Goal: Task Accomplishment & Management: Use online tool/utility

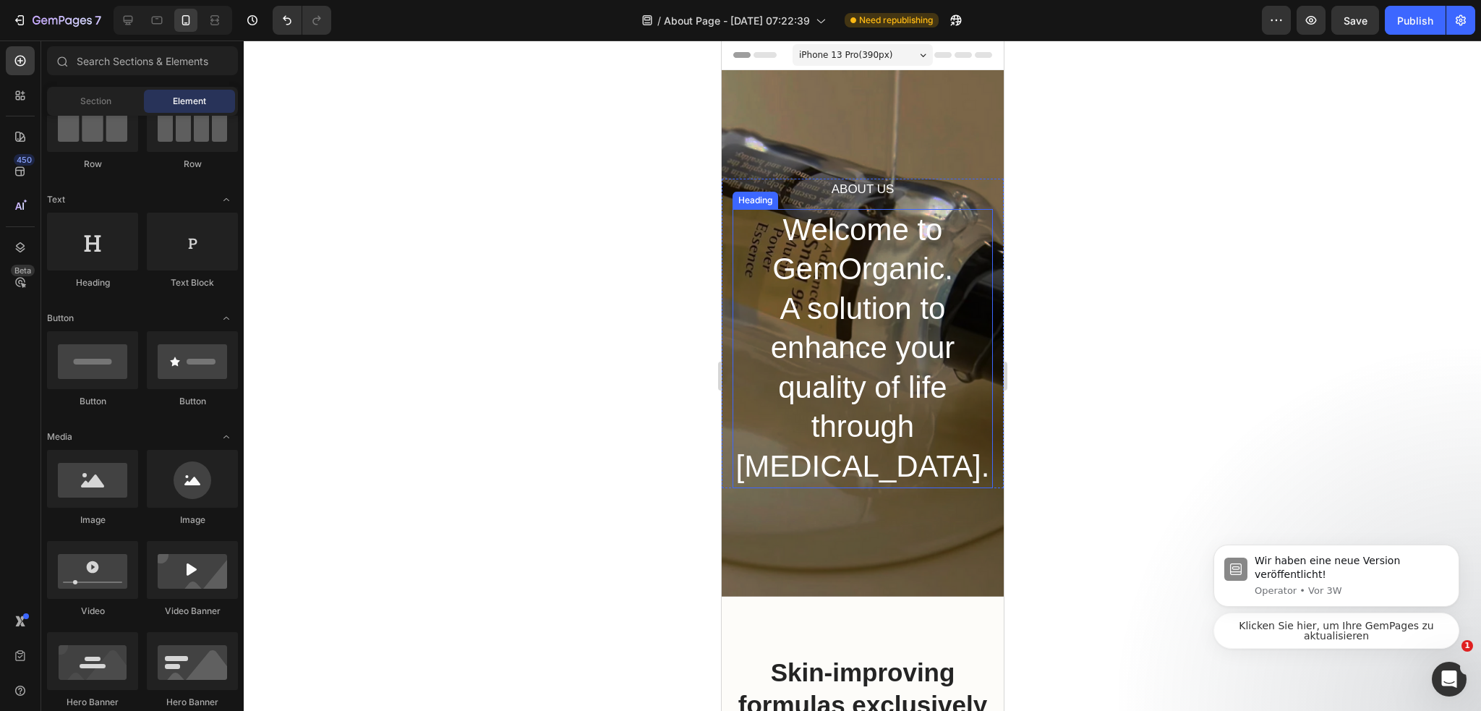
scroll to position [3274, 0]
click at [871, 294] on p "Welcome to GemOrganic. A solution to enhance your quality of life through skin …" at bounding box center [861, 348] width 257 height 276
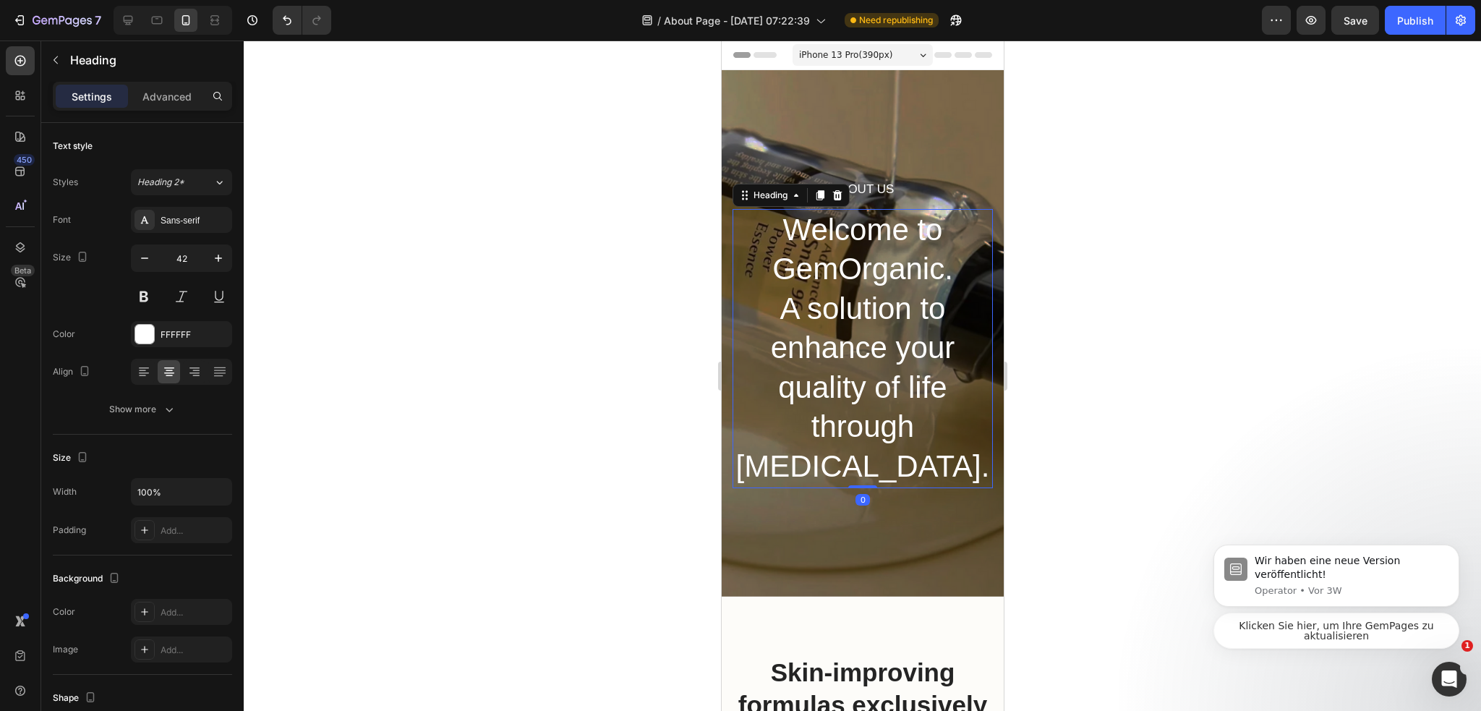
click at [871, 294] on p "Welcome to GemOrganic. A solution to enhance your quality of life through skin …" at bounding box center [861, 348] width 257 height 276
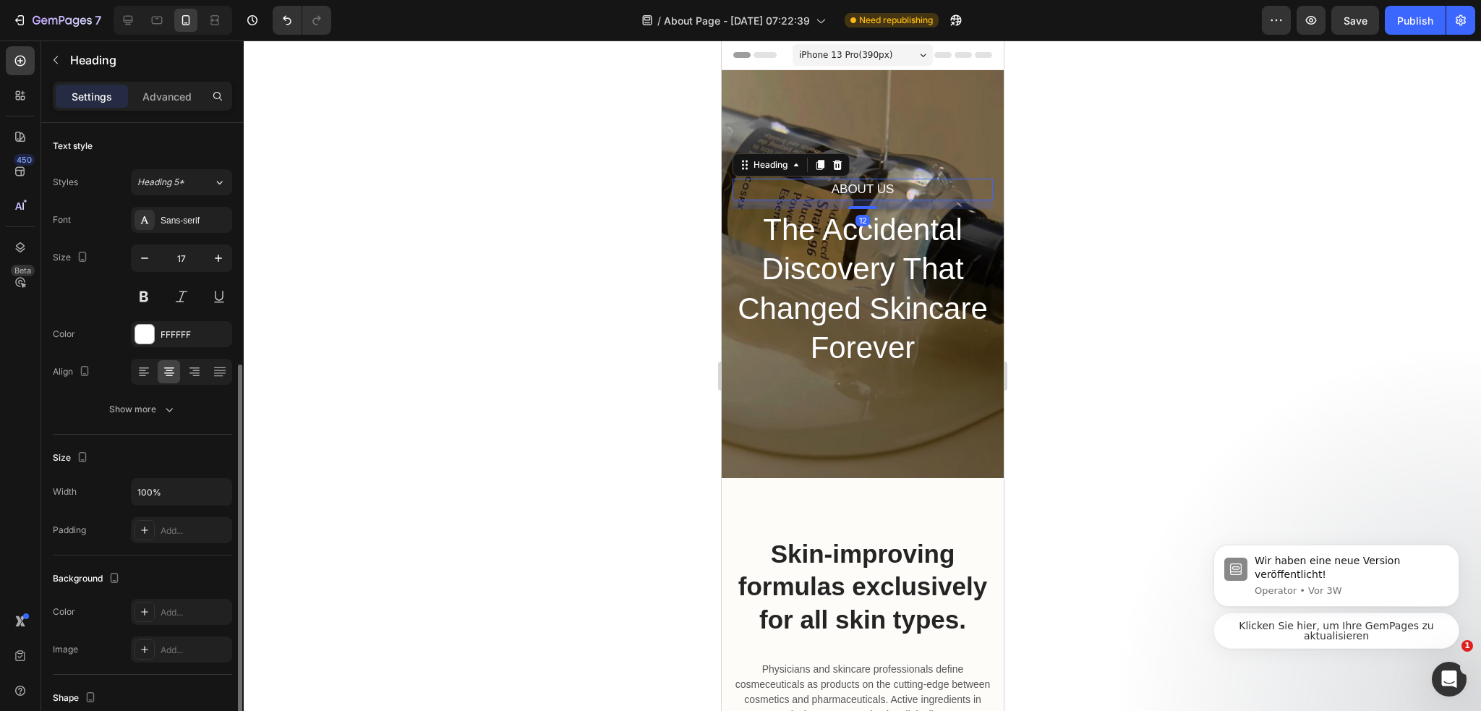
click at [885, 181] on p "About Us" at bounding box center [861, 189] width 257 height 19
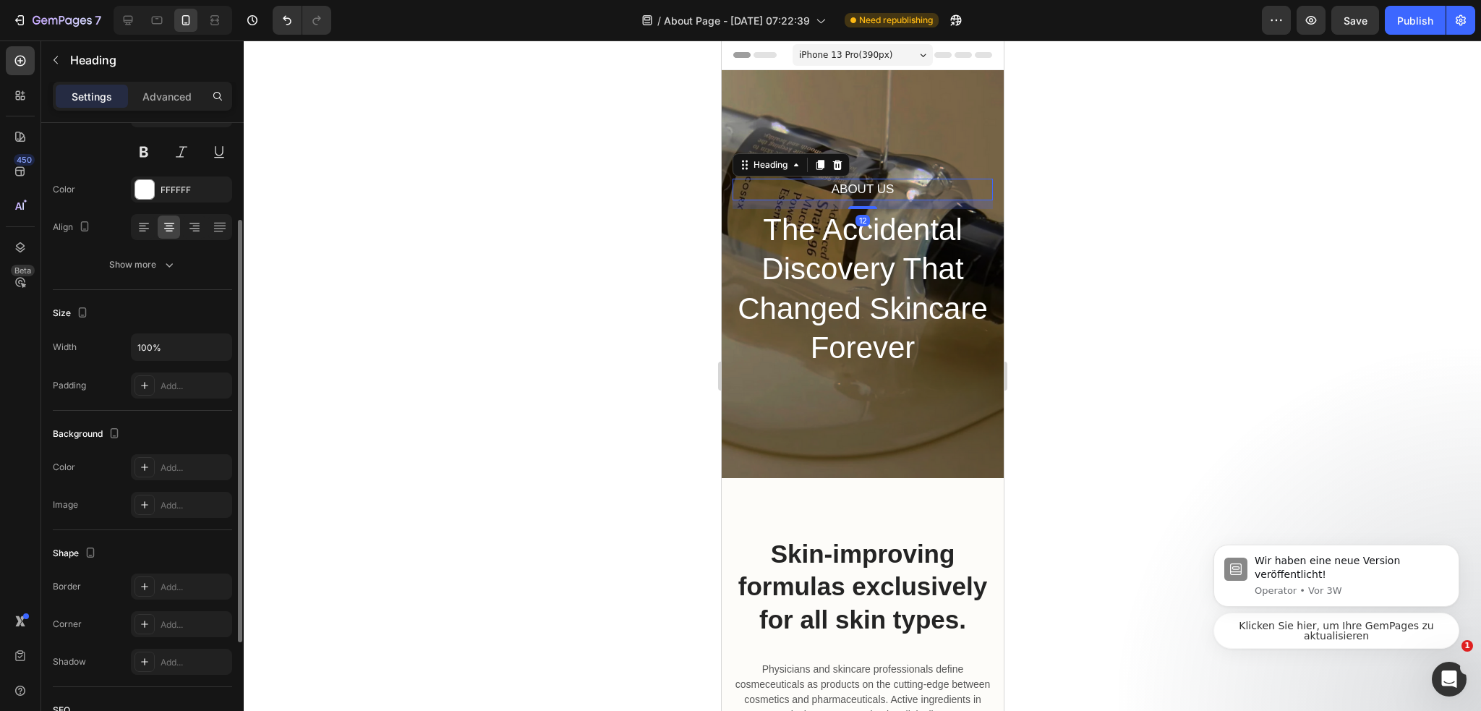
click at [885, 181] on p "About Us" at bounding box center [861, 189] width 257 height 19
click at [1037, 194] on div at bounding box center [862, 375] width 1237 height 670
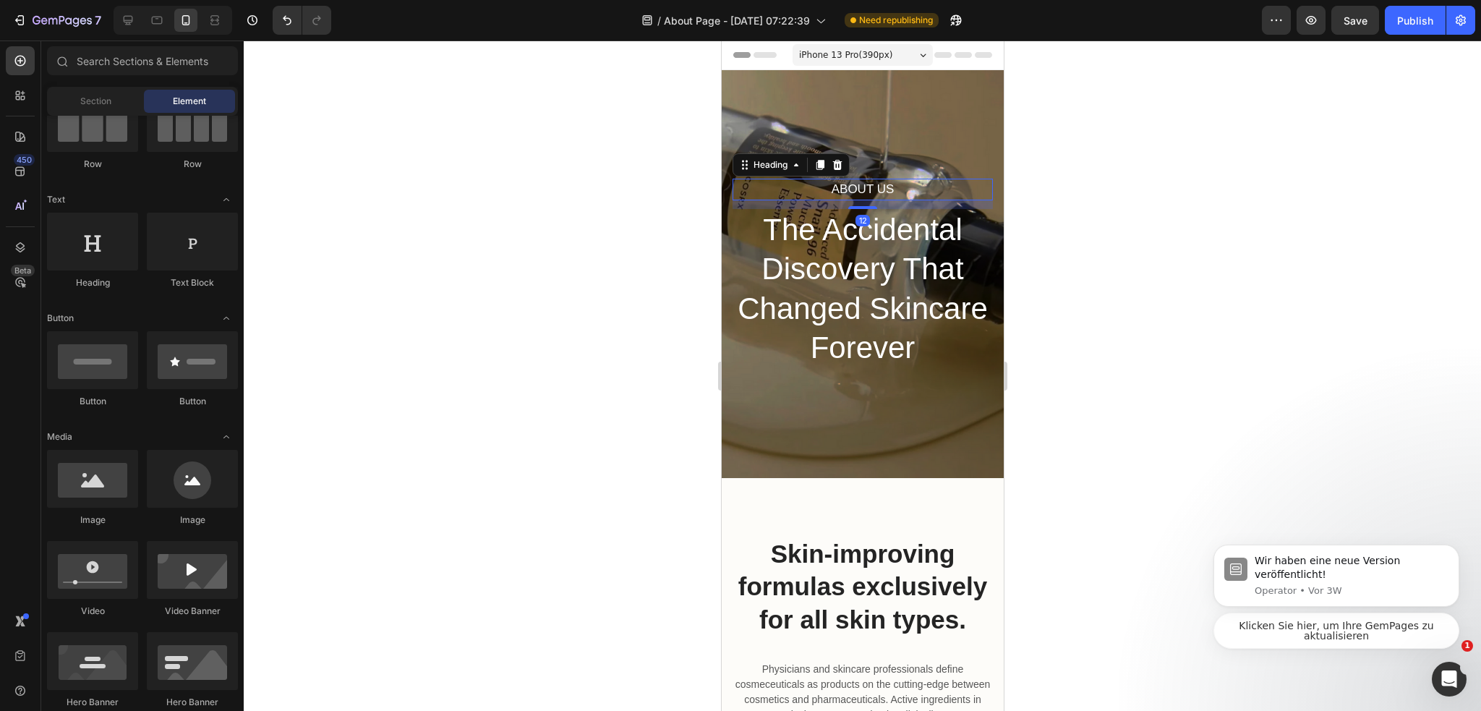
click at [868, 194] on p "About Us" at bounding box center [861, 189] width 257 height 19
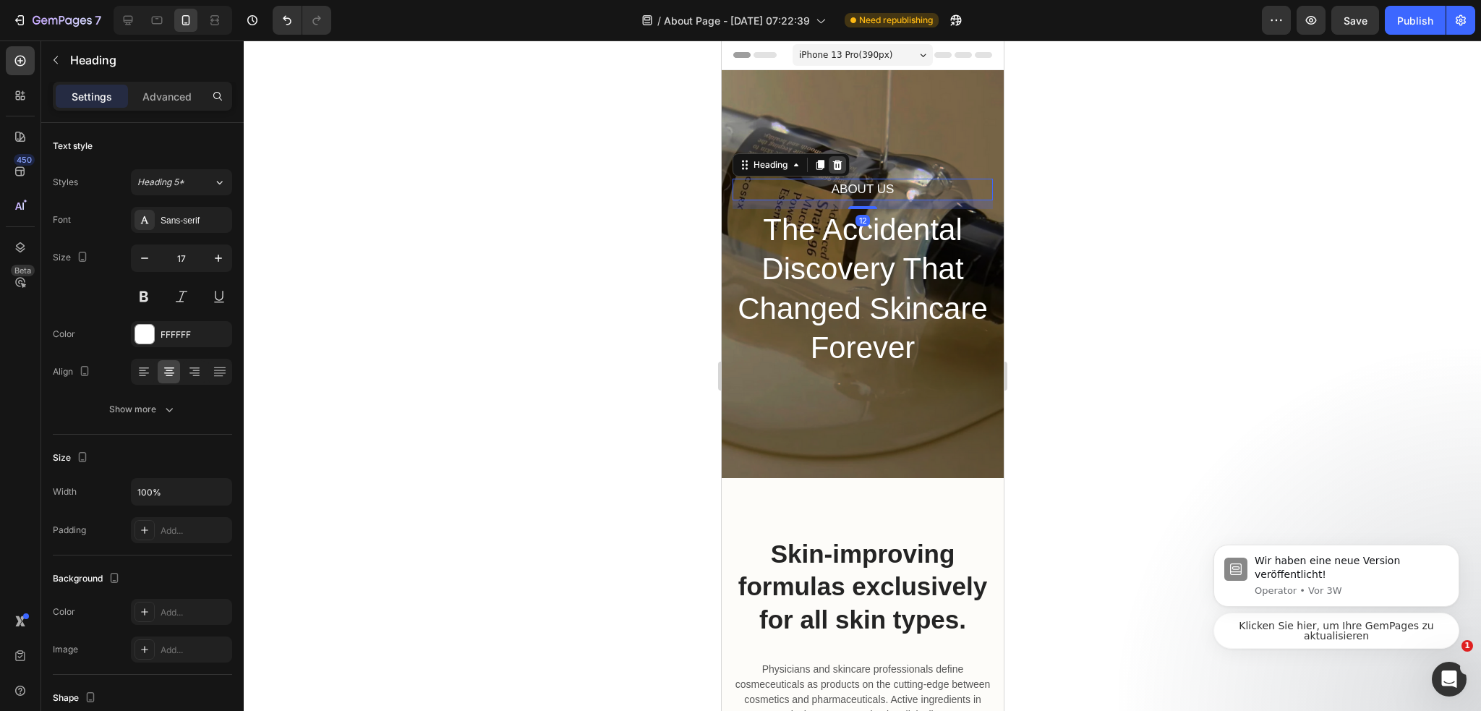
click at [839, 160] on icon at bounding box center [836, 165] width 9 height 10
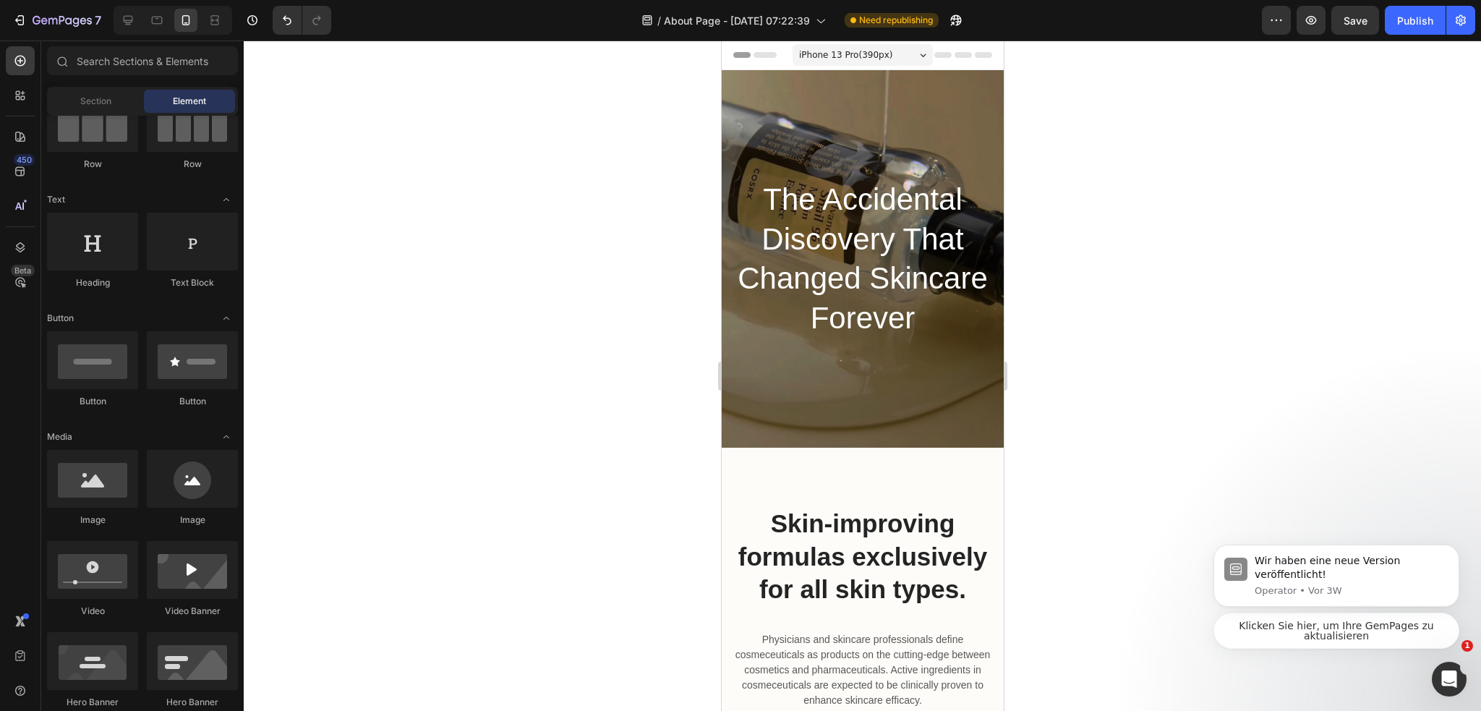
click at [1073, 228] on div at bounding box center [862, 375] width 1237 height 670
click at [879, 549] on p "Skin-improving formulas exclusively for all skin types." at bounding box center [861, 556] width 257 height 99
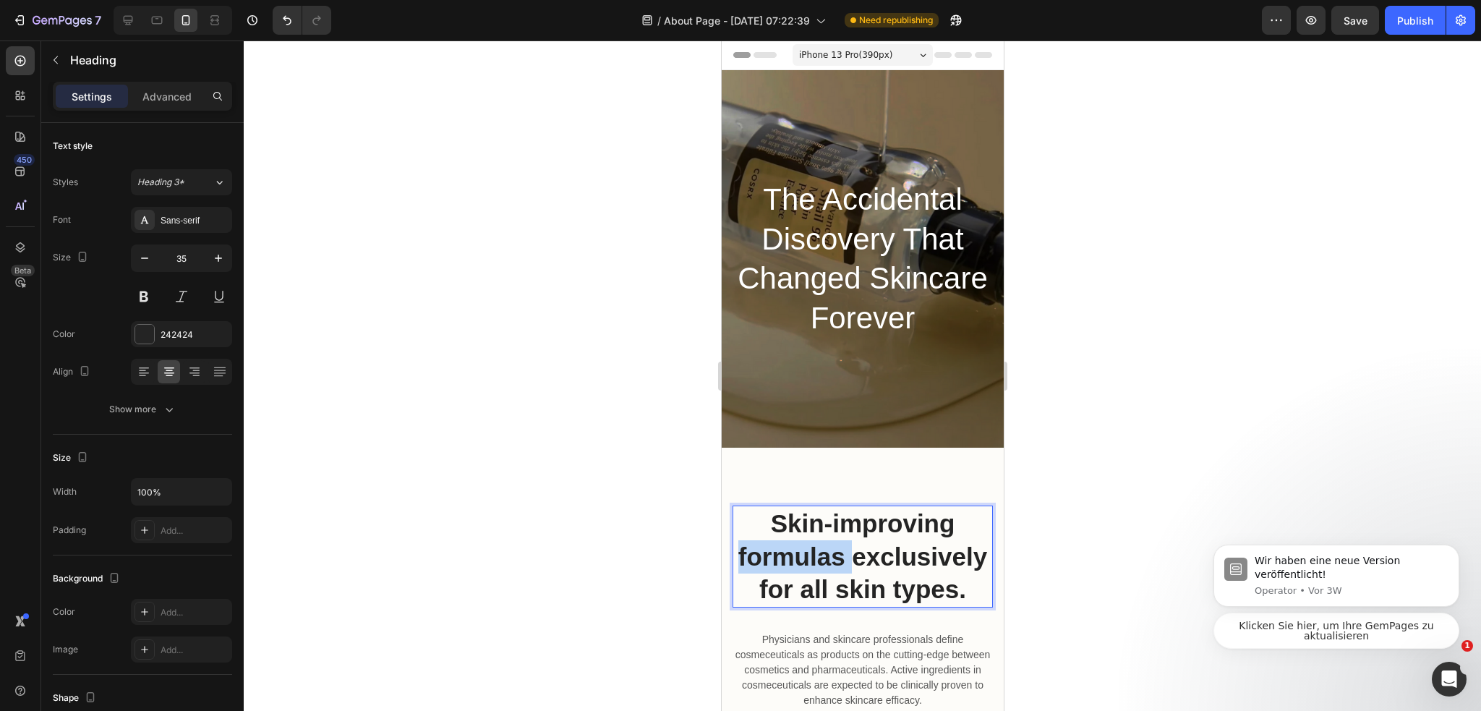
click at [879, 549] on p "Skin-improving formulas exclusively for all skin types." at bounding box center [861, 556] width 257 height 99
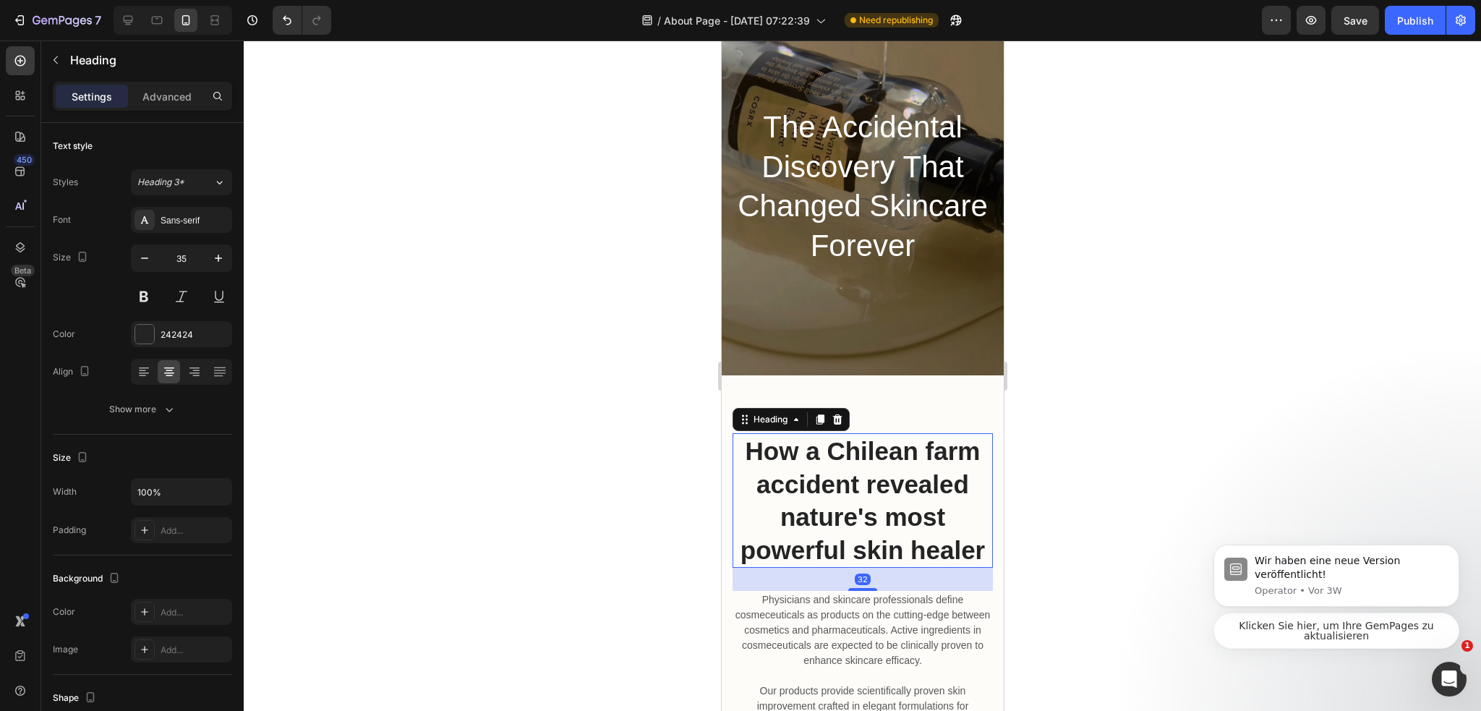
click at [1144, 436] on div at bounding box center [862, 375] width 1237 height 670
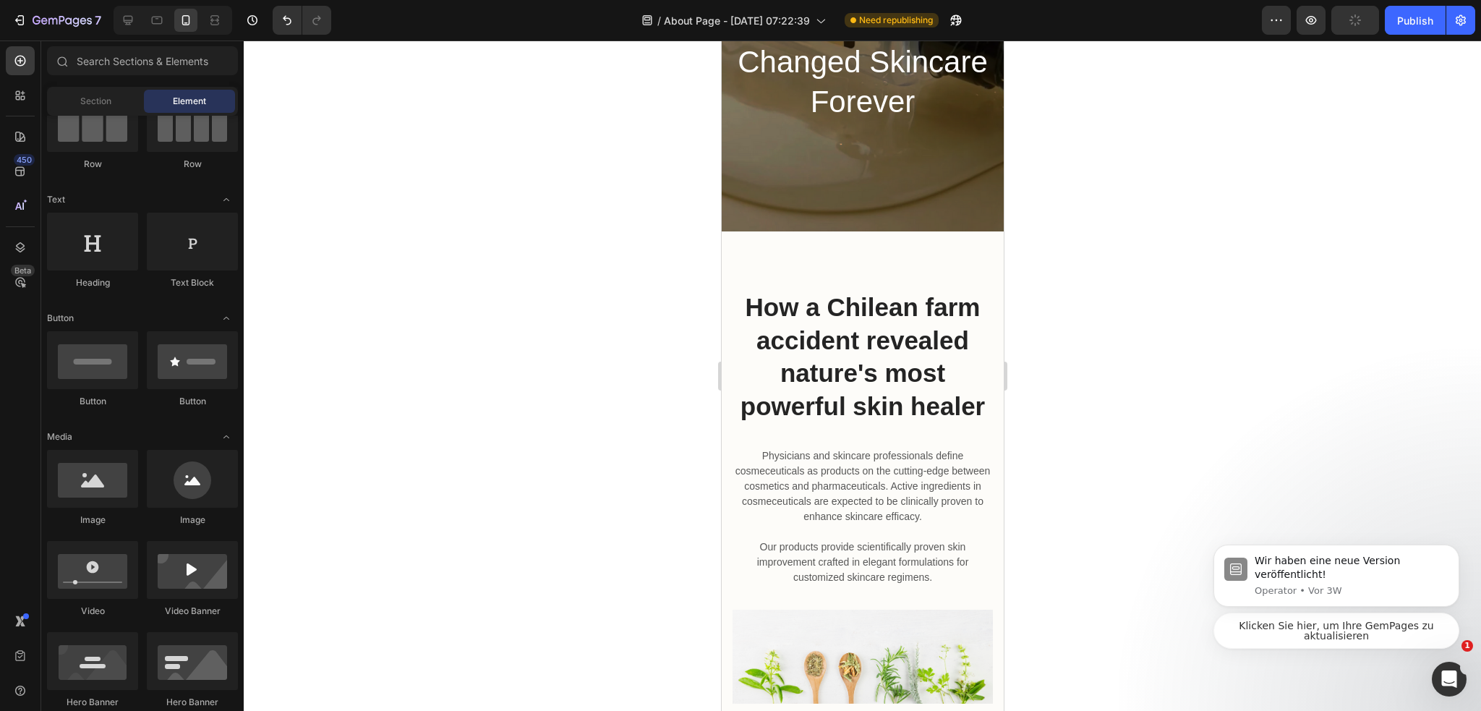
scroll to position [217, 0]
click at [906, 494] on p "Physicians and skincare professionals define cosmeceuticals as products on the …" at bounding box center [861, 515] width 257 height 137
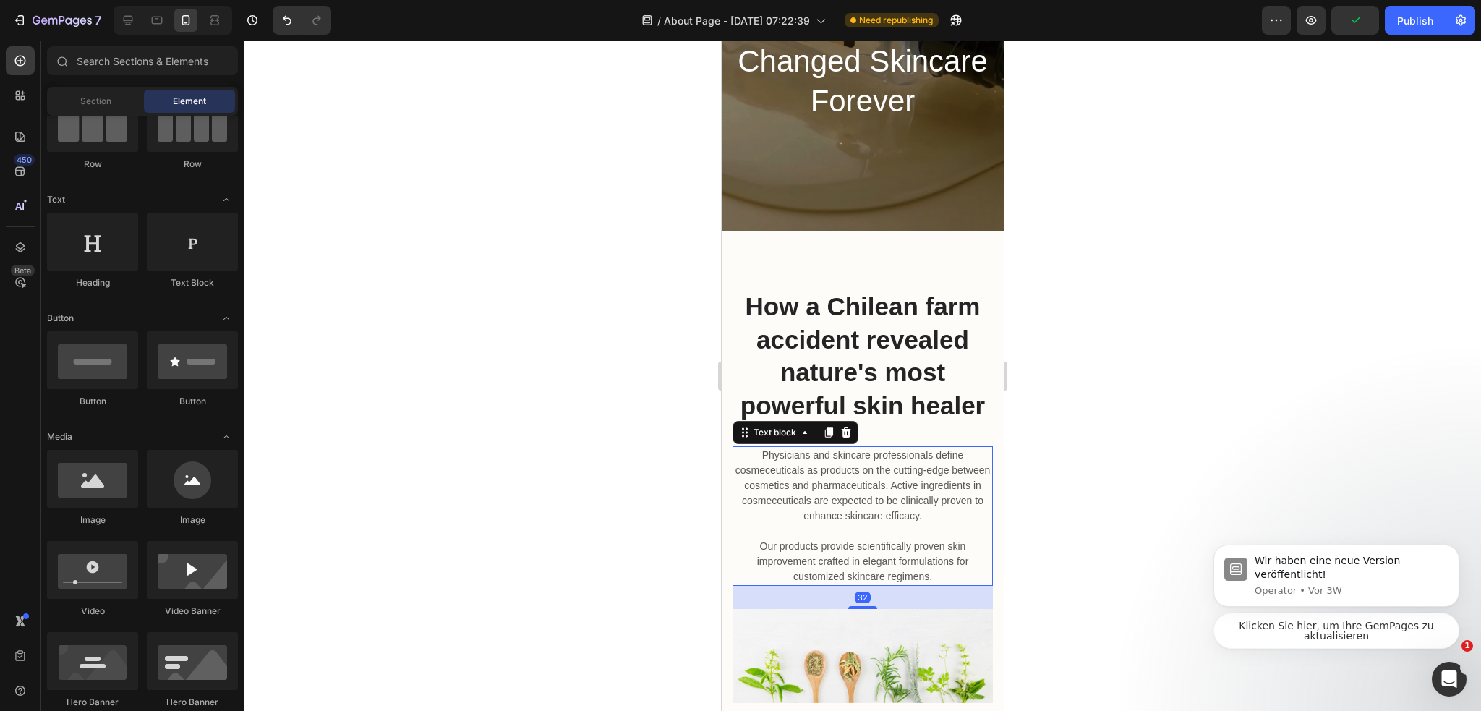
click at [905, 494] on p "Physicians and skincare professionals define cosmeceuticals as products on the …" at bounding box center [861, 515] width 257 height 137
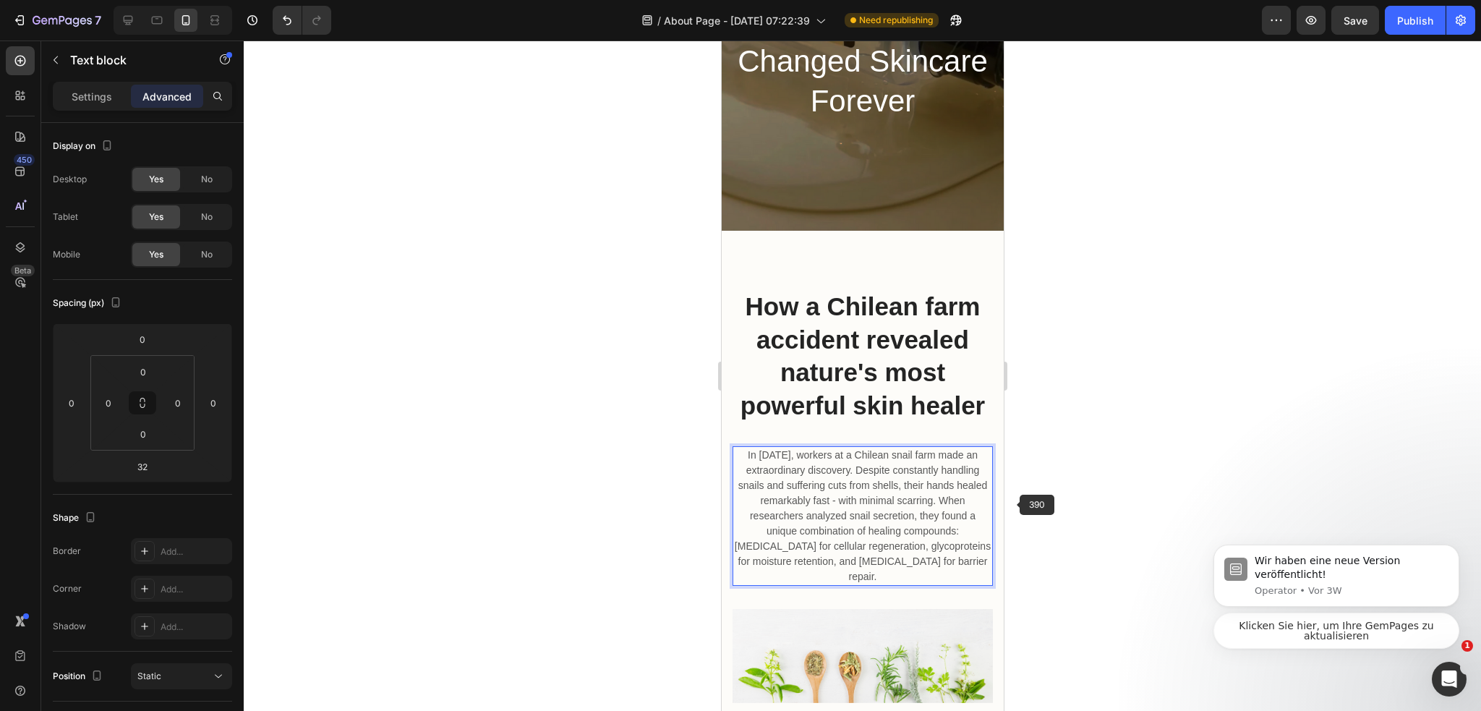
click at [1066, 491] on div at bounding box center [862, 375] width 1237 height 670
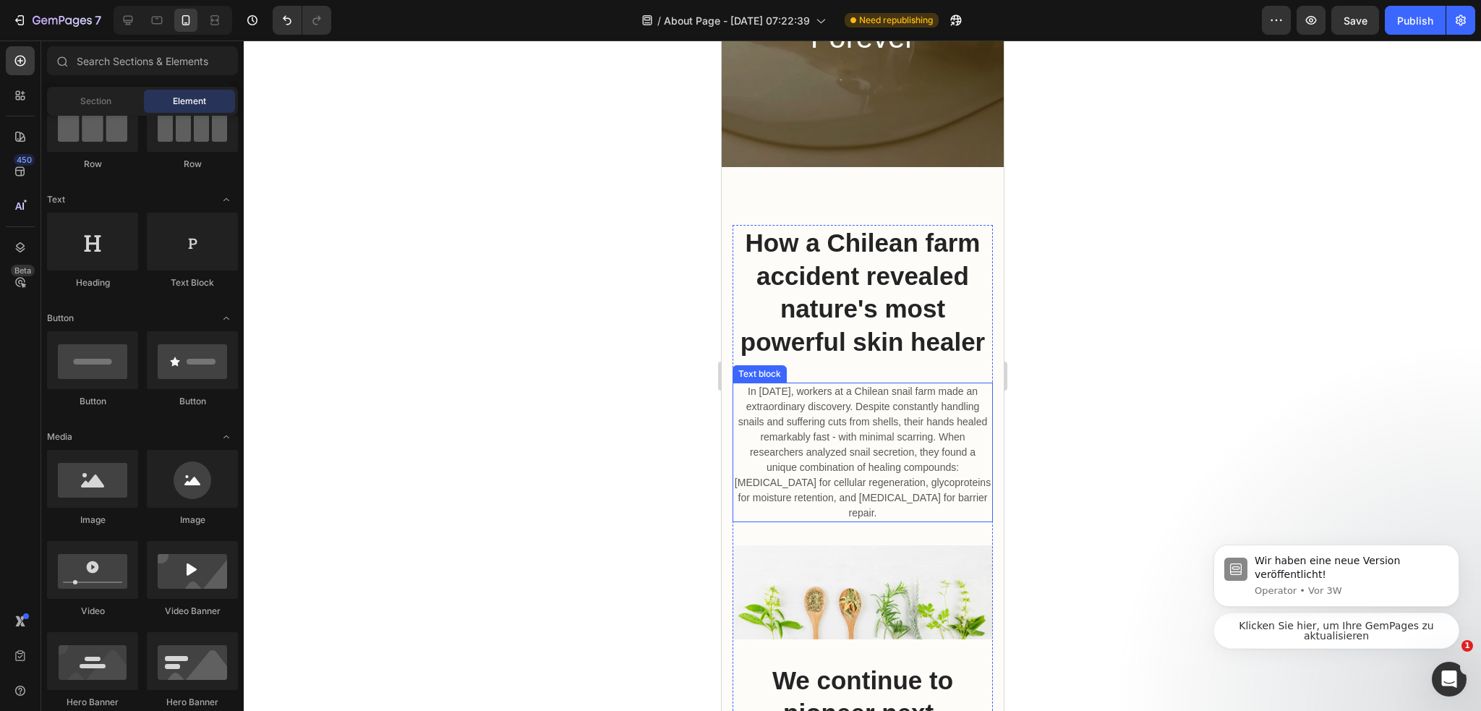
scroll to position [361, 0]
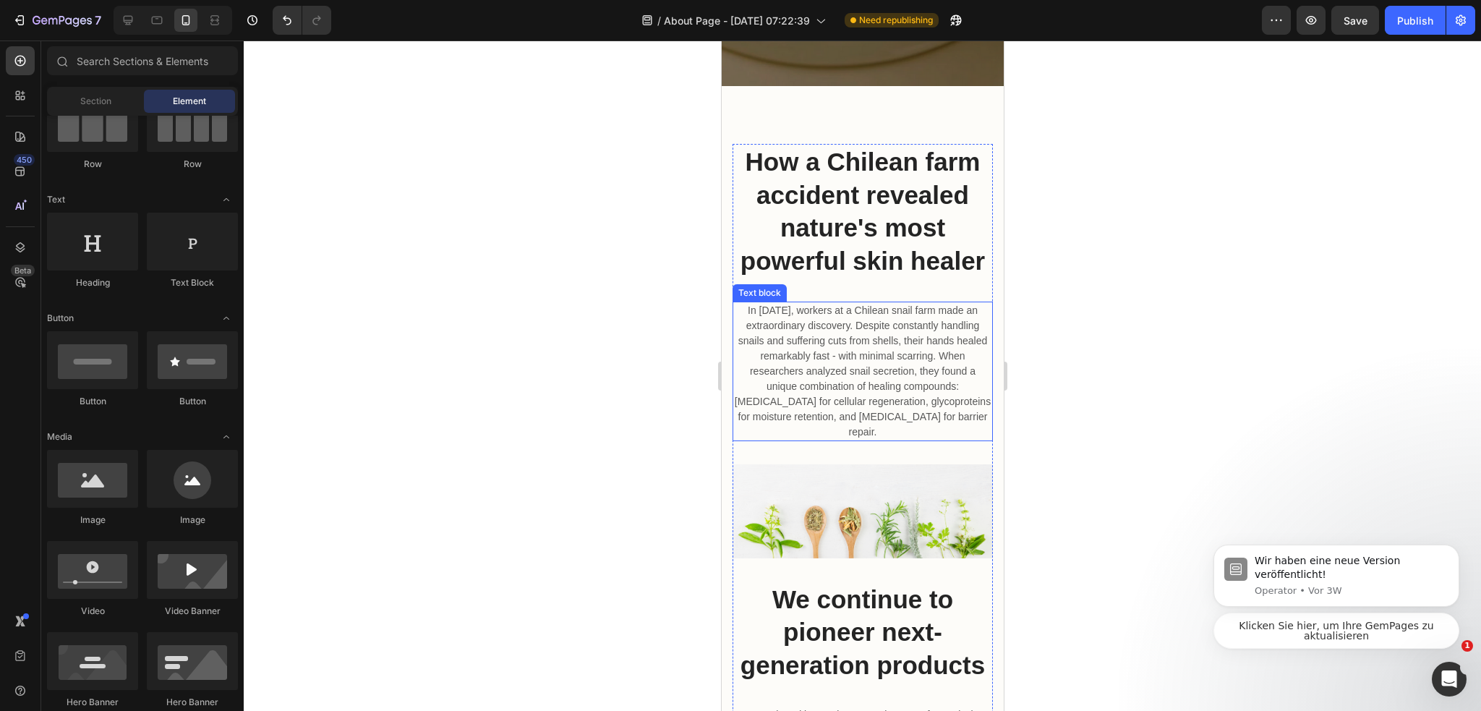
click at [873, 311] on p "In [DATE], workers at a Chilean snail farm made an extraordinary discovery. Des…" at bounding box center [861, 371] width 257 height 137
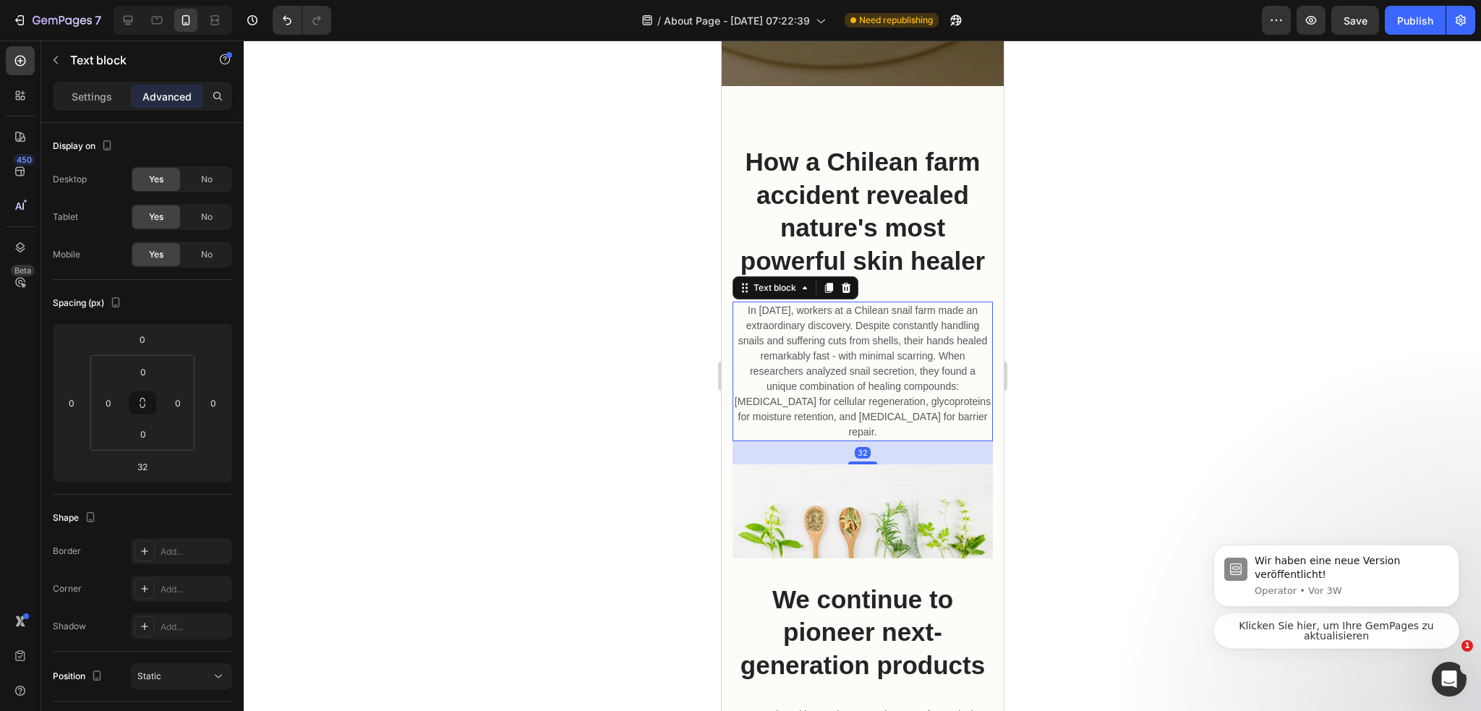
click at [823, 291] on icon at bounding box center [828, 288] width 12 height 12
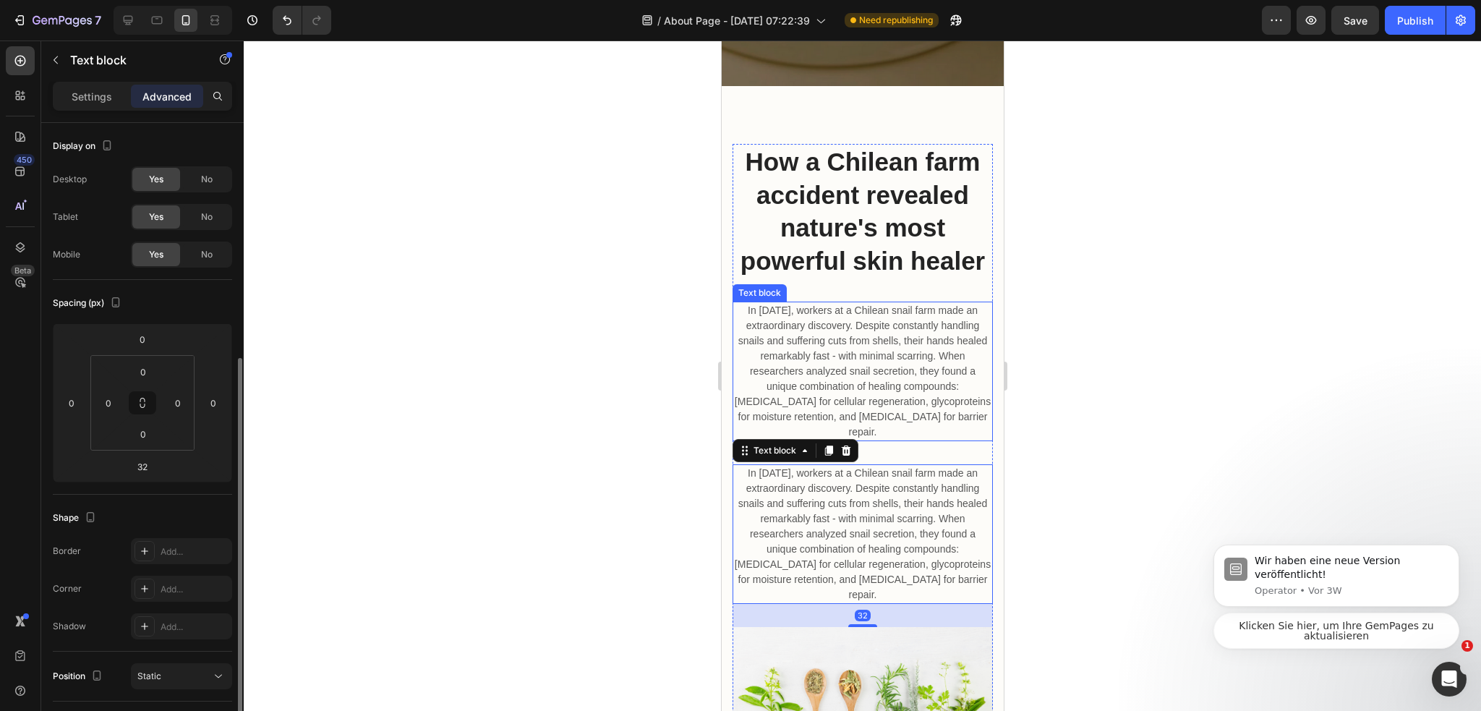
scroll to position [145, 0]
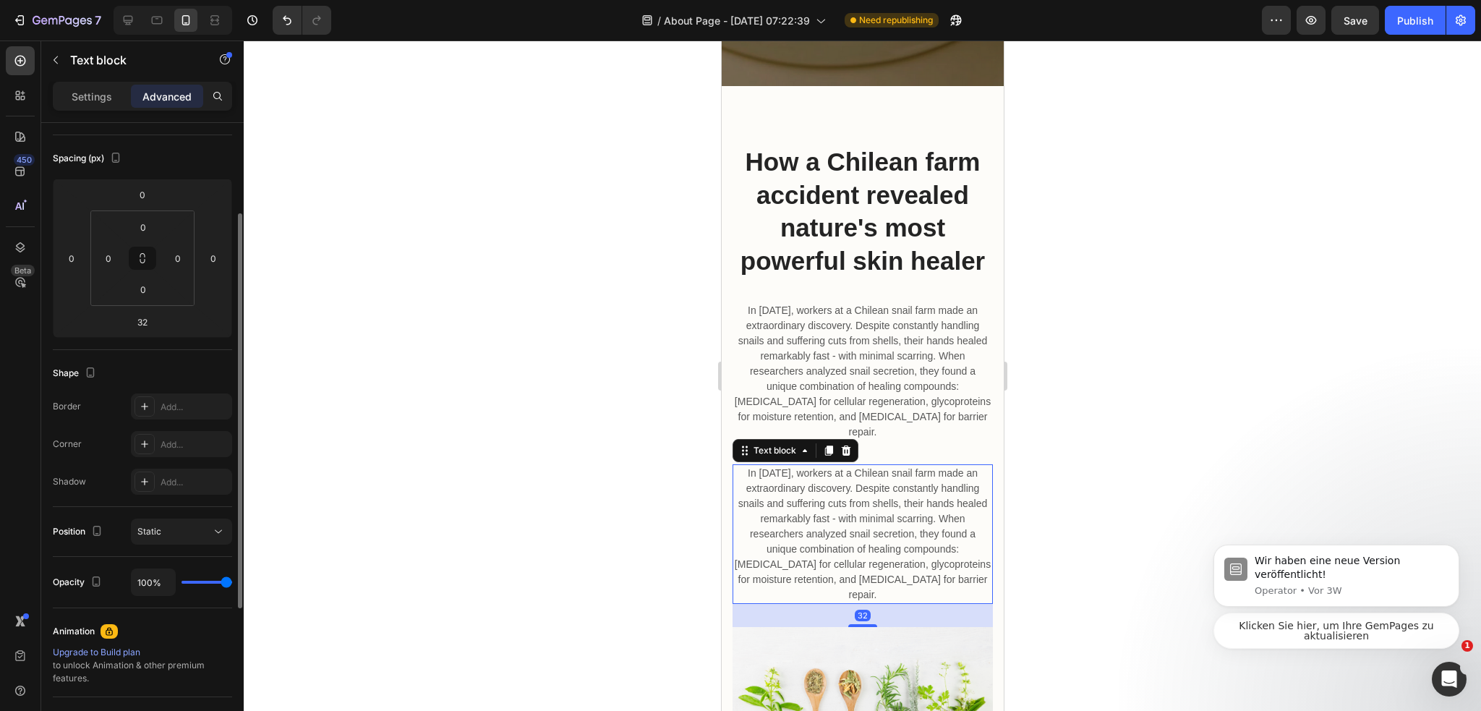
click at [1081, 395] on div at bounding box center [862, 375] width 1237 height 670
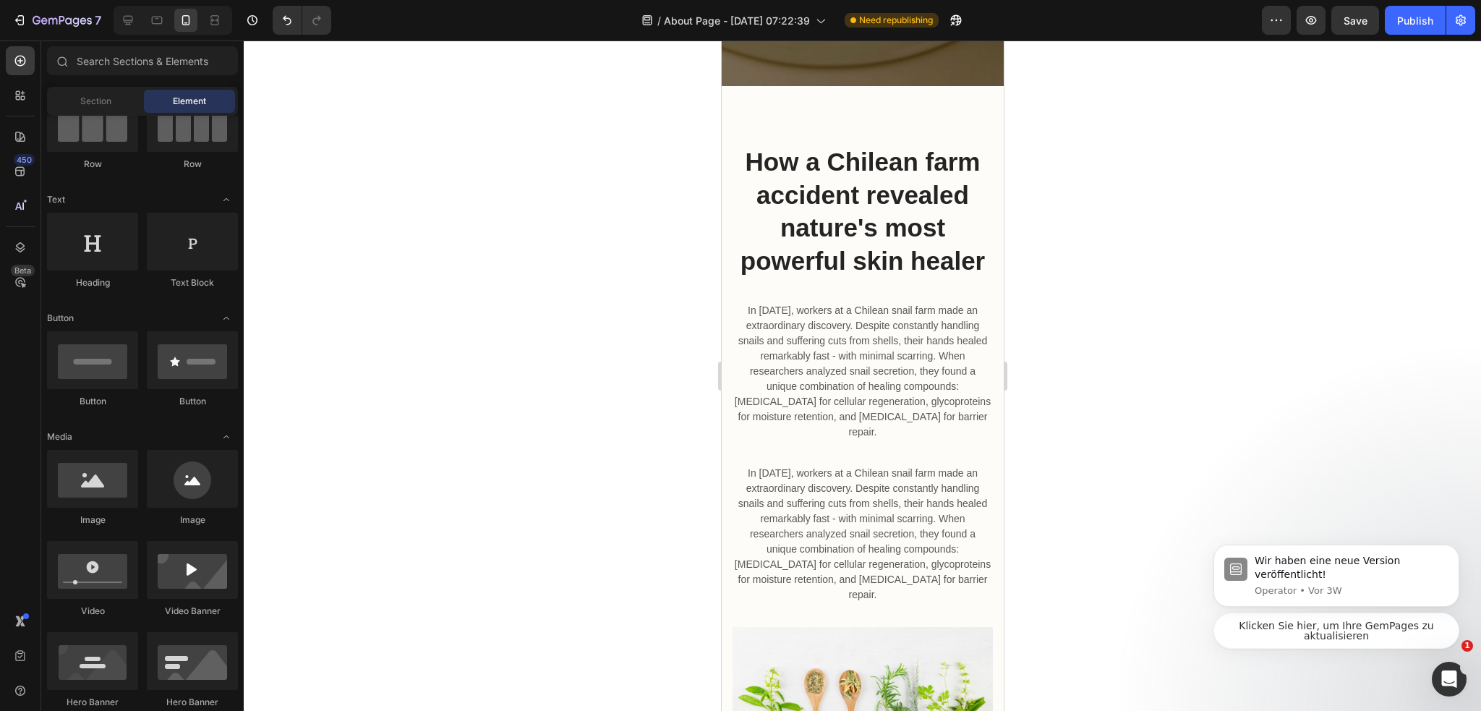
click at [914, 471] on p "In [DATE], workers at a Chilean snail farm made an extraordinary discovery. Des…" at bounding box center [861, 534] width 257 height 137
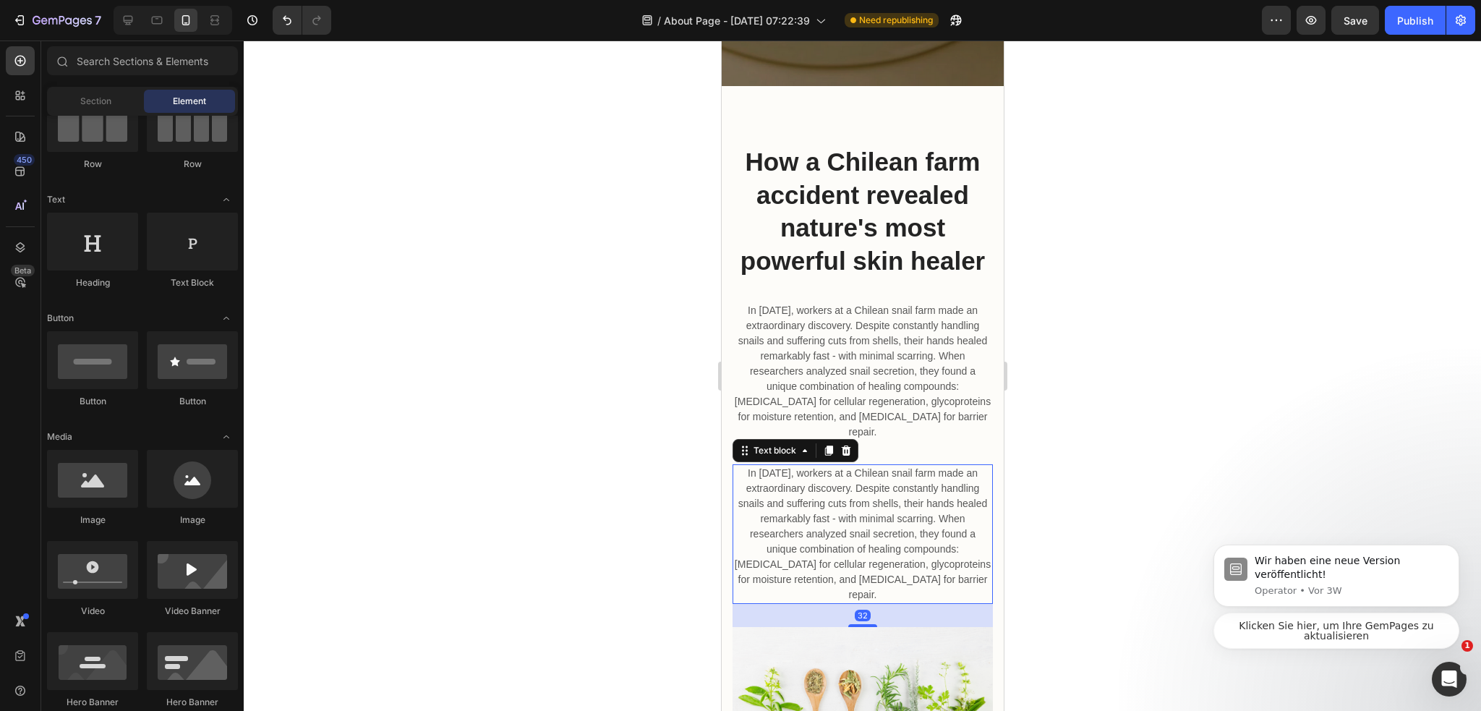
click at [914, 471] on p "In [DATE], workers at a Chilean snail farm made an extraordinary discovery. Des…" at bounding box center [861, 534] width 257 height 137
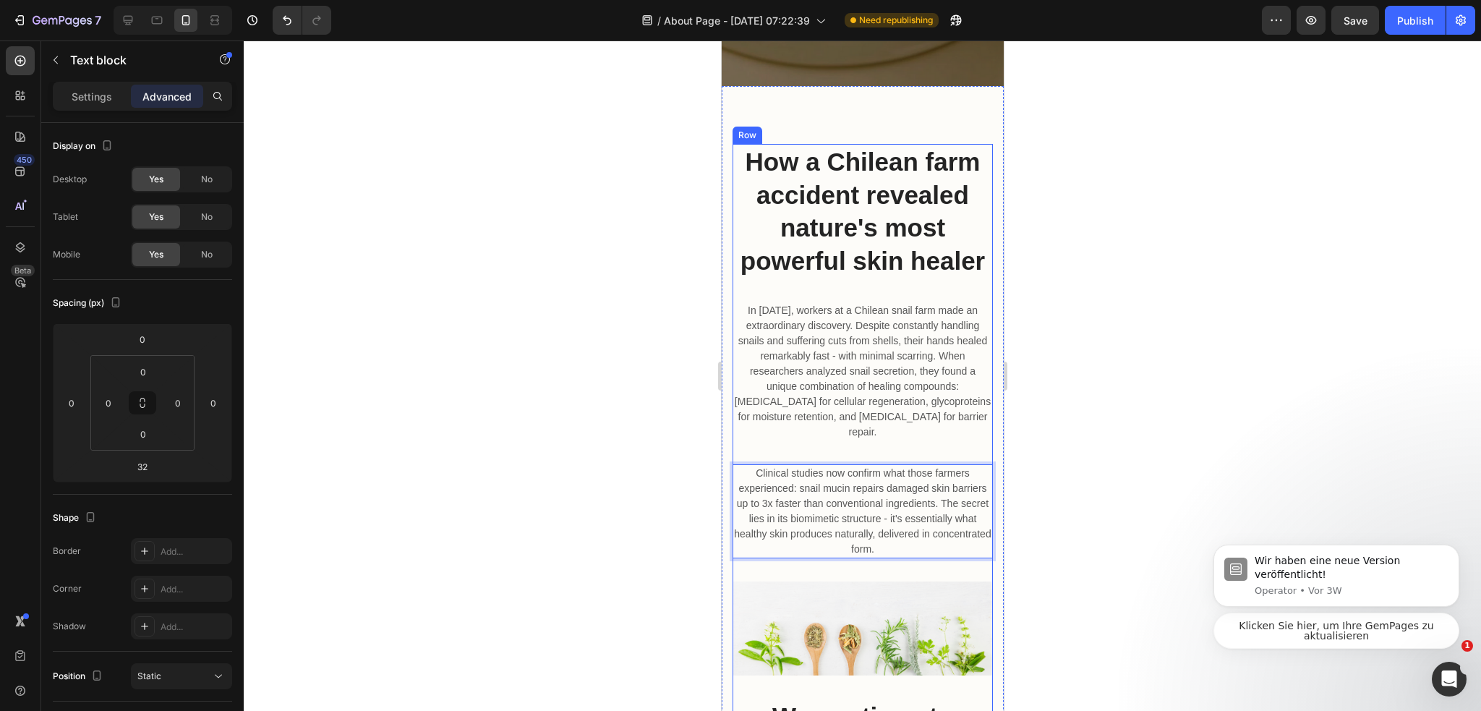
drag, startPoint x: 1074, startPoint y: 389, endPoint x: 257, endPoint y: 362, distance: 817.3
click at [1074, 389] on div at bounding box center [862, 375] width 1237 height 670
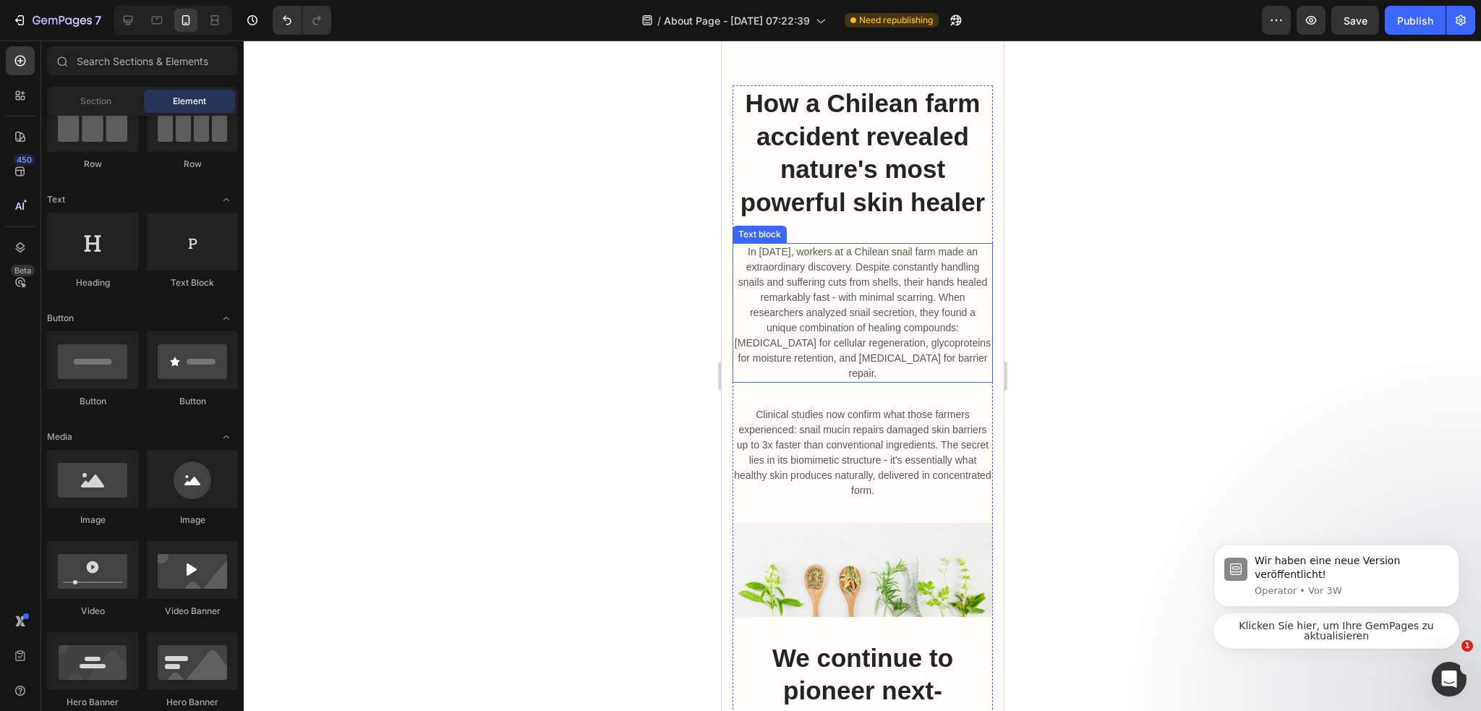
scroll to position [506, 0]
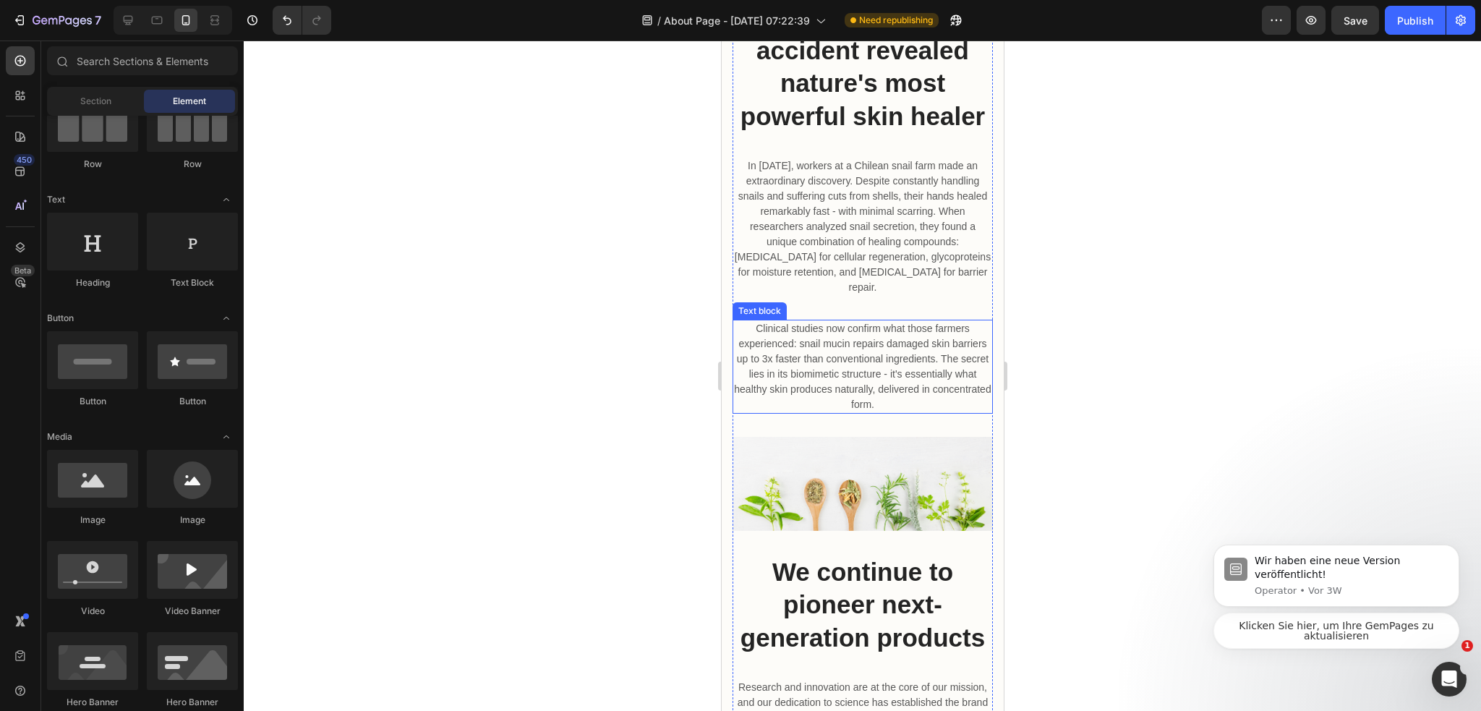
click at [899, 355] on p "Clinical studies now confirm what those farmers experienced: snail mucin repair…" at bounding box center [861, 366] width 257 height 91
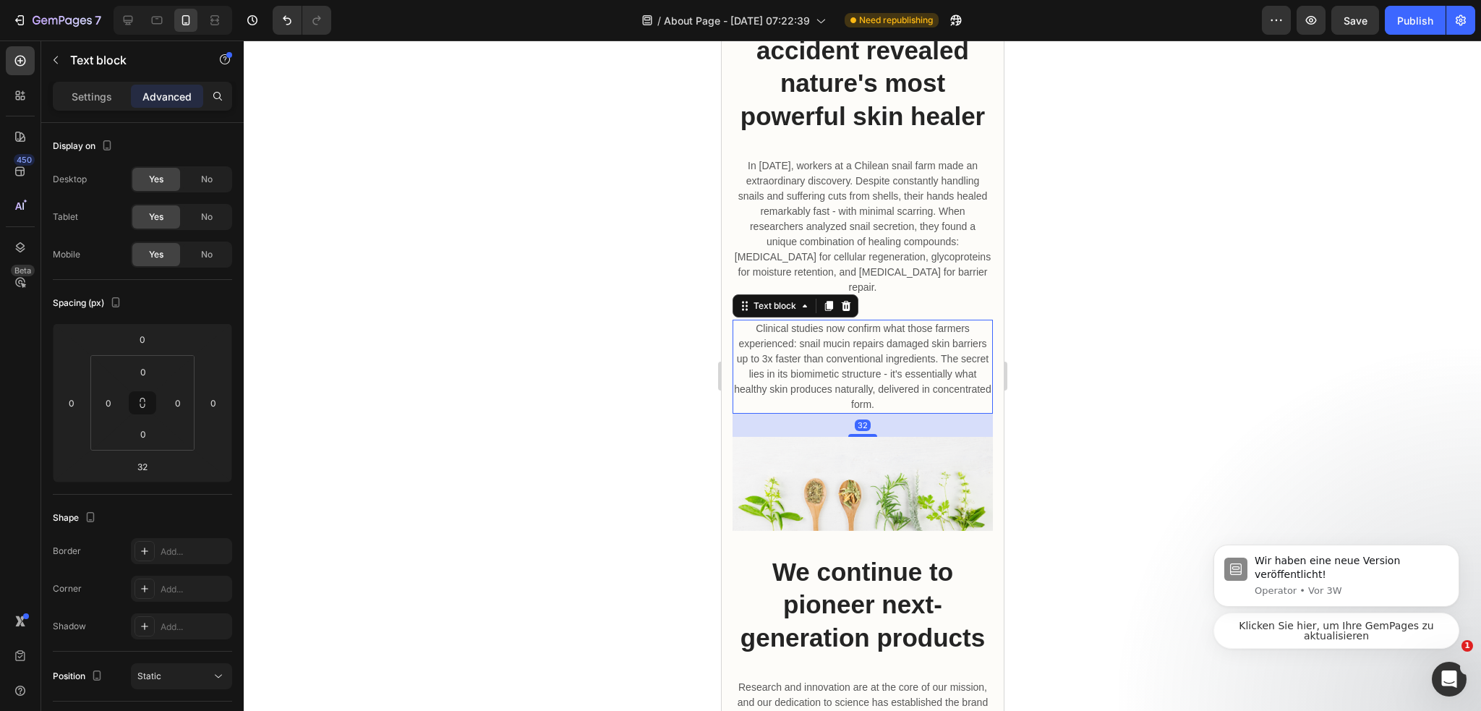
click at [828, 301] on icon at bounding box center [828, 306] width 8 height 10
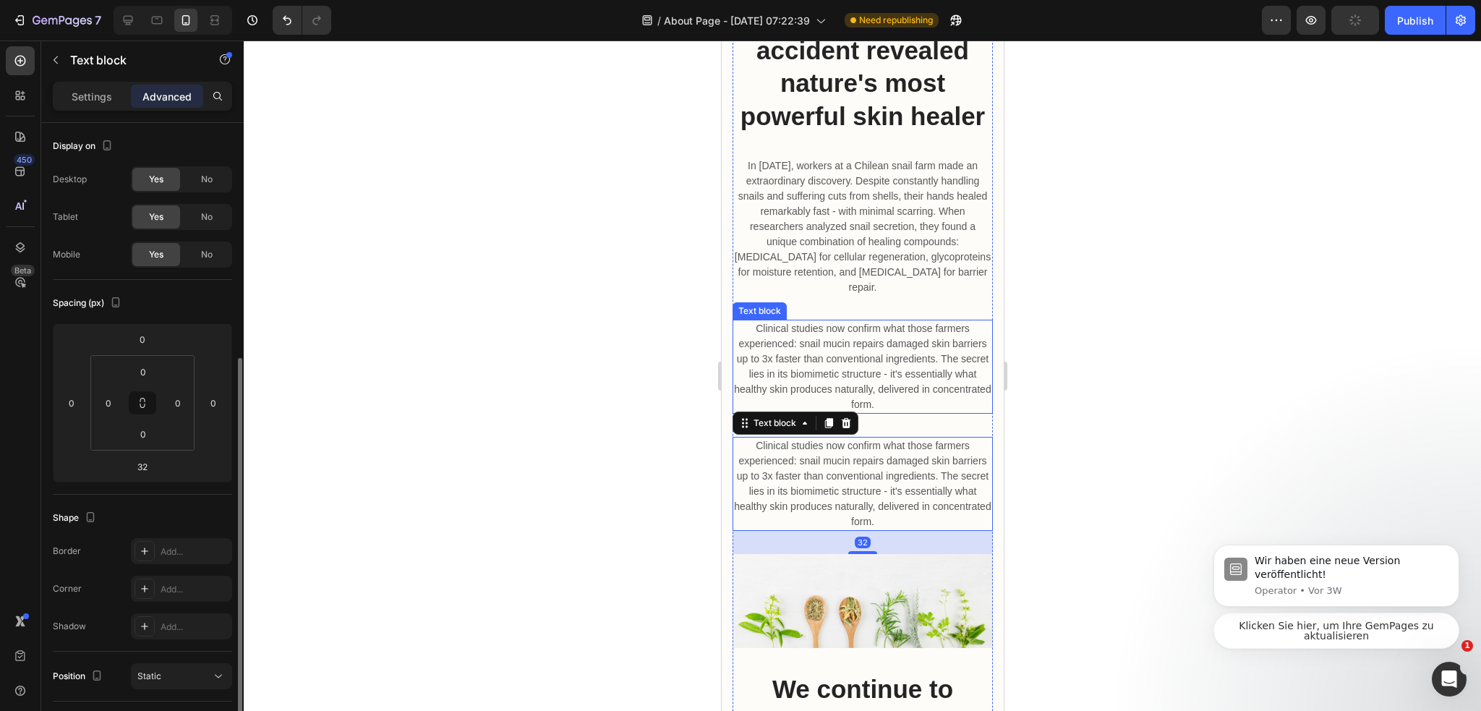
scroll to position [145, 0]
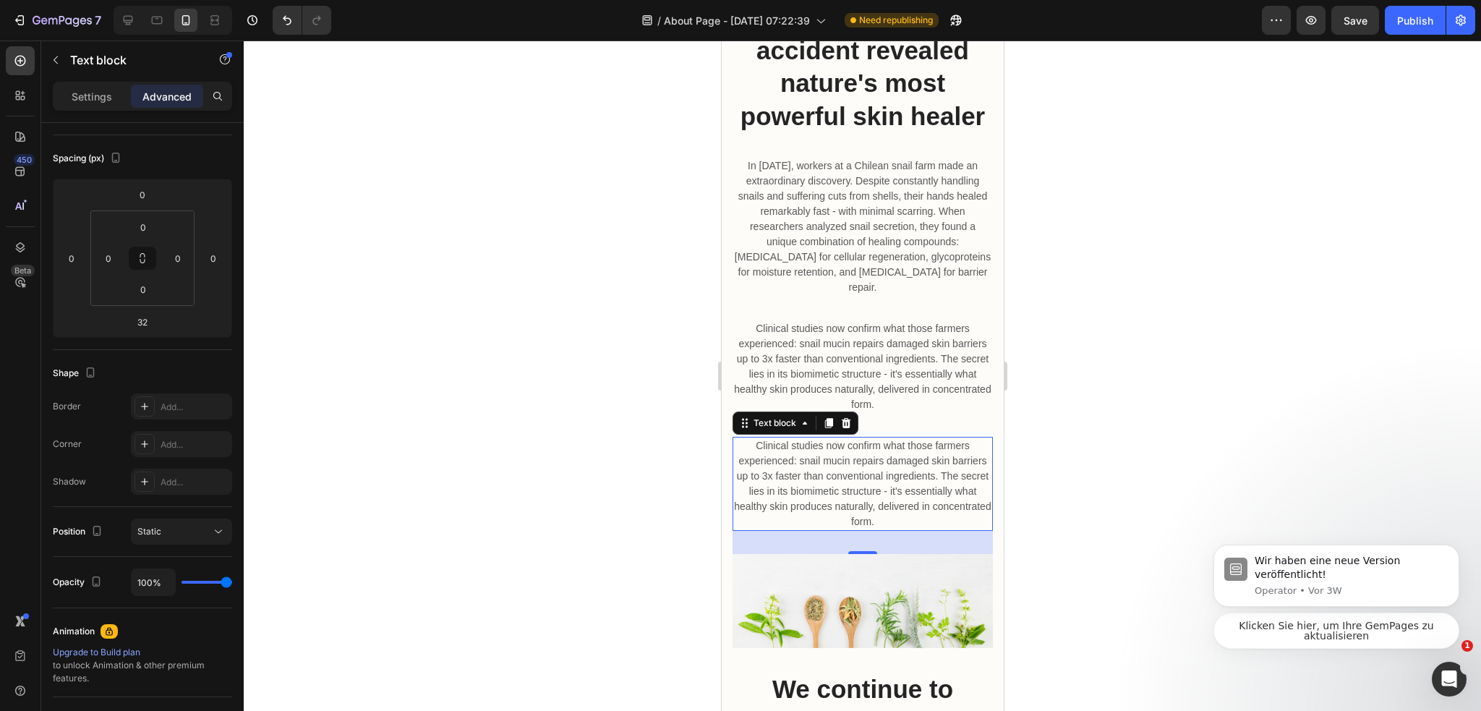
click at [914, 462] on p "Clinical studies now confirm what those farmers experienced: snail mucin repair…" at bounding box center [861, 483] width 257 height 91
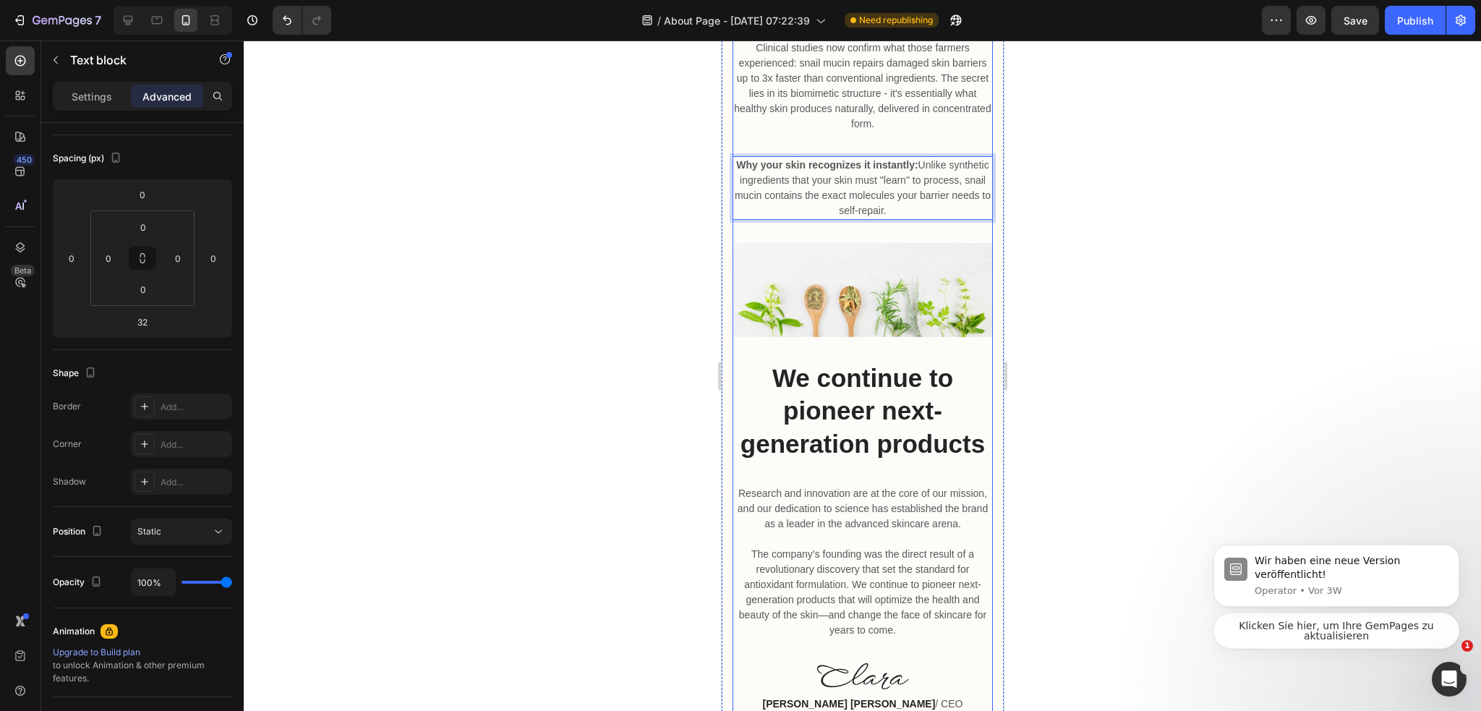
scroll to position [795, 0]
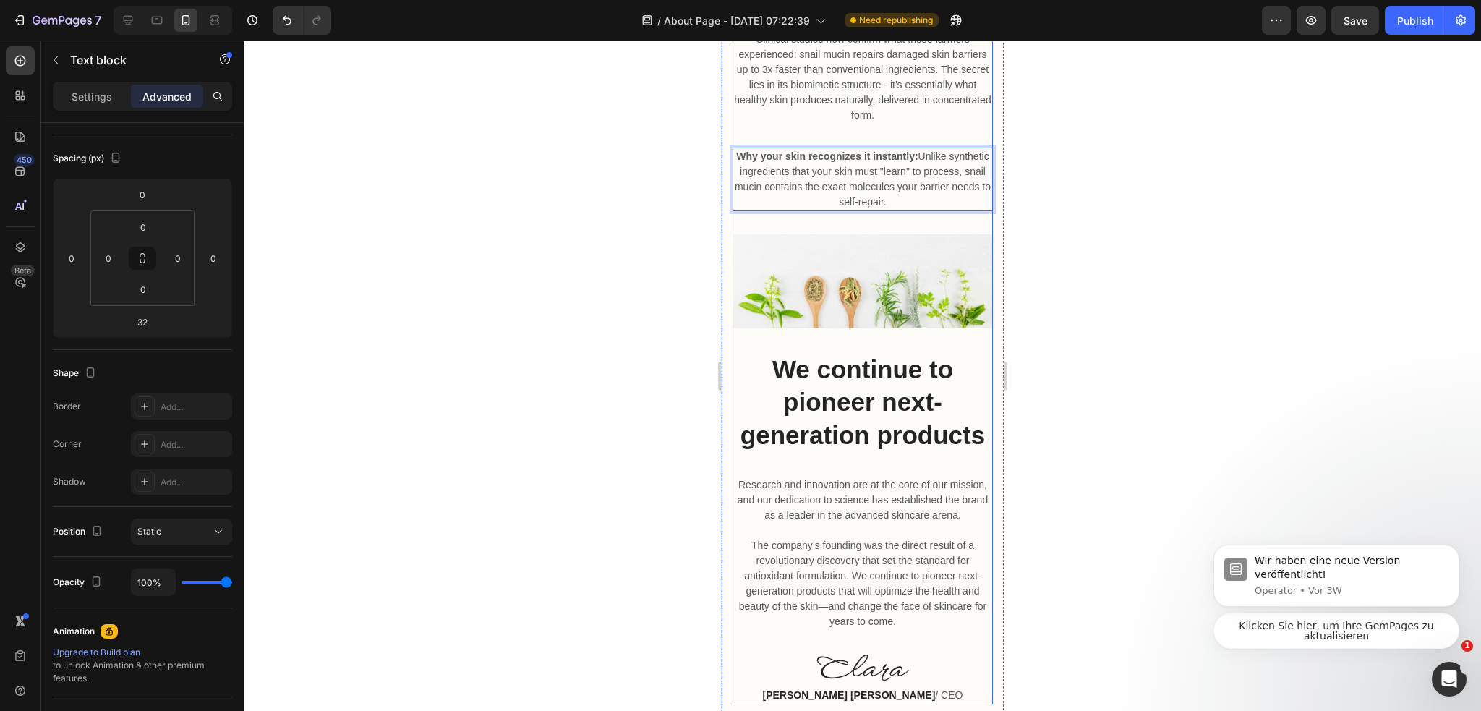
click at [897, 289] on img at bounding box center [862, 280] width 260 height 93
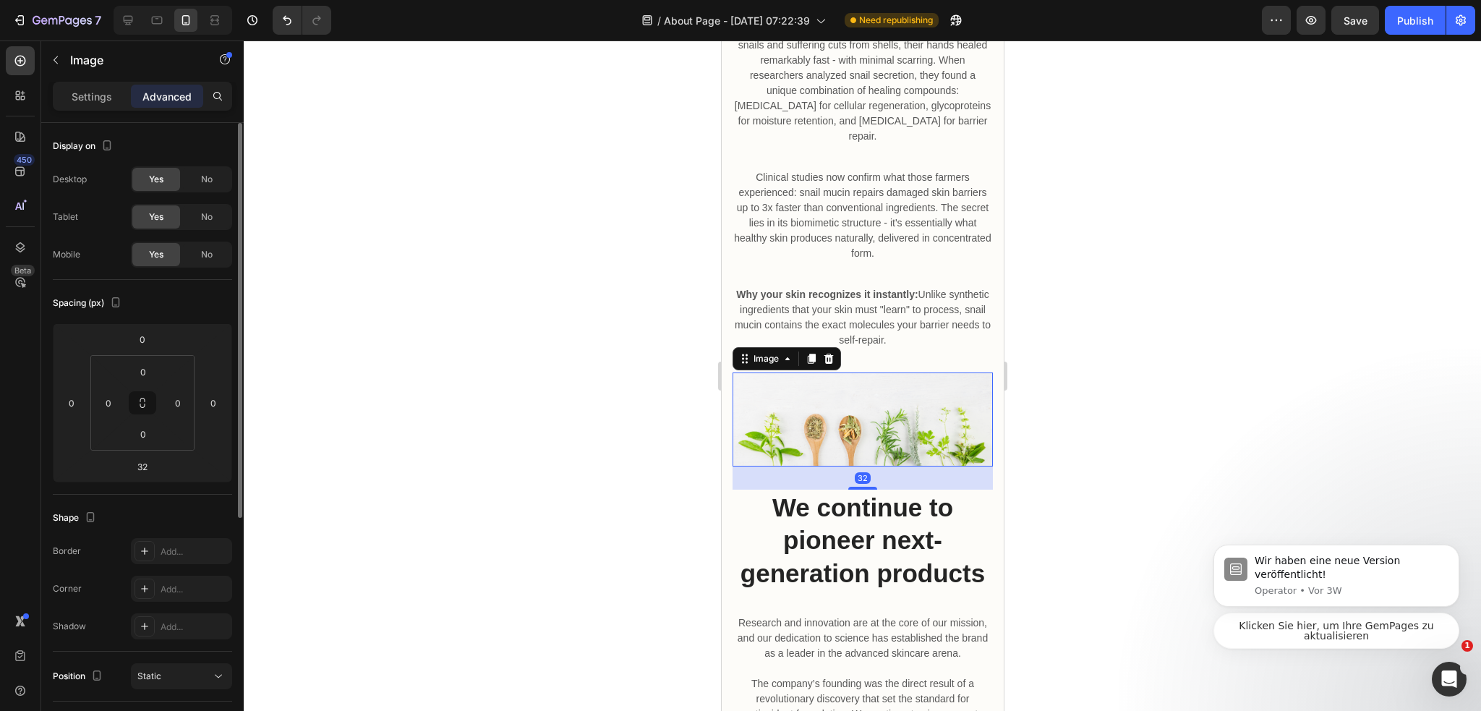
scroll to position [651, 0]
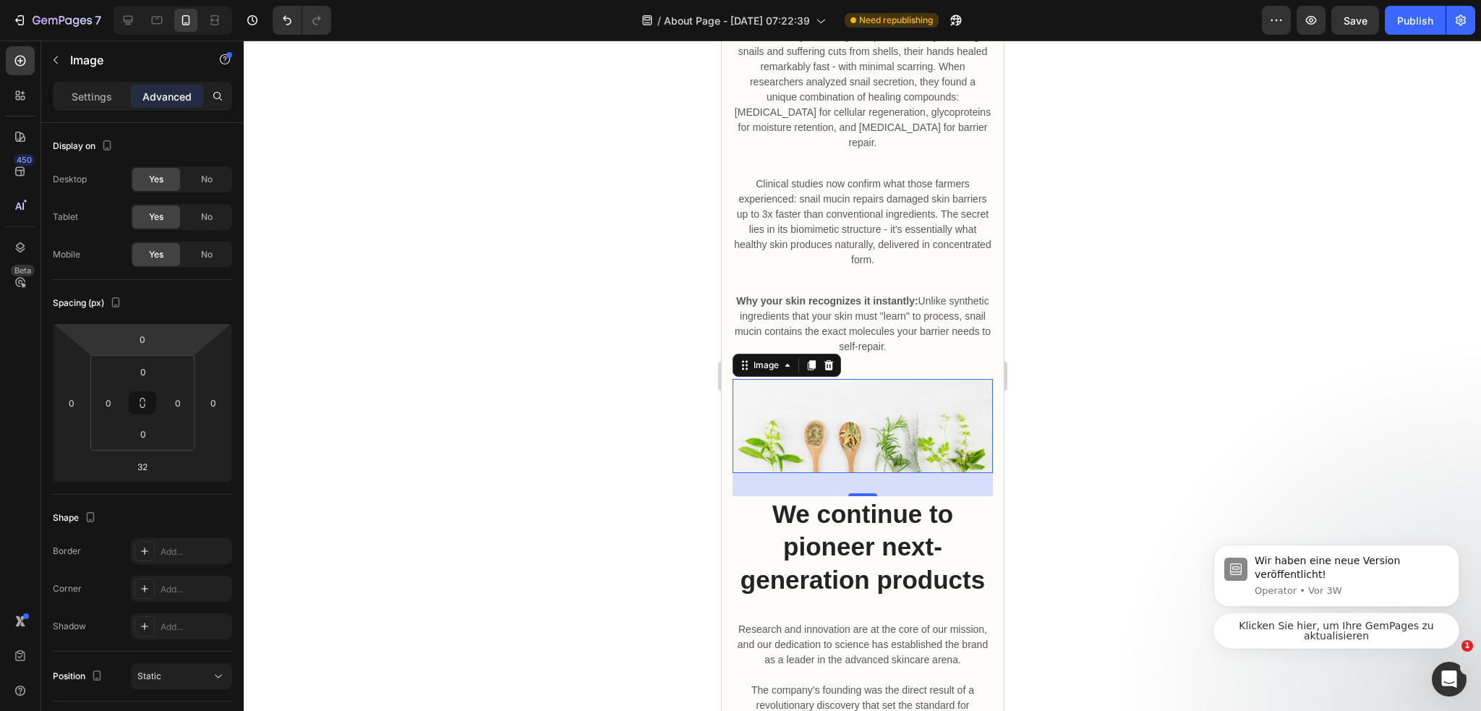
click at [87, 80] on div "Image" at bounding box center [123, 60] width 165 height 41
drag, startPoint x: 93, startPoint y: 98, endPoint x: 99, endPoint y: 102, distance: 7.4
click at [93, 98] on p "Settings" at bounding box center [92, 96] width 40 height 15
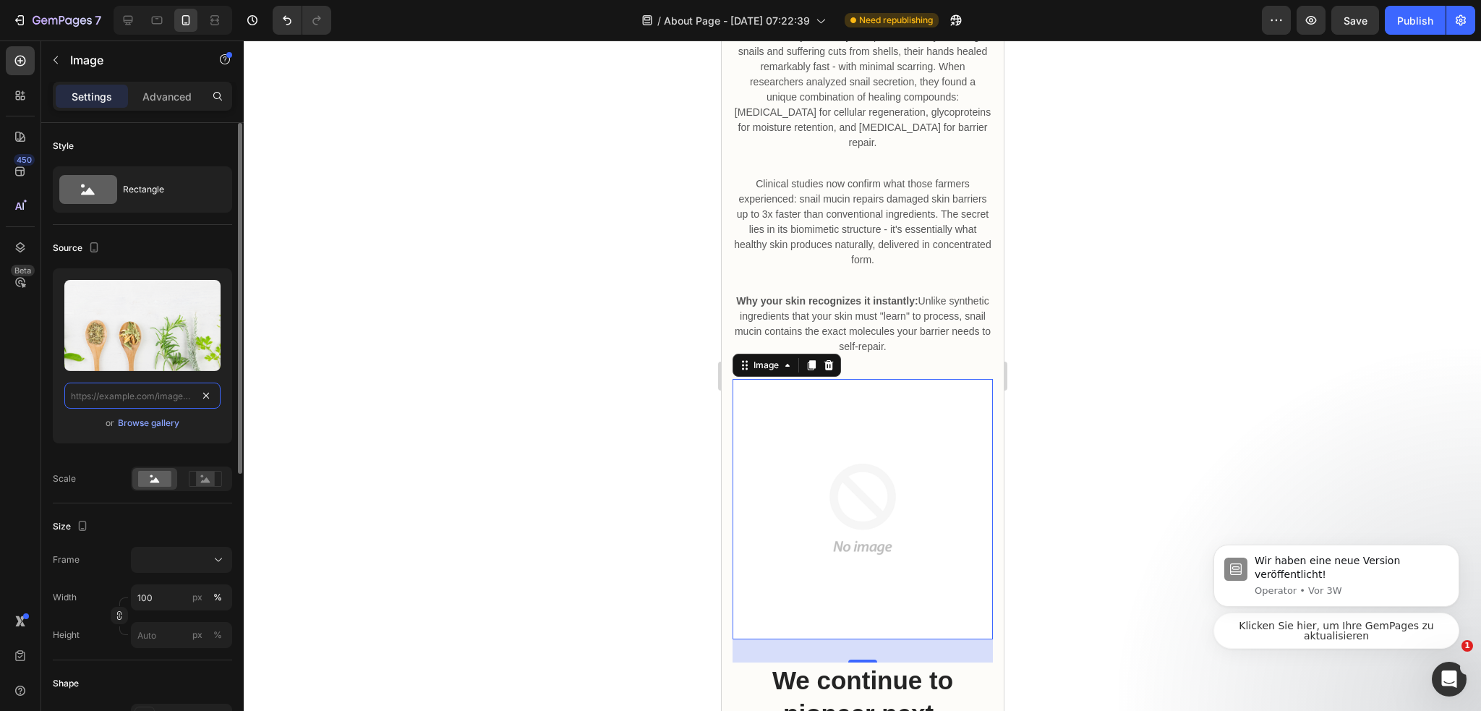
scroll to position [0, 0]
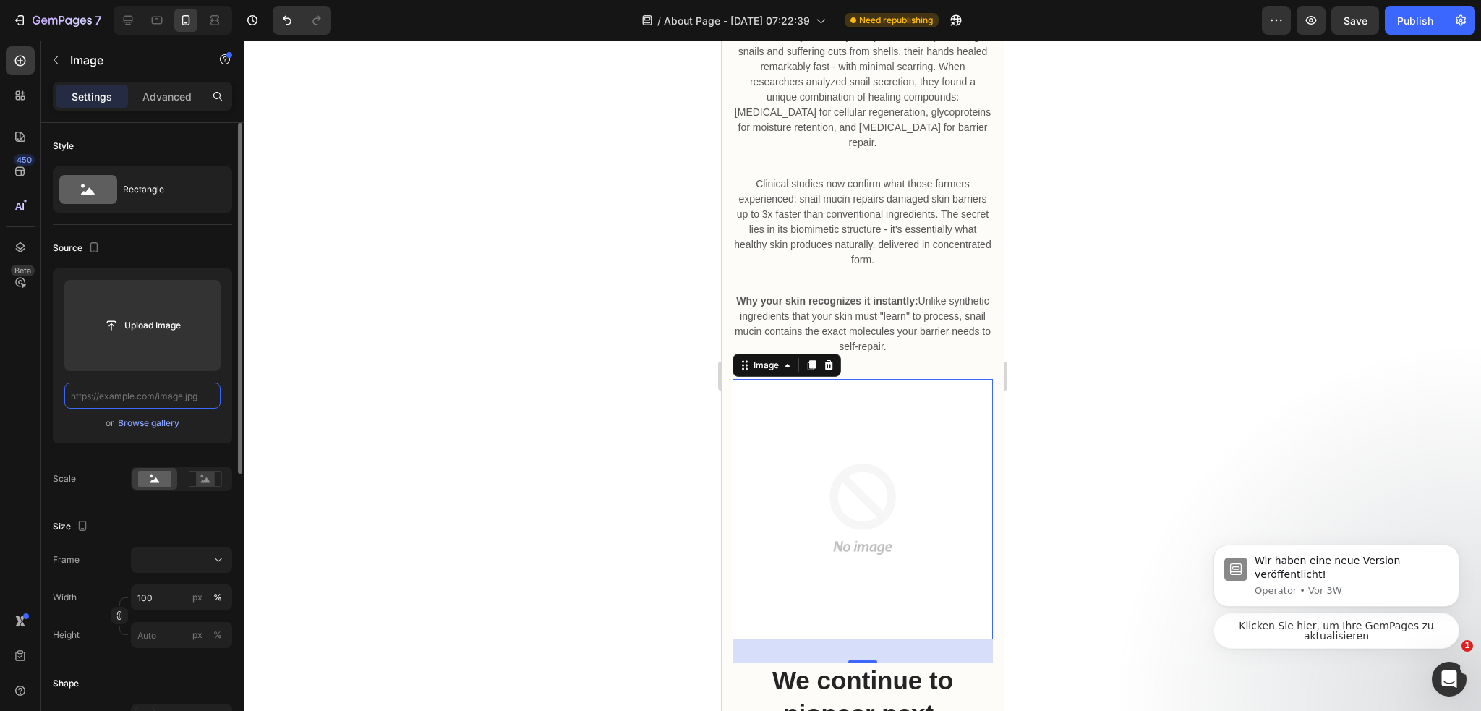
paste input "https://cdn.shopify.com/s/files/1/0974/3948/2195/files/freeimgen_1756190091216.…"
type input "https://cdn.shopify.com/s/files/1/0974/3948/2195/files/freeimgen_1756190091216.…"
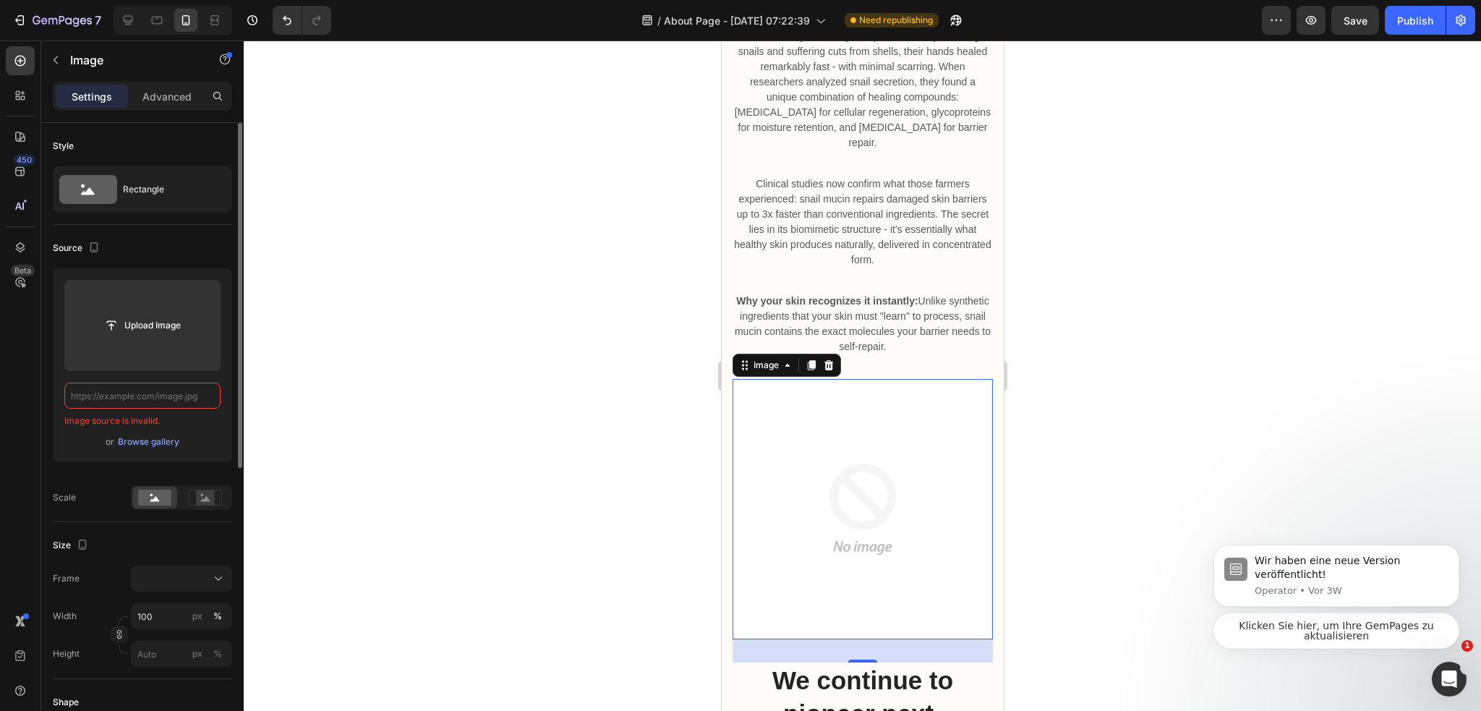
click at [153, 389] on input "text" at bounding box center [142, 395] width 156 height 26
paste input "https://cdn.shopify.com/s/files/1/0974/3948/2195/files/freeimgen_1756190091216.…"
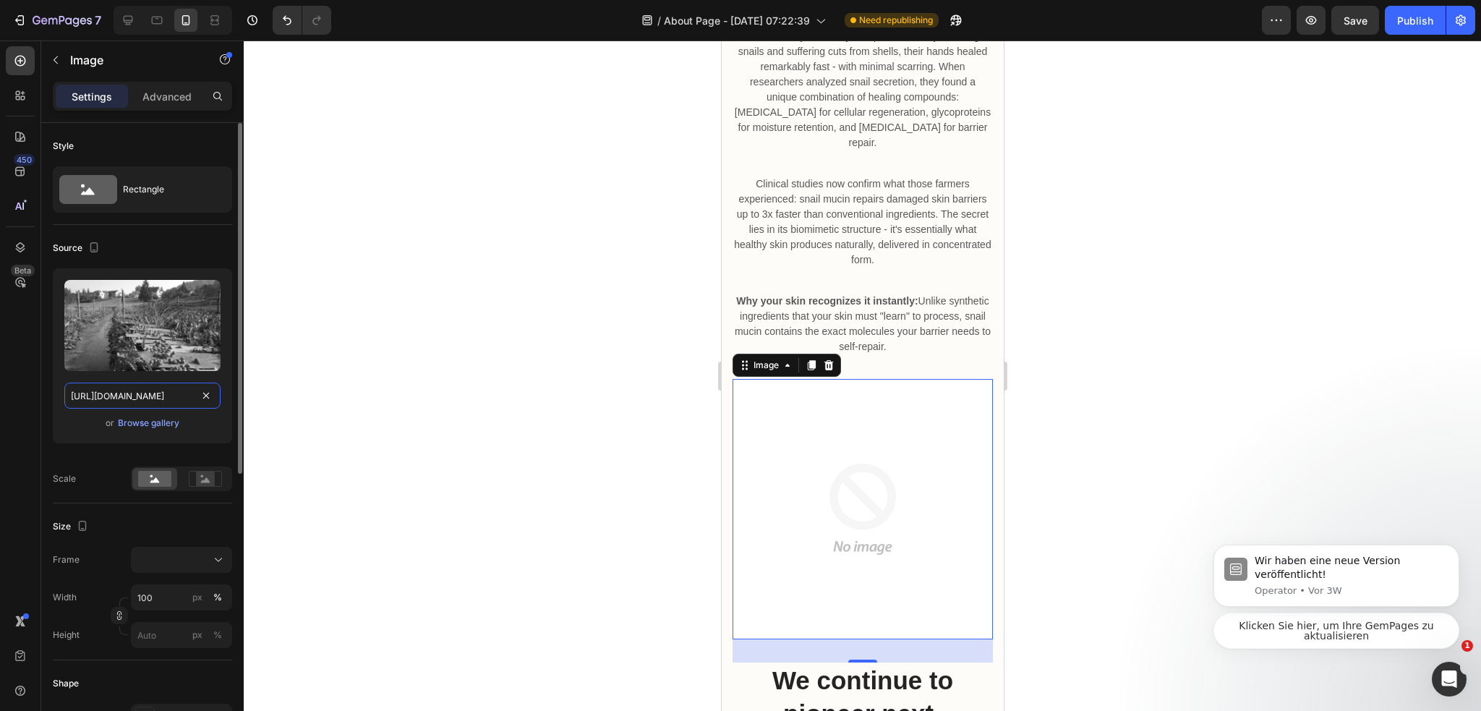
scroll to position [0, 301]
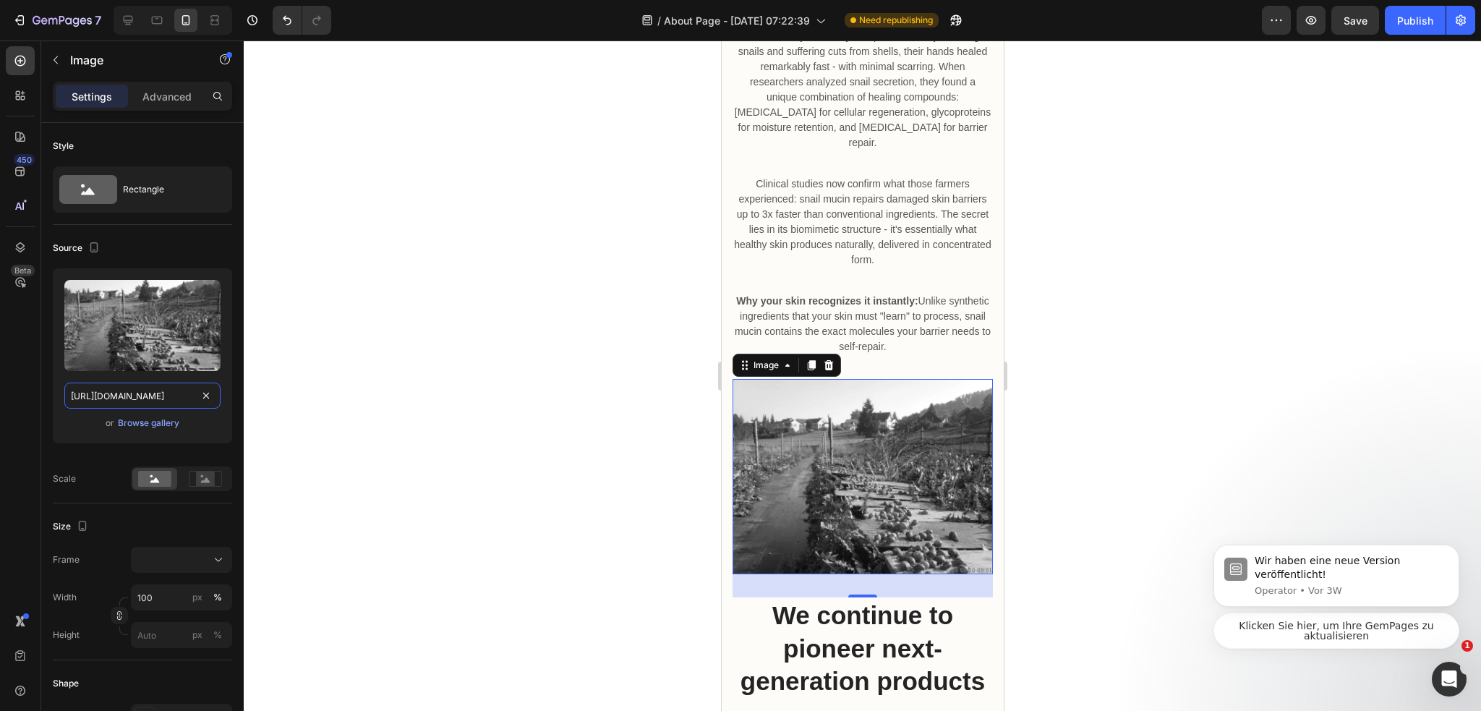
type input "https://cdn.shopify.com/s/files/1/0974/3948/2195/files/freeimgen_1756190091216.…"
click at [509, 369] on div at bounding box center [862, 375] width 1237 height 670
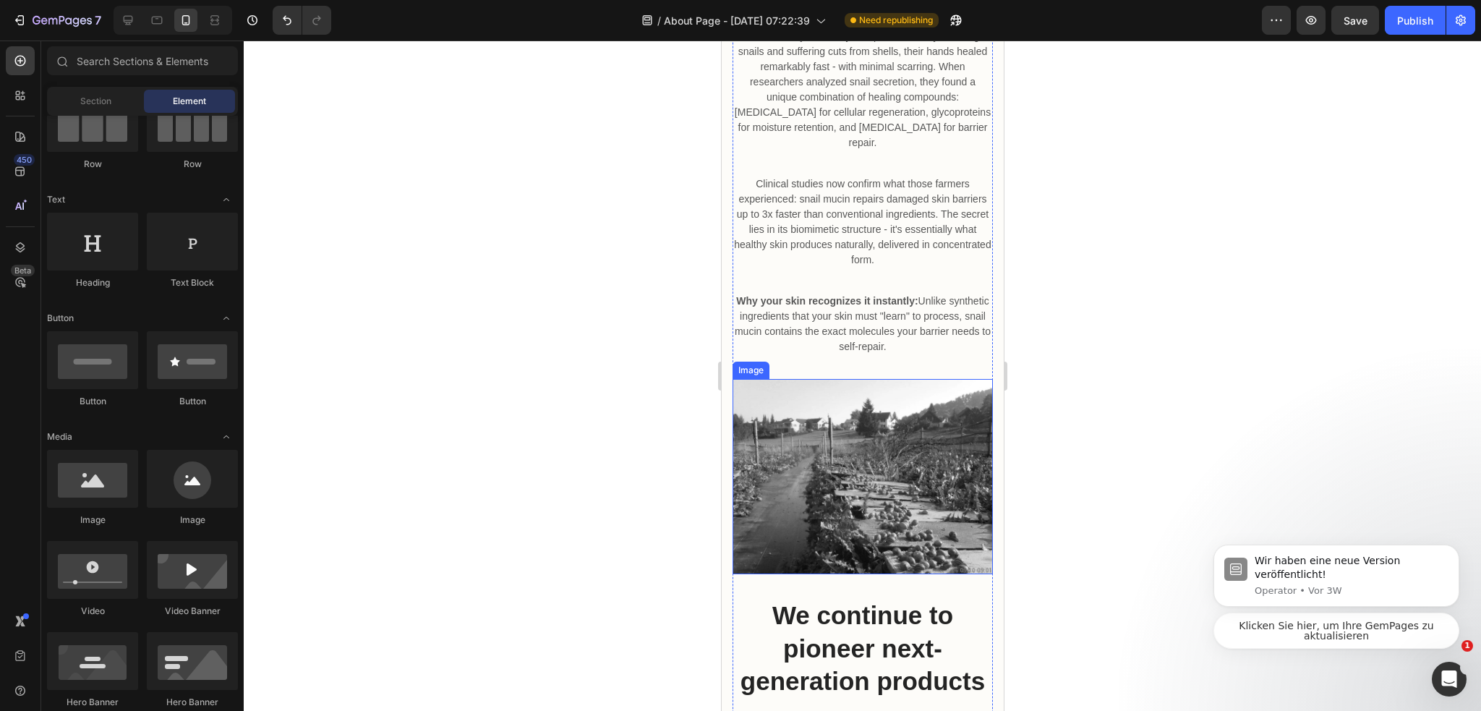
click at [906, 446] on img at bounding box center [862, 476] width 260 height 195
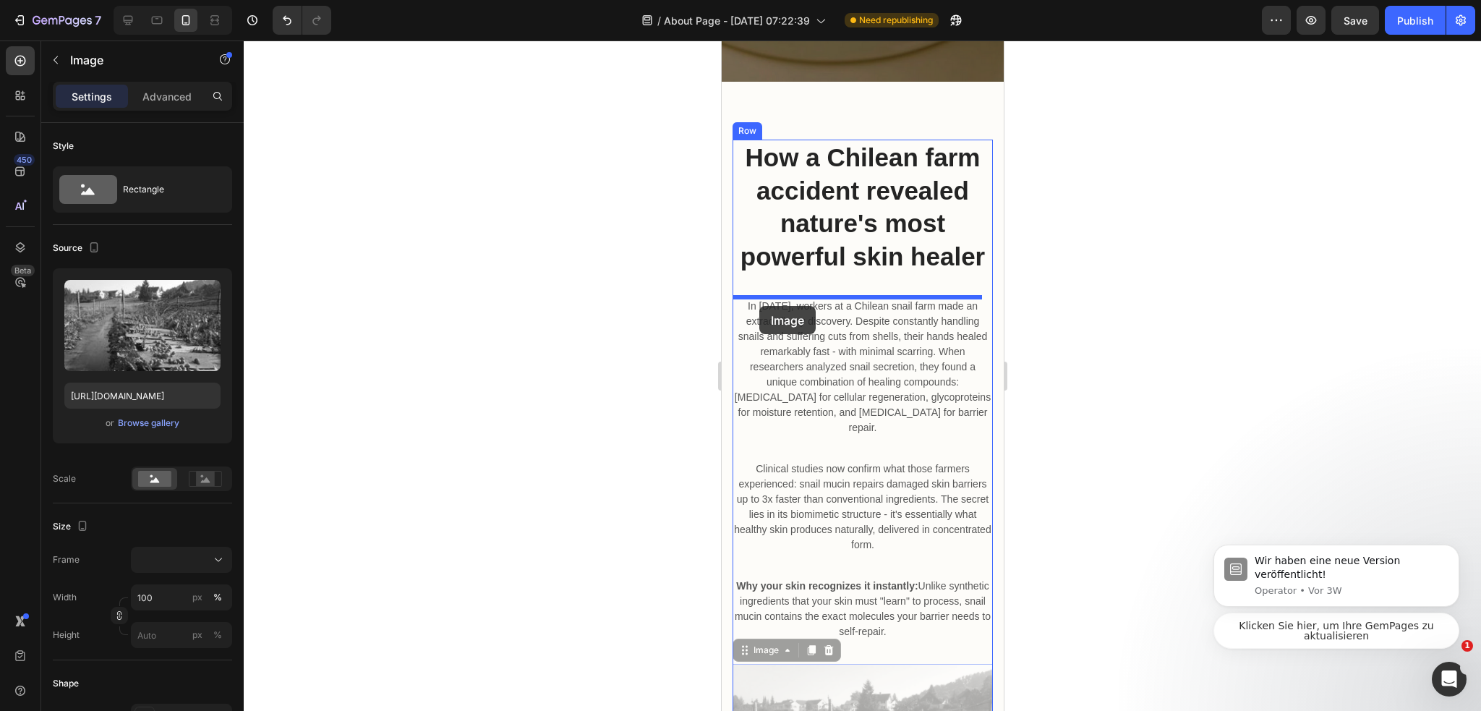
scroll to position [361, 0]
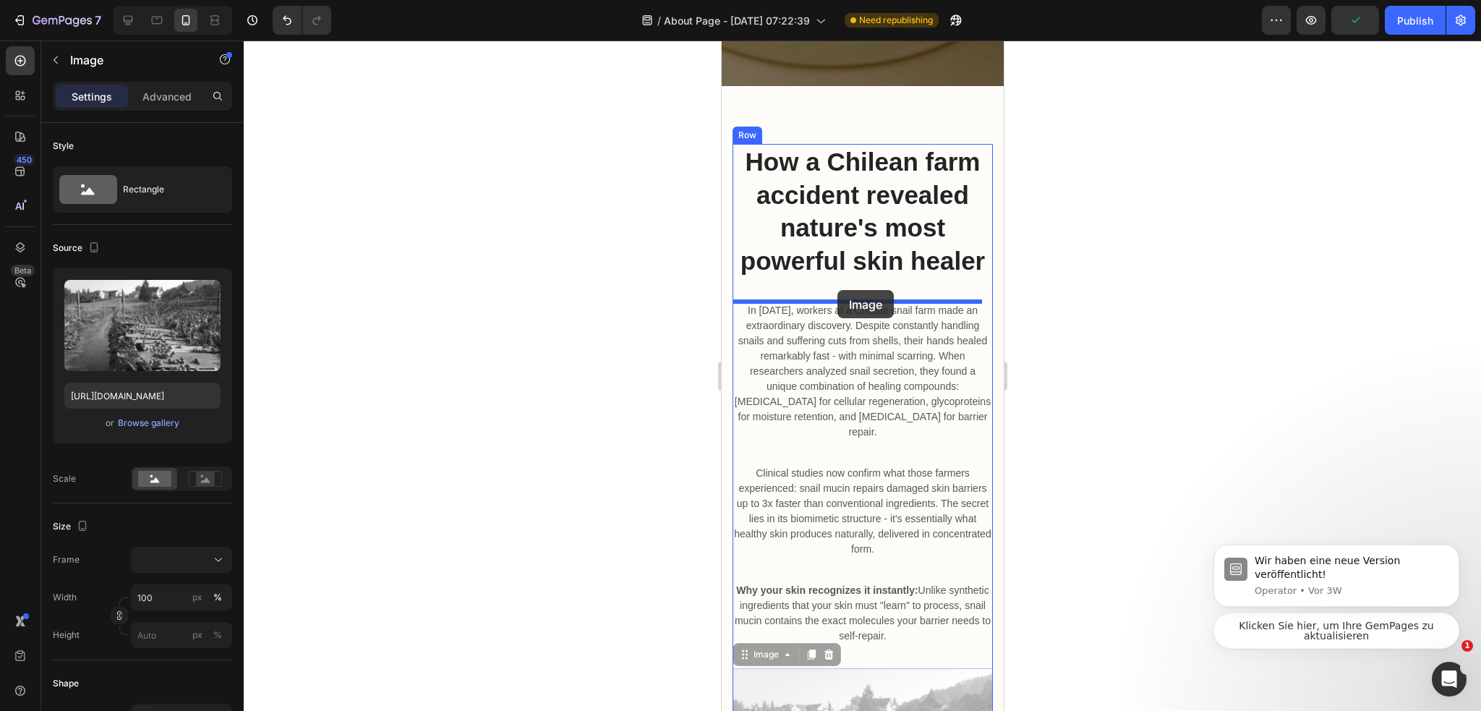
drag, startPoint x: 745, startPoint y: 348, endPoint x: 842, endPoint y: 306, distance: 105.6
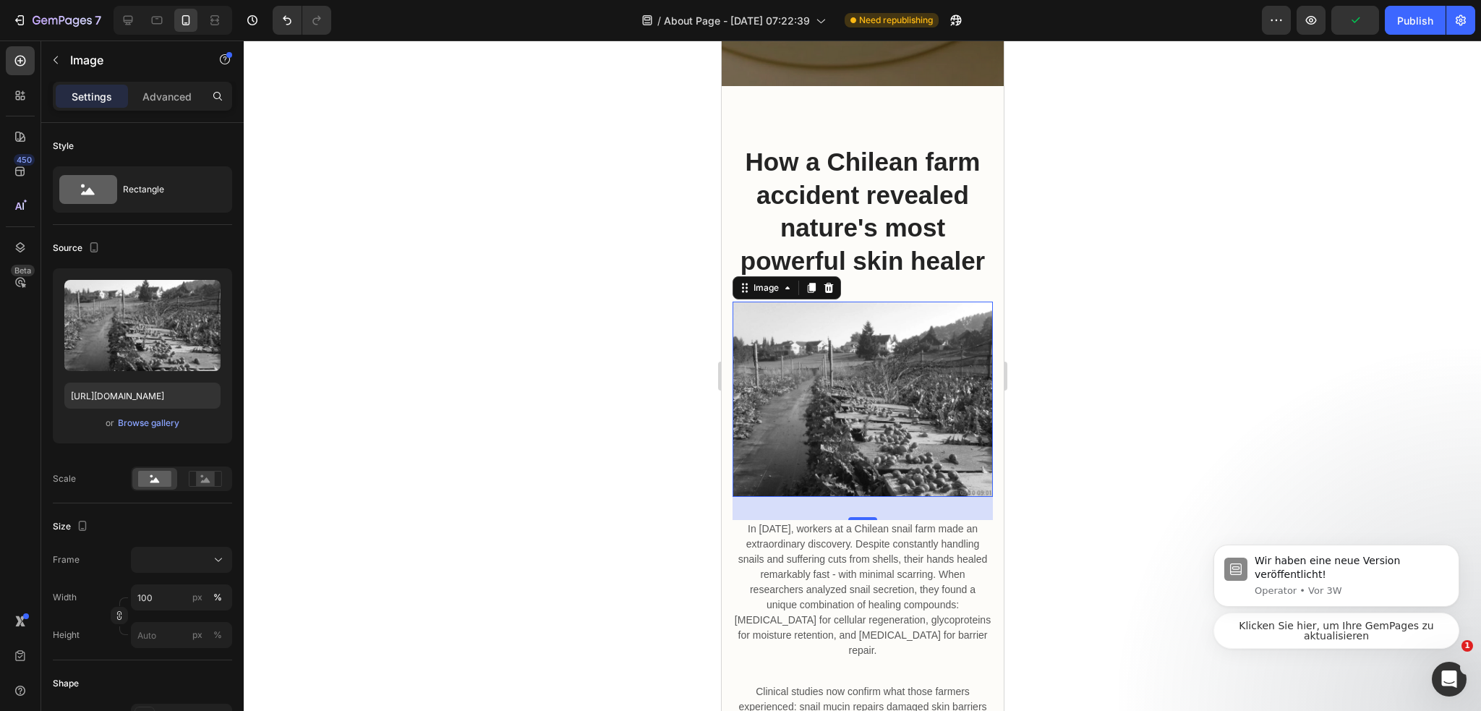
click at [1122, 322] on div at bounding box center [862, 375] width 1237 height 670
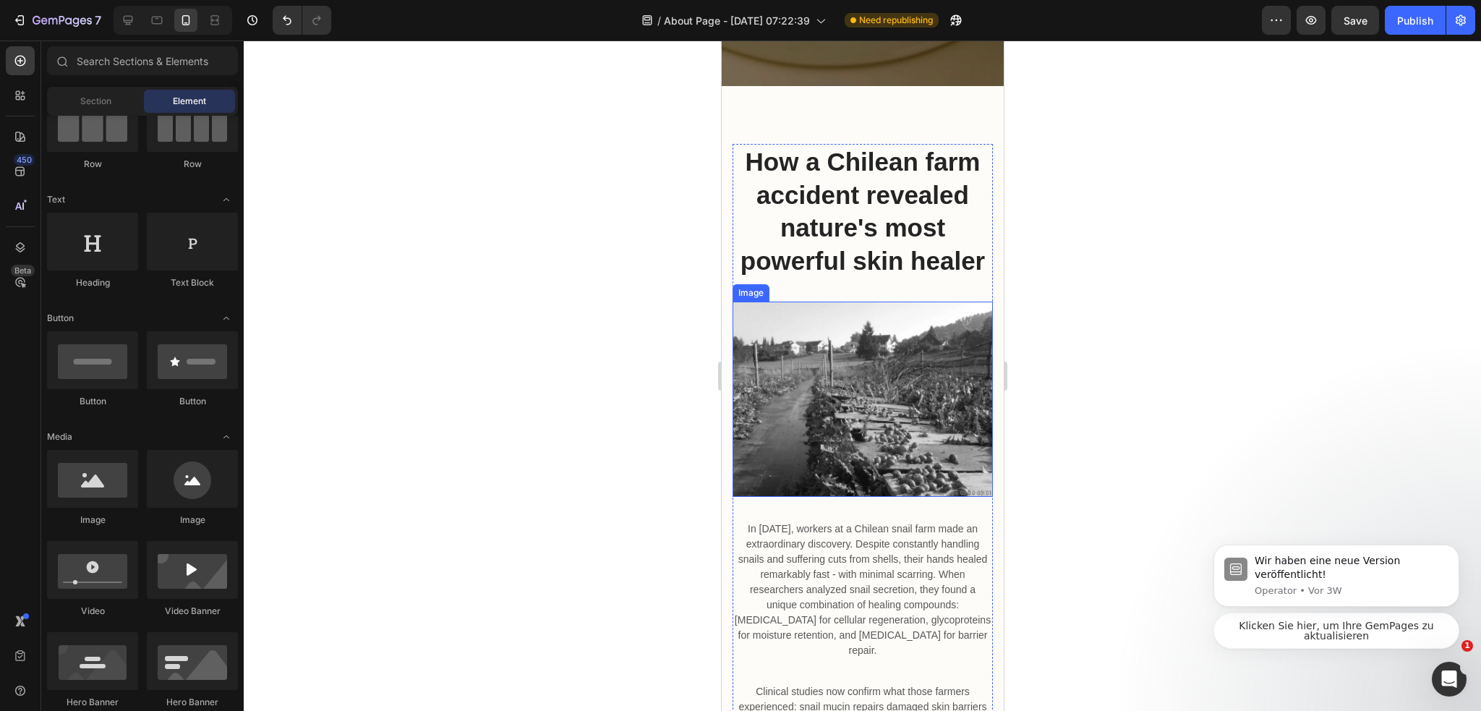
click at [869, 404] on img at bounding box center [862, 398] width 260 height 195
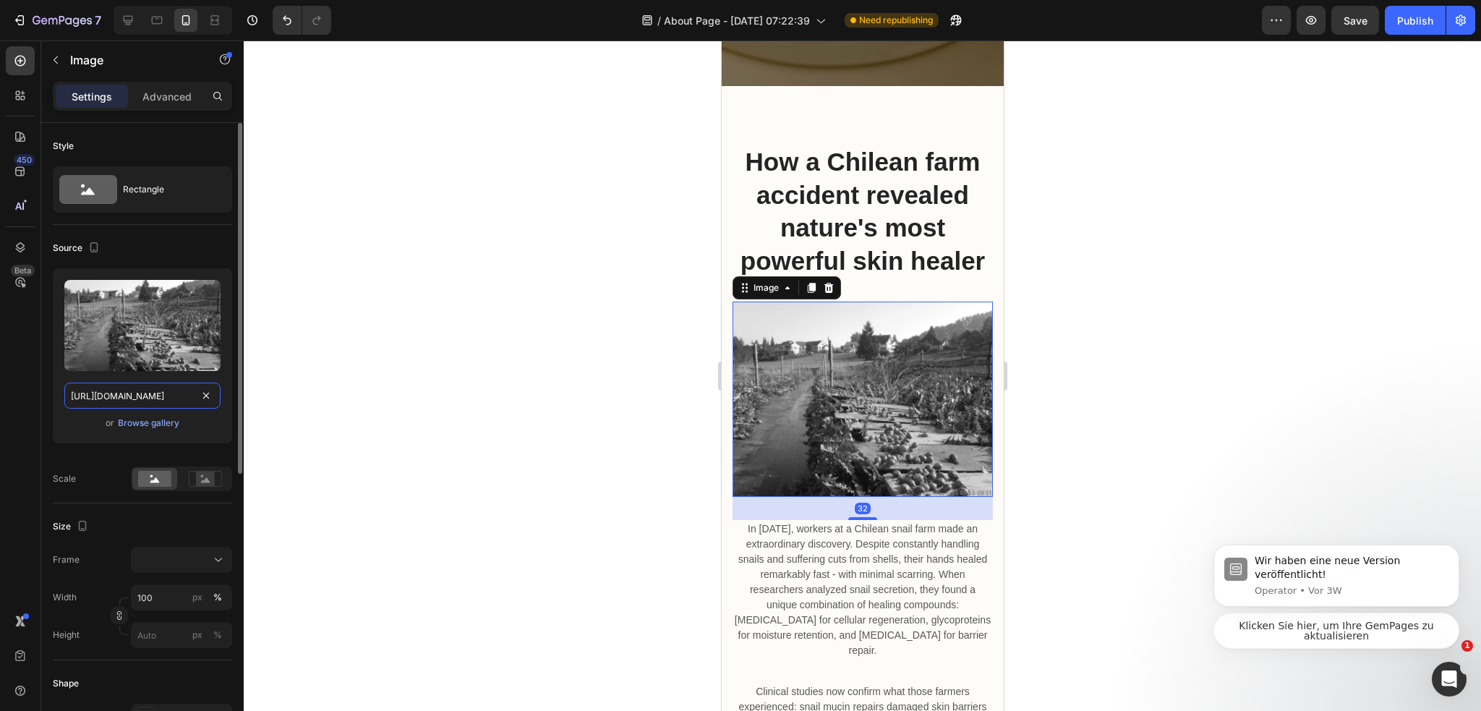
drag, startPoint x: 197, startPoint y: 401, endPoint x: 206, endPoint y: 391, distance: 13.8
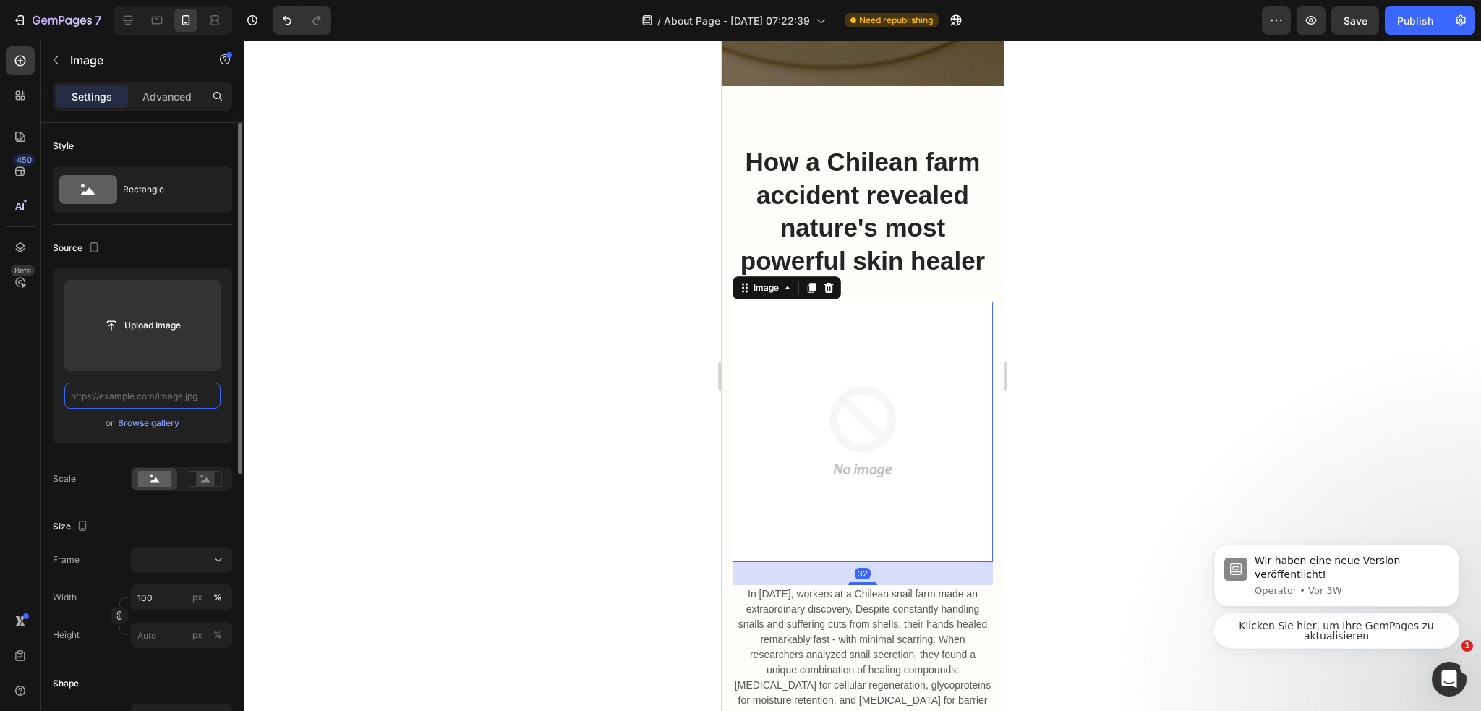
scroll to position [0, 0]
paste input "https://cdn.shopify.com/s/files/1/0974/3948/2195/files/freeimgen_1756190158399.…"
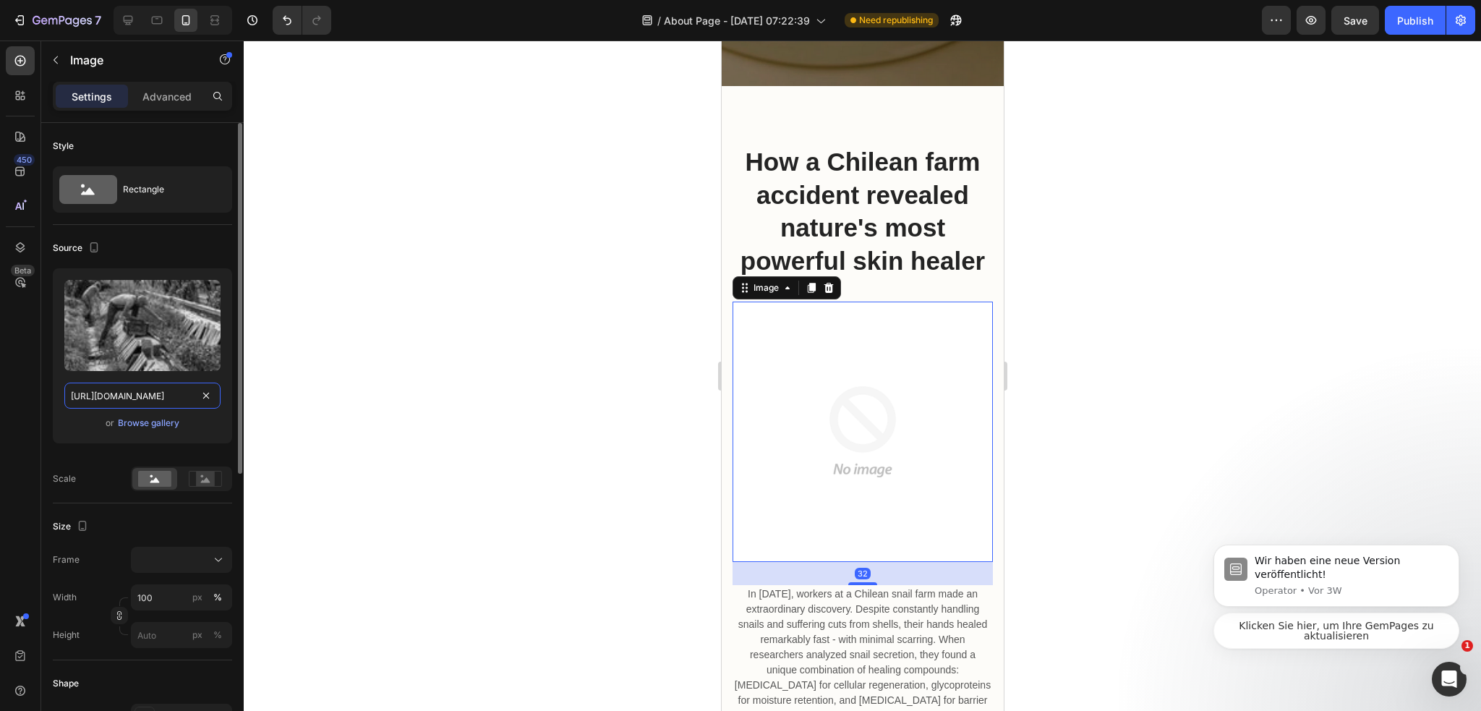
scroll to position [0, 301]
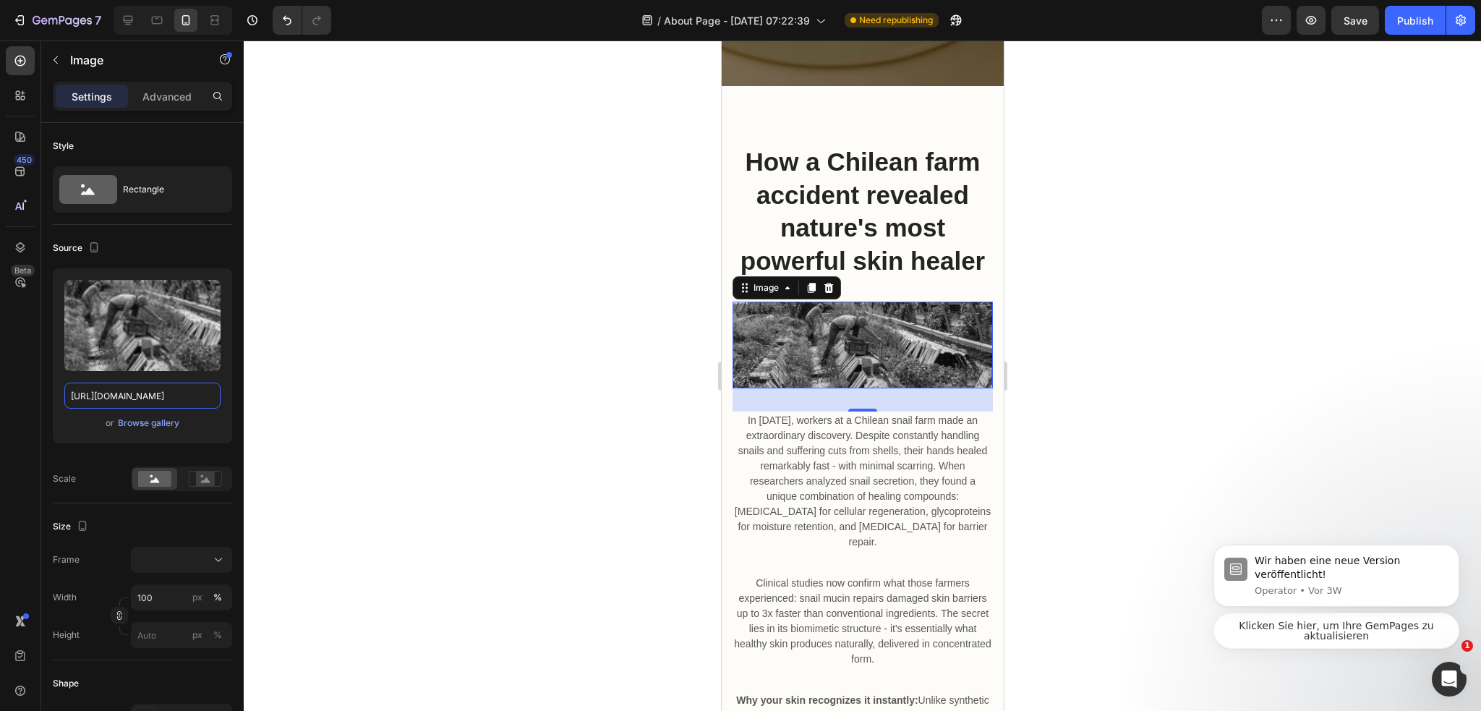
type input "https://cdn.shopify.com/s/files/1/0974/3948/2195/files/freeimgen_1756190158399.…"
click at [541, 332] on div at bounding box center [862, 375] width 1237 height 670
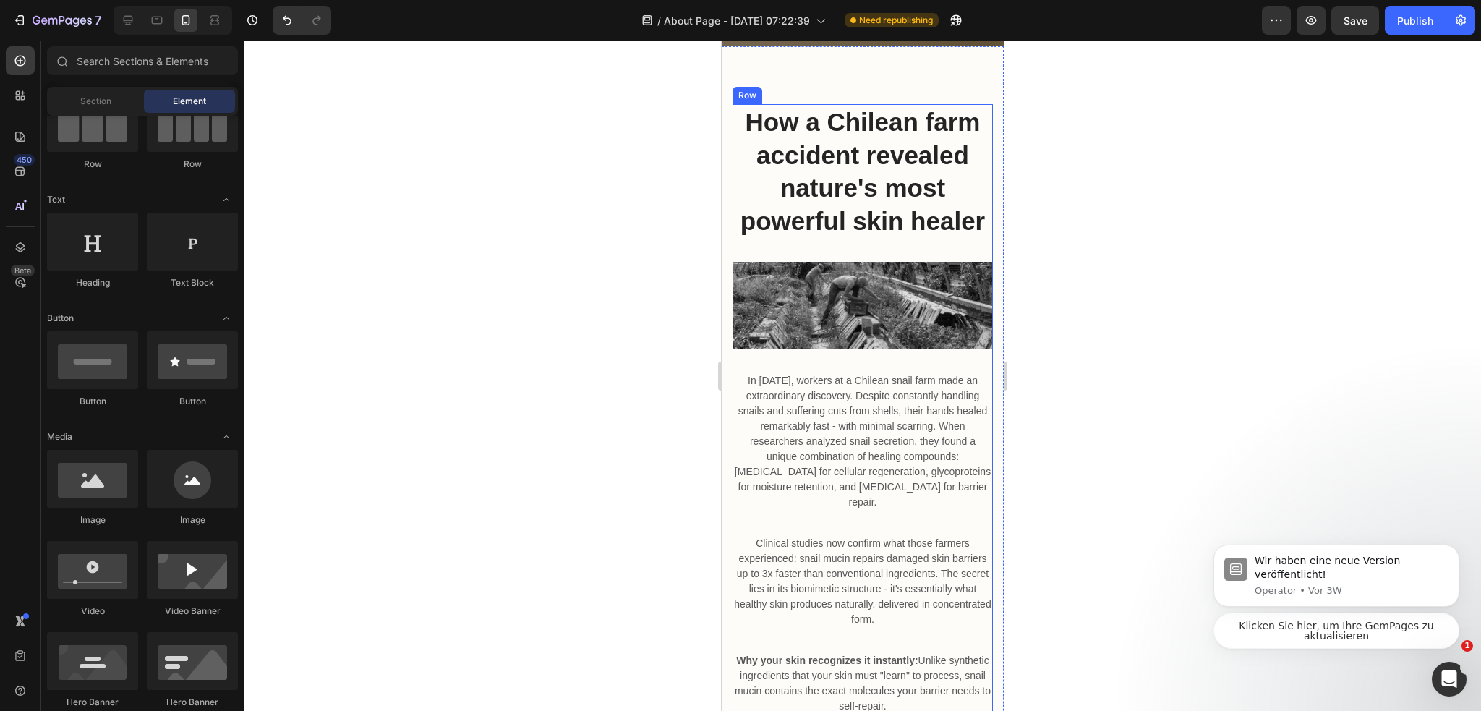
scroll to position [434, 0]
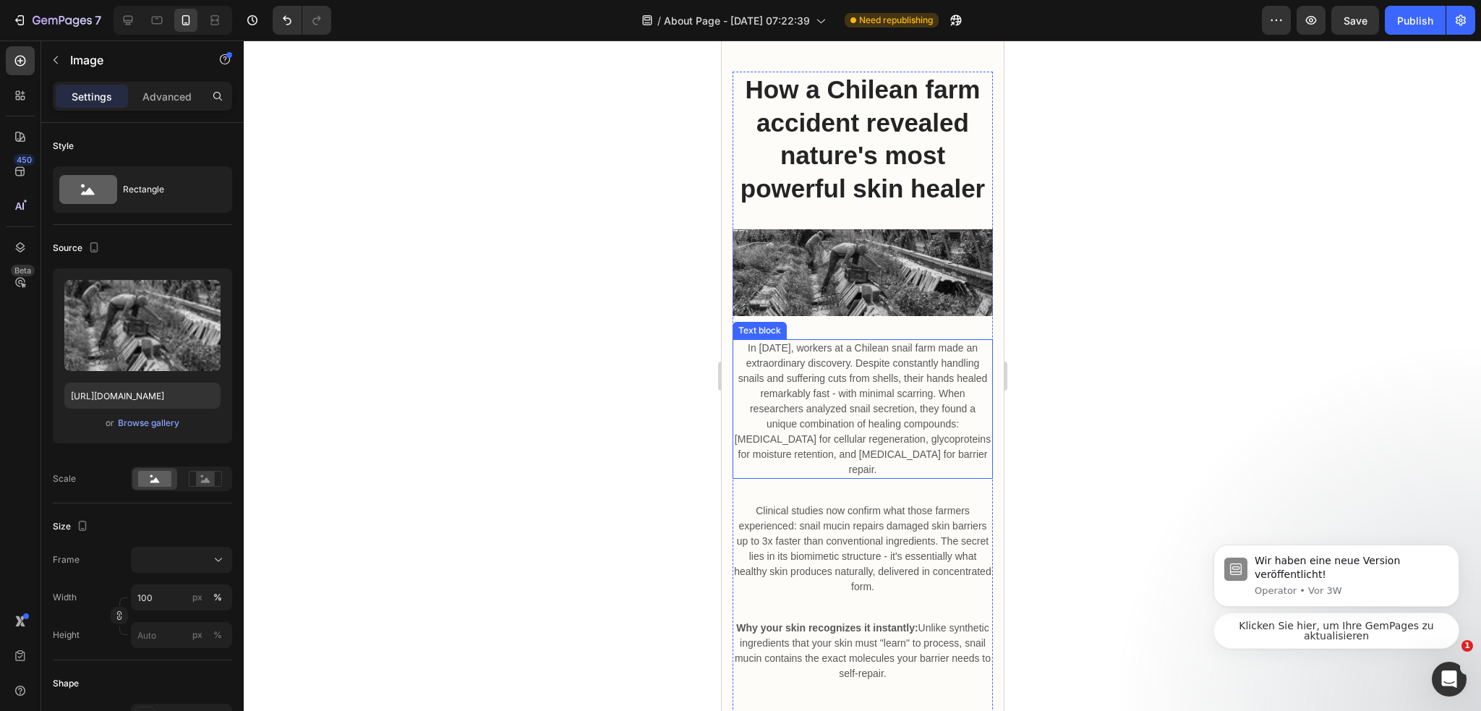
click at [881, 283] on img at bounding box center [862, 272] width 260 height 87
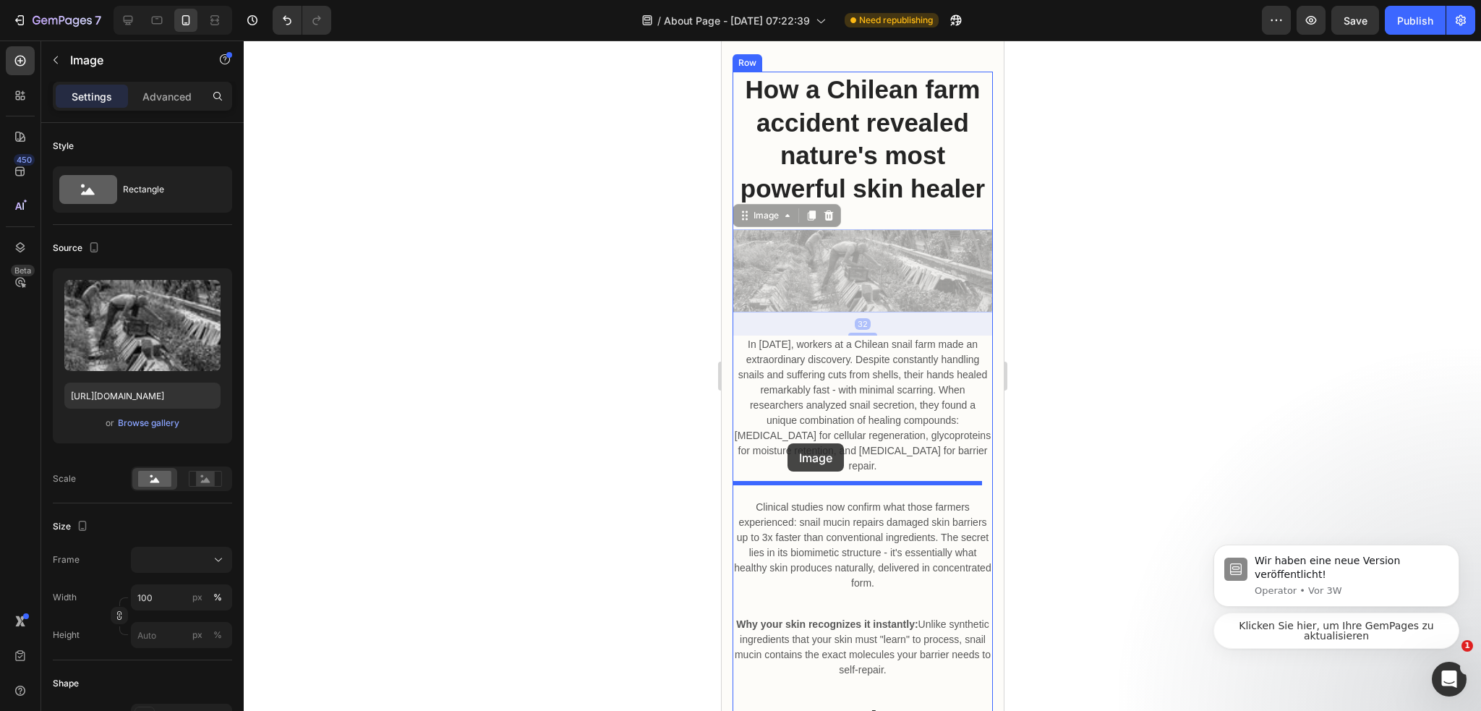
drag, startPoint x: 756, startPoint y: 226, endPoint x: 823, endPoint y: 446, distance: 230.5
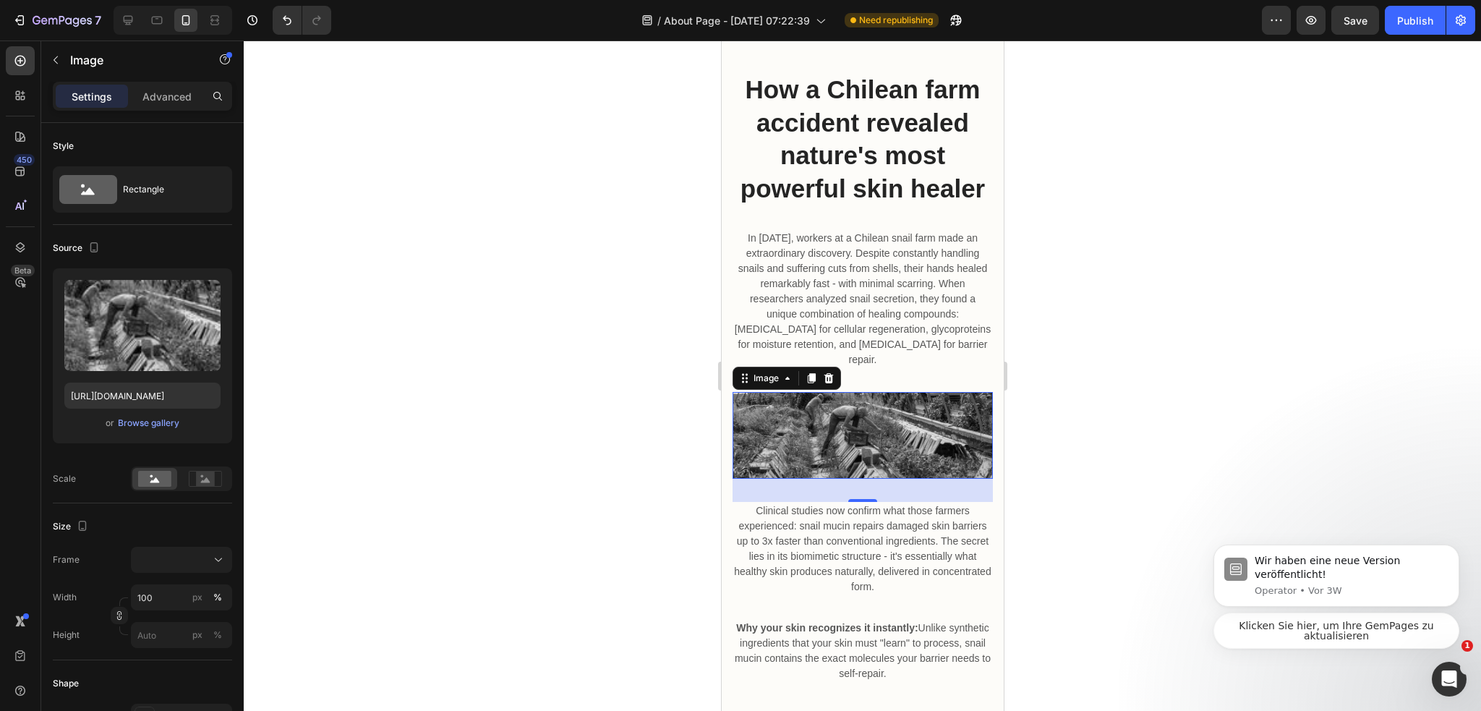
click at [1122, 395] on div at bounding box center [862, 375] width 1237 height 670
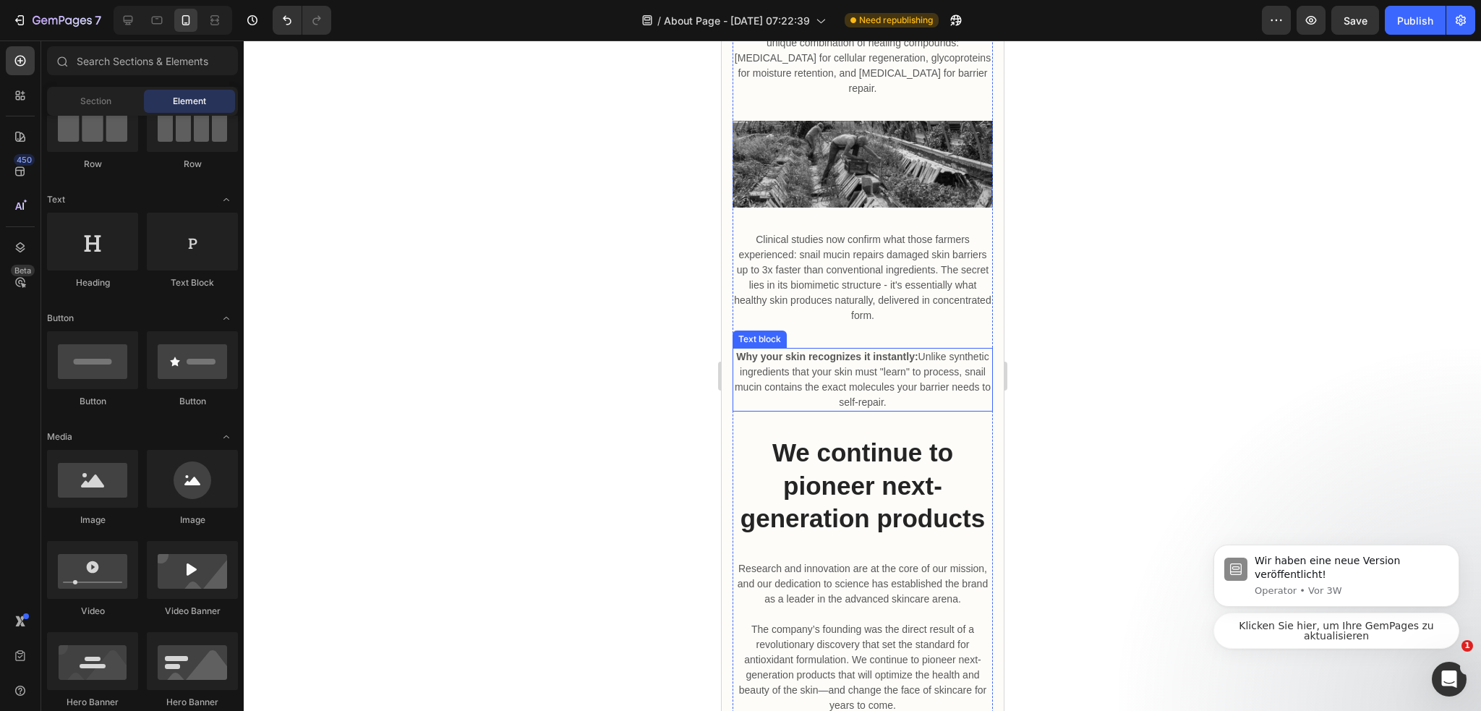
scroll to position [723, 0]
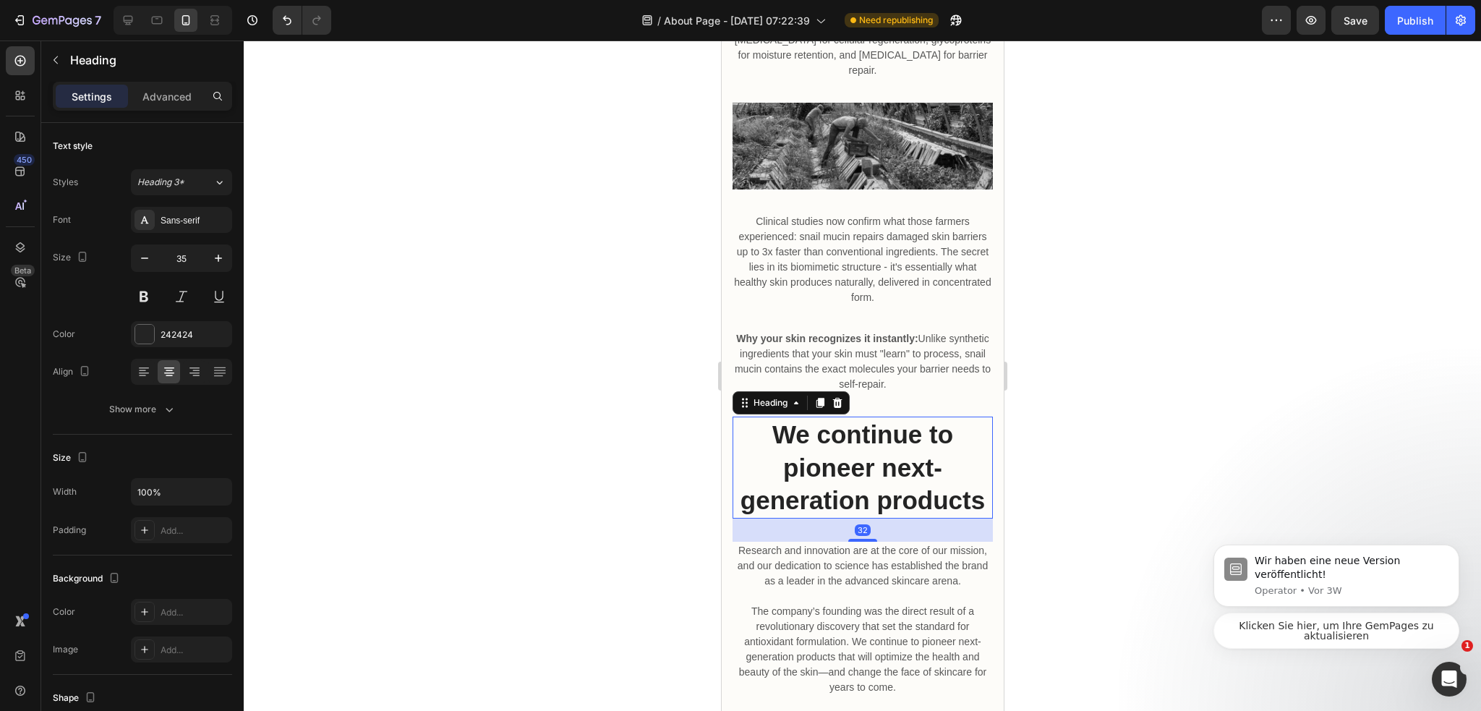
click at [840, 442] on p "We continue to pioneer next-generation products" at bounding box center [861, 467] width 257 height 99
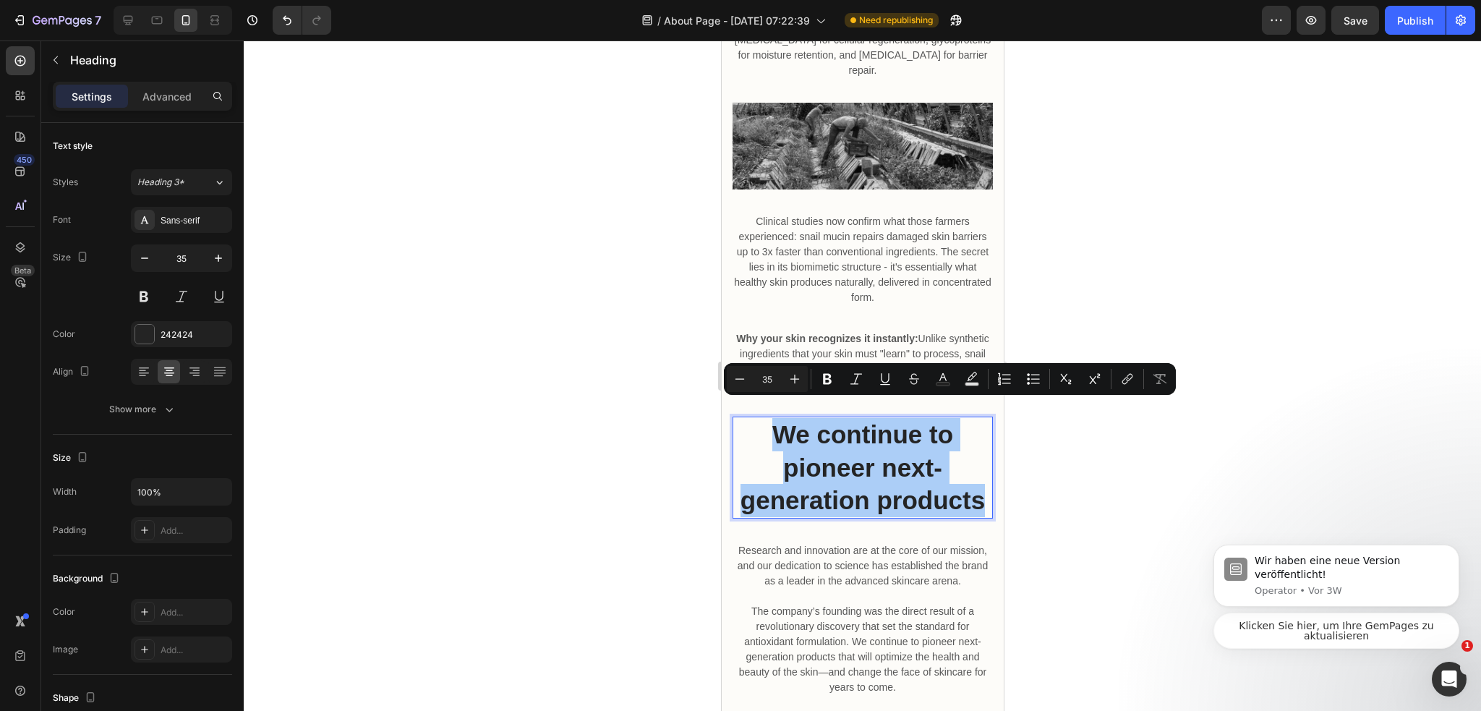
click at [1044, 405] on div at bounding box center [862, 375] width 1237 height 670
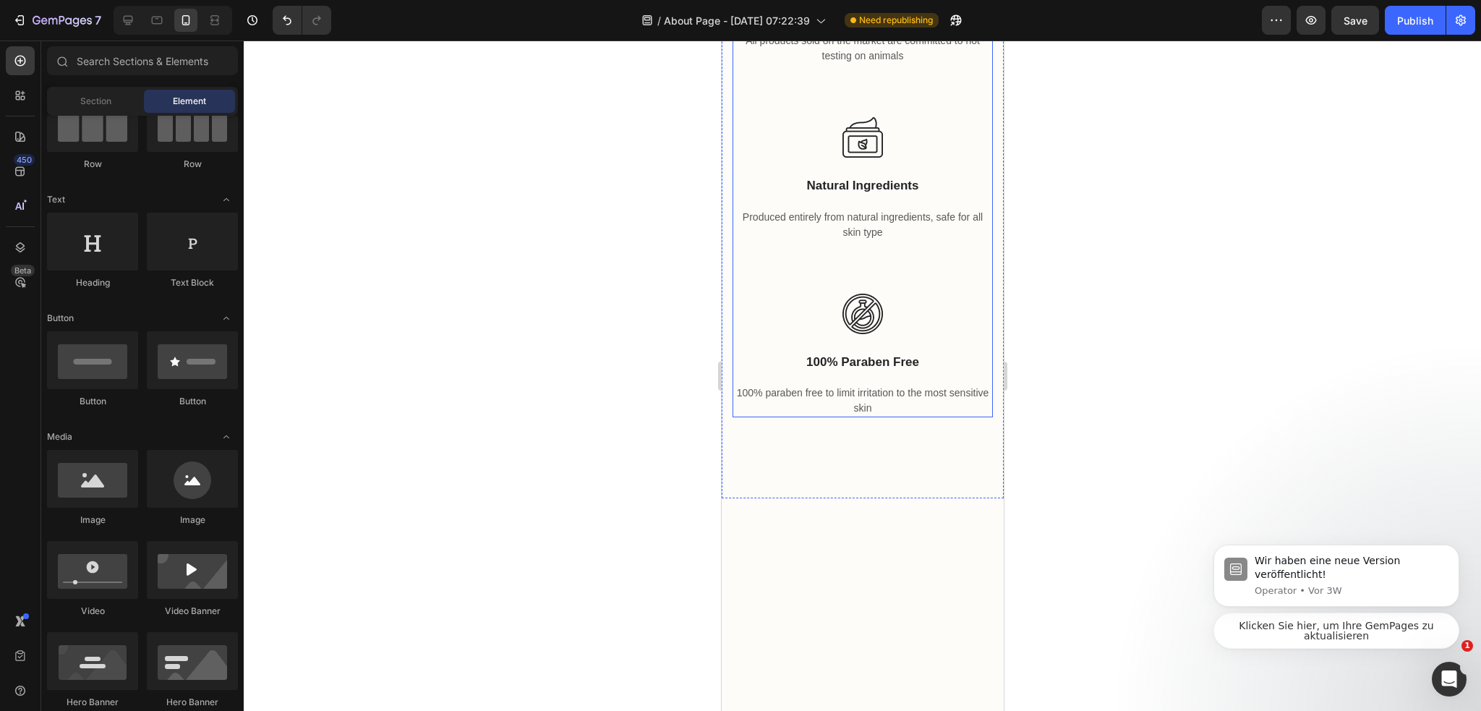
scroll to position [2169, 0]
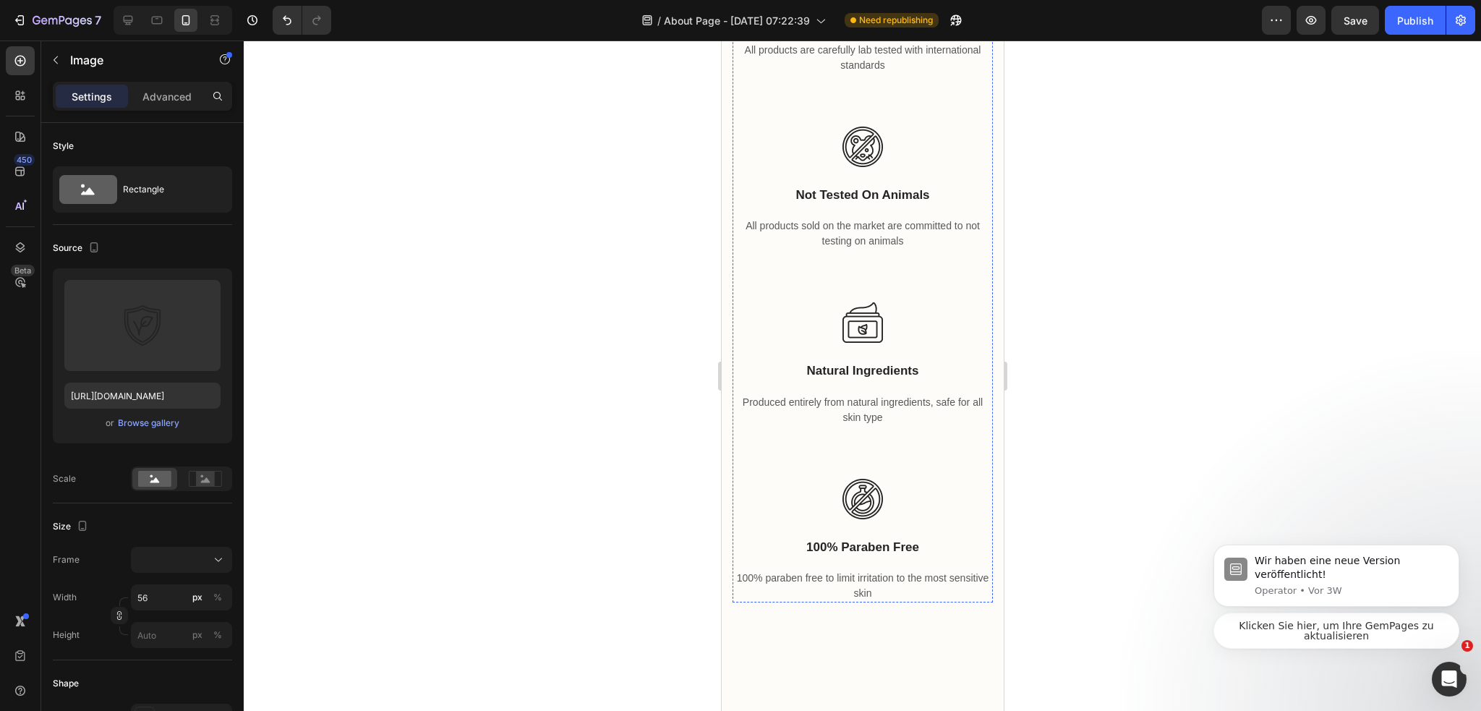
click at [932, 109] on div "Image 24 100% laboratory tested Text block All products are carefully lab teste…" at bounding box center [862, 41] width 260 height 136
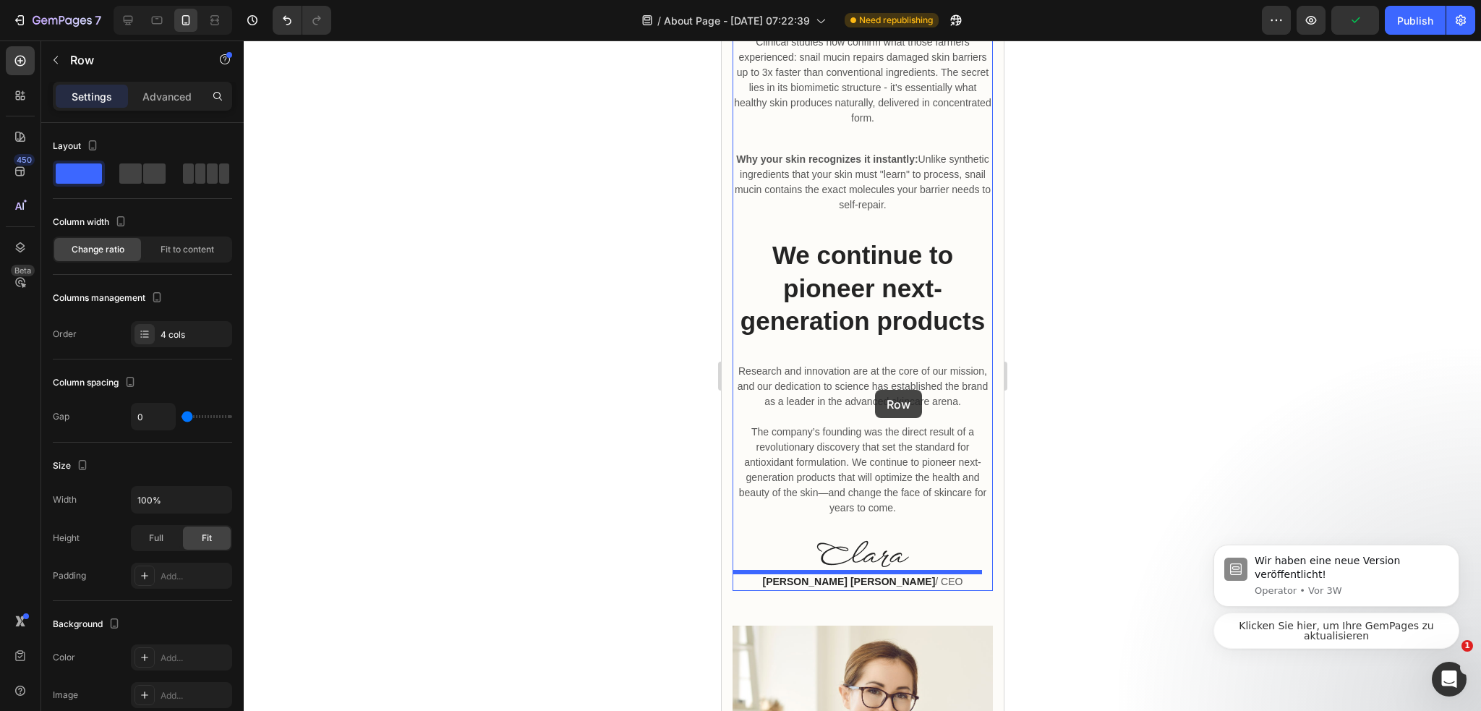
scroll to position [824, 0]
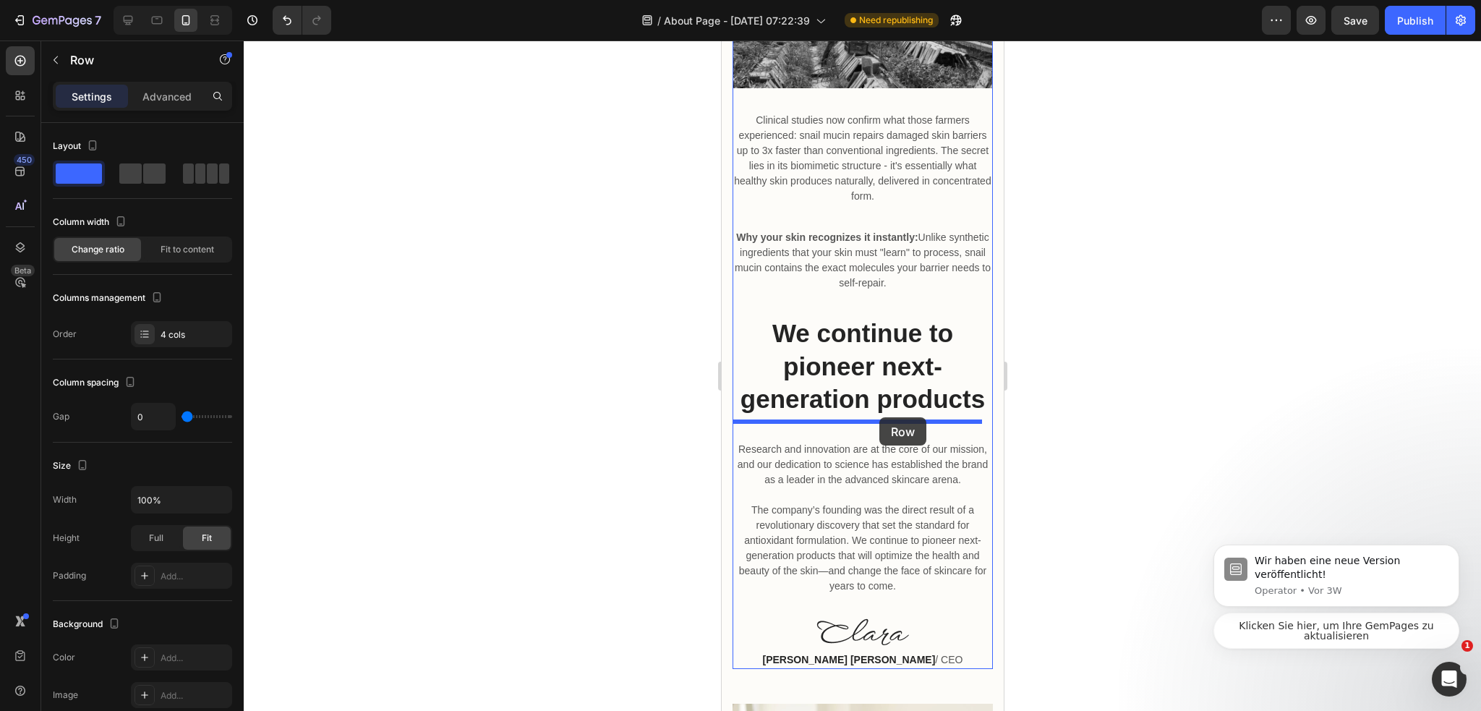
drag, startPoint x: 758, startPoint y: 290, endPoint x: 878, endPoint y: 417, distance: 175.4
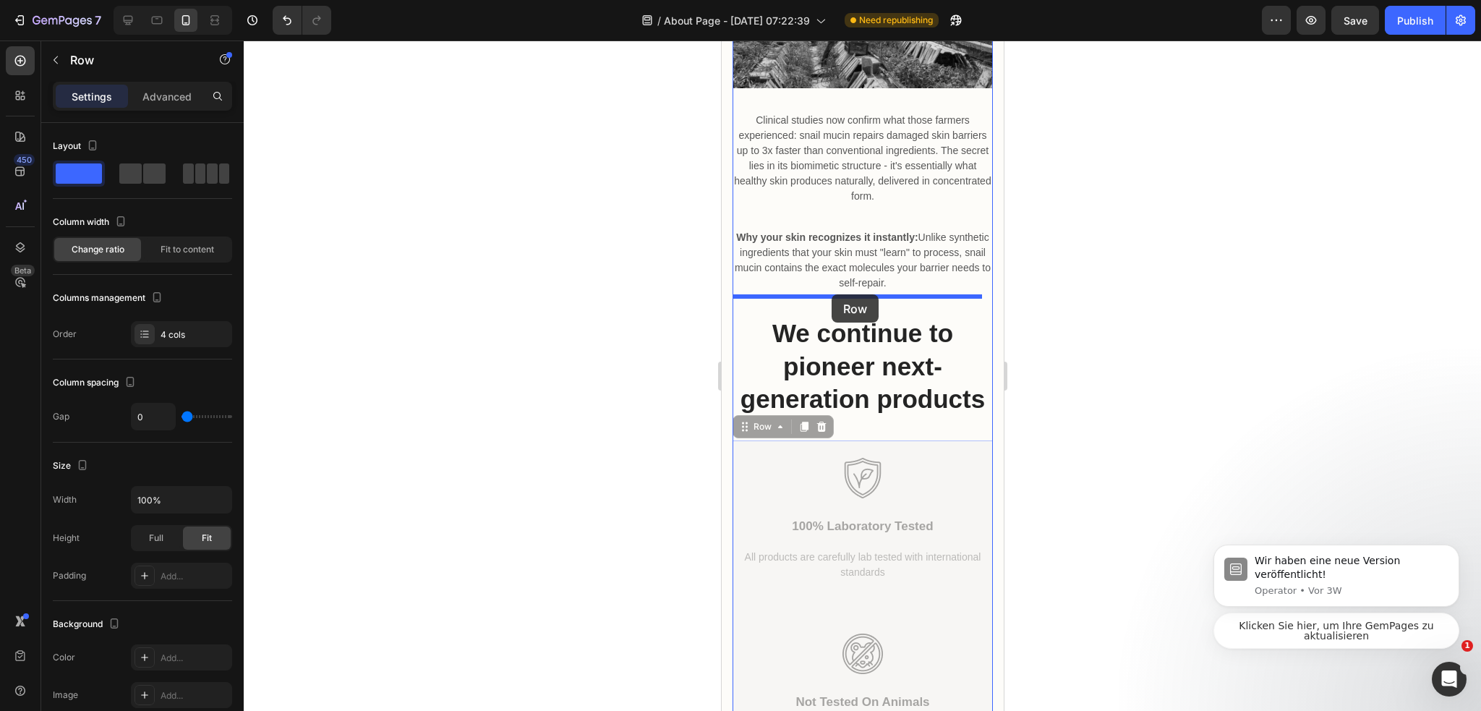
drag, startPoint x: 737, startPoint y: 404, endPoint x: 831, endPoint y: 294, distance: 144.1
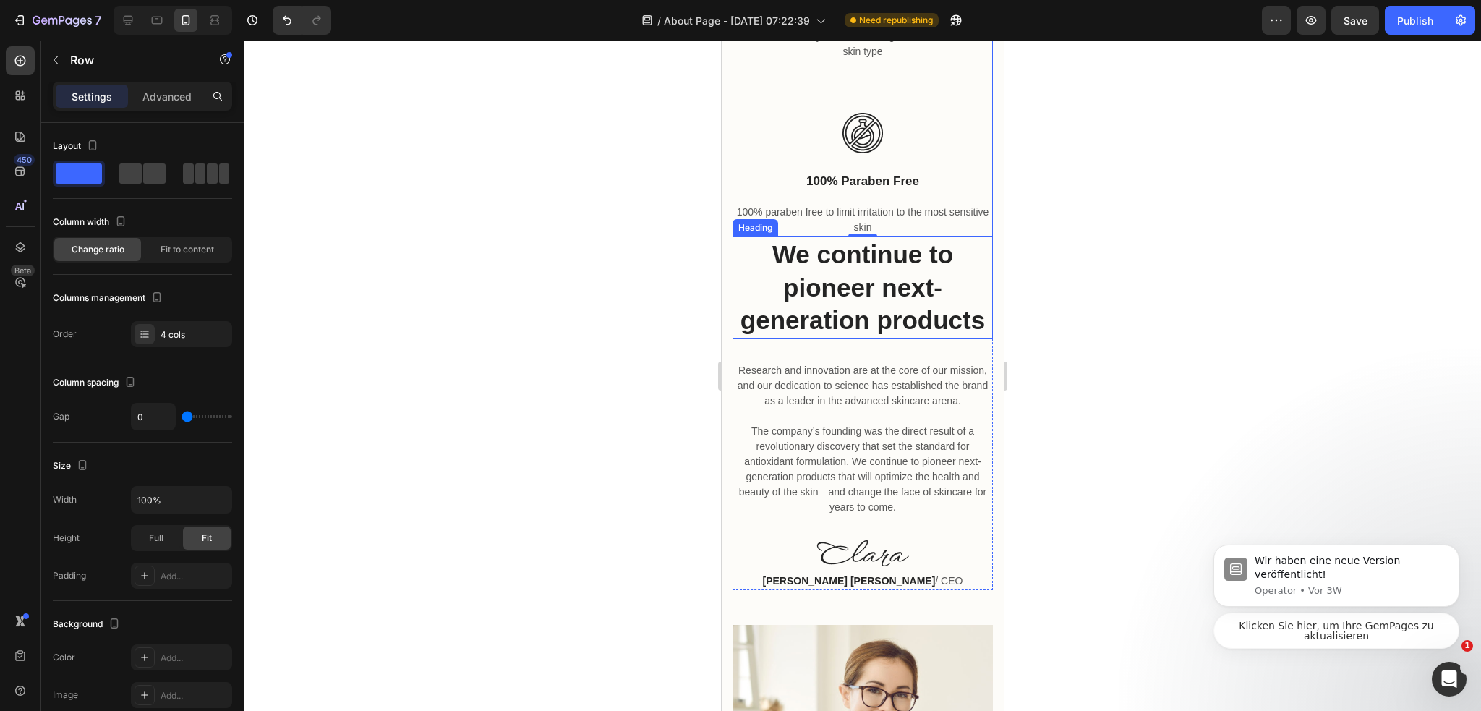
scroll to position [1547, 0]
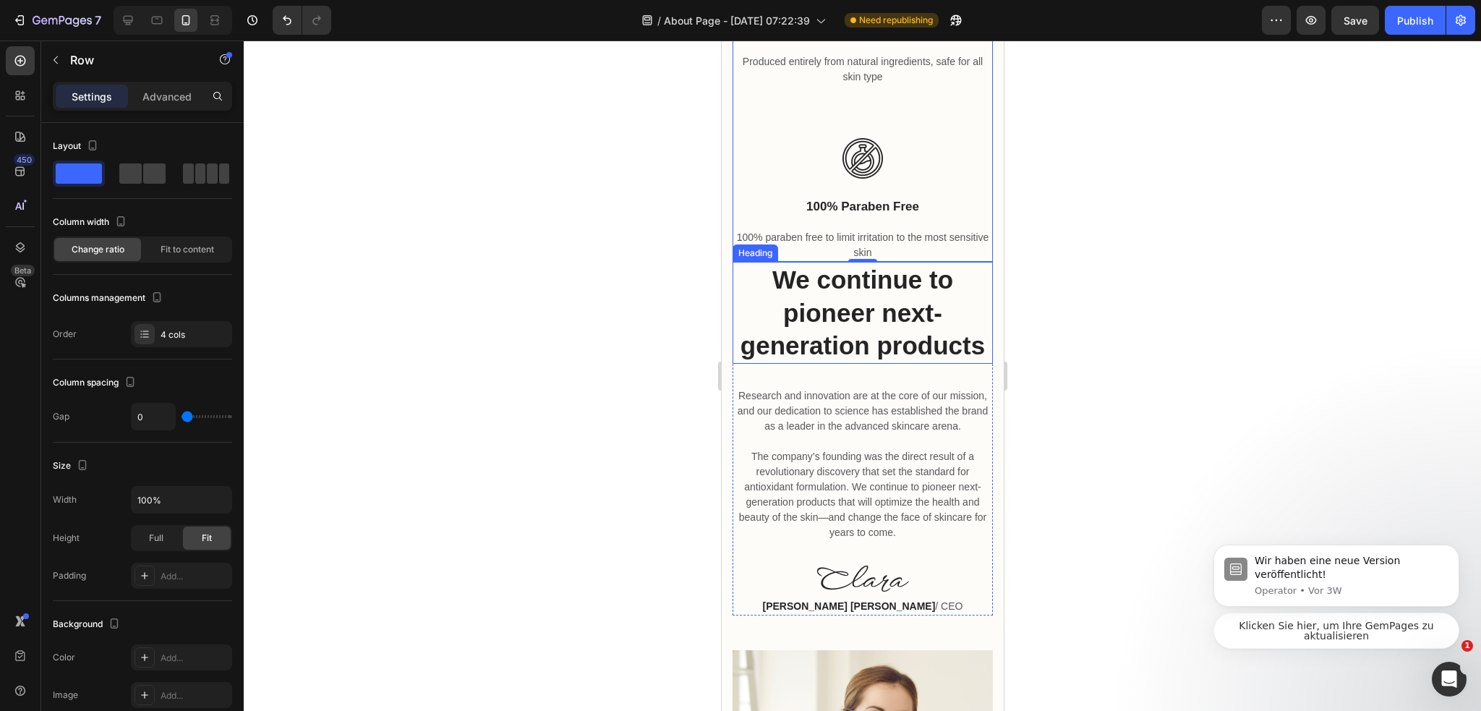
click at [888, 336] on h2 "We continue to pioneer next-generation products" at bounding box center [862, 313] width 260 height 102
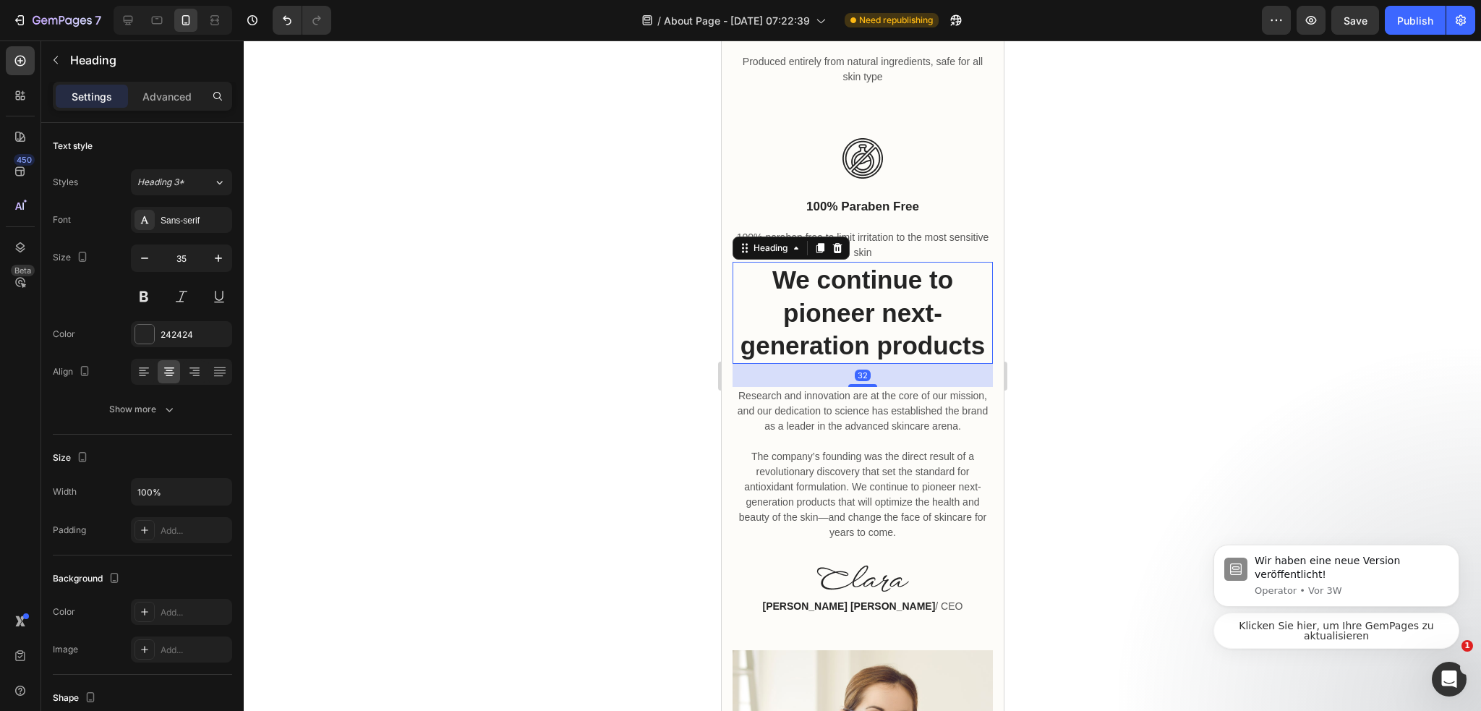
click at [821, 244] on icon at bounding box center [819, 249] width 8 height 10
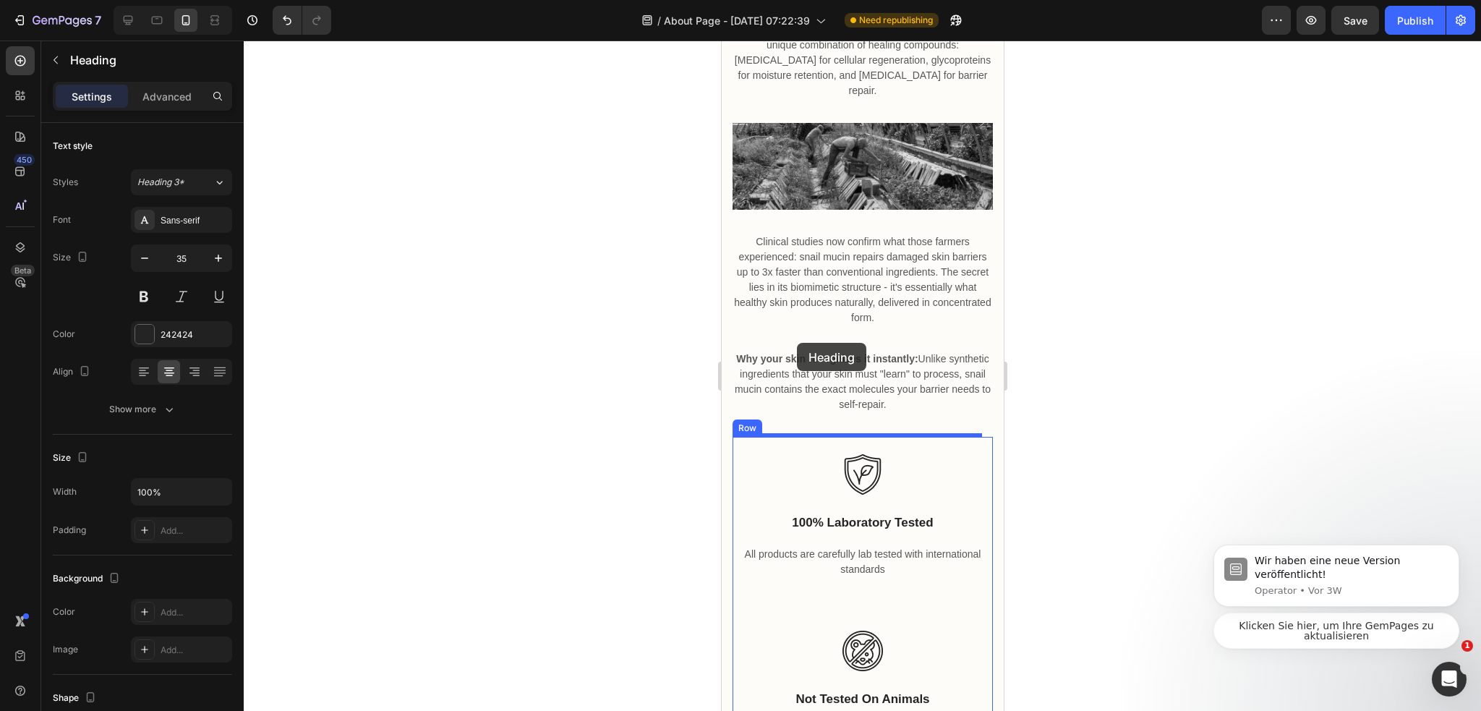
scroll to position [680, 0]
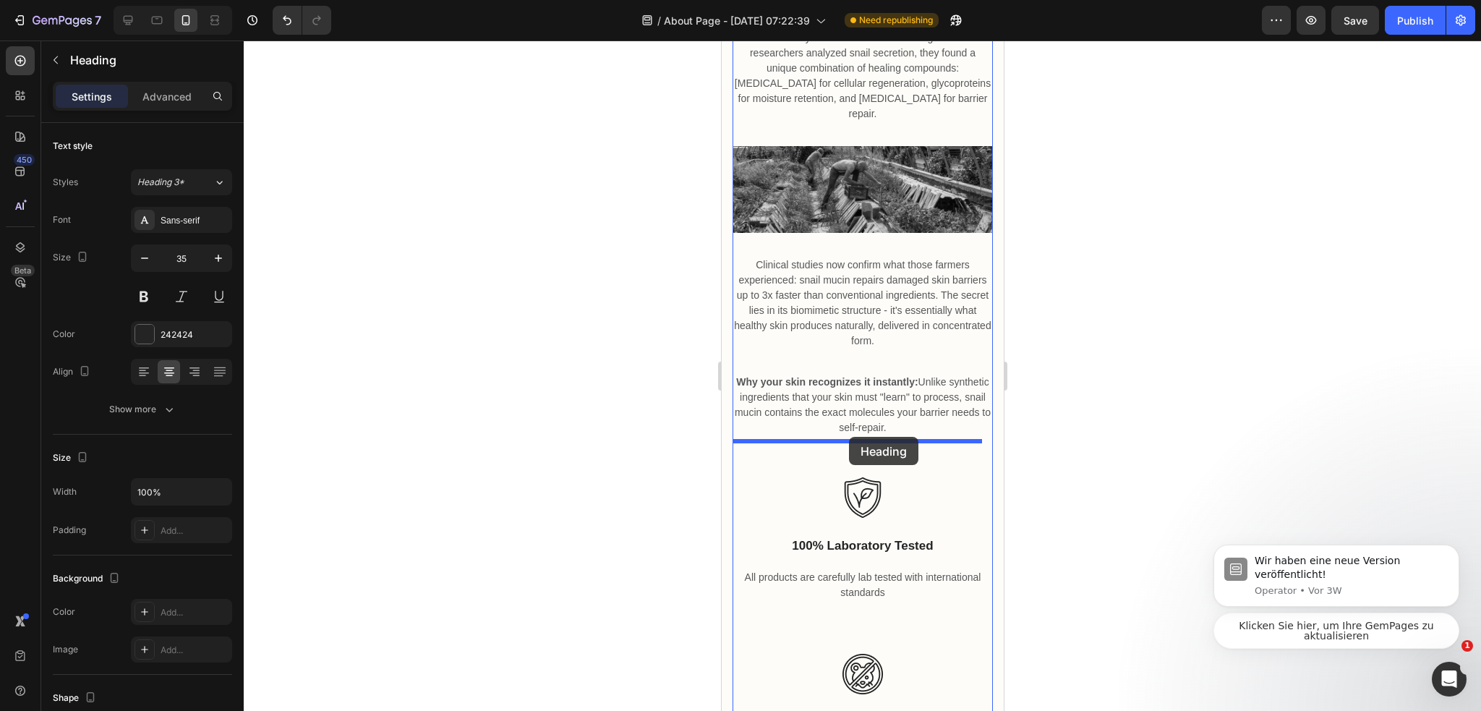
drag, startPoint x: 742, startPoint y: 497, endPoint x: 848, endPoint y: 433, distance: 123.2
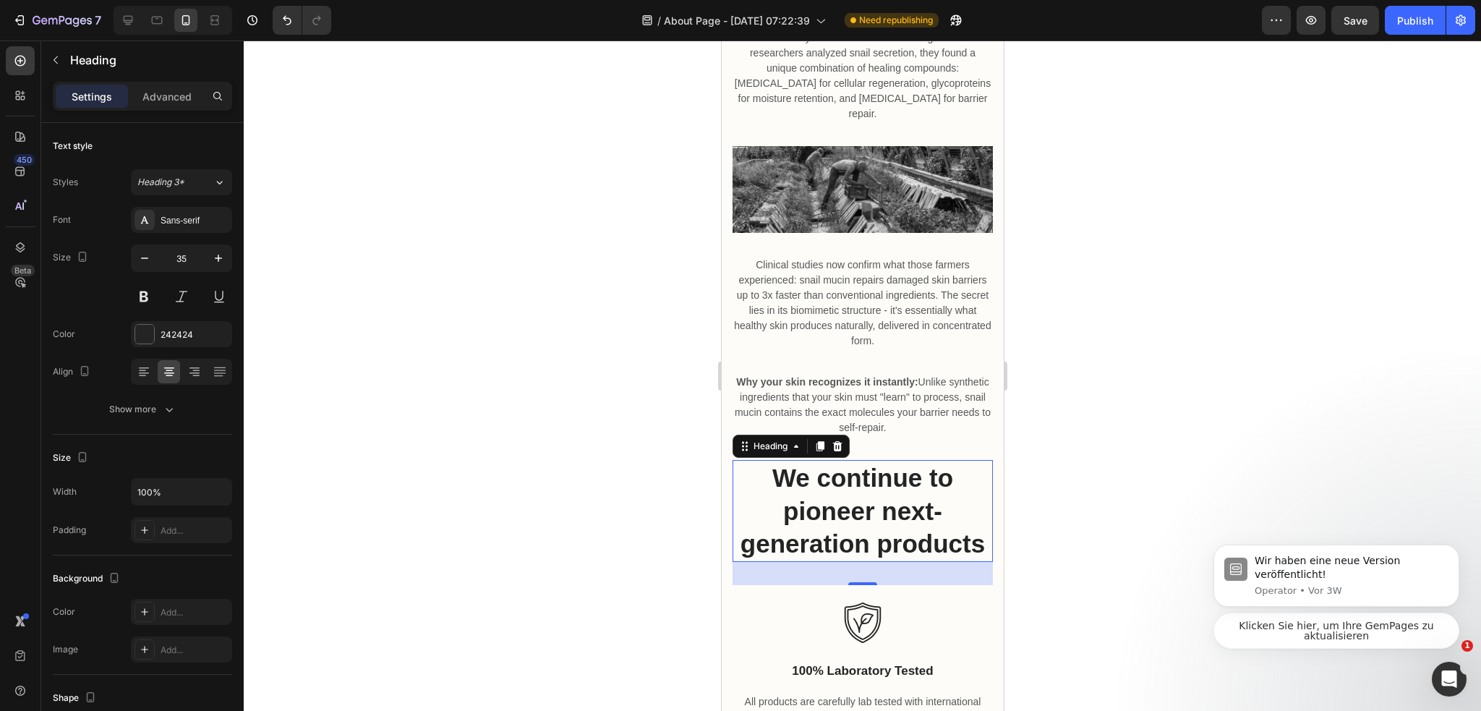
click at [1081, 460] on div at bounding box center [862, 375] width 1237 height 670
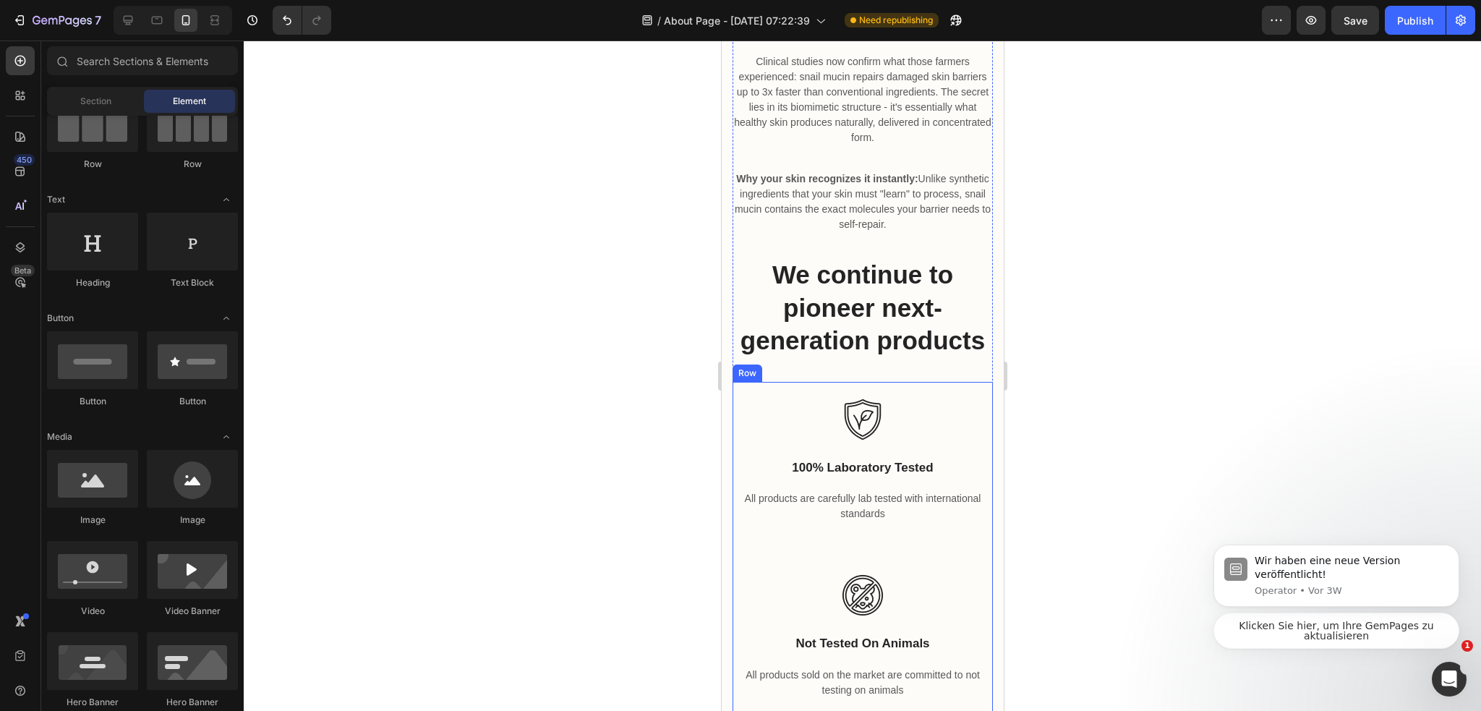
scroll to position [969, 0]
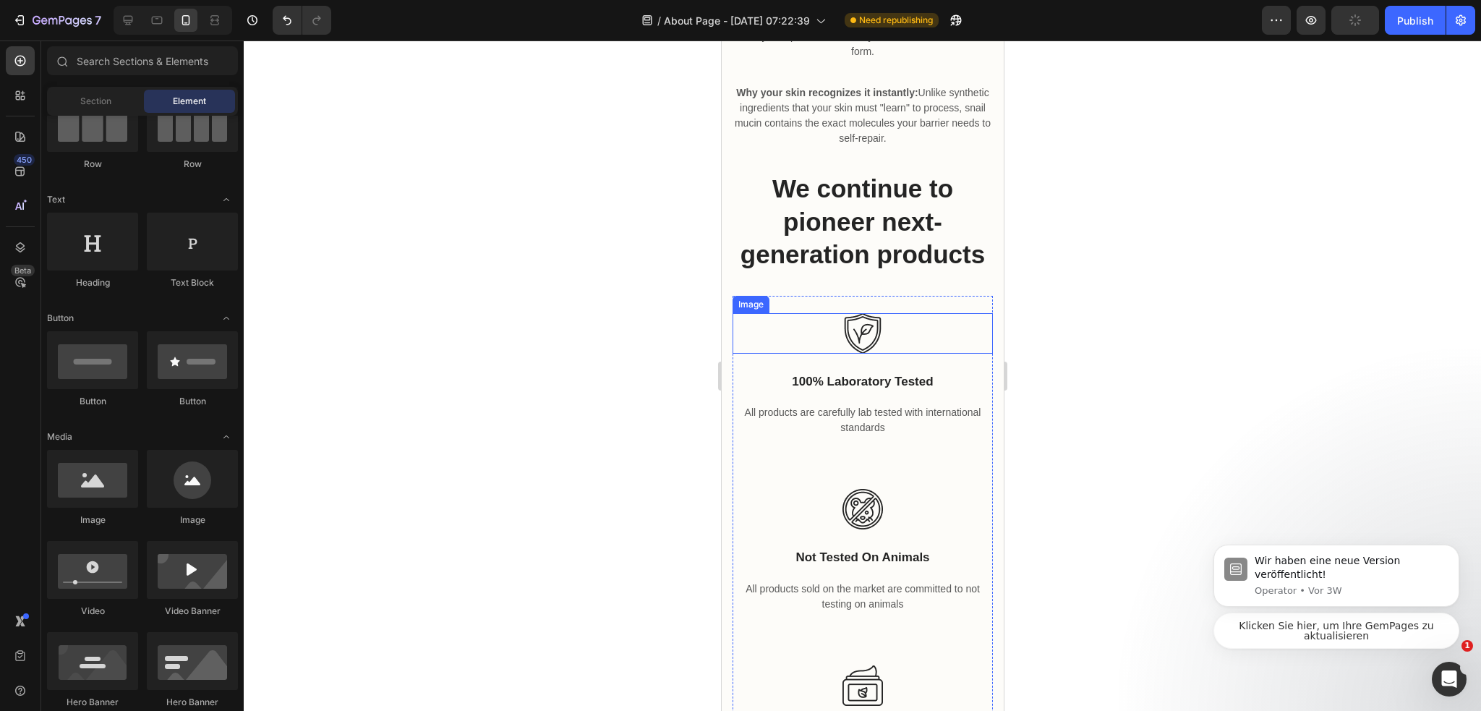
click at [870, 317] on img at bounding box center [861, 333] width 40 height 40
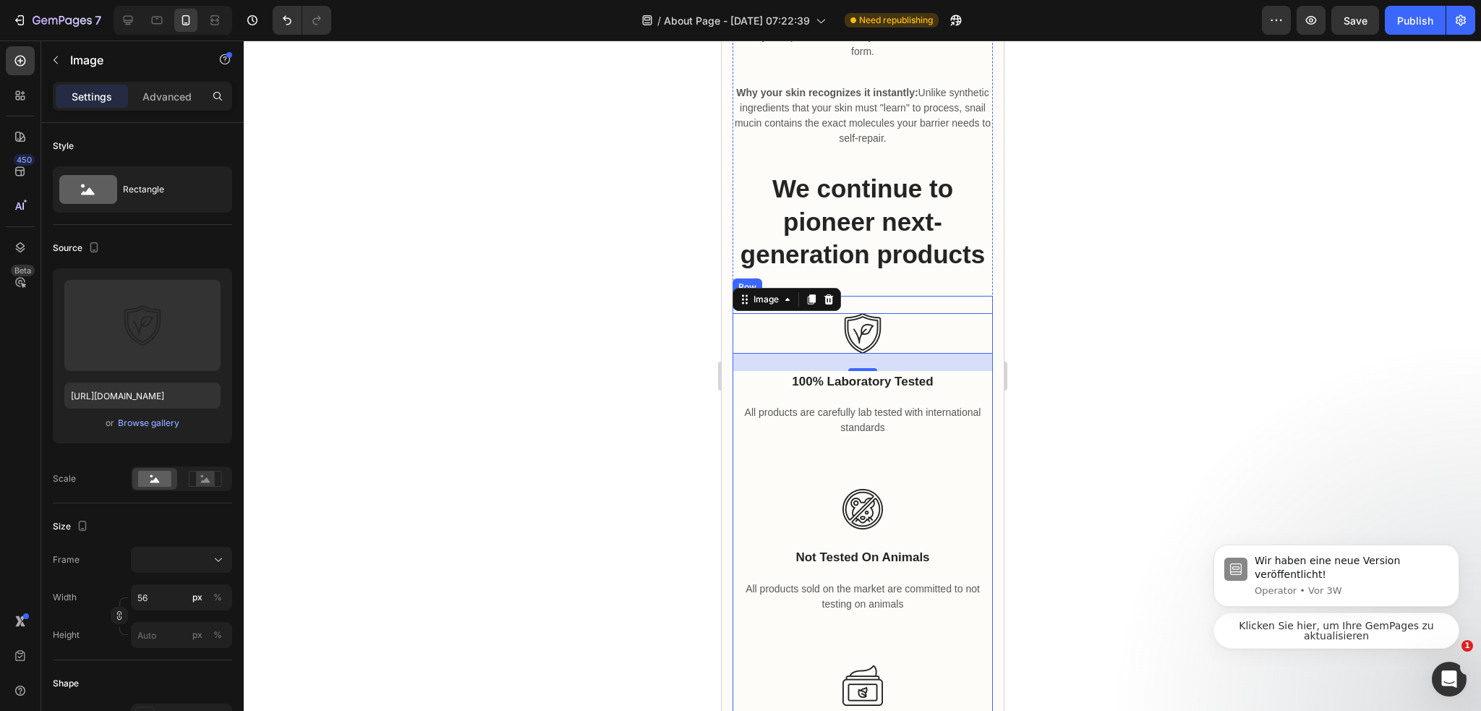
click at [867, 405] on p "All products are carefully lab tested with international standards" at bounding box center [861, 420] width 257 height 30
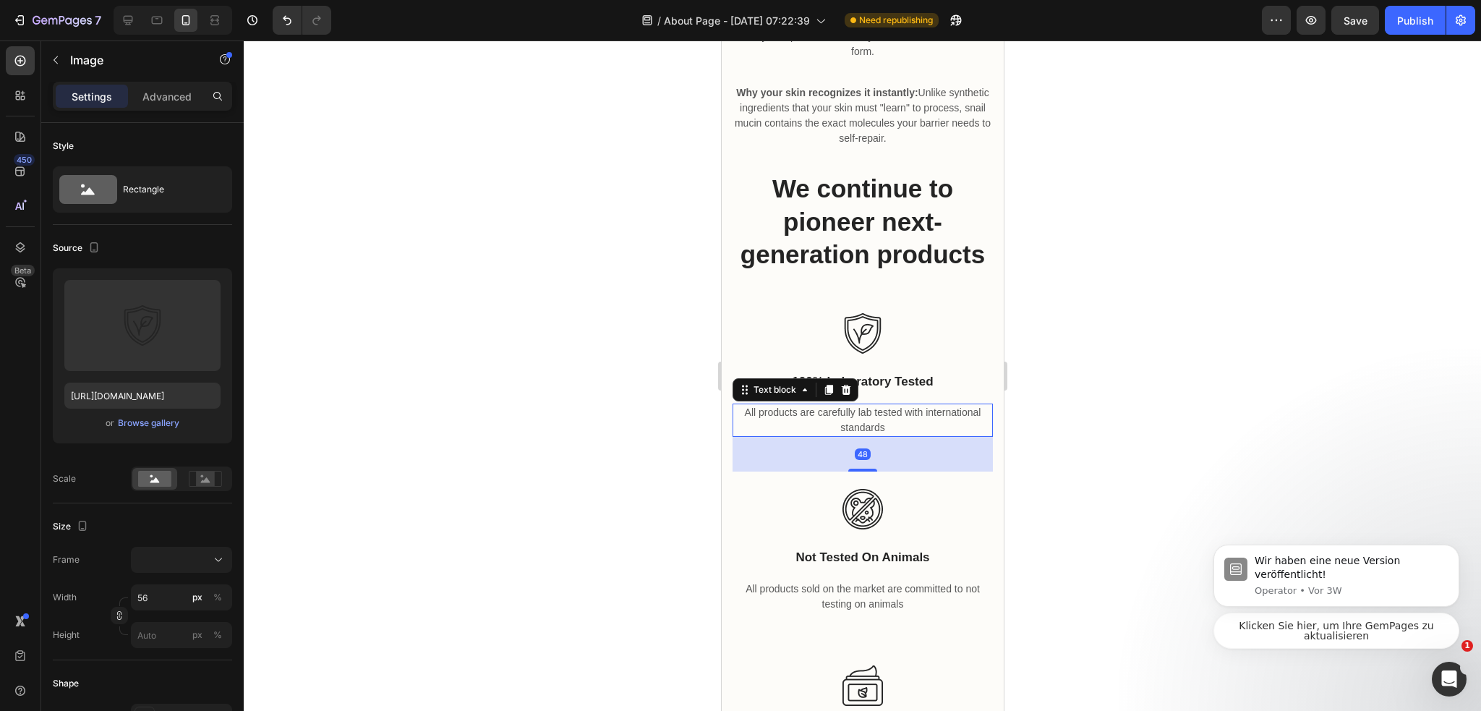
click at [867, 405] on p "All products are carefully lab tested with international standards" at bounding box center [861, 420] width 257 height 30
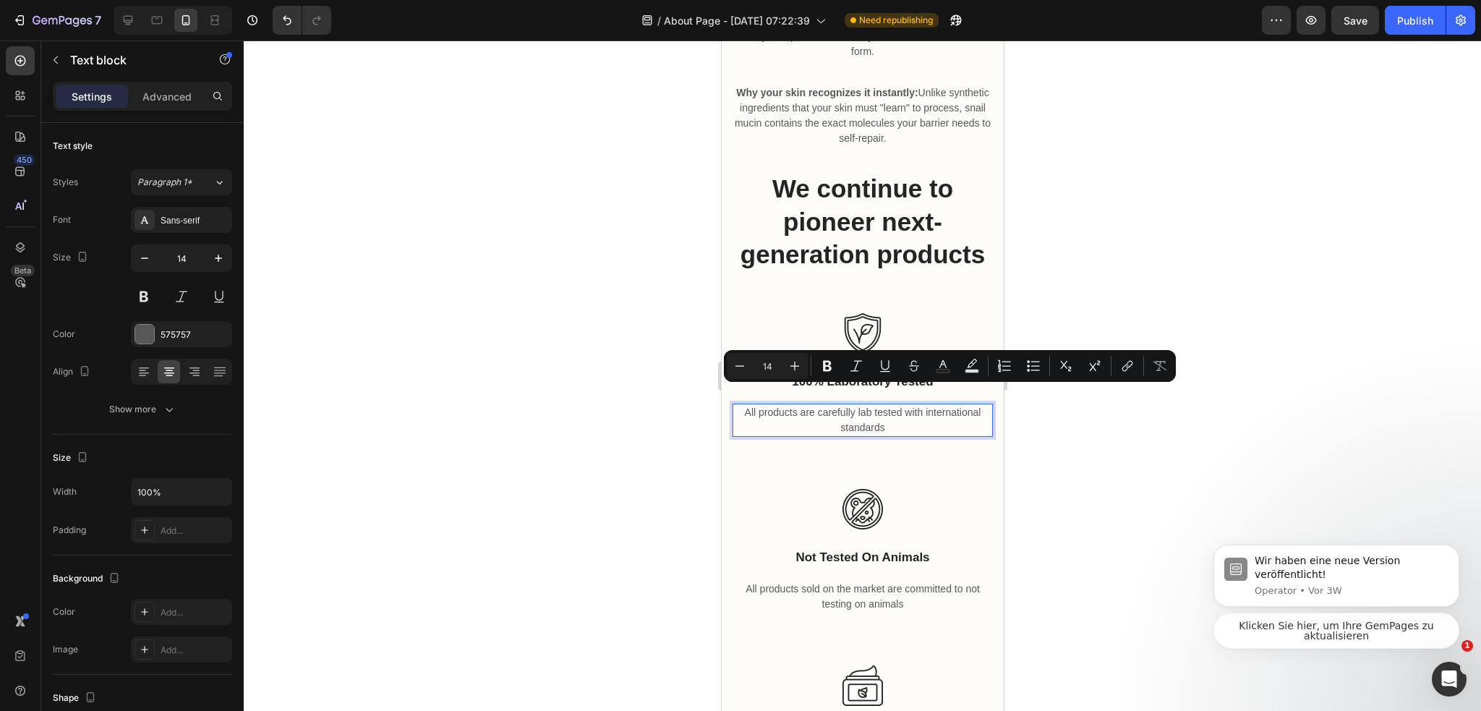
click at [938, 416] on div "All products are carefully lab tested with international standards" at bounding box center [862, 419] width 260 height 33
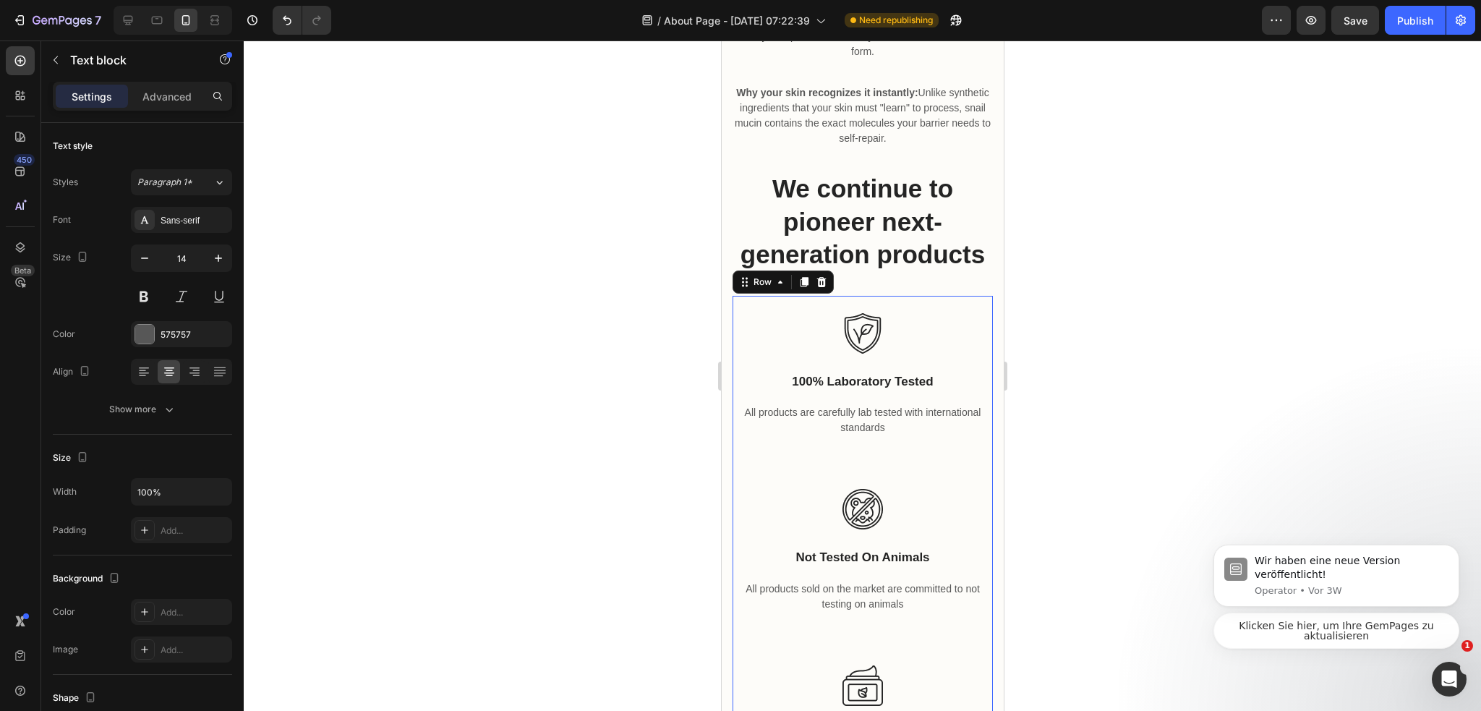
click at [892, 348] on div "Image 100% laboratory tested Text block All products are carefully lab tested w…" at bounding box center [862, 384] width 260 height 176
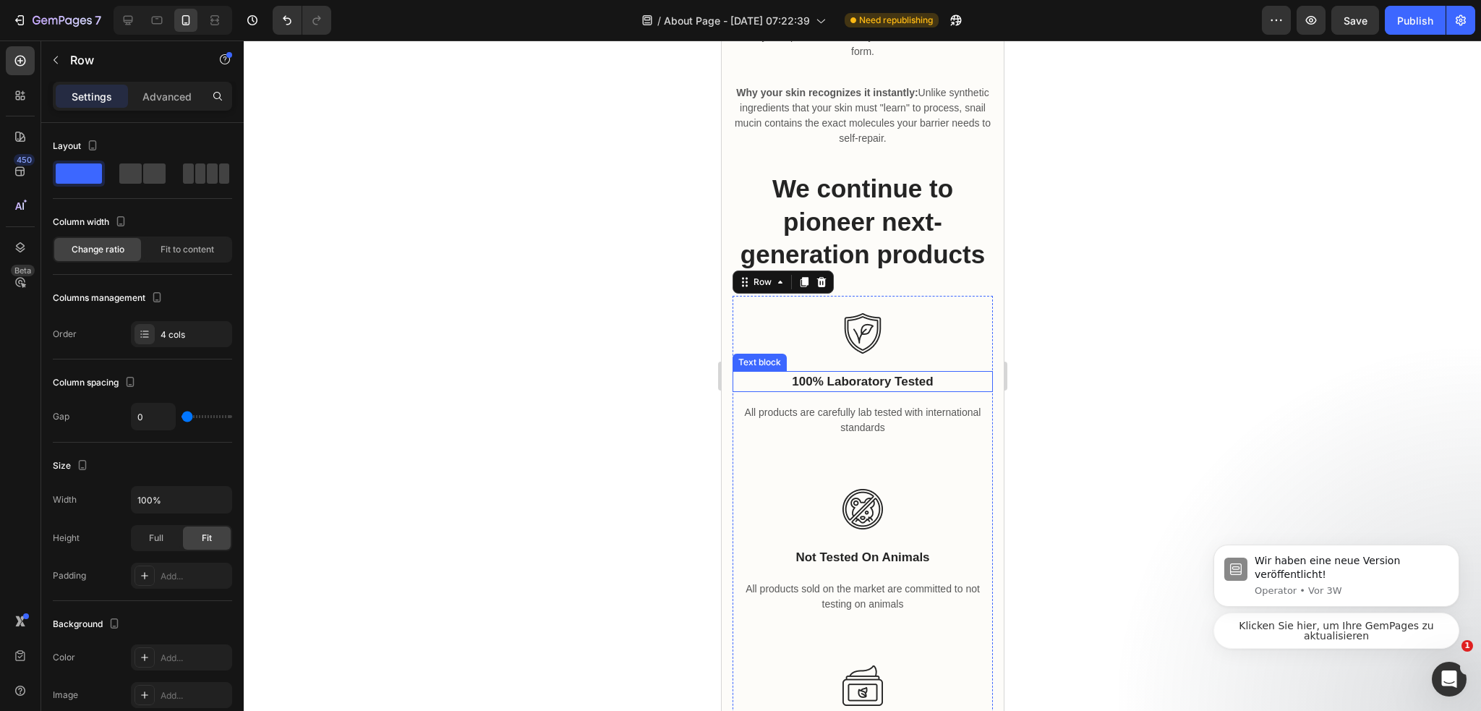
click at [902, 372] on p "100% laboratory tested" at bounding box center [861, 381] width 257 height 19
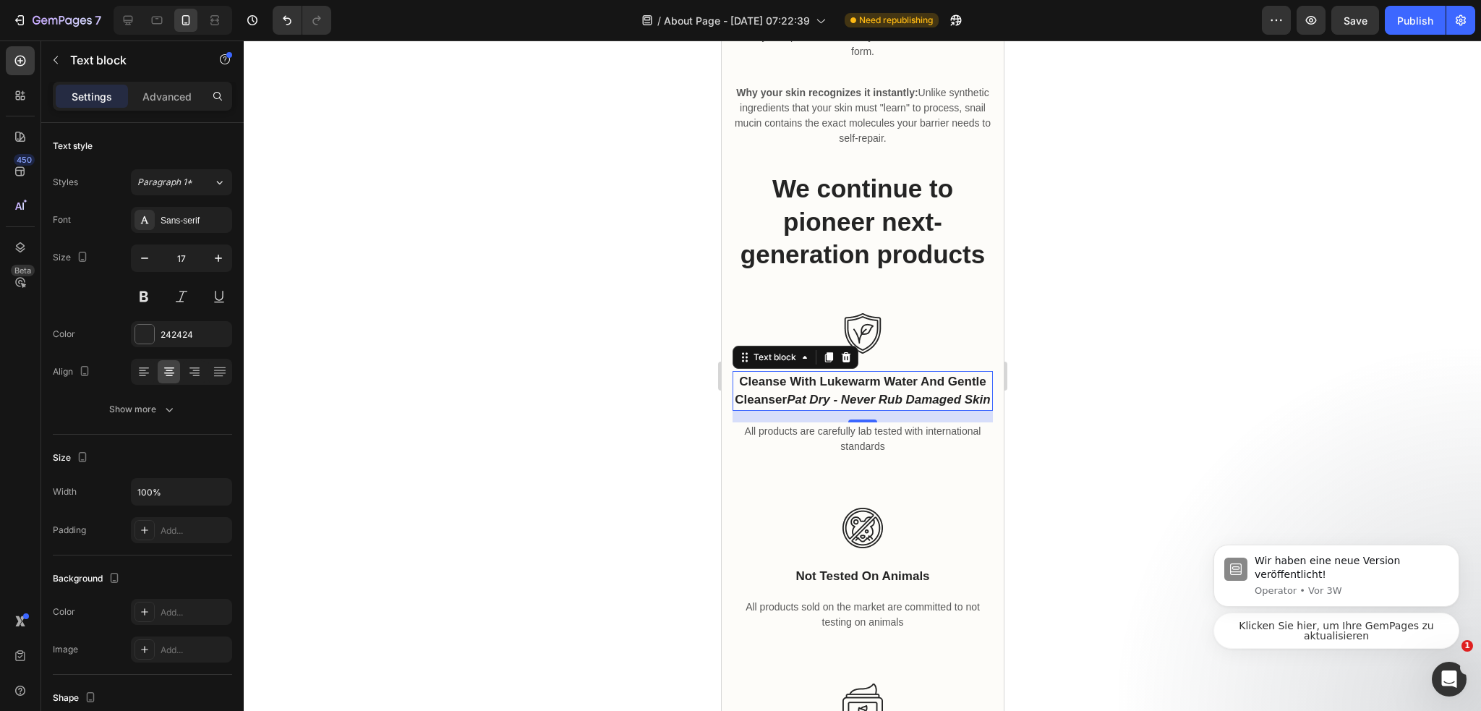
click at [1050, 391] on div at bounding box center [862, 375] width 1237 height 670
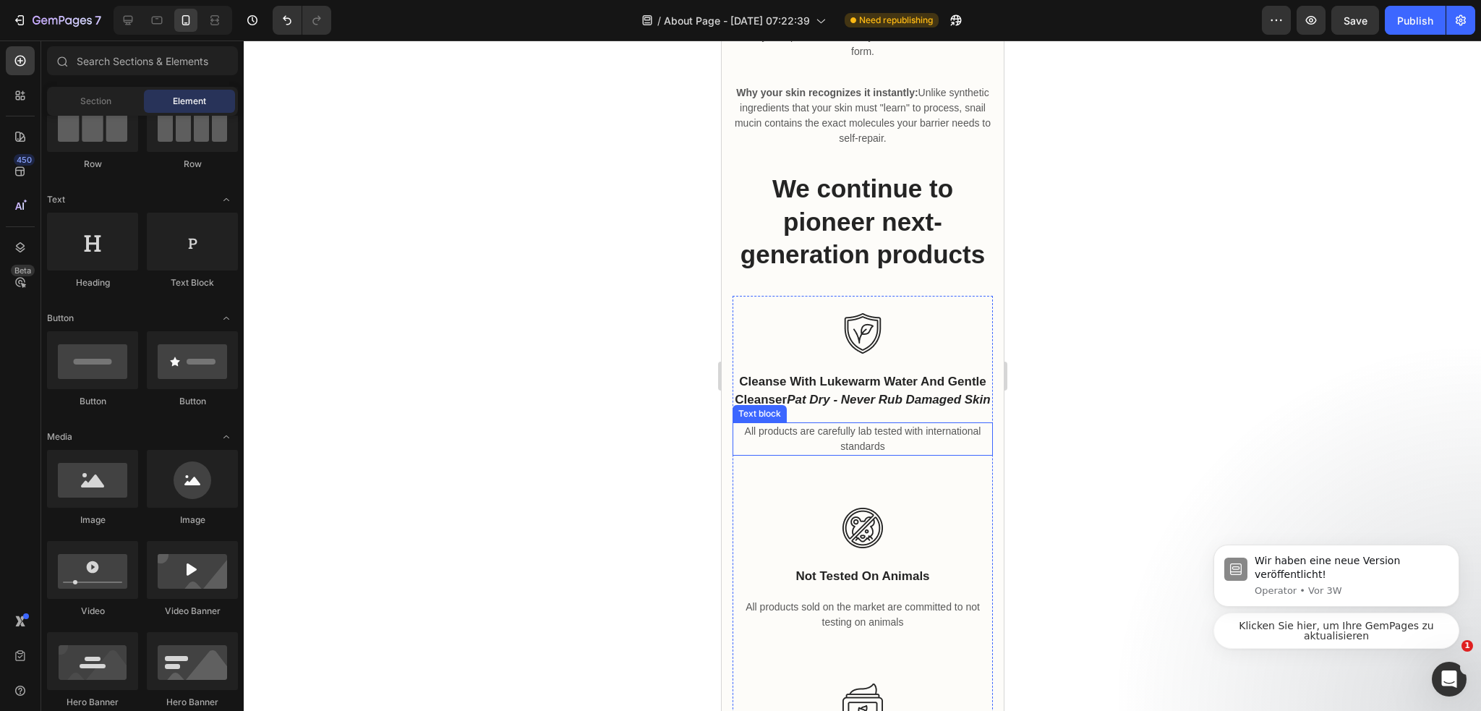
click at [860, 434] on p "All products are carefully lab tested with international standards" at bounding box center [861, 439] width 257 height 30
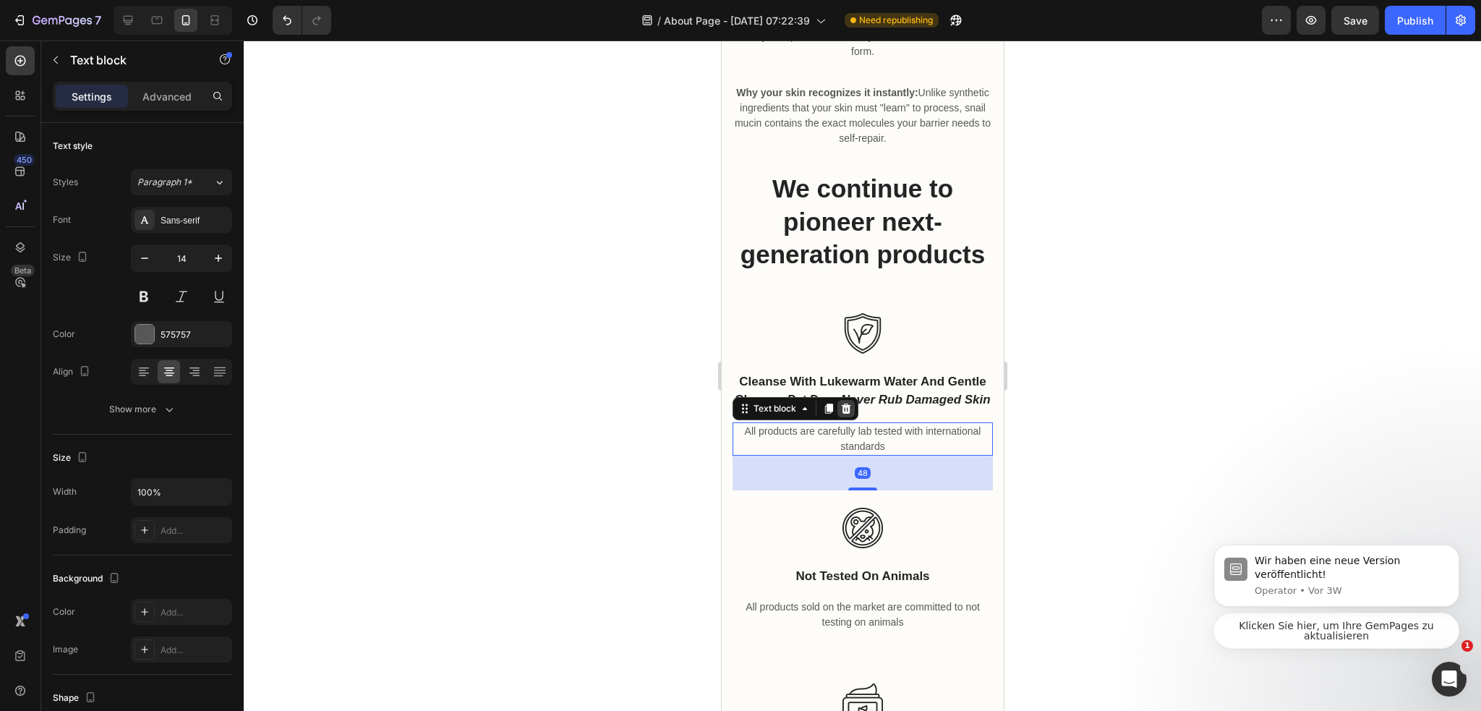
click at [849, 410] on icon at bounding box center [845, 409] width 12 height 12
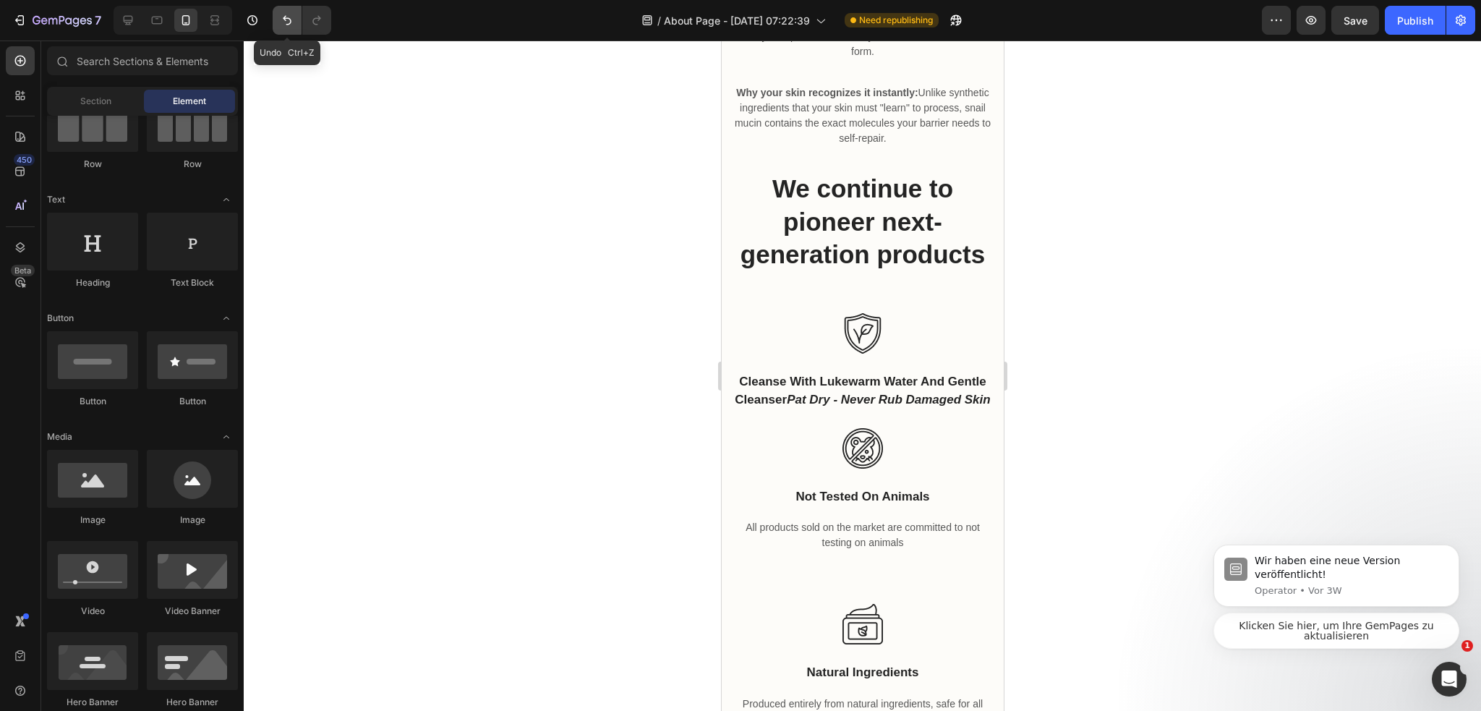
click at [288, 20] on icon "Undo/Redo" at bounding box center [287, 20] width 14 height 14
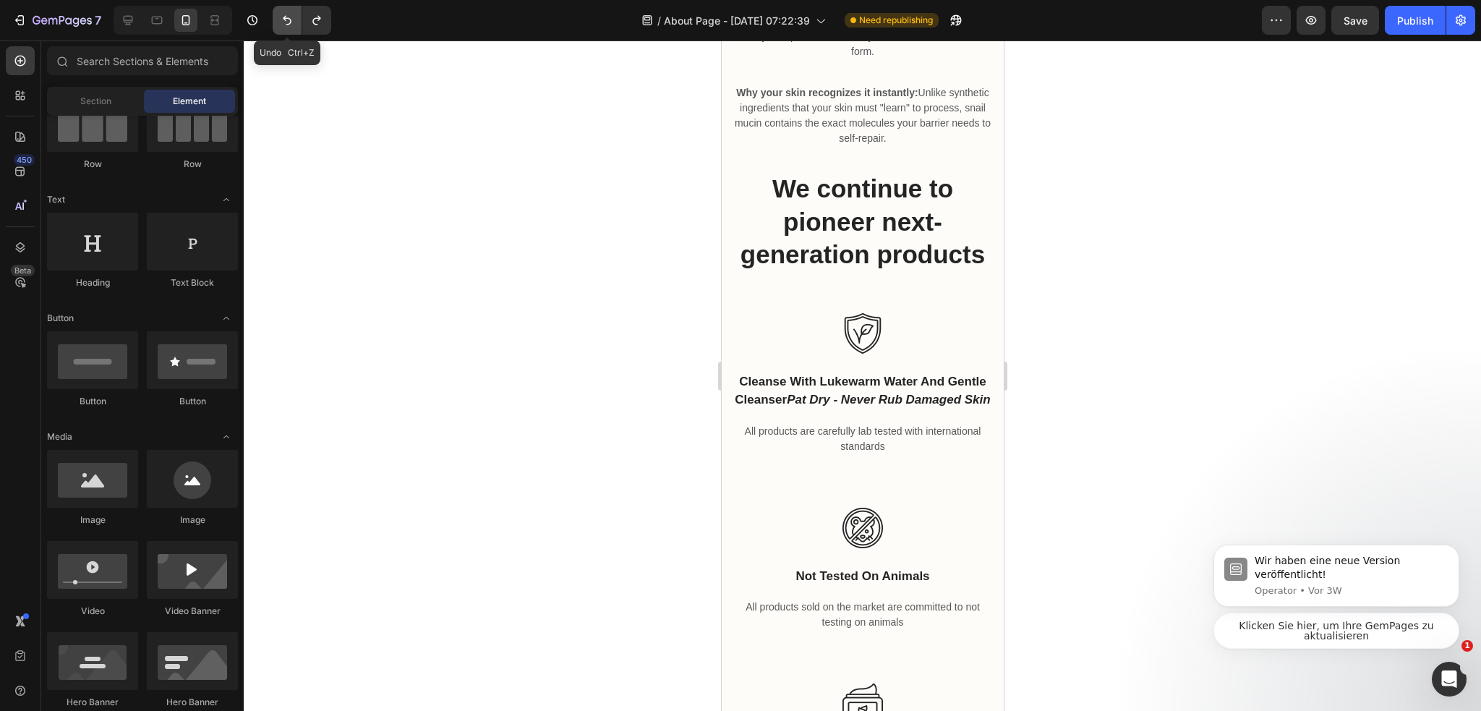
click at [289, 20] on icon "Undo/Redo" at bounding box center [287, 20] width 9 height 9
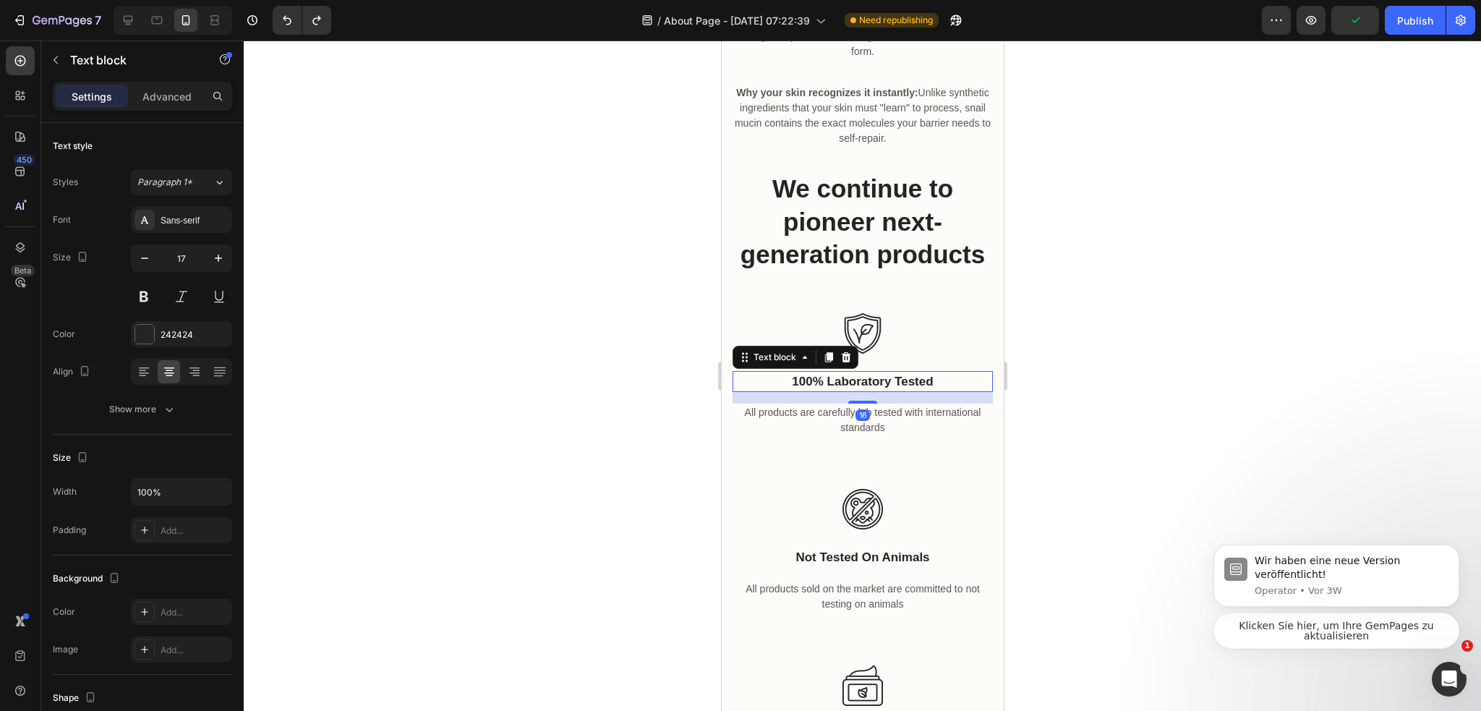
click at [881, 372] on p "100% laboratory tested" at bounding box center [861, 381] width 257 height 19
click at [1133, 396] on div at bounding box center [862, 375] width 1237 height 670
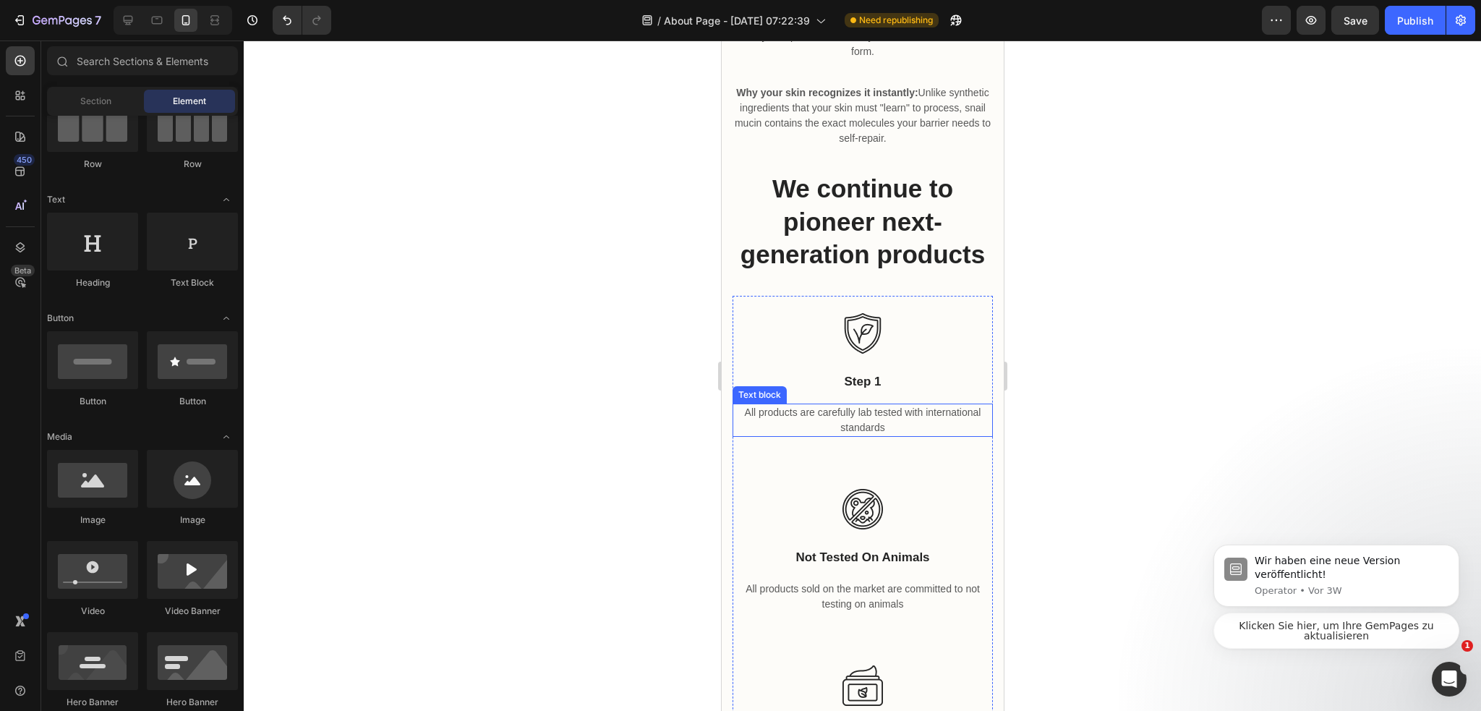
click at [922, 405] on p "All products are carefully lab tested with international standards" at bounding box center [861, 420] width 257 height 30
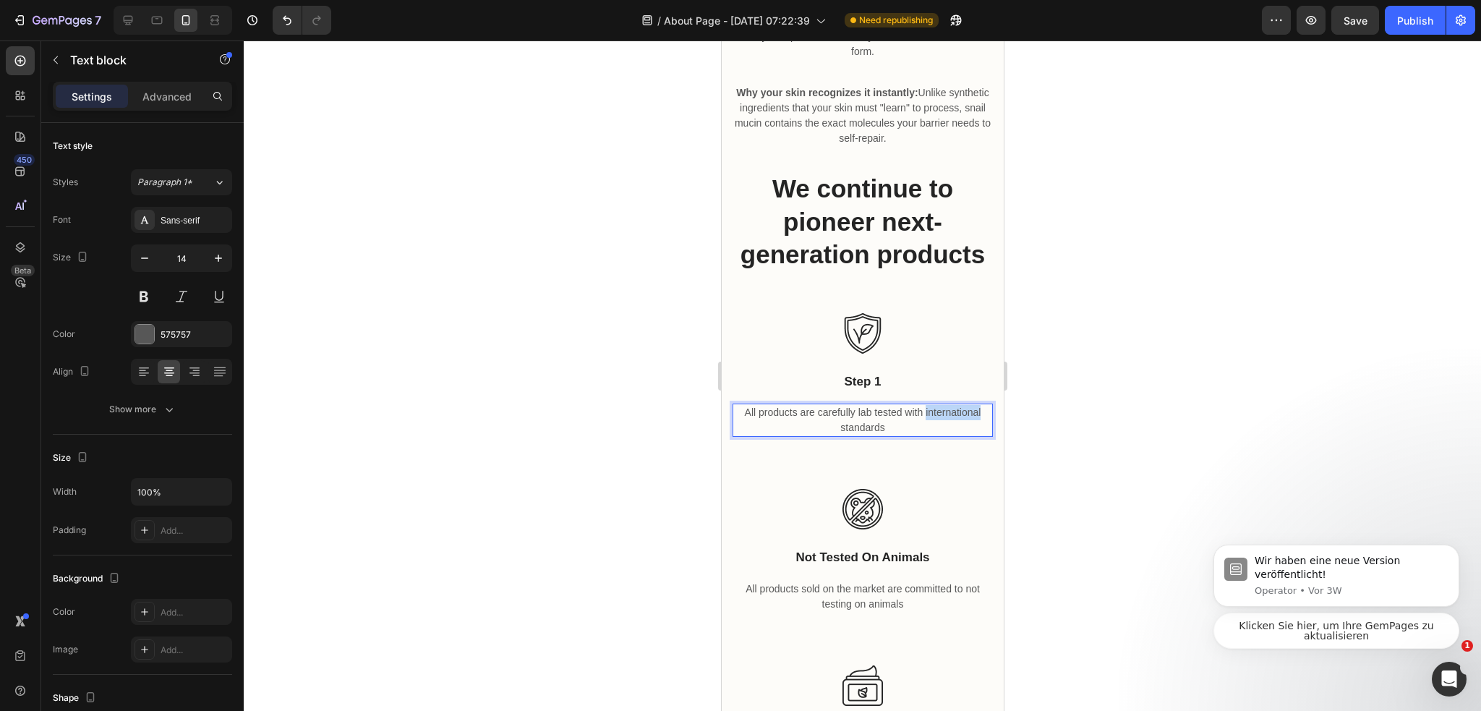
click at [922, 405] on p "All products are carefully lab tested with international standards" at bounding box center [861, 420] width 257 height 30
click at [1211, 456] on div at bounding box center [862, 375] width 1237 height 670
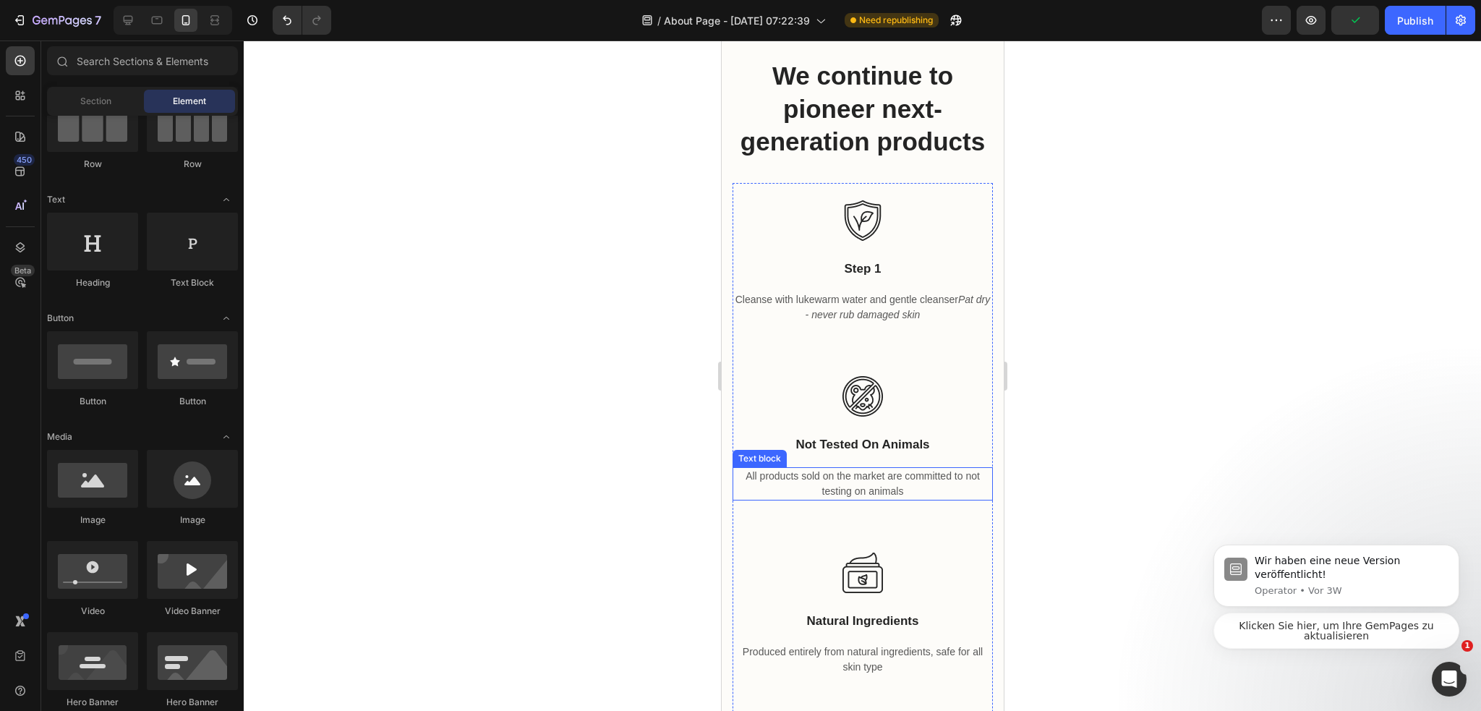
scroll to position [1113, 0]
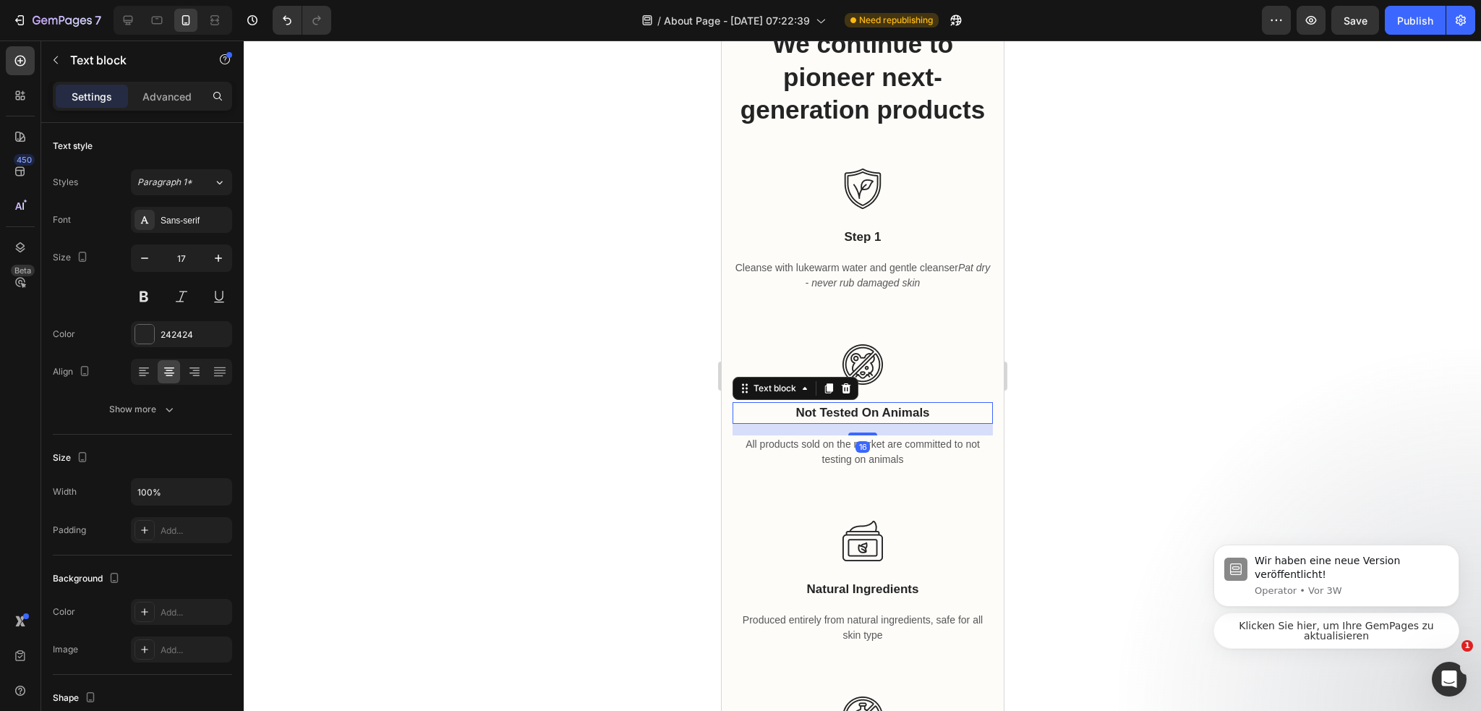
click at [891, 403] on p "not tested on animals" at bounding box center [861, 412] width 257 height 19
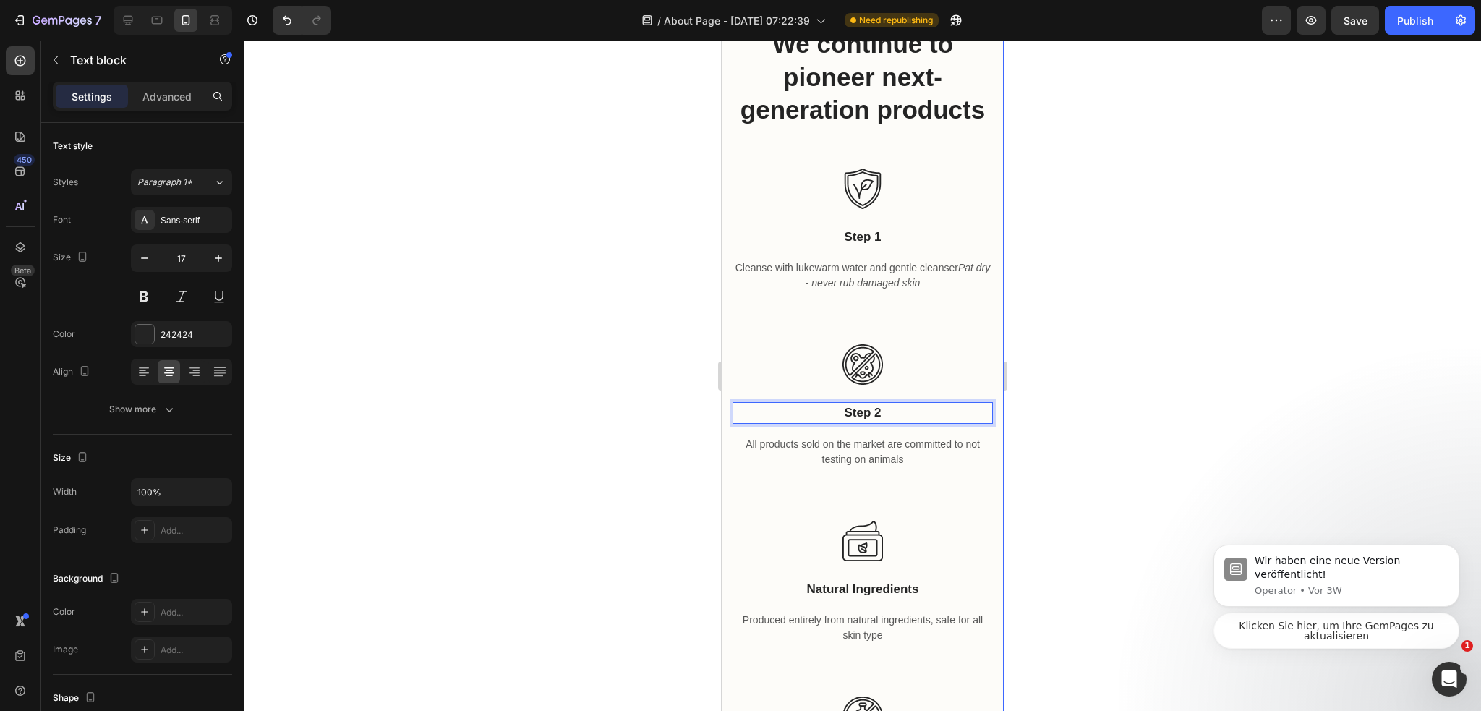
click at [1198, 427] on div at bounding box center [862, 375] width 1237 height 670
click at [852, 442] on p "All products sold on the market are committed to not testing on animals" at bounding box center [861, 452] width 257 height 30
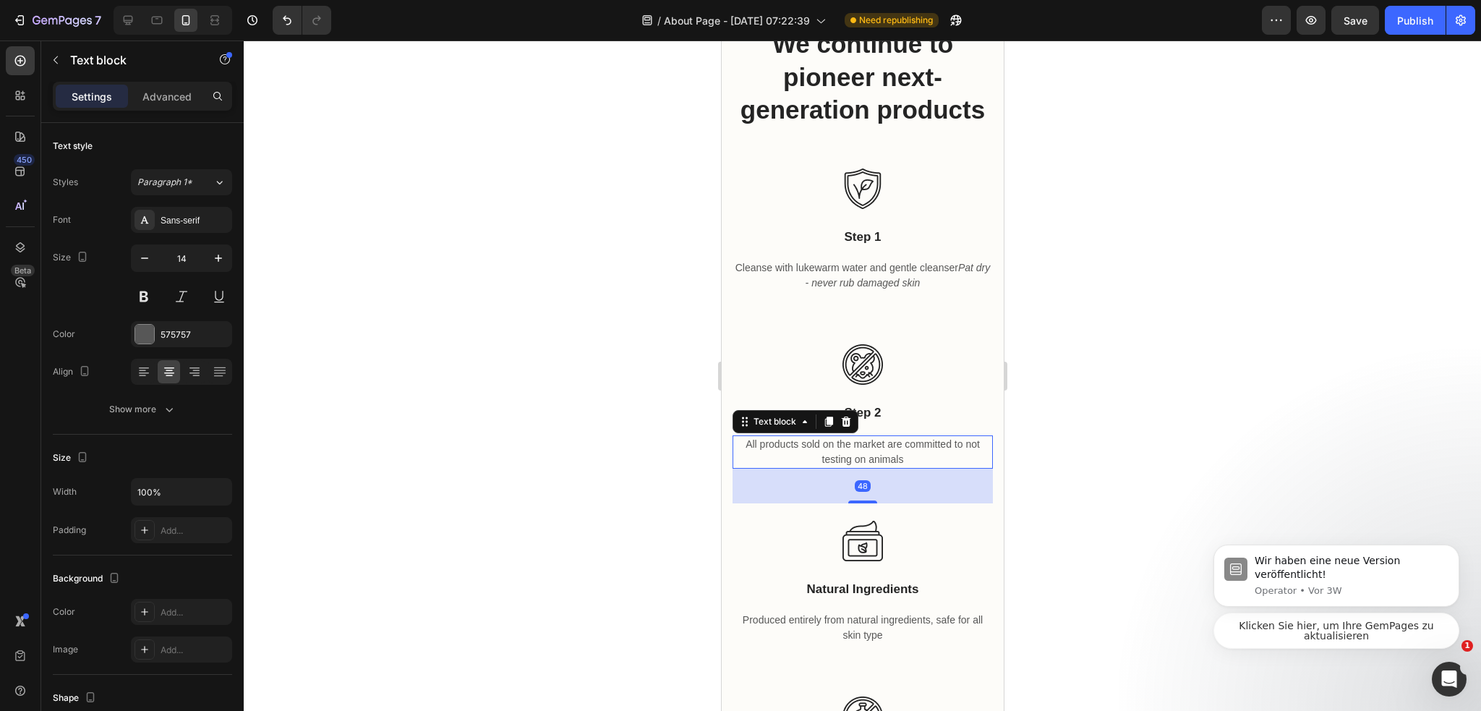
click at [852, 442] on p "All products sold on the market are committed to not testing on animals" at bounding box center [861, 452] width 257 height 30
click at [1244, 441] on div at bounding box center [862, 375] width 1237 height 670
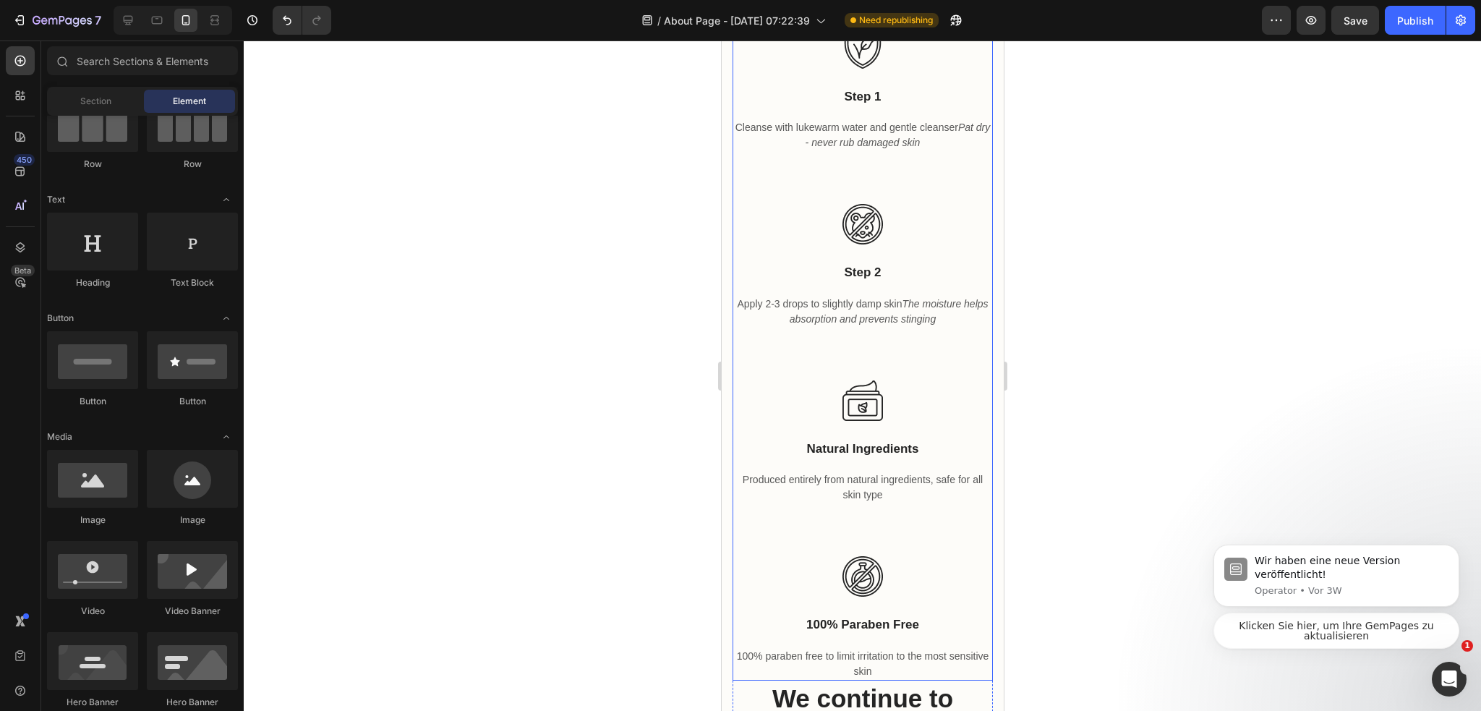
scroll to position [1186, 0]
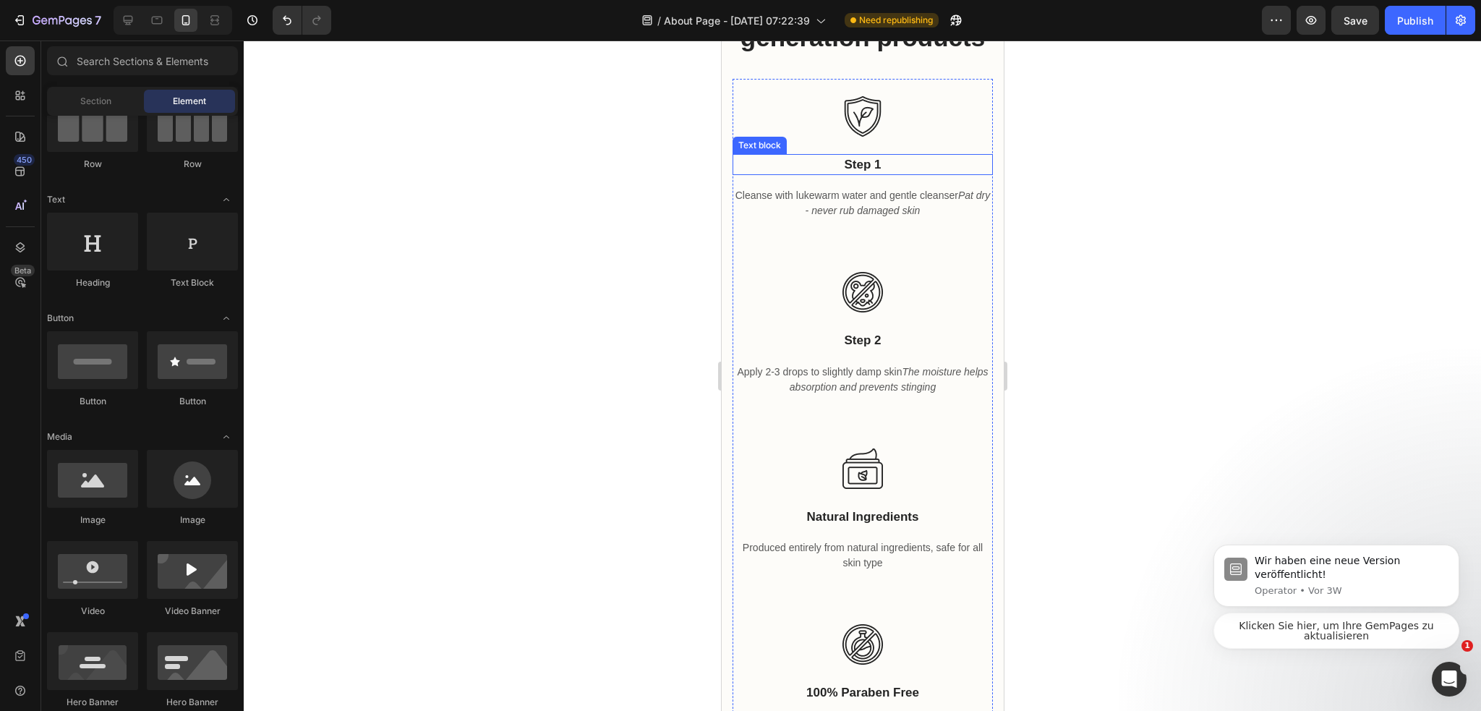
click at [874, 155] on p "Step 1" at bounding box center [861, 164] width 257 height 19
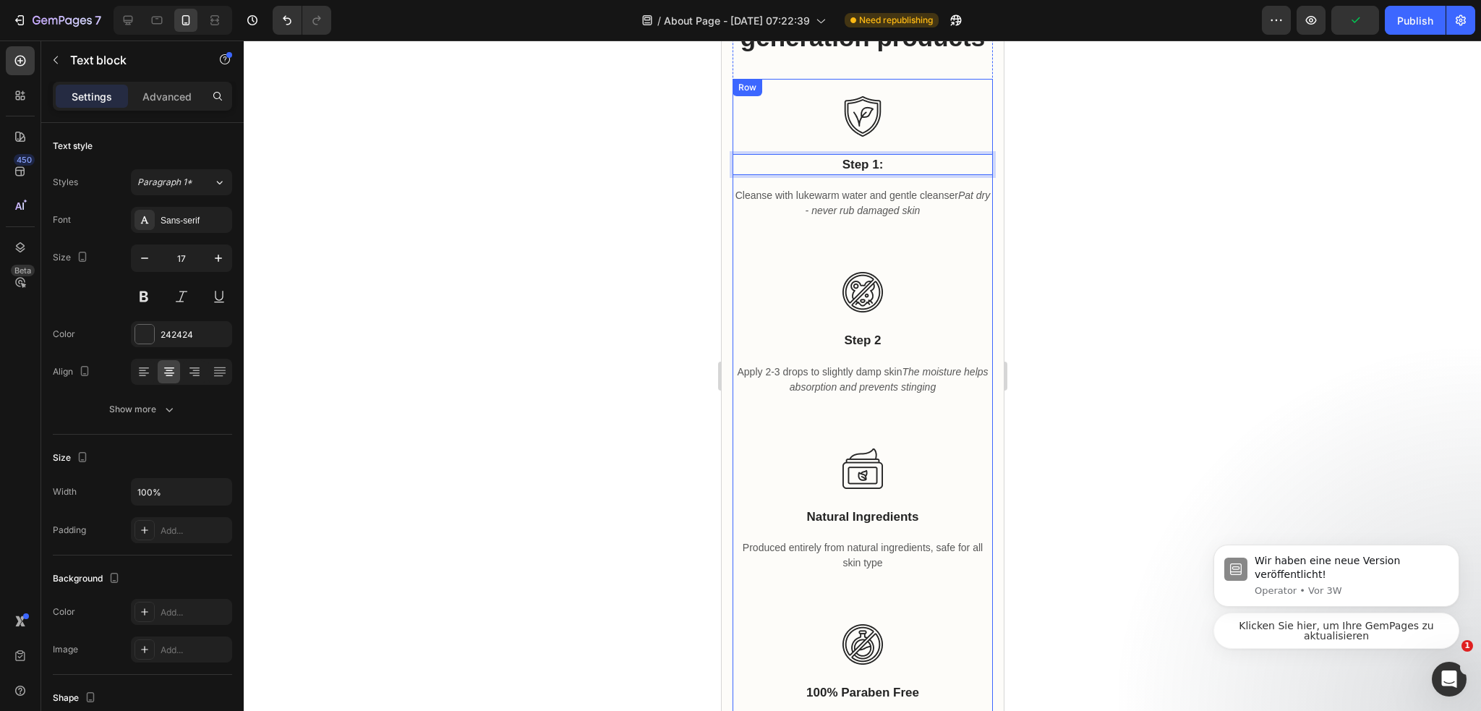
click at [1033, 170] on div at bounding box center [862, 375] width 1237 height 670
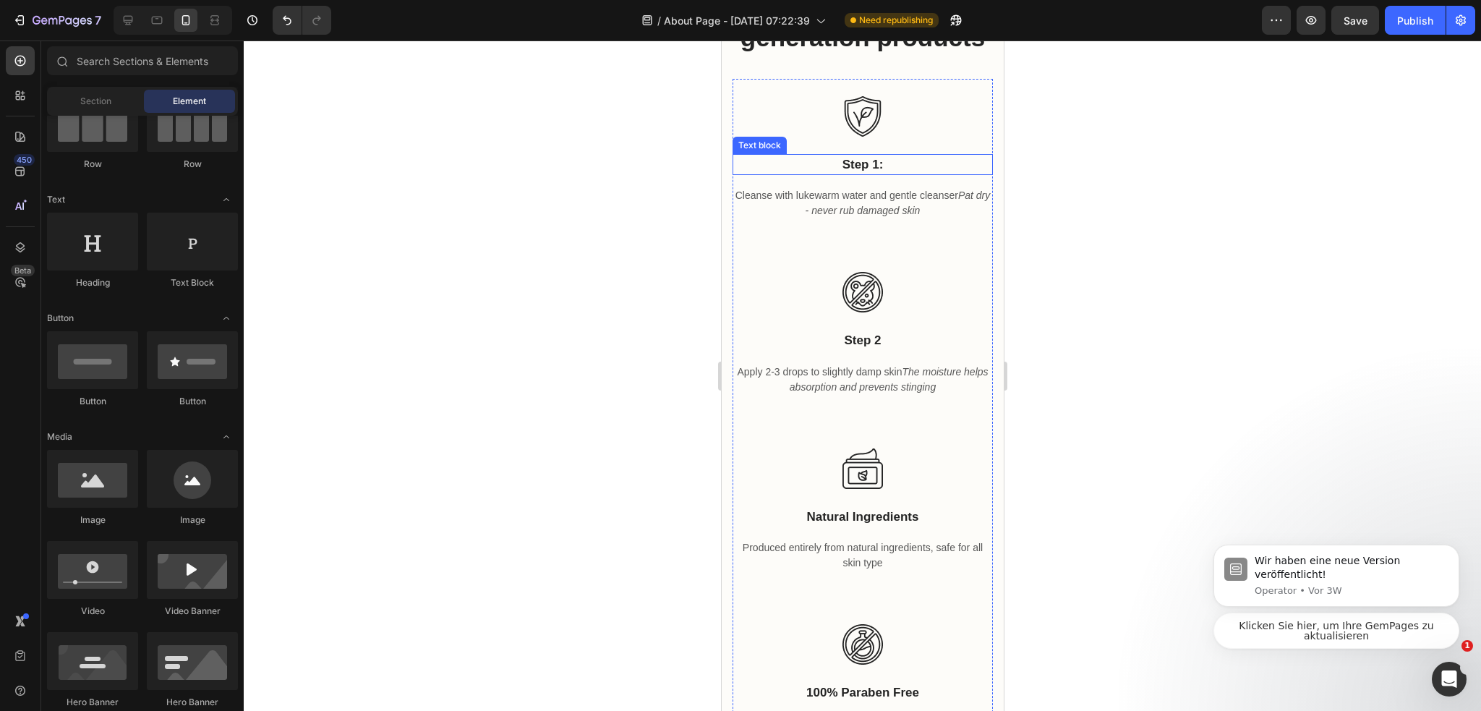
click at [886, 155] on p "Step 1:" at bounding box center [861, 164] width 257 height 19
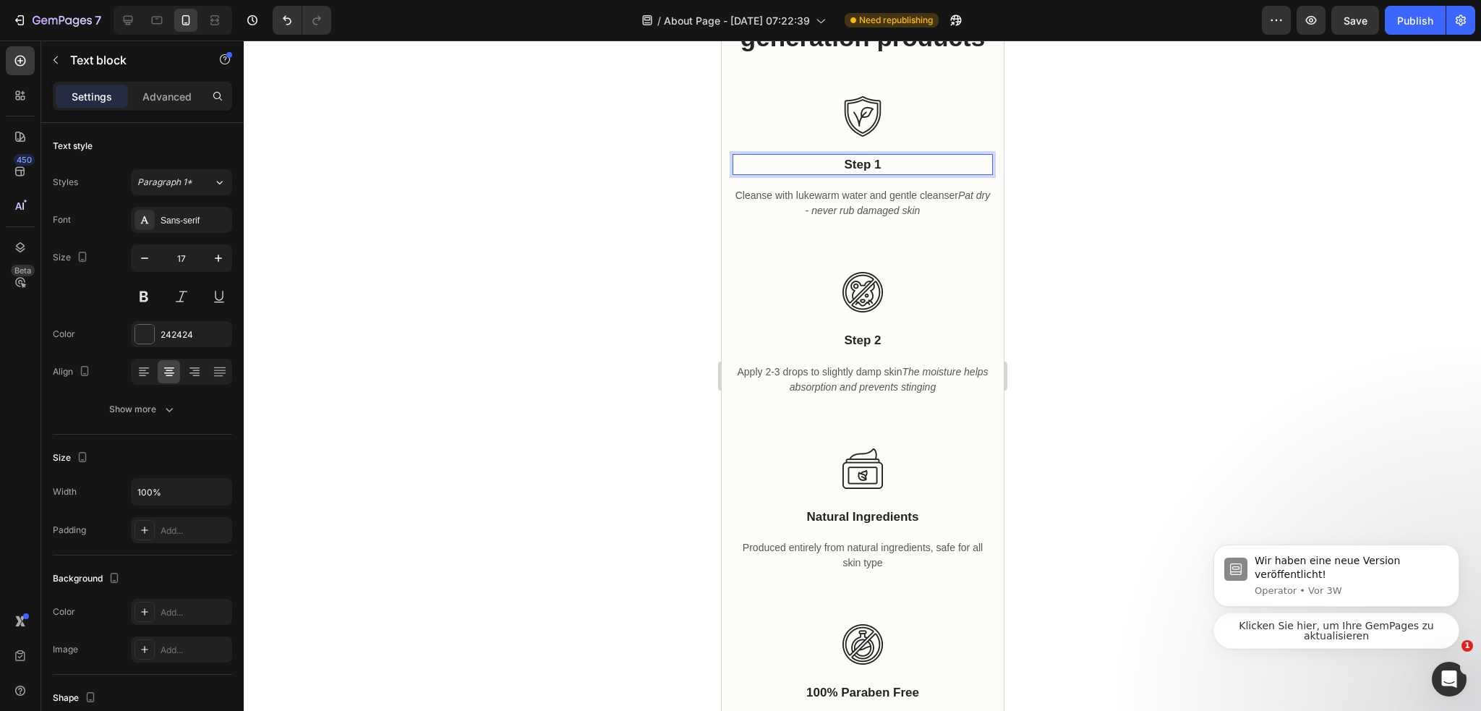
click at [1114, 159] on div at bounding box center [862, 375] width 1237 height 670
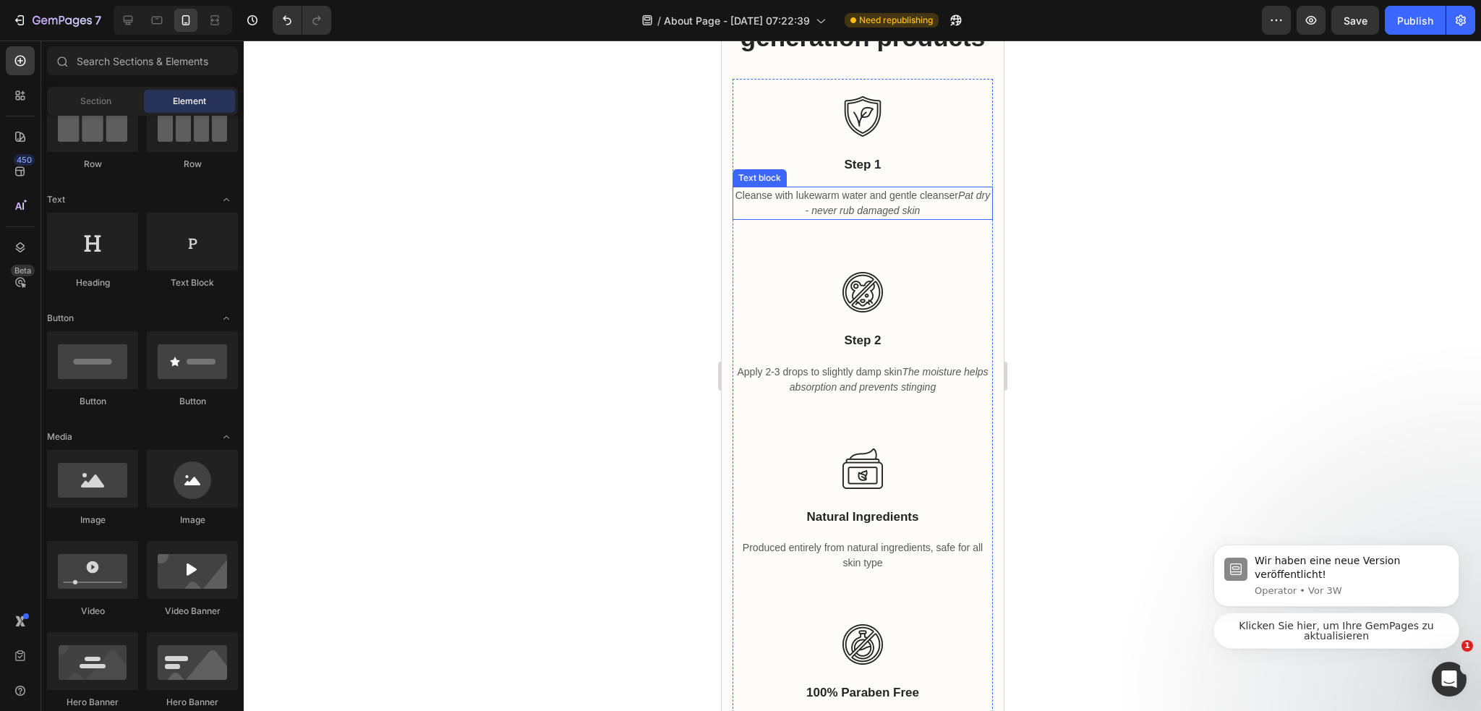
click at [865, 188] on p "Cleanse with lukewarm water and gentle cleanser Pat dry - never rub damaged skin" at bounding box center [861, 203] width 257 height 30
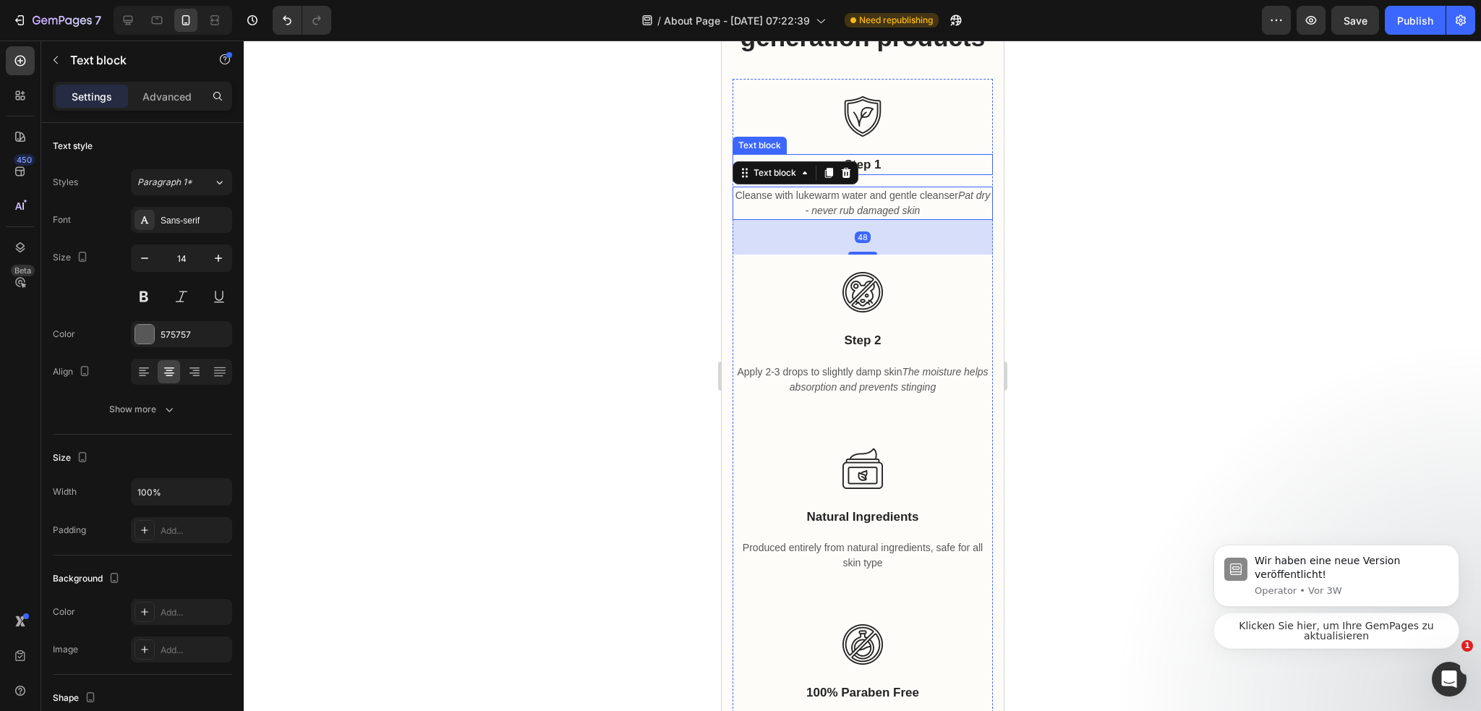
click at [877, 155] on p "Step 1" at bounding box center [861, 164] width 257 height 19
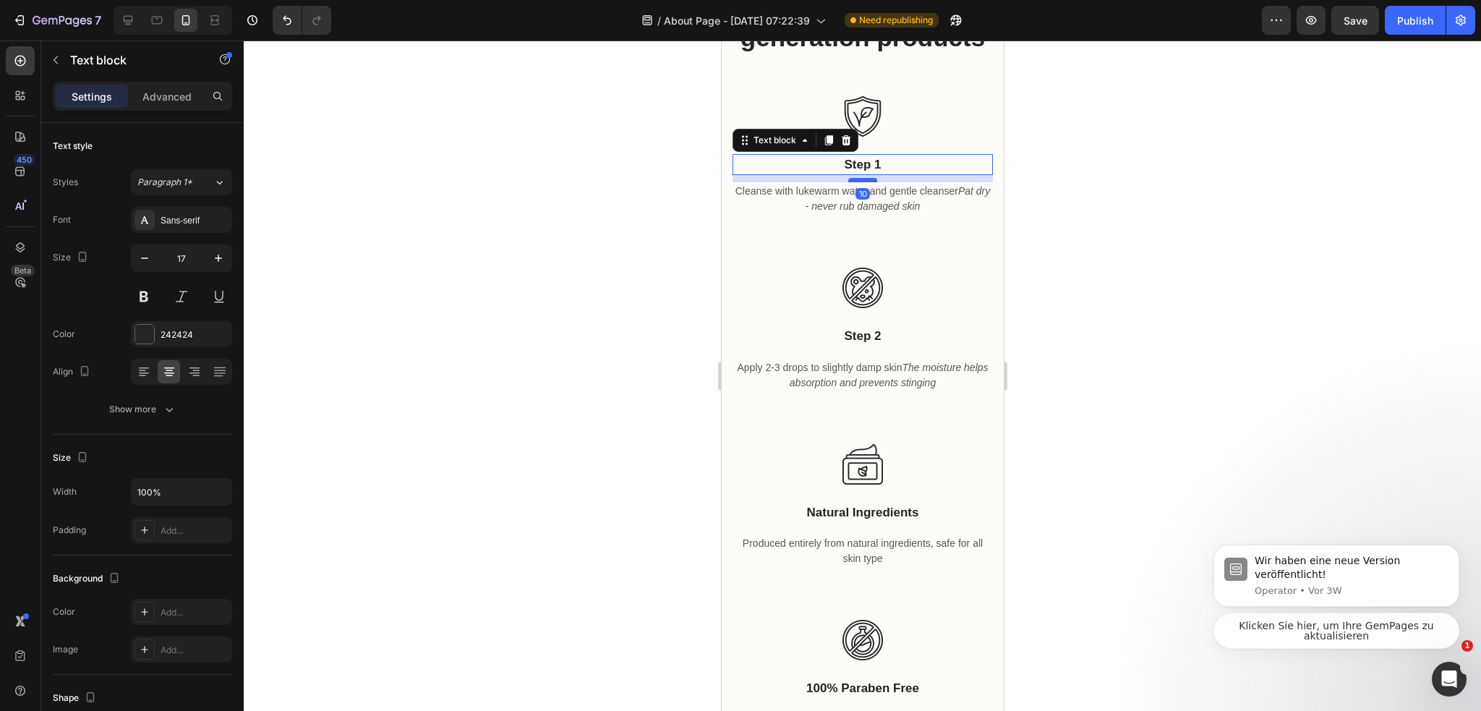
click at [863, 178] on div at bounding box center [861, 180] width 29 height 4
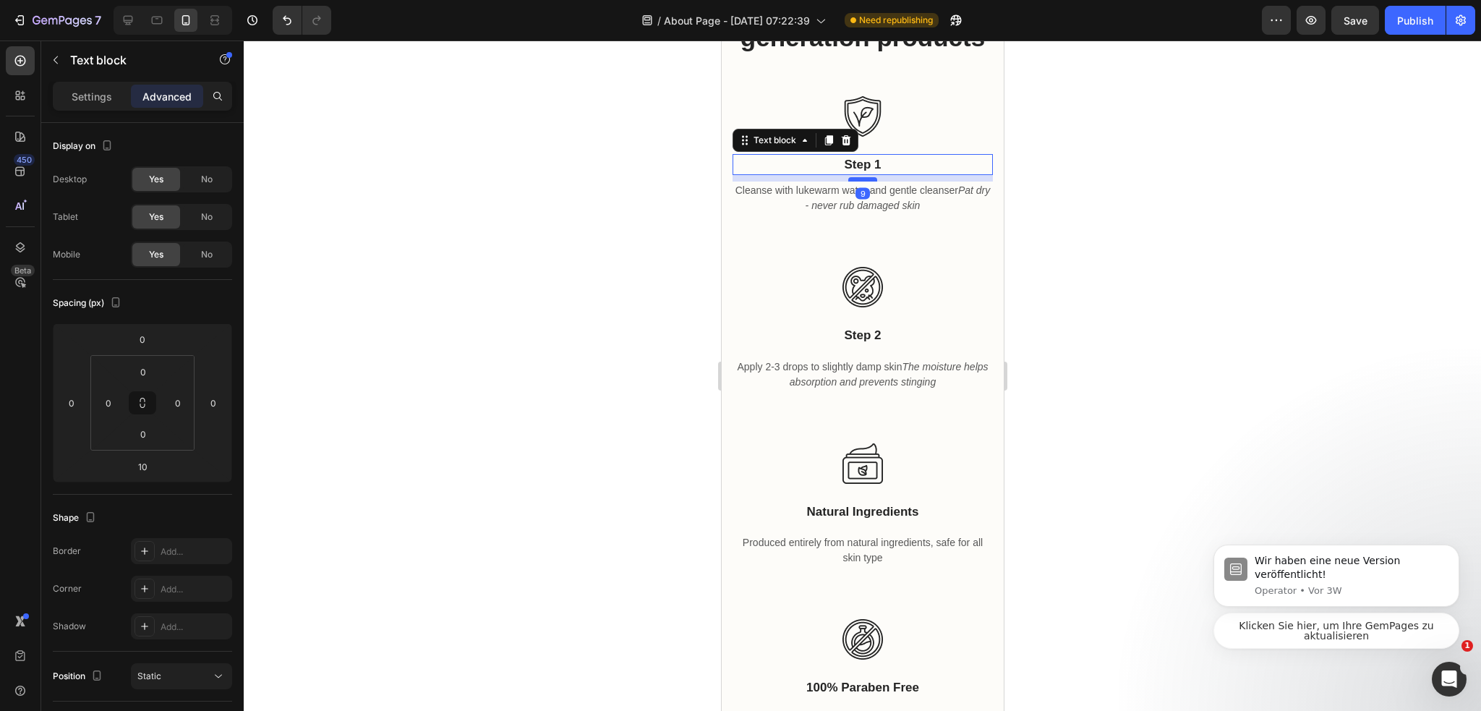
click at [865, 177] on div at bounding box center [861, 179] width 29 height 4
type input "8"
click at [1012, 181] on div at bounding box center [862, 375] width 1237 height 670
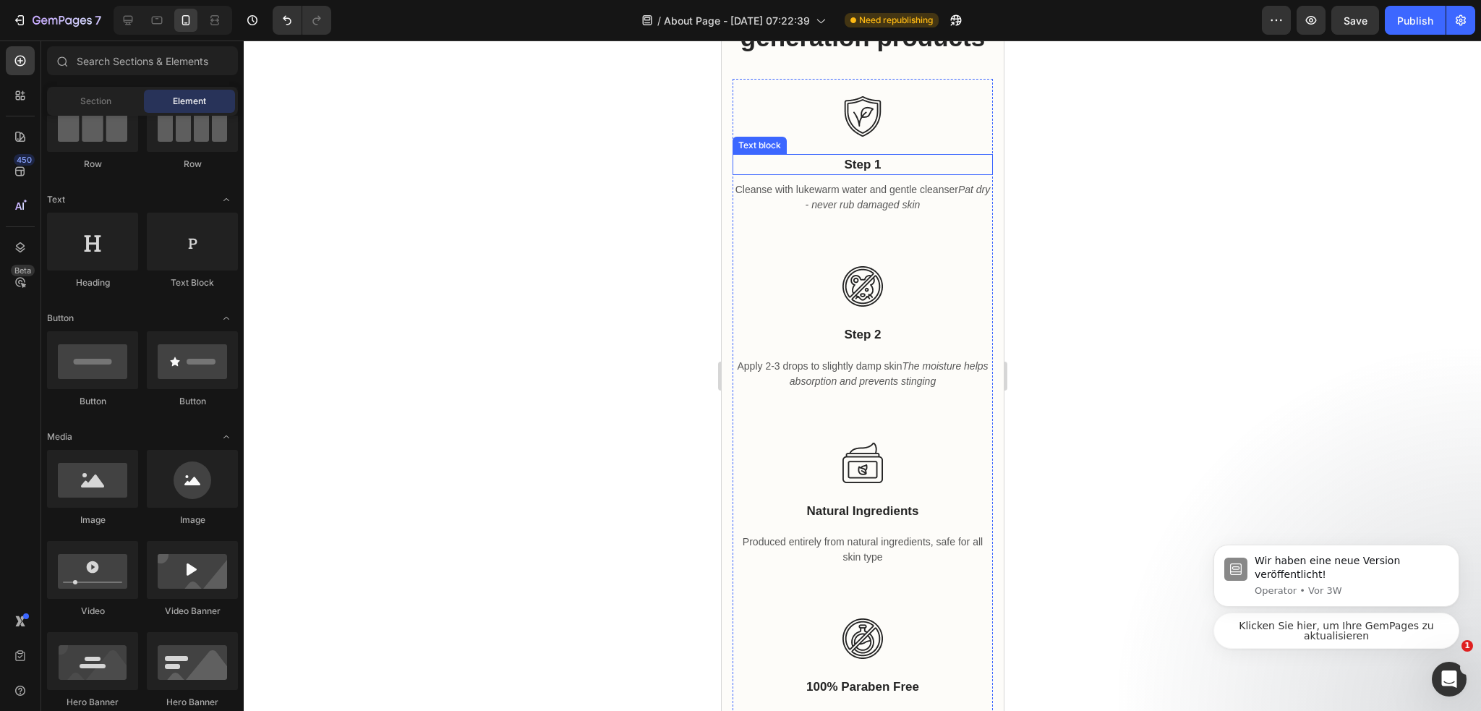
click at [866, 155] on p "Step 1" at bounding box center [861, 164] width 257 height 19
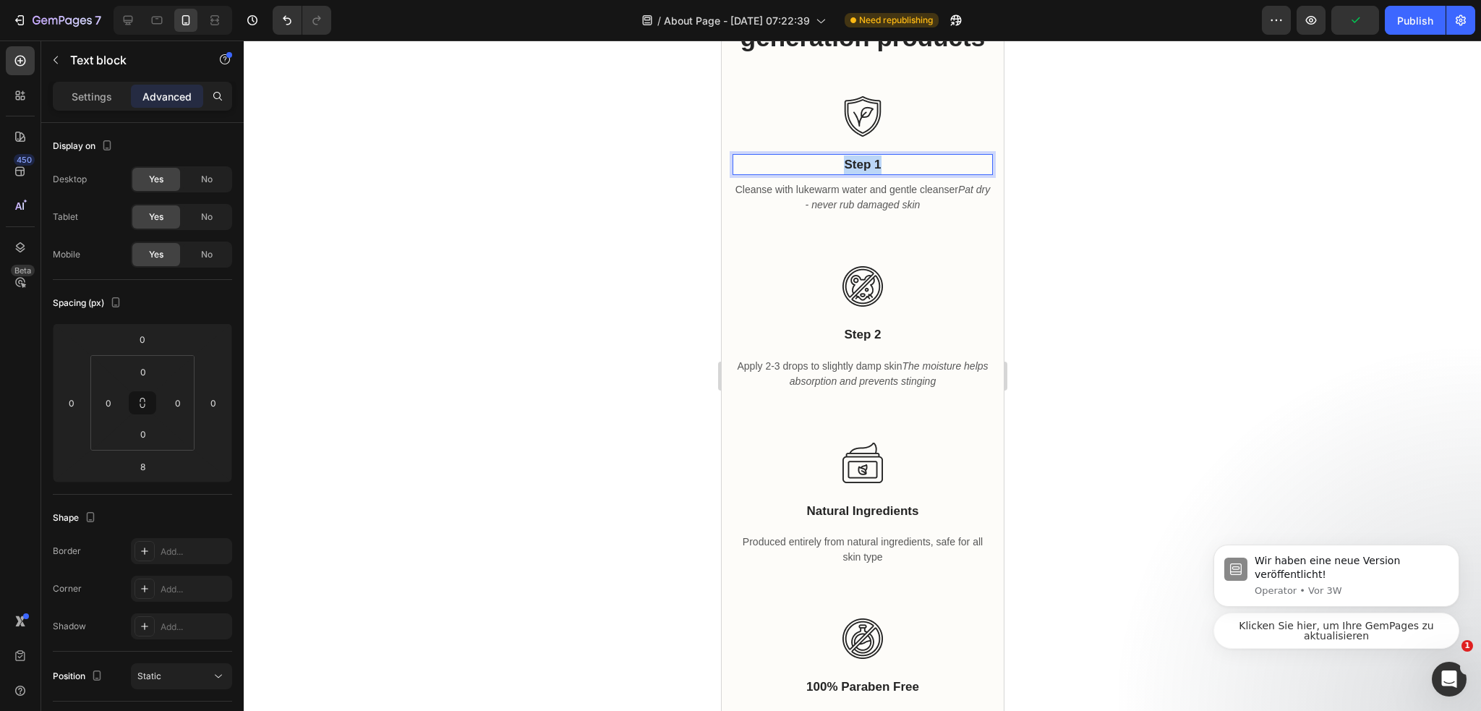
drag, startPoint x: 879, startPoint y: 143, endPoint x: 802, endPoint y: 144, distance: 77.4
click at [802, 155] on p "Step 1" at bounding box center [861, 164] width 257 height 19
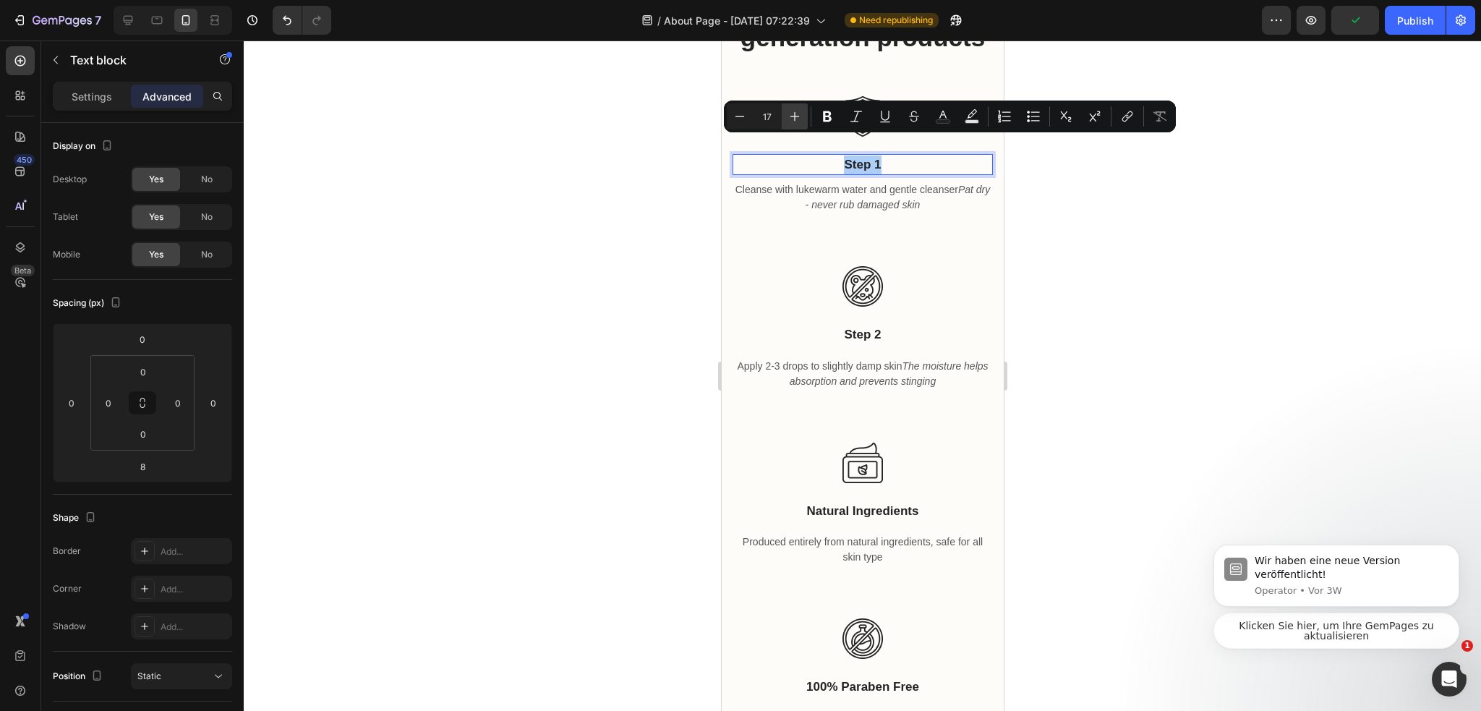
click at [804, 120] on button "Plus" at bounding box center [794, 116] width 26 height 26
type input "19"
click at [1147, 279] on div at bounding box center [862, 375] width 1237 height 670
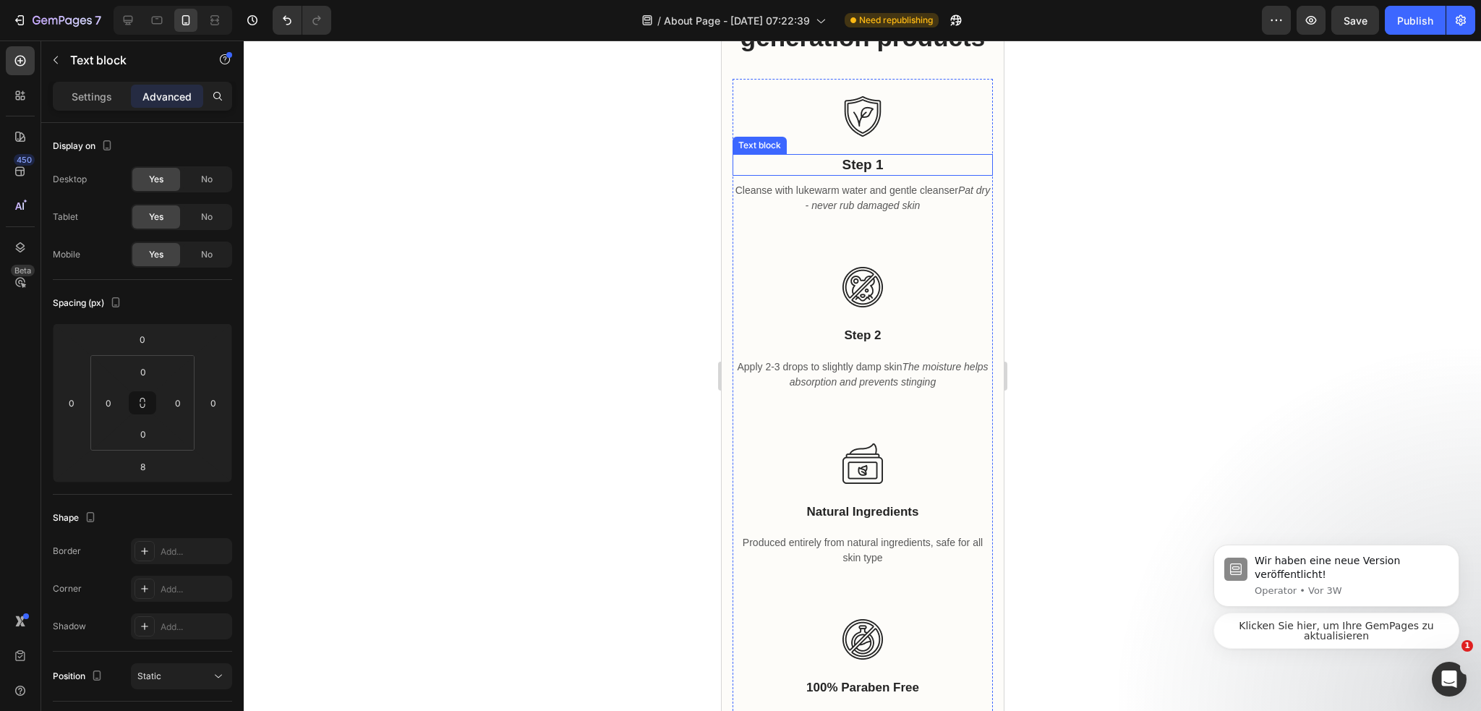
click at [891, 155] on p "Step 1" at bounding box center [861, 165] width 257 height 20
drag, startPoint x: 877, startPoint y: 147, endPoint x: 792, endPoint y: 150, distance: 84.7
click at [785, 155] on p "Step 1" at bounding box center [861, 165] width 257 height 20
drag, startPoint x: 849, startPoint y: 147, endPoint x: 880, endPoint y: 147, distance: 31.1
click at [880, 155] on p "Step 1" at bounding box center [861, 165] width 257 height 20
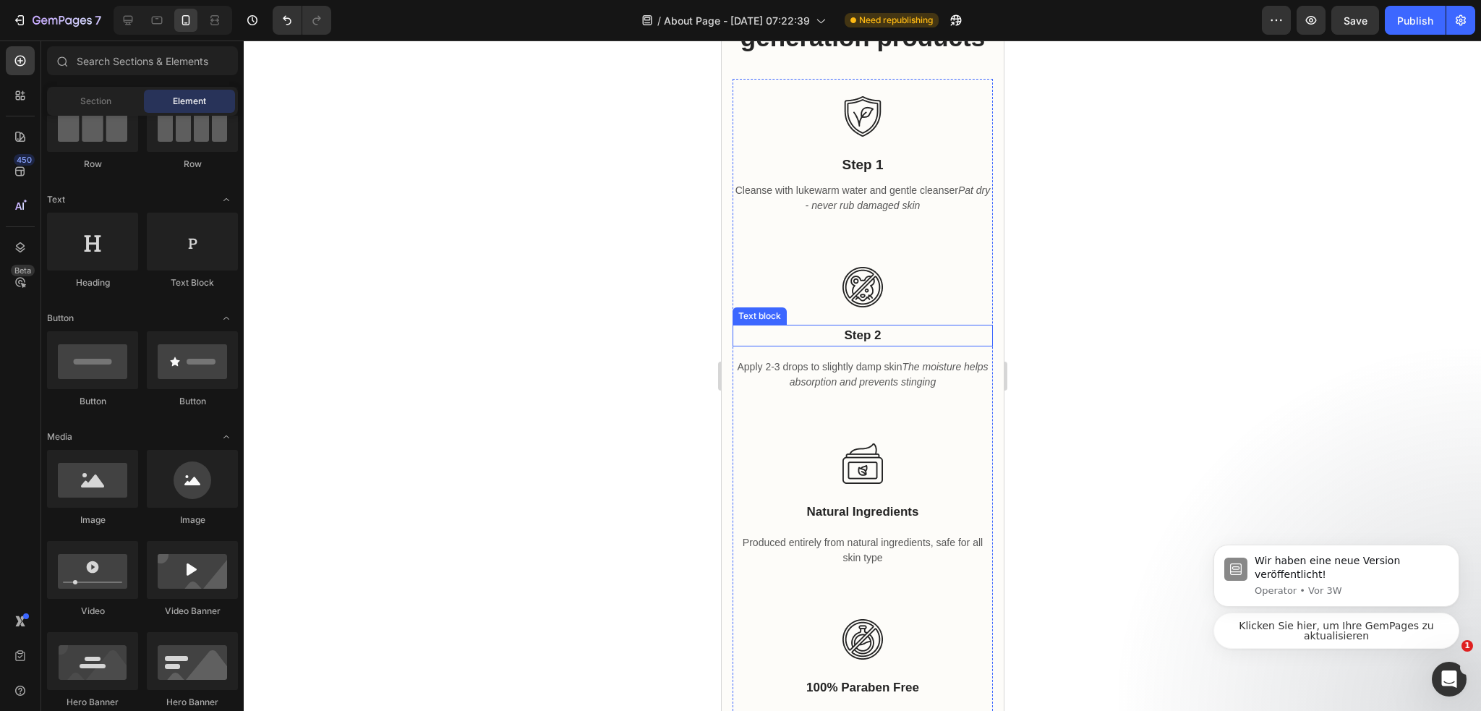
click at [839, 326] on p "Step 2" at bounding box center [861, 335] width 257 height 19
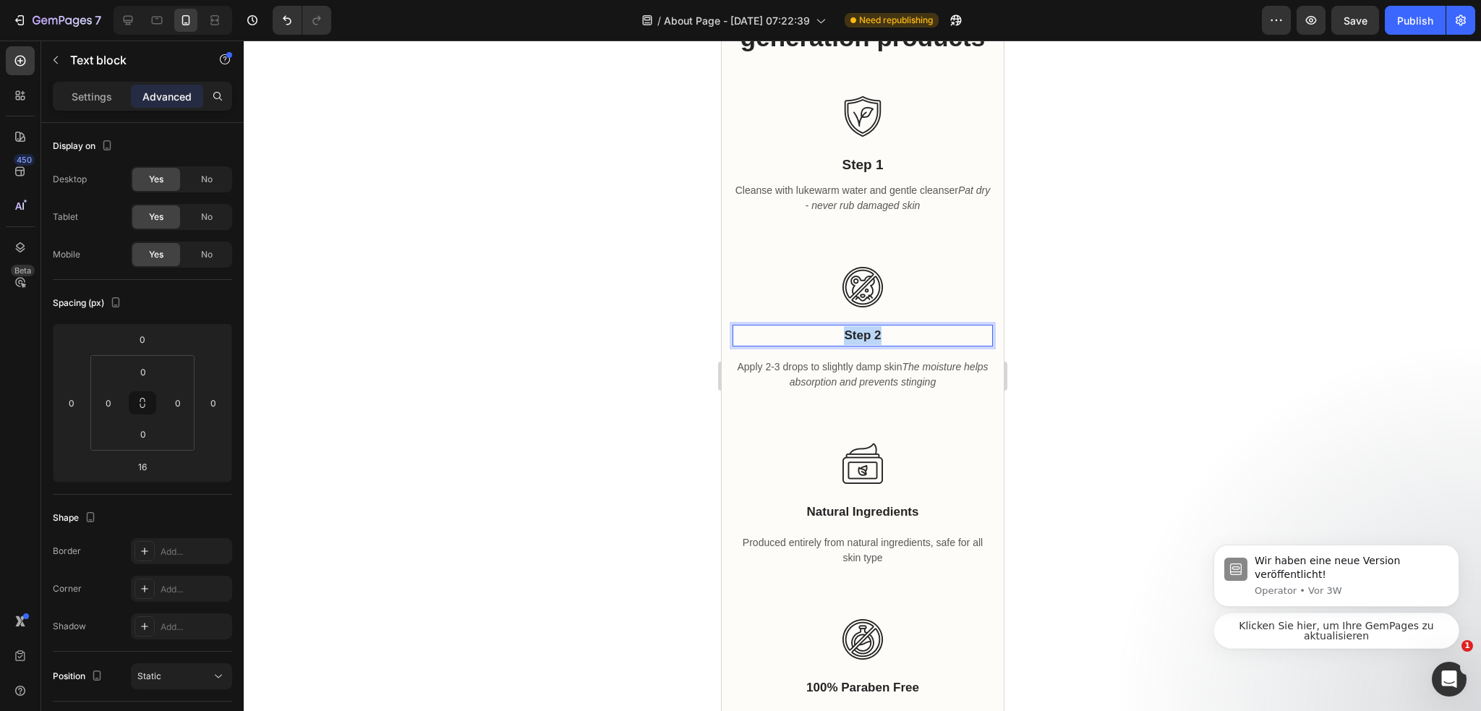
drag, startPoint x: 839, startPoint y: 315, endPoint x: 898, endPoint y: 317, distance: 58.6
click at [898, 326] on p "Step 2" at bounding box center [861, 335] width 257 height 19
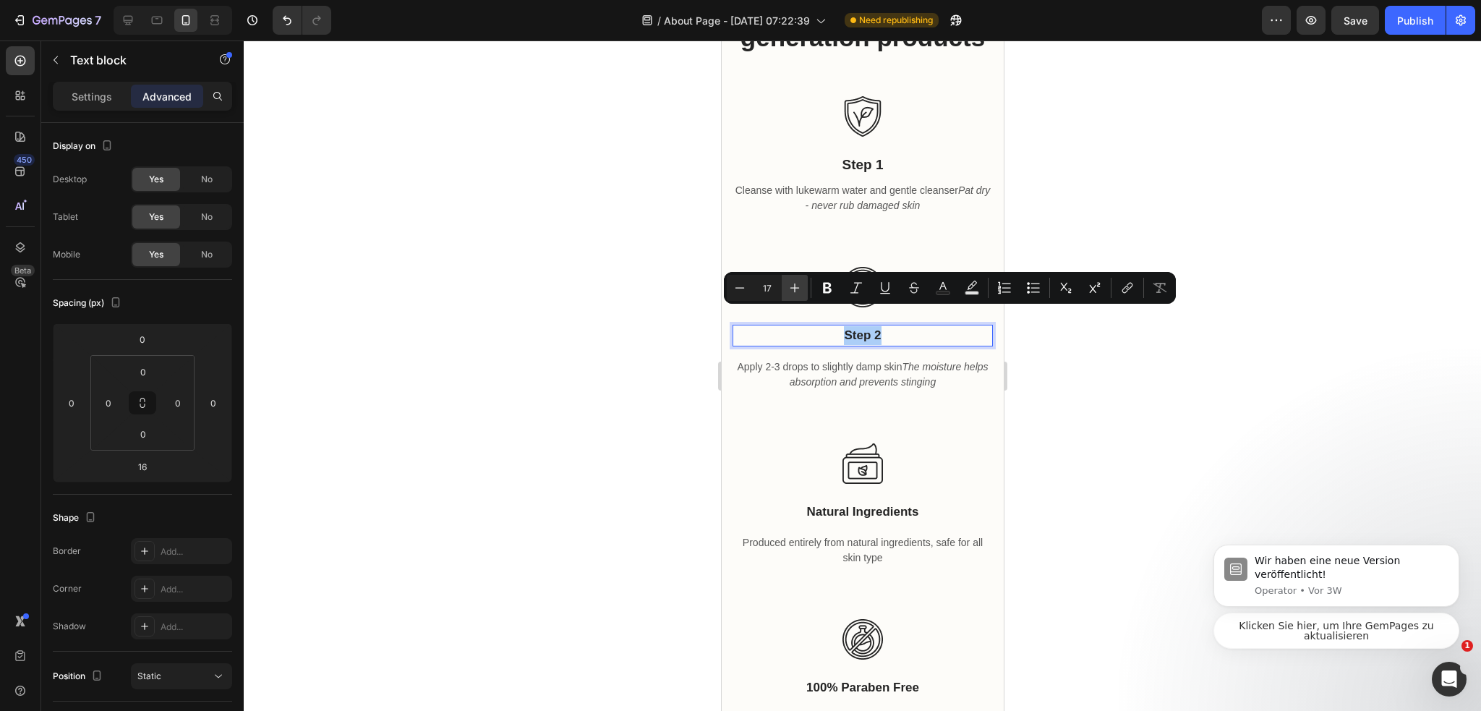
click at [803, 291] on button "Plus" at bounding box center [794, 288] width 26 height 26
type input "18"
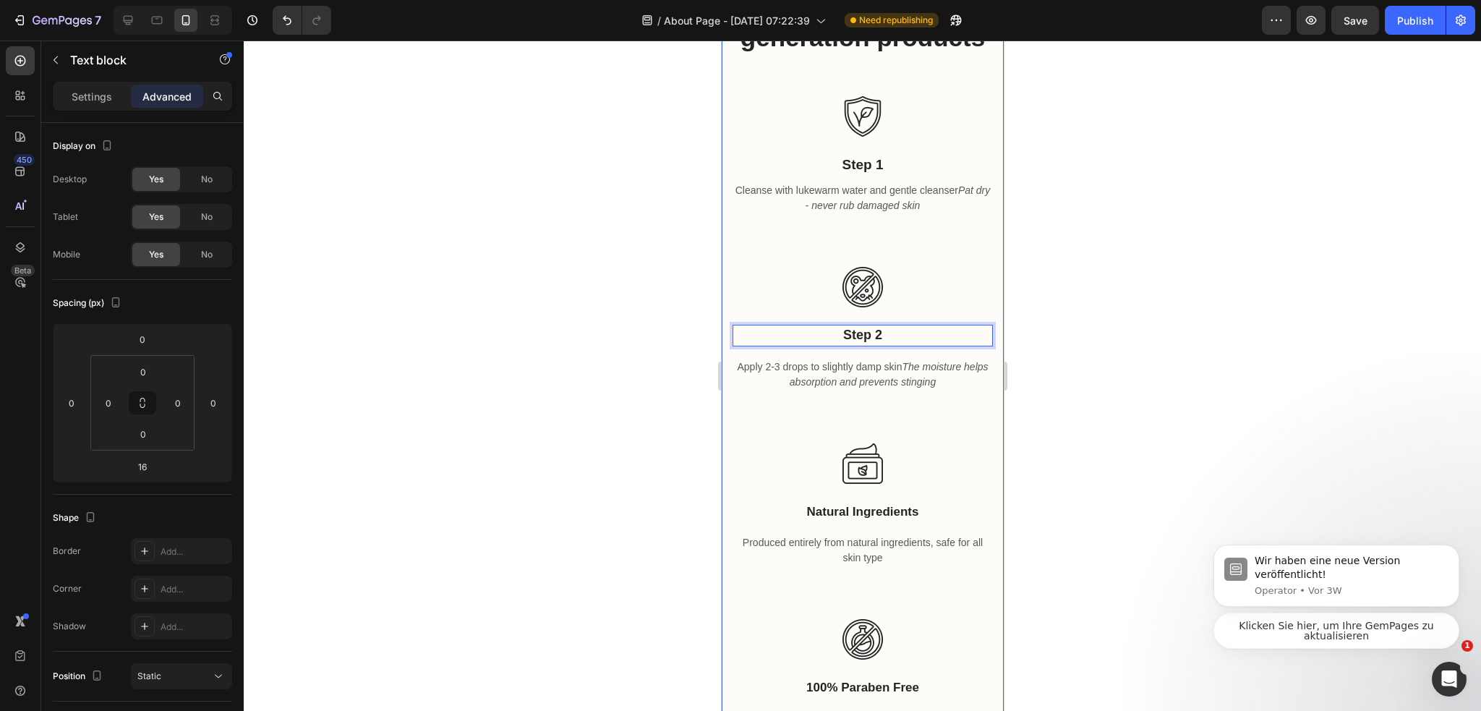
click at [1073, 354] on div at bounding box center [862, 375] width 1237 height 670
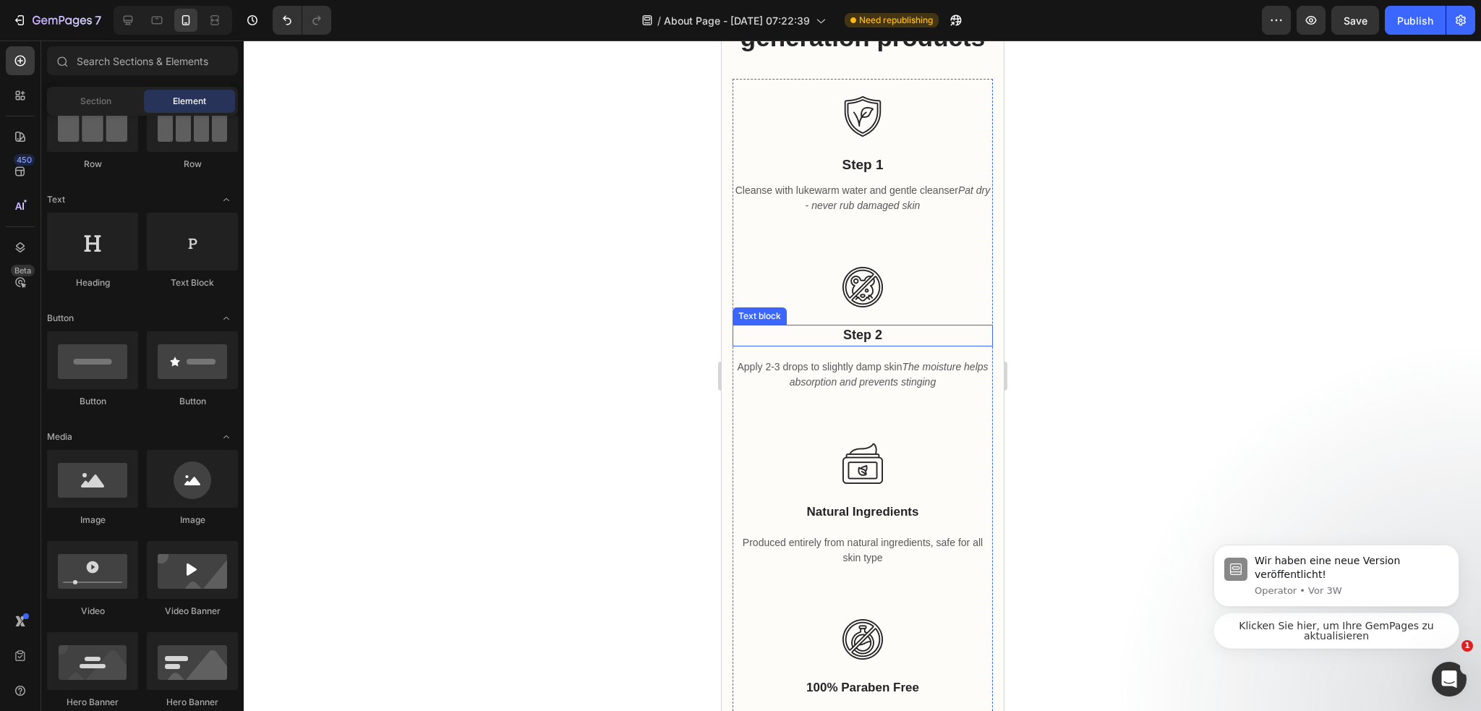
click at [871, 327] on span "Step 2" at bounding box center [861, 334] width 39 height 14
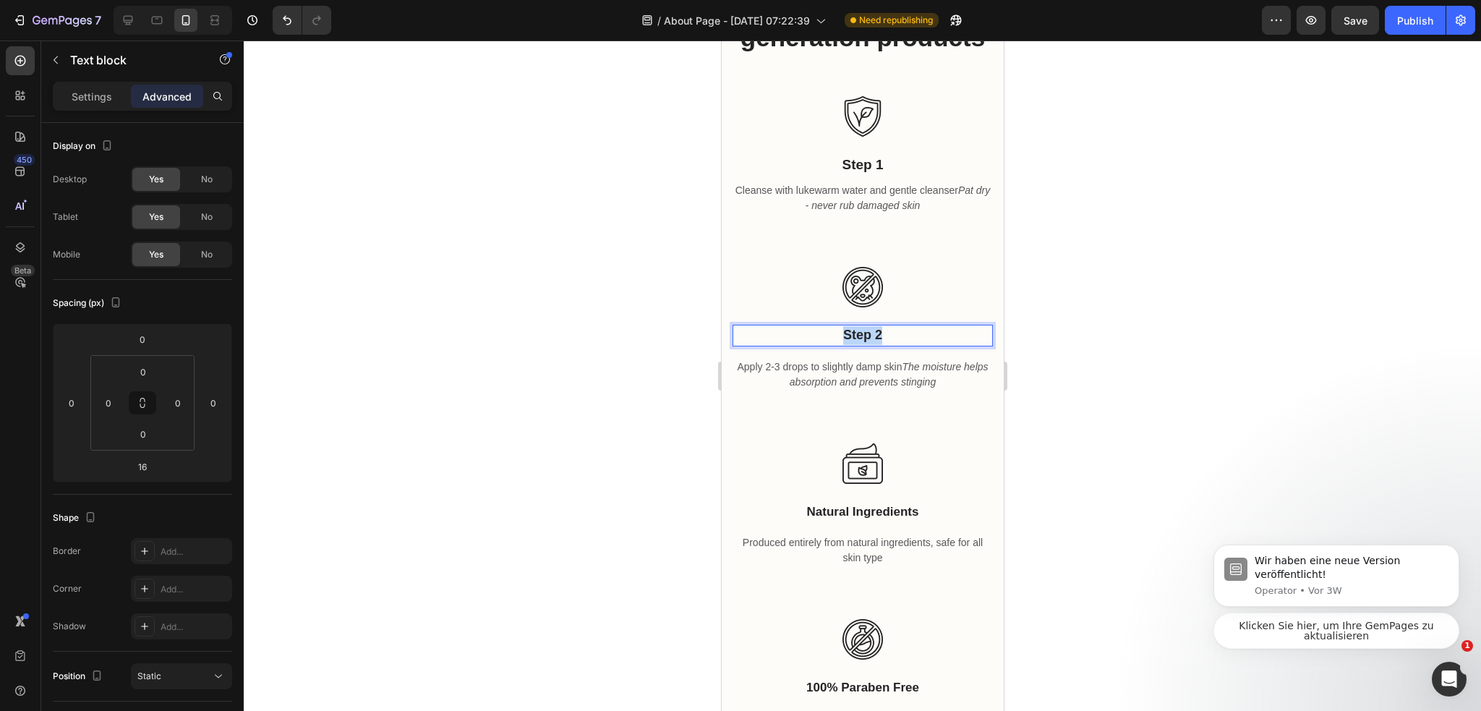
drag, startPoint x: 875, startPoint y: 317, endPoint x: 813, endPoint y: 314, distance: 62.2
click at [812, 326] on p "Step 2" at bounding box center [861, 335] width 257 height 19
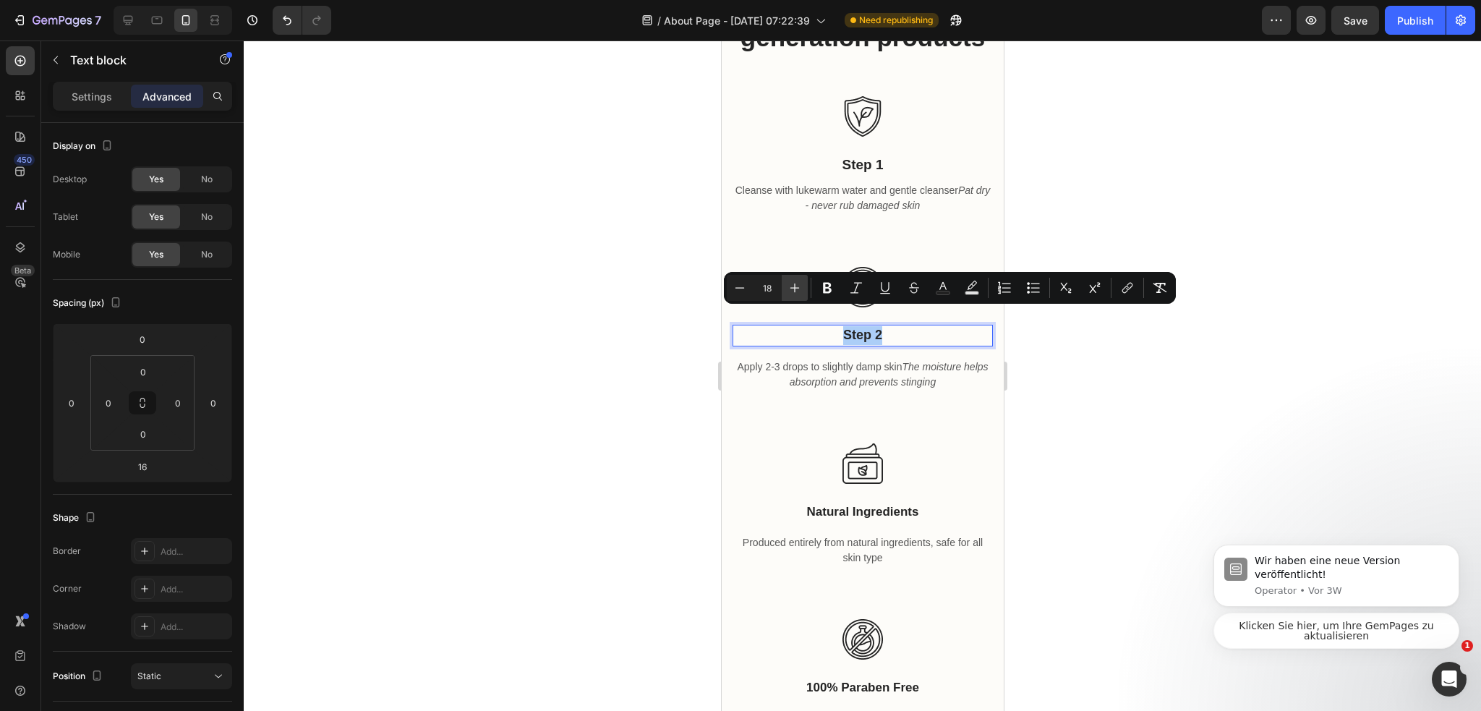
click at [794, 286] on icon "Editor contextual toolbar" at bounding box center [794, 287] width 14 height 14
type input "19"
click at [1053, 383] on div at bounding box center [862, 375] width 1237 height 670
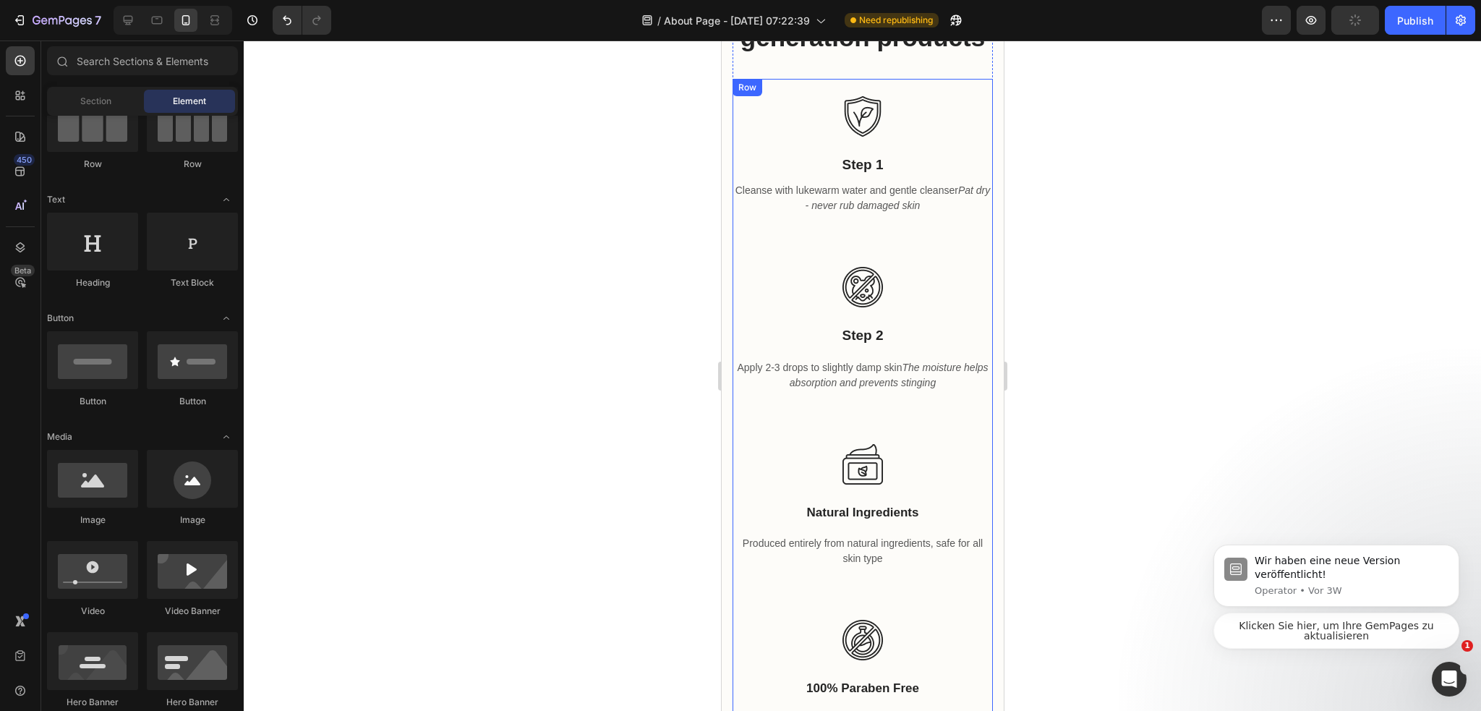
click at [854, 327] on span "Step 2" at bounding box center [861, 334] width 41 height 15
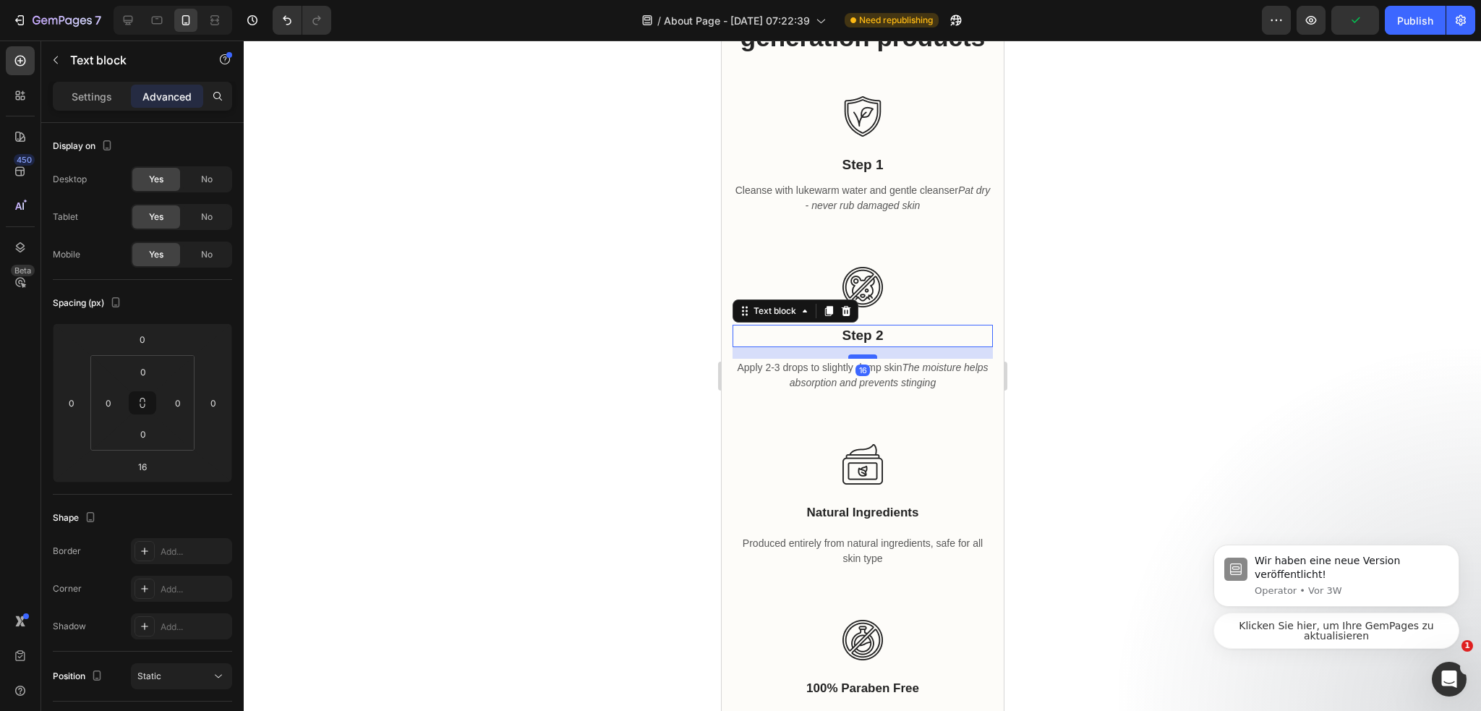
click at [865, 347] on div "16" at bounding box center [862, 347] width 260 height 0
click at [868, 348] on div at bounding box center [861, 350] width 29 height 4
type input "8"
click at [1034, 344] on div at bounding box center [862, 375] width 1237 height 670
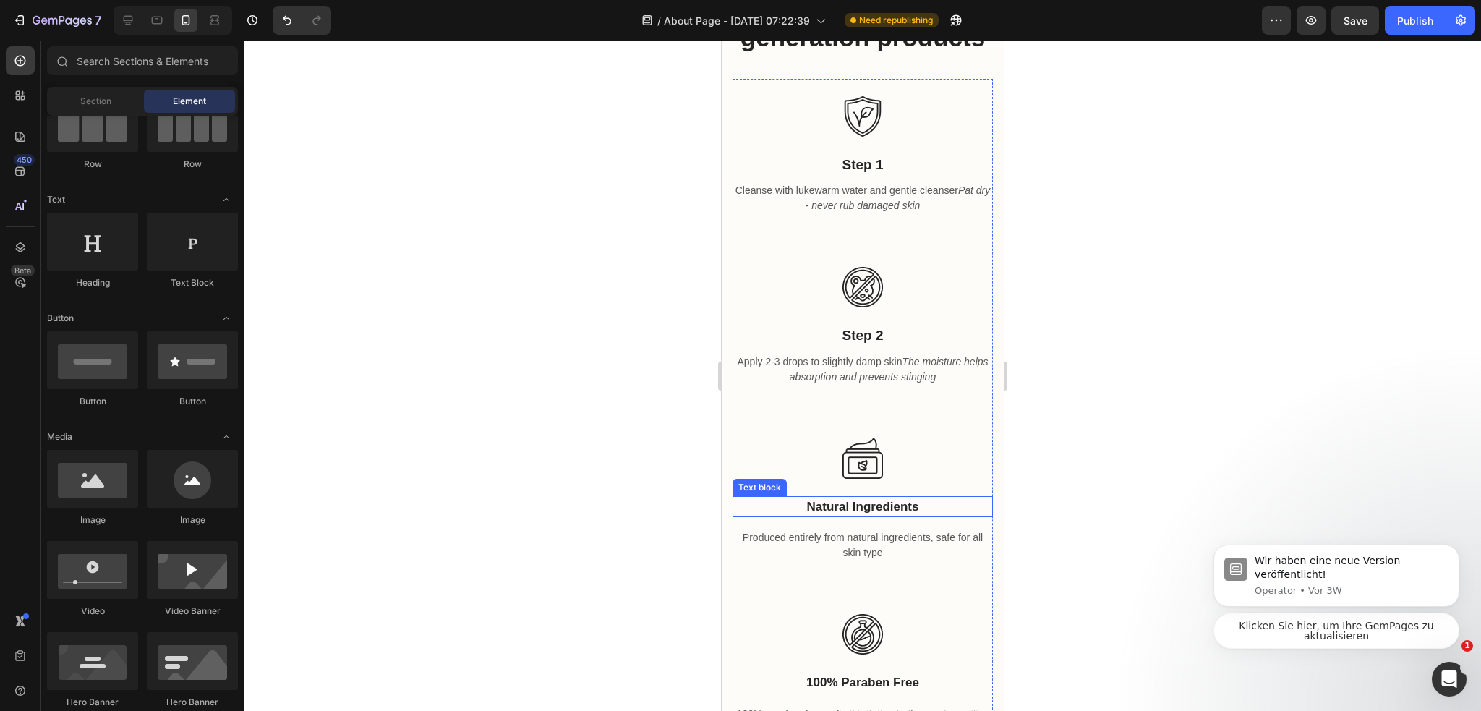
click at [919, 497] on p "natural ingredients" at bounding box center [861, 506] width 257 height 19
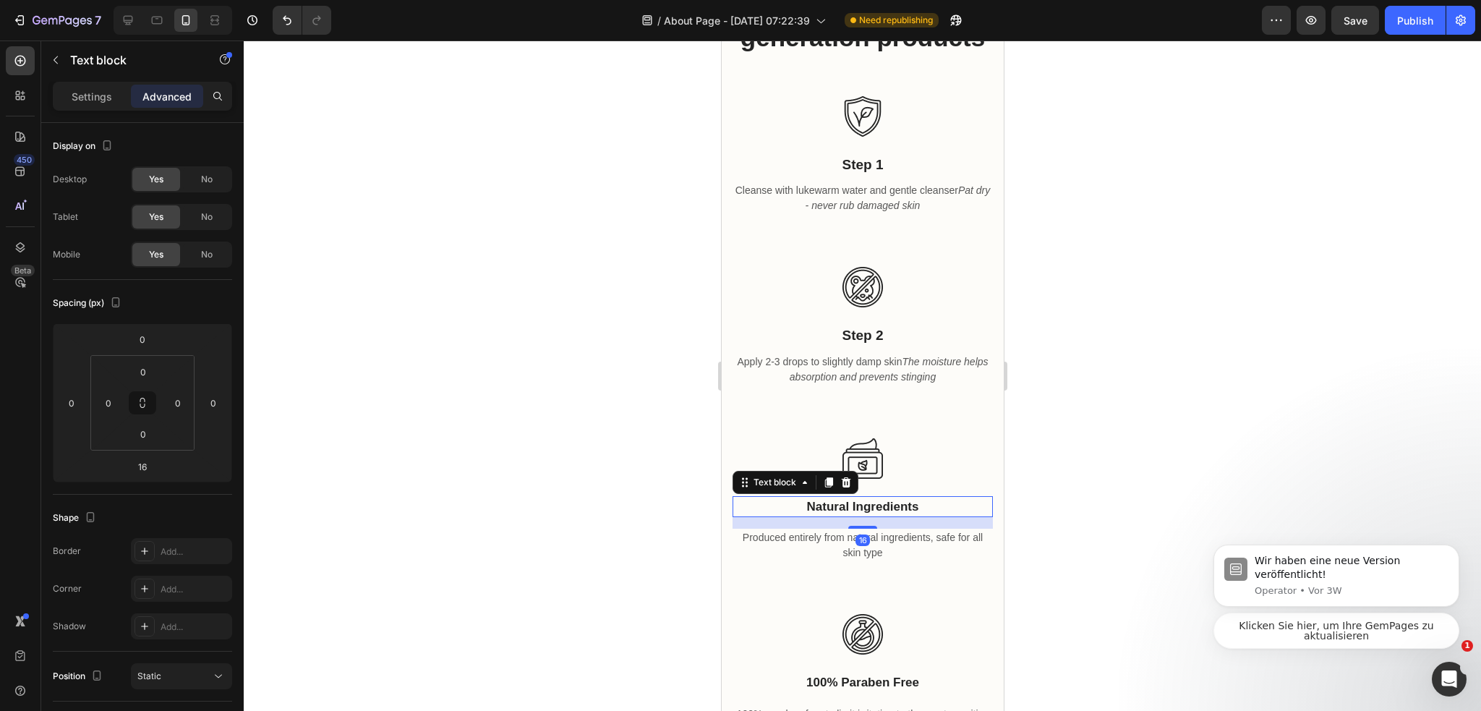
click at [919, 497] on p "natural ingredients" at bounding box center [861, 506] width 257 height 19
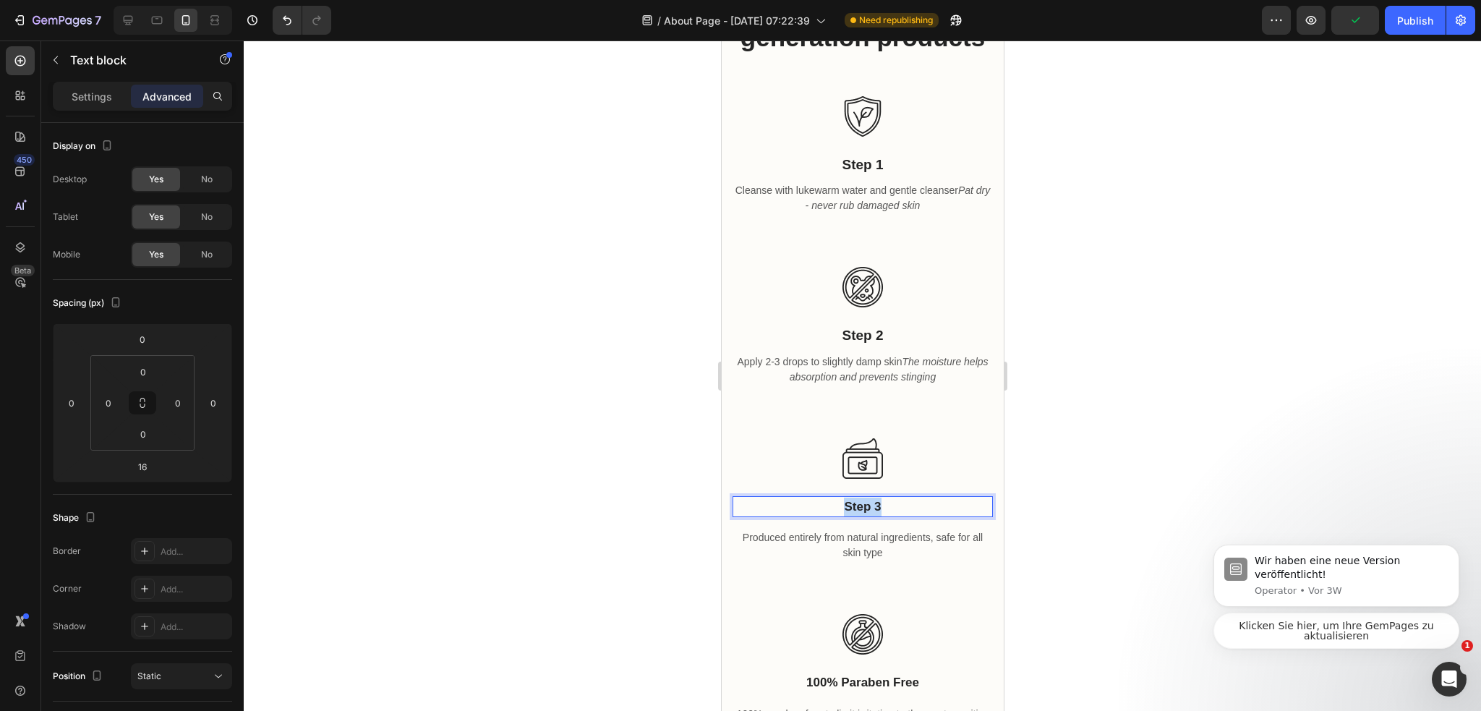
drag, startPoint x: 877, startPoint y: 485, endPoint x: 819, endPoint y: 487, distance: 57.9
click at [819, 497] on p "Step 3" at bounding box center [861, 506] width 257 height 19
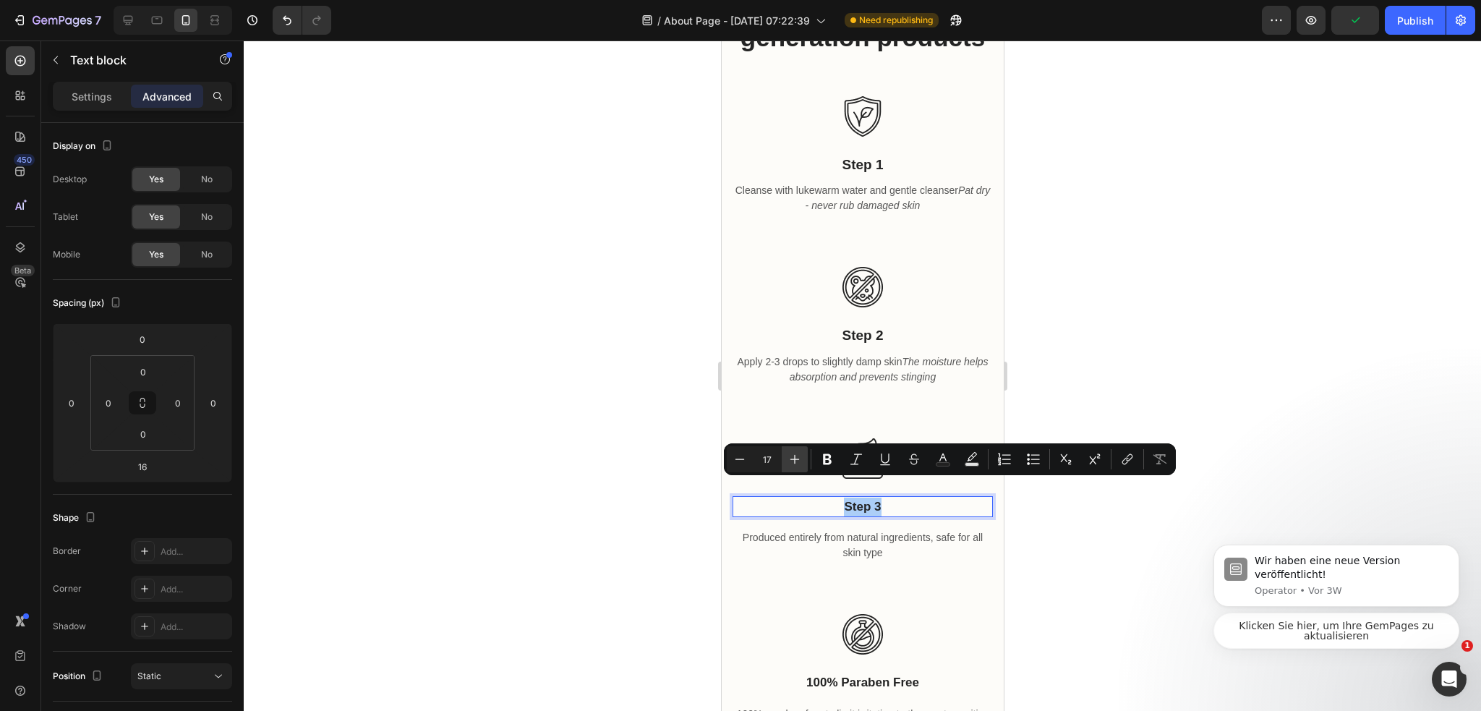
click at [807, 464] on div "Minus 17 Plus Bold Italic Underline Strikethrough Text Color Text Background Co…" at bounding box center [950, 459] width 446 height 26
click at [807, 464] on button "Plus" at bounding box center [794, 459] width 26 height 26
click at [802, 462] on button "Plus" at bounding box center [794, 459] width 26 height 26
type input "19"
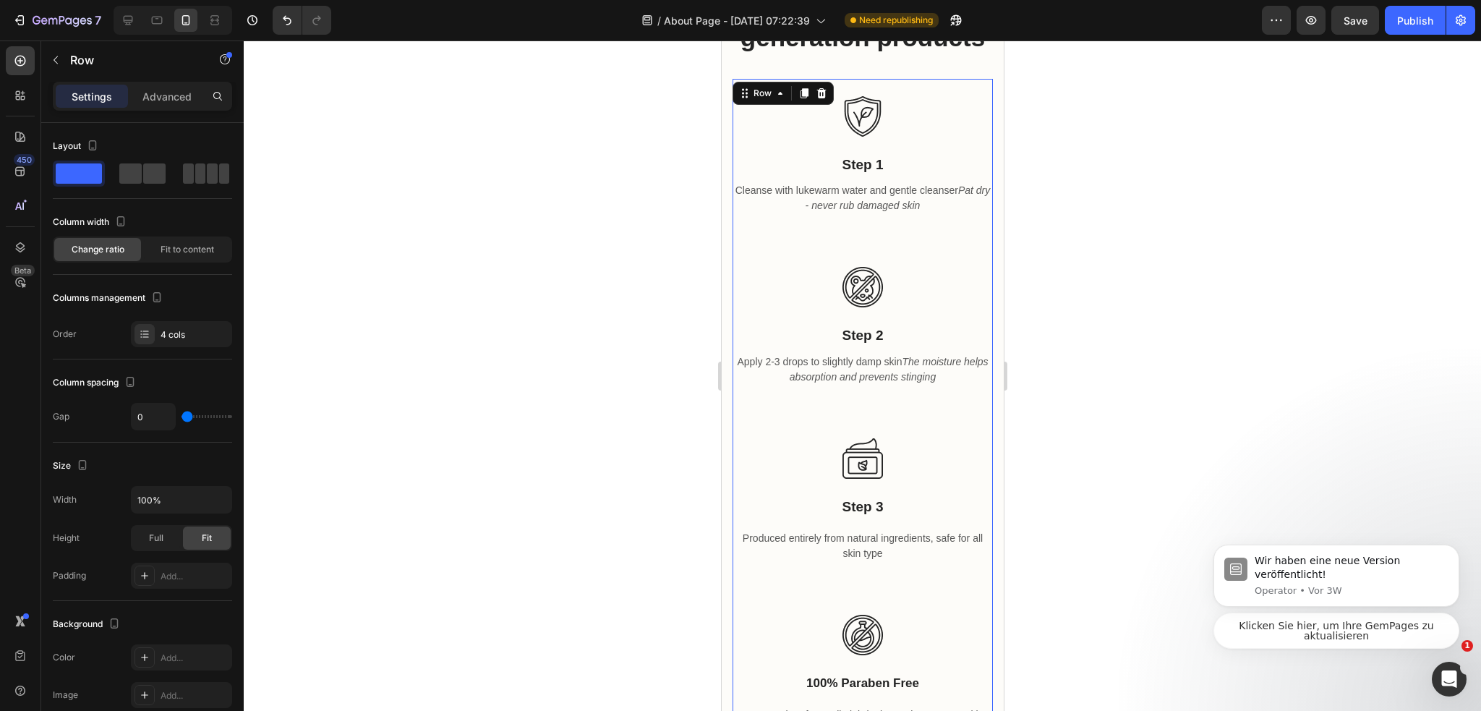
click at [949, 507] on div "Image Step 3 Text block Produced entirely from natural ingredients, safe for al…" at bounding box center [862, 509] width 260 height 177
click at [910, 531] on p "Produced entirely from natural ingredients, safe for all skin type" at bounding box center [861, 546] width 257 height 30
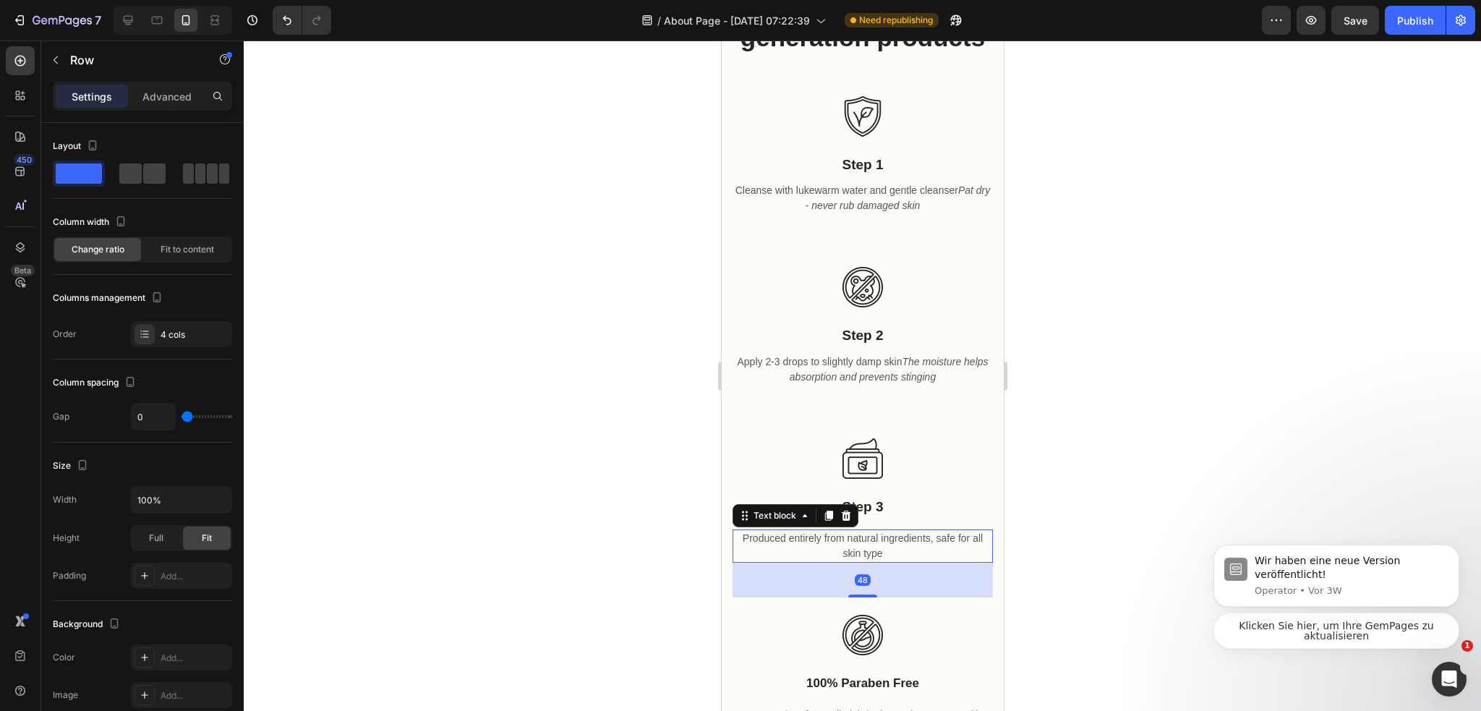
click at [911, 531] on p "Produced entirely from natural ingredients, safe for all skin type" at bounding box center [861, 546] width 257 height 30
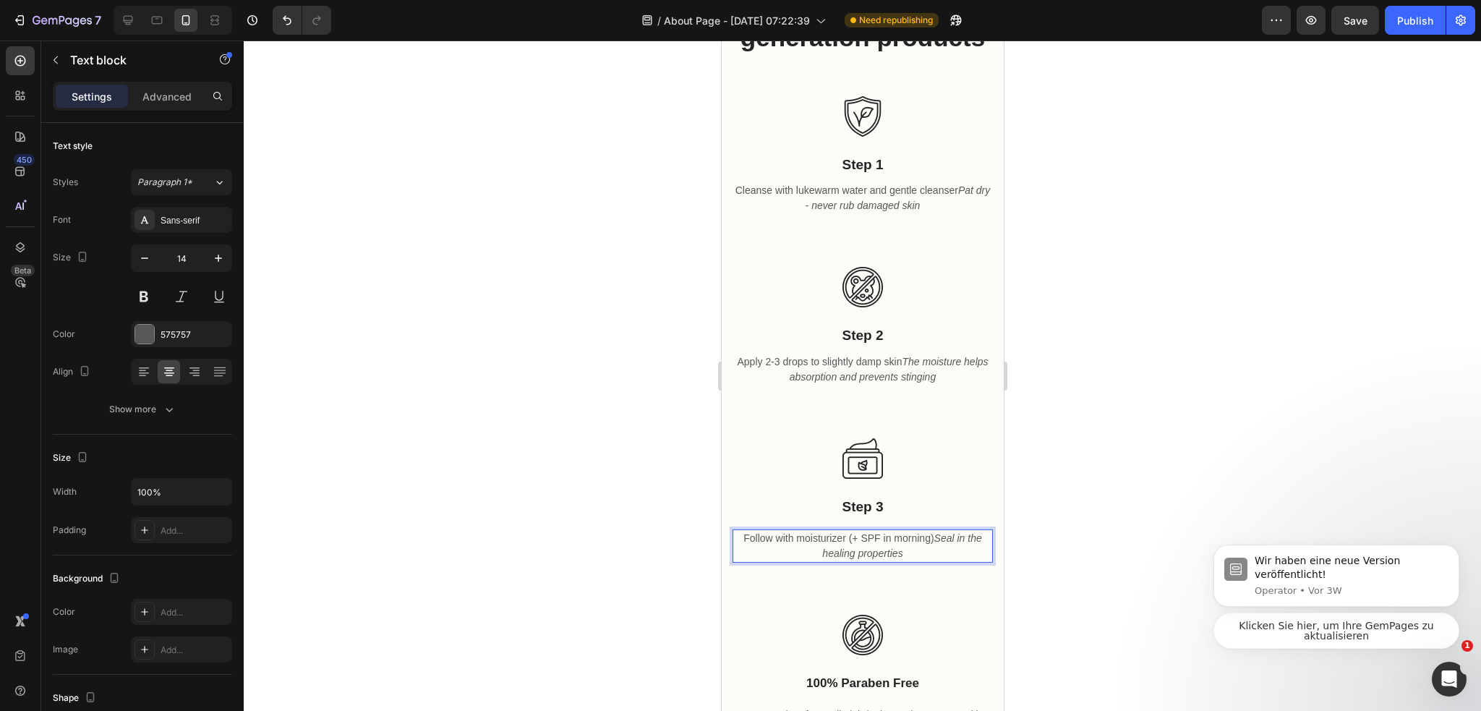
click at [1089, 517] on div at bounding box center [862, 375] width 1237 height 670
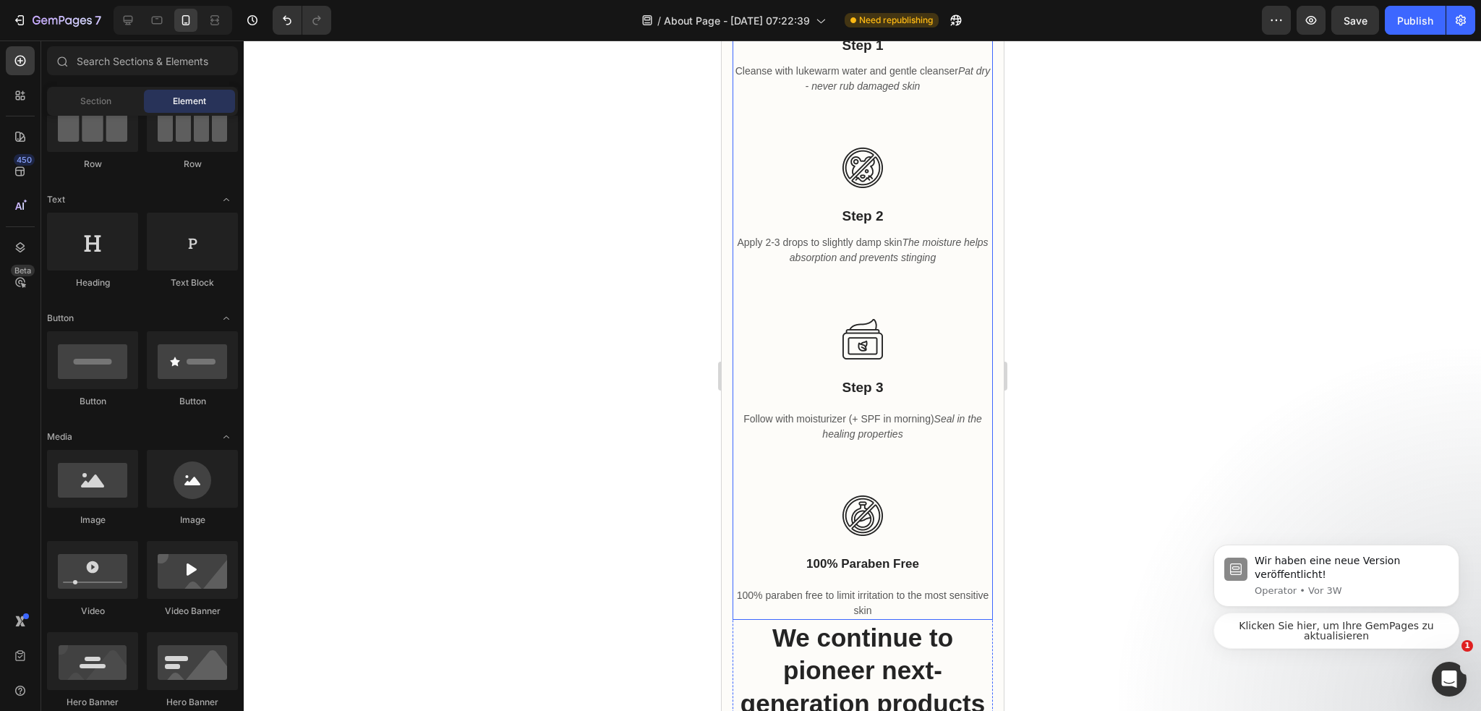
scroll to position [1330, 0]
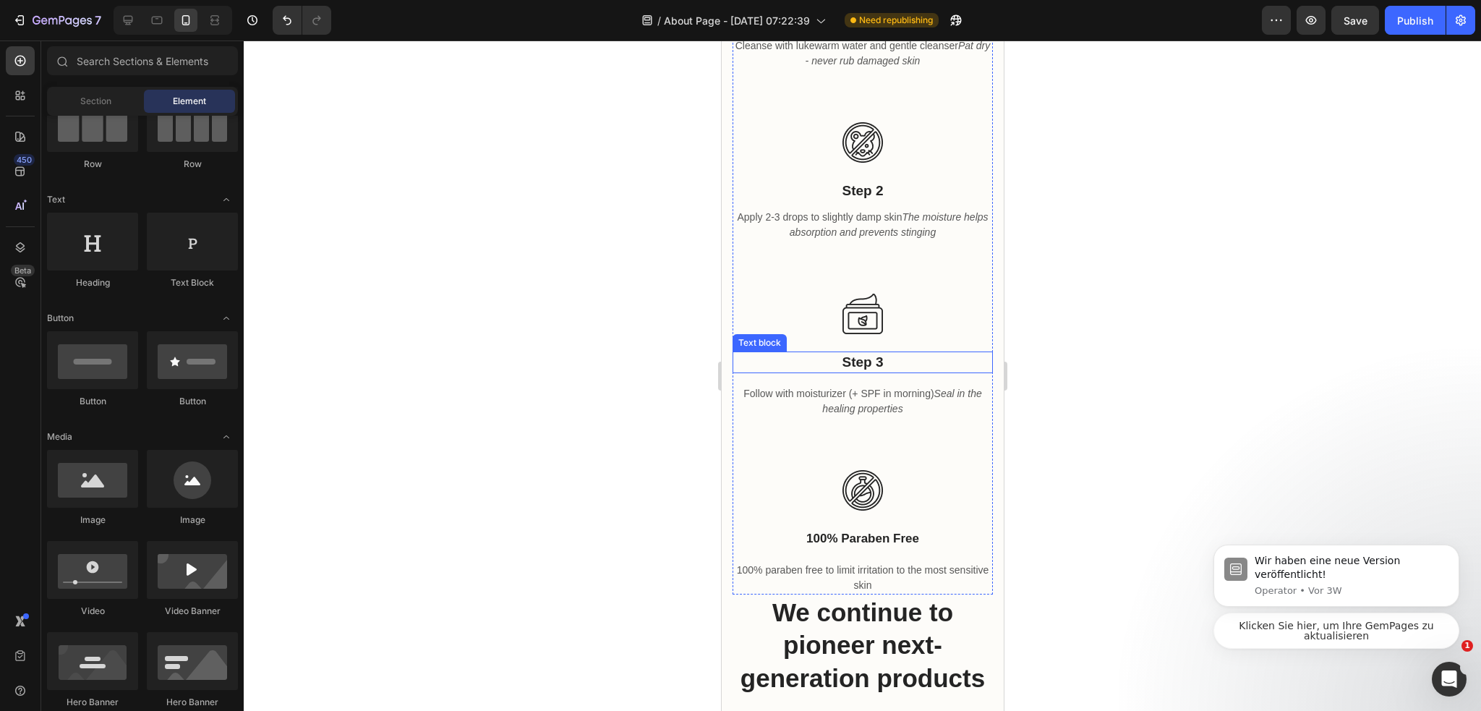
click at [878, 353] on p "Step 3" at bounding box center [861, 363] width 257 height 20
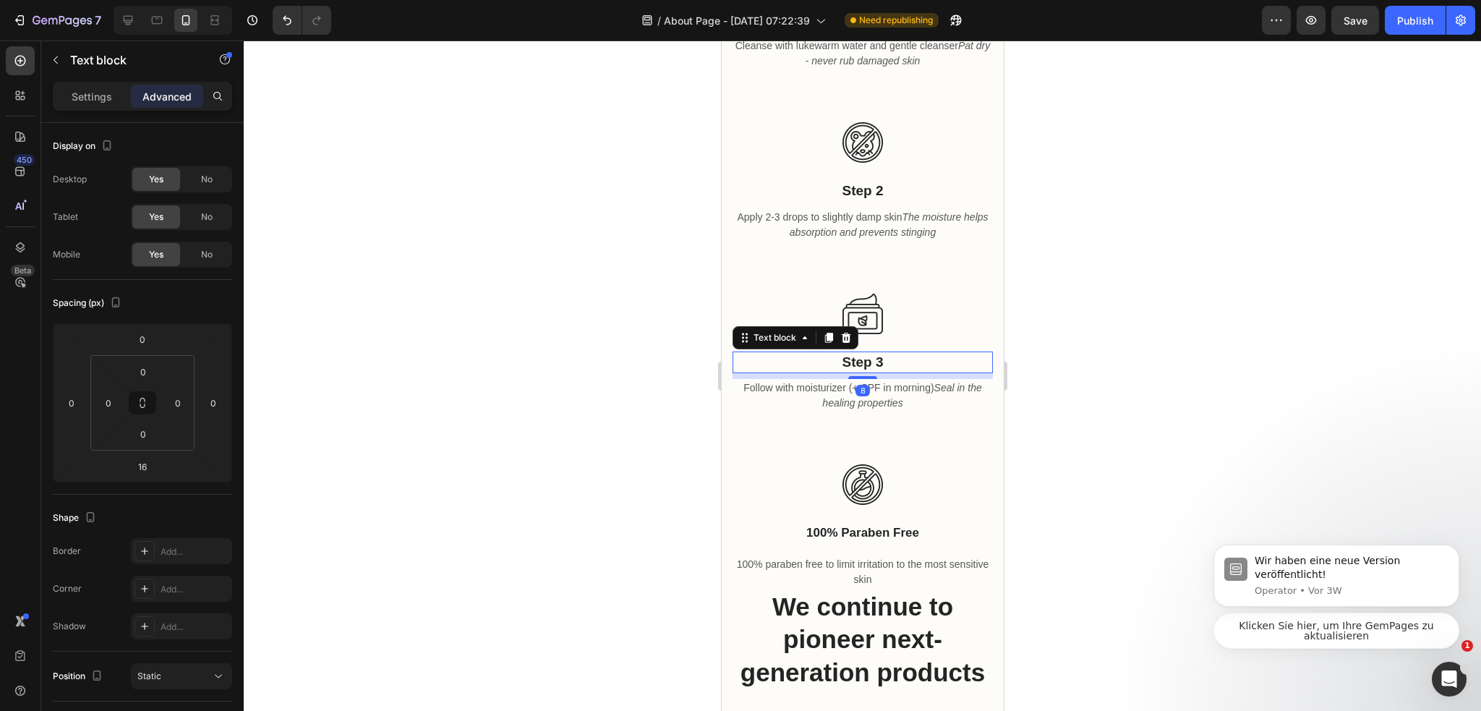
drag, startPoint x: 859, startPoint y: 365, endPoint x: 970, endPoint y: 352, distance: 112.1
click at [862, 376] on div at bounding box center [861, 377] width 29 height 3
type input "9"
click at [1041, 351] on div at bounding box center [862, 375] width 1237 height 670
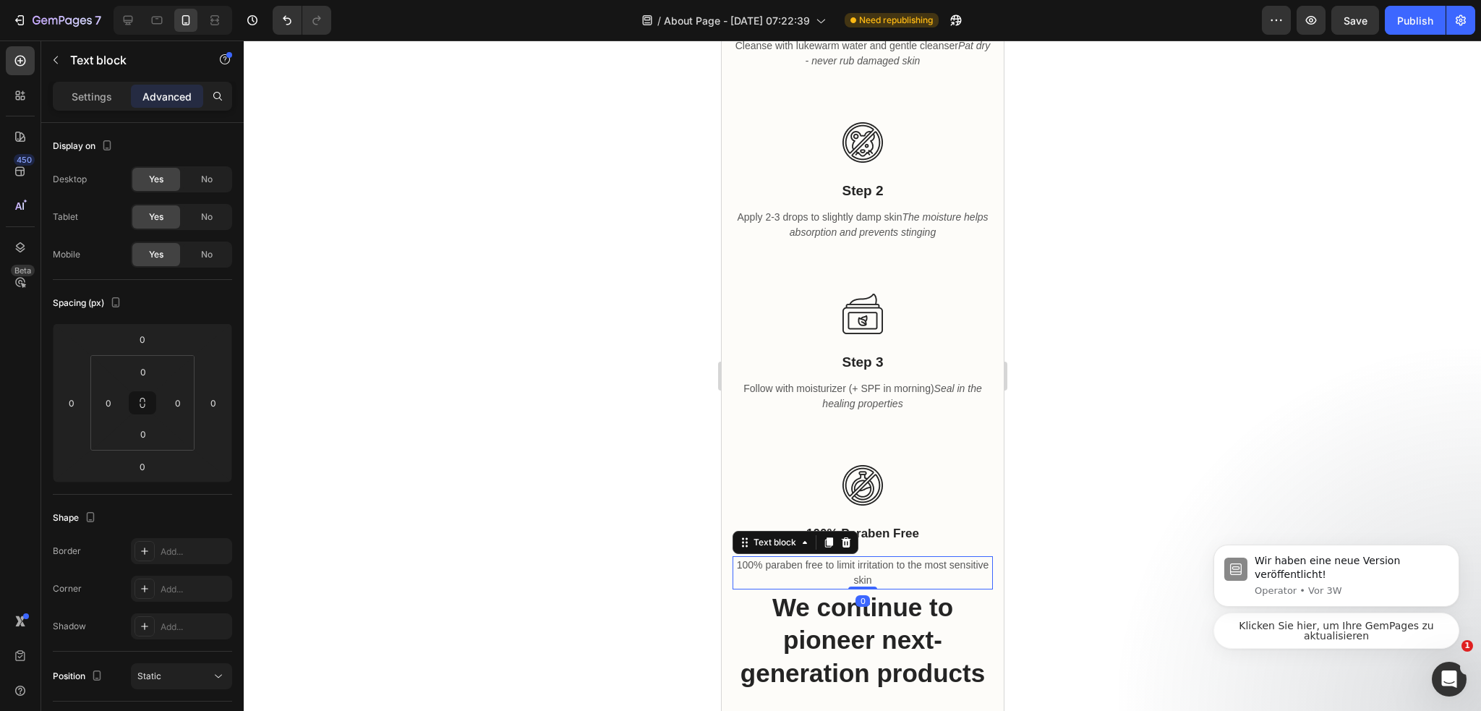
click at [878, 557] on p "100% paraben free to limit irritation to the most sensitive skin" at bounding box center [861, 572] width 257 height 30
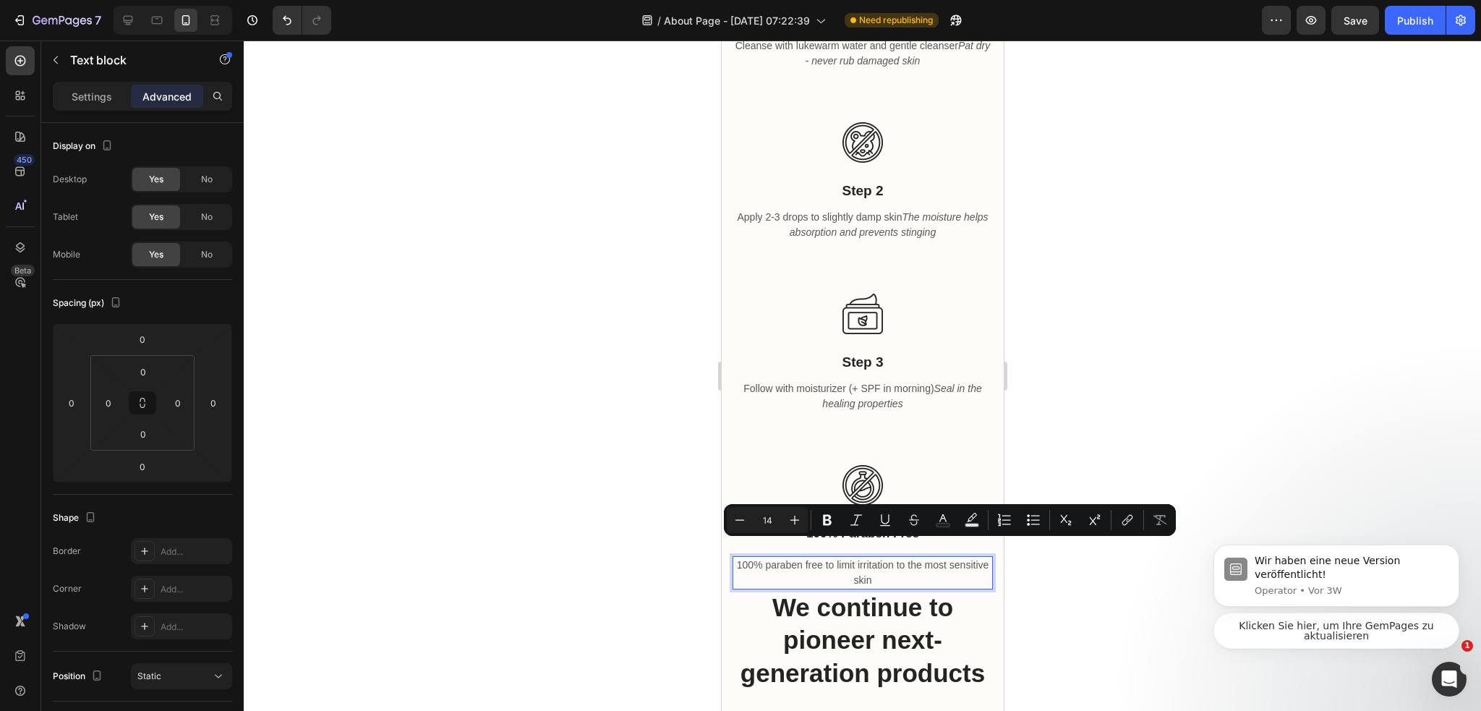
click at [879, 511] on button "Underline" at bounding box center [885, 520] width 26 height 26
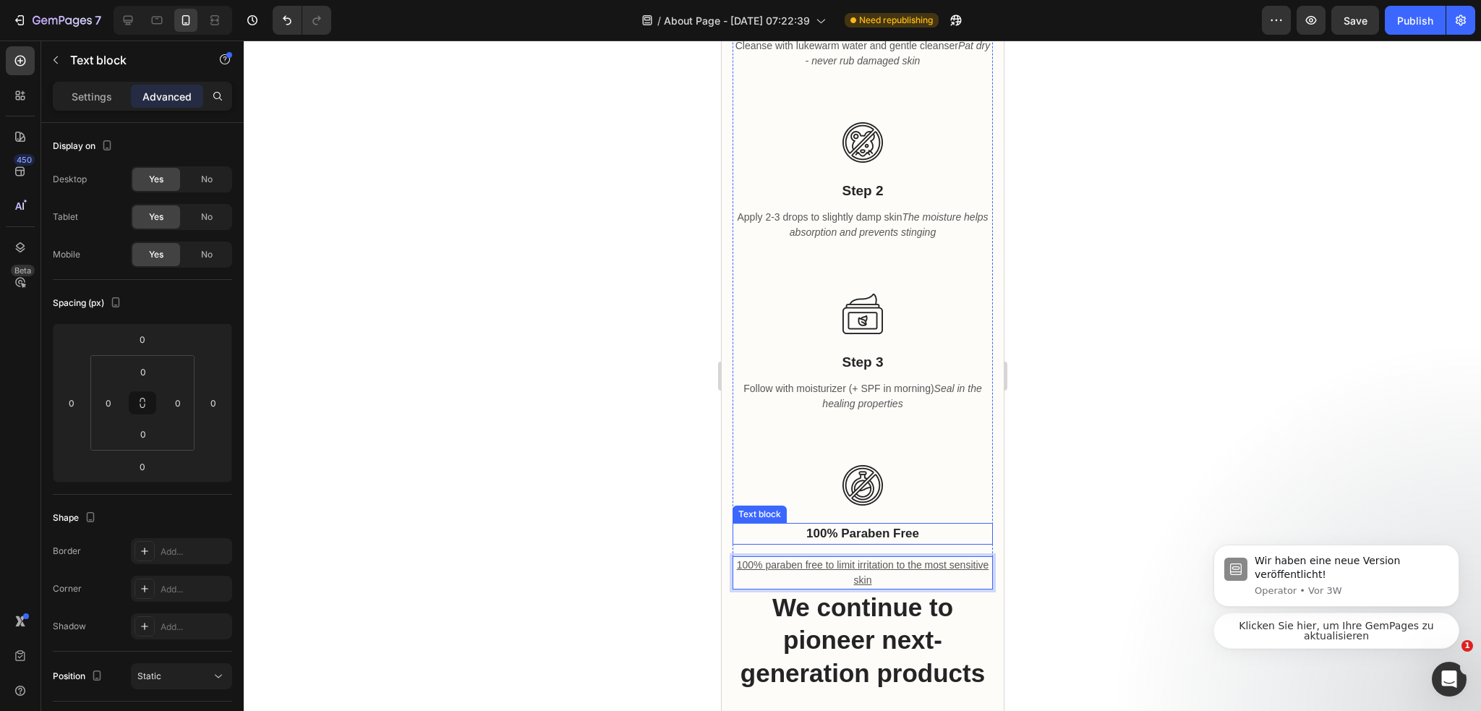
click at [868, 523] on div "100% paraben free" at bounding box center [862, 534] width 260 height 22
click at [870, 524] on p "100% paraben free" at bounding box center [861, 533] width 257 height 19
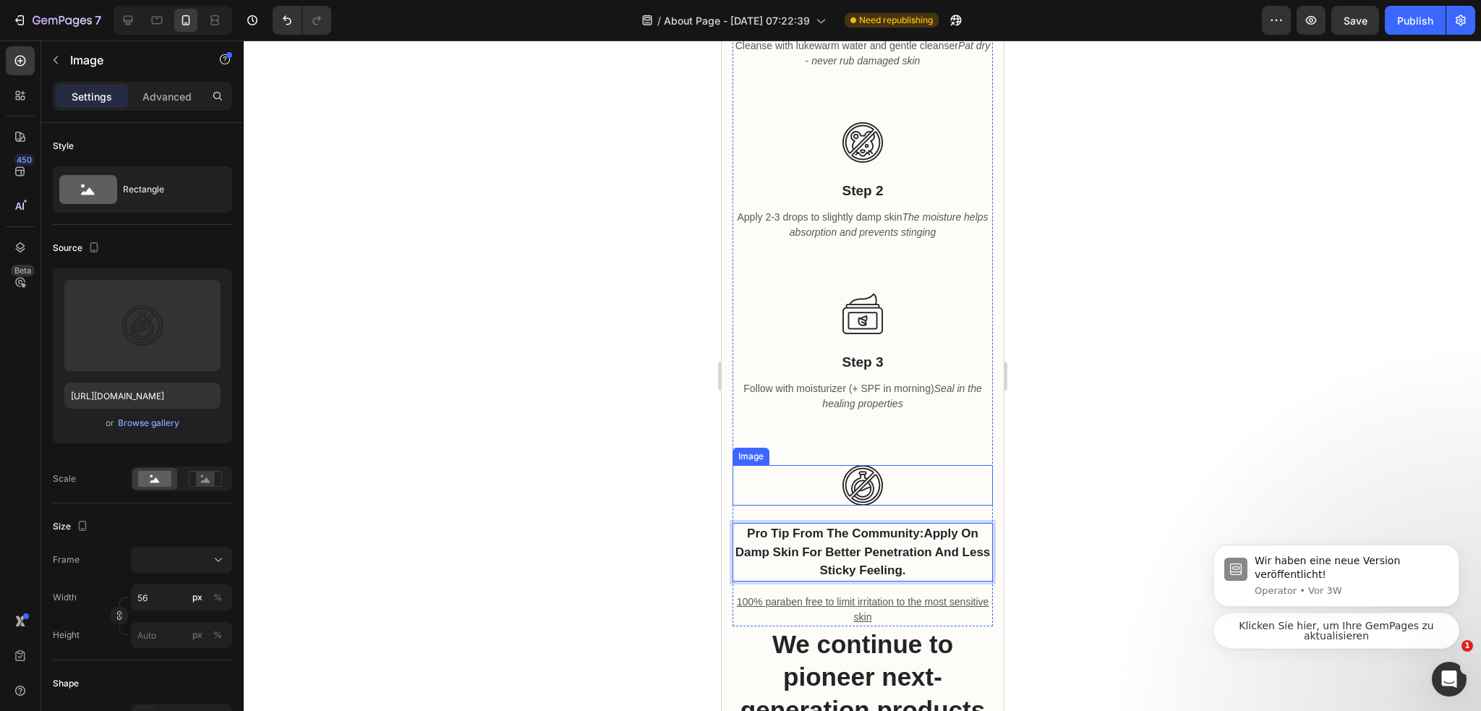
click at [877, 476] on div at bounding box center [862, 485] width 260 height 40
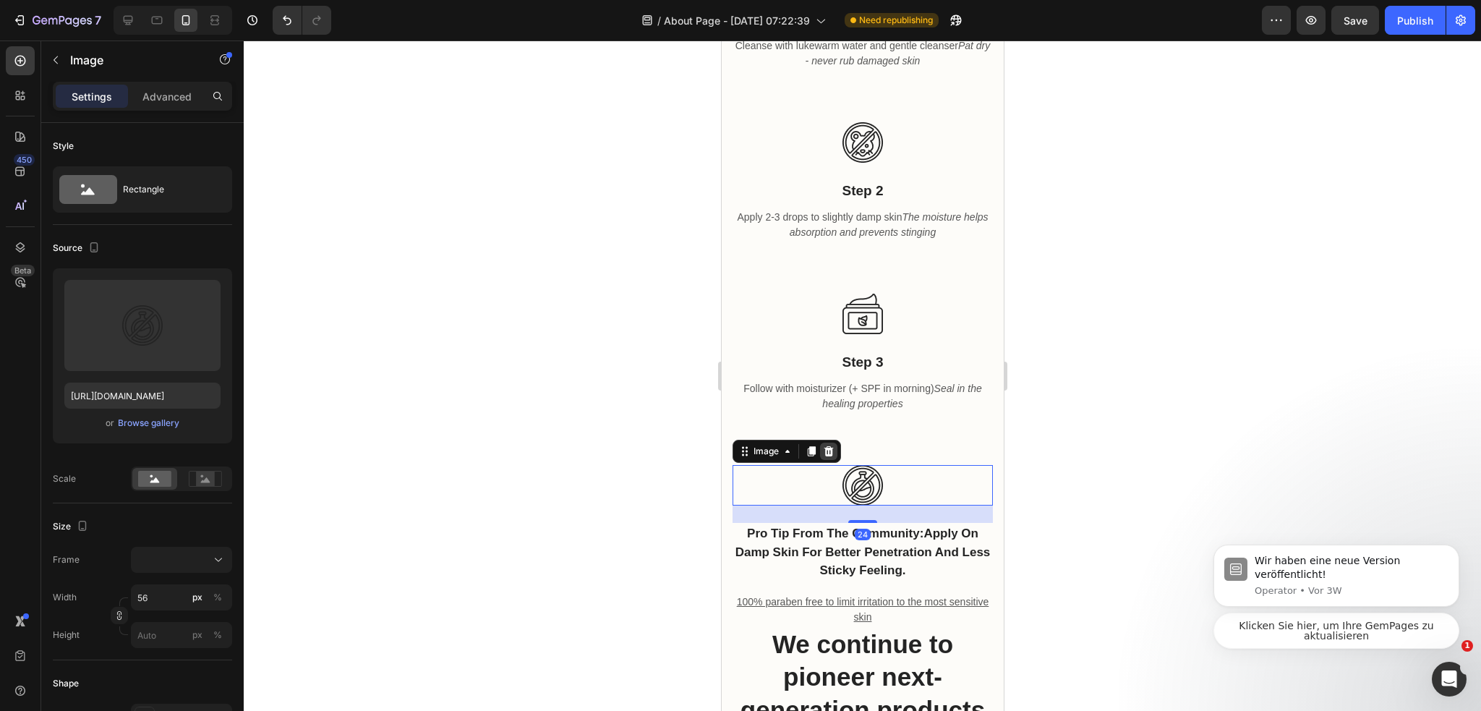
click at [828, 445] on icon at bounding box center [828, 451] width 12 height 12
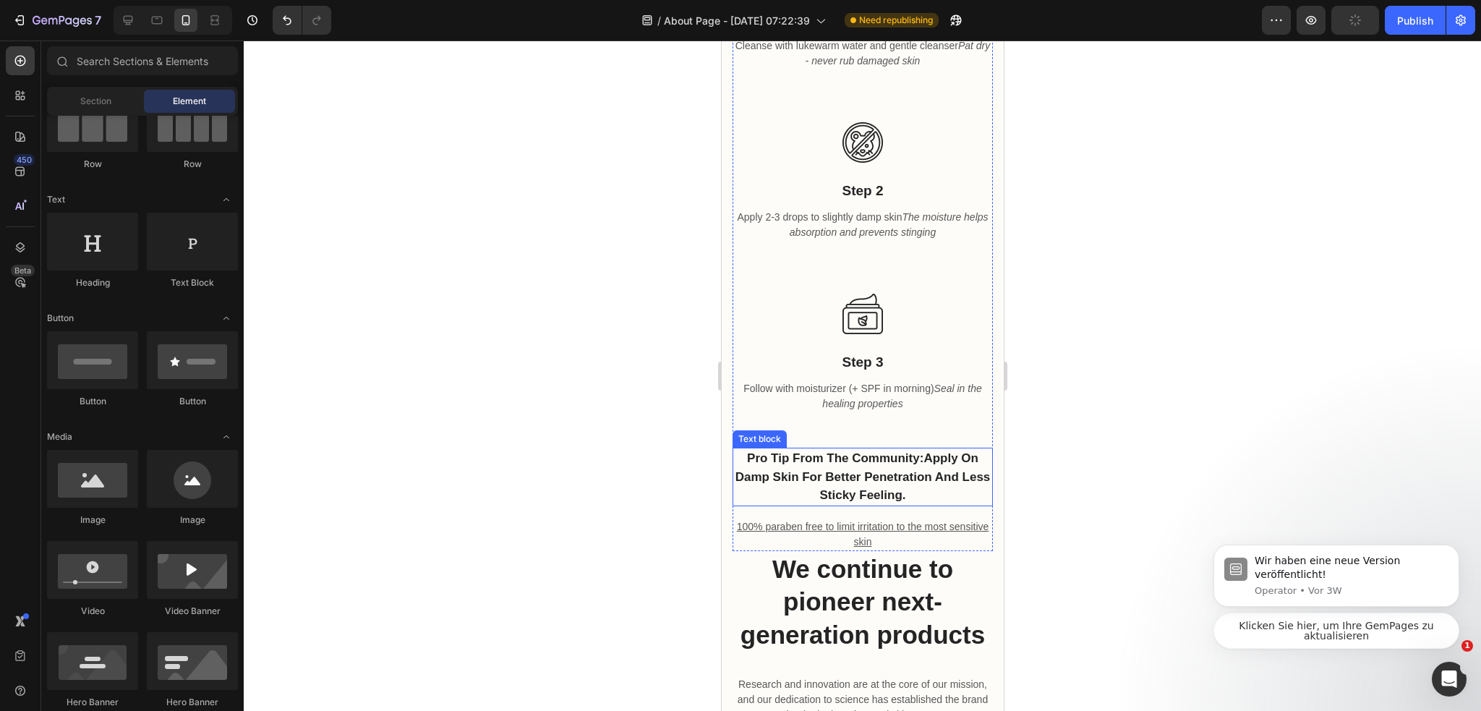
click at [934, 459] on p "Pro tip from the community: Apply on damp skin for better penetration and less …" at bounding box center [861, 477] width 257 height 56
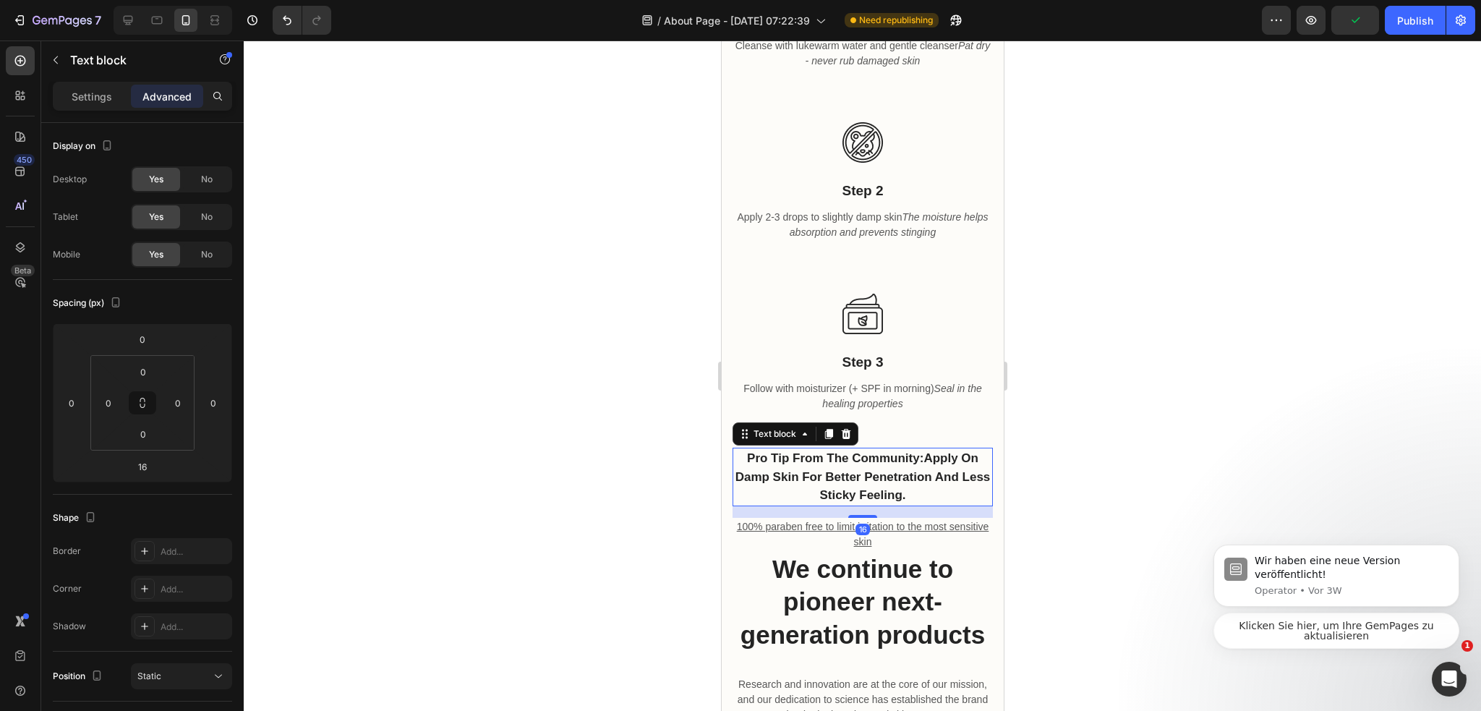
click at [1053, 489] on div at bounding box center [862, 375] width 1237 height 670
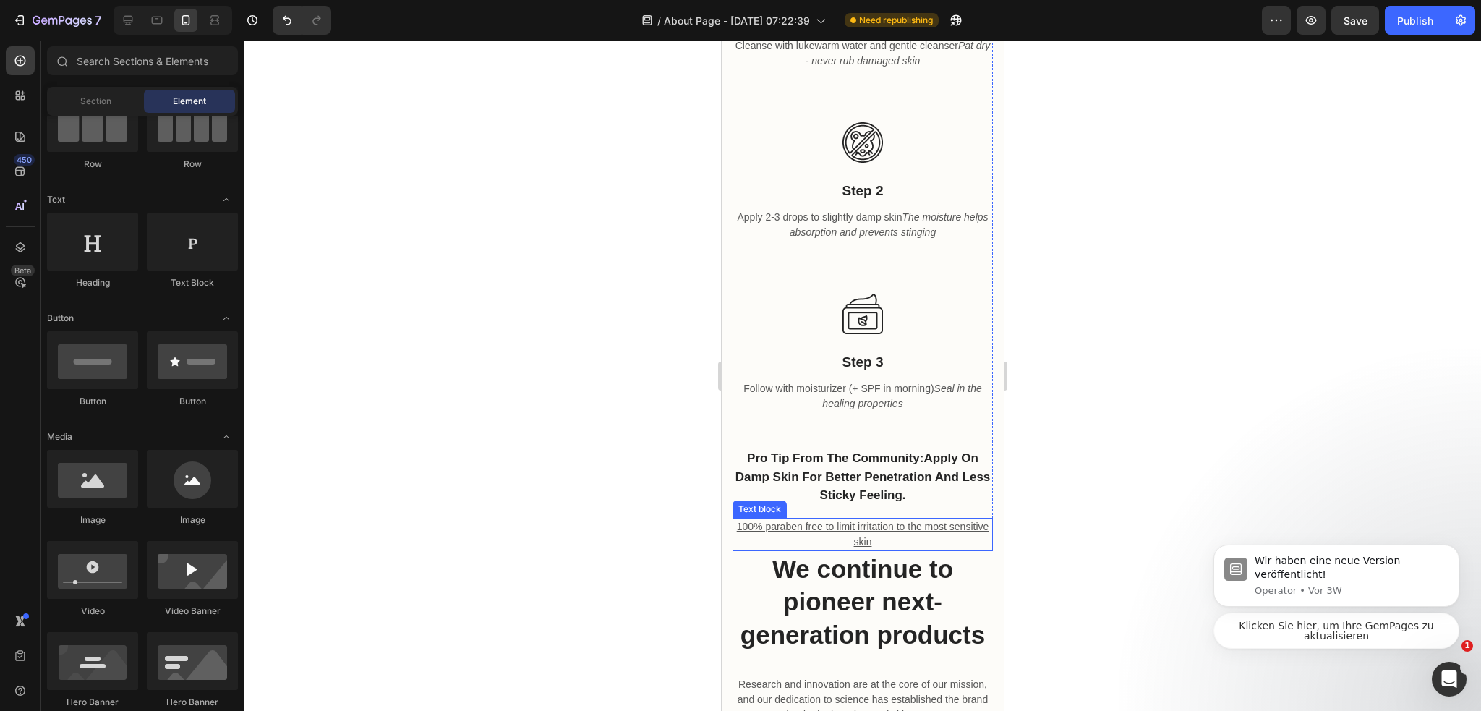
click at [931, 529] on p "100% paraben free to limit irritation to the most sensitive skin" at bounding box center [861, 534] width 257 height 30
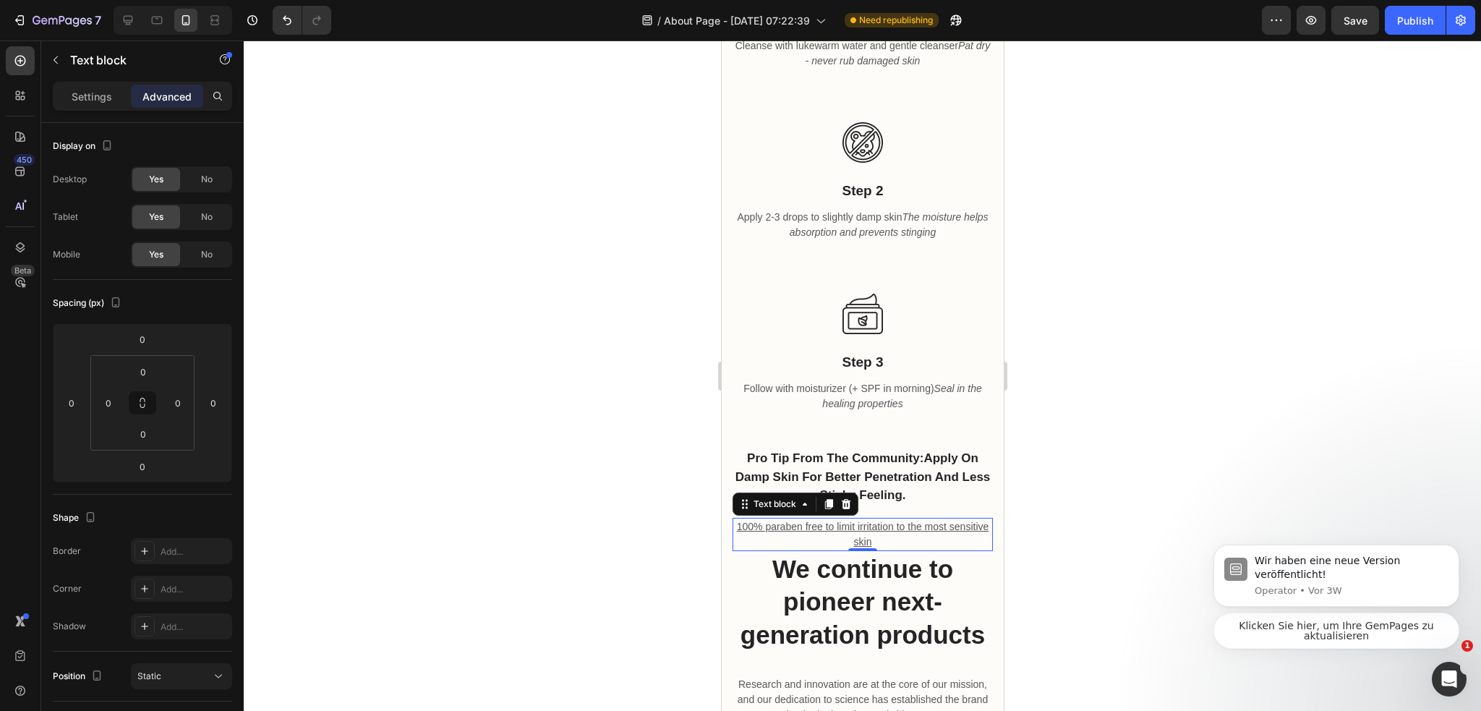
click at [845, 499] on icon at bounding box center [845, 504] width 9 height 10
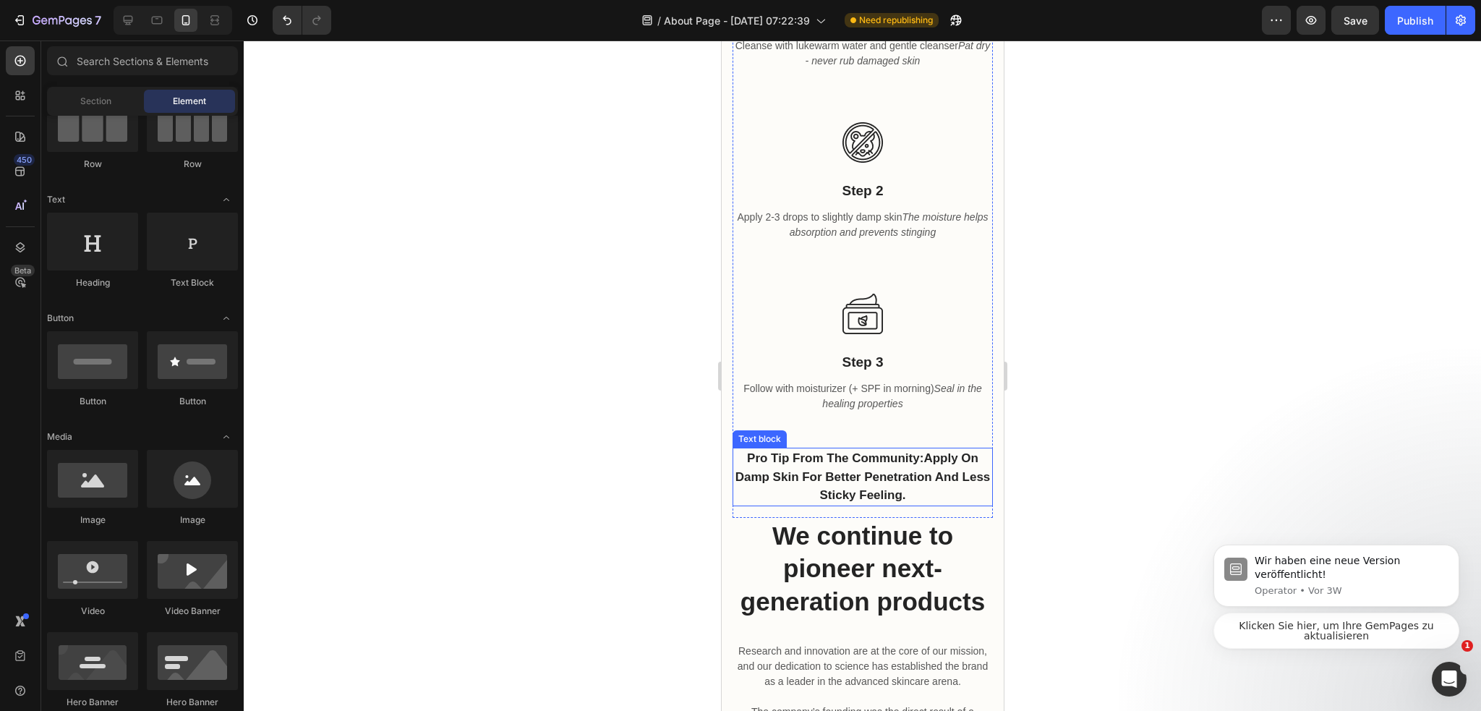
click at [893, 459] on p "Pro tip from the community: Apply on damp skin for better penetration and less …" at bounding box center [861, 477] width 257 height 56
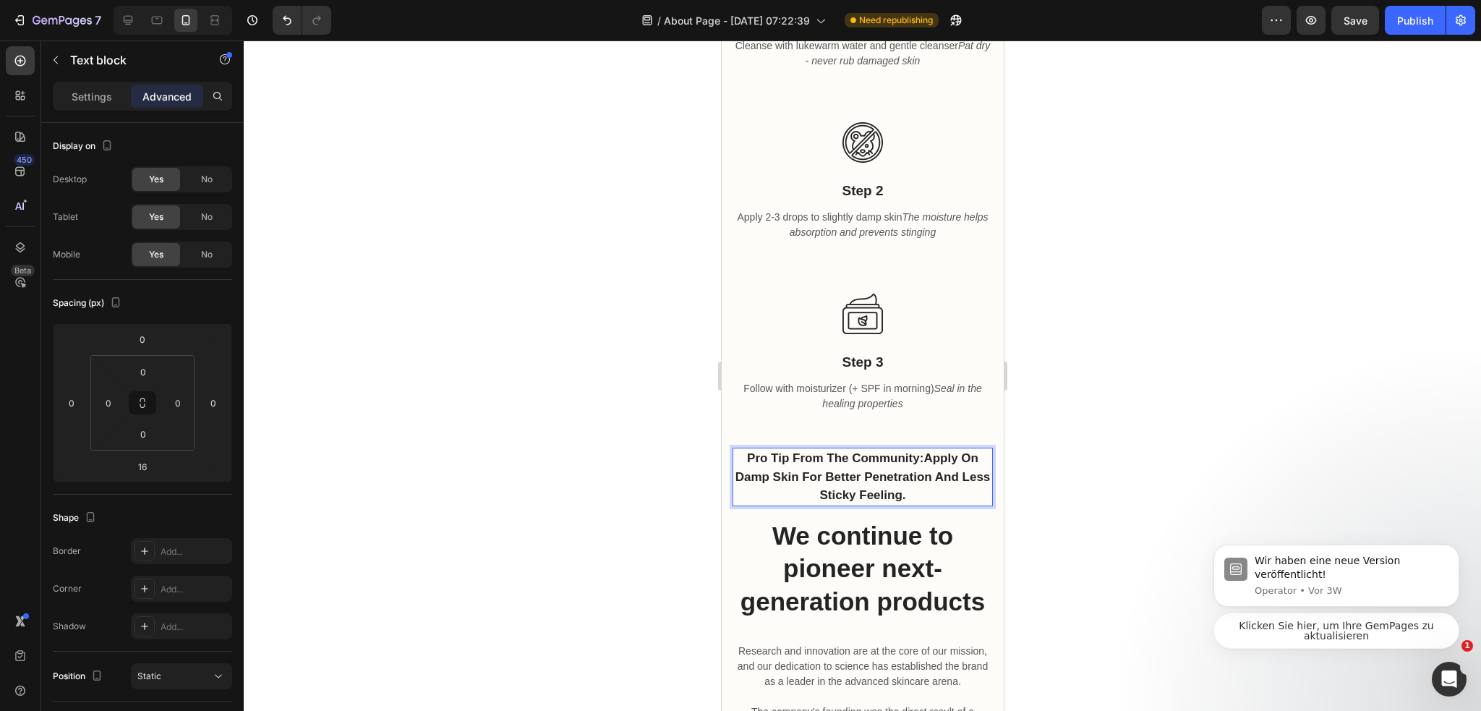
drag, startPoint x: 931, startPoint y: 480, endPoint x: 703, endPoint y: 430, distance: 233.1
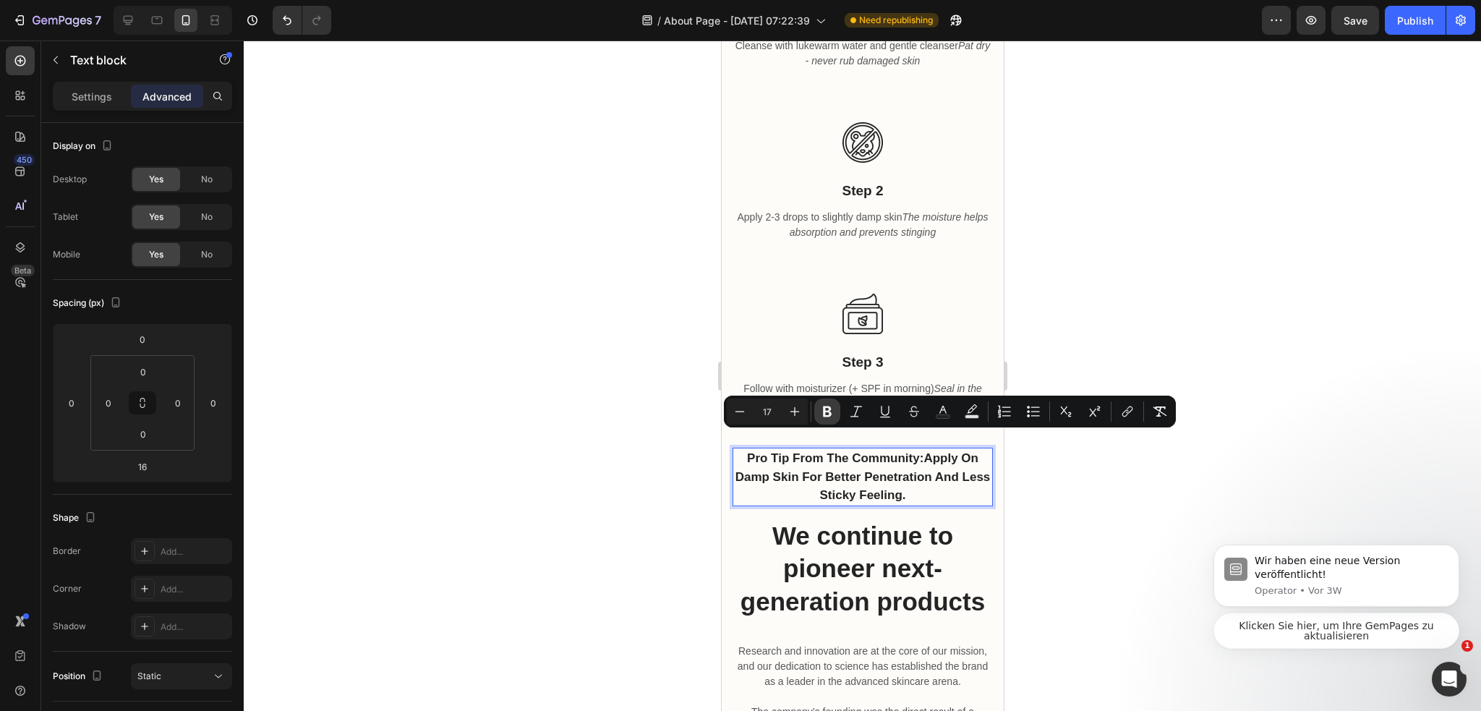
click at [823, 412] on icon "Editor contextual toolbar" at bounding box center [827, 411] width 14 height 14
click at [823, 411] on icon "Editor contextual toolbar" at bounding box center [827, 411] width 9 height 11
click at [827, 413] on icon "Editor contextual toolbar" at bounding box center [827, 411] width 14 height 14
click at [886, 412] on icon "Editor contextual toolbar" at bounding box center [885, 411] width 14 height 14
click at [1035, 471] on div at bounding box center [862, 375] width 1237 height 670
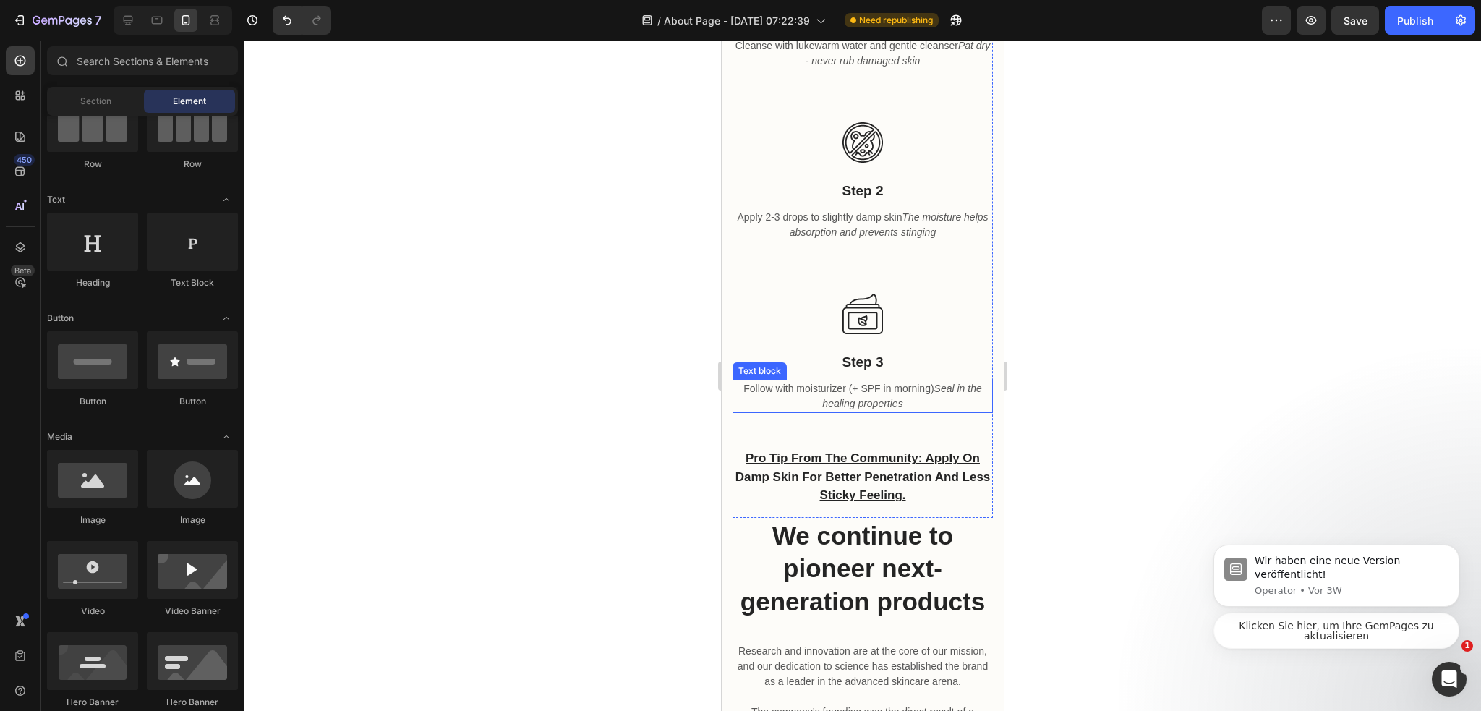
click at [874, 382] on icon "Seal in the healing properties" at bounding box center [900, 395] width 159 height 27
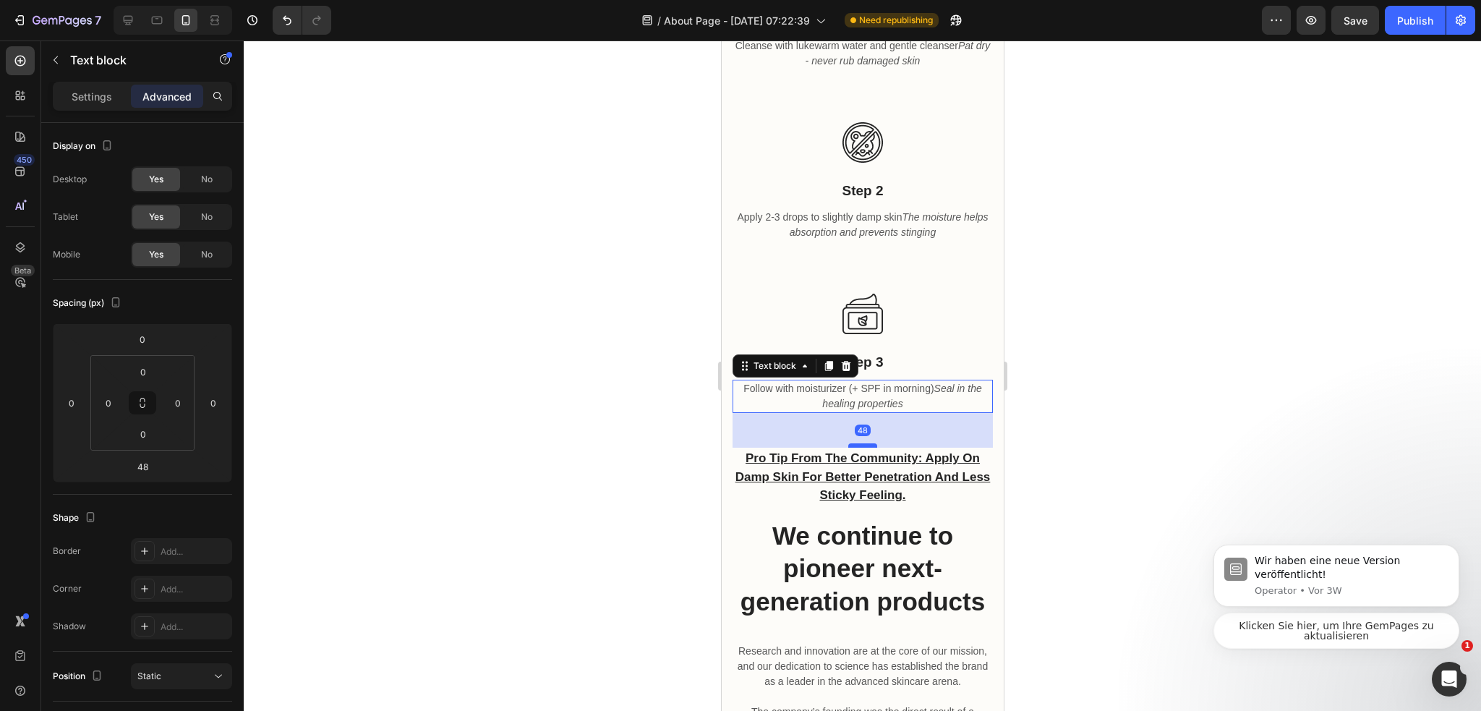
click at [860, 443] on div at bounding box center [861, 445] width 29 height 4
click at [1102, 395] on div at bounding box center [862, 375] width 1237 height 670
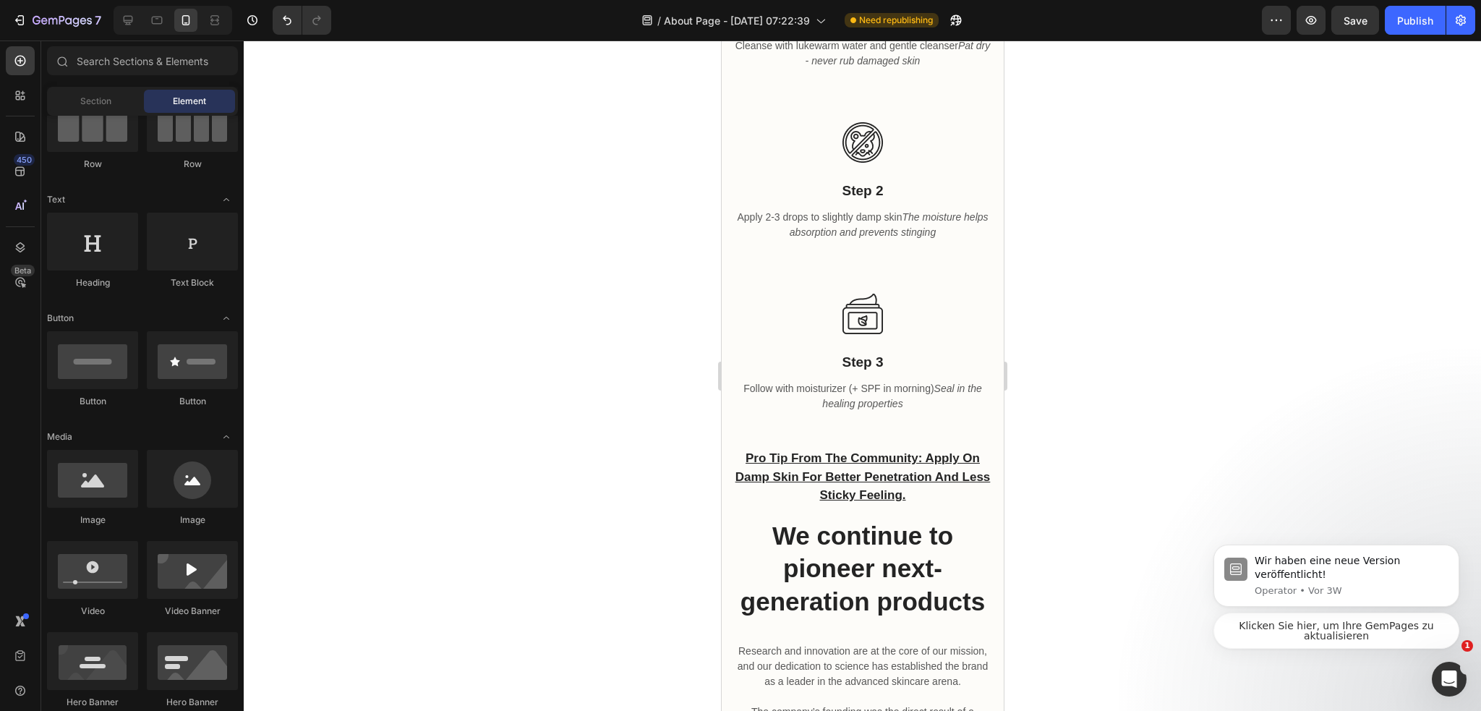
click at [871, 498] on div "Pro tip from the community: Apply on damp skin for better penetration and less …" at bounding box center [862, 482] width 260 height 70
click at [869, 476] on u "Pro tip from the community: Apply on damp skin for better penetration and less …" at bounding box center [861, 476] width 255 height 51
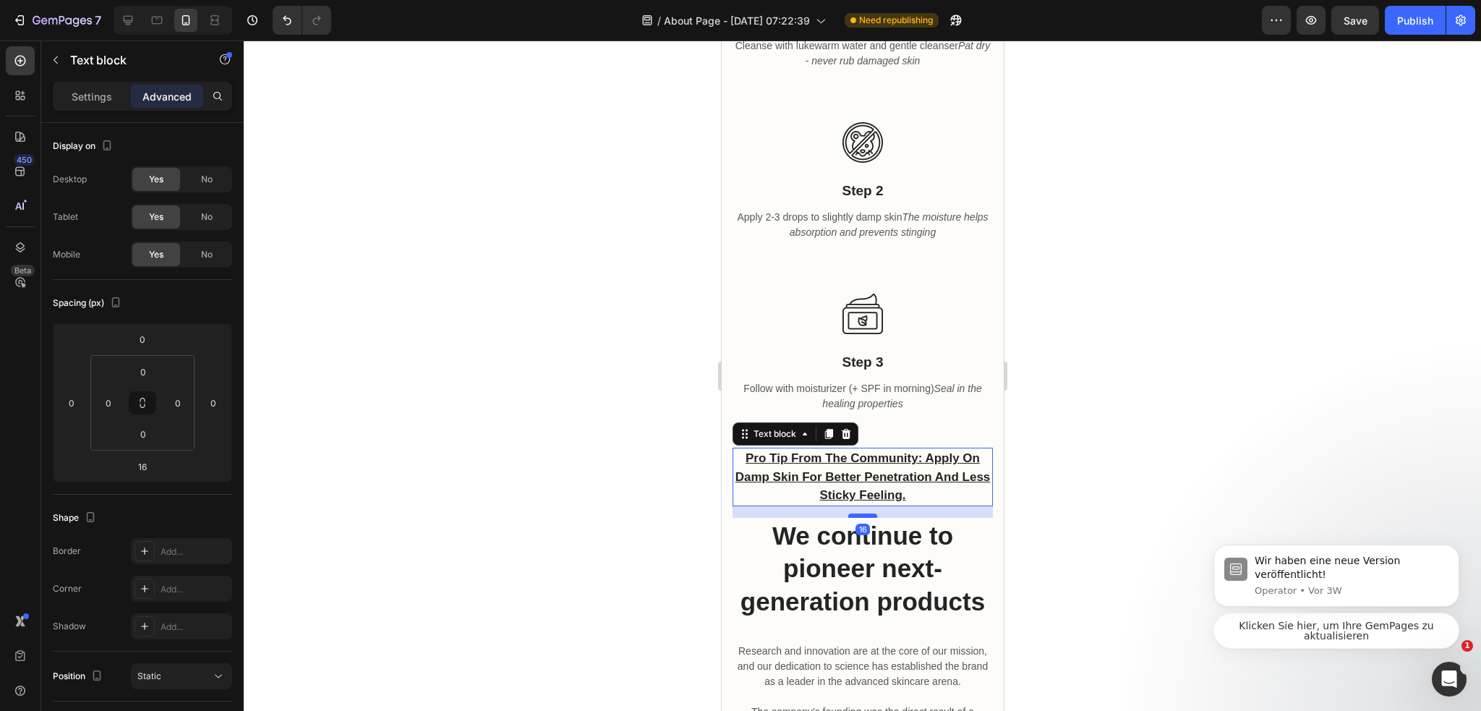
click at [864, 513] on div at bounding box center [861, 515] width 29 height 4
drag, startPoint x: 1130, startPoint y: 474, endPoint x: 1114, endPoint y: 473, distance: 15.9
click at [1126, 473] on div at bounding box center [862, 375] width 1237 height 670
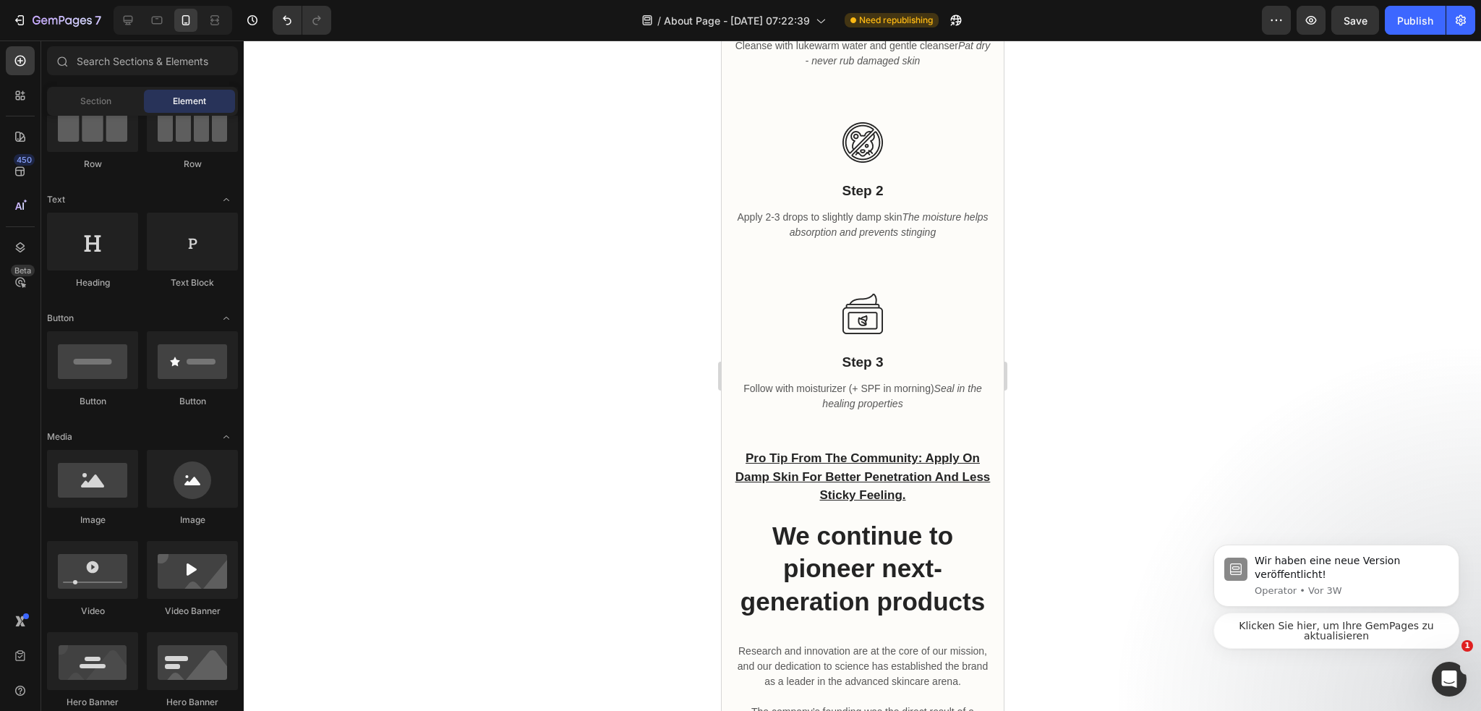
click at [904, 471] on u "Pro tip from the community: Apply on damp skin for better penetration and less …" at bounding box center [861, 476] width 255 height 51
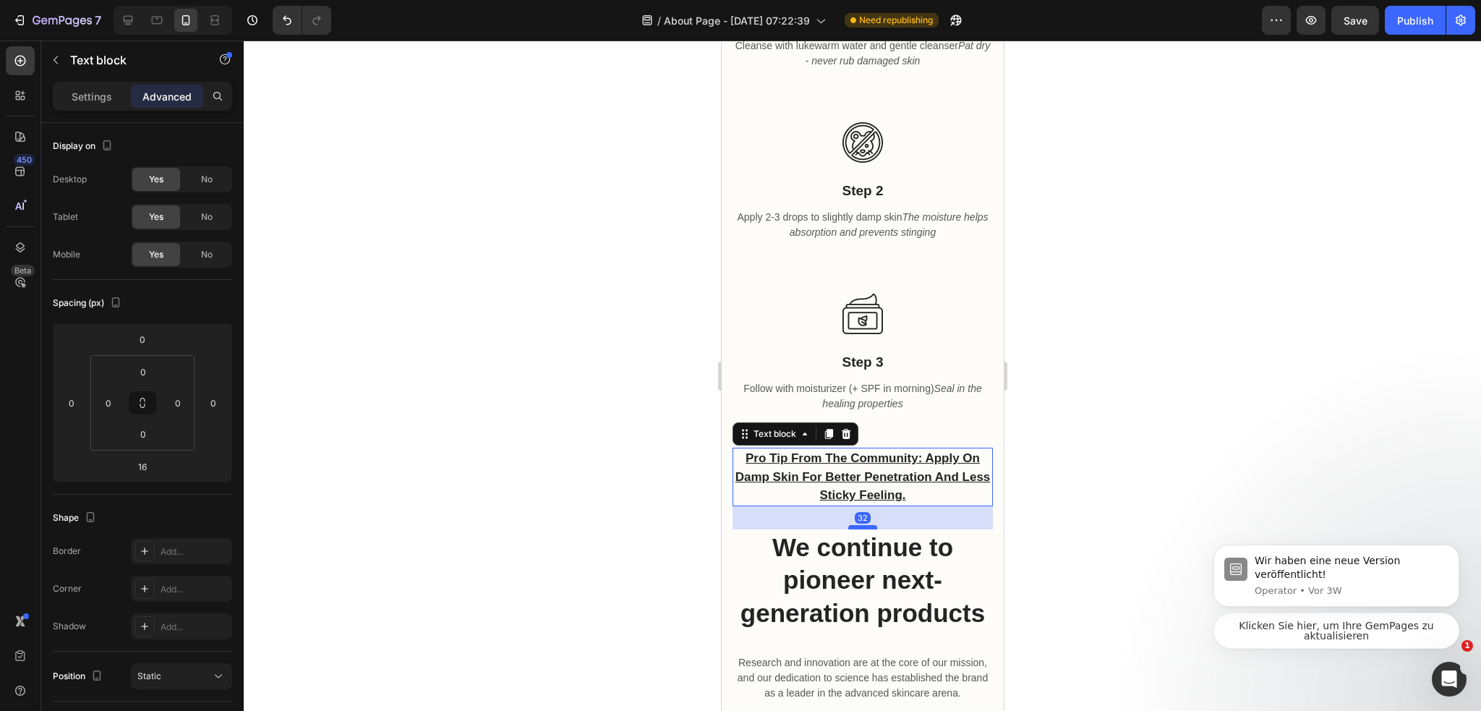
click at [865, 525] on div at bounding box center [861, 527] width 29 height 4
type input "32"
click at [1046, 498] on div at bounding box center [862, 375] width 1237 height 670
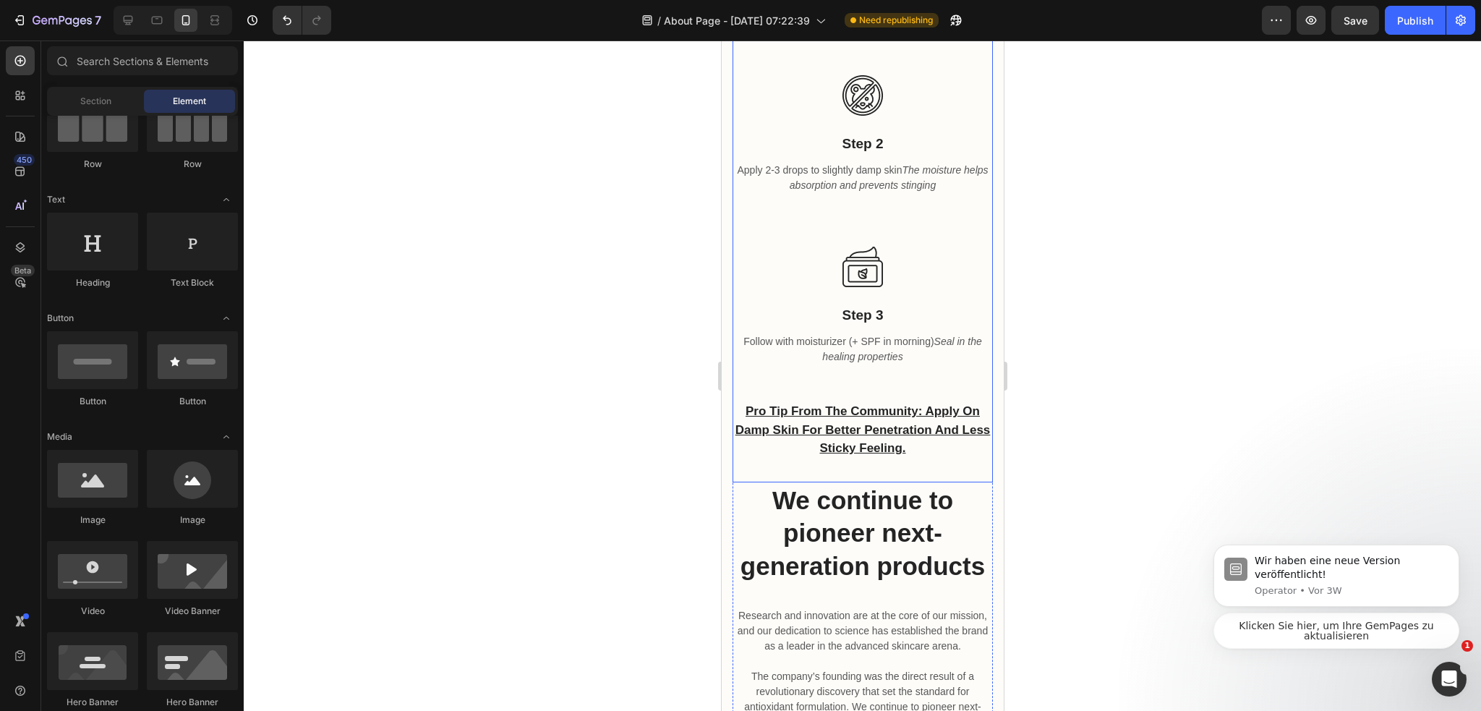
scroll to position [1547, 0]
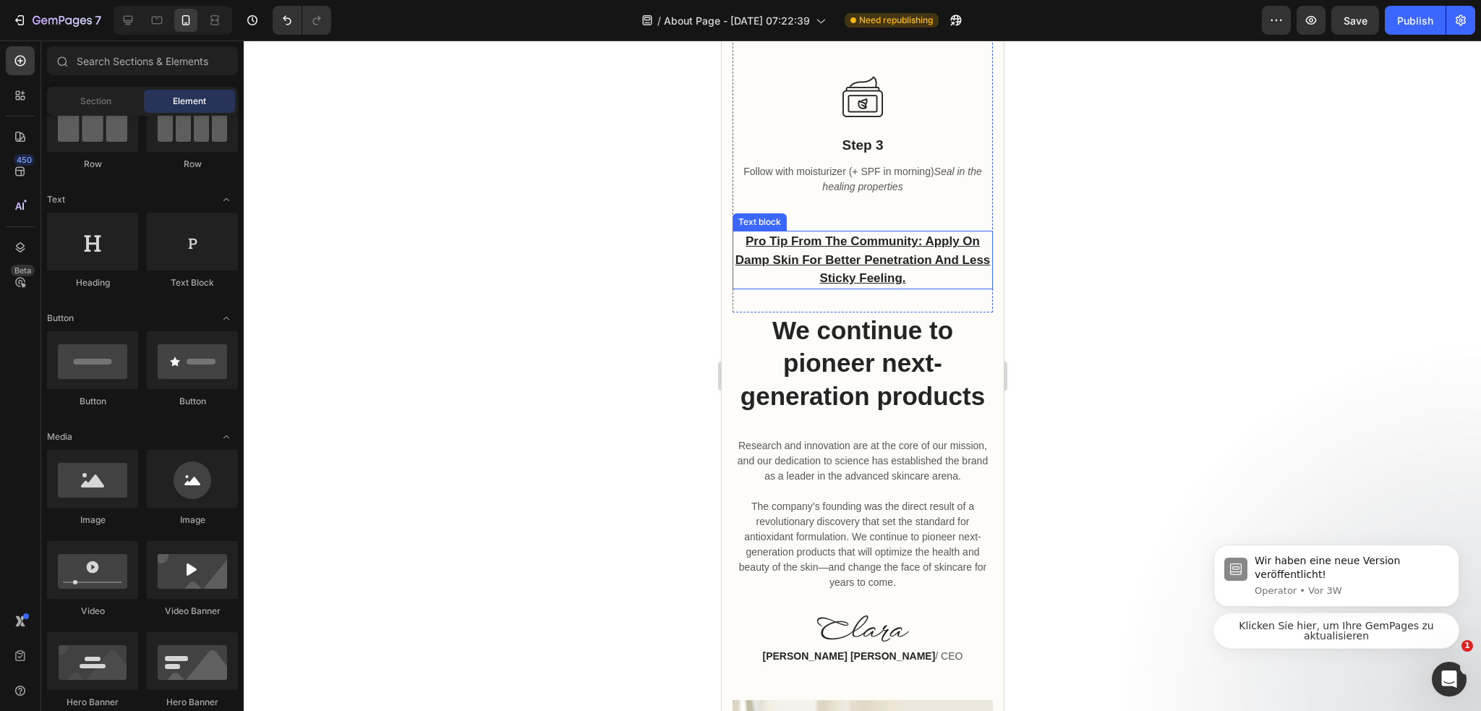
click at [929, 251] on p "Pro tip from the community: Apply on damp skin for better penetration and less …" at bounding box center [861, 260] width 257 height 56
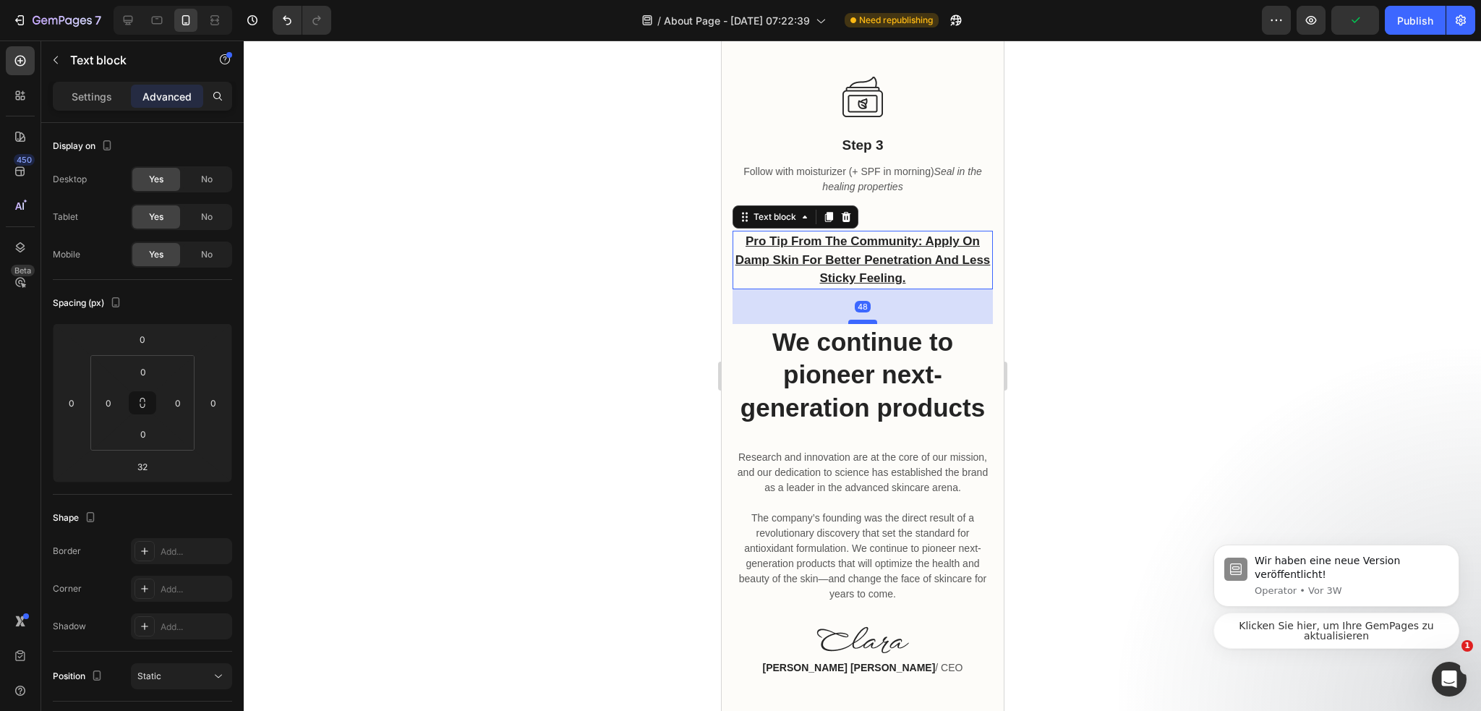
drag, startPoint x: 851, startPoint y: 291, endPoint x: 865, endPoint y: 303, distance: 18.5
click at [865, 320] on div at bounding box center [861, 322] width 29 height 4
type input "48"
click at [1082, 300] on div at bounding box center [862, 375] width 1237 height 670
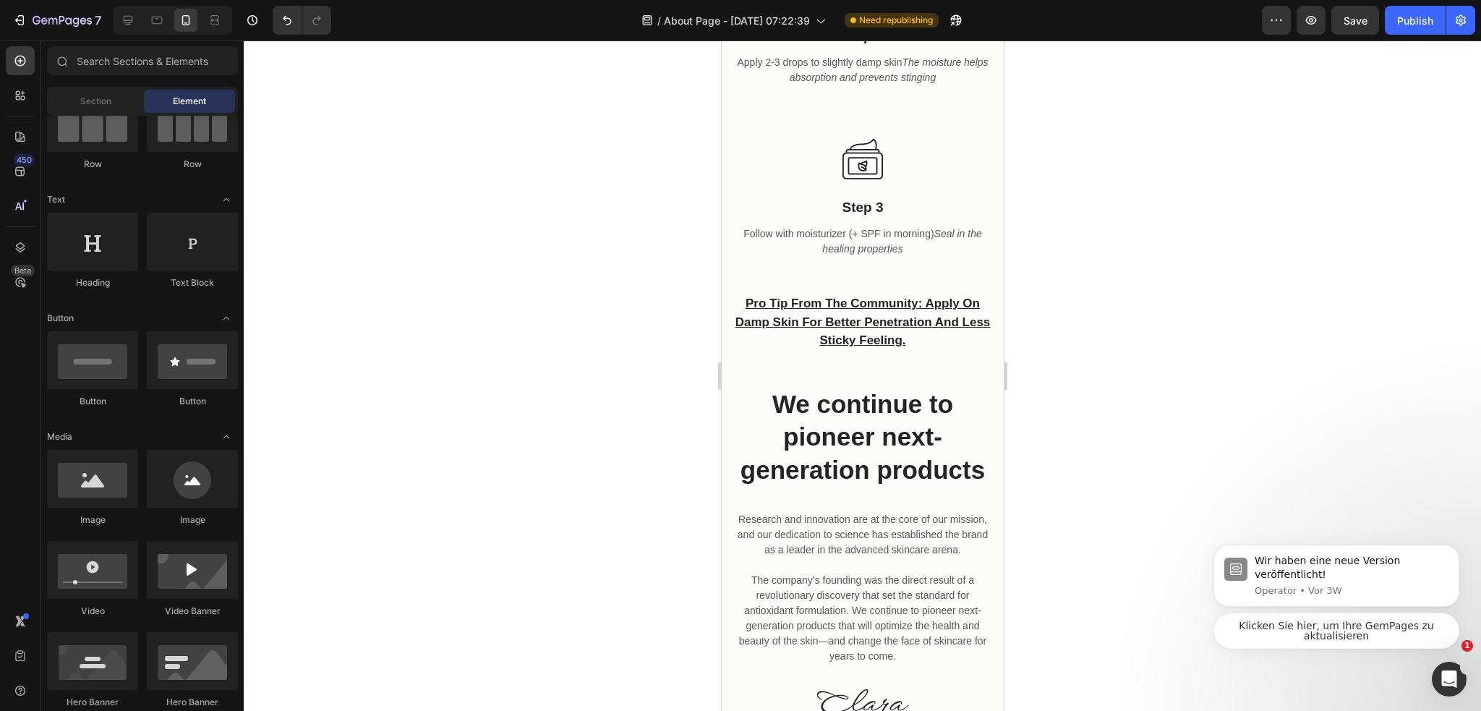
scroll to position [1402, 0]
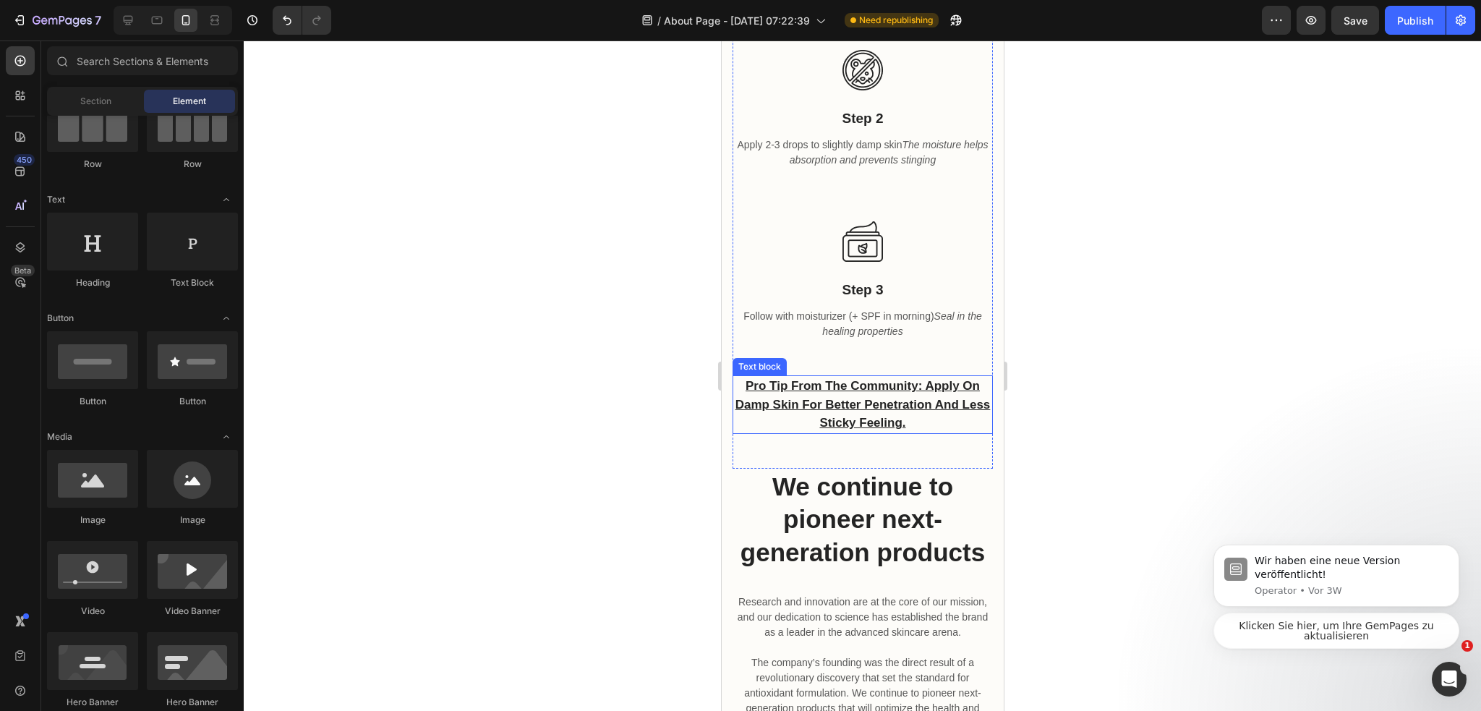
click at [943, 403] on p "Pro tip from the community: Apply on damp skin for better penetration and less …" at bounding box center [861, 405] width 257 height 56
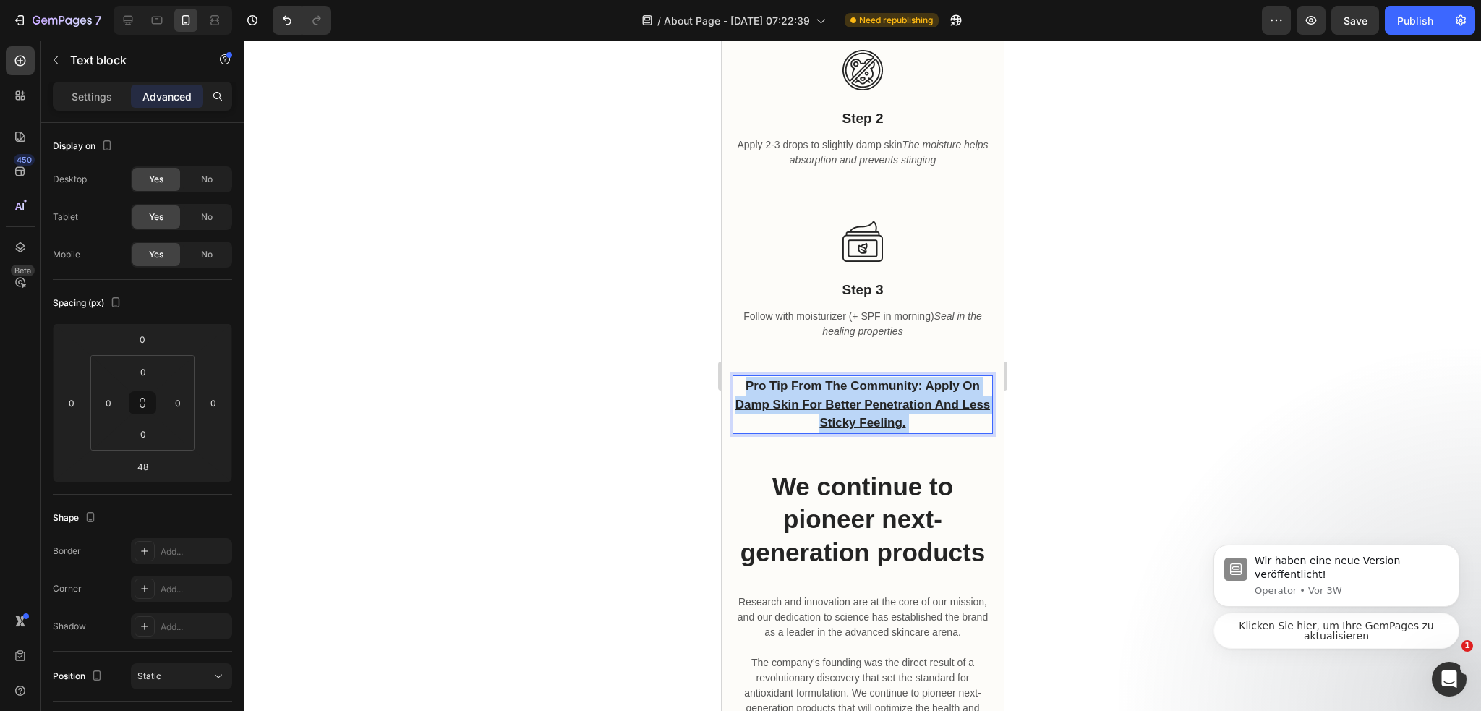
drag, startPoint x: 929, startPoint y: 410, endPoint x: 731, endPoint y: 348, distance: 207.4
click at [732, 348] on div "Image Step 1 Text block Cleanse with lukewarm water and gentle cleanser Pat dry…" at bounding box center [862, 165] width 260 height 607
drag, startPoint x: 922, startPoint y: 405, endPoint x: 700, endPoint y: 335, distance: 232.1
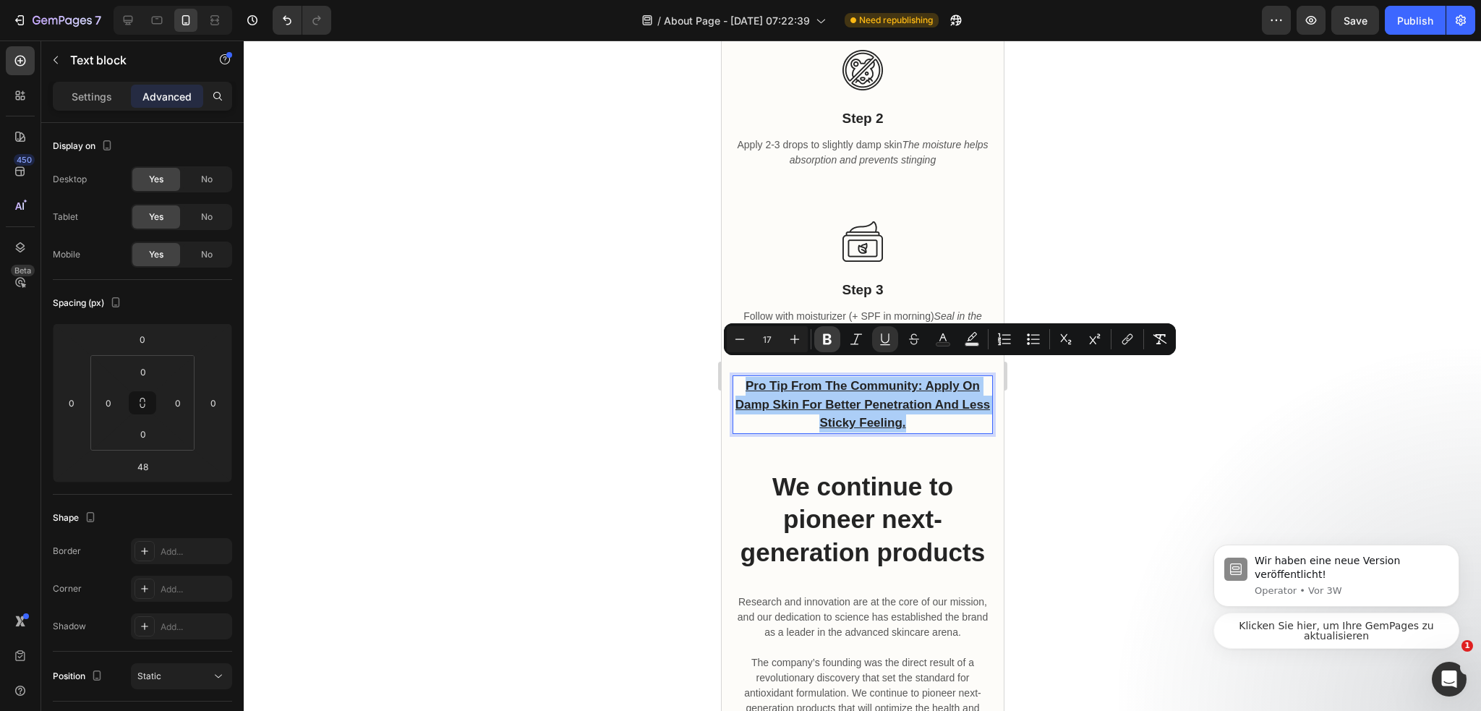
click at [827, 339] on icon "Editor contextual toolbar" at bounding box center [827, 339] width 9 height 11
click at [826, 340] on icon "Editor contextual toolbar" at bounding box center [827, 339] width 14 height 14
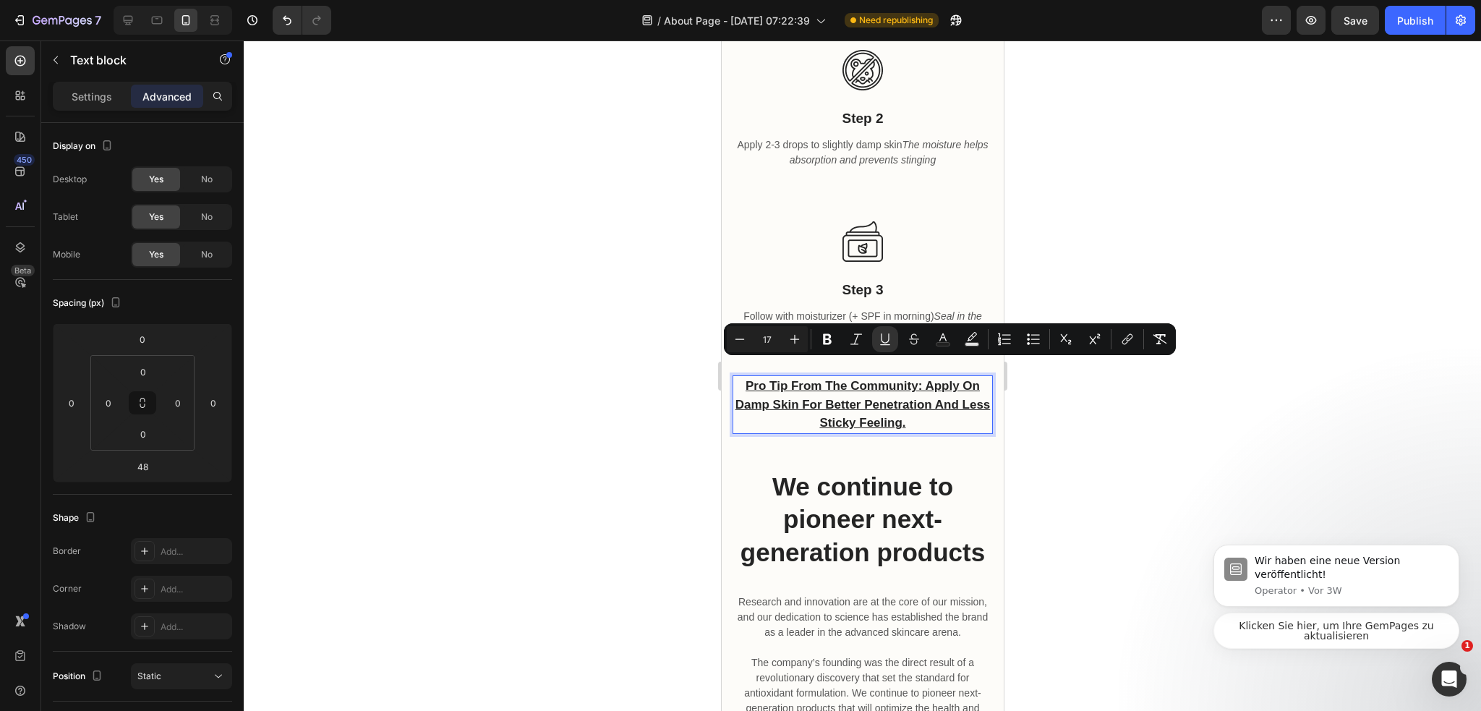
click at [1070, 419] on div at bounding box center [862, 375] width 1237 height 670
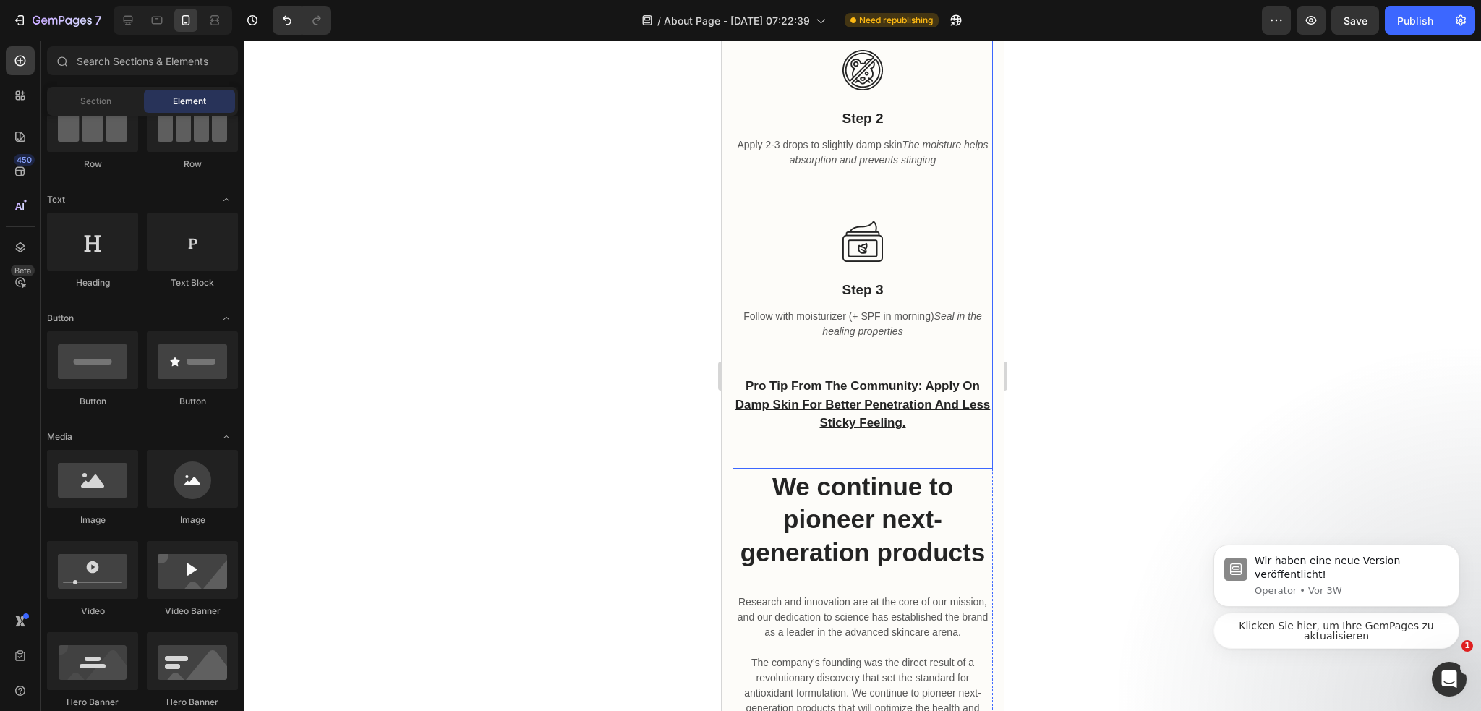
click at [917, 321] on p "Follow with moisturizer (+ SPF in morning) Seal in the healing properties" at bounding box center [861, 324] width 257 height 30
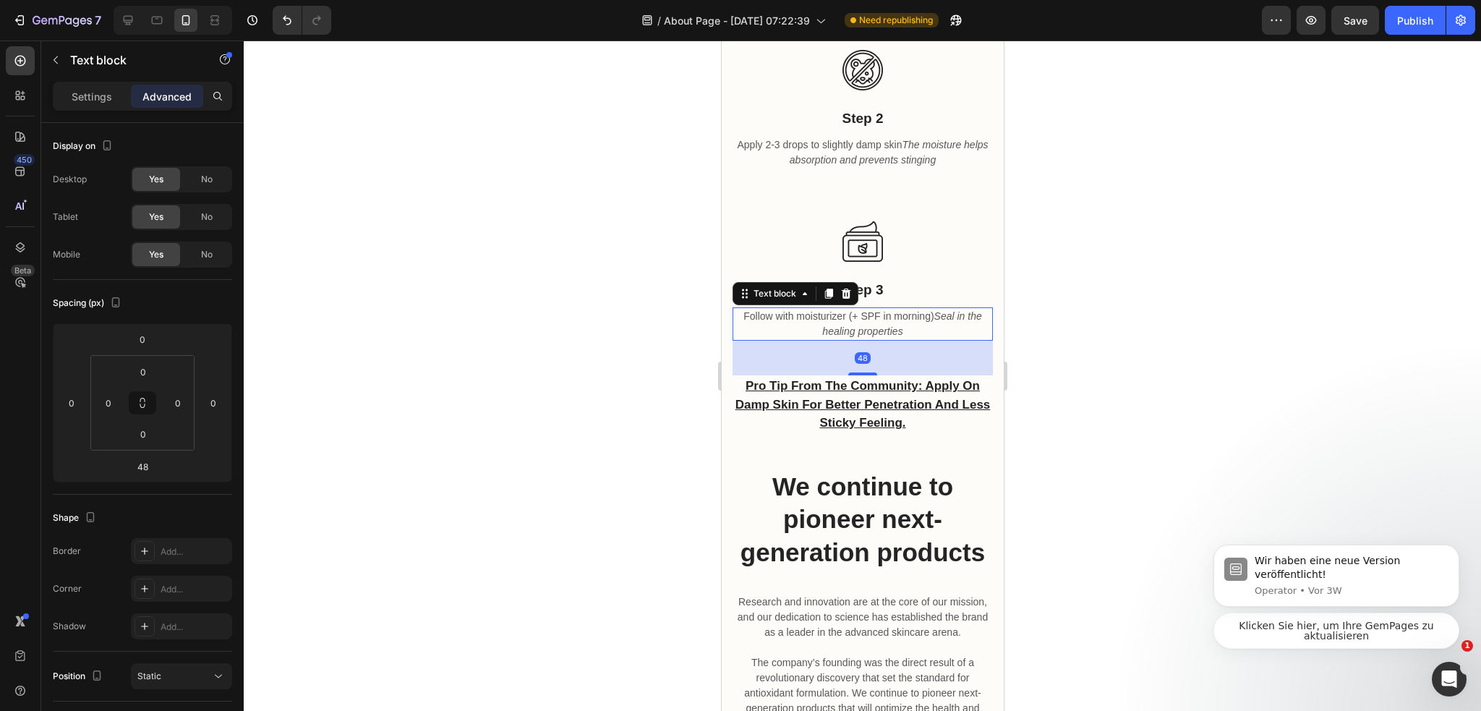
drag, startPoint x: 825, startPoint y: 281, endPoint x: 834, endPoint y: 291, distance: 13.3
click at [828, 288] on icon at bounding box center [828, 294] width 12 height 12
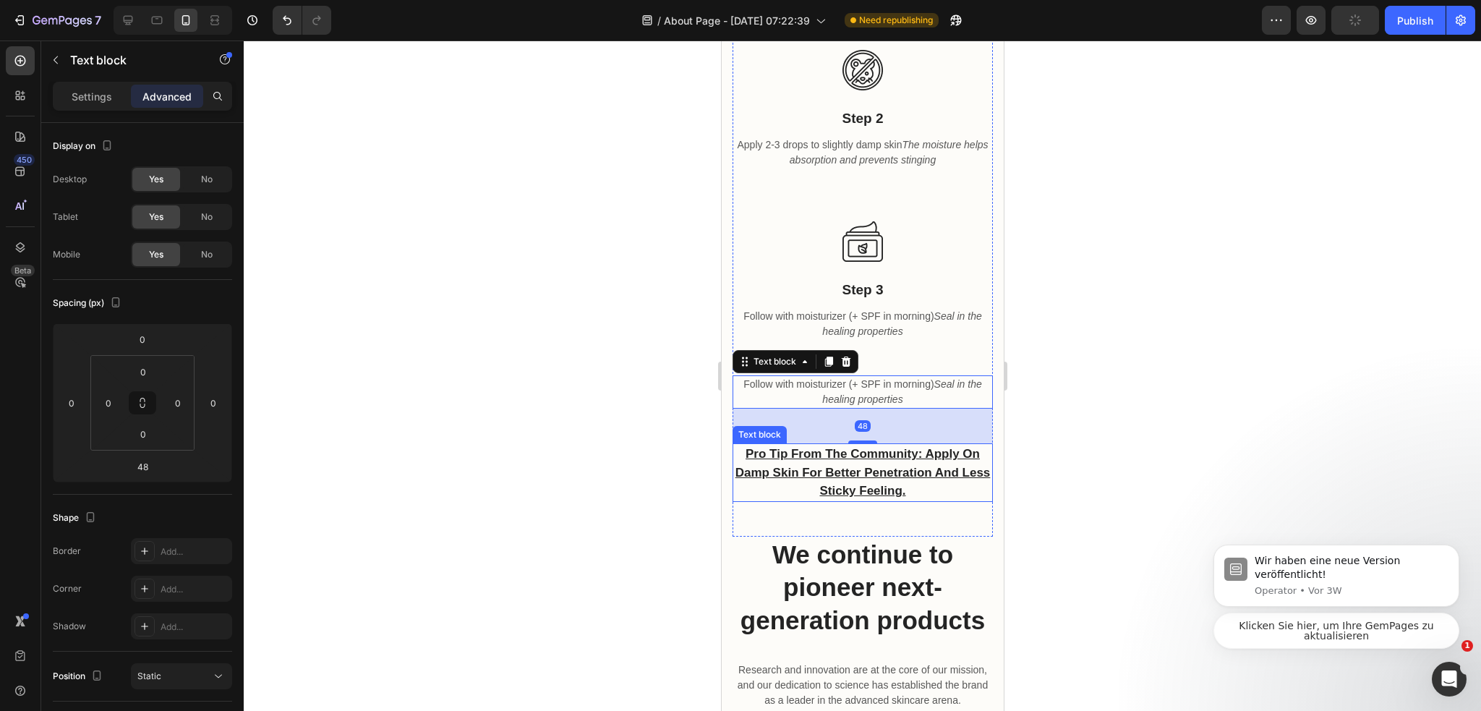
click at [876, 445] on p "Pro tip from the community: Apply on damp skin for better penetration and less …" at bounding box center [861, 473] width 257 height 56
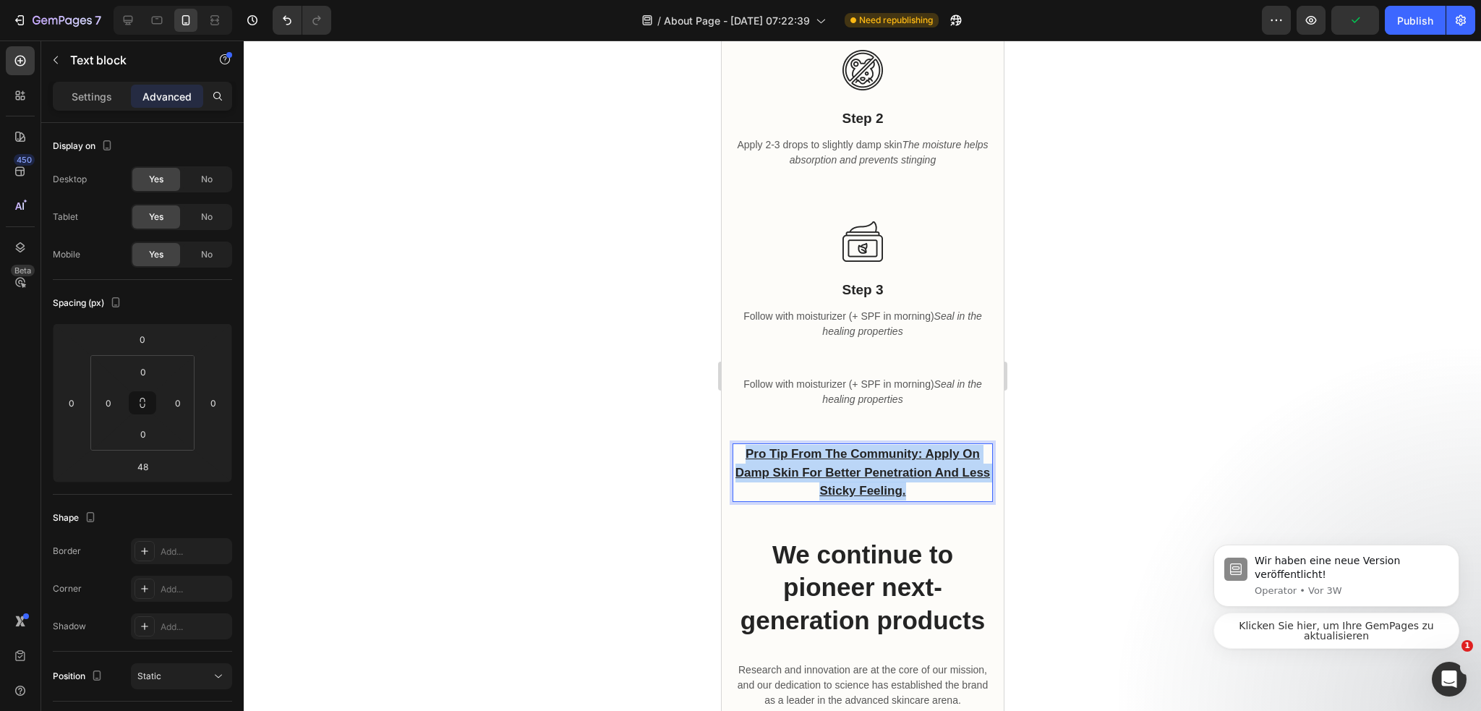
drag, startPoint x: 929, startPoint y: 476, endPoint x: 679, endPoint y: 421, distance: 255.9
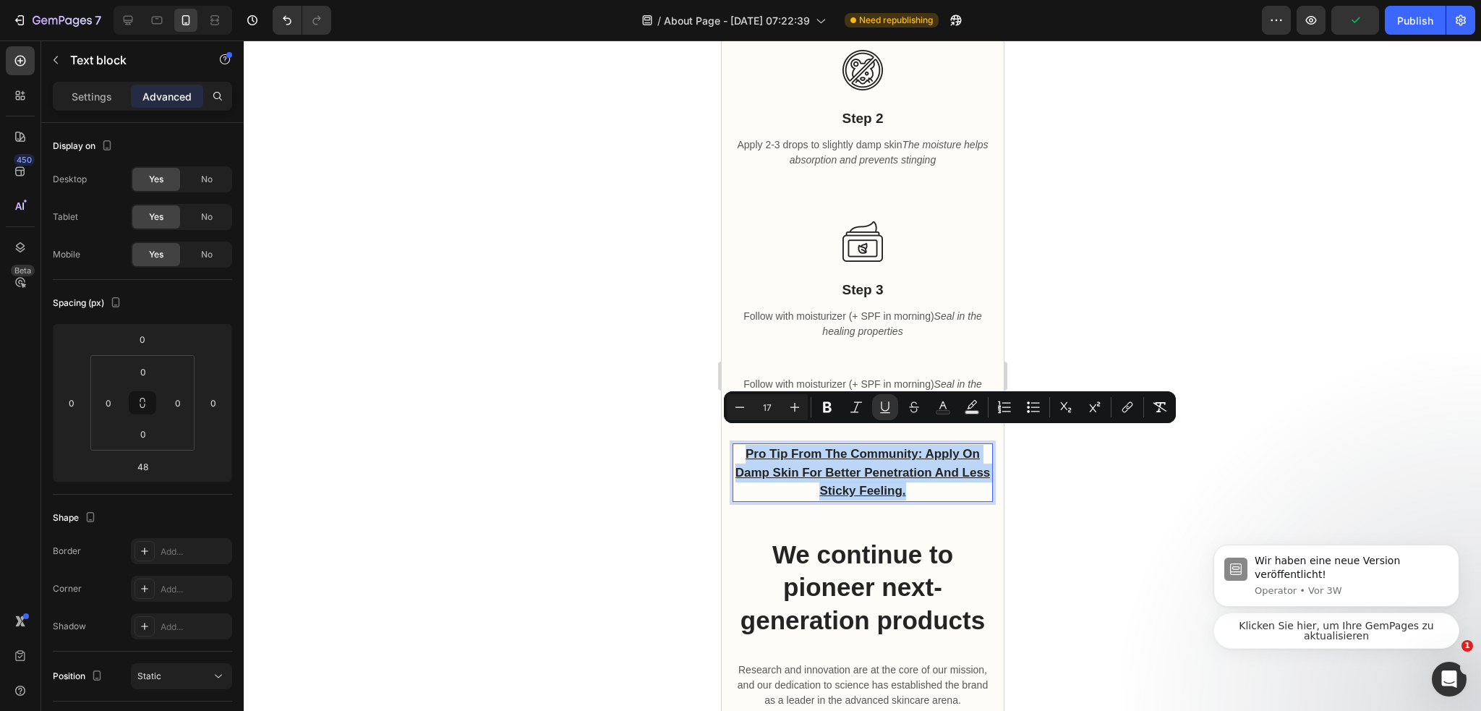
copy u "Pro tip from the community: Apply on damp skin for better penetration and less …"
click at [856, 377] on p "Follow with moisturizer (+ SPF in morning) Seal in the healing properties" at bounding box center [861, 392] width 257 height 30
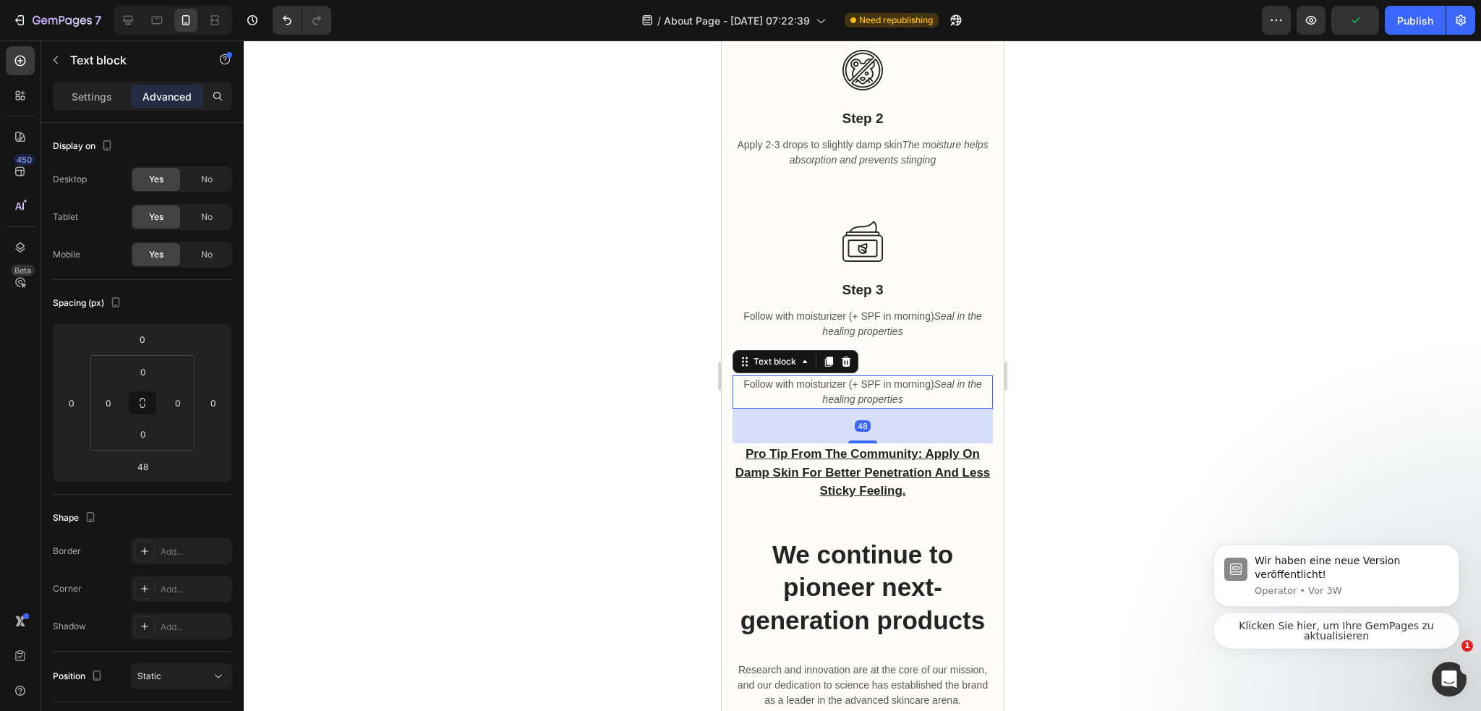
click at [856, 377] on p "Follow with moisturizer (+ SPF in morning) Seal in the healing properties" at bounding box center [861, 392] width 257 height 30
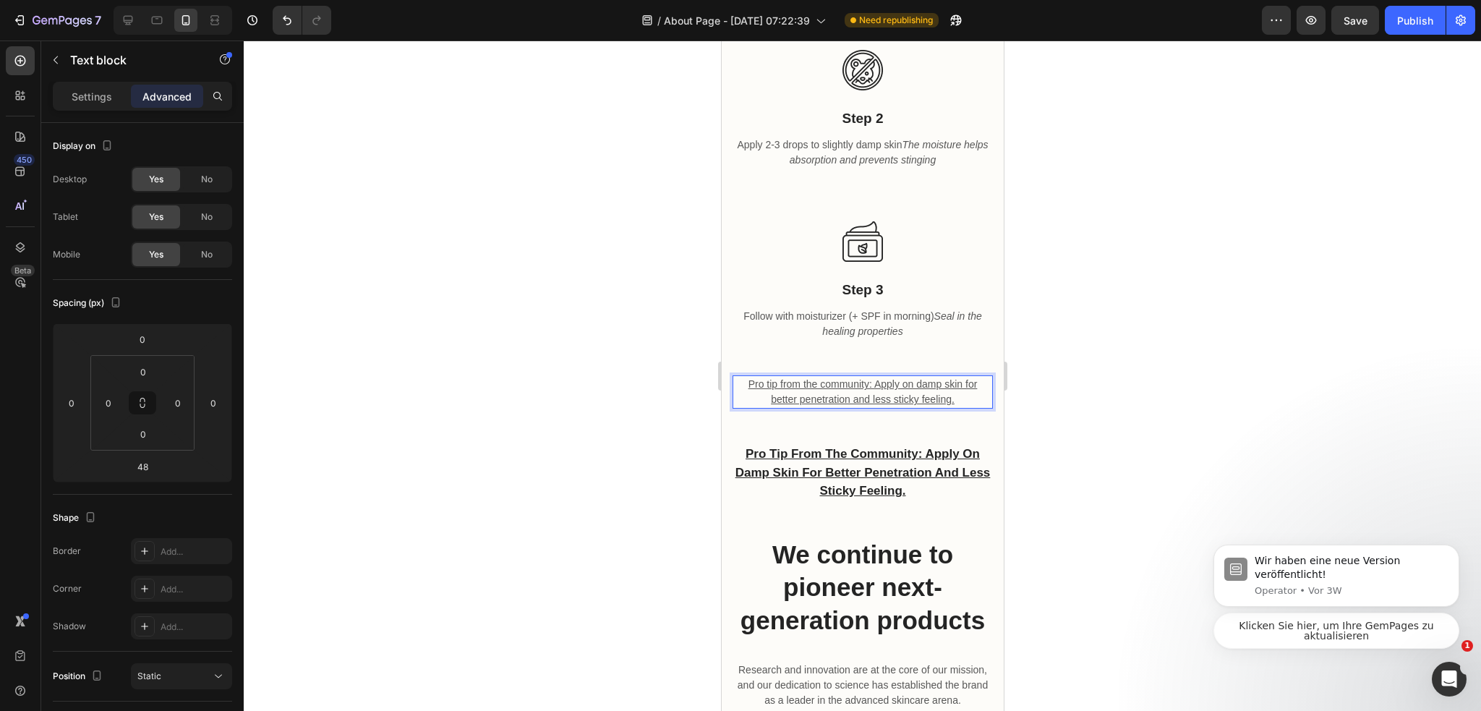
click at [1021, 389] on div at bounding box center [862, 375] width 1237 height 670
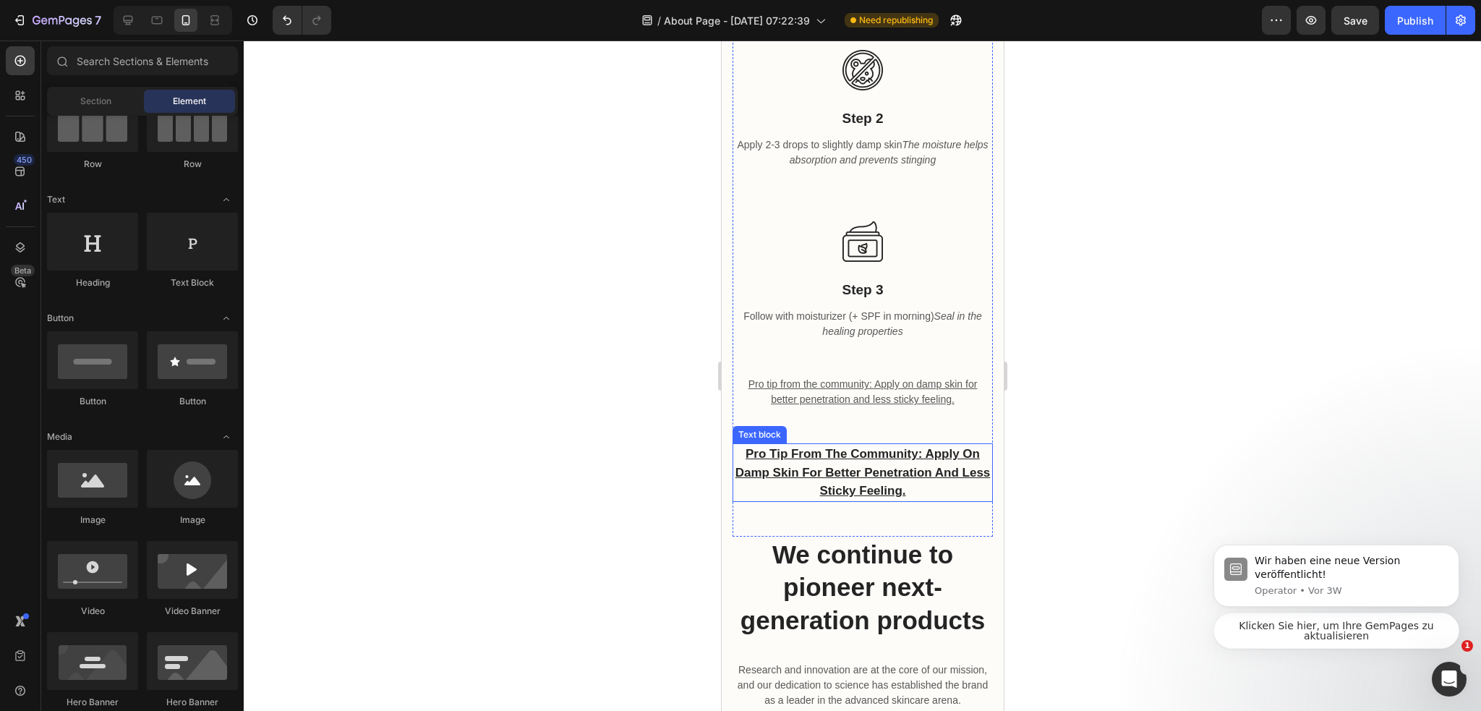
click at [896, 447] on u "Pro tip from the community: Apply on damp skin for better penetration and less …" at bounding box center [861, 472] width 255 height 51
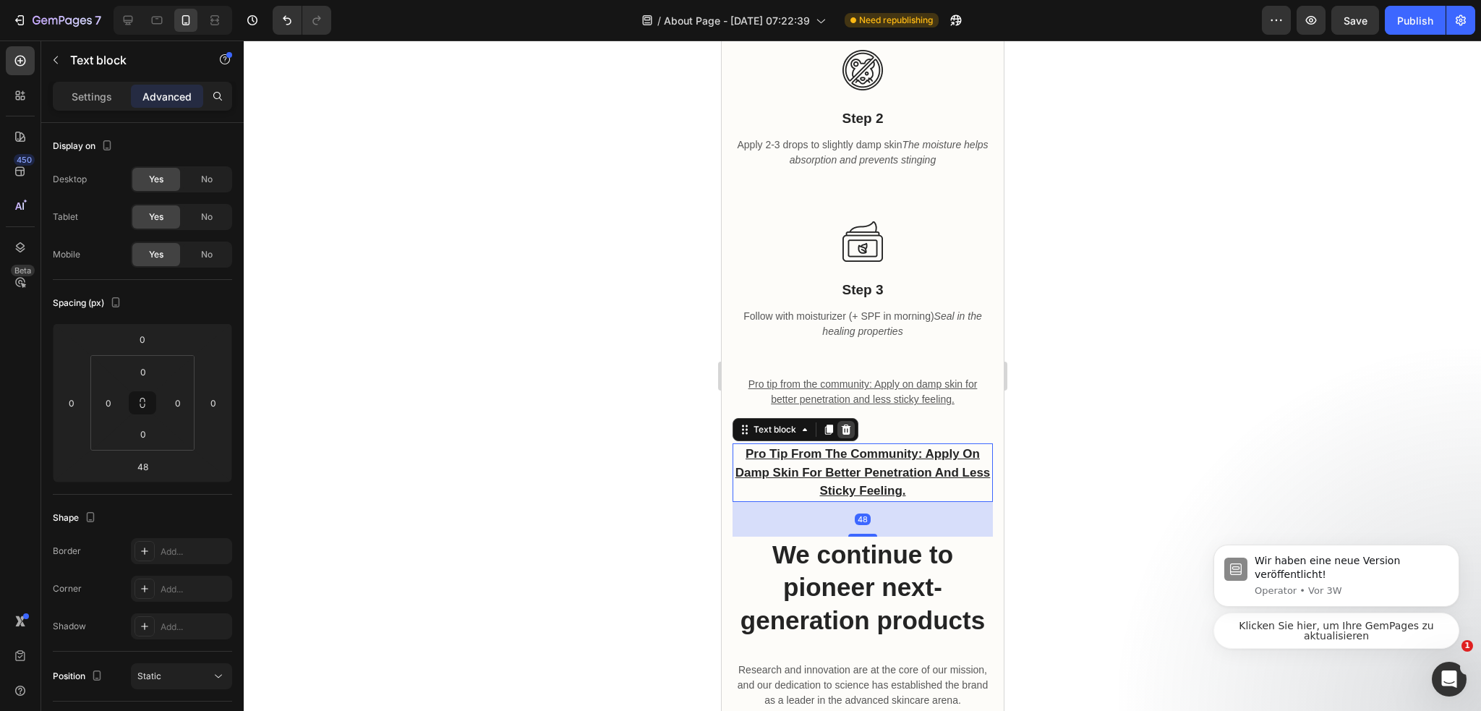
click at [848, 421] on div at bounding box center [844, 429] width 17 height 17
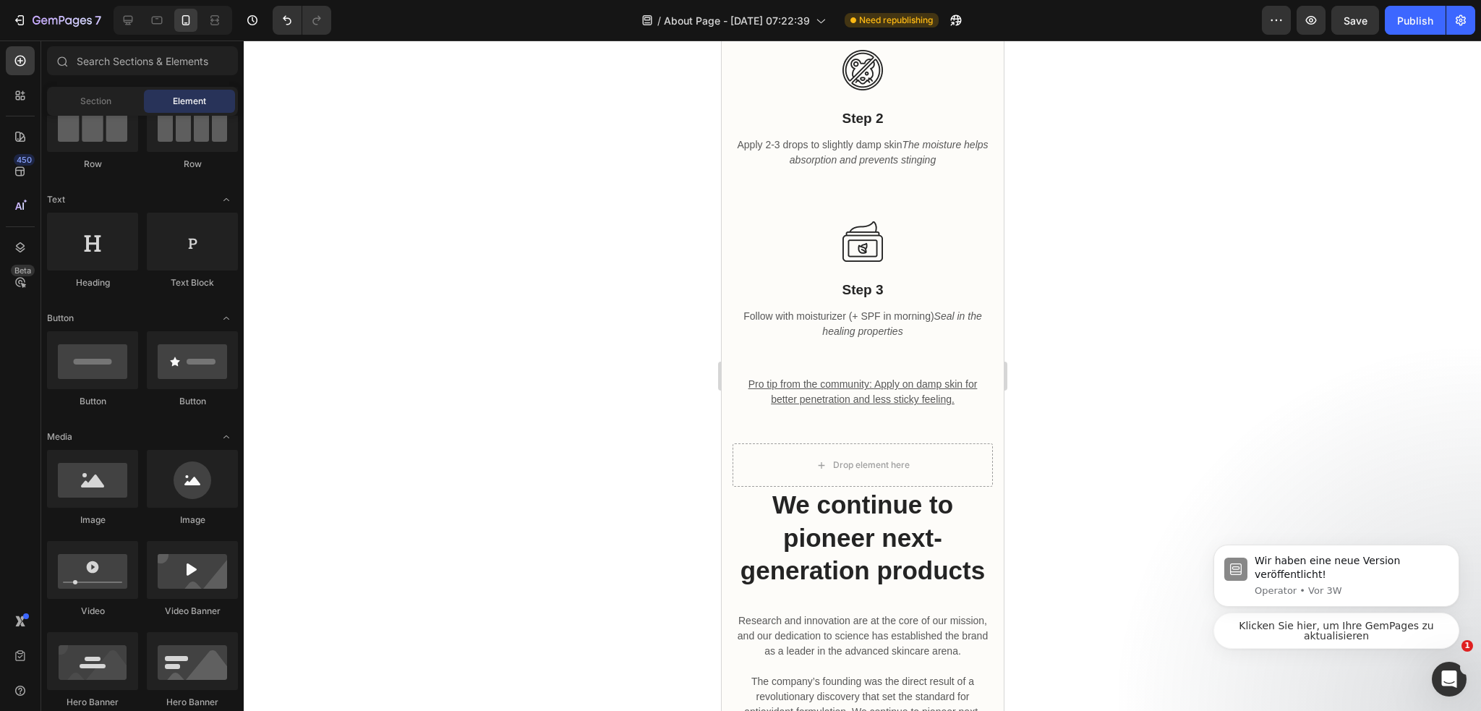
click at [1084, 412] on div at bounding box center [862, 375] width 1237 height 670
click at [891, 487] on h2 "We continue to pioneer next-generation products" at bounding box center [862, 538] width 260 height 102
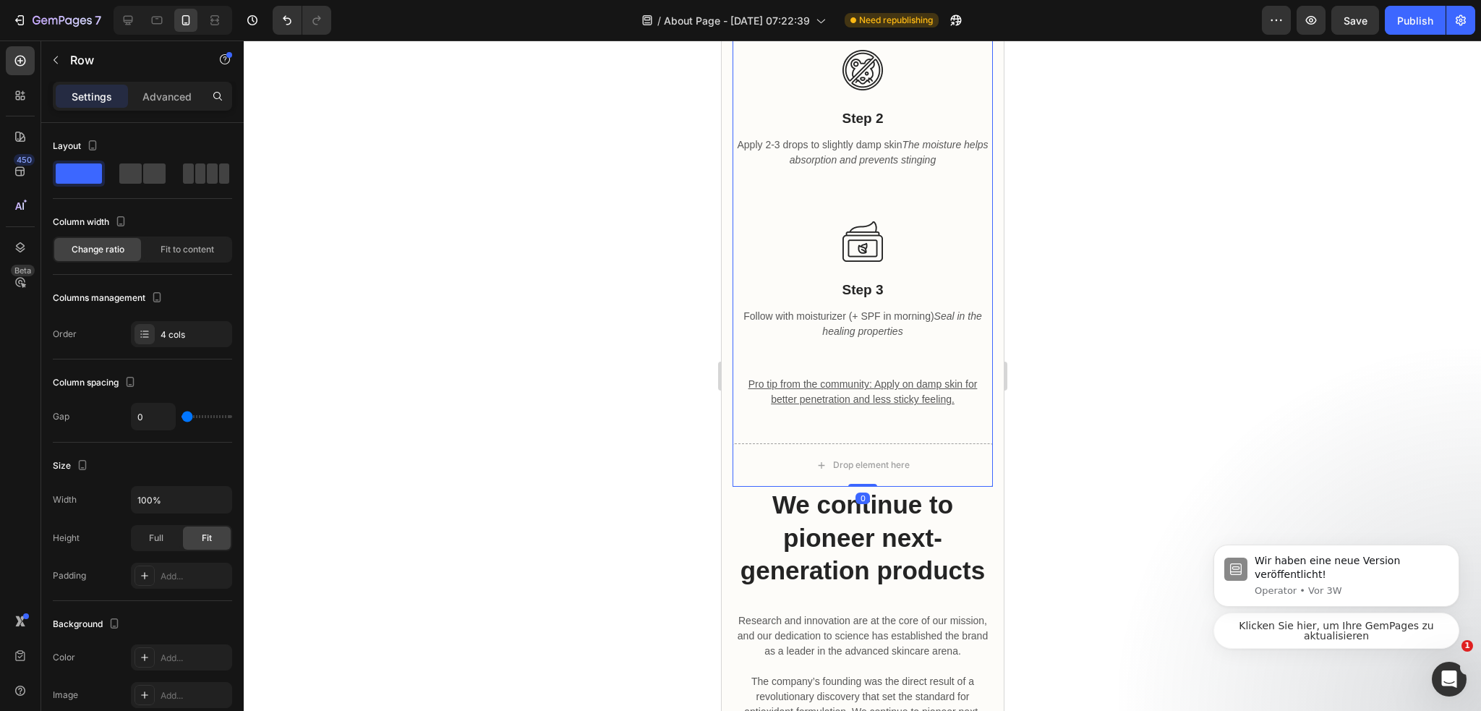
click at [917, 424] on div "Image Step 3 Text block Follow with moisturizer (+ SPF in morning) Seal in the …" at bounding box center [862, 324] width 260 height 240
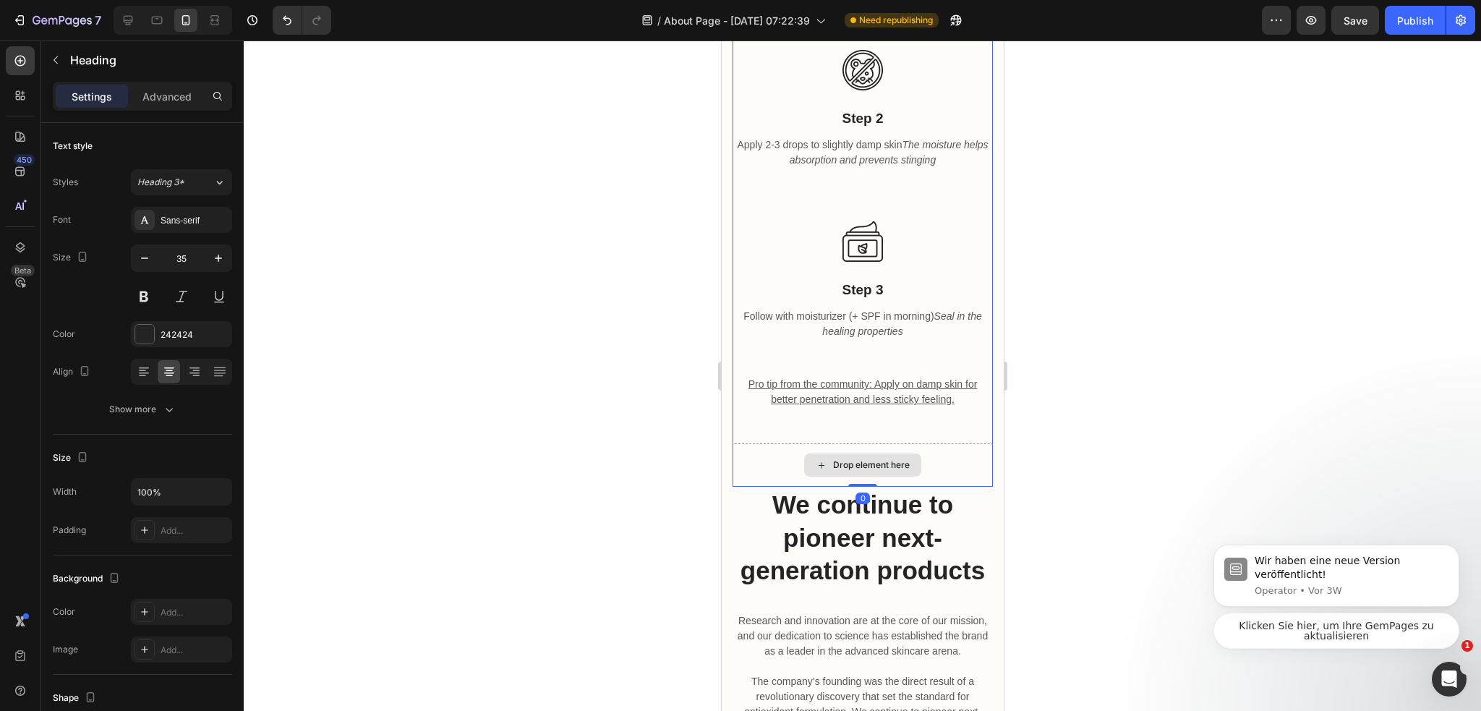
click at [883, 508] on h2 "We continue to pioneer next-generation products" at bounding box center [862, 538] width 260 height 102
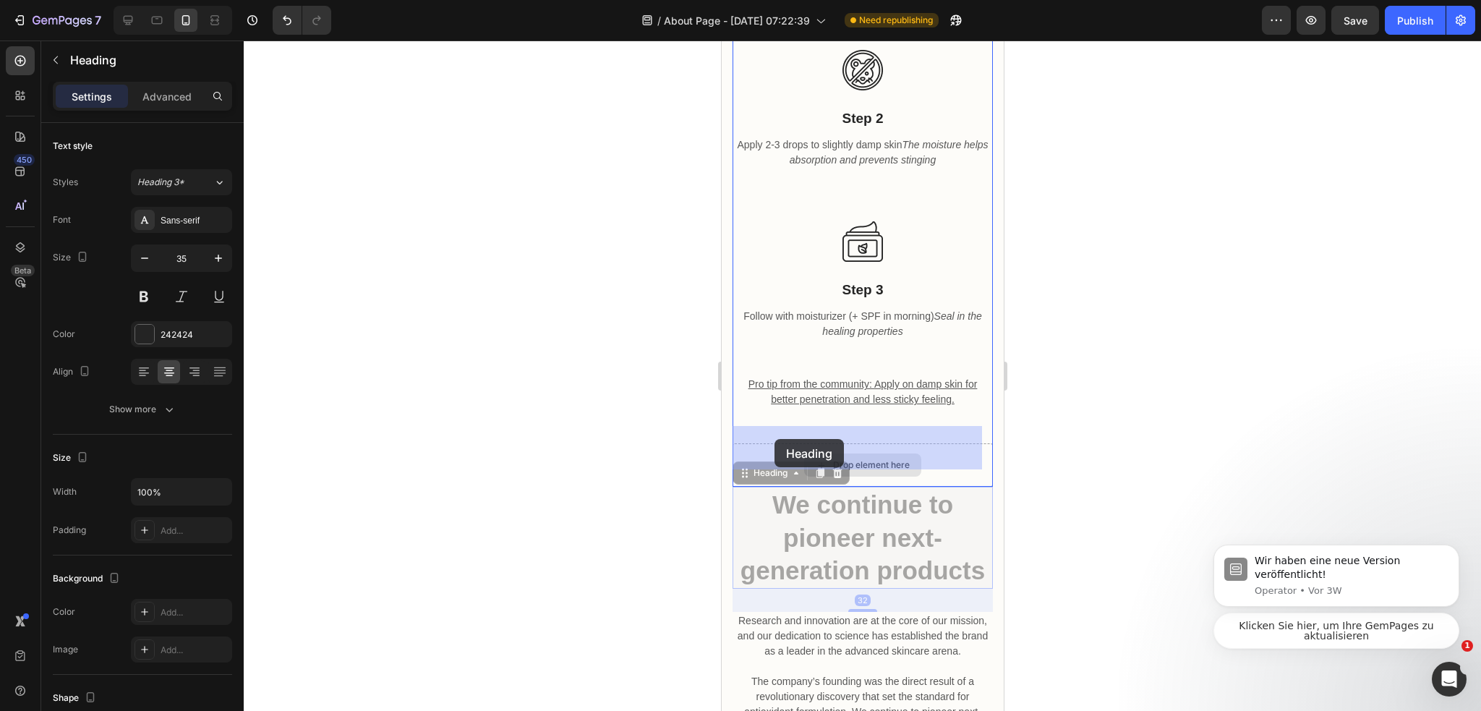
drag, startPoint x: 747, startPoint y: 457, endPoint x: 774, endPoint y: 439, distance: 32.9
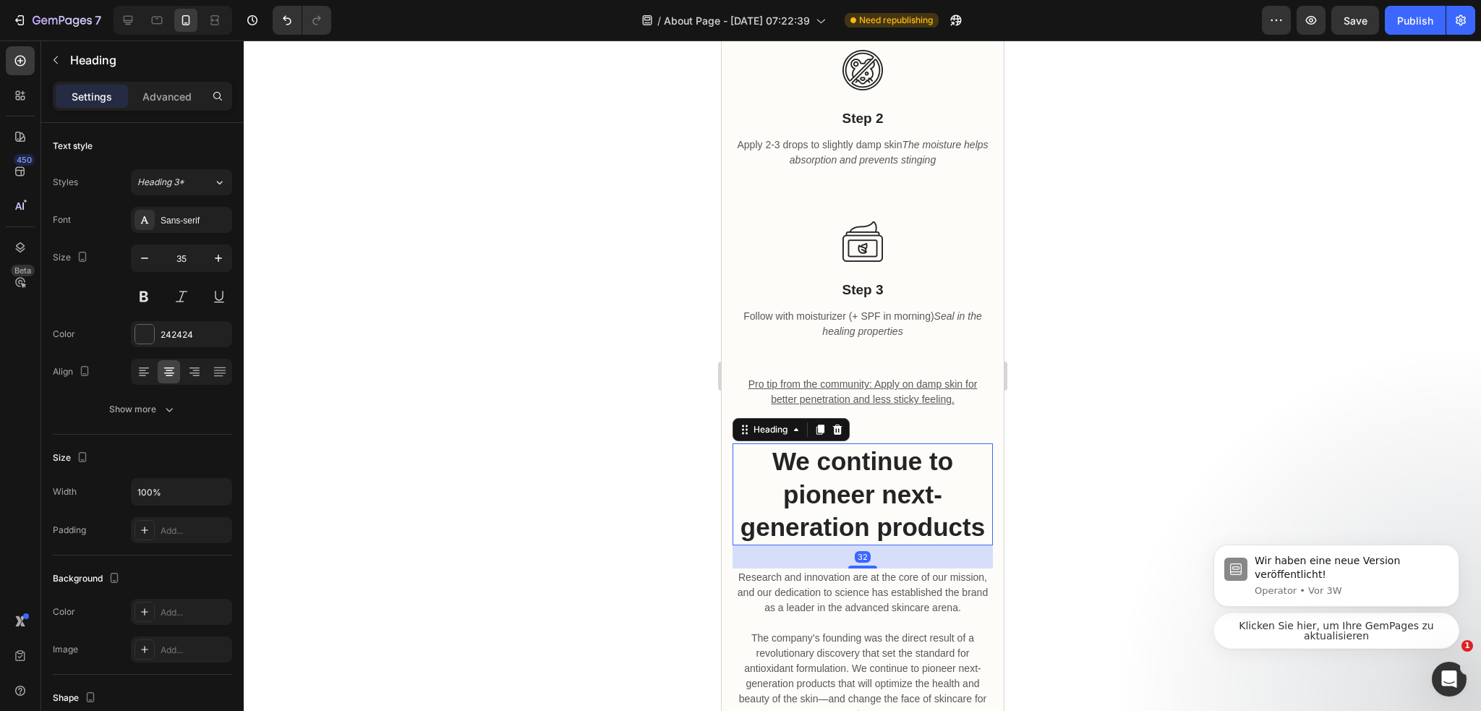
drag, startPoint x: 1151, startPoint y: 485, endPoint x: 1040, endPoint y: 453, distance: 115.1
click at [1149, 484] on div at bounding box center [862, 375] width 1237 height 670
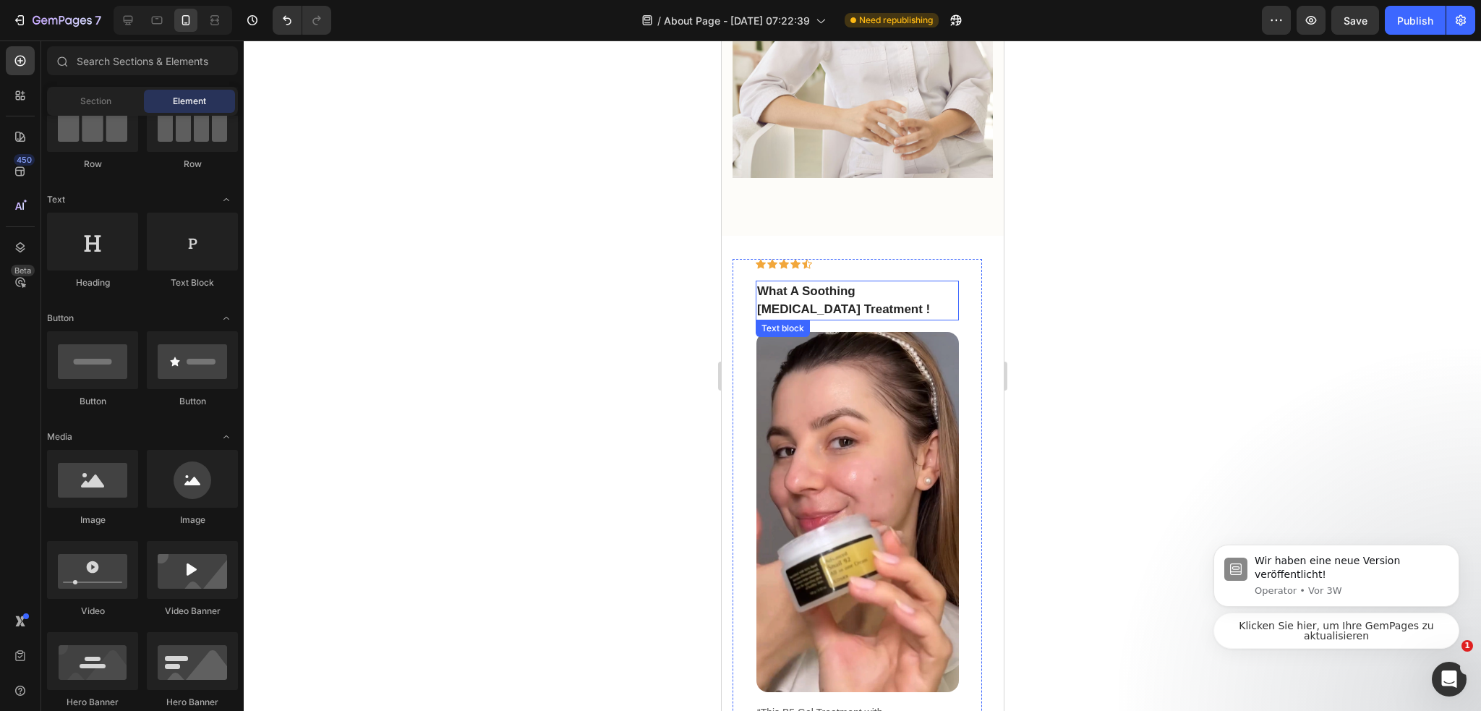
scroll to position [2415, 0]
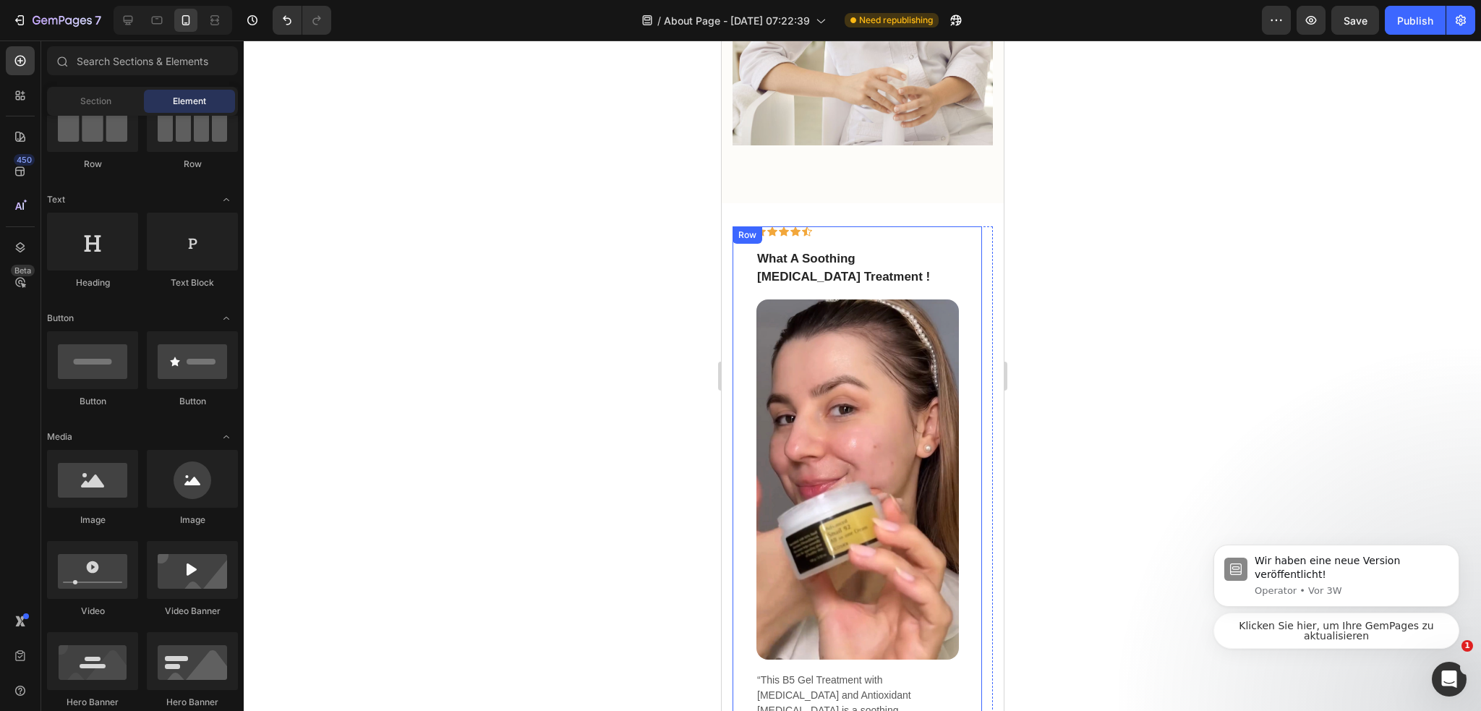
click at [874, 249] on p "What A Soothing Skin Care Treatment !" at bounding box center [856, 267] width 200 height 37
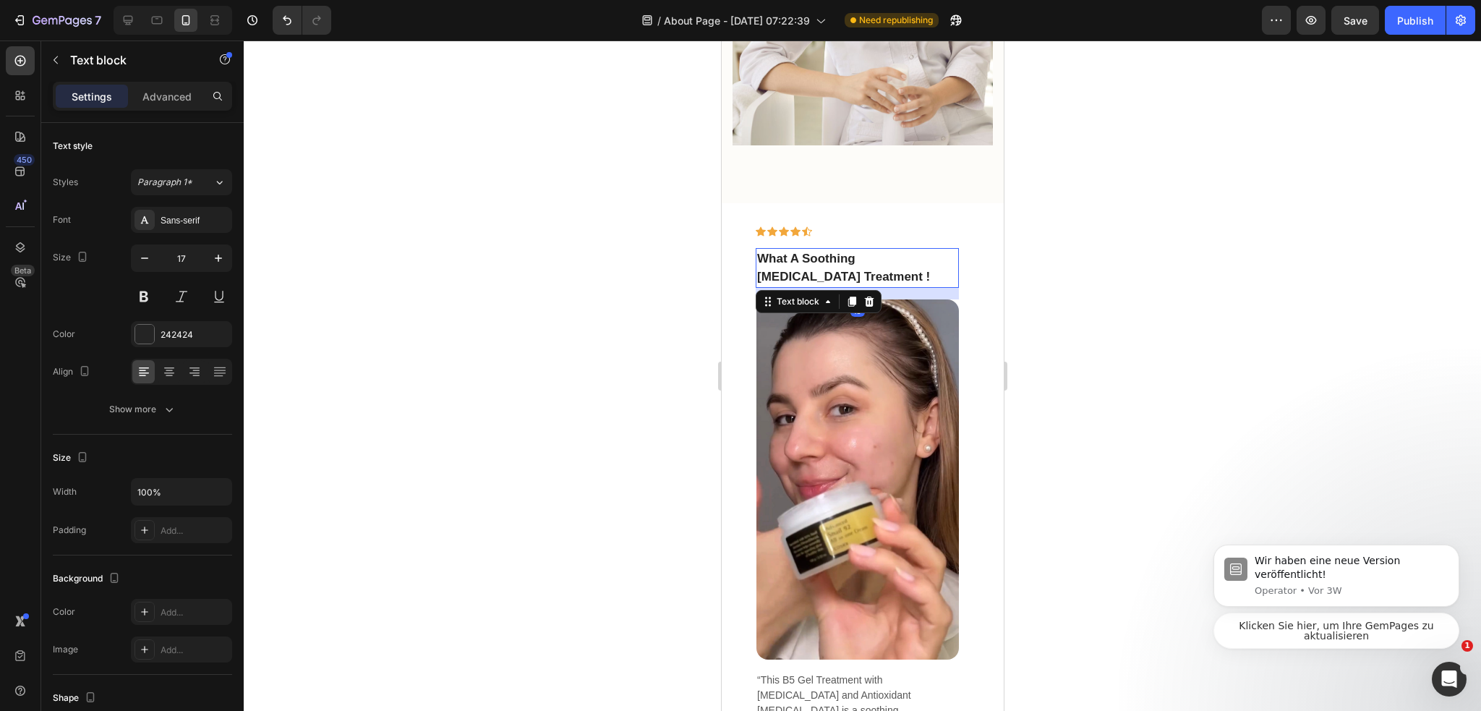
click at [874, 249] on p "What A Soothing Skin Care Treatment !" at bounding box center [856, 267] width 200 height 37
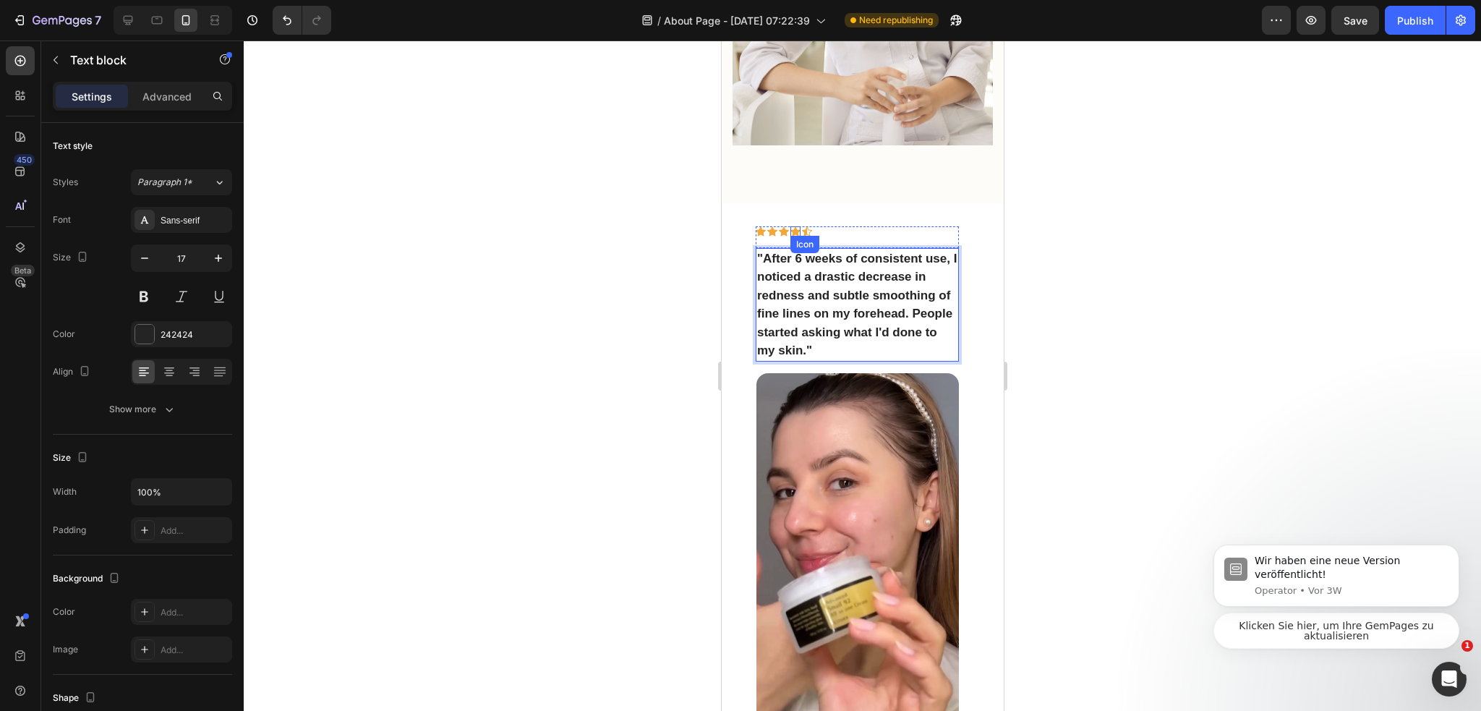
click at [802, 226] on div "Icon" at bounding box center [806, 231] width 10 height 10
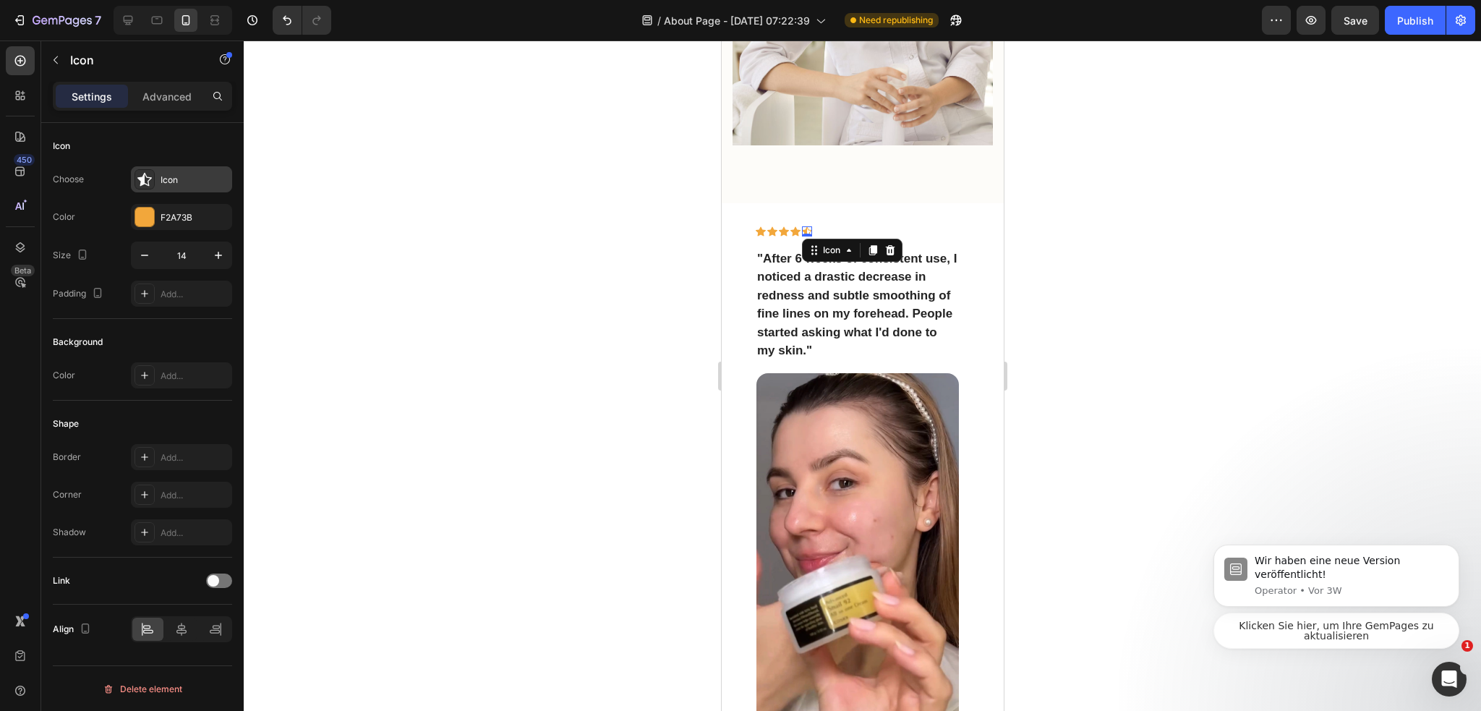
click at [210, 179] on div "Icon" at bounding box center [194, 179] width 68 height 13
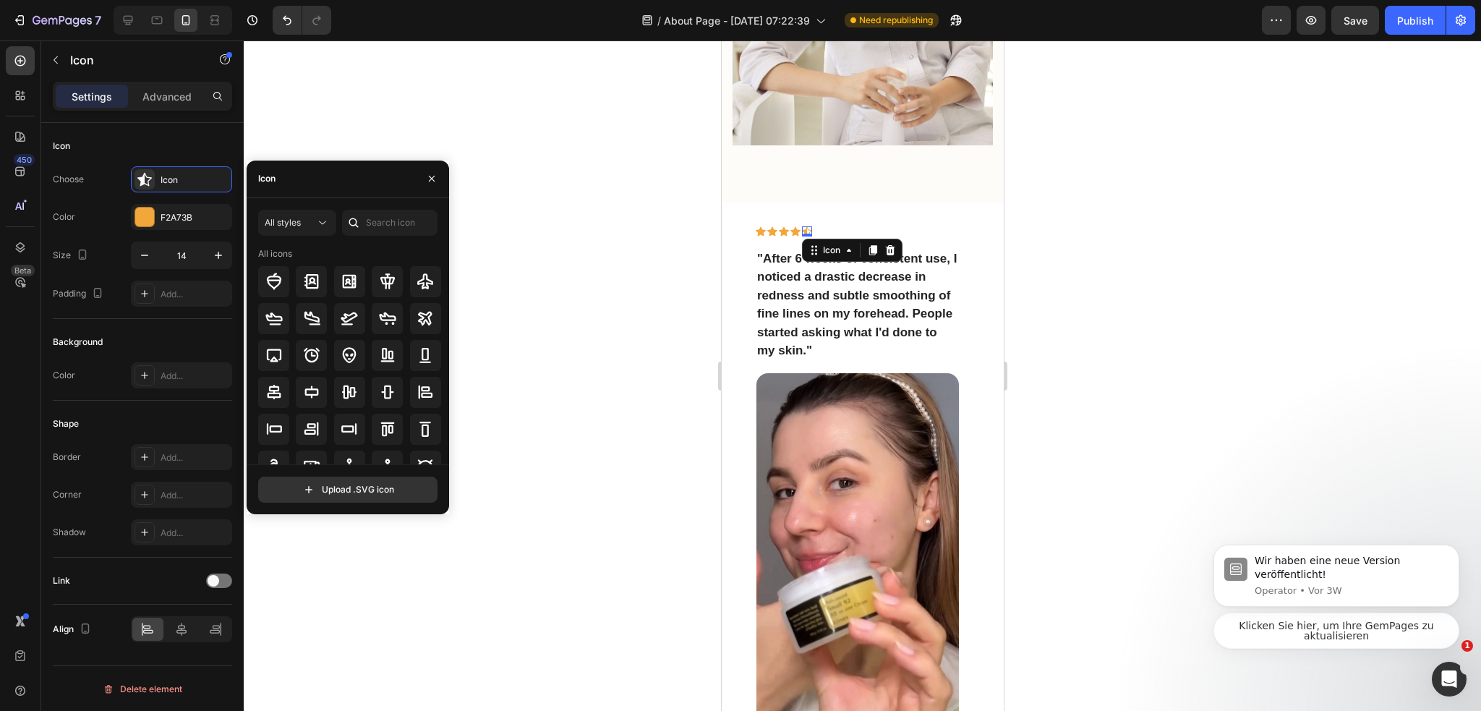
click at [399, 239] on div "All styles All icons" at bounding box center [347, 337] width 179 height 254
click at [402, 231] on input "text" at bounding box center [389, 223] width 95 height 26
type input "star"
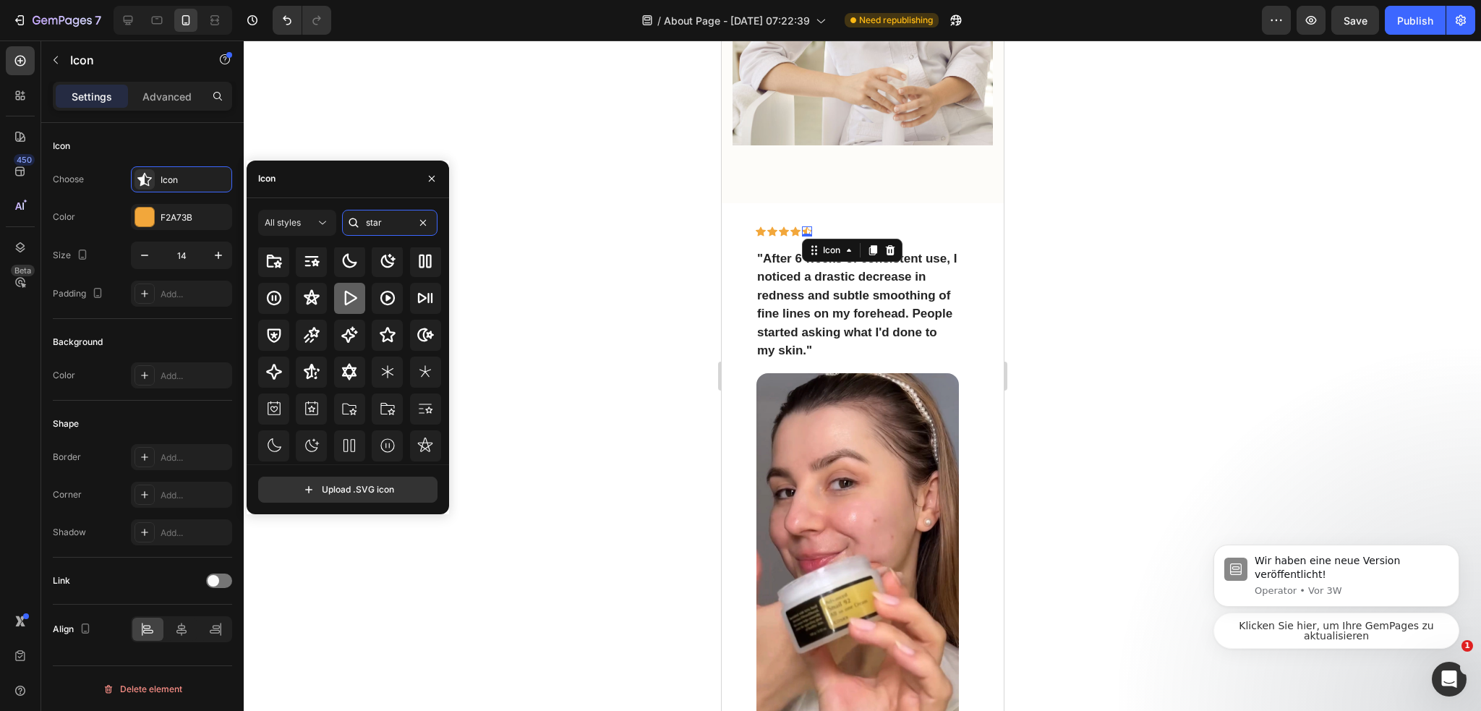
scroll to position [25, 0]
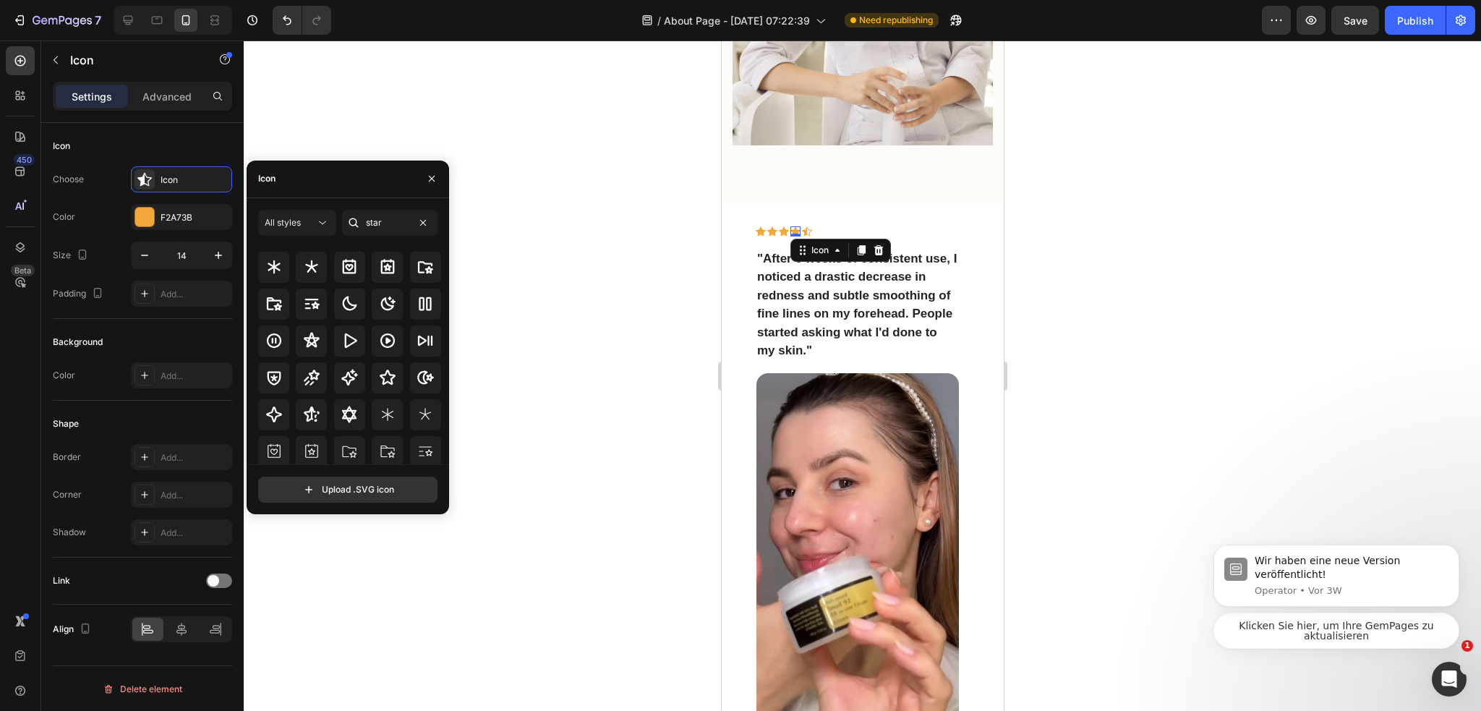
click at [796, 226] on div "Icon 0" at bounding box center [794, 231] width 10 height 10
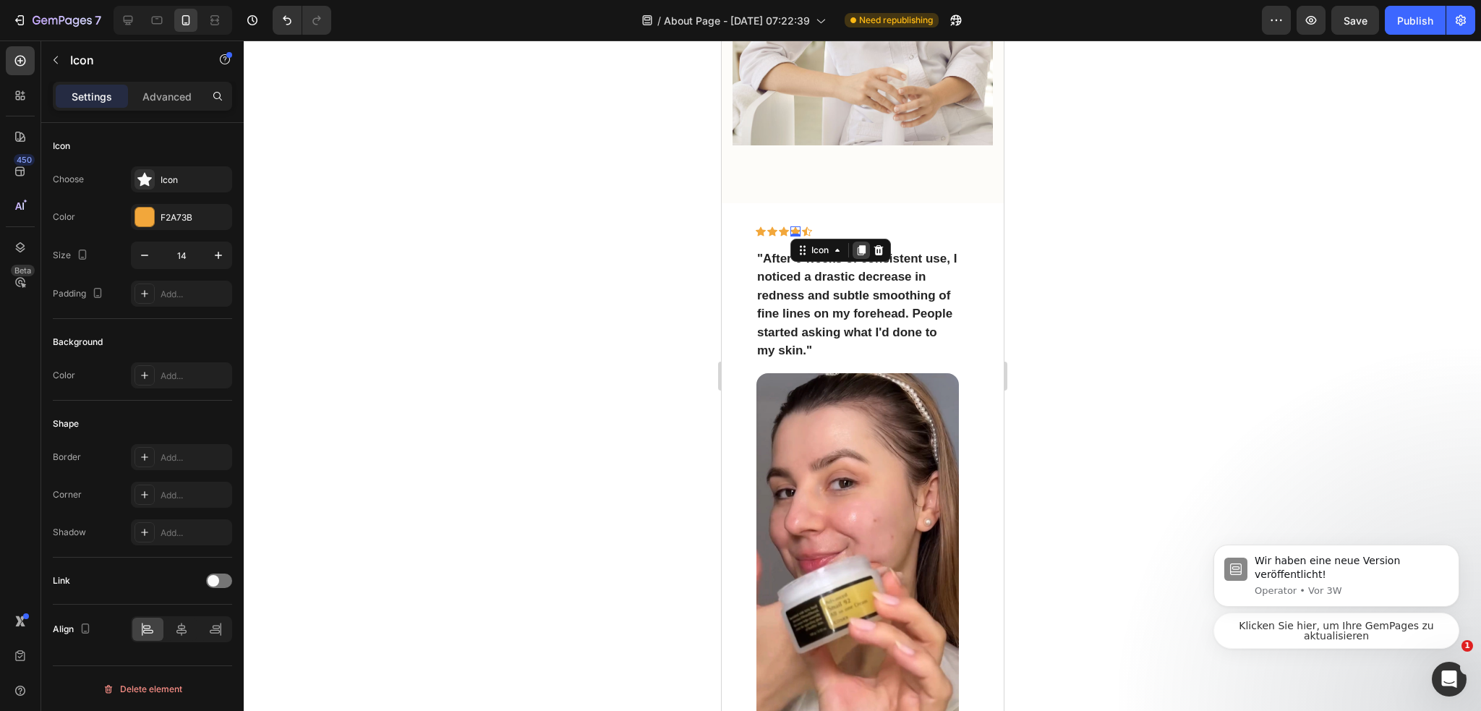
click at [860, 245] on icon at bounding box center [861, 250] width 8 height 10
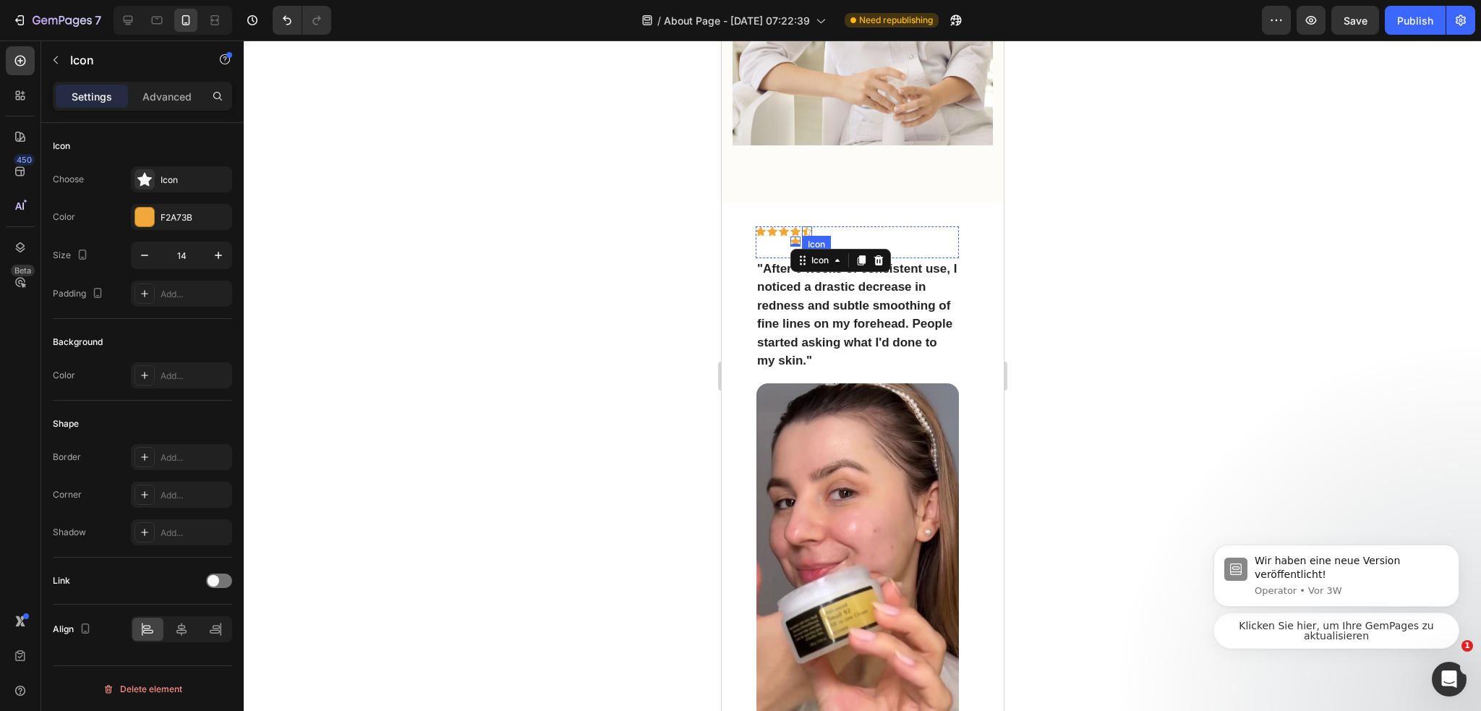
click at [806, 226] on div "Icon" at bounding box center [806, 231] width 10 height 10
click at [889, 245] on icon at bounding box center [889, 250] width 9 height 10
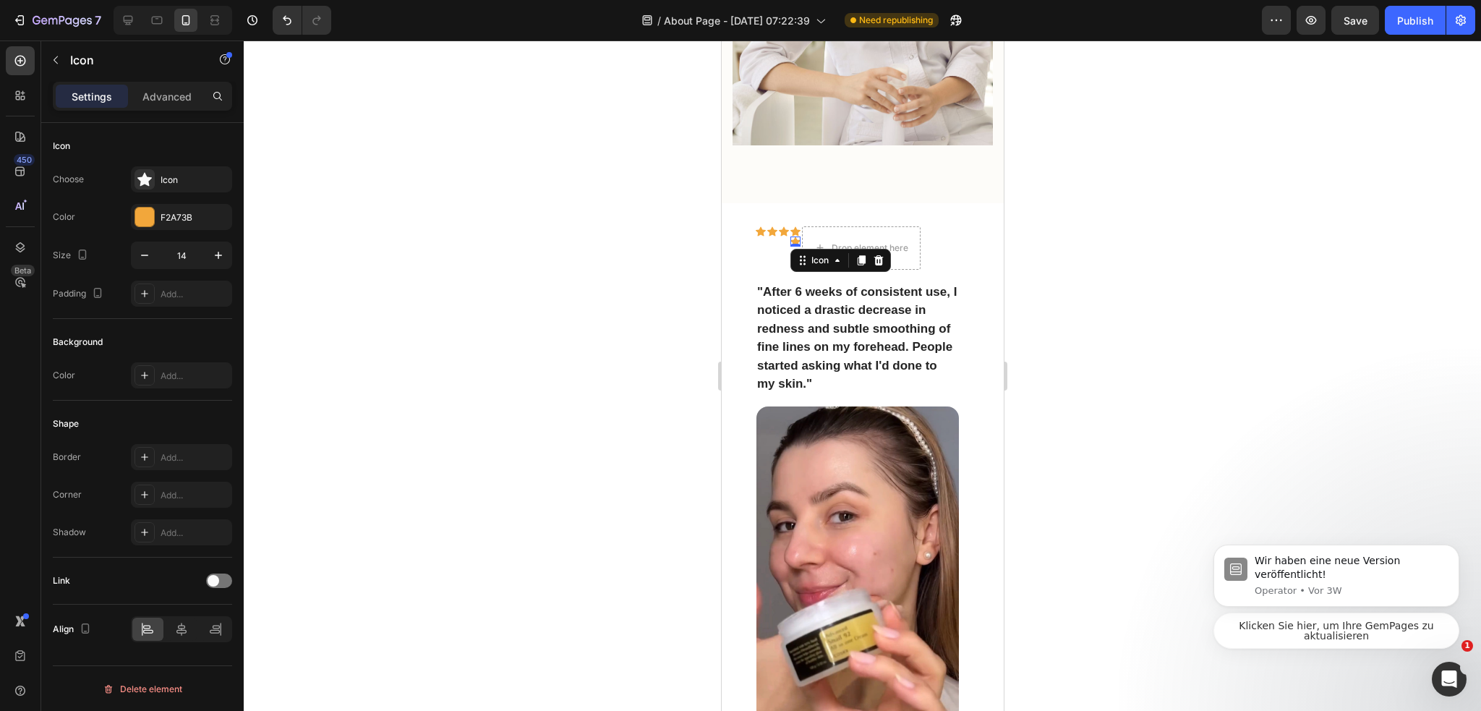
click at [794, 236] on div "Icon 0" at bounding box center [794, 241] width 10 height 10
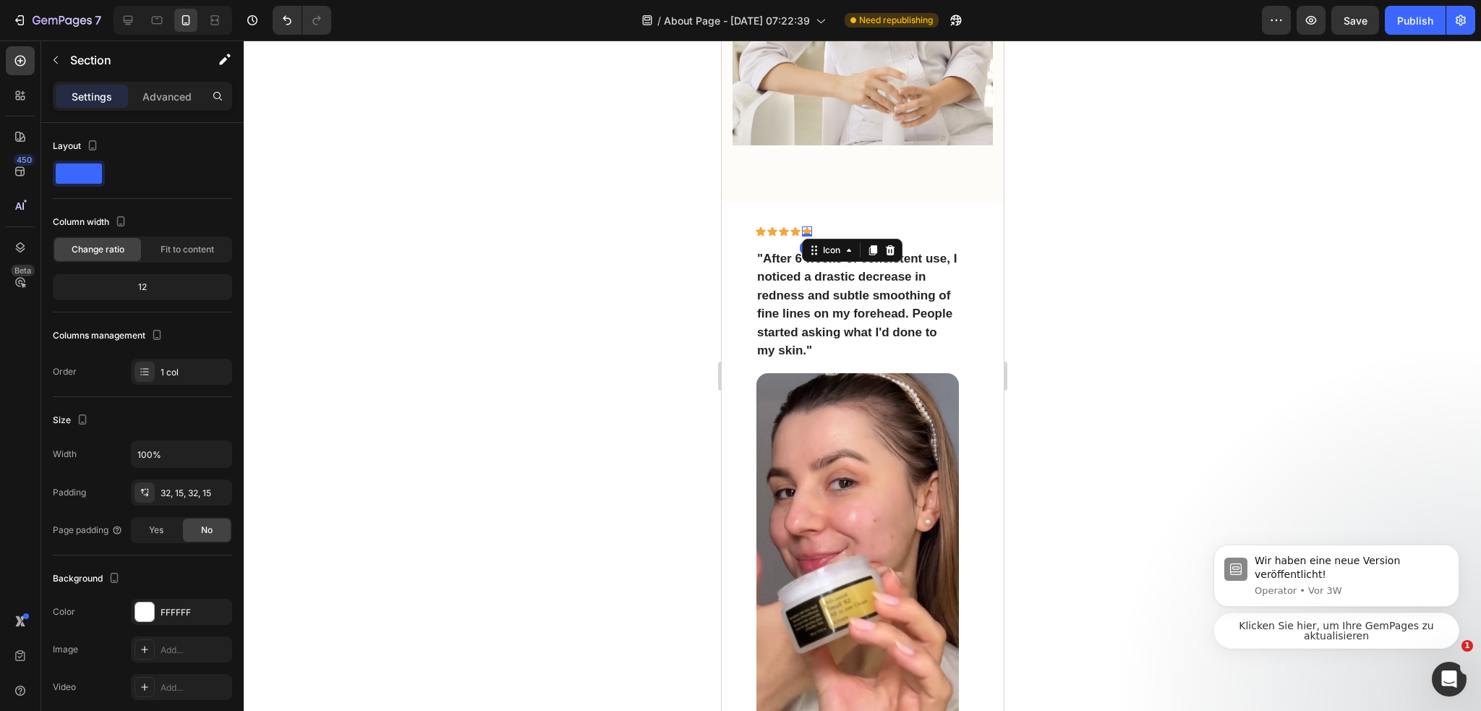
click at [987, 213] on div "Icon Icon Icon Icon Icon 0 Row "After 6 weeks of consistent use, I noticed a dr…" at bounding box center [862, 551] width 282 height 697
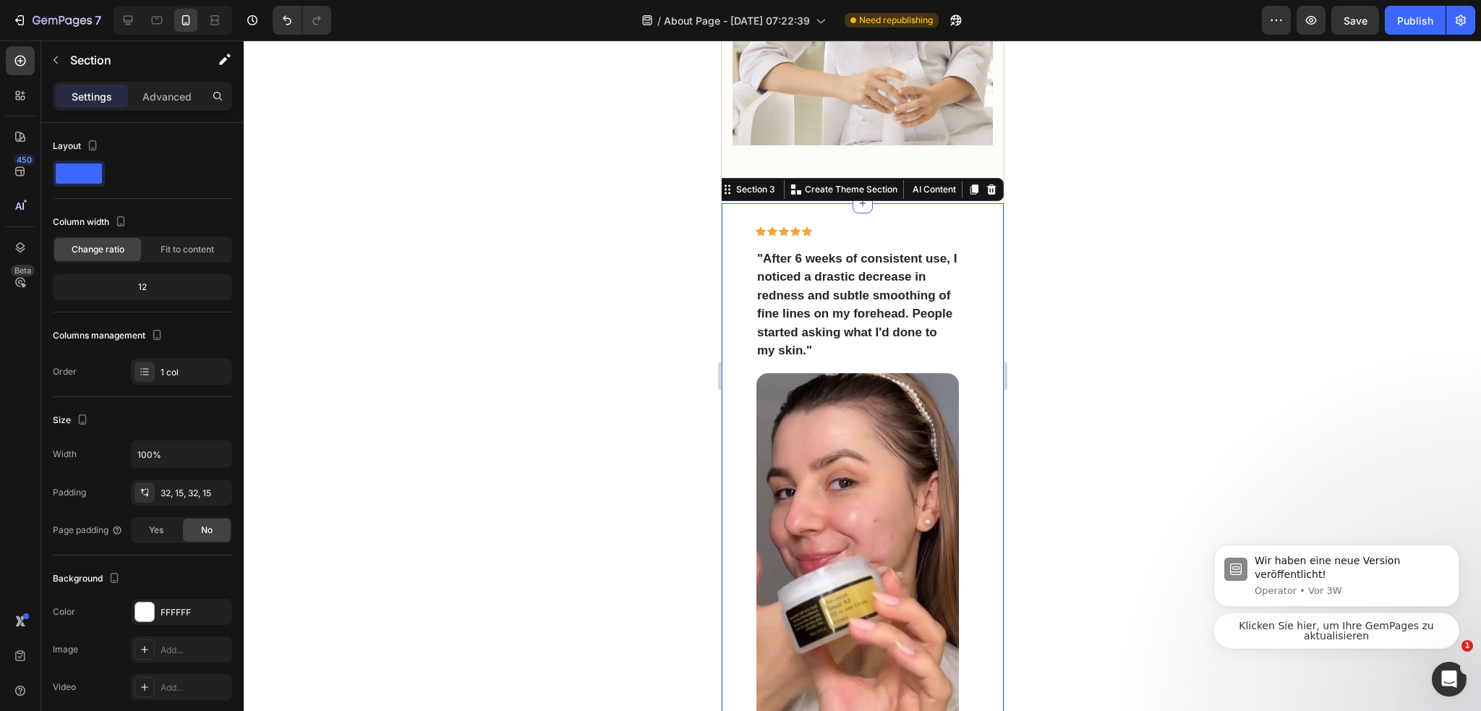
click at [1144, 270] on div at bounding box center [862, 375] width 1237 height 670
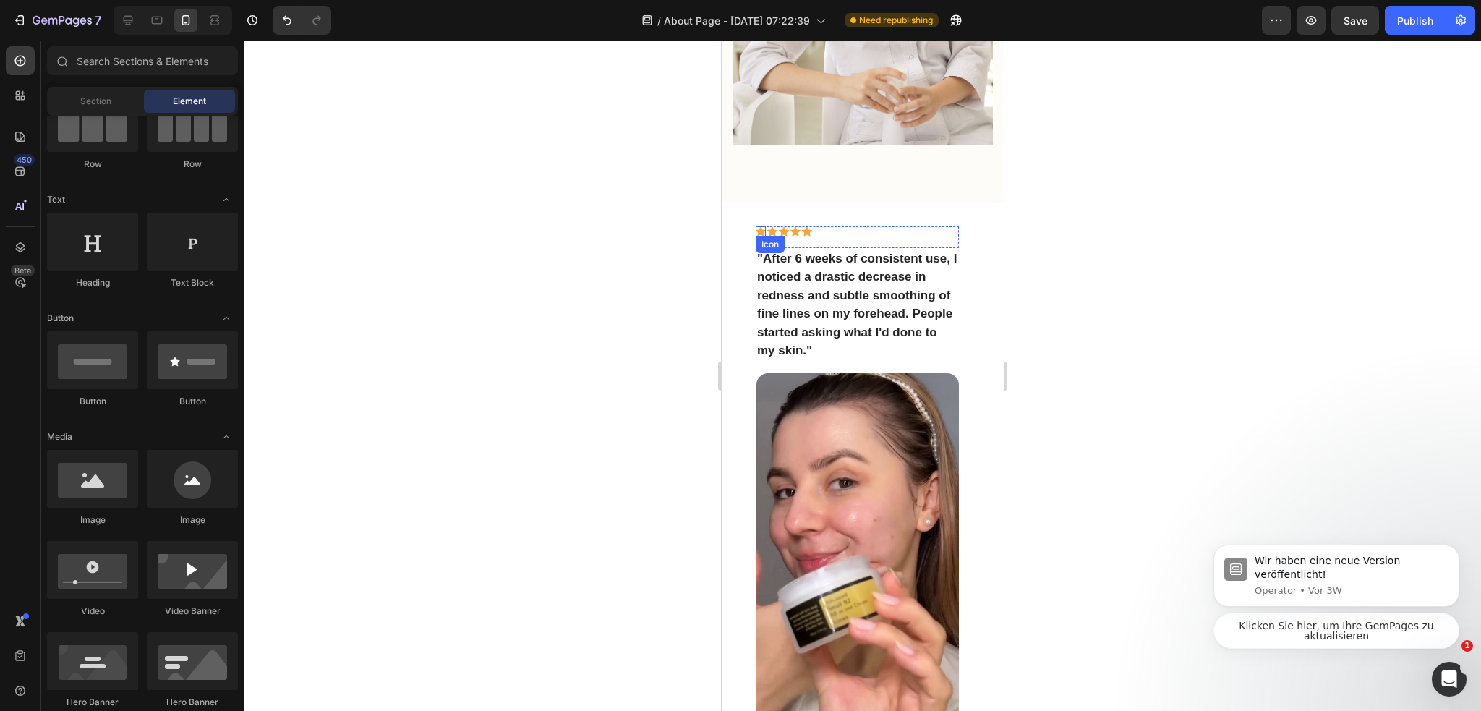
click at [763, 226] on div "Icon" at bounding box center [760, 231] width 10 height 10
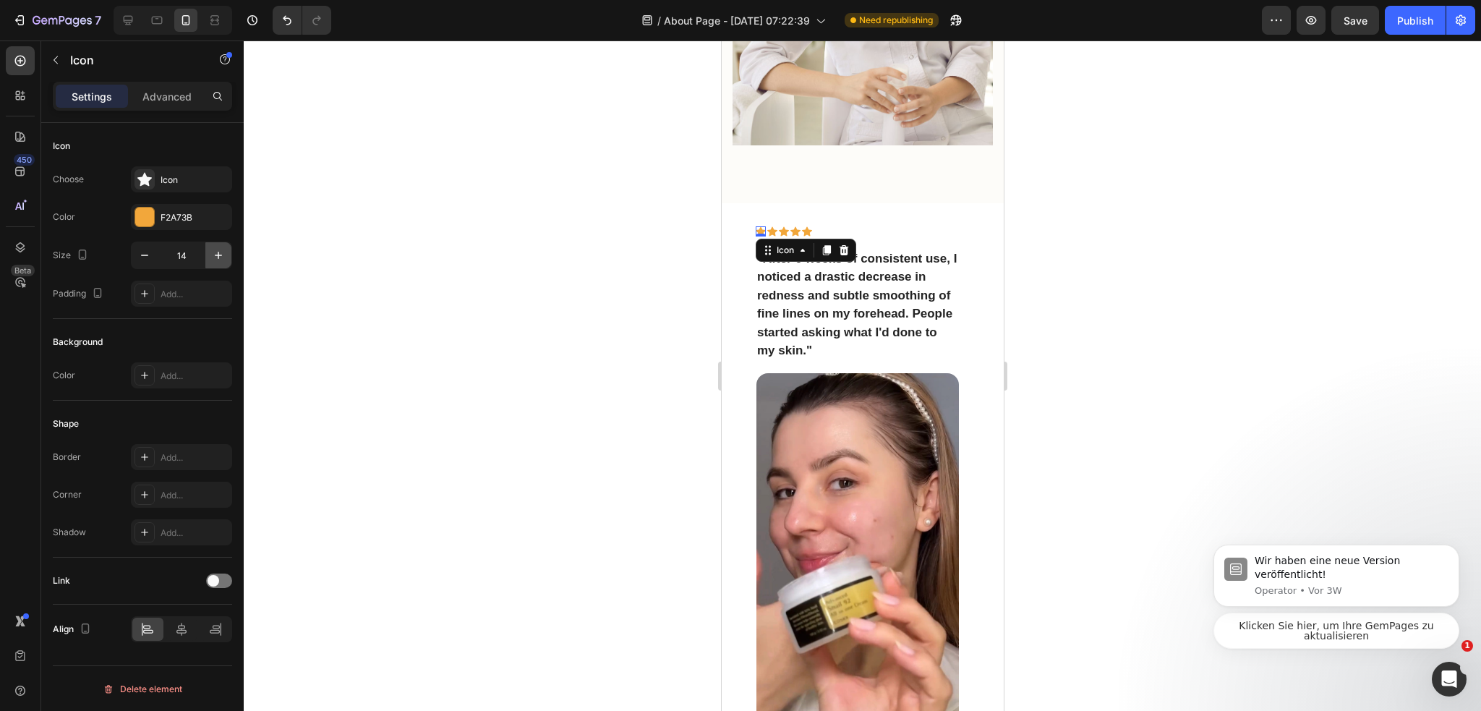
click at [218, 257] on icon "button" at bounding box center [218, 255] width 7 height 7
type input "16"
click at [771, 226] on div "Icon" at bounding box center [773, 231] width 10 height 10
click at [211, 255] on icon "button" at bounding box center [218, 255] width 14 height 14
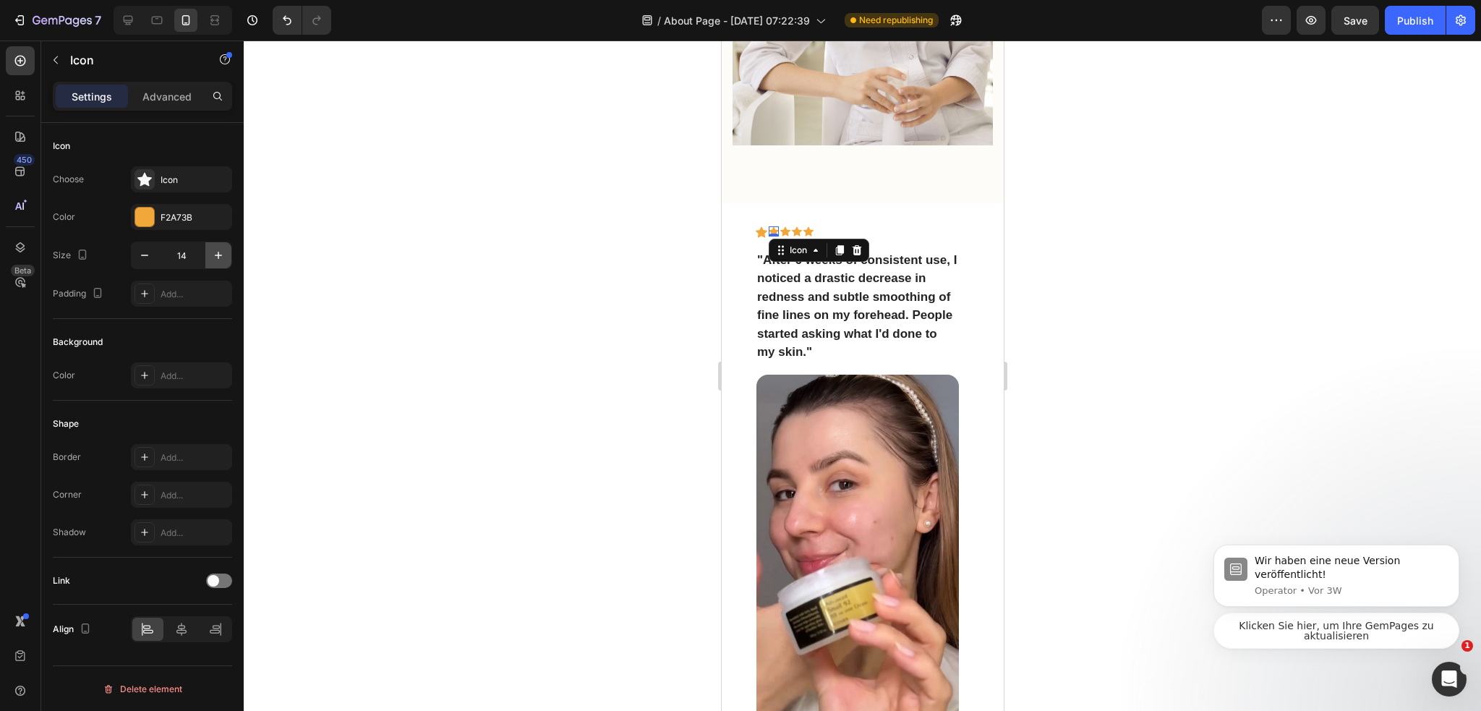
click at [211, 255] on icon "button" at bounding box center [218, 255] width 14 height 14
type input "16"
click at [784, 226] on div "Icon 0" at bounding box center [786, 231] width 10 height 10
click at [221, 256] on icon "button" at bounding box center [218, 255] width 14 height 14
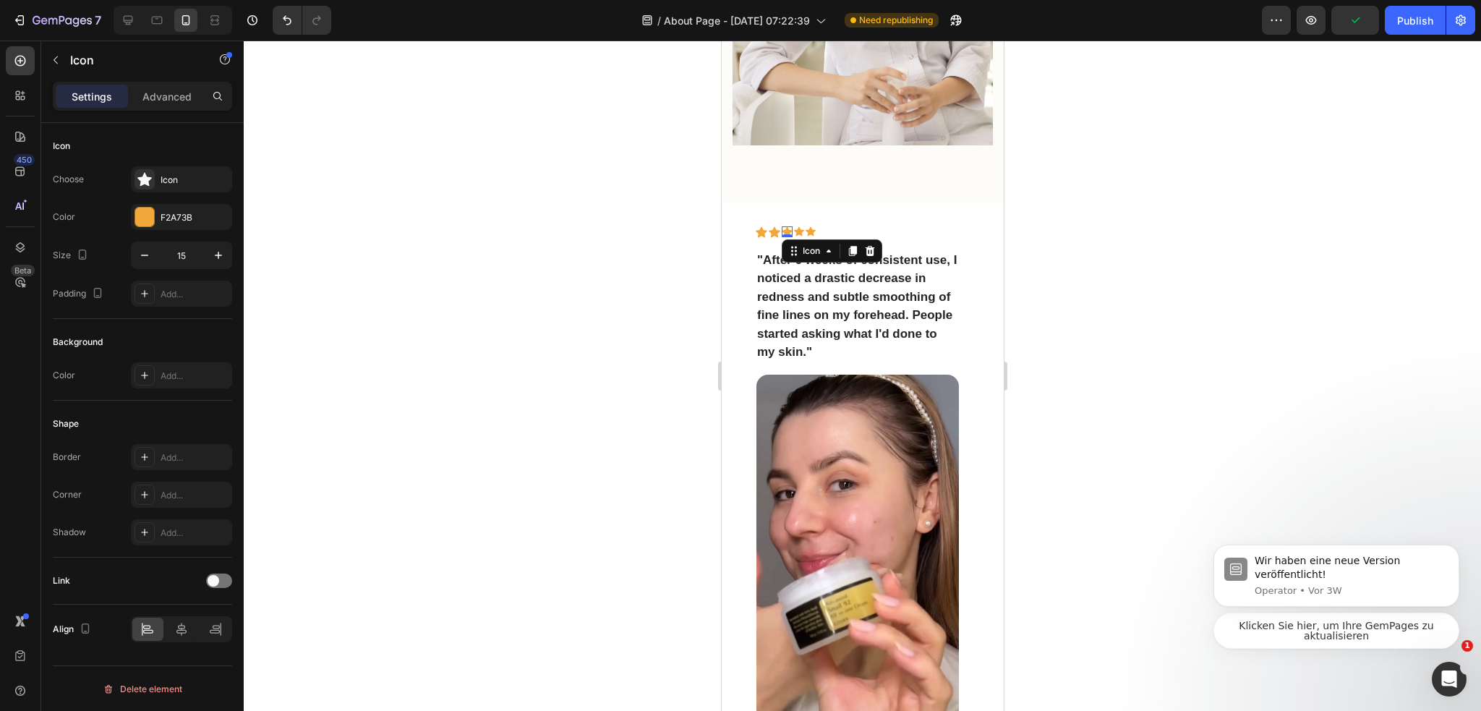
type input "16"
click at [795, 226] on div "Icon" at bounding box center [799, 231] width 10 height 10
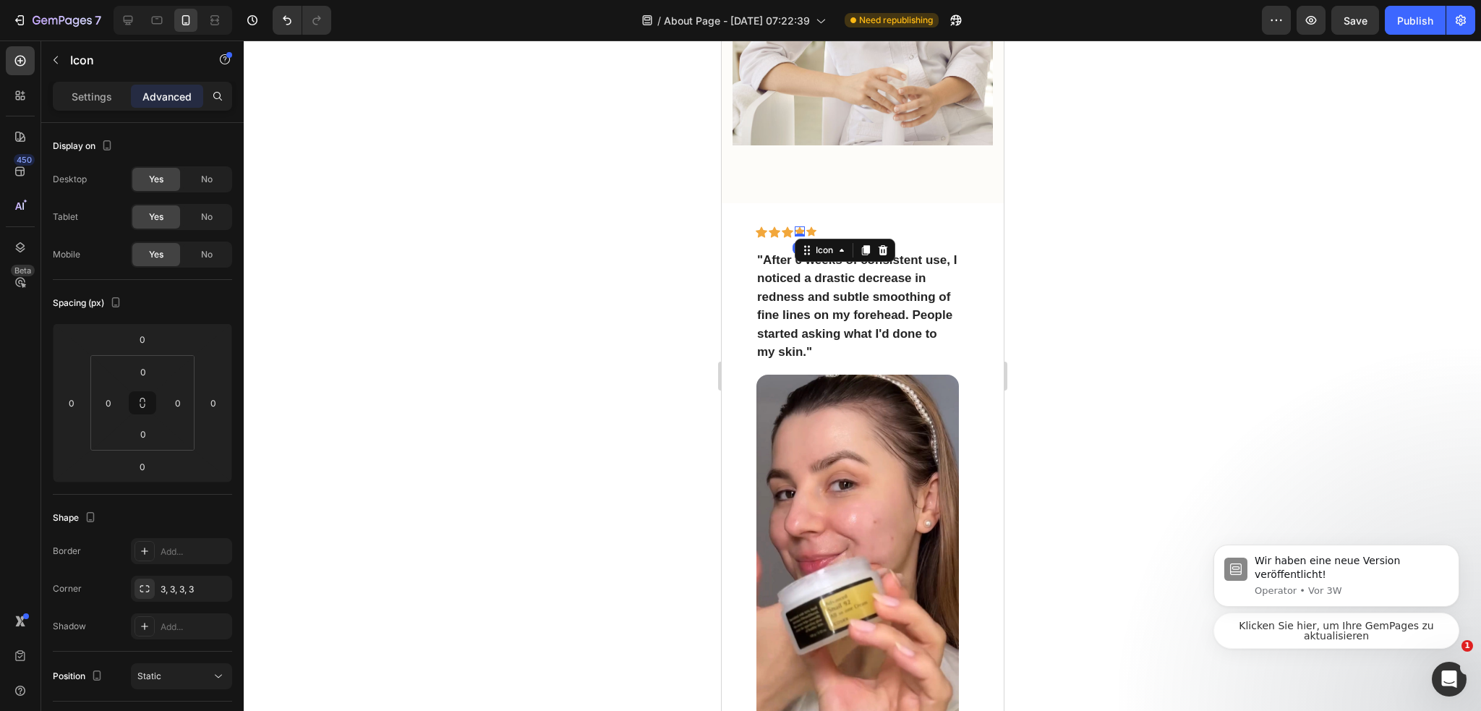
click at [838, 226] on div "Icon Icon Icon Icon 0 Icon Row" at bounding box center [856, 237] width 203 height 23
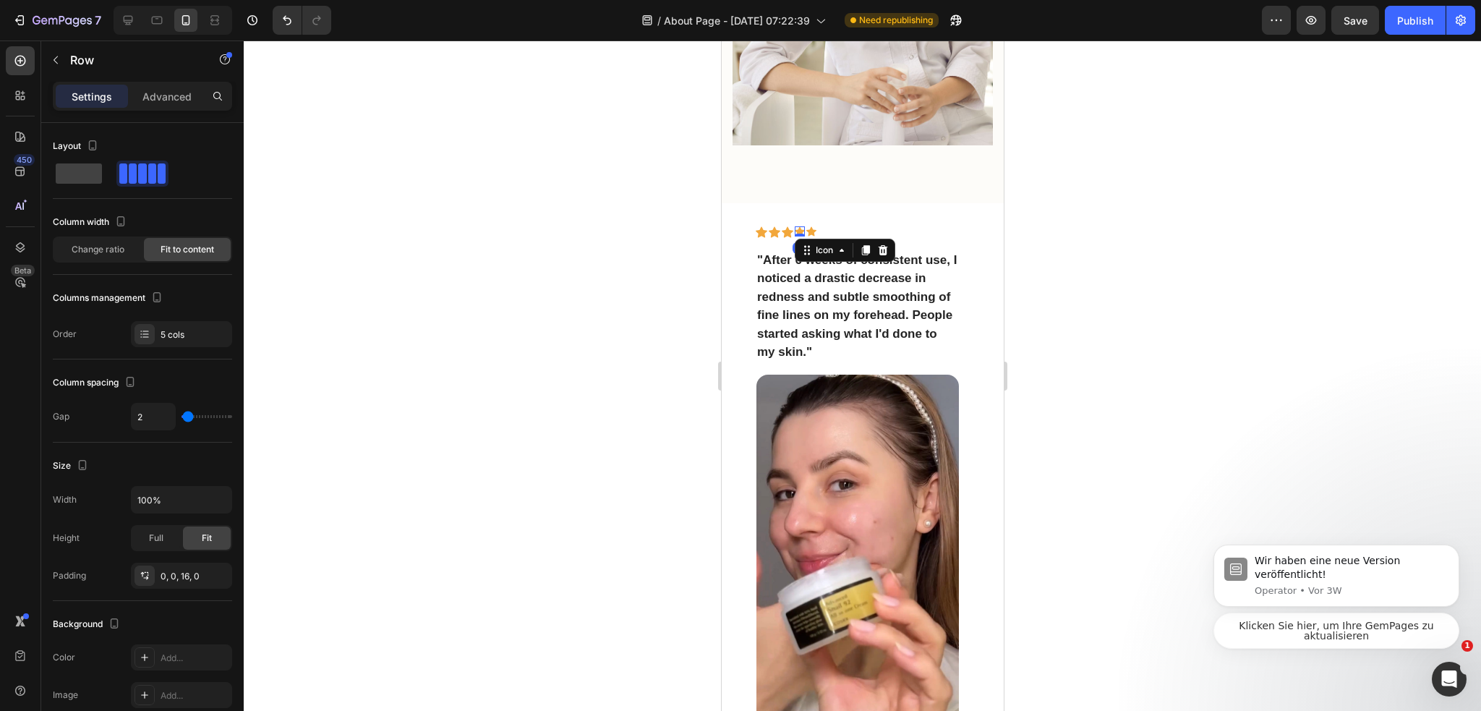
drag, startPoint x: 796, startPoint y: 200, endPoint x: 1357, endPoint y: 283, distance: 567.2
click at [796, 226] on icon at bounding box center [799, 230] width 10 height 9
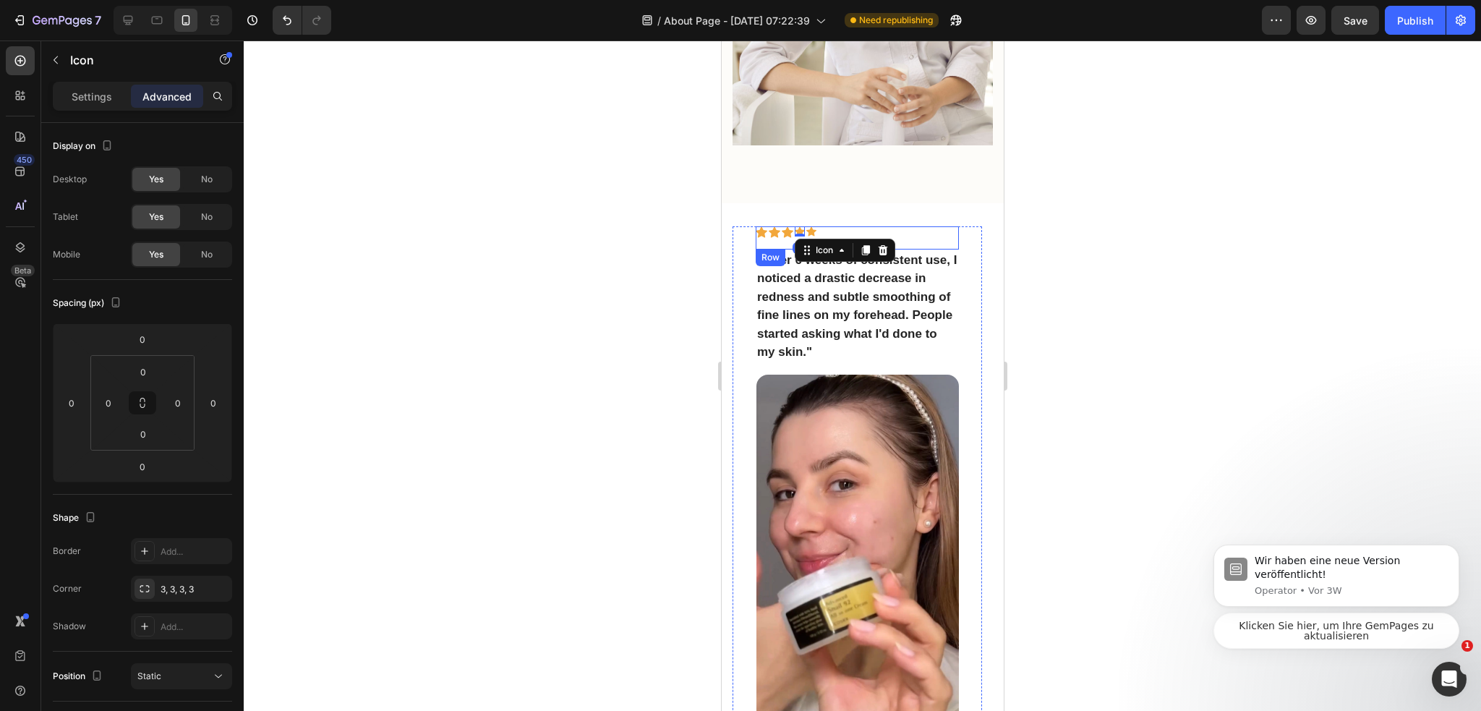
click at [116, 109] on div "Settings Advanced" at bounding box center [142, 96] width 179 height 29
click at [115, 106] on div "Settings" at bounding box center [92, 96] width 72 height 23
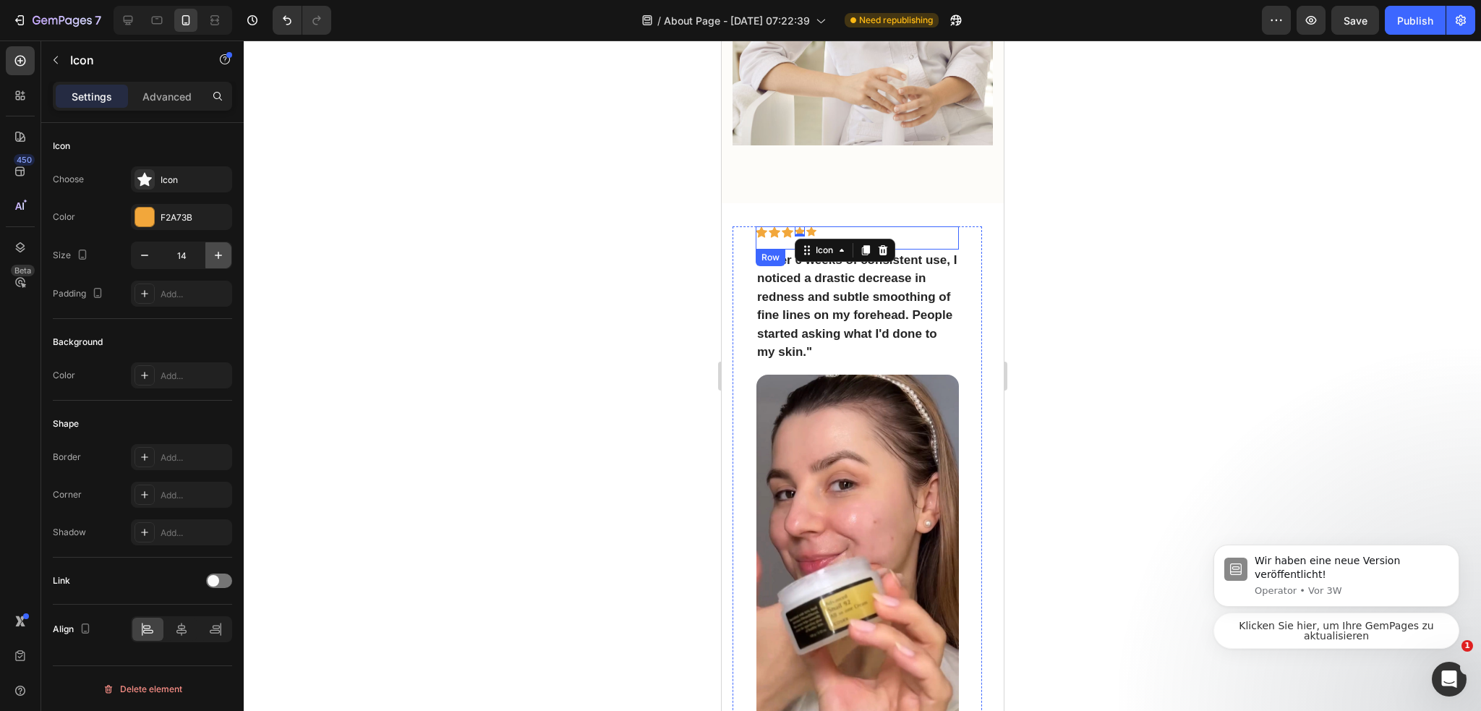
click at [210, 252] on button "button" at bounding box center [218, 255] width 26 height 26
type input "16"
click at [808, 226] on icon at bounding box center [812, 230] width 10 height 9
click at [217, 247] on button "button" at bounding box center [218, 255] width 26 height 26
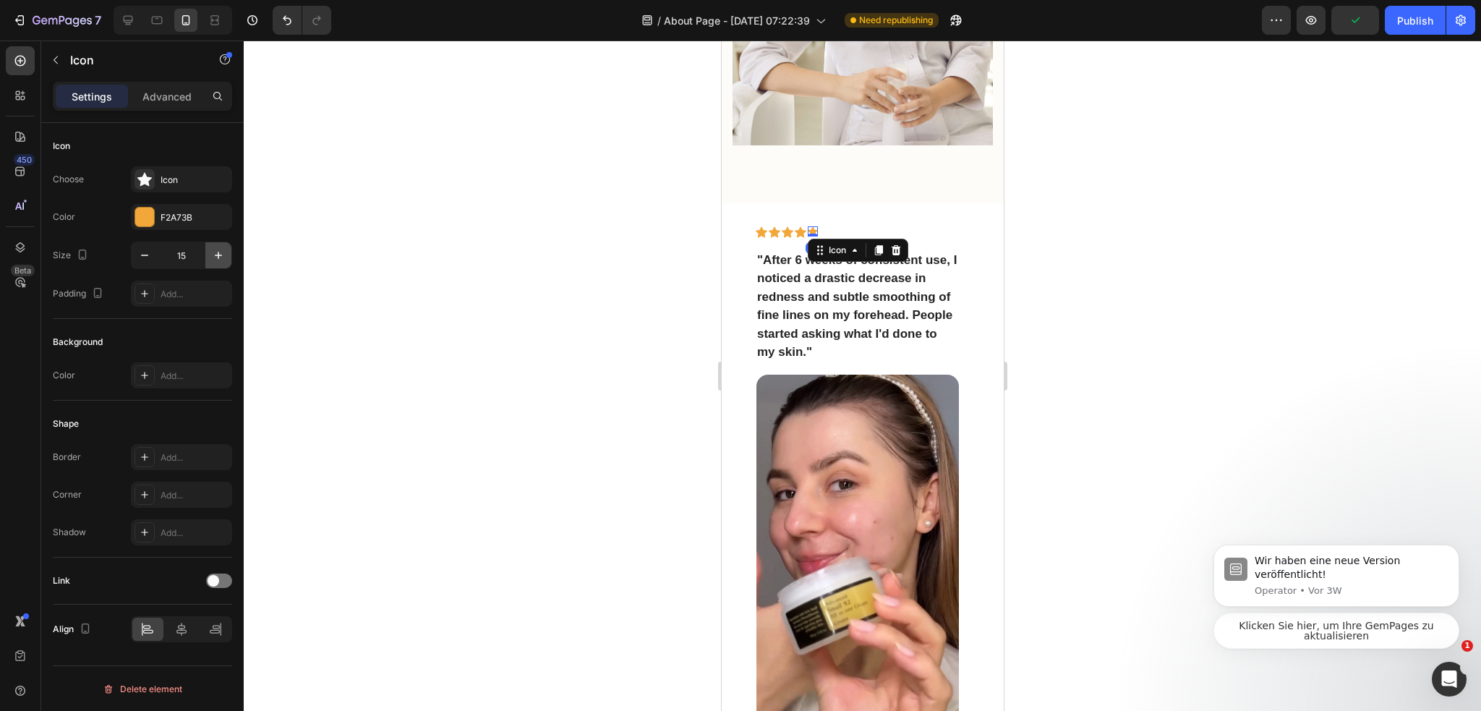
click at [217, 247] on button "button" at bounding box center [218, 255] width 26 height 26
type input "16"
click at [934, 374] on img at bounding box center [856, 554] width 202 height 360
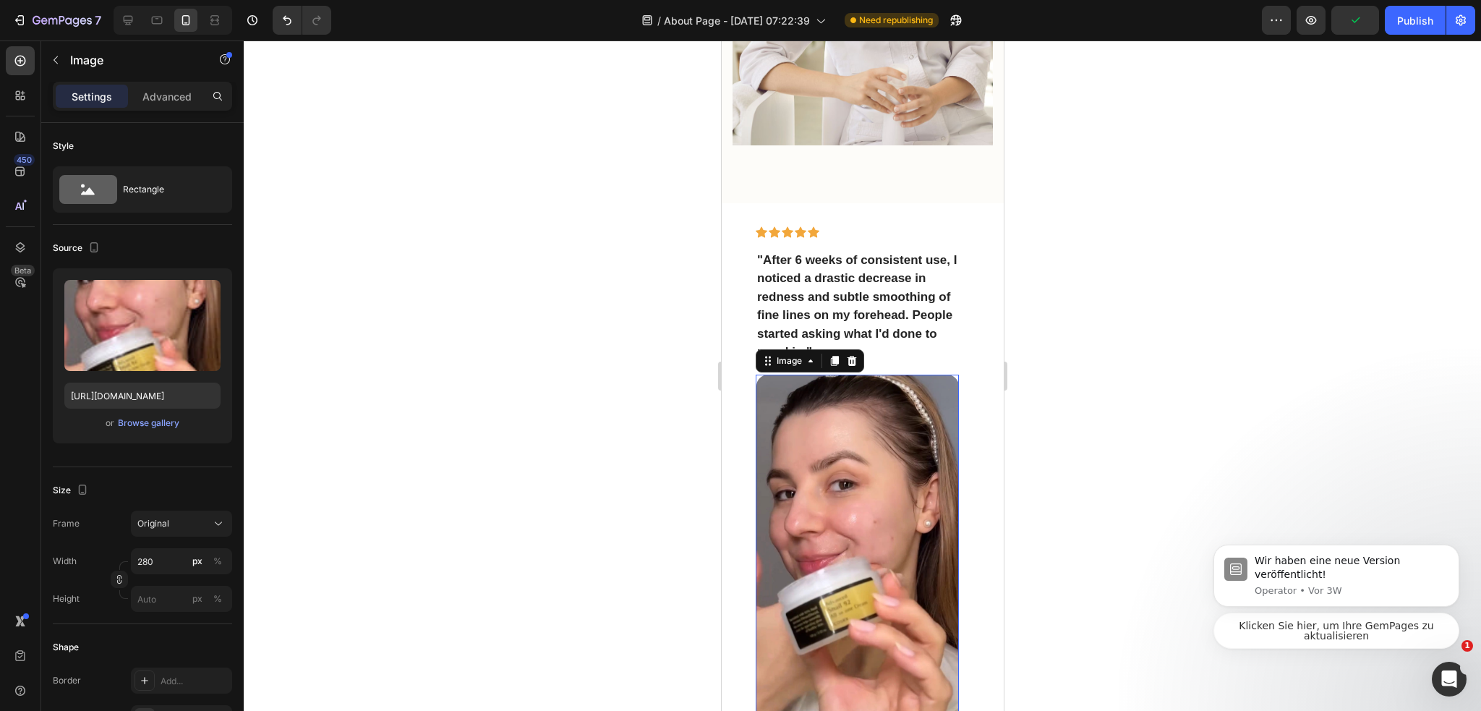
click at [883, 294] on p ""After 6 weeks of consistent use, I noticed a drastic decrease in redness and s…" at bounding box center [856, 306] width 200 height 111
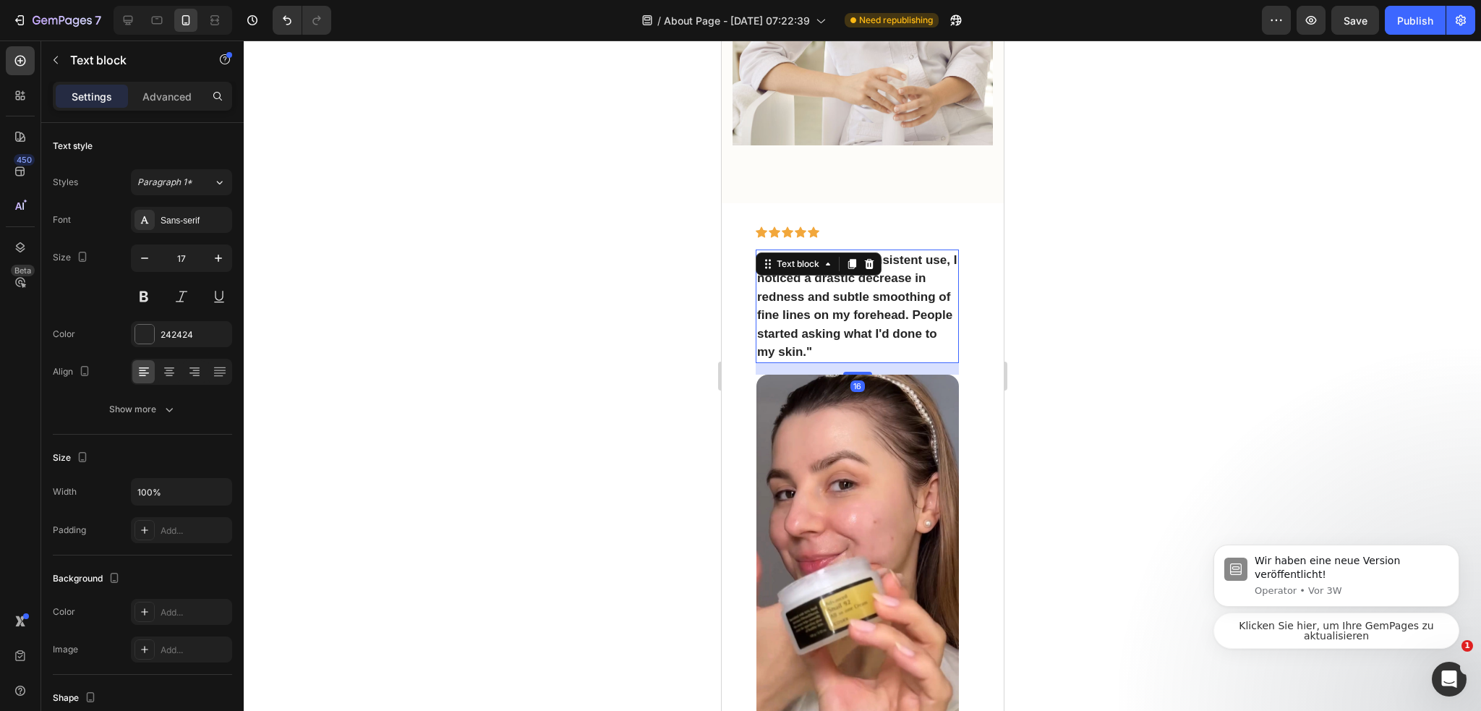
click at [1142, 327] on div at bounding box center [862, 375] width 1237 height 670
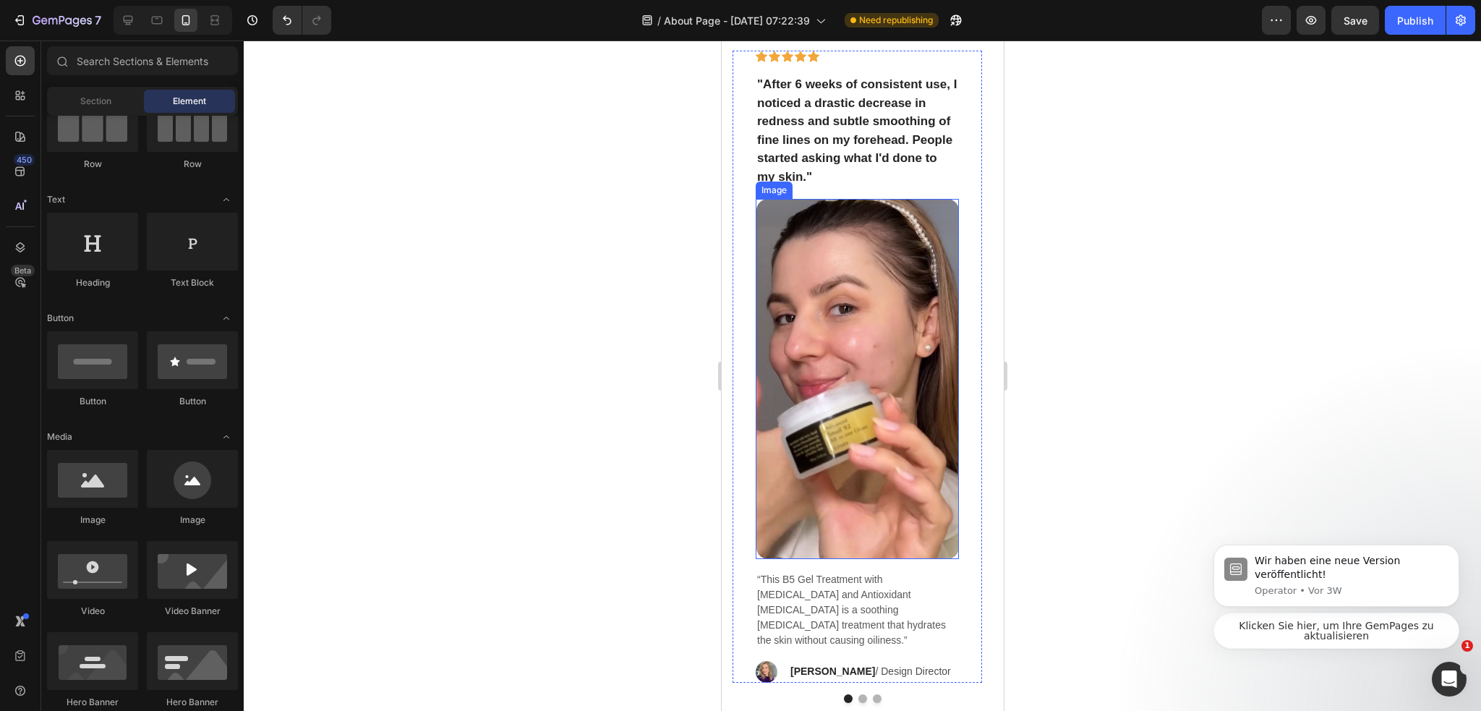
scroll to position [2631, 0]
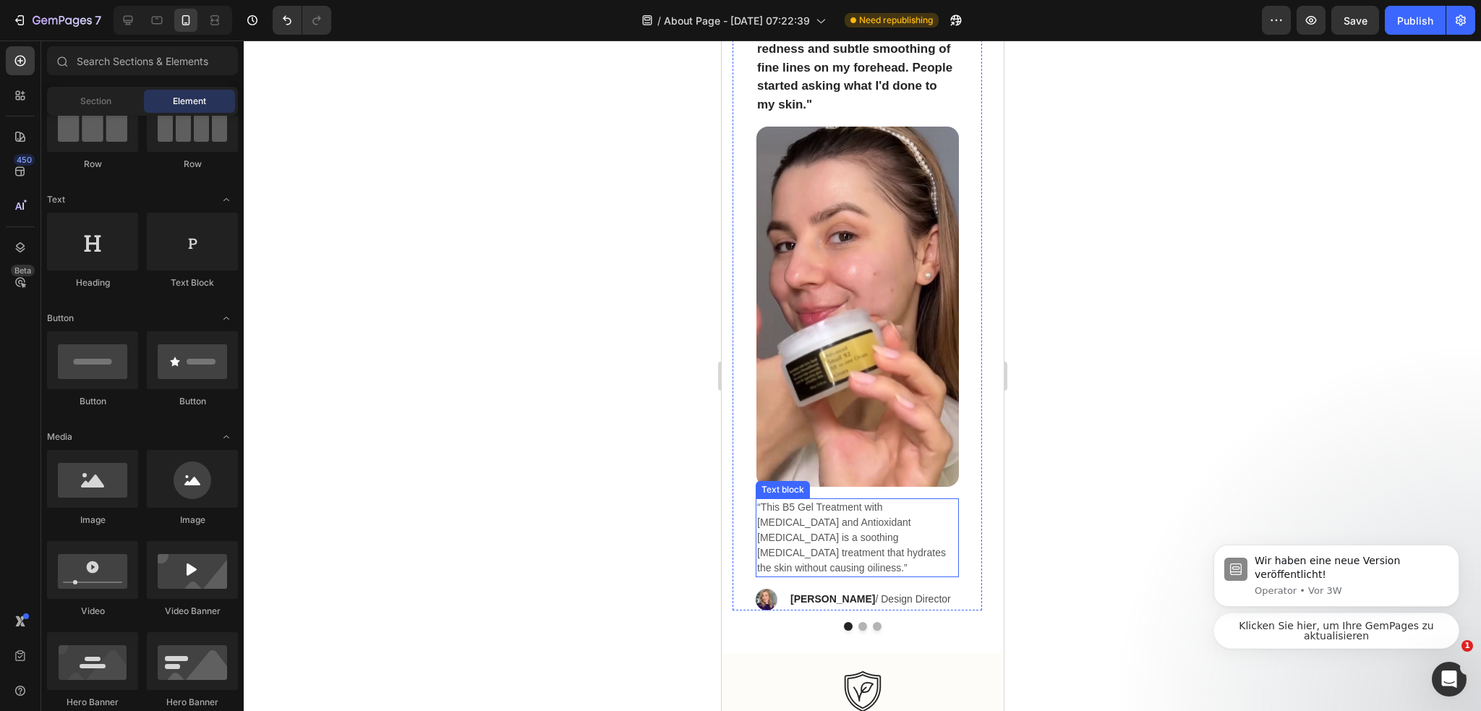
click at [915, 520] on p "“This B5 Gel Treatment with Hyaluronic Acid and Antioxidant Vitamin B5 is a soo…" at bounding box center [856, 538] width 200 height 76
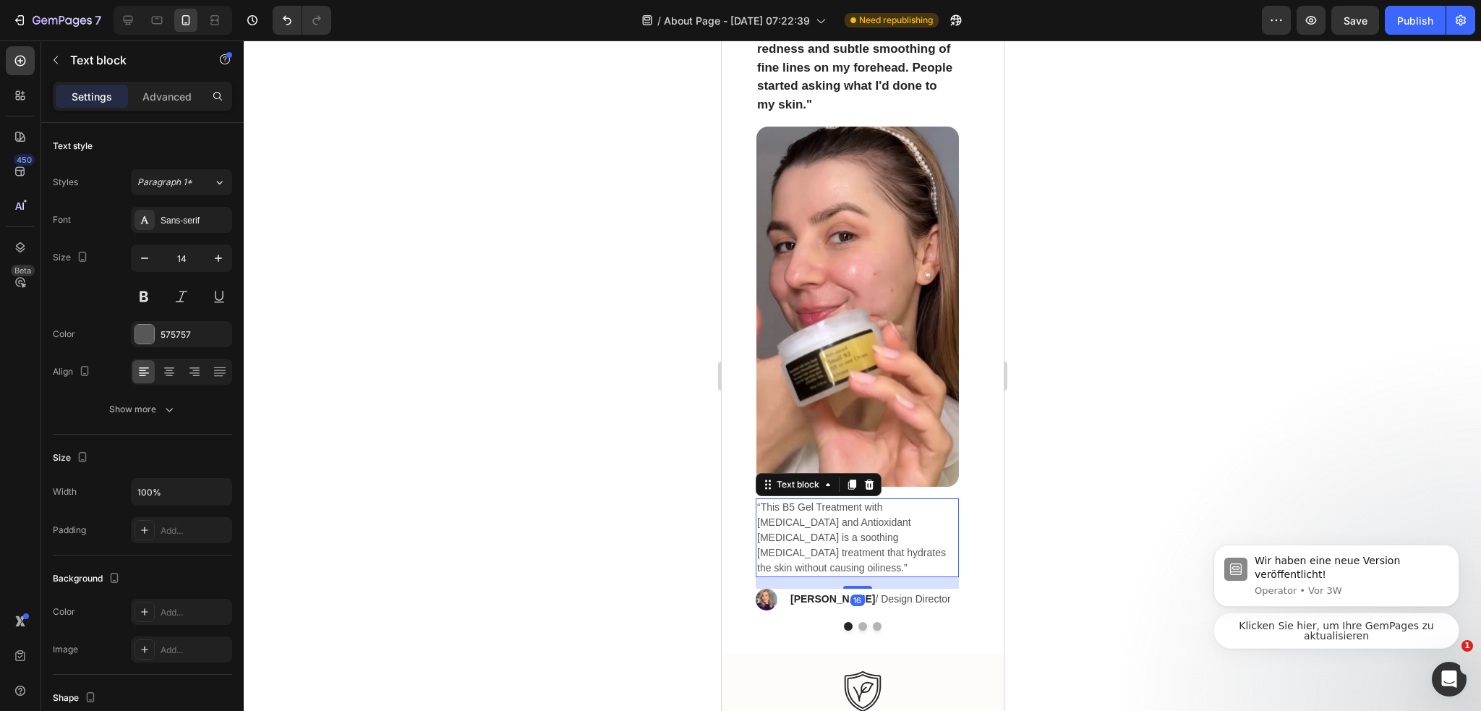
click at [870, 480] on icon at bounding box center [868, 485] width 12 height 12
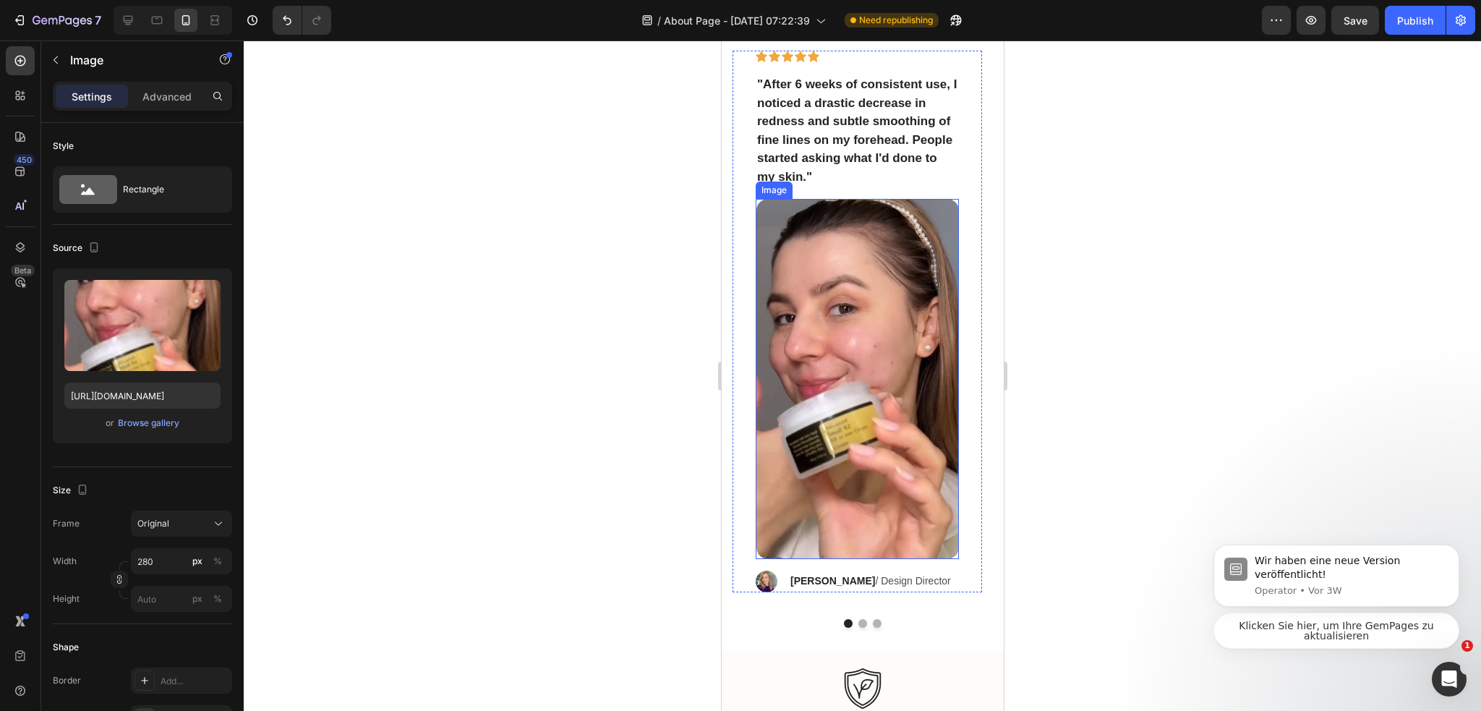
click at [883, 391] on img at bounding box center [856, 379] width 202 height 360
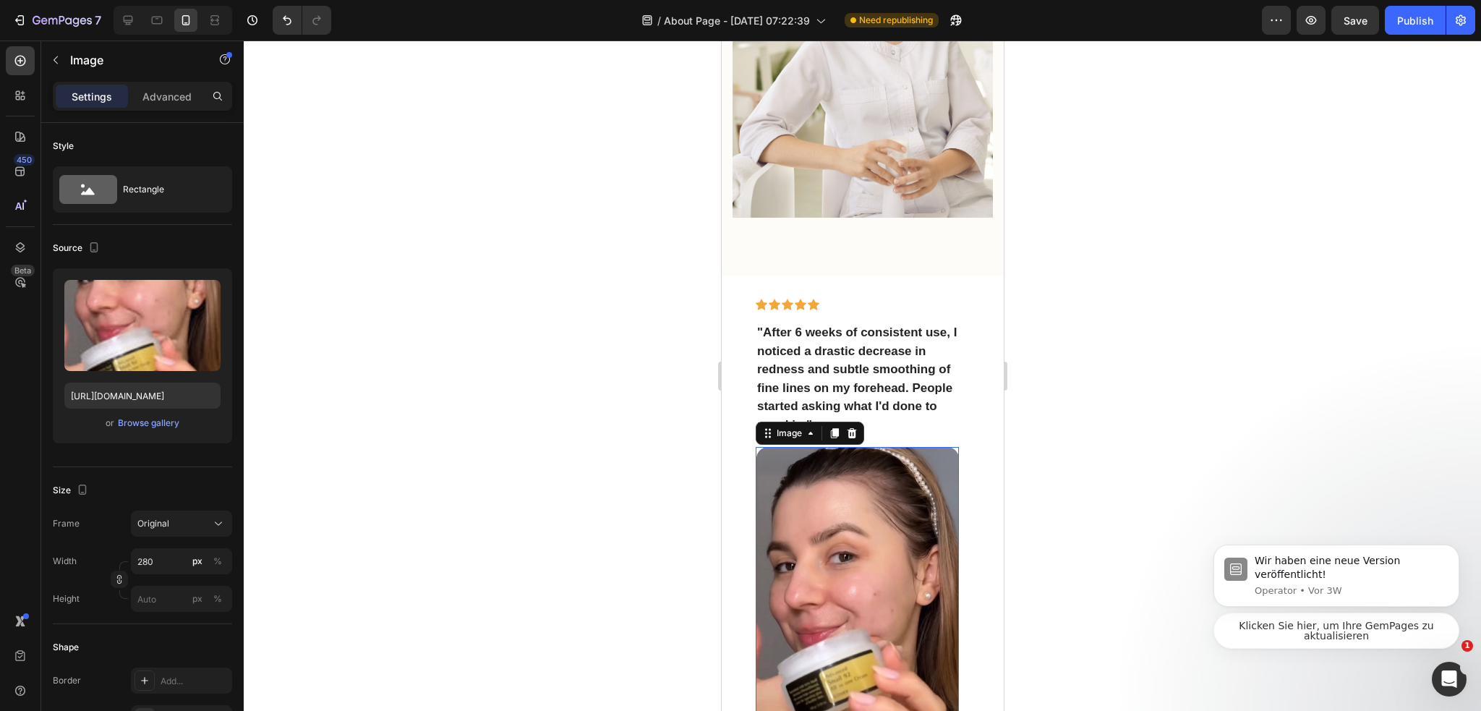
scroll to position [2342, 0]
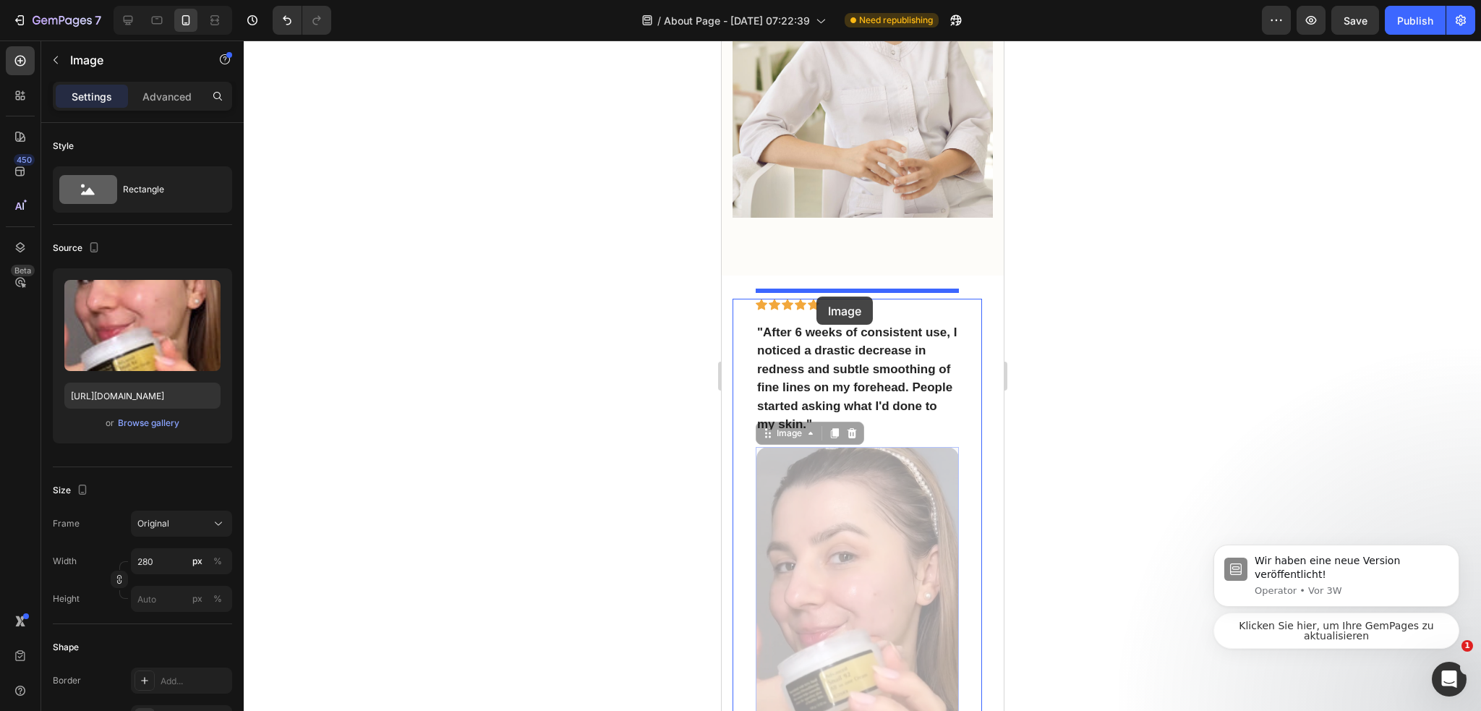
drag, startPoint x: 776, startPoint y: 398, endPoint x: 815, endPoint y: 296, distance: 109.1
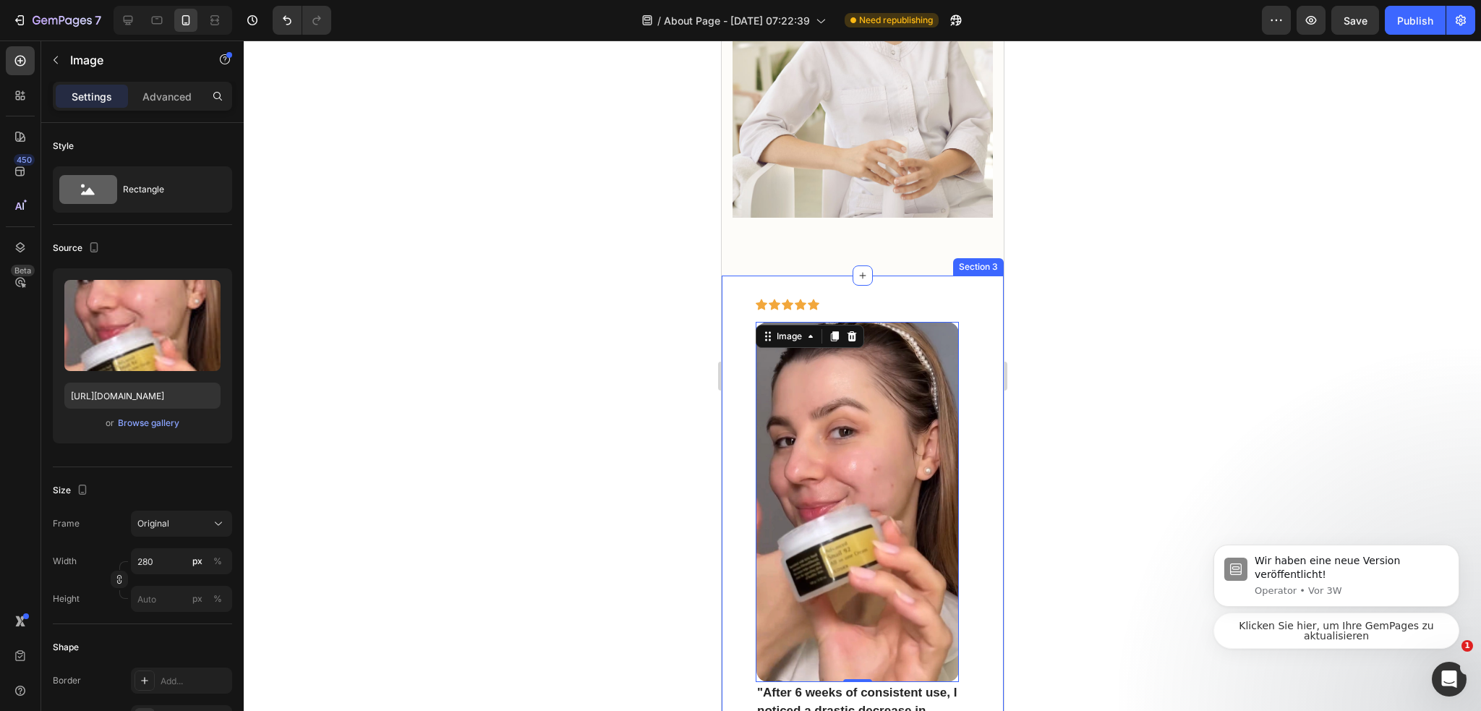
click at [1081, 372] on div at bounding box center [862, 375] width 1237 height 670
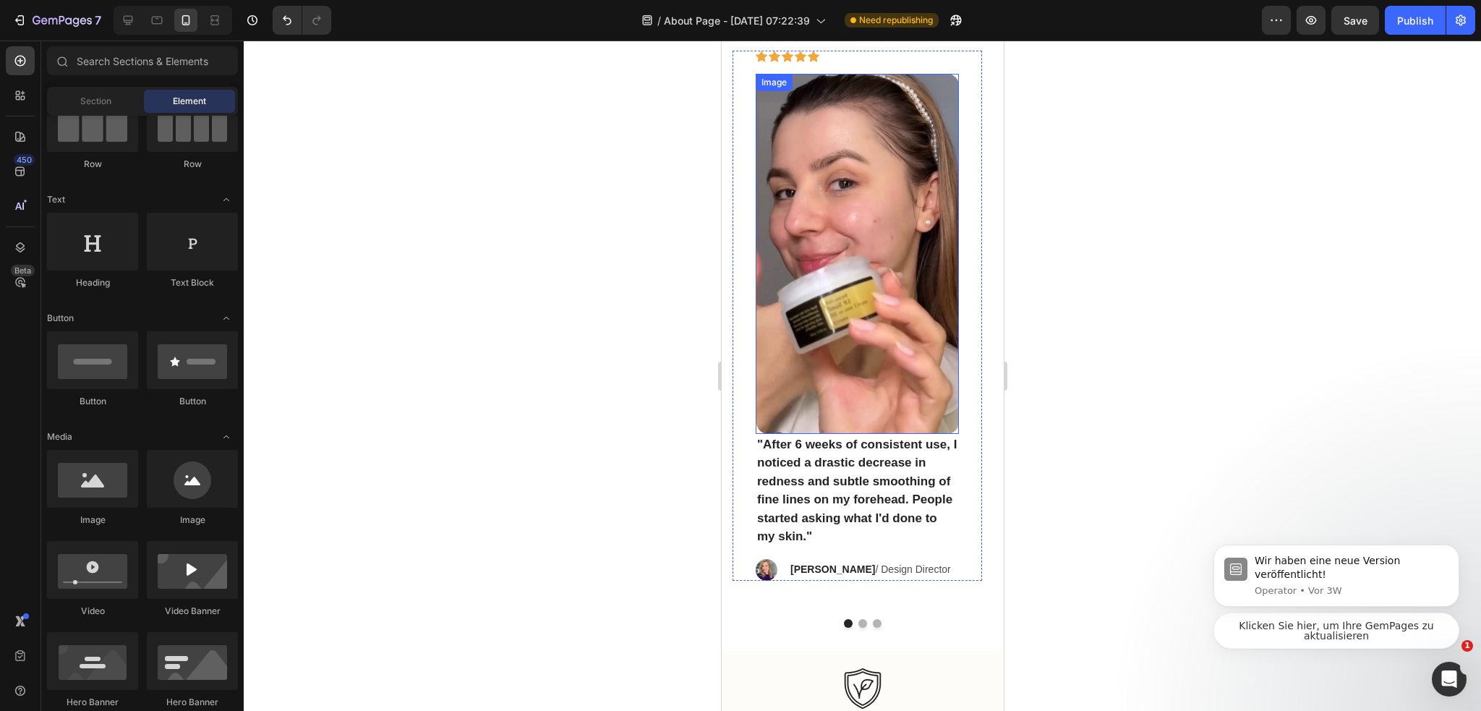
click at [855, 271] on img at bounding box center [856, 254] width 202 height 360
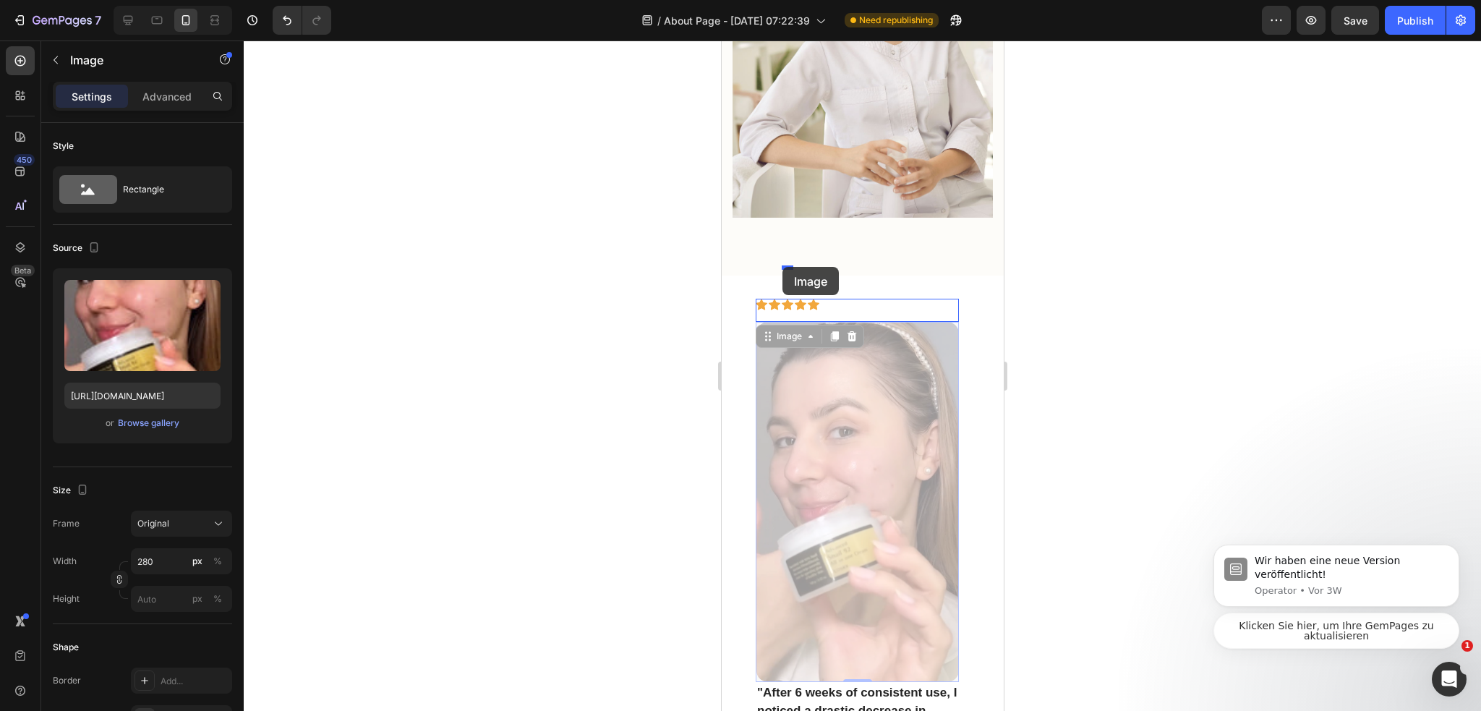
drag, startPoint x: 769, startPoint y: 296, endPoint x: 781, endPoint y: 267, distance: 32.1
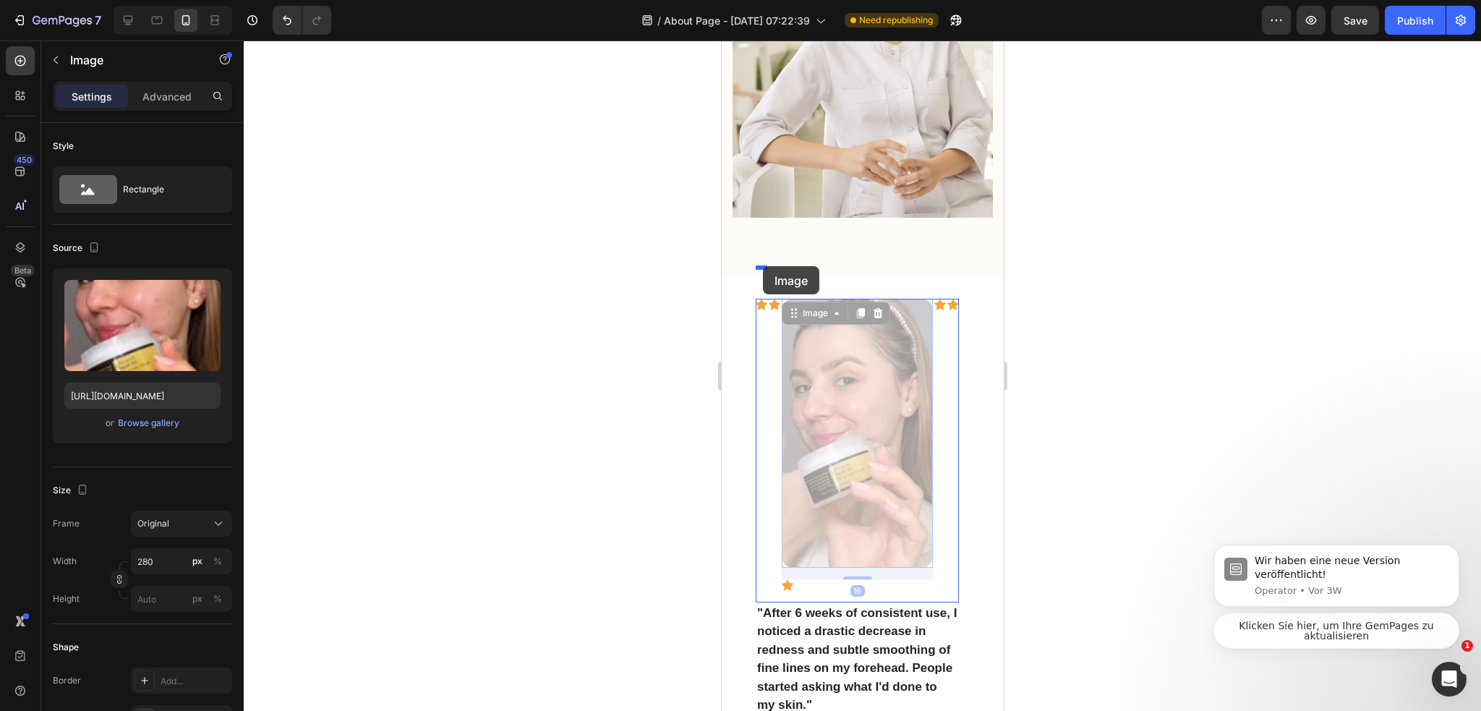
drag, startPoint x: 794, startPoint y: 275, endPoint x: 762, endPoint y: 266, distance: 33.0
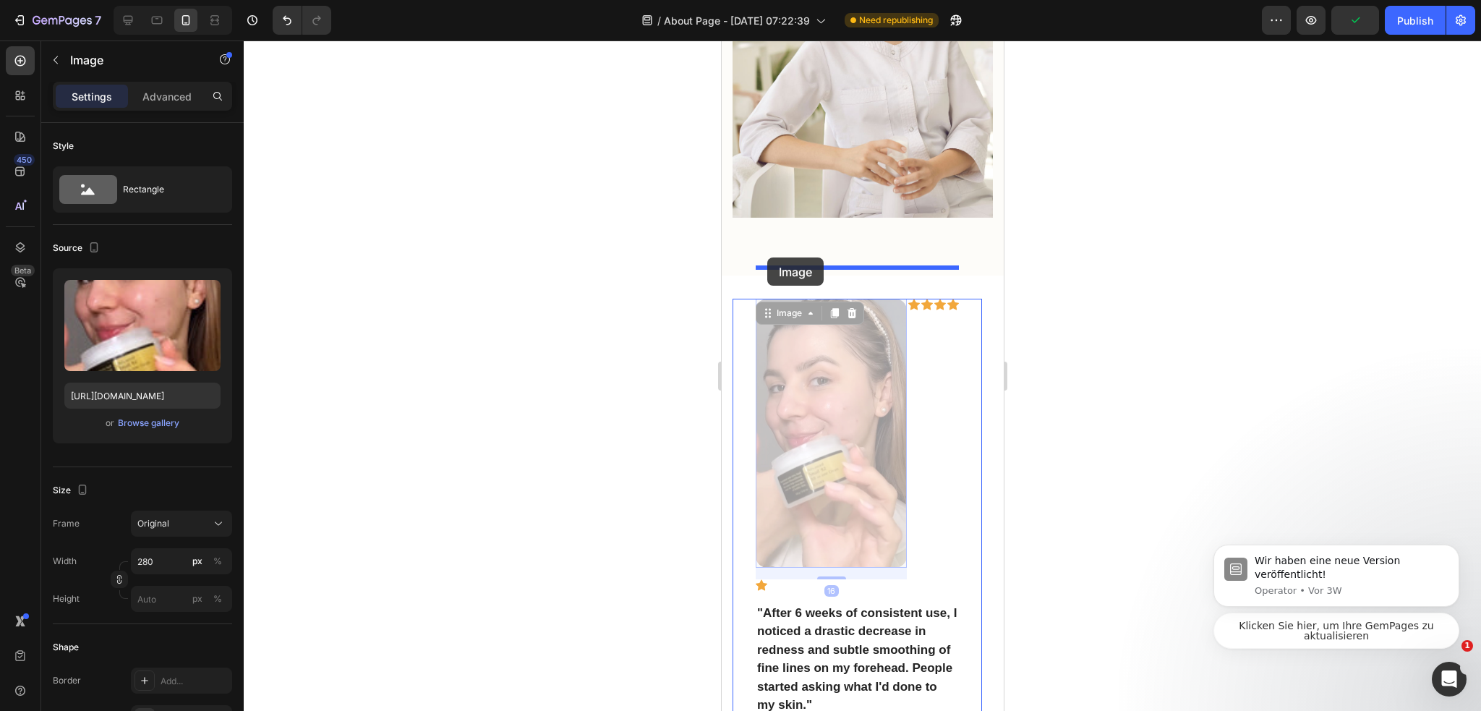
drag, startPoint x: 763, startPoint y: 277, endPoint x: 766, endPoint y: 257, distance: 19.9
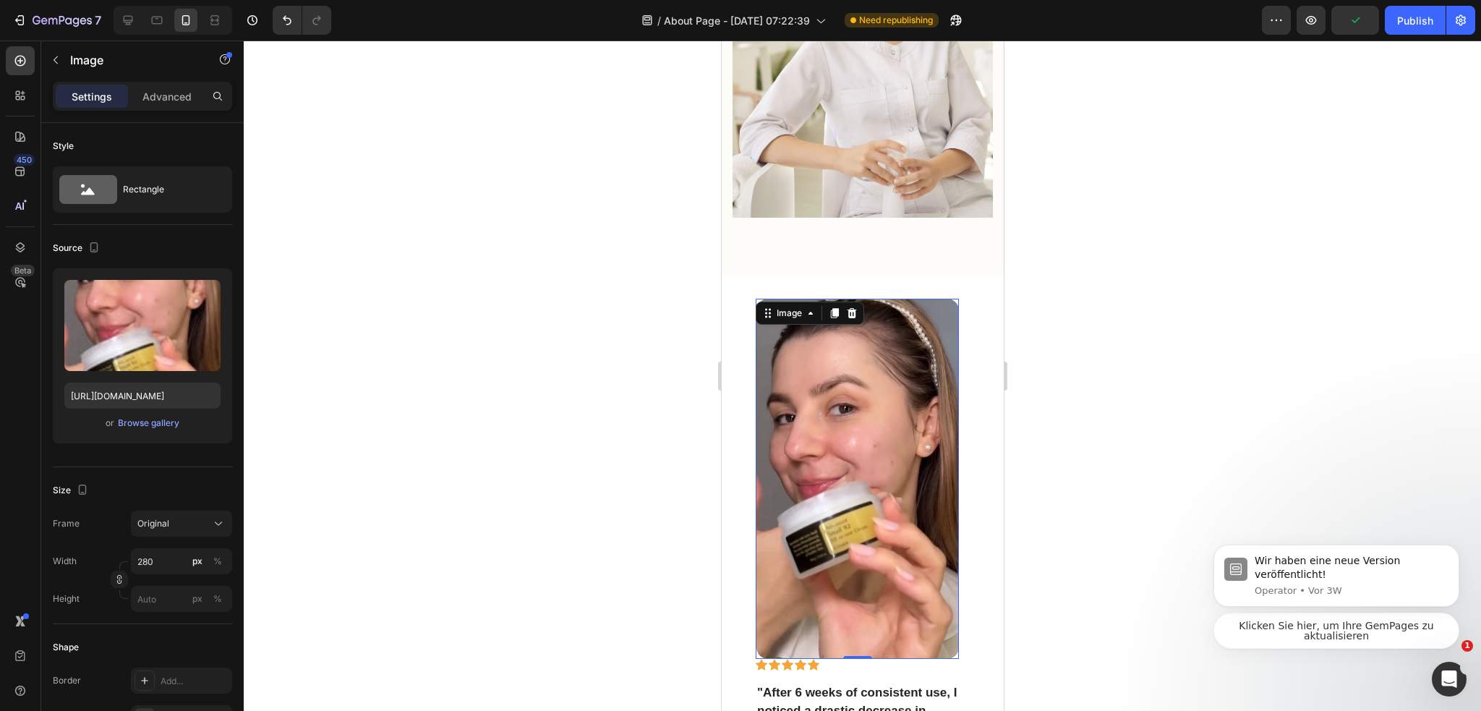
click at [1063, 329] on div at bounding box center [862, 375] width 1237 height 670
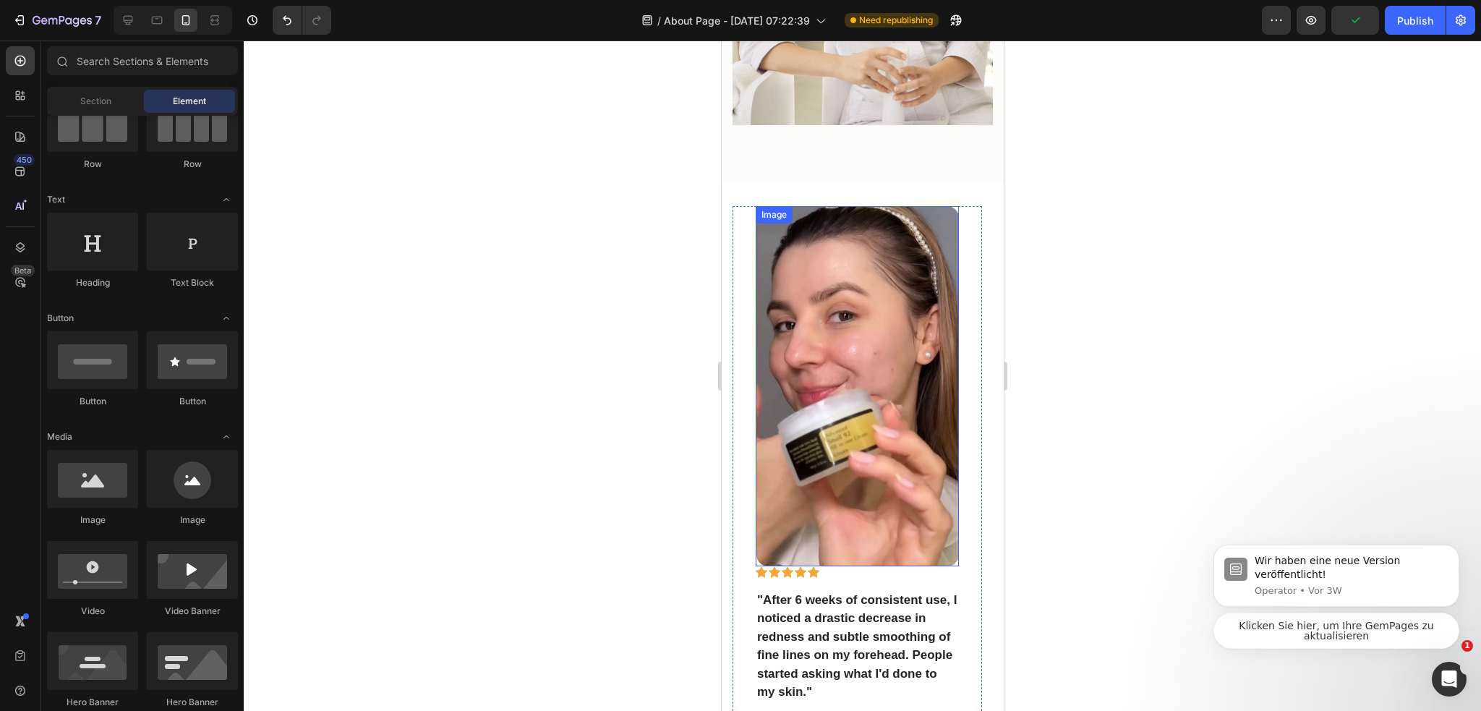
scroll to position [2559, 0]
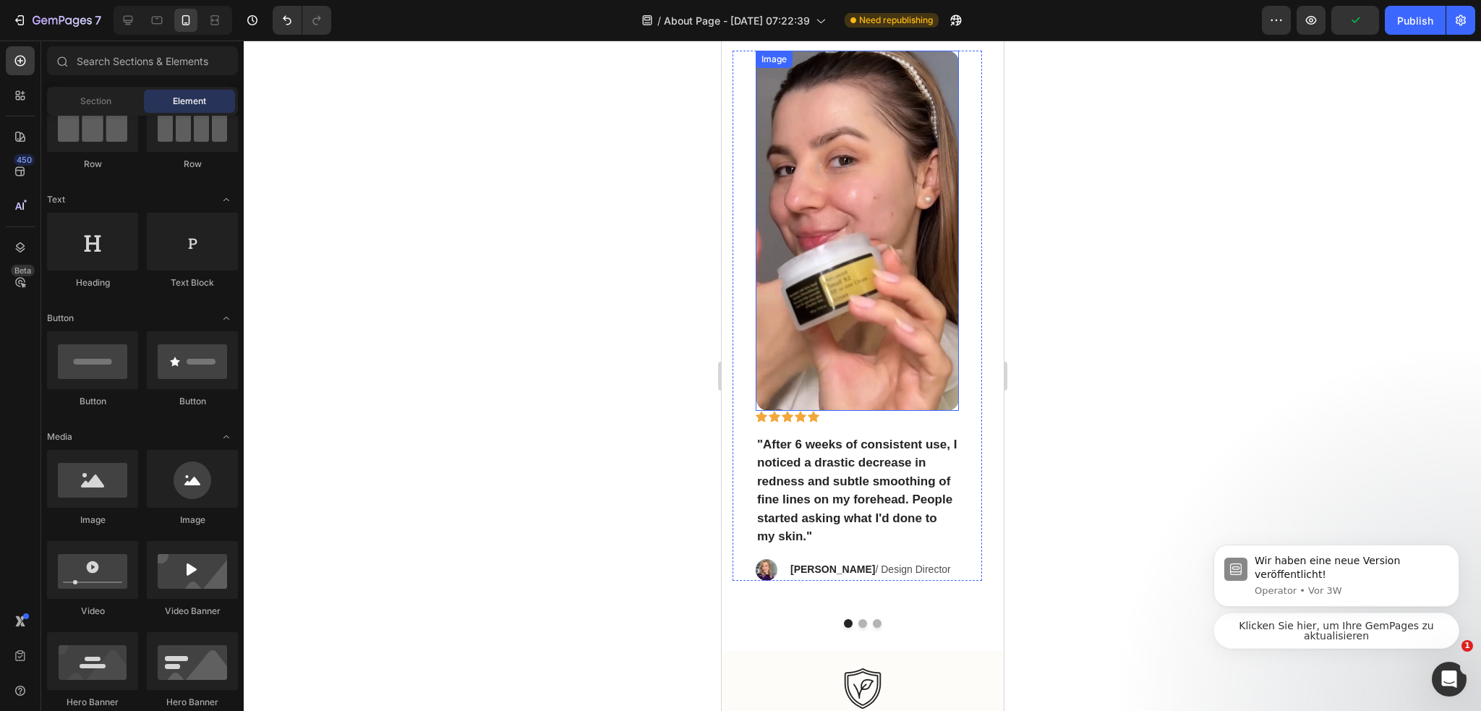
click at [865, 381] on img at bounding box center [856, 231] width 202 height 360
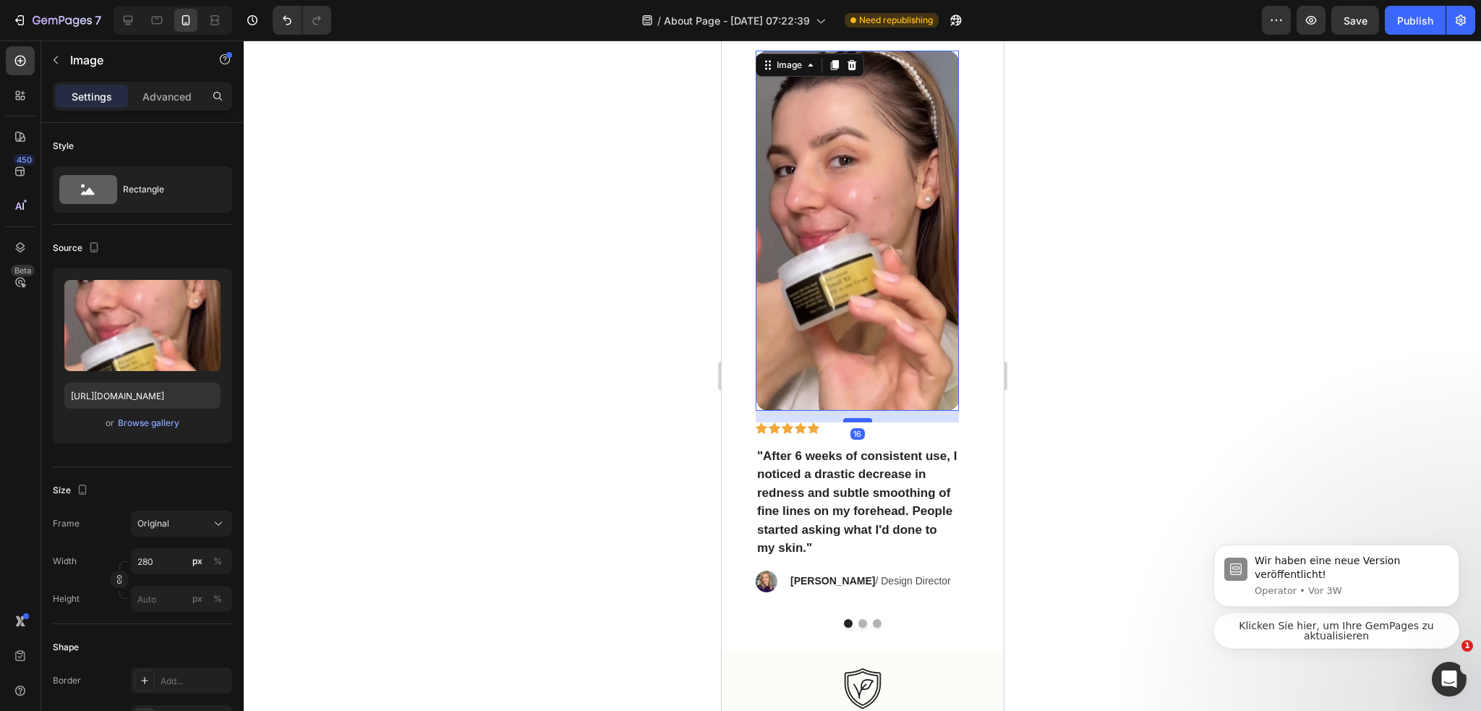
drag, startPoint x: 847, startPoint y: 408, endPoint x: 852, endPoint y: 420, distance: 12.6
click at [852, 420] on div at bounding box center [856, 420] width 29 height 4
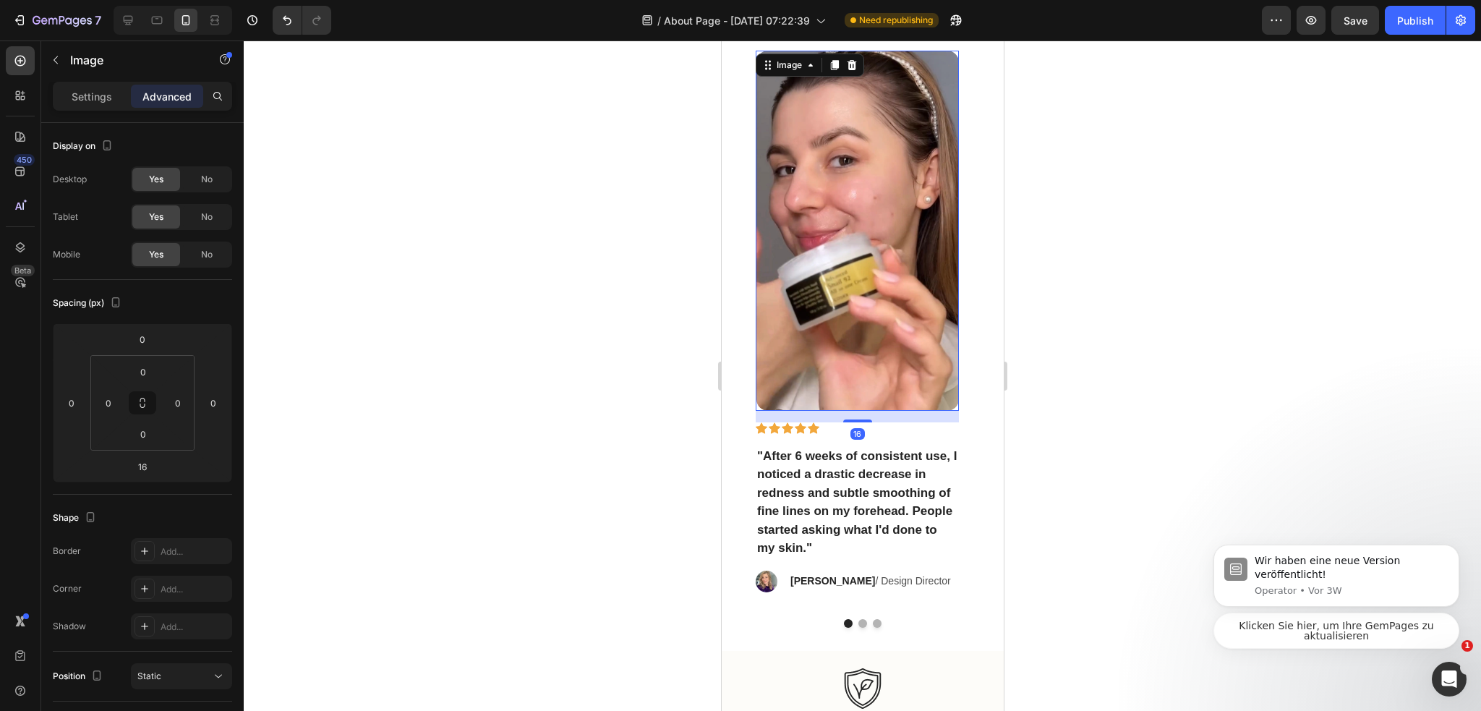
click at [1117, 411] on div at bounding box center [862, 375] width 1237 height 670
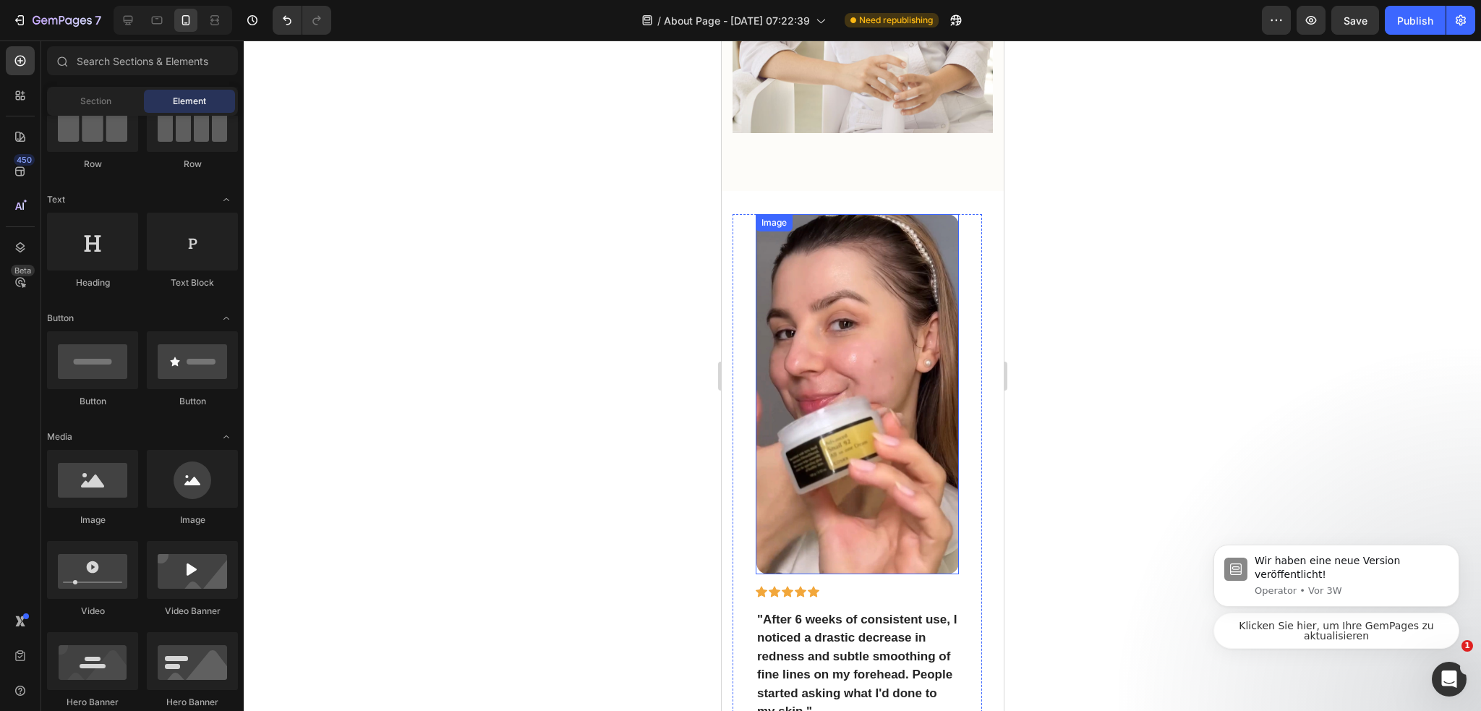
scroll to position [2415, 0]
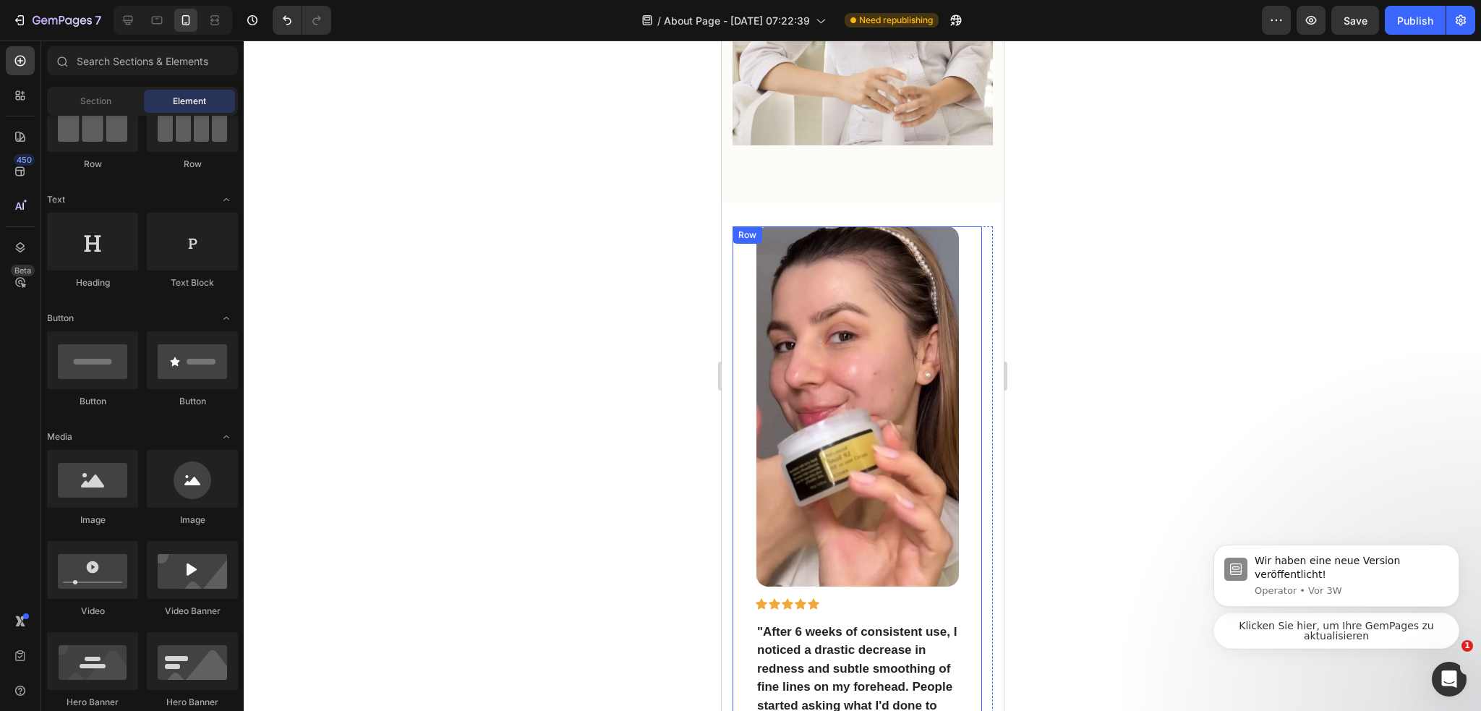
click at [1116, 322] on div at bounding box center [862, 375] width 1237 height 670
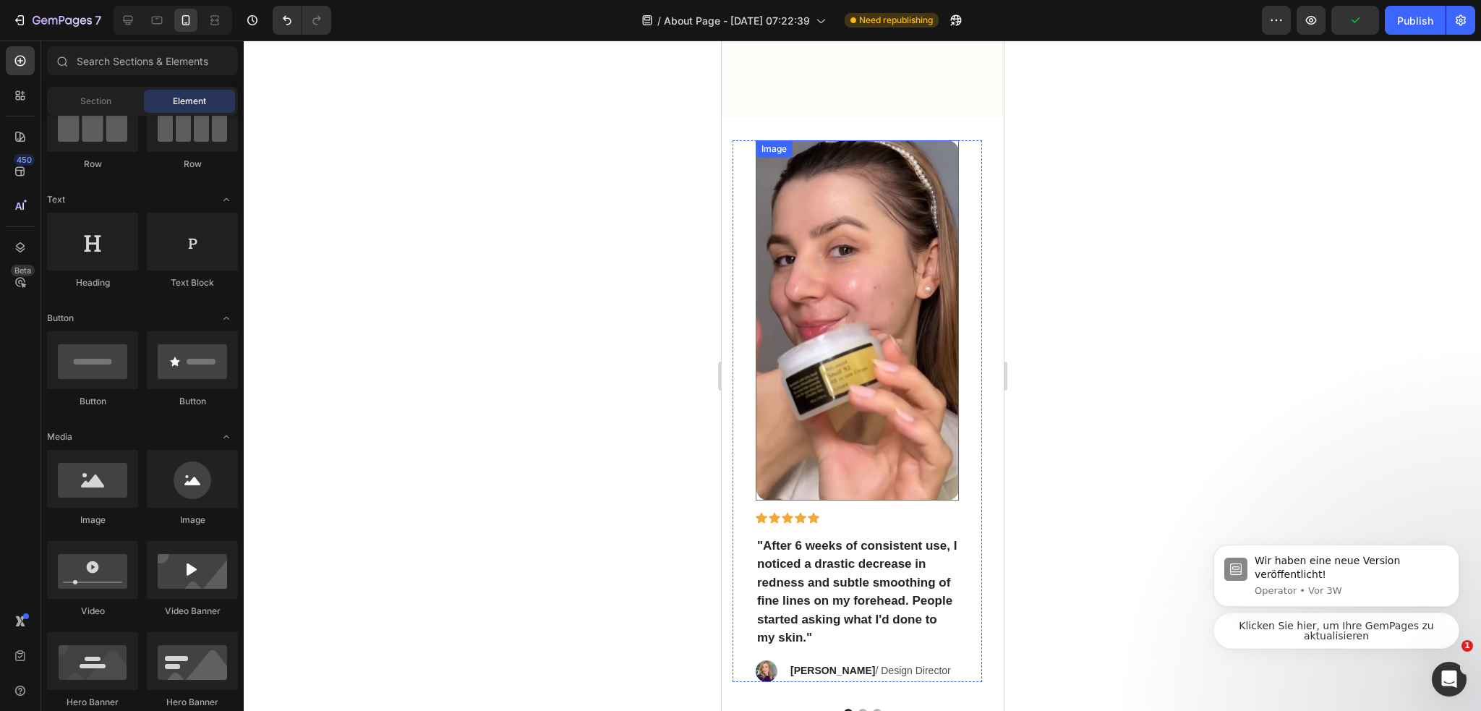
scroll to position [2559, 0]
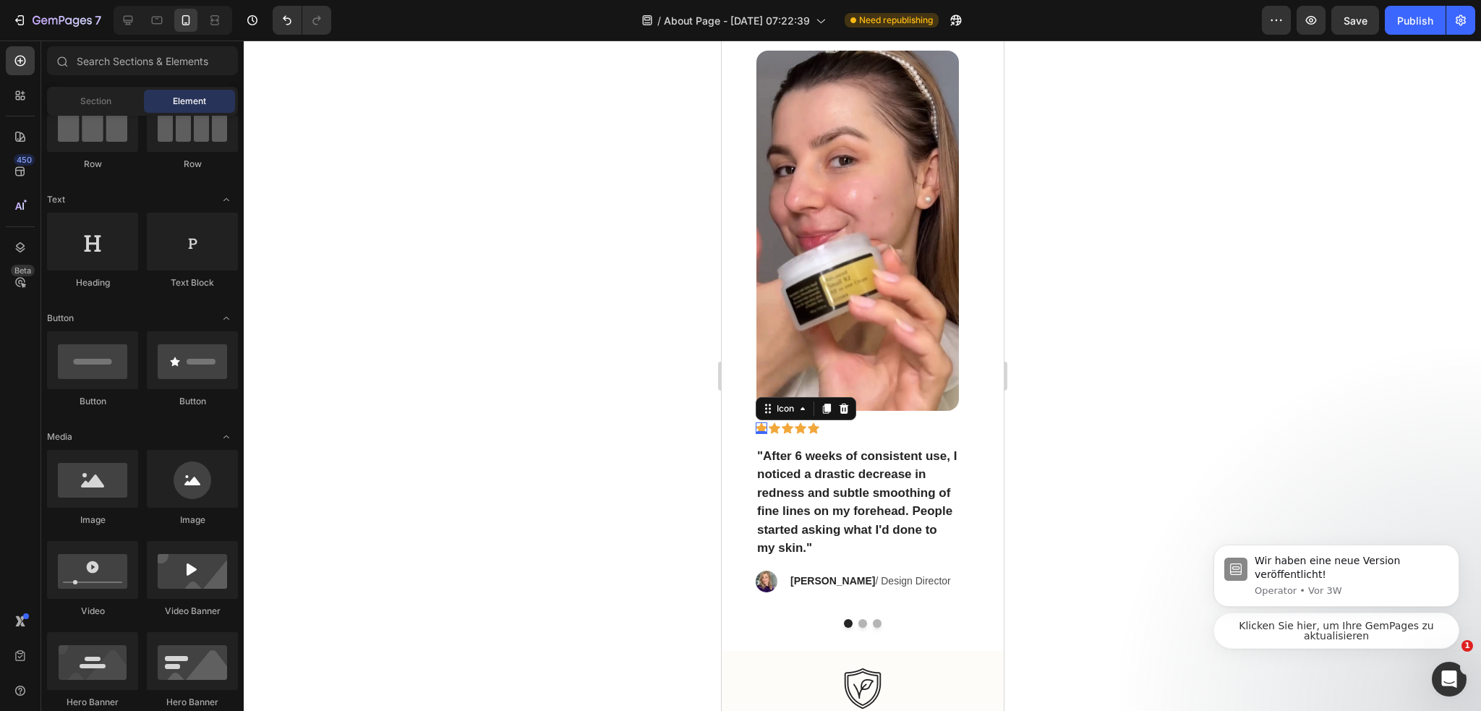
click at [763, 430] on div "Icon 0" at bounding box center [761, 428] width 12 height 12
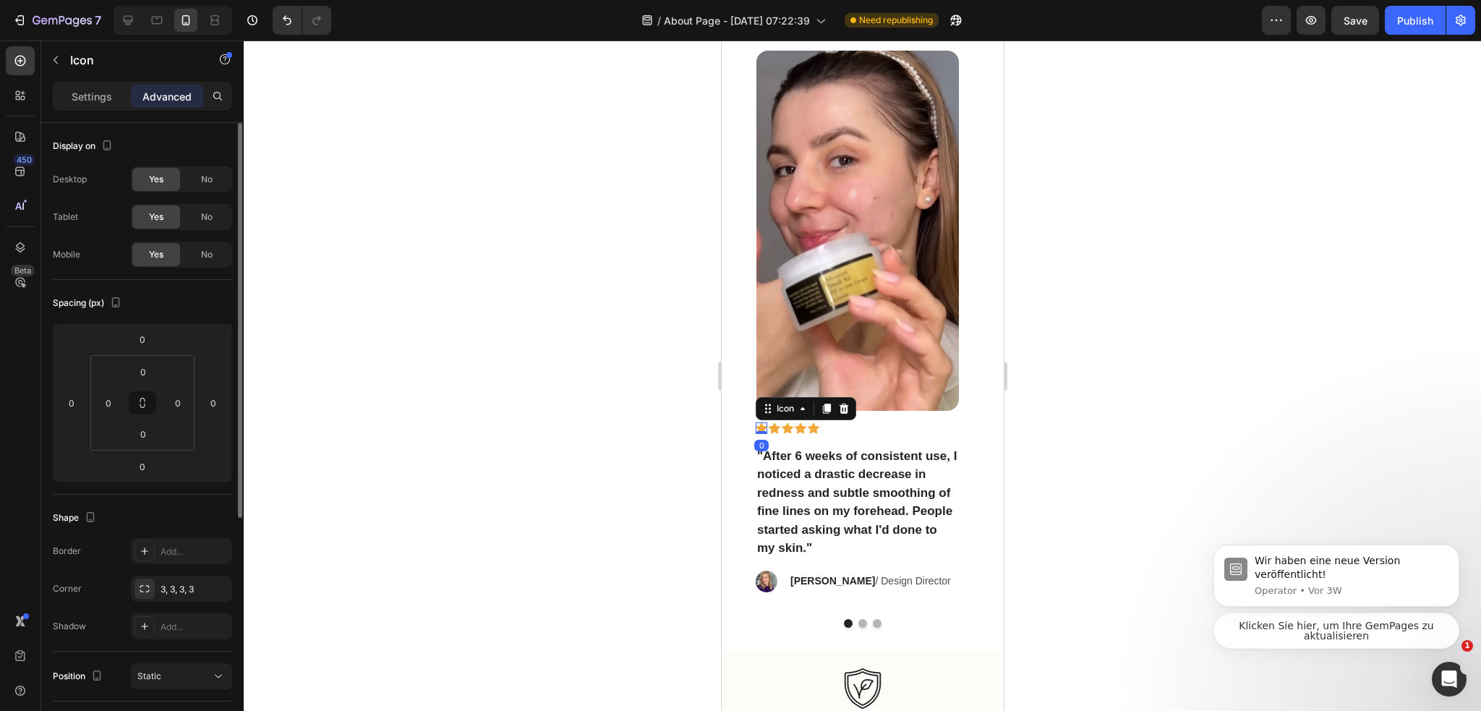
click at [86, 102] on p "Settings" at bounding box center [92, 96] width 40 height 15
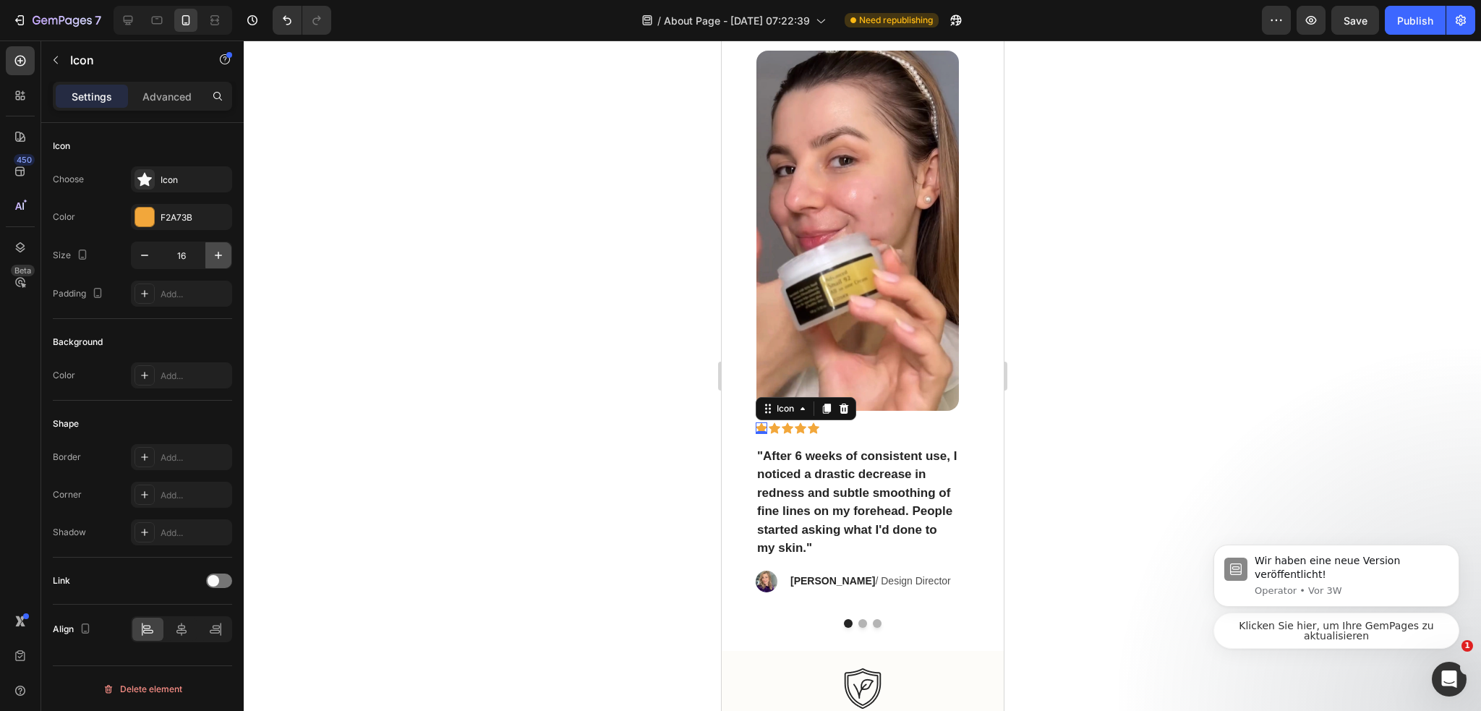
click at [219, 254] on icon "button" at bounding box center [218, 255] width 7 height 7
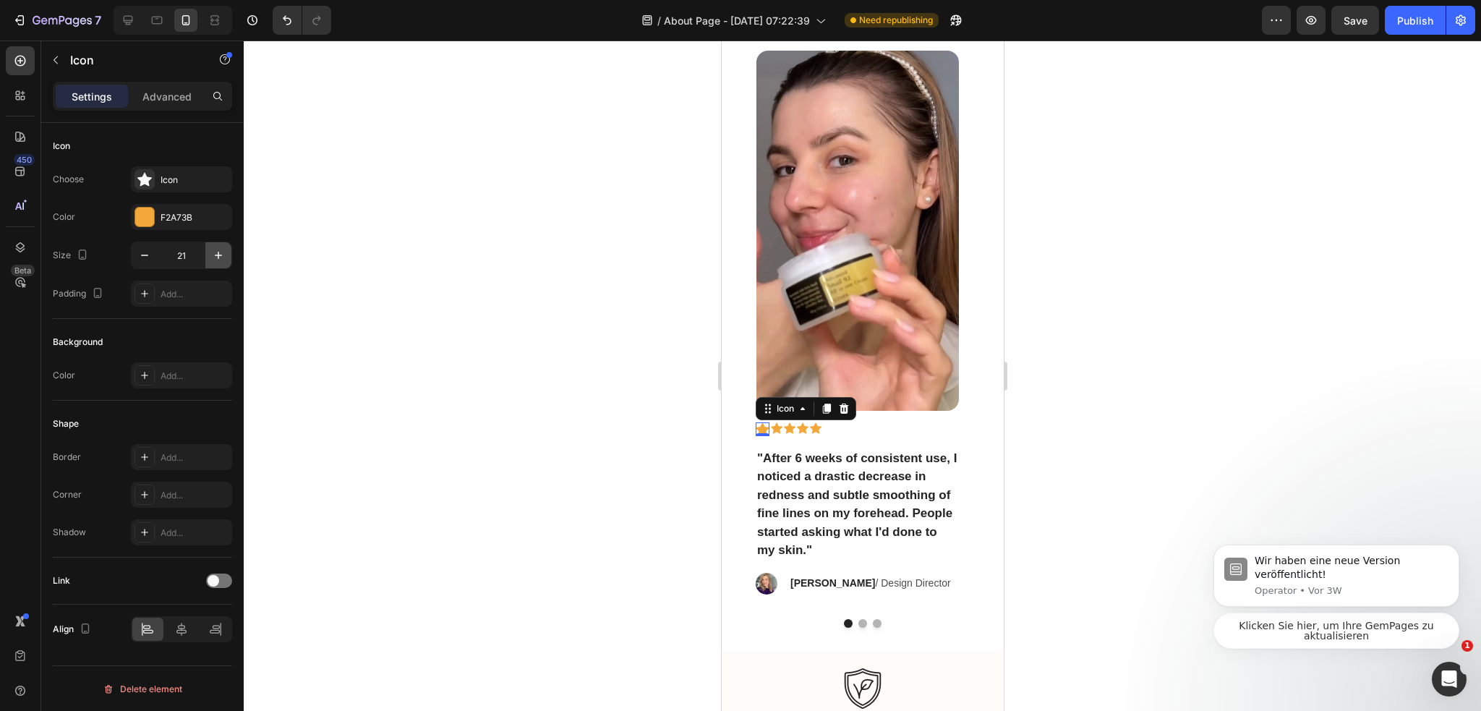
click at [219, 254] on icon "button" at bounding box center [218, 255] width 7 height 7
click at [140, 255] on icon "button" at bounding box center [144, 255] width 14 height 14
click at [142, 257] on icon "button" at bounding box center [144, 255] width 14 height 14
click at [224, 253] on icon "button" at bounding box center [218, 255] width 14 height 14
type input "21"
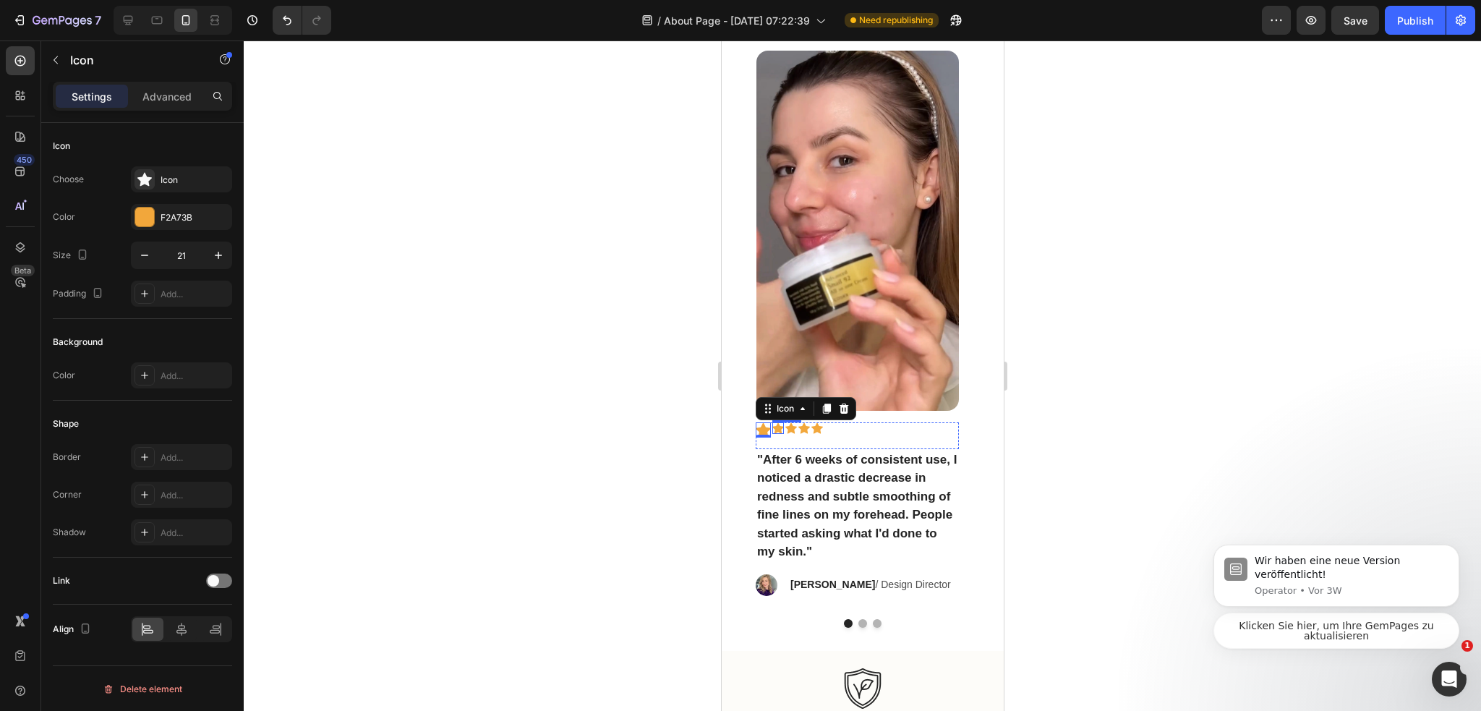
click at [776, 429] on div "Icon" at bounding box center [777, 428] width 12 height 12
click at [226, 252] on icon "button" at bounding box center [218, 255] width 14 height 14
click at [225, 252] on icon "button" at bounding box center [218, 255] width 14 height 14
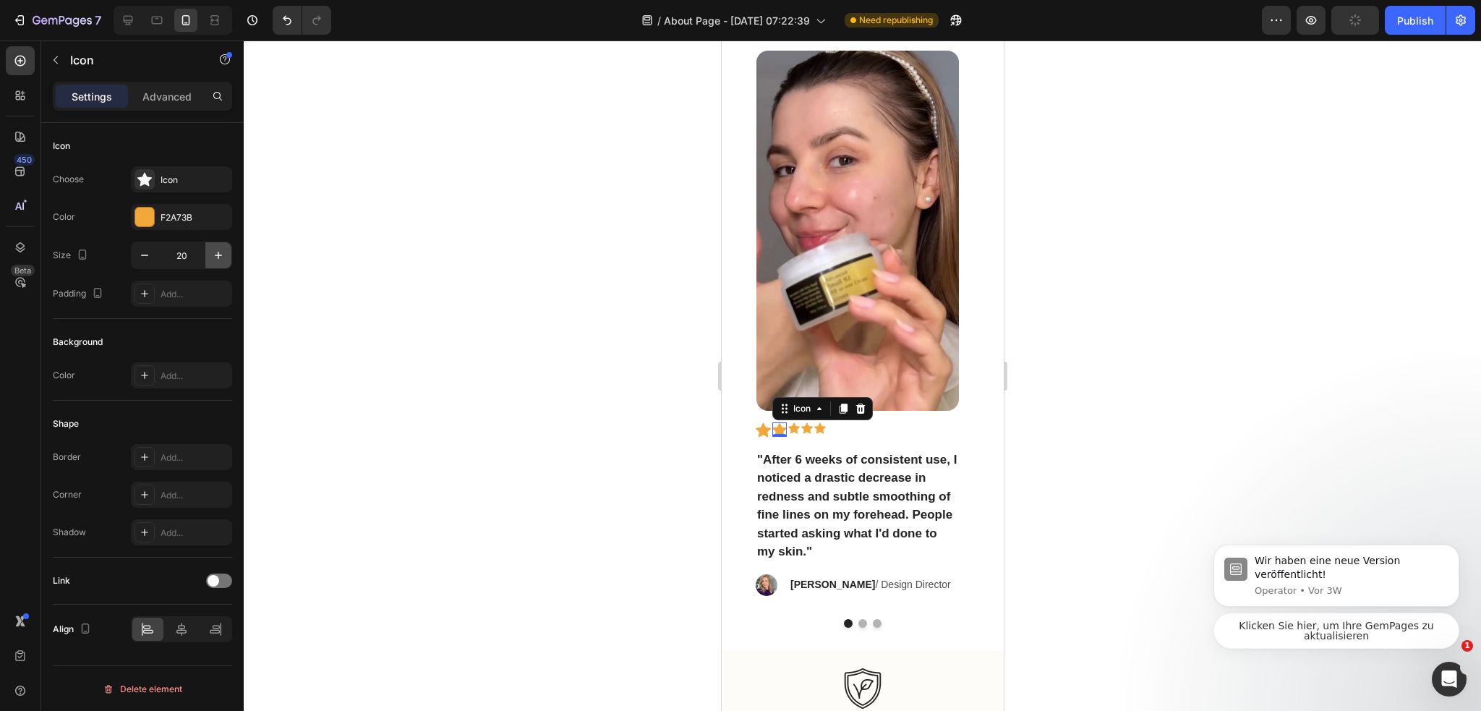
click at [225, 252] on icon "button" at bounding box center [218, 255] width 14 height 14
type input "21"
click at [793, 427] on icon at bounding box center [794, 427] width 12 height 11
click at [194, 265] on input "16" at bounding box center [182, 255] width 48 height 26
click at [211, 257] on icon "button" at bounding box center [218, 255] width 14 height 14
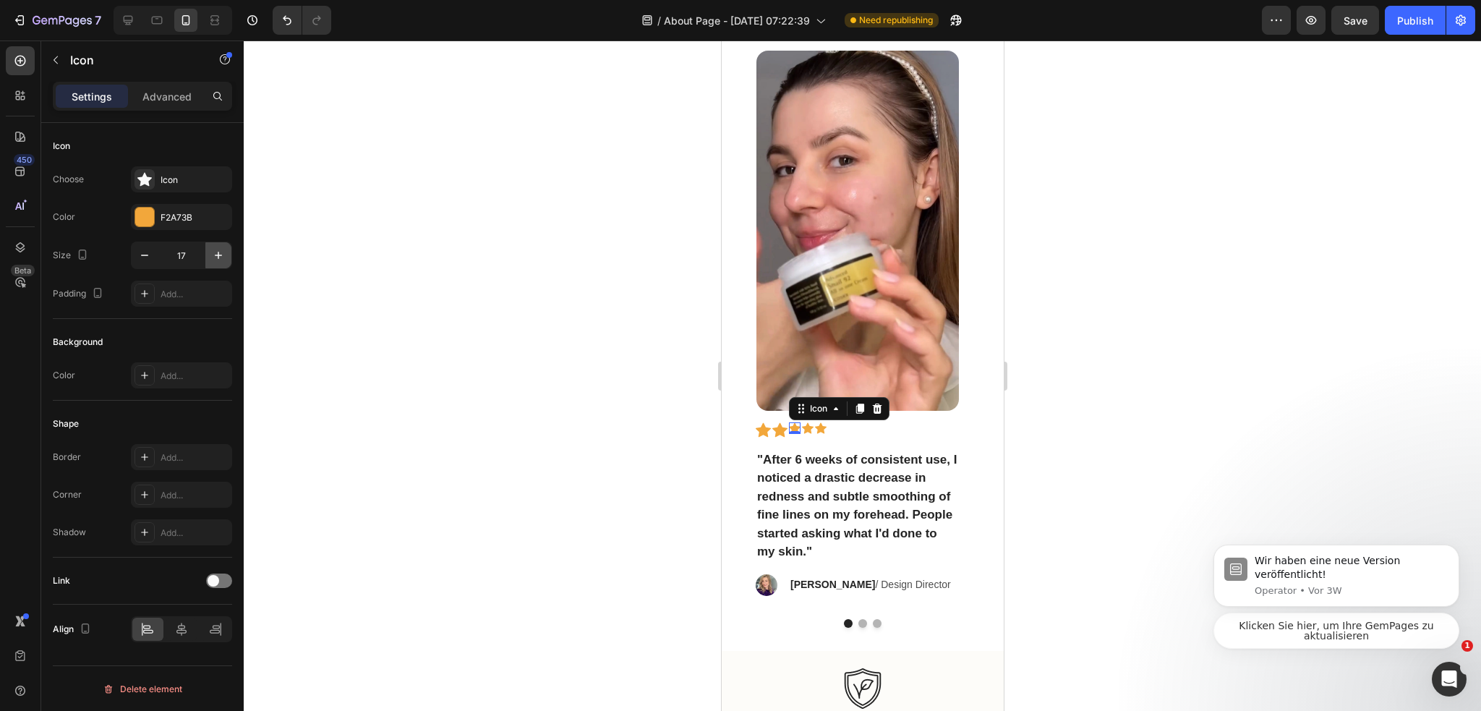
click at [211, 257] on icon "button" at bounding box center [218, 255] width 14 height 14
type input "21"
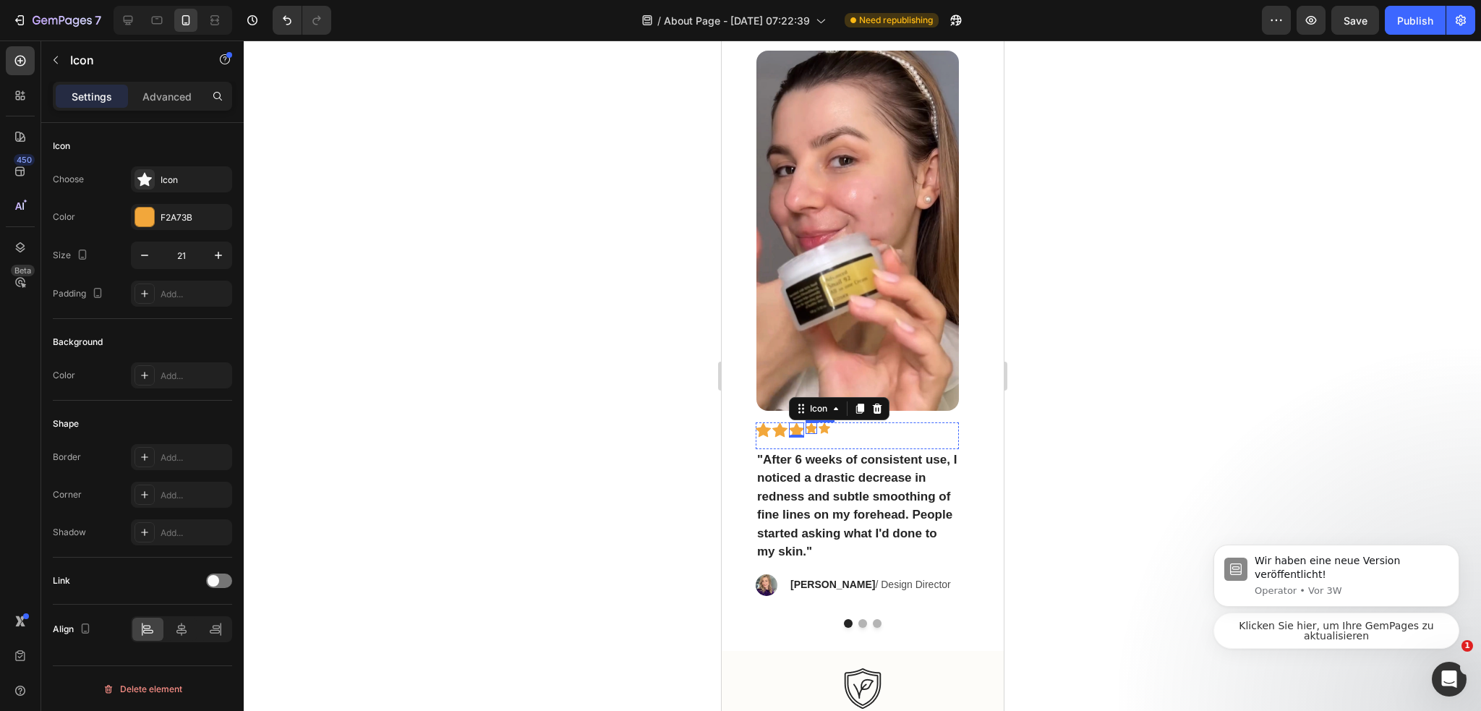
click at [811, 430] on div "Icon" at bounding box center [811, 428] width 12 height 12
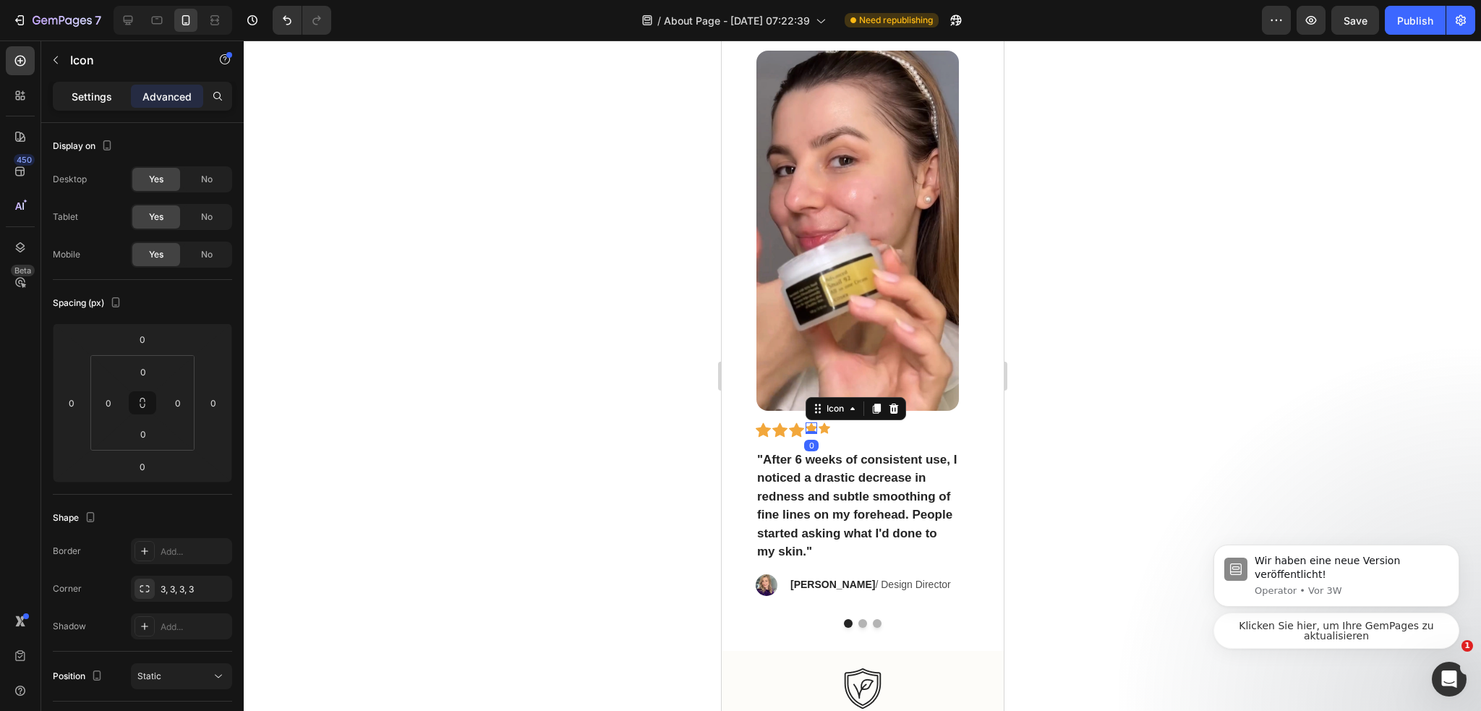
click at [100, 101] on p "Settings" at bounding box center [92, 96] width 40 height 15
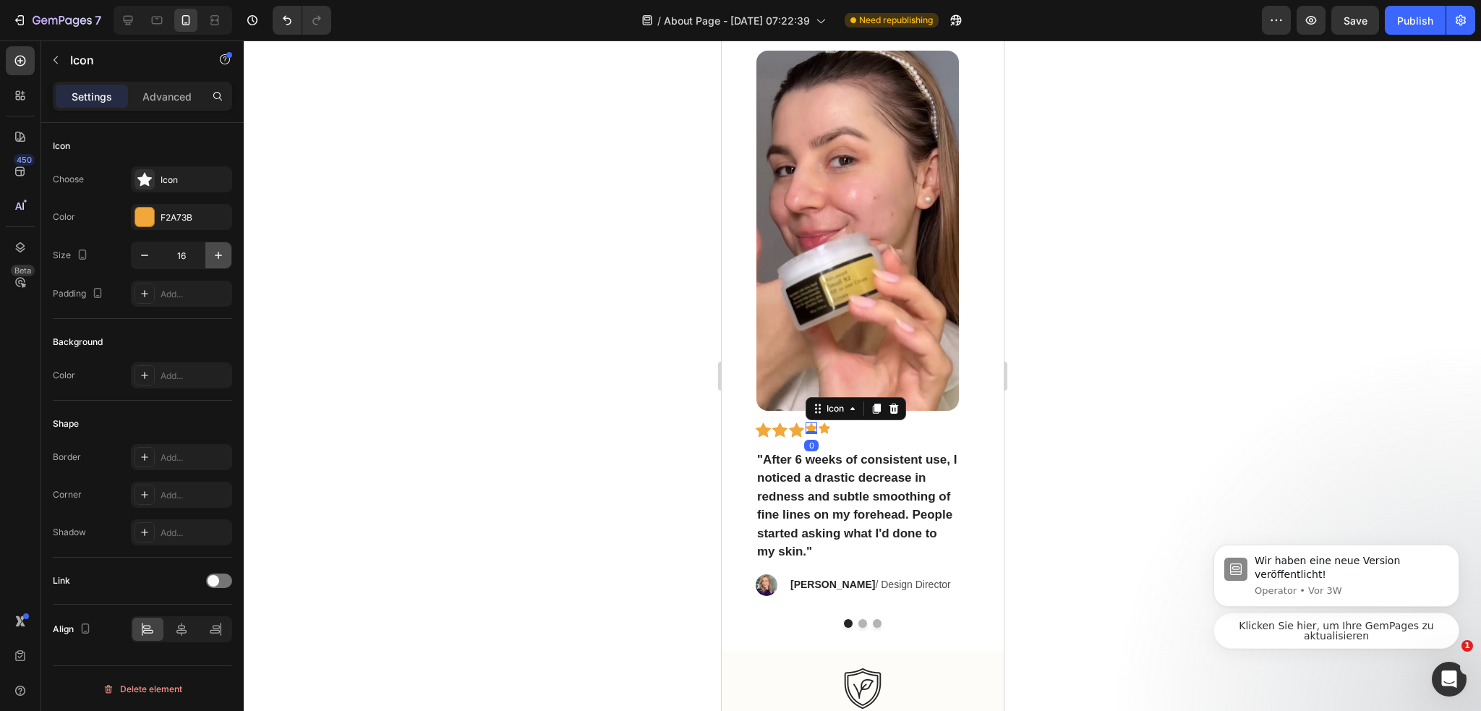
click at [217, 257] on icon "button" at bounding box center [218, 255] width 14 height 14
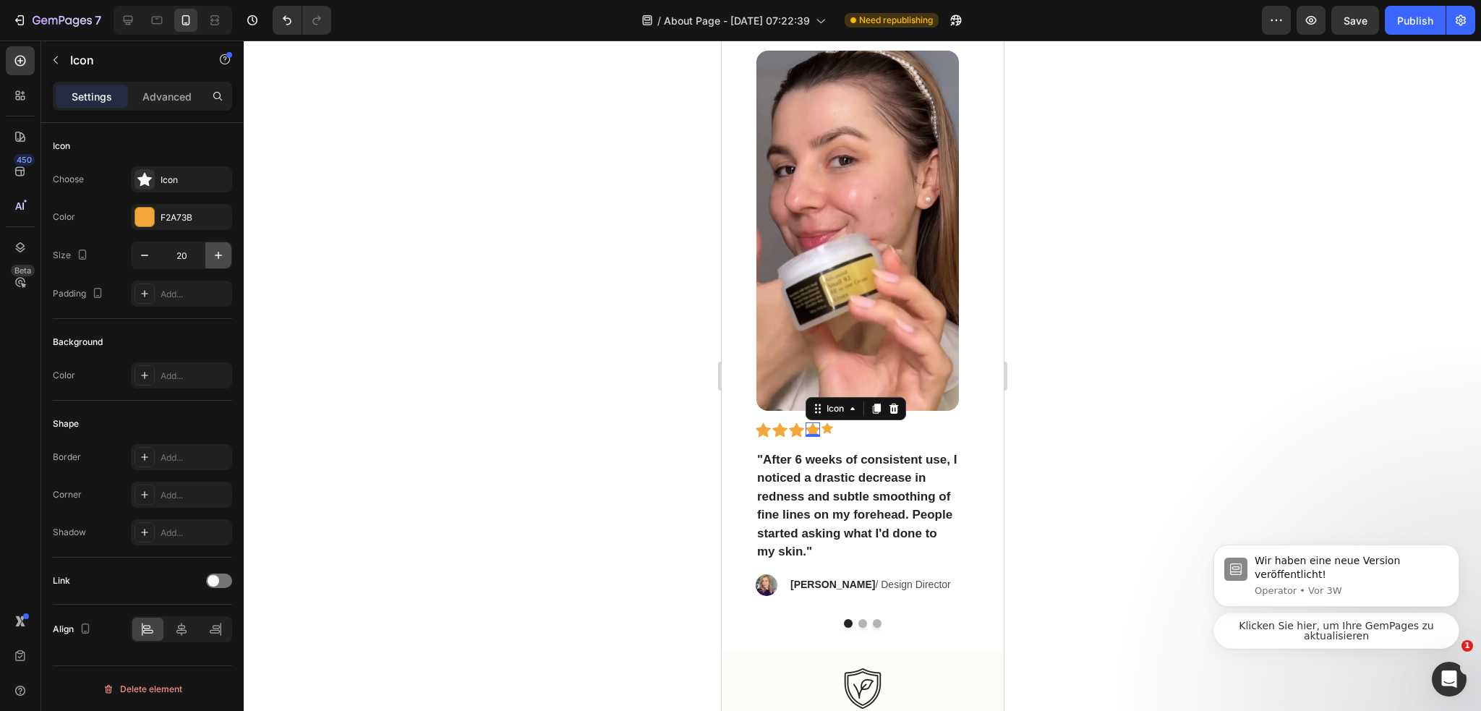
type input "21"
click at [827, 430] on icon at bounding box center [827, 427] width 12 height 11
click at [215, 254] on icon "button" at bounding box center [218, 255] width 14 height 14
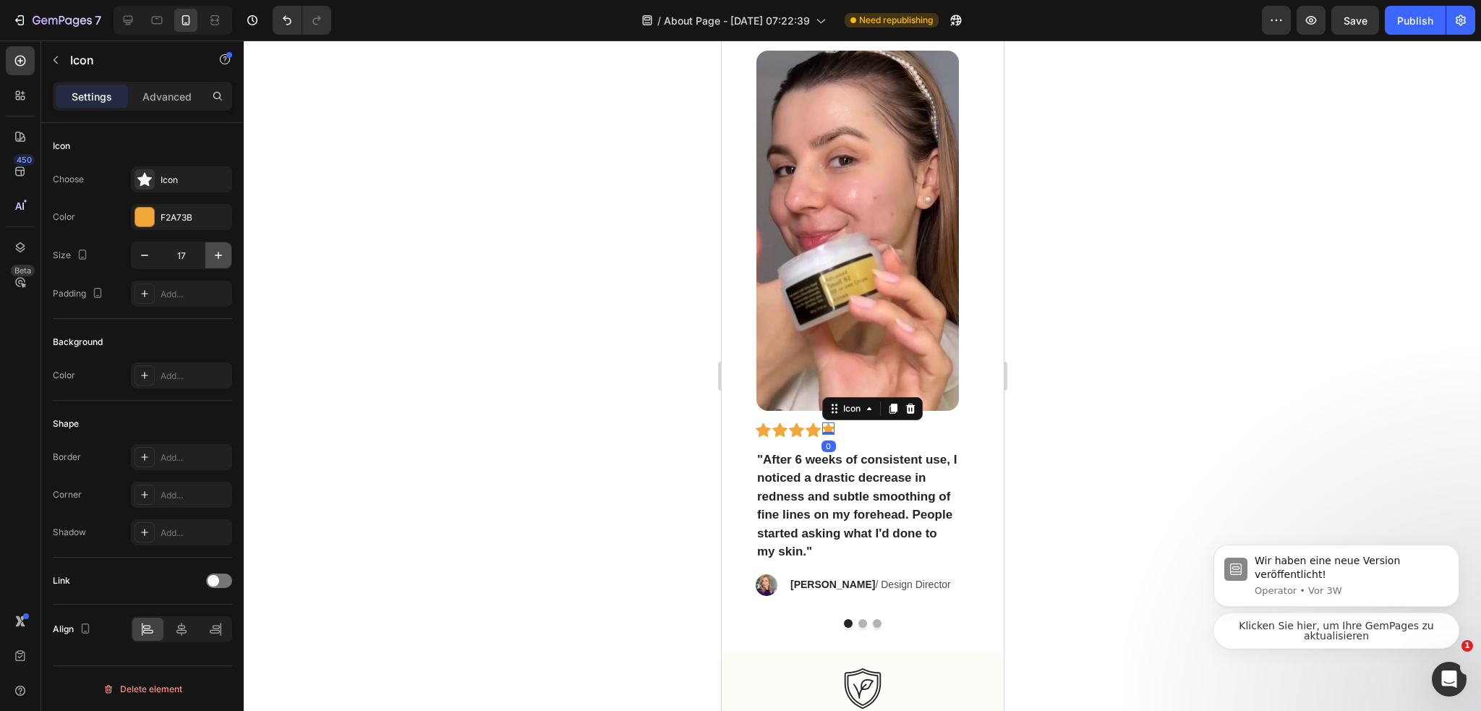
click at [215, 254] on icon "button" at bounding box center [218, 255] width 14 height 14
type input "21"
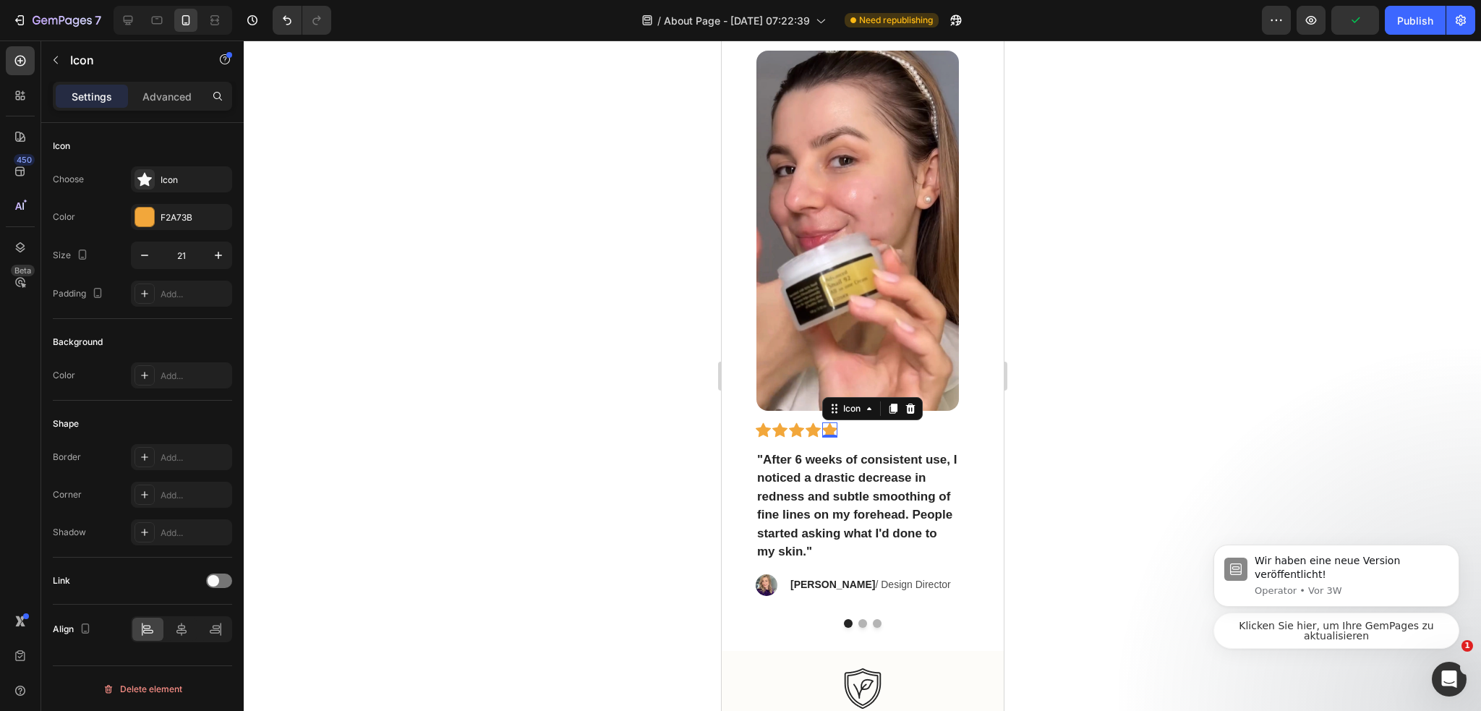
click at [507, 307] on div at bounding box center [862, 375] width 1237 height 670
click at [764, 432] on icon at bounding box center [762, 430] width 15 height 14
click at [780, 432] on div "Icon" at bounding box center [778, 429] width 15 height 15
click at [802, 433] on icon at bounding box center [795, 429] width 15 height 15
click at [811, 433] on icon at bounding box center [812, 430] width 15 height 14
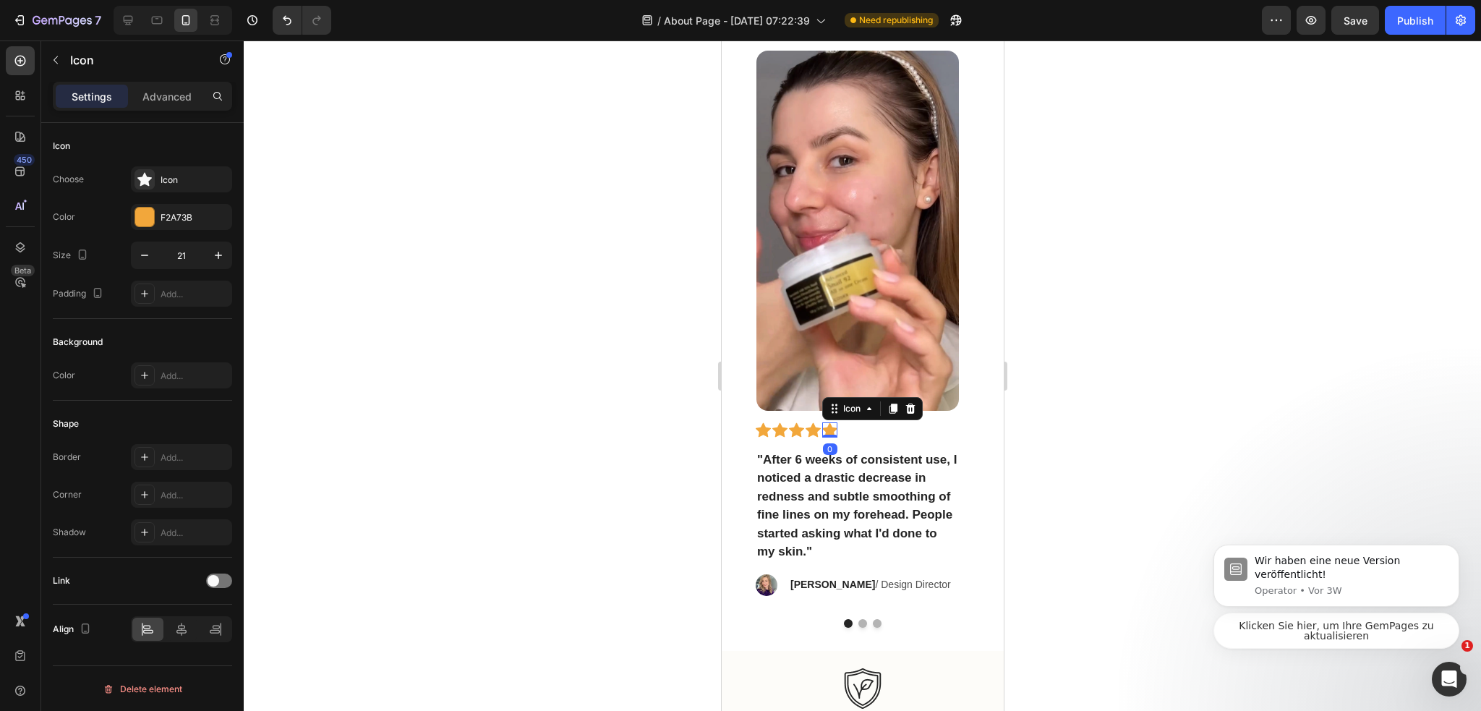
click at [831, 432] on icon at bounding box center [828, 430] width 15 height 14
click at [1220, 381] on div at bounding box center [862, 375] width 1237 height 670
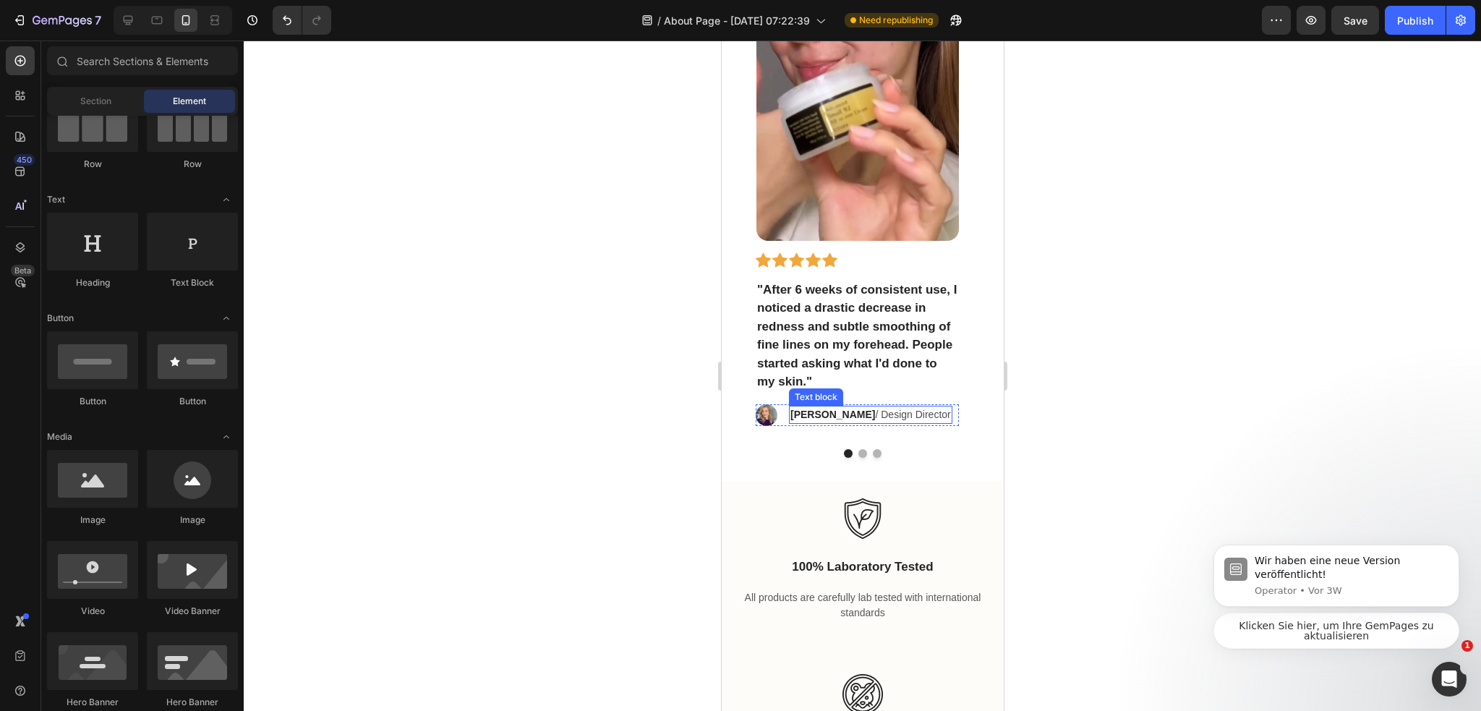
scroll to position [2704, 0]
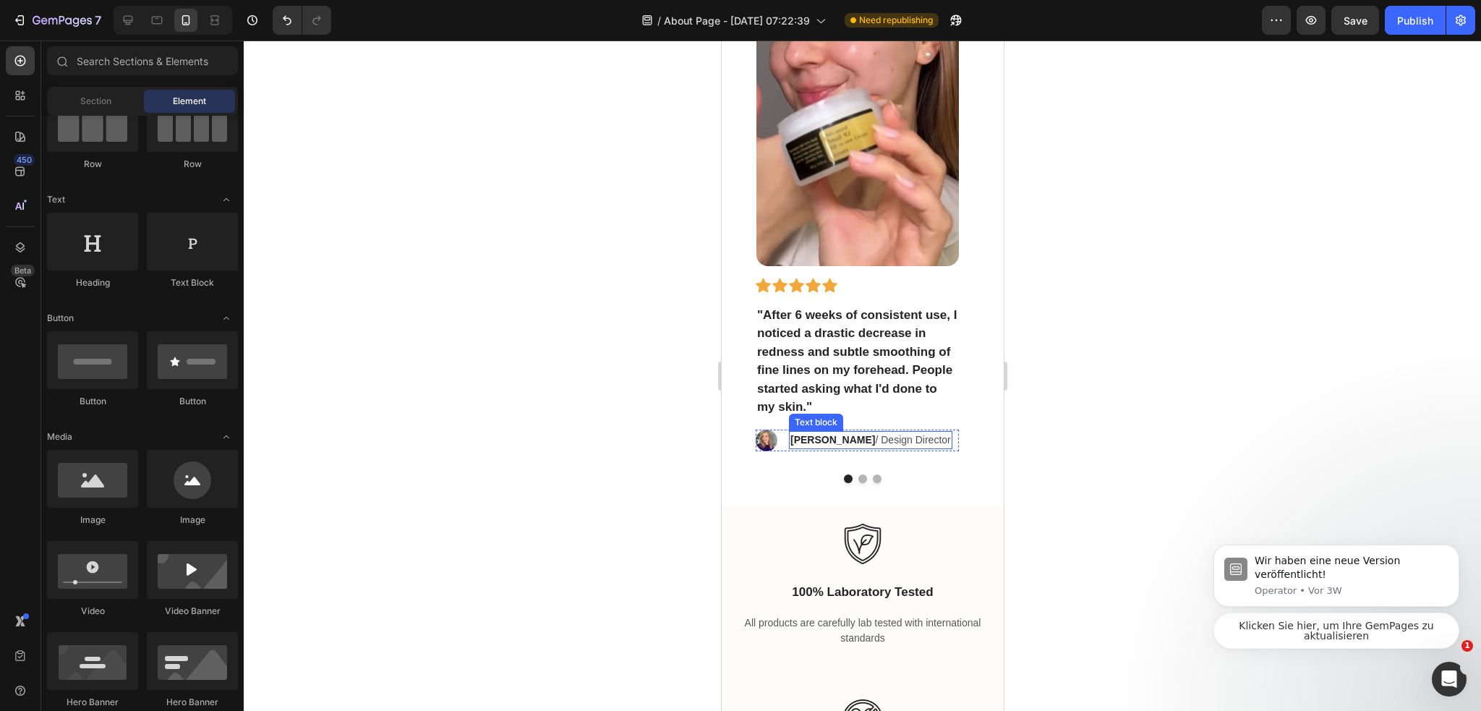
click at [877, 439] on p "Ryan S. / Design Director" at bounding box center [869, 439] width 160 height 15
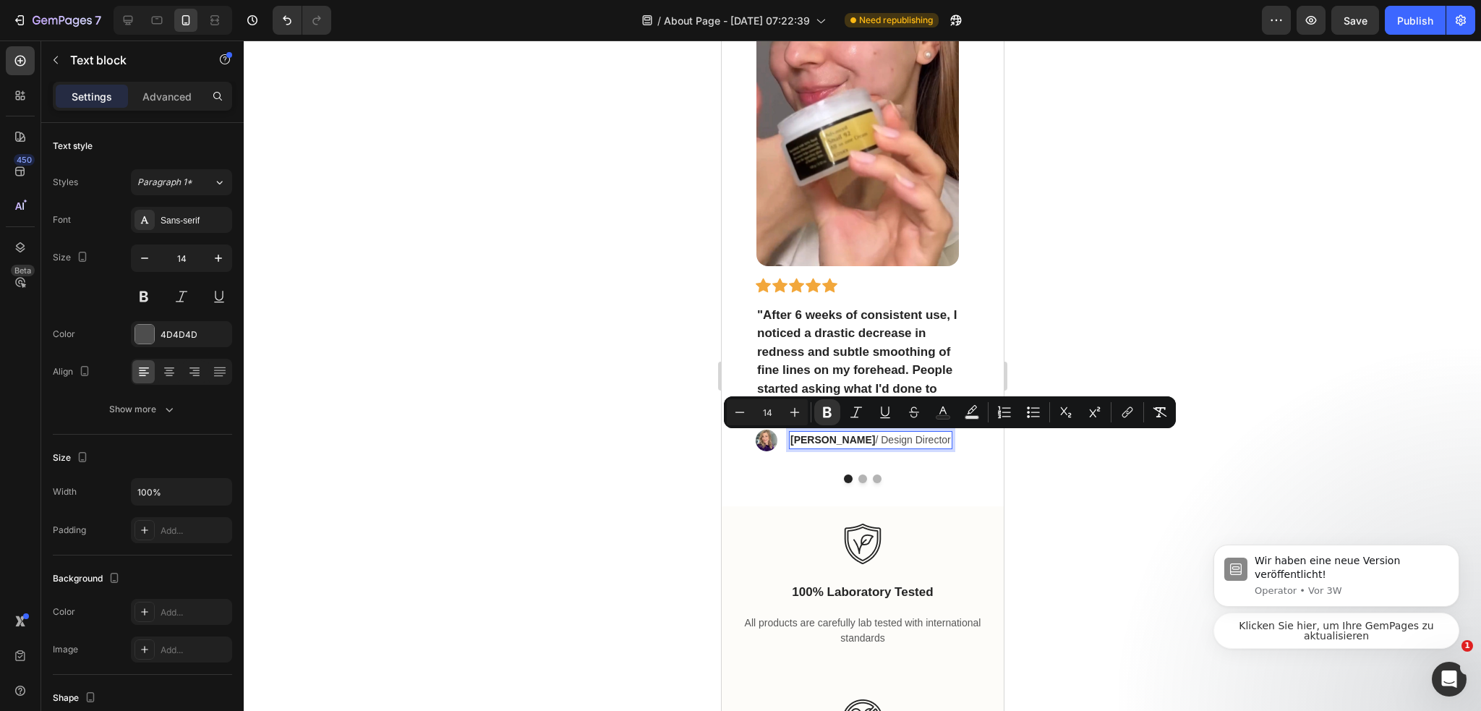
click at [847, 436] on p "Ryan S. / Design Director" at bounding box center [869, 439] width 160 height 15
drag, startPoint x: 839, startPoint y: 440, endPoint x: 868, endPoint y: 446, distance: 30.2
click at [893, 444] on p "Ryan S. / Design Director" at bounding box center [869, 439] width 160 height 15
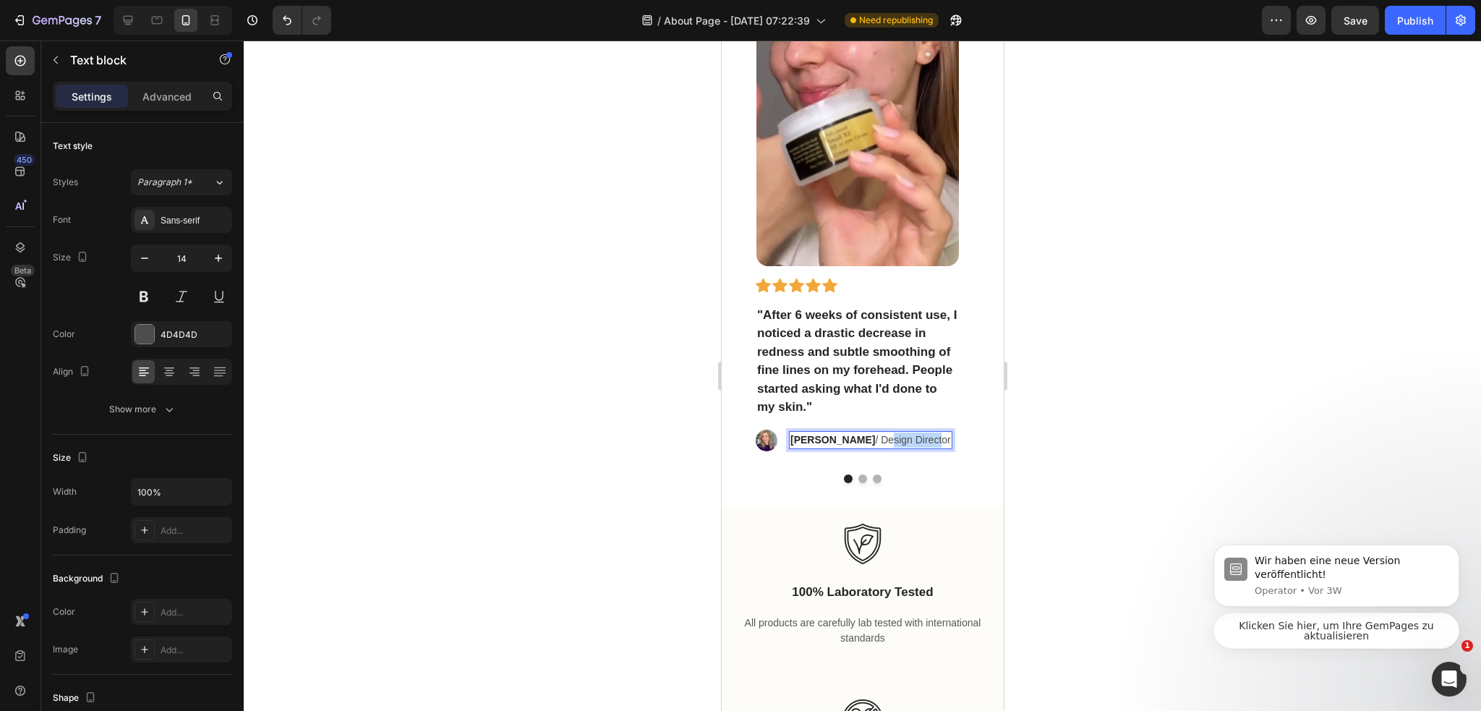
click at [847, 446] on p "Ryan S. / Design Director" at bounding box center [869, 439] width 160 height 15
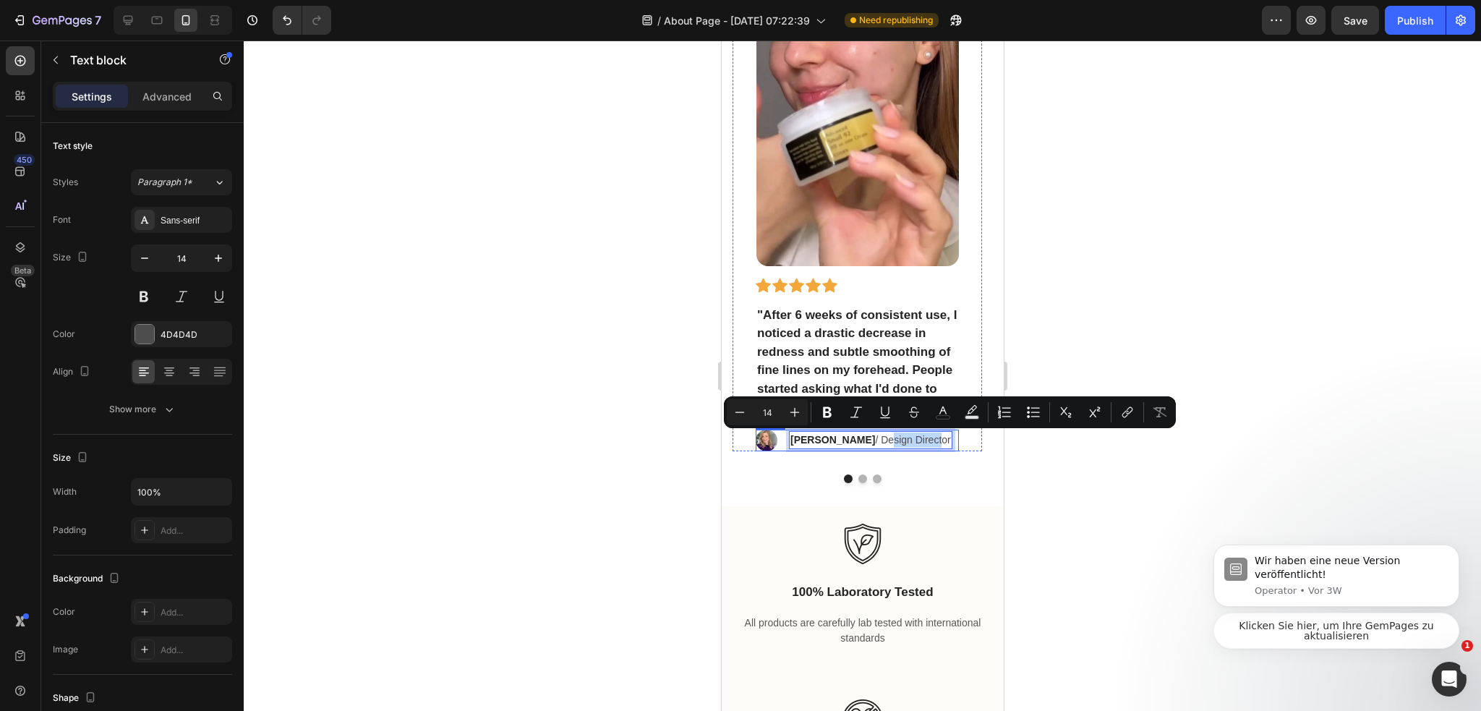
drag, startPoint x: 836, startPoint y: 441, endPoint x: 907, endPoint y: 446, distance: 71.0
click at [907, 446] on div "Image Ryan S. / Design Director Text block 0 Row" at bounding box center [856, 440] width 203 height 22
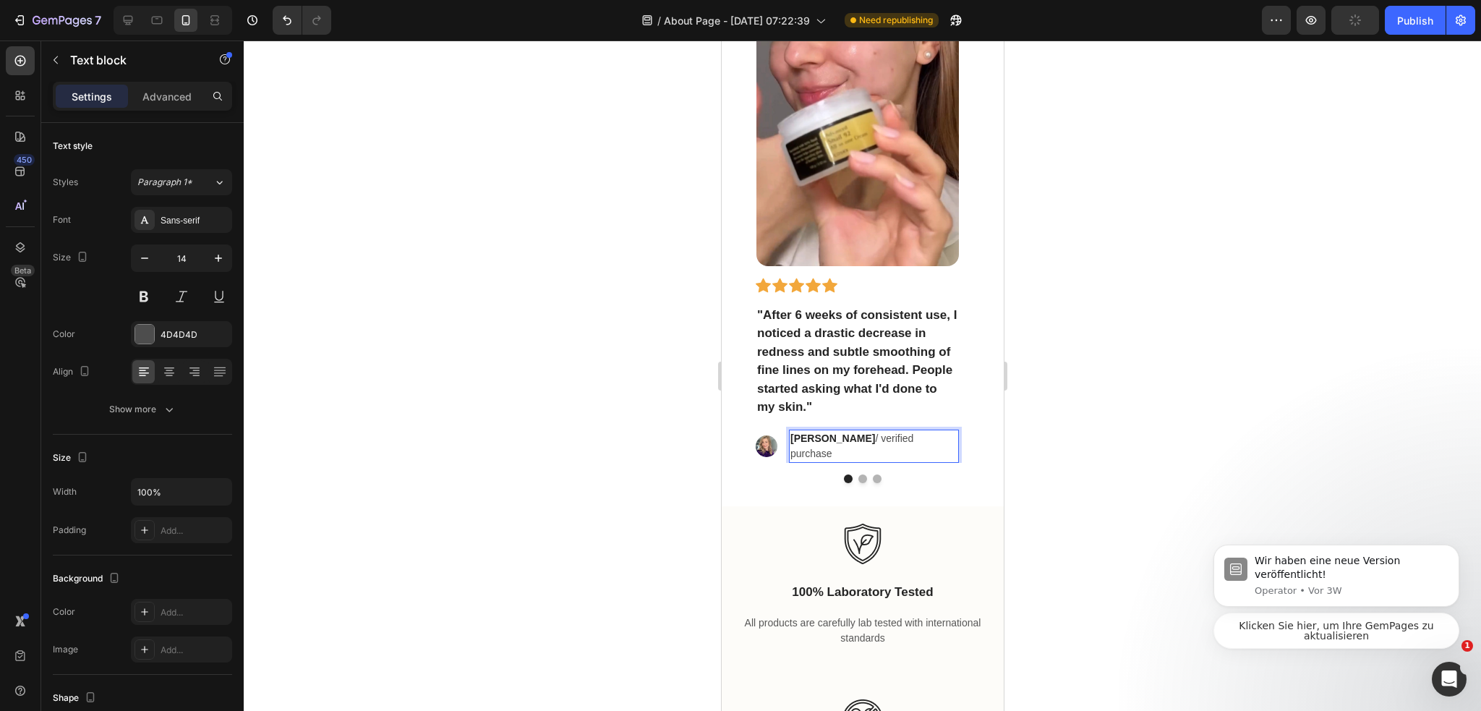
click at [1079, 429] on div at bounding box center [862, 375] width 1237 height 670
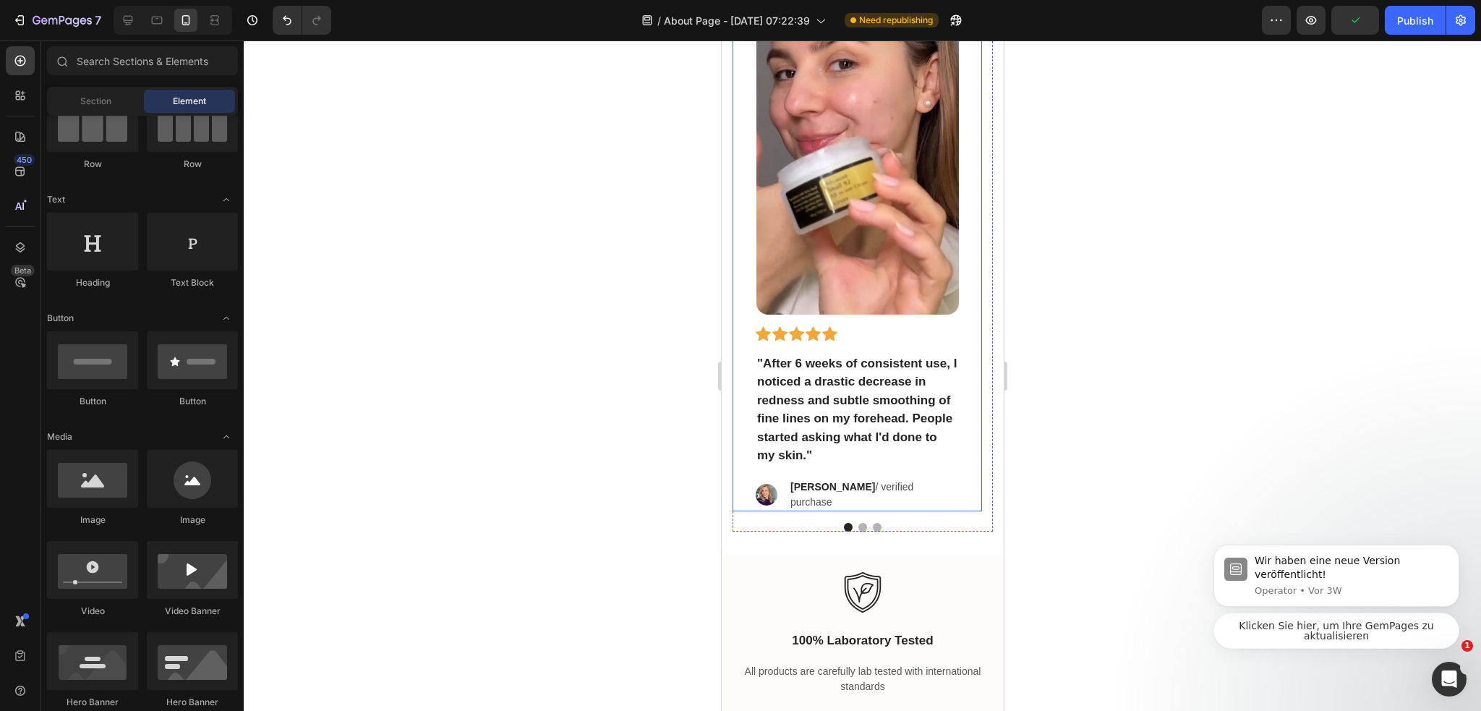
scroll to position [2631, 0]
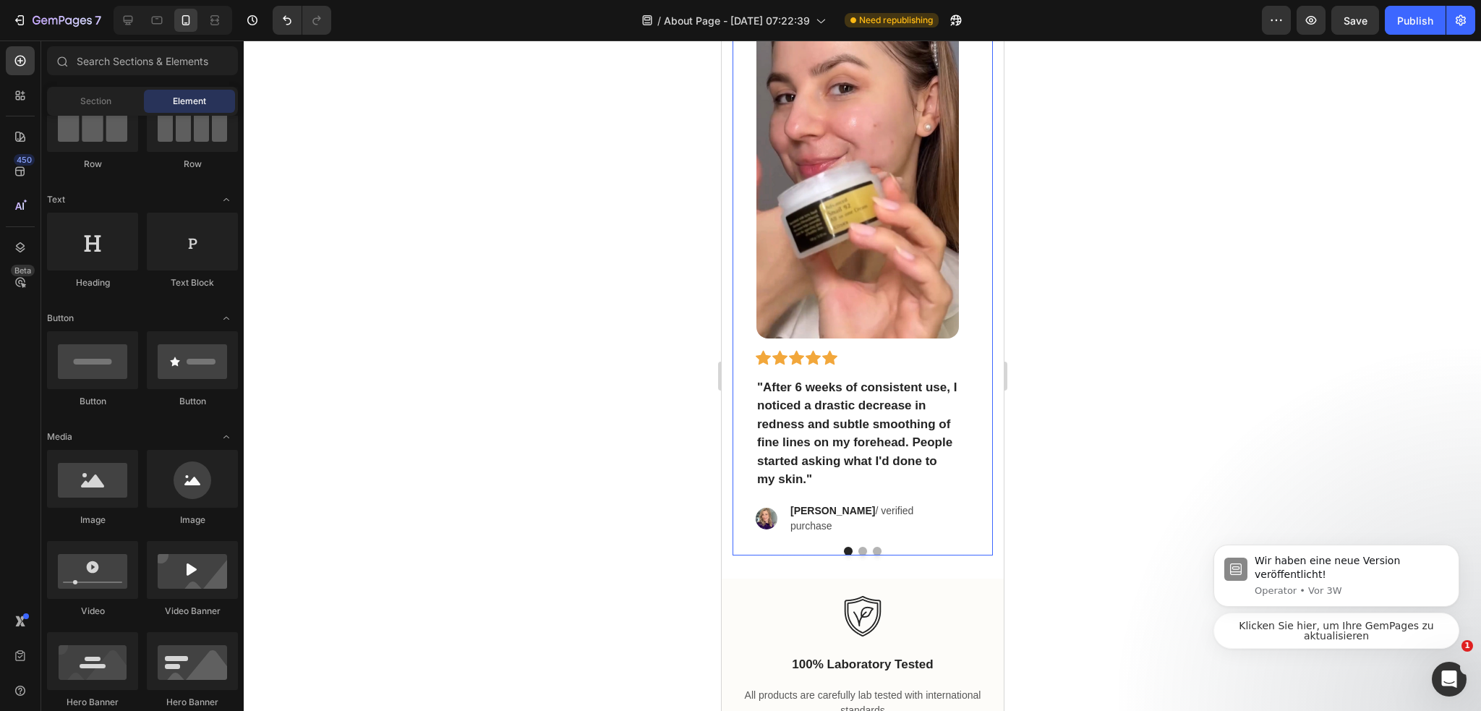
click at [799, 511] on strong "Ryan S." at bounding box center [831, 511] width 85 height 12
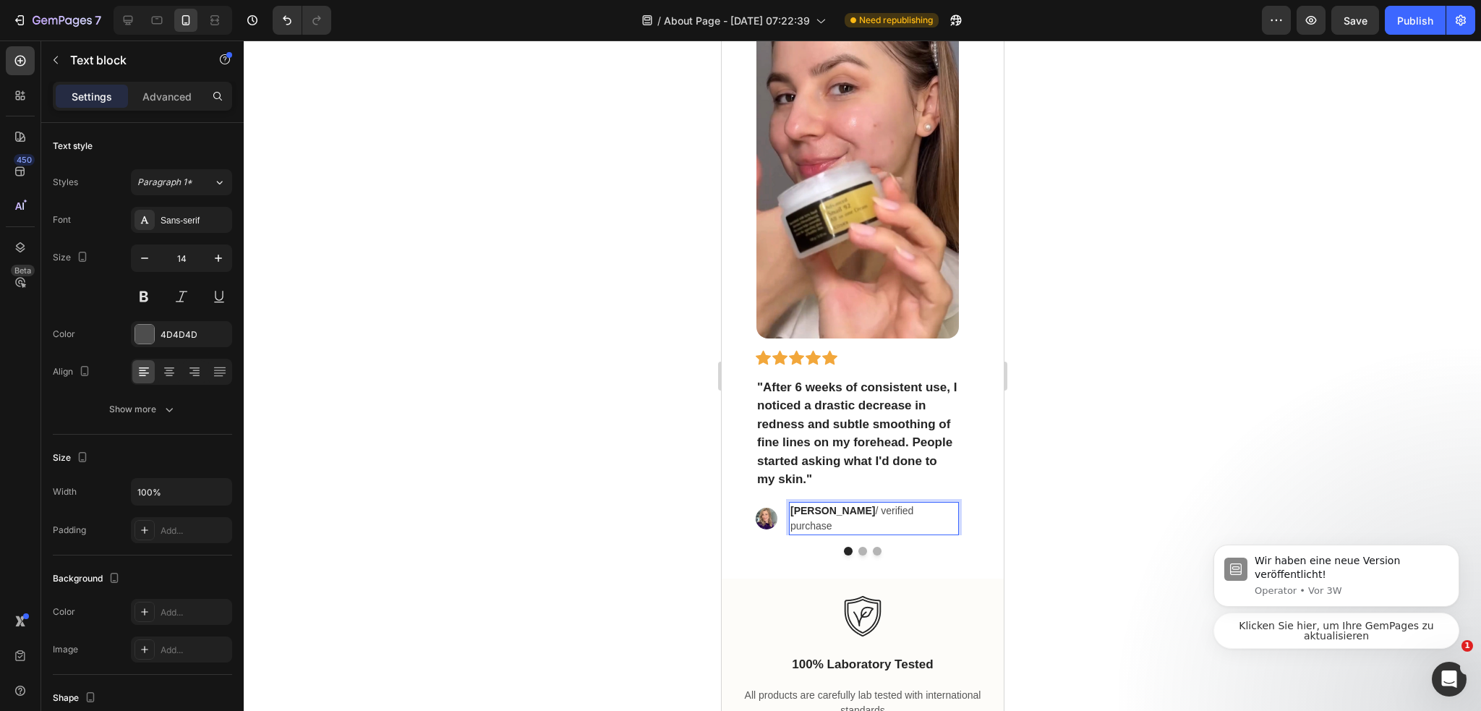
click at [826, 511] on p "Ryan S. / verified purchase" at bounding box center [872, 518] width 167 height 30
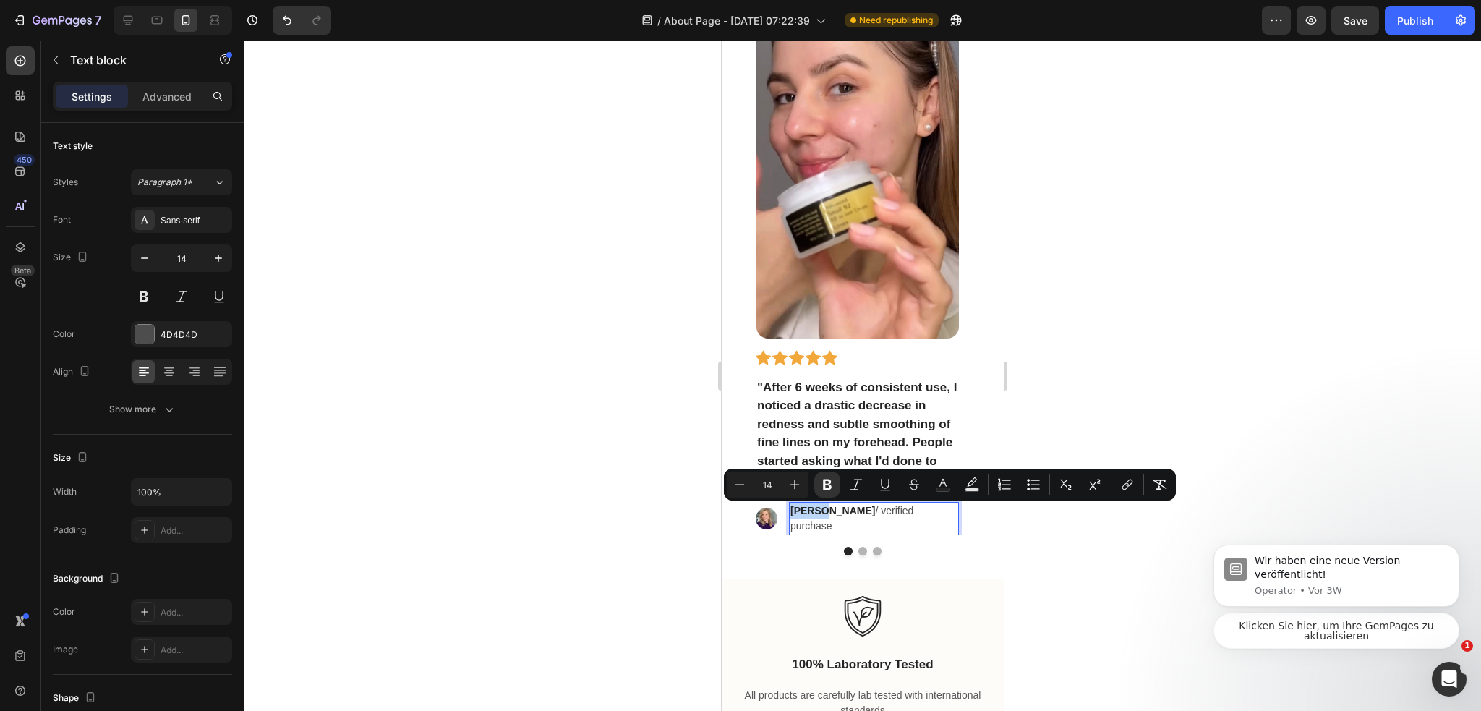
drag, startPoint x: 791, startPoint y: 515, endPoint x: 823, endPoint y: 517, distance: 31.9
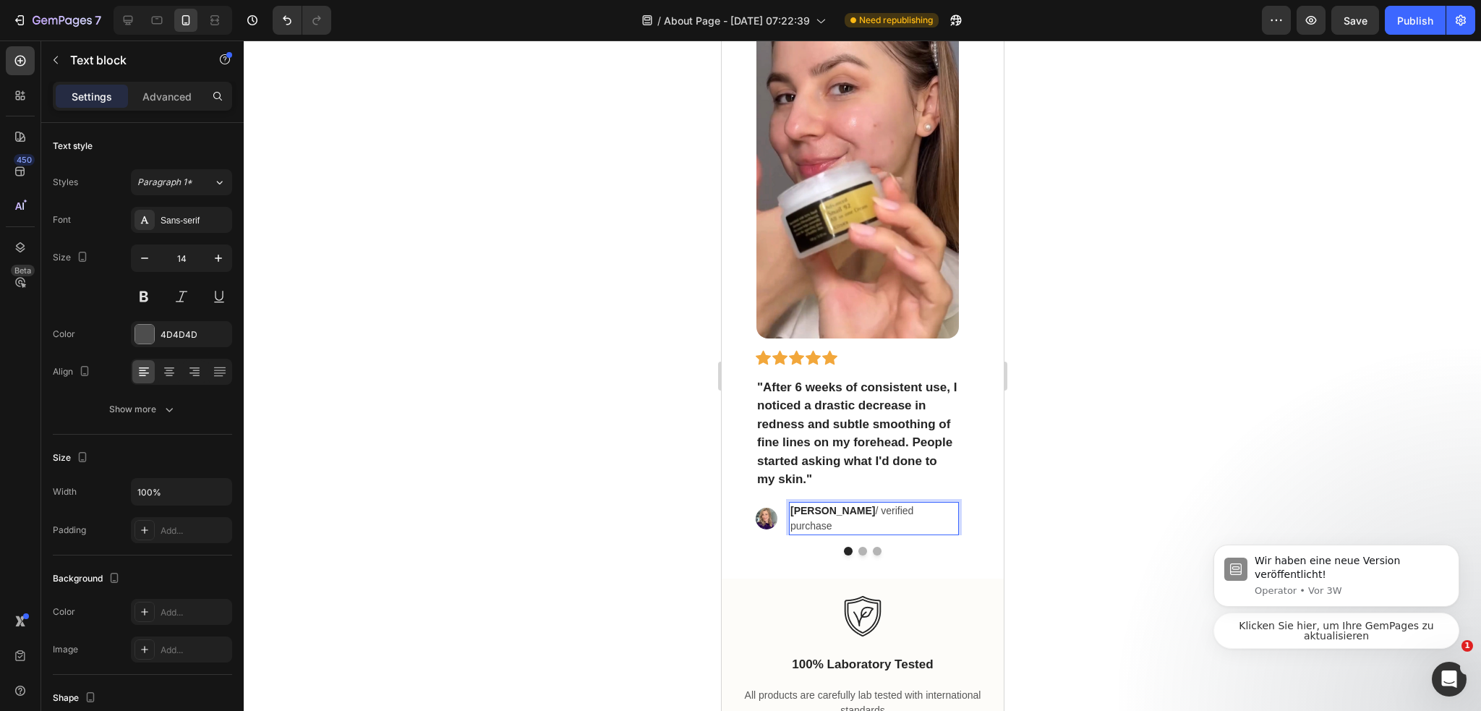
click at [1056, 514] on div at bounding box center [862, 375] width 1237 height 670
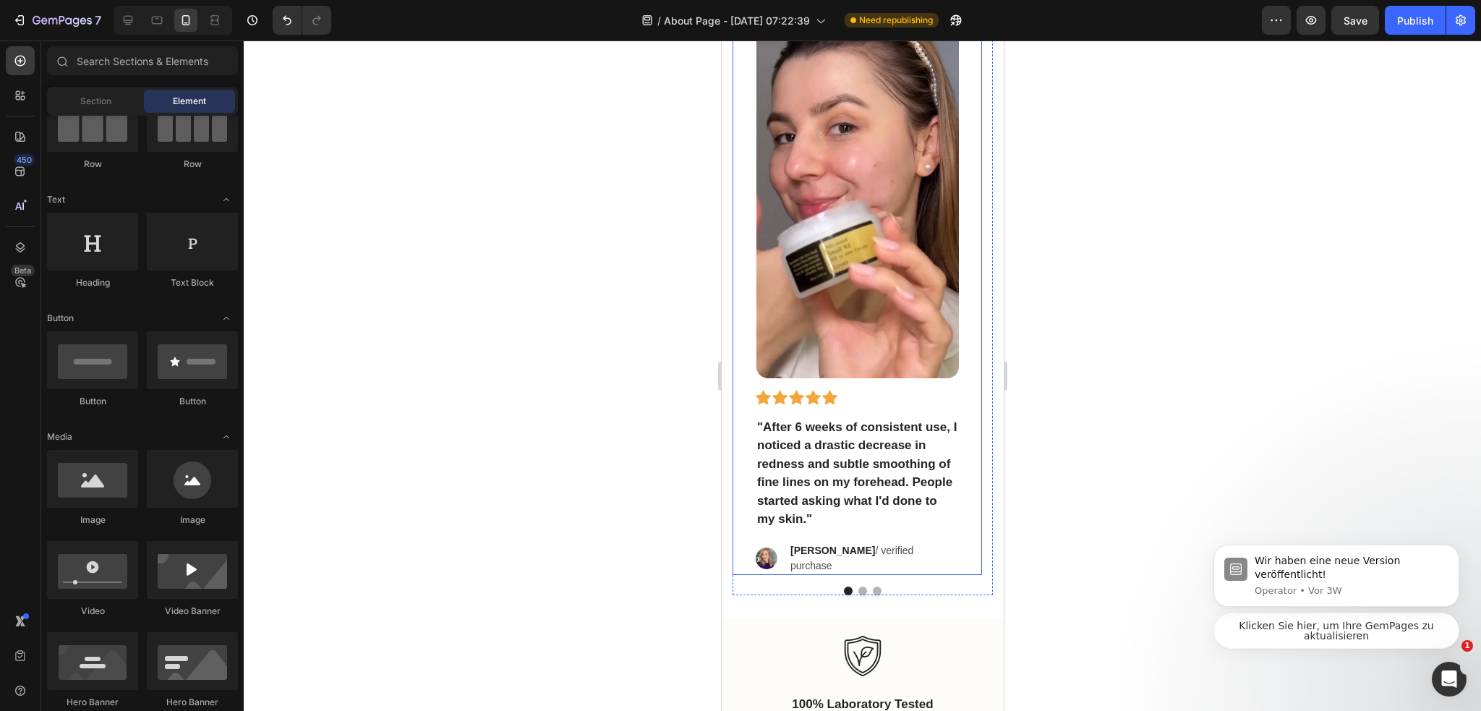
scroll to position [2559, 0]
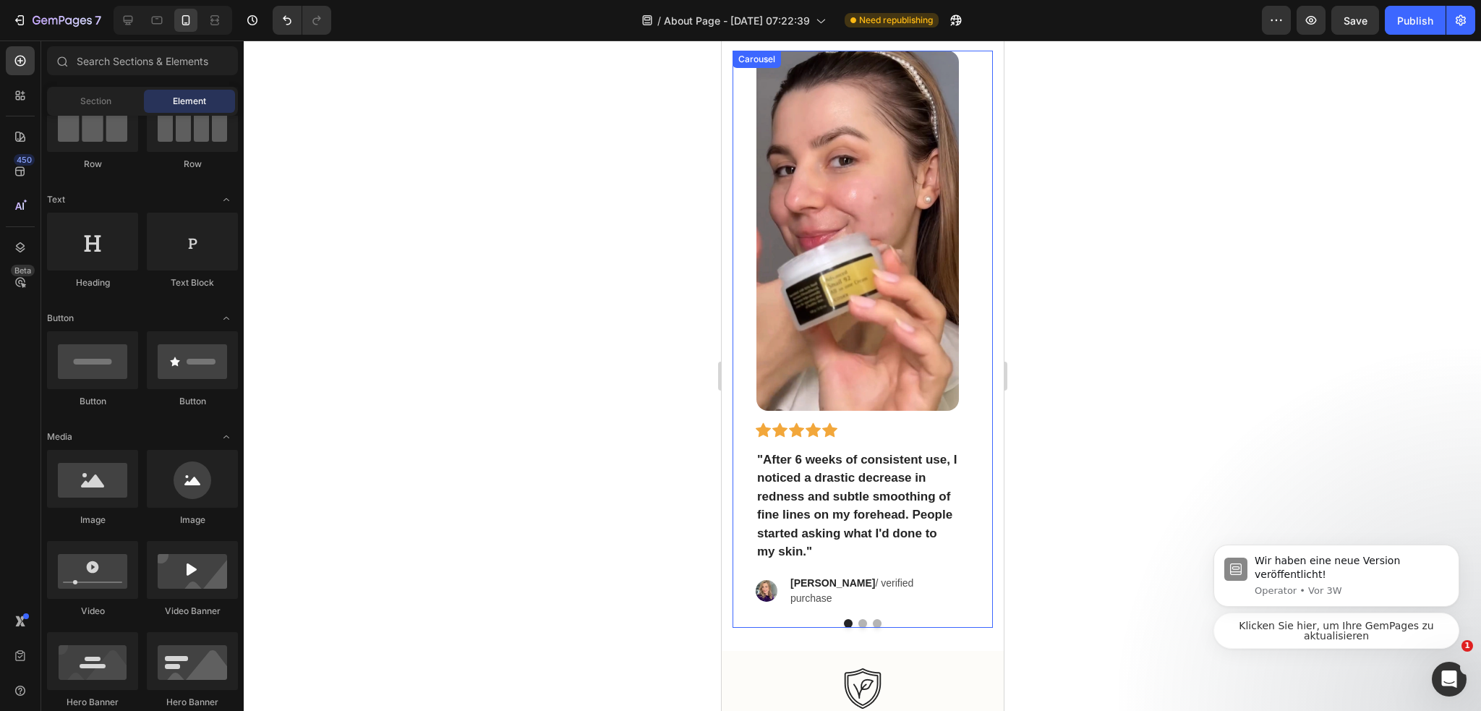
click at [849, 619] on div at bounding box center [862, 623] width 260 height 9
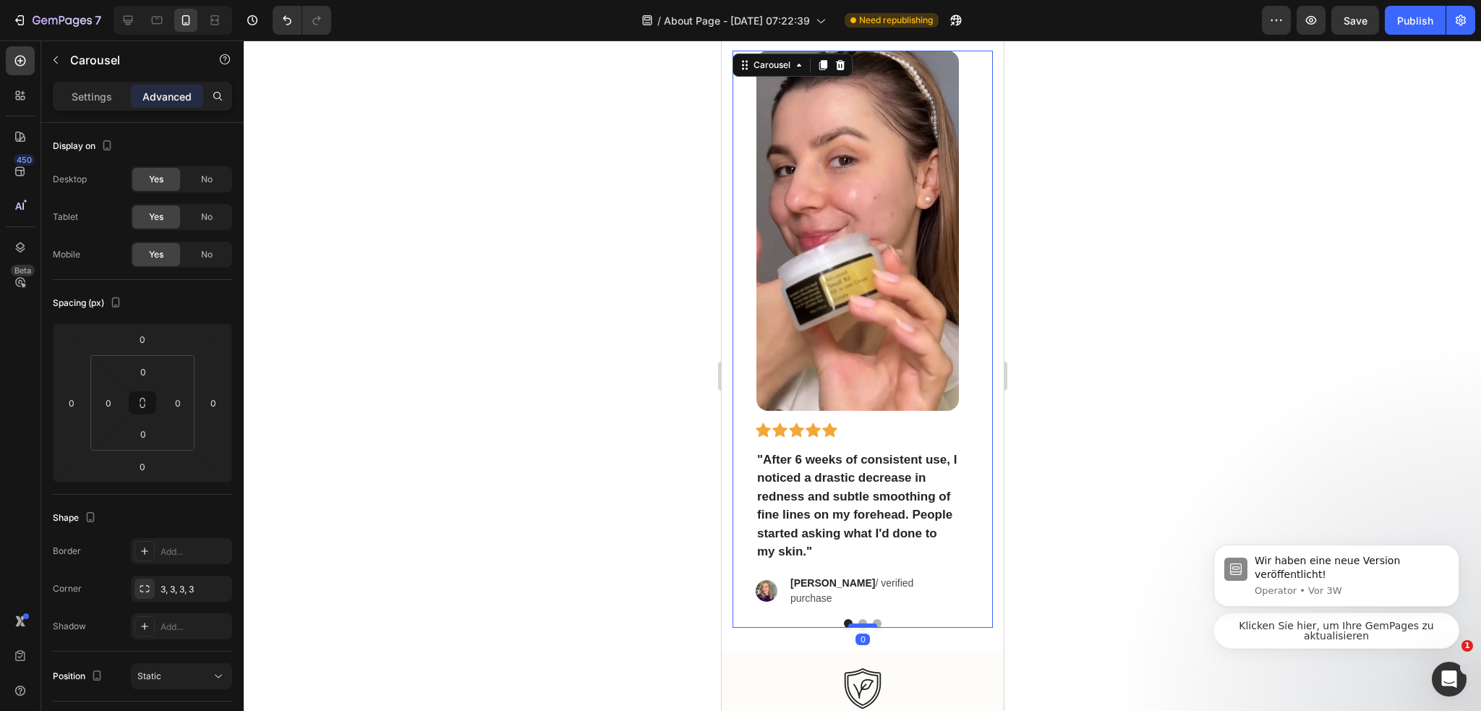
click at [854, 623] on div at bounding box center [861, 625] width 29 height 4
click at [1134, 528] on div at bounding box center [862, 375] width 1237 height 670
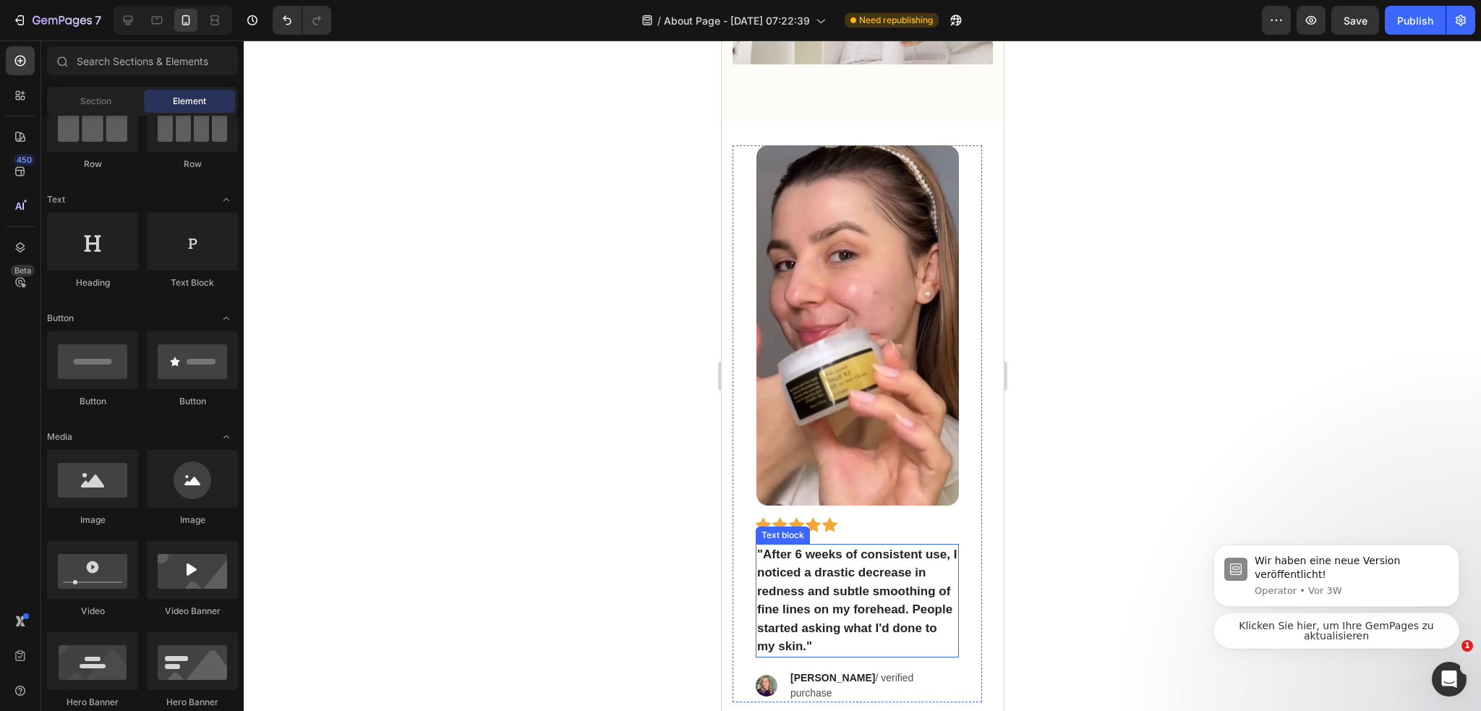
scroll to position [2487, 0]
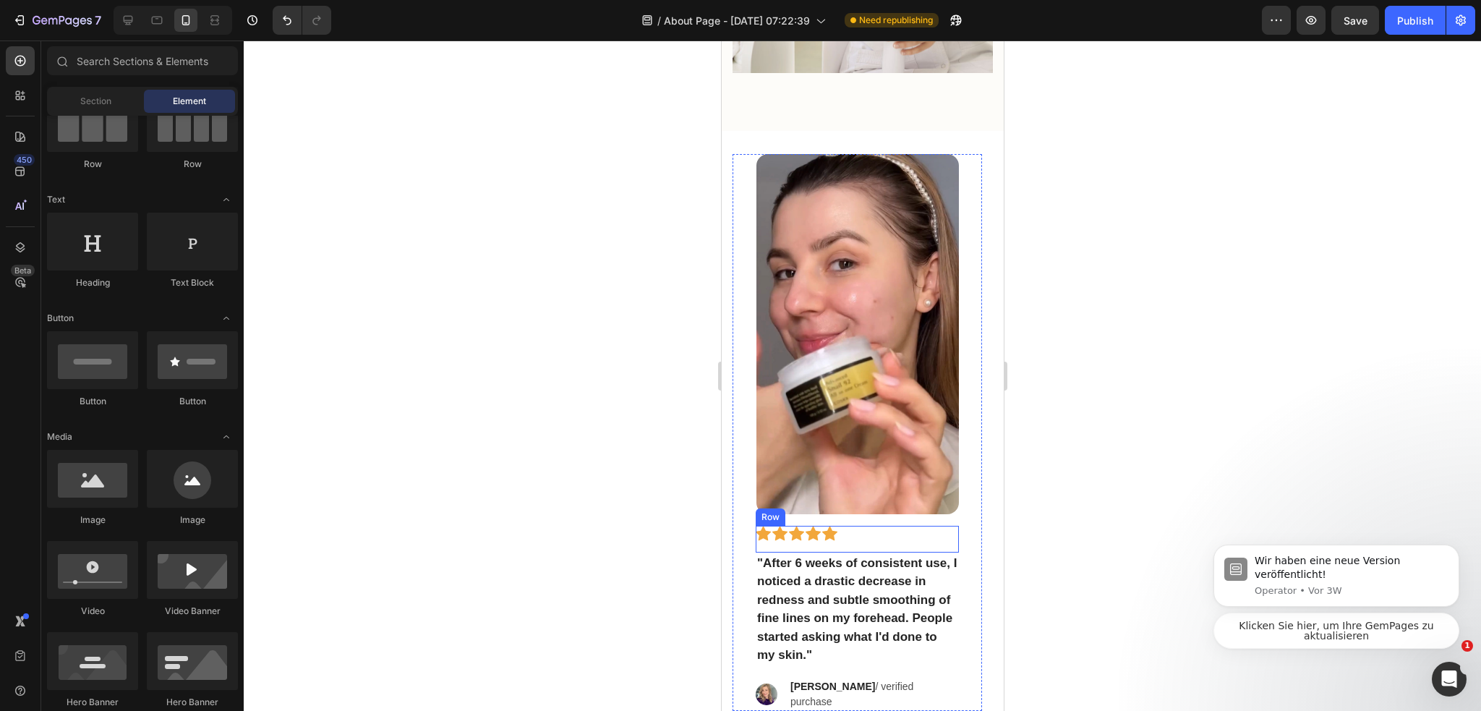
click at [910, 350] on img at bounding box center [856, 334] width 202 height 360
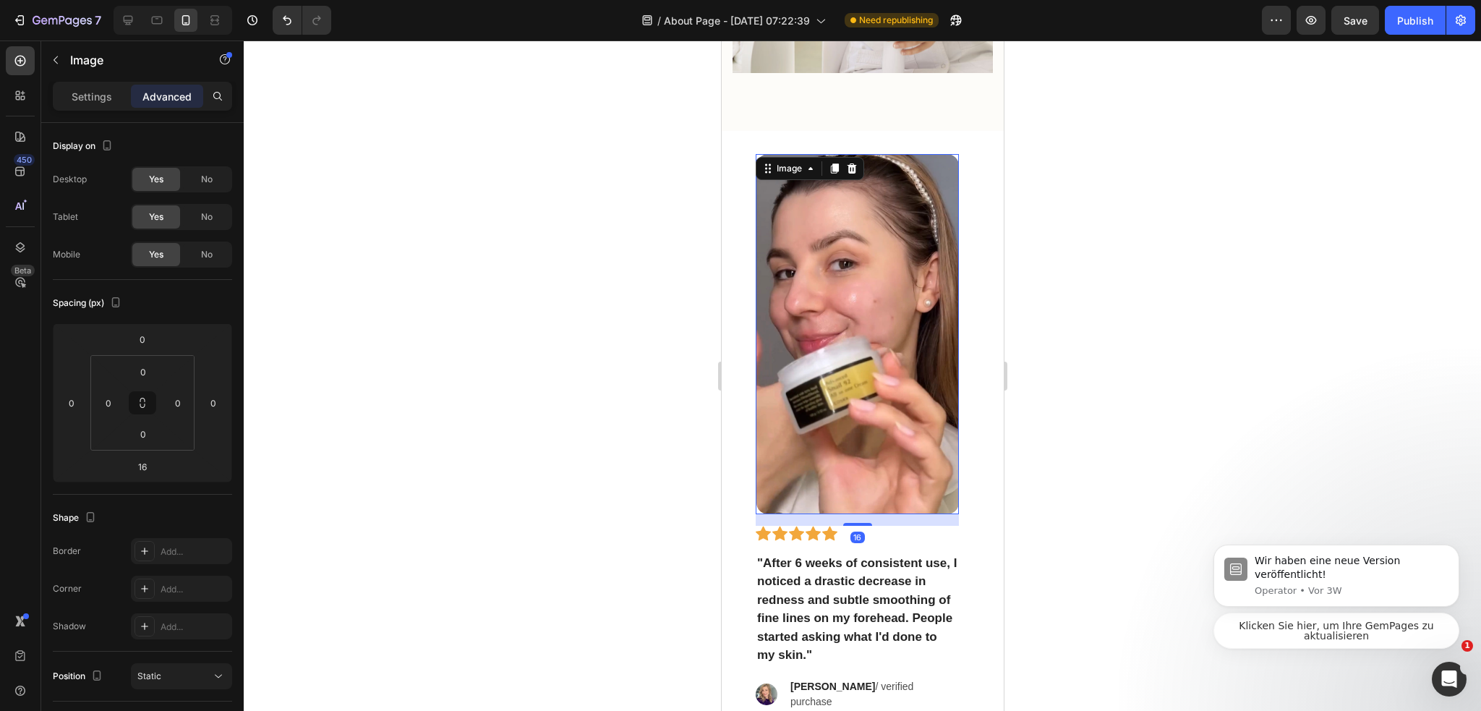
click at [1106, 426] on div at bounding box center [862, 375] width 1237 height 670
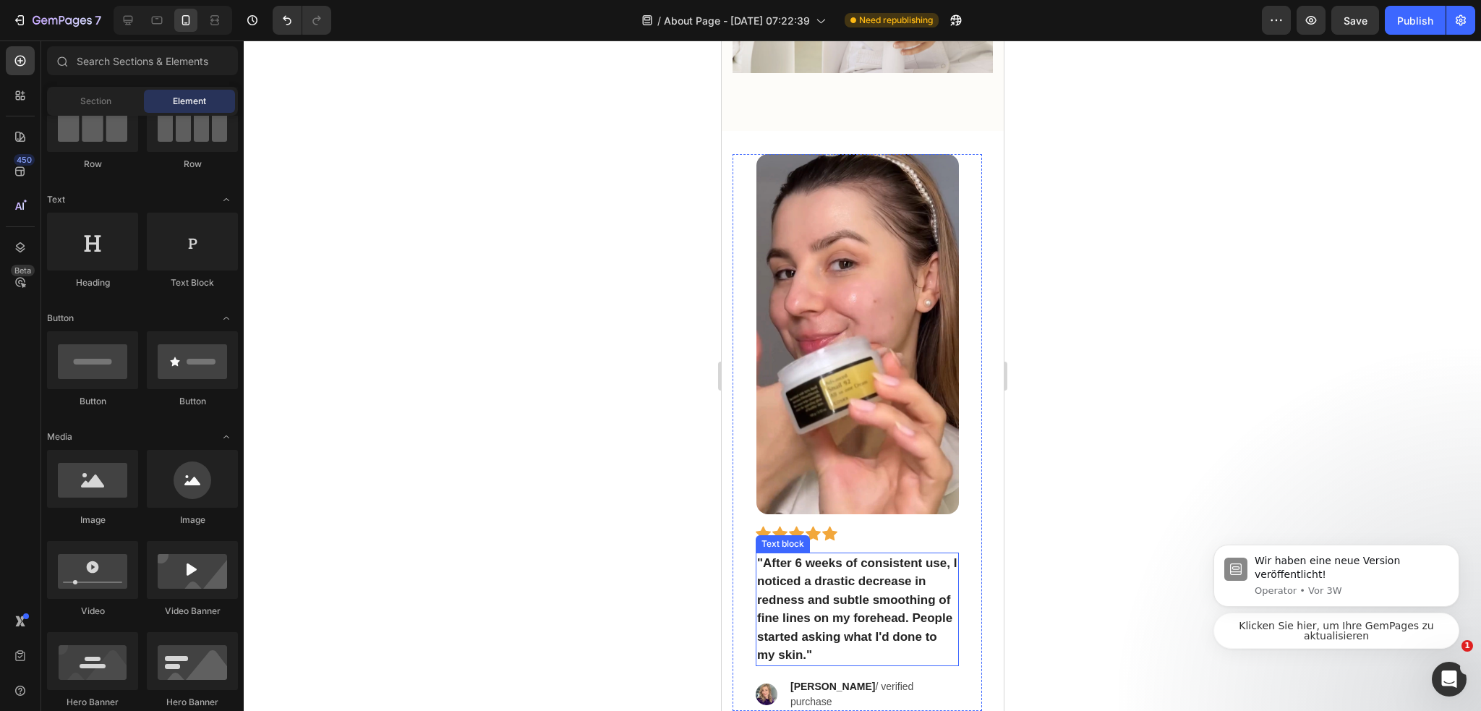
scroll to position [2559, 0]
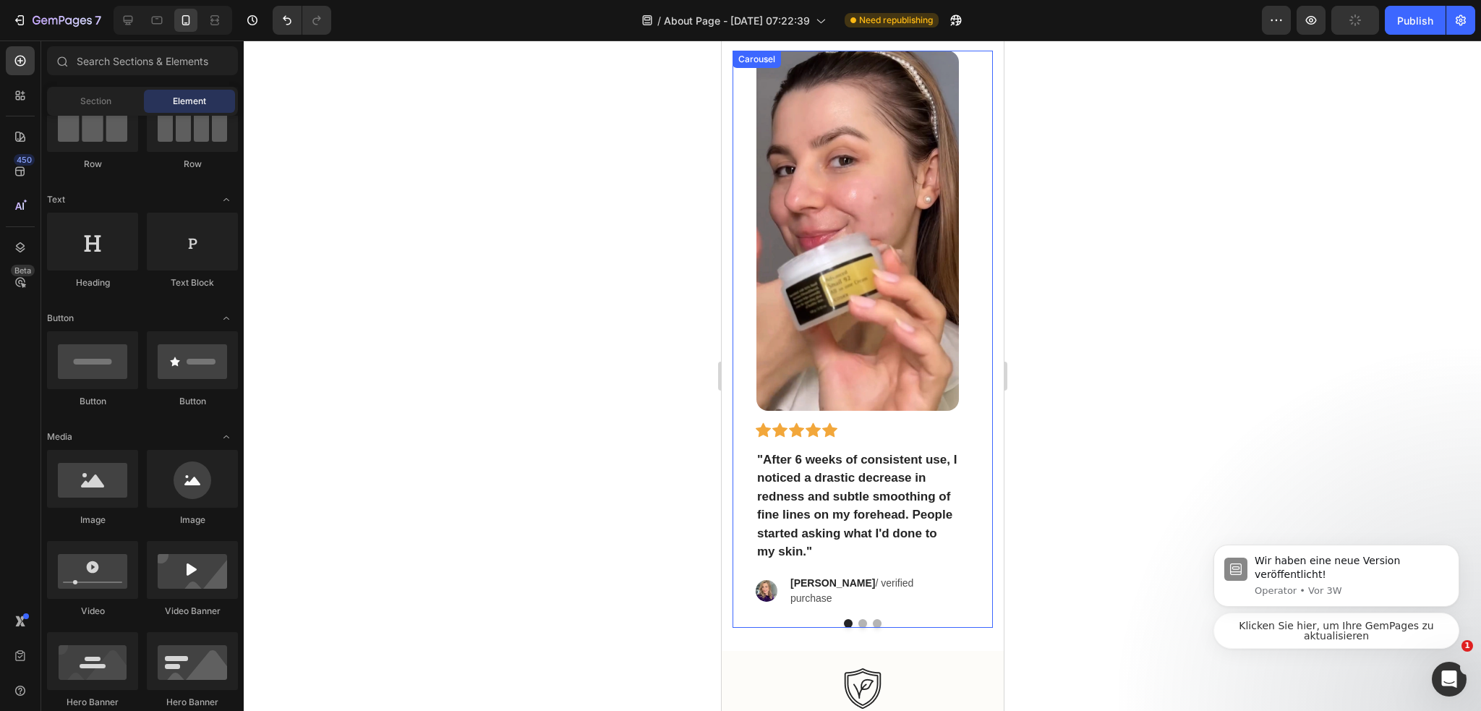
click at [857, 619] on button "Dot" at bounding box center [861, 623] width 9 height 9
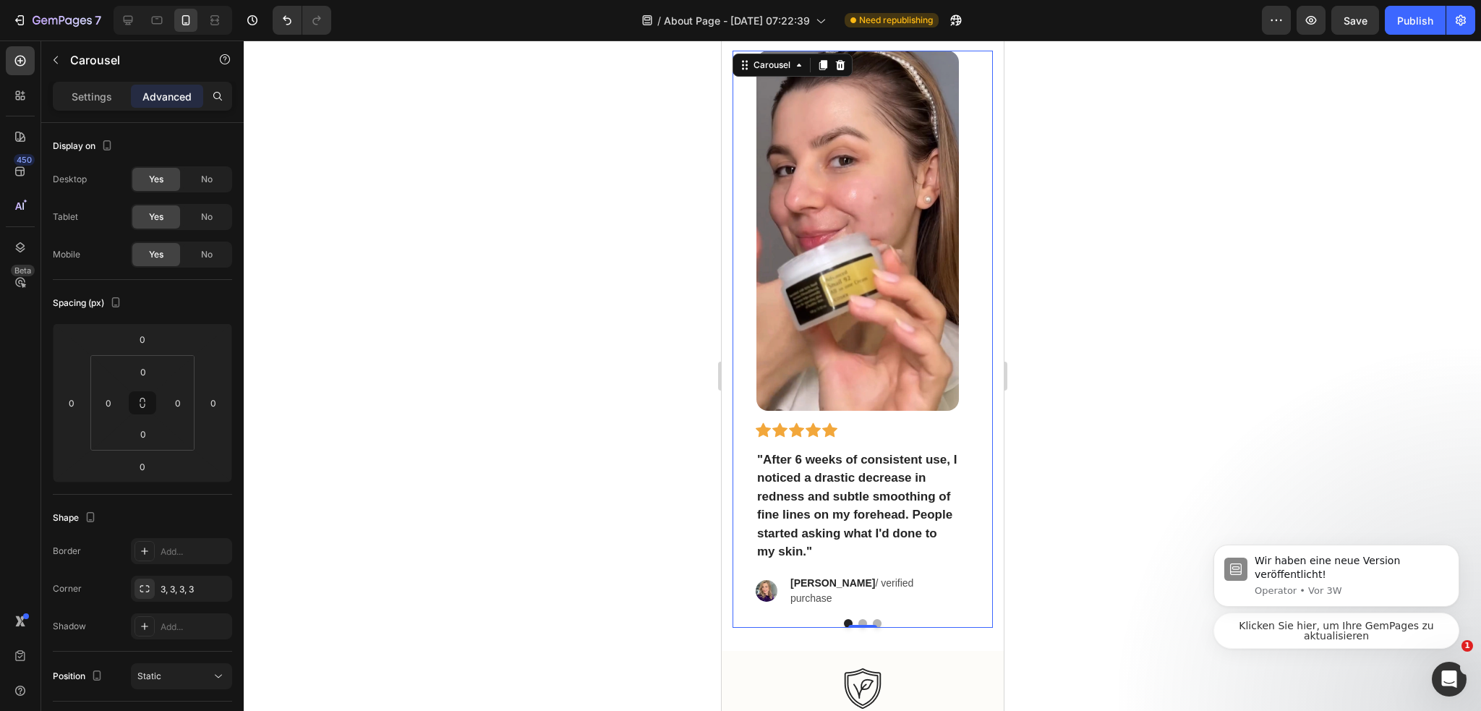
click at [858, 619] on button "Dot" at bounding box center [861, 623] width 9 height 9
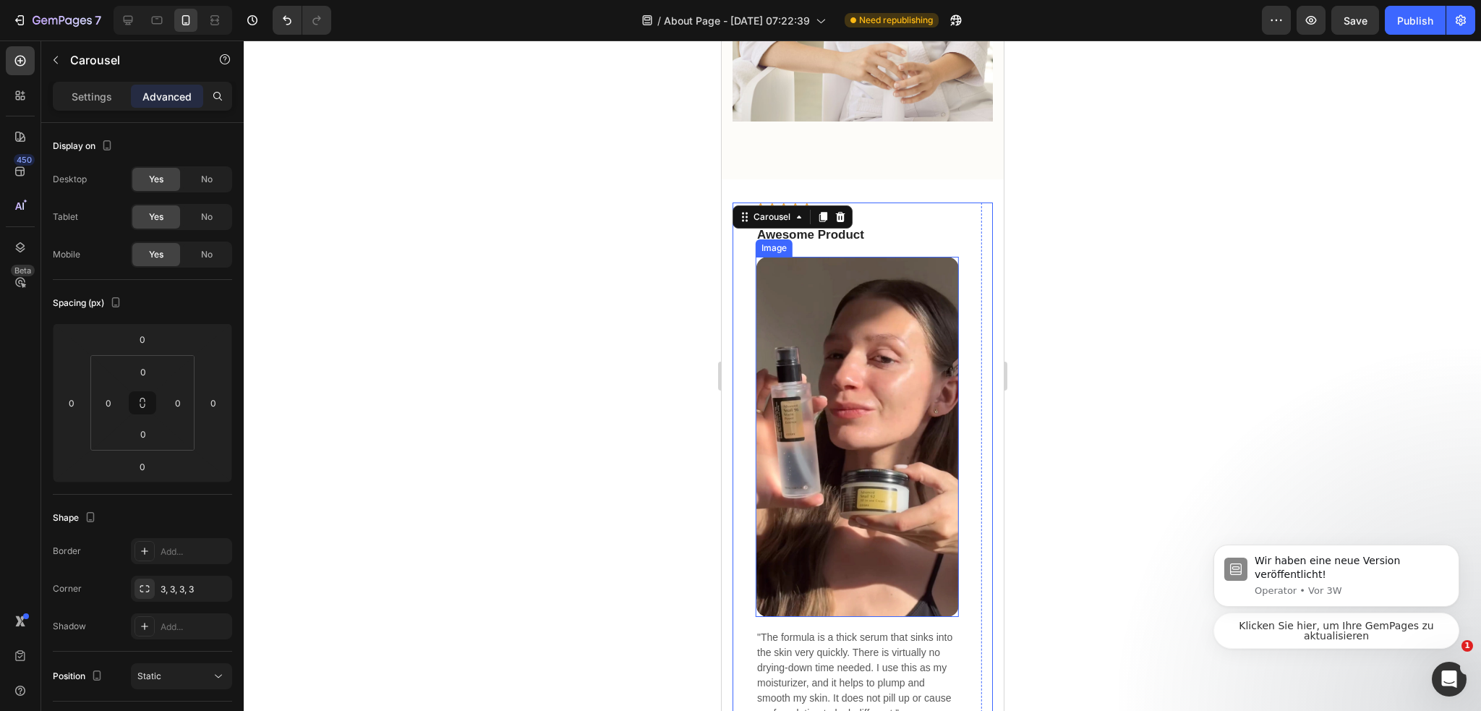
scroll to position [2415, 0]
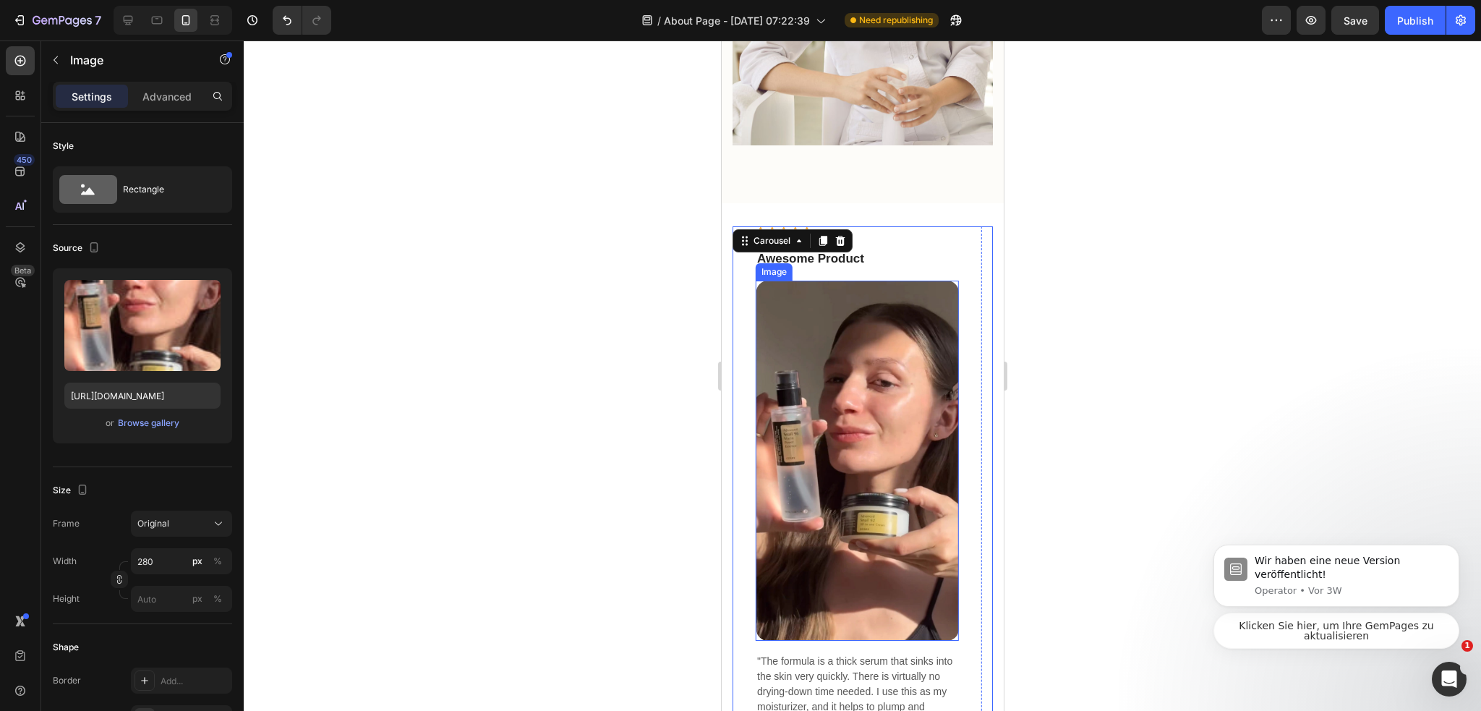
click at [839, 359] on img at bounding box center [856, 460] width 202 height 360
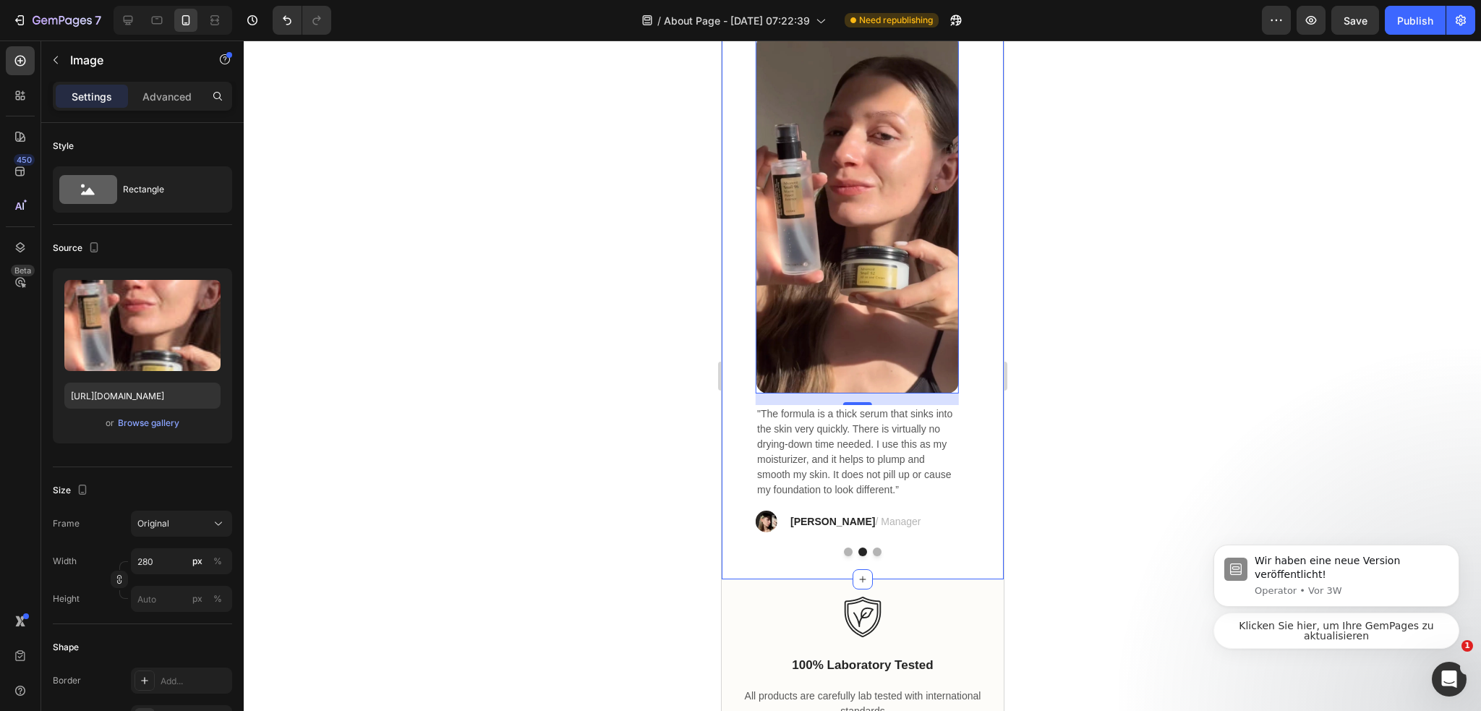
scroll to position [2631, 0]
click at [843, 547] on button "Dot" at bounding box center [847, 551] width 9 height 9
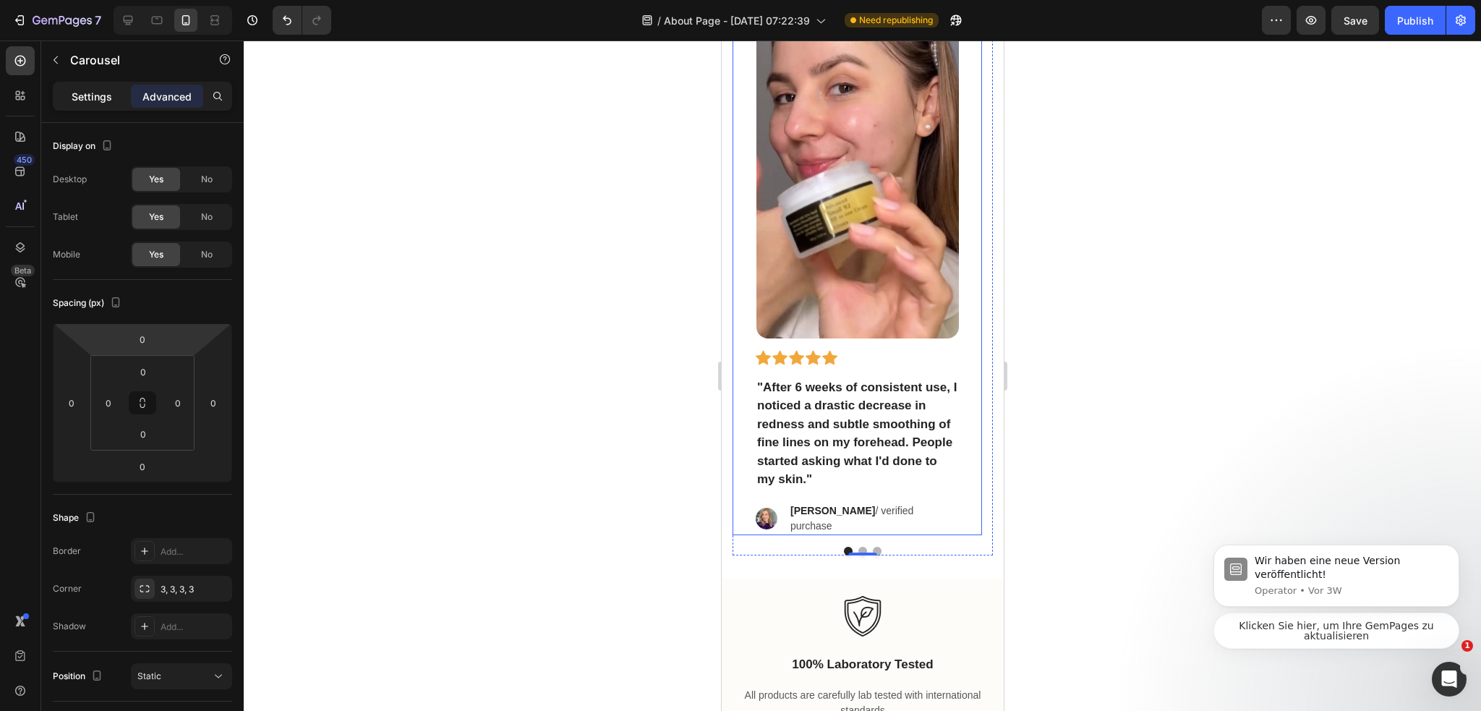
click at [95, 103] on p "Settings" at bounding box center [92, 96] width 40 height 15
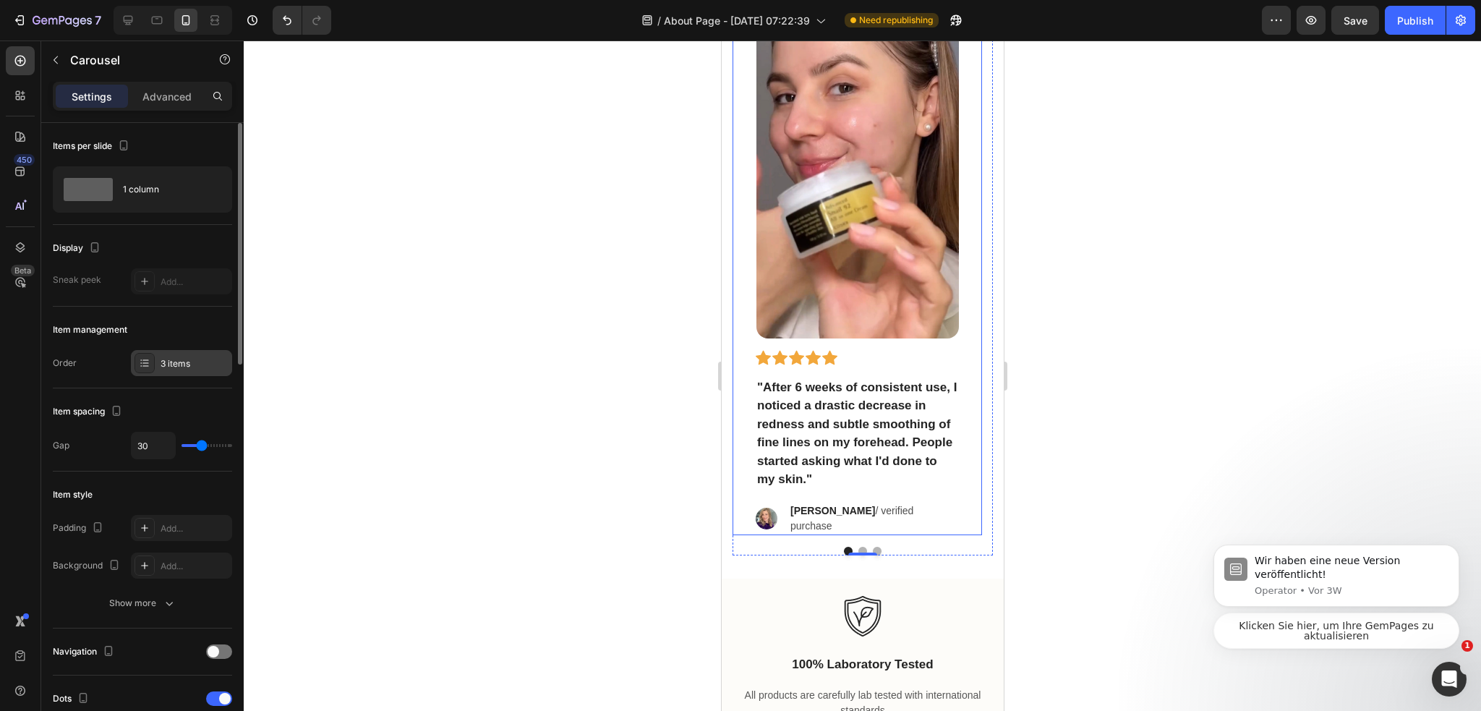
click at [184, 360] on div "3 items" at bounding box center [194, 363] width 68 height 13
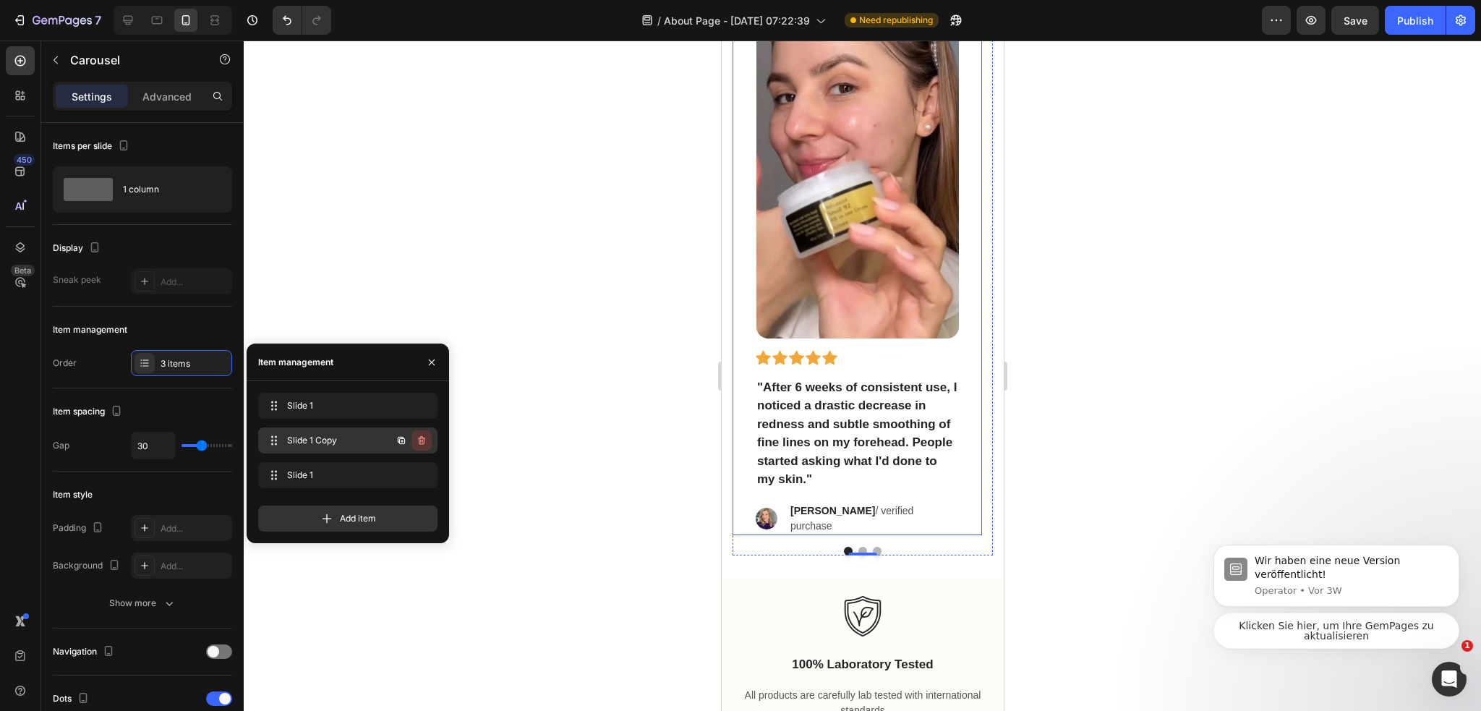
click at [422, 443] on icon "button" at bounding box center [422, 440] width 12 height 12
click at [420, 437] on div "Delete" at bounding box center [411, 440] width 27 height 13
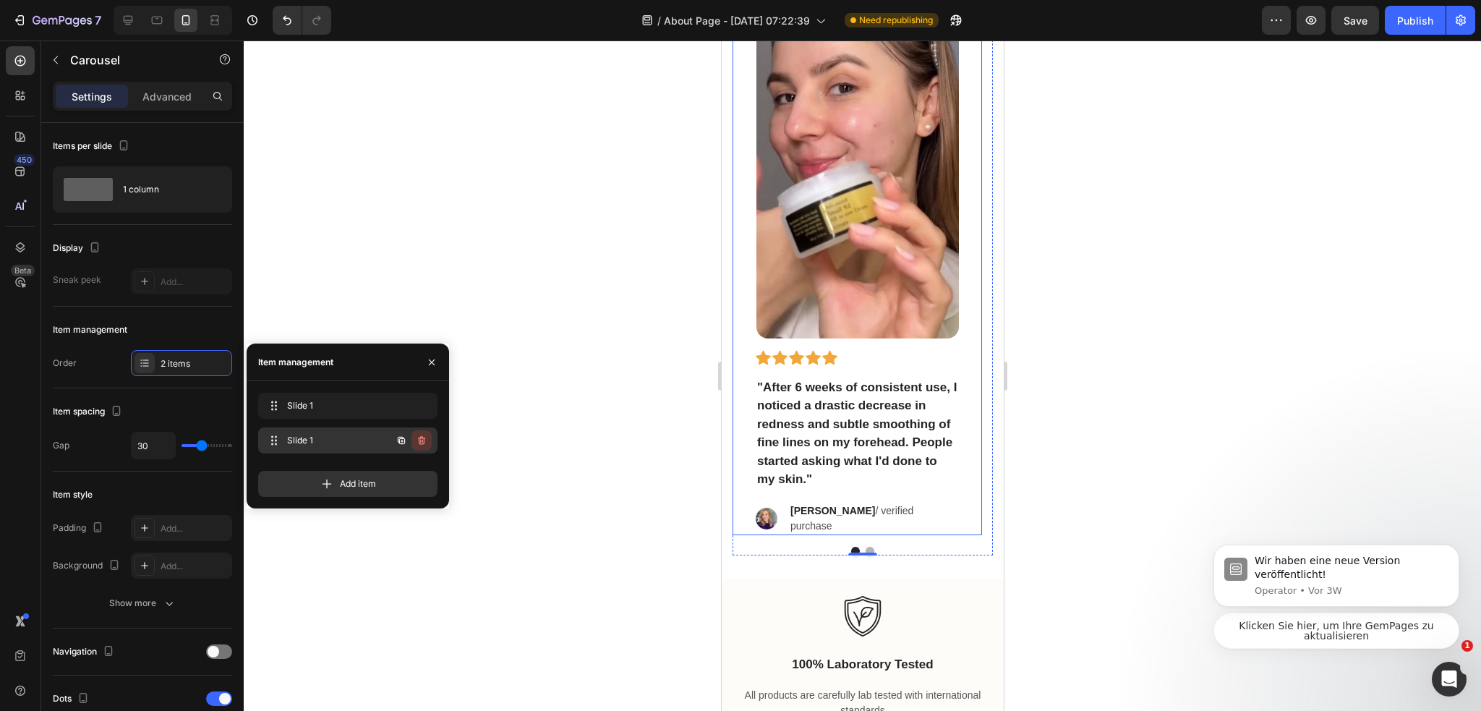
click at [425, 442] on icon "button" at bounding box center [422, 440] width 12 height 12
click at [422, 439] on div "Delete" at bounding box center [411, 440] width 27 height 13
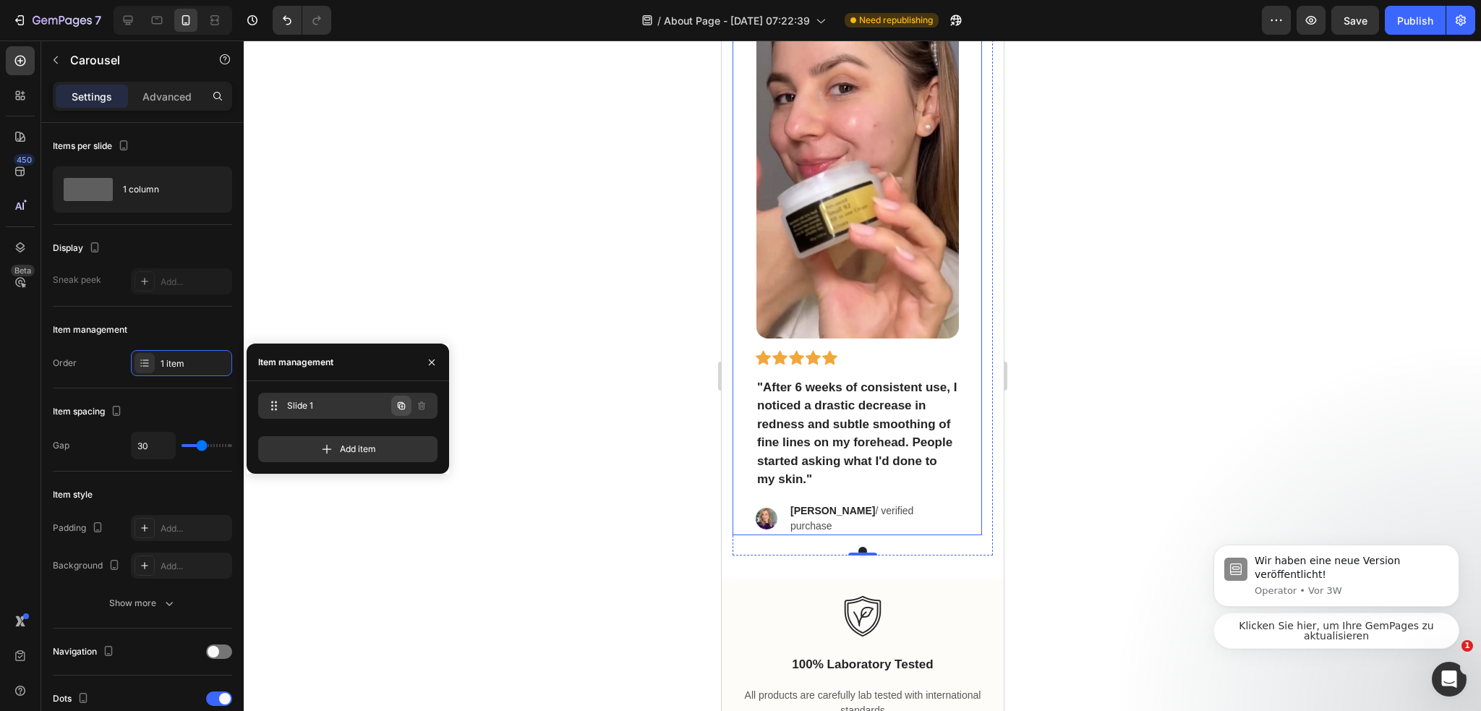
click at [402, 406] on icon "button" at bounding box center [401, 406] width 12 height 12
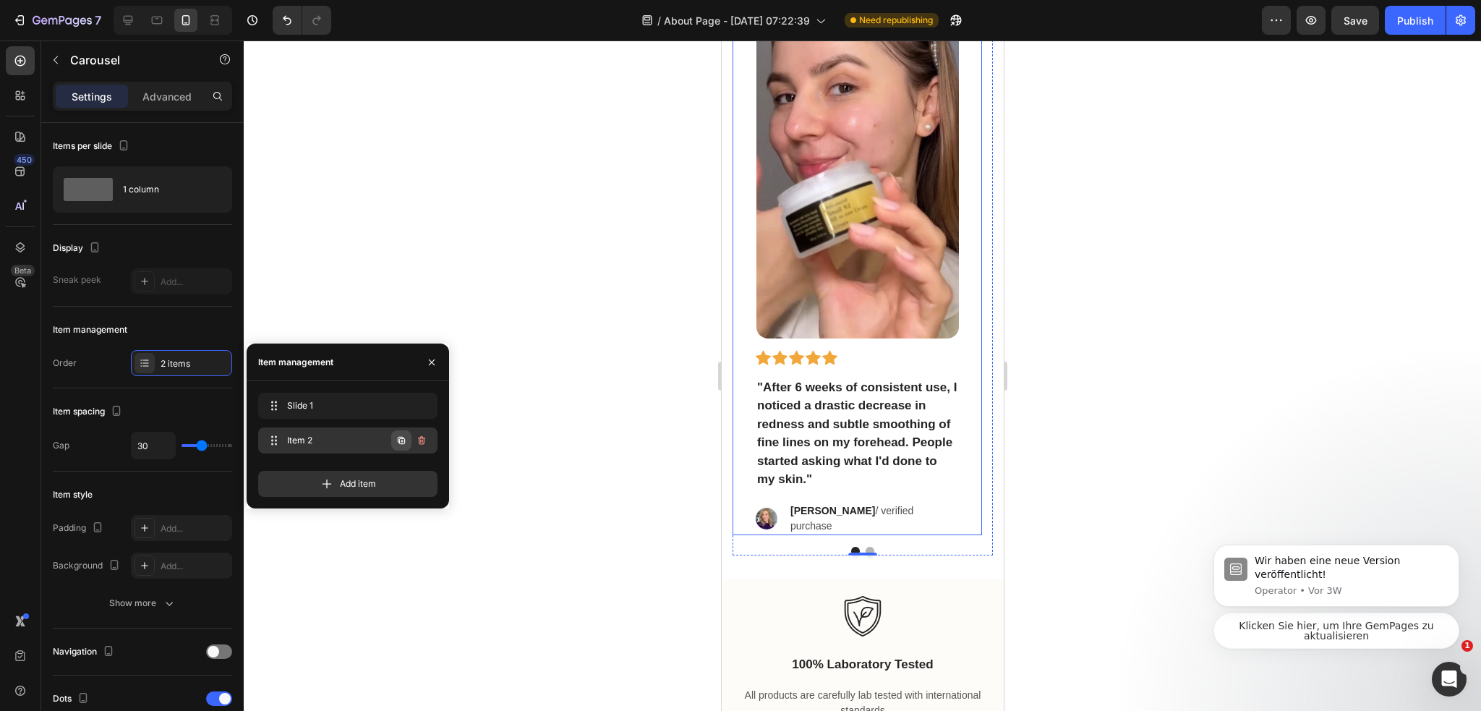
click at [399, 436] on icon "button" at bounding box center [401, 440] width 12 height 12
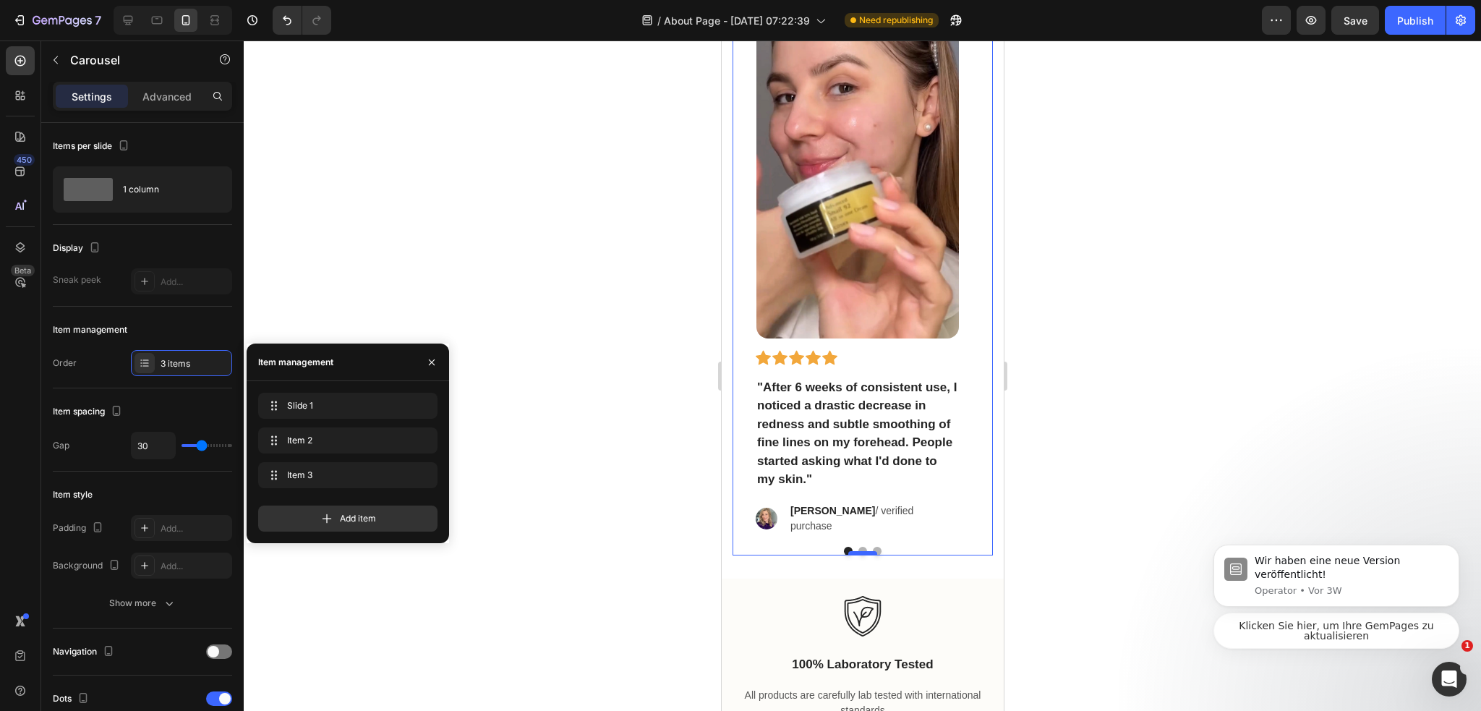
click at [860, 551] on div at bounding box center [861, 553] width 29 height 4
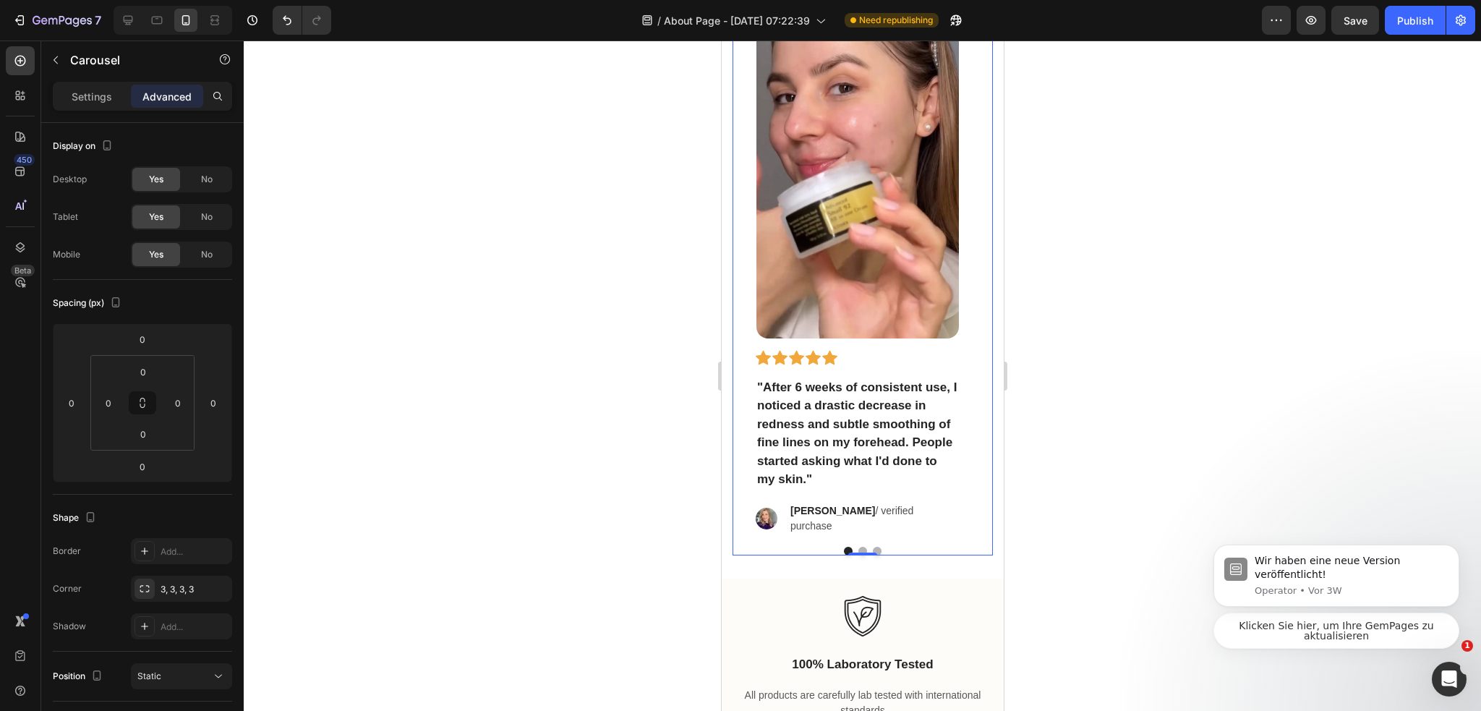
click at [857, 547] on button "Dot" at bounding box center [861, 551] width 9 height 9
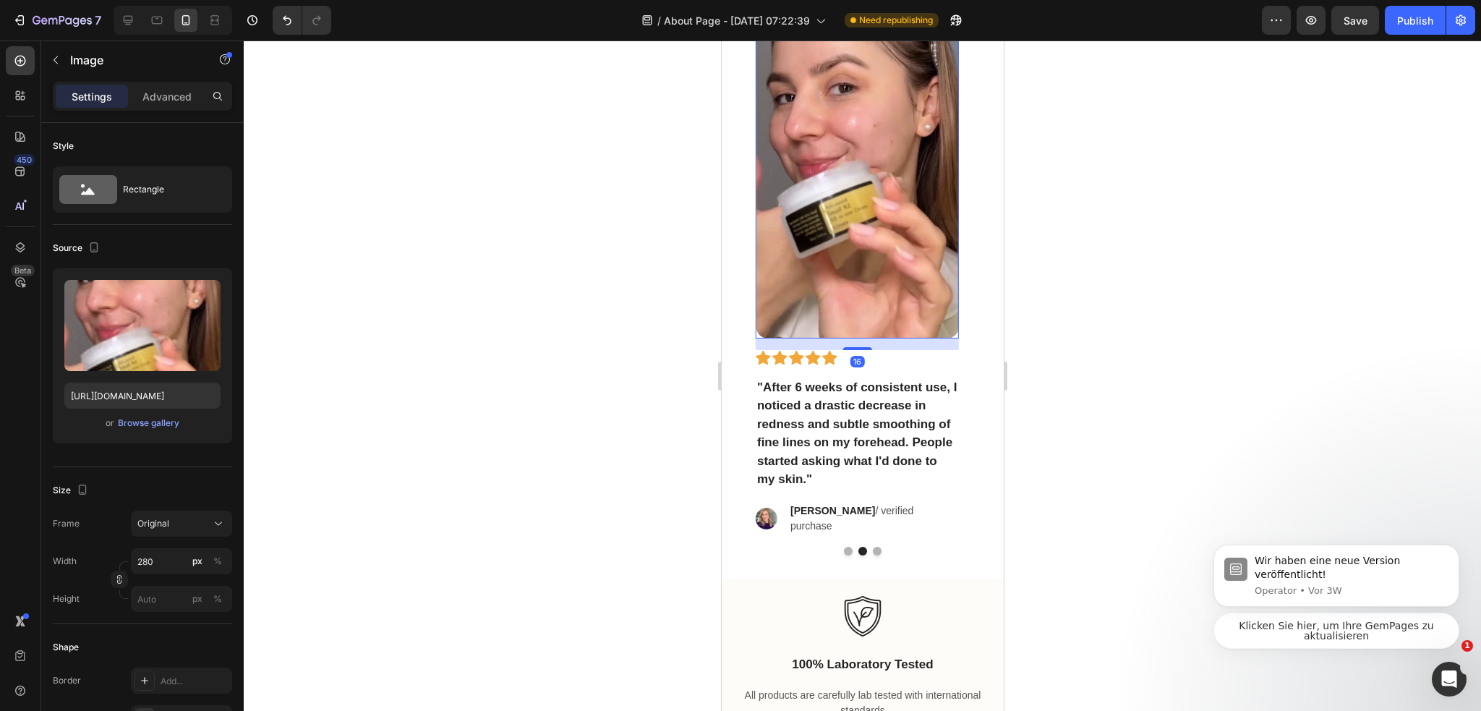
click at [914, 272] on img at bounding box center [856, 158] width 202 height 360
click at [883, 403] on p ""After 6 weeks of consistent use, I noticed a drastic decrease in redness and s…" at bounding box center [856, 433] width 200 height 111
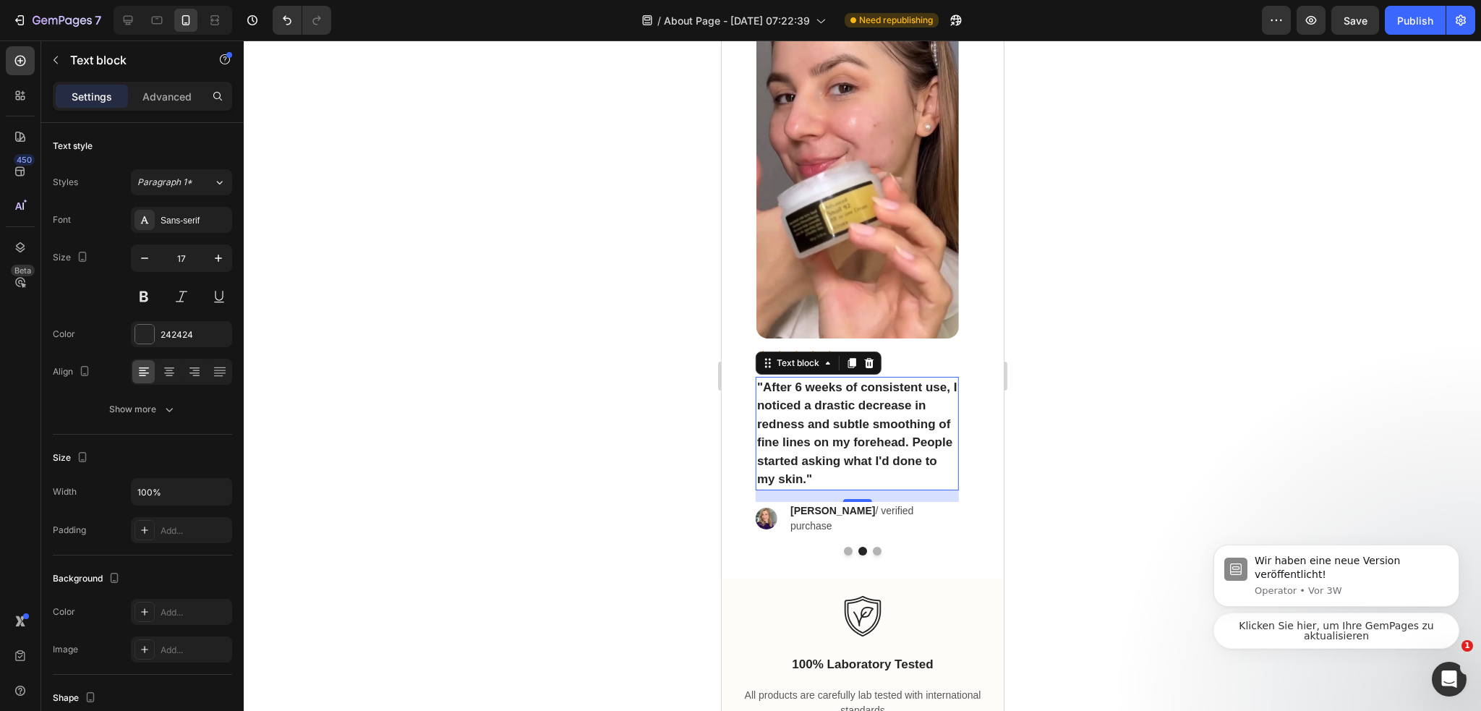
click at [889, 434] on p ""After 6 weeks of consistent use, I noticed a drastic decrease in redness and s…" at bounding box center [856, 433] width 200 height 111
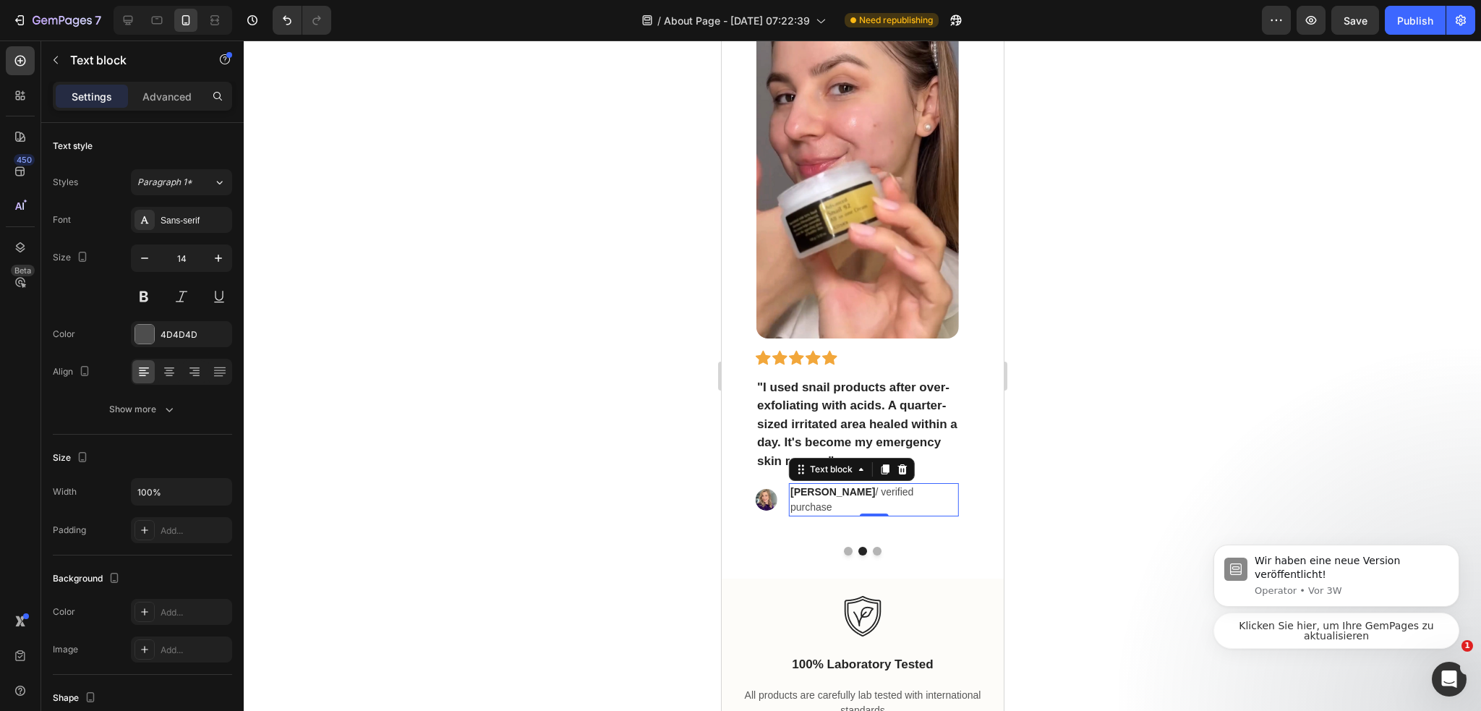
click at [835, 485] on div "Sarah M. / verified purchase" at bounding box center [873, 499] width 170 height 33
click at [816, 491] on strong "[PERSON_NAME]" at bounding box center [831, 492] width 85 height 12
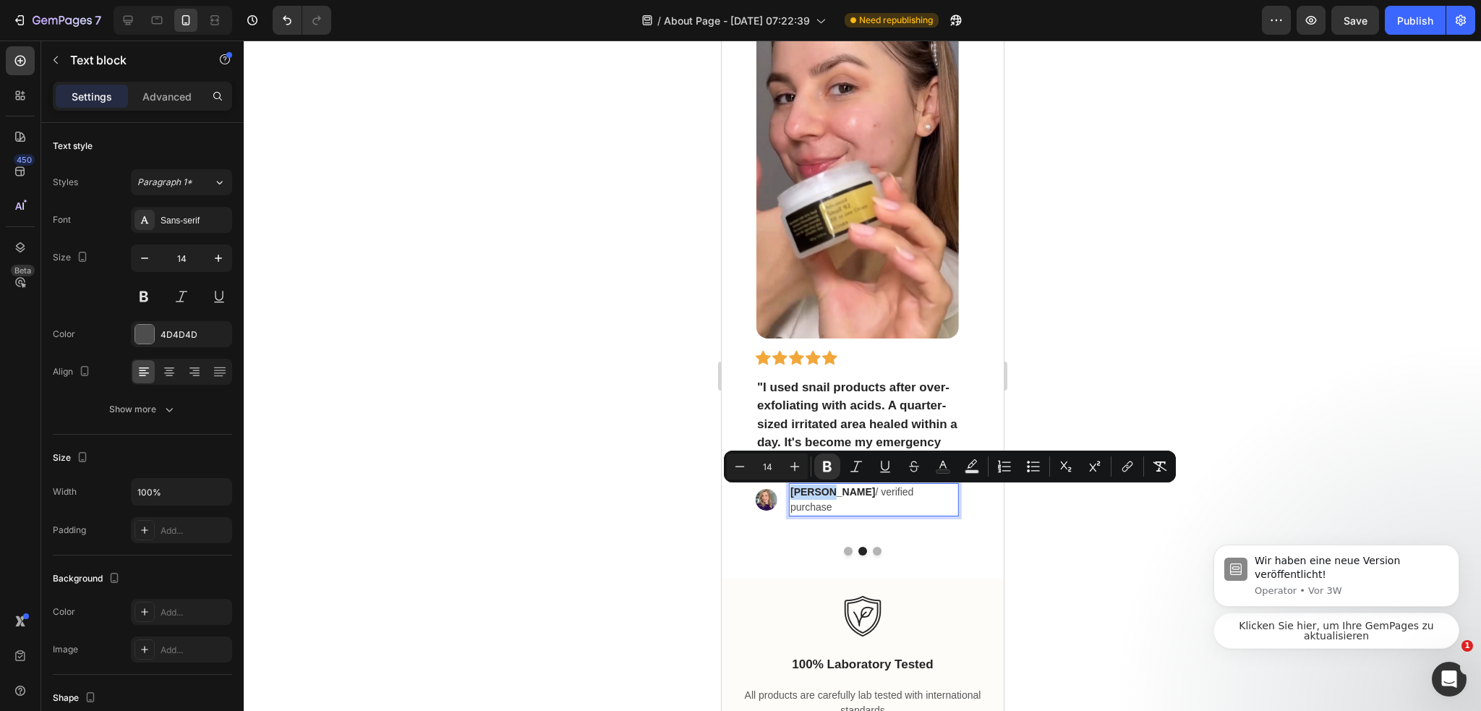
drag, startPoint x: 791, startPoint y: 494, endPoint x: 827, endPoint y: 497, distance: 36.3
click at [827, 497] on strong "[PERSON_NAME]" at bounding box center [831, 492] width 85 height 12
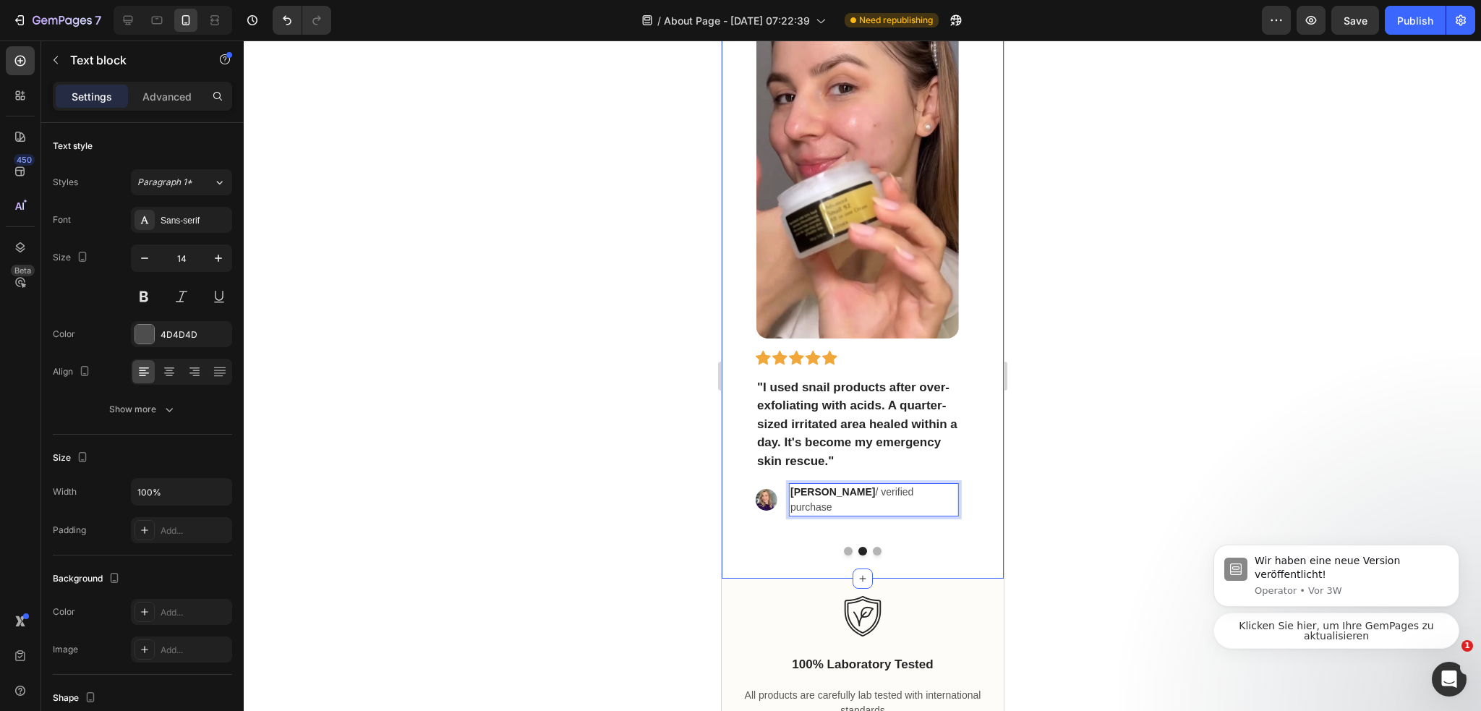
click at [1131, 490] on div at bounding box center [862, 375] width 1237 height 670
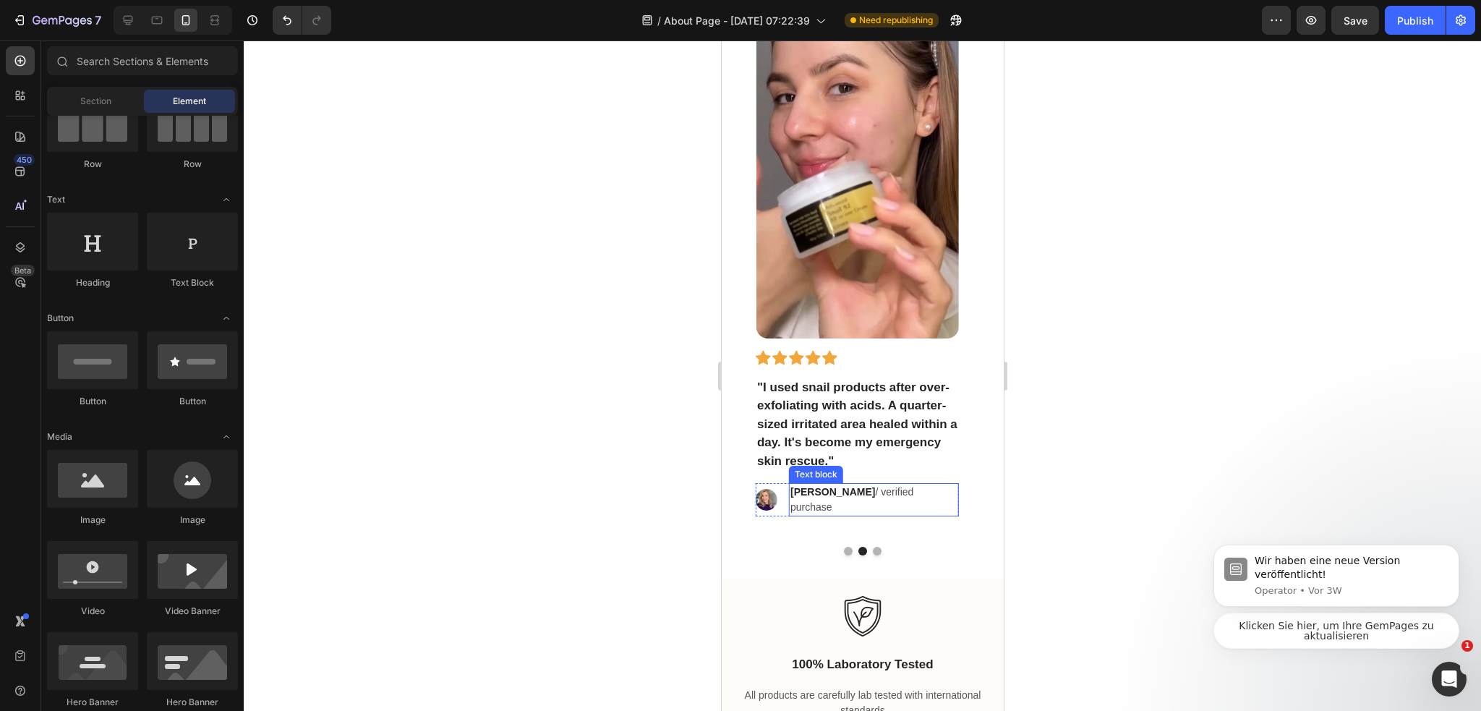
click at [897, 491] on p "Mike R. / verified purchase" at bounding box center [872, 499] width 167 height 30
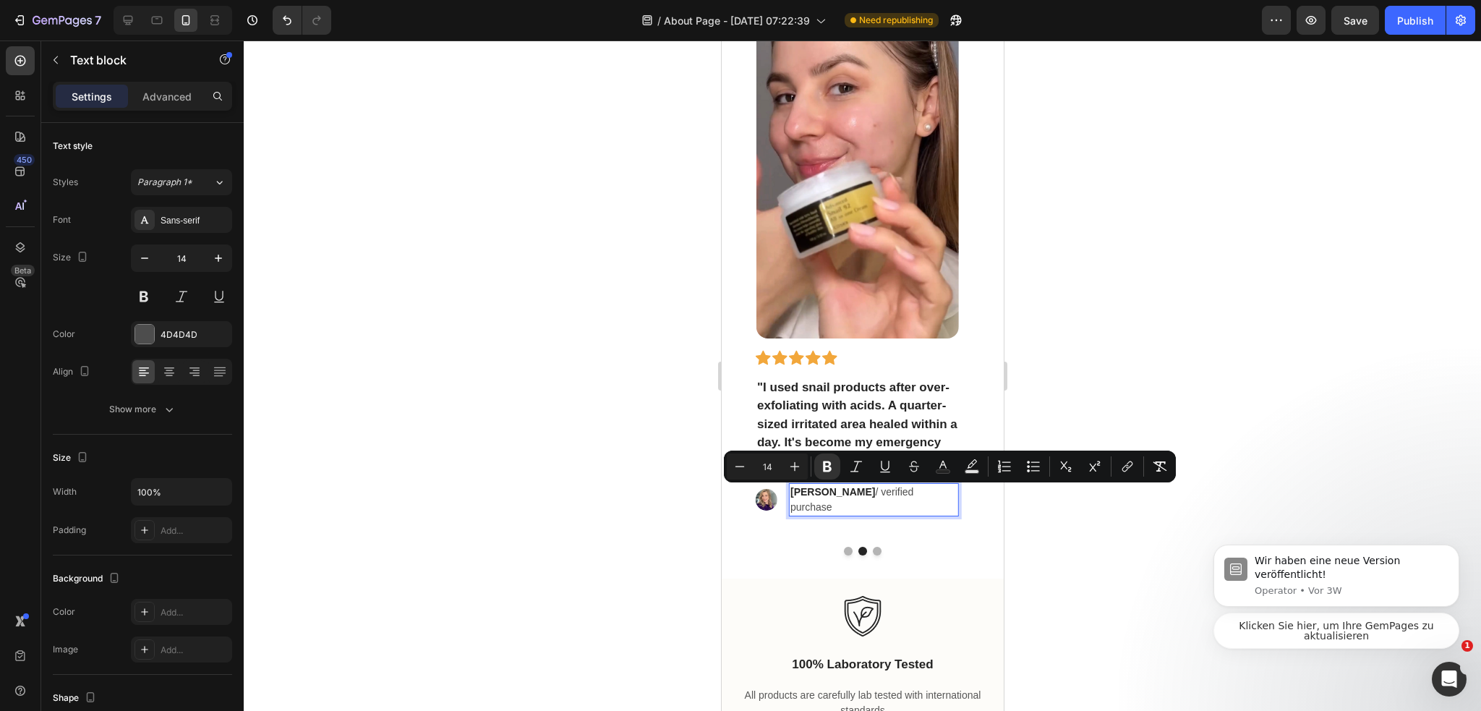
click at [857, 489] on p "Mike R. / verified purchase" at bounding box center [872, 499] width 167 height 30
drag, startPoint x: 833, startPoint y: 494, endPoint x: 919, endPoint y: 497, distance: 86.1
click at [919, 497] on div "Image Mike R. / verified purchase Text block 0 Row" at bounding box center [856, 499] width 203 height 33
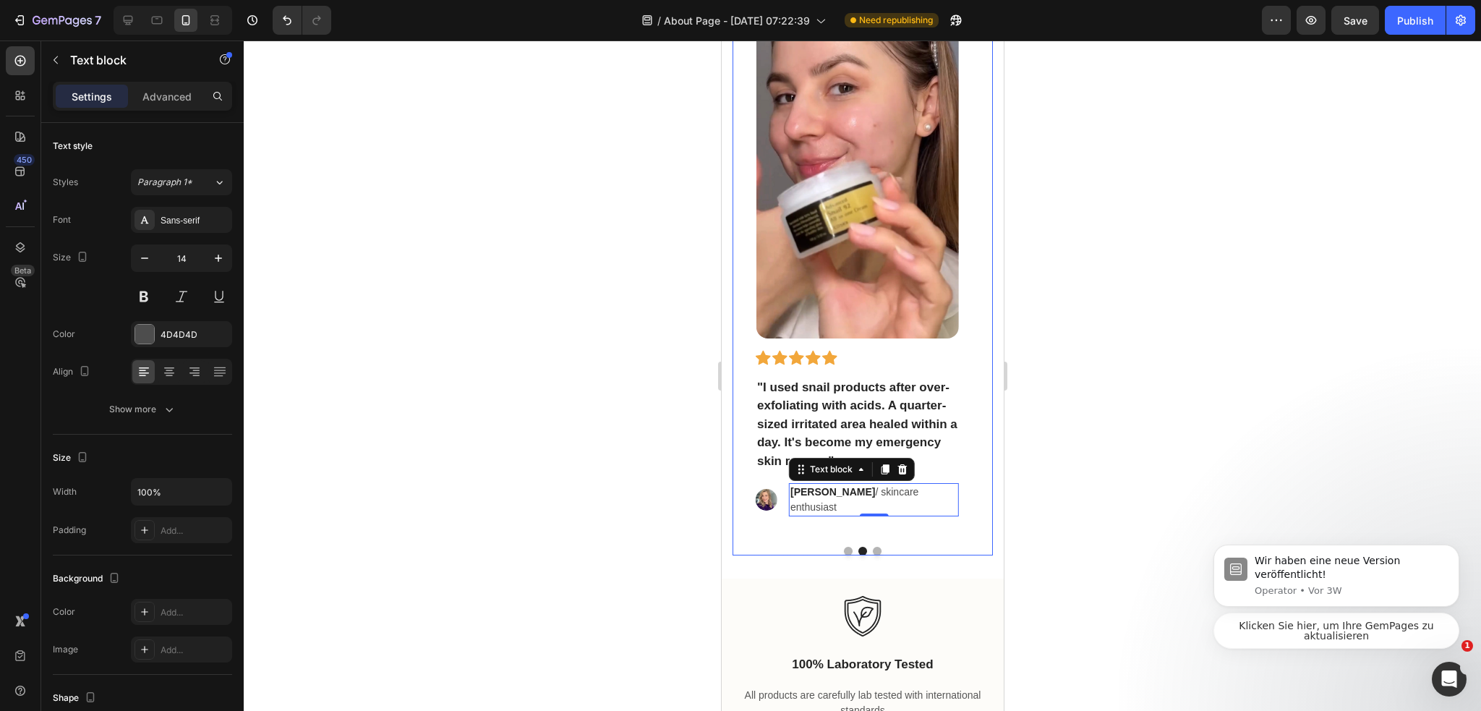
click at [874, 547] on button "Dot" at bounding box center [876, 551] width 9 height 9
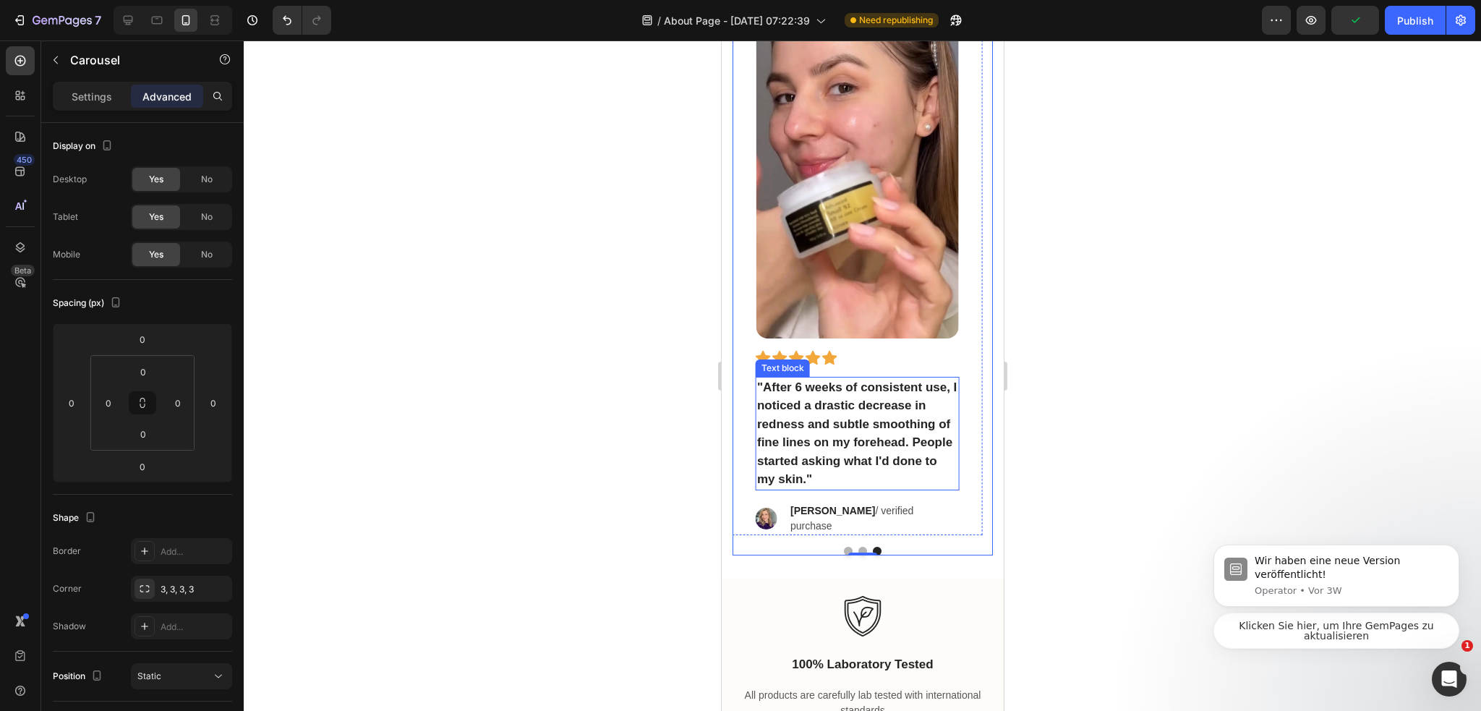
click at [839, 433] on p ""After 6 weeks of consistent use, I noticed a drastic decrease in redness and s…" at bounding box center [856, 433] width 200 height 111
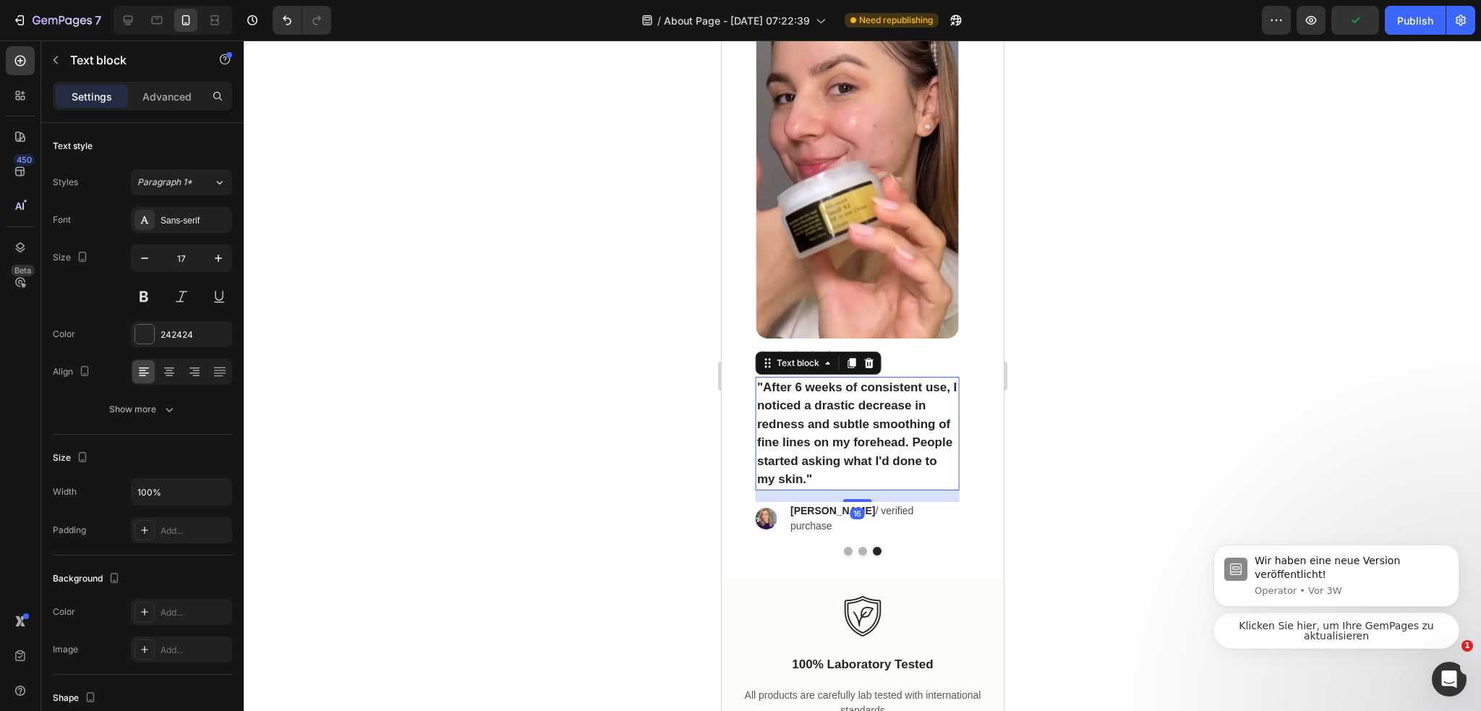
click at [839, 433] on p ""After 6 weeks of consistent use, I noticed a drastic decrease in redness and s…" at bounding box center [856, 433] width 200 height 111
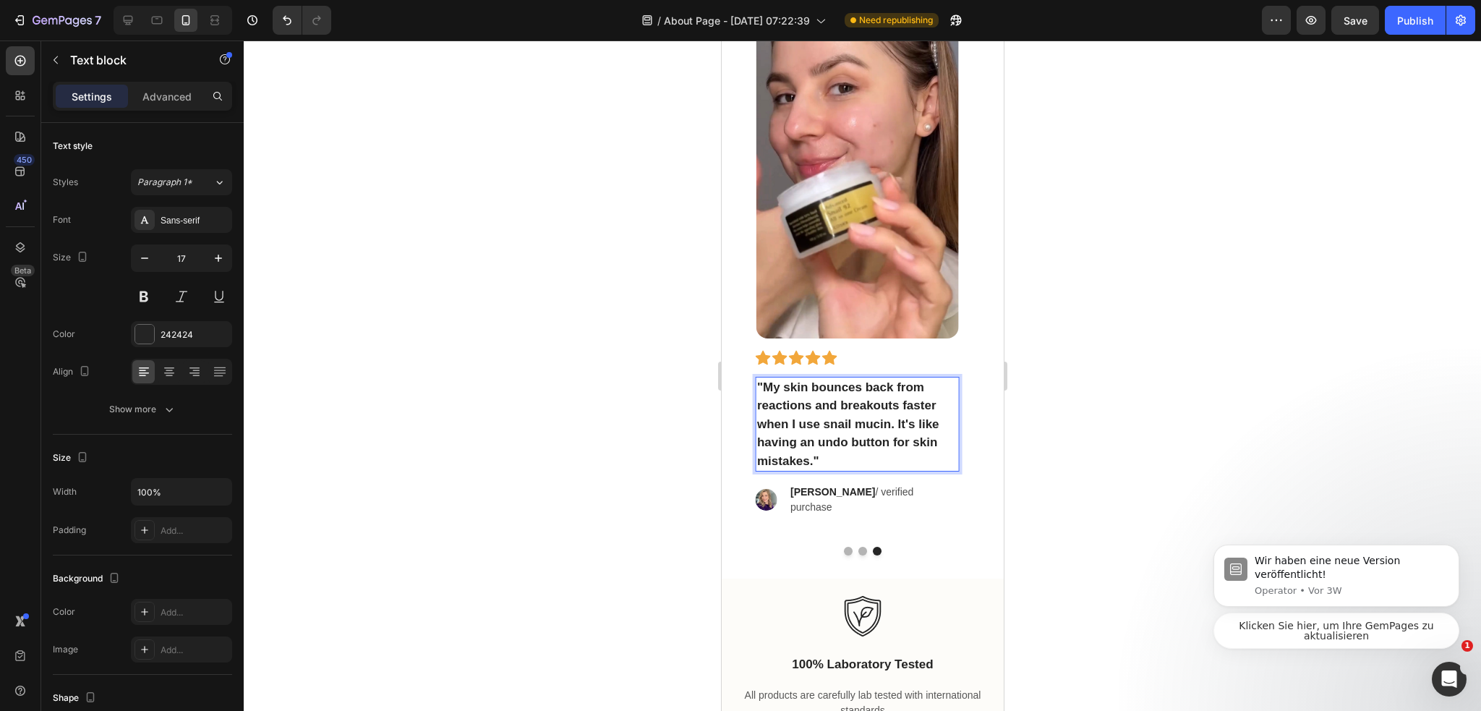
click at [1144, 445] on div at bounding box center [862, 375] width 1237 height 670
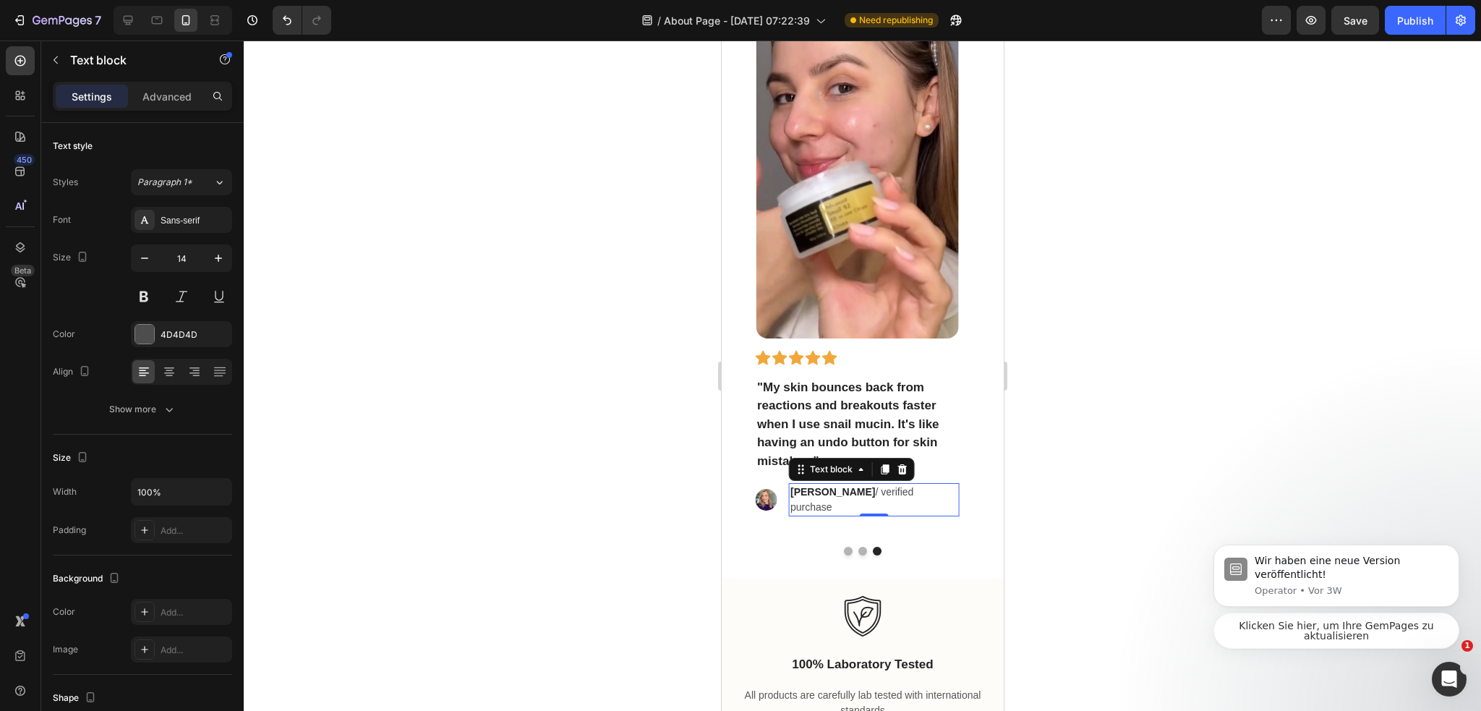
click at [809, 486] on p "Sarah M. / verified purchase" at bounding box center [872, 499] width 167 height 30
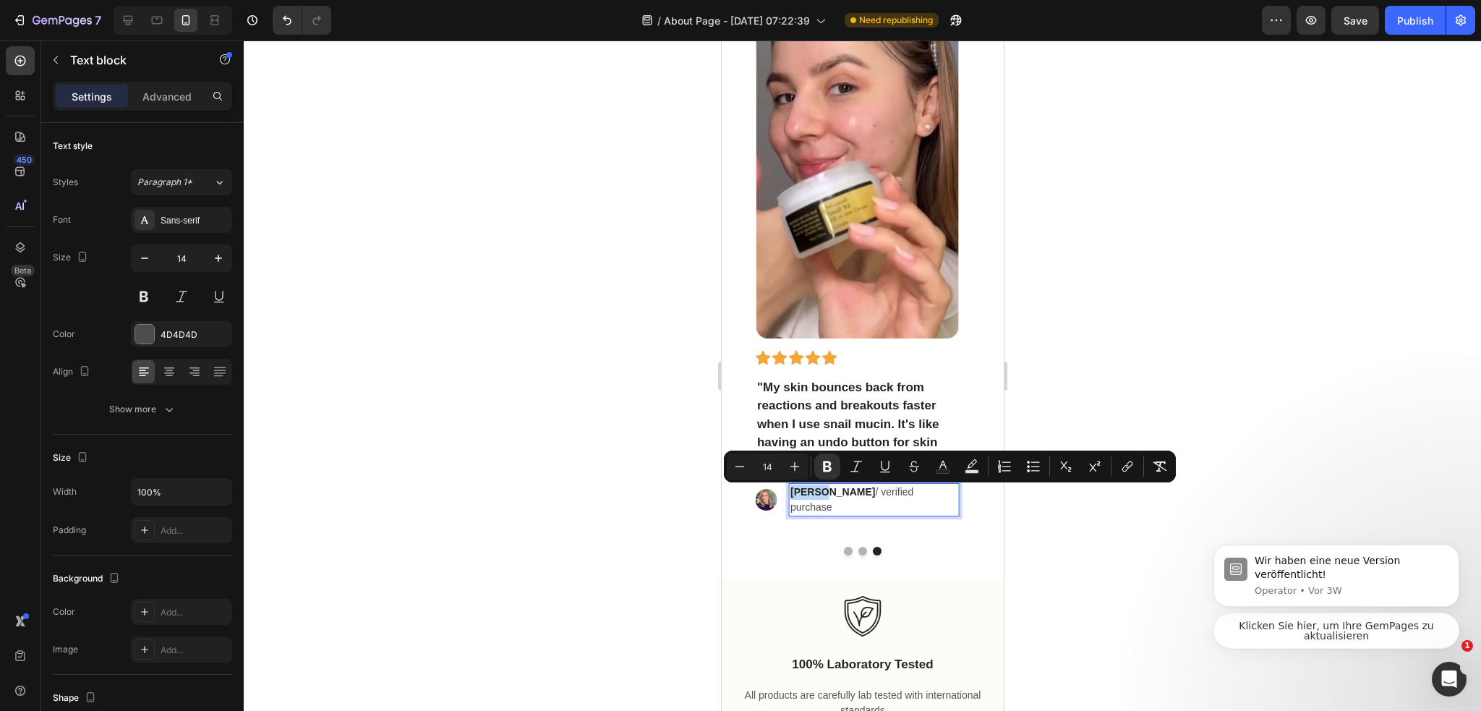
click at [794, 494] on strong "[PERSON_NAME]" at bounding box center [831, 492] width 85 height 12
drag, startPoint x: 789, startPoint y: 492, endPoint x: 831, endPoint y: 494, distance: 42.7
click at [831, 494] on p "Sarah M. / verified purchase" at bounding box center [872, 499] width 167 height 30
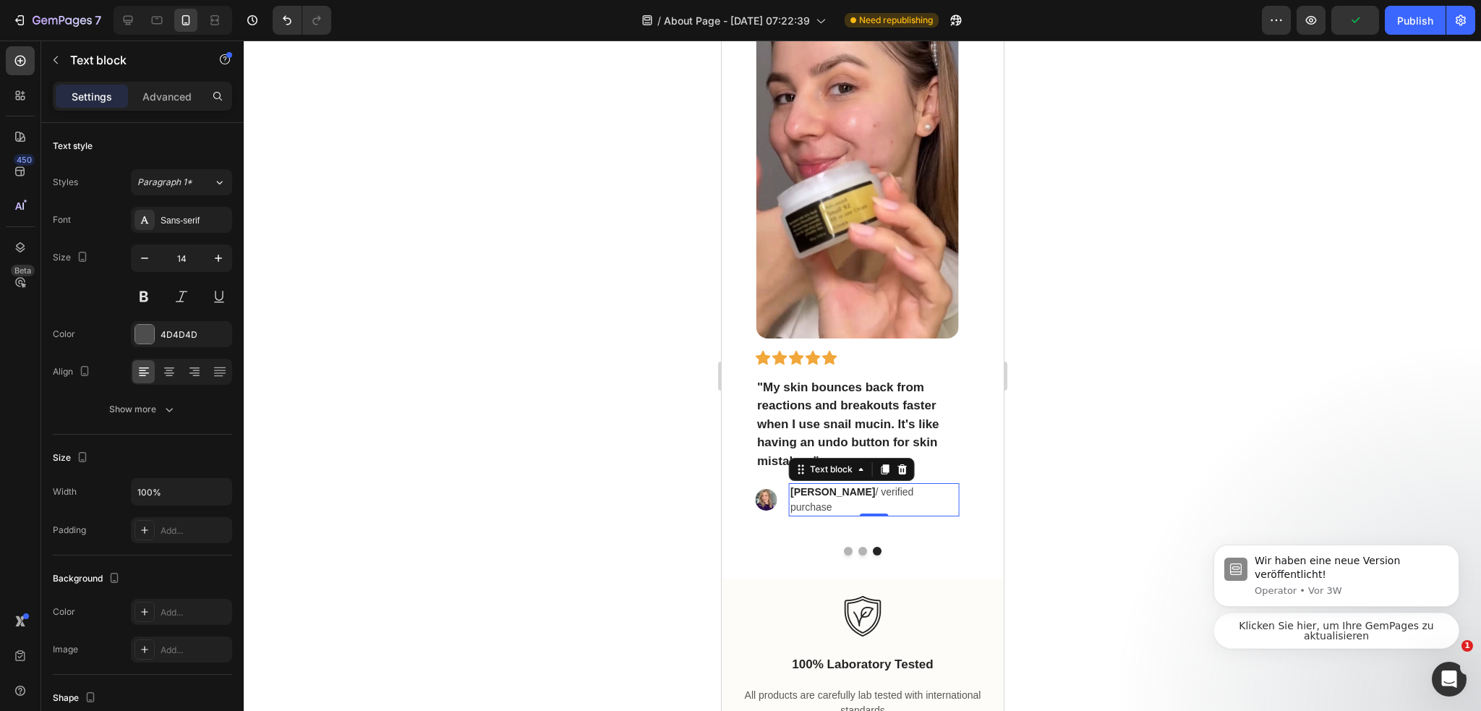
click at [900, 497] on p "Jessica L. / verified purchase" at bounding box center [872, 499] width 167 height 30
click at [841, 494] on p "Jessica L. / verified purchase" at bounding box center [872, 499] width 167 height 30
drag, startPoint x: 852, startPoint y: 494, endPoint x: 915, endPoint y: 495, distance: 62.9
click at [915, 495] on p "Jessica L. / verified purchase" at bounding box center [872, 499] width 167 height 30
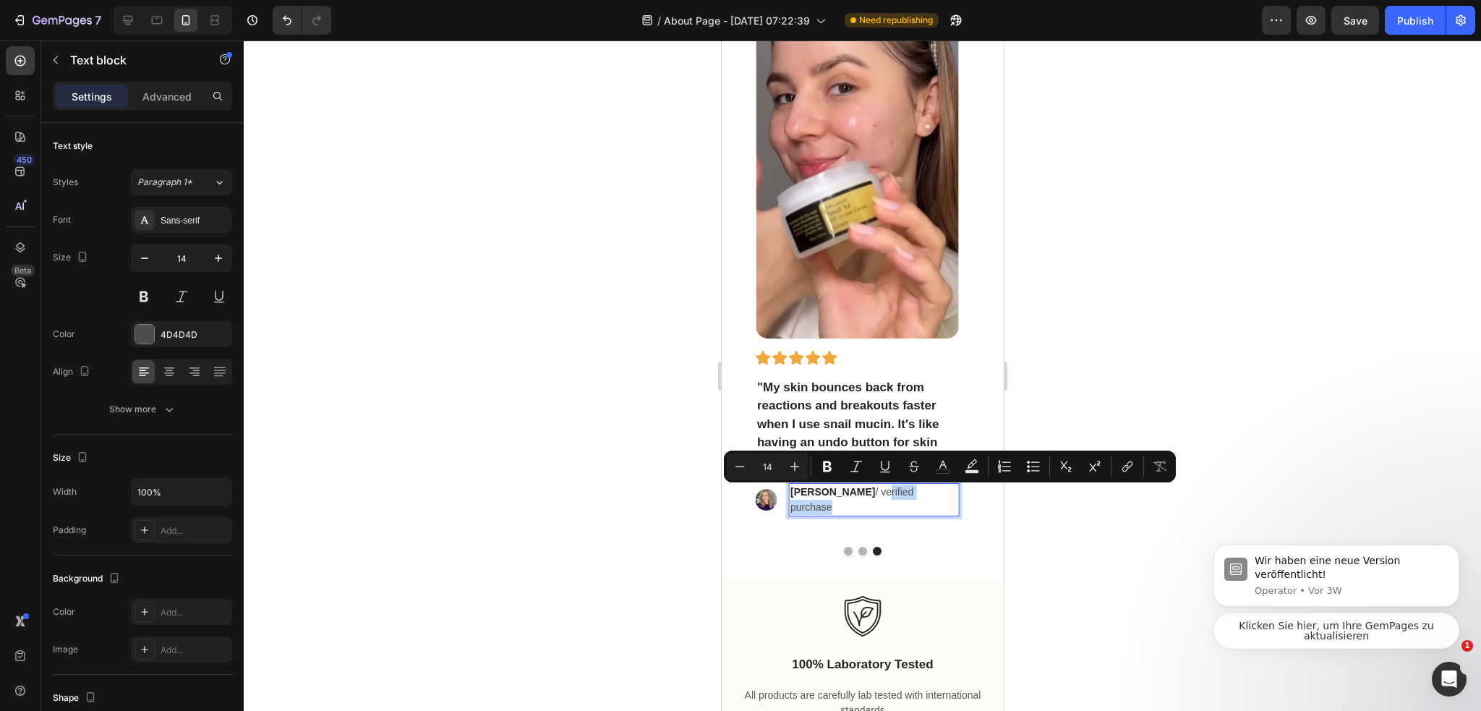
click at [864, 493] on p "Jessica L. / verified purchase" at bounding box center [872, 499] width 167 height 30
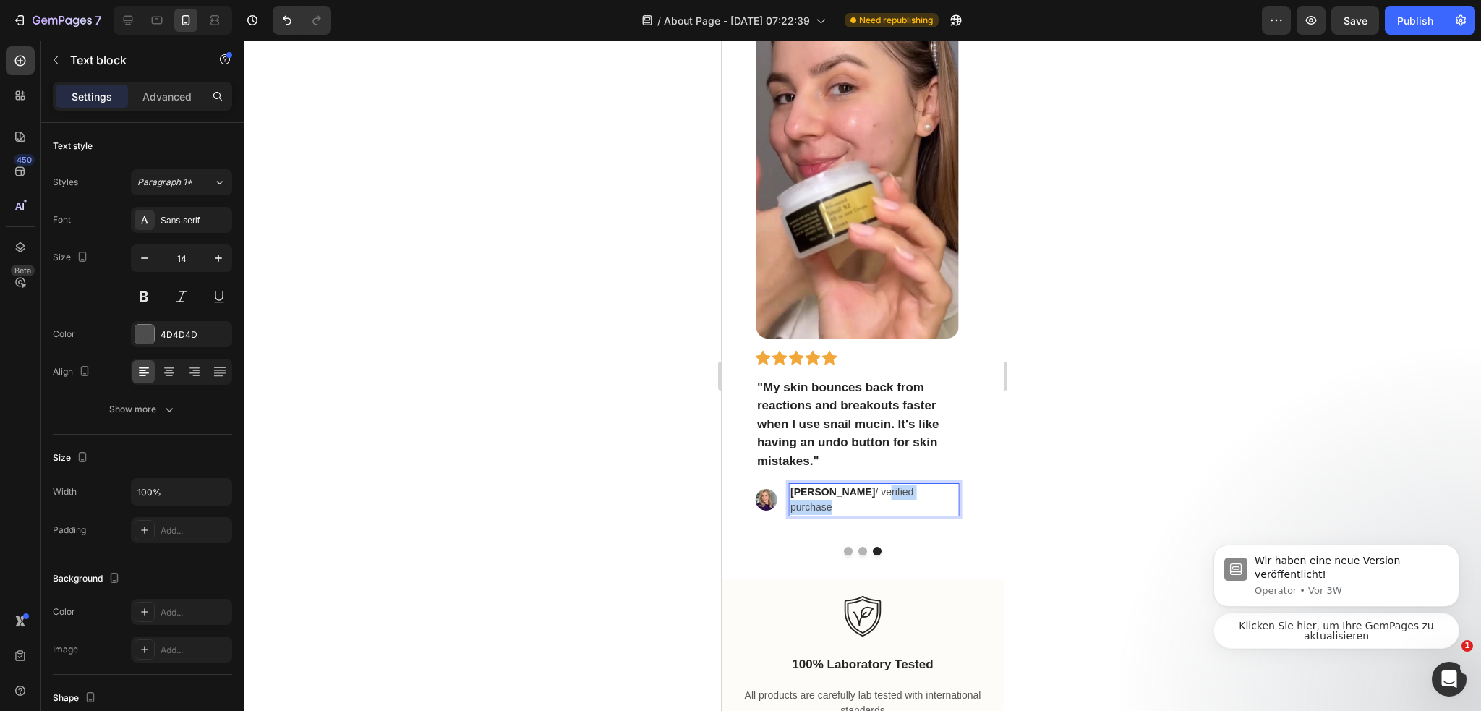
drag, startPoint x: 848, startPoint y: 492, endPoint x: 922, endPoint y: 497, distance: 74.6
click at [922, 497] on p "Jessica L. / verified purchase" at bounding box center [872, 499] width 167 height 30
click at [1092, 486] on div at bounding box center [862, 375] width 1237 height 670
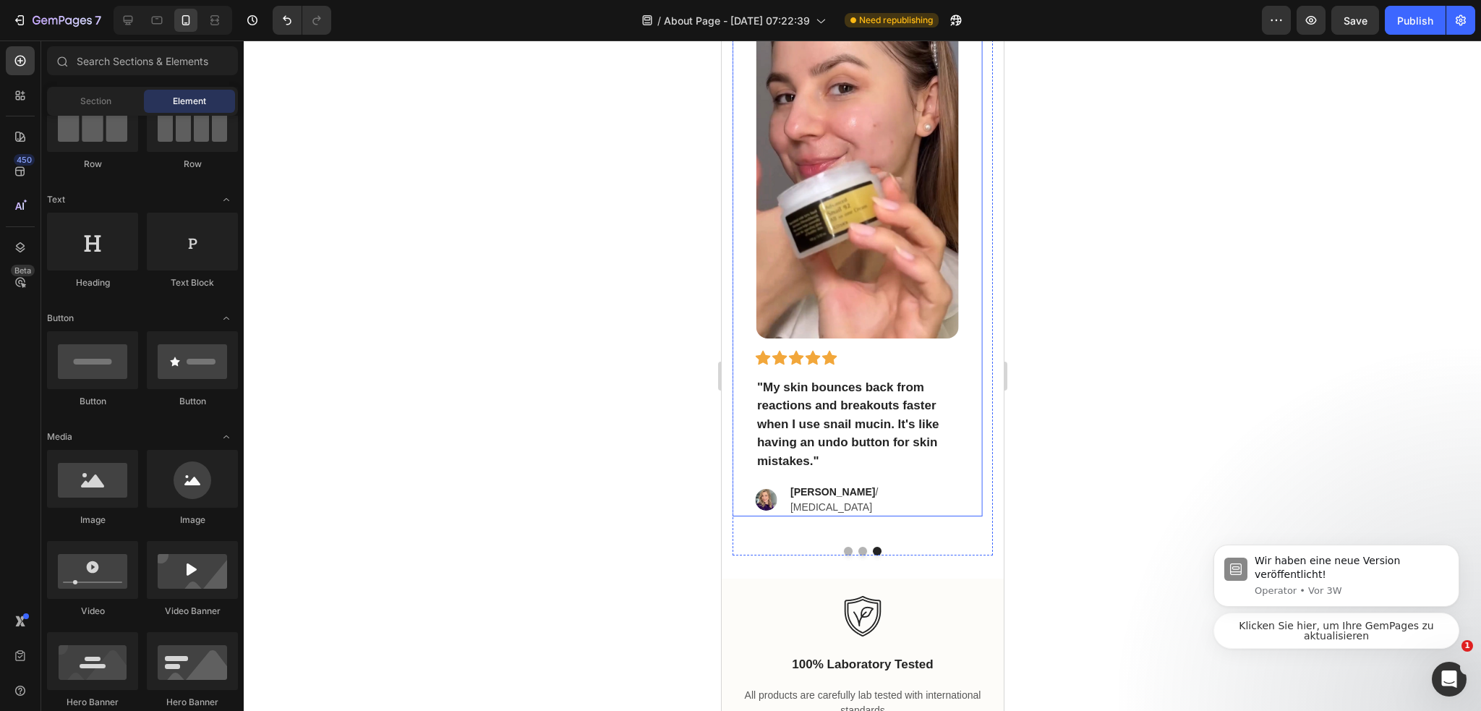
click at [966, 352] on div "Image Icon Icon Icon Icon Icon Row "My skin bounces back from reactions and bre…" at bounding box center [856, 247] width 249 height 538
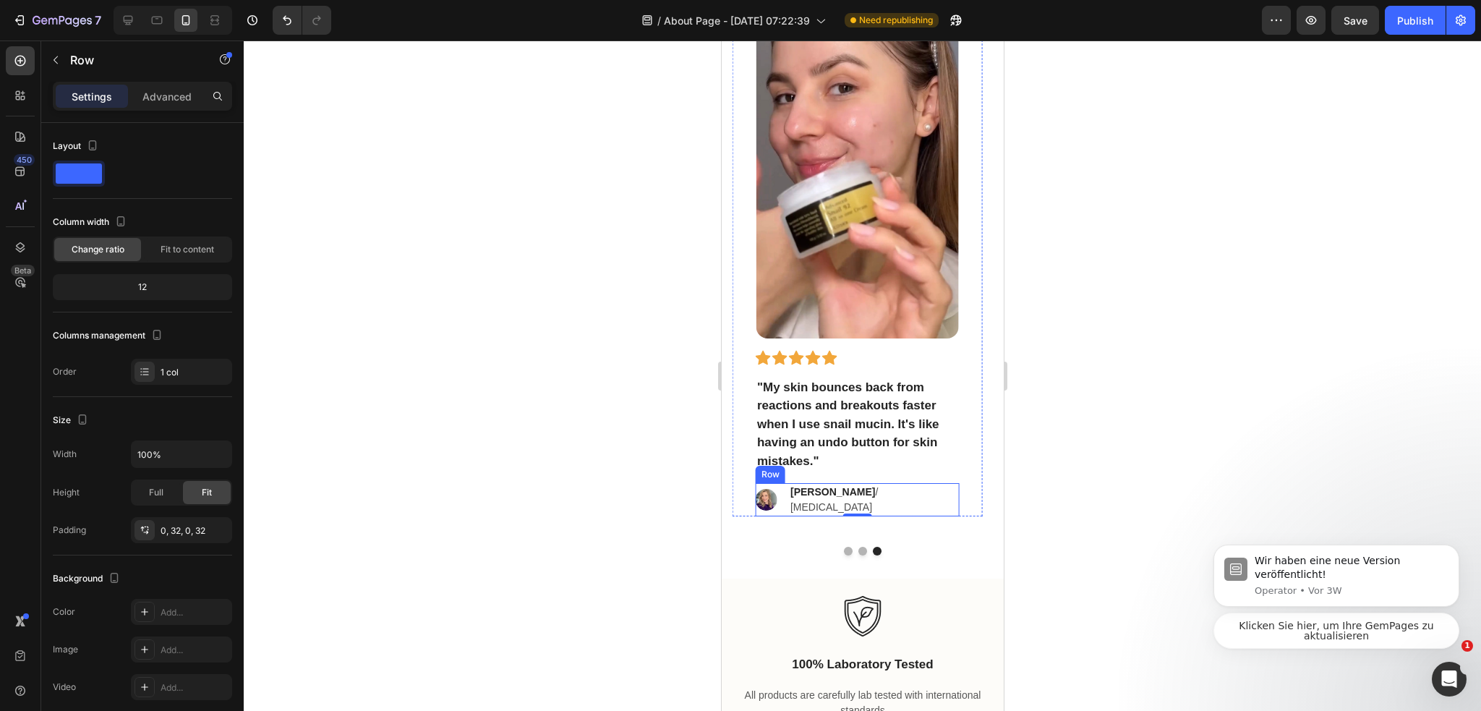
click at [932, 526] on div "Image Icon Icon Icon Icon Icon Row "After 6 weeks of consistent use, I noticed …" at bounding box center [862, 266] width 260 height 577
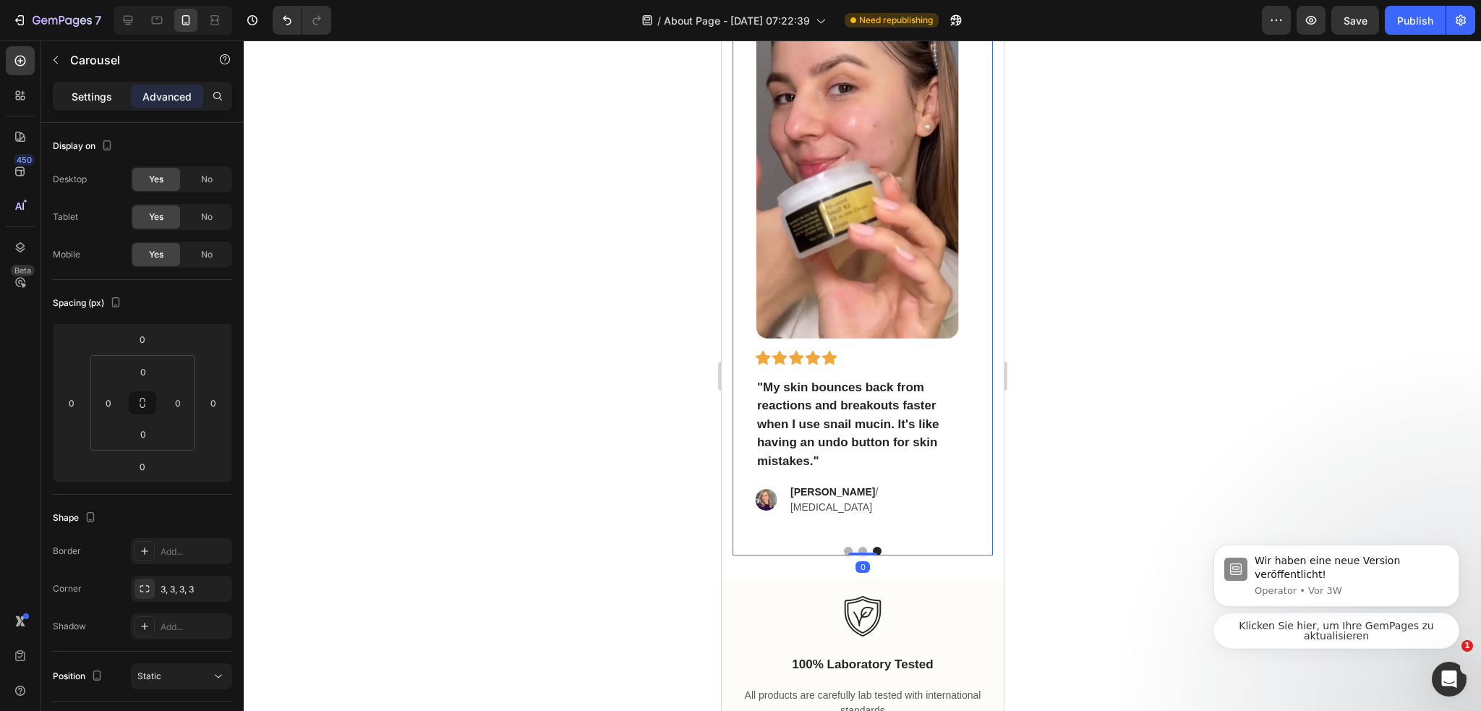
drag, startPoint x: 61, startPoint y: 100, endPoint x: 71, endPoint y: 98, distance: 10.5
click at [64, 100] on div "Settings" at bounding box center [92, 96] width 72 height 23
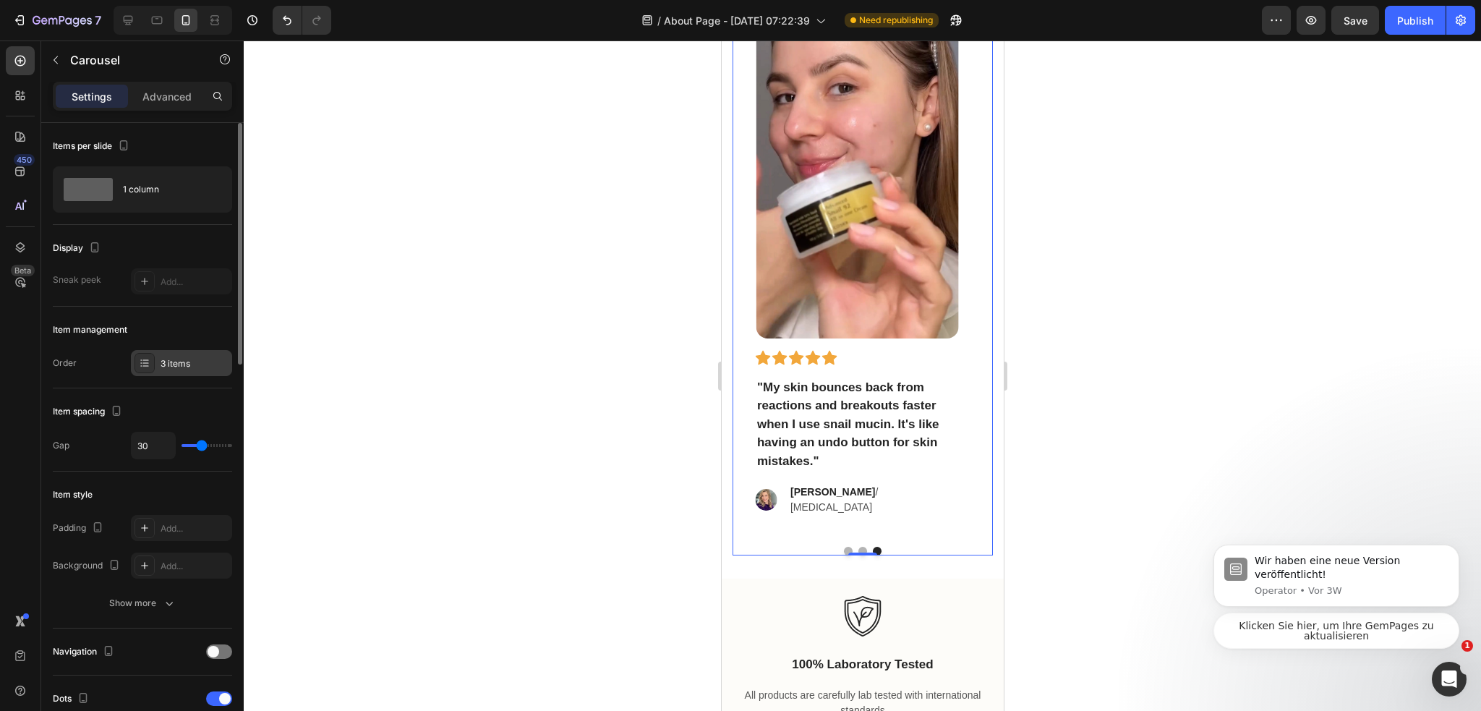
click at [166, 354] on div "3 items" at bounding box center [181, 363] width 101 height 26
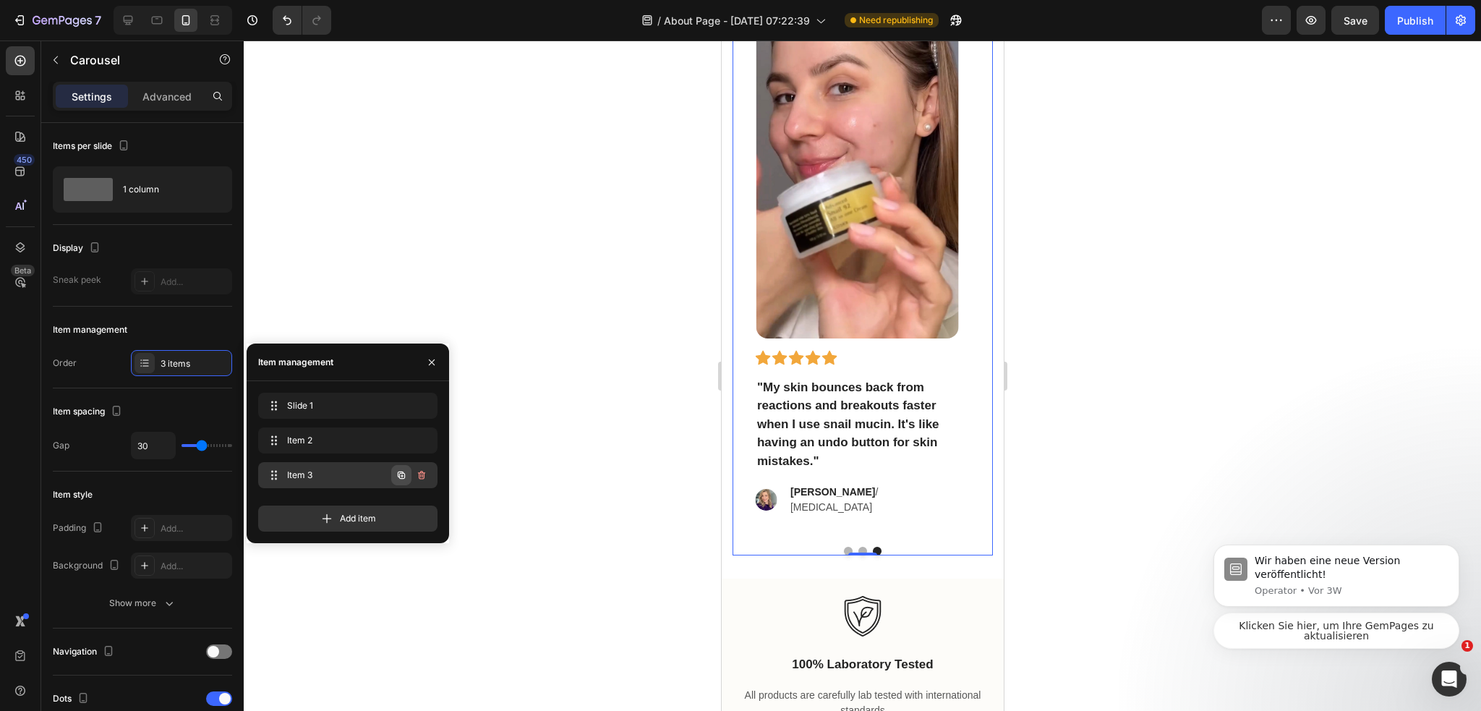
click at [398, 477] on icon "button" at bounding box center [401, 475] width 12 height 12
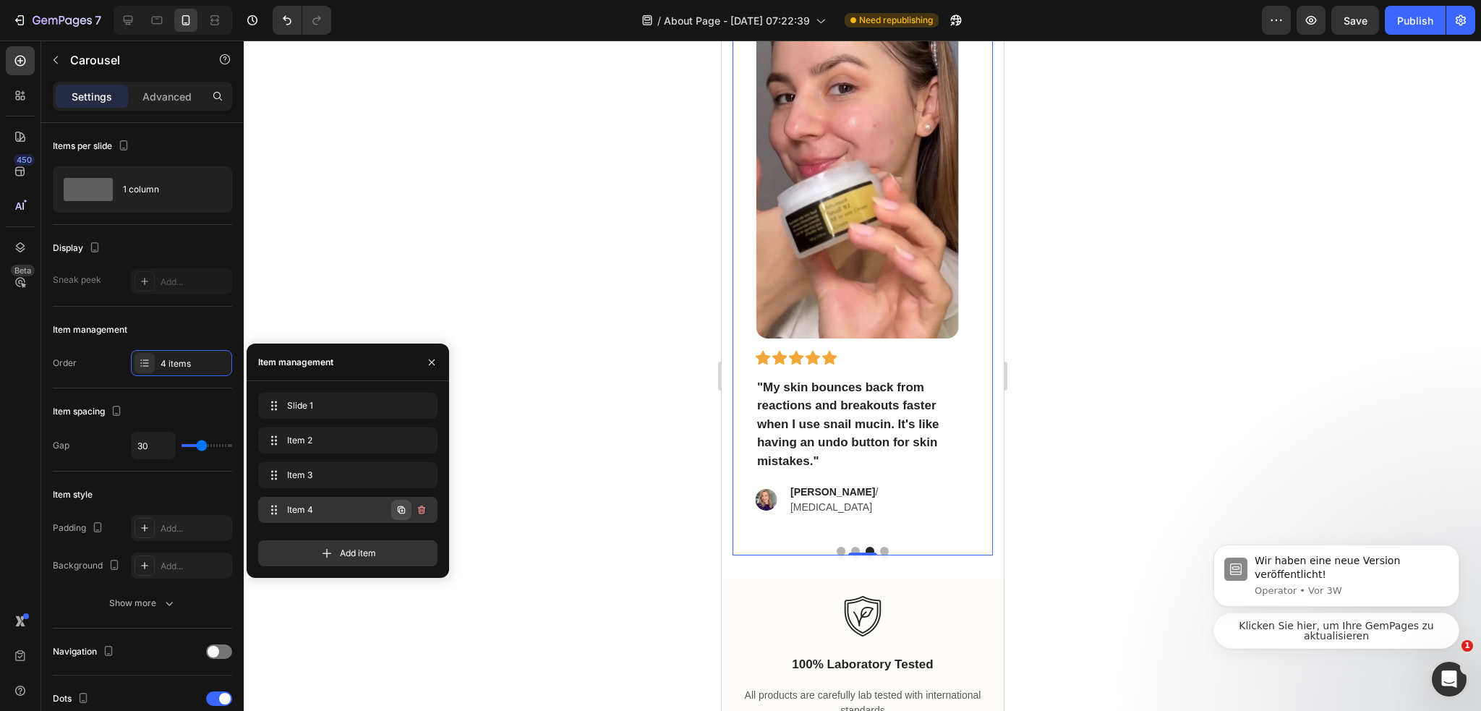
click at [399, 508] on icon "button" at bounding box center [401, 510] width 12 height 12
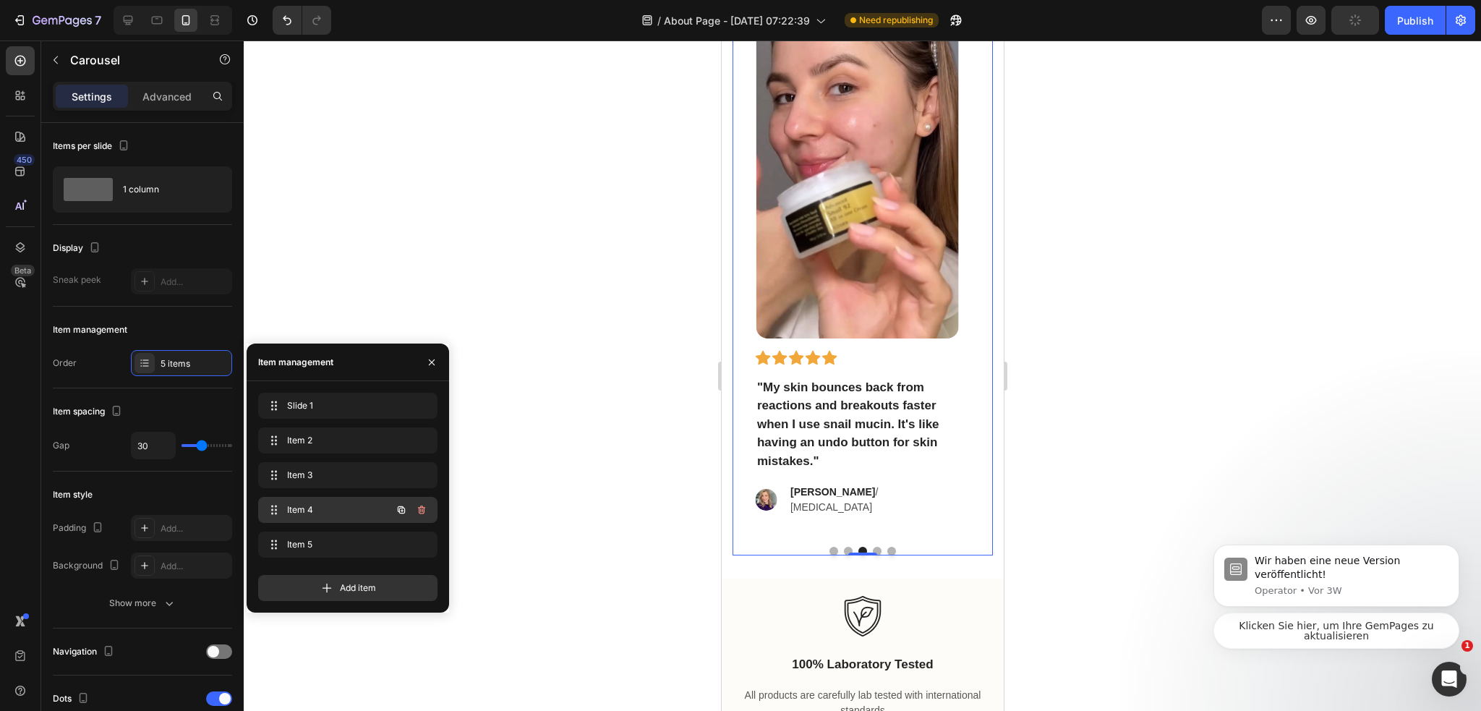
click at [347, 511] on span "Item 4" at bounding box center [328, 509] width 82 height 13
click at [906, 421] on p ""My skin bounces back from reactions and breakouts faster when I use snail muci…" at bounding box center [856, 424] width 200 height 93
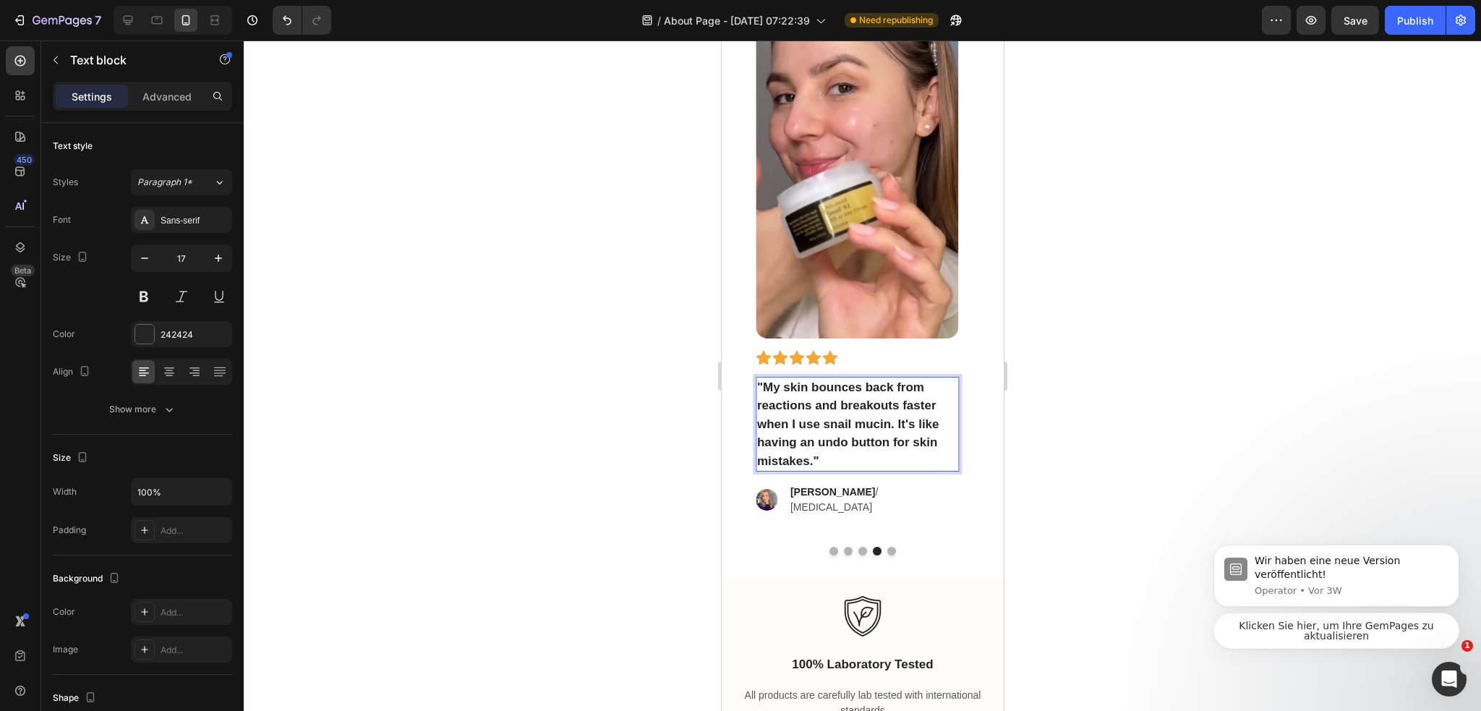
click at [904, 420] on p ""My skin bounces back from reactions and breakouts faster when I use snail muci…" at bounding box center [856, 424] width 200 height 93
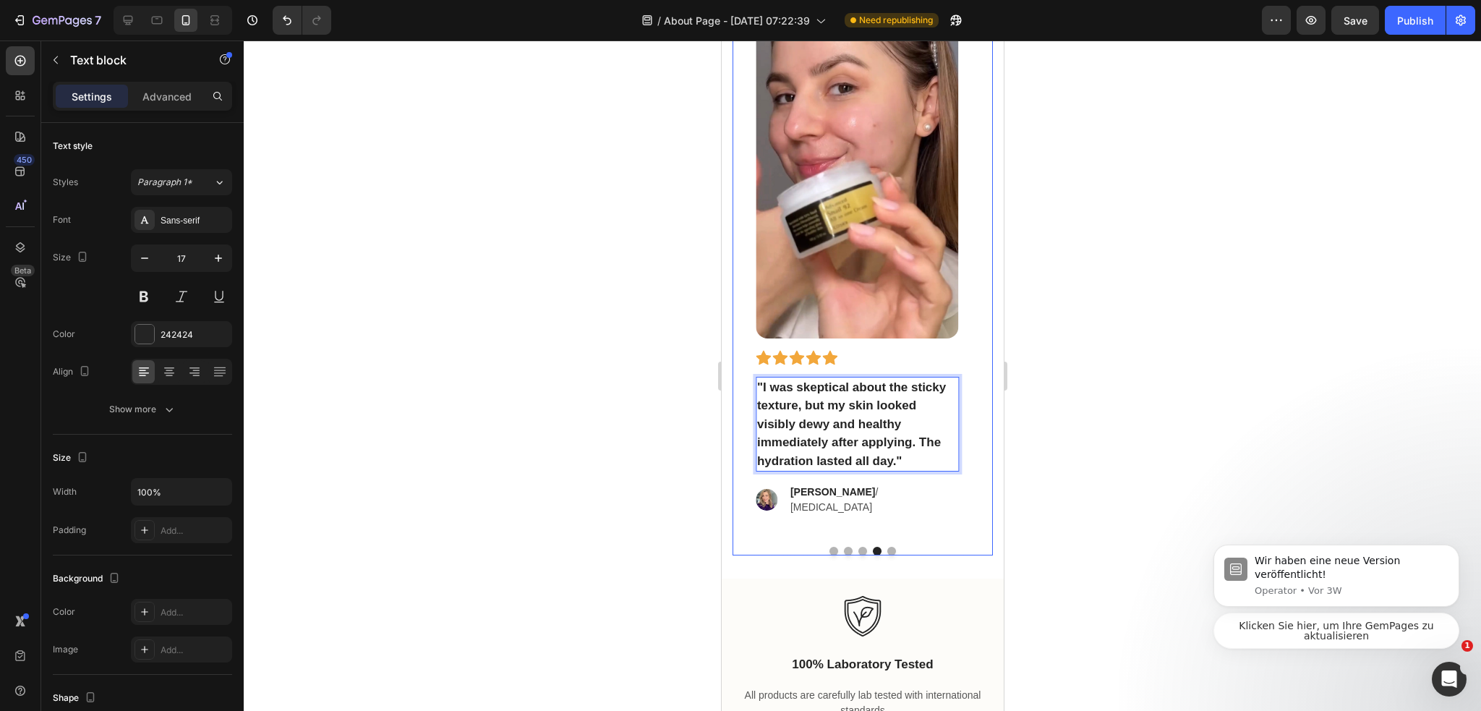
click at [857, 547] on button "Dot" at bounding box center [861, 551] width 9 height 9
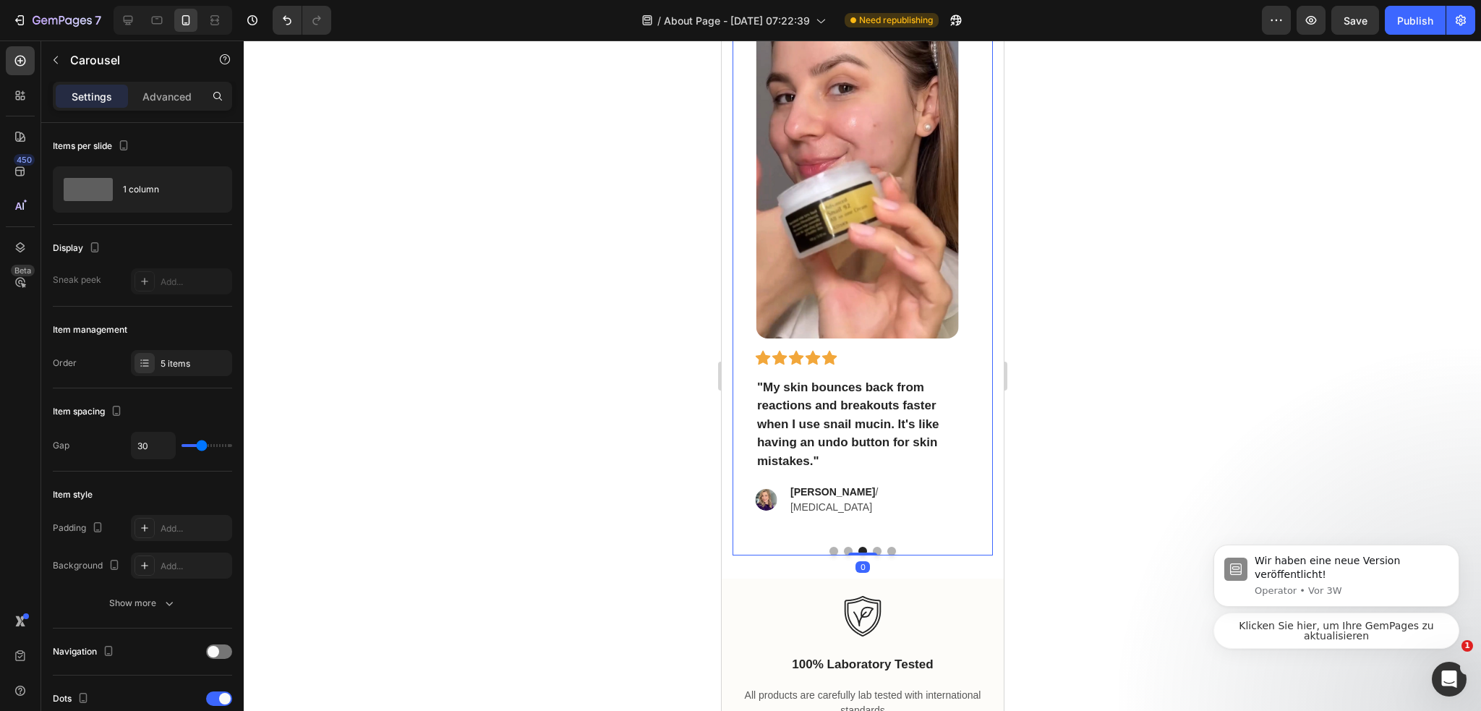
click at [874, 547] on button "Dot" at bounding box center [876, 551] width 9 height 9
click at [805, 497] on strong "[PERSON_NAME]" at bounding box center [831, 492] width 85 height 12
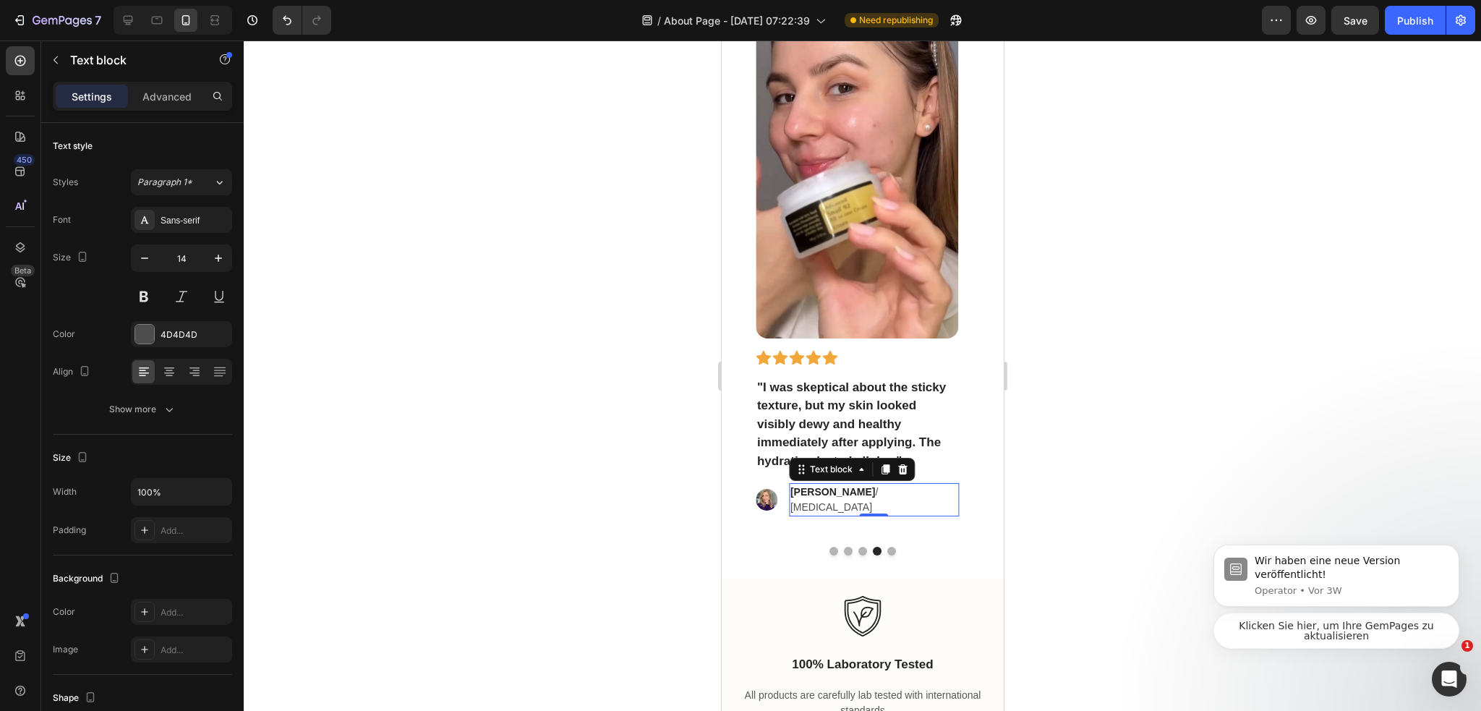
click at [803, 496] on strong "[PERSON_NAME]" at bounding box center [831, 492] width 85 height 12
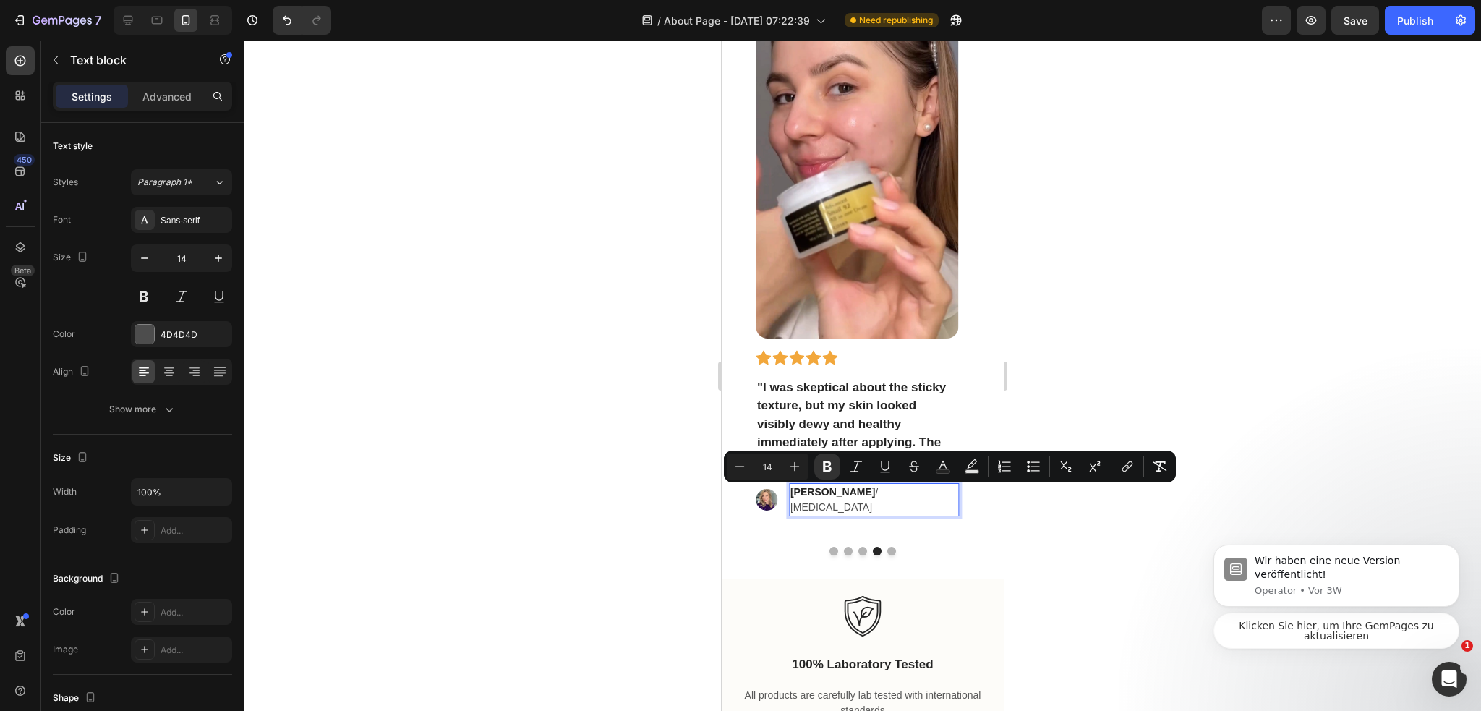
click at [808, 489] on strong "[PERSON_NAME]" at bounding box center [831, 492] width 85 height 12
drag, startPoint x: 789, startPoint y: 494, endPoint x: 836, endPoint y: 499, distance: 47.2
click at [836, 497] on strong "[PERSON_NAME]" at bounding box center [831, 492] width 85 height 12
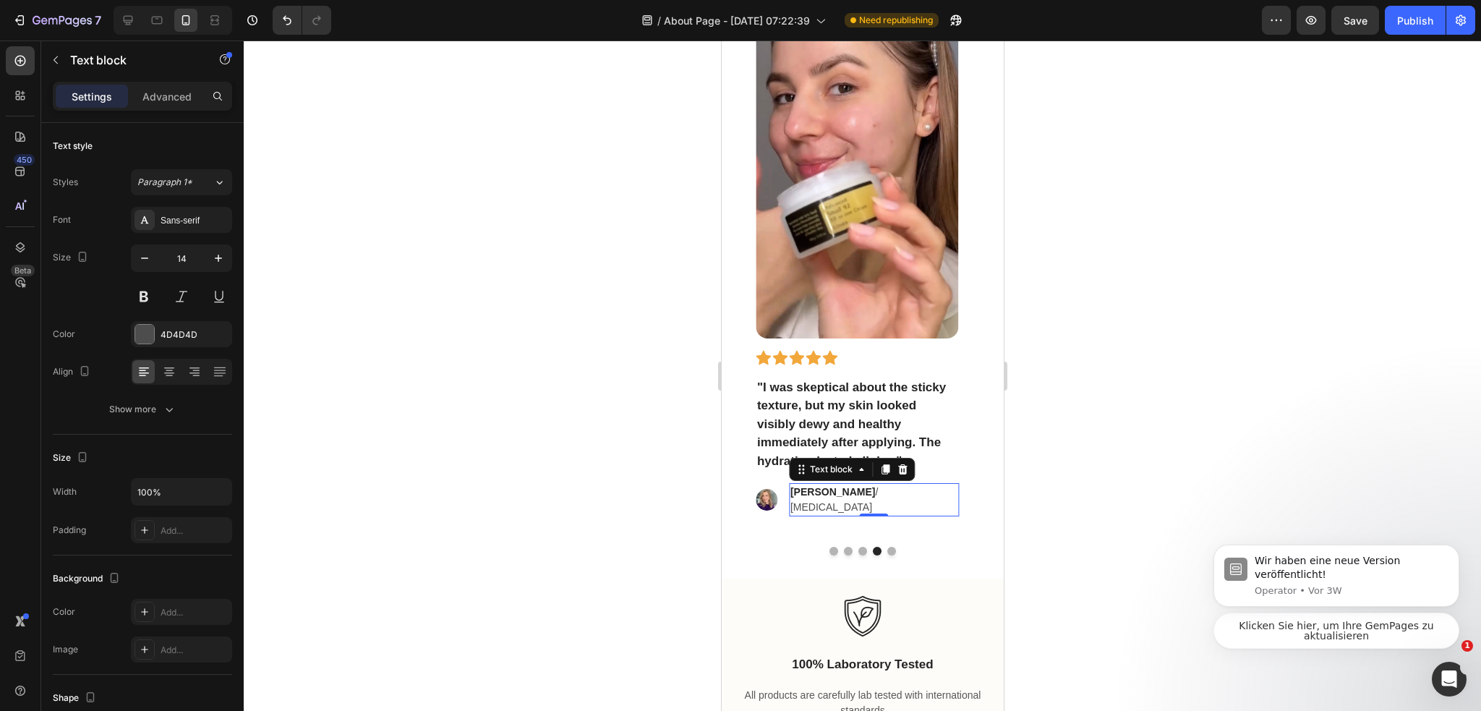
click at [869, 487] on p "Amanda K. / sensitive skin" at bounding box center [872, 499] width 167 height 30
click at [849, 493] on p "Amanda K. / sensitive skin" at bounding box center [872, 499] width 167 height 30
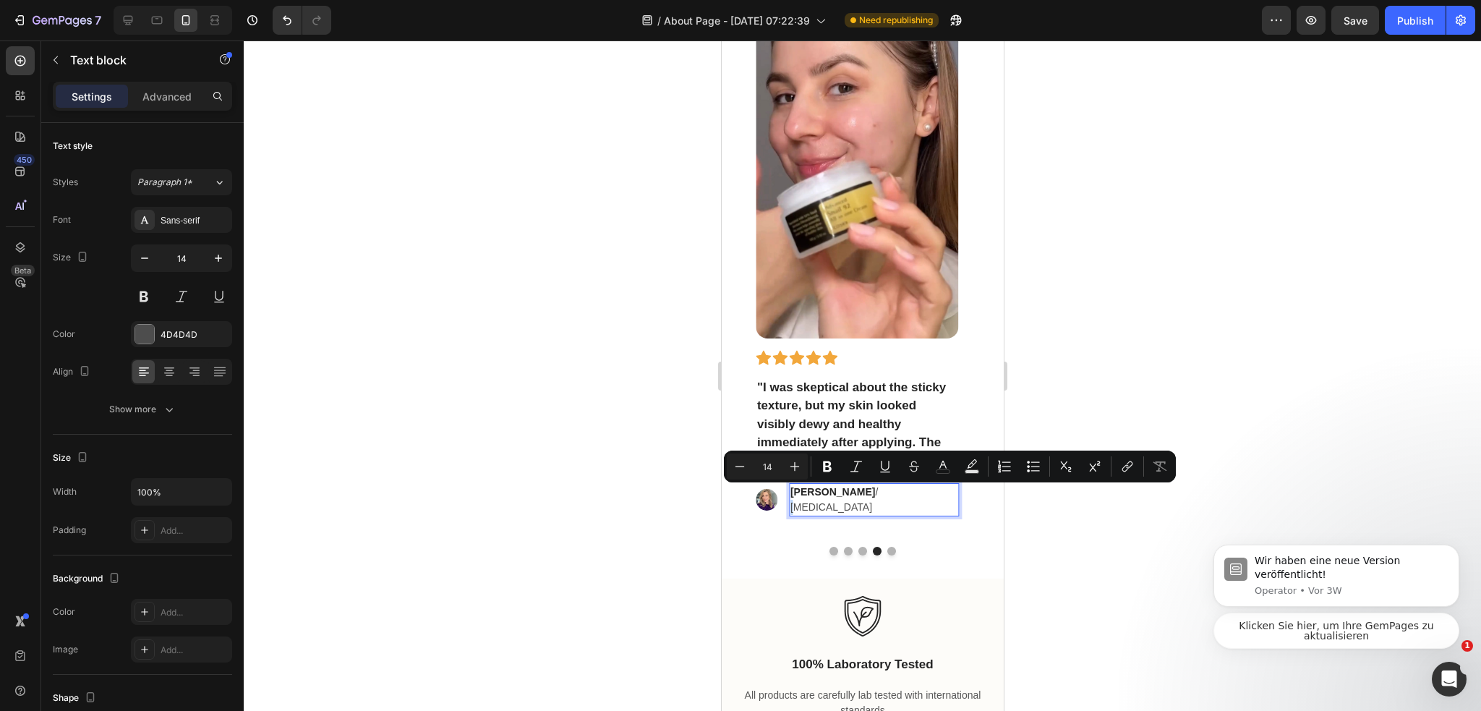
click at [851, 494] on p "Amanda K. / sensitive skin" at bounding box center [872, 499] width 167 height 30
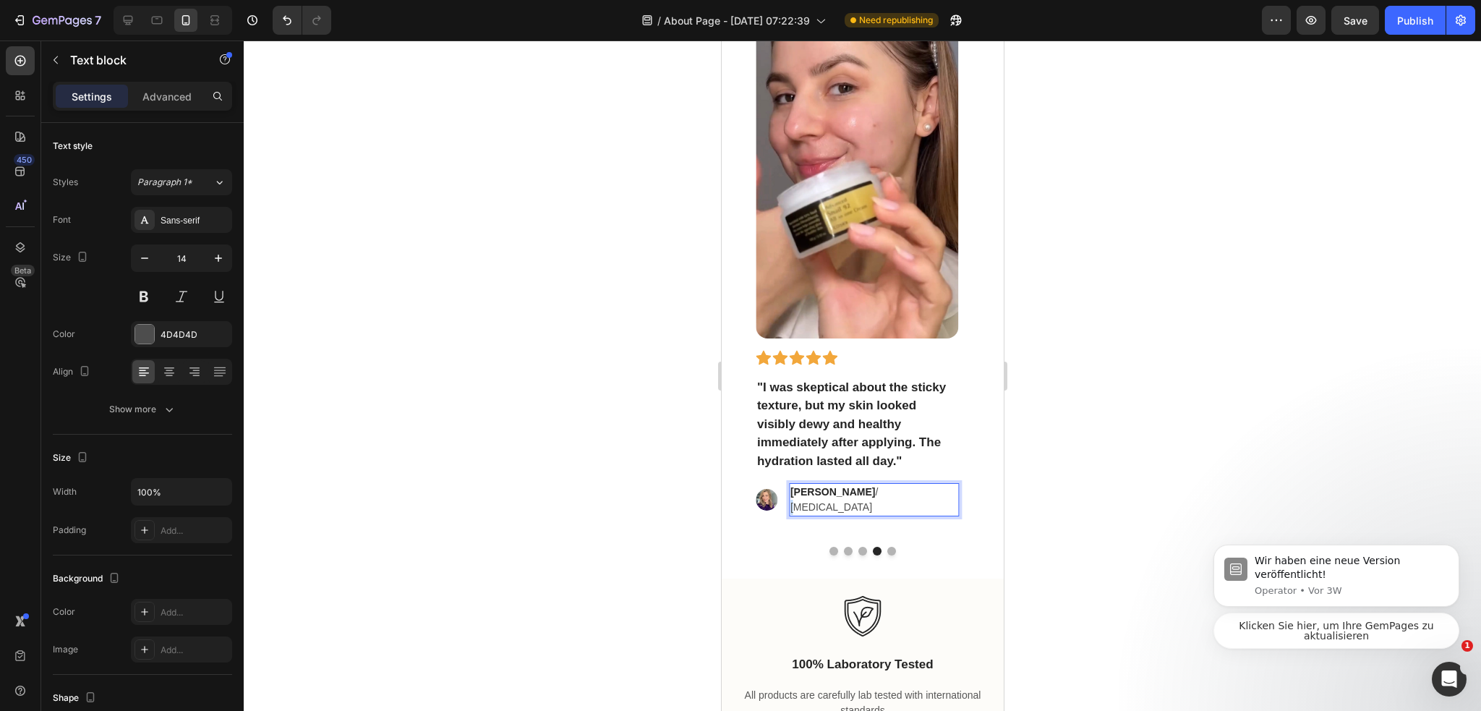
drag, startPoint x: 852, startPoint y: 493, endPoint x: 909, endPoint y: 496, distance: 57.2
click at [910, 496] on p "Amanda K. / sensitive skin" at bounding box center [872, 499] width 167 height 30
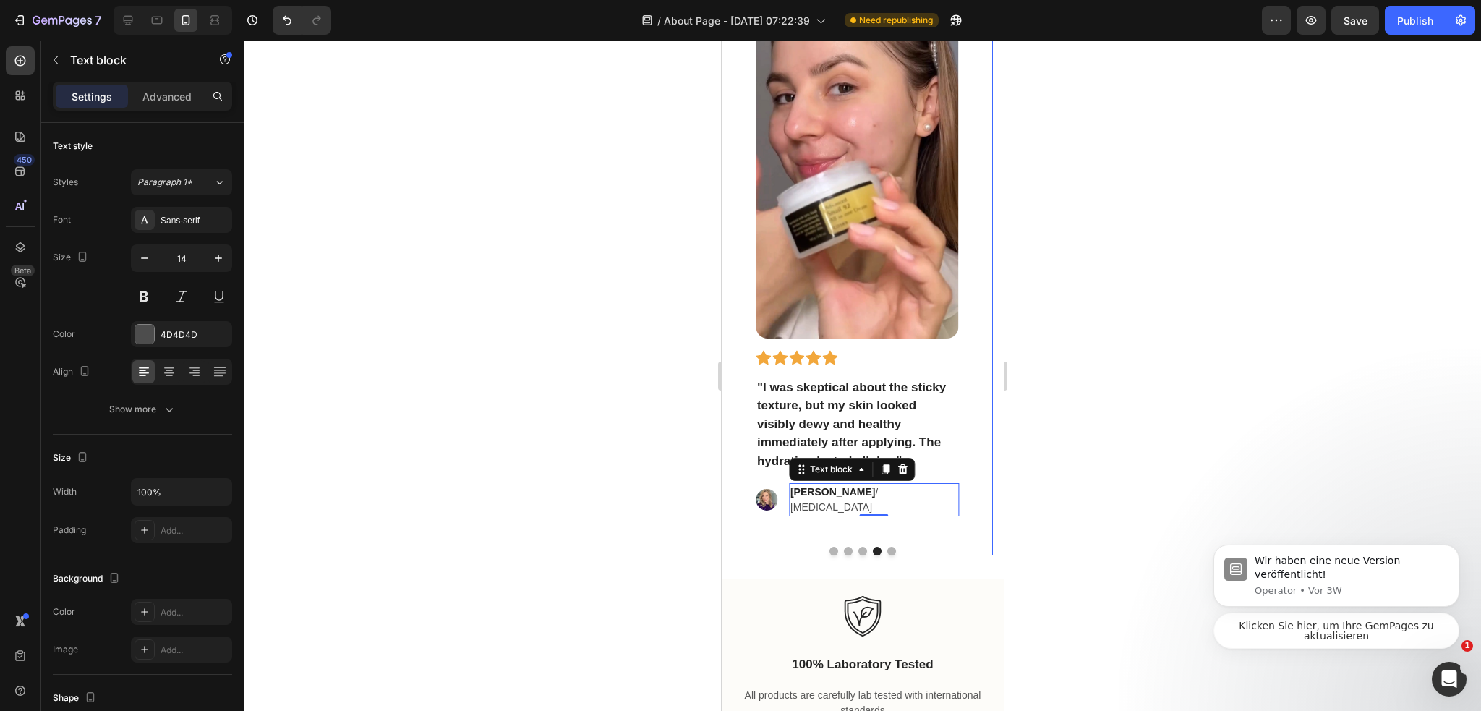
click at [879, 547] on div at bounding box center [862, 551] width 260 height 9
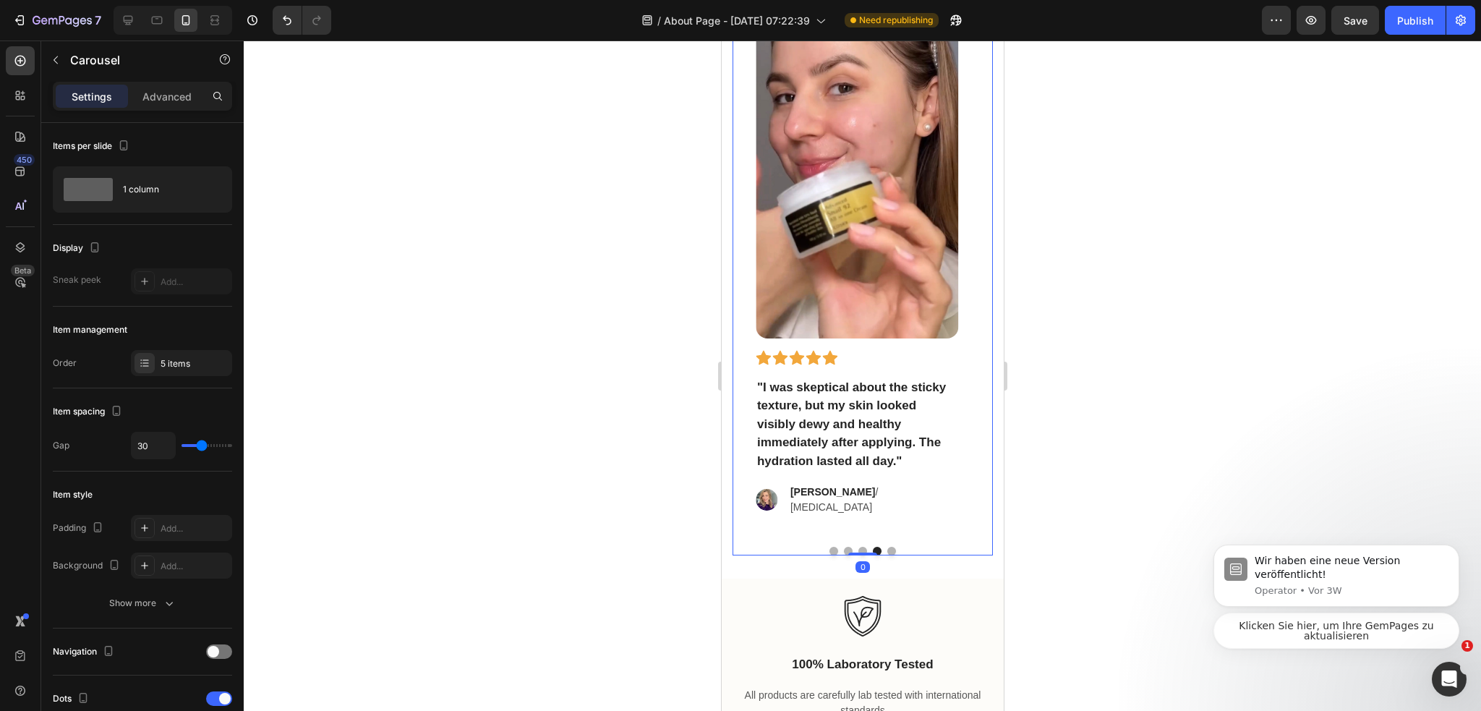
click at [886, 547] on button "Dot" at bounding box center [890, 551] width 9 height 9
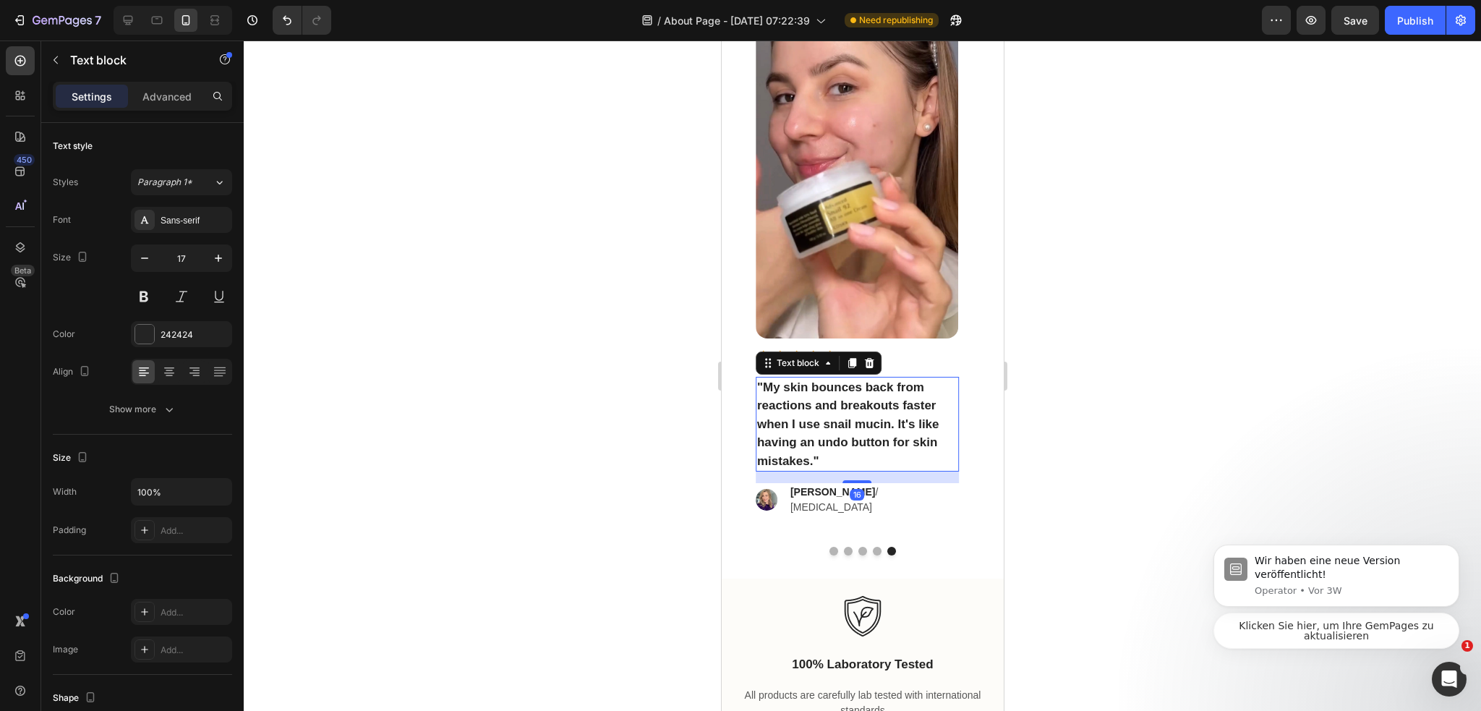
click at [784, 416] on p ""My skin bounces back from reactions and breakouts faster when I use snail muci…" at bounding box center [856, 424] width 200 height 93
click at [812, 493] on strong "[PERSON_NAME]" at bounding box center [831, 492] width 85 height 12
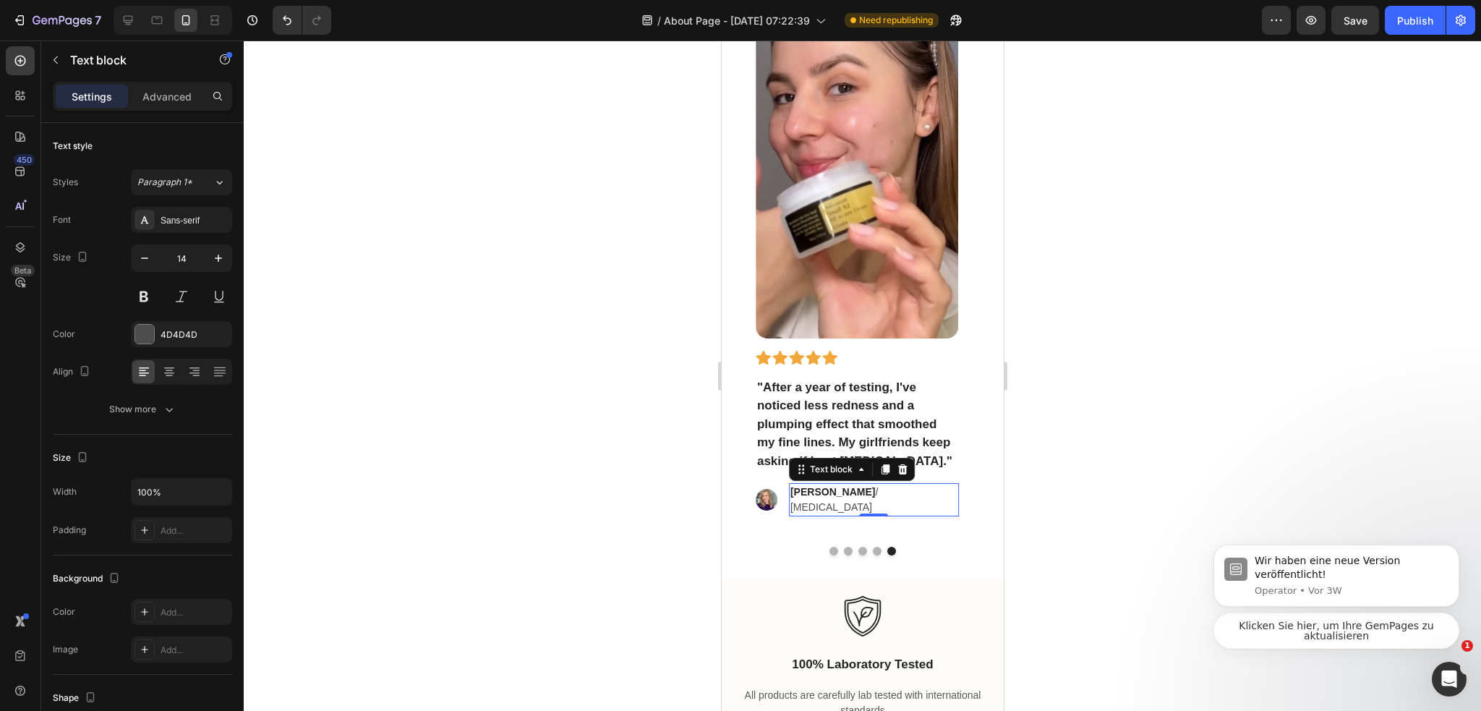
click at [797, 495] on strong "[PERSON_NAME]" at bounding box center [831, 492] width 85 height 12
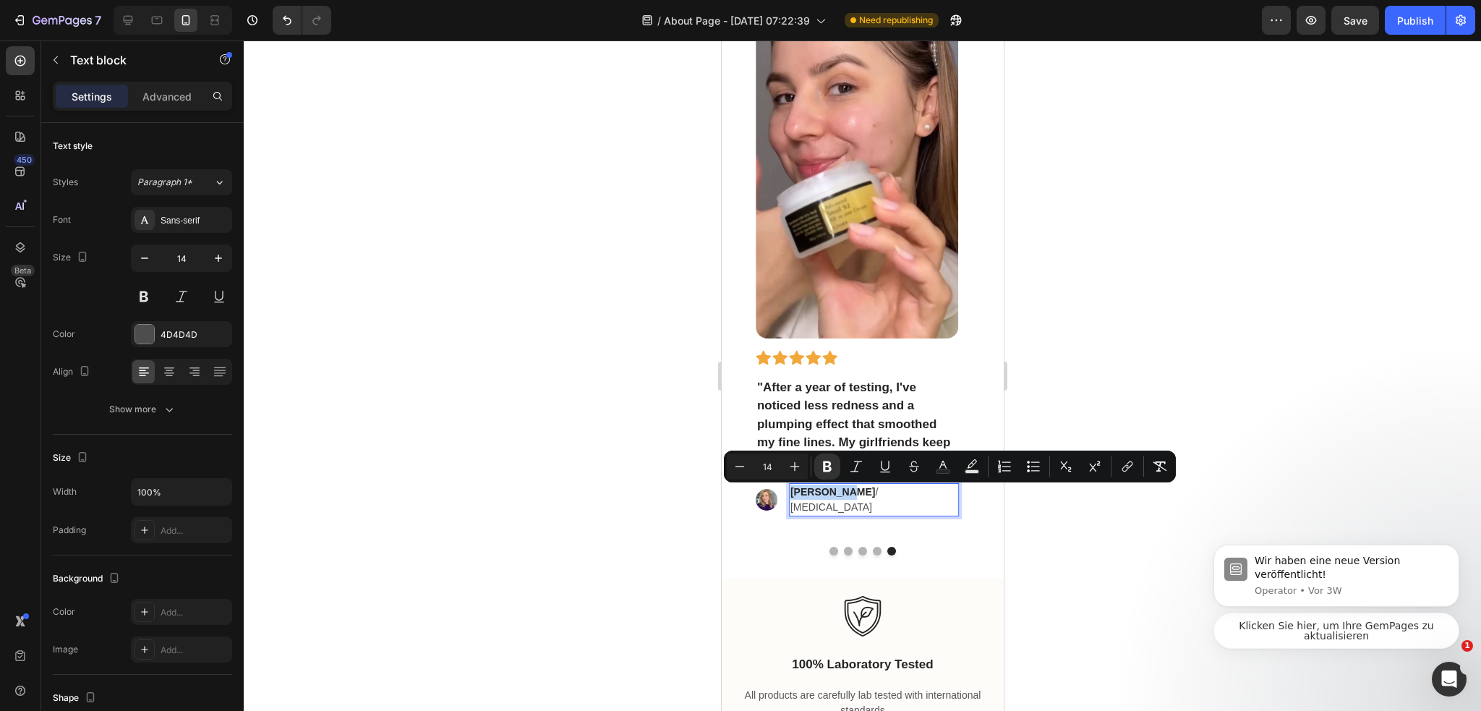
drag, startPoint x: 804, startPoint y: 492, endPoint x: 836, endPoint y: 497, distance: 32.8
click at [836, 497] on div "Jessica L. / sensitive skin" at bounding box center [873, 499] width 170 height 33
copy strong "[PERSON_NAME]"
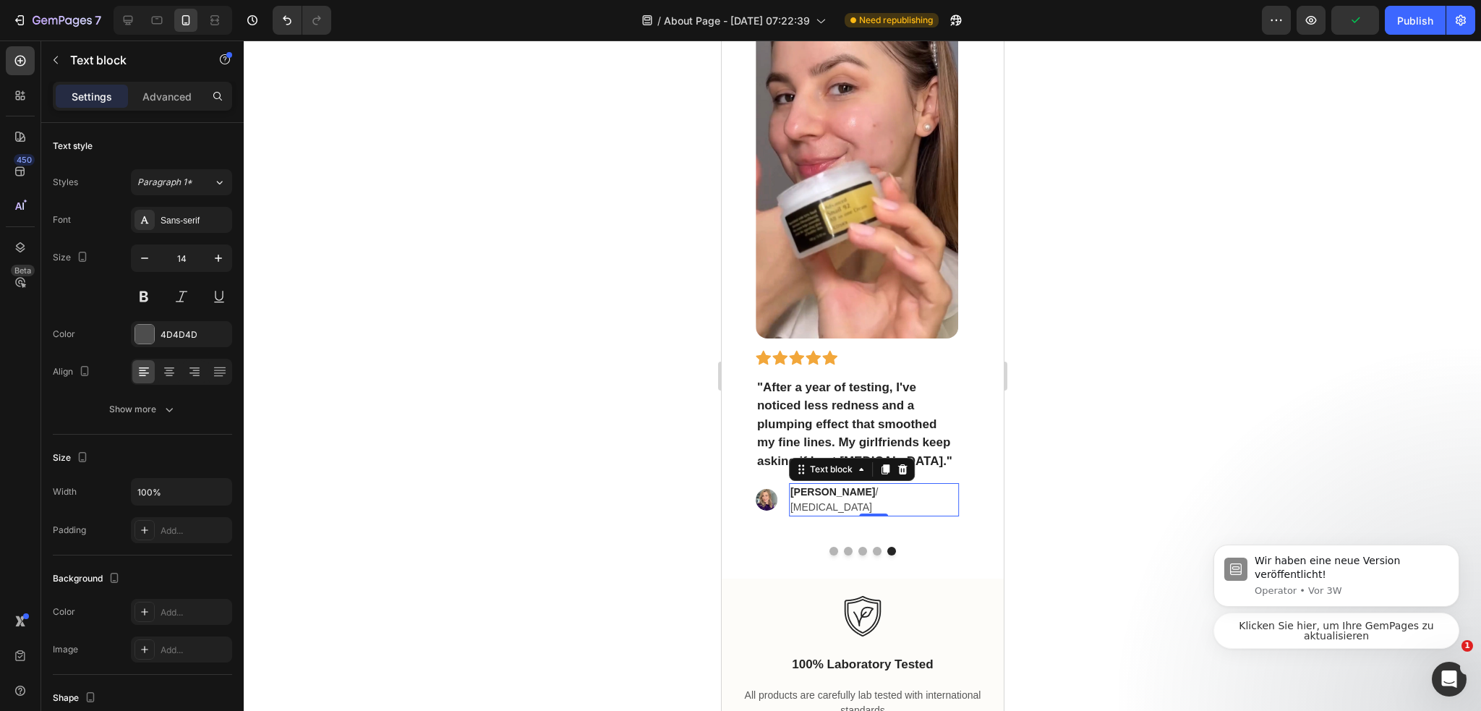
click at [820, 497] on strong "[PERSON_NAME]" at bounding box center [831, 492] width 85 height 12
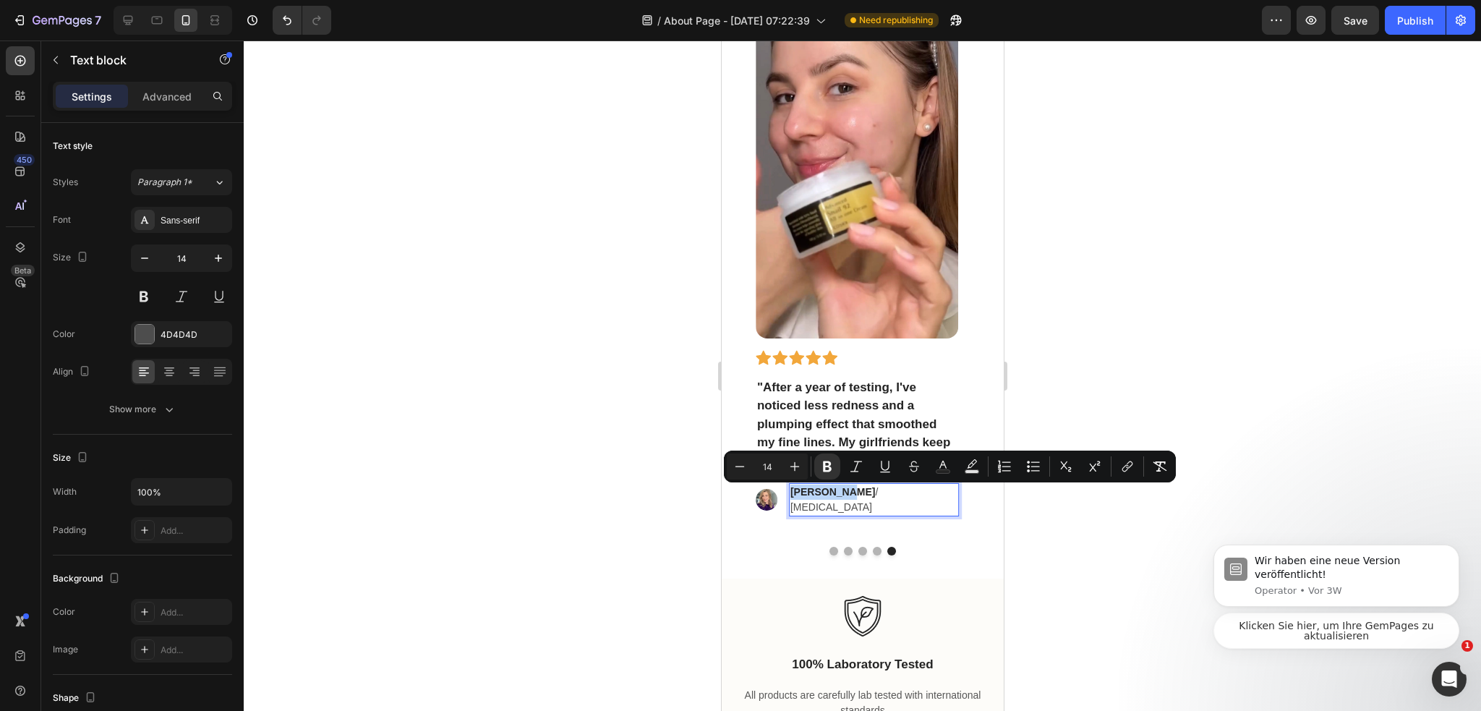
drag, startPoint x: 789, startPoint y: 491, endPoint x: 838, endPoint y: 492, distance: 48.4
click at [838, 492] on p "Jessica L. / sensitive skin" at bounding box center [872, 499] width 167 height 30
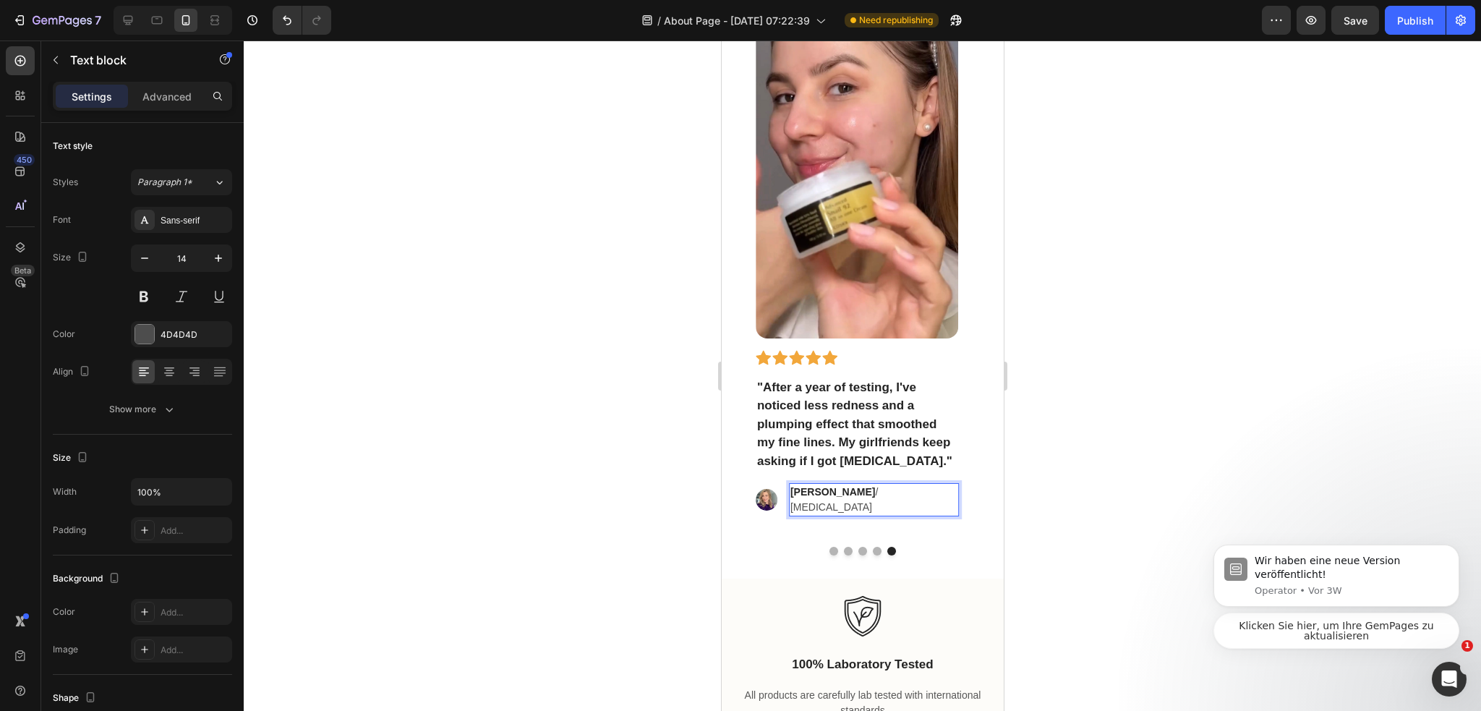
click at [873, 494] on p "Maria C. / sensitive skin" at bounding box center [872, 499] width 167 height 30
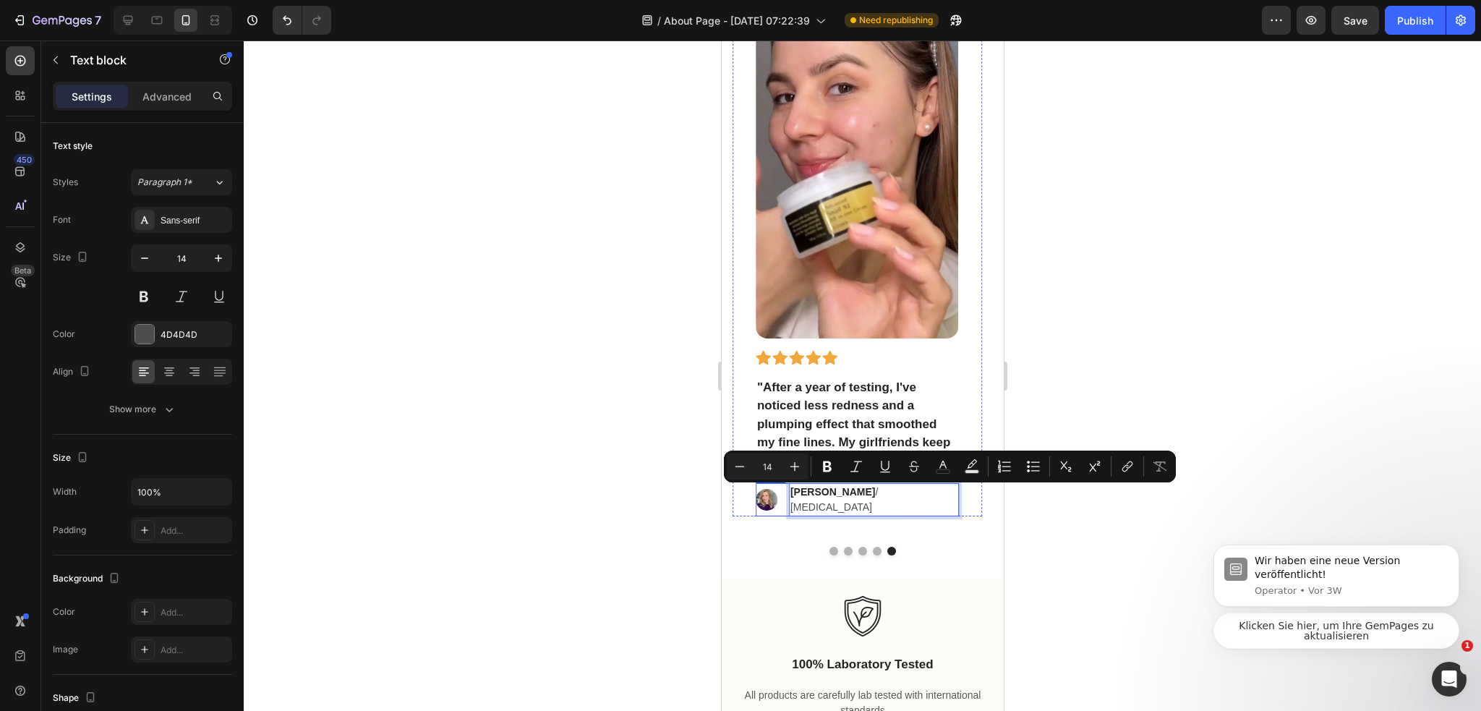
drag, startPoint x: 839, startPoint y: 492, endPoint x: 902, endPoint y: 497, distance: 63.1
click at [902, 497] on div "Image Maria C. / sensitive skin Text block 0 Row" at bounding box center [856, 499] width 203 height 33
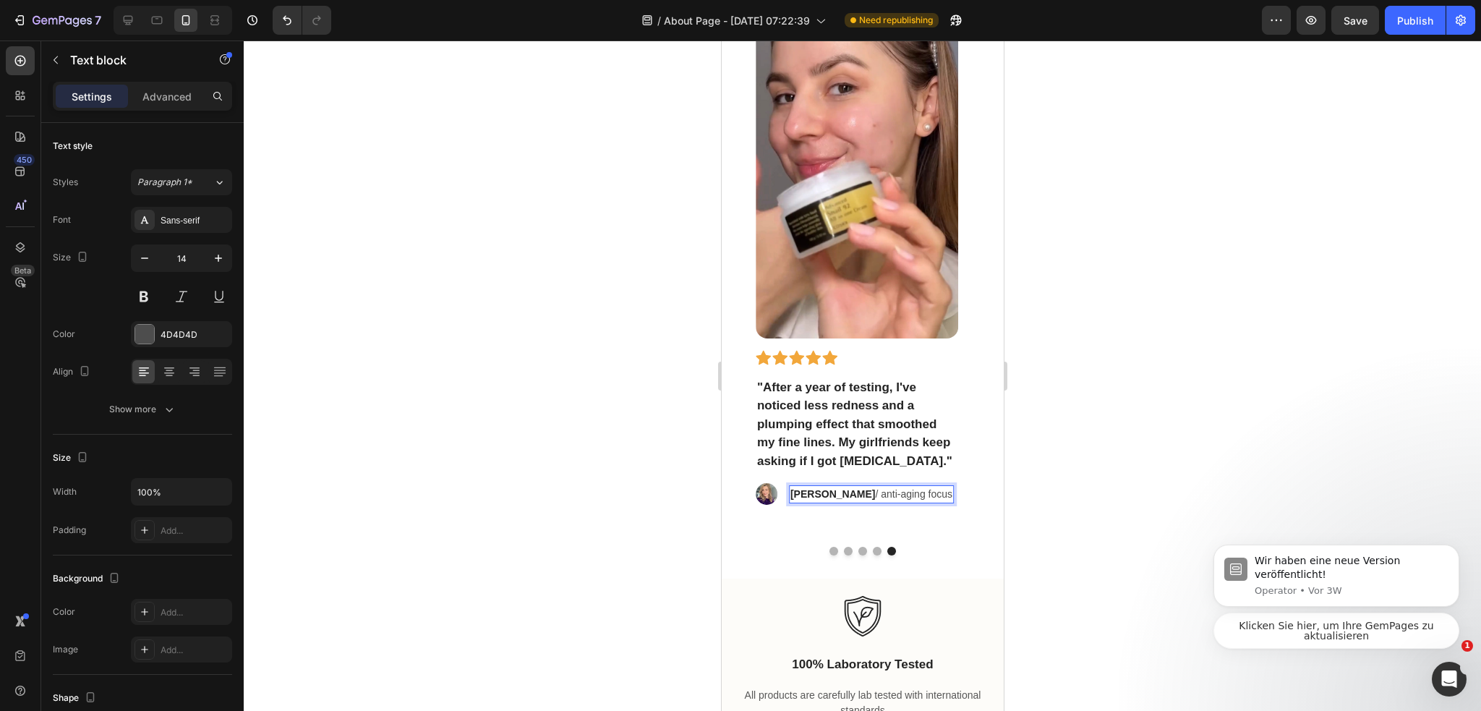
click at [1144, 500] on div at bounding box center [862, 375] width 1237 height 670
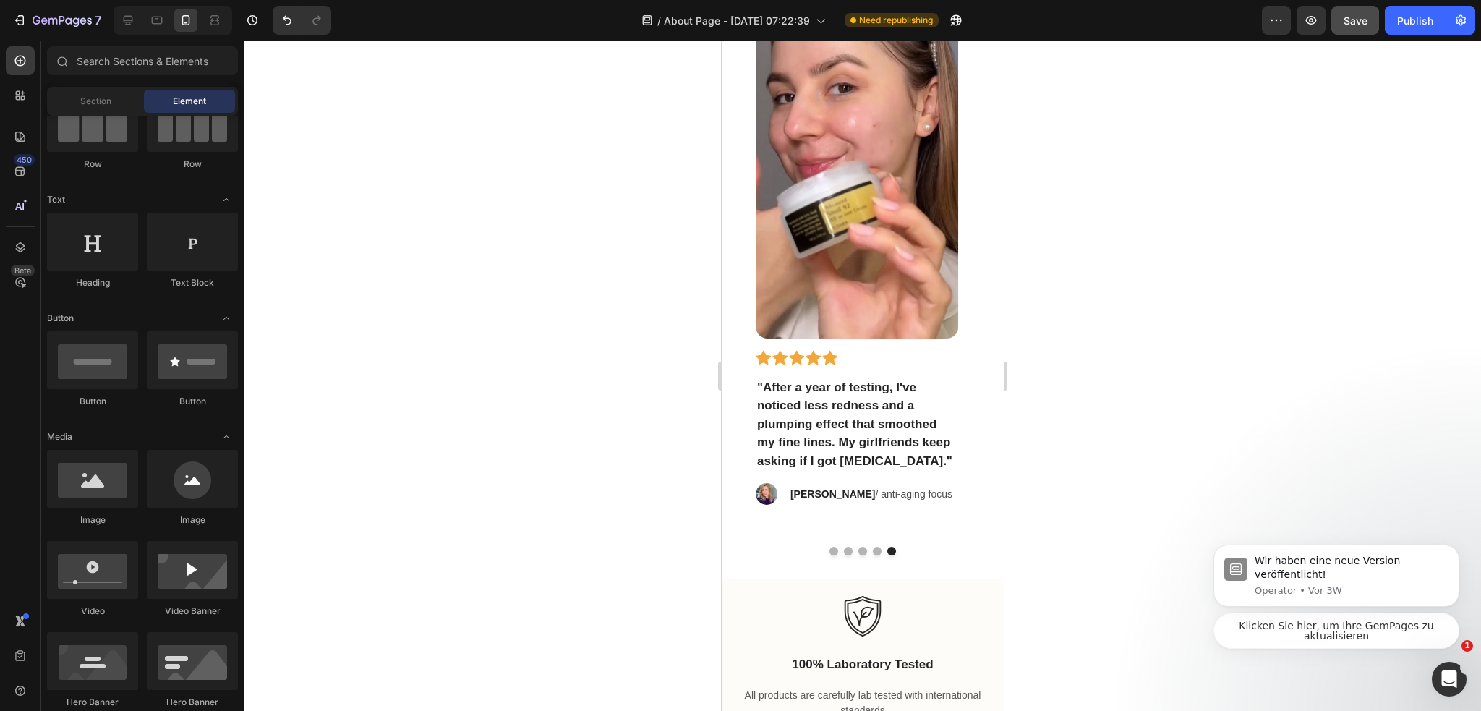
click at [1343, 32] on button "Save" at bounding box center [1355, 20] width 48 height 29
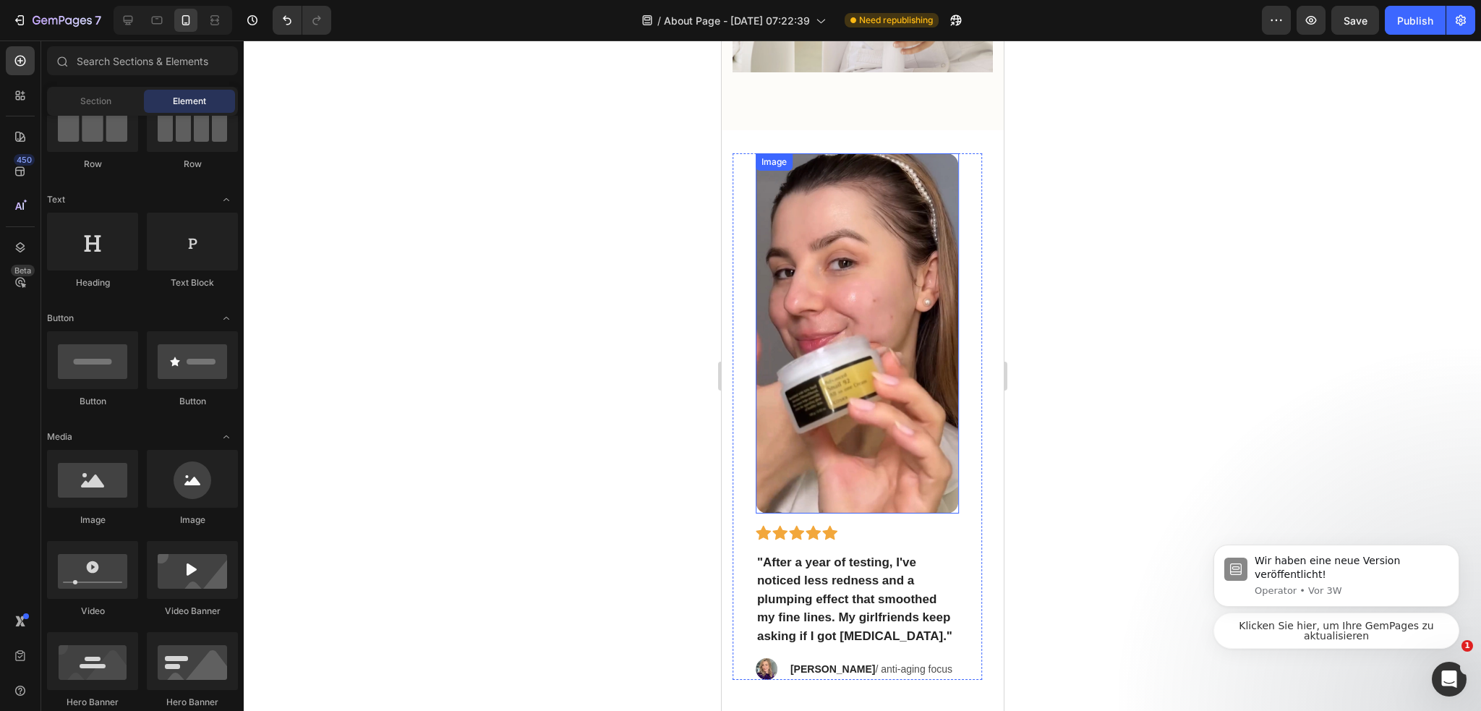
scroll to position [2487, 0]
click at [861, 313] on img at bounding box center [856, 334] width 202 height 360
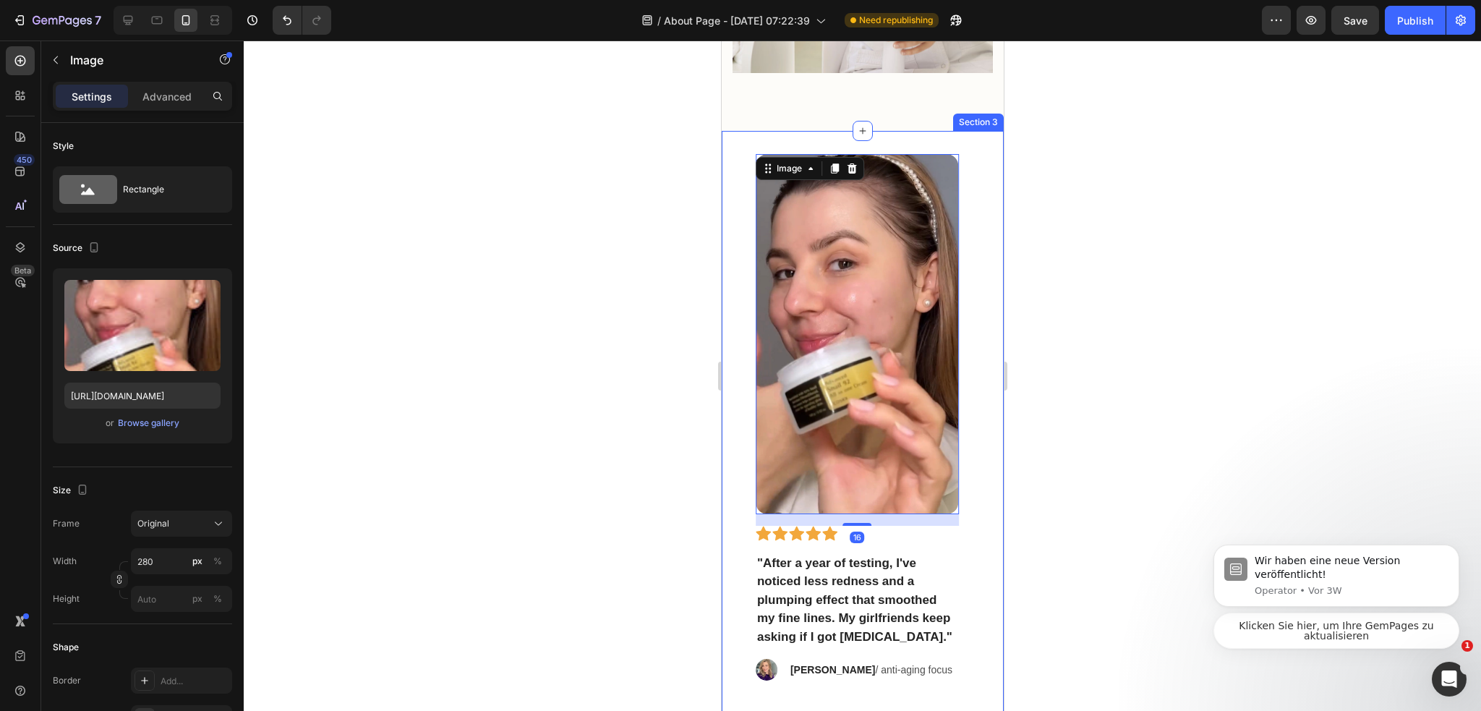
drag, startPoint x: 1139, startPoint y: 316, endPoint x: 1123, endPoint y: 311, distance: 16.0
click at [1139, 316] on div at bounding box center [862, 375] width 1237 height 670
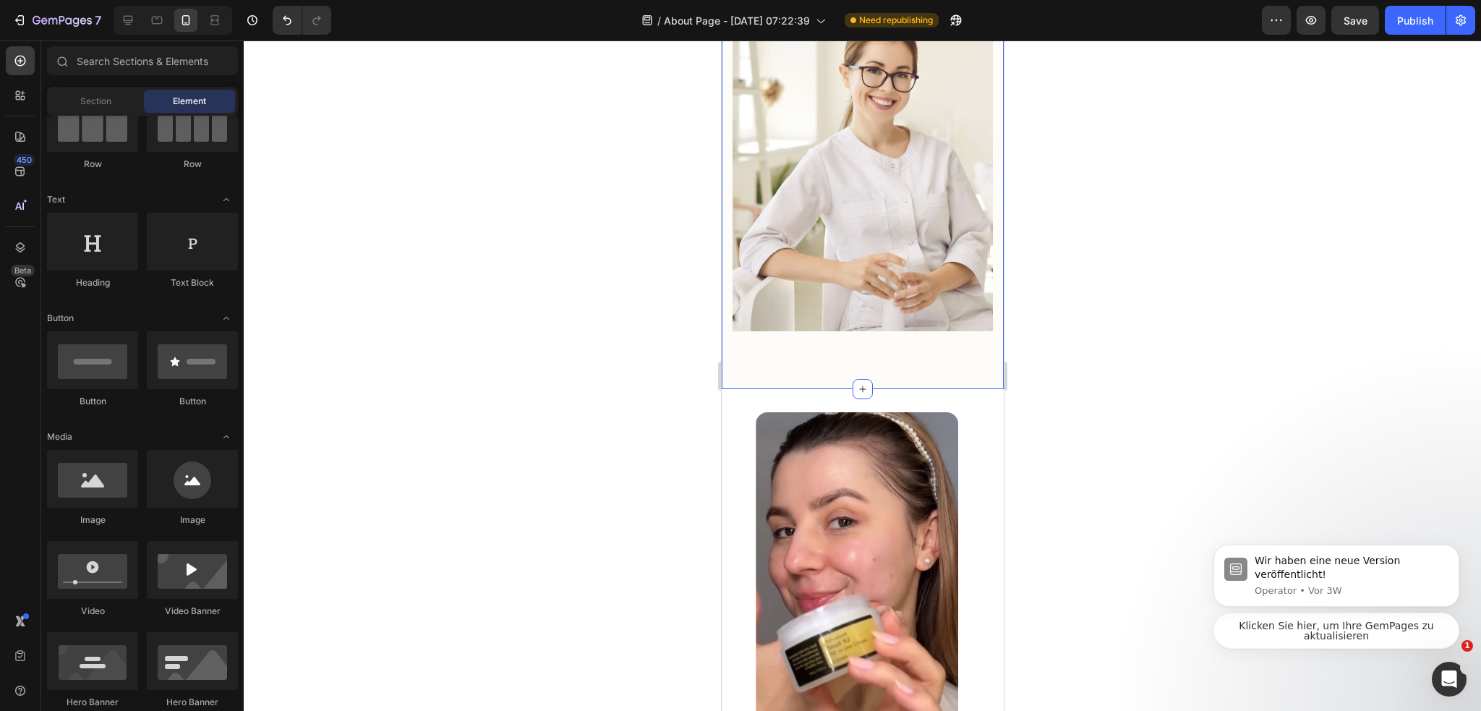
scroll to position [2415, 0]
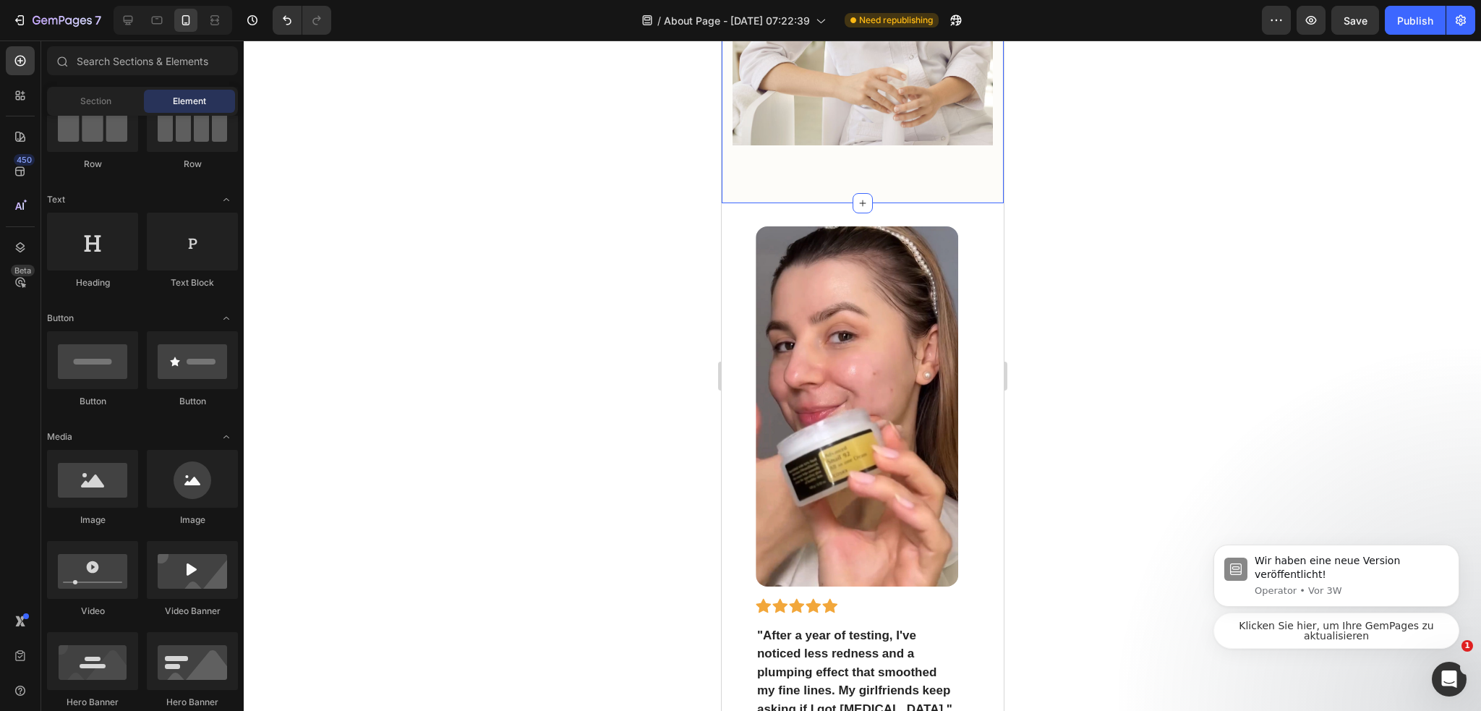
click at [877, 312] on img at bounding box center [856, 406] width 202 height 360
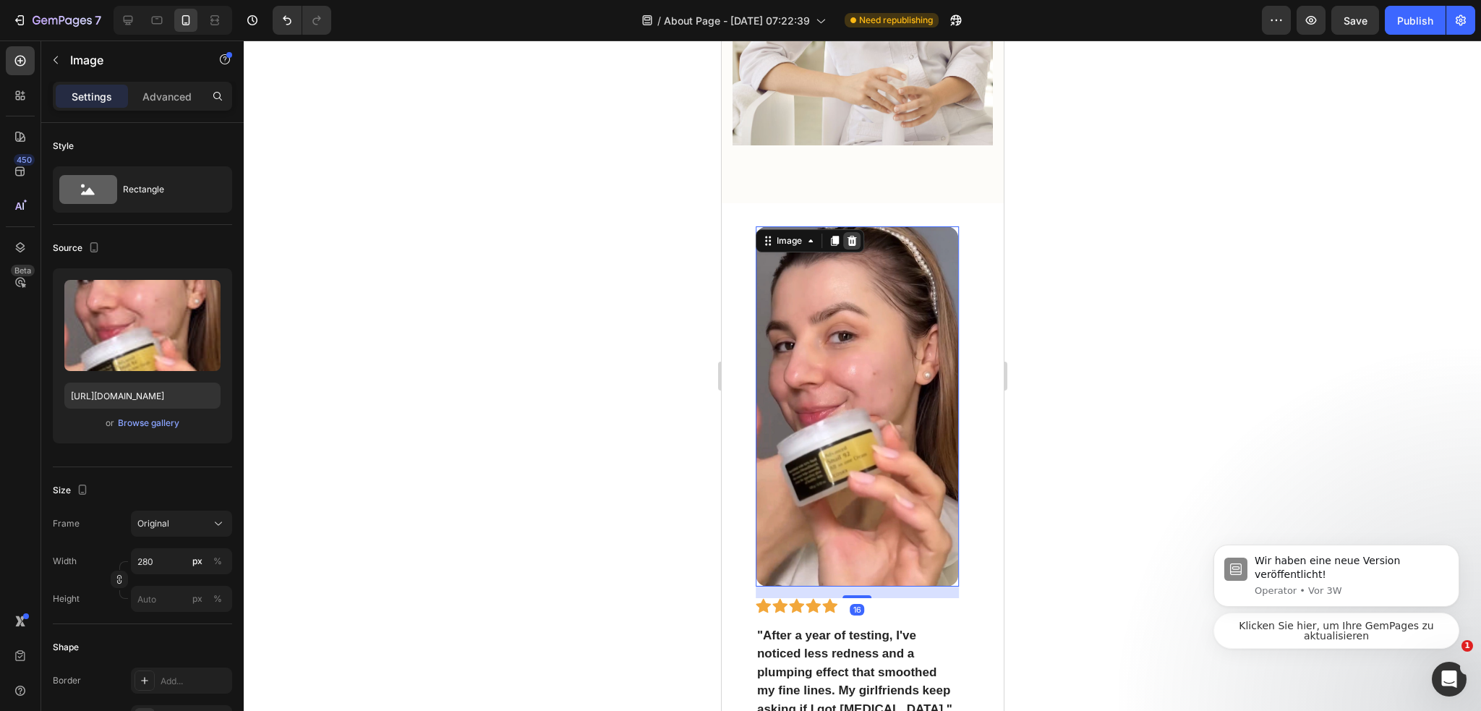
click at [854, 232] on div at bounding box center [850, 240] width 17 height 17
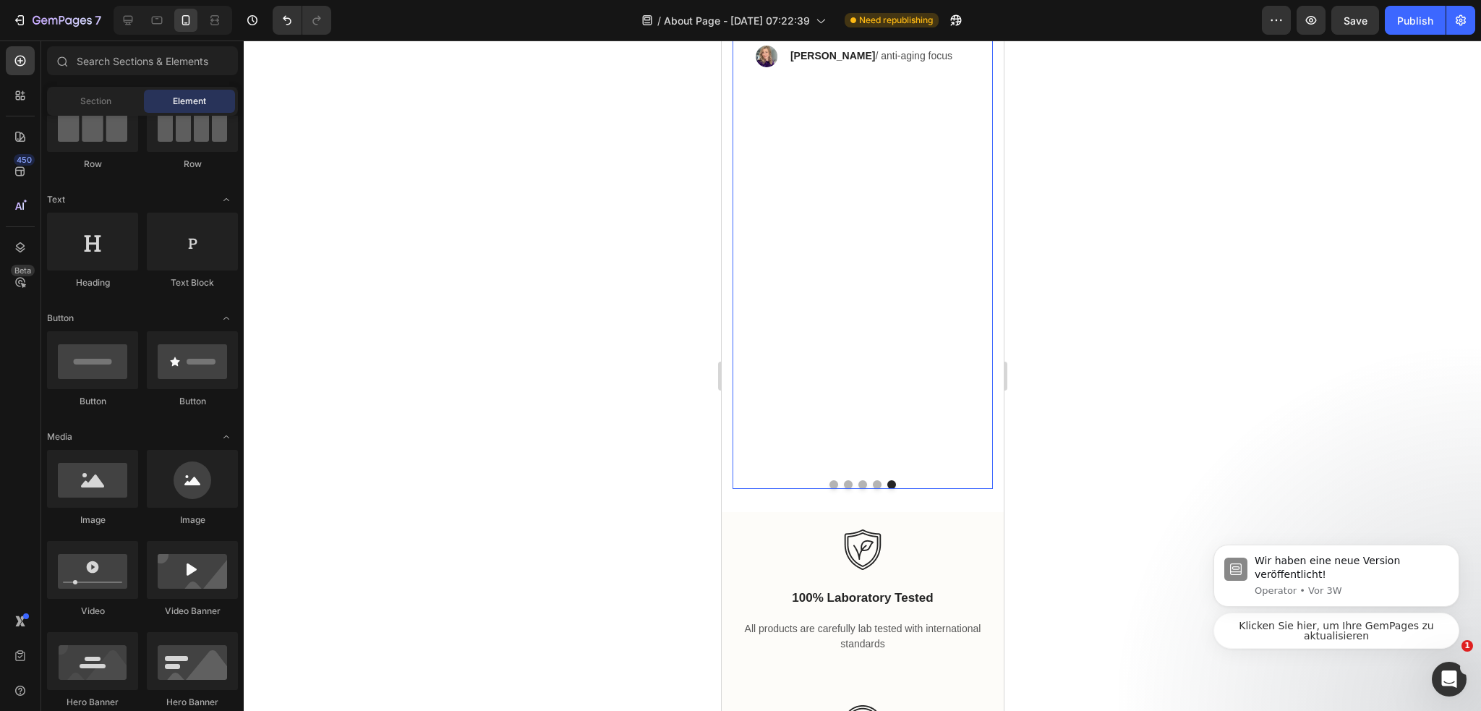
scroll to position [2704, 0]
click at [873, 474] on button "Dot" at bounding box center [876, 478] width 9 height 9
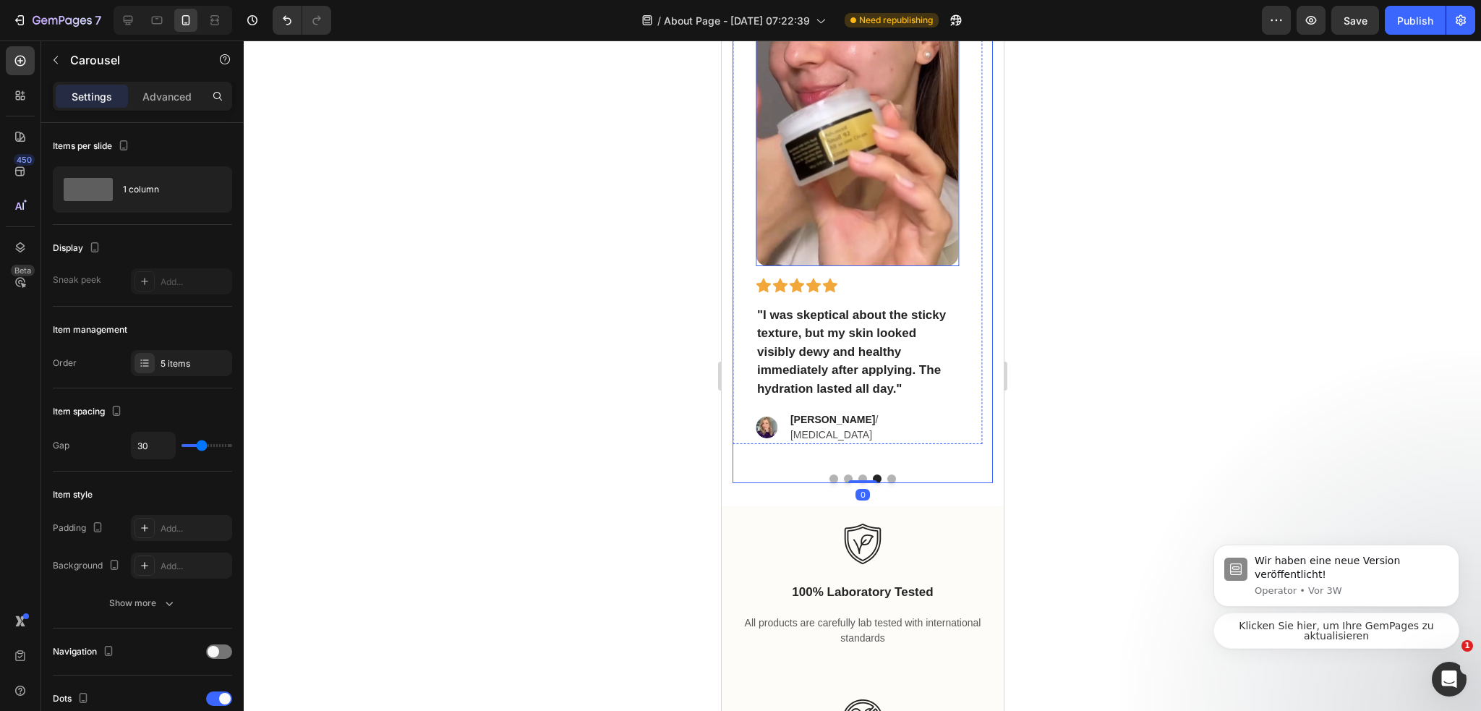
scroll to position [2487, 0]
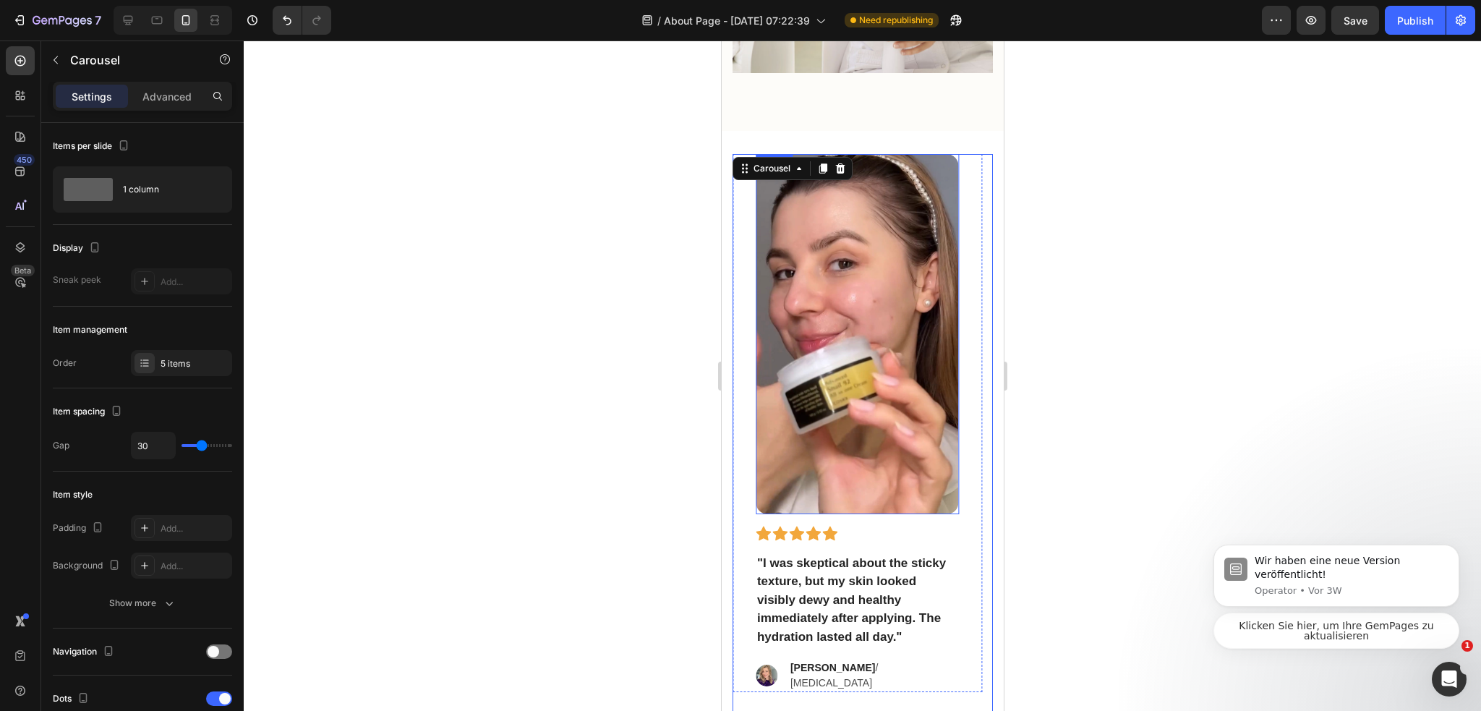
click at [865, 335] on img at bounding box center [856, 334] width 202 height 360
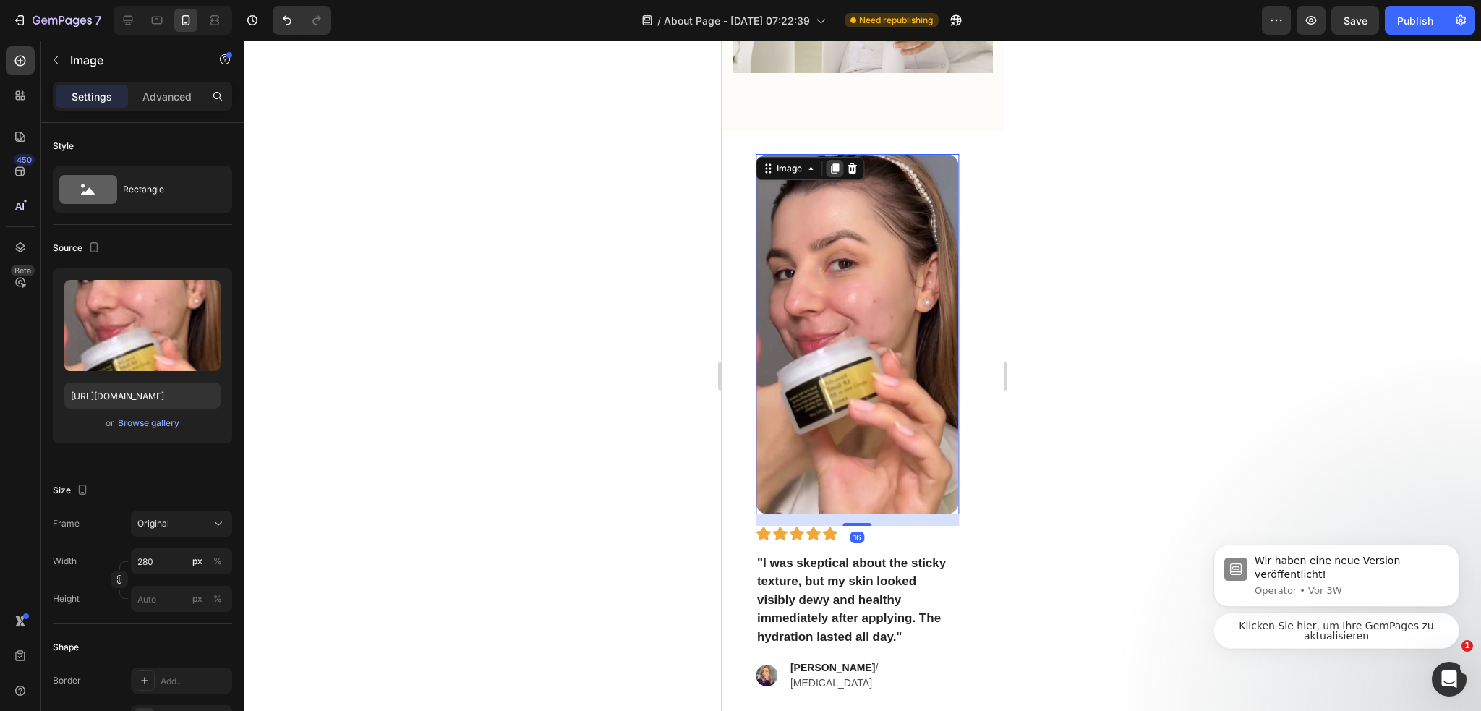
click at [839, 160] on div at bounding box center [833, 168] width 17 height 17
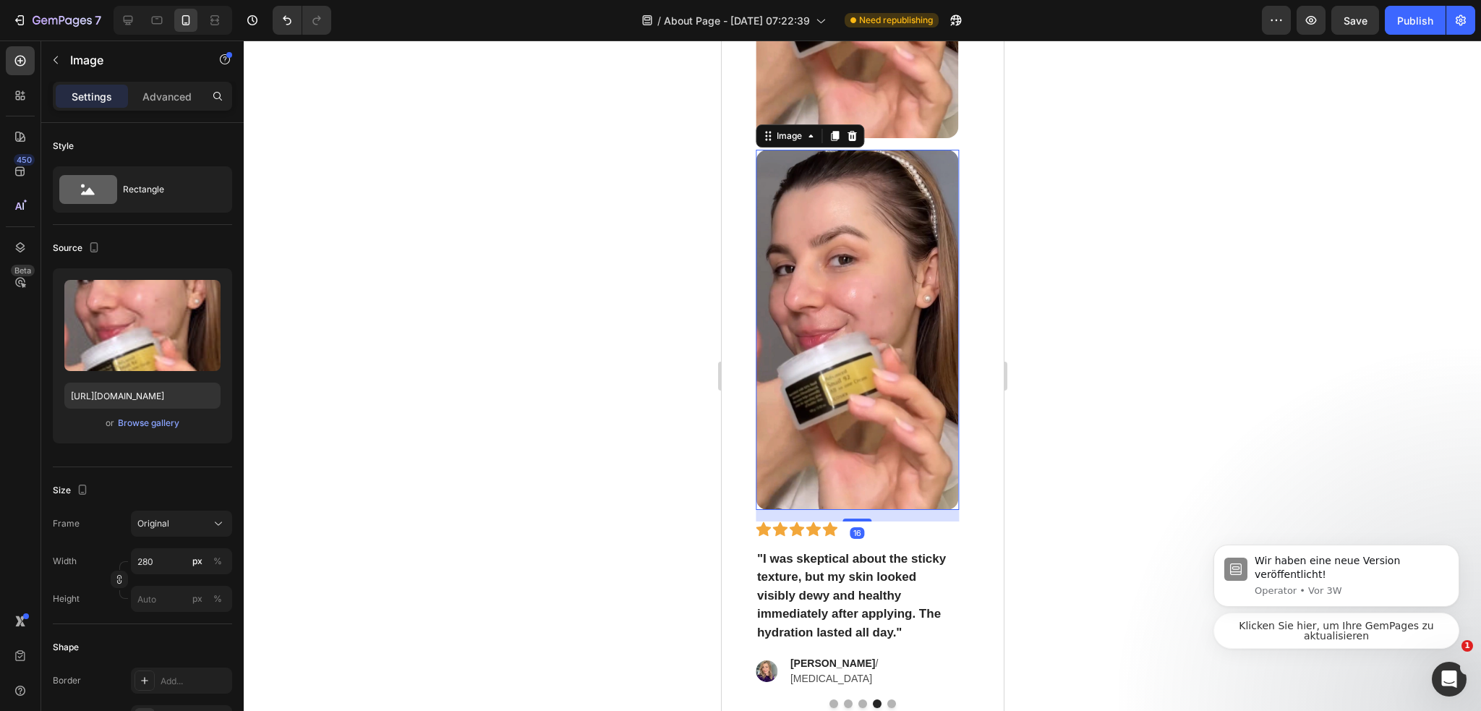
scroll to position [2889, 0]
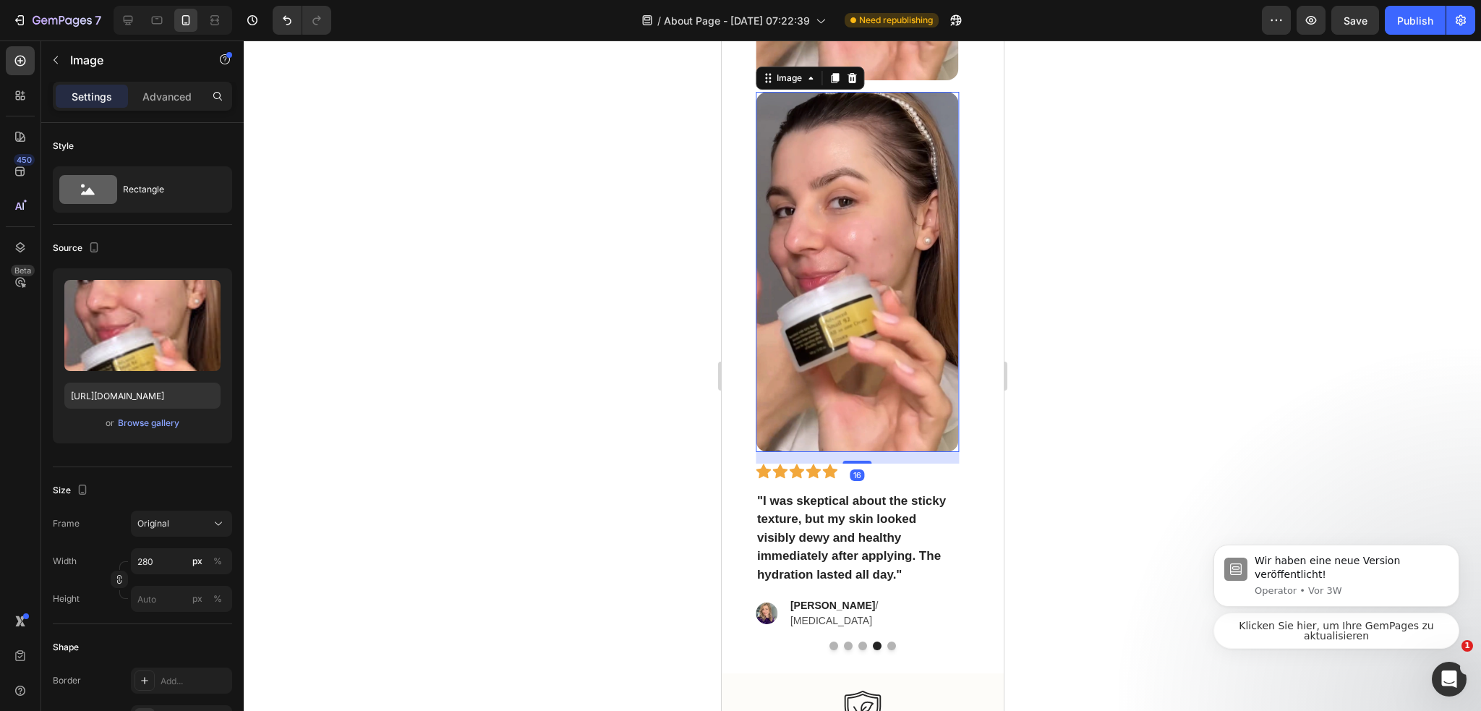
click at [849, 89] on div "Image Image 16 Icon Icon Icon Icon Icon Row "I was skeptical about the sticky t…" at bounding box center [856, 174] width 203 height 909
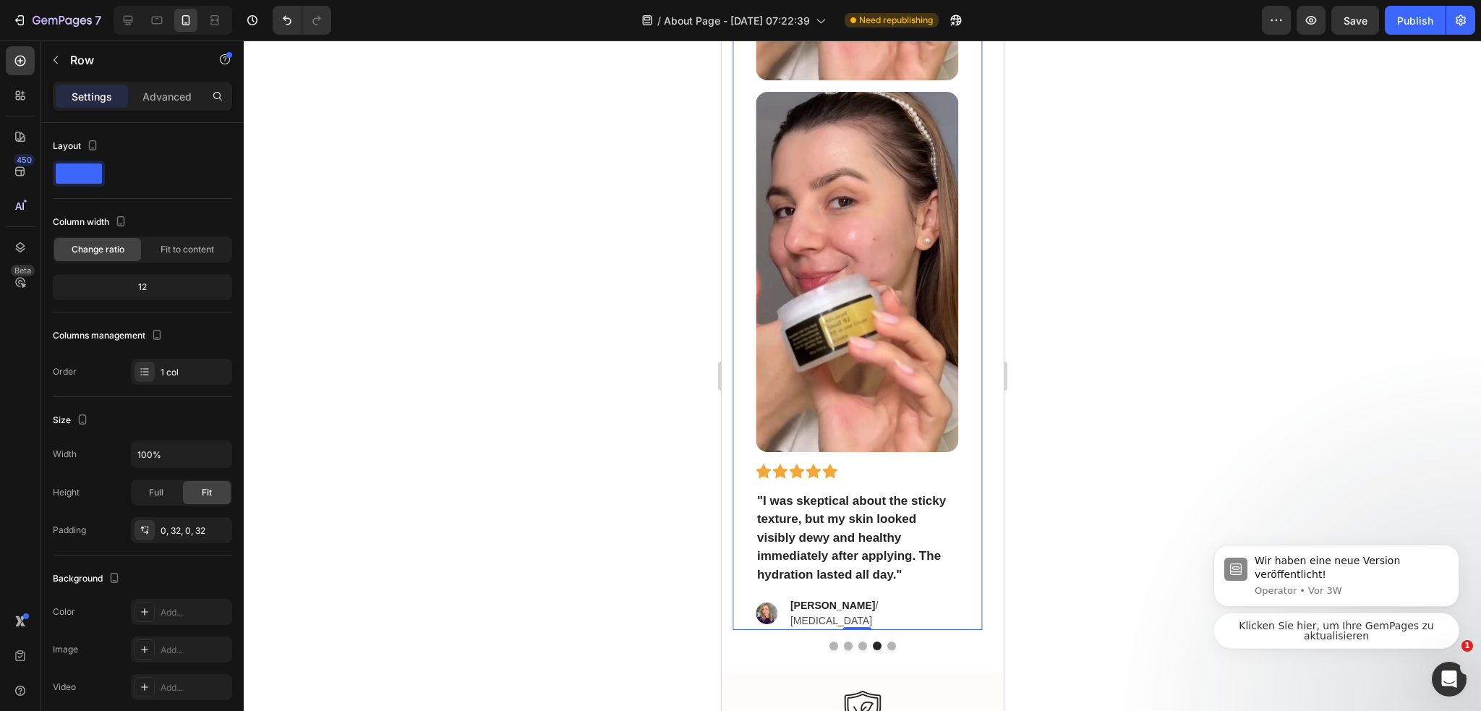
click at [848, 94] on img at bounding box center [856, 272] width 202 height 360
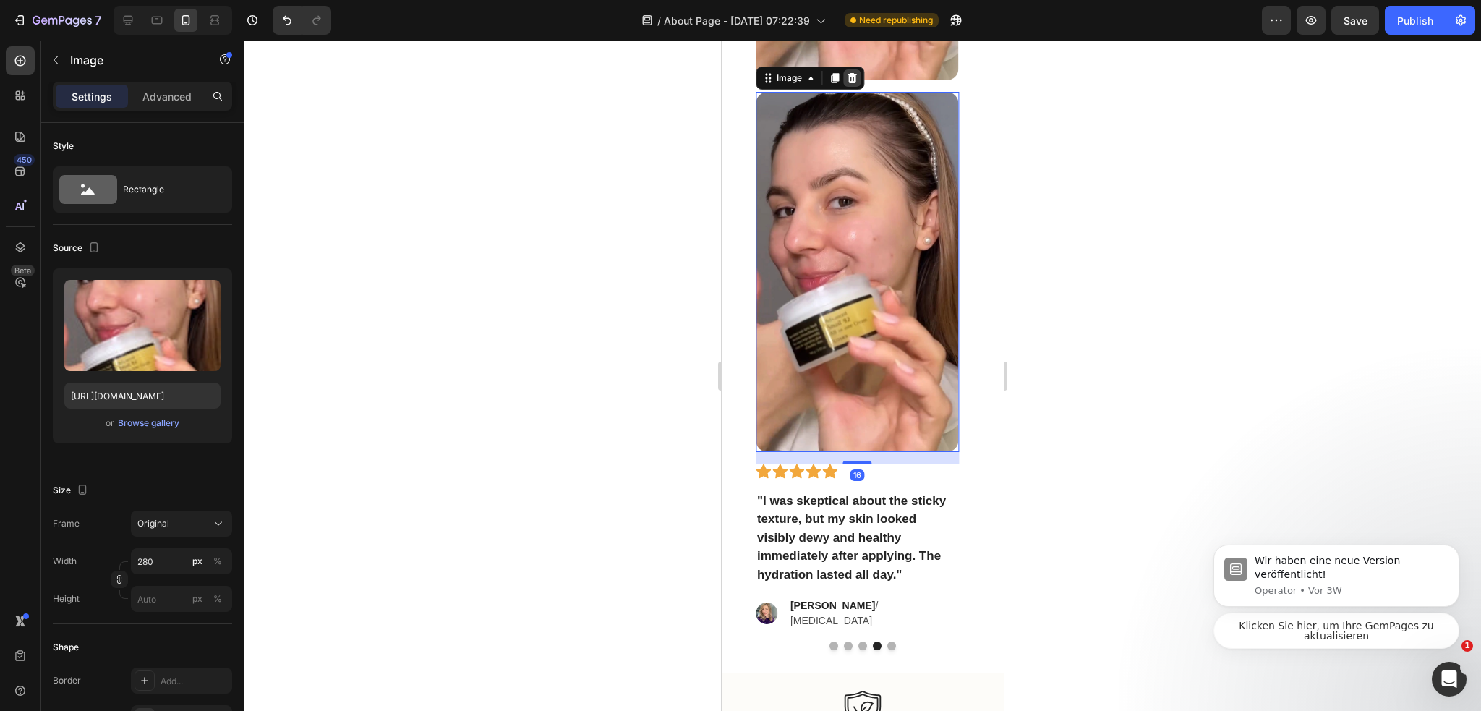
click at [852, 76] on icon at bounding box center [850, 78] width 9 height 10
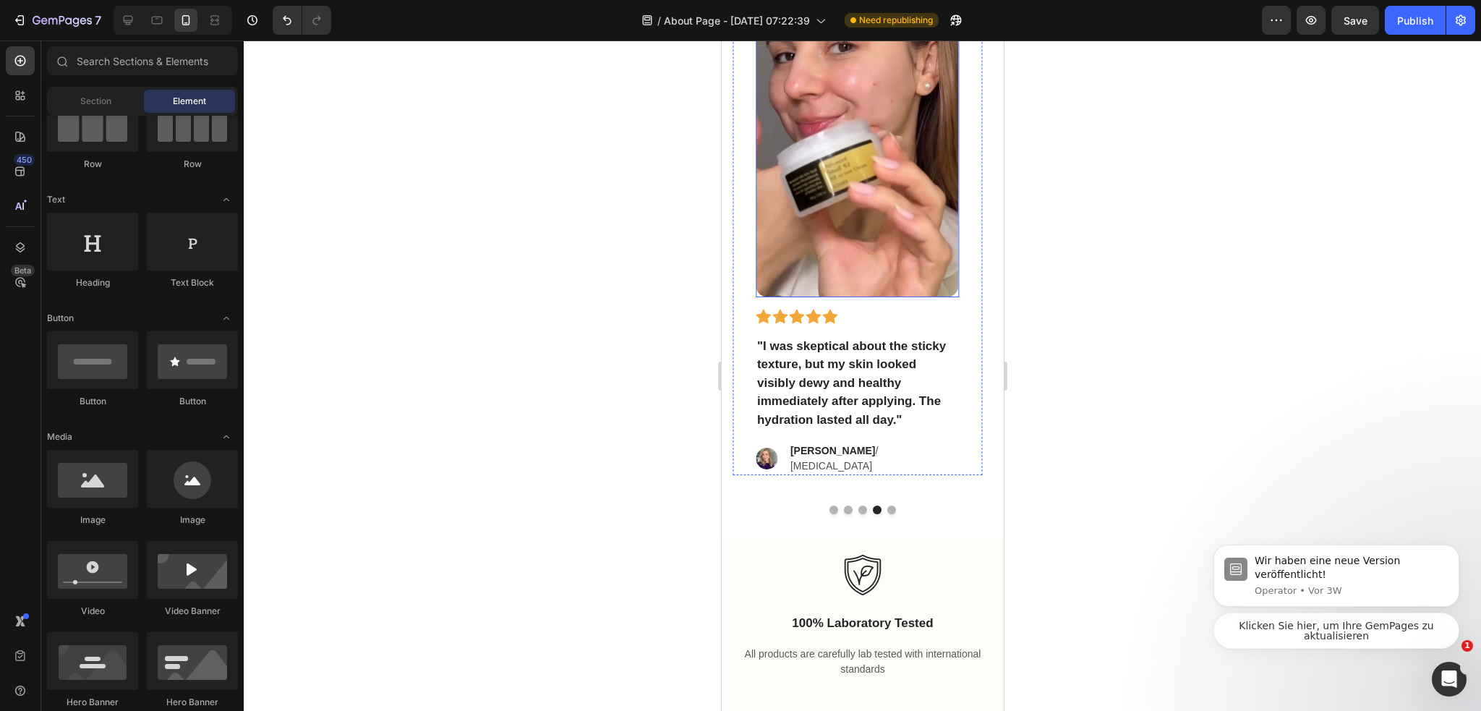
click at [871, 181] on img at bounding box center [856, 117] width 202 height 360
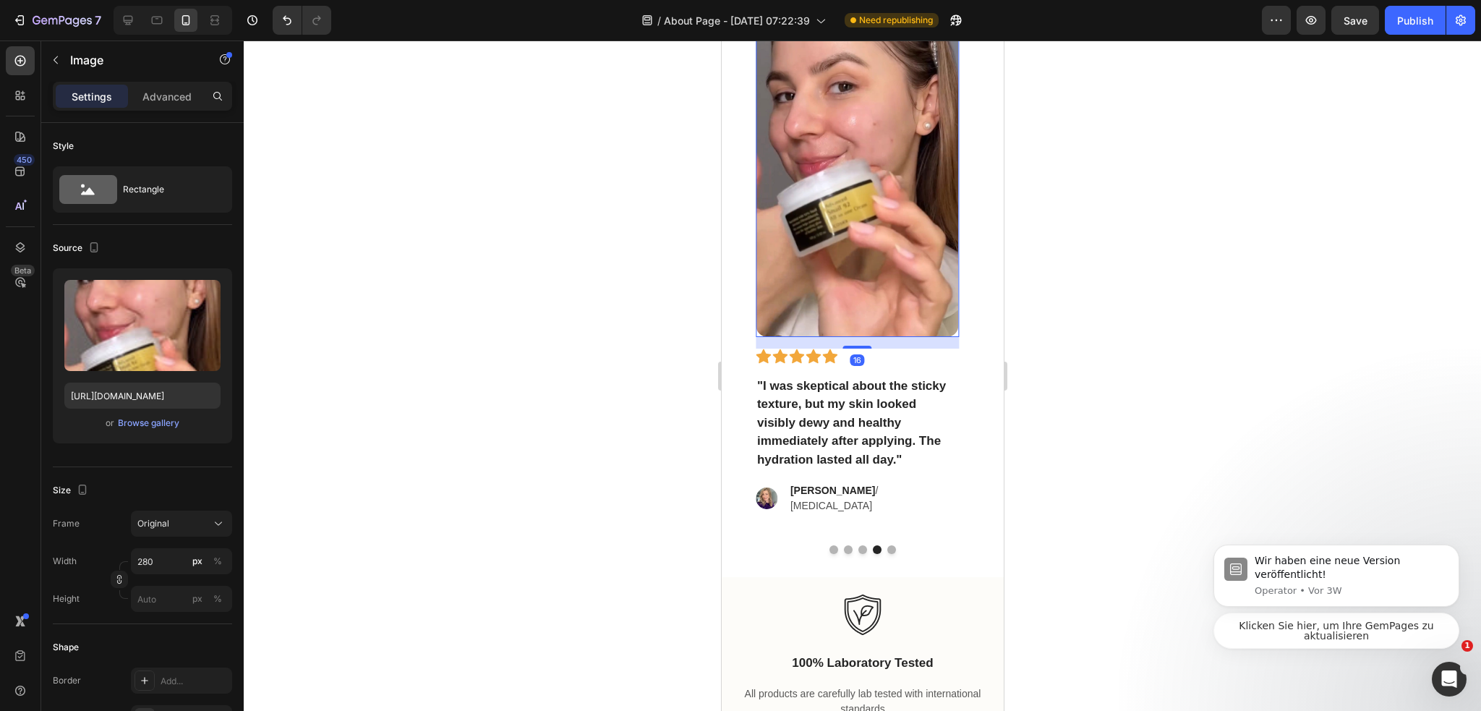
scroll to position [2456, 0]
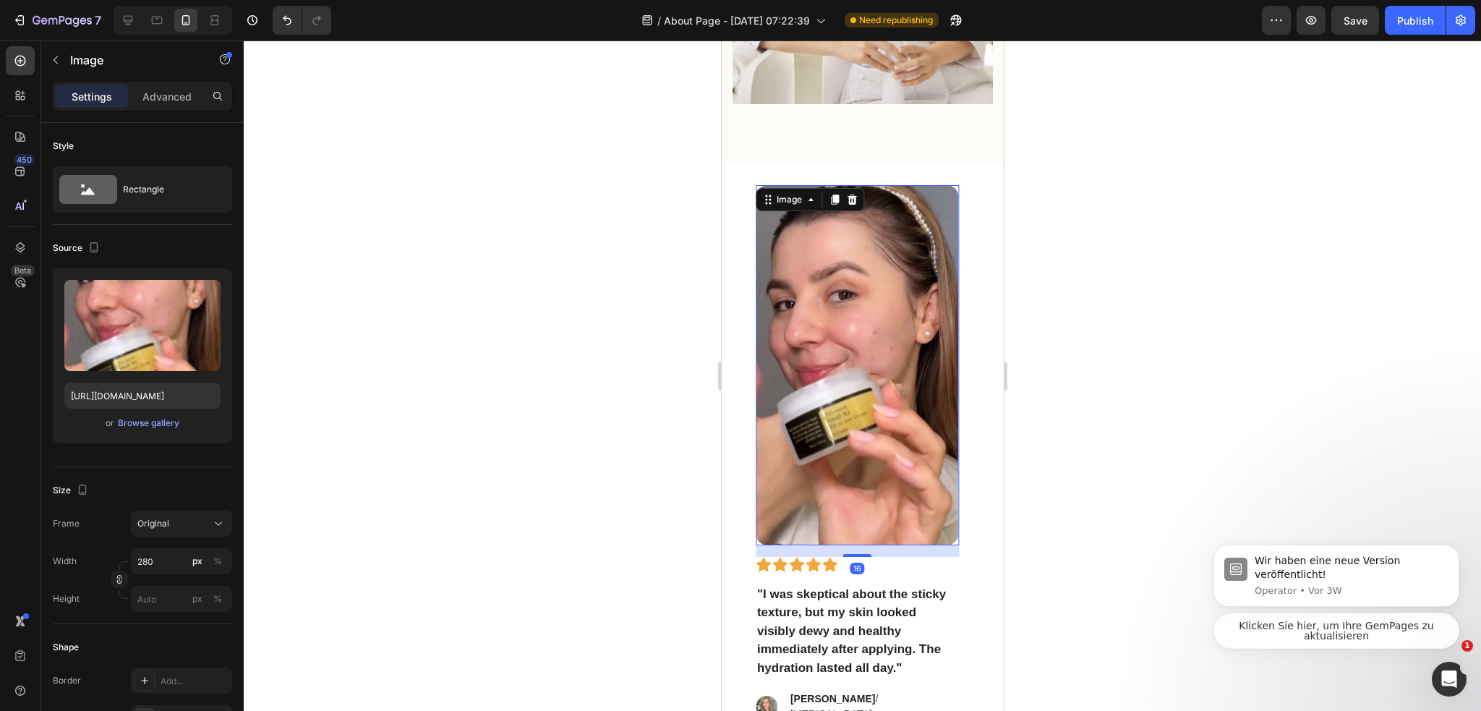
click at [849, 194] on icon at bounding box center [850, 199] width 9 height 10
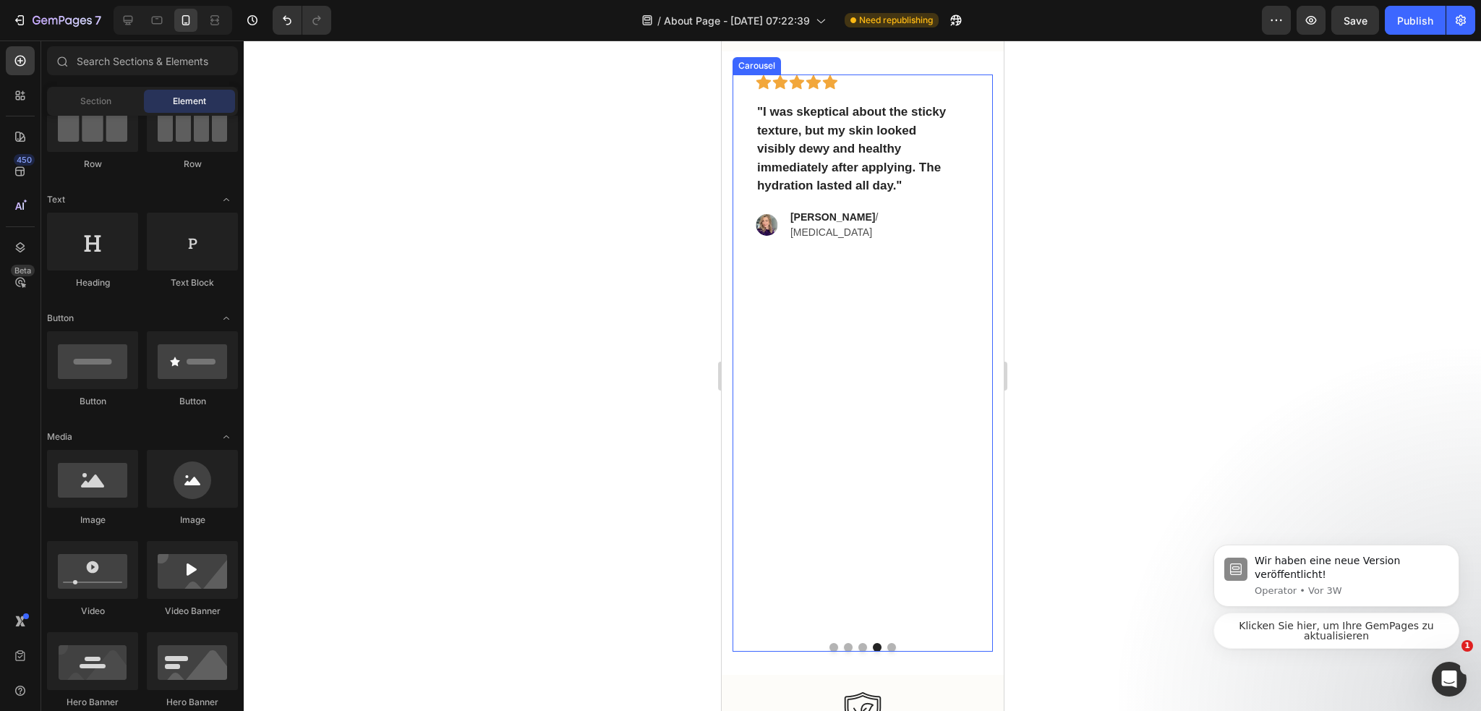
scroll to position [2673, 0]
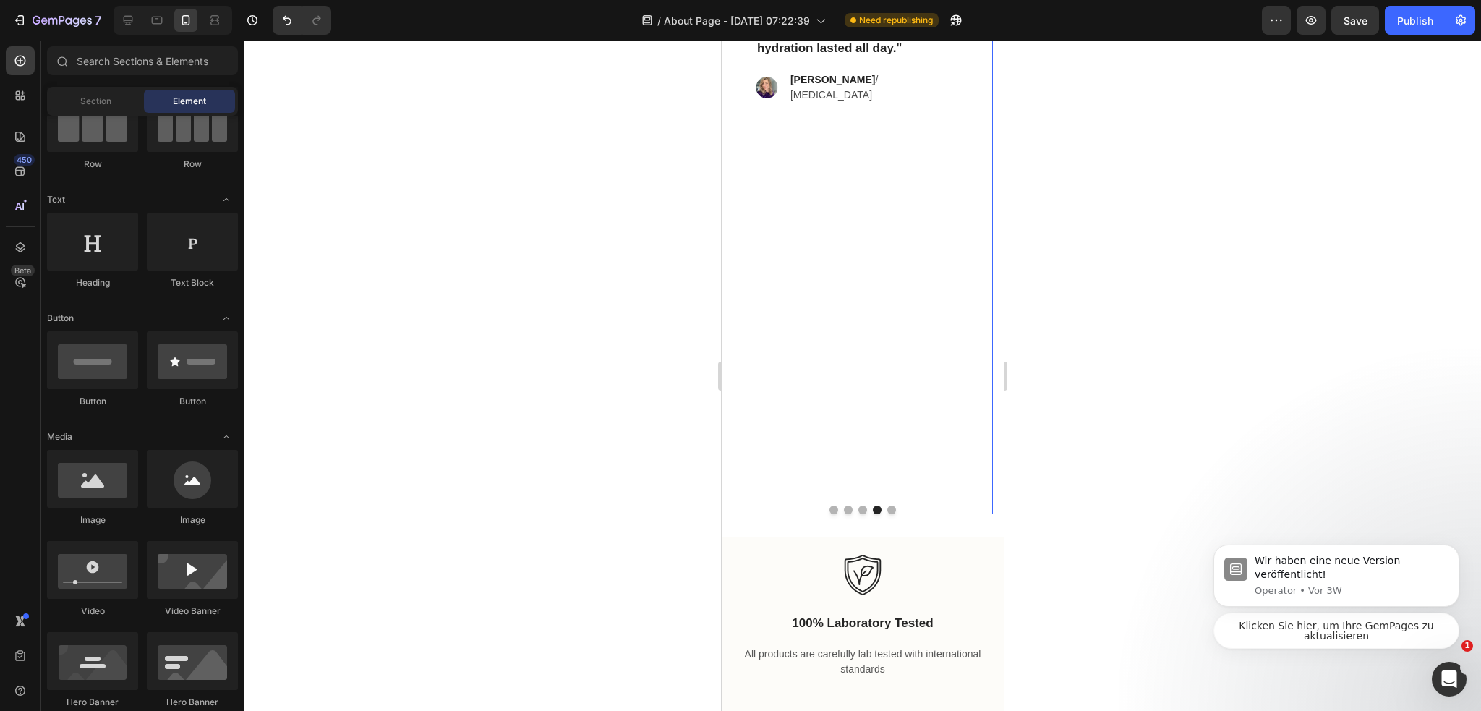
click at [857, 492] on div "Image Icon Icon Icon Icon Icon Row "After 6 weeks of consistent use, I noticed …" at bounding box center [862, 225] width 260 height 577
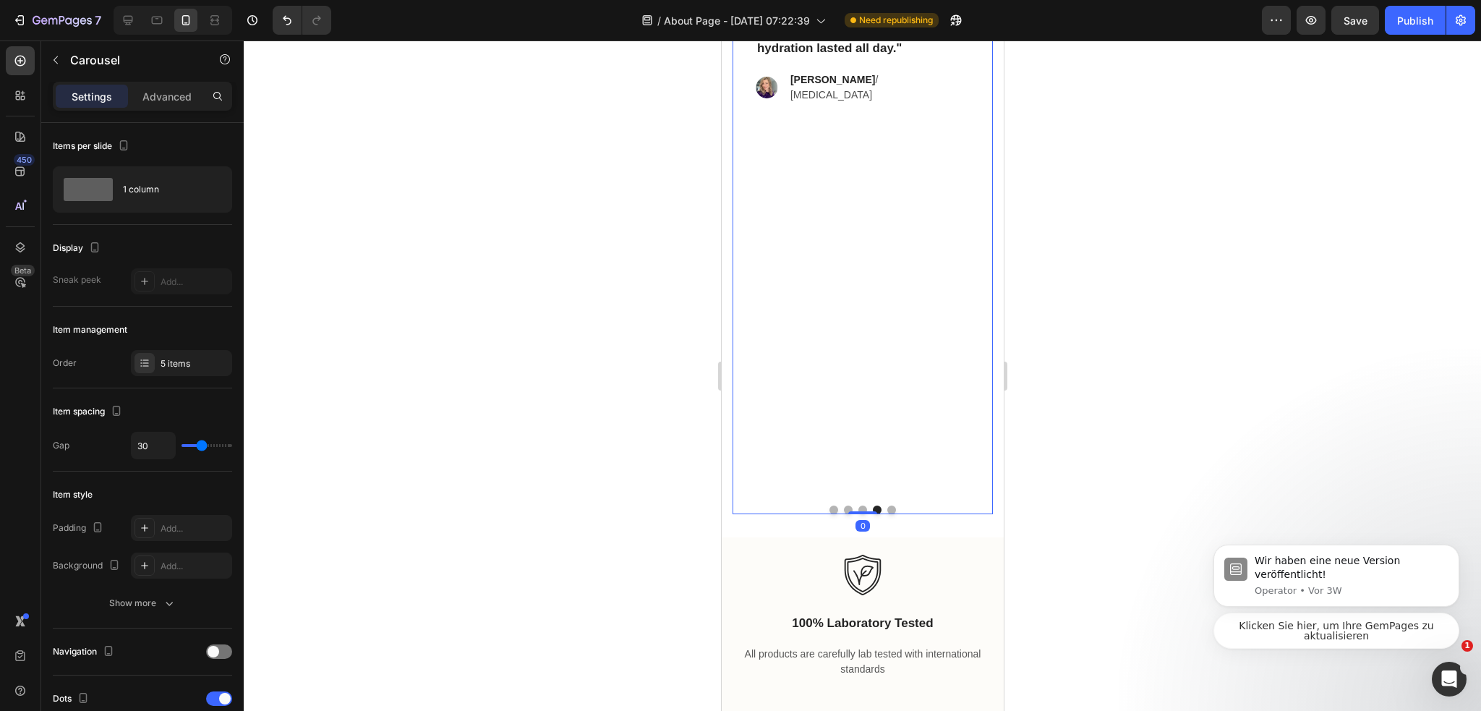
click at [857, 505] on button "Dot" at bounding box center [861, 509] width 9 height 9
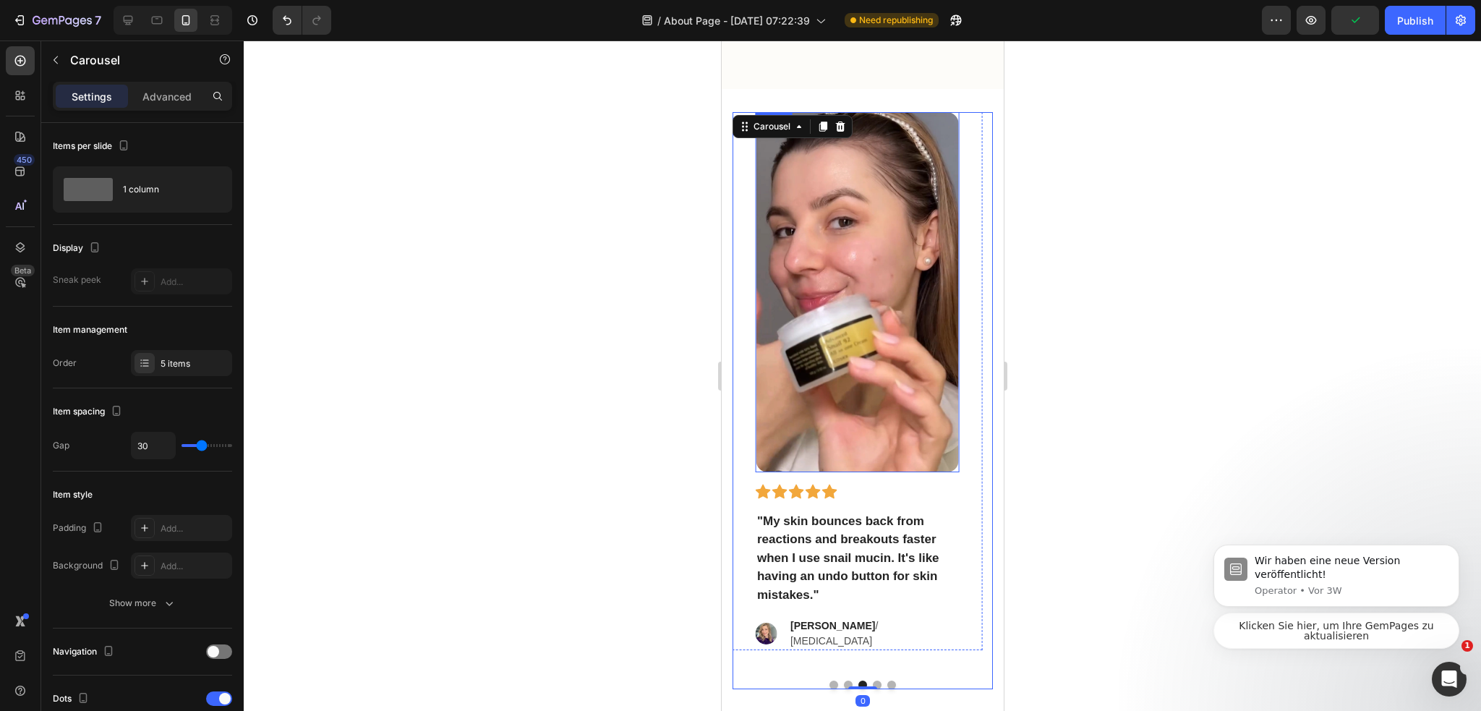
scroll to position [2528, 0]
click at [840, 270] on img at bounding box center [856, 293] width 202 height 360
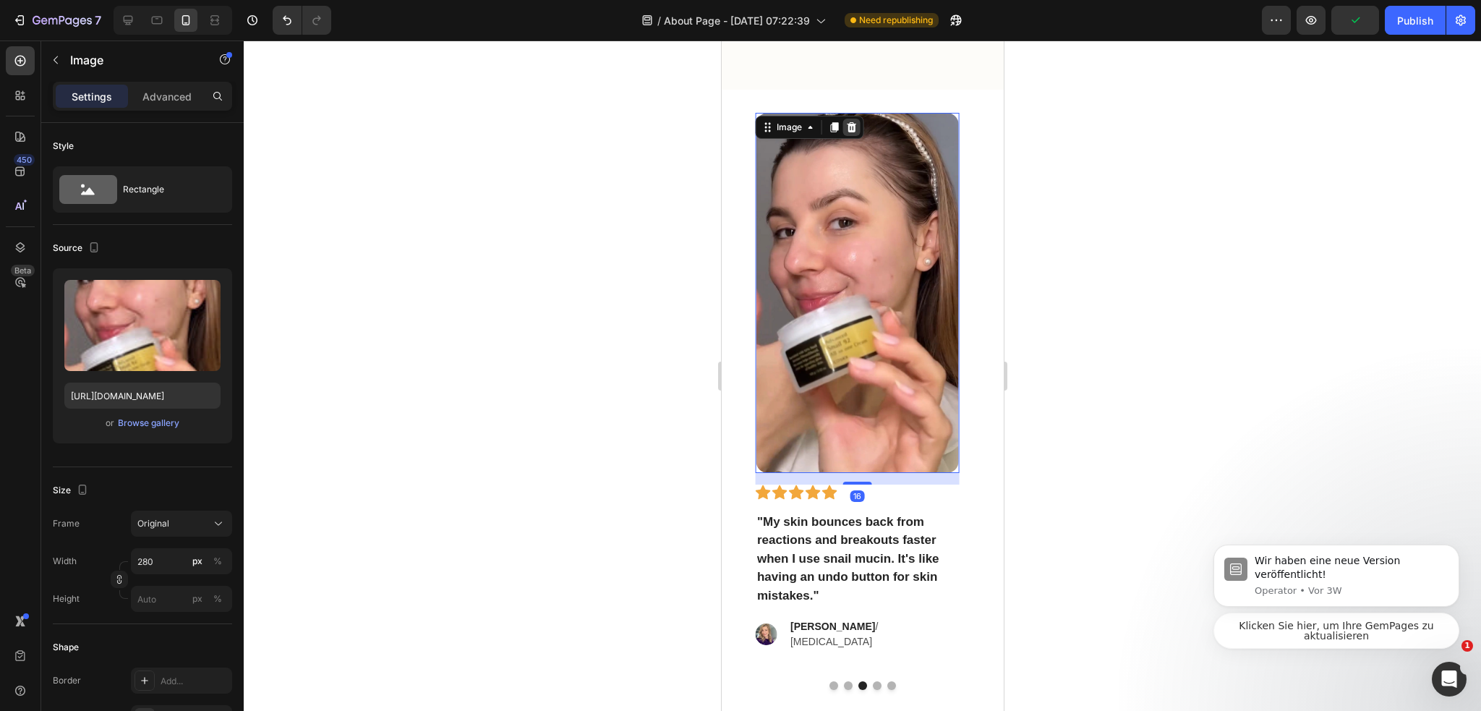
click at [854, 122] on icon at bounding box center [850, 127] width 9 height 10
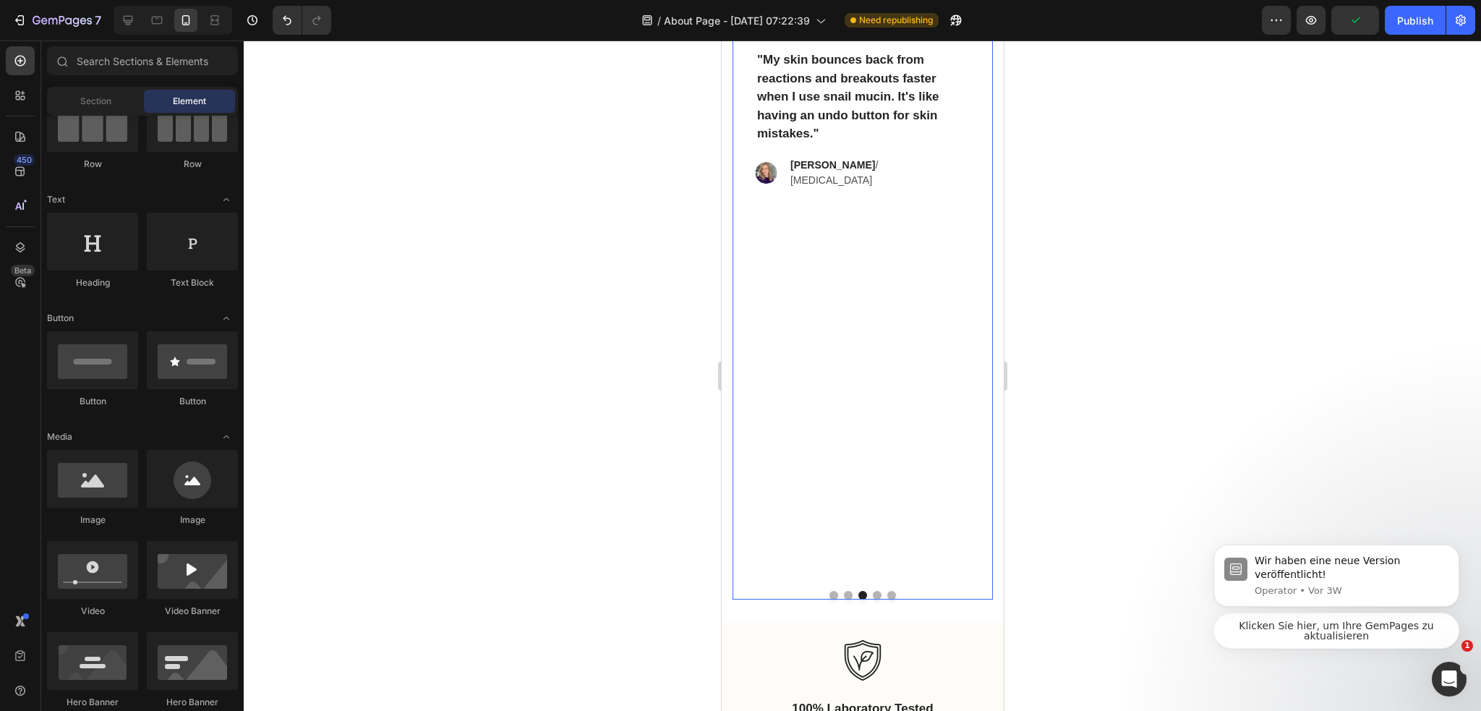
scroll to position [2673, 0]
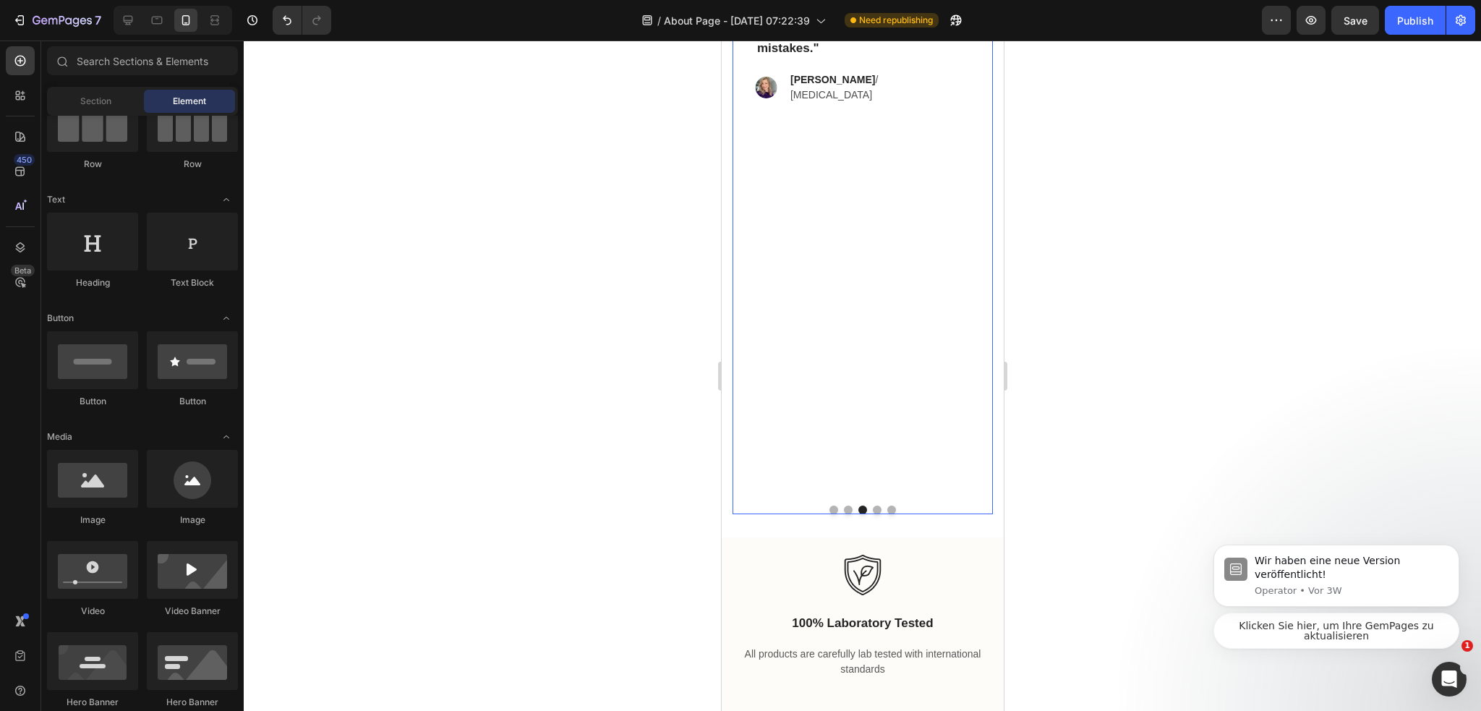
click at [845, 505] on button "Dot" at bounding box center [847, 509] width 9 height 9
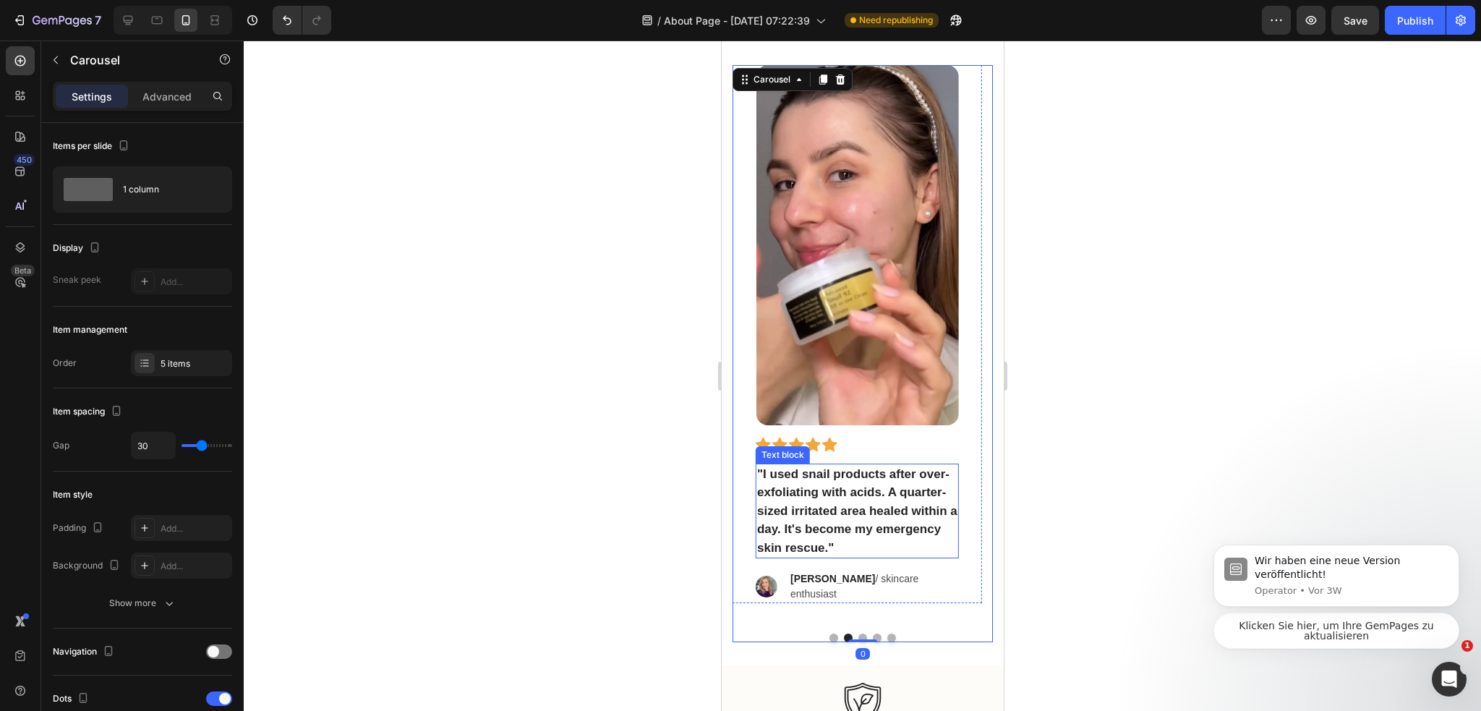
scroll to position [2456, 0]
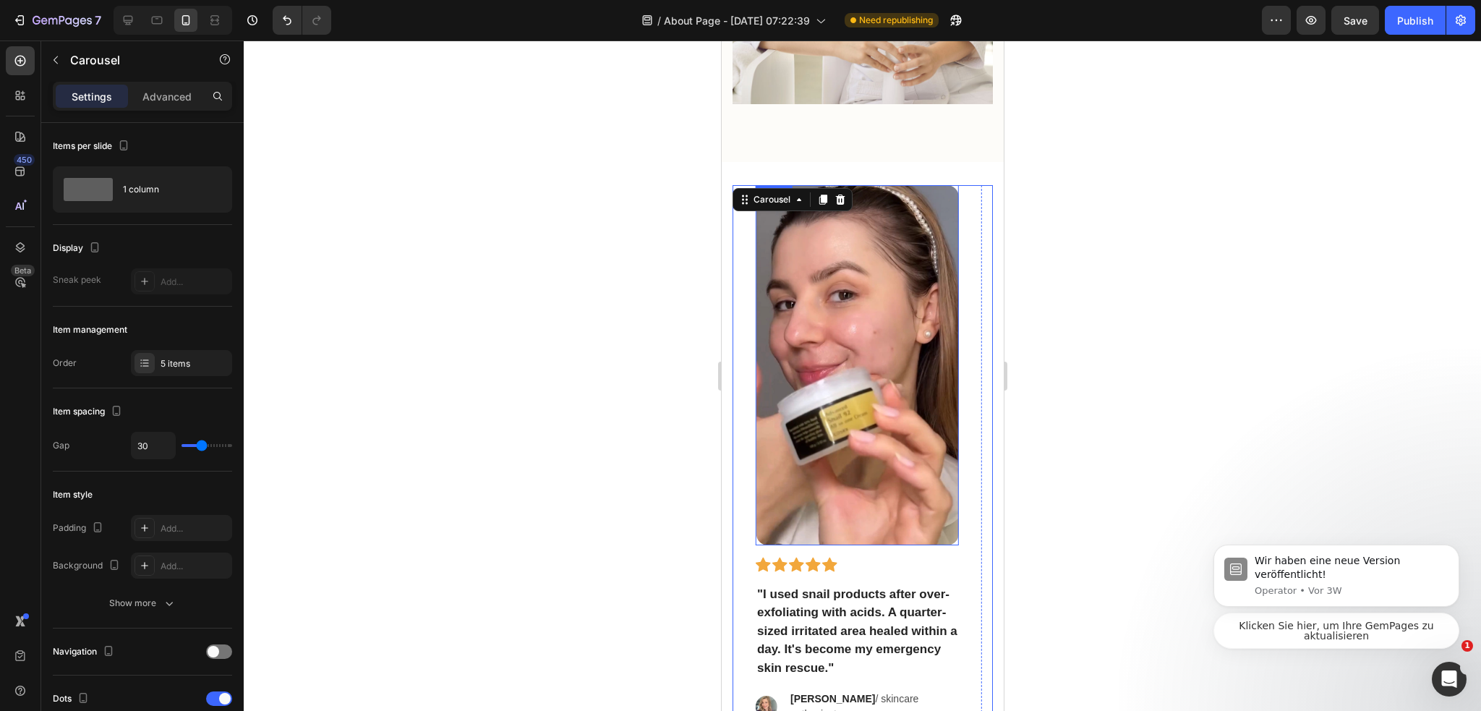
click at [850, 278] on img at bounding box center [856, 365] width 202 height 360
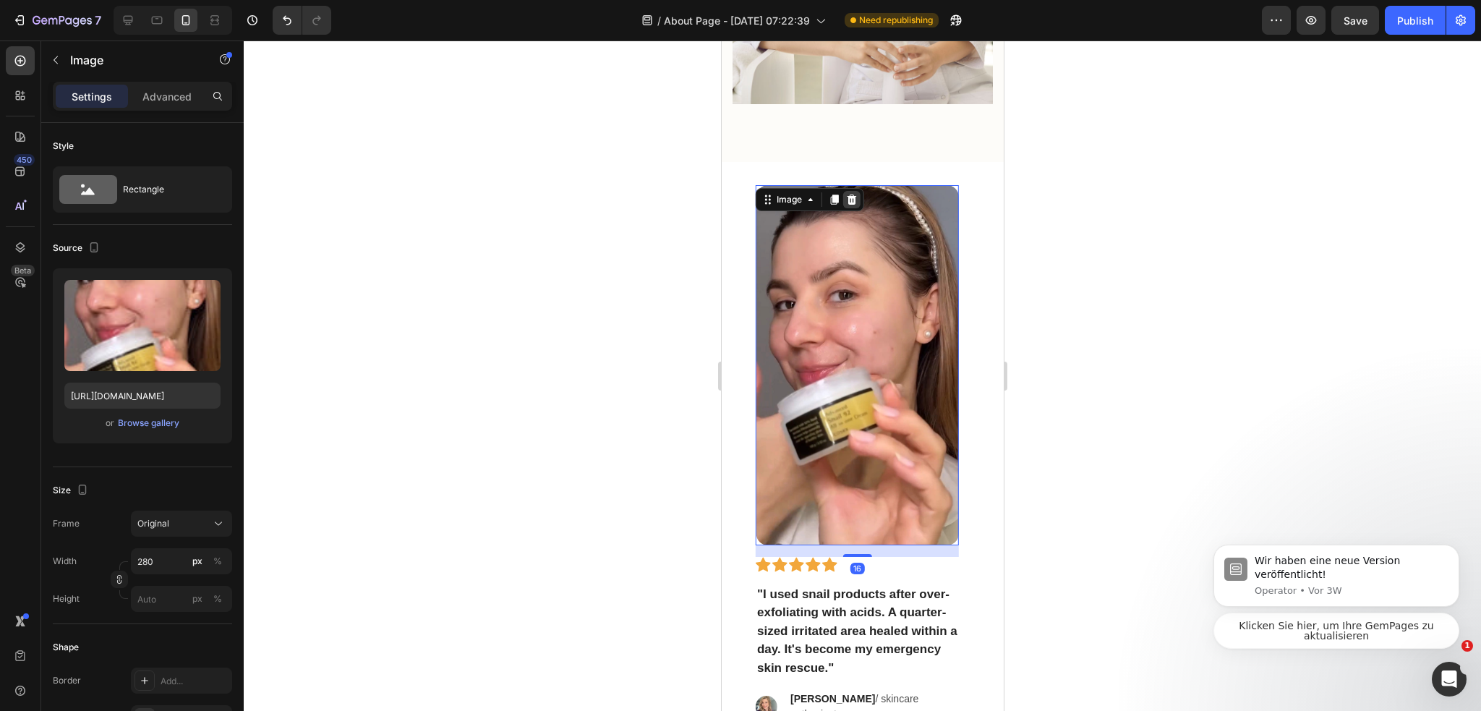
click at [851, 194] on icon at bounding box center [850, 199] width 9 height 10
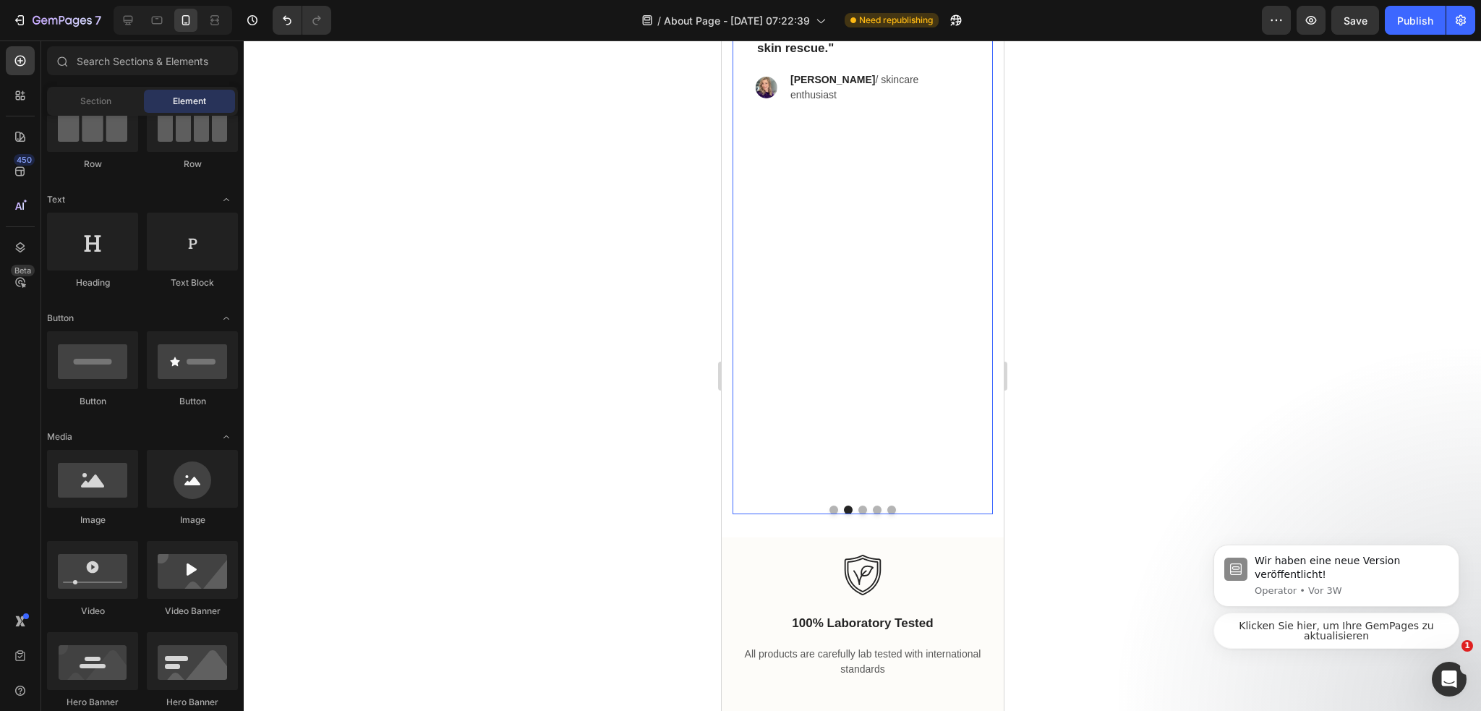
click at [829, 505] on button "Dot" at bounding box center [832, 509] width 9 height 9
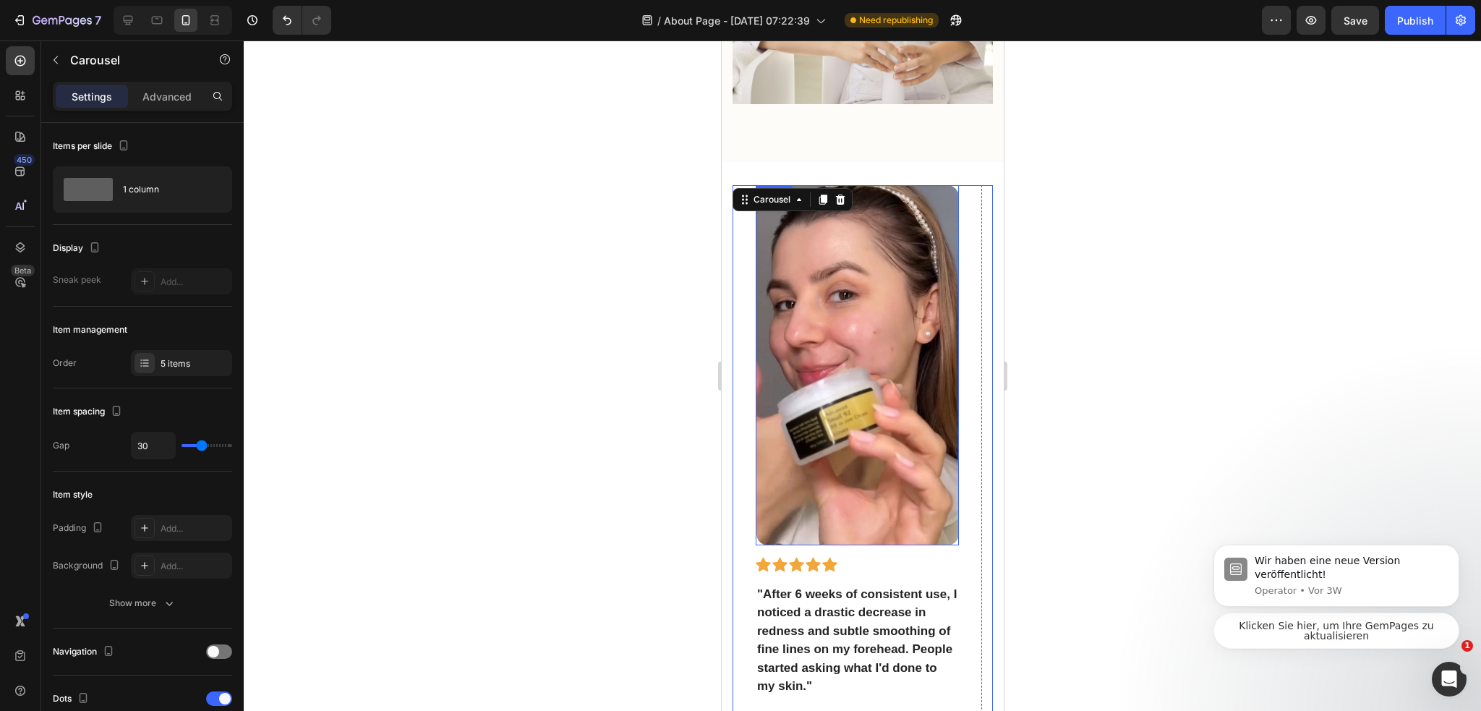
click at [822, 325] on img at bounding box center [856, 365] width 202 height 360
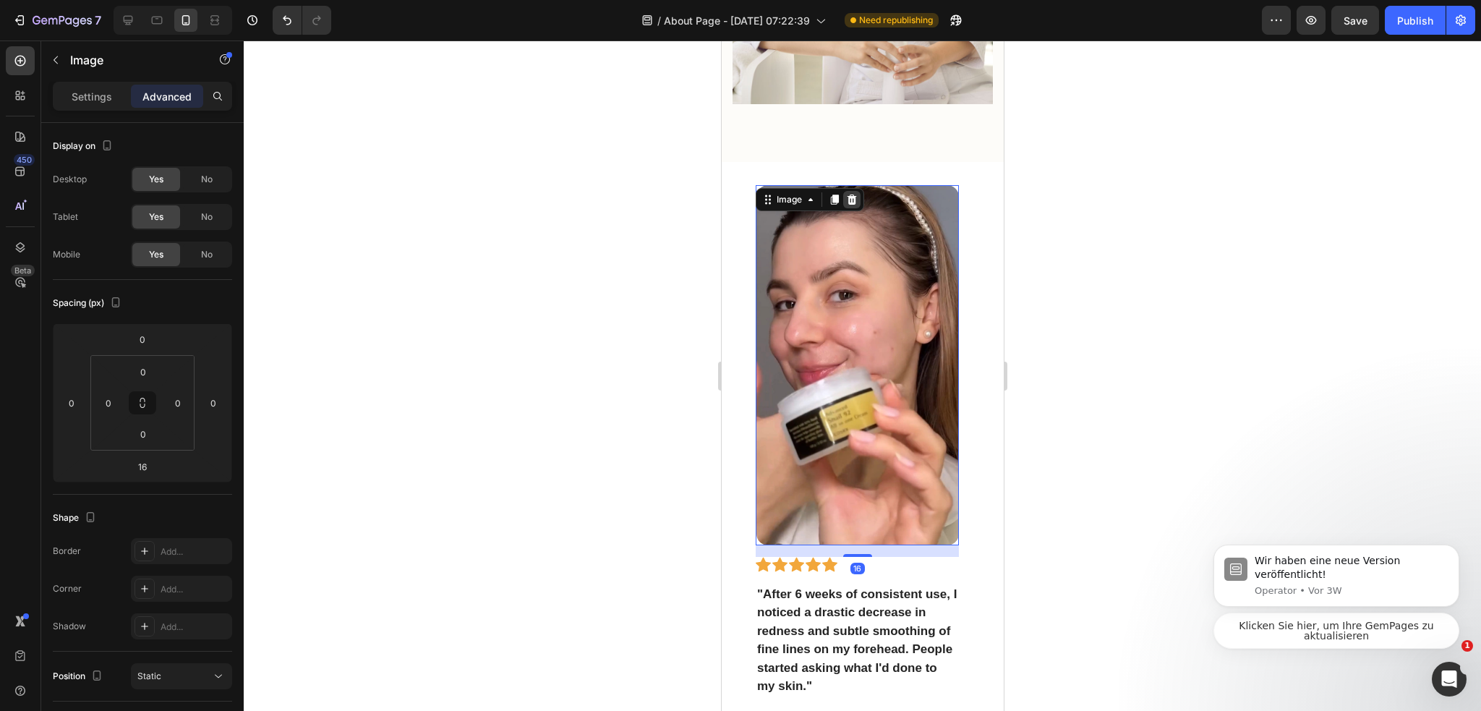
click at [856, 194] on icon at bounding box center [851, 200] width 12 height 12
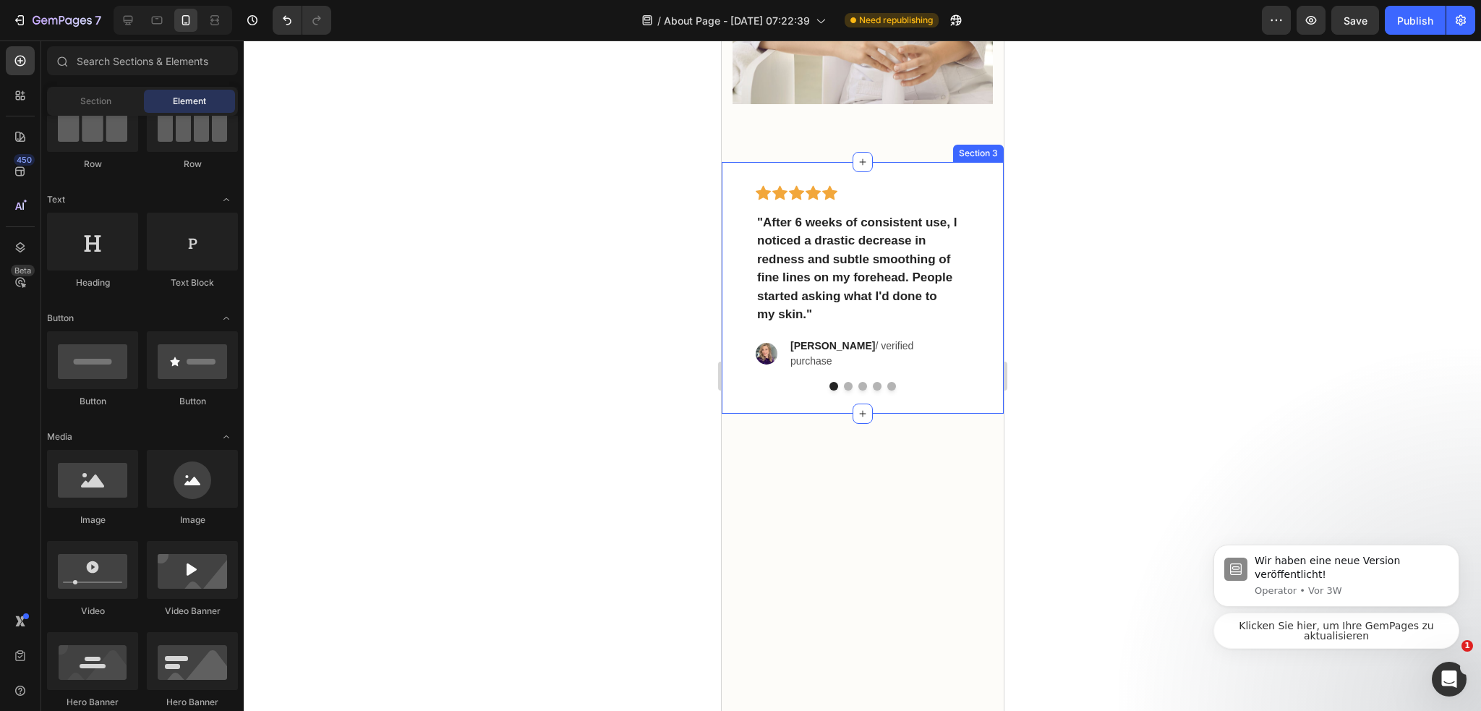
click at [1115, 374] on div at bounding box center [862, 375] width 1237 height 670
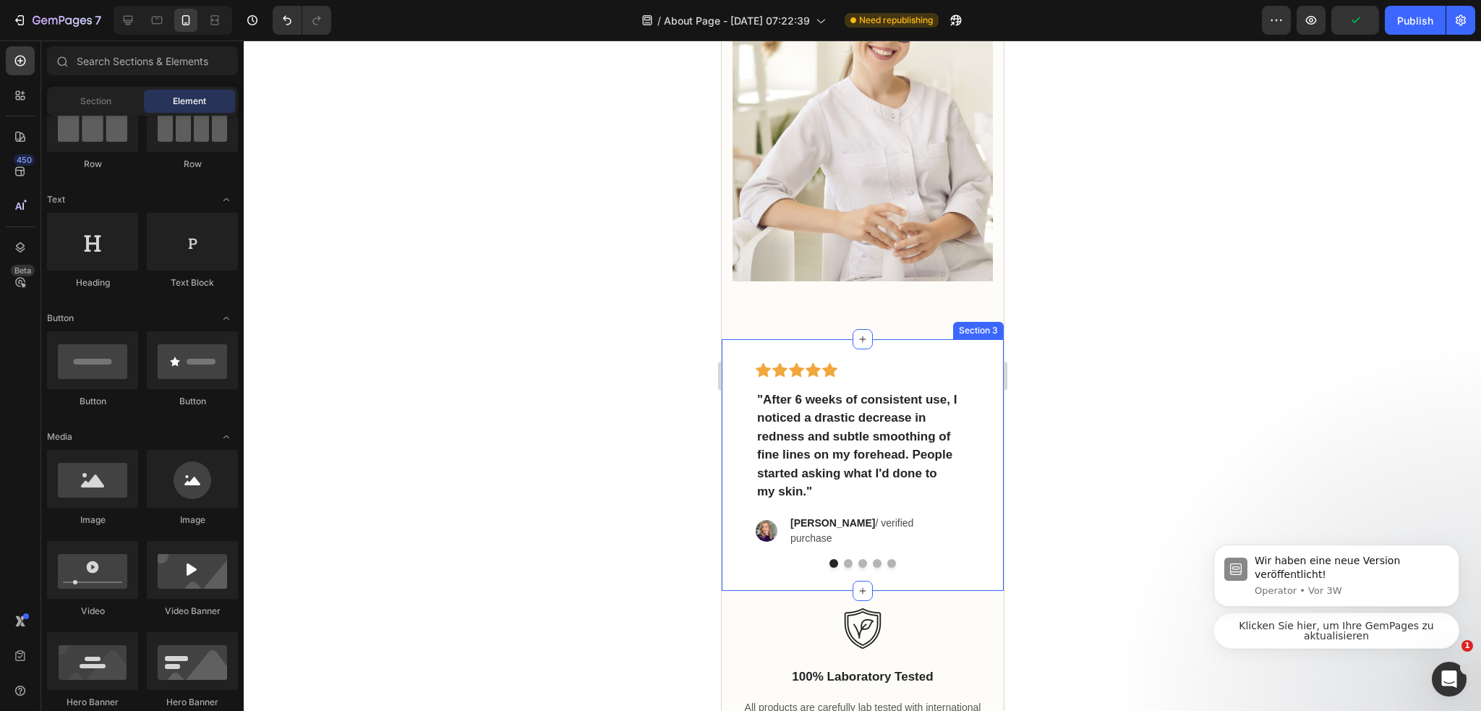
scroll to position [2311, 0]
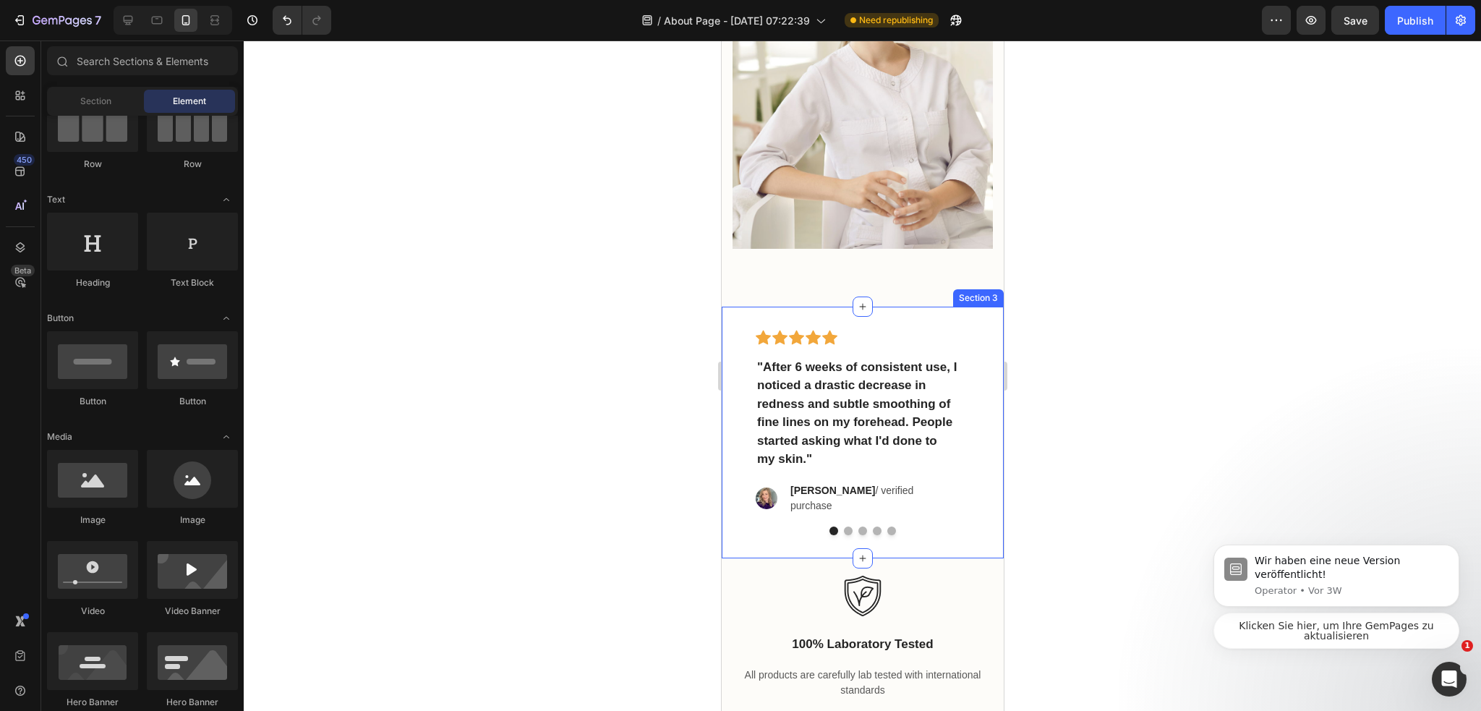
click at [956, 307] on div "Icon Icon Icon Icon Icon Row "After 6 weeks of consistent use, I noticed a dras…" at bounding box center [862, 433] width 282 height 252
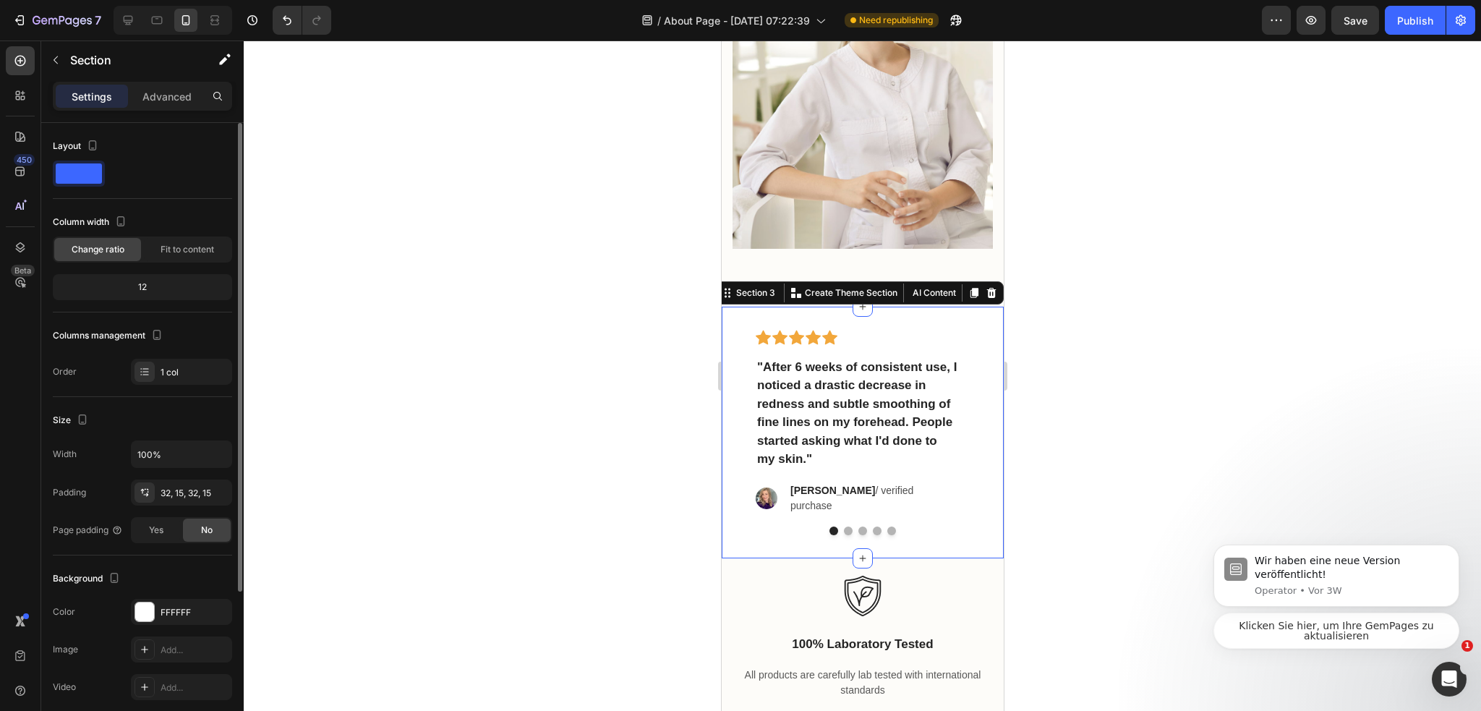
click at [67, 165] on span at bounding box center [79, 173] width 46 height 20
click at [161, 369] on div "1 col" at bounding box center [194, 372] width 68 height 13
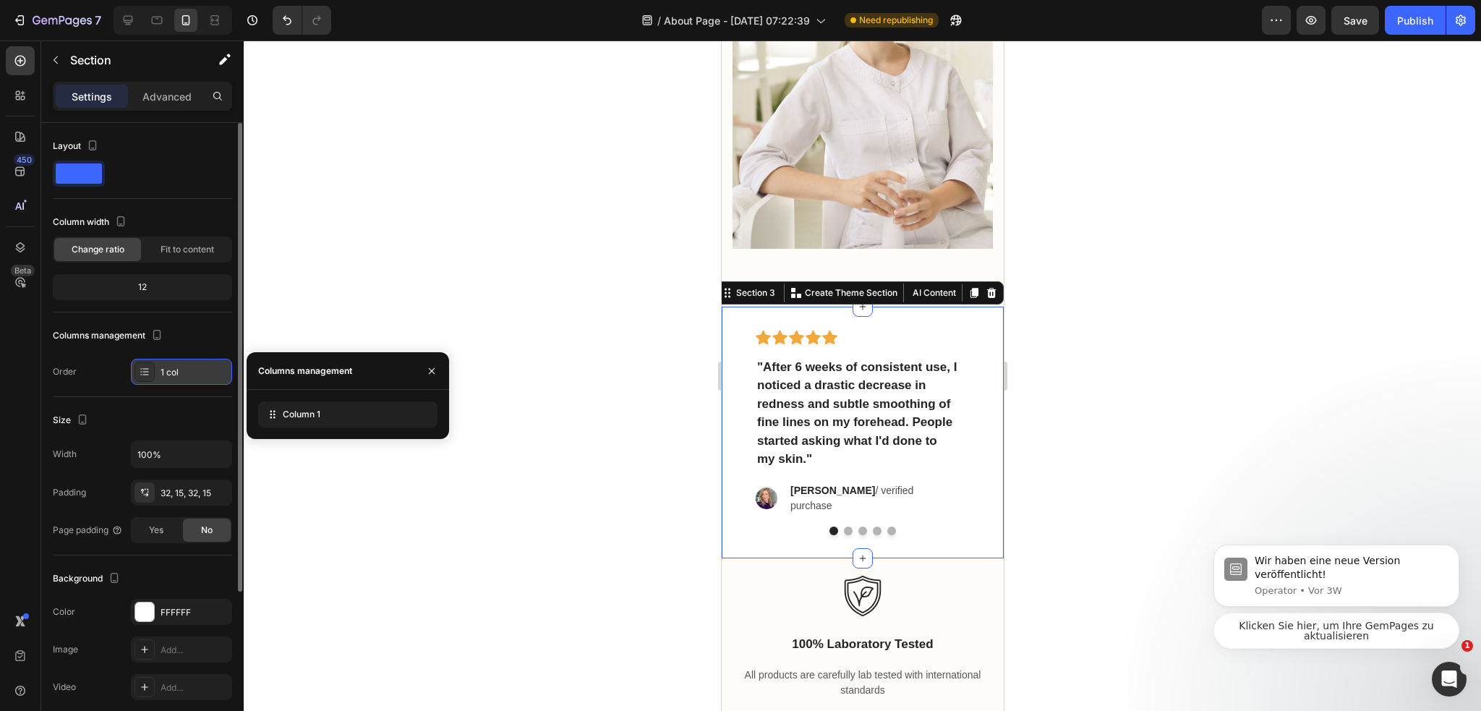
click at [161, 369] on div "1 col" at bounding box center [194, 372] width 68 height 13
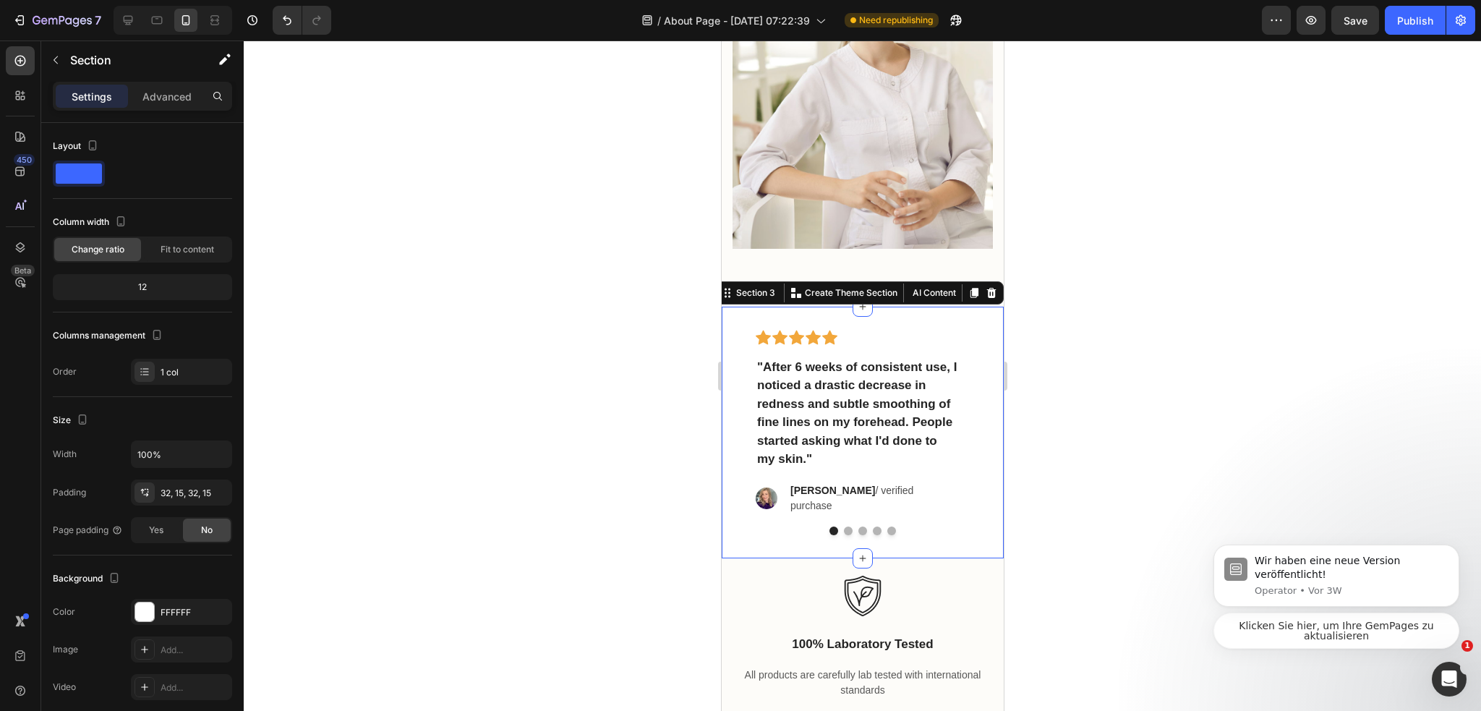
click at [807, 378] on p ""After 6 weeks of consistent use, I noticed a drastic decrease in redness and s…" at bounding box center [856, 413] width 200 height 111
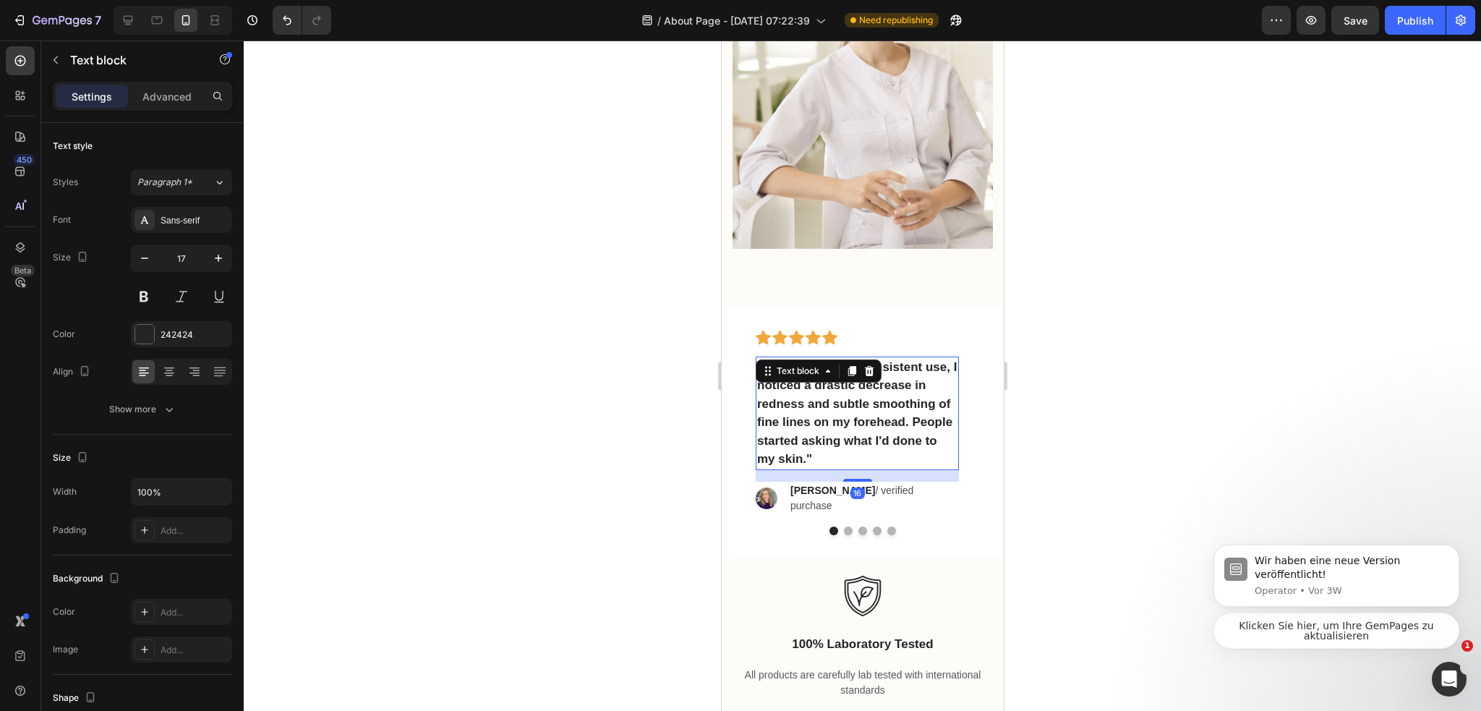
click at [1171, 395] on div at bounding box center [862, 375] width 1237 height 670
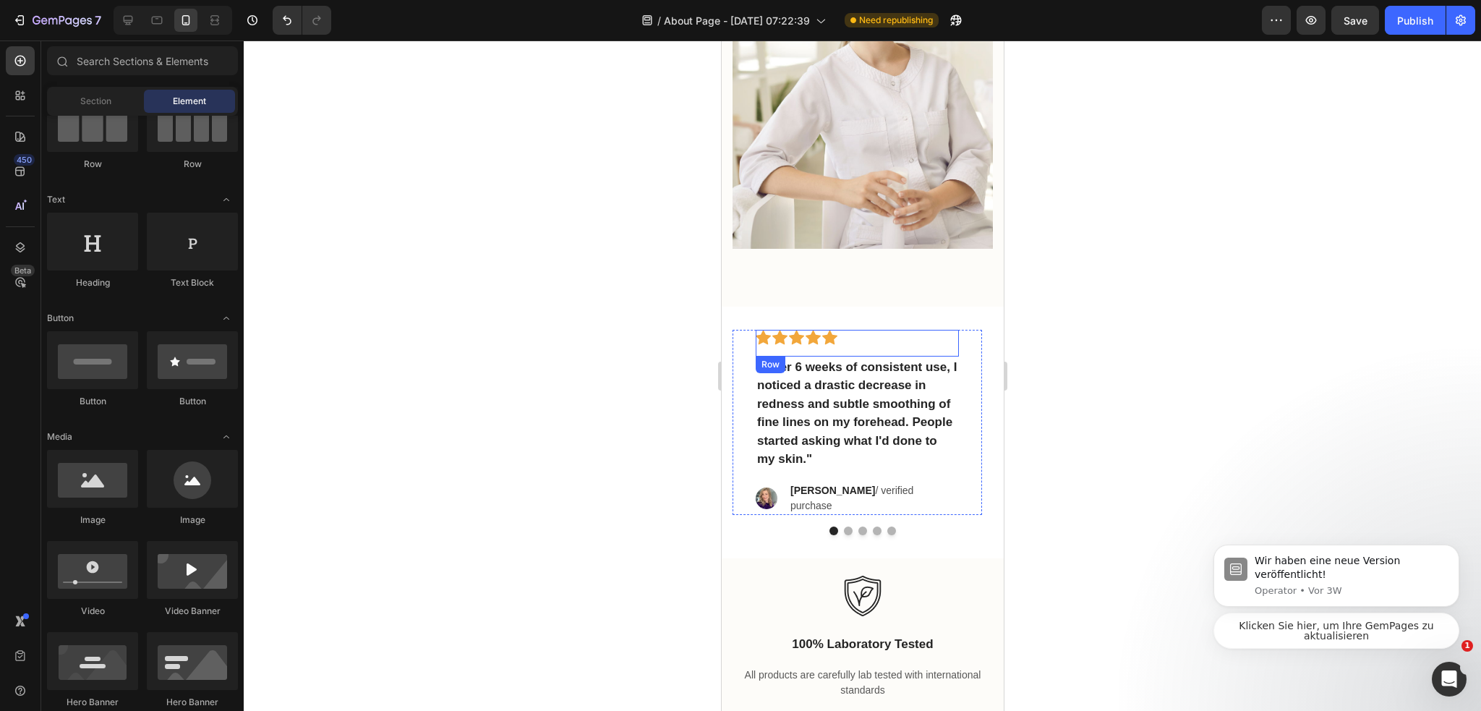
click at [954, 330] on div "Icon Icon Icon Icon Icon Row" at bounding box center [856, 343] width 203 height 27
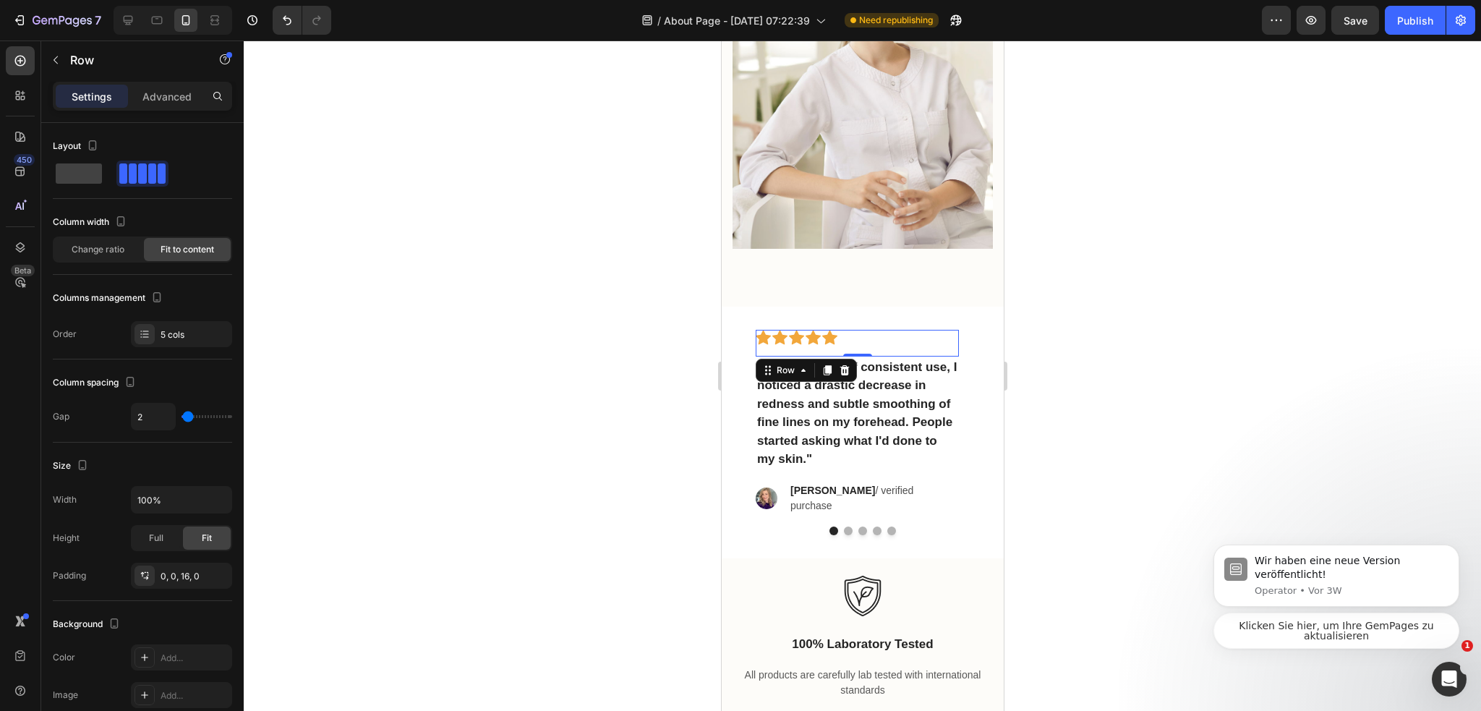
click at [969, 330] on div "Icon Icon Icon Icon Icon Row 0 "After 6 weeks of consistent use, I noticed a dr…" at bounding box center [856, 422] width 249 height 185
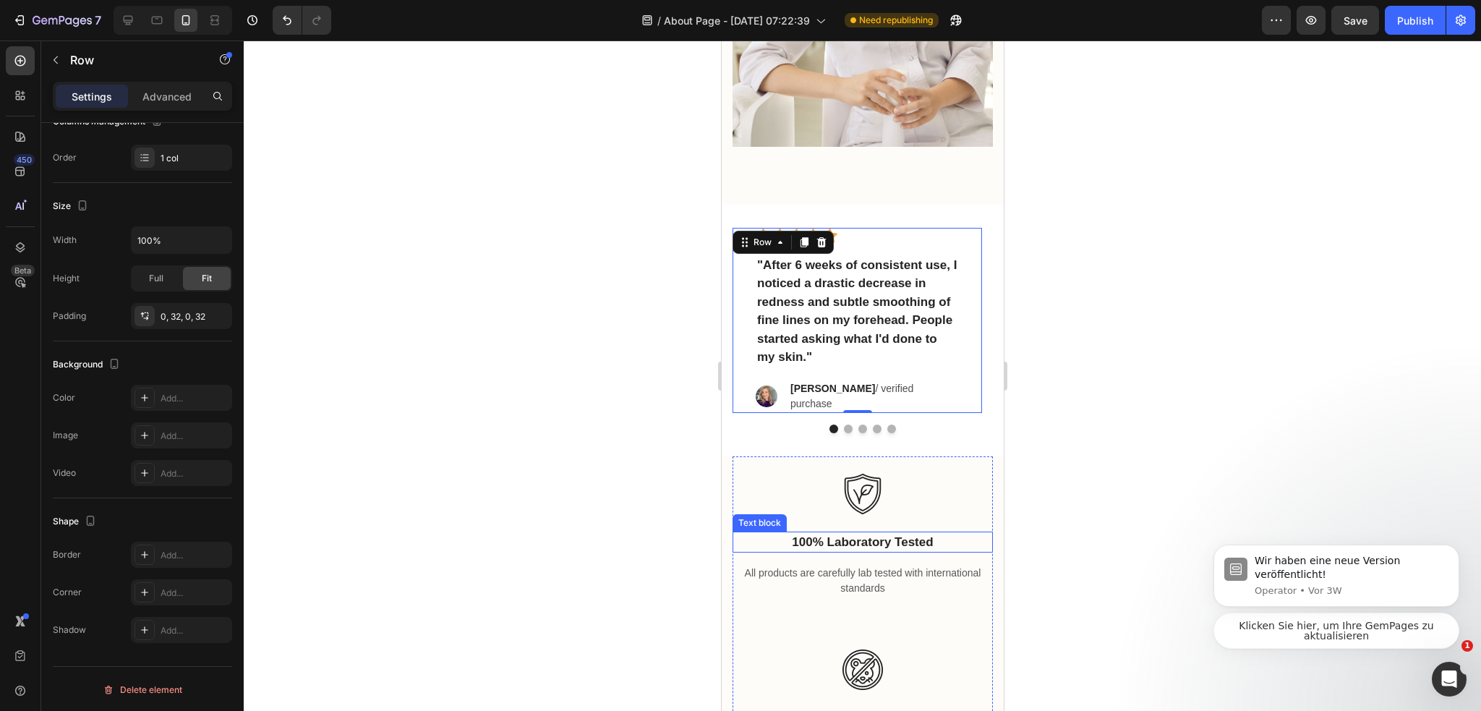
scroll to position [2456, 0]
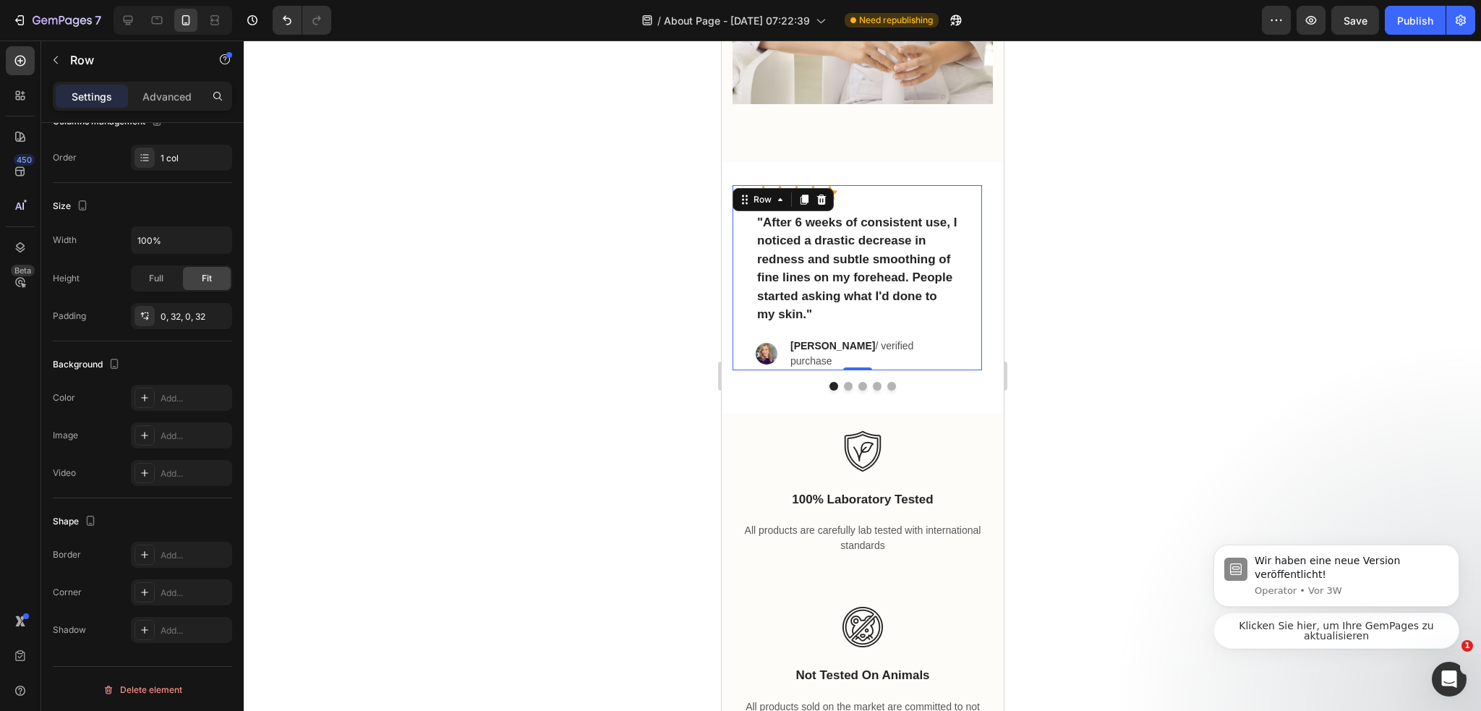
click at [1058, 410] on div at bounding box center [862, 375] width 1237 height 670
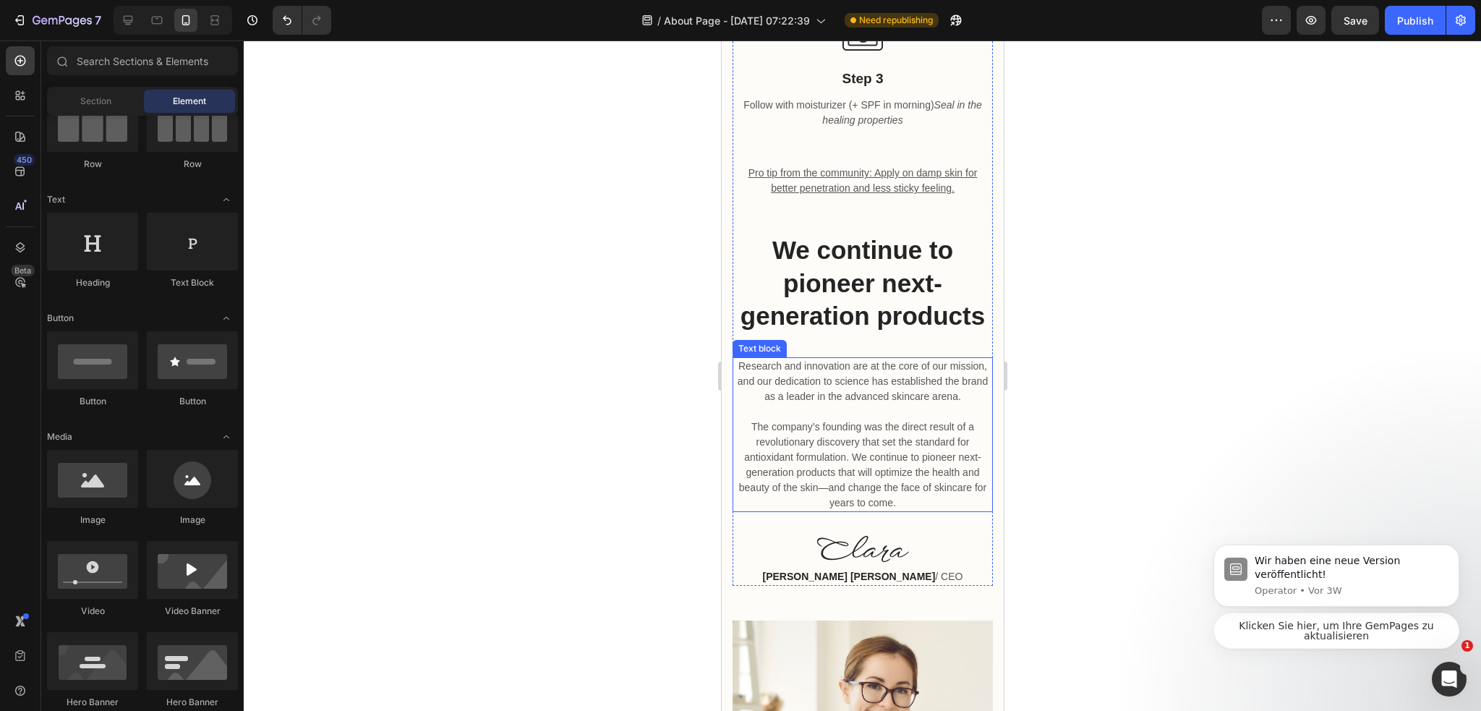
scroll to position [1588, 0]
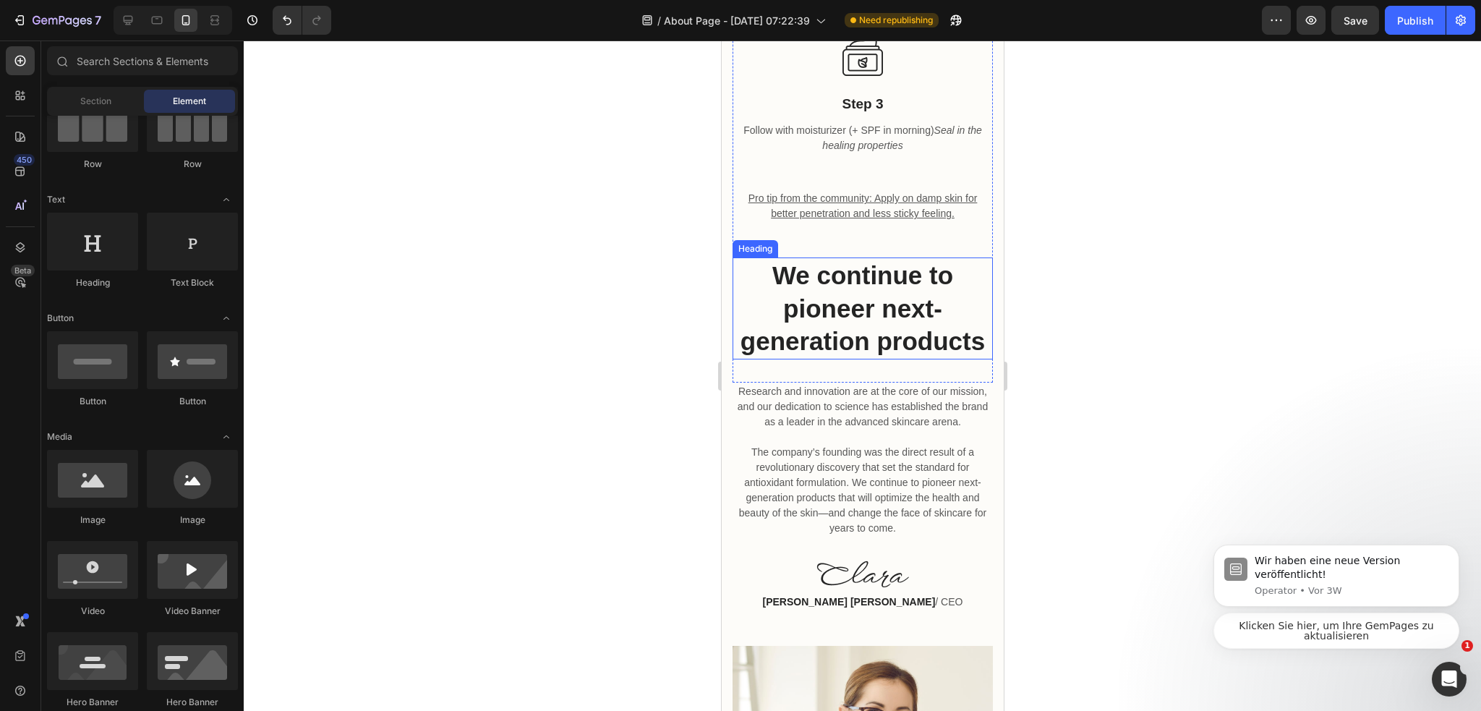
click at [871, 303] on h2 "We continue to pioneer next-generation products" at bounding box center [862, 308] width 260 height 102
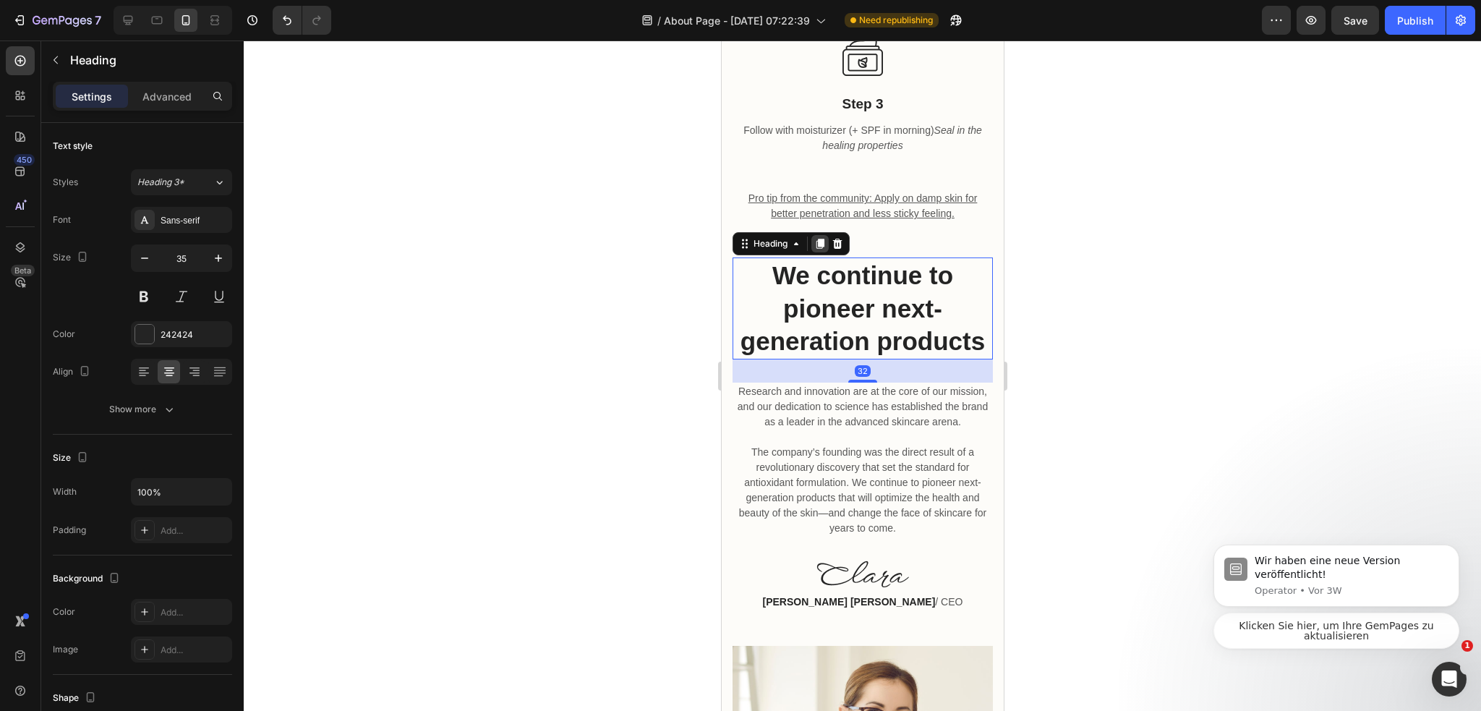
click at [815, 238] on icon at bounding box center [819, 244] width 12 height 12
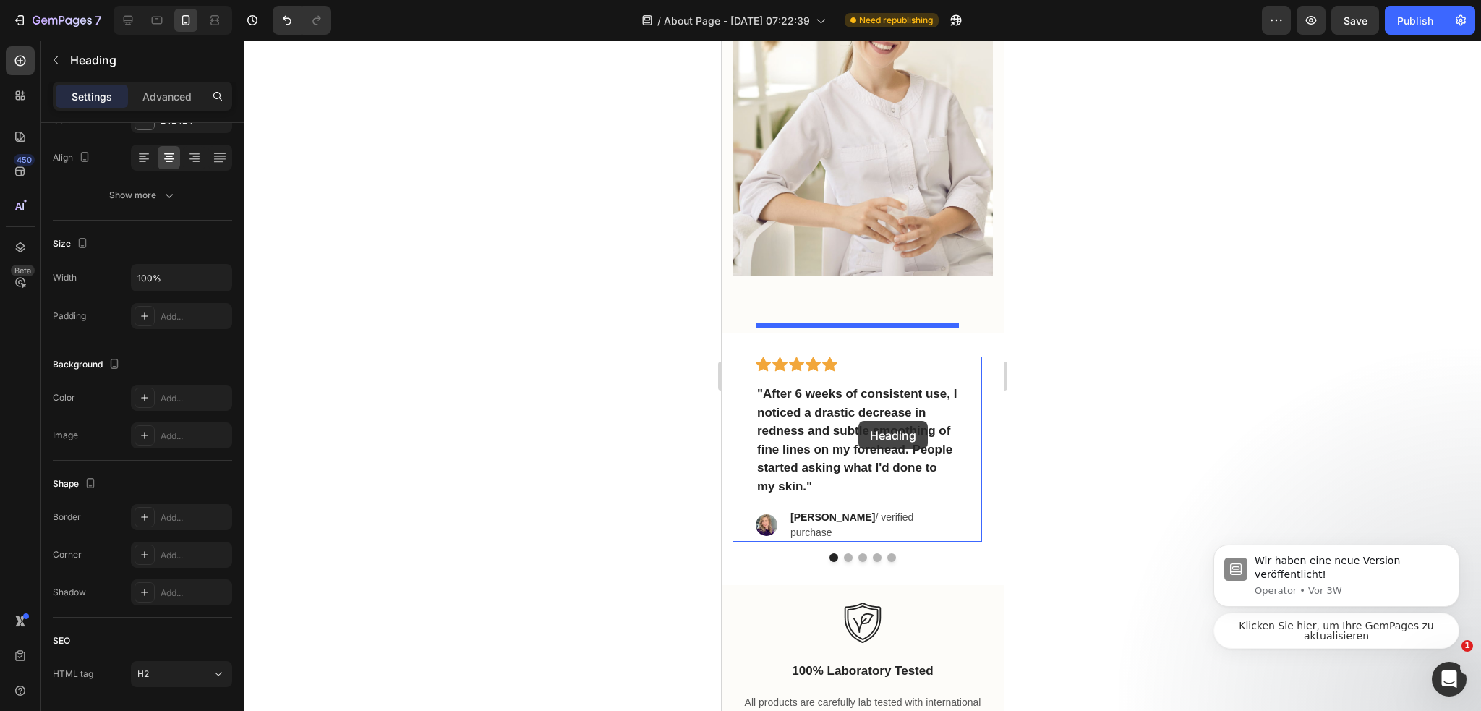
scroll to position [2528, 0]
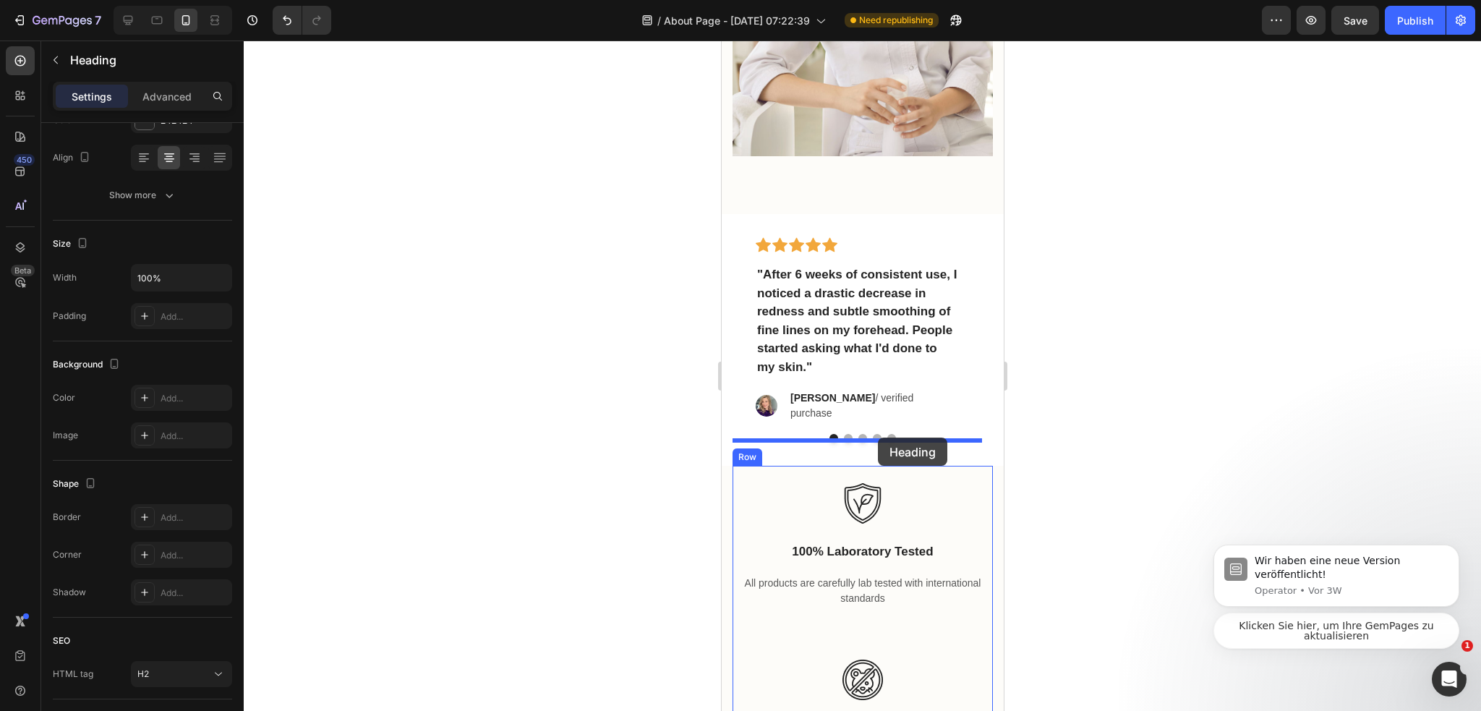
drag, startPoint x: 745, startPoint y: 343, endPoint x: 877, endPoint y: 437, distance: 162.1
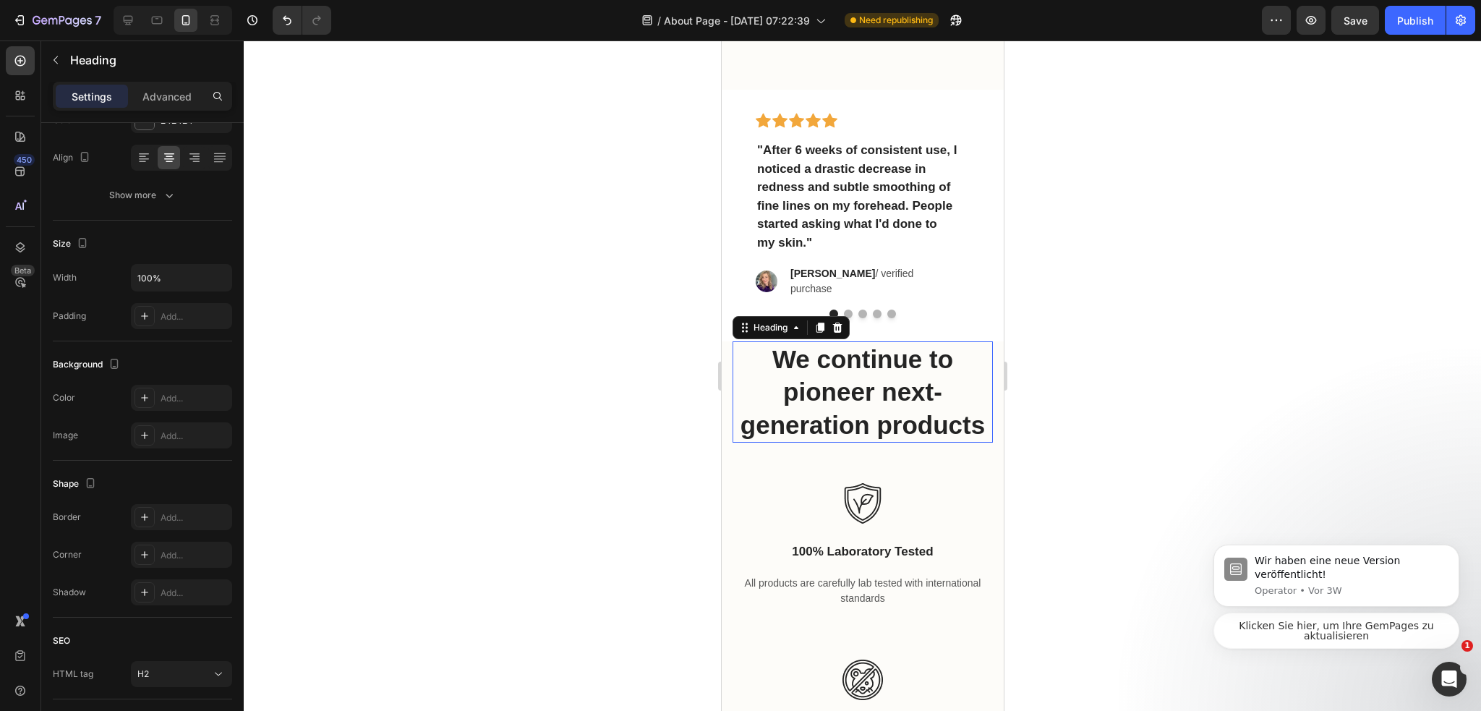
scroll to position [2403, 0]
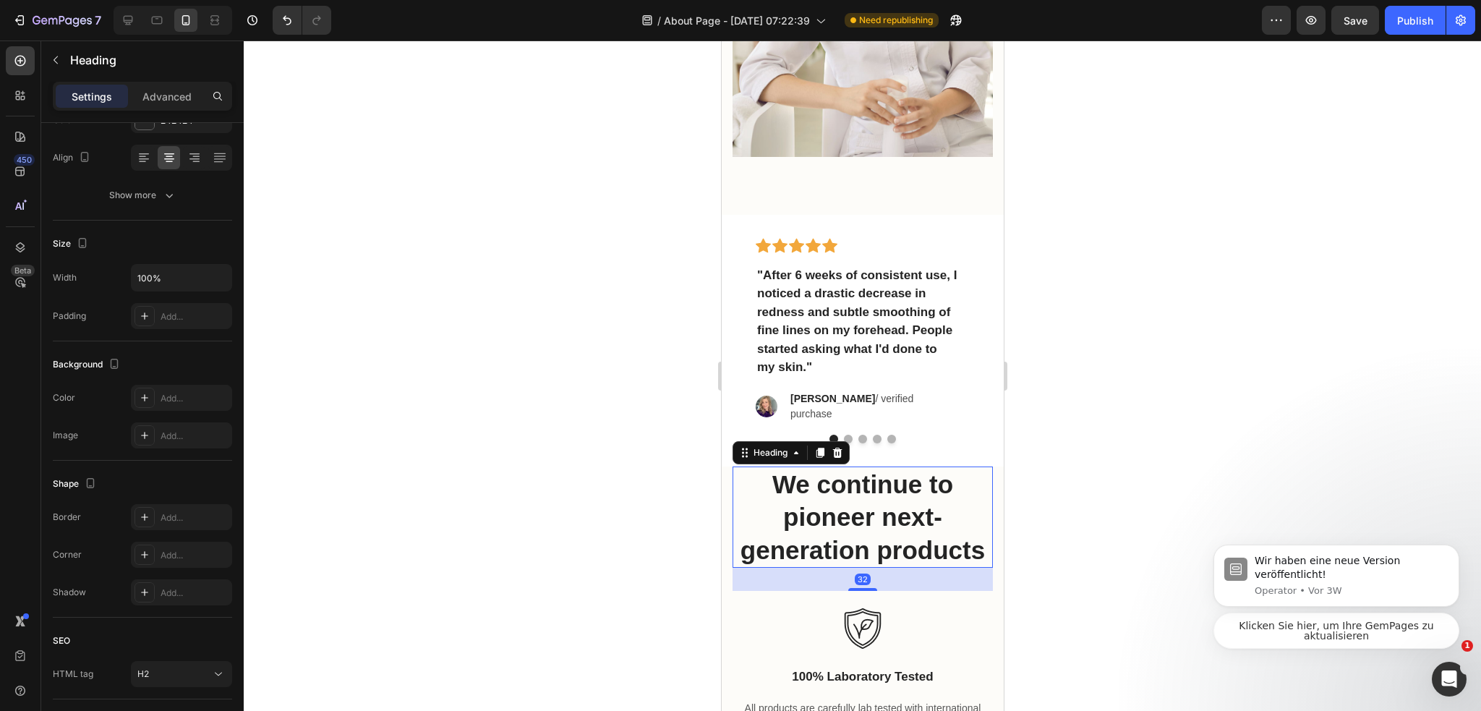
click at [886, 380] on div "Icon Icon Icon Icon Icon Row "After 6 weeks of consistent use, I noticed a dras…" at bounding box center [862, 340] width 260 height 205
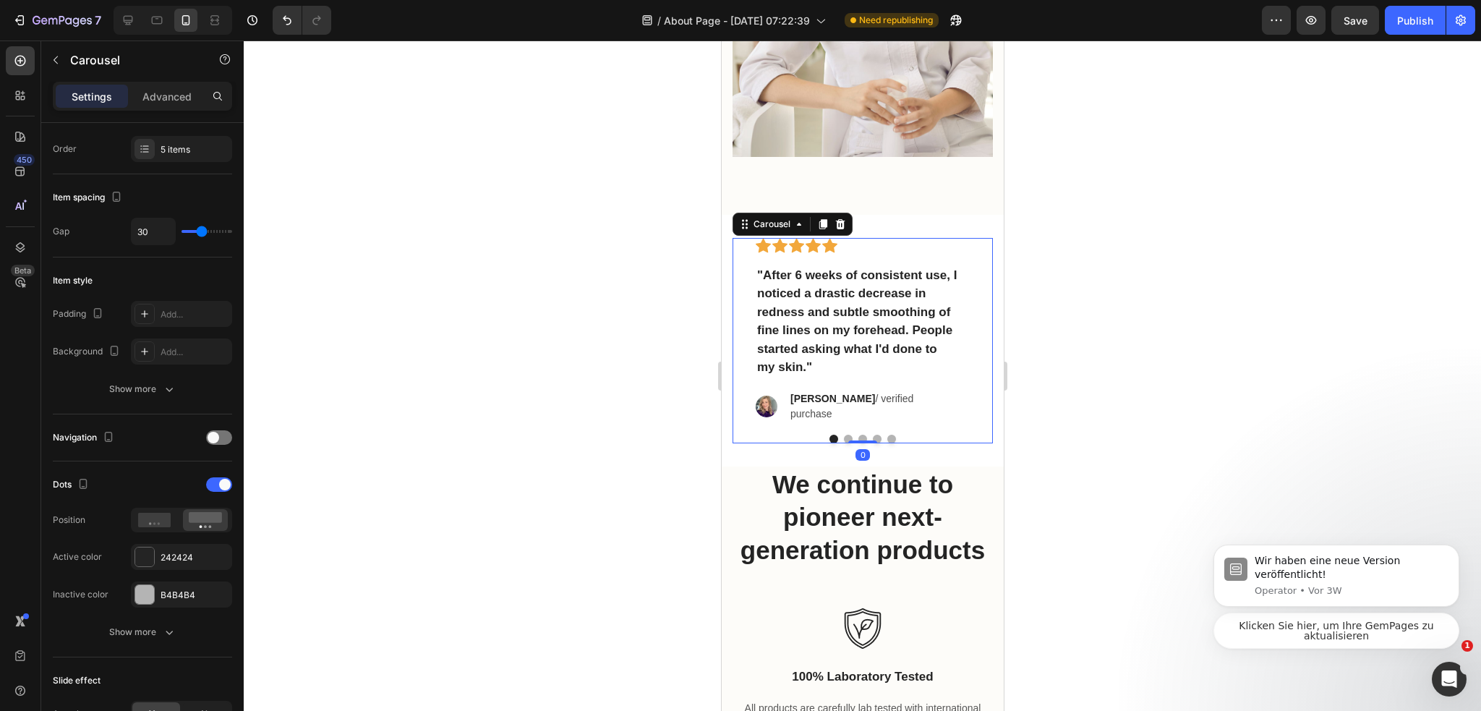
scroll to position [0, 0]
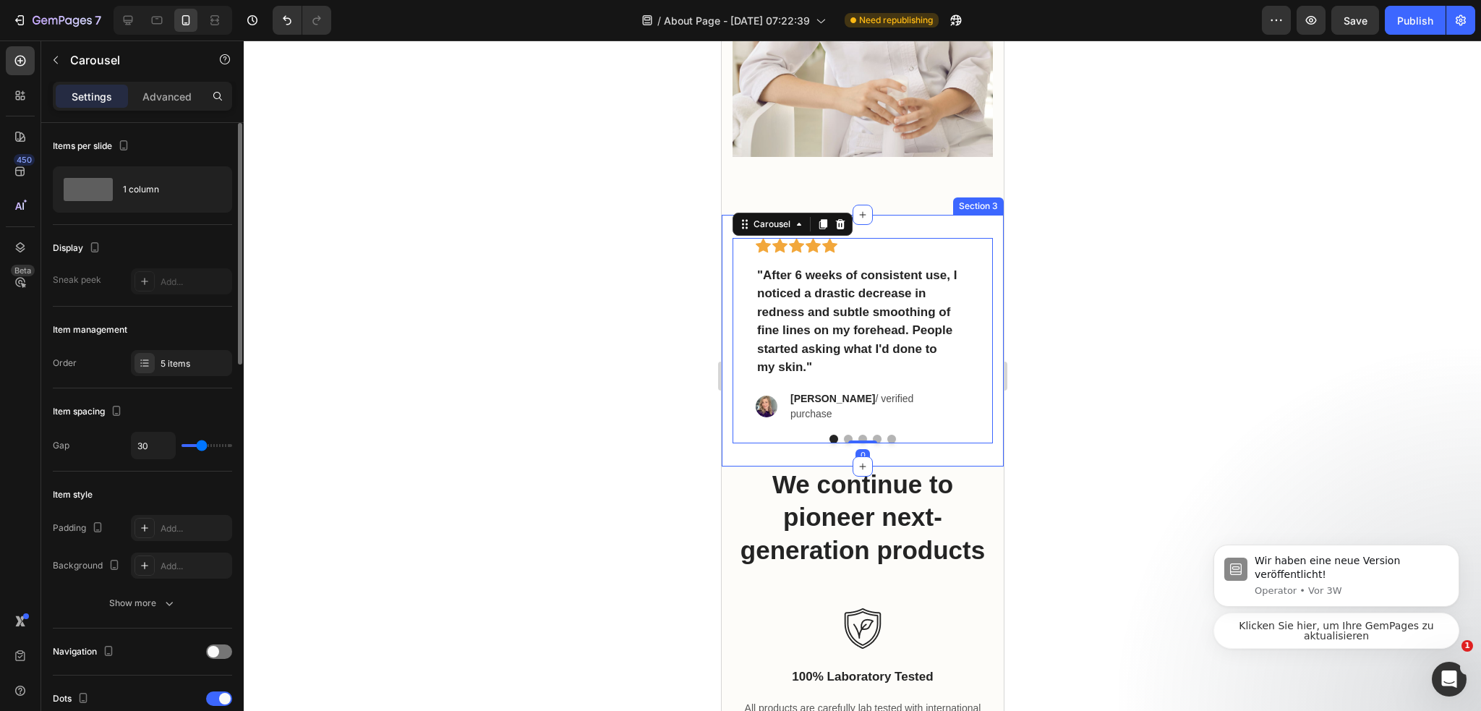
click at [916, 414] on div "Icon Icon Icon Icon Icon Row "After 6 weeks of consistent use, I noticed a dras…" at bounding box center [862, 341] width 282 height 252
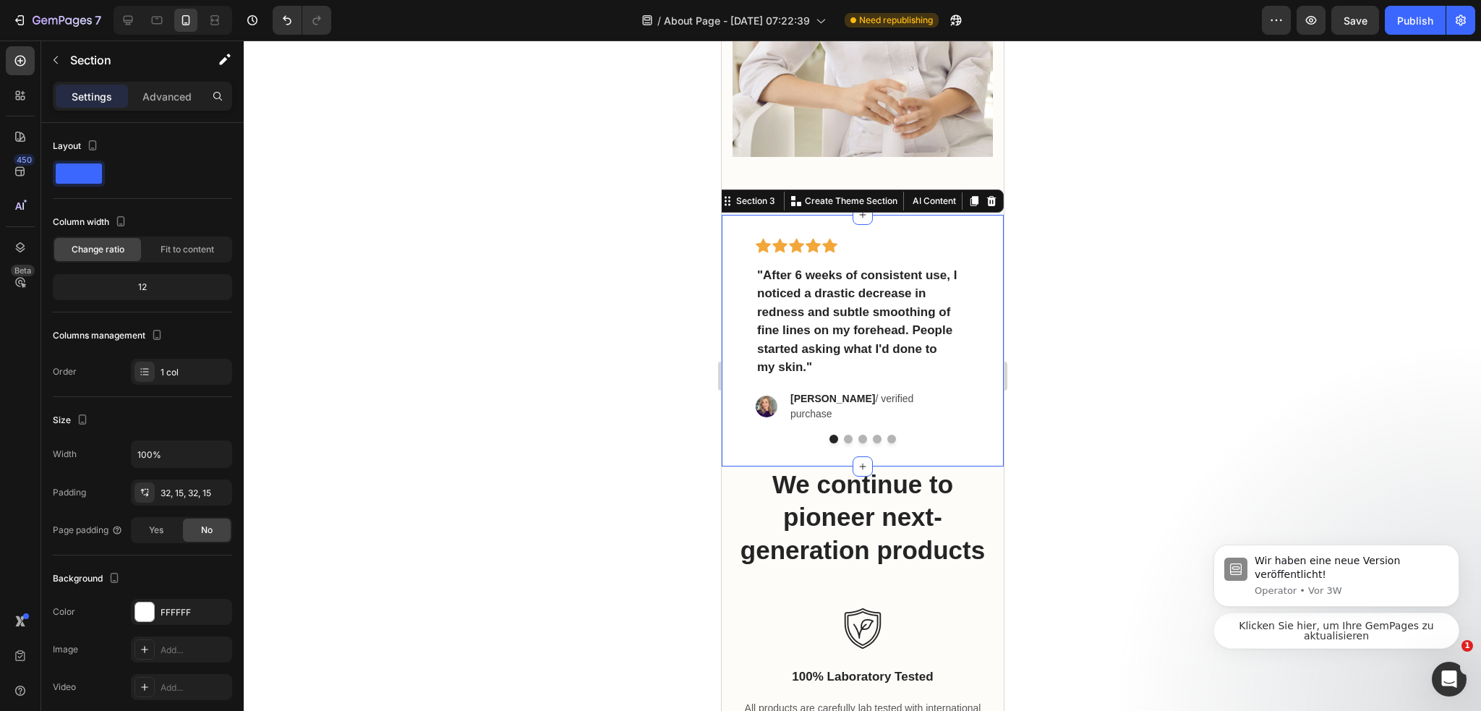
click at [912, 407] on div "Icon Icon Icon Icon Icon Row "After 6 weeks of consistent use, I noticed a dras…" at bounding box center [862, 341] width 282 height 252
click at [176, 95] on p "Advanced" at bounding box center [166, 96] width 49 height 15
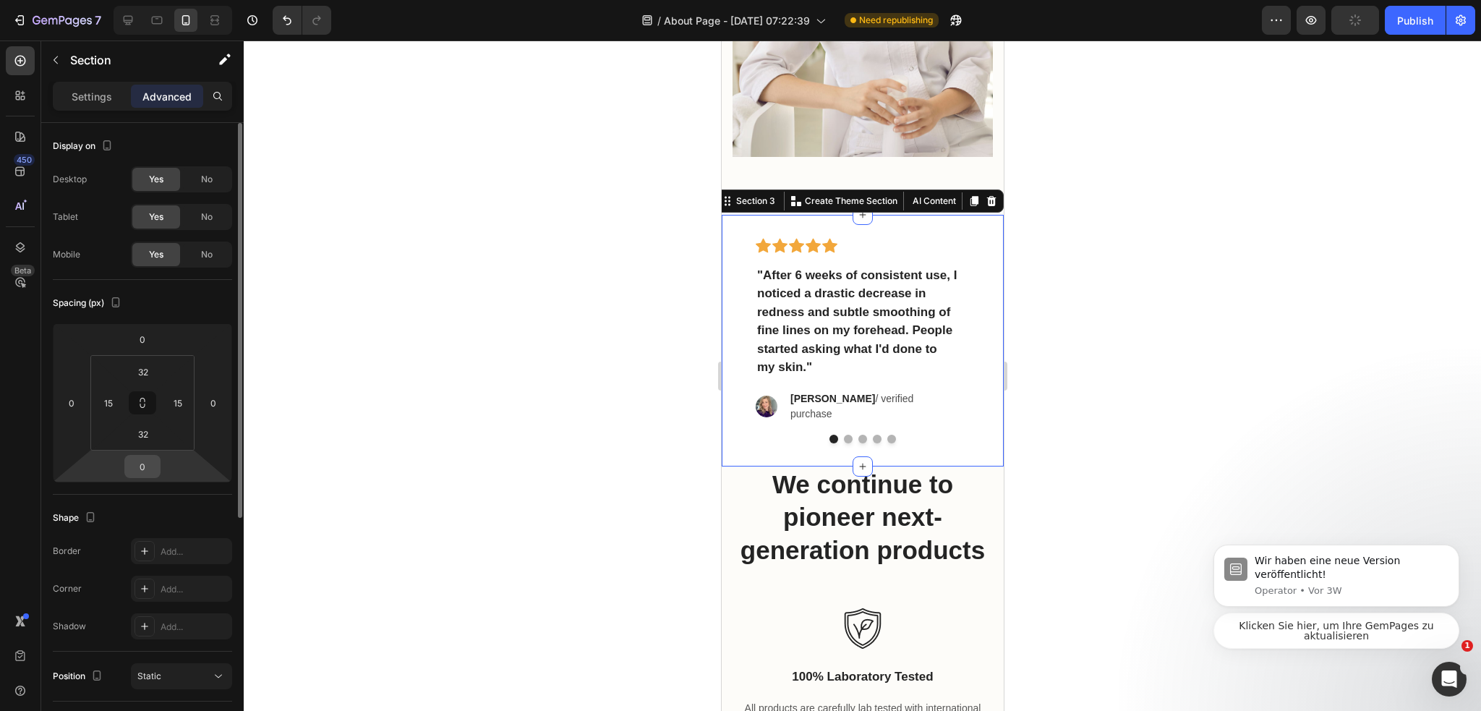
click at [152, 461] on input "0" at bounding box center [142, 466] width 29 height 22
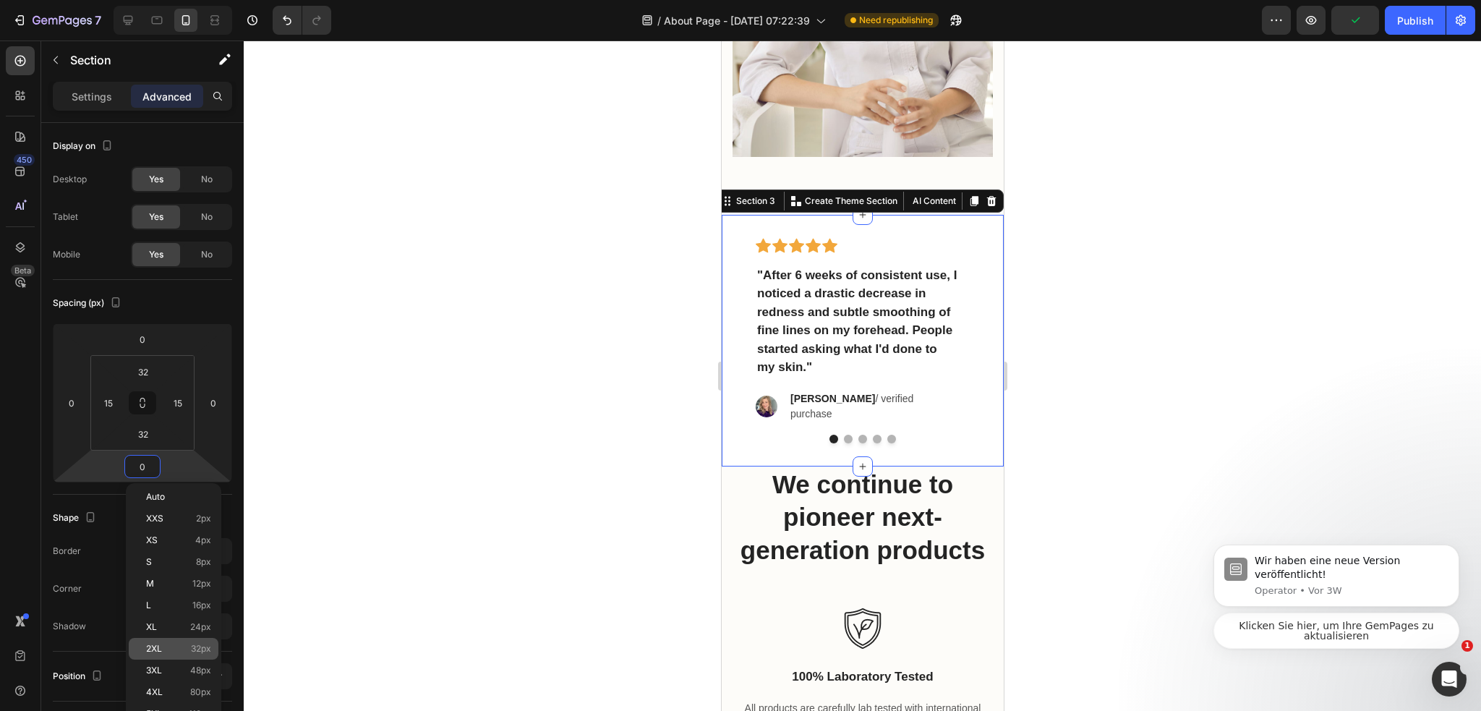
click at [198, 653] on span "32px" at bounding box center [201, 648] width 20 height 10
type input "32"
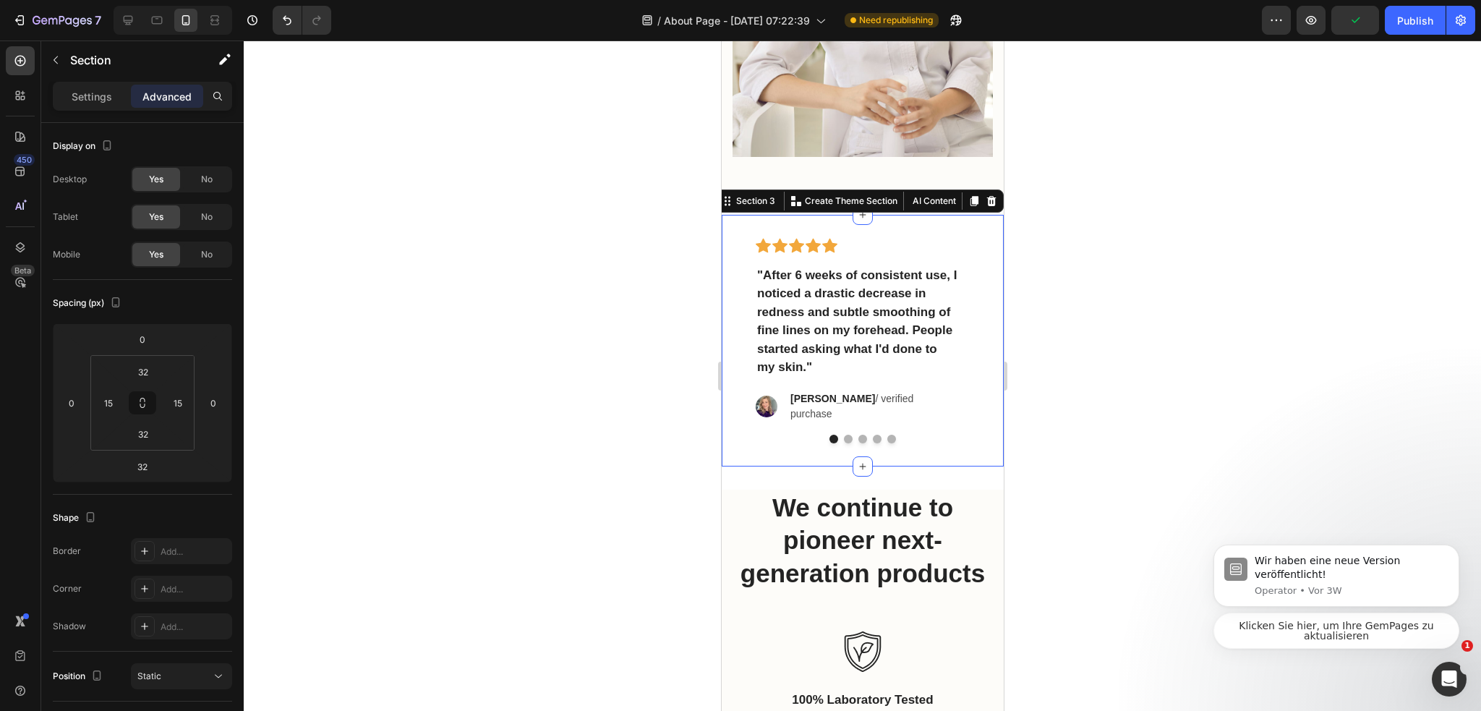
click at [526, 560] on div at bounding box center [862, 375] width 1237 height 670
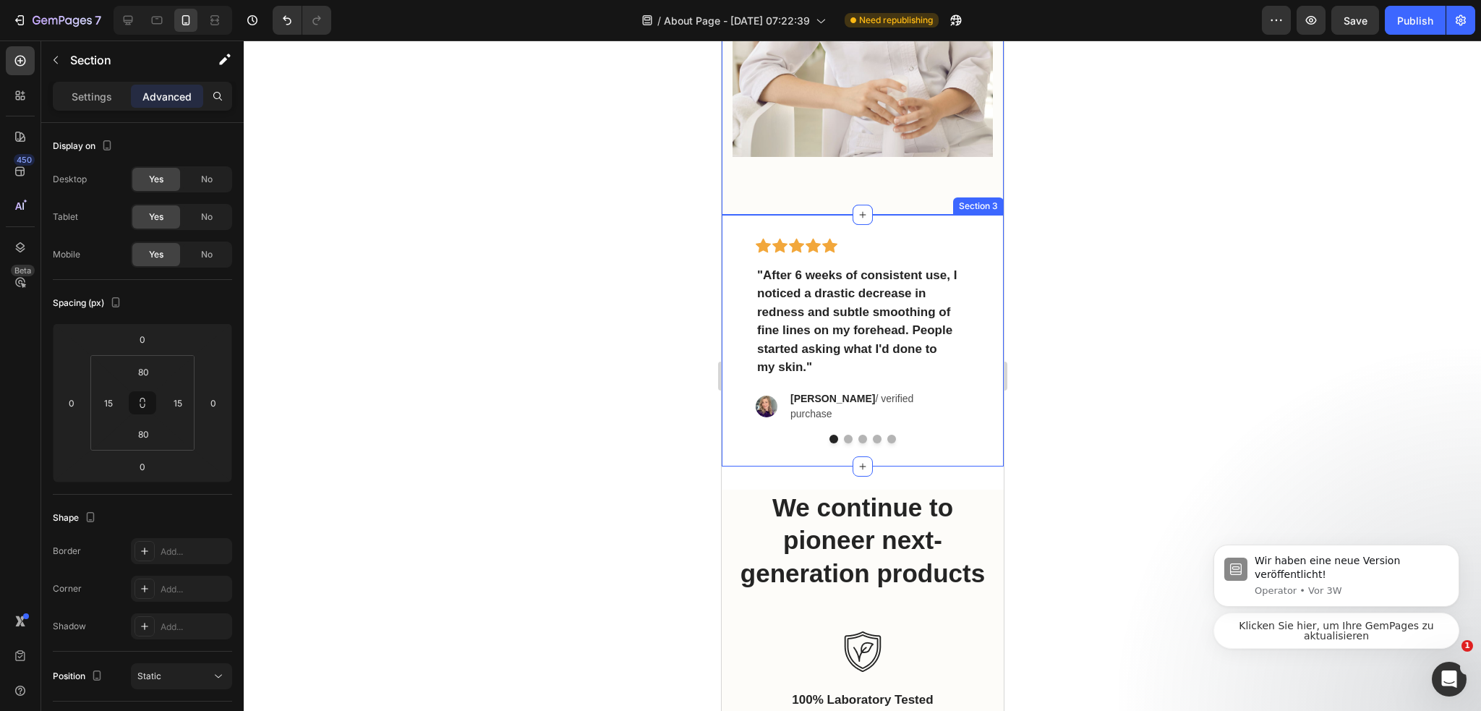
click at [964, 215] on div "Icon Icon Icon Icon Icon Row "After 6 weeks of consistent use, I noticed a dras…" at bounding box center [862, 341] width 282 height 252
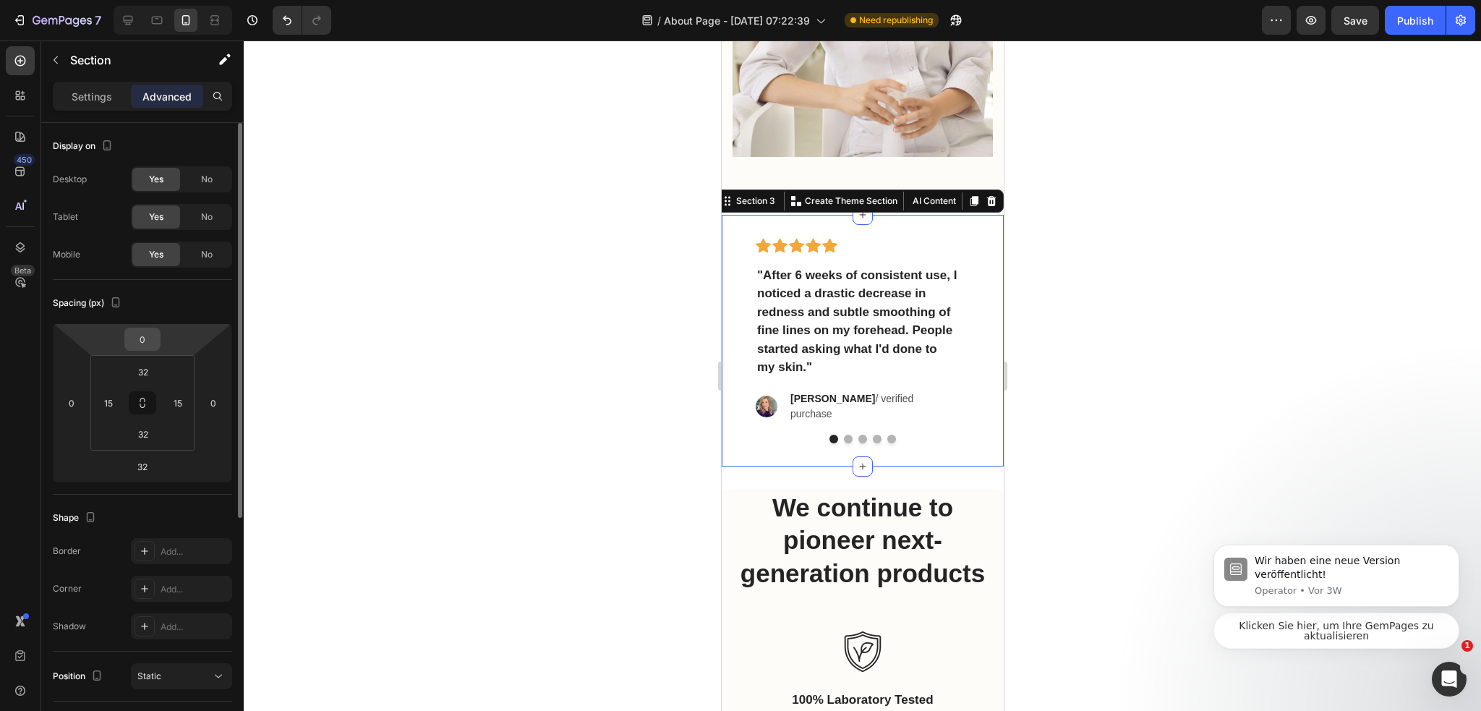
click at [150, 340] on input "0" at bounding box center [142, 339] width 29 height 22
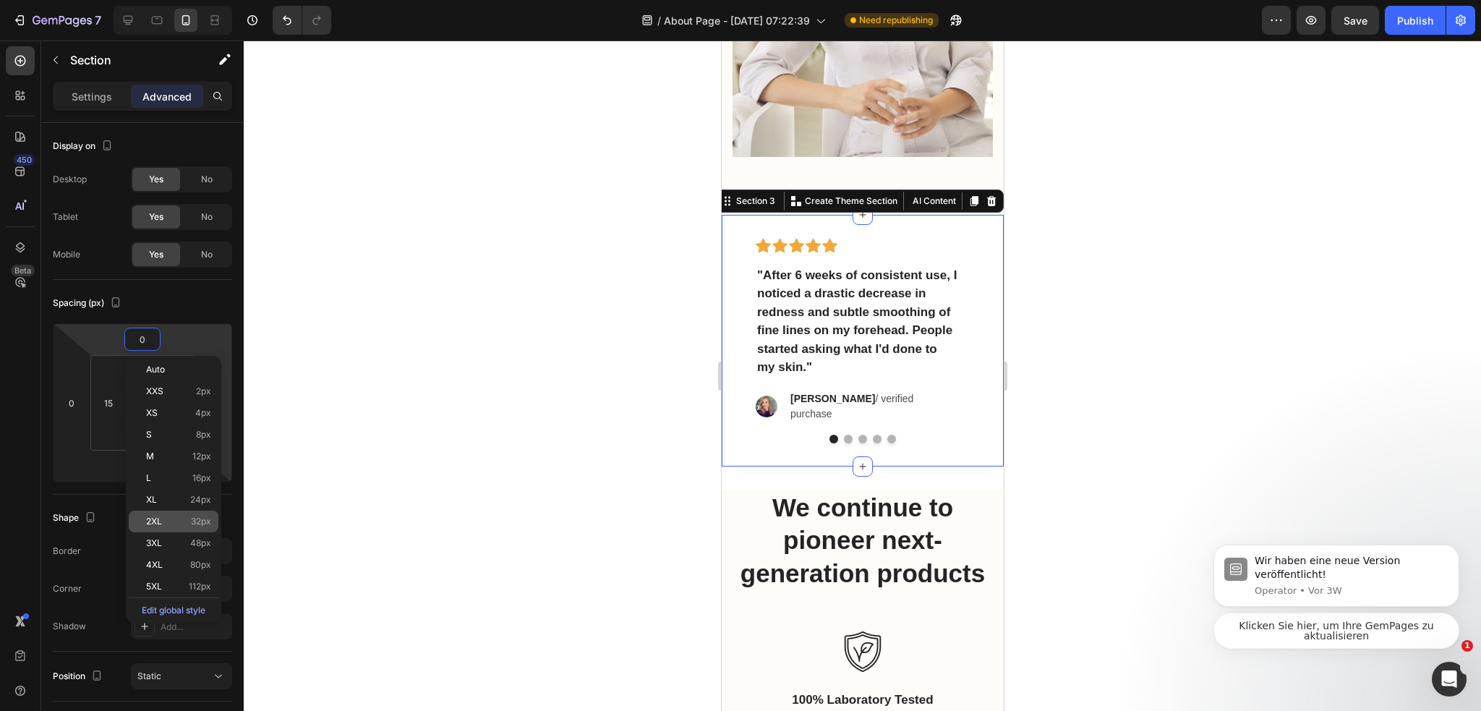
click at [192, 520] on span "32px" at bounding box center [201, 521] width 20 height 10
type input "32"
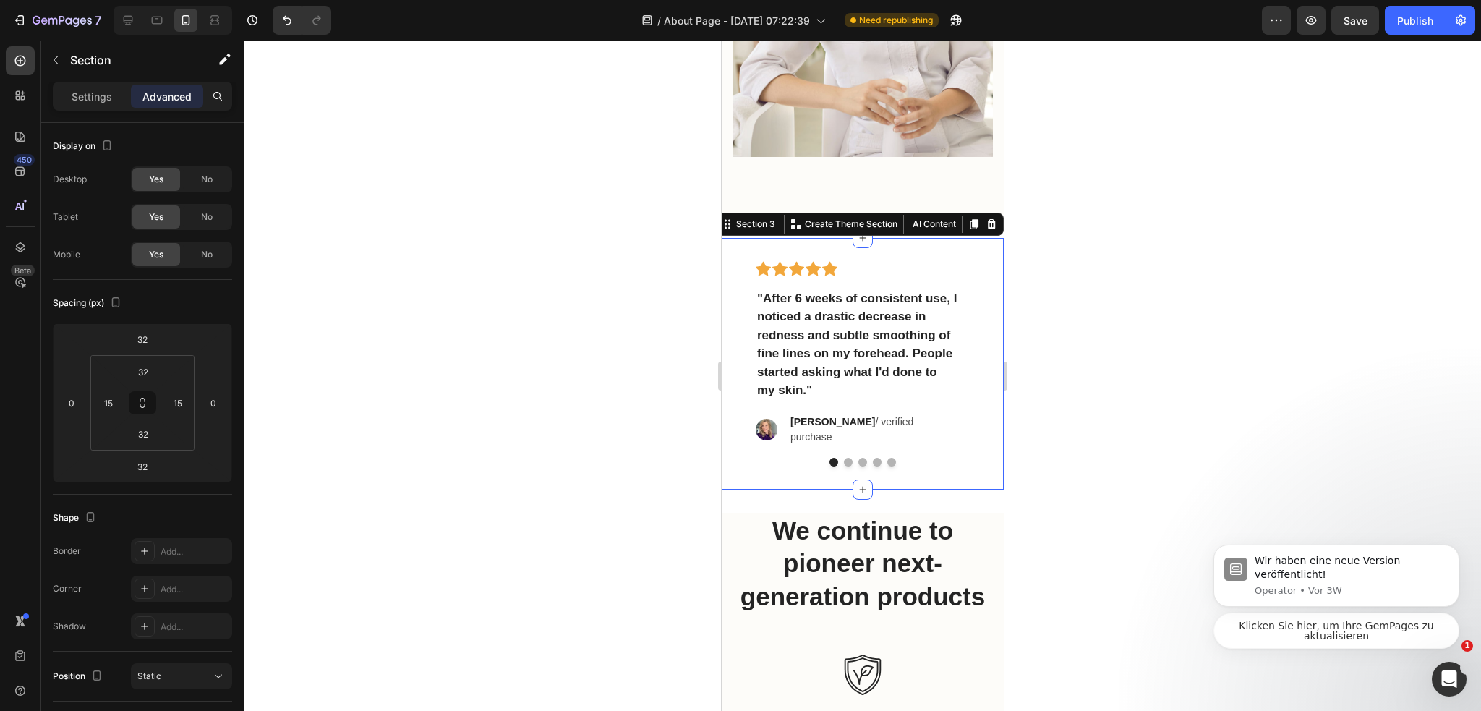
click at [523, 436] on div at bounding box center [862, 375] width 1237 height 670
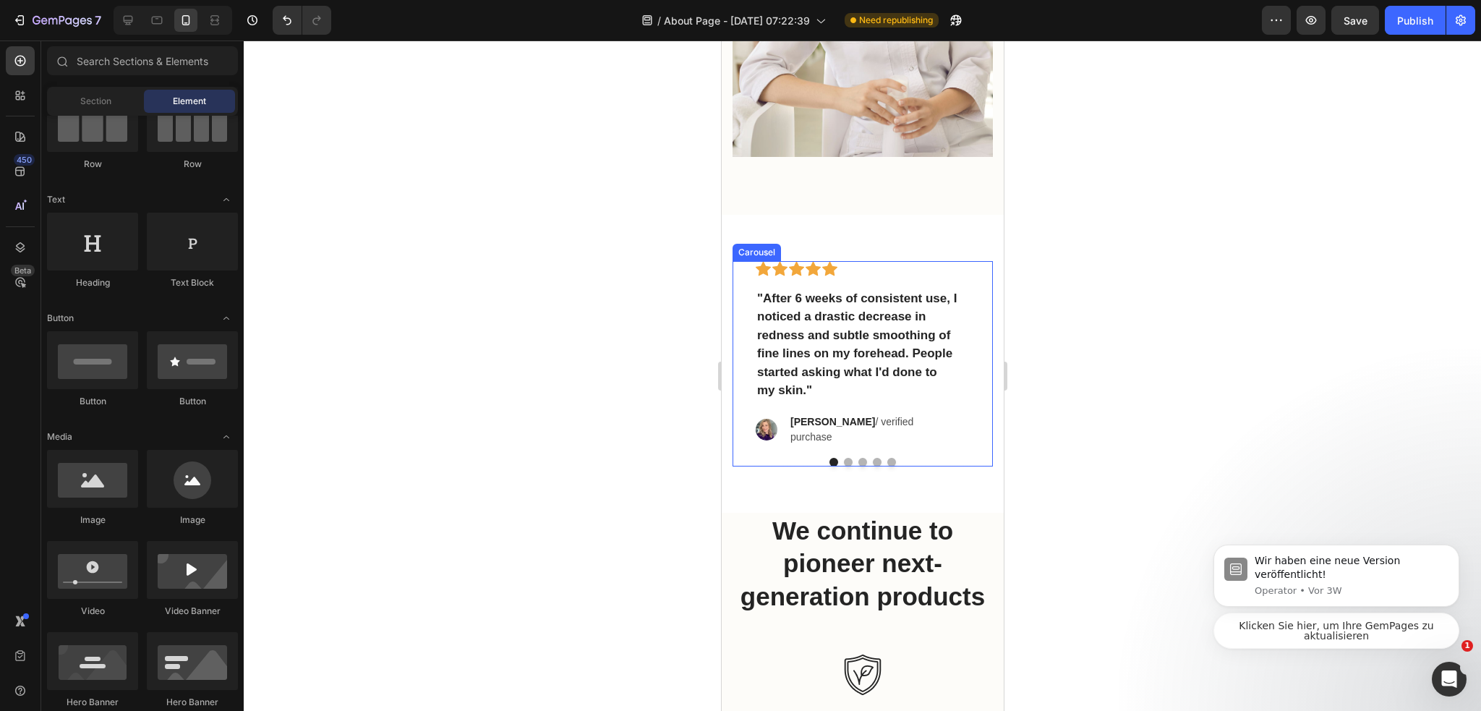
scroll to position [2620, 0]
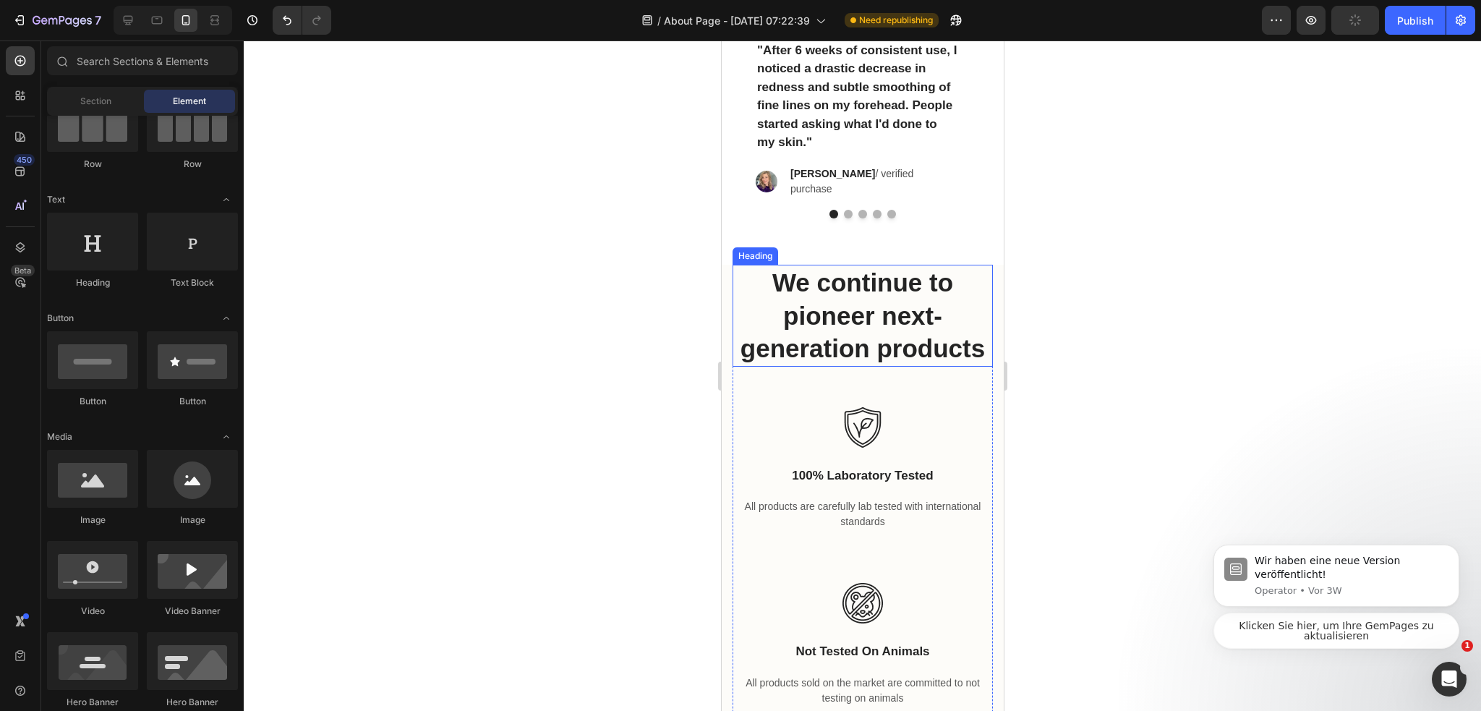
click at [942, 268] on h2 "We continue to pioneer next-generation products" at bounding box center [862, 316] width 260 height 102
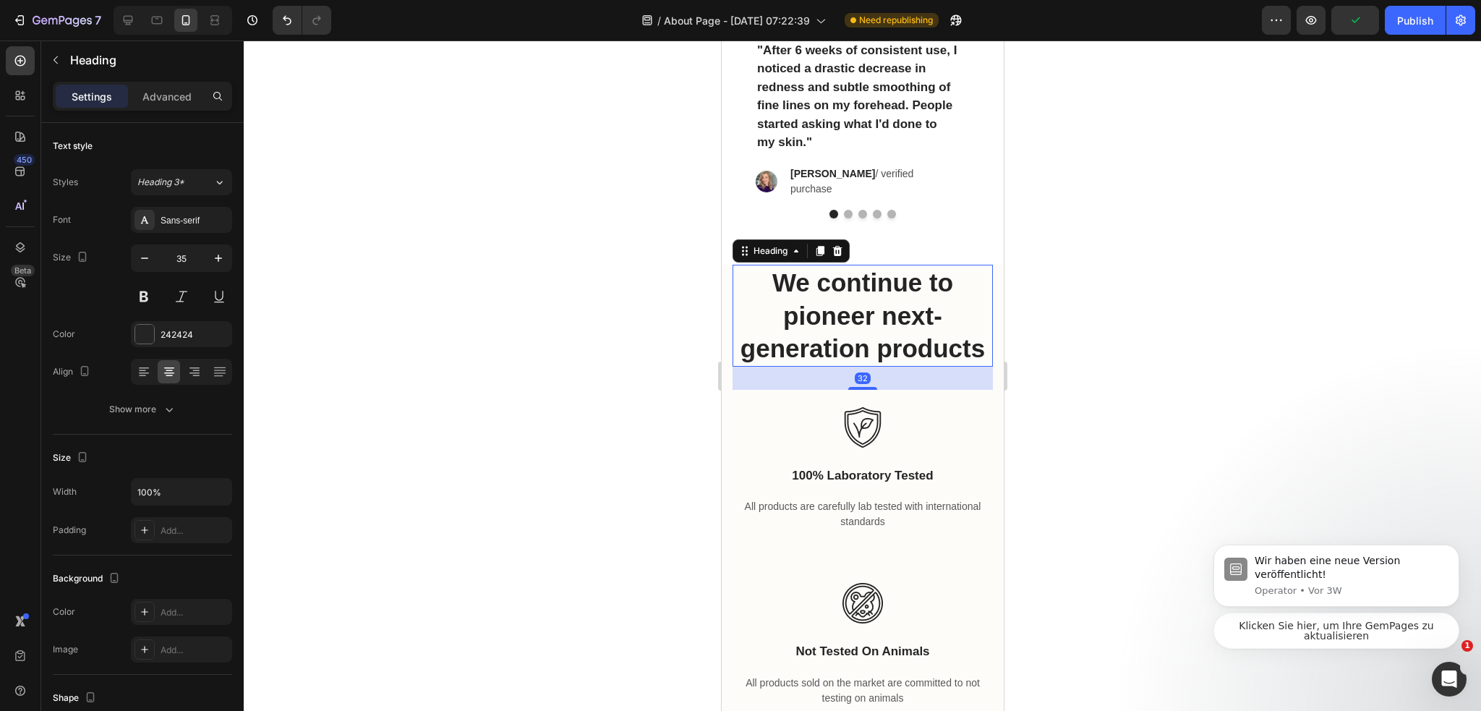
click at [962, 228] on div "Icon Icon Icon Icon Icon Row "After 6 weeks of consistent use, I noticed a dras…" at bounding box center [862, 116] width 282 height 252
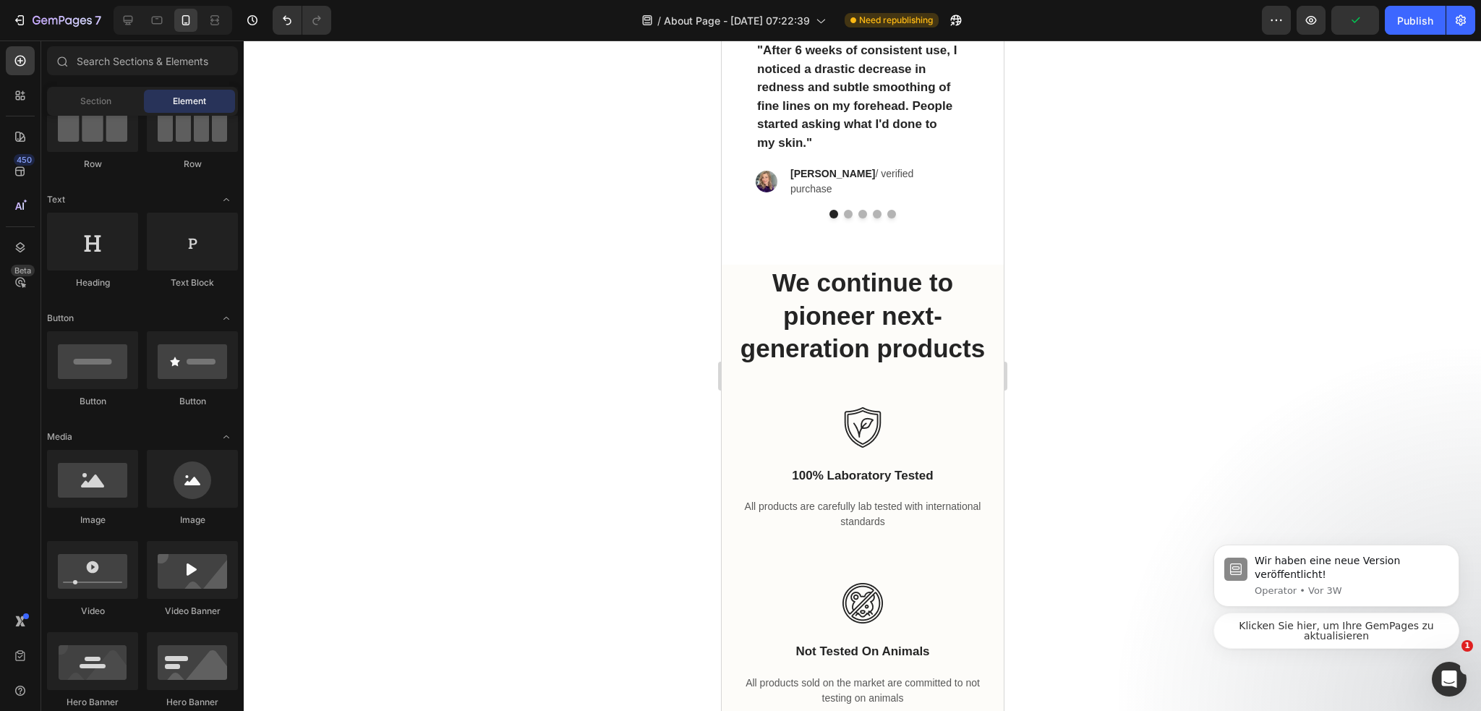
click at [973, 240] on div "Icon Icon Icon Icon Icon Row "After 6 weeks of consistent use, I noticed a dras…" at bounding box center [862, 247] width 282 height 5594
click at [956, 207] on div "Icon Icon Icon Icon Icon Row "After 6 weeks of consistent use, I noticed a dras…" at bounding box center [862, 116] width 282 height 252
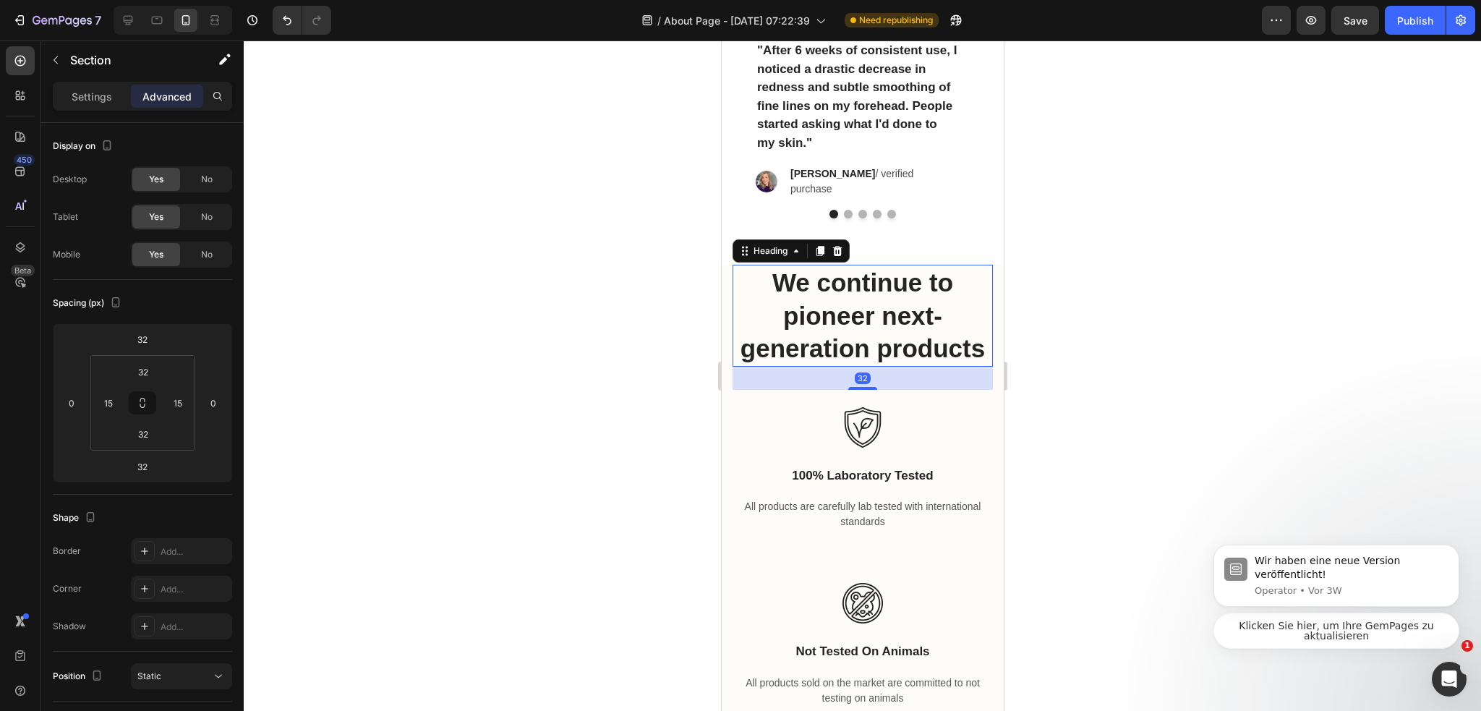
click at [928, 283] on h2 "We continue to pioneer next-generation products" at bounding box center [862, 316] width 260 height 102
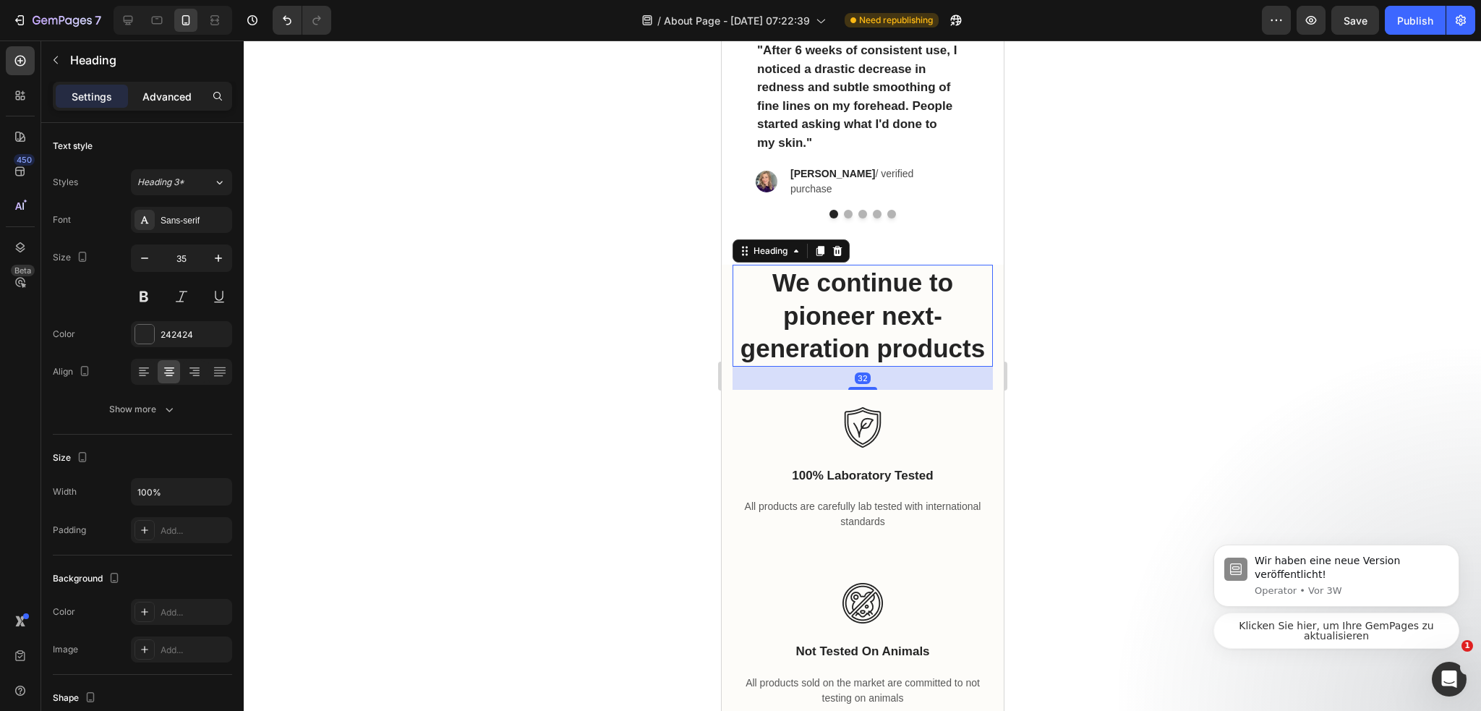
click at [162, 87] on div "Advanced" at bounding box center [167, 96] width 72 height 23
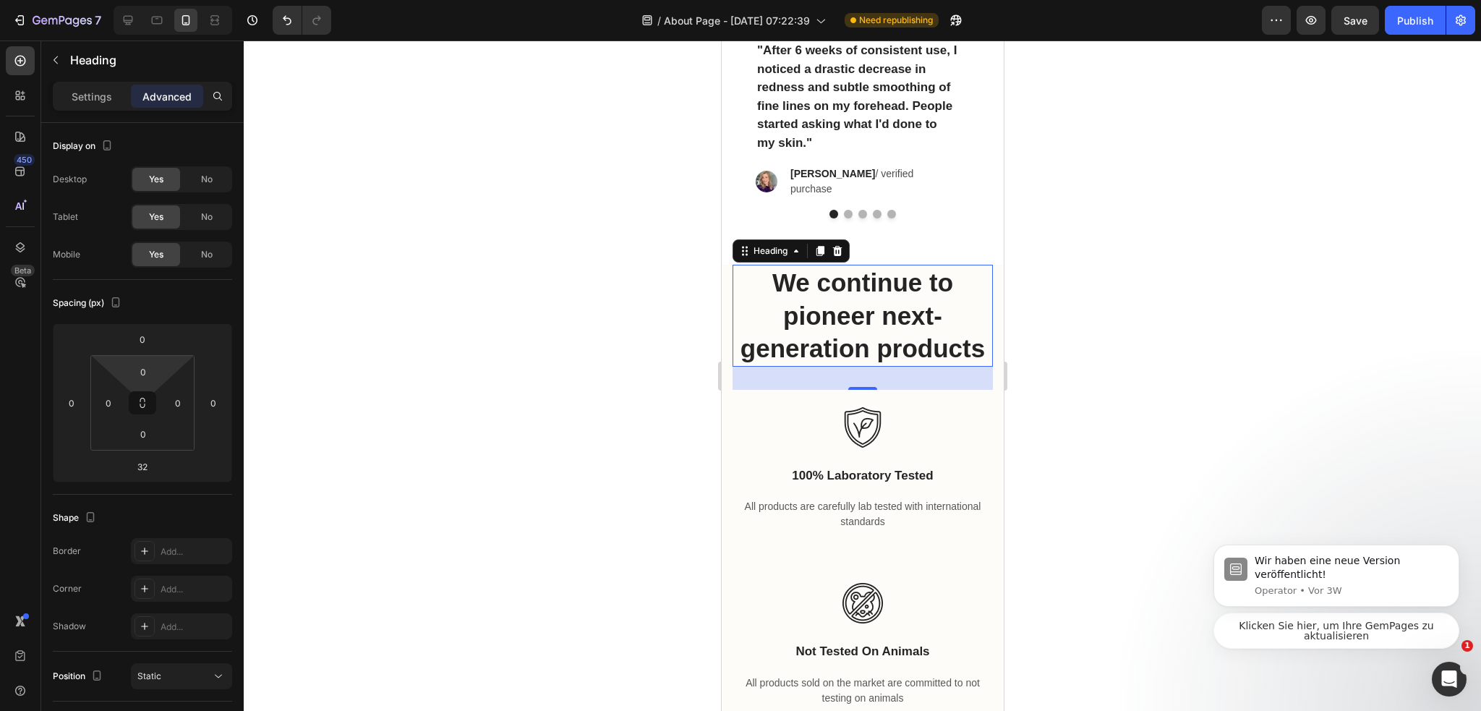
click at [145, 341] on input "0" at bounding box center [142, 339] width 29 height 22
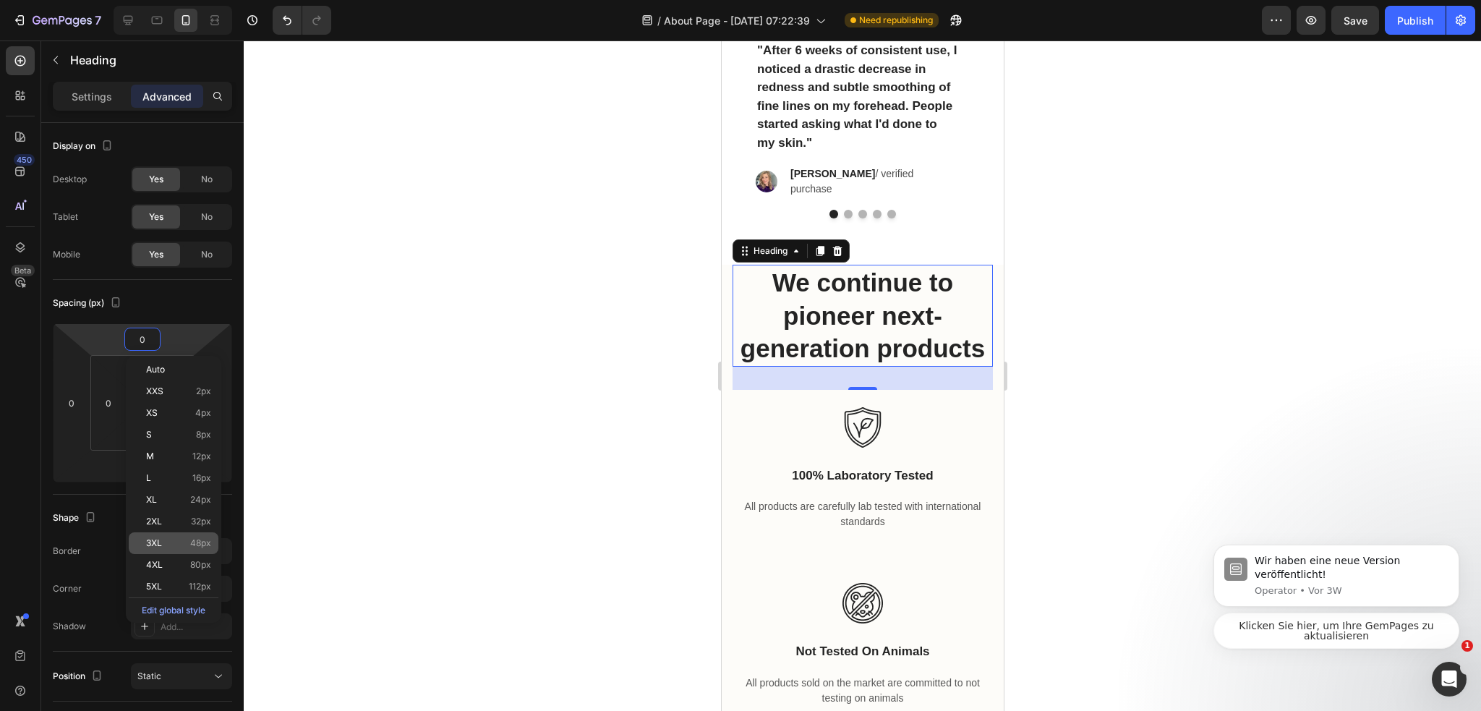
click at [197, 542] on span "48px" at bounding box center [200, 543] width 21 height 10
type input "48"
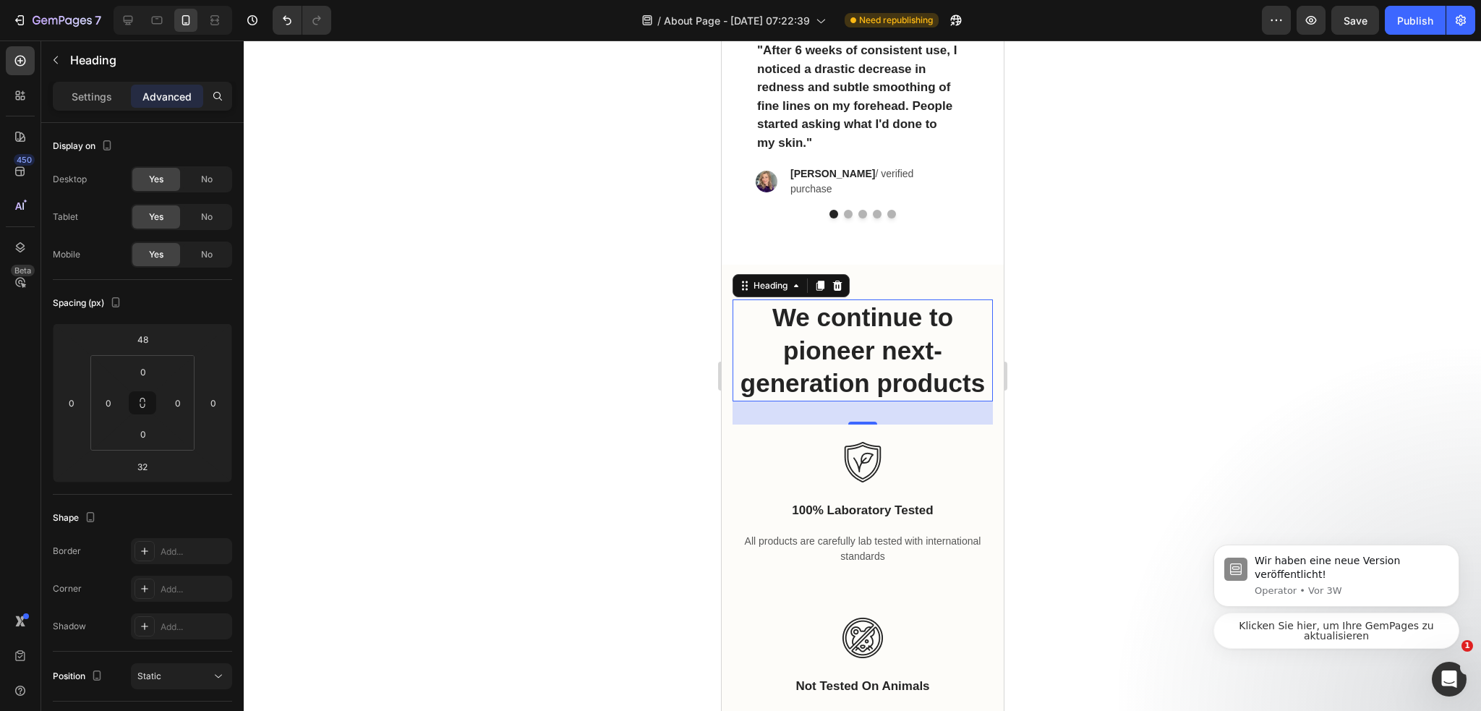
click at [448, 380] on div at bounding box center [862, 375] width 1237 height 670
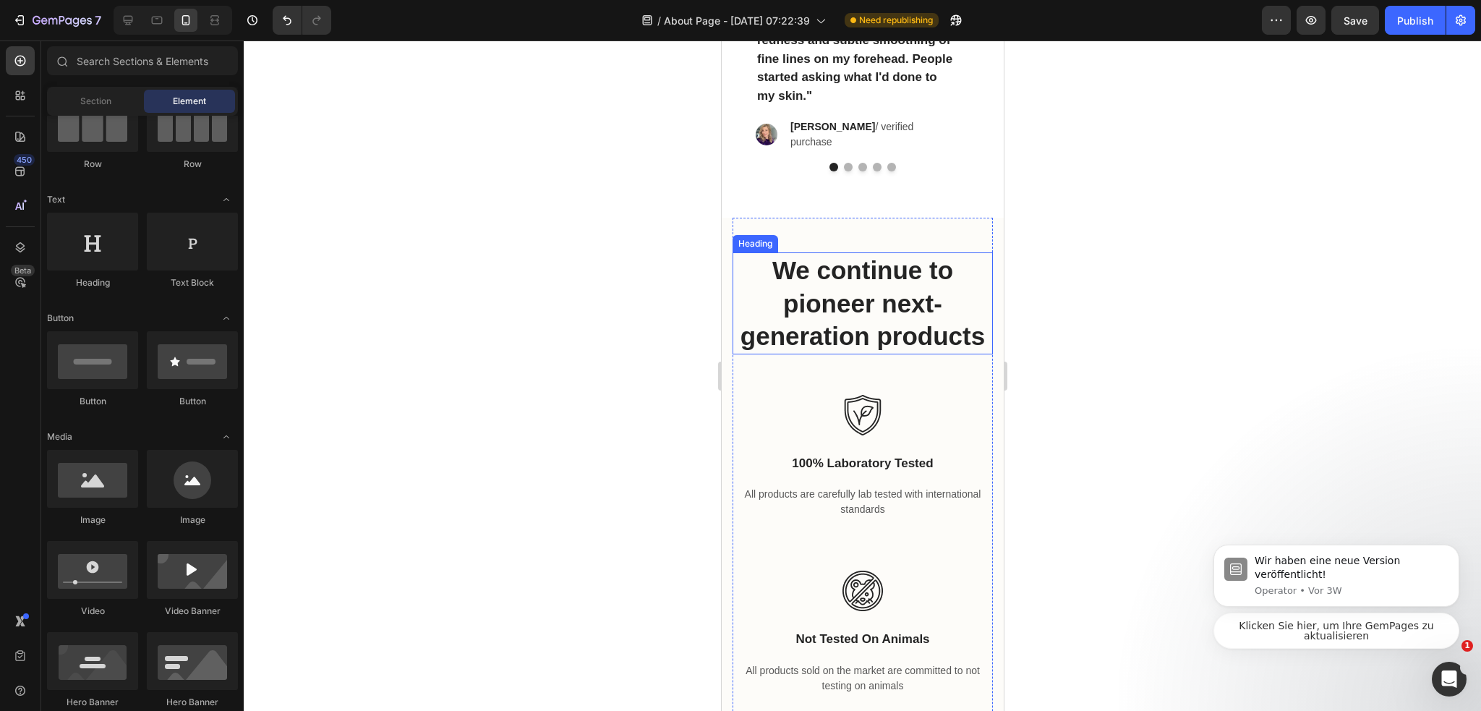
scroll to position [2692, 0]
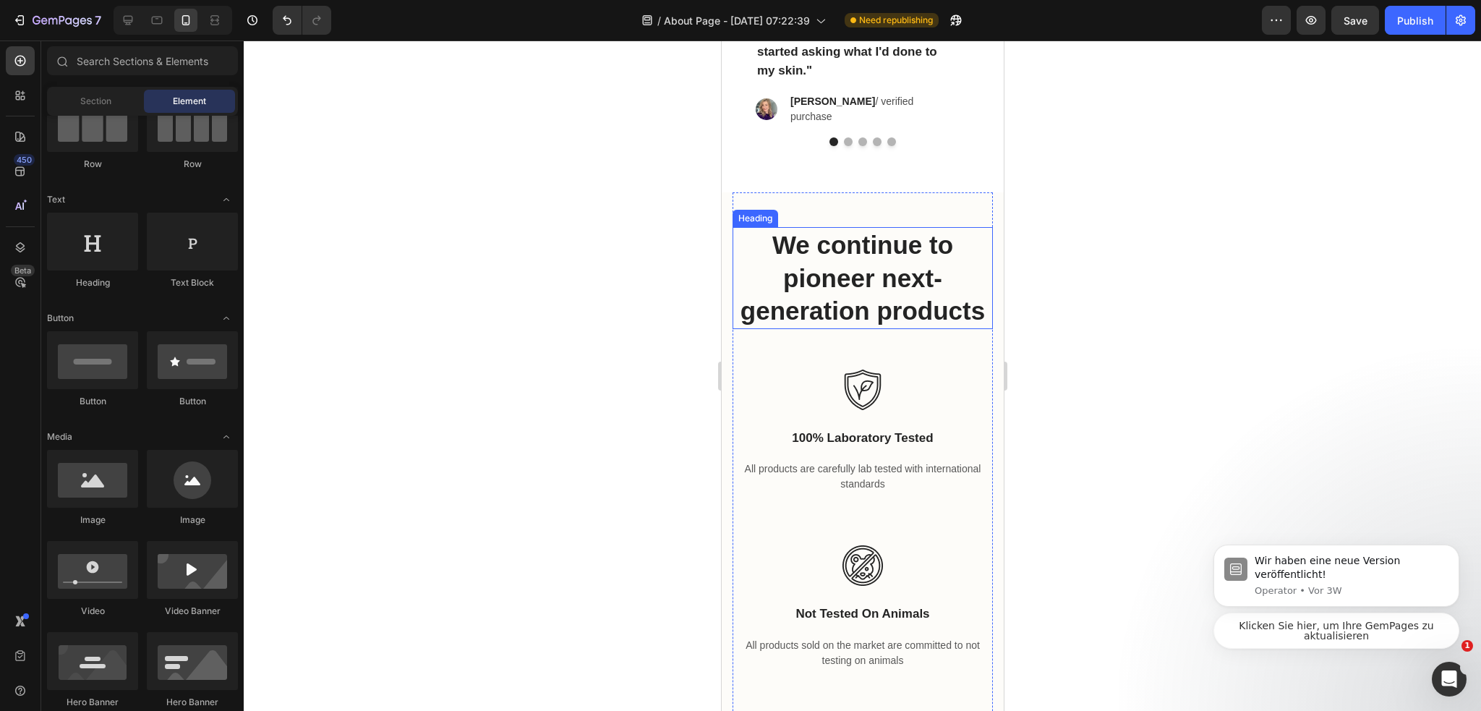
click at [949, 303] on h2 "We continue to pioneer next-generation products" at bounding box center [862, 278] width 260 height 102
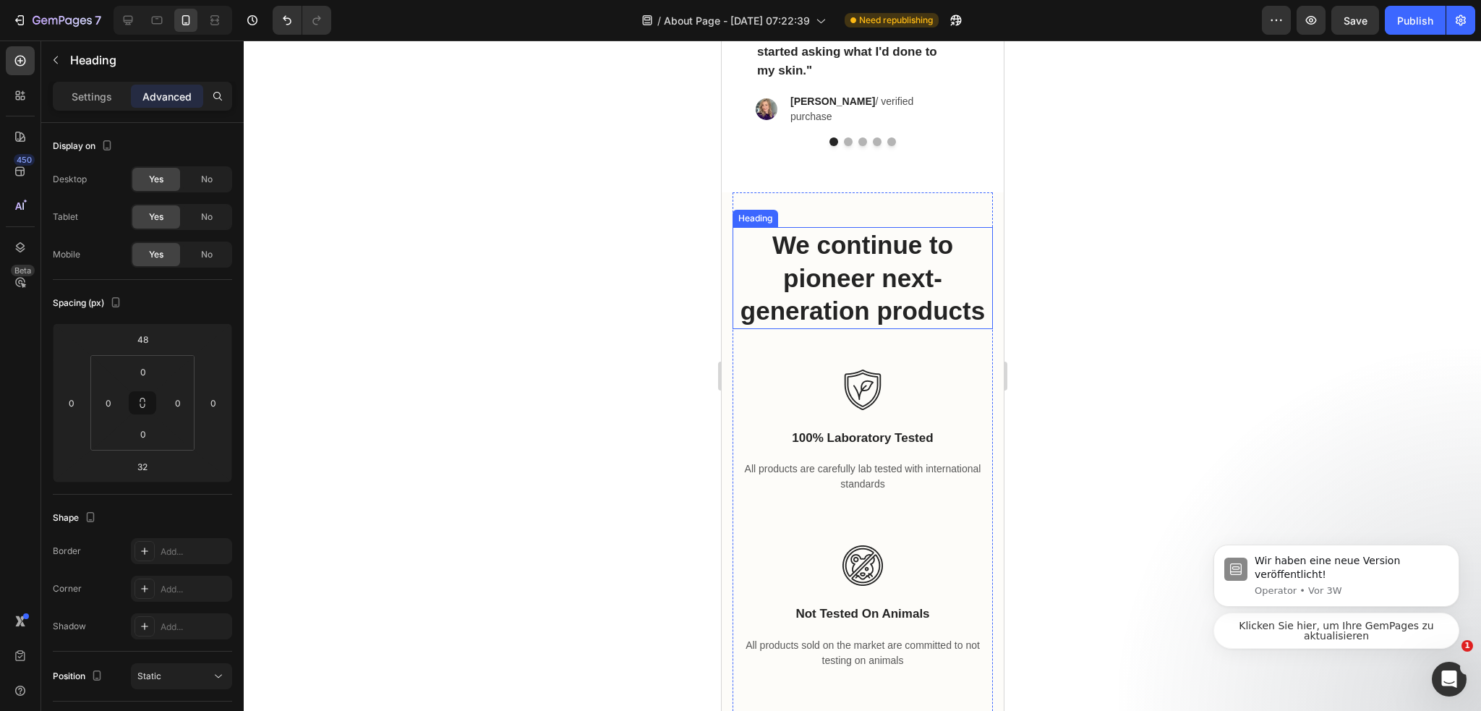
click at [948, 303] on h2 "We continue to pioneer next-generation products" at bounding box center [862, 278] width 260 height 102
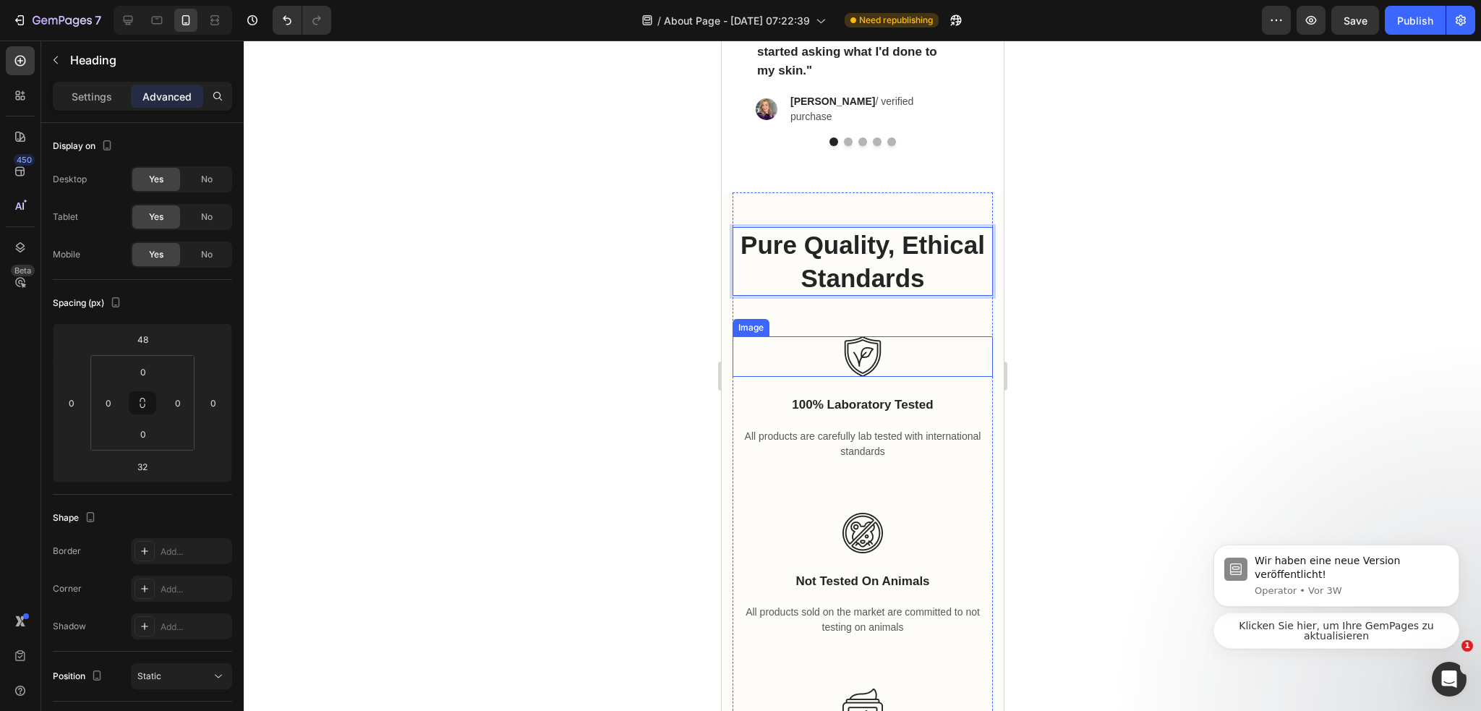
click at [914, 336] on div at bounding box center [862, 356] width 260 height 40
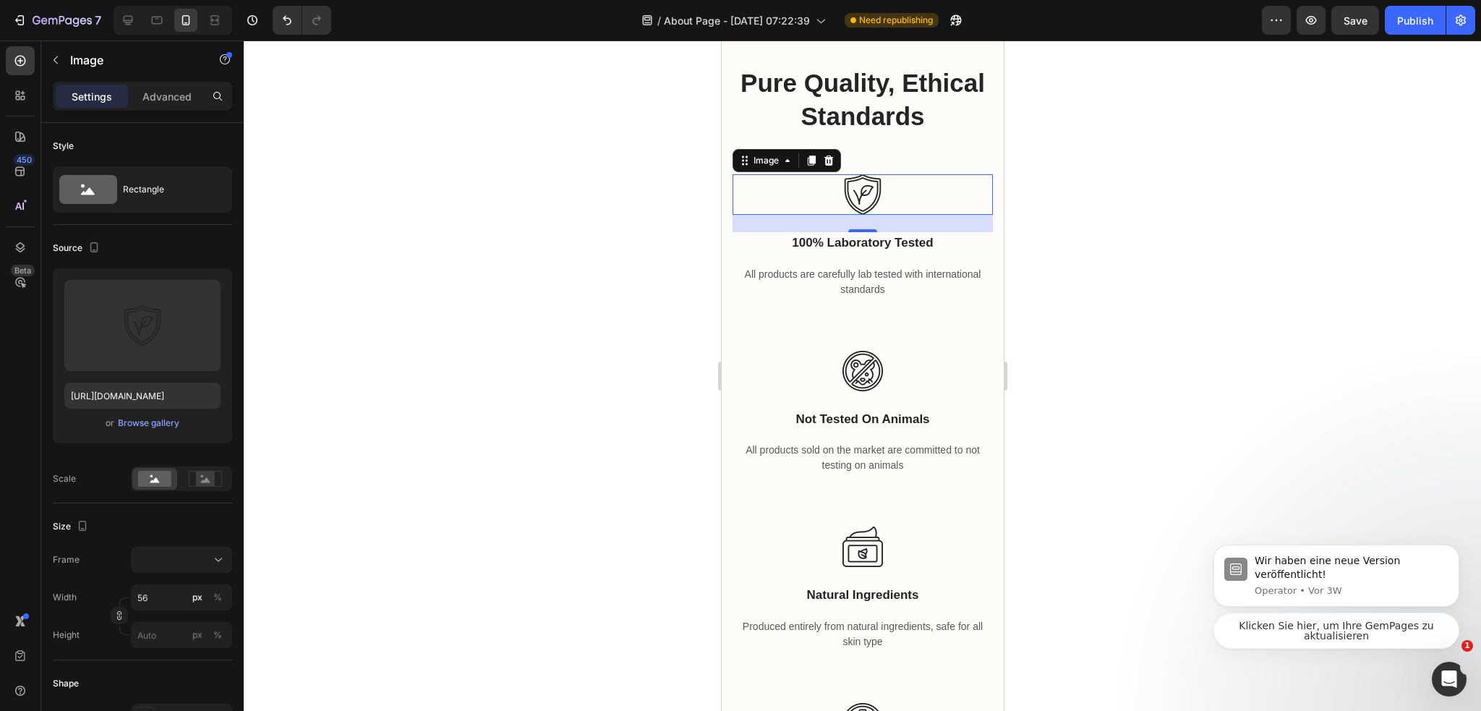
scroll to position [2764, 0]
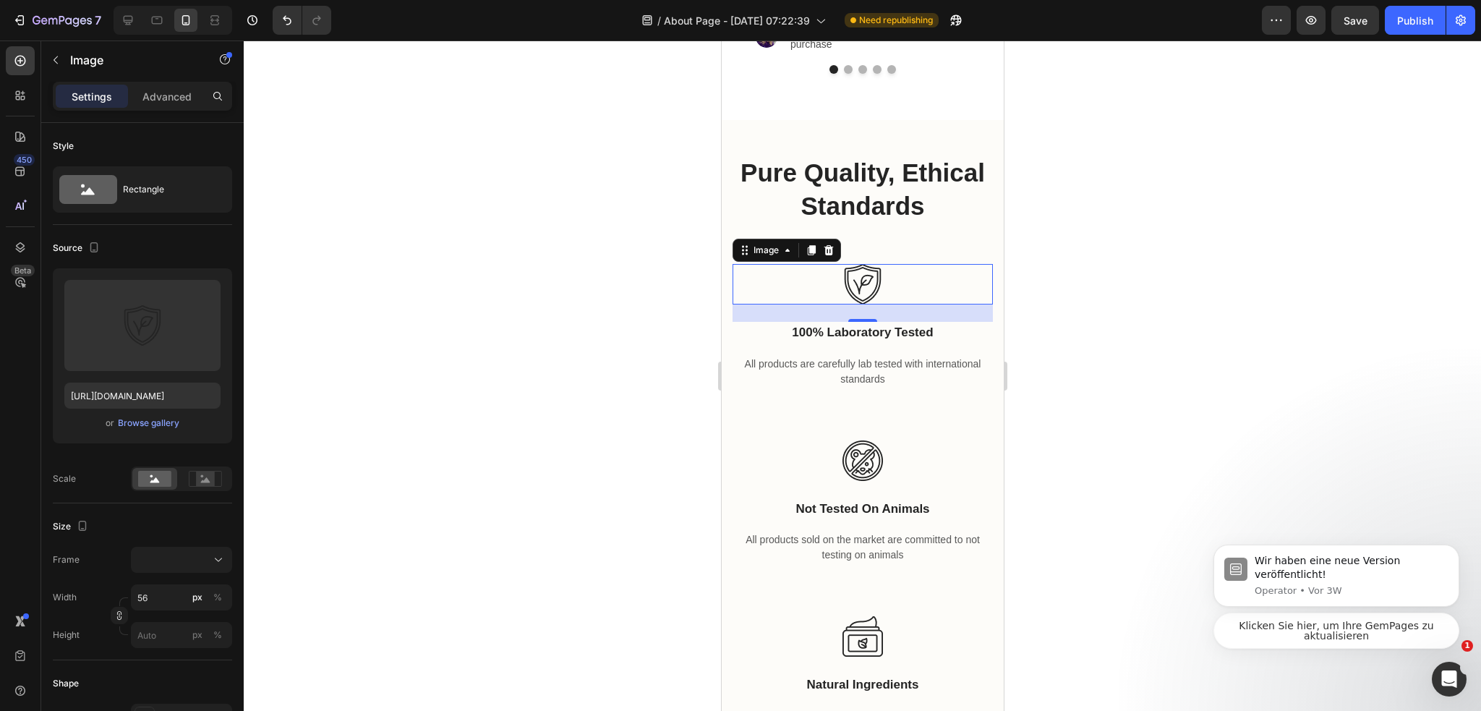
click at [1055, 328] on div at bounding box center [862, 375] width 1237 height 670
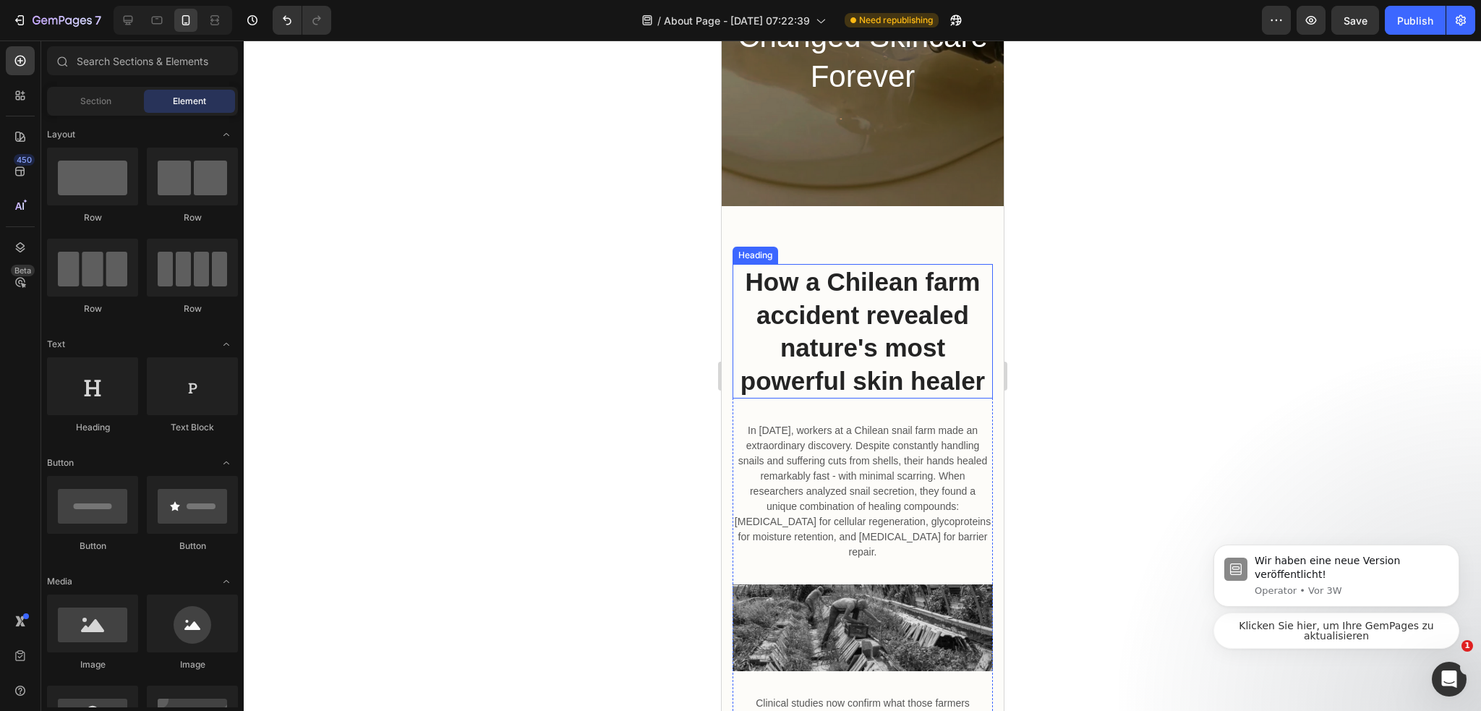
scroll to position [234, 0]
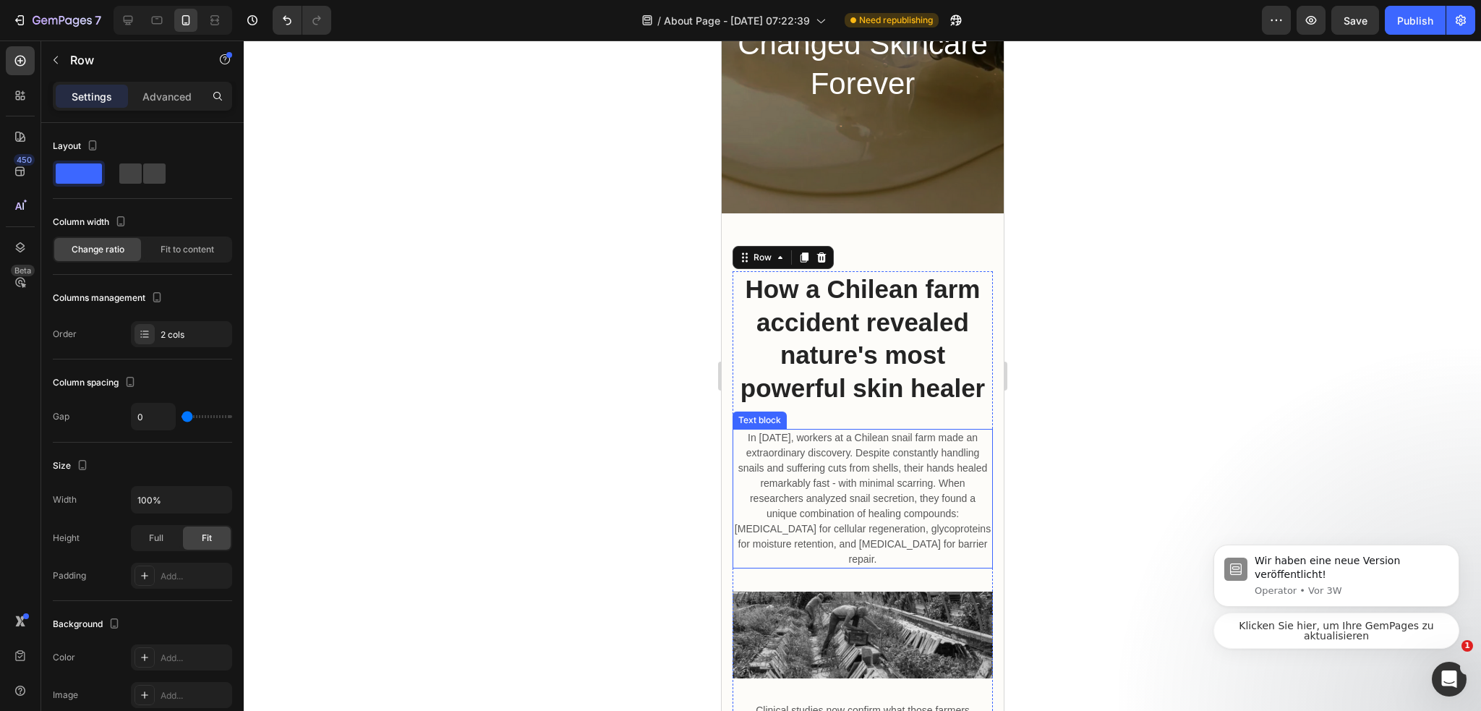
click at [856, 457] on p "In [DATE], workers at a Chilean snail farm made an extraordinary discovery. Des…" at bounding box center [861, 498] width 257 height 137
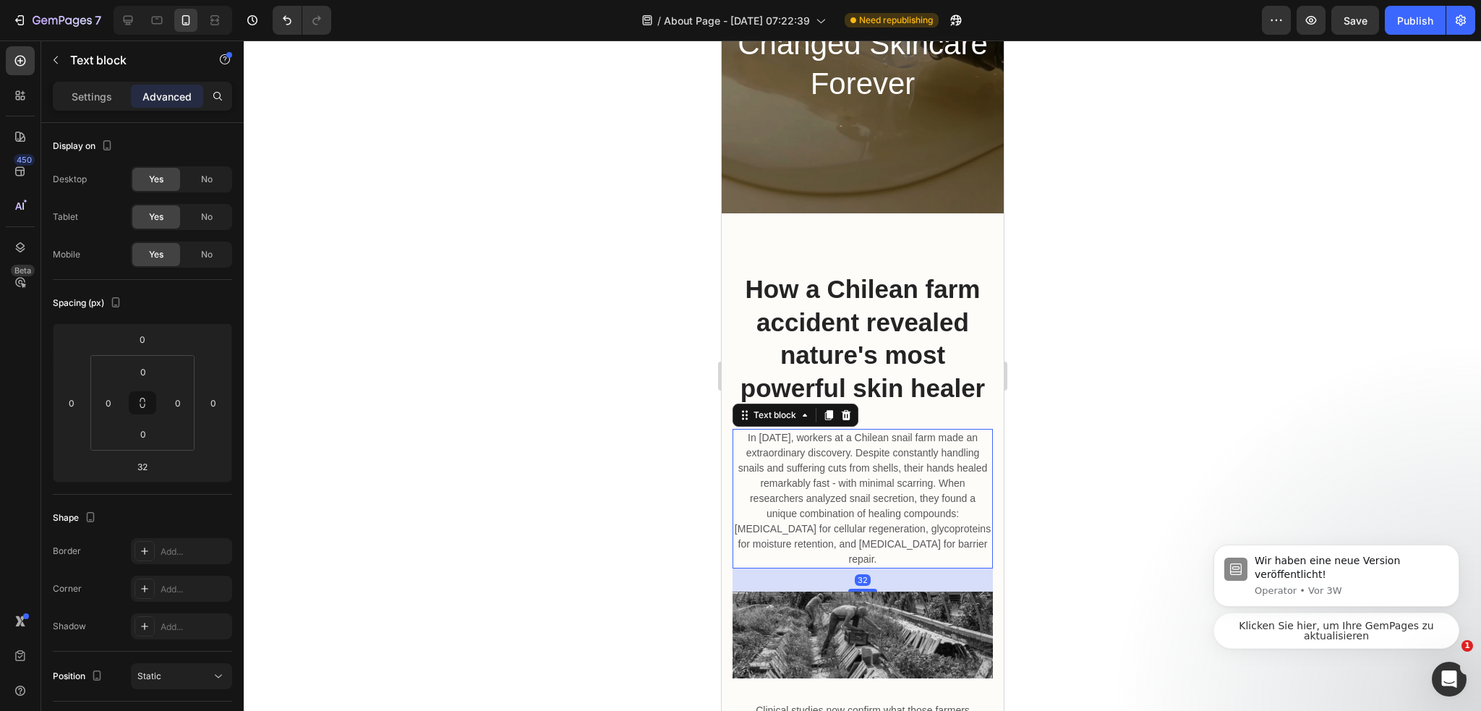
drag, startPoint x: 825, startPoint y: 419, endPoint x: 794, endPoint y: 423, distance: 30.7
click at [825, 419] on icon at bounding box center [828, 415] width 12 height 12
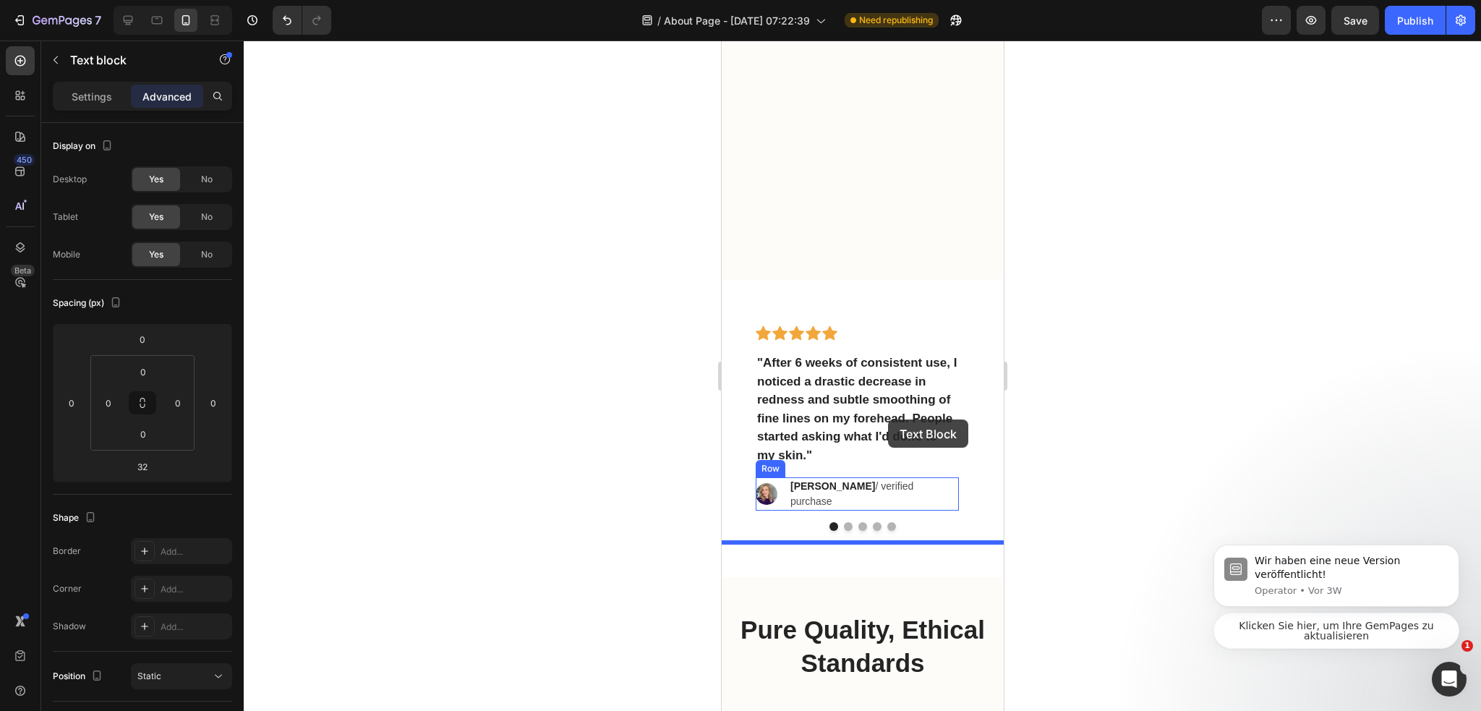
scroll to position [2837, 0]
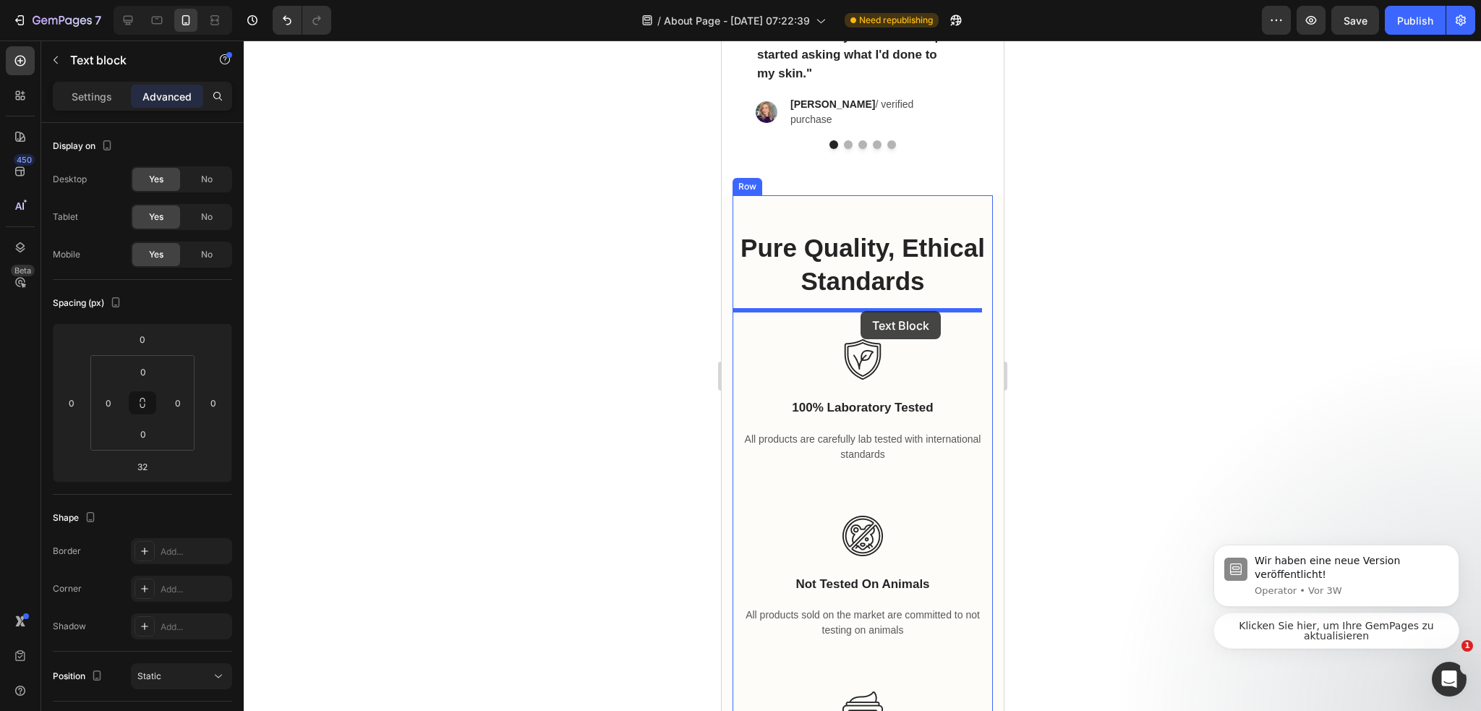
drag, startPoint x: 747, startPoint y: 346, endPoint x: 860, endPoint y: 310, distance: 118.2
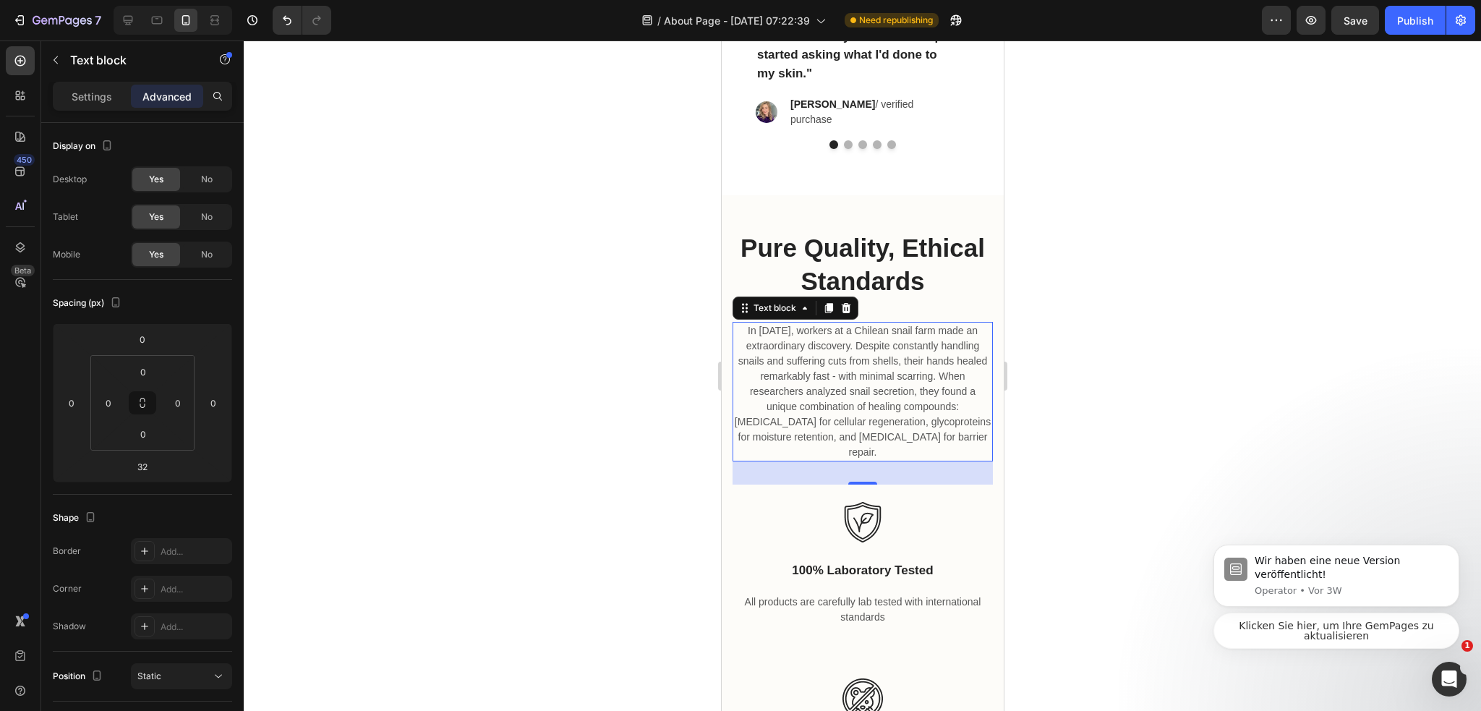
click at [862, 376] on p "In [DATE], workers at a Chilean snail farm made an extraordinary discovery. Des…" at bounding box center [861, 391] width 257 height 137
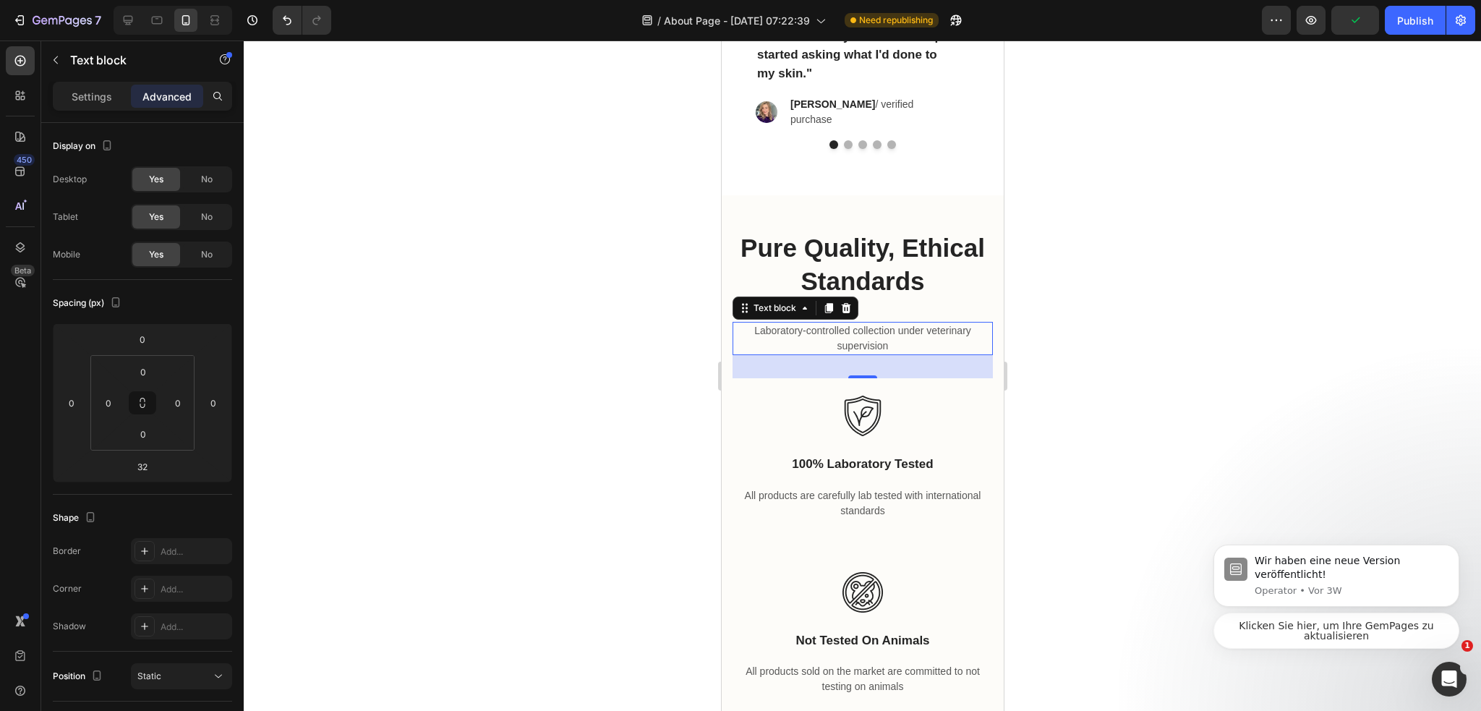
click at [1107, 393] on div at bounding box center [862, 375] width 1237 height 670
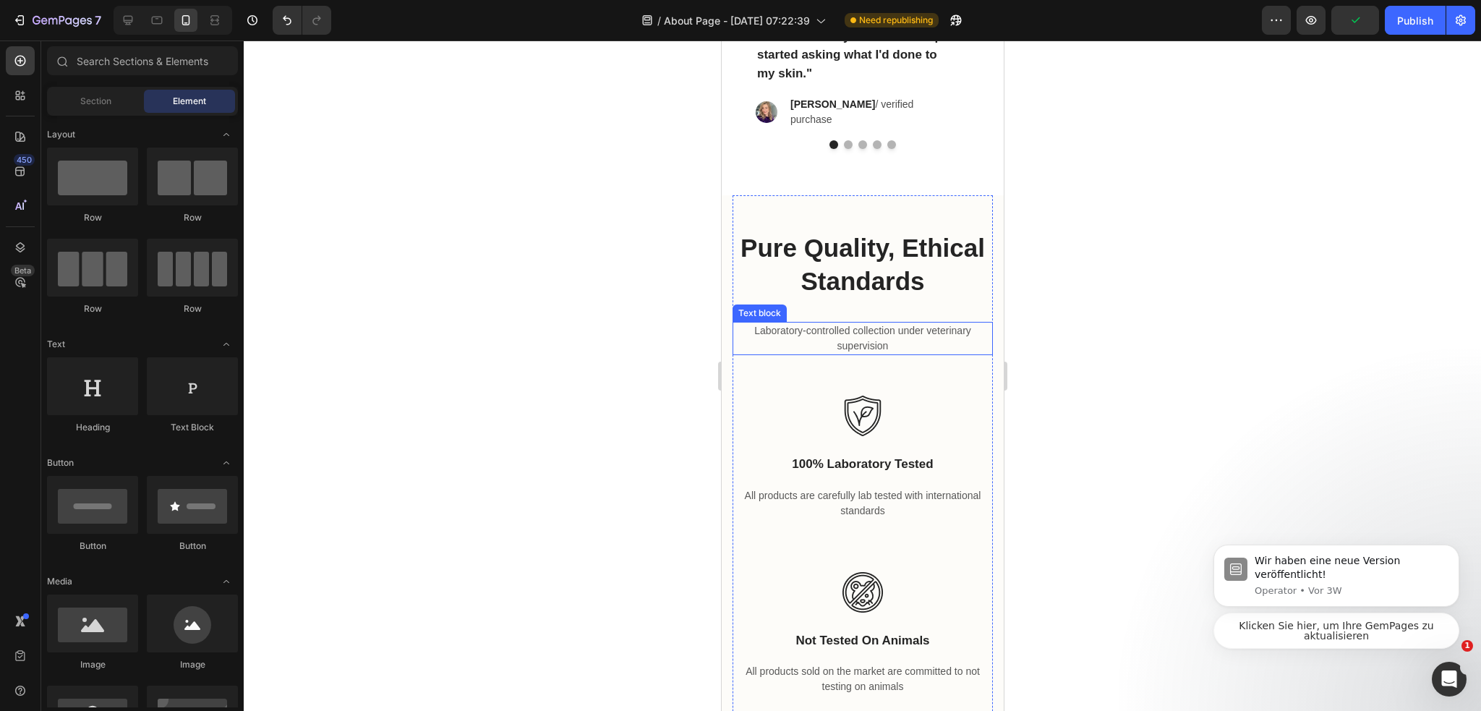
click at [920, 324] on p "Laboratory-controlled collection under veterinary supervision" at bounding box center [861, 338] width 257 height 30
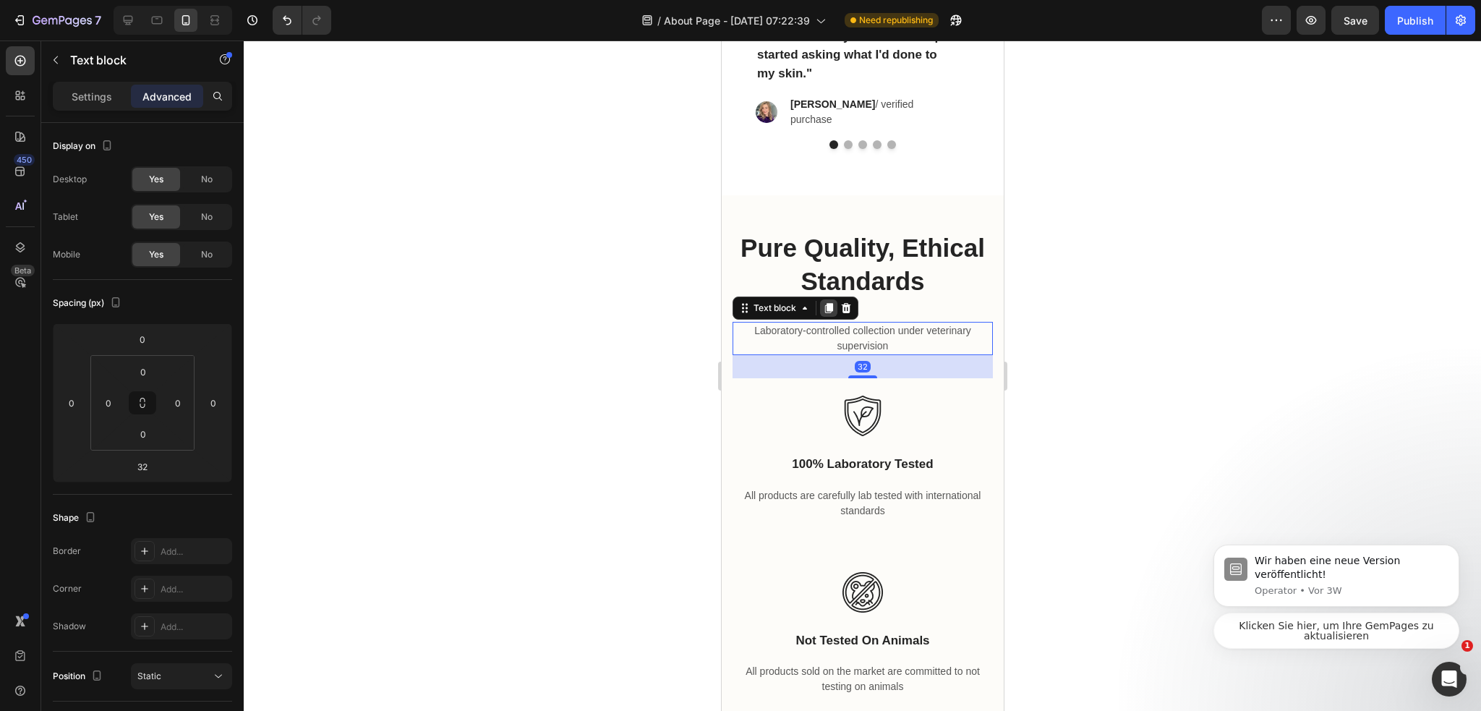
click at [826, 303] on icon at bounding box center [828, 308] width 8 height 10
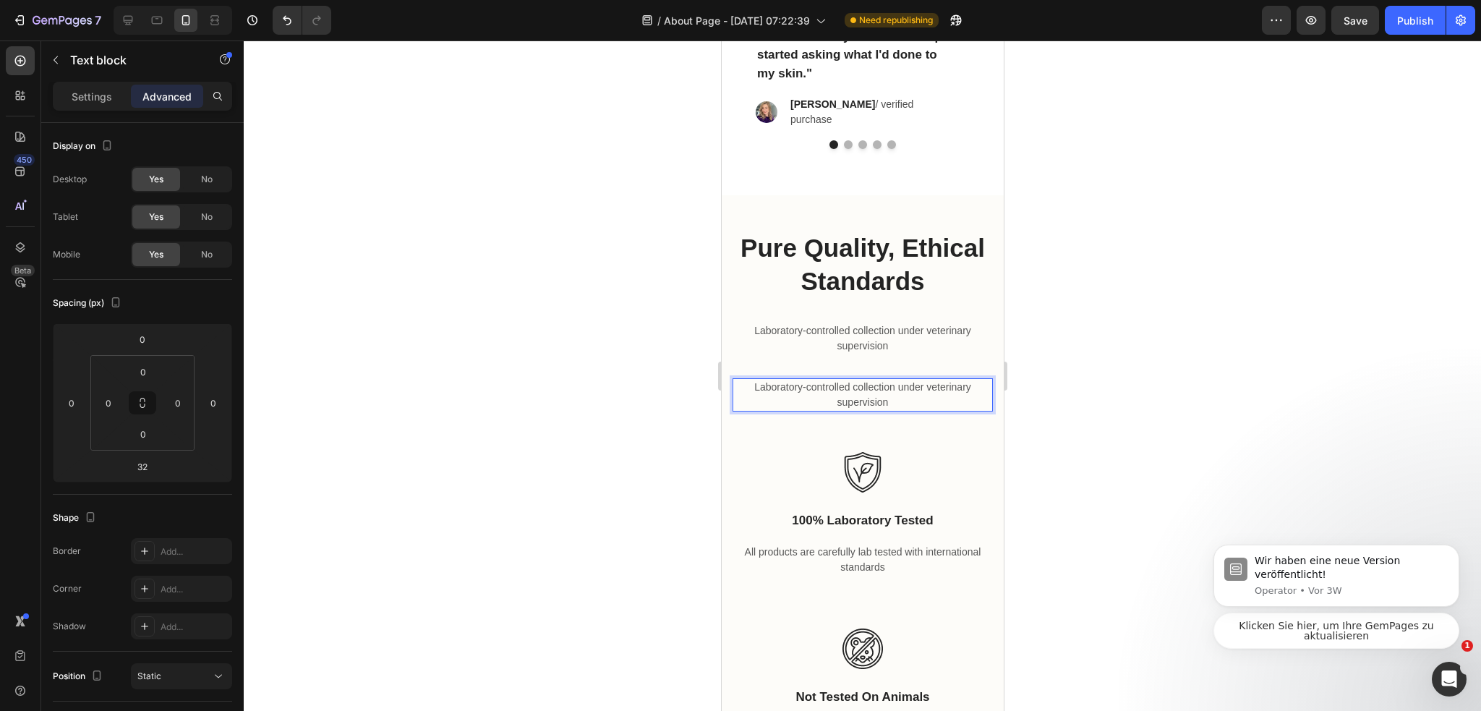
click at [861, 393] on p "Laboratory-controlled collection under veterinary supervision" at bounding box center [861, 395] width 257 height 30
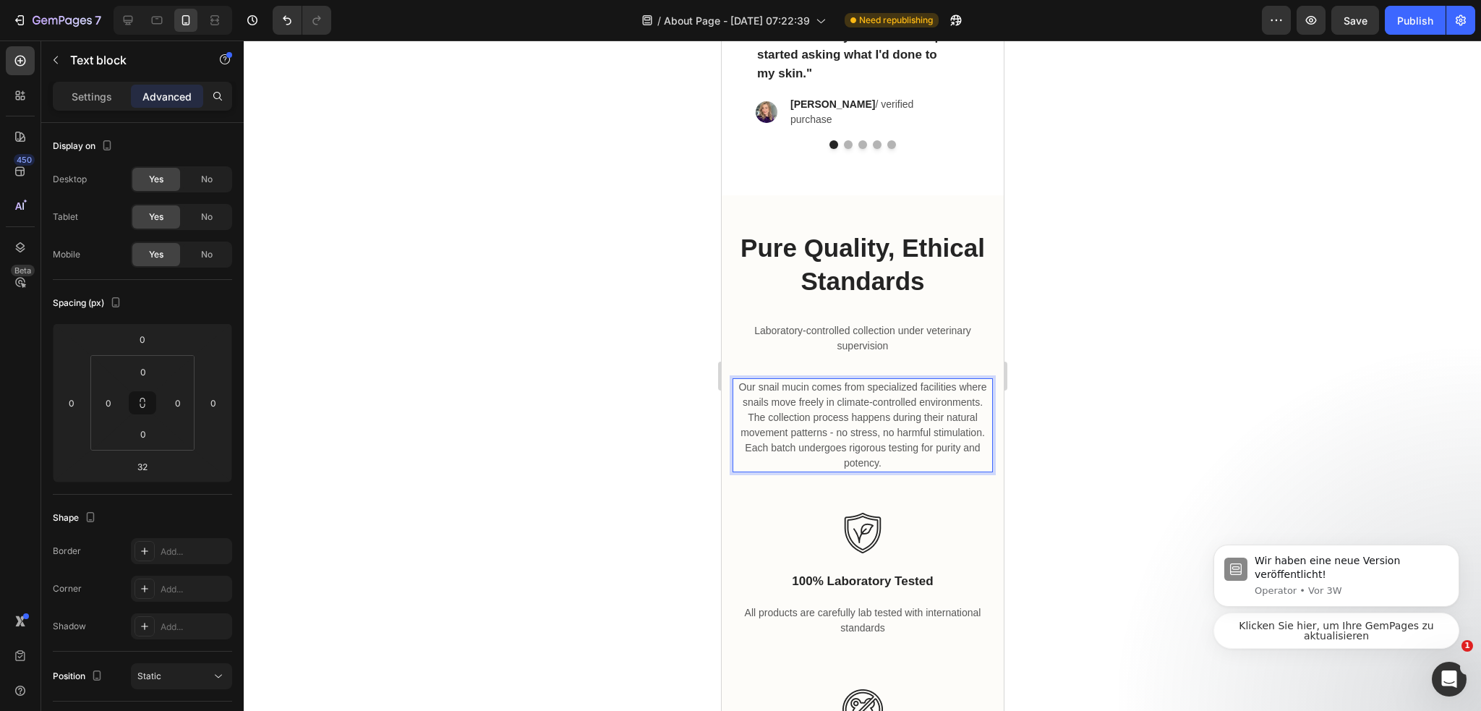
click at [1122, 429] on div at bounding box center [862, 375] width 1237 height 670
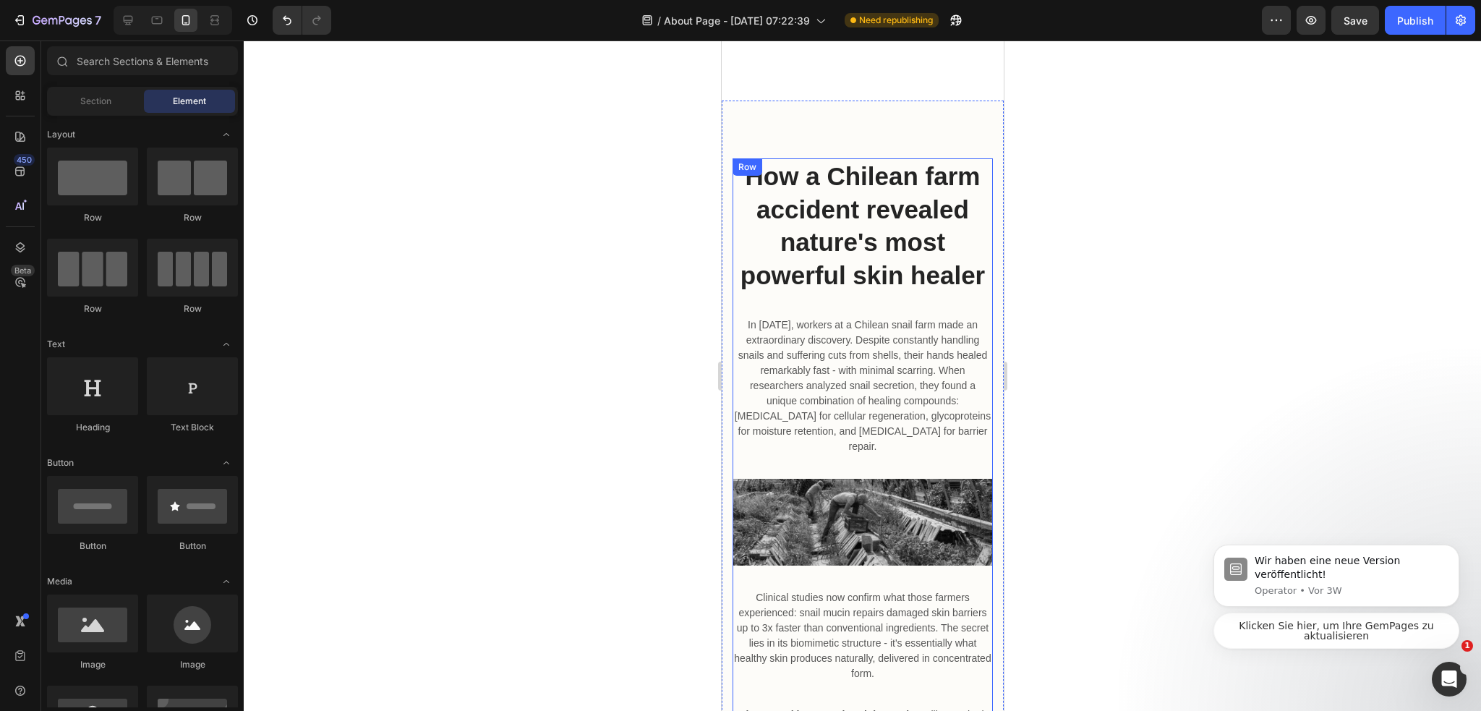
scroll to position [451, 0]
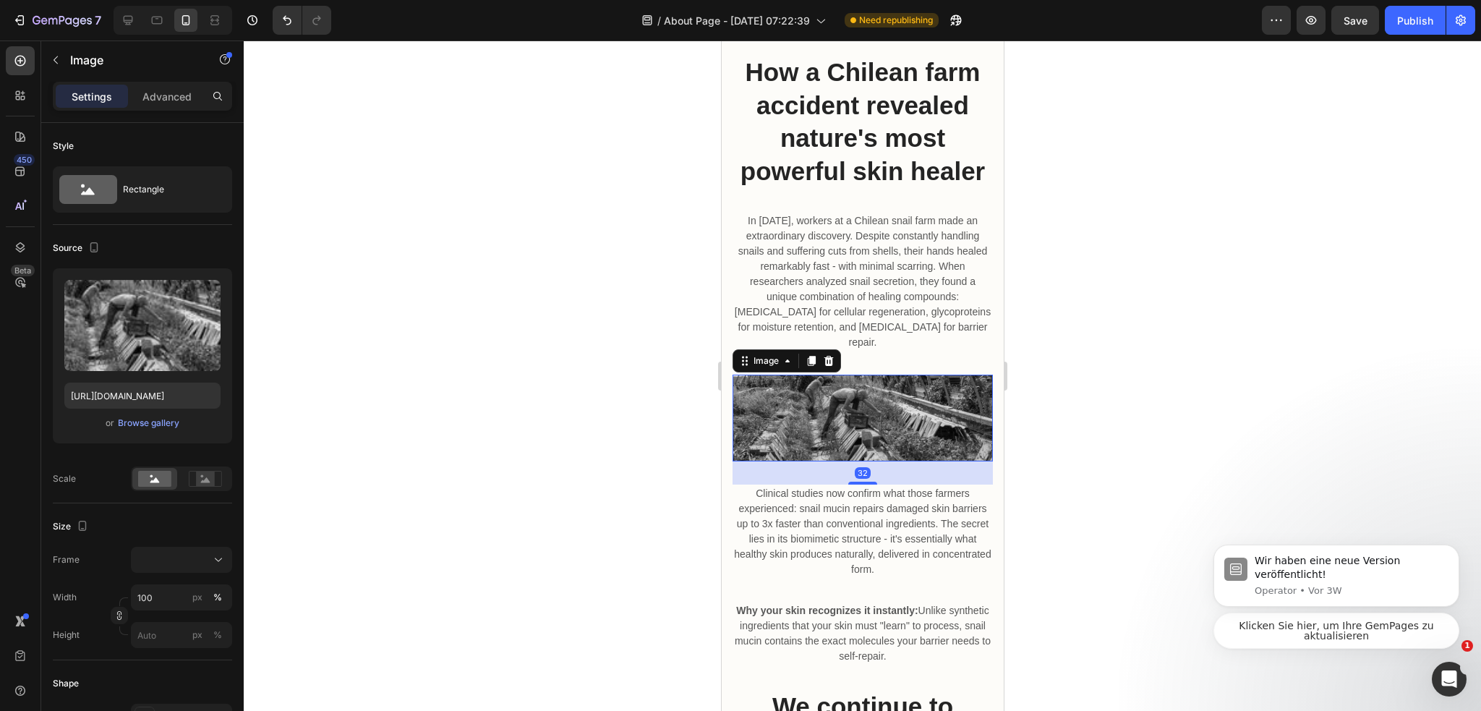
click at [883, 374] on img at bounding box center [862, 417] width 260 height 87
click at [810, 355] on icon at bounding box center [811, 361] width 12 height 12
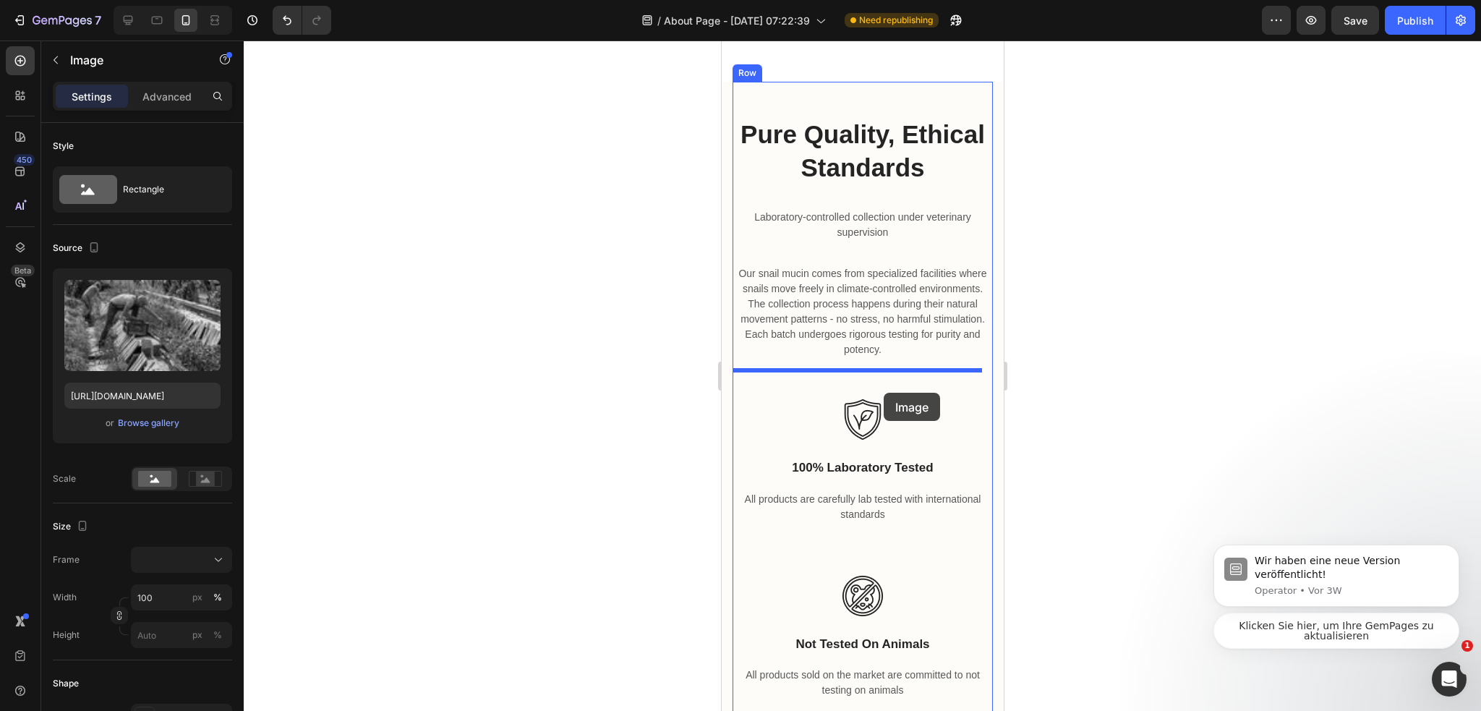
scroll to position [2909, 0]
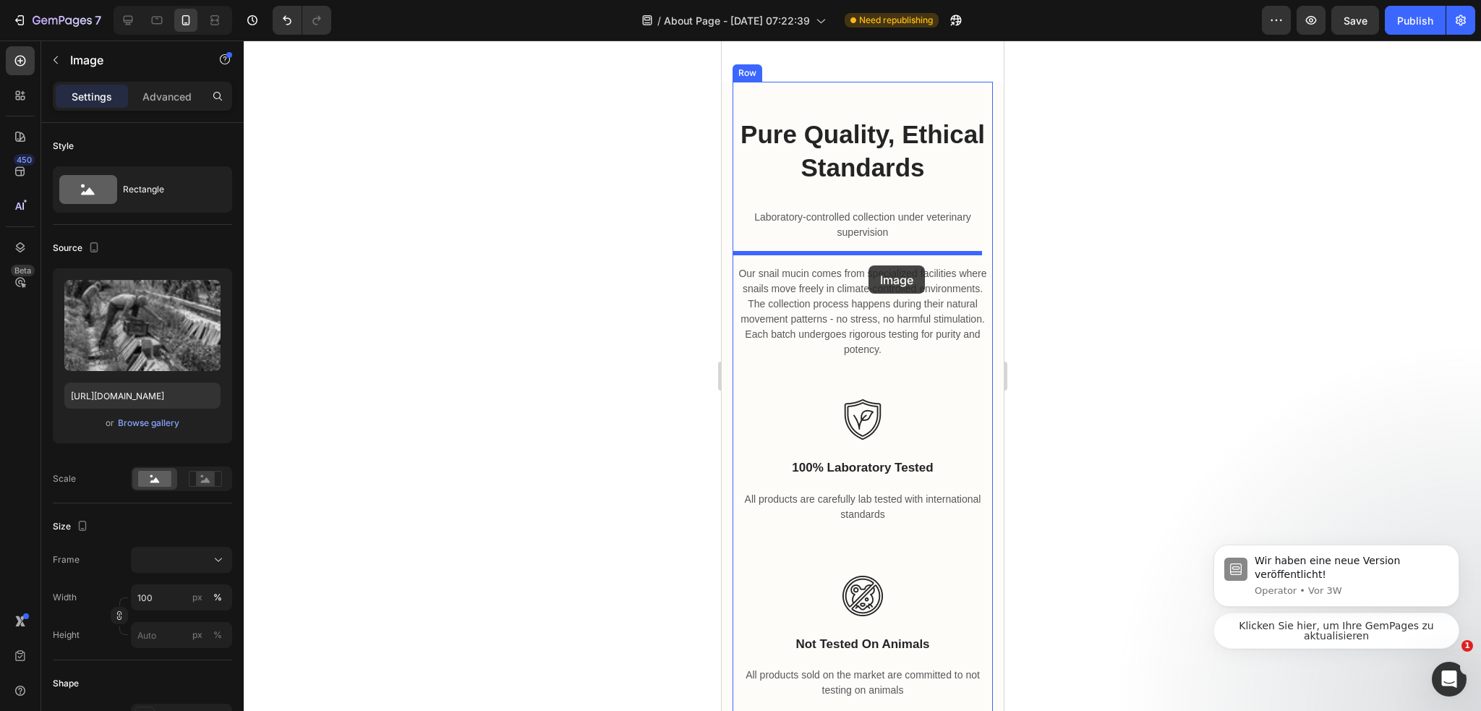
drag, startPoint x: 750, startPoint y: 450, endPoint x: 867, endPoint y: 260, distance: 223.3
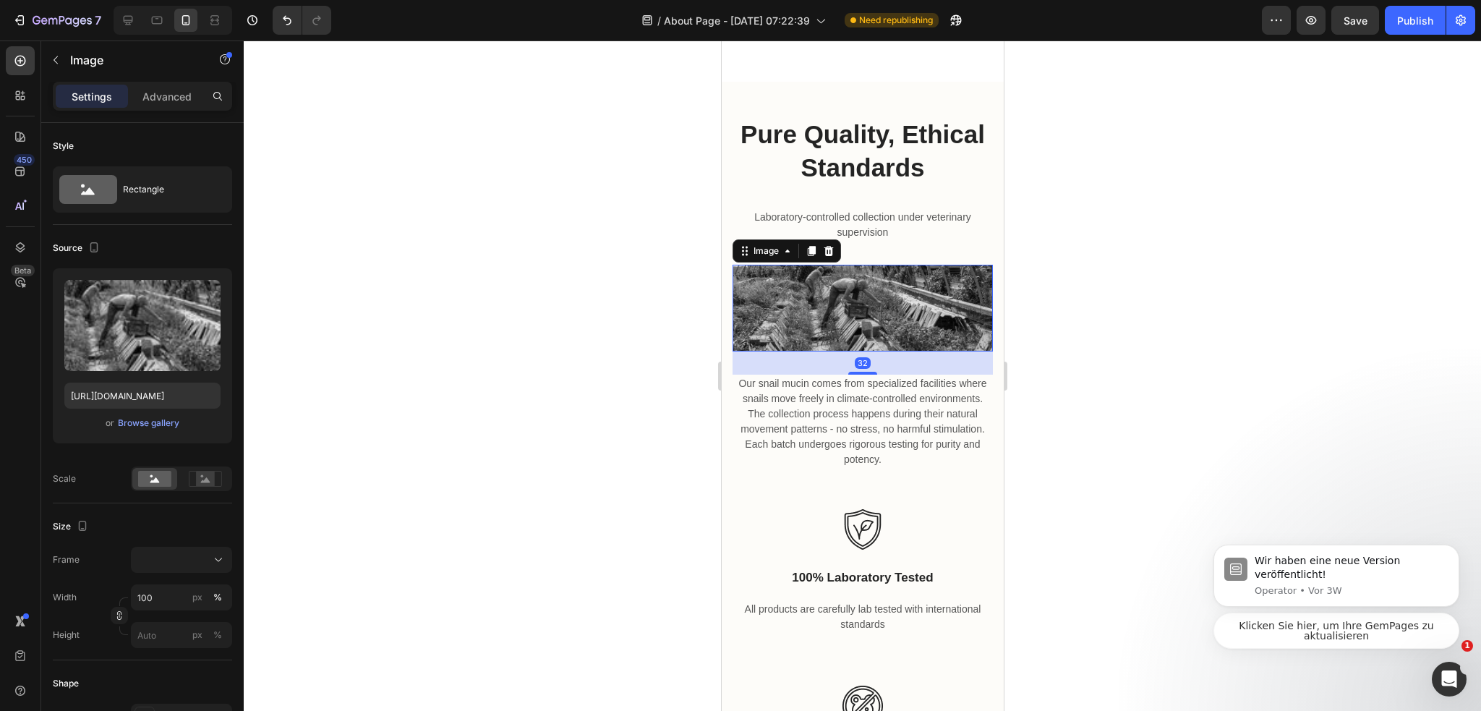
click at [860, 308] on img at bounding box center [862, 308] width 260 height 87
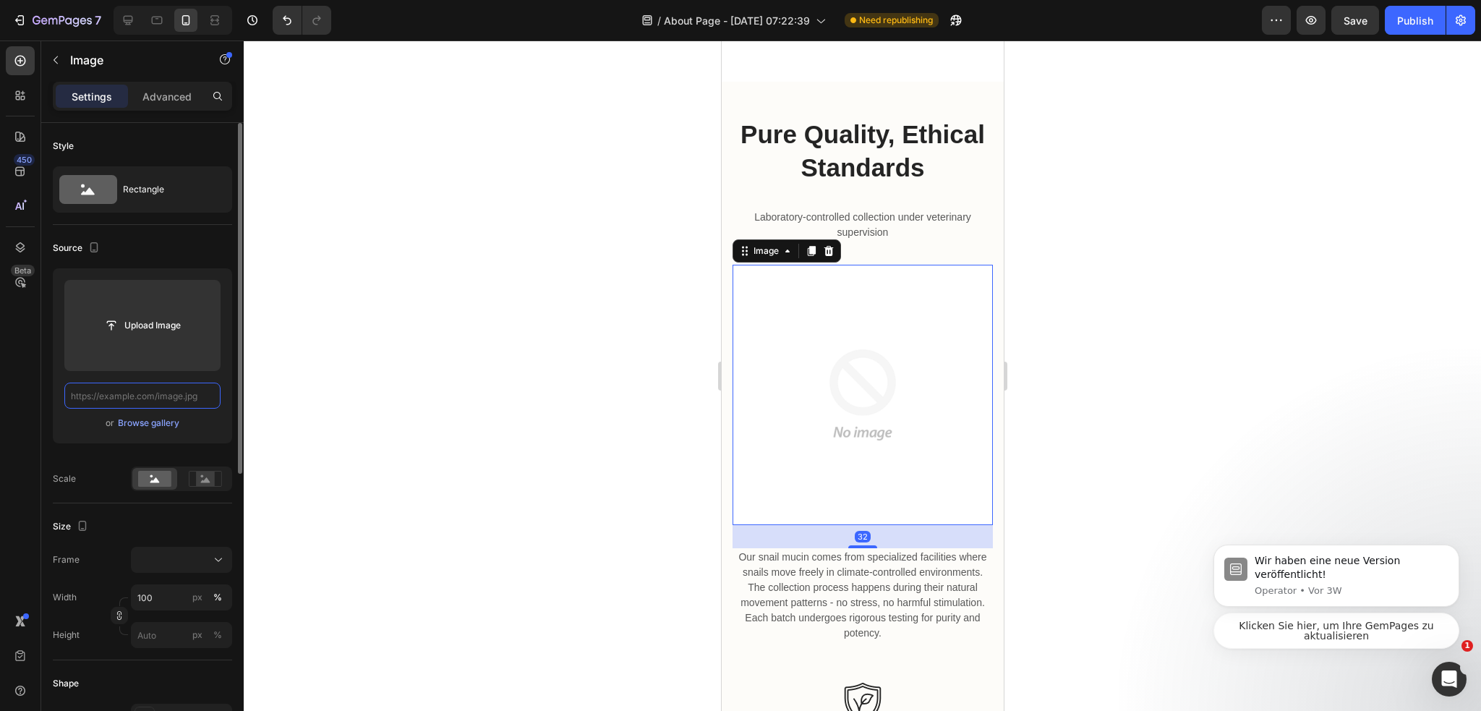
scroll to position [0, 0]
paste input "https://cdn.shopify.com/s/files/1/0974/3948/2195/files/freeimgen_1756190999948.…"
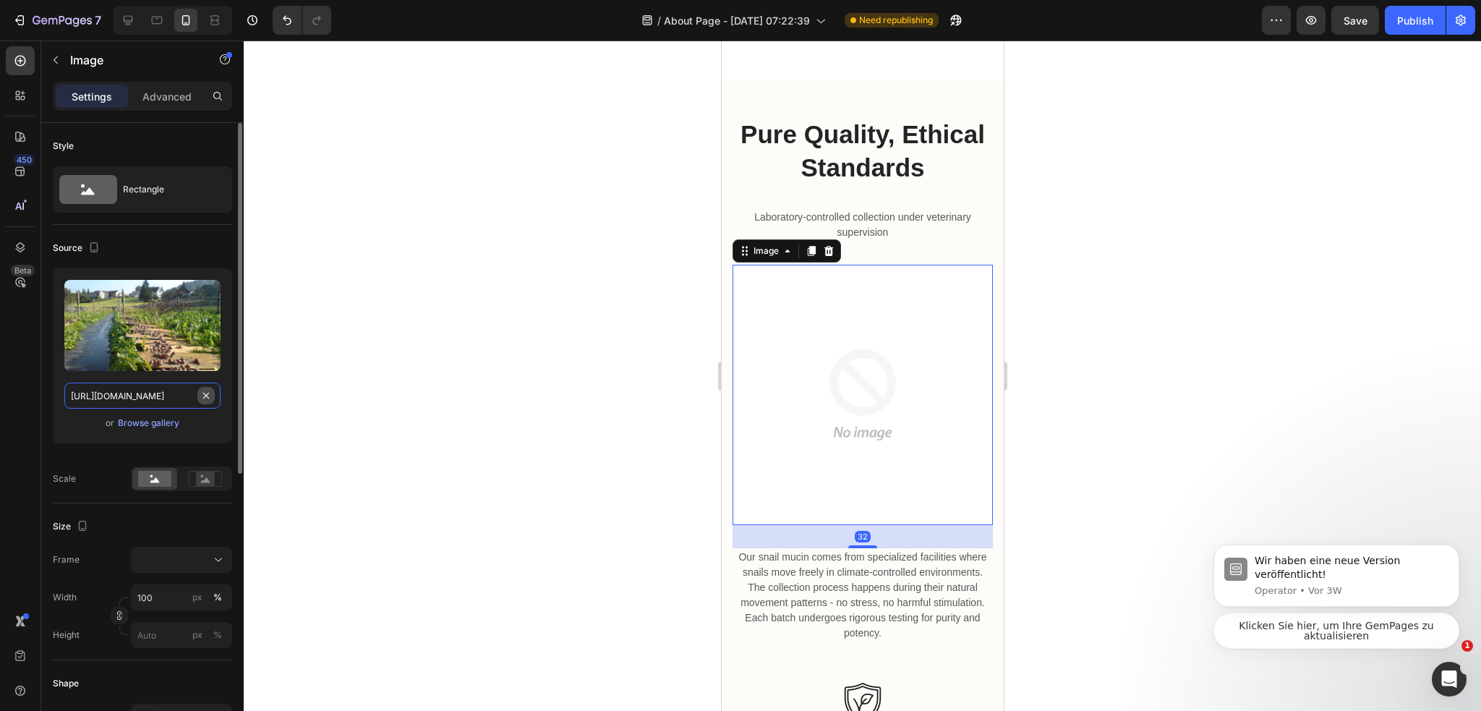
scroll to position [0, 304]
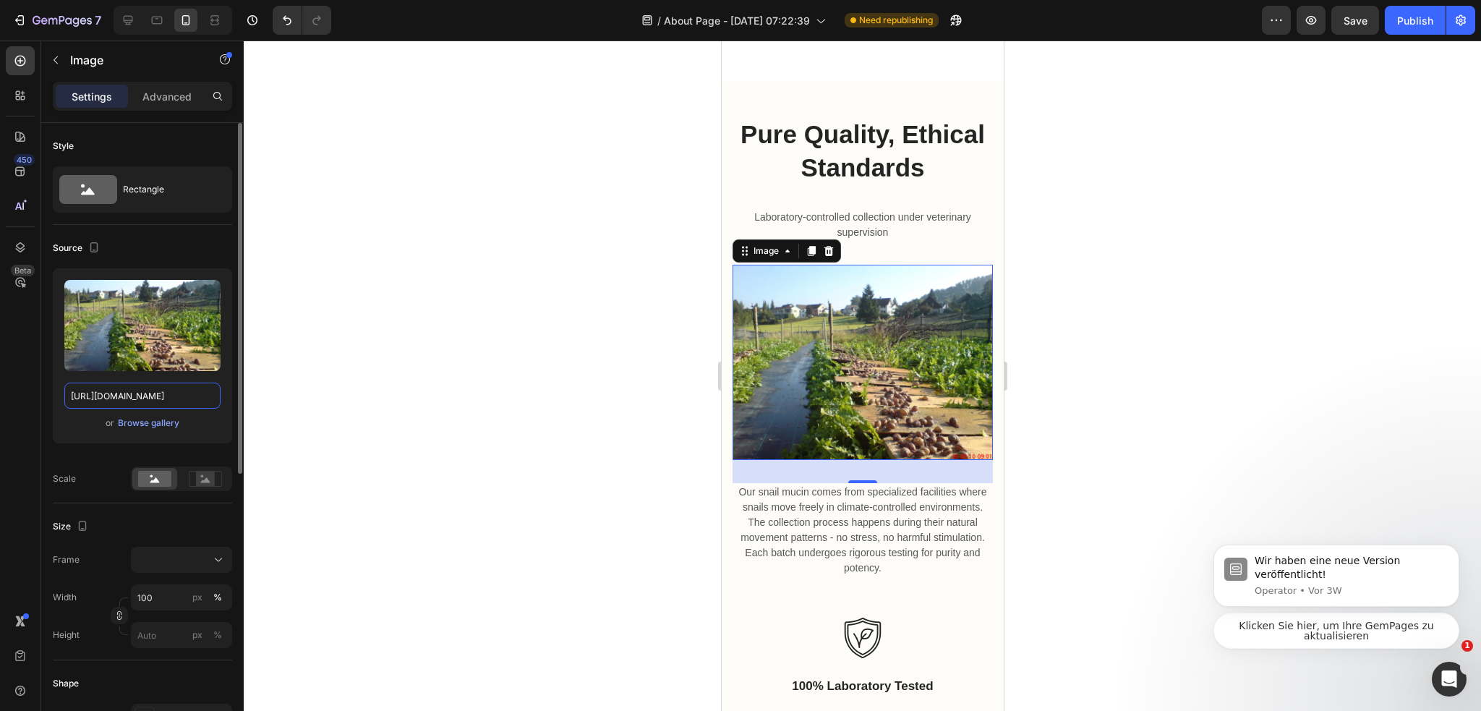
type input "https://cdn.shopify.com/s/files/1/0974/3948/2195/files/freeimgen_1756190999948.…"
click at [1163, 340] on div at bounding box center [862, 375] width 1237 height 670
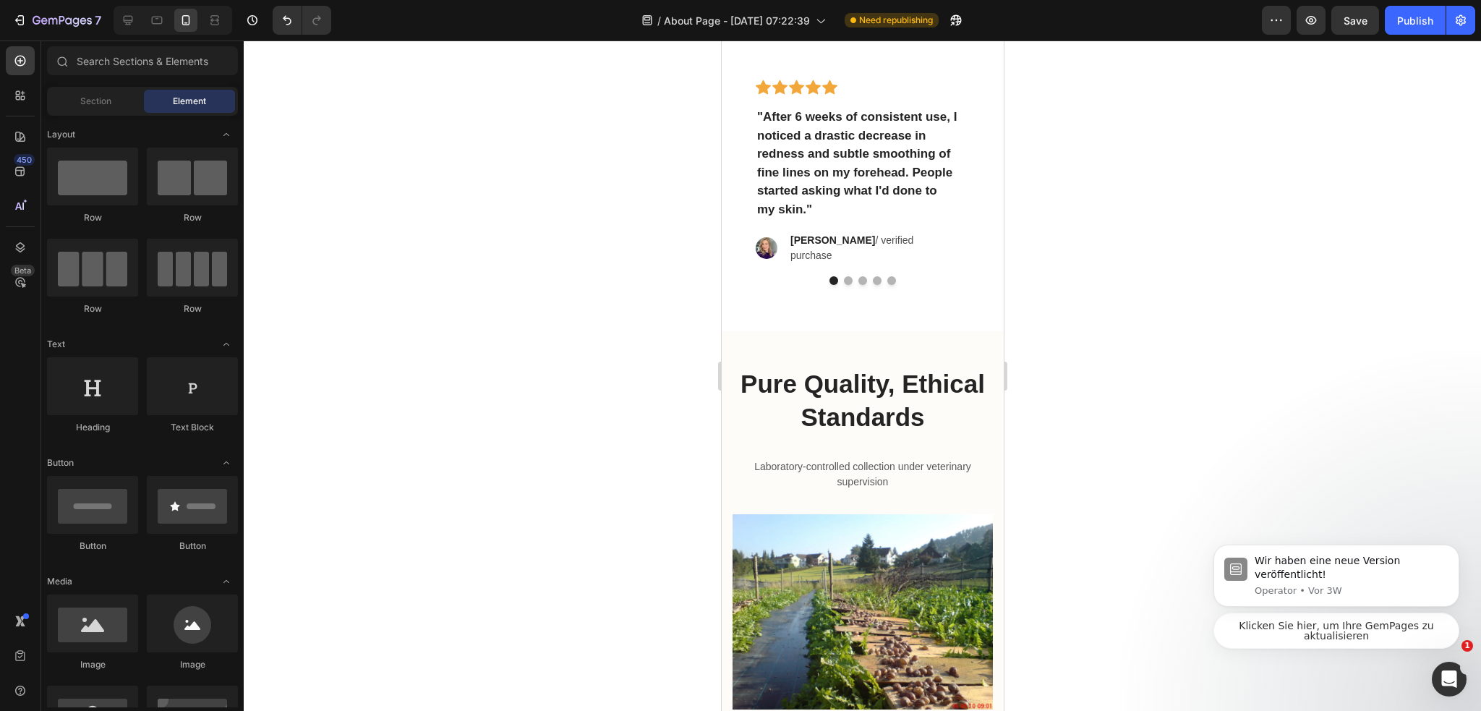
scroll to position [2764, 0]
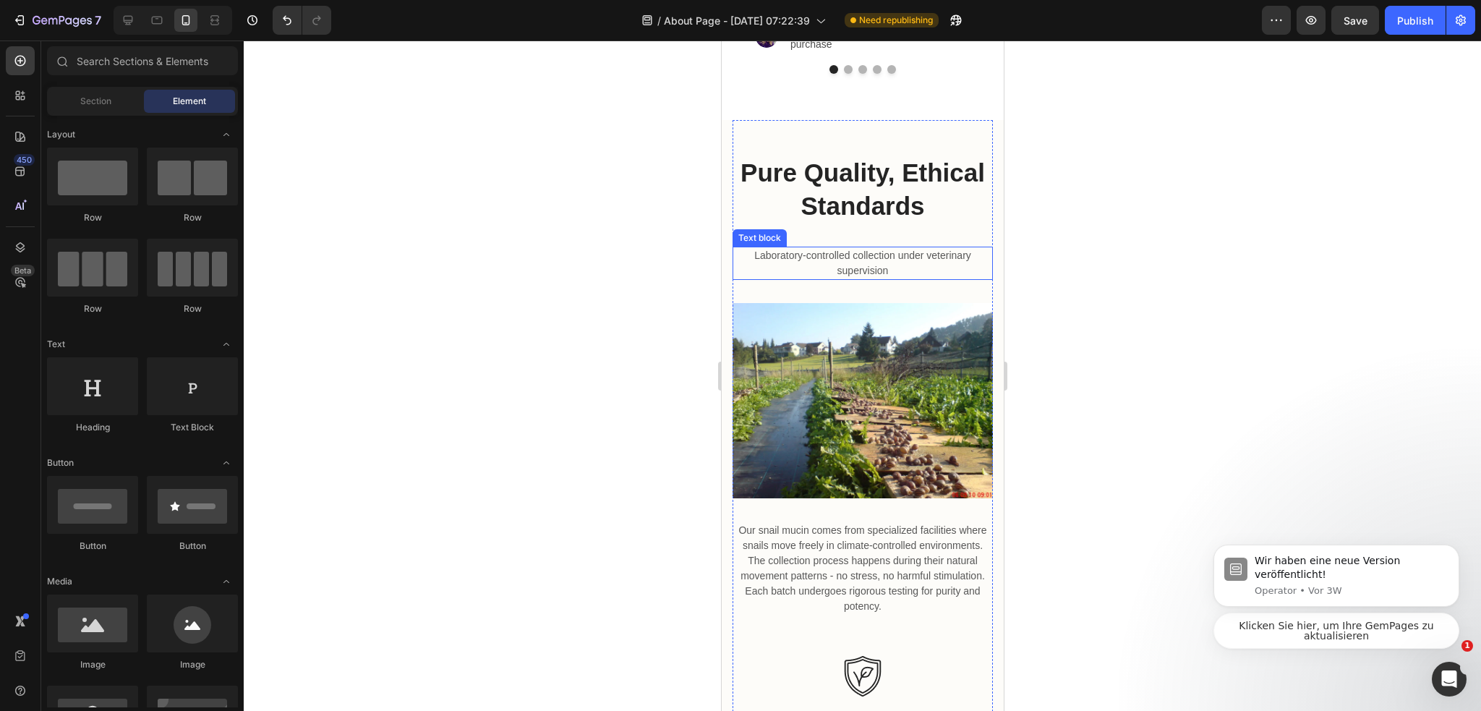
click at [874, 257] on p "Laboratory-controlled collection under veterinary supervision" at bounding box center [861, 263] width 257 height 30
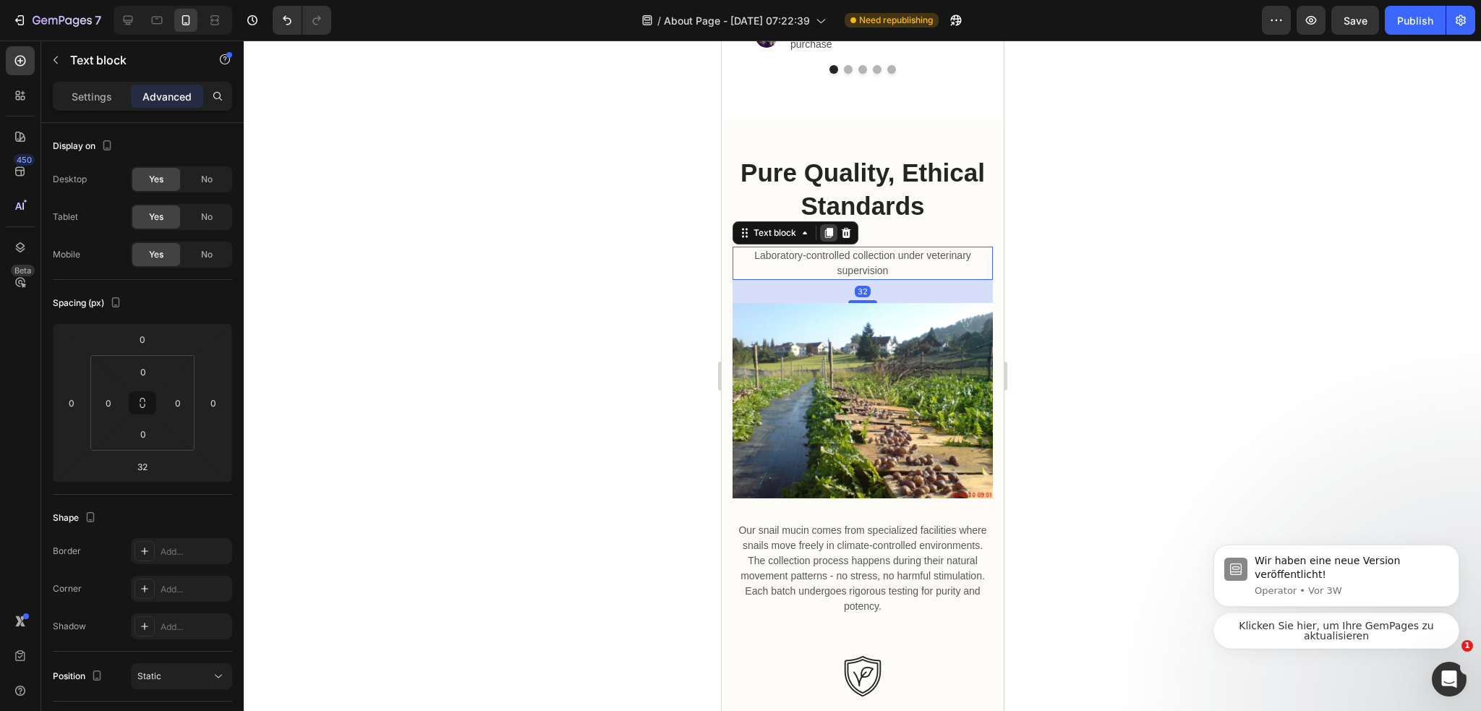
click at [822, 227] on icon at bounding box center [828, 233] width 12 height 12
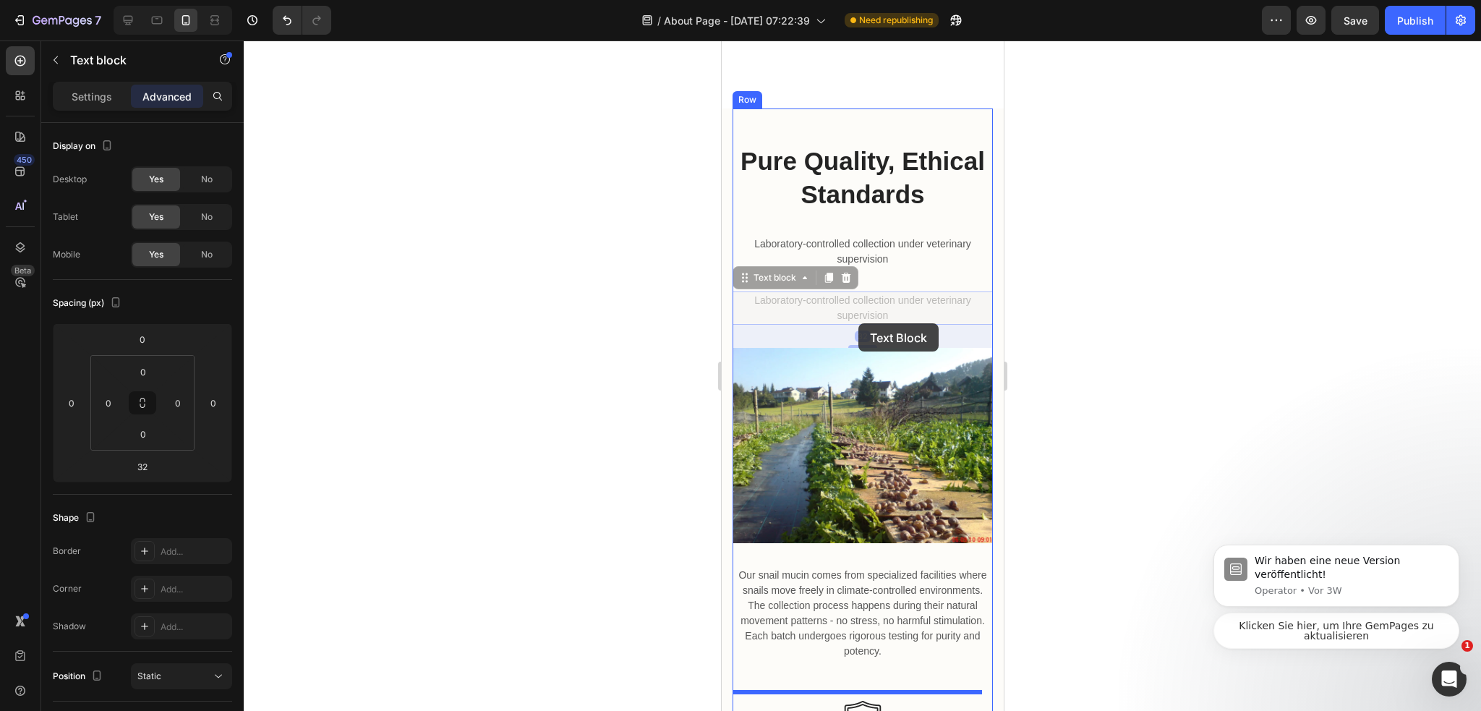
scroll to position [3198, 0]
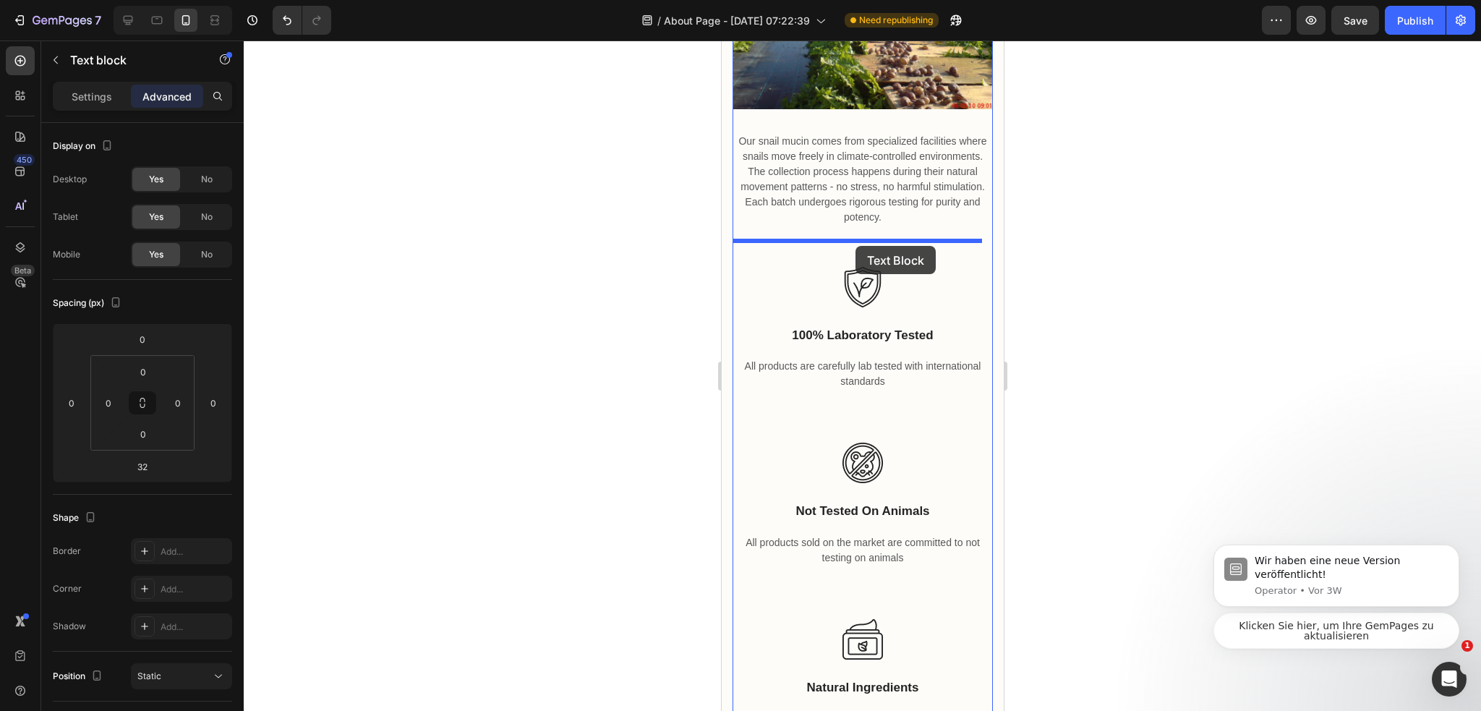
drag, startPoint x: 735, startPoint y: 279, endPoint x: 854, endPoint y: 246, distance: 123.8
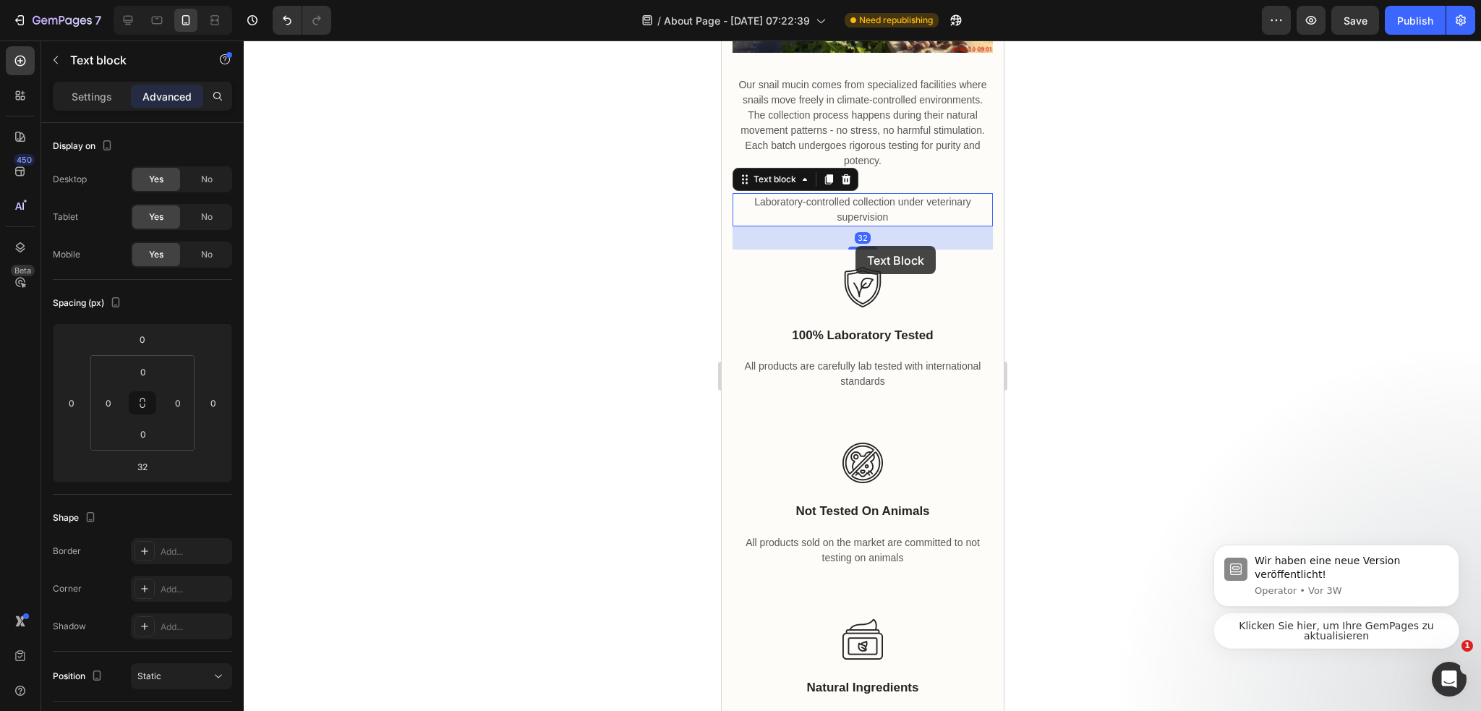
scroll to position [3142, 0]
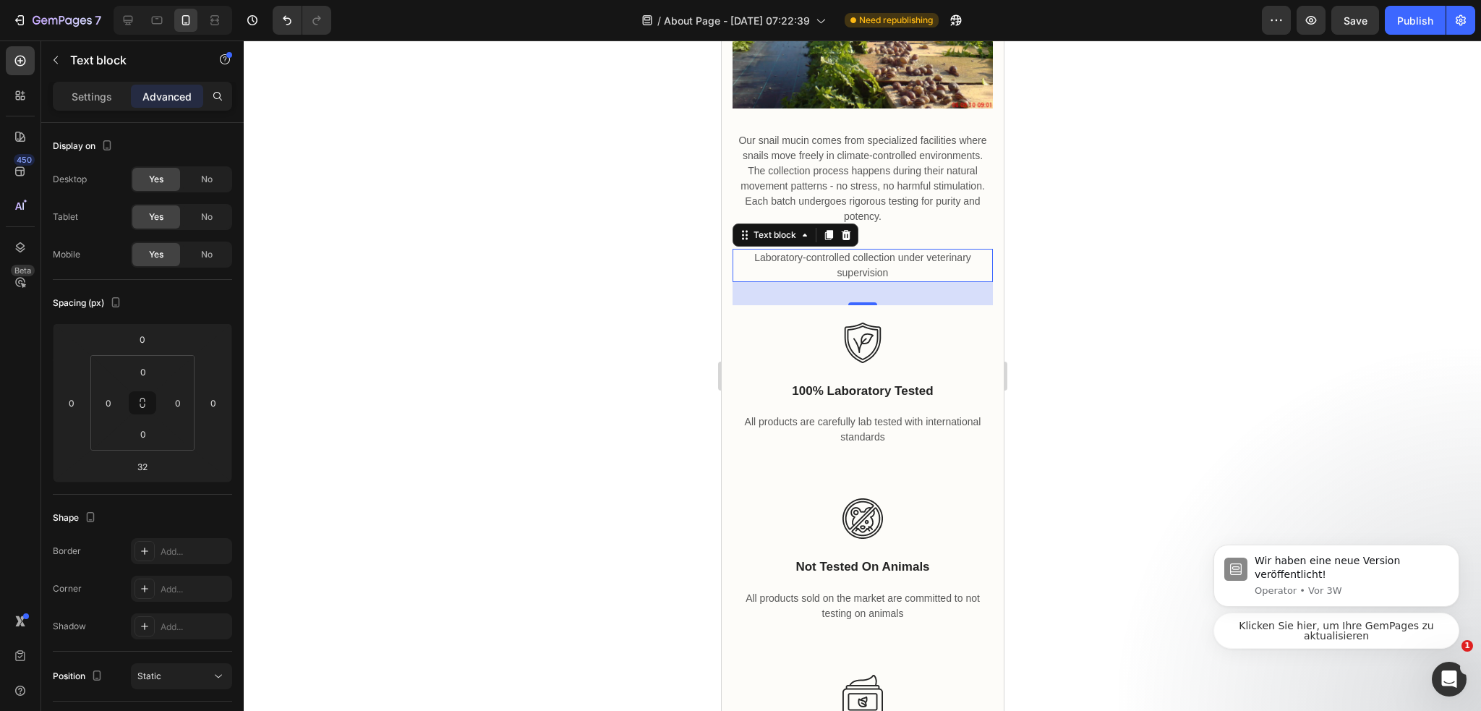
click at [874, 254] on p "Laboratory-controlled collection under veterinary supervision" at bounding box center [861, 265] width 257 height 30
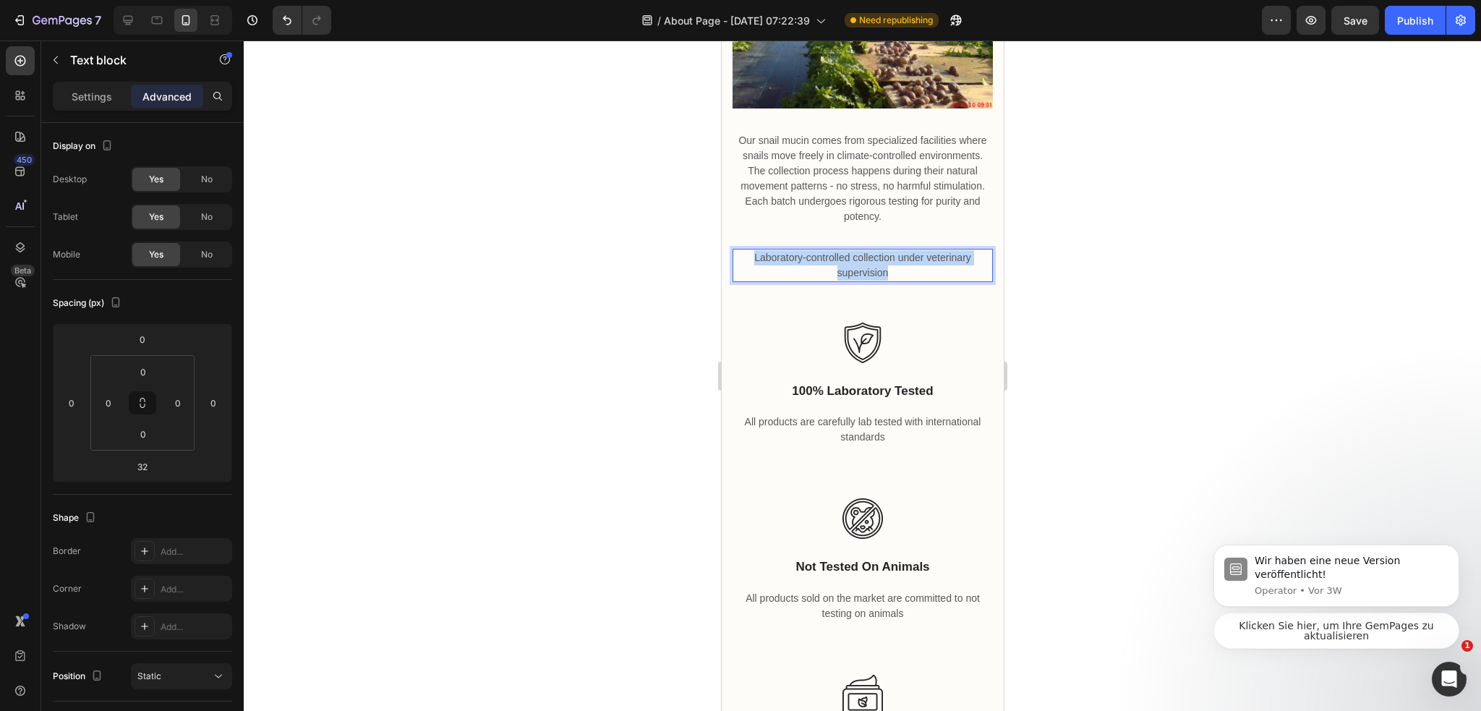
drag, startPoint x: 884, startPoint y: 265, endPoint x: 660, endPoint y: 233, distance: 226.3
click at [721, 233] on html "iPhone 13 Pro ( 390 px) iPhone 13 Mini iPhone 13 Pro iPhone 11 Pro Max iPhone 1…" at bounding box center [862, 82] width 282 height 6368
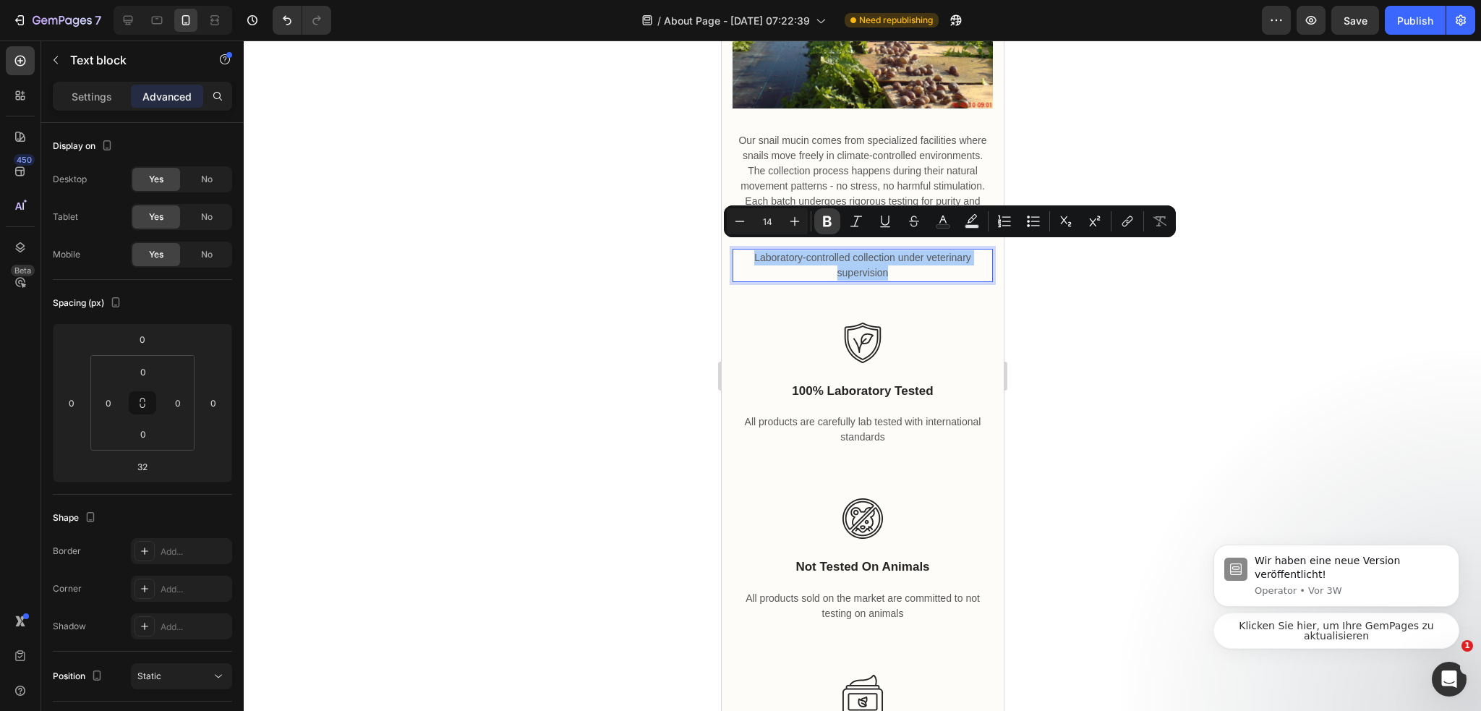
click at [819, 227] on button "Bold" at bounding box center [827, 221] width 26 height 26
click at [790, 212] on button "Plus" at bounding box center [794, 221] width 26 height 26
type input "15"
click at [975, 299] on div "Pure Quality, Ethical Standards Heading Laboratory-controlled collection under …" at bounding box center [862, 106] width 260 height 752
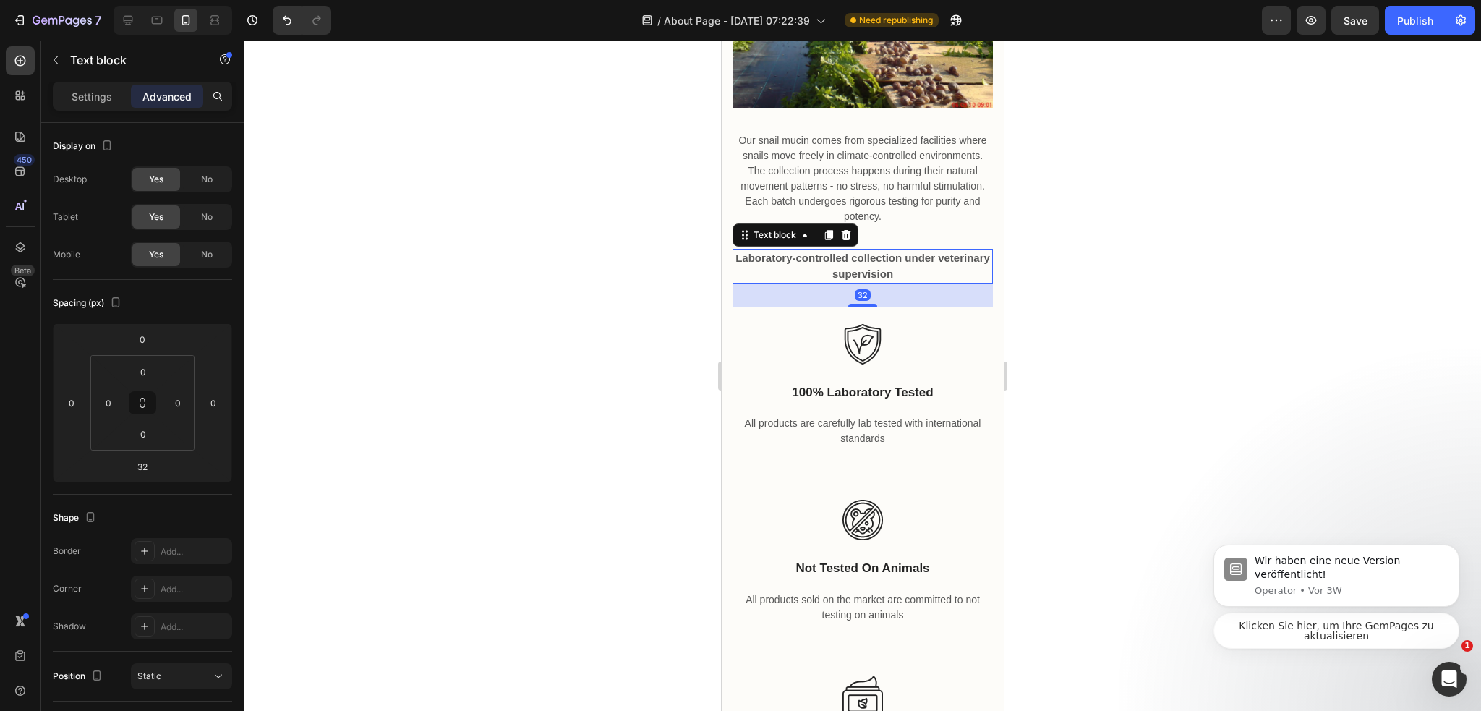
click at [946, 265] on p "Laboratory-controlled collection under veterinary supervision" at bounding box center [861, 266] width 257 height 32
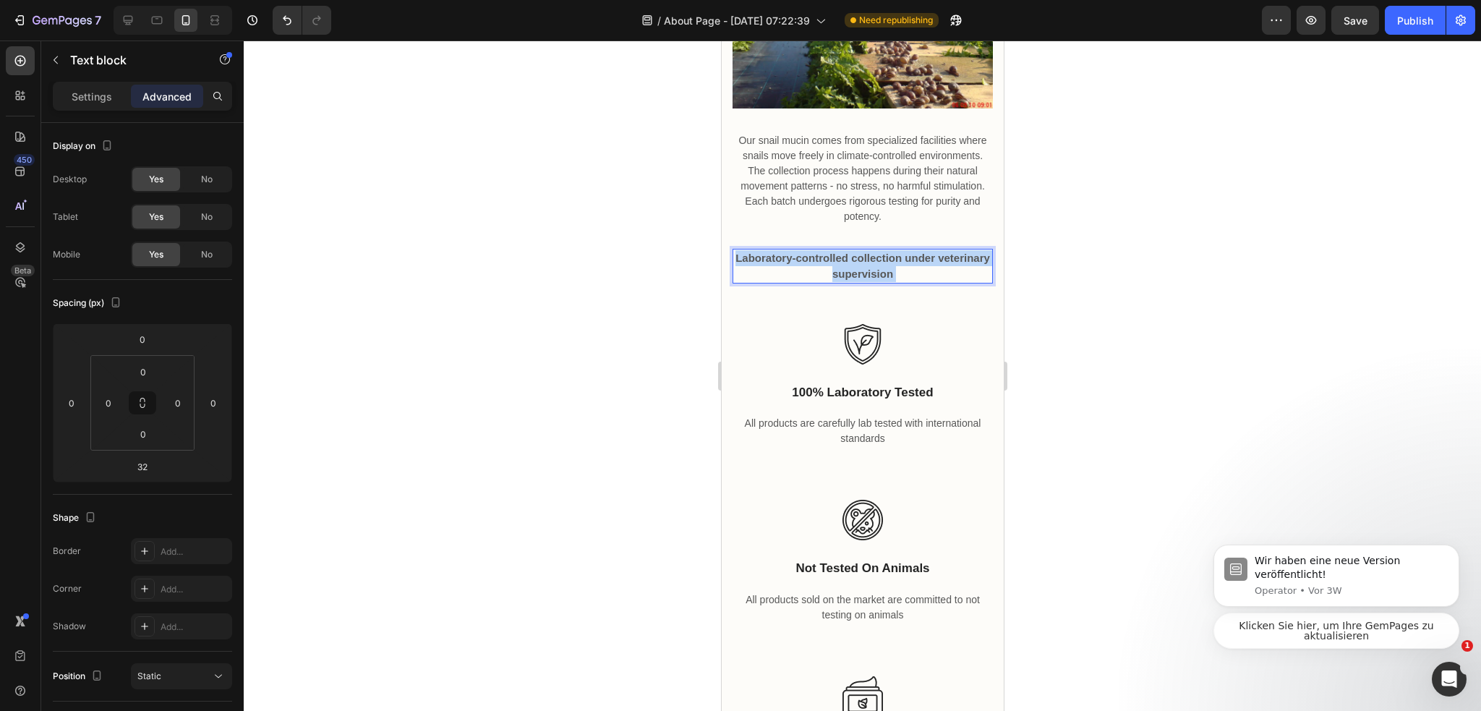
drag, startPoint x: 931, startPoint y: 268, endPoint x: 654, endPoint y: 244, distance: 278.0
click at [721, 244] on html "iPhone 13 Pro ( 390 px) iPhone 13 Mini iPhone 13 Pro iPhone 11 Pro Max iPhone 1…" at bounding box center [862, 83] width 282 height 6370
click at [918, 269] on strong "Laboratory-controlled collection under veterinary supervisionWhat sets our form…" at bounding box center [861, 266] width 254 height 28
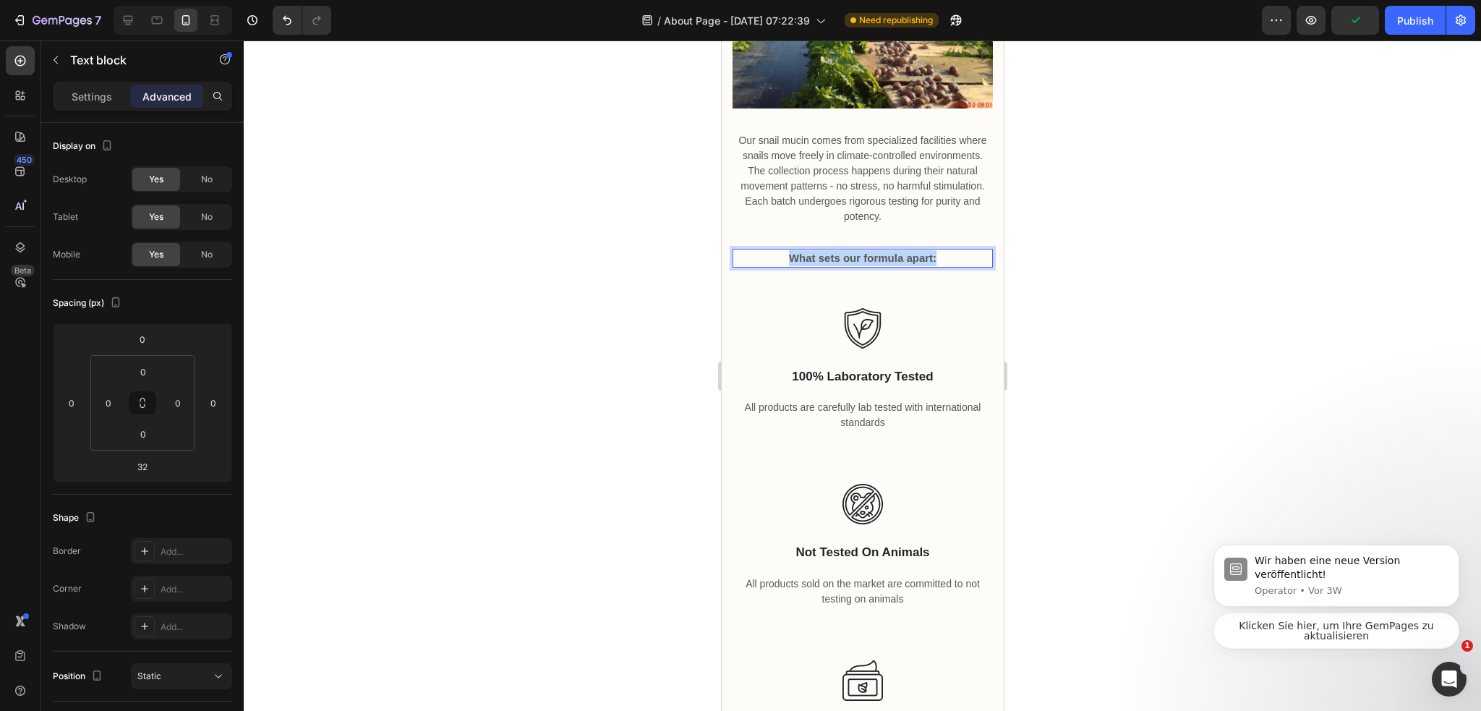
drag, startPoint x: 917, startPoint y: 248, endPoint x: 661, endPoint y: 242, distance: 256.0
click at [721, 242] on html "iPhone 13 Pro ( 390 px) iPhone 13 Mini iPhone 13 Pro iPhone 11 Pro Max iPhone 1…" at bounding box center [862, 75] width 282 height 6354
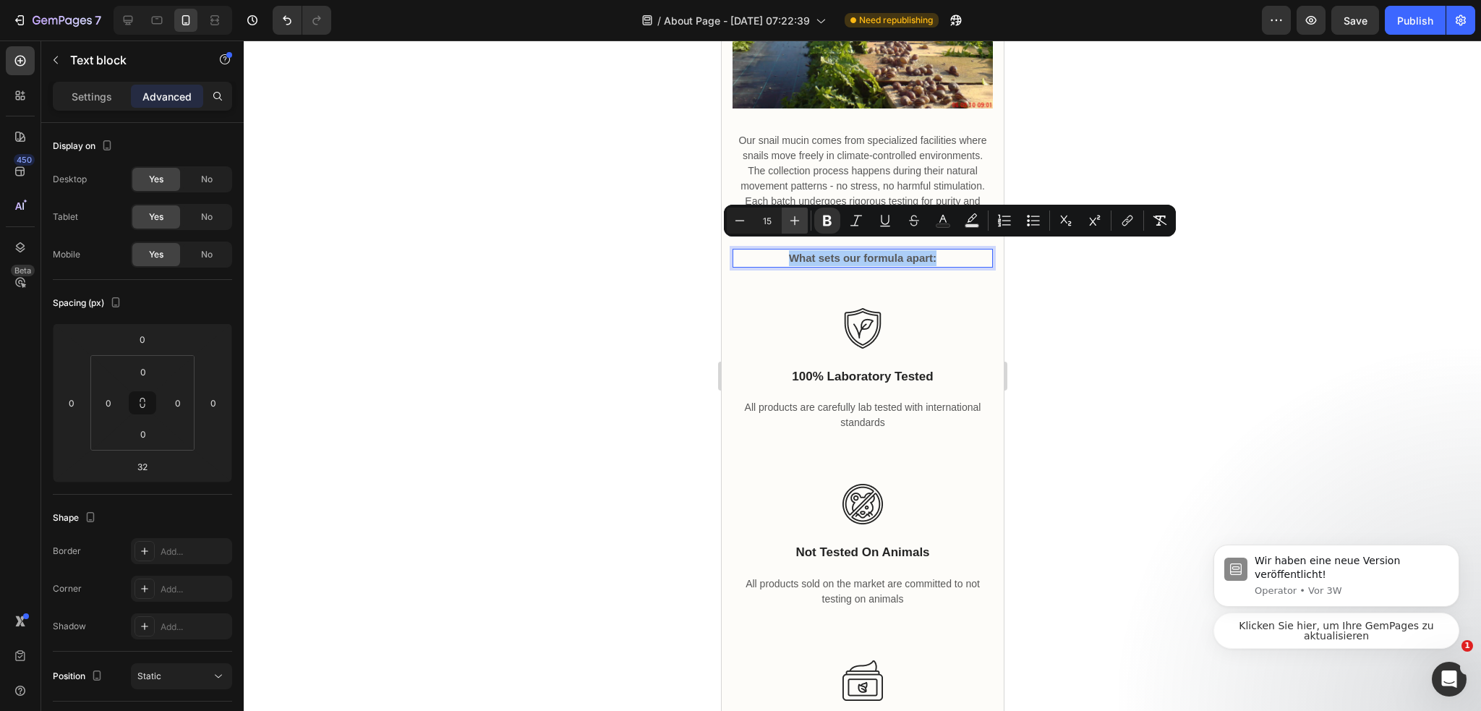
click at [801, 218] on button "Plus" at bounding box center [794, 220] width 26 height 26
type input "19"
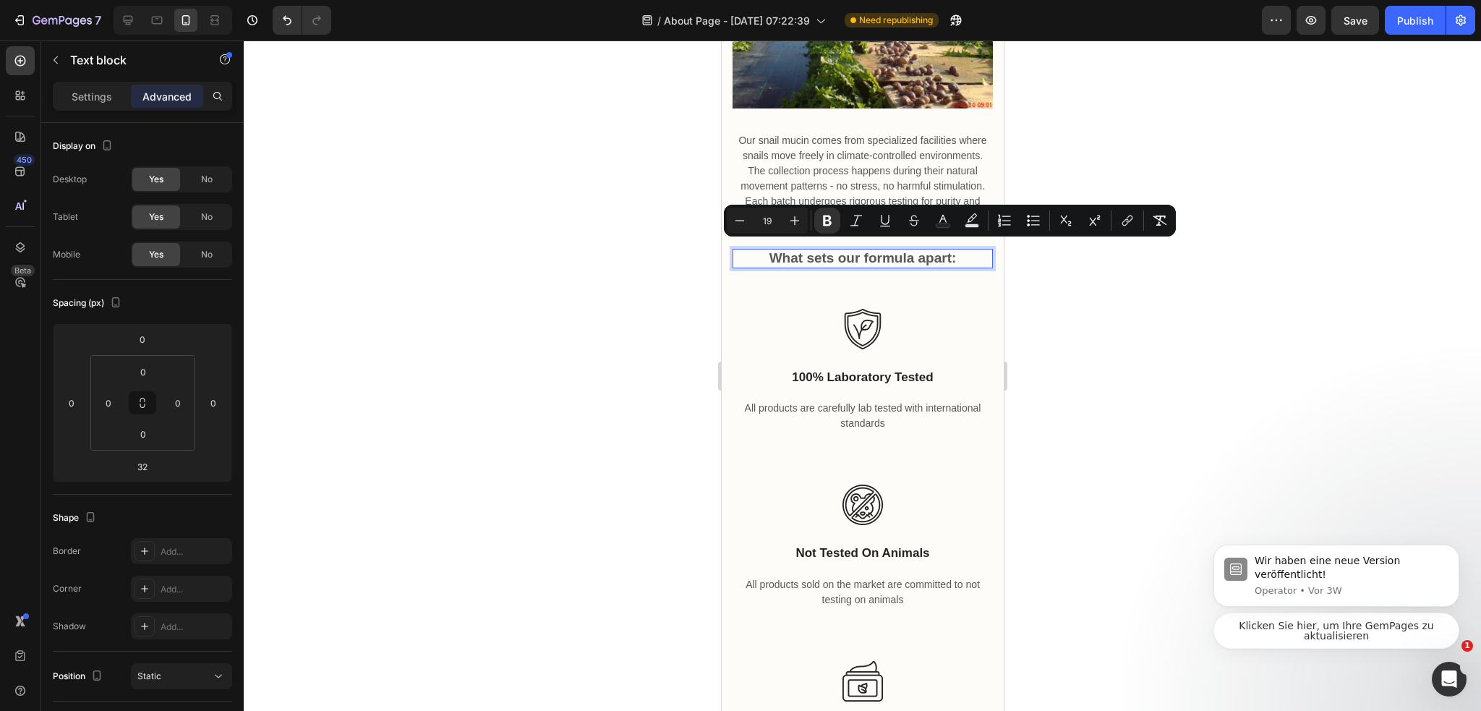
click at [1029, 283] on div at bounding box center [862, 375] width 1237 height 670
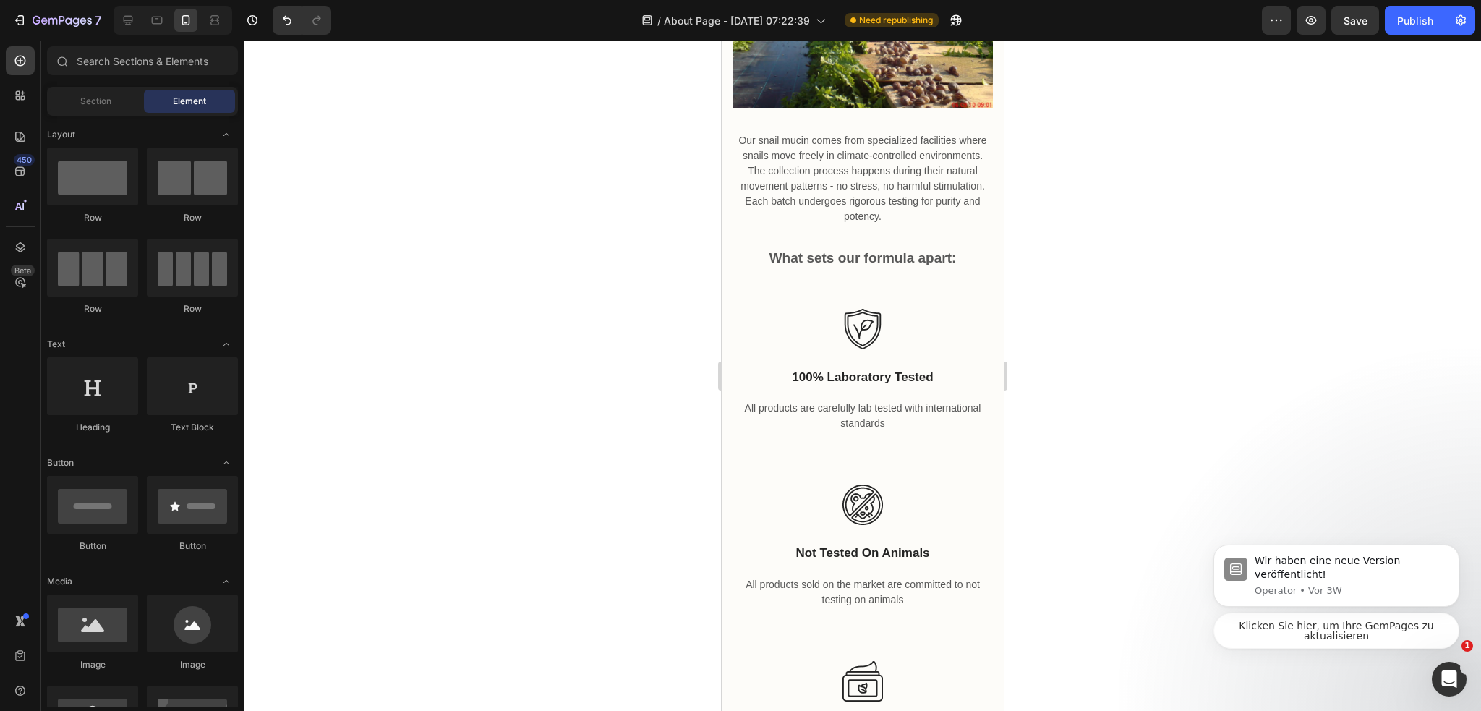
click at [946, 252] on strong "What sets our formula apart:" at bounding box center [861, 257] width 187 height 15
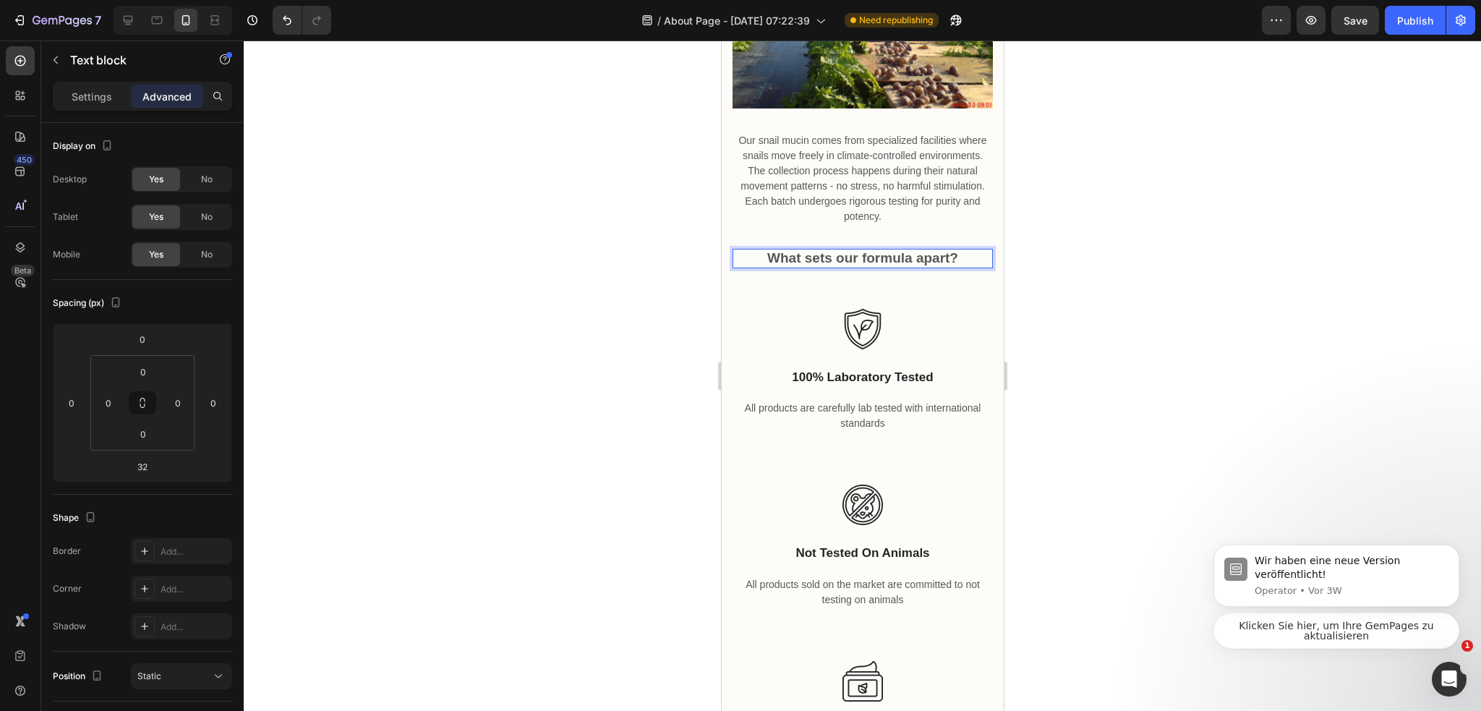
click at [1064, 247] on div at bounding box center [862, 375] width 1237 height 670
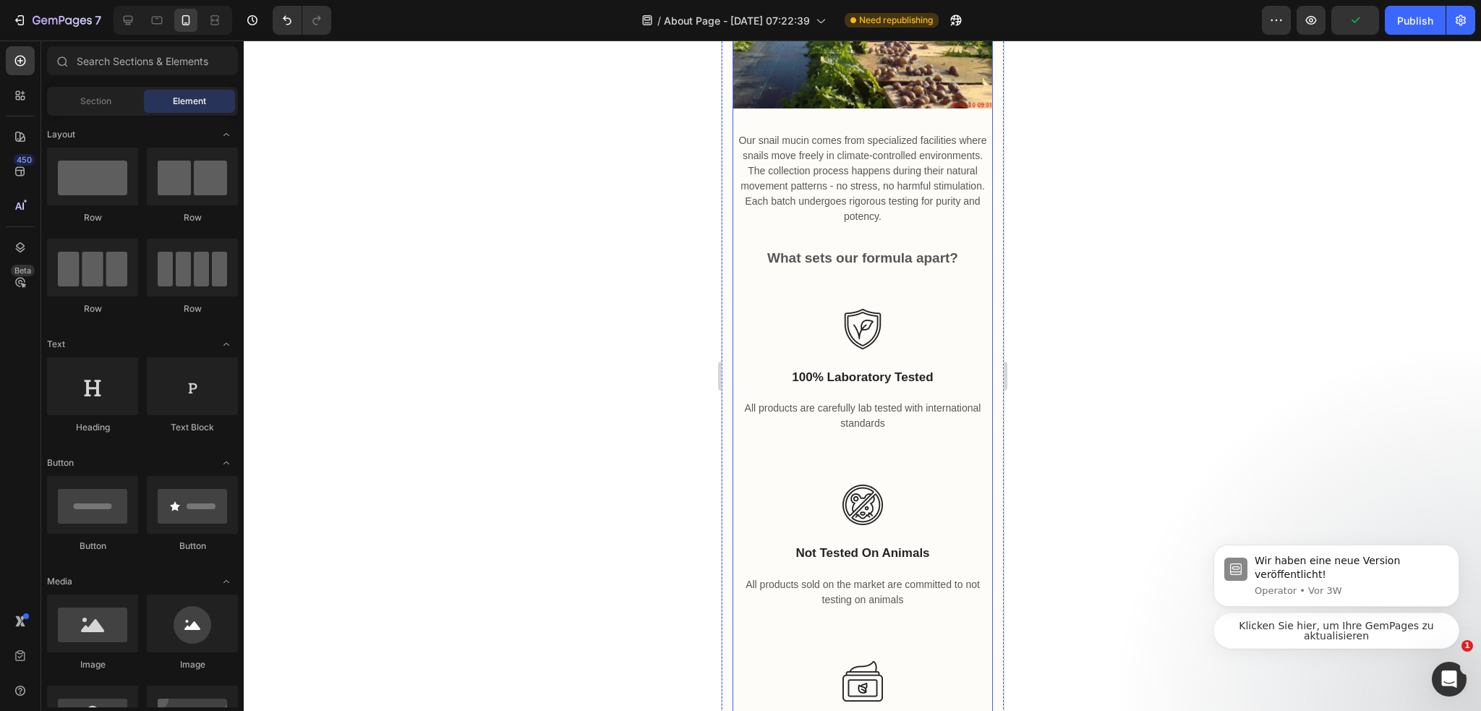
click at [894, 192] on p "Our snail mucin comes from specialized facilities where snails move freely in c…" at bounding box center [861, 178] width 257 height 91
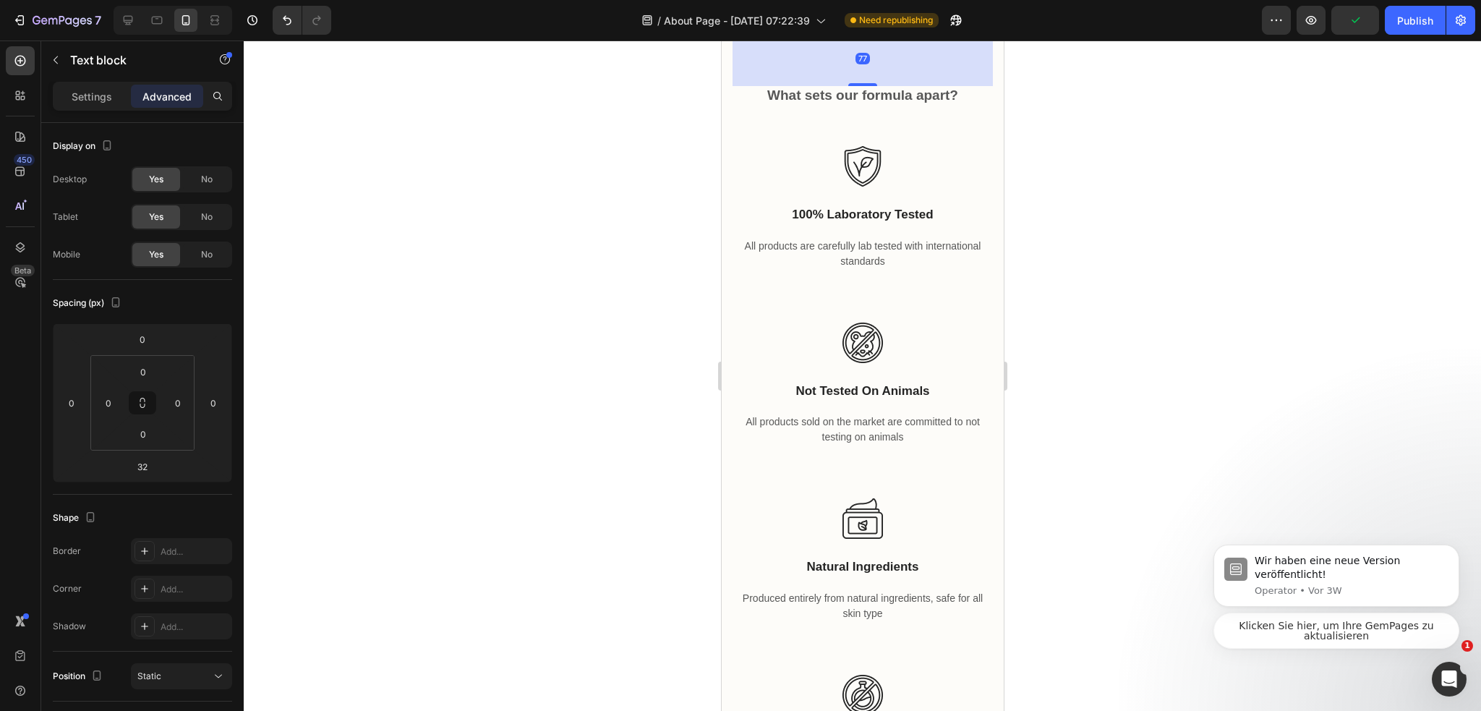
scroll to position [3274, 0]
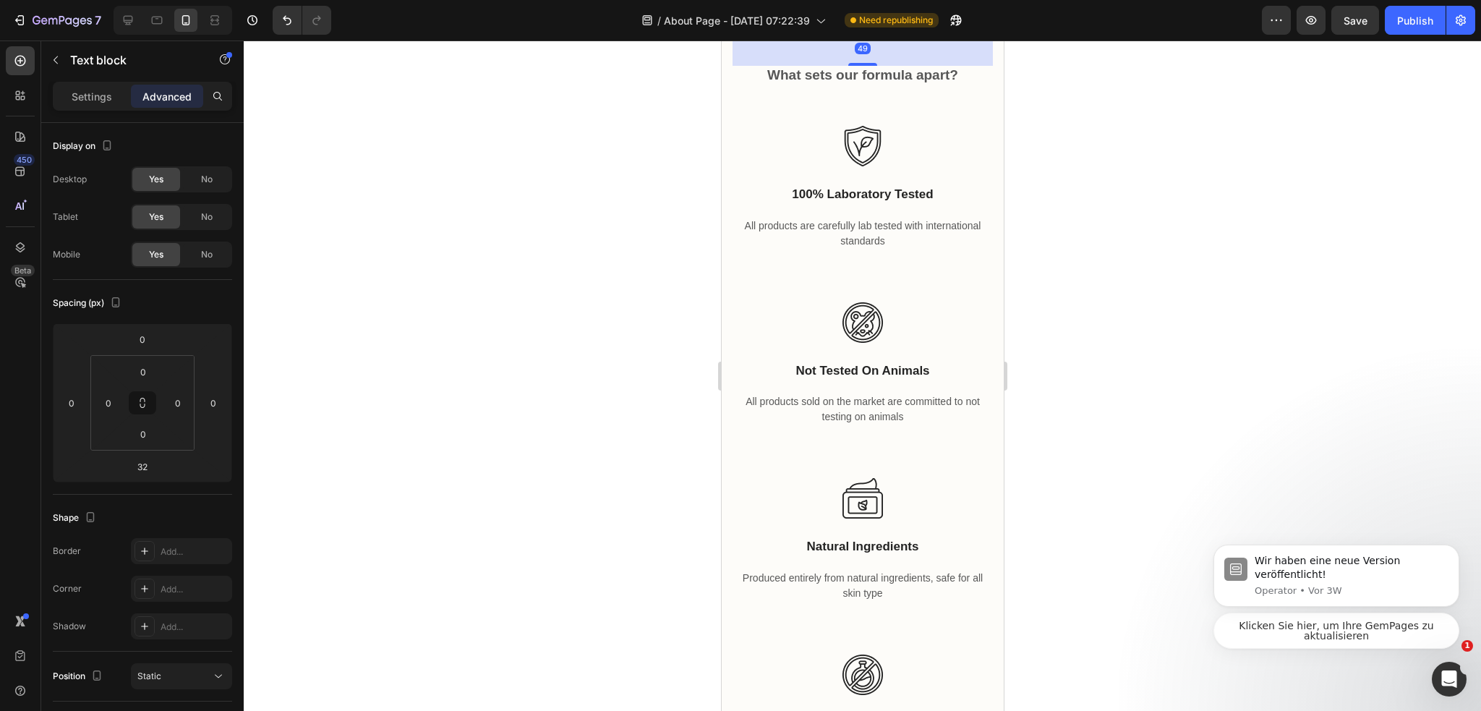
click at [873, 30] on div "49" at bounding box center [862, 30] width 260 height 0
click at [869, 66] on div "49" at bounding box center [862, 47] width 260 height 35
drag, startPoint x: 865, startPoint y: 251, endPoint x: 1811, endPoint y: 278, distance: 946.7
click at [865, 65] on div at bounding box center [861, 63] width 29 height 4
type input "48"
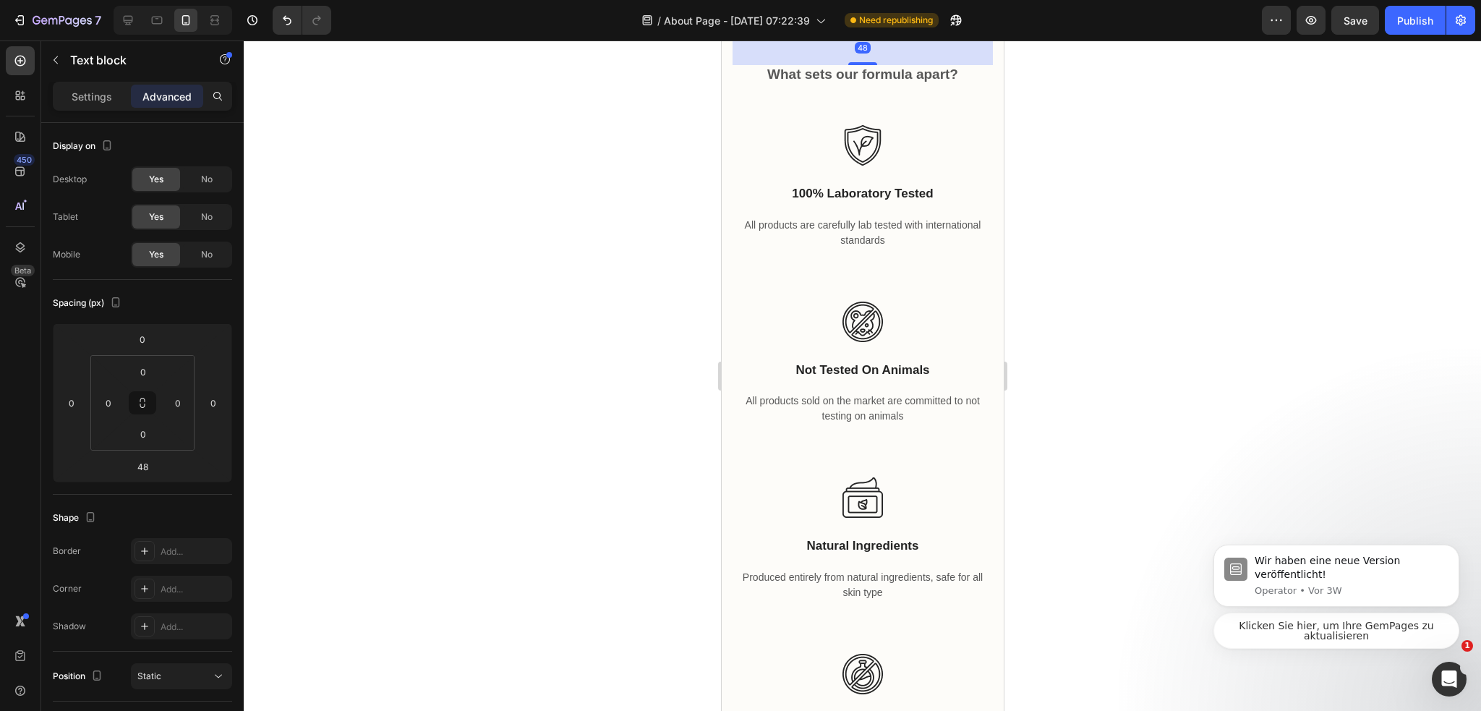
click at [1131, 236] on div at bounding box center [862, 375] width 1237 height 670
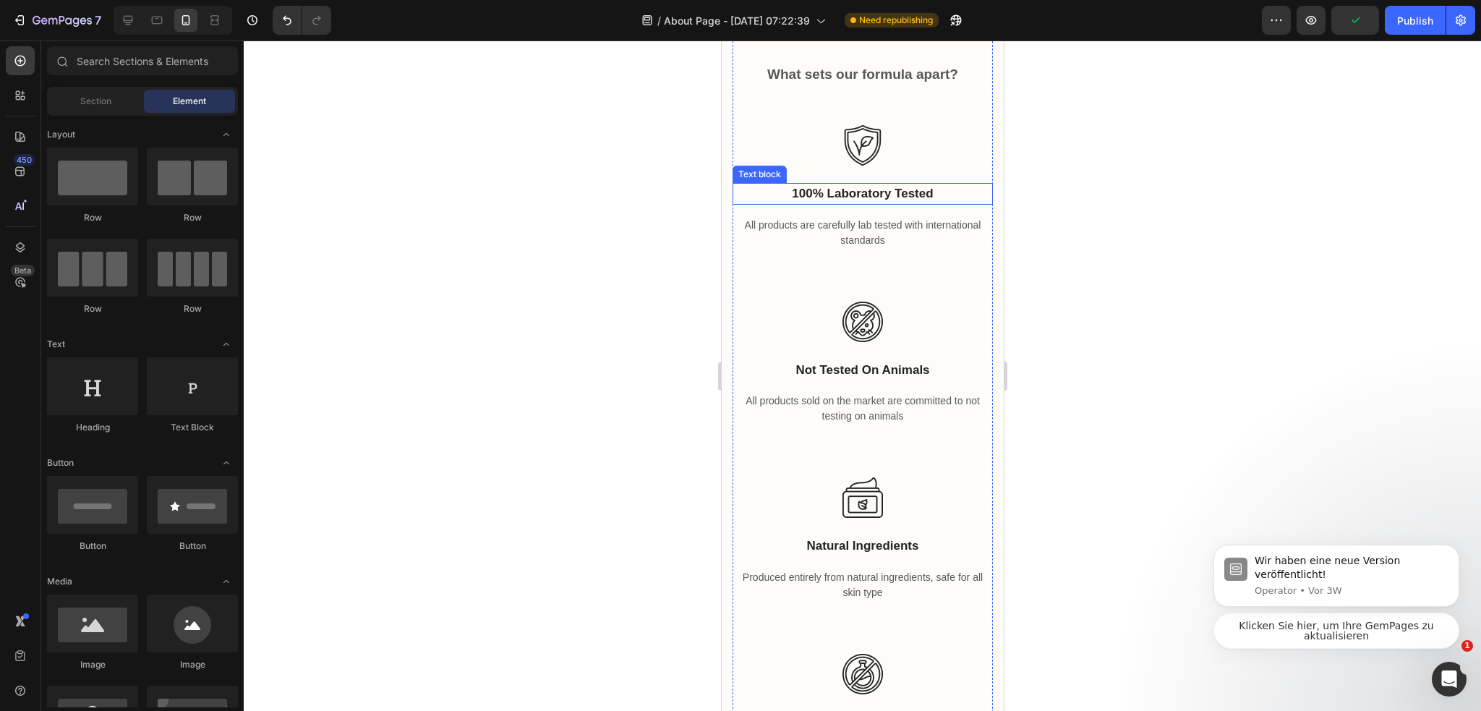
click at [882, 203] on p "100% laboratory tested" at bounding box center [861, 193] width 257 height 19
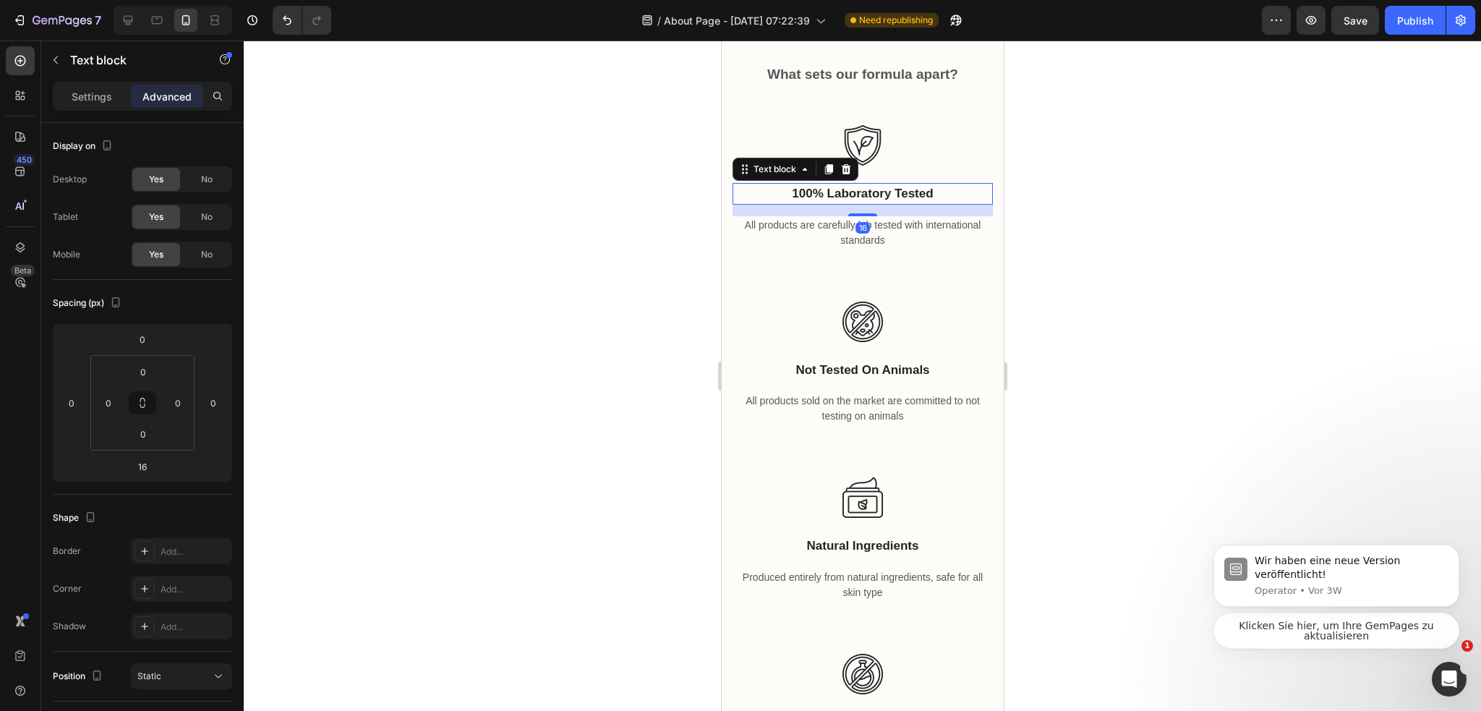
click at [882, 203] on p "100% laboratory tested" at bounding box center [861, 193] width 257 height 19
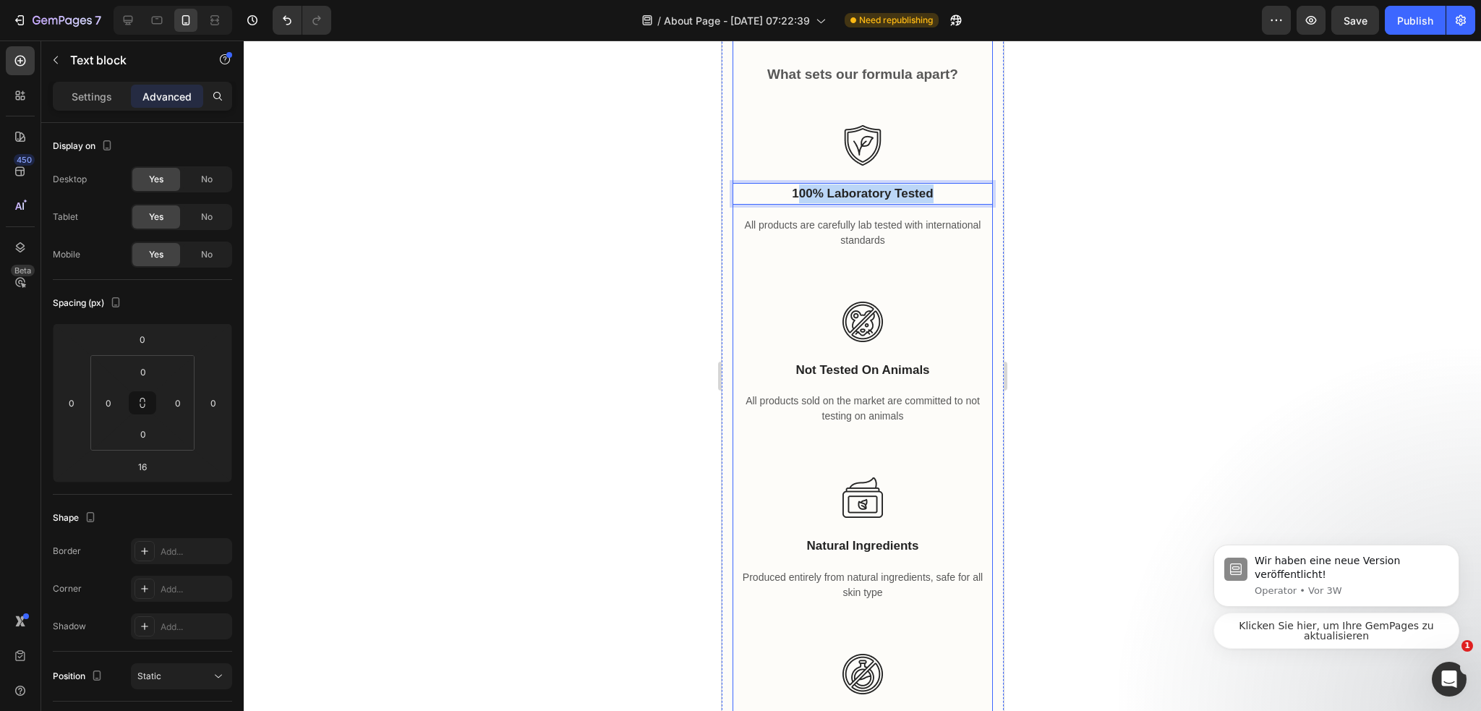
drag, startPoint x: 952, startPoint y: 375, endPoint x: 796, endPoint y: 359, distance: 157.0
click at [796, 284] on div "Pure Quality, Ethical Standards Heading Laboratory-controlled collection under …" at bounding box center [862, 7] width 260 height 554
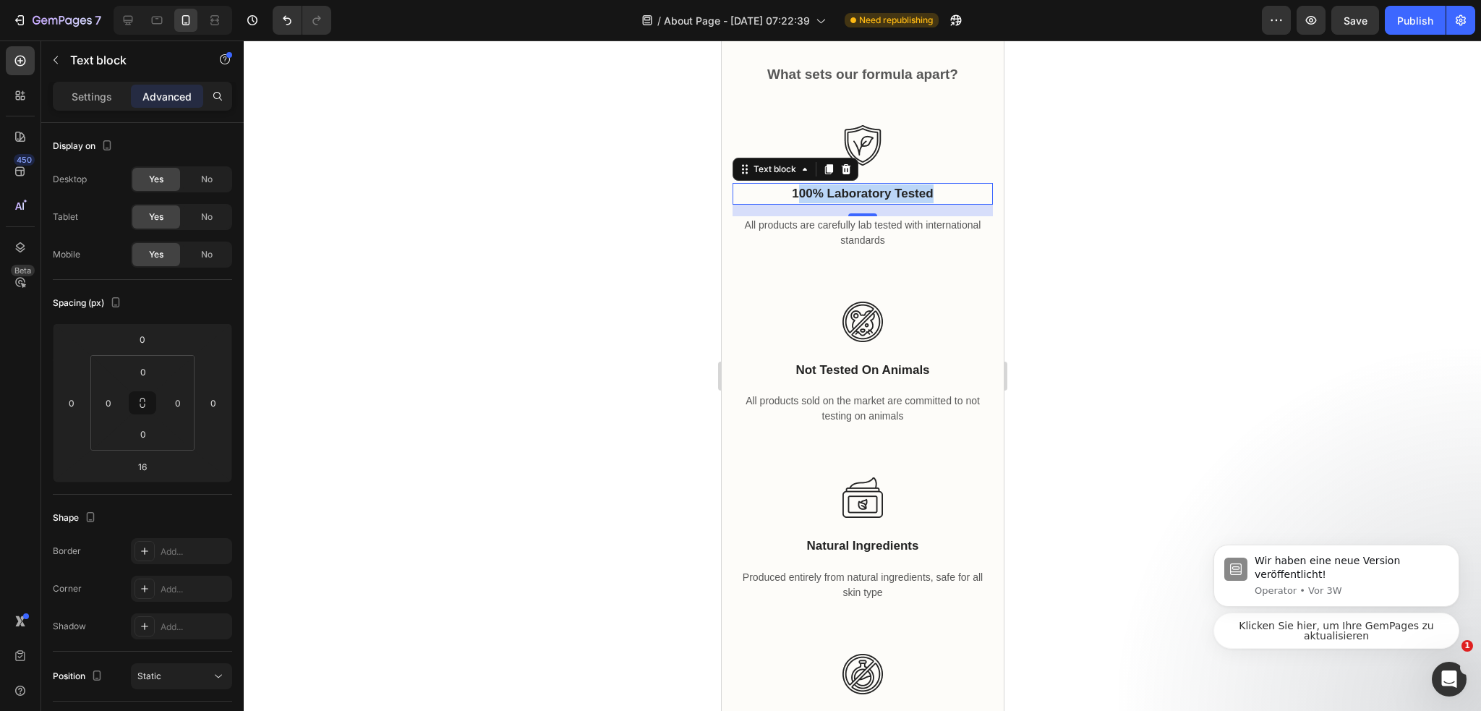
drag, startPoint x: 926, startPoint y: 384, endPoint x: 935, endPoint y: 382, distance: 8.8
click at [926, 203] on p "100% laboratory tested" at bounding box center [861, 193] width 257 height 19
click at [936, 205] on div "100% laboratory tested" at bounding box center [862, 194] width 260 height 22
click at [938, 205] on div "100% laboratory tested" at bounding box center [862, 194] width 260 height 22
drag, startPoint x: 928, startPoint y: 380, endPoint x: 789, endPoint y: 386, distance: 139.7
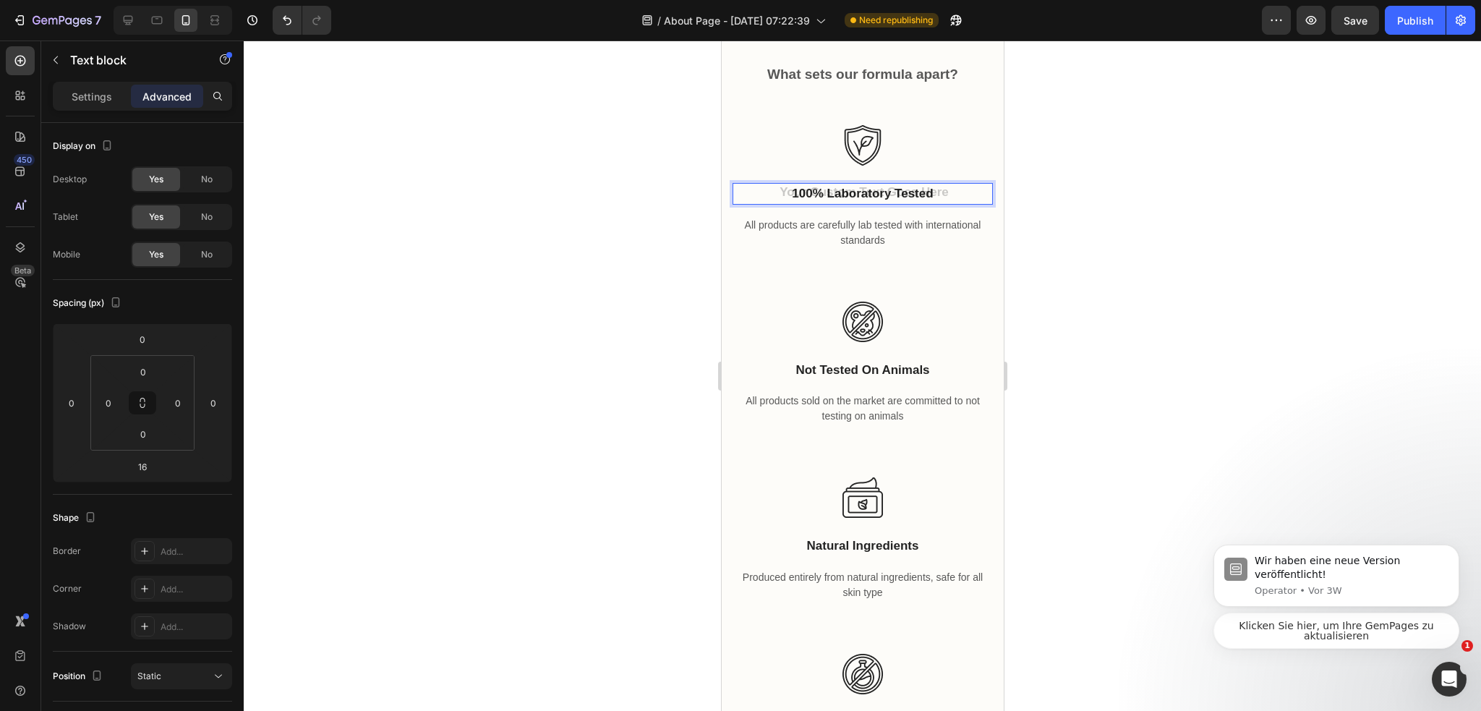
click at [802, 205] on div "100% laboratory tested" at bounding box center [862, 194] width 260 height 22
click at [909, 166] on div at bounding box center [862, 145] width 260 height 40
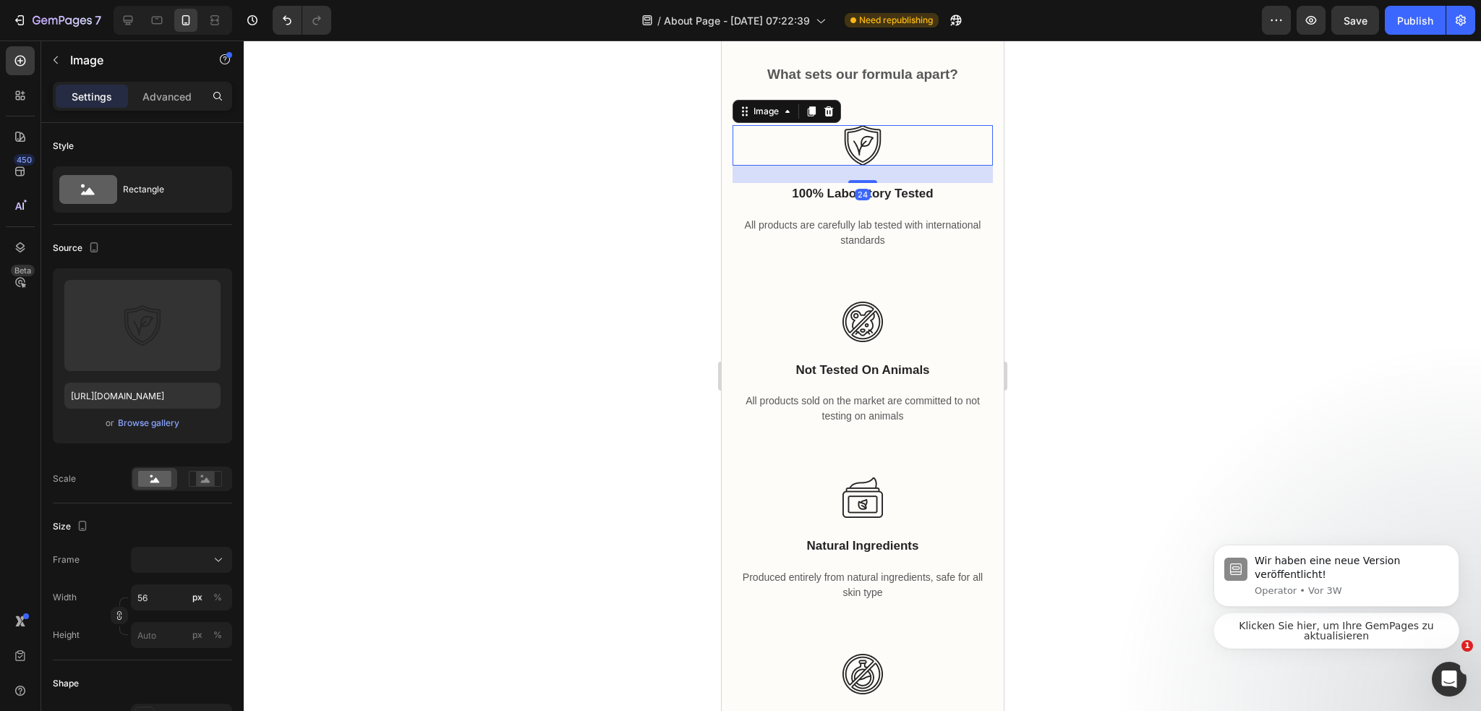
click at [1076, 358] on div at bounding box center [862, 375] width 1237 height 670
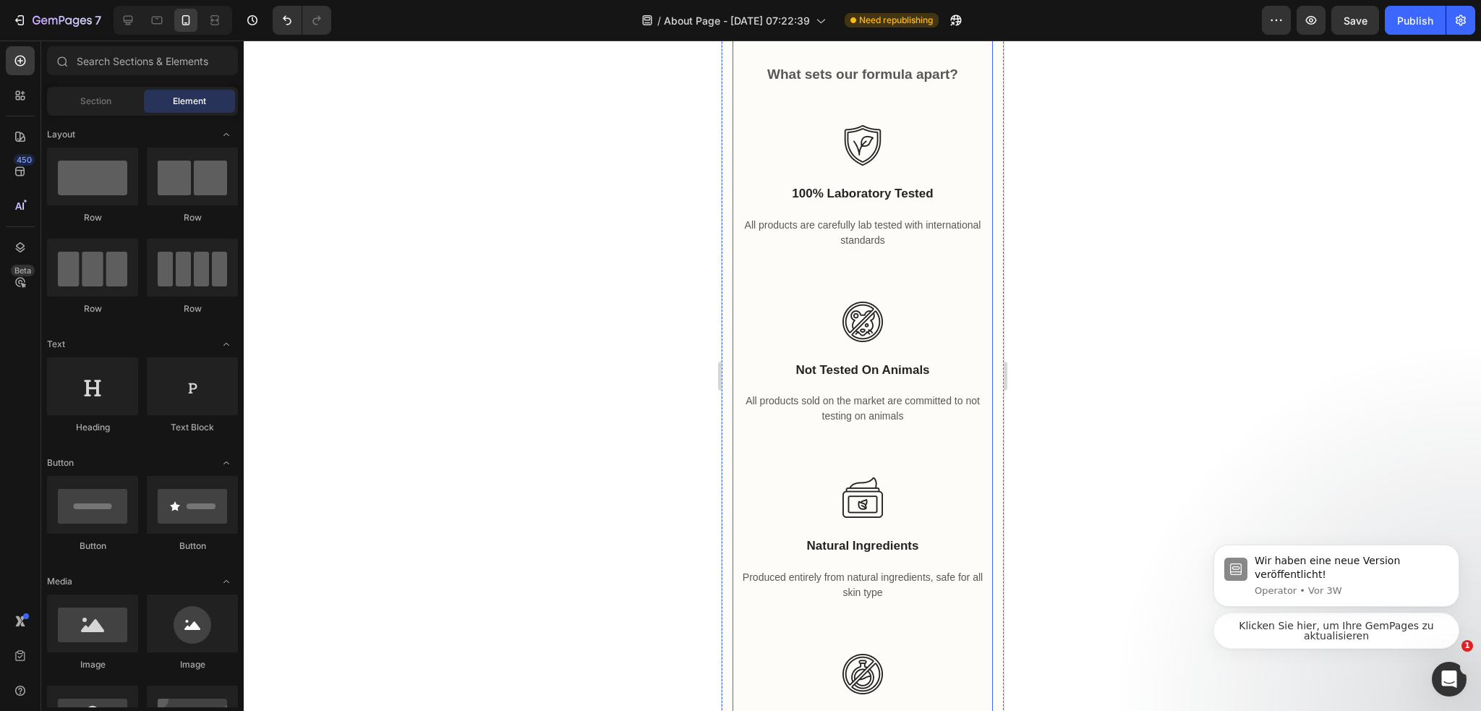
click at [850, 203] on p "100% laboratory tested" at bounding box center [861, 193] width 257 height 19
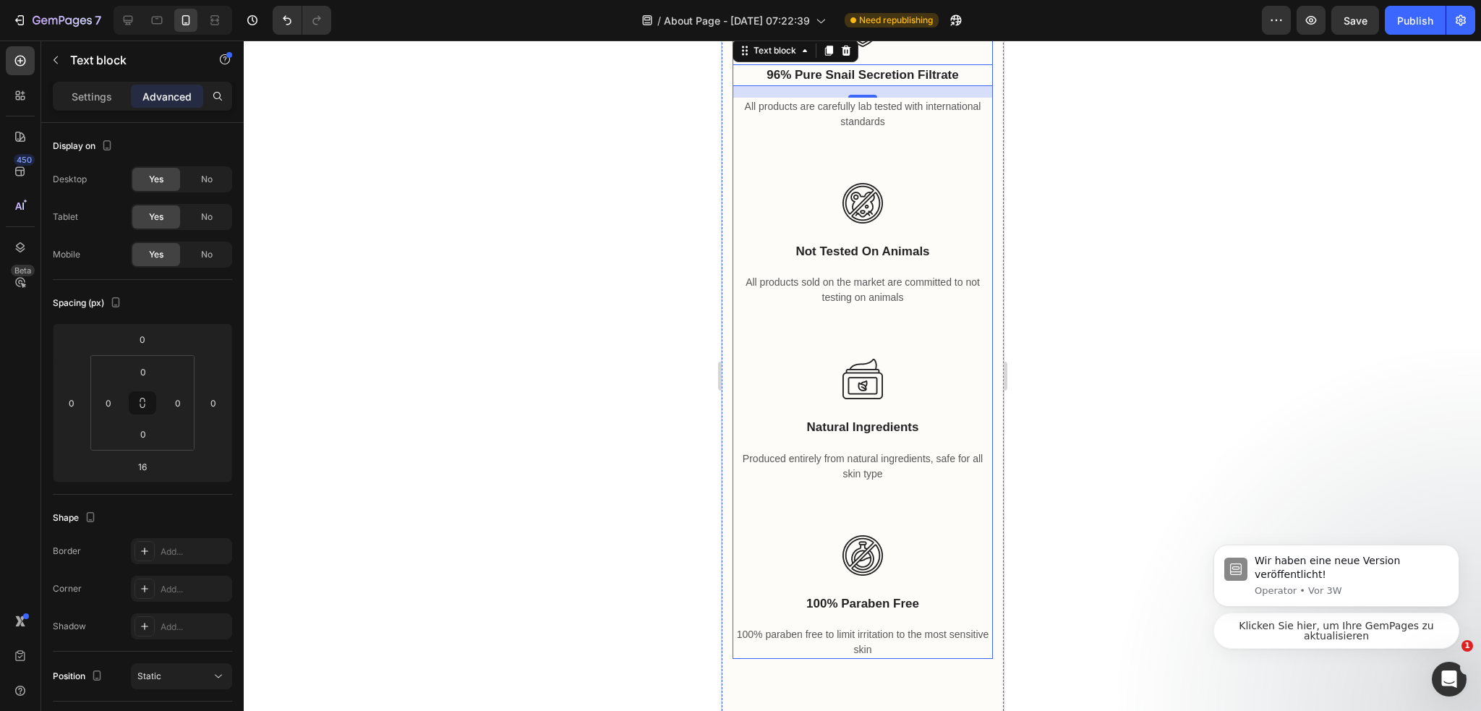
scroll to position [3287, 0]
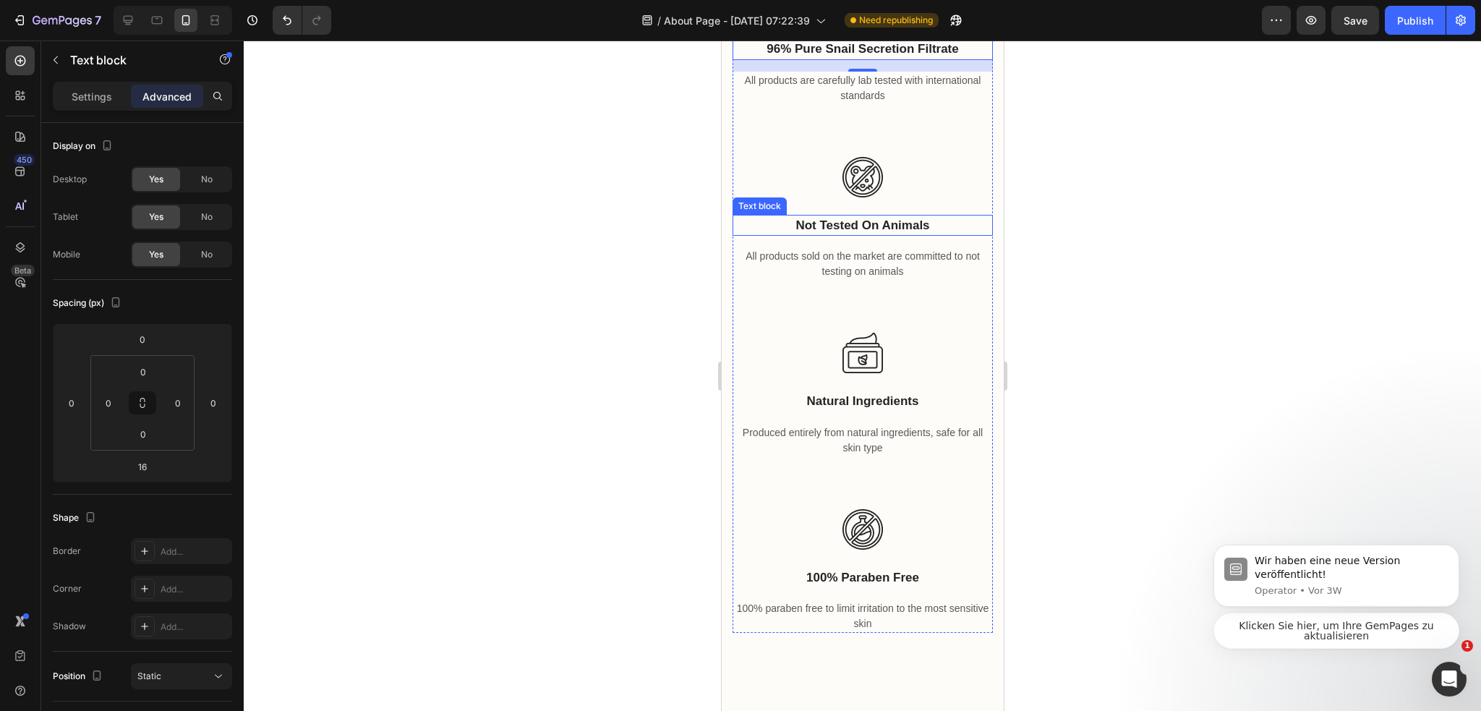
click at [905, 235] on p "not tested on animals" at bounding box center [861, 225] width 257 height 19
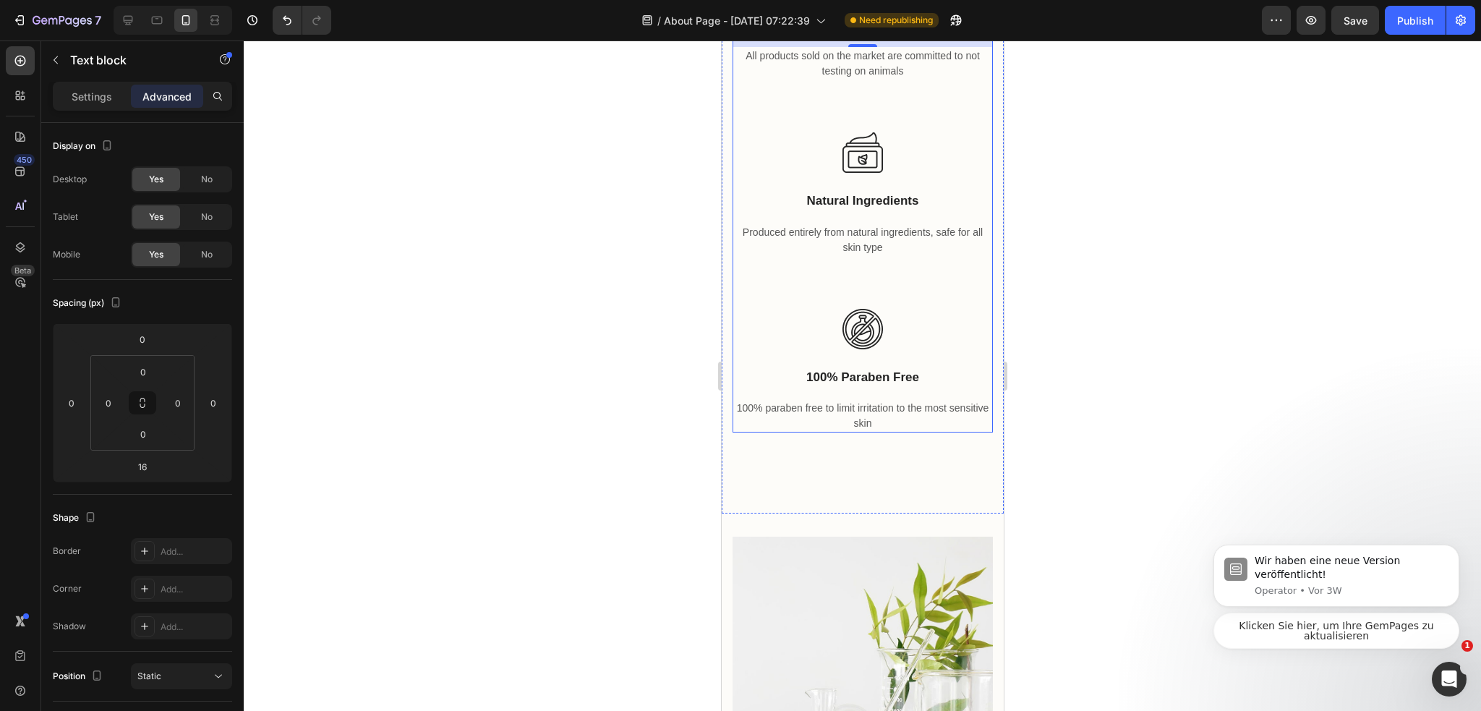
scroll to position [3504, 0]
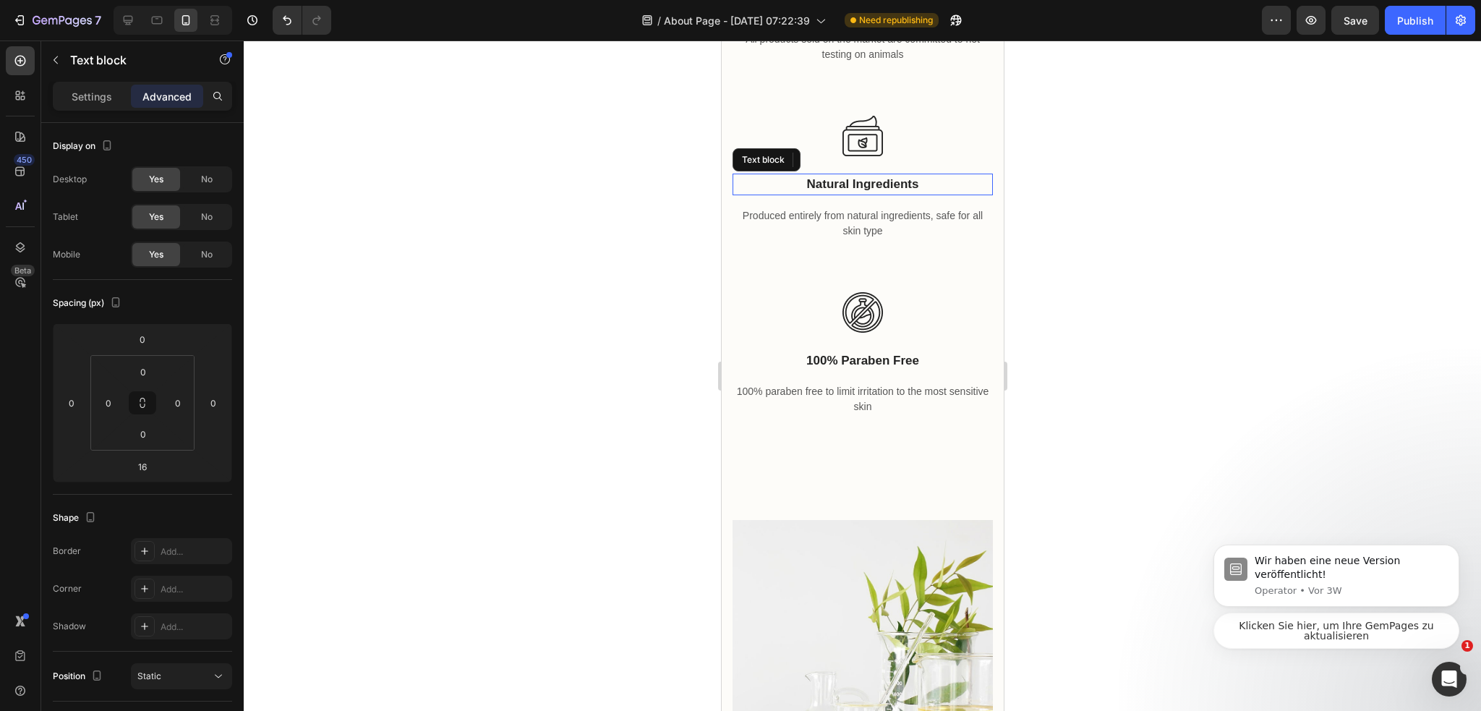
click at [896, 194] on p "natural ingredients" at bounding box center [861, 184] width 257 height 19
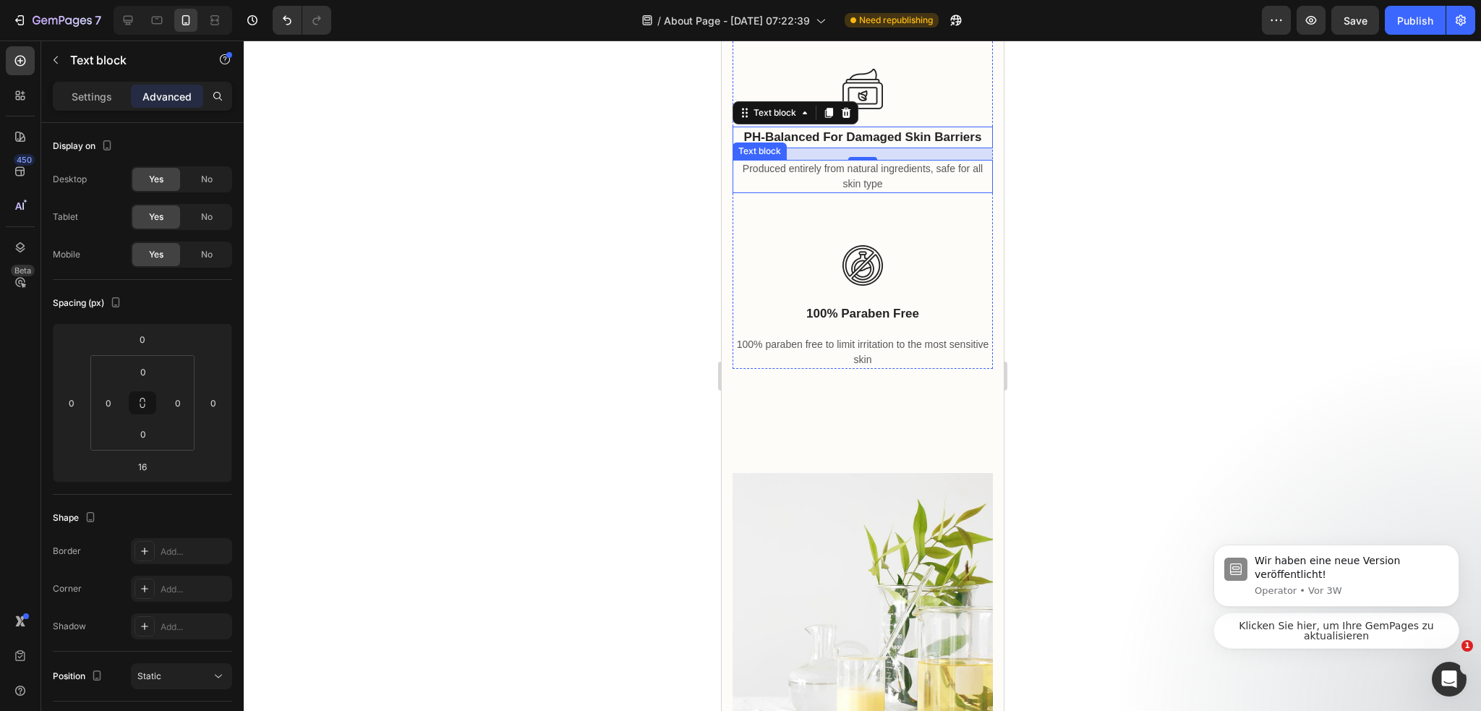
scroll to position [3576, 0]
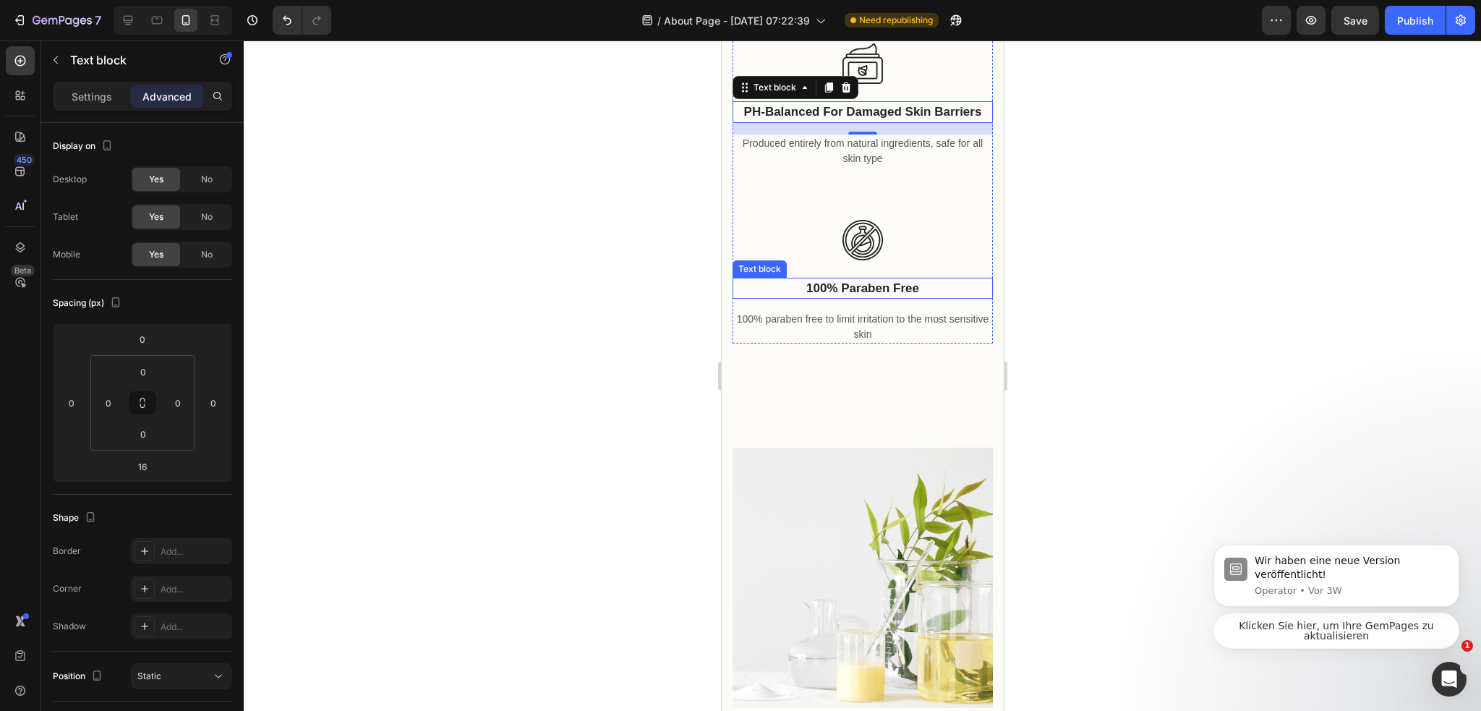
click at [877, 298] on p "100% paraben free" at bounding box center [861, 288] width 257 height 19
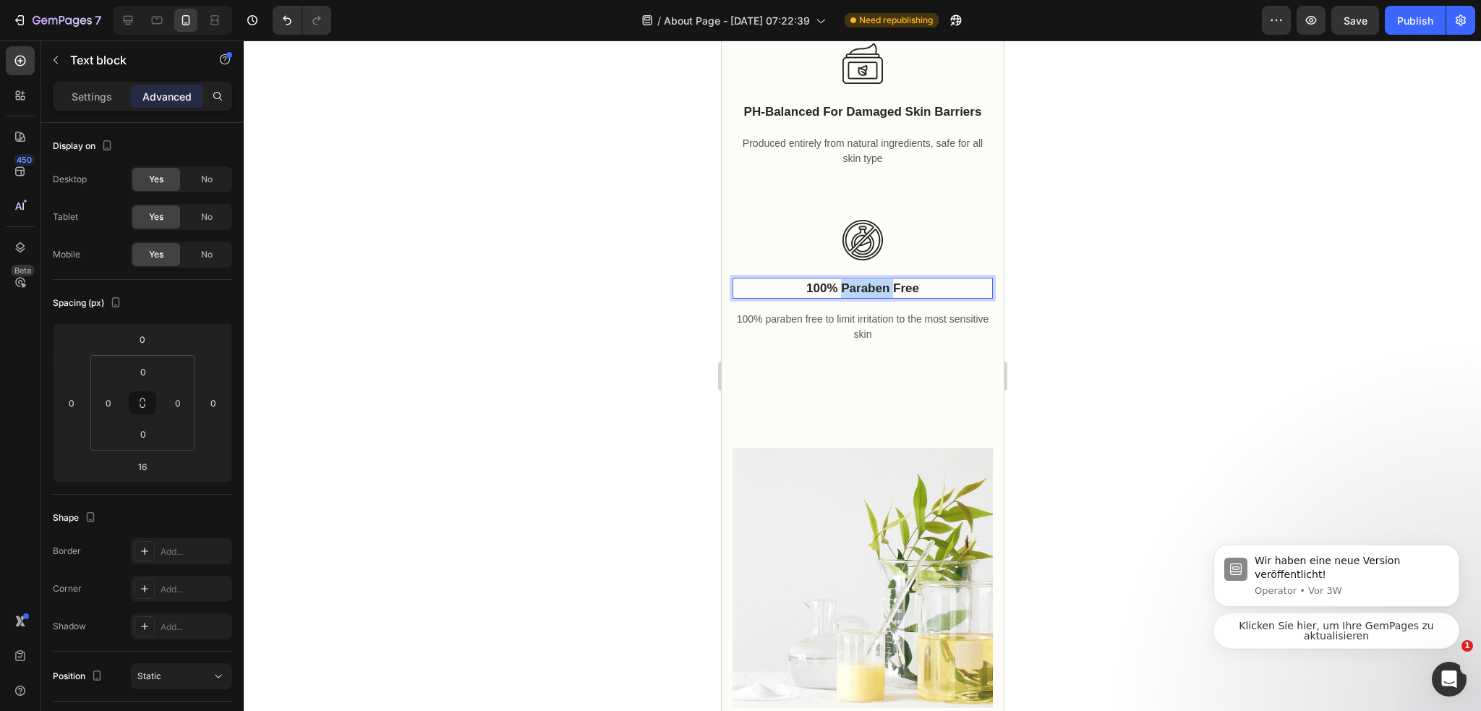
click at [877, 298] on p "100% paraben free" at bounding box center [861, 288] width 257 height 19
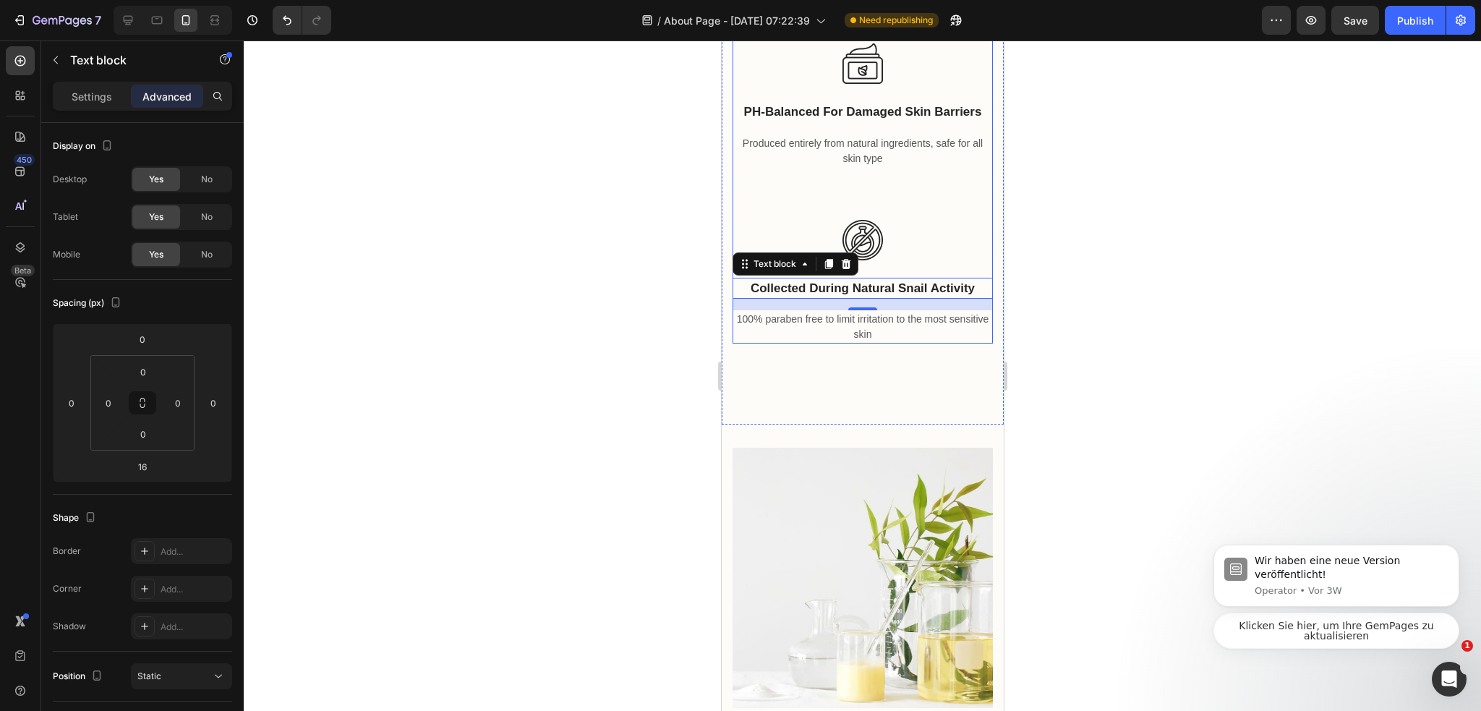
click at [958, 202] on div "Image pH-balanced for damaged skin barriers Text block Produced entirely from n…" at bounding box center [862, 114] width 260 height 176
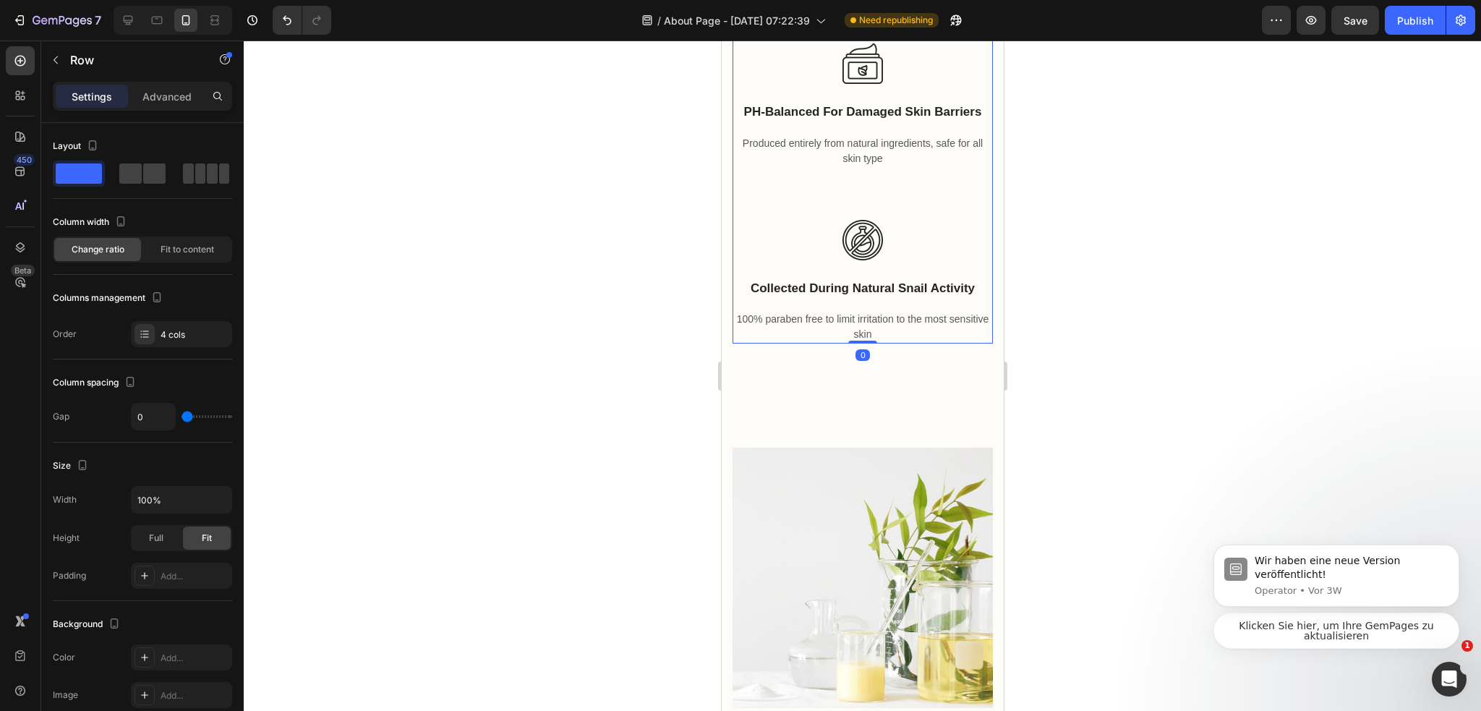
drag, startPoint x: 933, startPoint y: 384, endPoint x: 916, endPoint y: 400, distance: 24.0
click at [933, 202] on div "Image pH-balanced for damaged skin barriers Text block Produced entirely from n…" at bounding box center [862, 114] width 260 height 176
click at [914, 344] on div "Image Collected during natural snail activity Text block 100% paraben free to l…" at bounding box center [862, 273] width 260 height 142
drag, startPoint x: 853, startPoint y: 400, endPoint x: 874, endPoint y: 428, distance: 35.1
click at [853, 344] on div "Image Collected during natural snail activity Text block 100% paraben free to l…" at bounding box center [862, 273] width 260 height 142
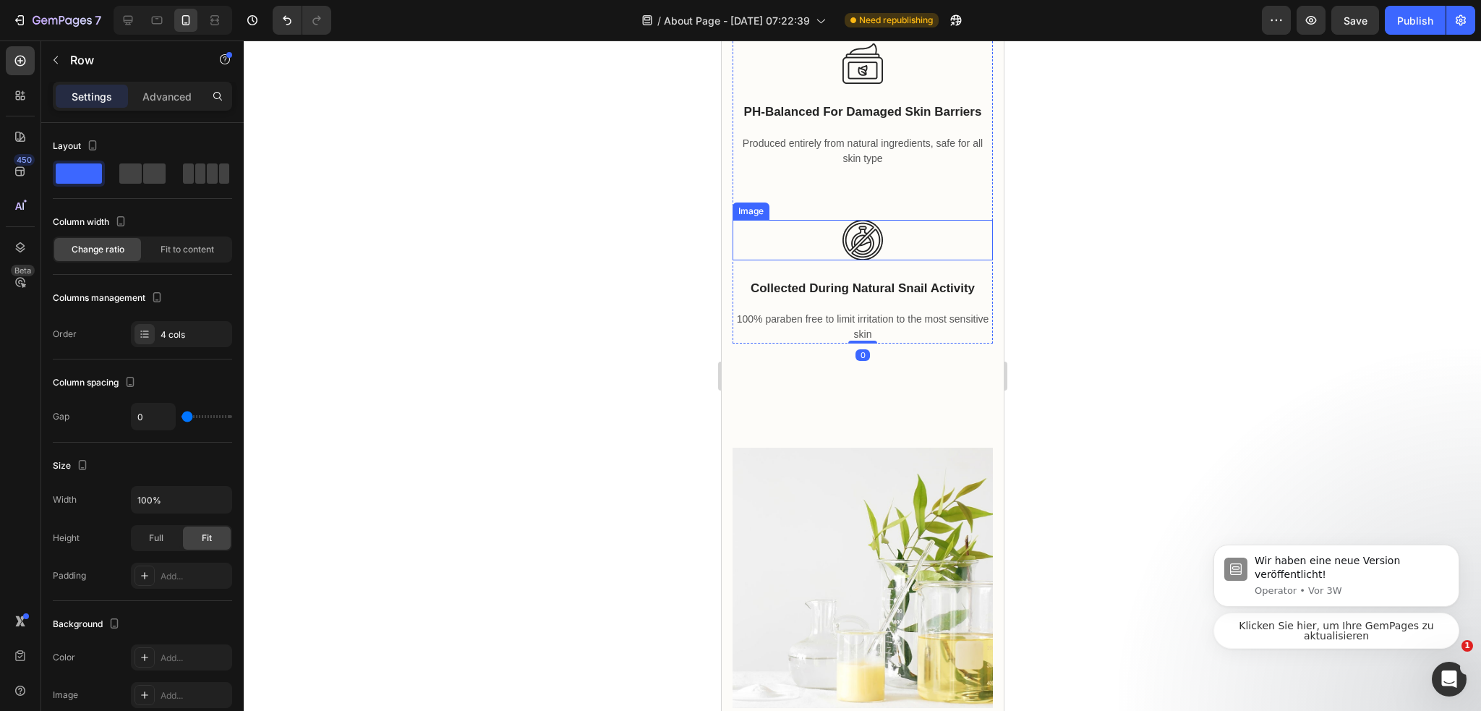
click at [883, 260] on div at bounding box center [862, 240] width 260 height 40
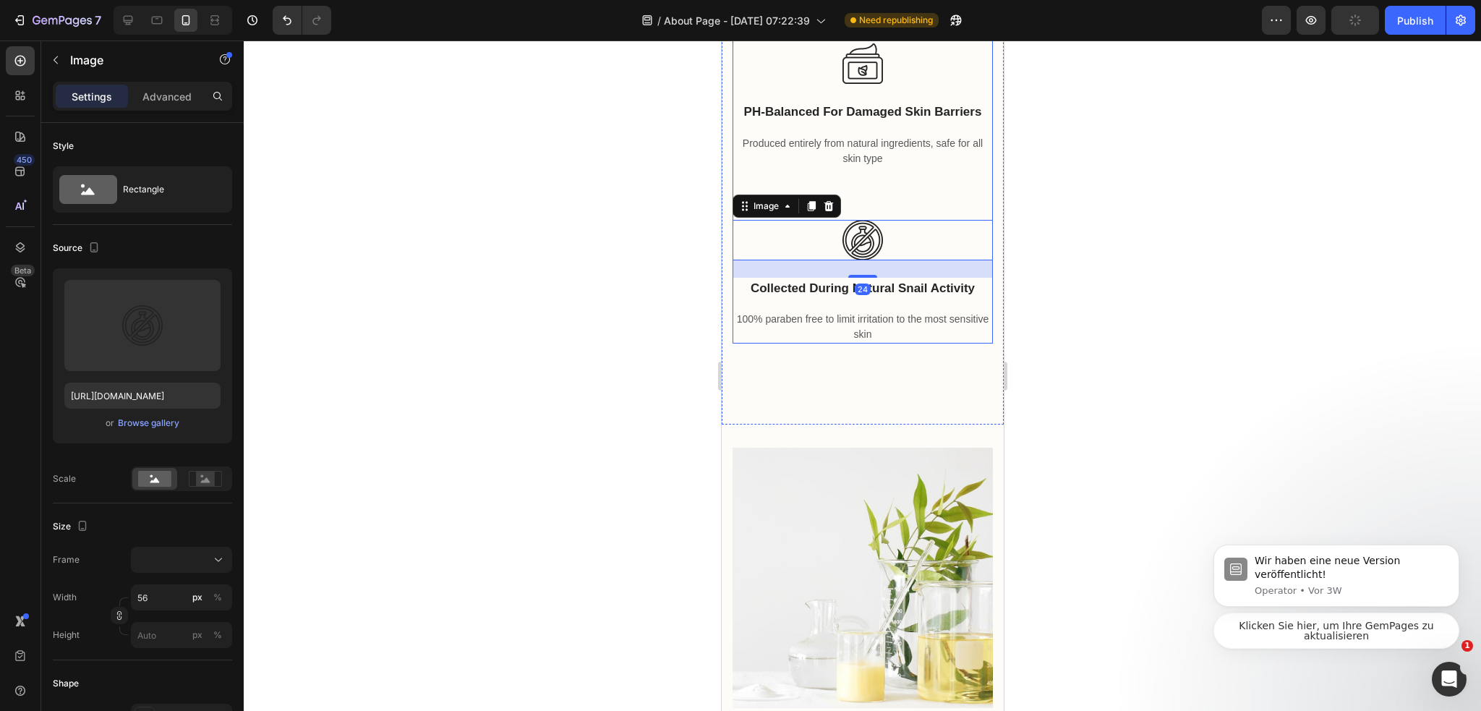
click at [909, 344] on div "Image 24 Collected during natural snail activity Text block 100% paraben free t…" at bounding box center [862, 273] width 260 height 142
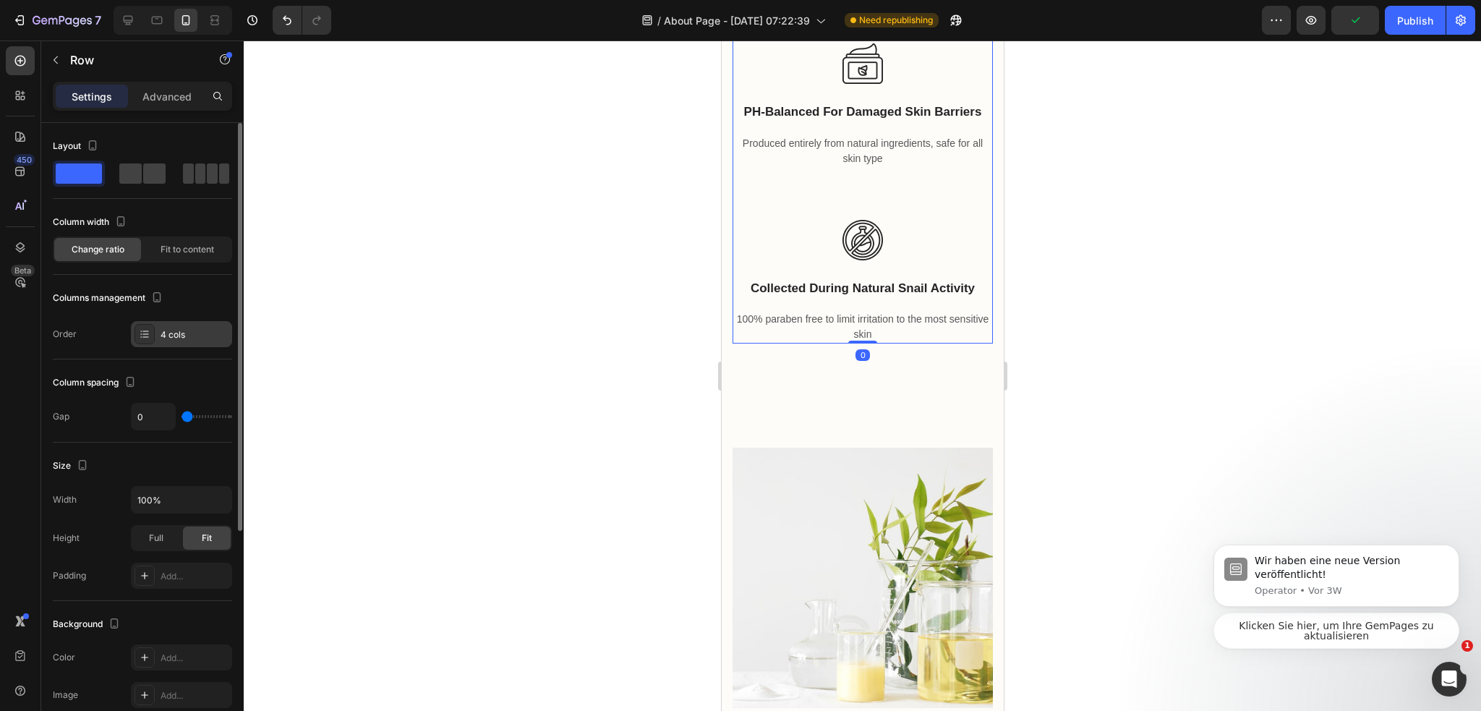
click at [176, 321] on div "4 cols" at bounding box center [181, 334] width 101 height 26
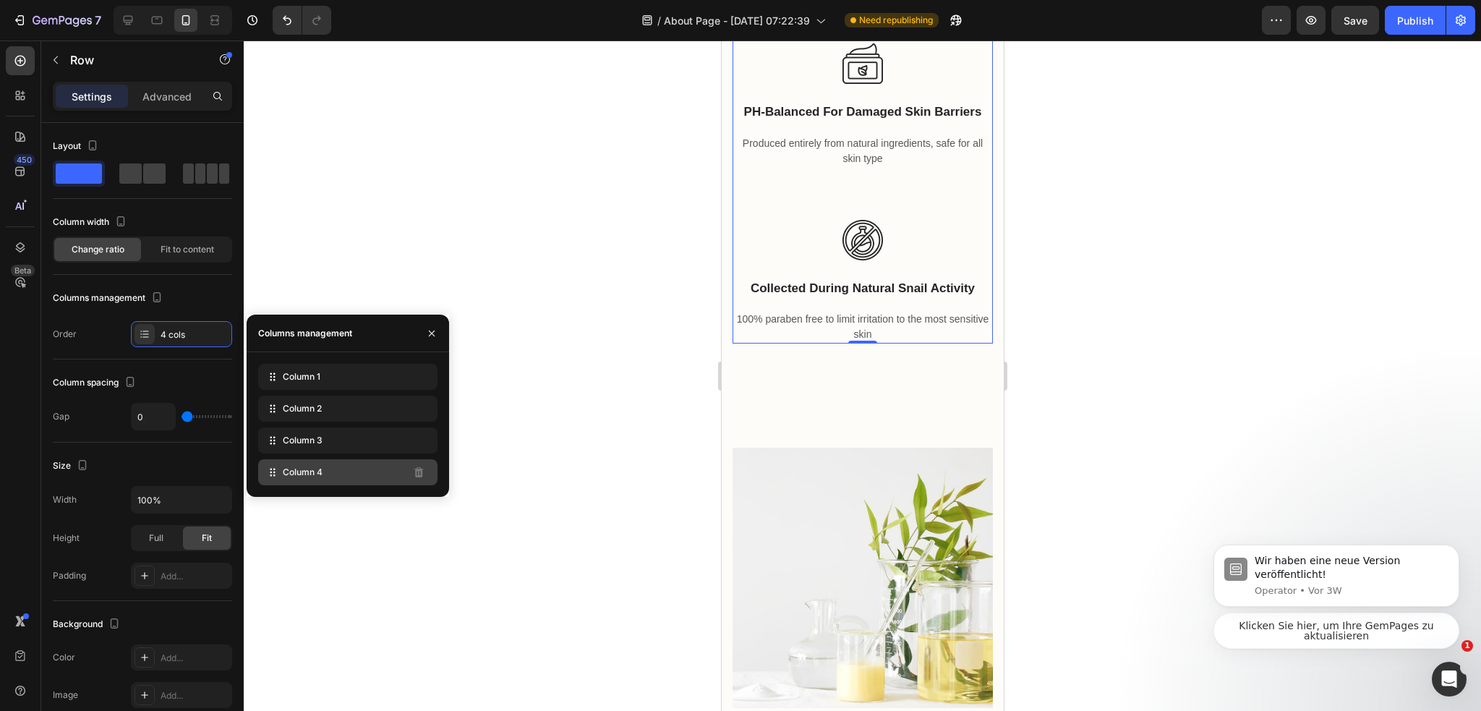
click at [384, 471] on div "Column 4" at bounding box center [347, 472] width 179 height 26
click at [379, 446] on div "Column 3" at bounding box center [347, 440] width 179 height 26
click at [364, 375] on div "Column 1" at bounding box center [347, 377] width 179 height 26
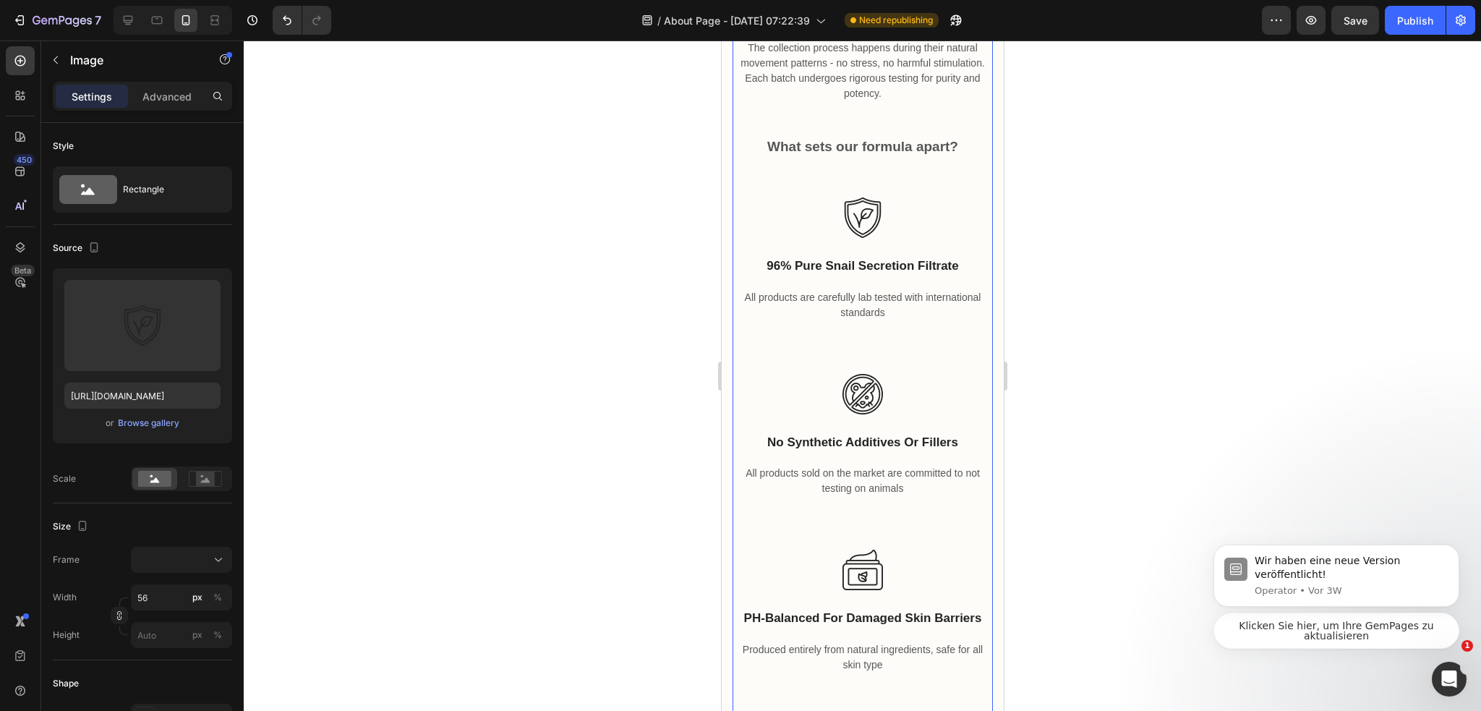
click at [877, 356] on div "Pure Quality, Ethical Standards Heading Laboratory-controlled collection under …" at bounding box center [862, 80] width 260 height 554
click at [920, 356] on div "Pure Quality, Ethical Standards Heading Laboratory-controlled collection under …" at bounding box center [862, 80] width 260 height 554
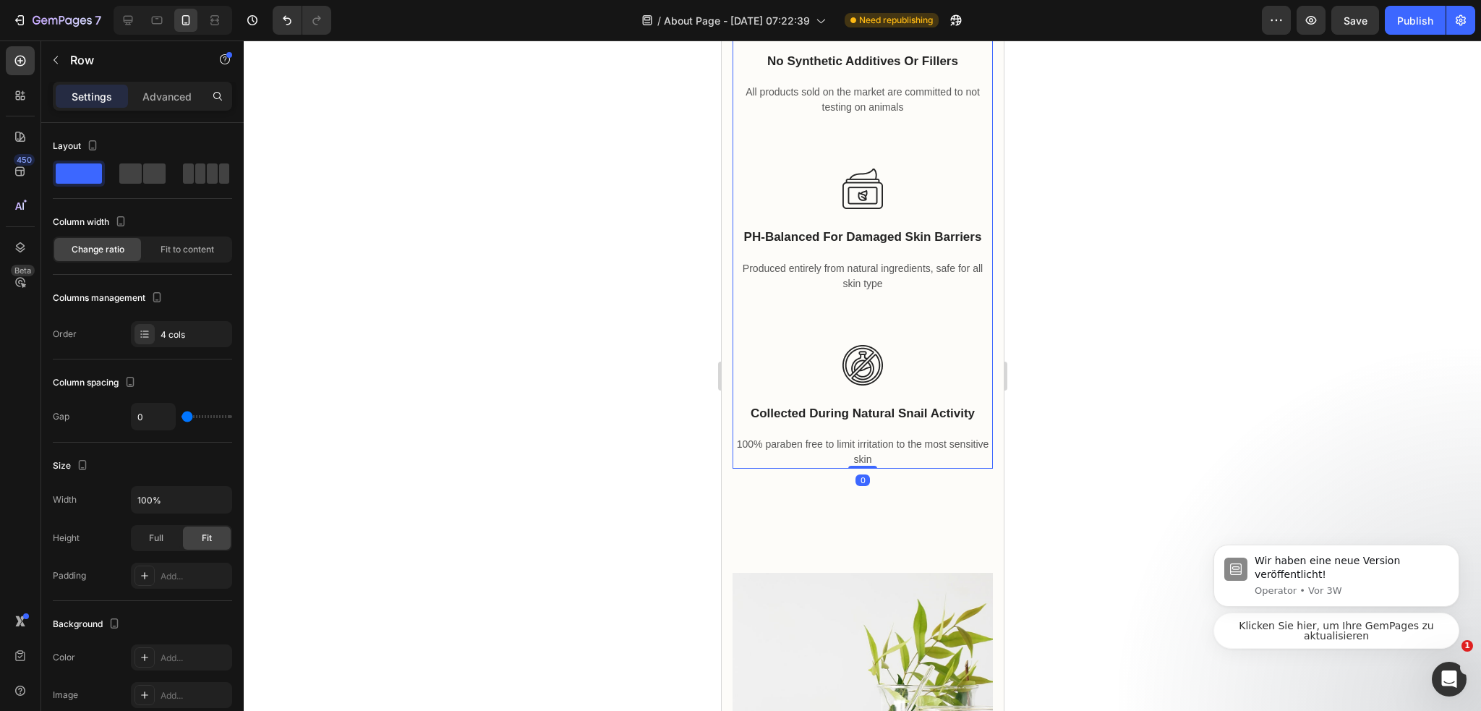
scroll to position [3649, 0]
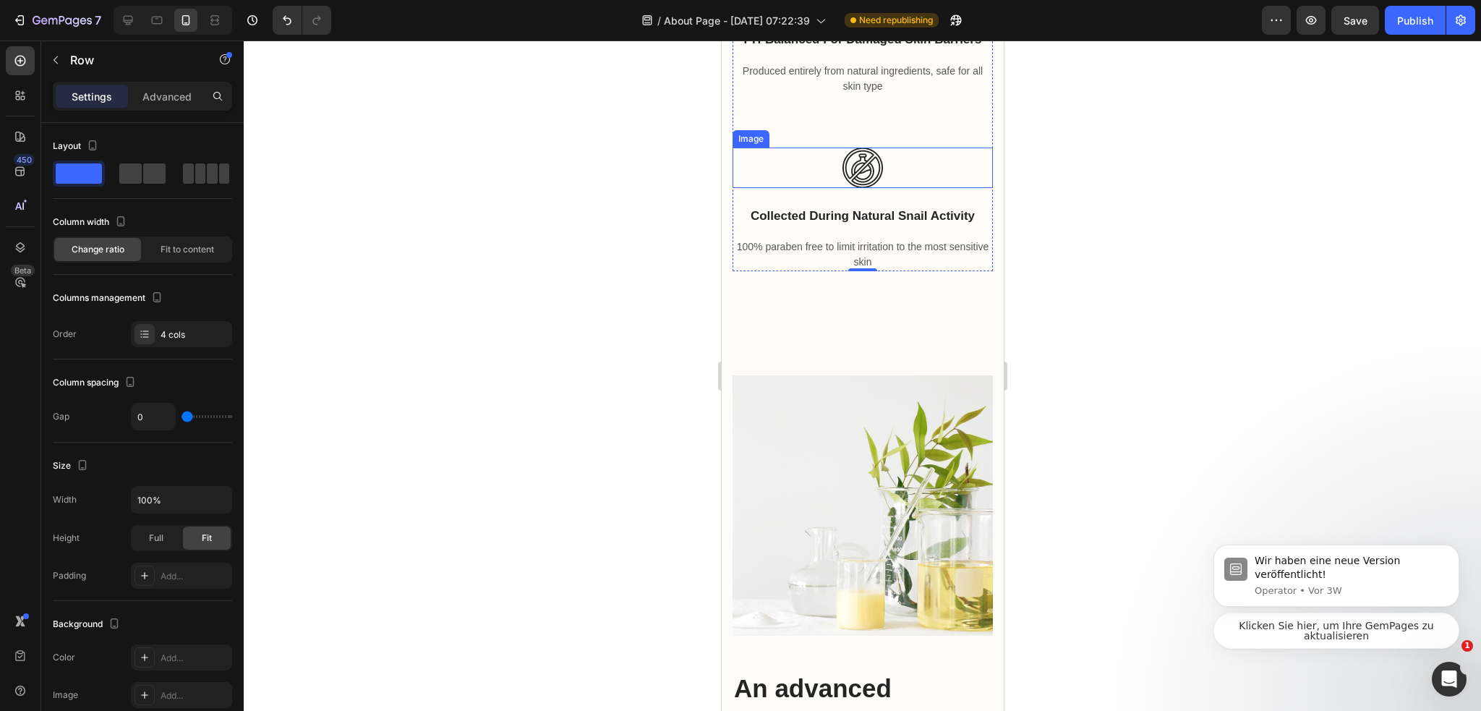
click at [888, 188] on div at bounding box center [862, 167] width 260 height 40
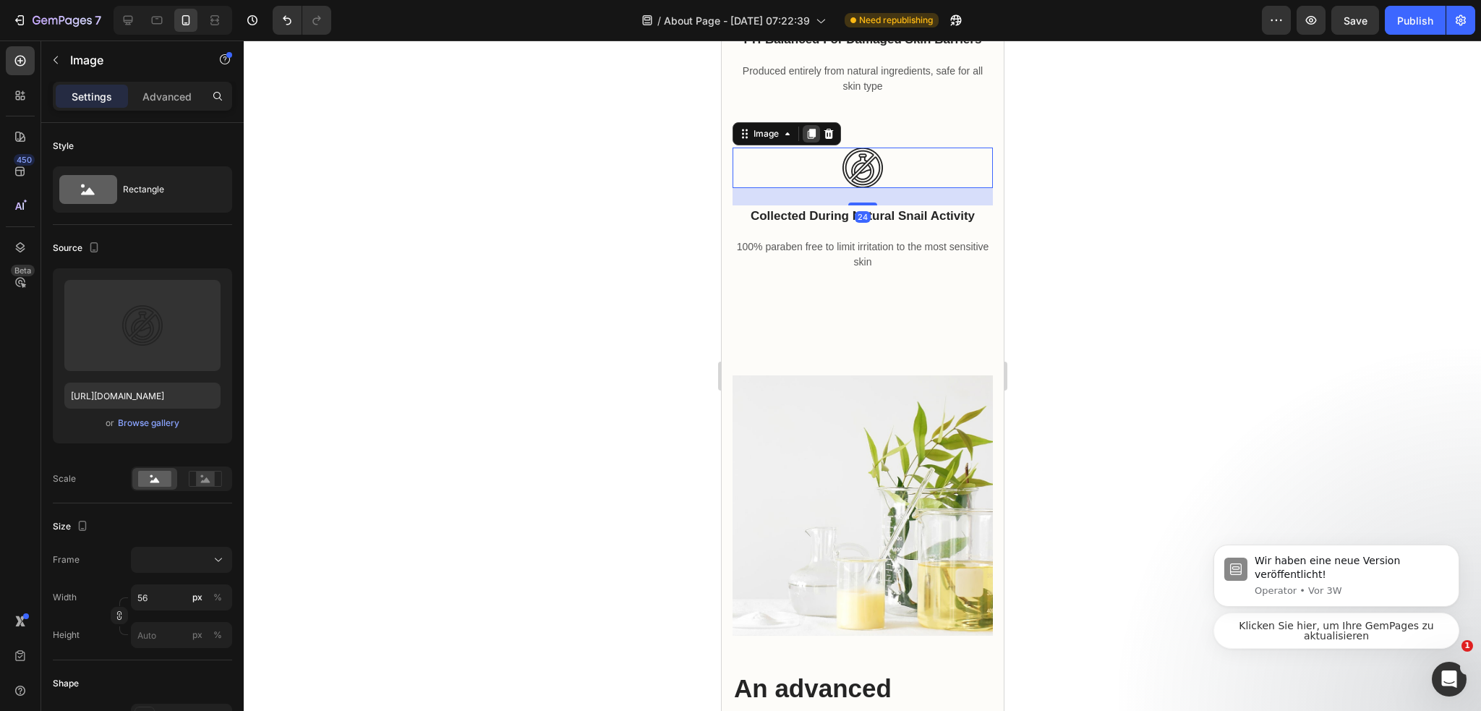
click at [812, 139] on icon at bounding box center [811, 134] width 8 height 10
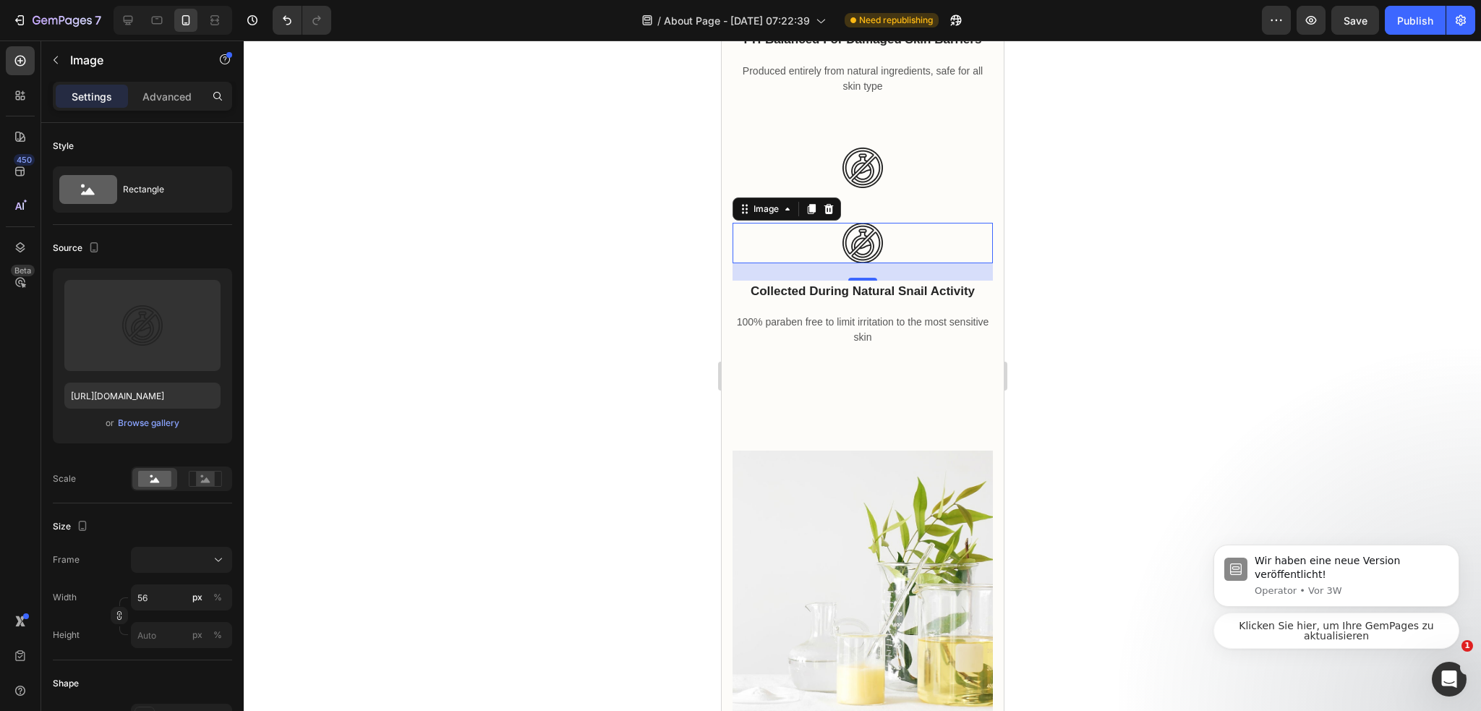
click at [904, 301] on p "Collected during natural snail activity" at bounding box center [861, 291] width 257 height 19
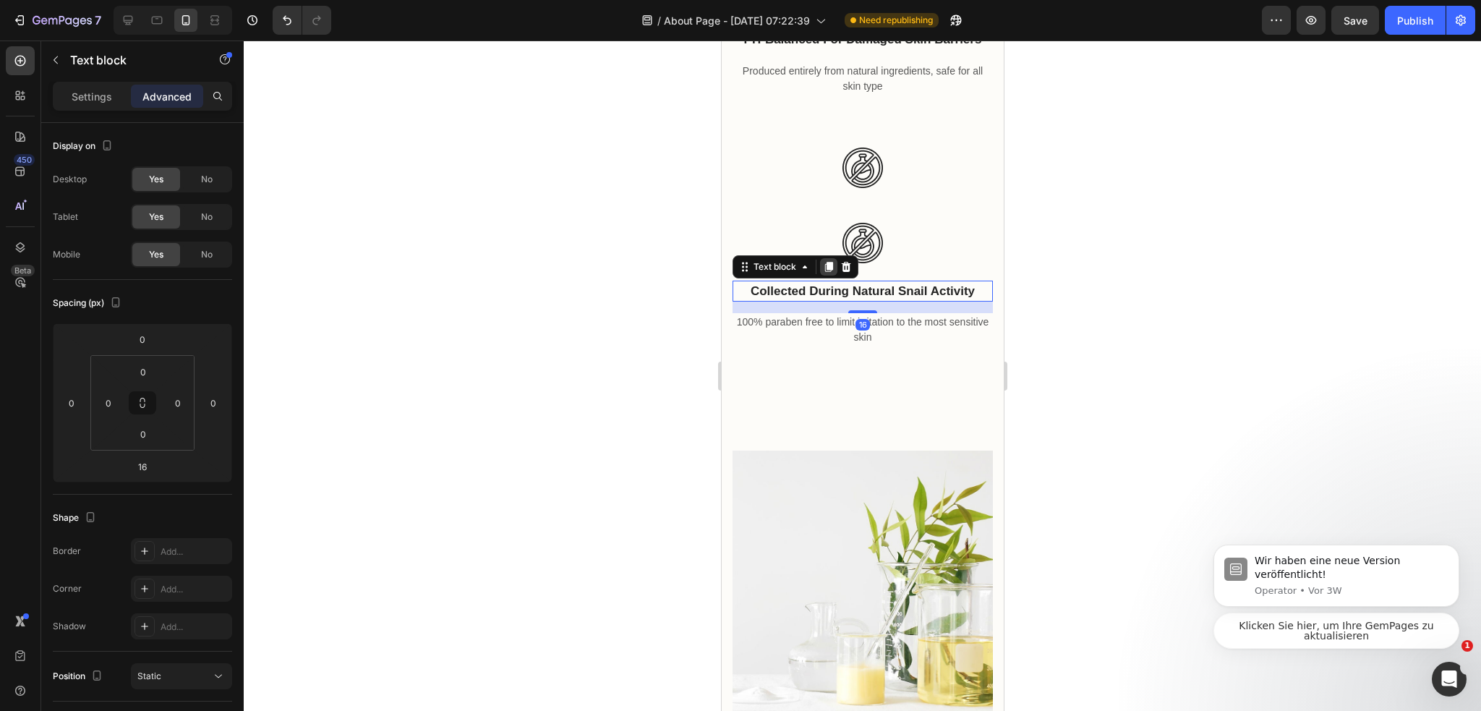
click at [829, 272] on icon at bounding box center [828, 267] width 8 height 10
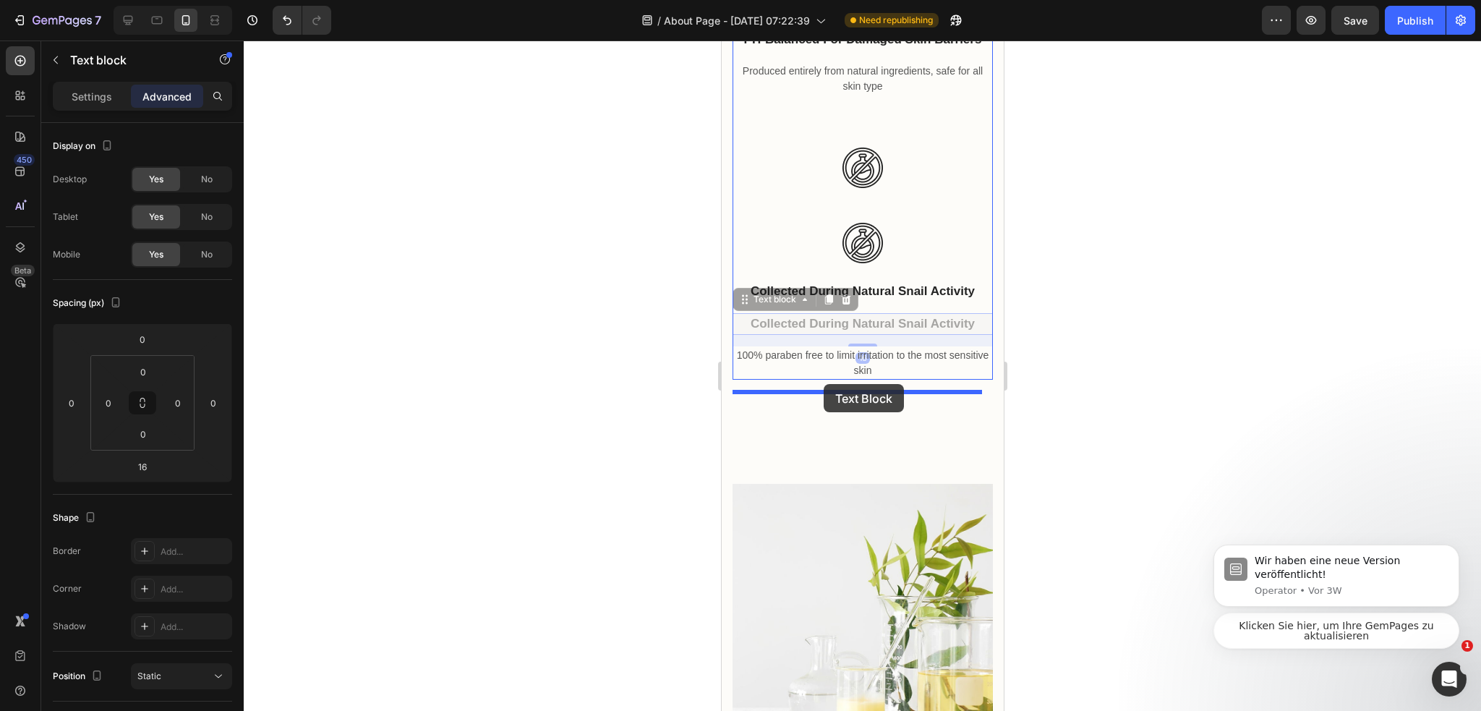
drag, startPoint x: 761, startPoint y: 488, endPoint x: 823, endPoint y: 384, distance: 121.3
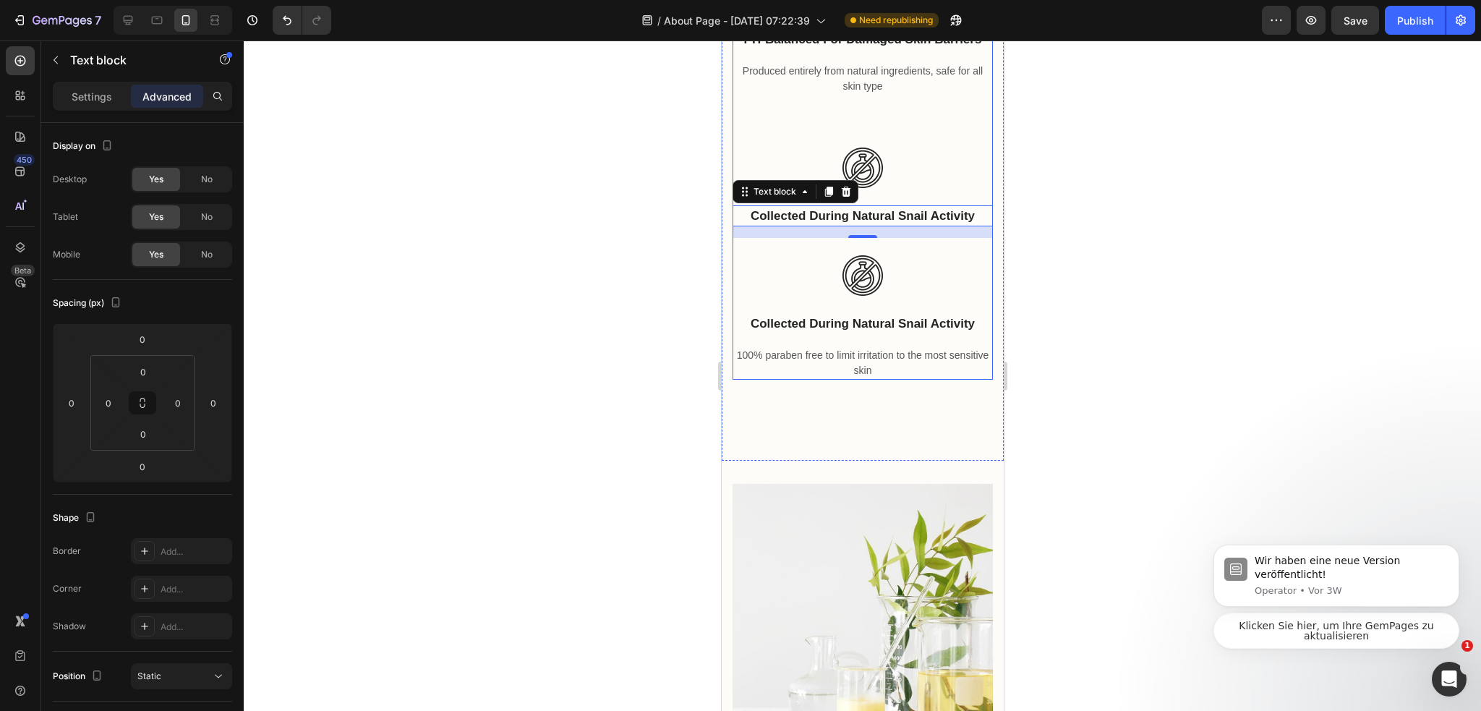
click at [913, 378] on p "100% paraben free to limit irritation to the most sensitive skin" at bounding box center [861, 363] width 257 height 30
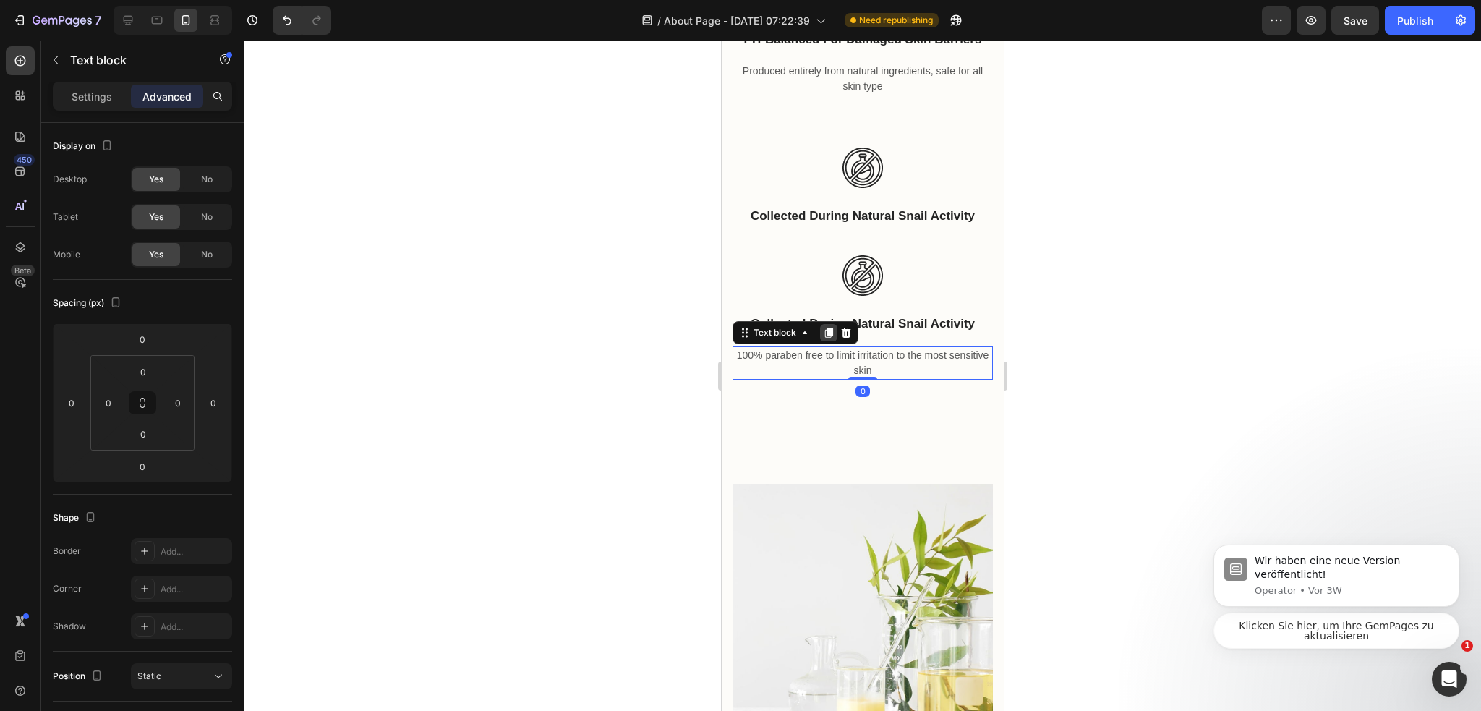
click at [824, 338] on icon at bounding box center [828, 332] width 8 height 10
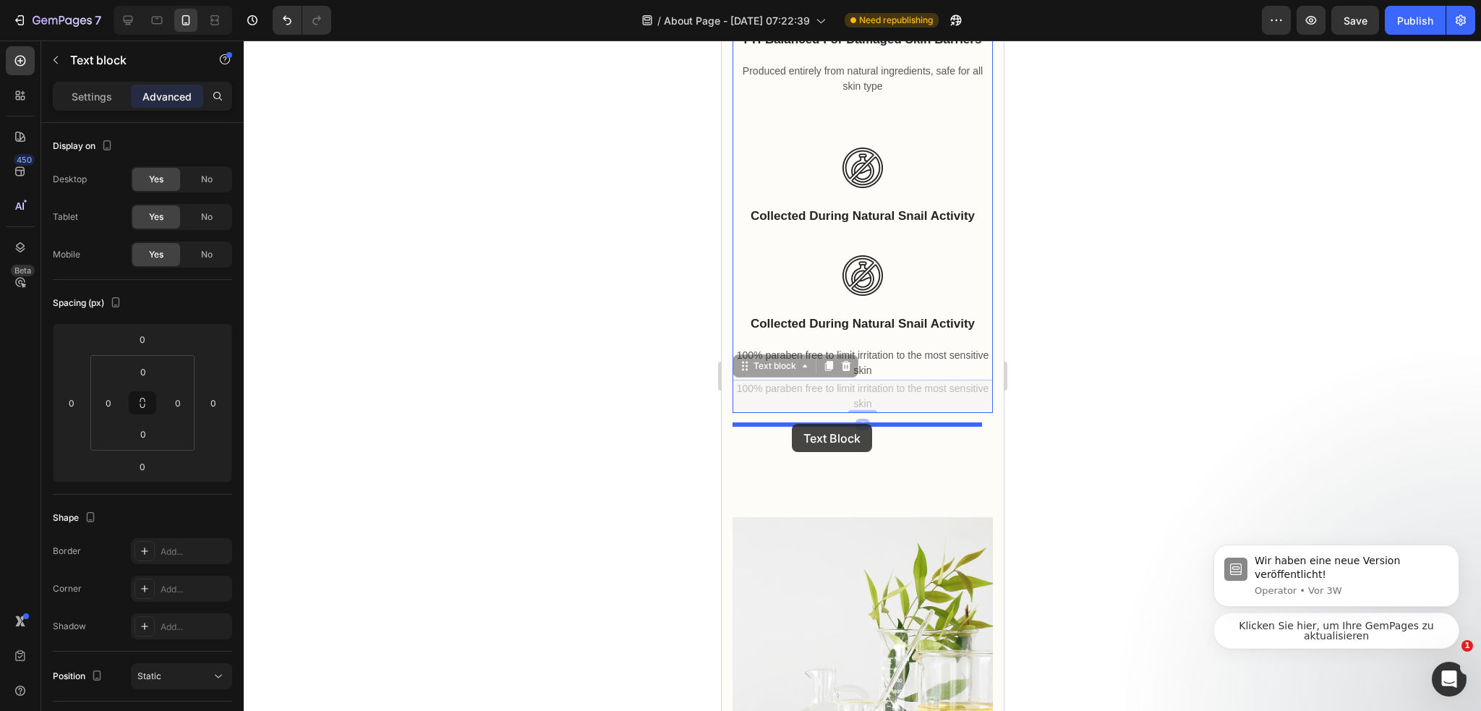
drag, startPoint x: 761, startPoint y: 557, endPoint x: 791, endPoint y: 424, distance: 137.1
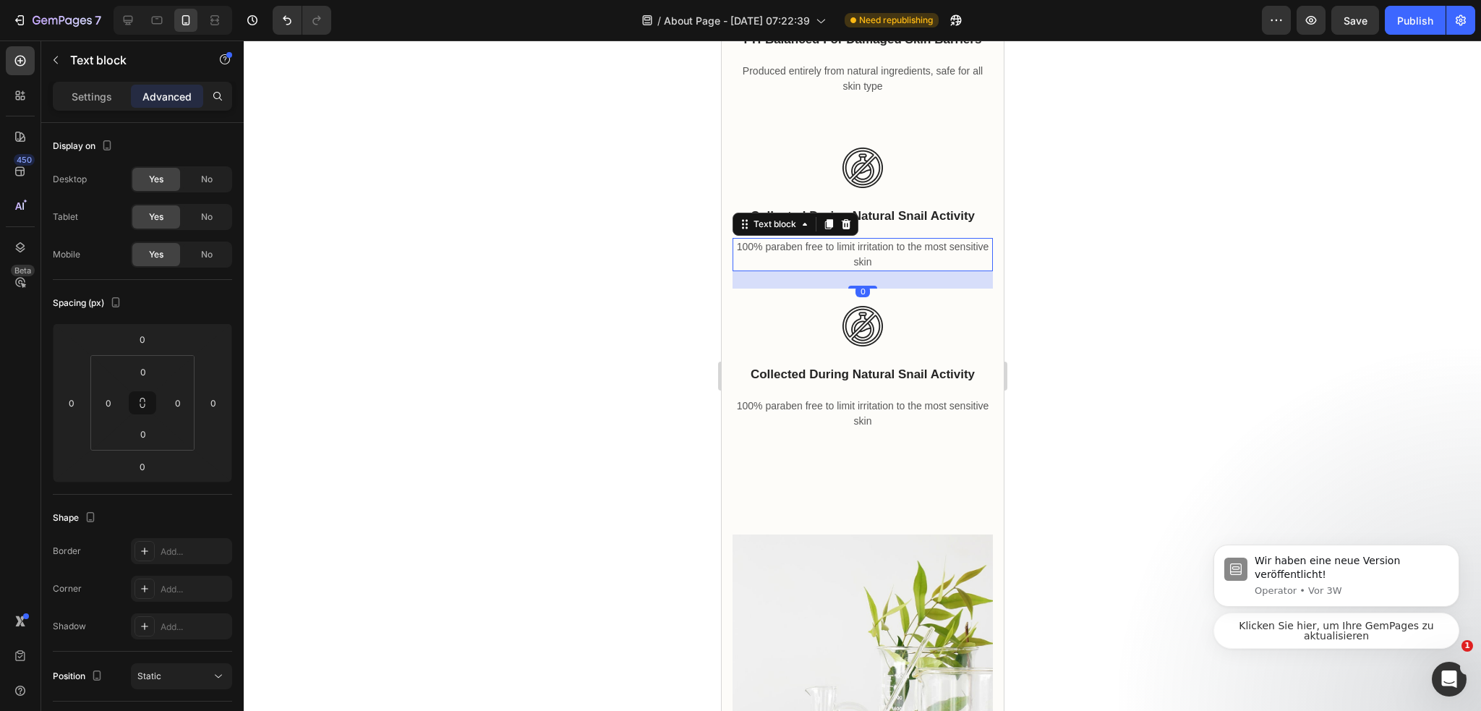
click at [1127, 468] on div at bounding box center [862, 375] width 1237 height 670
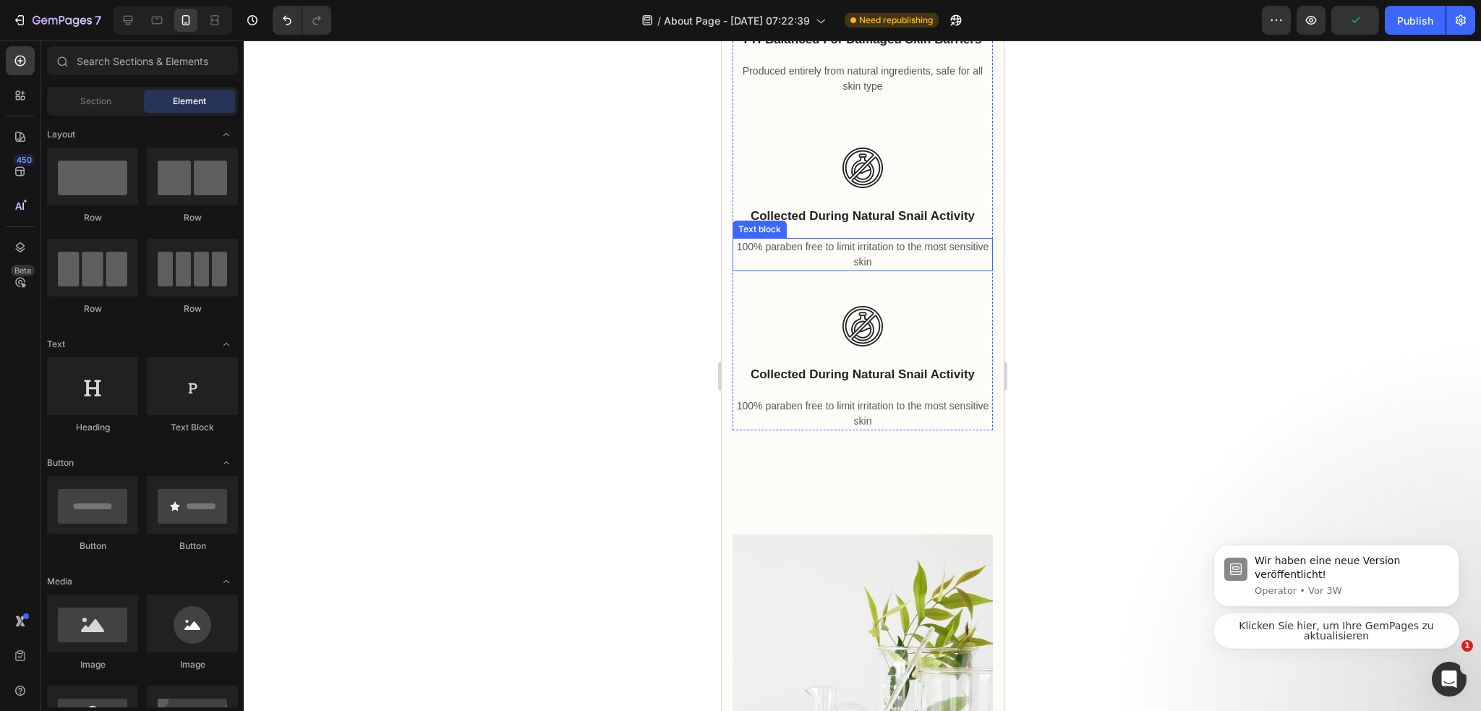
click at [933, 270] on p "100% paraben free to limit irritation to the most sensitive skin" at bounding box center [861, 254] width 257 height 30
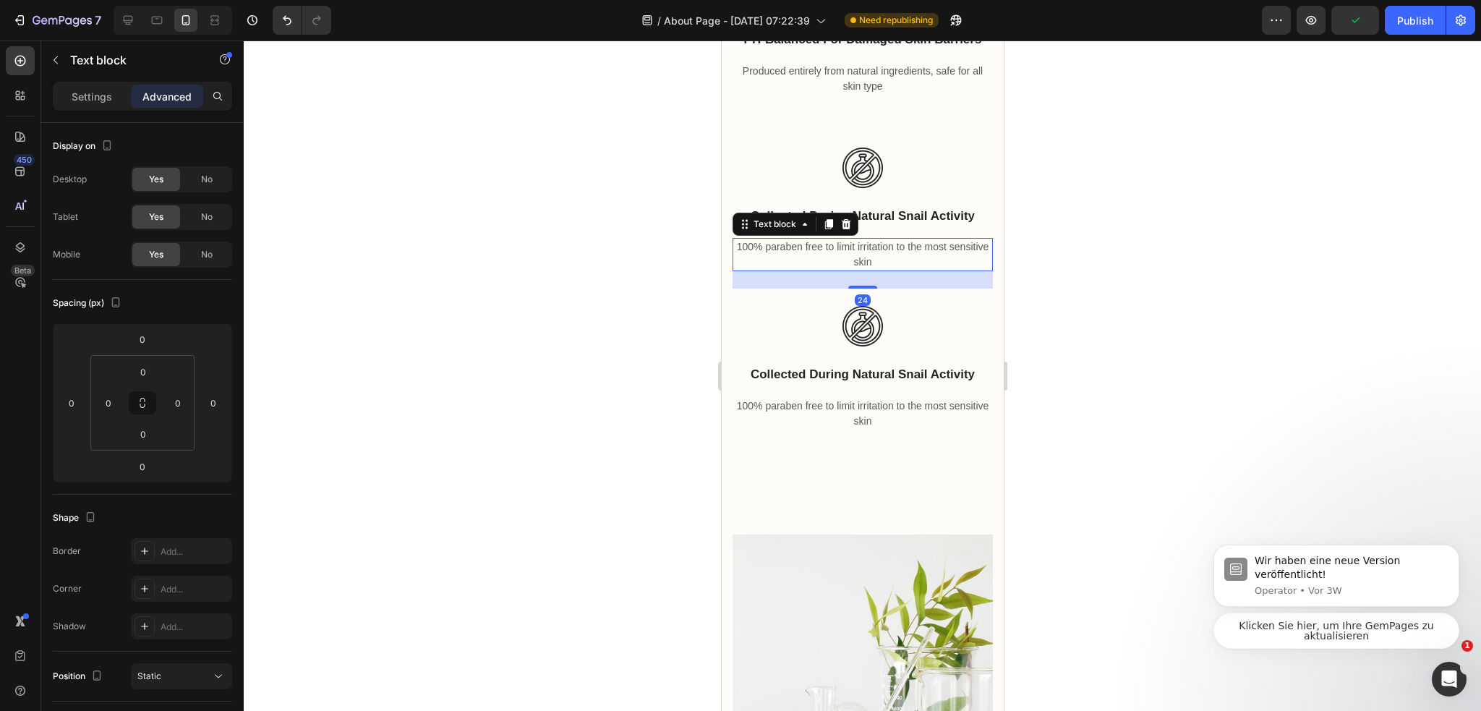
click at [1102, 401] on div at bounding box center [862, 375] width 1237 height 670
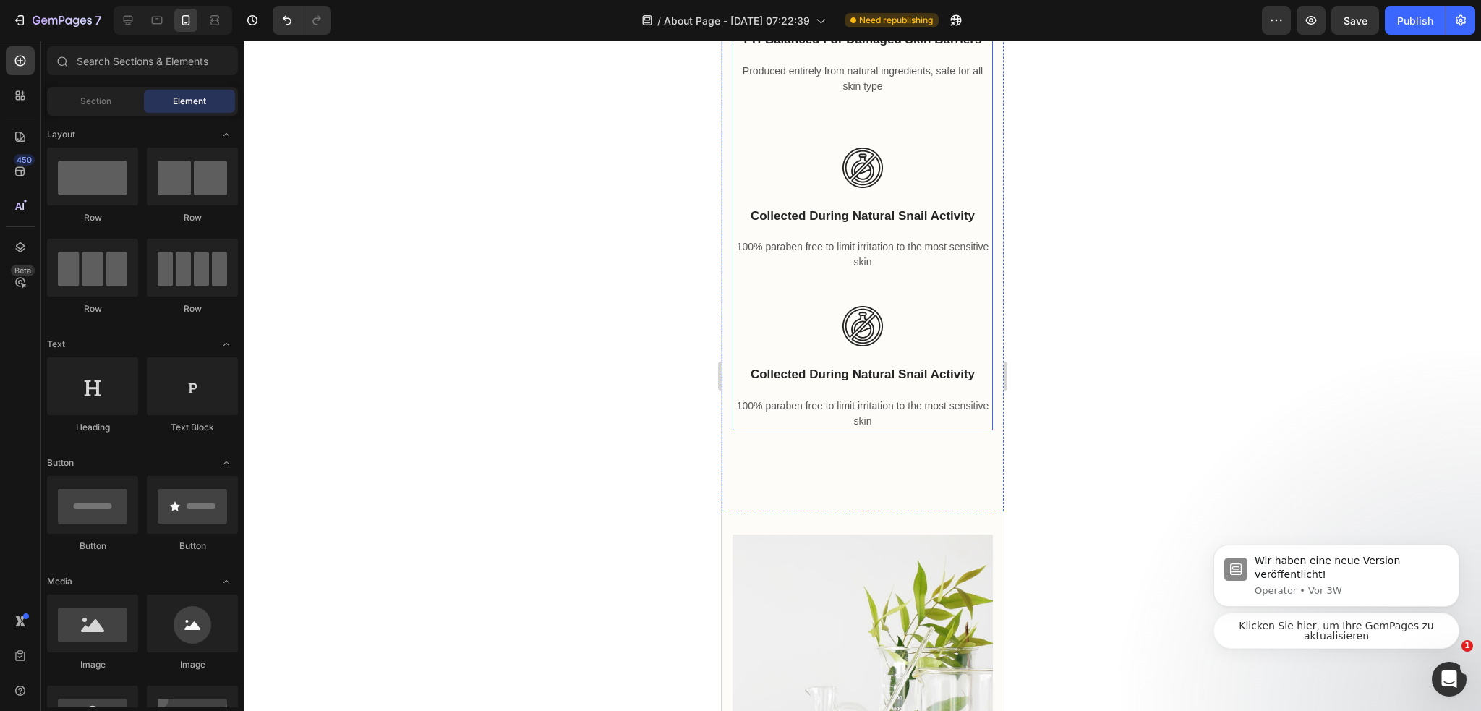
click at [909, 430] on div "Image collected during natural snail activity Text block 100% paraben free to l…" at bounding box center [862, 280] width 260 height 300
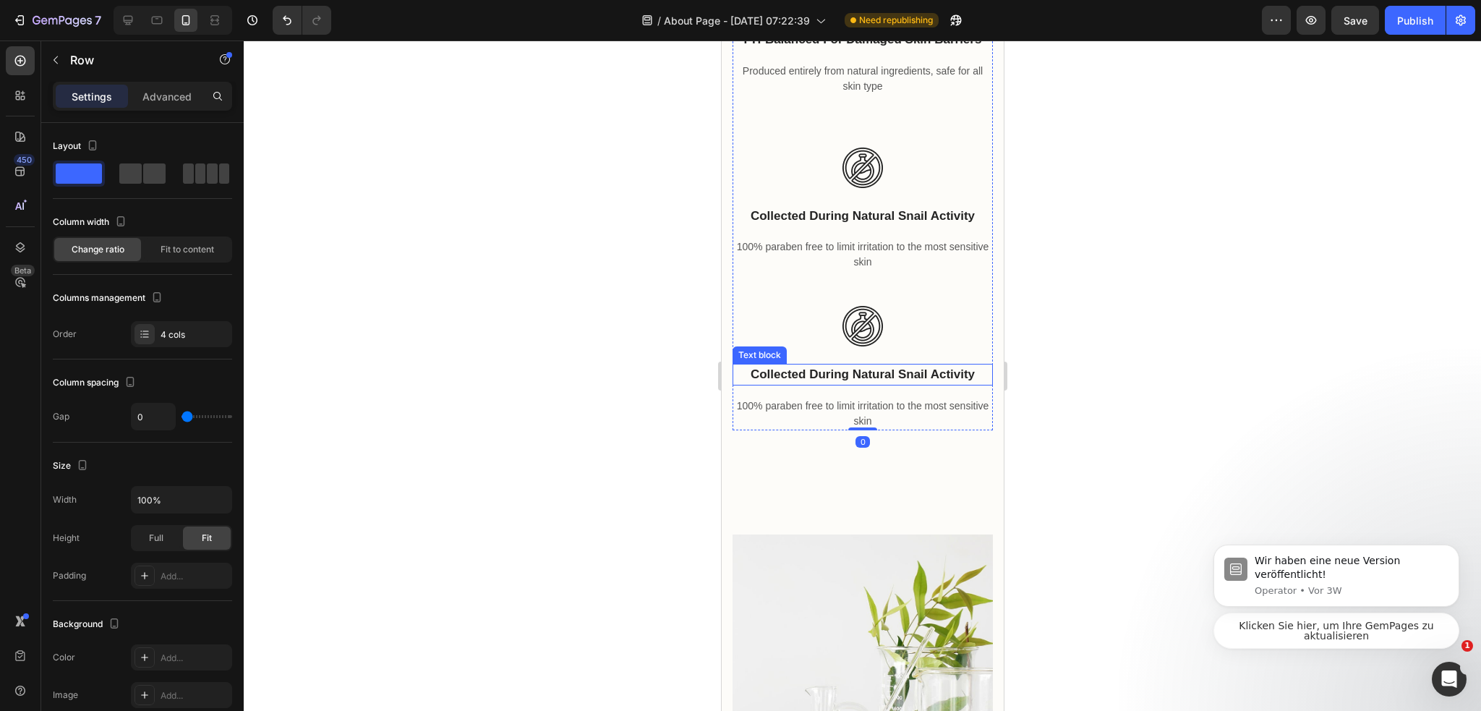
click at [880, 384] on p "Collected during natural snail activity" at bounding box center [861, 374] width 257 height 19
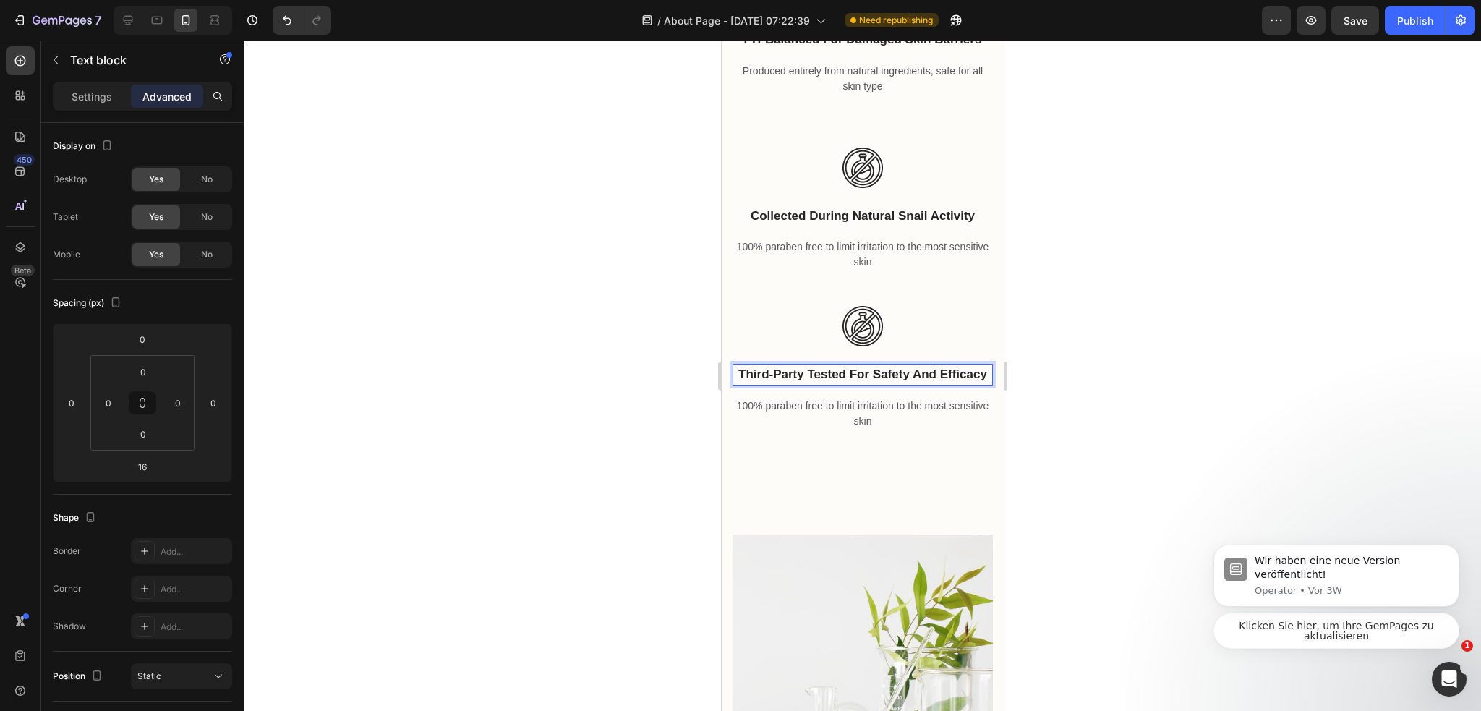
click at [1097, 515] on div at bounding box center [862, 375] width 1237 height 670
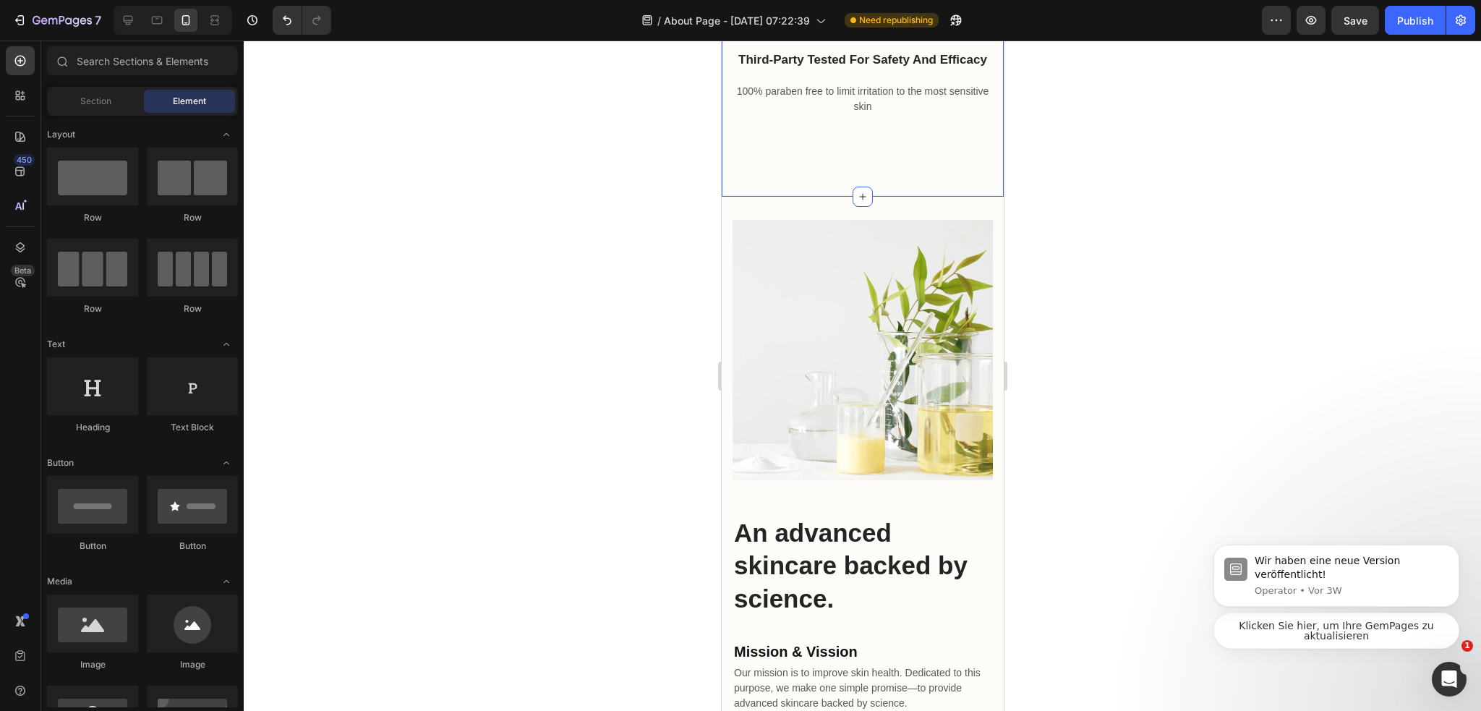
scroll to position [3938, 0]
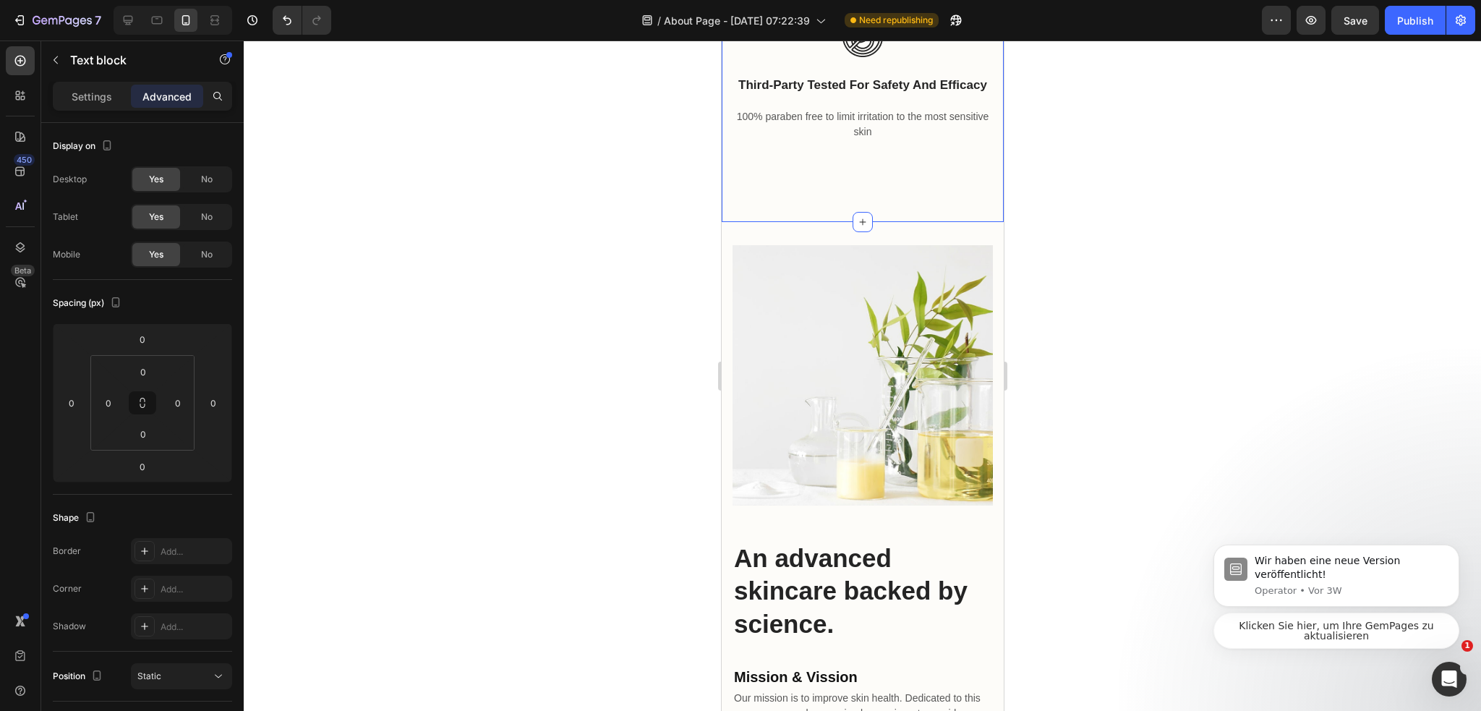
click at [877, 140] on p "100% paraben free to limit irritation to the most sensitive skin" at bounding box center [861, 124] width 257 height 30
click at [810, 103] on div "Text block" at bounding box center [773, 93] width 77 height 17
click at [823, 103] on div at bounding box center [827, 93] width 17 height 17
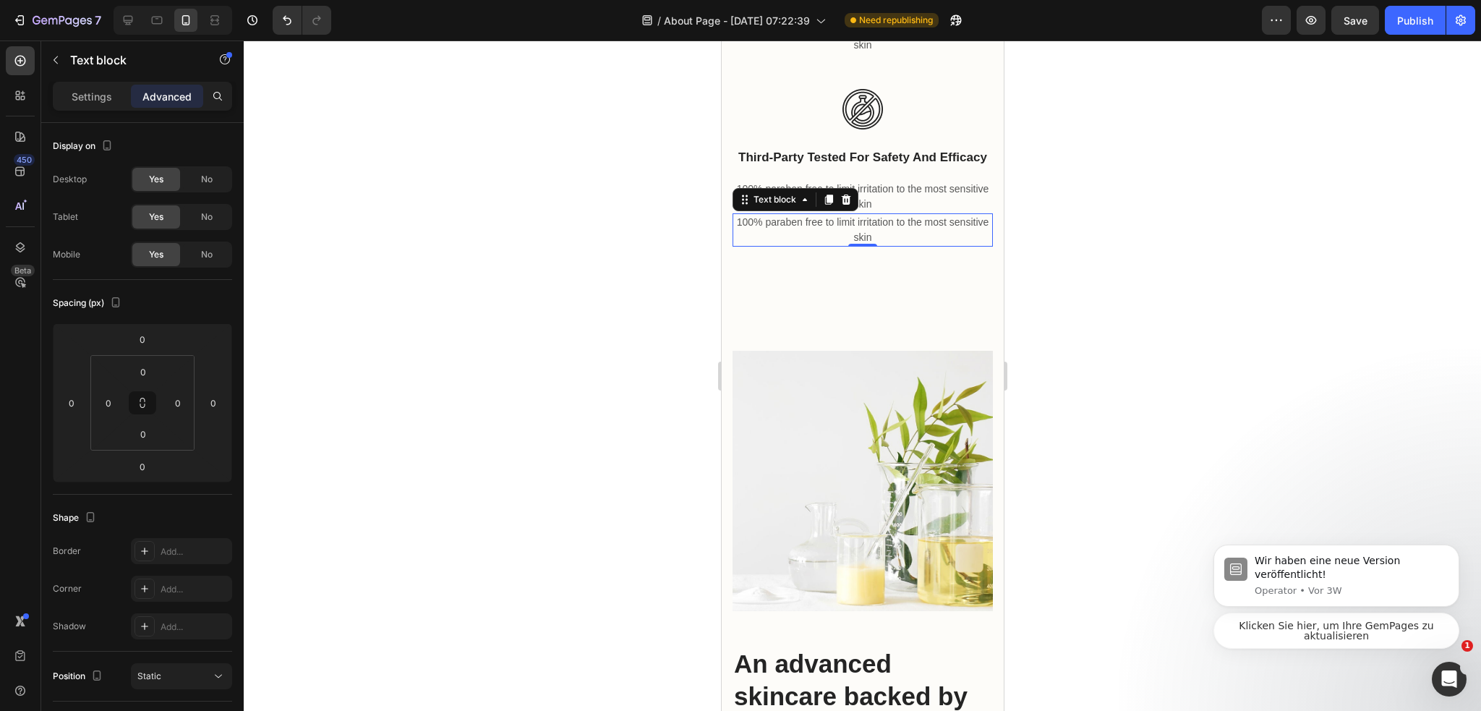
click at [845, 211] on div "Text block" at bounding box center [795, 199] width 126 height 23
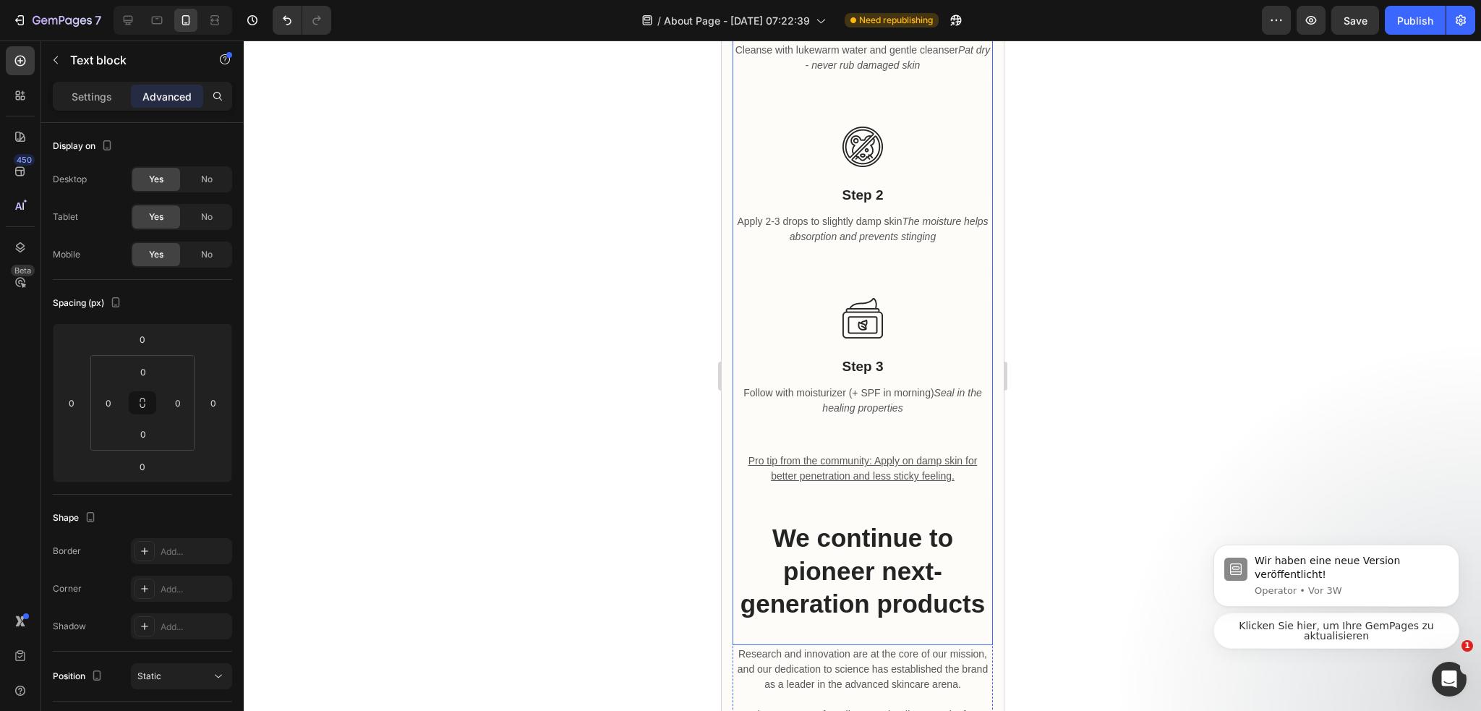
scroll to position [1335, 0]
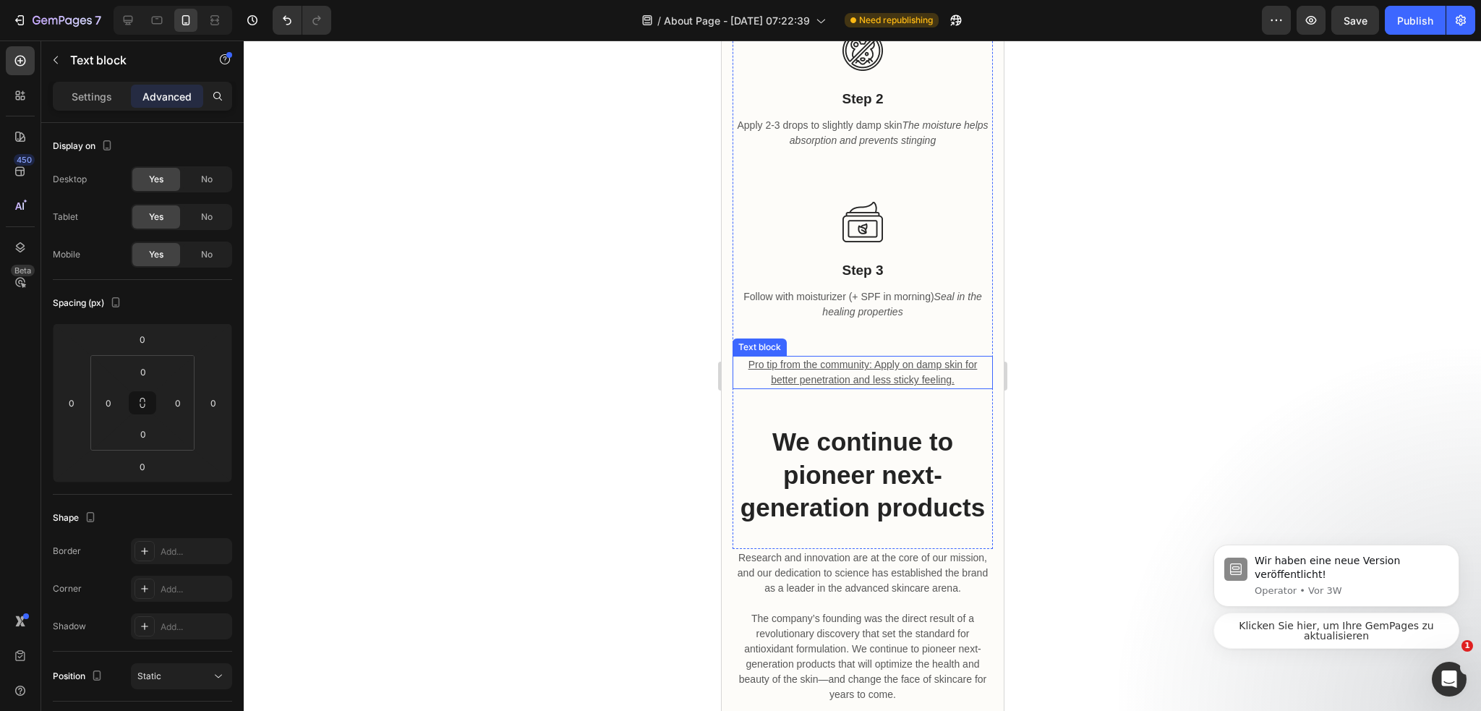
click at [868, 387] on p "Pro tip from the community: Apply on damp skin for better penetration and less …" at bounding box center [861, 372] width 257 height 30
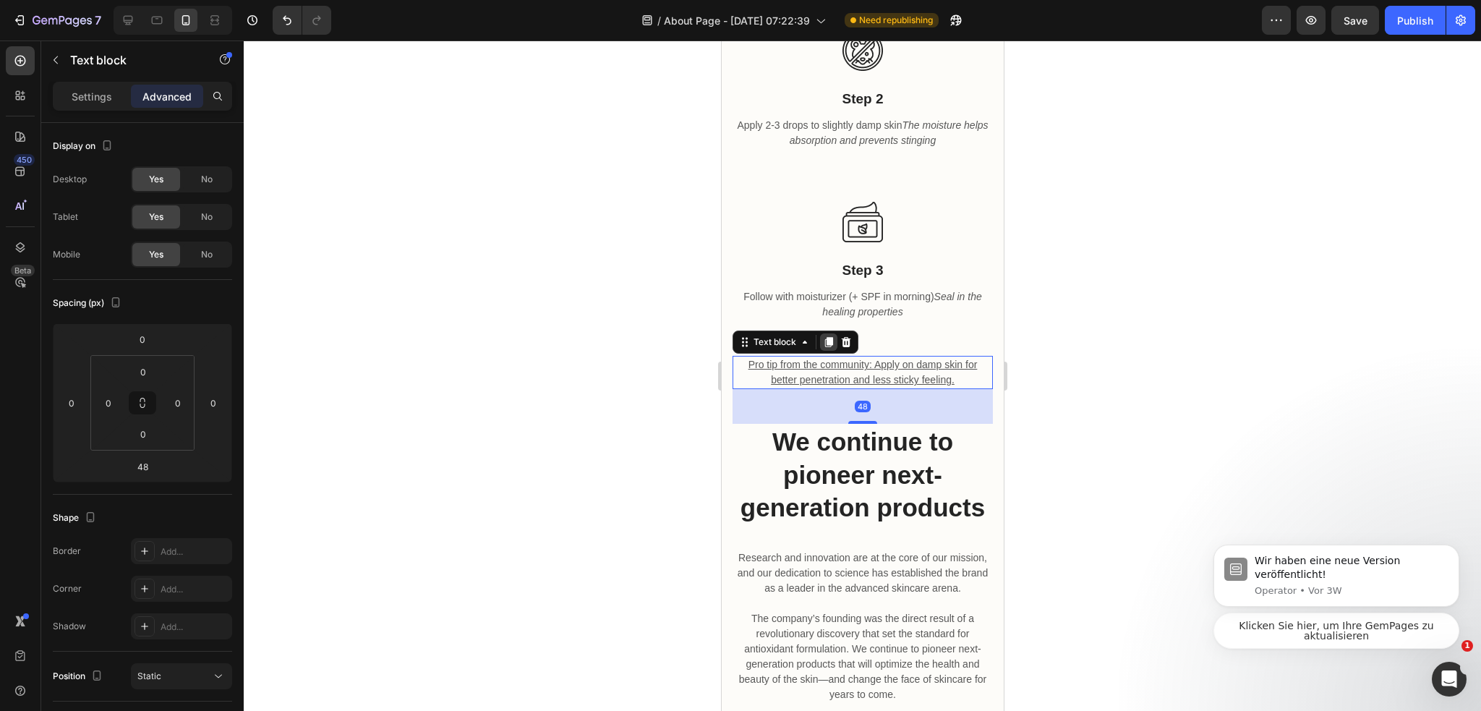
drag, startPoint x: 821, startPoint y: 413, endPoint x: 800, endPoint y: 426, distance: 24.1
click at [822, 348] on icon at bounding box center [828, 342] width 12 height 12
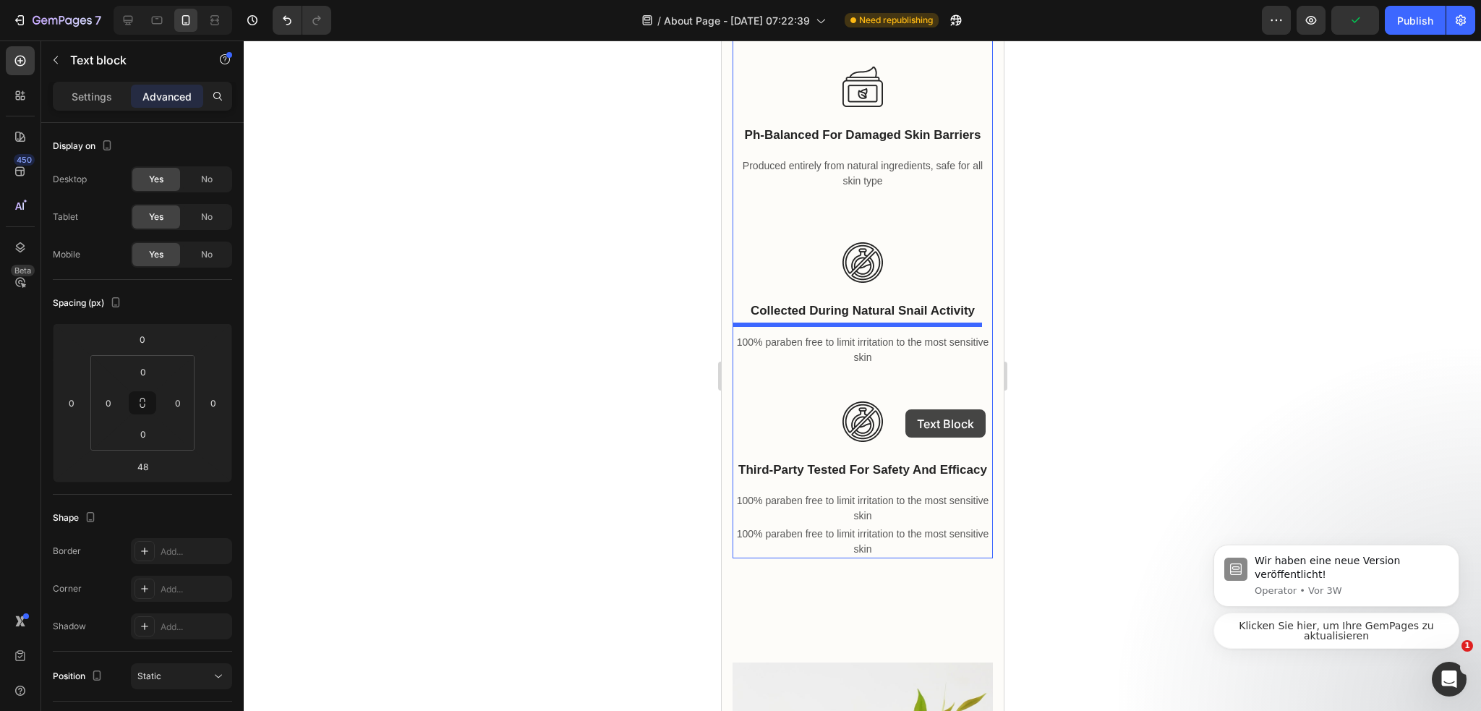
scroll to position [3938, 0]
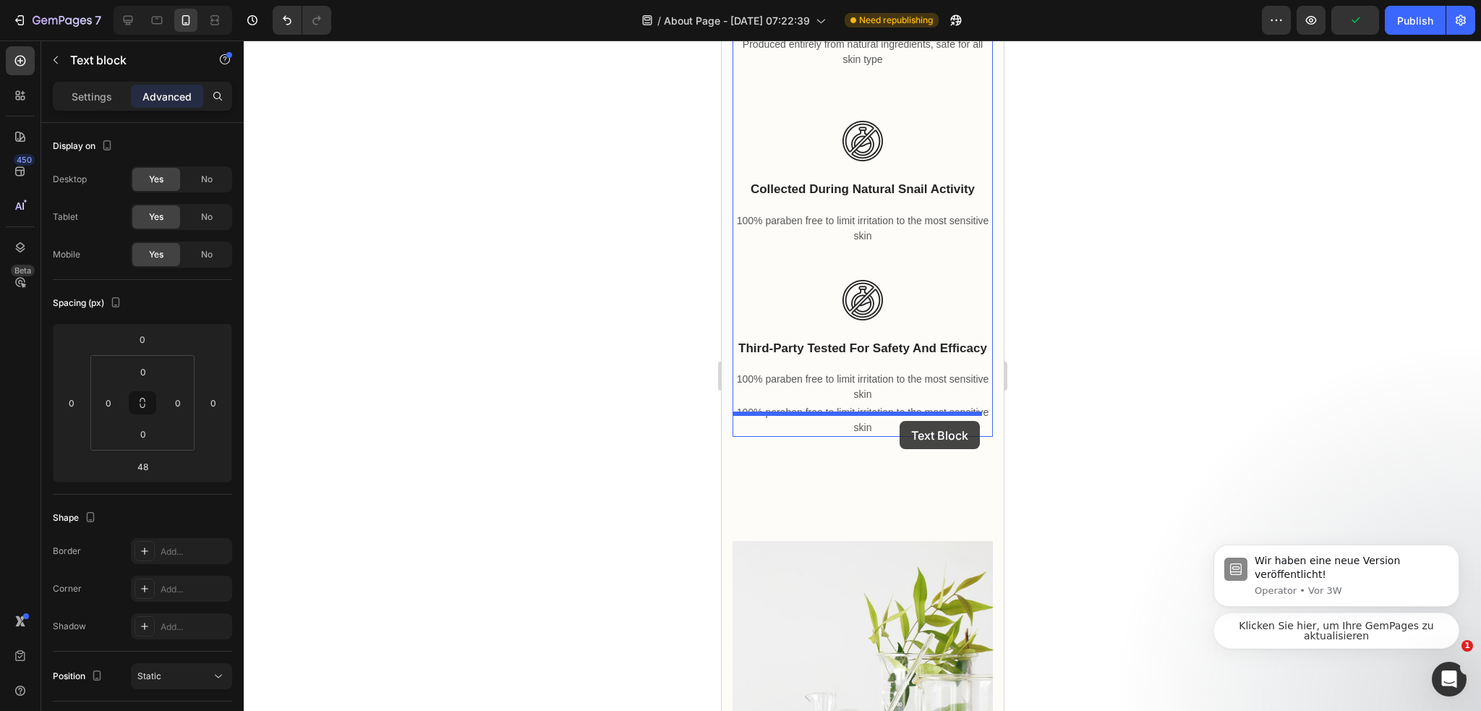
drag, startPoint x: 762, startPoint y: 480, endPoint x: 897, endPoint y: 421, distance: 147.3
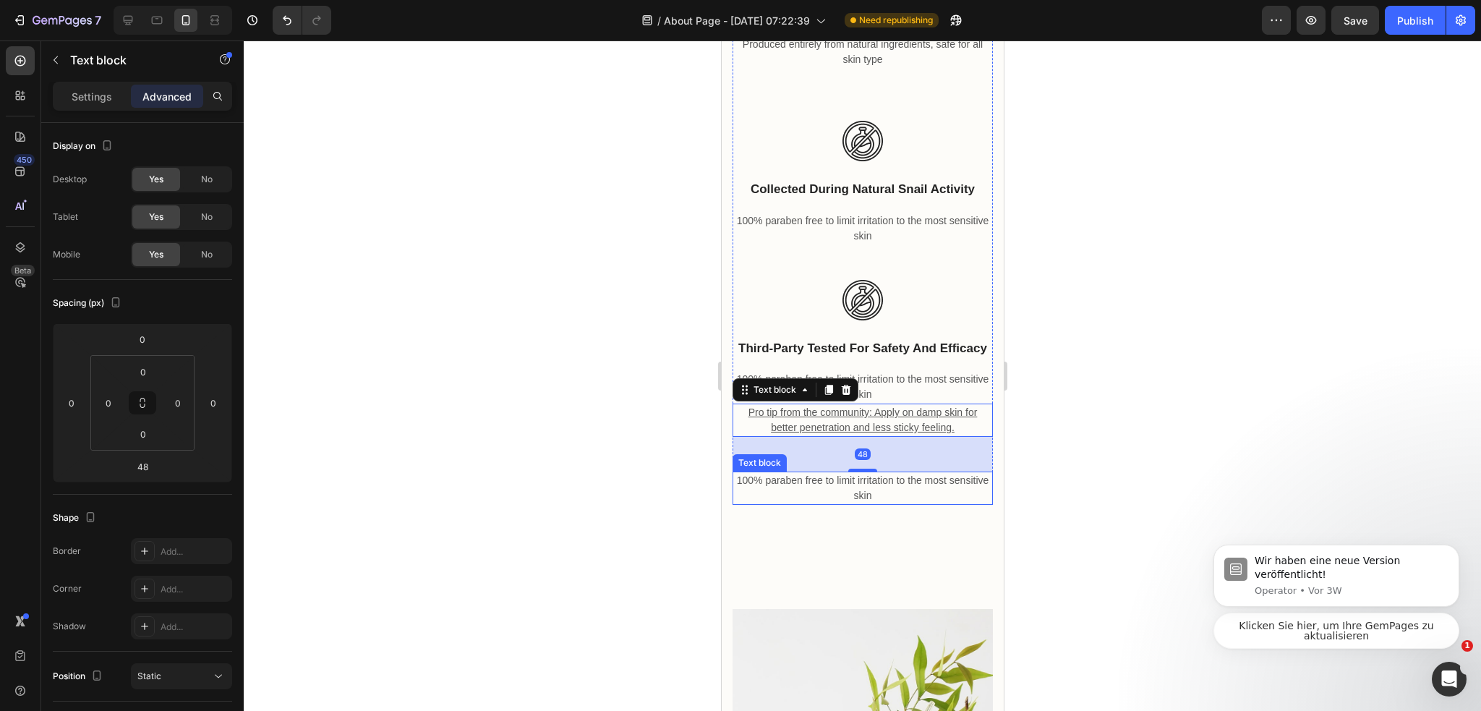
click at [865, 496] on p "100% paraben free to limit irritation to the most sensitive skin" at bounding box center [861, 488] width 257 height 30
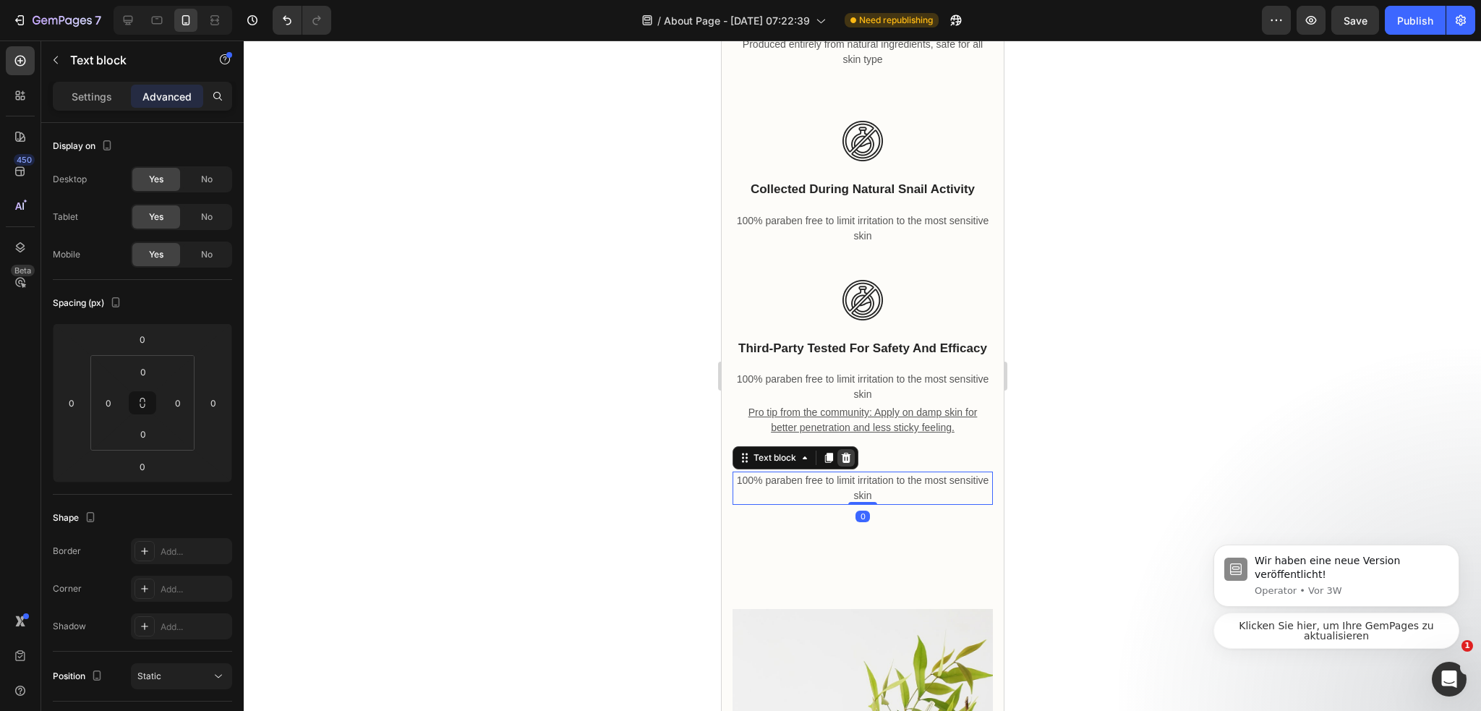
click at [841, 463] on icon at bounding box center [845, 458] width 12 height 12
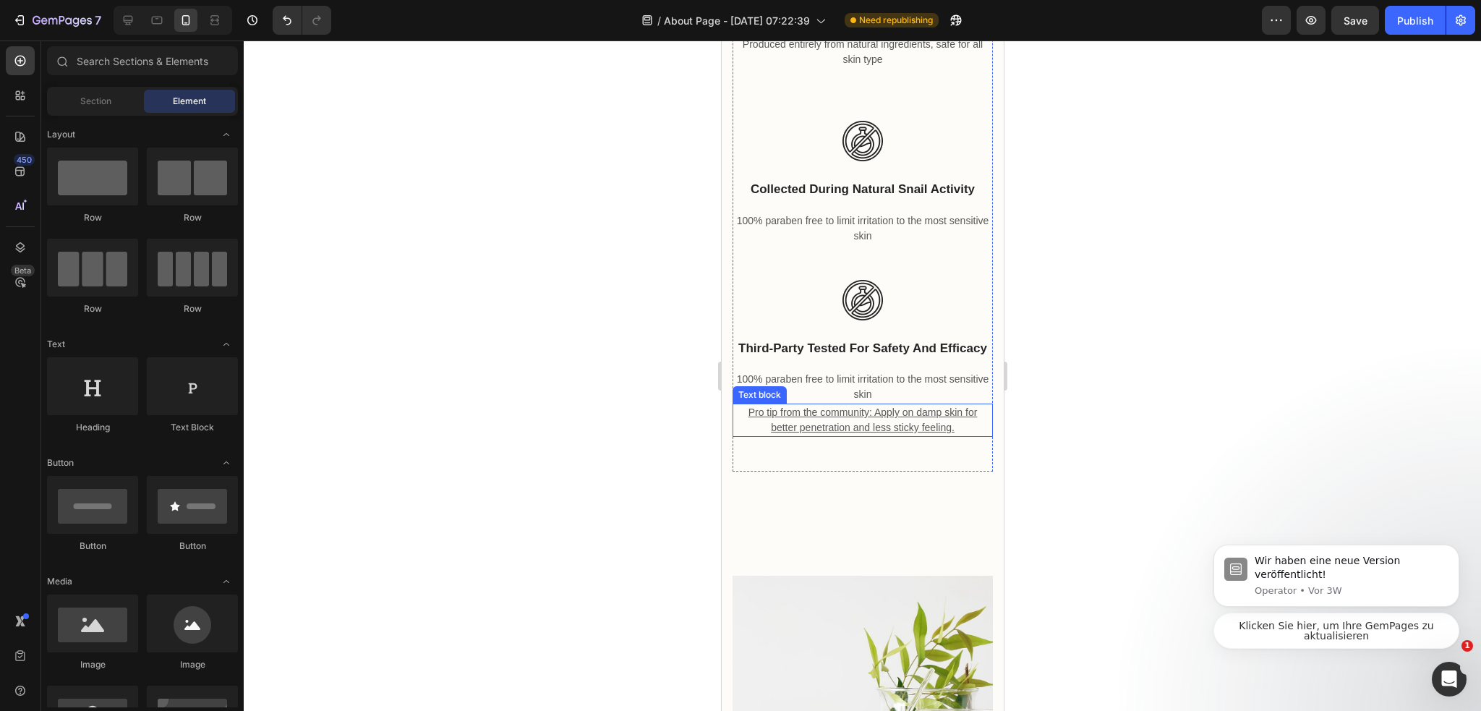
click at [881, 392] on p "100% paraben free to limit irritation to the most sensitive skin" at bounding box center [861, 387] width 257 height 30
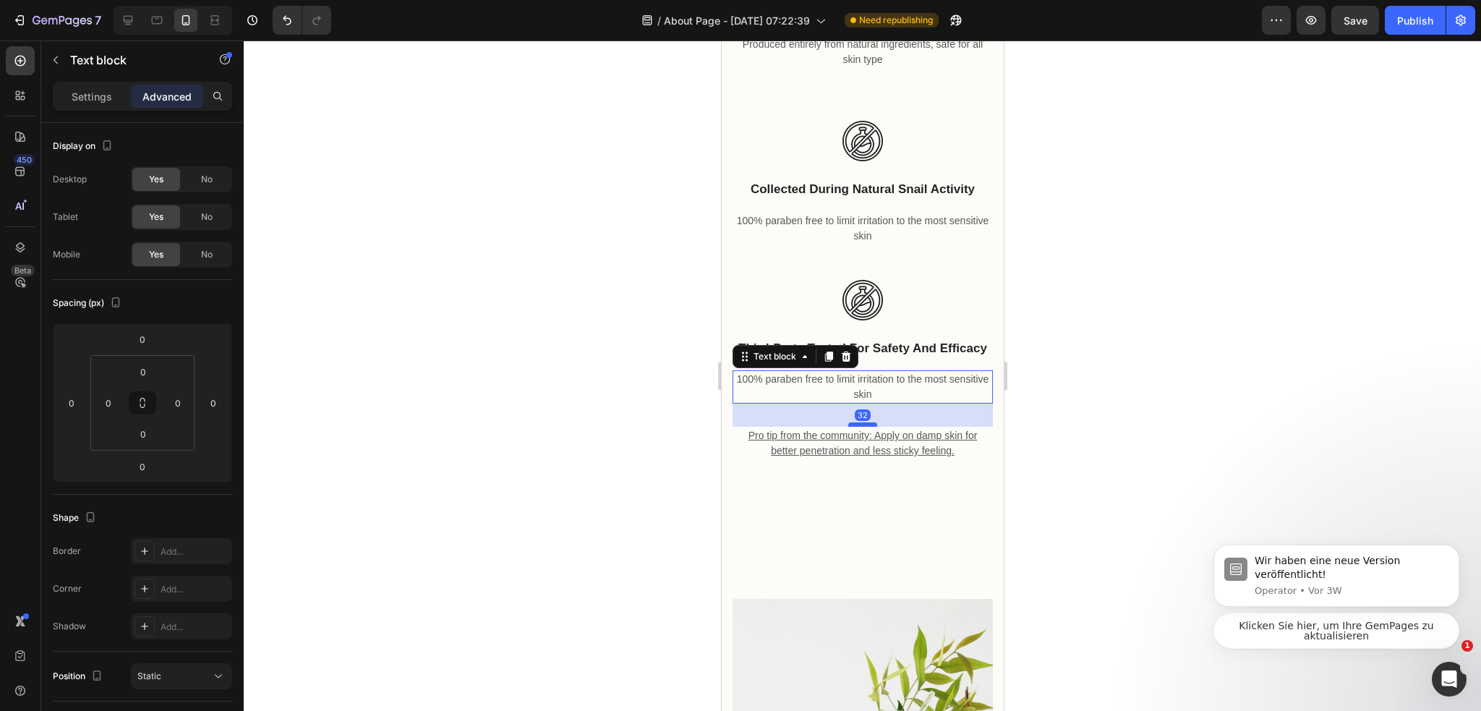
drag, startPoint x: 853, startPoint y: 410, endPoint x: 857, endPoint y: 433, distance: 23.5
click at [857, 427] on div at bounding box center [861, 424] width 29 height 4
type input "32"
click at [975, 427] on div "32" at bounding box center [862, 414] width 260 height 23
click at [1069, 424] on div at bounding box center [862, 375] width 1237 height 670
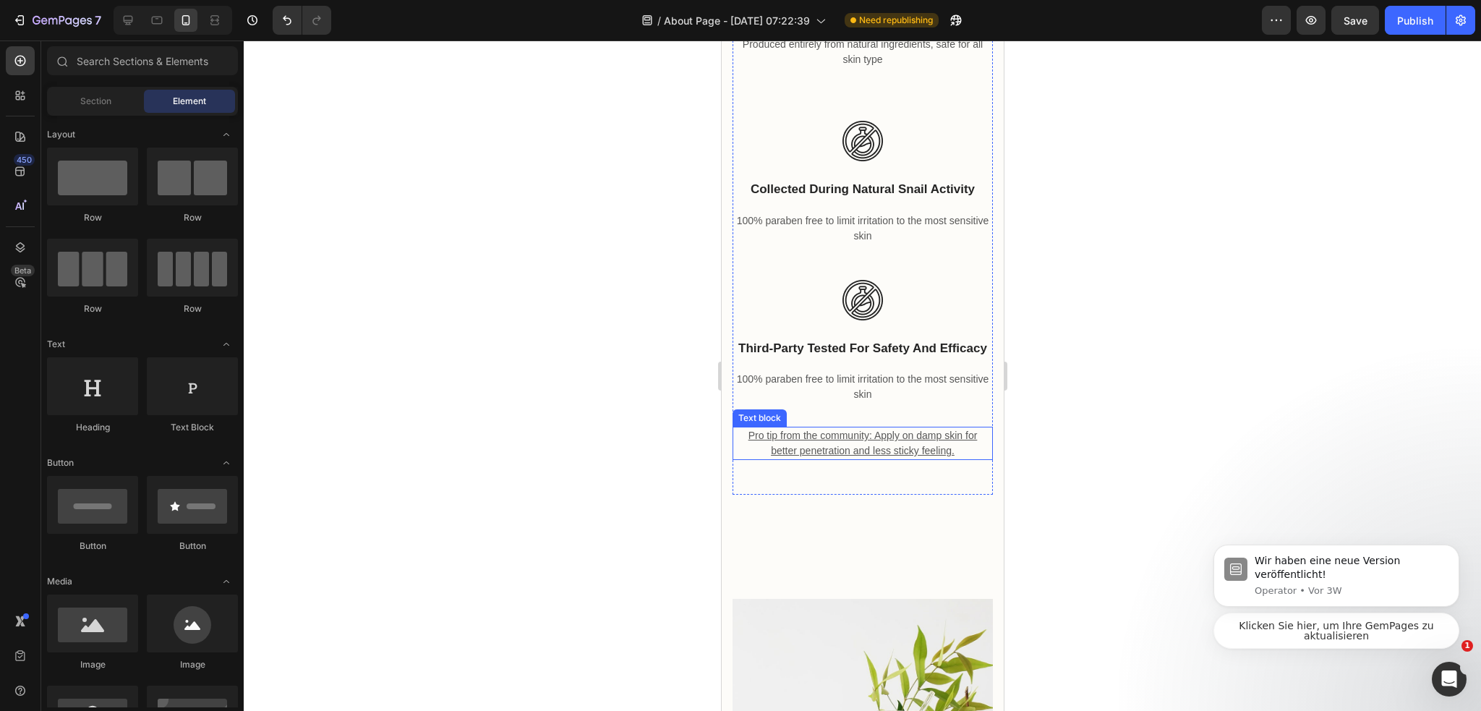
click at [895, 456] on u "Pro tip from the community: Apply on damp skin for better penetration and less …" at bounding box center [861, 442] width 229 height 27
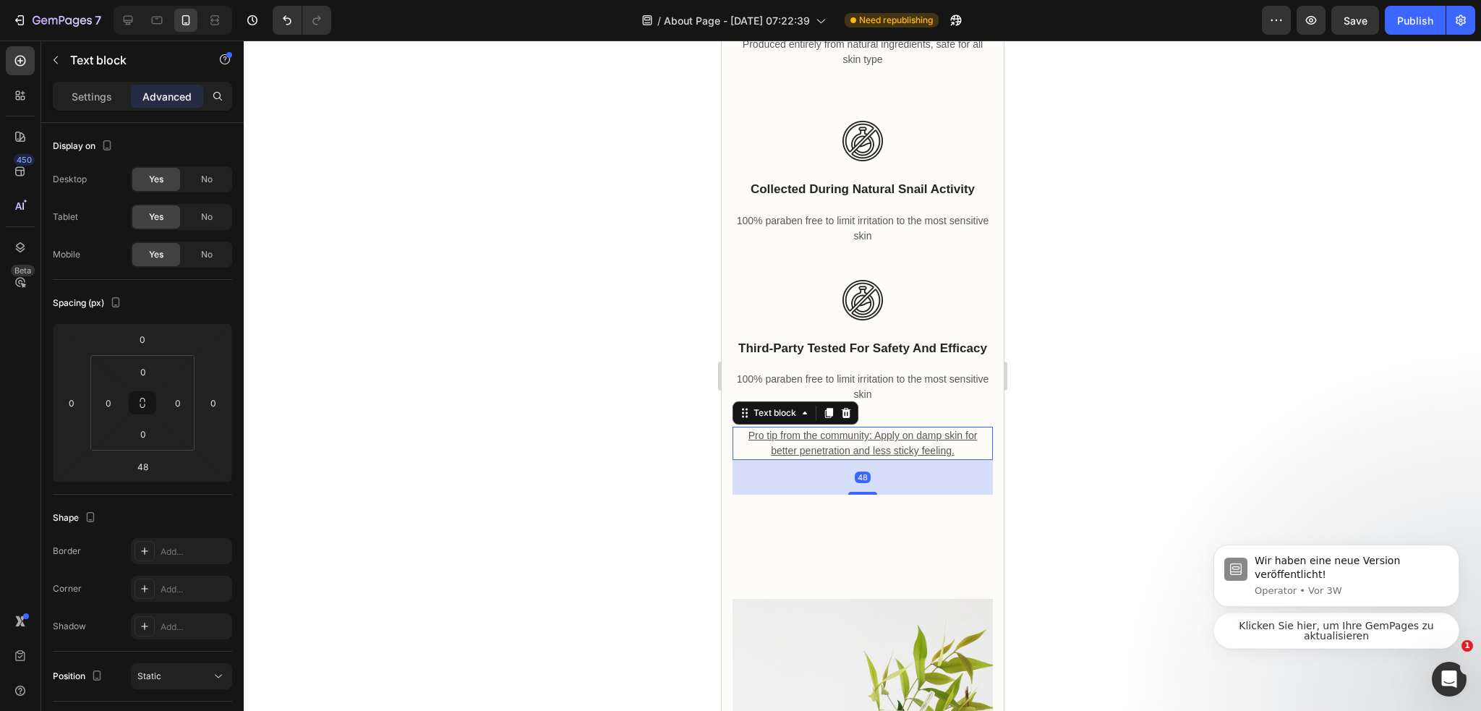
drag, startPoint x: 1752, startPoint y: 497, endPoint x: 981, endPoint y: 458, distance: 771.6
click at [894, 456] on u "Pro tip from the community: Apply on damp skin for better penetration and less …" at bounding box center [861, 442] width 229 height 27
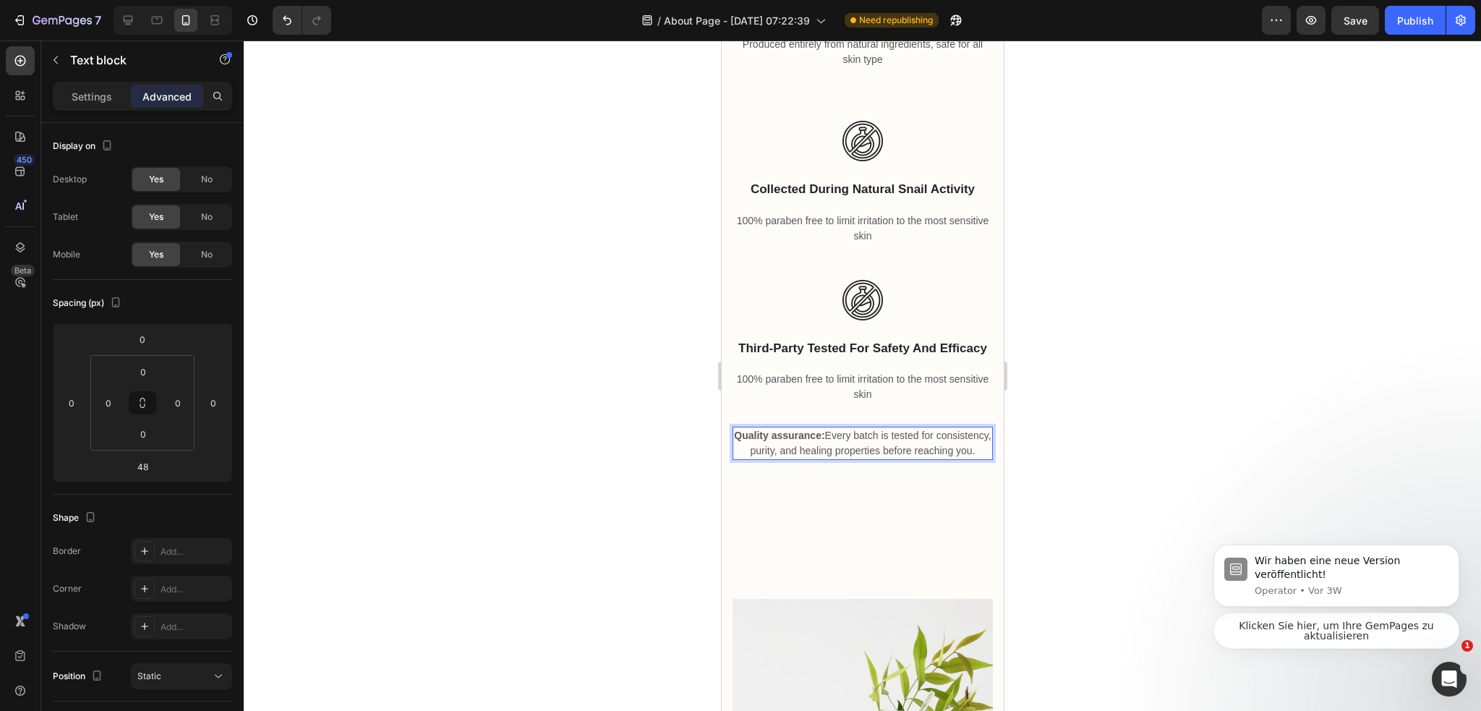
click at [1161, 450] on div at bounding box center [862, 375] width 1237 height 670
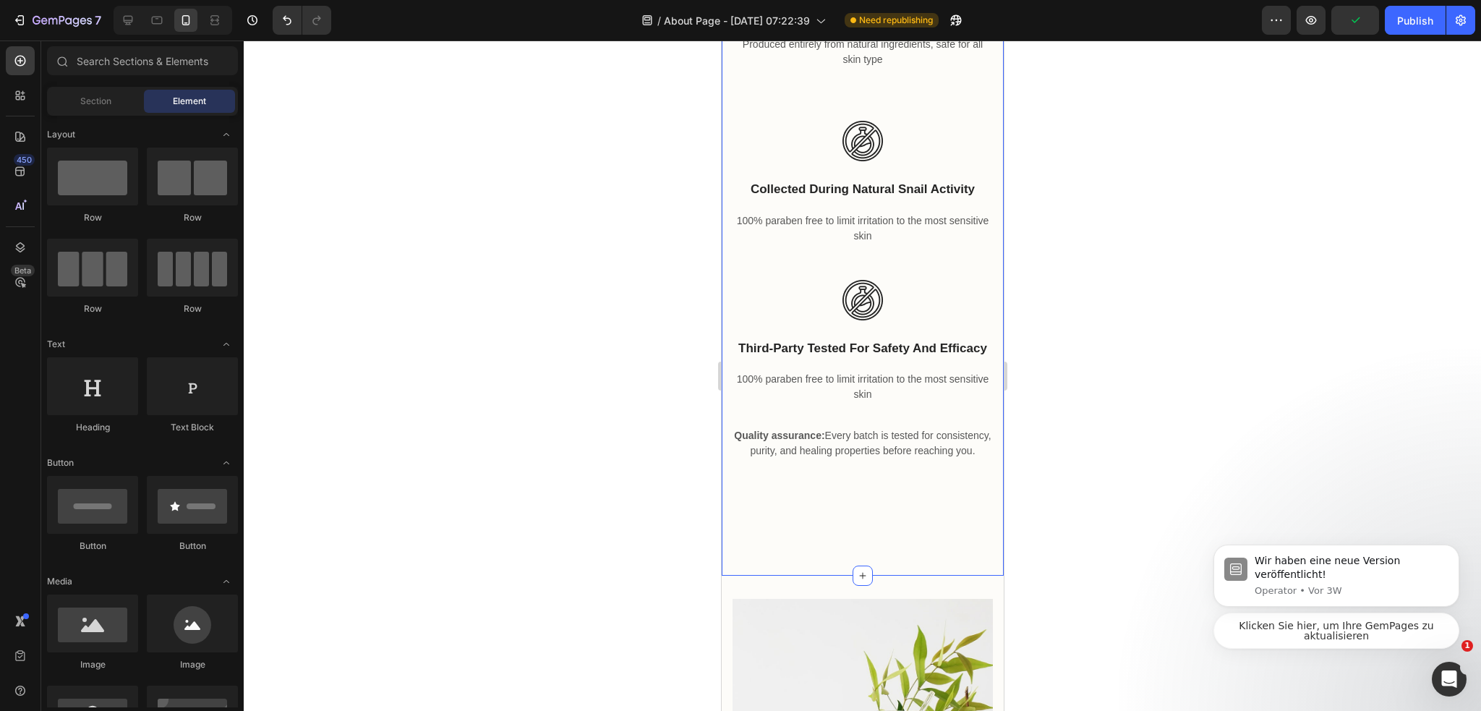
click at [893, 449] on p "Quality assurance: Every batch is tested for consistency, purity, and healing p…" at bounding box center [861, 443] width 257 height 30
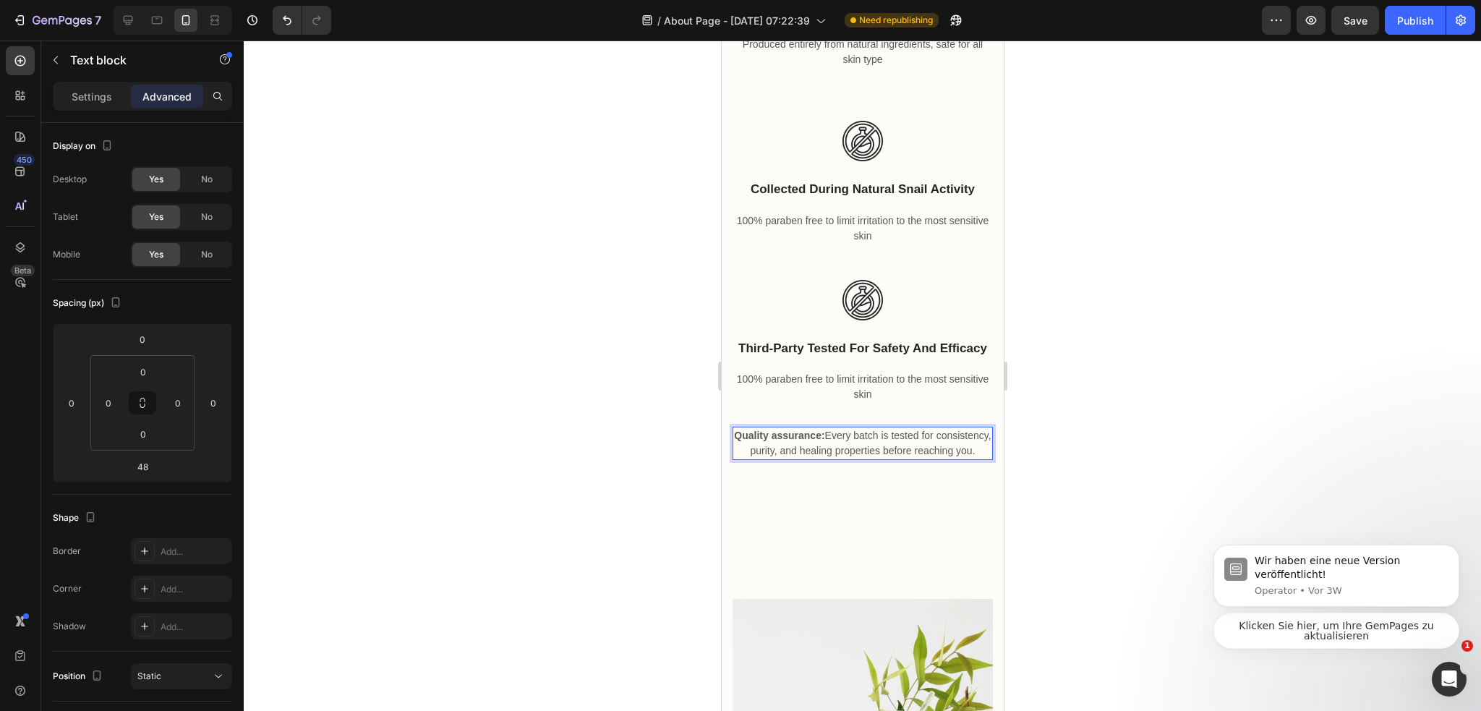
drag, startPoint x: 904, startPoint y: 476, endPoint x: 747, endPoint y: 436, distance: 161.8
click at [747, 436] on div "Quality assurance: Every batch is tested for consistency, purity, and healing p…" at bounding box center [862, 443] width 260 height 33
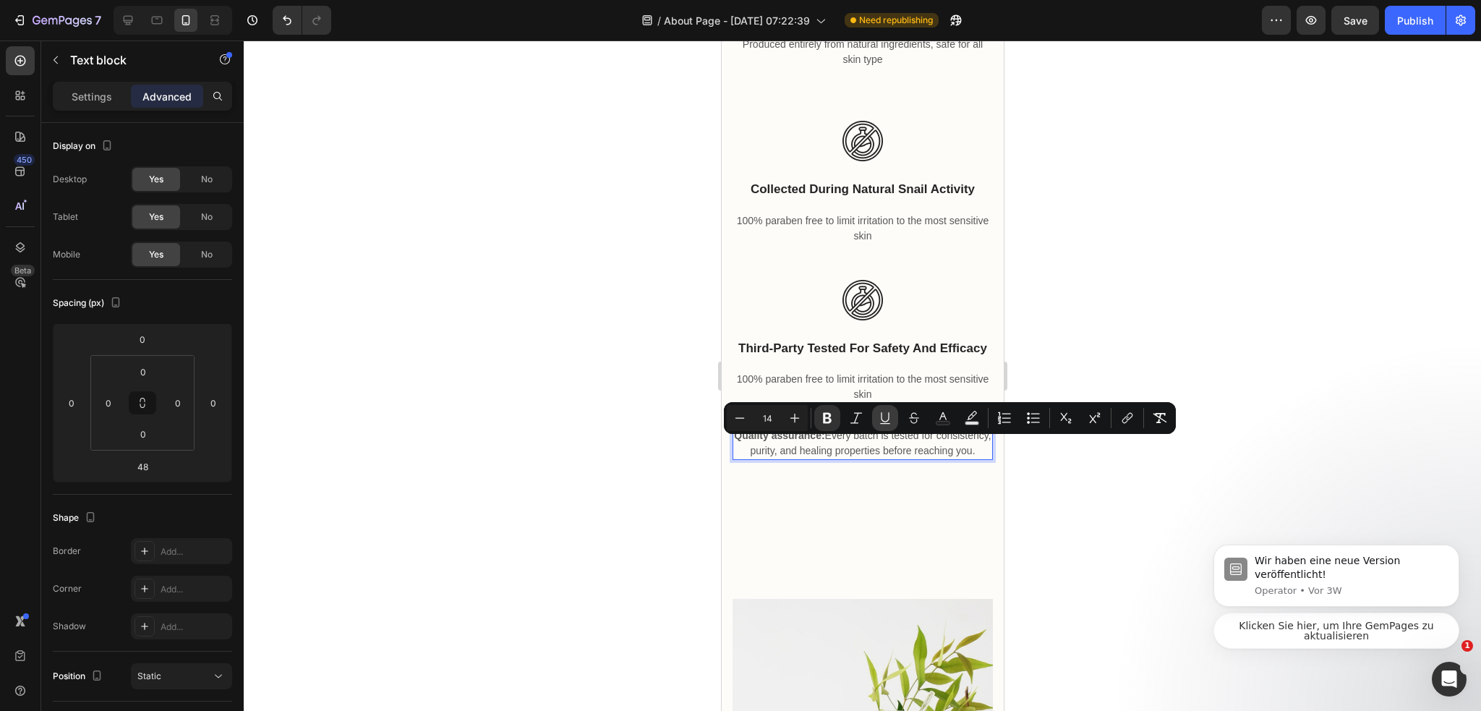
click at [878, 424] on icon "Editor contextual toolbar" at bounding box center [885, 418] width 14 height 14
click at [1097, 497] on div at bounding box center [862, 375] width 1237 height 670
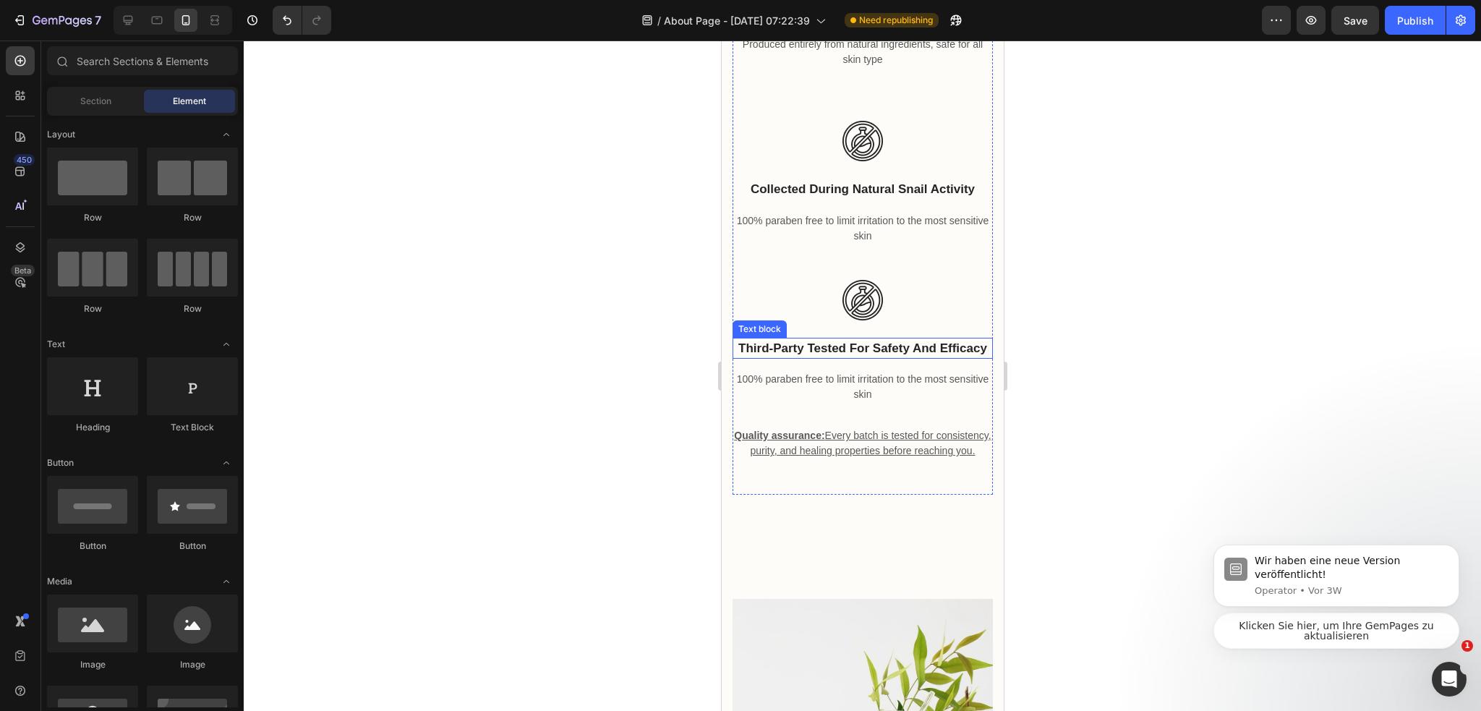
click at [950, 358] on p "third-party tested for safety and efficacy" at bounding box center [861, 348] width 257 height 19
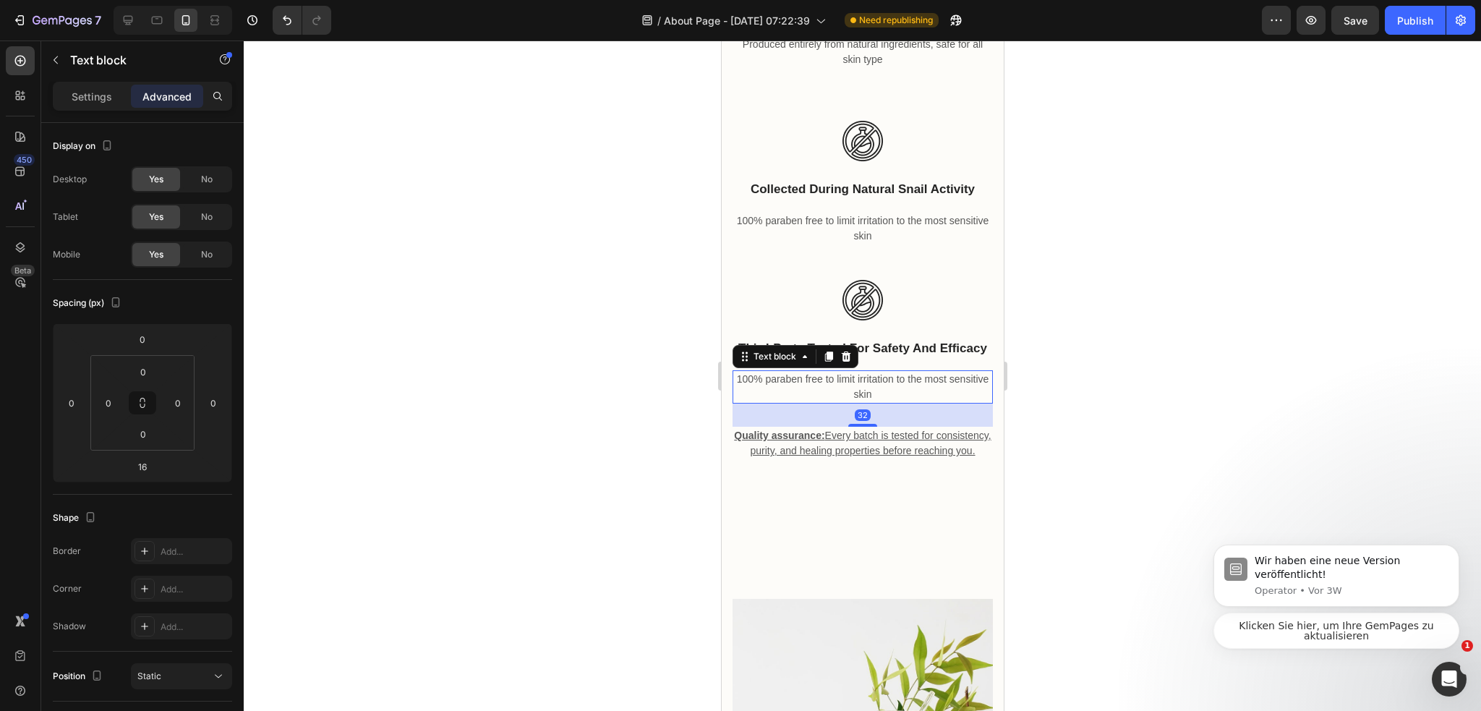
click at [915, 387] on p "100% paraben free to limit irritation to the most sensitive skin" at bounding box center [861, 387] width 257 height 30
drag, startPoint x: 1024, startPoint y: 474, endPoint x: 1003, endPoint y: 470, distance: 20.6
click at [1023, 474] on div at bounding box center [862, 375] width 1237 height 670
click at [894, 458] on p "Quality assurance: Every batch is tested for consistency, purity, and healing p…" at bounding box center [861, 443] width 257 height 30
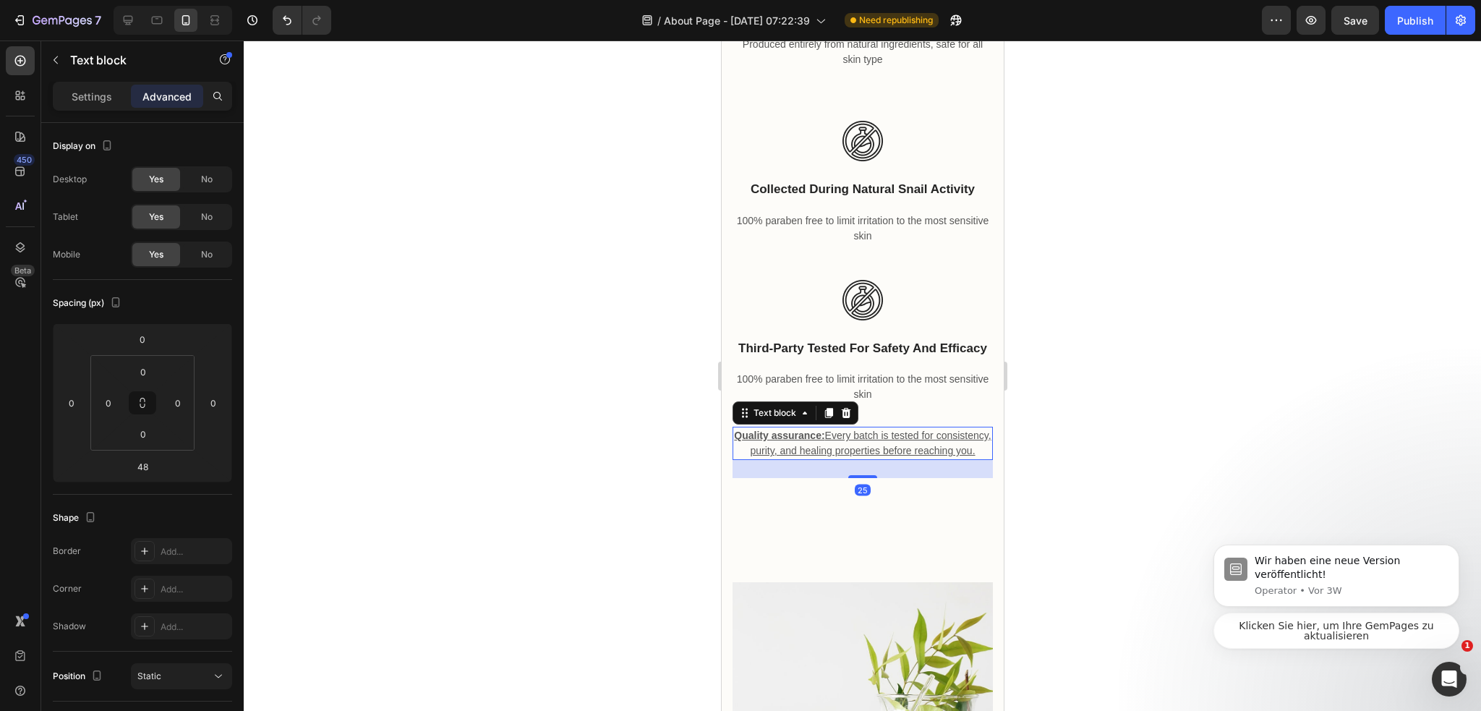
drag, startPoint x: 857, startPoint y: 517, endPoint x: 894, endPoint y: 461, distance: 67.2
click at [888, 460] on div "Quality assurance: Every batch is tested for consistency, purity, and healing p…" at bounding box center [862, 443] width 260 height 33
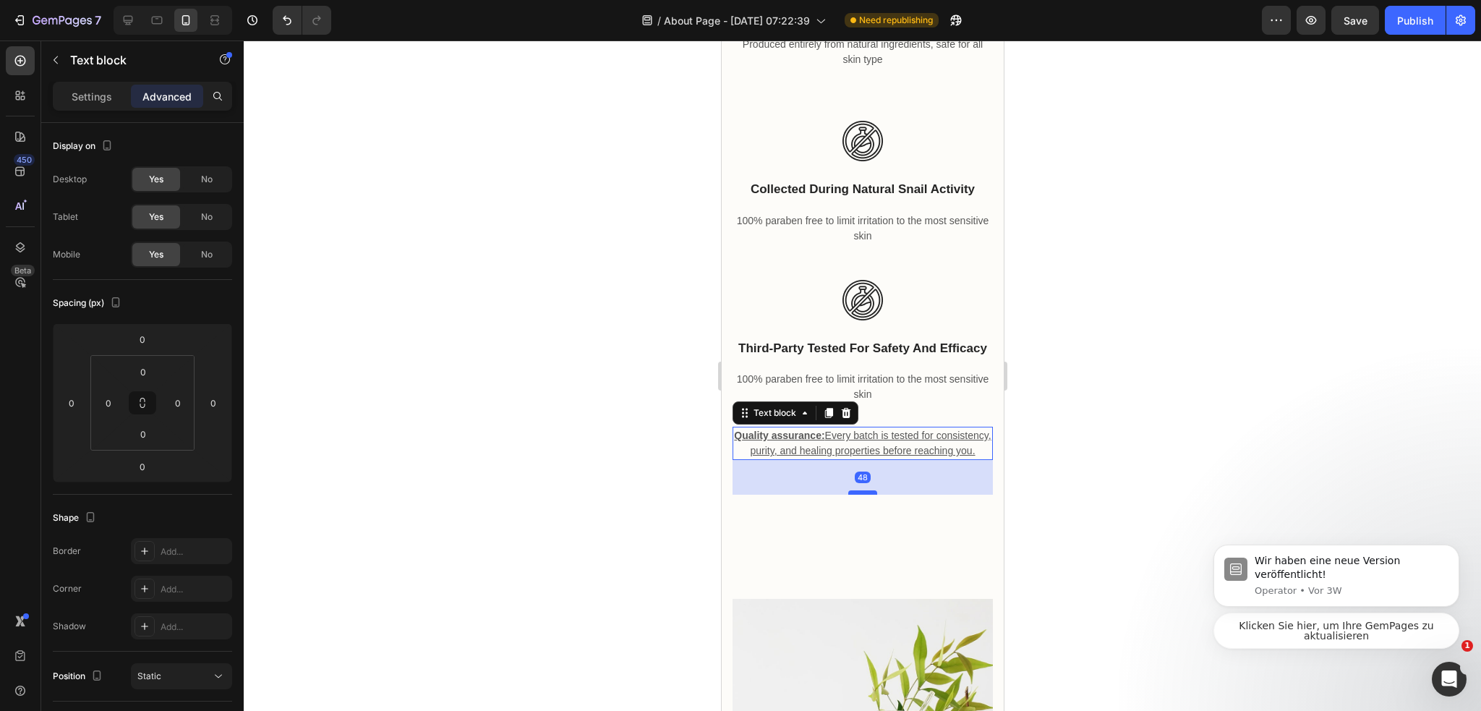
drag, startPoint x: 862, startPoint y: 481, endPoint x: 870, endPoint y: 516, distance: 35.6
click at [870, 494] on div at bounding box center [861, 492] width 29 height 4
type input "48"
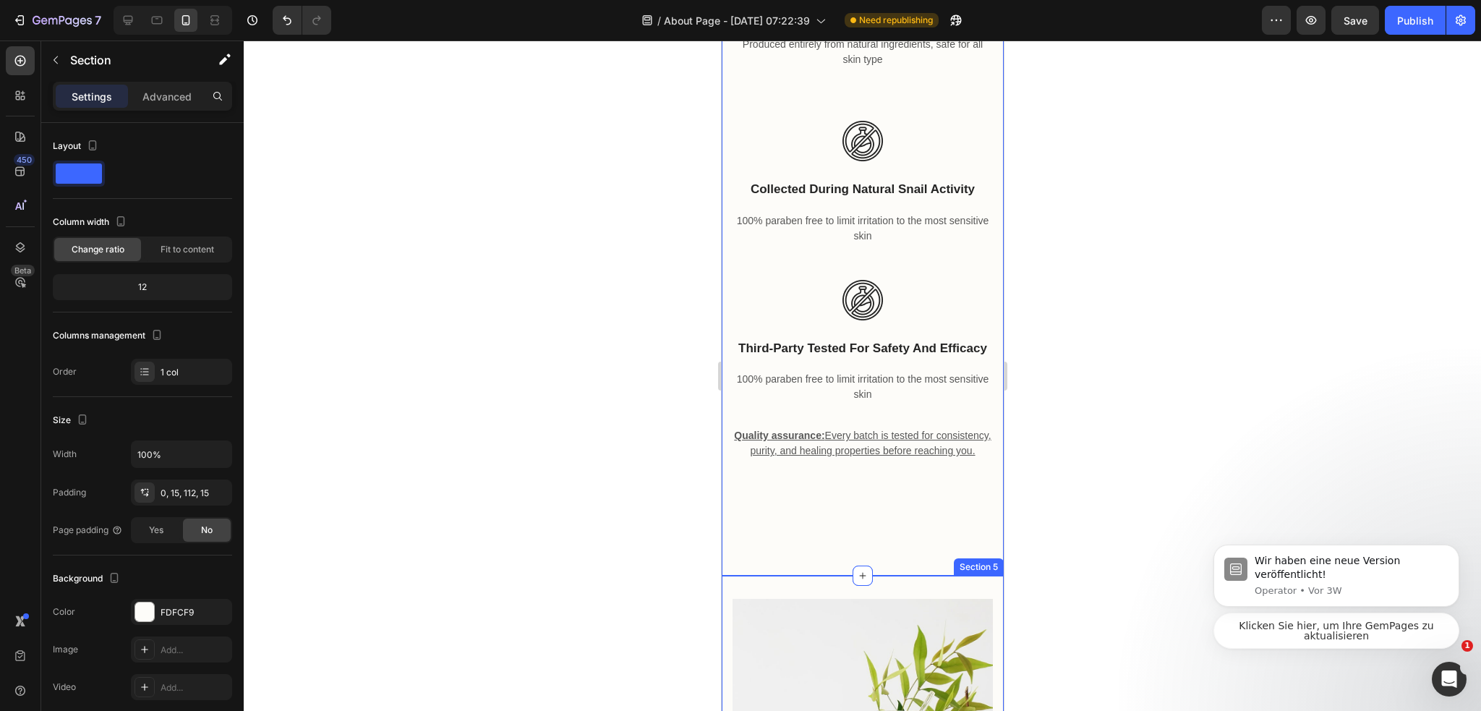
scroll to position [4155, 0]
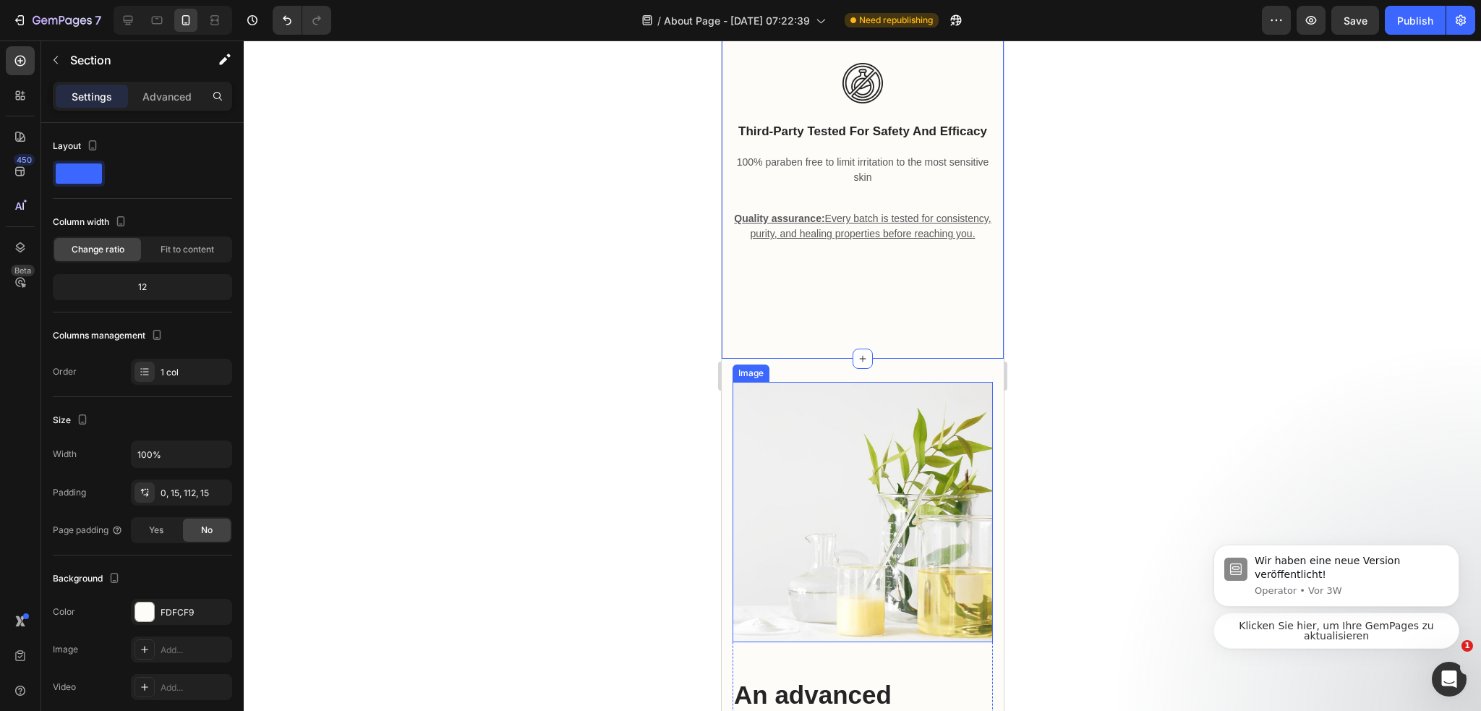
click at [900, 526] on img at bounding box center [862, 512] width 260 height 260
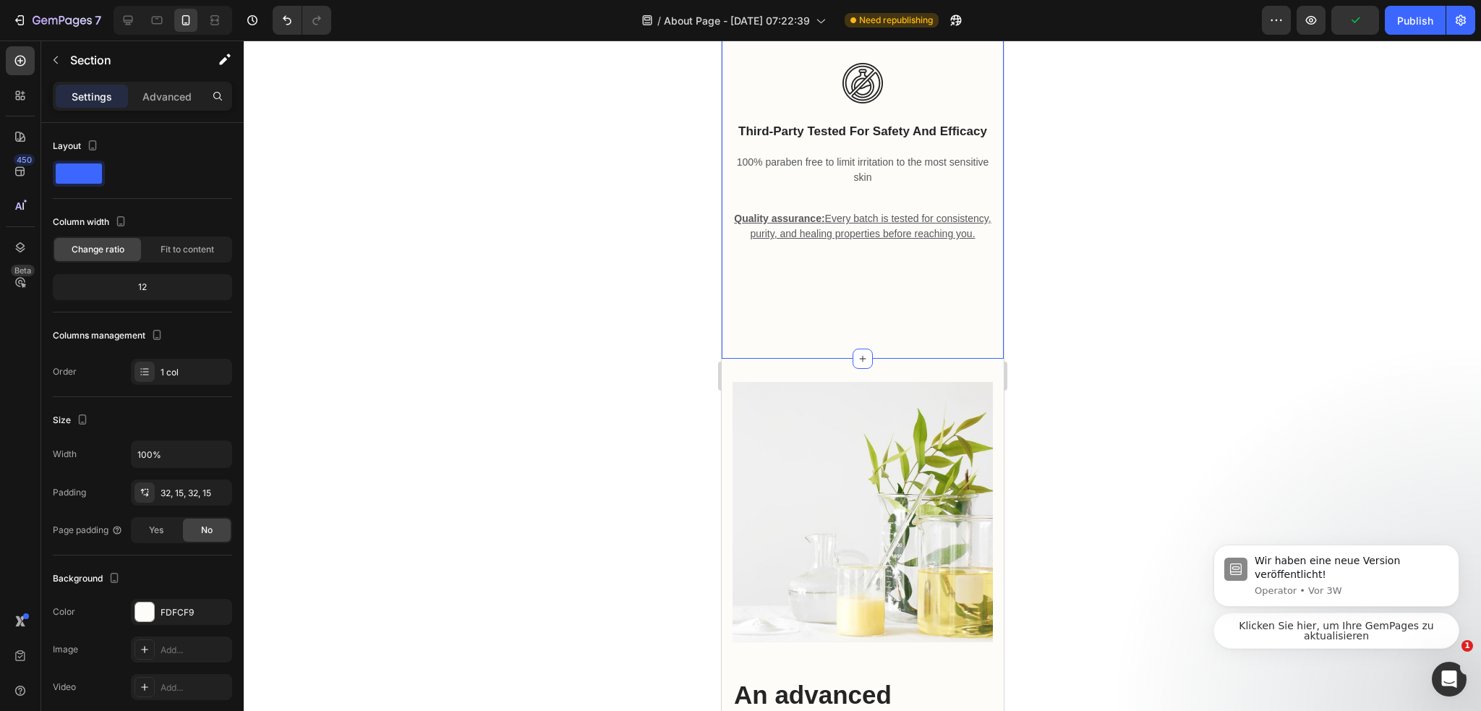
click at [147, 105] on div "Advanced" at bounding box center [167, 96] width 72 height 23
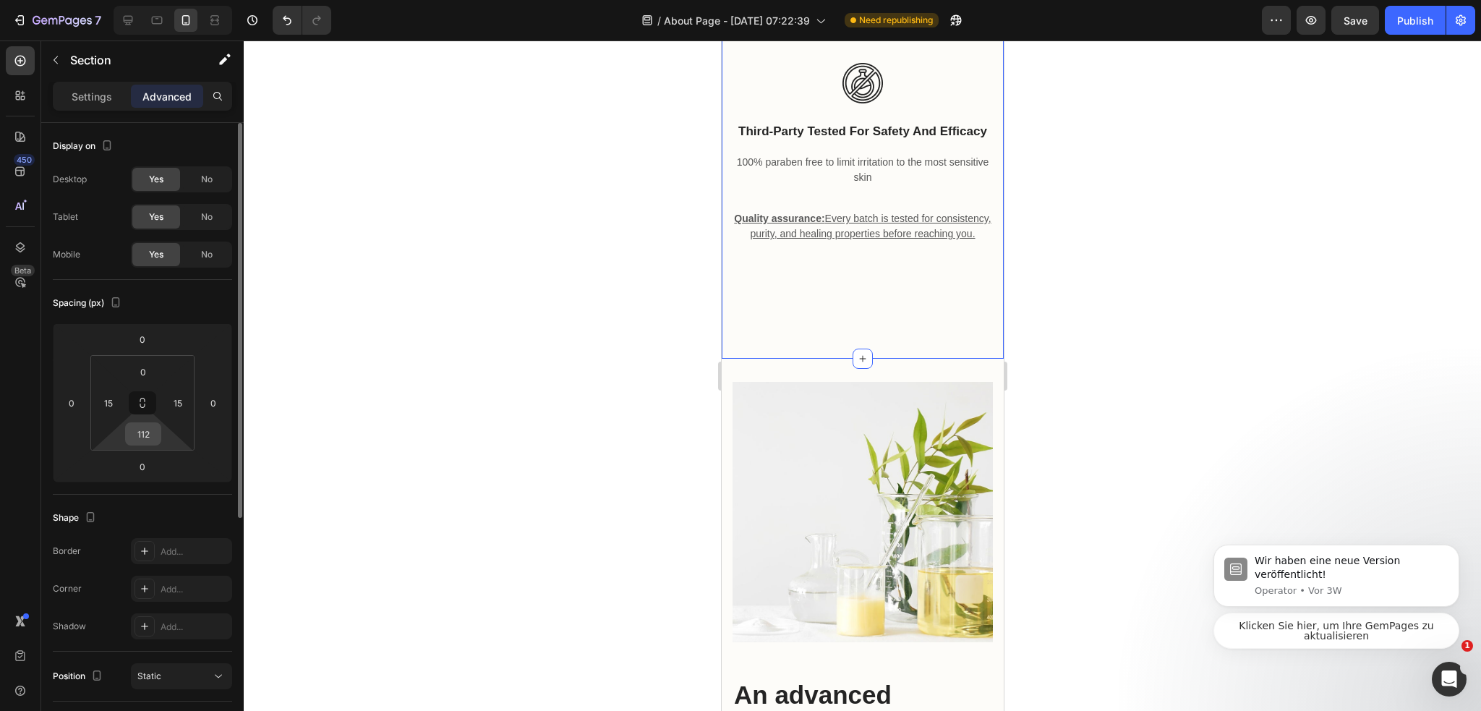
click at [147, 440] on input "112" at bounding box center [143, 434] width 29 height 22
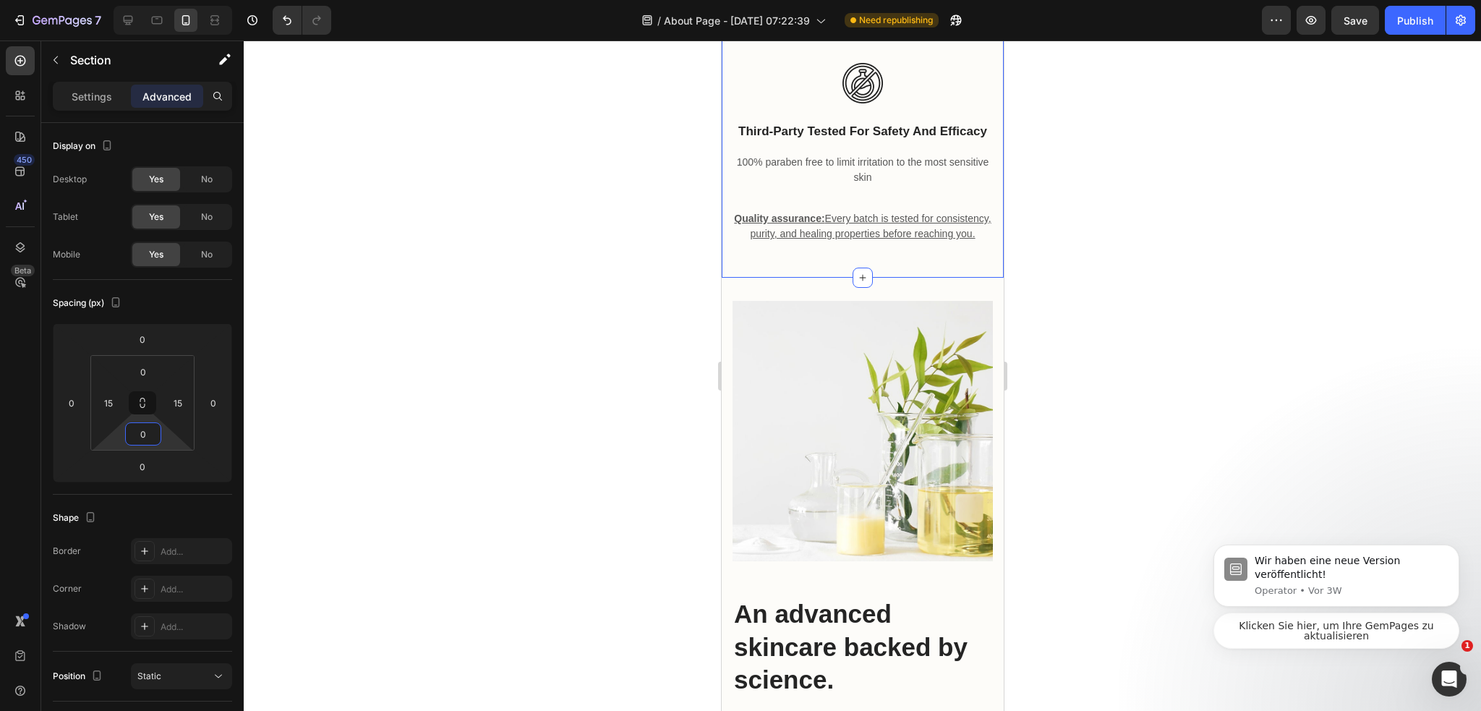
click at [585, 311] on div at bounding box center [862, 375] width 1237 height 670
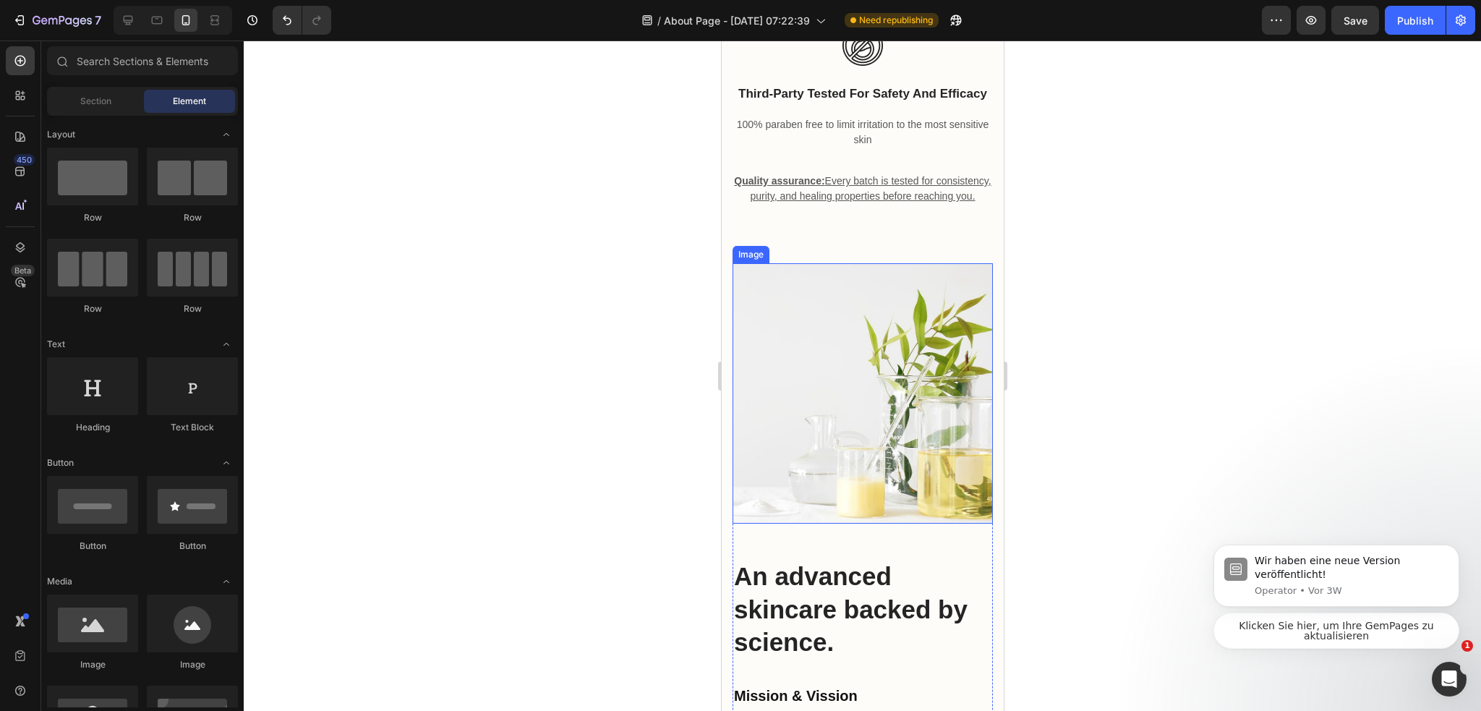
scroll to position [4227, 0]
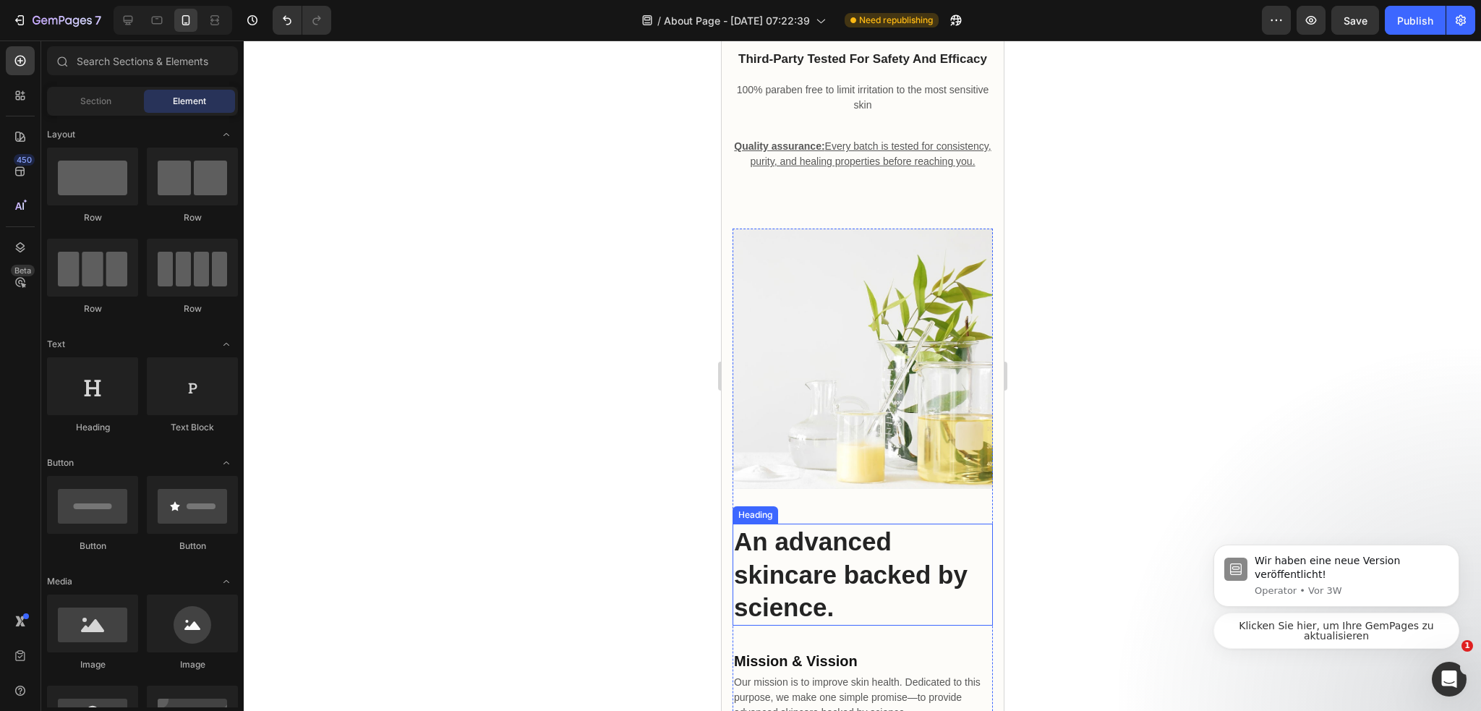
click at [834, 563] on p "An advanced skincare backed by science." at bounding box center [861, 574] width 257 height 99
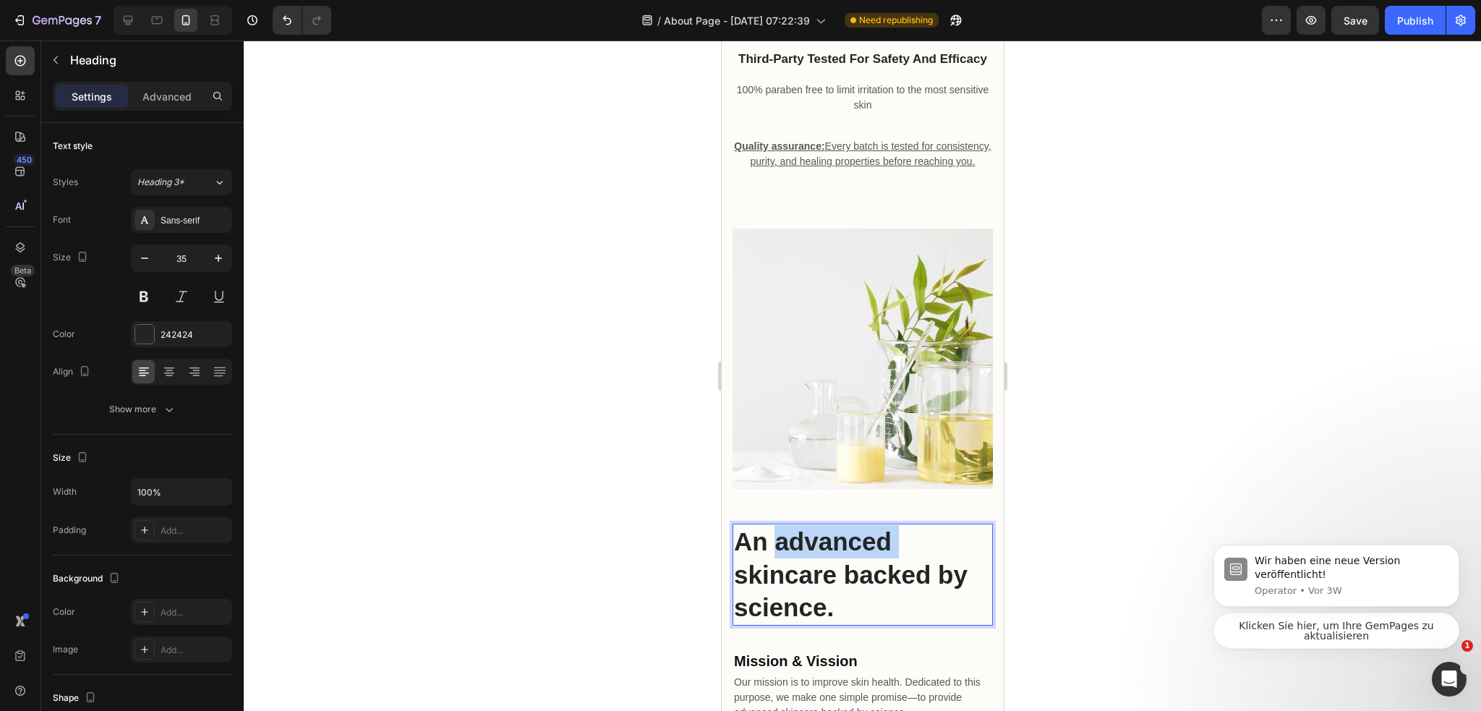
click at [834, 563] on p "An advanced skincare backed by science." at bounding box center [861, 574] width 257 height 99
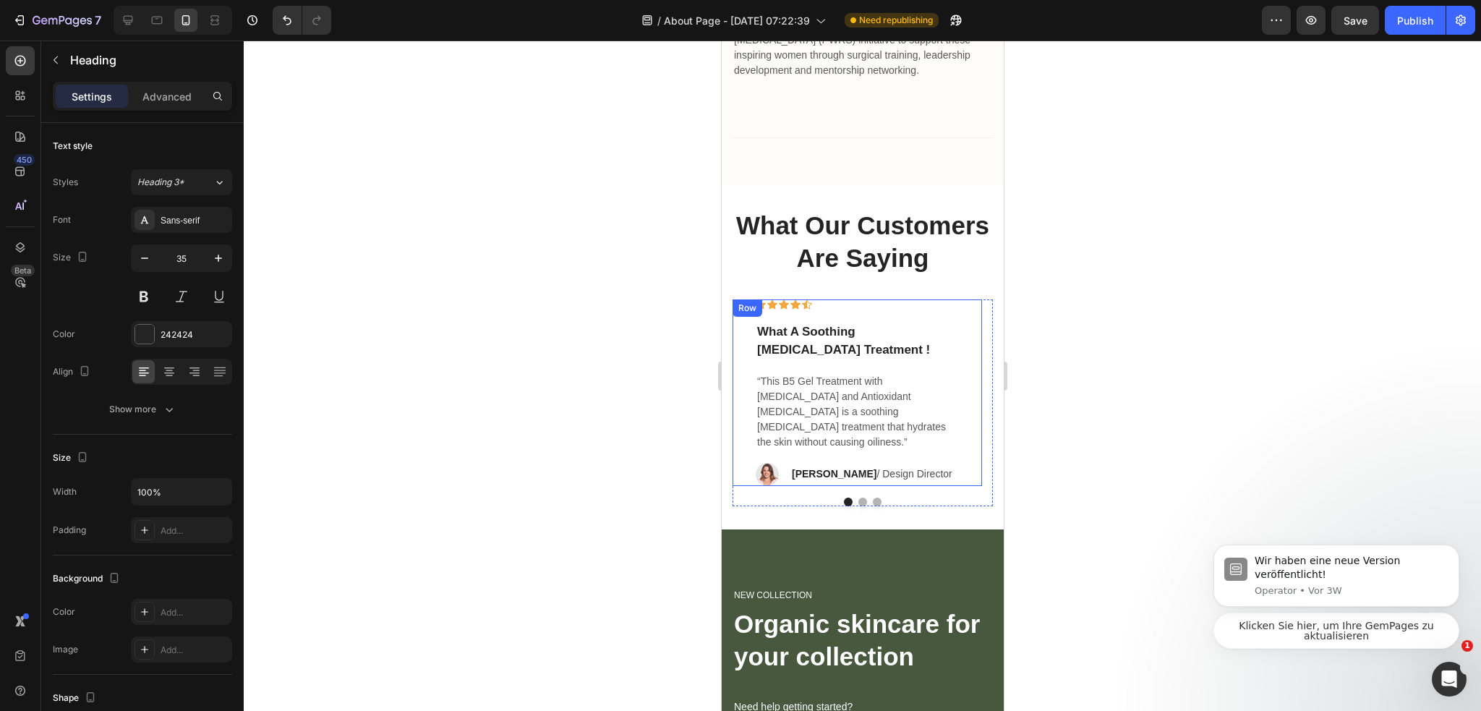
scroll to position [5094, 0]
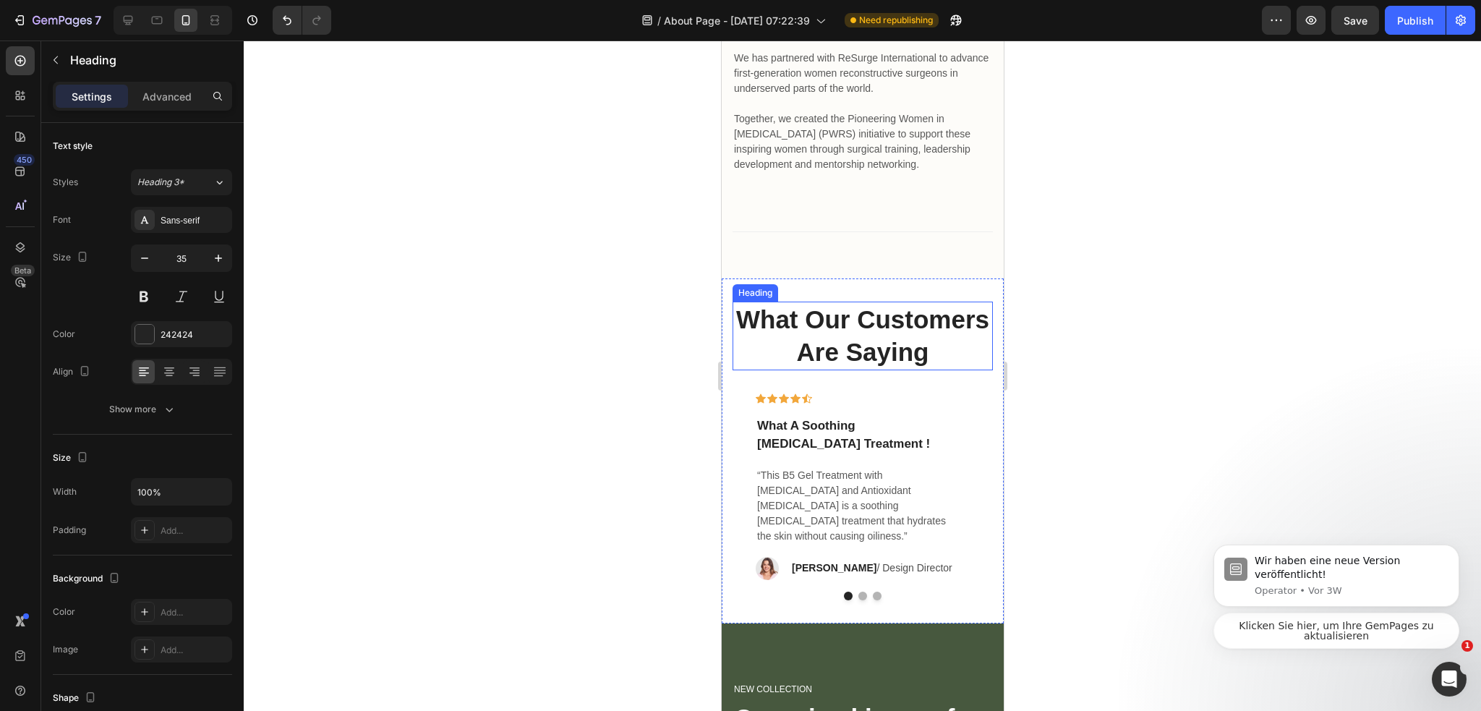
click at [888, 369] on p "What Our Customers Are Saying" at bounding box center [861, 336] width 257 height 66
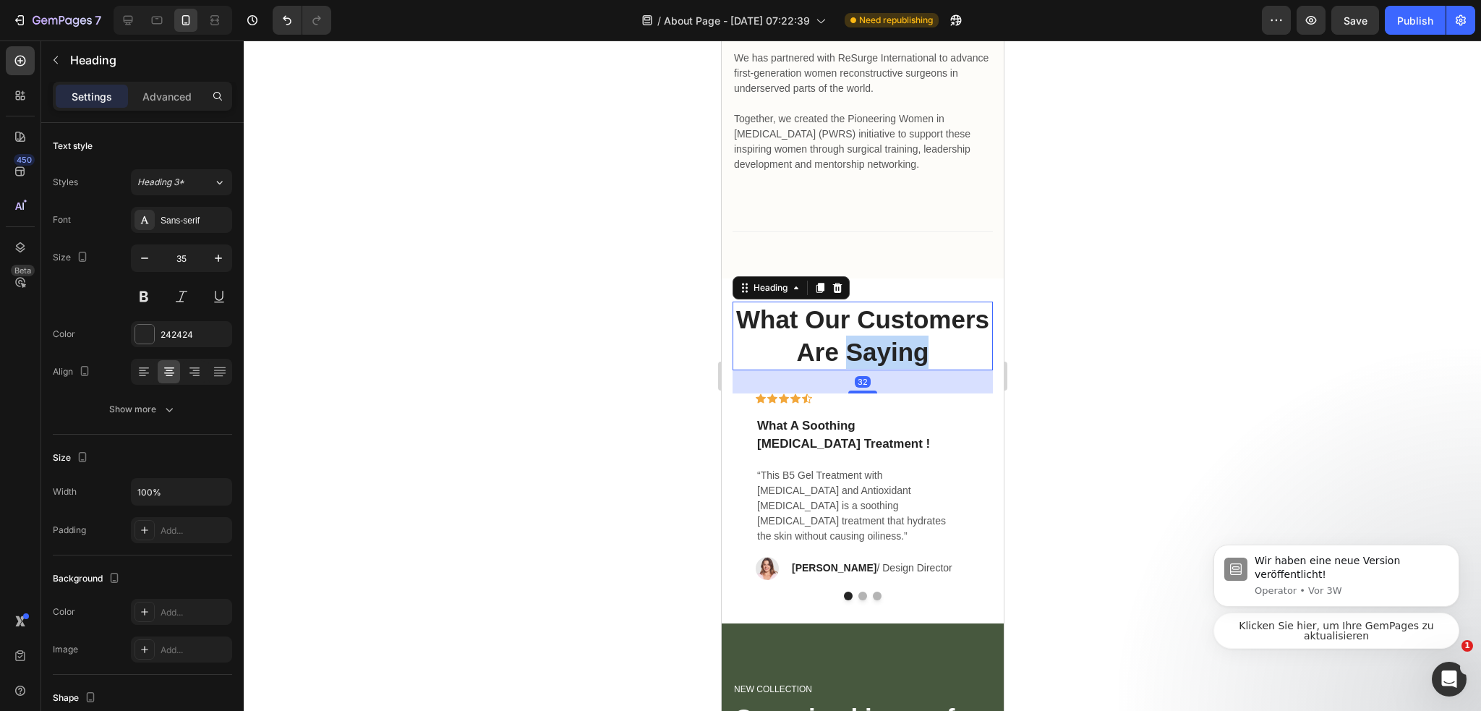
click at [888, 369] on p "What Our Customers Are Saying" at bounding box center [861, 336] width 257 height 66
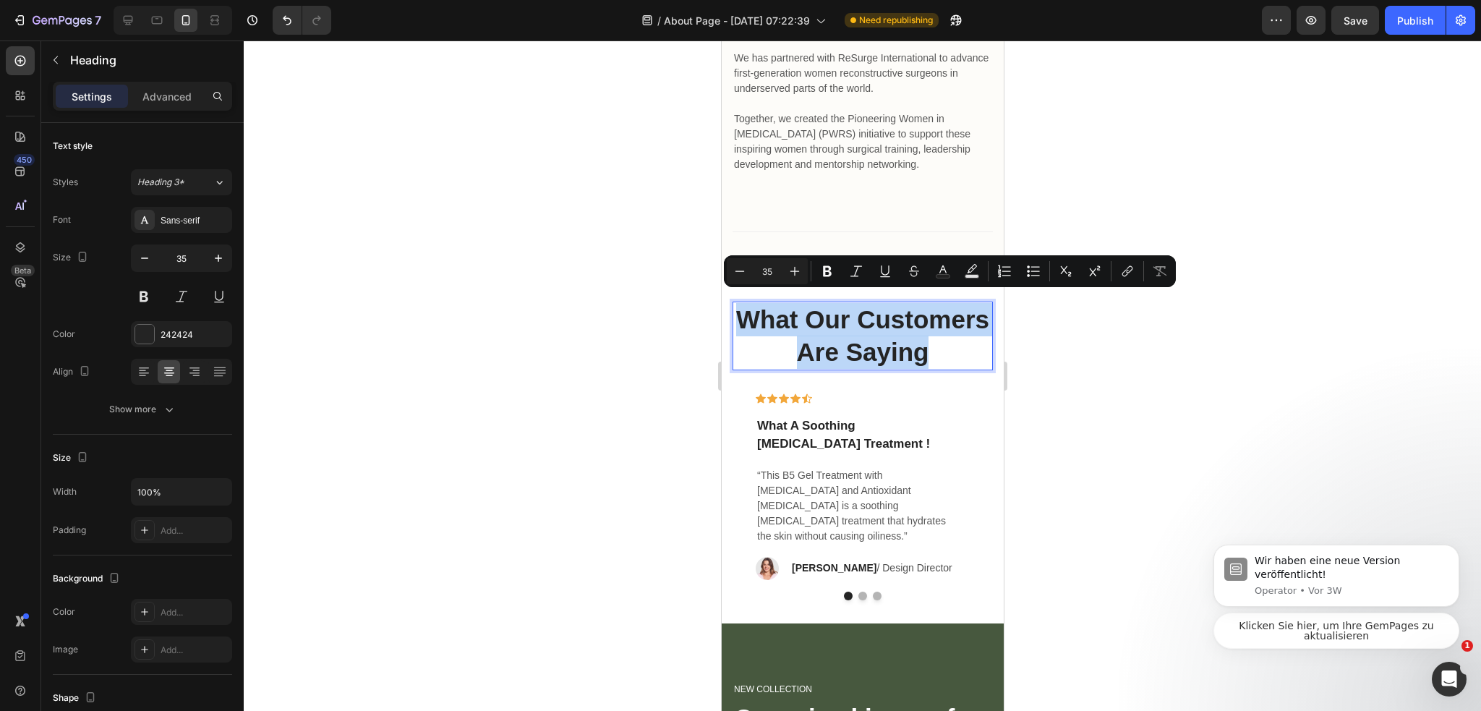
click at [906, 369] on p "What Our Customers Are Saying" at bounding box center [861, 336] width 257 height 66
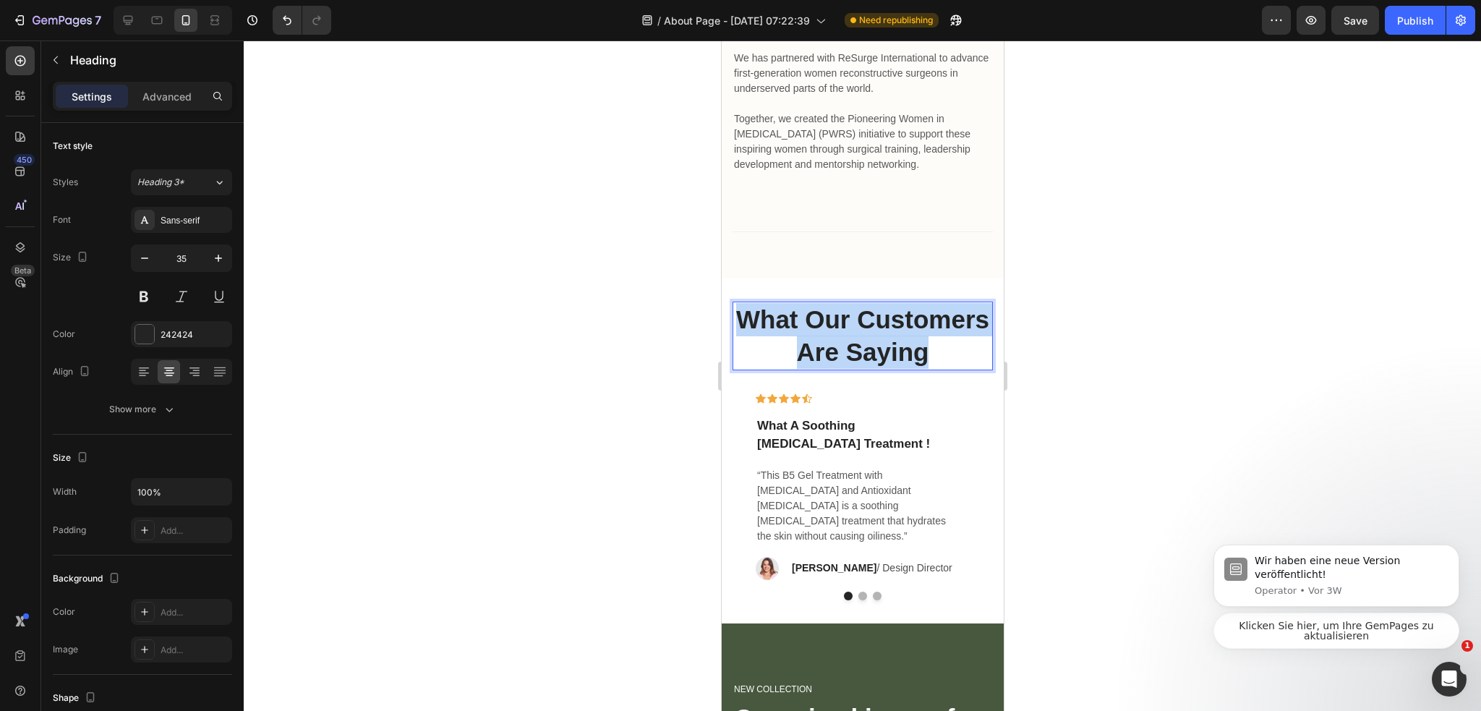
drag, startPoint x: 909, startPoint y: 378, endPoint x: 732, endPoint y: 286, distance: 199.8
click at [732, 286] on div "What Our Customers Are Saying Heading 32 Icon Icon Icon Icon Icon Row What A So…" at bounding box center [862, 450] width 282 height 345
copy p "What Our Customers Are Saying"
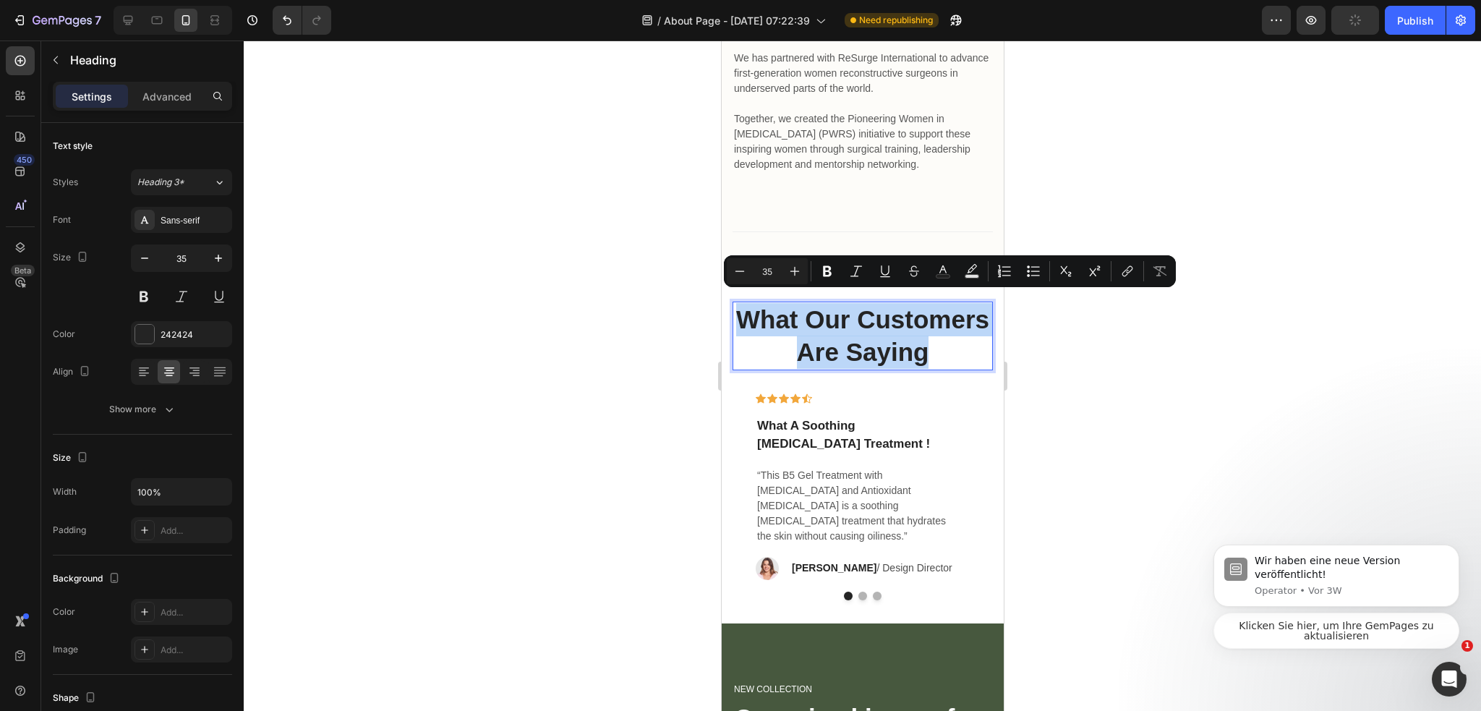
drag, startPoint x: 953, startPoint y: 334, endPoint x: 1773, endPoint y: 400, distance: 822.4
click at [953, 334] on p "What Our Customers Are Saying" at bounding box center [861, 336] width 257 height 66
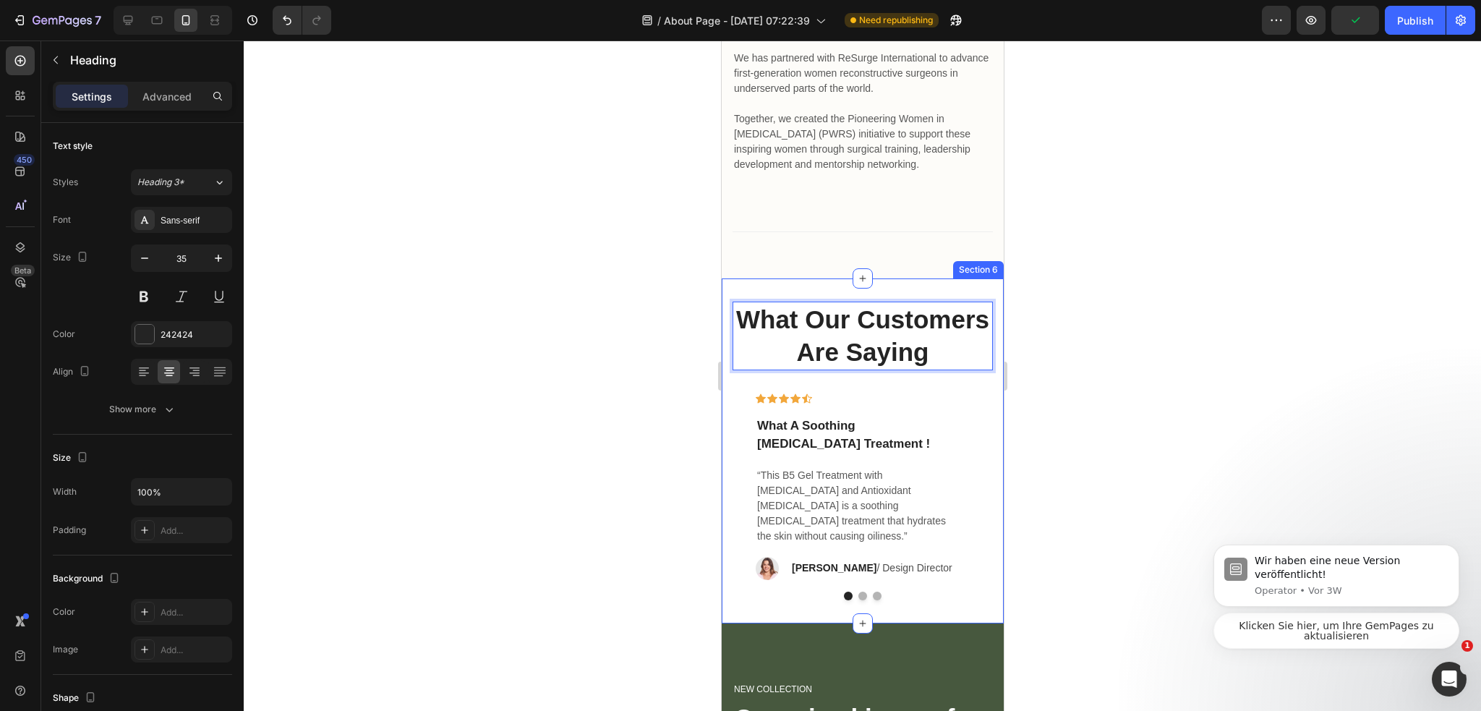
click at [1093, 370] on div at bounding box center [862, 375] width 1237 height 670
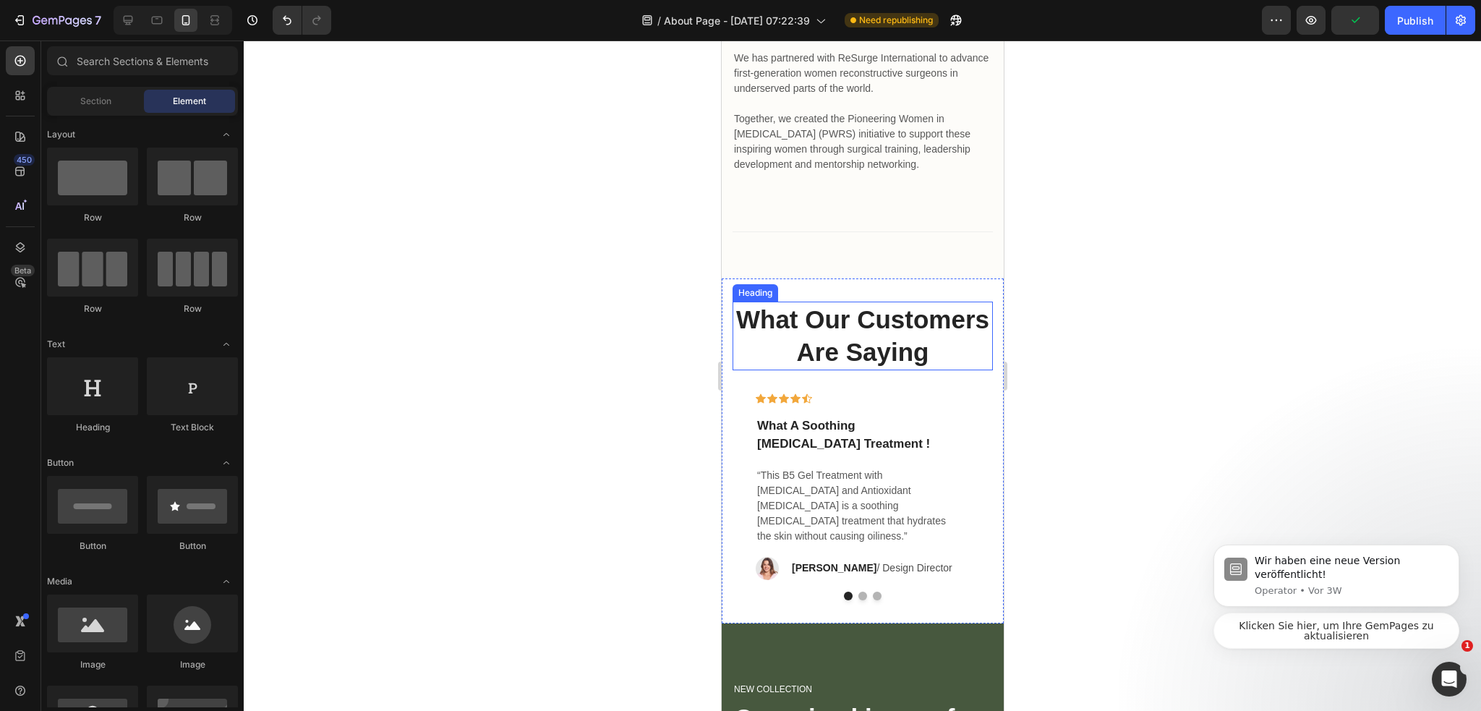
click at [934, 352] on p "What Our Customers Are Saying" at bounding box center [861, 336] width 257 height 66
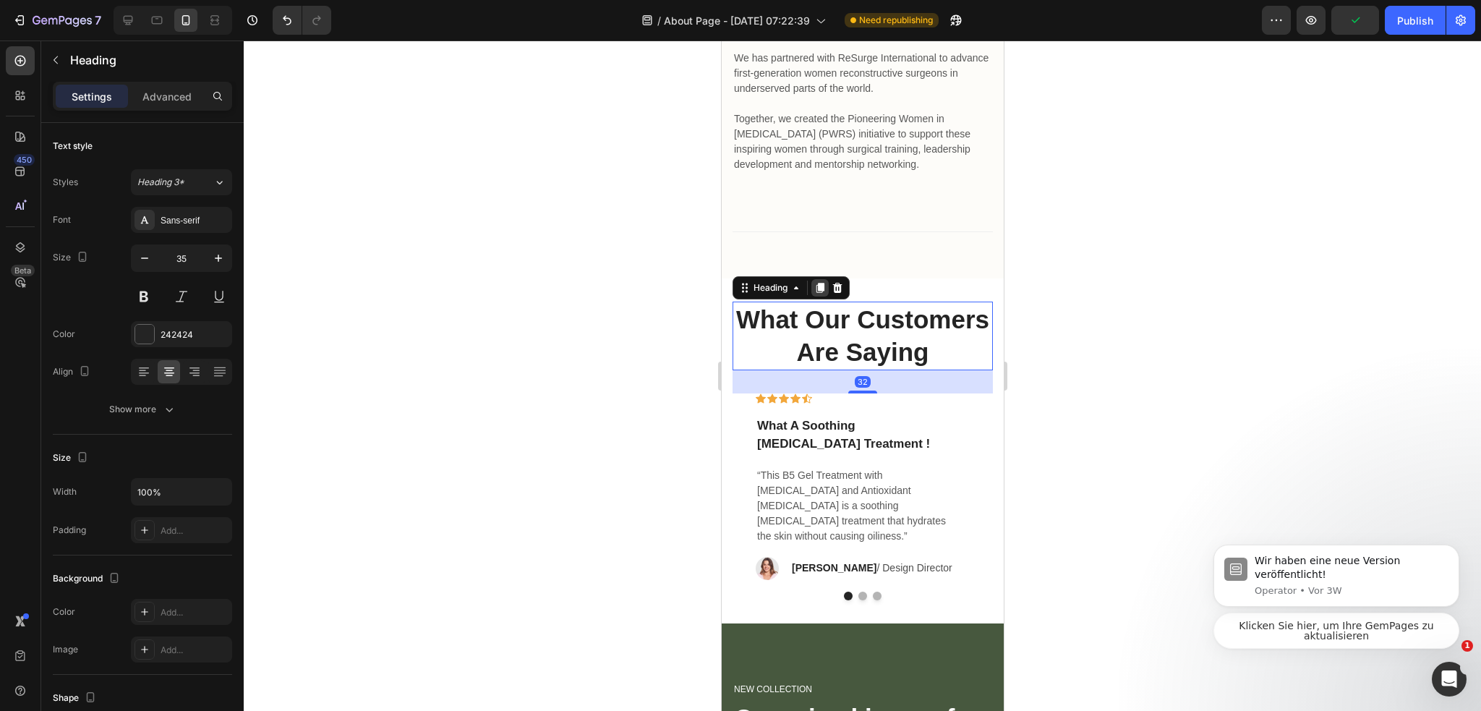
click at [818, 282] on icon at bounding box center [819, 288] width 12 height 12
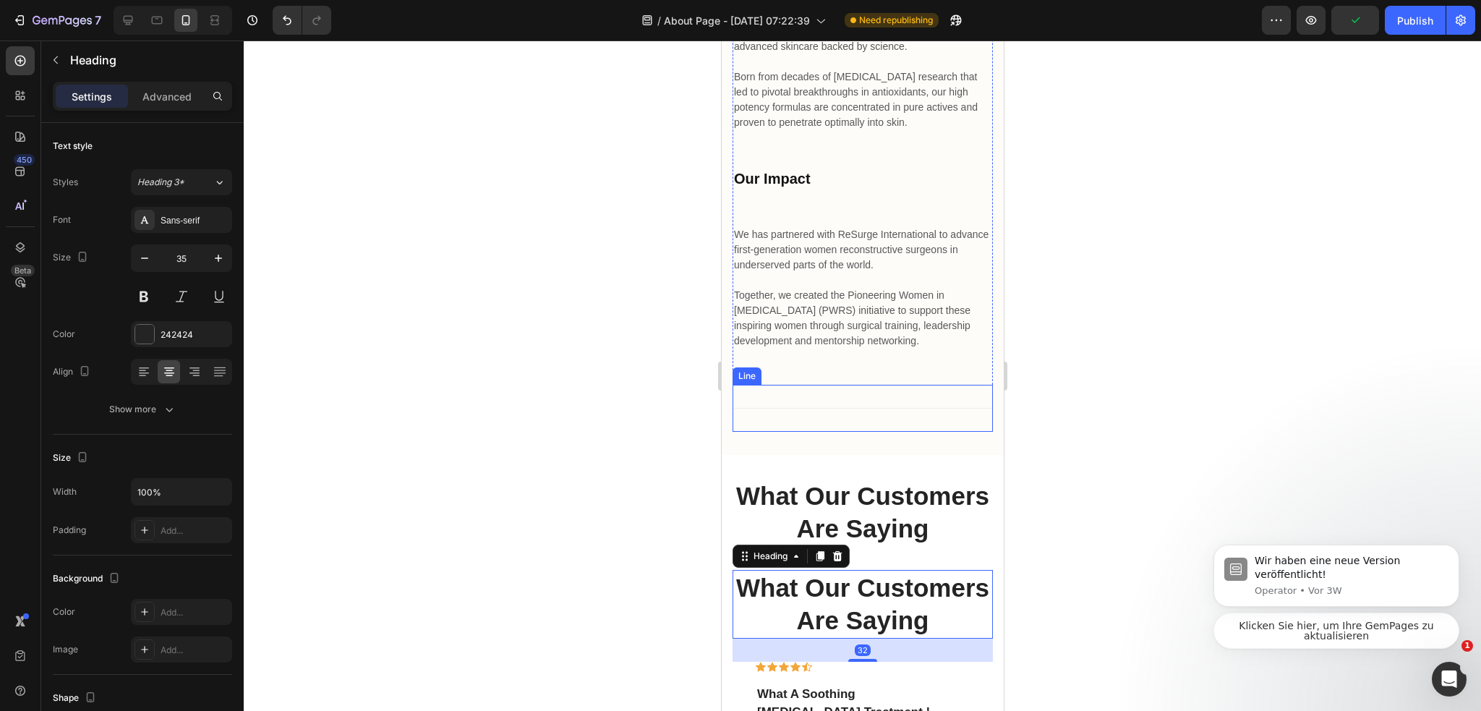
scroll to position [4877, 0]
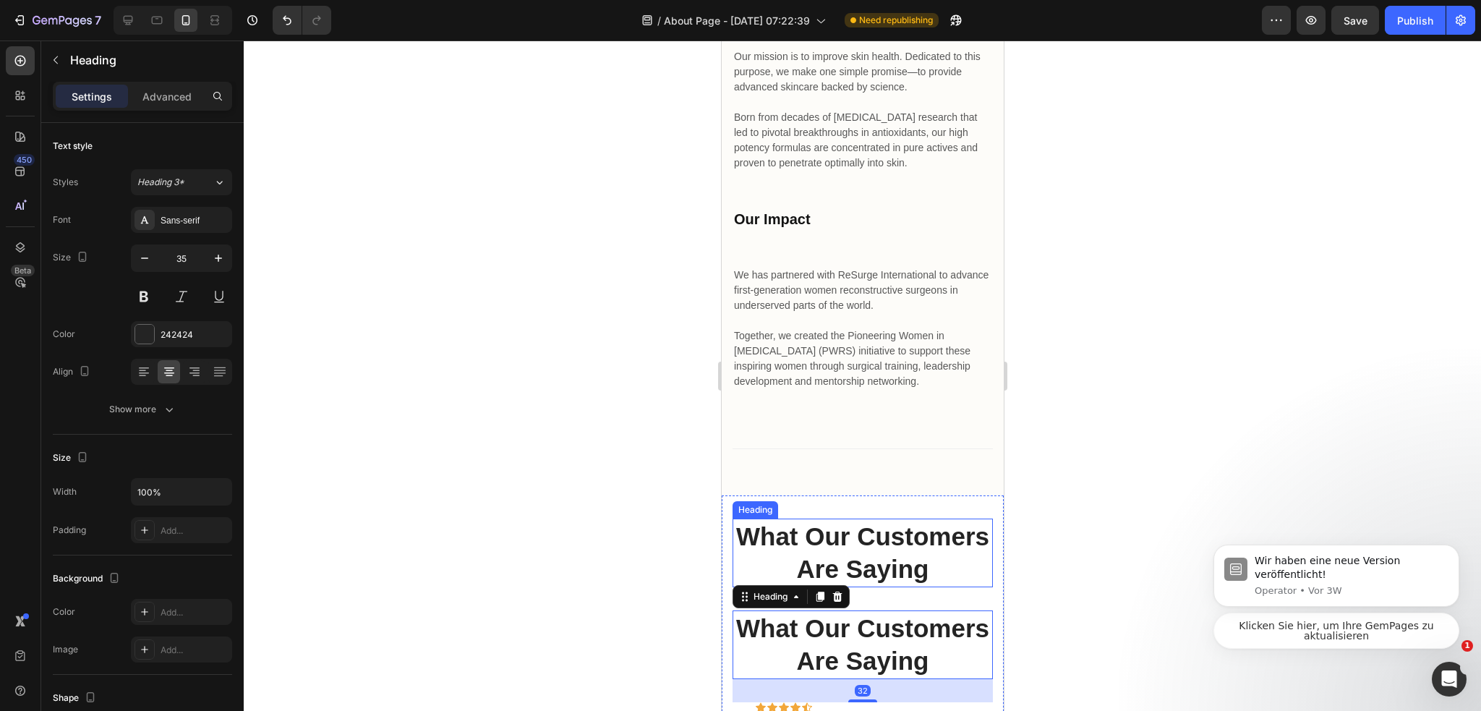
click at [833, 546] on p "What Our Customers Are Saying" at bounding box center [861, 553] width 257 height 66
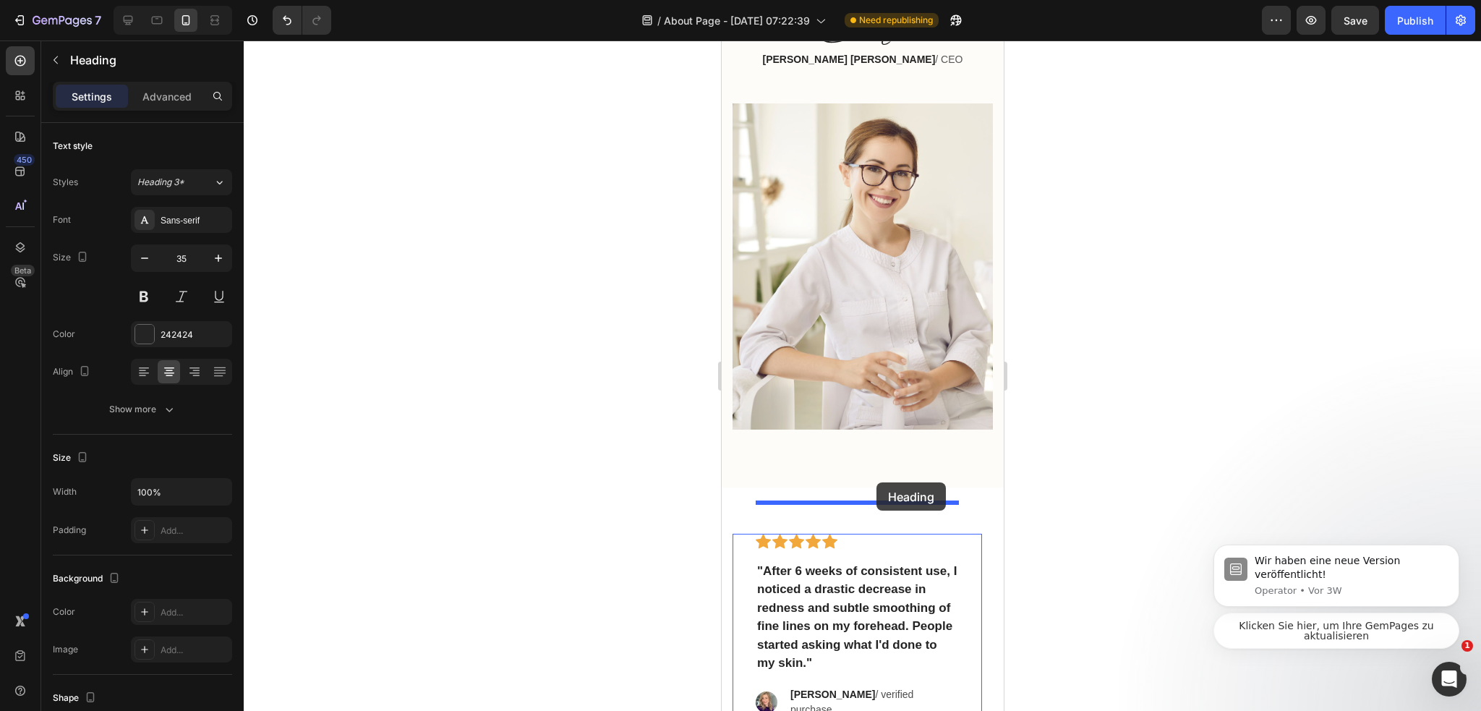
scroll to position [2203, 0]
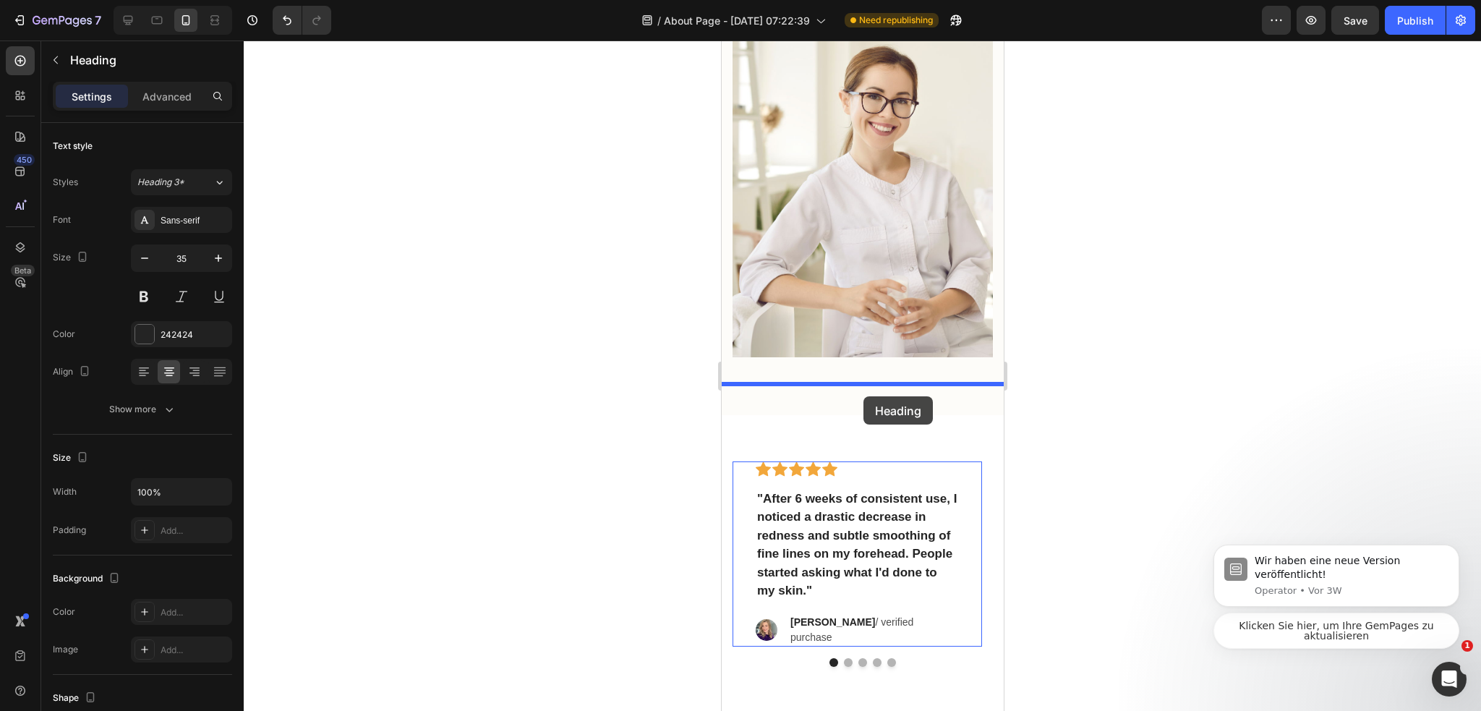
drag, startPoint x: 761, startPoint y: 455, endPoint x: 862, endPoint y: 396, distance: 117.3
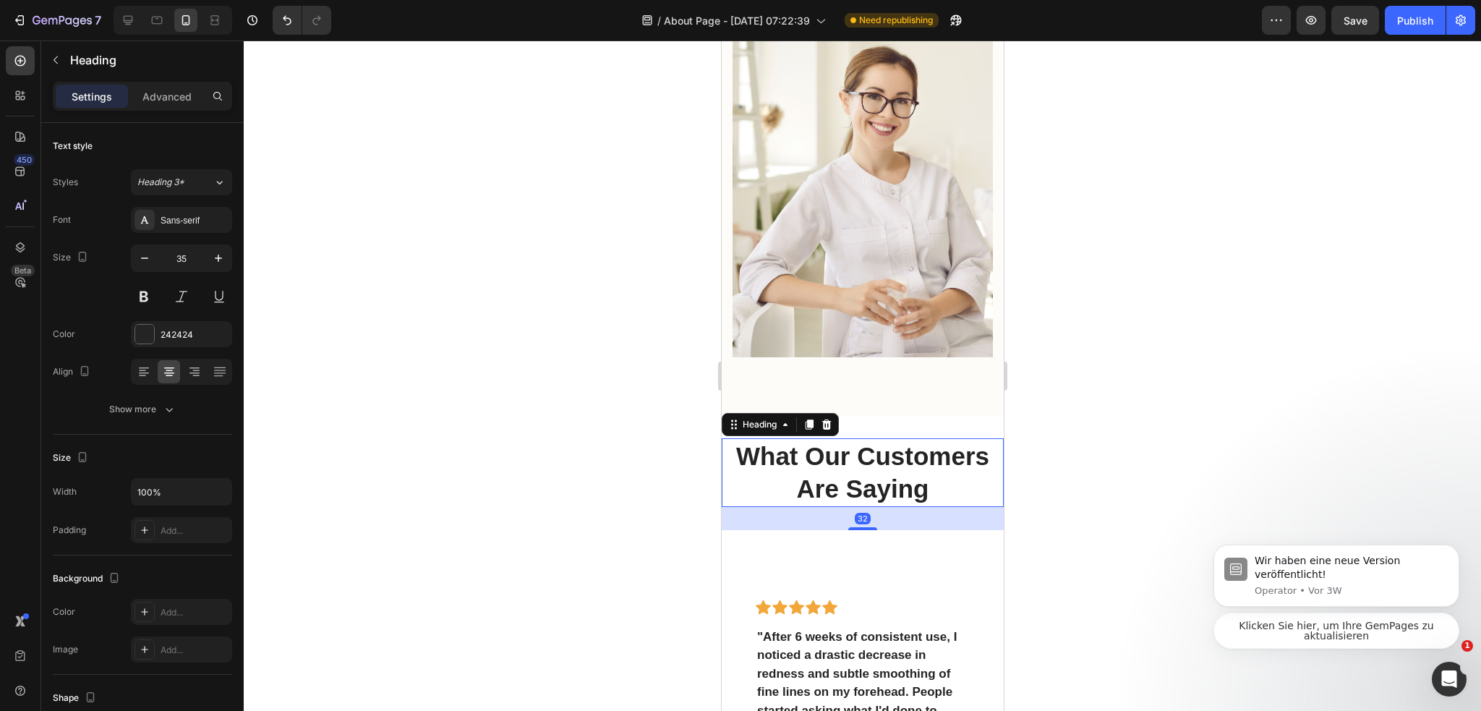
click at [1097, 427] on div at bounding box center [862, 375] width 1237 height 670
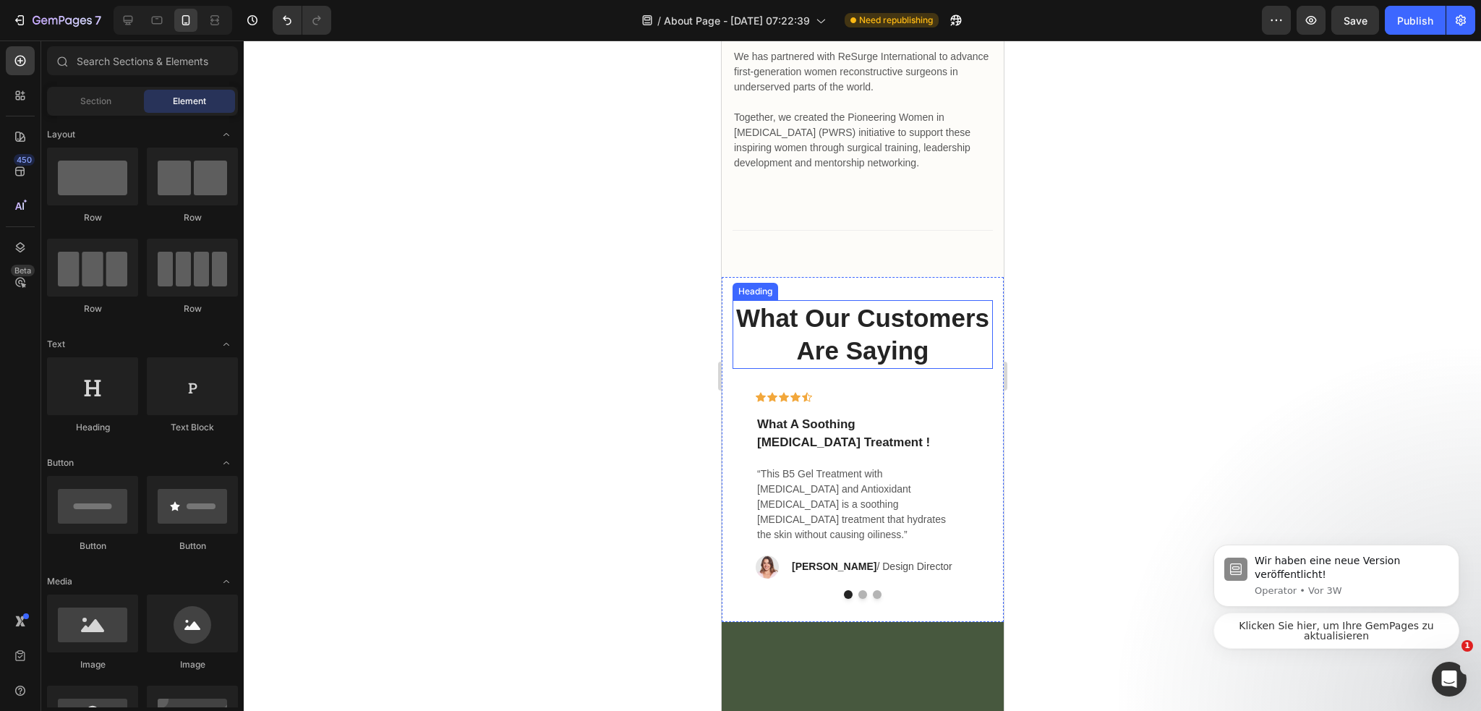
scroll to position [5167, 0]
click at [857, 367] on p "What Our Customers Are Saying" at bounding box center [861, 334] width 257 height 66
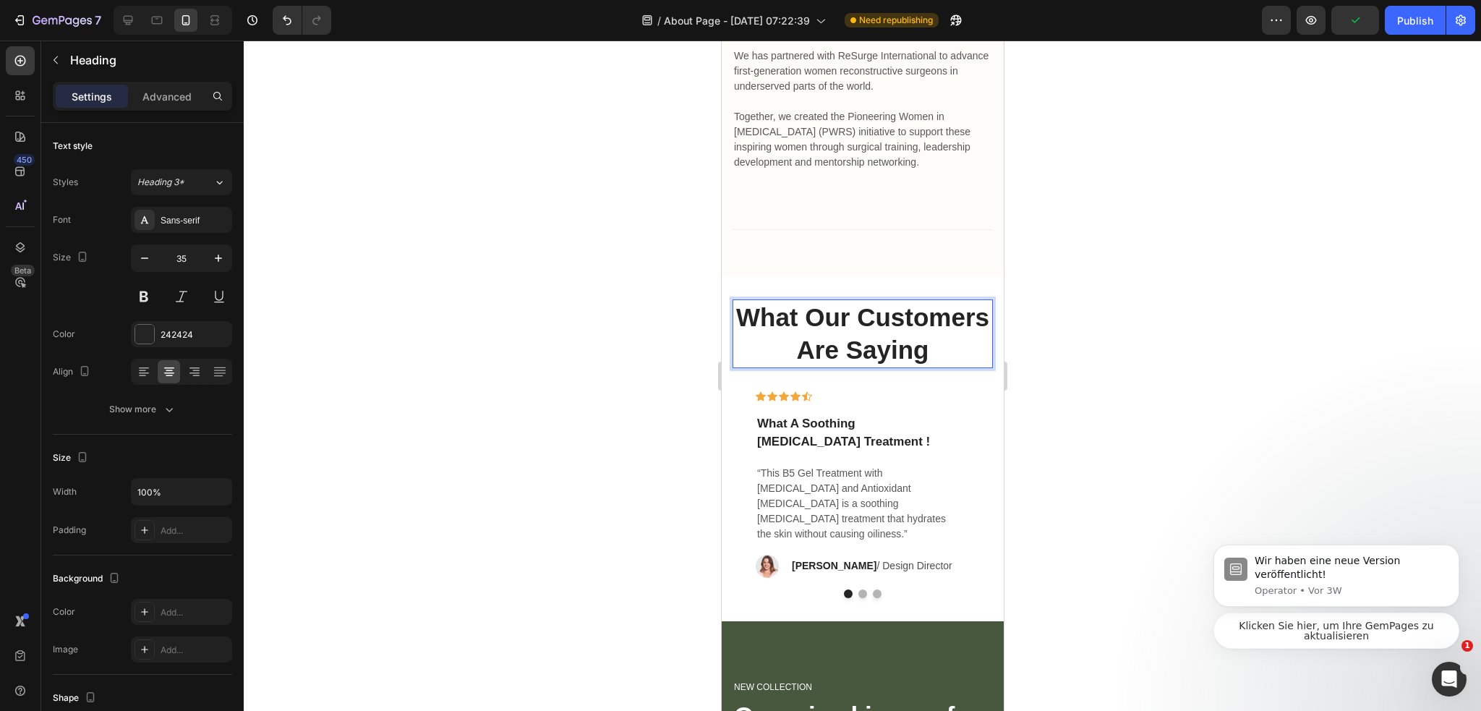
click at [783, 367] on p "What Our Customers Are Saying" at bounding box center [861, 334] width 257 height 66
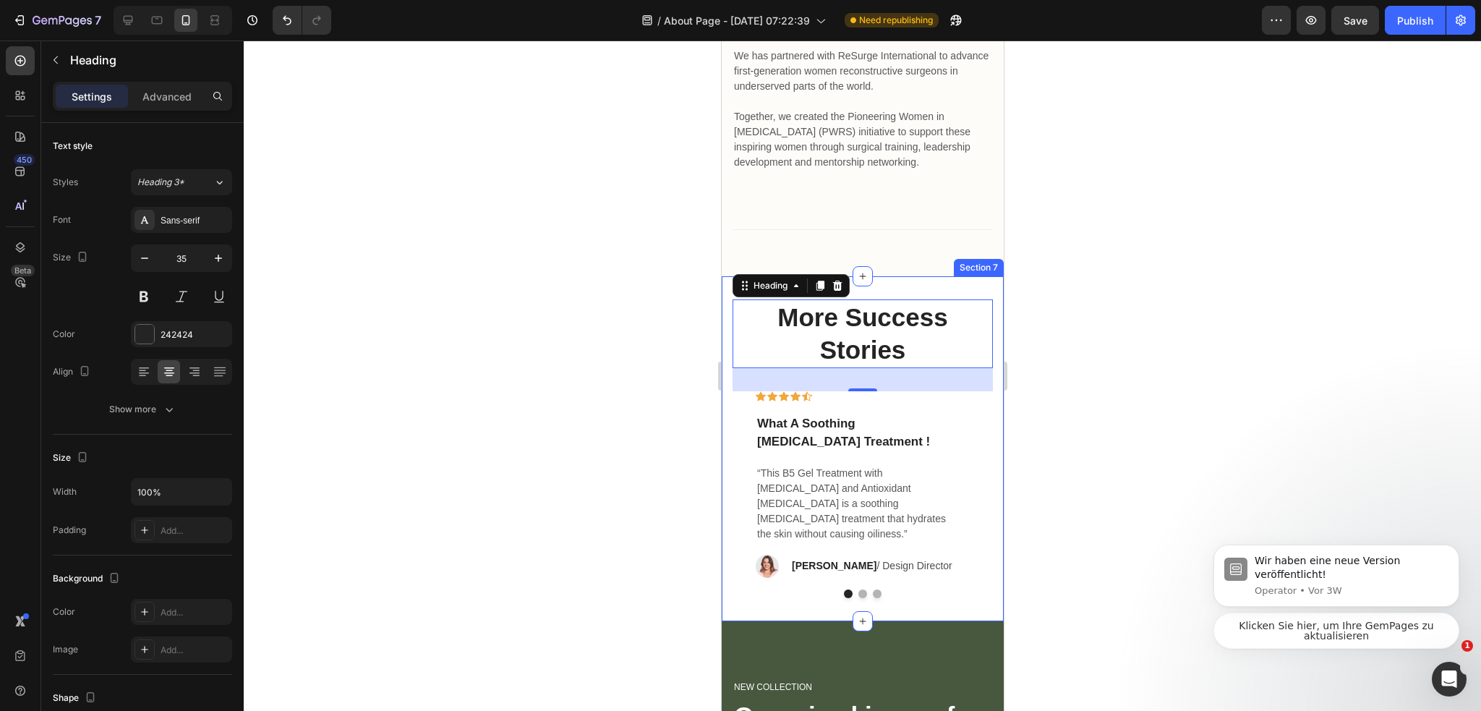
click at [1055, 349] on div at bounding box center [862, 375] width 1237 height 670
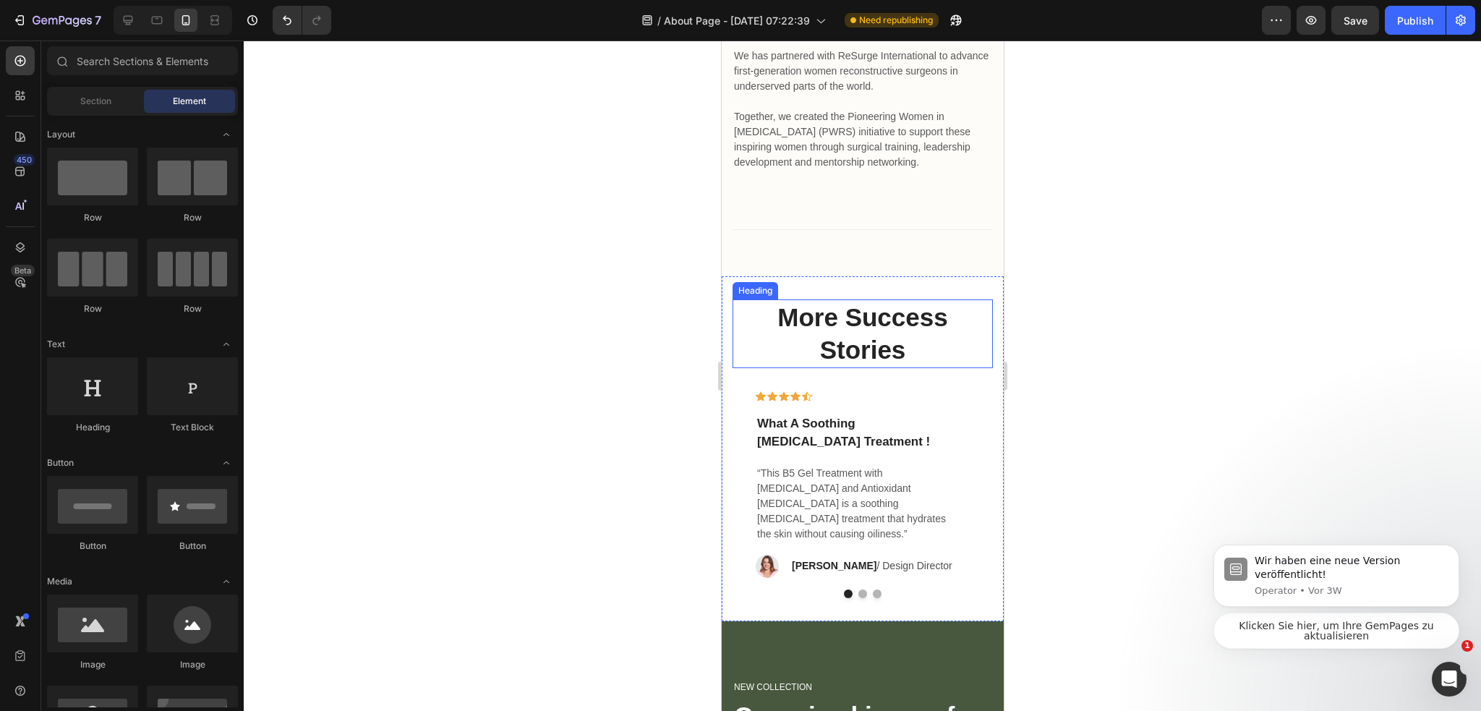
click at [956, 299] on h2 "More Success Stories" at bounding box center [862, 333] width 260 height 69
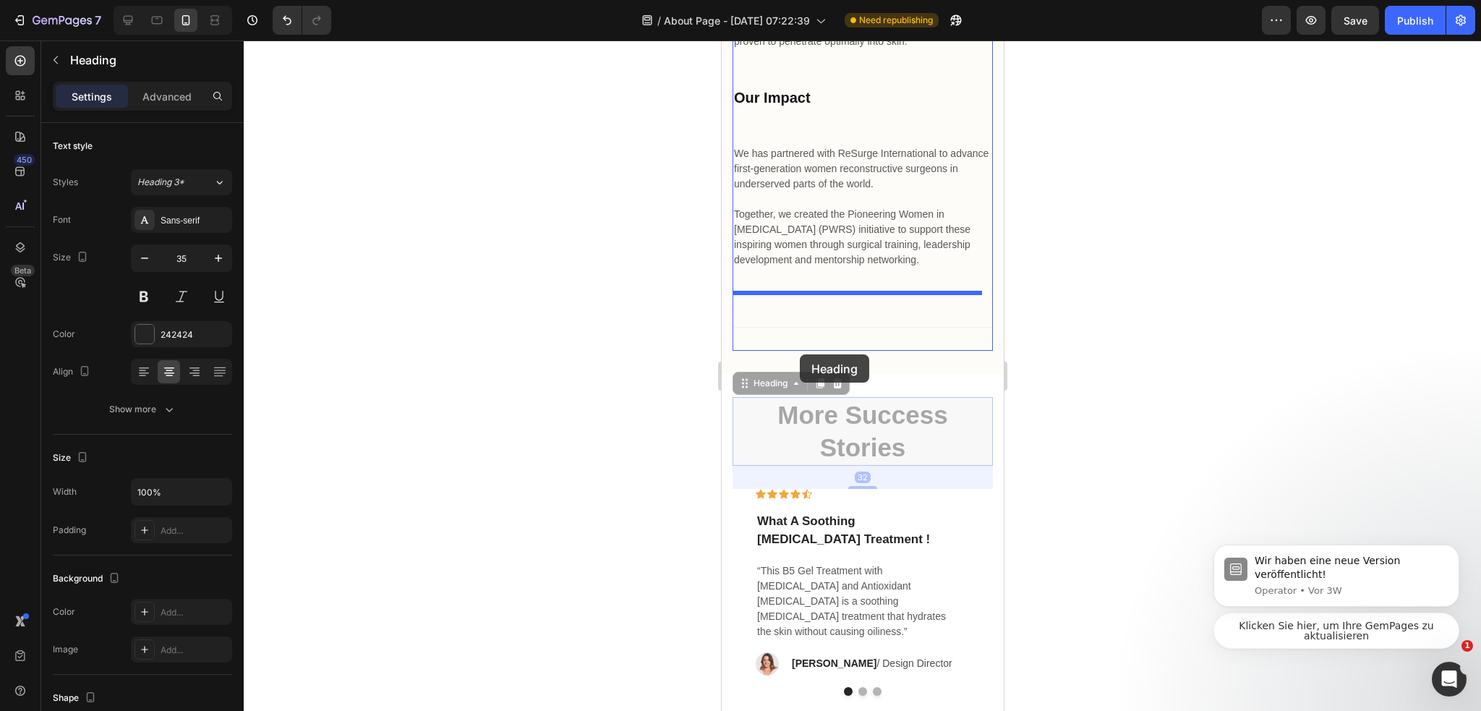
scroll to position [5094, 0]
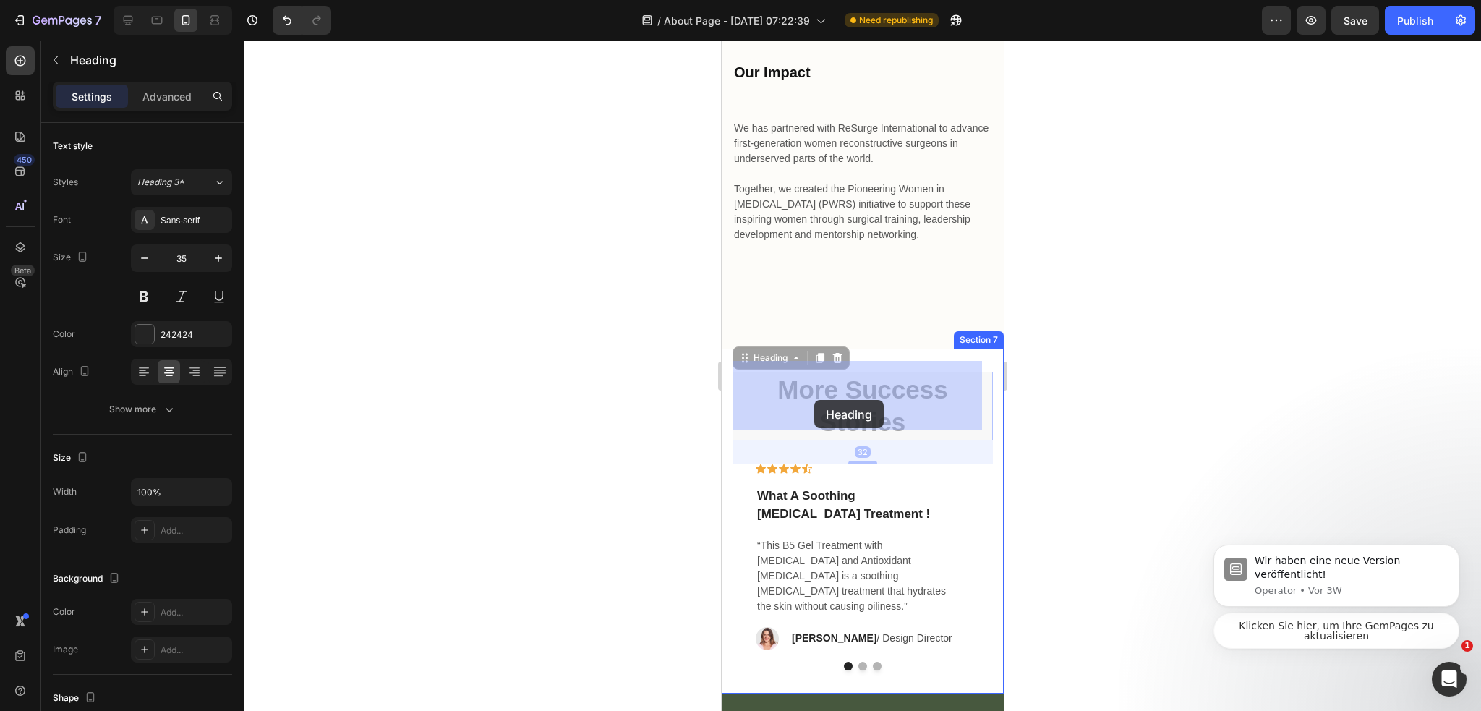
drag, startPoint x: 752, startPoint y: 280, endPoint x: 813, endPoint y: 400, distance: 134.8
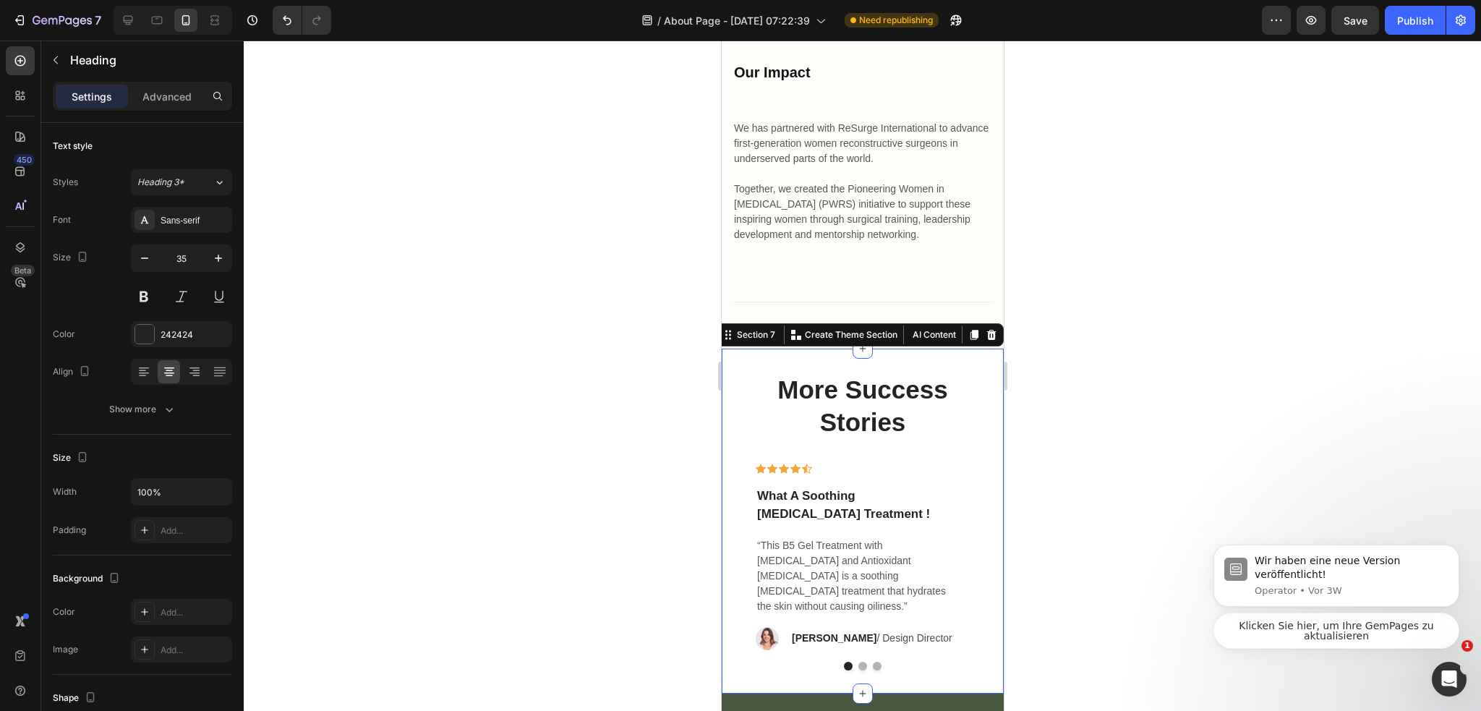
drag, startPoint x: 887, startPoint y: 346, endPoint x: 836, endPoint y: 338, distance: 51.3
click at [888, 348] on div "More Success Stories Heading Icon Icon Icon Icon Icon Row What A Soothing Skin …" at bounding box center [862, 520] width 282 height 345
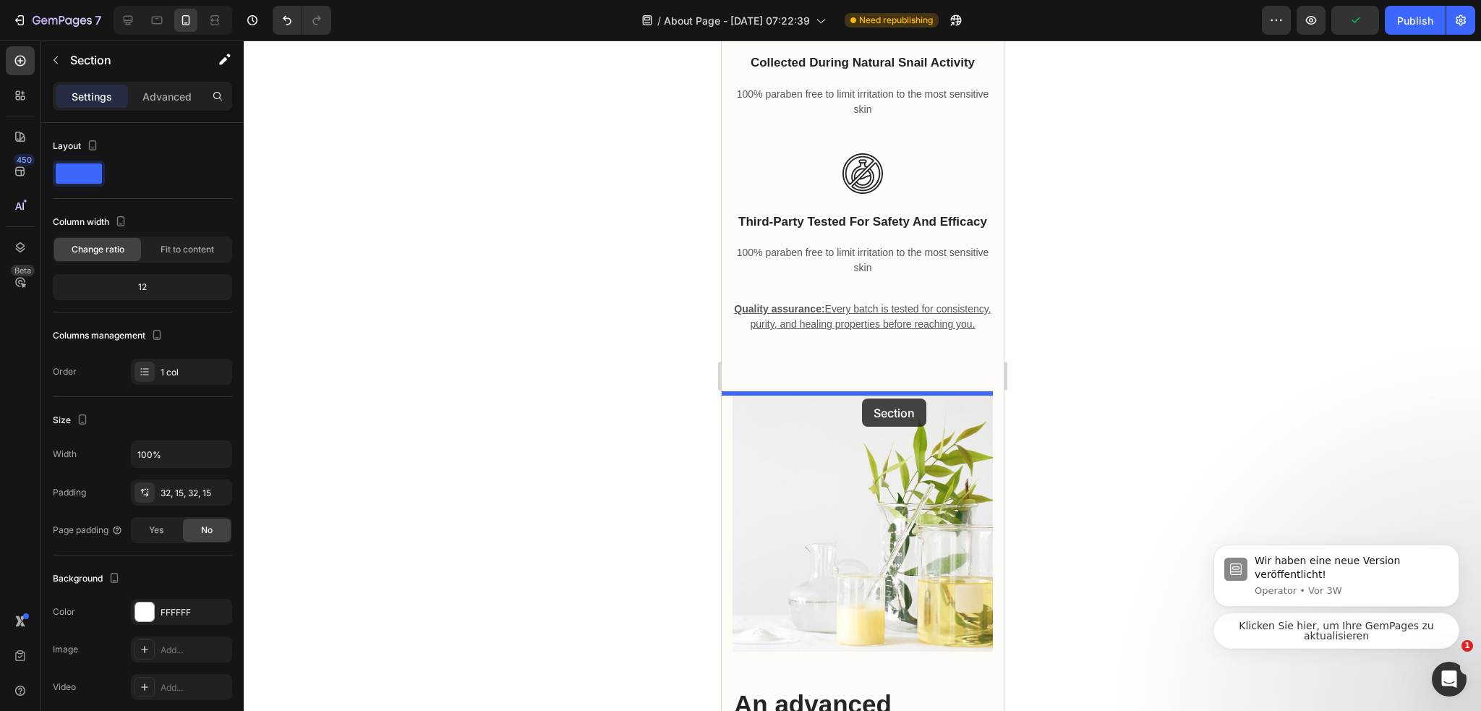
scroll to position [4155, 0]
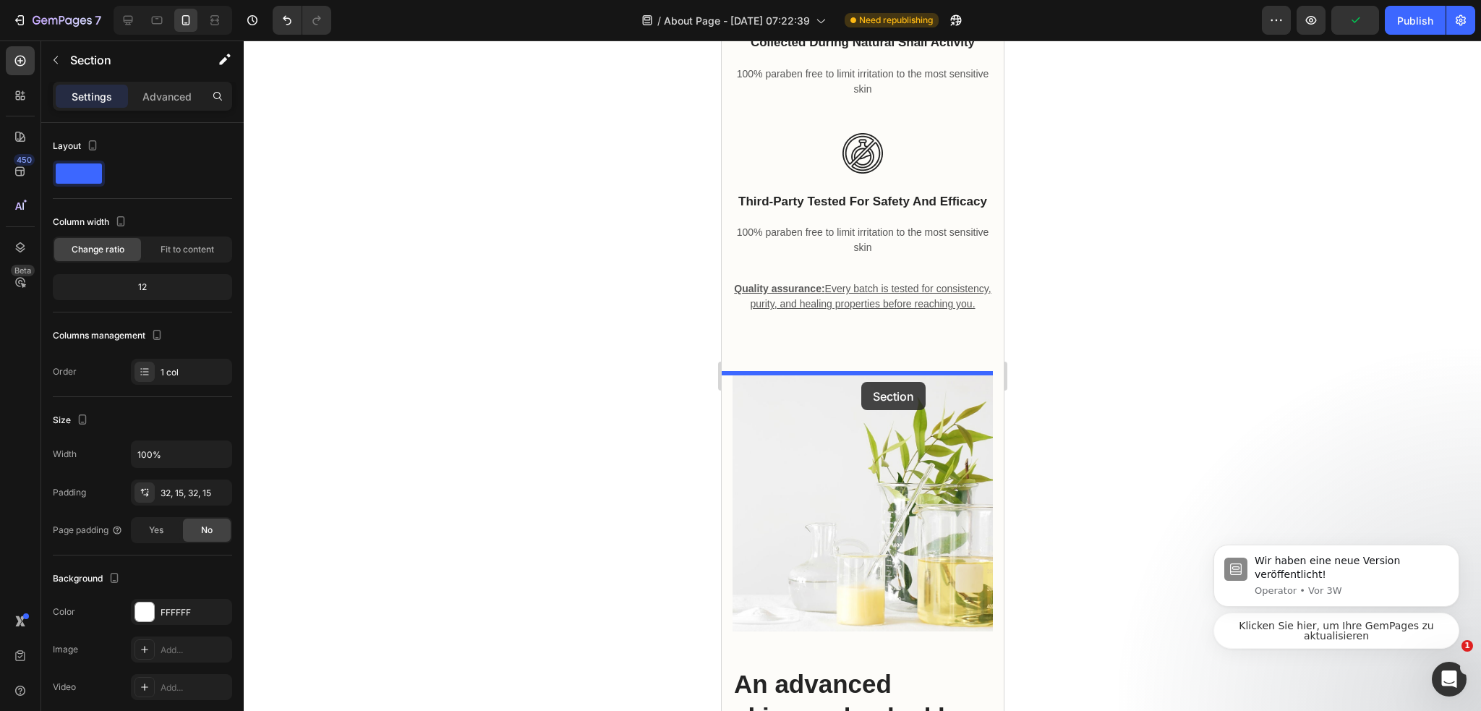
drag, startPoint x: 747, startPoint y: 326, endPoint x: 860, endPoint y: 380, distance: 125.8
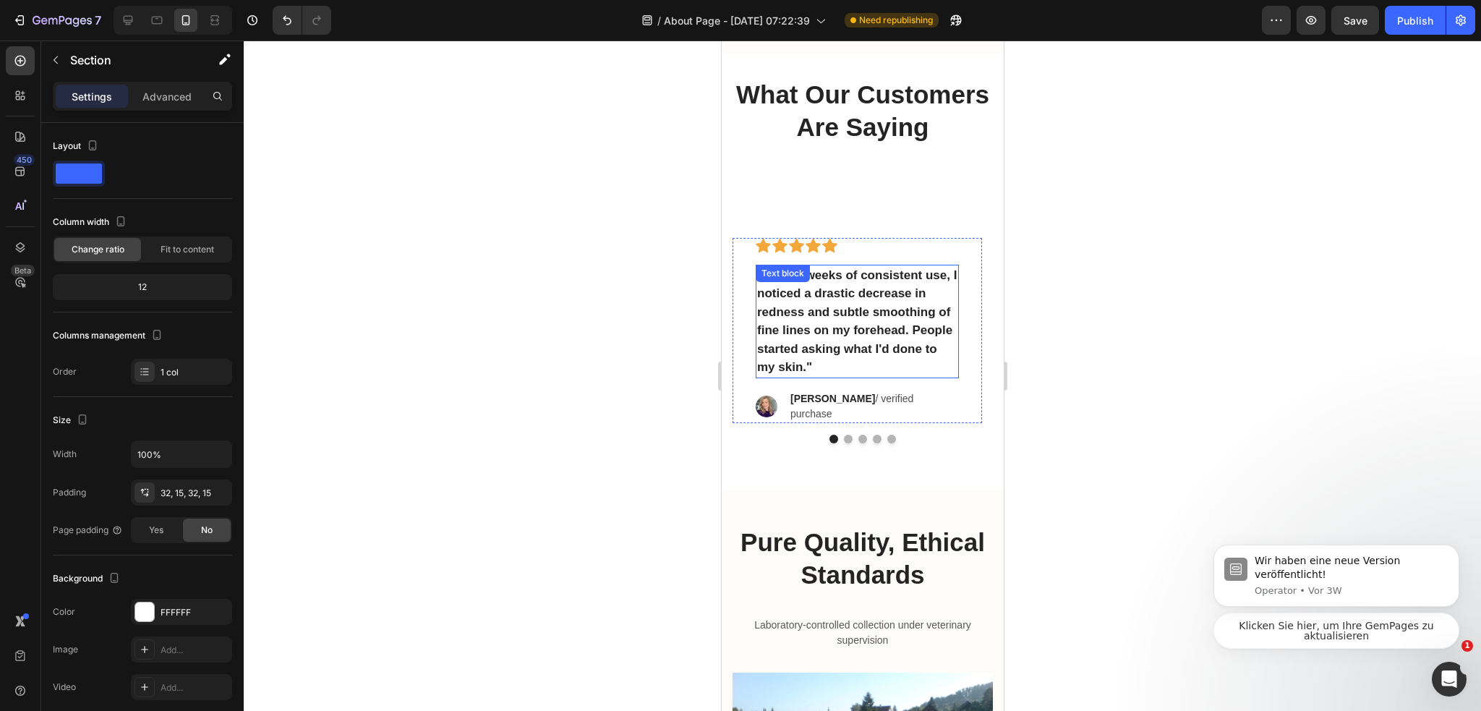
scroll to position [2420, 0]
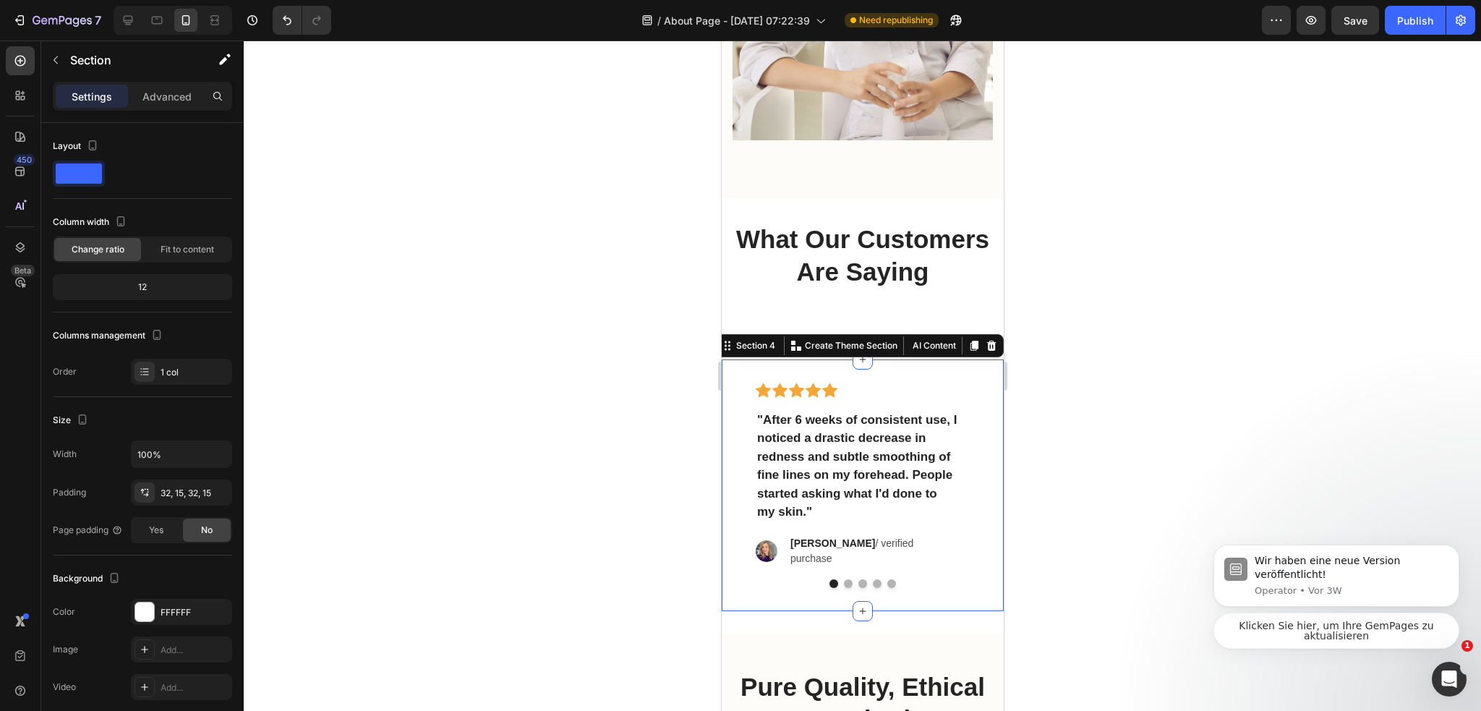
click at [933, 359] on div "Icon Icon Icon Icon Icon Row "After 6 weeks of consistent use, I noticed a dras…" at bounding box center [862, 485] width 282 height 252
click at [967, 340] on icon at bounding box center [973, 346] width 12 height 12
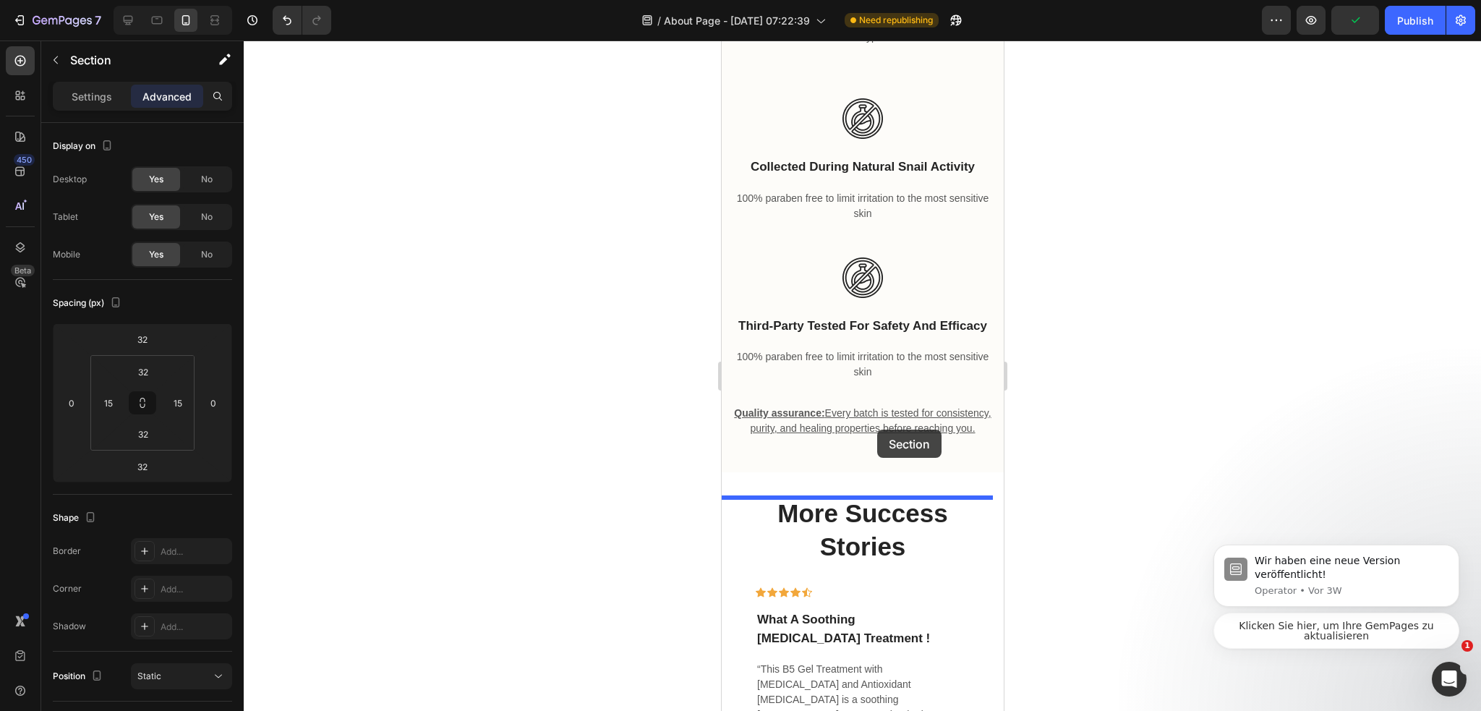
scroll to position [4583, 0]
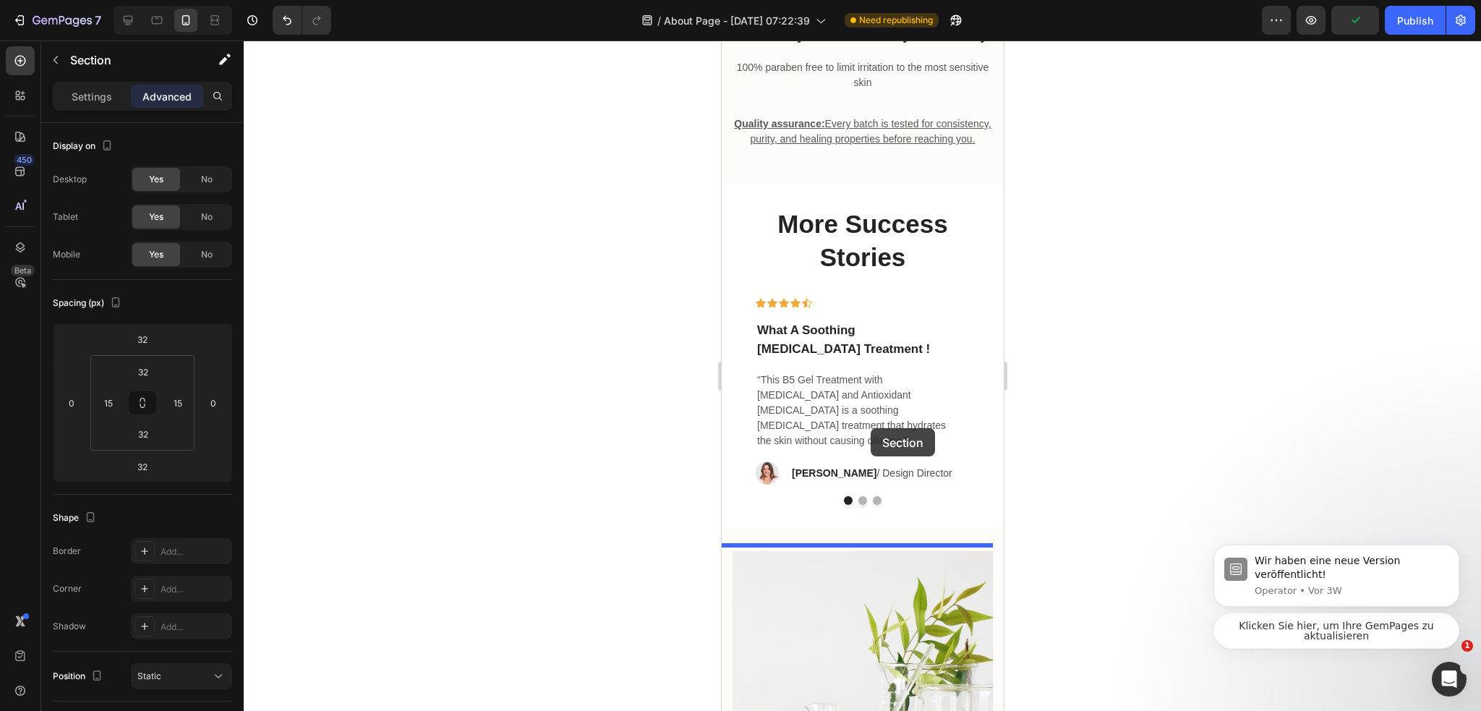
drag, startPoint x: 747, startPoint y: 79, endPoint x: 870, endPoint y: 428, distance: 369.9
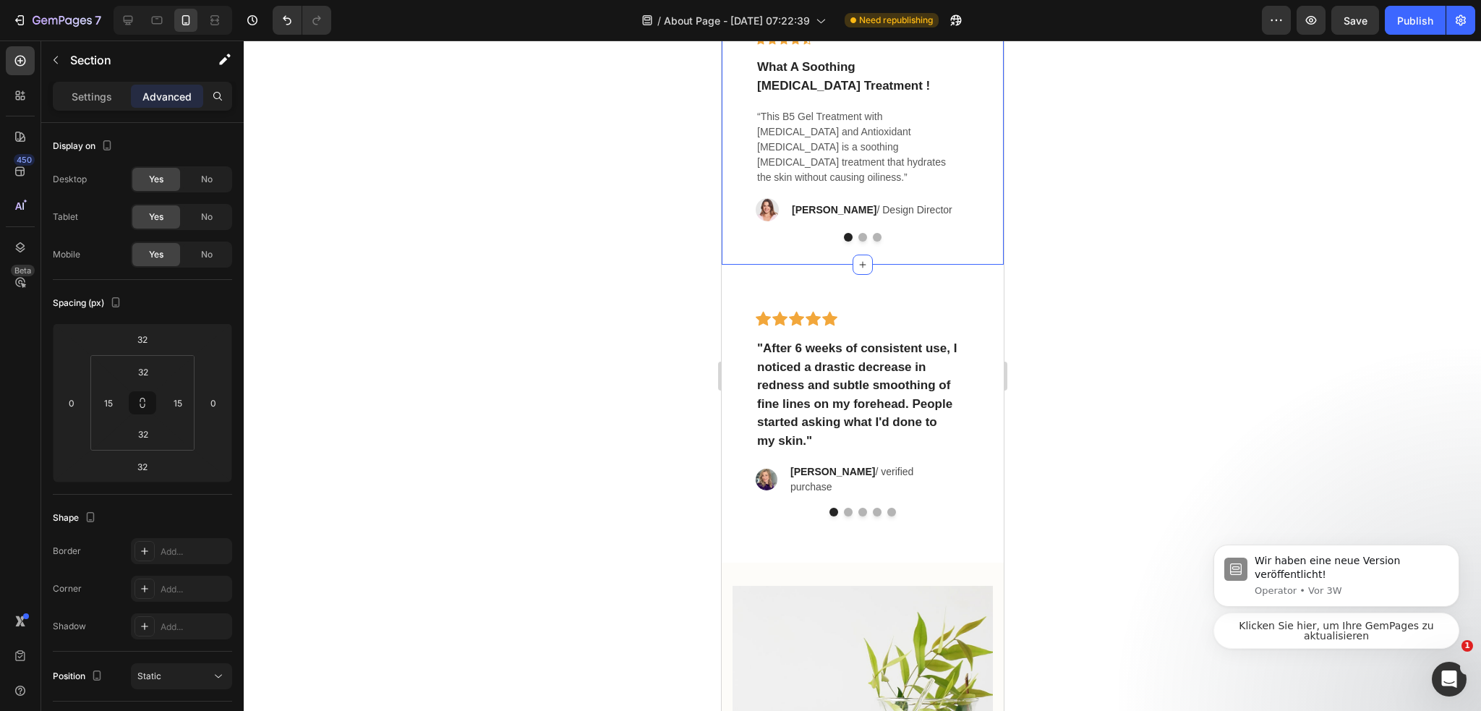
scroll to position [4319, 0]
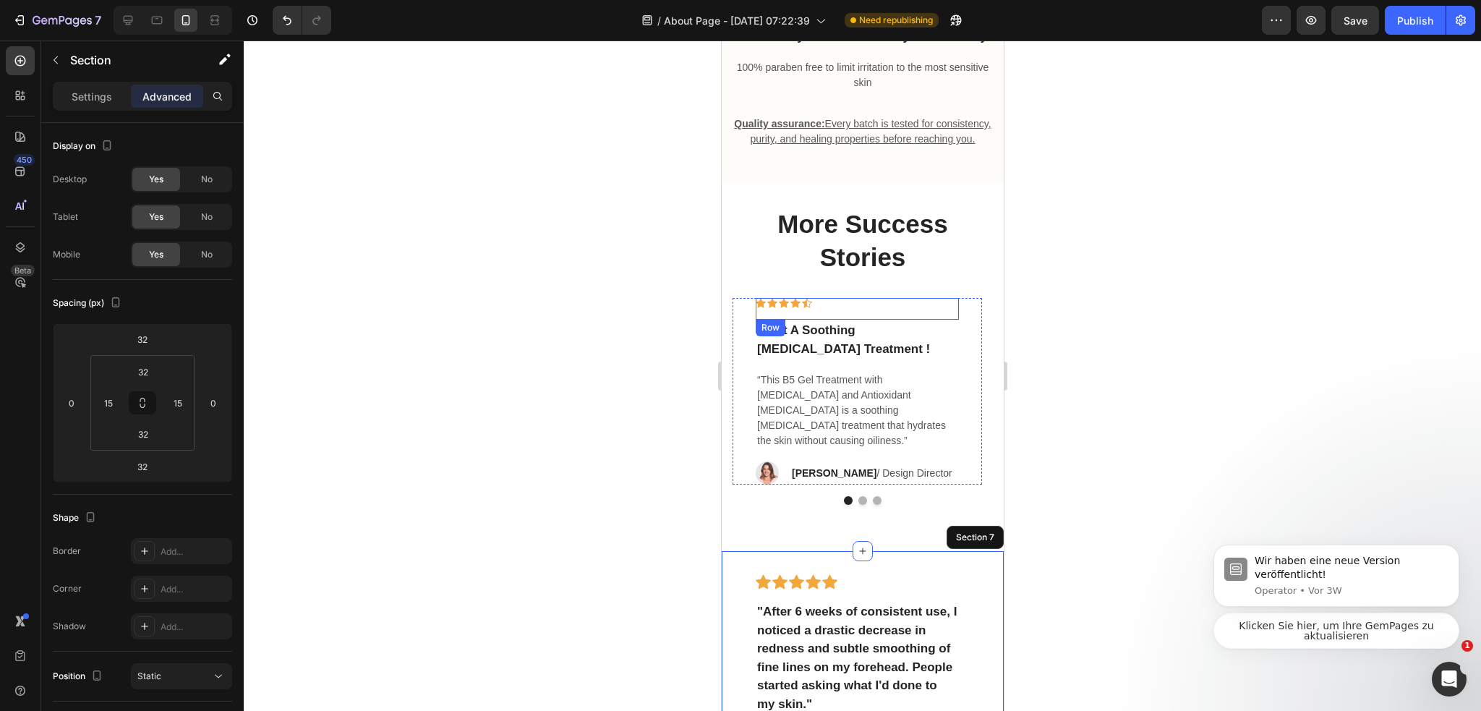
click at [875, 349] on p "What A Soothing Skin Care Treatment !" at bounding box center [856, 339] width 200 height 37
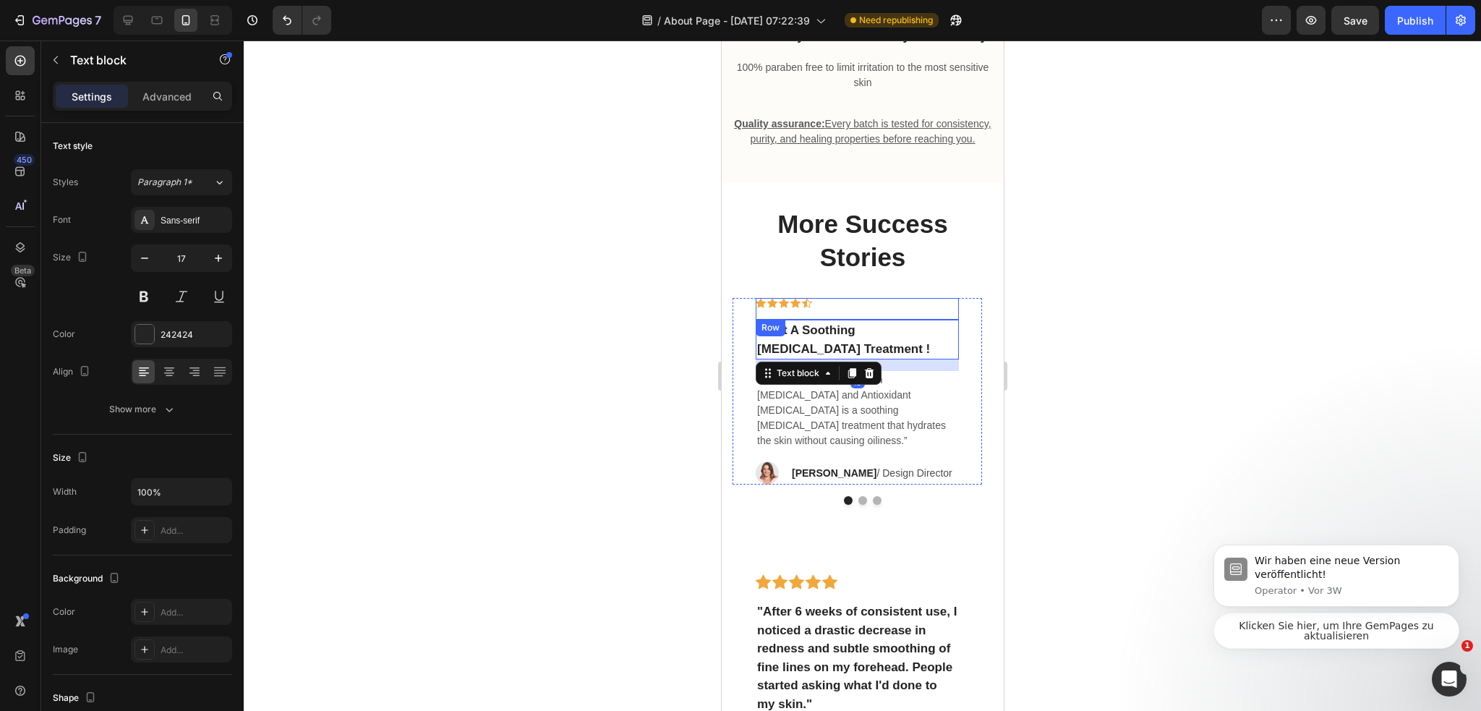
click at [926, 322] on div "More Success Stories Heading Icon Icon Icon Icon Icon Row What A Soothing Skin …" at bounding box center [862, 355] width 260 height 299
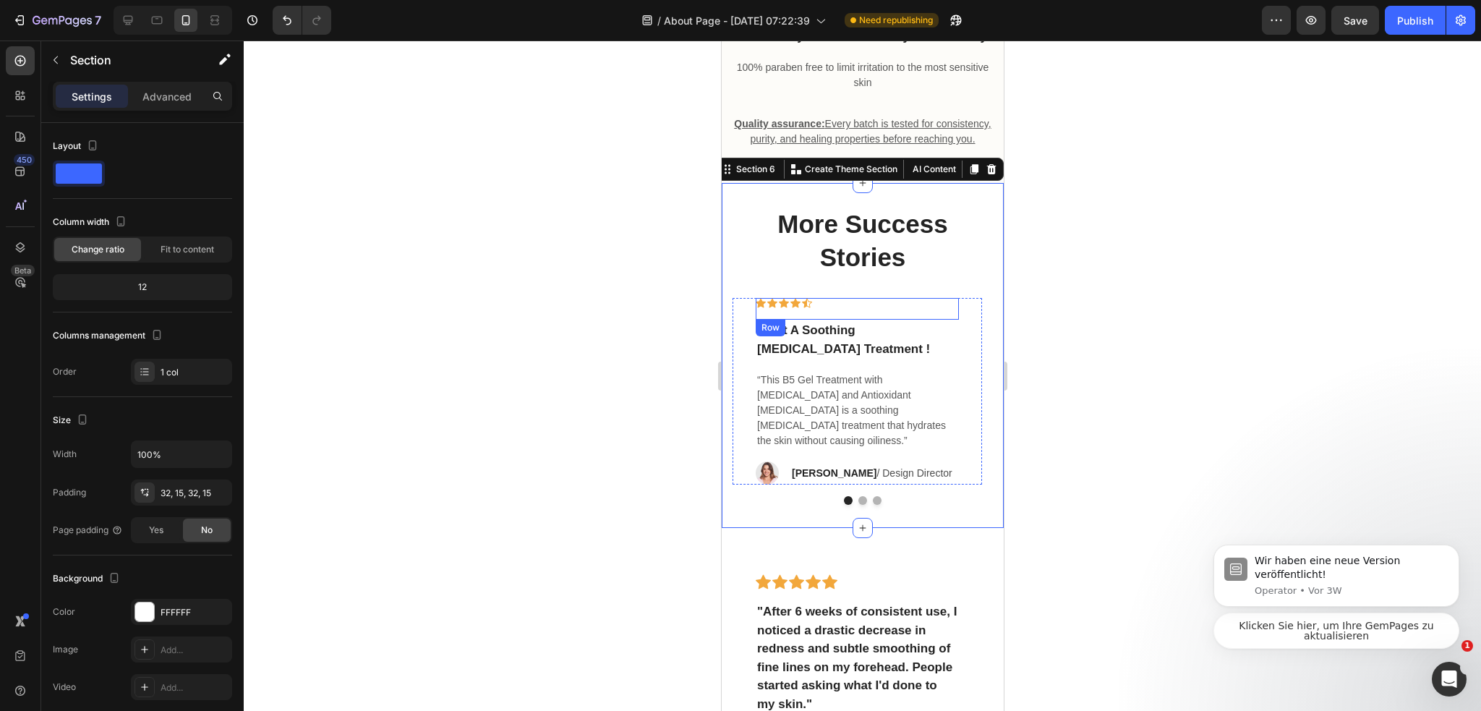
click at [943, 320] on div "Icon Icon Icon Icon Icon Row" at bounding box center [856, 309] width 203 height 22
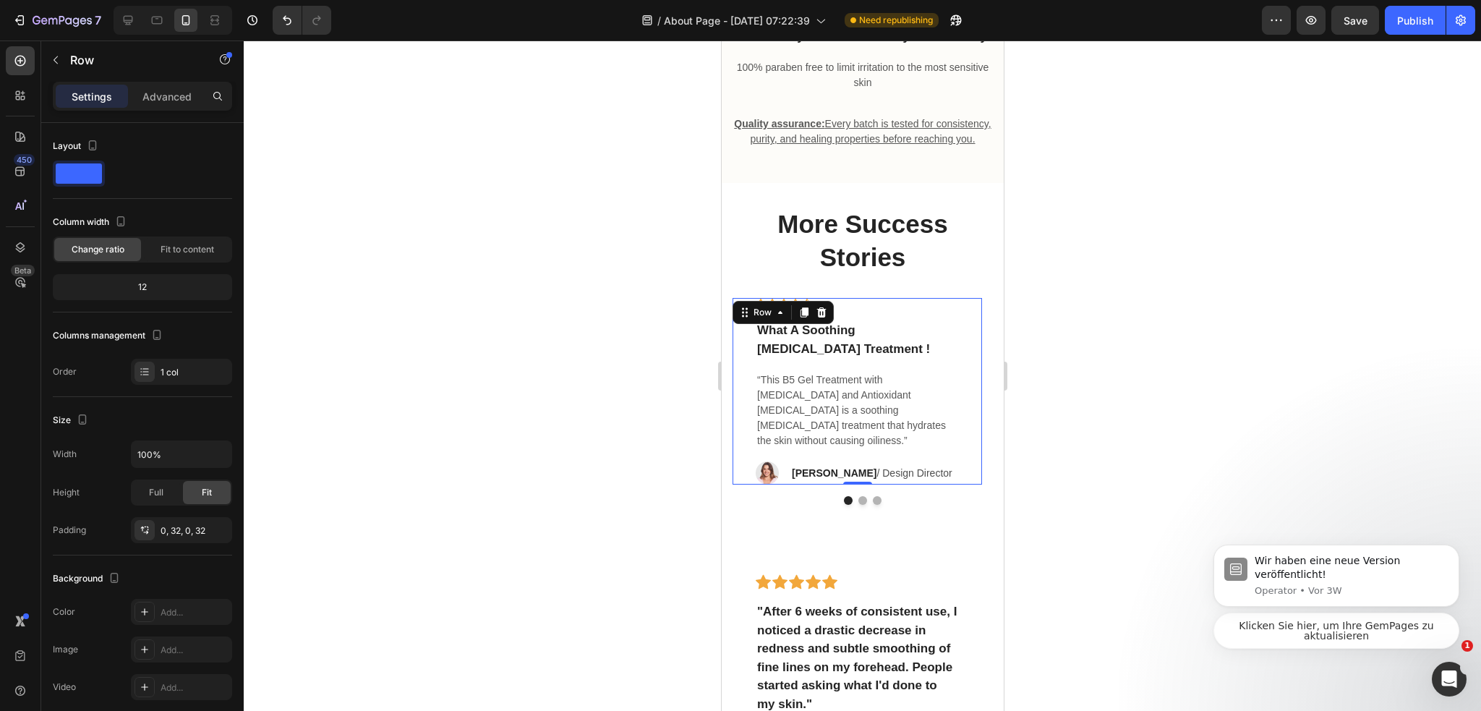
click at [973, 335] on div "Icon Icon Icon Icon Icon Row What A Soothing Skin Care Treatment ! Text block “…" at bounding box center [856, 391] width 249 height 187
click at [817, 318] on icon at bounding box center [821, 313] width 12 height 12
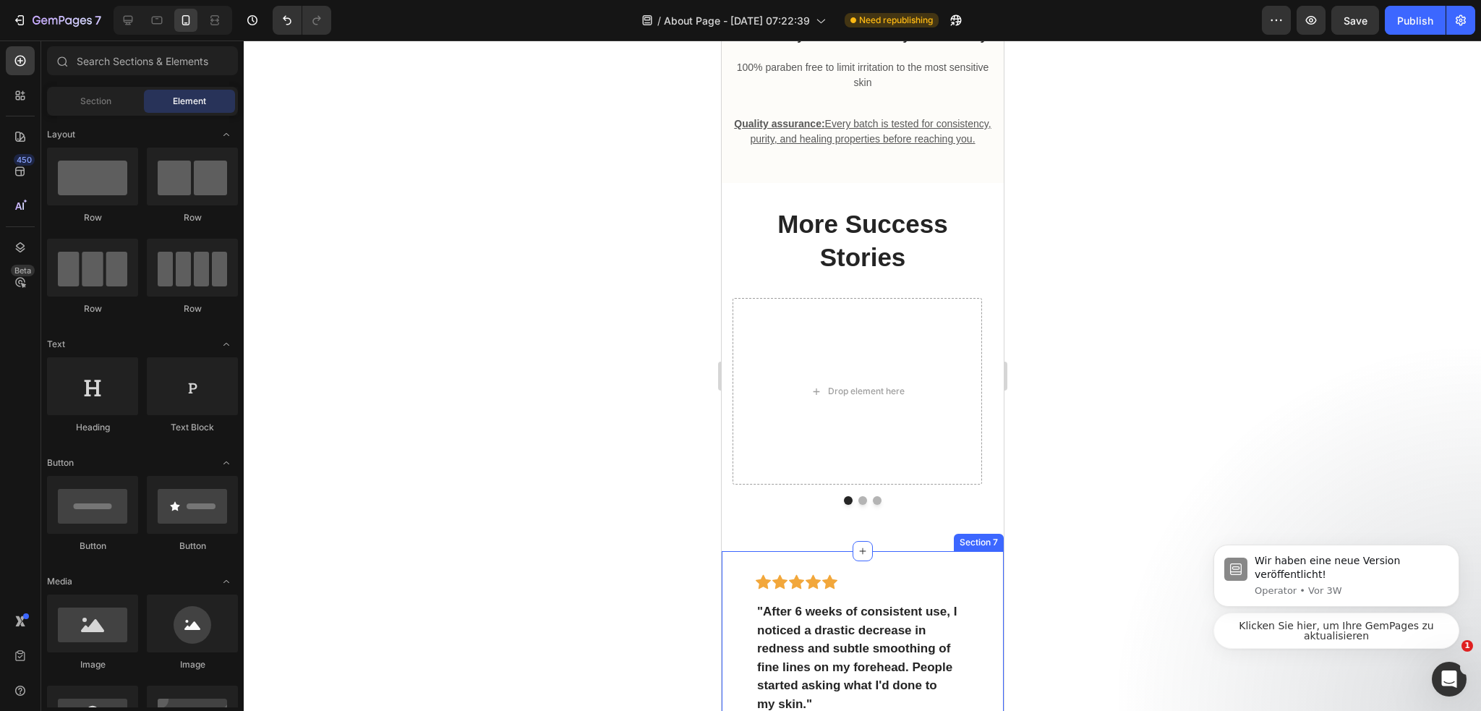
click at [748, 570] on div "Icon Icon Icon Icon Icon Row "After 6 weeks of consistent use, I noticed a dras…" at bounding box center [862, 677] width 282 height 252
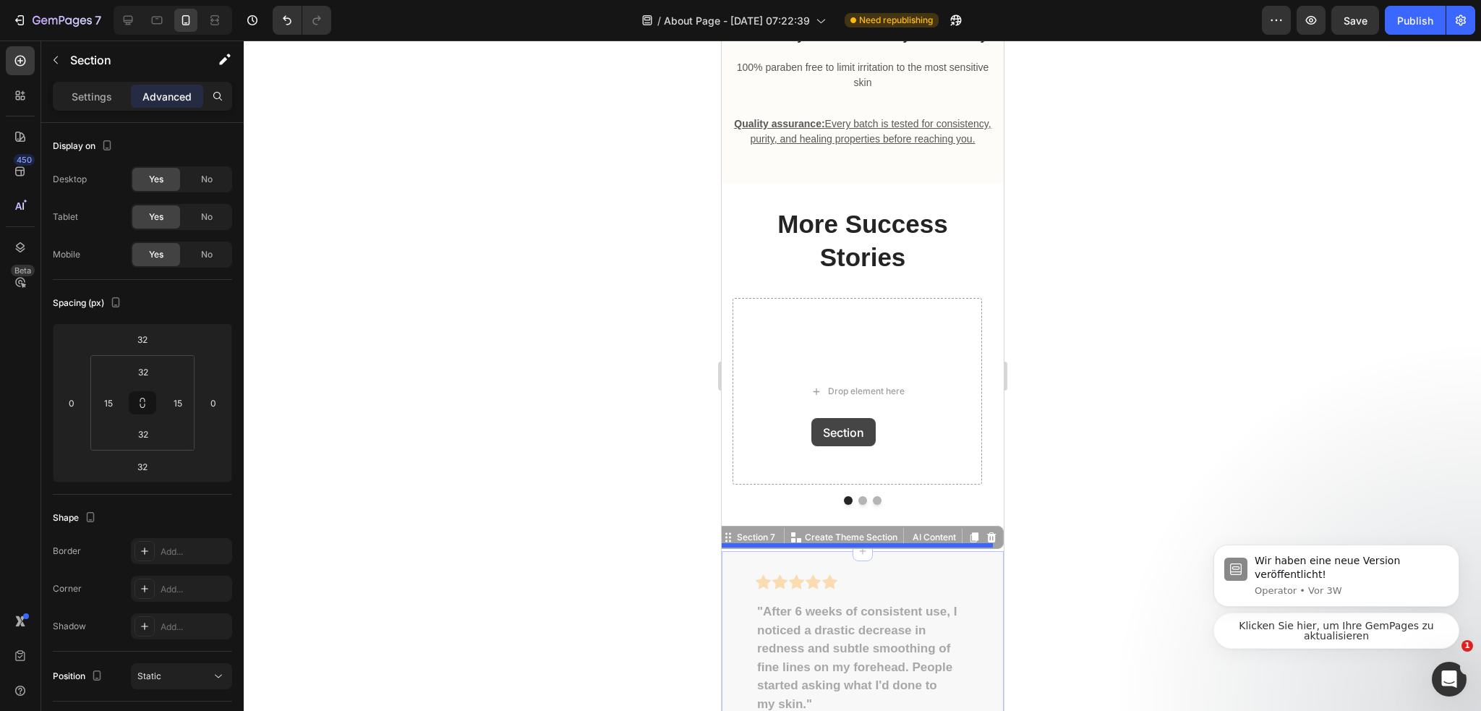
drag, startPoint x: 734, startPoint y: 549, endPoint x: 816, endPoint y: 418, distance: 154.6
drag, startPoint x: 729, startPoint y: 549, endPoint x: 878, endPoint y: 479, distance: 164.6
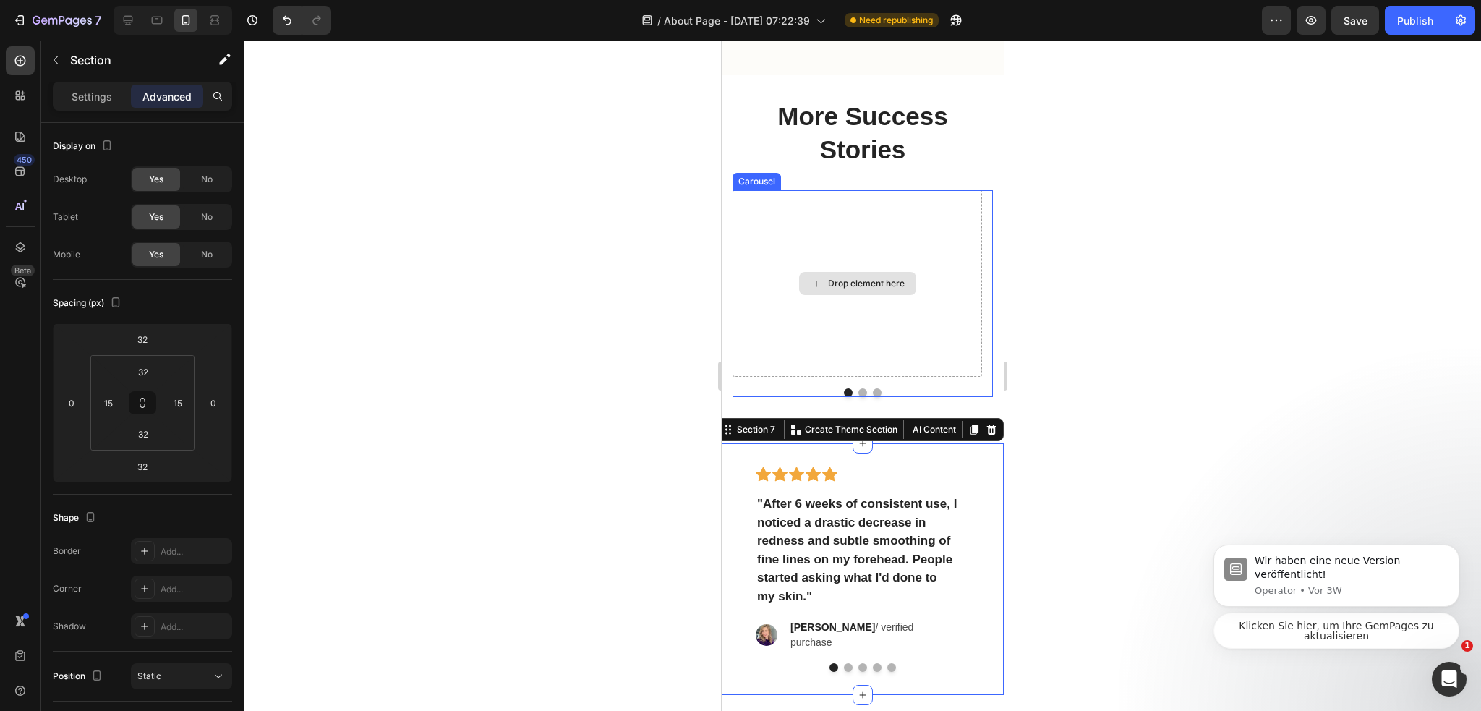
scroll to position [4609, 0]
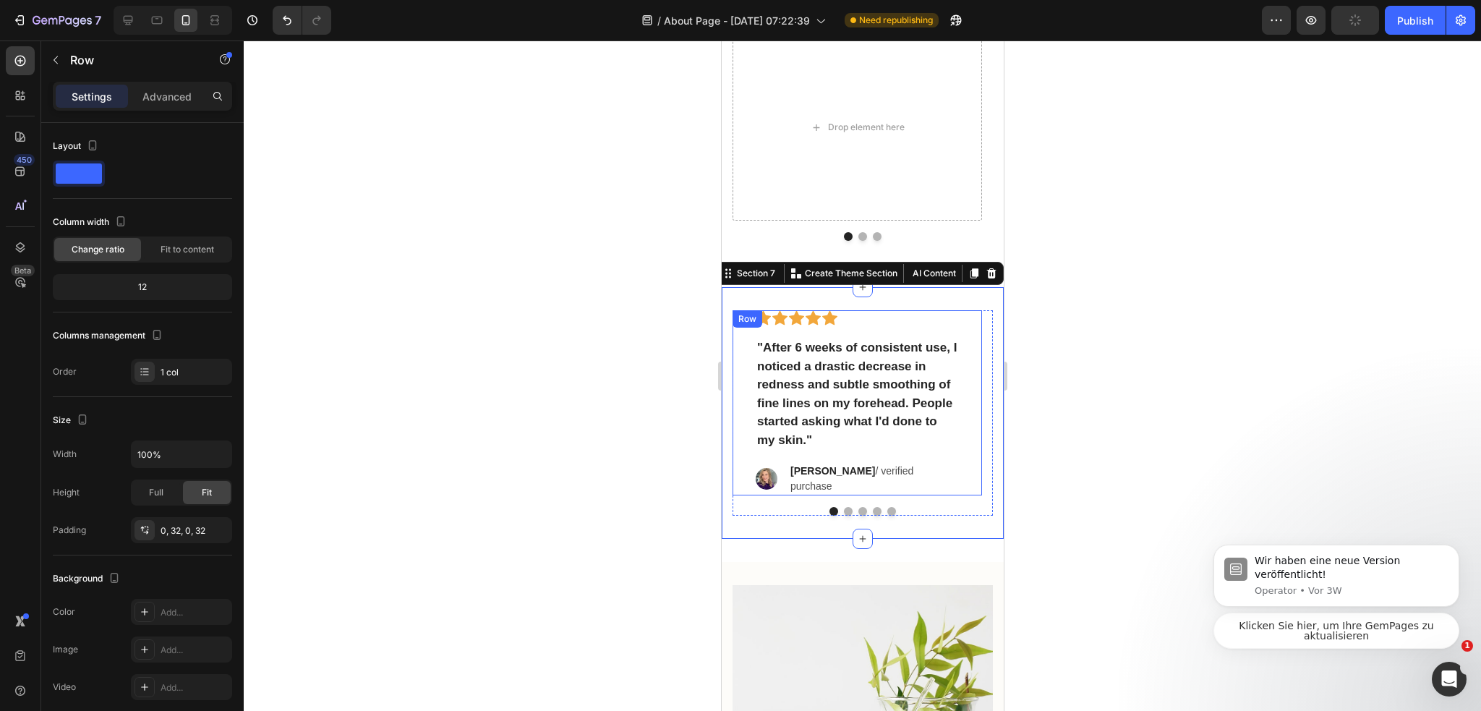
click at [974, 430] on div "Icon Icon Icon Icon Icon Row "After 6 weeks of consistent use, I noticed a dras…" at bounding box center [856, 402] width 249 height 185
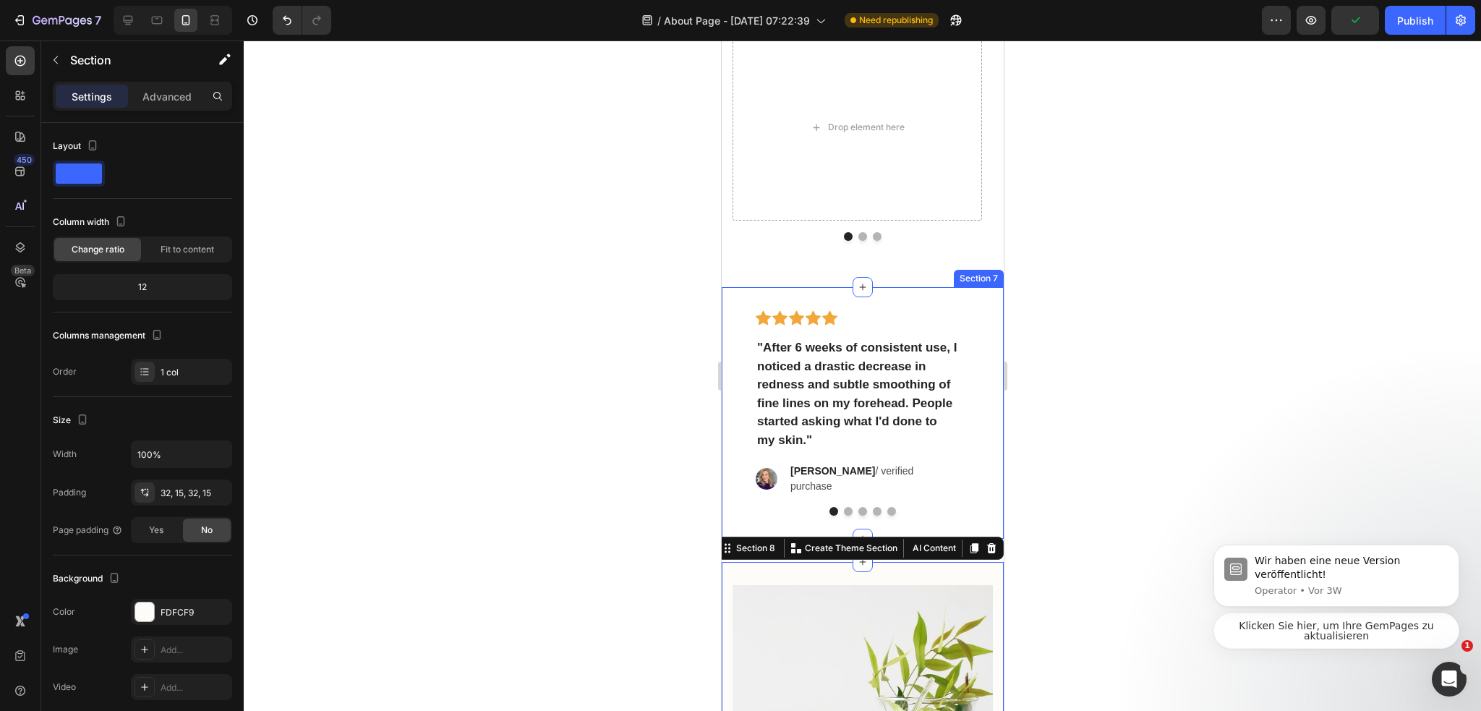
click at [965, 495] on div "Icon Icon Icon Icon Icon Row "After 6 weeks of consistent use, I noticed a dras…" at bounding box center [862, 413] width 282 height 252
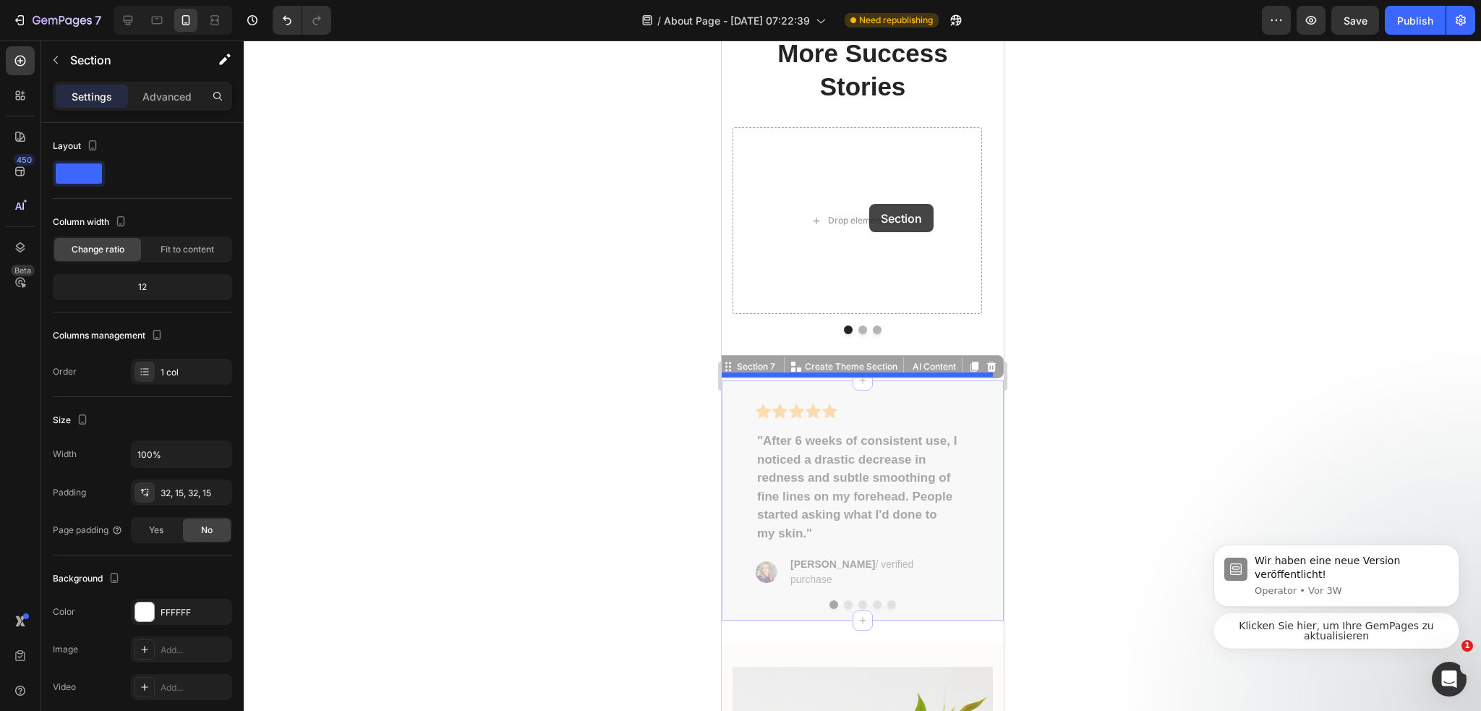
scroll to position [4464, 0]
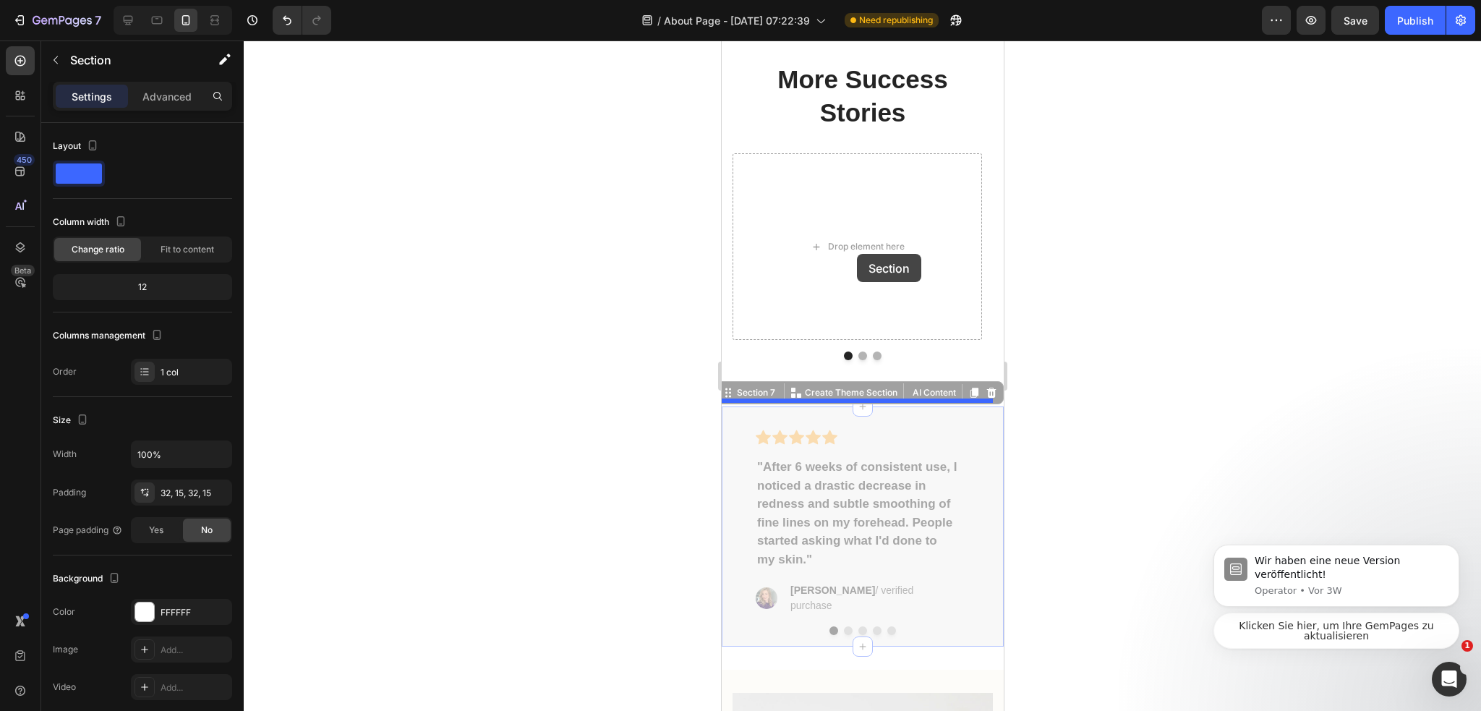
drag, startPoint x: 761, startPoint y: 265, endPoint x: 856, endPoint y: 254, distance: 96.1
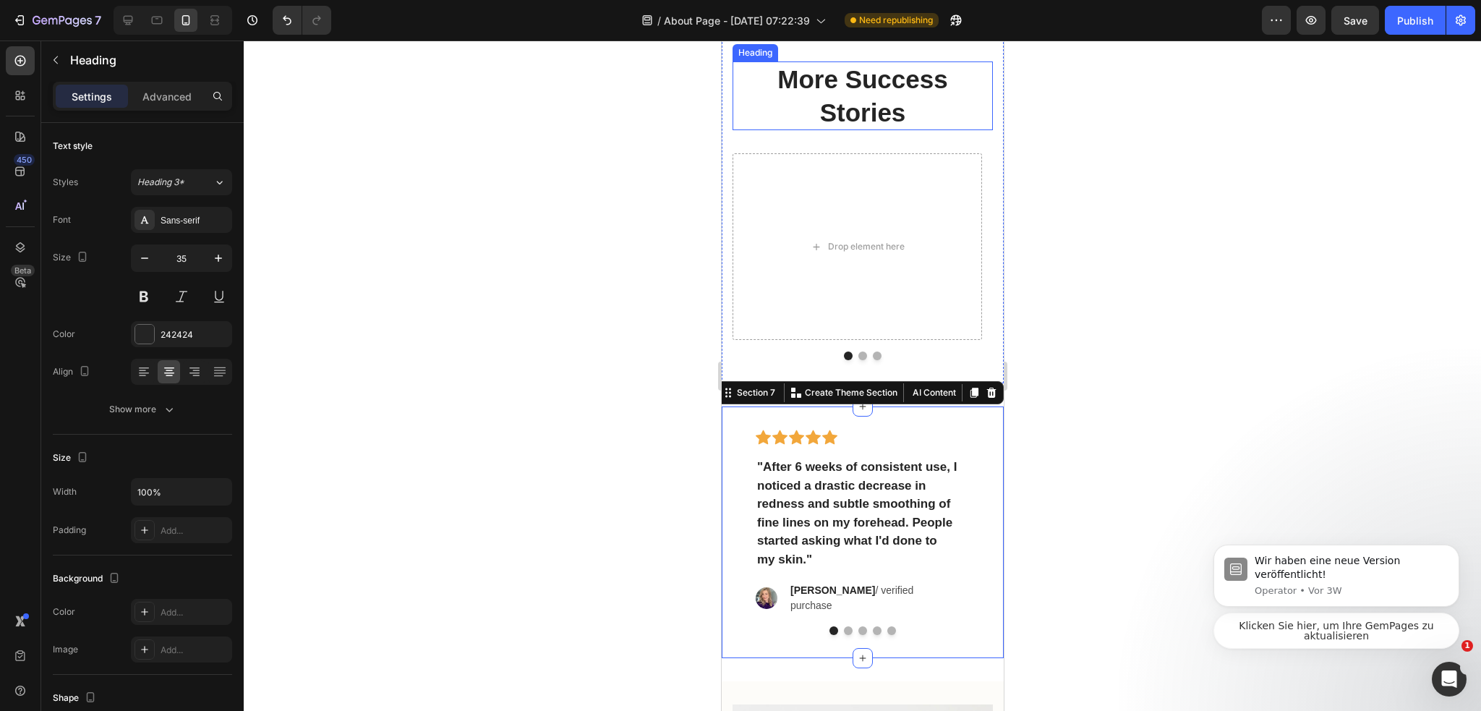
click at [889, 129] on h2 "More Success Stories" at bounding box center [862, 95] width 260 height 69
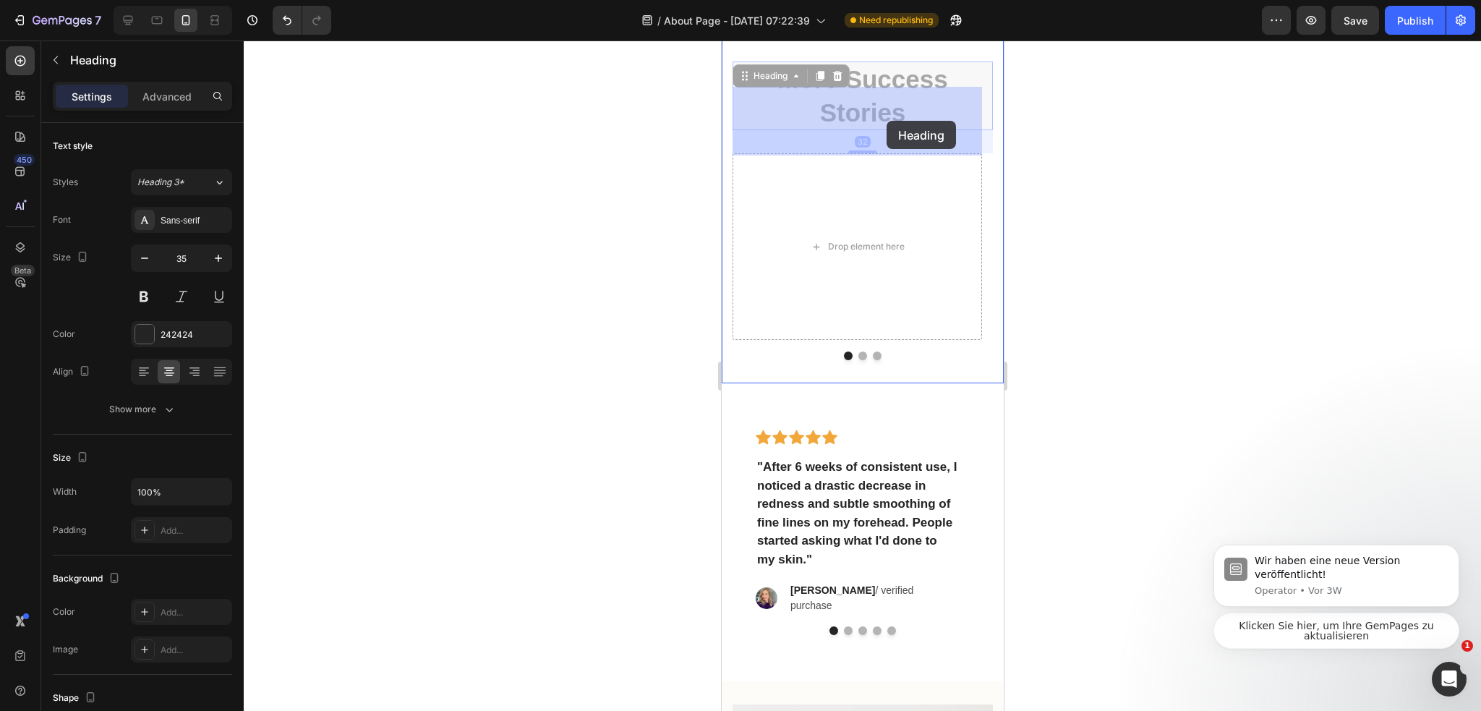
drag, startPoint x: 757, startPoint y: 105, endPoint x: 886, endPoint y: 121, distance: 129.7
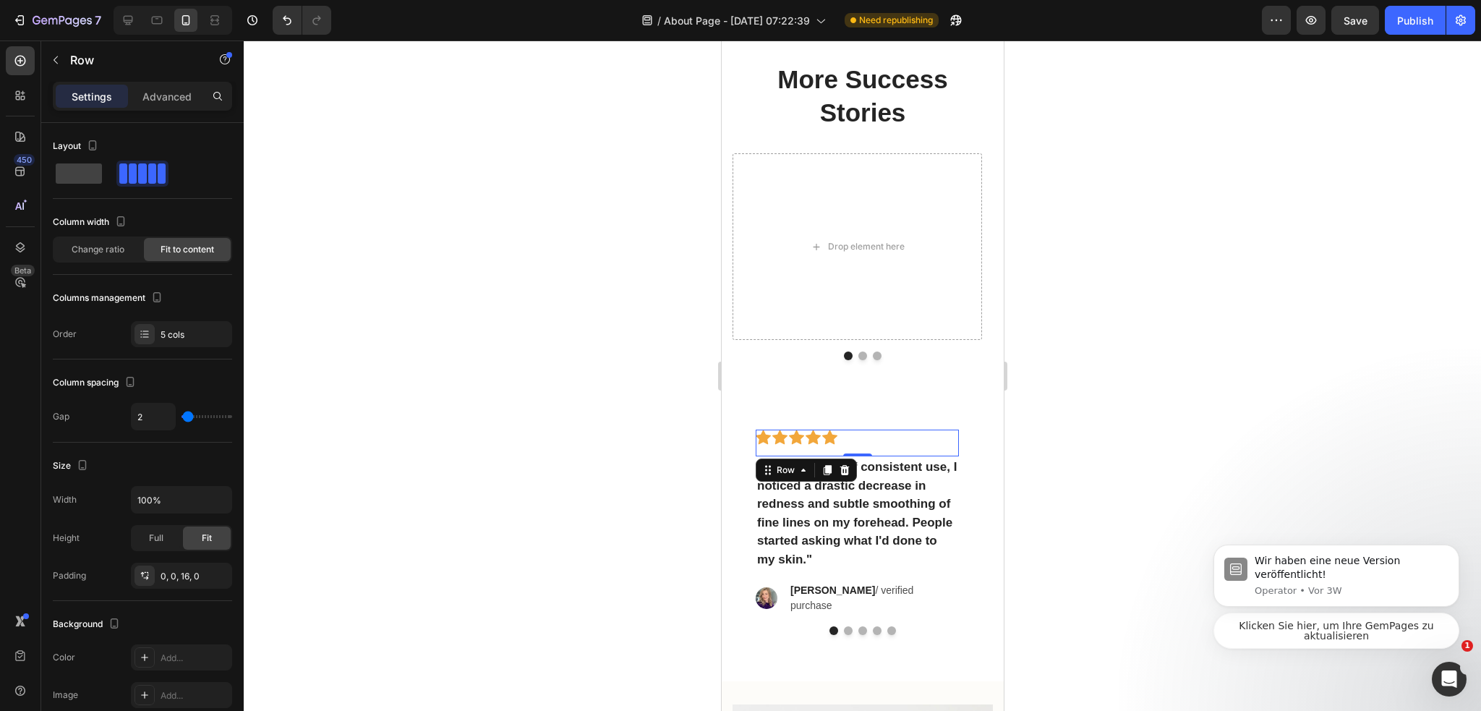
click at [779, 456] on div "Icon Icon Icon Icon Icon Row 0" at bounding box center [856, 442] width 203 height 27
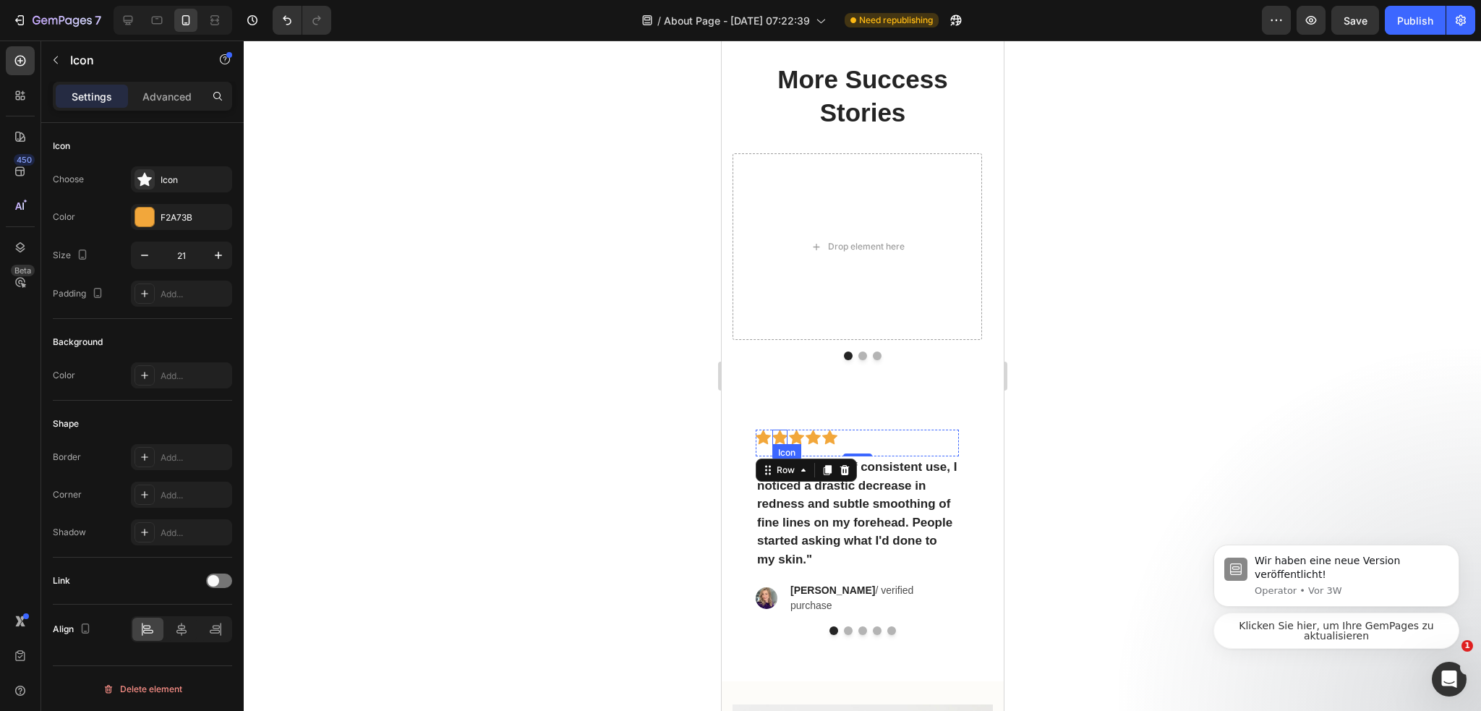
click at [755, 445] on div "Icon" at bounding box center [762, 436] width 15 height 15
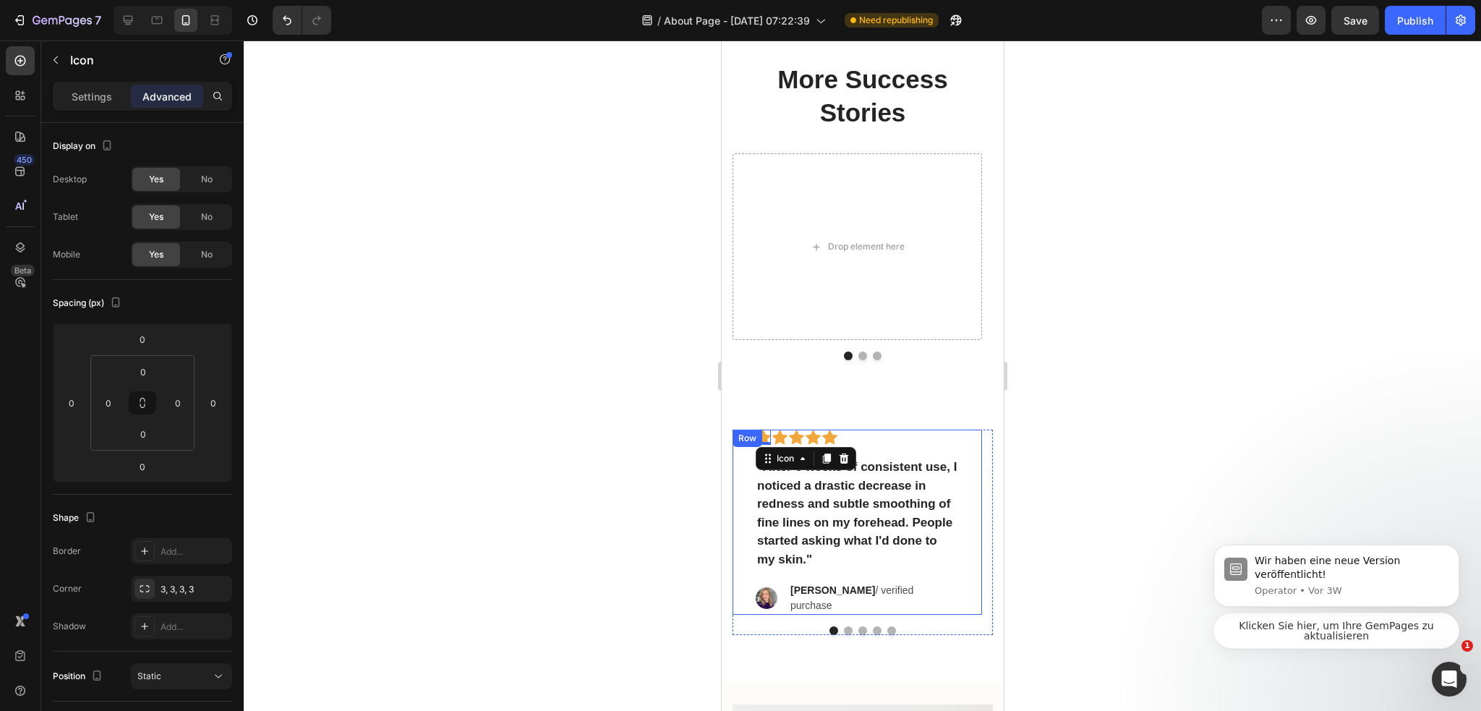
click at [747, 445] on div "Row" at bounding box center [746, 438] width 24 height 13
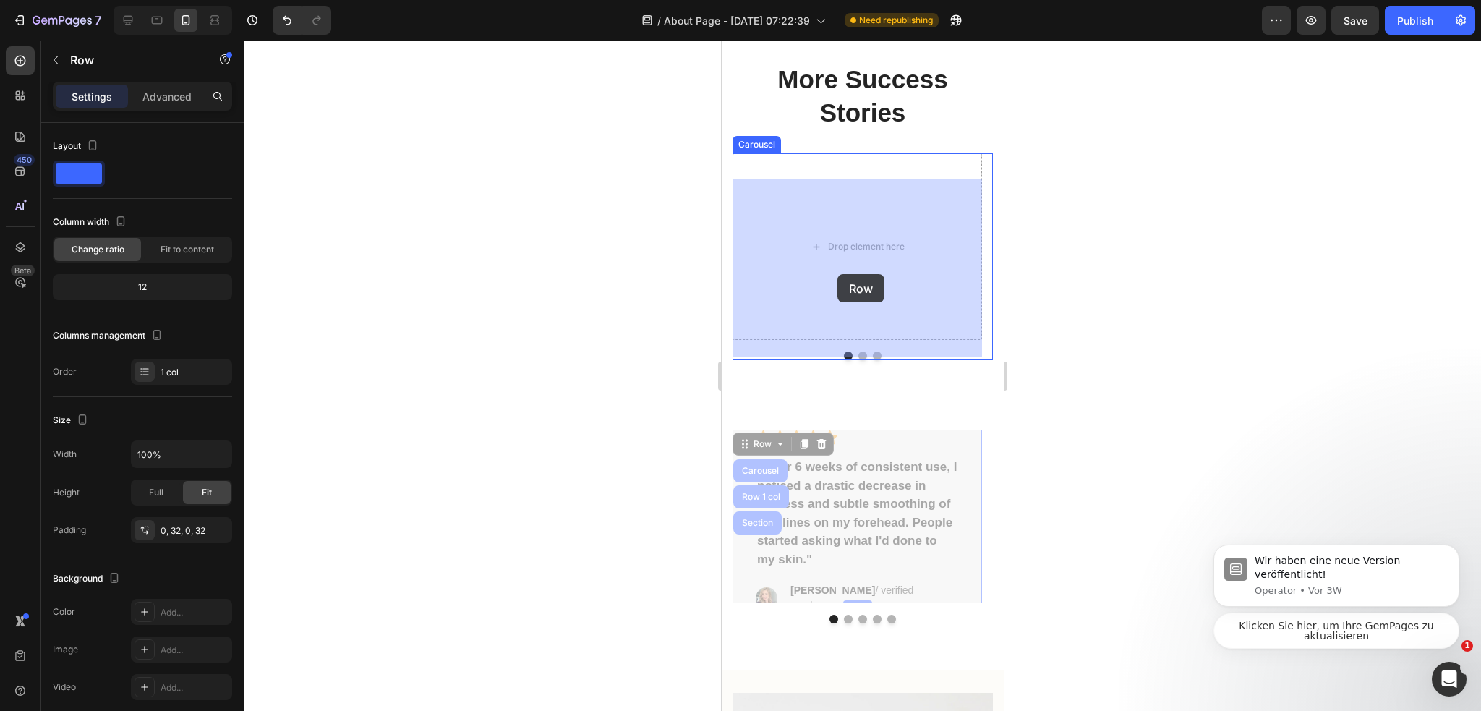
drag, startPoint x: 745, startPoint y: 460, endPoint x: 836, endPoint y: 274, distance: 207.2
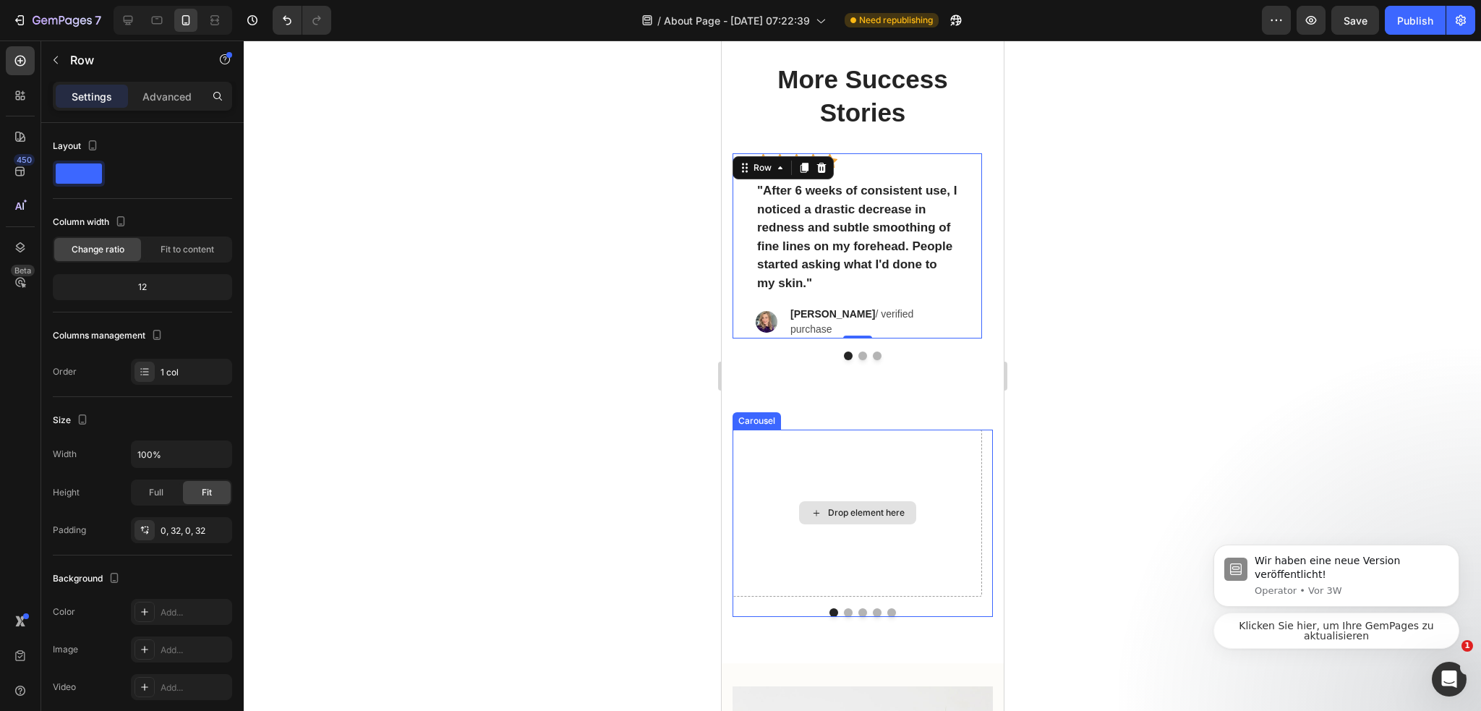
click at [949, 474] on div "Drop element here" at bounding box center [856, 512] width 249 height 167
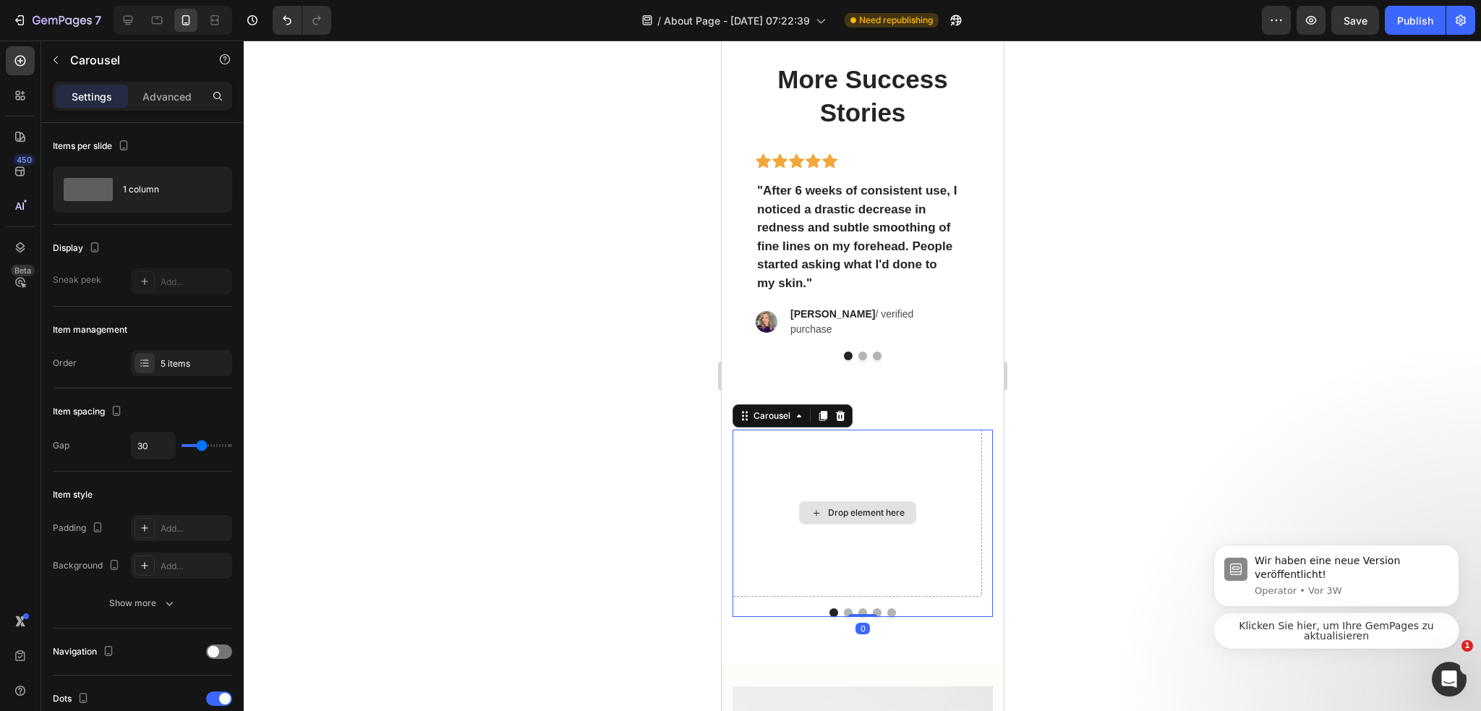
click at [955, 440] on div "Drop element here Icon Icon Icon Icon Icon Row "I used snail products after ove…" at bounding box center [862, 522] width 282 height 233
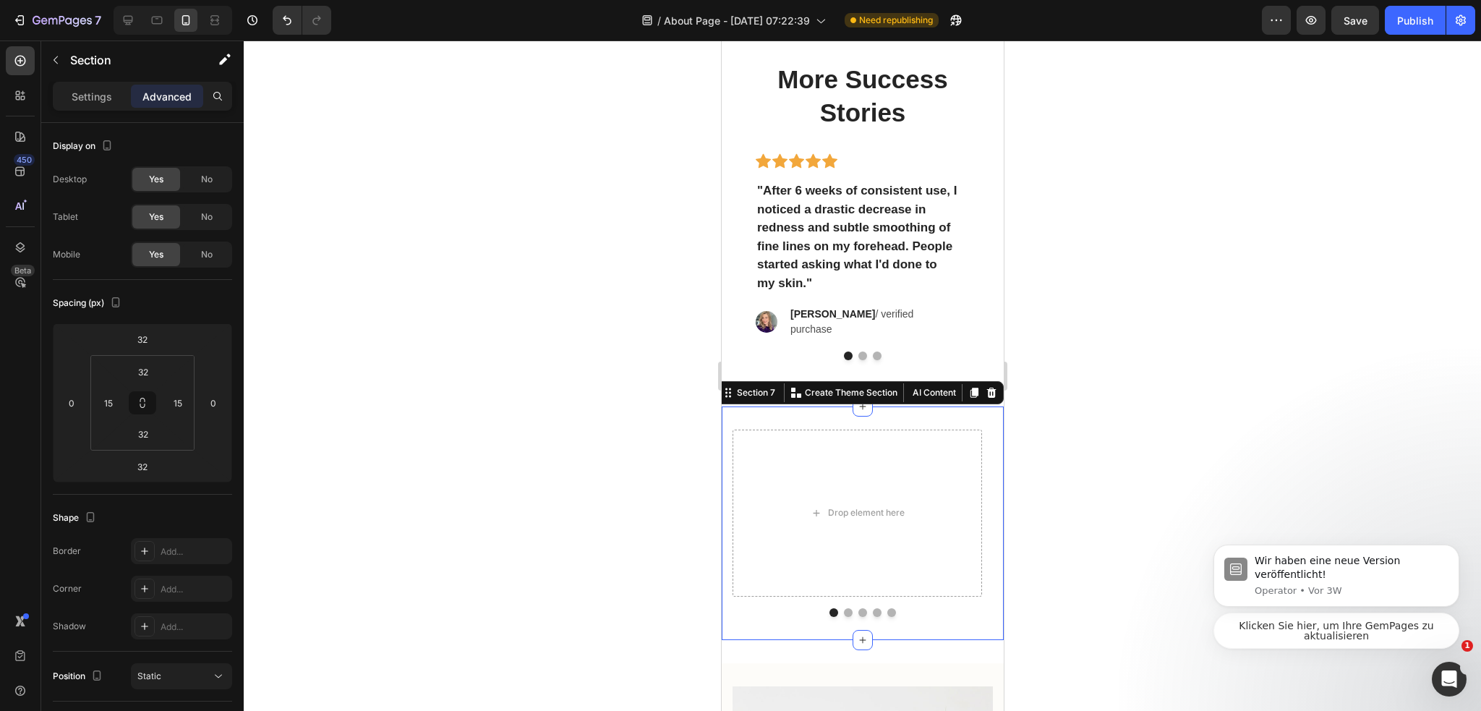
click at [986, 398] on icon at bounding box center [990, 392] width 9 height 10
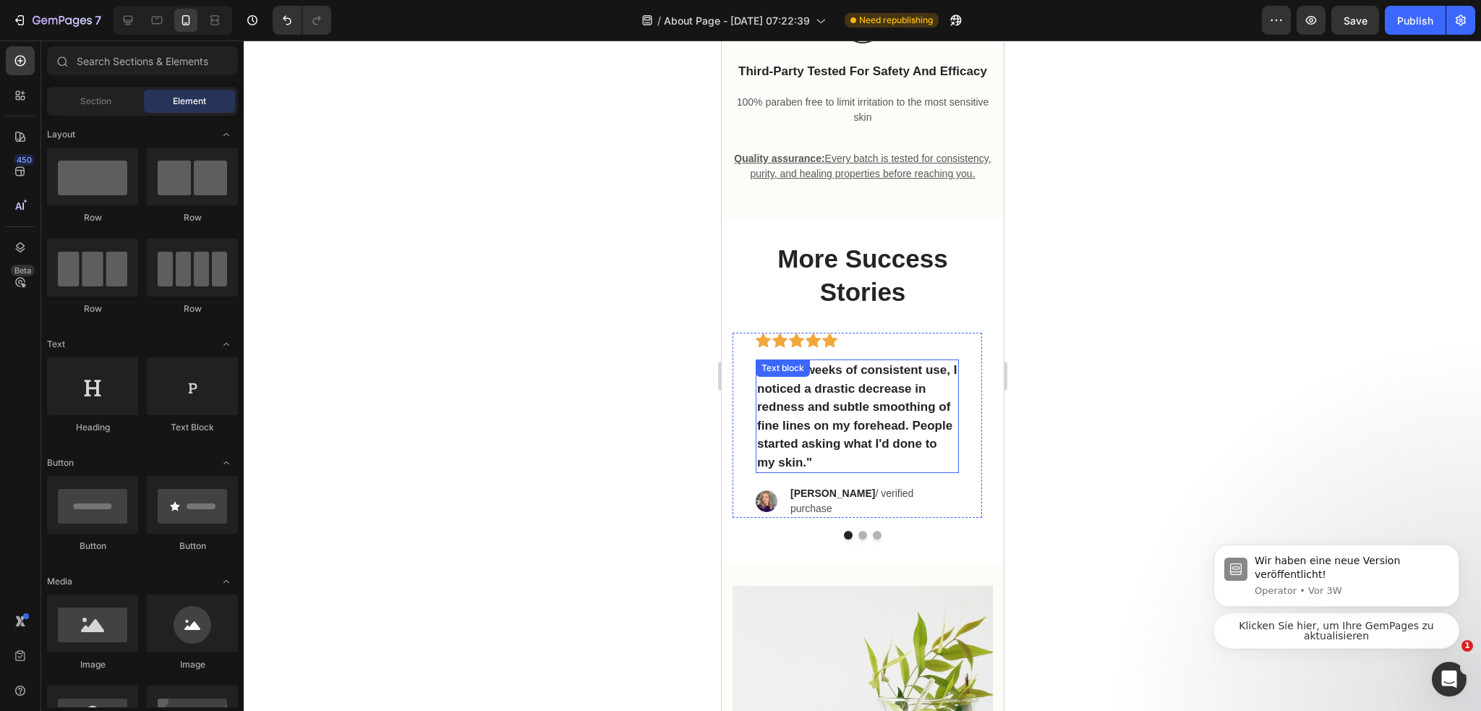
scroll to position [4319, 0]
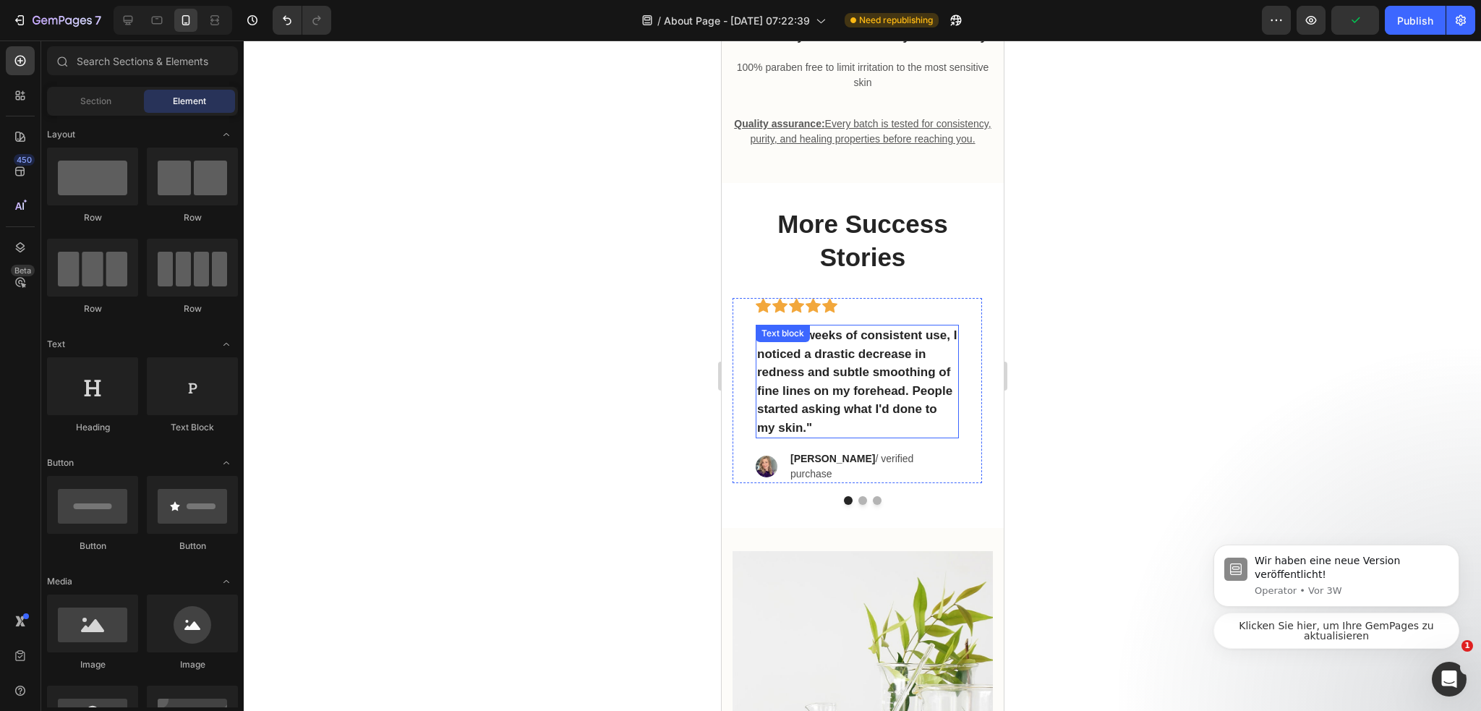
click at [889, 382] on p ""After 6 weeks of consistent use, I noticed a drastic decrease in redness and s…" at bounding box center [856, 381] width 200 height 111
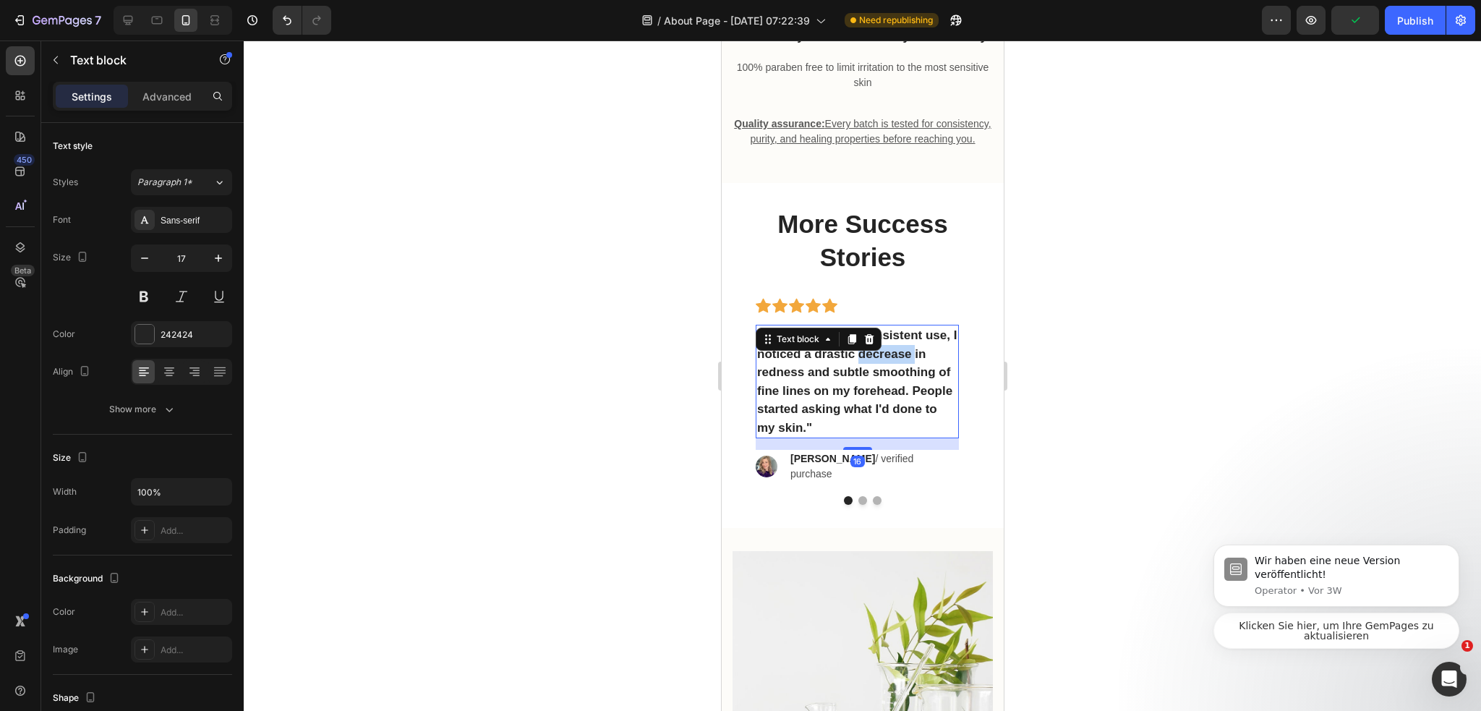
click at [889, 382] on p ""After 6 weeks of consistent use, I noticed a drastic decrease in redness and s…" at bounding box center [856, 381] width 200 height 111
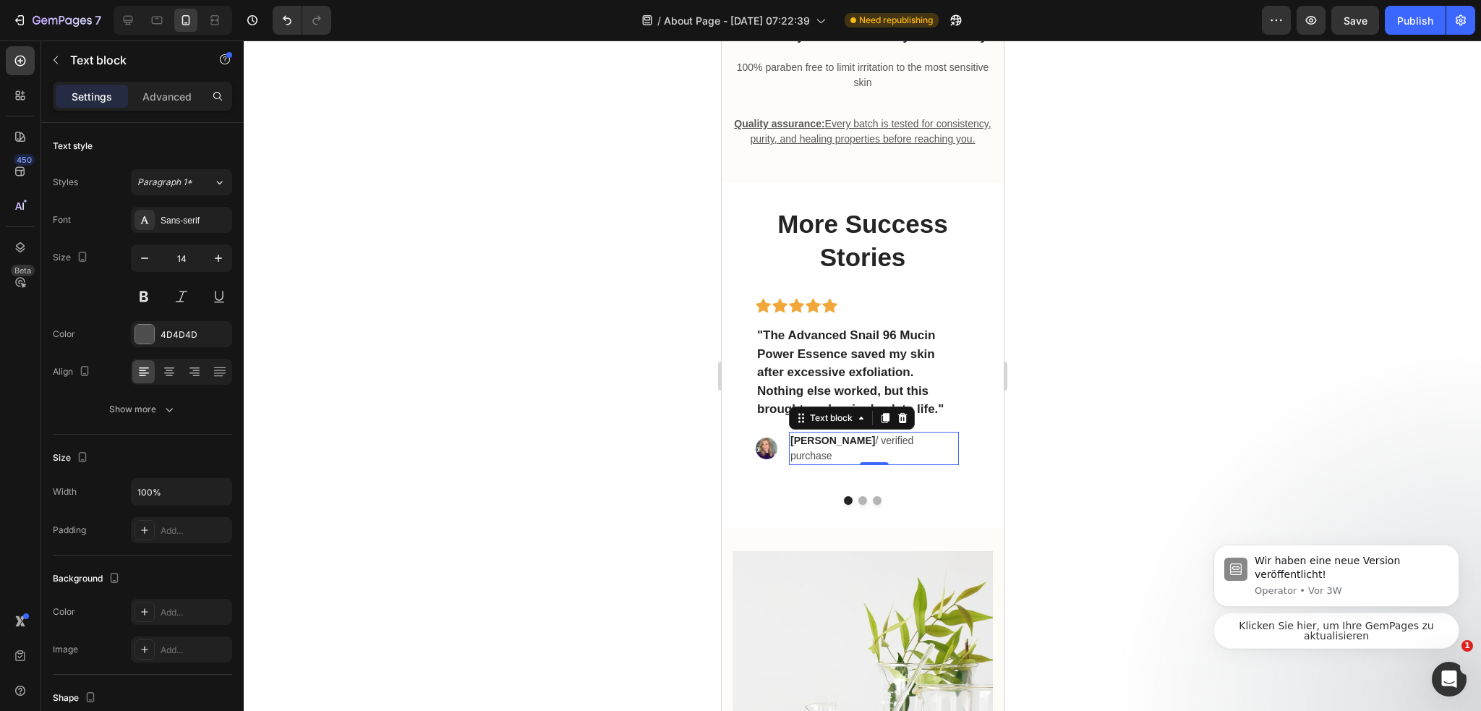
click at [807, 458] on div "Sarah M. / verified purchase" at bounding box center [873, 448] width 170 height 33
click at [807, 459] on p "Sarah M. / verified purchase" at bounding box center [872, 448] width 167 height 30
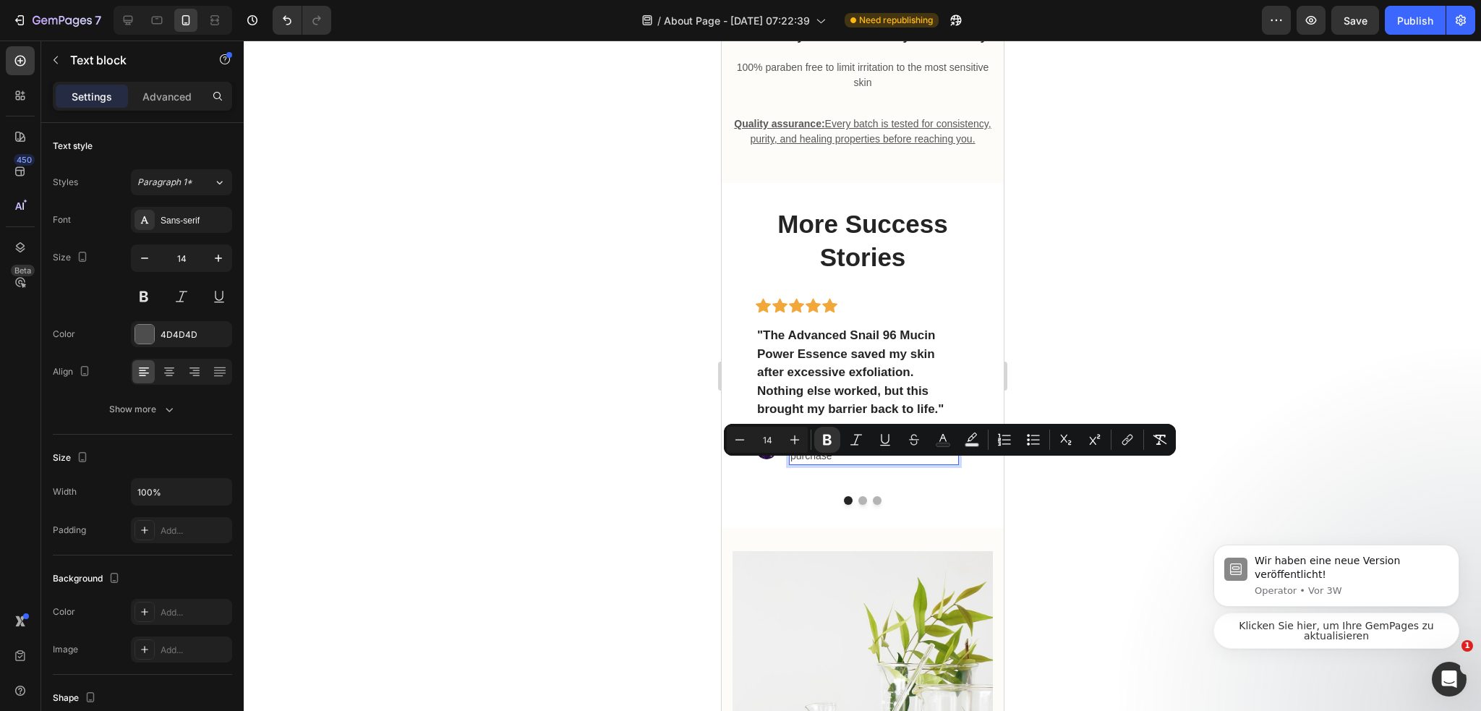
click at [794, 446] on strong "[PERSON_NAME]" at bounding box center [831, 440] width 85 height 12
drag, startPoint x: 790, startPoint y: 466, endPoint x: 832, endPoint y: 468, distance: 42.0
click at [832, 463] on p "Sarah M. / verified purchase" at bounding box center [872, 448] width 167 height 30
copy strong "[PERSON_NAME]"
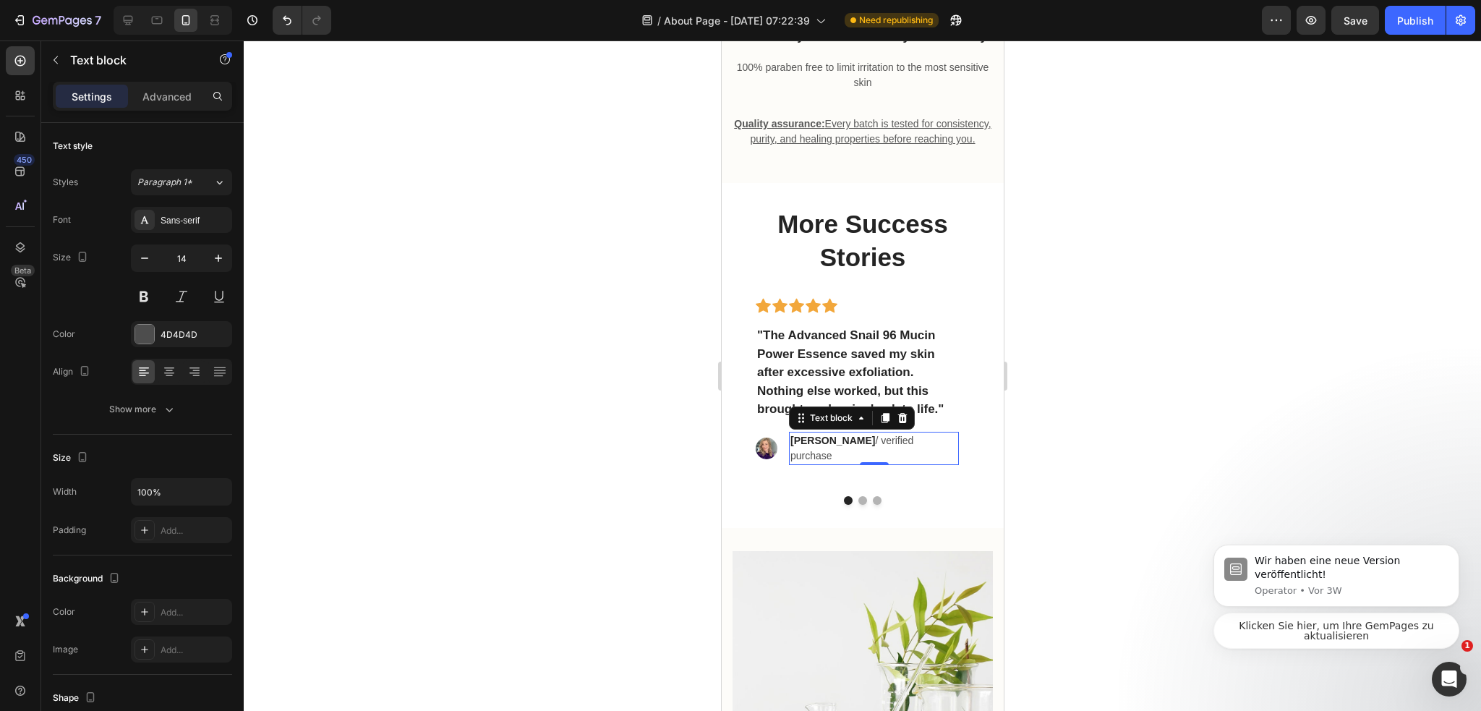
click at [825, 446] on strong "[PERSON_NAME]" at bounding box center [831, 440] width 85 height 12
click at [793, 446] on strong "[PERSON_NAME]" at bounding box center [831, 440] width 85 height 12
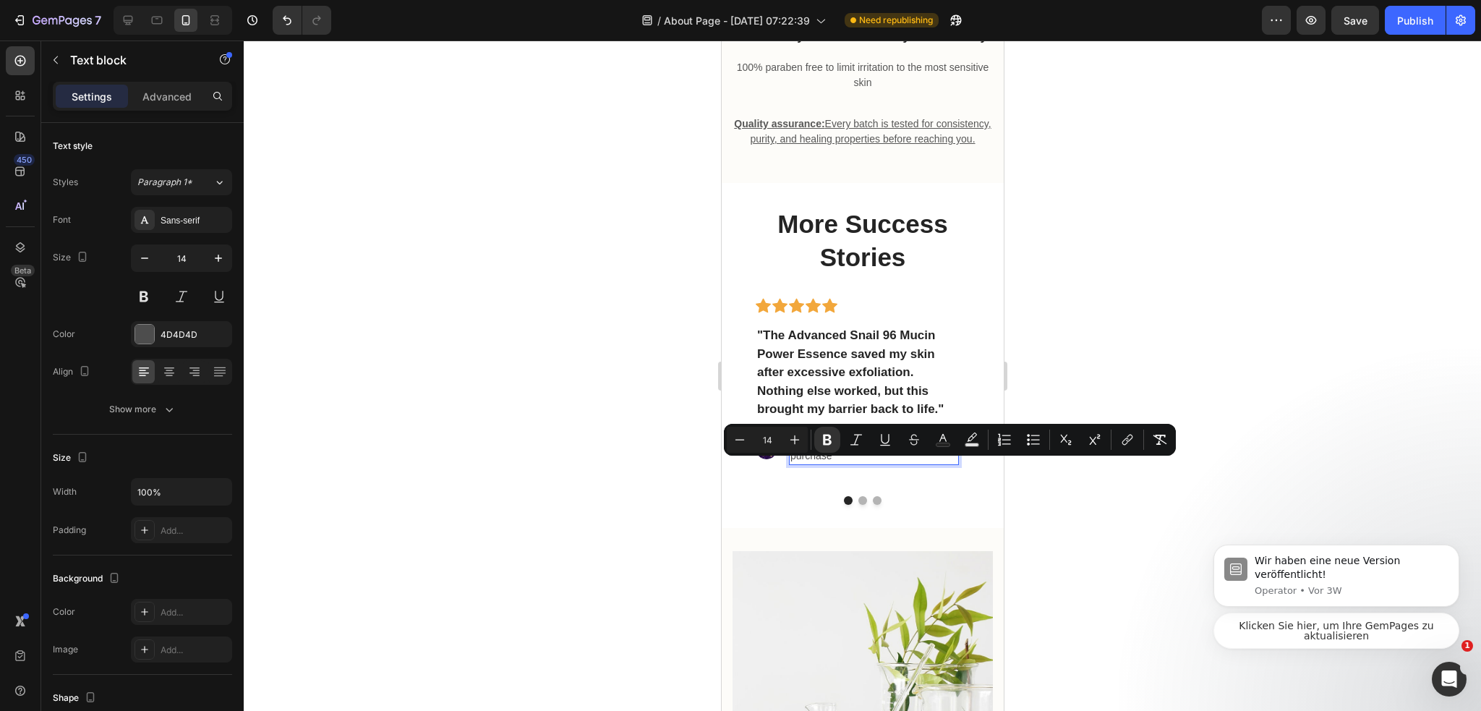
drag, startPoint x: 792, startPoint y: 466, endPoint x: 826, endPoint y: 468, distance: 34.0
click at [826, 446] on strong "[PERSON_NAME]" at bounding box center [831, 440] width 85 height 12
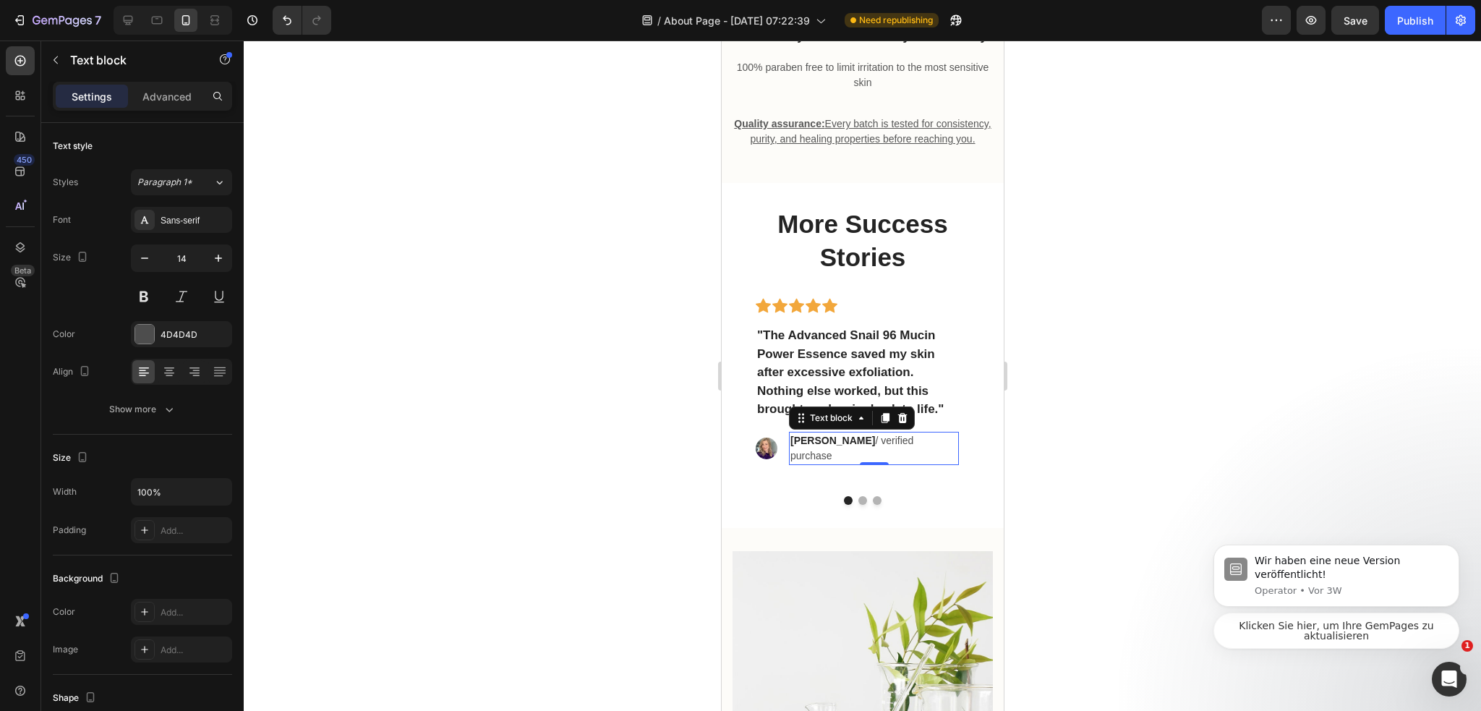
click at [879, 463] on p "David H. / verified purchase" at bounding box center [872, 448] width 167 height 30
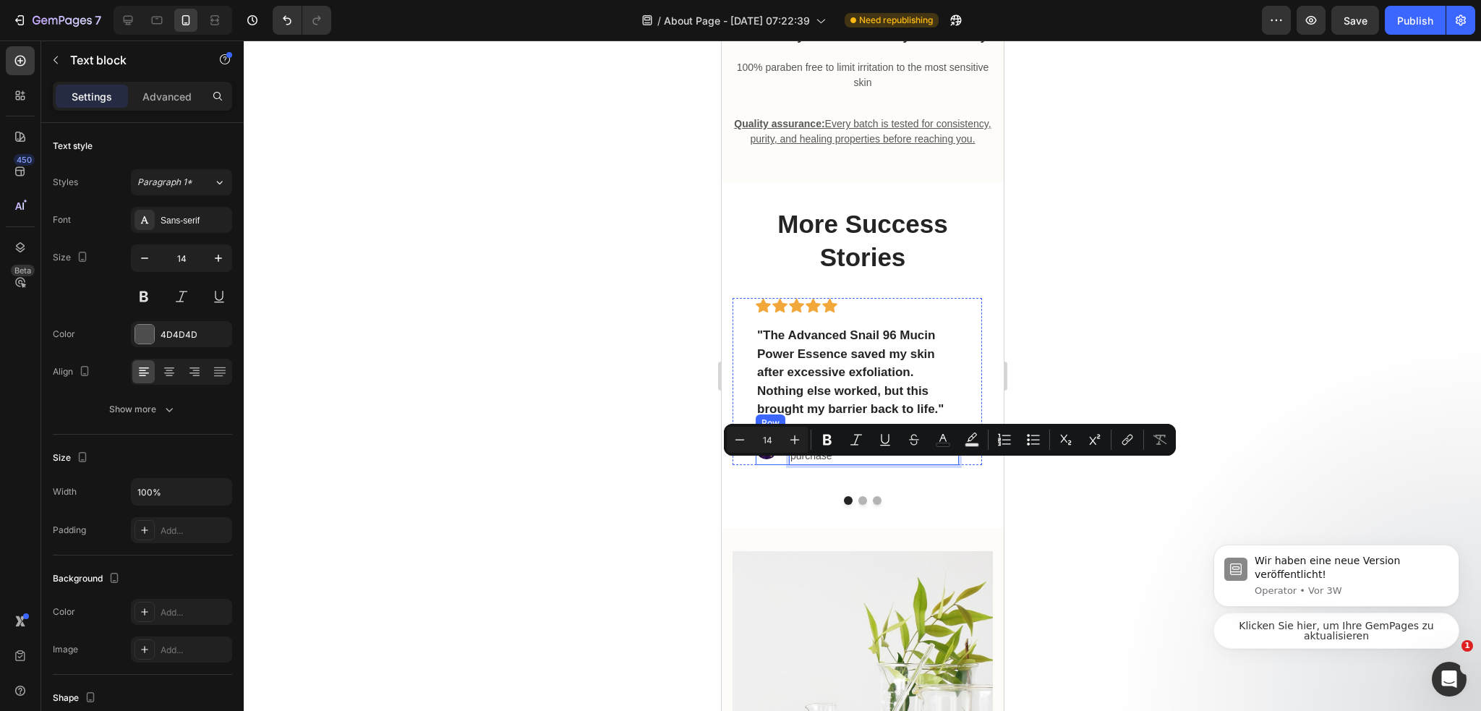
drag, startPoint x: 839, startPoint y: 471, endPoint x: 922, endPoint y: 466, distance: 82.5
click at [922, 465] on div "Image David H. / verified purchase Text block 0 Row" at bounding box center [856, 448] width 203 height 33
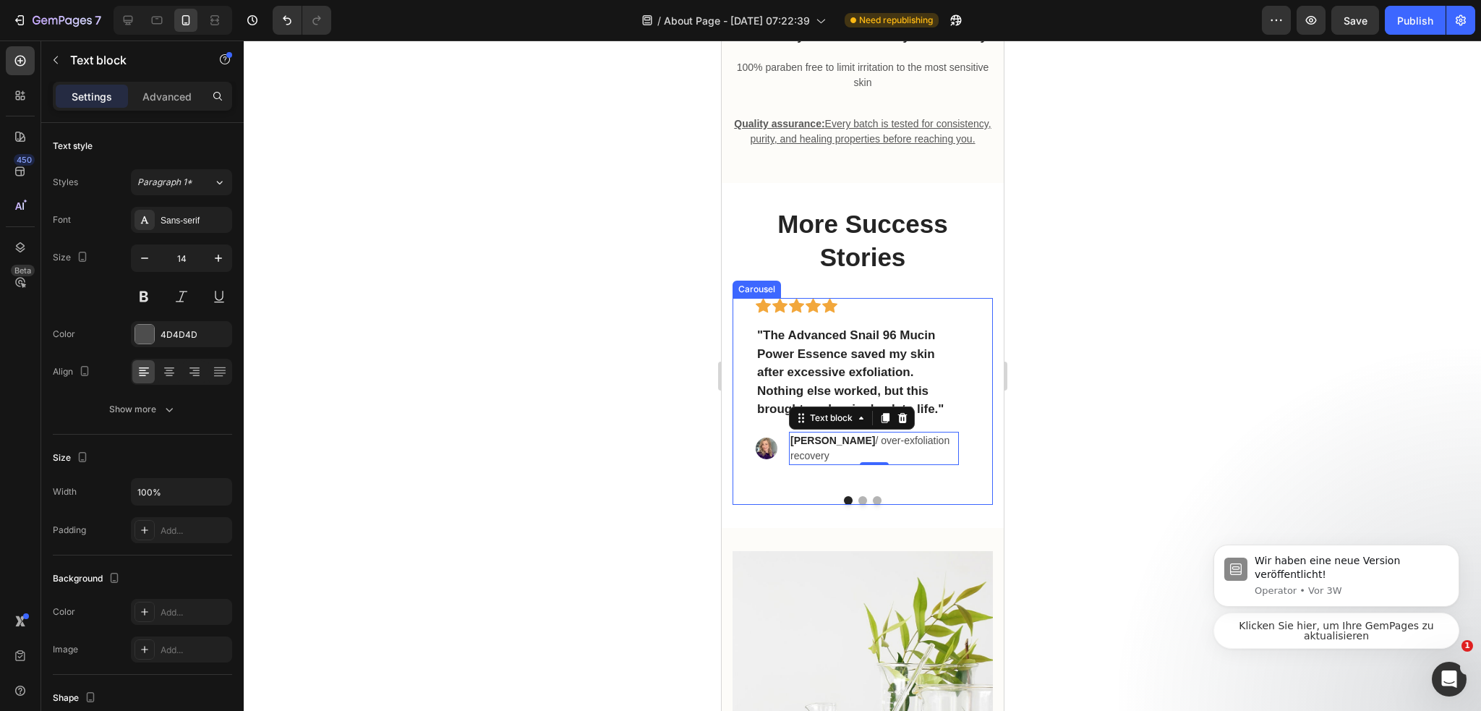
click at [857, 505] on button "Dot" at bounding box center [861, 500] width 9 height 9
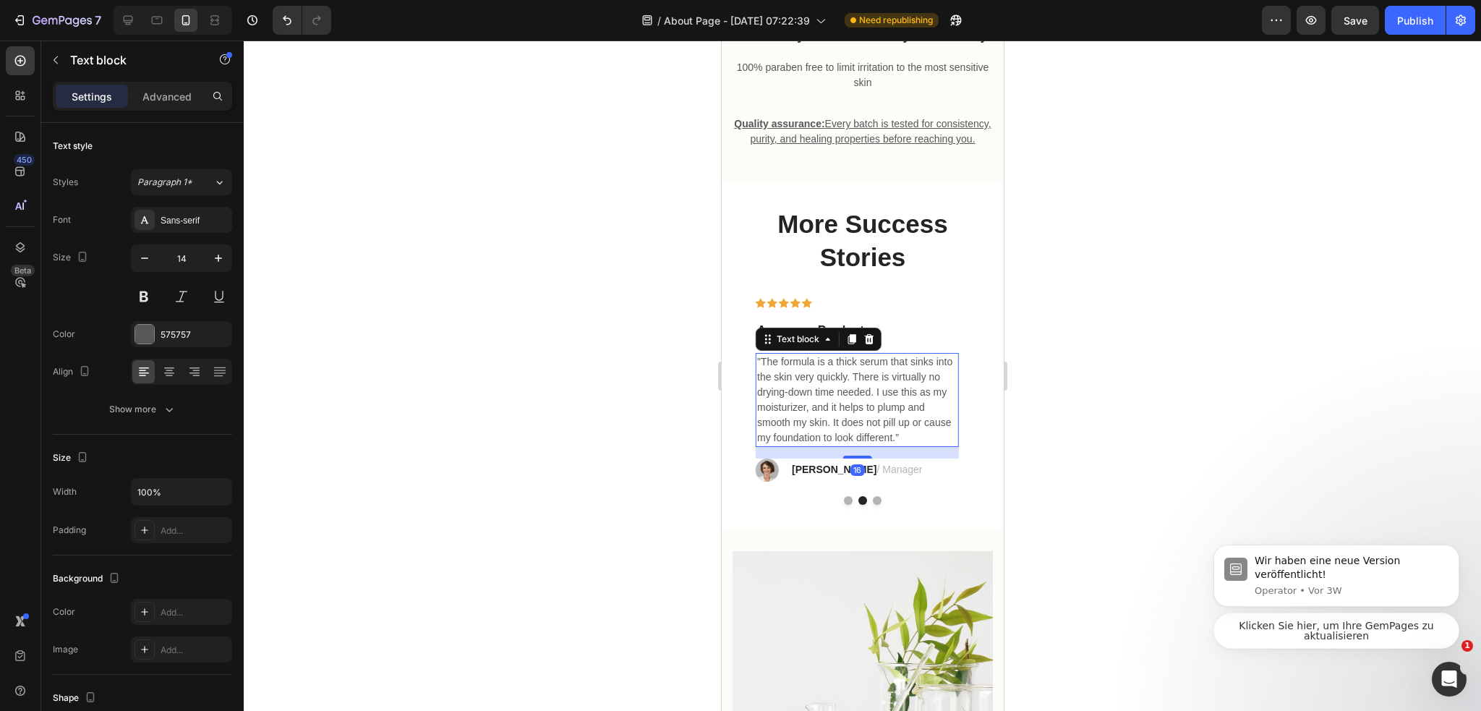
click at [823, 408] on p ""The formula is a thick serum that sinks into the skin very quickly. There is v…" at bounding box center [856, 399] width 200 height 91
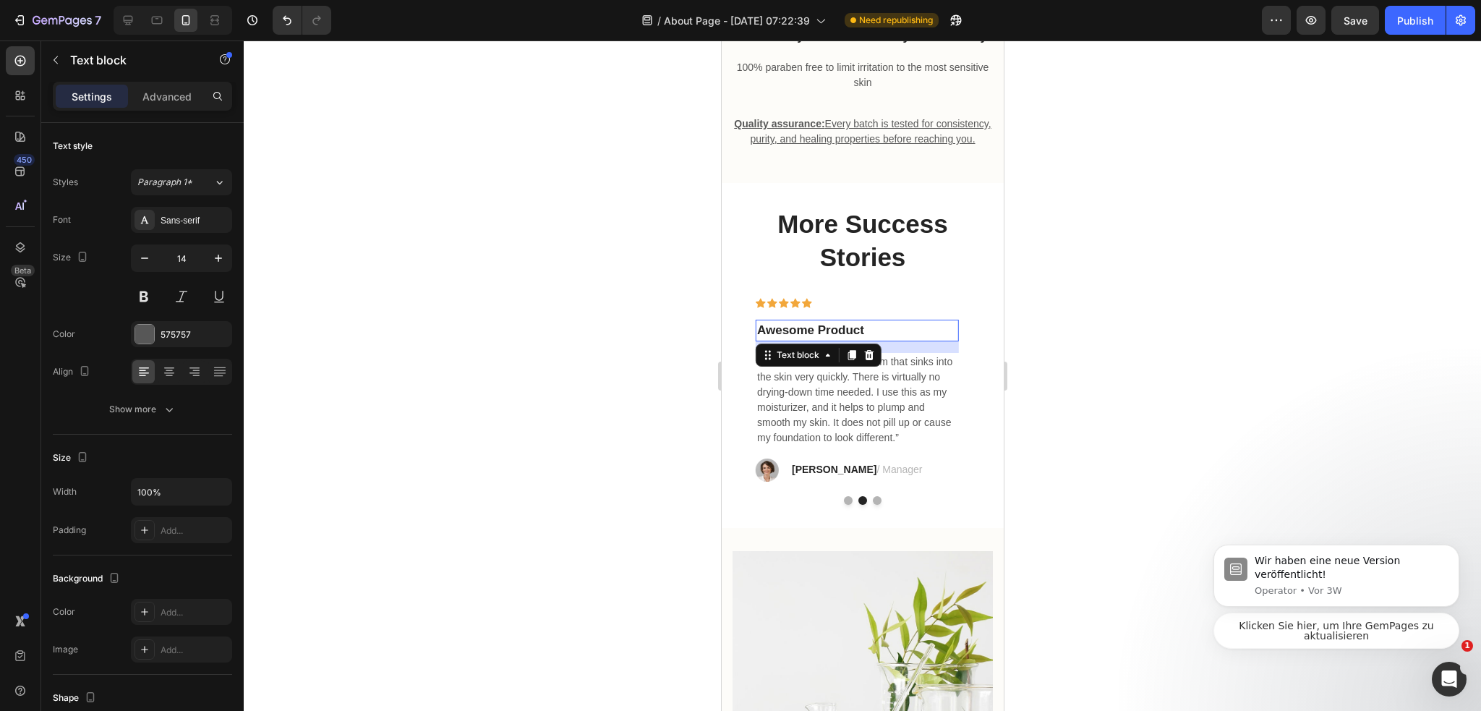
click at [850, 340] on p "Awesome Product" at bounding box center [856, 330] width 200 height 19
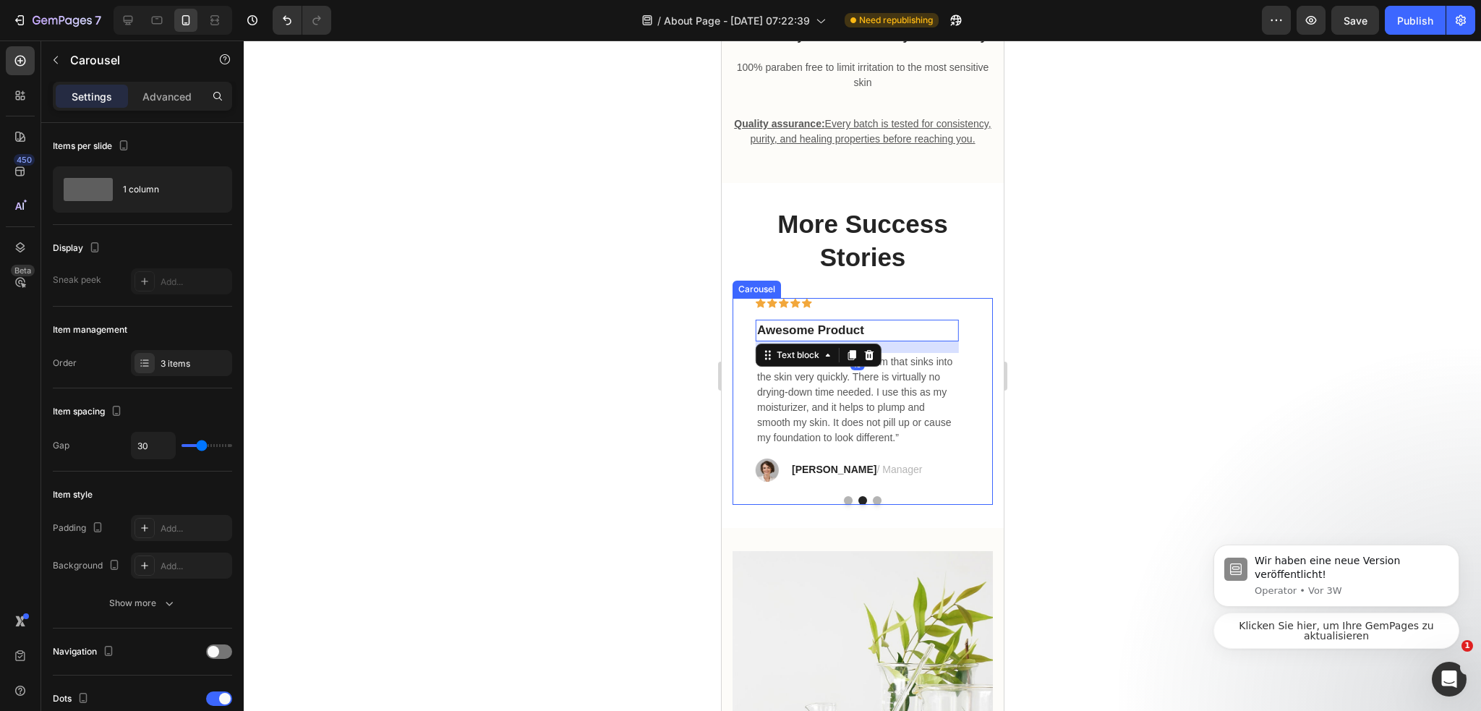
click at [845, 505] on button "Dot" at bounding box center [847, 500] width 9 height 9
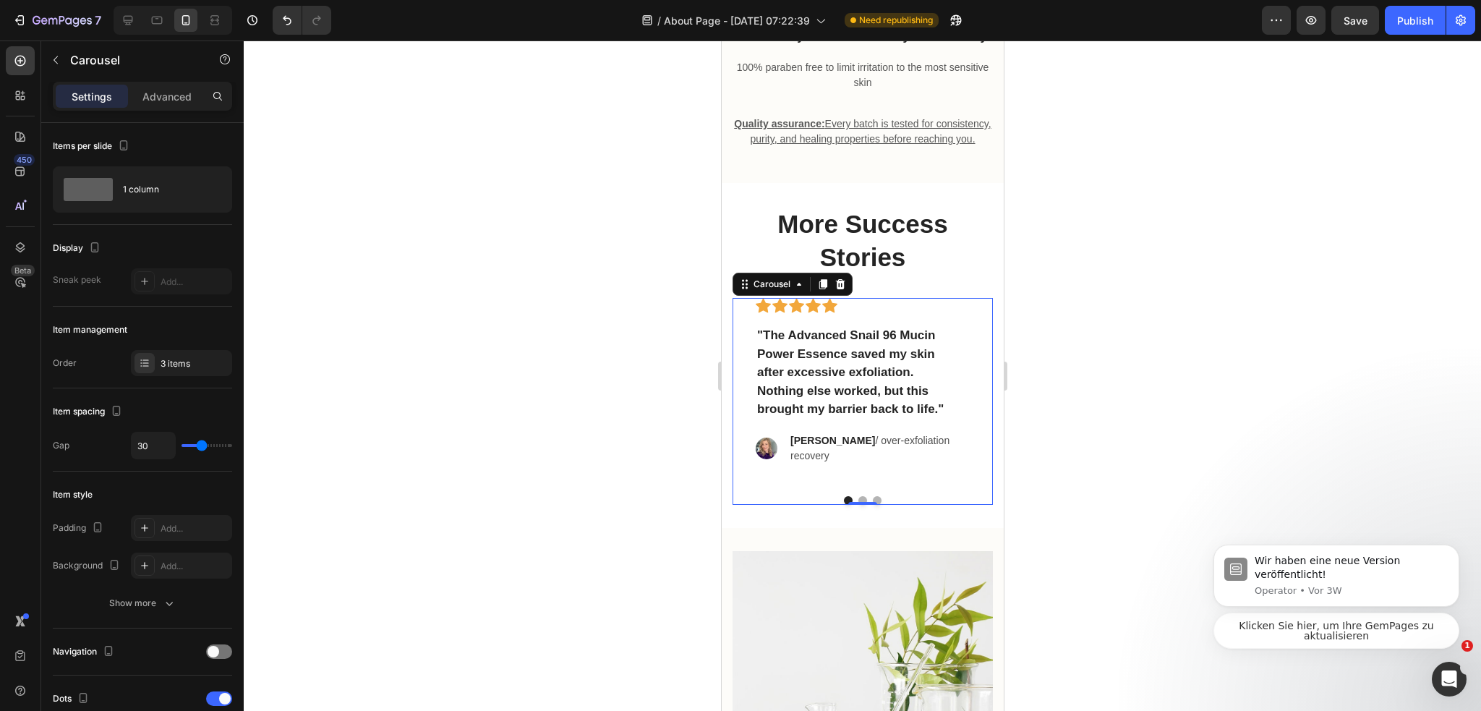
click at [857, 505] on button "Dot" at bounding box center [861, 500] width 9 height 9
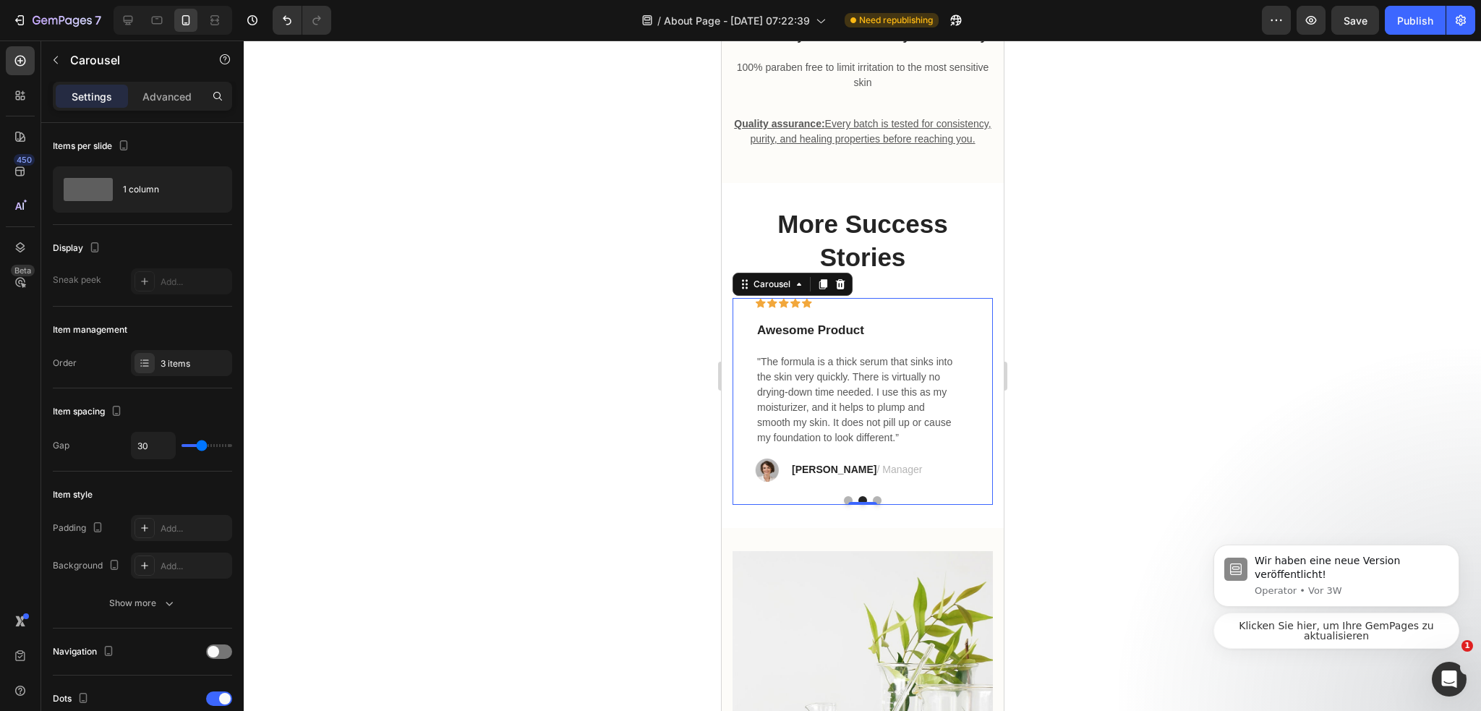
click at [845, 505] on div at bounding box center [862, 500] width 260 height 9
click at [844, 505] on button "Dot" at bounding box center [847, 500] width 9 height 9
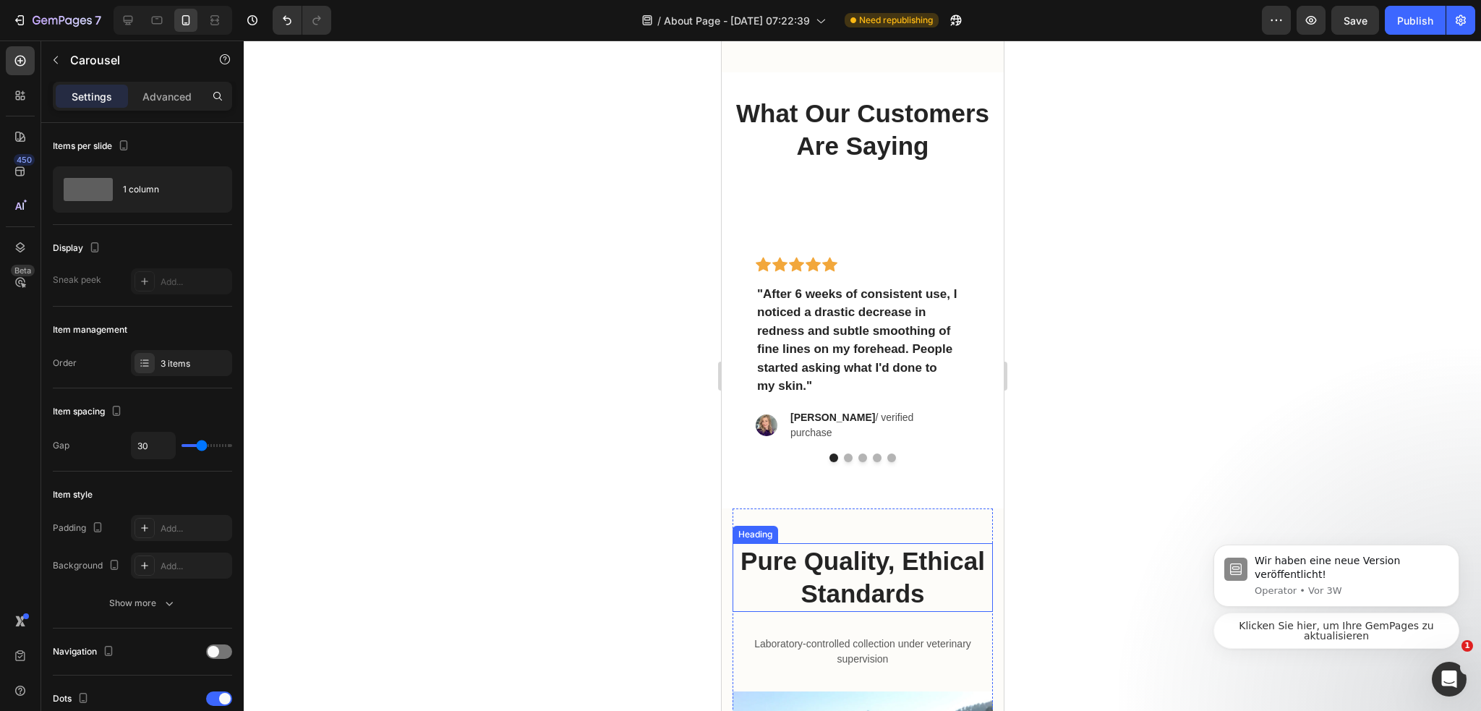
scroll to position [2530, 0]
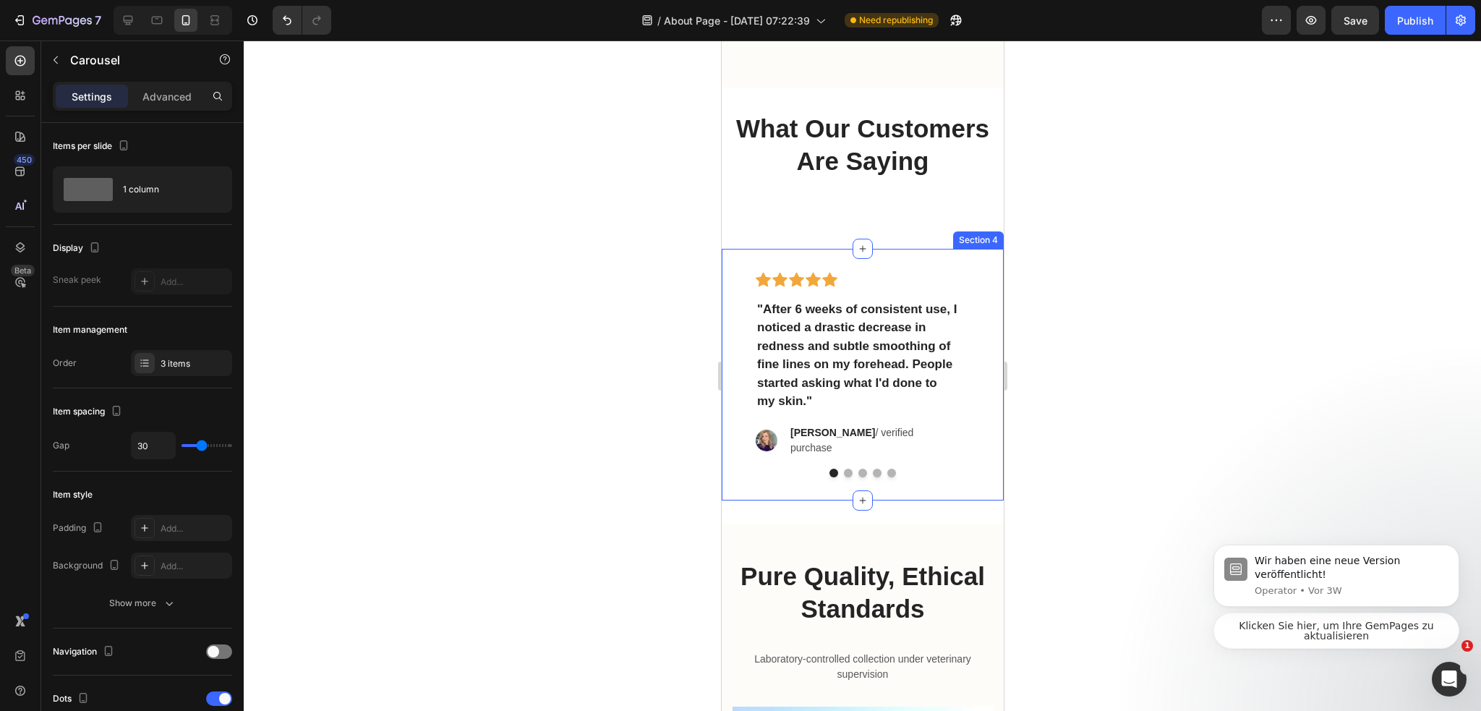
click at [847, 468] on div at bounding box center [862, 472] width 260 height 9
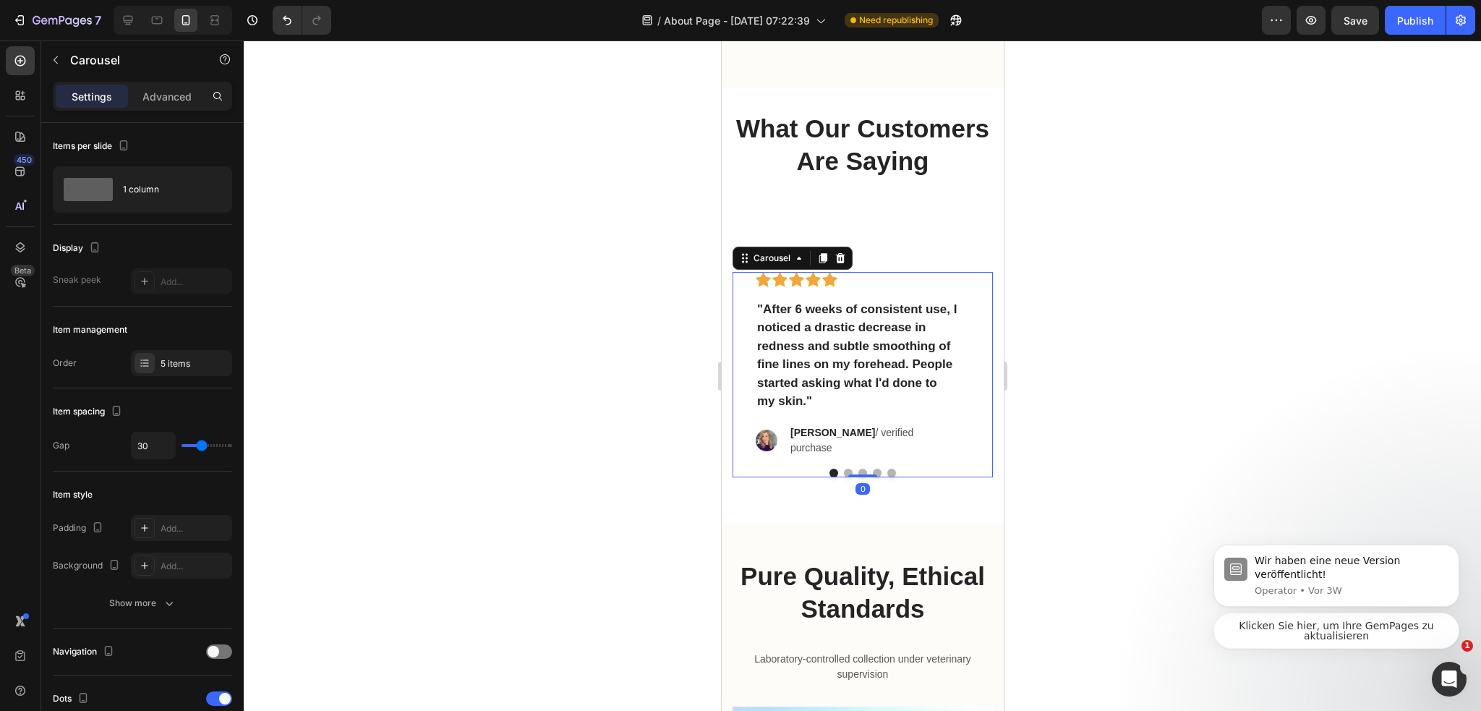
click at [845, 468] on div at bounding box center [862, 472] width 260 height 9
click at [843, 468] on button "Dot" at bounding box center [847, 472] width 9 height 9
click at [833, 468] on div at bounding box center [862, 472] width 260 height 9
click at [834, 468] on div at bounding box center [862, 472] width 260 height 9
click at [828, 468] on button "Dot" at bounding box center [832, 472] width 9 height 9
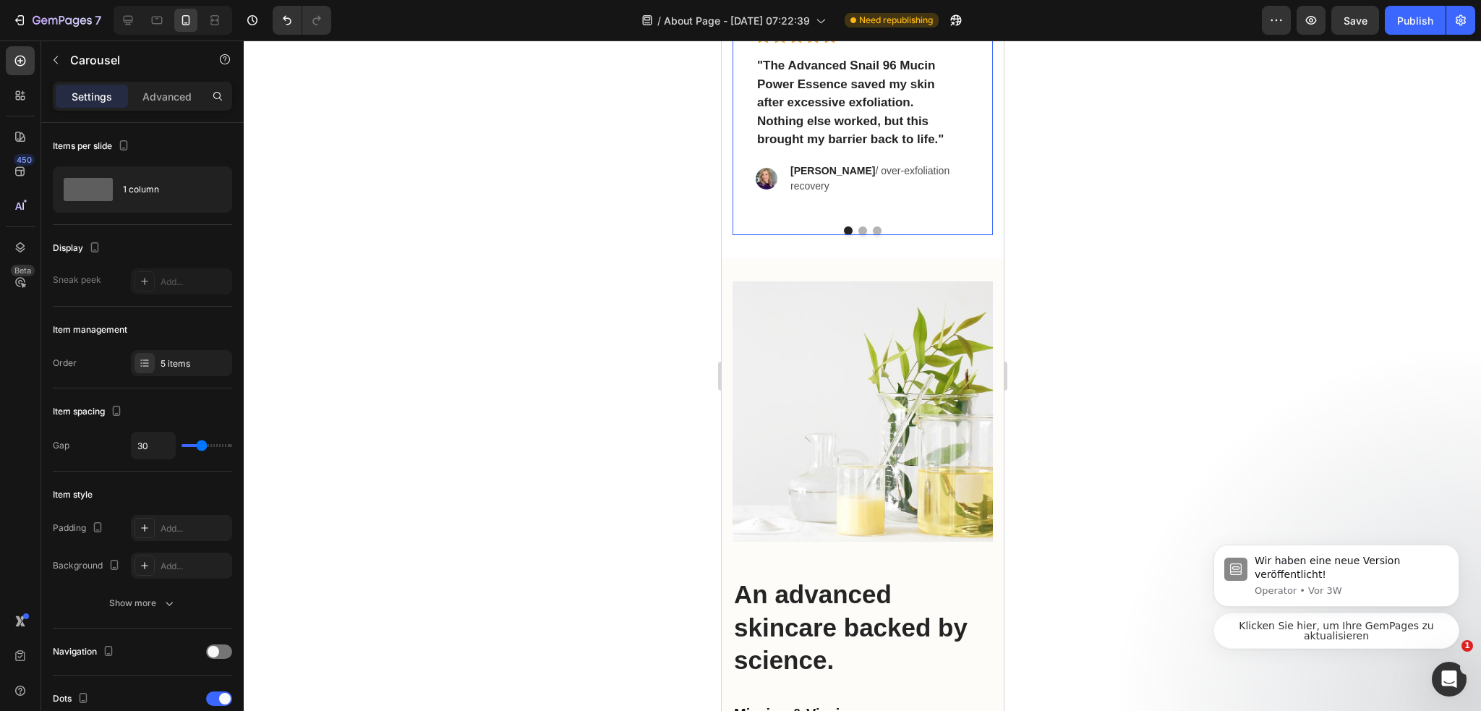
scroll to position [4337, 0]
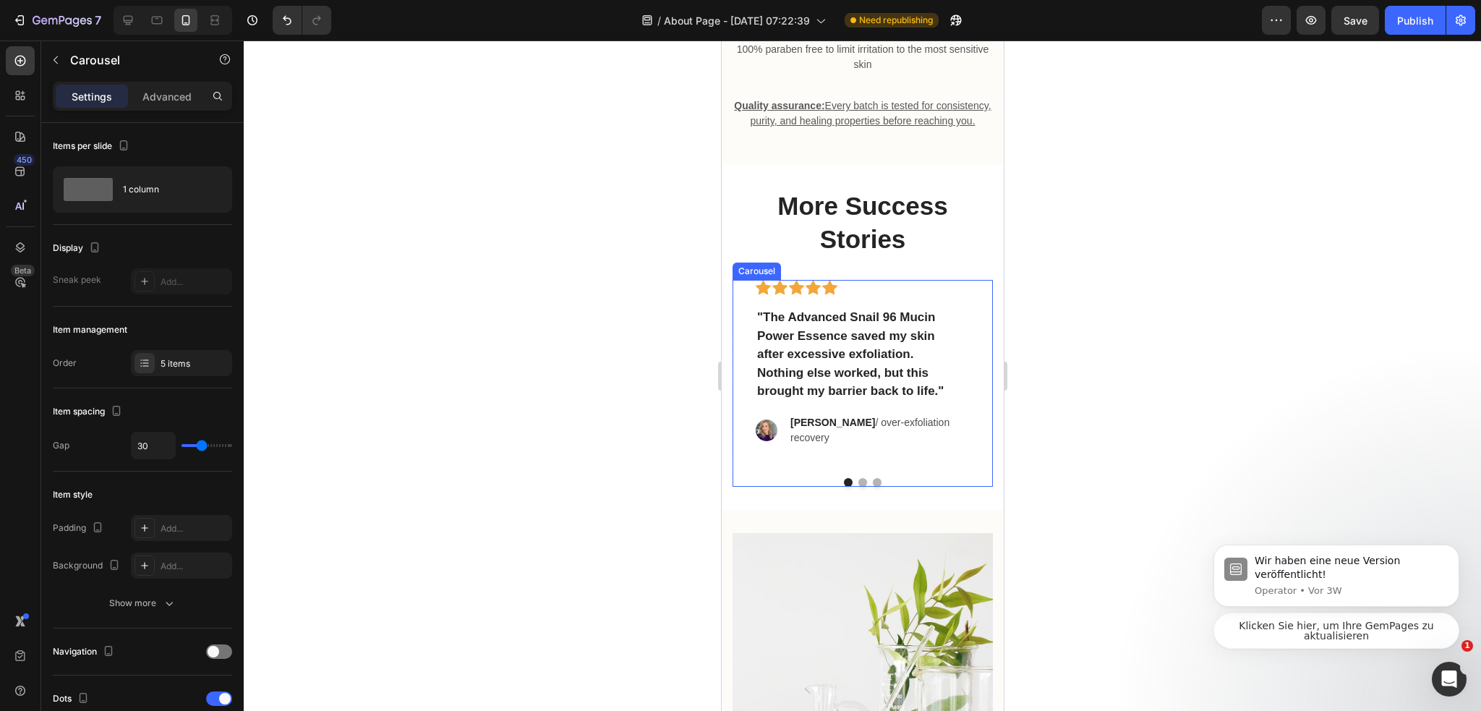
click at [857, 487] on button "Dot" at bounding box center [861, 482] width 9 height 9
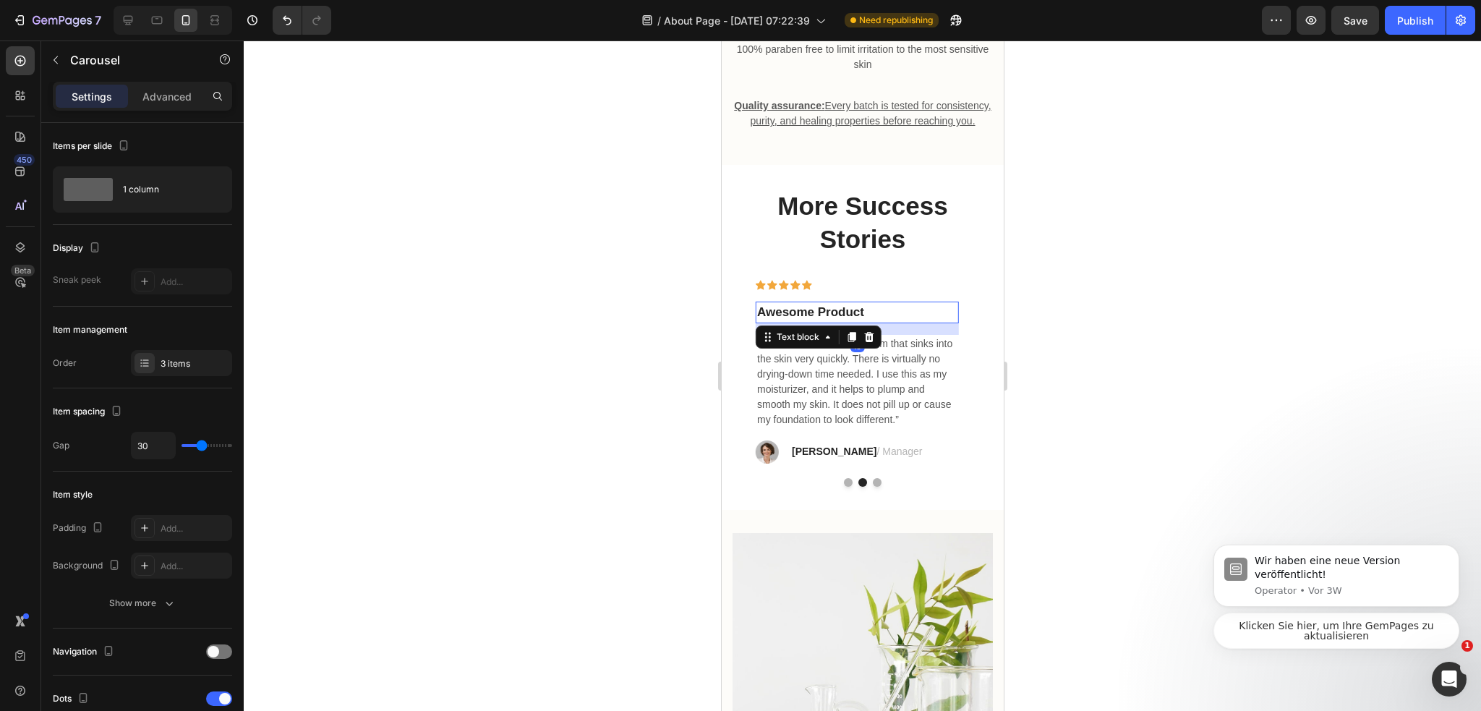
click at [805, 322] on p "Awesome Product" at bounding box center [856, 312] width 200 height 19
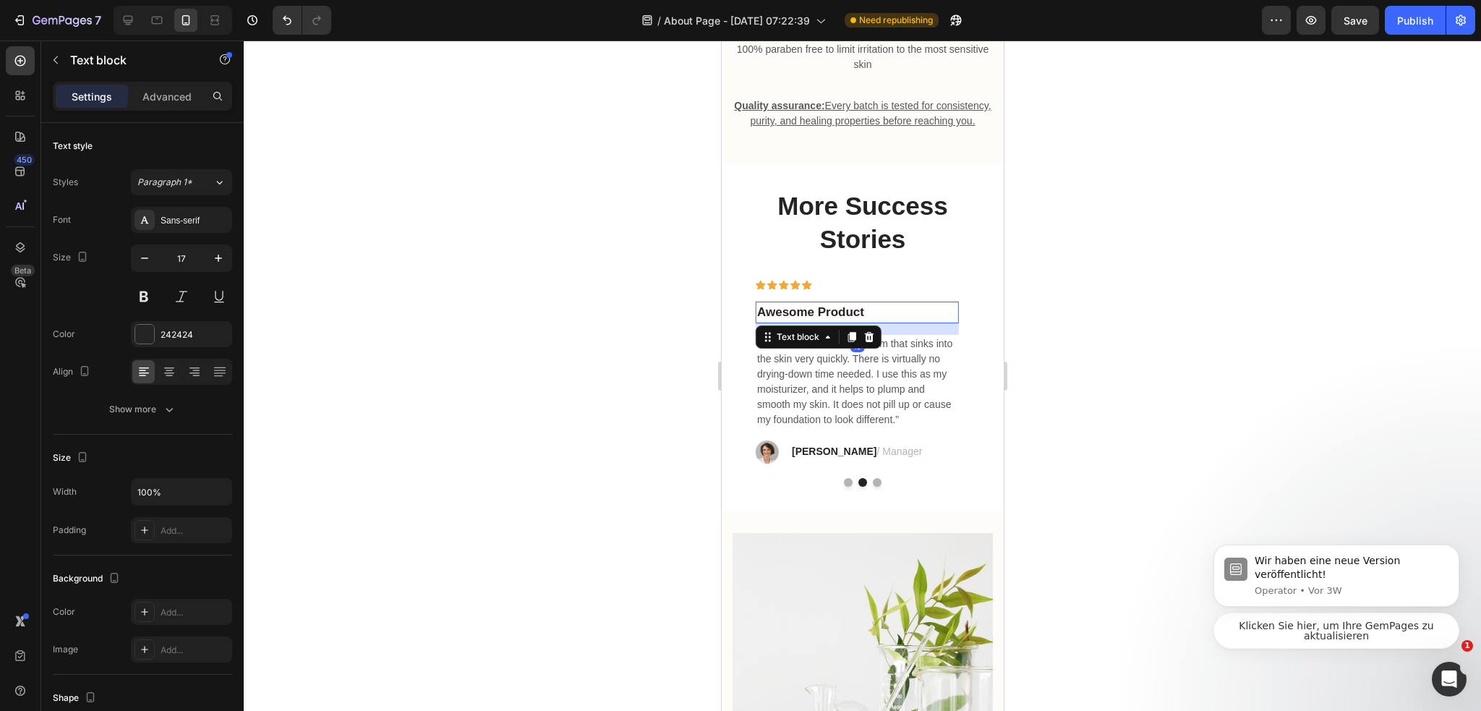
click at [805, 322] on p "Awesome Product" at bounding box center [856, 312] width 200 height 19
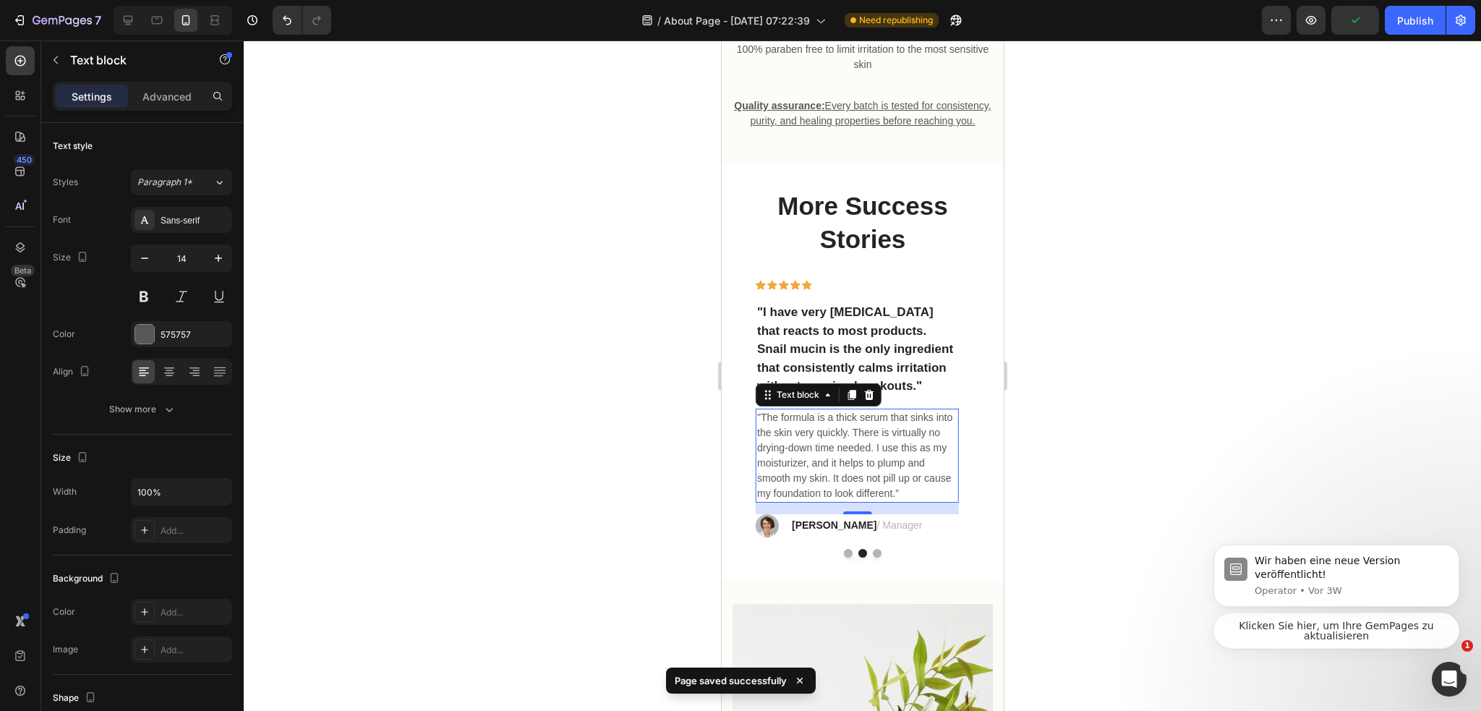
click at [896, 460] on p ""The formula is a thick serum that sinks into the skin very quickly. There is v…" at bounding box center [856, 455] width 200 height 91
click at [862, 400] on icon at bounding box center [868, 395] width 12 height 12
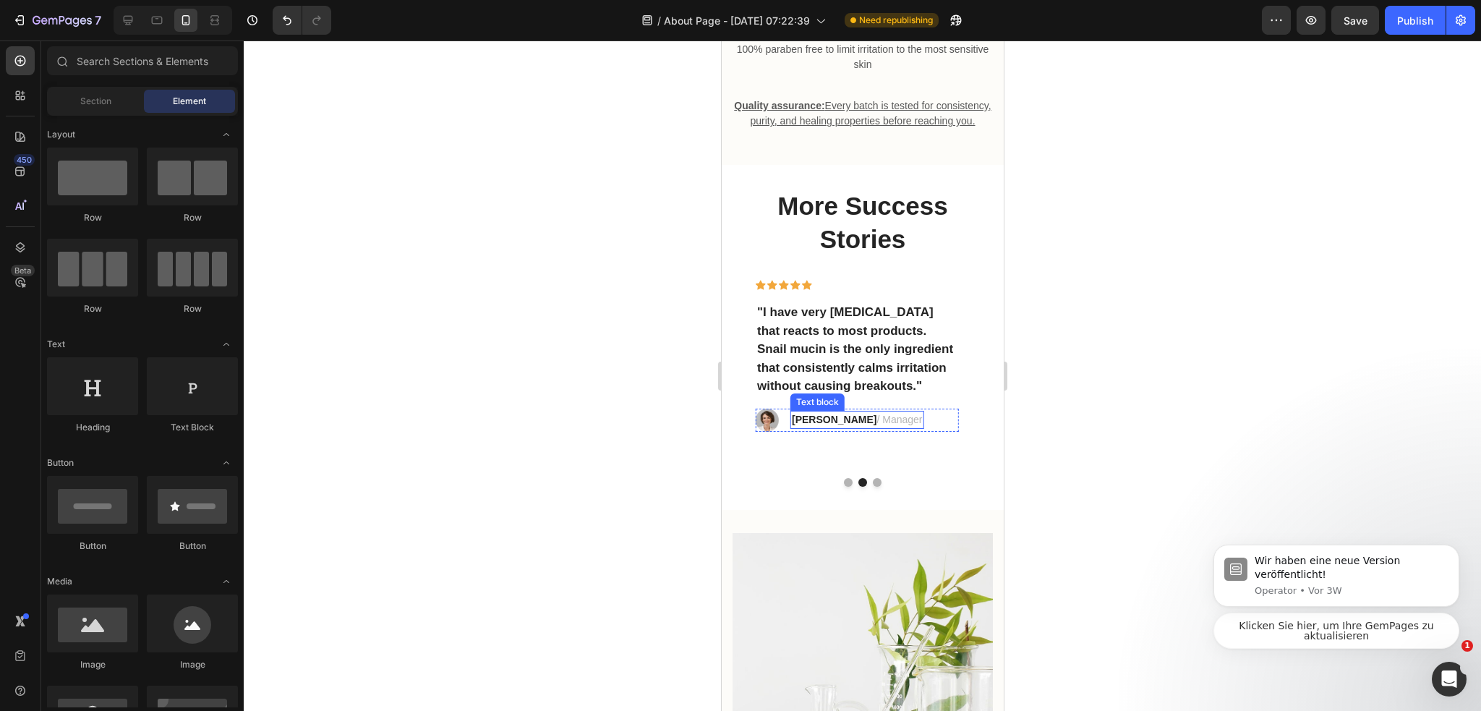
click at [835, 425] on strong "Rosalin C." at bounding box center [833, 420] width 85 height 12
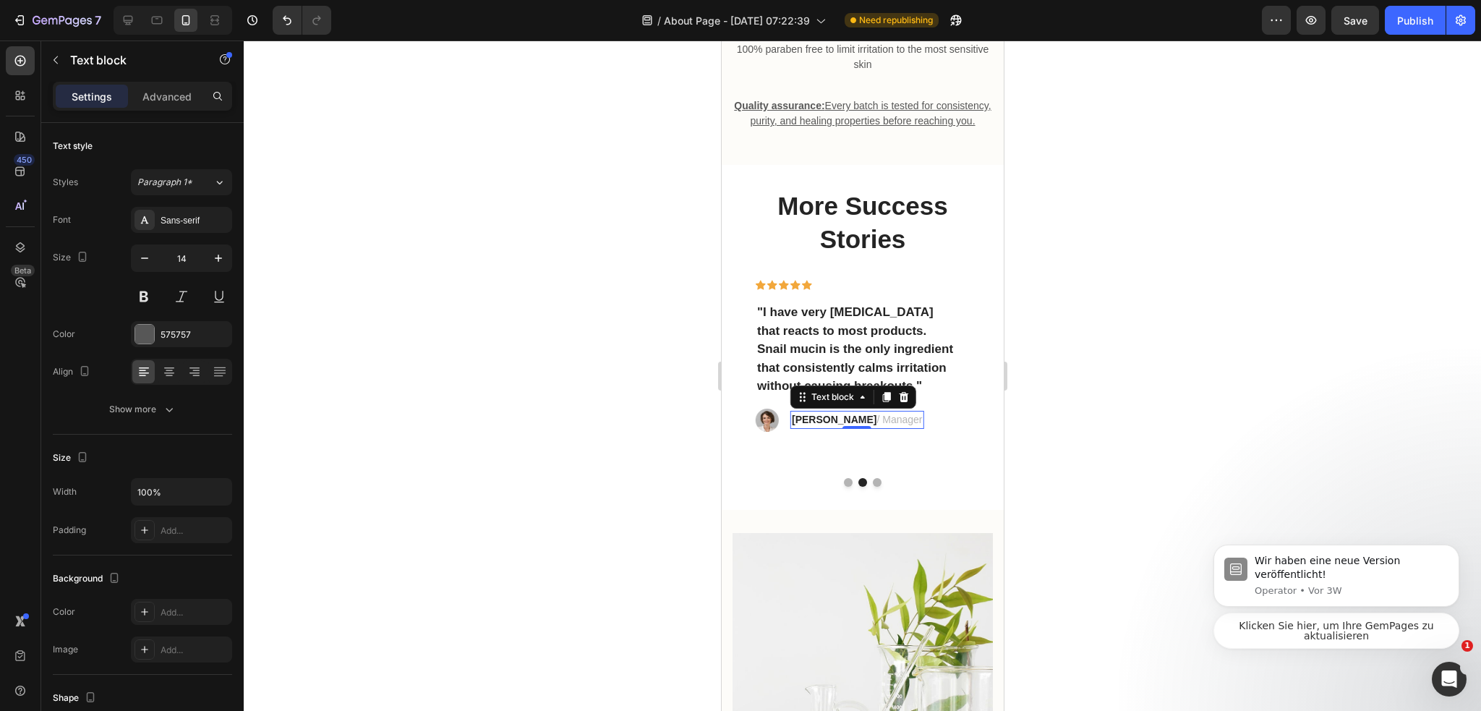
click at [835, 425] on strong "Rosalin C." at bounding box center [833, 420] width 85 height 12
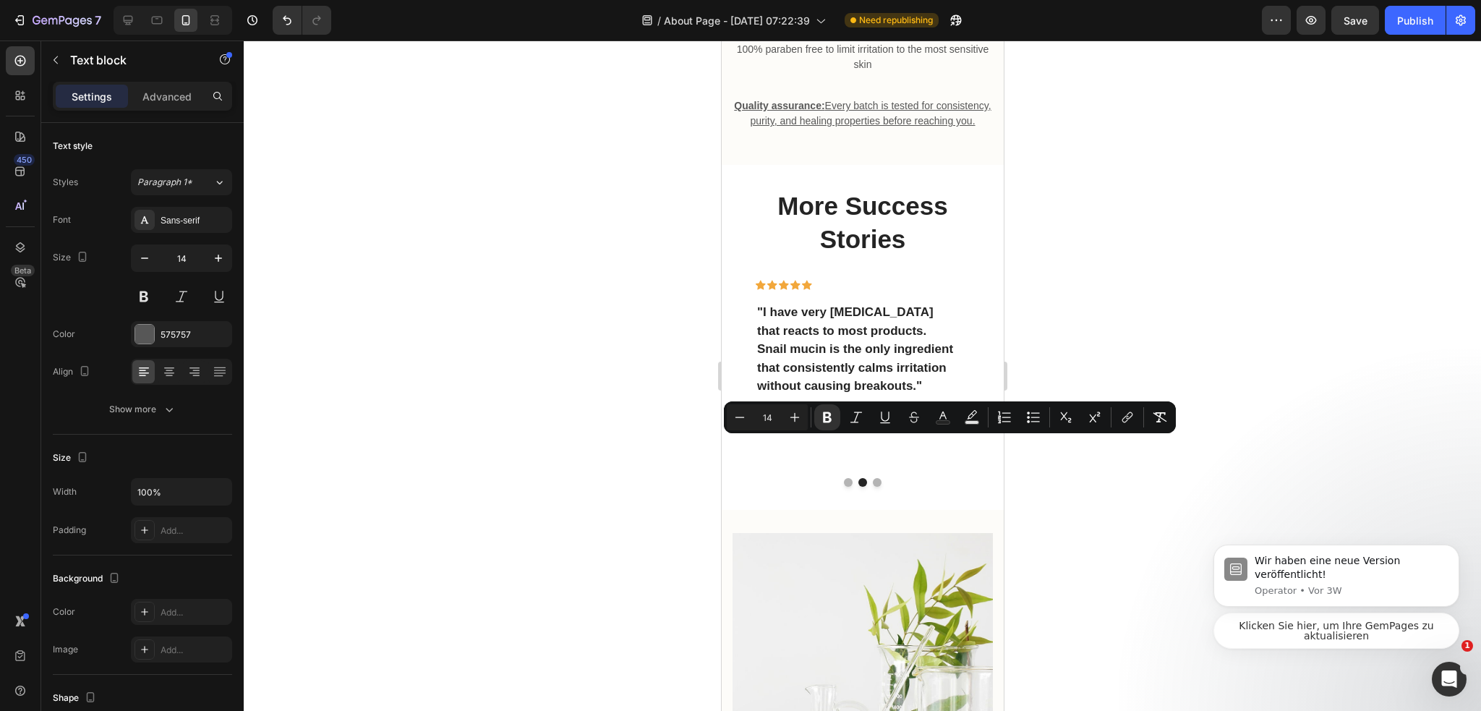
drag, startPoint x: 793, startPoint y: 443, endPoint x: 840, endPoint y: 448, distance: 47.3
click at [840, 427] on p "Rosalin C. / Manager" at bounding box center [856, 419] width 131 height 15
click at [789, 429] on div "Rosalin C. / Manager" at bounding box center [856, 420] width 134 height 18
drag, startPoint x: 794, startPoint y: 445, endPoint x: 839, endPoint y: 450, distance: 45.7
click at [839, 425] on strong "Rosalin C." at bounding box center [833, 420] width 85 height 12
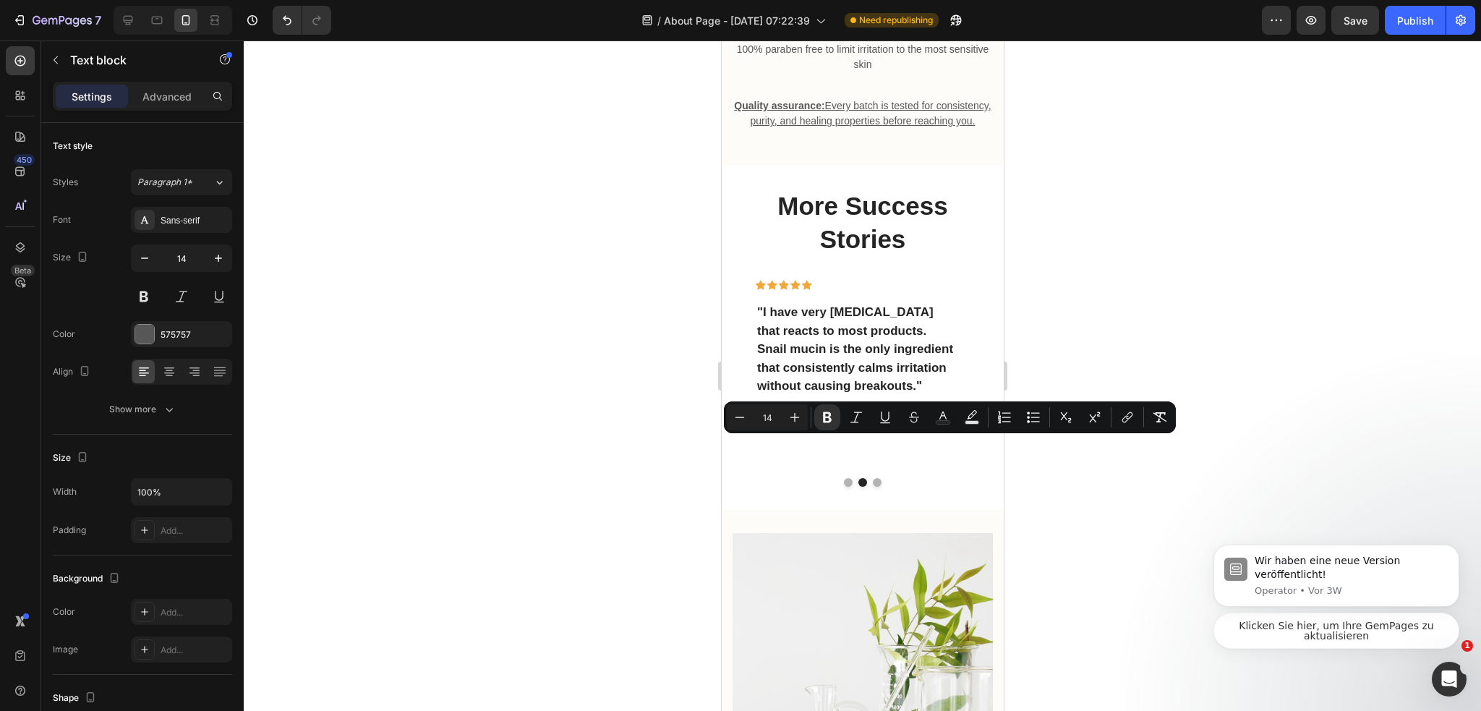
click at [796, 425] on strong "Rosalin C." at bounding box center [833, 420] width 85 height 12
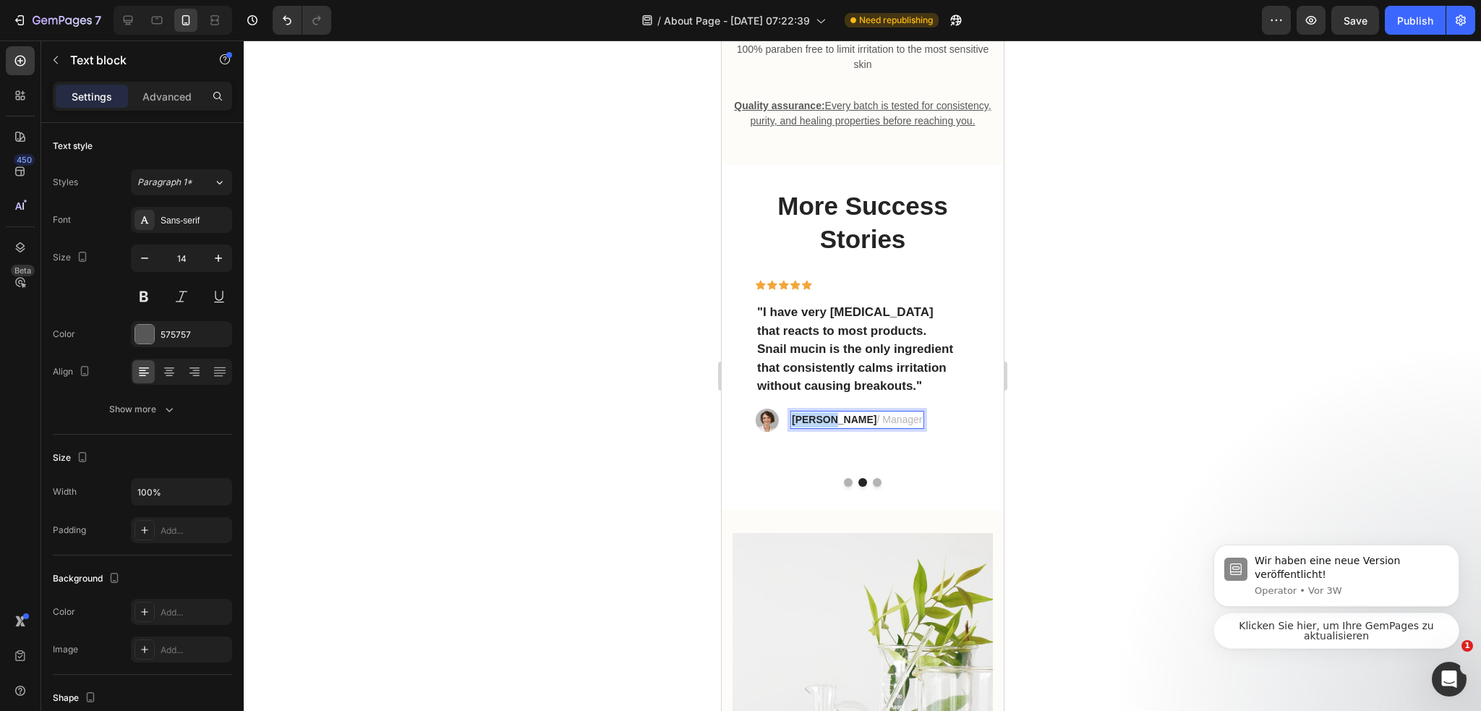
drag, startPoint x: 792, startPoint y: 445, endPoint x: 828, endPoint y: 447, distance: 35.5
click at [828, 425] on strong "Rosalin C." at bounding box center [833, 420] width 85 height 12
click at [844, 425] on strong "Rachel T. C." at bounding box center [833, 420] width 85 height 12
click at [846, 425] on strong "Rachel T. C." at bounding box center [833, 420] width 85 height 12
drag, startPoint x: 847, startPoint y: 430, endPoint x: 847, endPoint y: 439, distance: 8.7
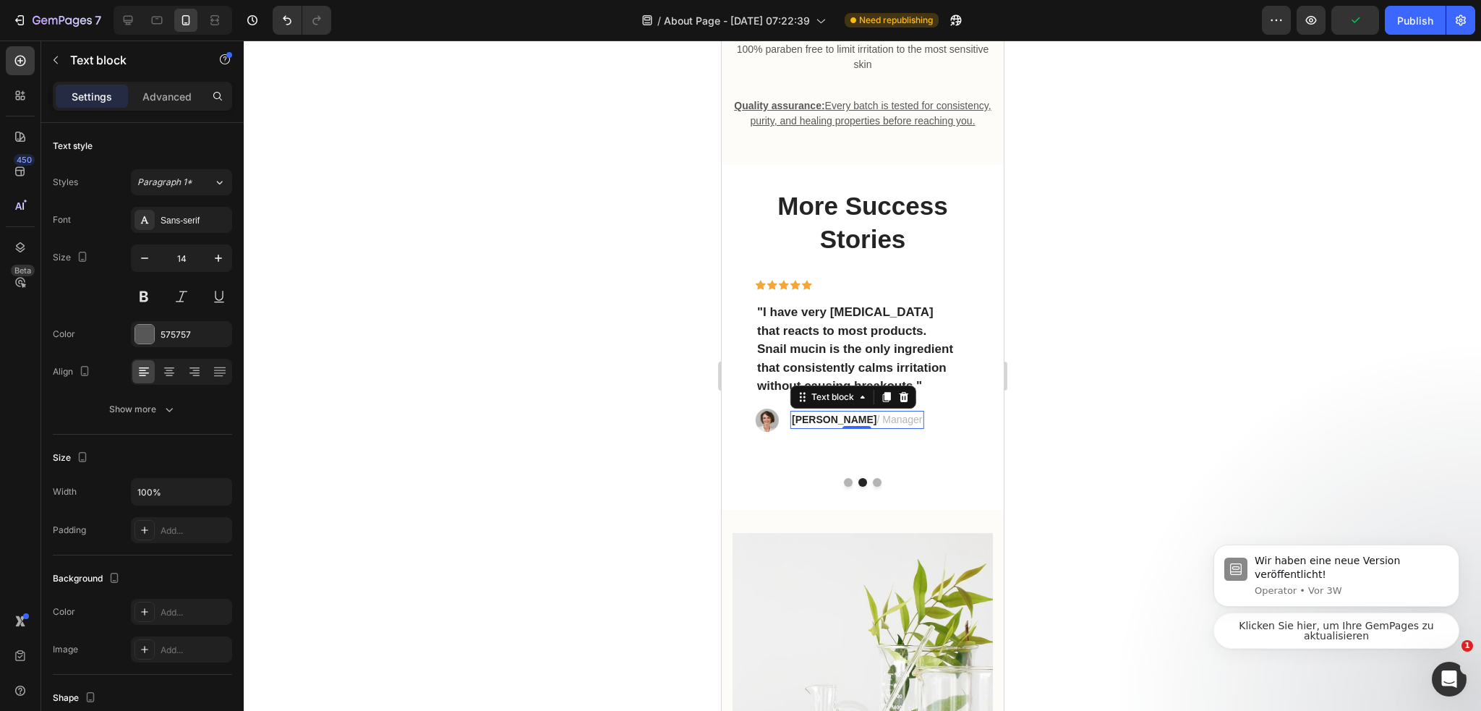
click at [847, 406] on div "Text block" at bounding box center [831, 396] width 77 height 17
click at [875, 425] on span "/ Manager" at bounding box center [898, 420] width 46 height 12
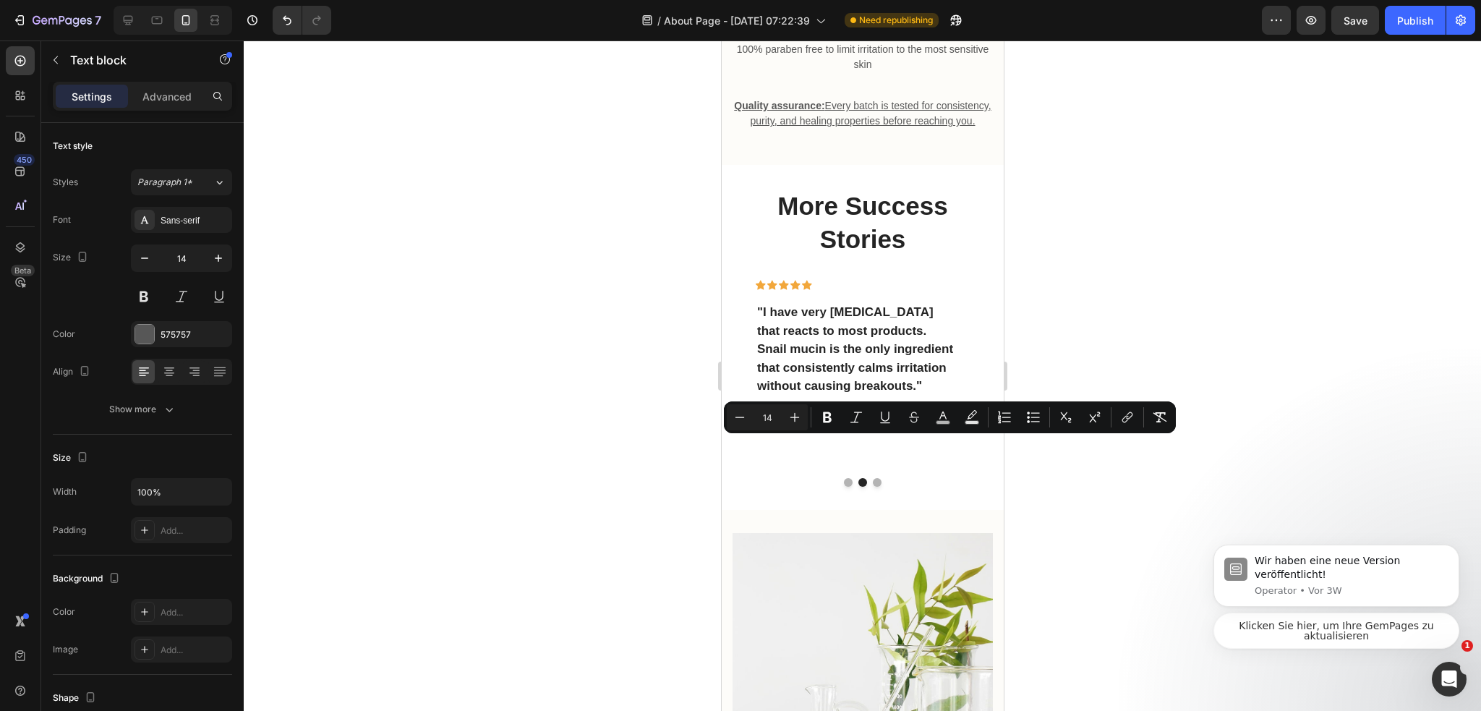
drag, startPoint x: 847, startPoint y: 443, endPoint x: 882, endPoint y: 445, distance: 34.8
click at [882, 425] on span "/ Manager" at bounding box center [898, 420] width 46 height 12
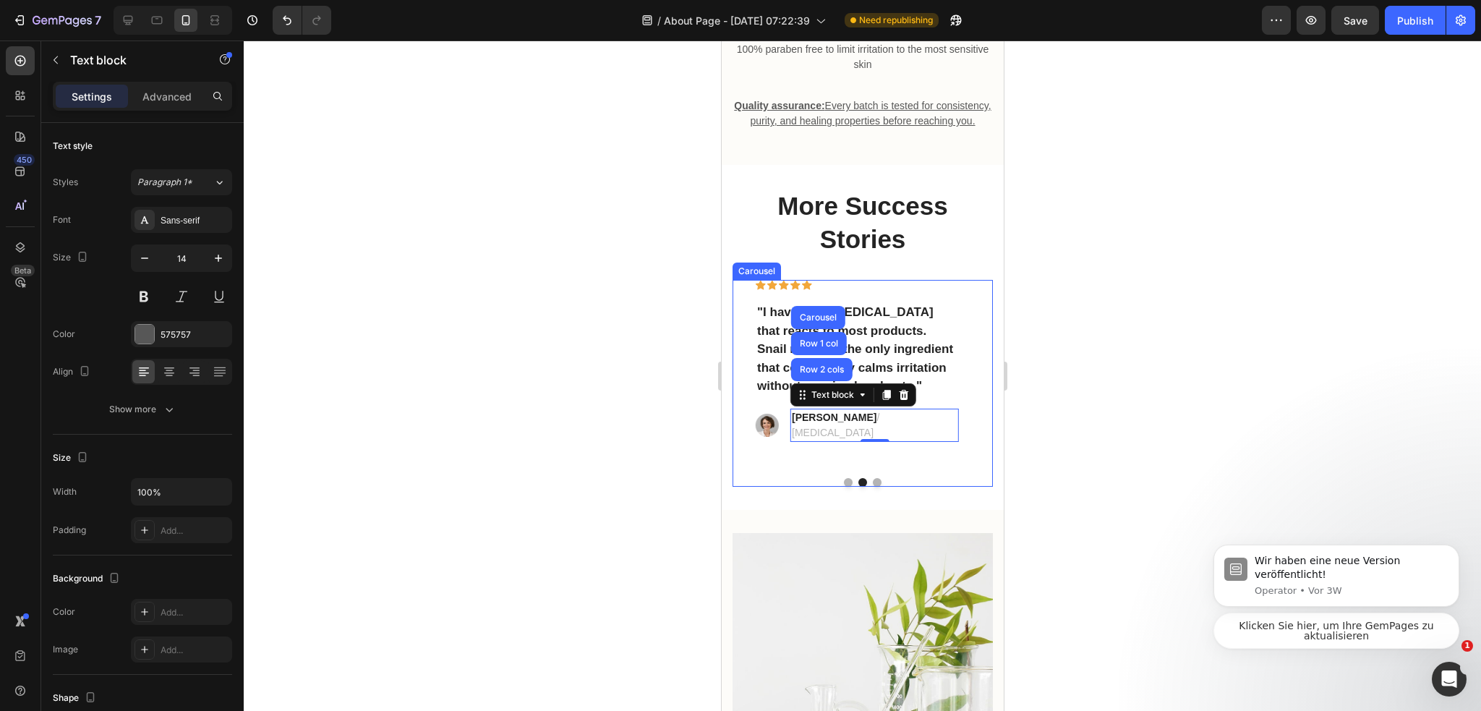
click at [872, 487] on button "Dot" at bounding box center [876, 482] width 9 height 9
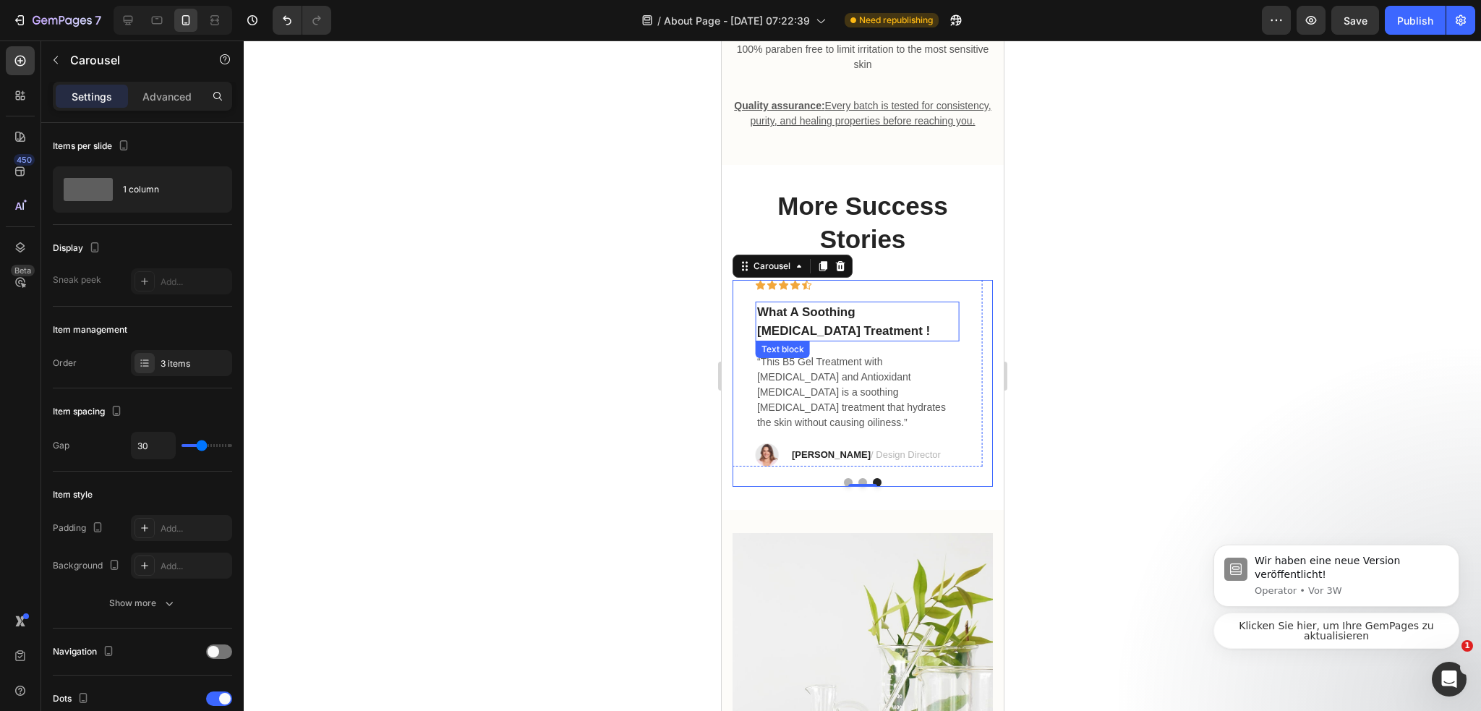
click at [821, 340] on p "What A Soothing Skin Care Treatment !" at bounding box center [856, 321] width 200 height 37
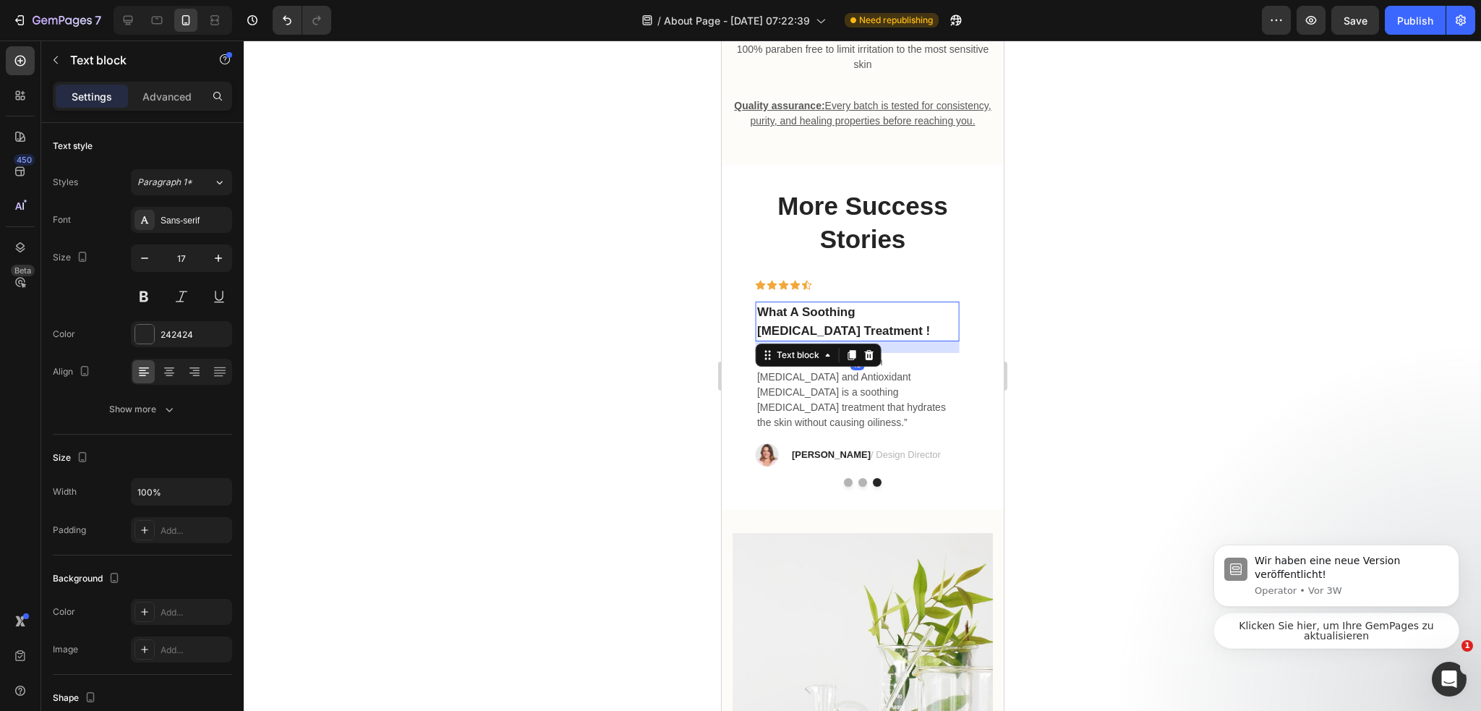
click at [821, 340] on p "What A Soothing Skin Care Treatment !" at bounding box center [856, 321] width 200 height 37
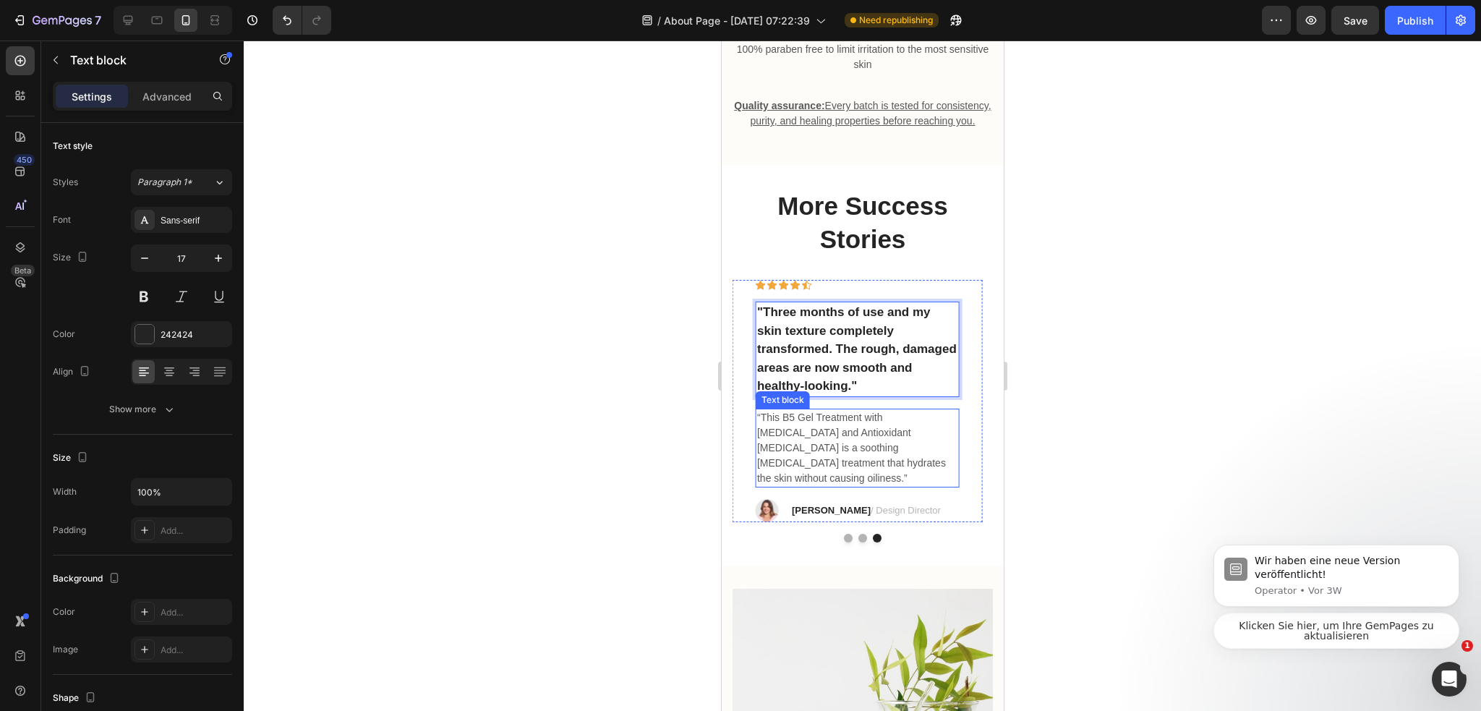
click at [849, 447] on p "“This B5 Gel Treatment with Hyaluronic Acid and Antioxidant Vitamin B5 is a soo…" at bounding box center [856, 448] width 200 height 76
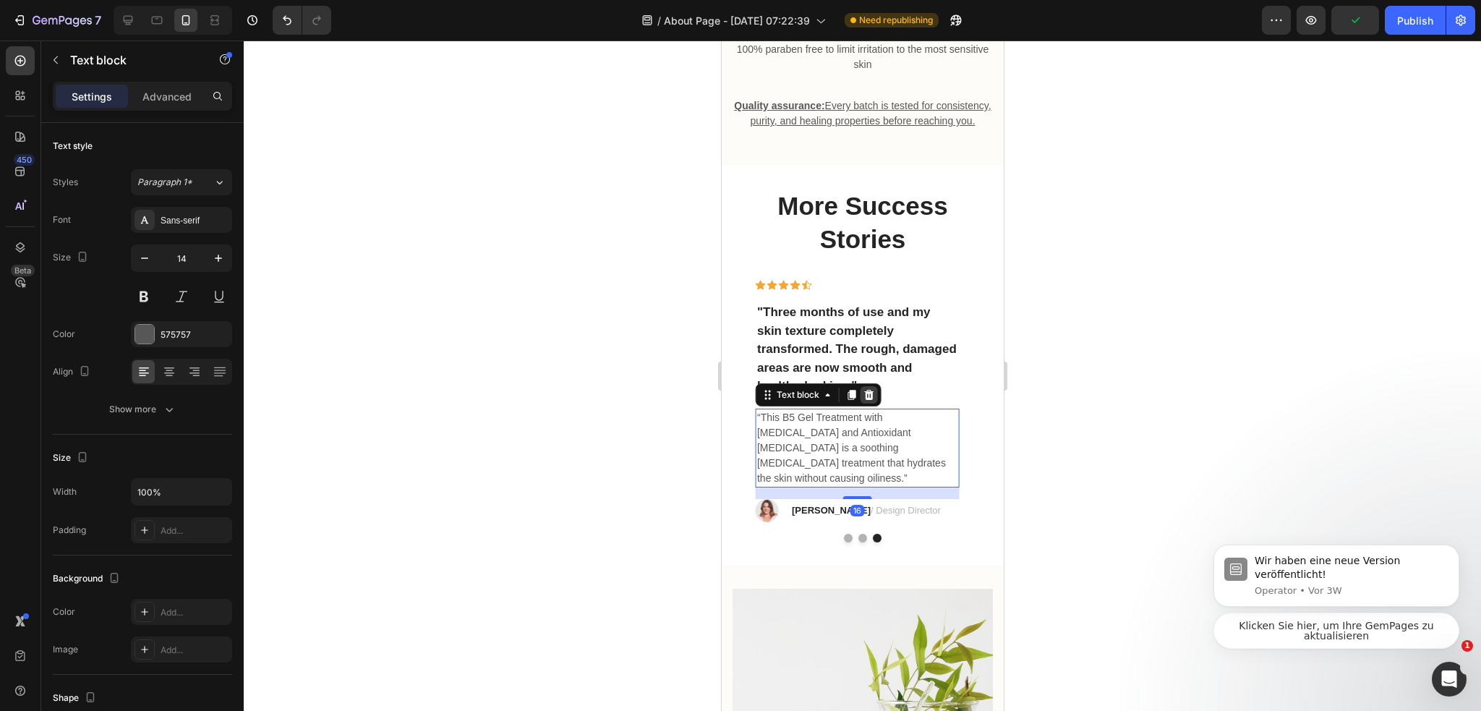
click at [865, 400] on icon at bounding box center [867, 395] width 9 height 10
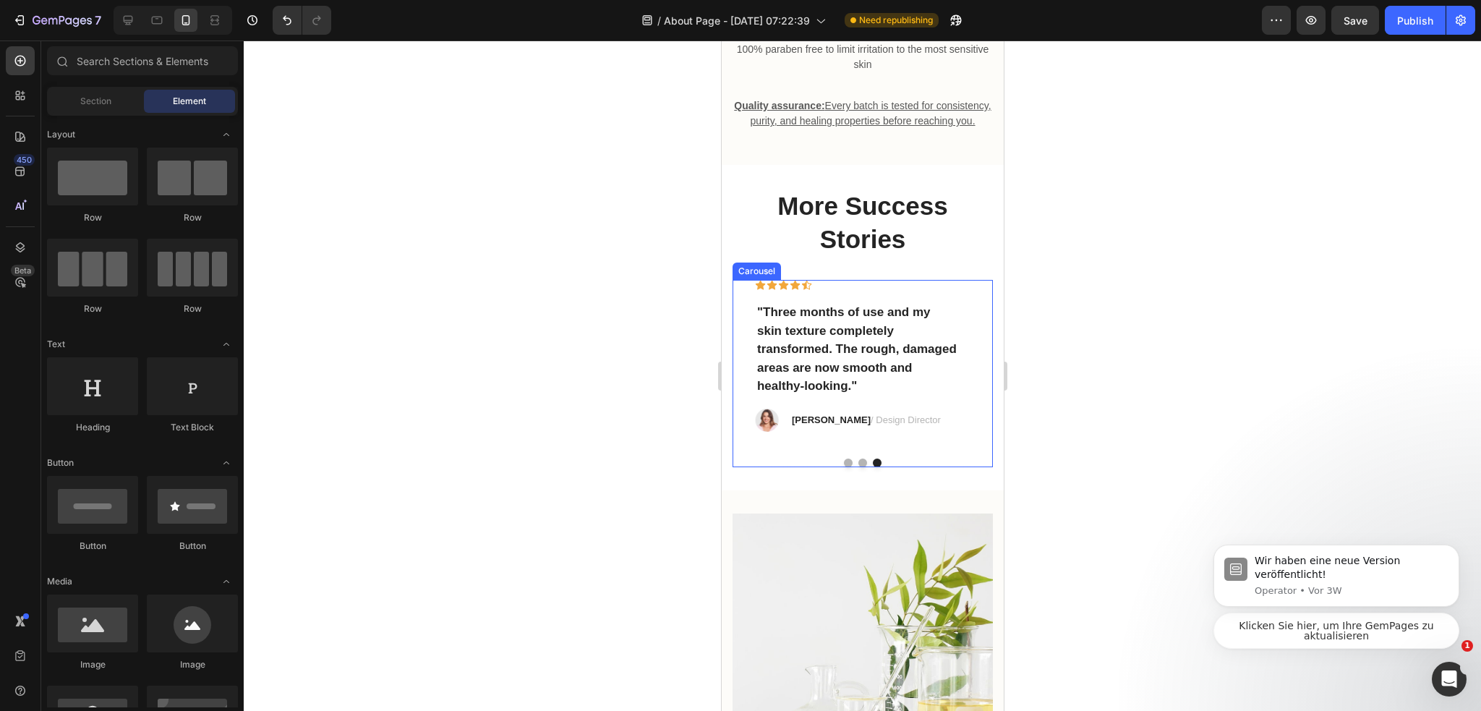
click at [856, 467] on div "Icon Icon Icon Icon Icon Row "The Advanced Snail 96 Mucin Power Essence saved m…" at bounding box center [862, 373] width 260 height 187
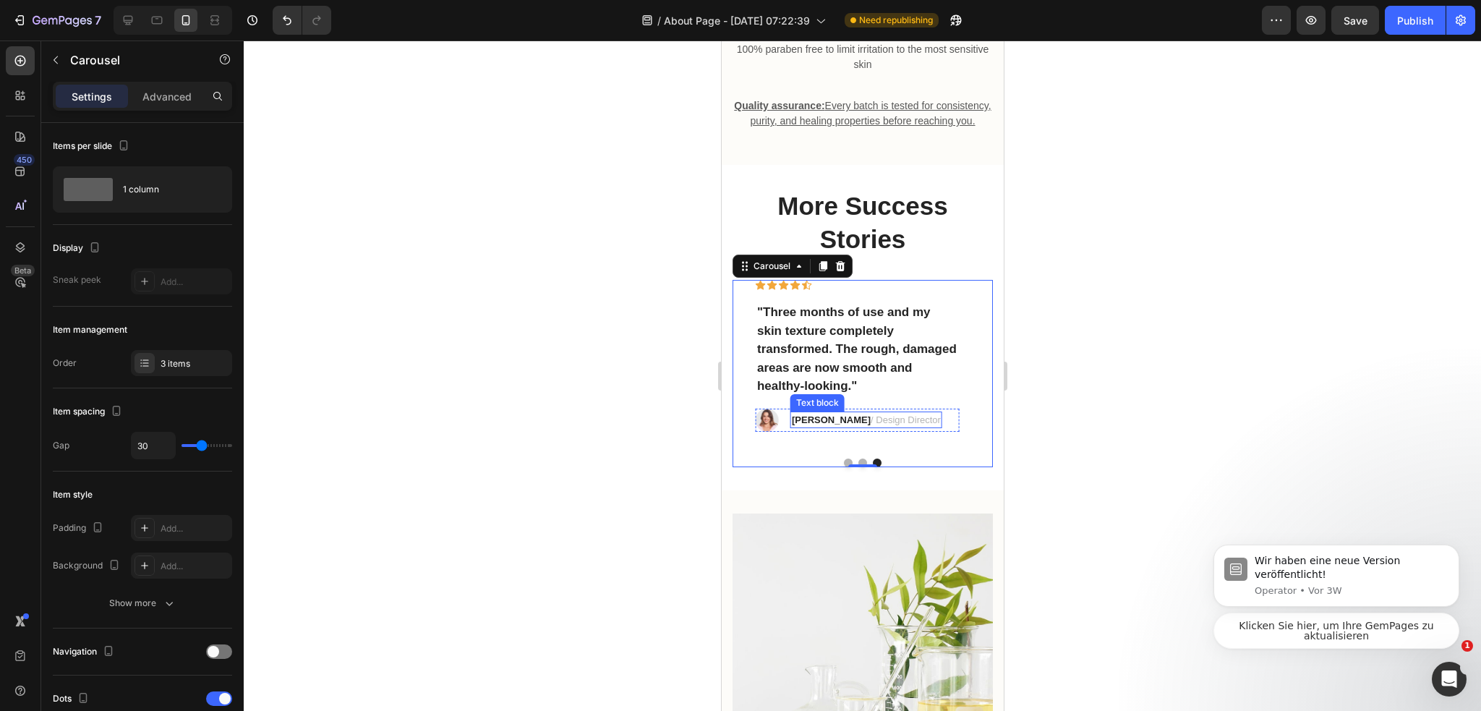
click at [799, 425] on strong "Ryan S." at bounding box center [830, 419] width 79 height 11
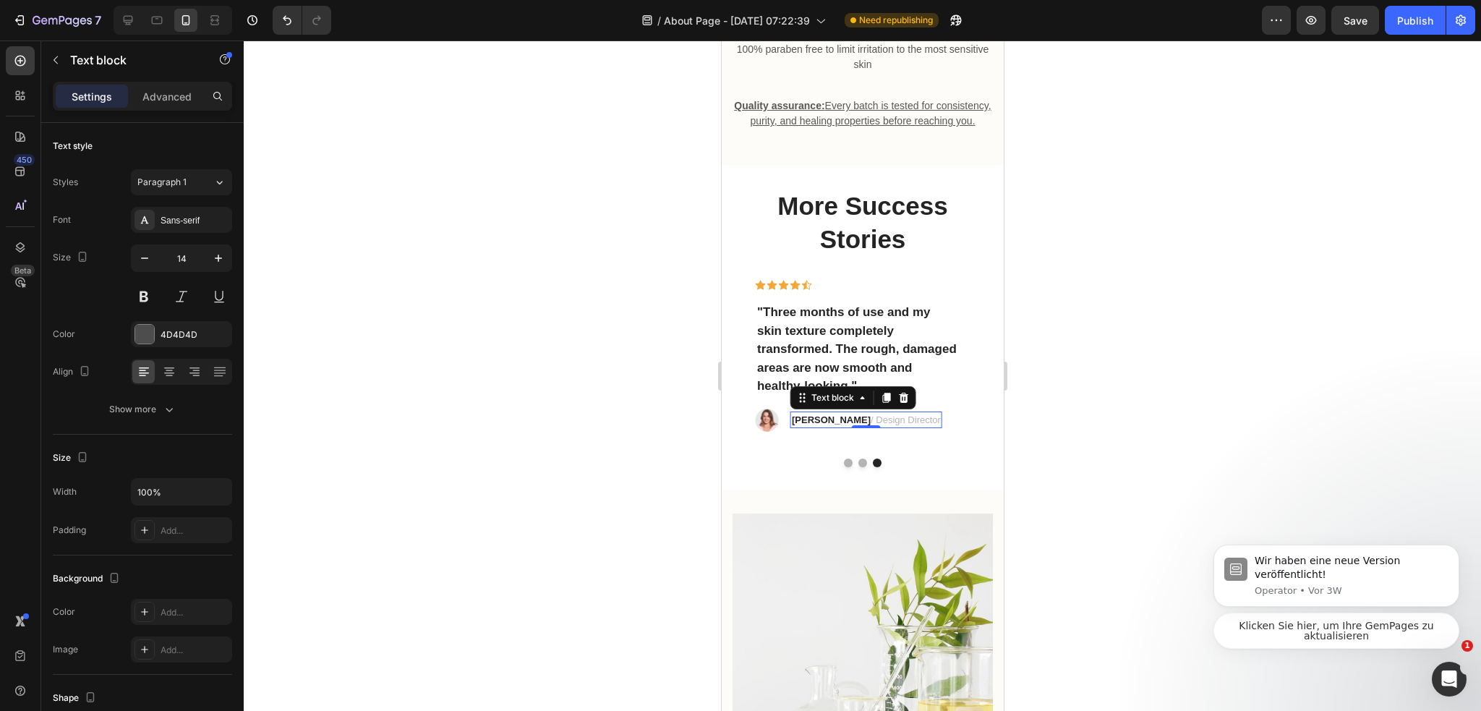
click at [799, 425] on strong "Ryan S." at bounding box center [830, 419] width 79 height 11
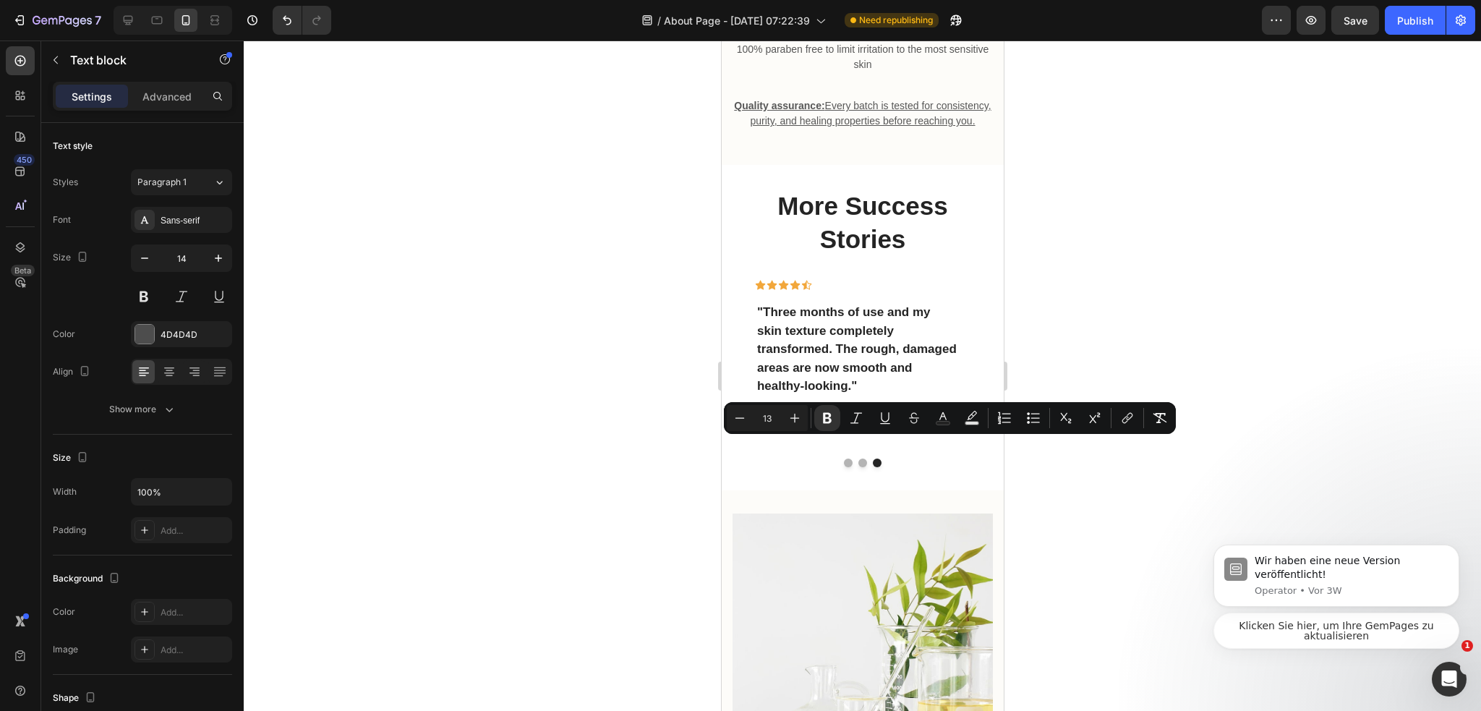
click at [793, 425] on strong "Ryan S." at bounding box center [830, 419] width 79 height 11
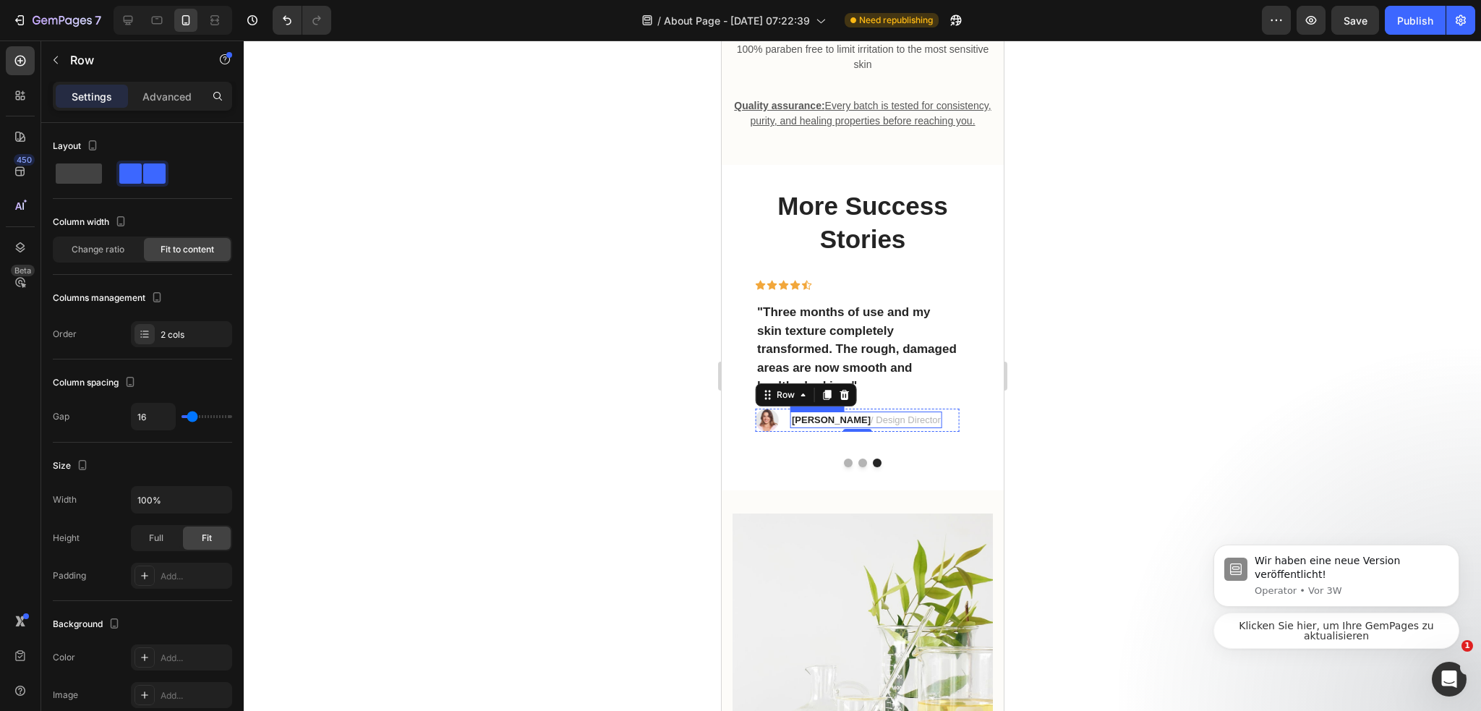
click at [802, 425] on strong "Ryan S." at bounding box center [830, 419] width 79 height 11
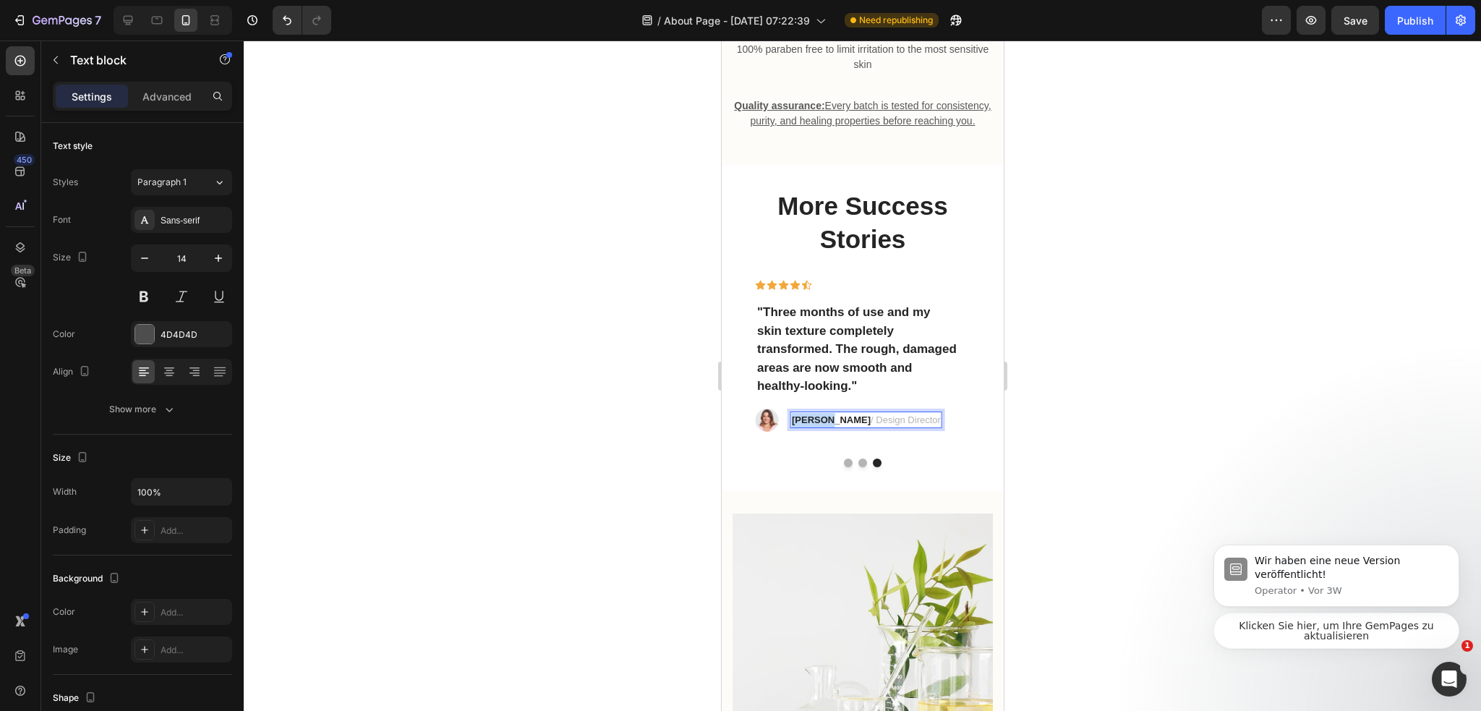
drag, startPoint x: 793, startPoint y: 443, endPoint x: 824, endPoint y: 447, distance: 31.3
click at [824, 425] on strong "Ryan S." at bounding box center [830, 419] width 79 height 11
click at [1327, 460] on div at bounding box center [862, 375] width 1237 height 670
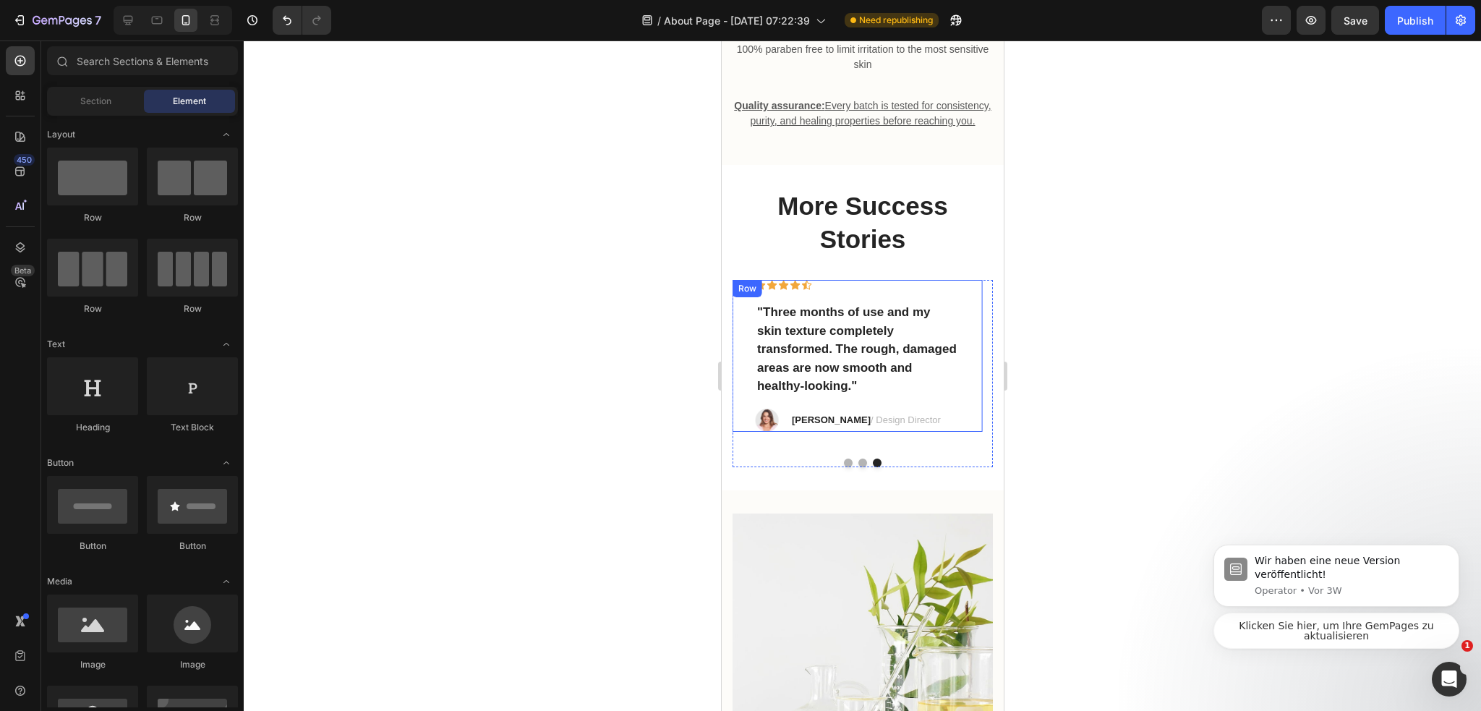
click at [872, 427] on p "Kevin L. / Design Director" at bounding box center [865, 420] width 149 height 14
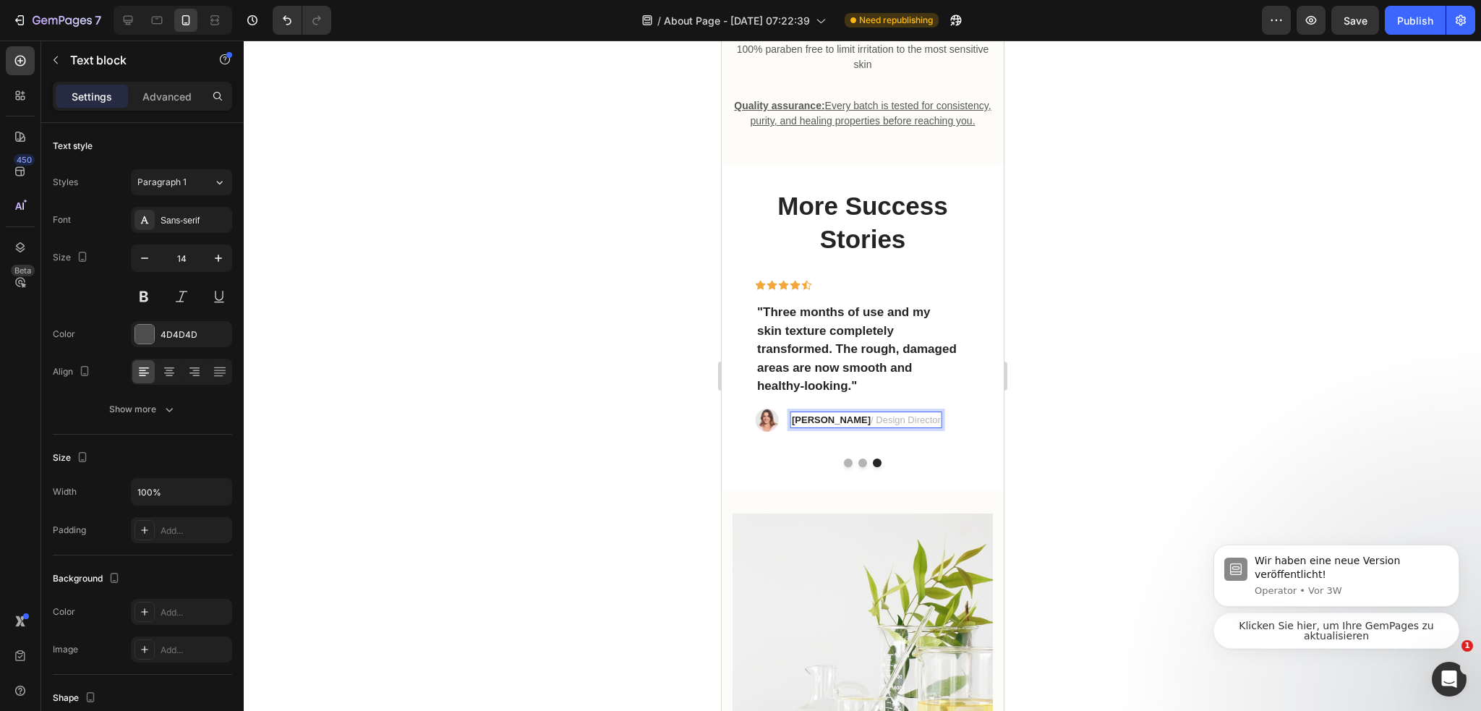
click at [839, 427] on p "Kevin L. / Design Director" at bounding box center [865, 420] width 149 height 14
drag, startPoint x: 834, startPoint y: 444, endPoint x: 851, endPoint y: 445, distance: 17.4
click at [851, 427] on p "Kevin L. / Design Director" at bounding box center [865, 420] width 149 height 14
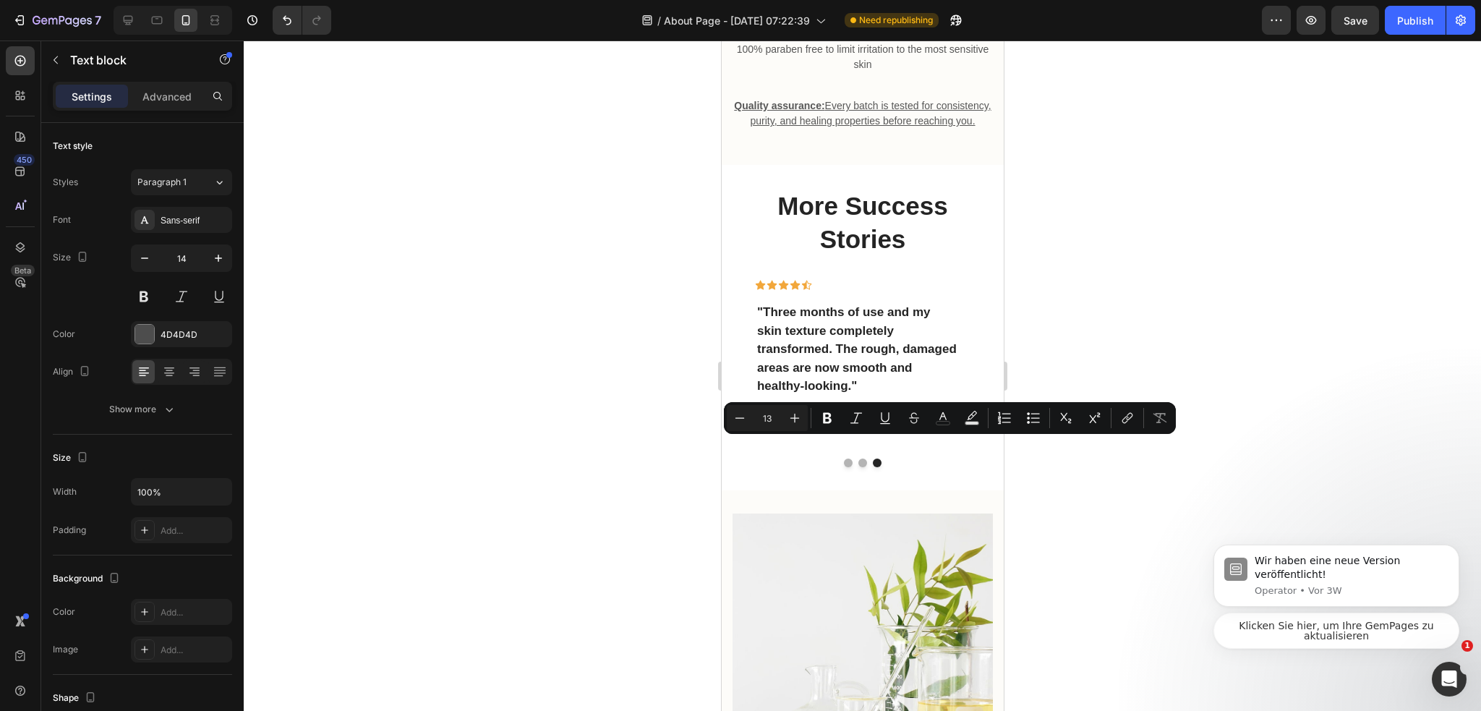
click at [844, 427] on p "Kevin L. / Design Director" at bounding box center [865, 420] width 149 height 14
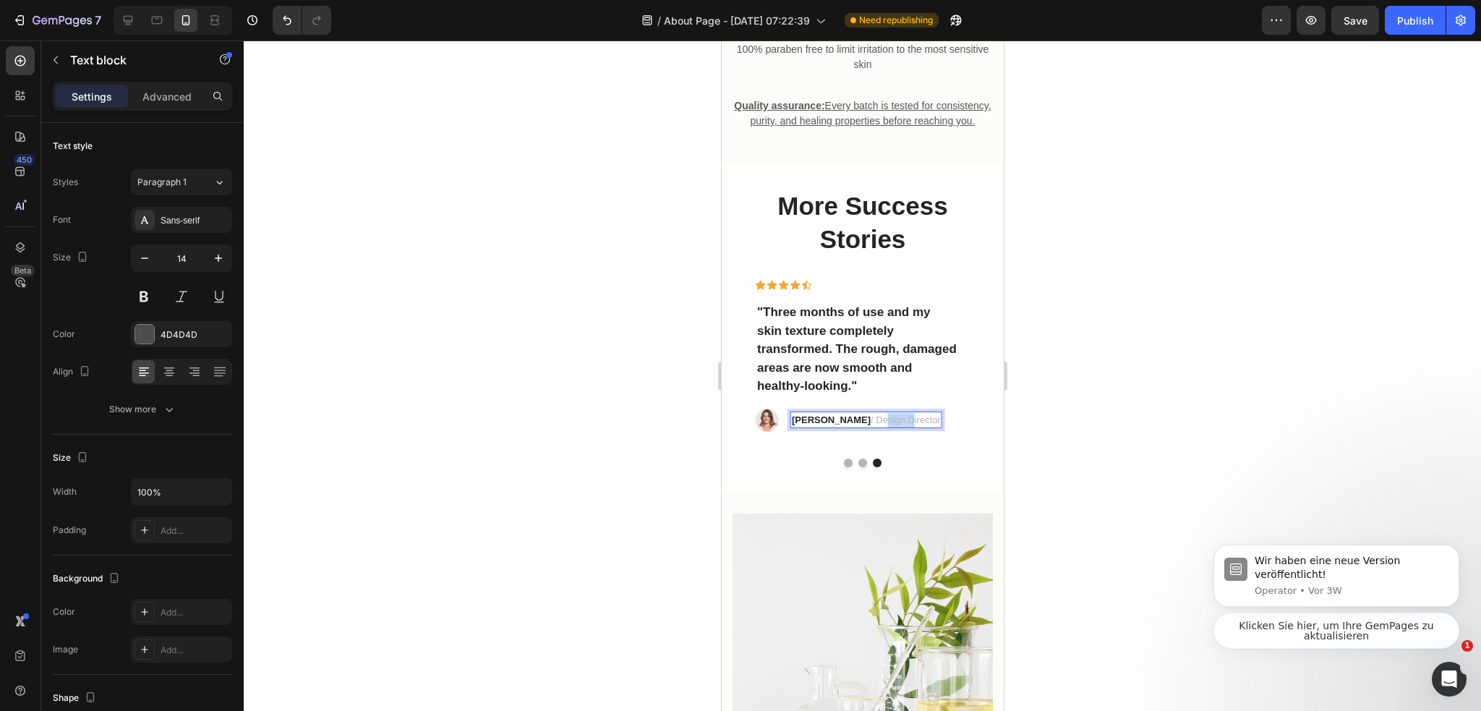
drag, startPoint x: 839, startPoint y: 443, endPoint x: 867, endPoint y: 445, distance: 29.0
click at [869, 427] on p "Kevin L. / Design Director" at bounding box center [865, 420] width 149 height 14
click at [836, 427] on p "Kevin L. / Design Director" at bounding box center [865, 420] width 149 height 14
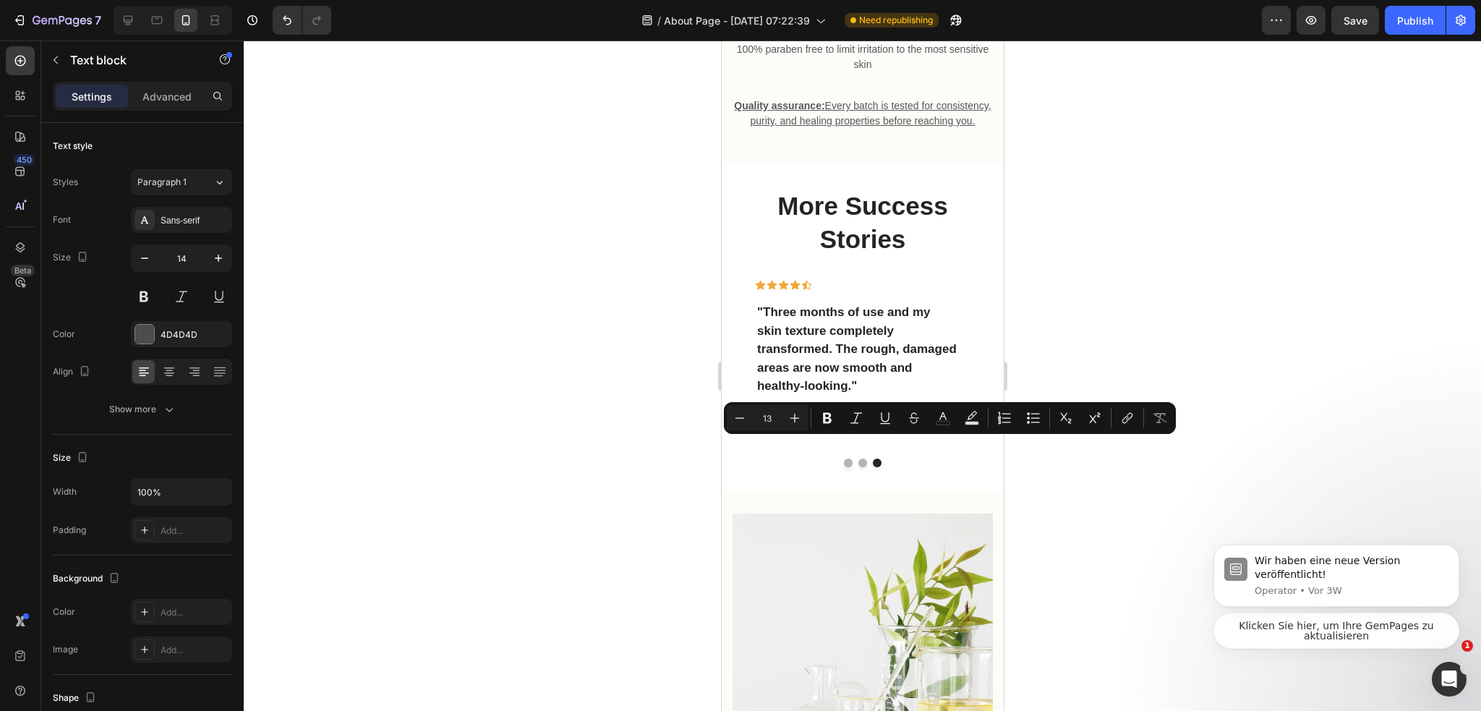
drag, startPoint x: 836, startPoint y: 446, endPoint x: 891, endPoint y: 446, distance: 54.2
click at [891, 427] on p "Kevin L. / Design Director" at bounding box center [865, 420] width 149 height 14
copy p "Design Director"
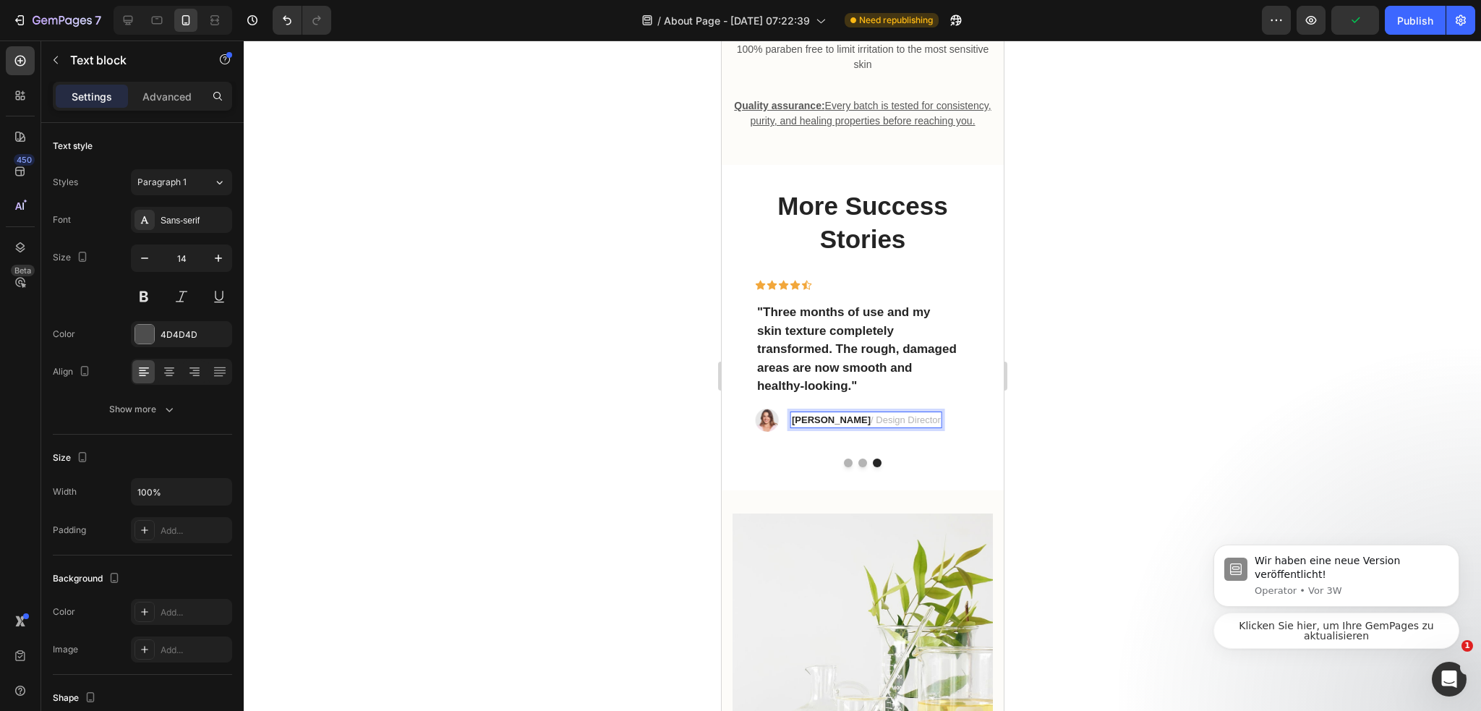
click at [875, 427] on p "Kevin L. / Design Director" at bounding box center [865, 420] width 149 height 14
click at [874, 427] on p "Kevin L. / Design Director" at bounding box center [865, 420] width 149 height 14
click at [828, 427] on p "Kevin L. / Design Director" at bounding box center [865, 420] width 149 height 14
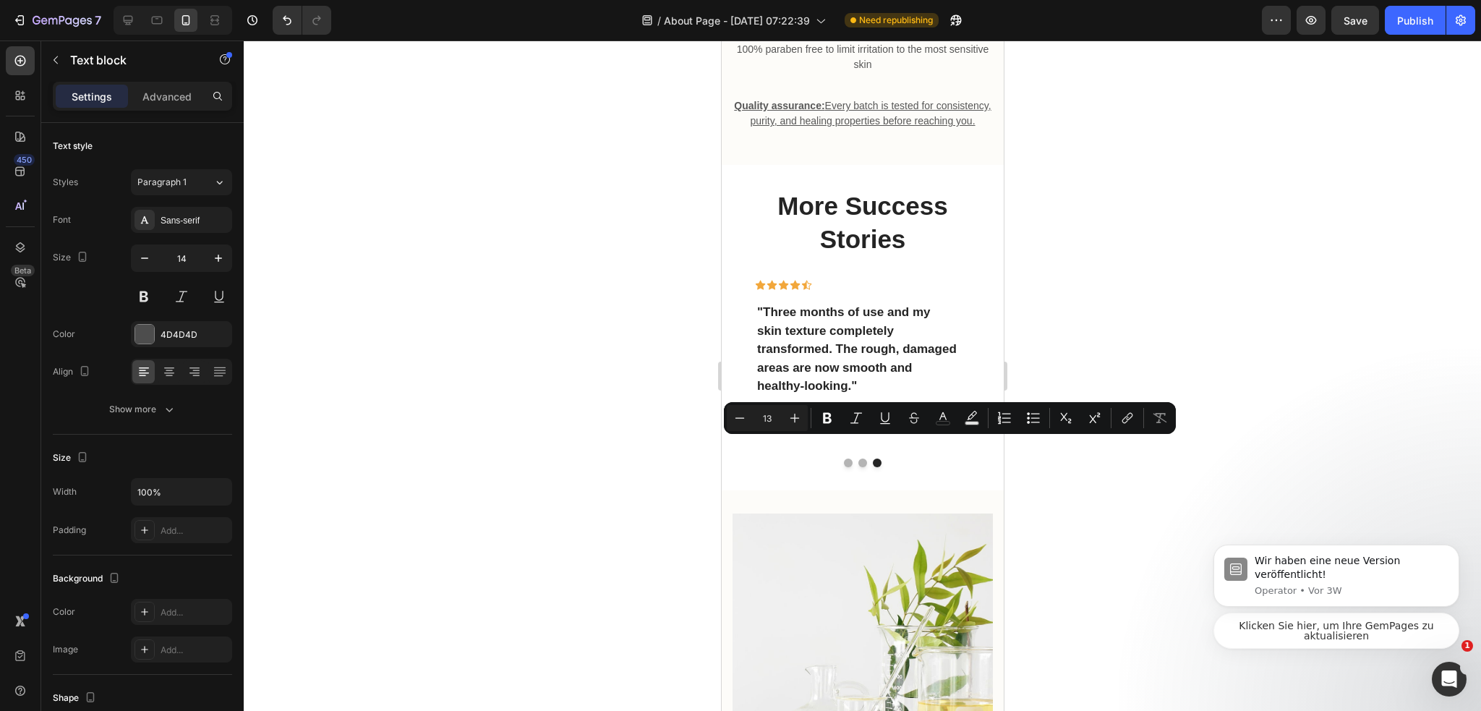
drag, startPoint x: 836, startPoint y: 444, endPoint x: 900, endPoint y: 447, distance: 63.7
click at [900, 429] on div "Kevin L. / Design Director" at bounding box center [865, 419] width 152 height 17
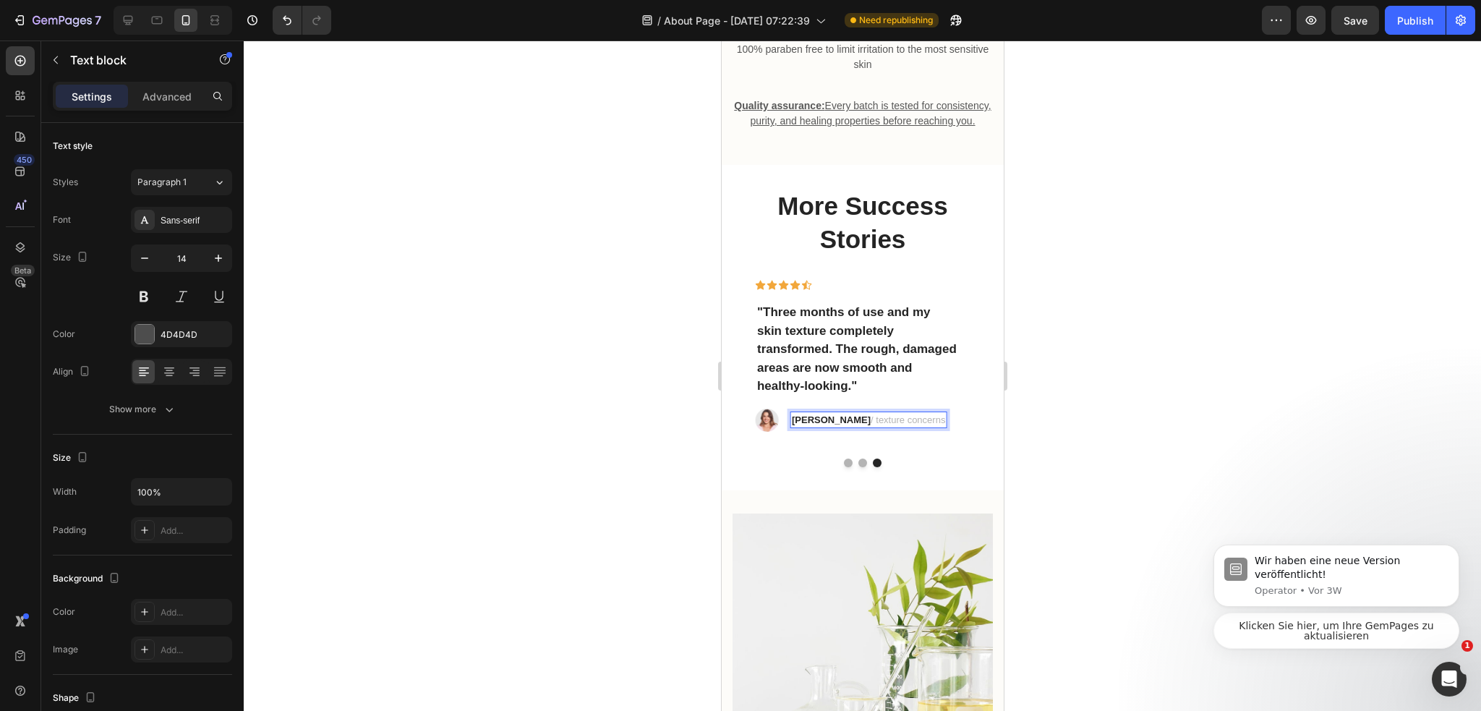
click at [1148, 435] on div at bounding box center [862, 375] width 1237 height 670
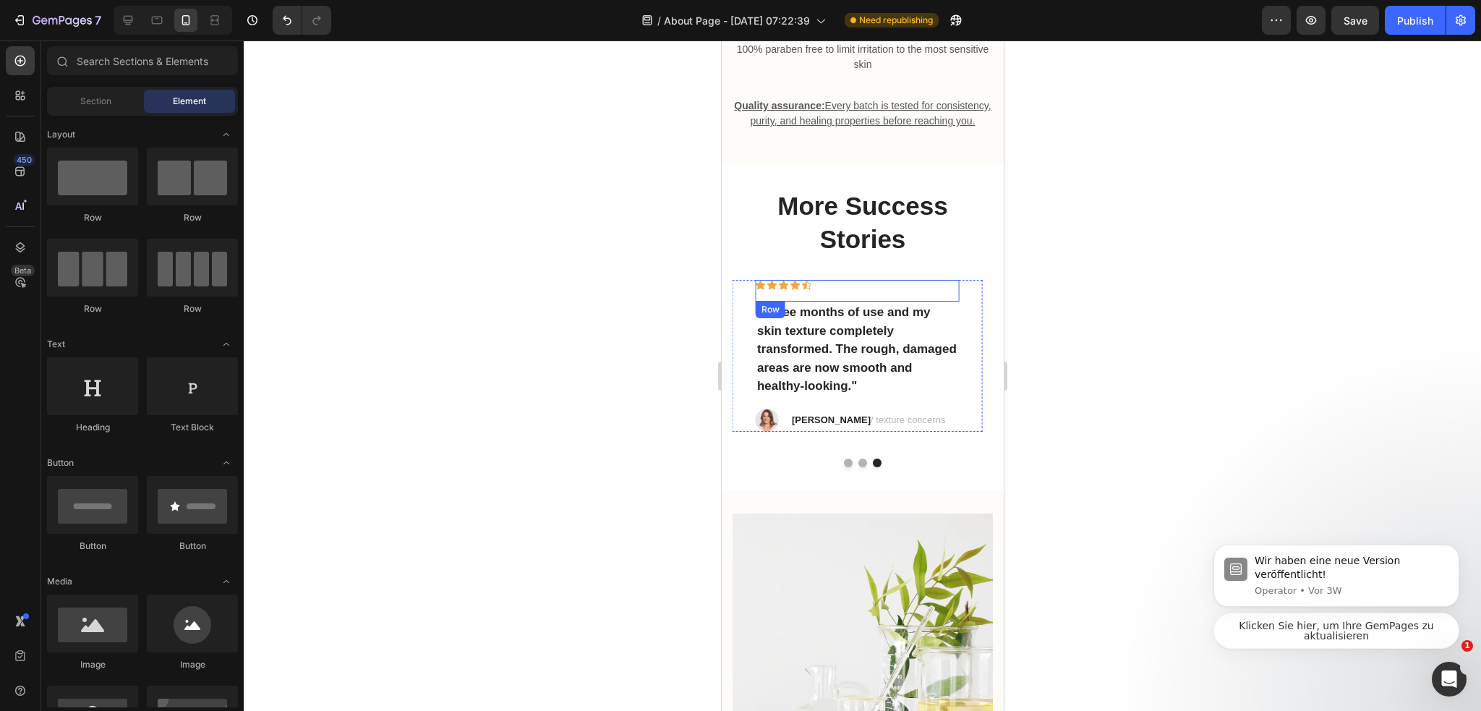
click at [938, 301] on div "Icon Icon Icon Icon Icon Row" at bounding box center [856, 291] width 203 height 22
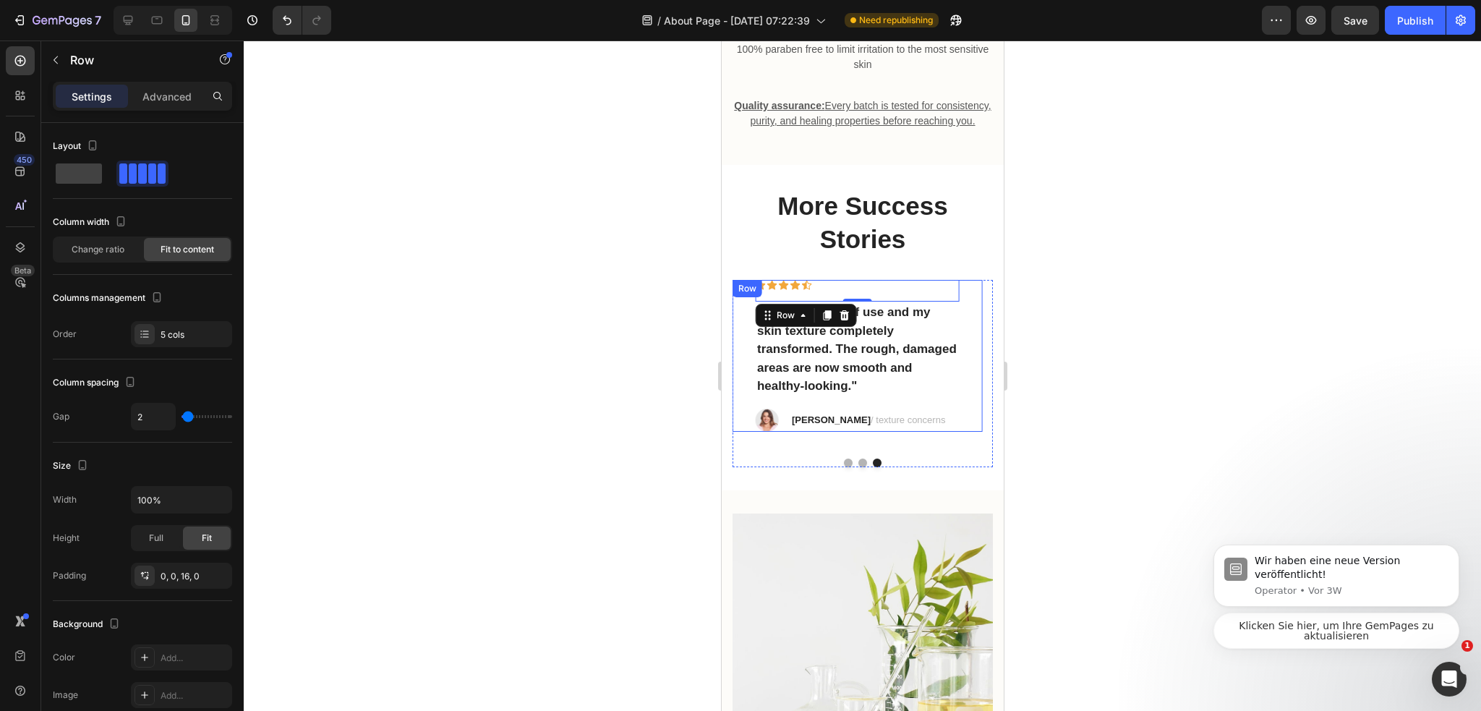
click at [983, 312] on div "More Success Stories Heading Icon Icon Icon Icon Icon Row "The Advanced Snail 9…" at bounding box center [862, 327] width 282 height 325
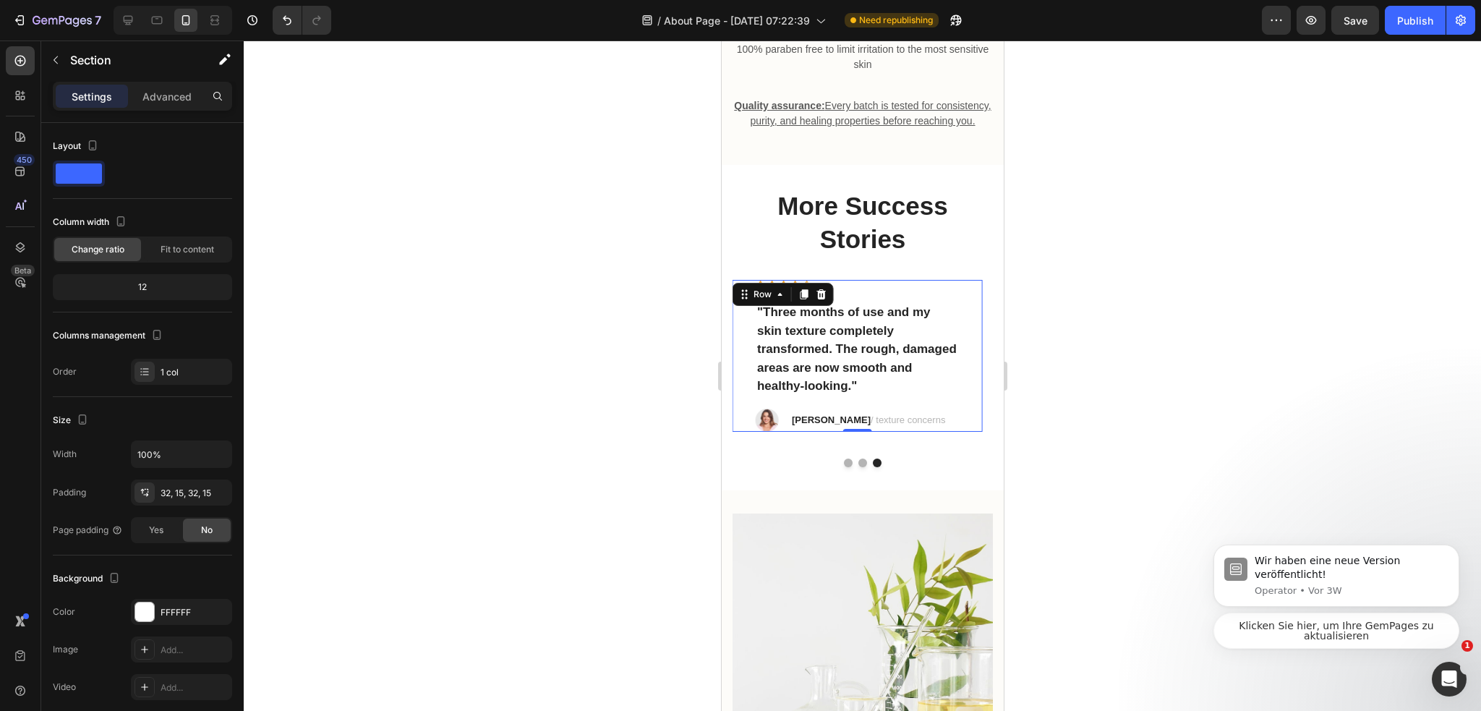
click at [980, 314] on div "Icon Icon Icon Icon Icon Row "Three months of use and my skin texture completel…" at bounding box center [856, 356] width 249 height 152
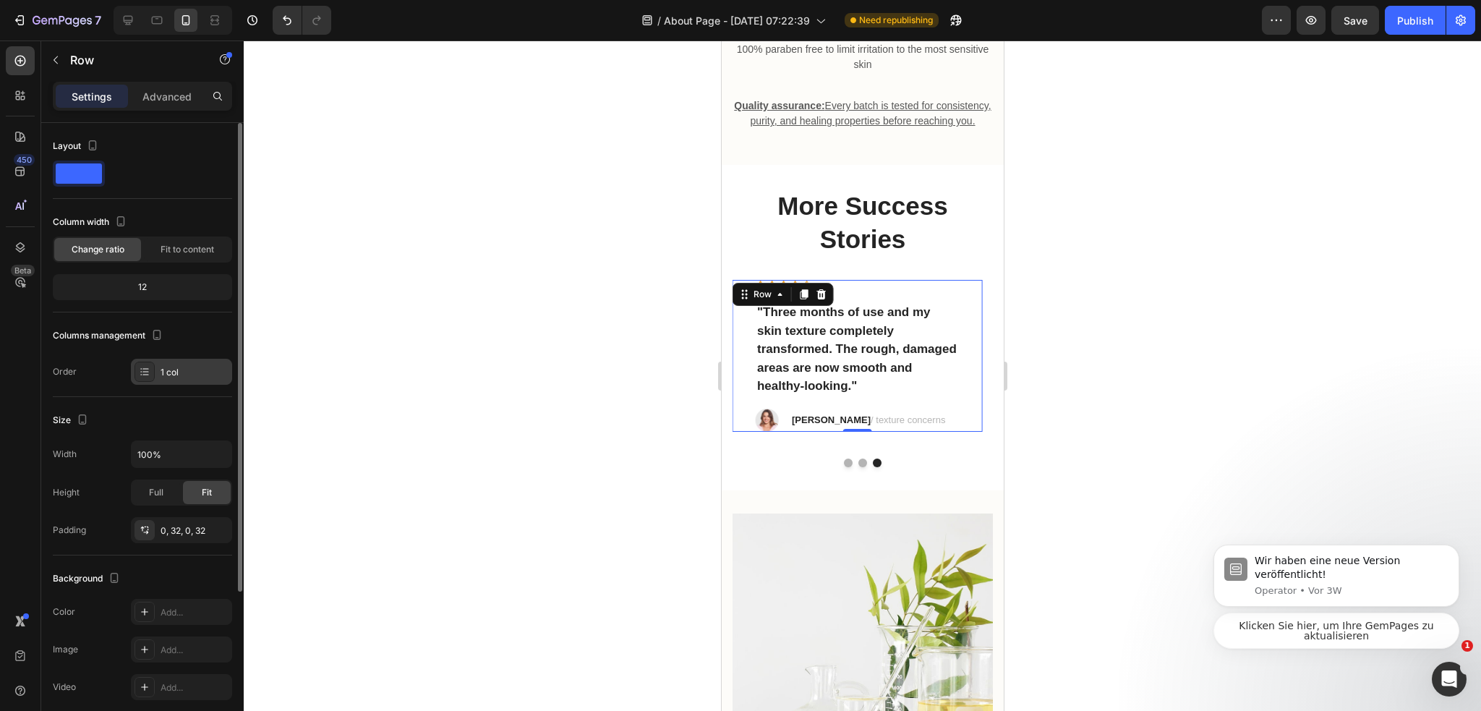
click at [156, 364] on div "1 col" at bounding box center [181, 372] width 101 height 26
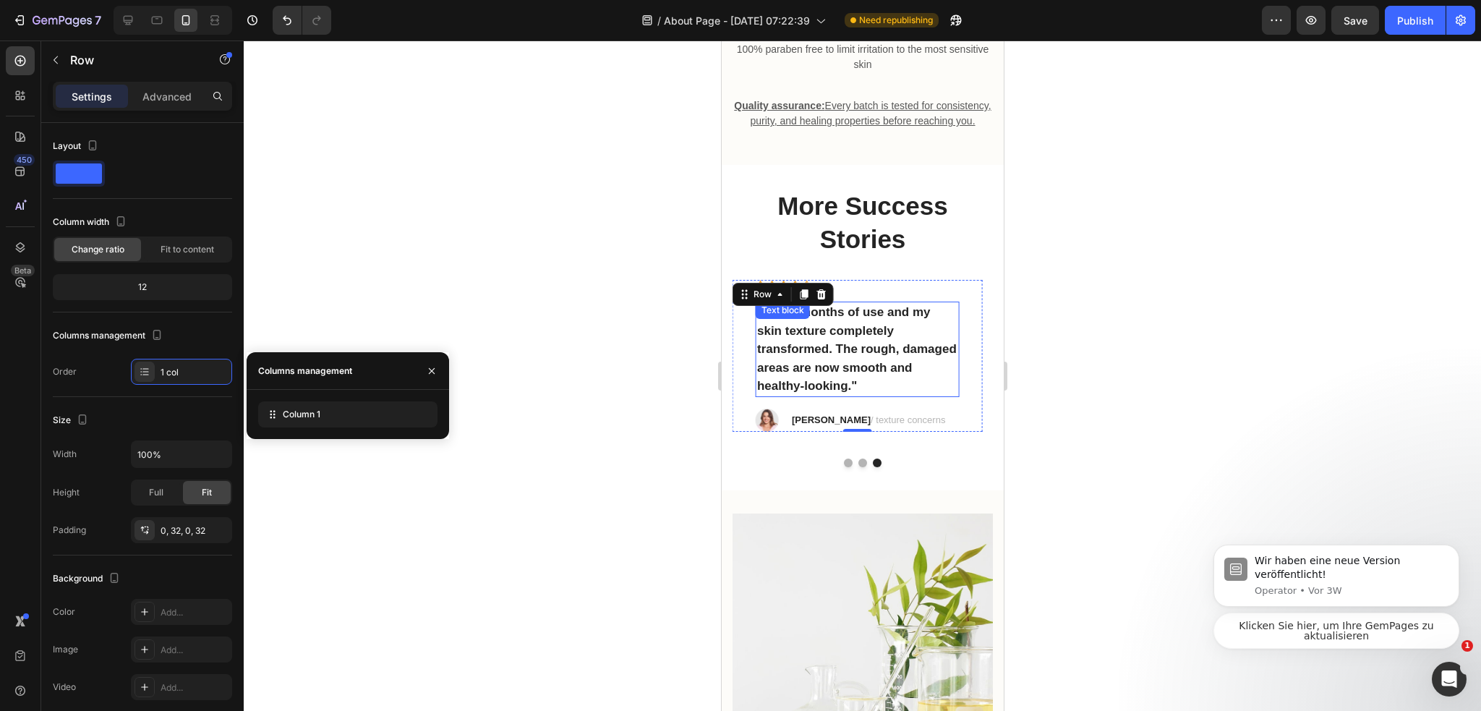
click at [888, 387] on p ""Three months of use and my skin texture completely transformed. The rough, dam…" at bounding box center [856, 349] width 200 height 93
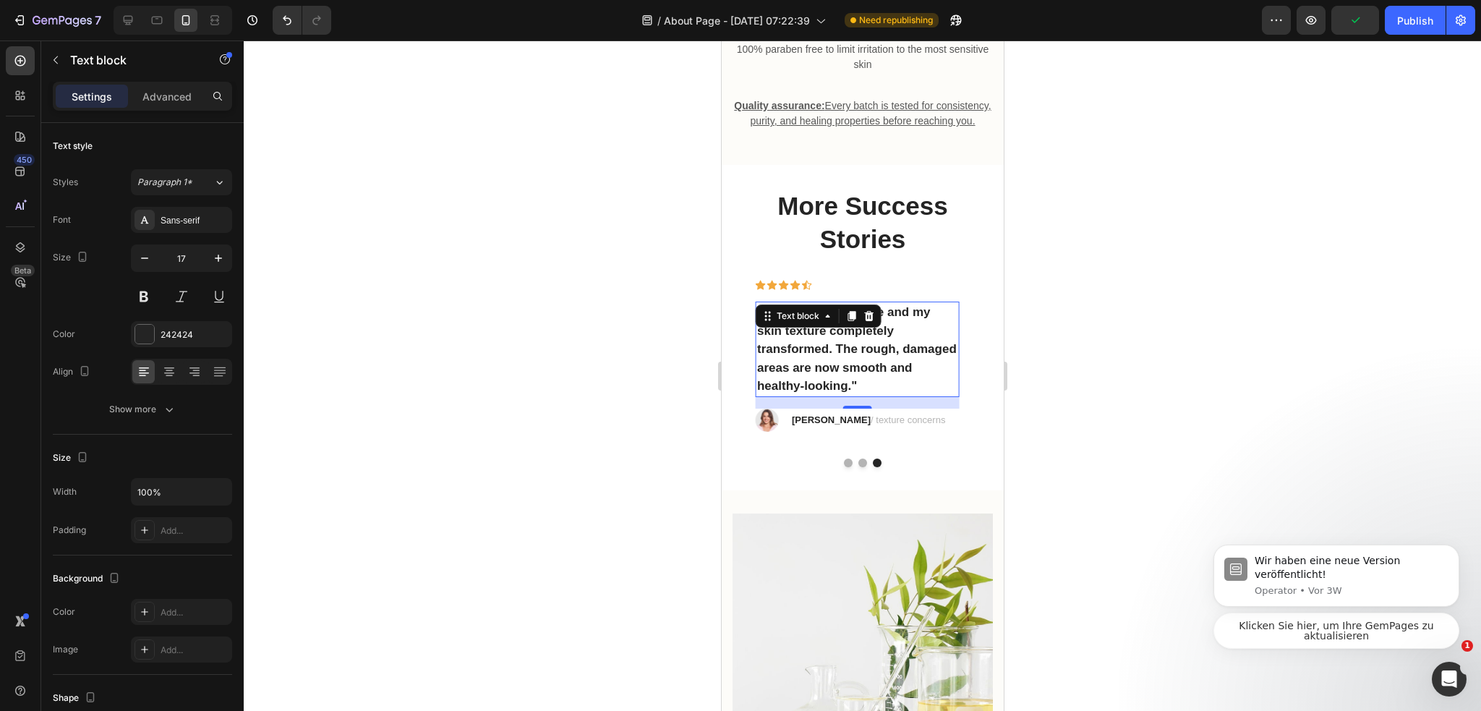
click at [1039, 398] on div at bounding box center [862, 375] width 1237 height 670
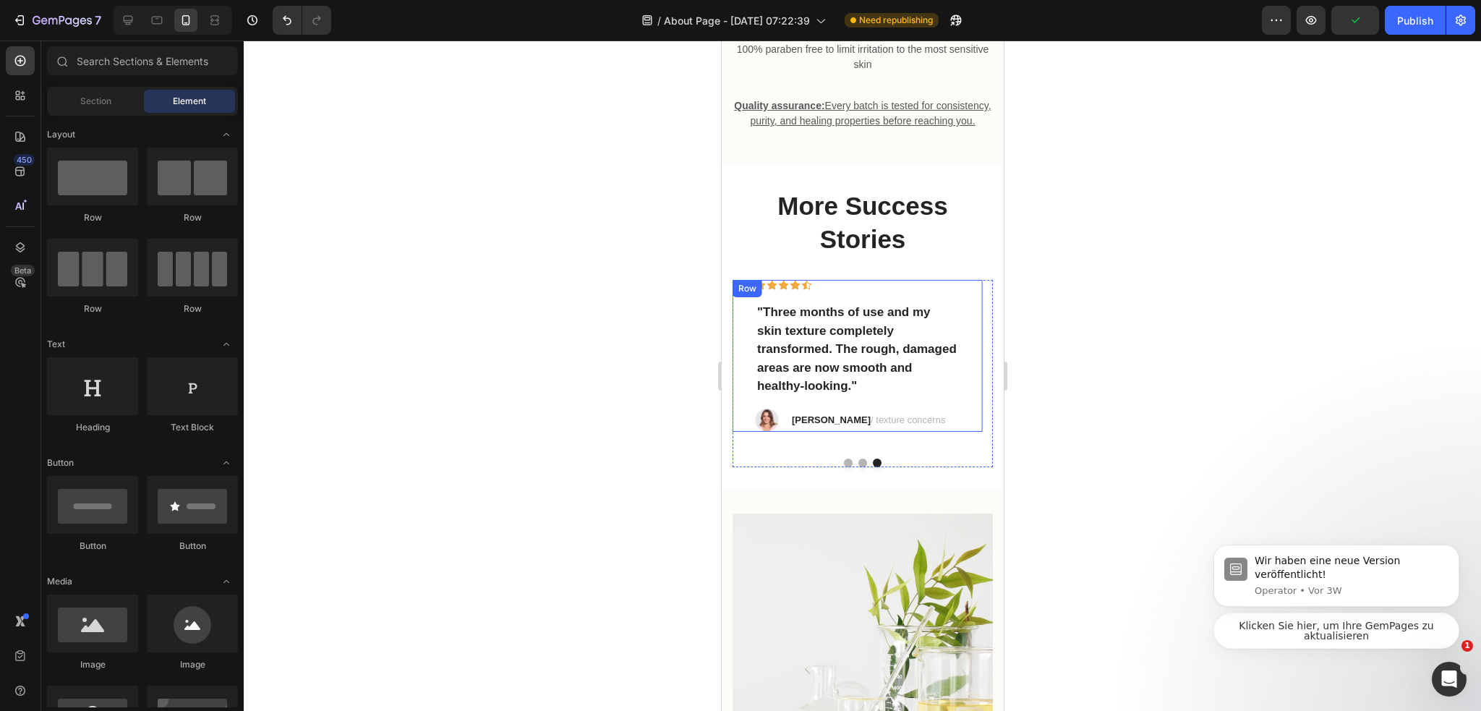
click at [966, 394] on div "Icon Icon Icon Icon Icon Row "Three months of use and my skin texture completel…" at bounding box center [856, 356] width 249 height 152
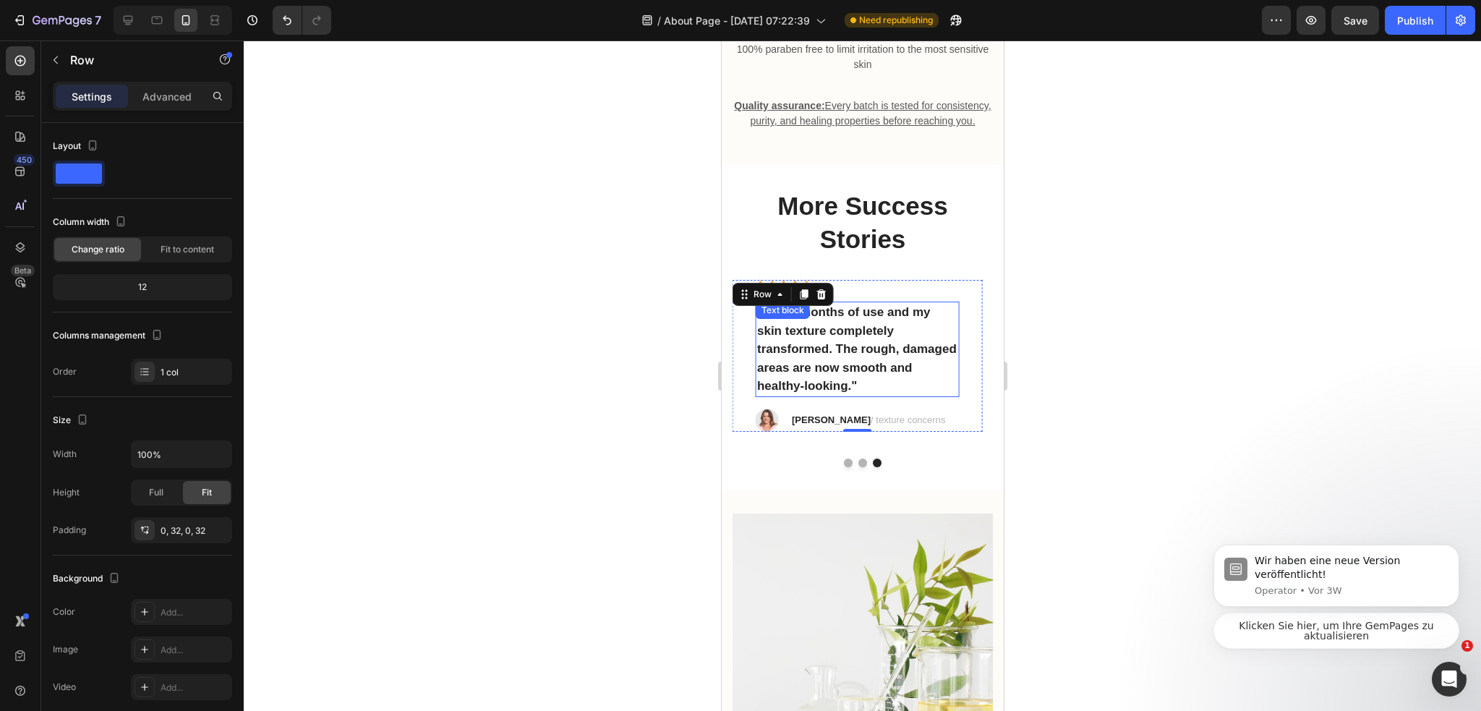
click at [910, 397] on div ""Three months of use and my skin texture completely transformed. The rough, dam…" at bounding box center [856, 348] width 203 height 95
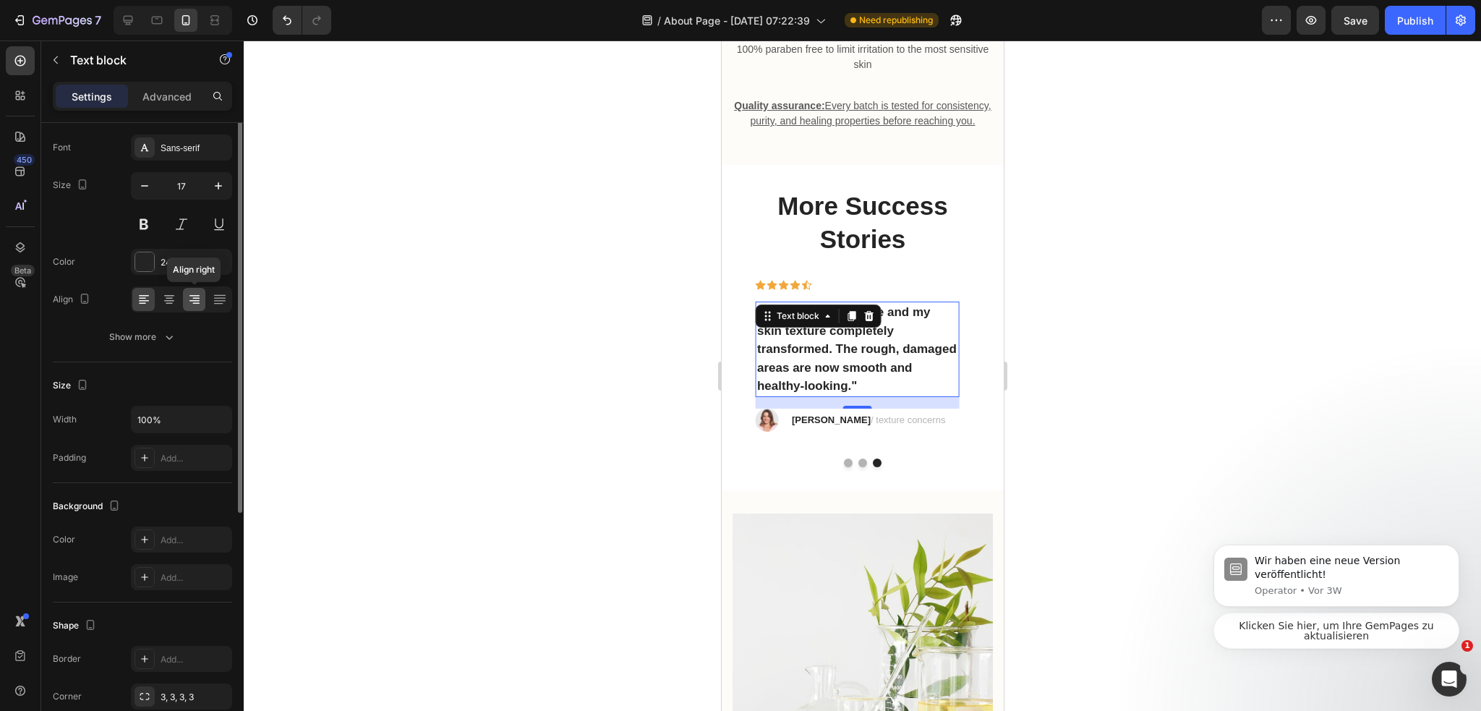
scroll to position [0, 0]
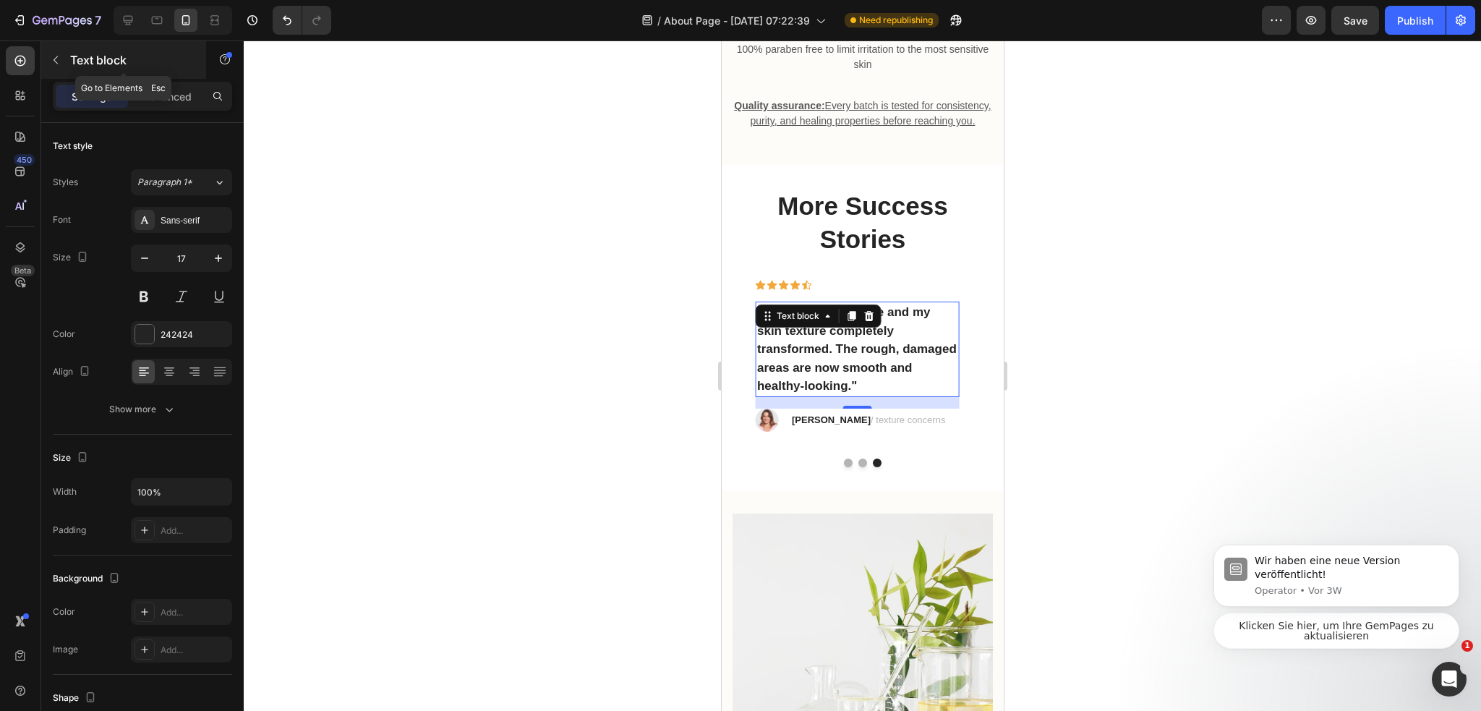
click at [72, 69] on div "Text block" at bounding box center [123, 60] width 165 height 38
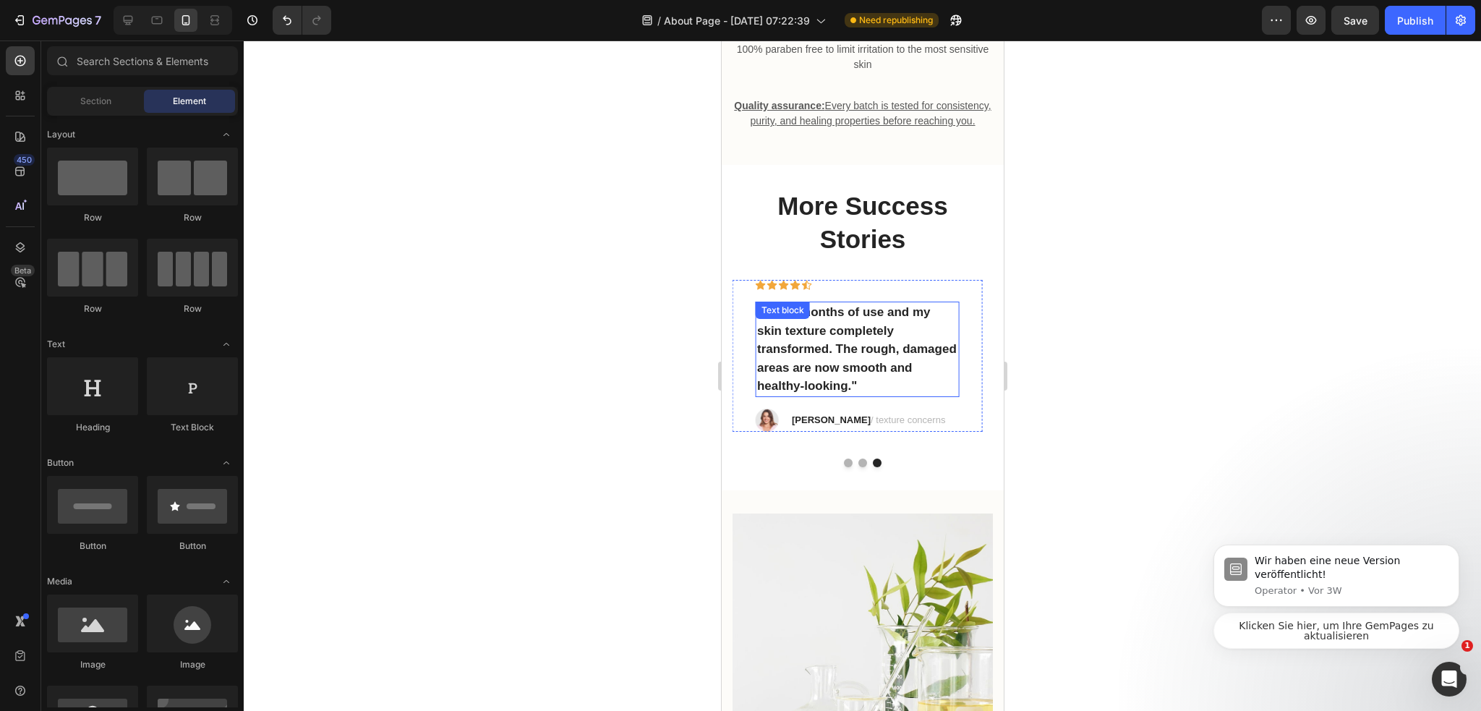
click at [949, 395] on p ""Three months of use and my skin texture completely transformed. The rough, dam…" at bounding box center [856, 349] width 200 height 93
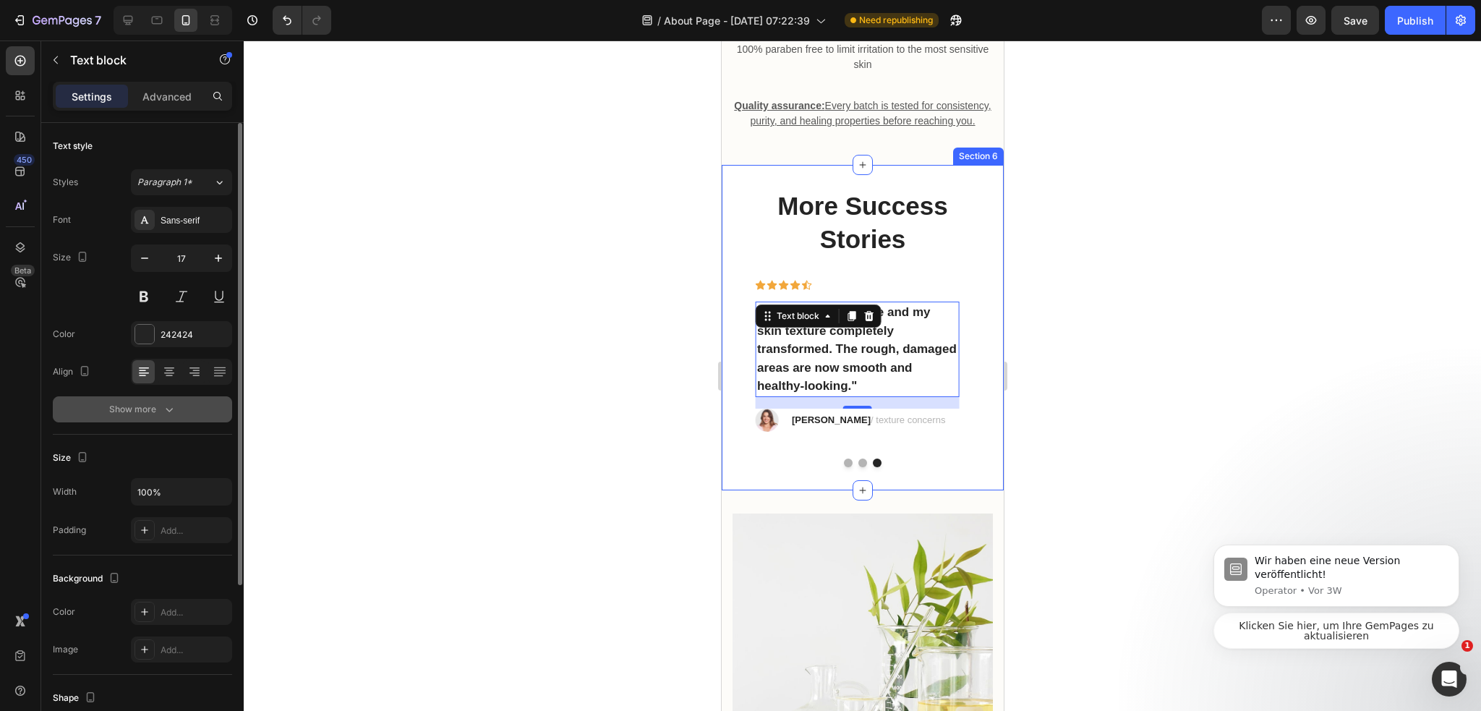
click at [162, 408] on icon "button" at bounding box center [169, 409] width 14 height 14
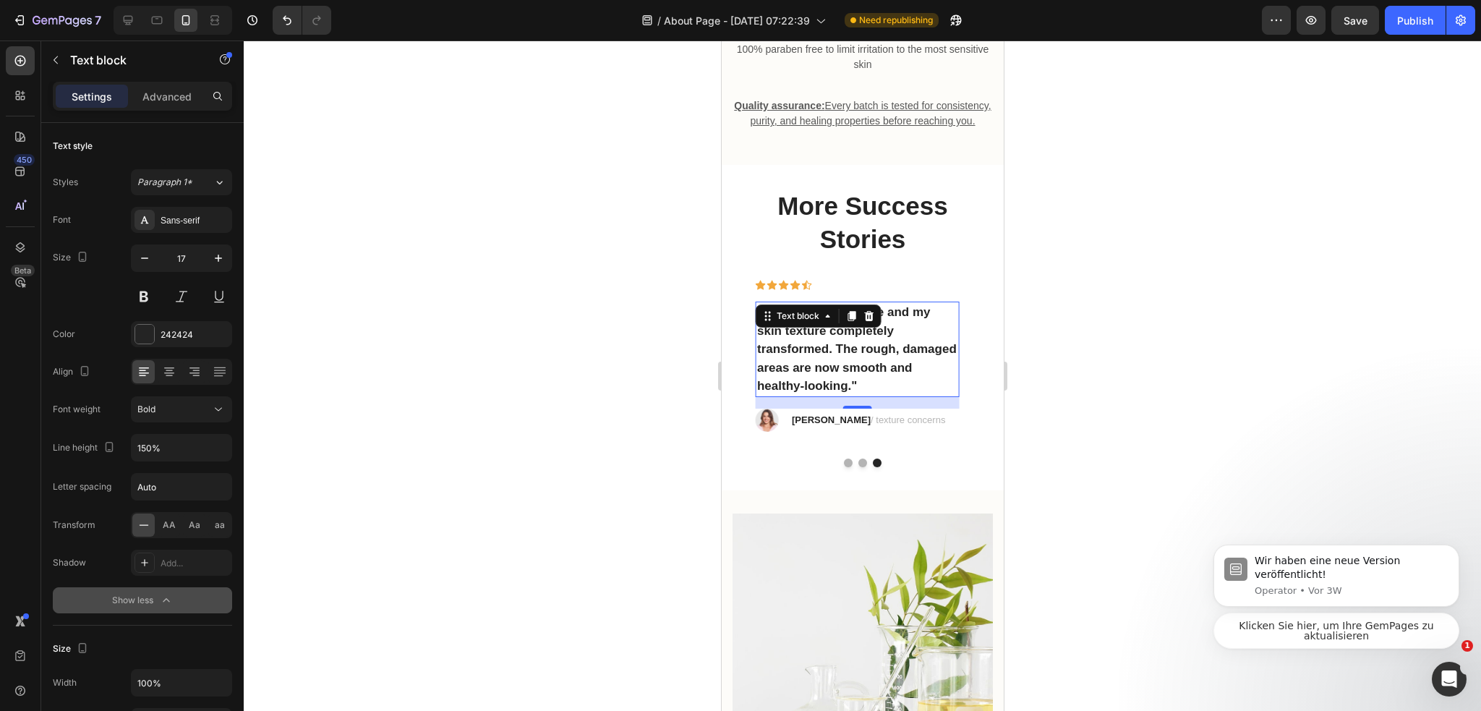
click at [1040, 392] on div at bounding box center [862, 375] width 1237 height 670
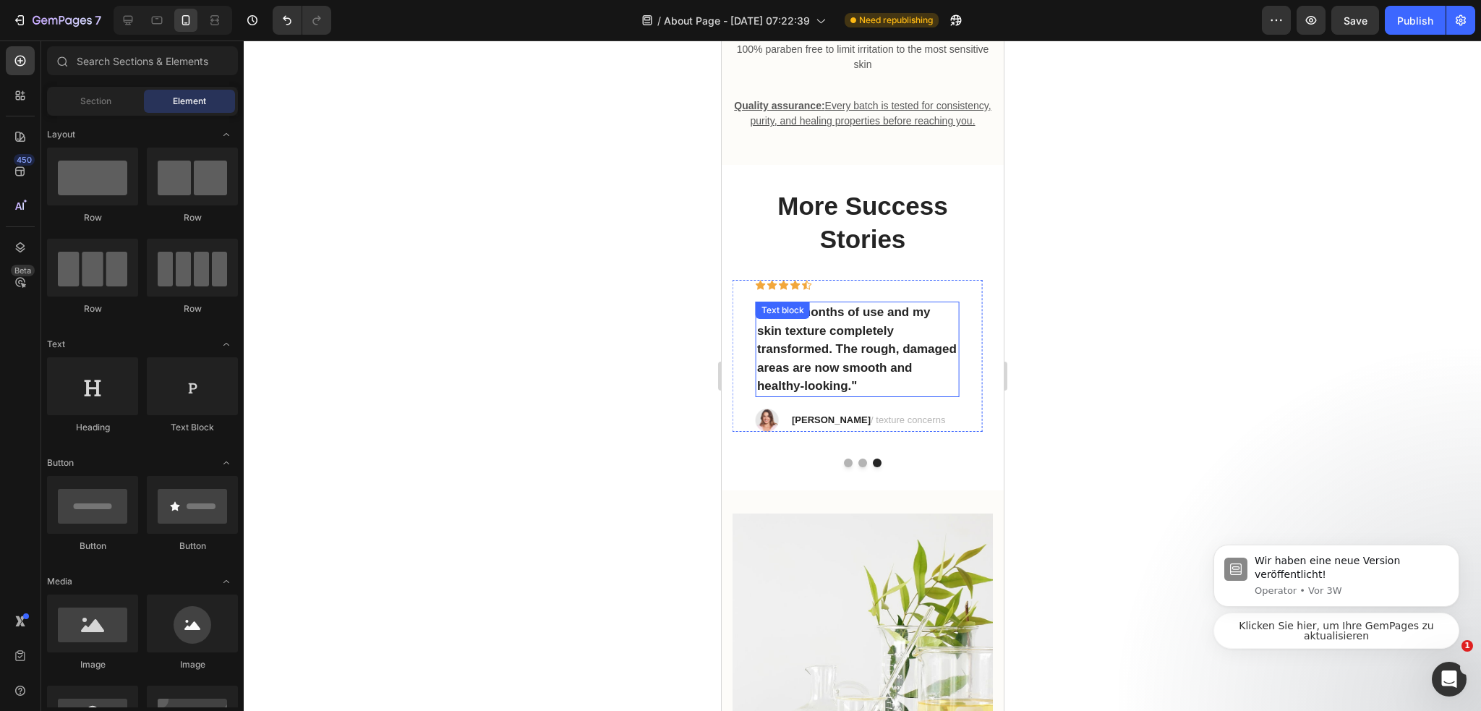
click at [917, 395] on p ""Three months of use and my skin texture completely transformed. The rough, dam…" at bounding box center [856, 349] width 200 height 93
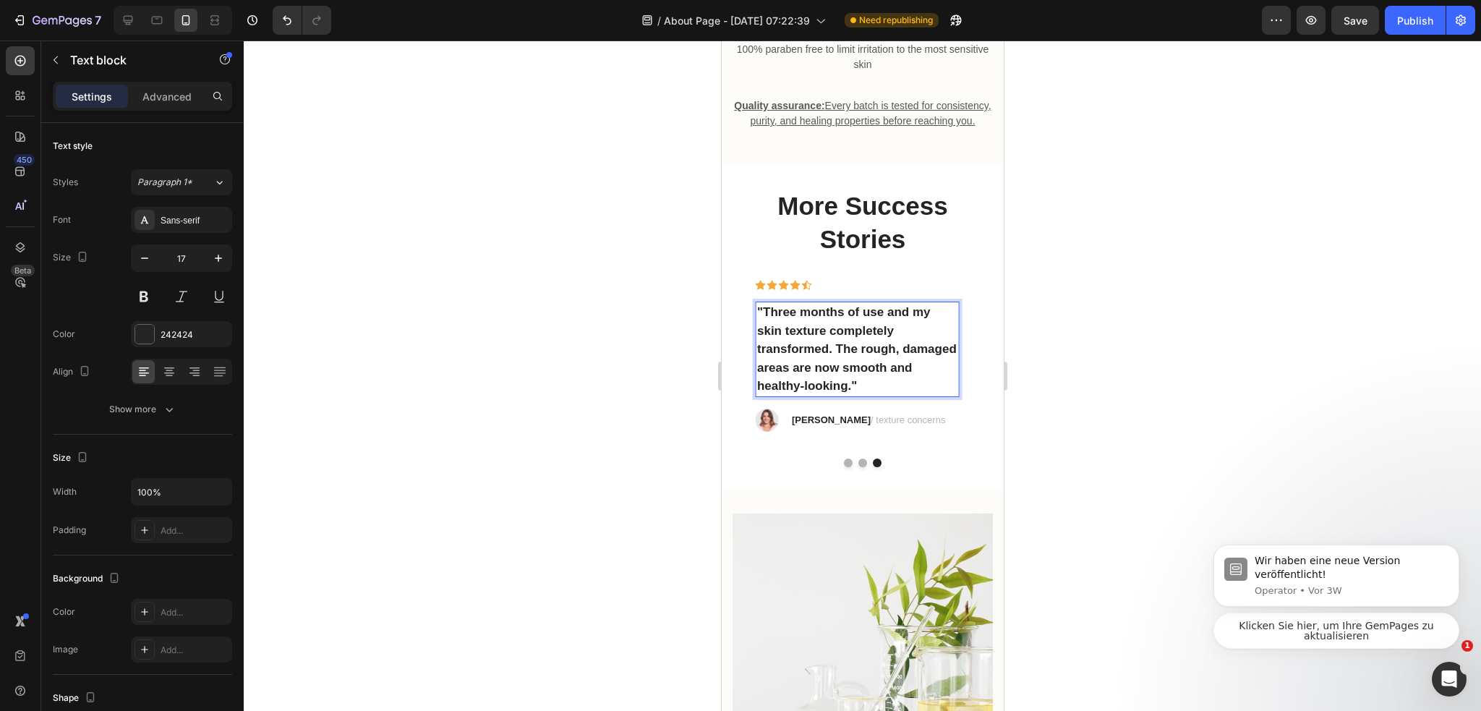
drag, startPoint x: 1072, startPoint y: 417, endPoint x: 1022, endPoint y: 414, distance: 50.0
click at [1073, 418] on div at bounding box center [862, 375] width 1237 height 670
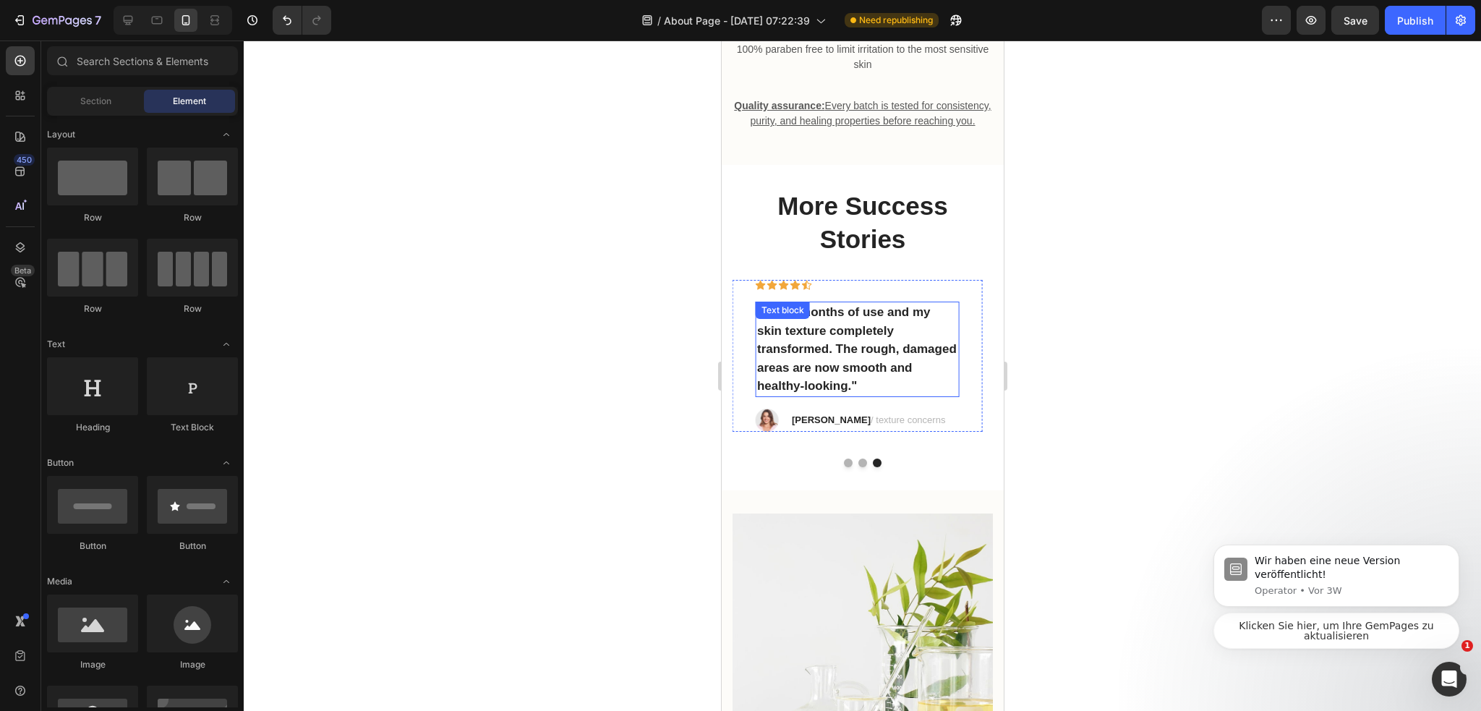
click at [894, 395] on p ""Three months of use and my skin texture completely transformed. The rough, dam…" at bounding box center [856, 349] width 200 height 93
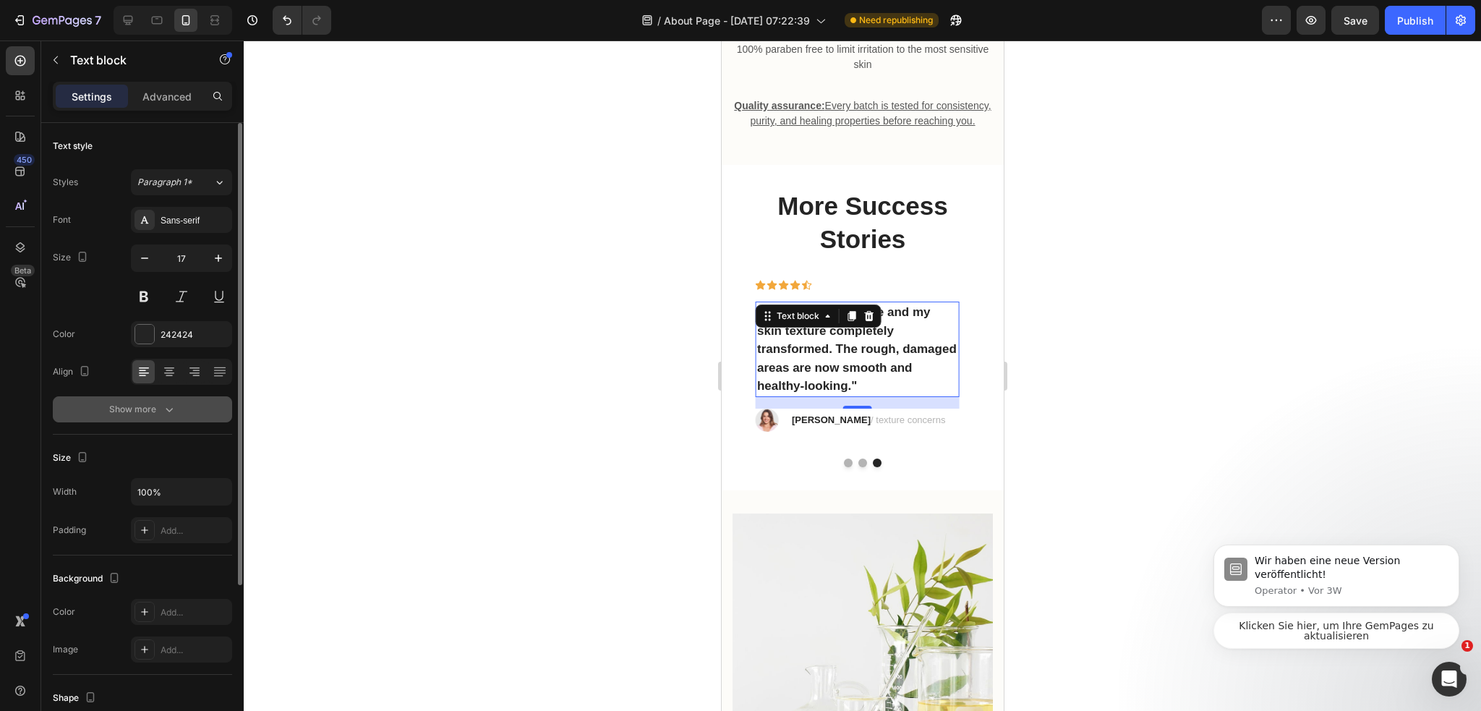
click at [155, 411] on div "Show more" at bounding box center [142, 409] width 67 height 14
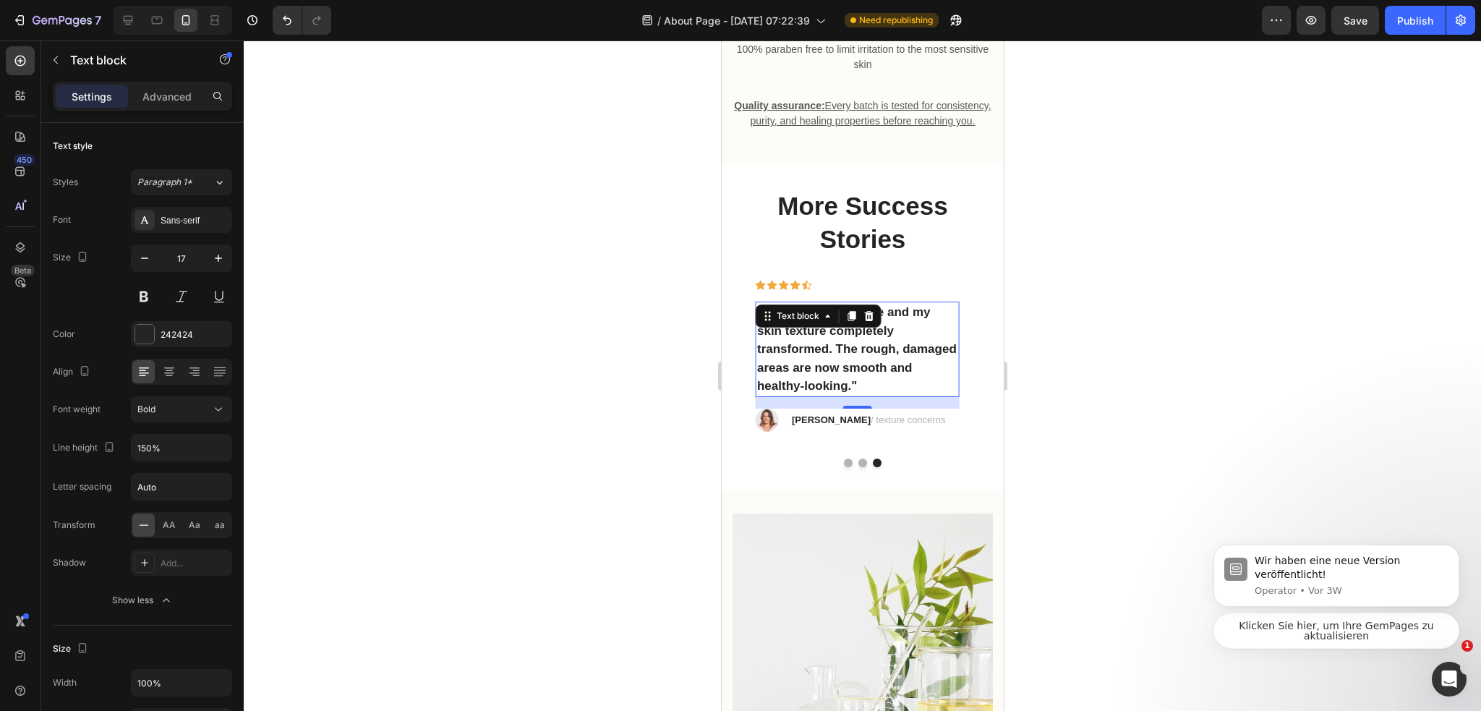
drag, startPoint x: 1089, startPoint y: 415, endPoint x: 1023, endPoint y: 409, distance: 66.0
click at [1081, 415] on div at bounding box center [862, 375] width 1237 height 670
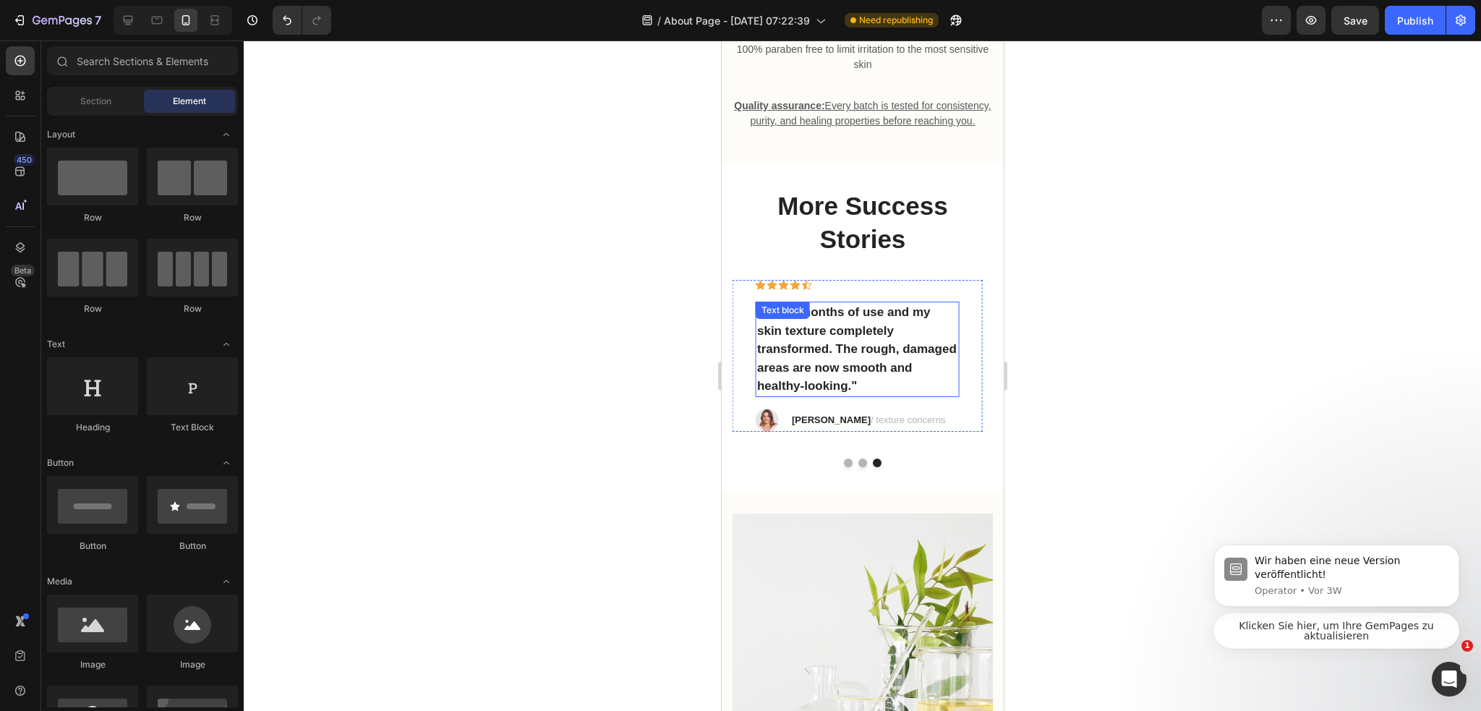
click at [940, 395] on p ""Three months of use and my skin texture completely transformed. The rough, dam…" at bounding box center [856, 349] width 200 height 93
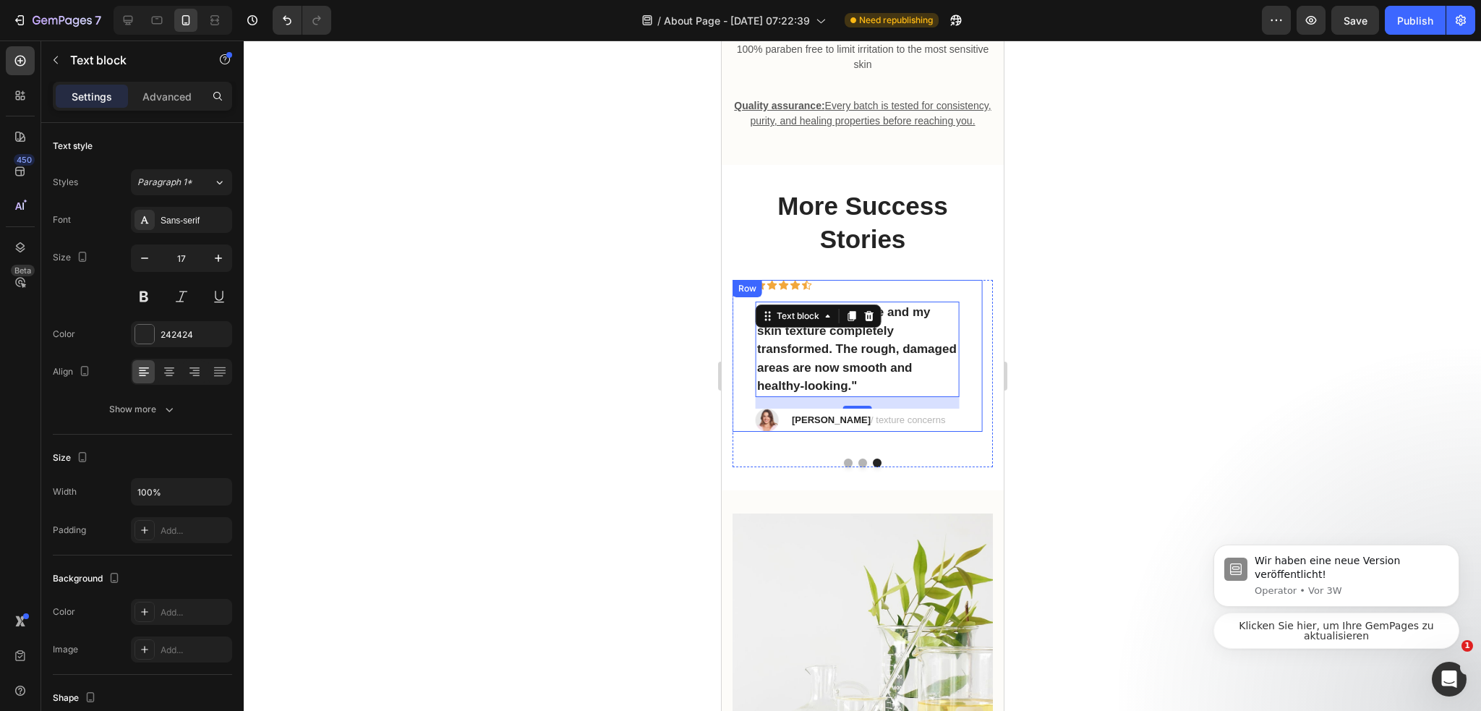
click at [969, 424] on div "Icon Icon Icon Icon Icon Row "Three months of use and my skin texture completel…" at bounding box center [856, 356] width 249 height 152
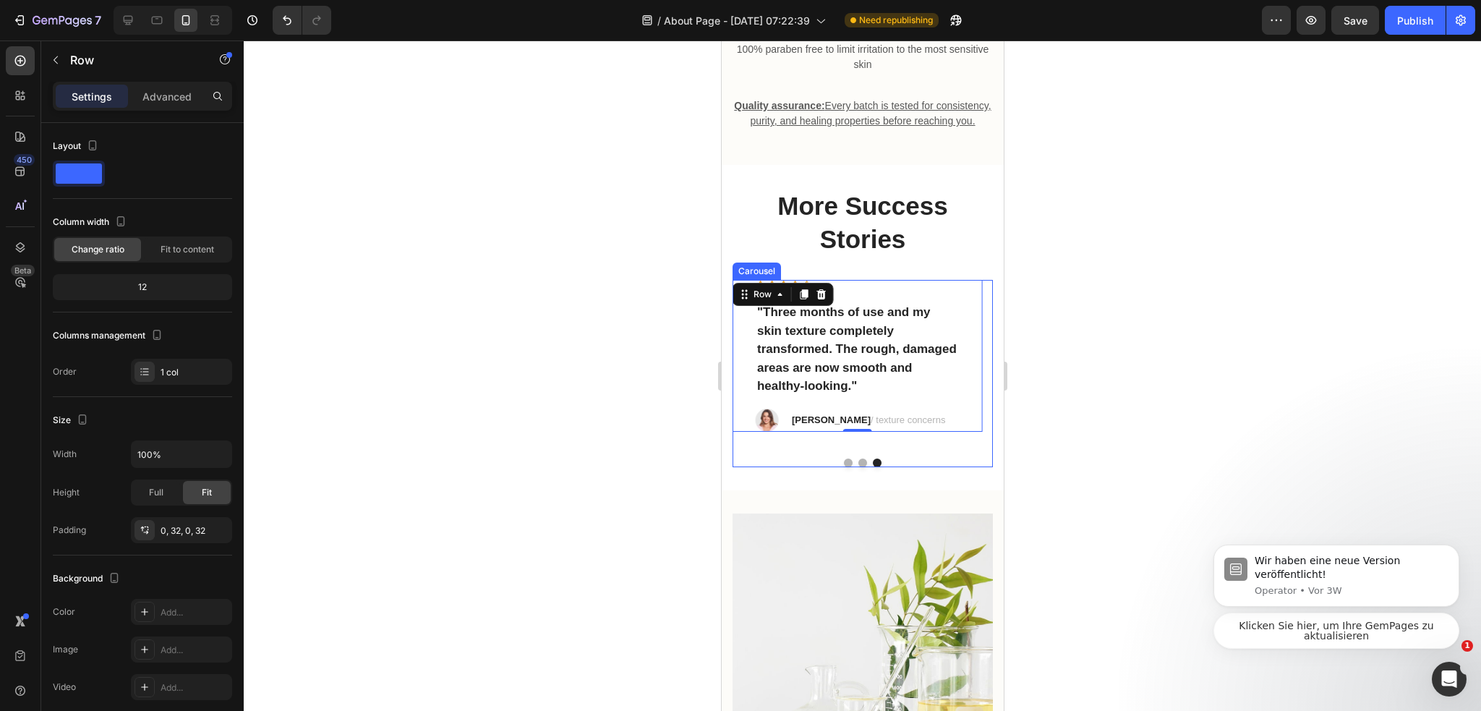
click at [925, 447] on div "Icon Icon Icon Icon Icon Row "Three months of use and my skin texture completel…" at bounding box center [856, 363] width 249 height 167
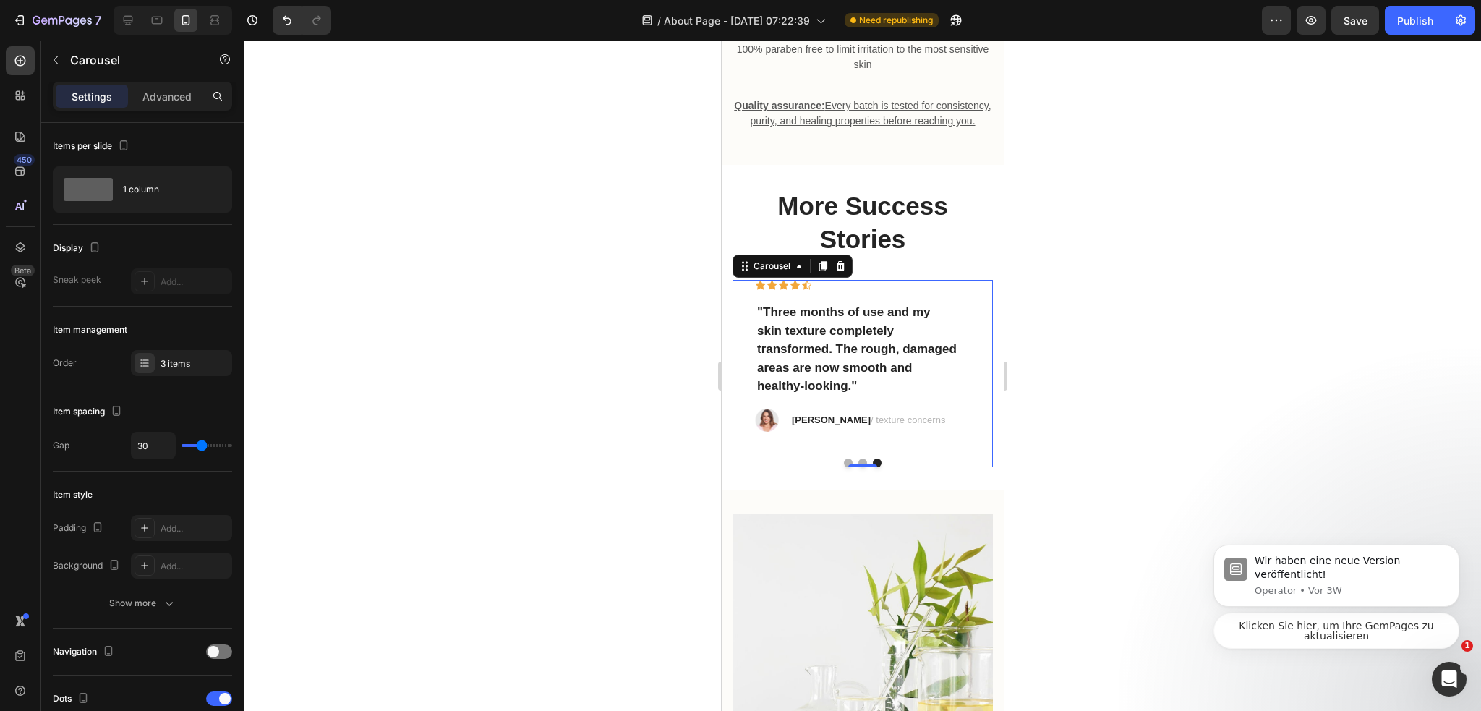
click at [843, 467] on button "Dot" at bounding box center [847, 462] width 9 height 9
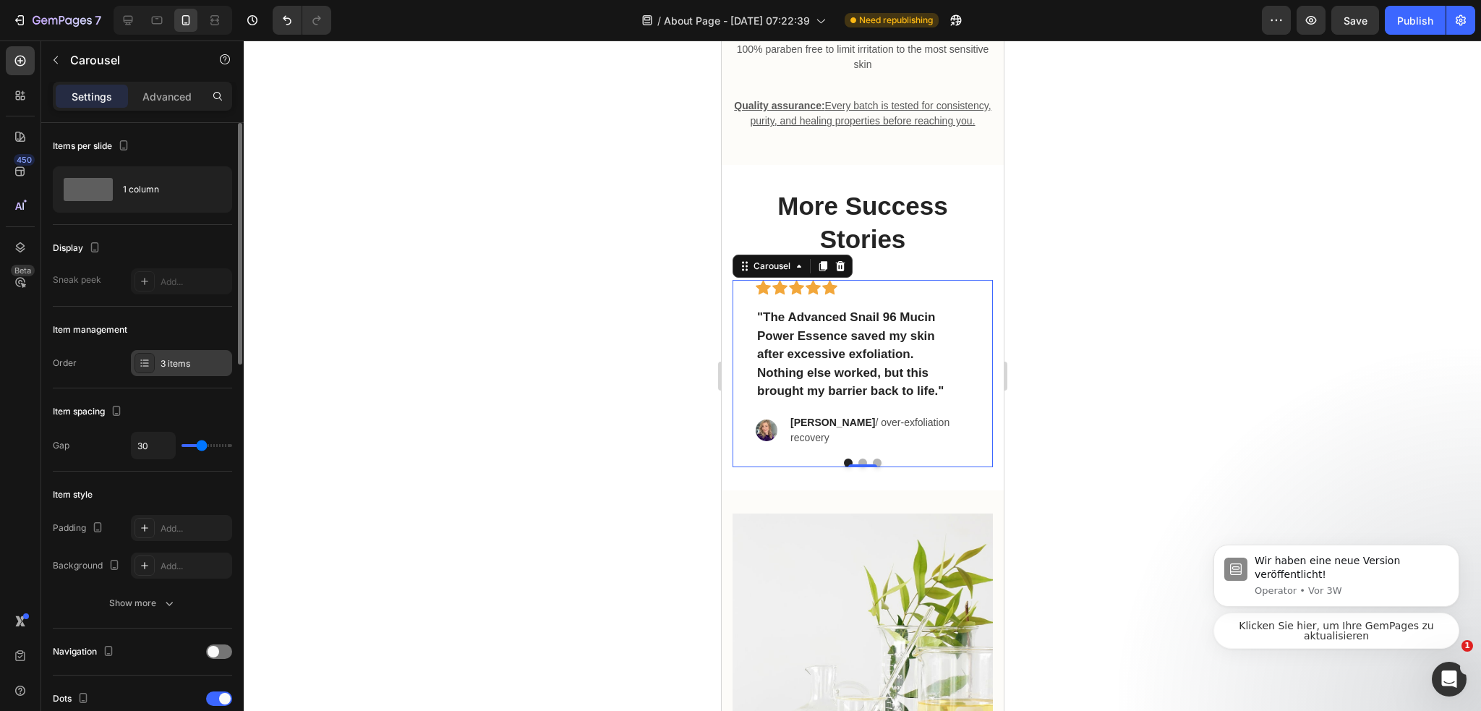
drag, startPoint x: 158, startPoint y: 365, endPoint x: 214, endPoint y: 368, distance: 55.7
click at [159, 367] on div "3 items" at bounding box center [181, 363] width 101 height 26
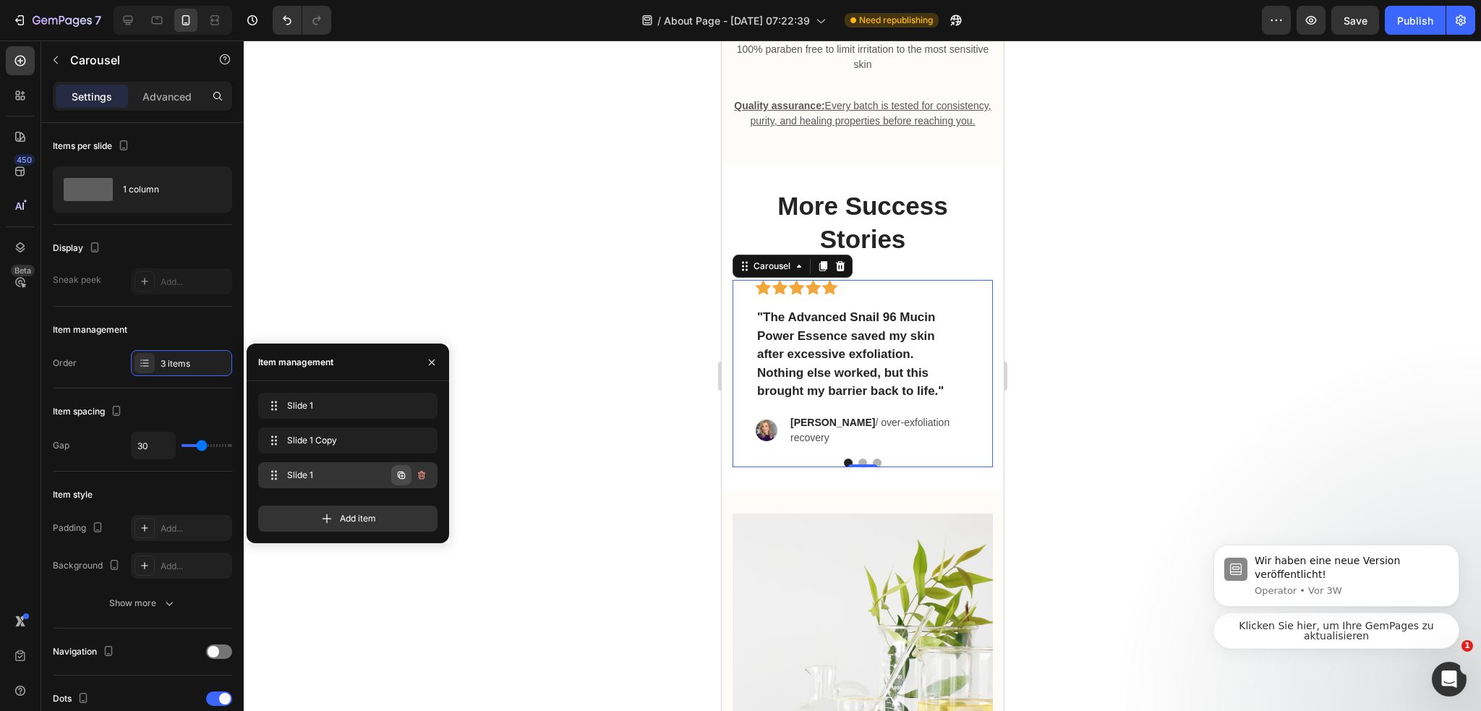
click at [399, 478] on icon "button" at bounding box center [401, 475] width 12 height 12
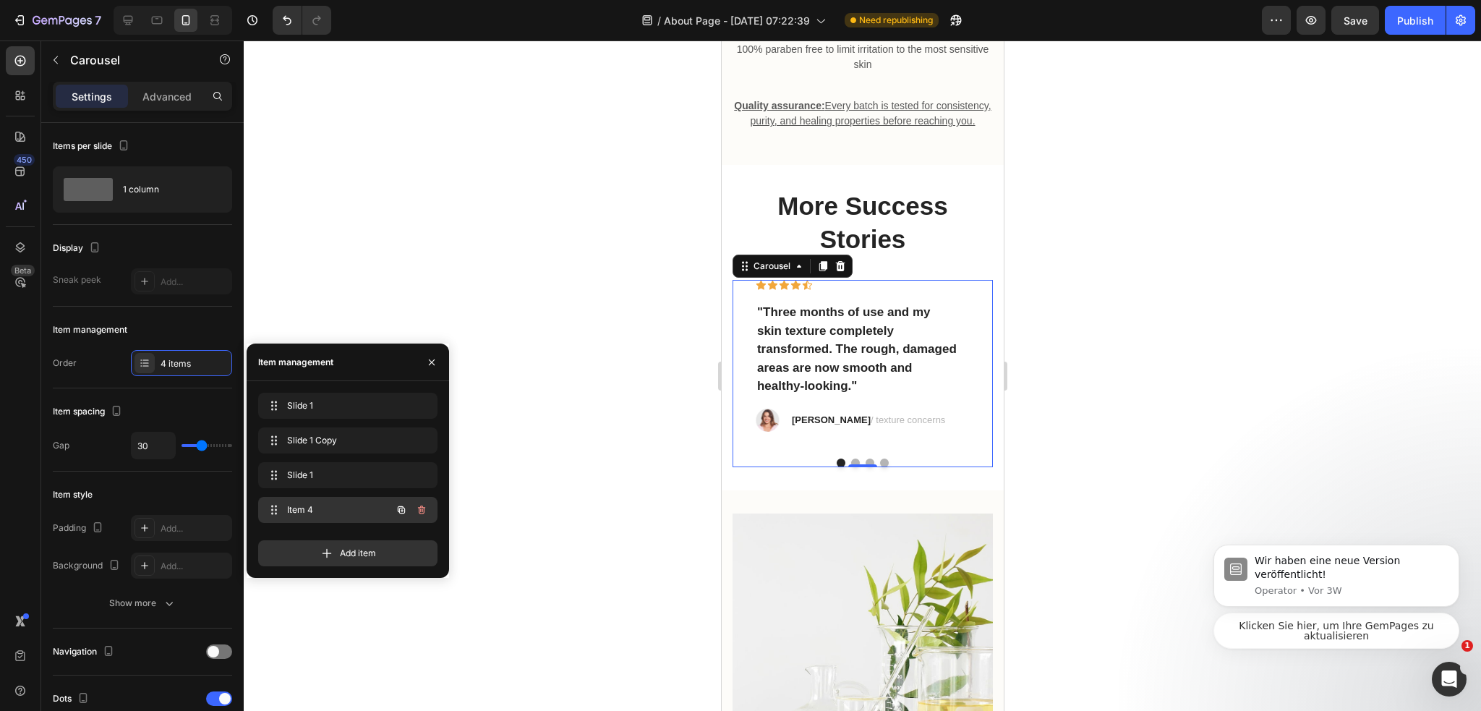
click at [336, 505] on span "Item 4" at bounding box center [328, 509] width 82 height 13
click at [335, 505] on span "Item 4" at bounding box center [328, 509] width 82 height 13
click at [322, 510] on span "Item 4" at bounding box center [337, 509] width 107 height 13
click at [321, 510] on span "Item 4" at bounding box center [337, 509] width 107 height 13
click at [395, 505] on icon "button" at bounding box center [401, 510] width 12 height 12
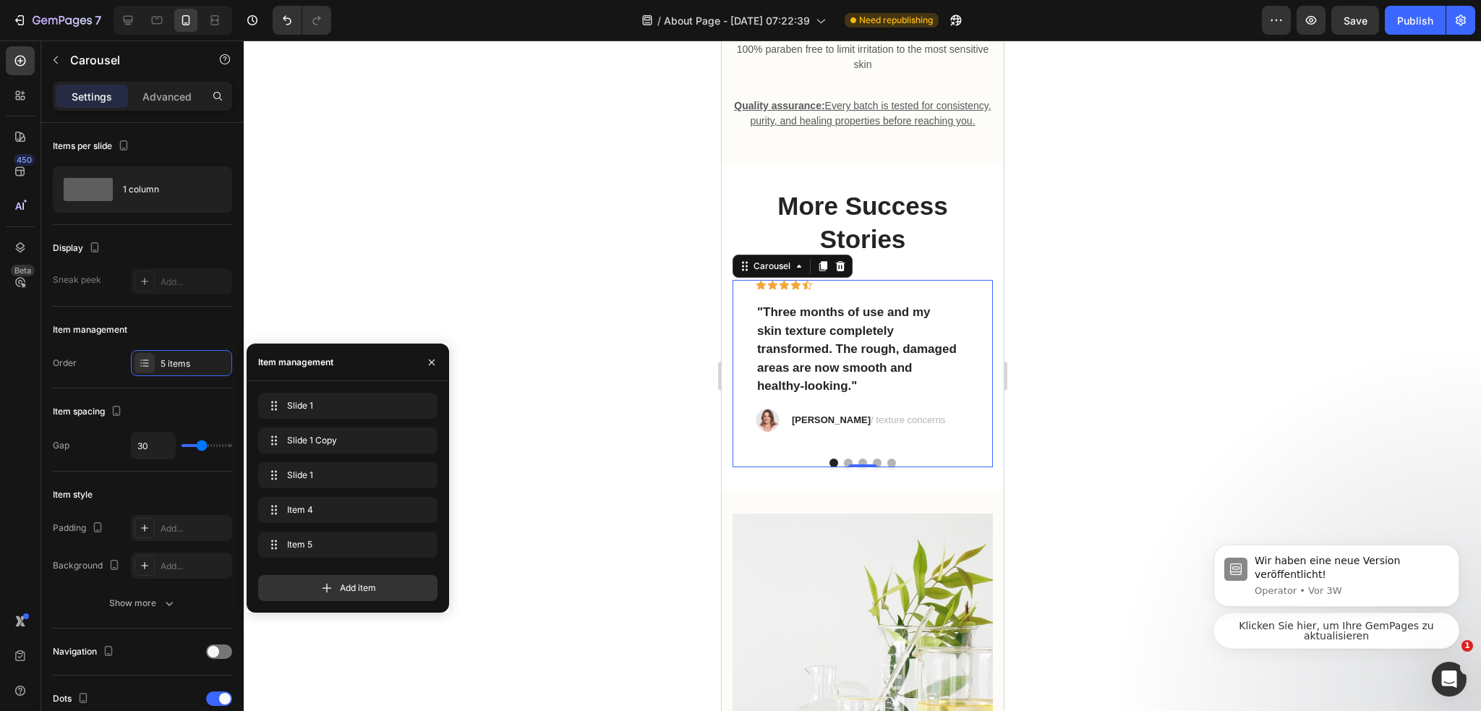
click at [872, 467] on button "Dot" at bounding box center [876, 462] width 9 height 9
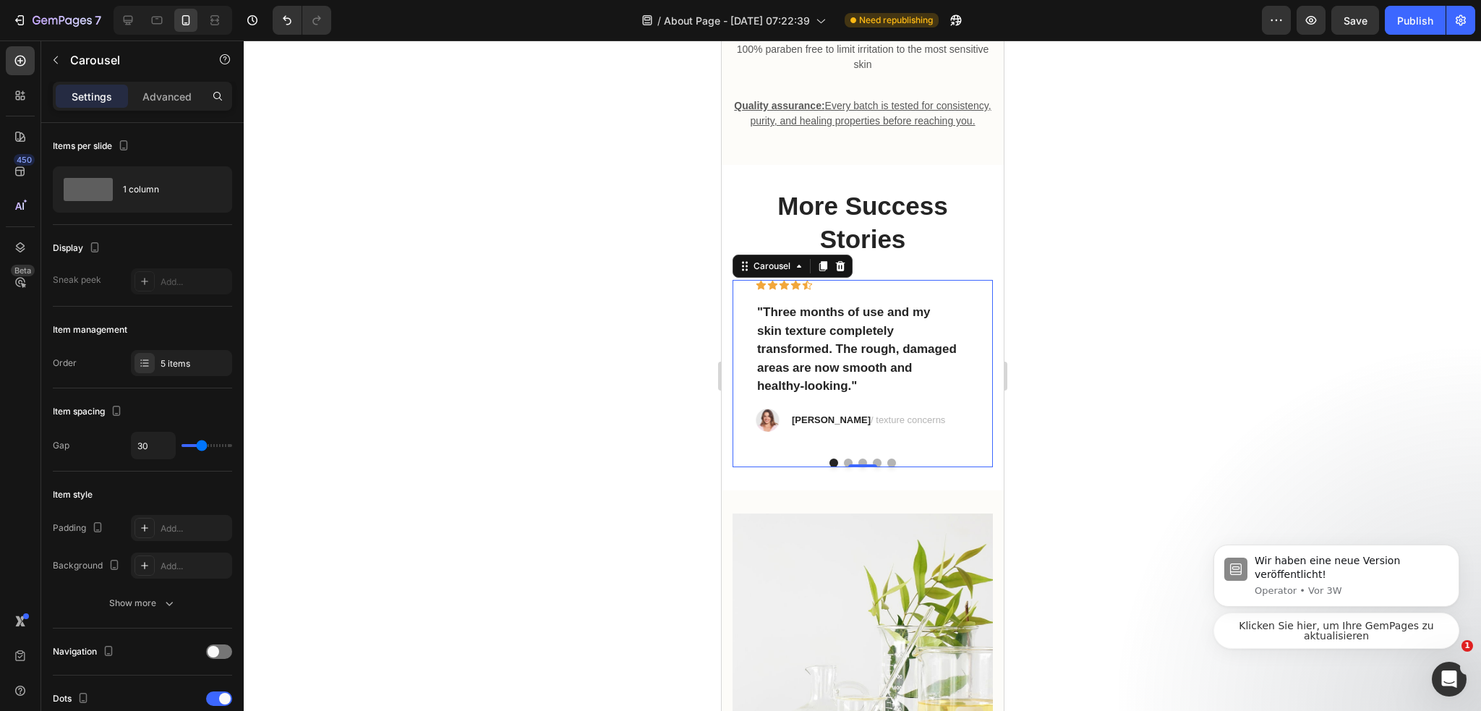
click at [859, 473] on div "0" at bounding box center [861, 467] width 14 height 12
click at [857, 467] on button "Dot" at bounding box center [861, 462] width 9 height 9
click at [860, 467] on button "Dot" at bounding box center [861, 462] width 9 height 9
click at [875, 467] on div at bounding box center [862, 462] width 260 height 9
click at [873, 467] on button "Dot" at bounding box center [876, 462] width 9 height 9
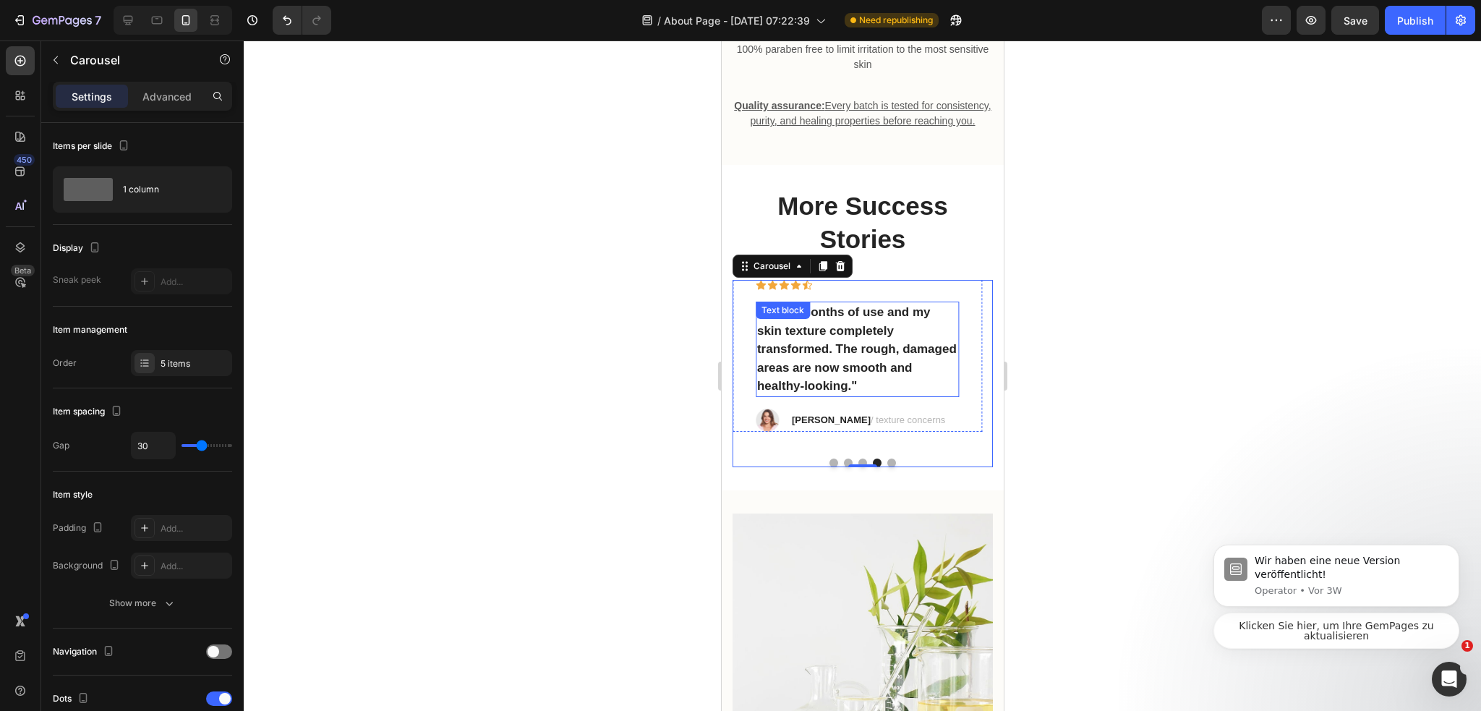
click at [907, 382] on p ""Three months of use and my skin texture completely transformed. The rough, dam…" at bounding box center [856, 349] width 200 height 93
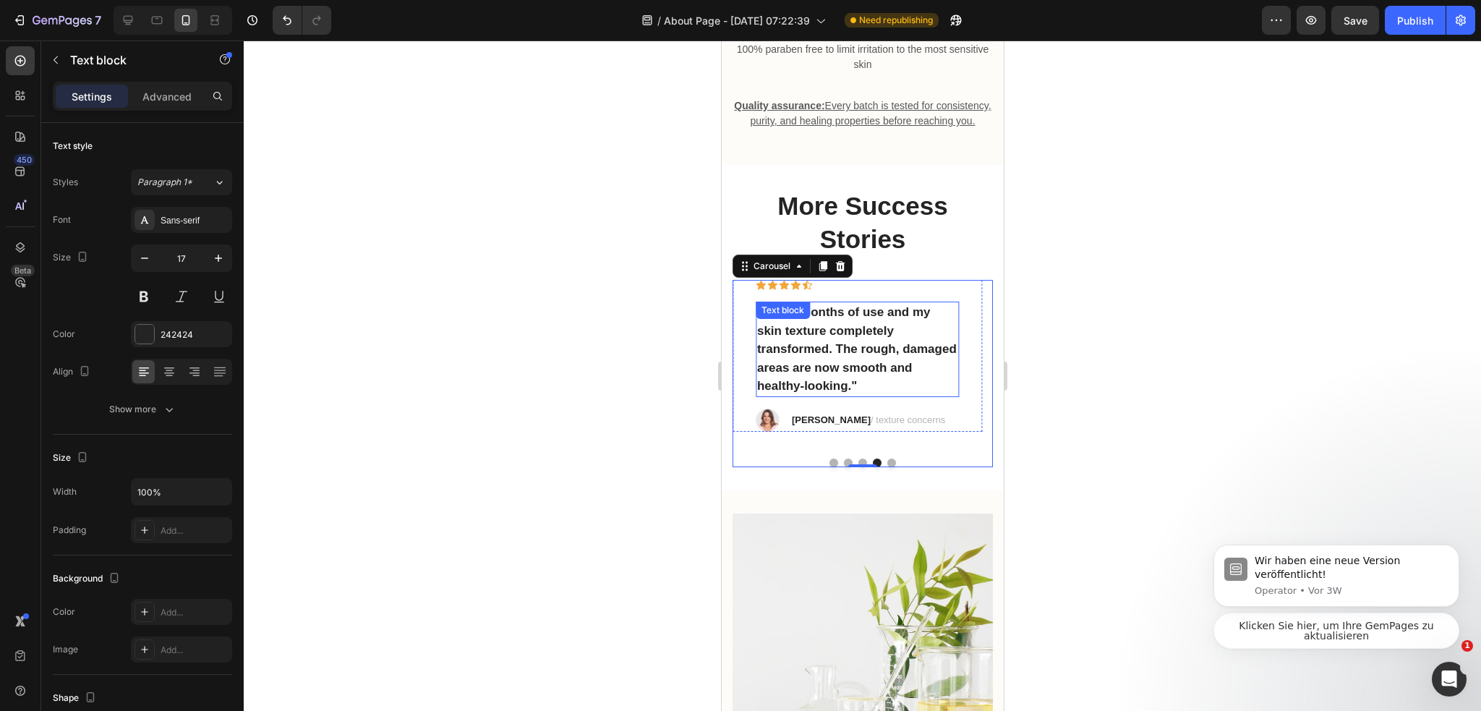
click at [907, 382] on p ""Three months of use and my skin texture completely transformed. The rough, dam…" at bounding box center [856, 349] width 200 height 93
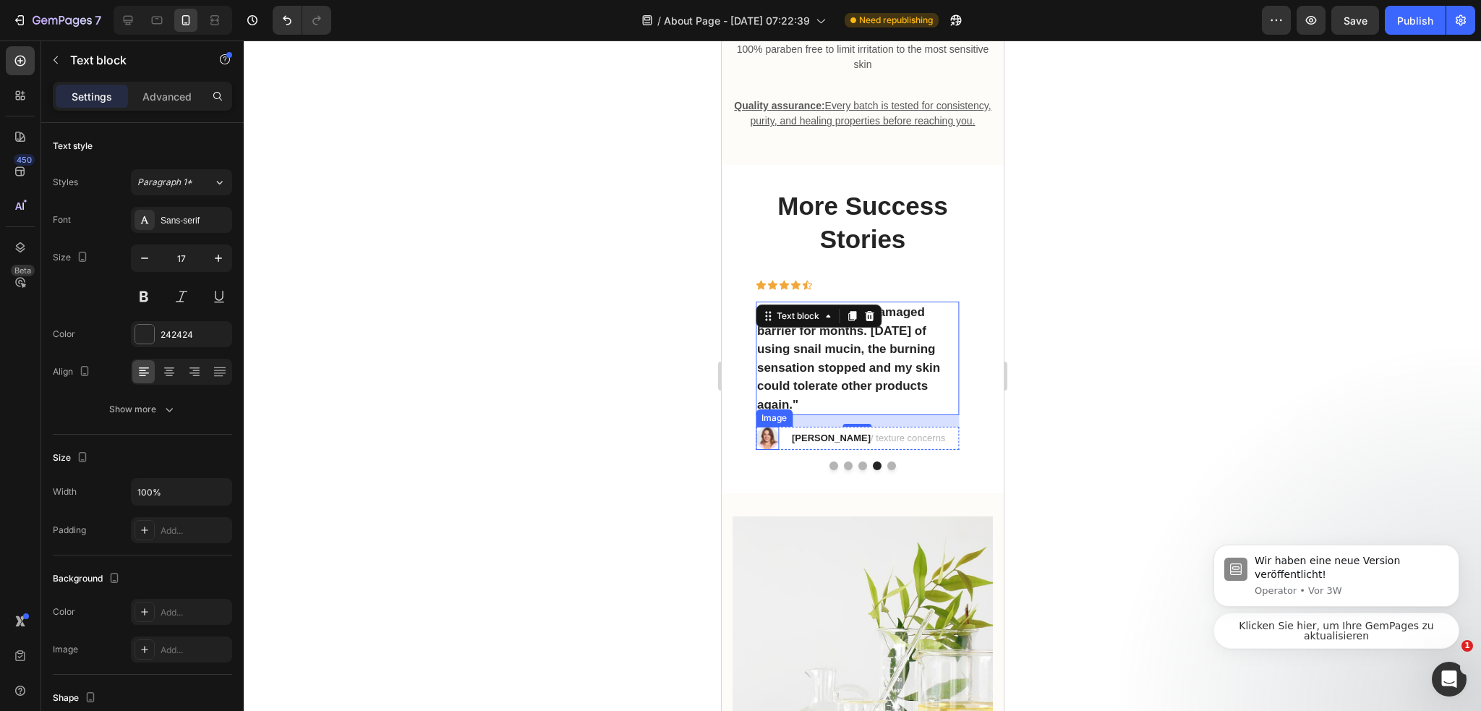
click at [773, 450] on img at bounding box center [766, 438] width 23 height 23
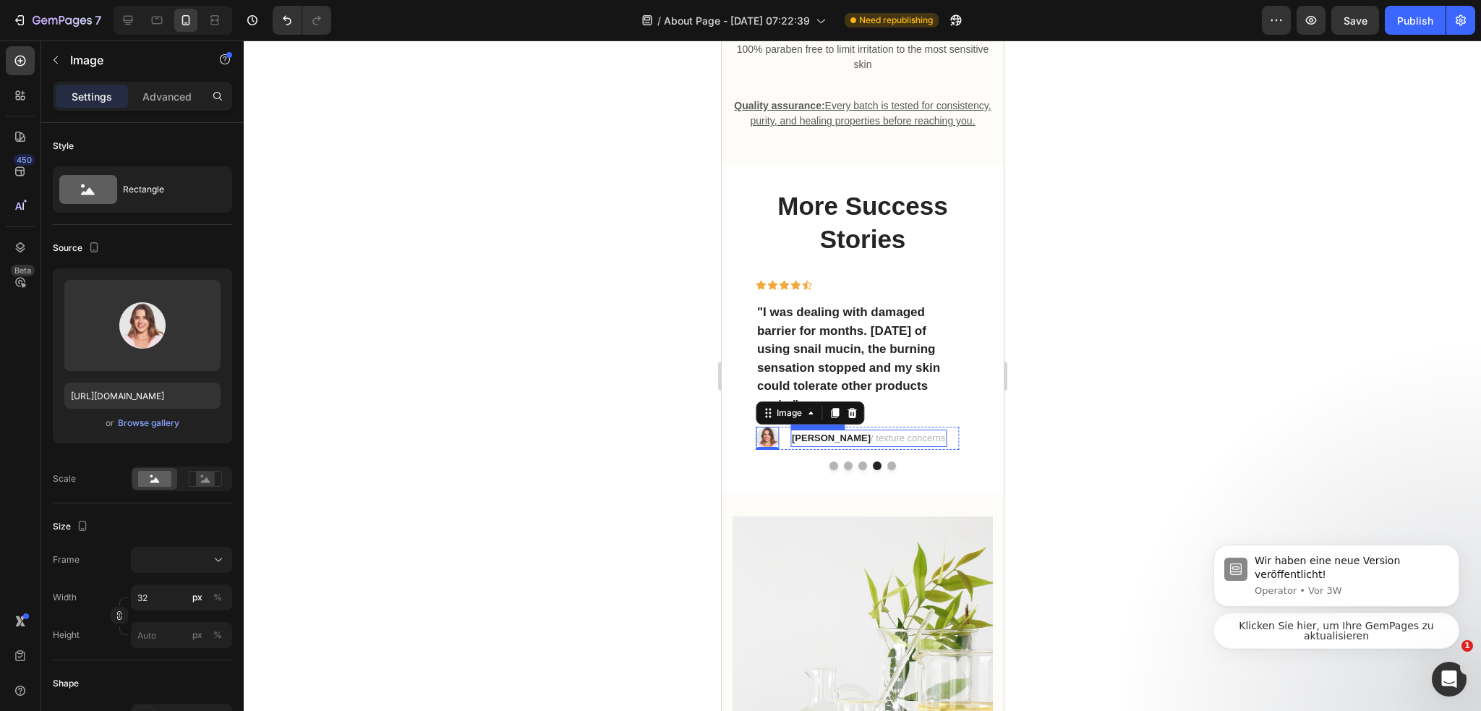
click at [817, 443] on strong "[PERSON_NAME]" at bounding box center [830, 437] width 79 height 11
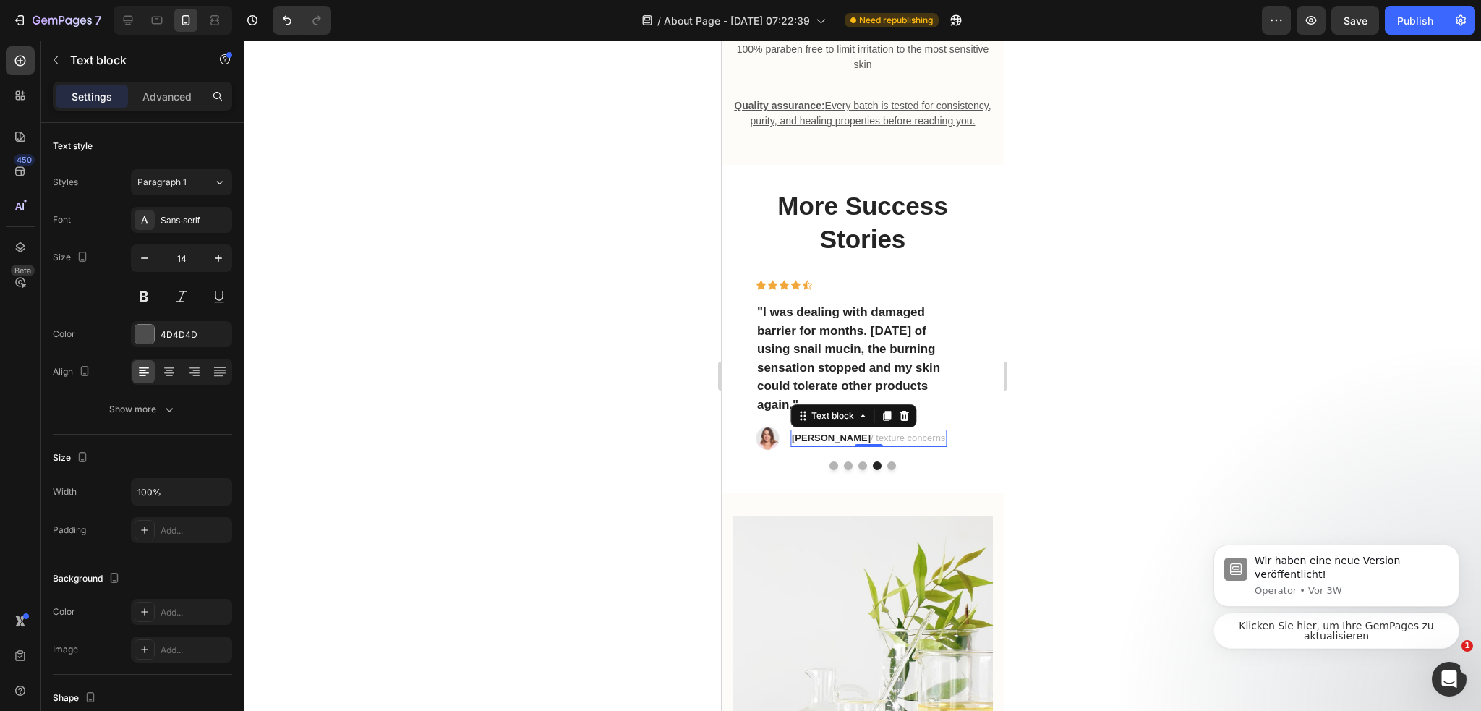
click at [799, 443] on strong "[PERSON_NAME]" at bounding box center [830, 437] width 79 height 11
drag, startPoint x: 792, startPoint y: 464, endPoint x: 828, endPoint y: 468, distance: 36.3
click at [828, 445] on p "Kevin L. / texture concerns" at bounding box center [867, 438] width 153 height 14
click at [884, 445] on p "Lisa S. / texture concerns" at bounding box center [867, 438] width 153 height 14
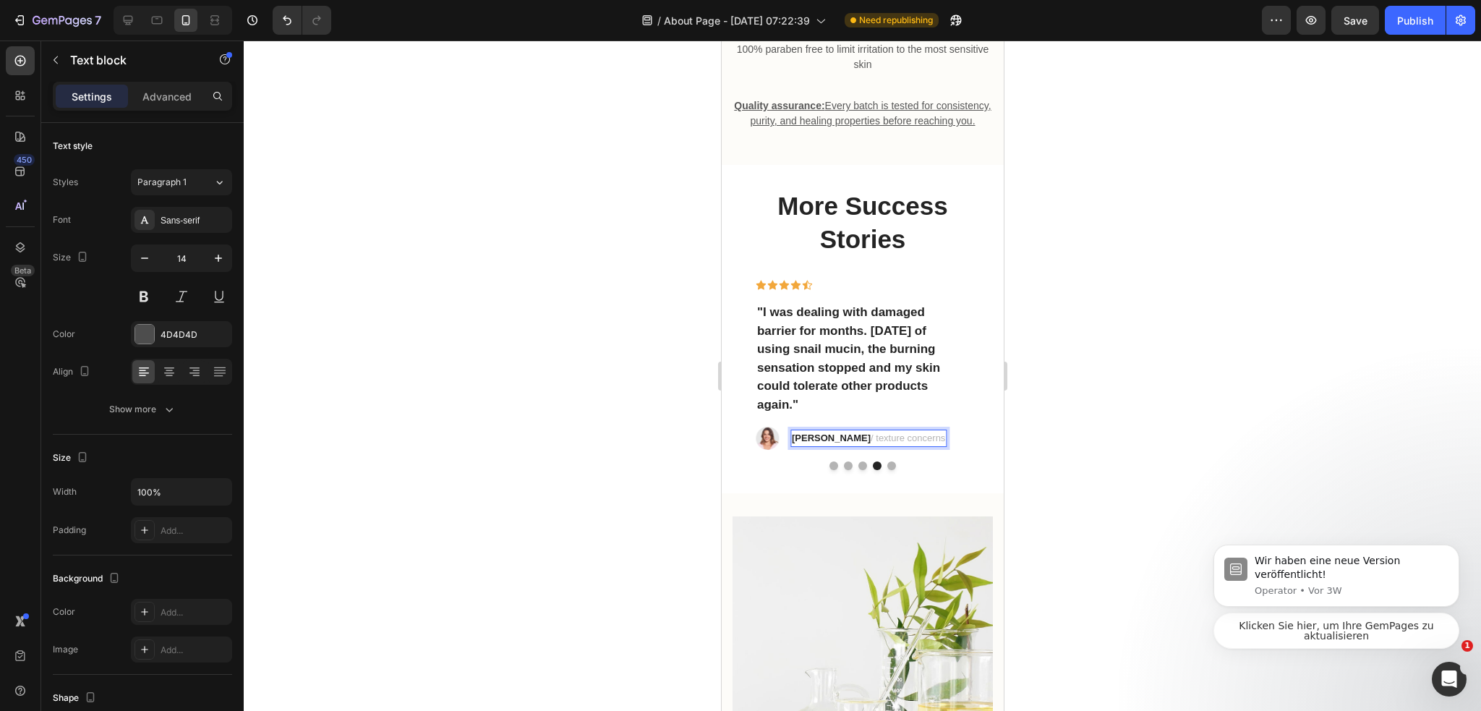
click at [842, 445] on p "Lisa S. / texture concerns" at bounding box center [867, 438] width 153 height 14
drag, startPoint x: 830, startPoint y: 461, endPoint x: 897, endPoint y: 465, distance: 67.3
click at [897, 445] on p "Lisa S. / texture concerns" at bounding box center [867, 438] width 153 height 14
click at [1041, 471] on div at bounding box center [862, 375] width 1237 height 670
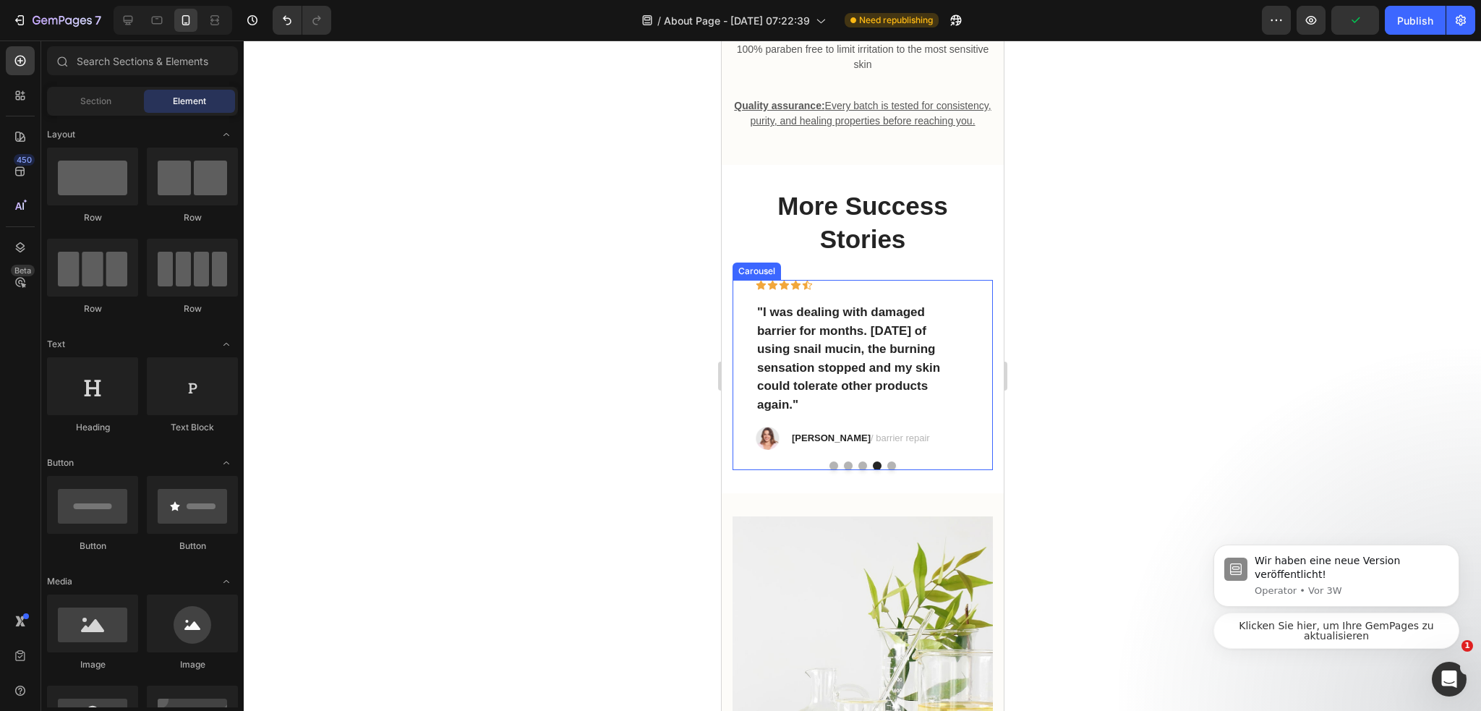
click at [888, 470] on button "Dot" at bounding box center [890, 465] width 9 height 9
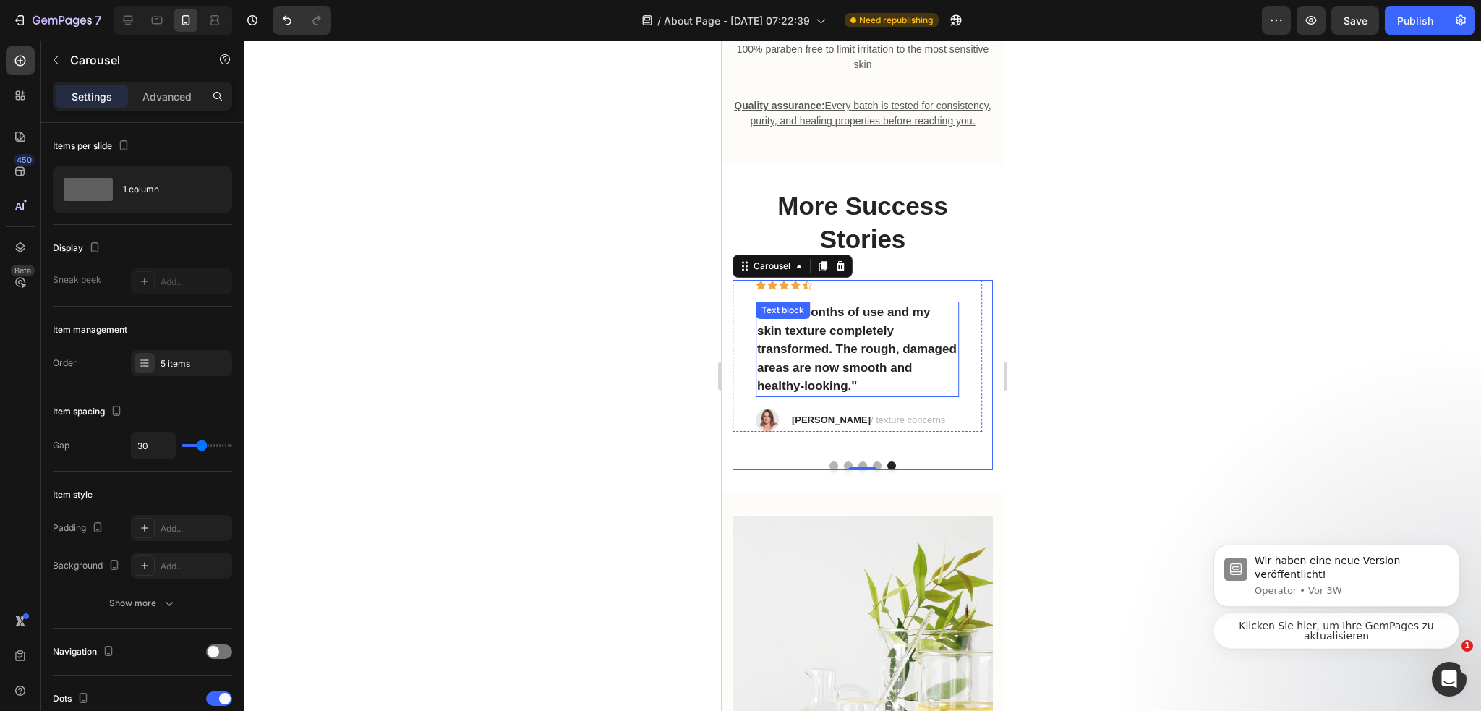
click at [834, 369] on p ""Three months of use and my skin texture completely transformed. The rough, dam…" at bounding box center [856, 349] width 200 height 93
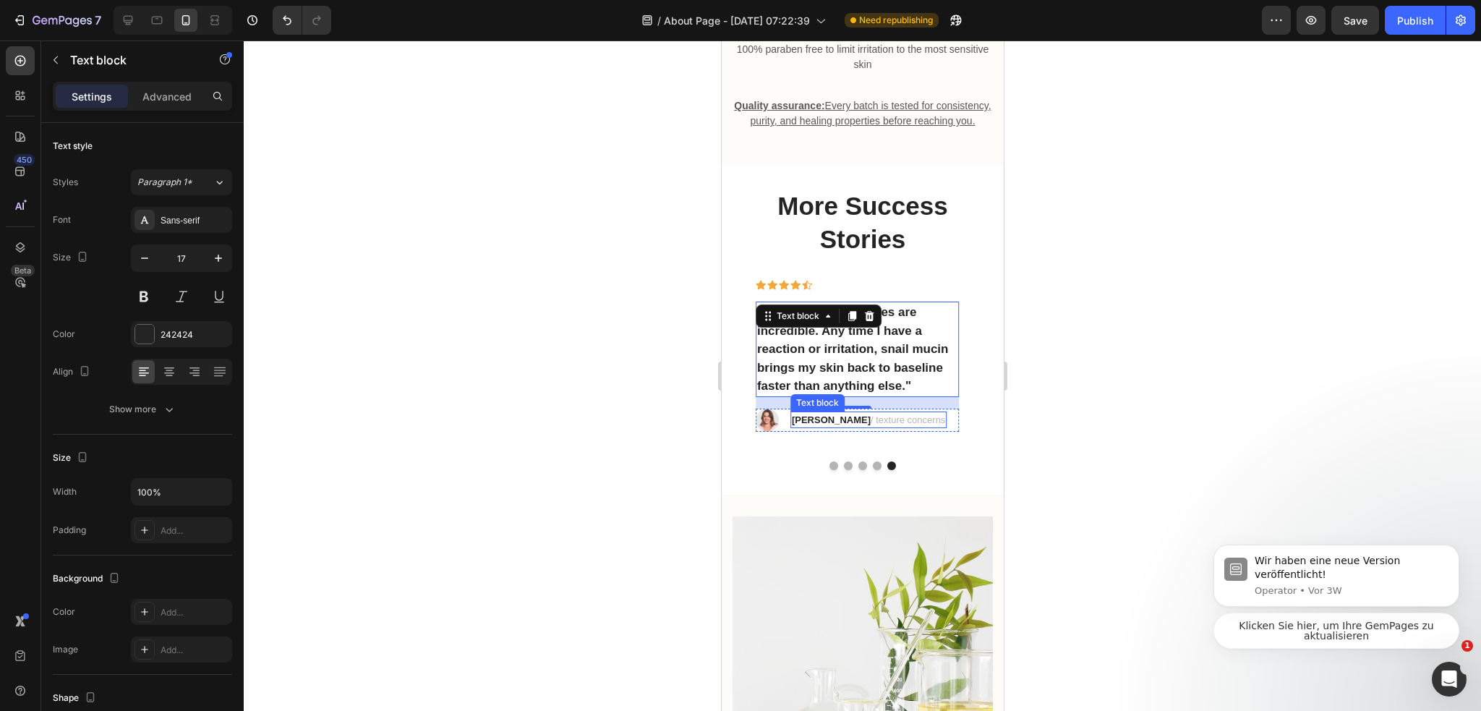
click at [799, 425] on strong "[PERSON_NAME]" at bounding box center [830, 419] width 79 height 11
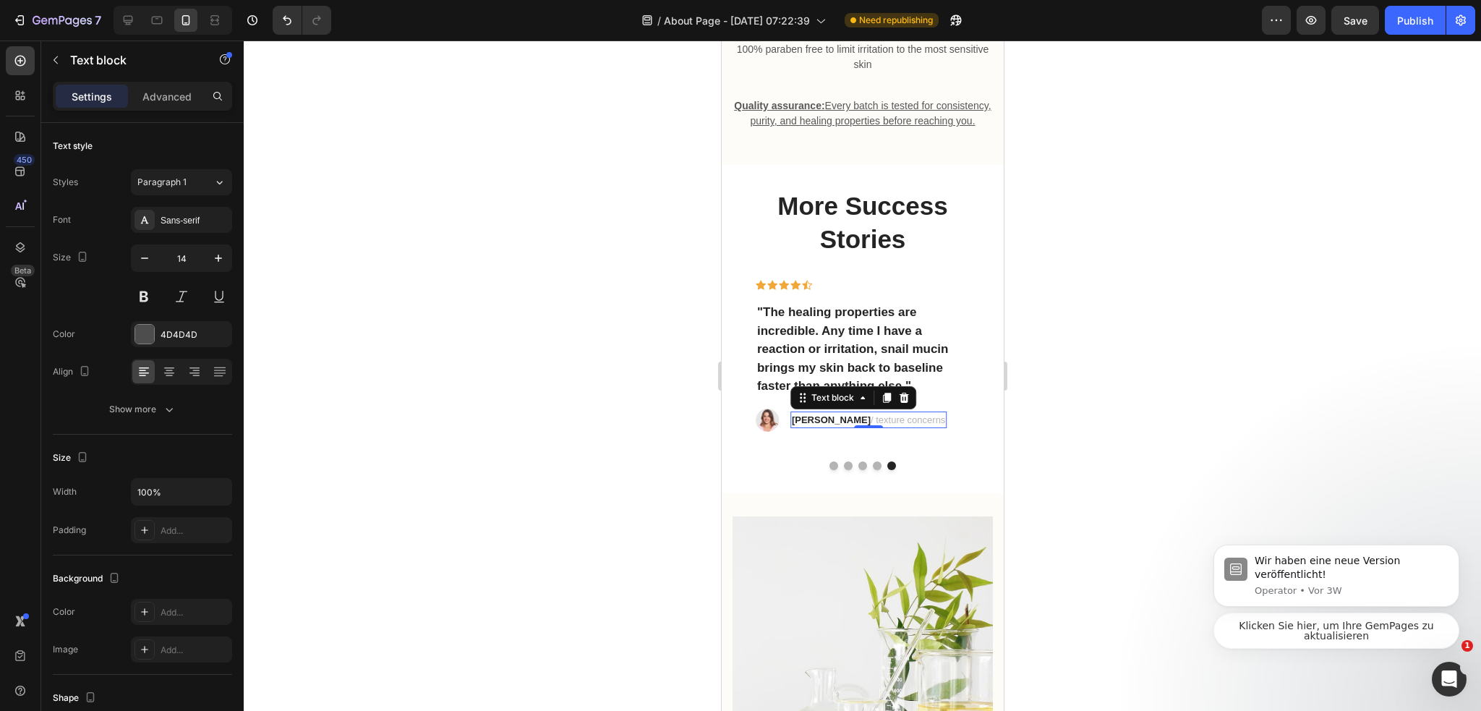
click at [799, 425] on strong "[PERSON_NAME]" at bounding box center [830, 419] width 79 height 11
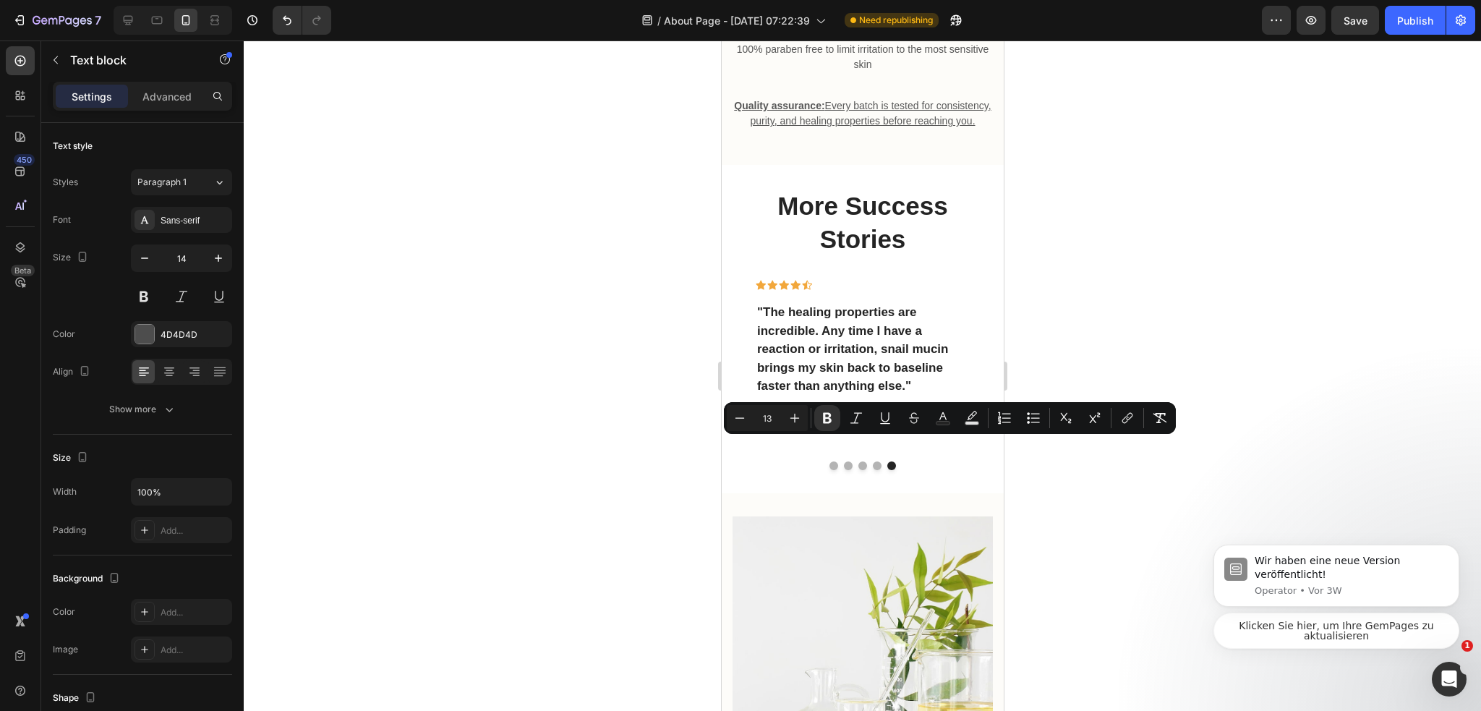
click at [793, 425] on strong "[PERSON_NAME]" at bounding box center [830, 419] width 79 height 11
drag, startPoint x: 790, startPoint y: 445, endPoint x: 826, endPoint y: 447, distance: 36.2
click at [826, 425] on strong "[PERSON_NAME]" at bounding box center [830, 419] width 79 height 11
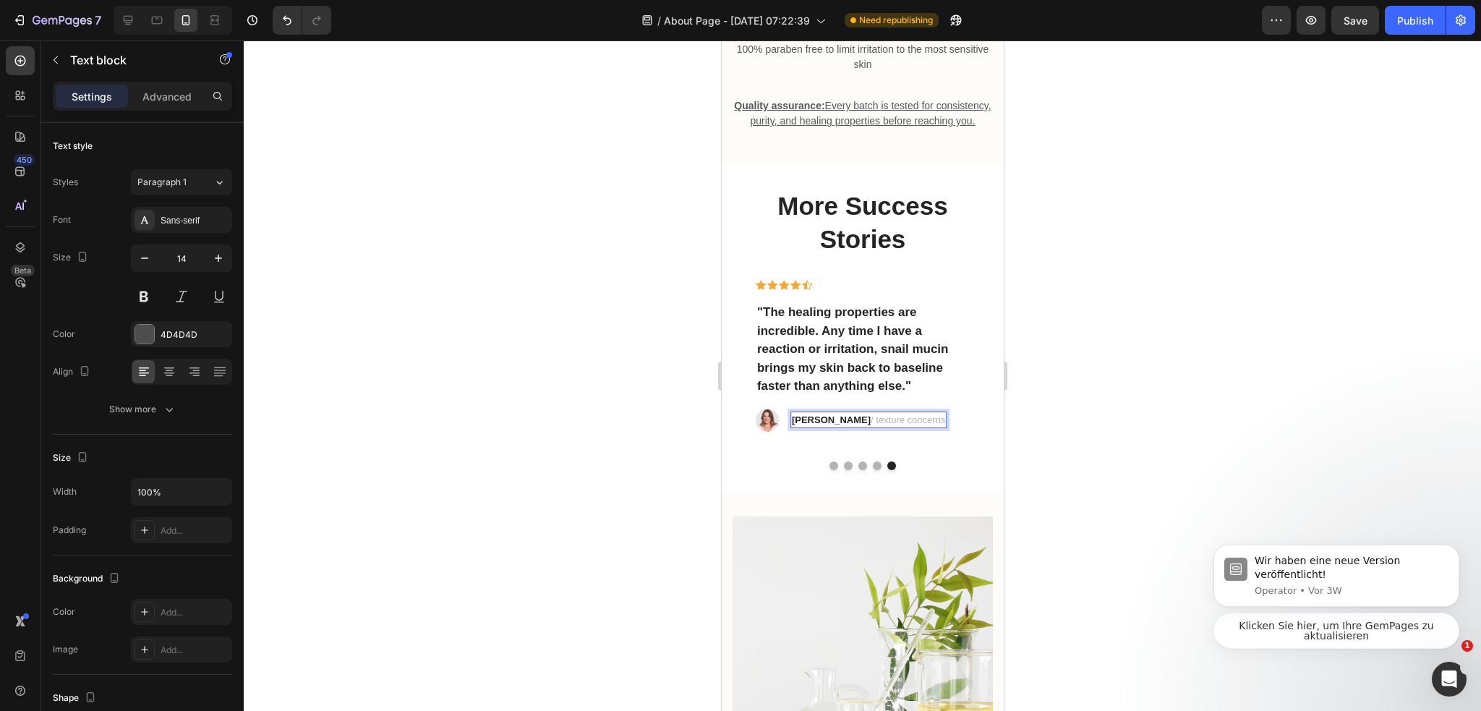
click at [1099, 455] on div at bounding box center [862, 375] width 1237 height 670
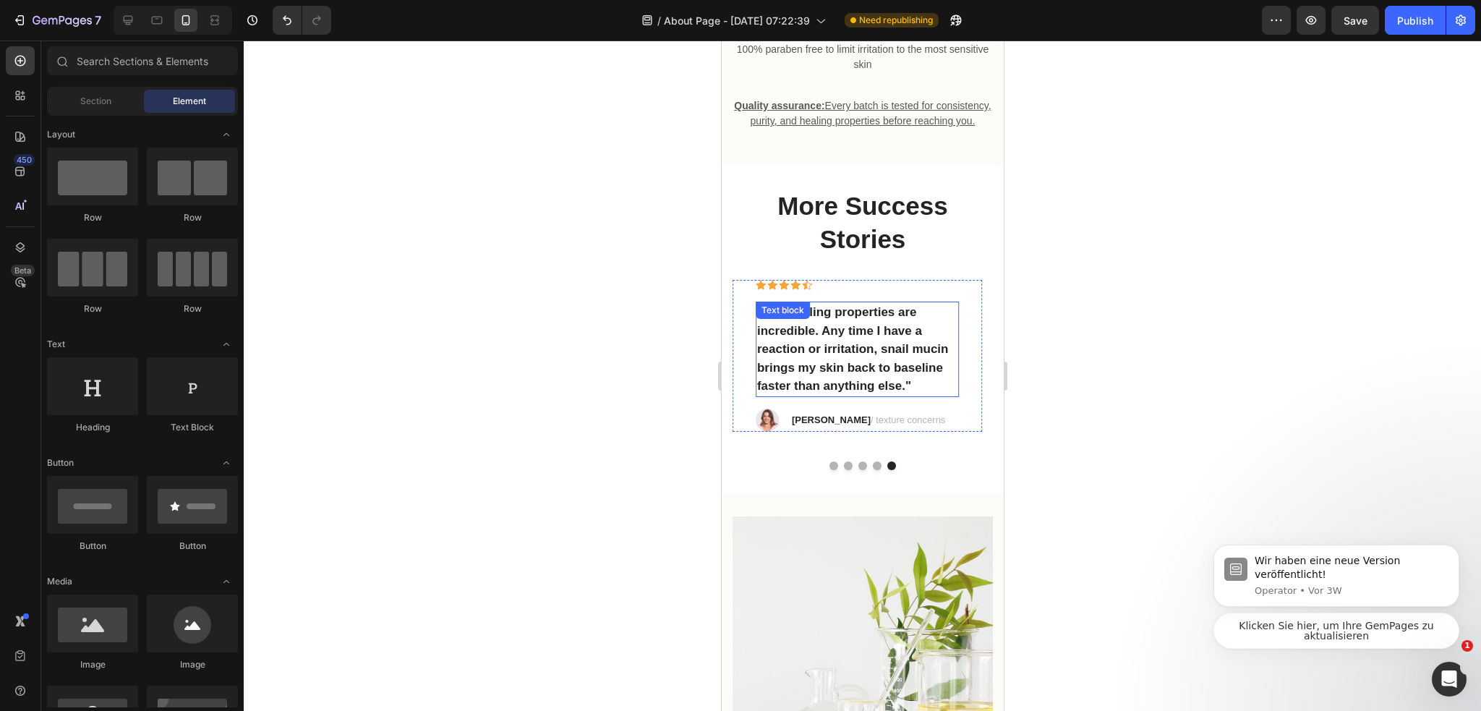
click at [854, 427] on p "Thomas J. / texture concerns" at bounding box center [867, 420] width 153 height 14
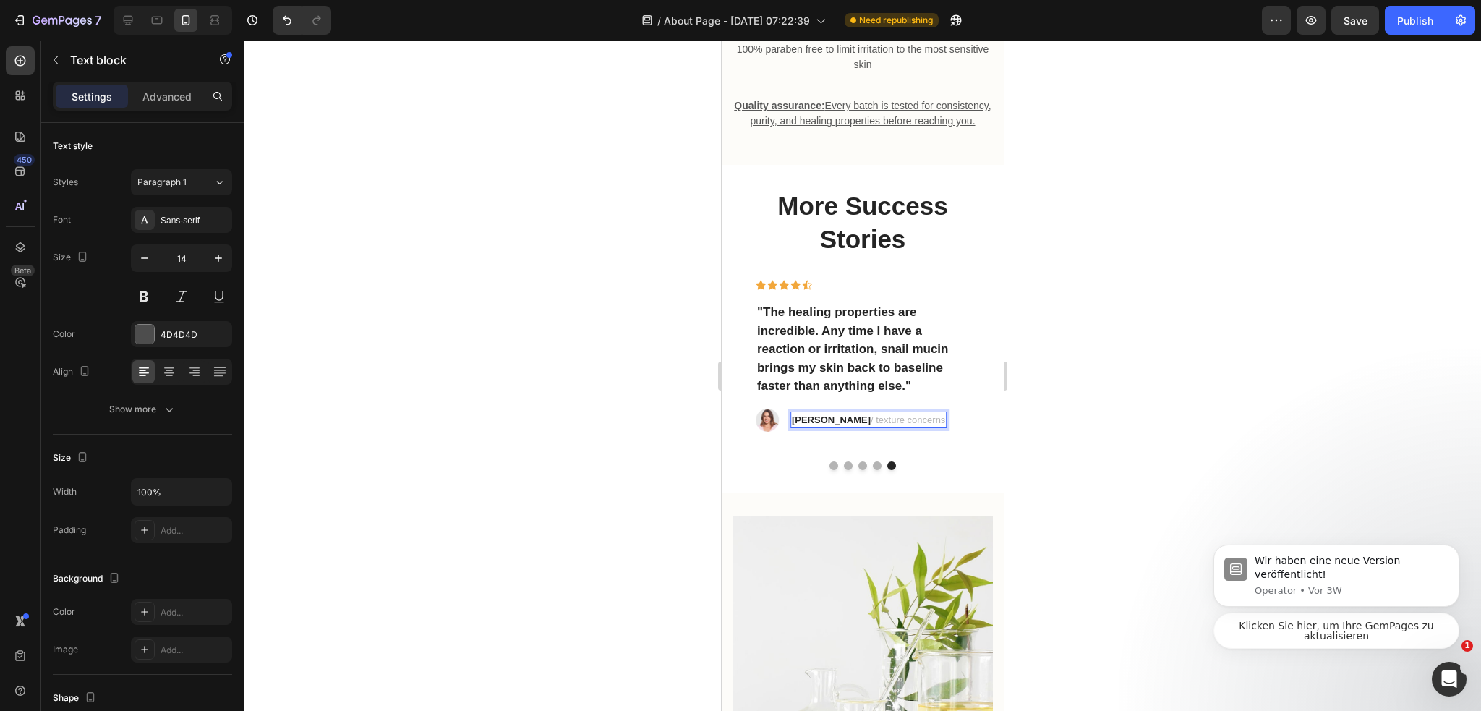
click at [845, 427] on p "Thomas J. / texture concerns" at bounding box center [867, 420] width 153 height 14
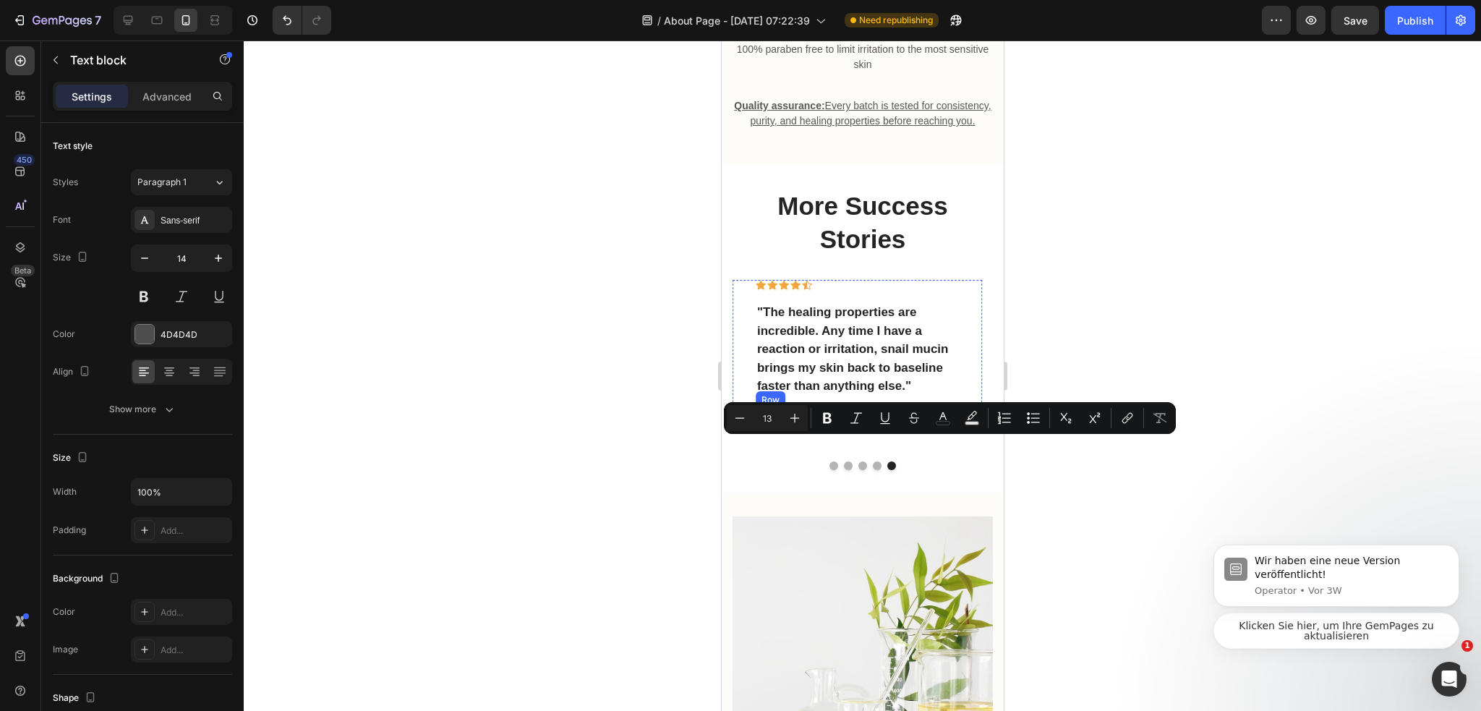
drag, startPoint x: 845, startPoint y: 445, endPoint x: 934, endPoint y: 445, distance: 88.9
click at [934, 432] on div "Image Thomas J. / texture concerns Text block 0 Row" at bounding box center [856, 419] width 203 height 23
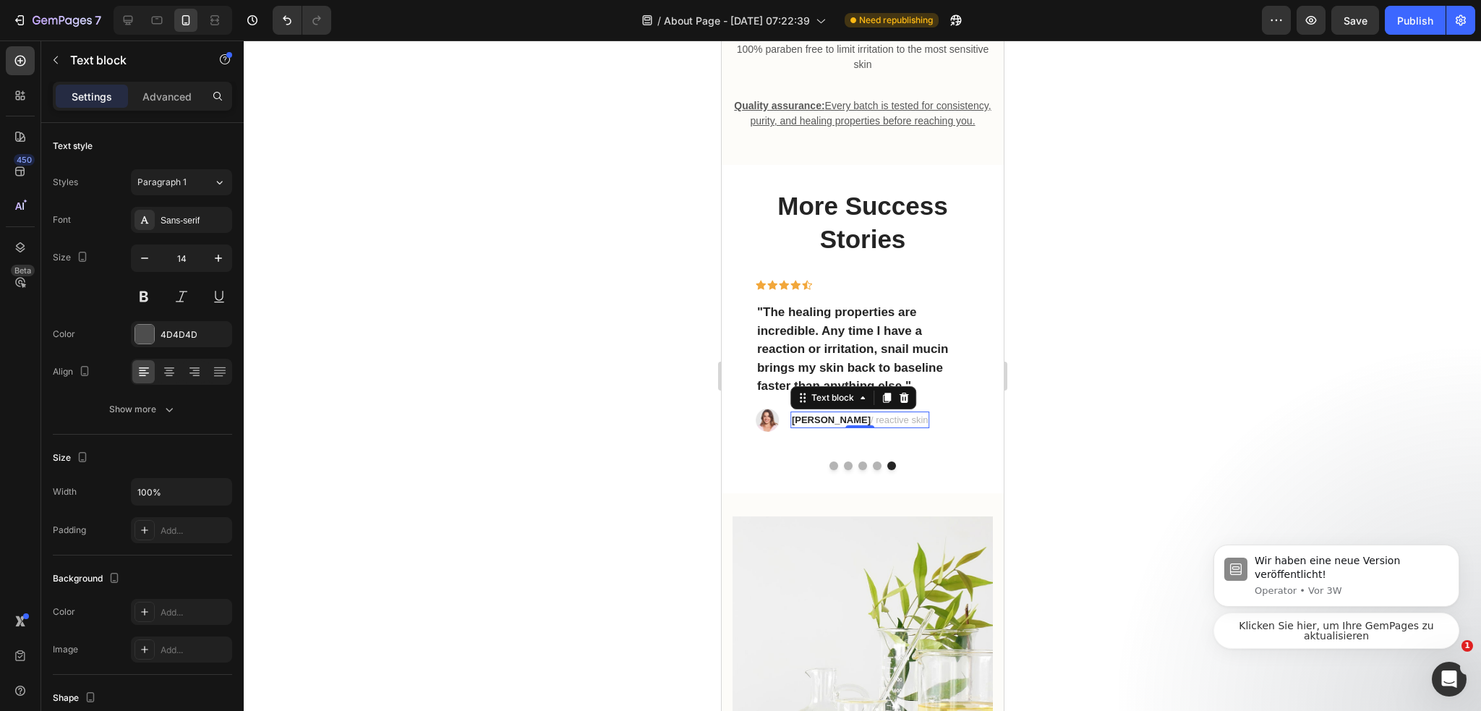
click at [1113, 442] on div at bounding box center [862, 375] width 1237 height 670
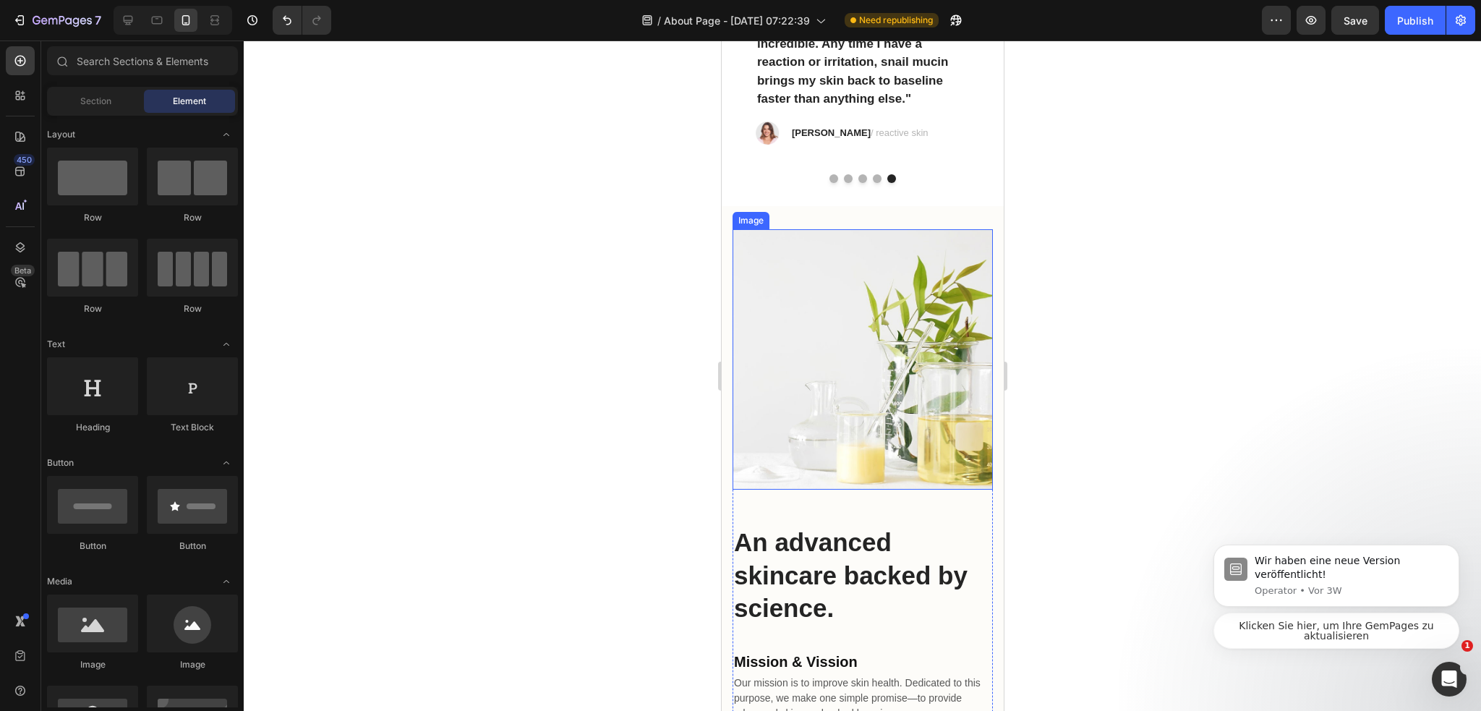
scroll to position [4771, 0]
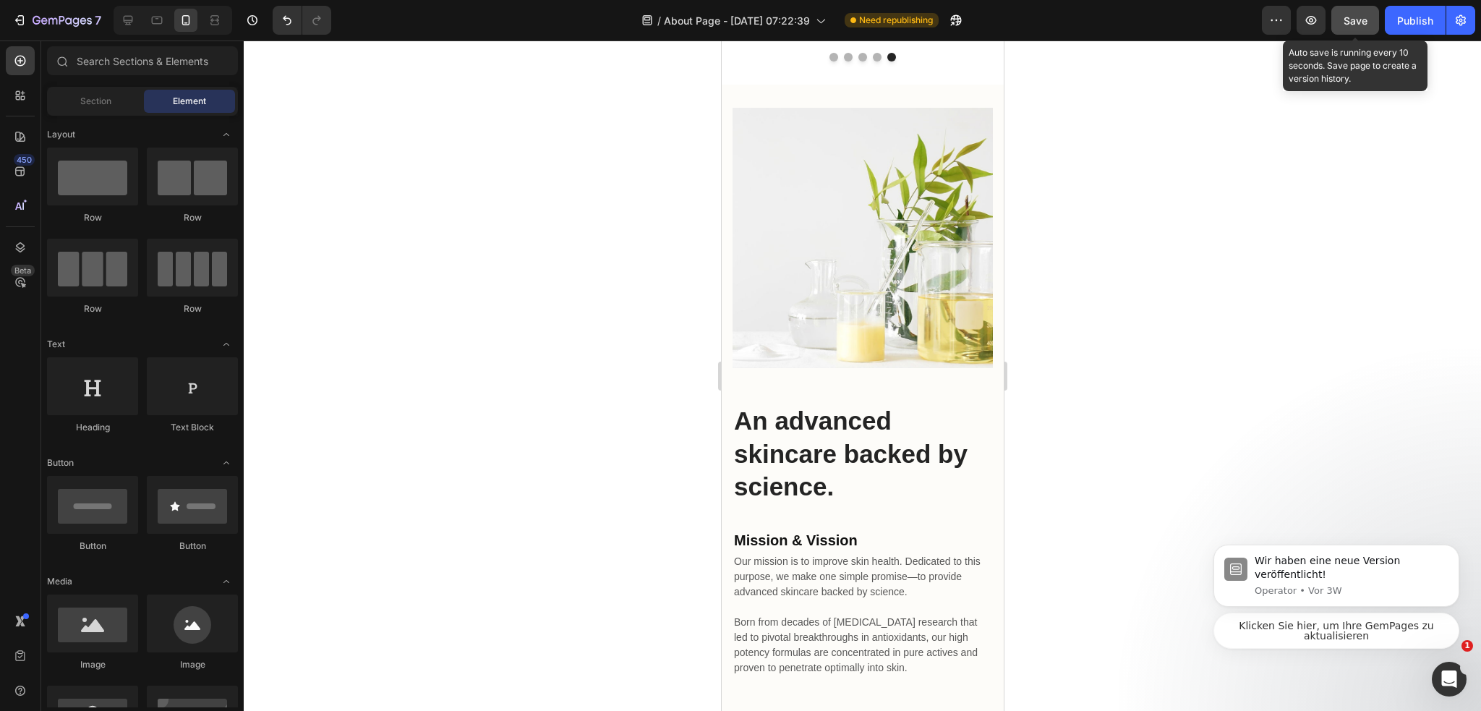
click at [1356, 30] on button "Save" at bounding box center [1355, 20] width 48 height 29
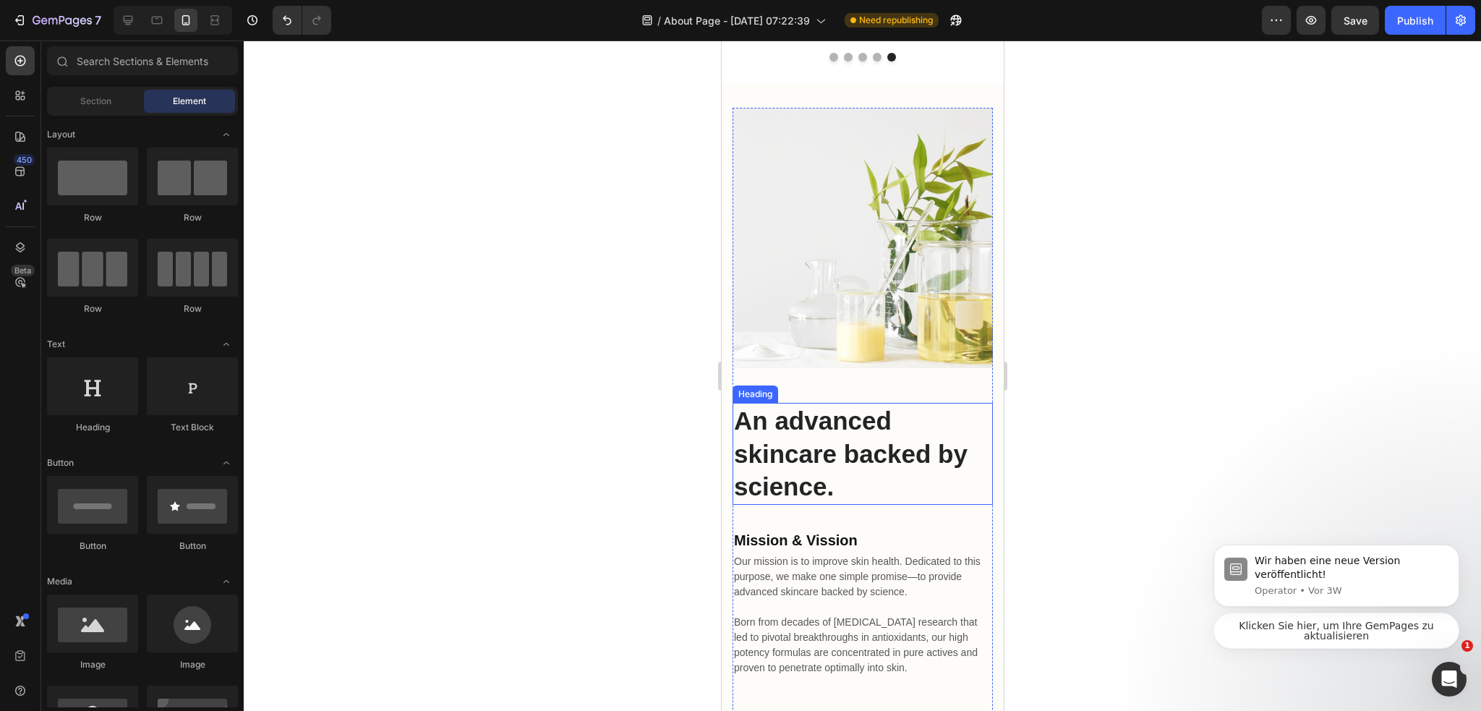
click at [763, 445] on p "An advanced skincare backed by science." at bounding box center [861, 453] width 257 height 99
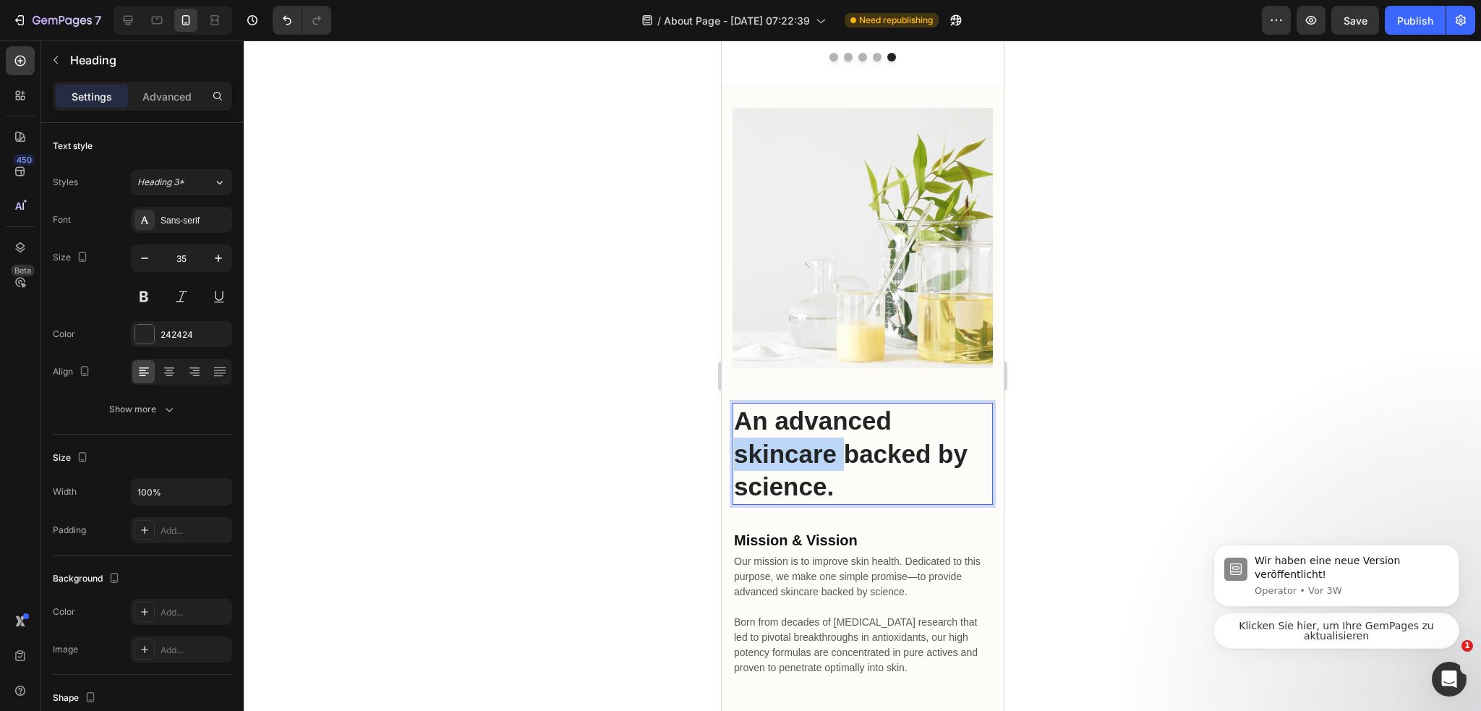
click at [763, 445] on p "An advanced skincare backed by science." at bounding box center [861, 453] width 257 height 99
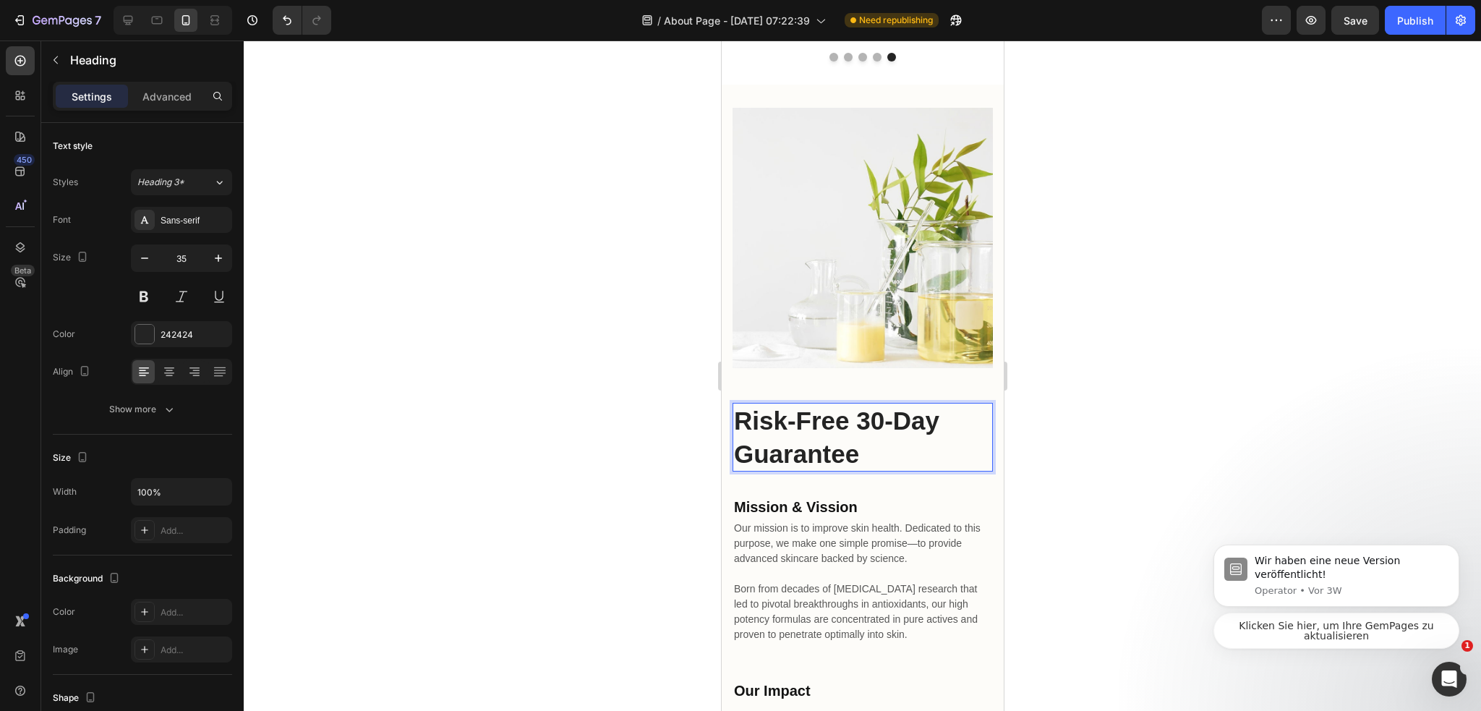
click at [1111, 458] on div at bounding box center [862, 375] width 1237 height 670
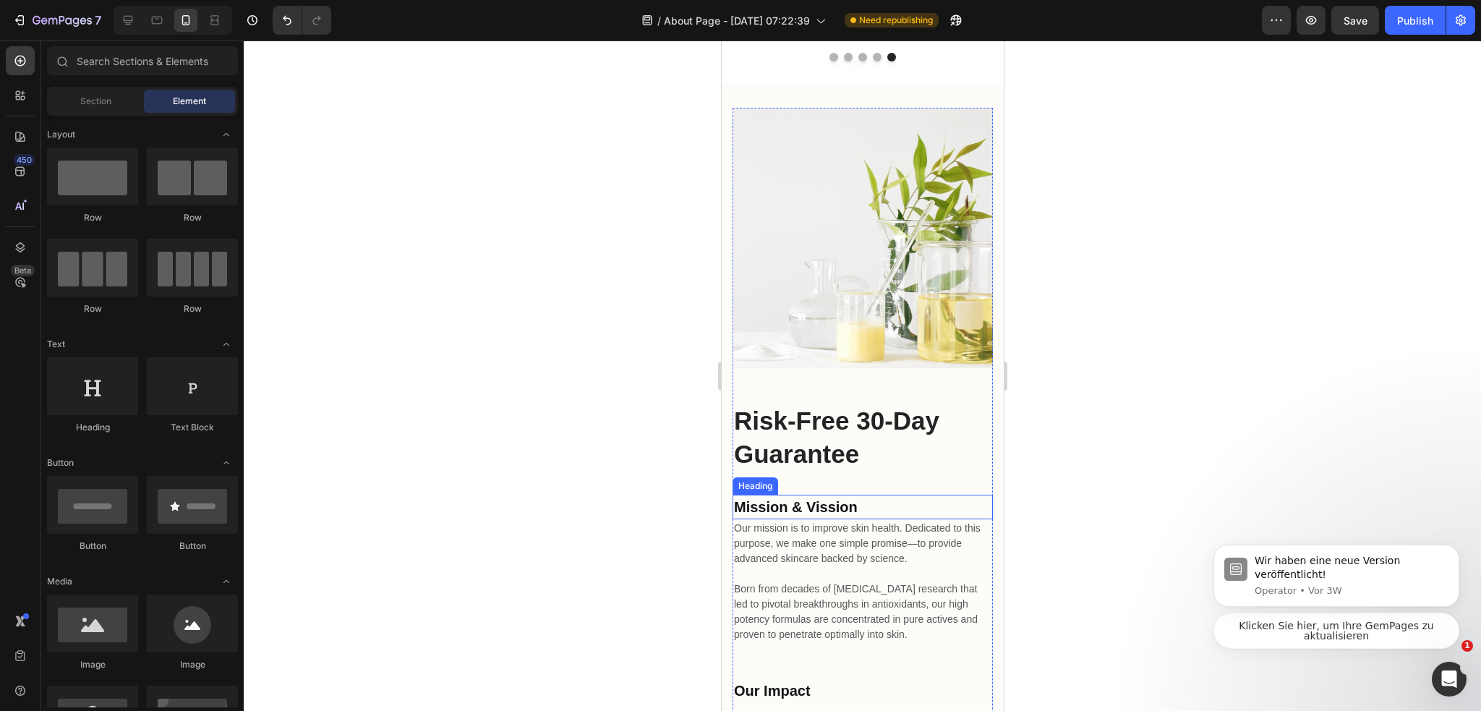
click at [834, 499] on p "Mission & Vission" at bounding box center [861, 507] width 257 height 22
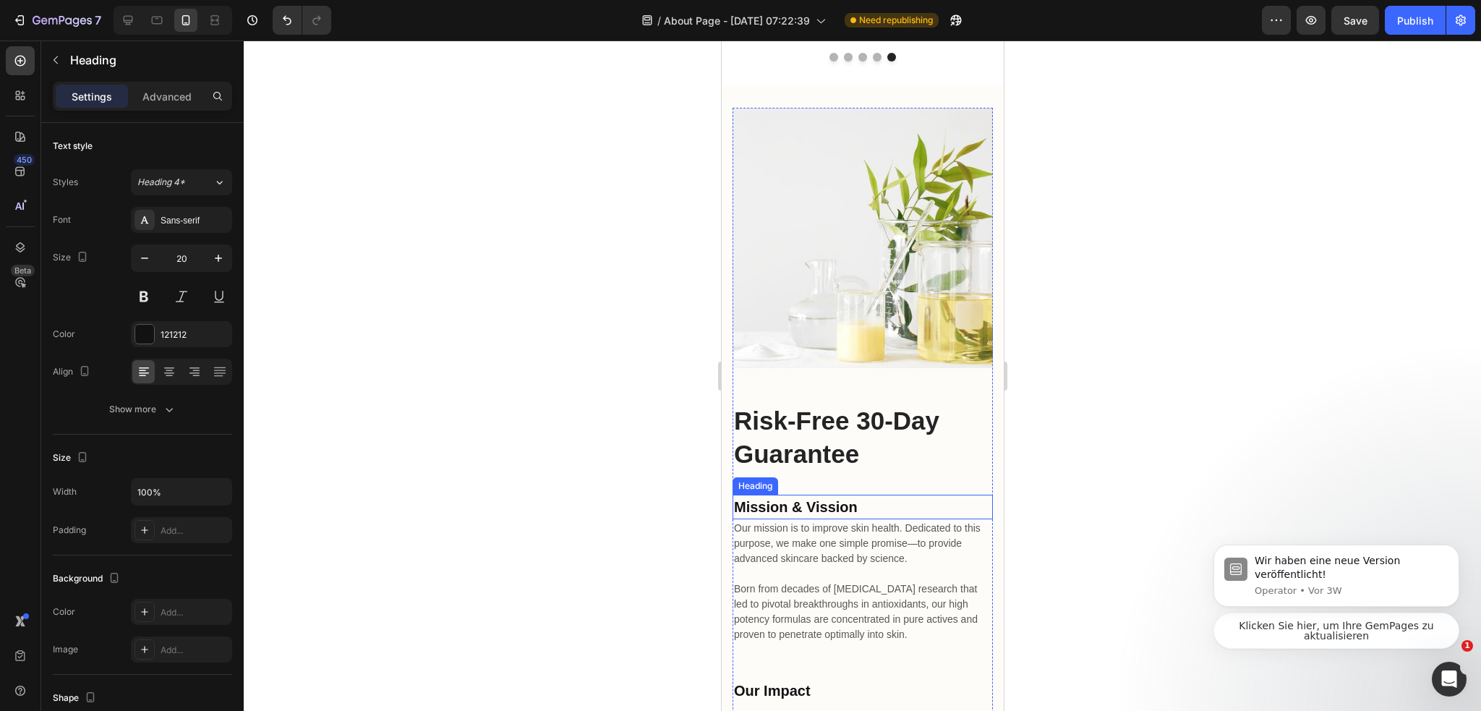
click at [834, 500] on p "Mission & Vission" at bounding box center [861, 507] width 257 height 22
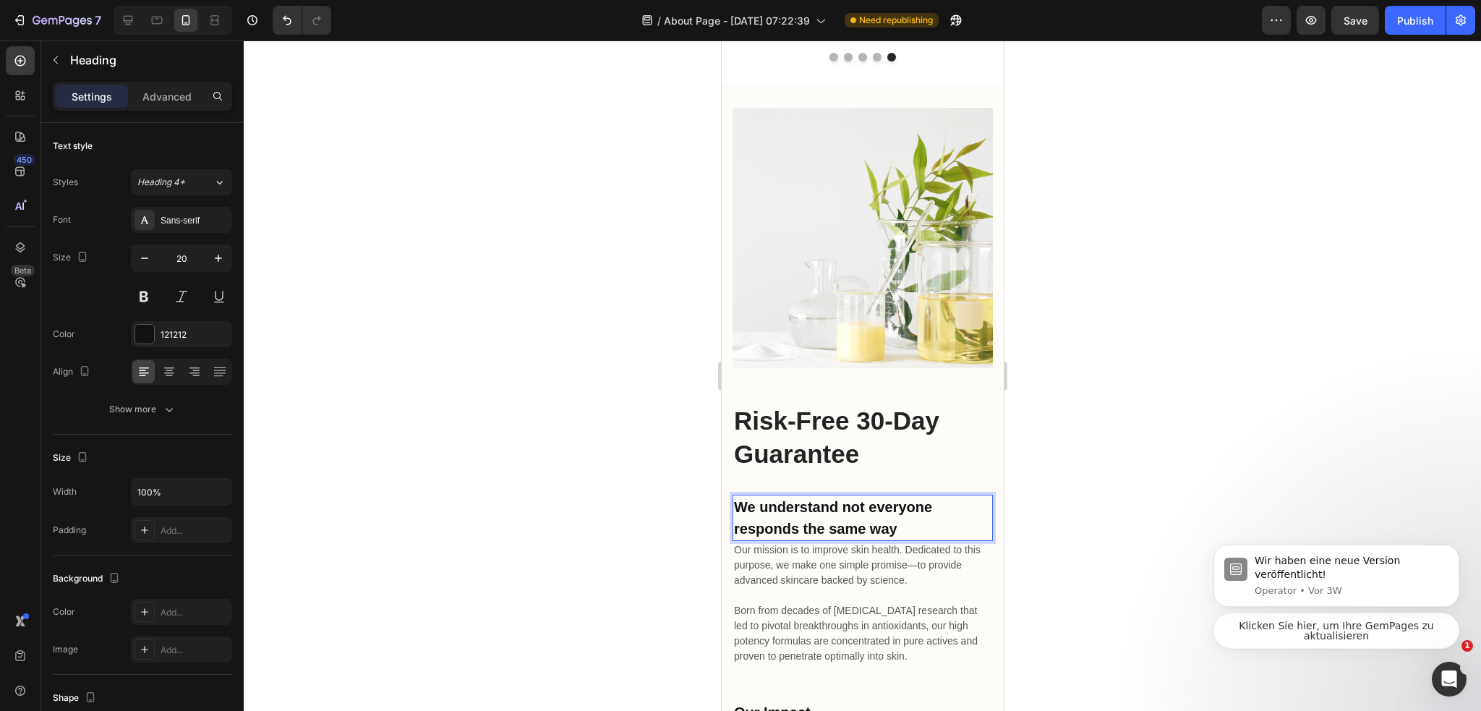
click at [1070, 496] on div at bounding box center [862, 375] width 1237 height 670
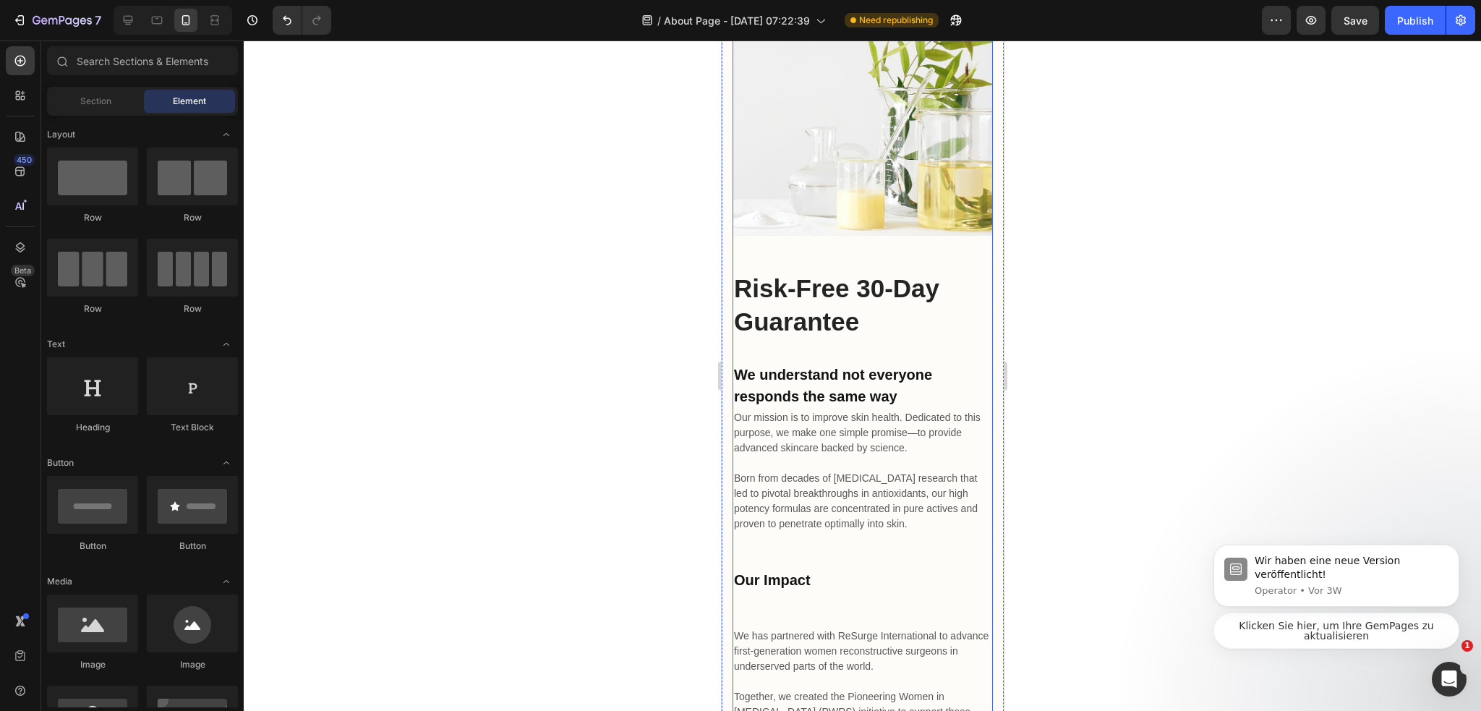
scroll to position [4916, 0]
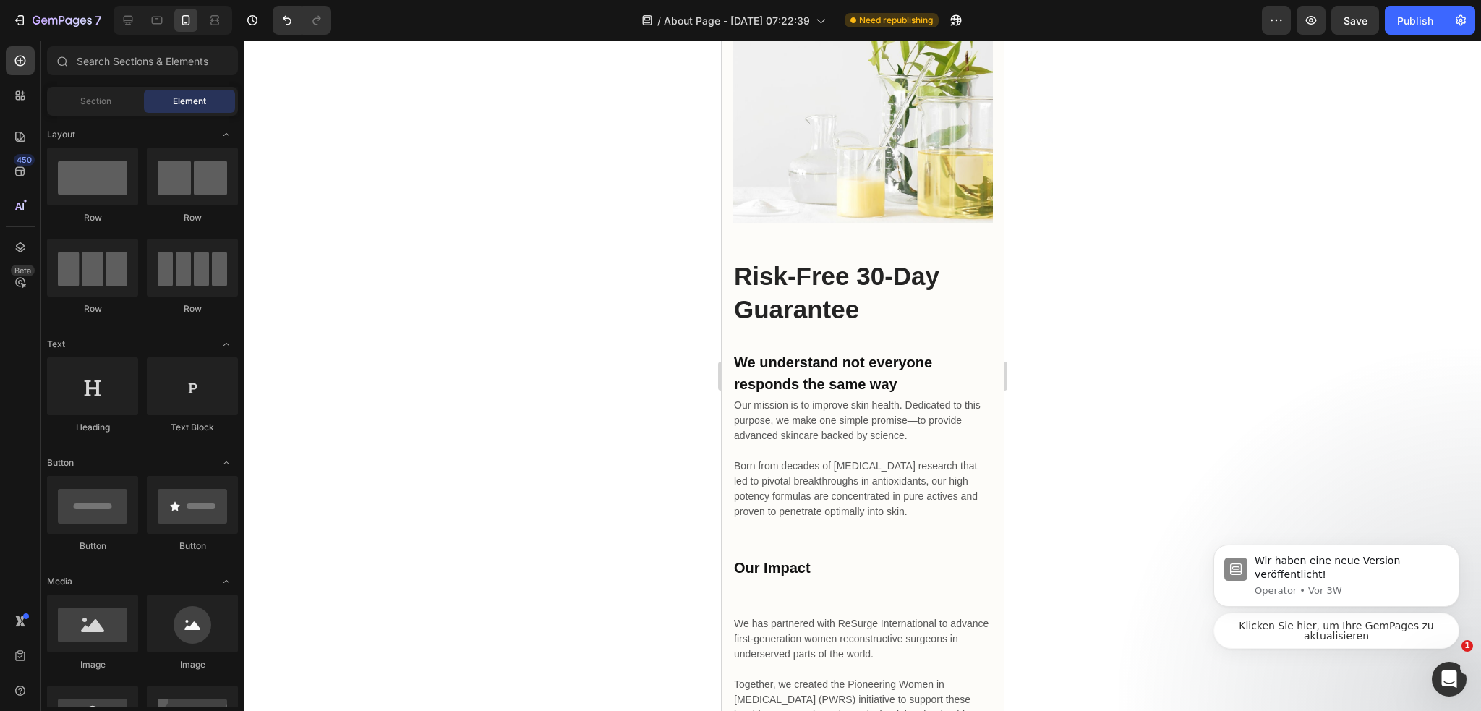
click at [927, 433] on p "Our mission is to improve skin health. Dedicated to this purpose, we make one s…" at bounding box center [861, 458] width 257 height 121
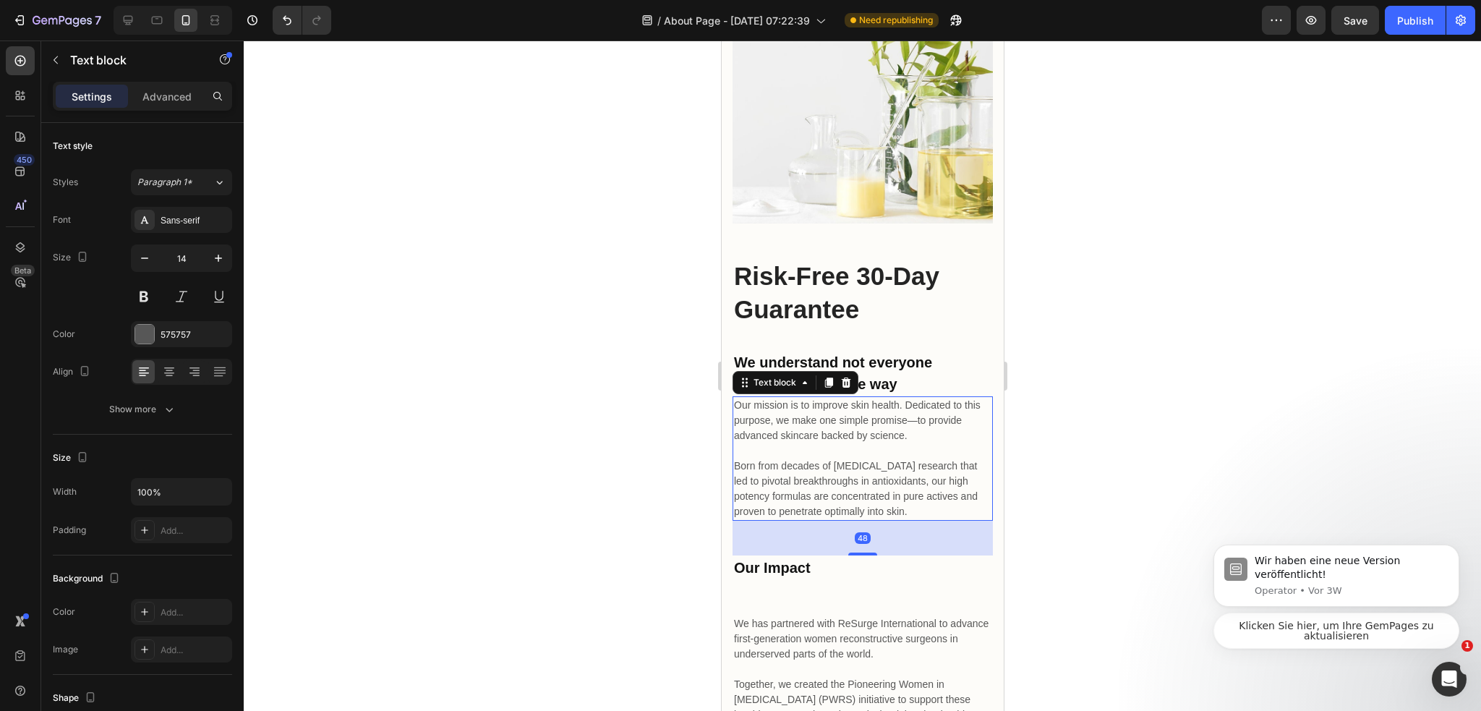
click at [927, 433] on p "Our mission is to improve skin health. Dedicated to this purpose, we make one s…" at bounding box center [861, 458] width 257 height 121
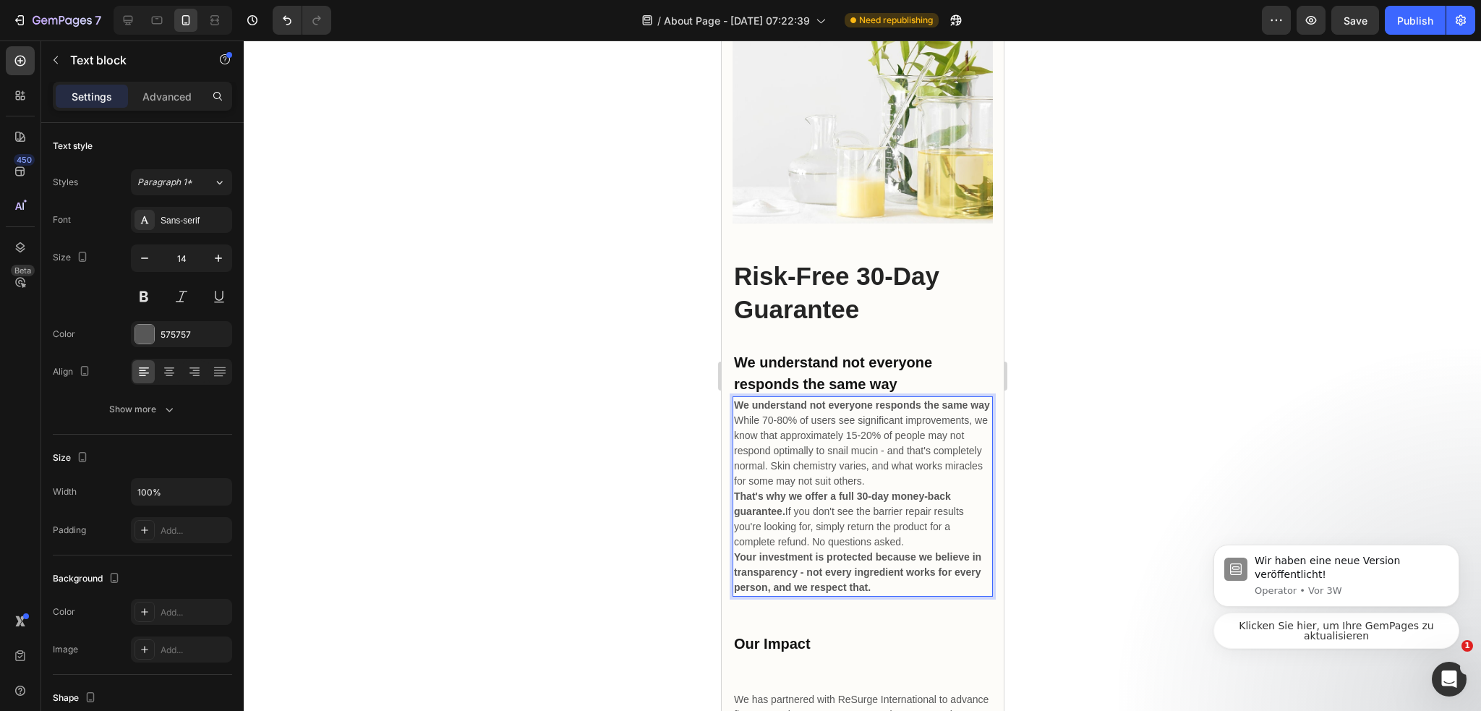
click at [776, 406] on p "We understand not everyone responds the same way" at bounding box center [861, 405] width 257 height 15
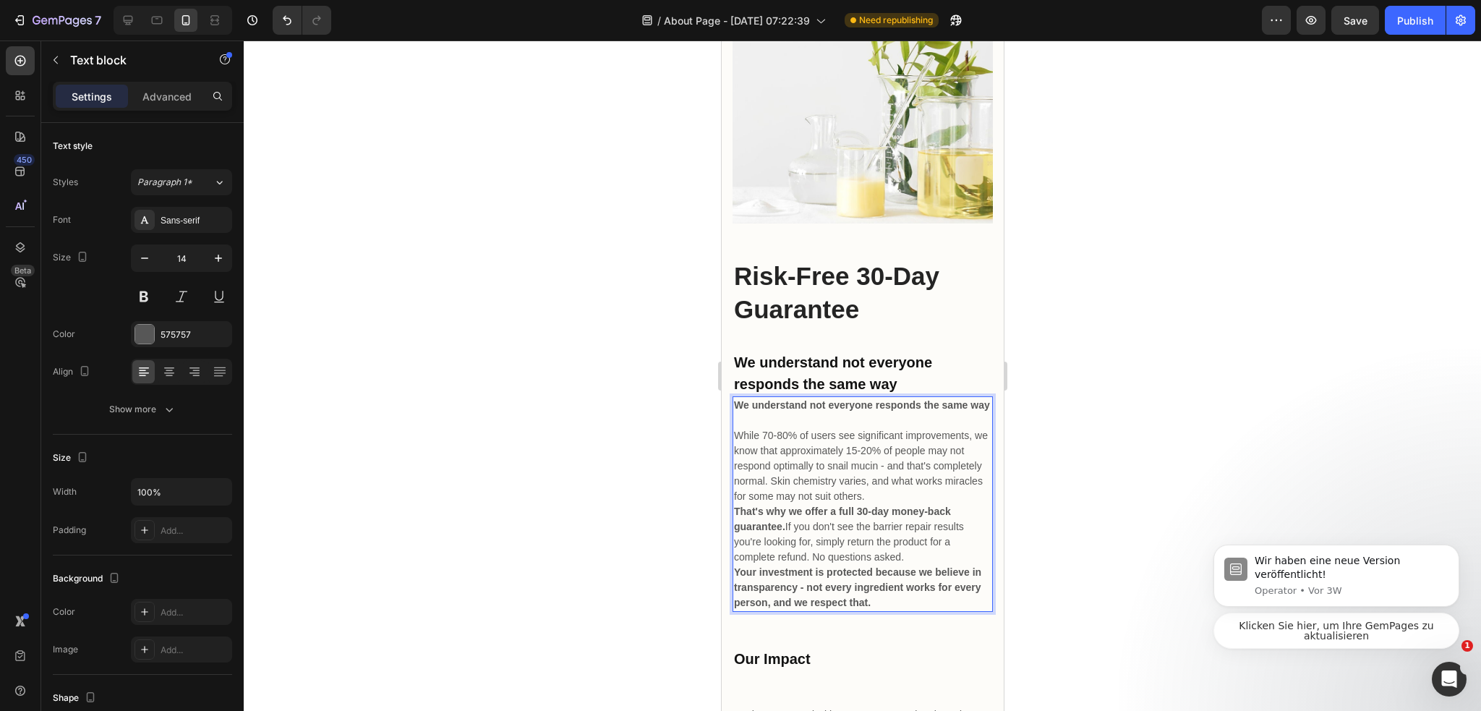
click at [958, 500] on p "While 70-80% of users see significant improvements, we know that approximately …" at bounding box center [861, 466] width 257 height 76
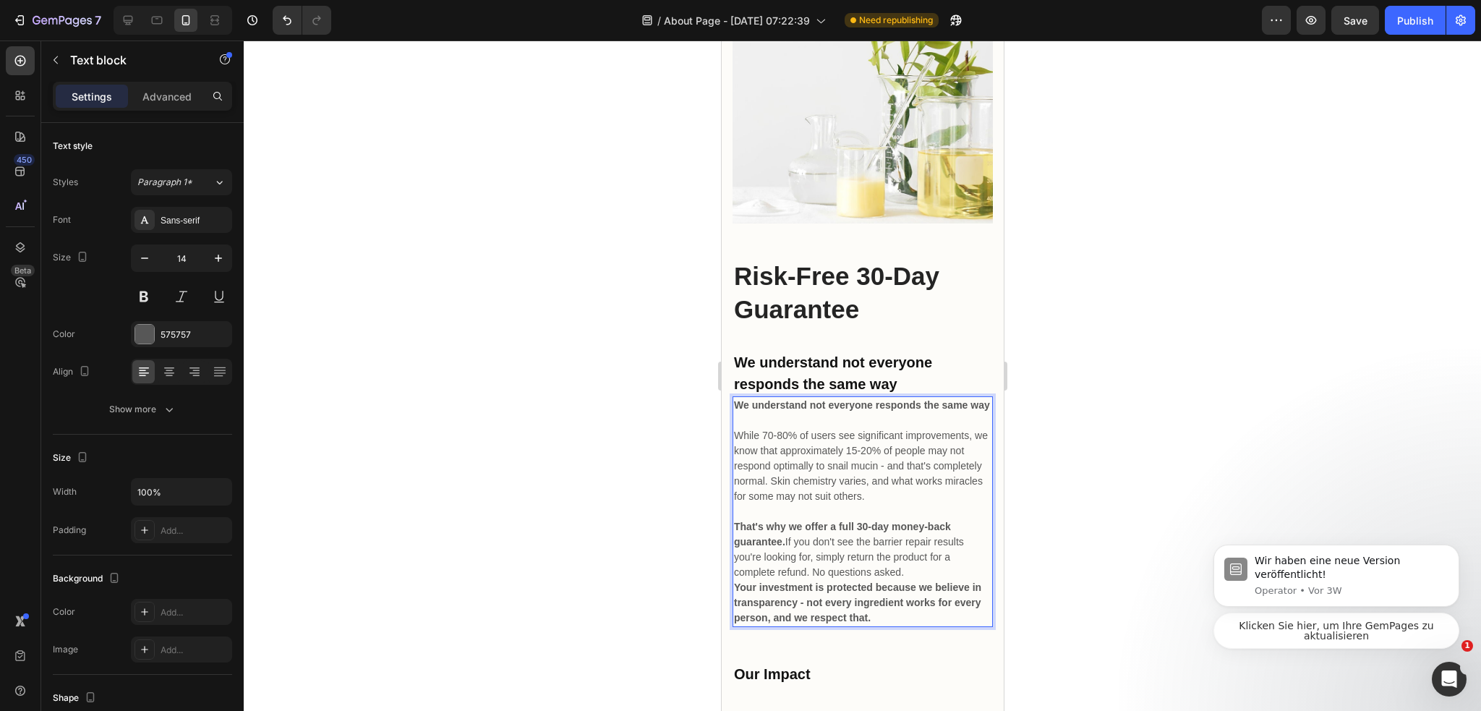
click at [936, 573] on p "That's why we offer a full 30-day money-back guarantee. If you don't see the ba…" at bounding box center [861, 549] width 257 height 61
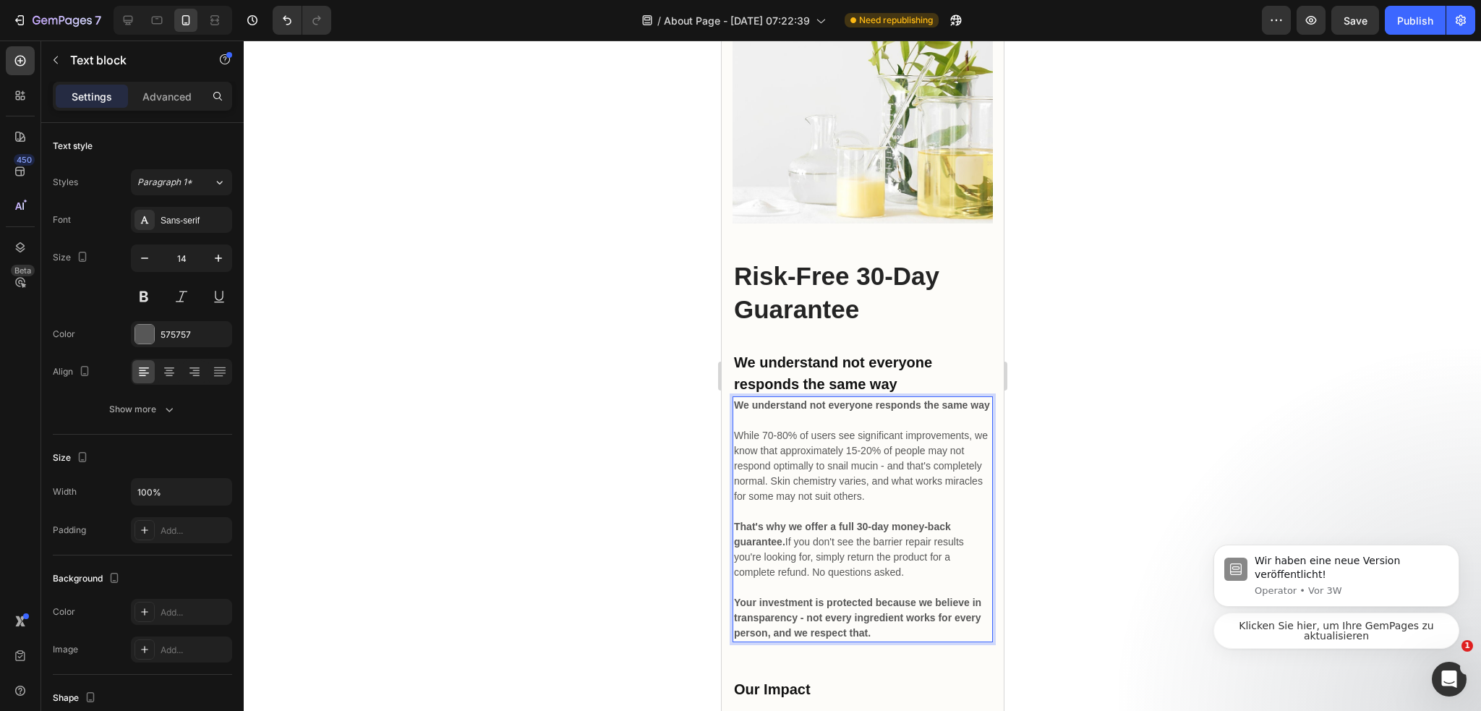
click at [1102, 465] on div at bounding box center [862, 375] width 1237 height 670
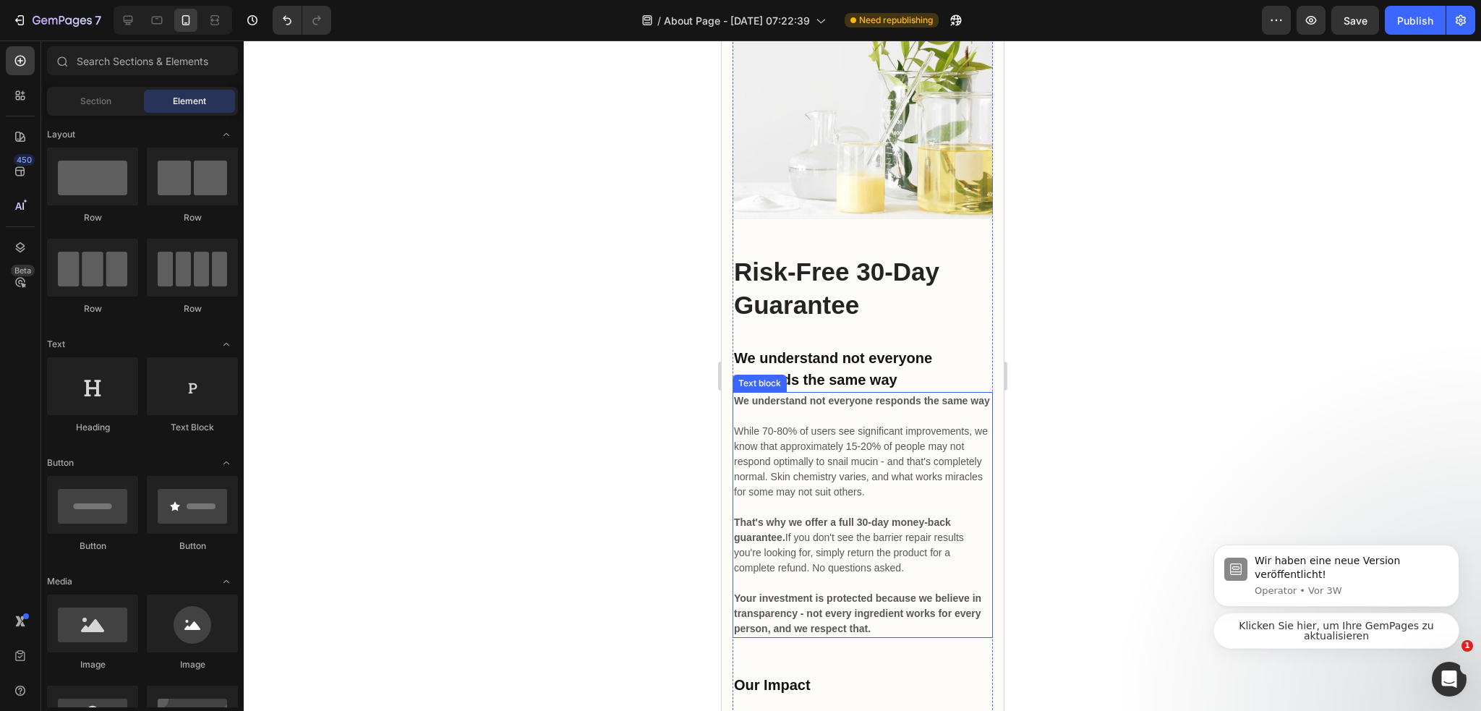
scroll to position [4988, 0]
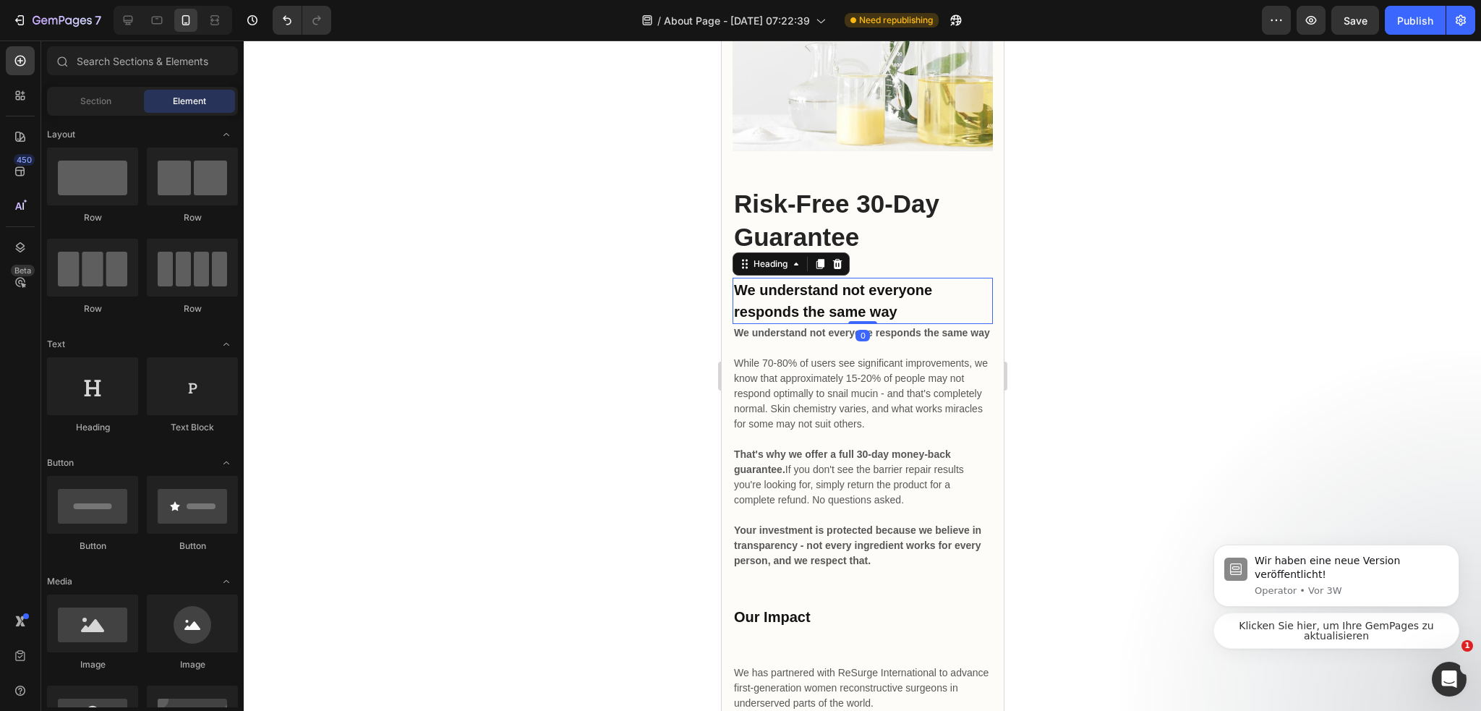
click at [885, 304] on p "We understand not everyone responds the same way" at bounding box center [861, 300] width 257 height 43
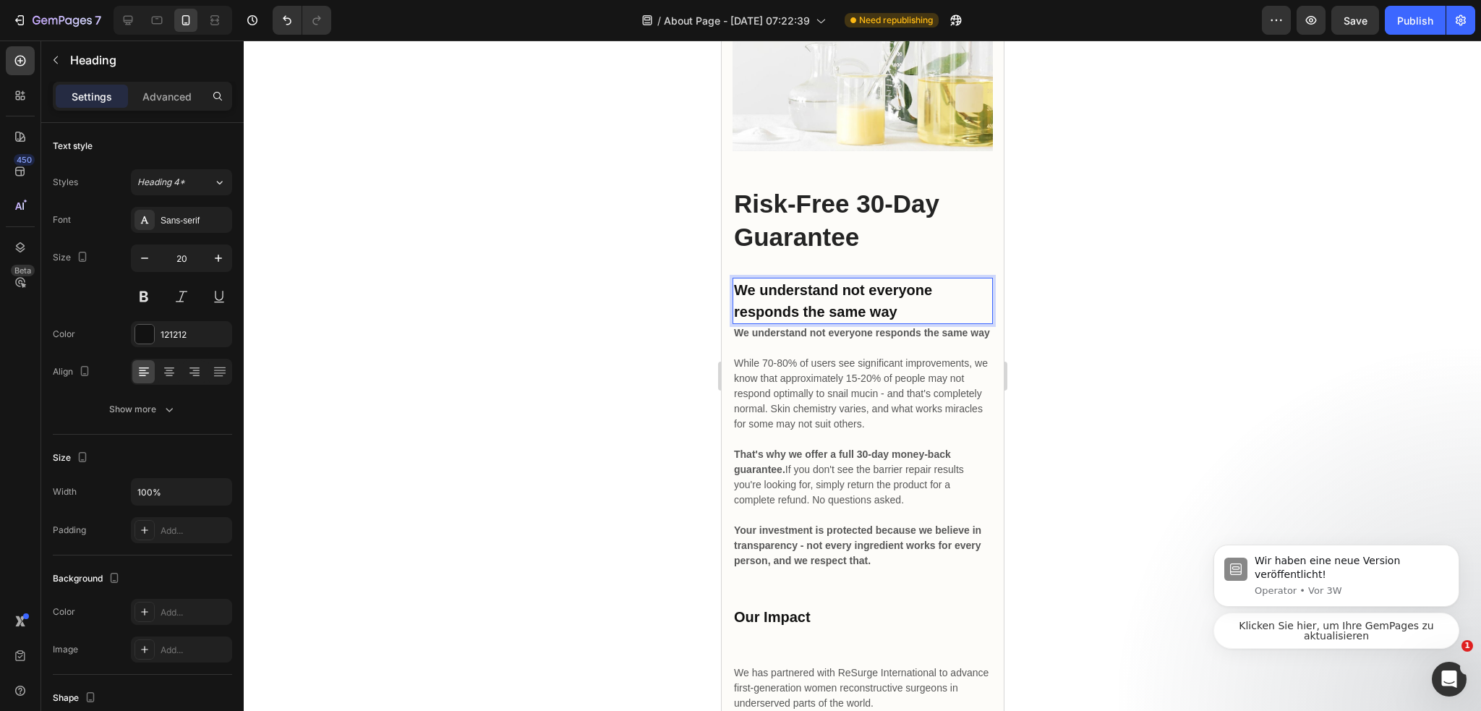
click at [897, 306] on p "We understand not everyone responds the same way" at bounding box center [861, 300] width 257 height 43
drag, startPoint x: 896, startPoint y: 301, endPoint x: 731, endPoint y: 278, distance: 167.3
click at [732, 278] on h2 "We understand not everyone responds the same way" at bounding box center [862, 301] width 260 height 46
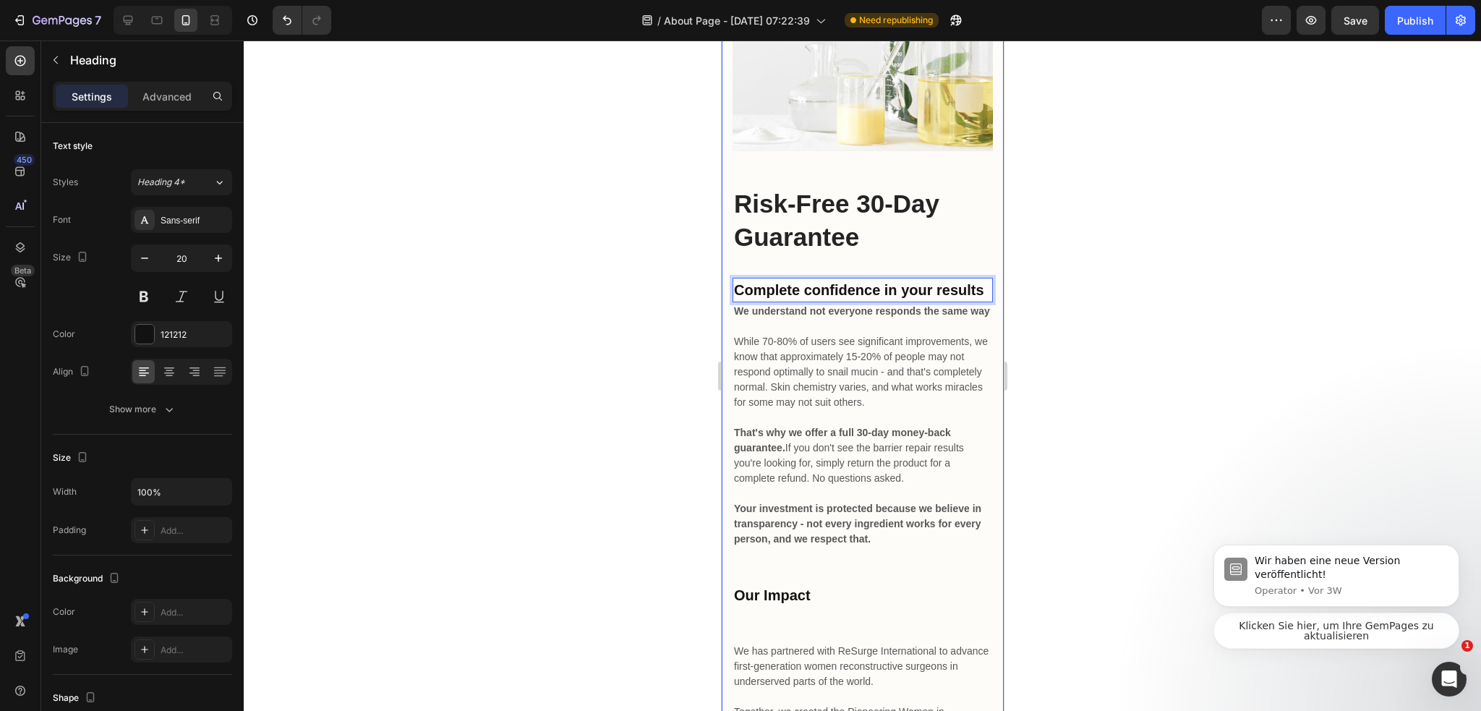
click at [1045, 340] on div at bounding box center [862, 375] width 1237 height 670
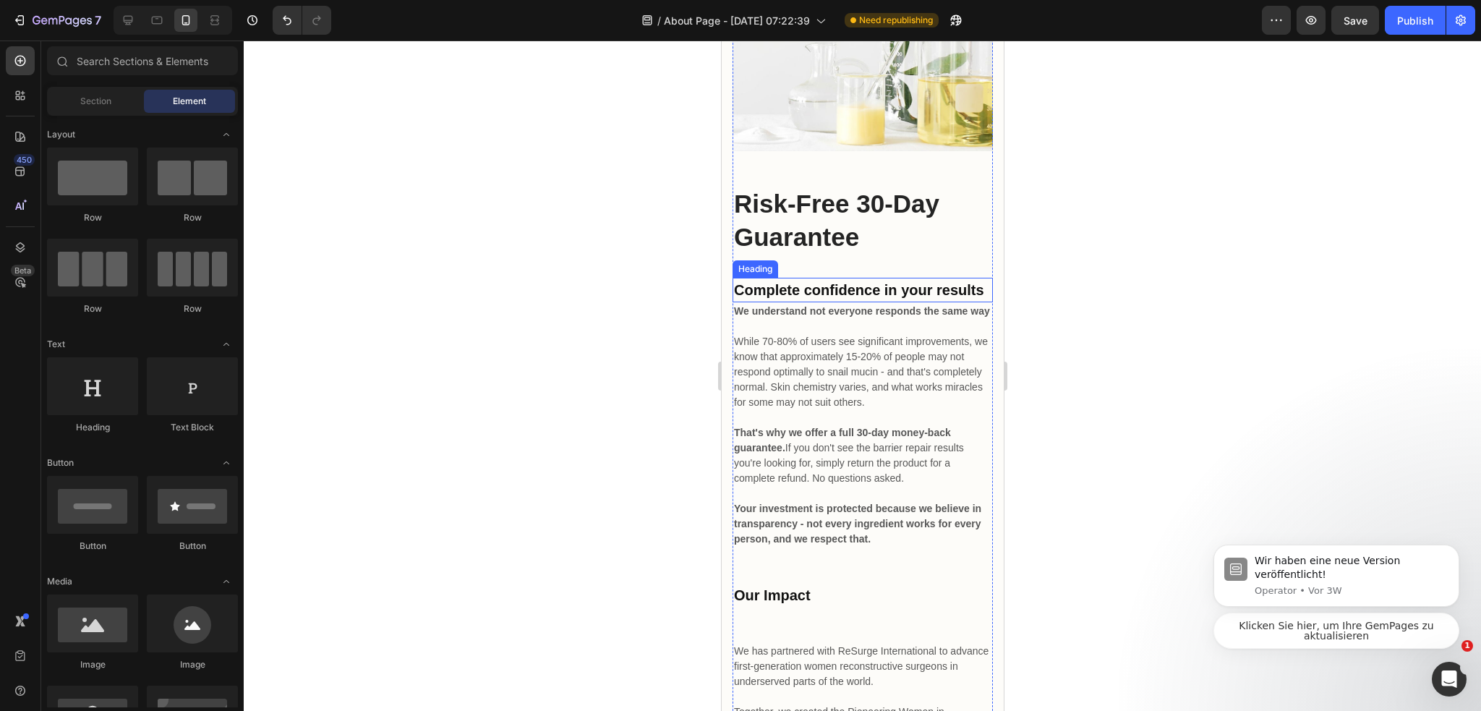
click at [928, 301] on p "Complete confidence in your results" at bounding box center [861, 290] width 257 height 22
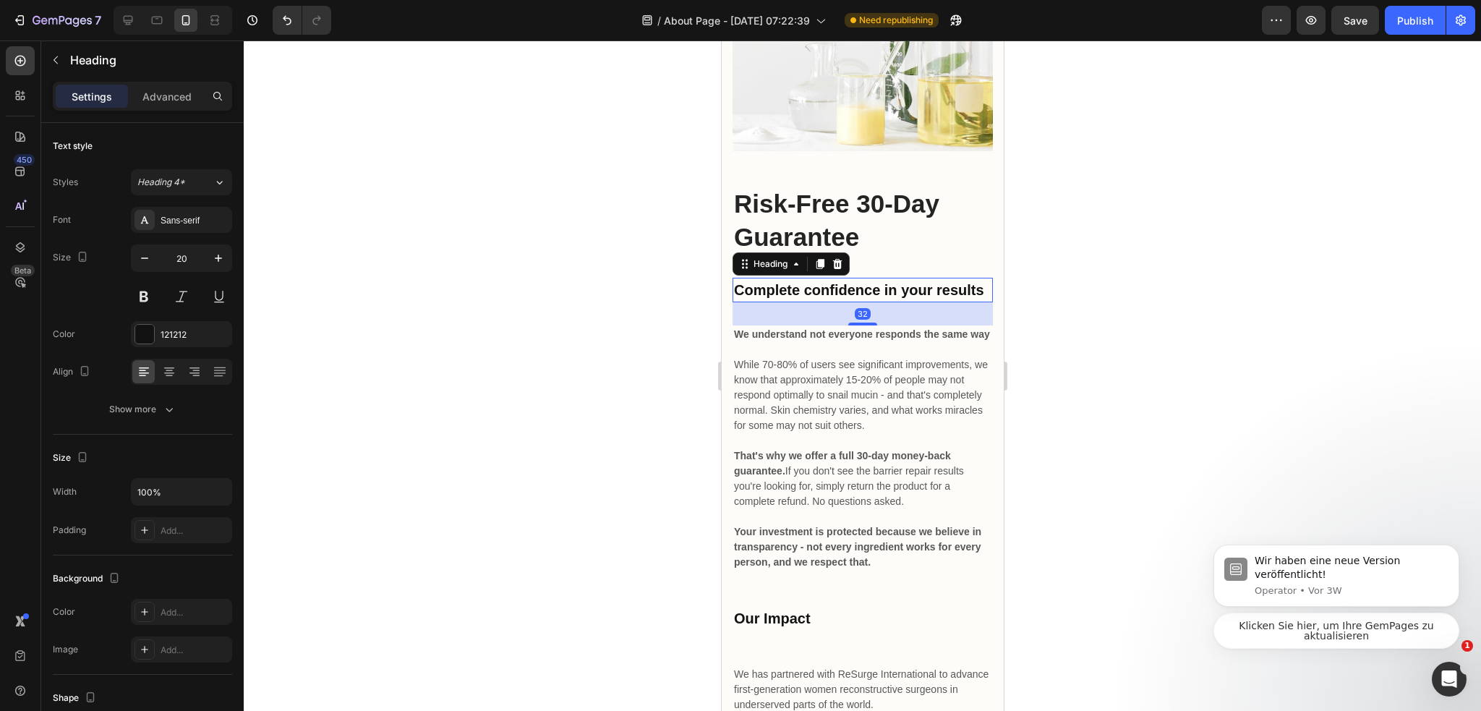
drag, startPoint x: 859, startPoint y: 309, endPoint x: 870, endPoint y: 332, distance: 25.5
click at [870, 302] on div "32" at bounding box center [862, 302] width 260 height 0
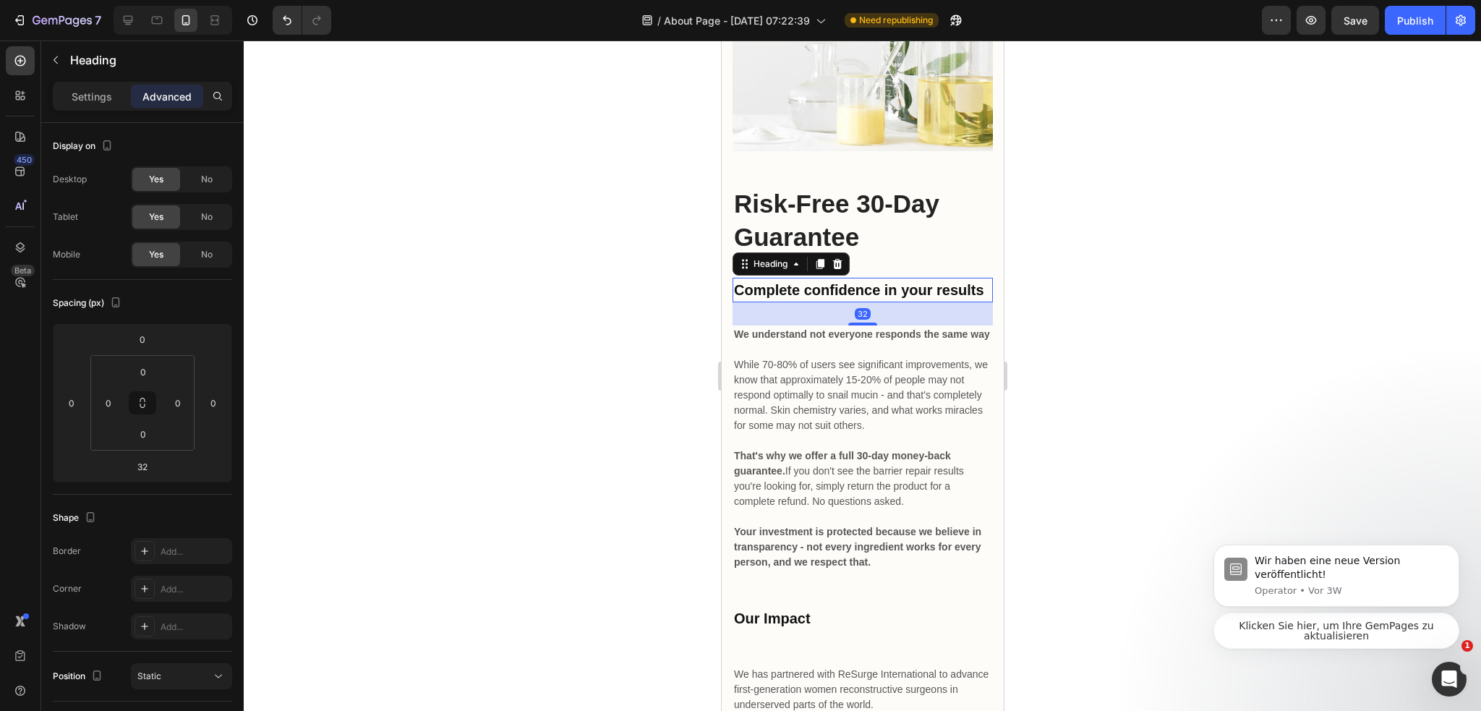
click at [1125, 332] on div at bounding box center [862, 375] width 1237 height 670
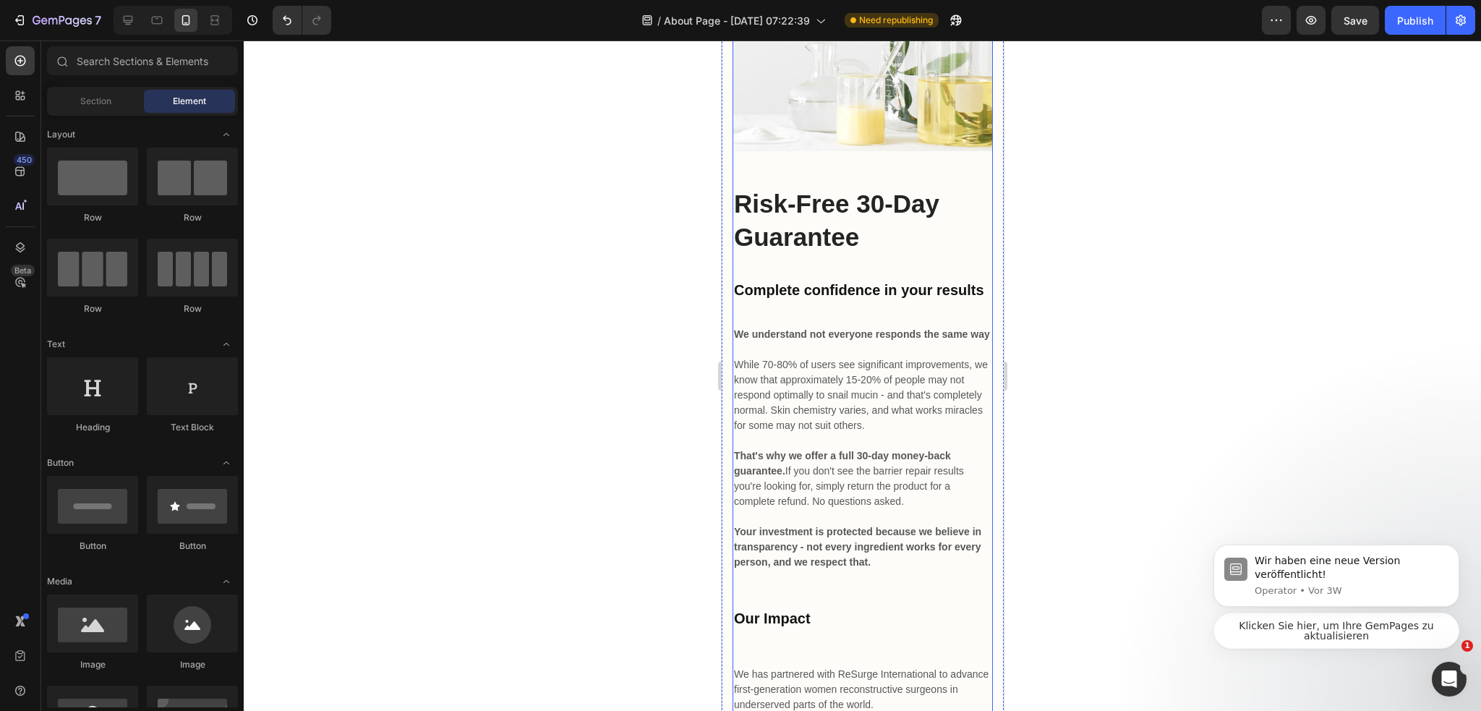
click at [873, 301] on p "Complete confidence in your results" at bounding box center [861, 290] width 257 height 22
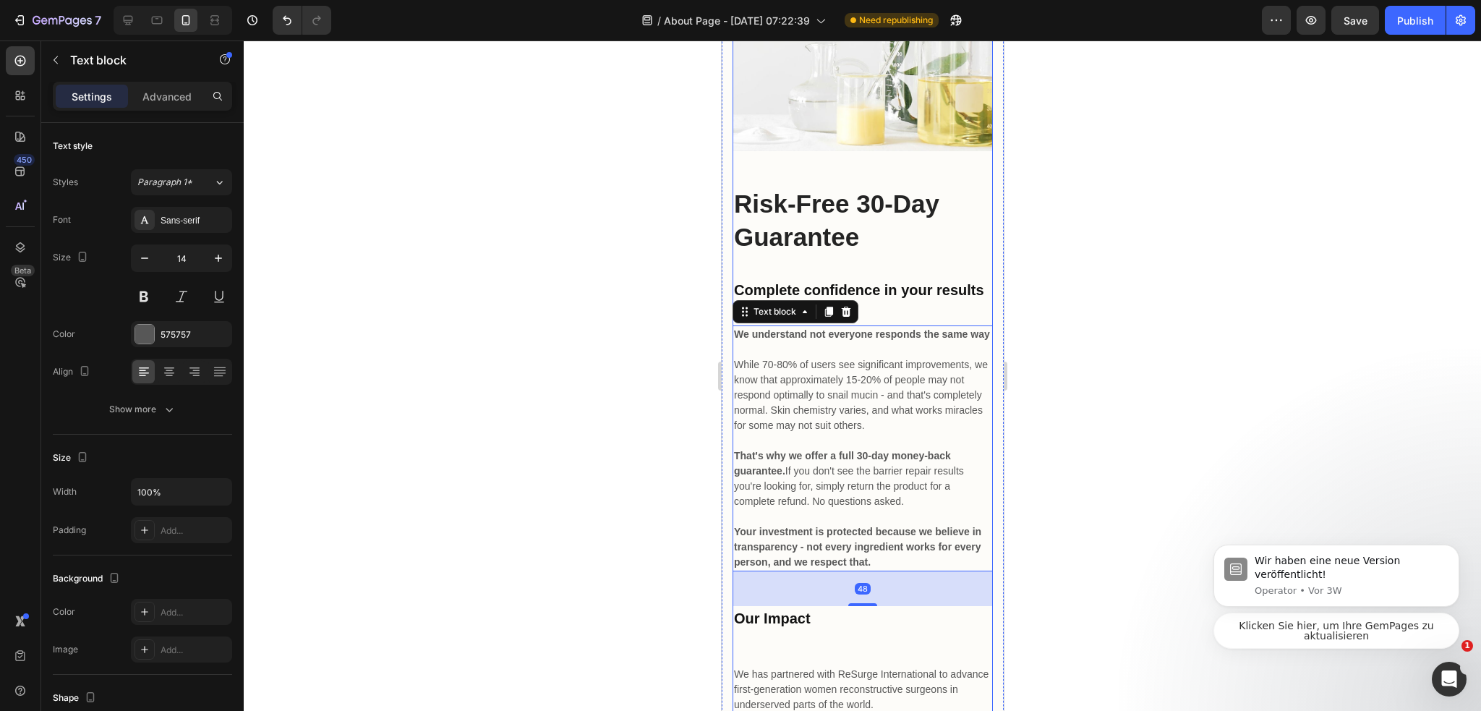
click at [862, 332] on div "Image Risk-Free 30-Day Guarantee Heading Complete confidence in your results He…" at bounding box center [862, 381] width 260 height 980
click at [884, 301] on p "Complete confidence in your results" at bounding box center [861, 290] width 257 height 22
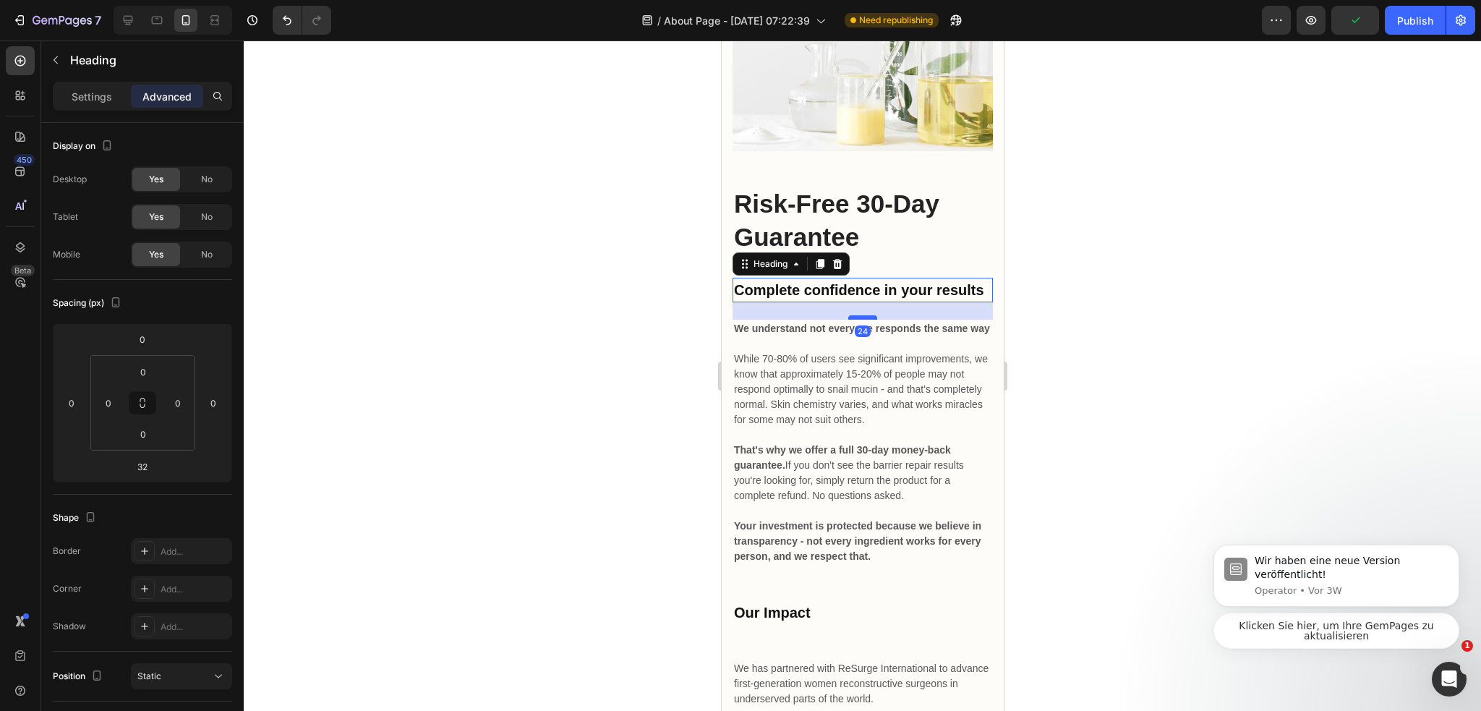
drag, startPoint x: 864, startPoint y: 335, endPoint x: 870, endPoint y: 329, distance: 8.2
click at [870, 320] on div at bounding box center [861, 317] width 29 height 4
type input "24"
click at [1037, 331] on div at bounding box center [862, 375] width 1237 height 670
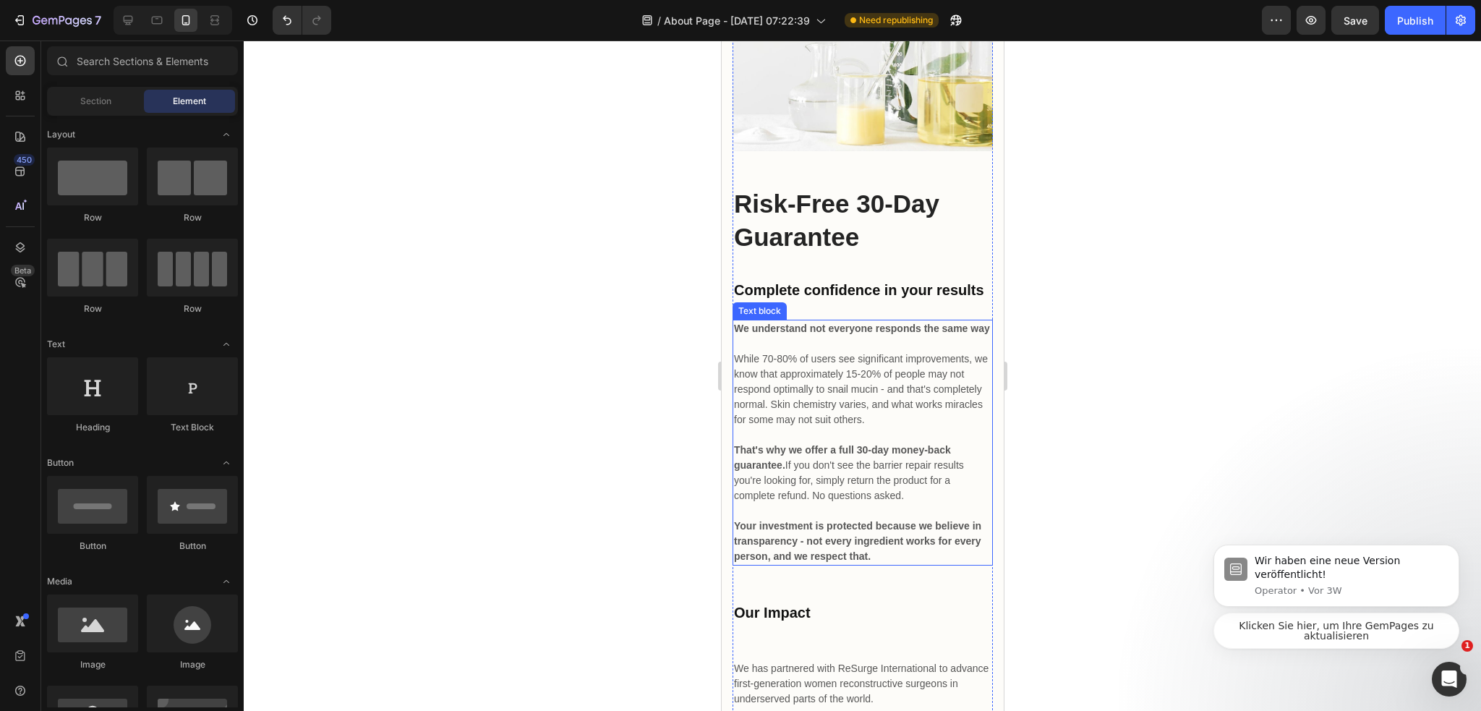
click at [880, 423] on p "While 70-80% of users see significant improvements, we know that approximately …" at bounding box center [861, 389] width 257 height 76
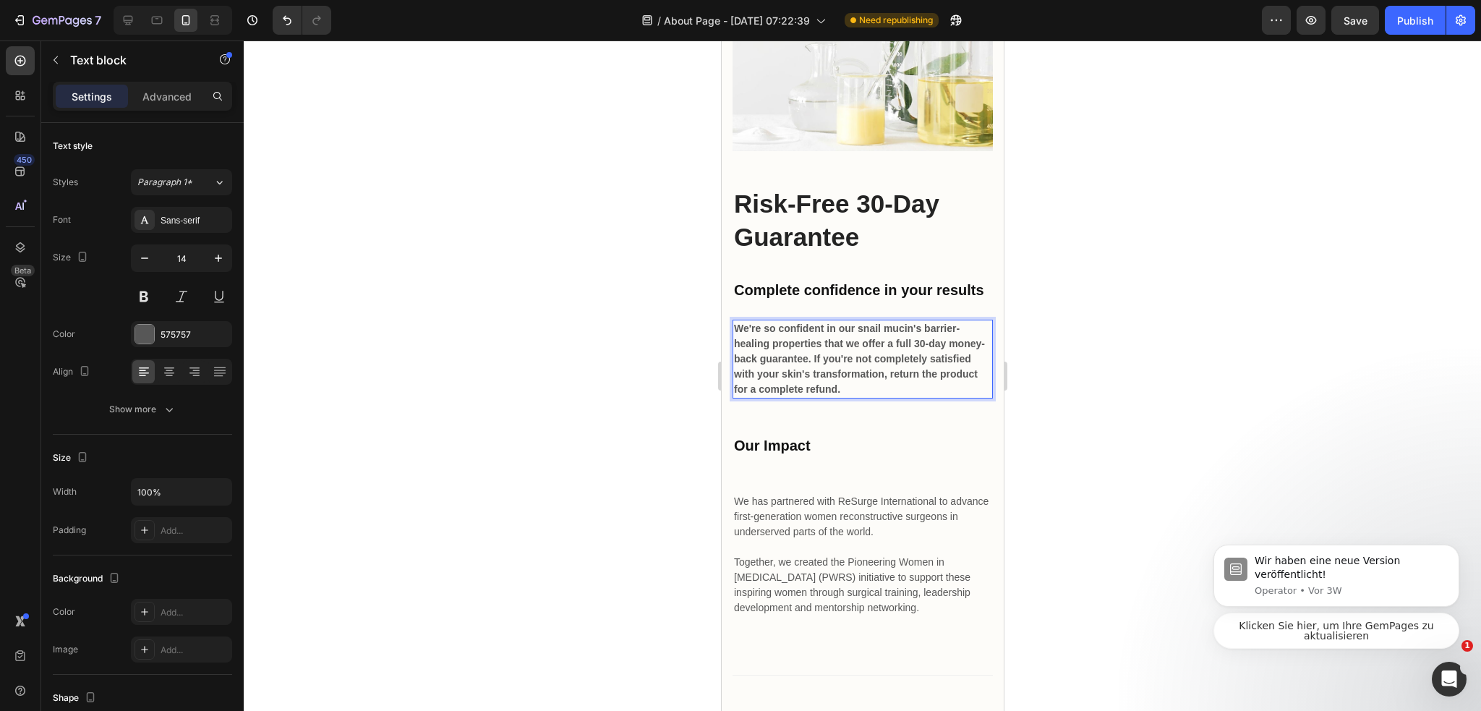
click at [1140, 408] on div at bounding box center [862, 375] width 1237 height 670
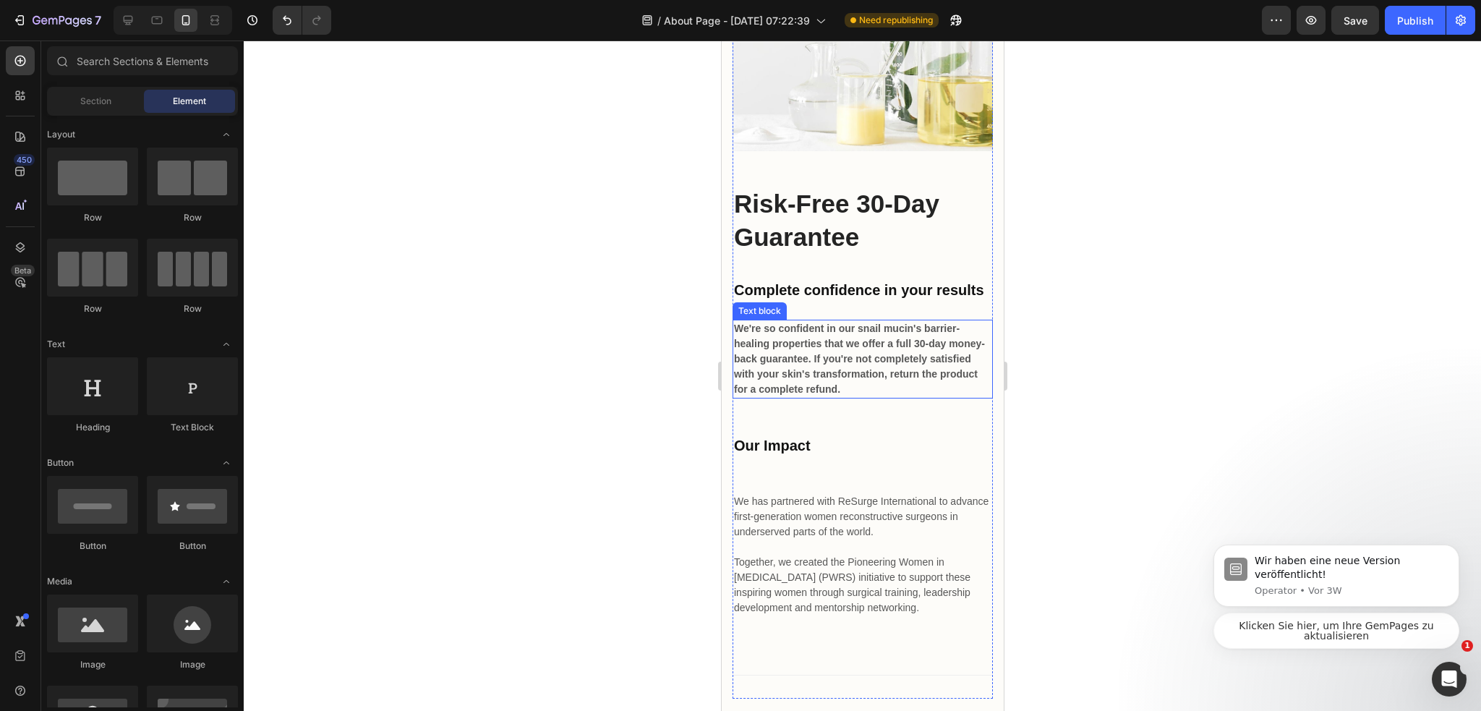
click at [899, 330] on div "We're so confident in our snail mucin's barrier-healing properties that we offe…" at bounding box center [862, 359] width 260 height 79
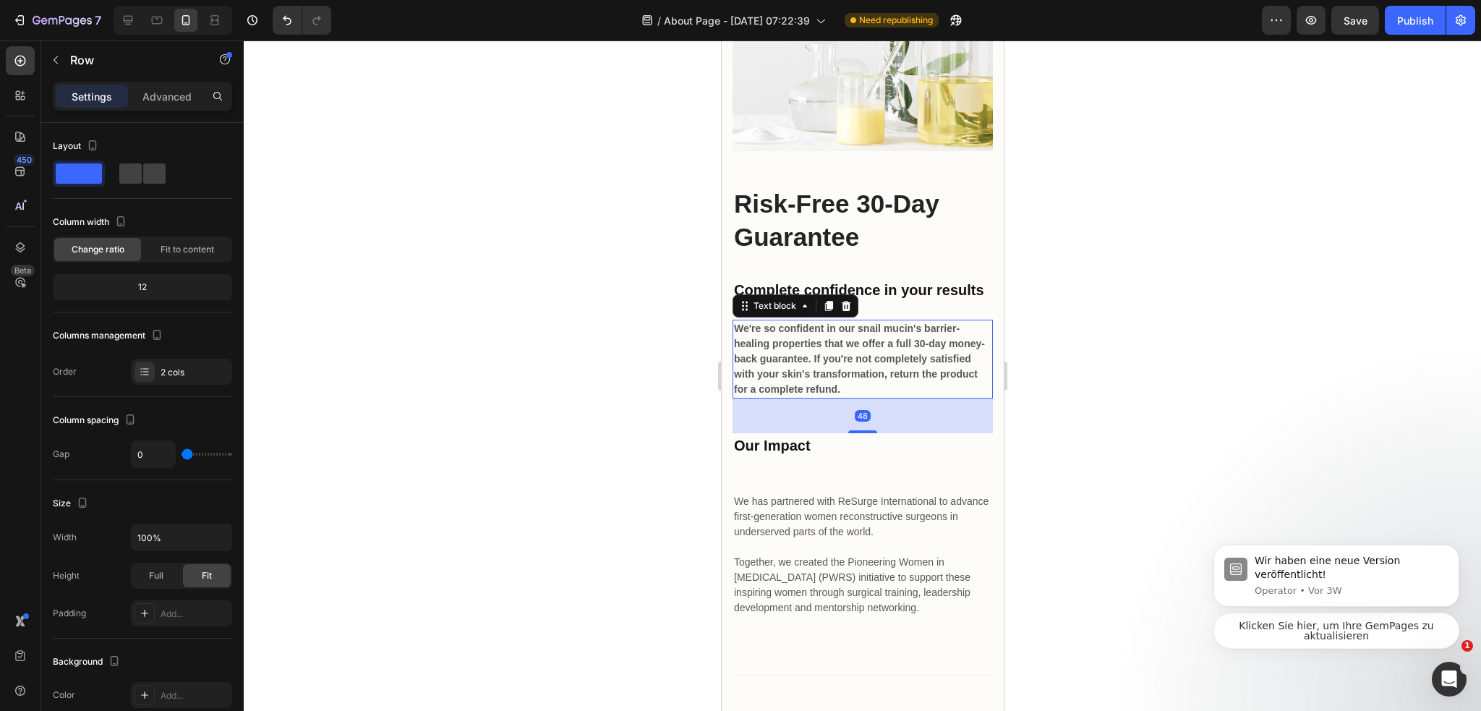
click at [898, 320] on div "Image Risk-Free 30-Day Guarantee Heading Complete confidence in your results He…" at bounding box center [862, 105] width 260 height 429
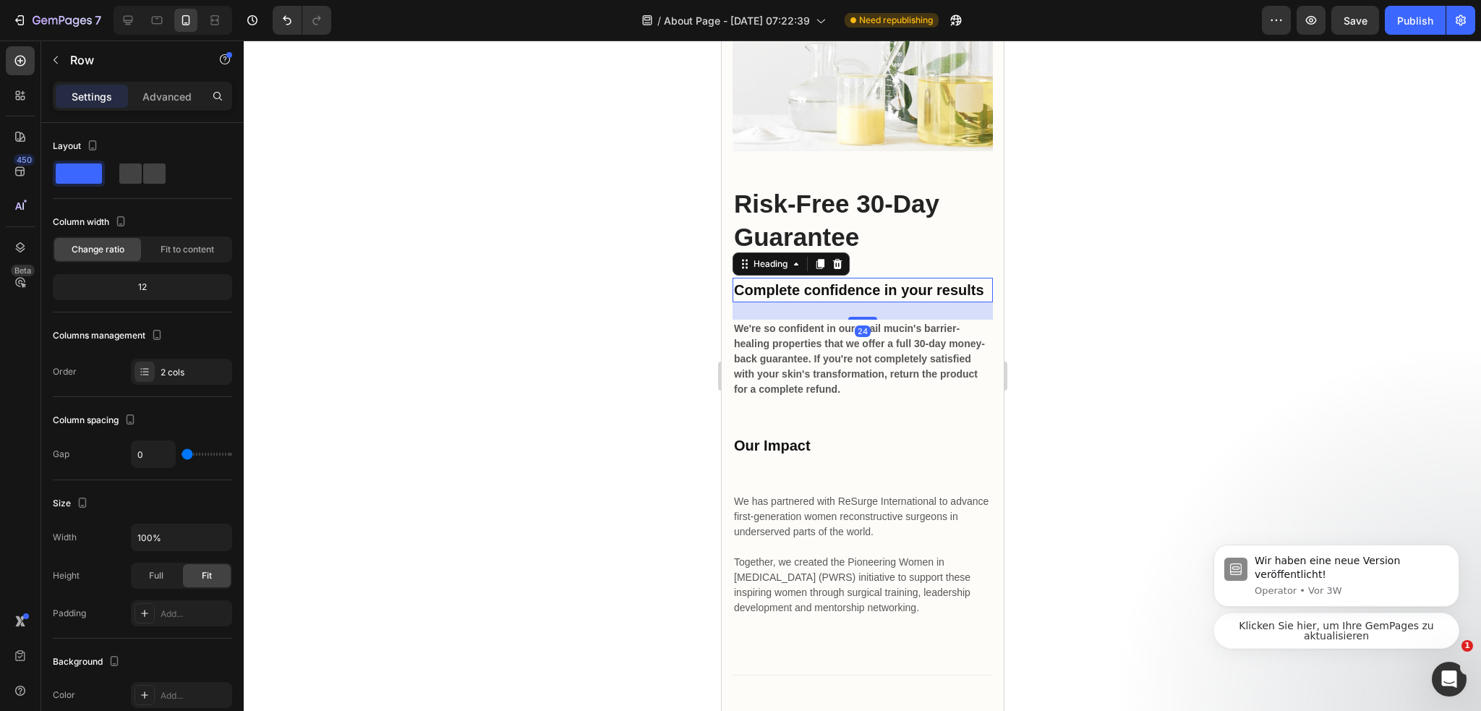
click at [917, 301] on p "Complete confidence in your results" at bounding box center [861, 290] width 257 height 22
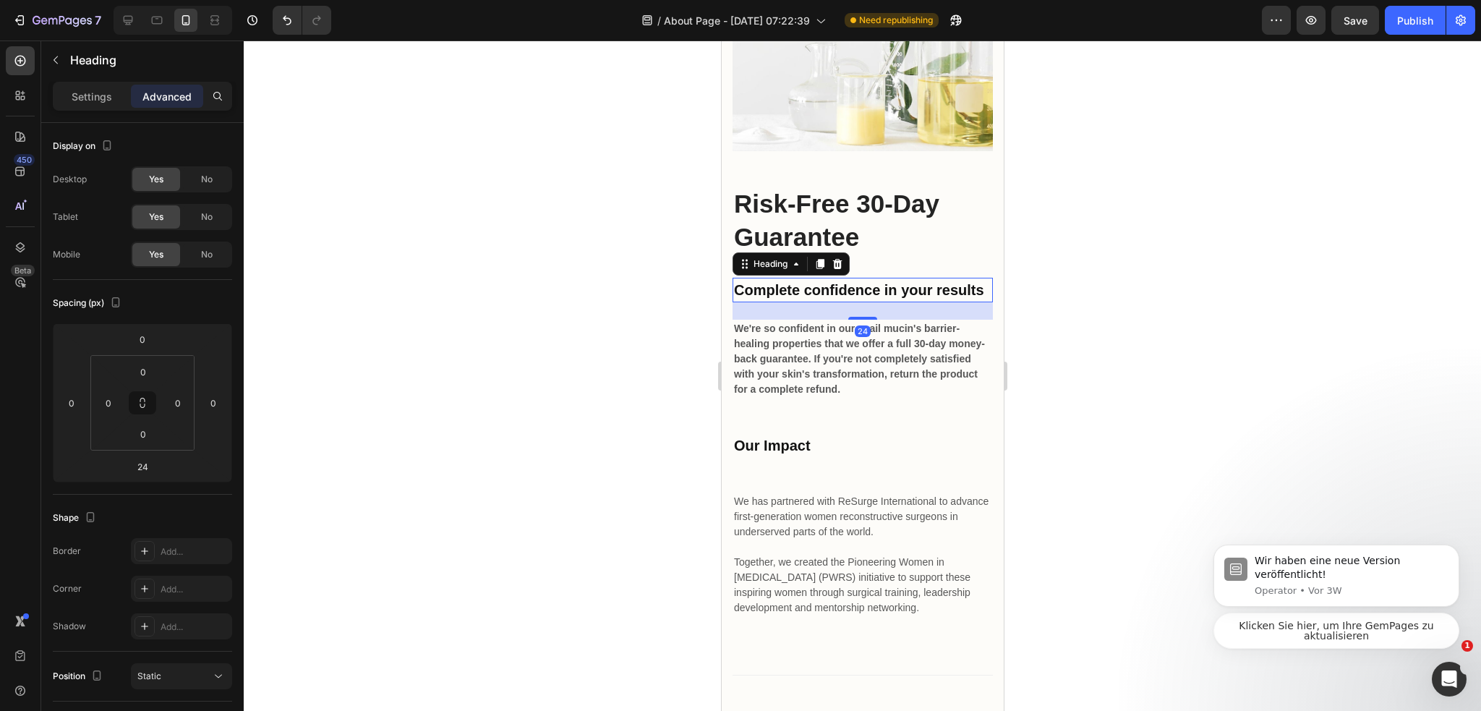
click at [1042, 375] on div at bounding box center [862, 375] width 1237 height 670
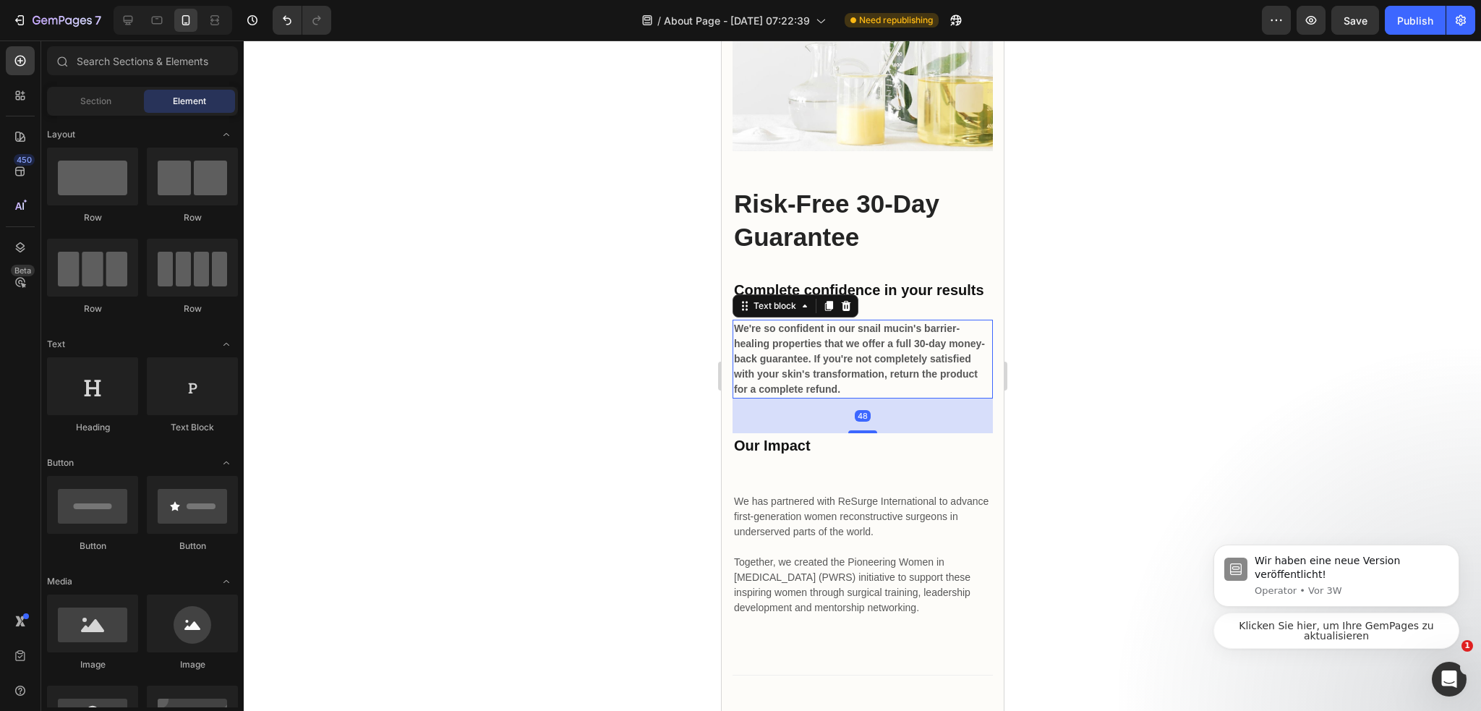
click at [888, 378] on p "We're so confident in our snail mucin's barrier-healing properties that we offe…" at bounding box center [861, 359] width 257 height 76
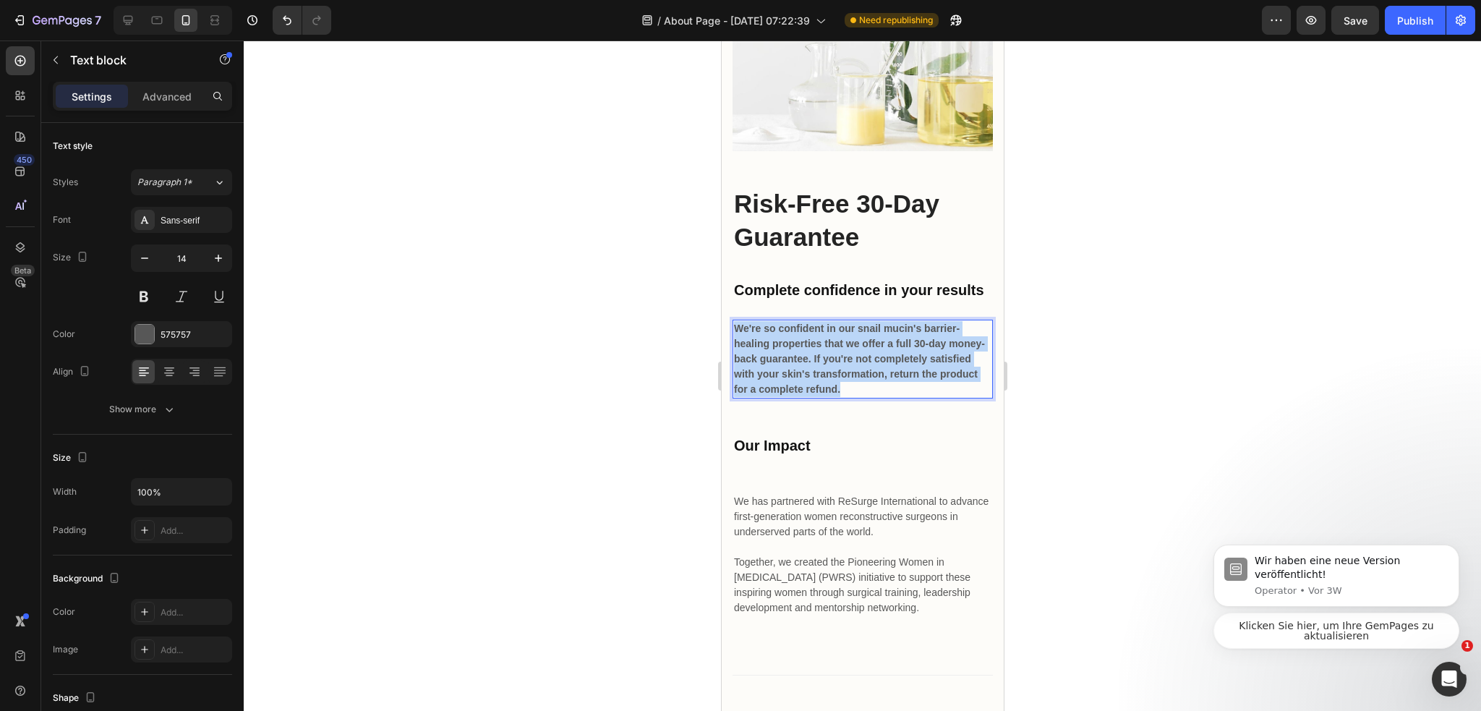
drag, startPoint x: 921, startPoint y: 406, endPoint x: 712, endPoint y: 335, distance: 220.8
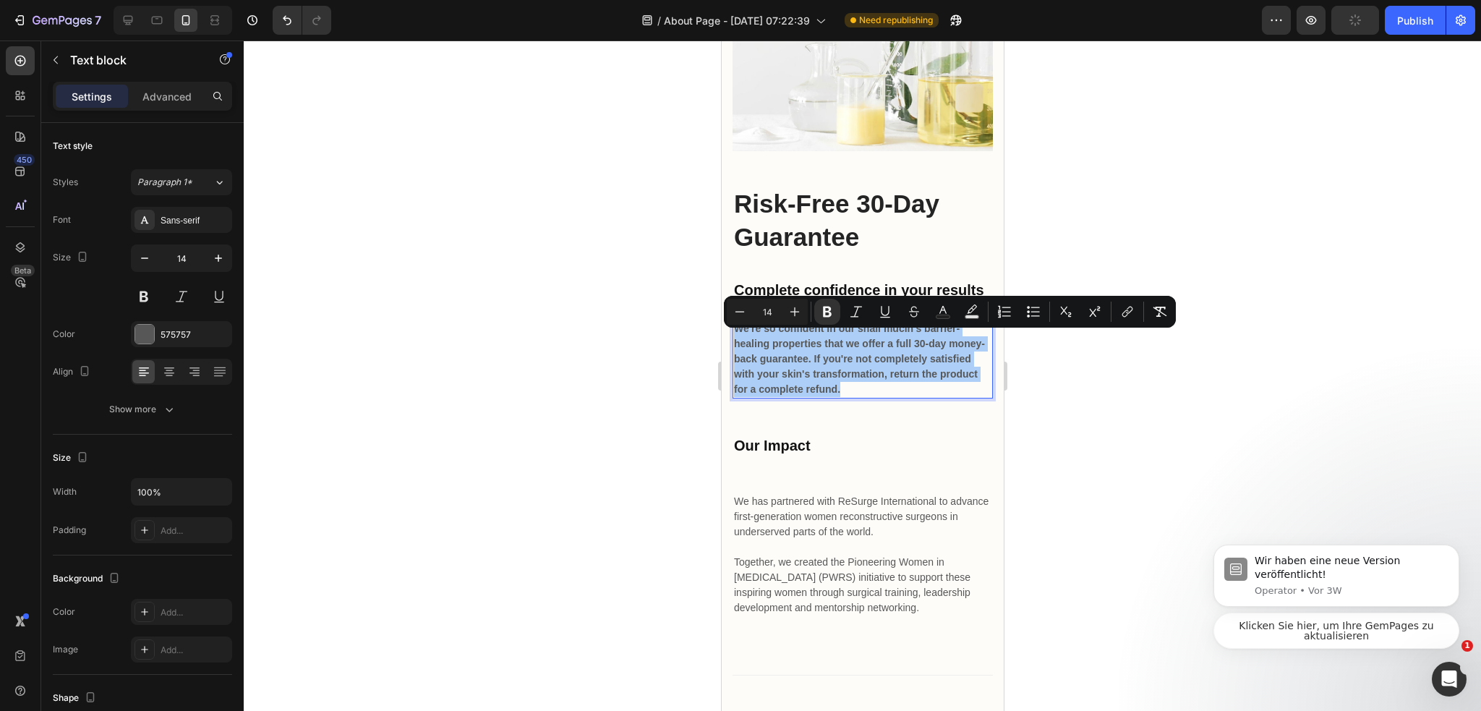
click at [828, 314] on icon "Editor contextual toolbar" at bounding box center [827, 311] width 14 height 14
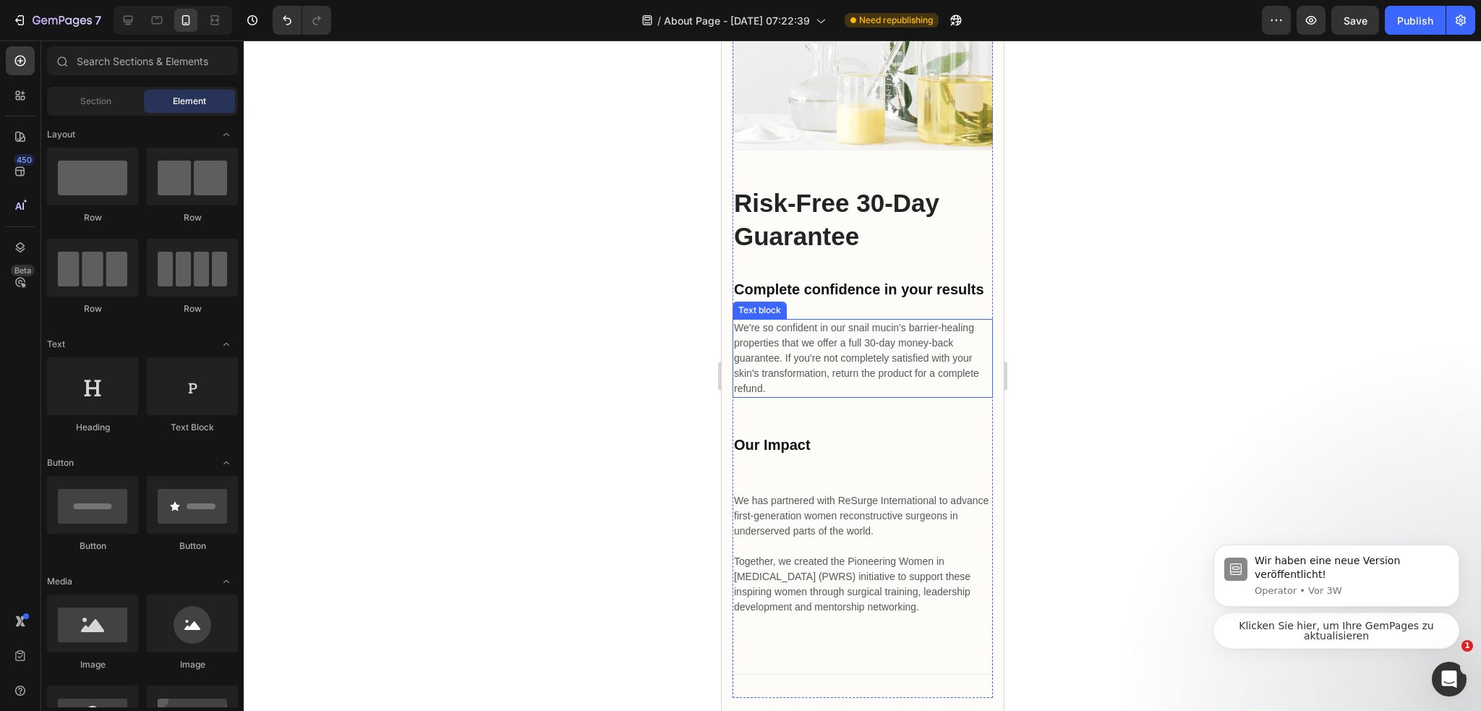
scroll to position [4979, 0]
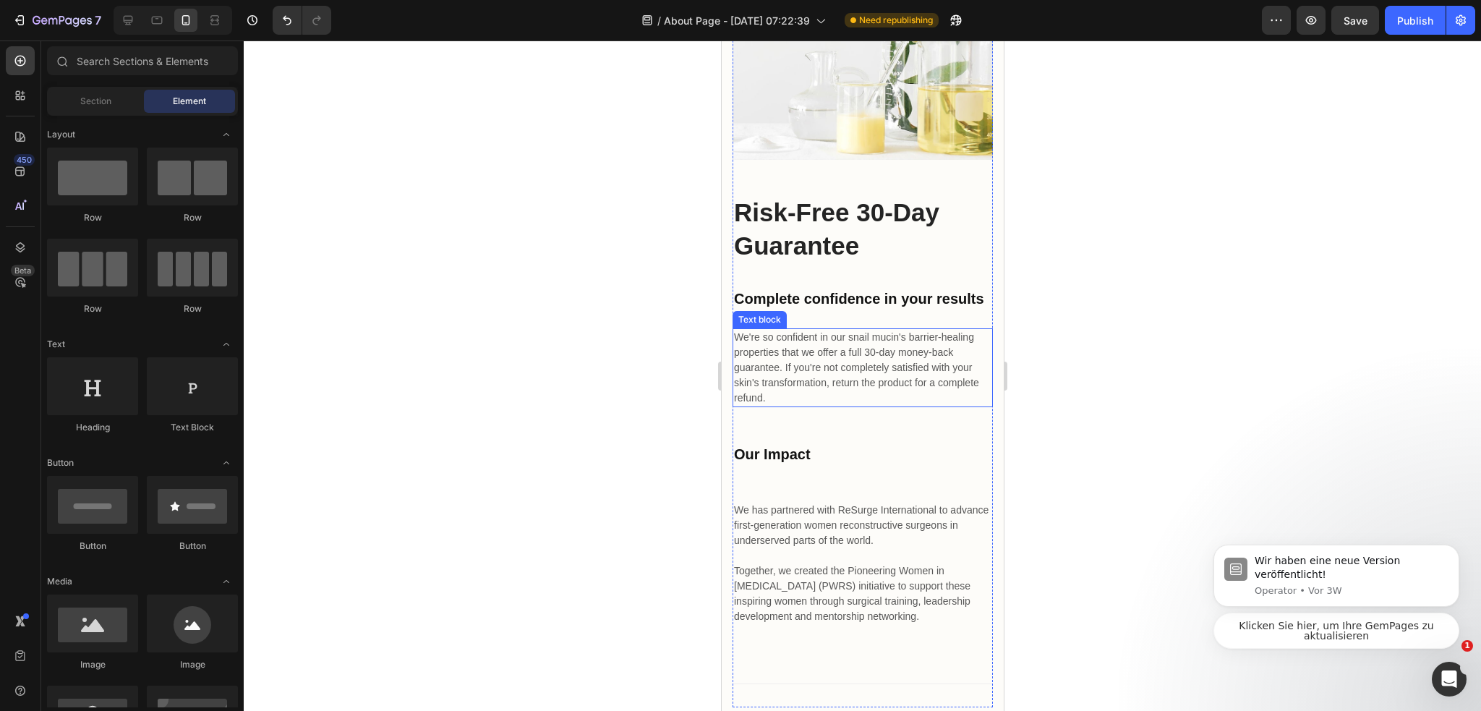
click at [913, 380] on p "We're so confident in our snail mucin's barrier-healing properties that we offe…" at bounding box center [861, 368] width 257 height 76
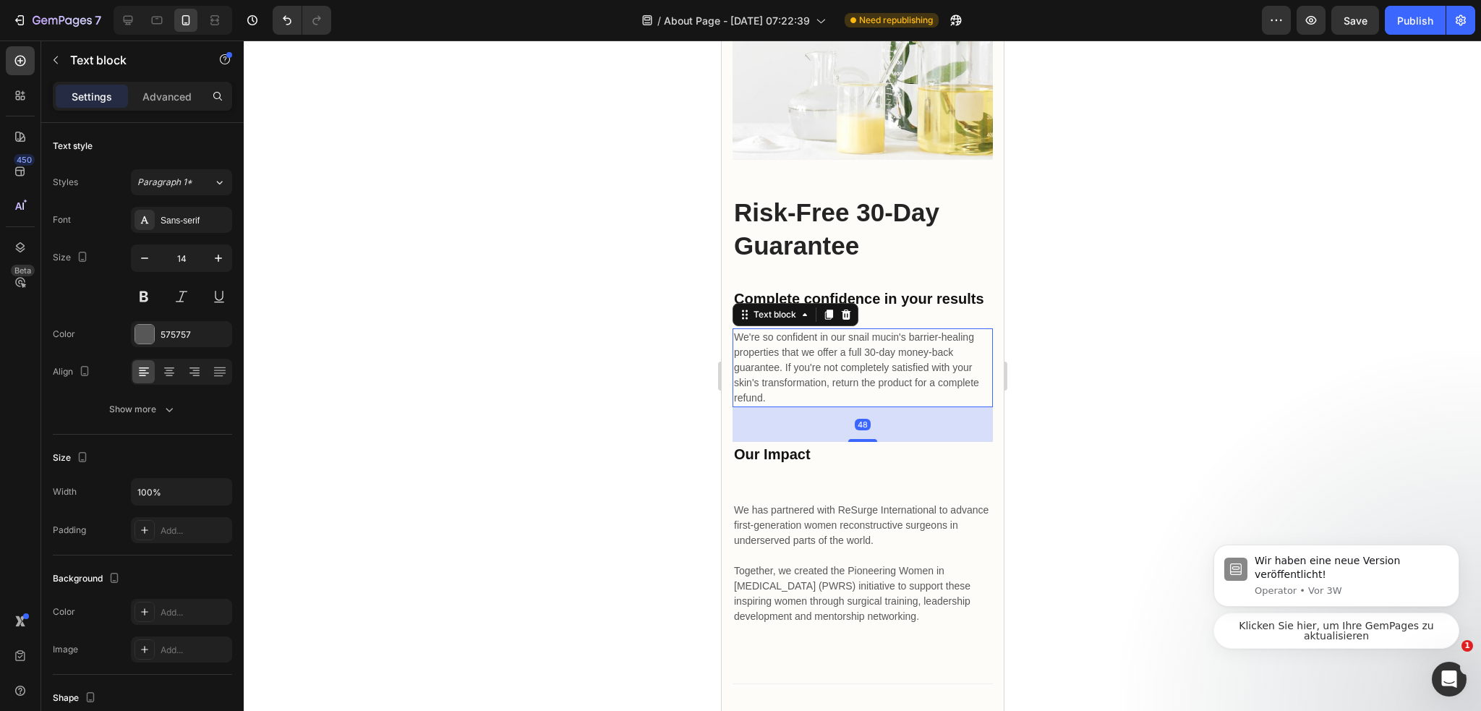
click at [1185, 416] on div at bounding box center [862, 375] width 1237 height 670
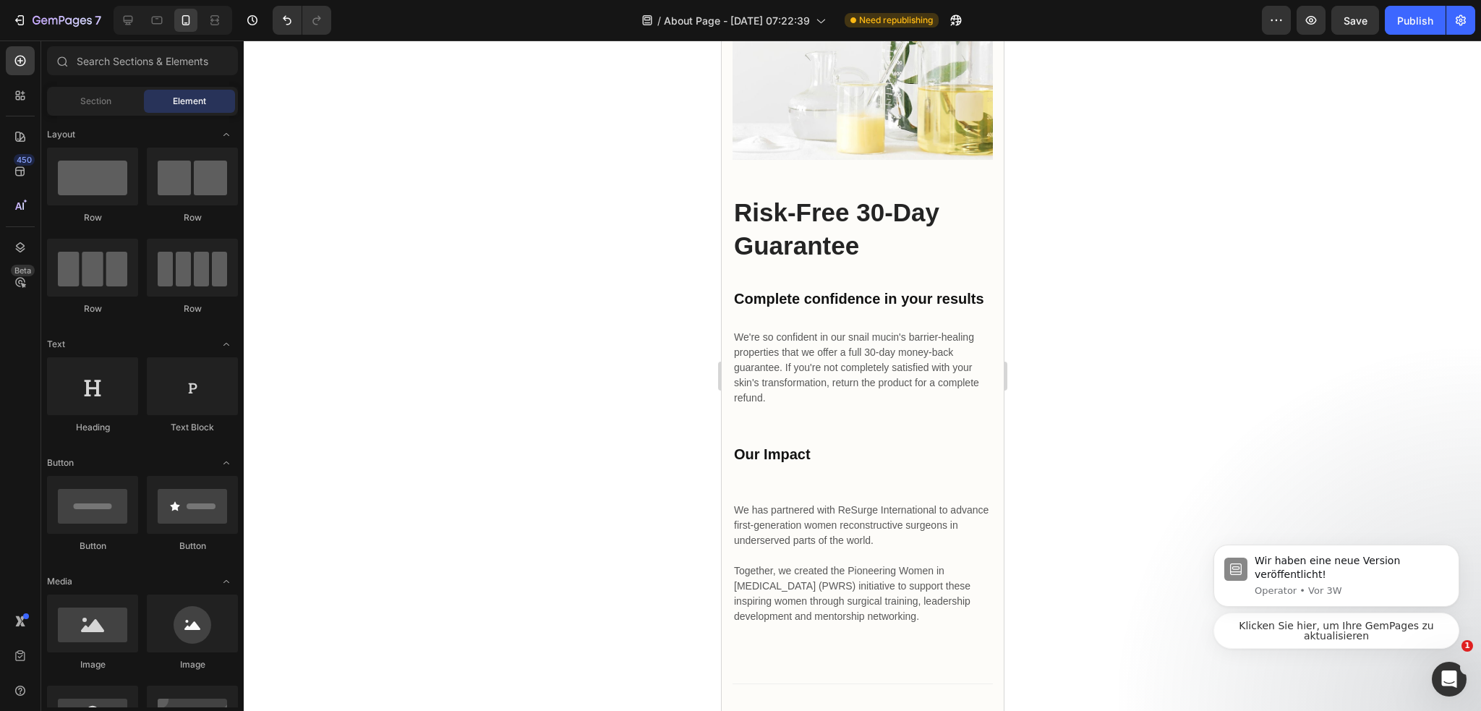
click at [865, 368] on p "We're so confident in our snail mucin's barrier-healing properties that we offe…" at bounding box center [861, 368] width 257 height 76
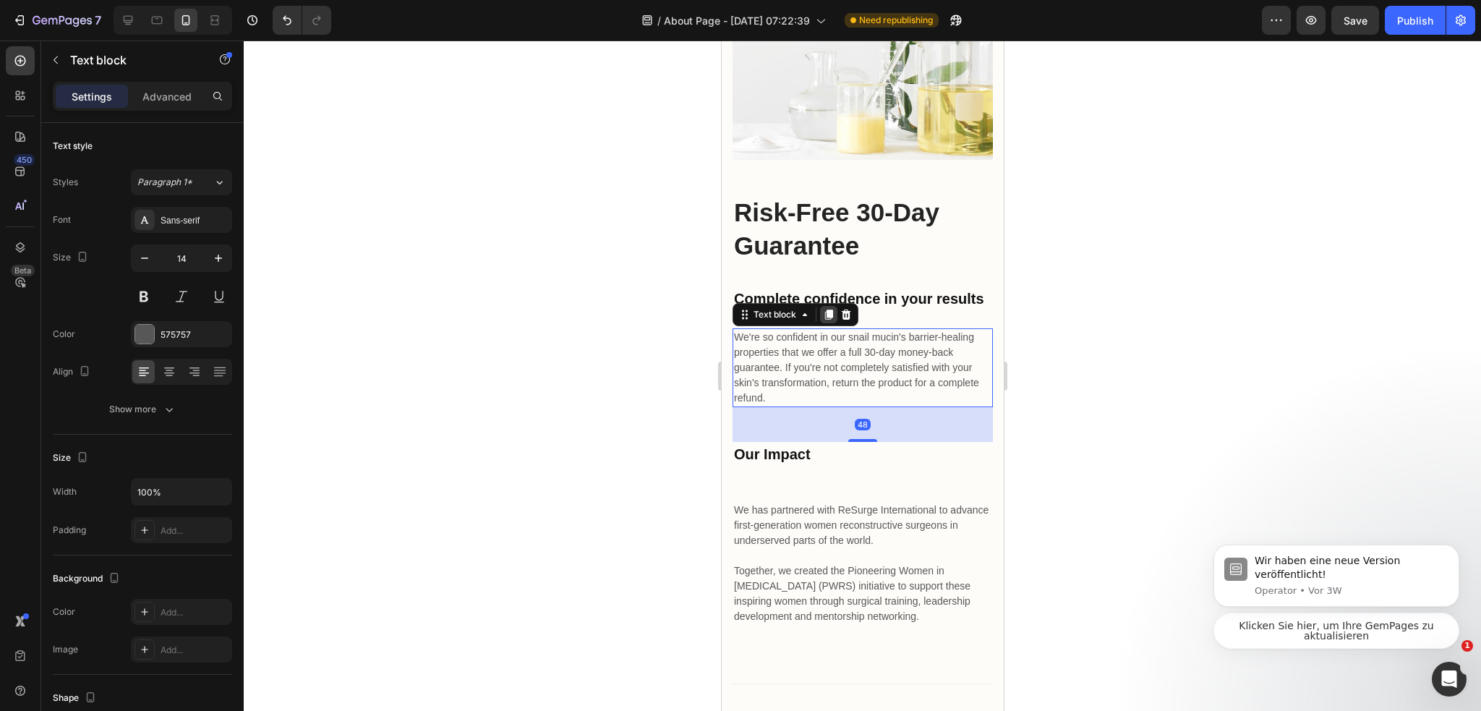
click at [831, 320] on icon at bounding box center [828, 314] width 8 height 10
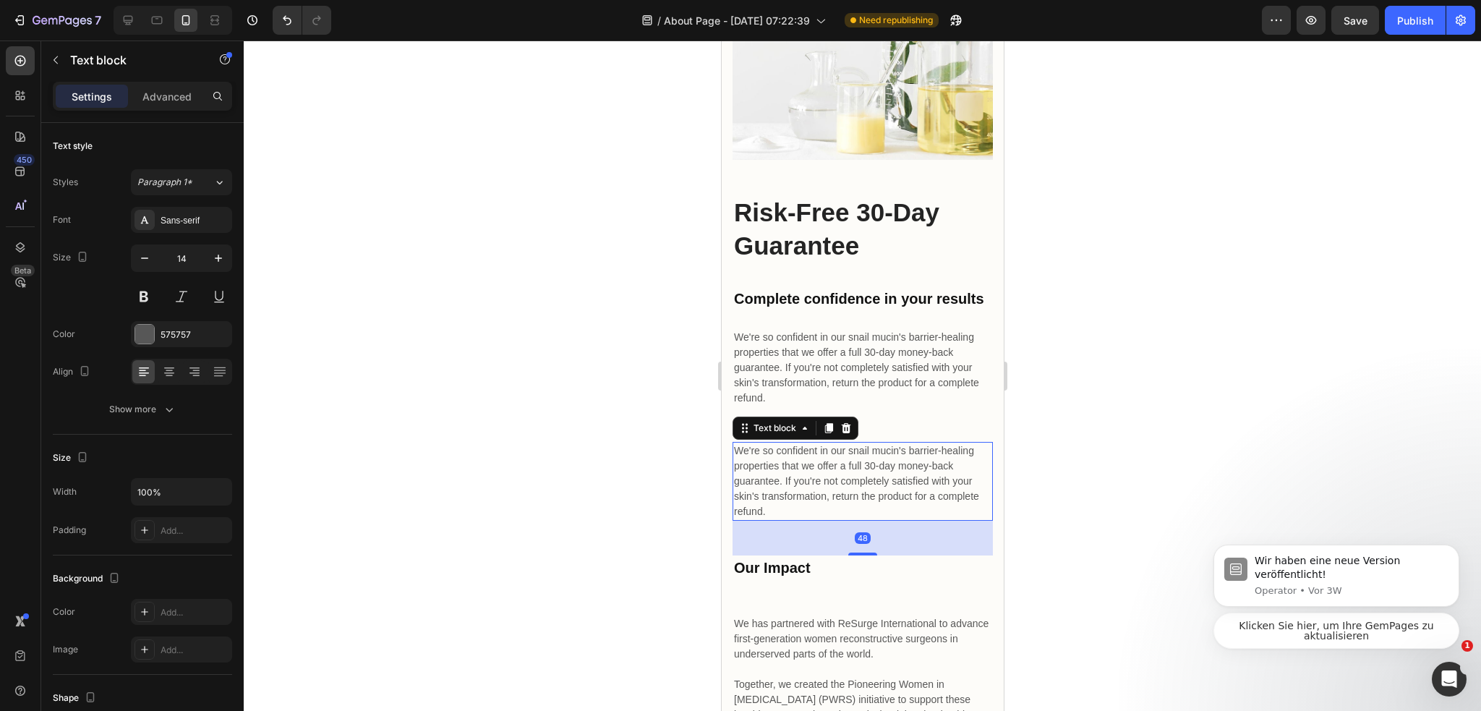
click at [852, 463] on p "We're so confident in our snail mucin's barrier-healing properties that we offe…" at bounding box center [861, 481] width 257 height 76
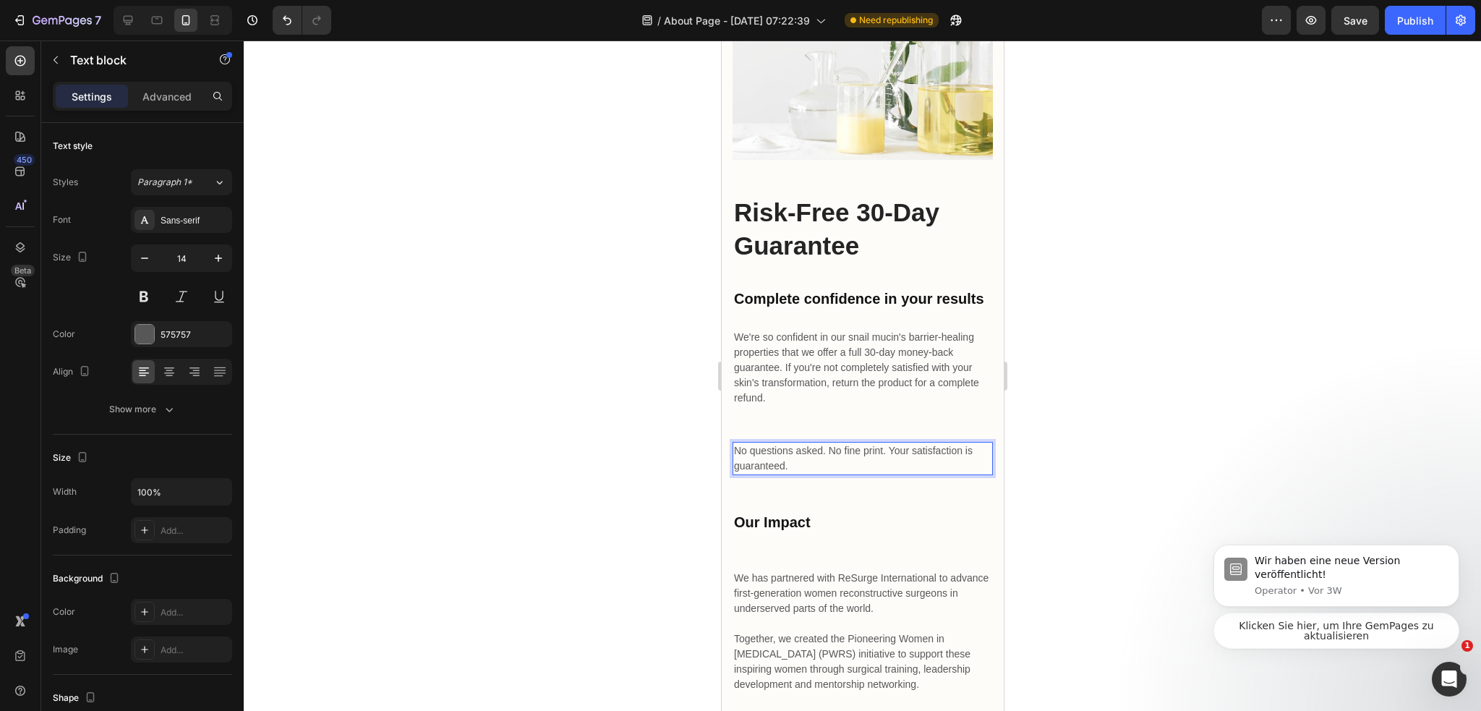
click at [1067, 481] on div at bounding box center [862, 375] width 1237 height 670
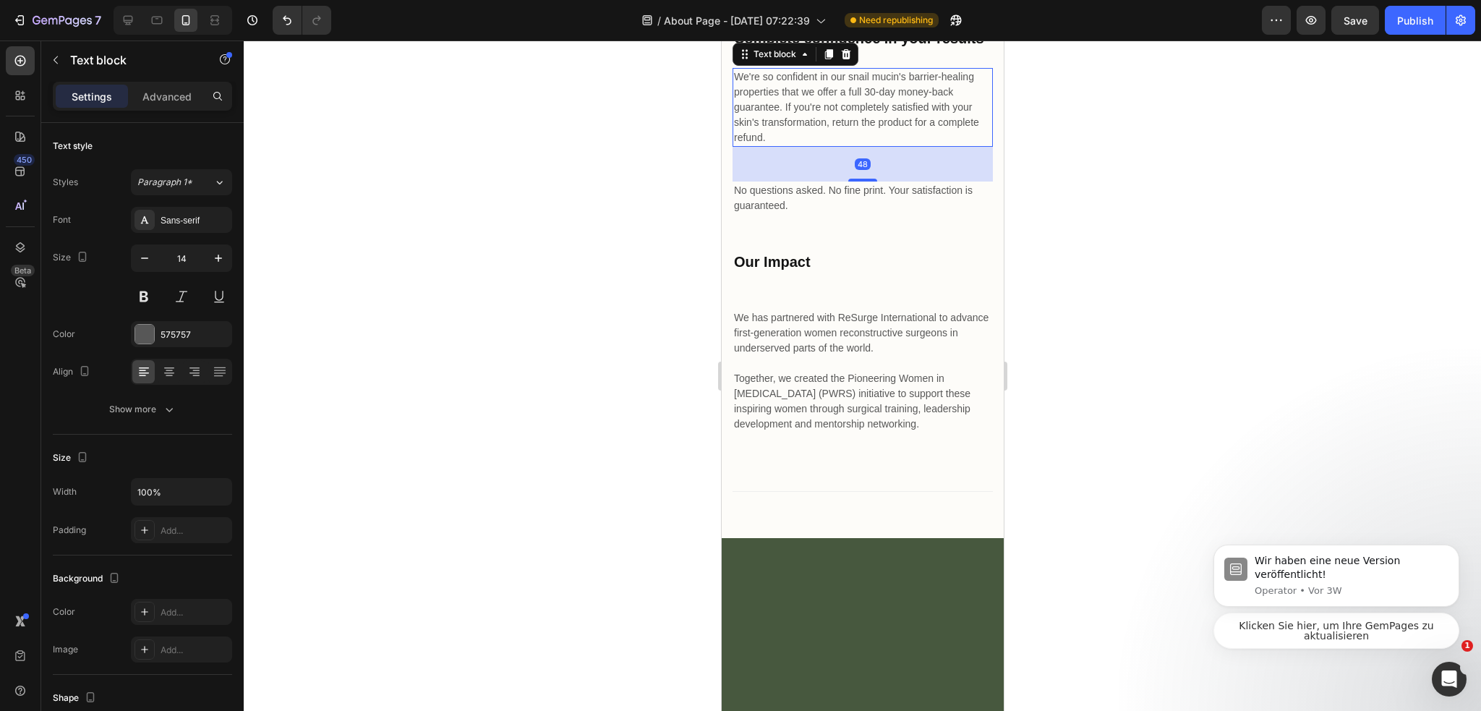
scroll to position [3274, 0]
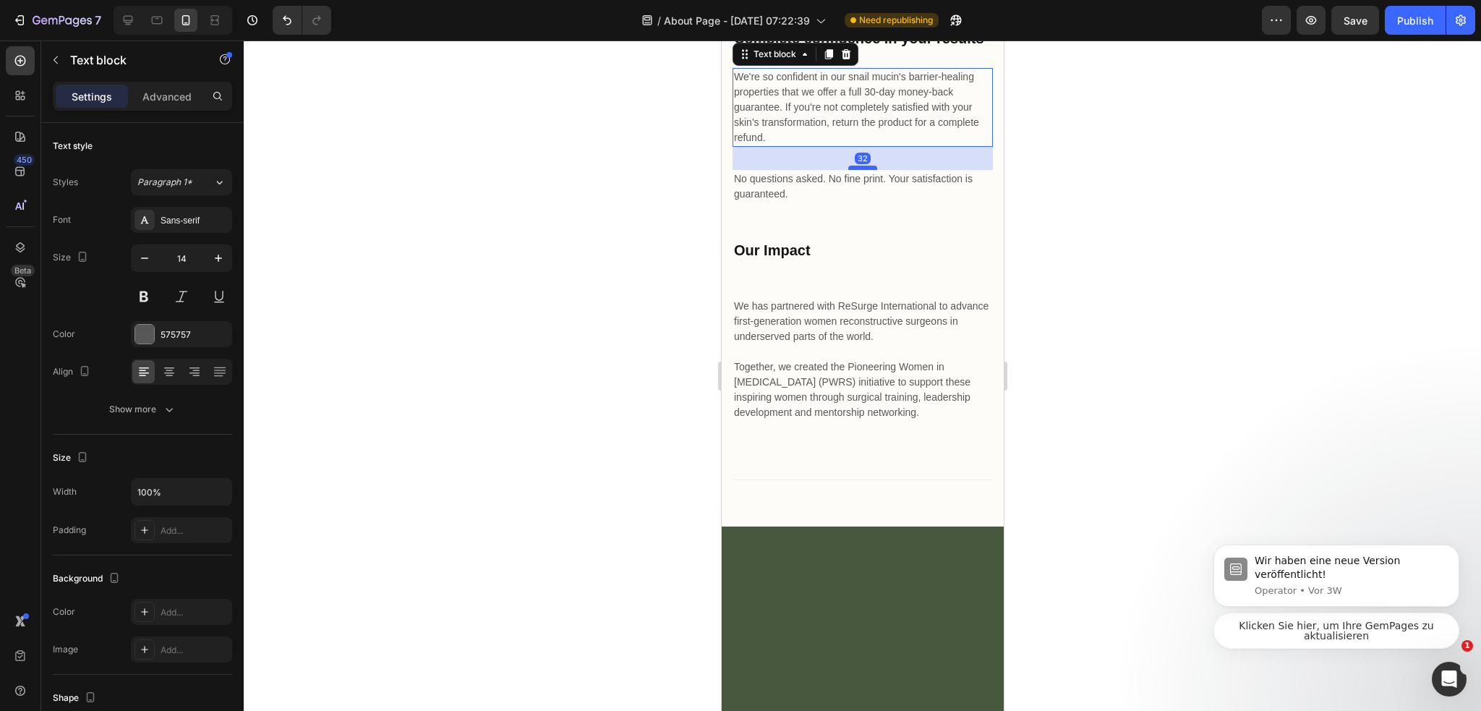
drag, startPoint x: 858, startPoint y: 450, endPoint x: 1816, endPoint y: 474, distance: 958.2
click at [865, 170] on div at bounding box center [861, 168] width 29 height 4
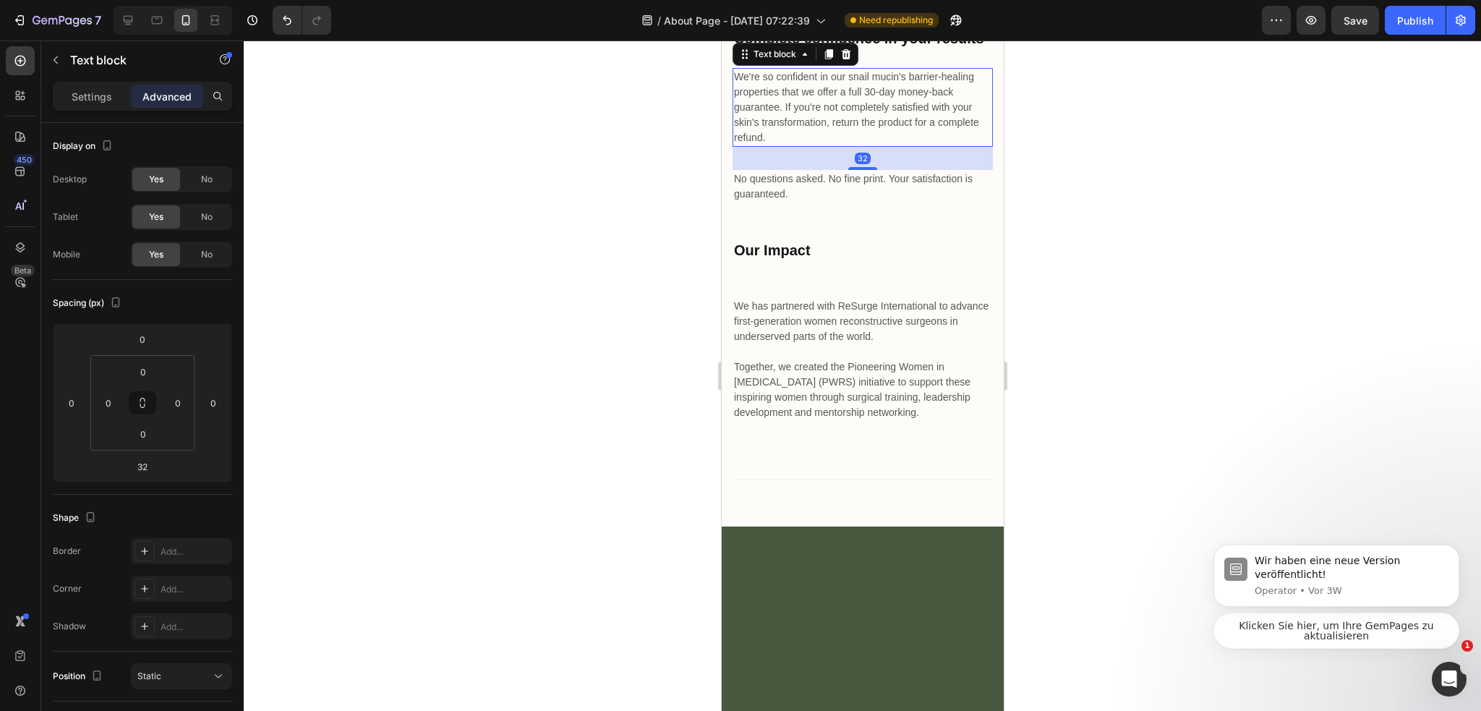
click at [1156, 434] on div at bounding box center [862, 375] width 1237 height 670
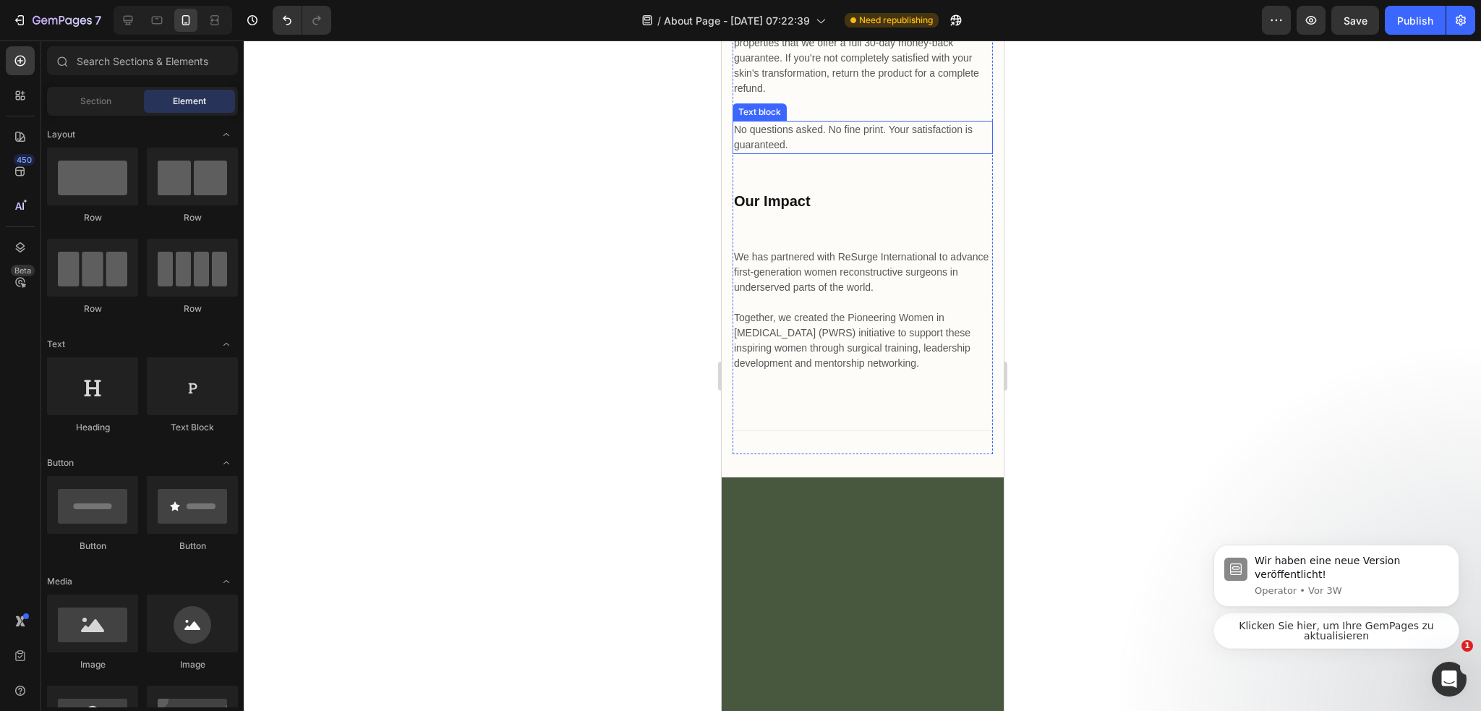
scroll to position [5052, 0]
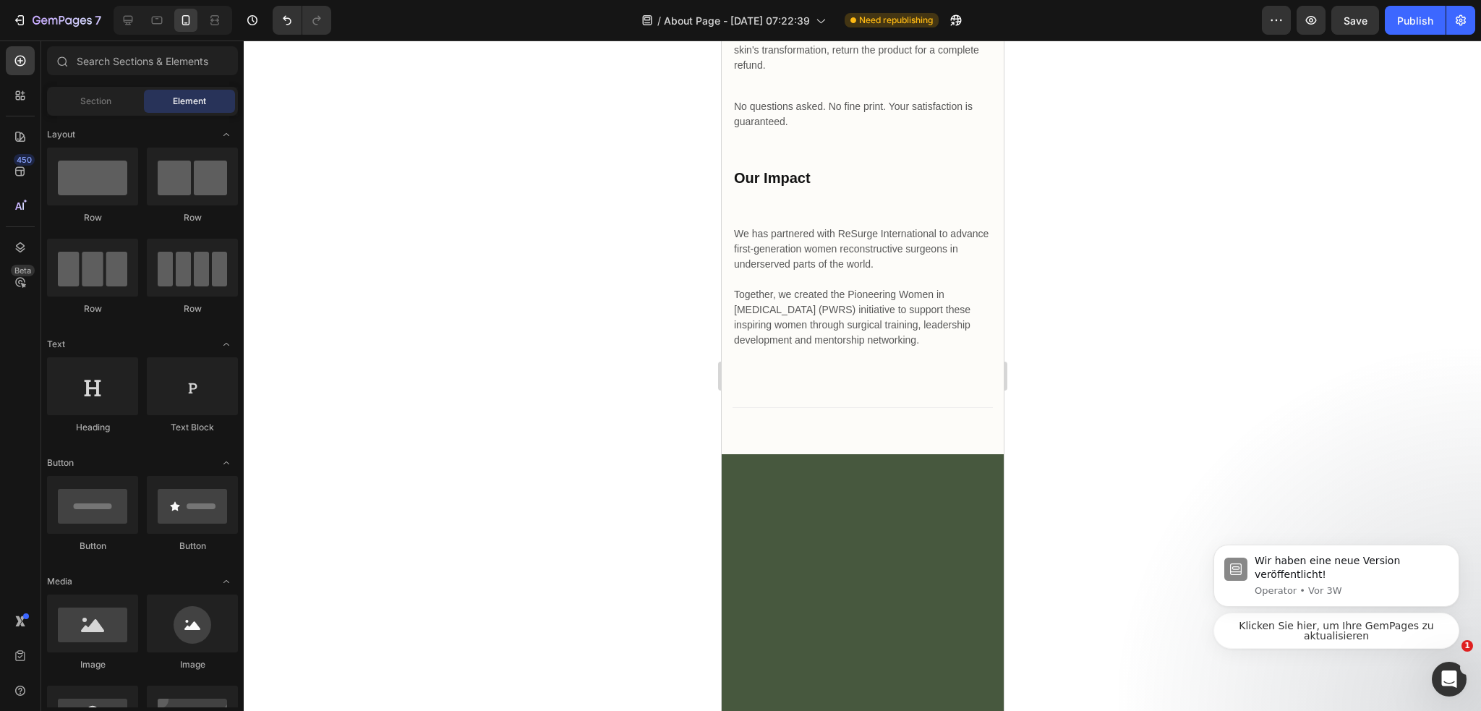
drag, startPoint x: 1314, startPoint y: 462, endPoint x: 1314, endPoint y: 451, distance: 10.8
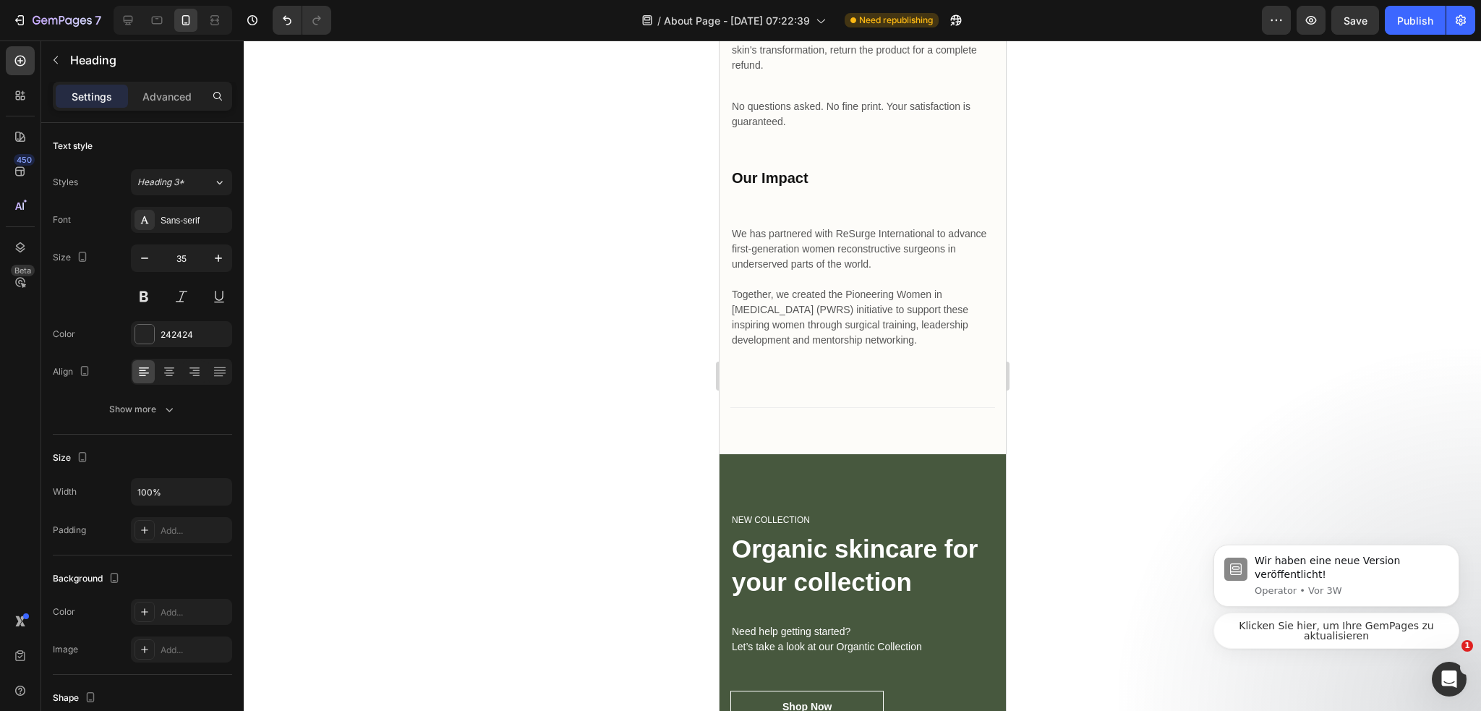
drag, startPoint x: 881, startPoint y: 176, endPoint x: 710, endPoint y: 107, distance: 184.6
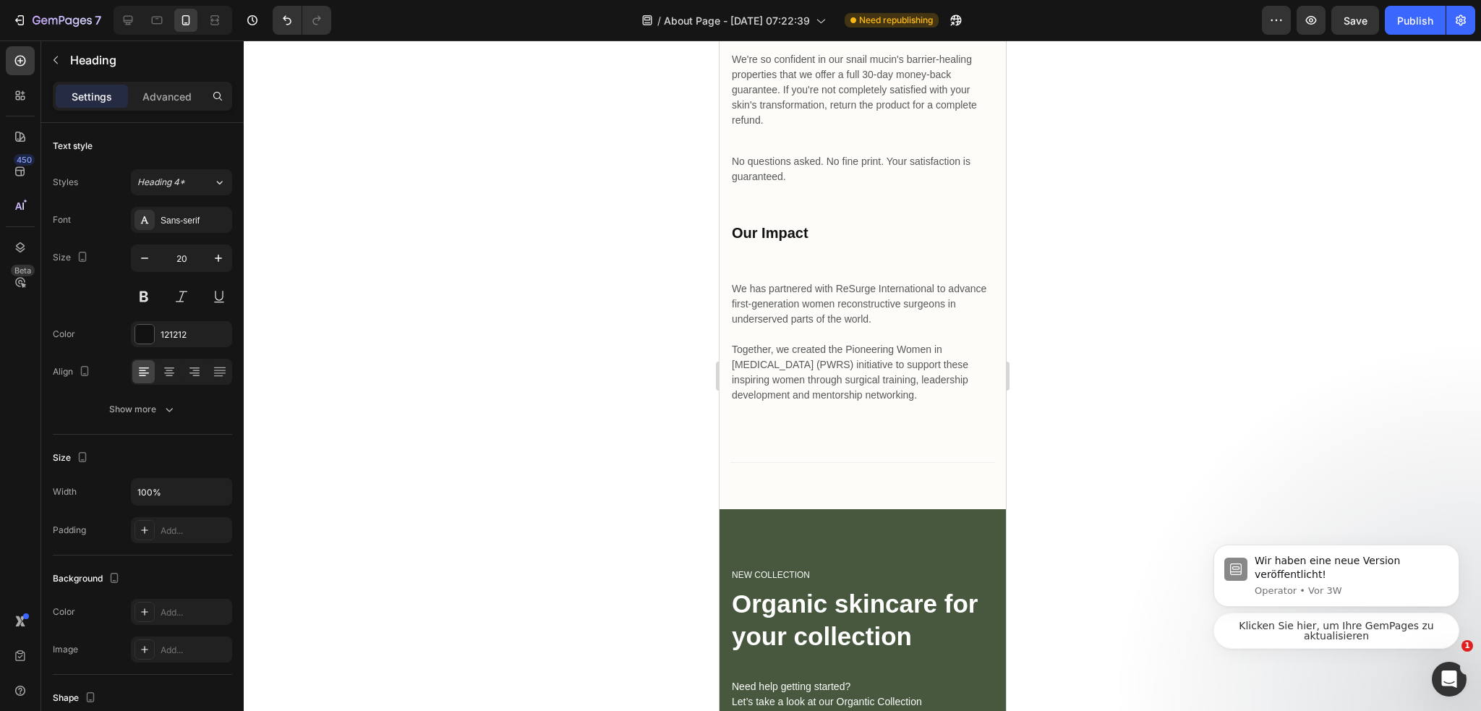
click at [1084, 297] on div at bounding box center [862, 375] width 1237 height 670
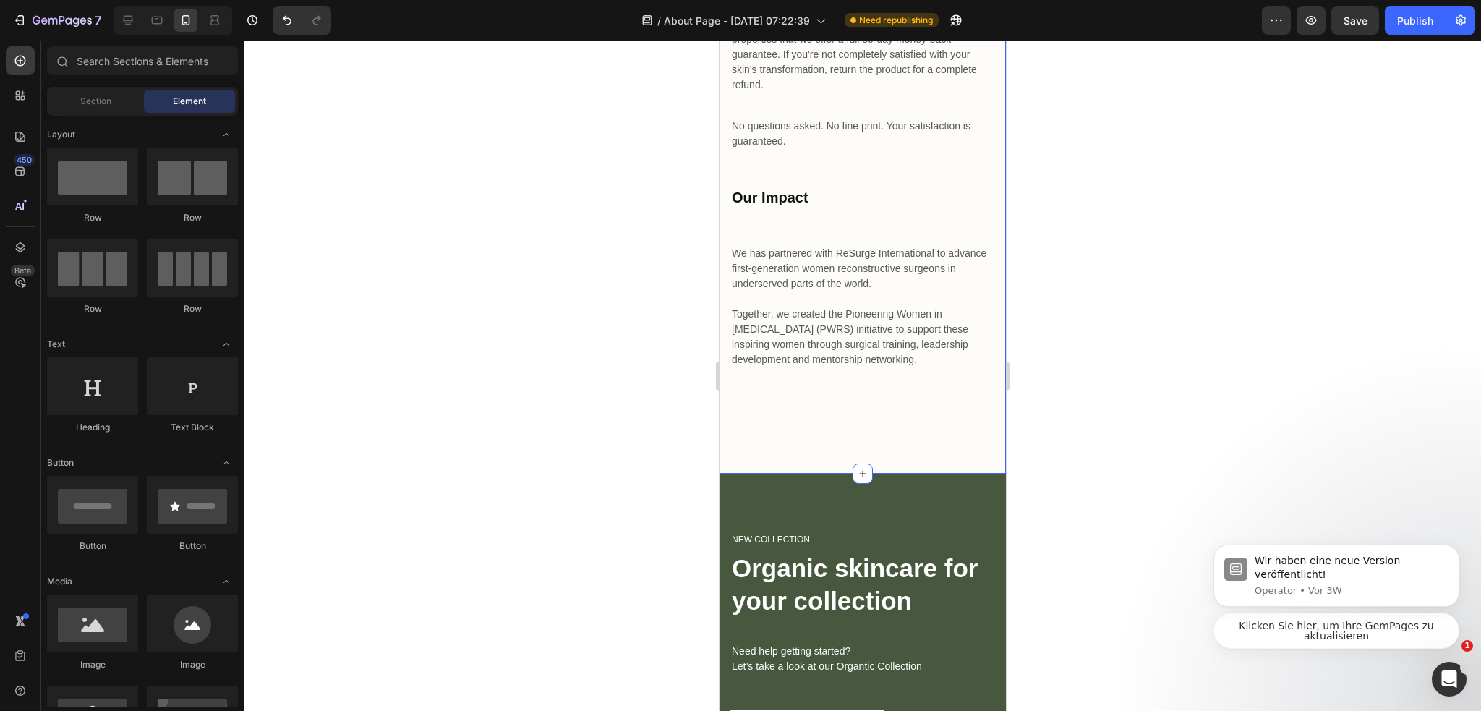
scroll to position [5052, 0]
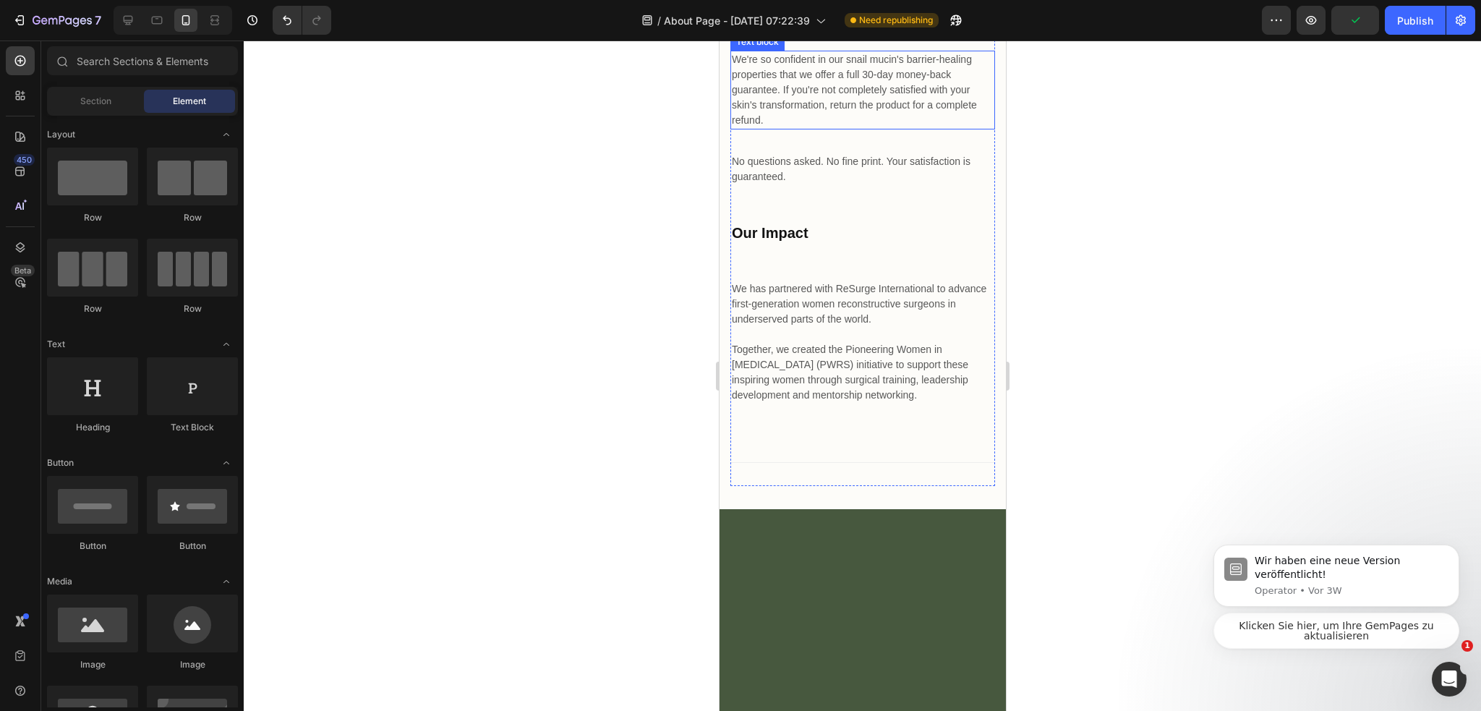
click at [964, 128] on p "We're so confident in our snail mucin's barrier-healing properties that we offe…" at bounding box center [862, 90] width 262 height 76
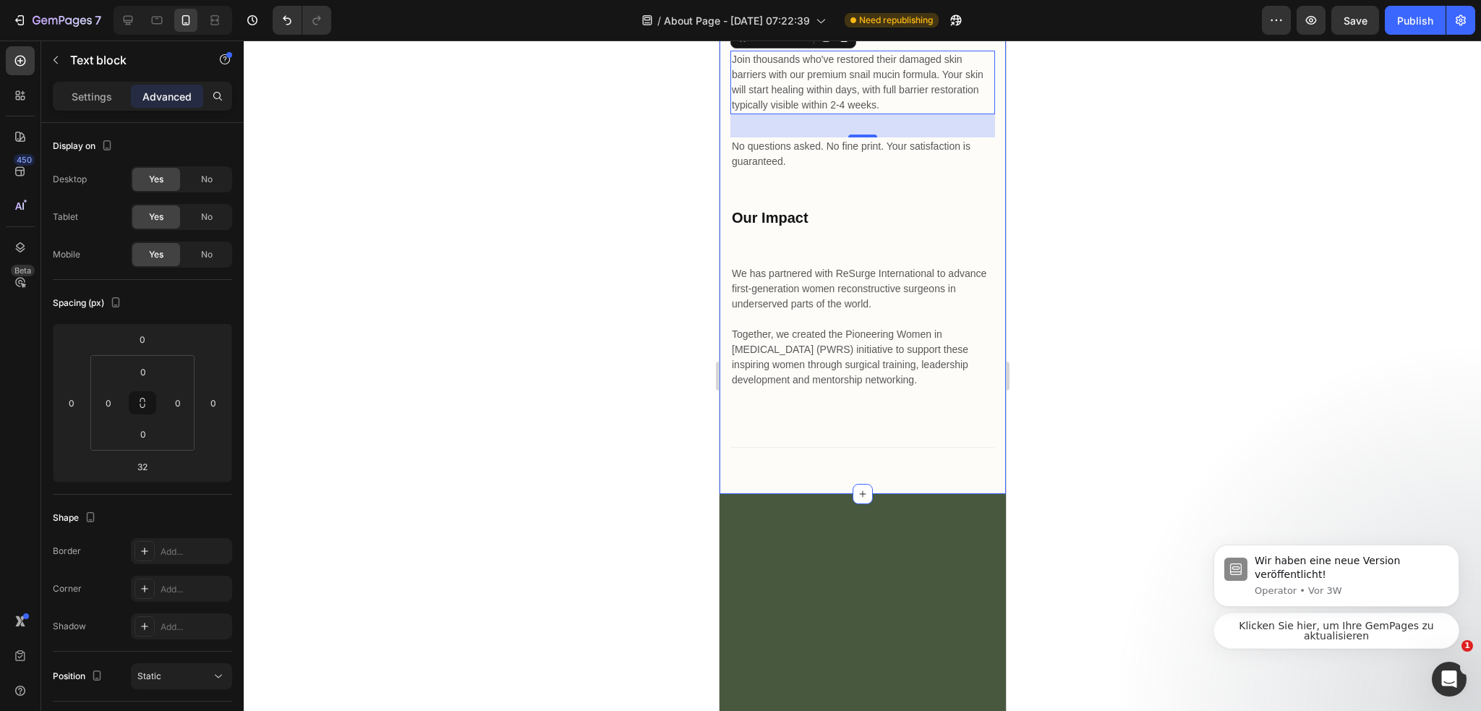
click at [1097, 360] on div at bounding box center [862, 375] width 1237 height 670
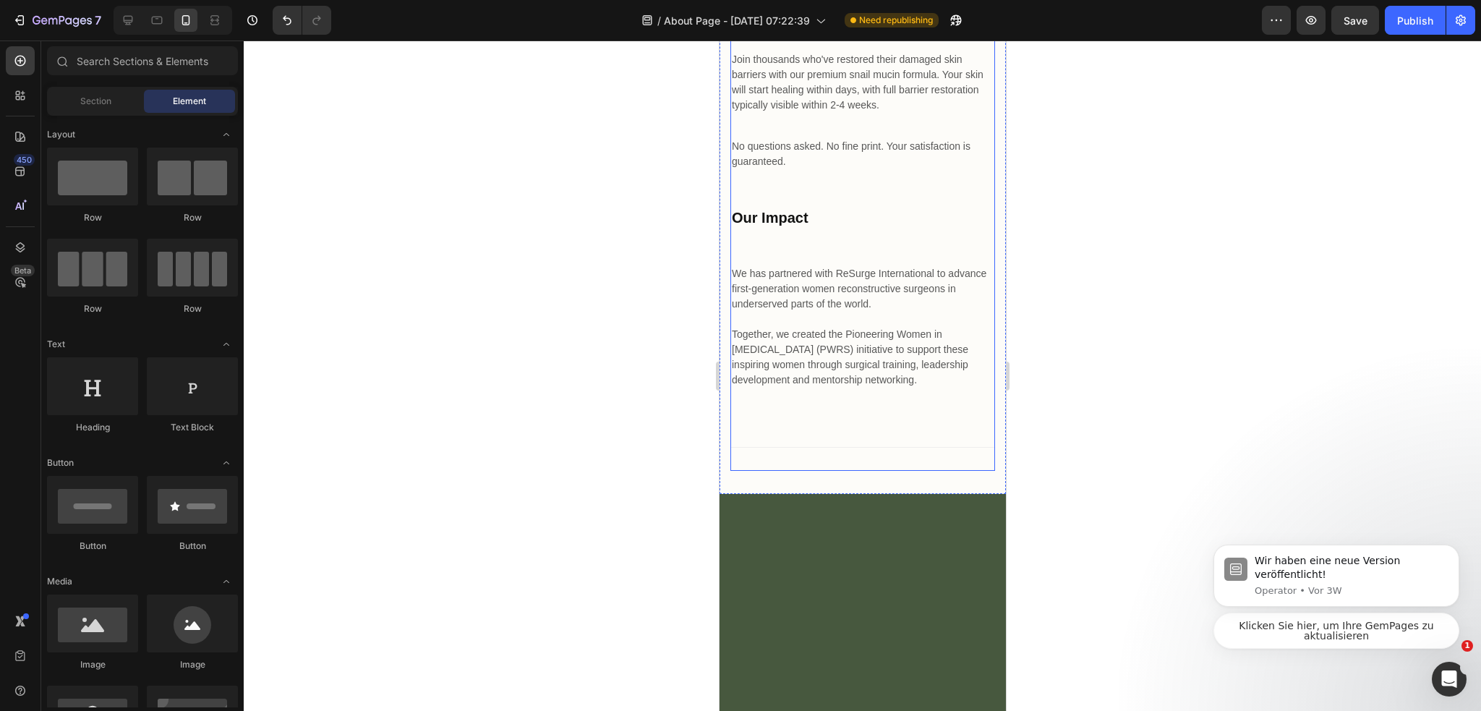
click at [848, 169] on p "No questions asked. No fine print. Your satisfaction is guaranteed." at bounding box center [862, 154] width 262 height 30
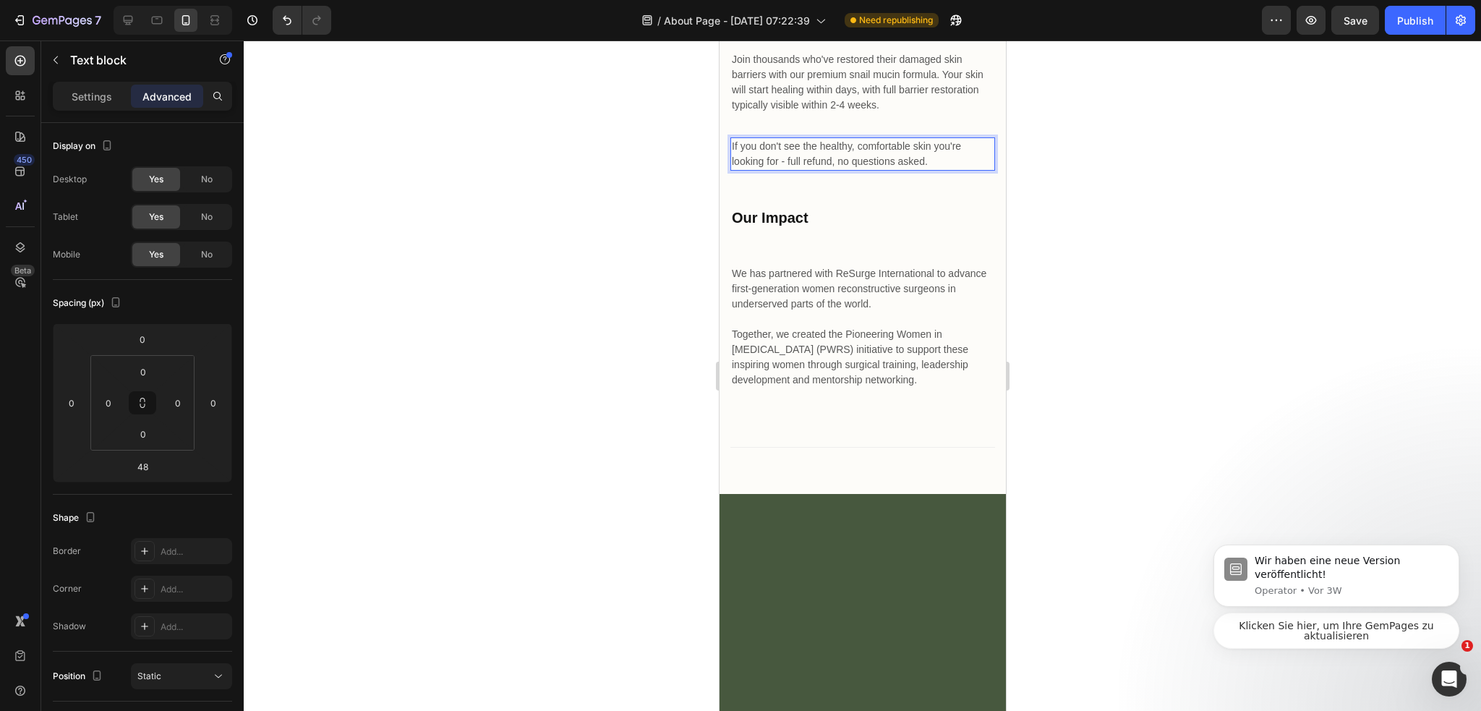
click at [931, 113] on p "Join thousands who've restored their damaged skin barriers with our premium sna…" at bounding box center [862, 82] width 262 height 61
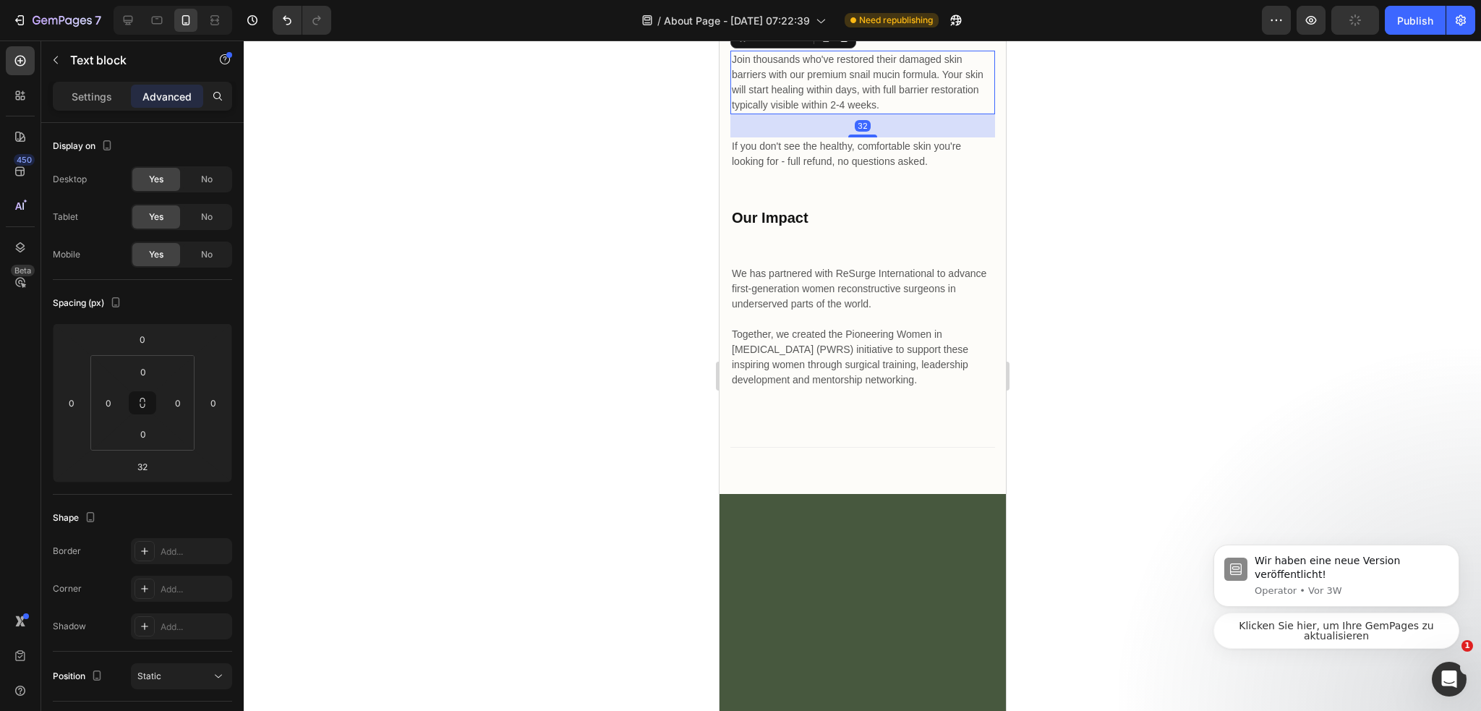
click at [864, 137] on div "32" at bounding box center [861, 125] width 265 height 23
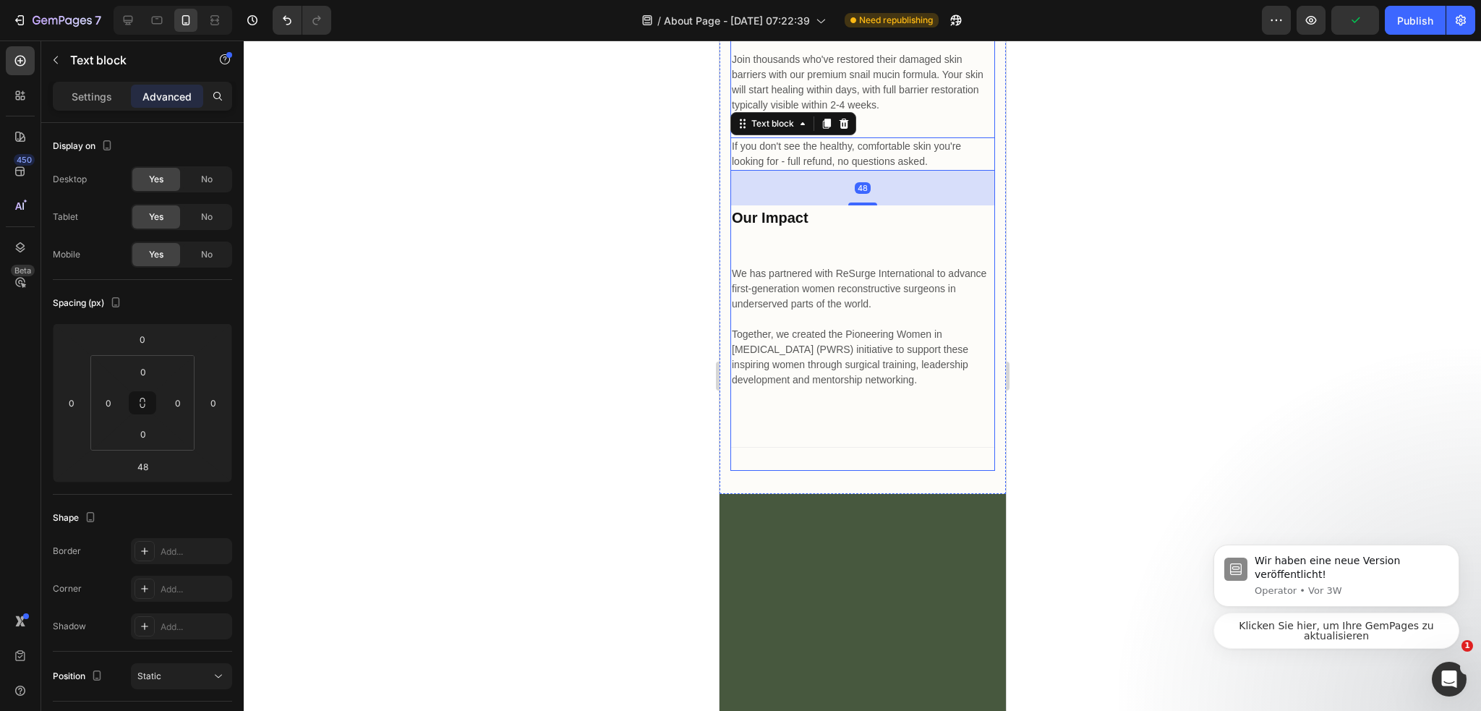
click at [869, 383] on div "Join thousands who've restored their damaged skin barriers with our premium sna…" at bounding box center [861, 261] width 265 height 420
click at [886, 113] on p "Join thousands who've restored their damaged skin barriers with our premium sna…" at bounding box center [862, 82] width 262 height 61
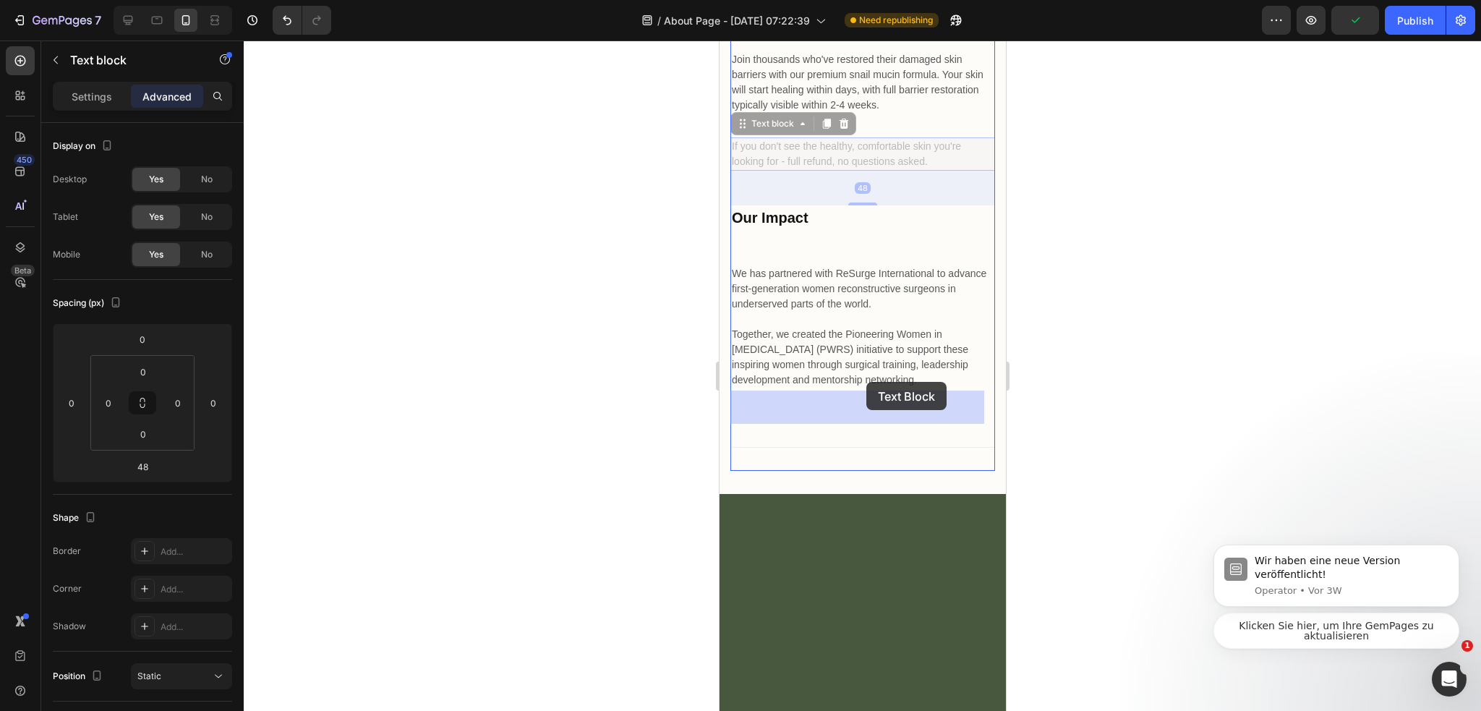
drag, startPoint x: 862, startPoint y: 390, endPoint x: 865, endPoint y: 382, distance: 8.5
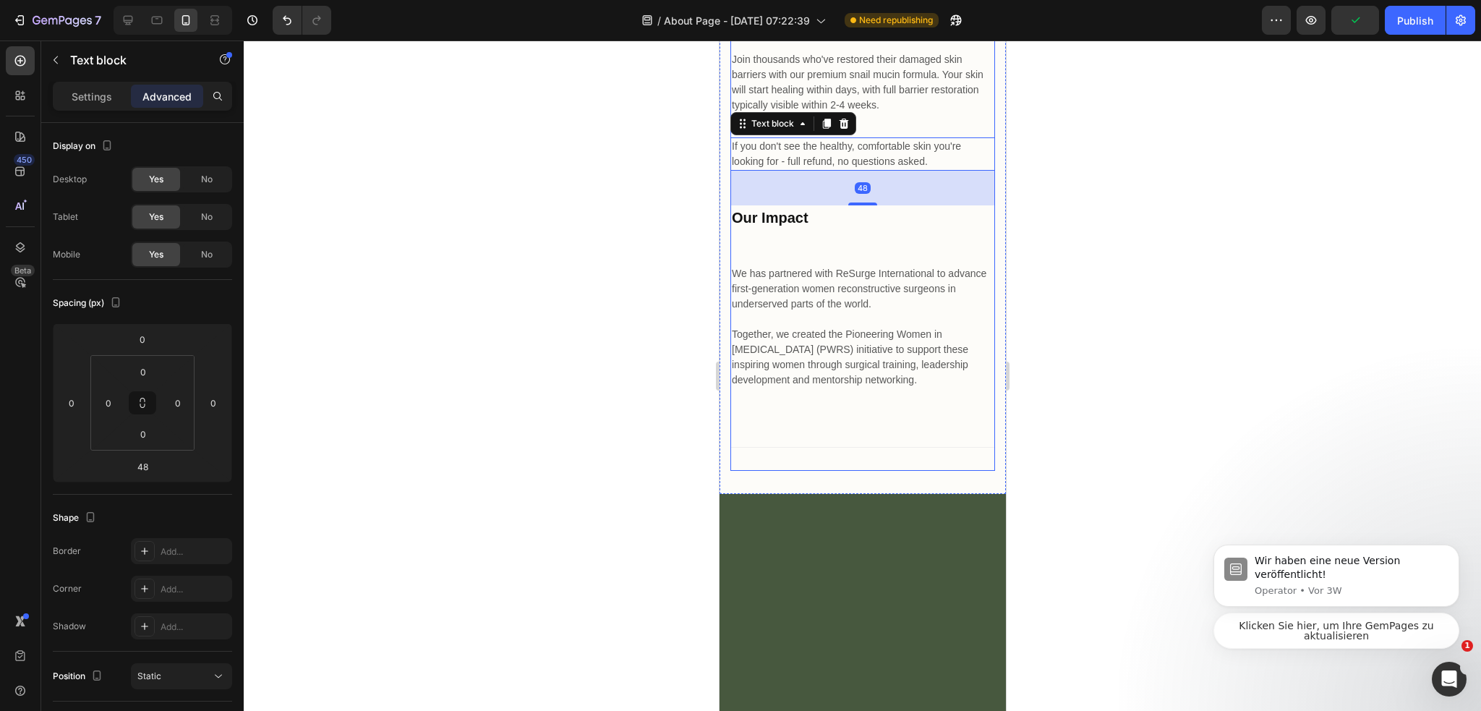
click at [875, 114] on div "Join thousands who've restored their damaged skin barriers with our premium sna…" at bounding box center [861, 83] width 265 height 64
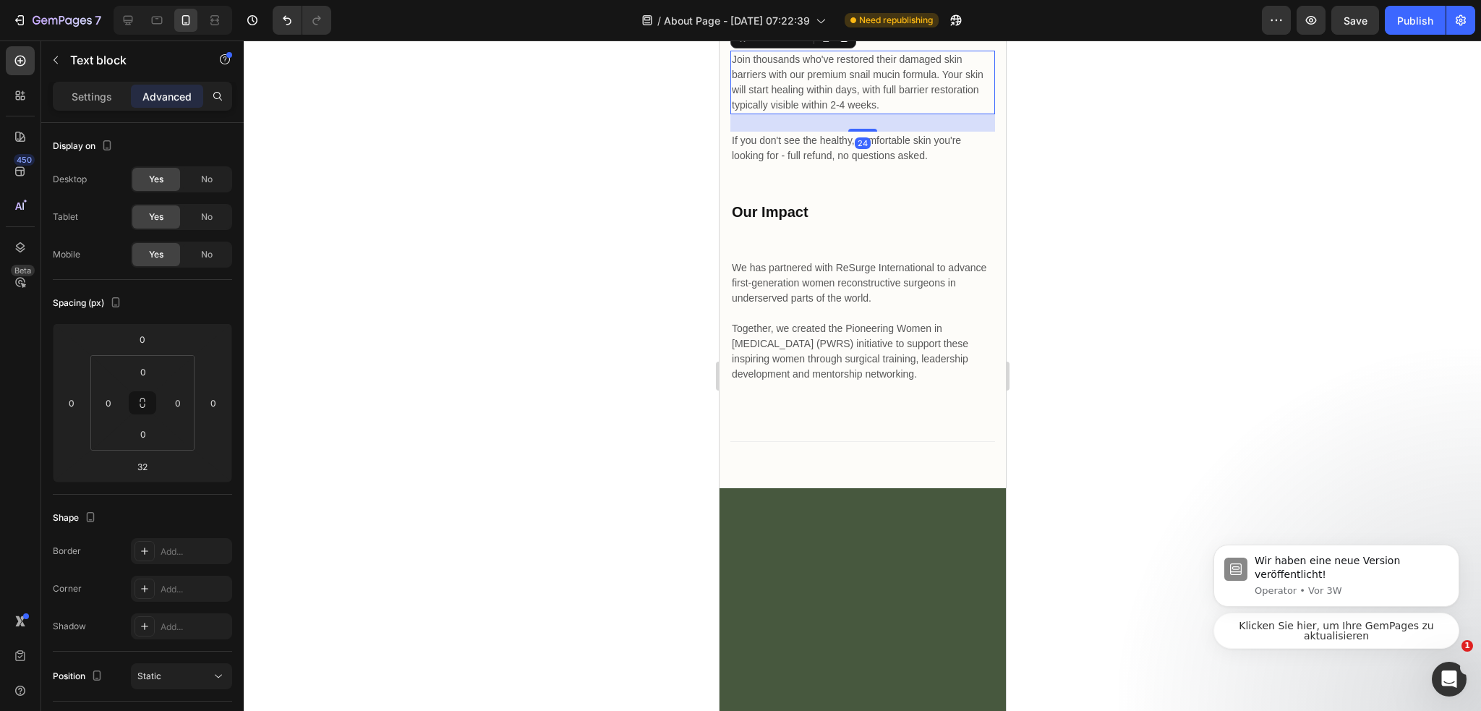
drag, startPoint x: 865, startPoint y: 387, endPoint x: 883, endPoint y: 382, distance: 18.1
click at [870, 114] on div "24" at bounding box center [861, 114] width 265 height 0
type input "25"
click at [1054, 381] on div at bounding box center [862, 375] width 1237 height 670
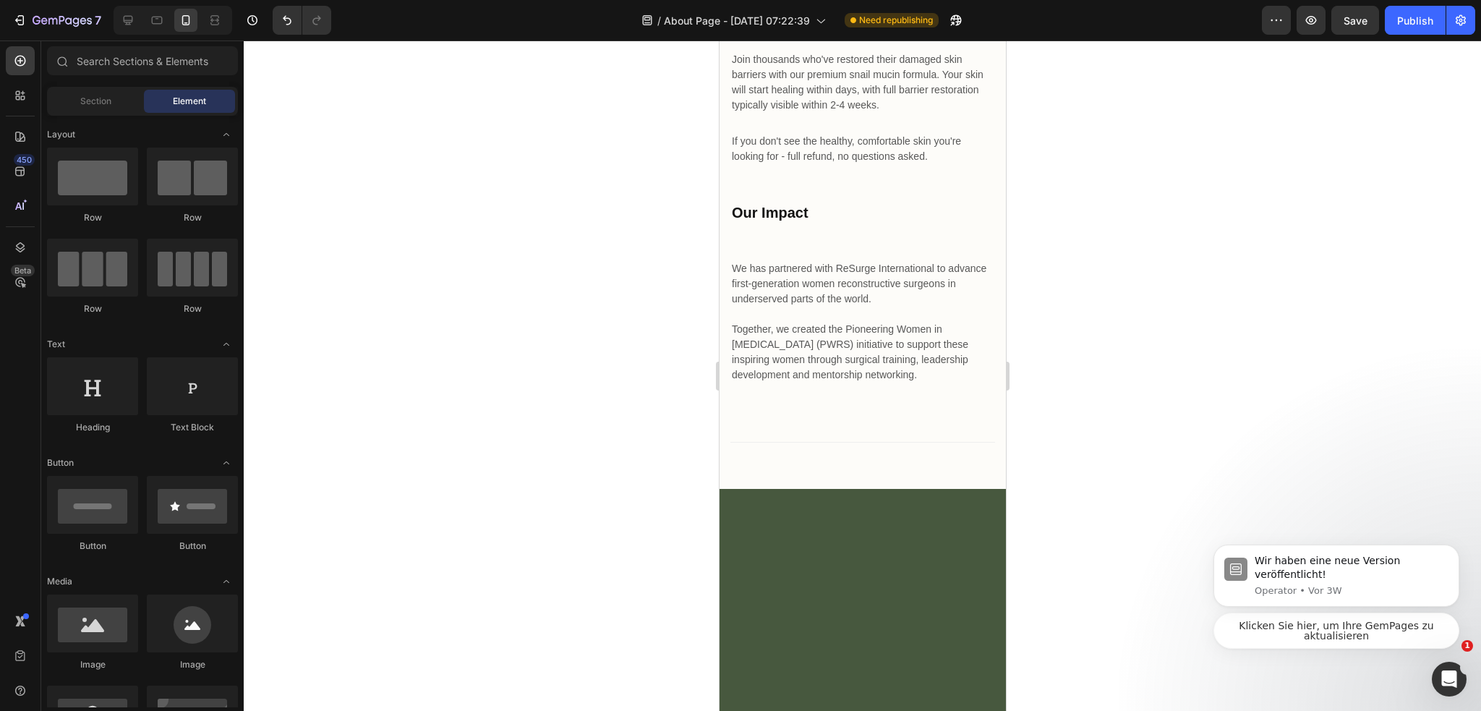
click at [884, 113] on p "Join thousands who've restored their damaged skin barriers with our premium sna…" at bounding box center [862, 82] width 262 height 61
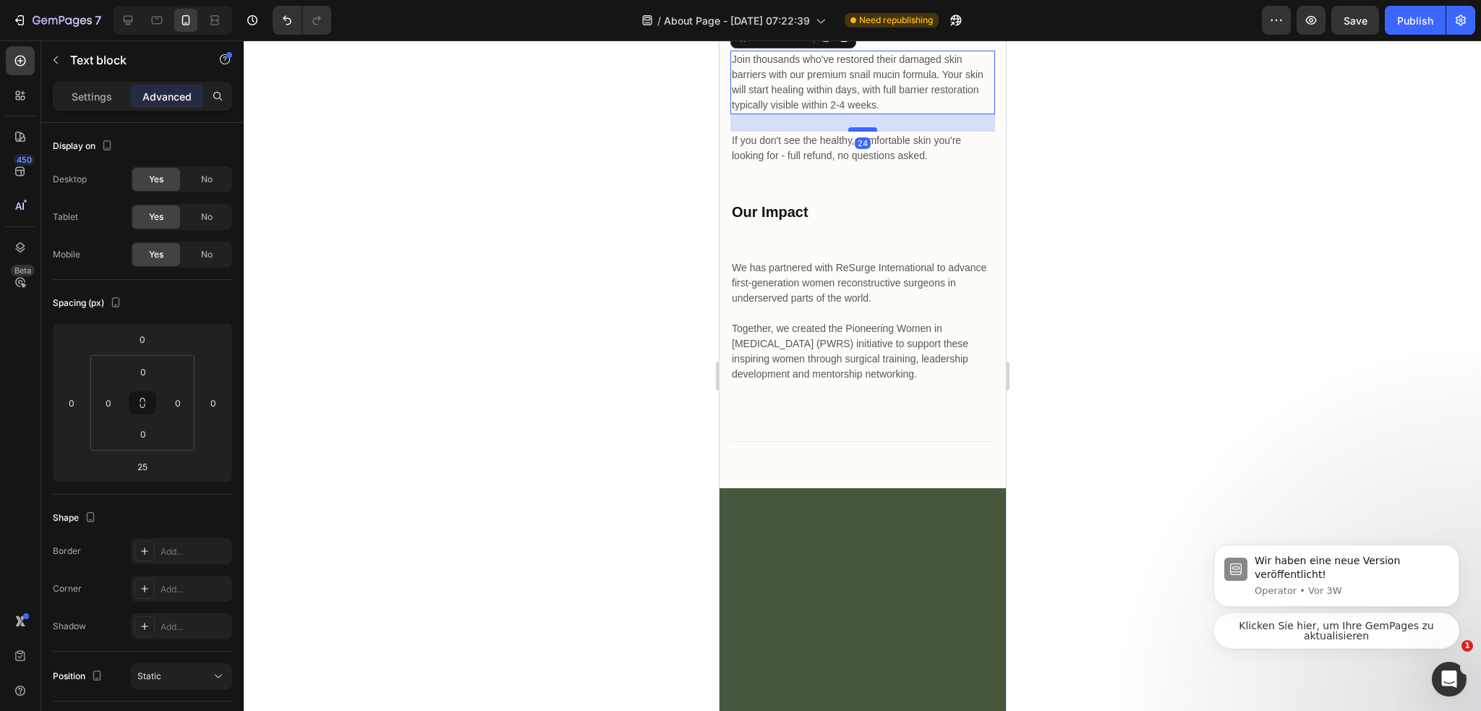
click at [864, 132] on div at bounding box center [861, 129] width 29 height 4
type input "24"
click at [1090, 359] on div at bounding box center [862, 375] width 1237 height 670
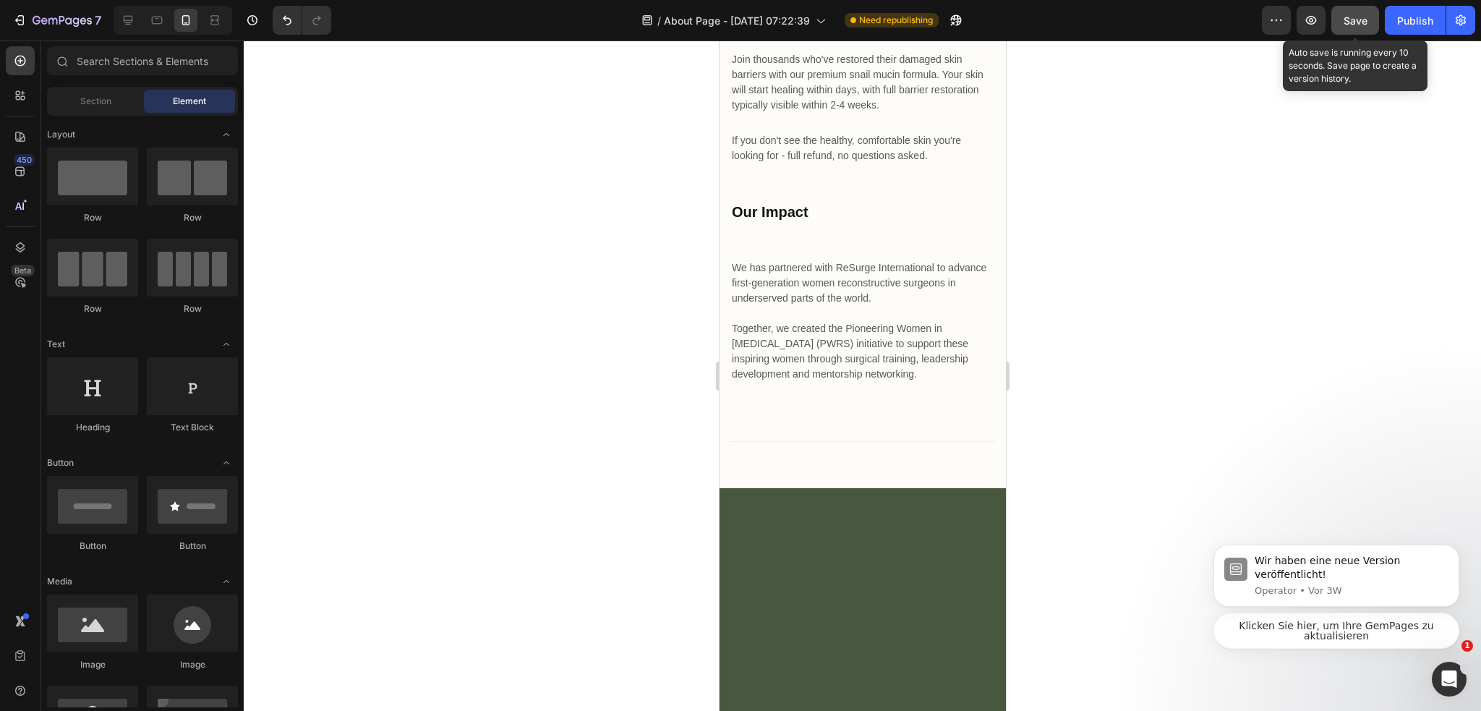
click at [1362, 11] on button "Save" at bounding box center [1355, 20] width 48 height 29
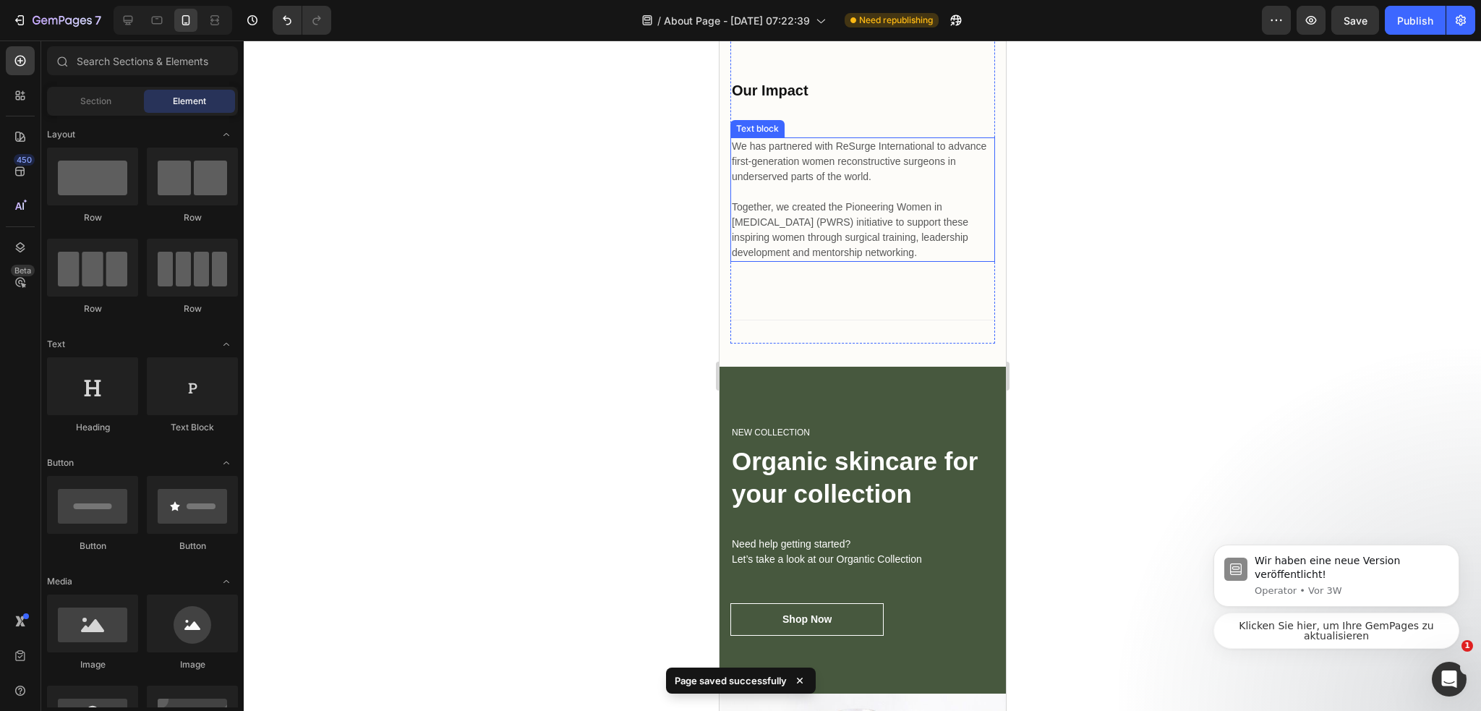
scroll to position [5196, 0]
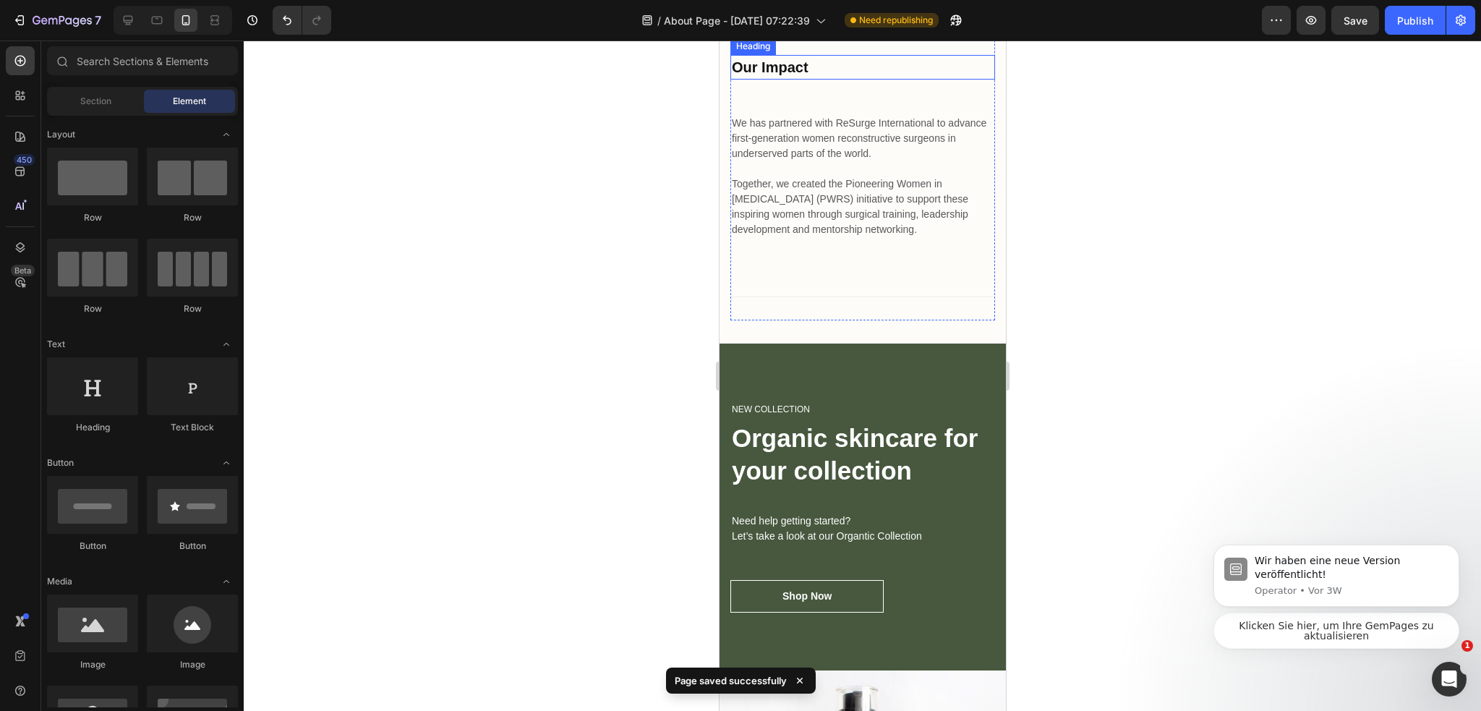
click at [829, 78] on p "Our Impact" at bounding box center [862, 67] width 262 height 22
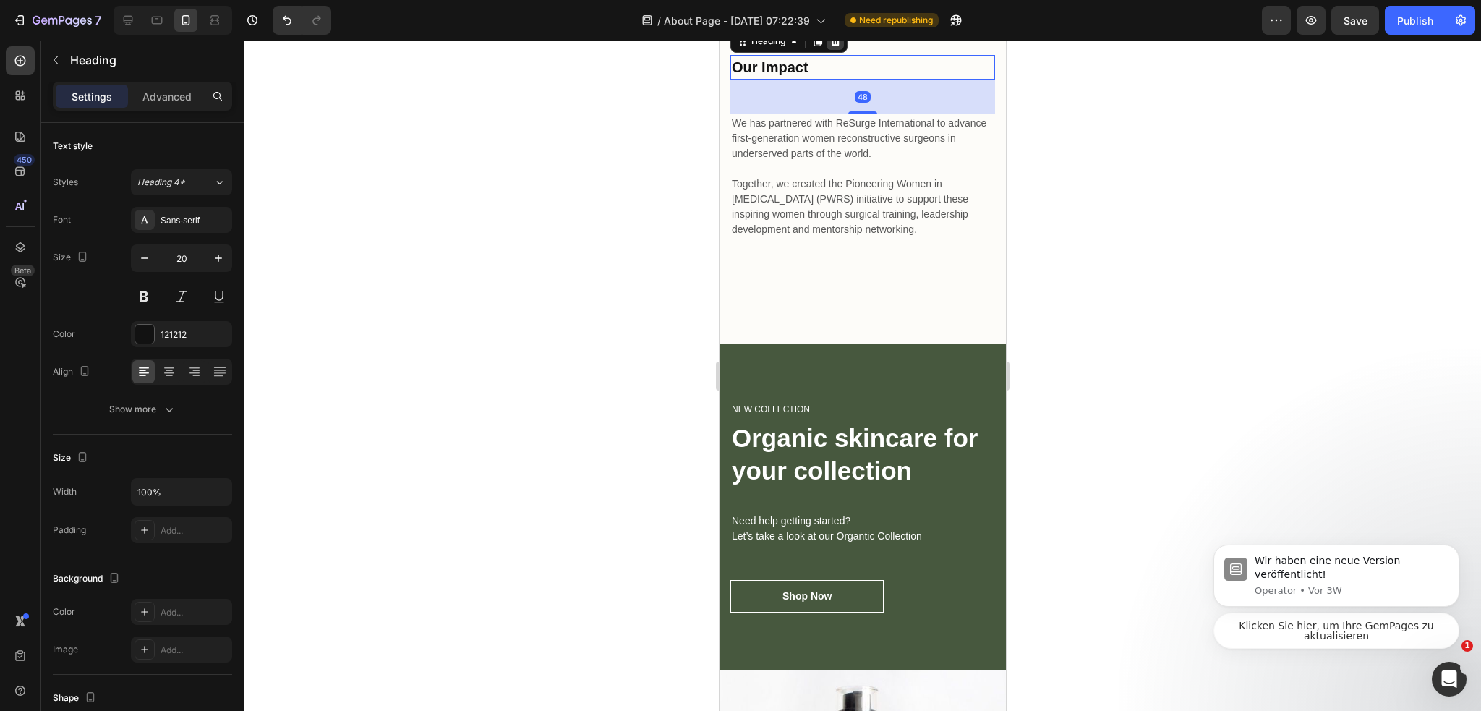
click at [842, 50] on div at bounding box center [834, 41] width 17 height 17
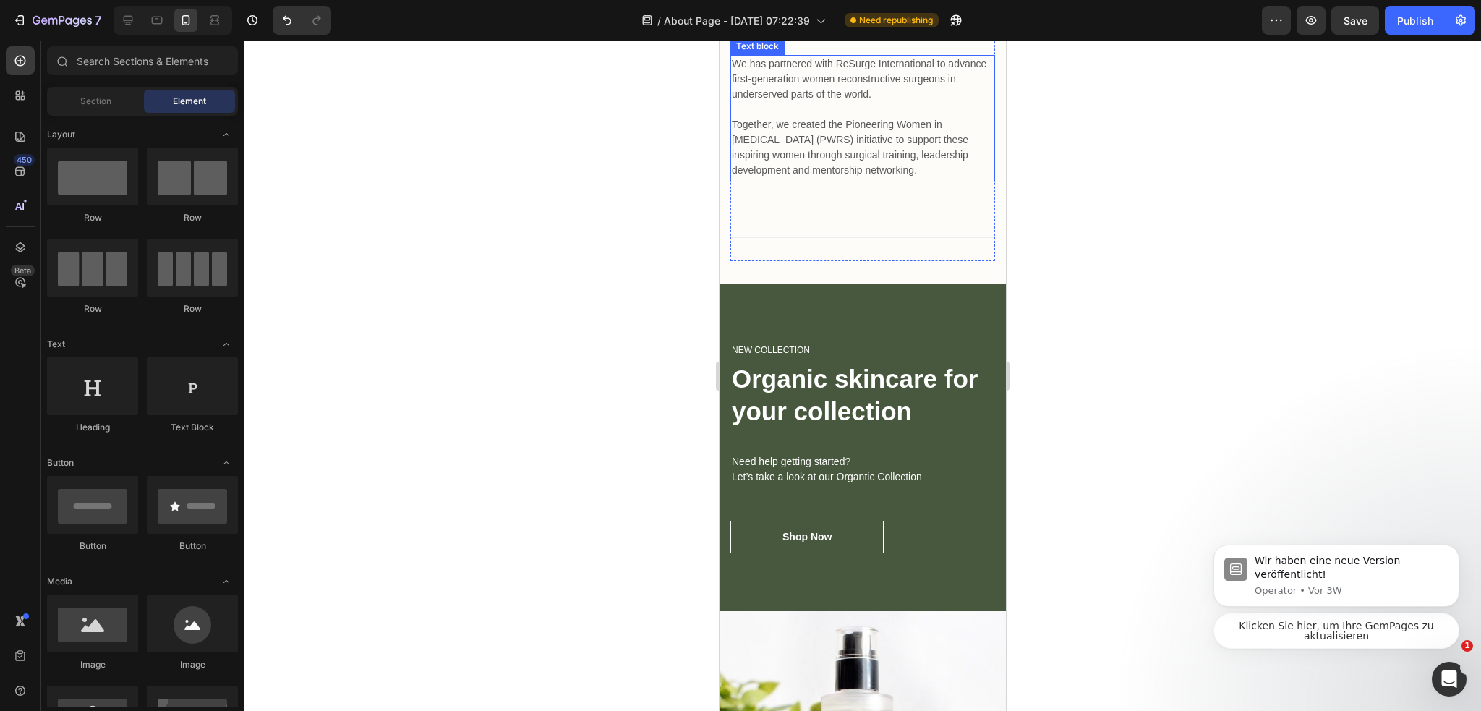
click at [851, 178] on p "We has partnered with ReSurge International to advance first-generation women r…" at bounding box center [862, 116] width 262 height 121
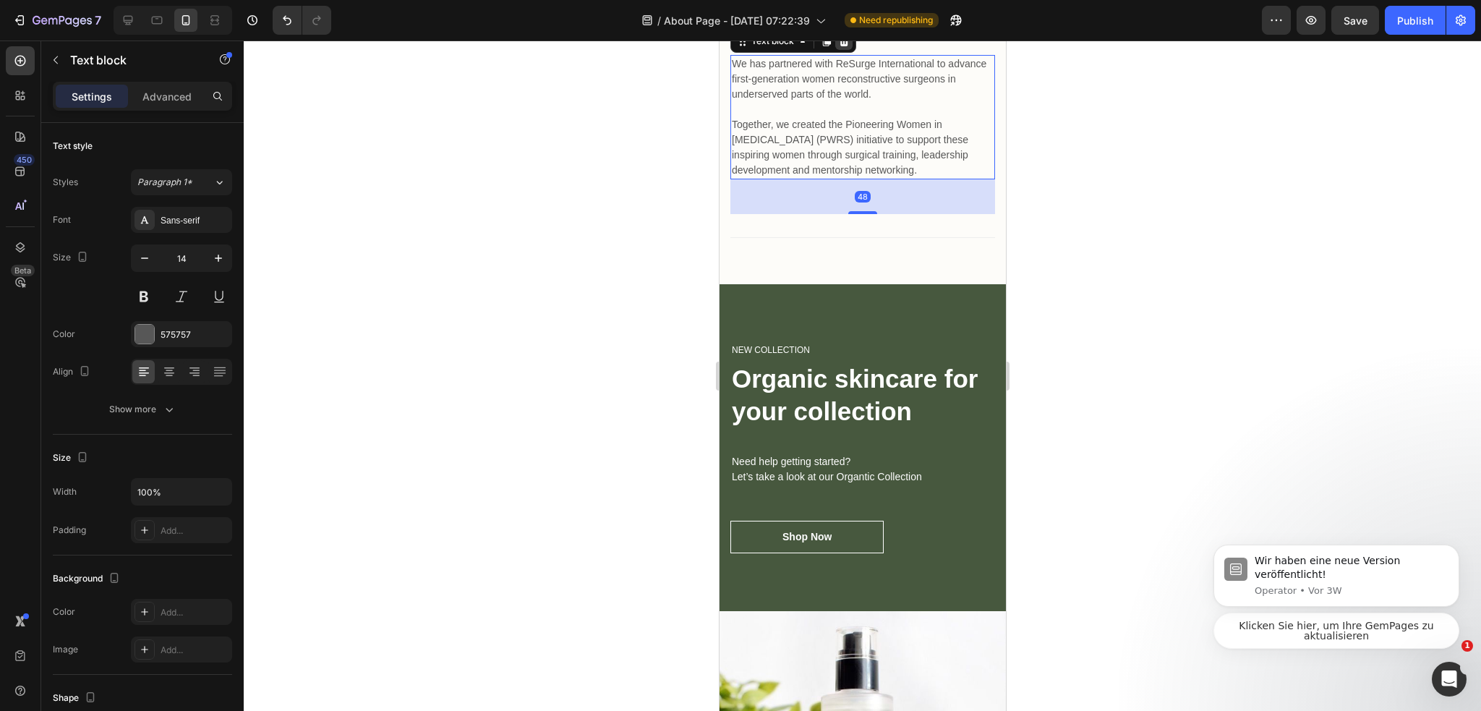
click at [844, 47] on icon at bounding box center [843, 41] width 12 height 12
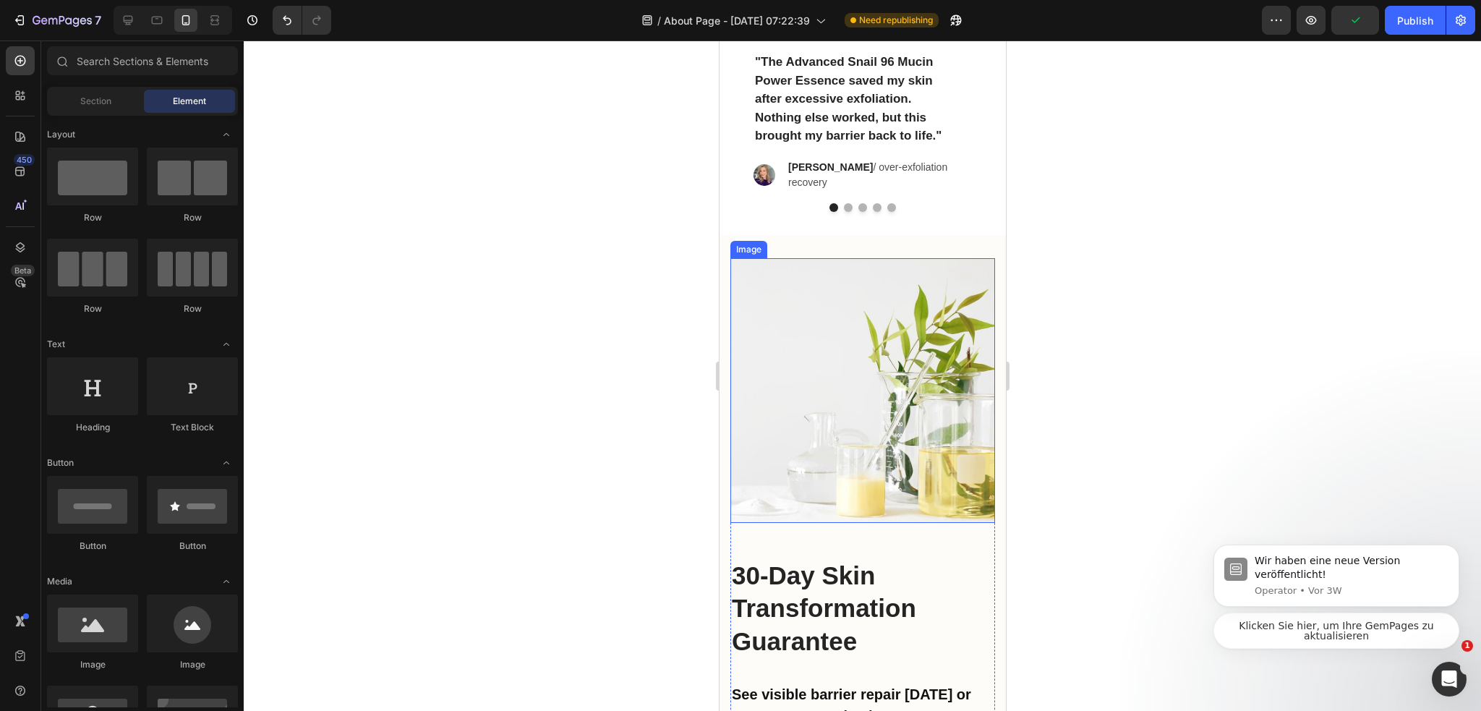
scroll to position [4546, 0]
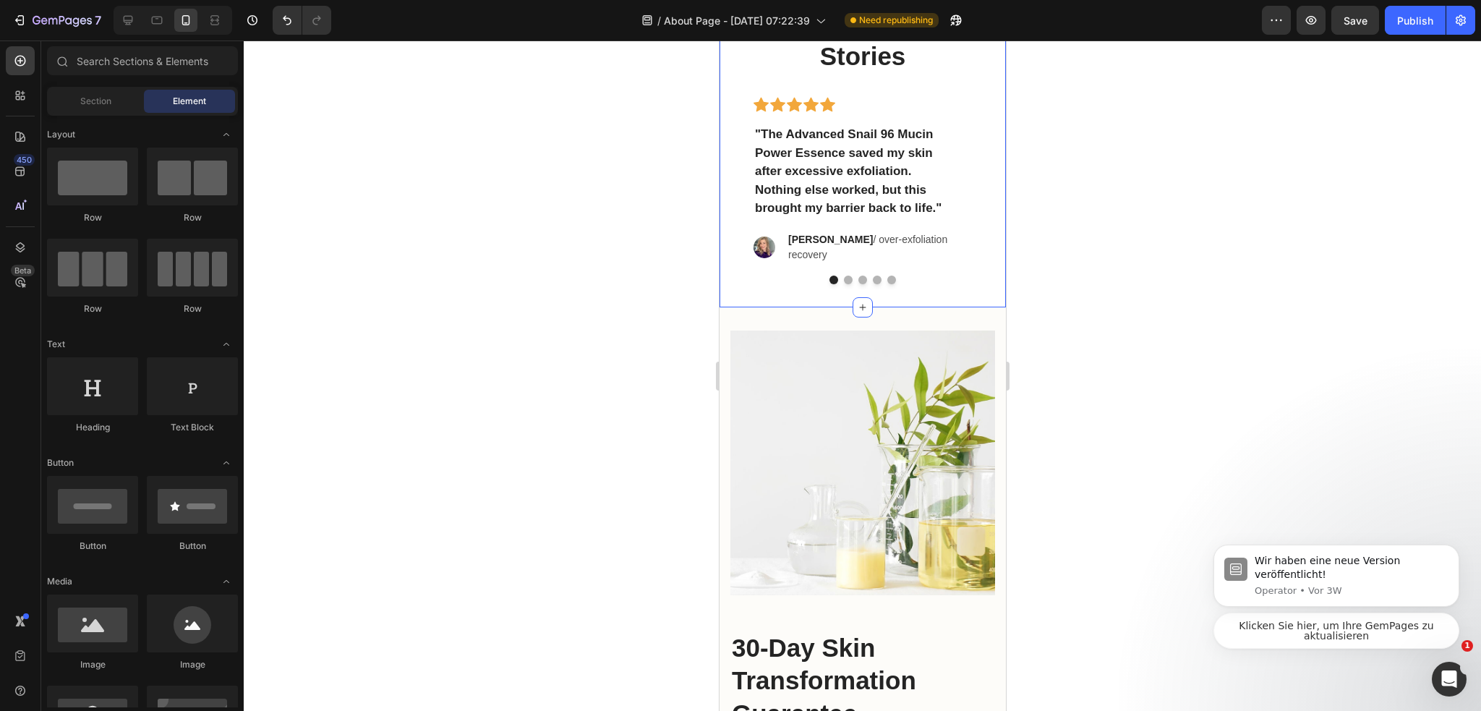
click at [932, 302] on div "More Success Stories Heading Icon Icon Icon Icon Icon Row "The Advanced Snail 9…" at bounding box center [862, 144] width 286 height 325
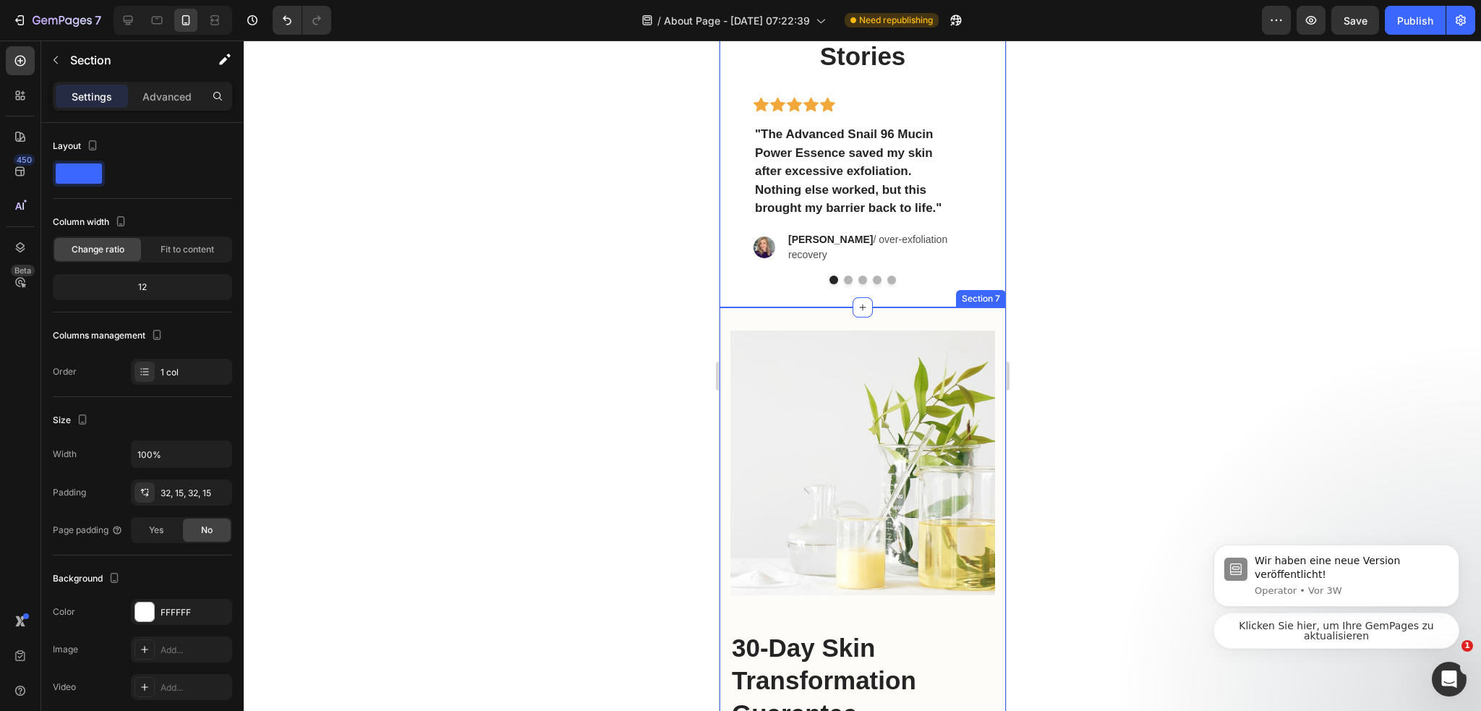
click at [929, 328] on div "Image 30-Day Skin Transformation Guarantee Heading See visible barrier repair […" at bounding box center [862, 672] width 286 height 730
click at [149, 116] on div "Settings Advanced" at bounding box center [142, 102] width 202 height 41
click at [152, 112] on div "Settings Advanced" at bounding box center [142, 102] width 202 height 41
click at [158, 103] on div "Advanced" at bounding box center [167, 96] width 72 height 23
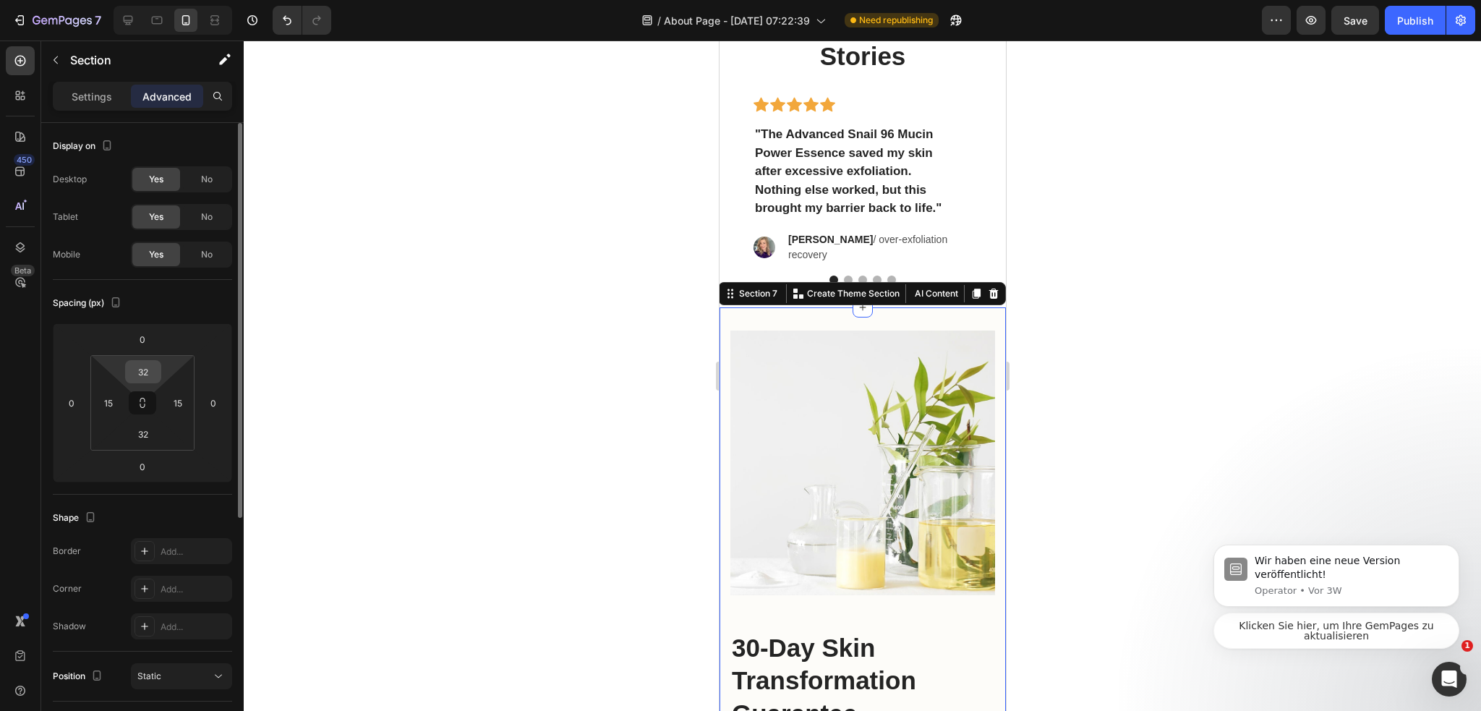
click at [140, 374] on input "32" at bounding box center [143, 372] width 29 height 22
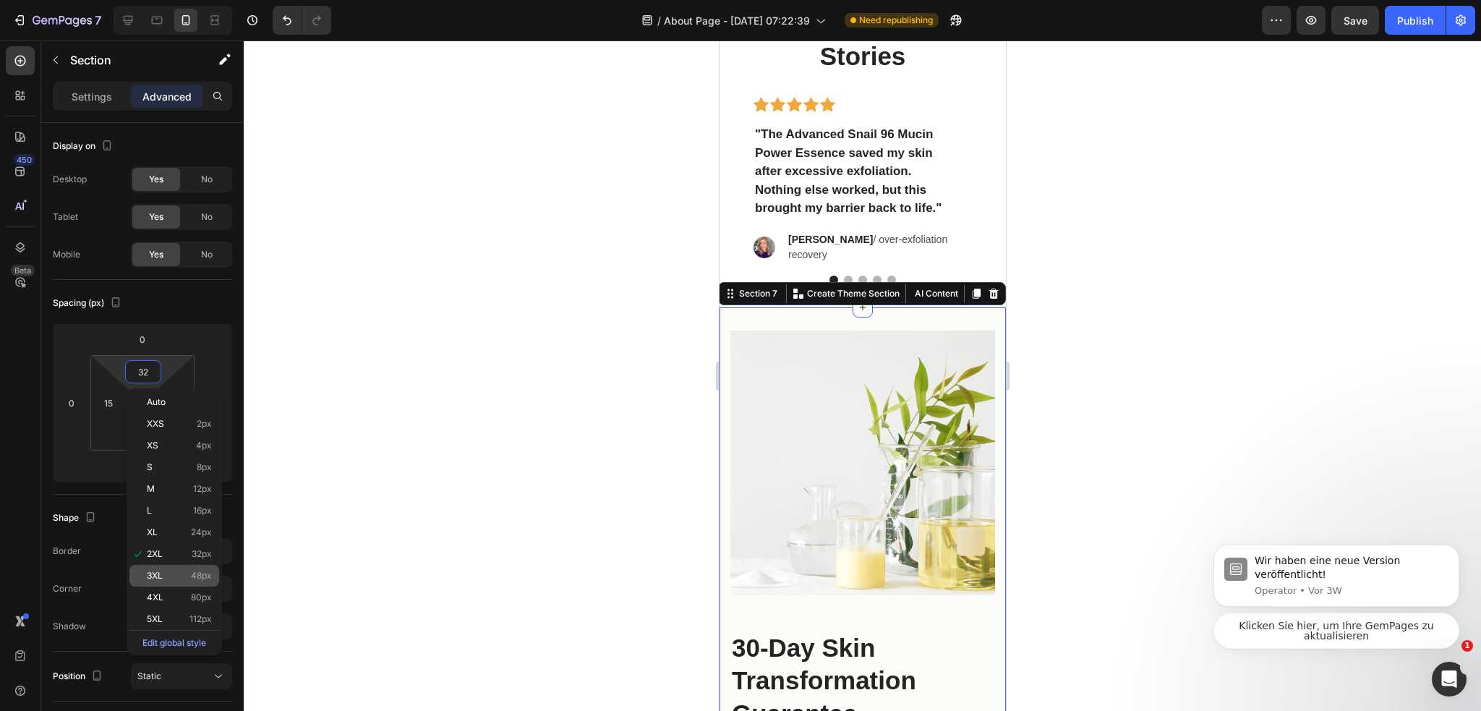
click at [210, 573] on span "48px" at bounding box center [201, 575] width 21 height 10
type input "48"
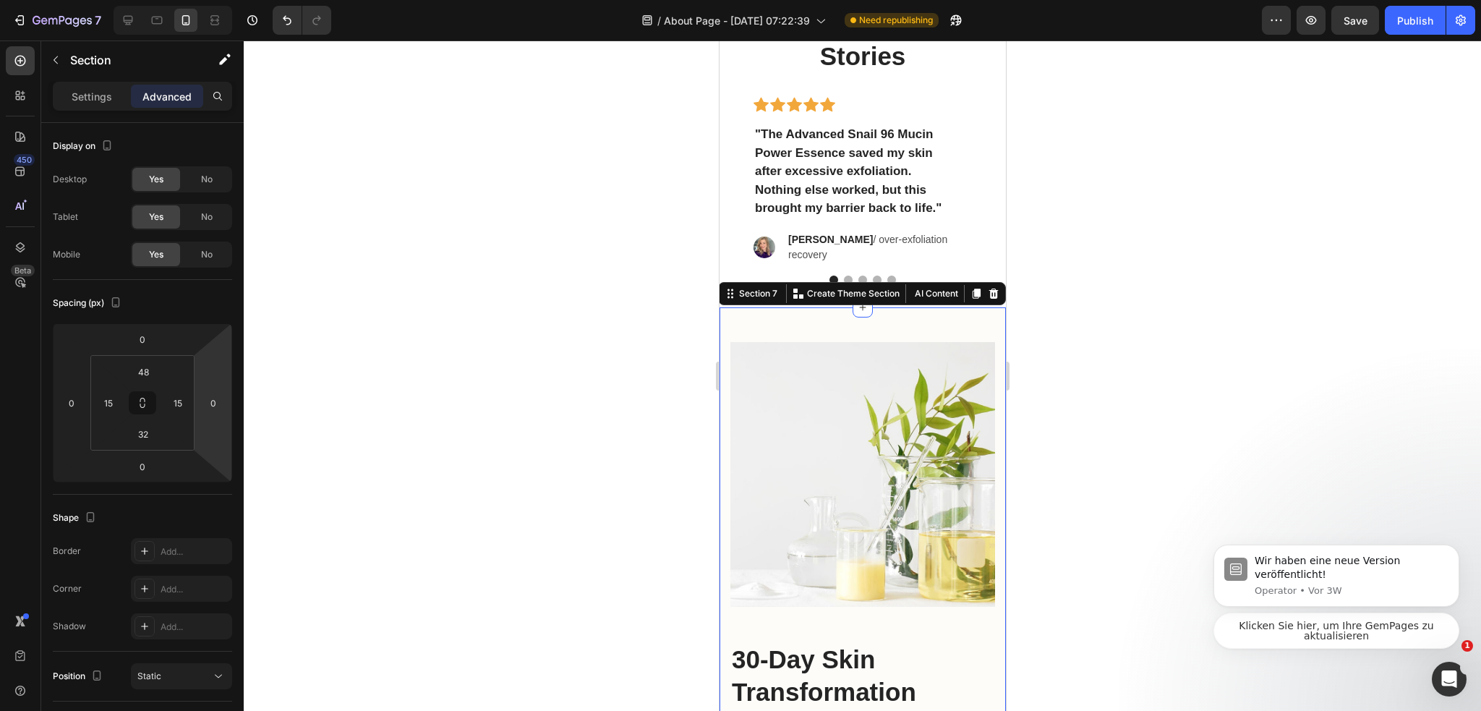
click at [295, 417] on div at bounding box center [862, 375] width 1237 height 670
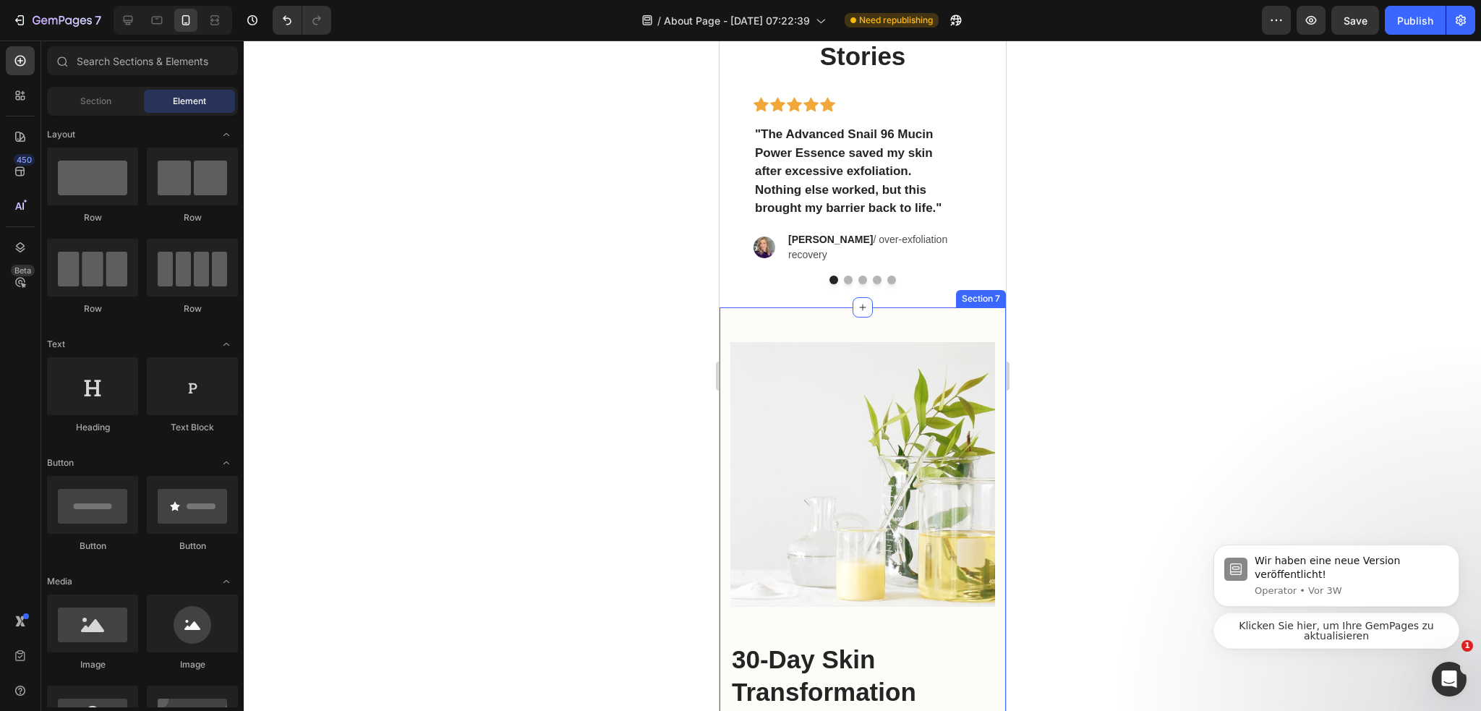
click at [962, 326] on div "Image 30-Day Skin Transformation Guarantee Heading See visible barrier repair […" at bounding box center [862, 678] width 286 height 742
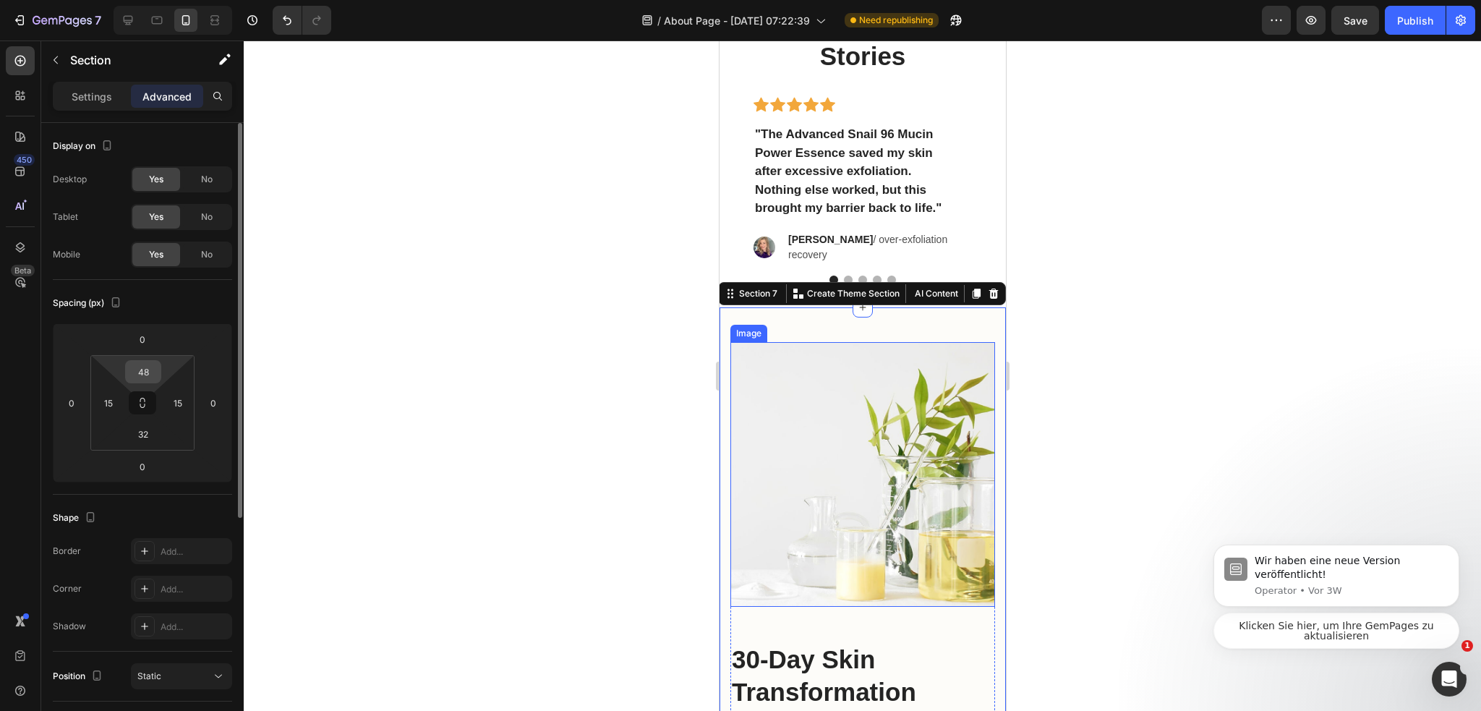
click at [137, 376] on input "48" at bounding box center [143, 372] width 29 height 22
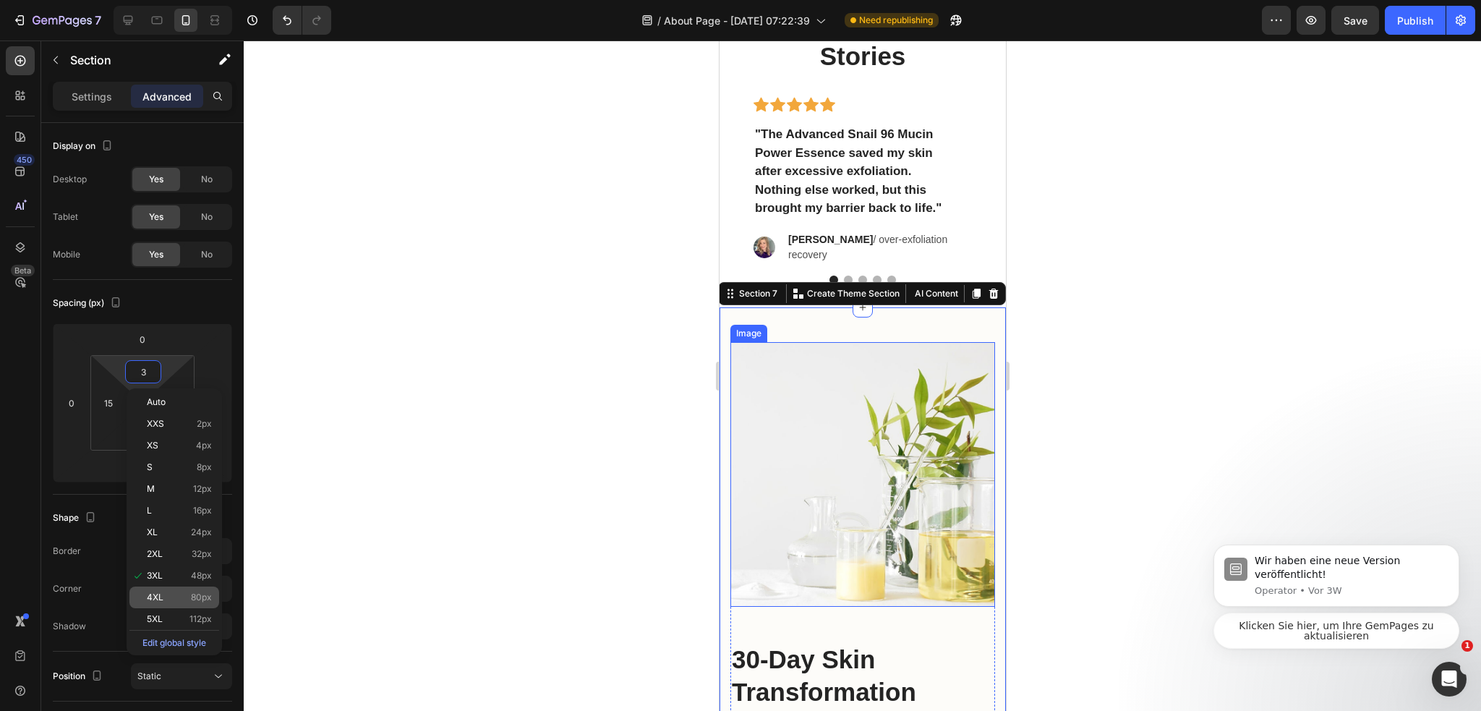
click at [186, 593] on p "4XL 80px" at bounding box center [179, 597] width 65 height 10
type input "80"
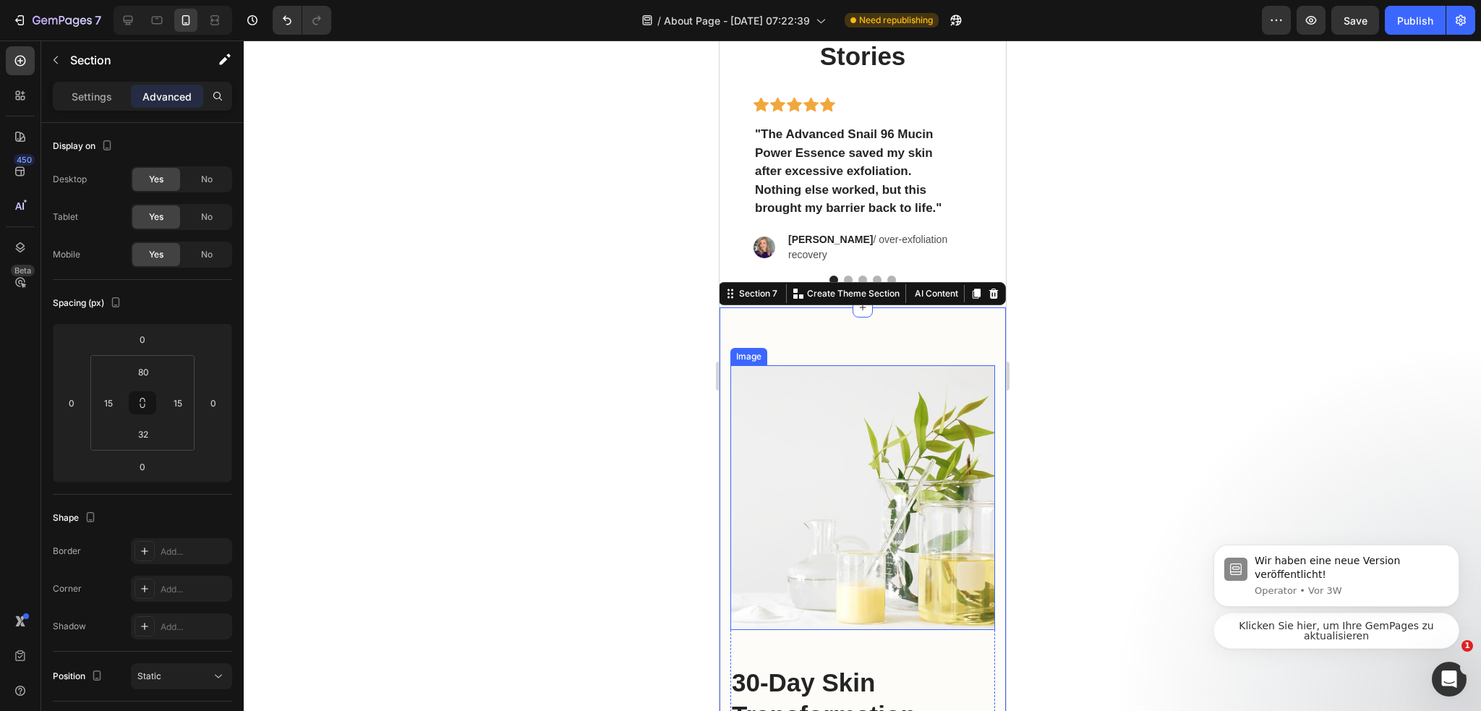
click at [415, 491] on div at bounding box center [862, 375] width 1237 height 670
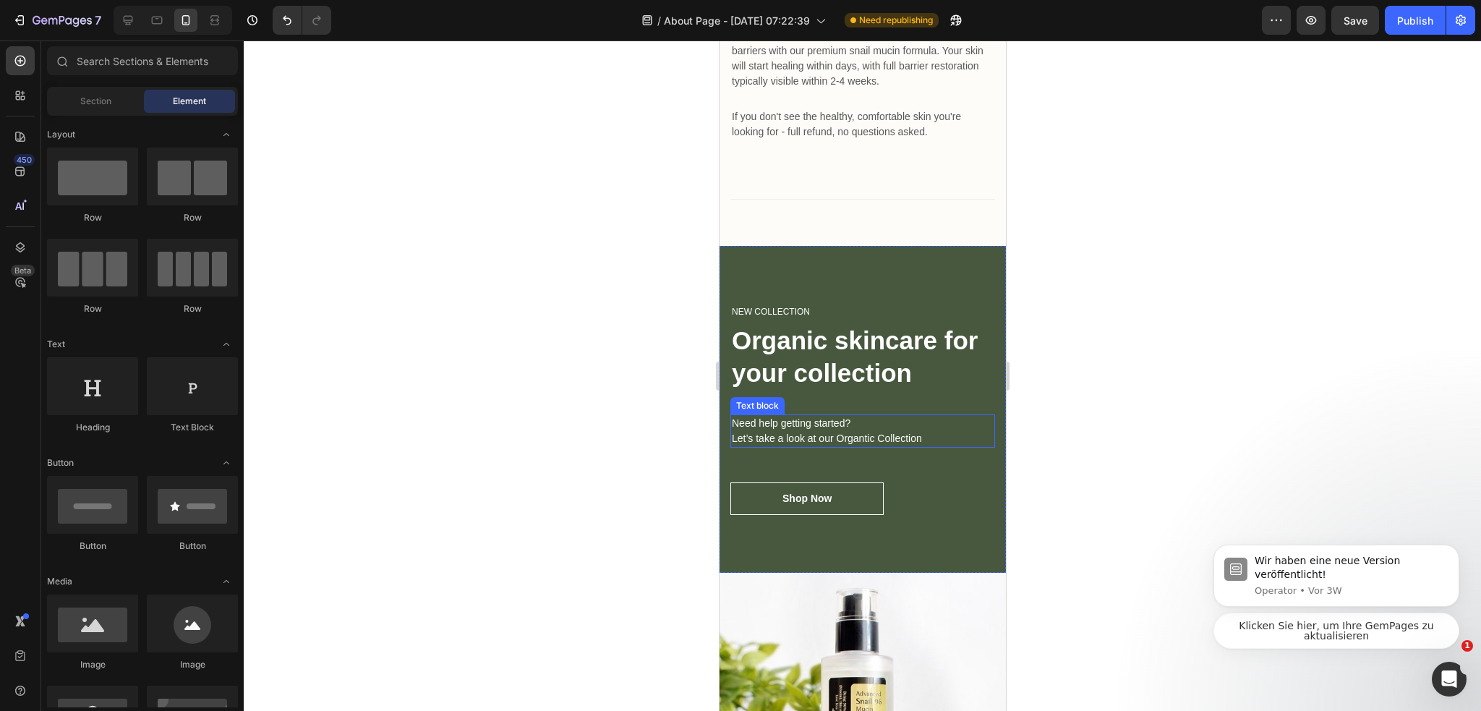
scroll to position [5341, 0]
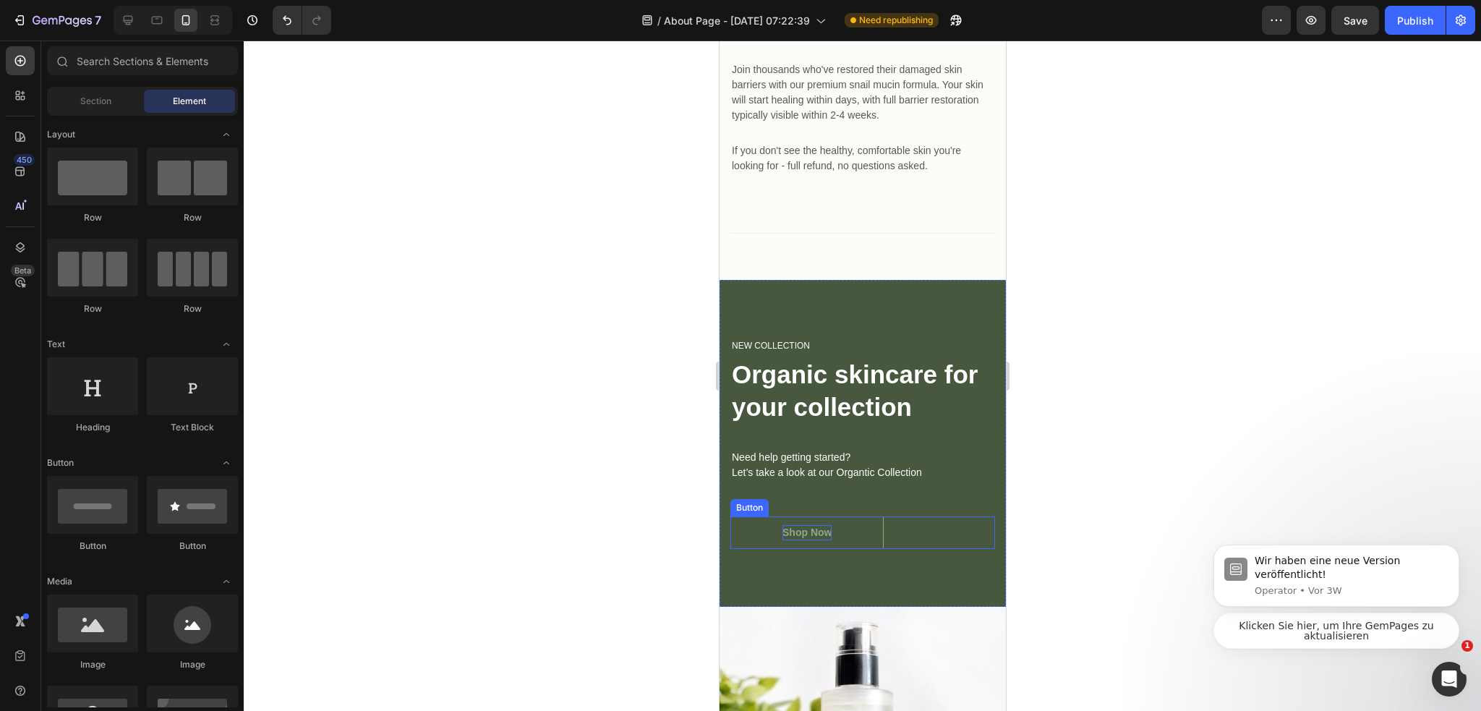
click at [814, 540] on div "Shop Now" at bounding box center [805, 532] width 49 height 15
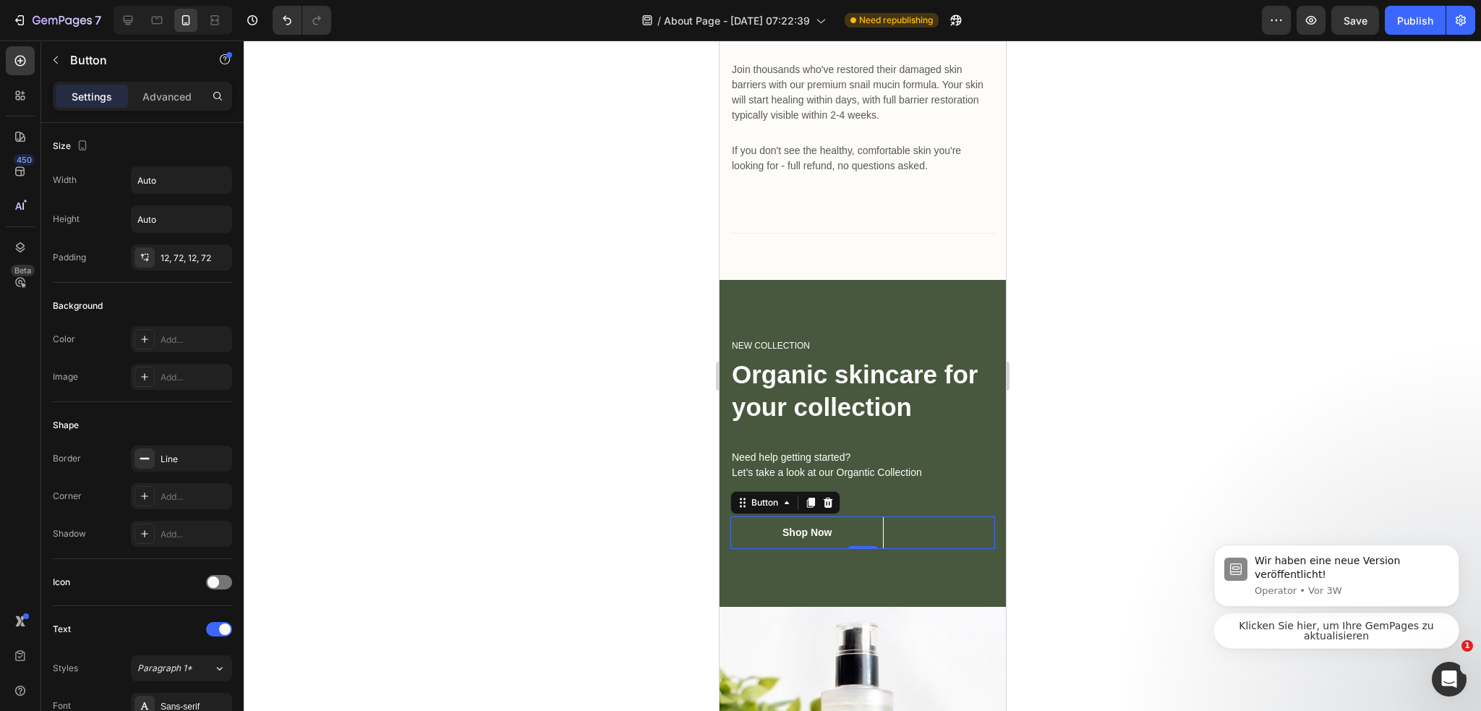
click at [1073, 268] on div at bounding box center [862, 375] width 1237 height 670
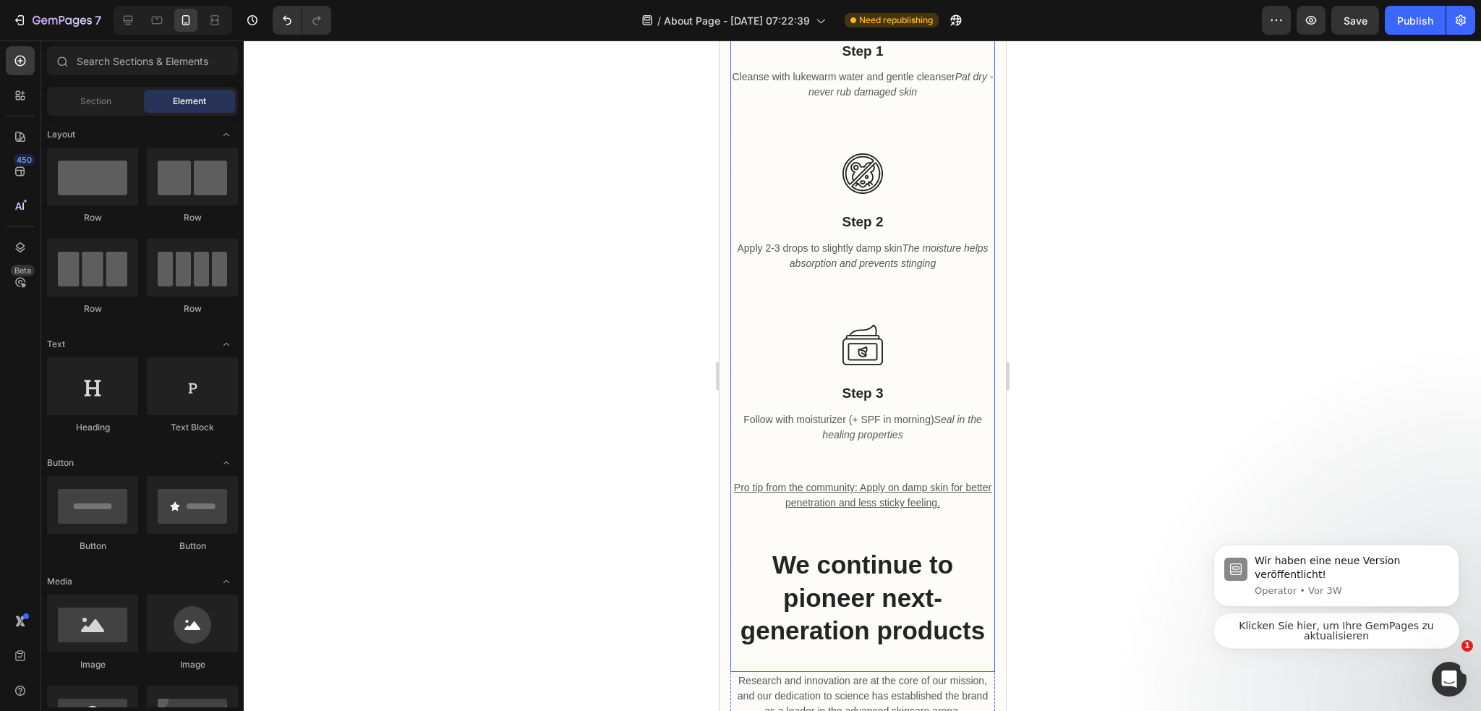
scroll to position [1084, 0]
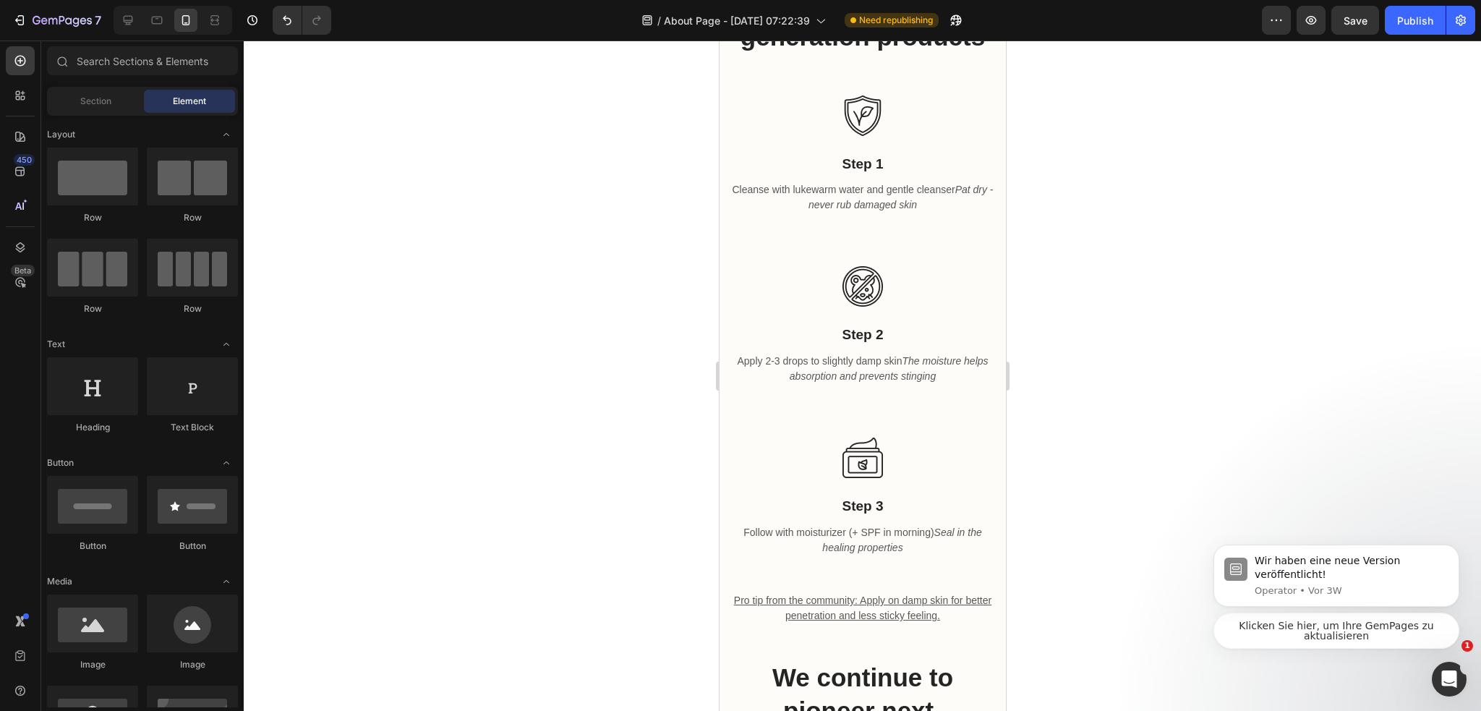
drag, startPoint x: 1141, startPoint y: 9, endPoint x: 1024, endPoint y: 2, distance: 117.3
click at [1111, 4] on div "7 / About Page - [DATE] 07:22:39 Need republishing Preview Save Publish" at bounding box center [740, 20] width 1481 height 41
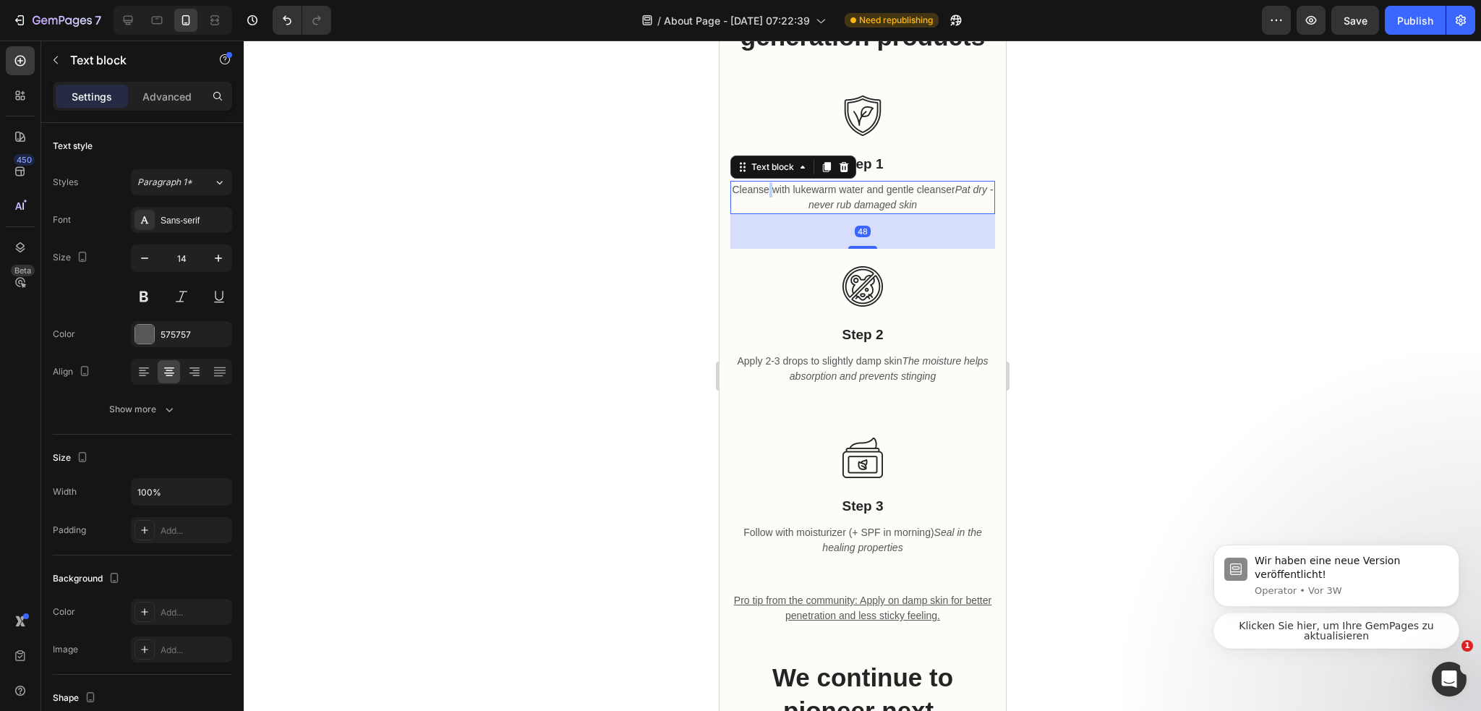
click at [772, 213] on p "Cleanse with lukewarm water and gentle cleanser Pat dry - never rub damaged skin" at bounding box center [862, 197] width 262 height 30
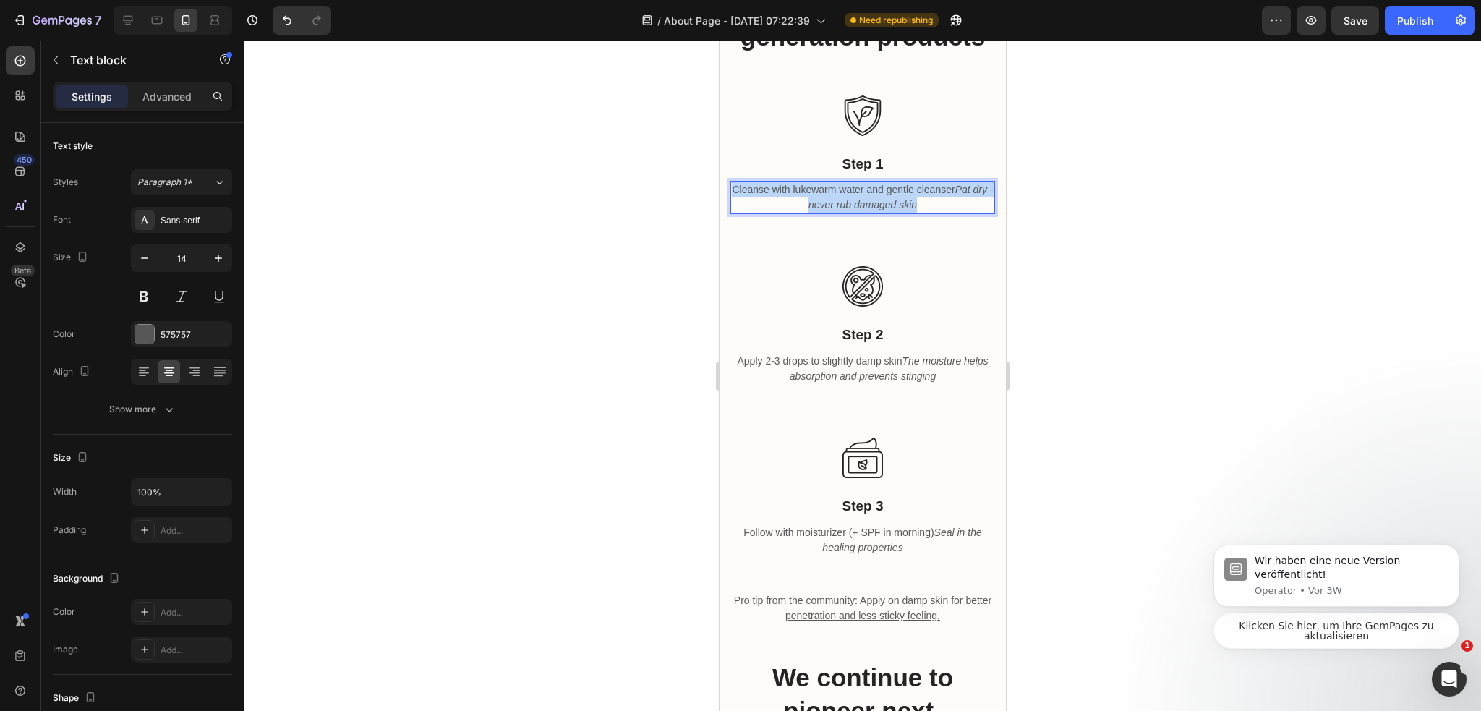
drag, startPoint x: 735, startPoint y: 274, endPoint x: 941, endPoint y: 297, distance: 206.6
click at [941, 214] on div "Cleanse with lukewarm water and gentle cleanser Pat dry - never rub damaged skin" at bounding box center [861, 197] width 265 height 33
copy p "Cleanse with lukewarm water and gentle cleanser Pat dry - never rub damaged skin"
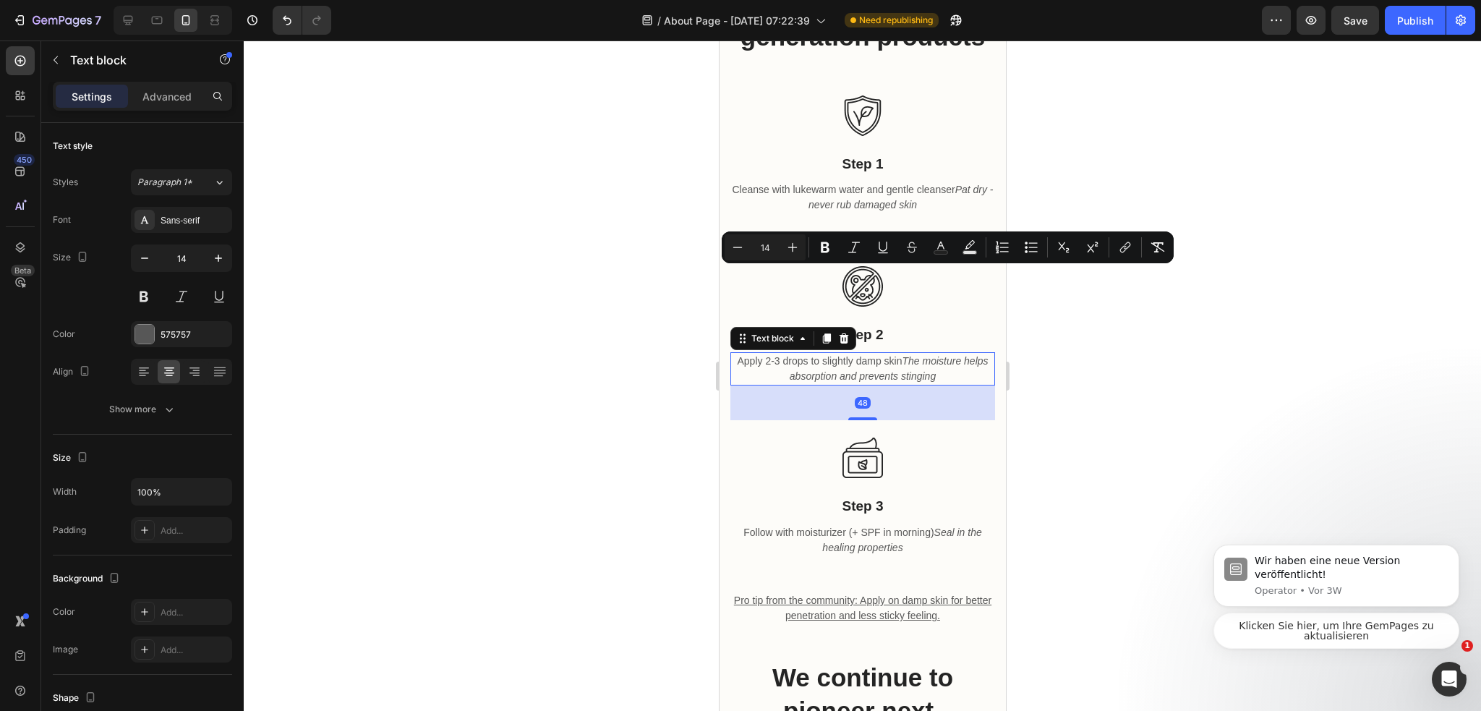
click at [831, 384] on p "Apply 2-3 drops to slightly damp skin The moisture helps absorption and prevent…" at bounding box center [862, 369] width 262 height 30
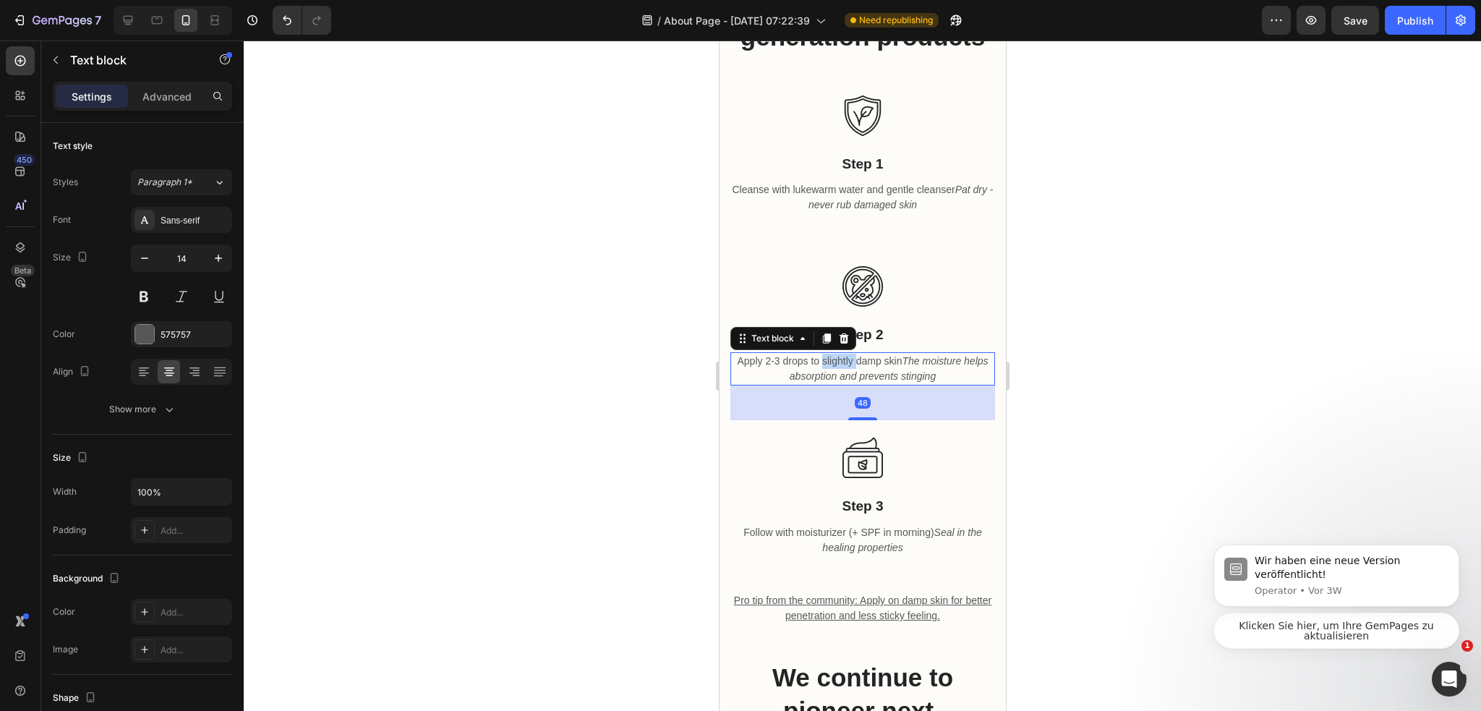
click at [831, 384] on p "Apply 2-3 drops to slightly damp skin The moisture helps absorption and prevent…" at bounding box center [862, 369] width 262 height 30
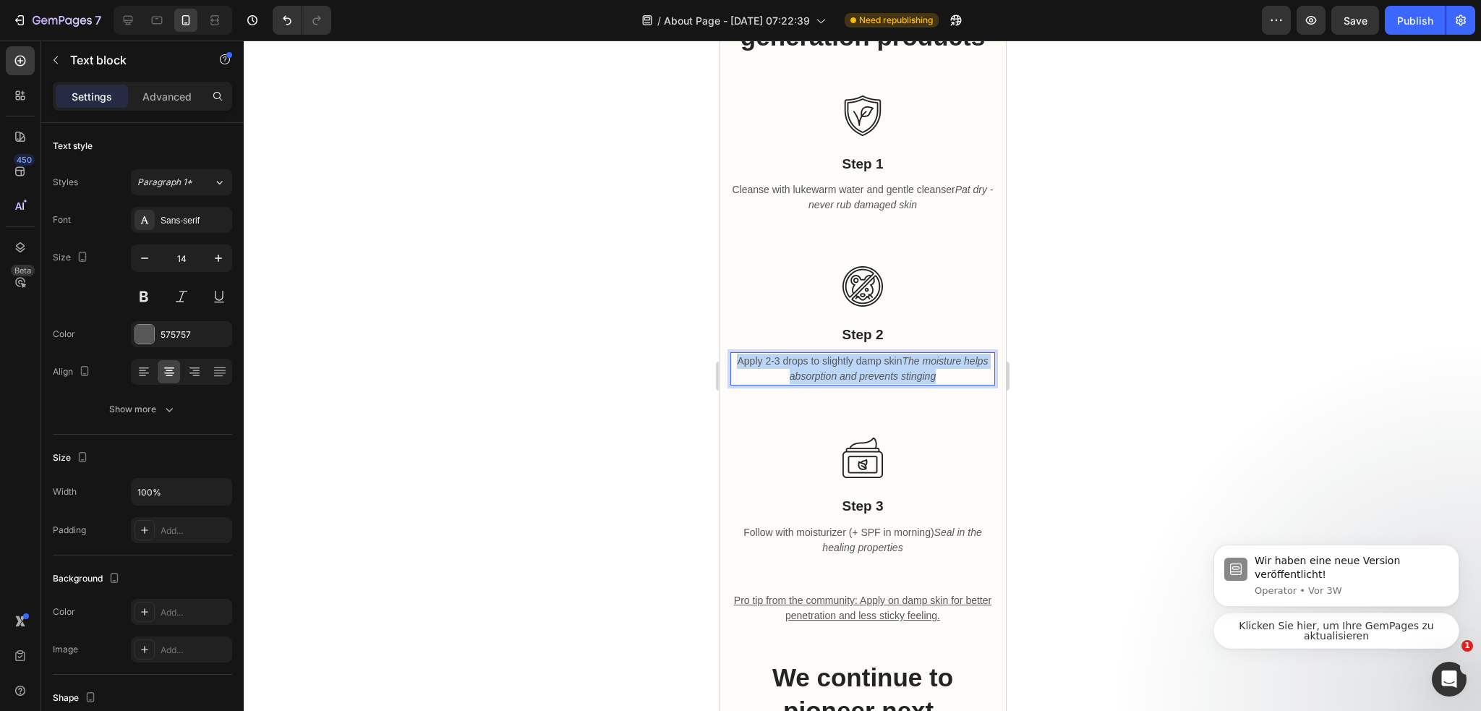
drag, startPoint x: 778, startPoint y: 447, endPoint x: 1852, endPoint y: 528, distance: 1077.3
click at [980, 385] on div "Apply 2-3 drops to slightly damp skin The moisture helps absorption and prevent…" at bounding box center [861, 368] width 265 height 33
copy p "Apply 2-3 drops to slightly damp skin The moisture helps absorption and prevent…"
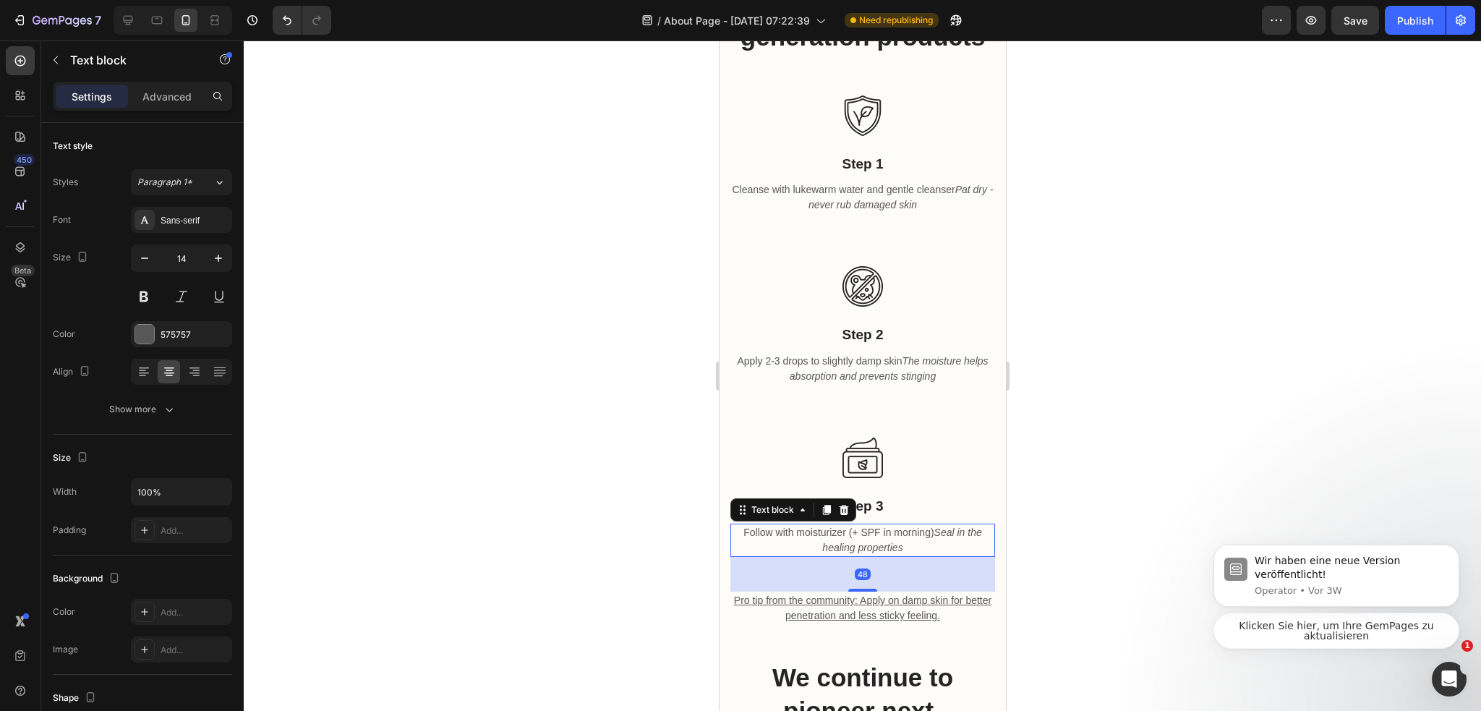
click at [848, 555] on p "Follow with moisturizer (+ SPF in morning) Seal in the healing properties" at bounding box center [862, 540] width 262 height 30
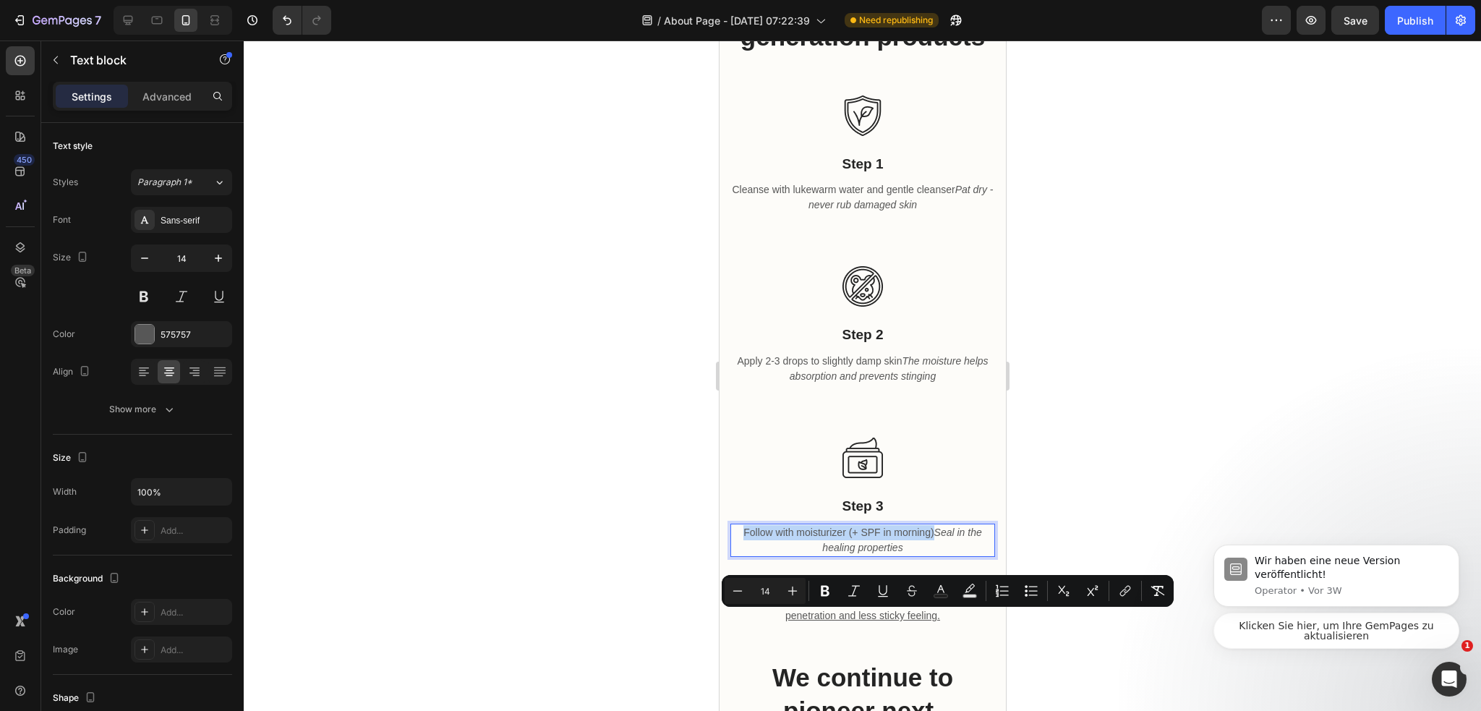
copy p "Follow with moisturizer (+ SPF in morning)"
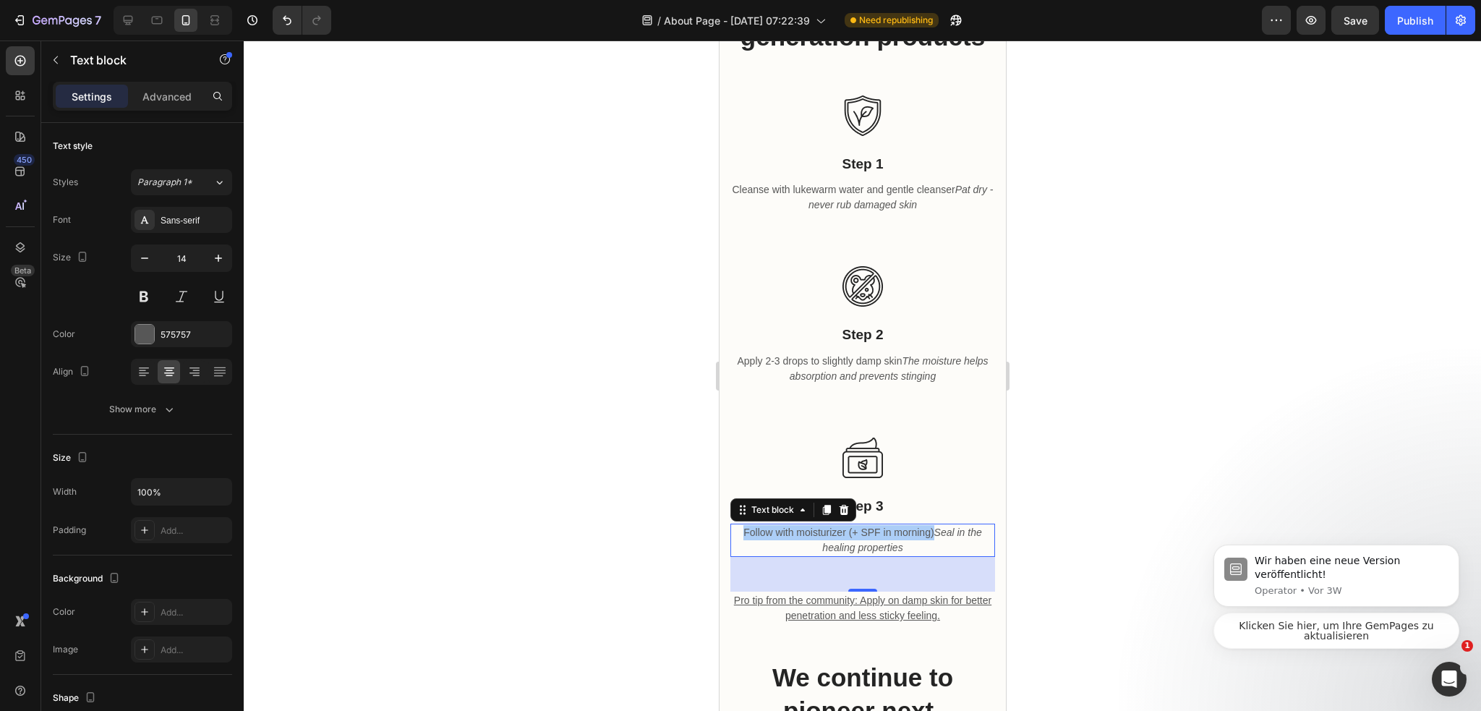
drag, startPoint x: 1127, startPoint y: 410, endPoint x: 1015, endPoint y: 406, distance: 112.1
click at [1127, 410] on div at bounding box center [862, 375] width 1237 height 670
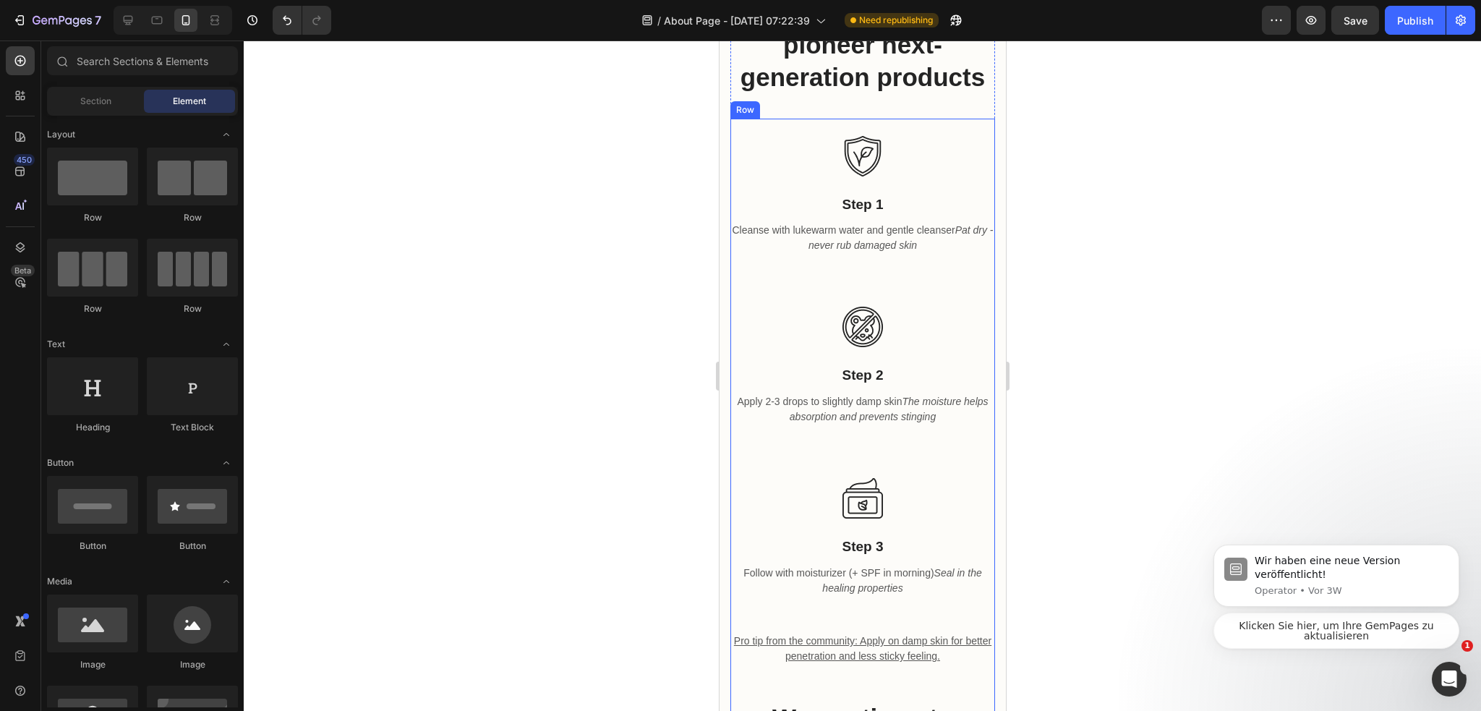
scroll to position [1012, 0]
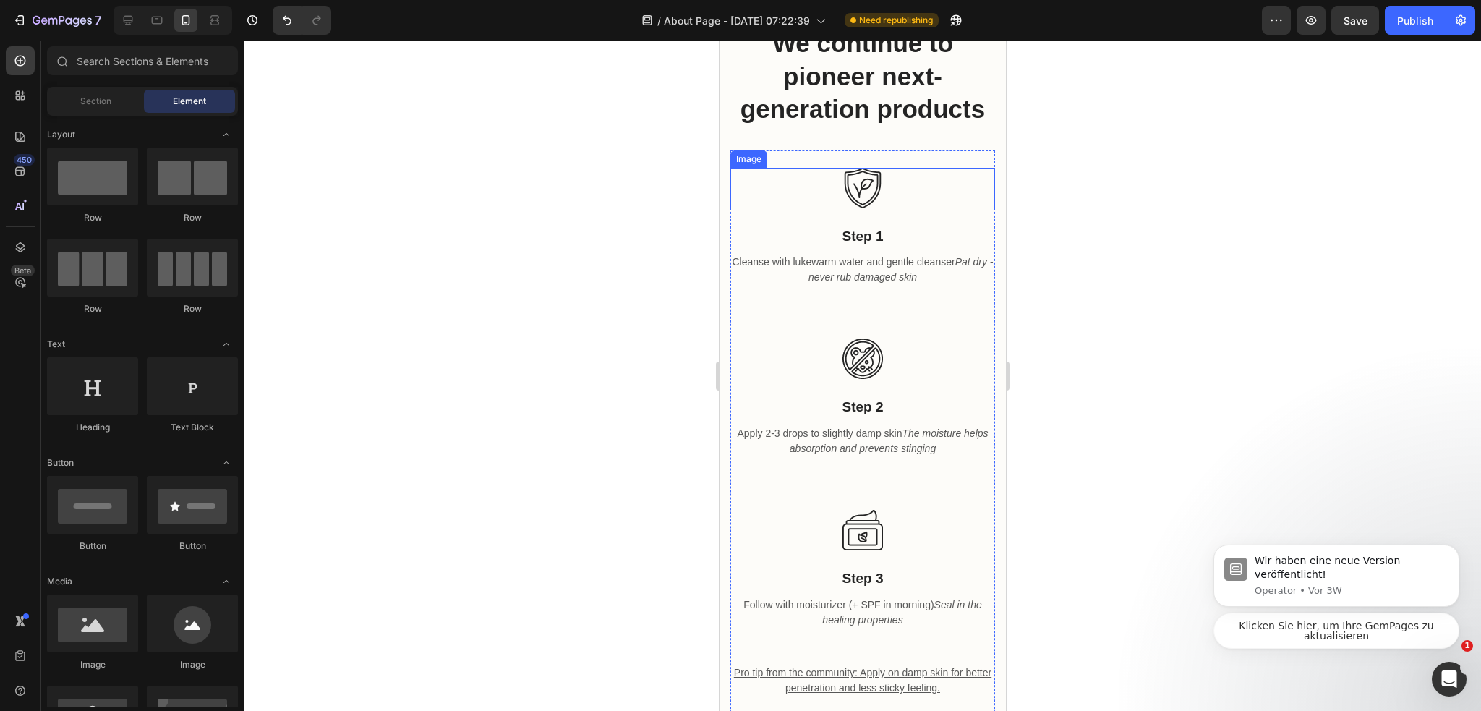
click at [853, 208] on img at bounding box center [861, 188] width 40 height 40
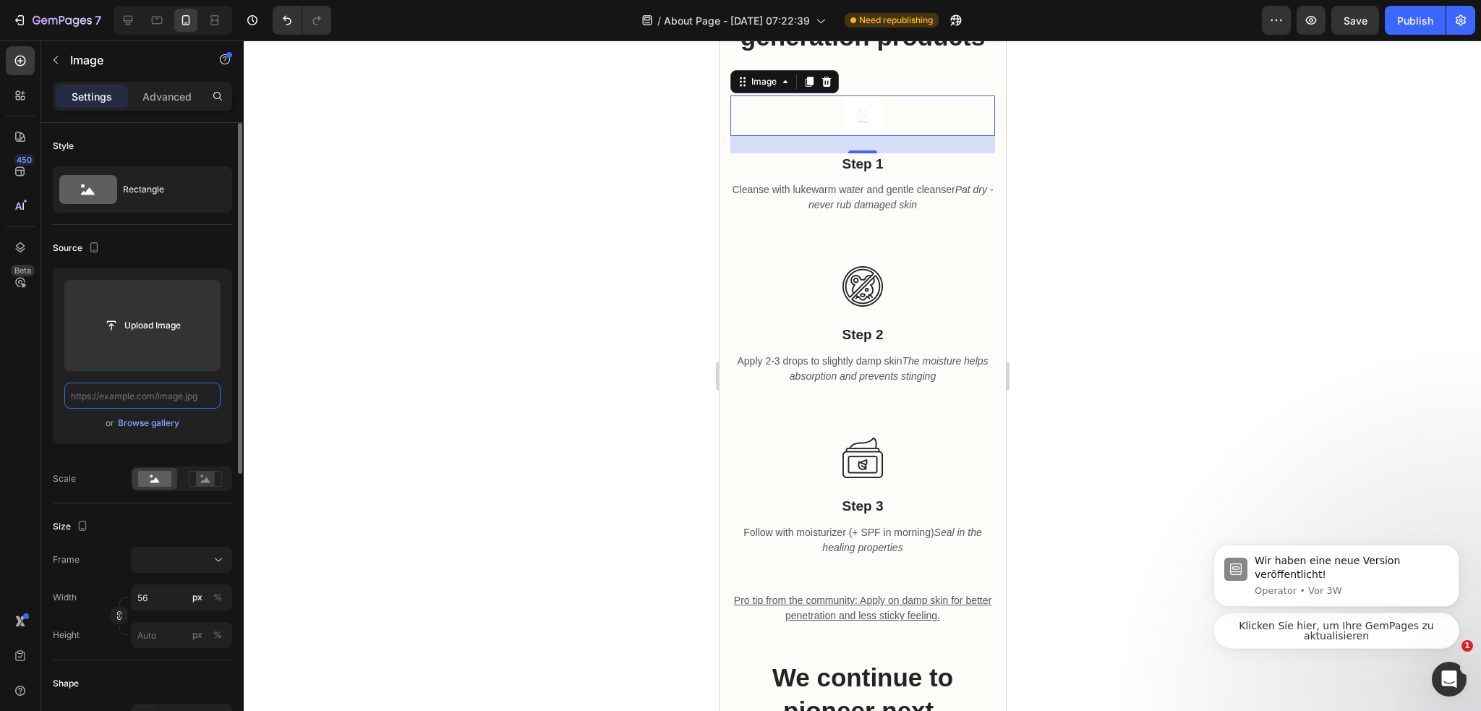
scroll to position [0, 0]
paste input "[URL][DOMAIN_NAME]"
type input "[URL][DOMAIN_NAME]"
click at [507, 315] on div at bounding box center [862, 375] width 1237 height 670
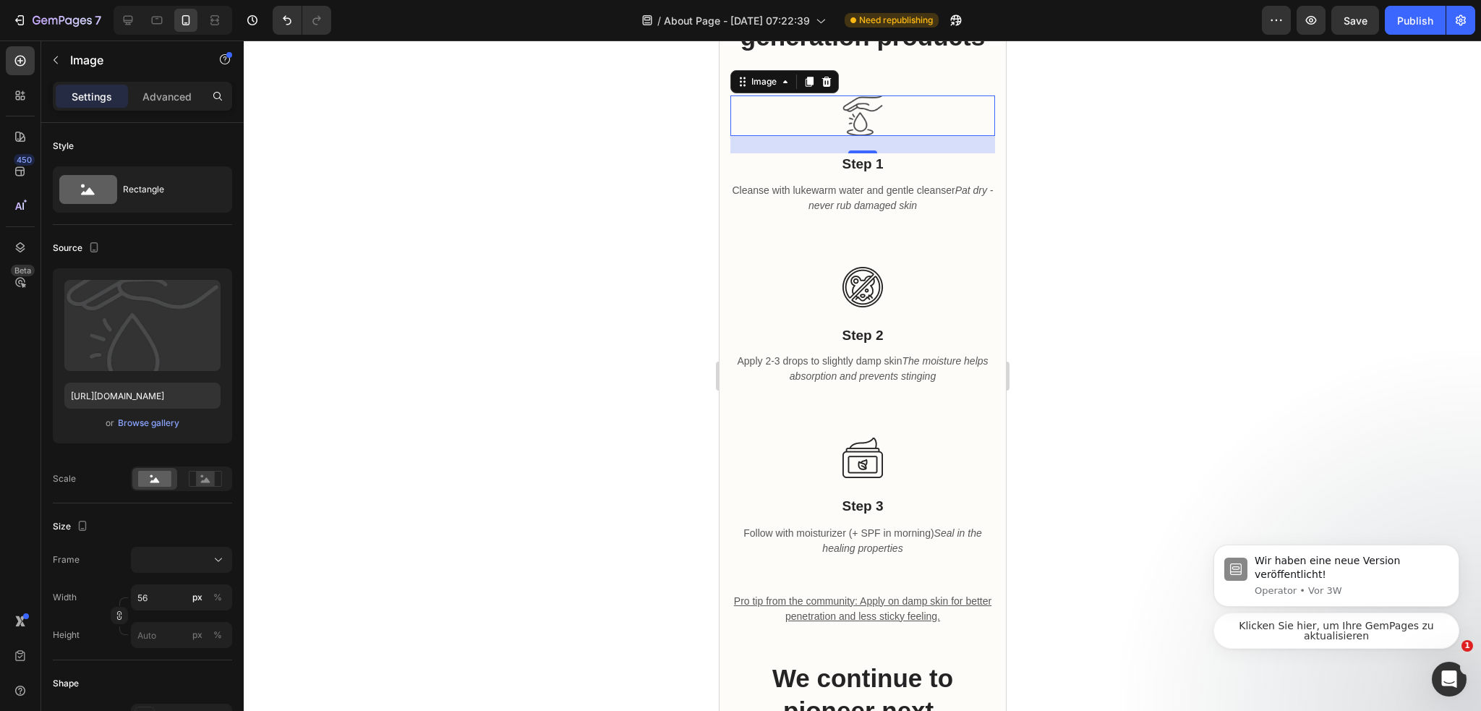
scroll to position [0, 0]
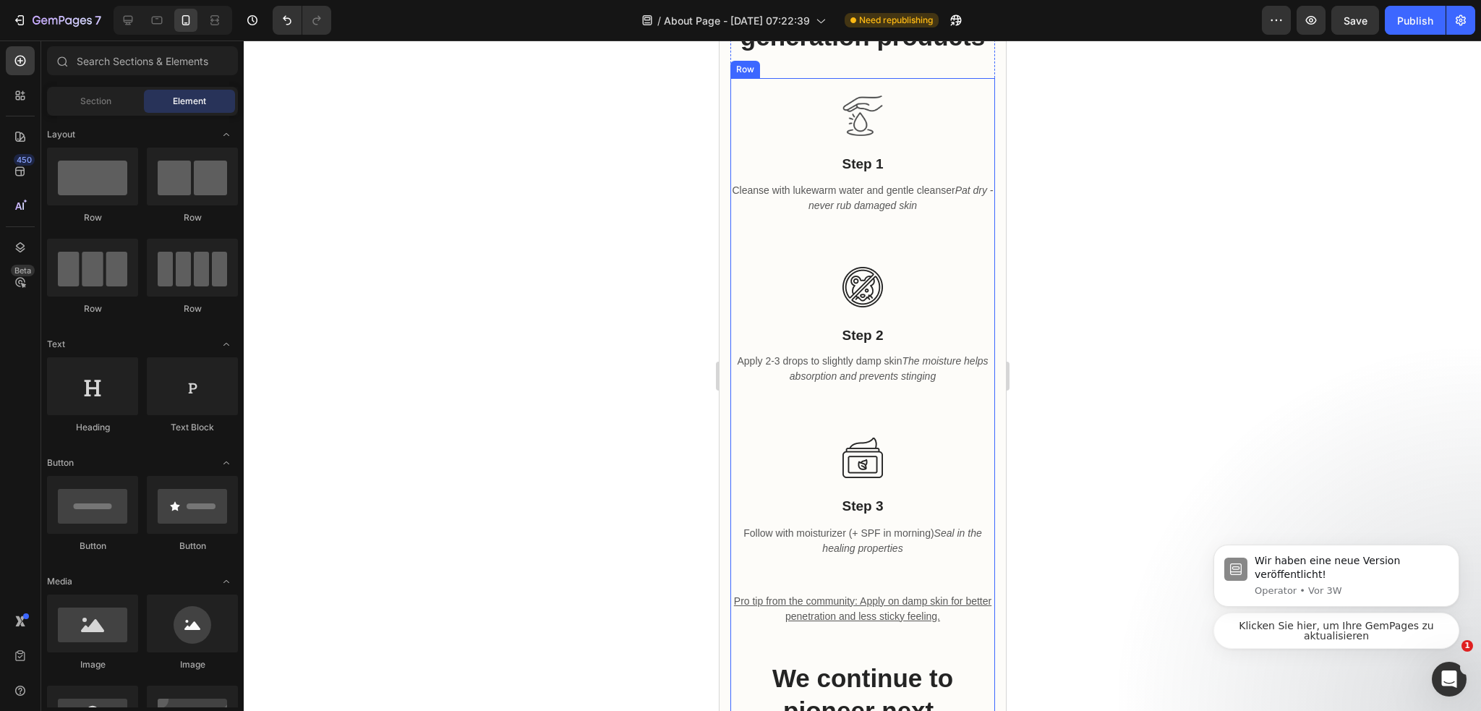
click at [862, 346] on div "Image step 2 Text block Apply 2-3 drops to slightly damp skin The moisture help…" at bounding box center [861, 334] width 265 height 171
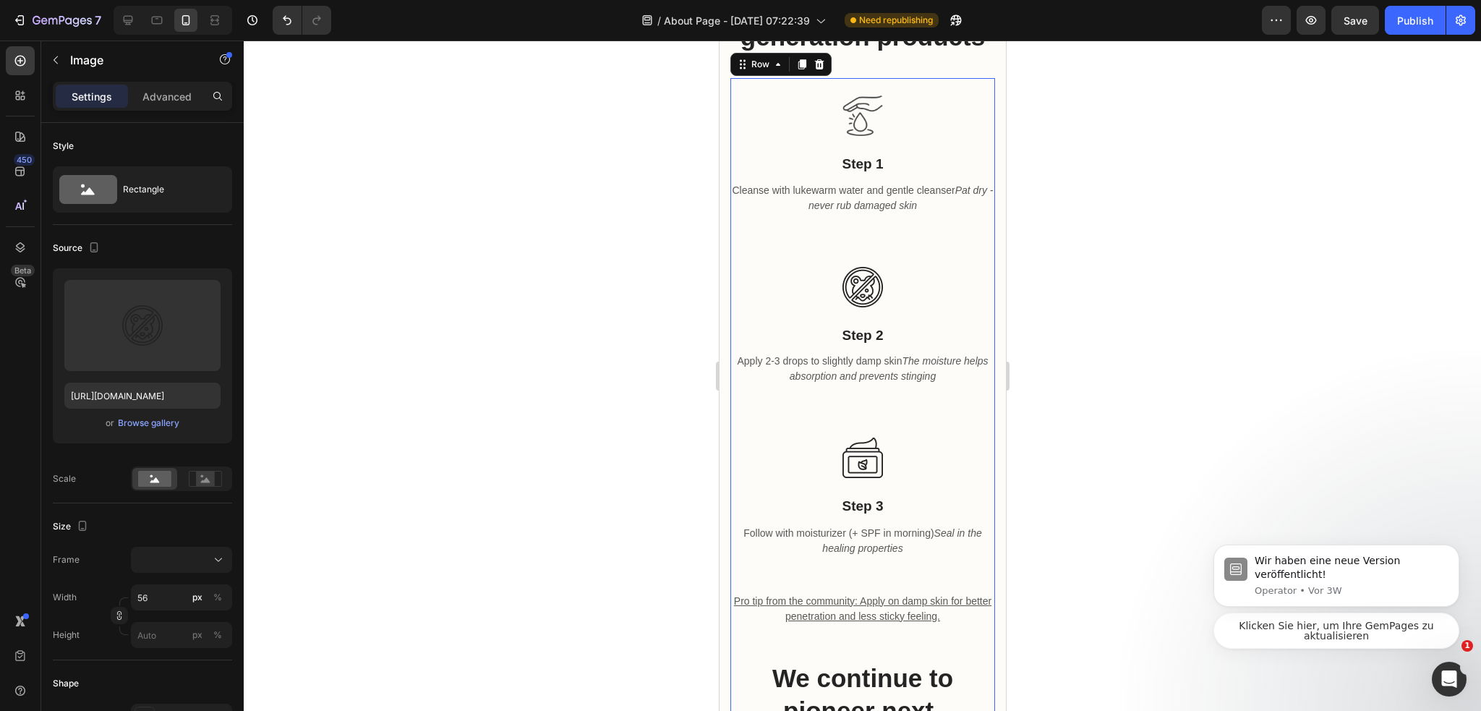
click at [862, 307] on img at bounding box center [861, 287] width 40 height 40
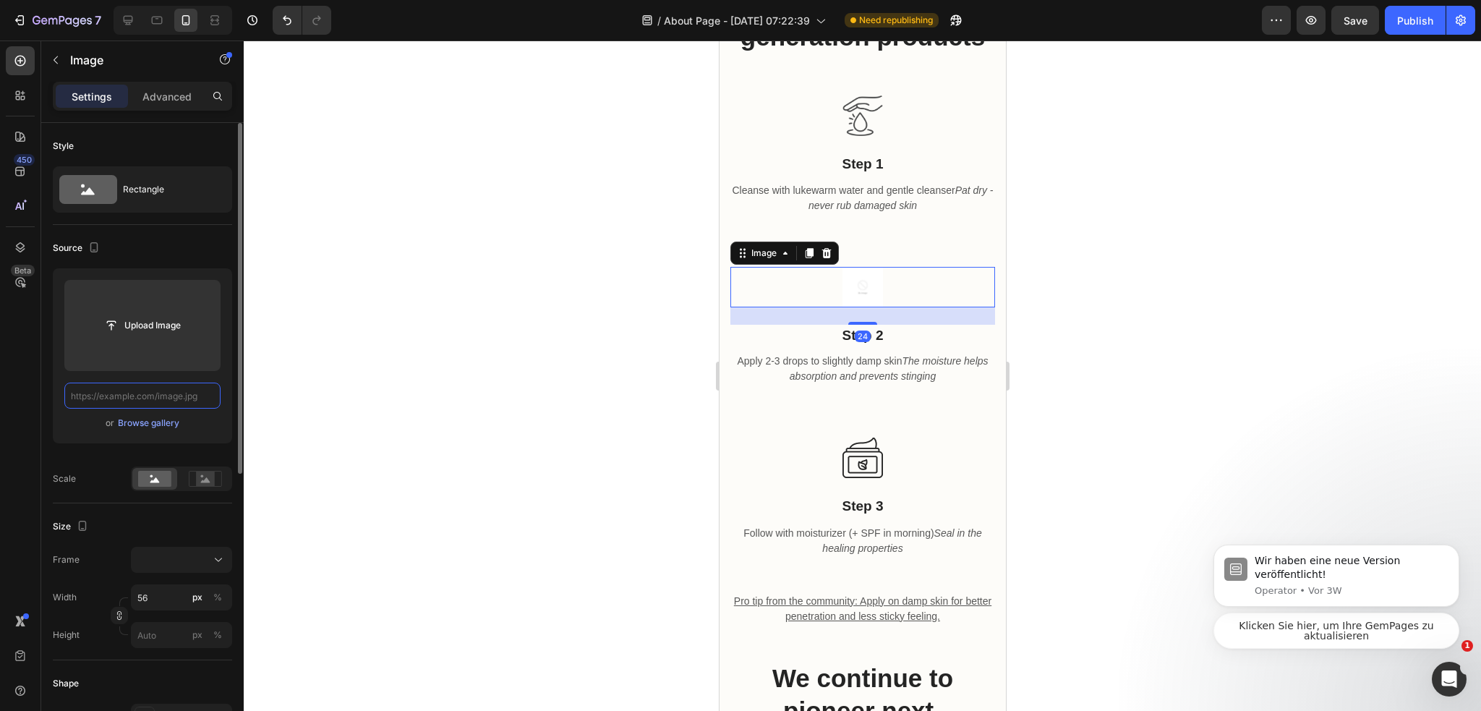
paste input "[URL][DOMAIN_NAME]"
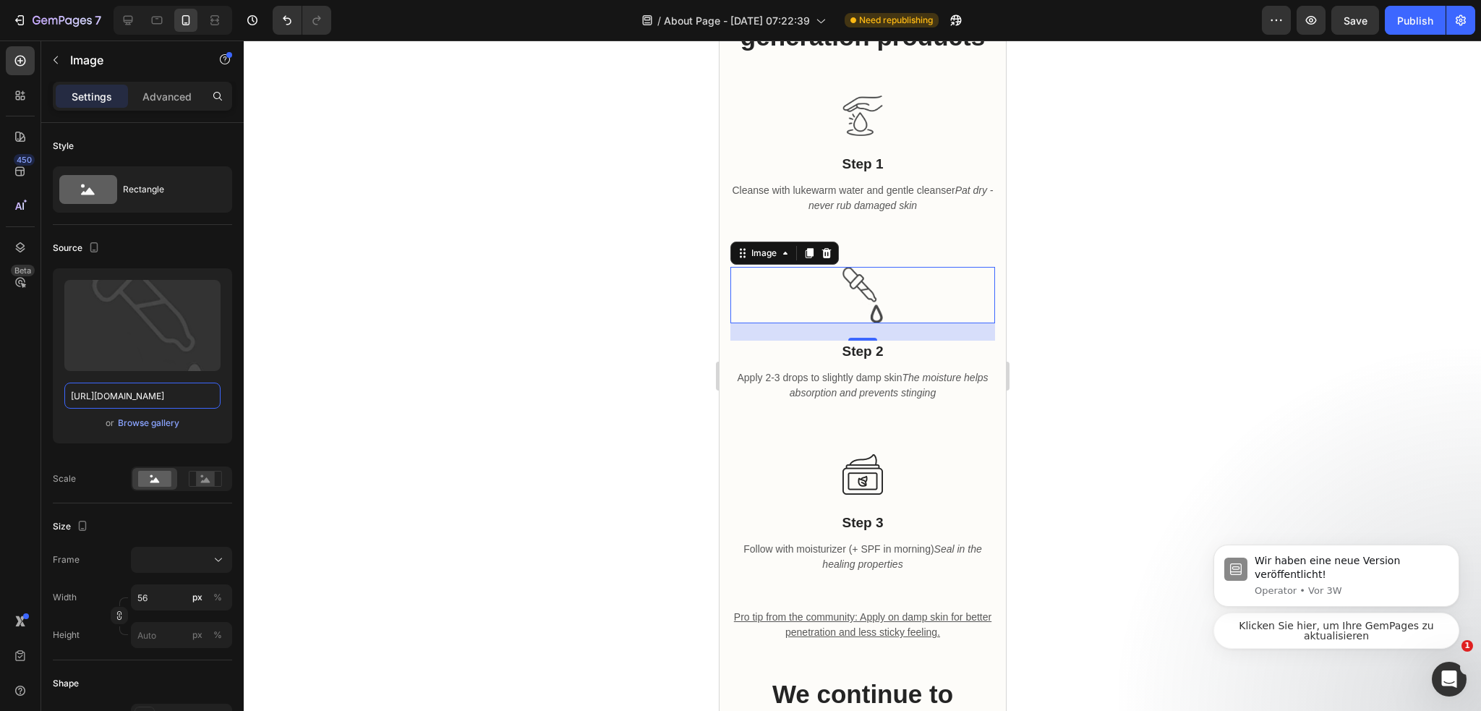
type input "[URL][DOMAIN_NAME]"
click at [444, 358] on div at bounding box center [862, 375] width 1237 height 670
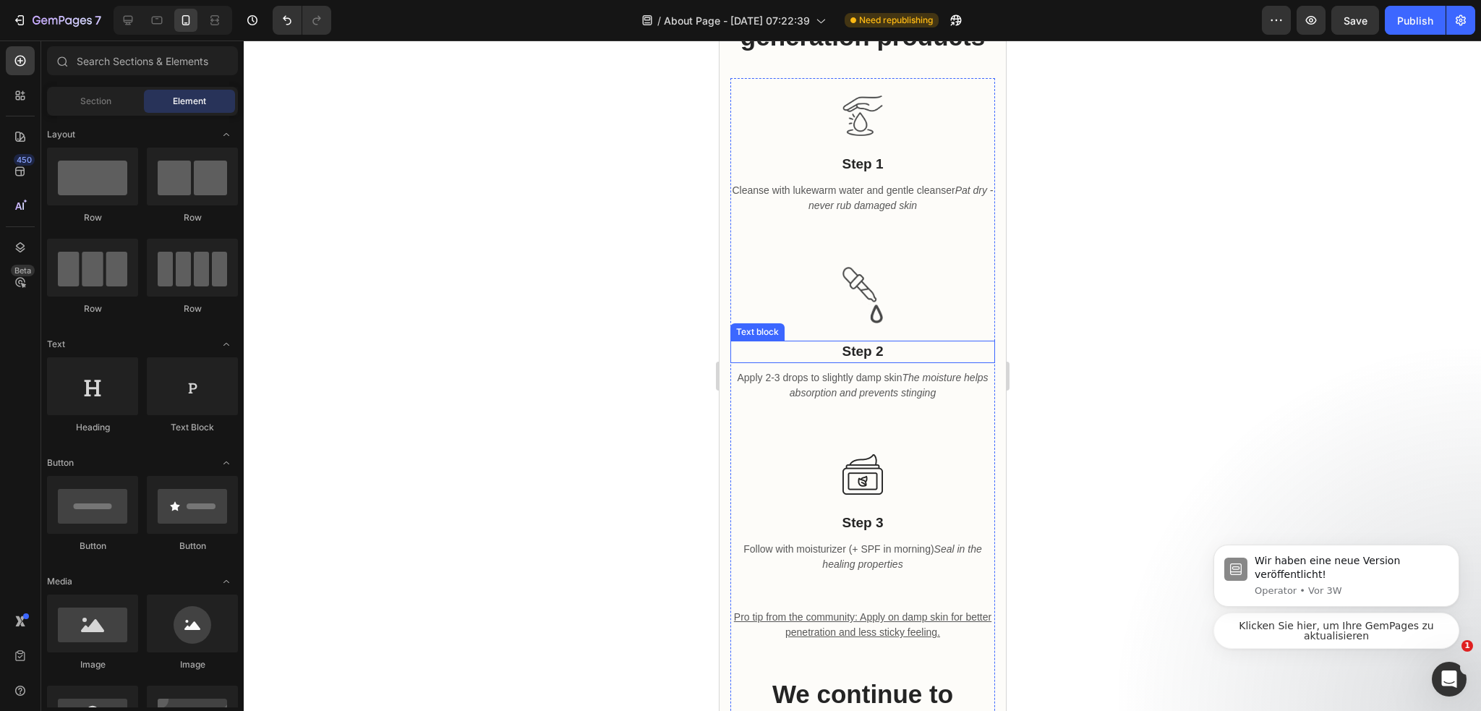
scroll to position [1301, 0]
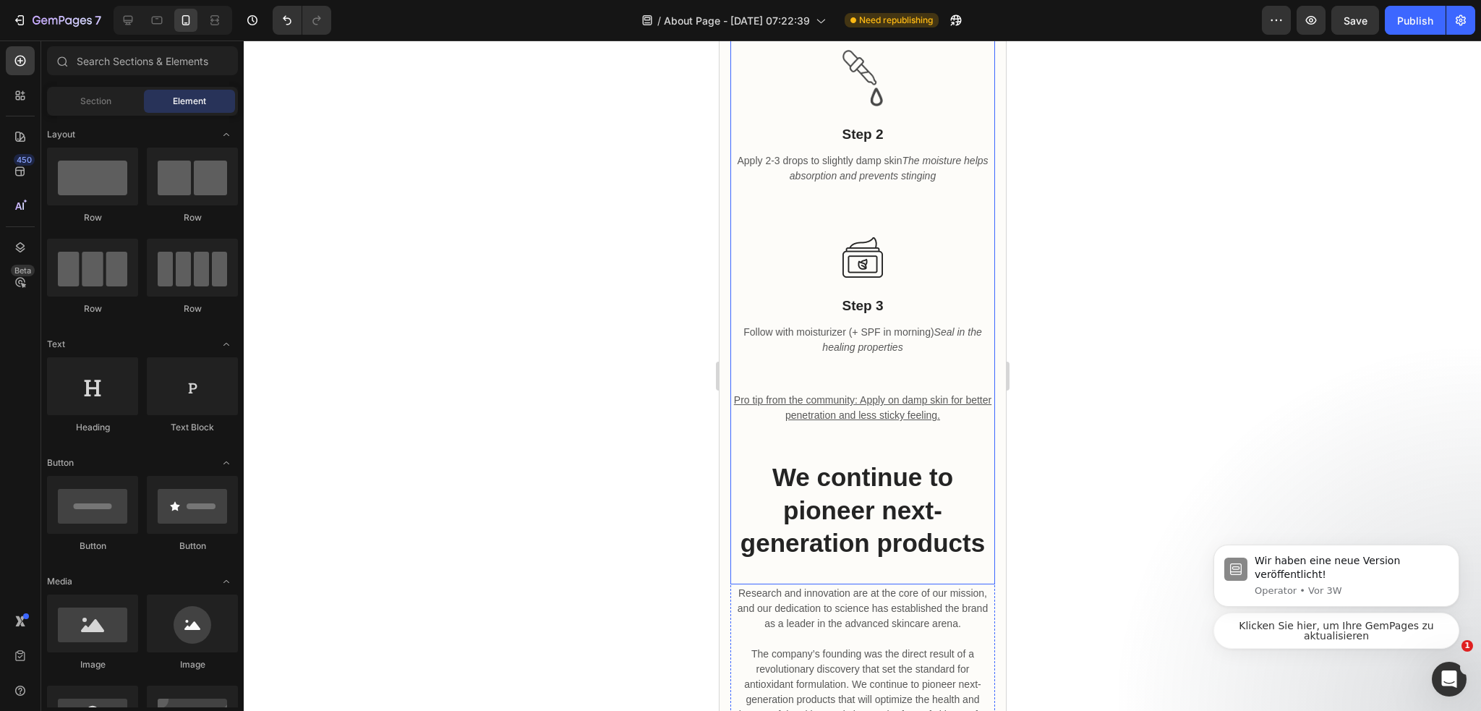
click at [854, 367] on div "Image step 3 Text block Follow with moisturizer (+ SPF in morning) Seal in the …" at bounding box center [861, 340] width 265 height 240
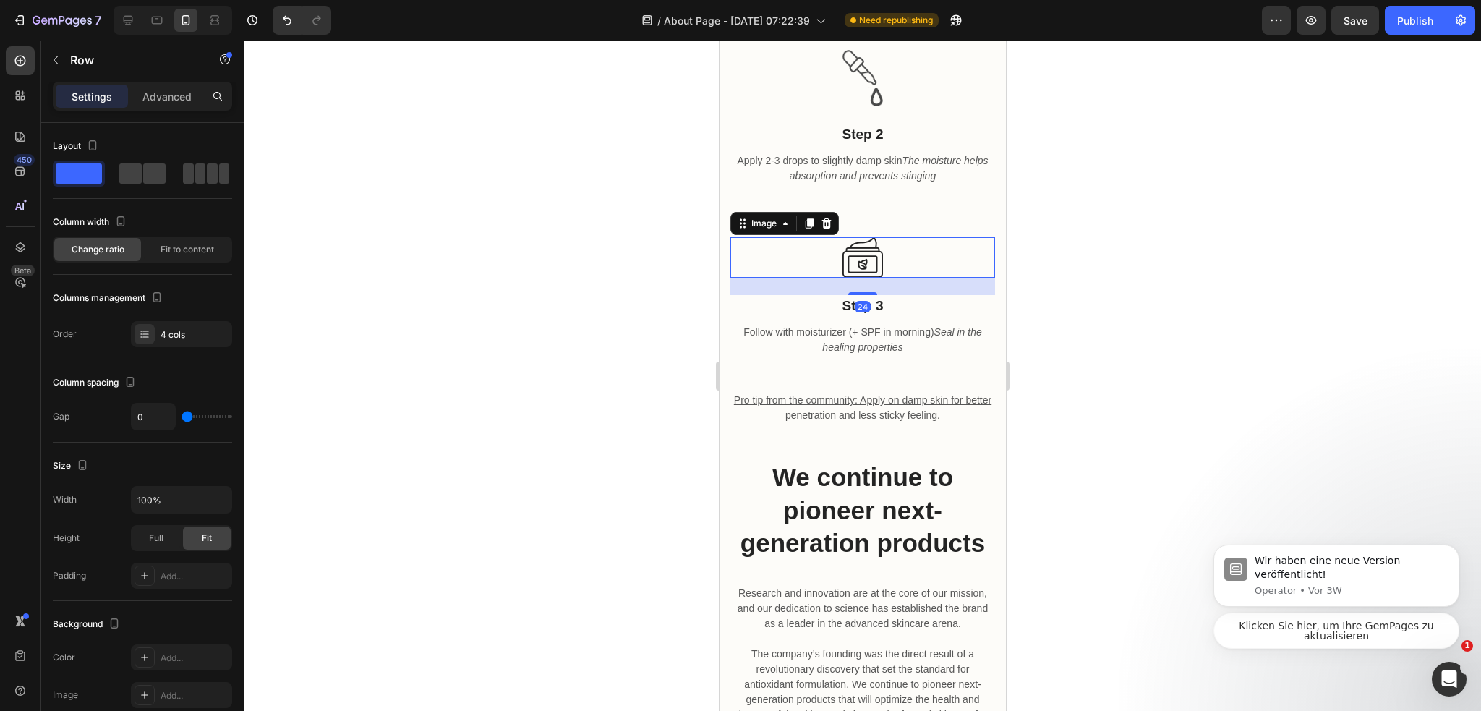
click at [854, 278] on img at bounding box center [861, 257] width 40 height 40
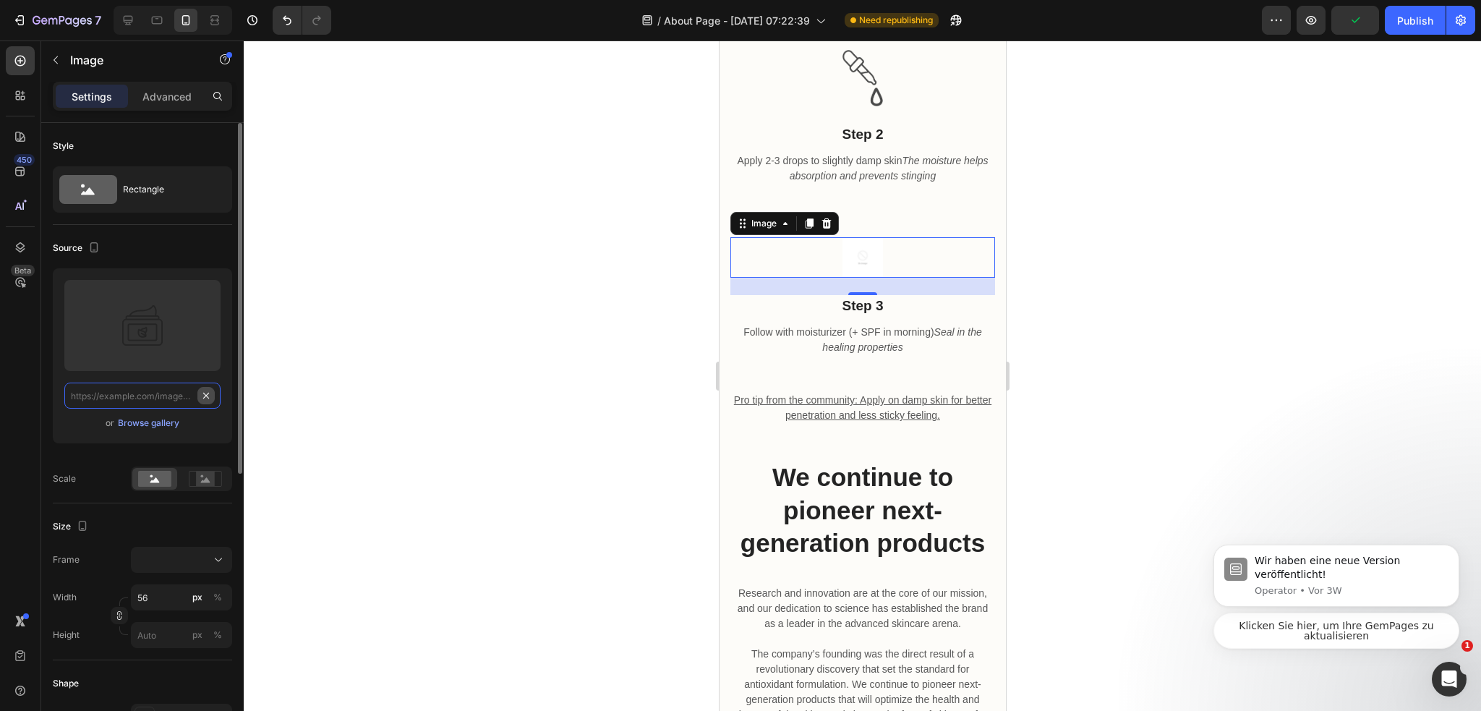
scroll to position [0, 0]
paste input "[URL][DOMAIN_NAME]"
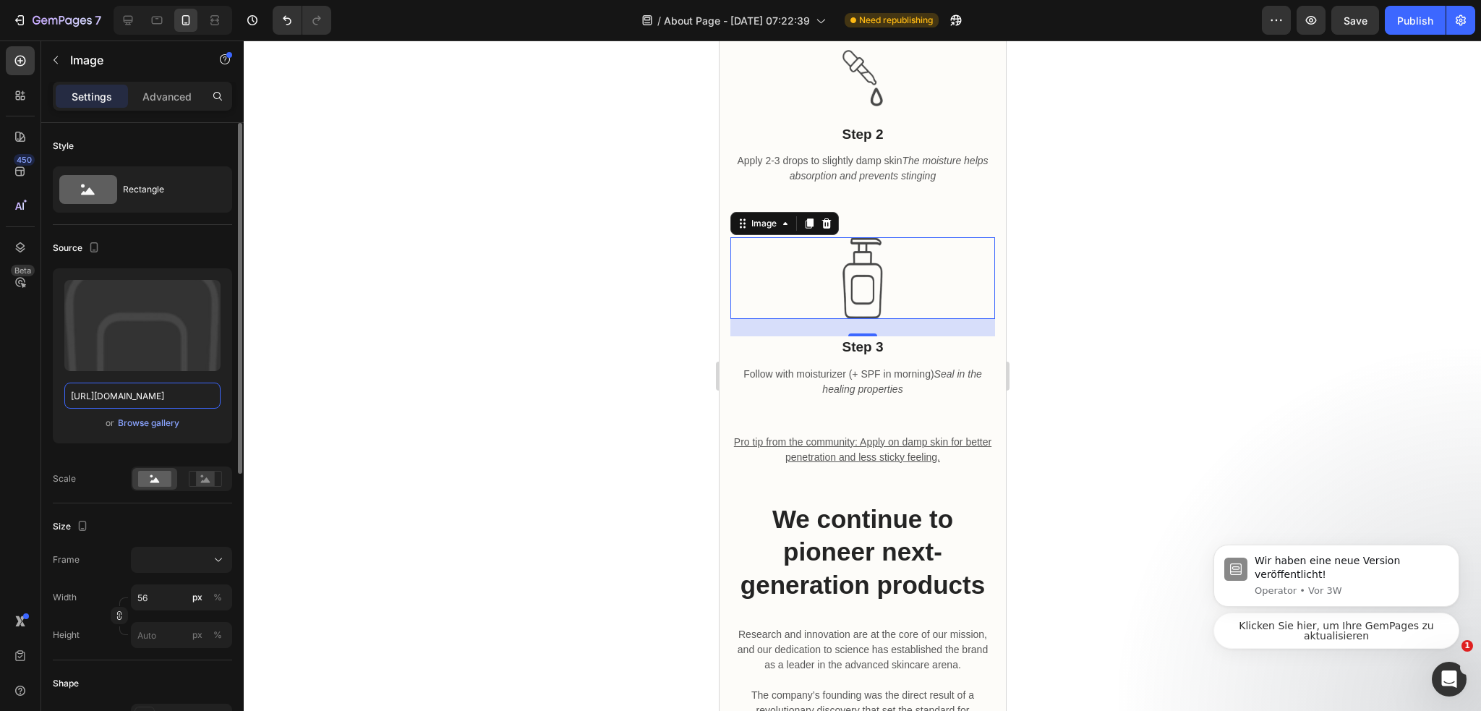
scroll to position [145, 0]
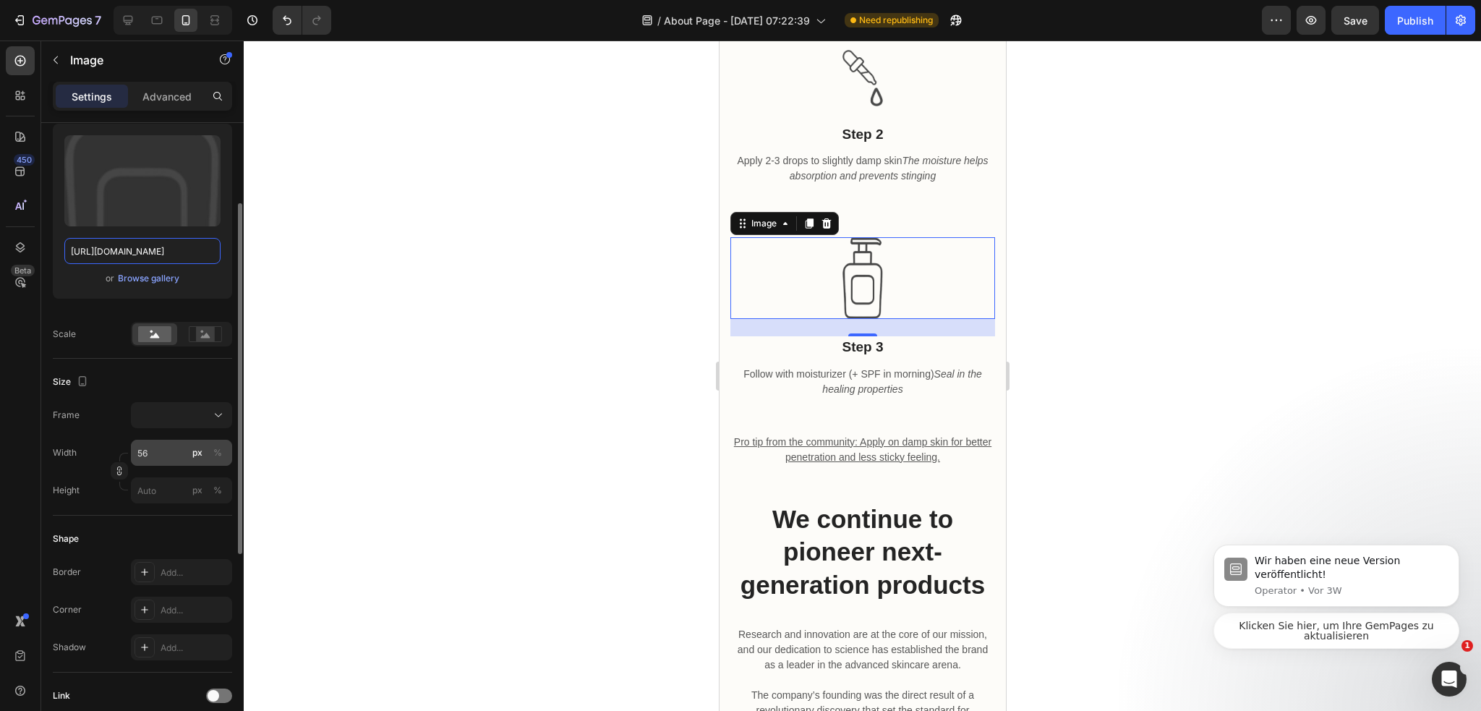
type input "[URL][DOMAIN_NAME]"
click at [174, 453] on input "56" at bounding box center [181, 453] width 101 height 26
type input "4"
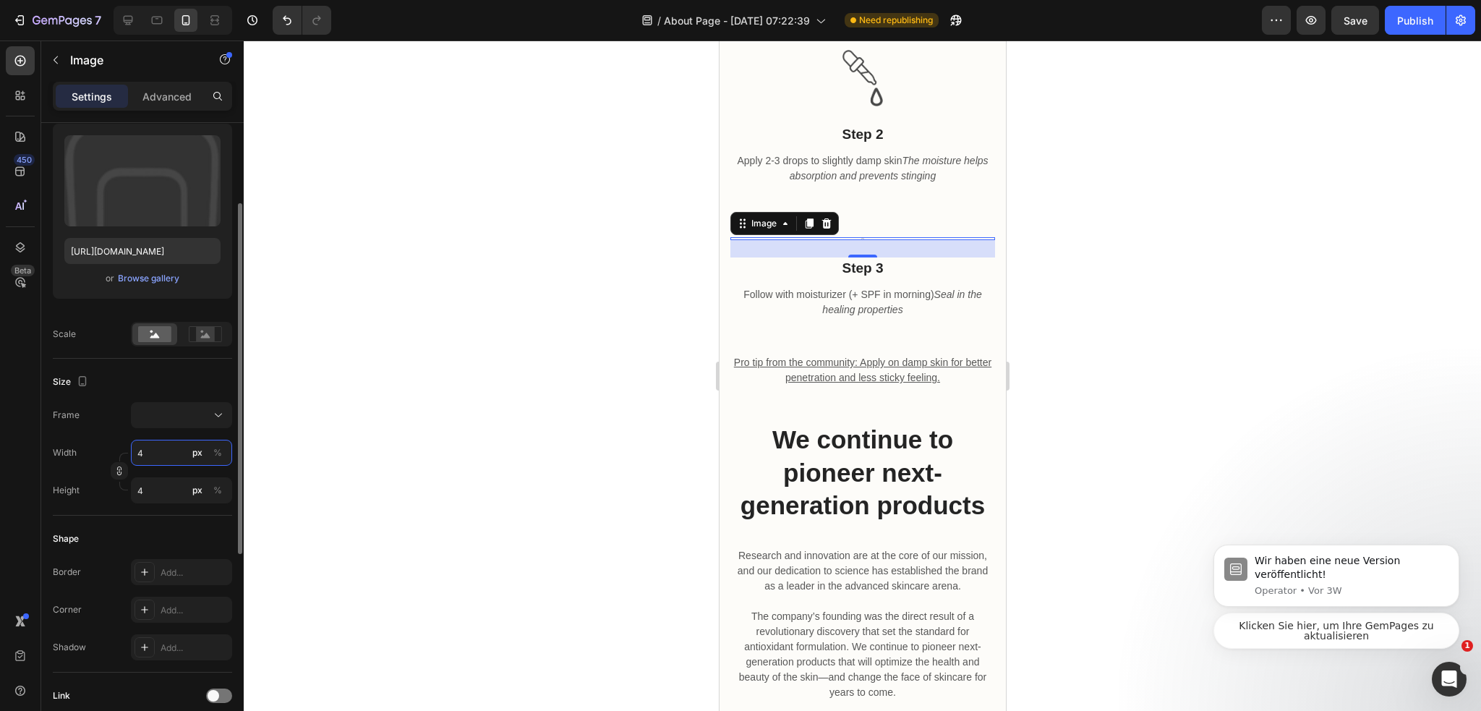
type input "49"
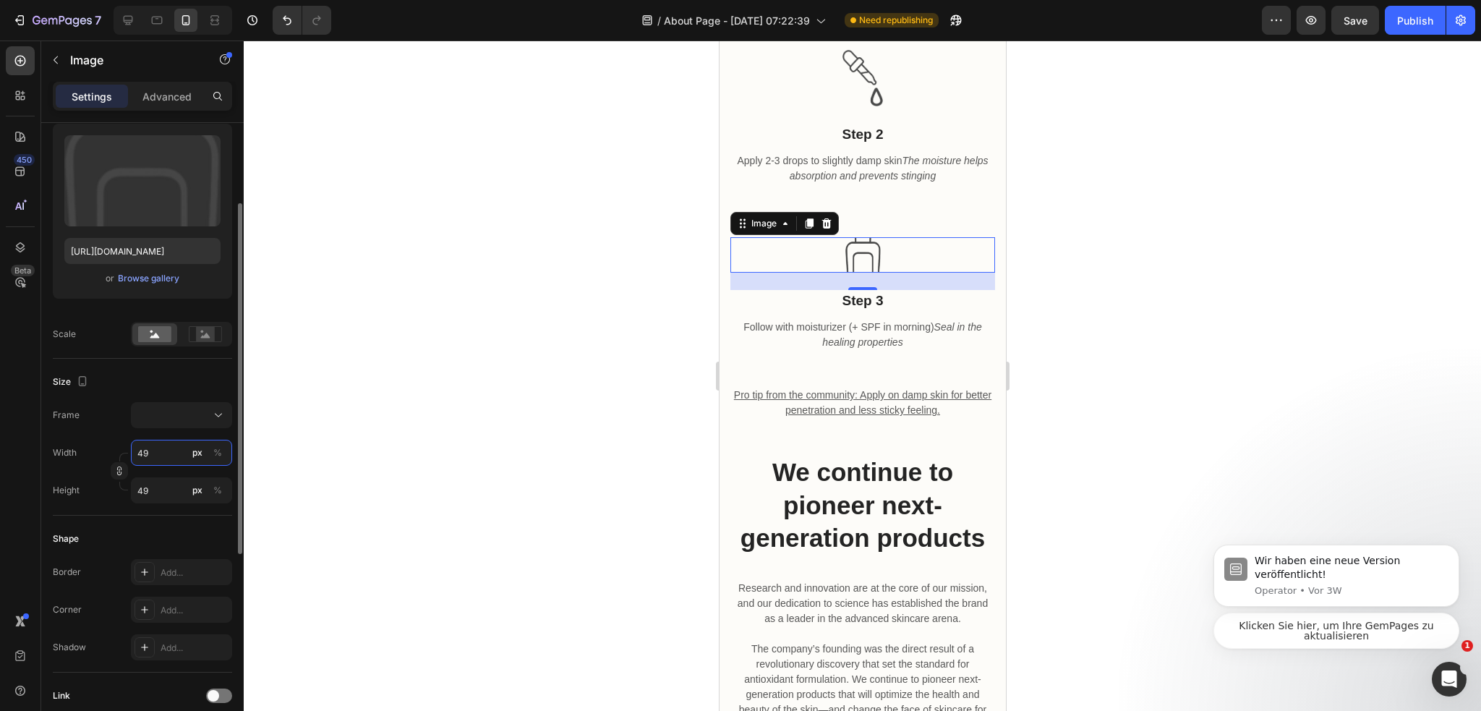
type input "4"
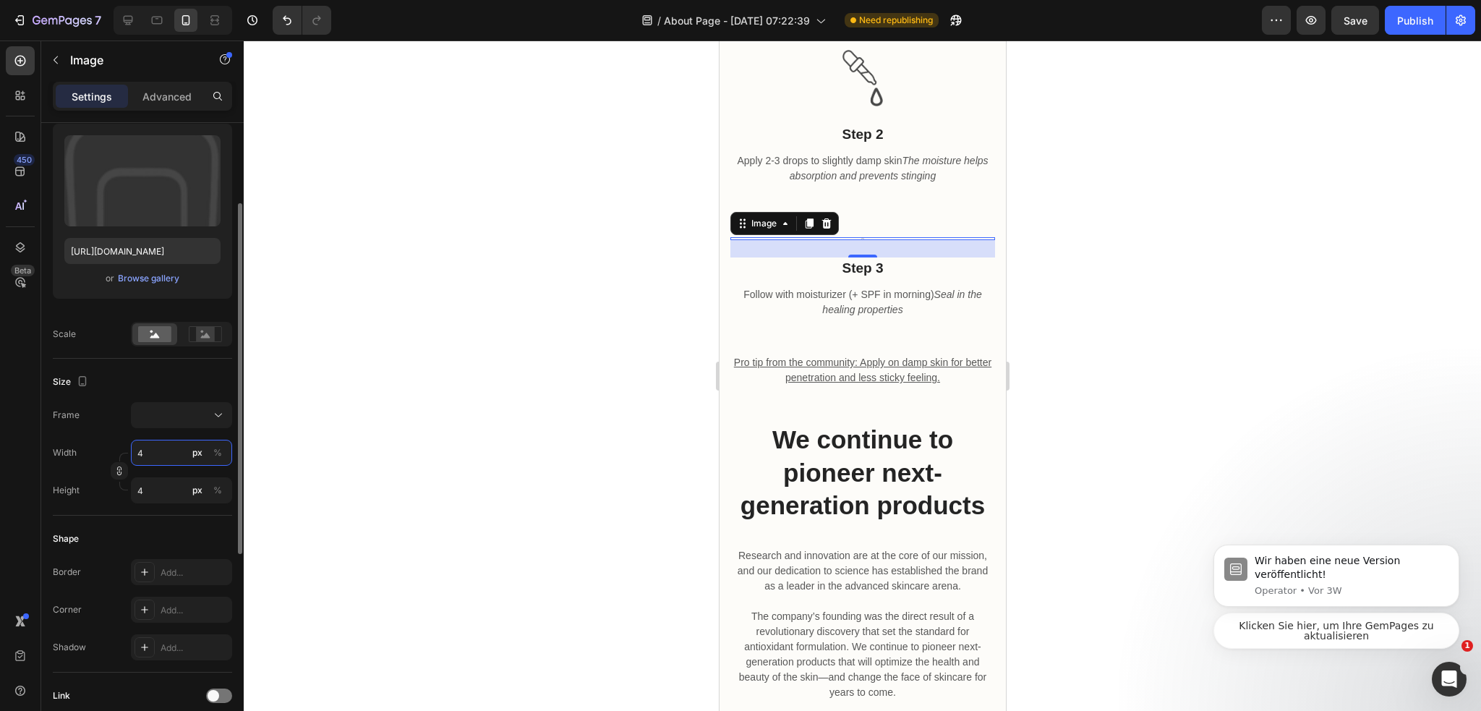
type input "40"
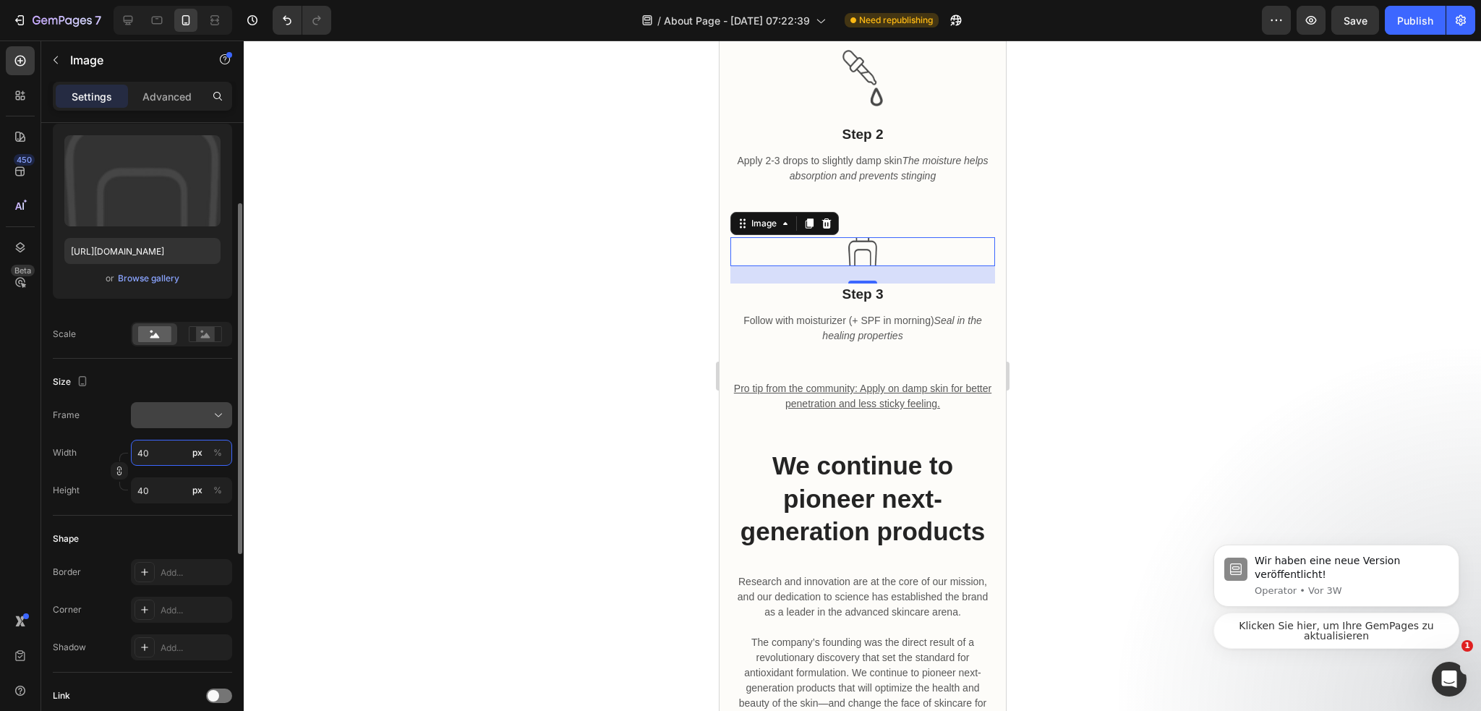
type input "4"
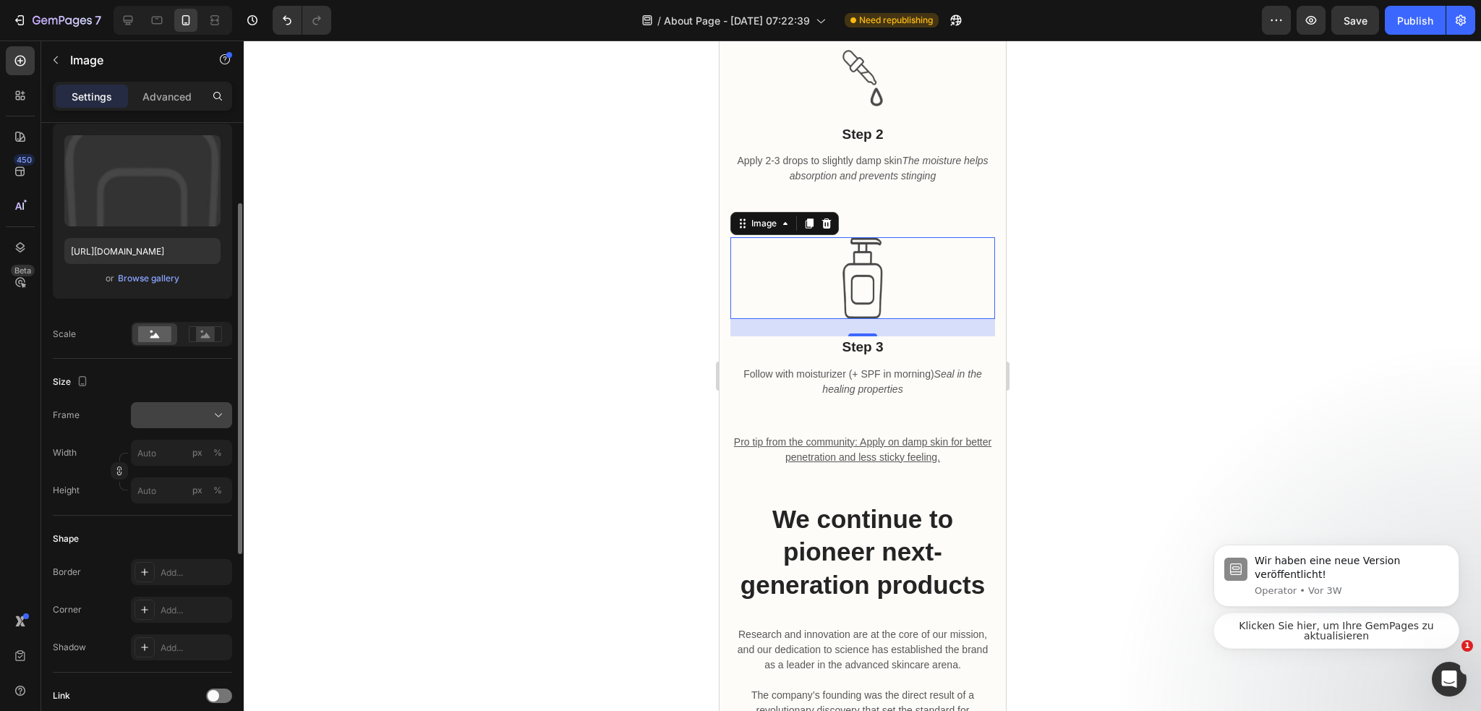
click at [185, 413] on div at bounding box center [181, 415] width 88 height 14
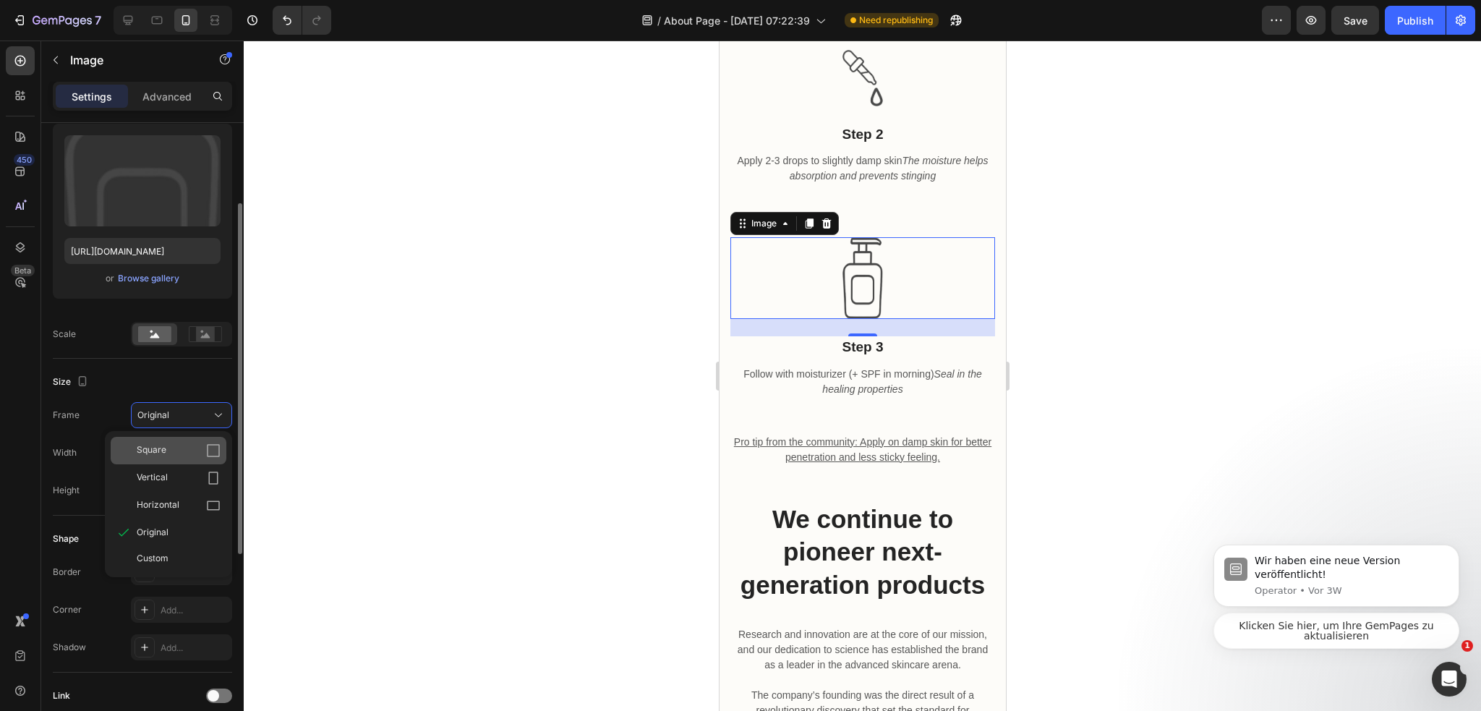
type input "4"
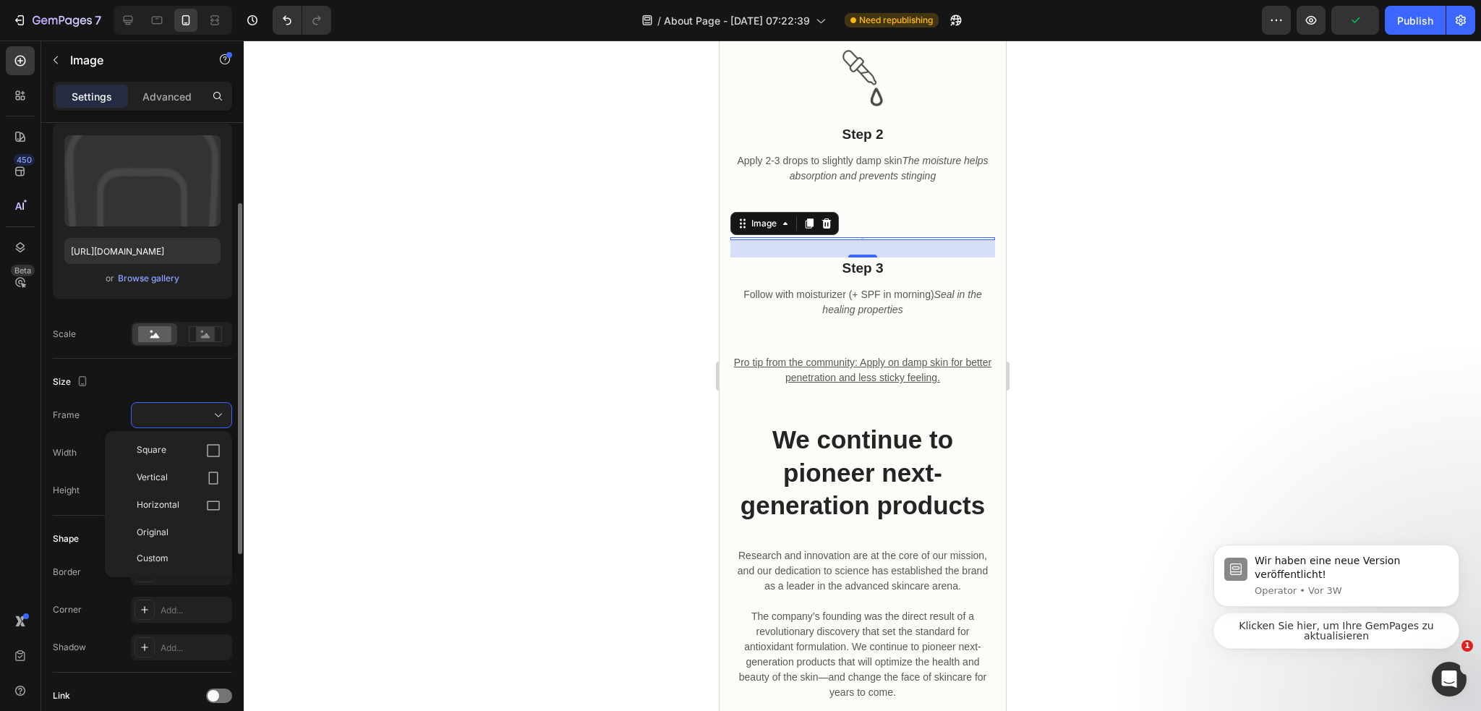
drag, startPoint x: 188, startPoint y: 529, endPoint x: 192, endPoint y: 492, distance: 37.8
click at [188, 528] on div "Original" at bounding box center [179, 532] width 84 height 13
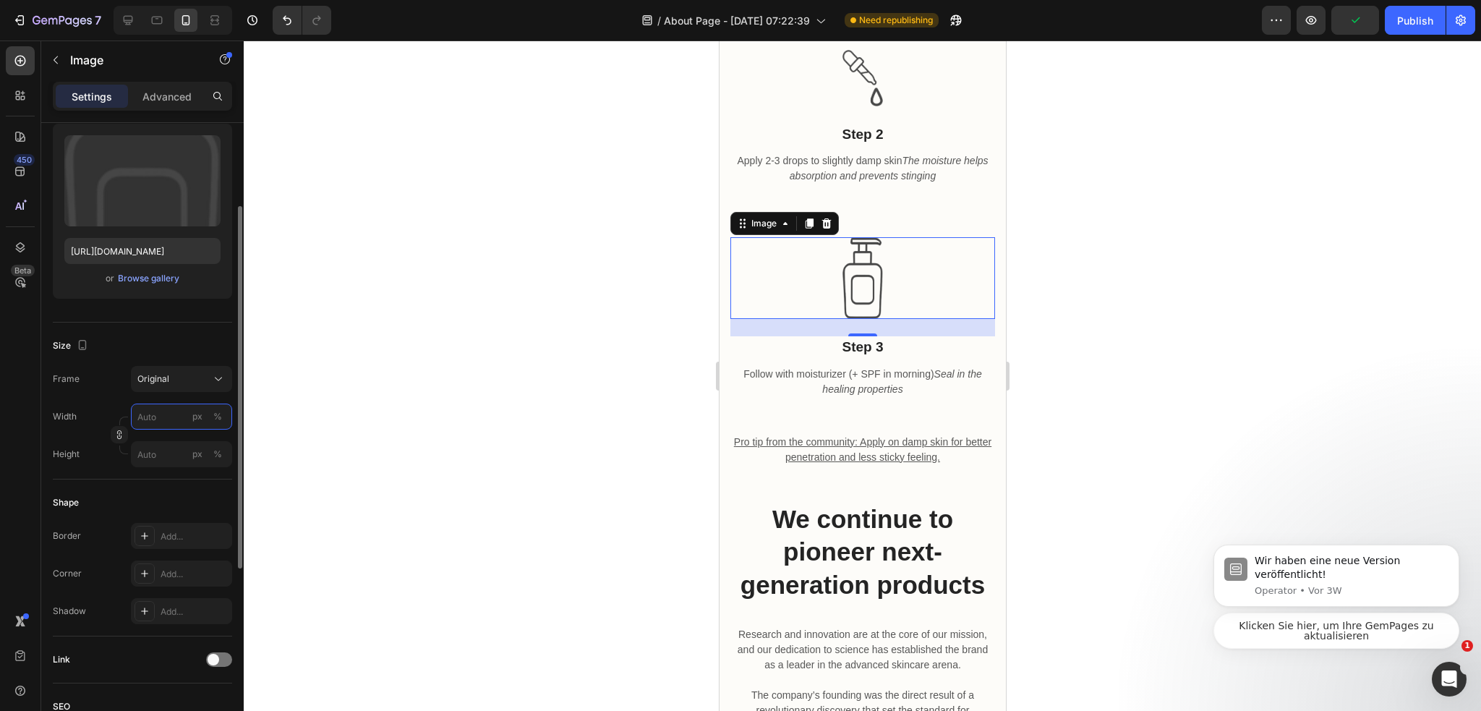
click at [180, 418] on input "px %" at bounding box center [181, 416] width 101 height 26
click at [163, 419] on input "px %" at bounding box center [181, 416] width 101 height 26
type input "40"
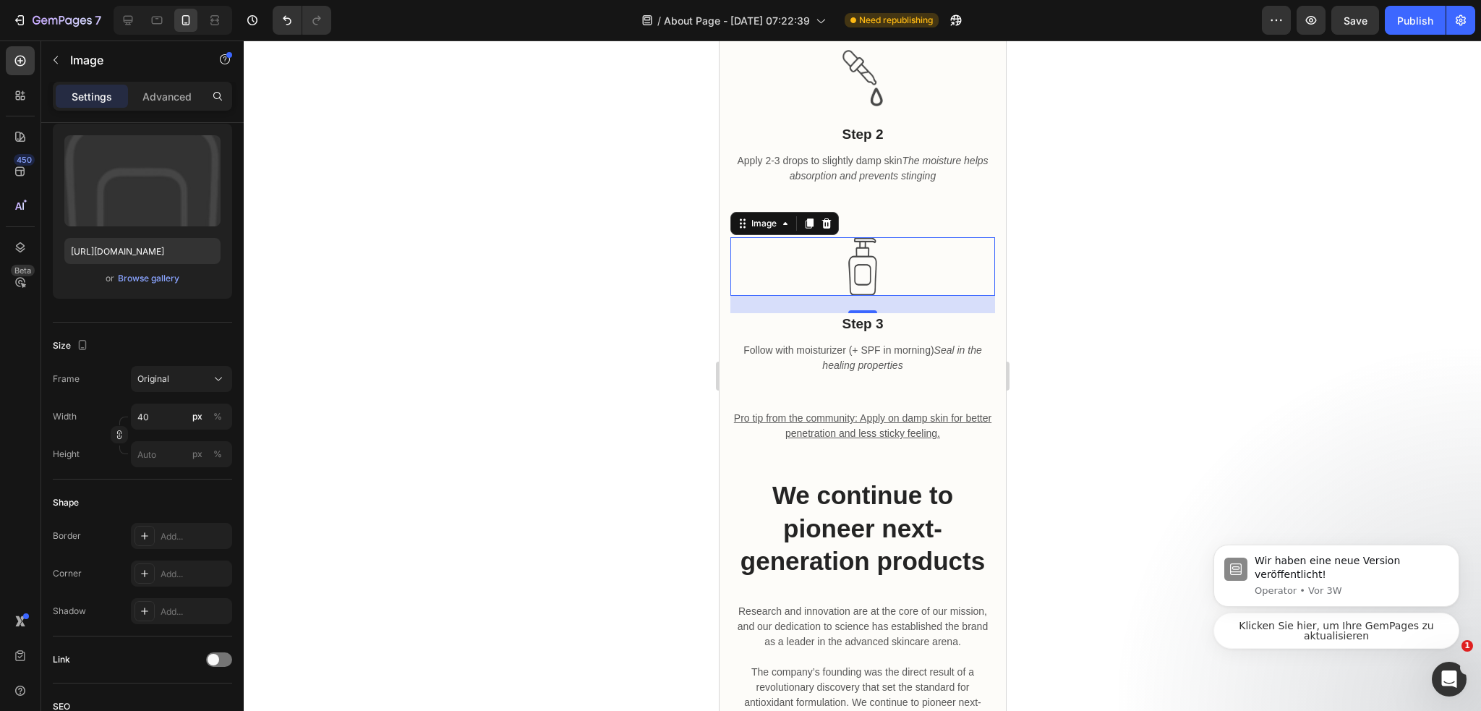
click at [470, 351] on div at bounding box center [862, 375] width 1237 height 670
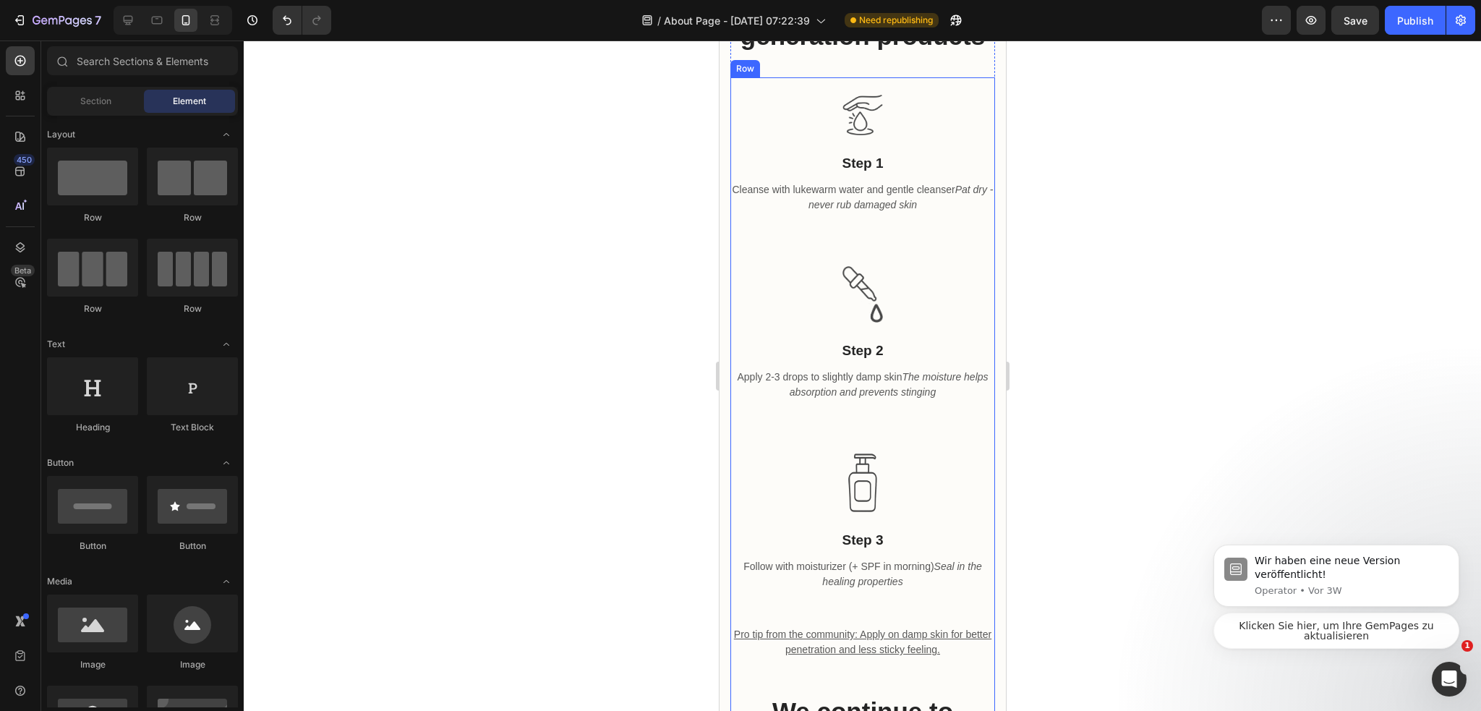
scroll to position [1084, 0]
click at [858, 136] on img at bounding box center [861, 115] width 40 height 40
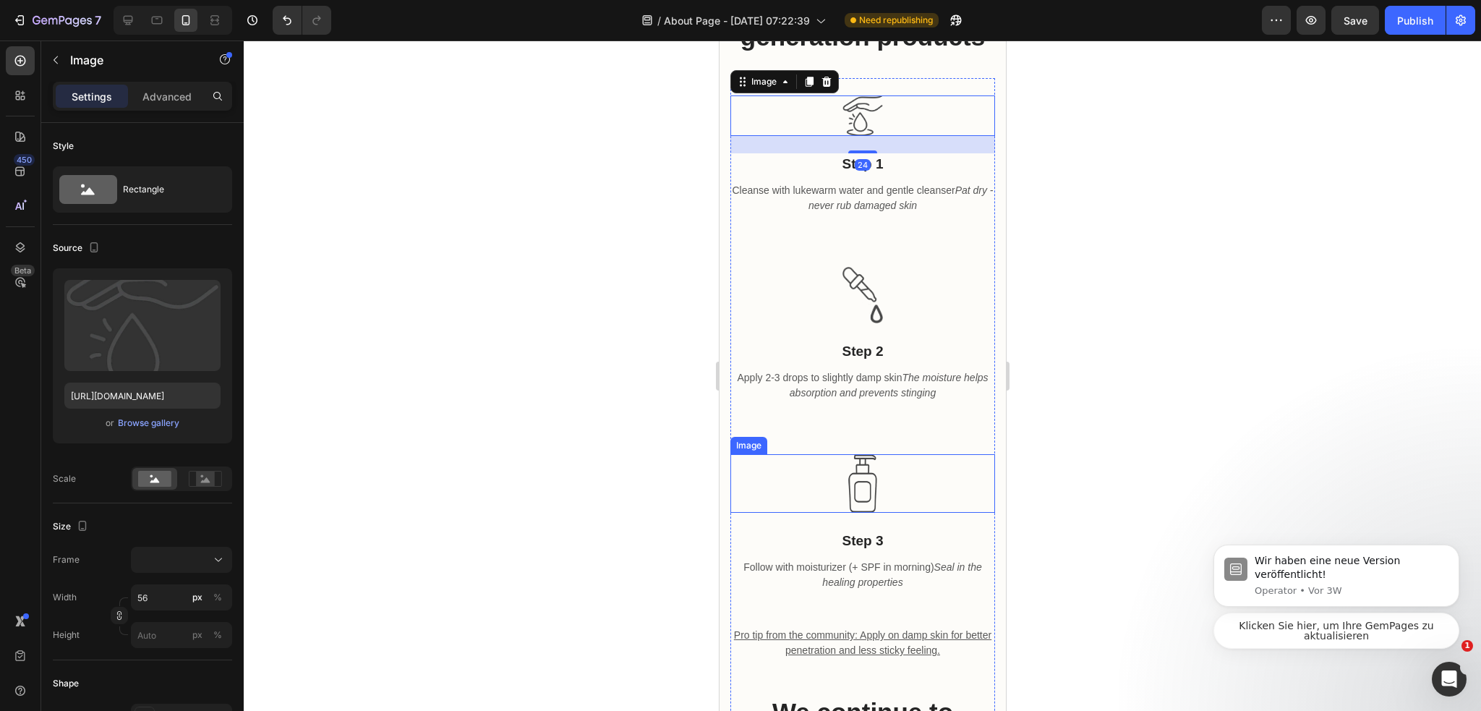
click at [873, 513] on div at bounding box center [861, 483] width 265 height 59
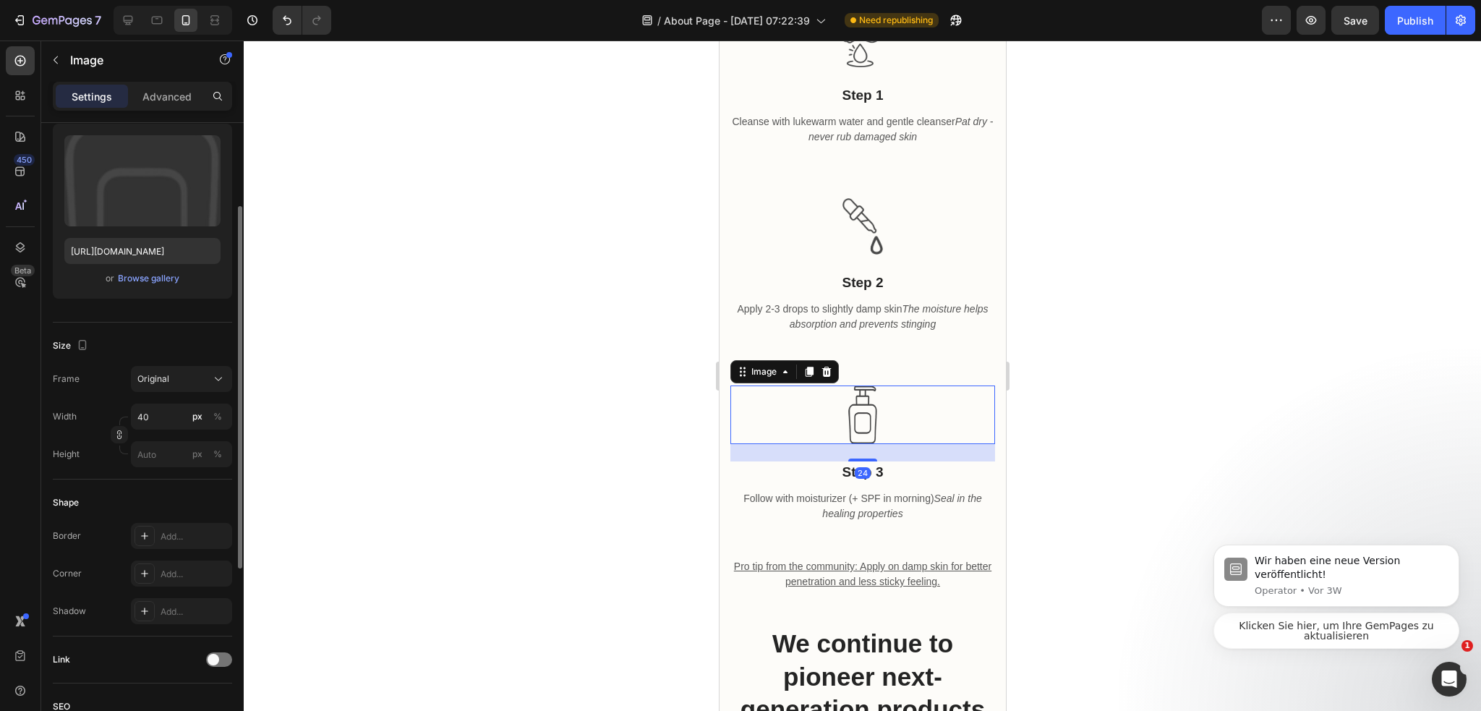
scroll to position [1157, 0]
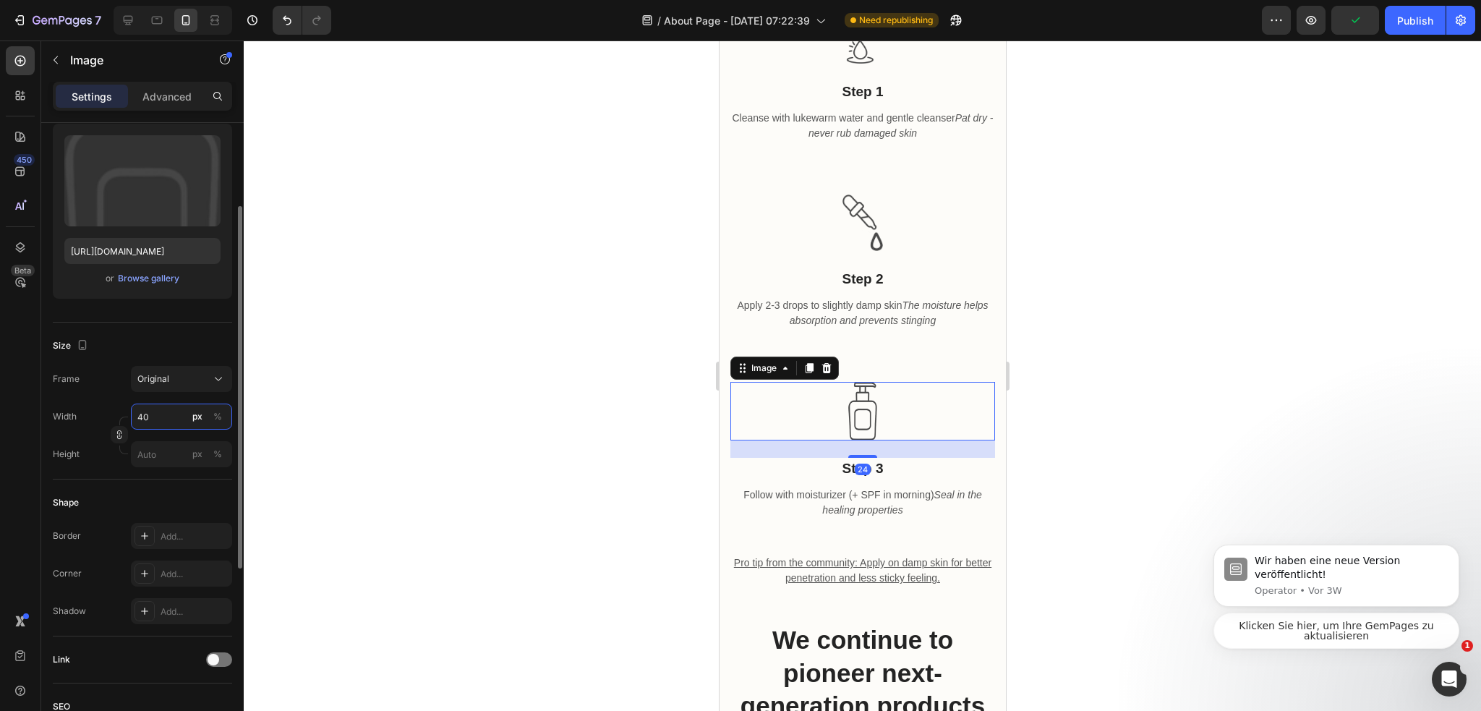
click at [170, 415] on input "40" at bounding box center [181, 416] width 101 height 26
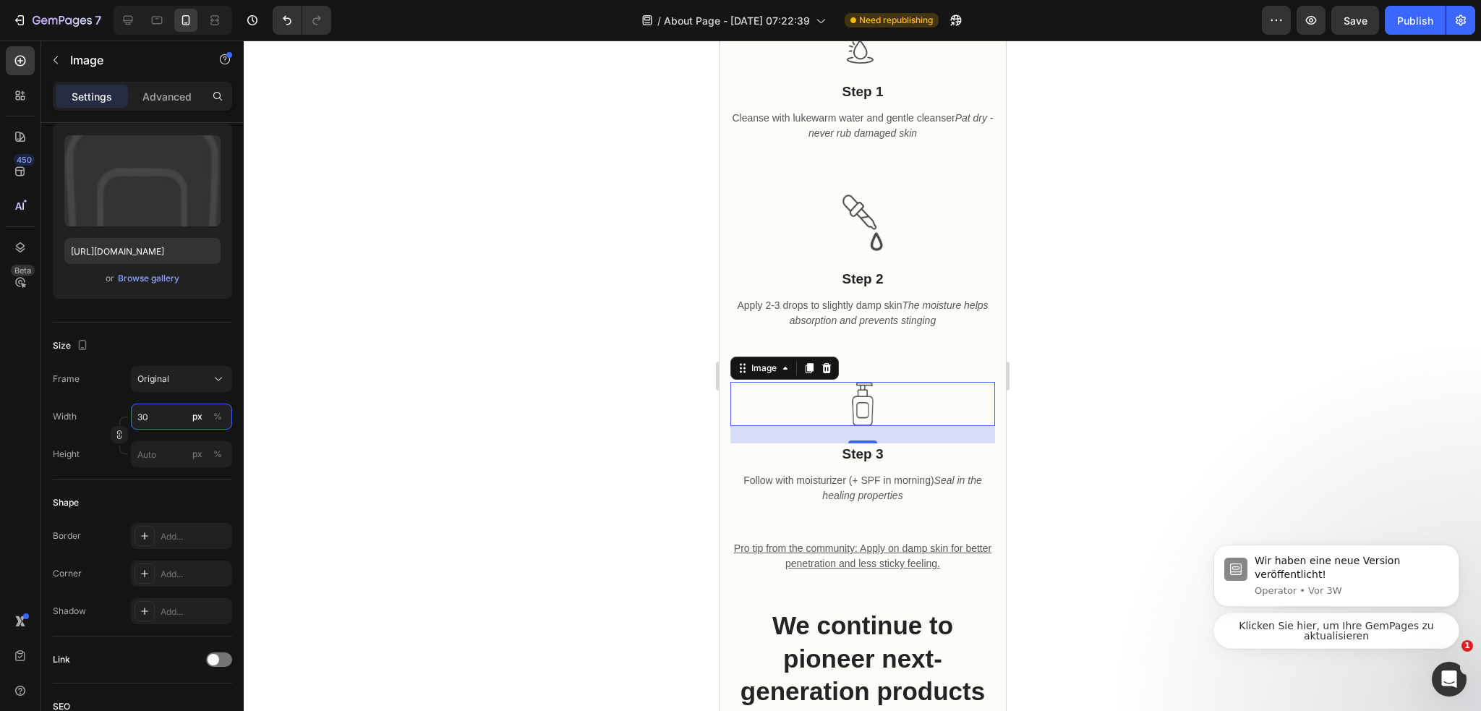
type input "3"
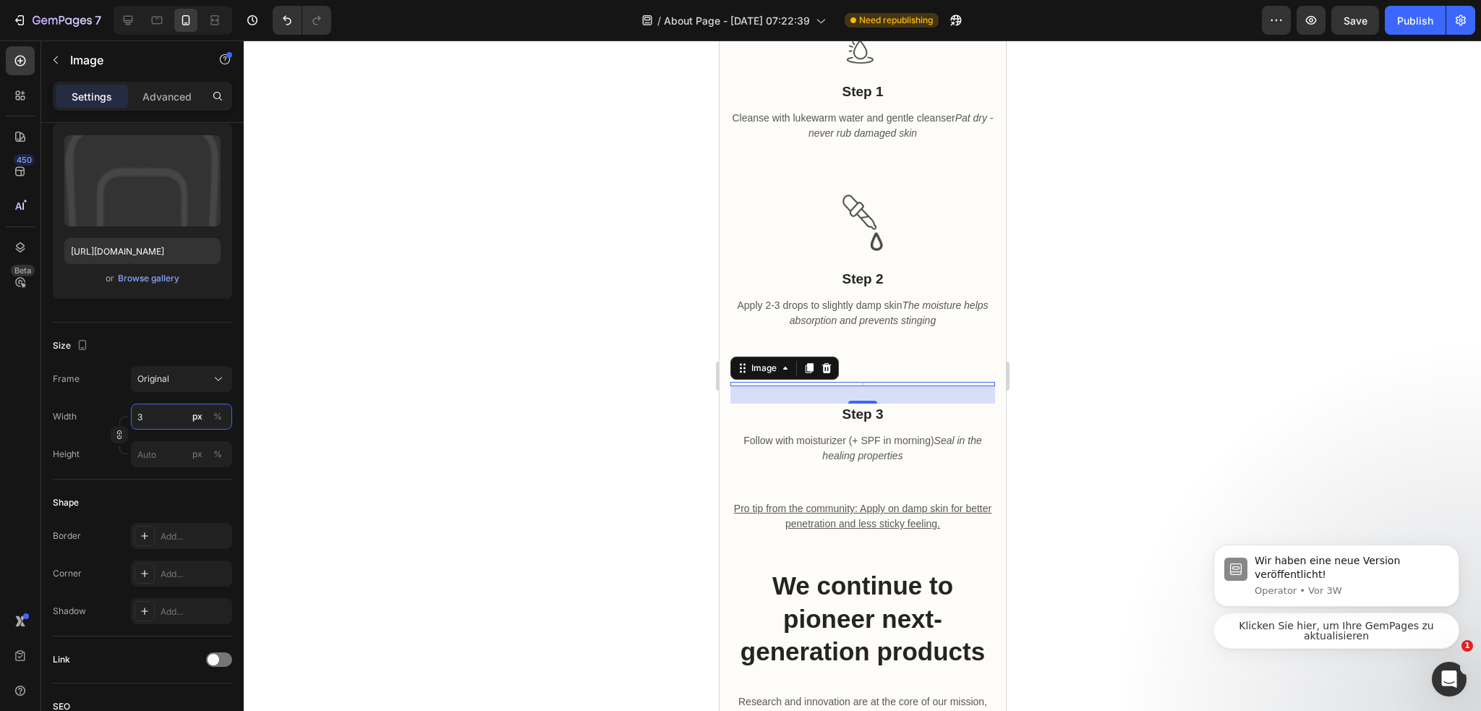
type input "35"
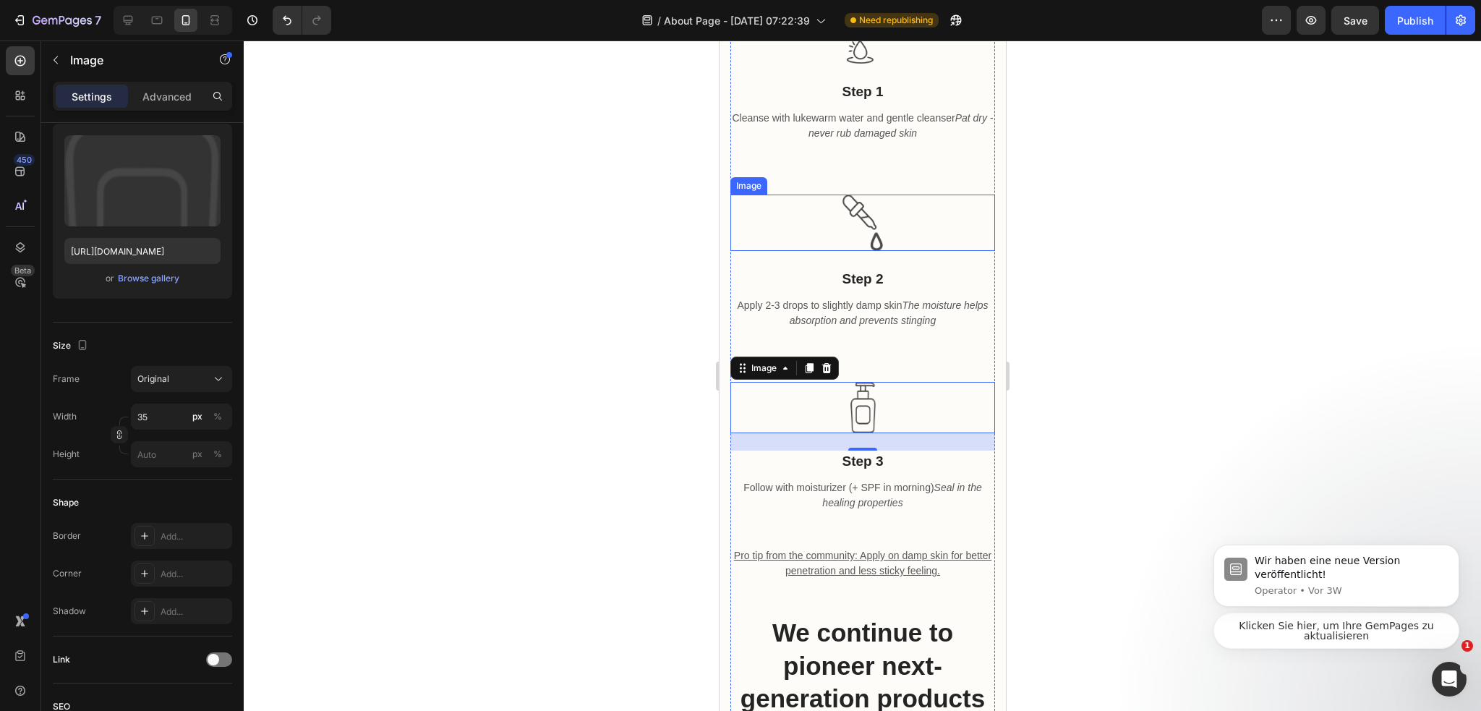
click at [633, 313] on div at bounding box center [862, 375] width 1237 height 670
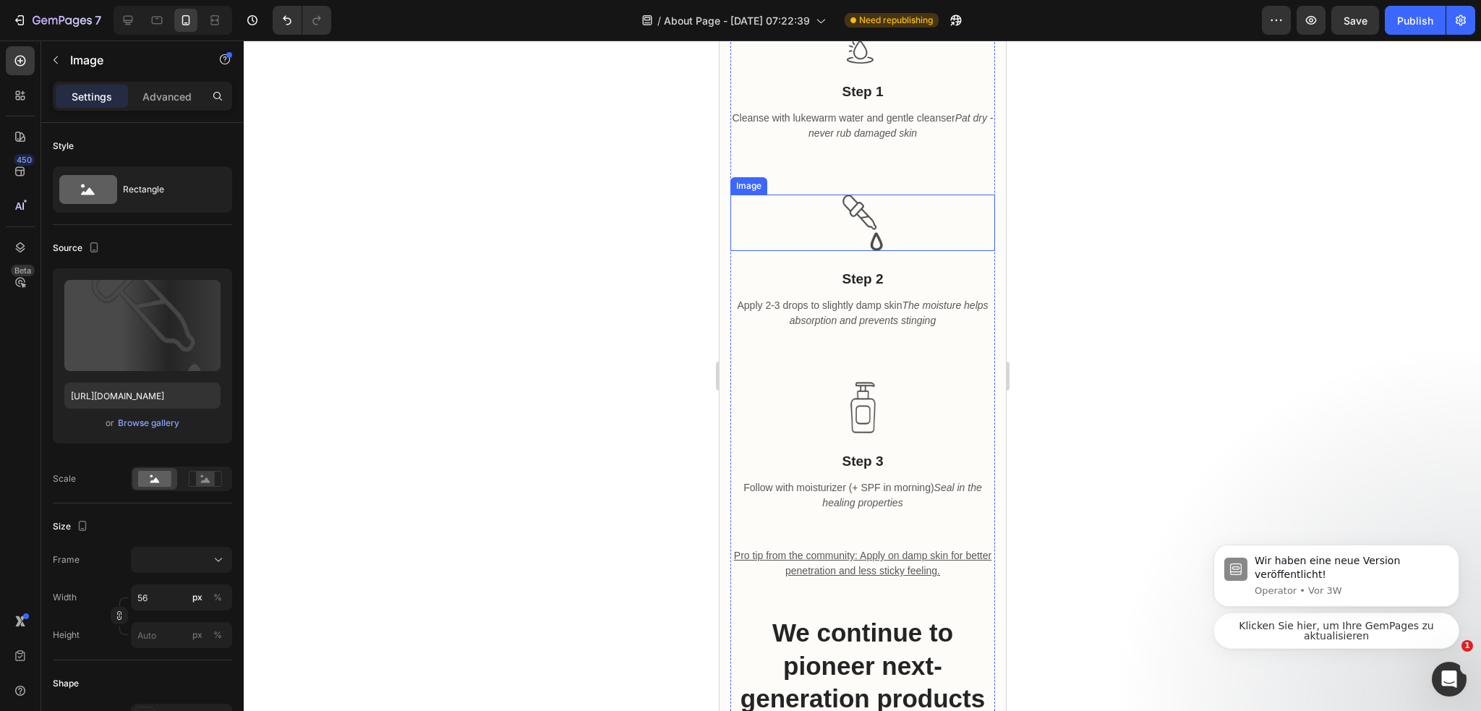
click at [843, 252] on img at bounding box center [861, 222] width 40 height 57
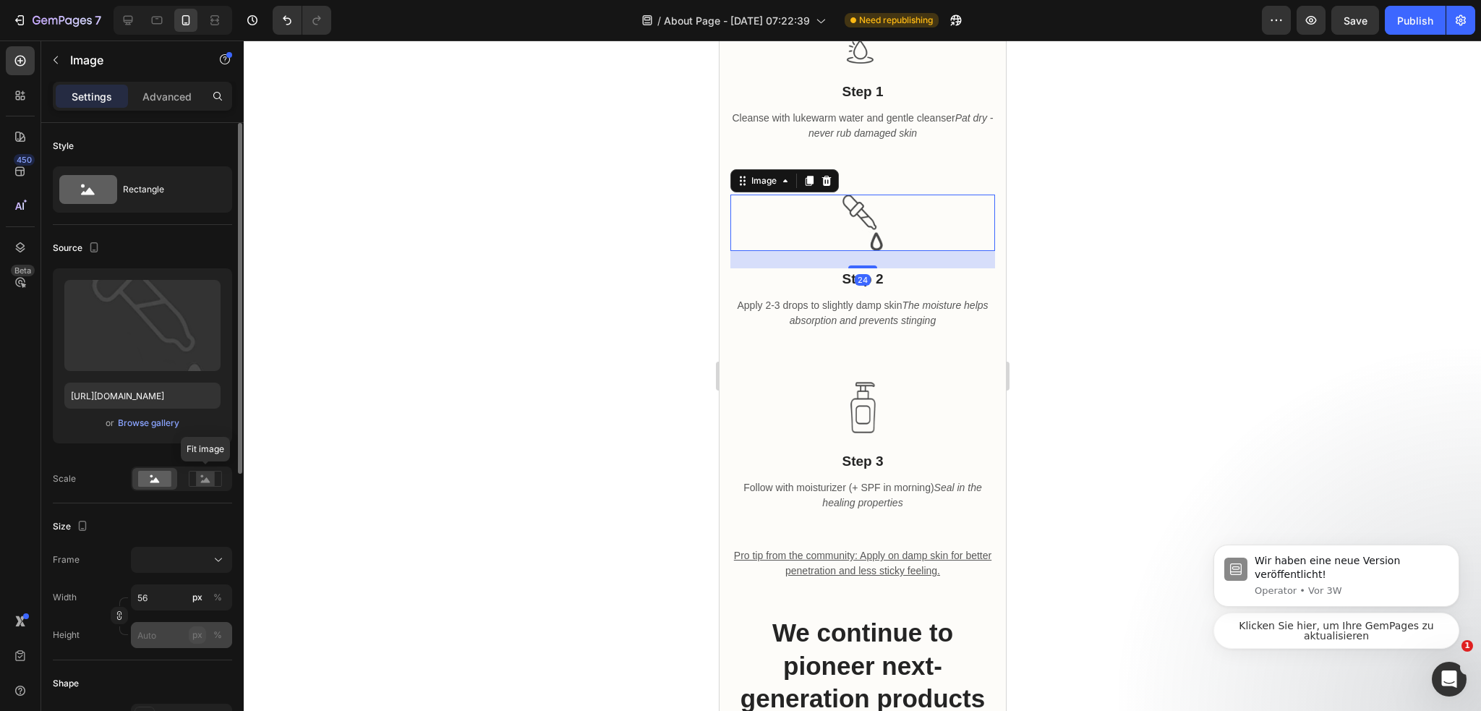
scroll to position [145, 0]
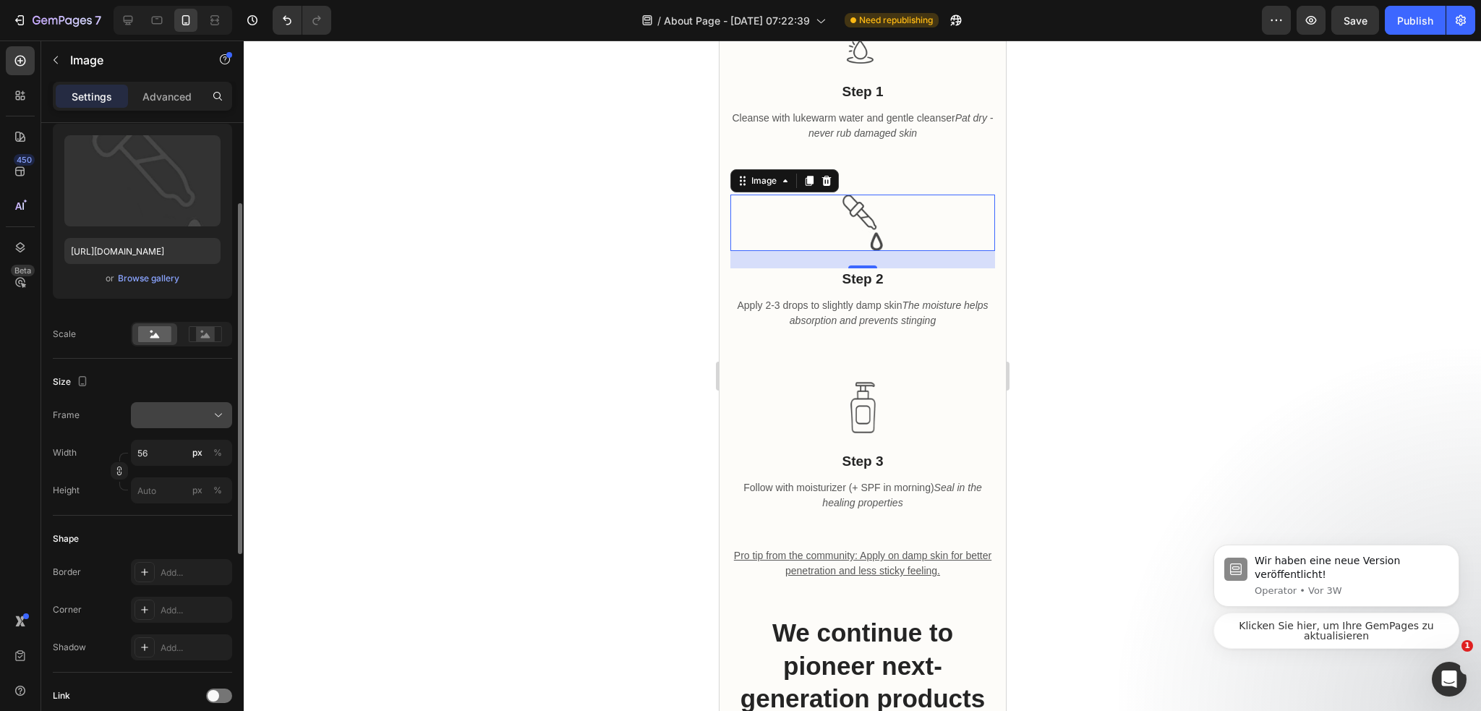
click at [171, 420] on div at bounding box center [181, 415] width 88 height 14
click at [187, 528] on div "Original" at bounding box center [179, 532] width 84 height 13
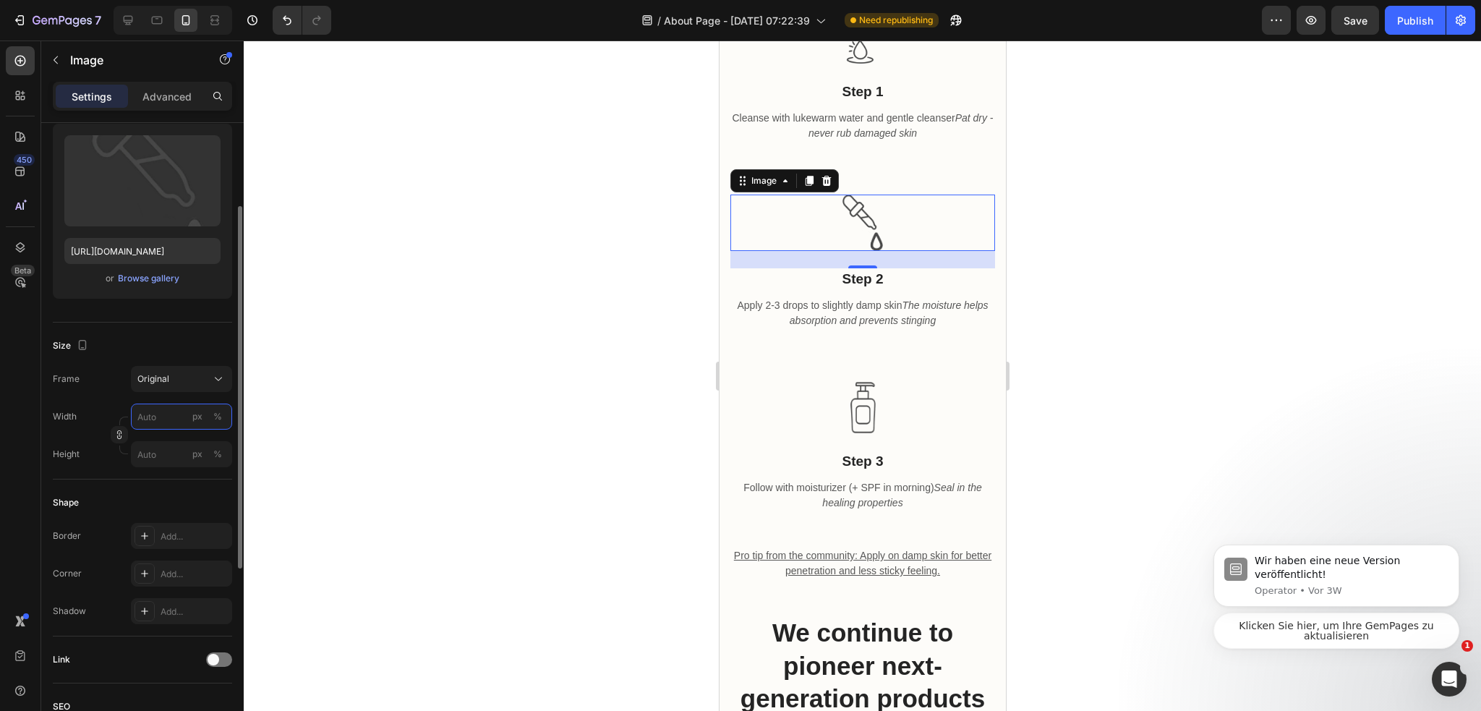
click at [163, 407] on input "px %" at bounding box center [181, 416] width 101 height 26
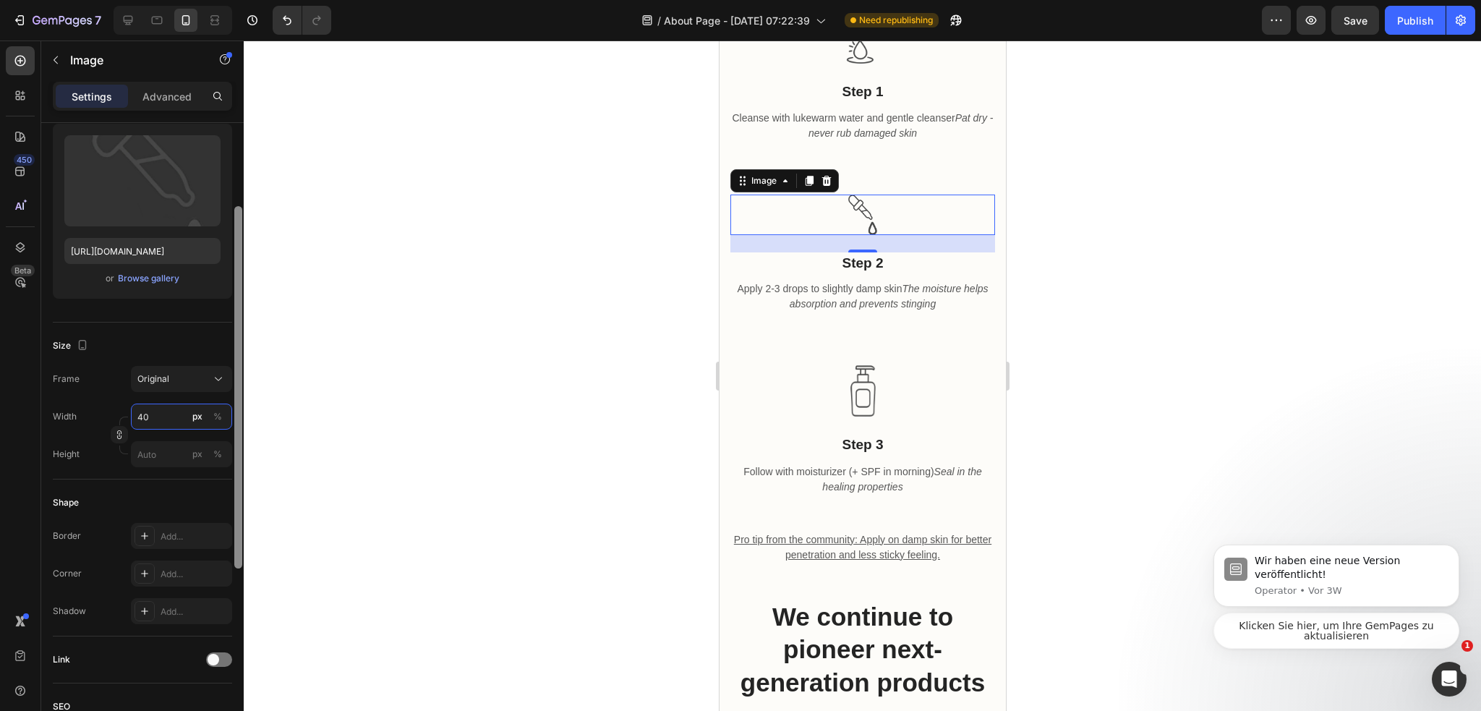
type input "4"
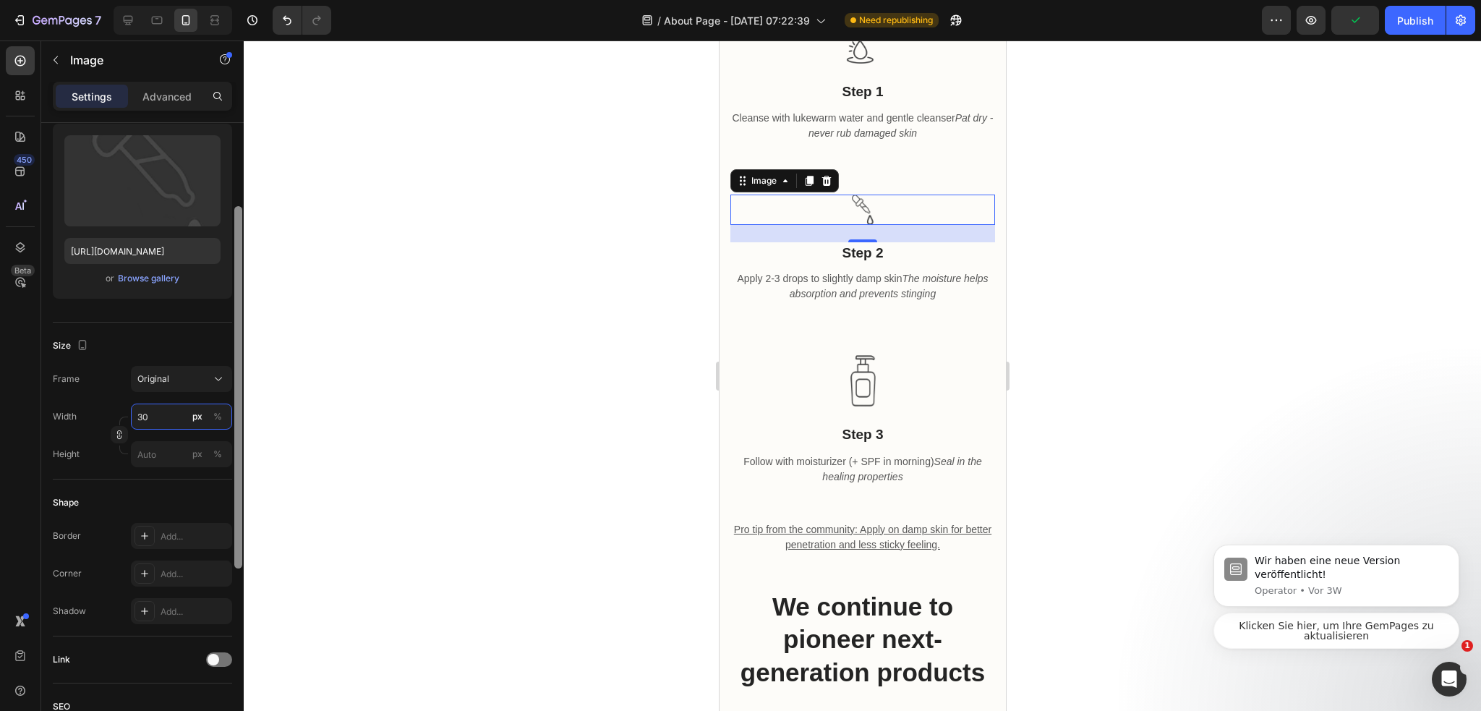
type input "3"
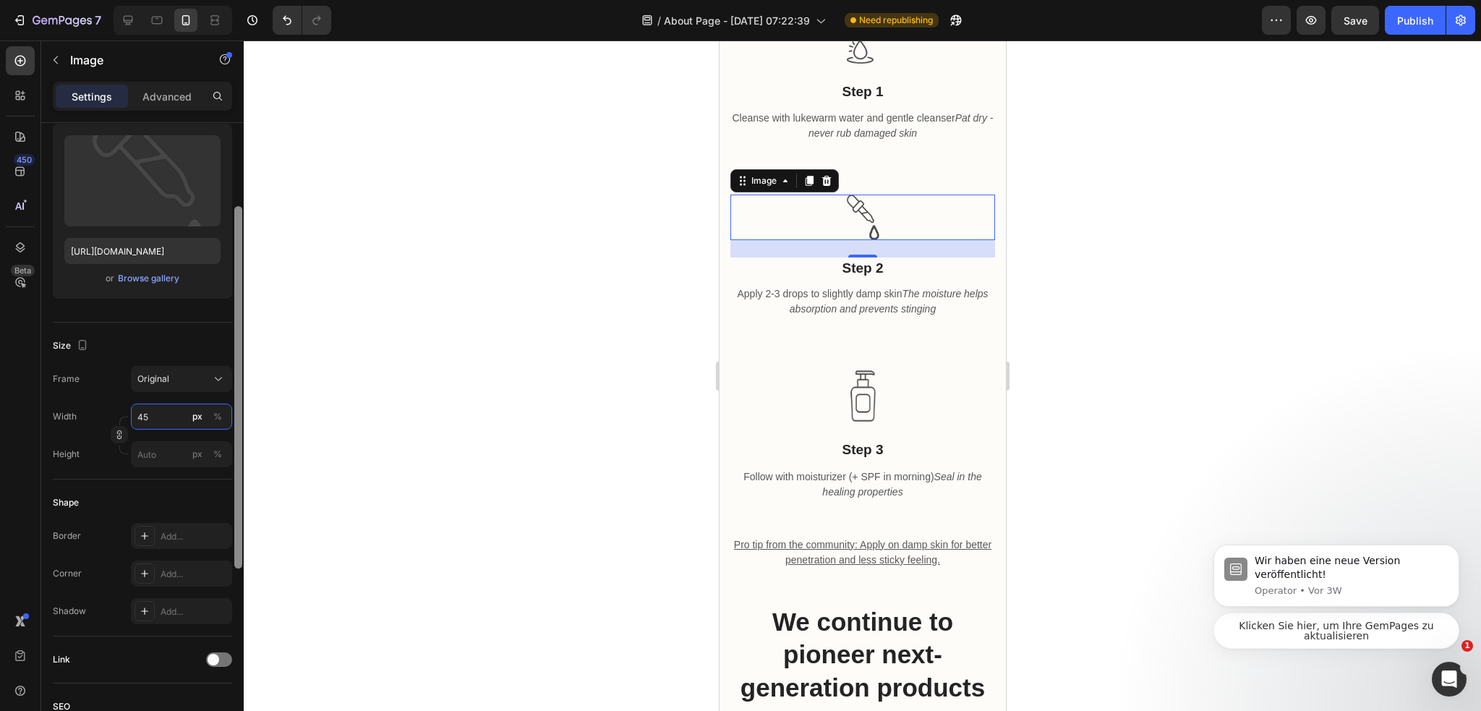
type input "4"
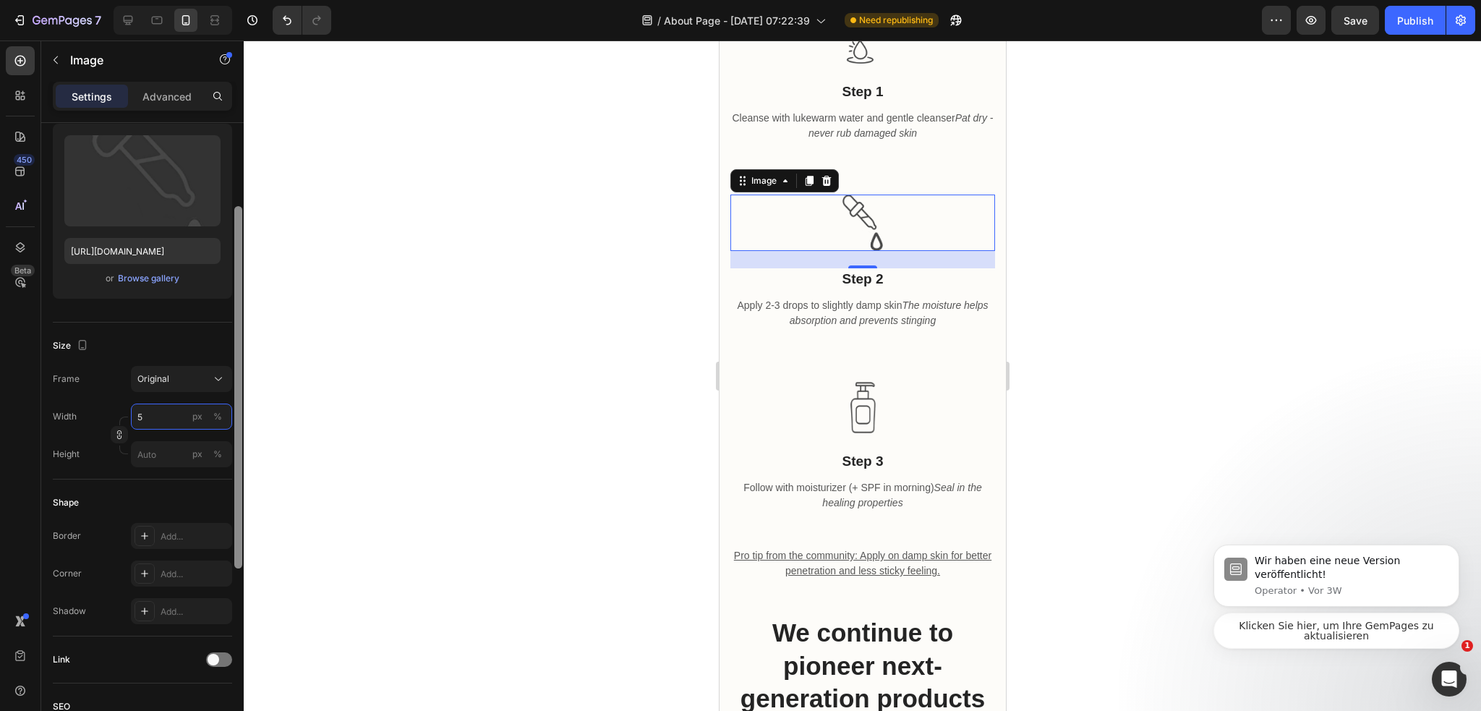
type input "50"
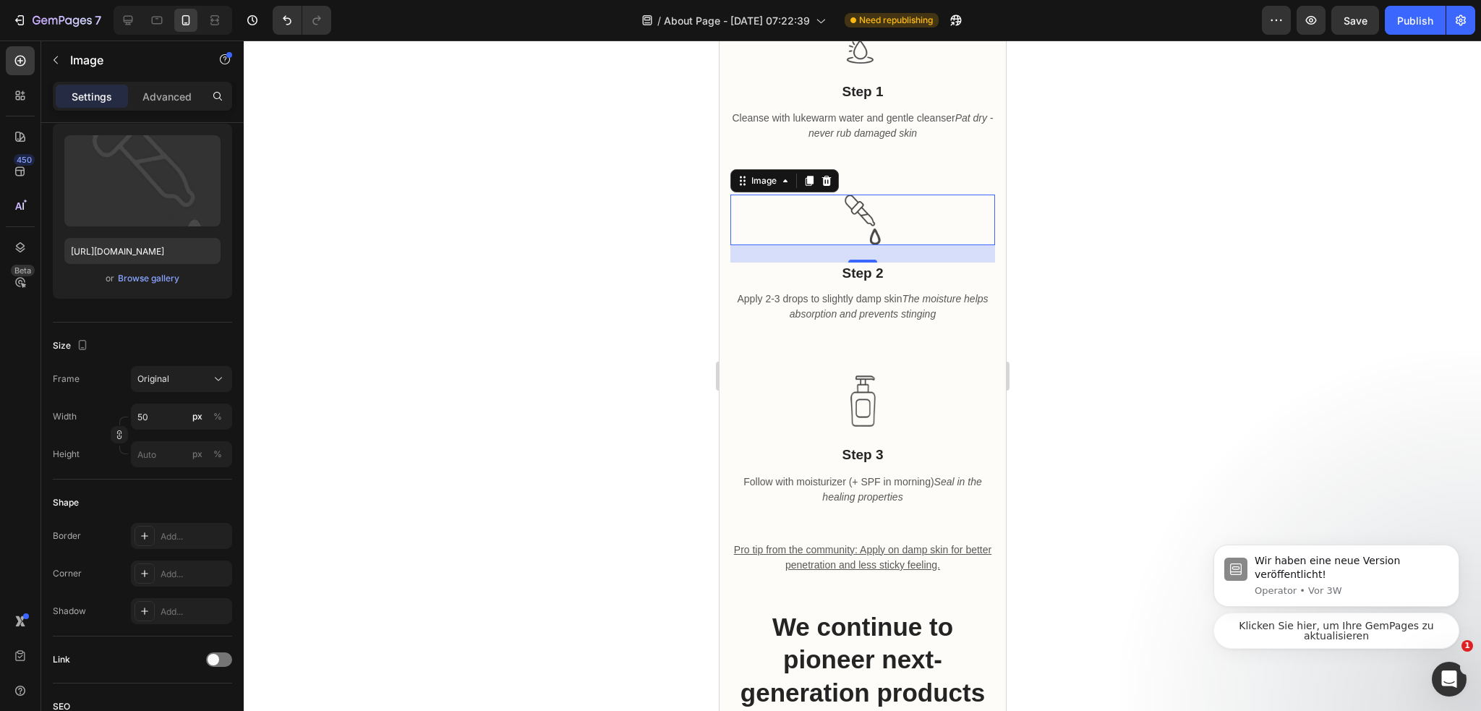
click at [638, 320] on div at bounding box center [862, 375] width 1237 height 670
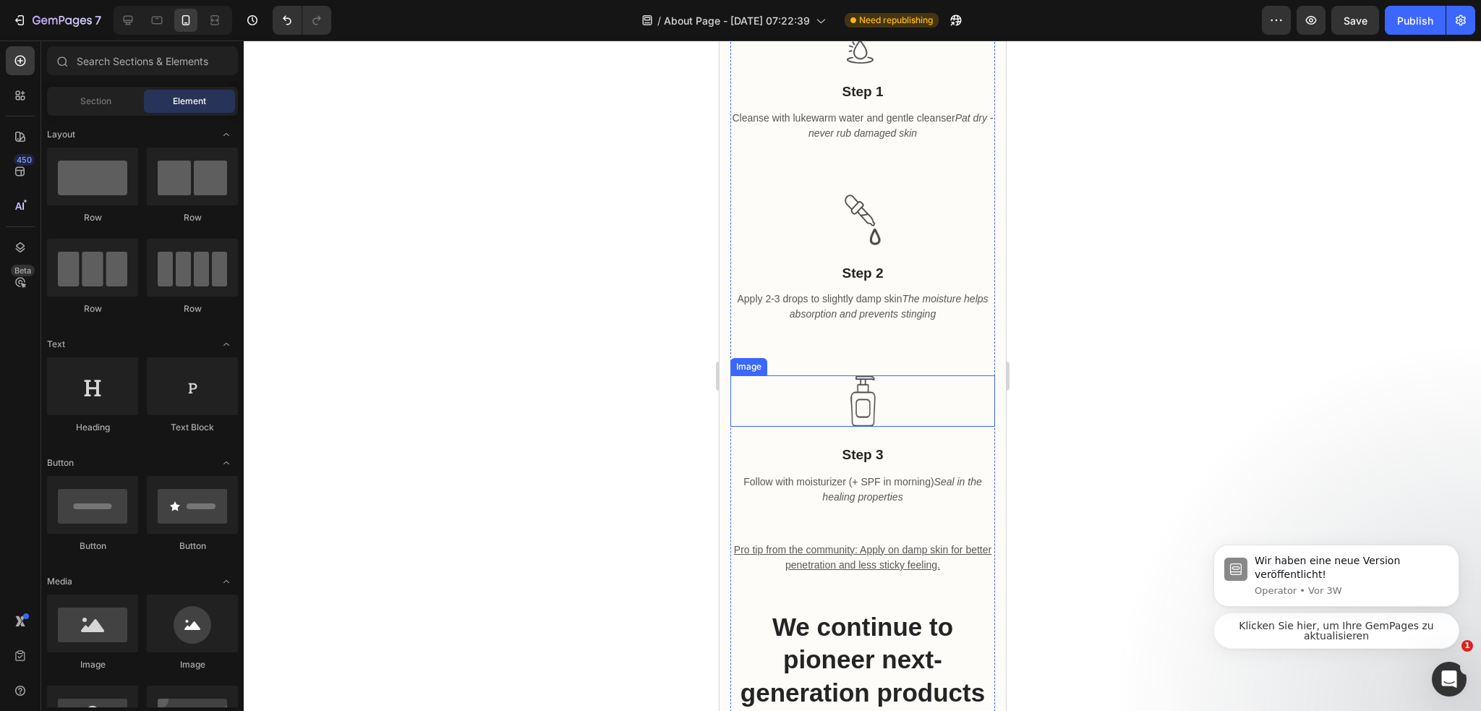
click at [859, 427] on img at bounding box center [861, 400] width 25 height 51
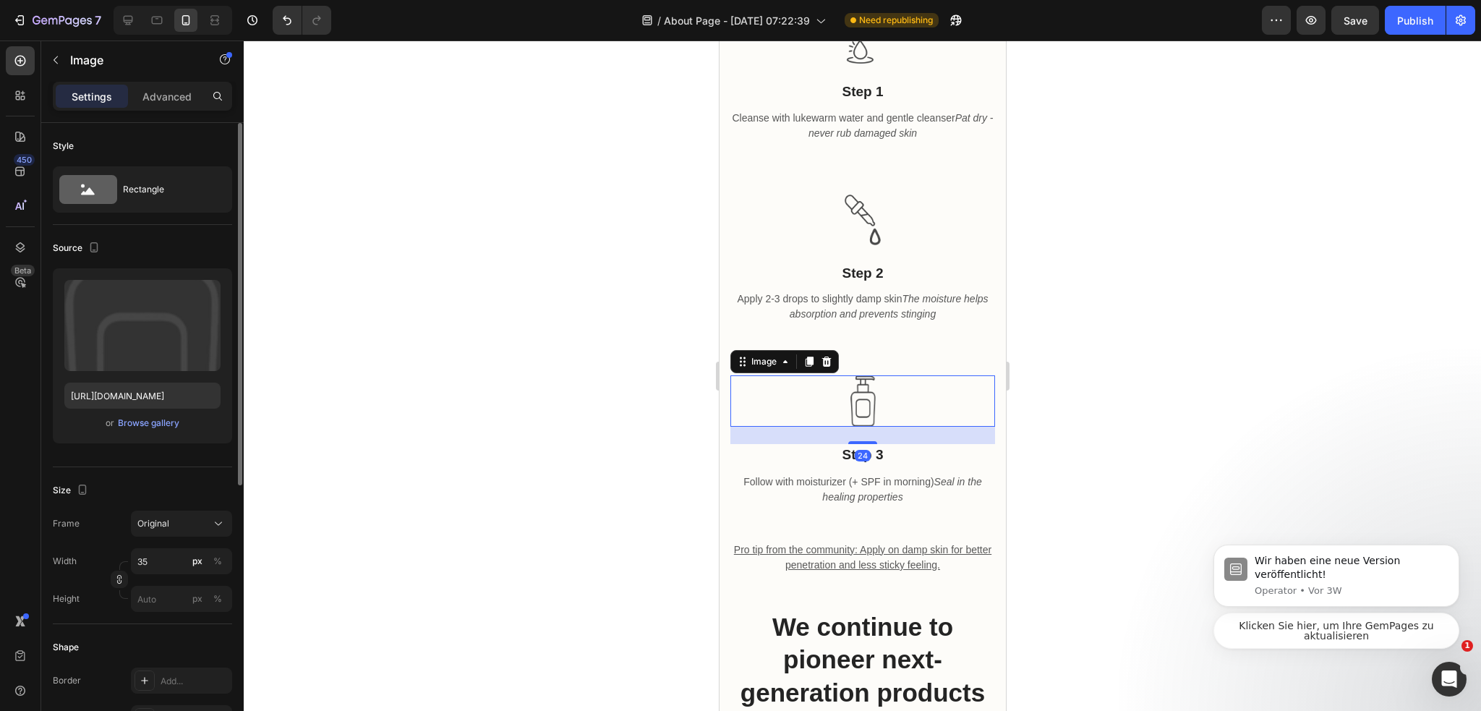
click at [162, 545] on div "Frame Original Width 35 px % Height px %" at bounding box center [142, 560] width 179 height 101
click at [169, 552] on input "35" at bounding box center [181, 561] width 101 height 26
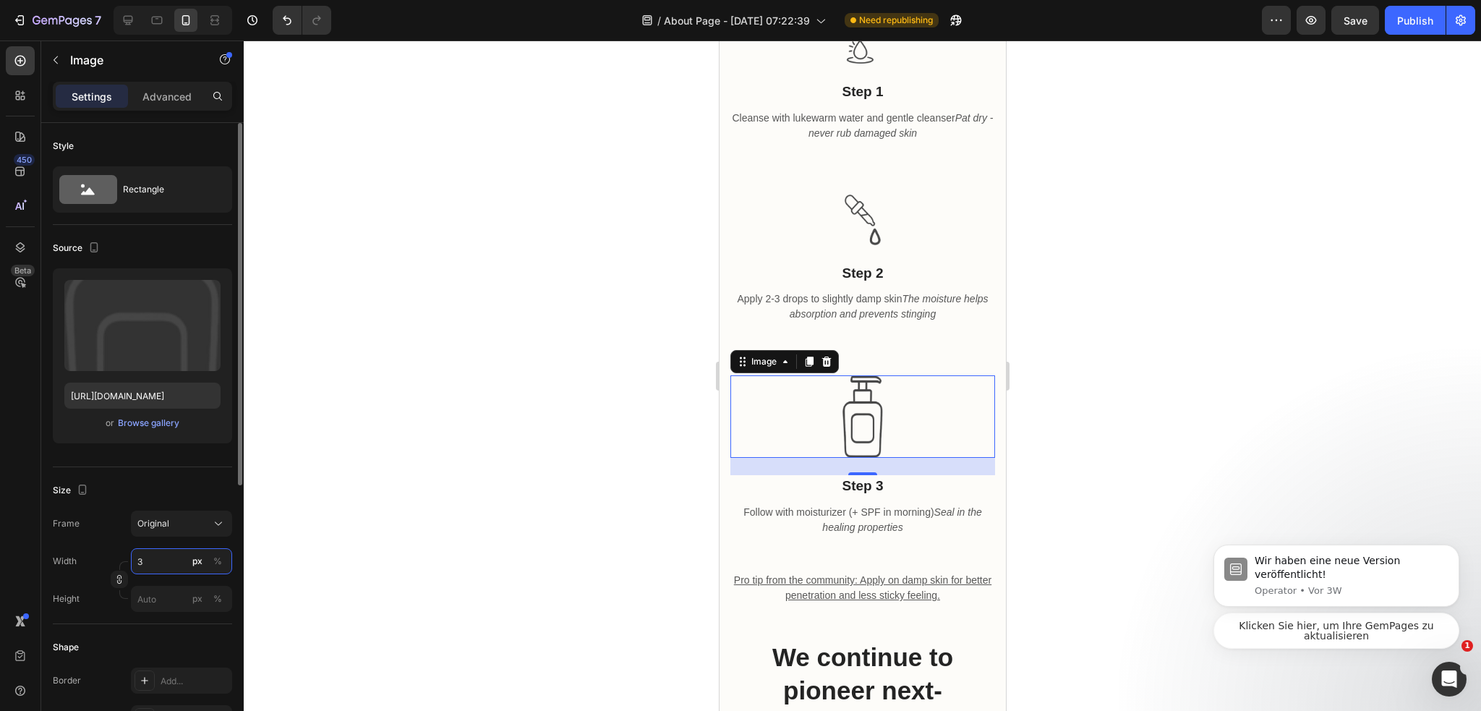
type input "30"
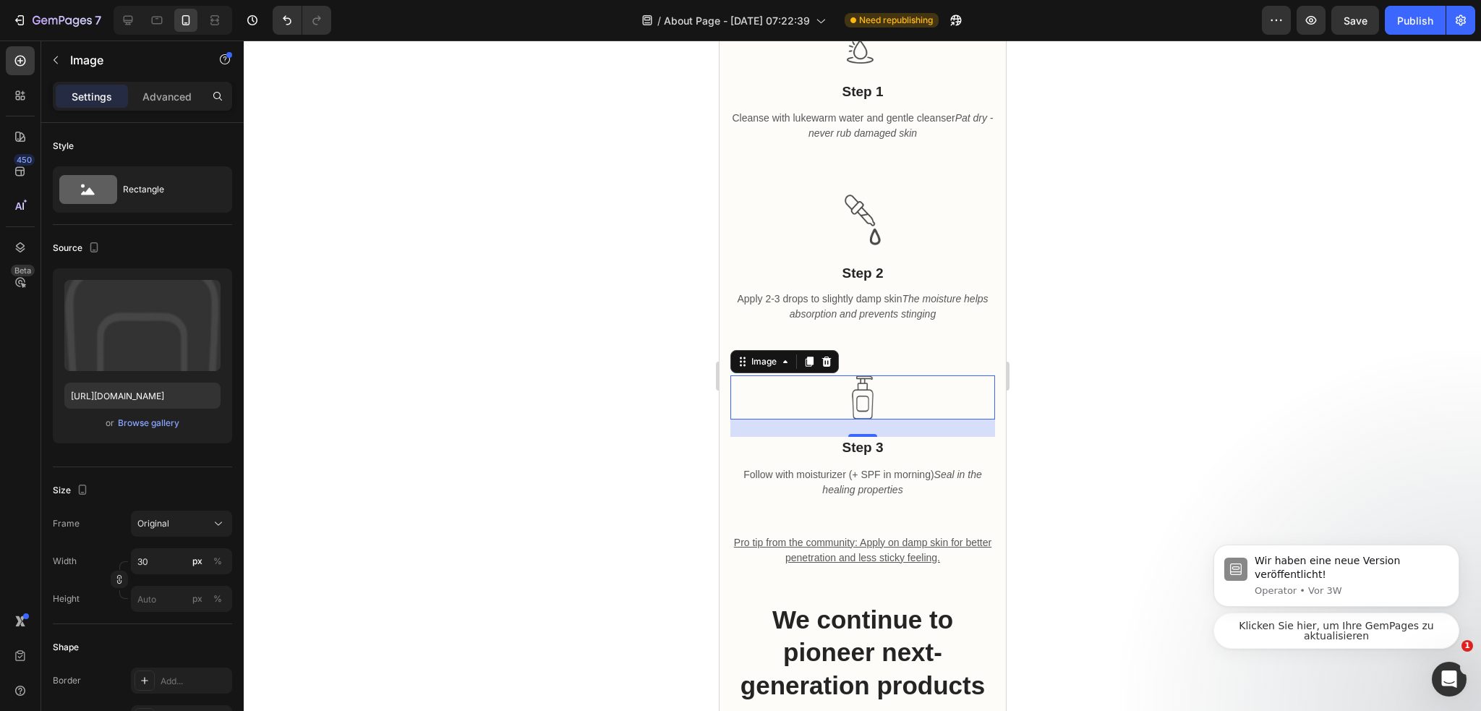
click at [500, 403] on div at bounding box center [862, 375] width 1237 height 670
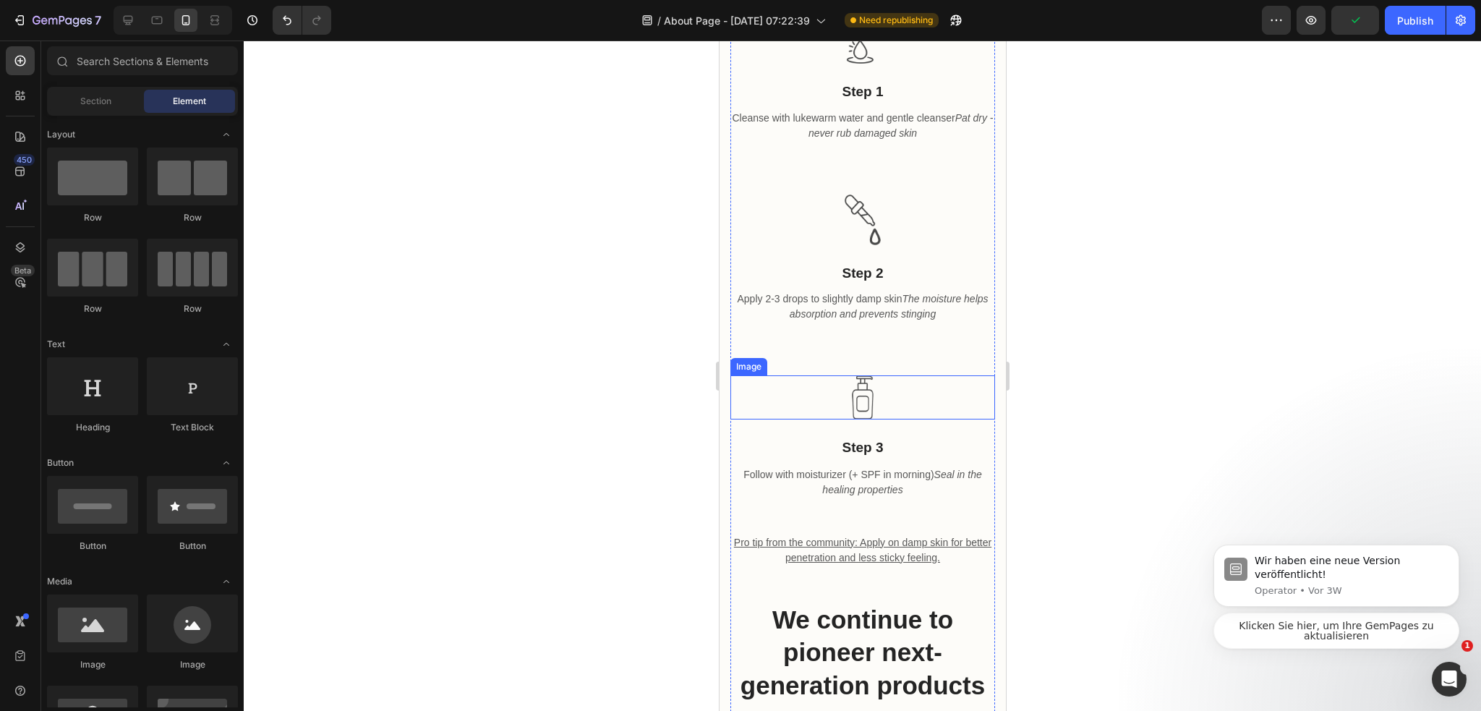
click at [854, 419] on img at bounding box center [862, 397] width 22 height 44
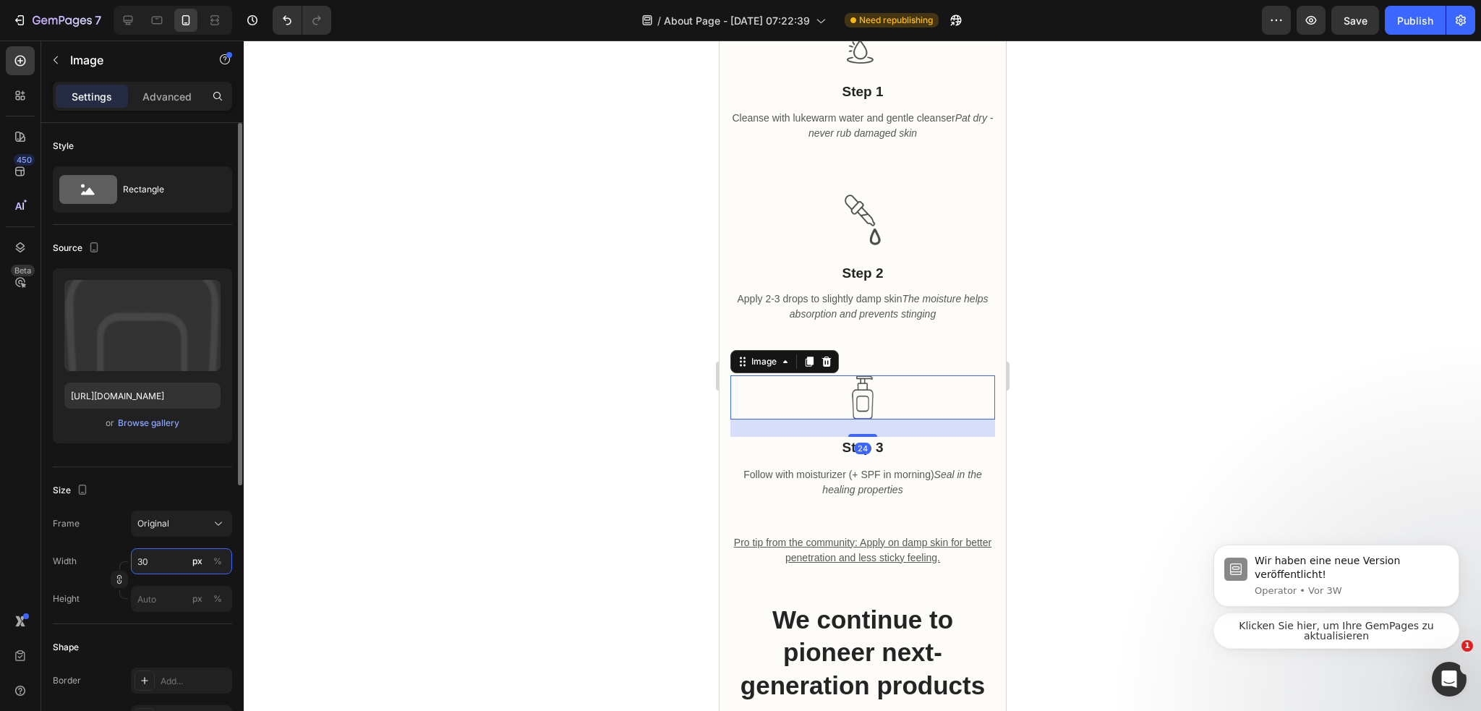
click at [165, 558] on input "30" at bounding box center [181, 561] width 101 height 26
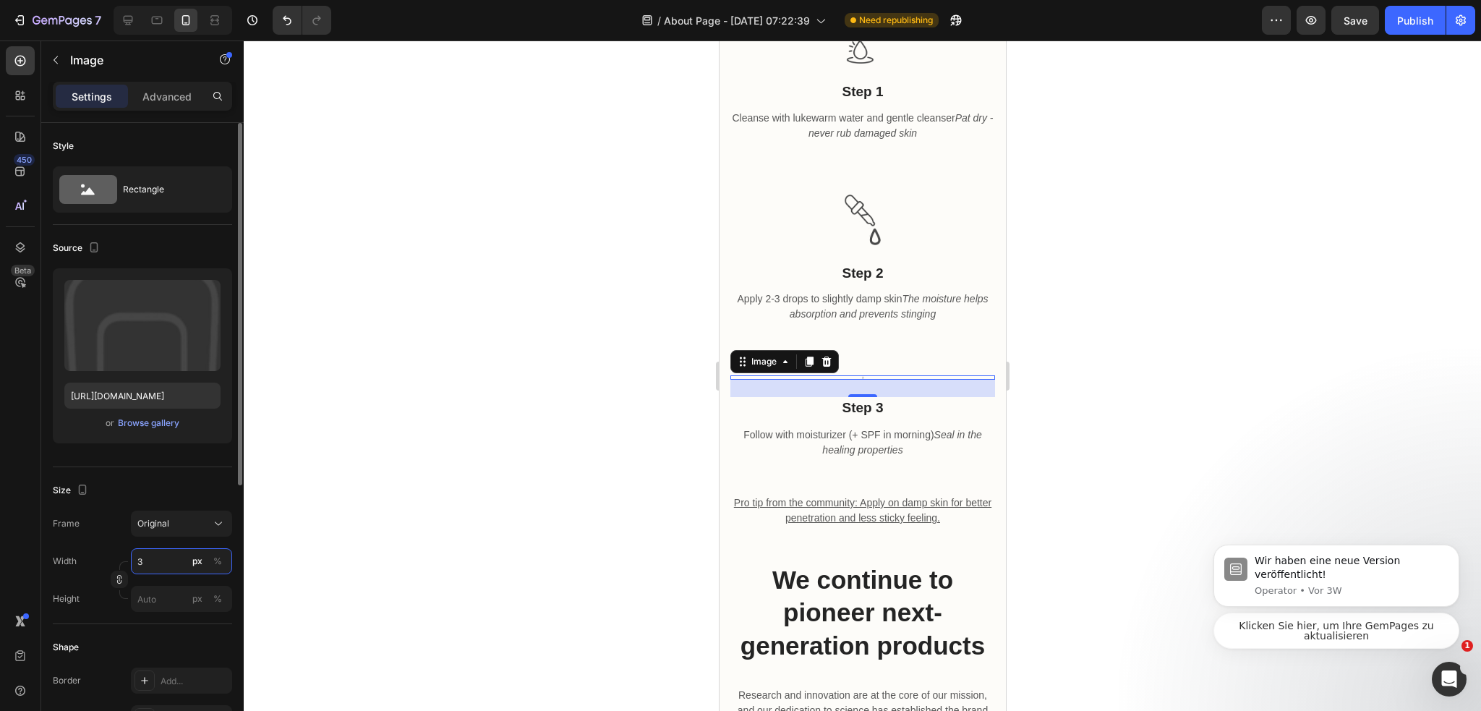
type input "35"
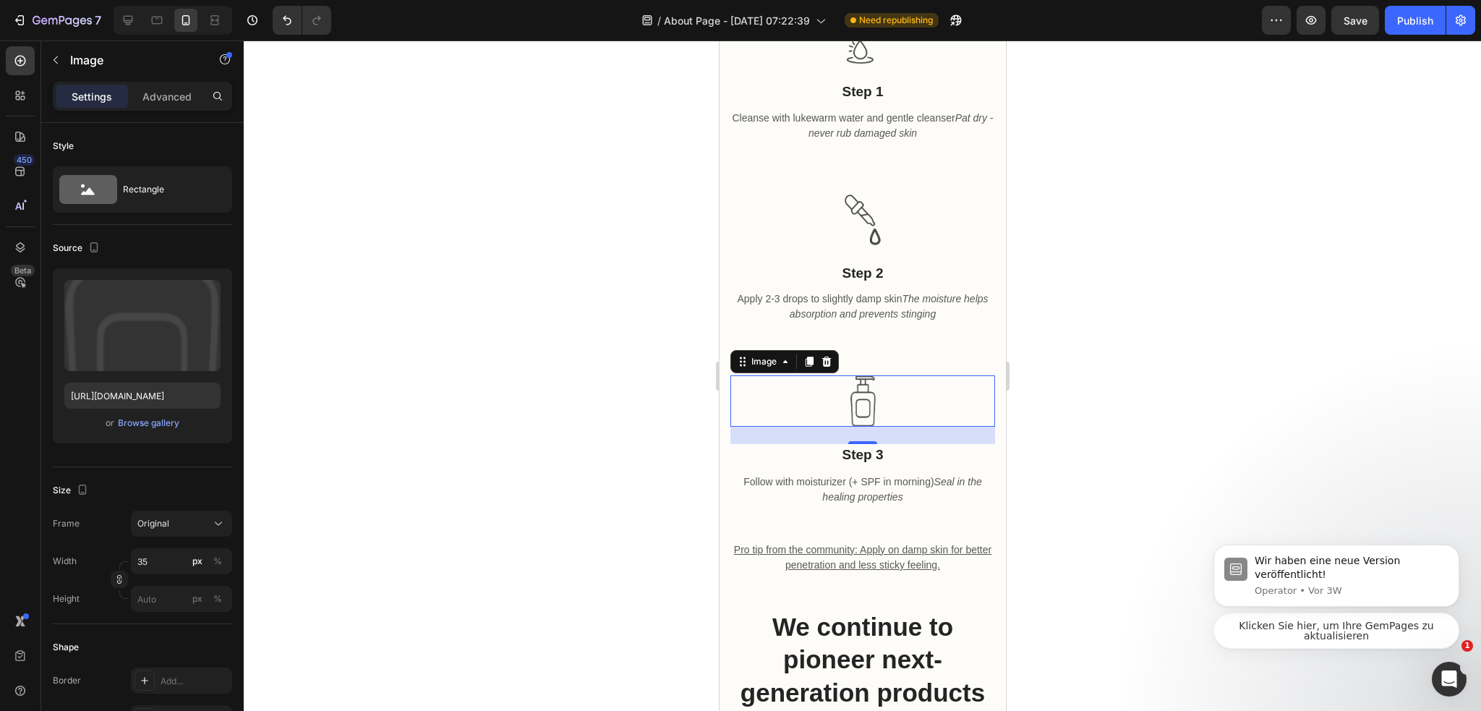
click at [528, 432] on div at bounding box center [862, 375] width 1237 height 670
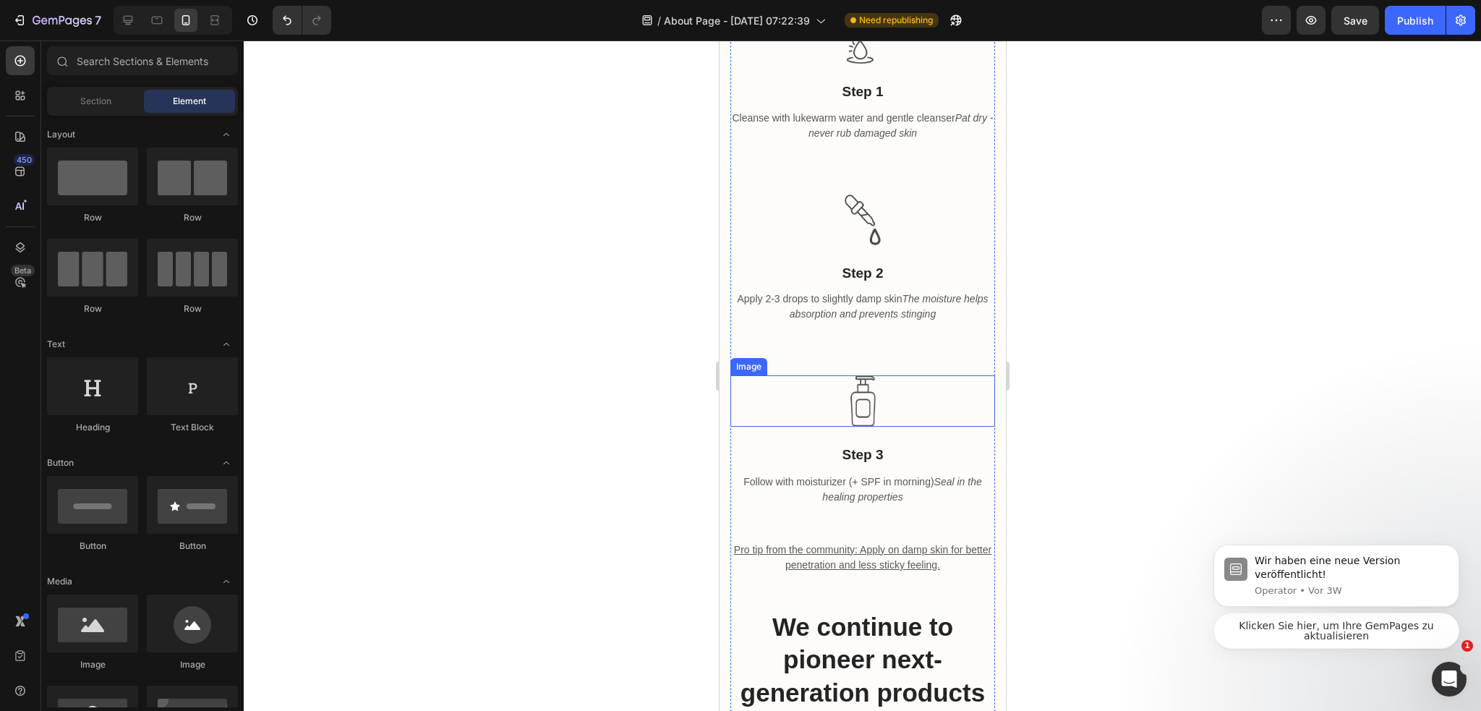
click at [831, 427] on div at bounding box center [861, 400] width 265 height 51
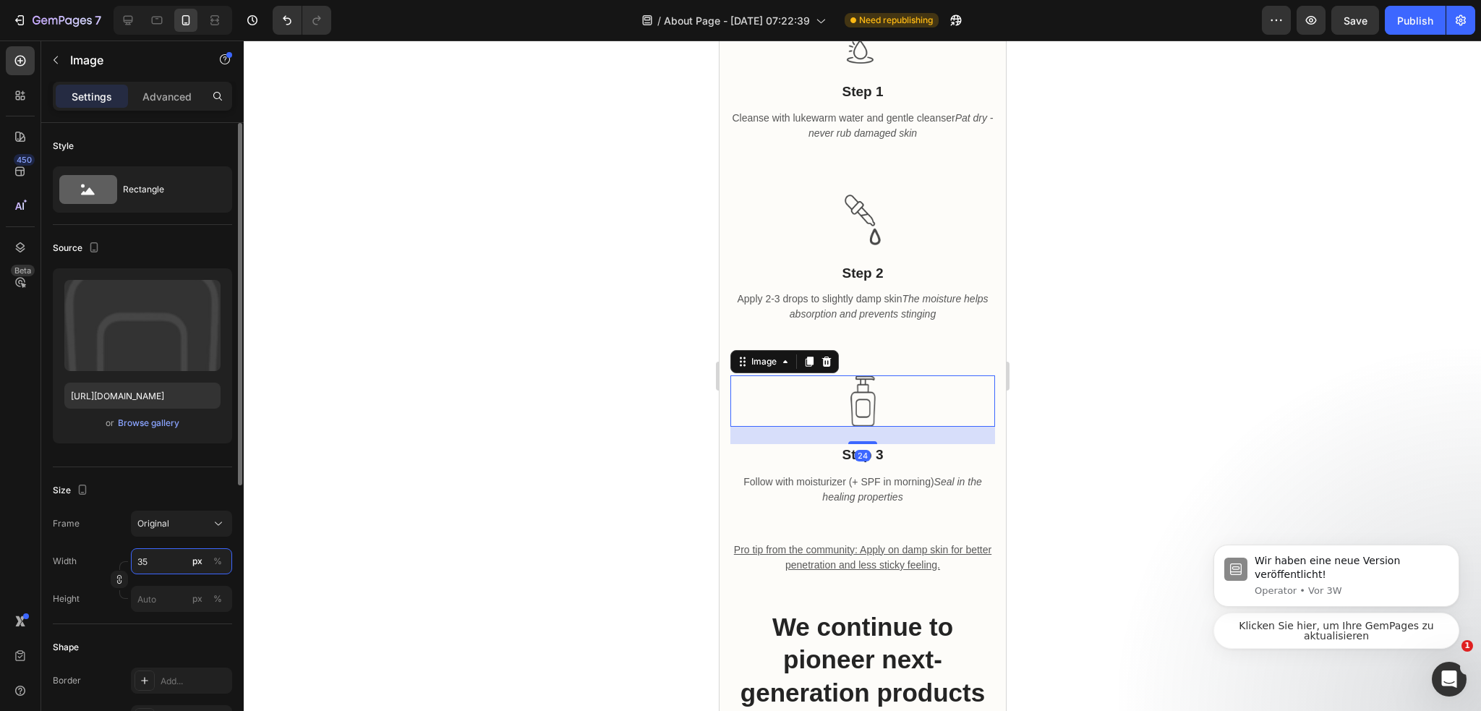
click at [145, 551] on input "35" at bounding box center [181, 561] width 101 height 26
click at [160, 552] on input "35" at bounding box center [181, 561] width 101 height 26
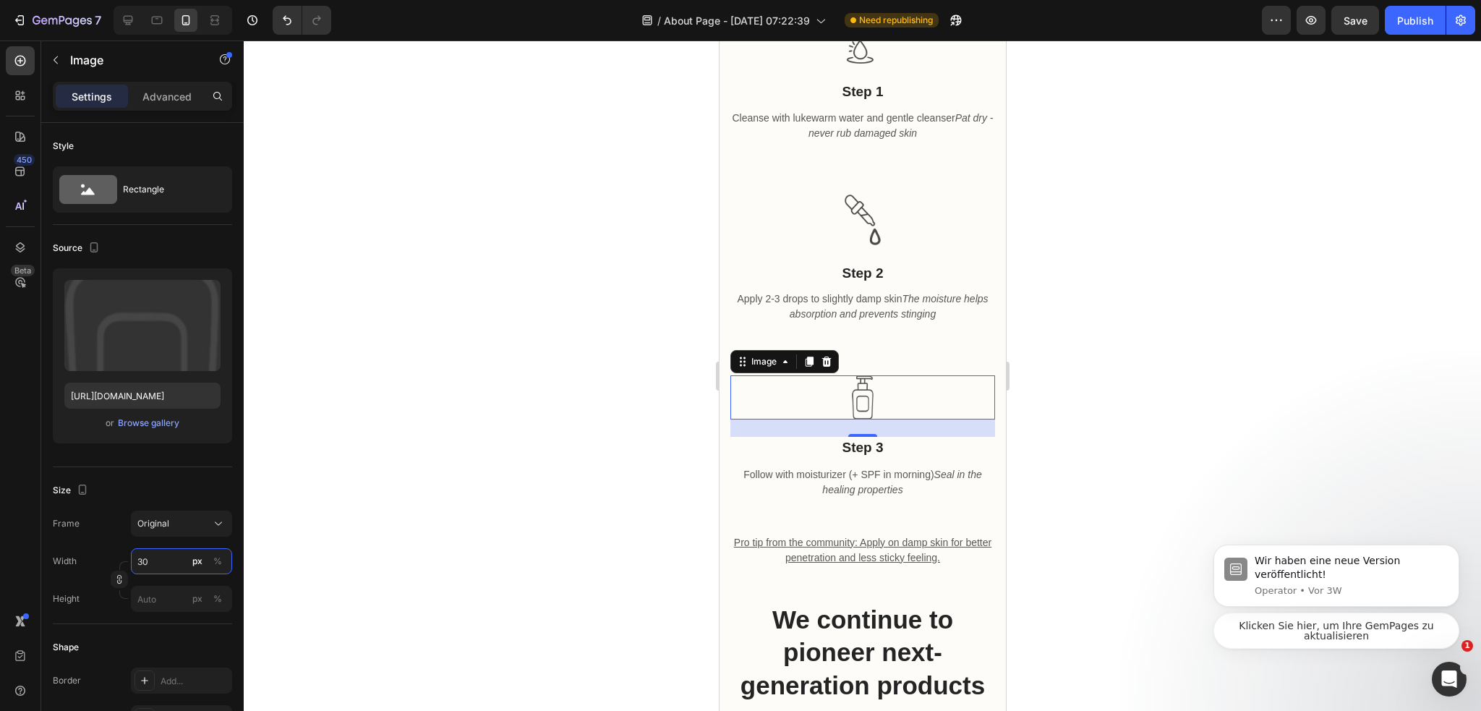
type input "30"
click at [391, 288] on div at bounding box center [862, 375] width 1237 height 670
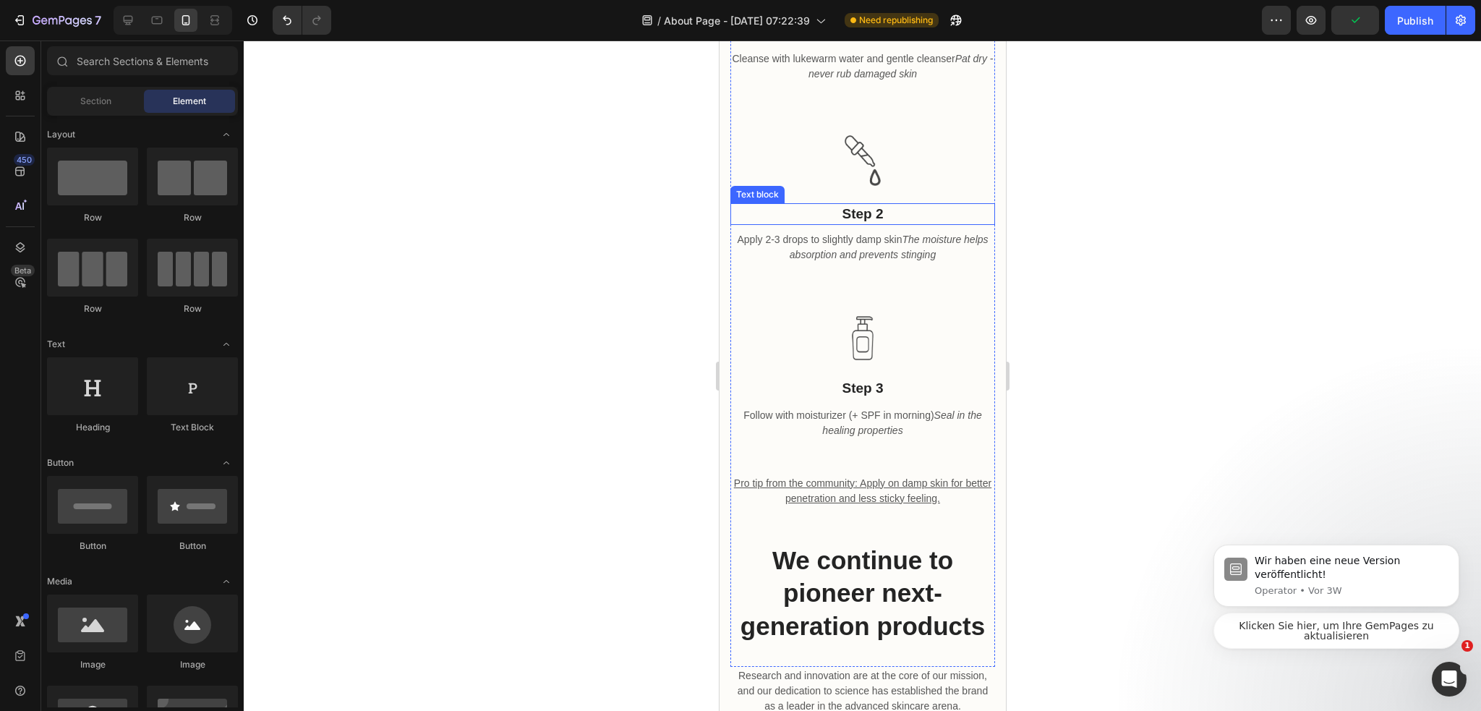
scroll to position [1301, 0]
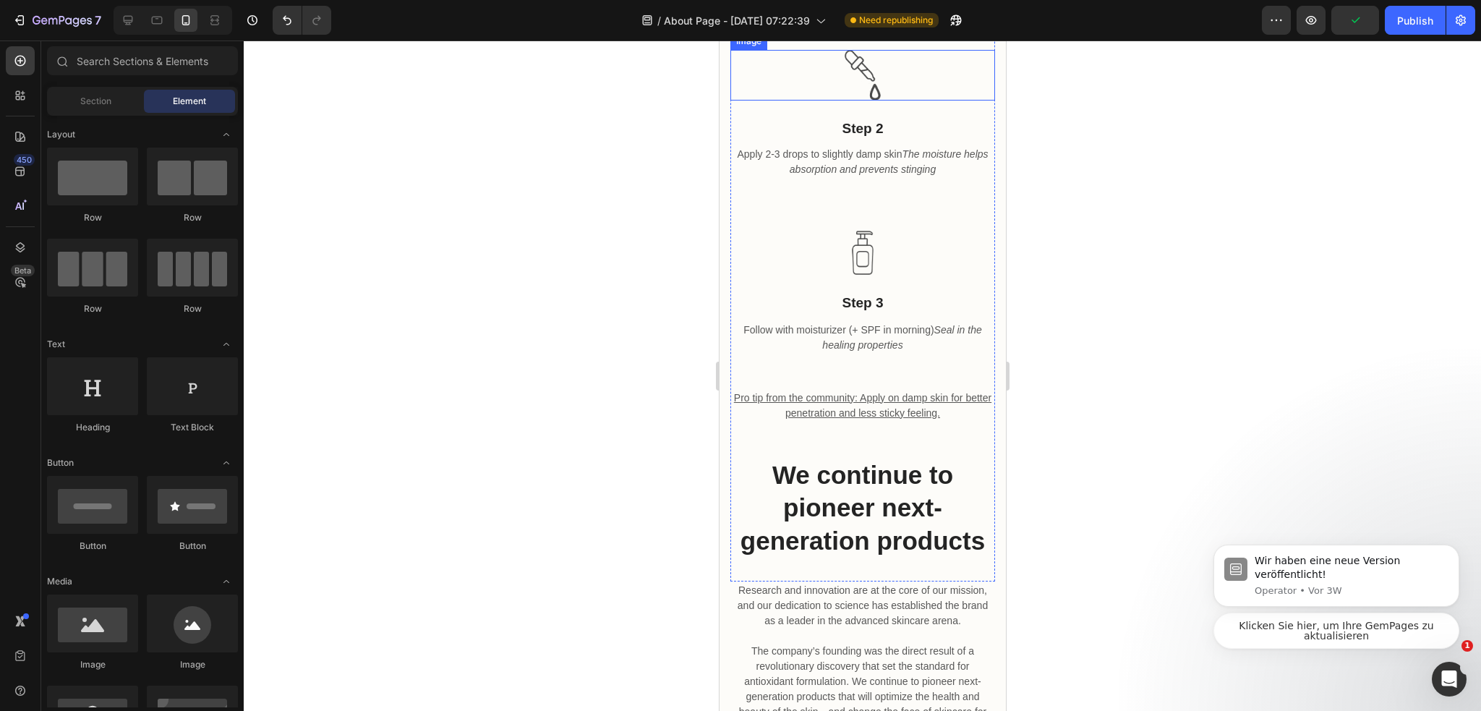
click at [858, 100] on img at bounding box center [862, 75] width 36 height 51
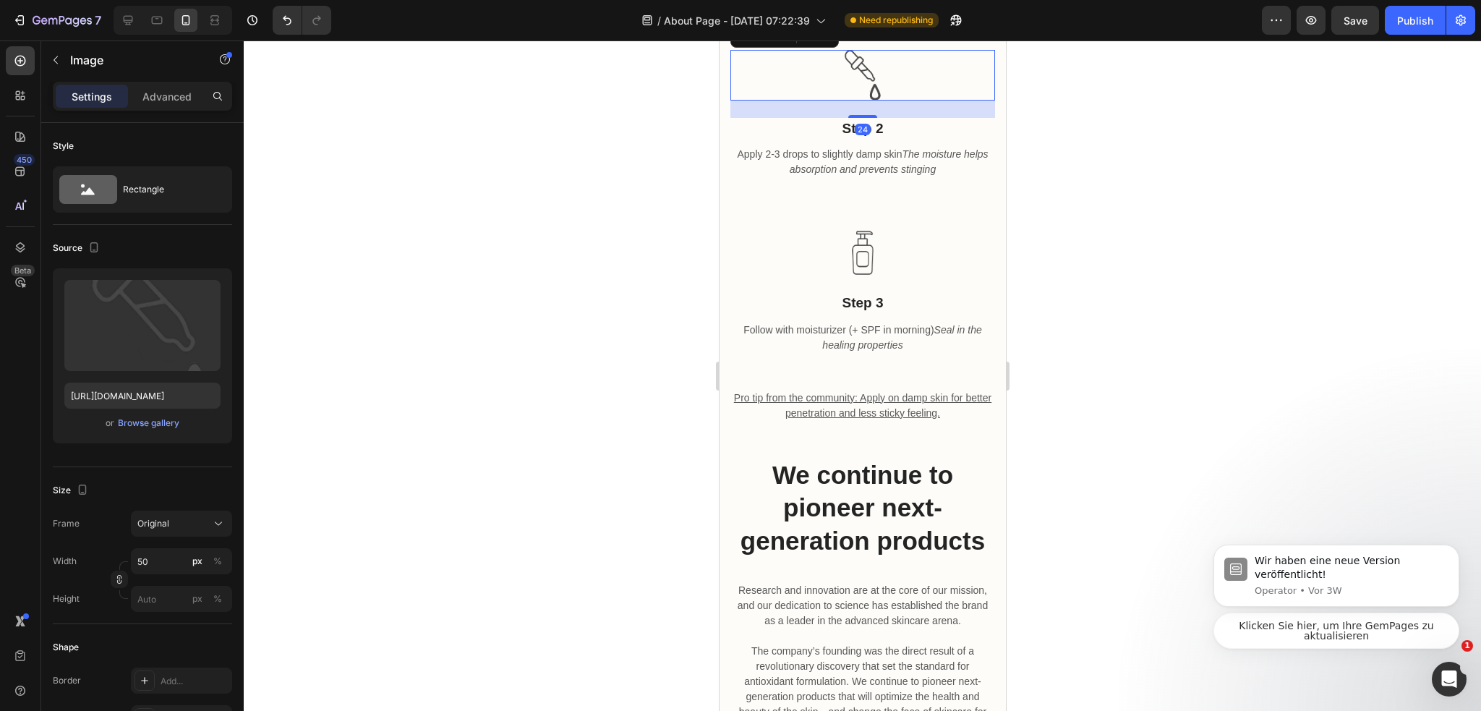
click at [1034, 176] on div at bounding box center [862, 375] width 1237 height 670
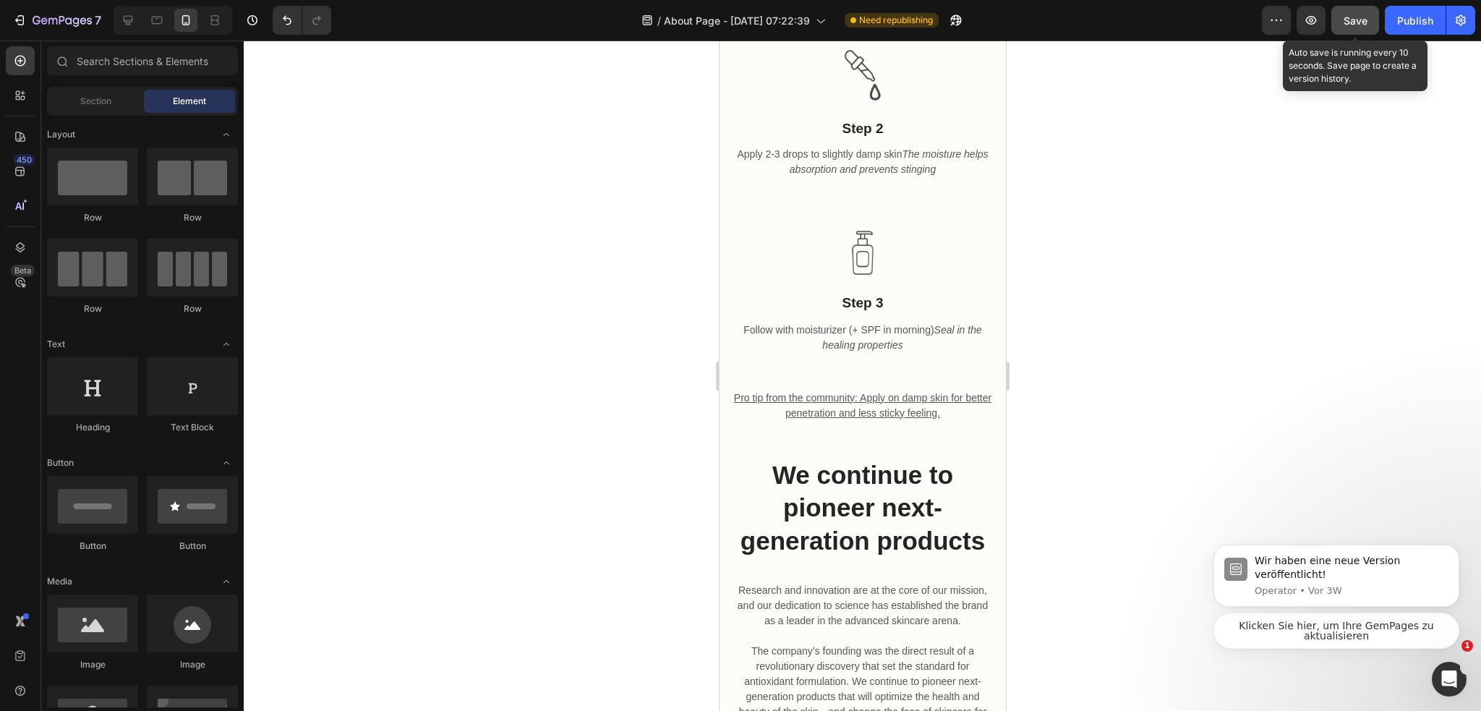
click at [1361, 17] on span "Save" at bounding box center [1355, 20] width 24 height 12
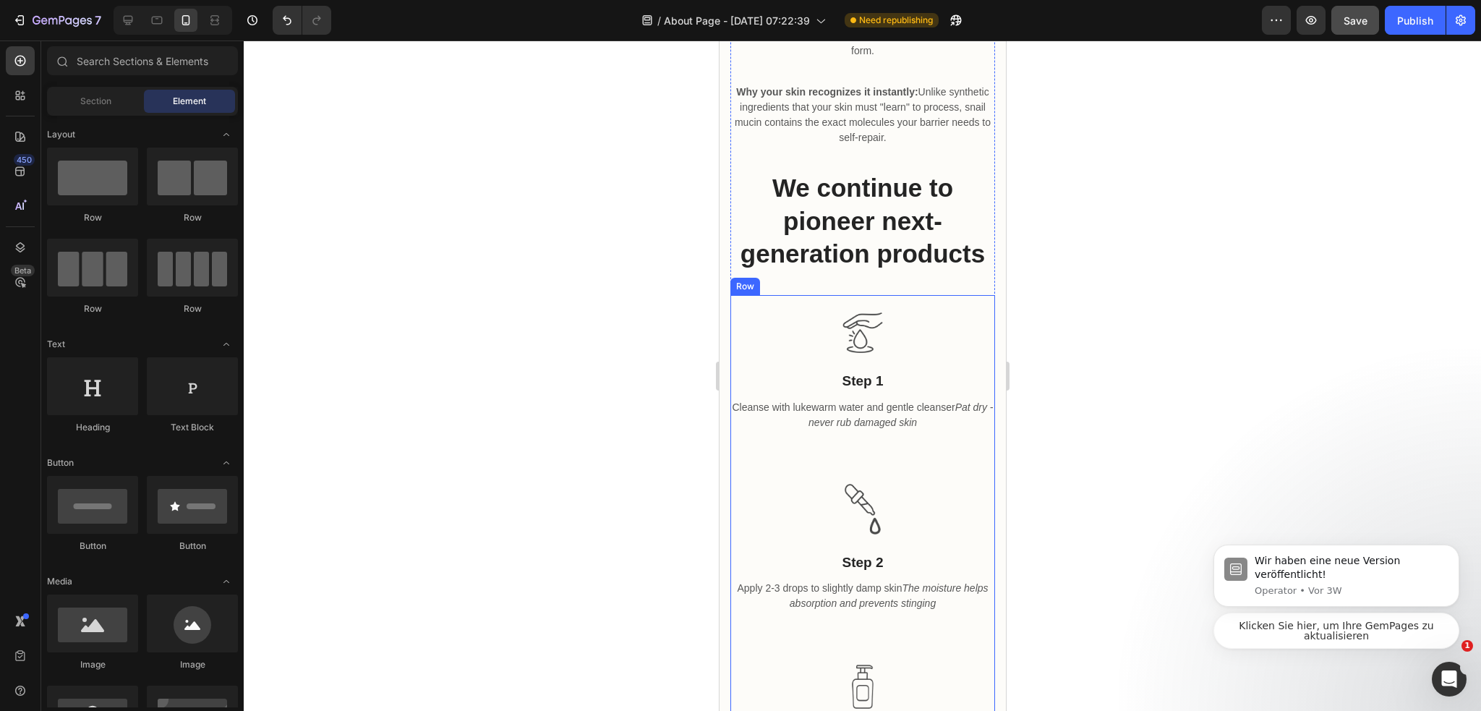
scroll to position [940, 0]
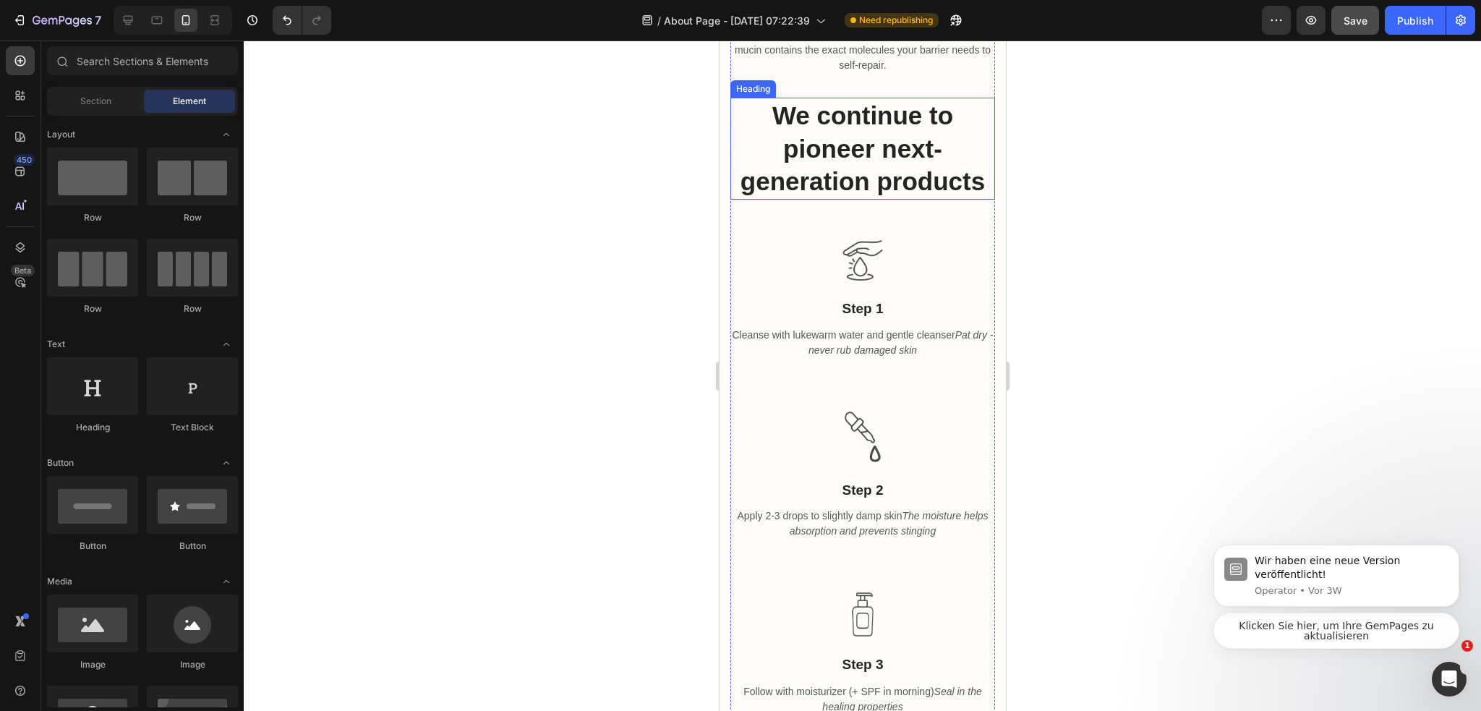
click at [842, 200] on h2 "We continue to pioneer next-generation products" at bounding box center [861, 149] width 265 height 102
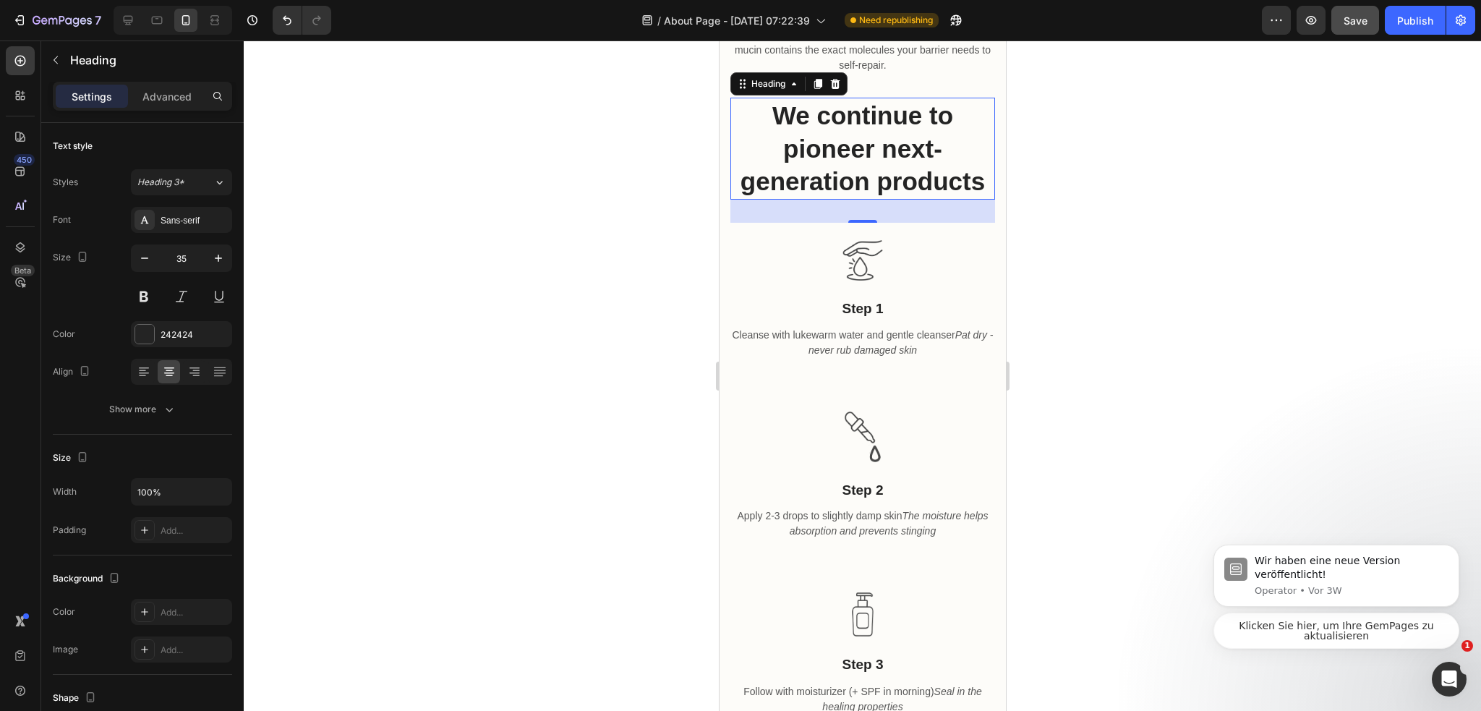
click at [787, 198] on p "We continue to pioneer next-generation products" at bounding box center [862, 148] width 262 height 99
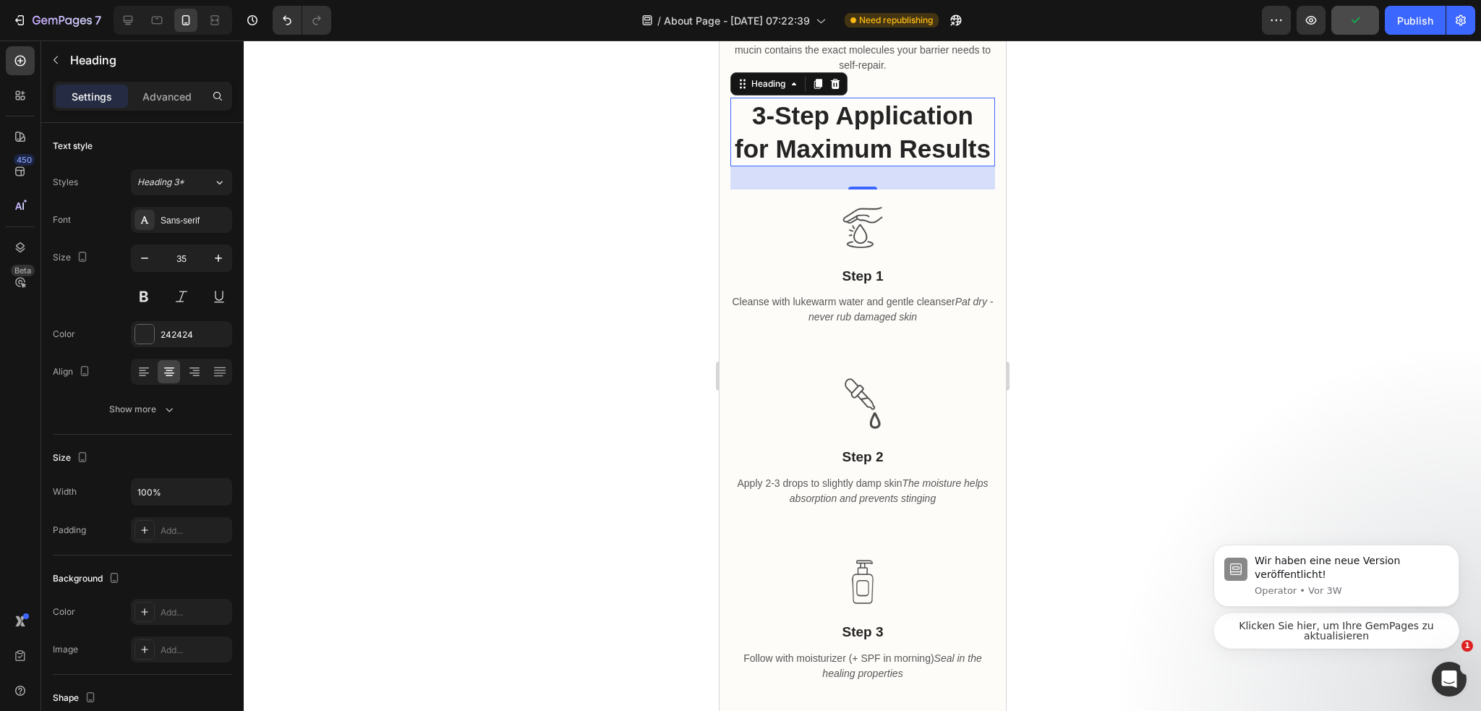
click at [1064, 286] on div at bounding box center [862, 375] width 1237 height 670
click at [1125, 244] on div at bounding box center [862, 375] width 1237 height 670
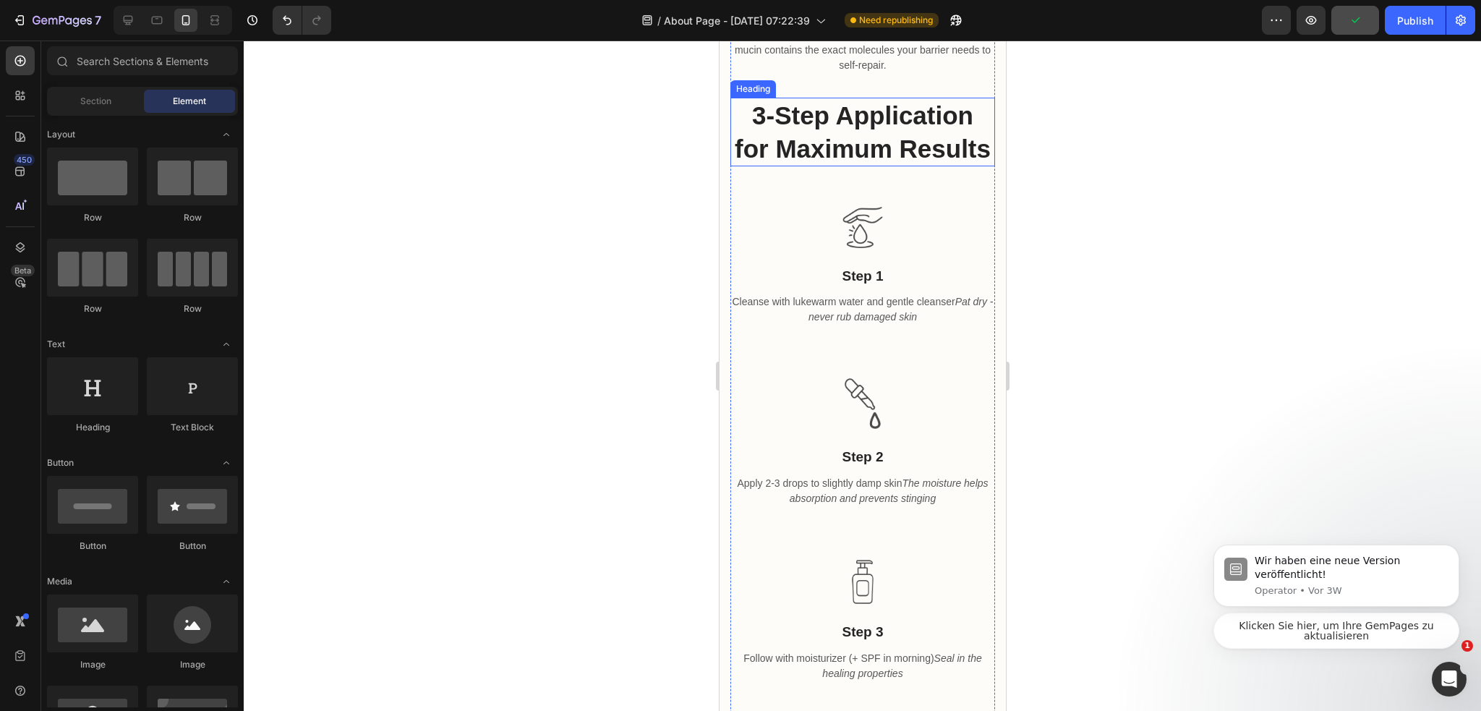
click at [935, 165] on p "3-Step Application for Maximum Results" at bounding box center [862, 132] width 262 height 66
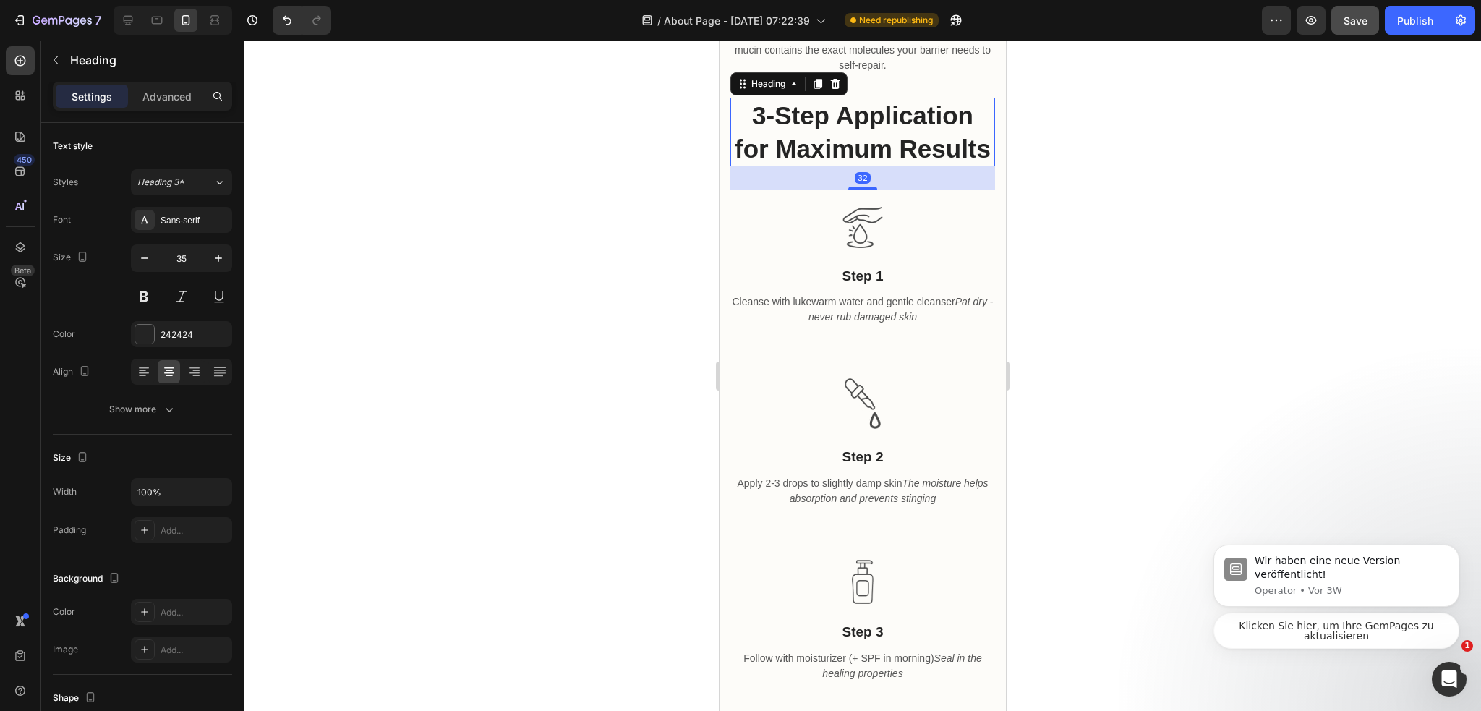
drag, startPoint x: 812, startPoint y: 166, endPoint x: 873, endPoint y: 257, distance: 109.9
click at [813, 90] on icon at bounding box center [817, 84] width 12 height 12
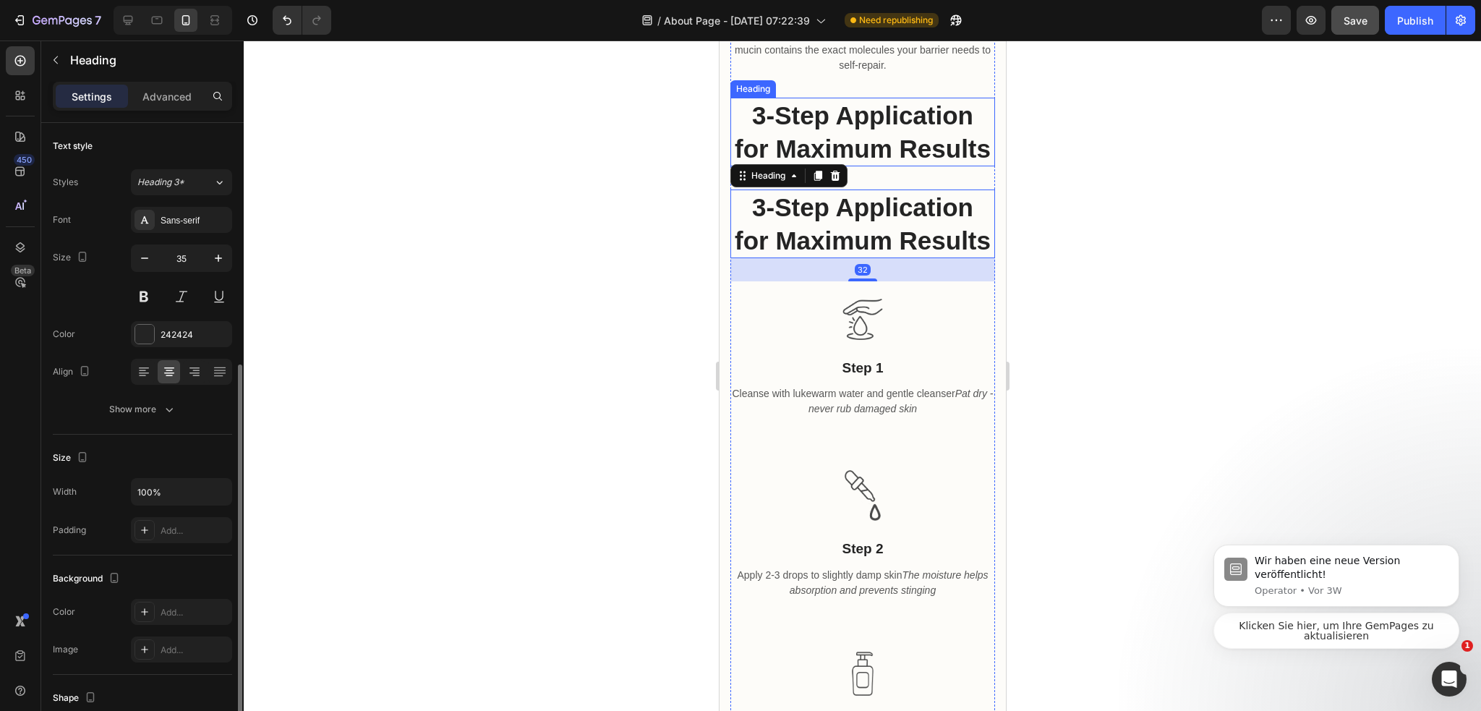
scroll to position [145, 0]
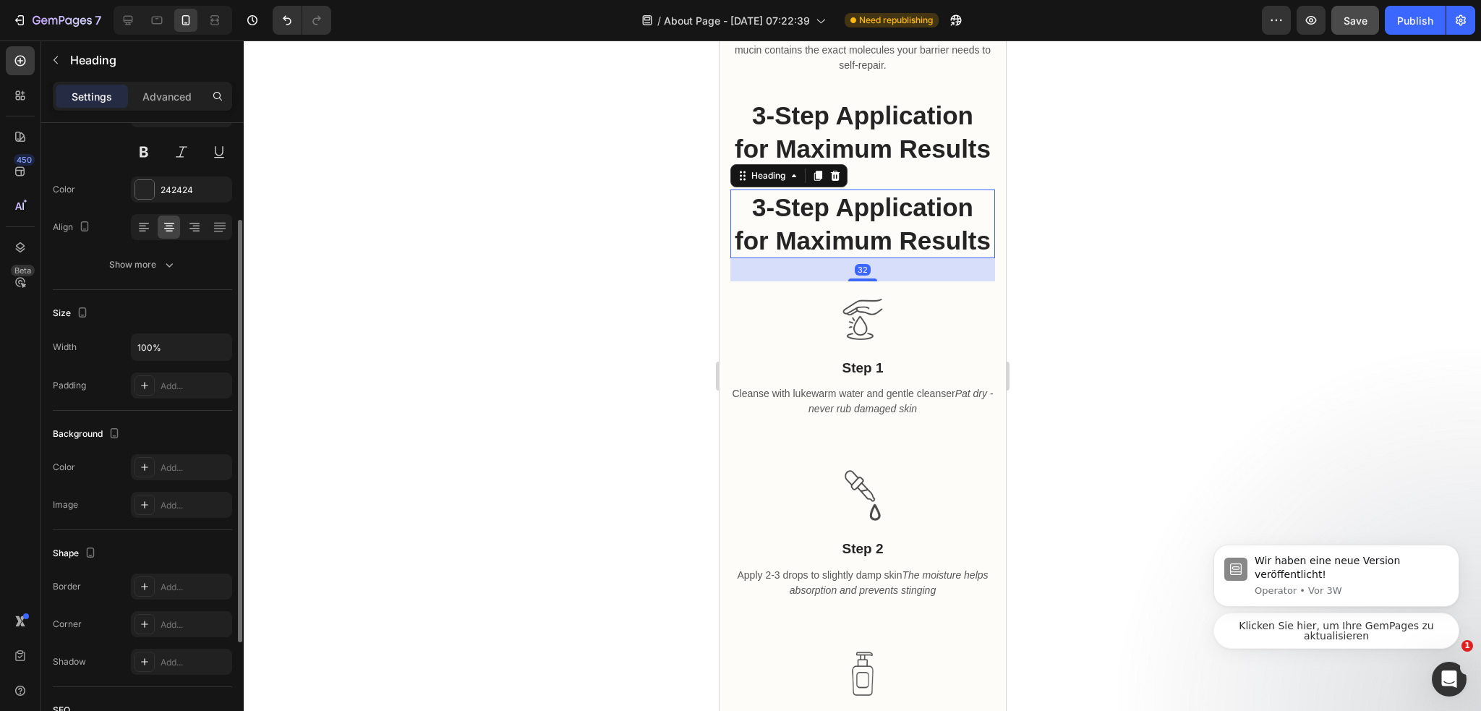
click at [877, 258] on h2 "3-Step Application for Maximum Results" at bounding box center [861, 223] width 265 height 69
click at [877, 257] on p "3-Step Application for Maximum Results" at bounding box center [862, 224] width 262 height 66
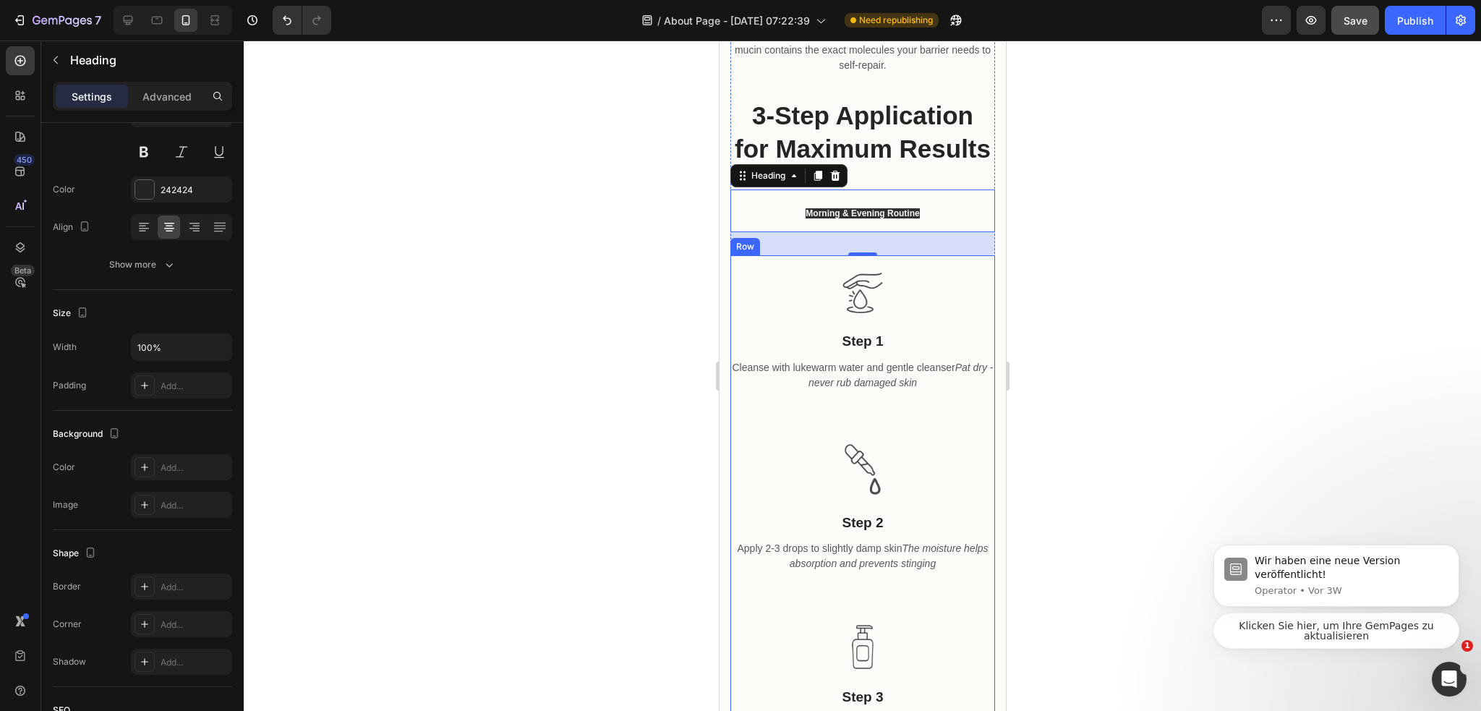
click at [852, 232] on h2 "Morning & Evening Routine" at bounding box center [861, 210] width 265 height 43
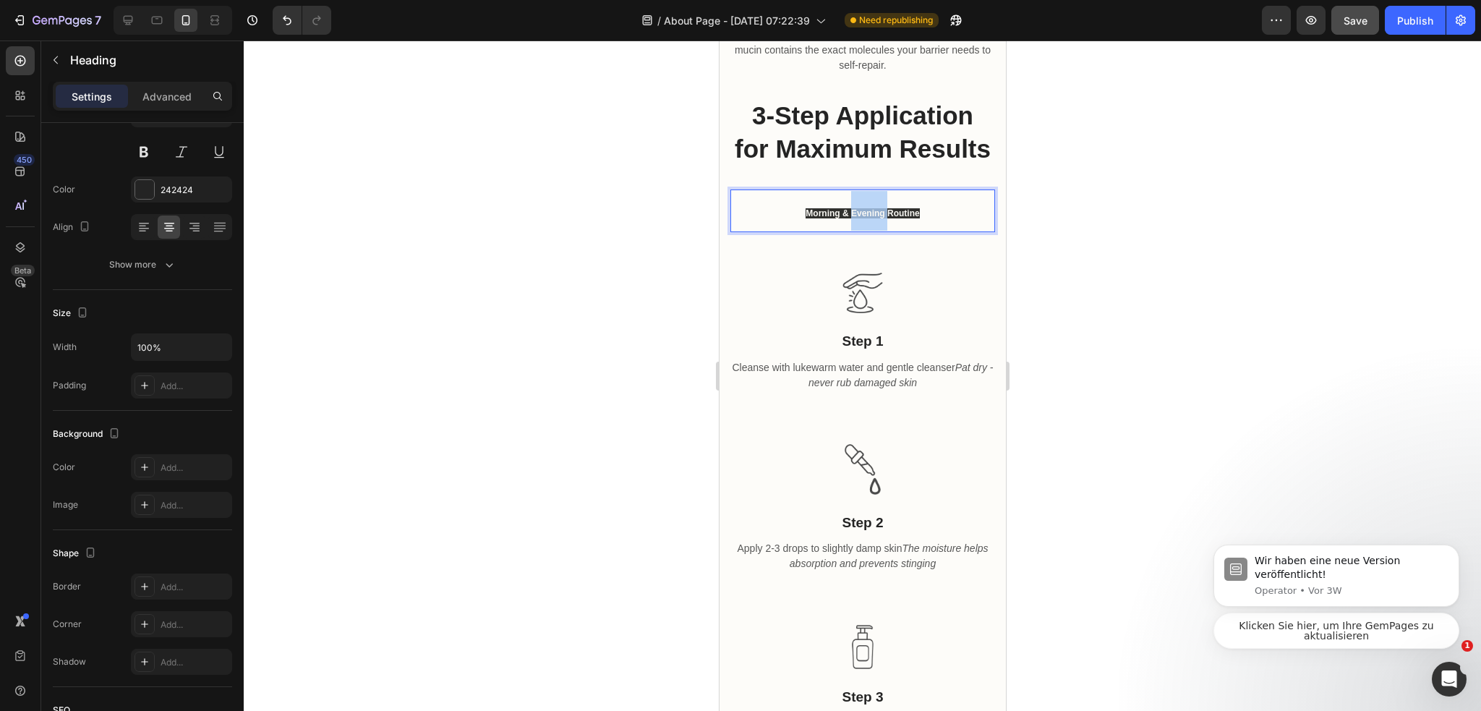
click at [852, 232] on h2 "Morning & Evening Routine" at bounding box center [861, 210] width 265 height 43
click at [926, 231] on p "Morning & Evening Routine" at bounding box center [862, 211] width 262 height 40
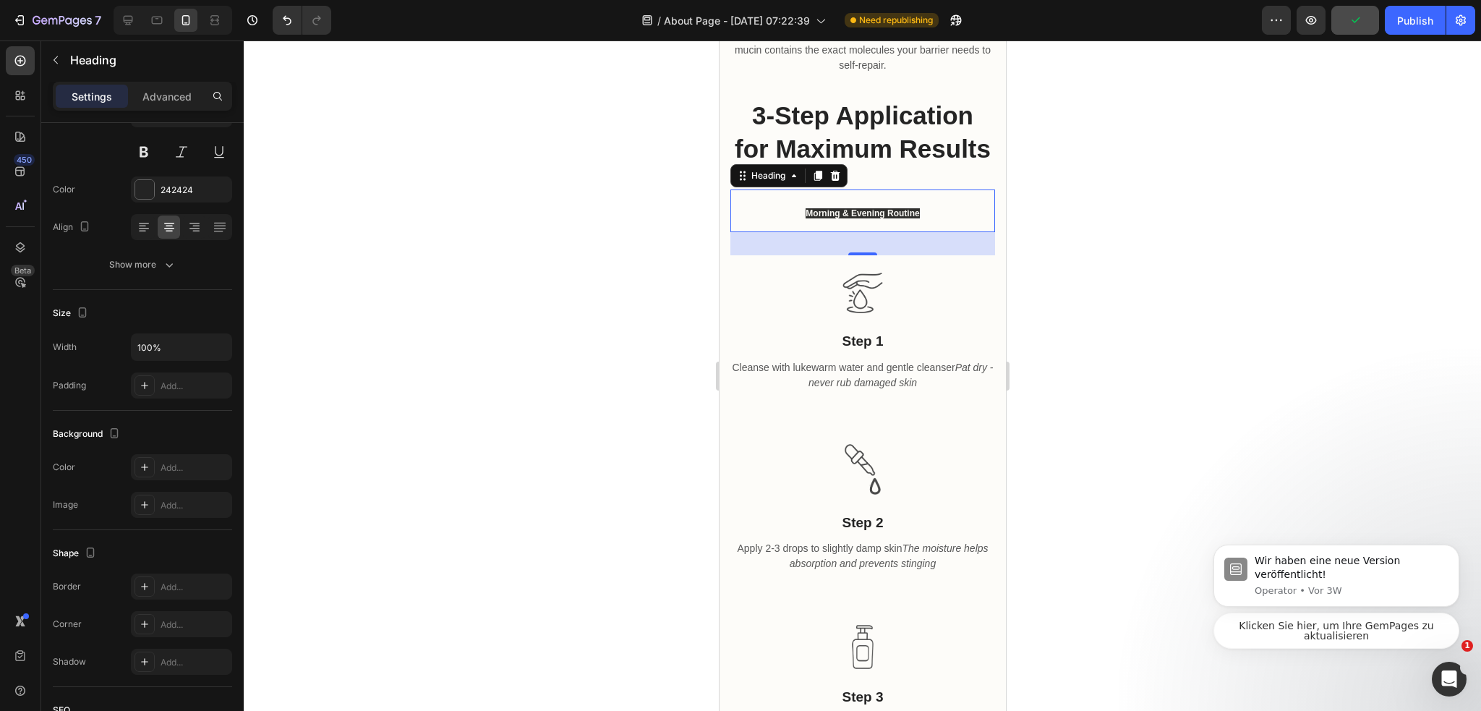
click at [815, 231] on p "Morning & Evening Routine" at bounding box center [862, 211] width 262 height 40
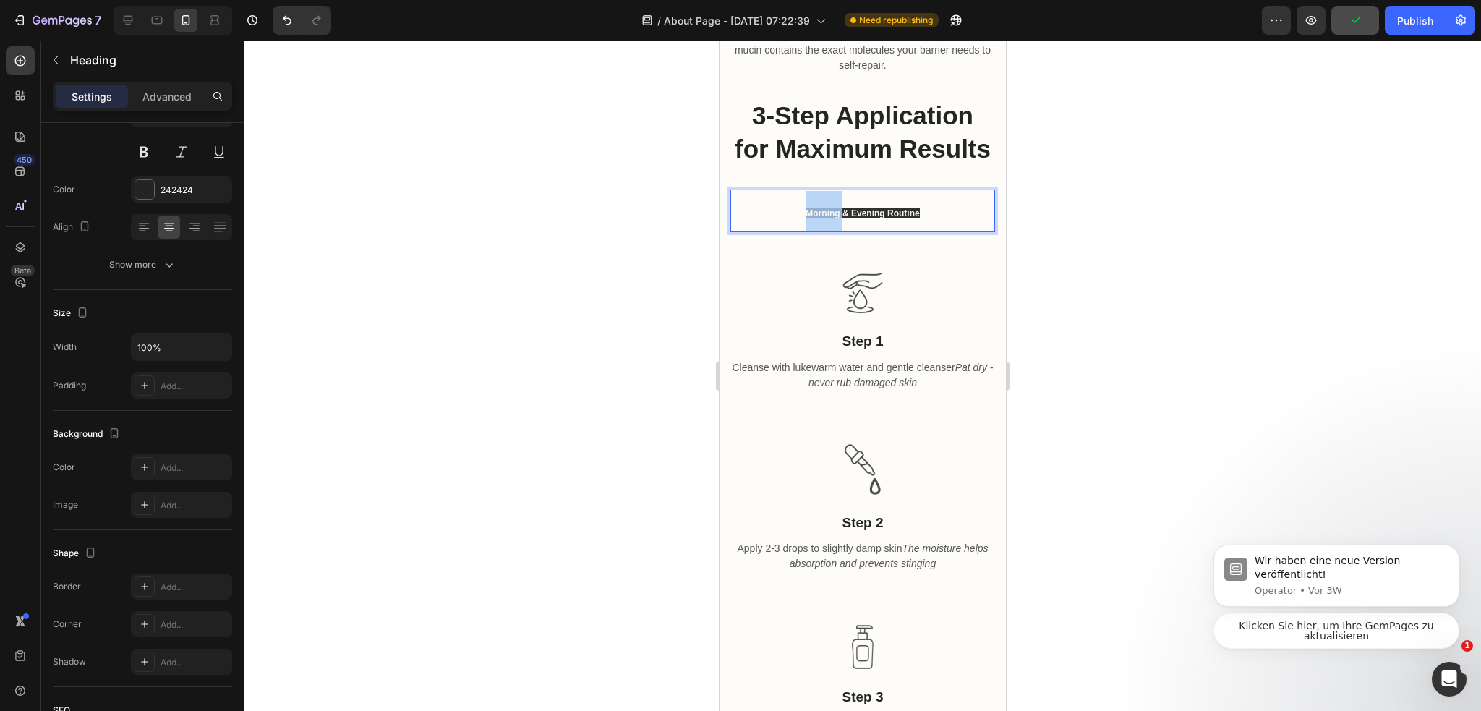
click at [815, 231] on p "Morning & Evening Routine" at bounding box center [862, 211] width 262 height 40
click at [897, 231] on p "Morning & Evening Routine" at bounding box center [862, 211] width 262 height 40
click at [961, 231] on p "Morning & Evening Routine" at bounding box center [862, 211] width 262 height 40
click at [920, 231] on p "Morning & Evening Routine" at bounding box center [862, 211] width 262 height 40
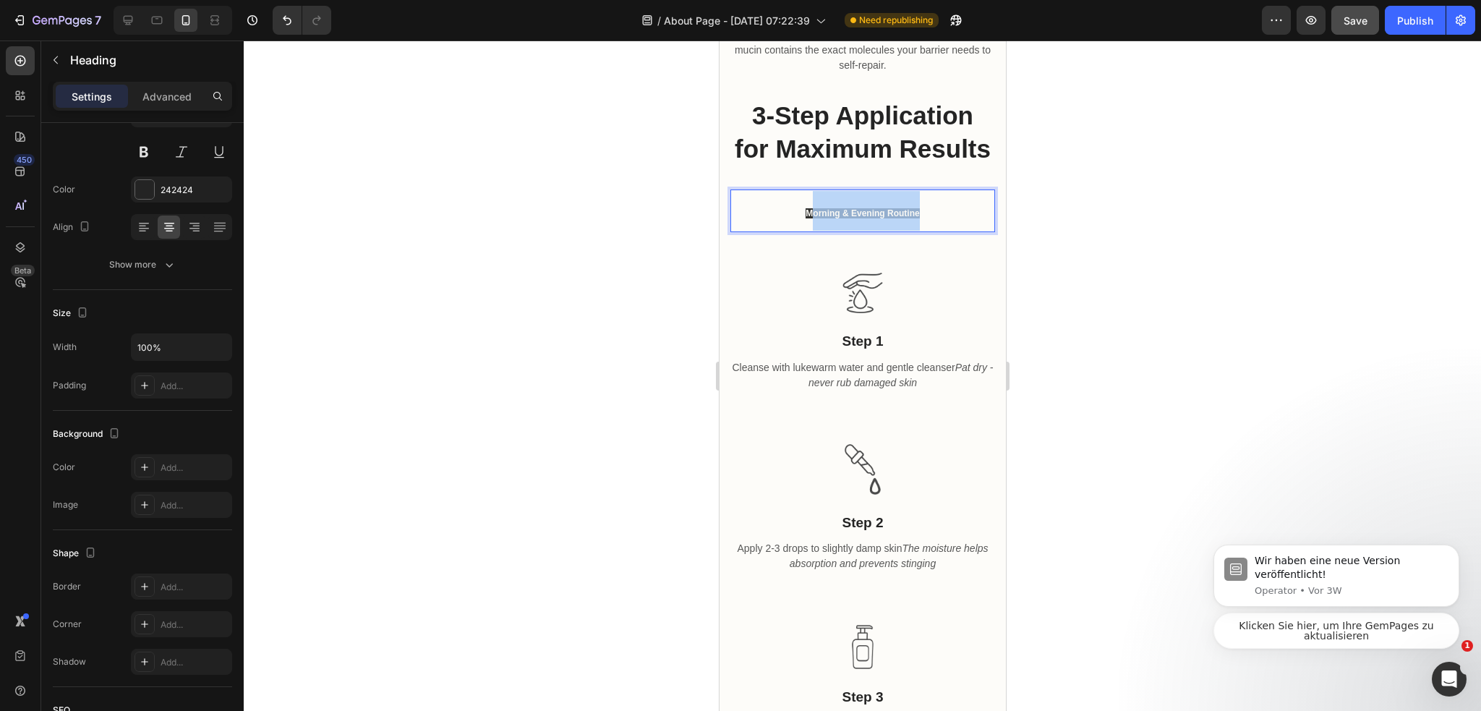
drag, startPoint x: 920, startPoint y: 328, endPoint x: 774, endPoint y: 320, distance: 146.2
click at [776, 231] on p "Morning & Evening Routine" at bounding box center [862, 211] width 262 height 40
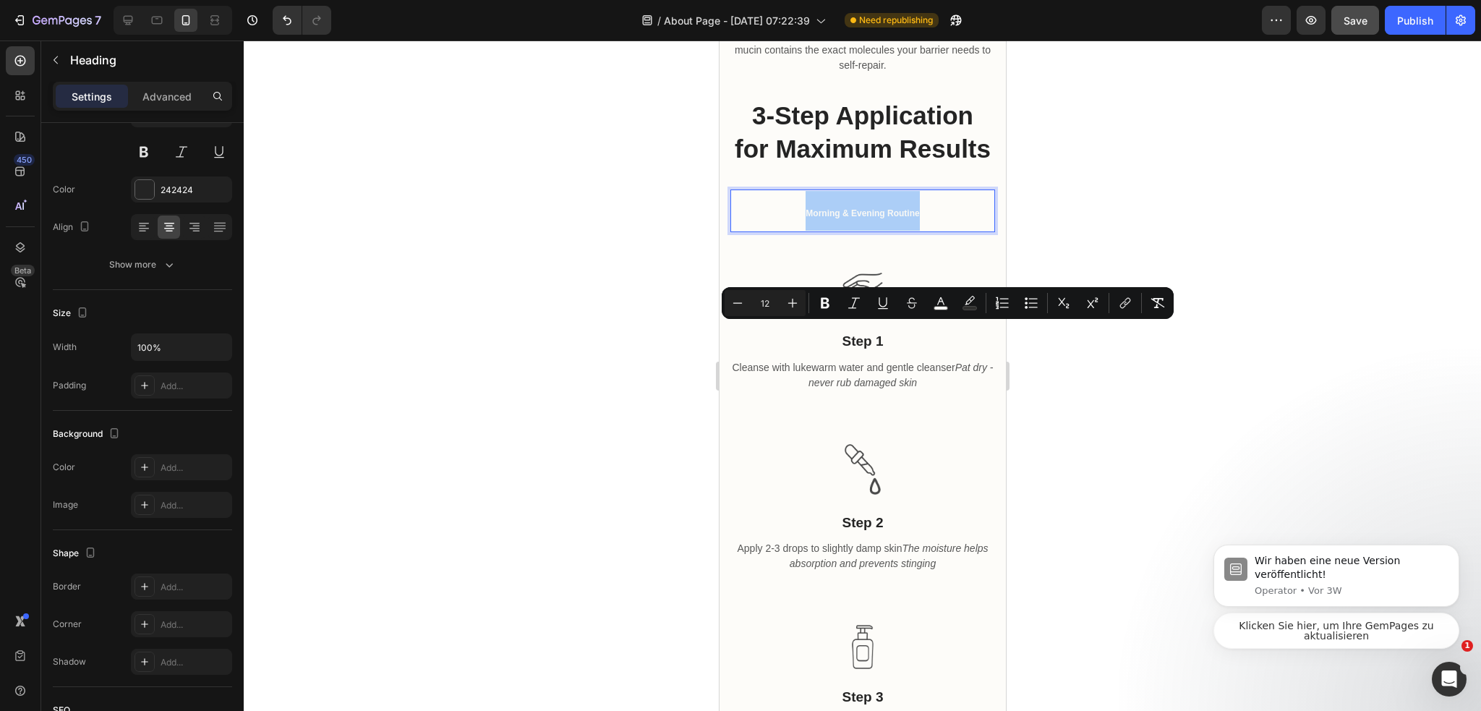
click at [1053, 326] on div at bounding box center [862, 375] width 1237 height 670
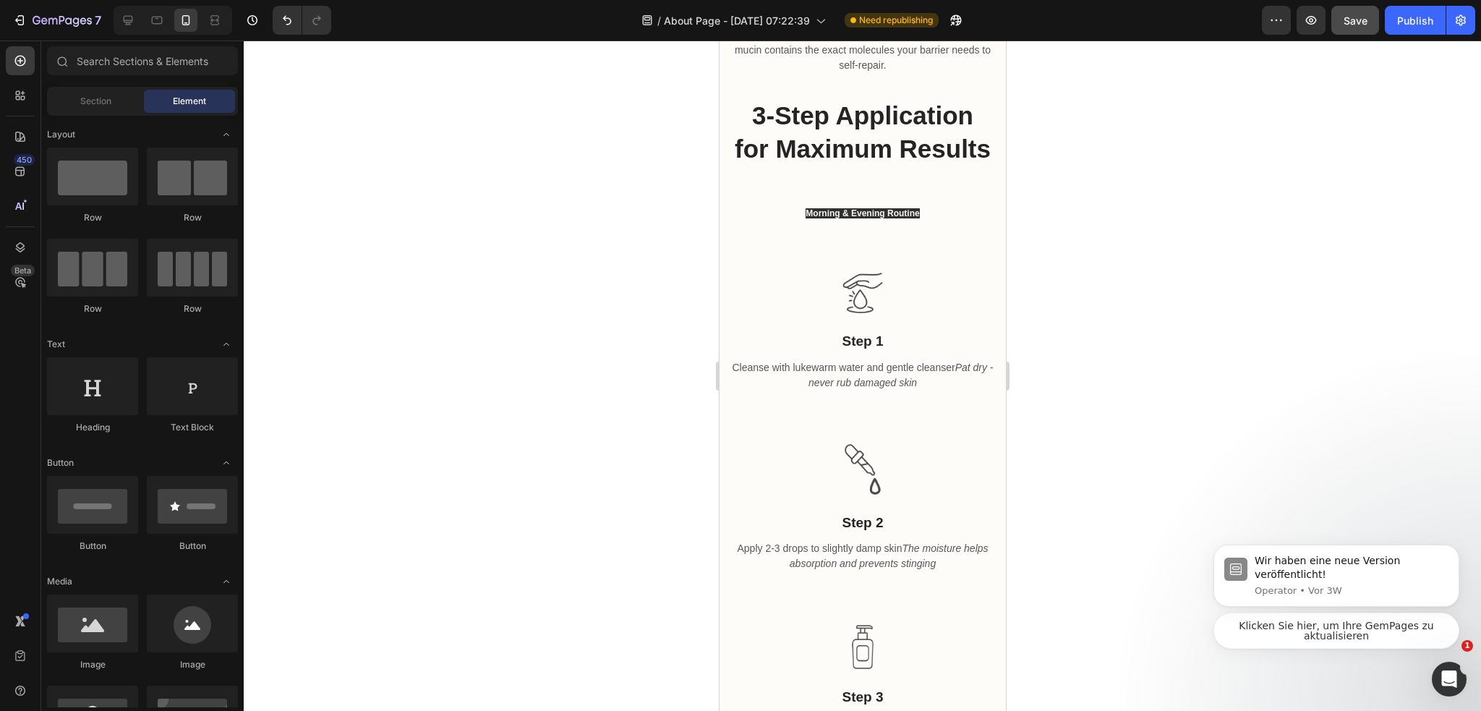
click at [964, 231] on p "⁠⁠⁠⁠⁠⁠⁠ Morning & Evening Routine" at bounding box center [862, 211] width 262 height 40
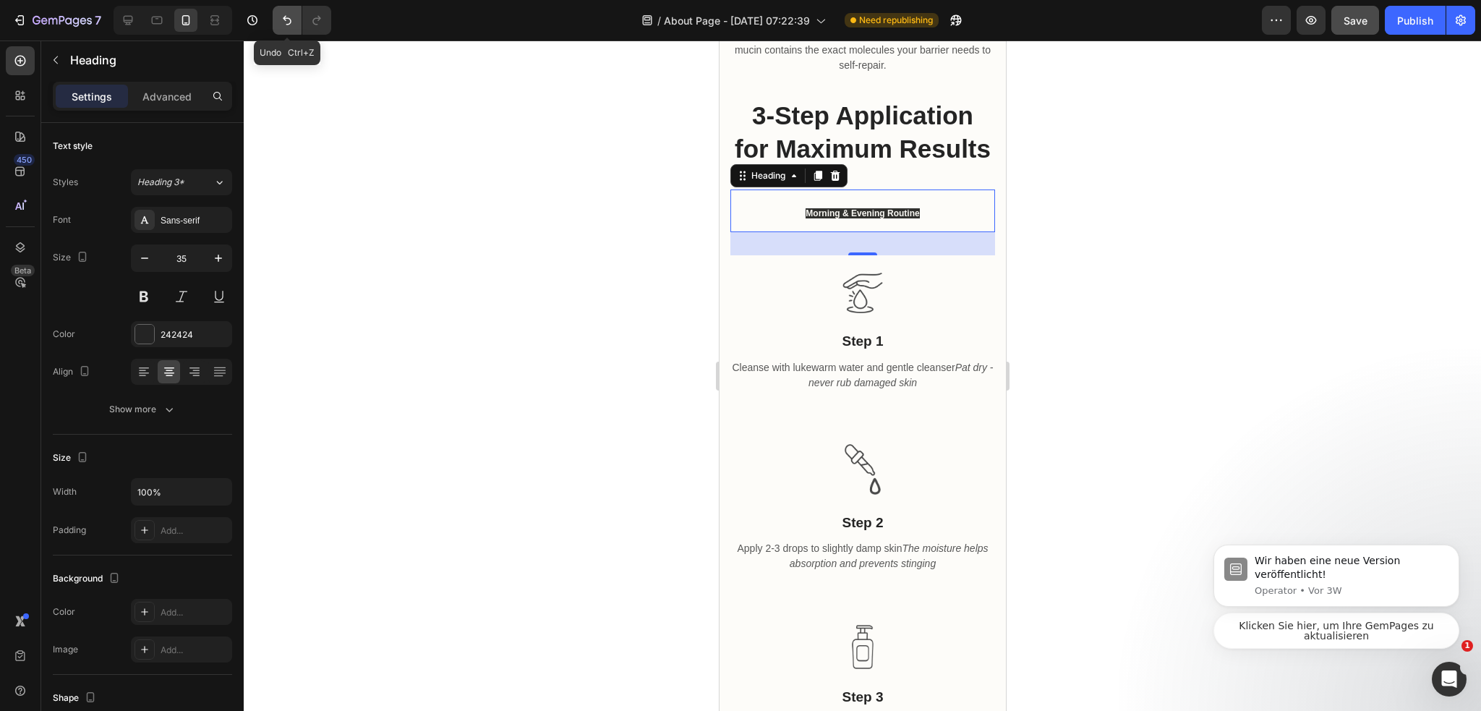
click at [291, 25] on icon "Undo/Redo" at bounding box center [287, 20] width 14 height 14
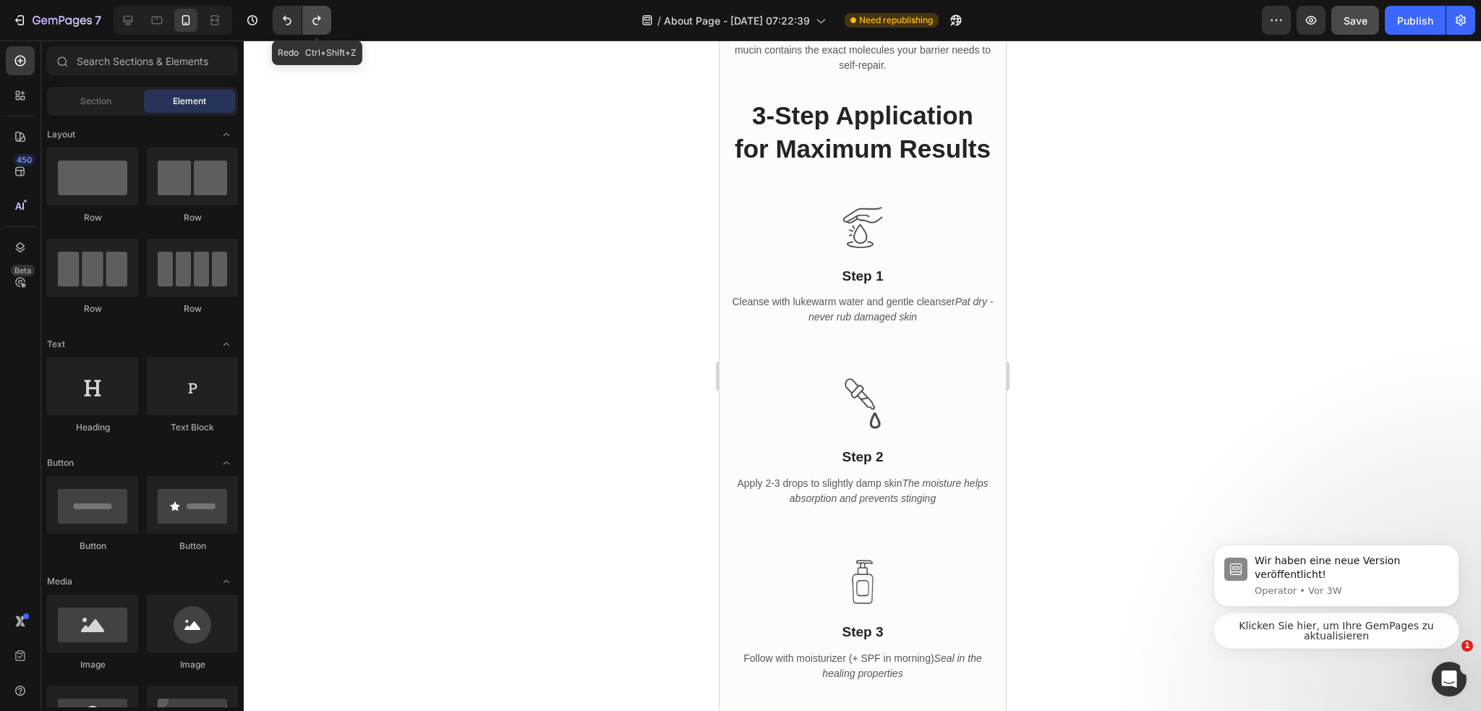
click at [323, 28] on button "Undo/Redo" at bounding box center [316, 20] width 29 height 29
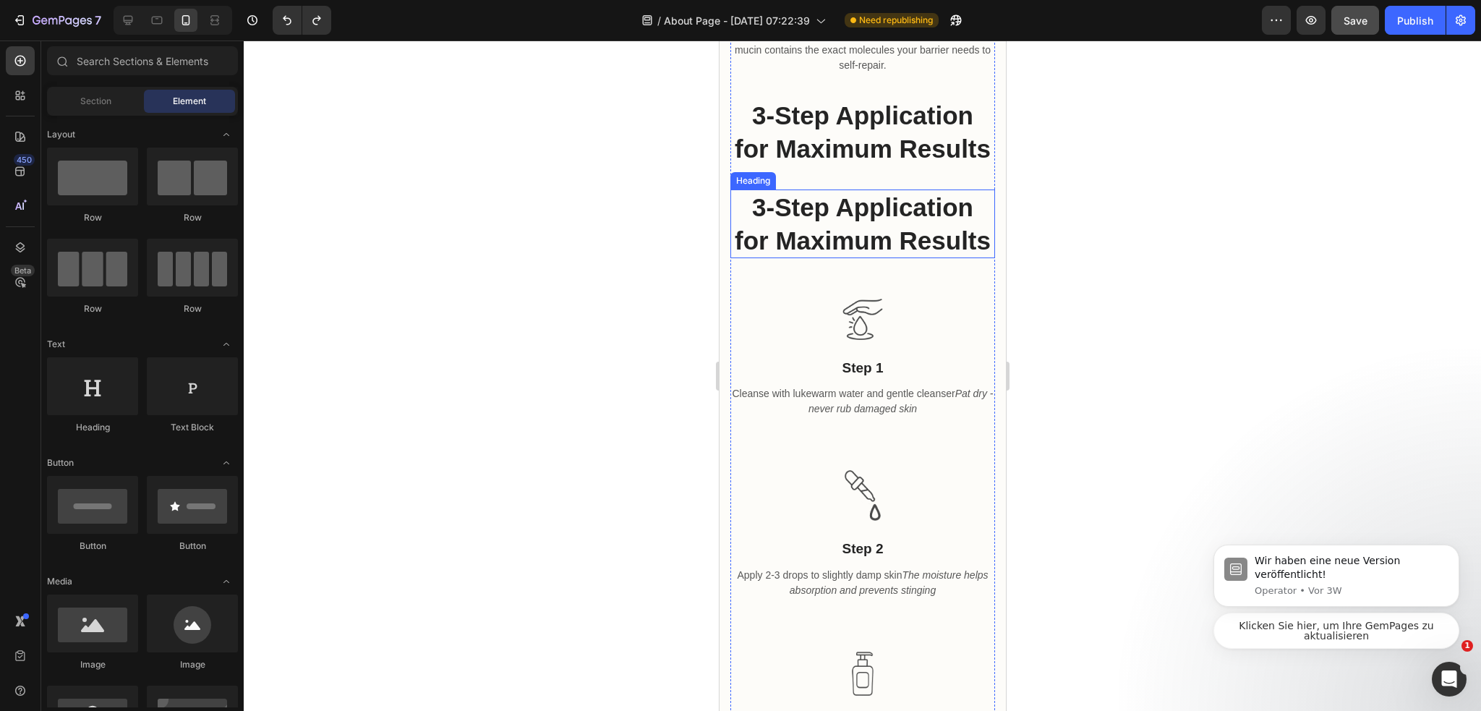
click at [924, 258] on h2 "3-Step Application for Maximum Results" at bounding box center [861, 223] width 265 height 69
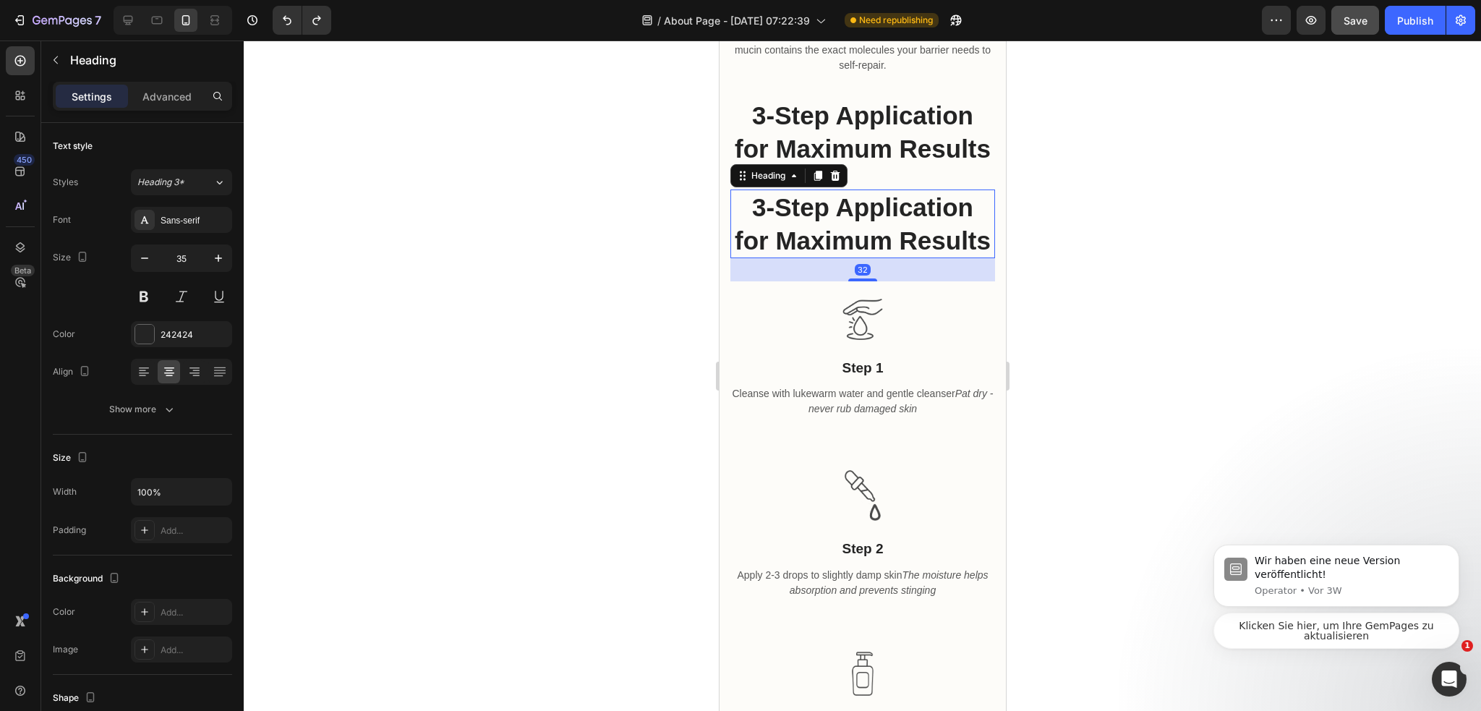
click at [929, 258] on h2 "3-Step Application for Maximum Results" at bounding box center [861, 223] width 265 height 69
click at [724, 390] on div "How a Chilean farm accident revealed nature's most powerful skin healer Heading…" at bounding box center [862, 581] width 286 height 2146
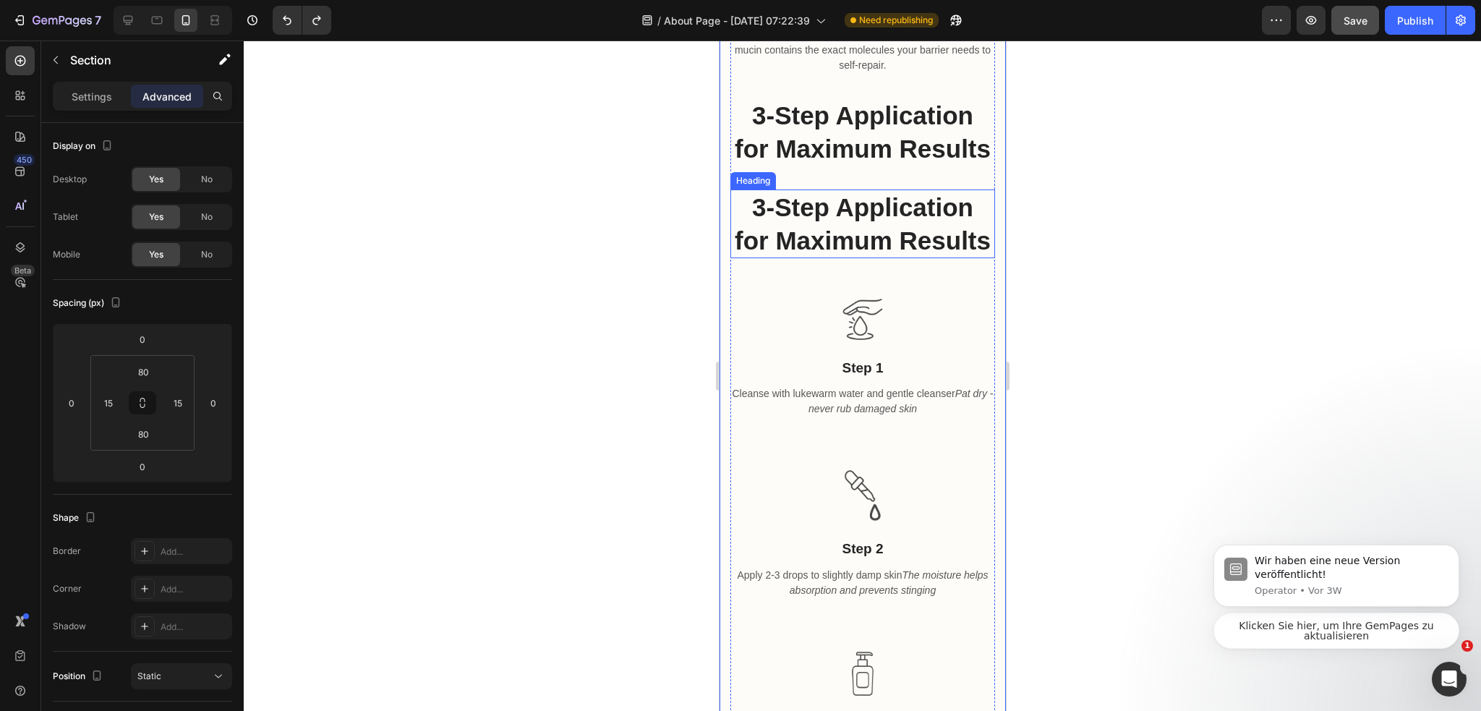
click at [832, 257] on p "3-Step Application for Maximum Results" at bounding box center [862, 224] width 262 height 66
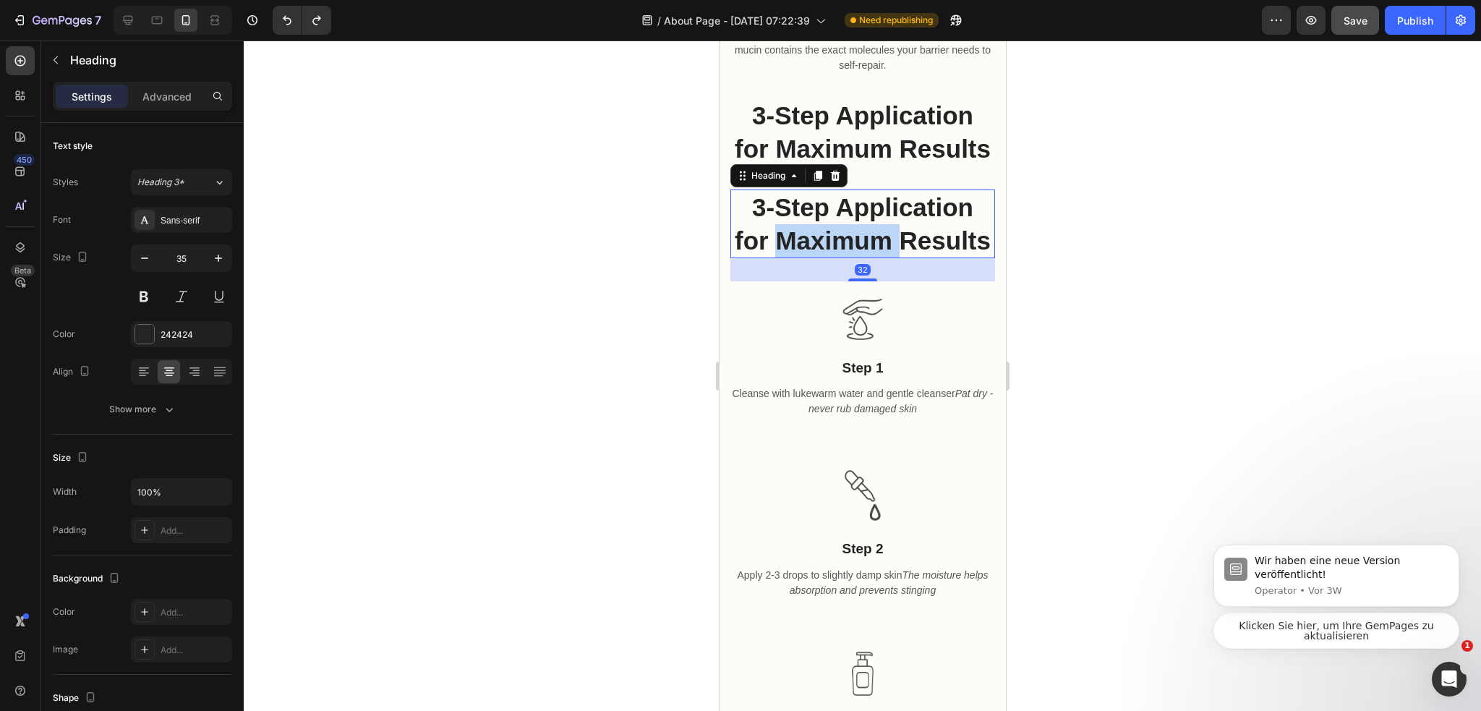
click at [845, 257] on p "3-Step Application for Maximum Results" at bounding box center [862, 224] width 262 height 66
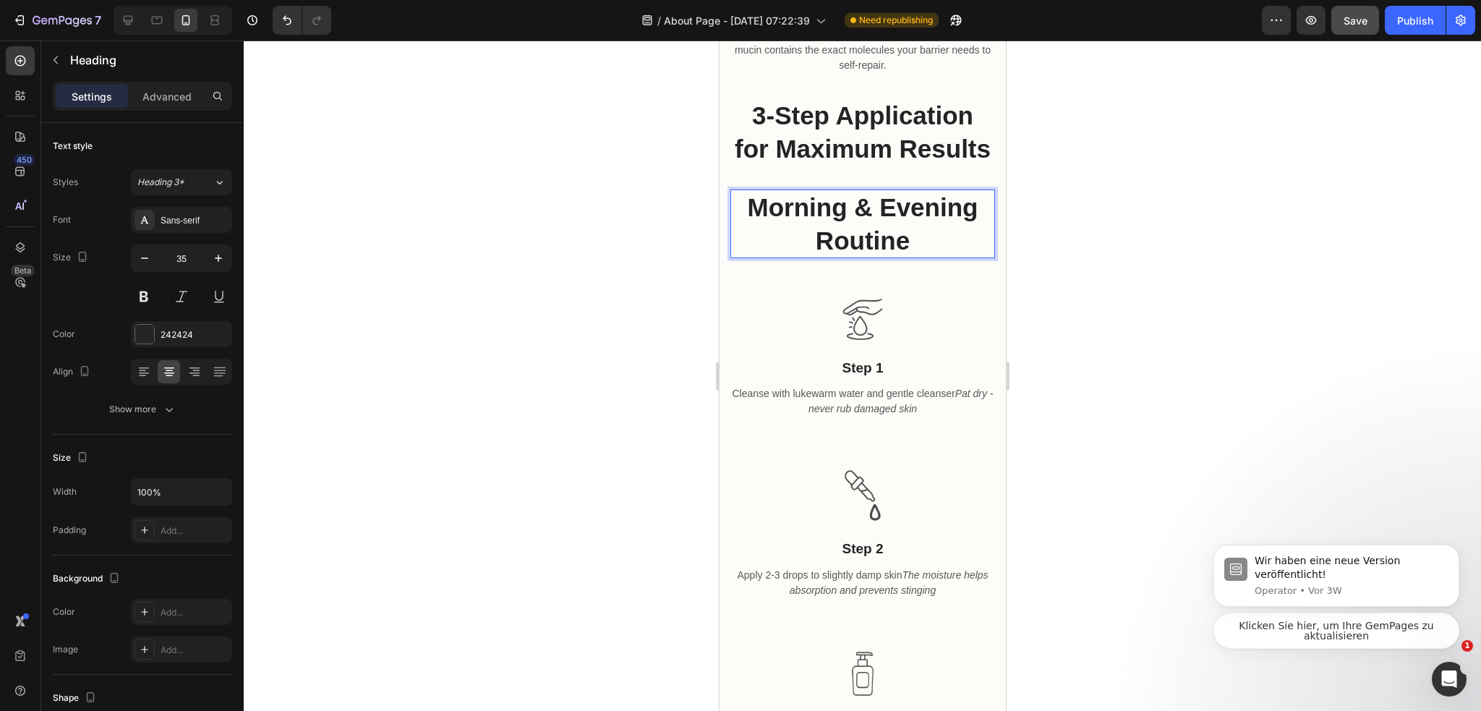
click at [952, 257] on p "Morning & Evening Routine" at bounding box center [862, 224] width 262 height 66
drag, startPoint x: 914, startPoint y: 362, endPoint x: 695, endPoint y: 295, distance: 229.8
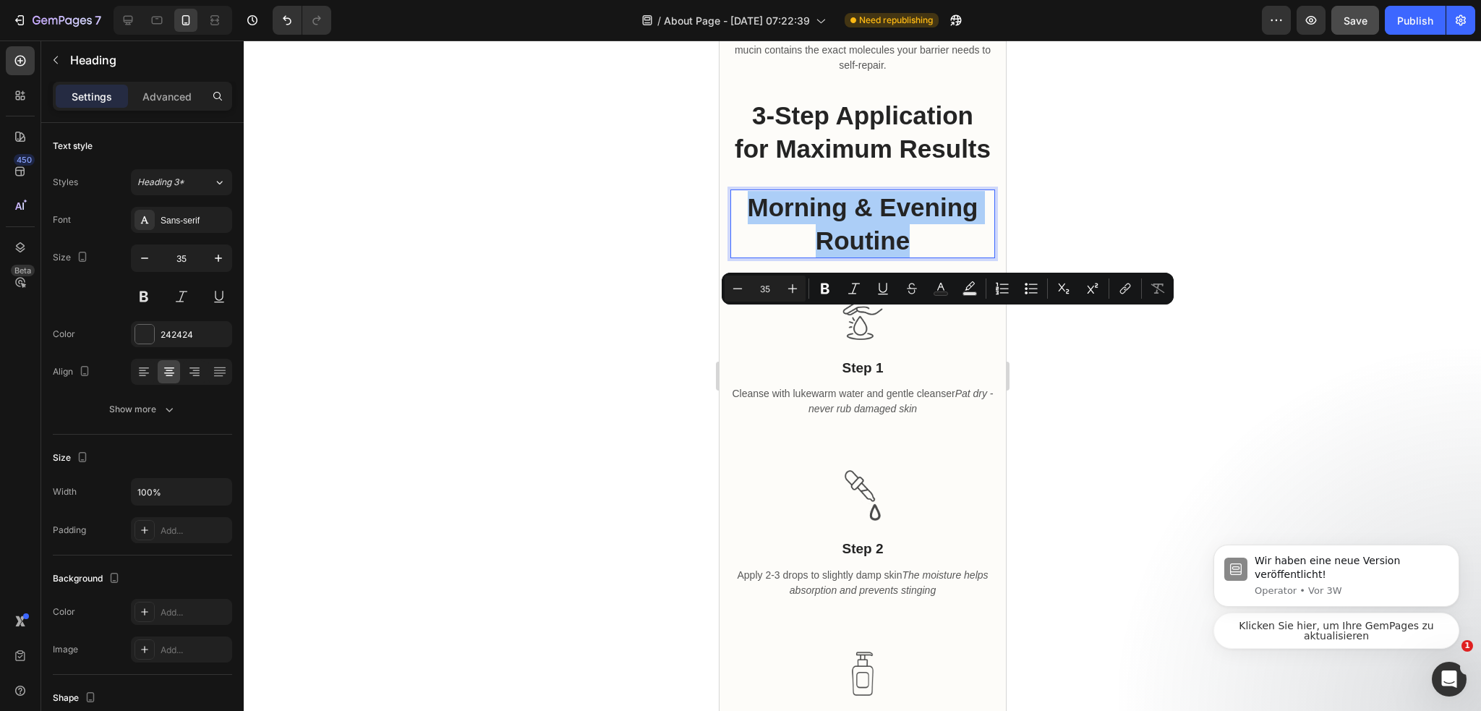
click at [750, 294] on input "35" at bounding box center [764, 288] width 29 height 17
click at [748, 293] on button "Minus" at bounding box center [737, 288] width 26 height 26
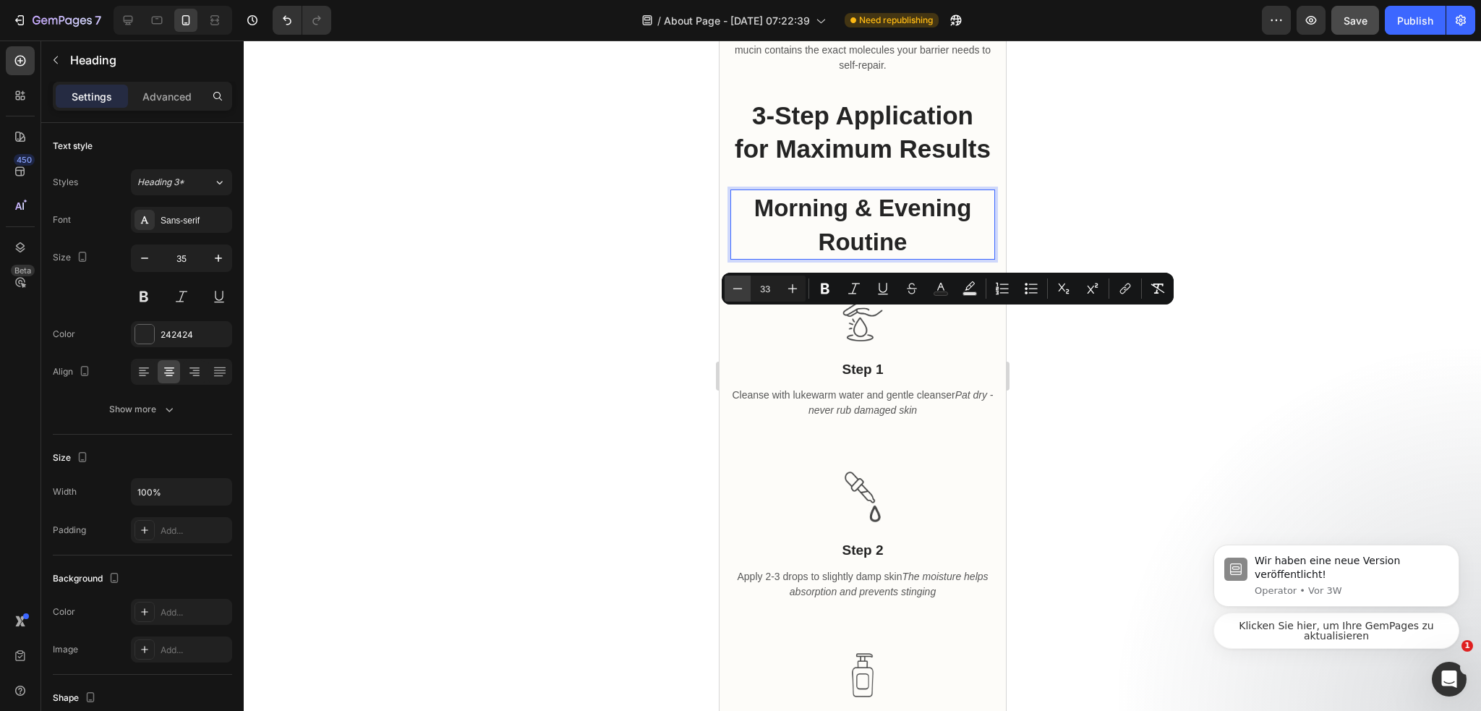
click at [747, 293] on button "Minus" at bounding box center [737, 288] width 26 height 26
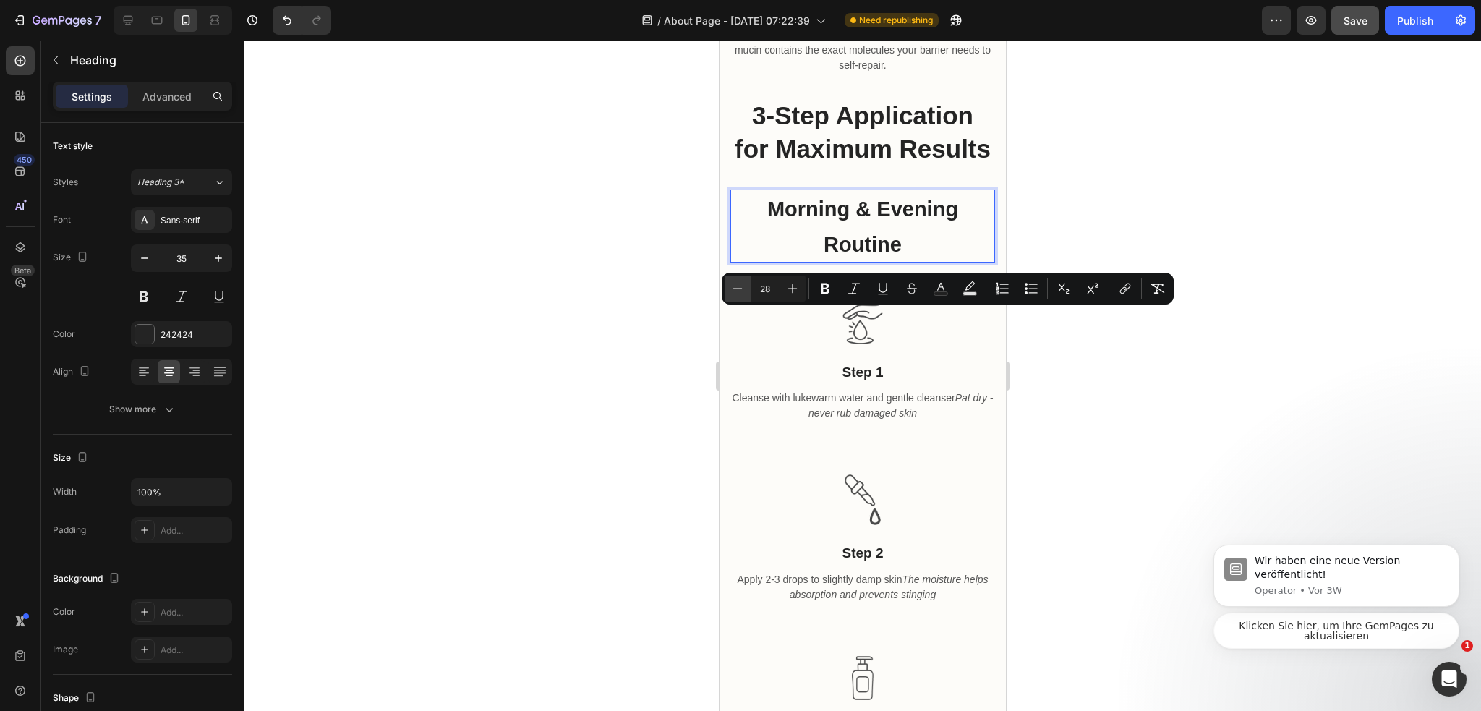
click at [747, 293] on button "Minus" at bounding box center [737, 288] width 26 height 26
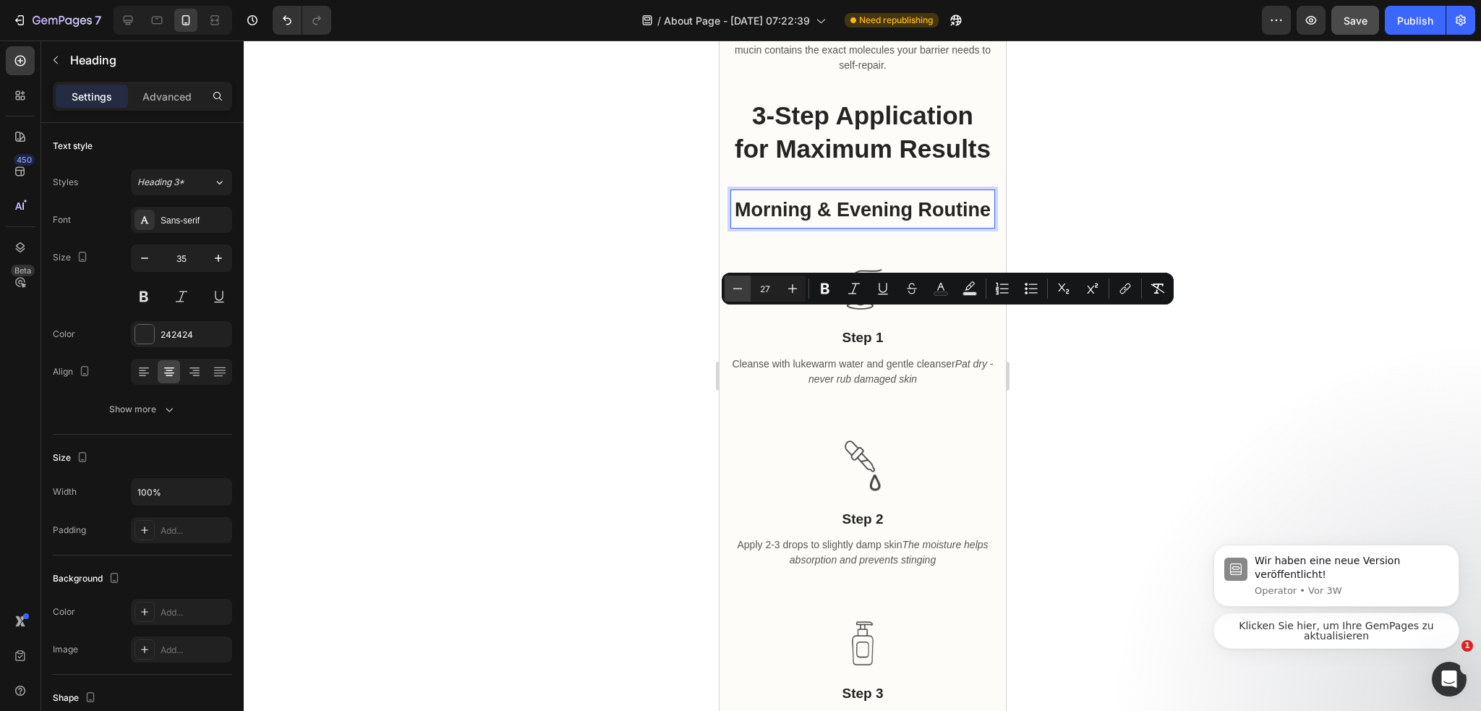
click at [747, 293] on button "Minus" at bounding box center [737, 288] width 26 height 26
click at [747, 292] on button "Minus" at bounding box center [737, 288] width 26 height 26
click at [746, 291] on button "Minus" at bounding box center [737, 288] width 26 height 26
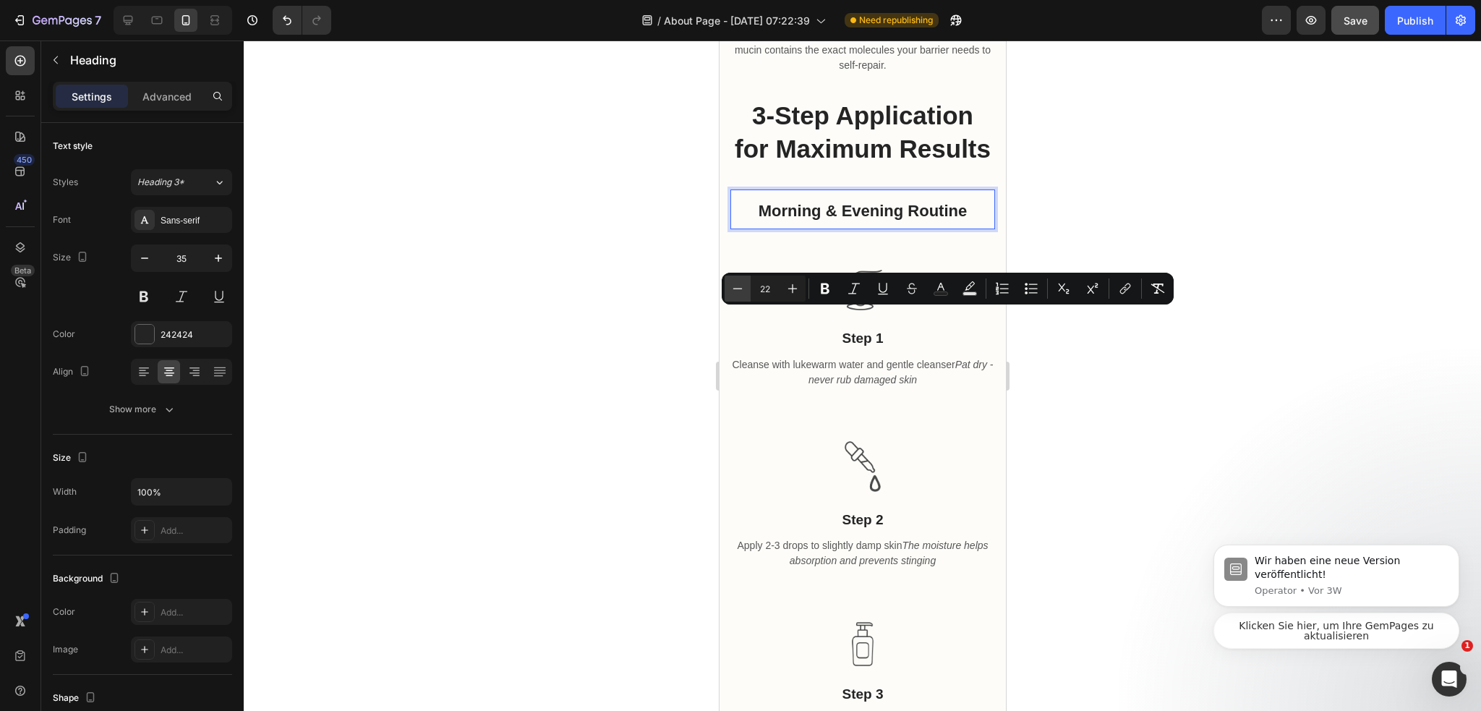
click at [746, 291] on button "Minus" at bounding box center [737, 288] width 26 height 26
type input "19"
click at [949, 228] on p "Morning & Evening Routine" at bounding box center [862, 210] width 262 height 38
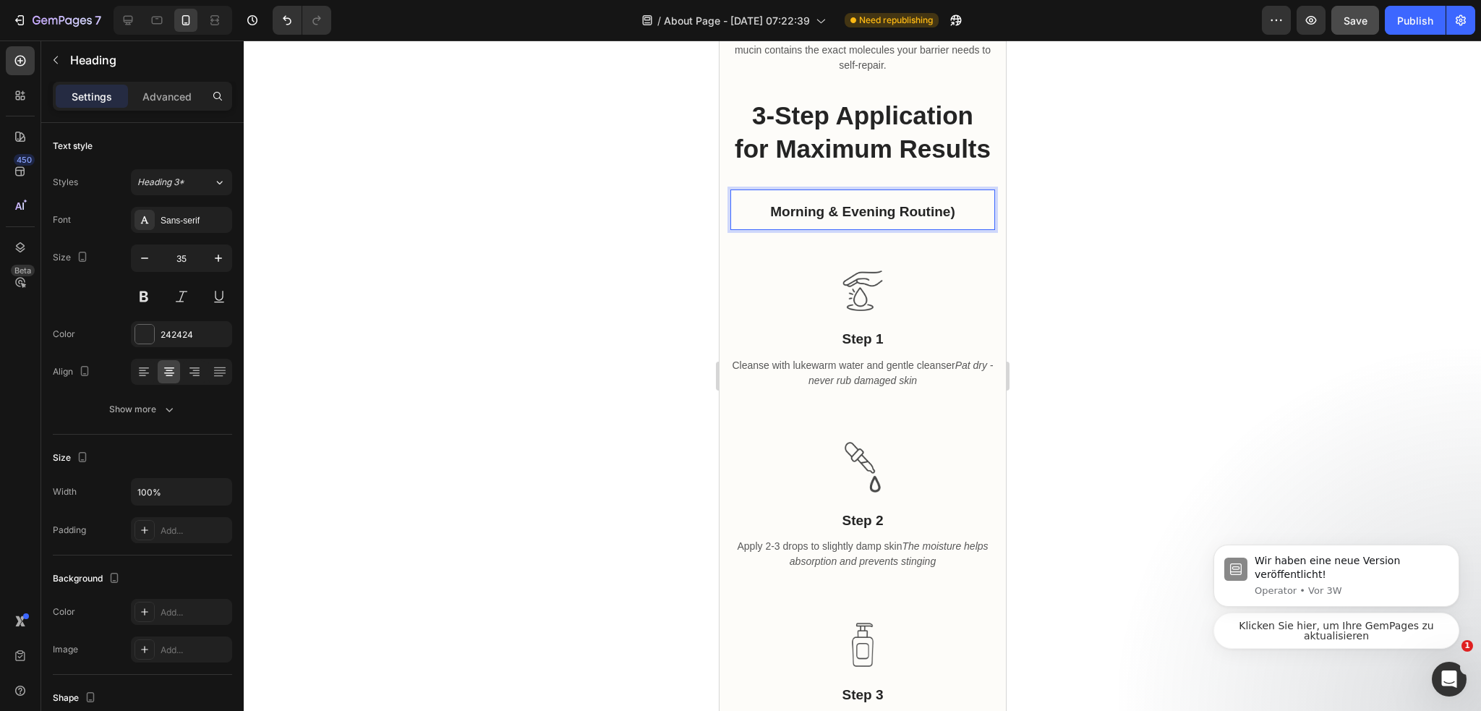
click at [755, 228] on p "Morning & Evening Routine)" at bounding box center [862, 210] width 262 height 38
click at [920, 165] on p "3-Step Application for Maximum Results" at bounding box center [862, 132] width 262 height 66
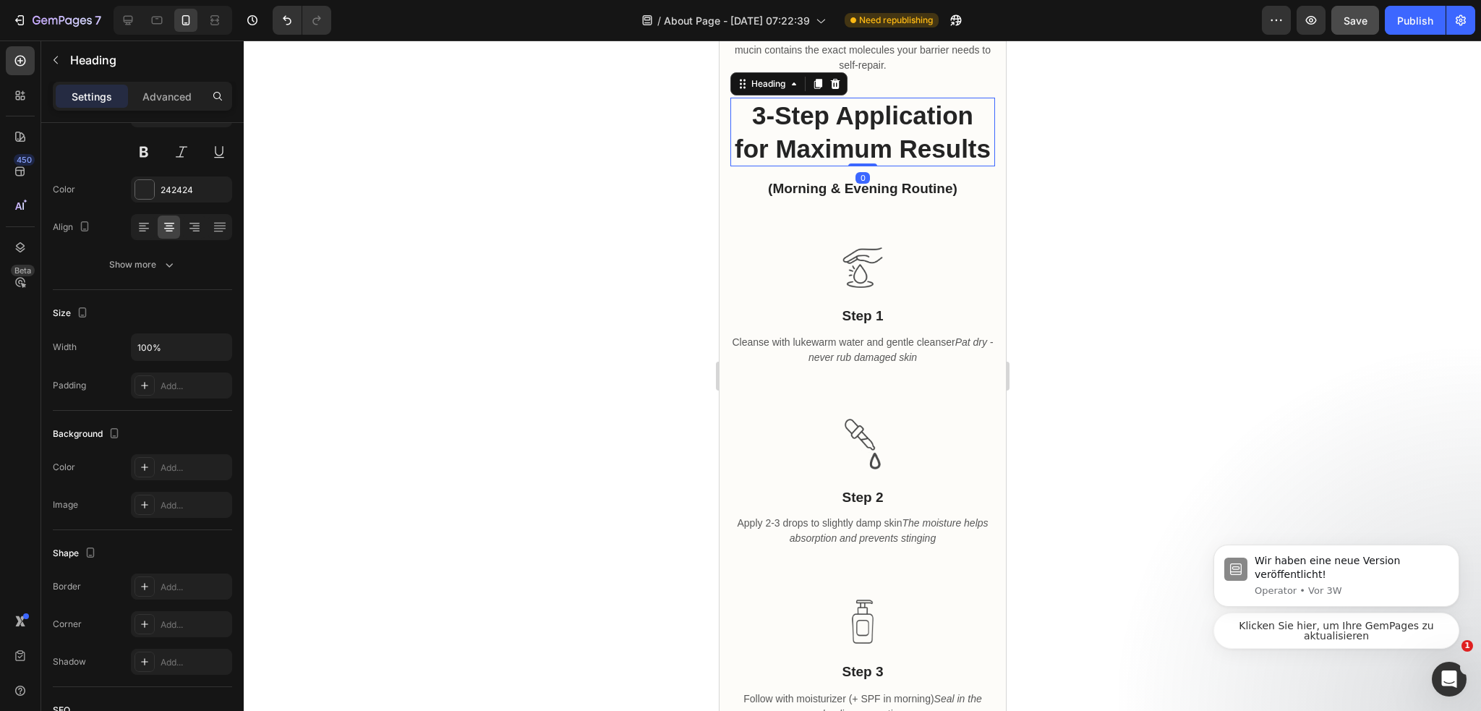
drag, startPoint x: 862, startPoint y: 305, endPoint x: 1790, endPoint y: 314, distance: 927.5
click at [875, 166] on div "3-Step Application for Maximum Results Heading 0" at bounding box center [861, 132] width 265 height 69
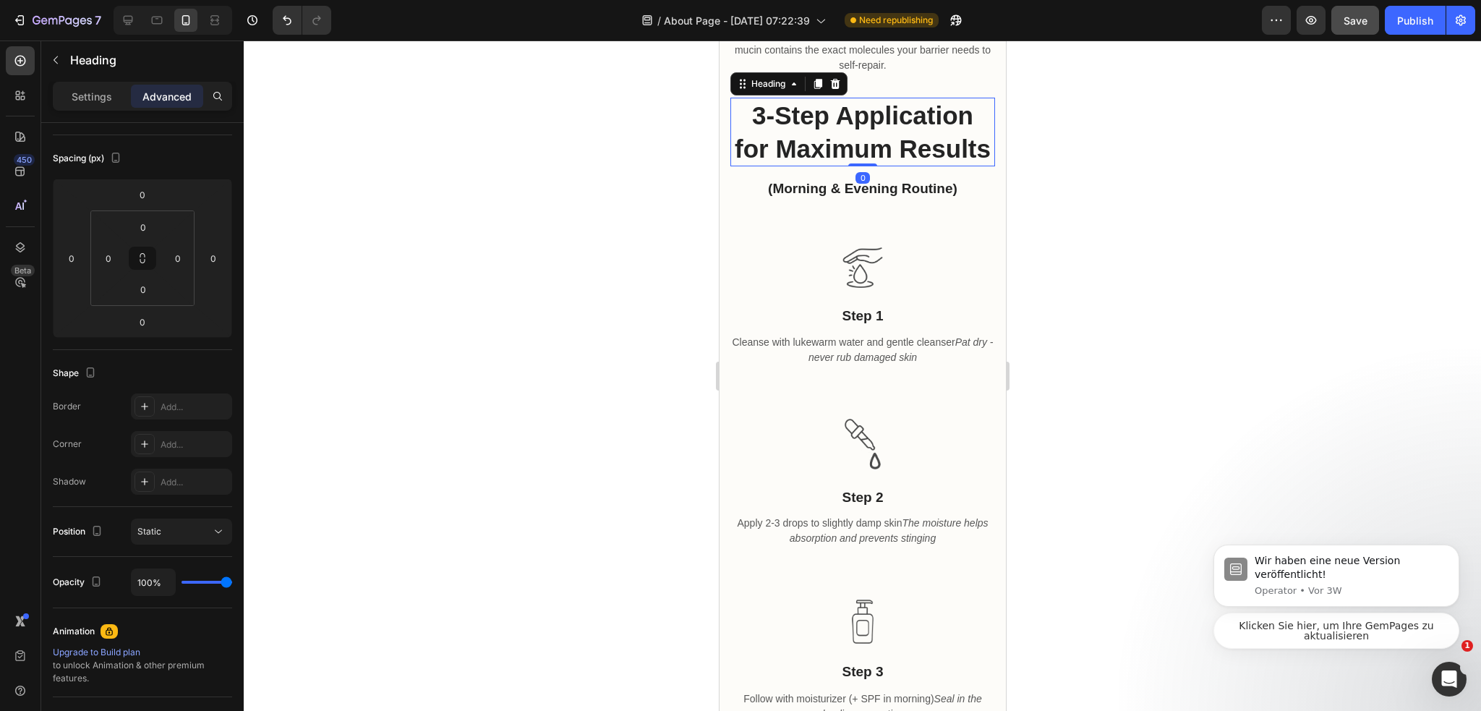
click at [1142, 274] on div at bounding box center [862, 375] width 1237 height 670
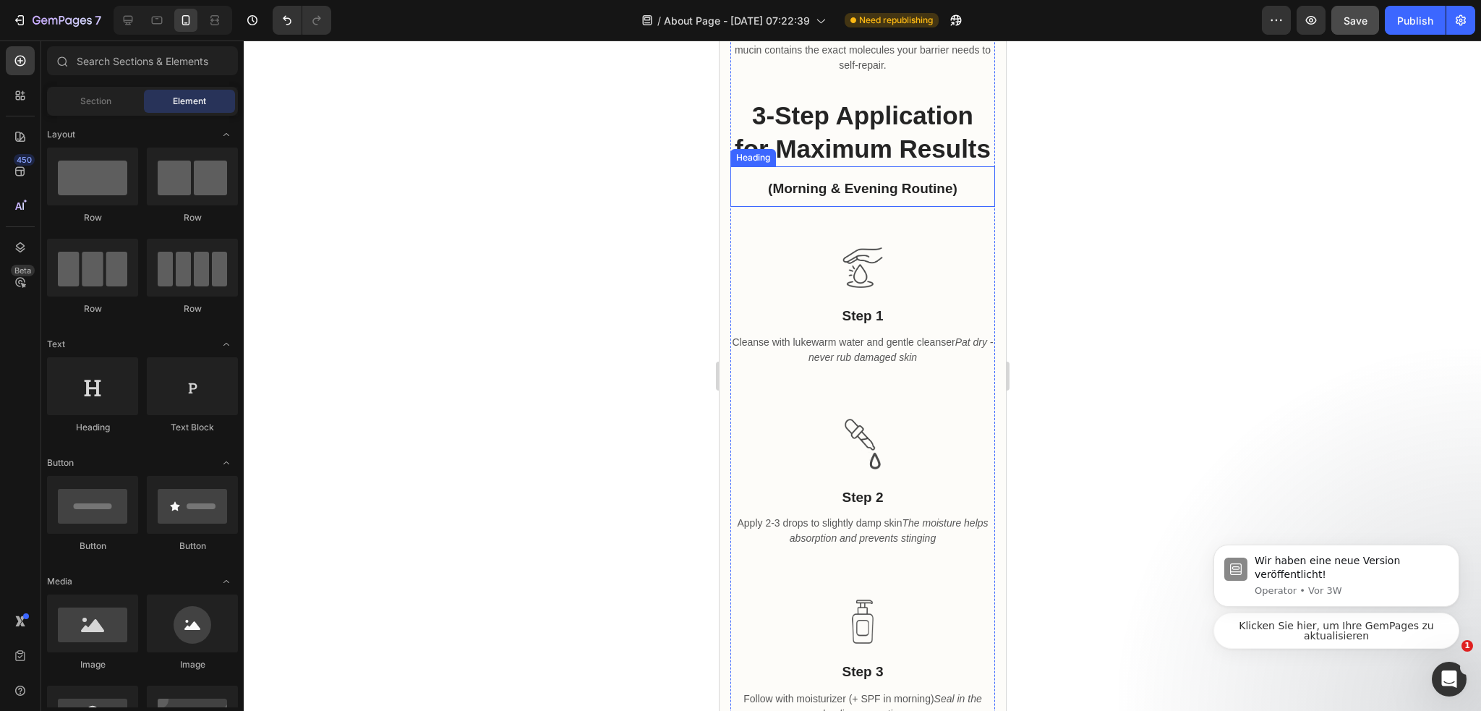
click at [921, 196] on span "(Morning & Evening Routine)" at bounding box center [861, 188] width 189 height 15
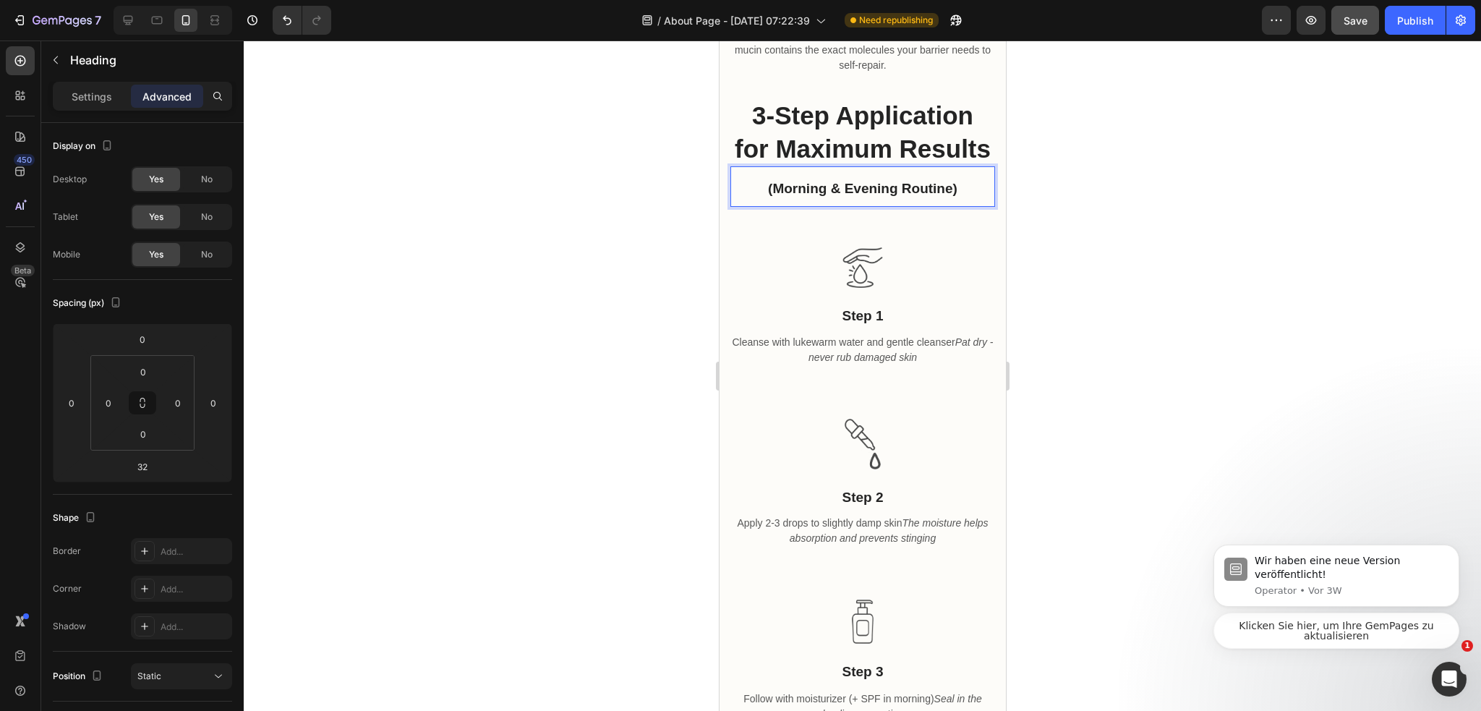
drag, startPoint x: 766, startPoint y: 304, endPoint x: 774, endPoint y: 304, distance: 8.0
click at [774, 196] on span "(Morning & Evening Routine)" at bounding box center [861, 188] width 189 height 15
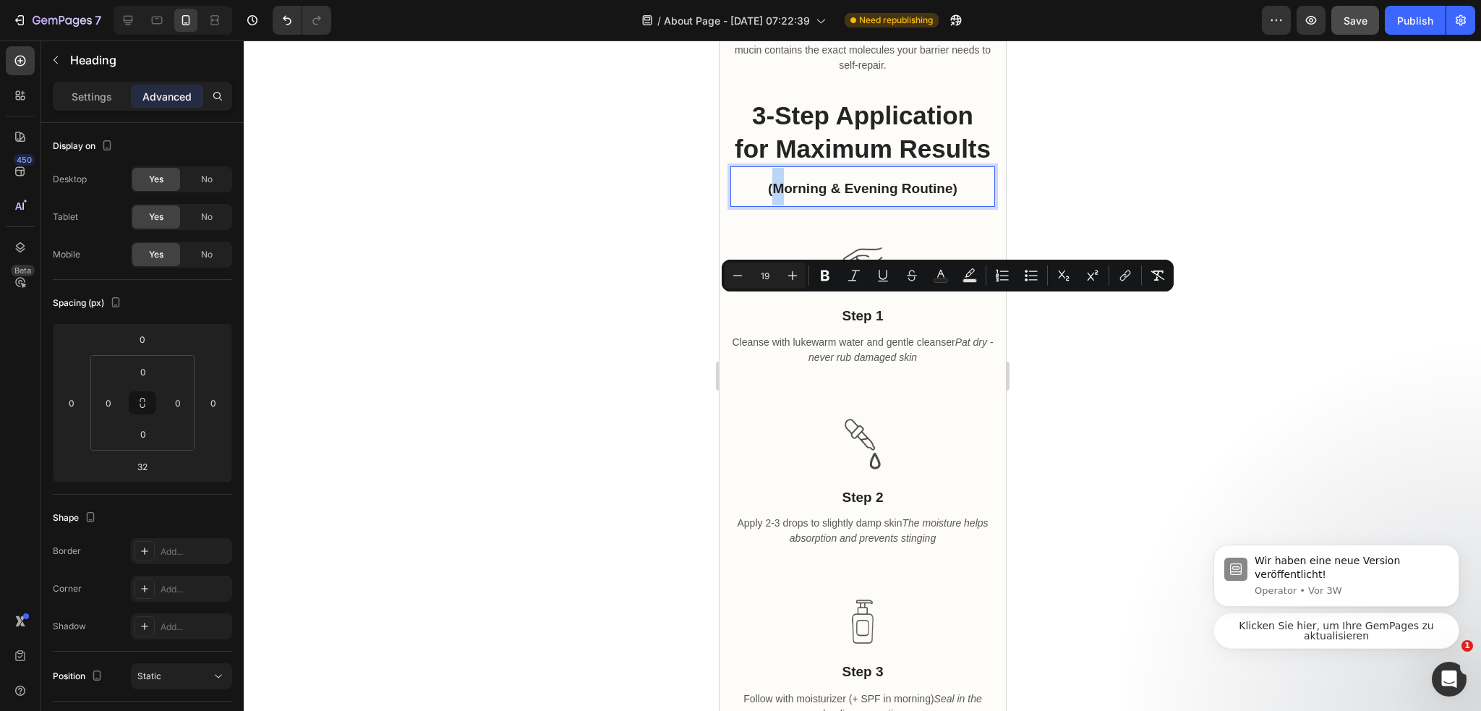
click at [768, 205] on p "(Morning & Evening Routine)" at bounding box center [862, 187] width 262 height 38
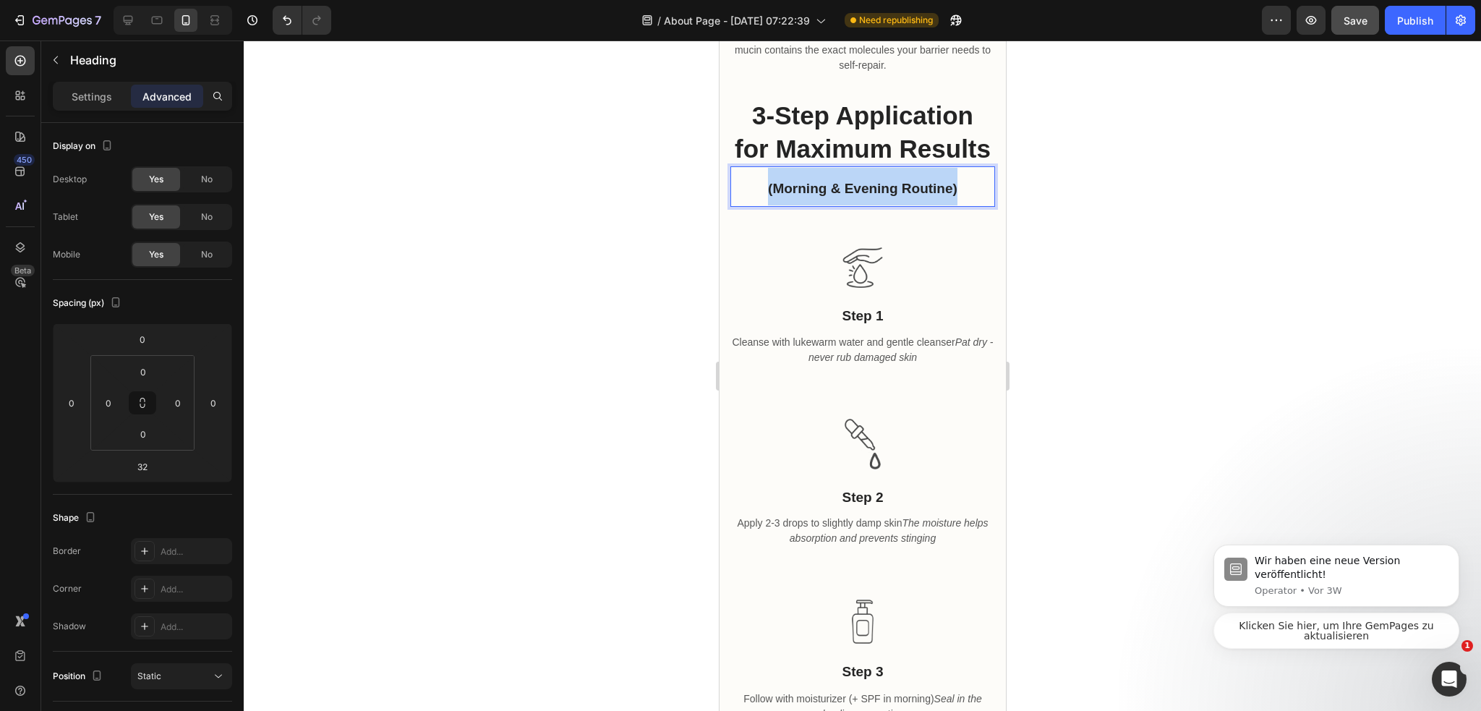
drag, startPoint x: 758, startPoint y: 304, endPoint x: 953, endPoint y: 309, distance: 194.5
click at [953, 205] on p "(Morning & Evening Routine)" at bounding box center [862, 187] width 262 height 38
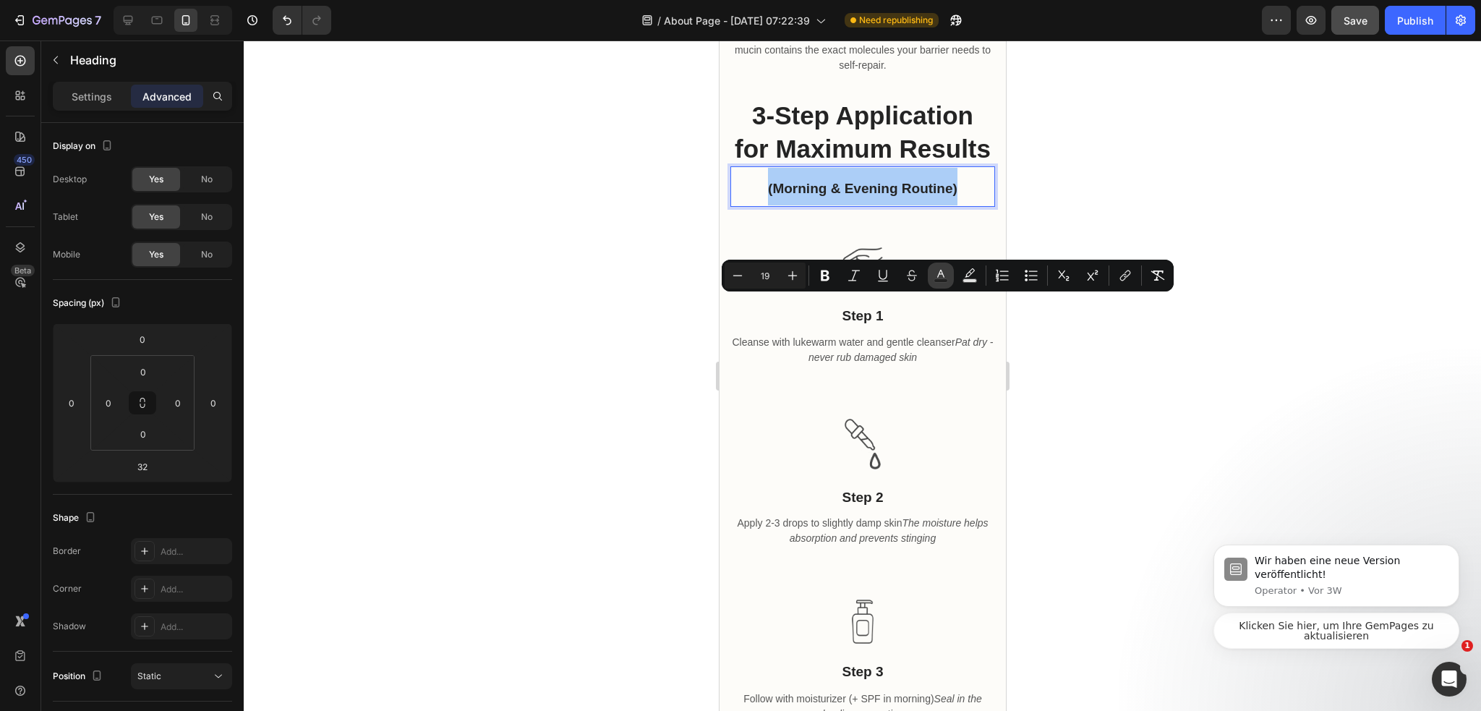
click at [927, 278] on button "Text Color" at bounding box center [940, 275] width 26 height 26
type input "242424"
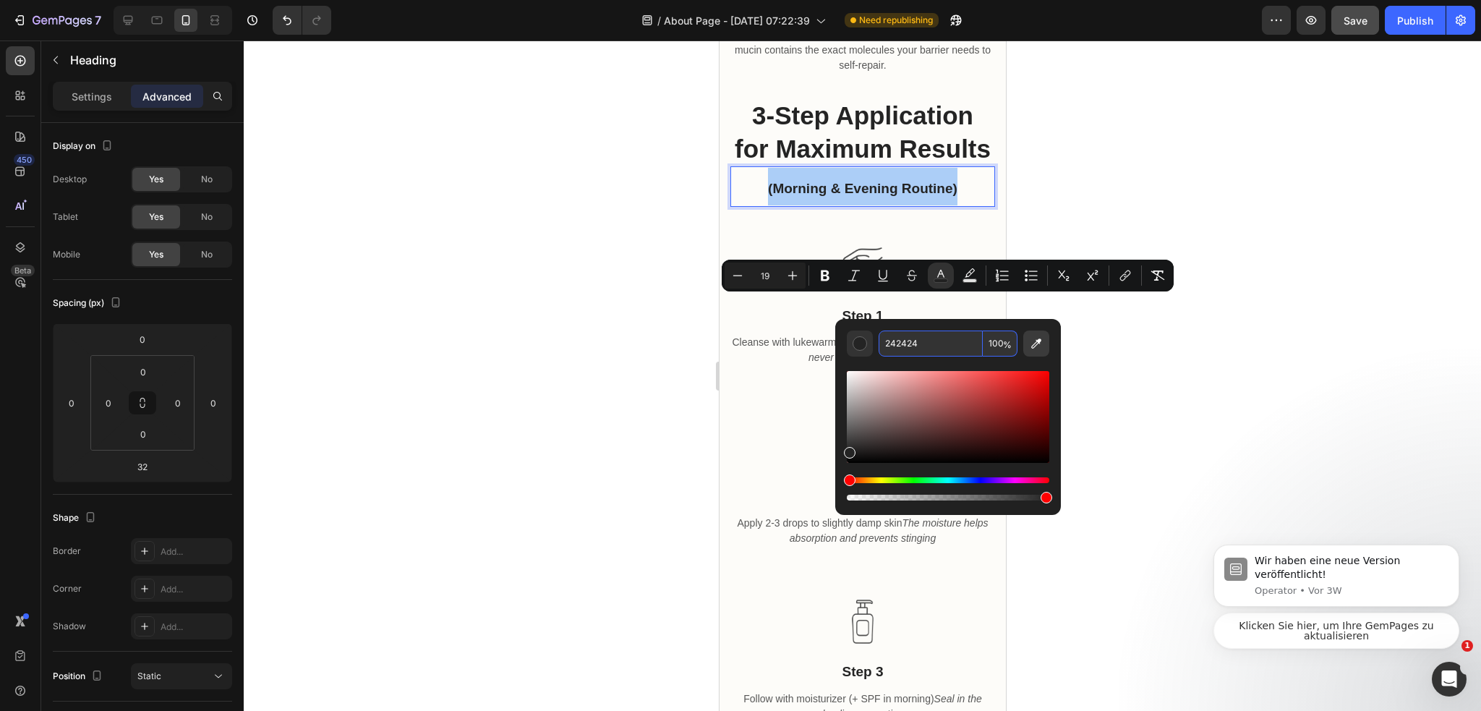
click at [1032, 344] on icon "Editor contextual toolbar" at bounding box center [1036, 343] width 10 height 10
drag, startPoint x: 877, startPoint y: 434, endPoint x: 836, endPoint y: 421, distance: 42.5
click at [836, 421] on div "4D2929 100 %" at bounding box center [948, 411] width 226 height 184
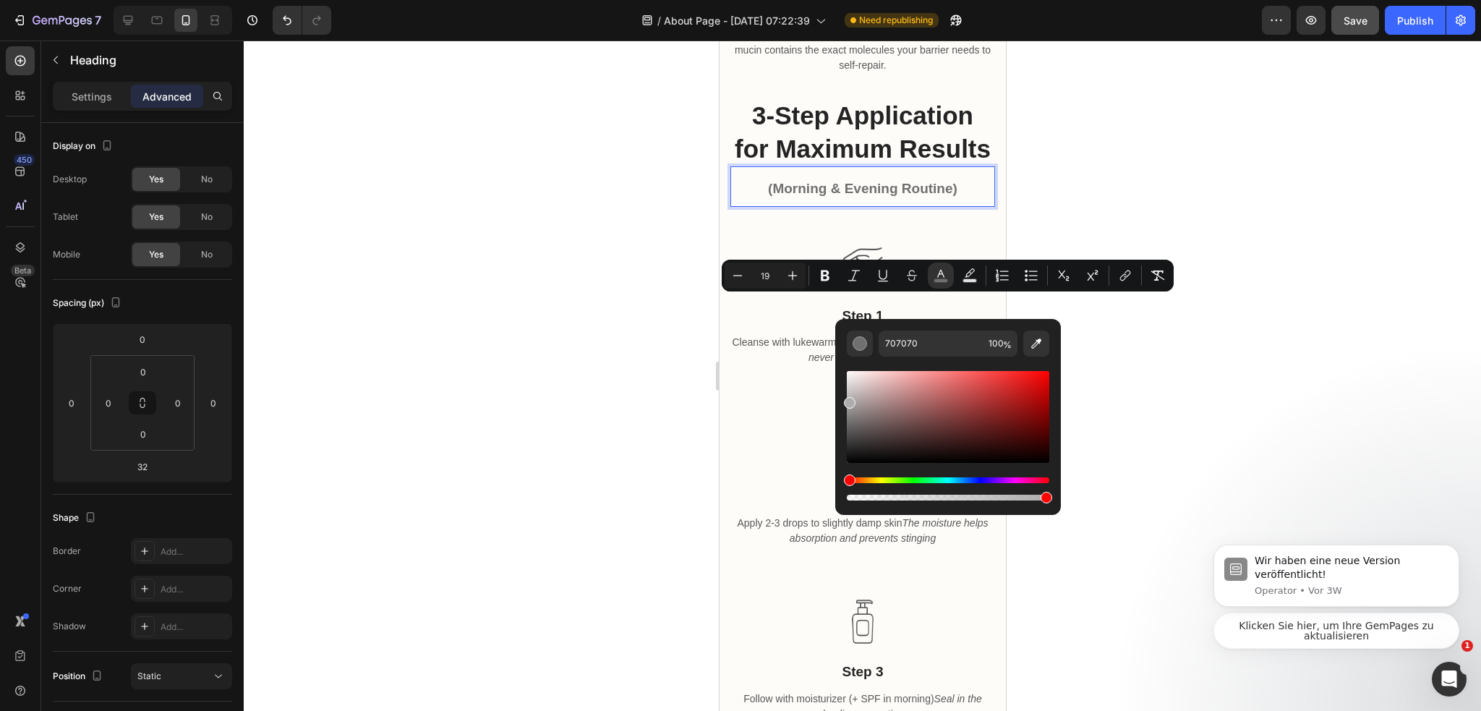
drag, startPoint x: 853, startPoint y: 424, endPoint x: 841, endPoint y: 399, distance: 27.8
click at [841, 399] on div "707070 100 %" at bounding box center [948, 411] width 226 height 184
type input "ADADAD"
click at [1103, 421] on div at bounding box center [862, 375] width 1237 height 670
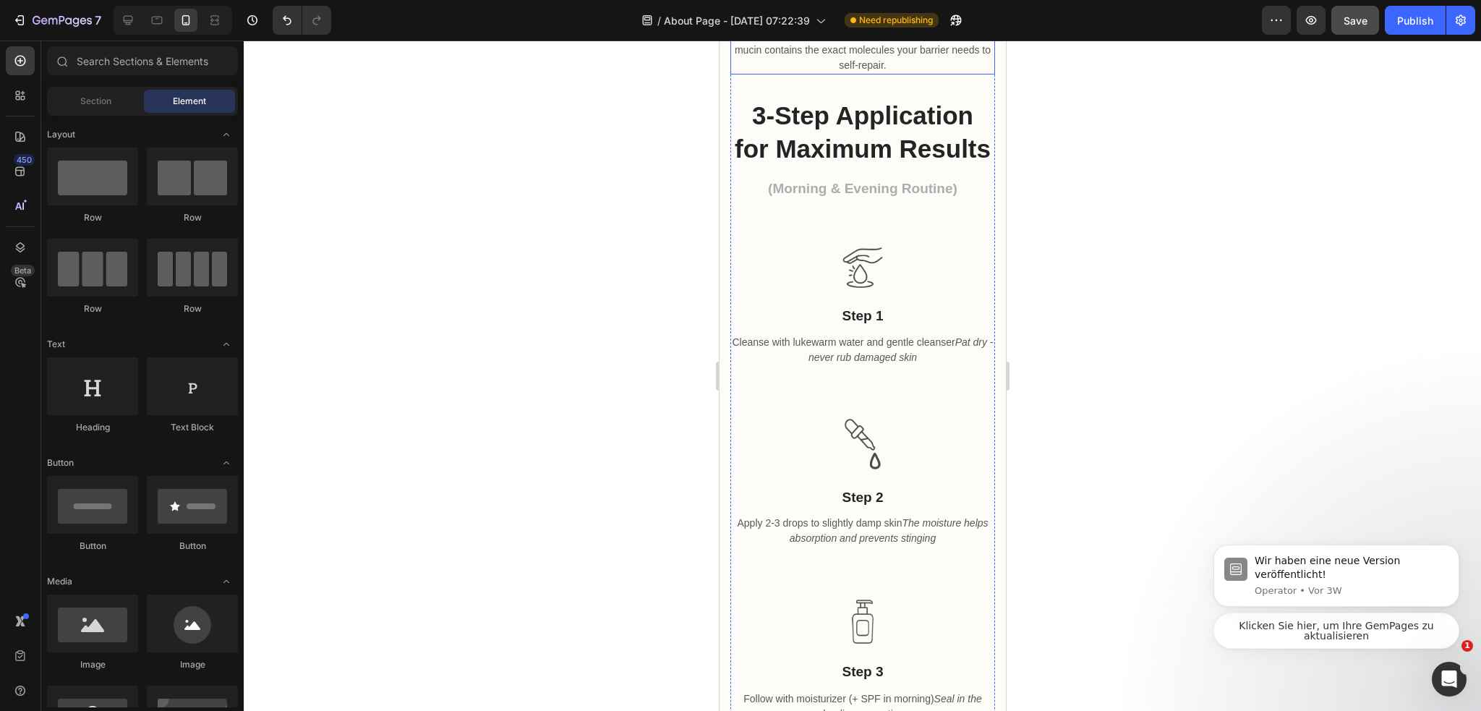
click at [909, 73] on p "Why your skin recognizes it instantly: Unlike synthetic ingredients that your s…" at bounding box center [862, 42] width 262 height 61
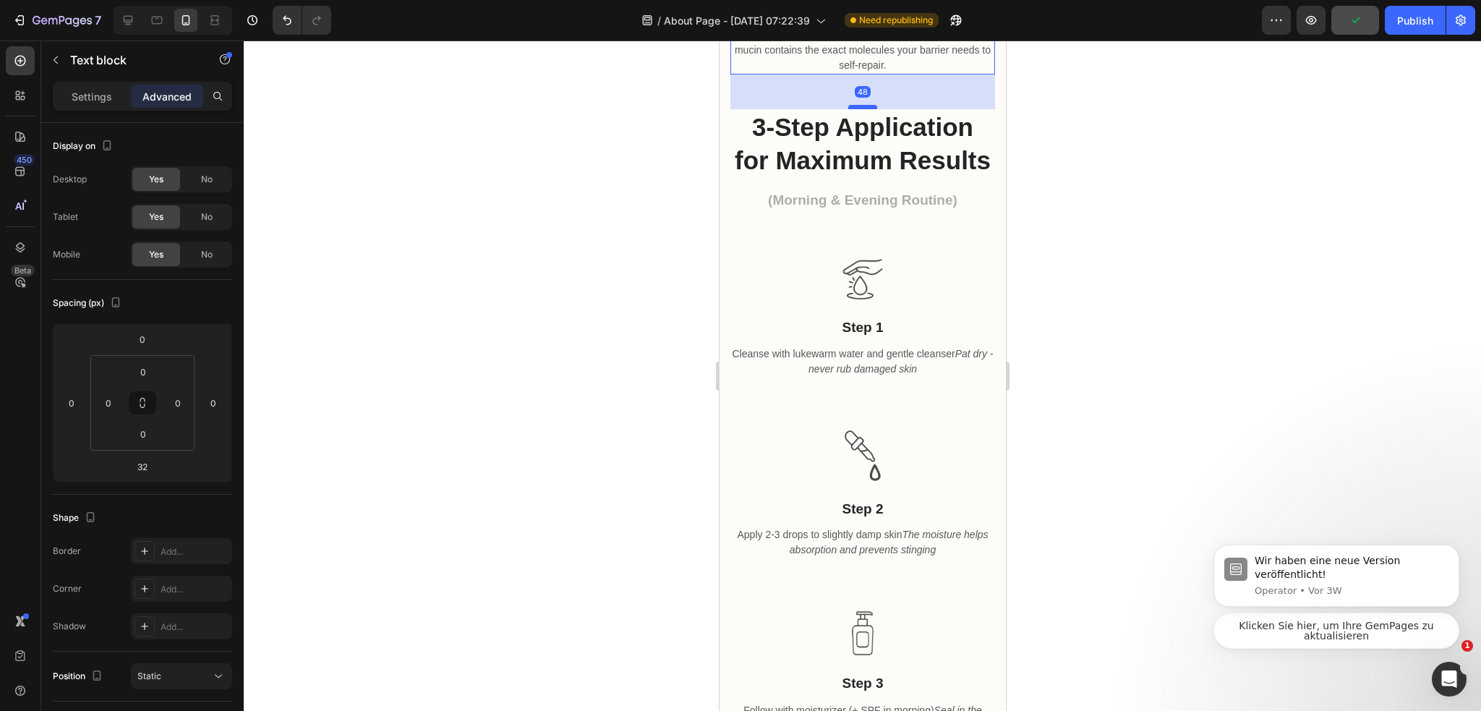
drag, startPoint x: 867, startPoint y: 179, endPoint x: 1806, endPoint y: 236, distance: 940.0
click at [870, 109] on div at bounding box center [861, 107] width 29 height 4
type input "48"
click at [1090, 196] on div at bounding box center [862, 375] width 1237 height 670
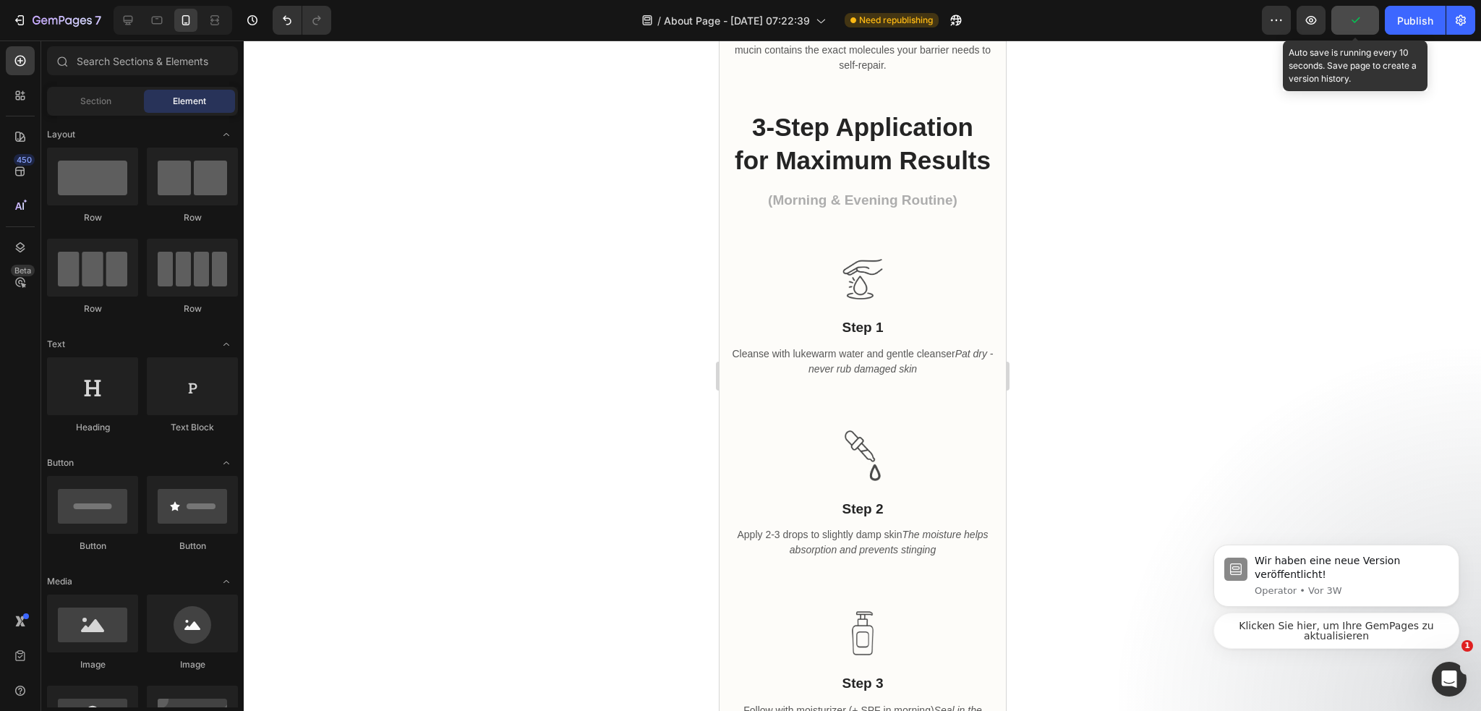
click at [1343, 25] on button "button" at bounding box center [1355, 20] width 48 height 29
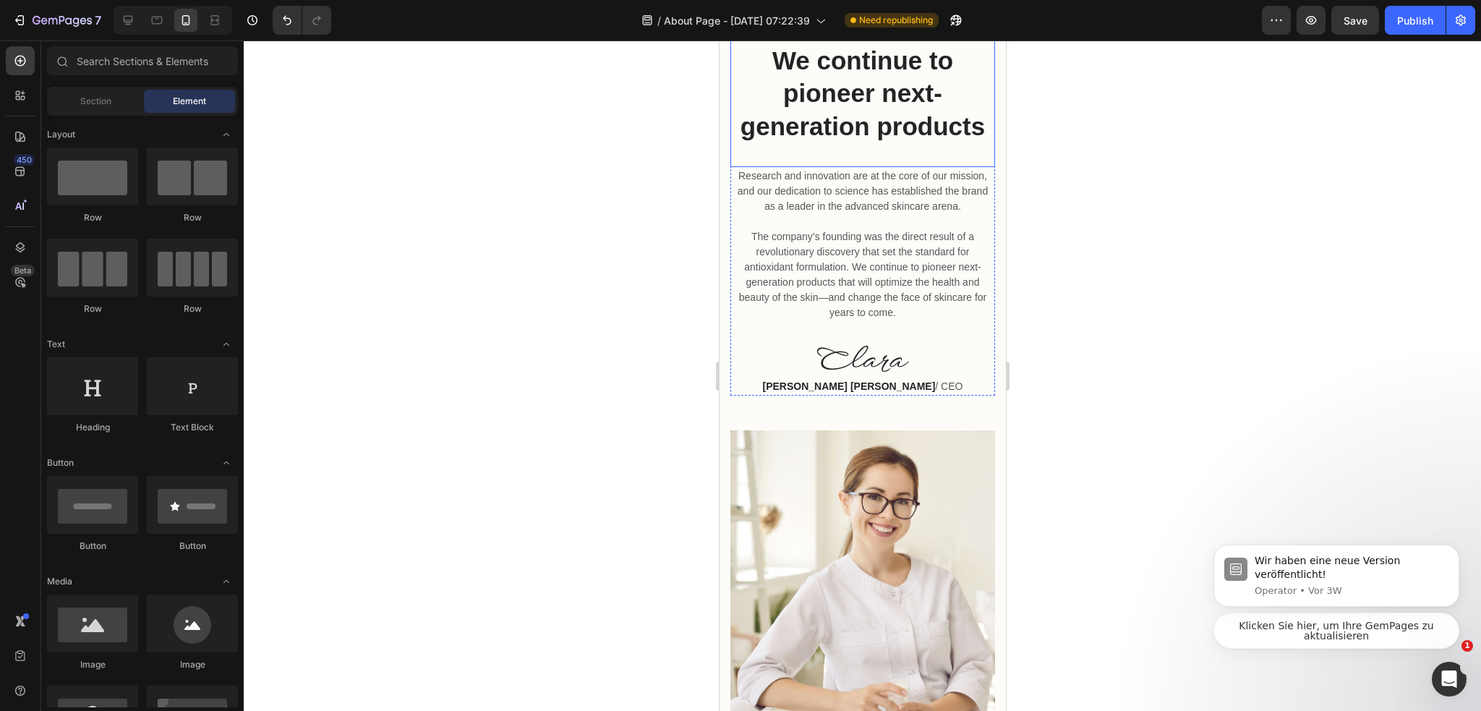
scroll to position [1735, 0]
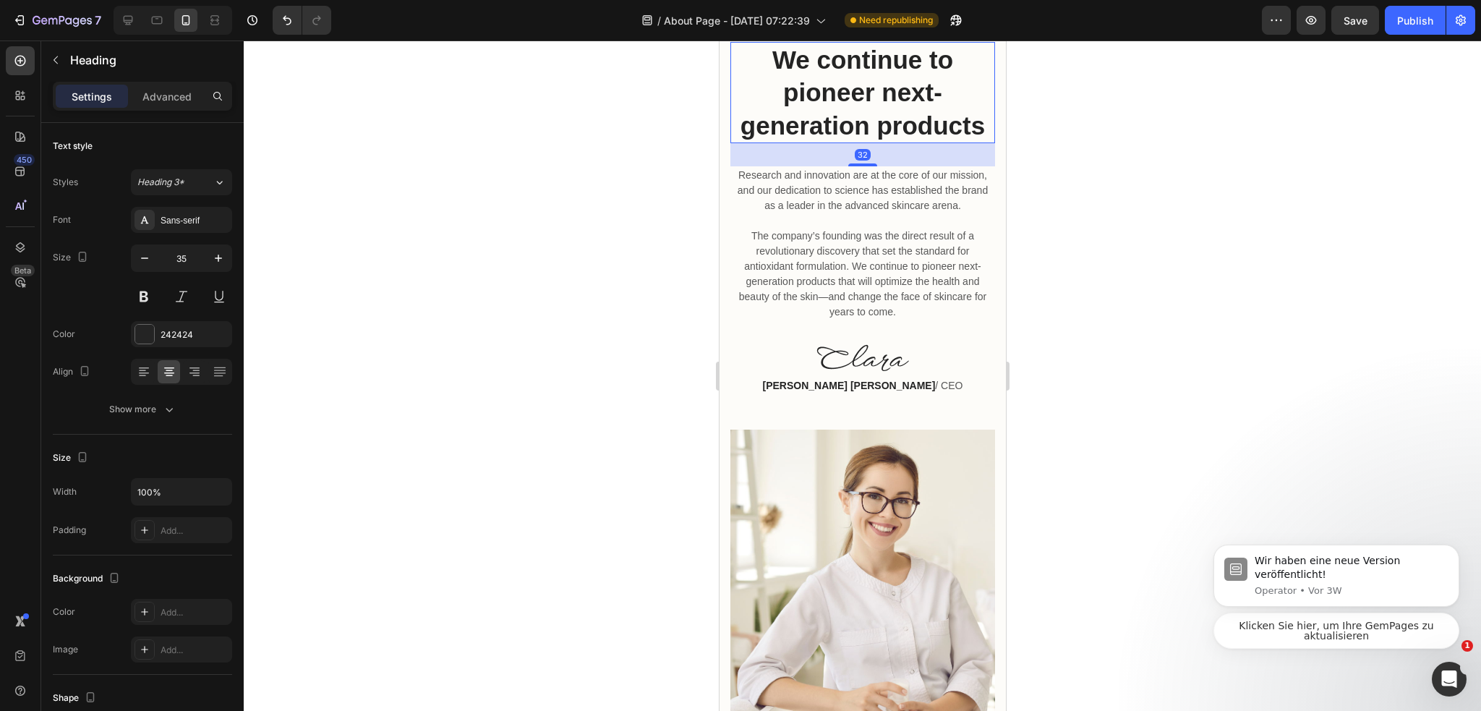
click at [876, 144] on h2 "We continue to pioneer next-generation products" at bounding box center [861, 93] width 265 height 102
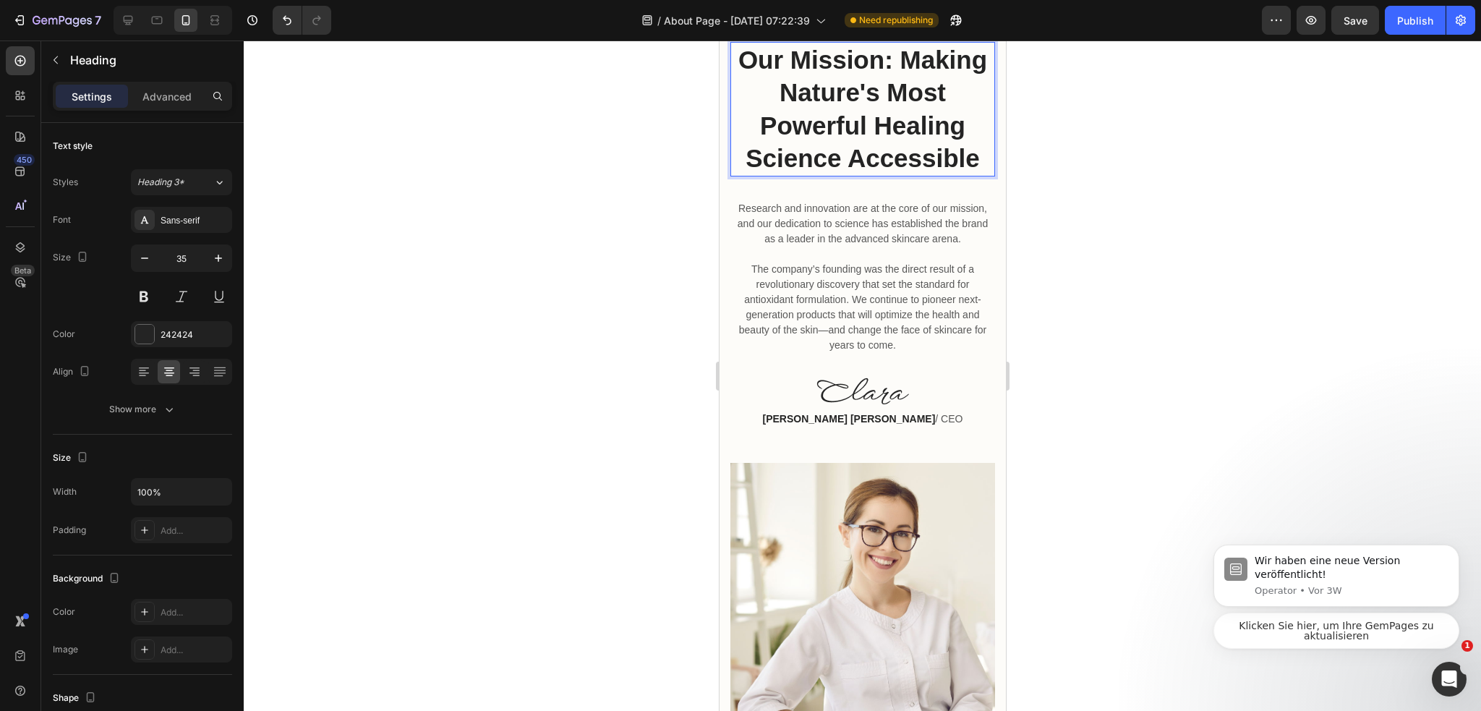
click at [1088, 296] on div at bounding box center [862, 375] width 1237 height 670
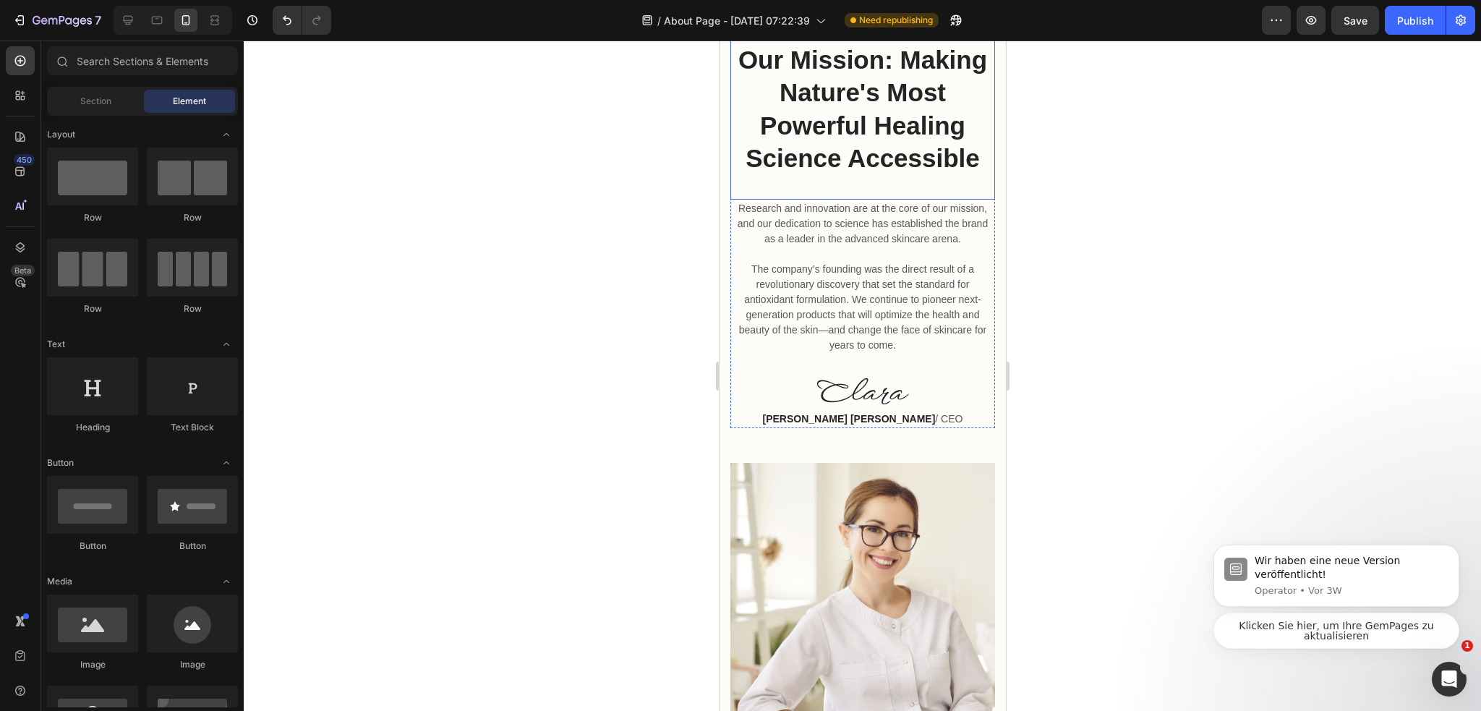
scroll to position [1807, 0]
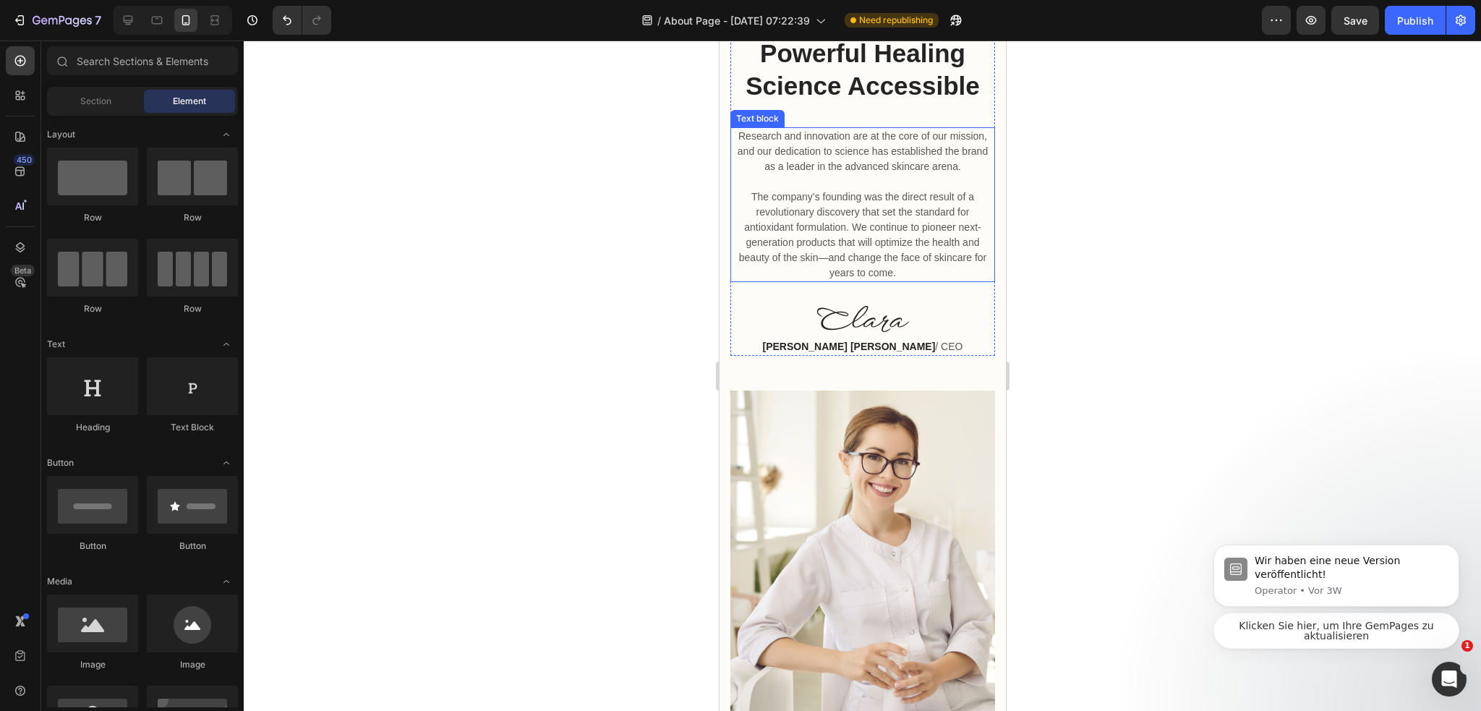
click at [938, 280] on p "Research and innovation are at the core of our mission, and our dedication to s…" at bounding box center [862, 205] width 262 height 152
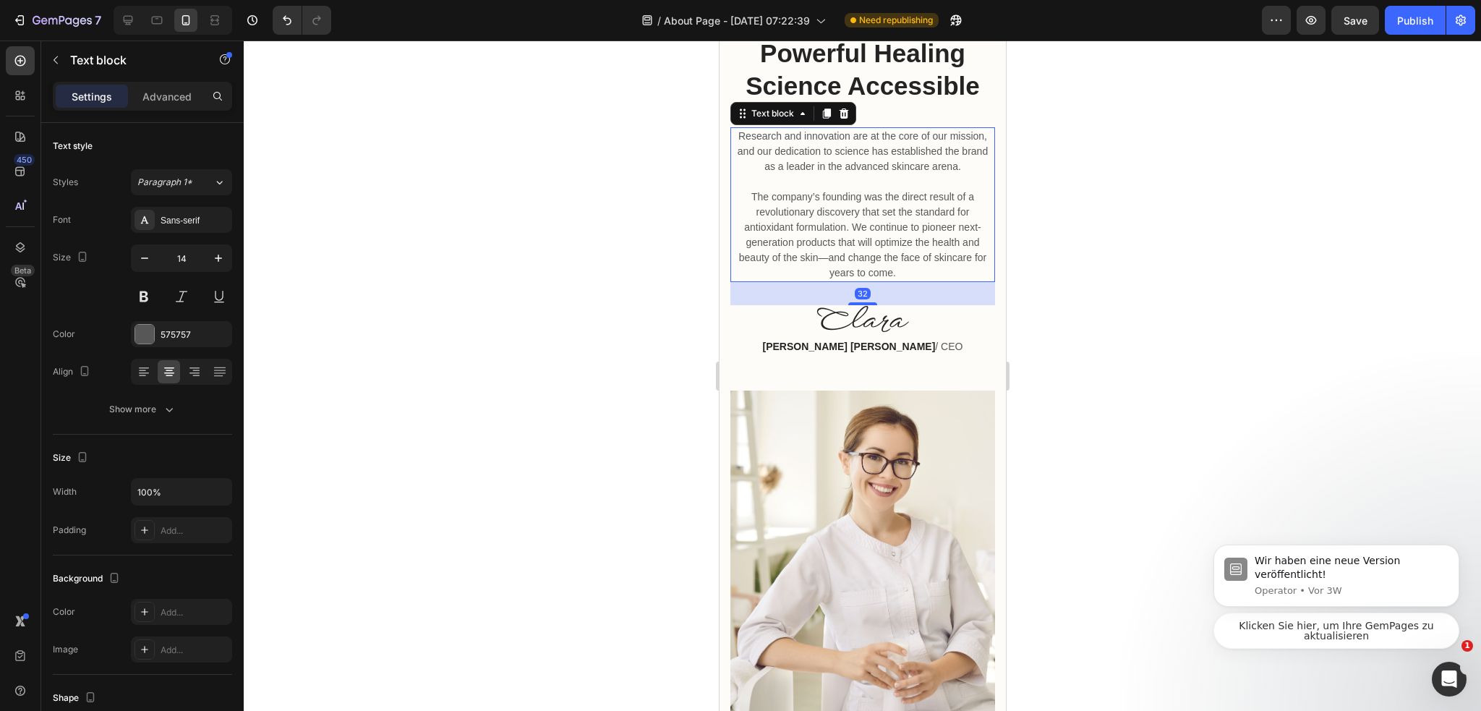
click at [938, 280] on p "Research and innovation are at the core of our mission, and our dedication to s…" at bounding box center [862, 205] width 262 height 152
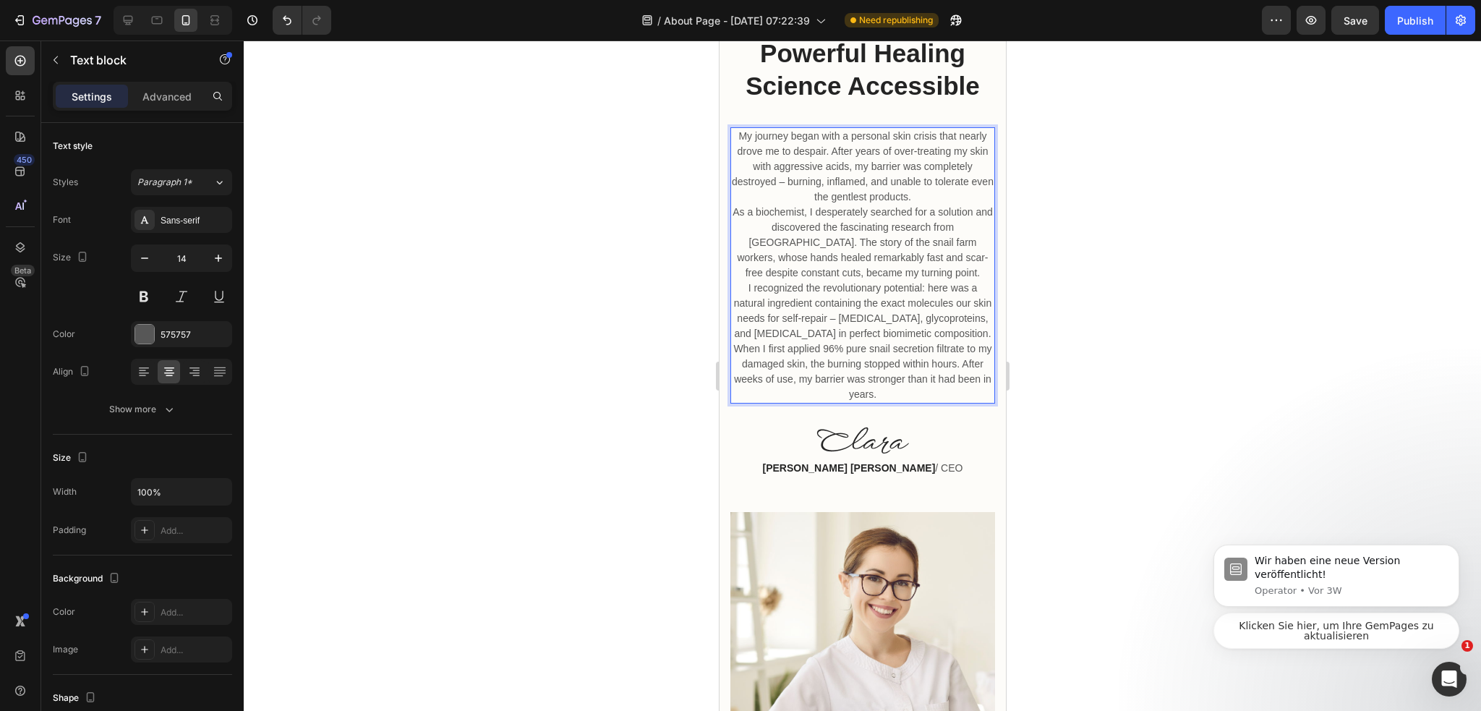
click at [930, 205] on p "My journey began with a personal skin crisis that nearly drove me to despair. A…" at bounding box center [862, 167] width 262 height 76
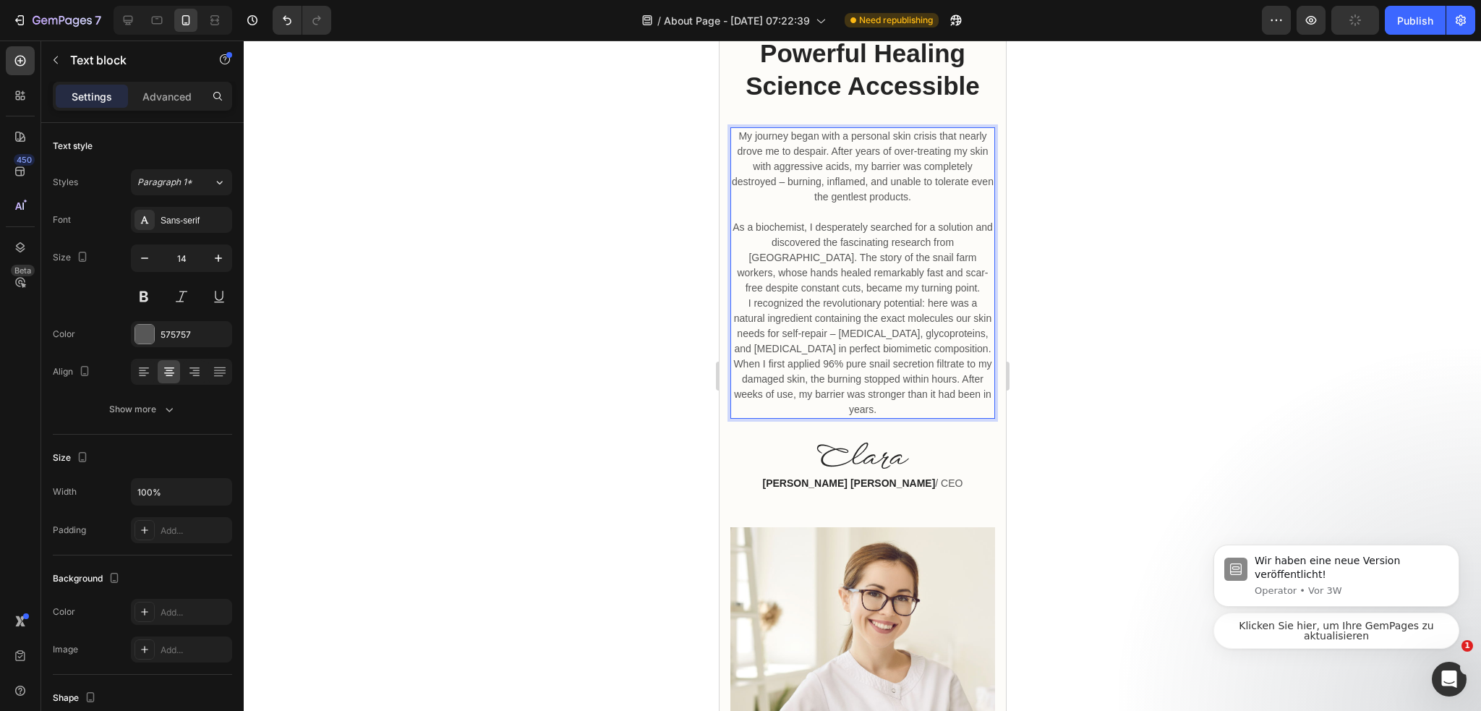
click at [932, 296] on p "As a biochemist, I desperately searched for a solution and discovered the fasci…" at bounding box center [862, 258] width 262 height 76
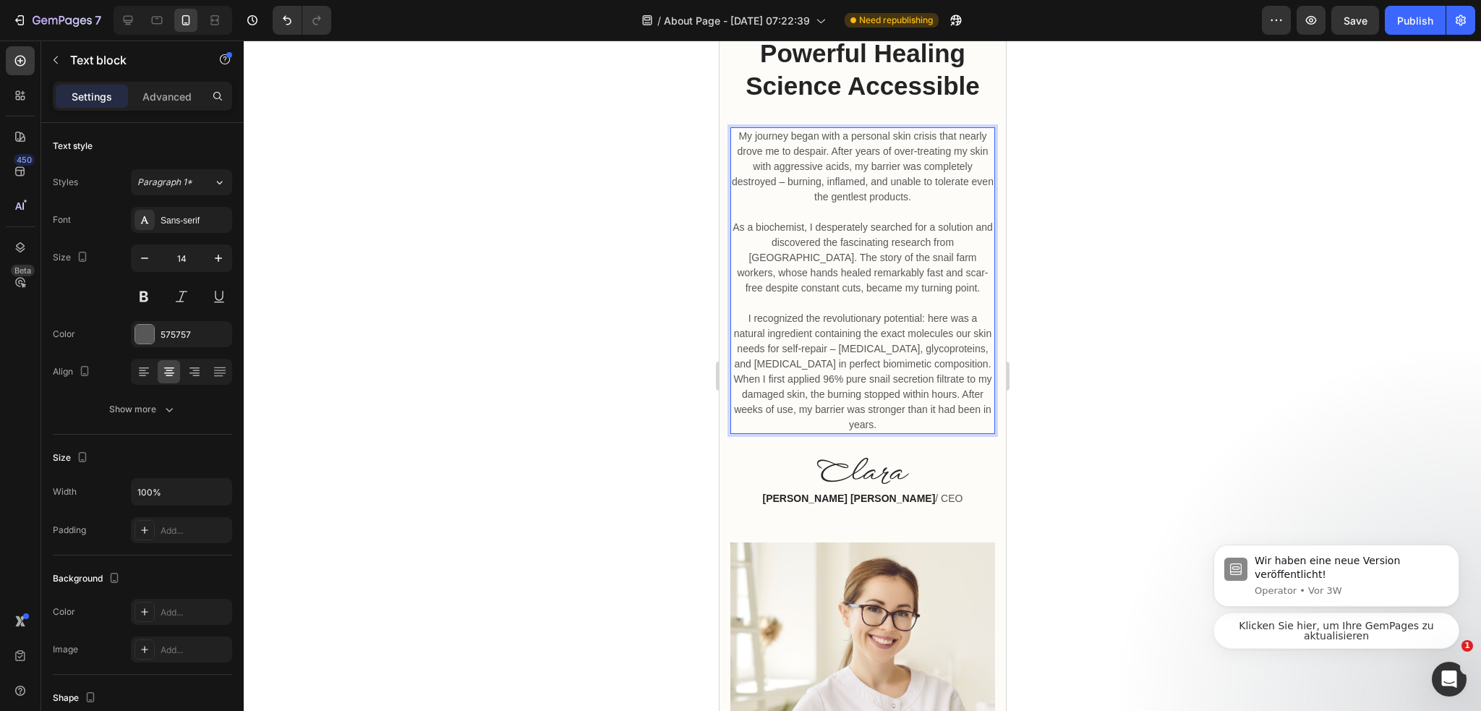
click at [1110, 487] on div at bounding box center [862, 375] width 1237 height 670
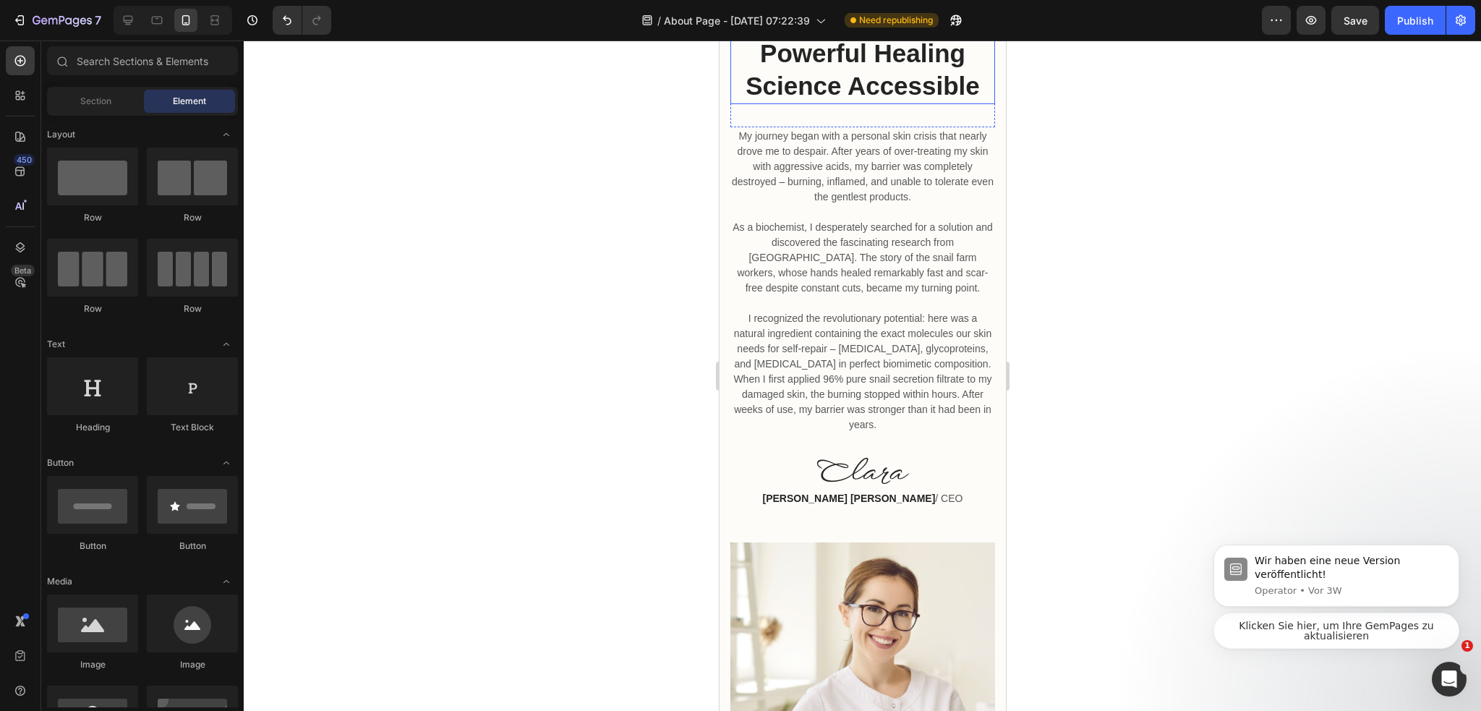
click at [868, 103] on p "Our Mission: Making Nature's Most Powerful Healing Science Accessible" at bounding box center [862, 37] width 262 height 132
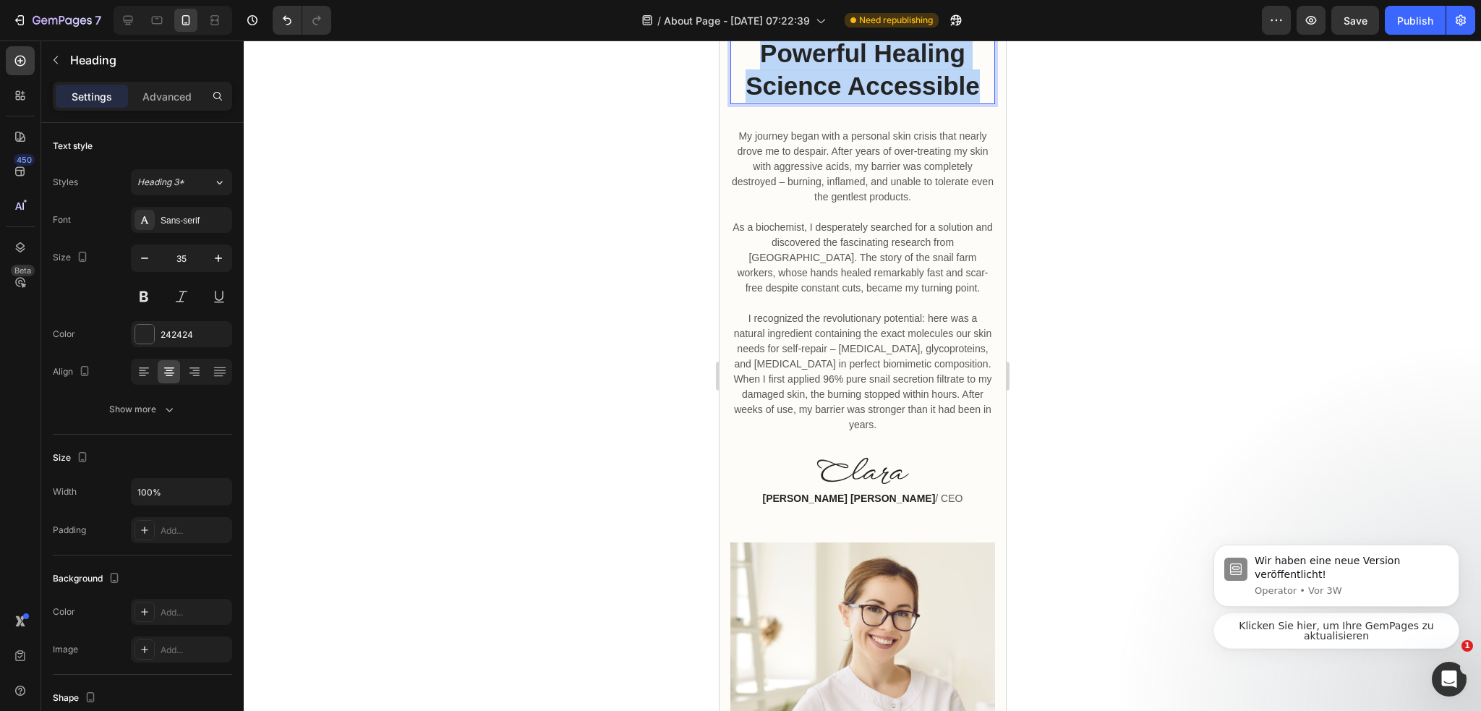
drag, startPoint x: 974, startPoint y: 210, endPoint x: 735, endPoint y: 98, distance: 263.6
click at [735, 98] on p "Our Mission: Making Nature's Most Powerful Healing Science Accessible" at bounding box center [862, 37] width 262 height 132
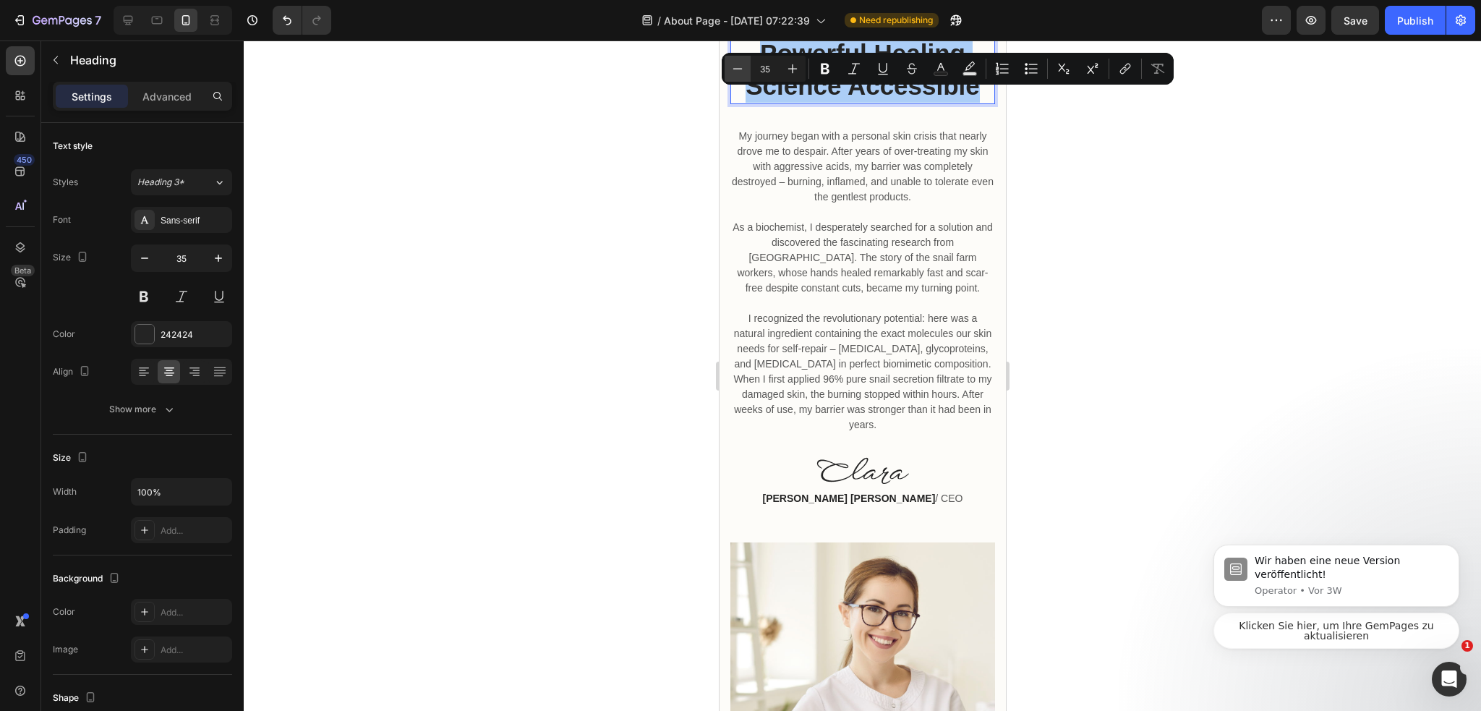
drag, startPoint x: 740, startPoint y: 66, endPoint x: 26, endPoint y: 44, distance: 713.8
click at [740, 66] on icon "Editor contextual toolbar" at bounding box center [737, 68] width 14 height 14
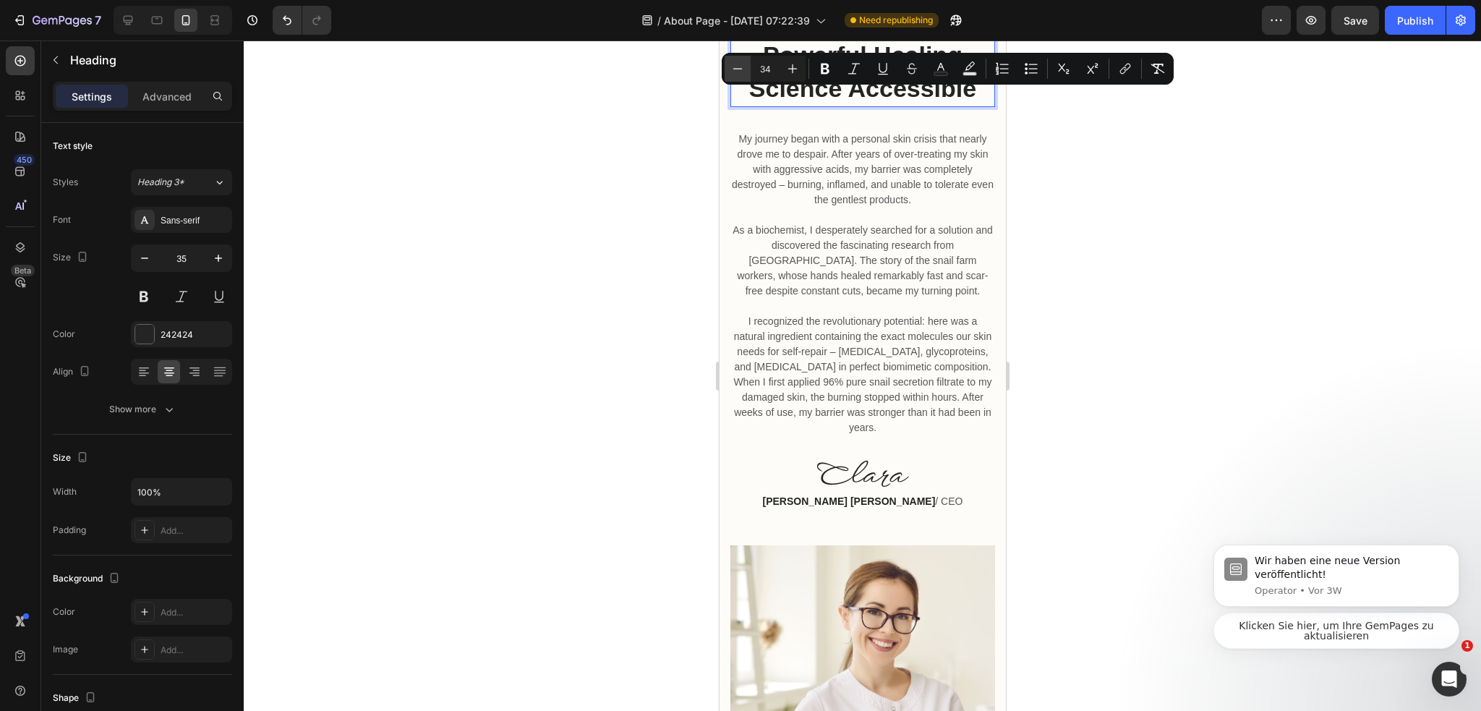
click at [737, 72] on icon "Editor contextual toolbar" at bounding box center [737, 68] width 14 height 14
click at [738, 72] on icon "Editor contextual toolbar" at bounding box center [737, 68] width 14 height 14
type input "31"
click at [1027, 182] on div at bounding box center [862, 375] width 1237 height 670
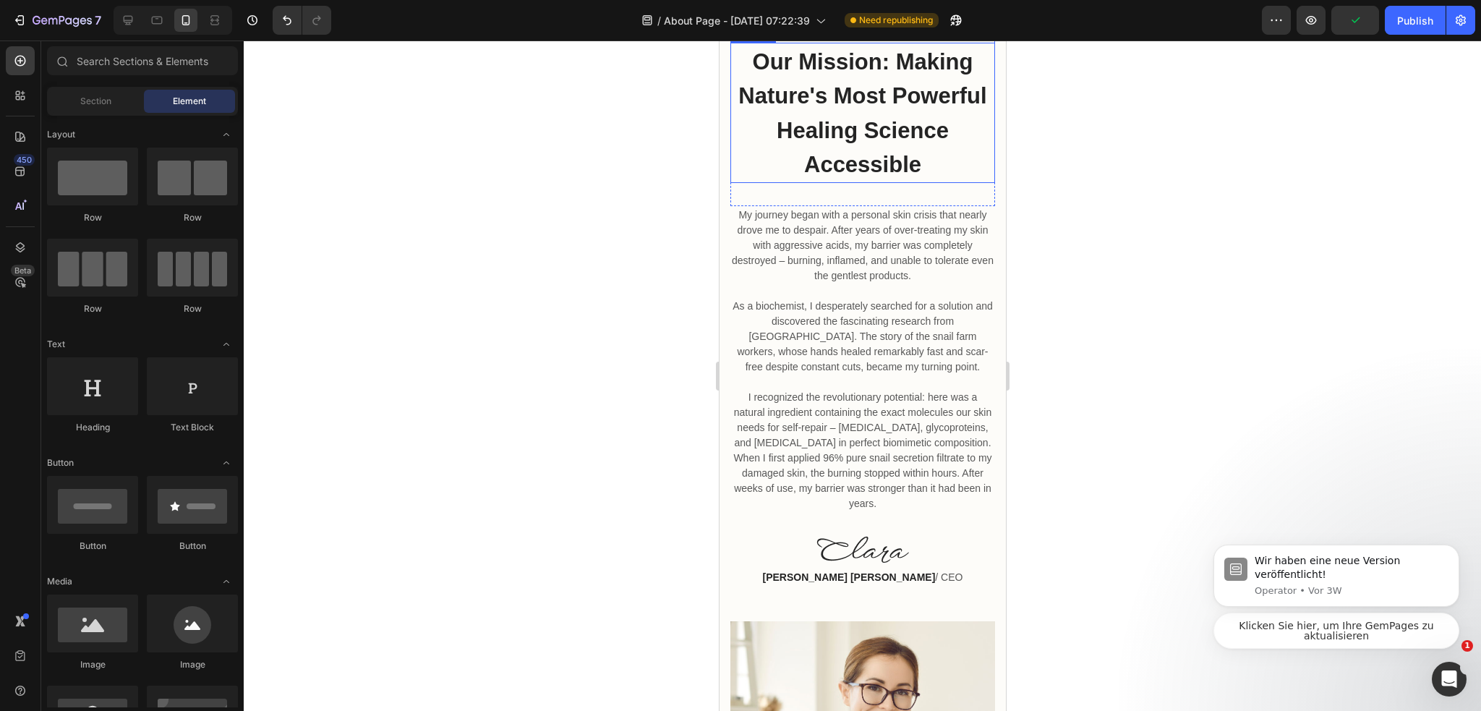
scroll to position [1735, 0]
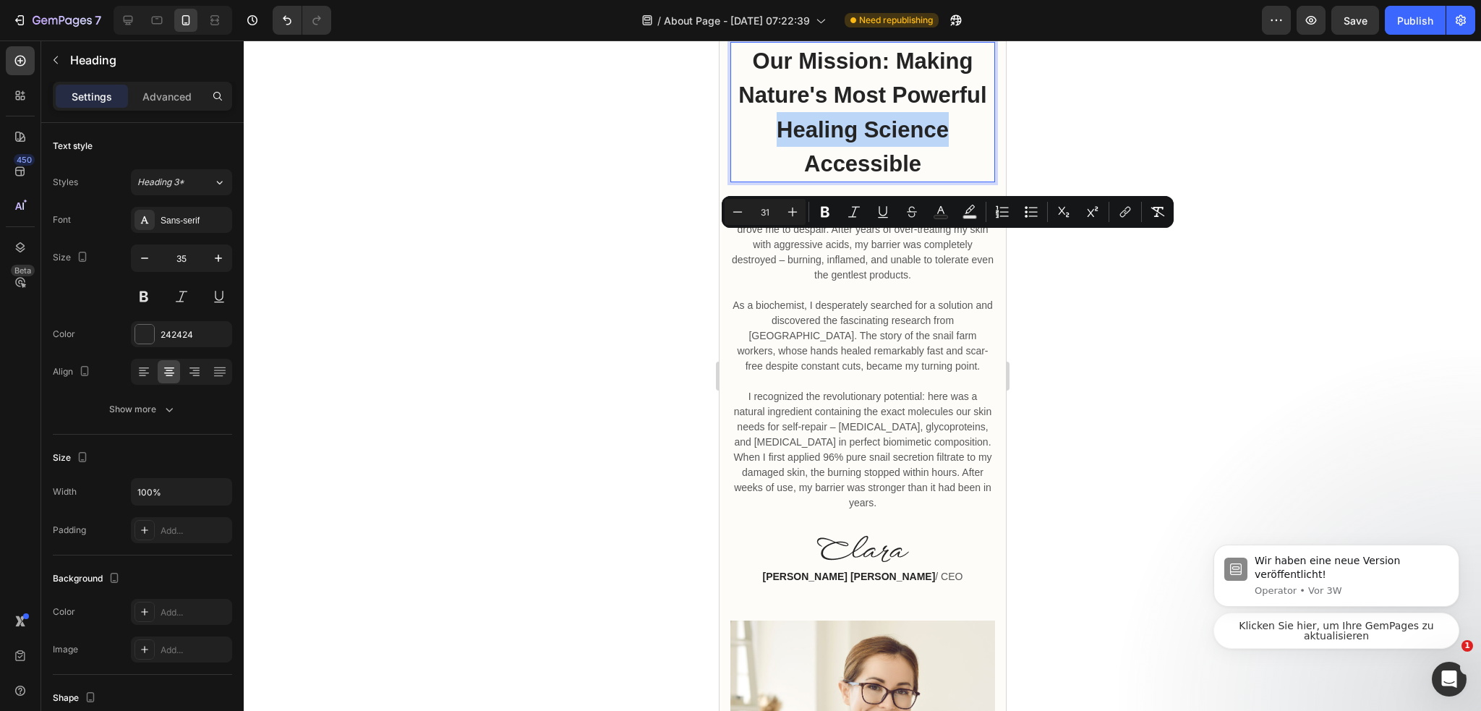
drag, startPoint x: 773, startPoint y: 245, endPoint x: 954, endPoint y: 254, distance: 181.7
click at [954, 181] on p "Our Mission: Making Nature's Most Powerful Healing Science Accessible" at bounding box center [862, 111] width 262 height 137
click at [885, 209] on icon "Editor contextual toolbar" at bounding box center [882, 212] width 14 height 14
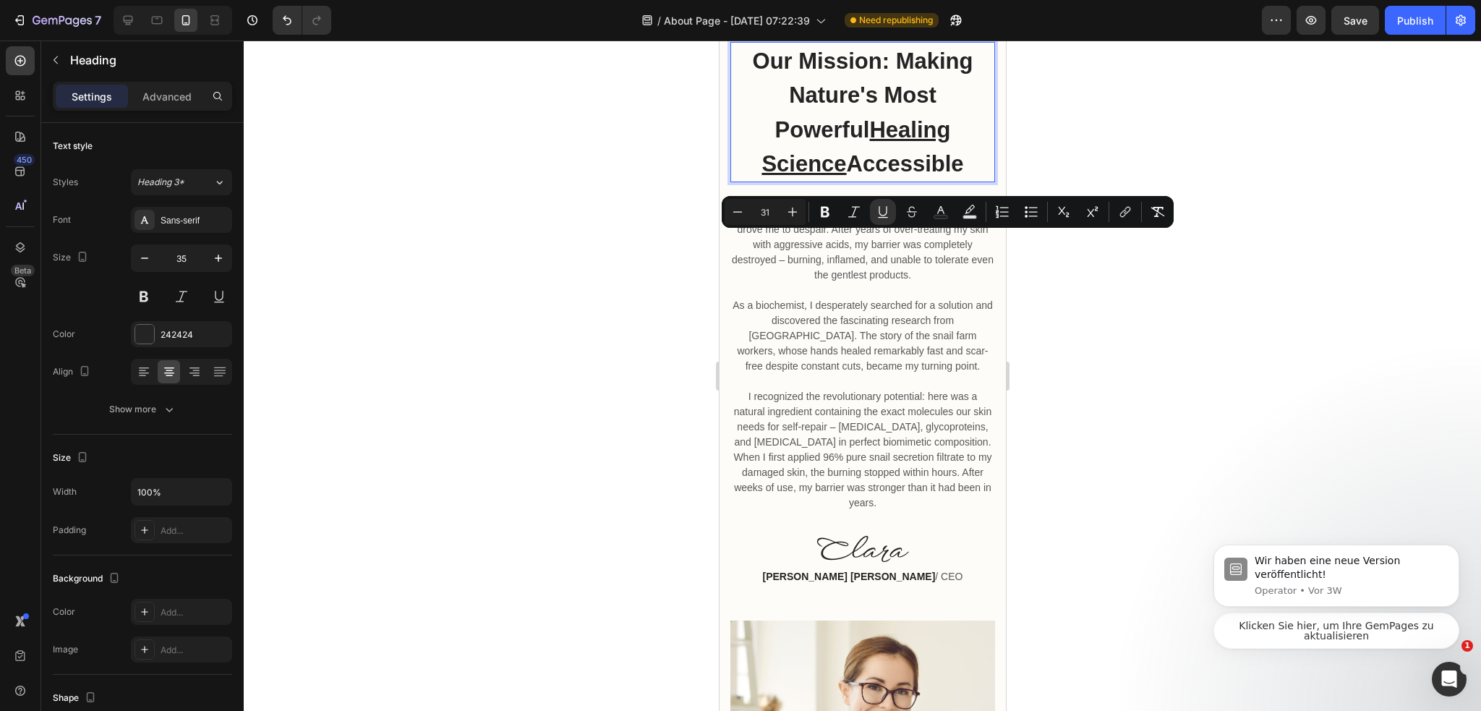
click at [1046, 329] on div at bounding box center [862, 375] width 1237 height 670
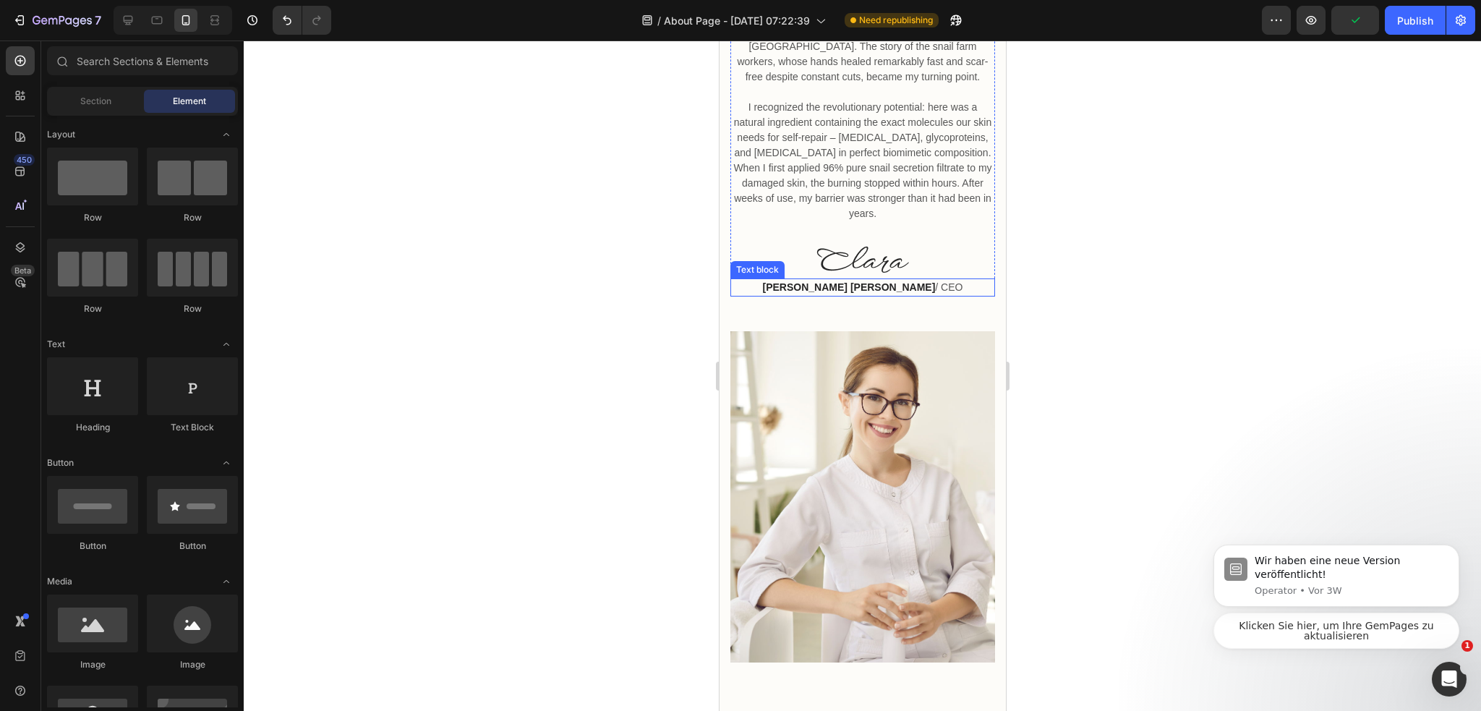
scroll to position [2024, 0]
click at [907, 221] on p "I recognized the revolutionary potential: here was a natural ingredient contain…" at bounding box center [862, 160] width 262 height 121
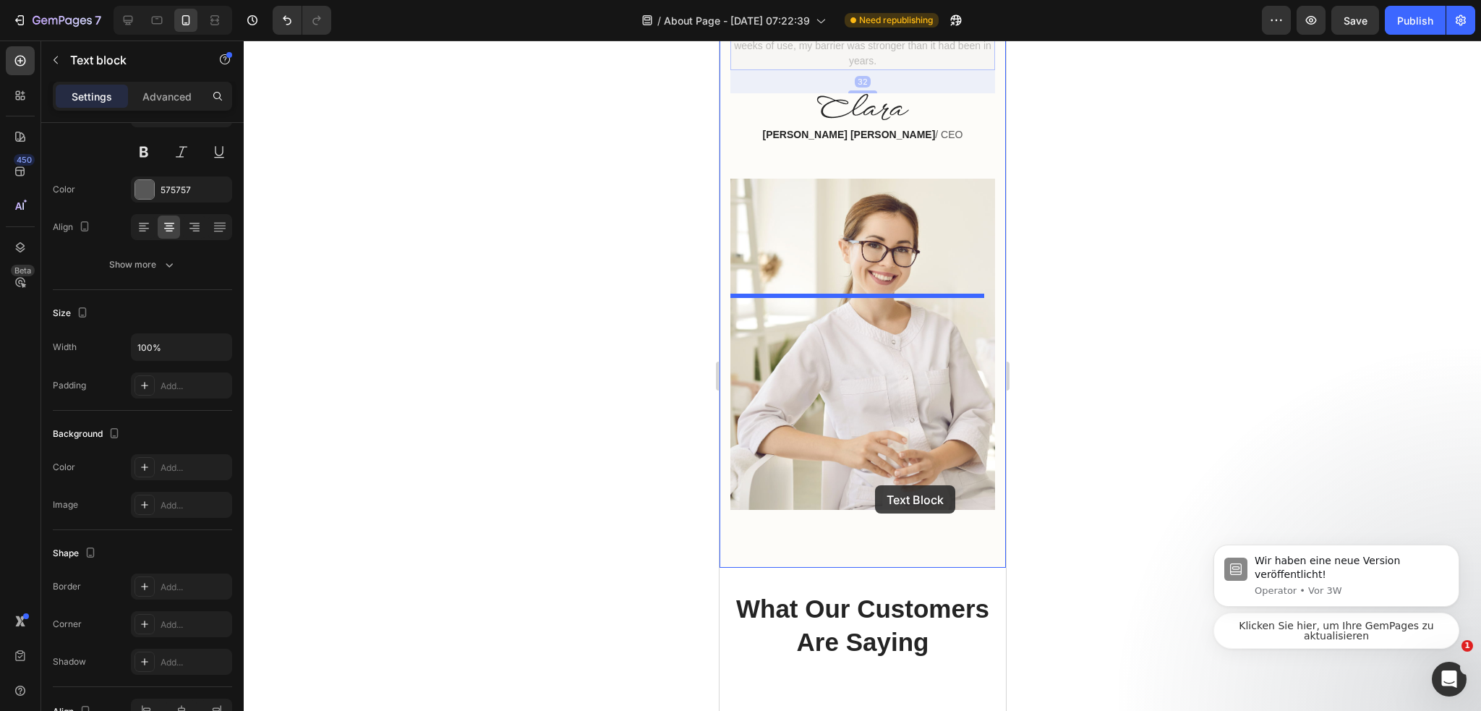
scroll to position [2530, 0]
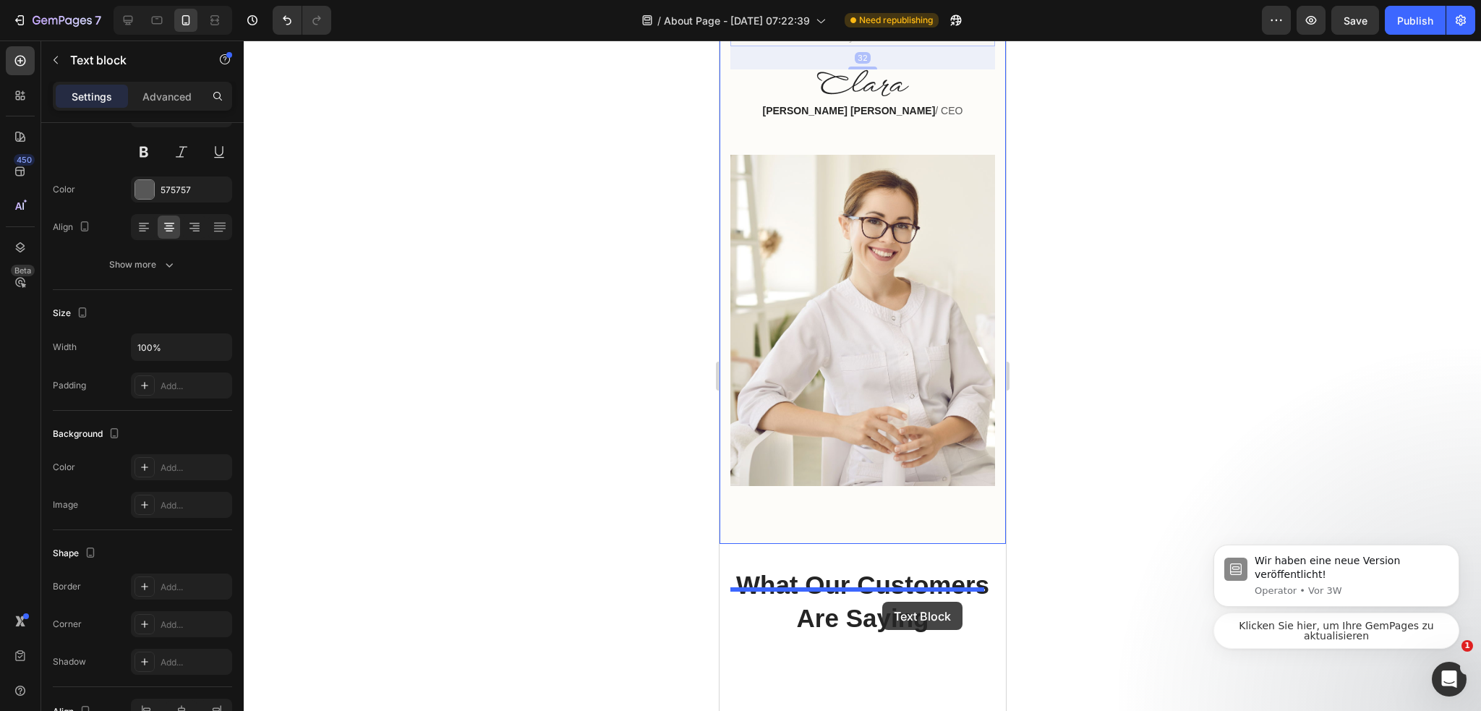
drag, startPoint x: 745, startPoint y: 134, endPoint x: 881, endPoint y: 601, distance: 485.7
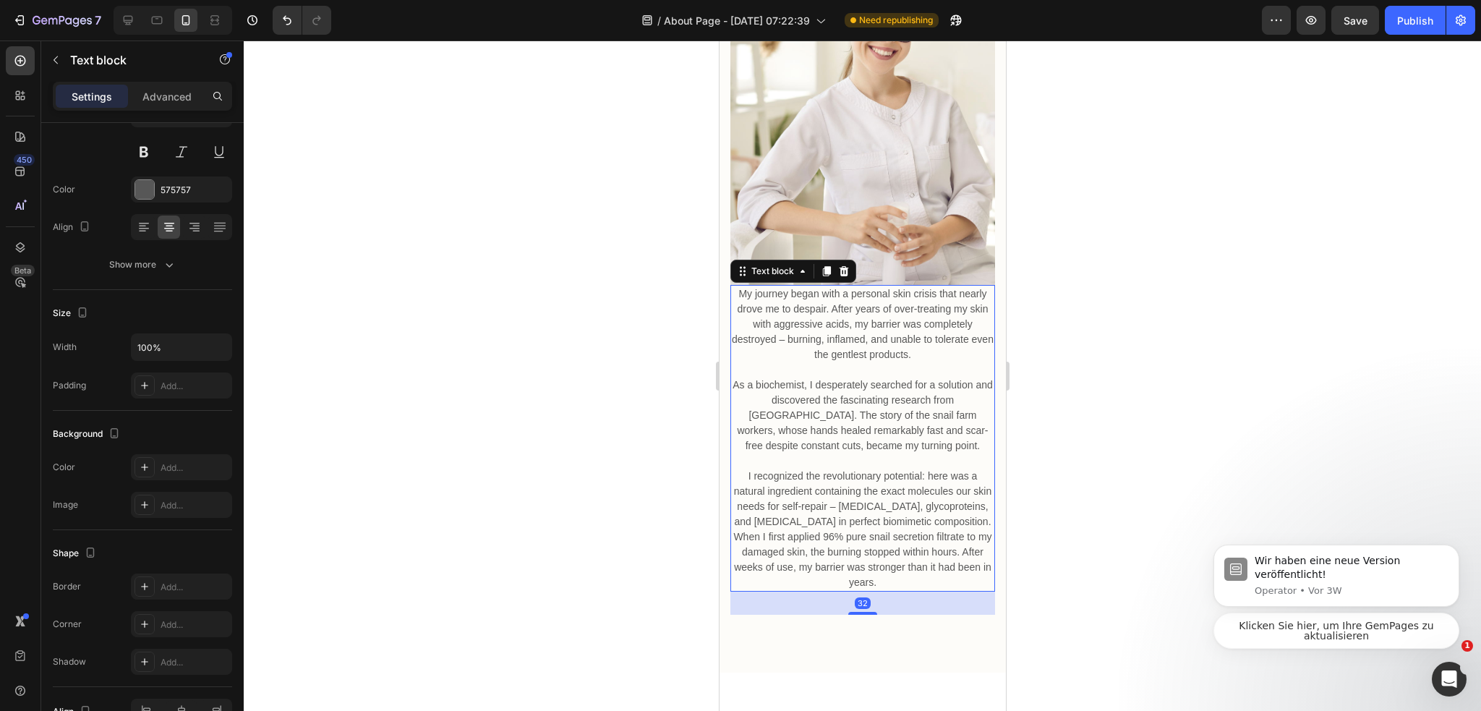
scroll to position [2417, 0]
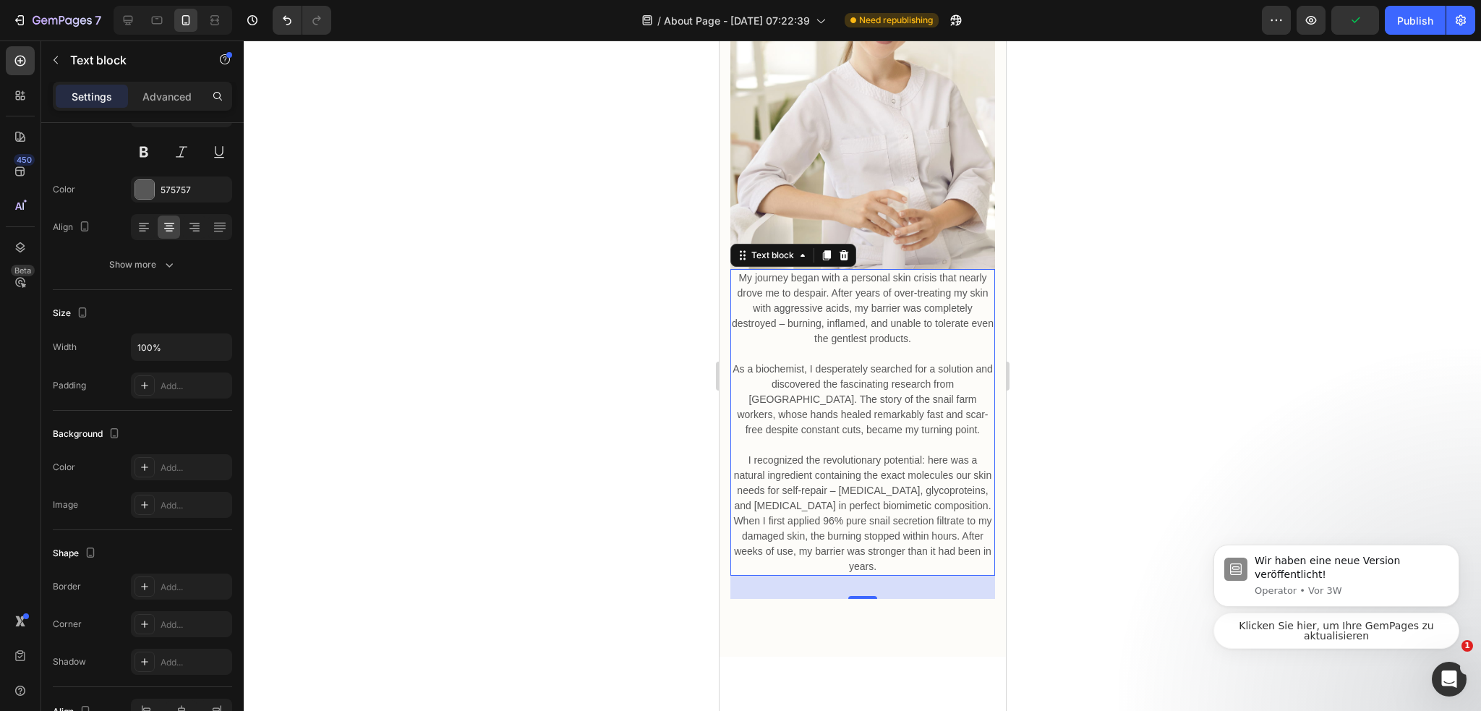
click at [804, 437] on p "As a biochemist, I desperately searched for a solution and discovered the fasci…" at bounding box center [862, 399] width 262 height 76
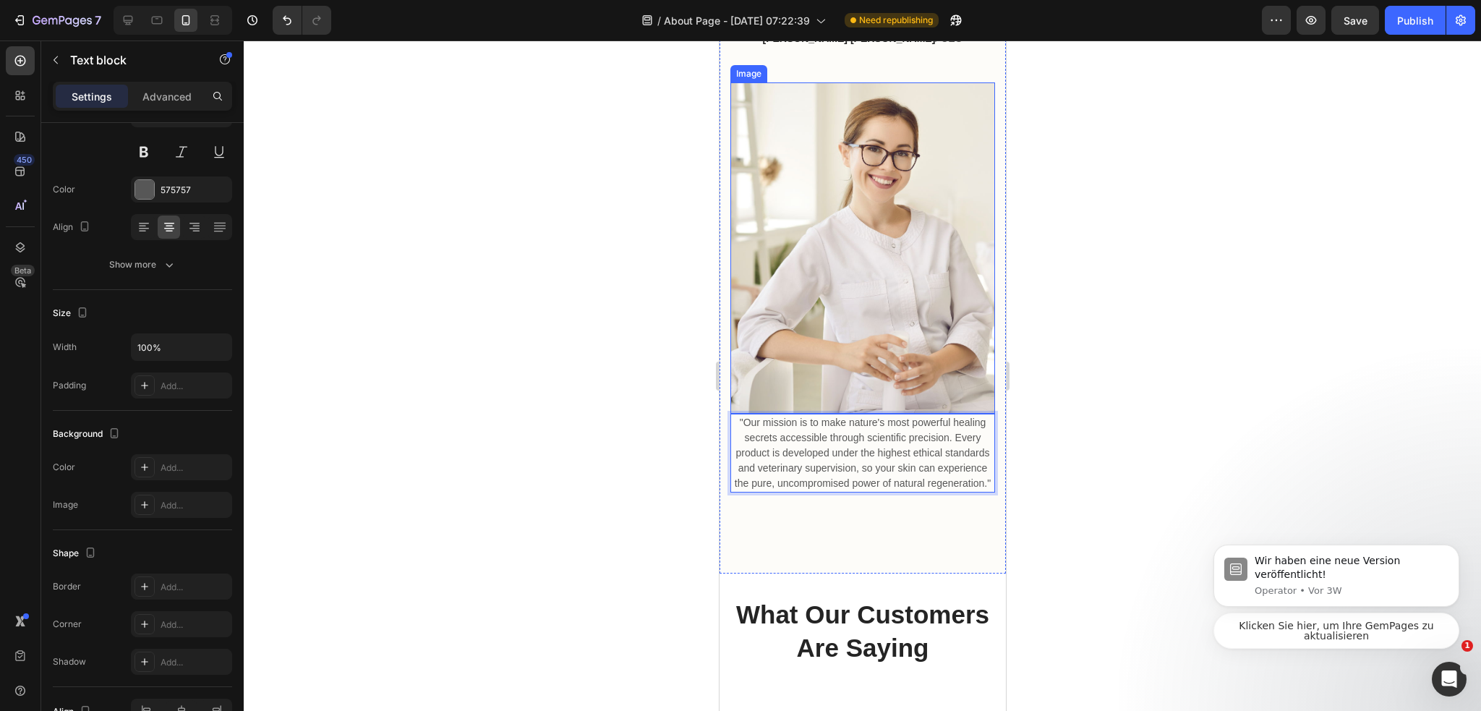
scroll to position [2225, 0]
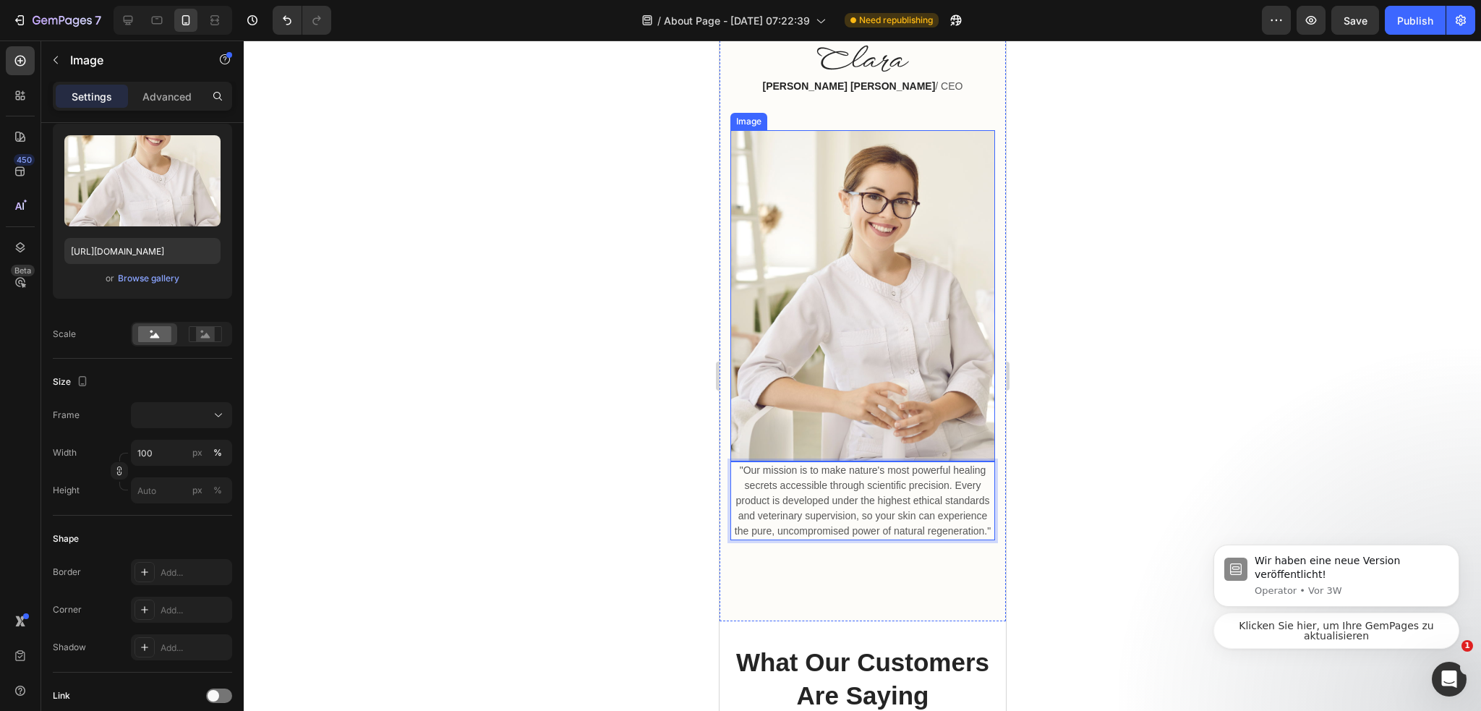
click at [903, 430] on img at bounding box center [861, 295] width 265 height 331
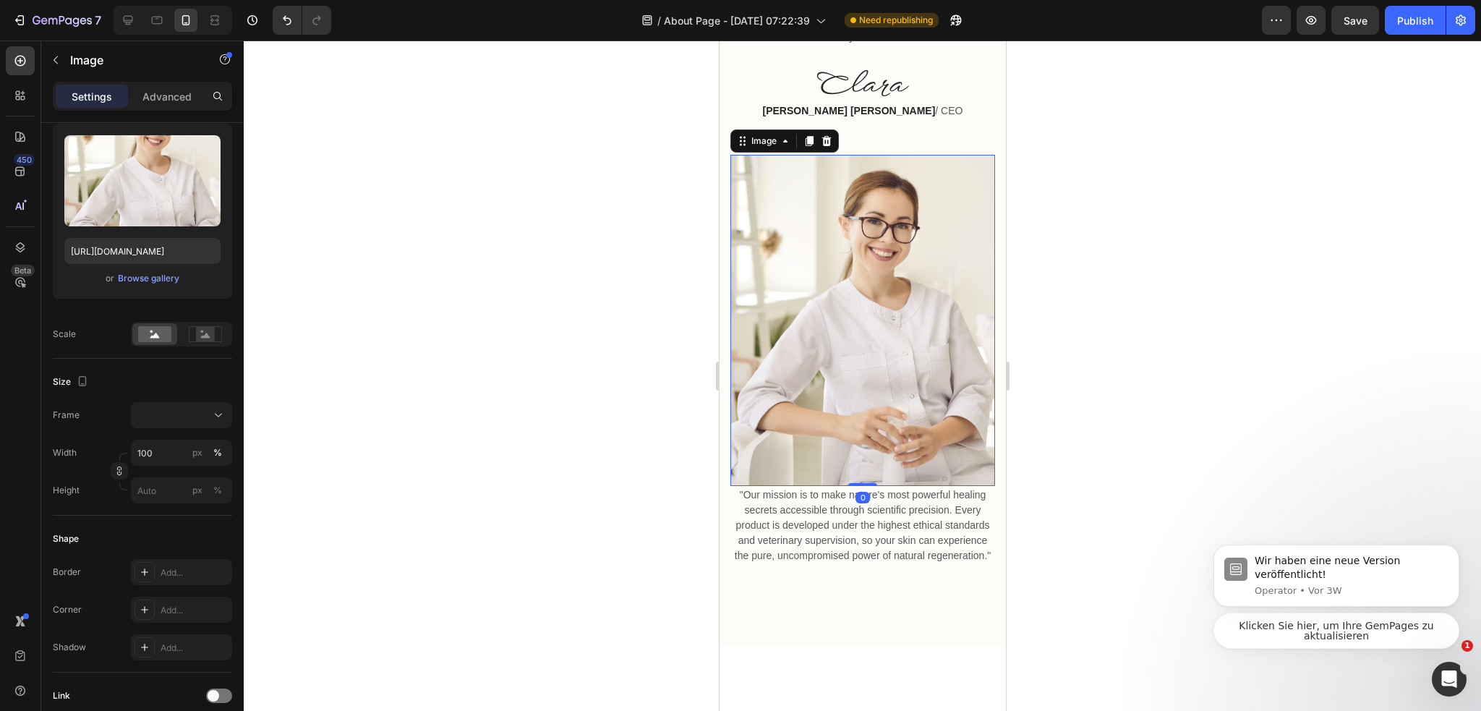
scroll to position [0, 0]
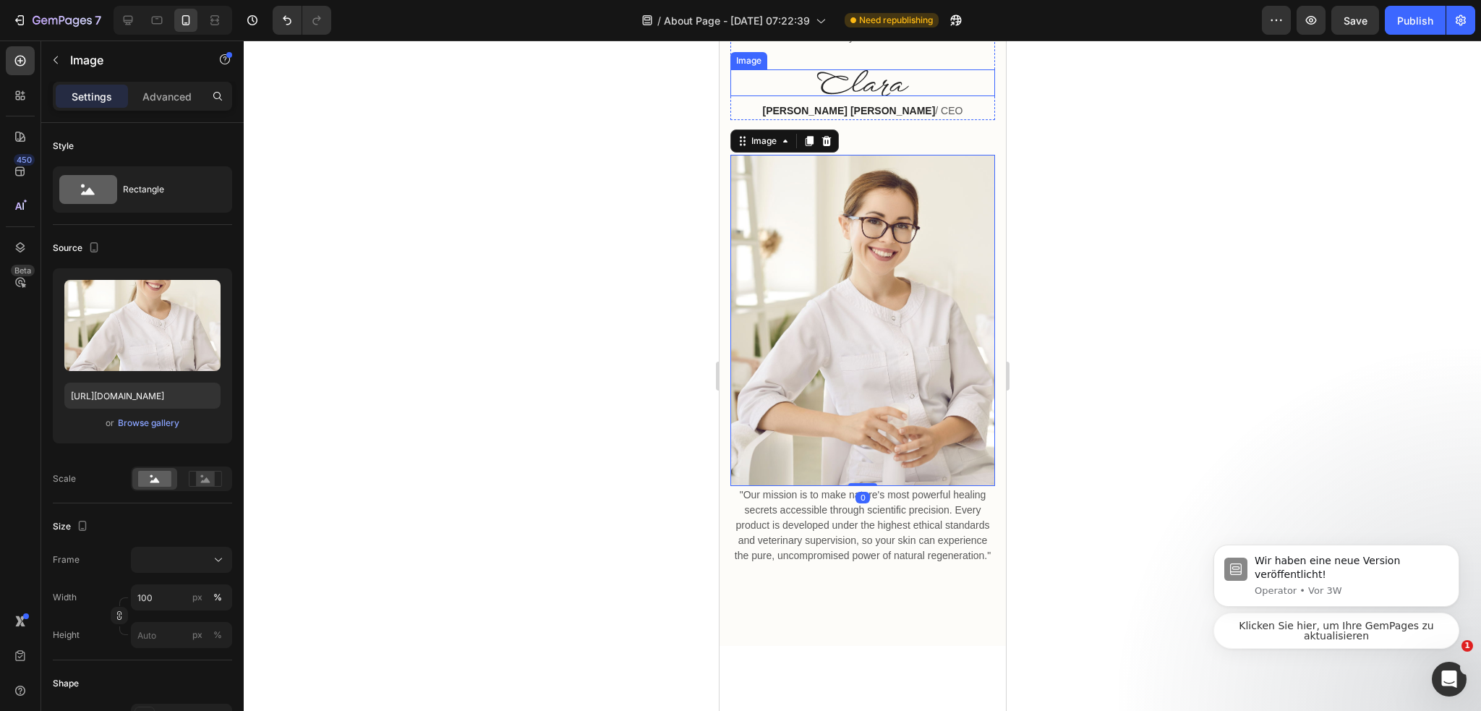
click at [857, 96] on img at bounding box center [861, 82] width 93 height 27
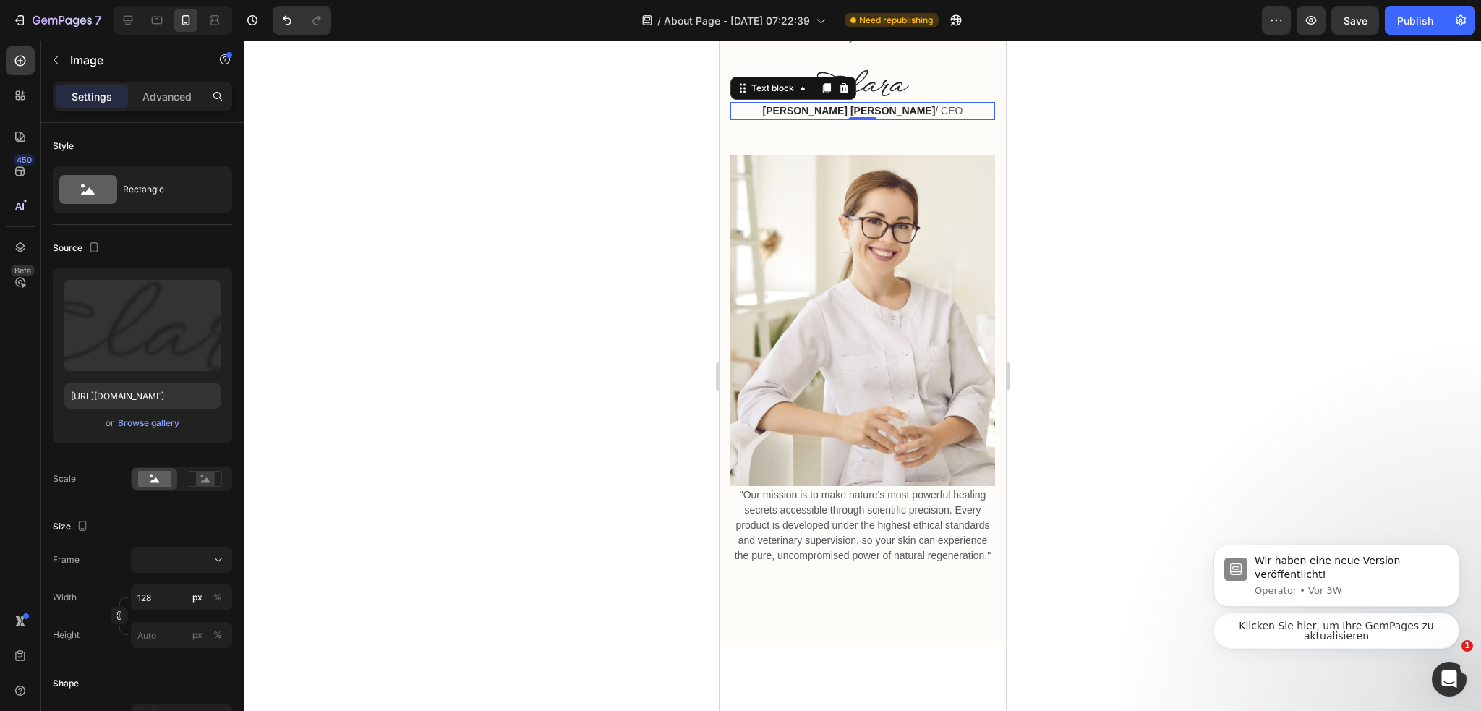
click at [972, 119] on p "[PERSON_NAME] [PERSON_NAME] / CEO" at bounding box center [862, 110] width 262 height 15
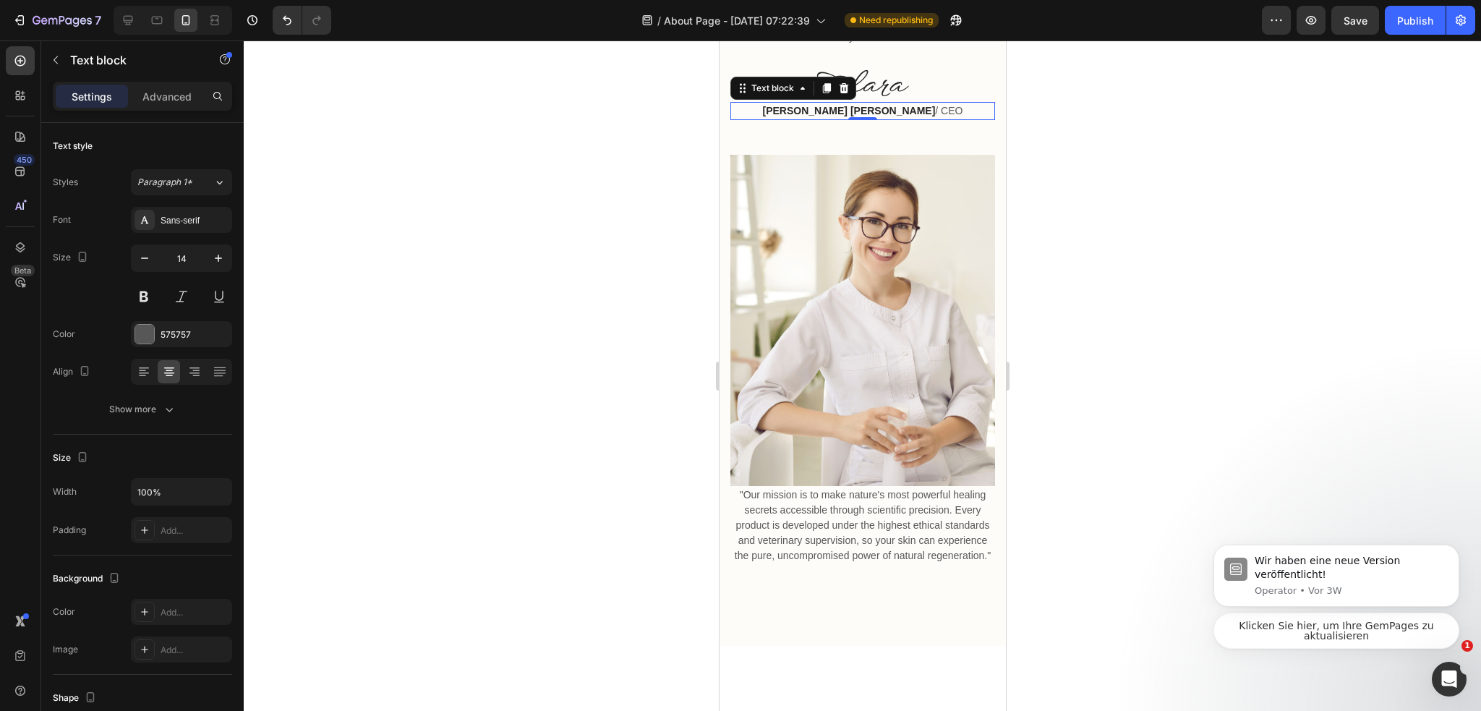
click at [963, 96] on div at bounding box center [861, 82] width 265 height 27
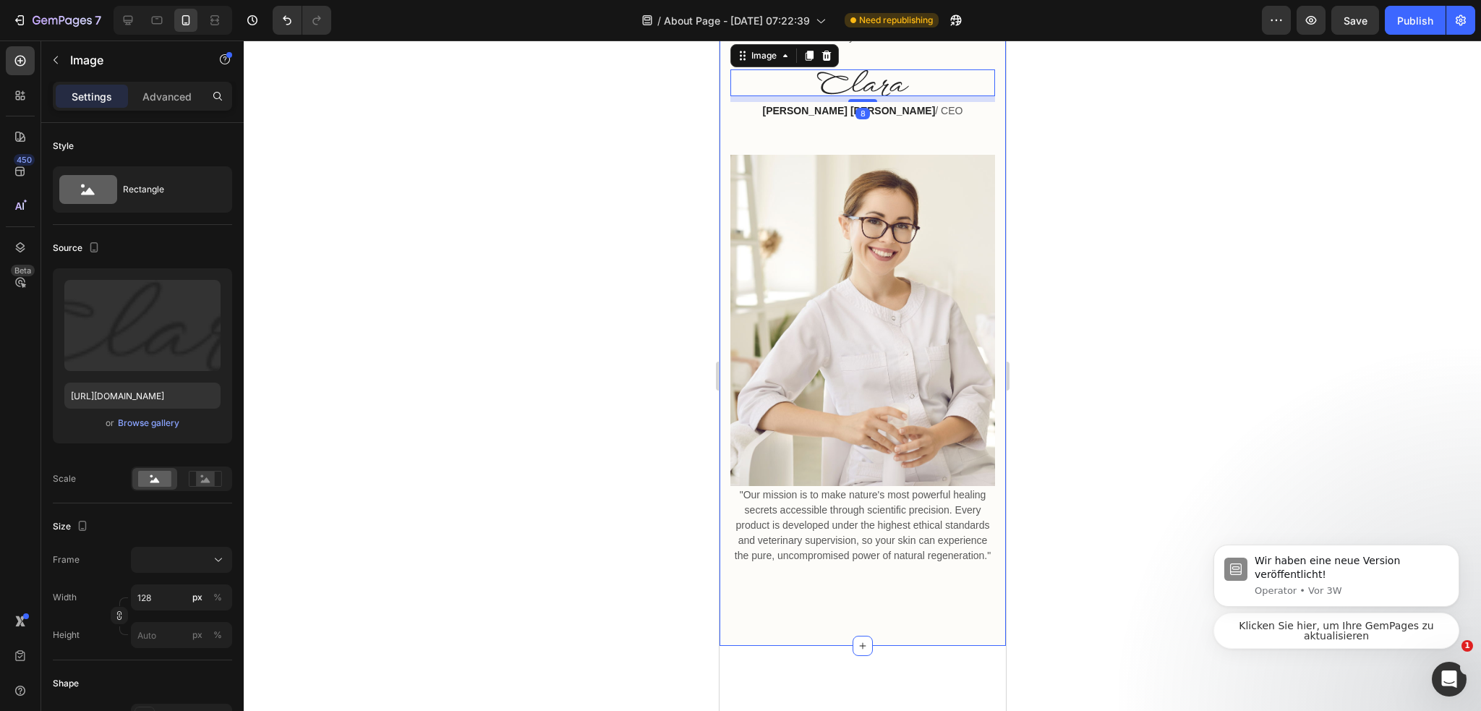
scroll to position [2364, 0]
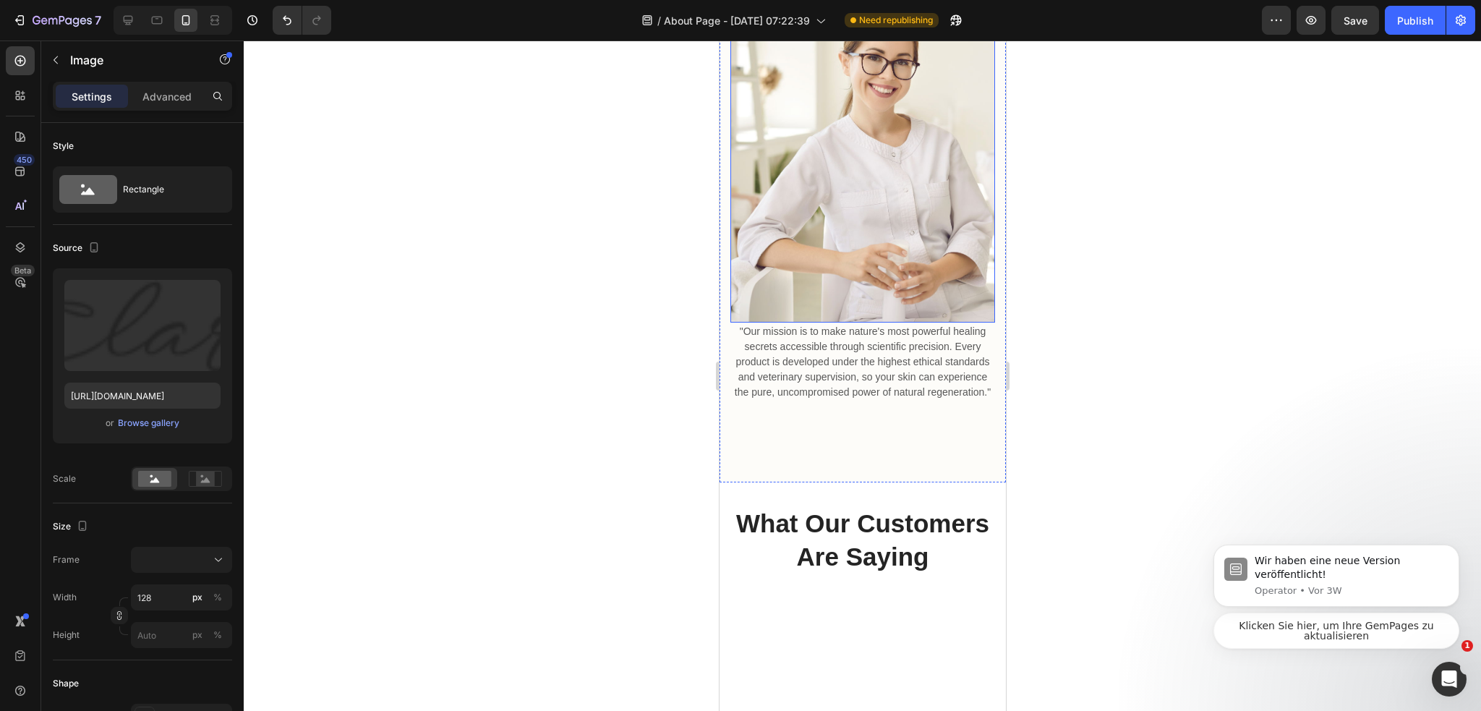
click at [894, 400] on p ""Our mission is to make nature's most powerful healing secrets accessible throu…" at bounding box center [862, 362] width 262 height 76
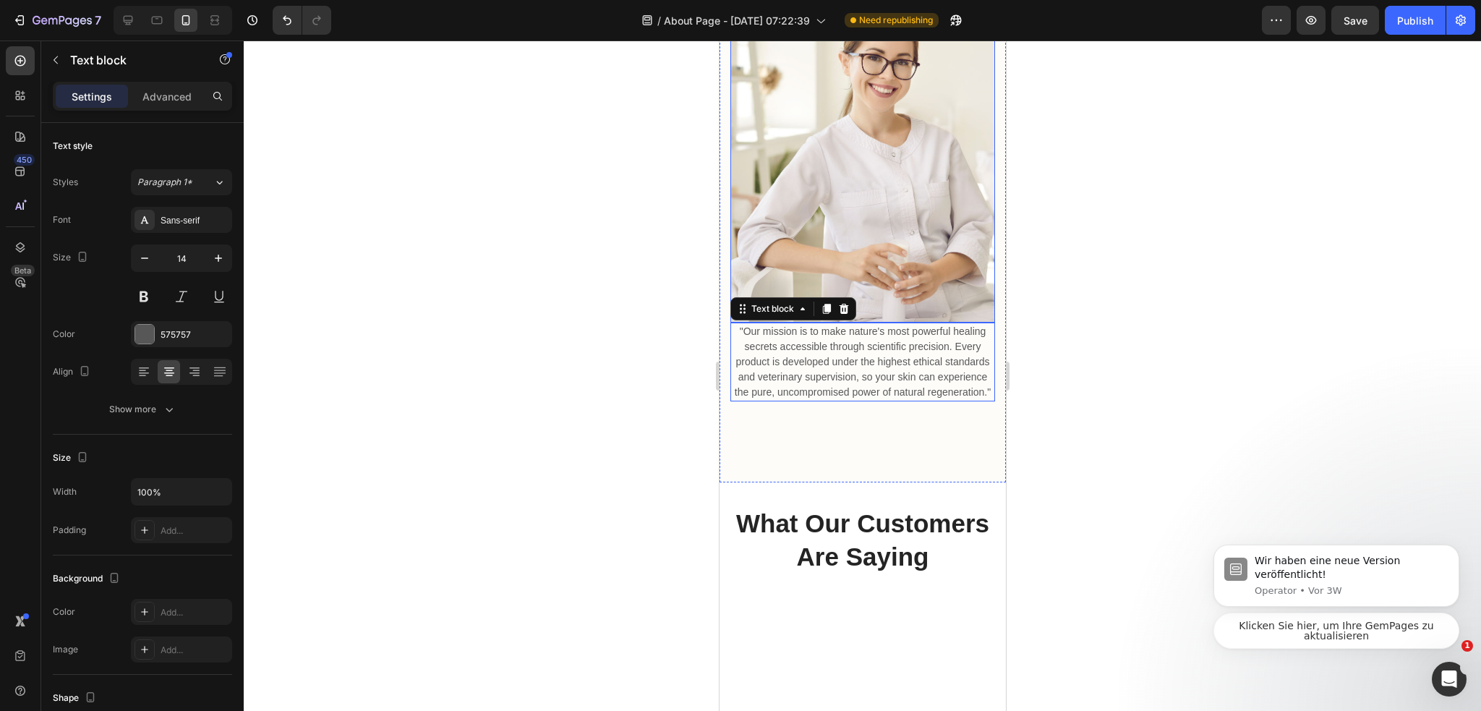
scroll to position [2273, 0]
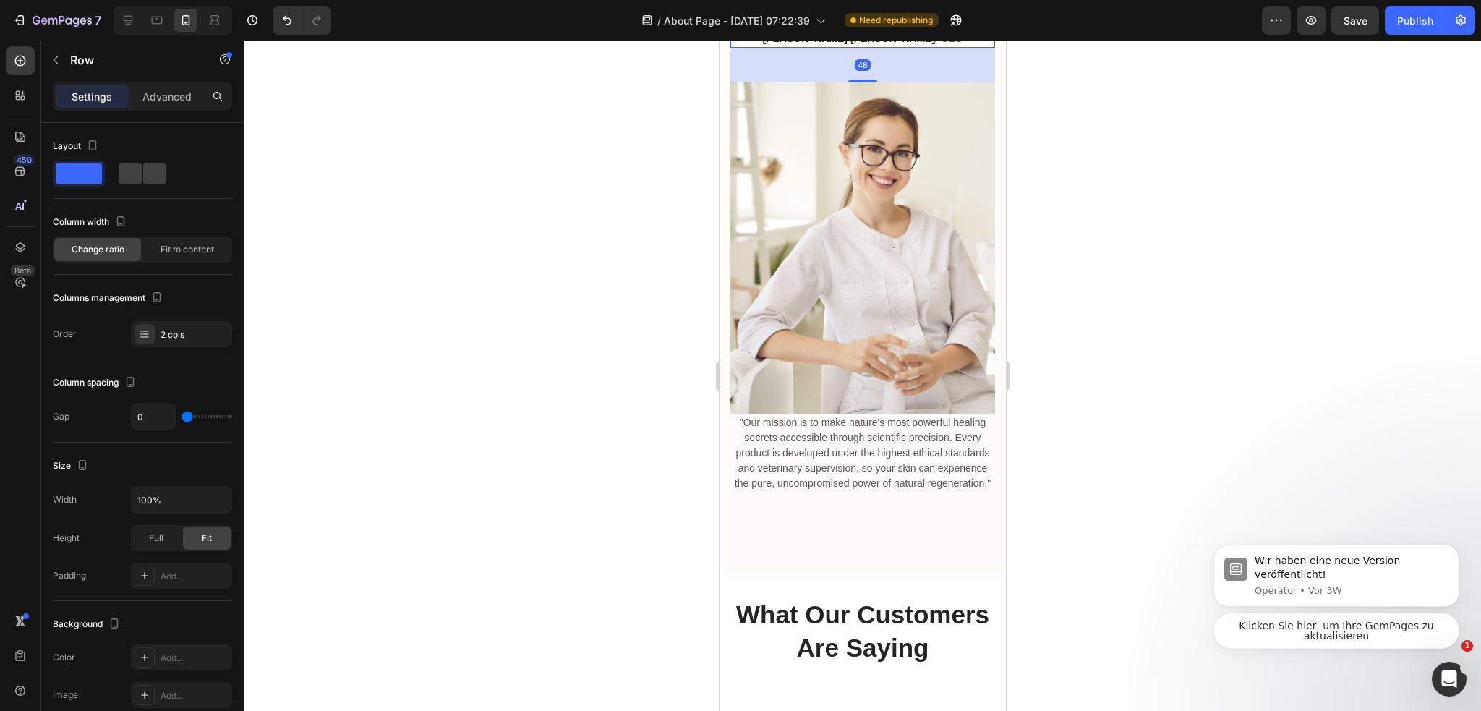
click at [943, 46] on p "[PERSON_NAME] [PERSON_NAME] / CEO" at bounding box center [862, 38] width 262 height 15
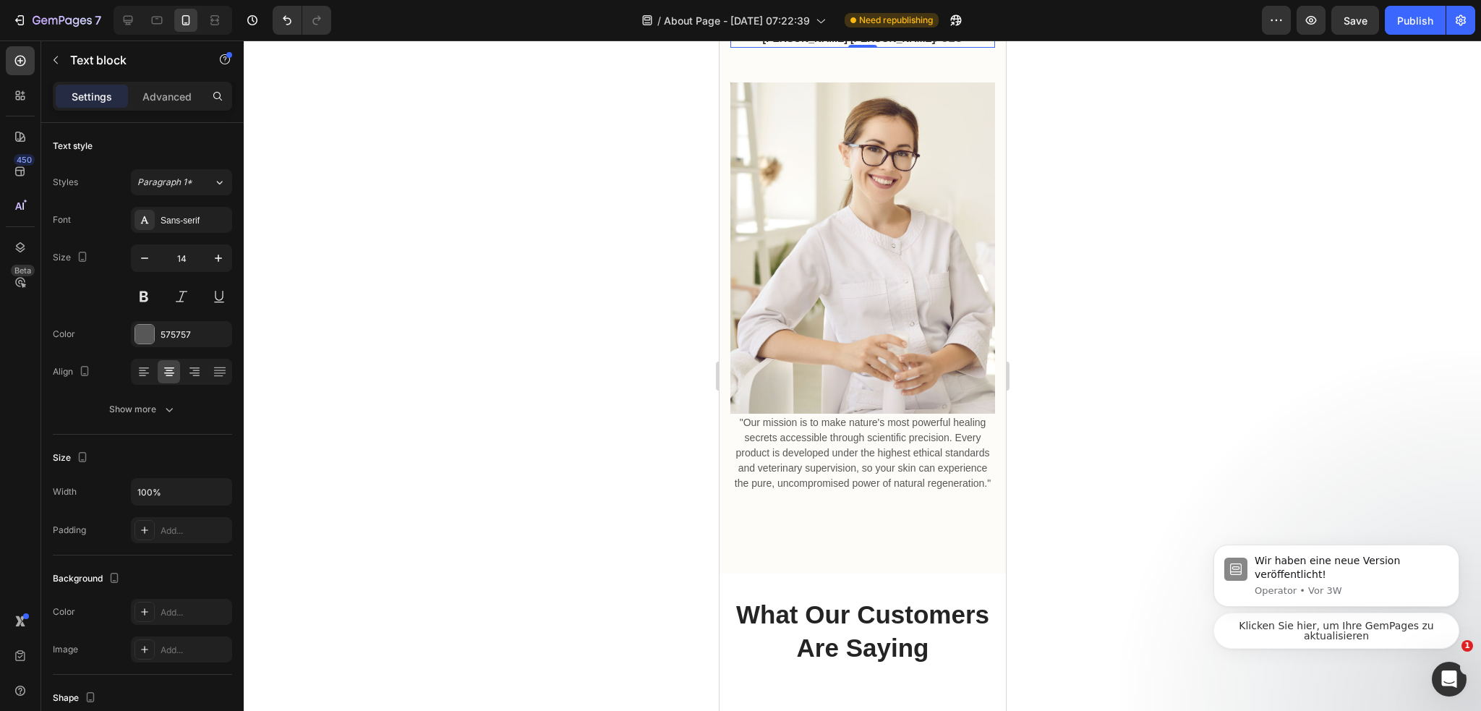
click at [933, 24] on div at bounding box center [861, 10] width 265 height 27
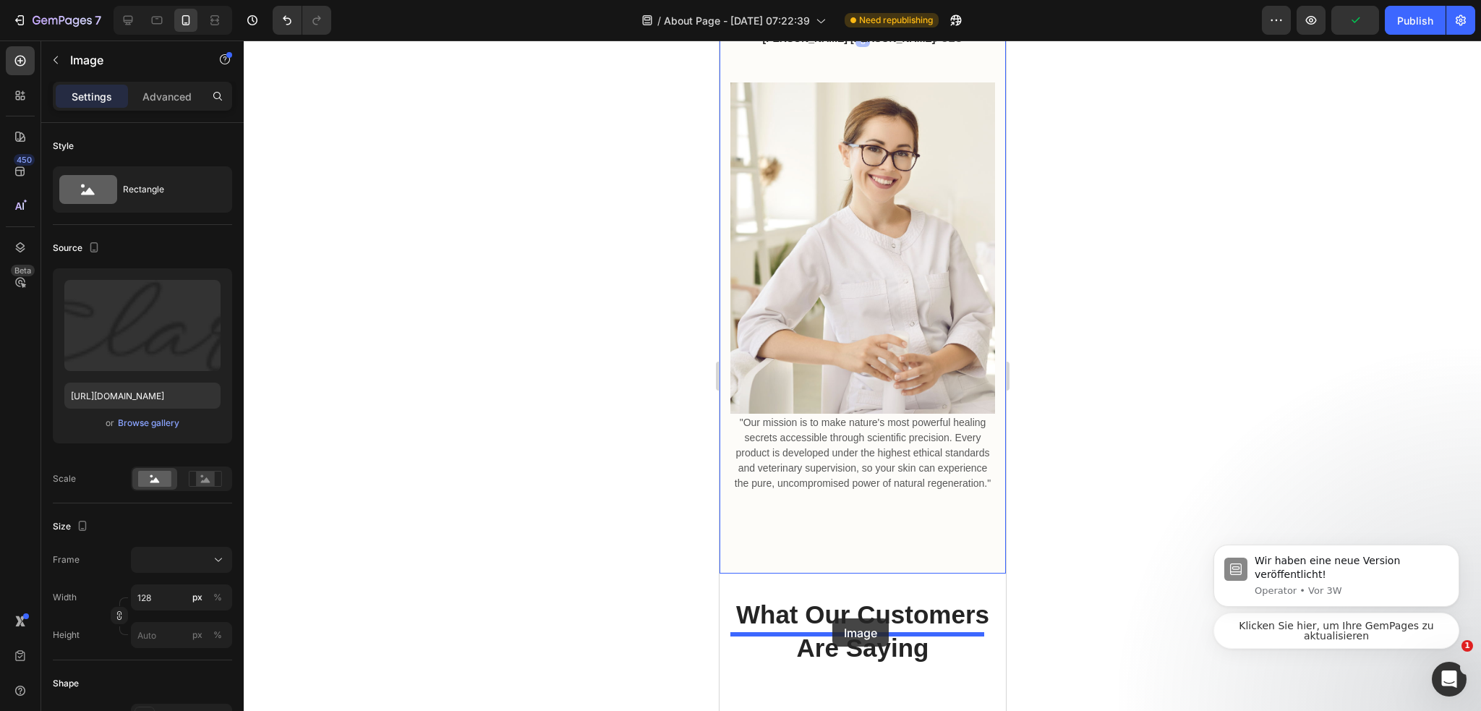
drag, startPoint x: 750, startPoint y: 101, endPoint x: 831, endPoint y: 618, distance: 523.2
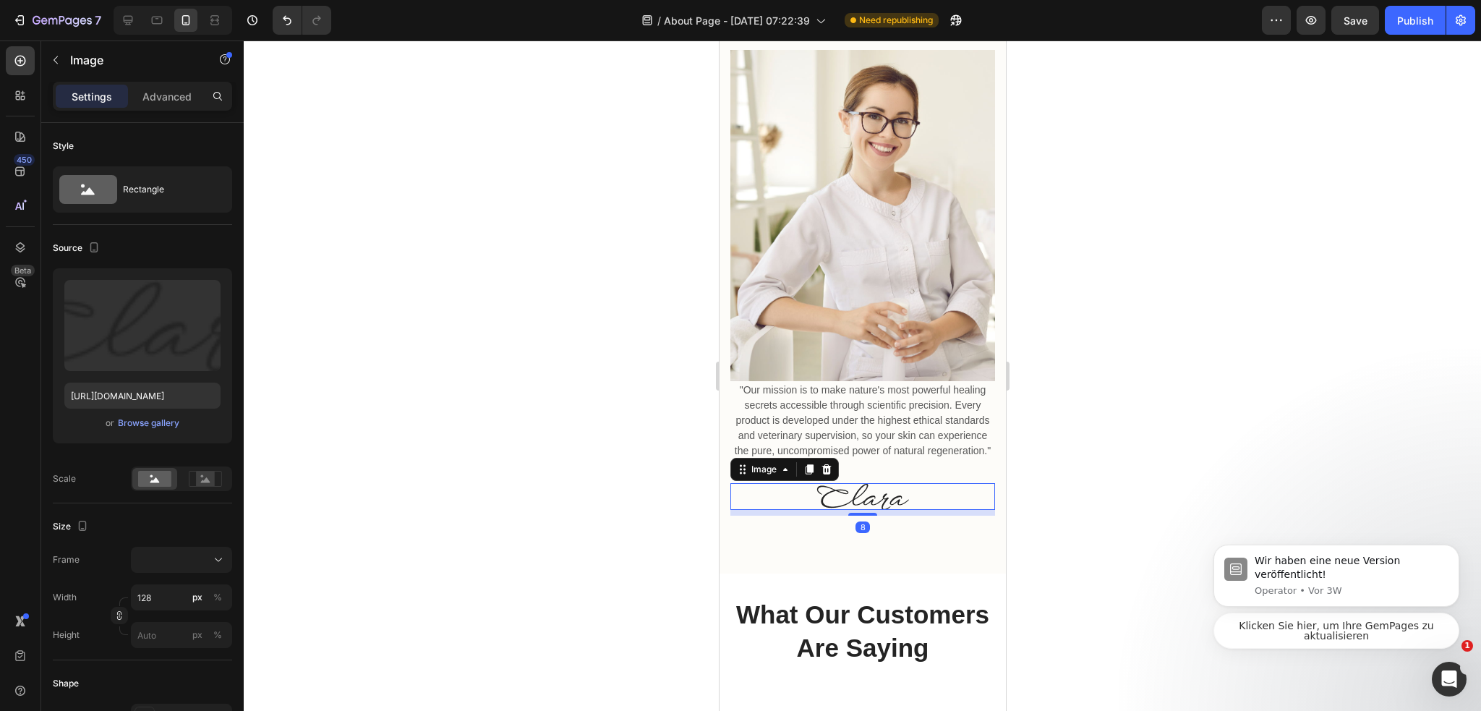
click at [897, 14] on p "[PERSON_NAME] [PERSON_NAME] / CEO" at bounding box center [862, 6] width 262 height 15
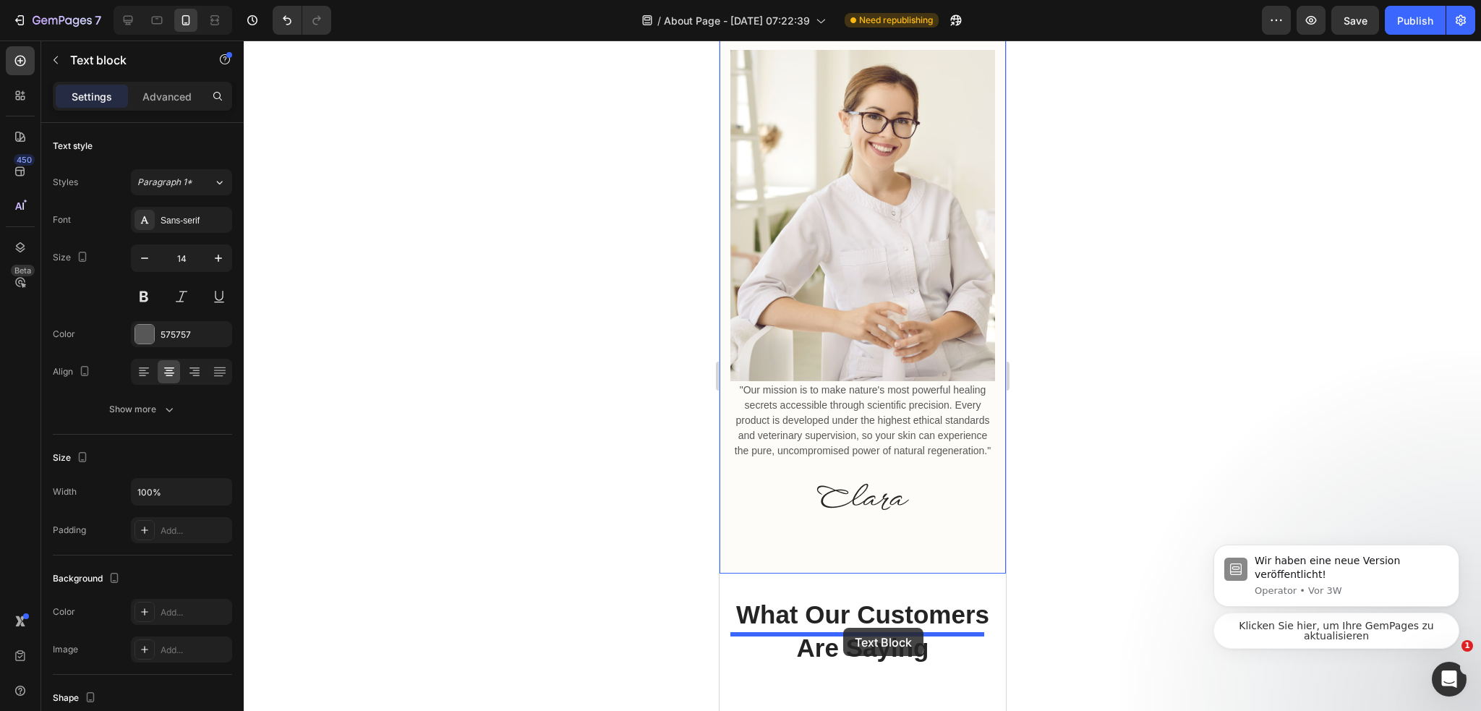
drag, startPoint x: 741, startPoint y: 98, endPoint x: 842, endPoint y: 627, distance: 539.5
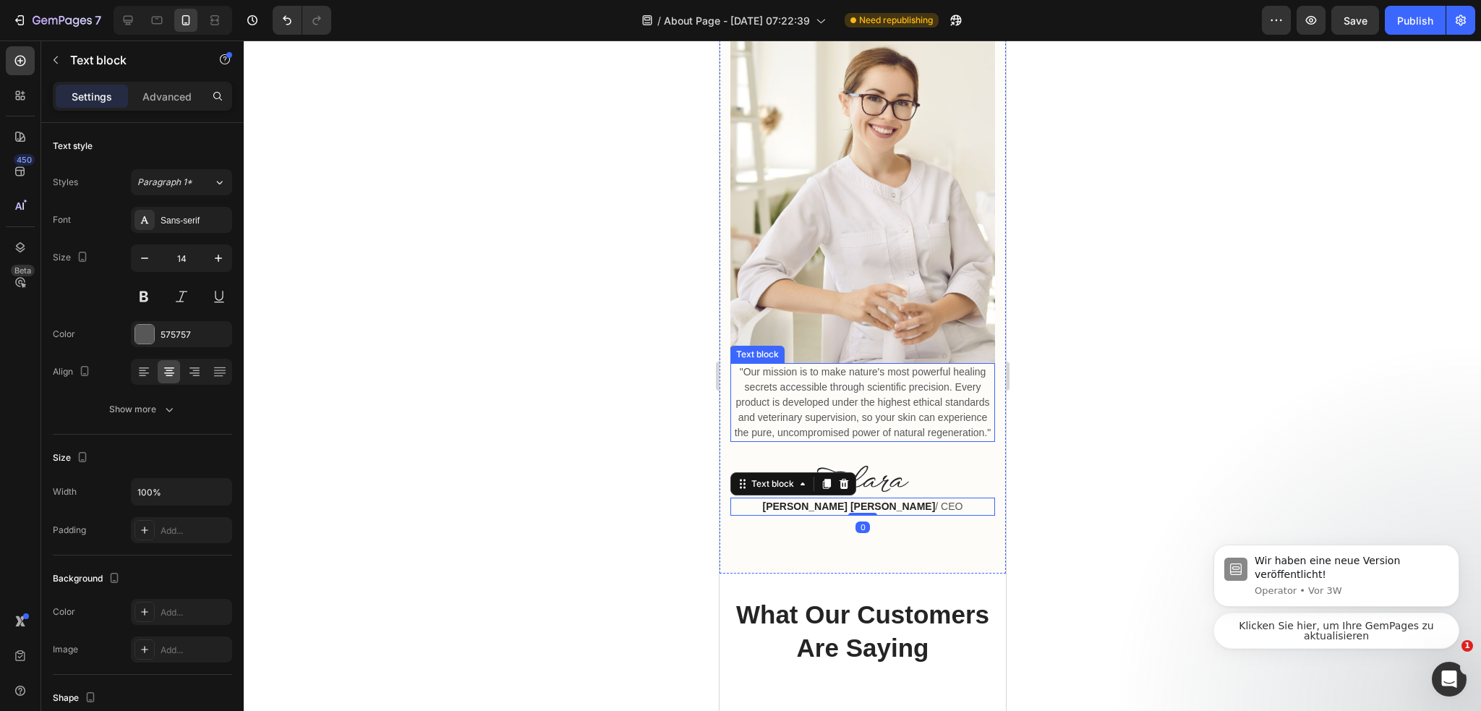
click at [932, 440] on p ""Our mission is to make nature's most powerful healing secrets accessible throu…" at bounding box center [862, 402] width 262 height 76
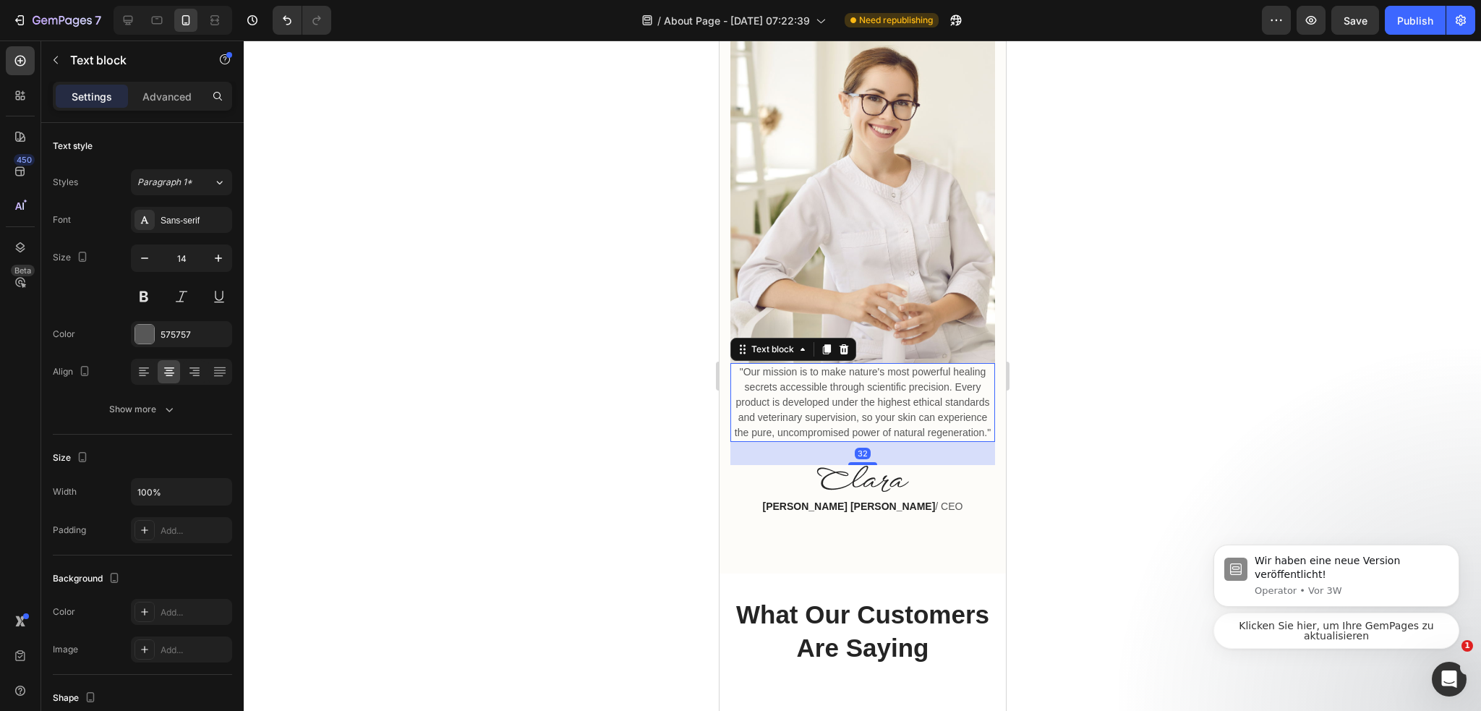
click at [935, 363] on img at bounding box center [861, 197] width 265 height 331
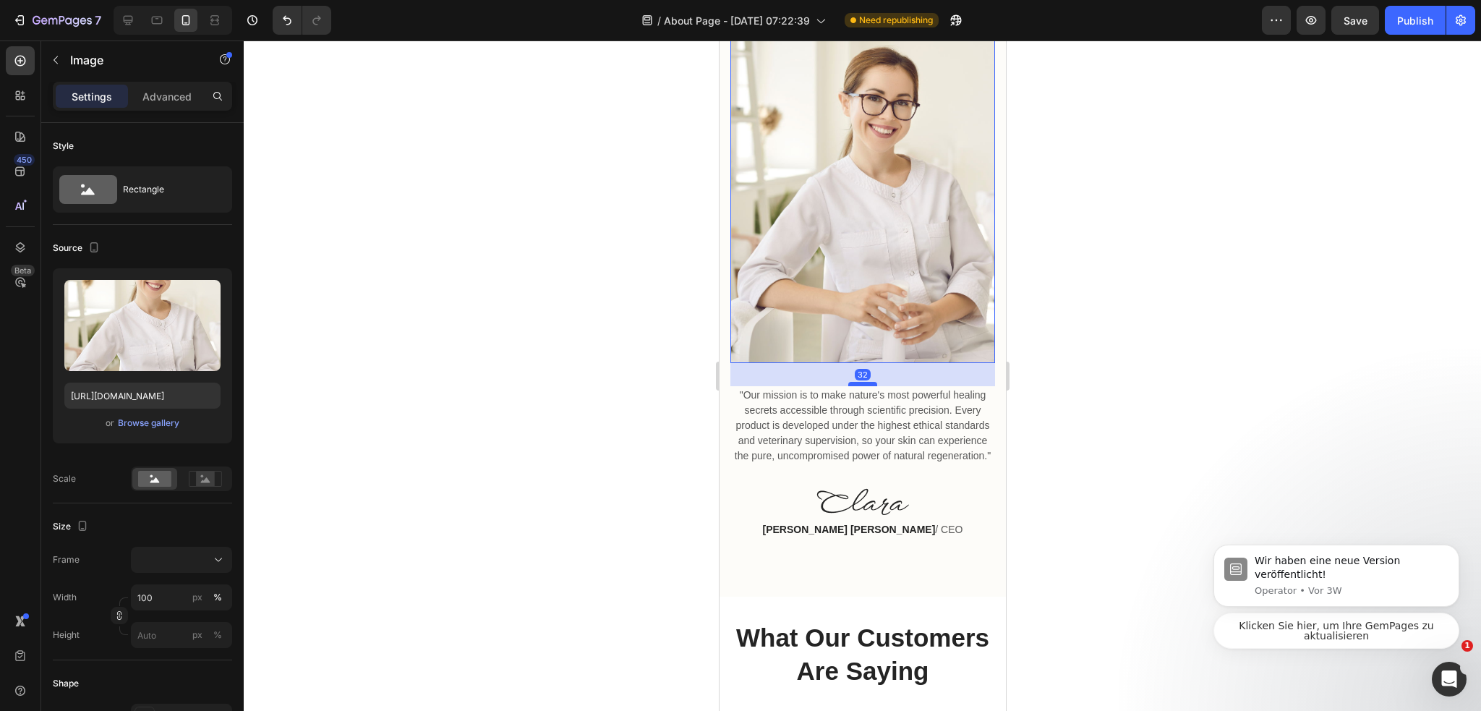
drag, startPoint x: 860, startPoint y: 465, endPoint x: 862, endPoint y: 488, distance: 23.3
click at [862, 386] on div at bounding box center [861, 384] width 29 height 4
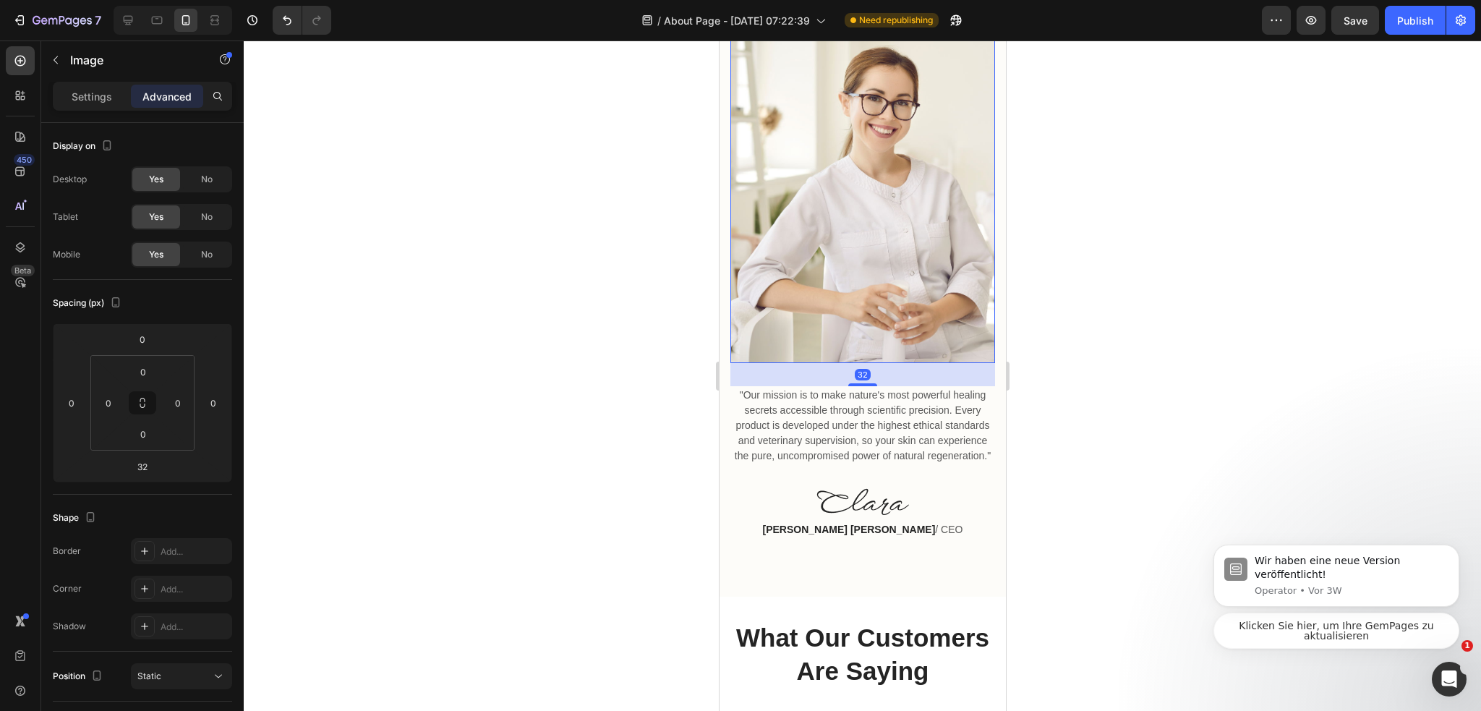
click at [1073, 528] on div at bounding box center [862, 375] width 1237 height 670
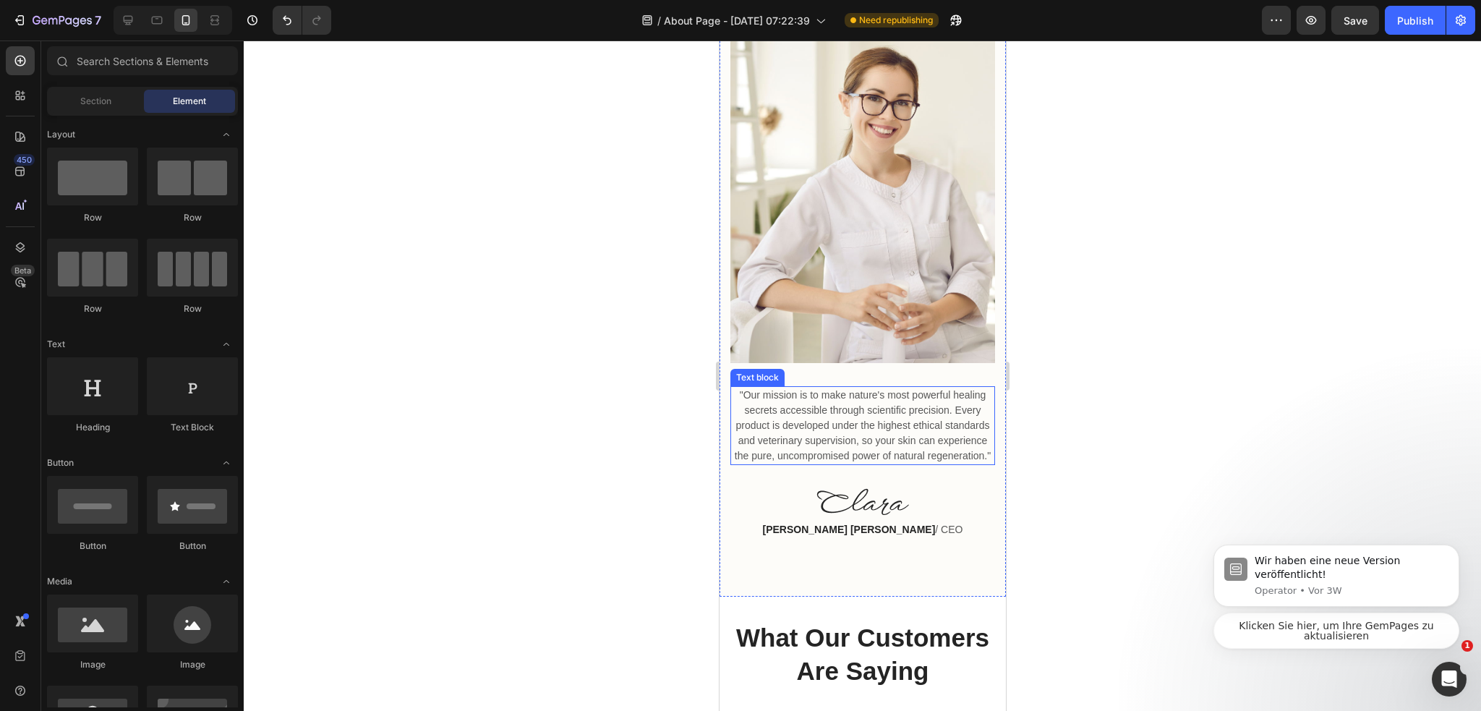
click at [873, 463] on p ""Our mission is to make nature's most powerful healing secrets accessible throu…" at bounding box center [862, 425] width 262 height 76
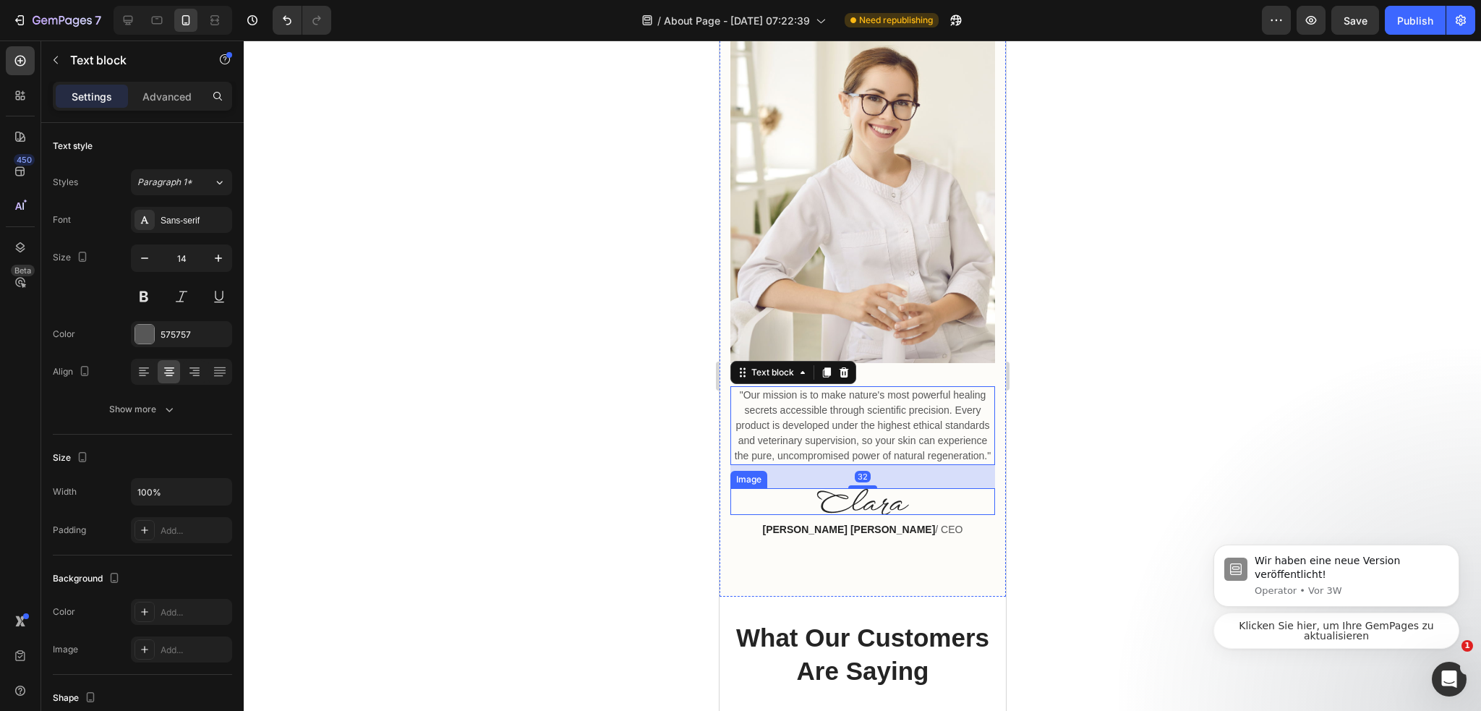
click at [868, 515] on img at bounding box center [861, 501] width 93 height 27
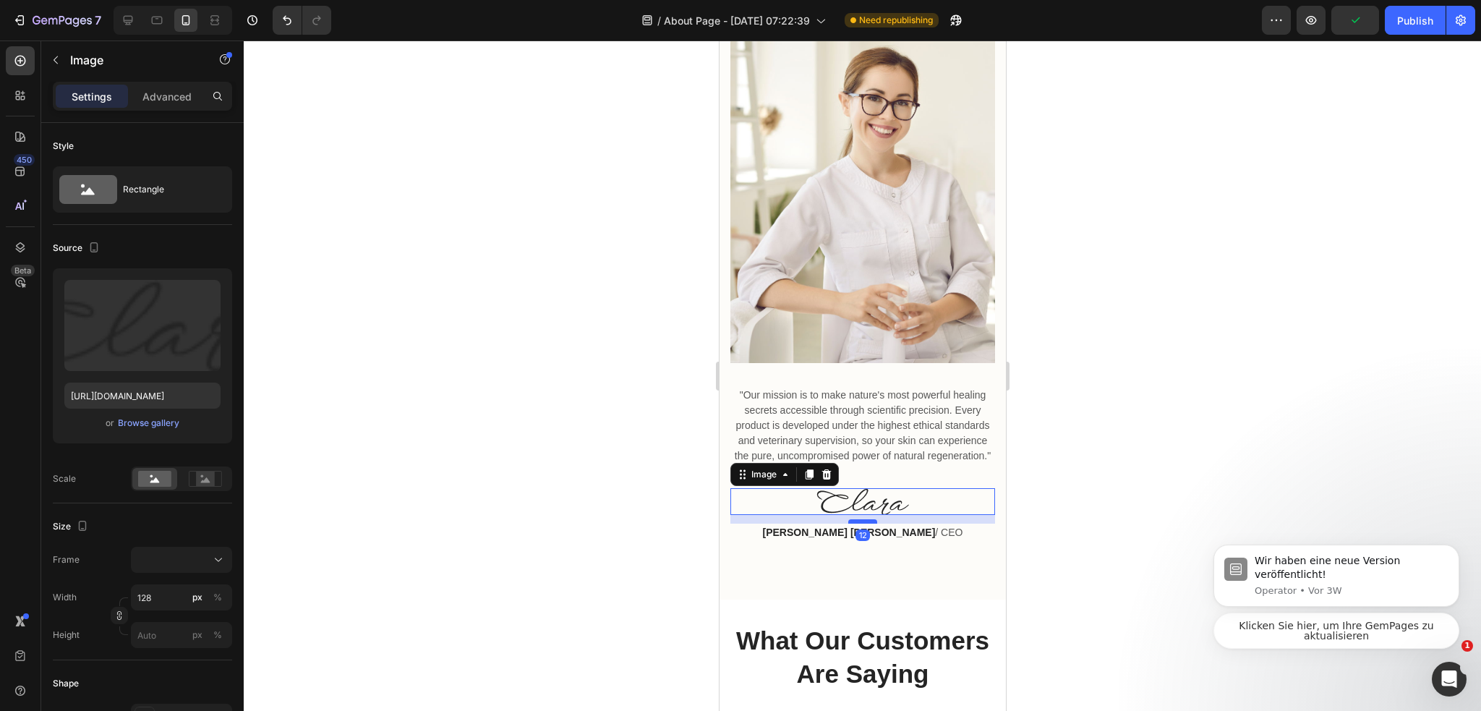
click at [861, 523] on div at bounding box center [861, 521] width 29 height 4
click at [1066, 621] on div at bounding box center [862, 375] width 1237 height 670
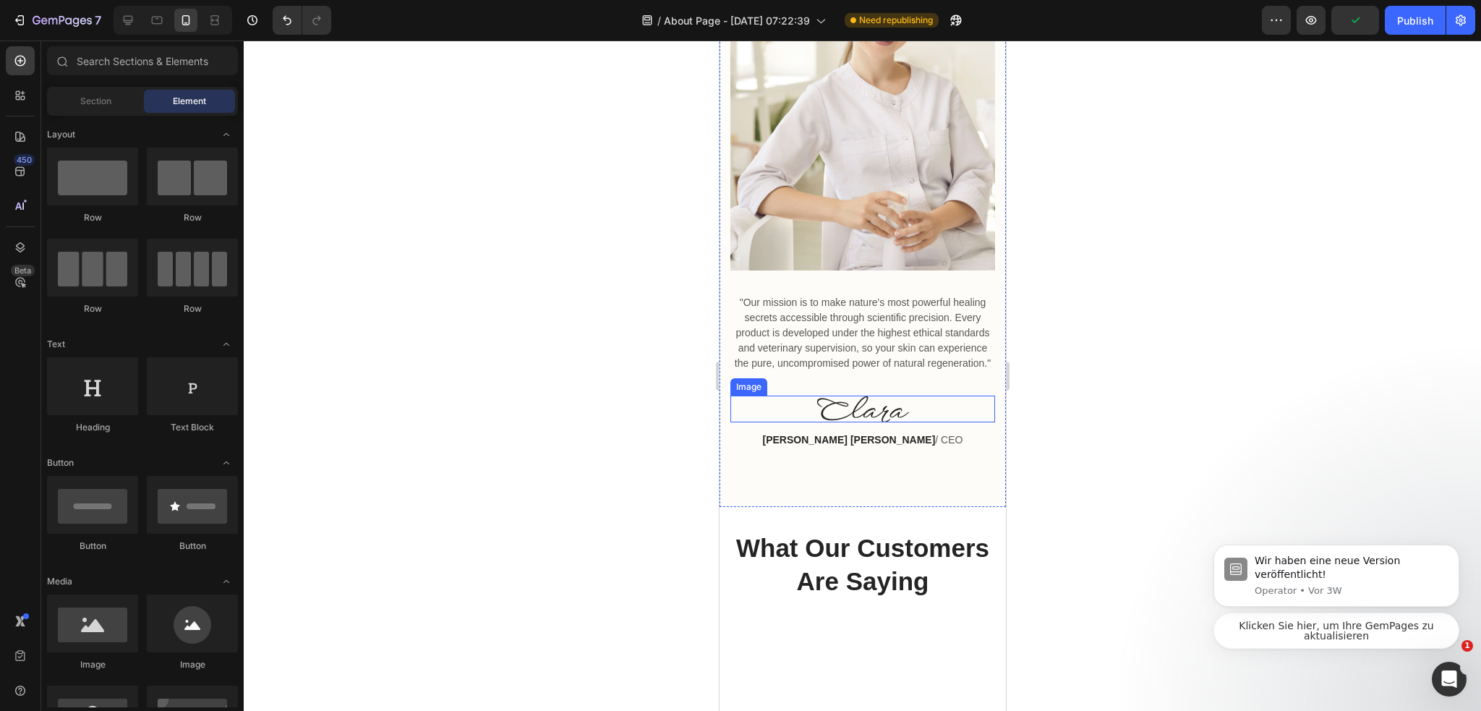
scroll to position [2417, 0]
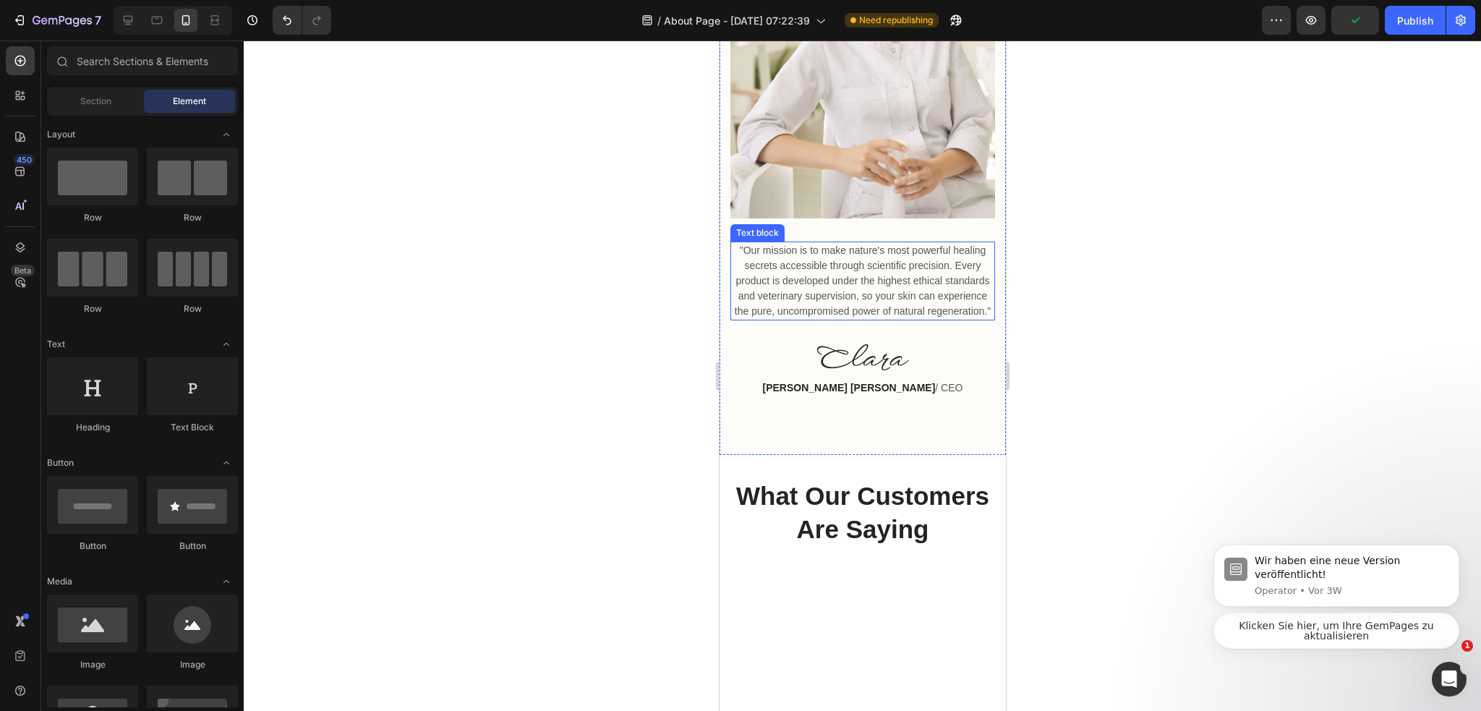
click at [907, 319] on p ""Our mission is to make nature's most powerful healing secrets accessible throu…" at bounding box center [862, 281] width 262 height 76
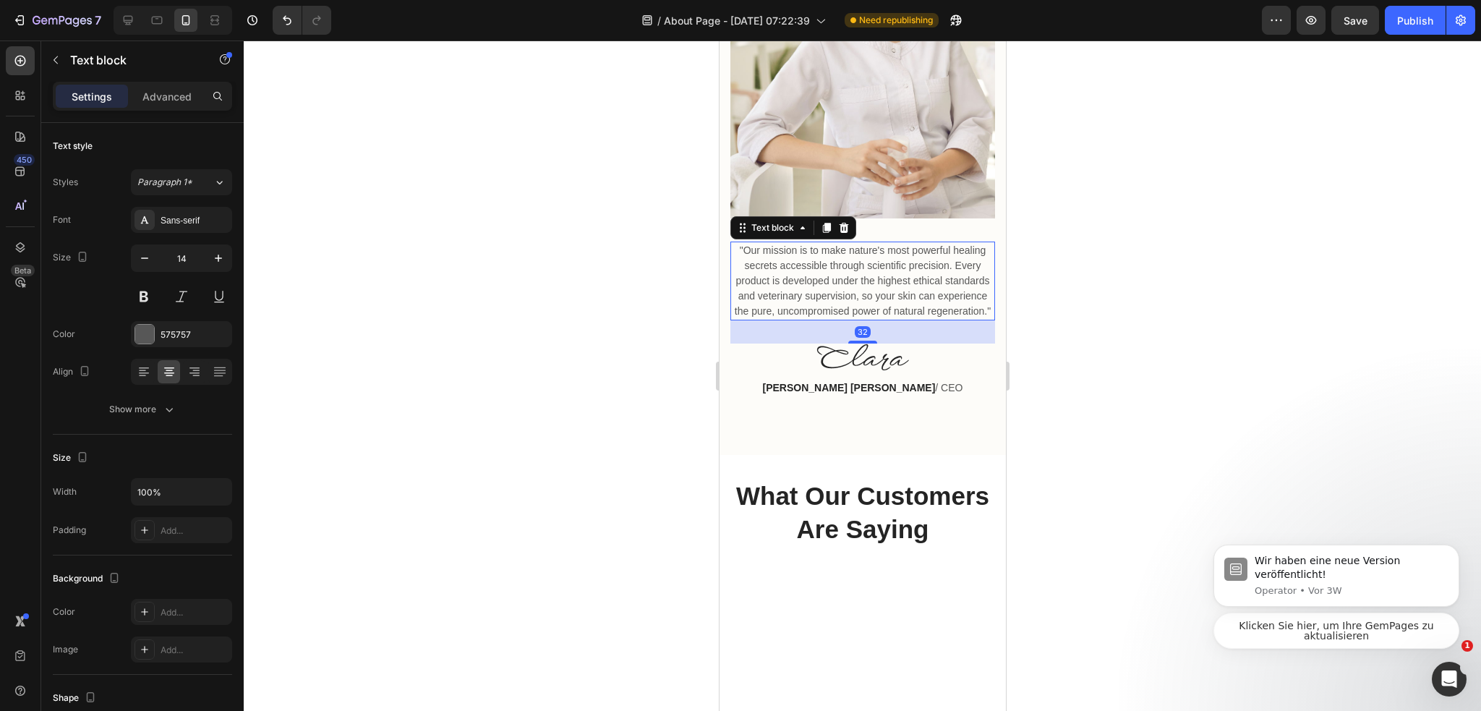
click at [1121, 410] on div at bounding box center [862, 375] width 1237 height 670
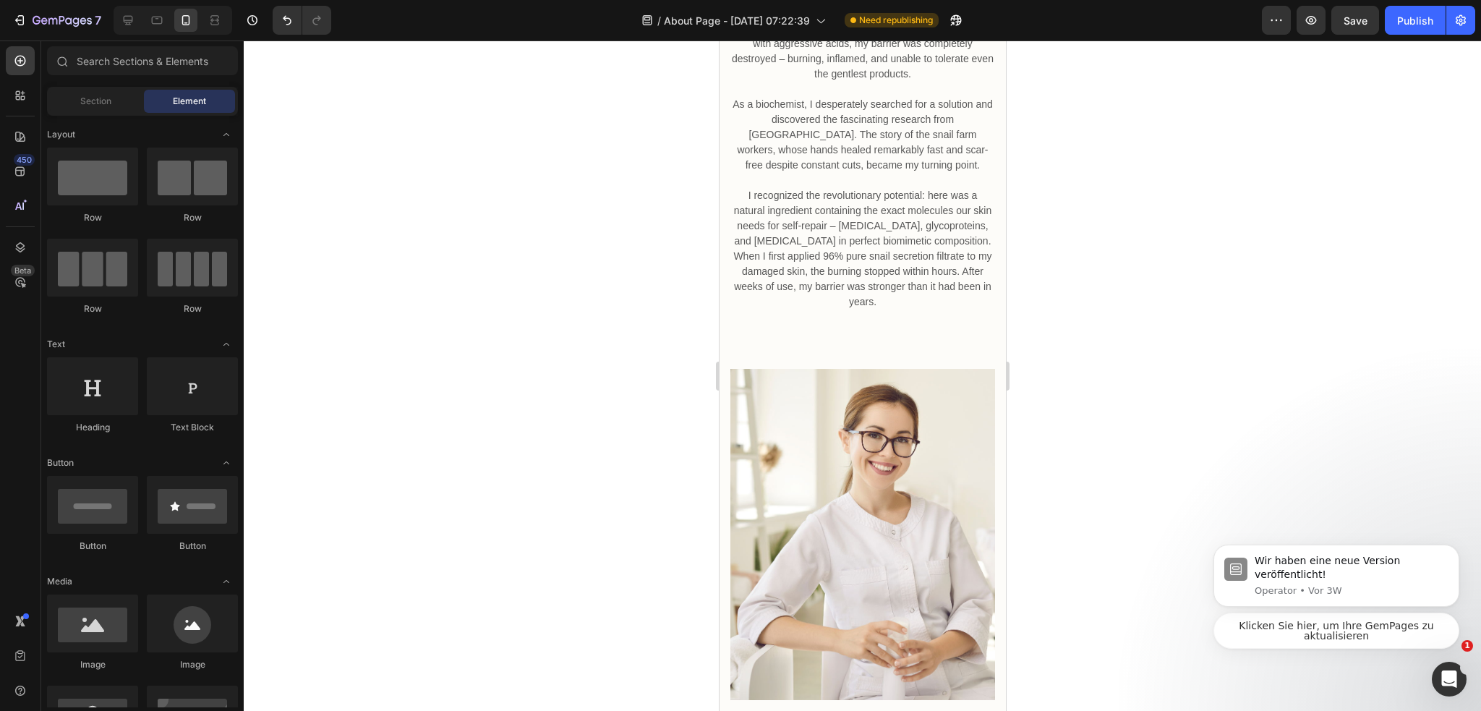
scroll to position [1839, 0]
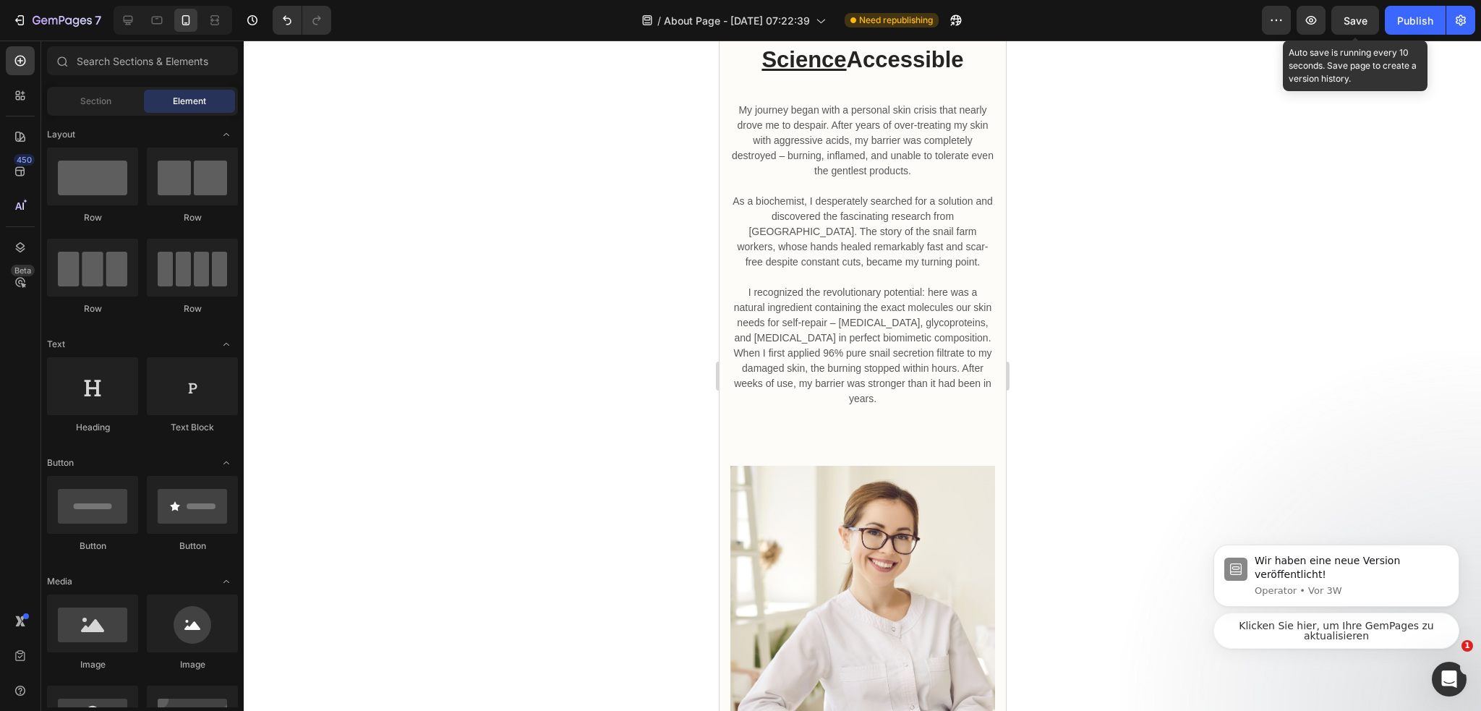
click at [1350, 22] on span "Save" at bounding box center [1355, 20] width 24 height 12
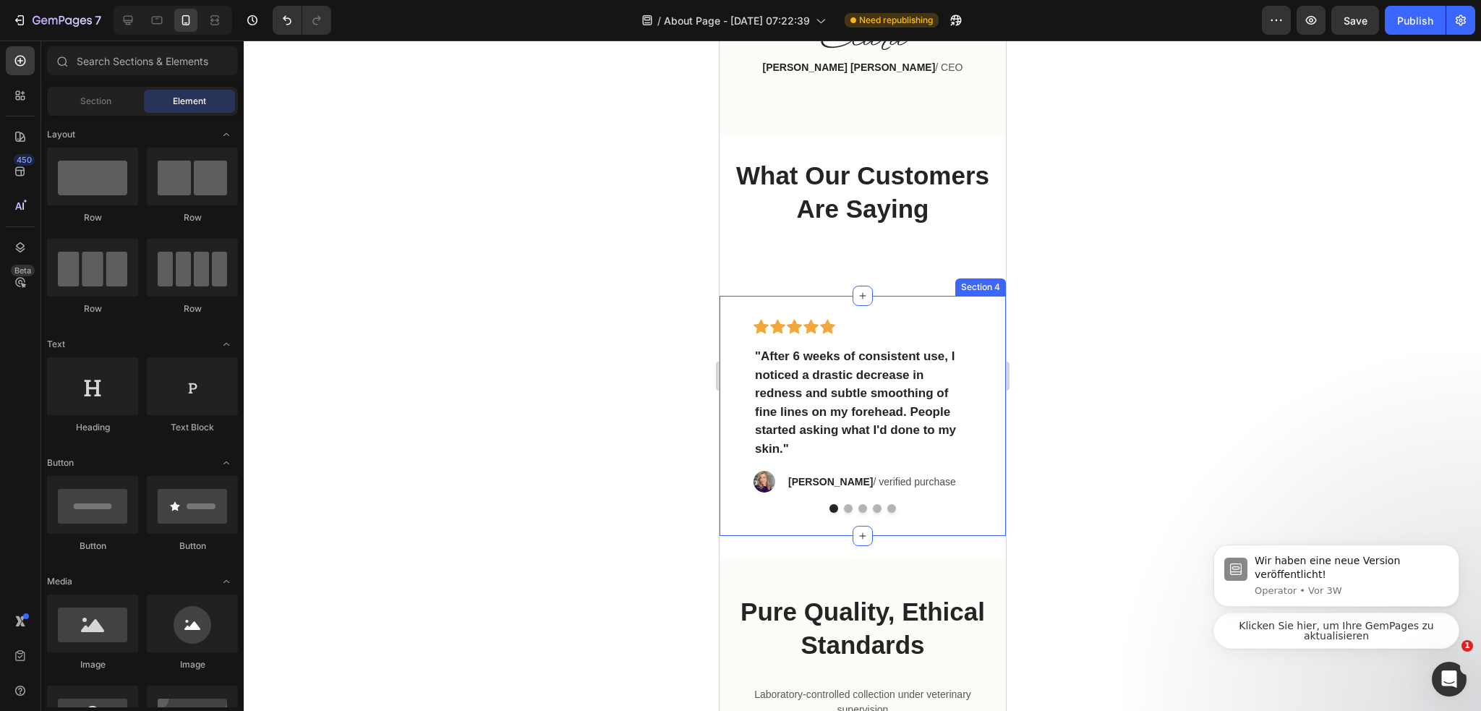
scroll to position [2851, 0]
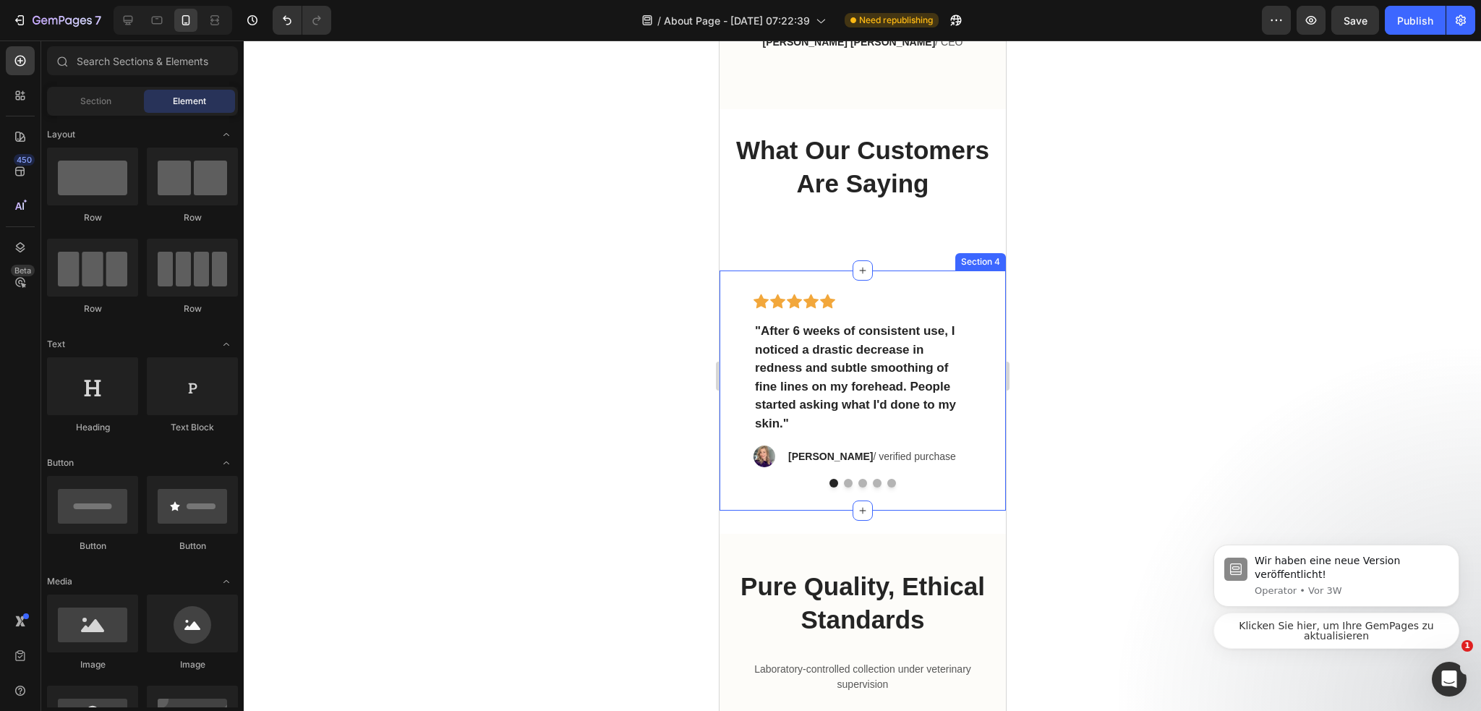
click at [917, 224] on div "What Our Customers Are Saying Heading" at bounding box center [862, 178] width 286 height 92
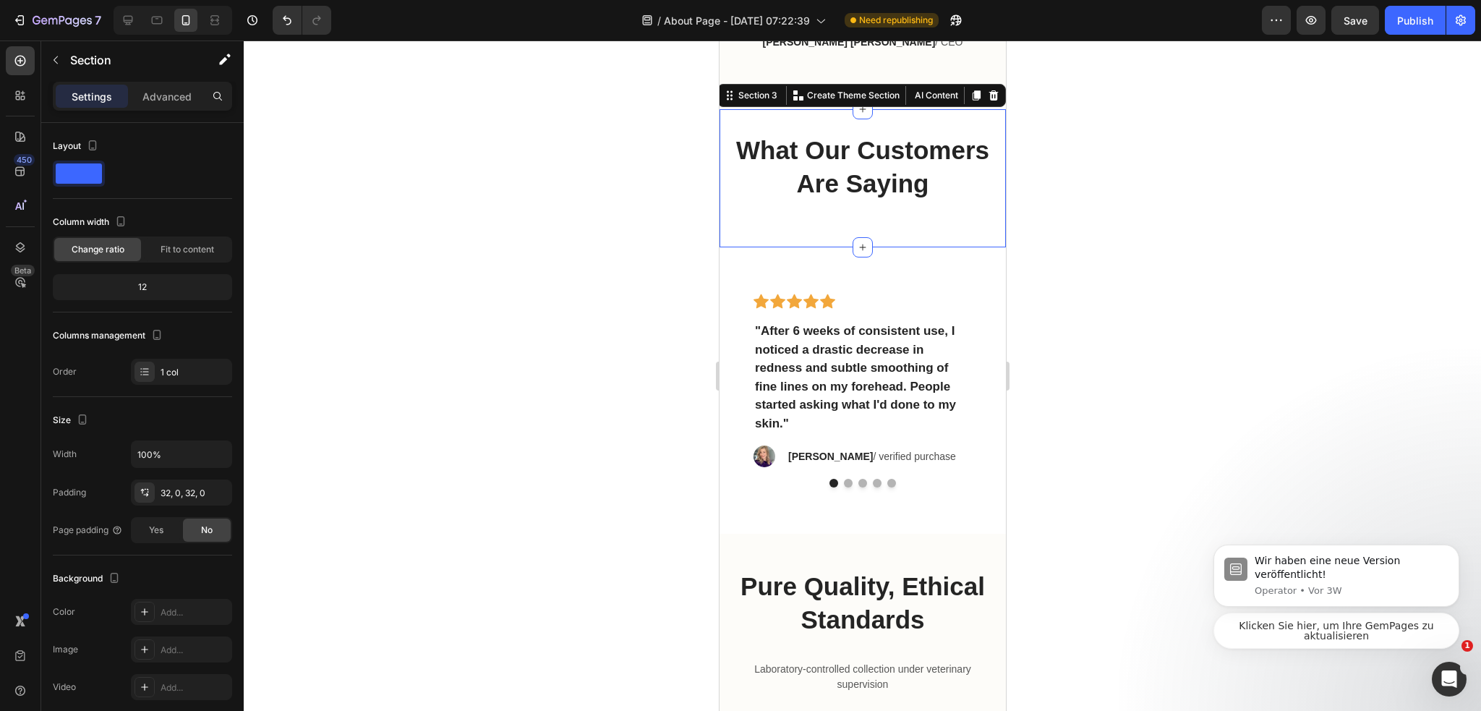
click at [917, 301] on div "Icon Icon Icon Icon Icon Row "After 6 weeks of consistent use, I noticed a dras…" at bounding box center [862, 390] width 286 height 240
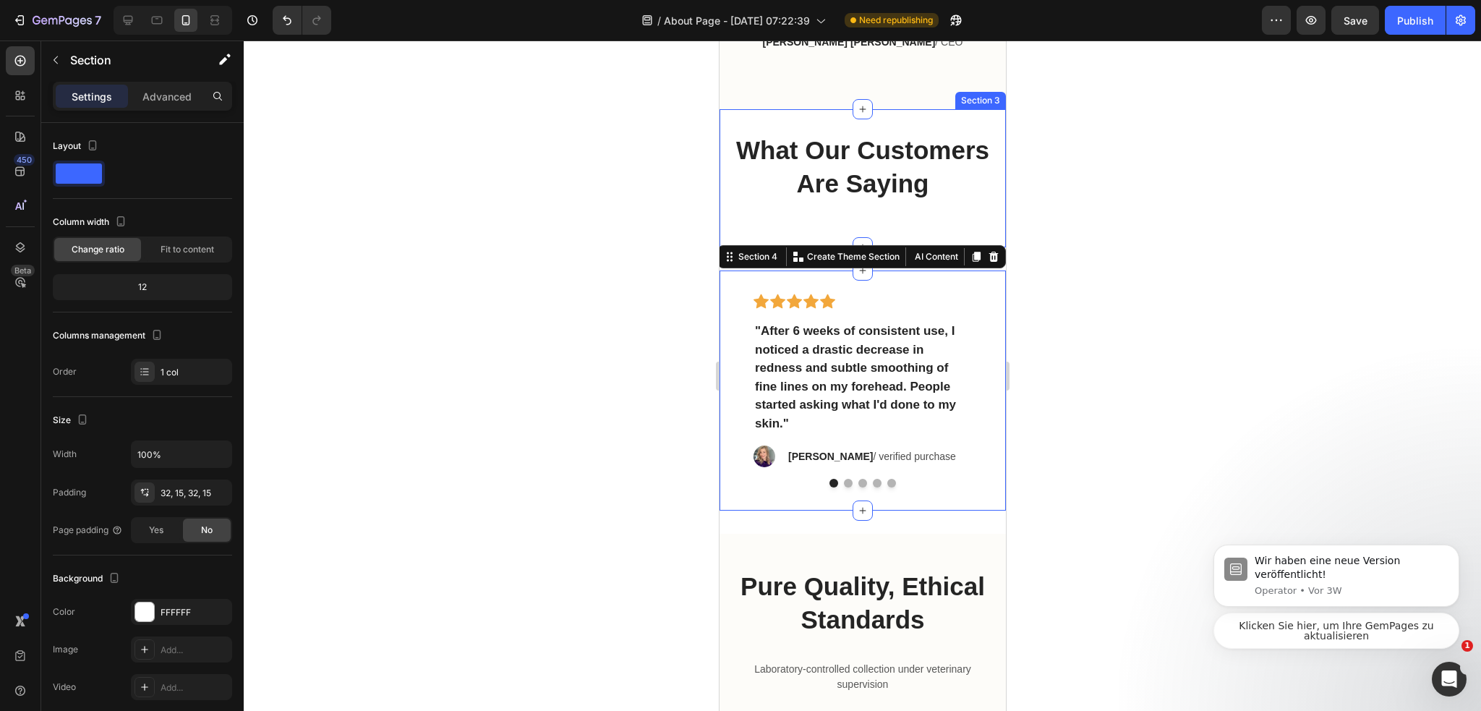
click at [914, 200] on p "What Our Customers Are Saying" at bounding box center [861, 167] width 283 height 66
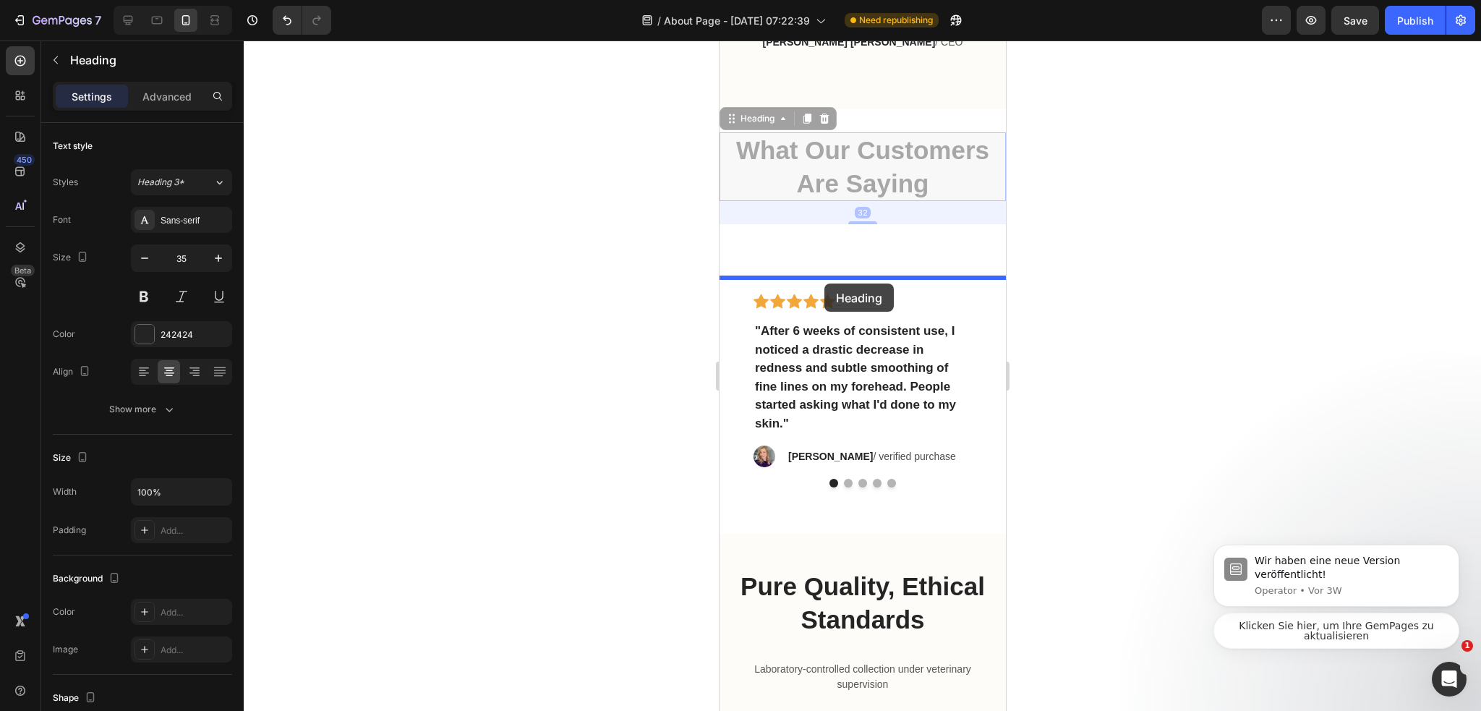
drag, startPoint x: 743, startPoint y: 155, endPoint x: 823, endPoint y: 283, distance: 151.6
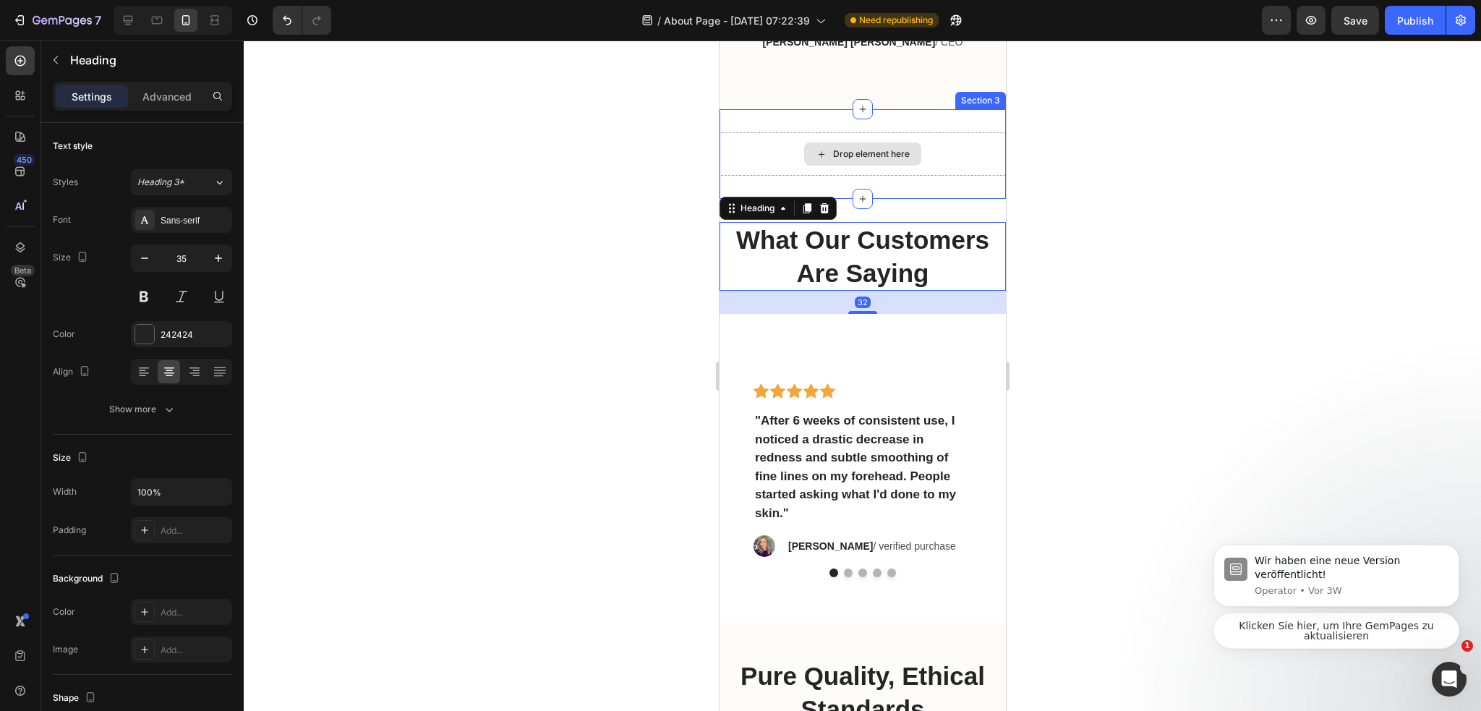
click at [955, 171] on div "Drop element here" at bounding box center [862, 153] width 286 height 43
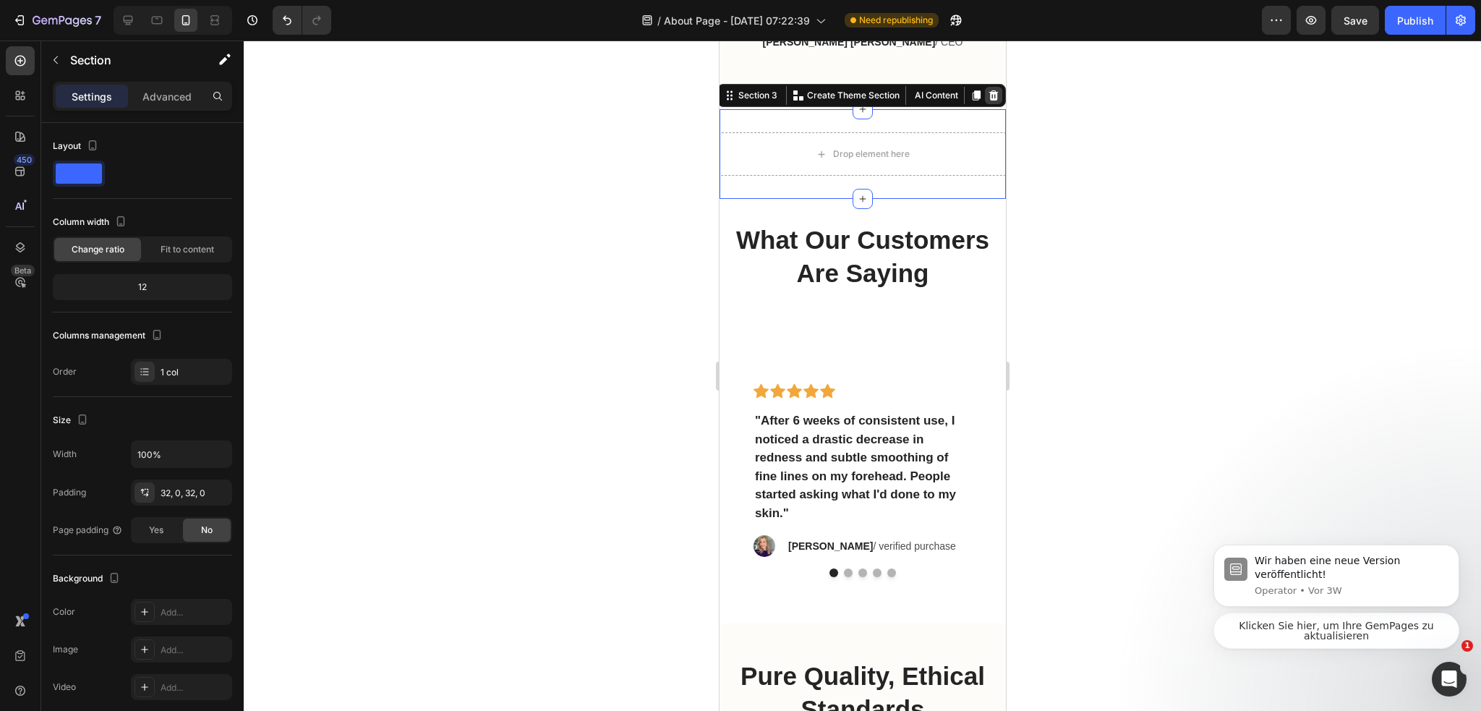
click at [987, 101] on icon at bounding box center [993, 96] width 12 height 12
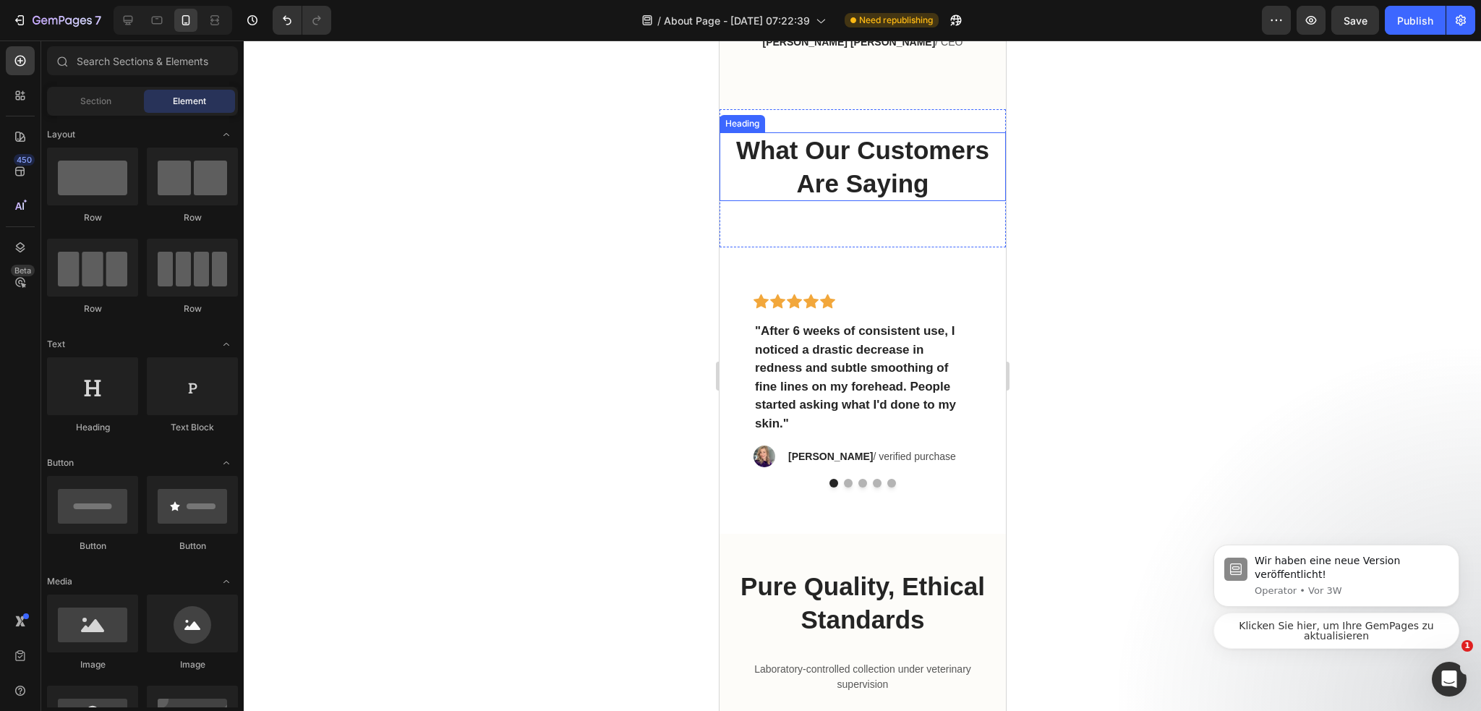
click at [868, 247] on div "What Our Customers Are Saying Heading Section 3" at bounding box center [862, 178] width 286 height 138
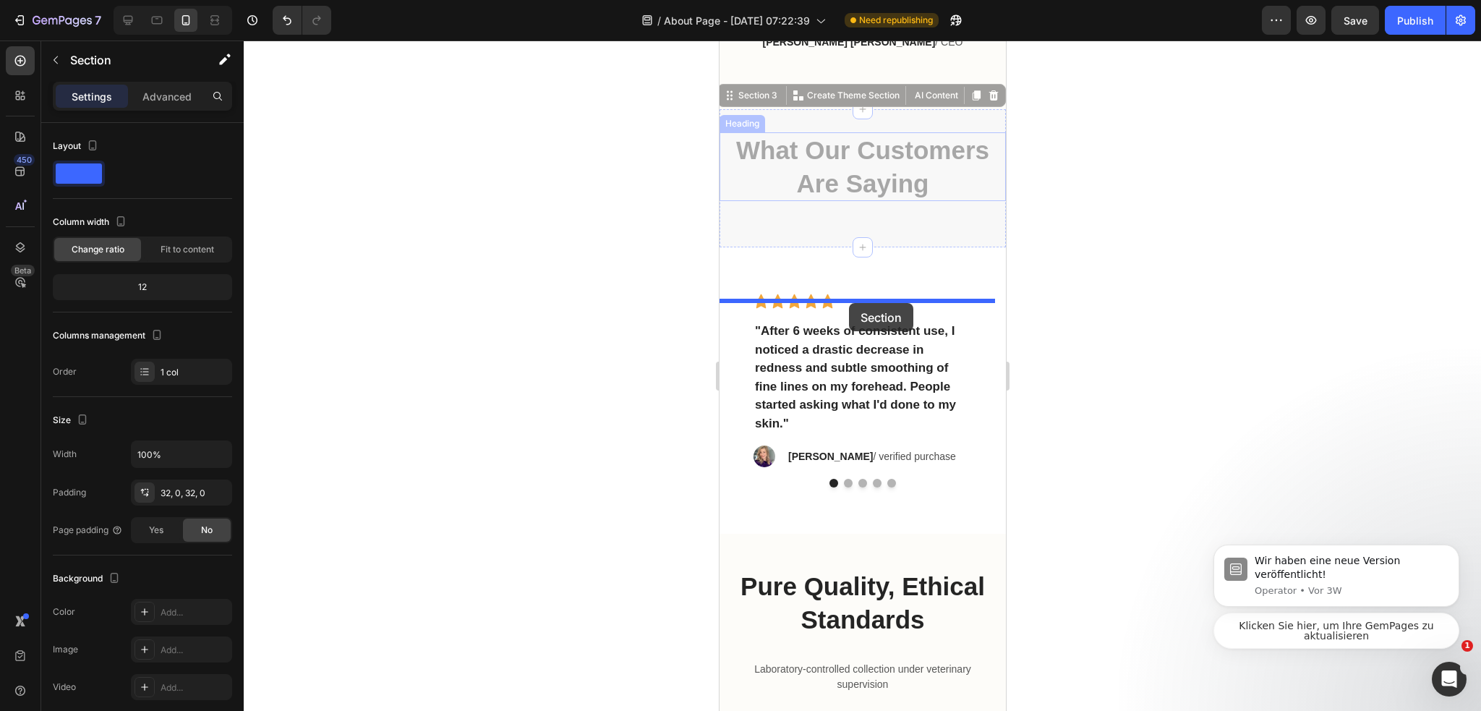
drag, startPoint x: 738, startPoint y: 123, endPoint x: 848, endPoint y: 303, distance: 210.9
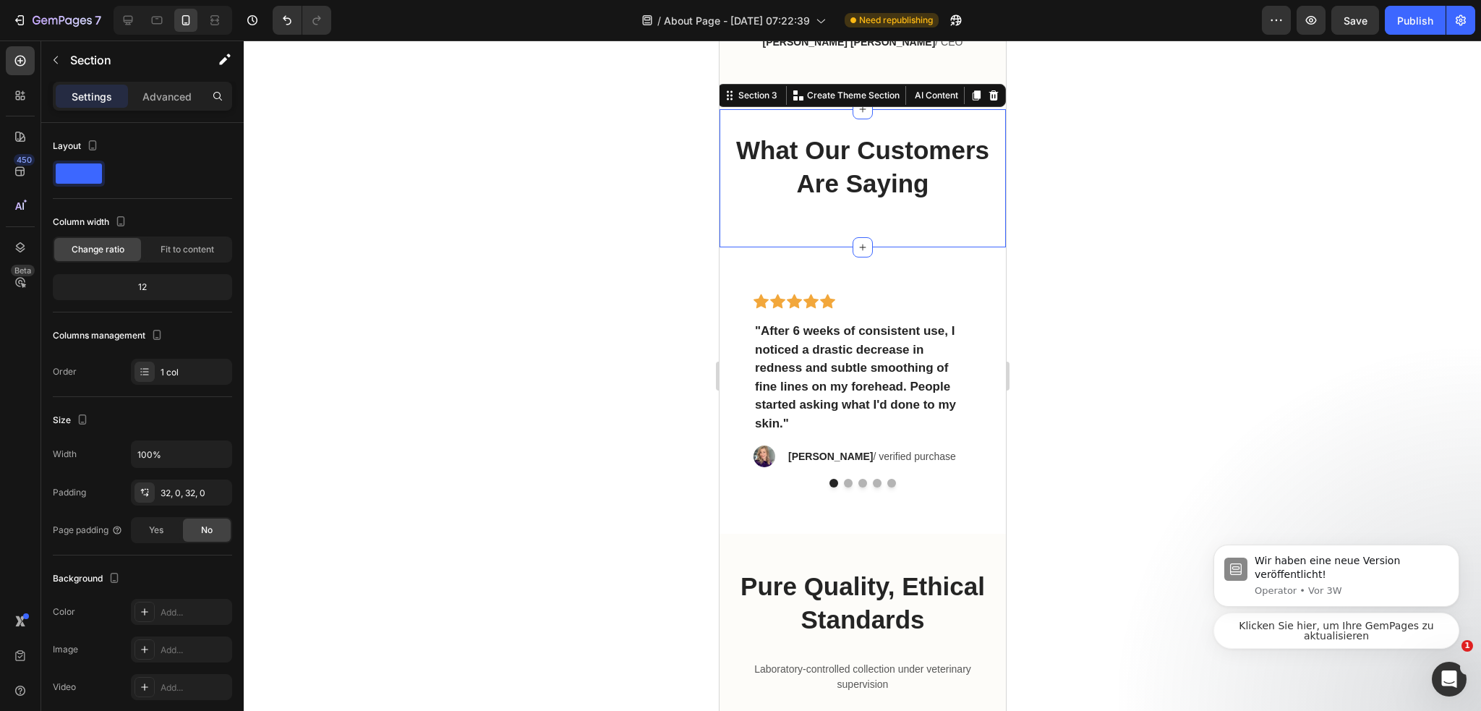
click at [1142, 309] on div at bounding box center [862, 375] width 1237 height 670
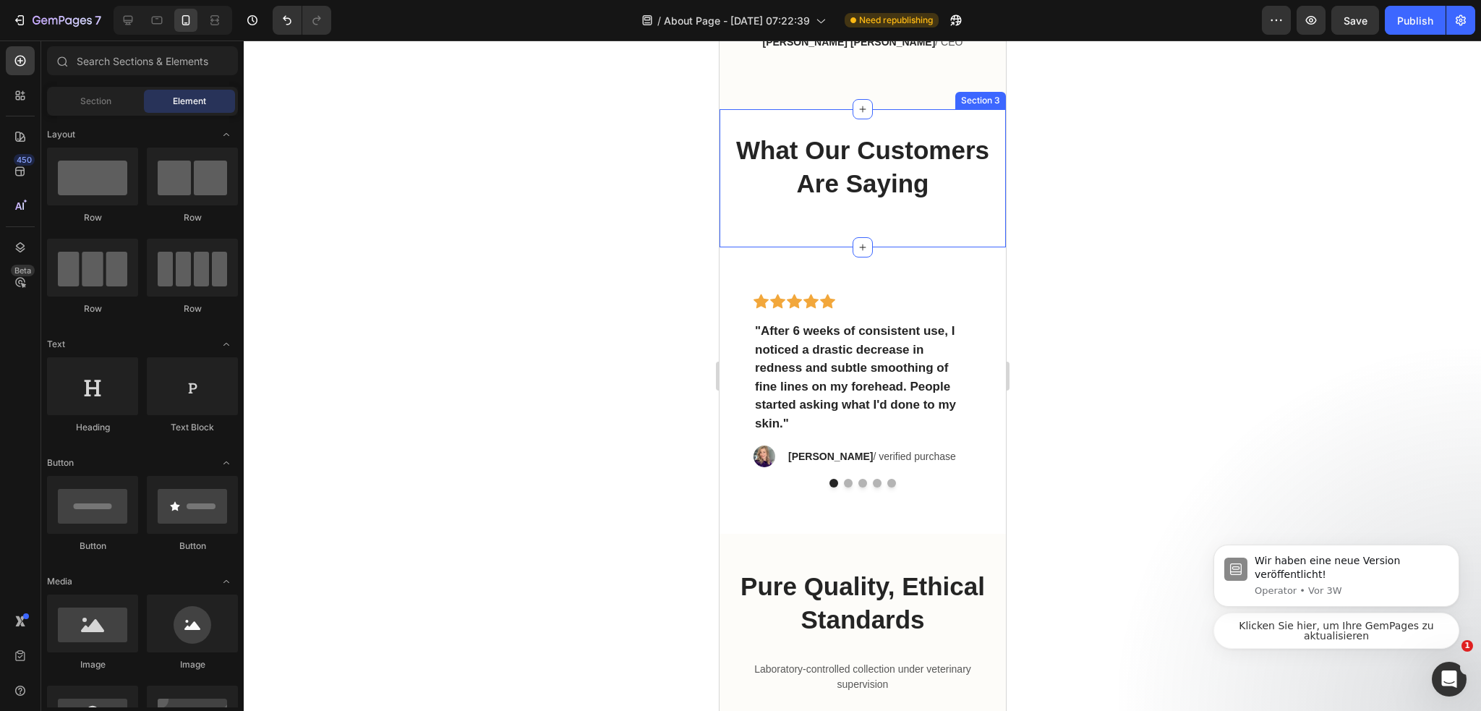
click at [869, 315] on div "Icon Icon Icon Icon Icon Row "After 6 weeks of consistent use, I noticed a dras…" at bounding box center [862, 390] width 286 height 240
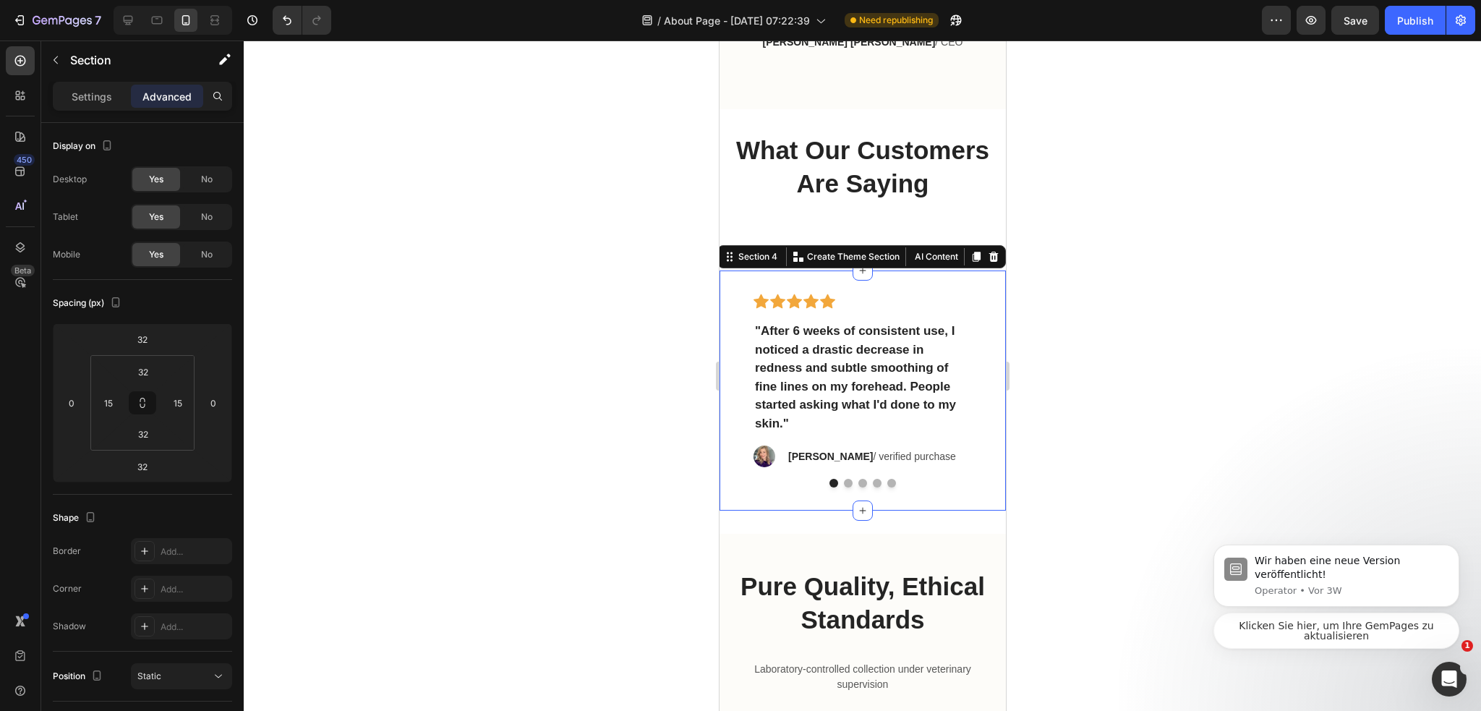
drag, startPoint x: 1081, startPoint y: 301, endPoint x: 1015, endPoint y: 283, distance: 68.9
click at [1079, 298] on div at bounding box center [862, 375] width 1237 height 670
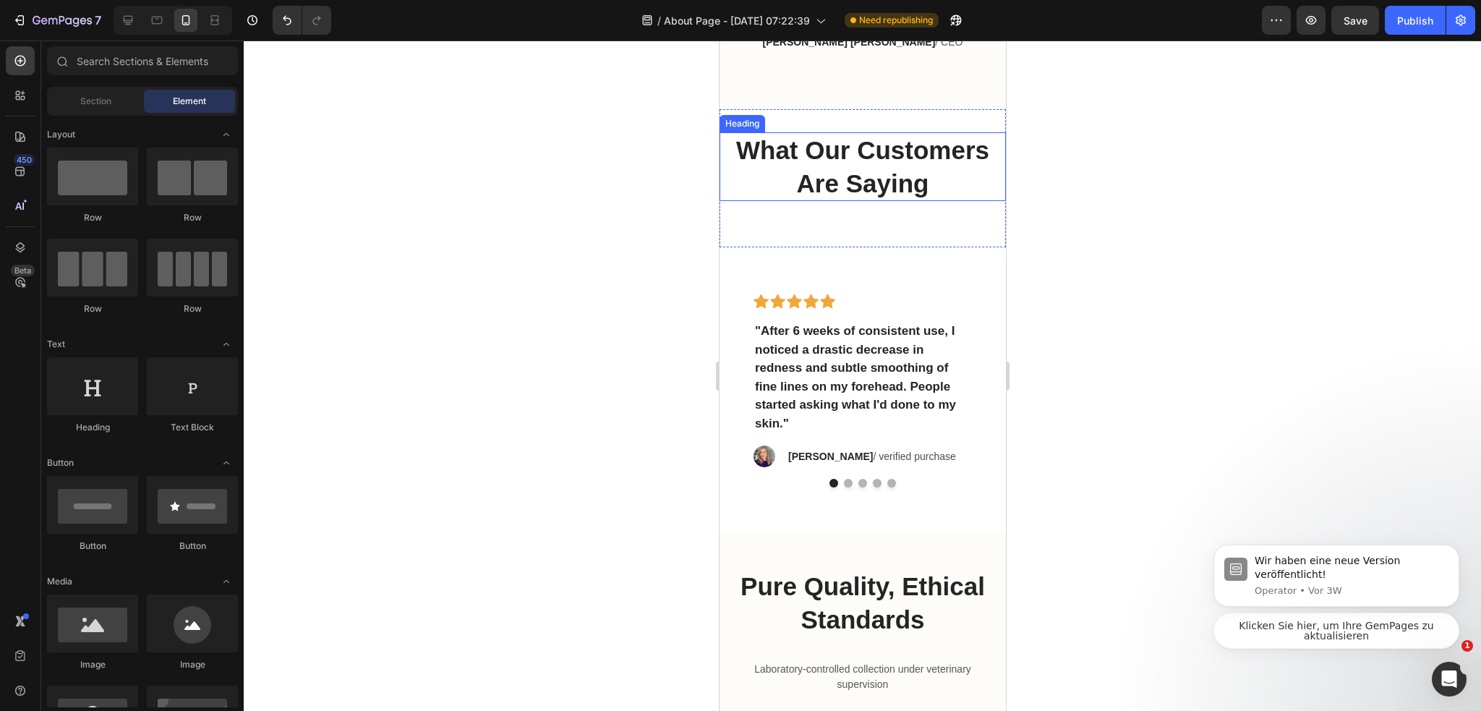
click at [857, 200] on p "What Our Customers Are Saying" at bounding box center [861, 167] width 283 height 66
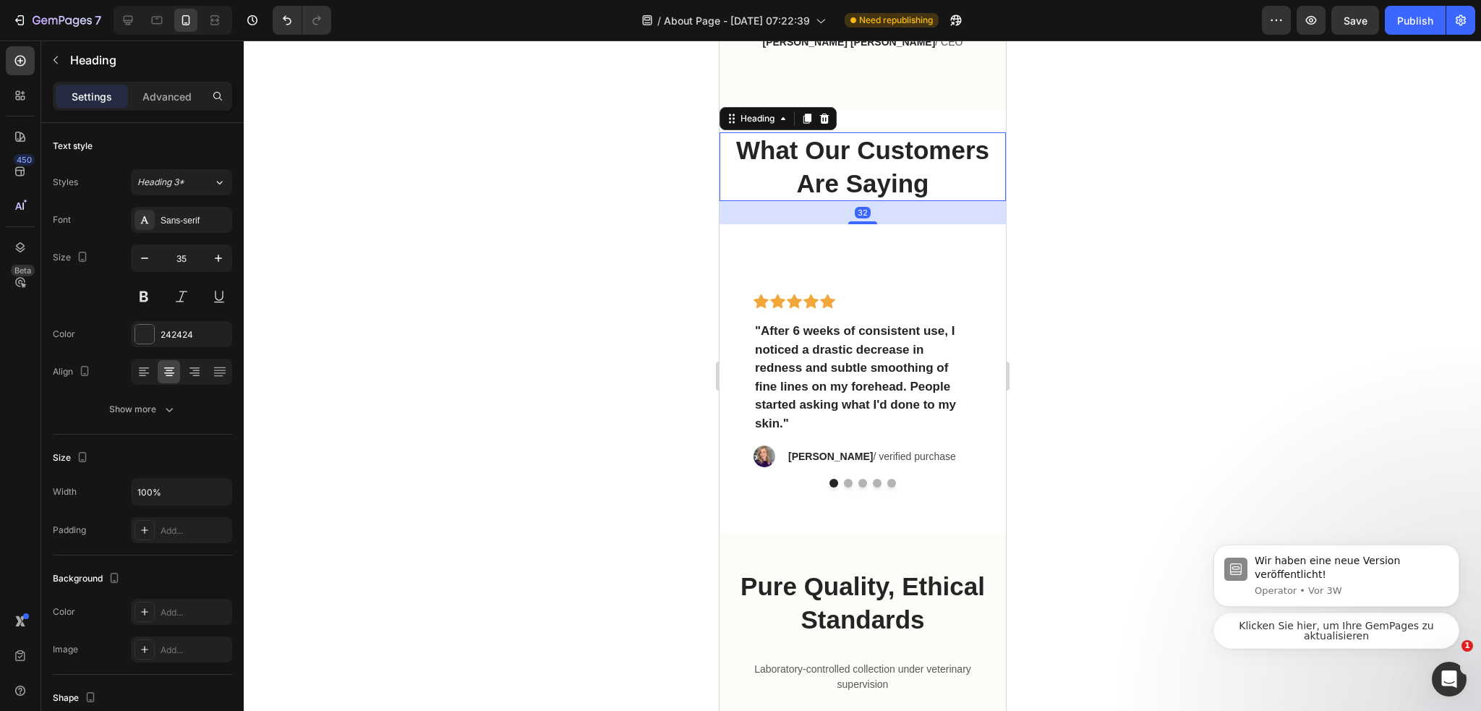
click at [943, 162] on h2 "What Our Customers Are Saying" at bounding box center [862, 166] width 286 height 69
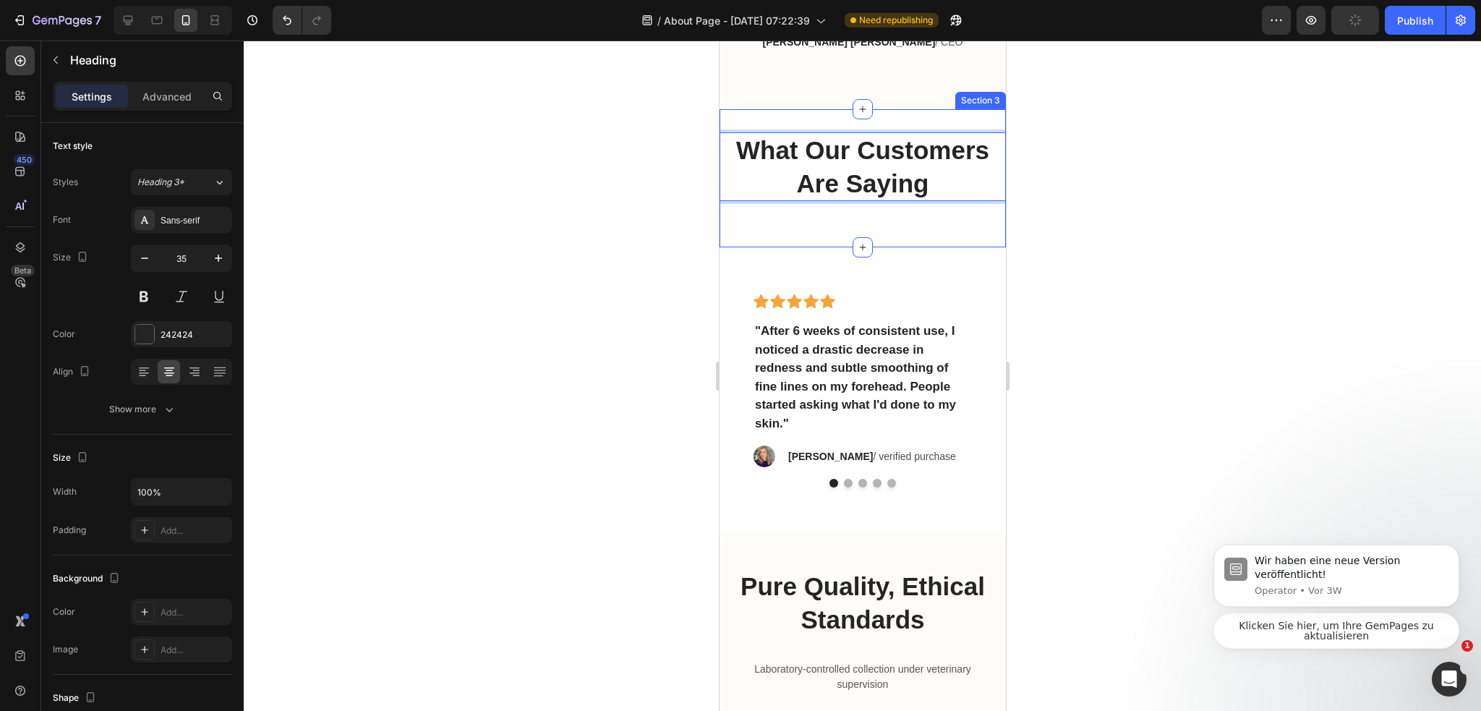
click at [746, 247] on div "What Our Customers Are Saying Heading 32 Section 3" at bounding box center [862, 178] width 286 height 138
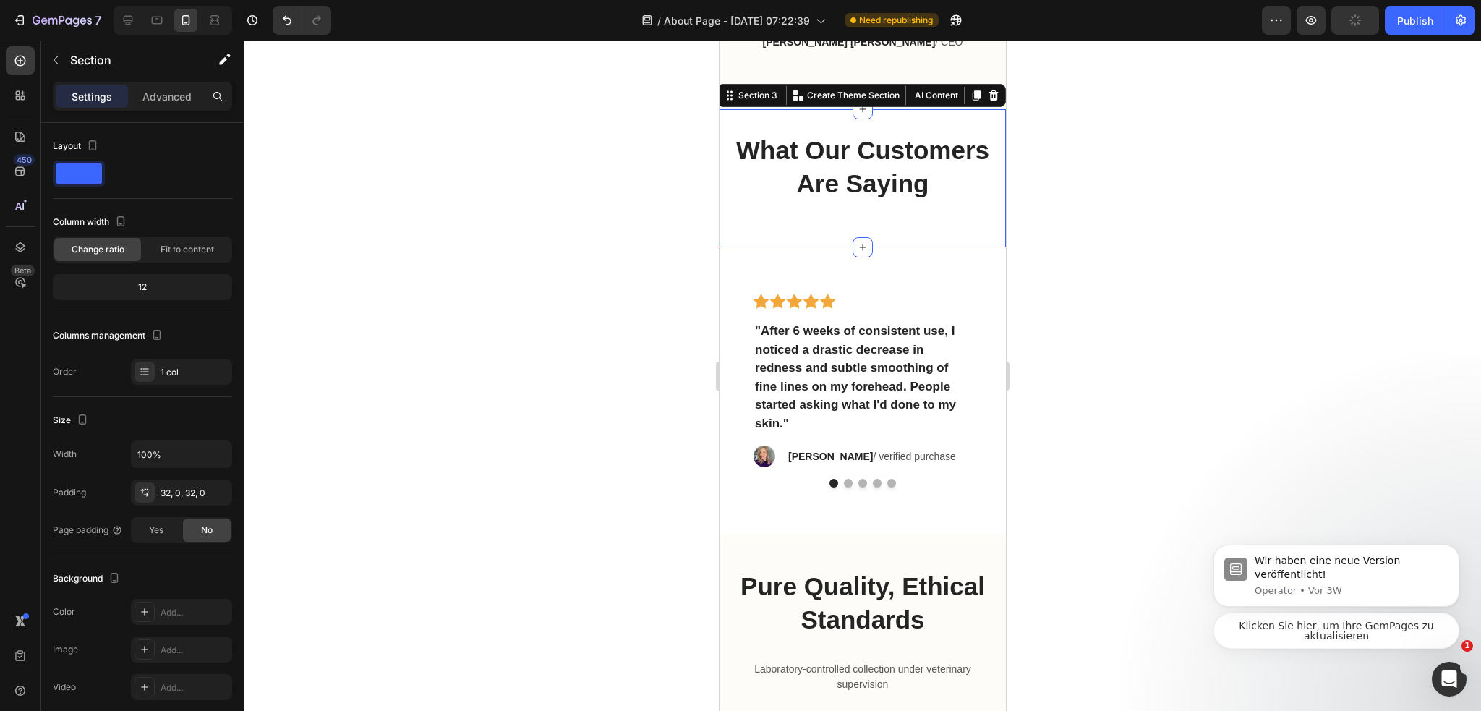
click at [740, 200] on p "What Our Customers Are Saying" at bounding box center [861, 167] width 283 height 66
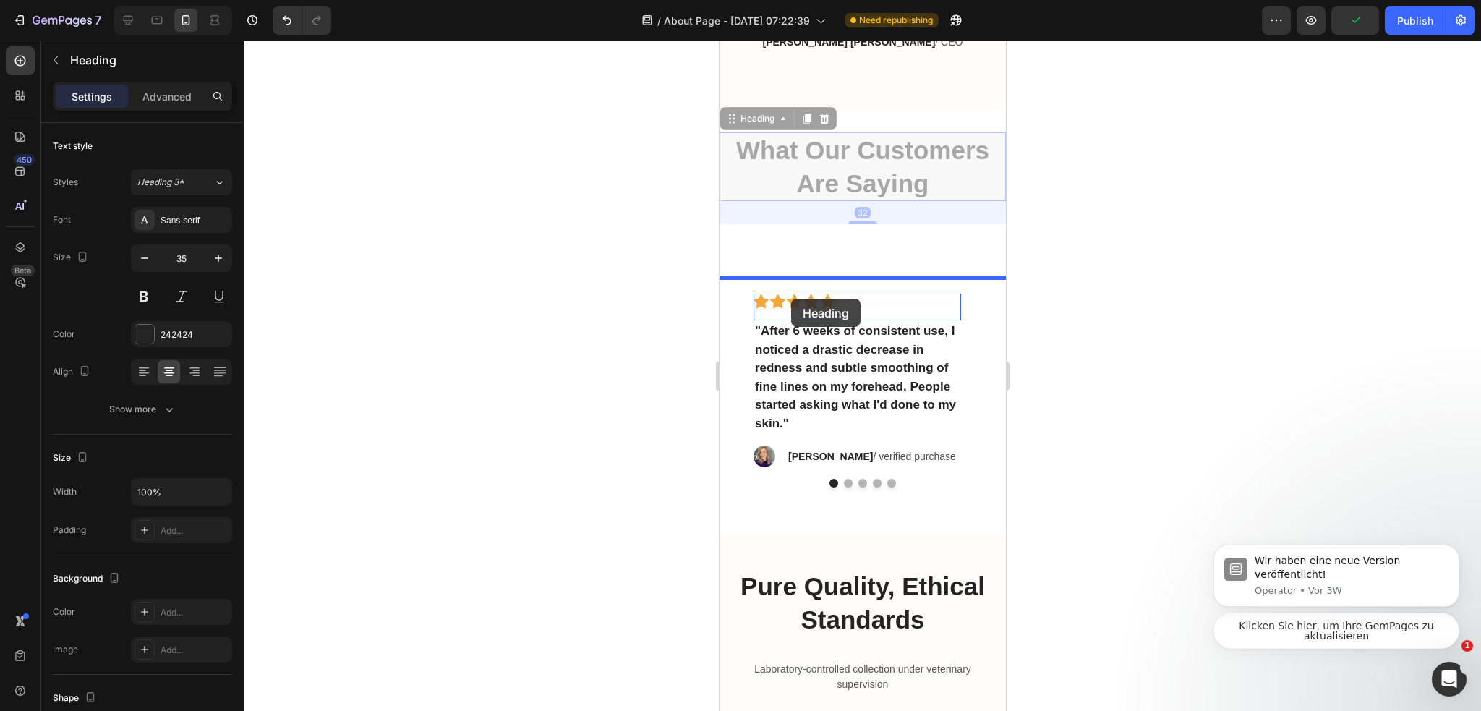
drag, startPoint x: 734, startPoint y: 163, endPoint x: 790, endPoint y: 299, distance: 146.5
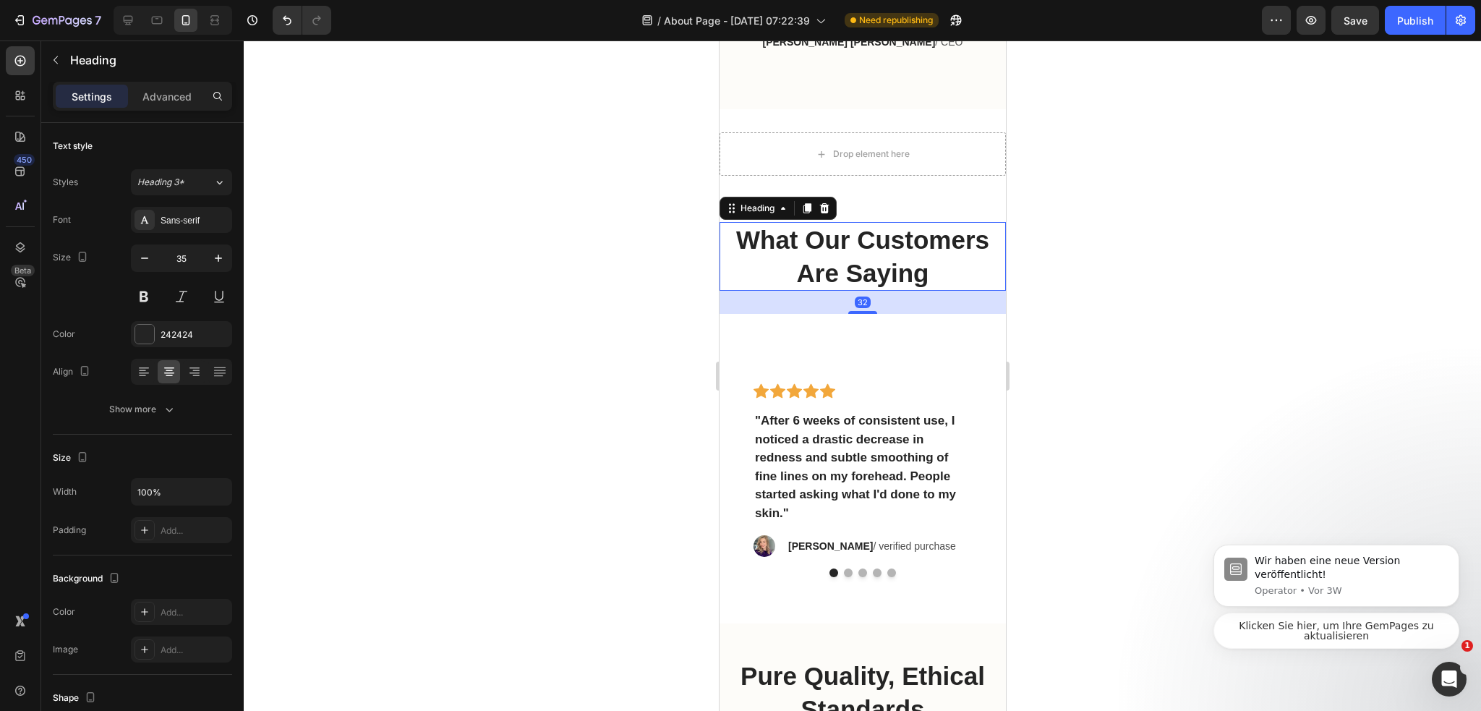
drag, startPoint x: 1137, startPoint y: 296, endPoint x: 1074, endPoint y: 273, distance: 67.0
click at [1130, 294] on div at bounding box center [862, 375] width 1237 height 670
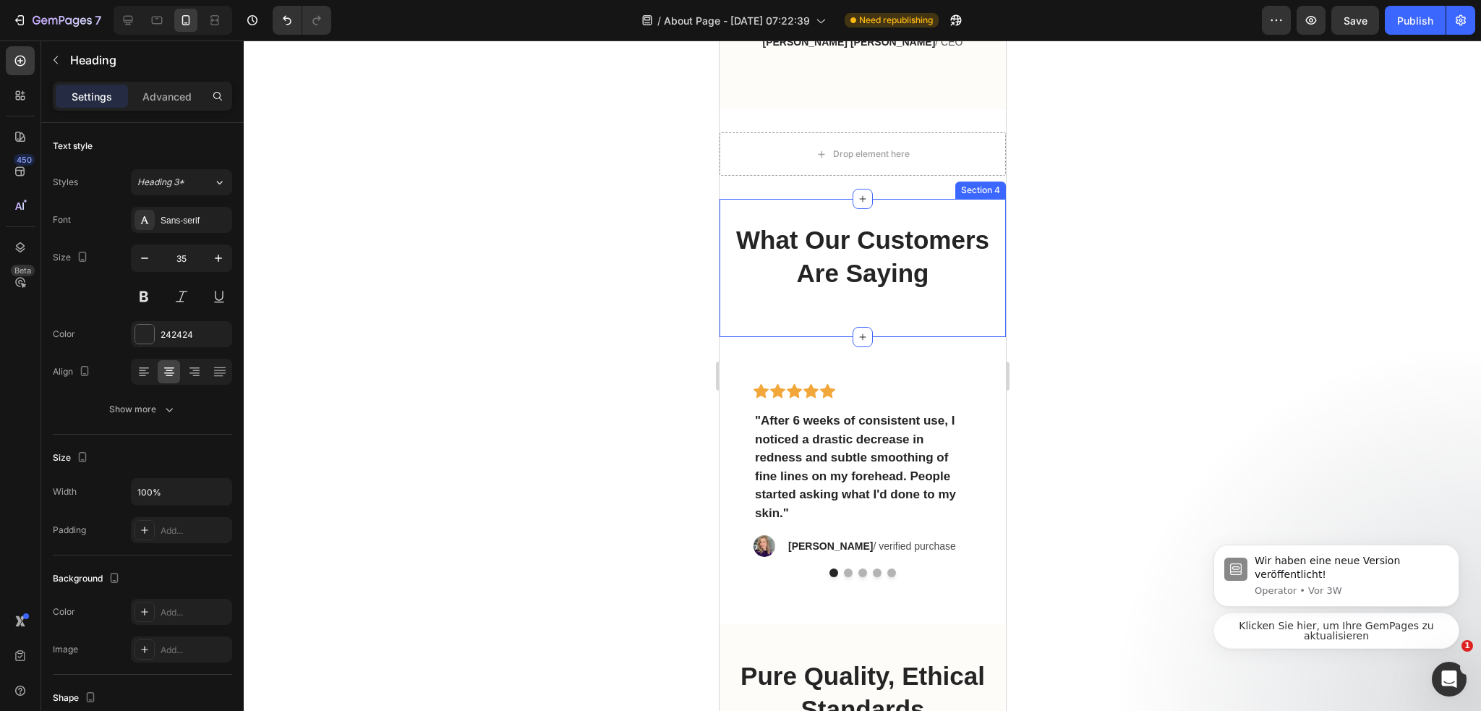
click at [883, 289] on p "What Our Customers Are Saying" at bounding box center [861, 256] width 283 height 66
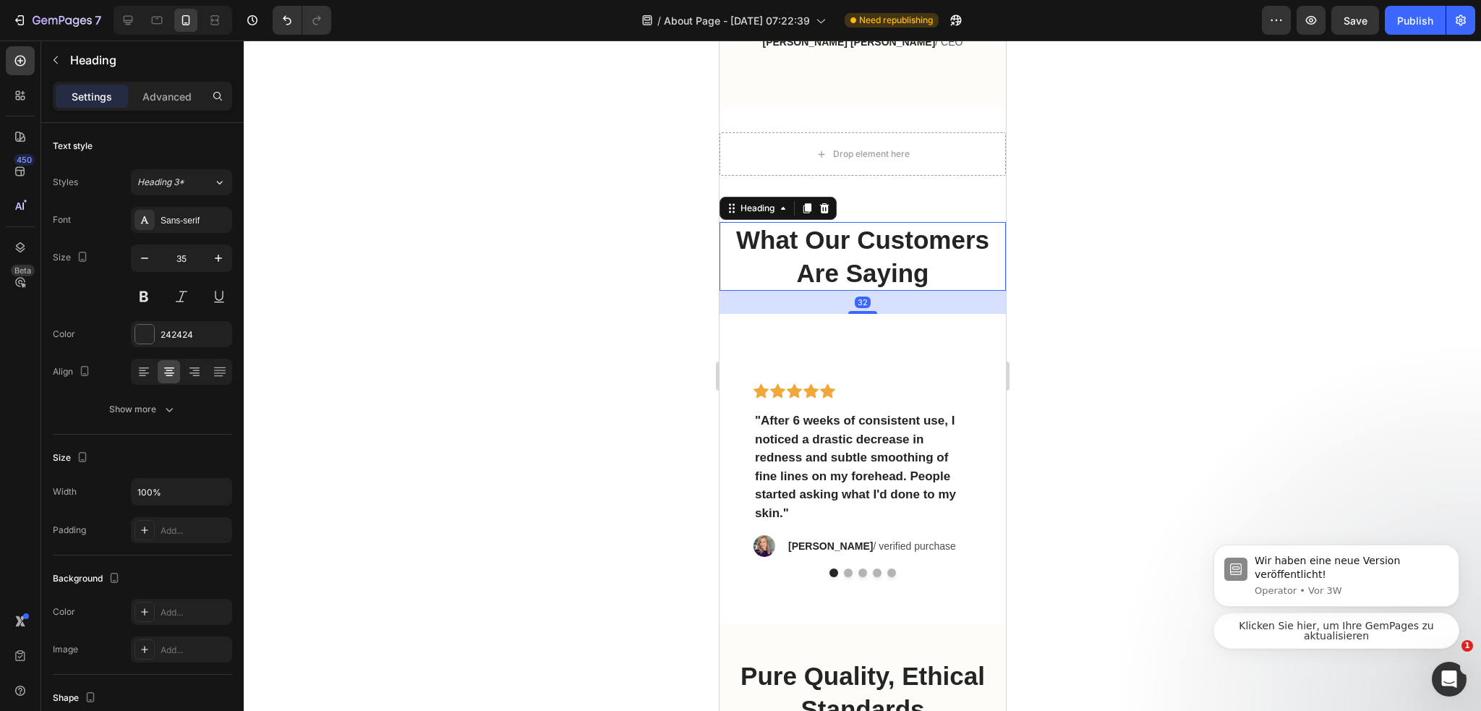
drag, startPoint x: 867, startPoint y: 343, endPoint x: 900, endPoint y: 281, distance: 69.5
click at [878, 278] on div "What Our Customers Are Saying Heading 32" at bounding box center [862, 256] width 286 height 69
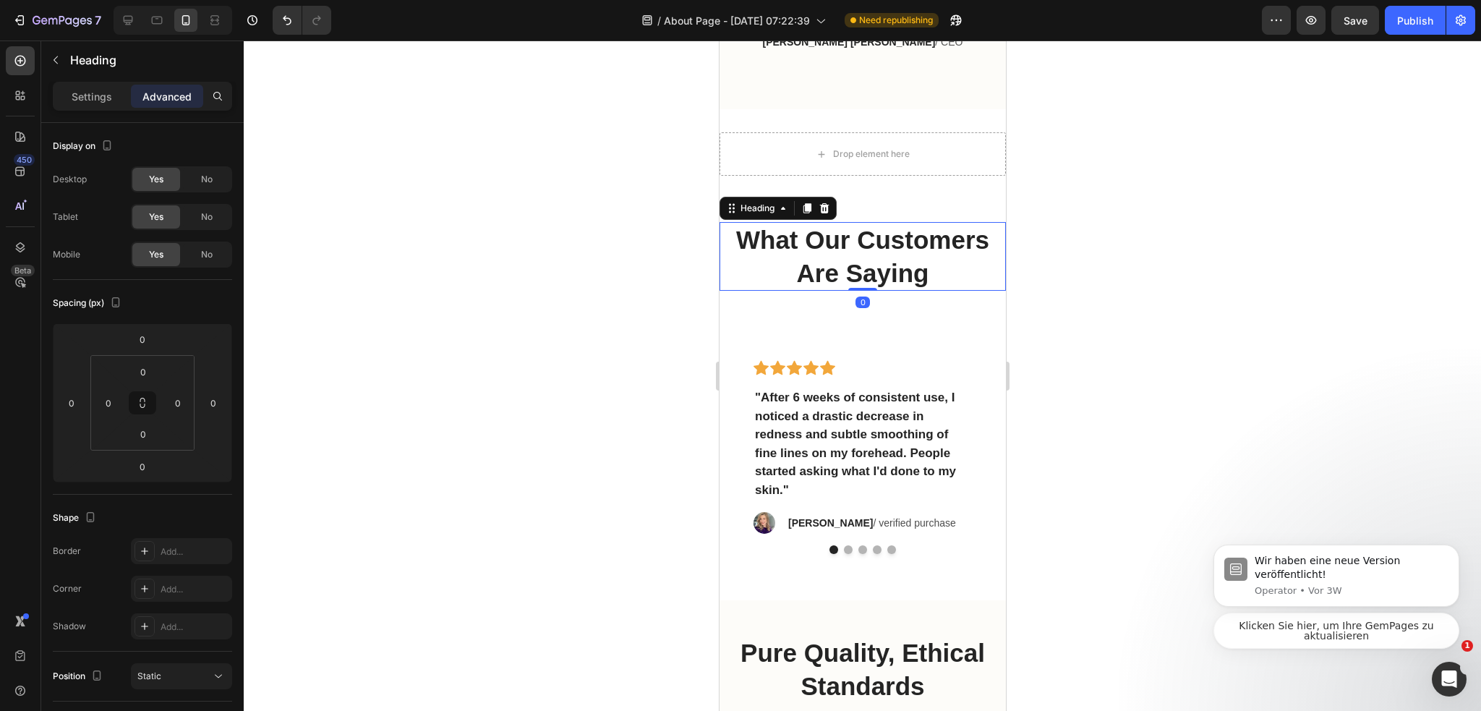
click at [1188, 322] on div at bounding box center [862, 375] width 1237 height 670
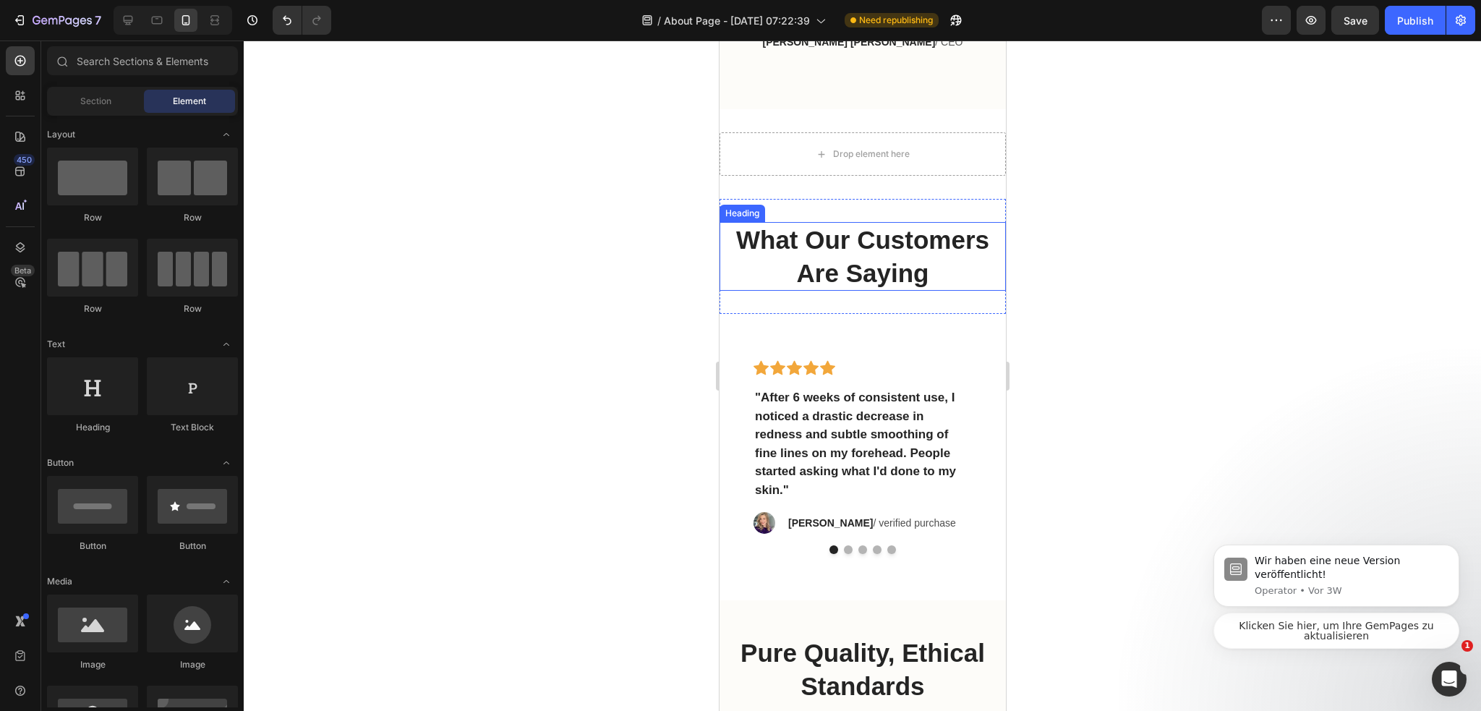
click at [873, 289] on p "What Our Customers Are Saying" at bounding box center [861, 256] width 283 height 66
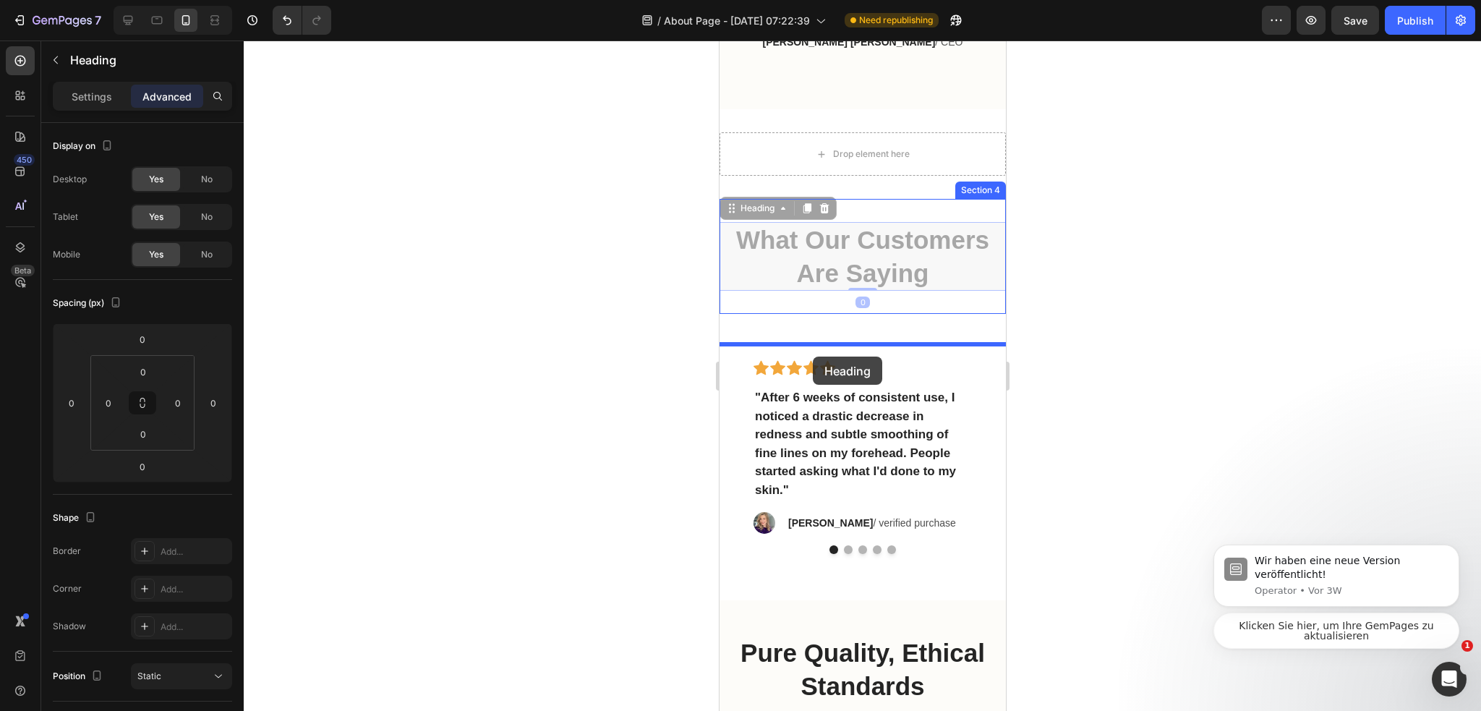
drag, startPoint x: 742, startPoint y: 238, endPoint x: 812, endPoint y: 356, distance: 136.8
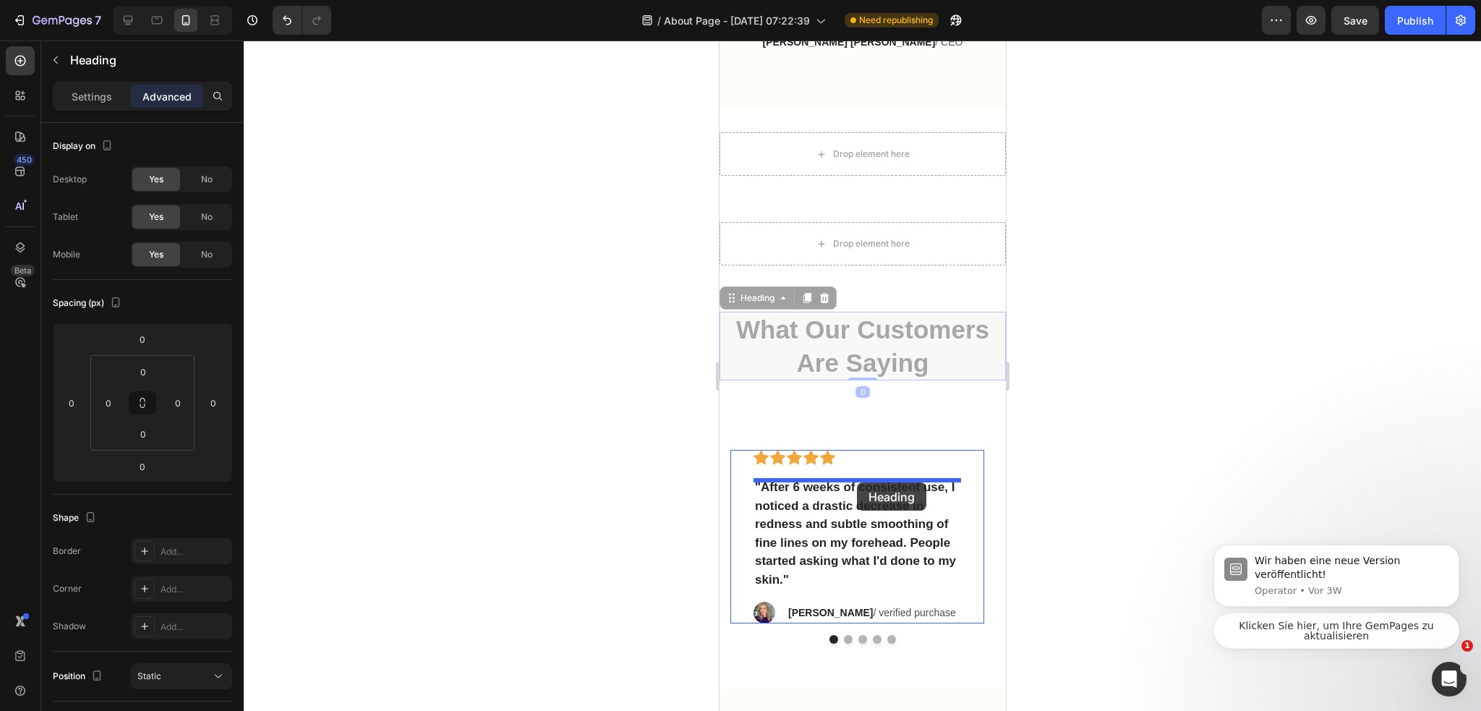
drag, startPoint x: 747, startPoint y: 331, endPoint x: 1741, endPoint y: 488, distance: 1006.3
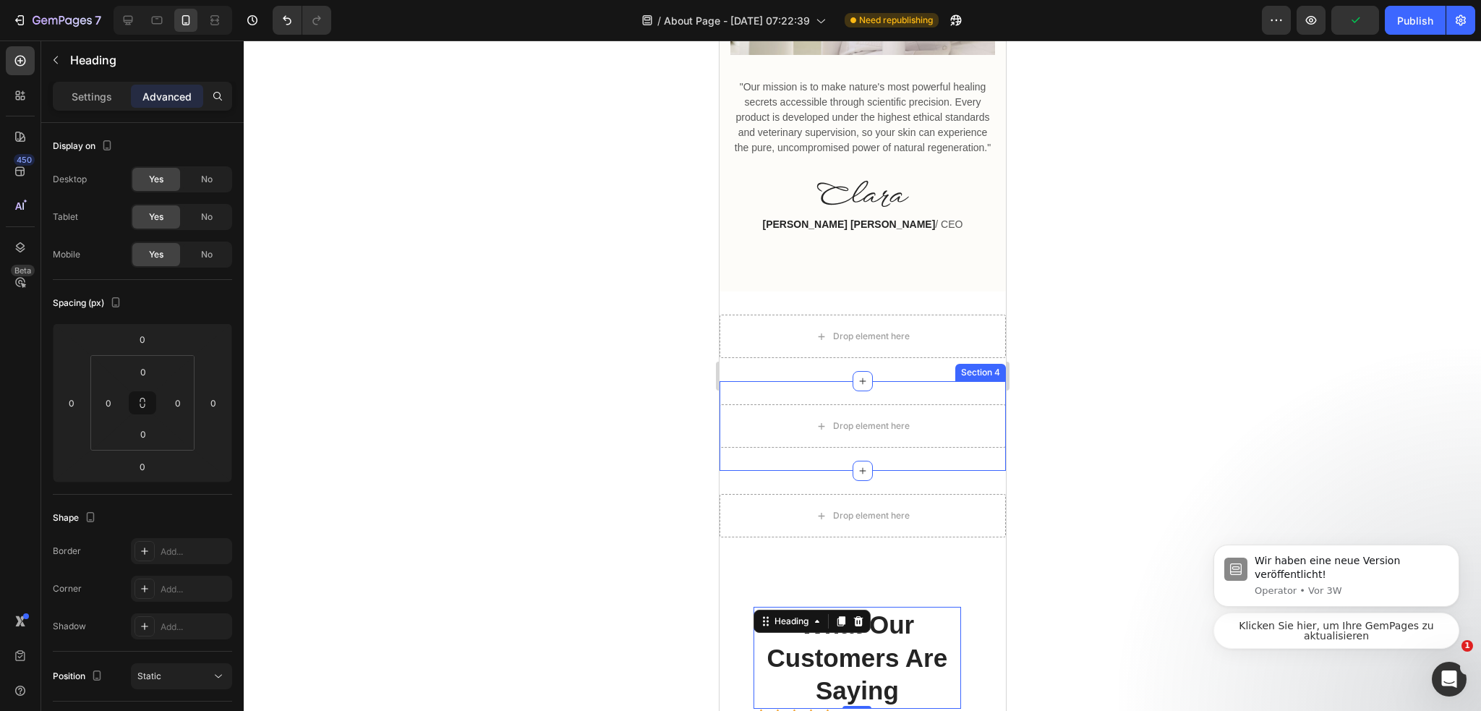
scroll to position [2634, 0]
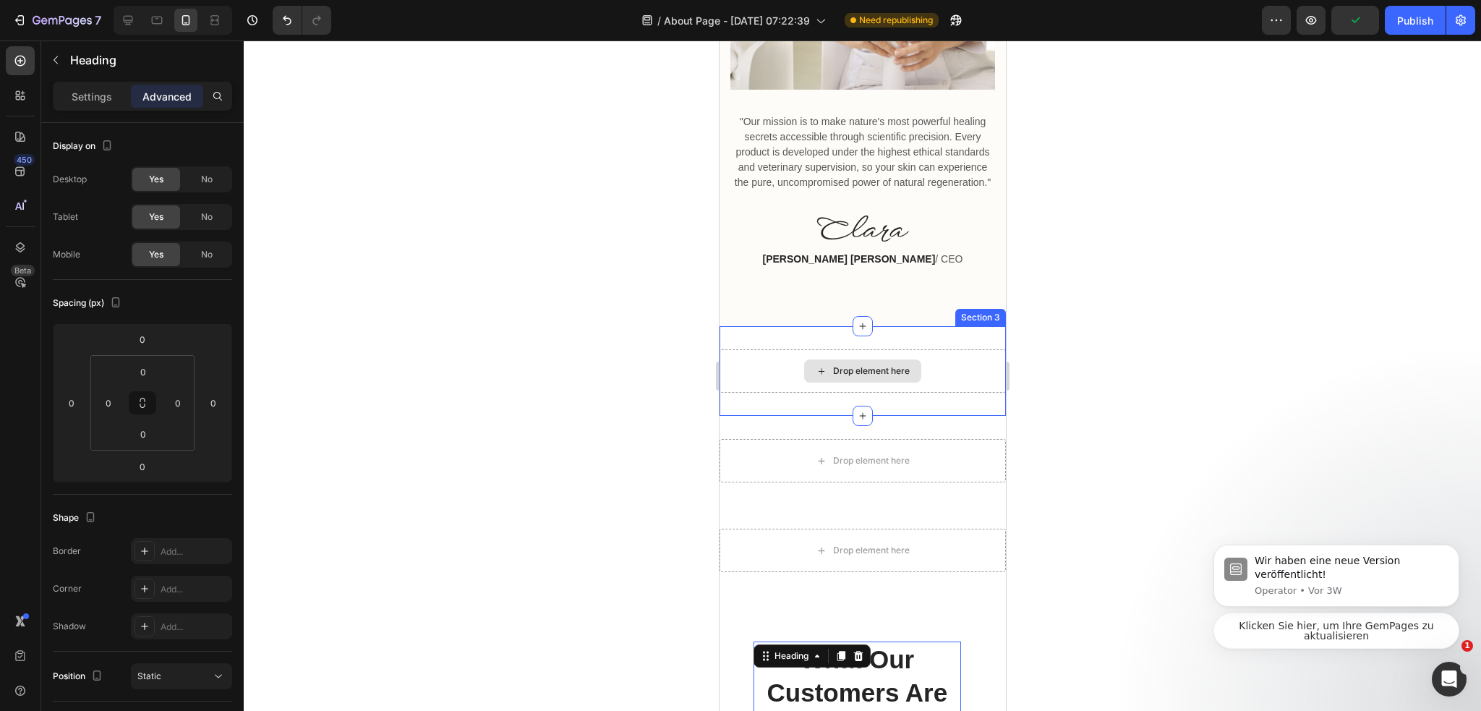
click at [961, 380] on div "Drop element here" at bounding box center [862, 370] width 286 height 43
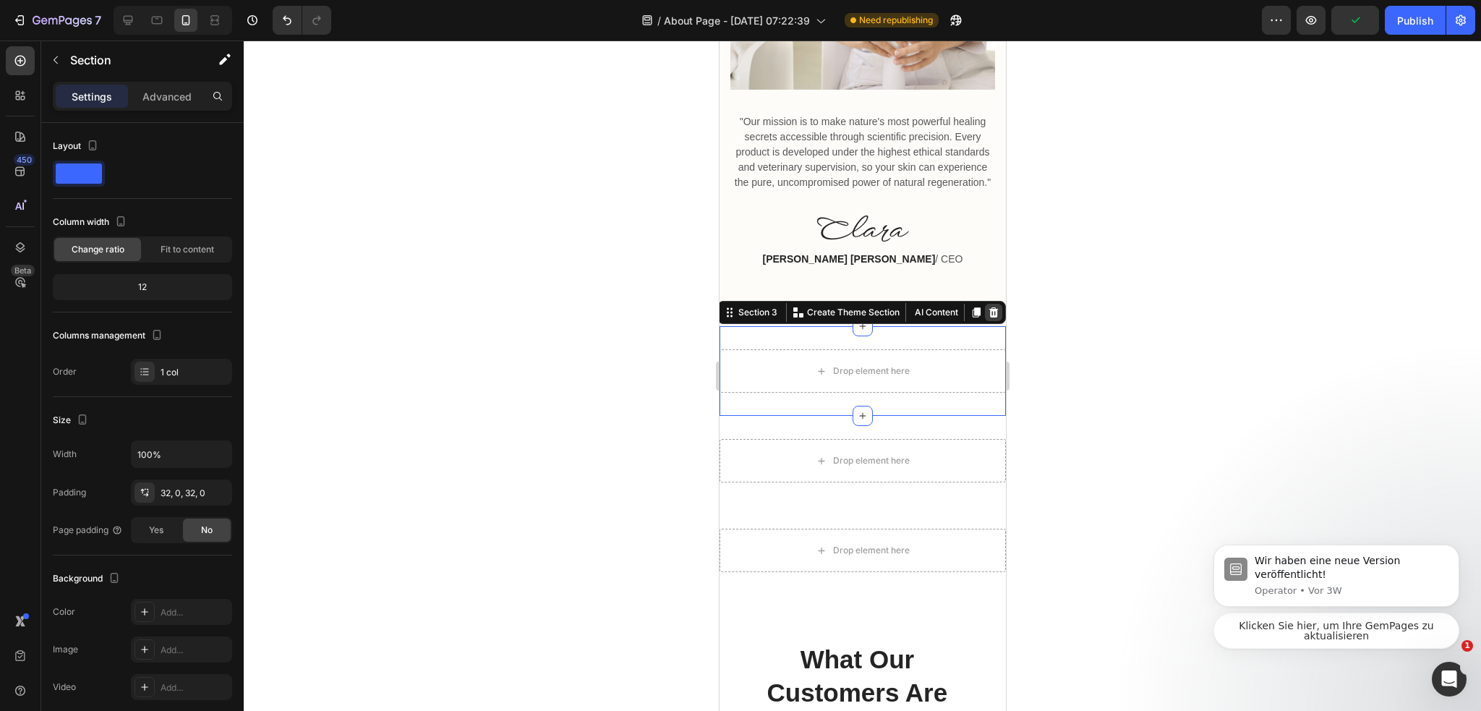
click at [988, 317] on icon at bounding box center [992, 312] width 9 height 10
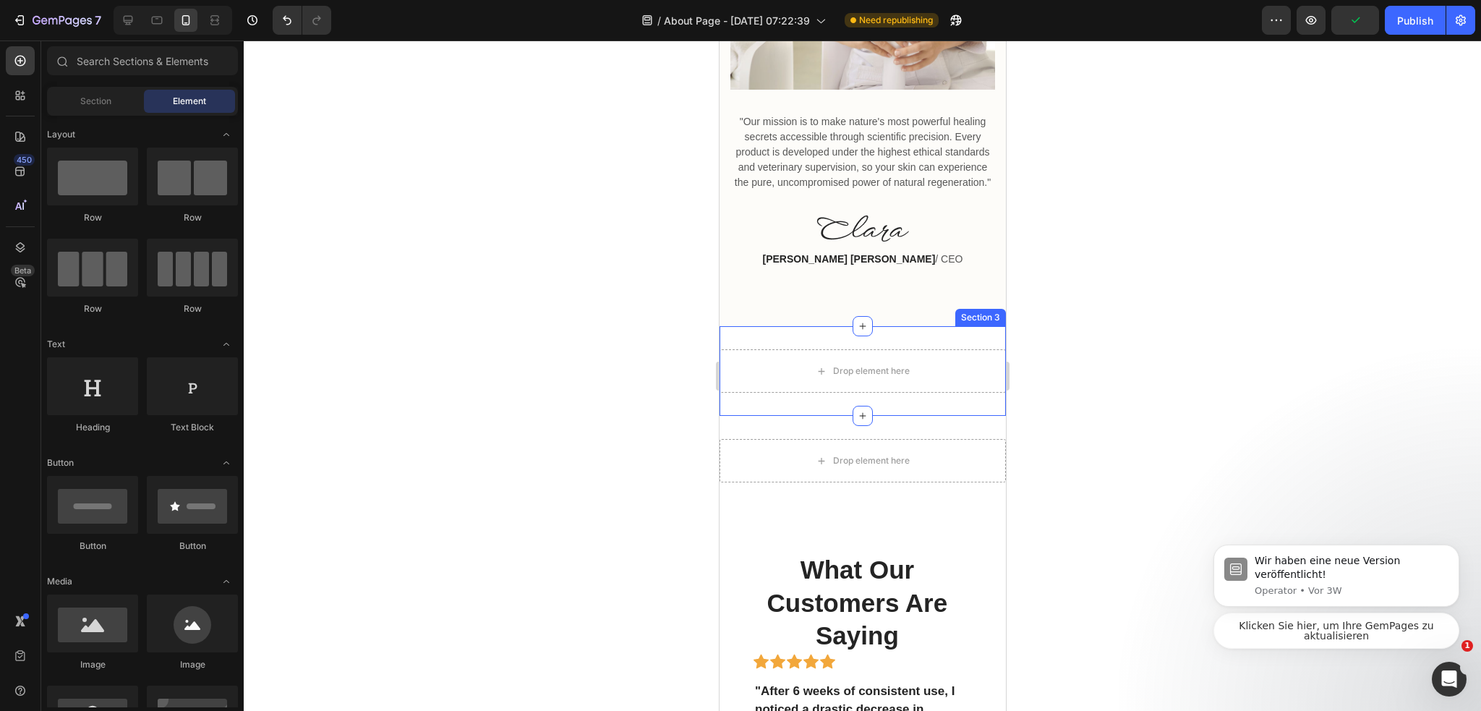
click at [957, 383] on div "Drop element here" at bounding box center [862, 370] width 286 height 43
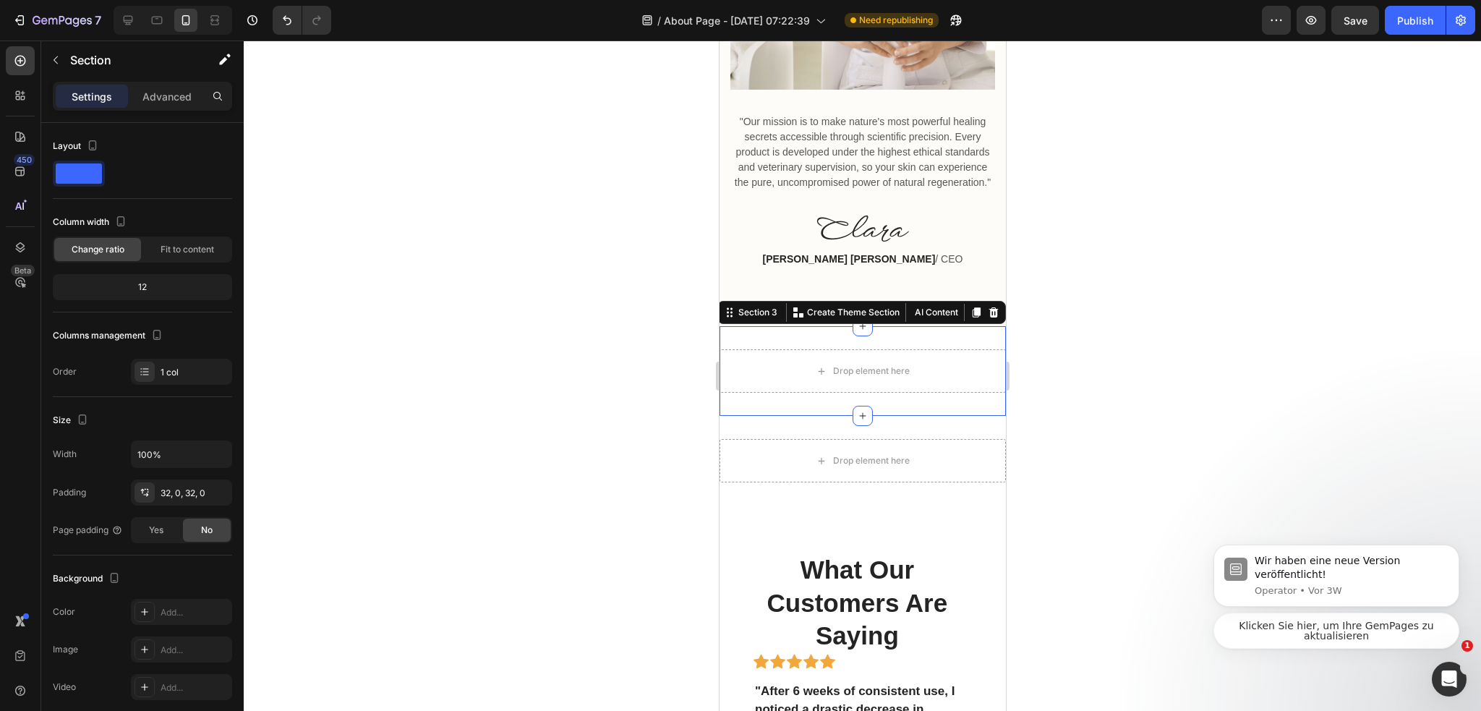
click at [985, 321] on div at bounding box center [992, 312] width 17 height 17
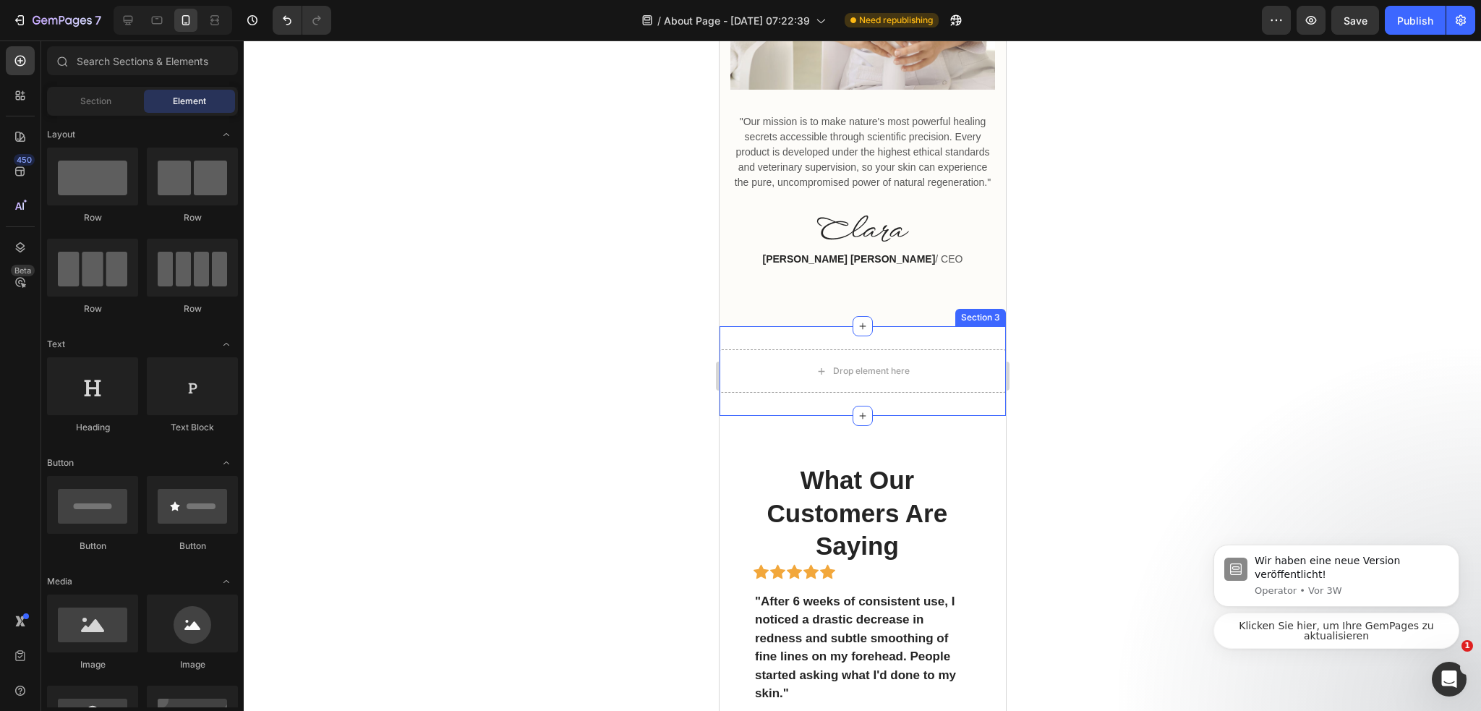
click at [972, 374] on div "Drop element here Section 3" at bounding box center [862, 371] width 286 height 90
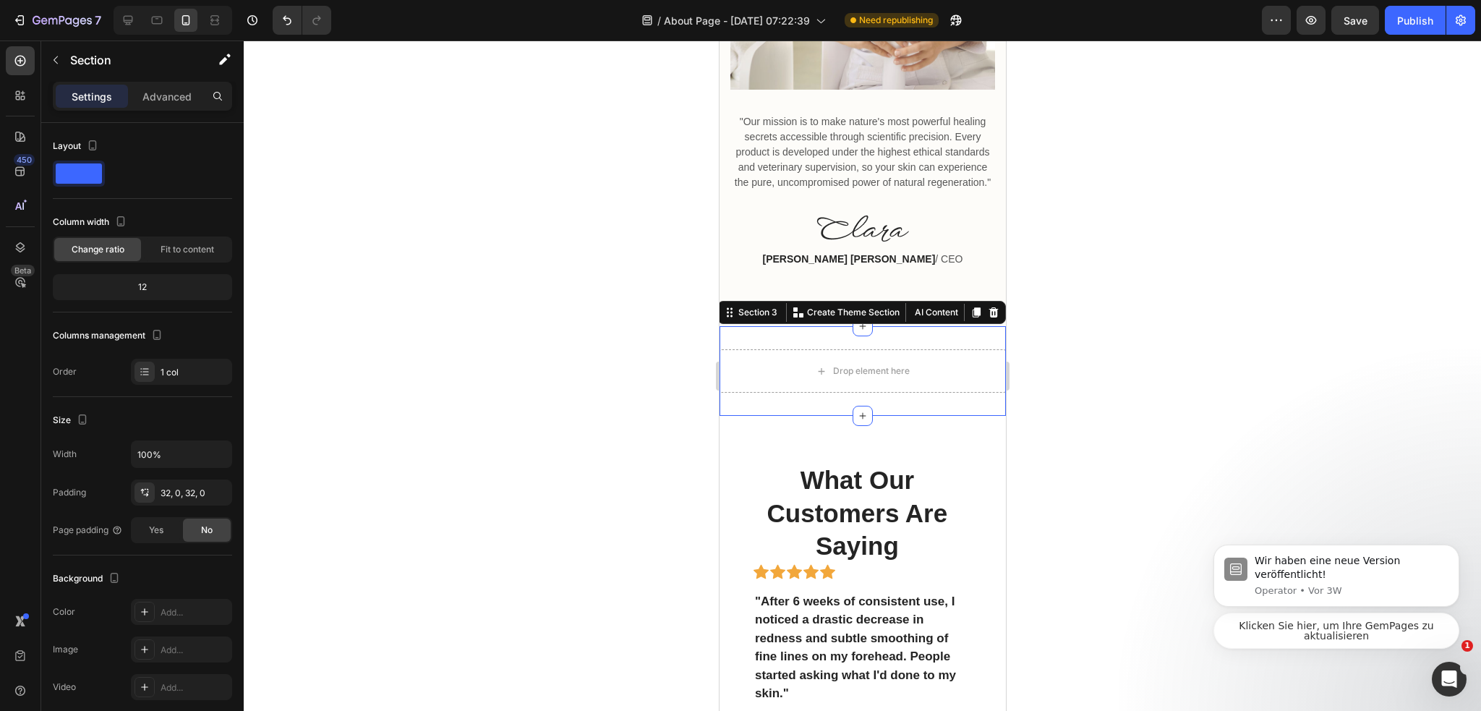
click at [988, 317] on icon at bounding box center [992, 312] width 9 height 10
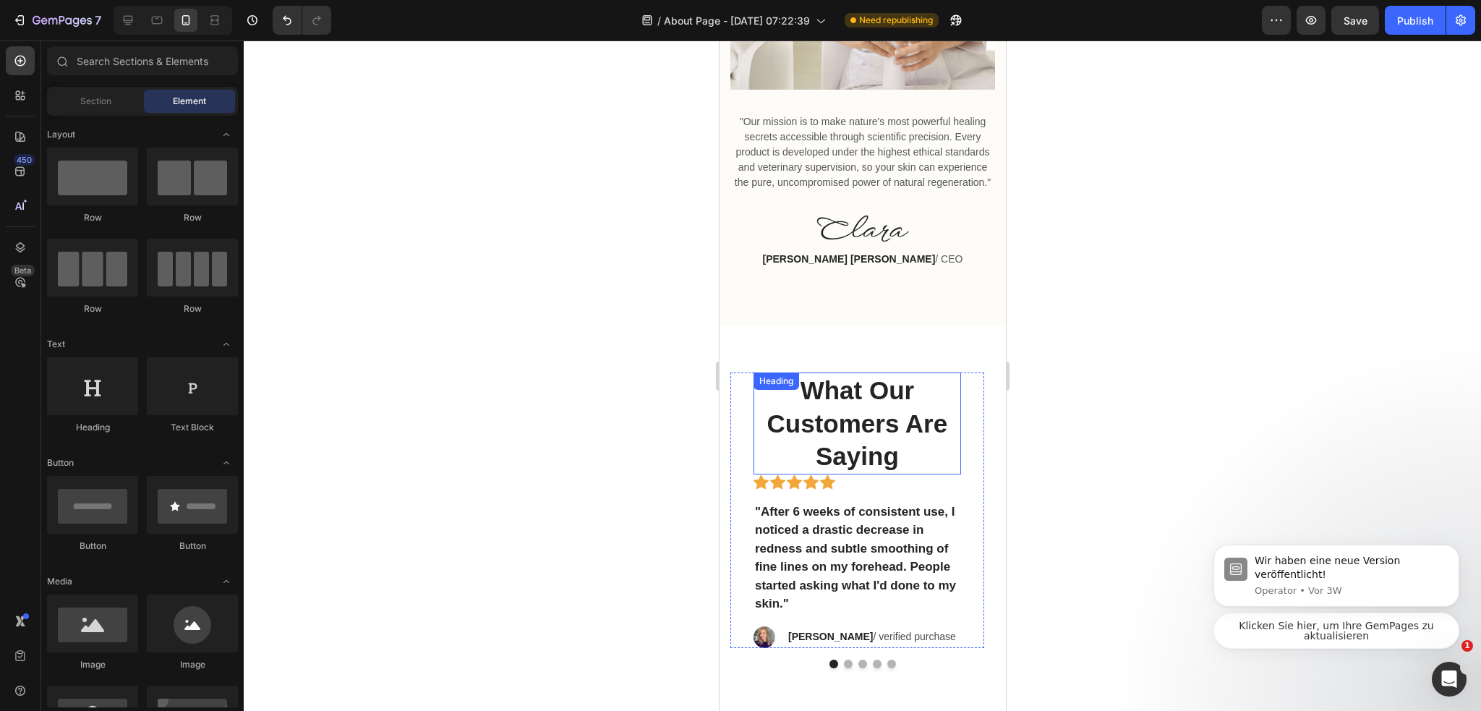
click at [905, 433] on p "What Our Customers Are Saying" at bounding box center [856, 423] width 205 height 99
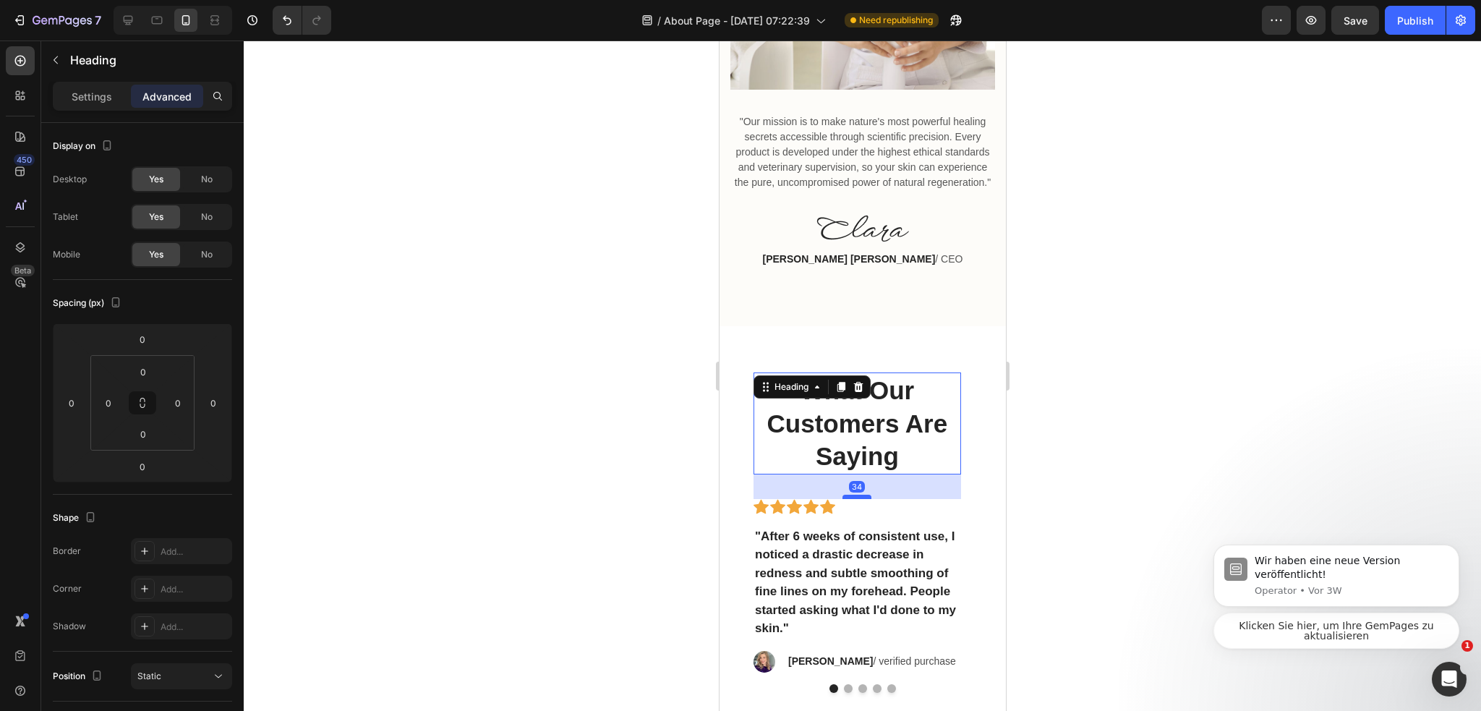
drag, startPoint x: 867, startPoint y: 503, endPoint x: 868, endPoint y: 528, distance: 24.6
click at [868, 499] on div at bounding box center [855, 496] width 29 height 4
type input "34"
click at [951, 473] on p "What Our Customers Are Saying" at bounding box center [856, 423] width 205 height 99
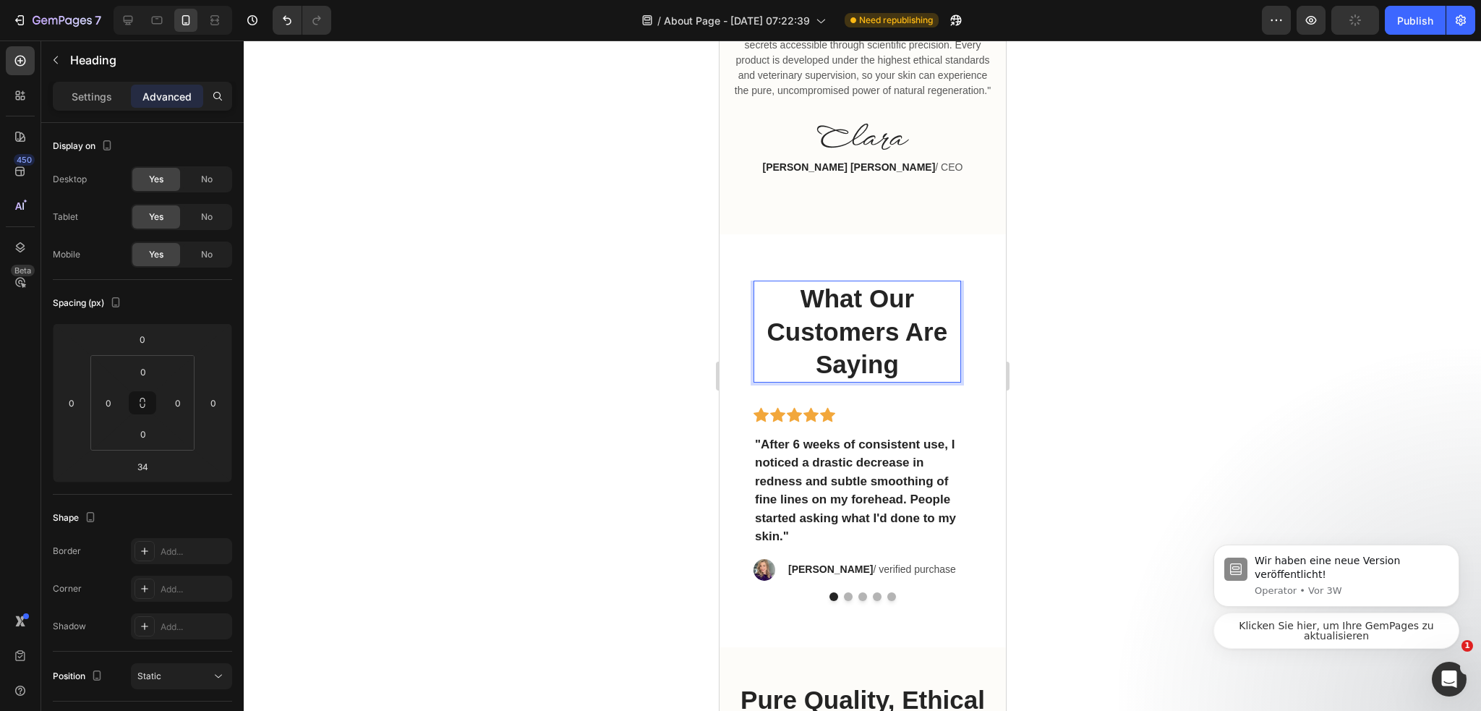
scroll to position [2923, 0]
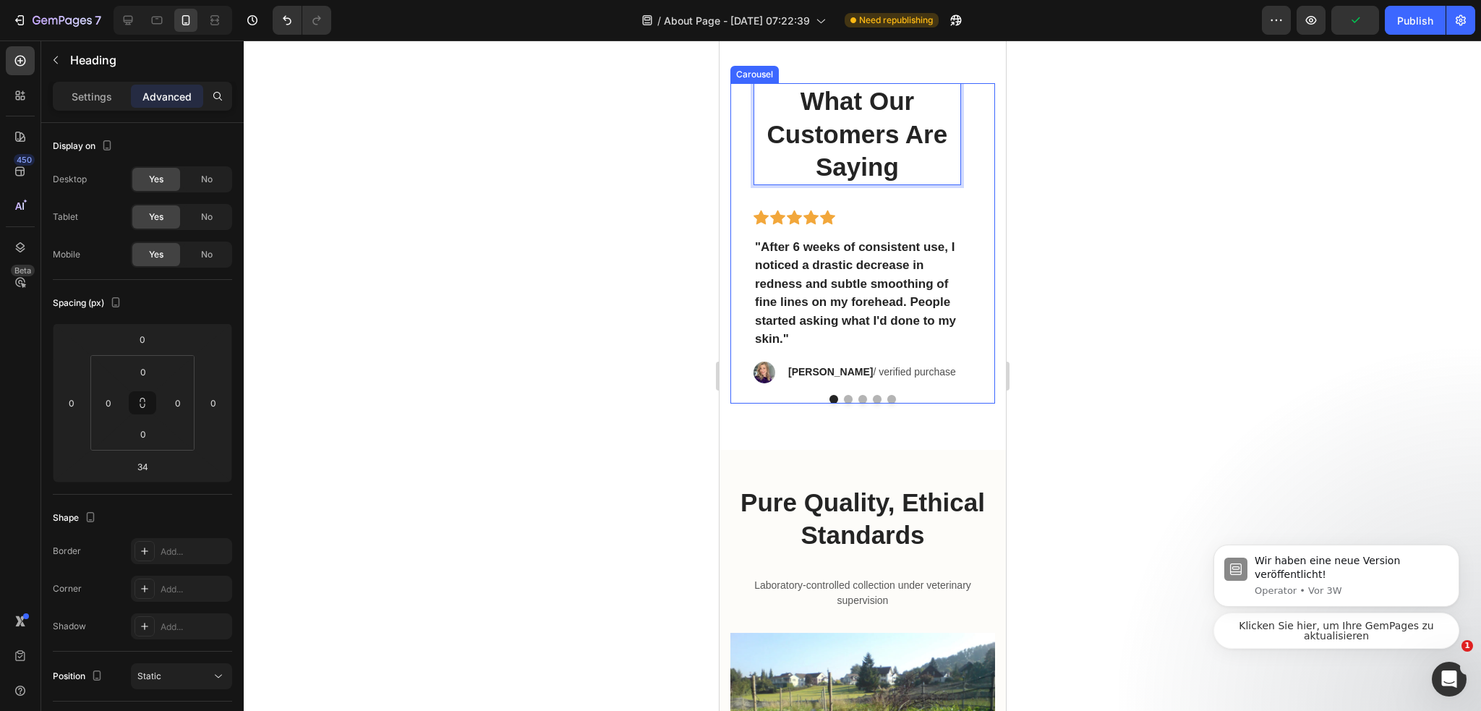
click at [843, 403] on button "Dot" at bounding box center [847, 399] width 9 height 9
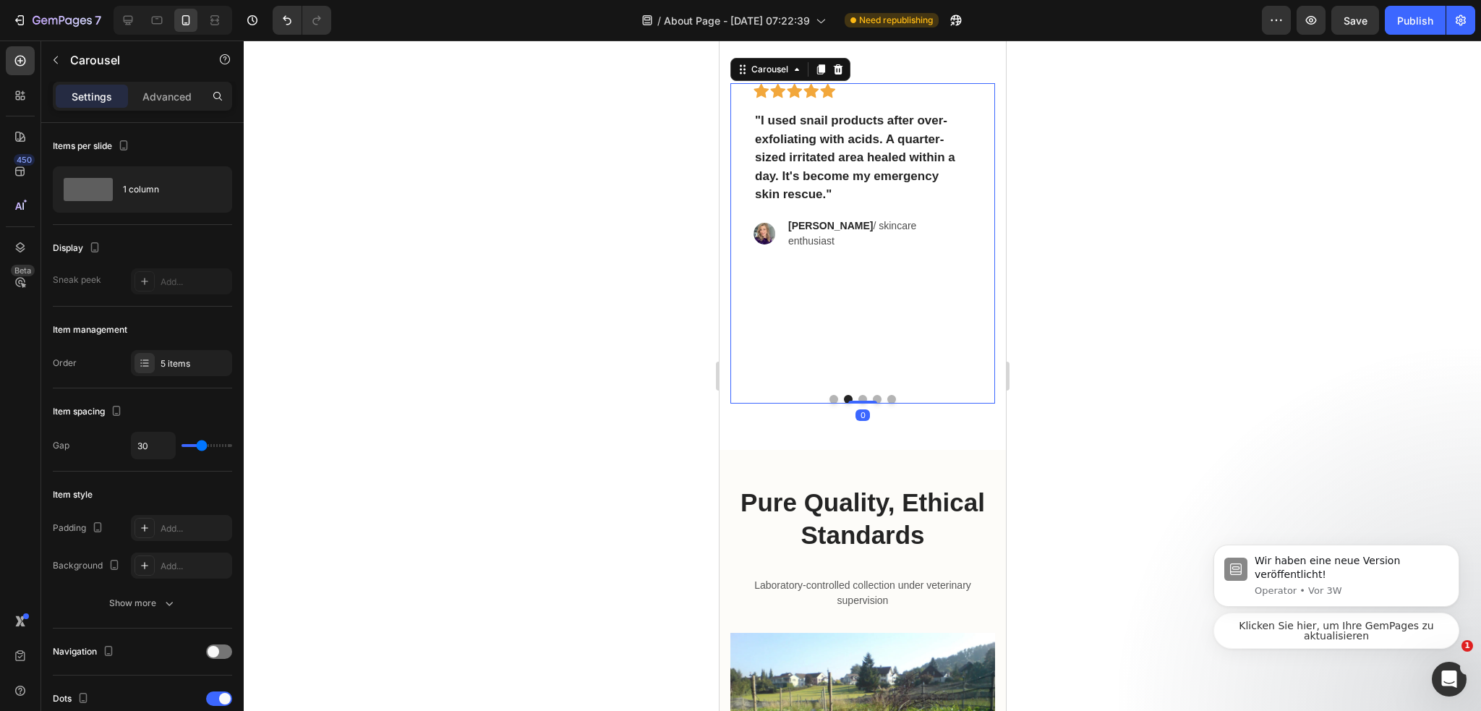
click at [828, 403] on button "Dot" at bounding box center [832, 399] width 9 height 9
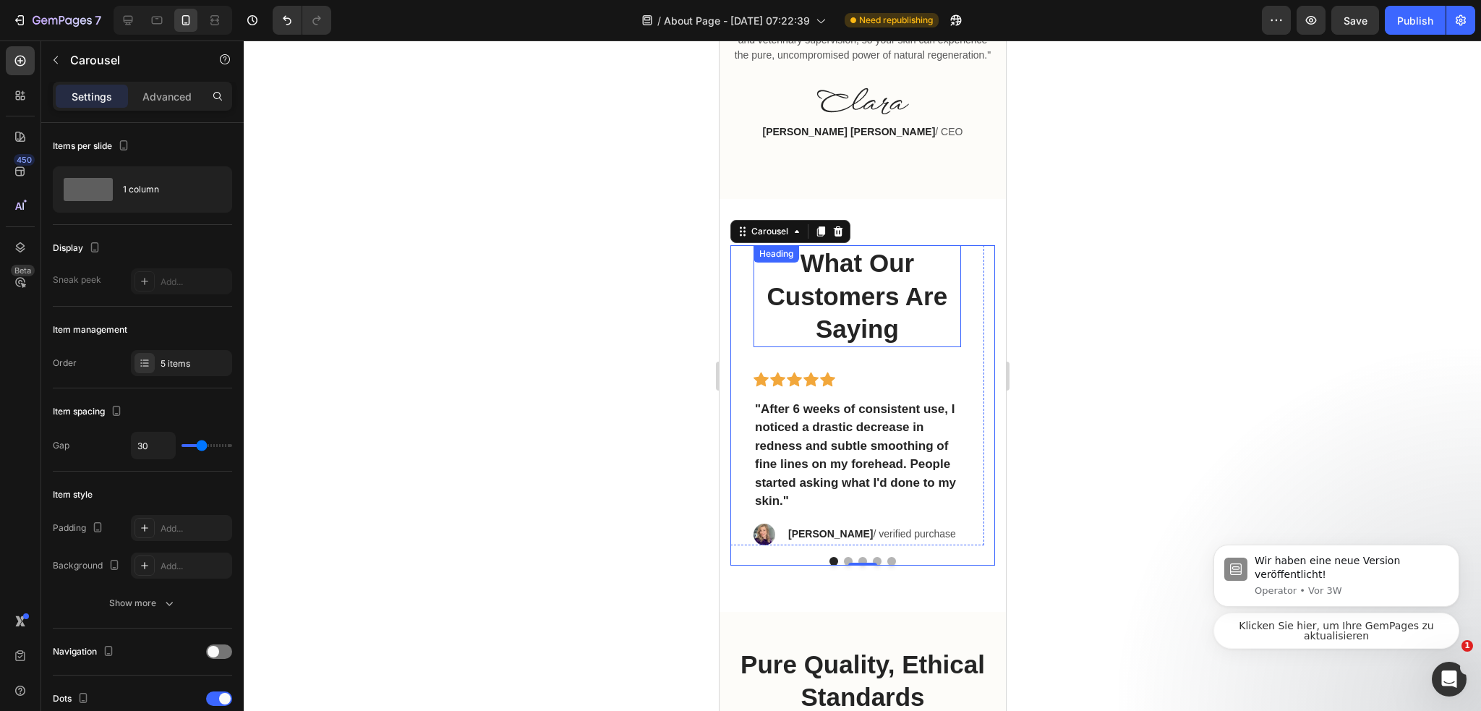
scroll to position [2707, 0]
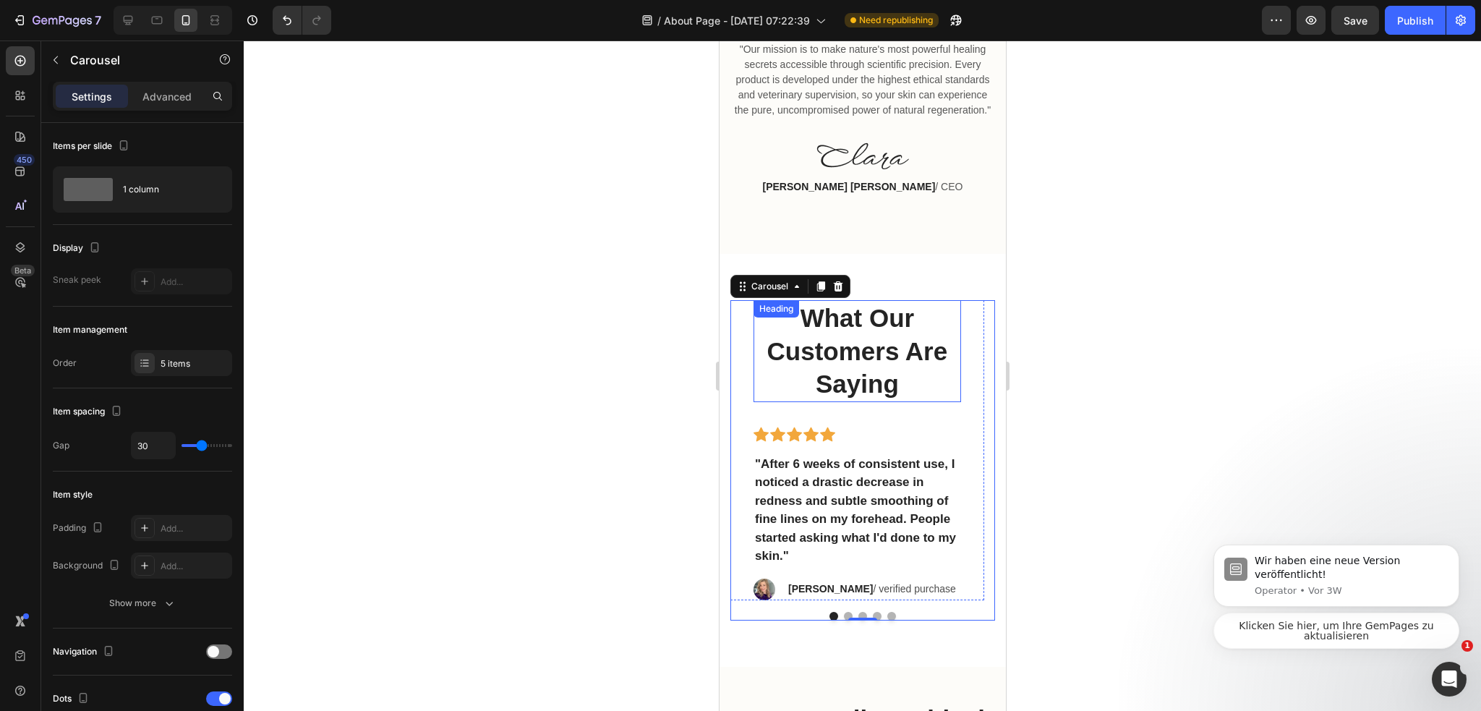
click at [862, 398] on p "What Our Customers Are Saying" at bounding box center [856, 350] width 205 height 99
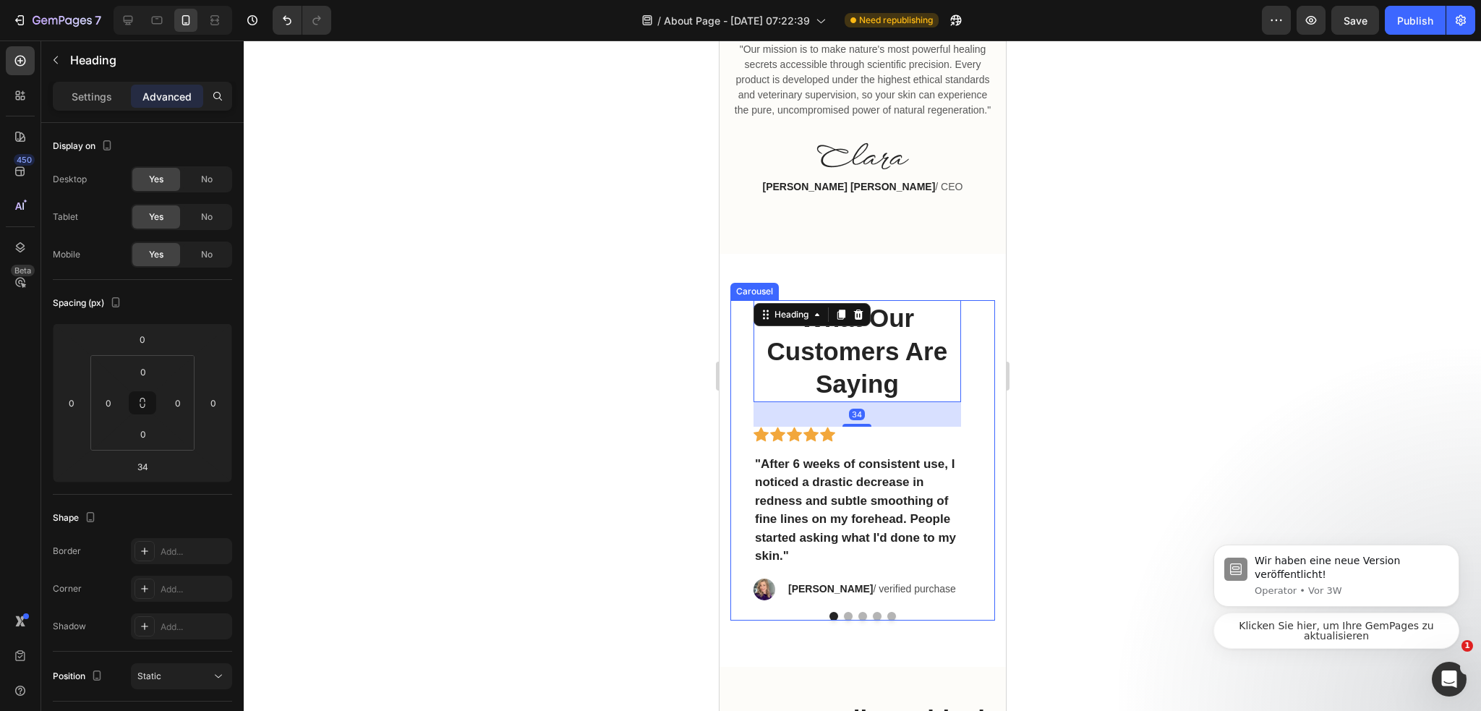
click at [843, 620] on button "Dot" at bounding box center [847, 616] width 9 height 9
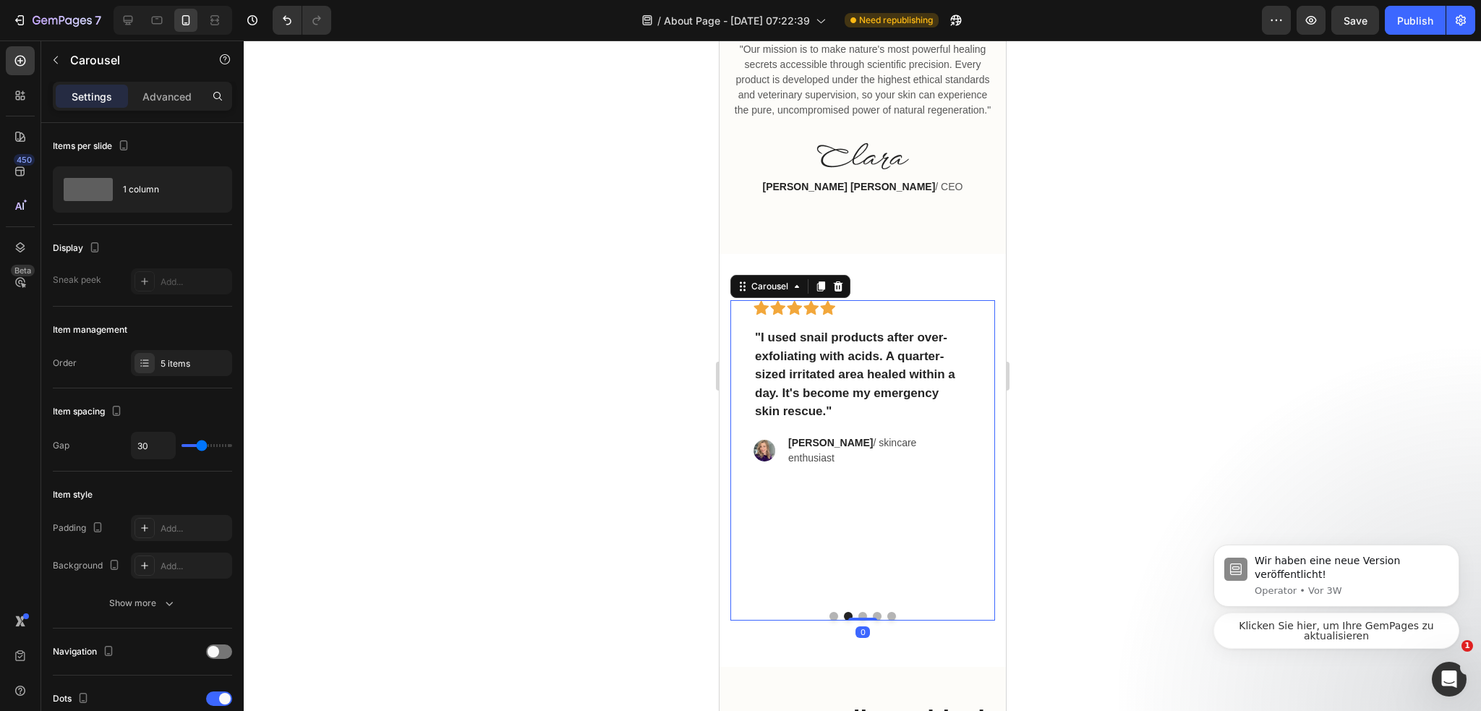
click at [828, 620] on button "Dot" at bounding box center [832, 616] width 9 height 9
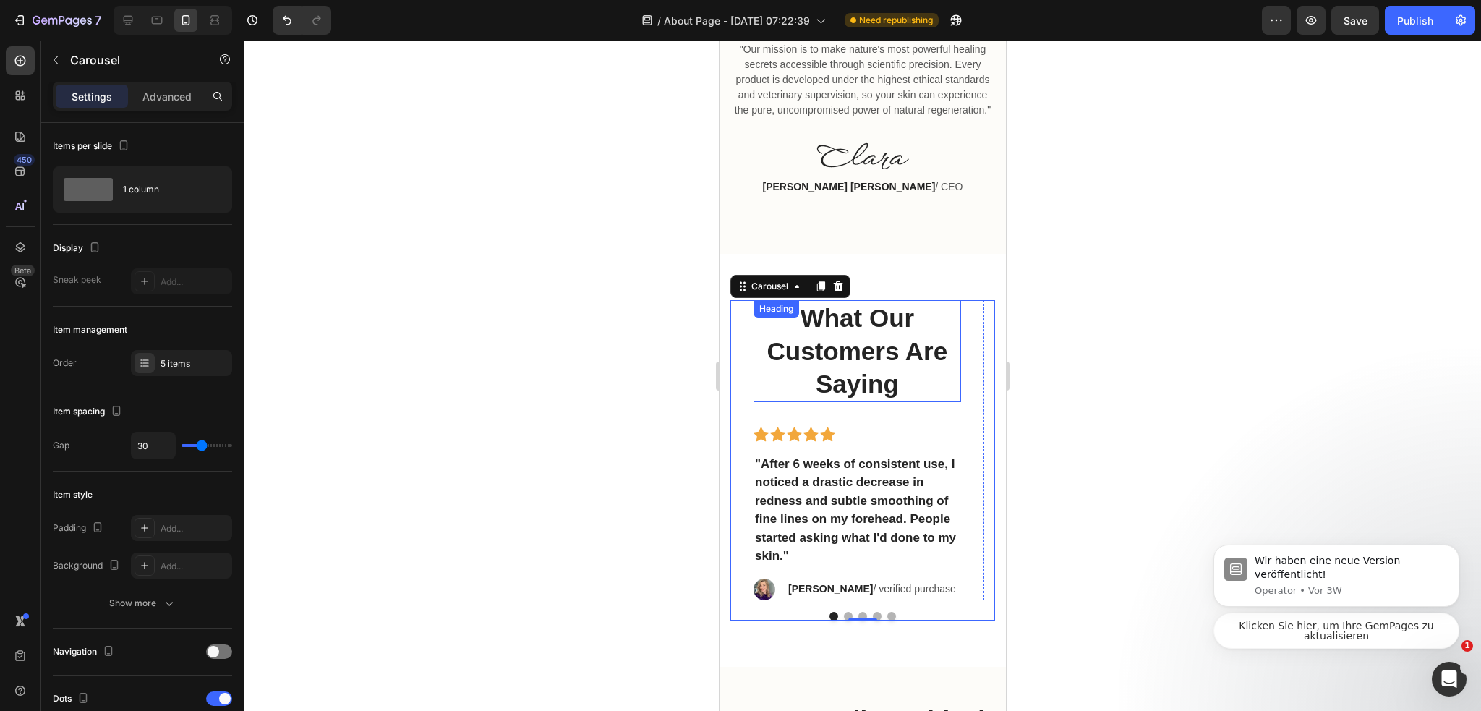
click at [834, 381] on p "What Our Customers Are Saying" at bounding box center [856, 350] width 205 height 99
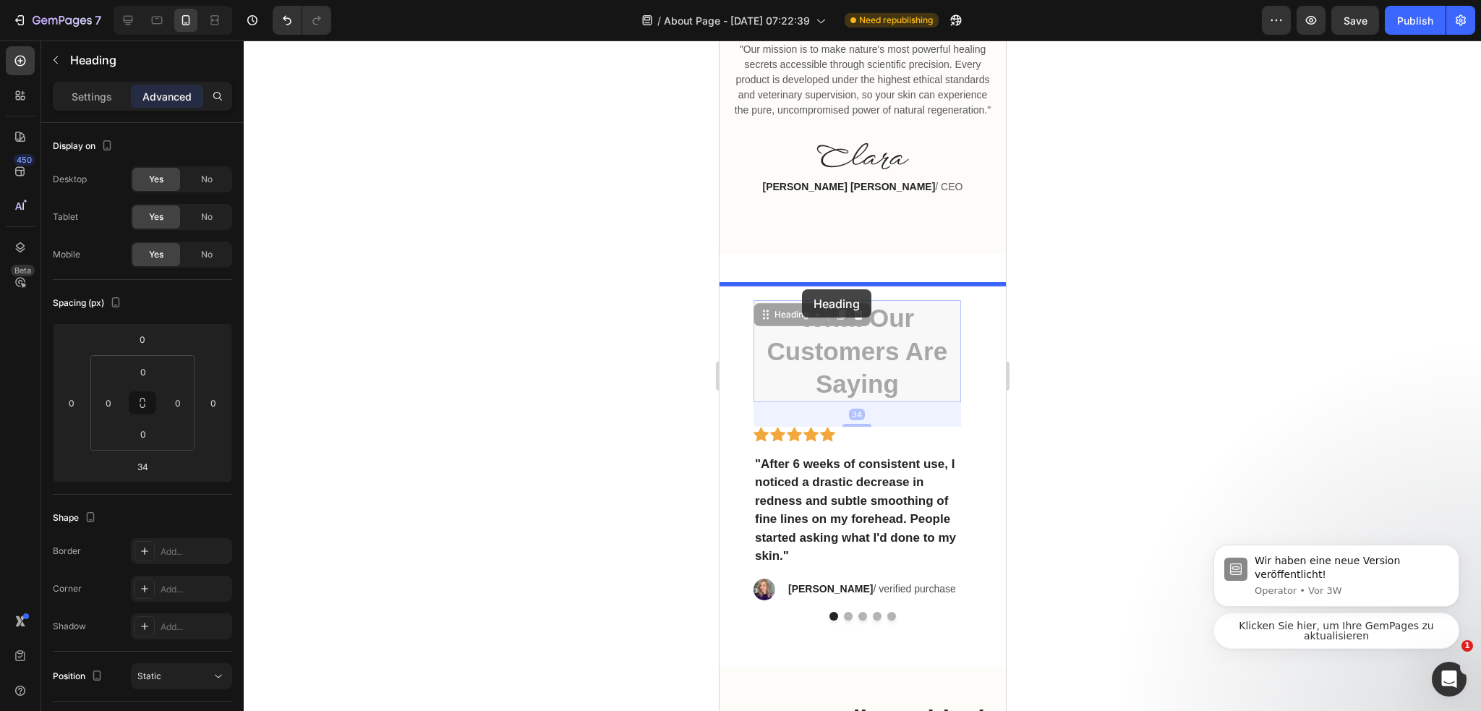
drag, startPoint x: 775, startPoint y: 350, endPoint x: 801, endPoint y: 289, distance: 66.1
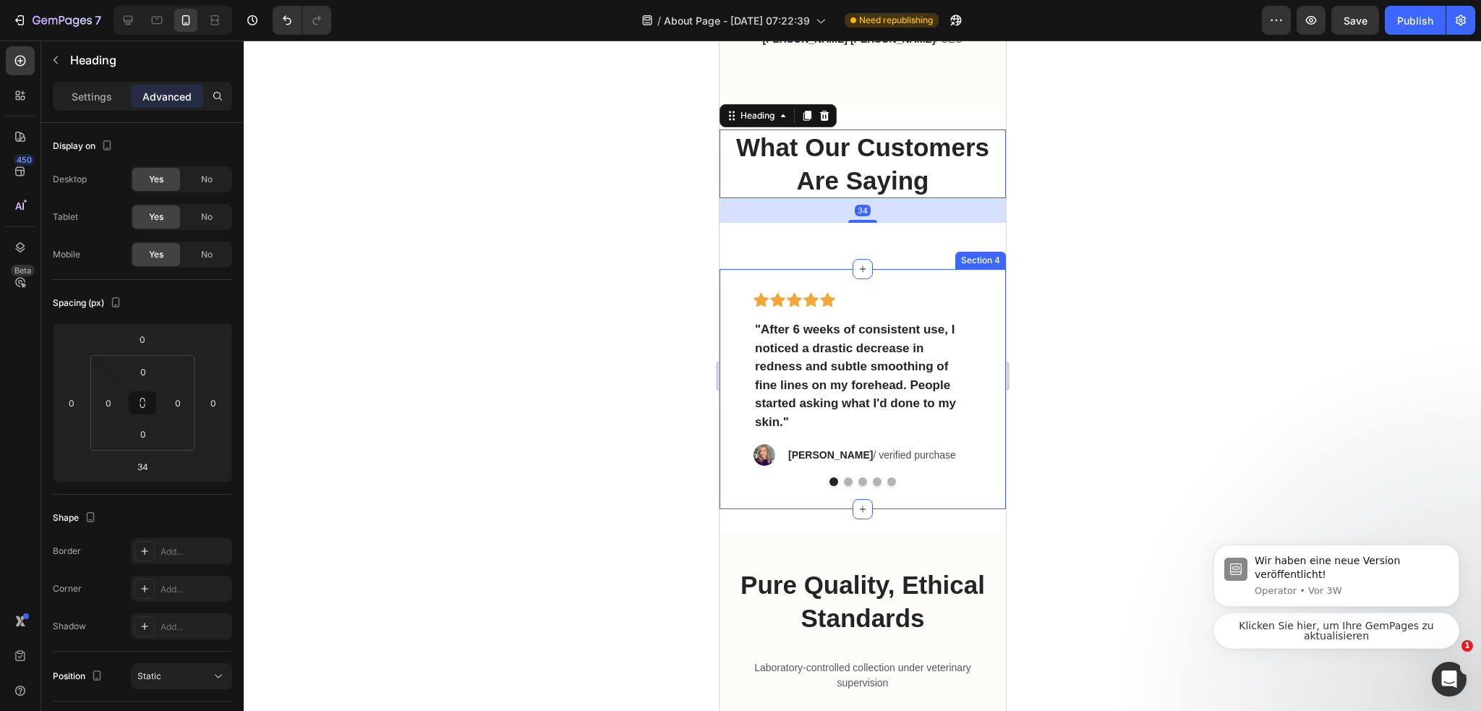
scroll to position [2851, 0]
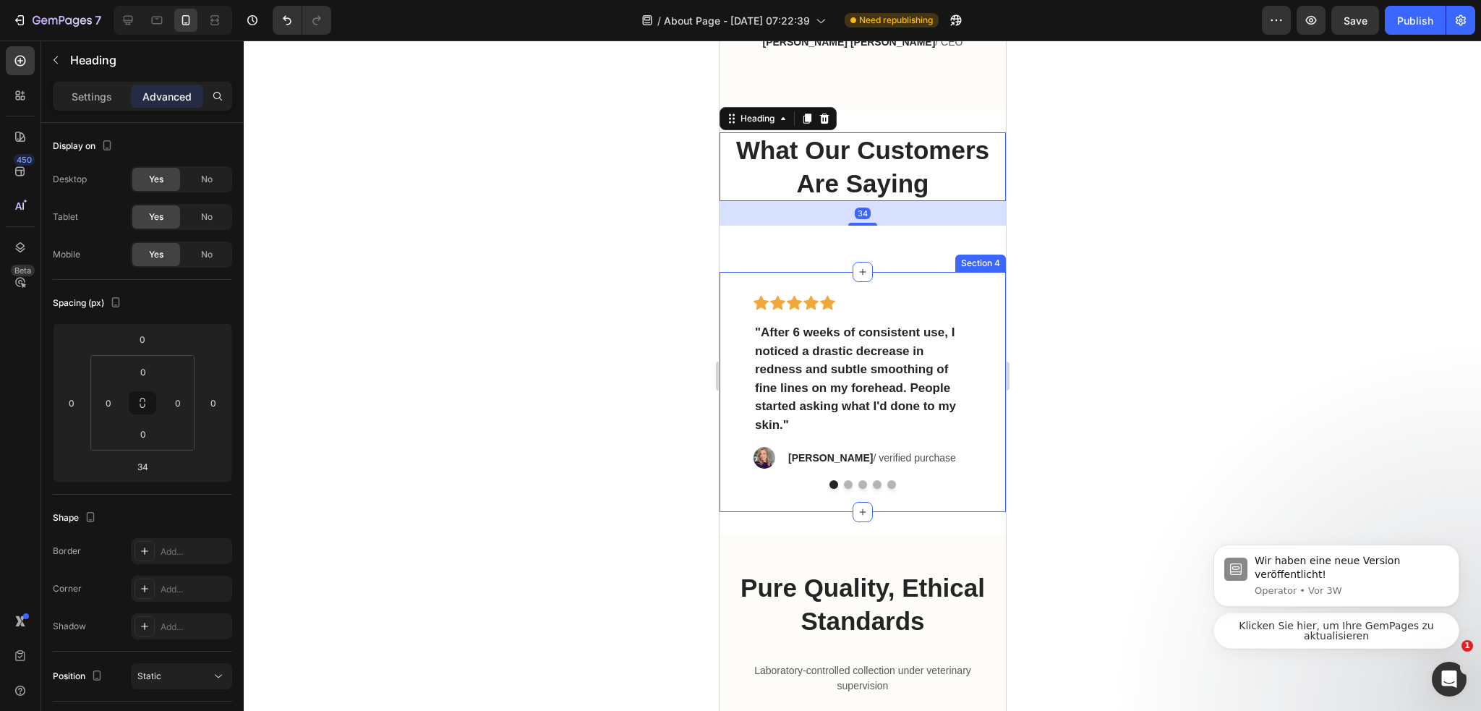
click at [881, 301] on div "Icon Icon Icon Icon Icon Row "After 6 weeks of consistent use, I noticed a dras…" at bounding box center [862, 392] width 286 height 240
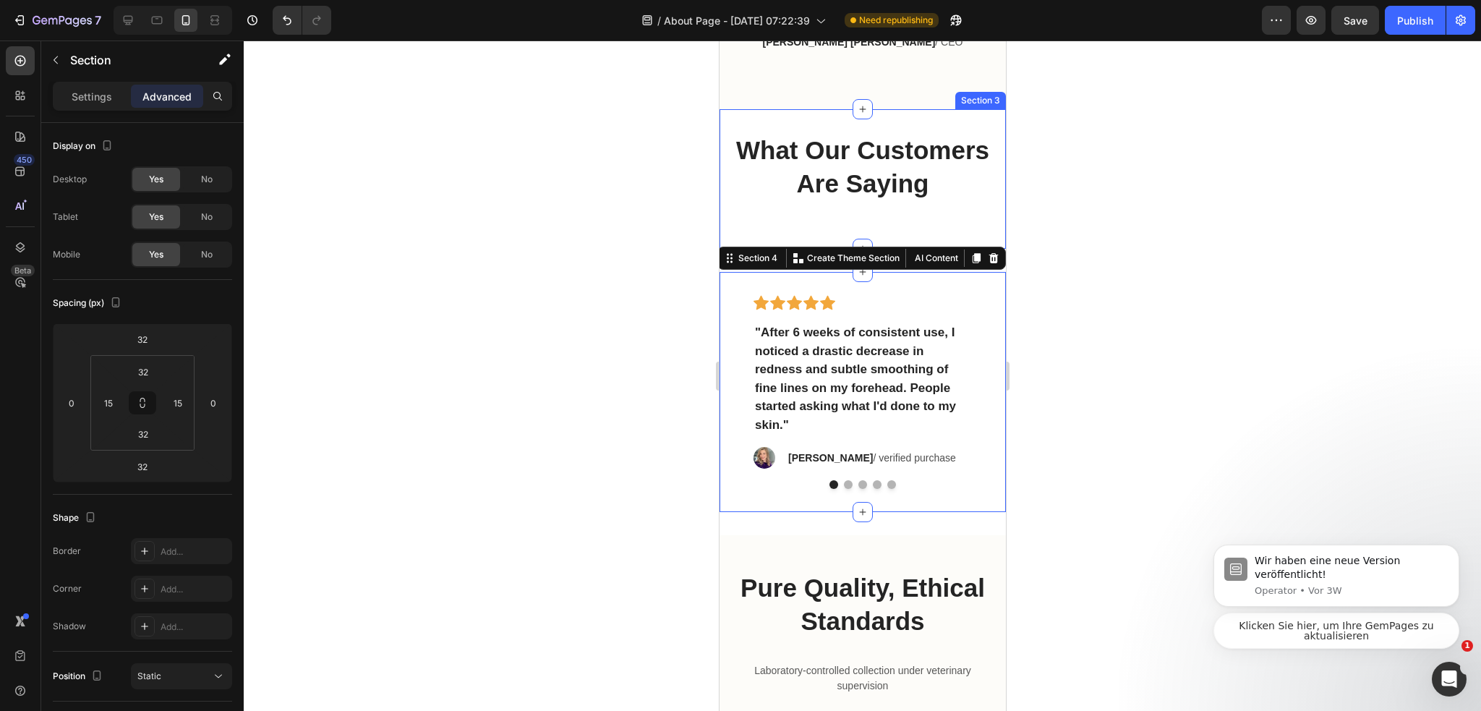
click at [1050, 235] on div at bounding box center [862, 375] width 1237 height 670
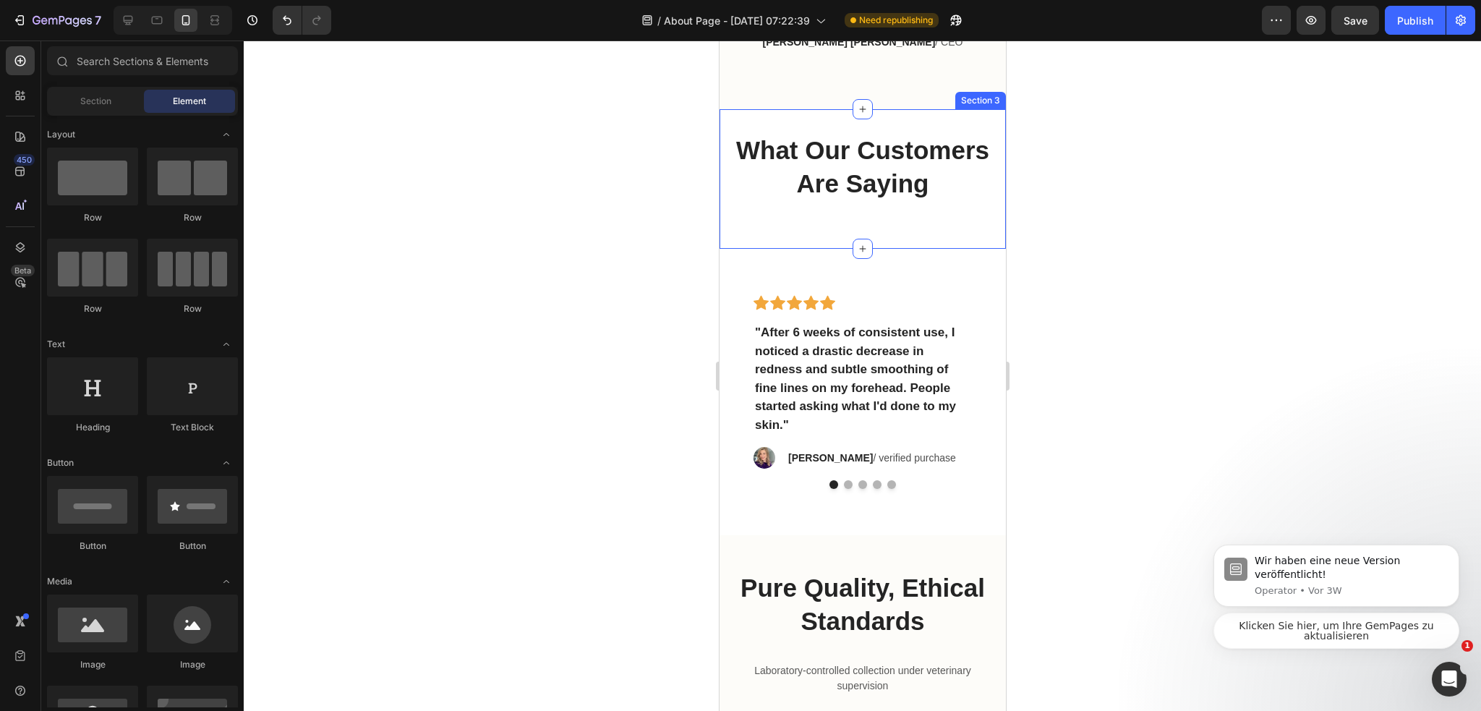
click at [939, 249] on div "What Our Customers Are Saying Heading Section 3" at bounding box center [862, 179] width 286 height 140
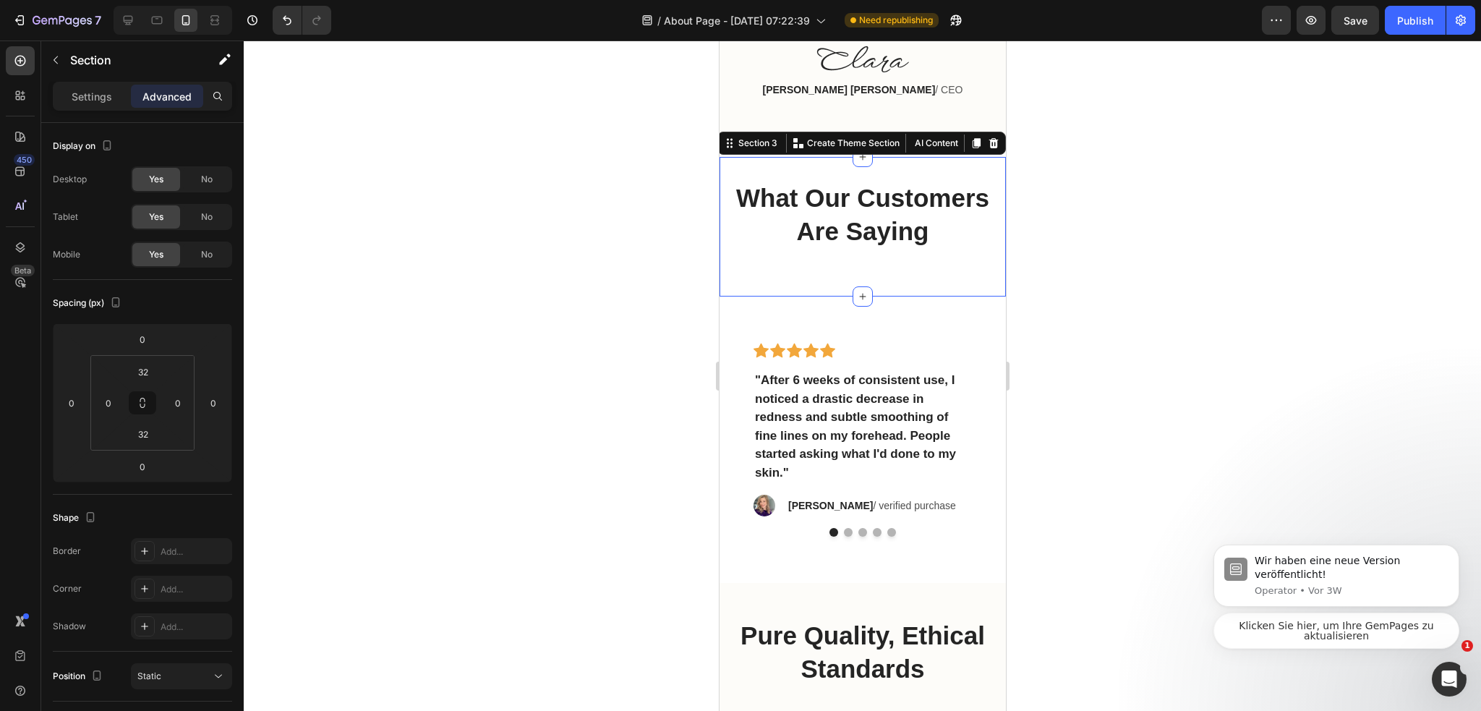
click at [921, 294] on div "What Our Customers Are Saying Heading Section 3 You can create reusable section…" at bounding box center [862, 227] width 286 height 140
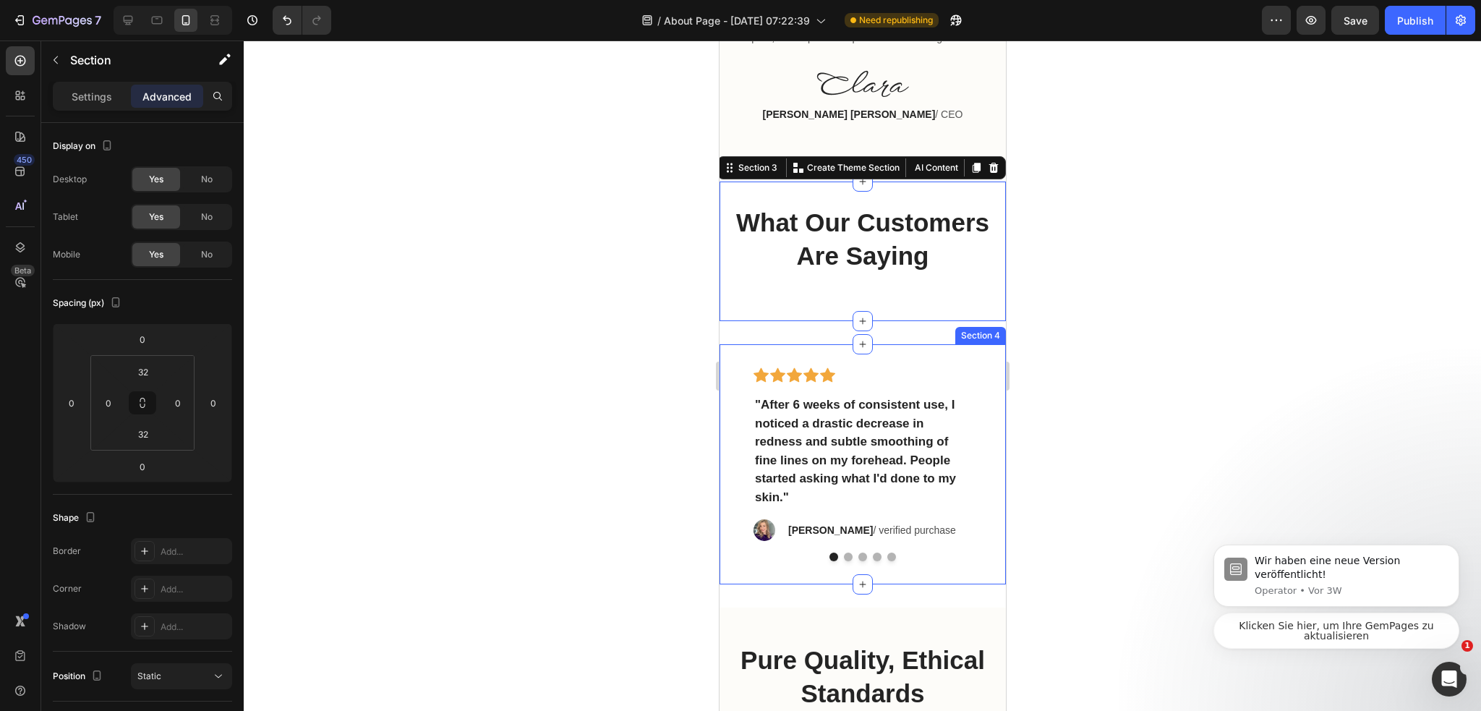
click at [906, 380] on div "Icon Icon Icon Icon Icon Row "After 6 weeks of consistent use, I noticed a dras…" at bounding box center [862, 464] width 286 height 240
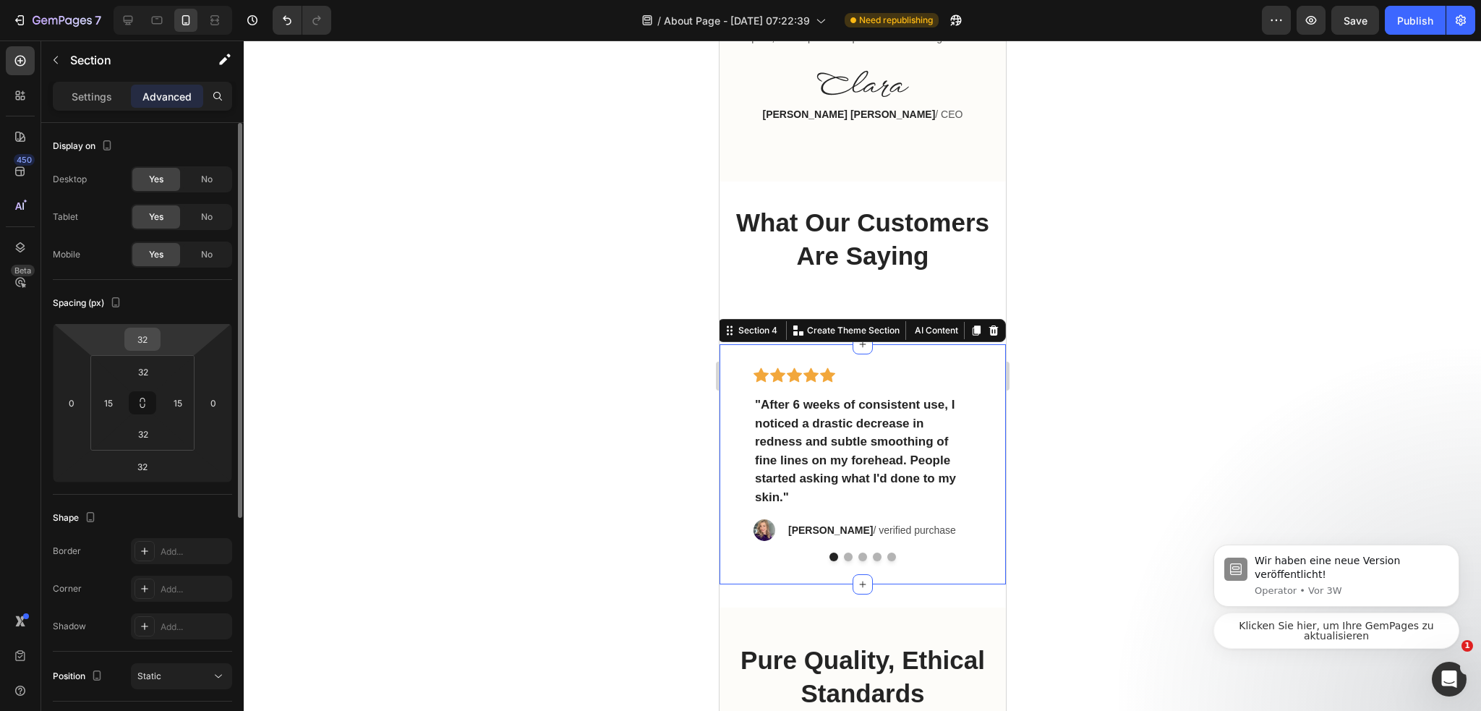
click at [150, 336] on input "32" at bounding box center [142, 339] width 29 height 22
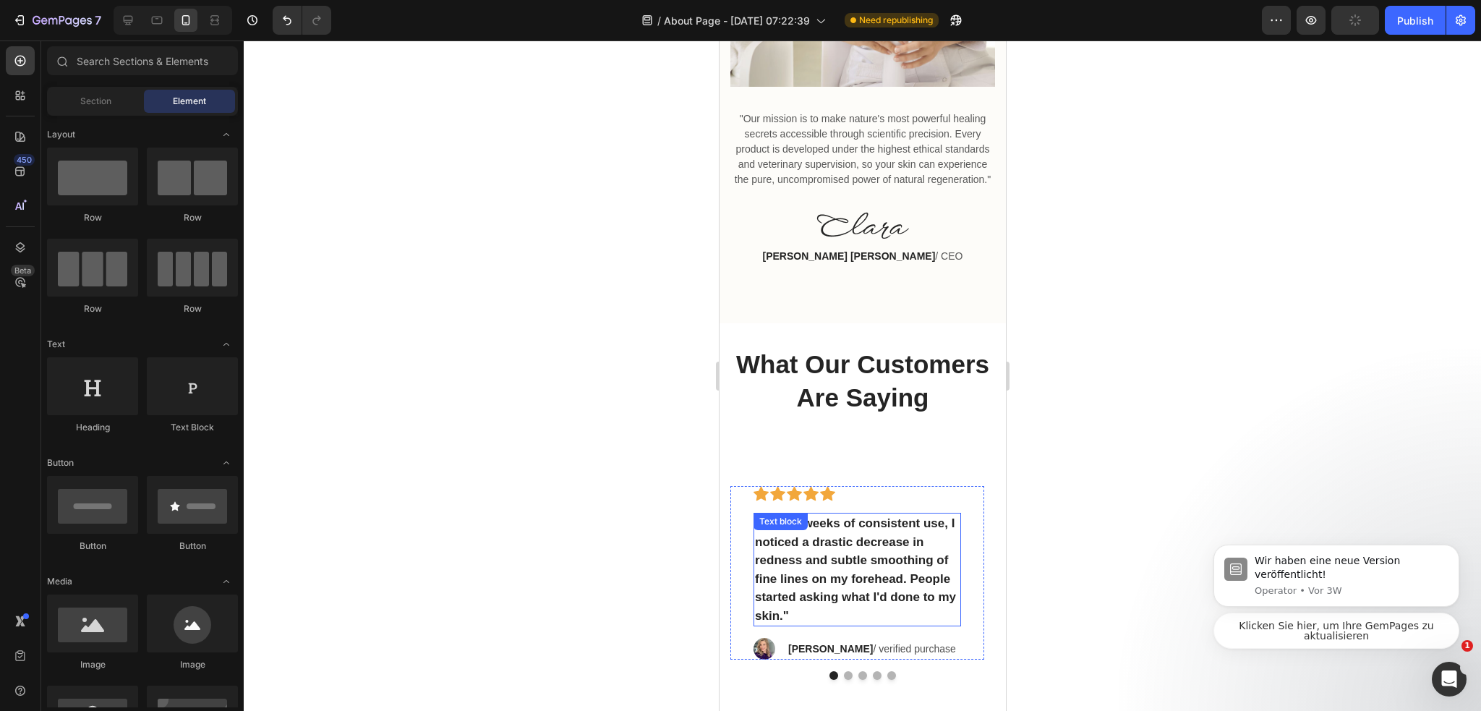
scroll to position [2842, 0]
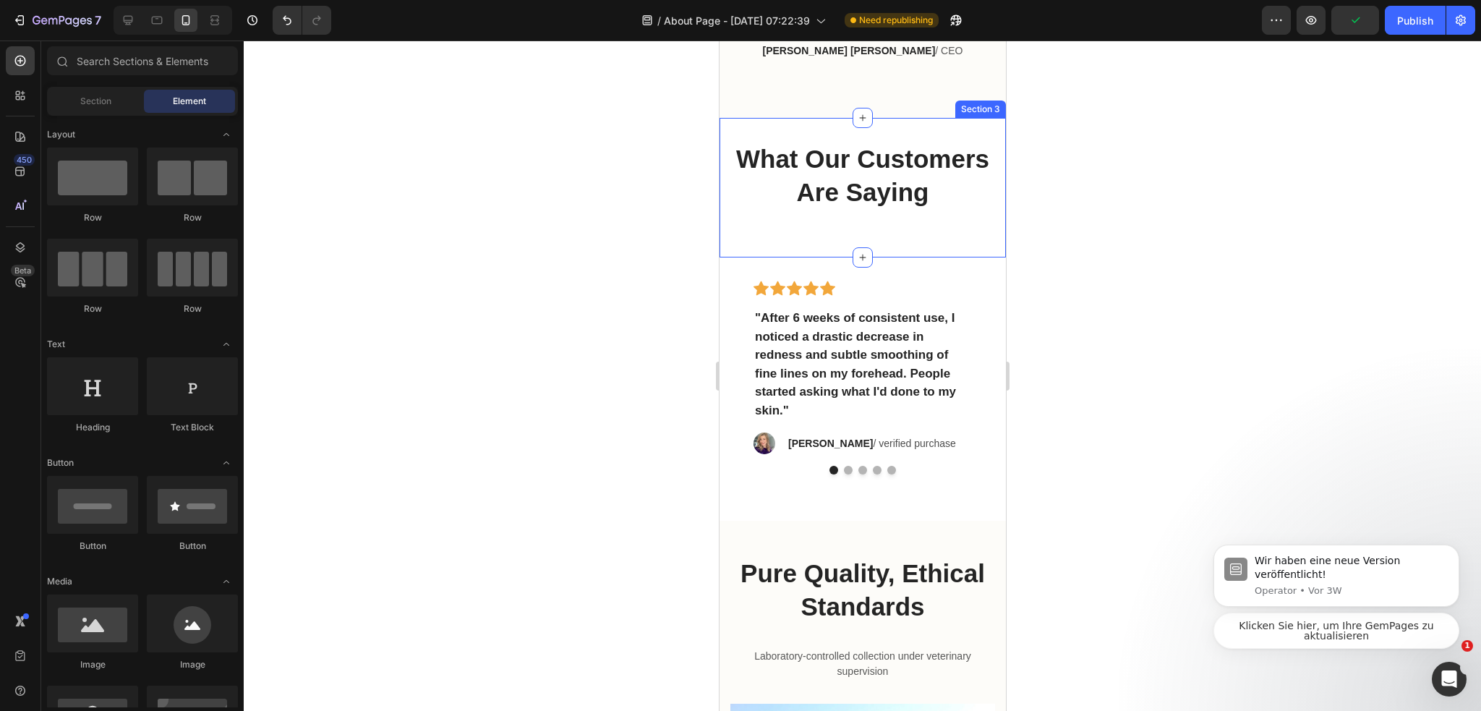
click at [868, 234] on div "What Our Customers Are Saying Heading" at bounding box center [862, 187] width 286 height 93
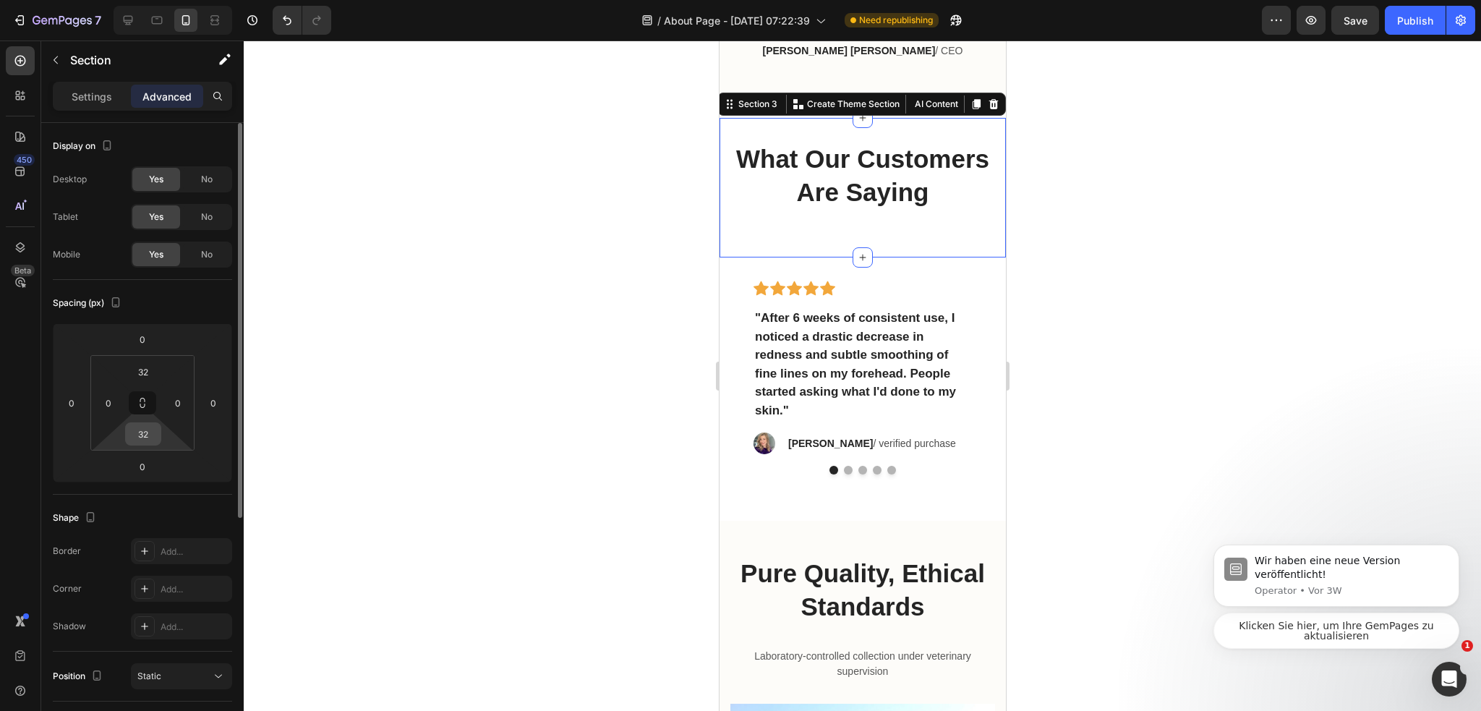
click at [142, 436] on input "32" at bounding box center [143, 434] width 29 height 22
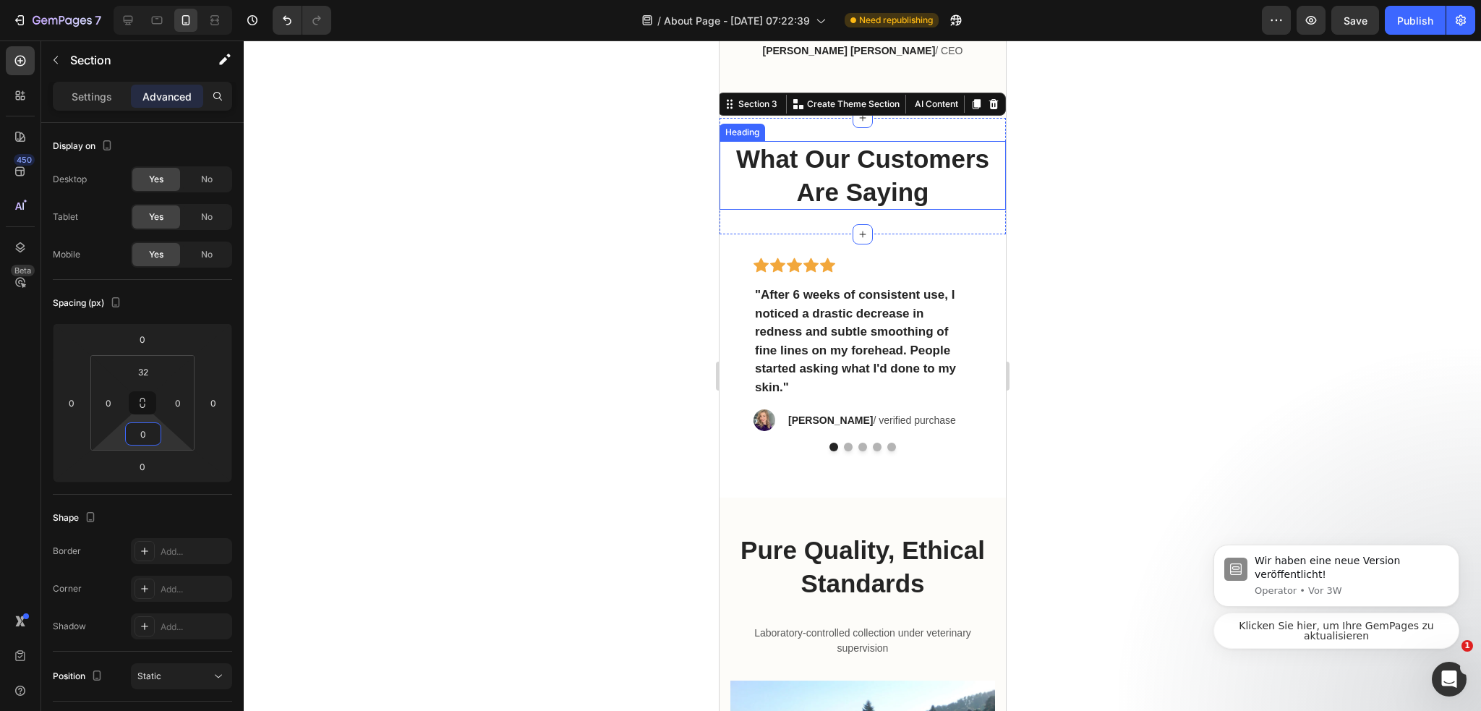
click at [648, 231] on div at bounding box center [862, 375] width 1237 height 670
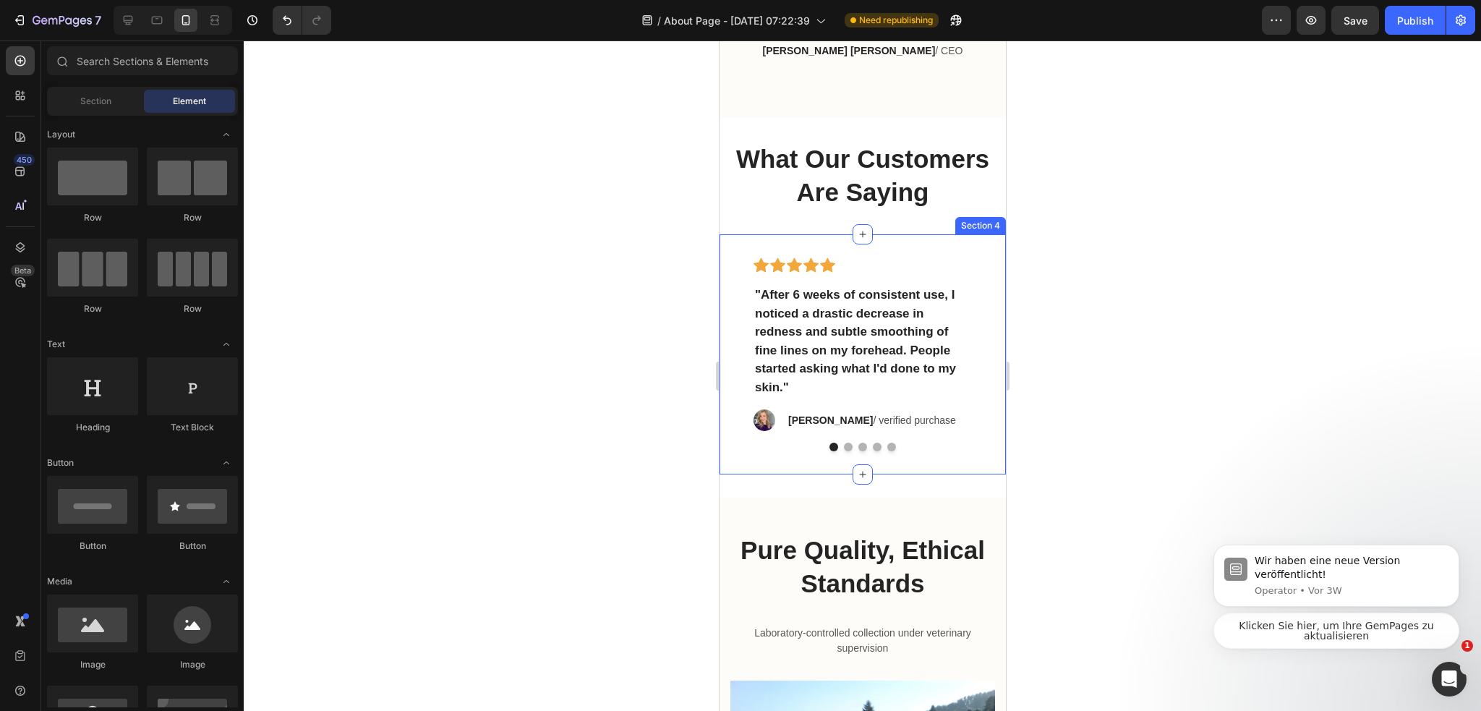
click at [1050, 270] on div at bounding box center [862, 375] width 1237 height 670
click at [915, 197] on p "What Our Customers Are Saying" at bounding box center [861, 175] width 283 height 66
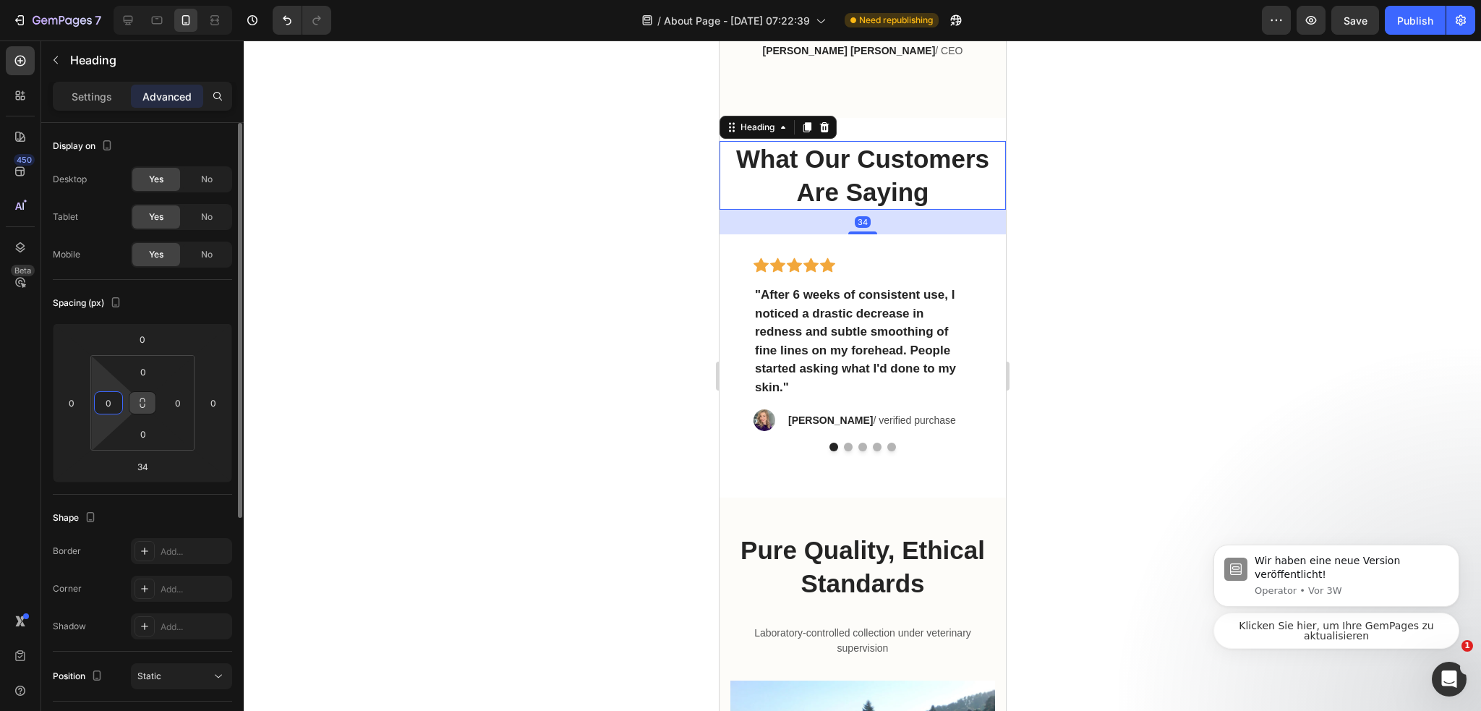
drag, startPoint x: 119, startPoint y: 398, endPoint x: 151, endPoint y: 404, distance: 33.2
click at [119, 398] on input "0" at bounding box center [109, 403] width 22 height 22
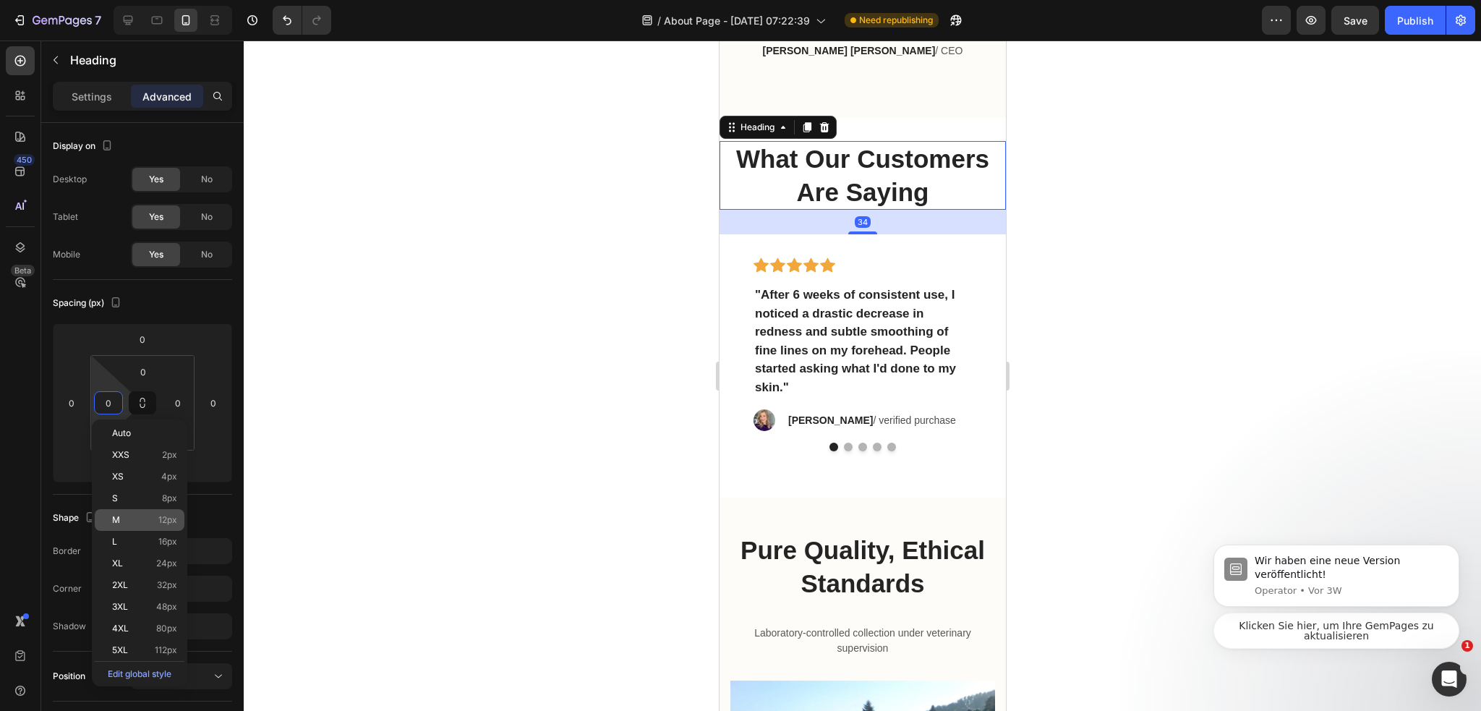
click at [147, 518] on p "M 12px" at bounding box center [144, 520] width 65 height 10
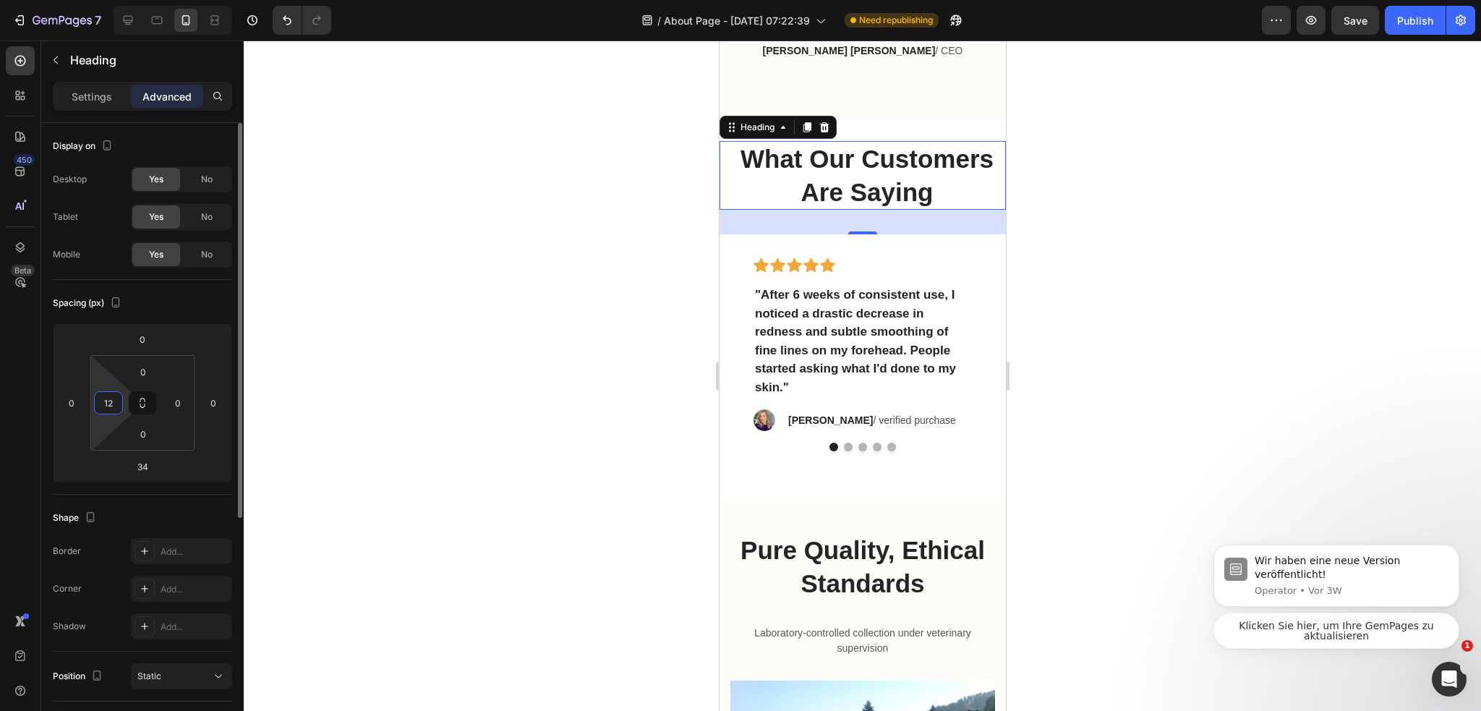
click at [119, 403] on input "12" at bounding box center [109, 403] width 22 height 22
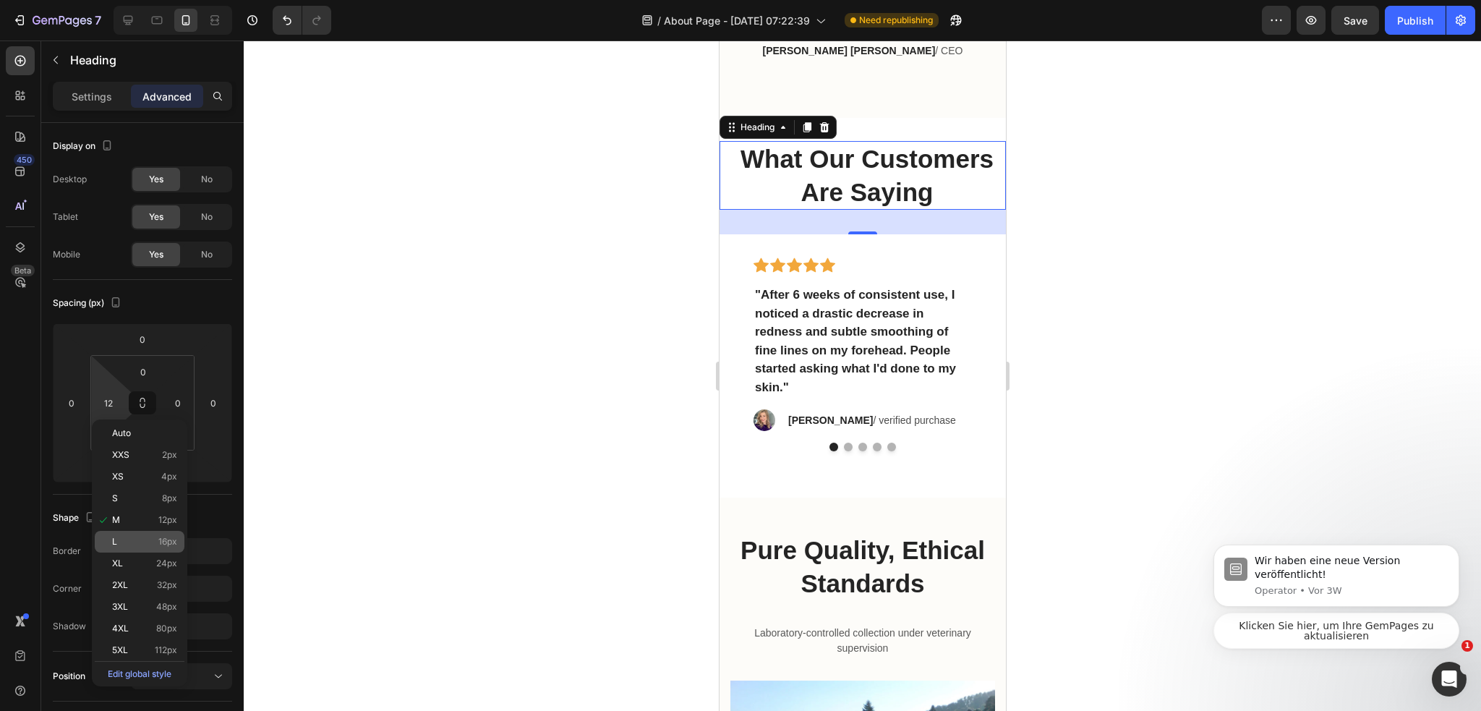
click at [173, 545] on span "16px" at bounding box center [167, 541] width 19 height 10
type input "16"
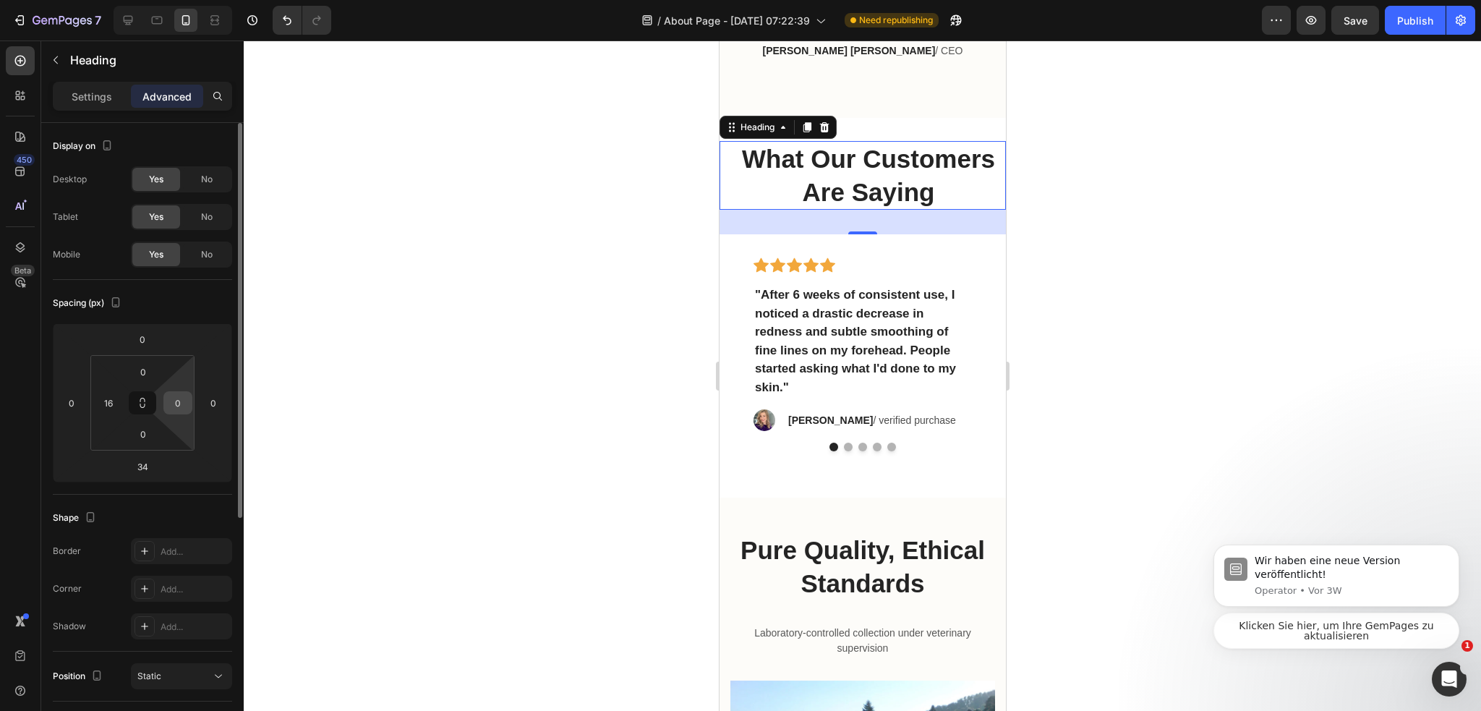
click at [187, 398] on input "0" at bounding box center [178, 403] width 22 height 22
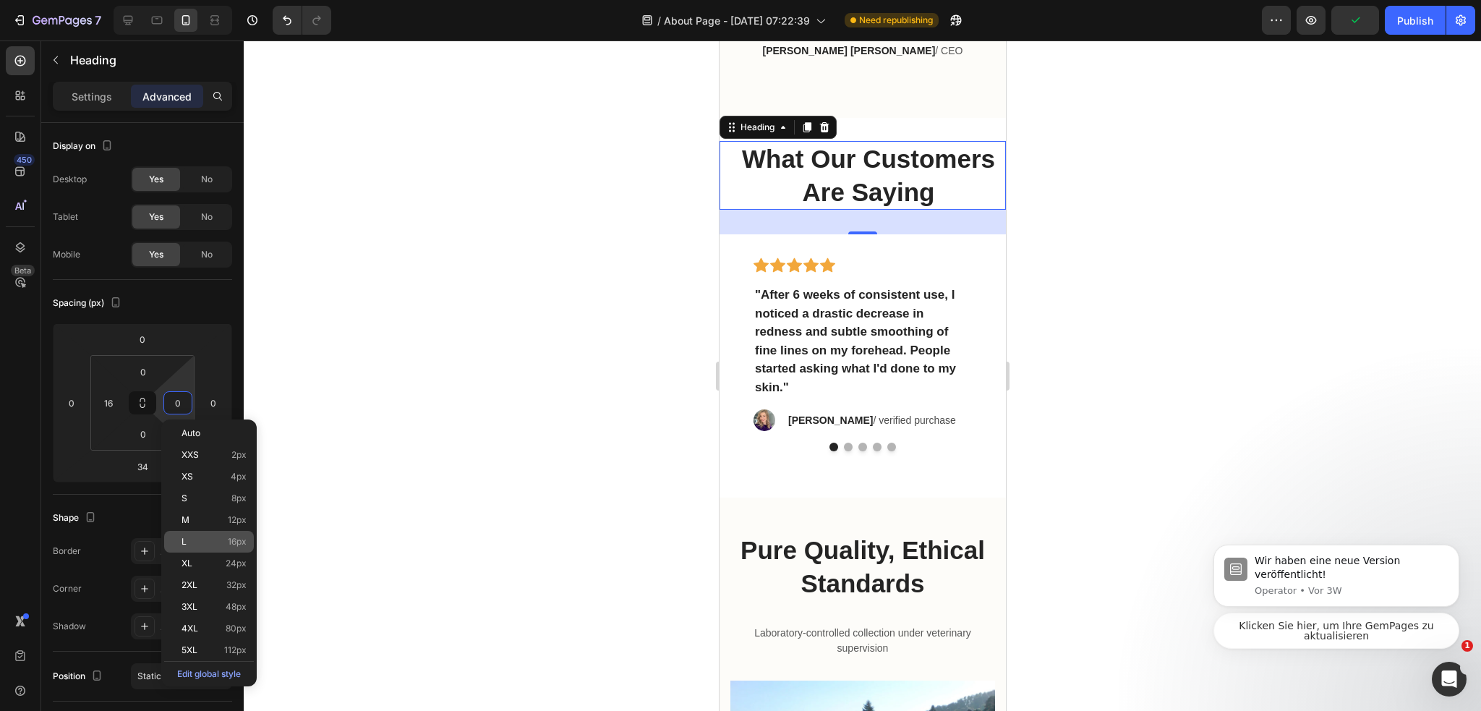
click at [240, 541] on span "16px" at bounding box center [237, 541] width 19 height 10
type input "16"
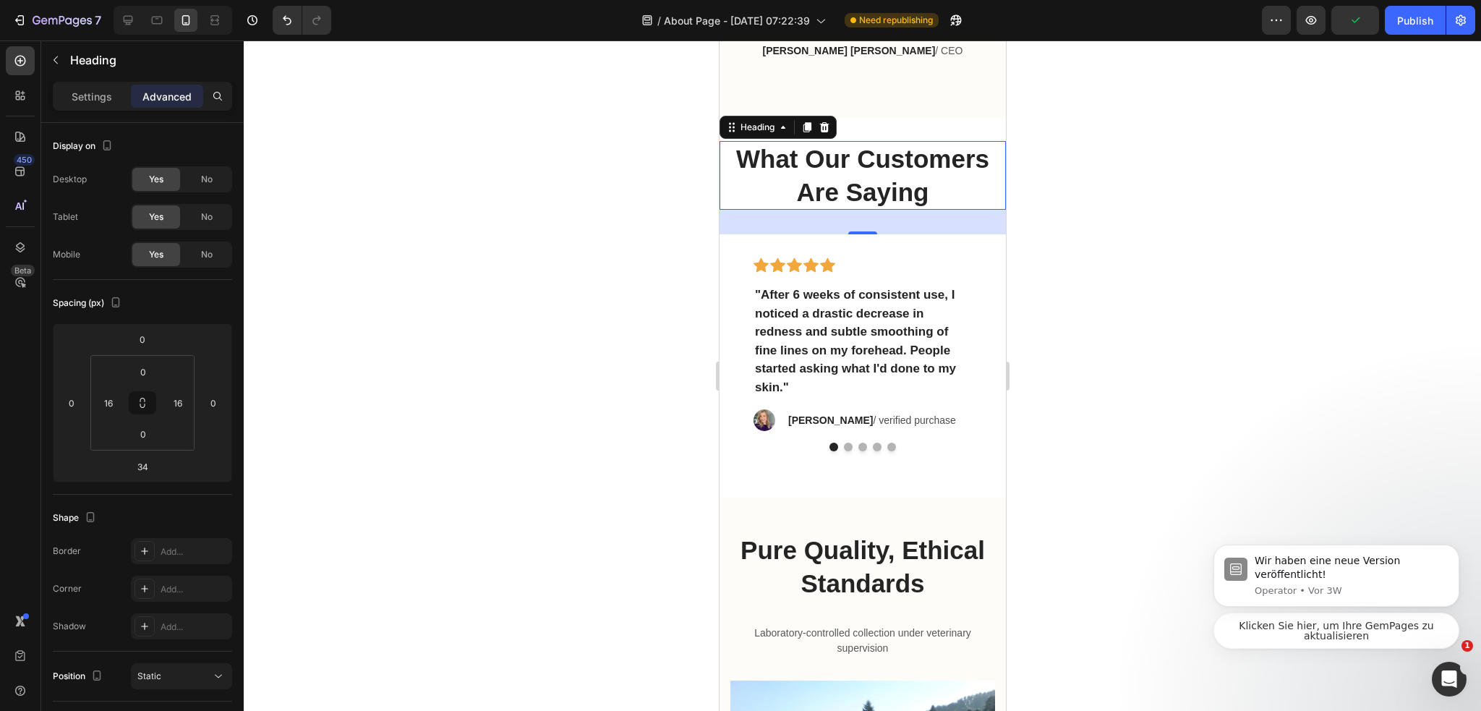
click at [448, 442] on div at bounding box center [862, 375] width 1237 height 670
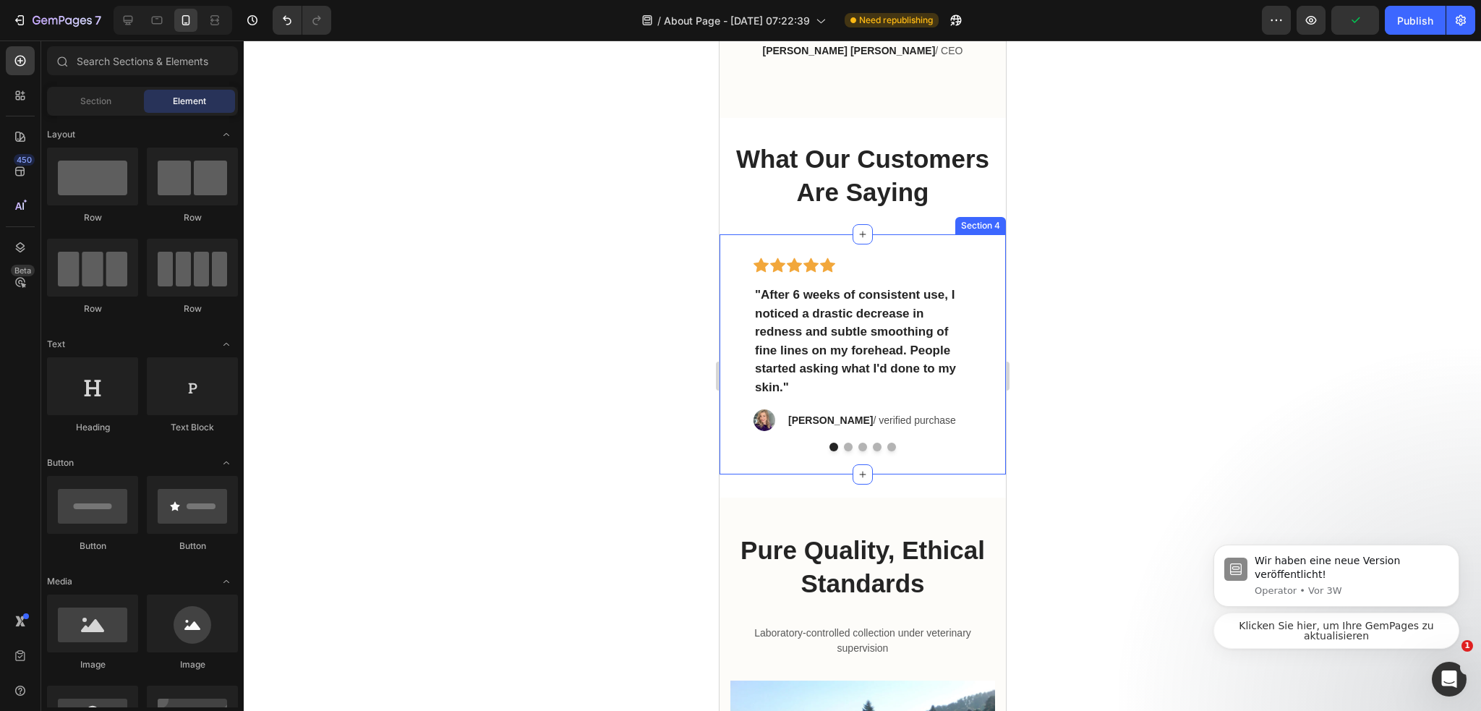
click at [961, 154] on div "What Our Customers Are Saying Heading Section 3" at bounding box center [862, 176] width 286 height 116
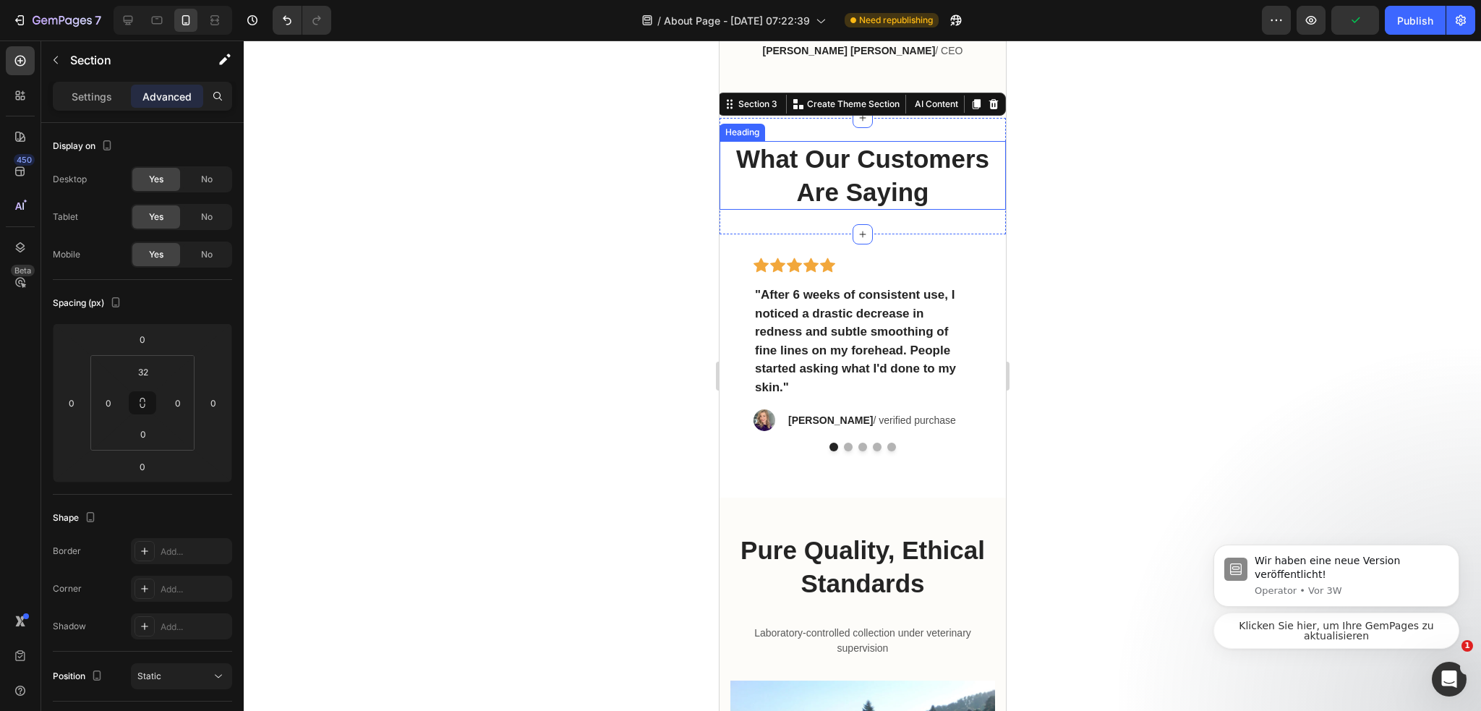
click at [883, 208] on p "What Our Customers Are Saying" at bounding box center [862, 175] width 260 height 66
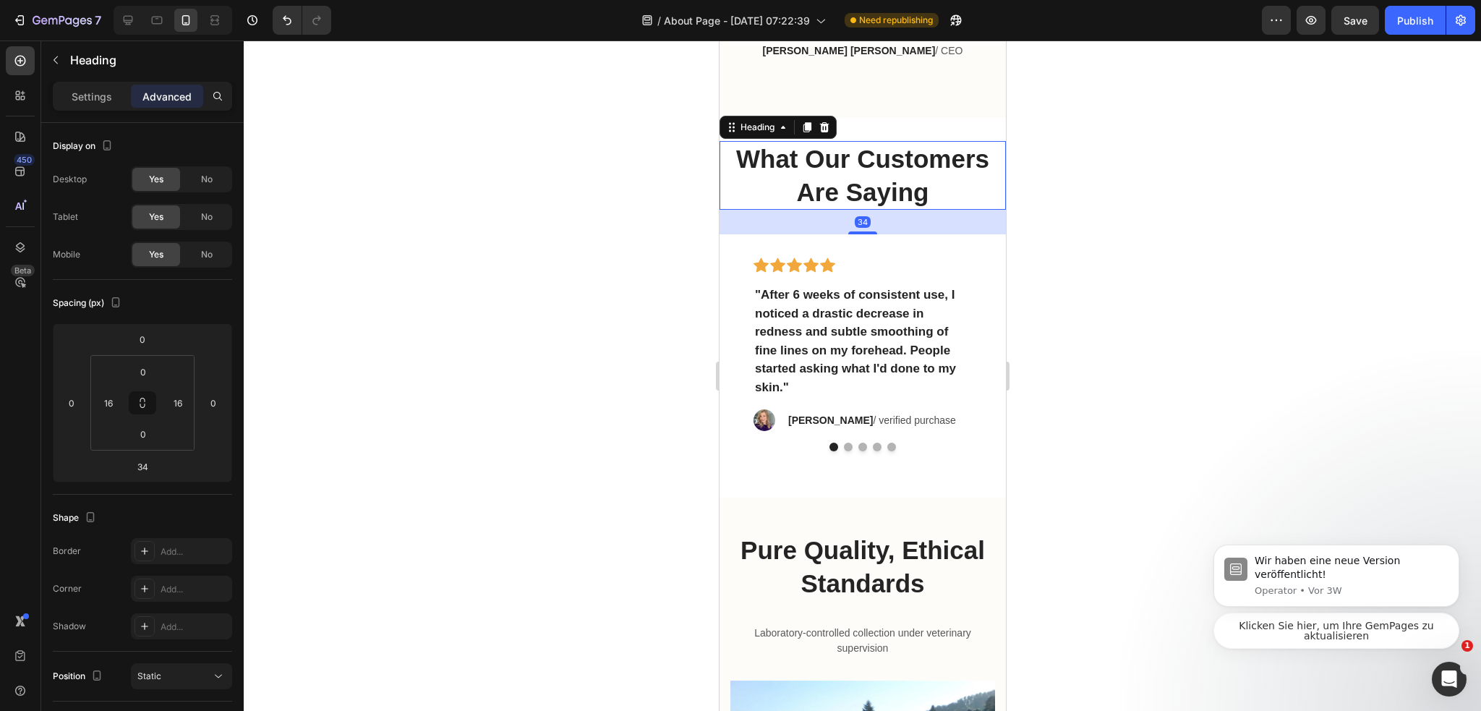
click at [901, 208] on p "What Our Customers Are Saying" at bounding box center [862, 175] width 260 height 66
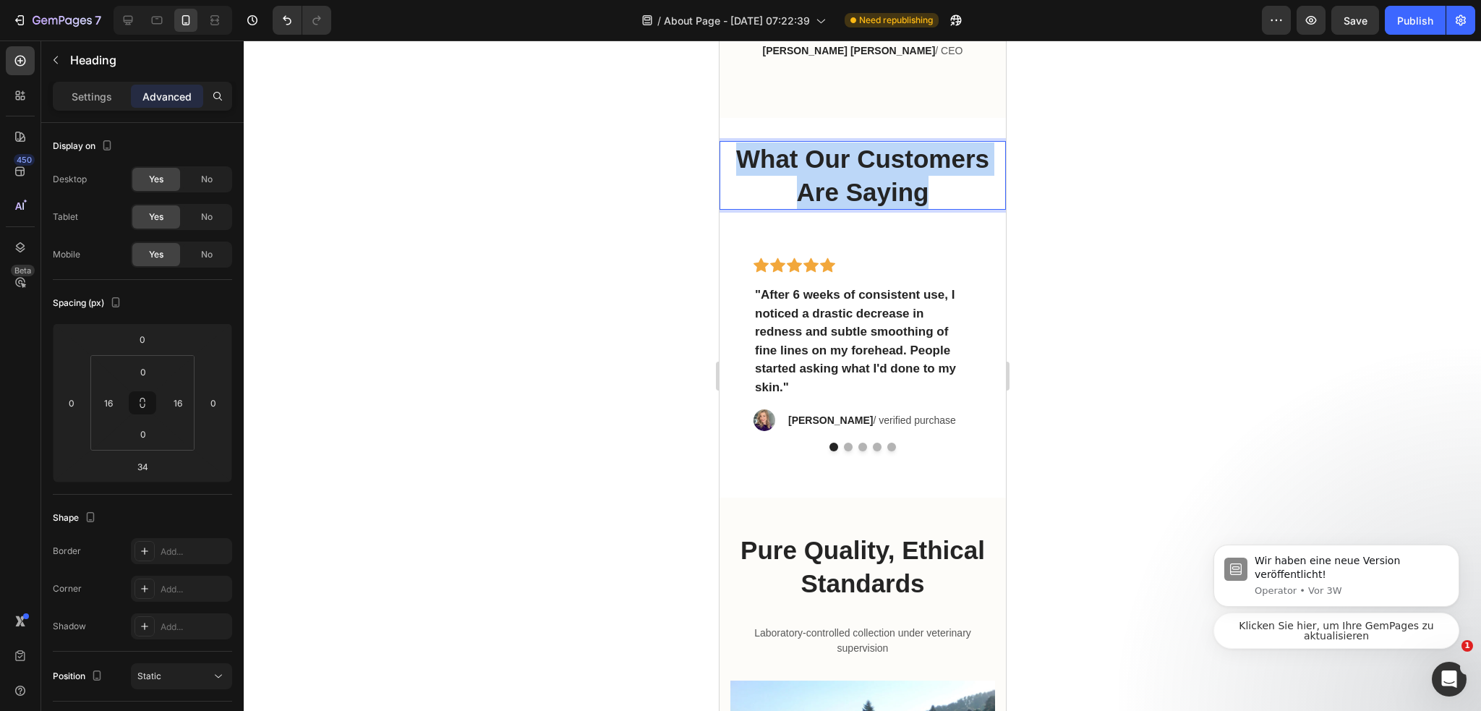
drag, startPoint x: 906, startPoint y: 259, endPoint x: 778, endPoint y: 197, distance: 141.9
click at [778, 197] on p "What Our Customers Are Saying" at bounding box center [862, 175] width 260 height 66
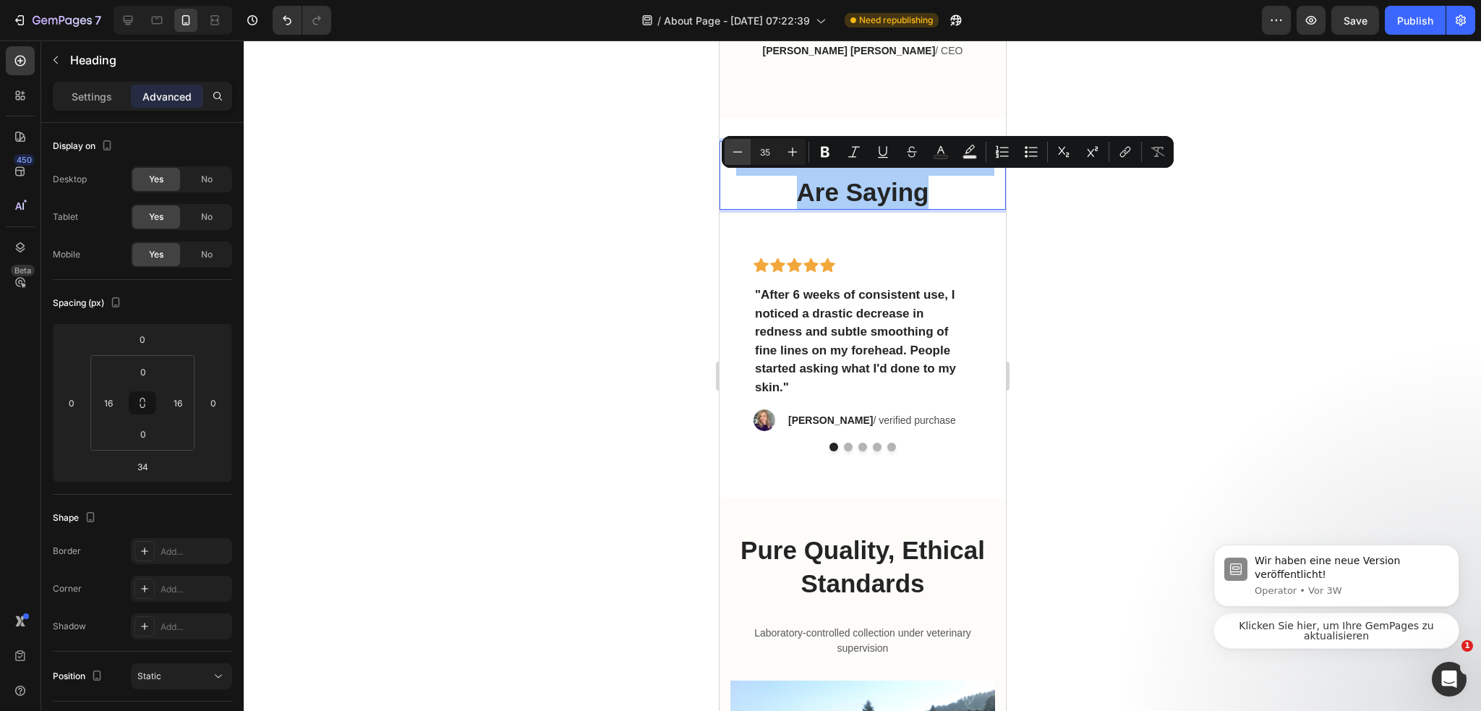
click at [732, 153] on icon "Editor contextual toolbar" at bounding box center [737, 152] width 14 height 14
type input "34"
click at [1183, 392] on div at bounding box center [862, 375] width 1237 height 670
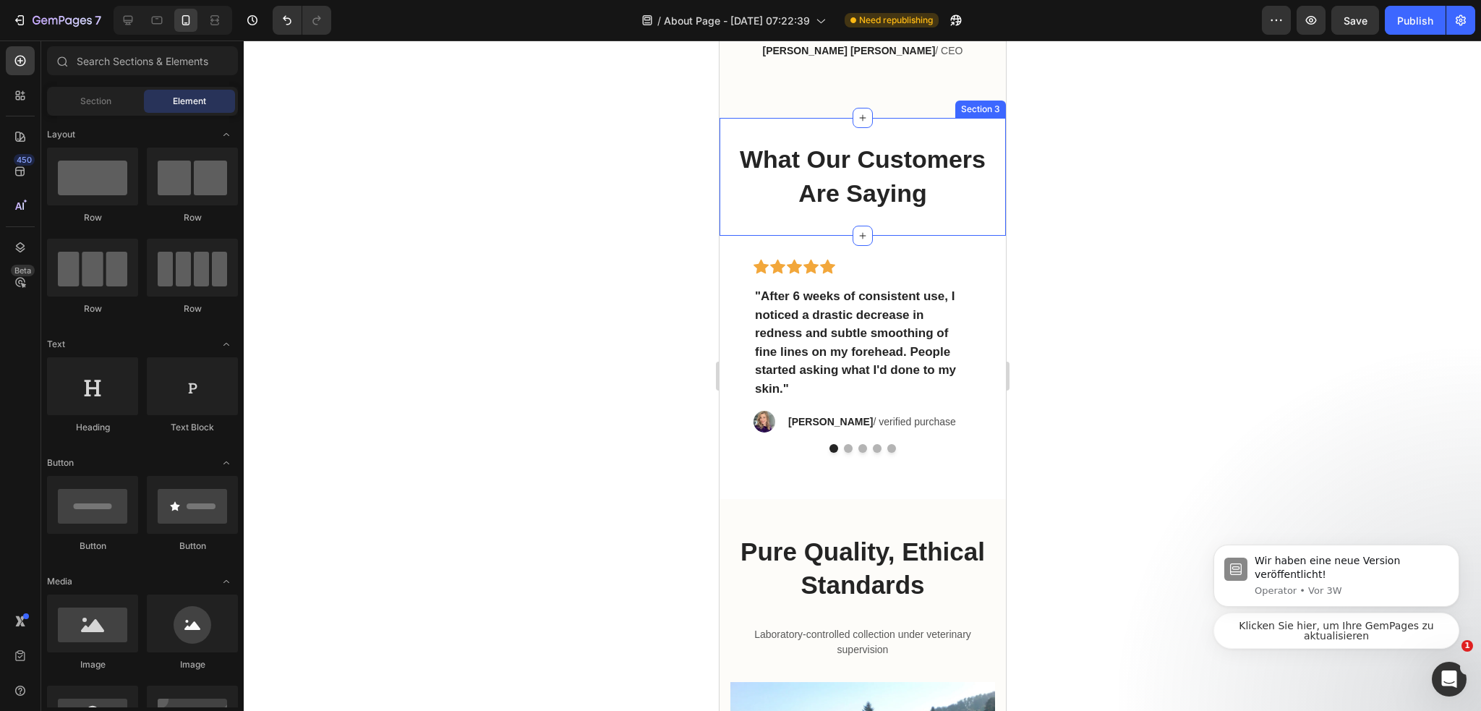
click at [881, 207] on span "What Our Customers Are Saying" at bounding box center [862, 175] width 246 height 61
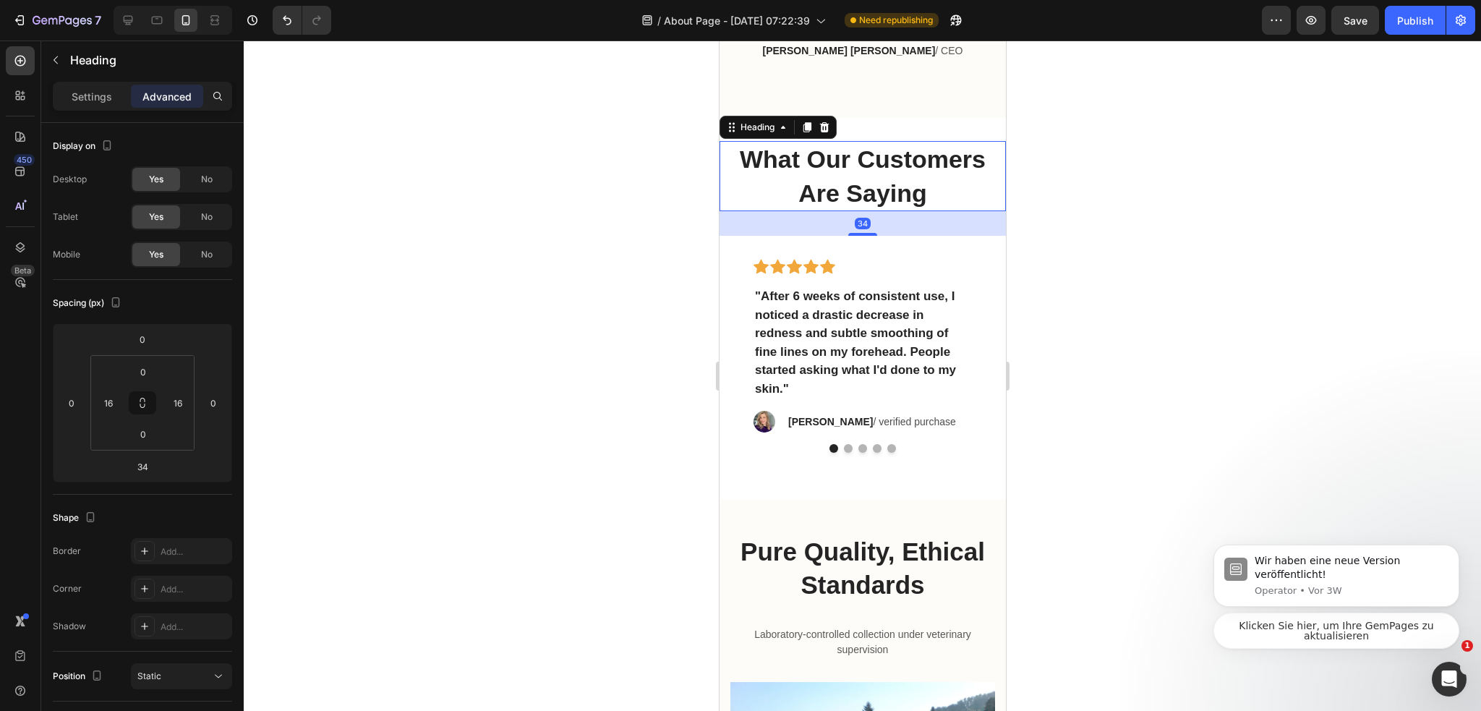
click at [897, 236] on div "34" at bounding box center [862, 223] width 286 height 25
click at [852, 236] on div at bounding box center [861, 233] width 29 height 4
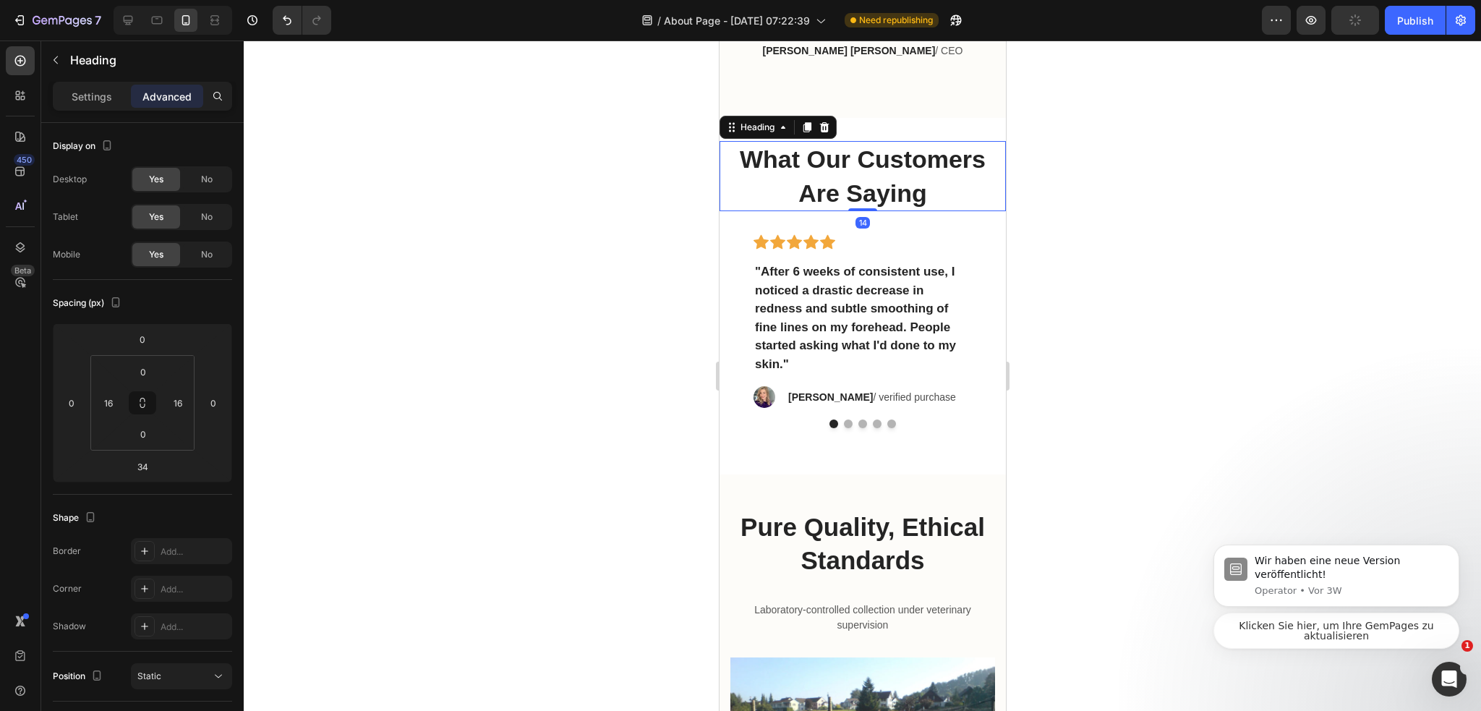
drag, startPoint x: 852, startPoint y: 262, endPoint x: 906, endPoint y: 202, distance: 80.9
click at [904, 205] on div "⁠⁠⁠⁠⁠⁠⁠ What Our Customers Are Saying Heading 14" at bounding box center [862, 176] width 286 height 70
type input "0"
click at [1100, 223] on div at bounding box center [862, 375] width 1237 height 670
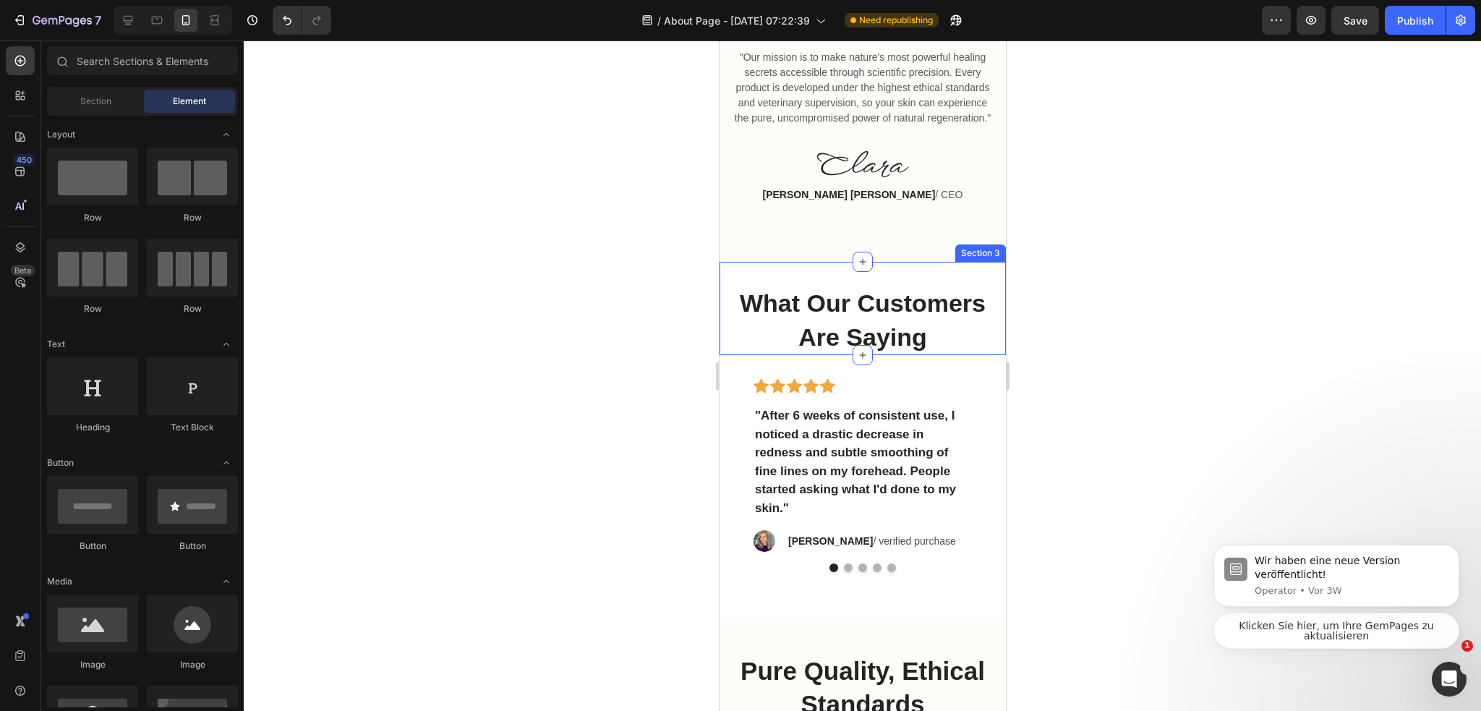
scroll to position [2698, 0]
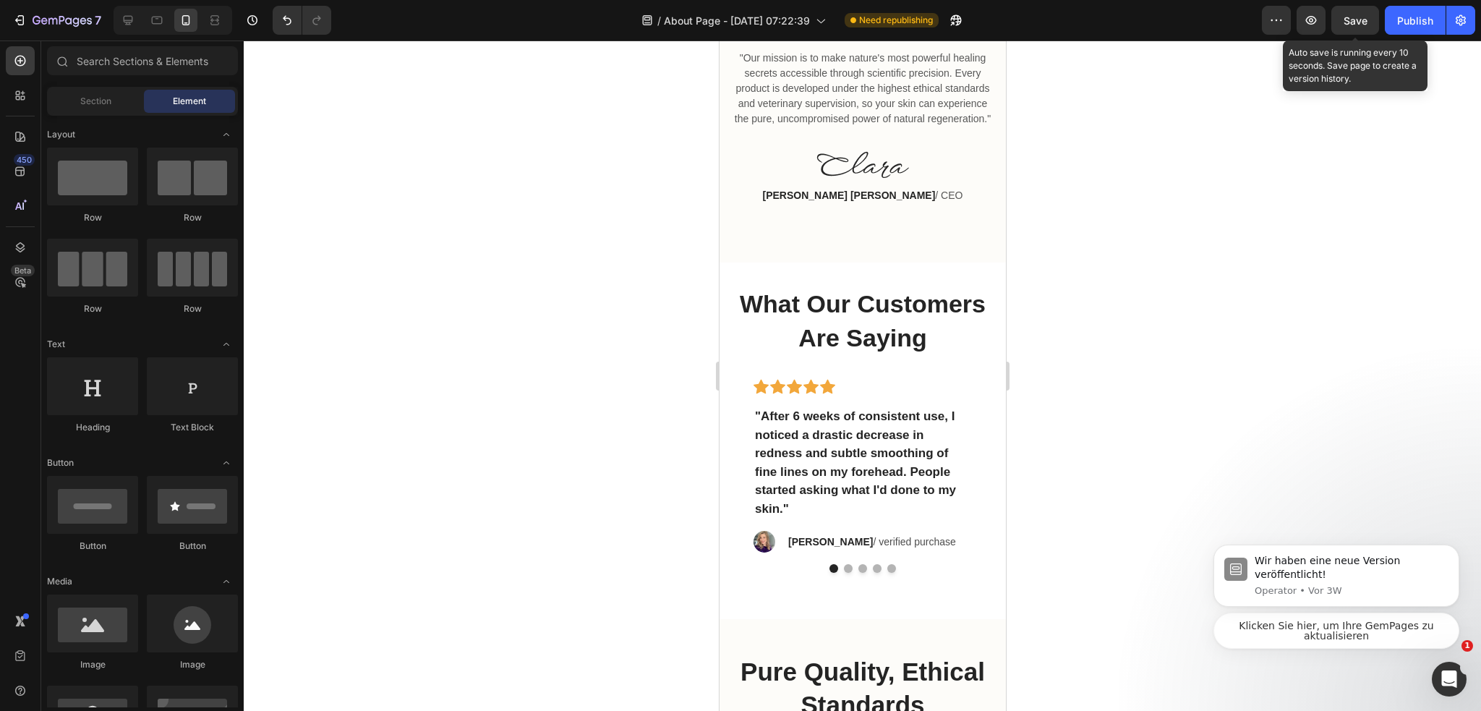
click at [1366, 22] on span "Save" at bounding box center [1355, 20] width 24 height 12
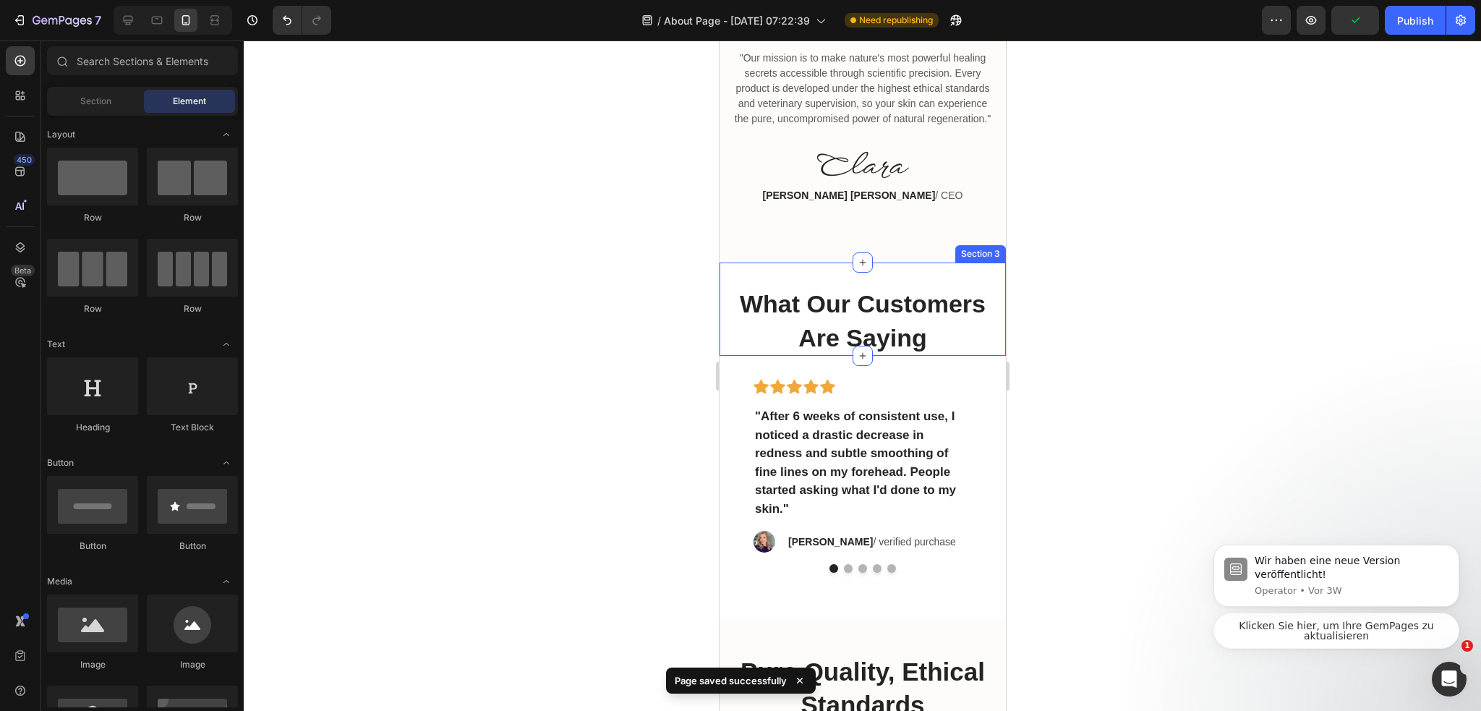
click at [866, 343] on span "What Our Customers Are Saying" at bounding box center [862, 320] width 246 height 61
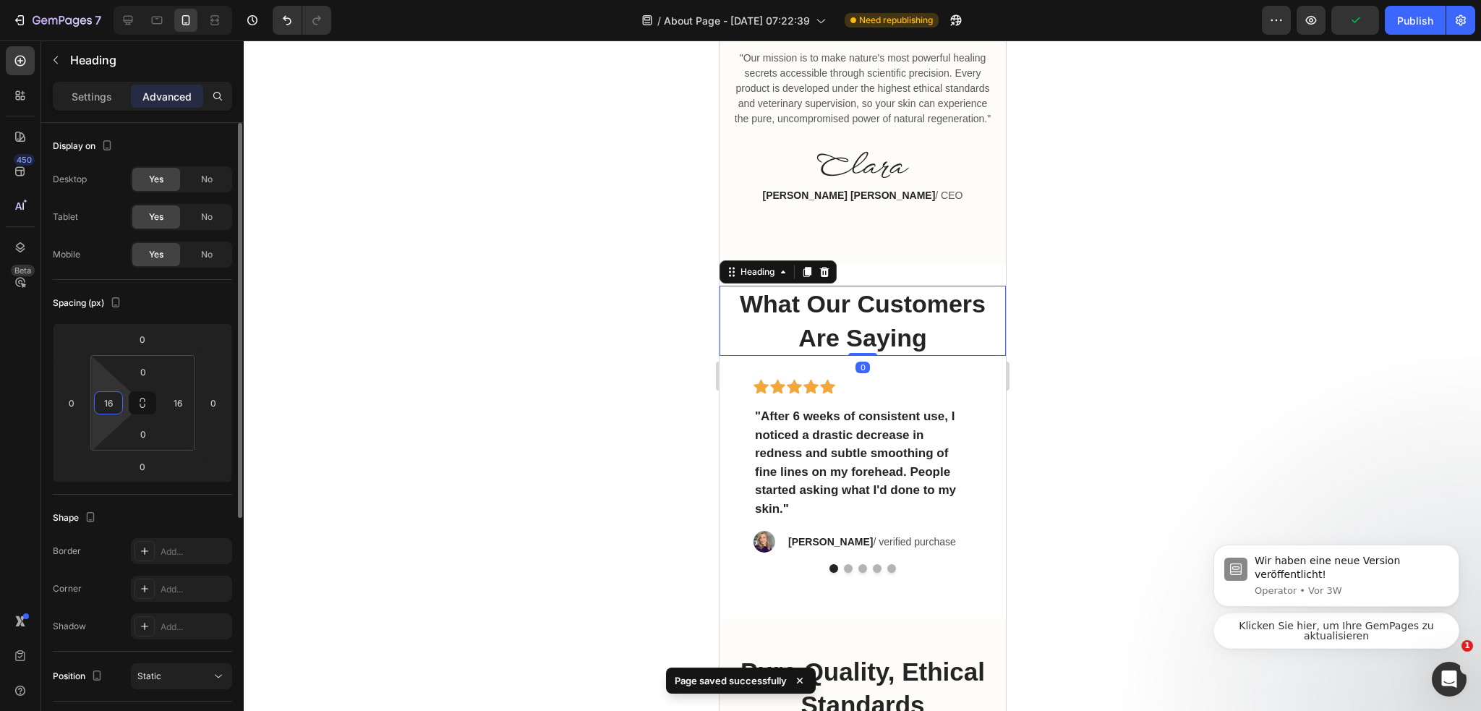
click at [113, 399] on input "16" at bounding box center [109, 403] width 22 height 22
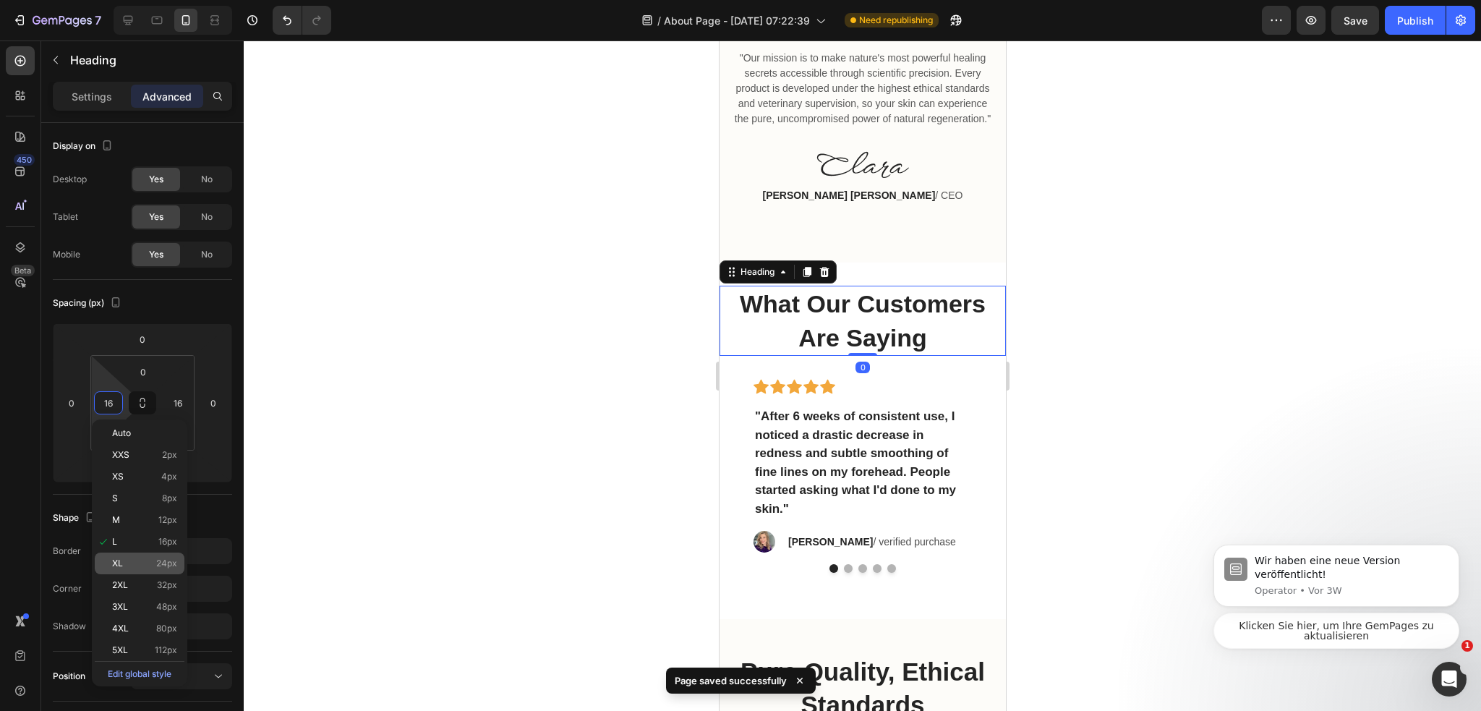
click at [162, 565] on span "24px" at bounding box center [166, 563] width 21 height 10
type input "24"
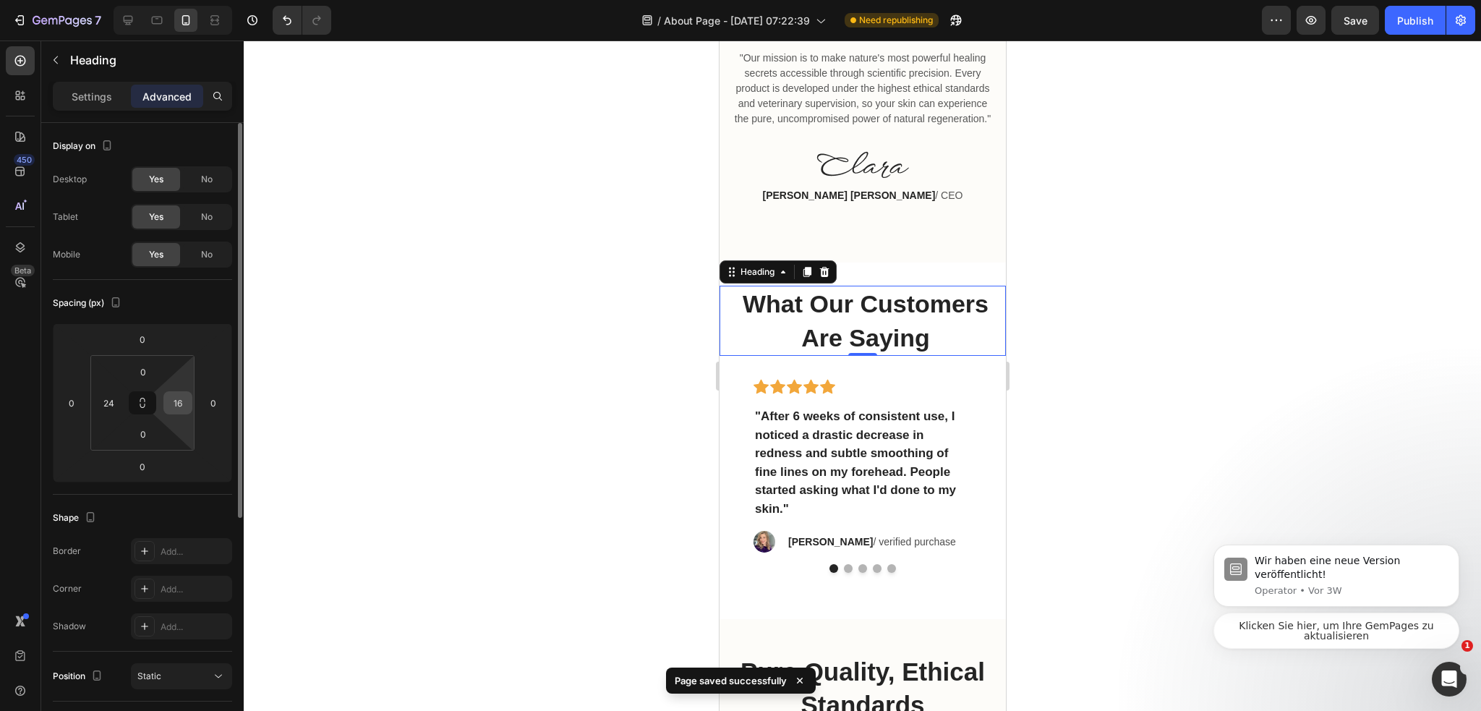
click at [182, 400] on input "16" at bounding box center [178, 403] width 22 height 22
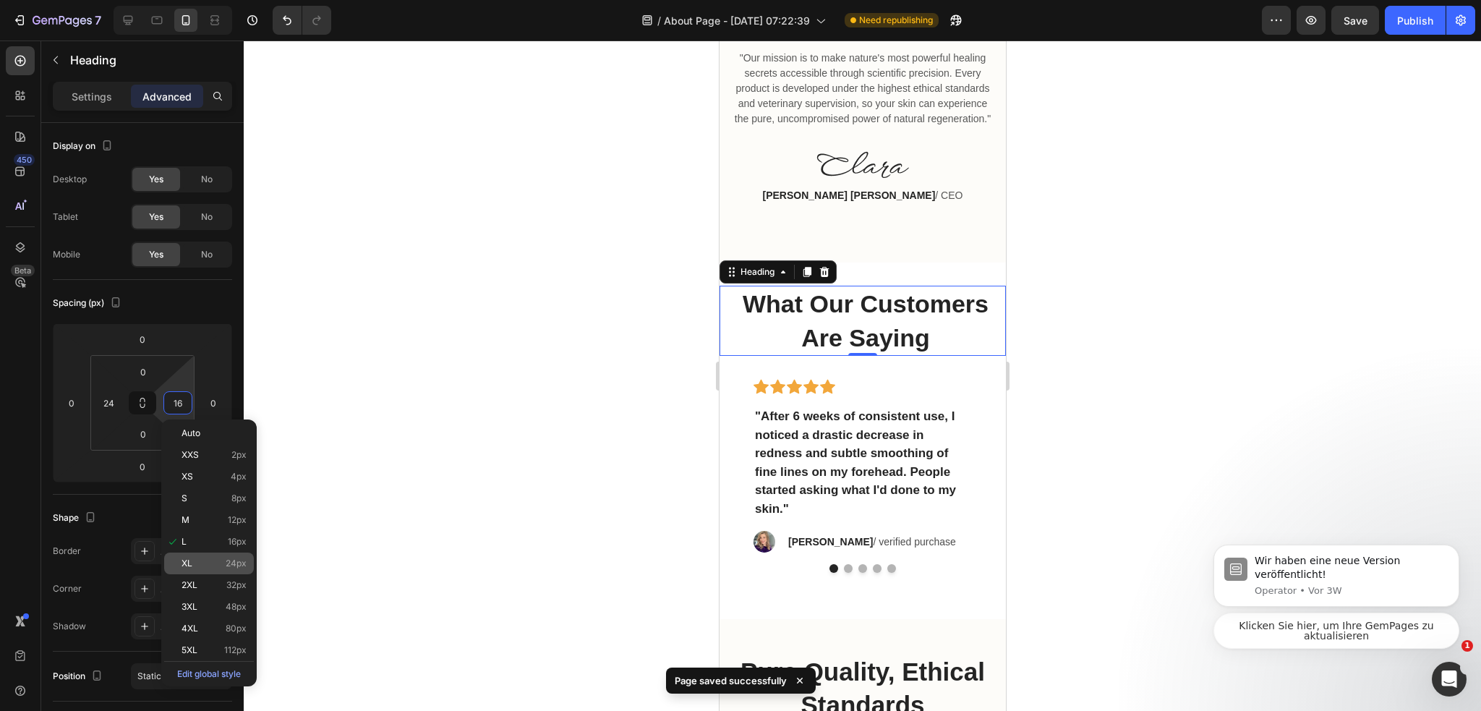
click at [223, 563] on p "XL 24px" at bounding box center [213, 563] width 65 height 10
type input "24"
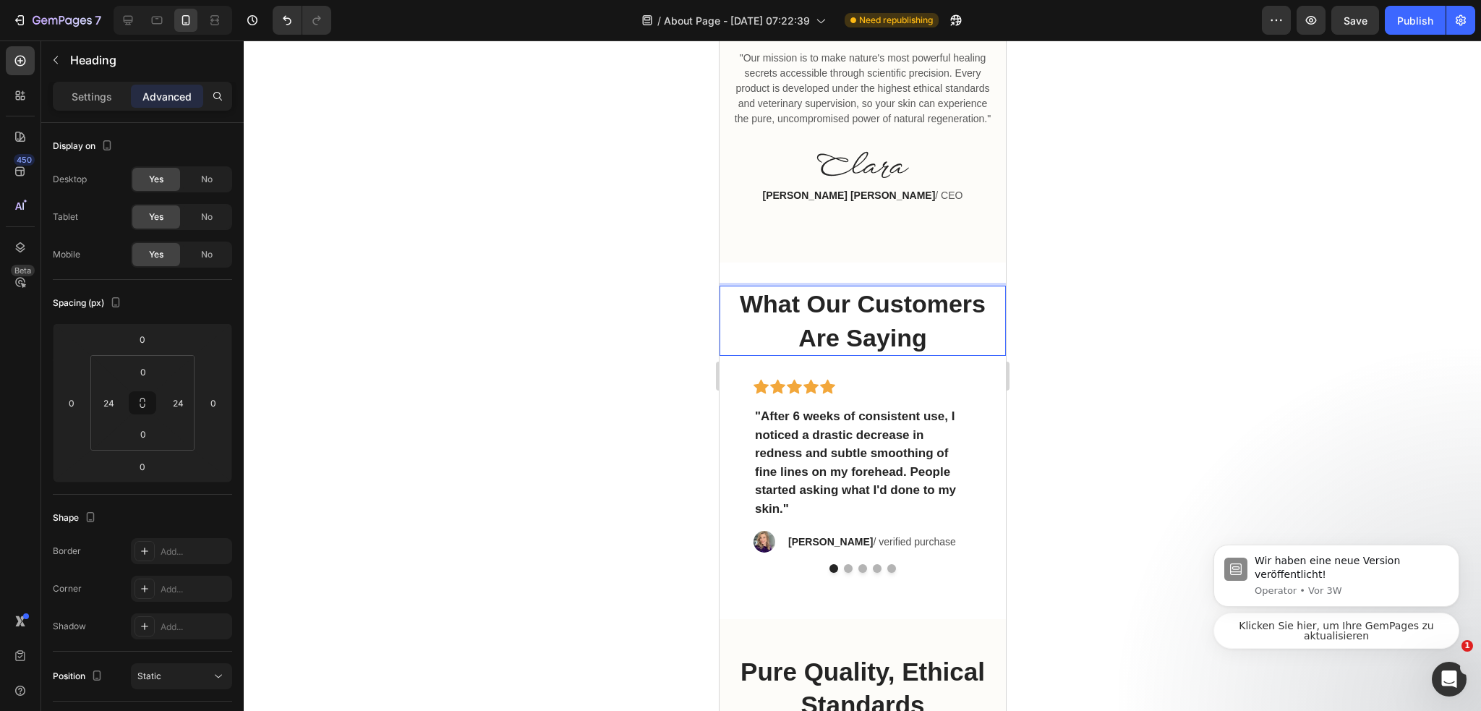
click at [896, 354] on p "What Our Customers Are Saying" at bounding box center [861, 320] width 249 height 67
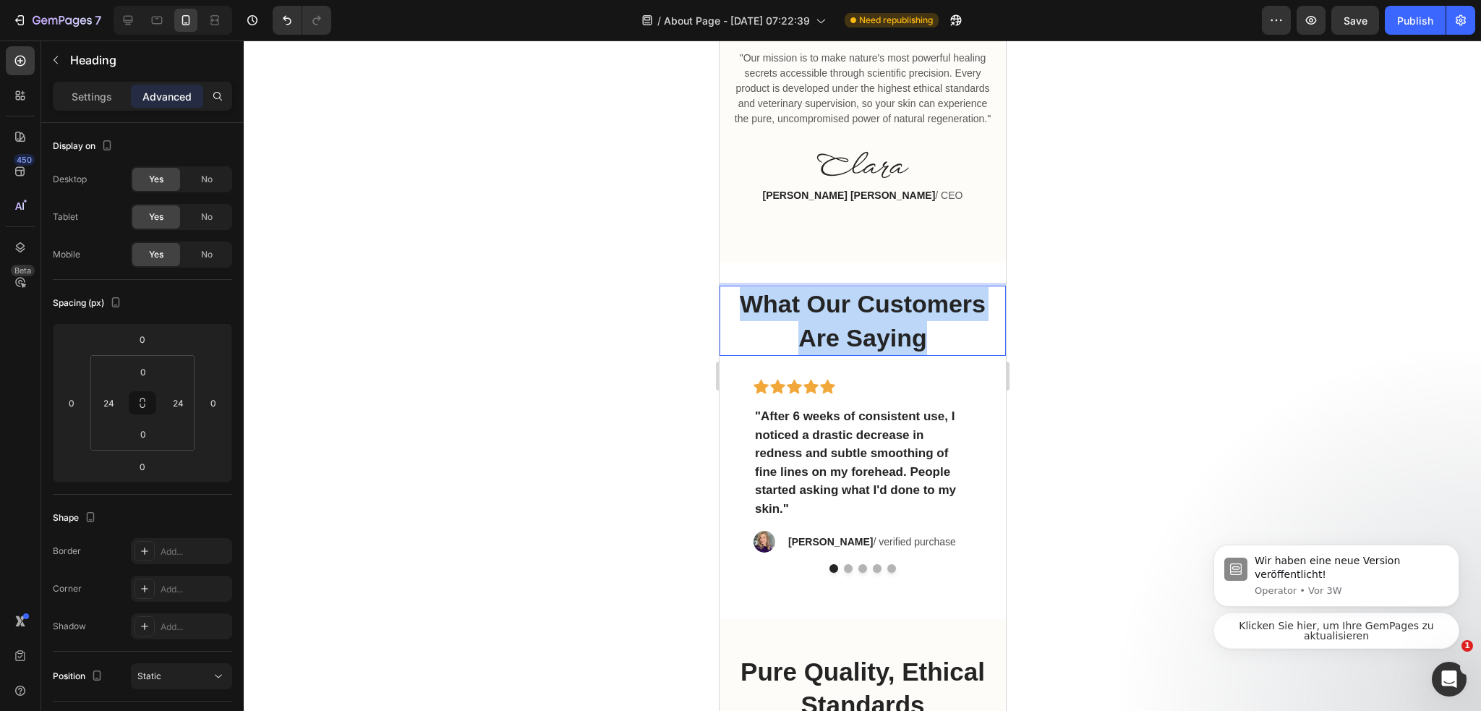
drag, startPoint x: 885, startPoint y: 406, endPoint x: 767, endPoint y: 343, distance: 133.9
click at [767, 343] on p "What Our Customers Are Saying" at bounding box center [861, 320] width 249 height 67
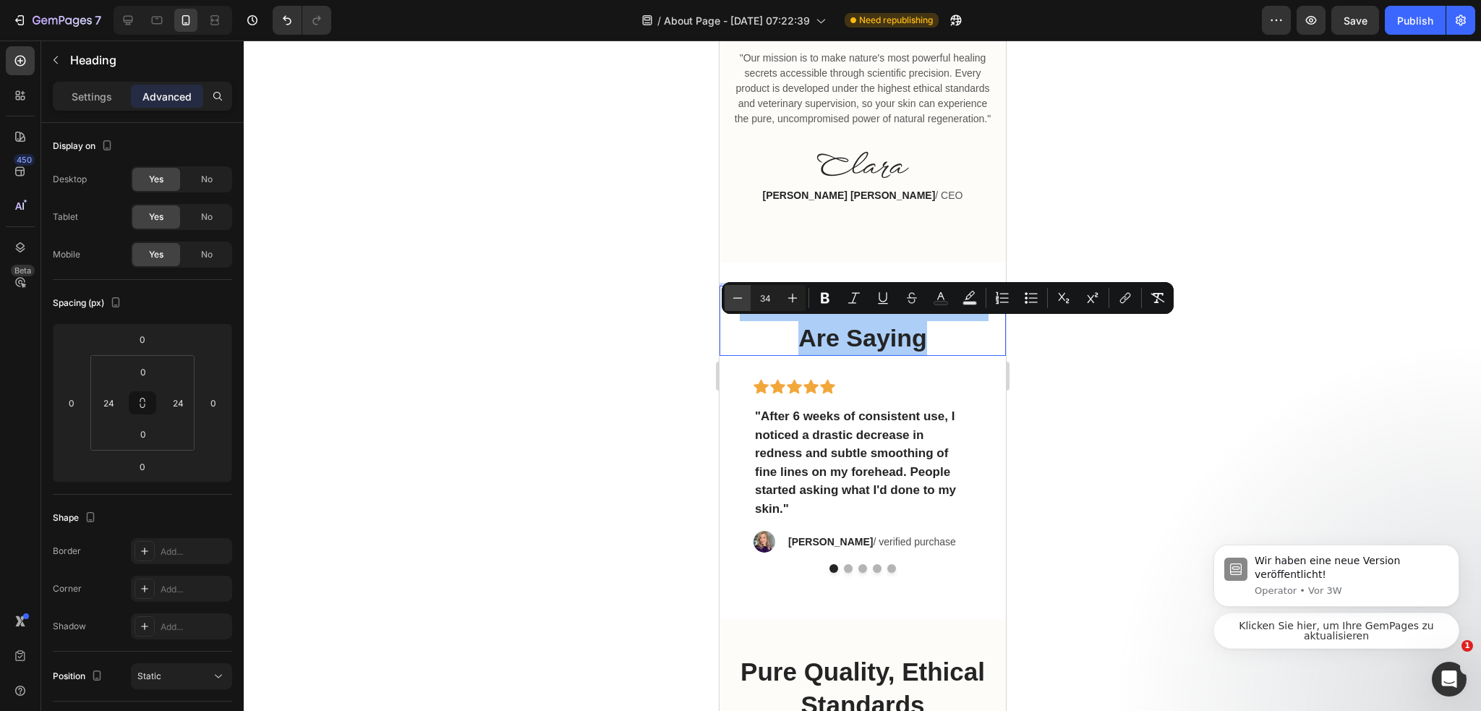
click at [742, 292] on icon "Editor contextual toolbar" at bounding box center [737, 298] width 14 height 14
click at [734, 296] on icon "Editor contextual toolbar" at bounding box center [737, 298] width 14 height 14
click at [803, 297] on button "Plus" at bounding box center [792, 298] width 26 height 26
click at [797, 297] on icon "Editor contextual toolbar" at bounding box center [792, 298] width 14 height 14
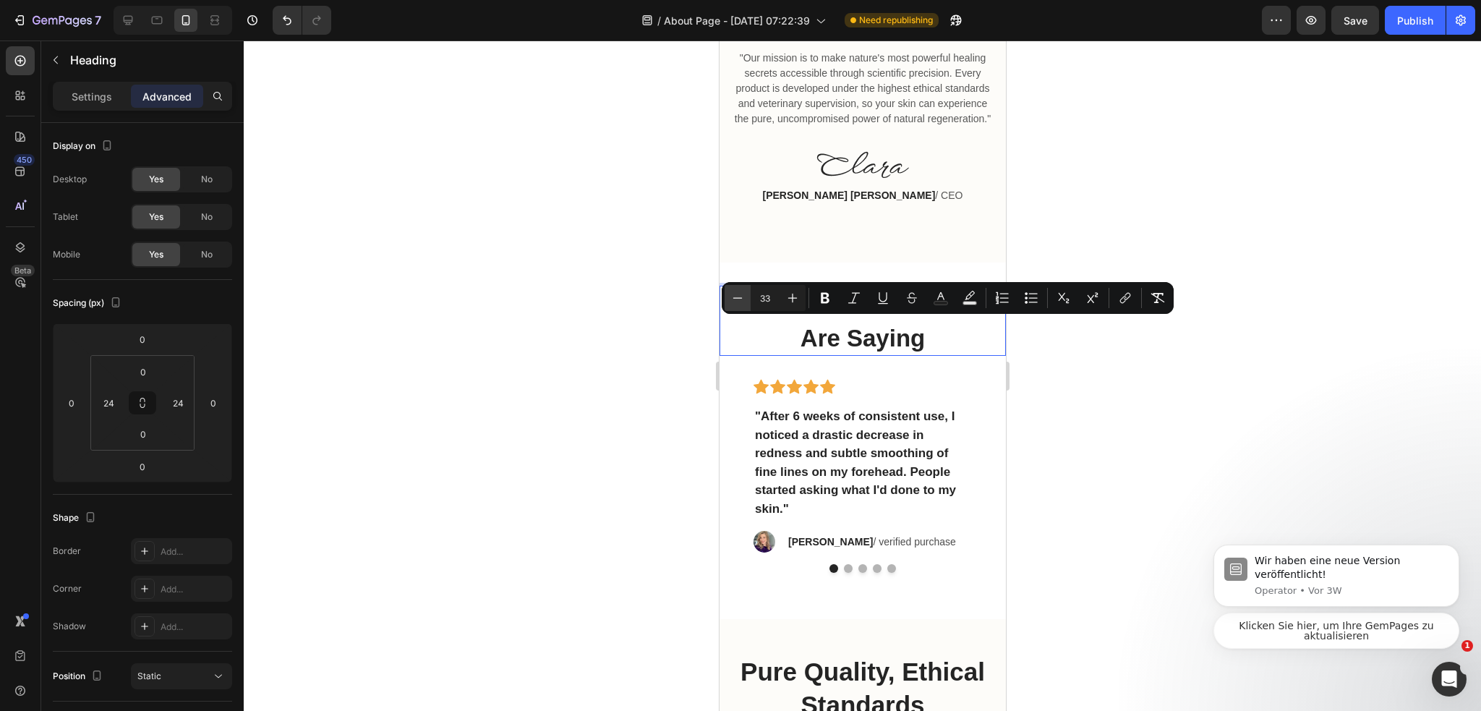
click at [727, 297] on button "Minus" at bounding box center [737, 298] width 26 height 26
type input "32"
click at [1088, 406] on div at bounding box center [862, 375] width 1237 height 670
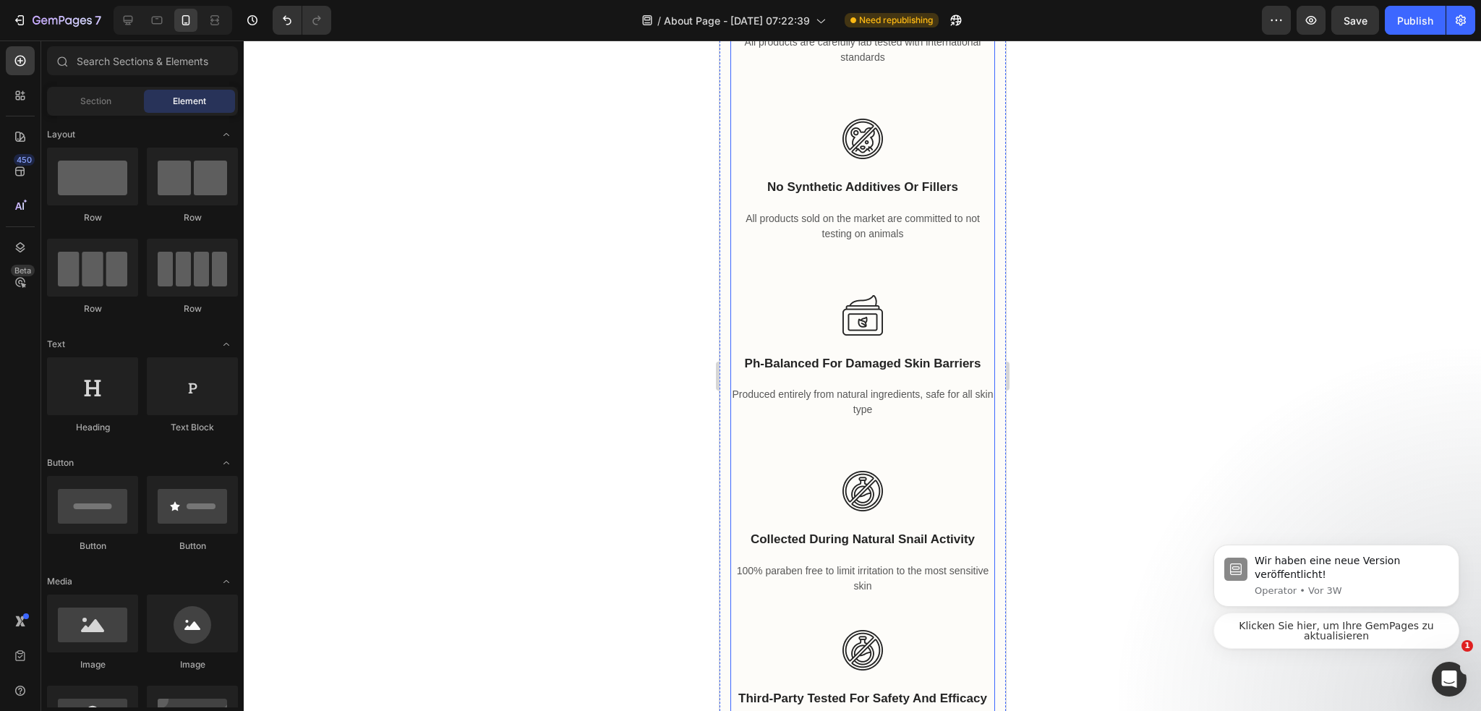
scroll to position [3999, 0]
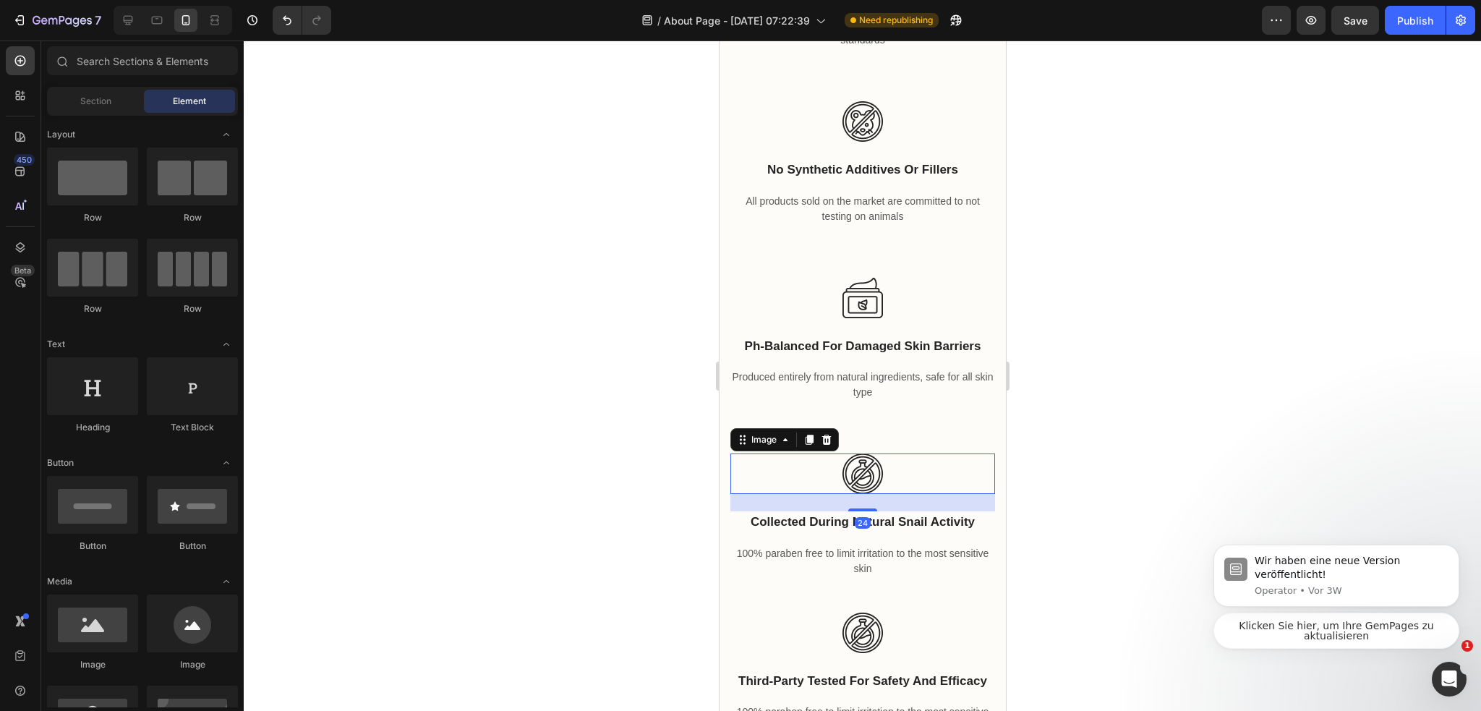
click at [844, 468] on img at bounding box center [861, 473] width 40 height 40
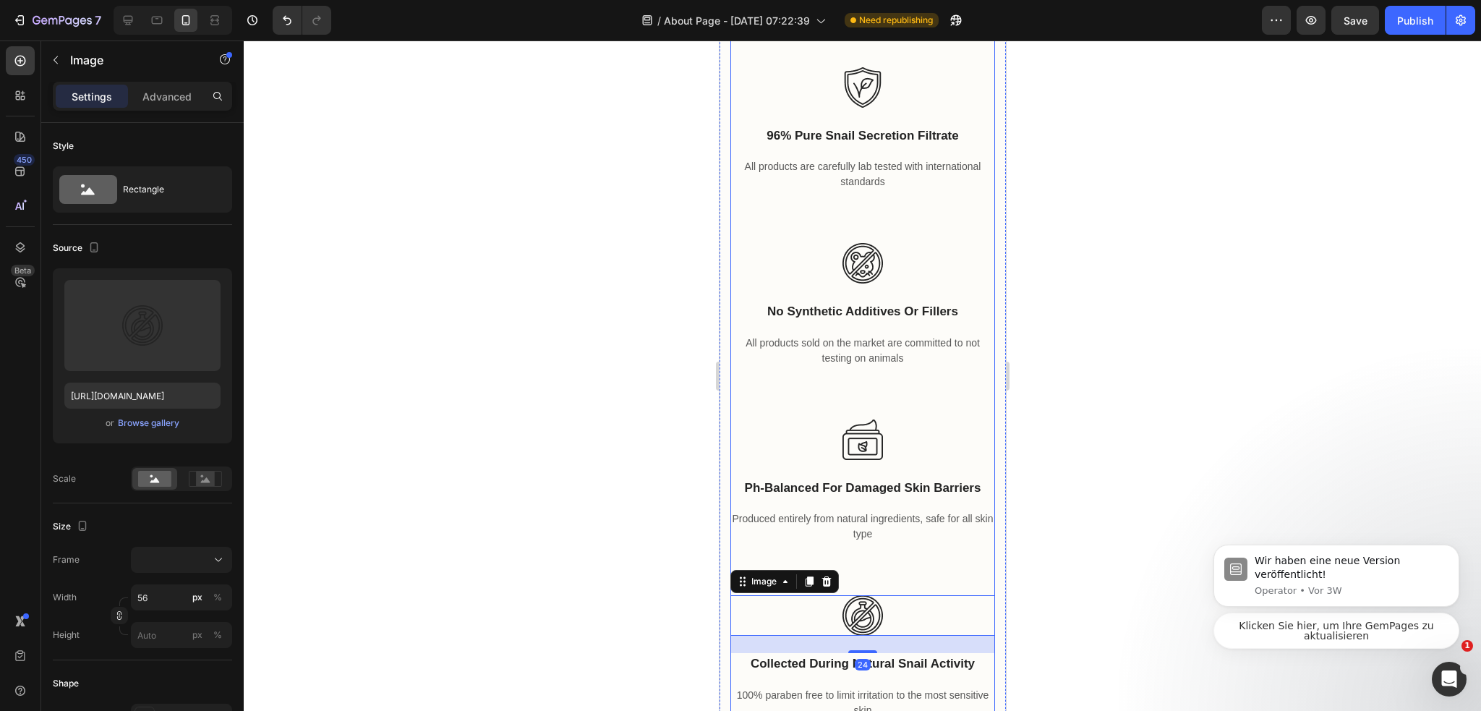
scroll to position [3855, 0]
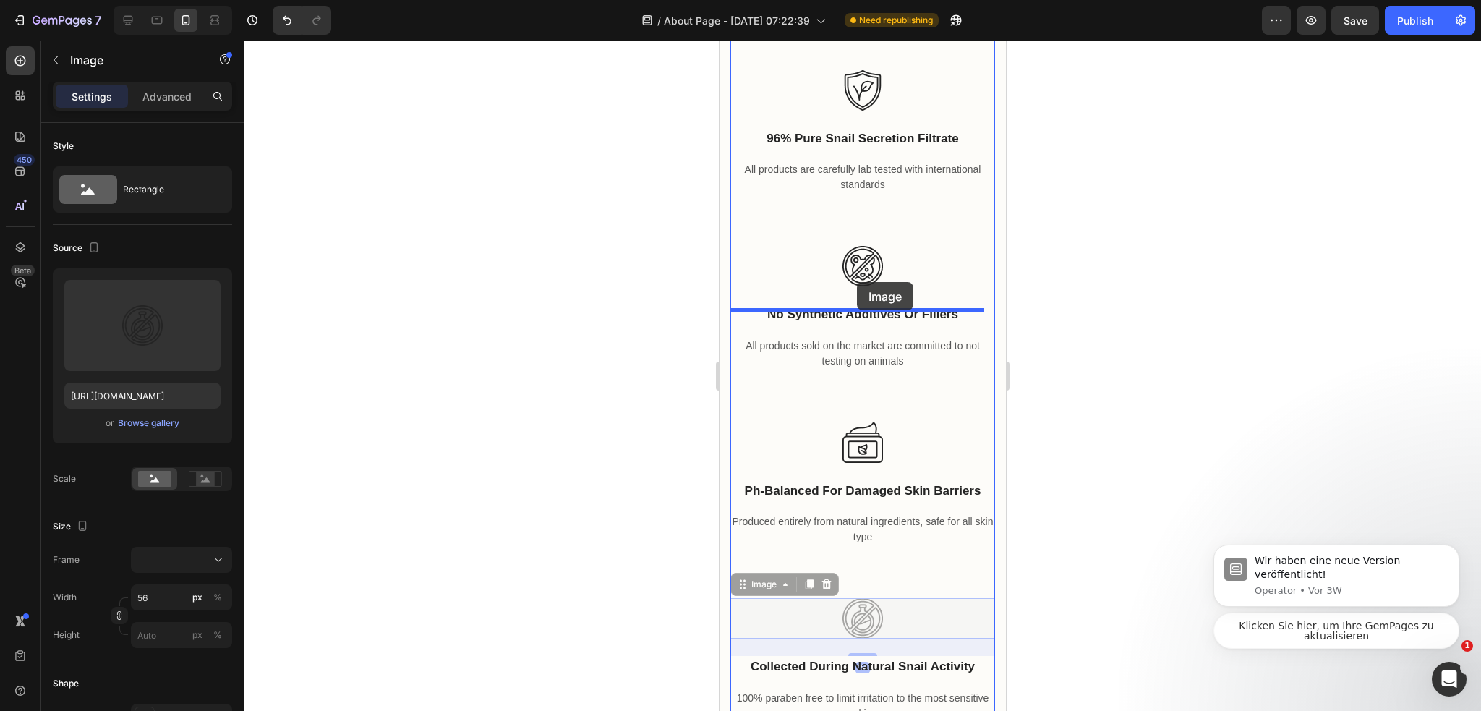
drag, startPoint x: 745, startPoint y: 591, endPoint x: 856, endPoint y: 282, distance: 328.1
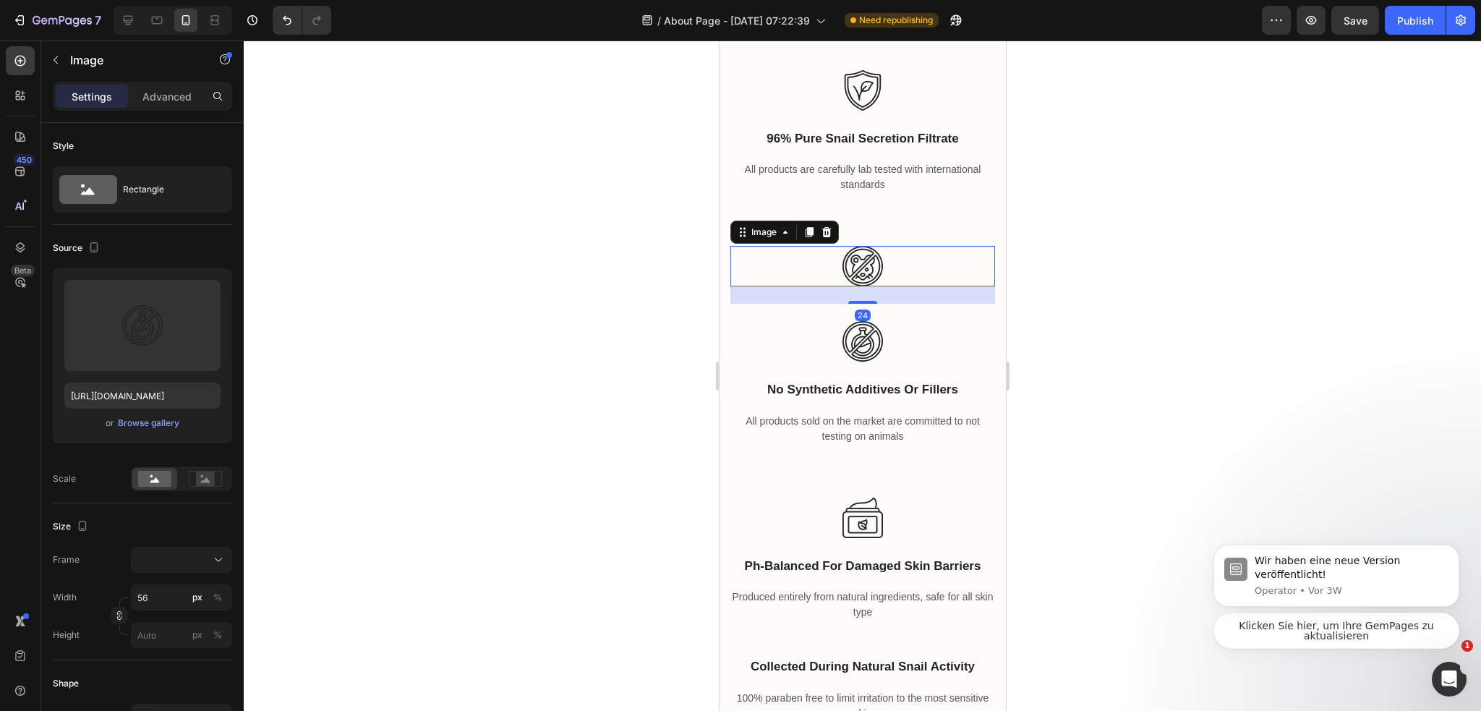
click at [857, 273] on img at bounding box center [861, 266] width 40 height 40
click at [828, 237] on icon at bounding box center [825, 232] width 9 height 10
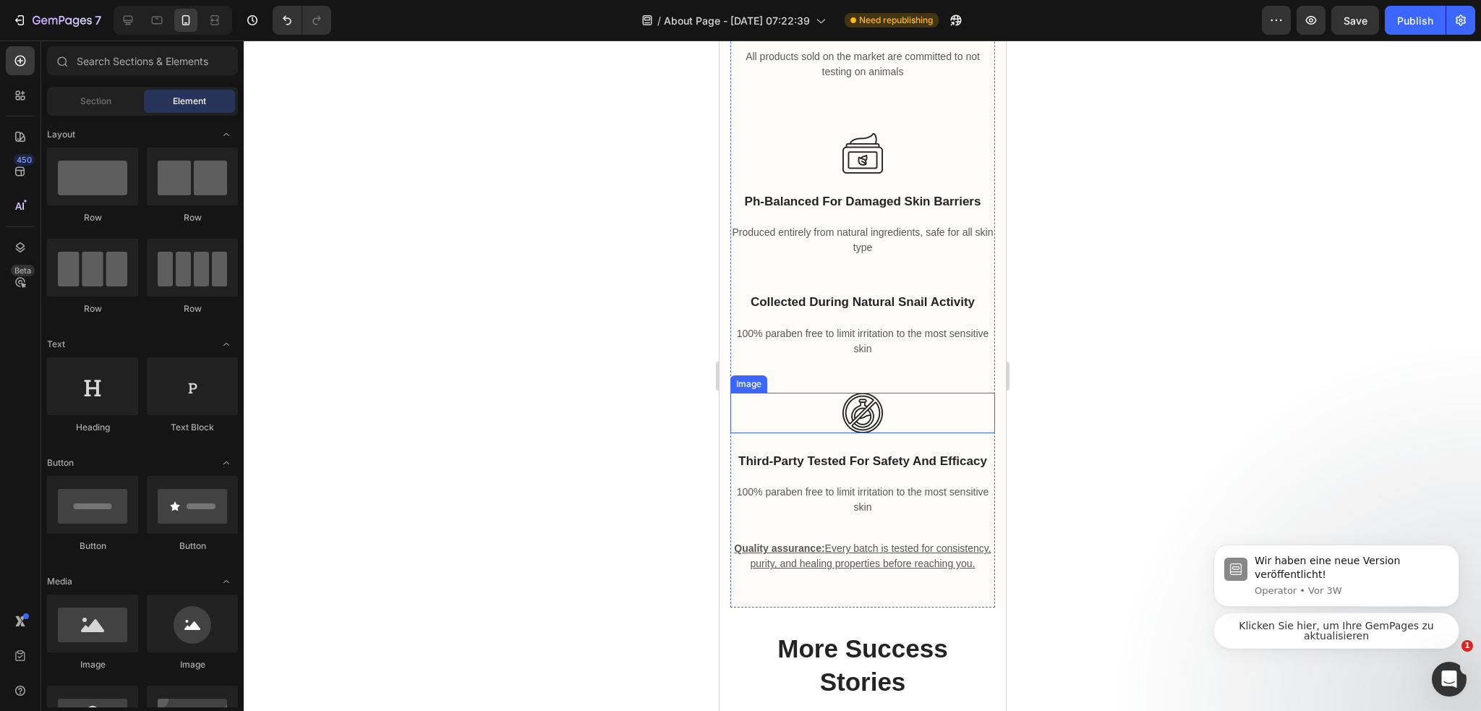
scroll to position [4071, 0]
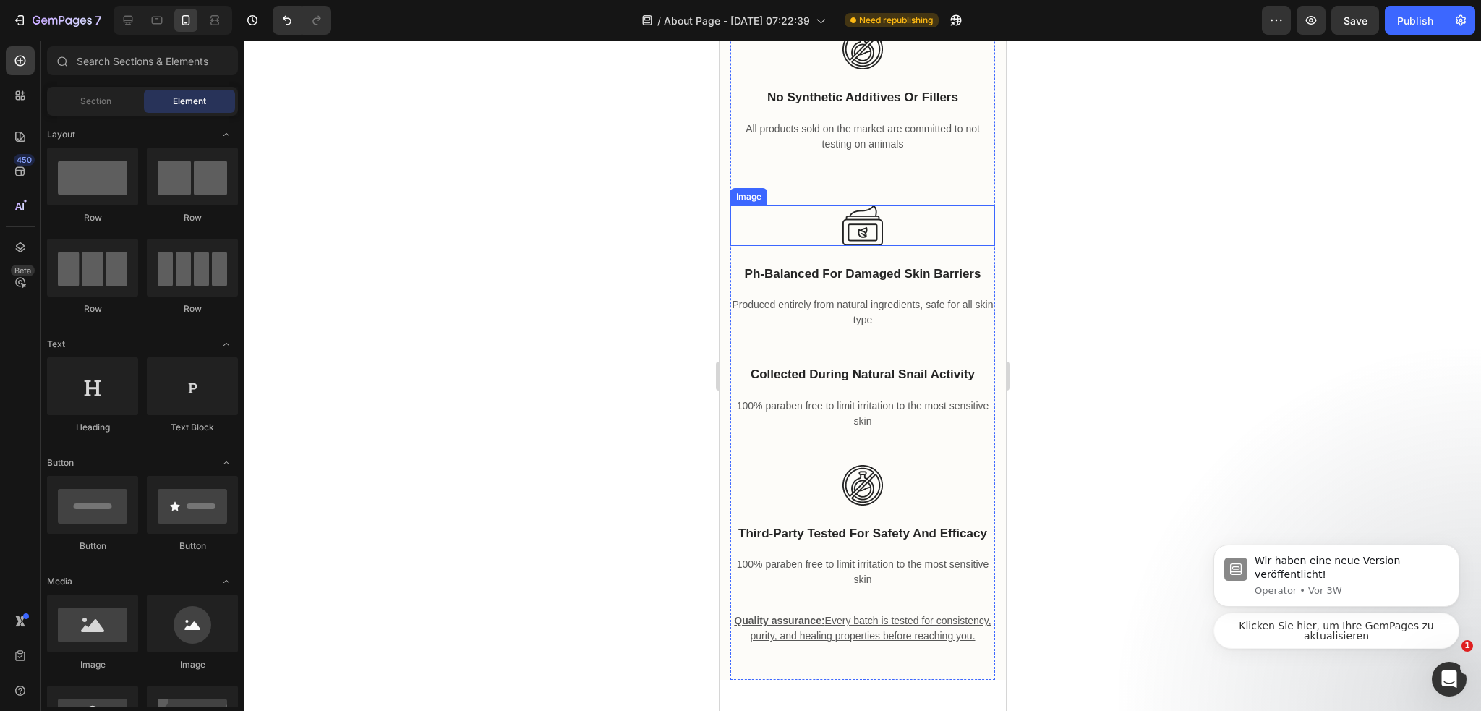
click at [849, 239] on img at bounding box center [861, 225] width 40 height 40
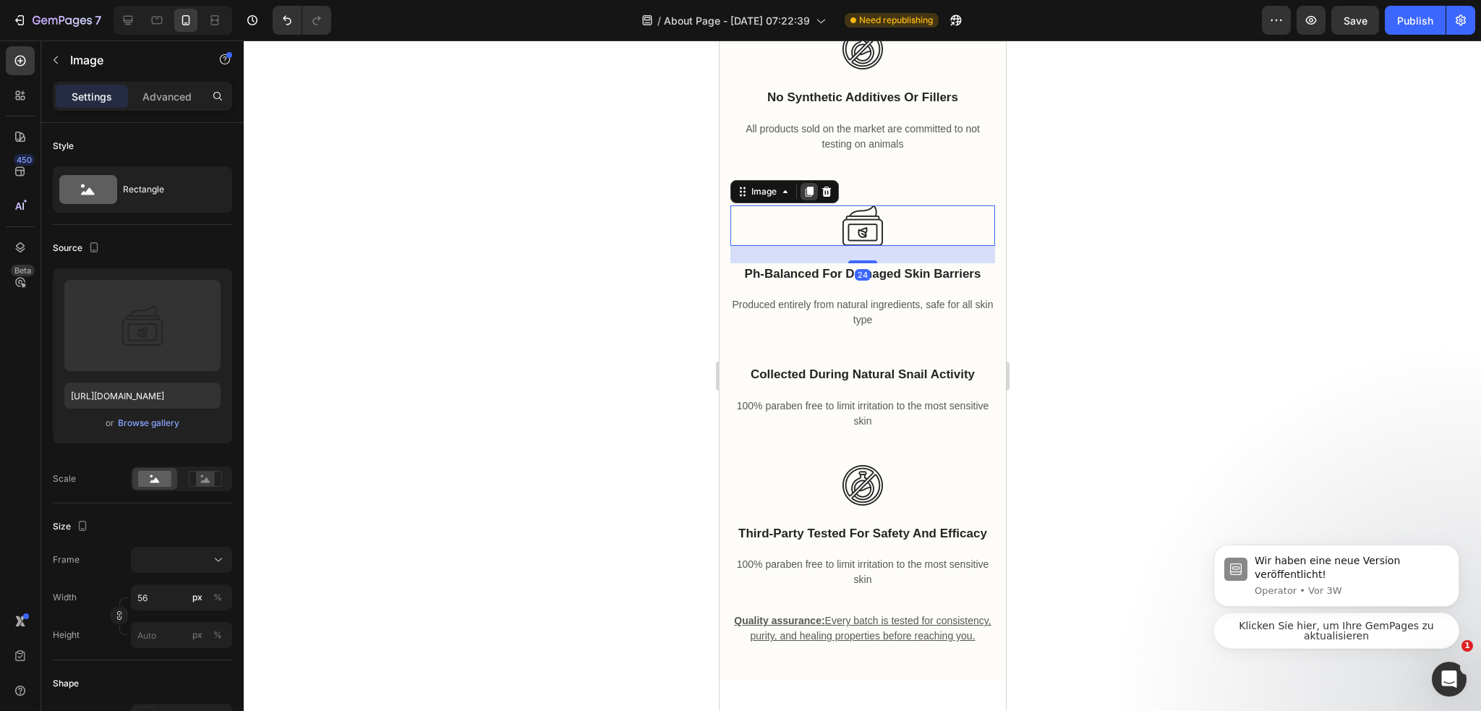
click at [802, 200] on div at bounding box center [808, 191] width 17 height 17
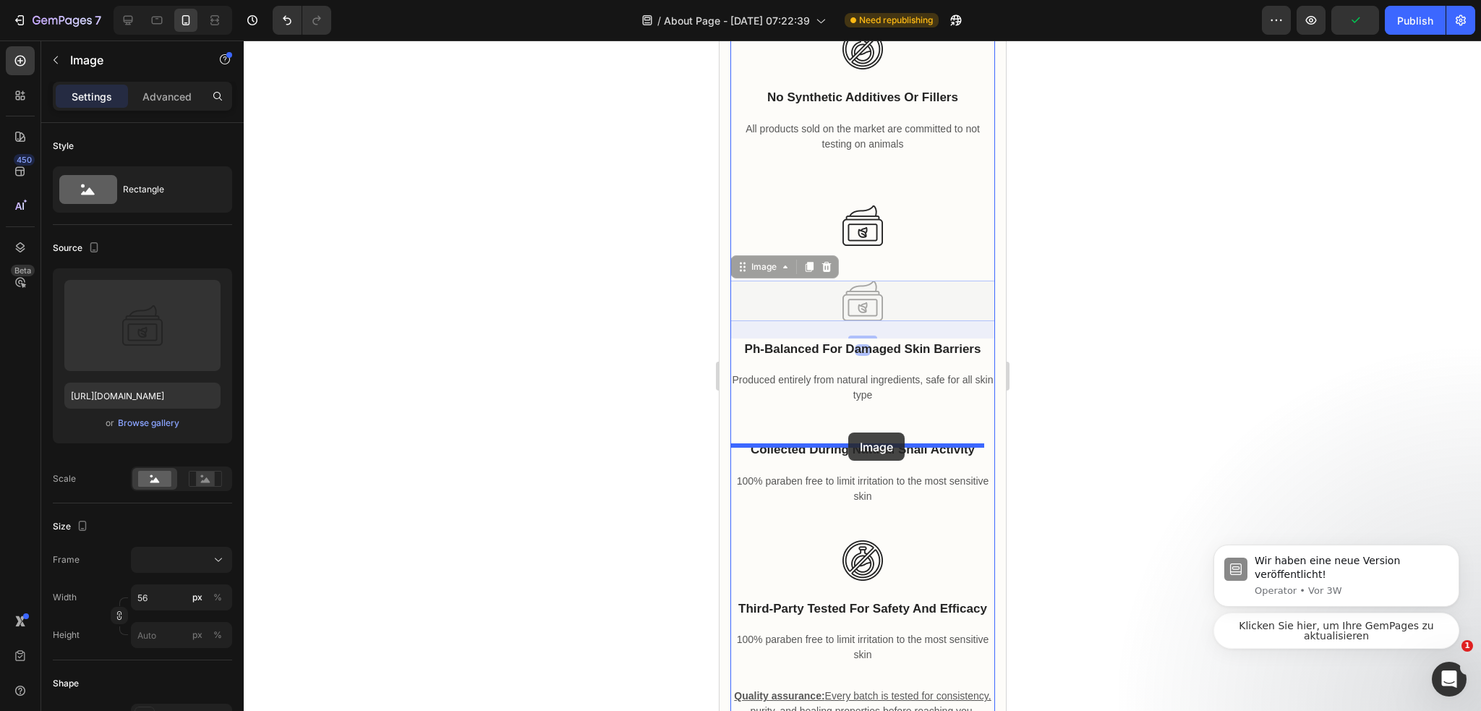
drag, startPoint x: 753, startPoint y: 283, endPoint x: 847, endPoint y: 439, distance: 182.6
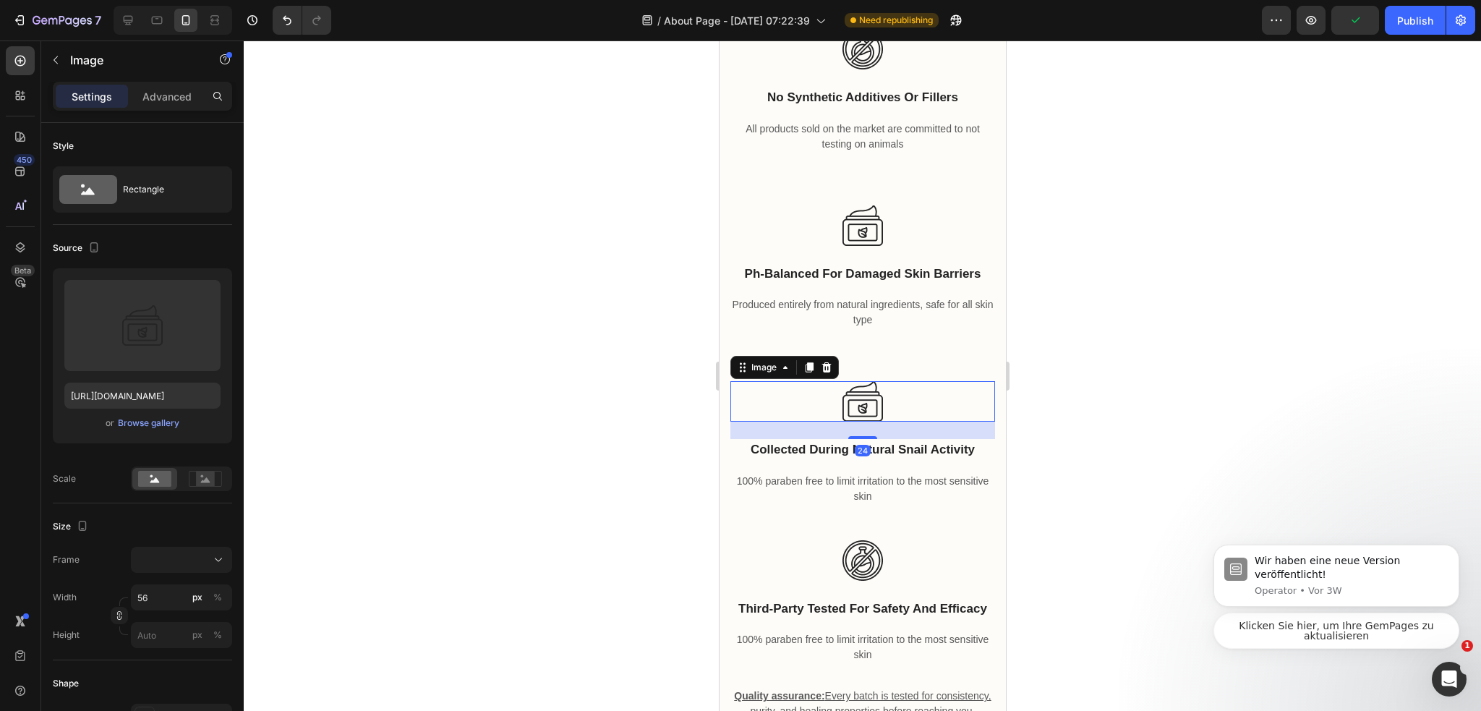
scroll to position [4134, 0]
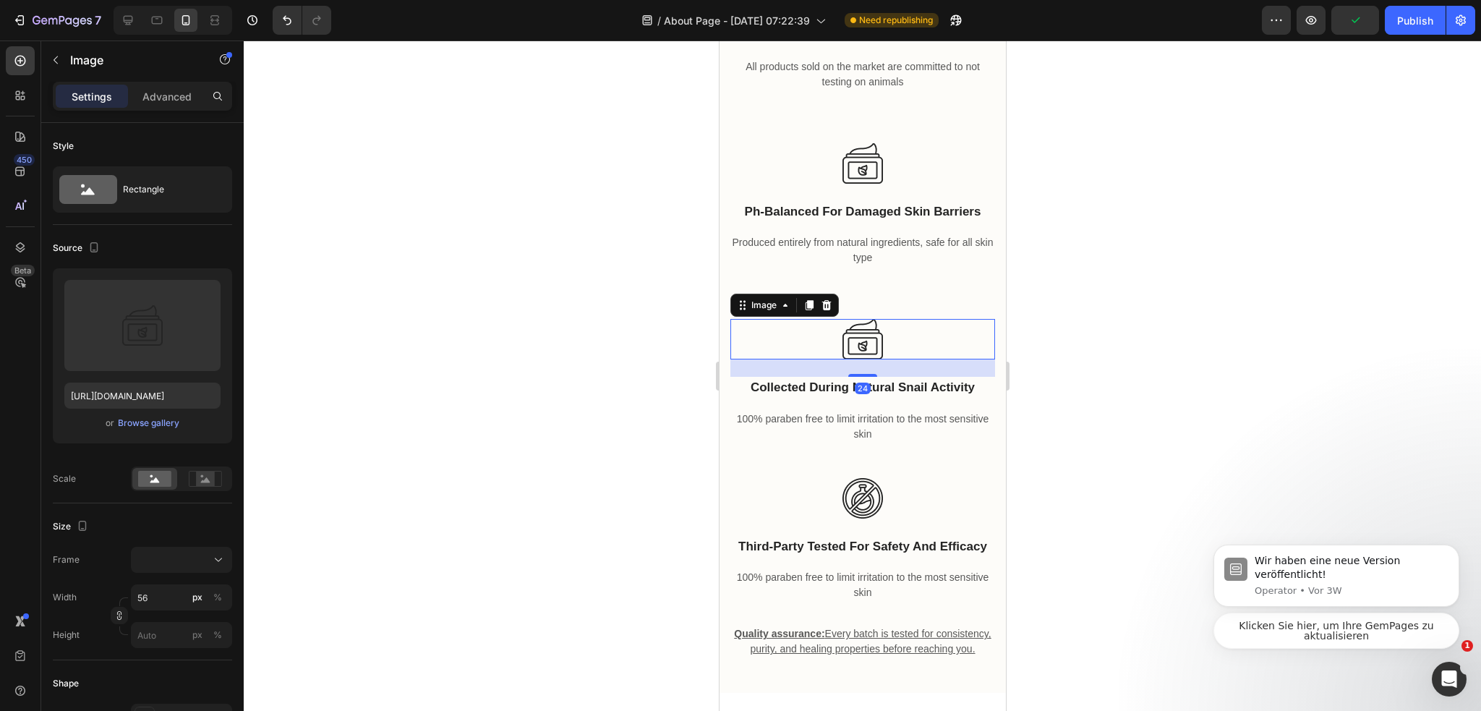
click at [1151, 358] on div at bounding box center [862, 375] width 1237 height 670
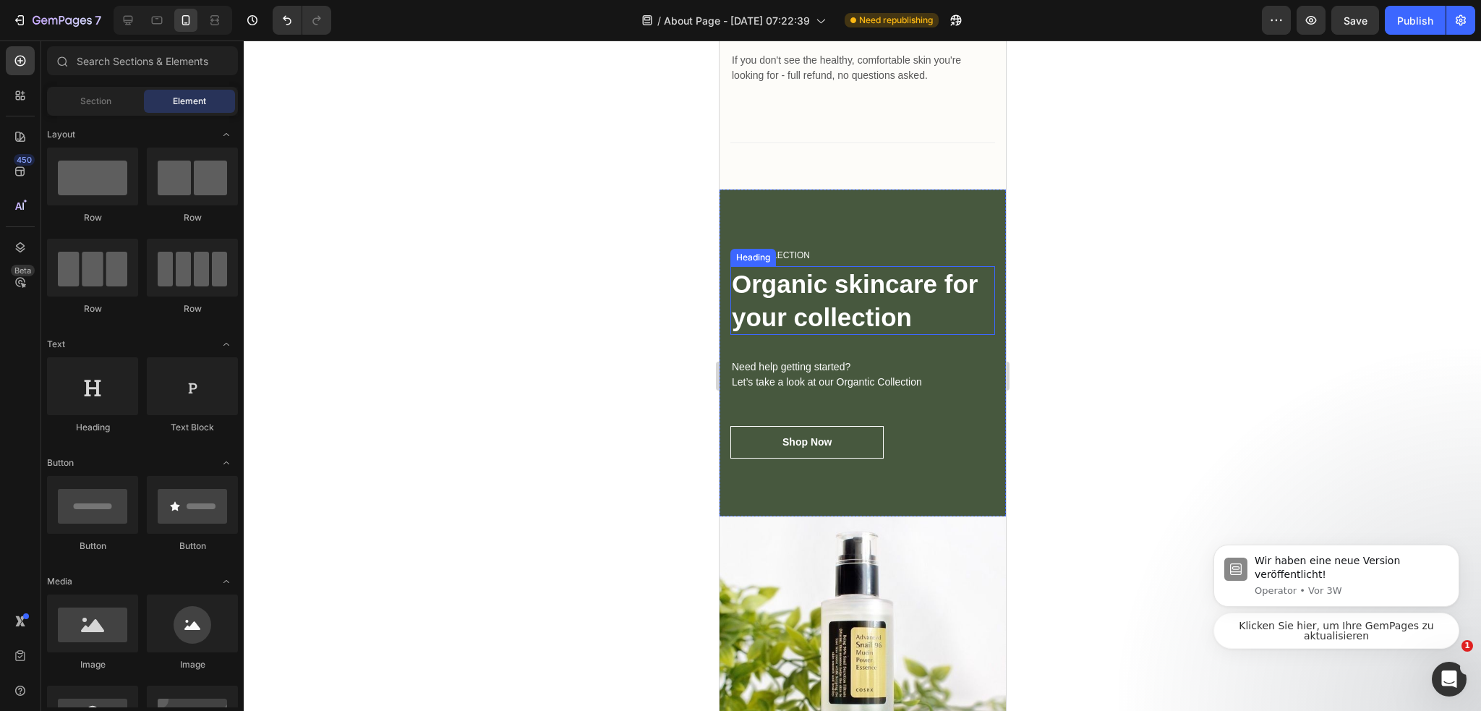
scroll to position [5662, 0]
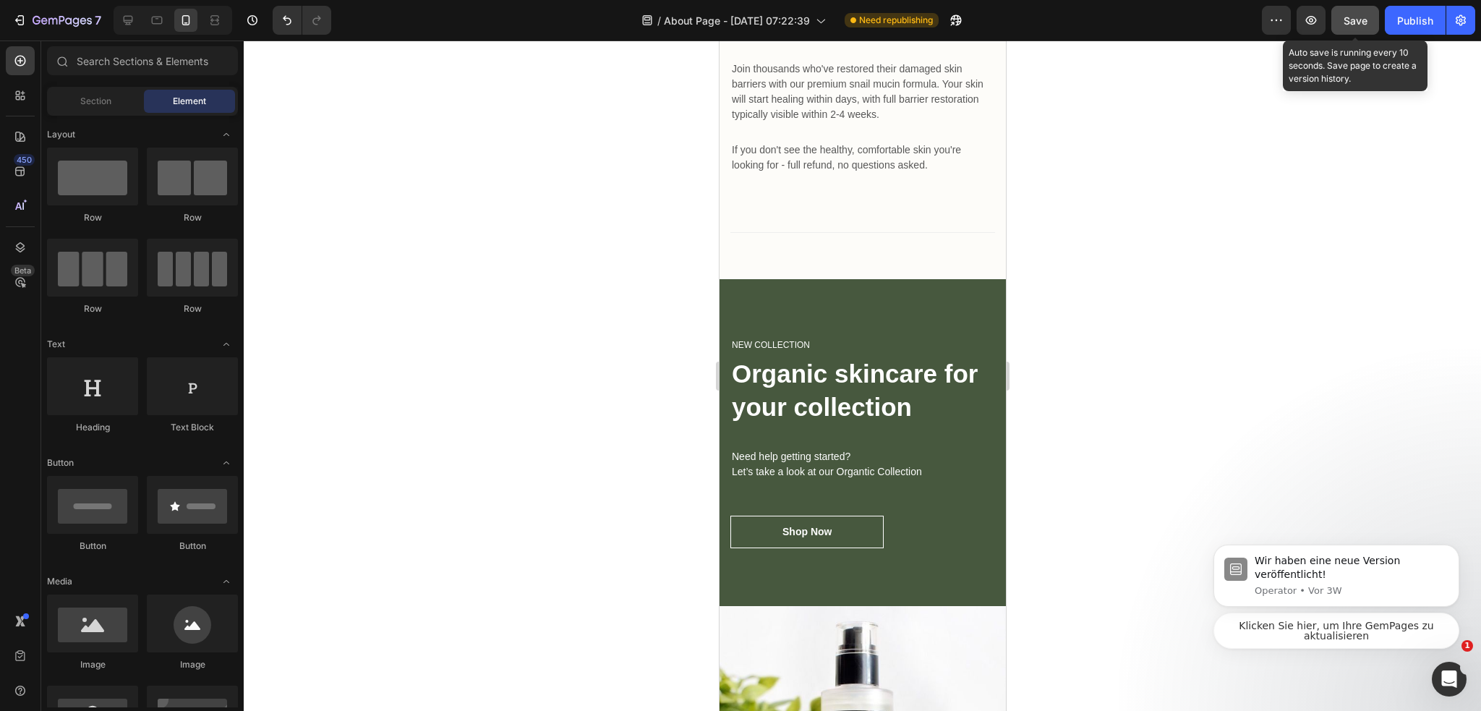
click at [1359, 26] on div "Save" at bounding box center [1355, 20] width 24 height 15
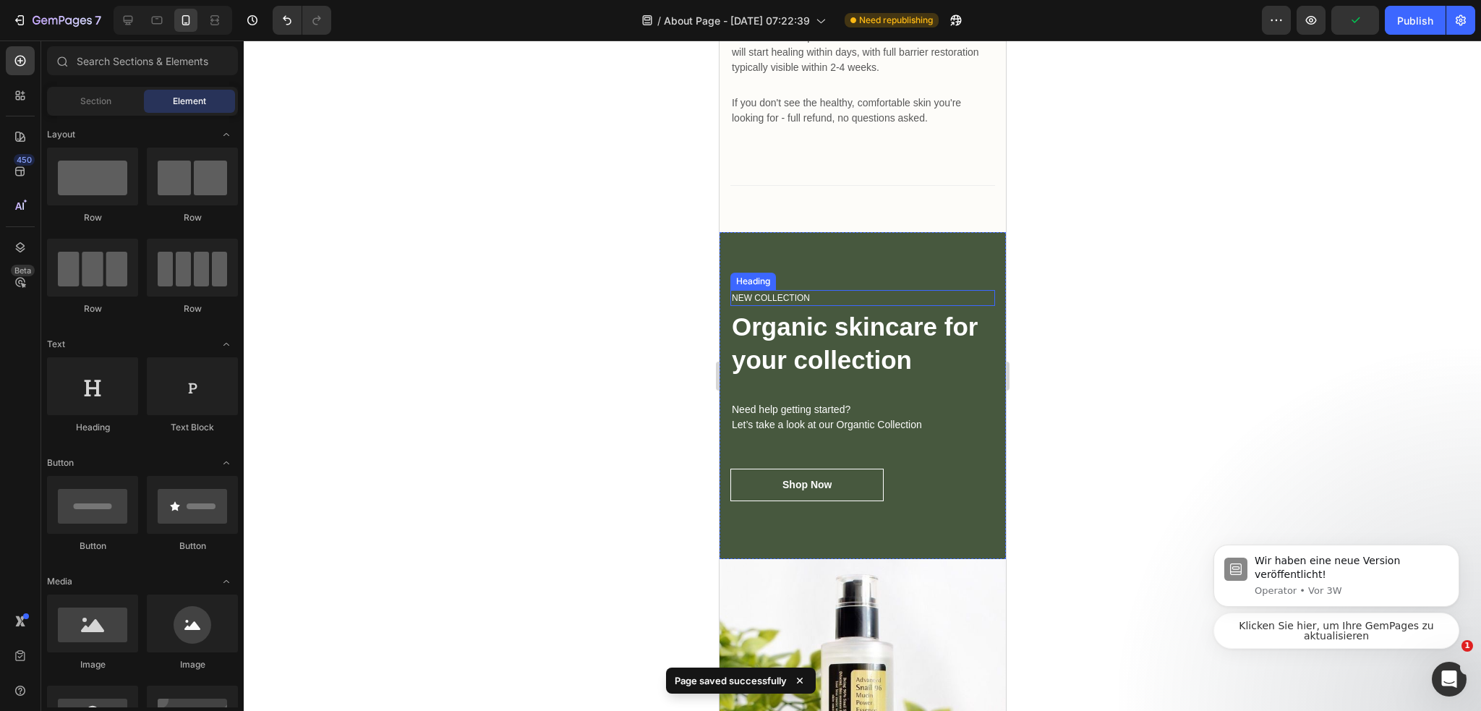
scroll to position [5734, 0]
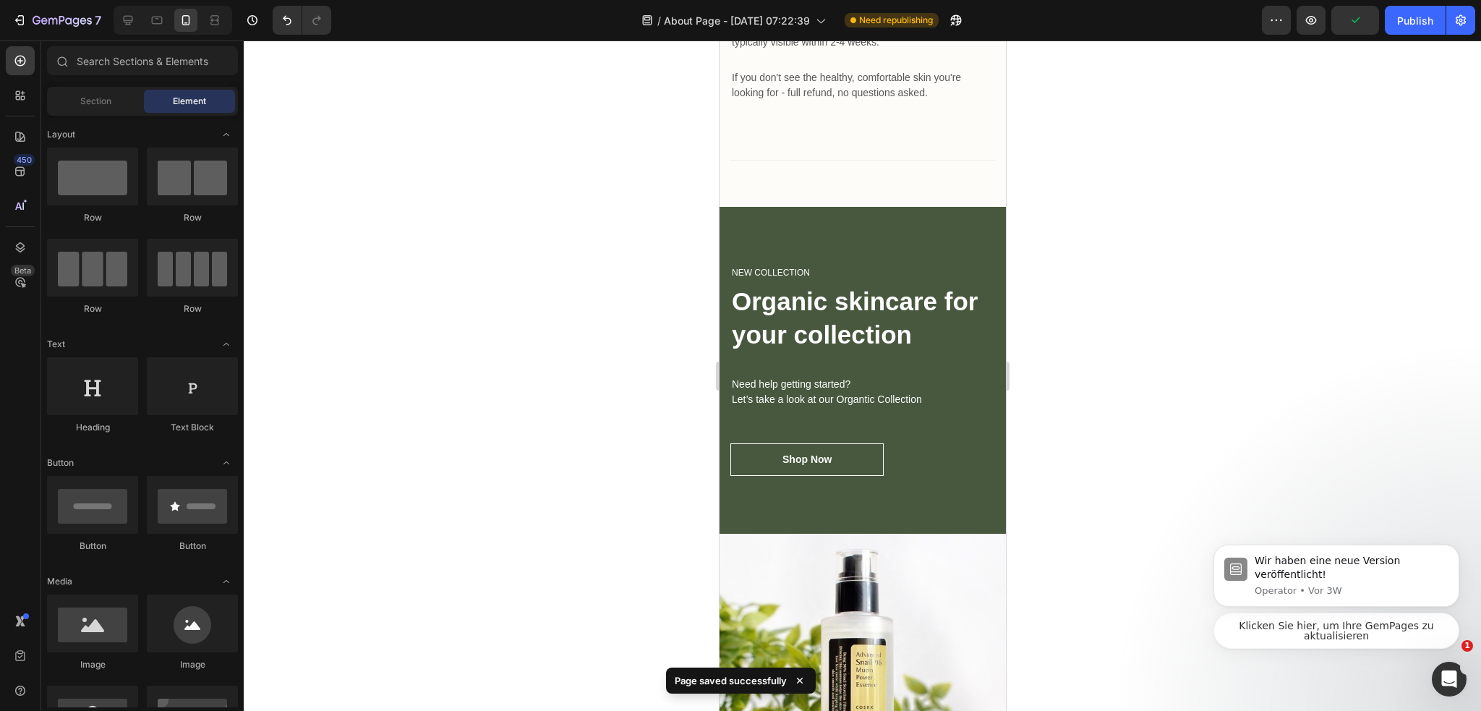
click at [1053, 283] on div at bounding box center [862, 375] width 1237 height 670
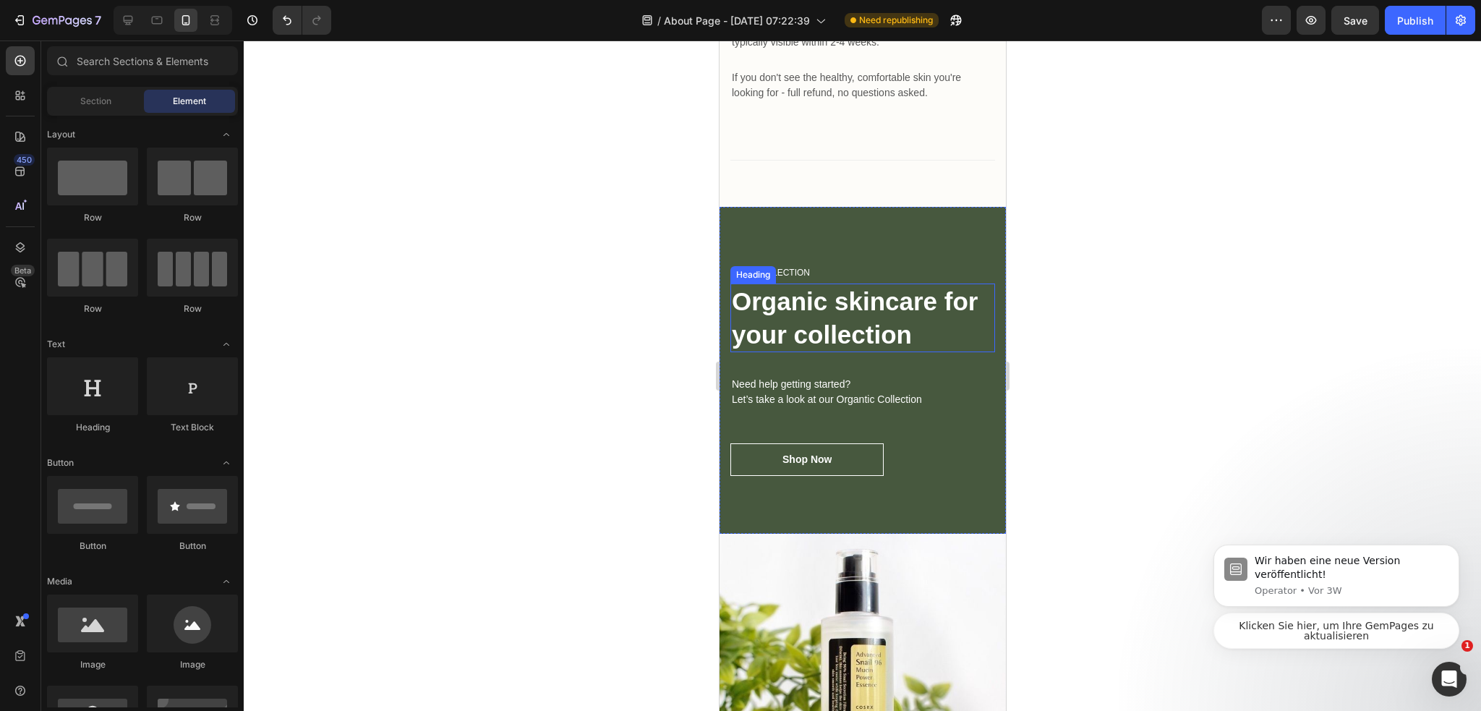
click at [851, 308] on p "Organic skincare for your collection" at bounding box center [862, 318] width 262 height 66
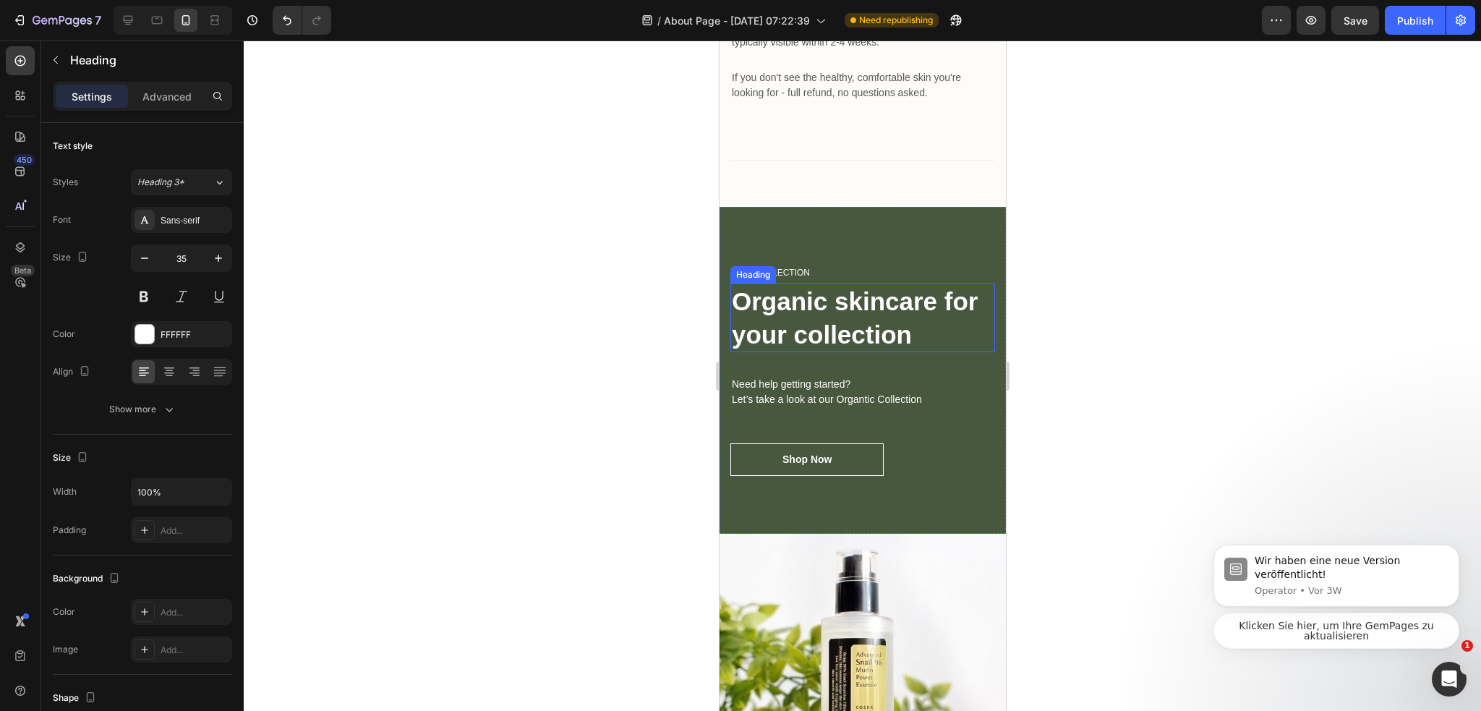
click at [851, 308] on p "Organic skincare for your collection" at bounding box center [862, 318] width 262 height 66
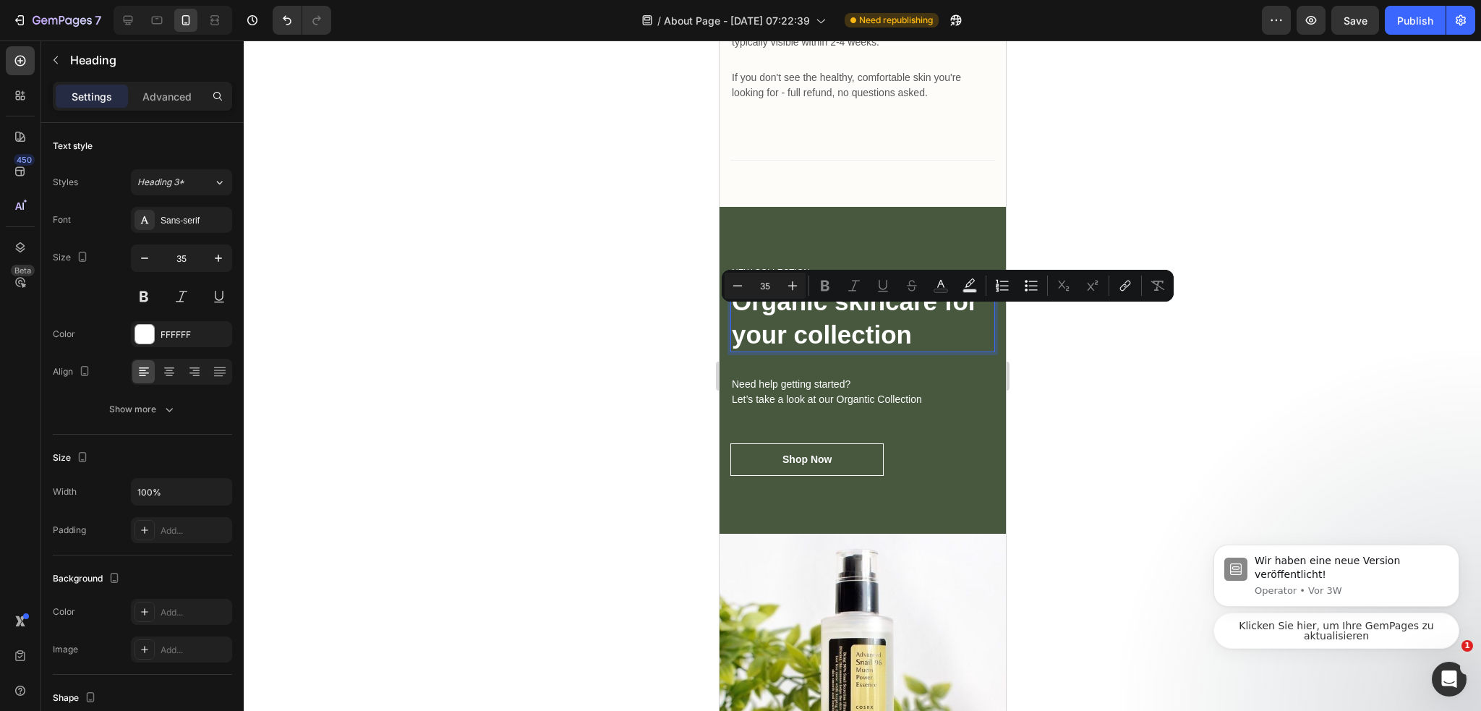
click at [919, 351] on p "Organic skincare for your collection" at bounding box center [862, 318] width 262 height 66
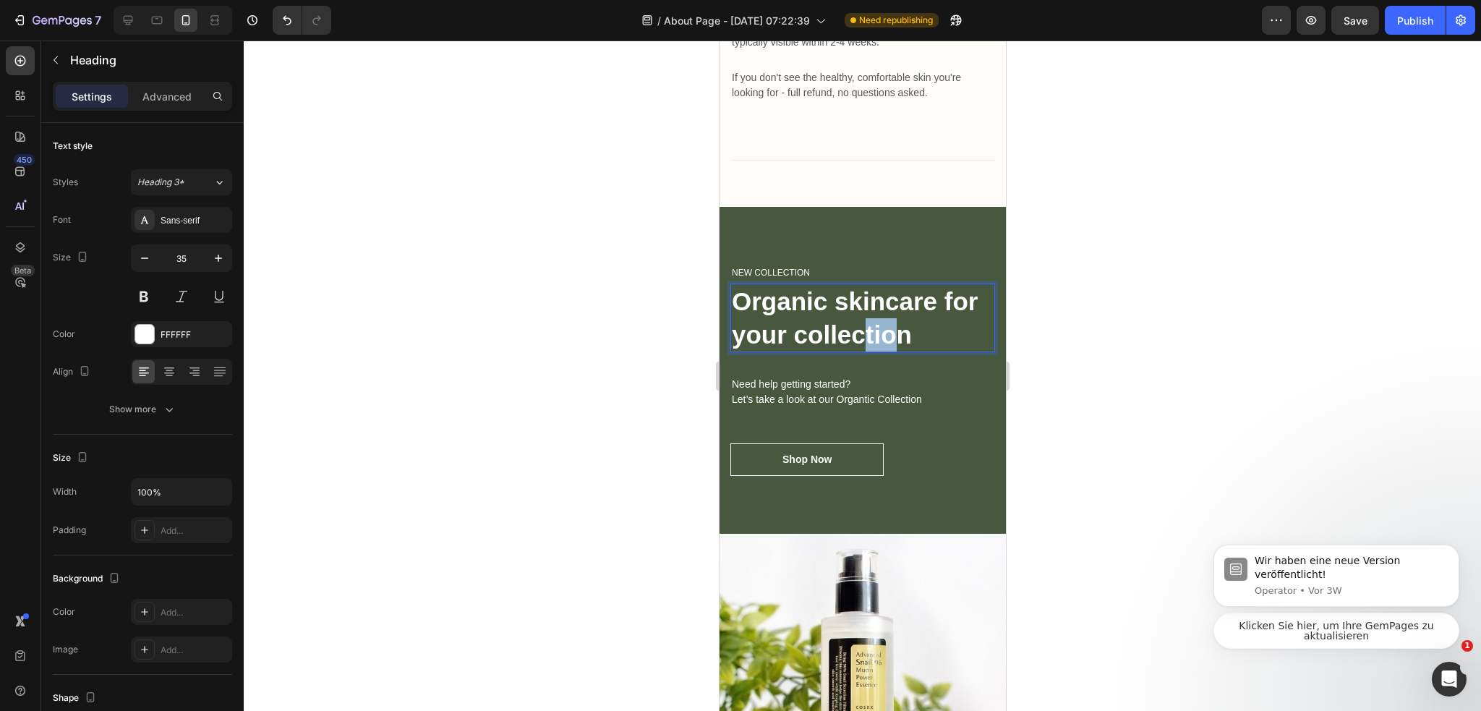
drag, startPoint x: 887, startPoint y: 352, endPoint x: 895, endPoint y: 353, distance: 8.0
click at [860, 343] on p "Organic skincare for your collection" at bounding box center [862, 318] width 262 height 66
click at [909, 351] on p "Organic skincare for your collection" at bounding box center [862, 318] width 262 height 66
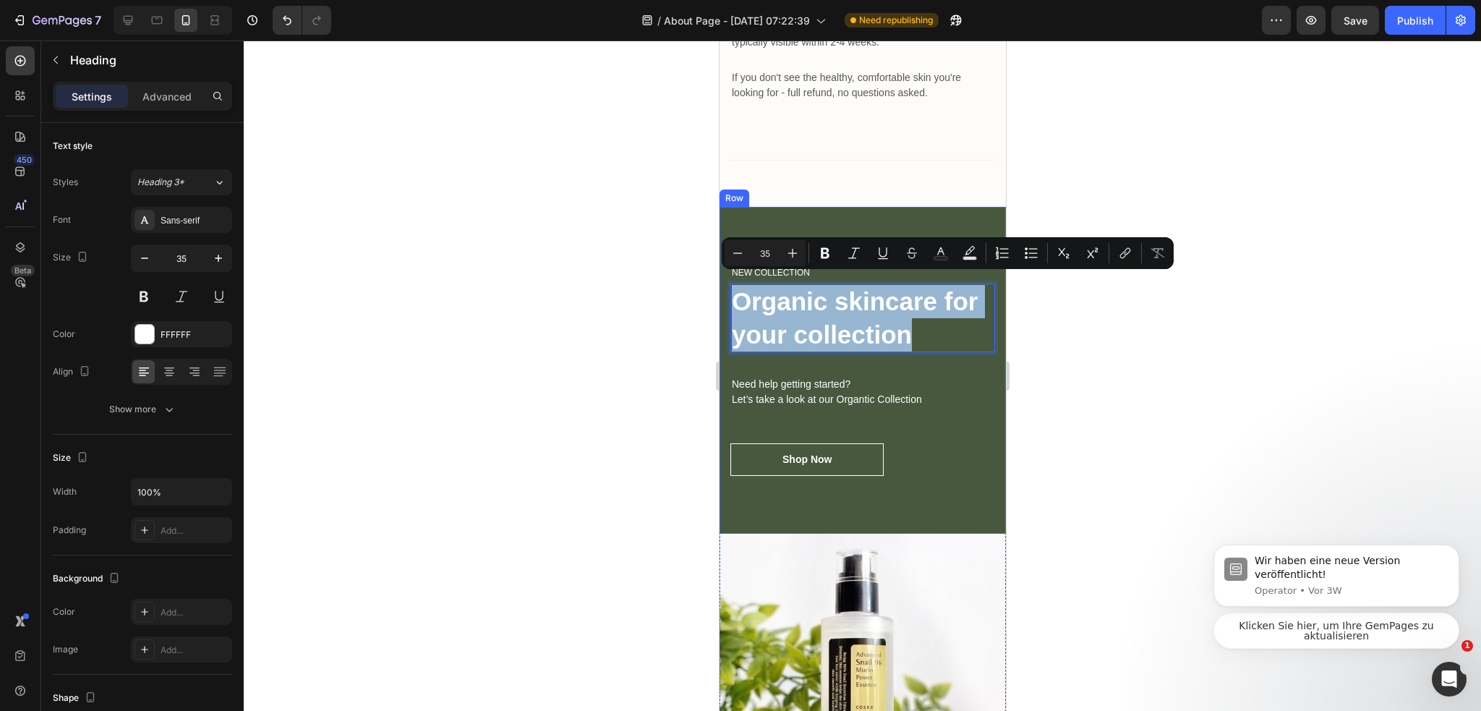
drag, startPoint x: 910, startPoint y: 353, endPoint x: 721, endPoint y: 297, distance: 197.4
click at [721, 297] on div "NEW COLLECTION Heading Organic skincare for your collection Heading 32 Need hel…" at bounding box center [862, 370] width 286 height 327
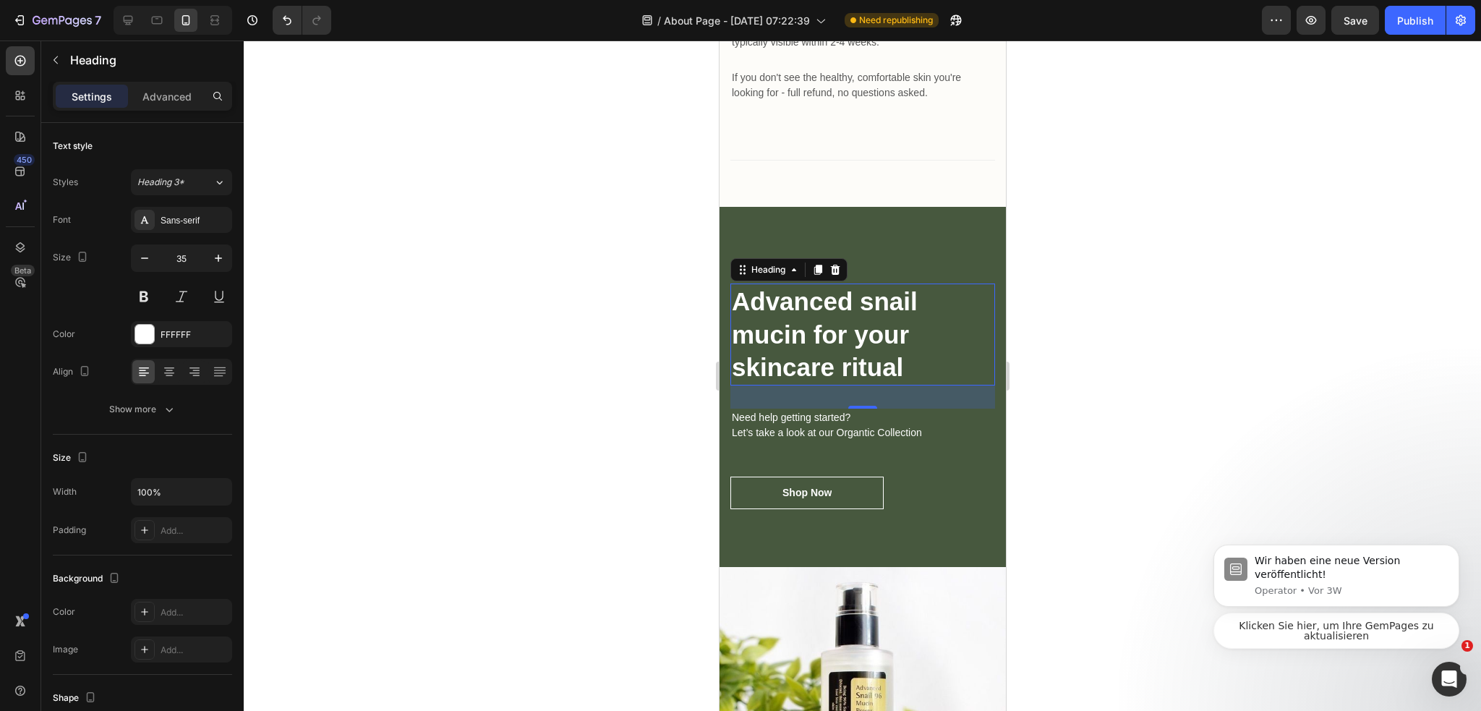
click at [1174, 348] on div at bounding box center [862, 375] width 1237 height 670
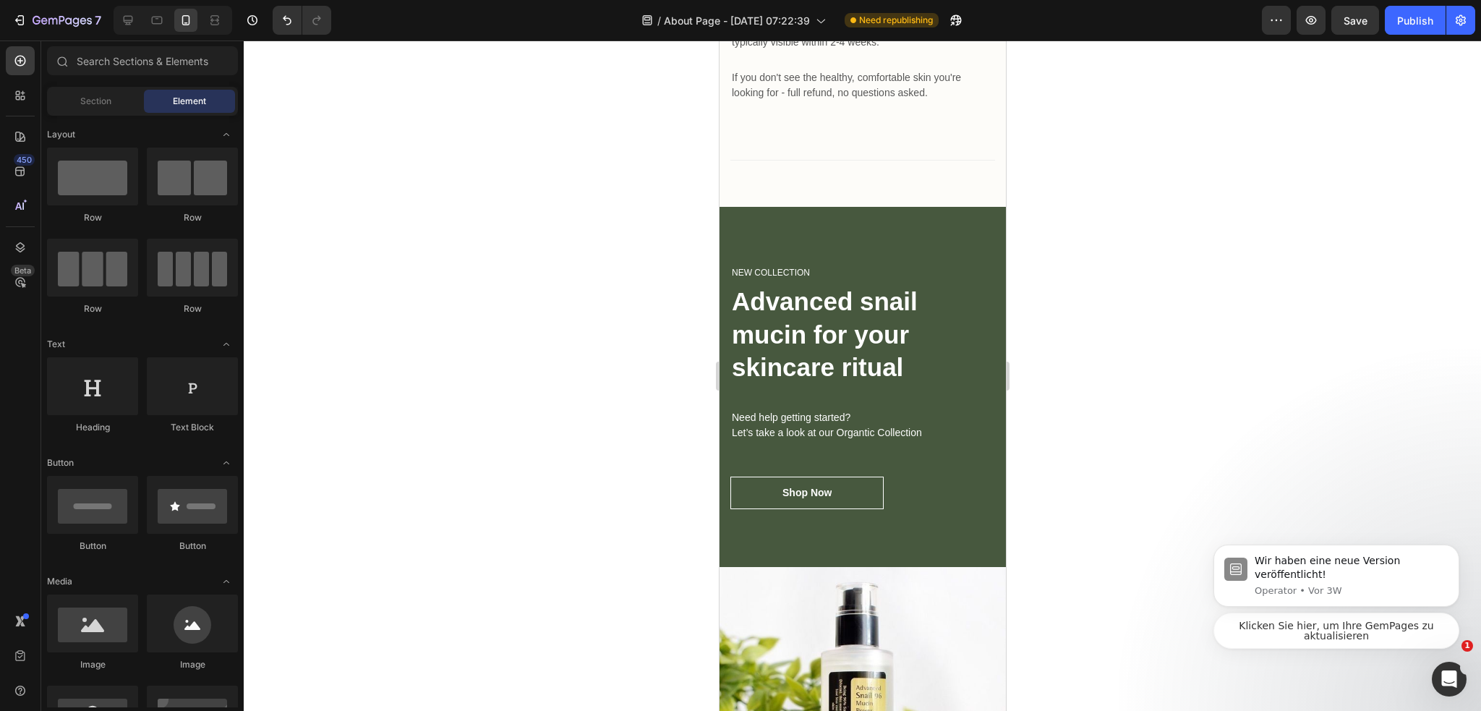
click at [758, 422] on p "Need help getting started? Let’s take a look at our Organtic Collection" at bounding box center [862, 425] width 262 height 30
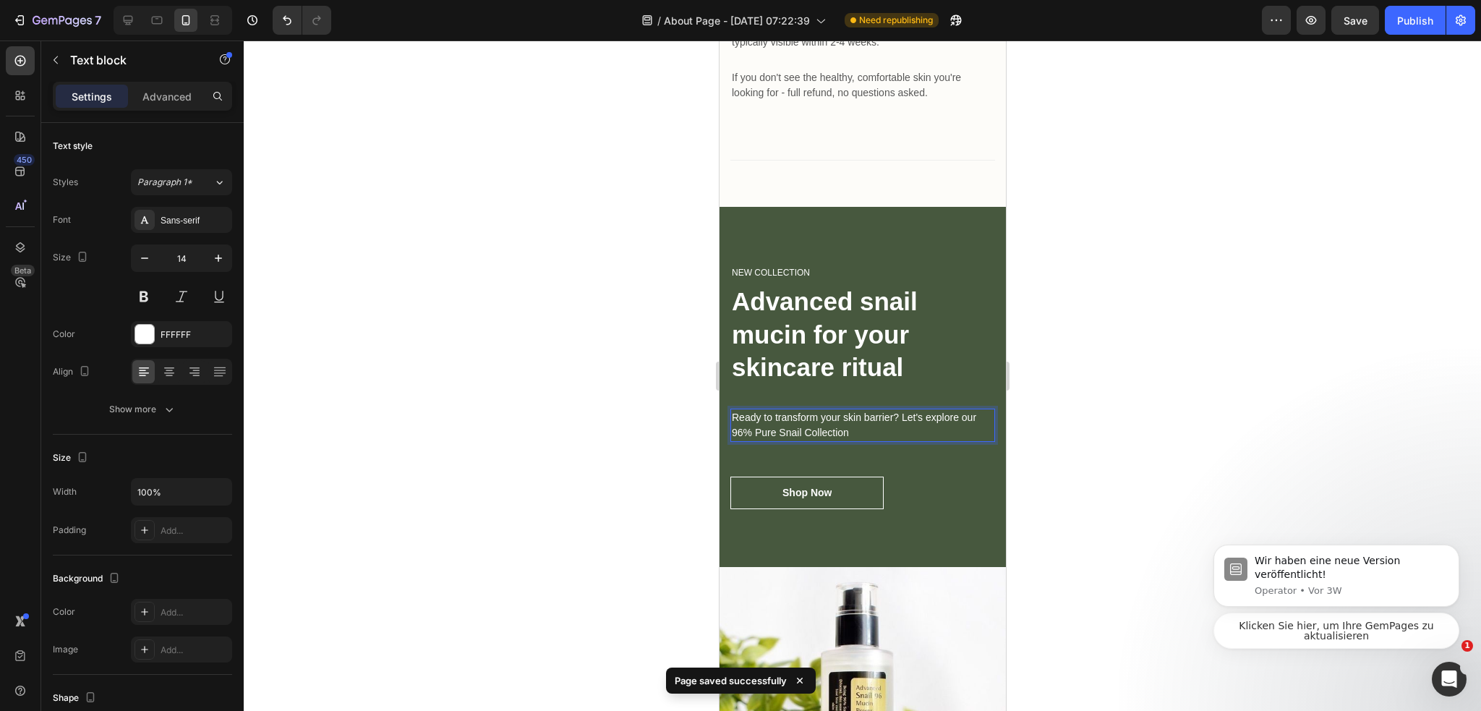
click at [1065, 424] on div at bounding box center [862, 375] width 1237 height 670
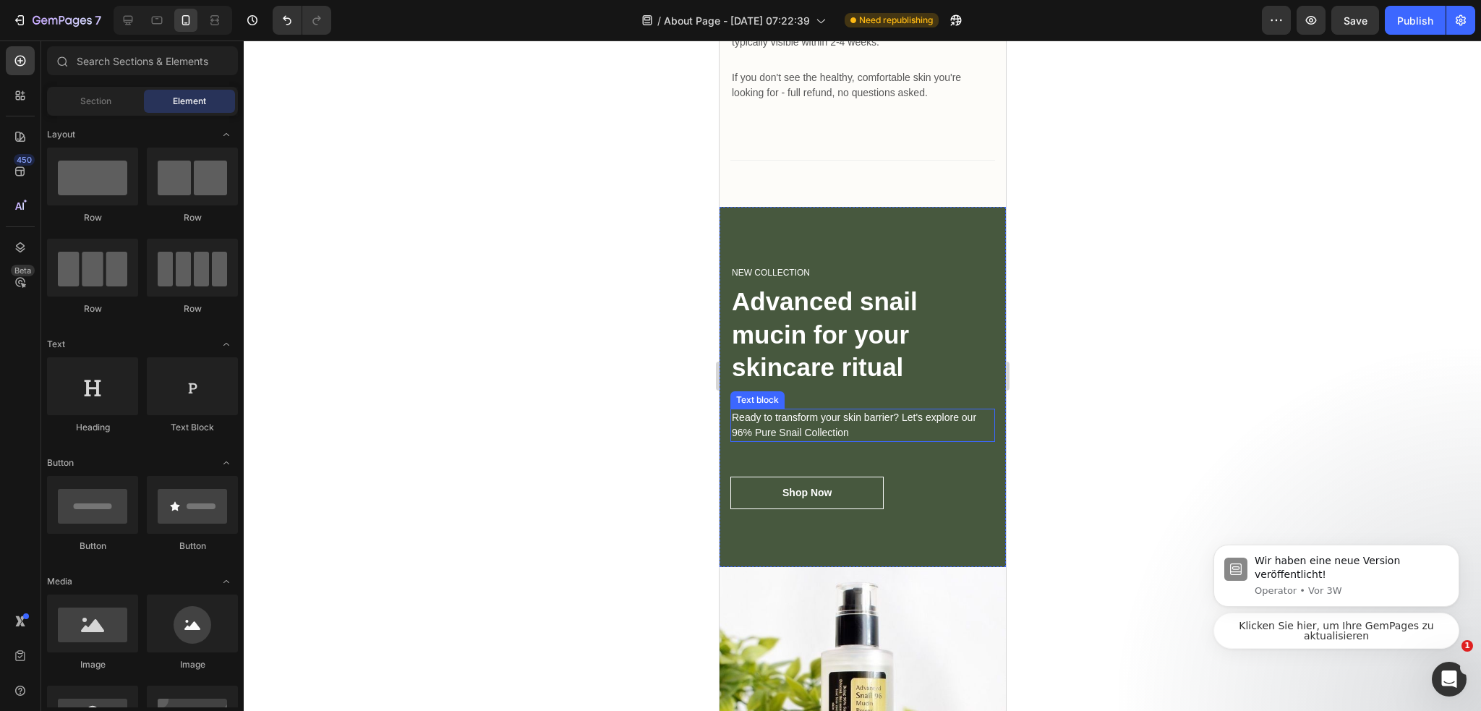
click at [752, 421] on p "Ready to transform your skin barrier? Let's explore our 96% Pure Snail Collecti…" at bounding box center [862, 425] width 262 height 30
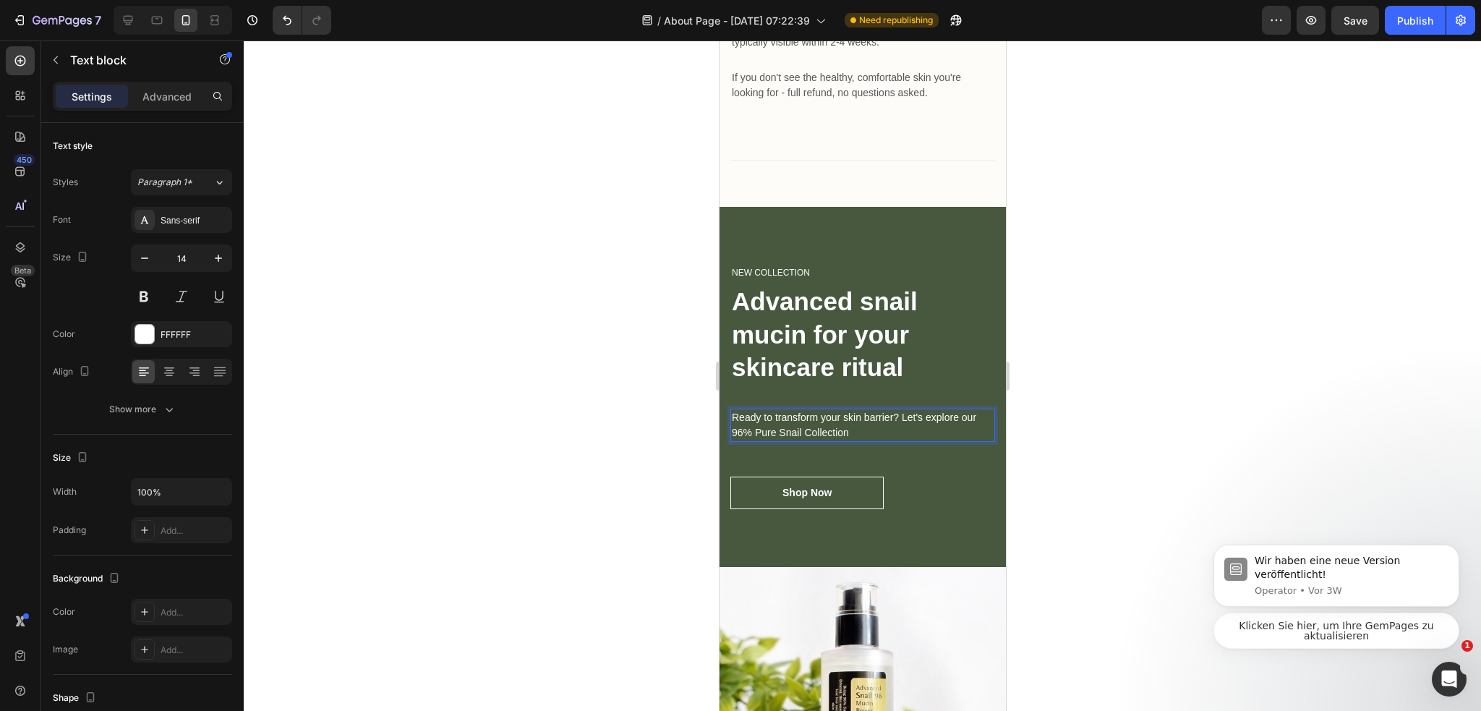
click at [737, 419] on p "Ready to transform your skin barrier? Let's explore our 96% Pure Snail Collecti…" at bounding box center [862, 425] width 262 height 30
click at [743, 419] on p "Ready to transform your skin barrier? Let's explore our 96% Pure Snail Collecti…" at bounding box center [862, 425] width 262 height 30
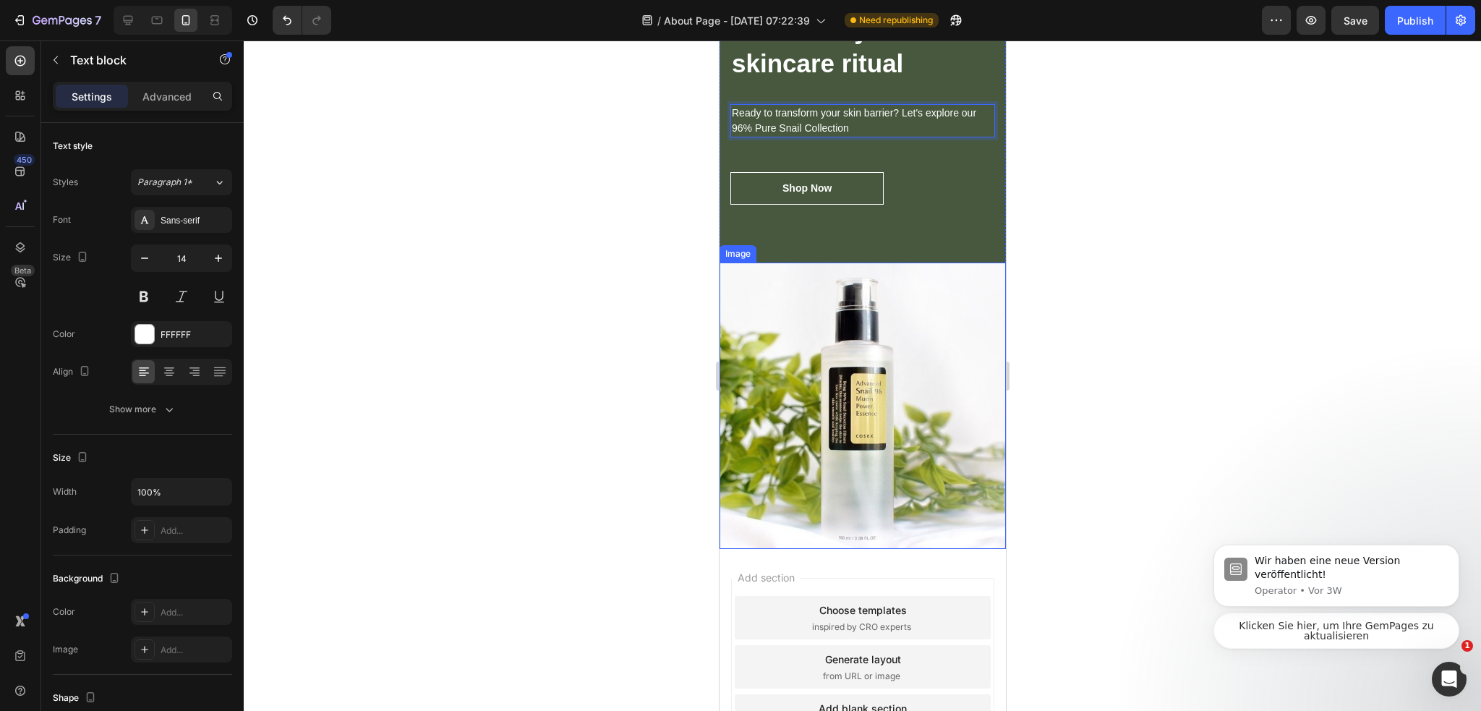
scroll to position [6023, 0]
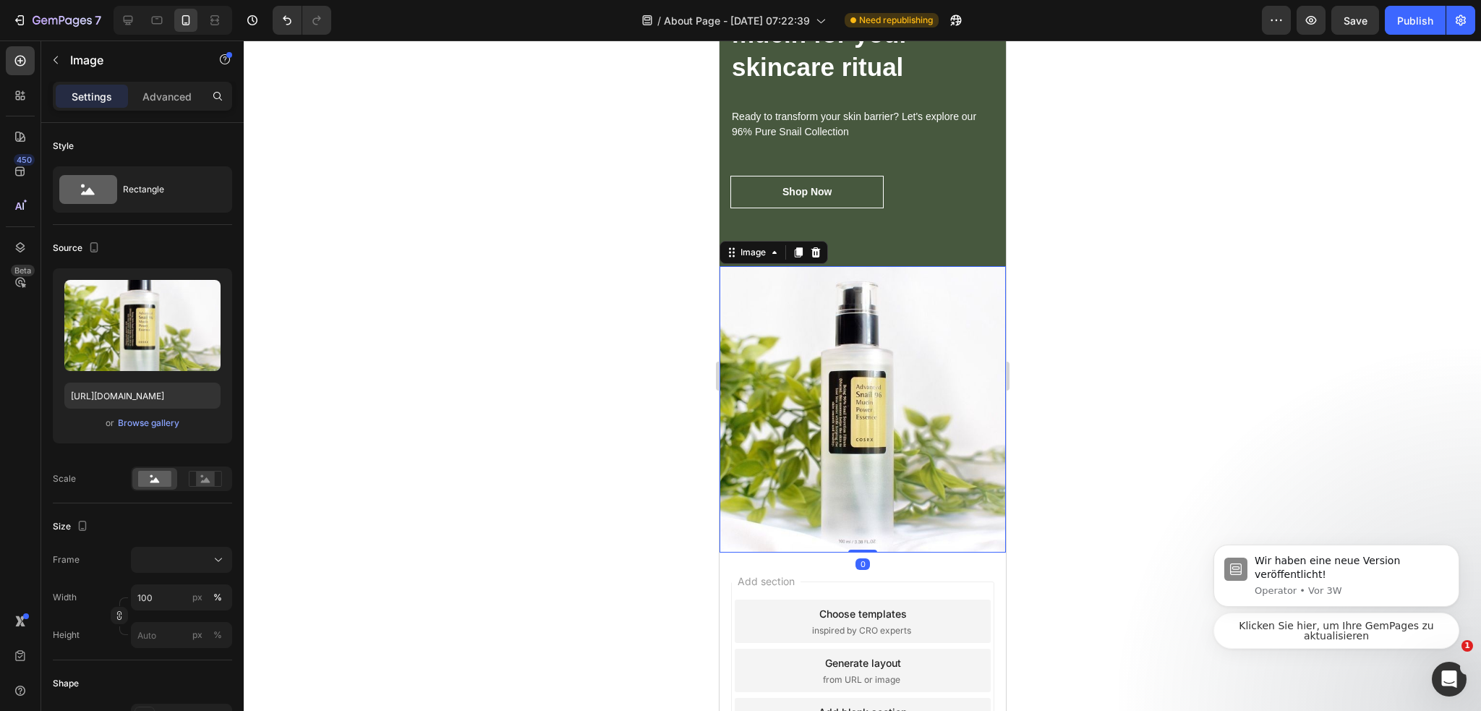
click at [894, 434] on img at bounding box center [862, 409] width 286 height 286
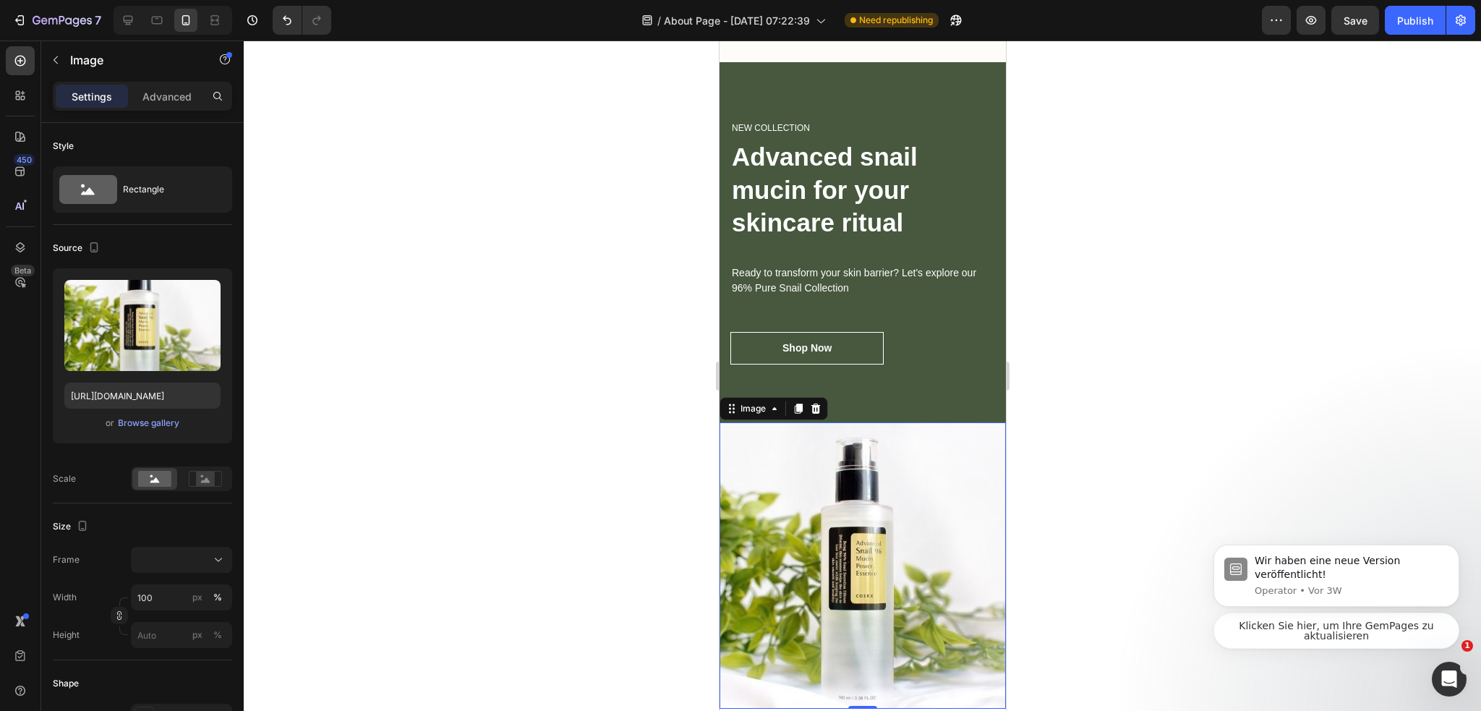
click at [1081, 430] on div at bounding box center [862, 375] width 1237 height 670
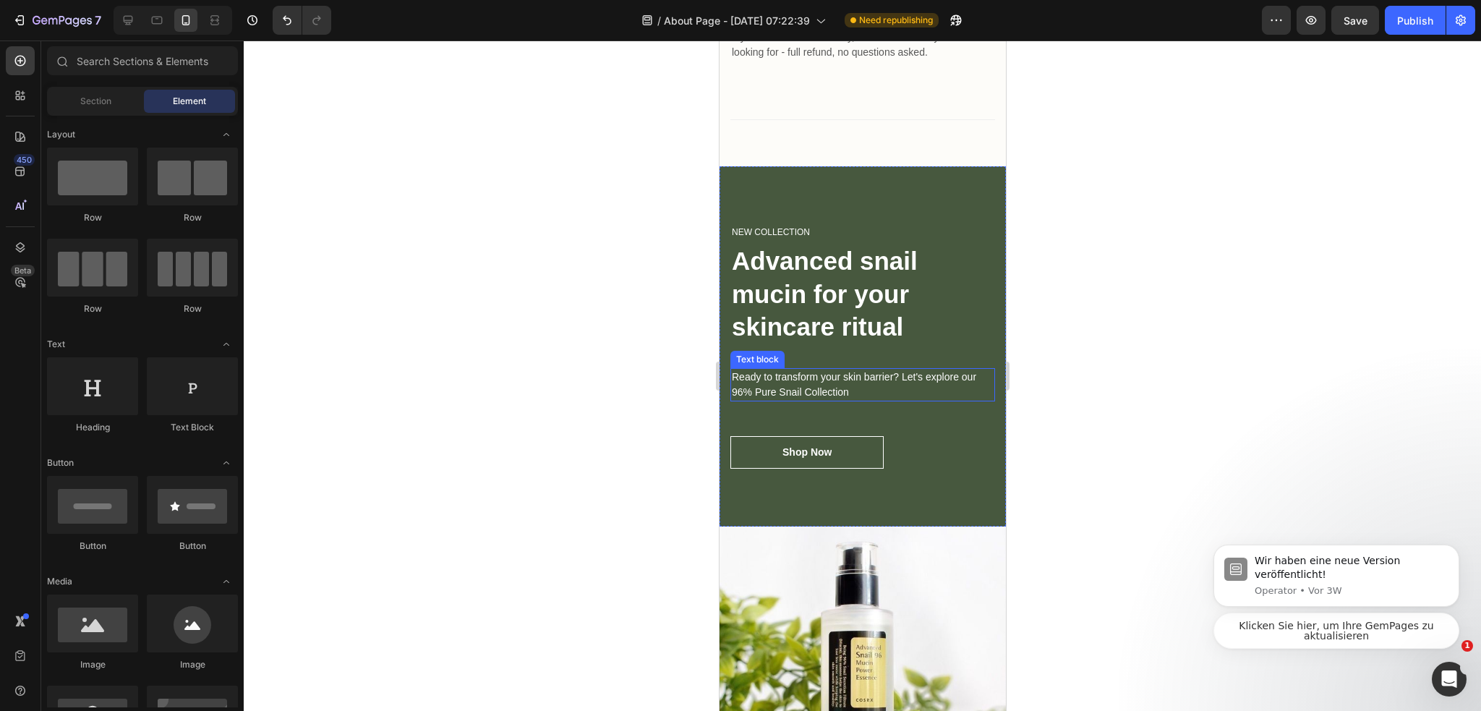
scroll to position [5806, 0]
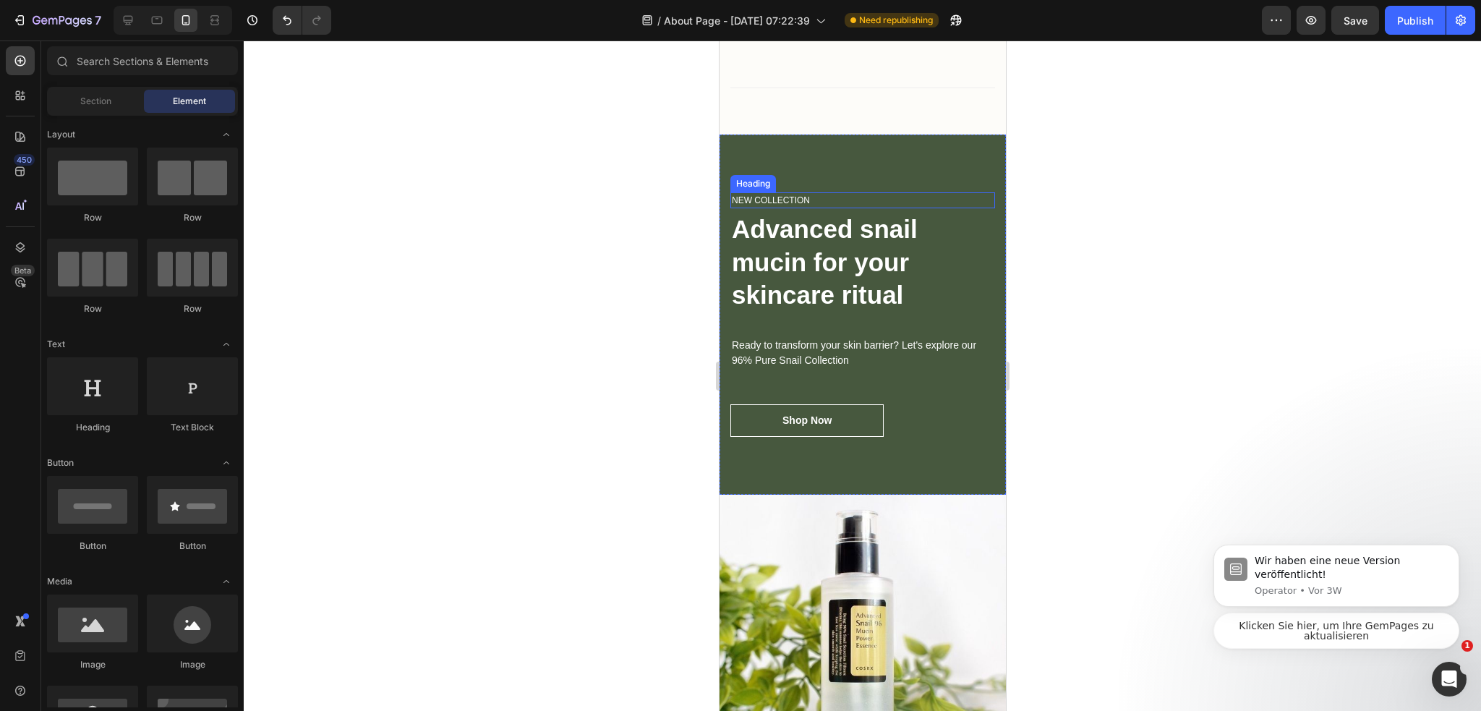
click at [831, 194] on p "NEW COLLECTION" at bounding box center [862, 200] width 262 height 13
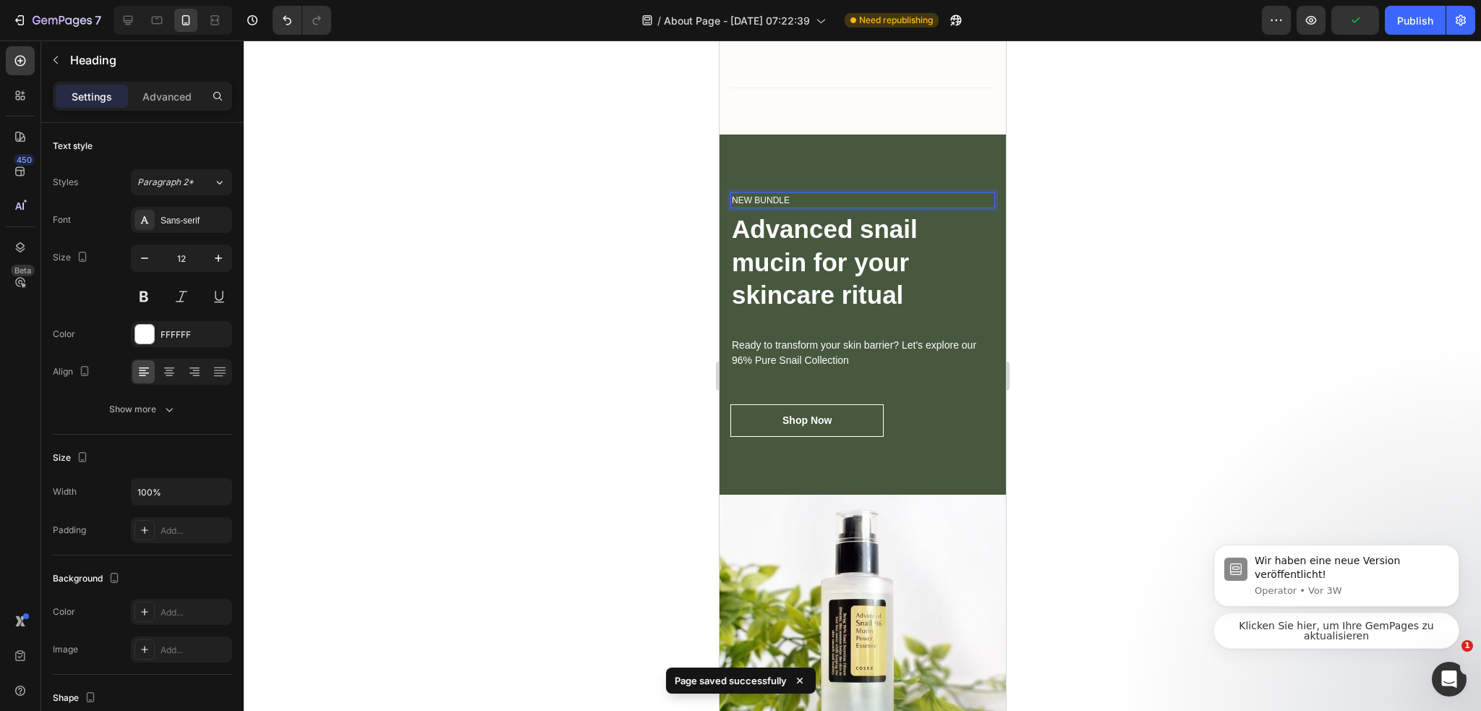
click at [1092, 242] on div at bounding box center [862, 375] width 1237 height 670
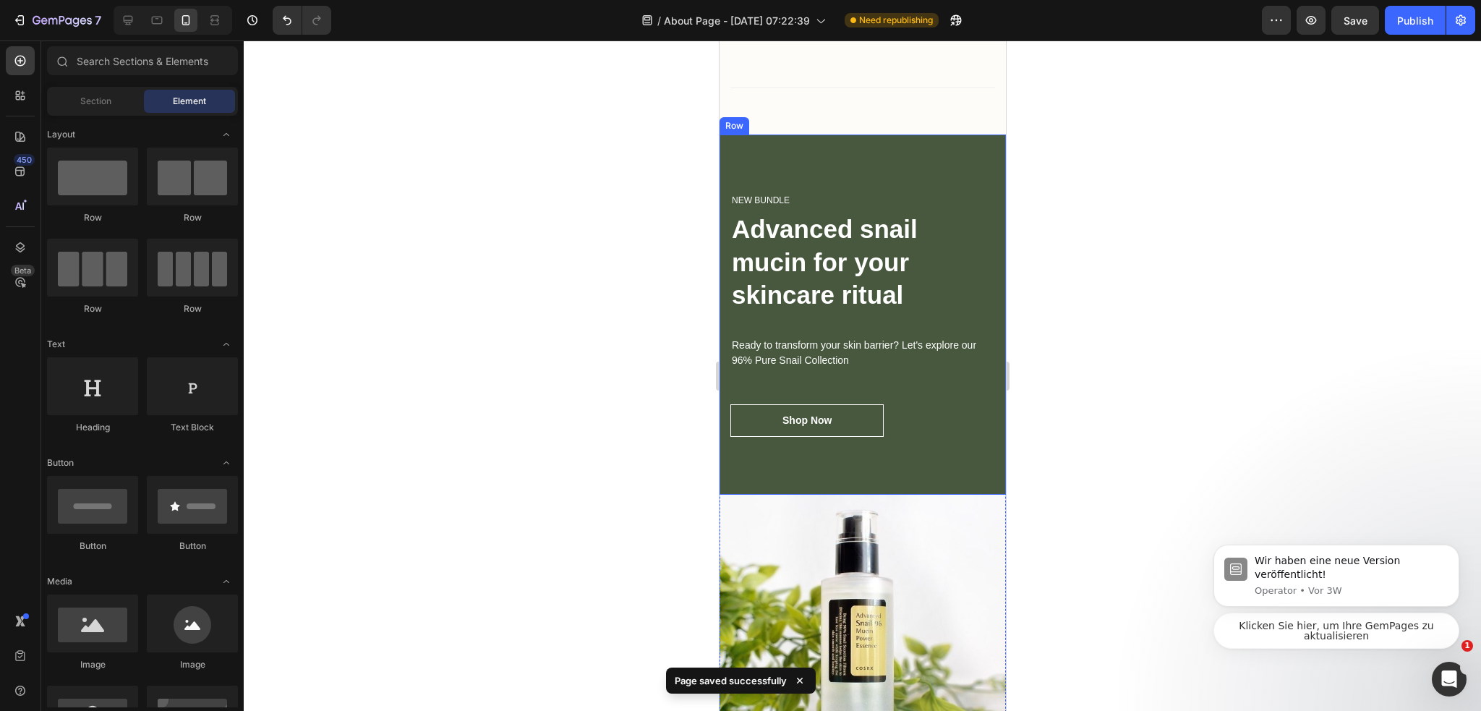
drag, startPoint x: 724, startPoint y: 251, endPoint x: 735, endPoint y: 251, distance: 10.8
click at [724, 251] on div "NEW BUNDLE Heading ⁠⁠⁠⁠⁠⁠⁠ Advanced snail mucin for your skincare ritual Headin…" at bounding box center [862, 314] width 286 height 360
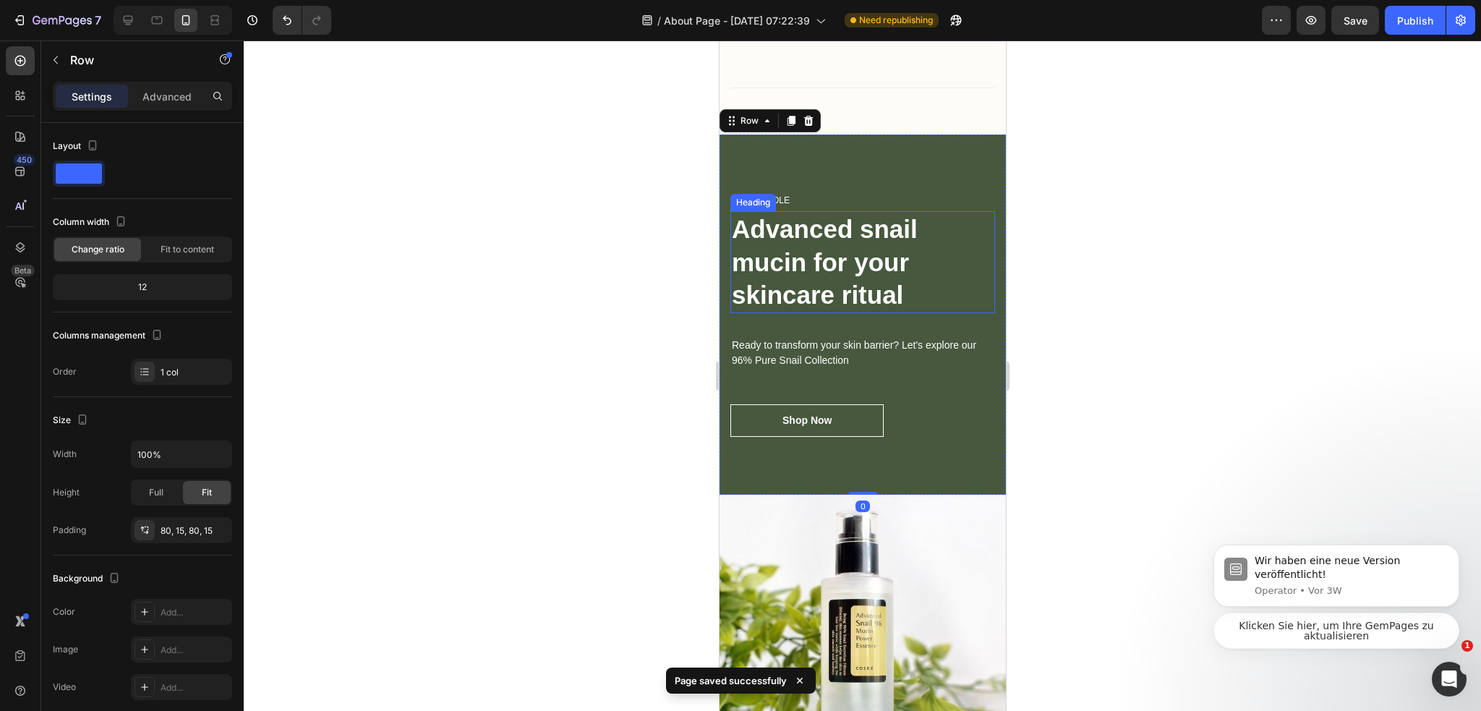
click at [821, 263] on strong "Advanced snail mucin for" at bounding box center [824, 245] width 186 height 61
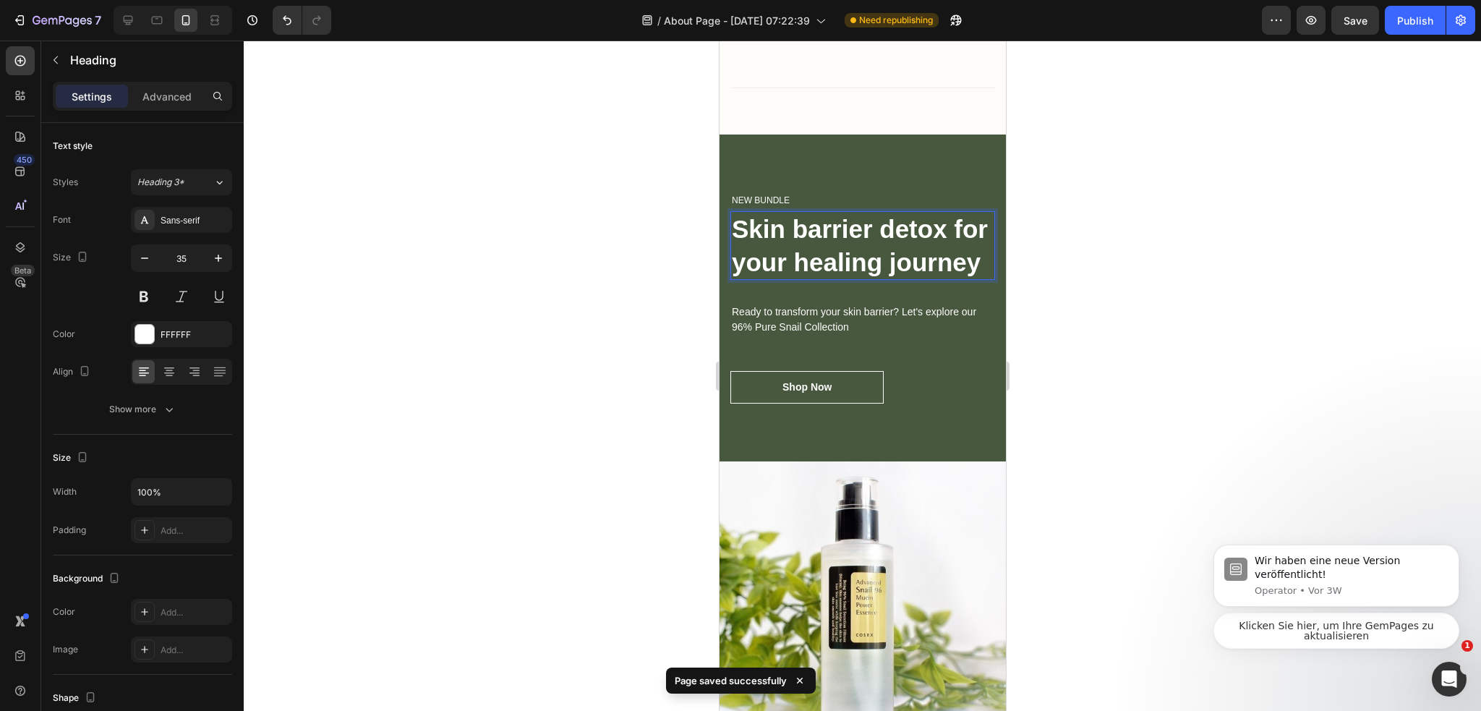
click at [1298, 354] on div at bounding box center [862, 375] width 1237 height 670
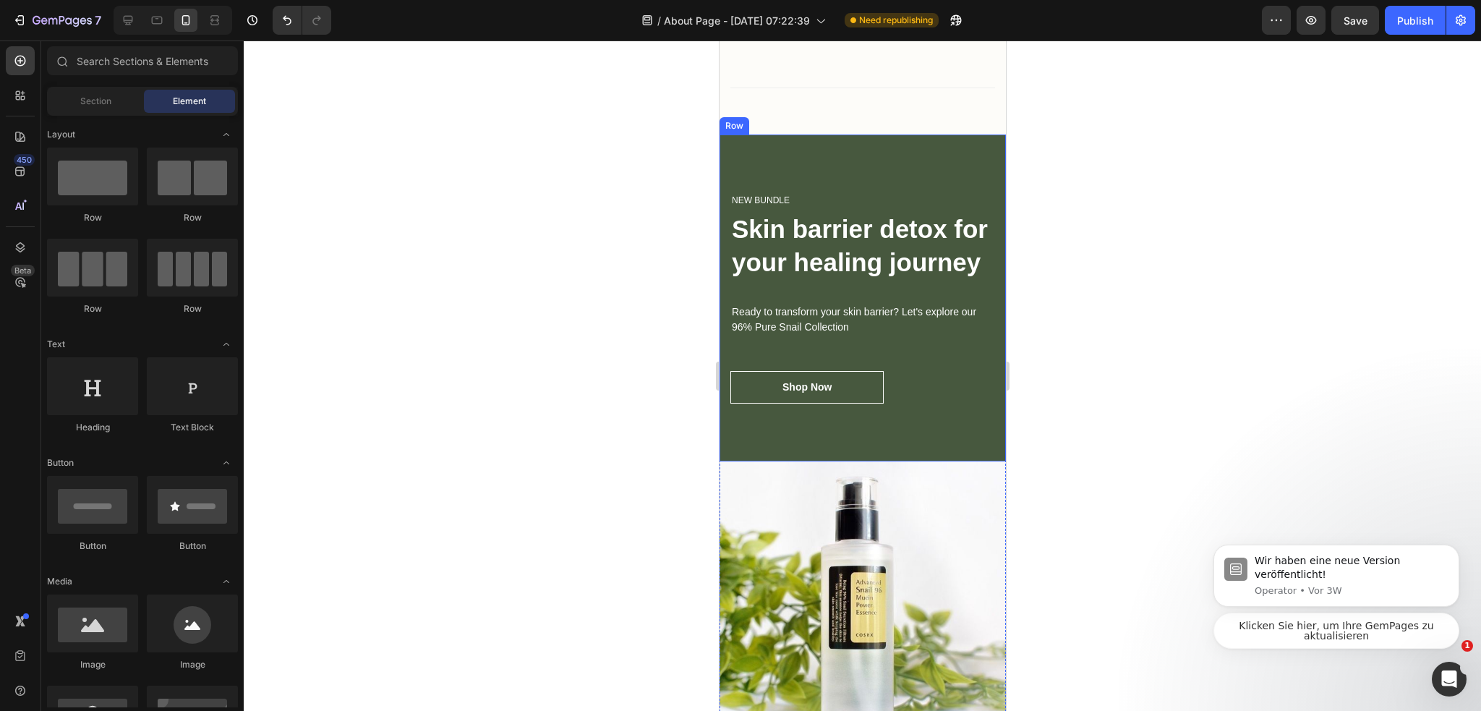
click at [850, 335] on p "Ready to transform your skin barrier? Let's explore our 96% Pure Snail Collecti…" at bounding box center [862, 319] width 262 height 30
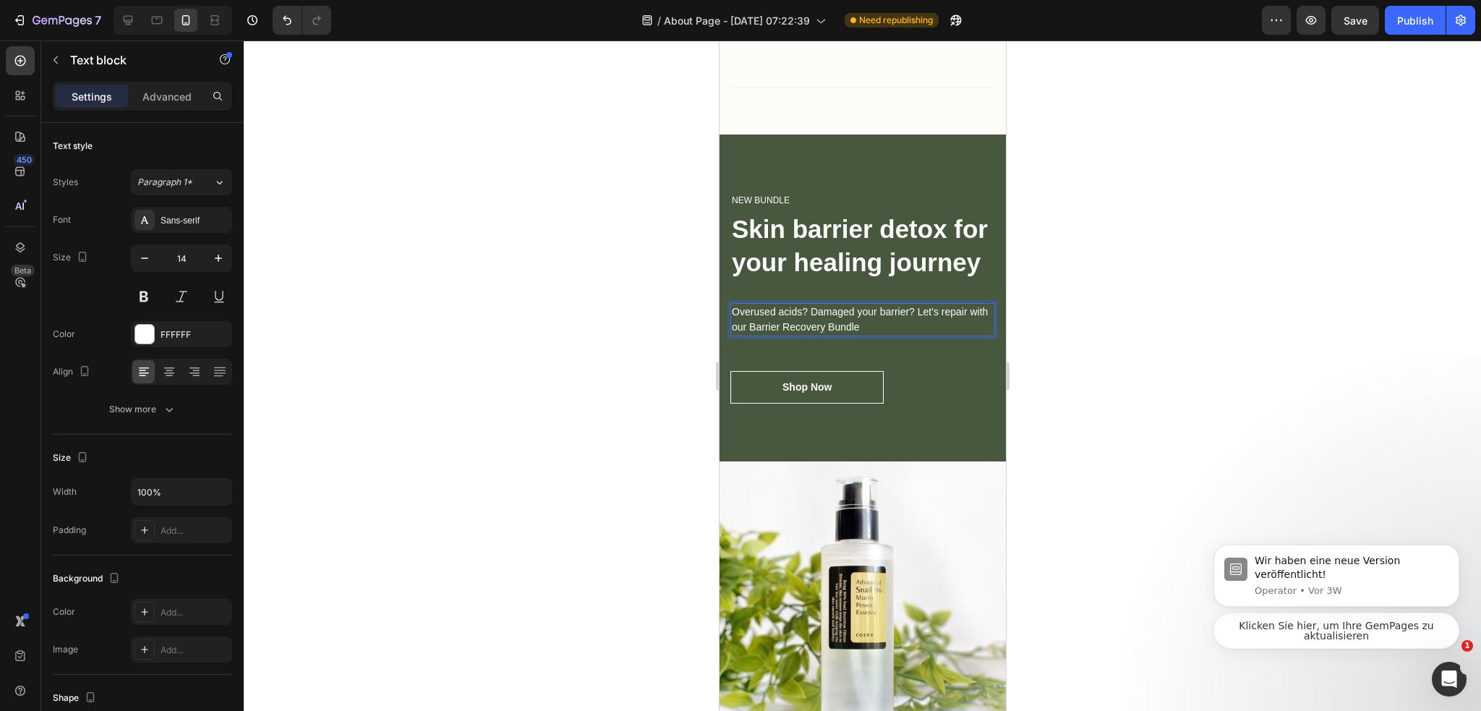
click at [1176, 395] on div at bounding box center [862, 375] width 1237 height 670
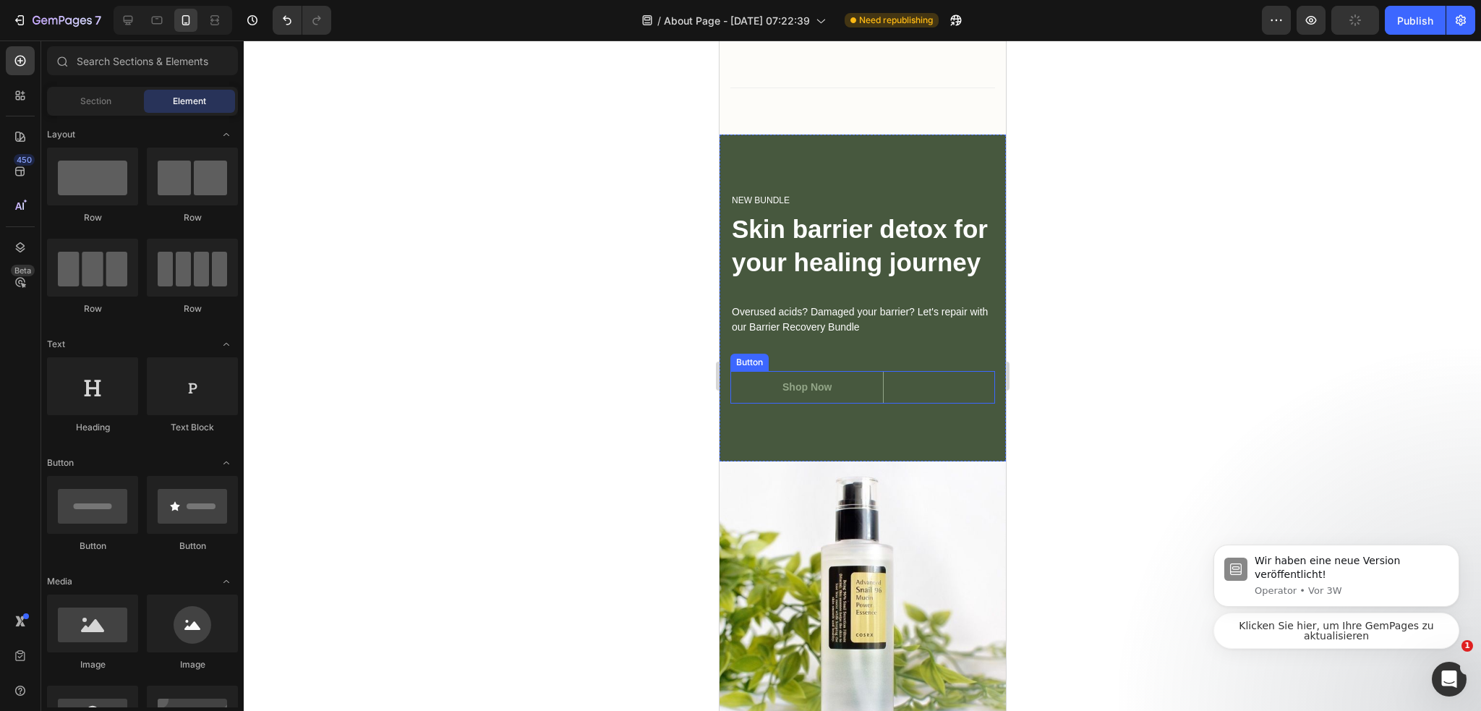
click at [833, 396] on button "Shop Now" at bounding box center [805, 387] width 153 height 33
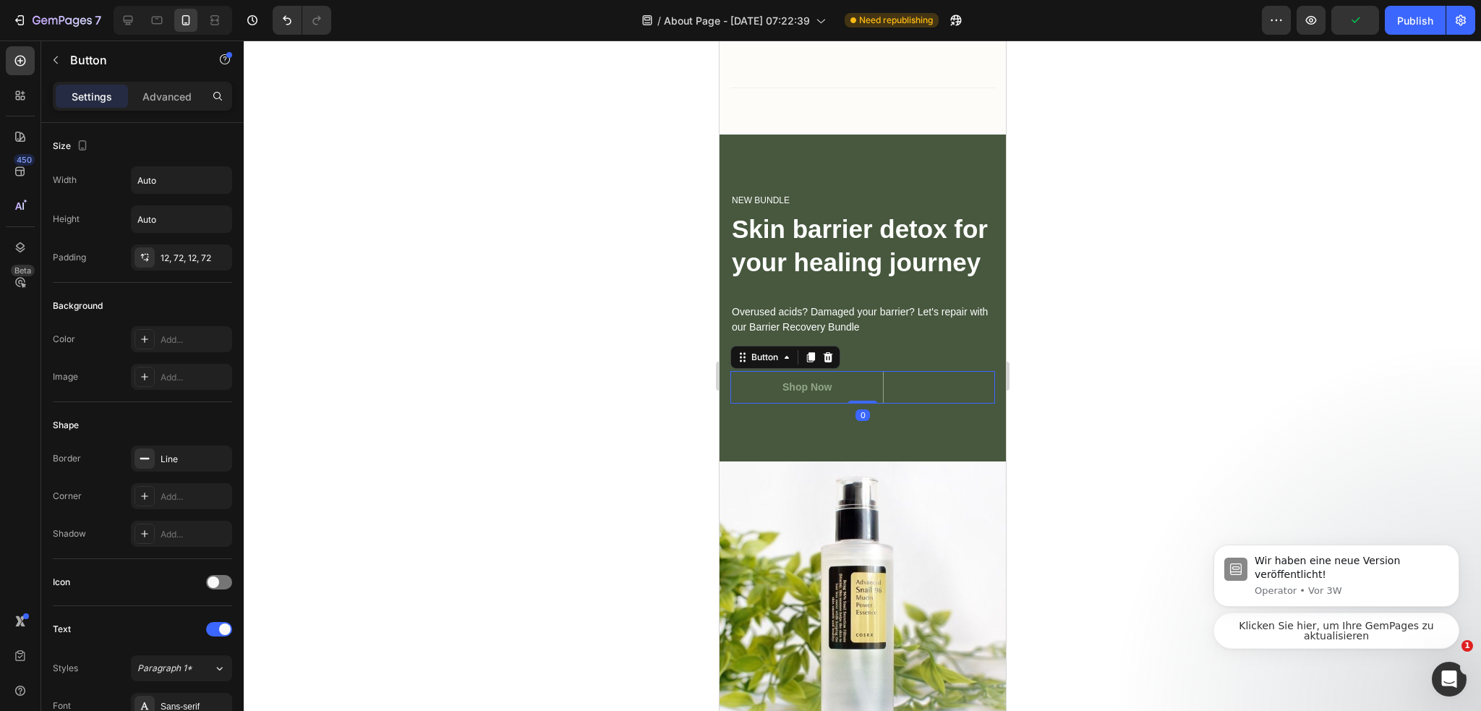
click at [832, 403] on button "Shop Now" at bounding box center [805, 387] width 153 height 33
click at [815, 395] on div "Shop Now" at bounding box center [805, 387] width 49 height 15
click at [815, 395] on p "Shop Now" at bounding box center [805, 387] width 49 height 15
click at [1073, 415] on div at bounding box center [862, 375] width 1237 height 670
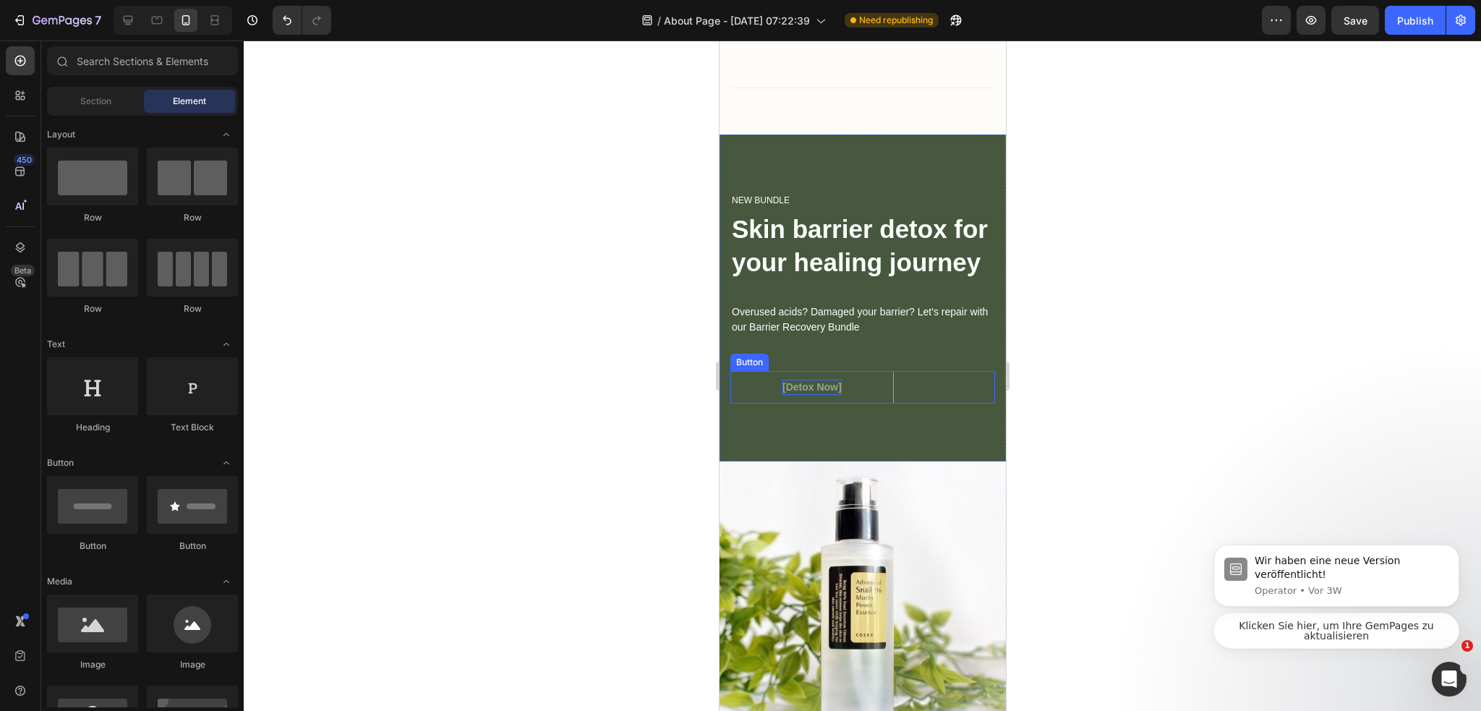
click at [797, 395] on p "[Detox Now]" at bounding box center [810, 387] width 59 height 15
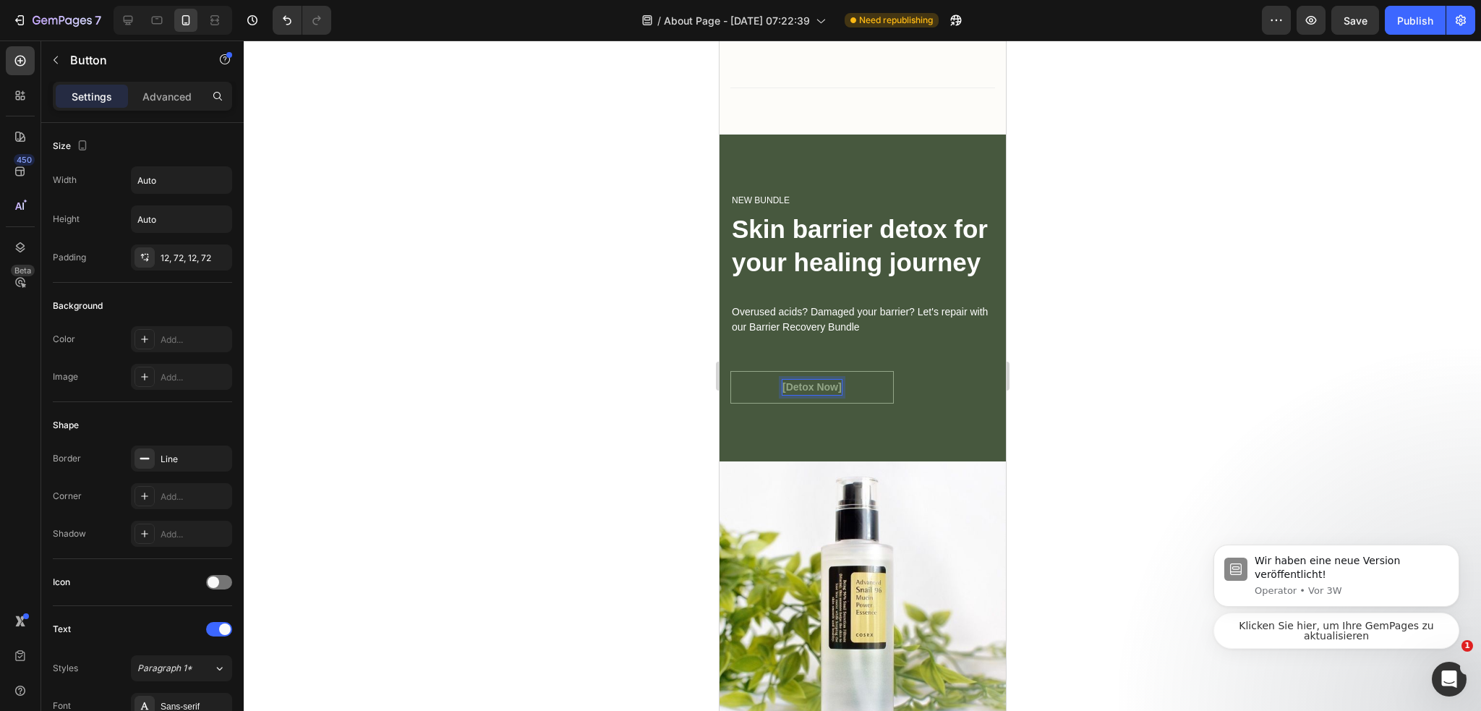
click at [784, 395] on p "[Detox Now]" at bounding box center [810, 387] width 59 height 15
click at [835, 395] on p "Detox Now]" at bounding box center [809, 387] width 56 height 15
click at [1139, 379] on div at bounding box center [862, 375] width 1237 height 670
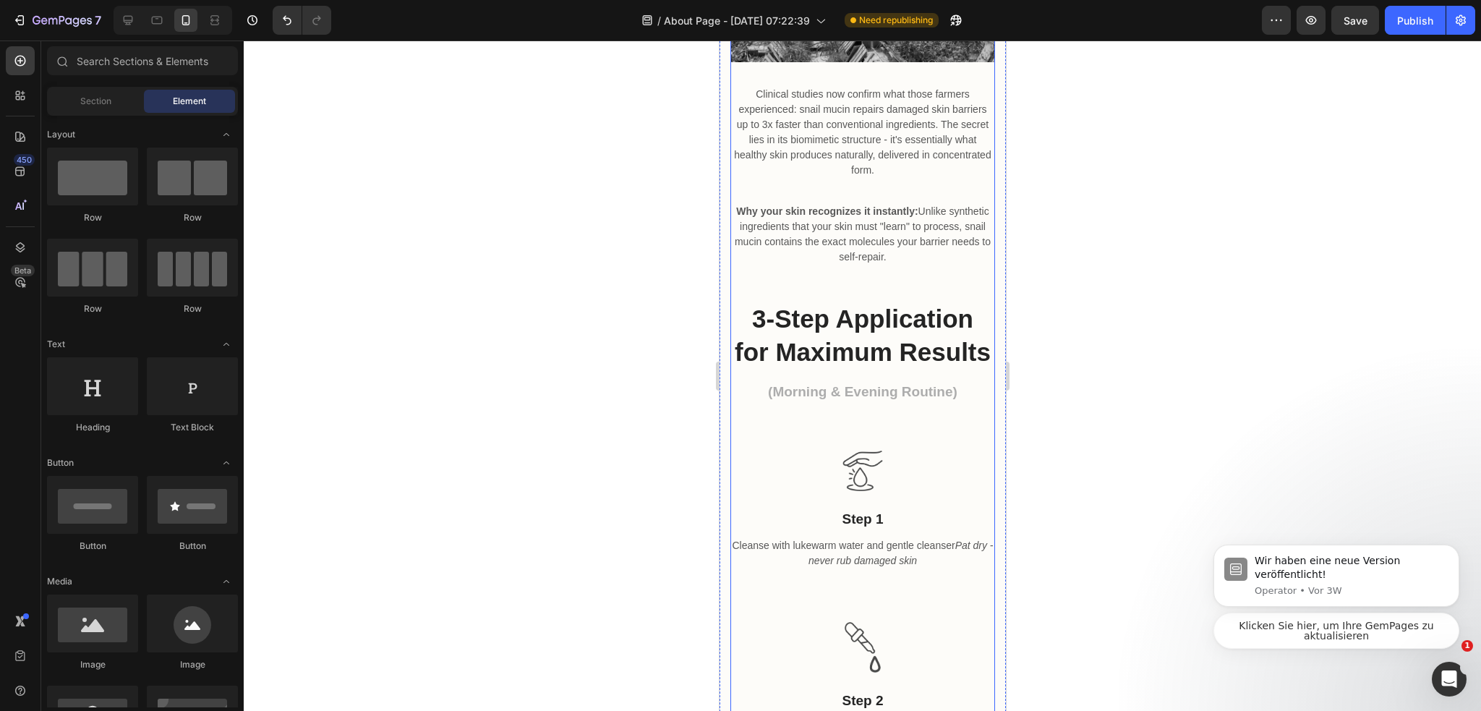
scroll to position [601, 0]
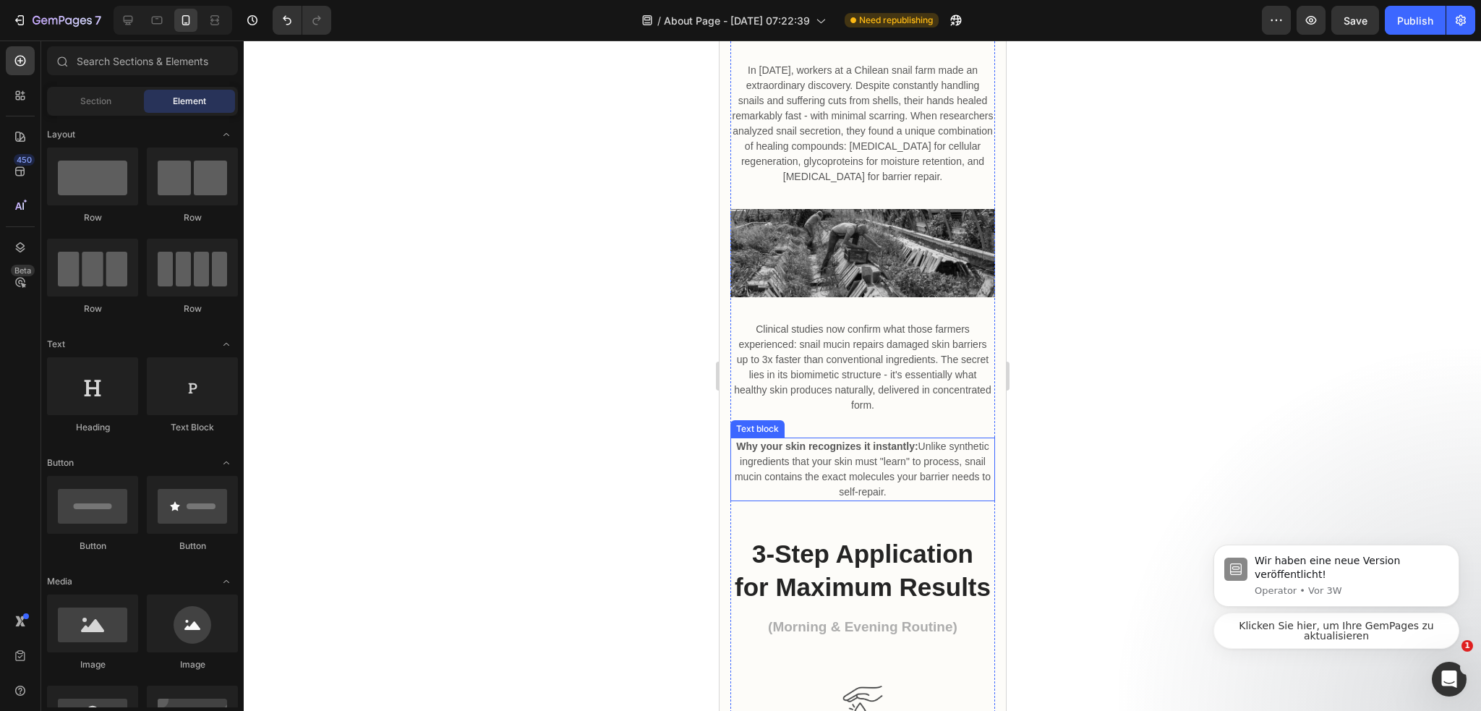
click at [852, 494] on p "Why your skin recognizes it instantly: Unlike synthetic ingredients that your s…" at bounding box center [862, 469] width 262 height 61
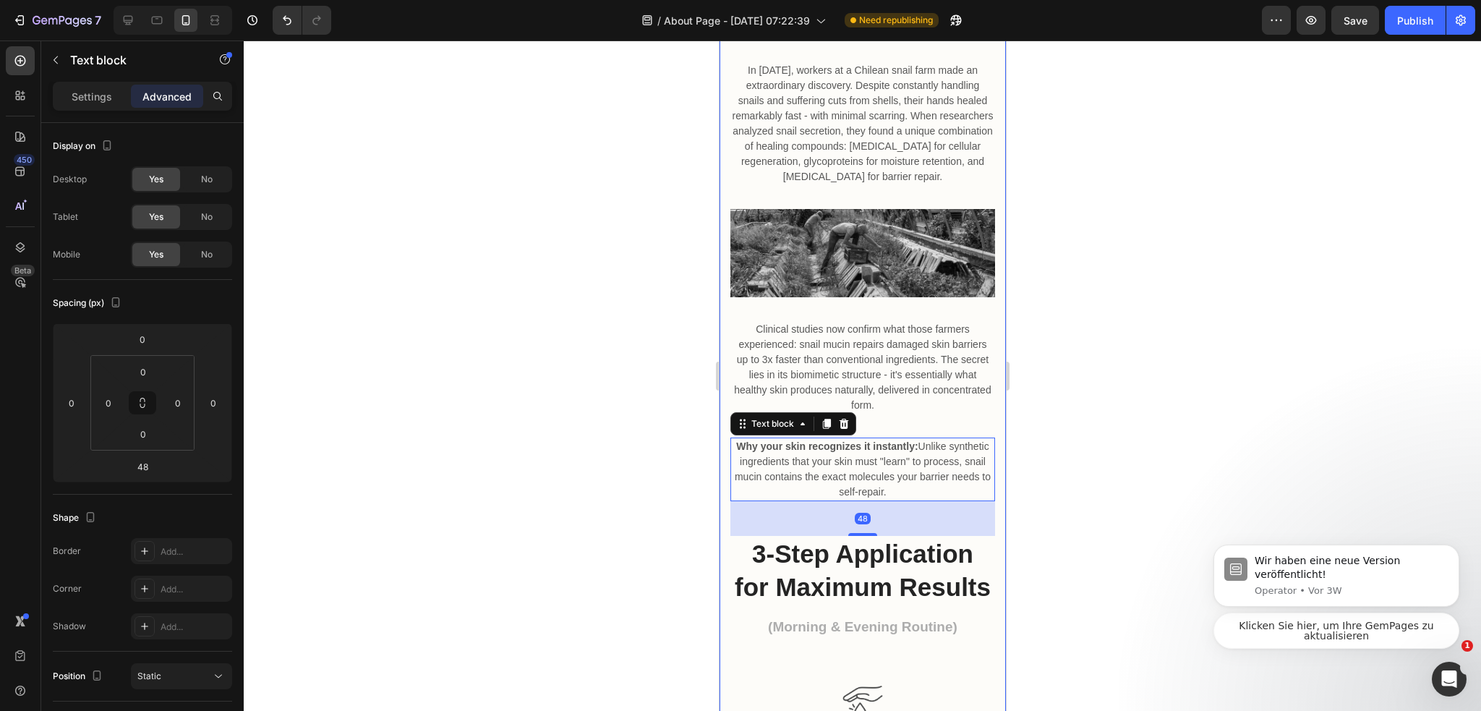
click at [1046, 447] on div at bounding box center [862, 375] width 1237 height 670
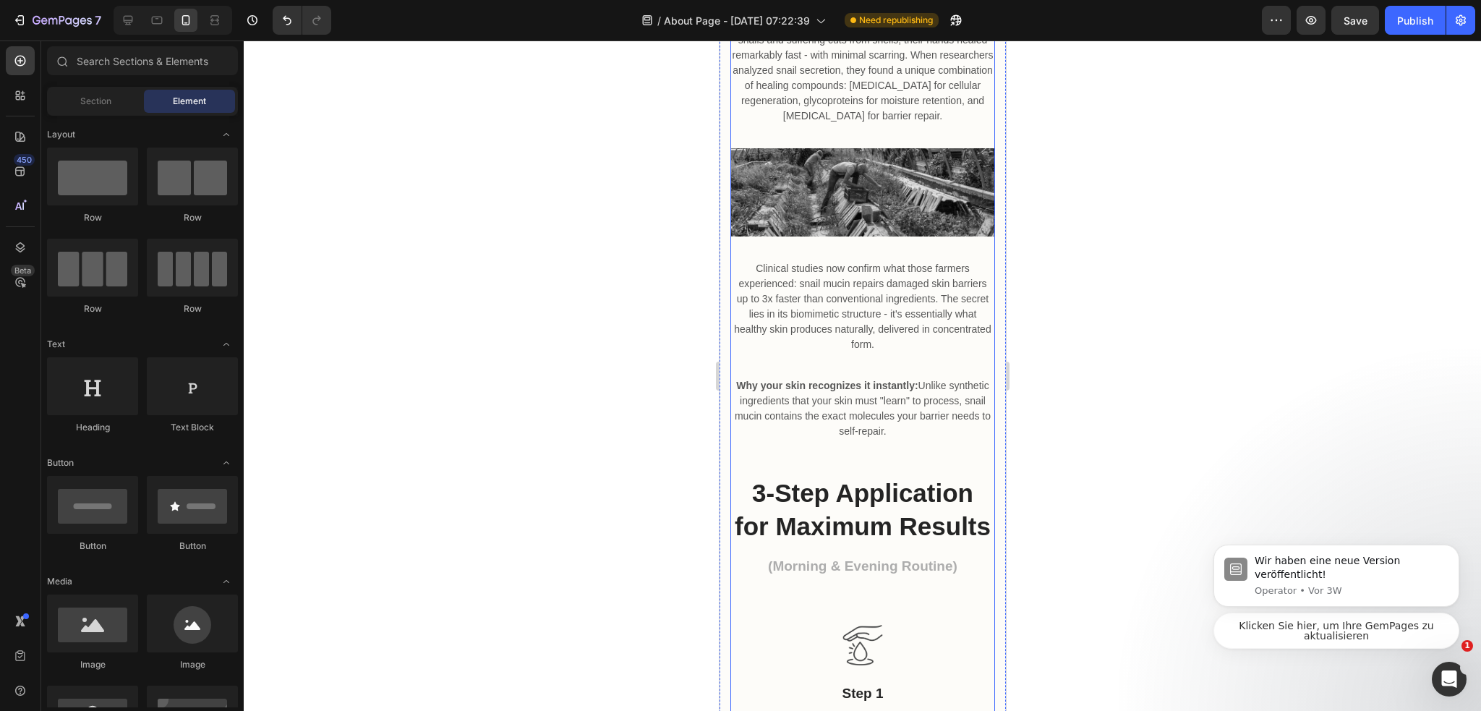
scroll to position [891, 0]
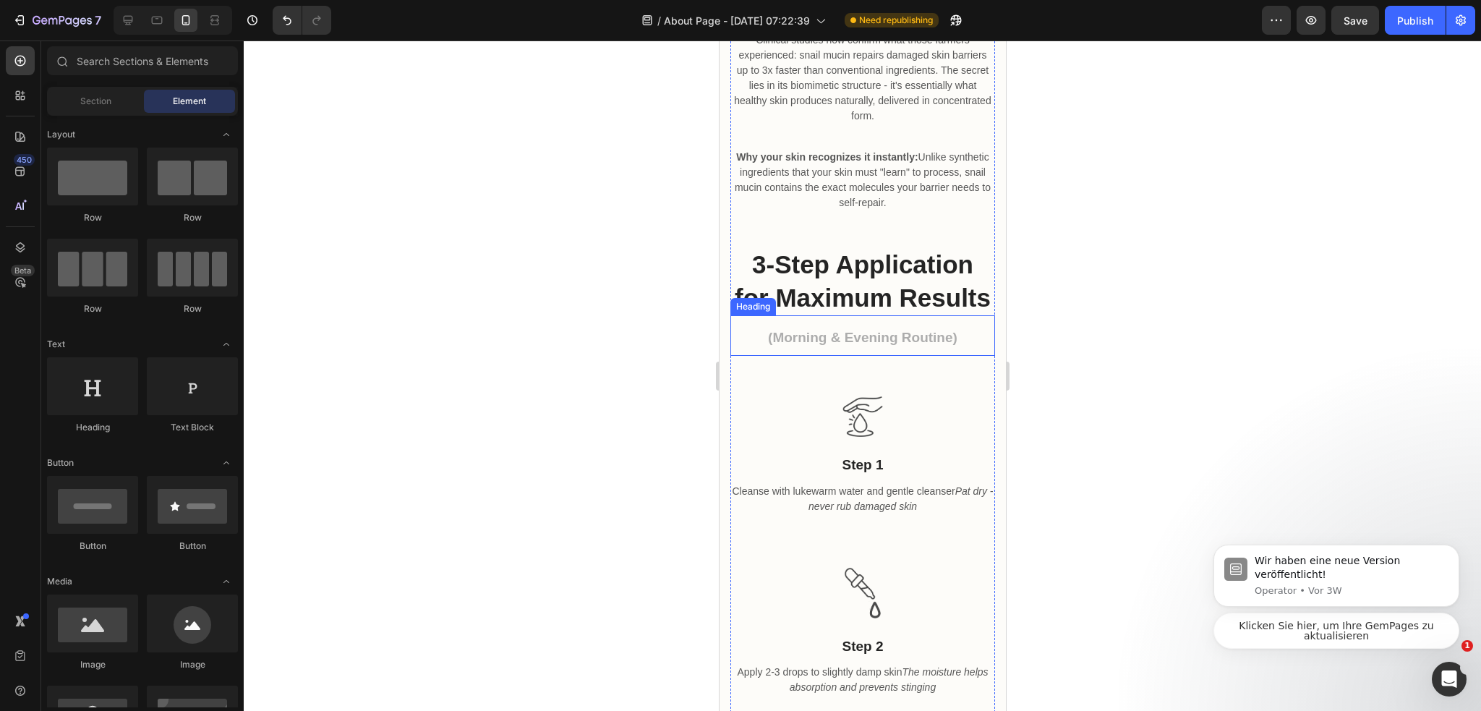
click at [843, 345] on span "(Morning & Evening Routine)" at bounding box center [861, 337] width 189 height 15
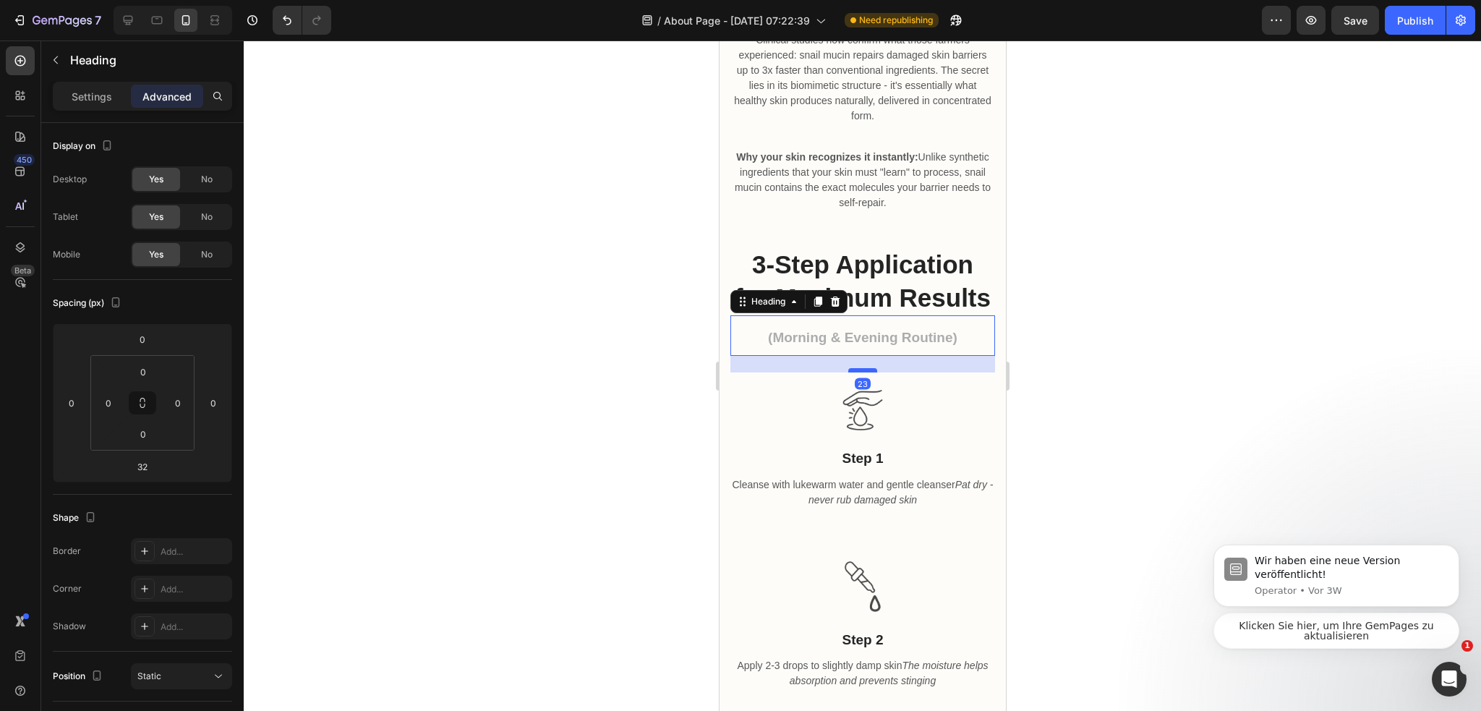
drag, startPoint x: 858, startPoint y: 403, endPoint x: 867, endPoint y: 397, distance: 11.4
click at [867, 372] on div at bounding box center [861, 370] width 29 height 4
type input "23"
click at [1030, 384] on div at bounding box center [862, 375] width 1237 height 670
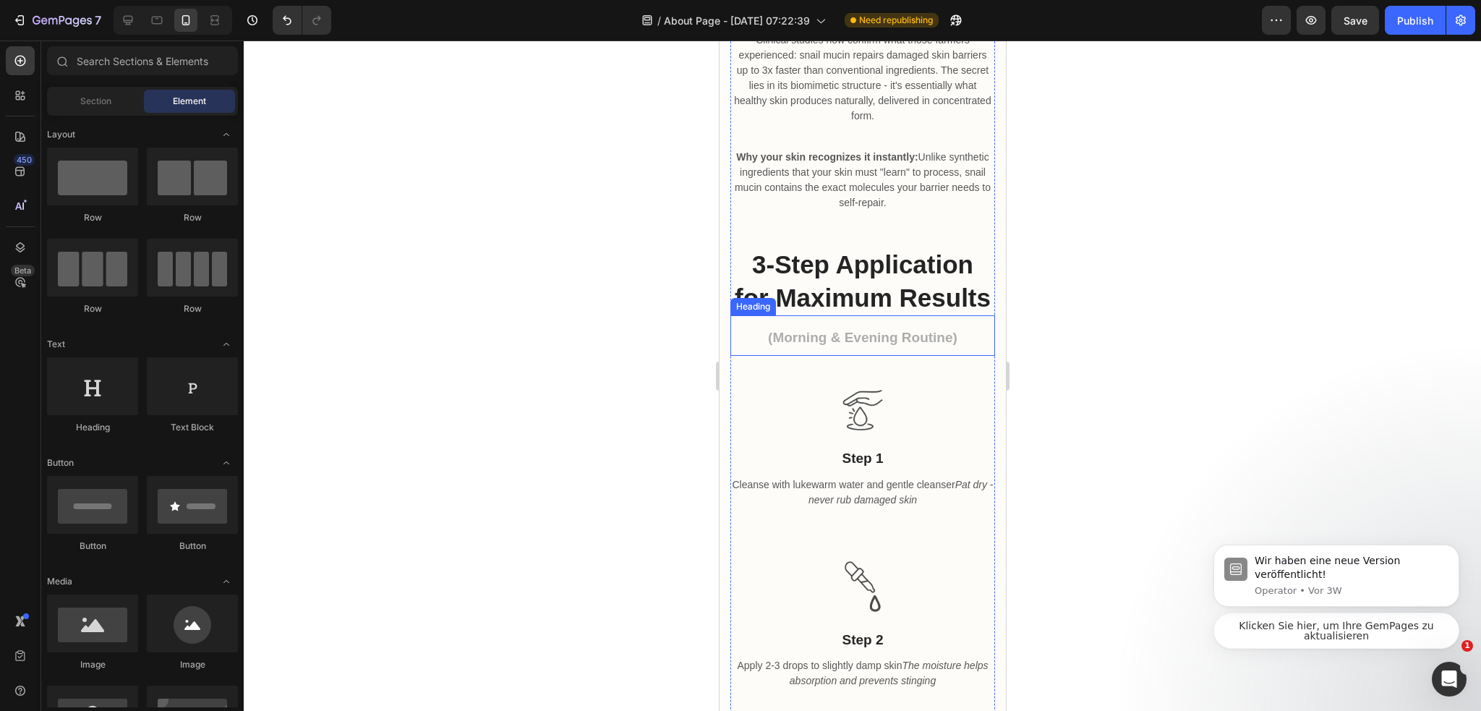
click at [912, 356] on h2 "(Morning & Evening Routine)" at bounding box center [861, 335] width 265 height 40
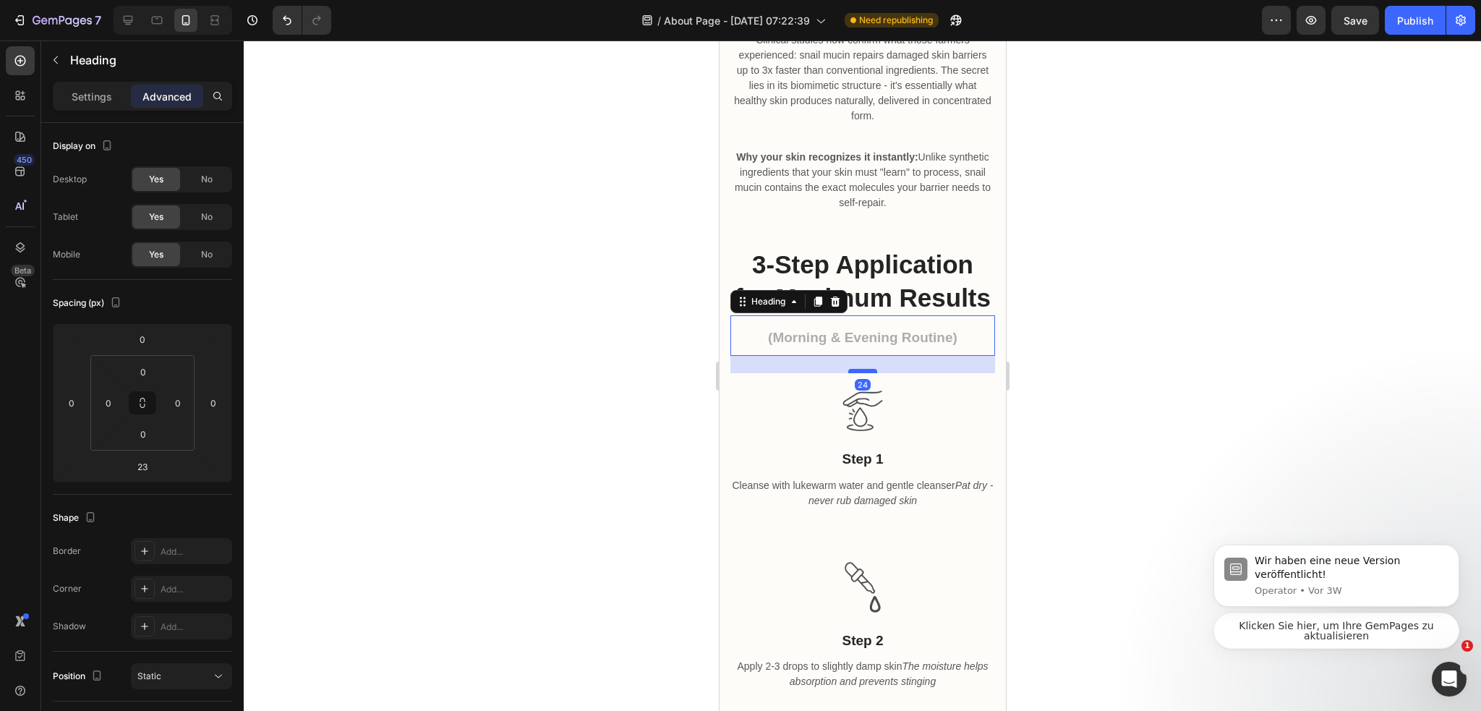
click at [863, 373] on div at bounding box center [861, 371] width 29 height 4
type input "24"
click at [1122, 380] on div at bounding box center [862, 375] width 1237 height 670
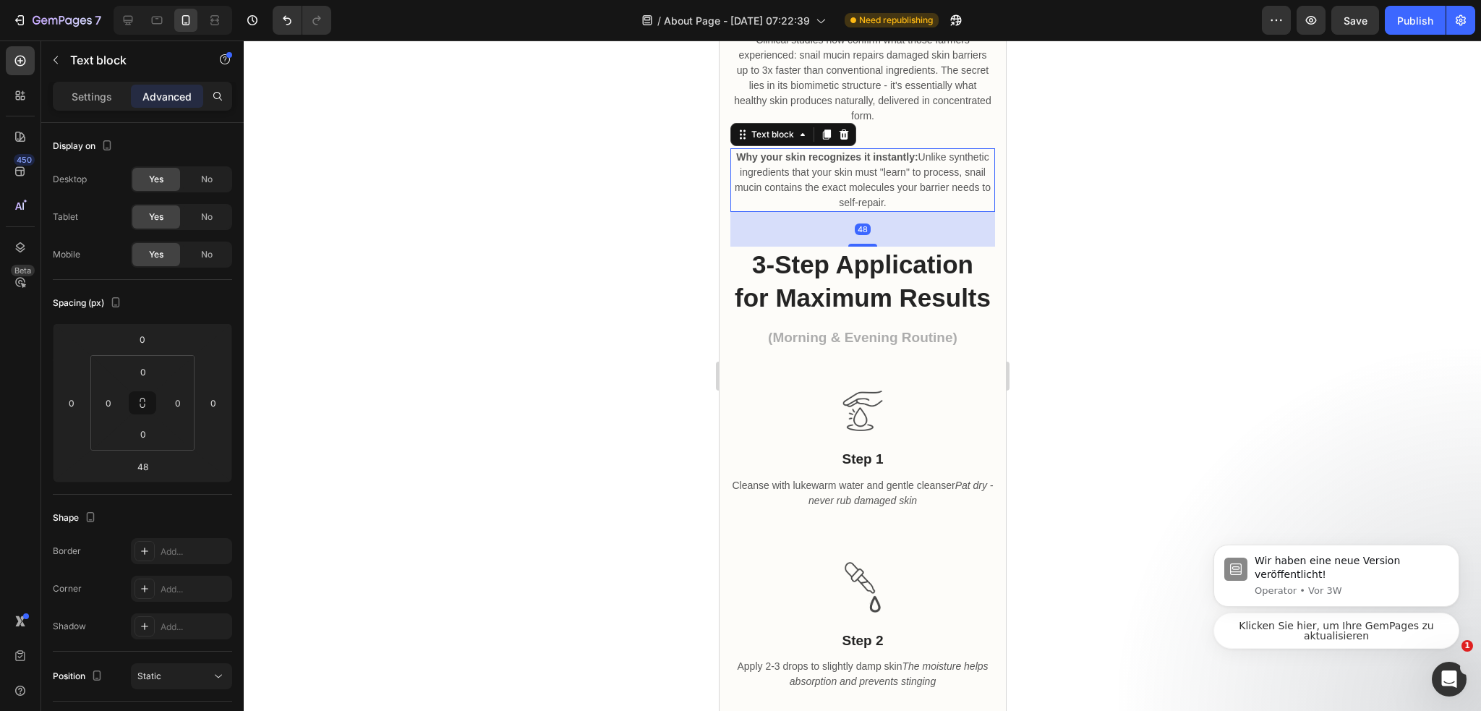
click at [889, 203] on p "Why your skin recognizes it instantly: Unlike synthetic ingredients that your s…" at bounding box center [862, 180] width 262 height 61
click at [1014, 220] on div at bounding box center [862, 375] width 1237 height 670
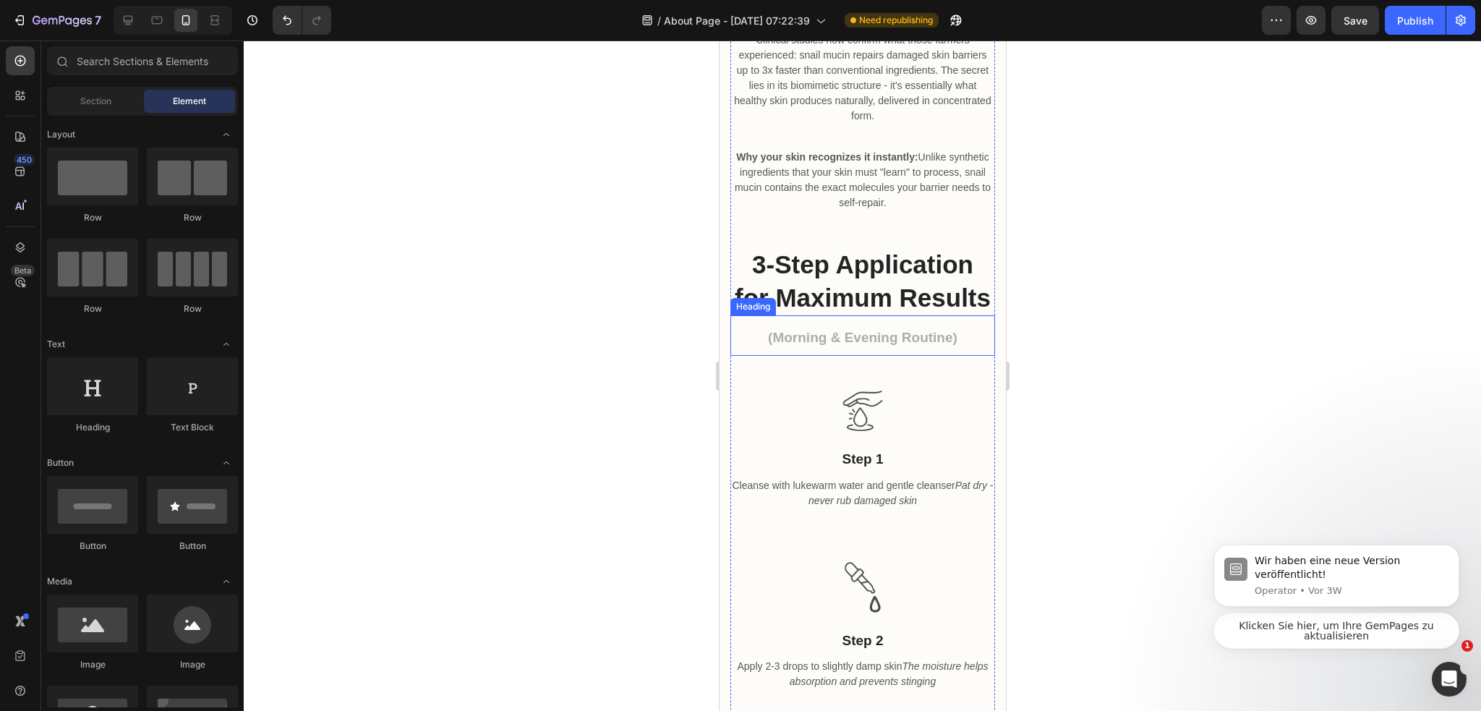
click at [920, 345] on span "(Morning & Evening Routine)" at bounding box center [861, 337] width 189 height 15
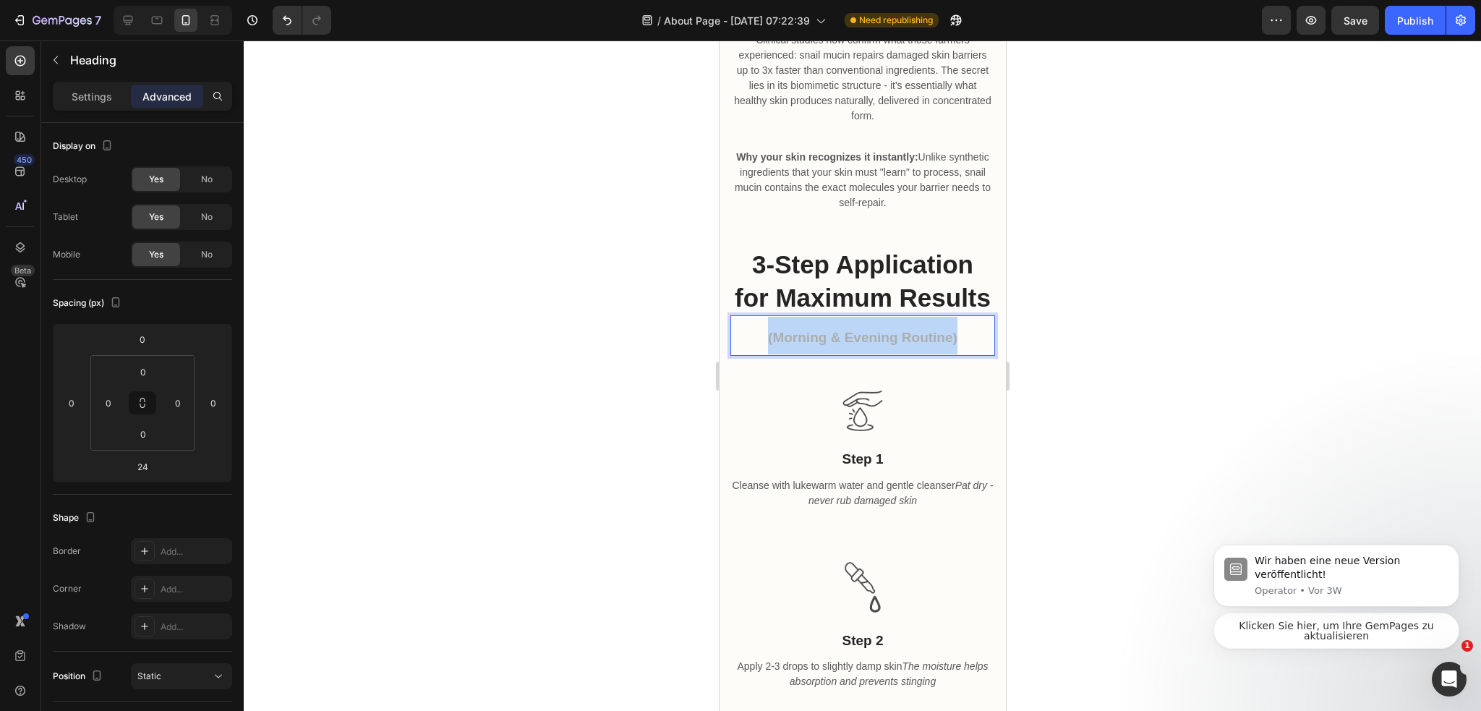
drag, startPoint x: 953, startPoint y: 364, endPoint x: 729, endPoint y: 366, distance: 224.1
click at [729, 356] on h2 "(Morning & Evening Routine)" at bounding box center [861, 335] width 265 height 40
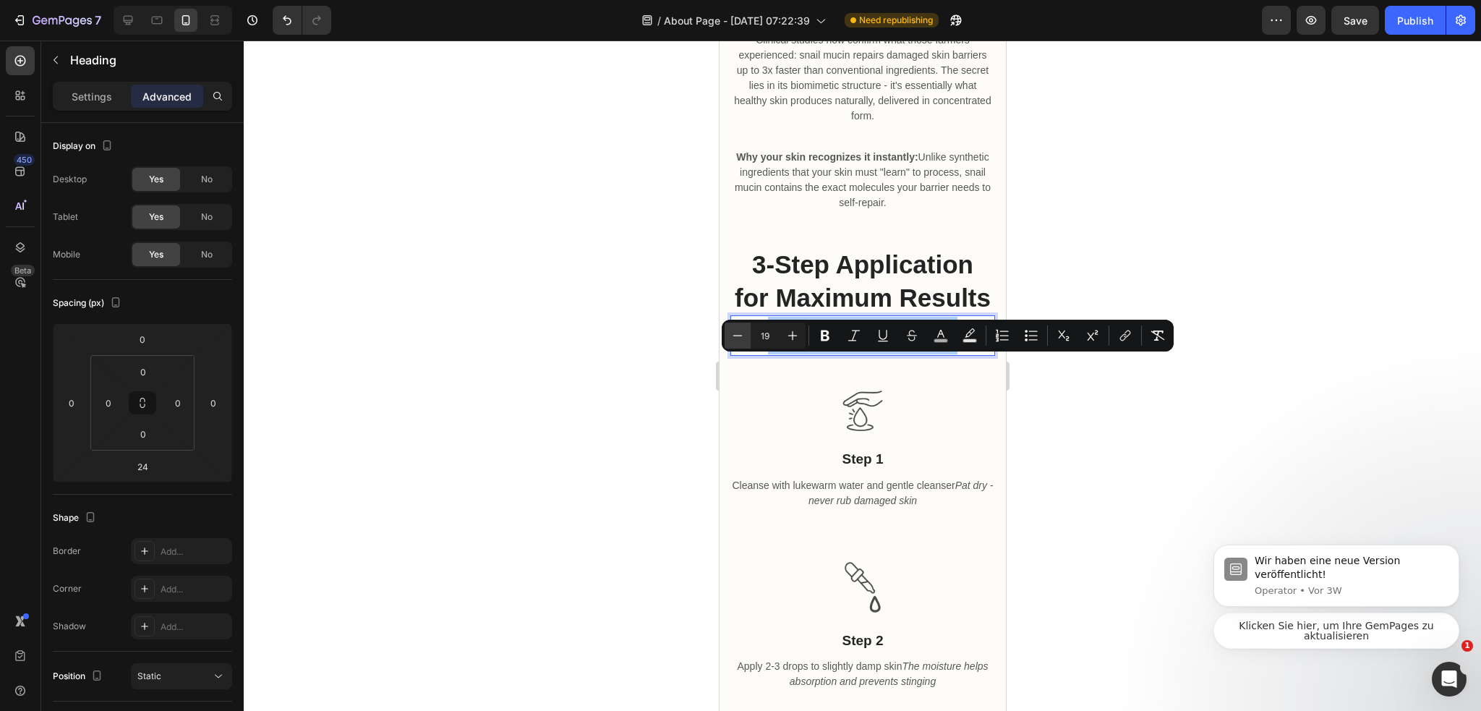
click at [737, 335] on icon "Editor contextual toolbar" at bounding box center [737, 335] width 9 height 1
type input "17"
click at [1067, 393] on div at bounding box center [862, 375] width 1237 height 670
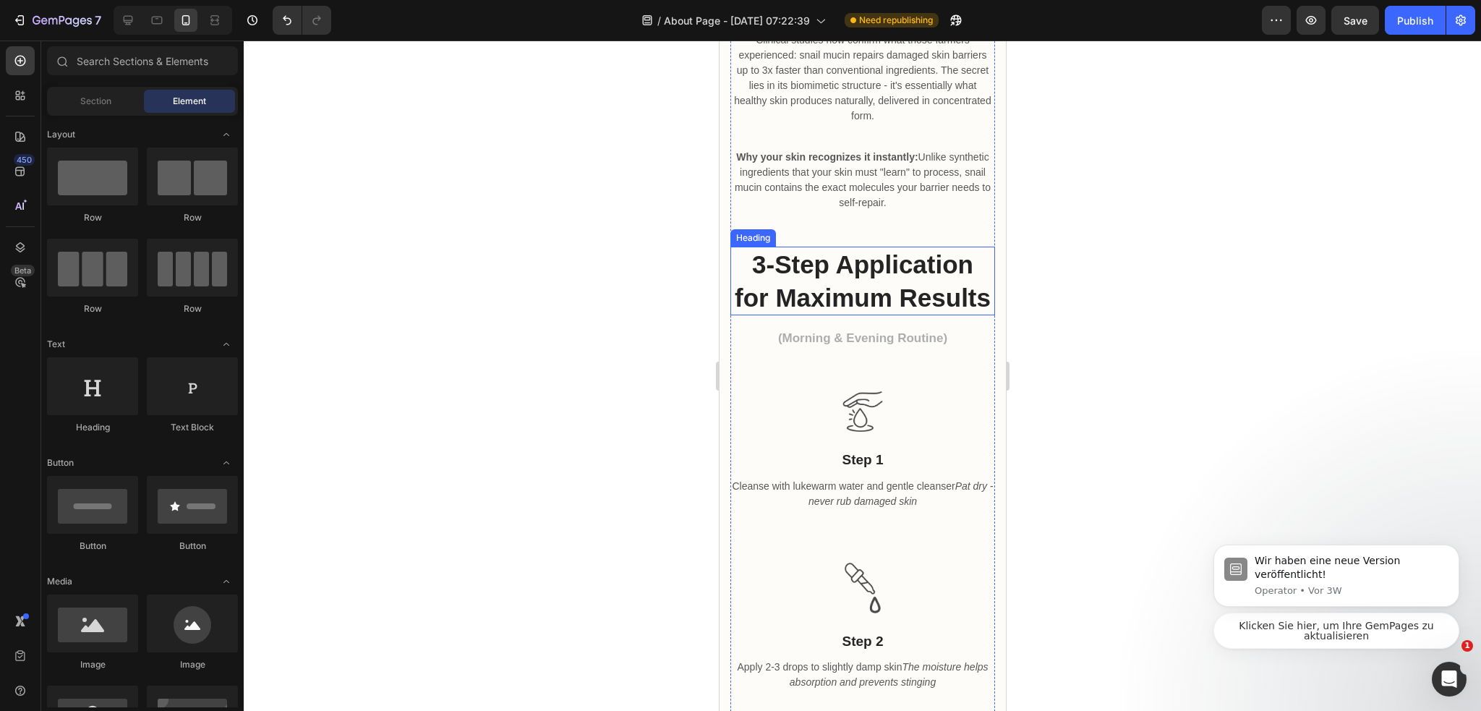
click at [907, 315] on h2 "3-Step Application for Maximum Results" at bounding box center [861, 281] width 265 height 69
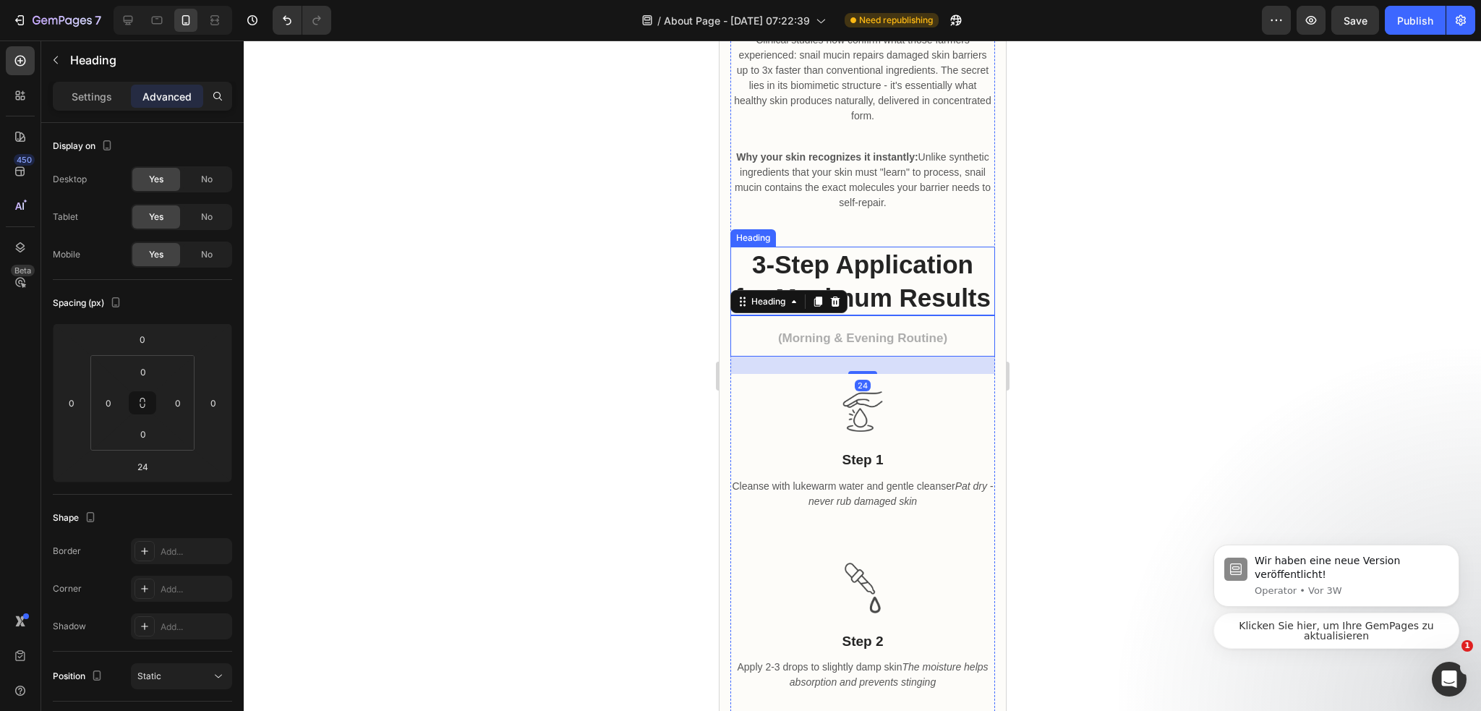
drag, startPoint x: 865, startPoint y: 344, endPoint x: 875, endPoint y: 326, distance: 20.7
click at [873, 328] on div "How a Chilean farm accident revealed nature's most powerful skin healer Heading…" at bounding box center [861, 373] width 265 height 1517
click at [1119, 335] on div at bounding box center [862, 375] width 1237 height 670
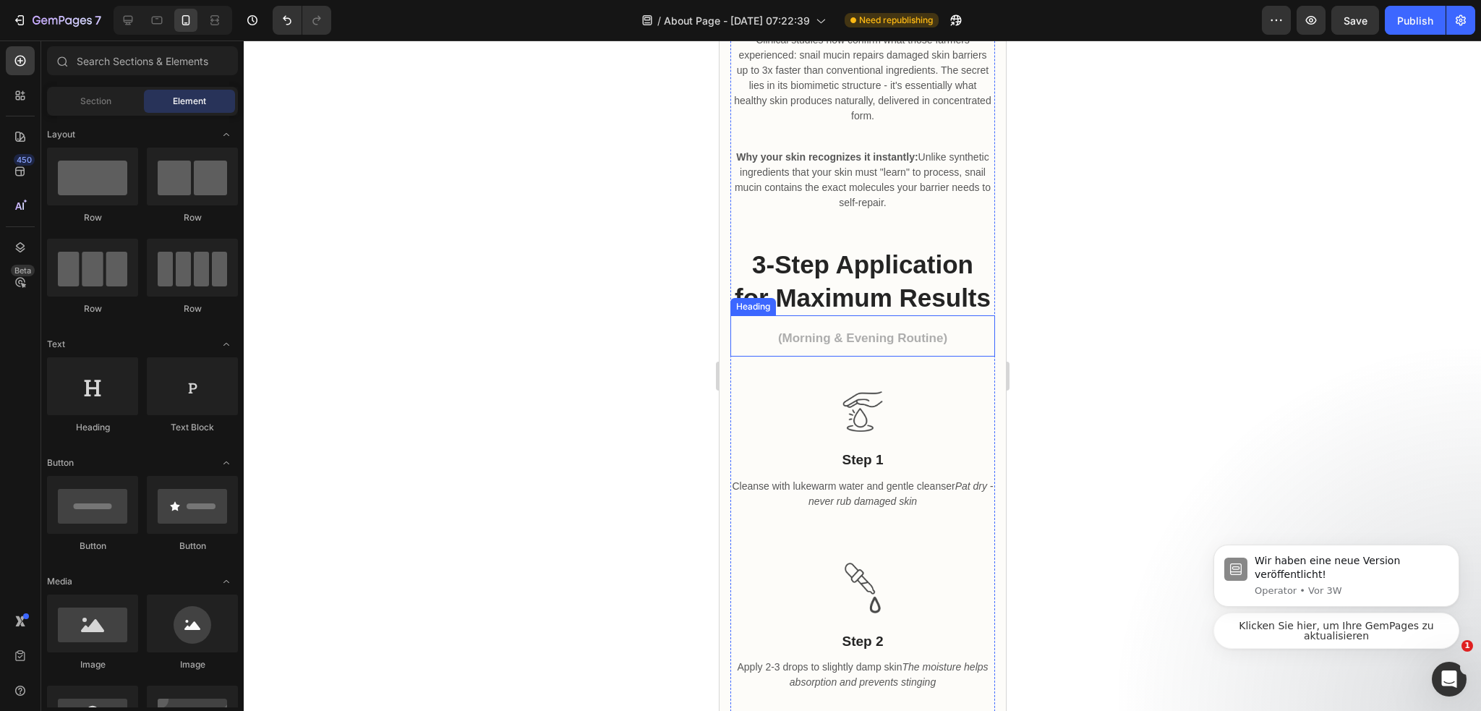
click at [920, 355] on p "⁠⁠⁠⁠⁠⁠⁠ (Morning & Evening Routine)" at bounding box center [862, 336] width 262 height 38
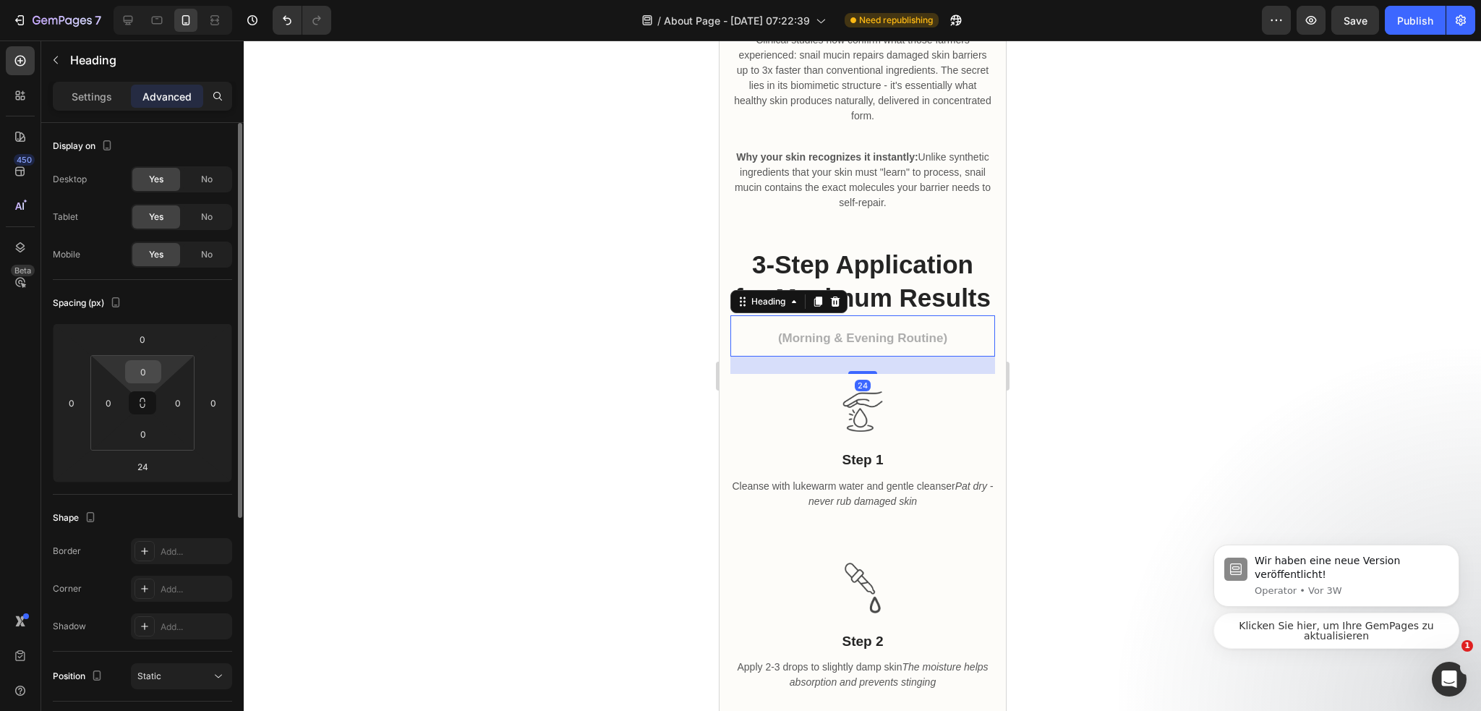
click at [155, 373] on input "0" at bounding box center [143, 372] width 29 height 22
type input "-"
drag, startPoint x: 147, startPoint y: 338, endPoint x: 187, endPoint y: 346, distance: 40.0
click at [146, 338] on input "0" at bounding box center [142, 339] width 29 height 22
type input "0"
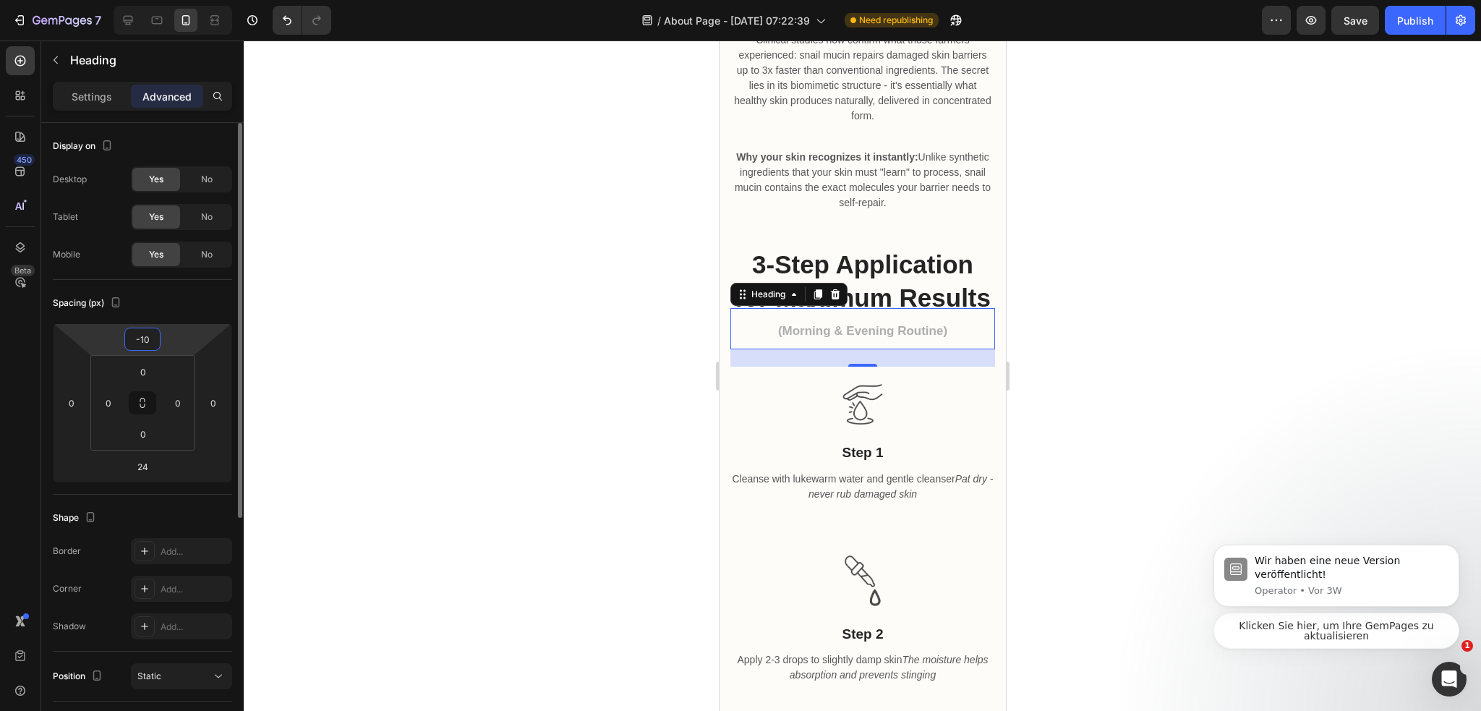
type input "-1"
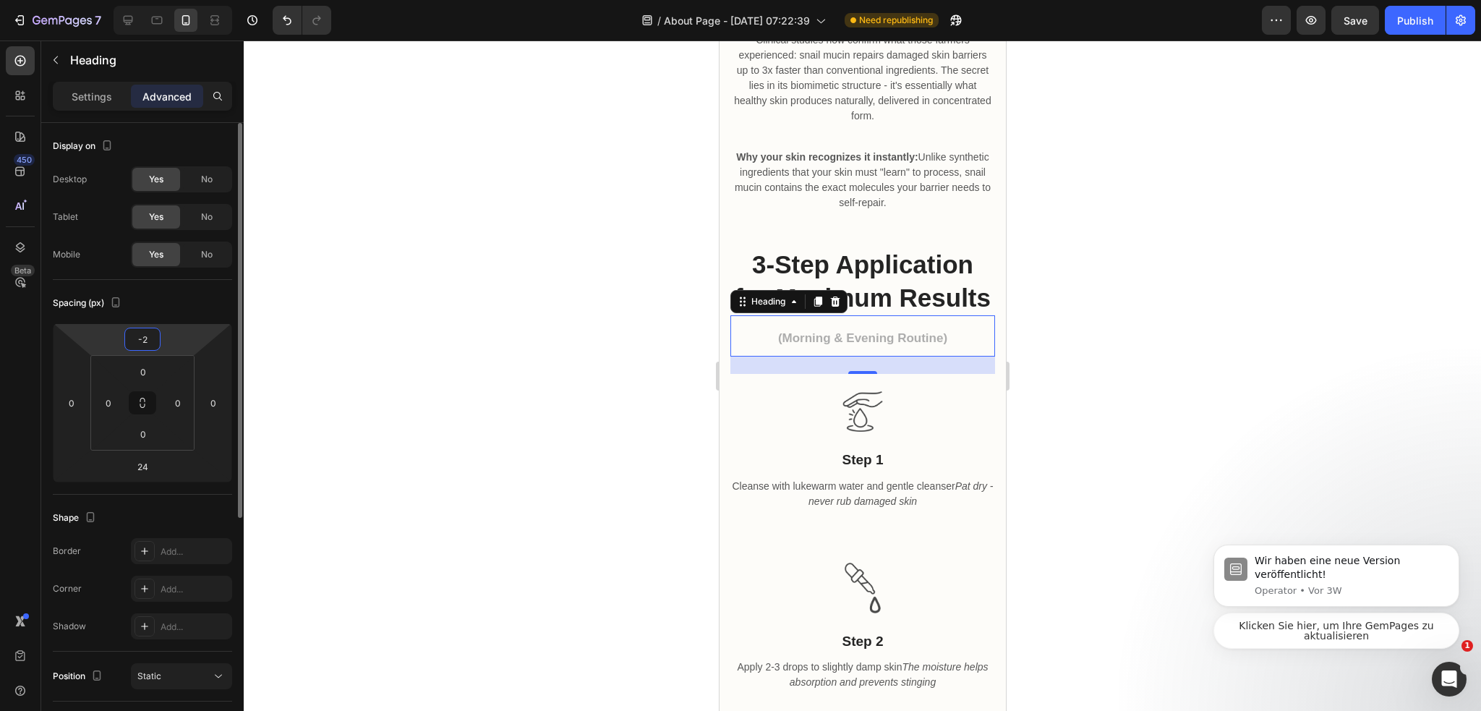
type input "-20"
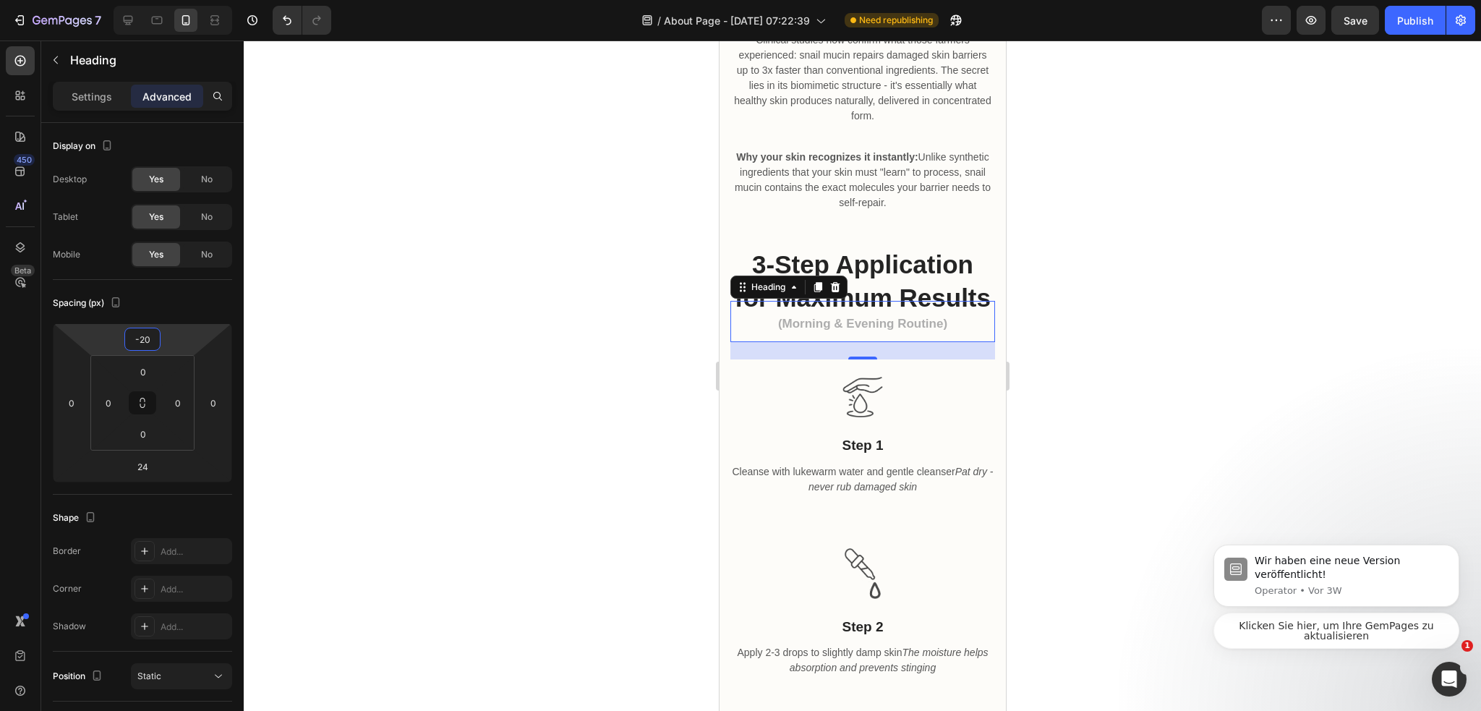
click at [380, 286] on div at bounding box center [862, 375] width 1237 height 670
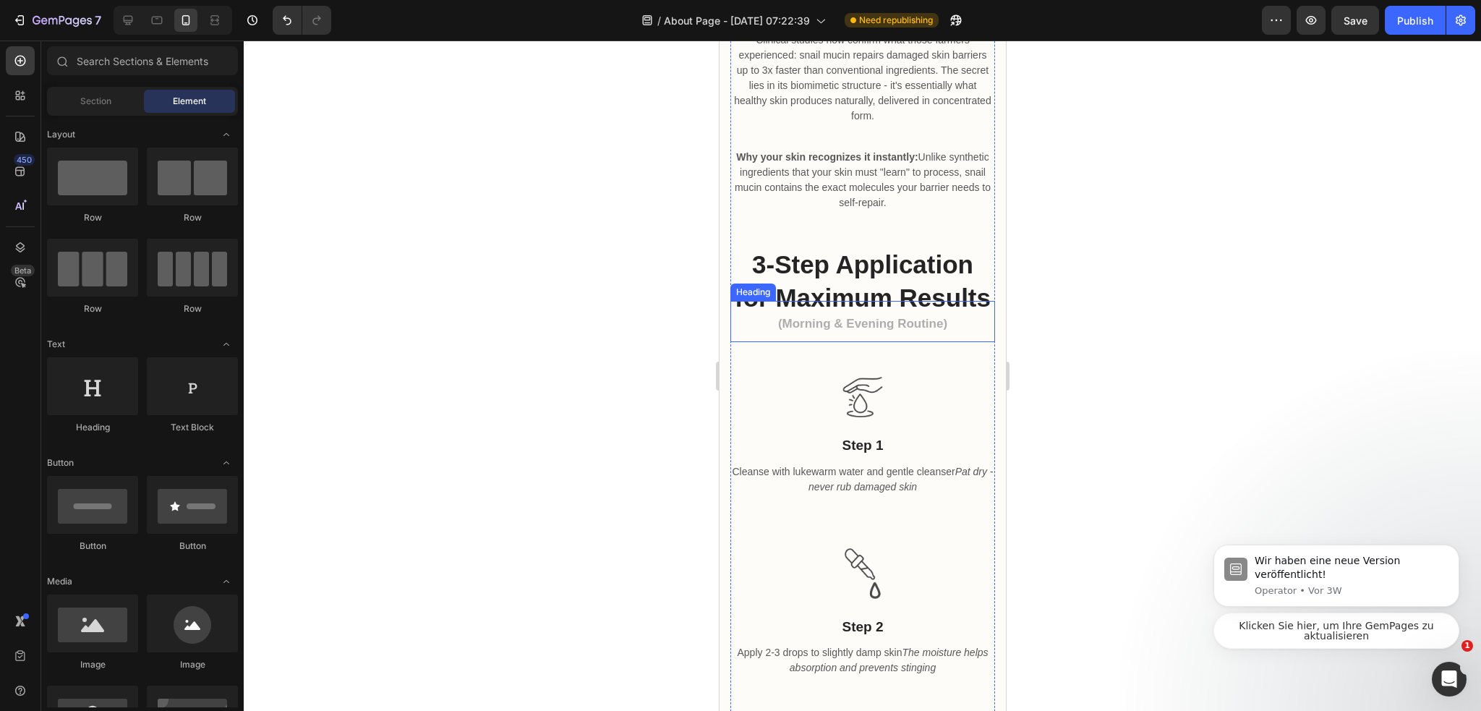
drag, startPoint x: 930, startPoint y: 343, endPoint x: 920, endPoint y: 351, distance: 12.3
click at [929, 340] on p "⁠⁠⁠⁠⁠⁠⁠ (Morning & Evening Routine)" at bounding box center [862, 321] width 262 height 38
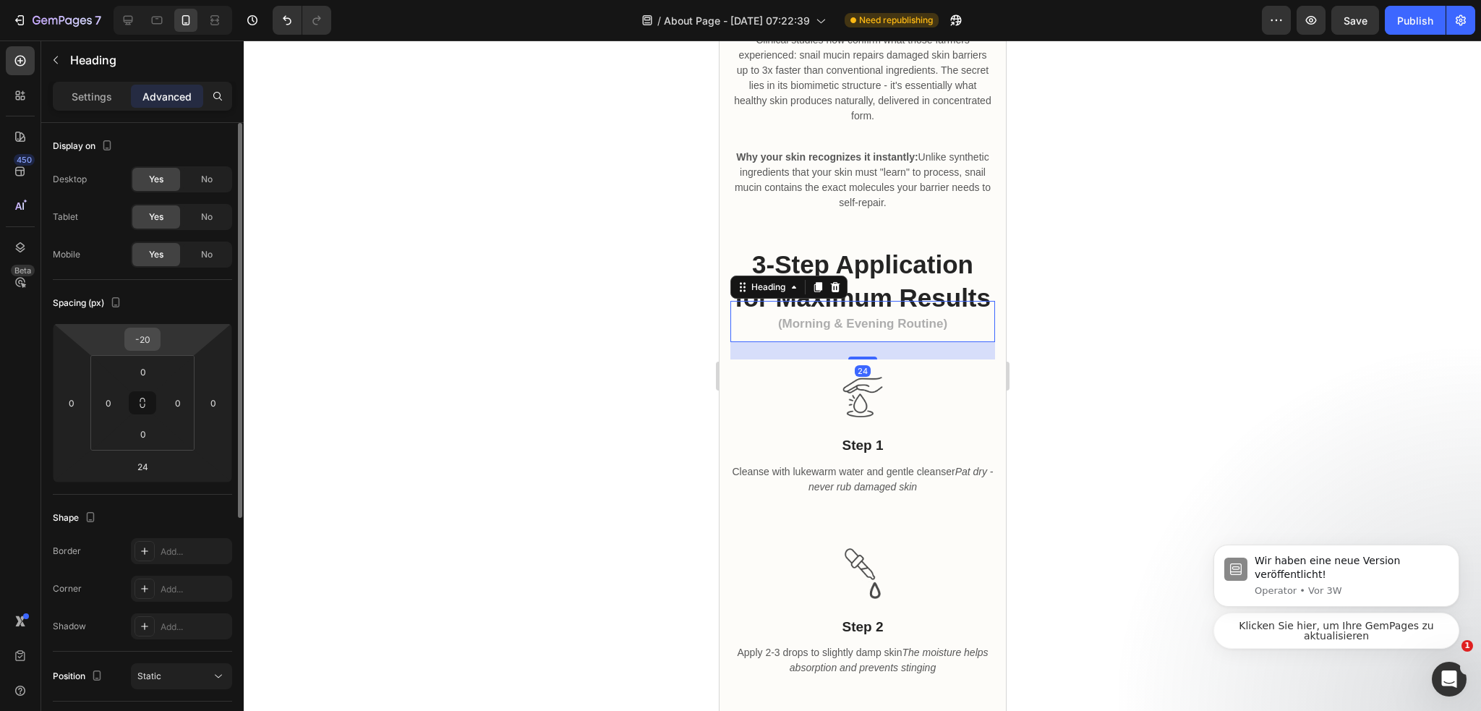
click at [152, 337] on input "-20" at bounding box center [142, 339] width 29 height 22
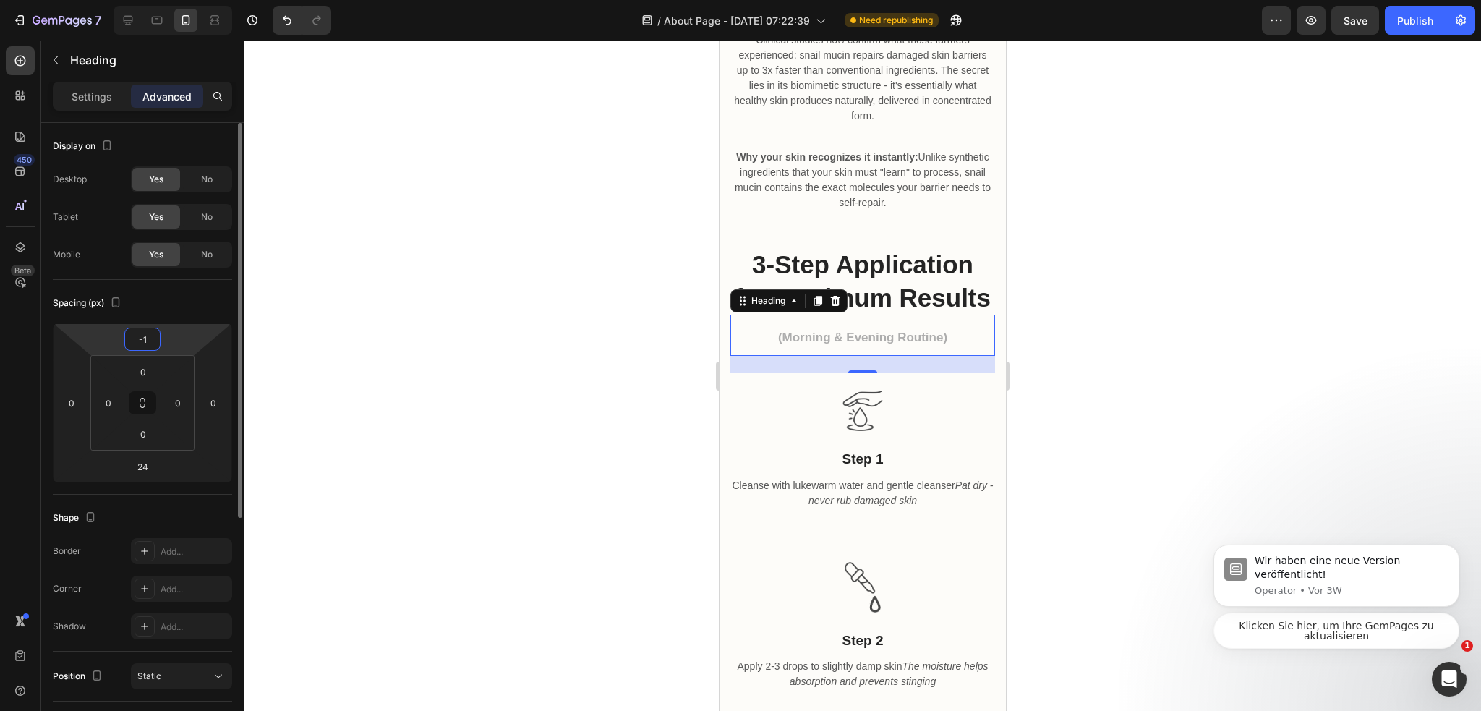
type input "-10"
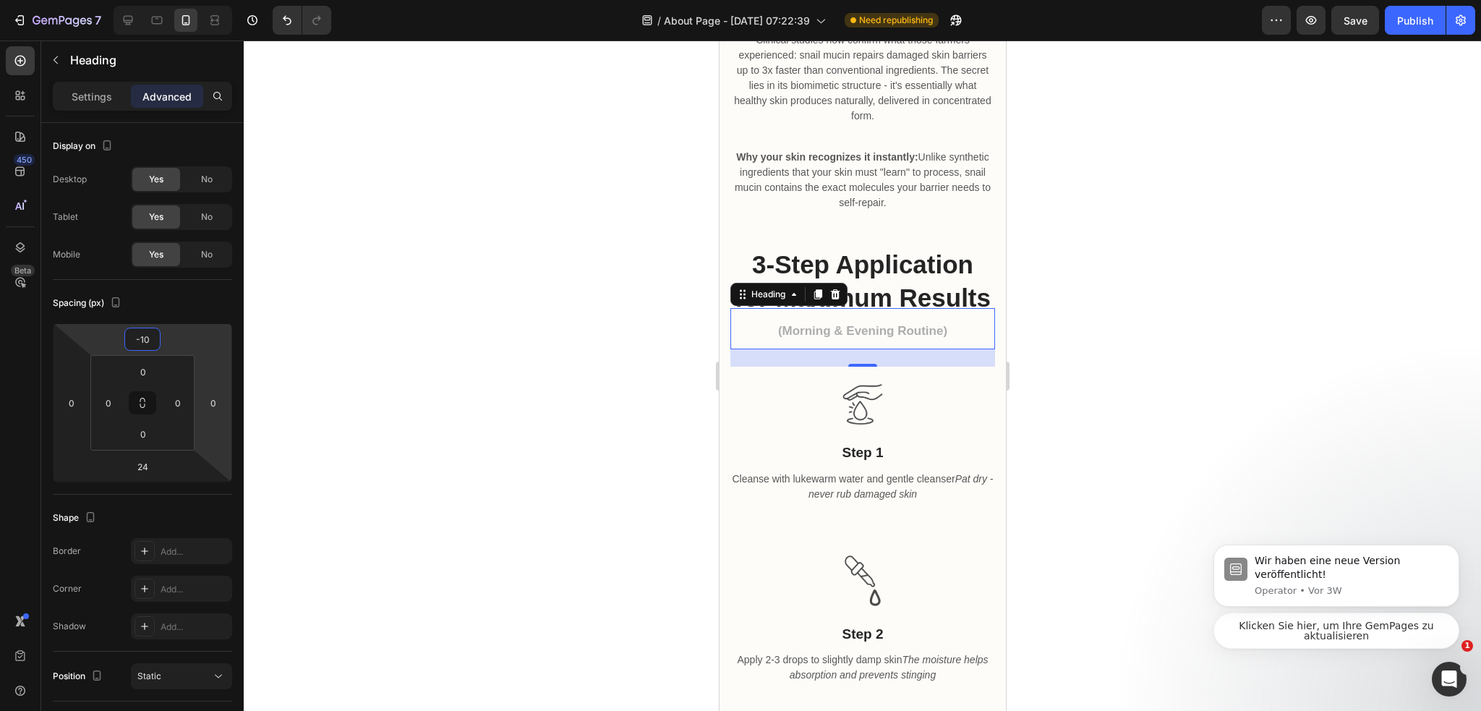
click at [489, 288] on div at bounding box center [862, 375] width 1237 height 670
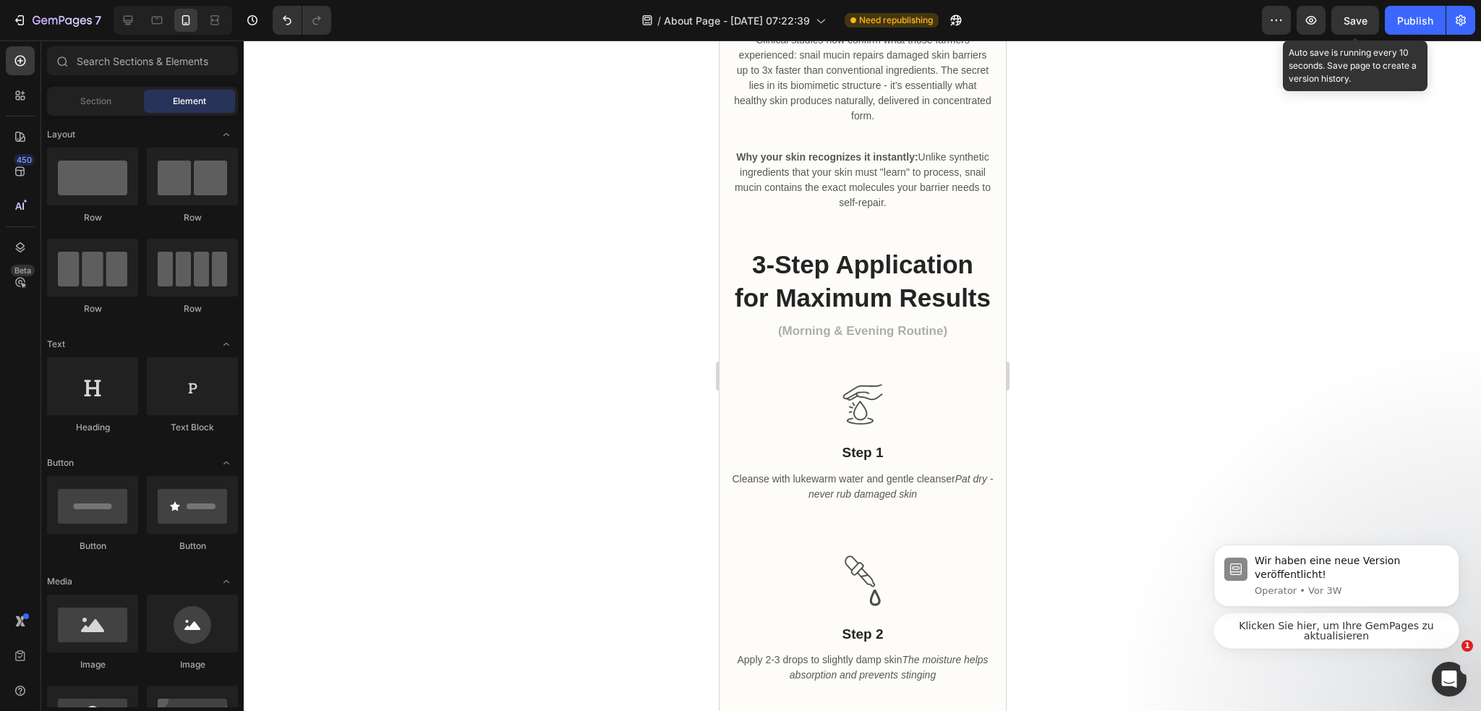
click at [1365, 19] on span "Save" at bounding box center [1355, 20] width 24 height 12
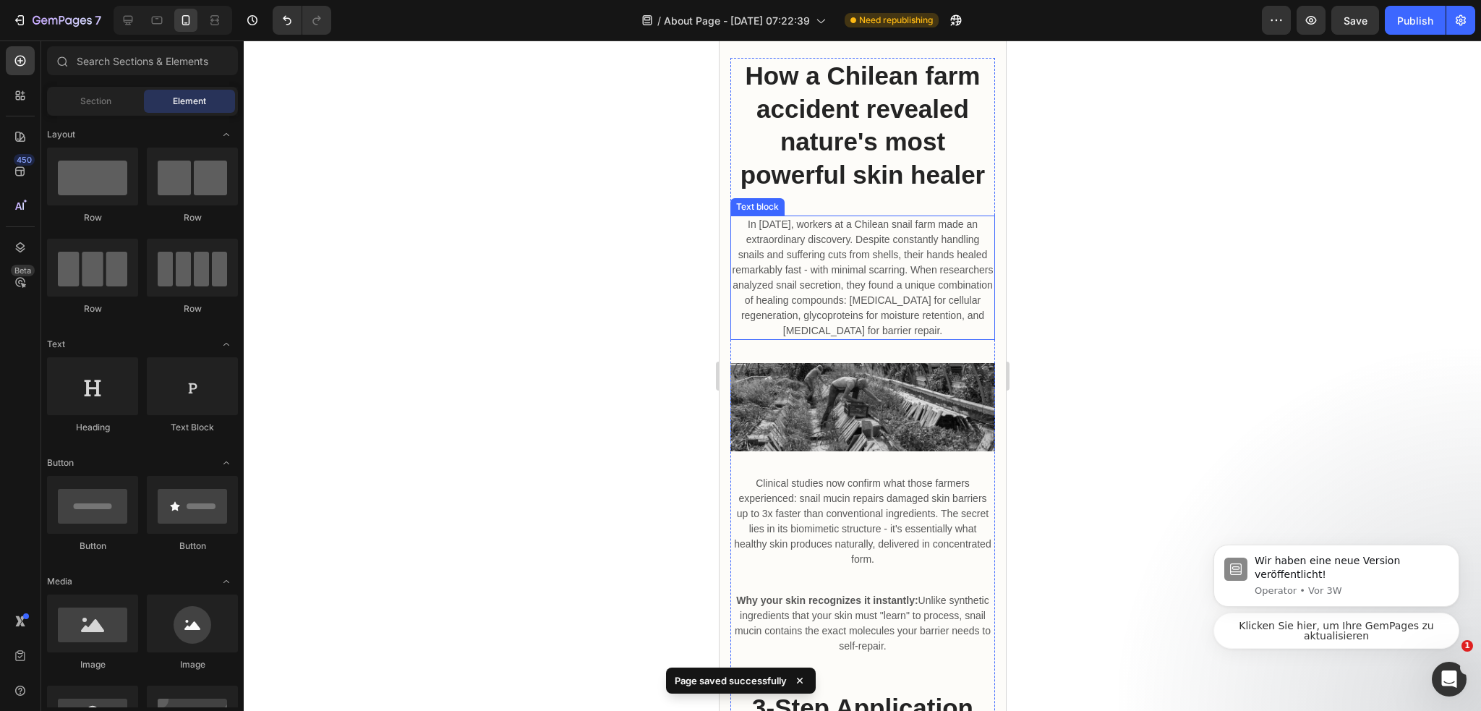
scroll to position [457, 0]
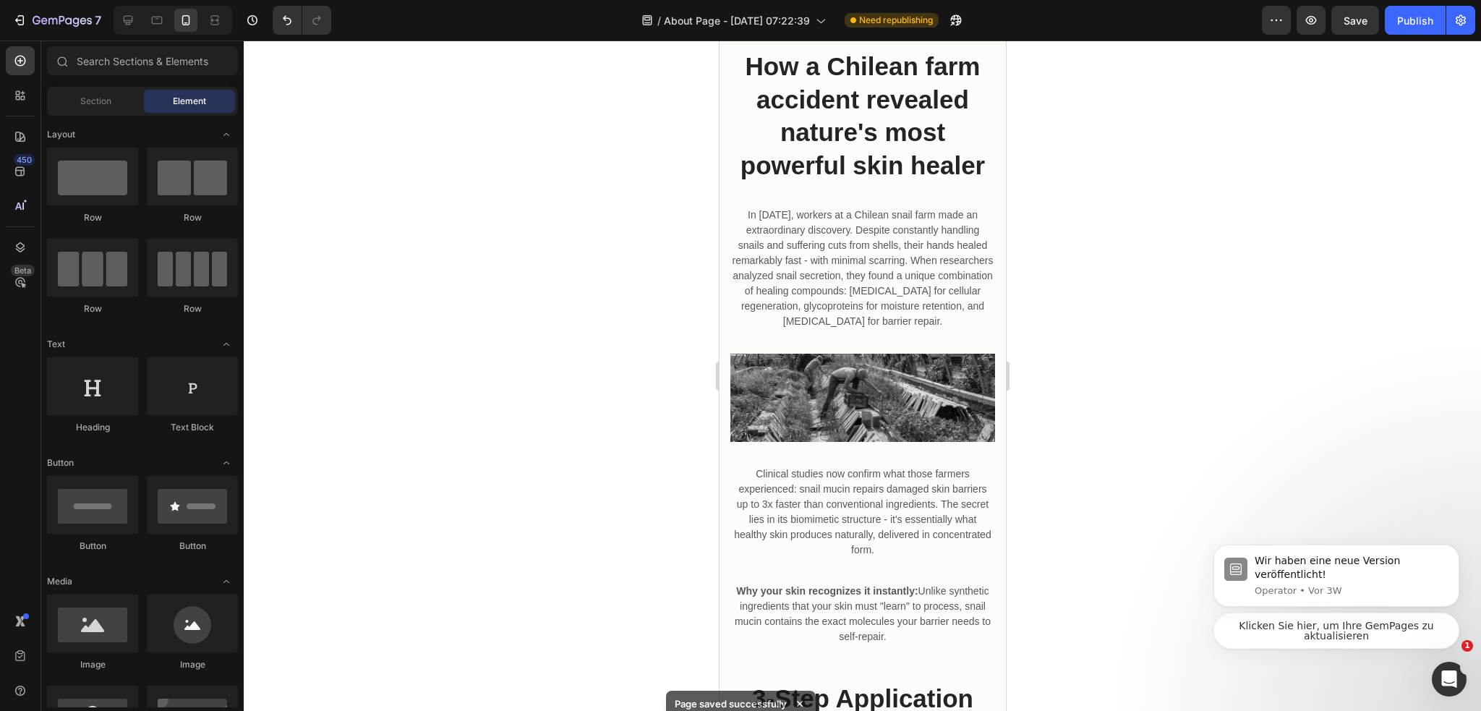
click at [1134, 268] on div at bounding box center [862, 375] width 1237 height 670
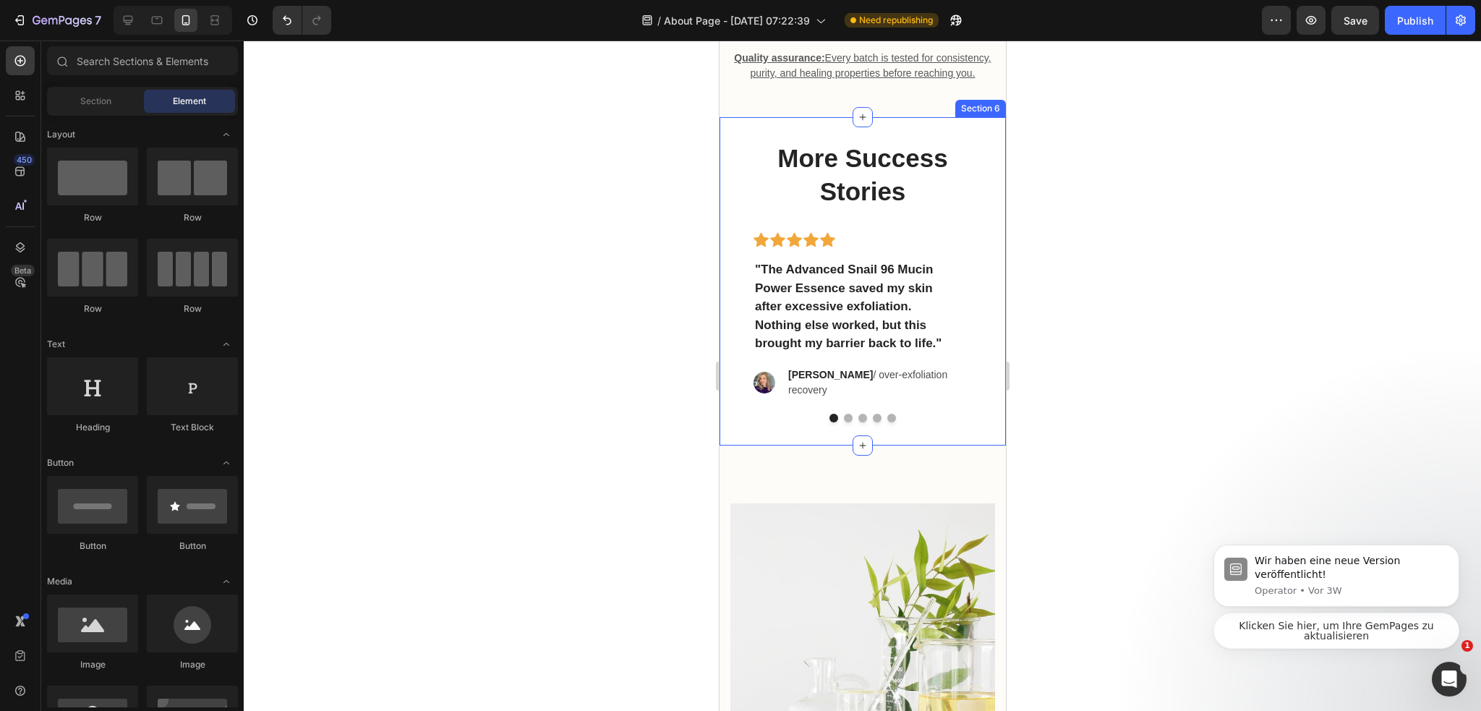
scroll to position [4699, 0]
click at [843, 420] on button "Dot" at bounding box center [847, 415] width 9 height 9
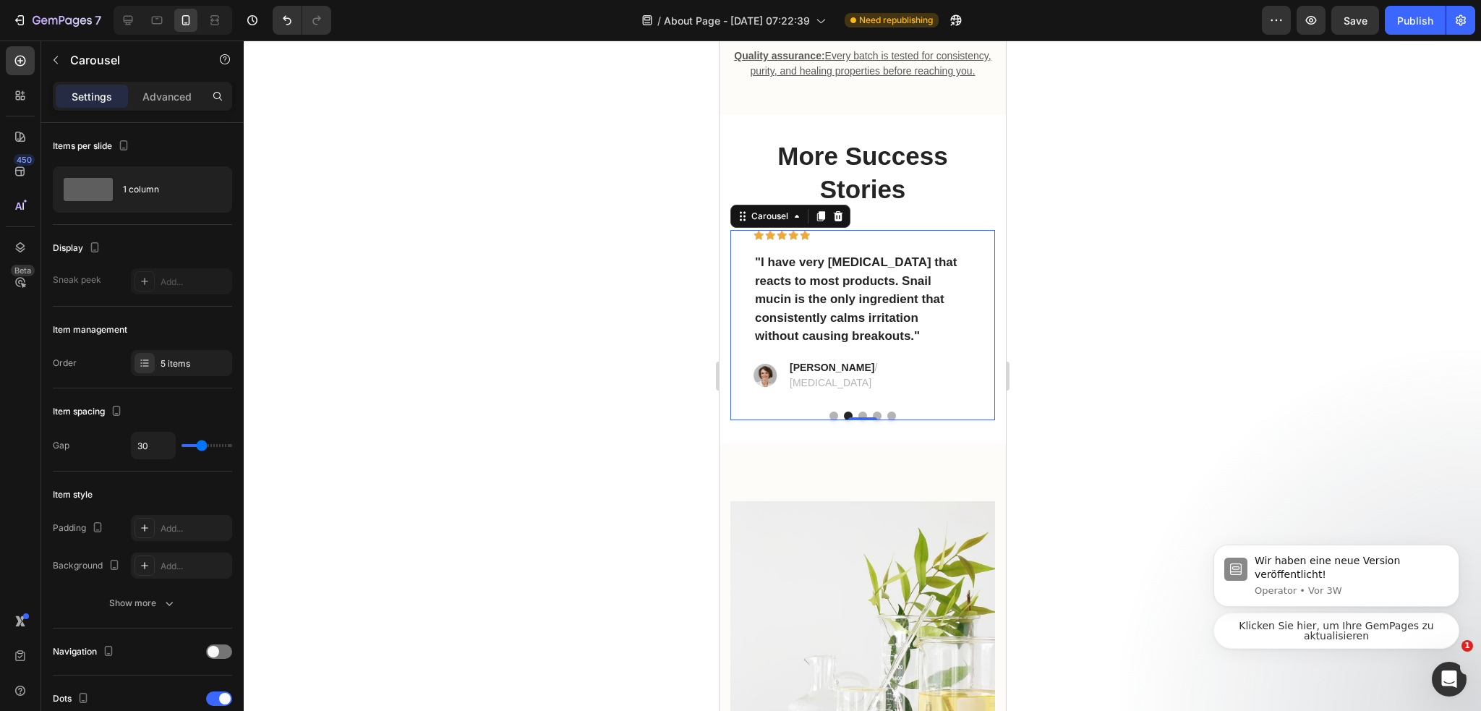
click at [828, 420] on button "Dot" at bounding box center [832, 415] width 9 height 9
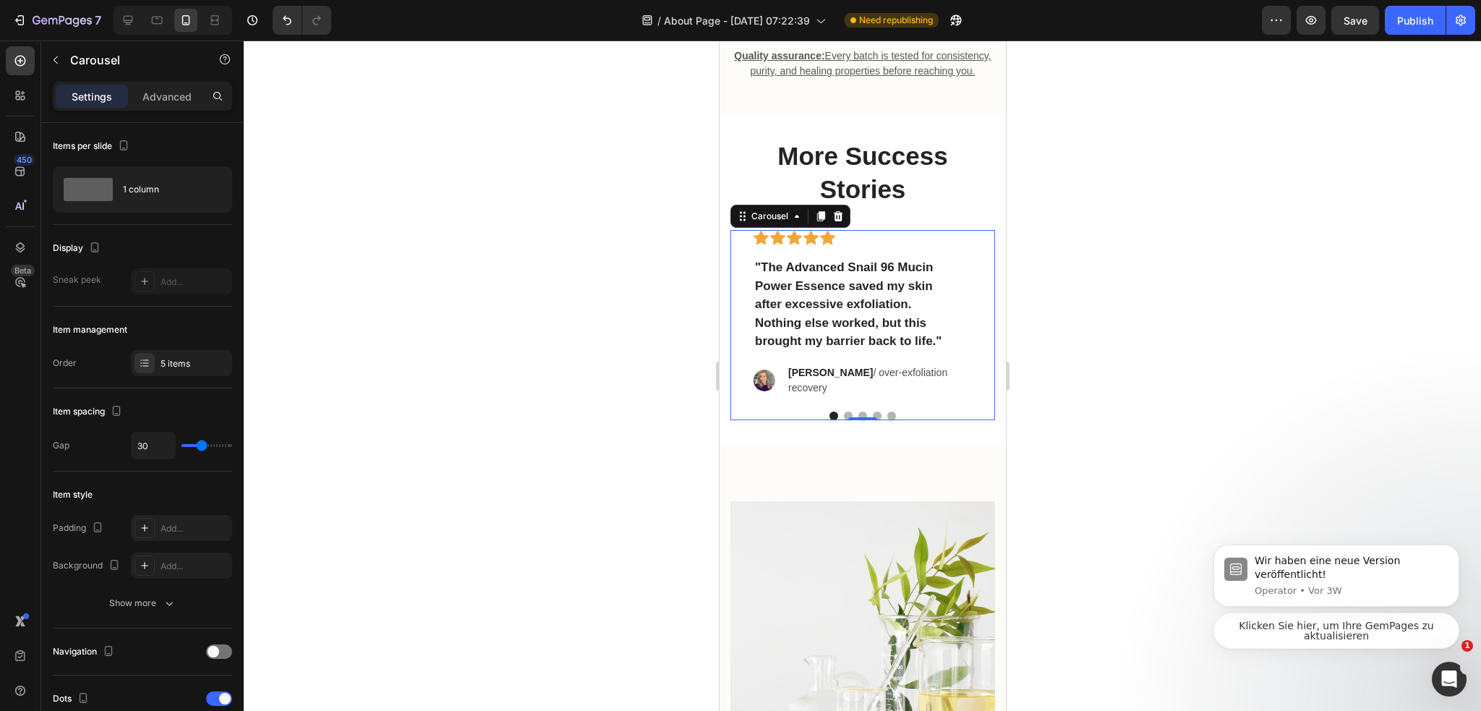
click at [854, 426] on div "0" at bounding box center [861, 420] width 14 height 12
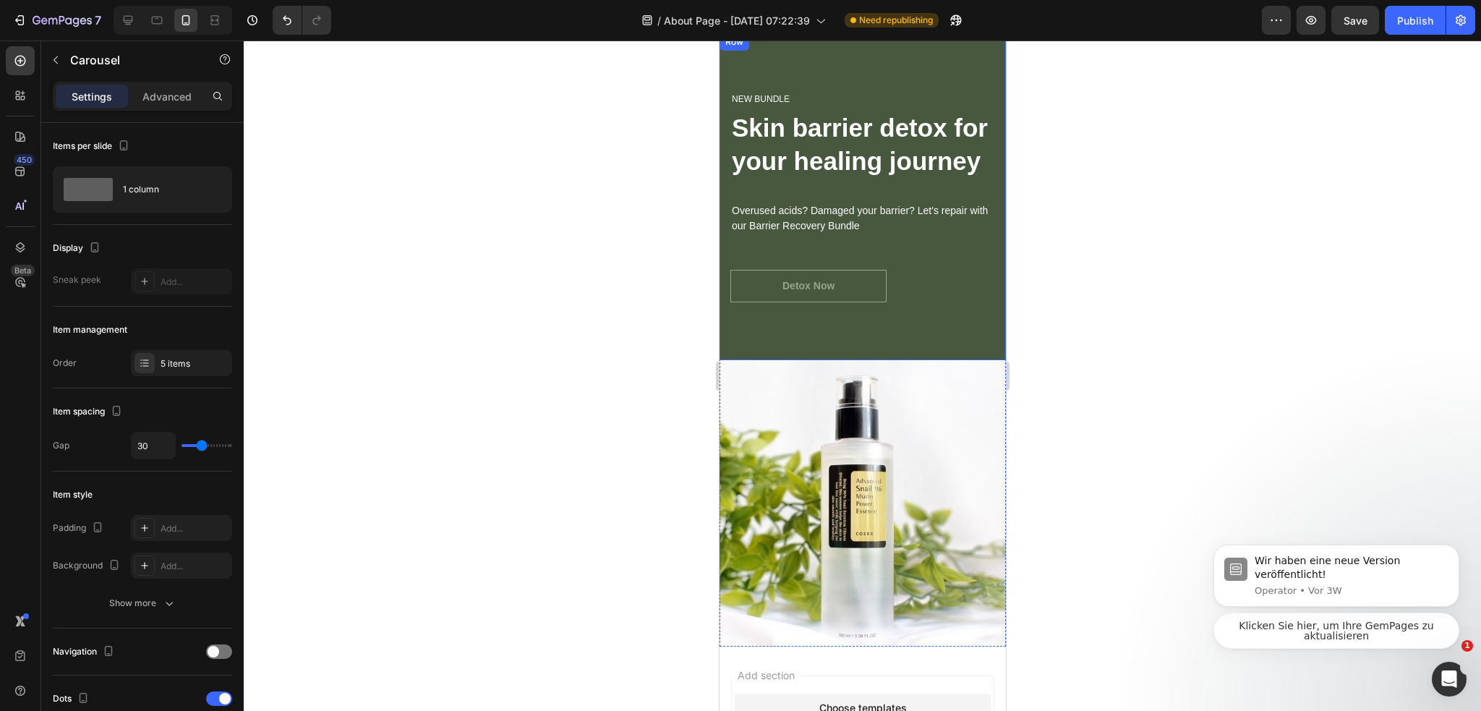
scroll to position [5858, 0]
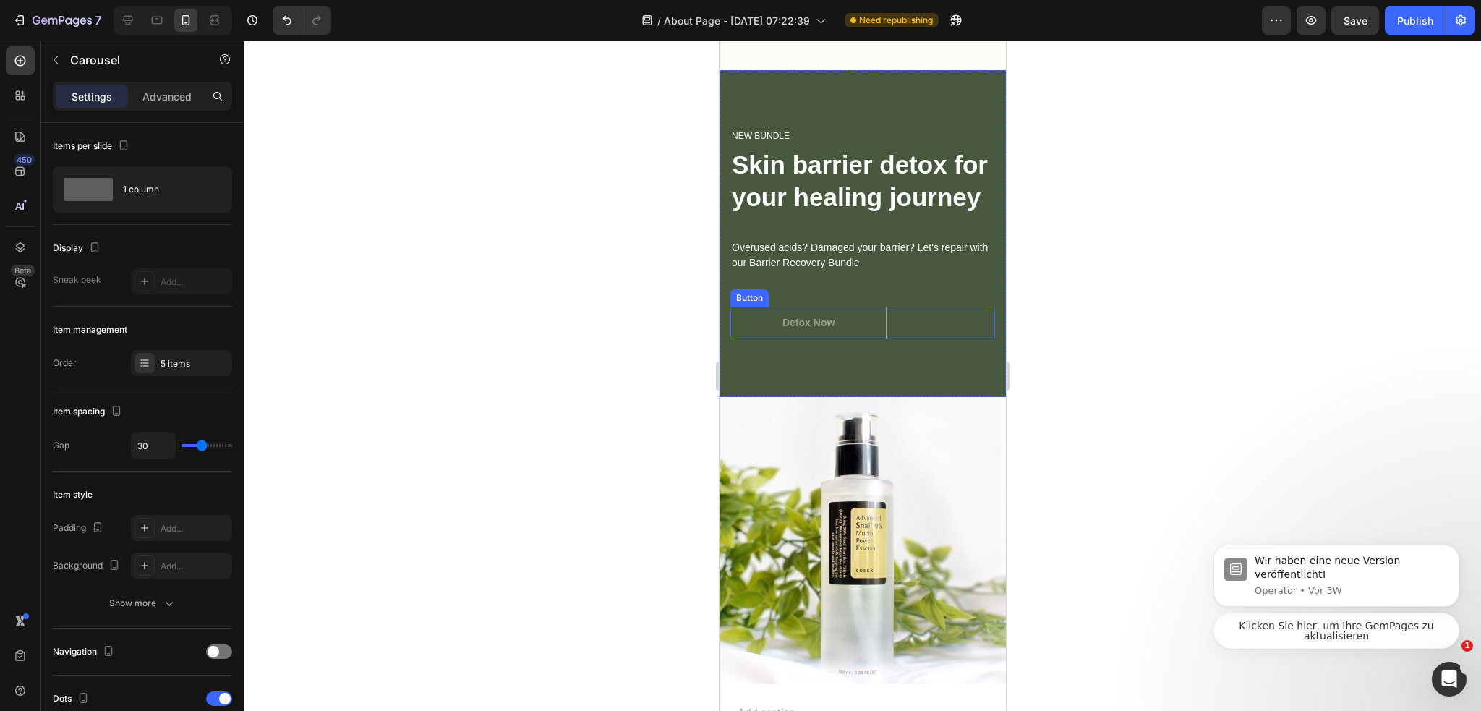
click at [844, 339] on button "Detox Now" at bounding box center [807, 323] width 156 height 33
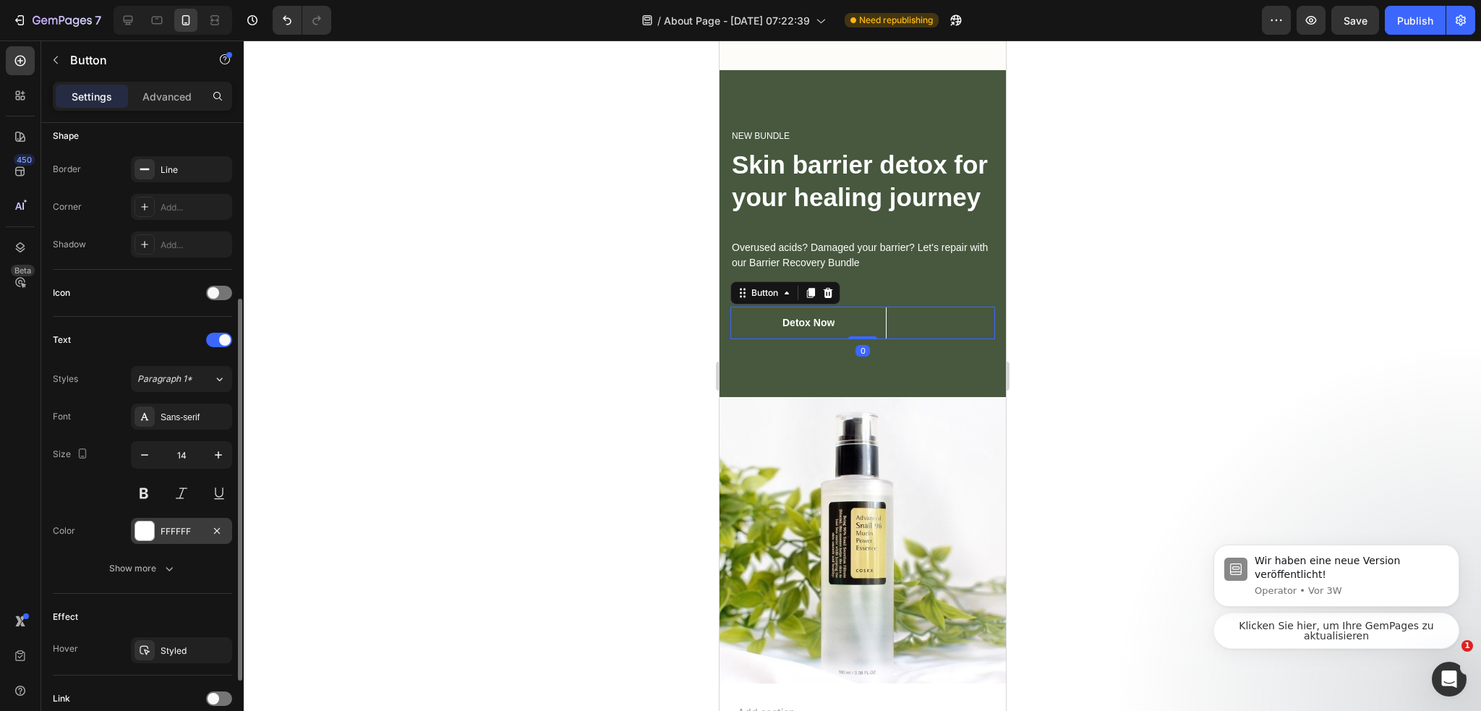
scroll to position [405, 0]
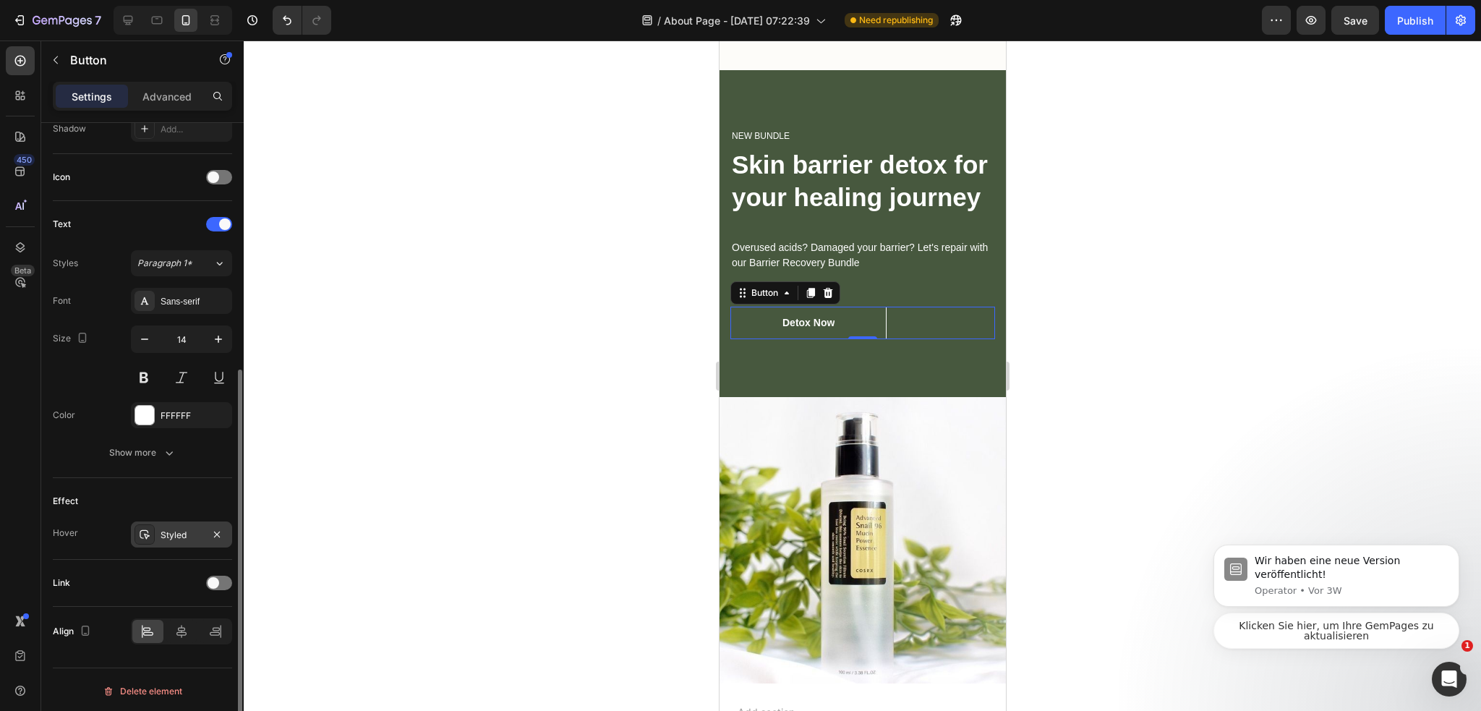
click at [182, 534] on div "Styled" at bounding box center [181, 534] width 42 height 13
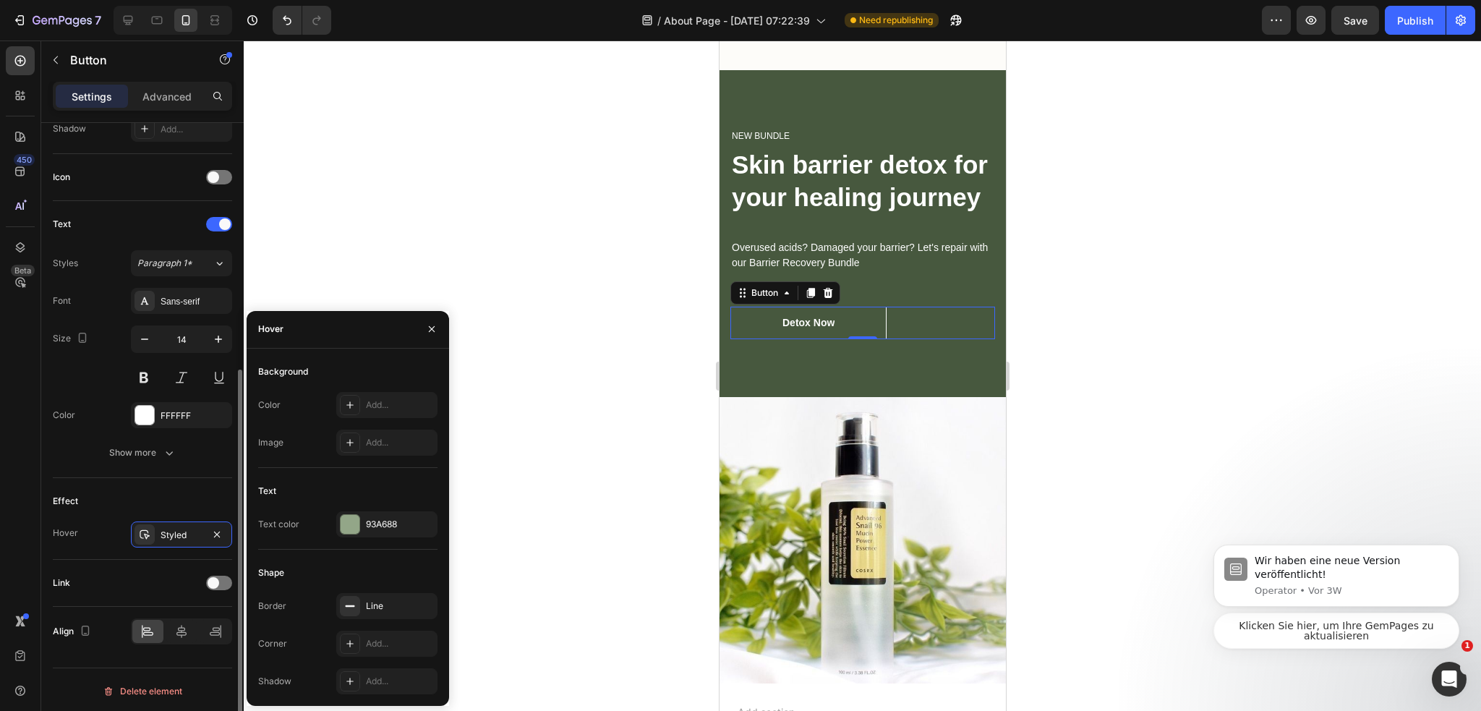
click at [80, 521] on div "Hover Styled" at bounding box center [142, 534] width 179 height 26
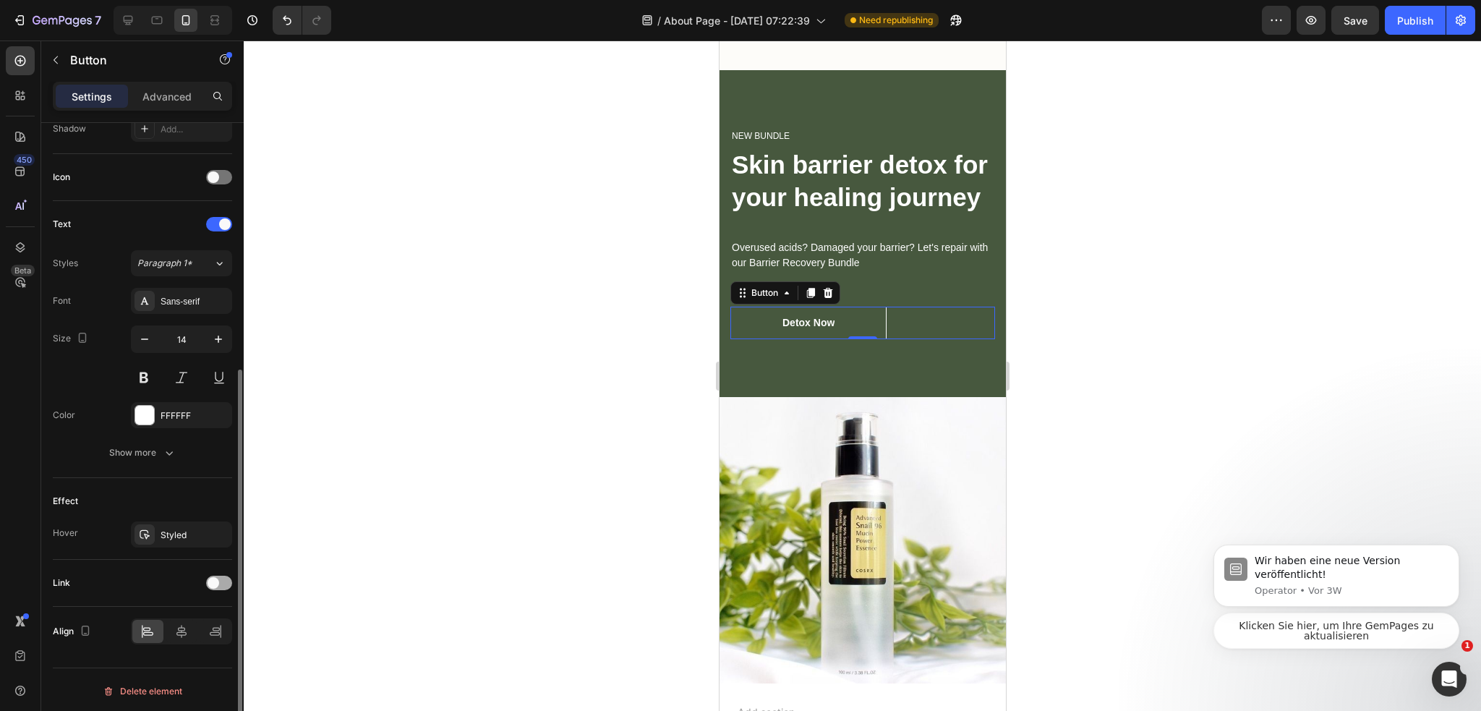
click at [211, 577] on span at bounding box center [213, 583] width 12 height 12
click at [194, 612] on div "Open page" at bounding box center [174, 618] width 74 height 13
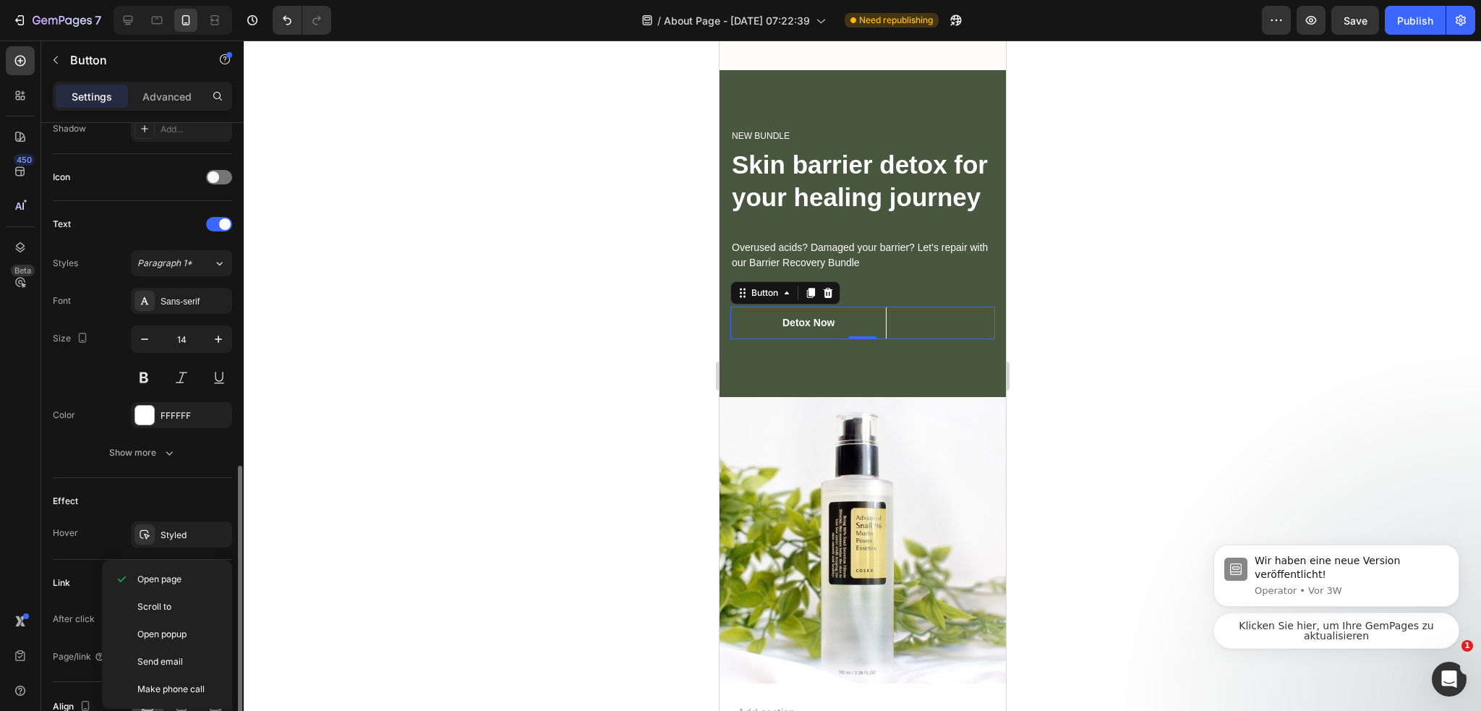
scroll to position [477, 0]
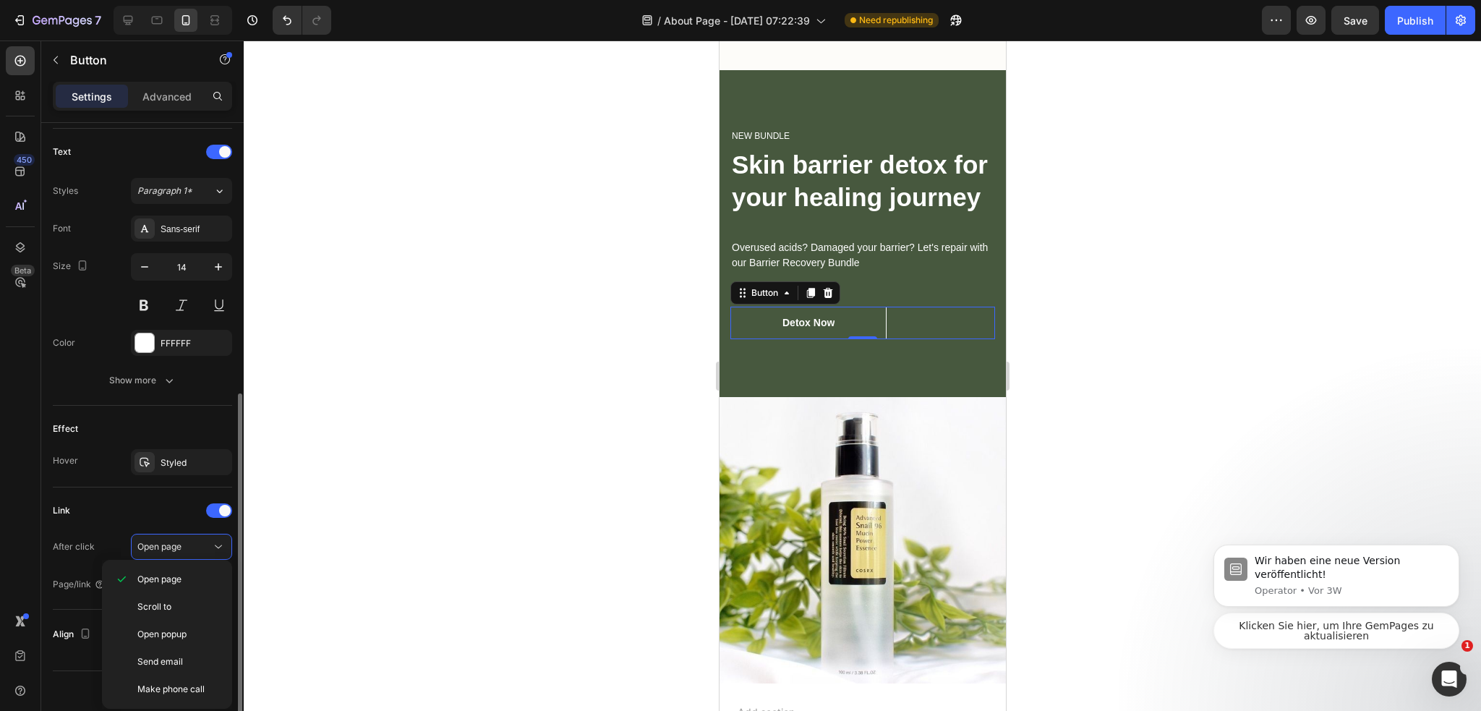
click at [100, 510] on div "Link" at bounding box center [142, 510] width 179 height 23
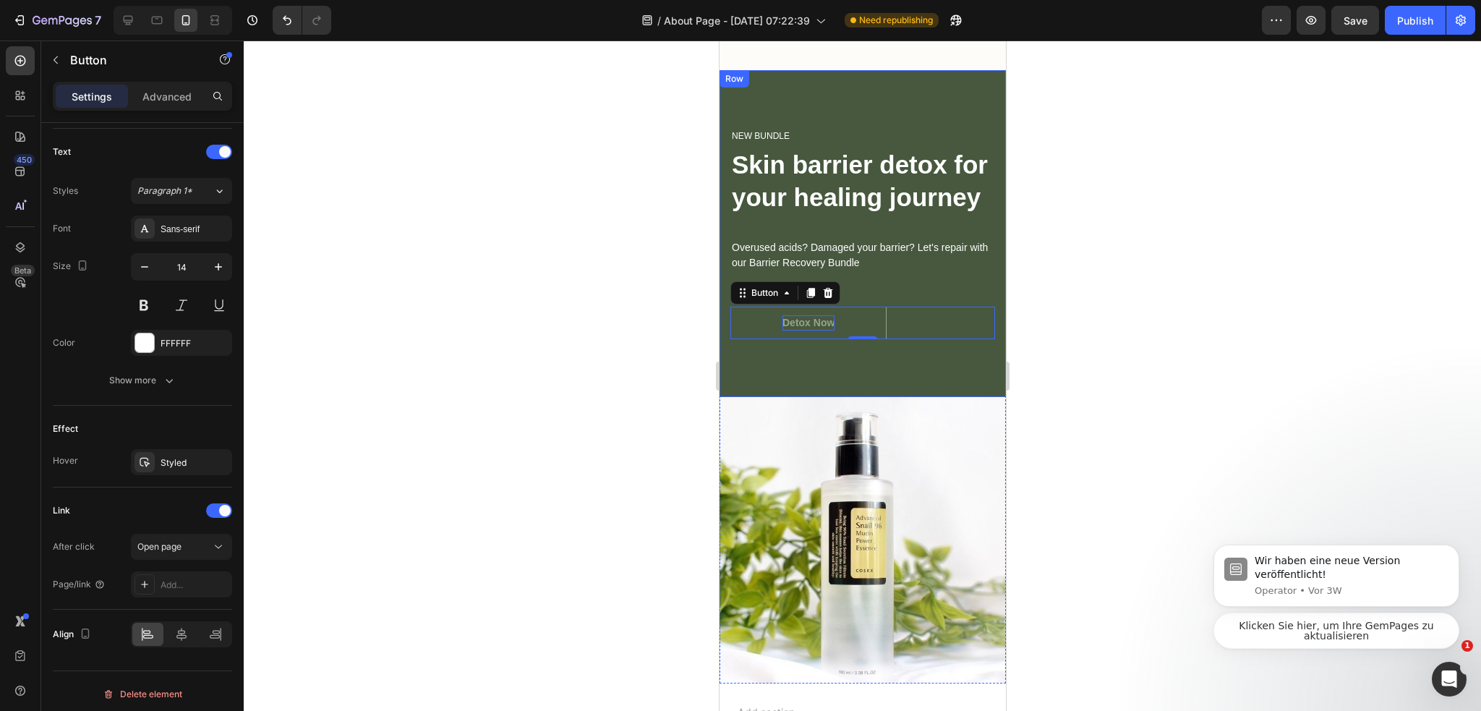
click at [831, 330] on p "Detox Now" at bounding box center [807, 322] width 52 height 15
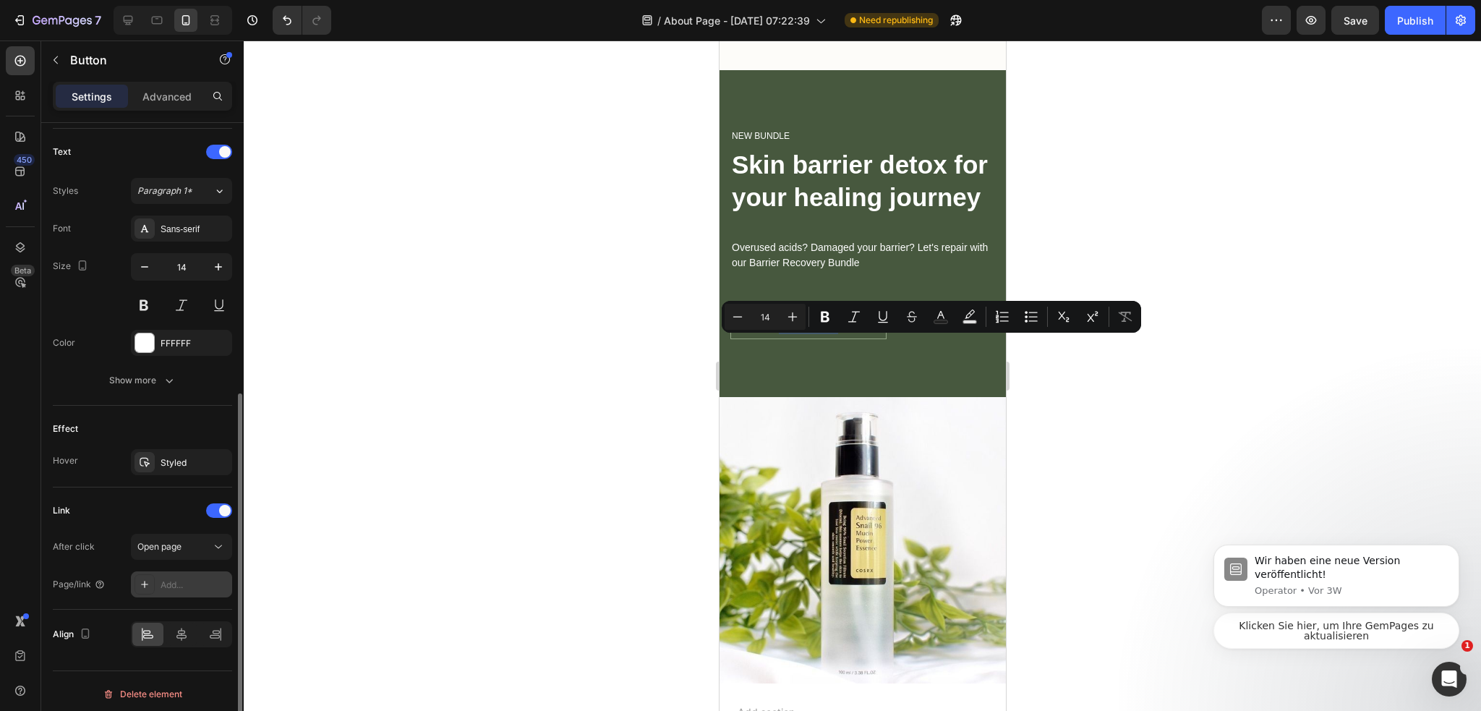
click at [208, 578] on div "Add..." at bounding box center [194, 584] width 68 height 13
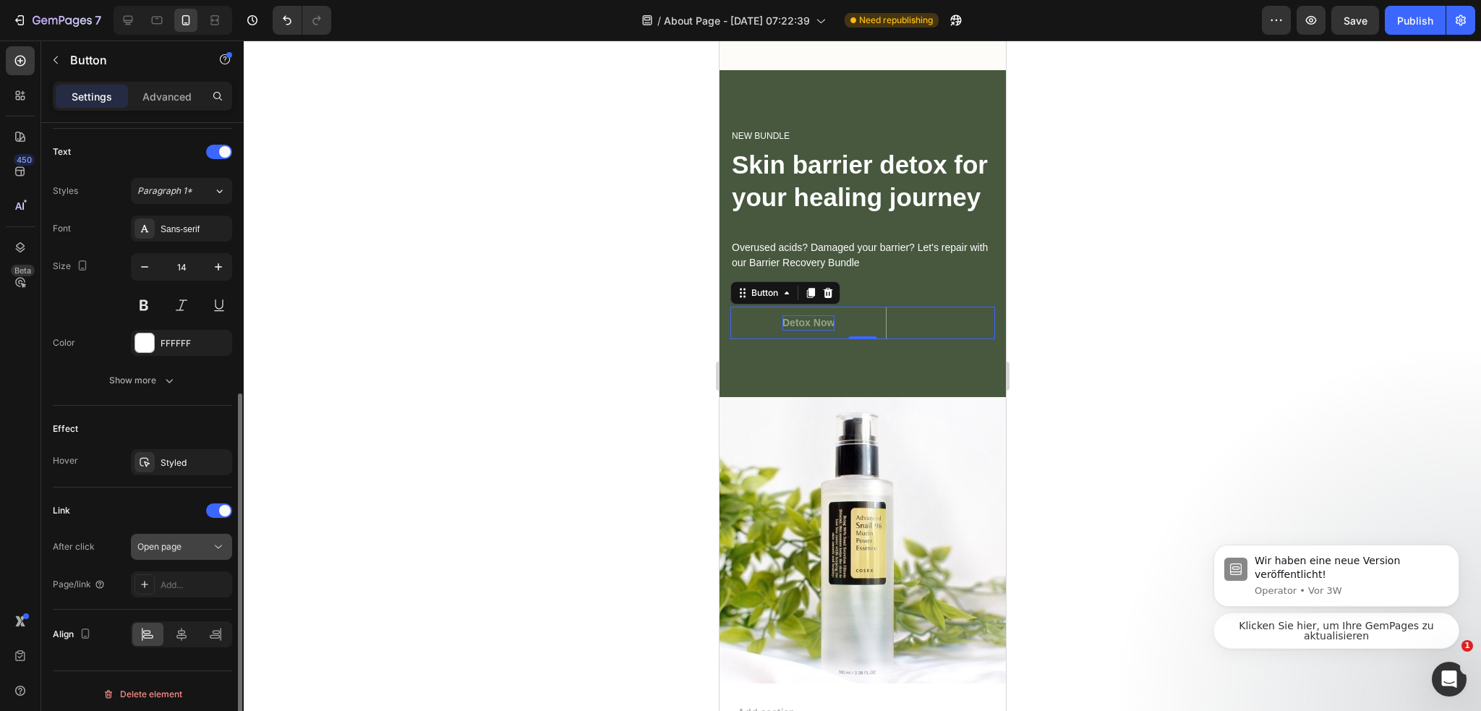
click at [188, 546] on div "Open page" at bounding box center [174, 546] width 74 height 13
click at [140, 542] on span "Open page" at bounding box center [159, 546] width 44 height 11
click at [169, 571] on div "Add..." at bounding box center [181, 584] width 101 height 26
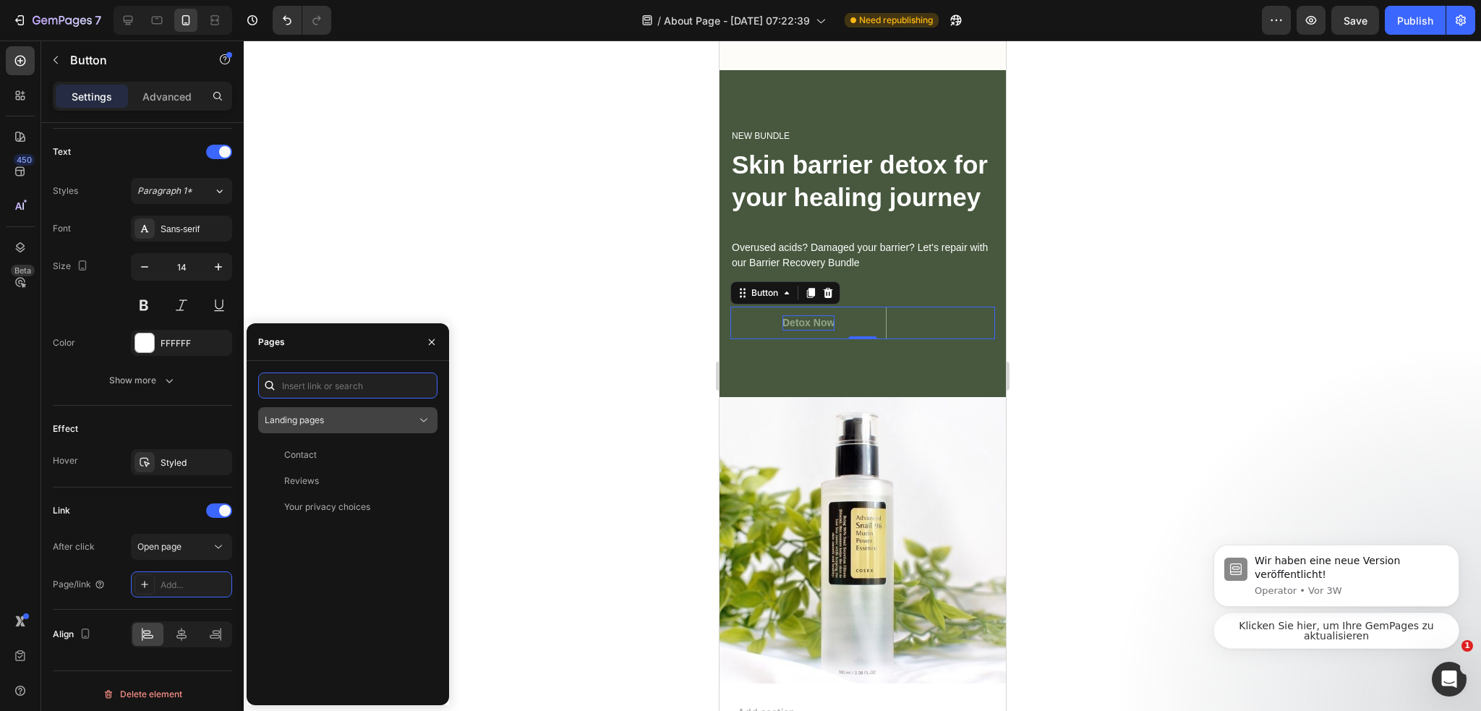
paste input "[URL][DOMAIN_NAME]"
type input "[URL][DOMAIN_NAME]"
click at [415, 419] on div "View" at bounding box center [414, 420] width 21 height 13
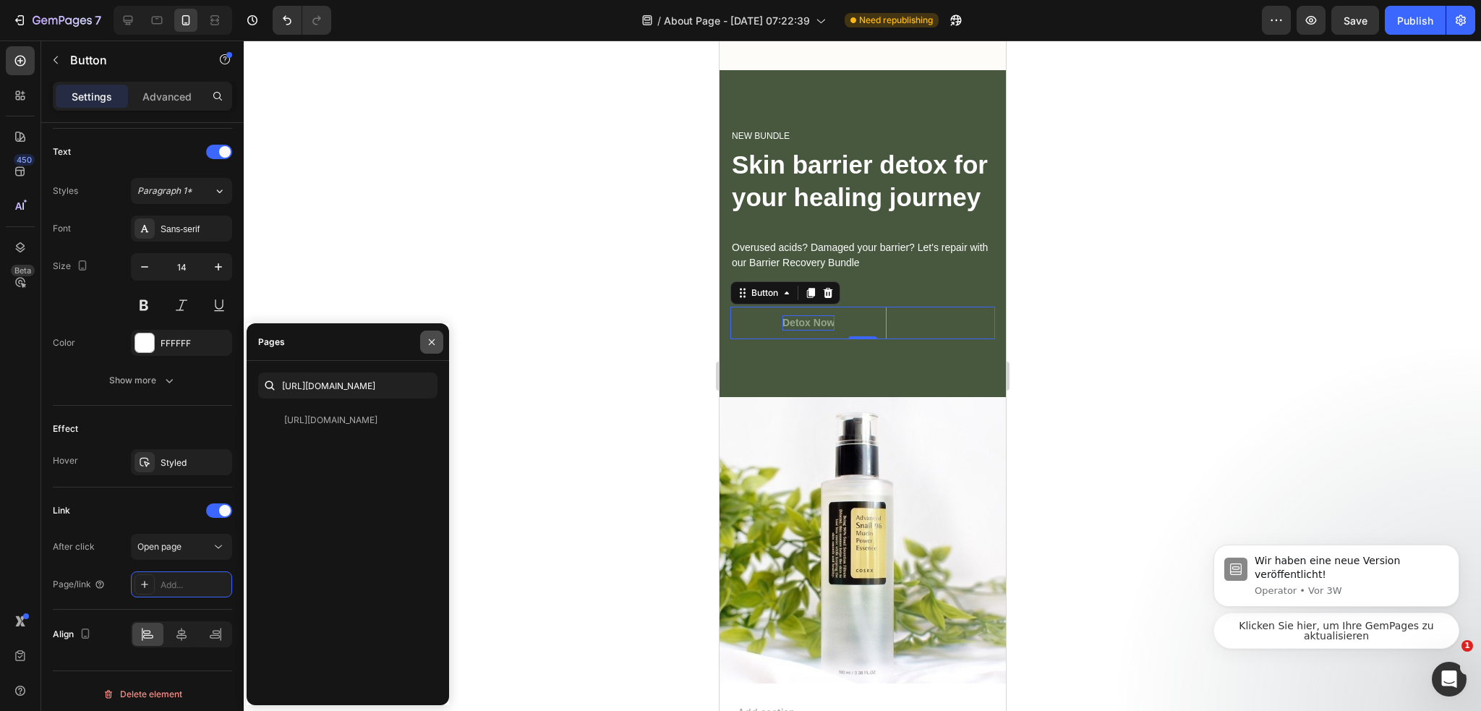
click at [425, 340] on button "button" at bounding box center [431, 341] width 23 height 23
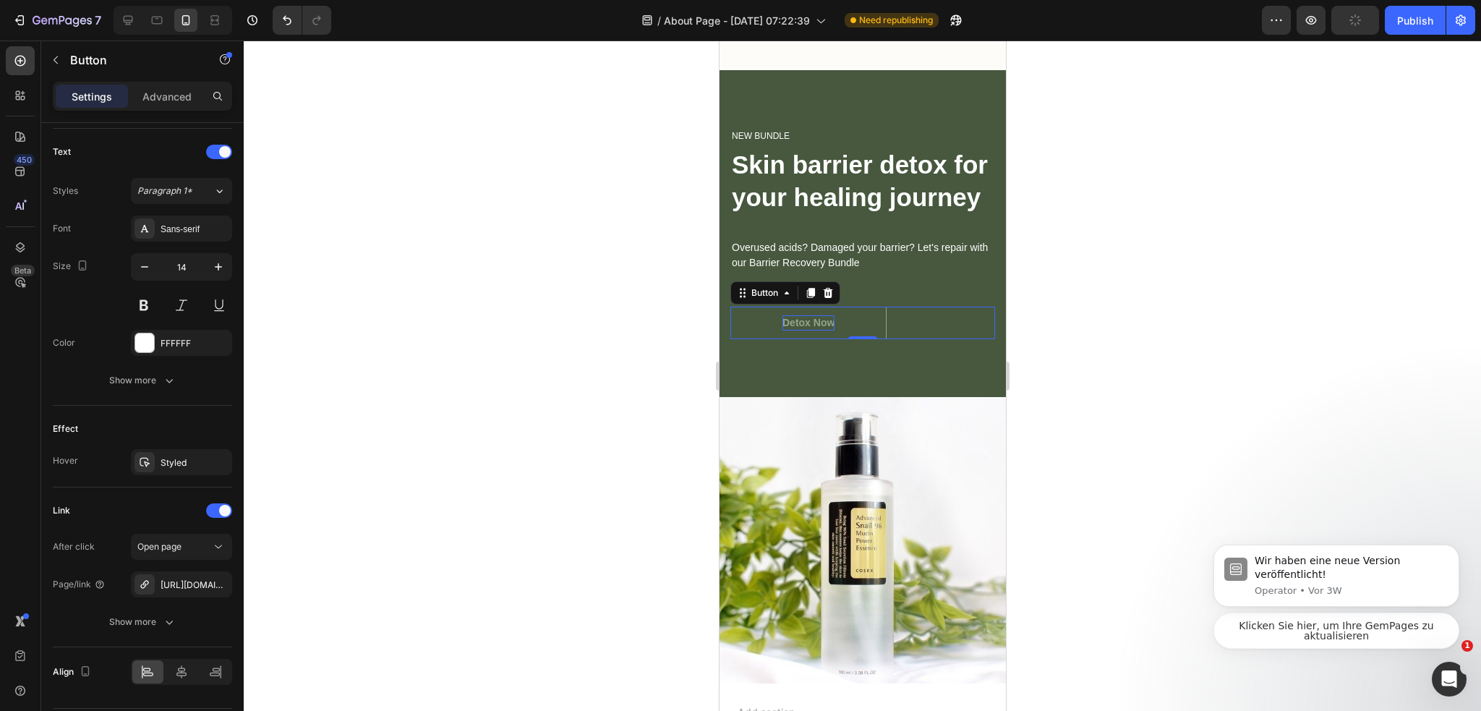
click at [793, 330] on p "Detox Now" at bounding box center [807, 322] width 52 height 15
click at [1089, 325] on div at bounding box center [862, 375] width 1237 height 670
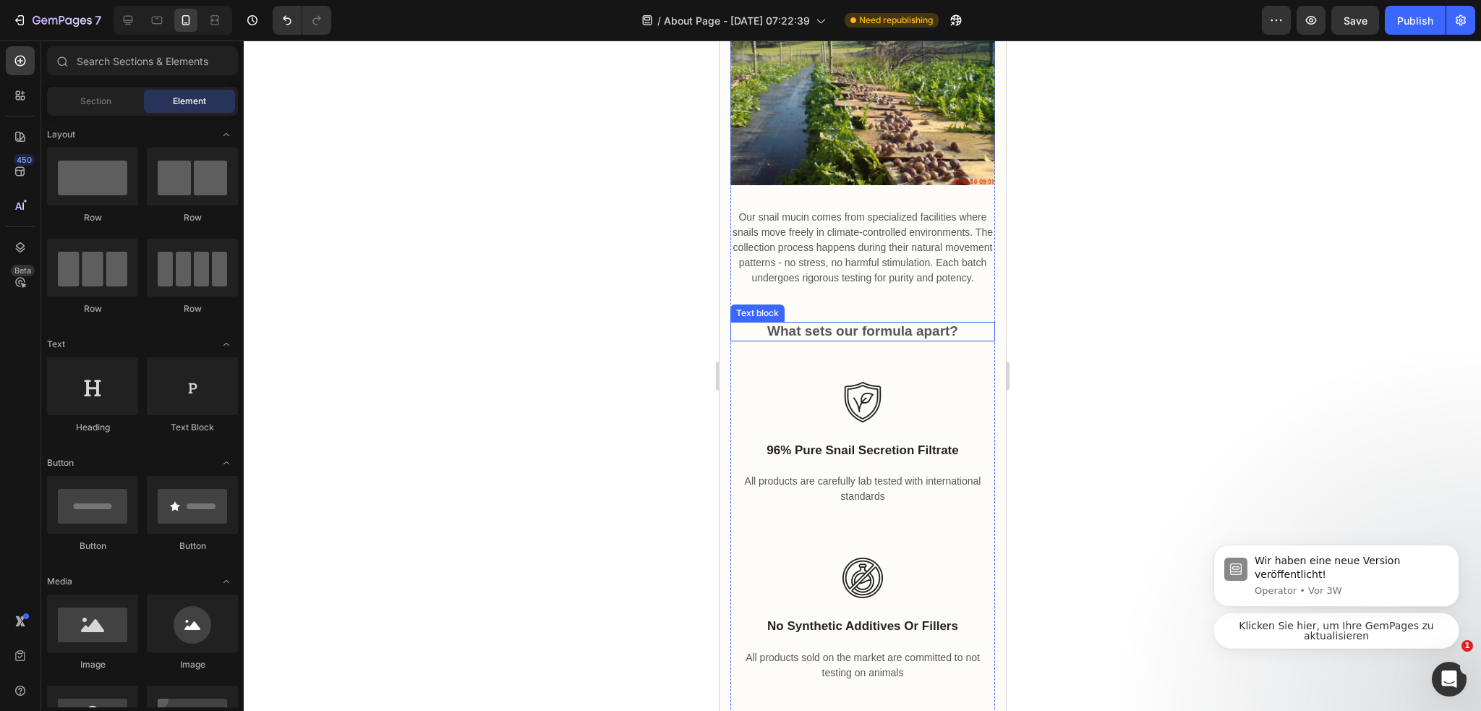
scroll to position [3690, 0]
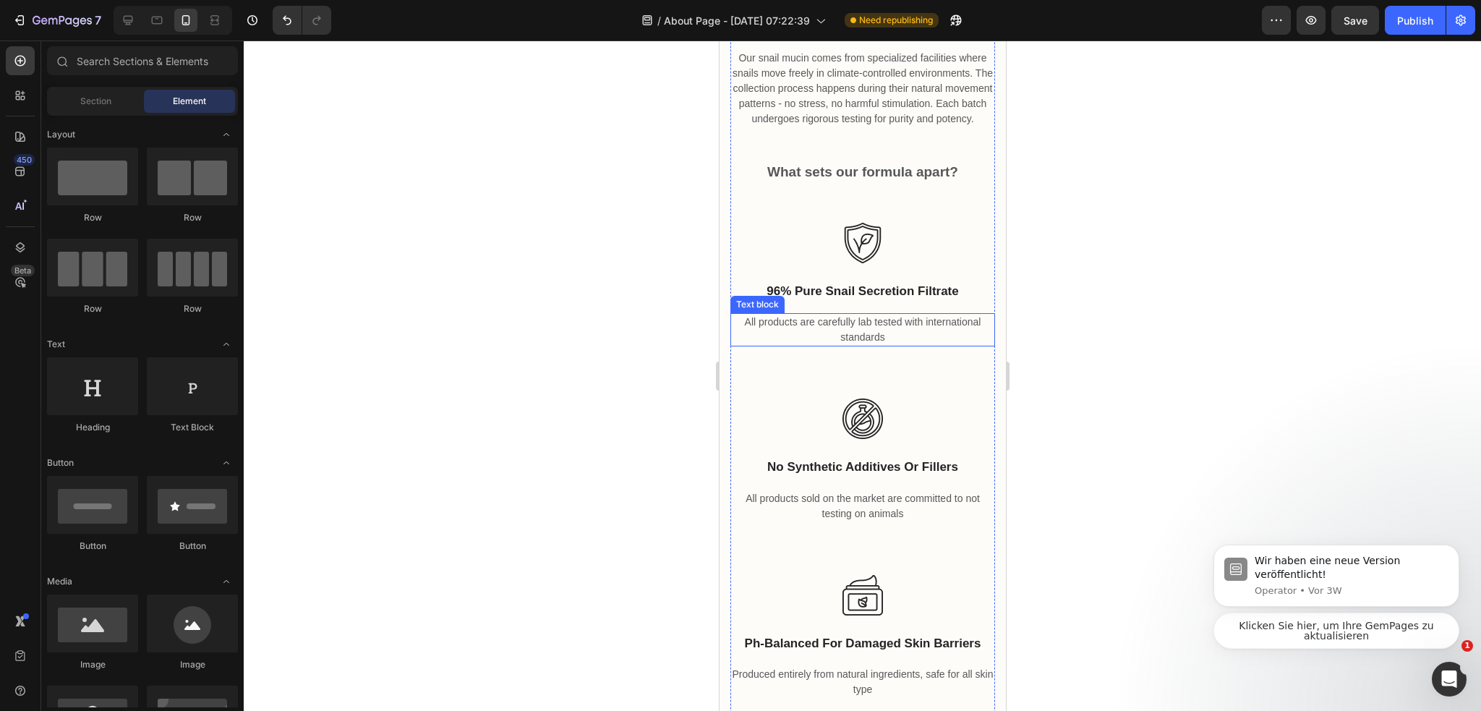
click at [881, 343] on p "All products are carefully lab tested with international standards" at bounding box center [862, 329] width 262 height 30
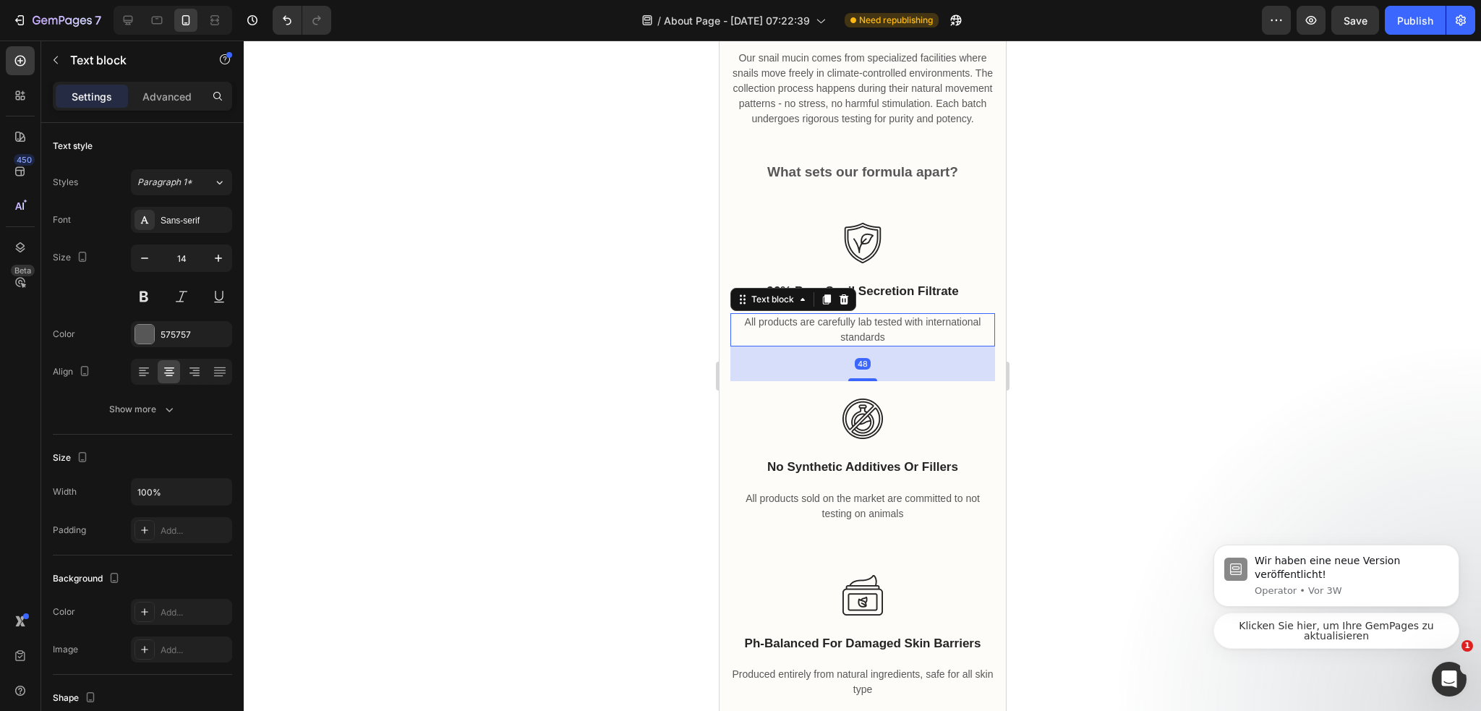
click at [1027, 377] on div at bounding box center [862, 375] width 1237 height 670
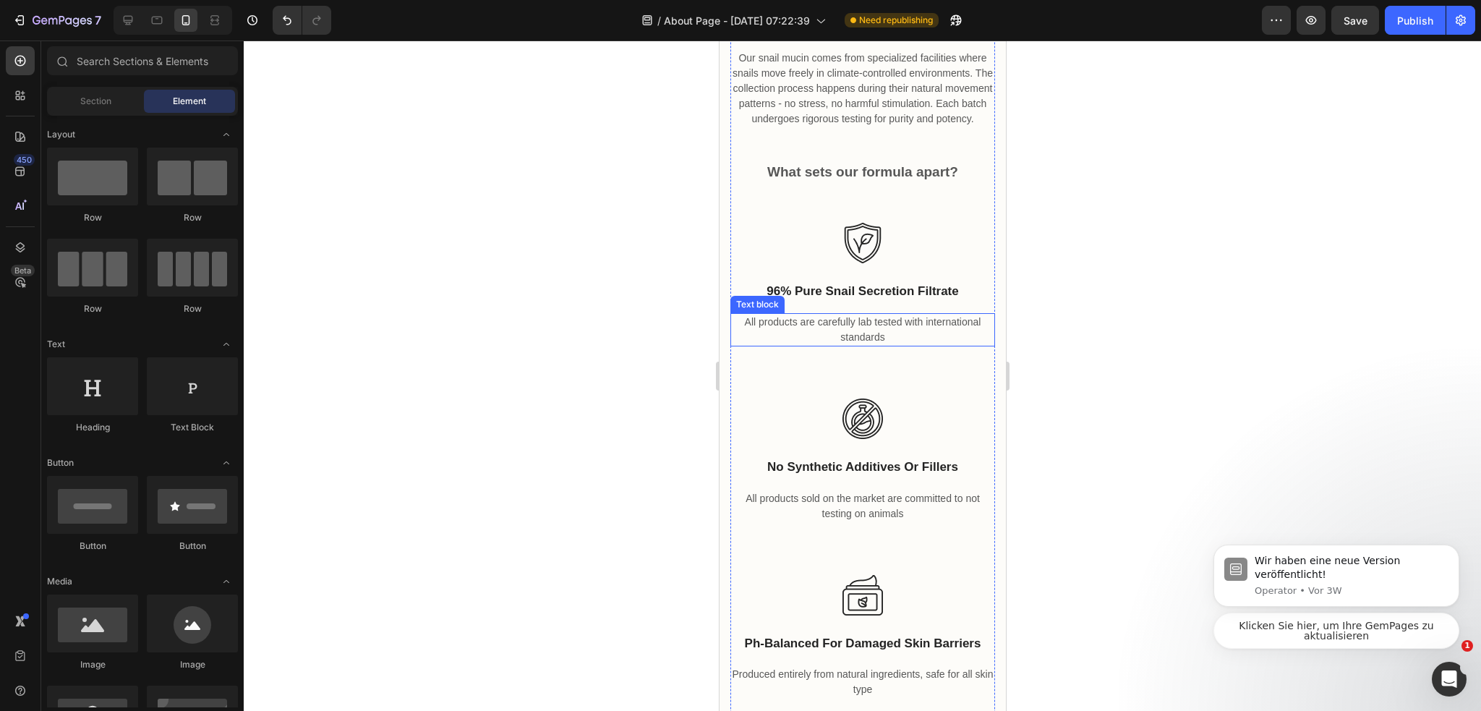
click at [906, 345] on p "All products are carefully lab tested with international standards" at bounding box center [862, 329] width 262 height 30
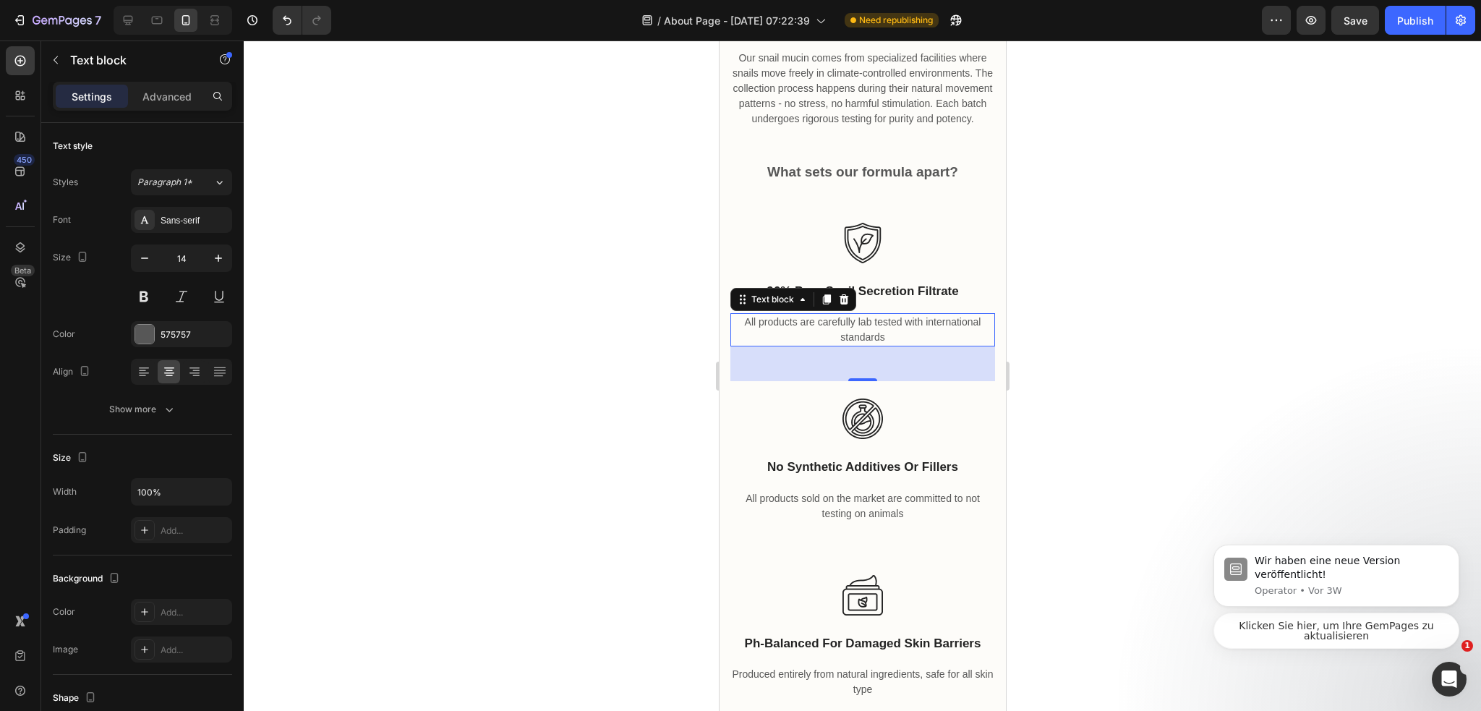
click at [1058, 339] on div at bounding box center [862, 375] width 1237 height 670
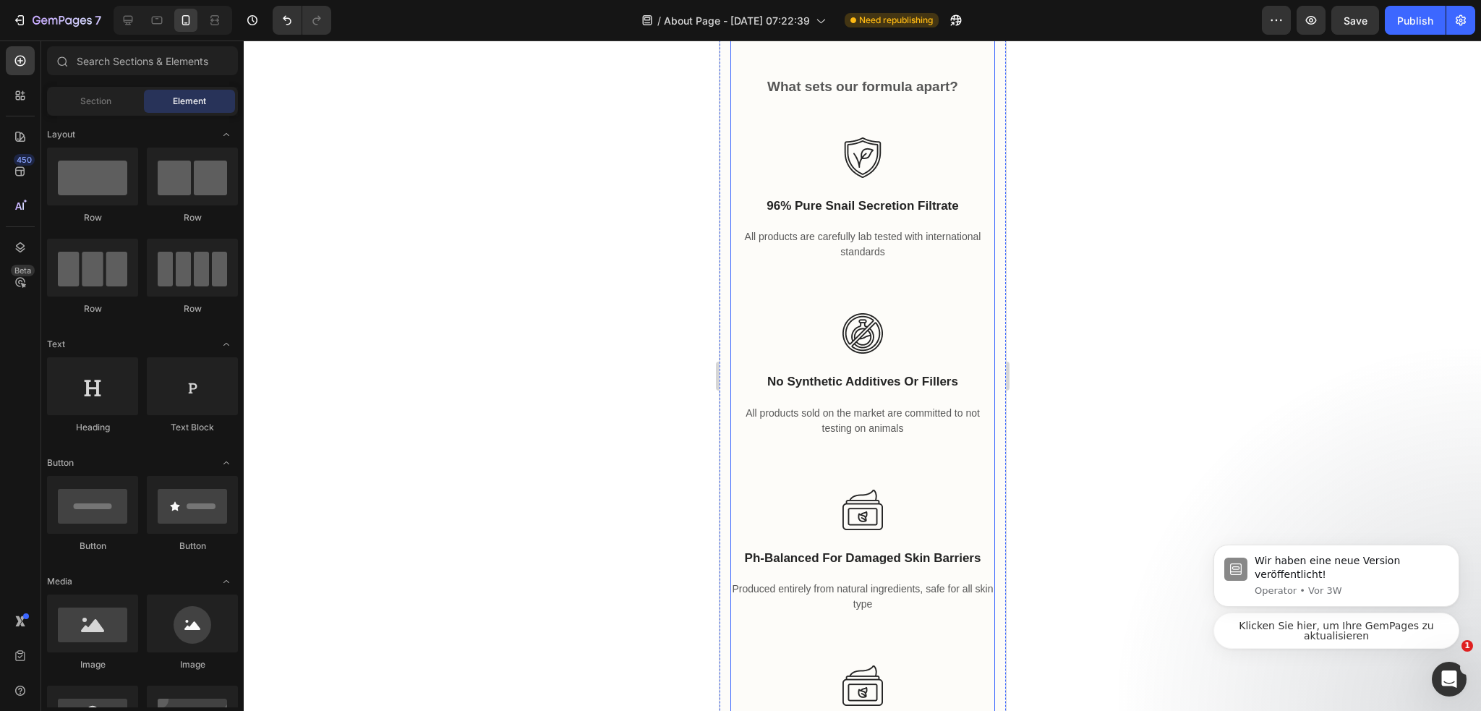
scroll to position [3834, 0]
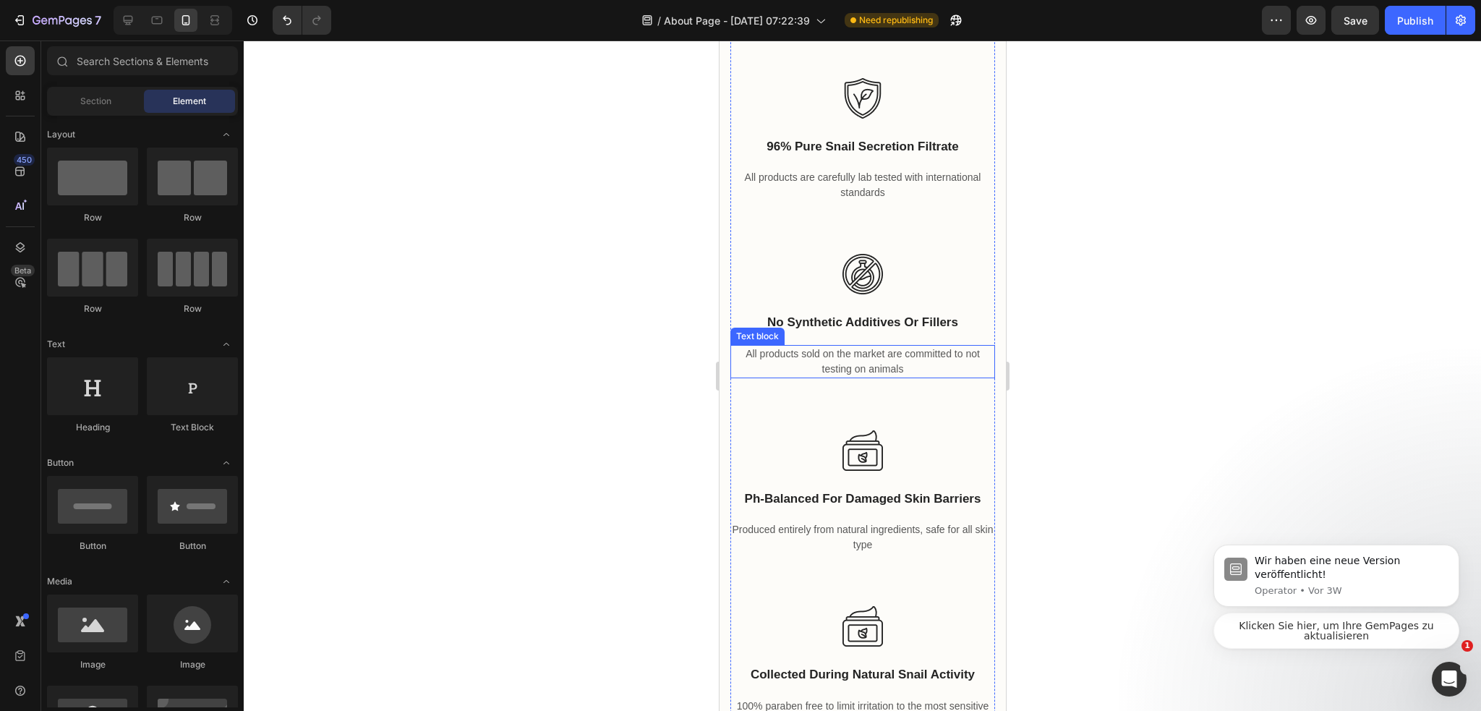
click at [903, 372] on p "All products sold on the market are committed to not testing on animals" at bounding box center [862, 361] width 262 height 30
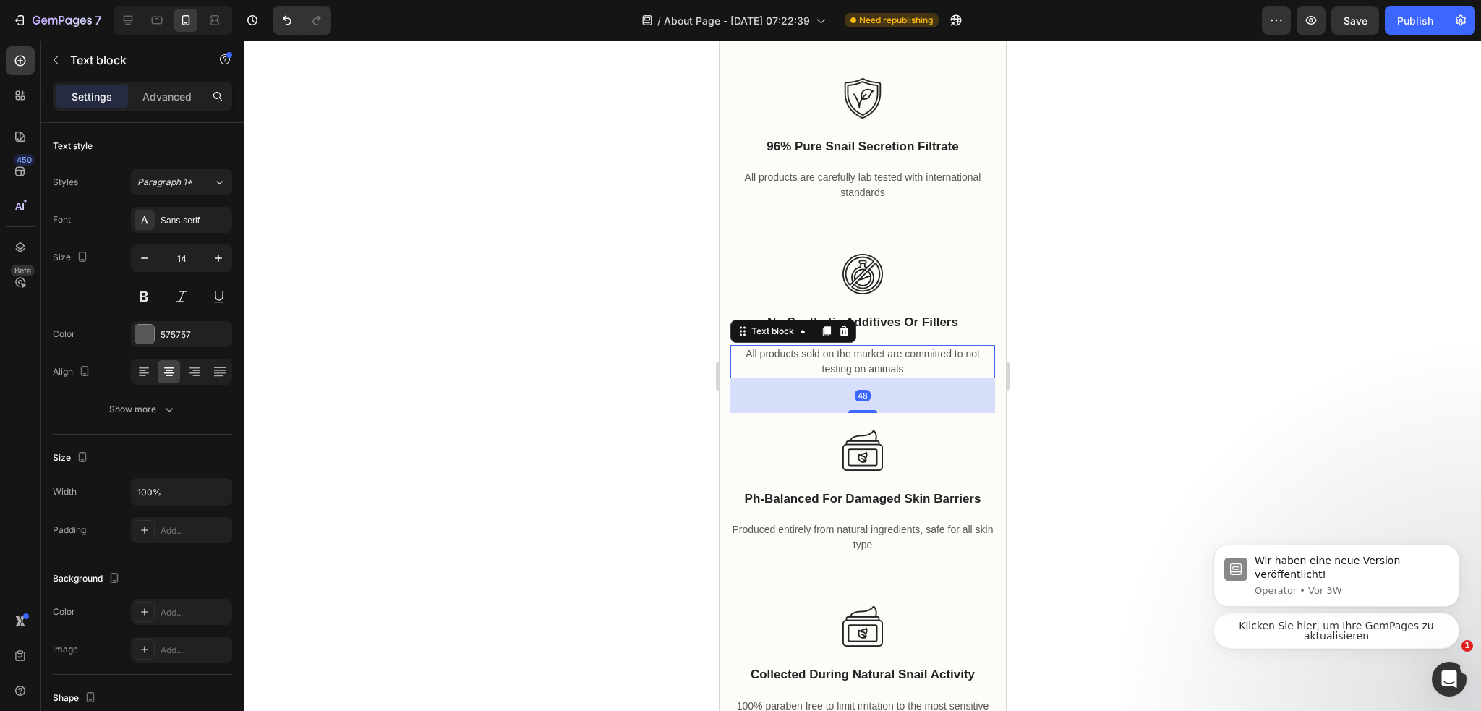
click at [842, 336] on icon at bounding box center [843, 331] width 9 height 10
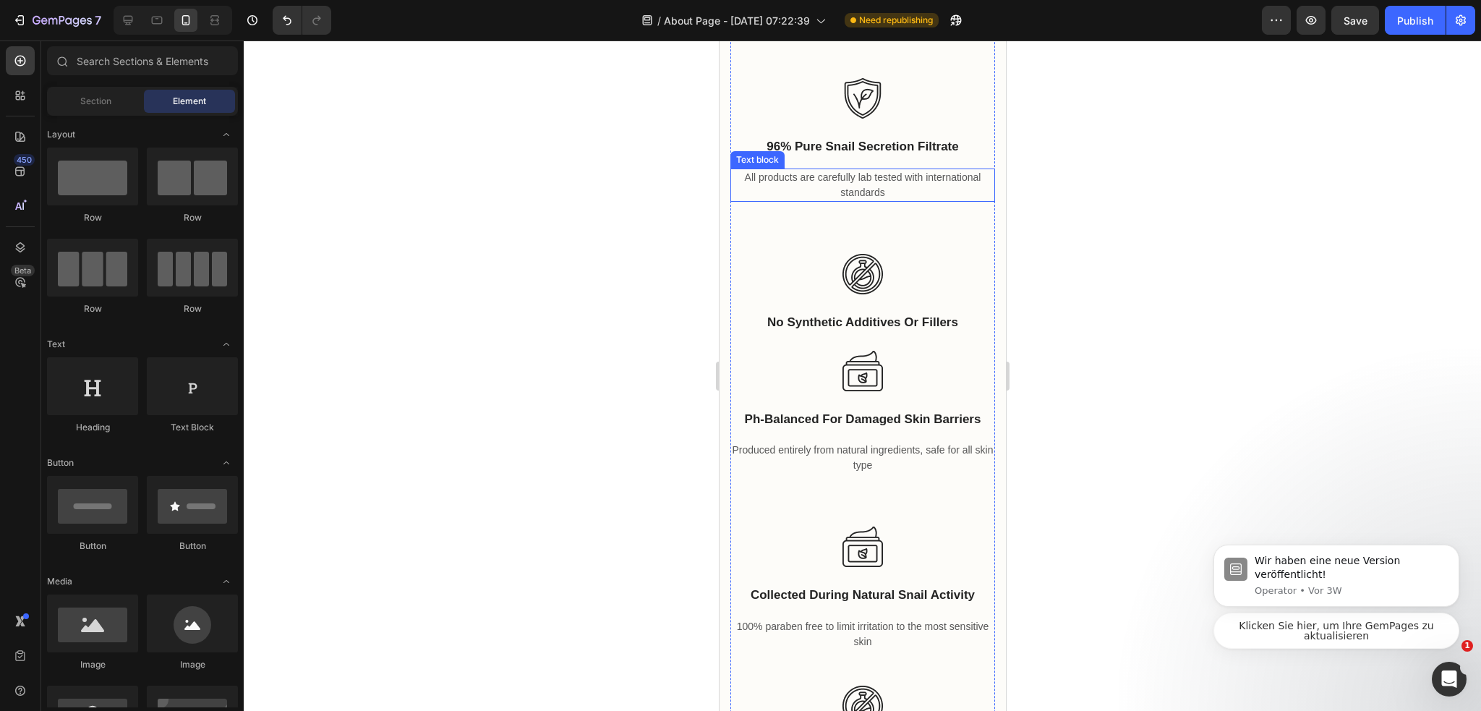
click at [905, 194] on p "All products are carefully lab tested with international standards" at bounding box center [862, 185] width 262 height 30
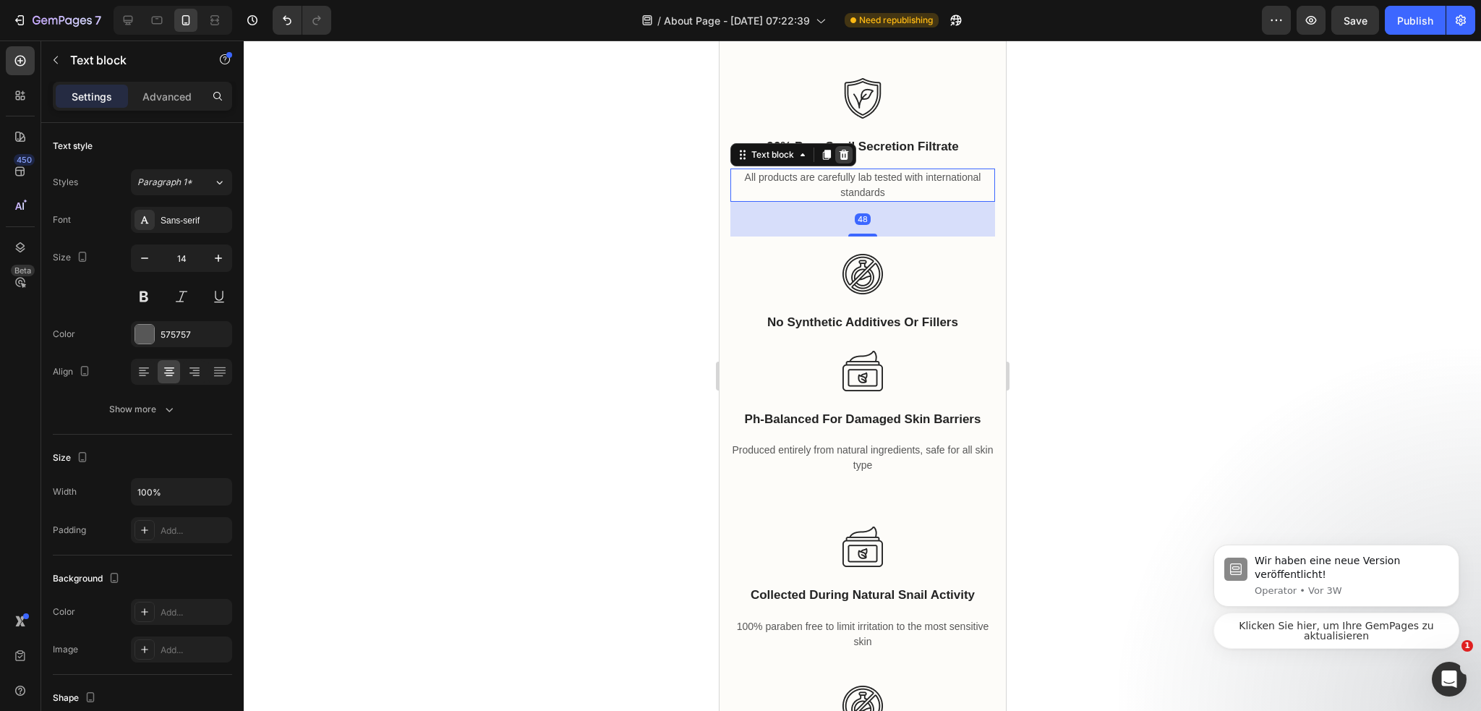
click at [847, 157] on icon at bounding box center [843, 155] width 12 height 12
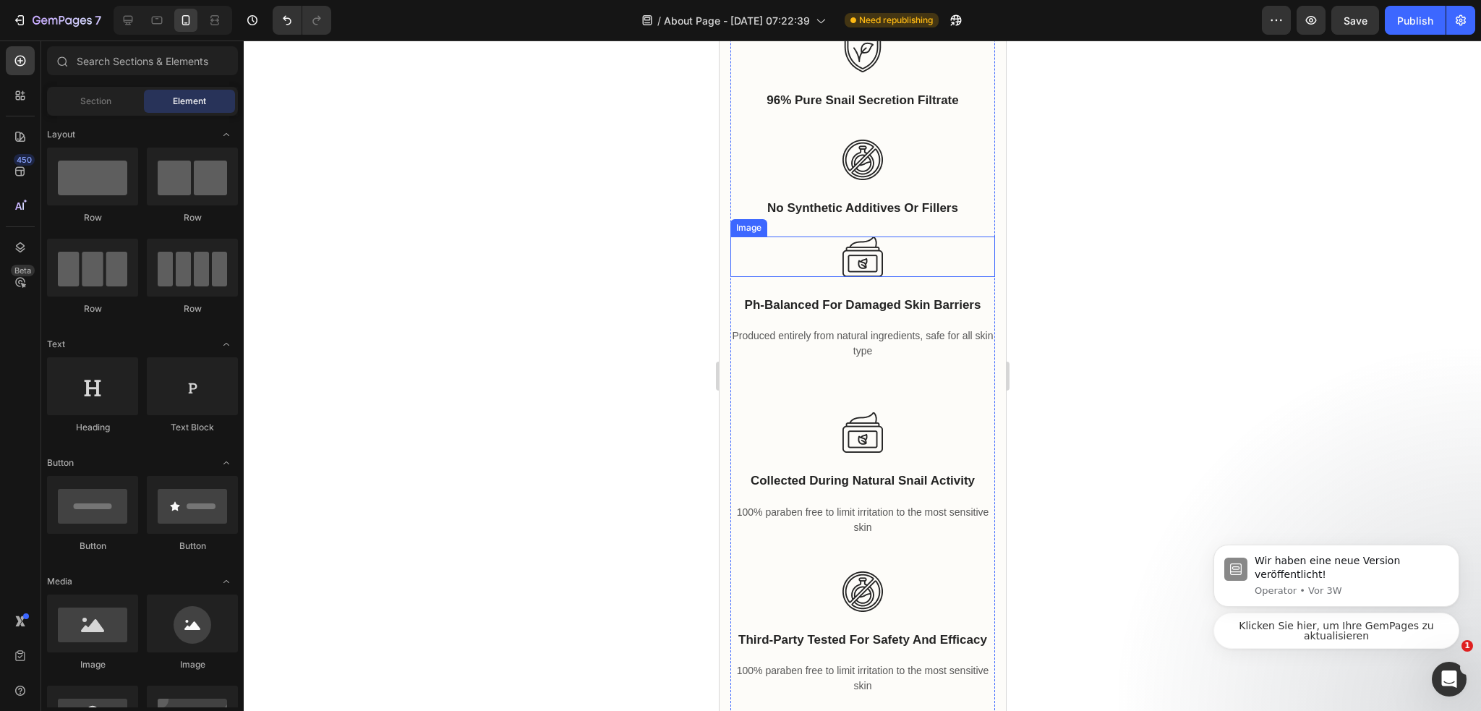
scroll to position [3907, 0]
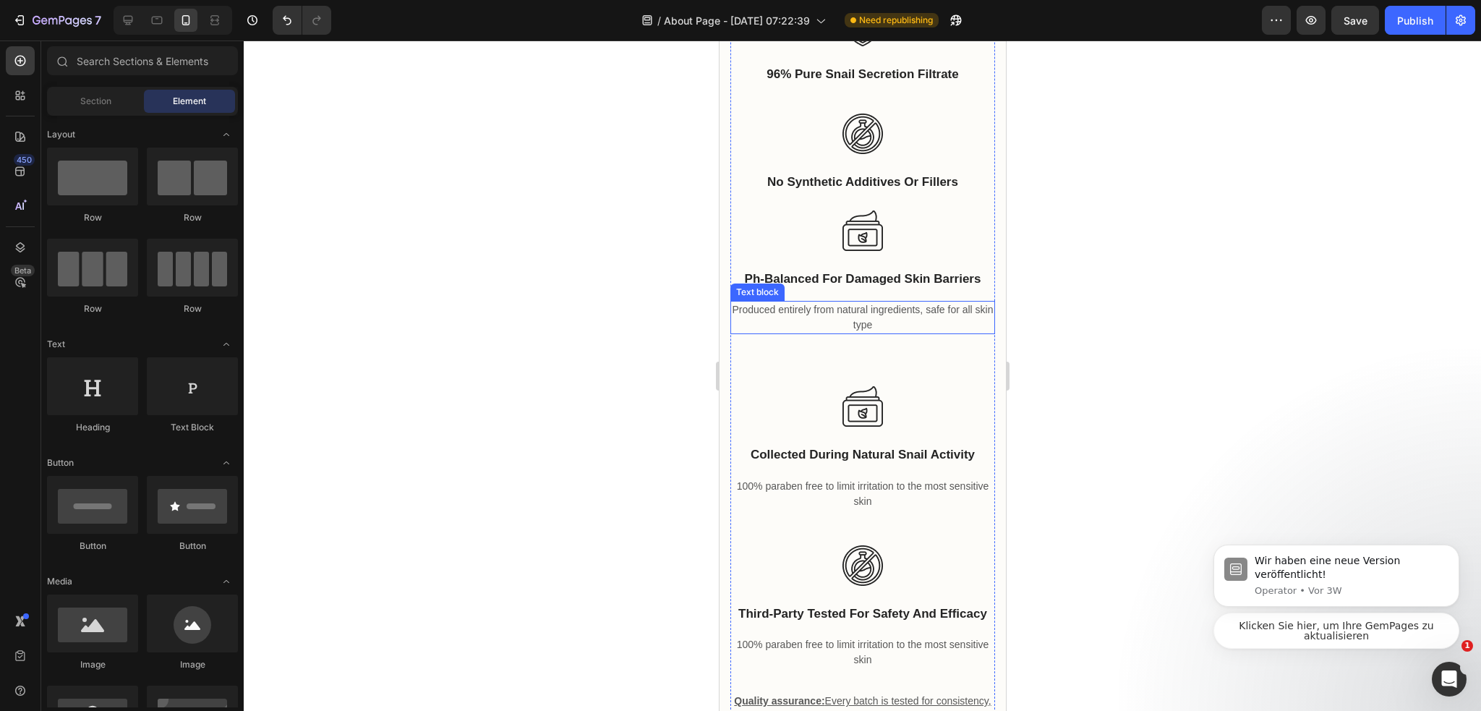
click at [912, 317] on p "Produced entirely from natural ingredients, safe for all skin type" at bounding box center [862, 317] width 262 height 30
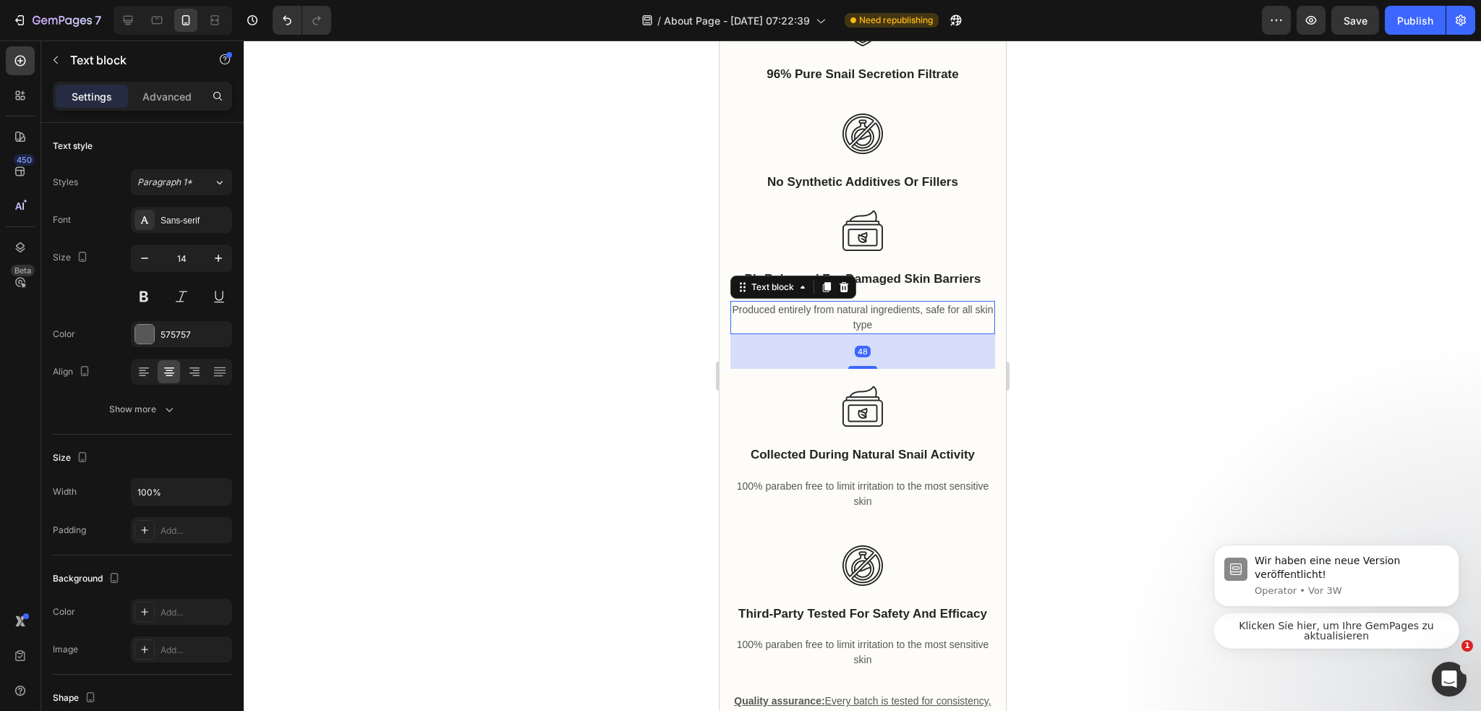
click at [845, 291] on icon at bounding box center [843, 287] width 9 height 10
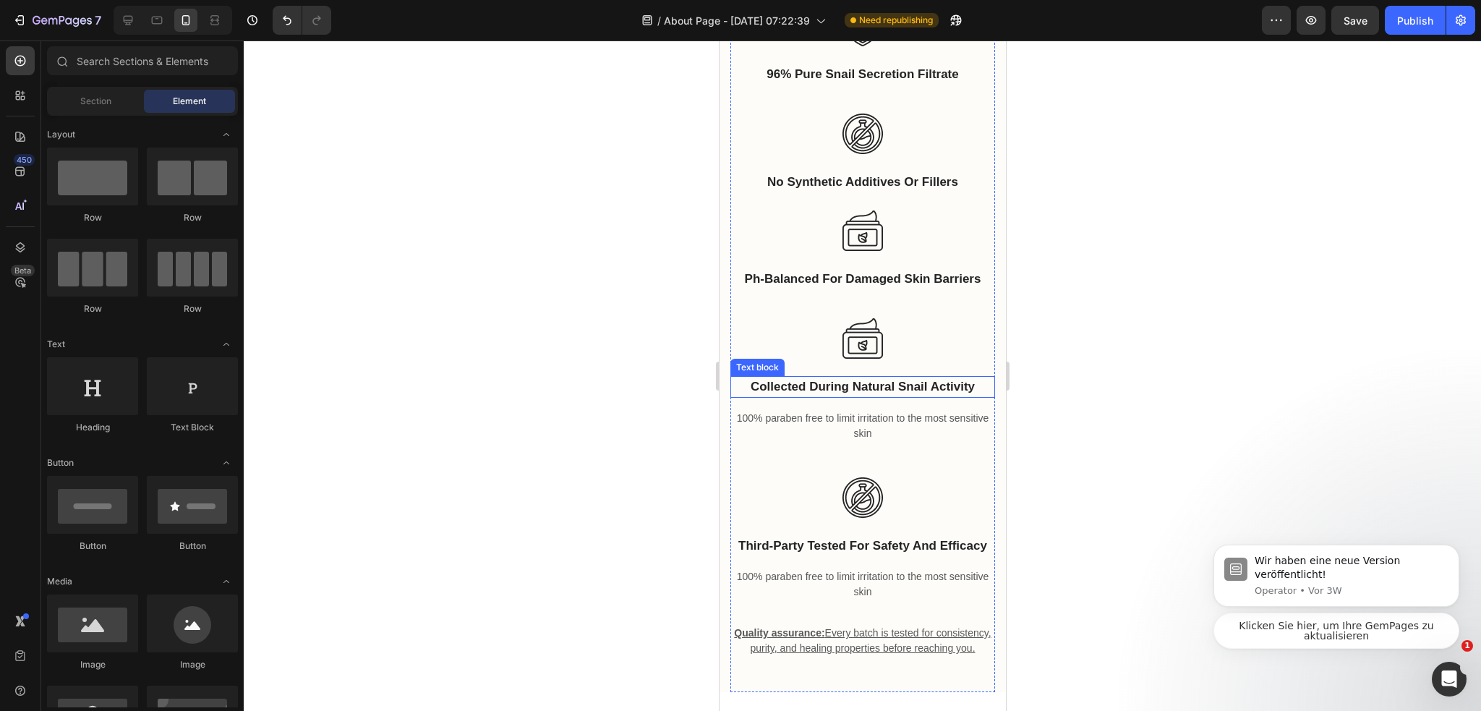
click at [886, 413] on div "collected during natural snail activity Text block 100% paraben free to limit i…" at bounding box center [861, 534] width 265 height 316
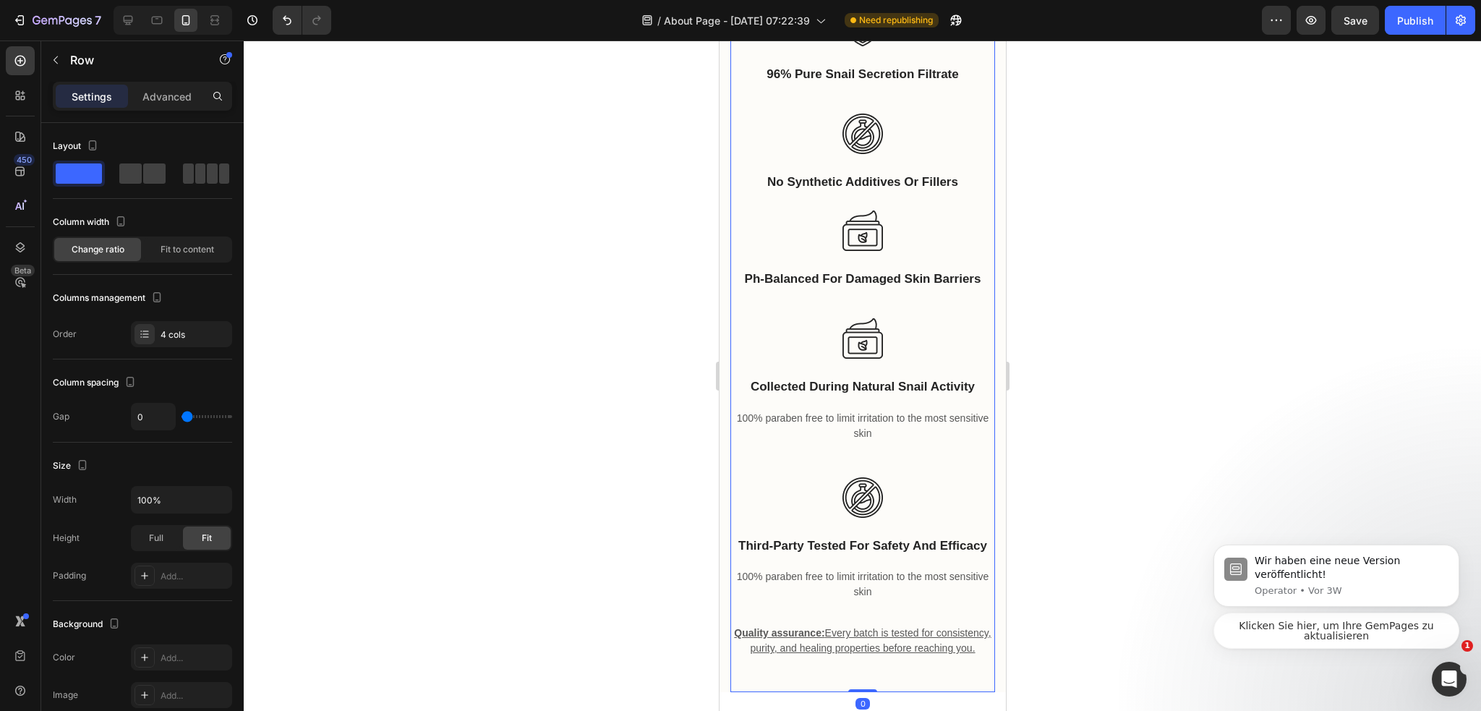
click at [860, 423] on p "100% paraben free to limit irritation to the most sensitive skin" at bounding box center [862, 426] width 262 height 30
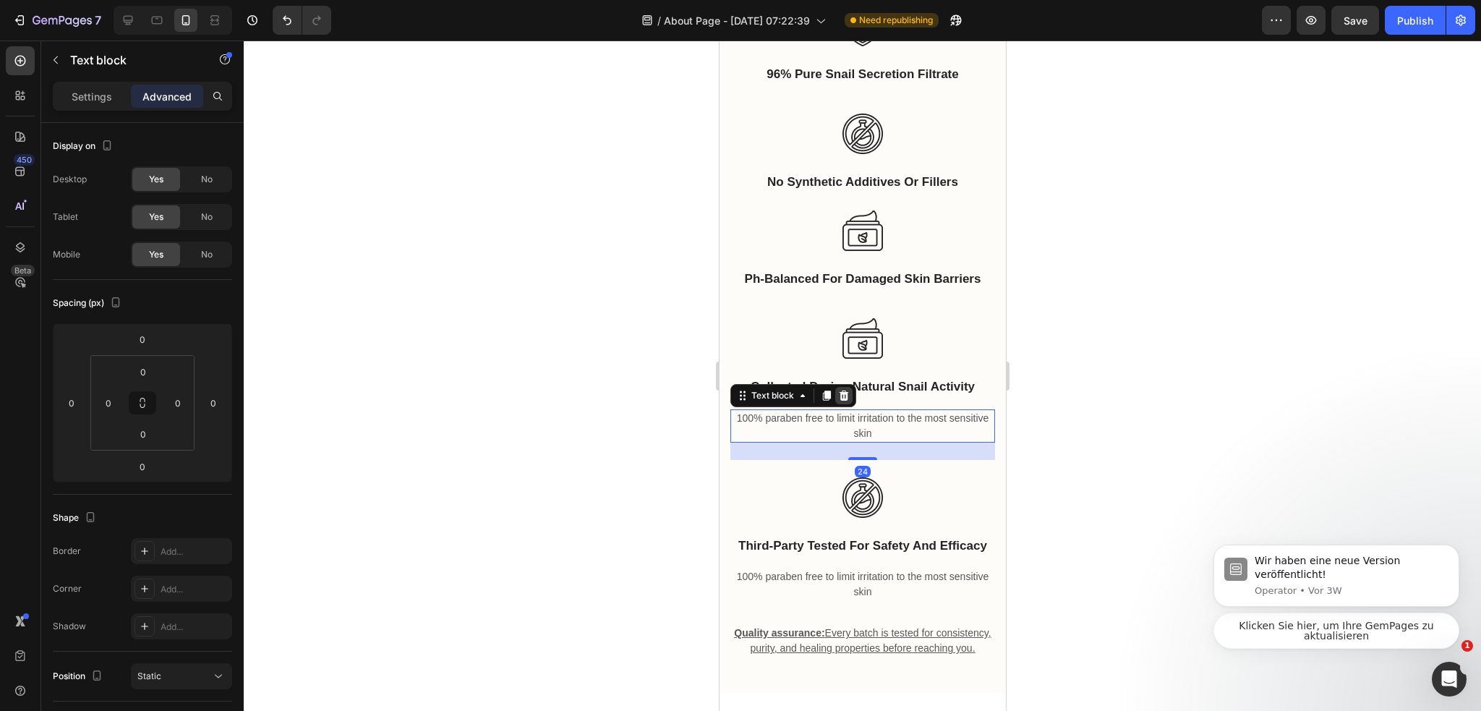
click at [848, 401] on icon at bounding box center [843, 396] width 12 height 12
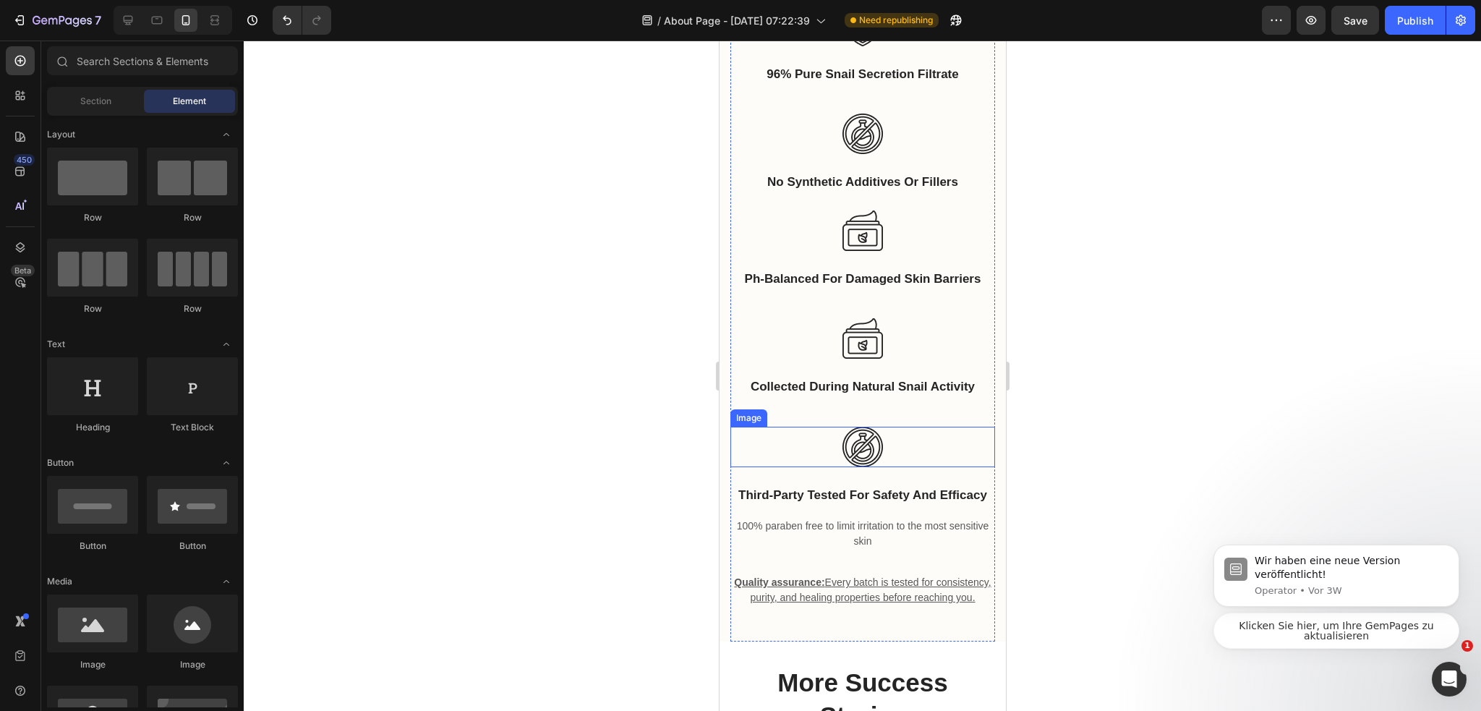
scroll to position [4123, 0]
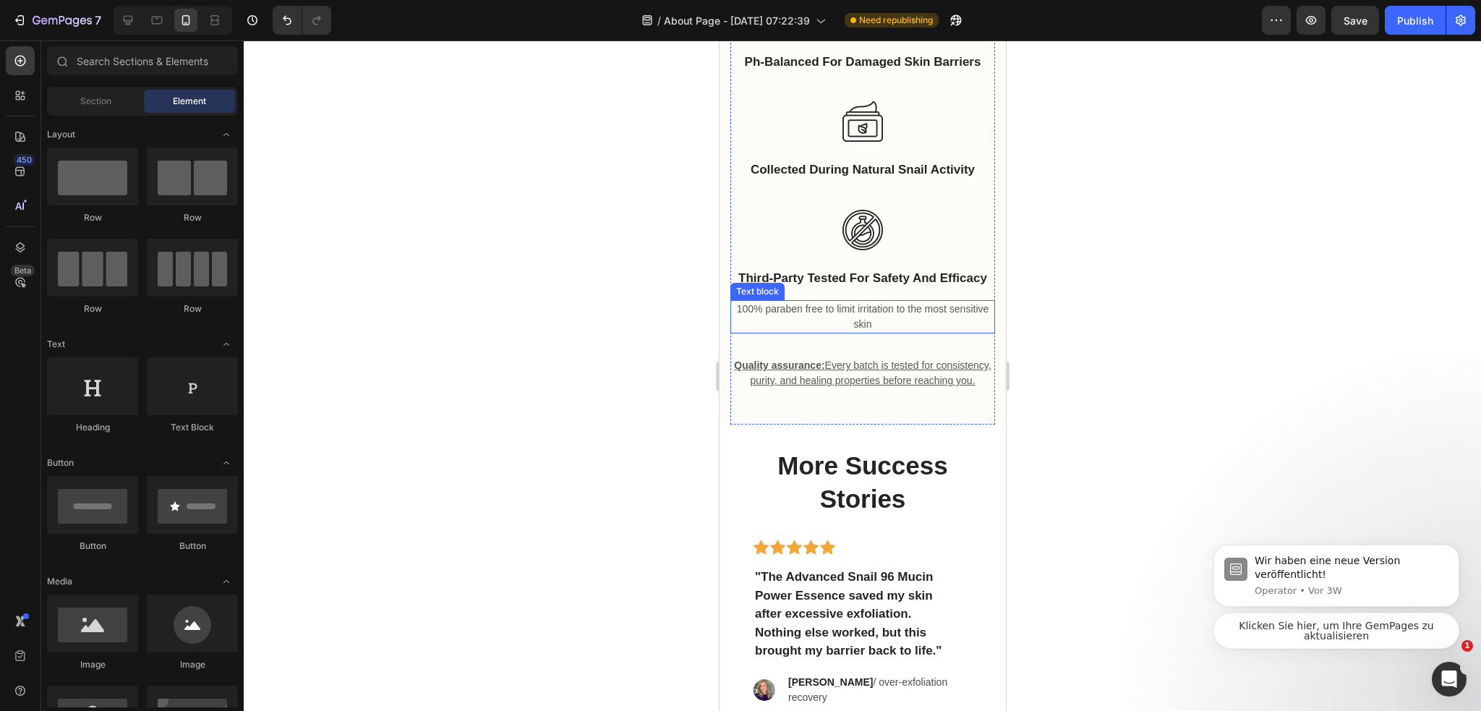
click at [875, 327] on p "100% paraben free to limit irritation to the most sensitive skin" at bounding box center [862, 316] width 262 height 30
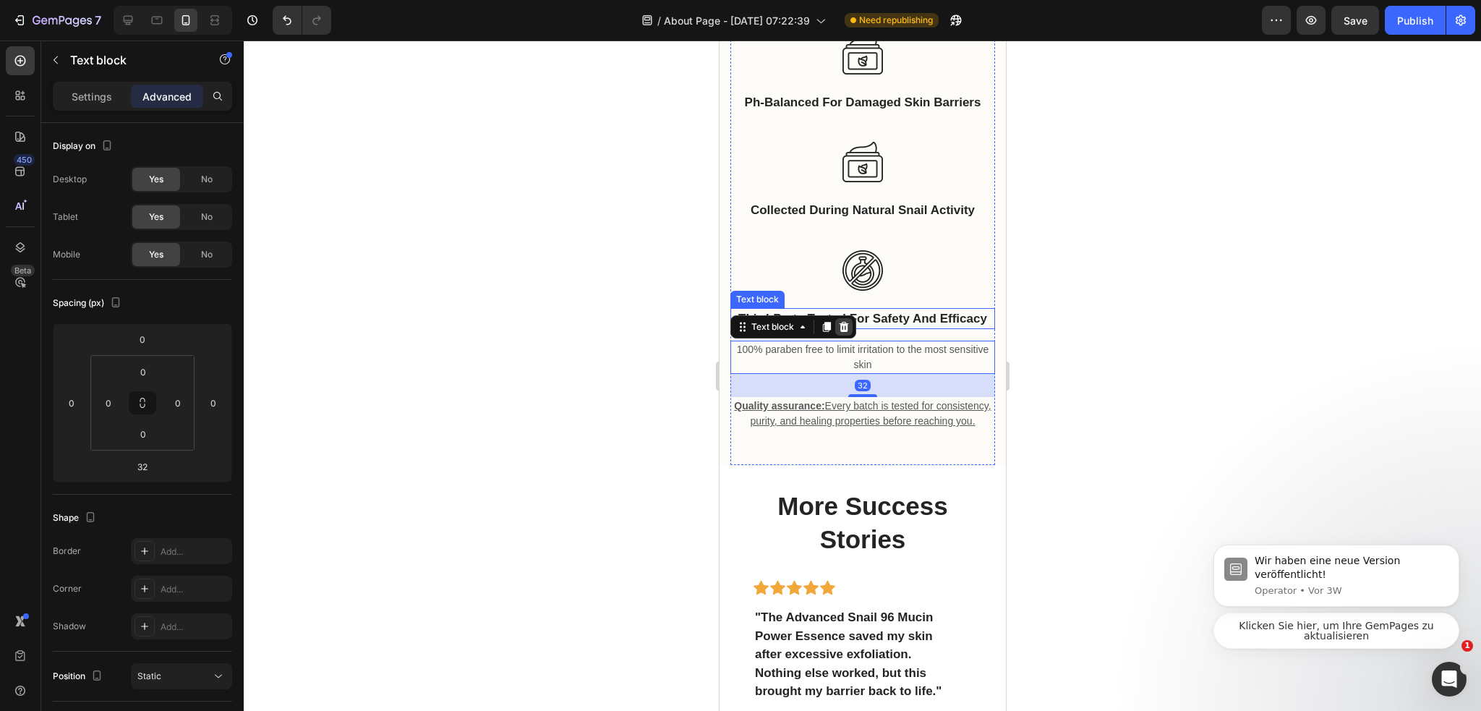
scroll to position [4051, 0]
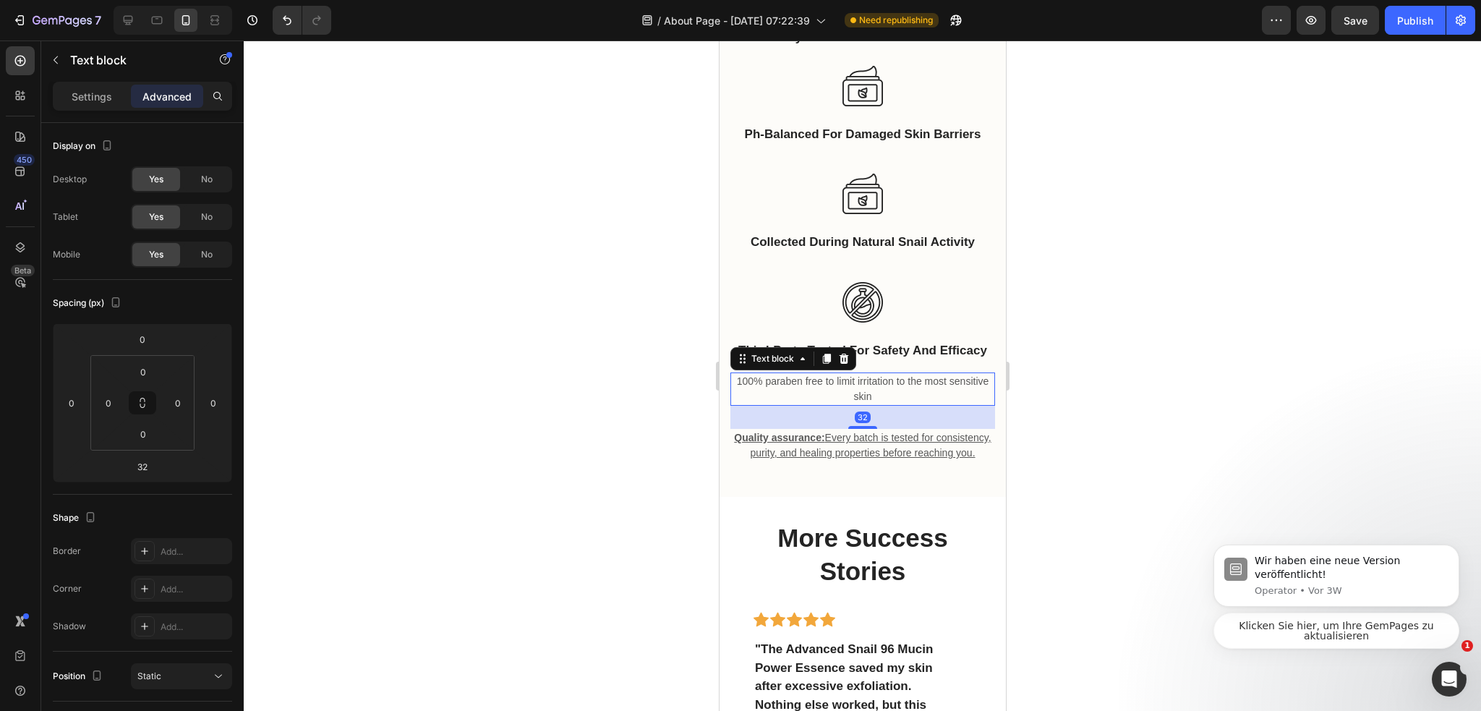
click at [841, 362] on icon at bounding box center [843, 359] width 9 height 10
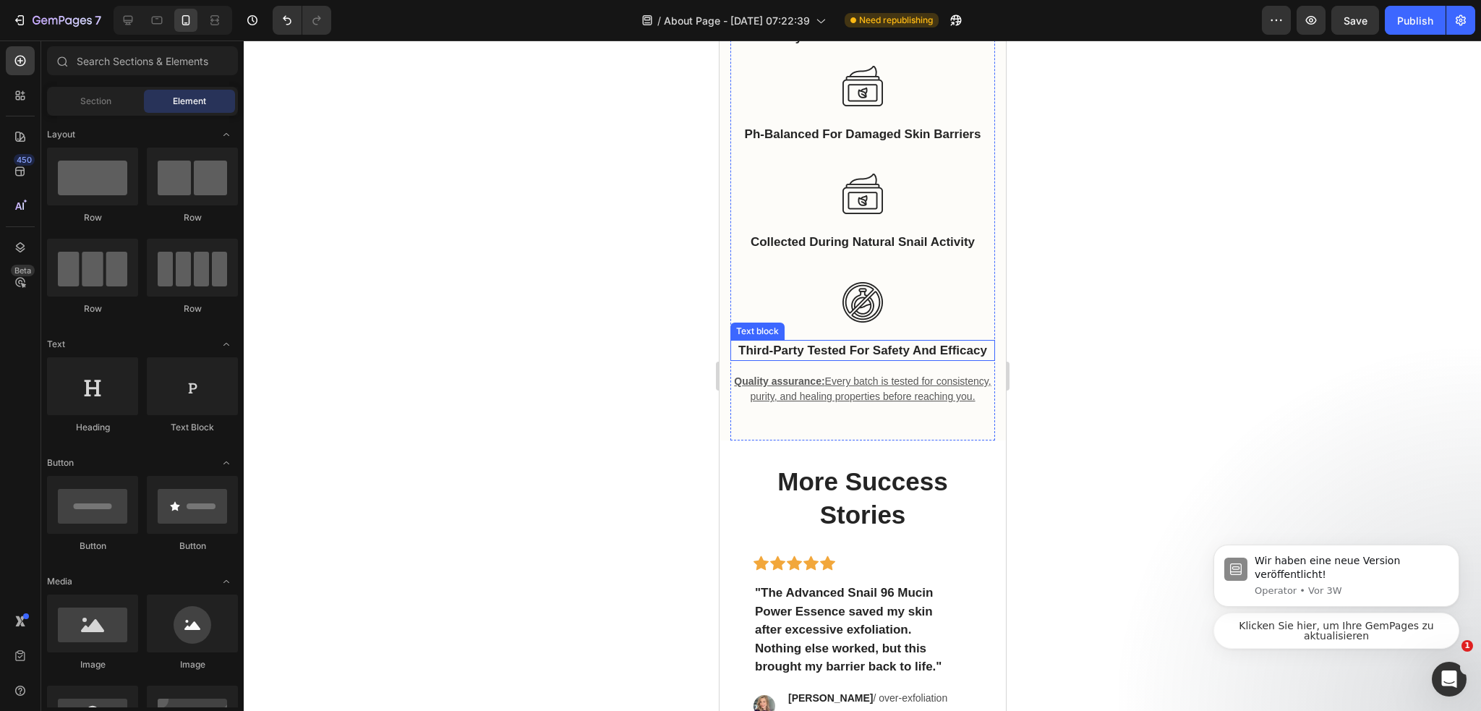
click at [890, 360] on p "third-party tested for safety and efficacy" at bounding box center [862, 350] width 262 height 19
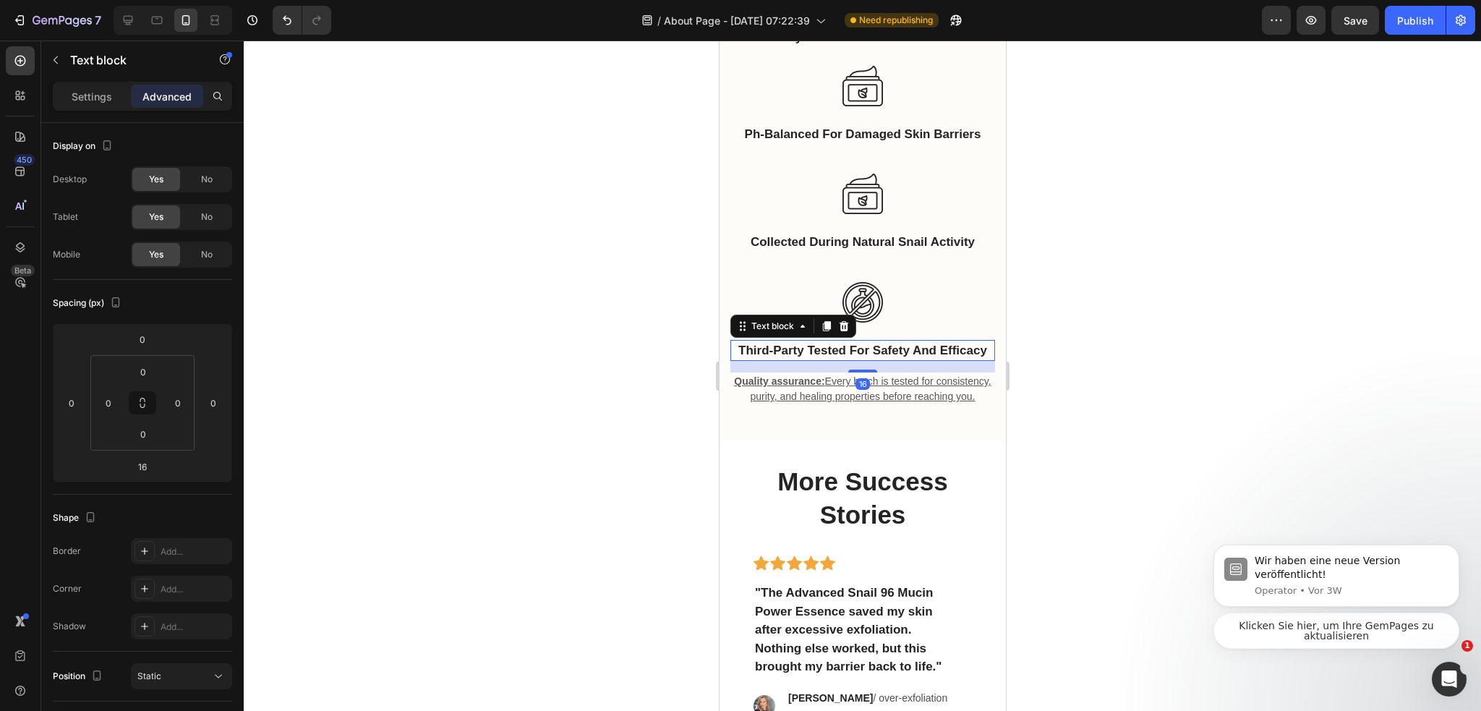
click at [865, 372] on div "16" at bounding box center [861, 367] width 265 height 12
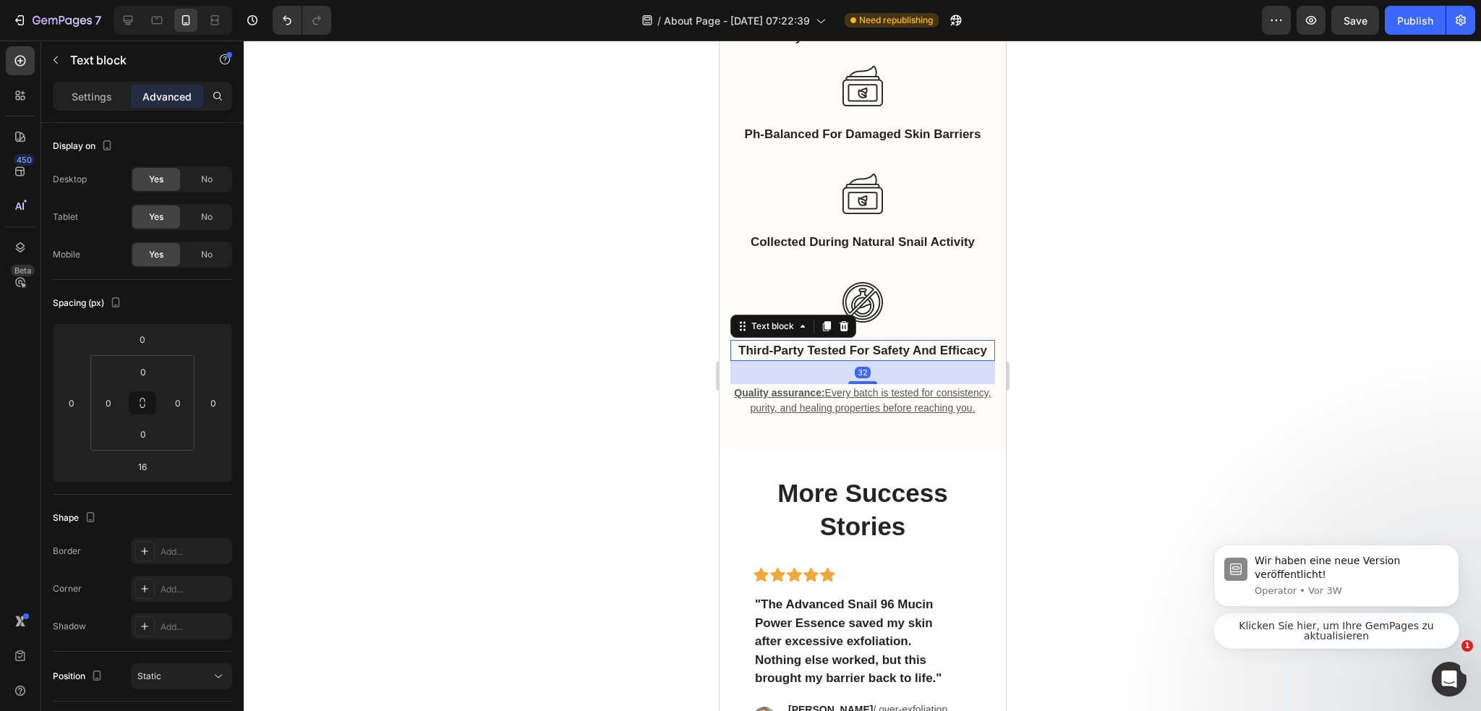
drag, startPoint x: 866, startPoint y: 377, endPoint x: 988, endPoint y: 359, distance: 123.5
click at [867, 384] on div at bounding box center [861, 382] width 29 height 3
type input "33"
click at [1092, 349] on div at bounding box center [862, 375] width 1237 height 670
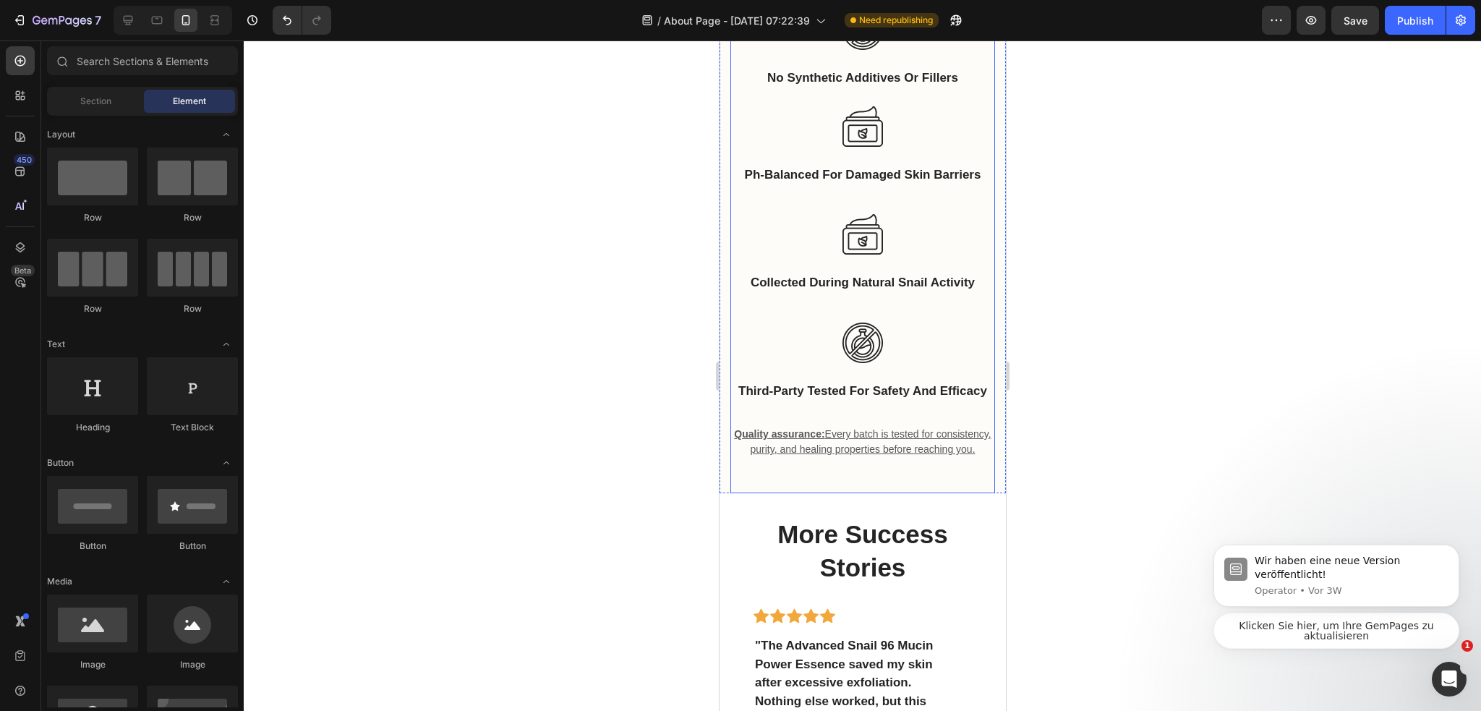
scroll to position [3979, 0]
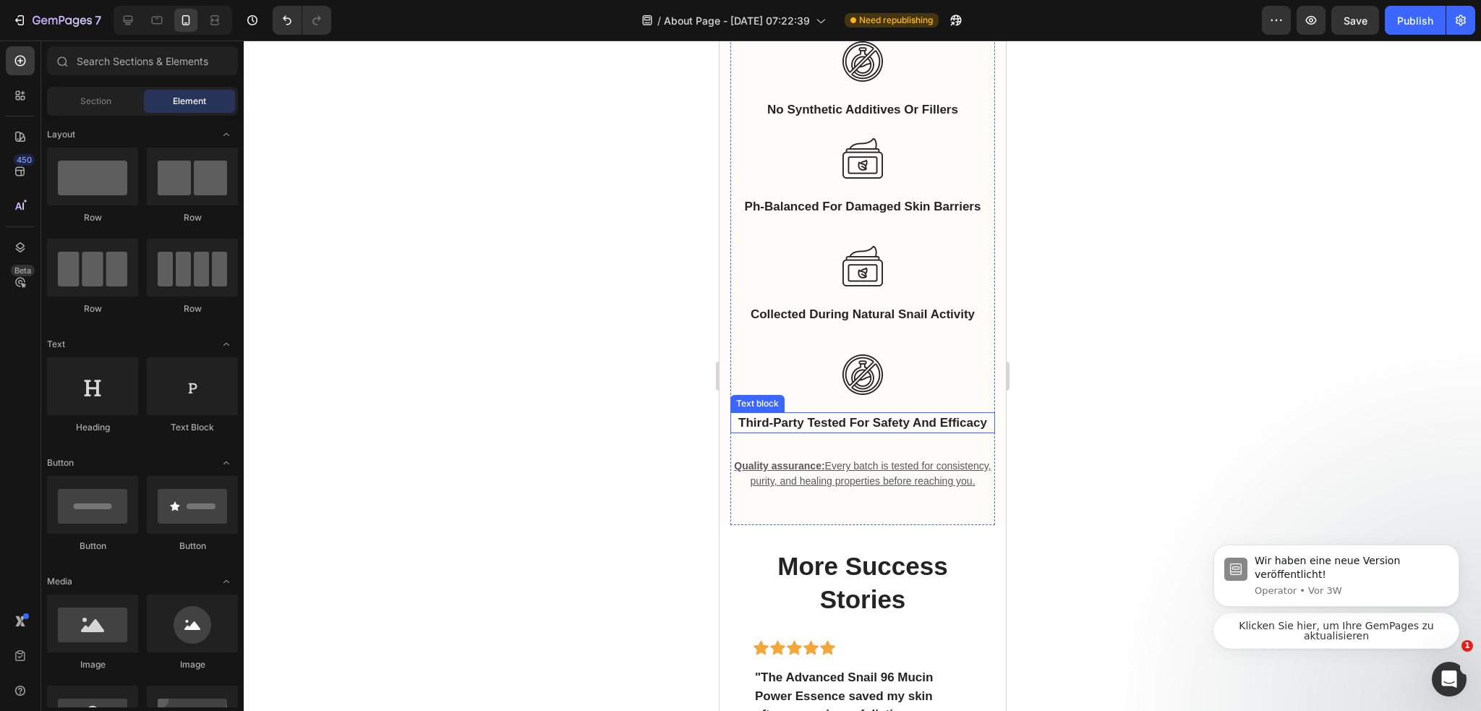
click at [881, 430] on p "third-party tested for safety and efficacy" at bounding box center [862, 423] width 262 height 19
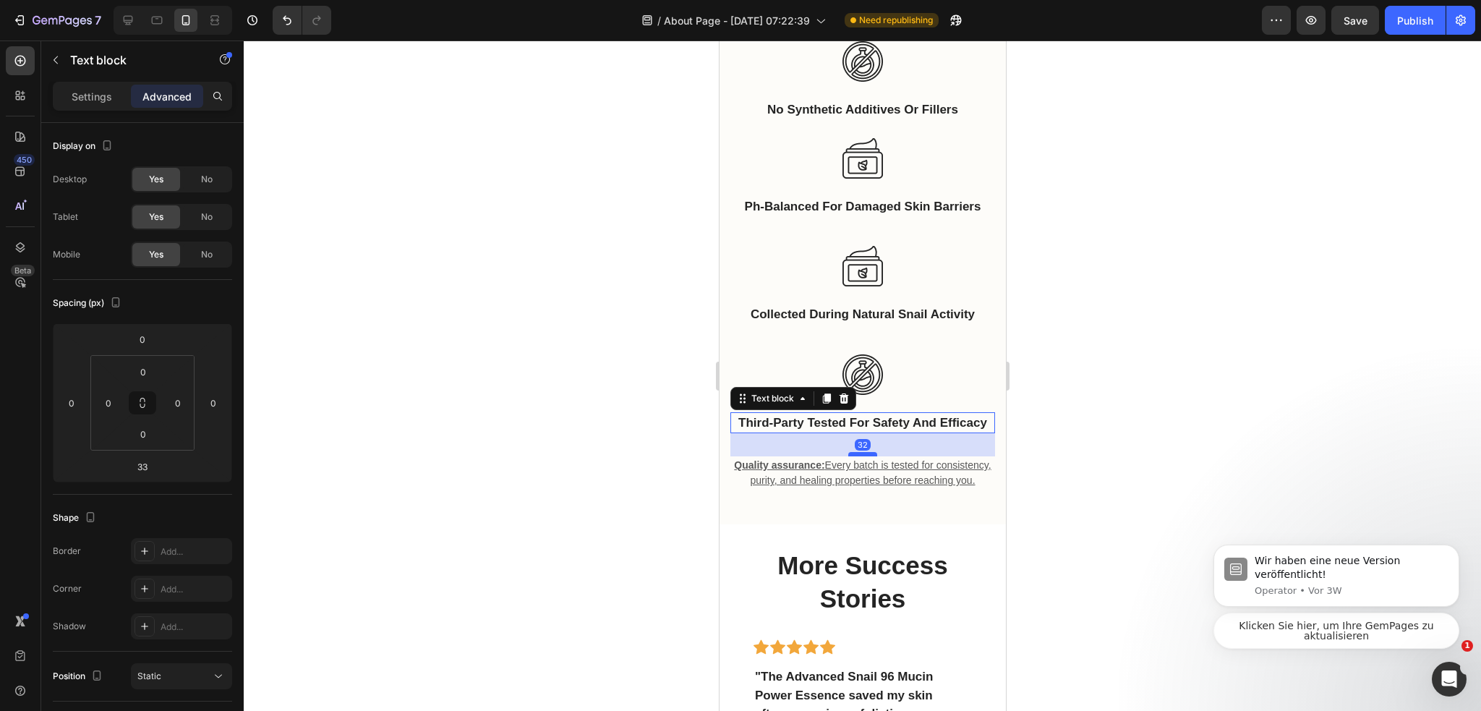
click at [860, 456] on div at bounding box center [861, 454] width 29 height 4
type input "32"
click at [1160, 427] on div at bounding box center [862, 375] width 1237 height 670
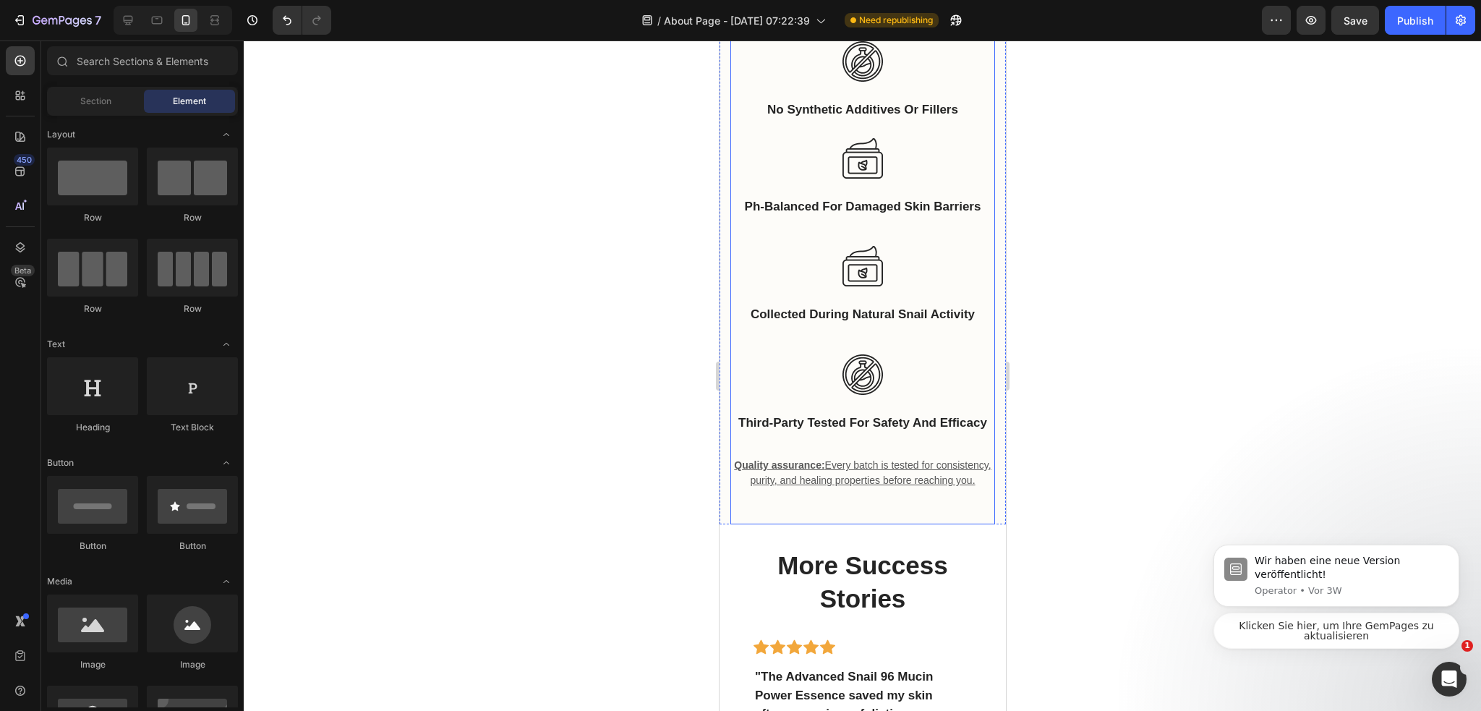
click at [887, 319] on p "collected during natural snail activity" at bounding box center [862, 314] width 262 height 19
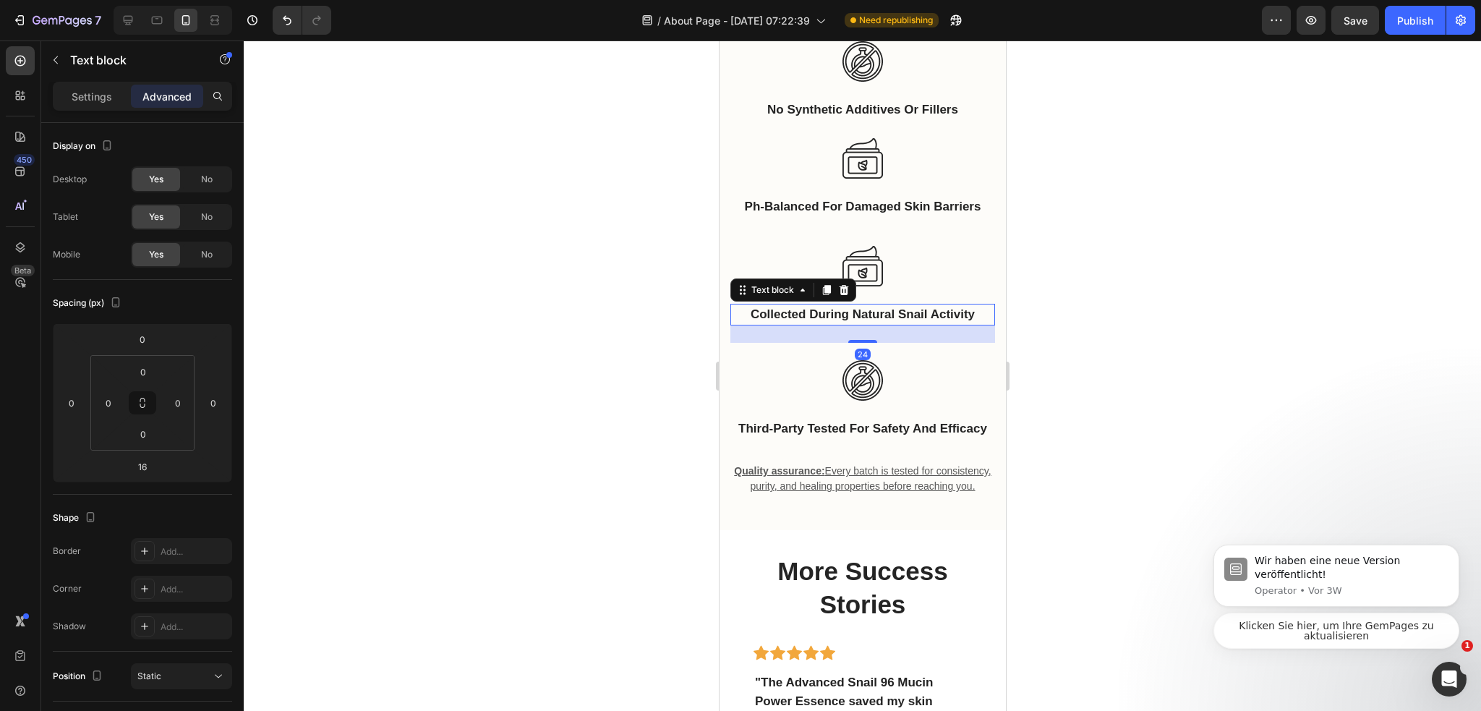
drag, startPoint x: 865, startPoint y: 343, endPoint x: 871, endPoint y: 348, distance: 8.7
click at [871, 325] on div "24" at bounding box center [861, 325] width 265 height 0
type input "24"
click at [1050, 317] on div at bounding box center [862, 375] width 1237 height 670
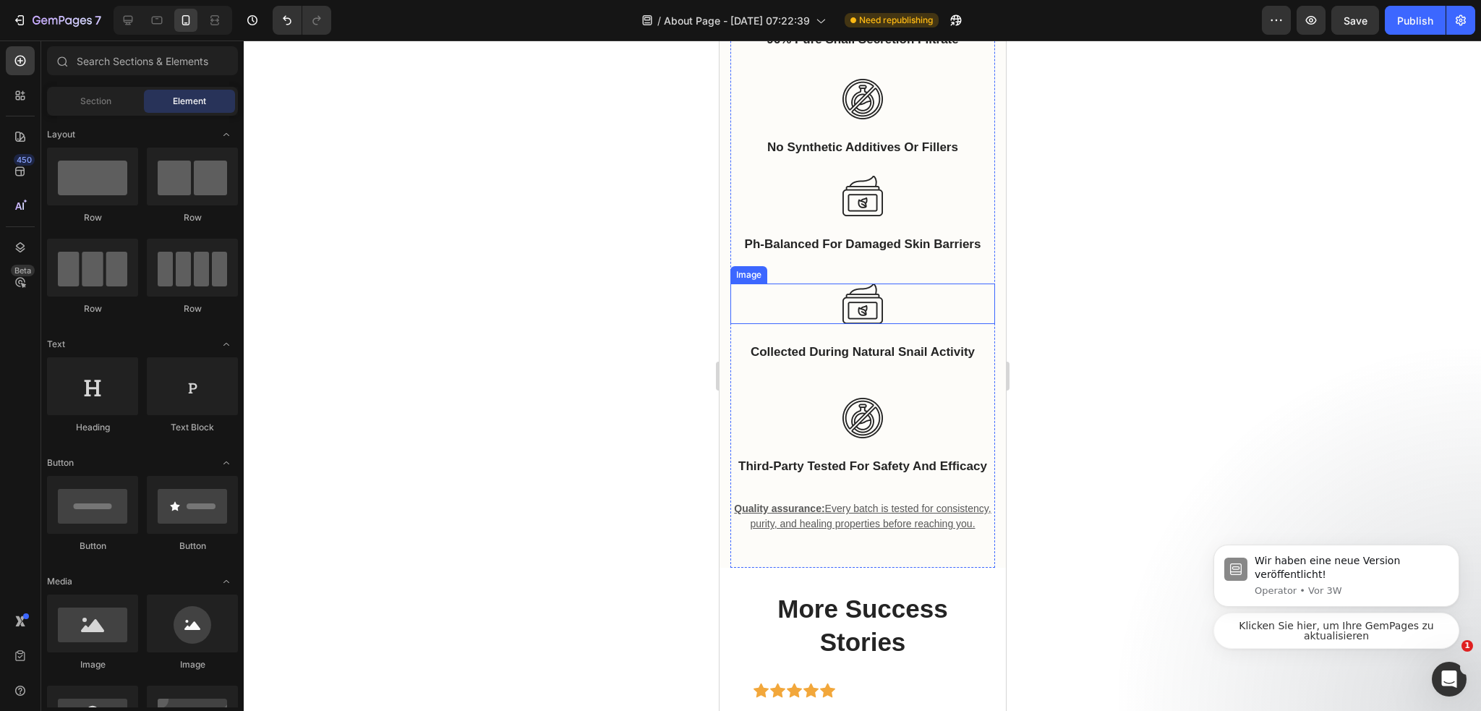
scroll to position [3907, 0]
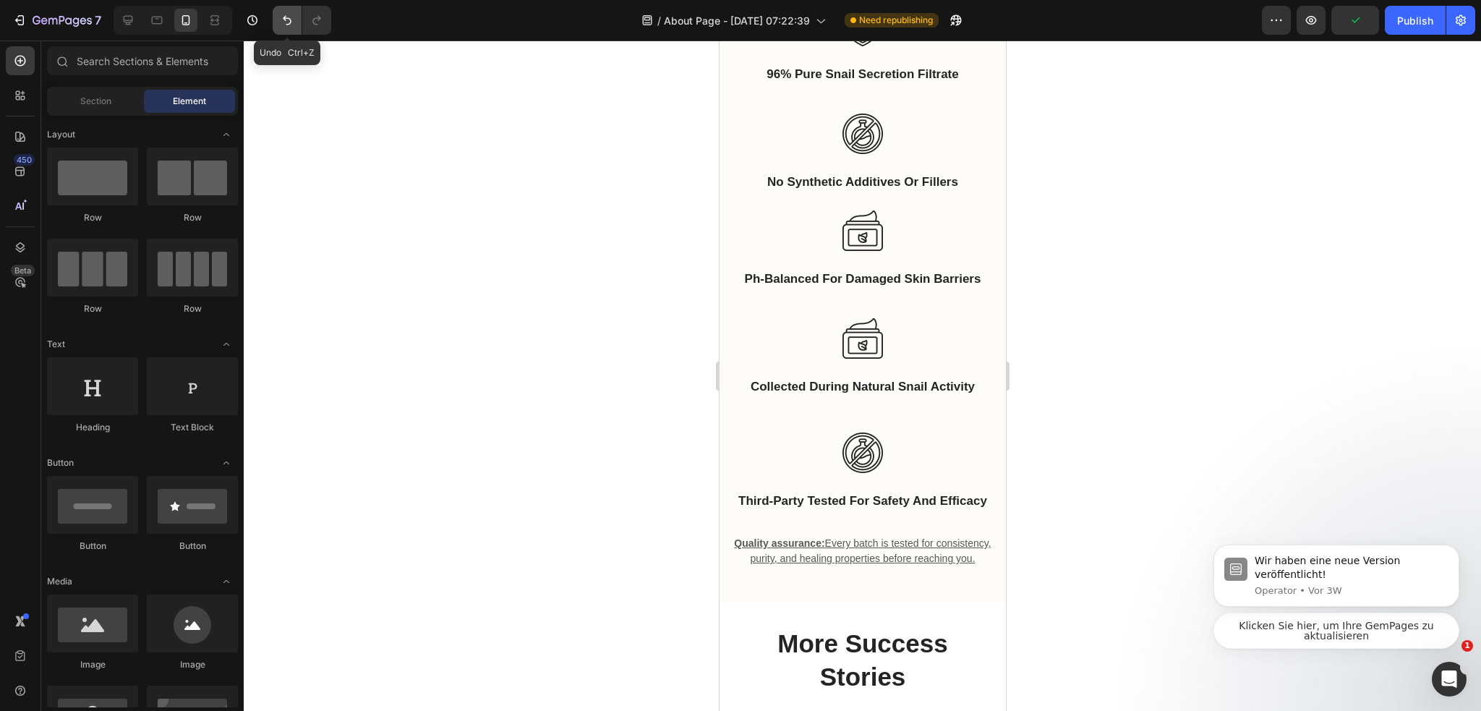
click at [288, 21] on icon "Undo/Redo" at bounding box center [287, 20] width 14 height 14
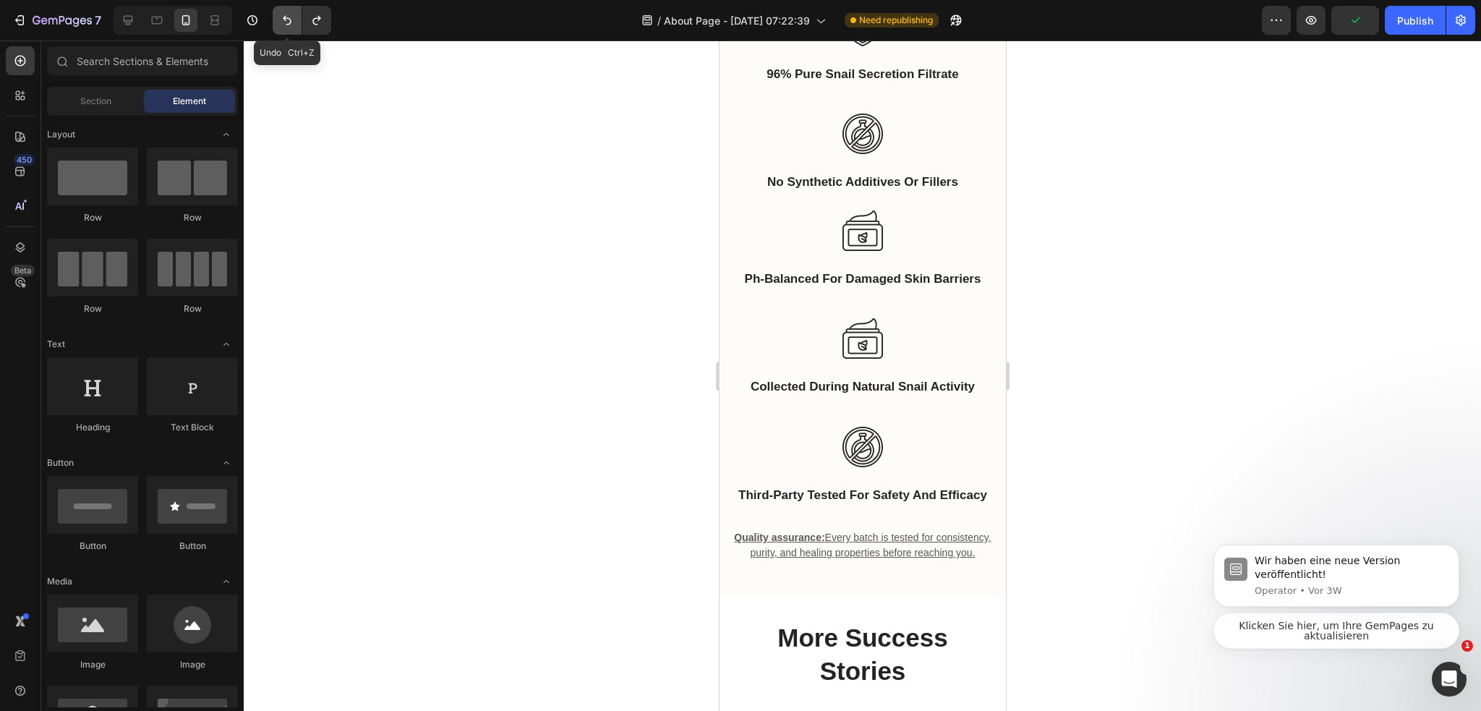
click at [288, 21] on icon "Undo/Redo" at bounding box center [287, 20] width 14 height 14
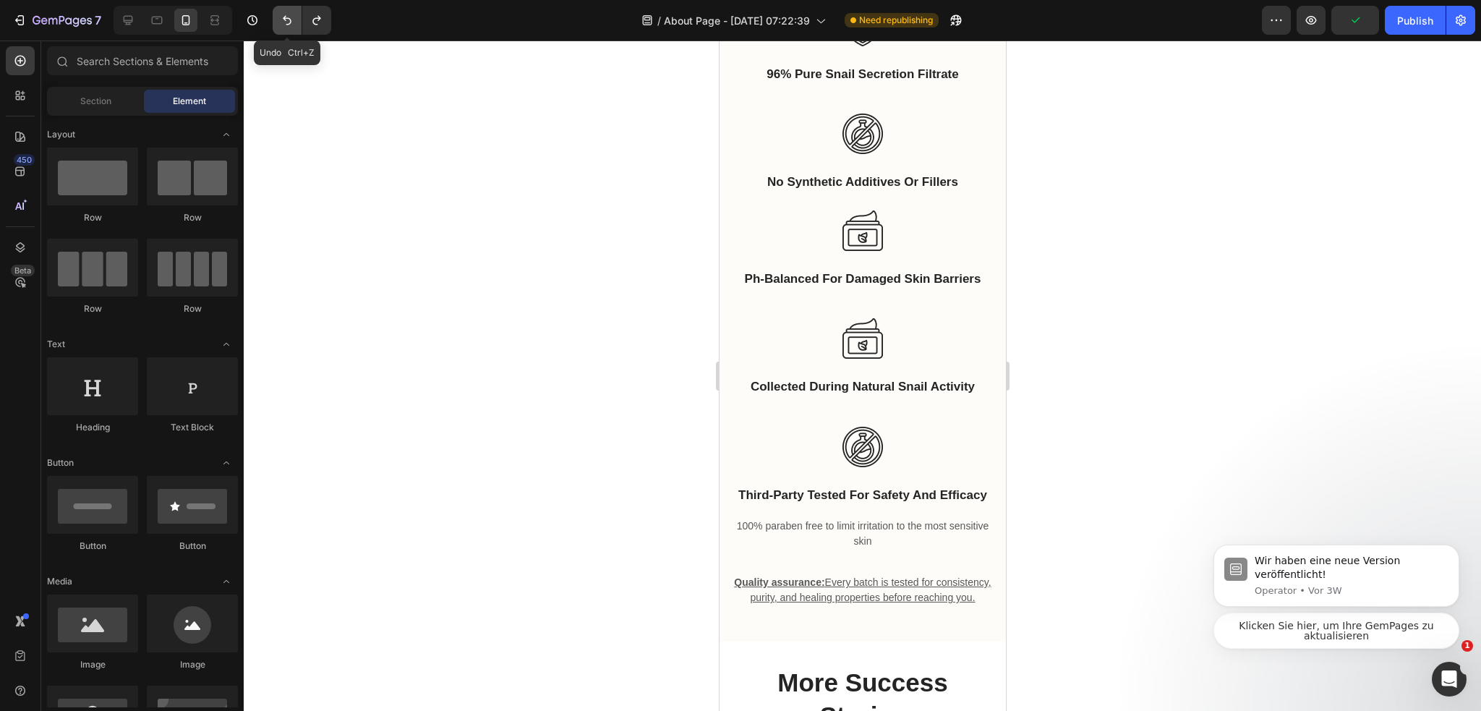
click at [288, 21] on icon "Undo/Redo" at bounding box center [287, 20] width 14 height 14
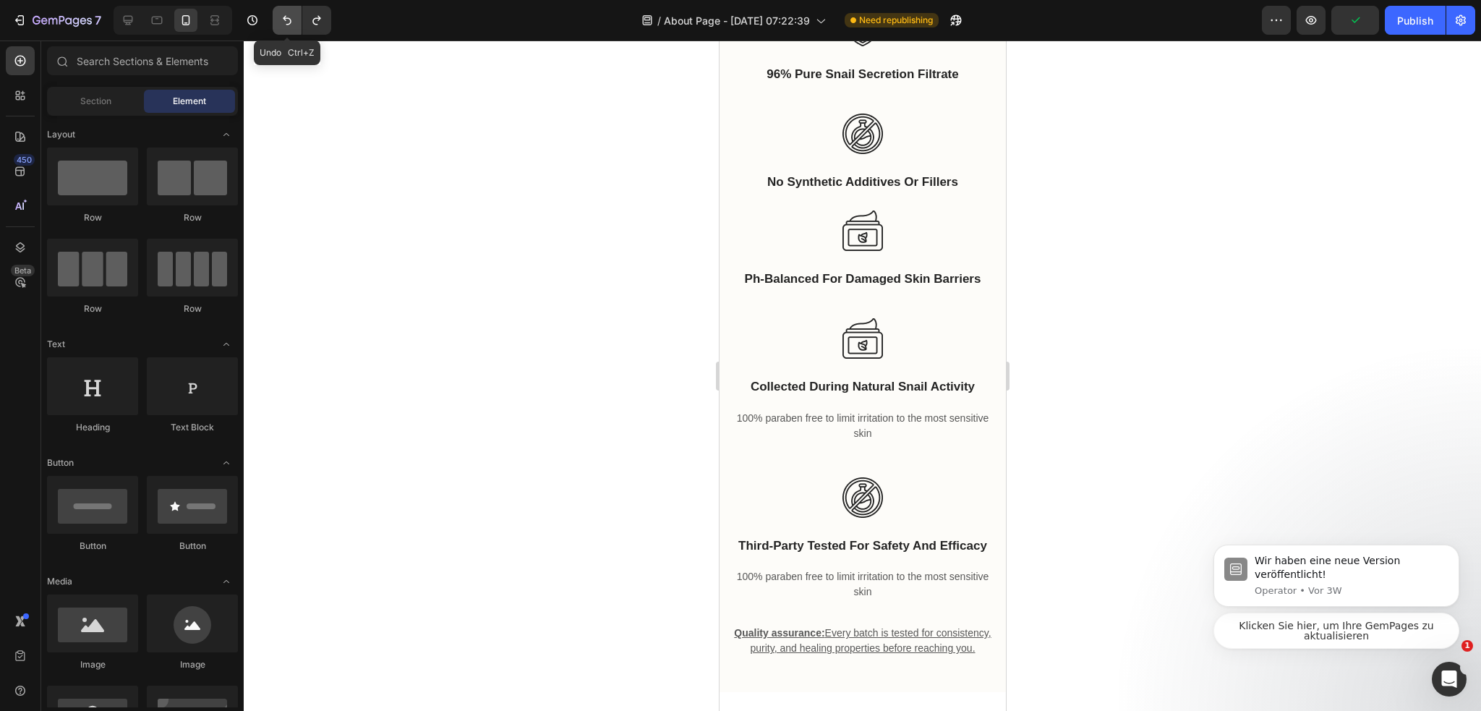
click at [288, 21] on icon "Undo/Redo" at bounding box center [287, 20] width 14 height 14
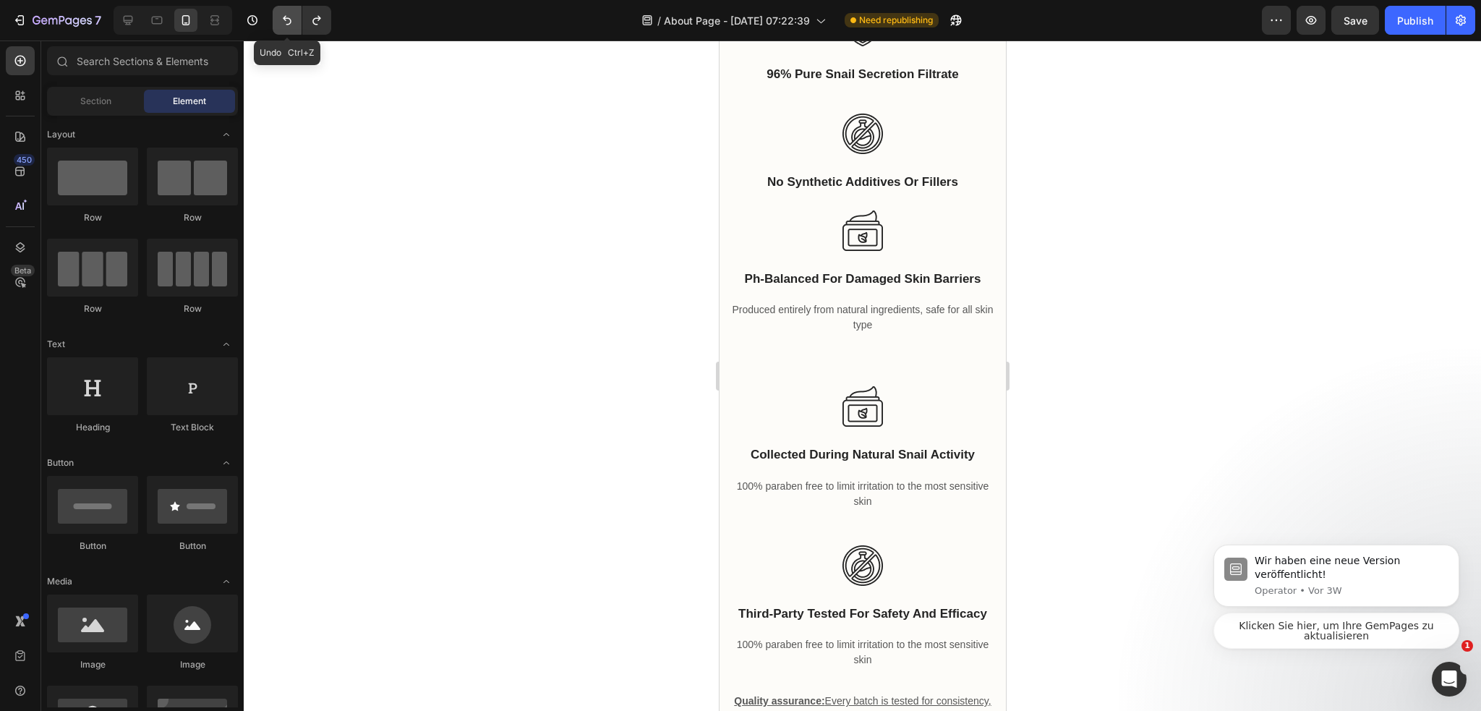
click at [288, 21] on icon "Undo/Redo" at bounding box center [287, 20] width 14 height 14
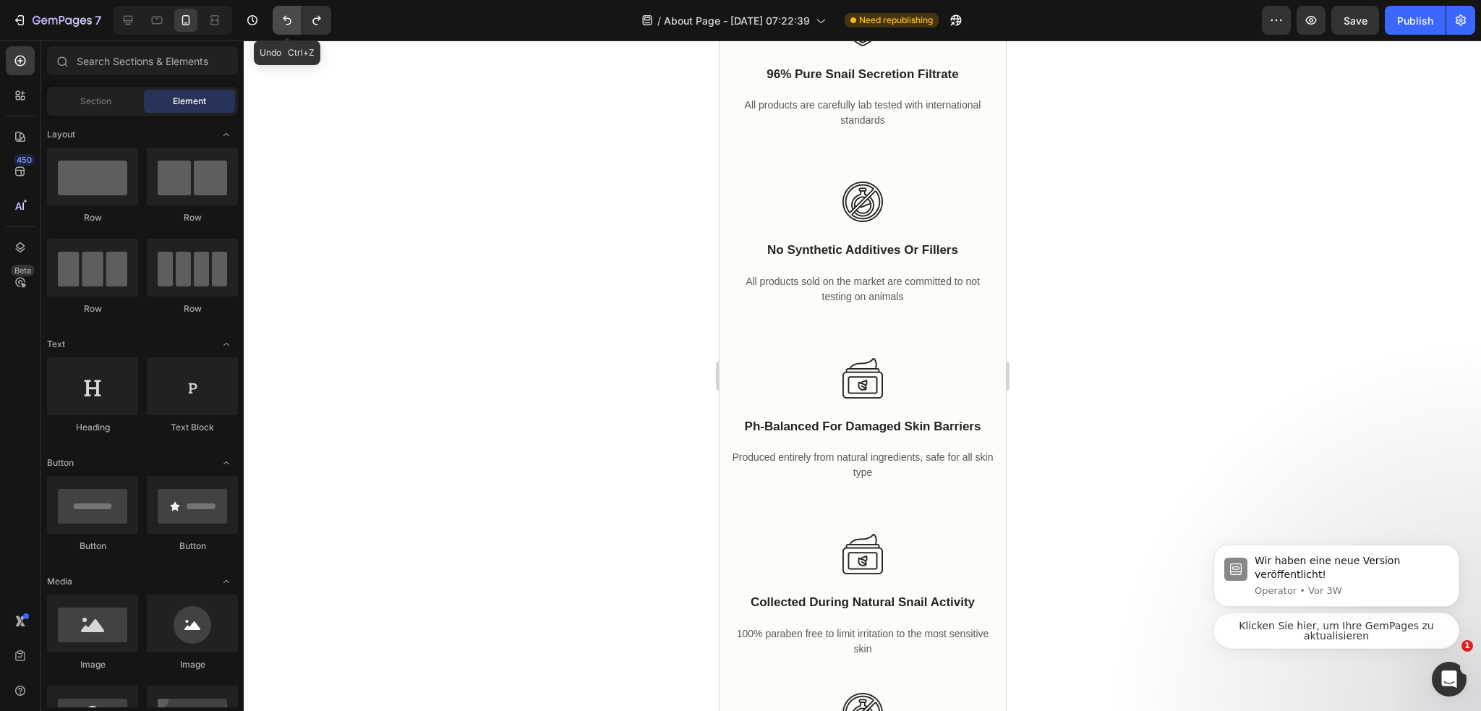
click at [288, 21] on icon "Undo/Redo" at bounding box center [287, 20] width 14 height 14
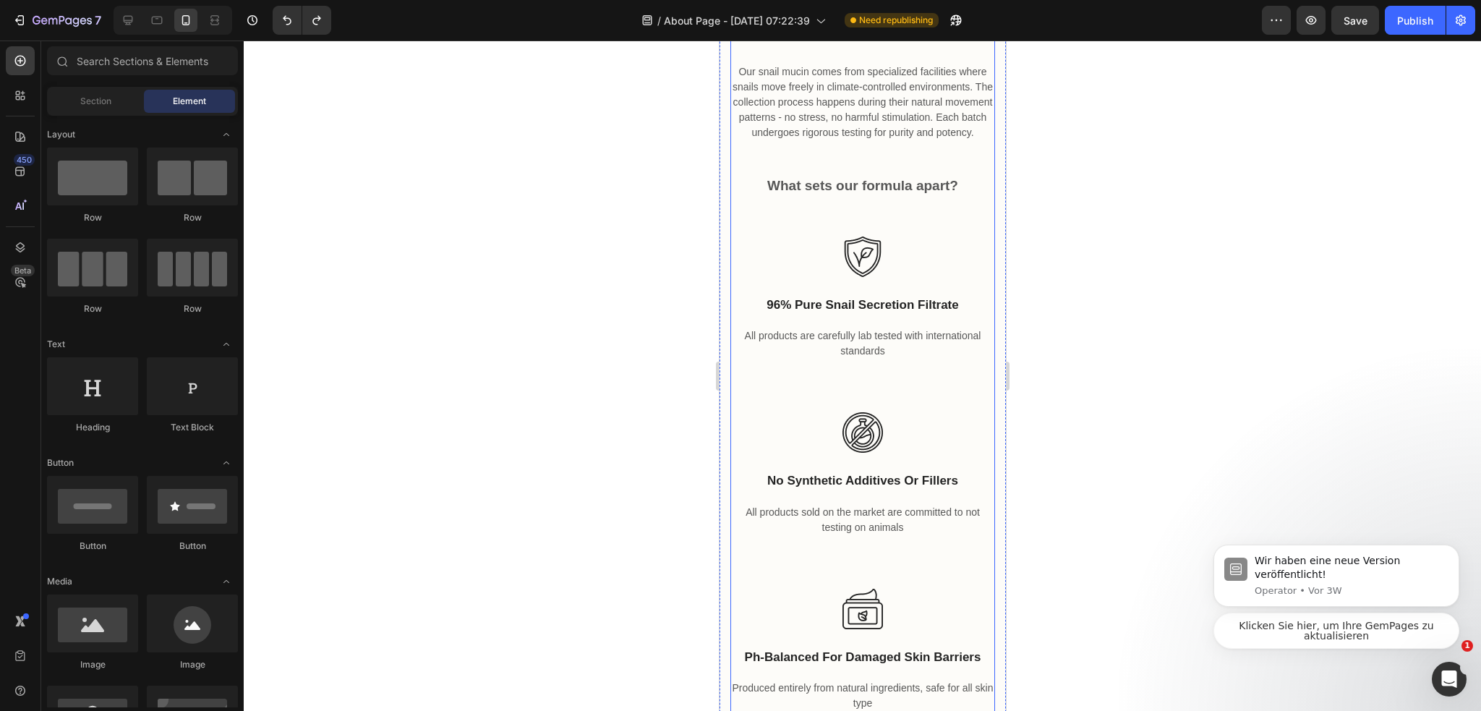
scroll to position [3762, 0]
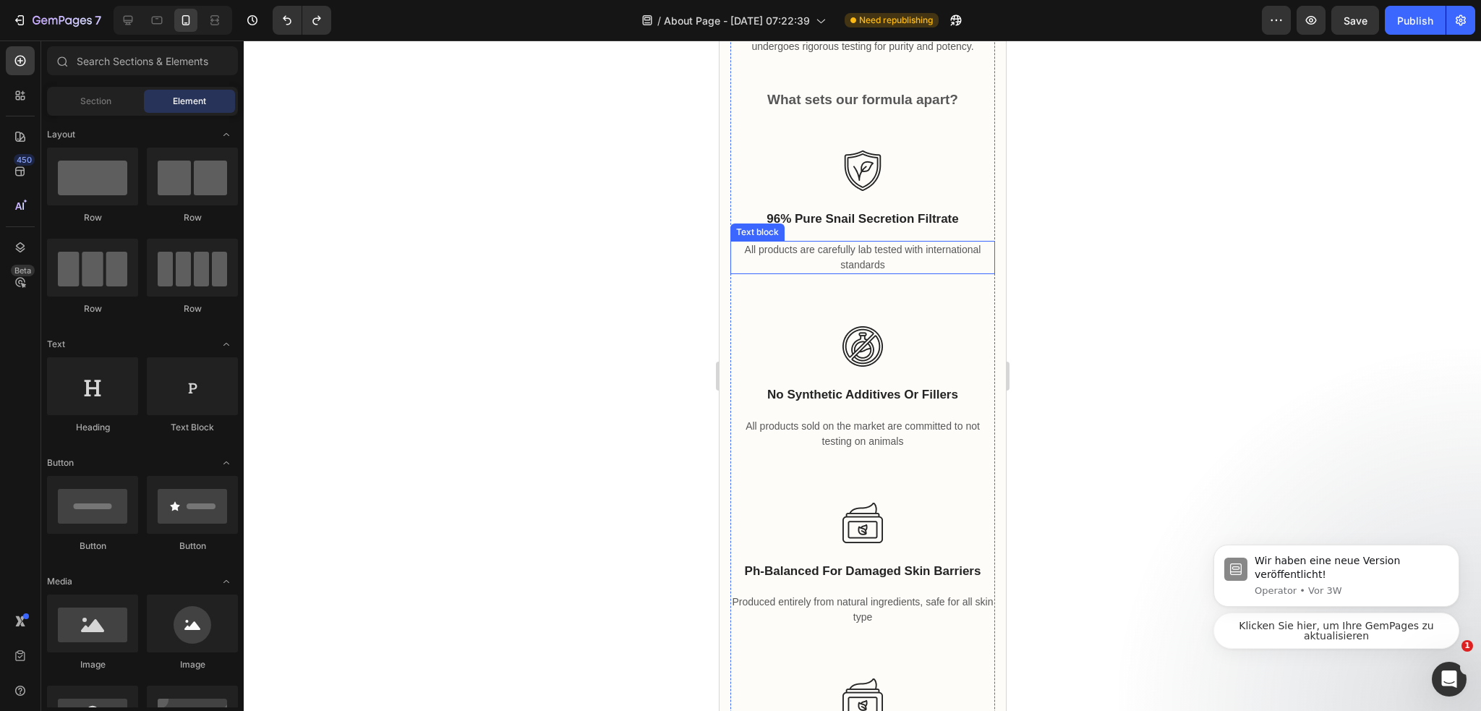
click at [878, 260] on p "All products are carefully lab tested with international standards" at bounding box center [862, 257] width 262 height 30
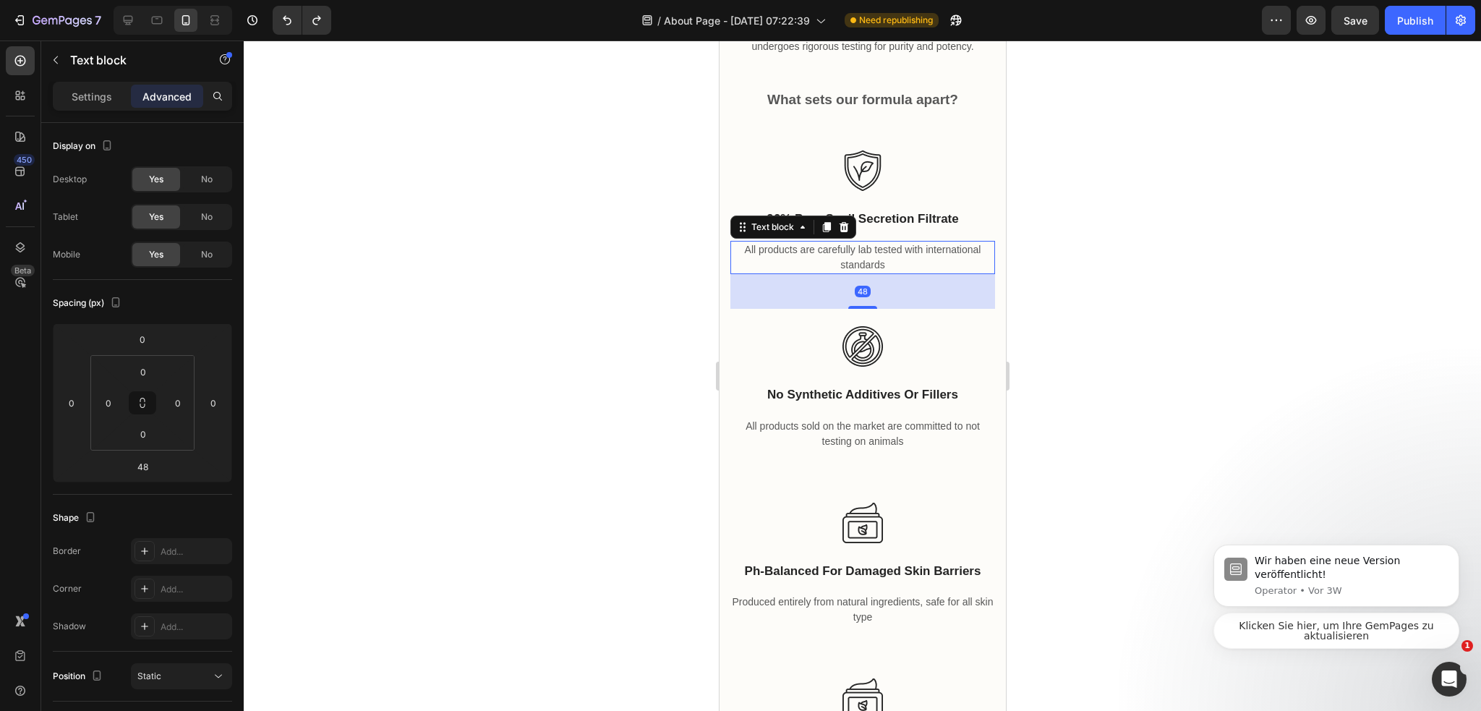
click at [1112, 229] on div at bounding box center [862, 375] width 1237 height 670
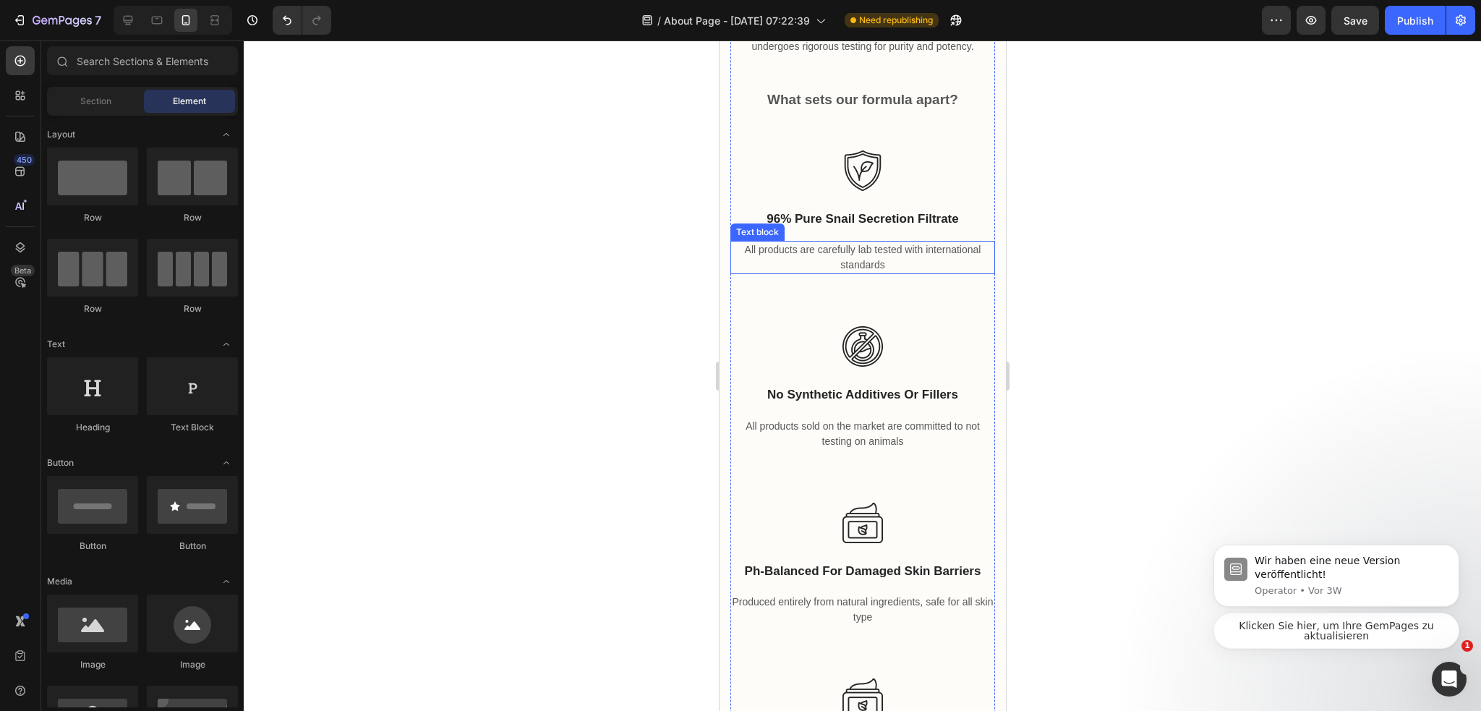
click at [836, 261] on p "All products are carefully lab tested with international standards" at bounding box center [862, 257] width 262 height 30
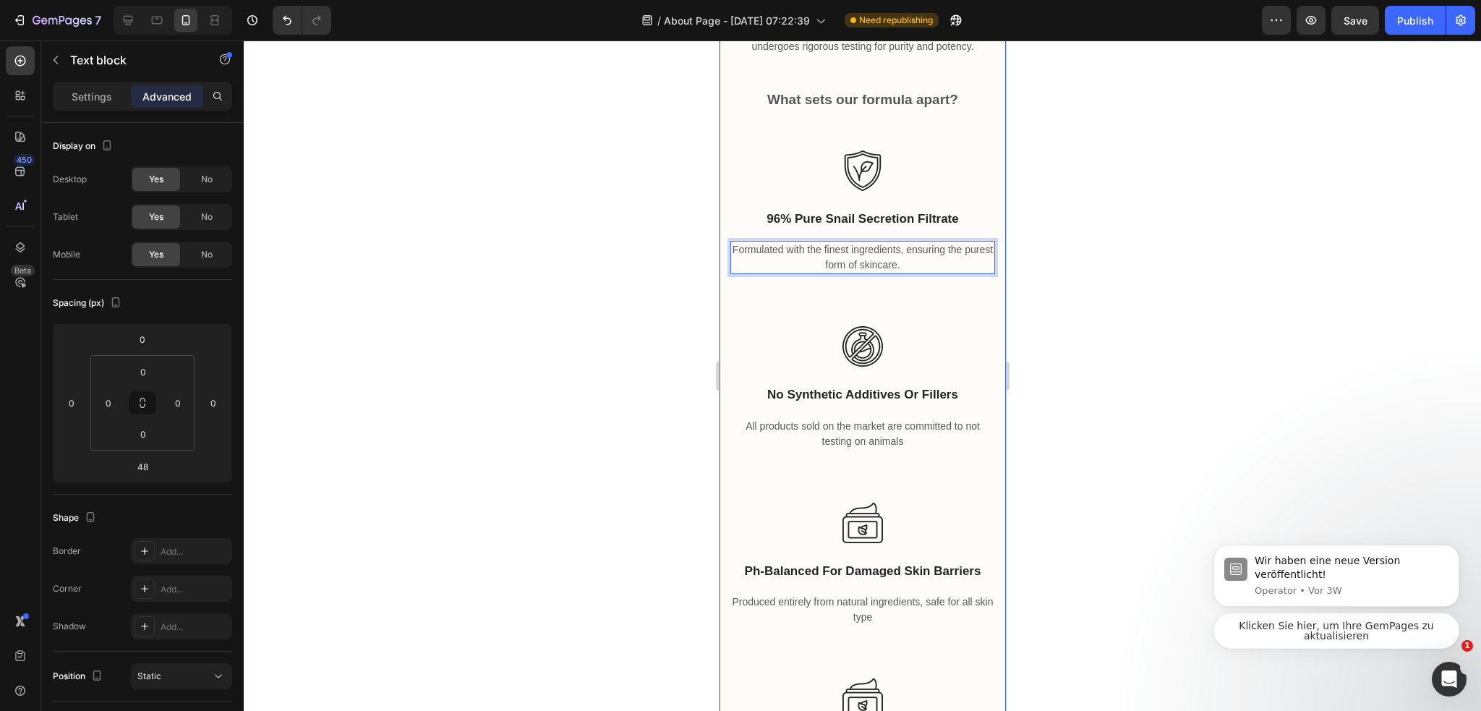
click at [1093, 300] on div at bounding box center [862, 375] width 1237 height 670
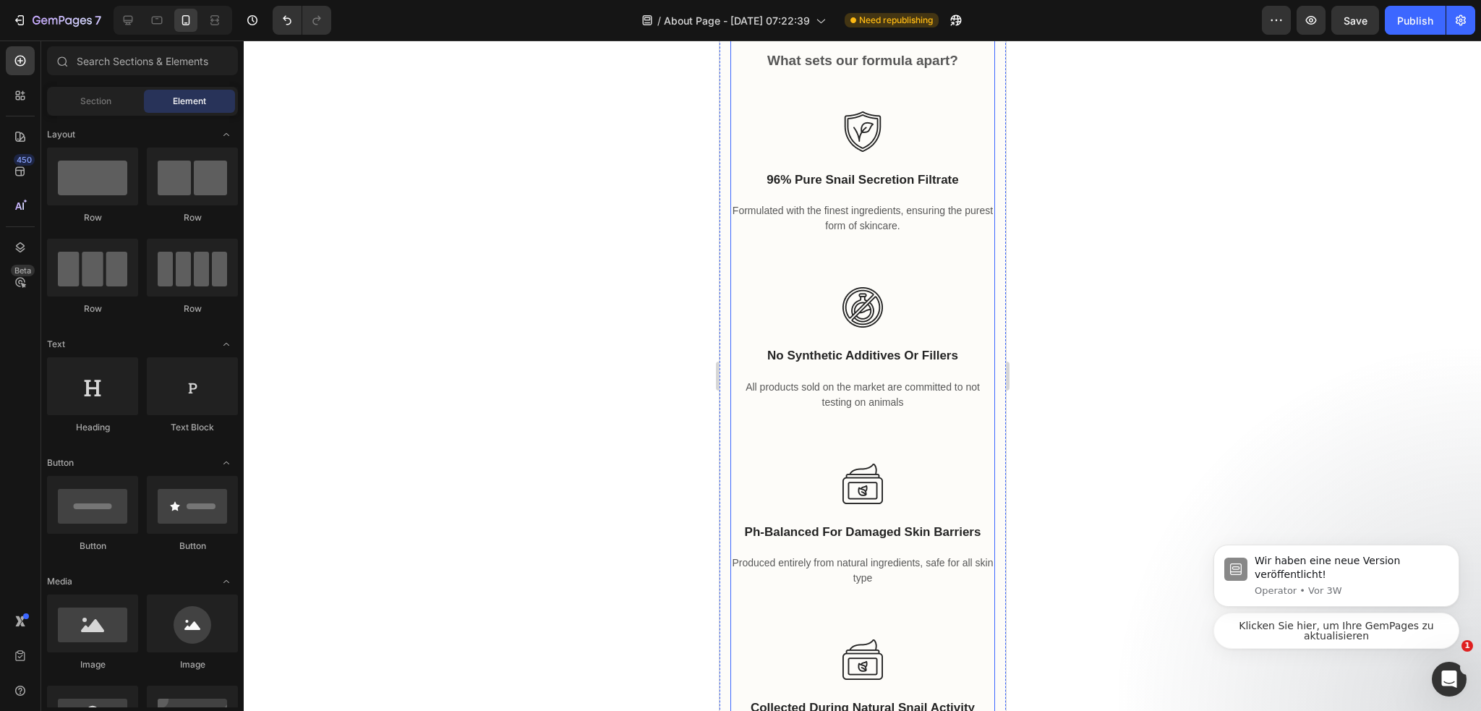
scroll to position [3834, 0]
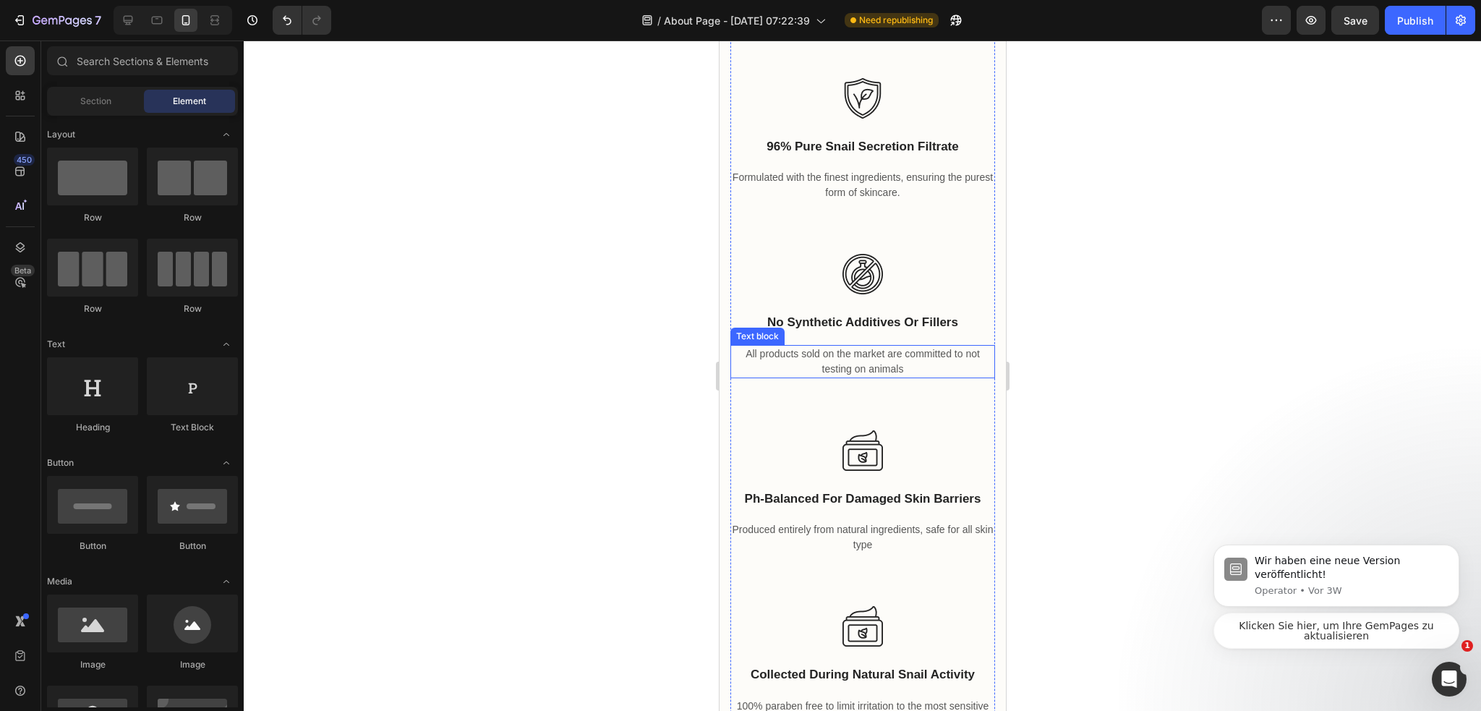
click at [823, 370] on p "All products sold on the market are committed to not testing on animals" at bounding box center [862, 361] width 262 height 30
click at [824, 370] on p "All products sold on the market are committed to not testing on animals" at bounding box center [862, 361] width 262 height 30
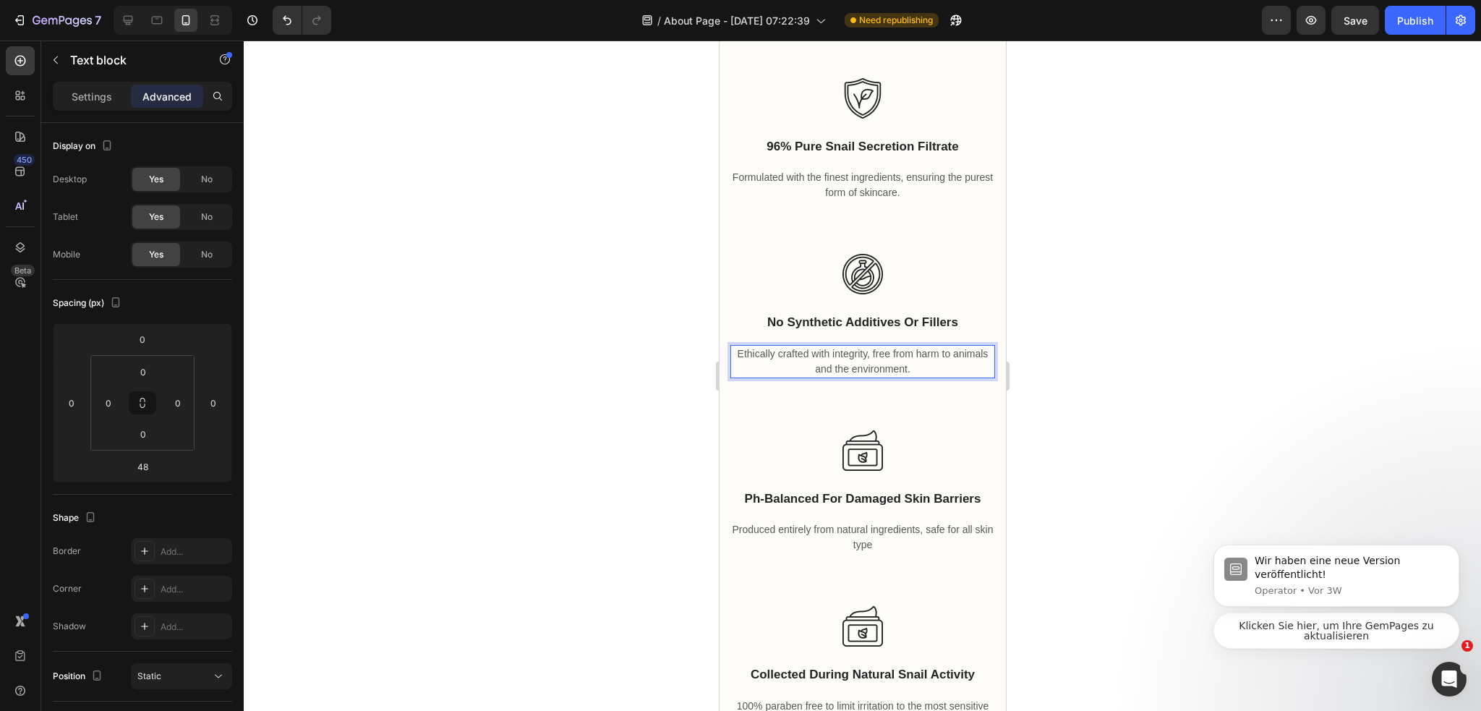
click at [1070, 376] on div at bounding box center [862, 375] width 1237 height 670
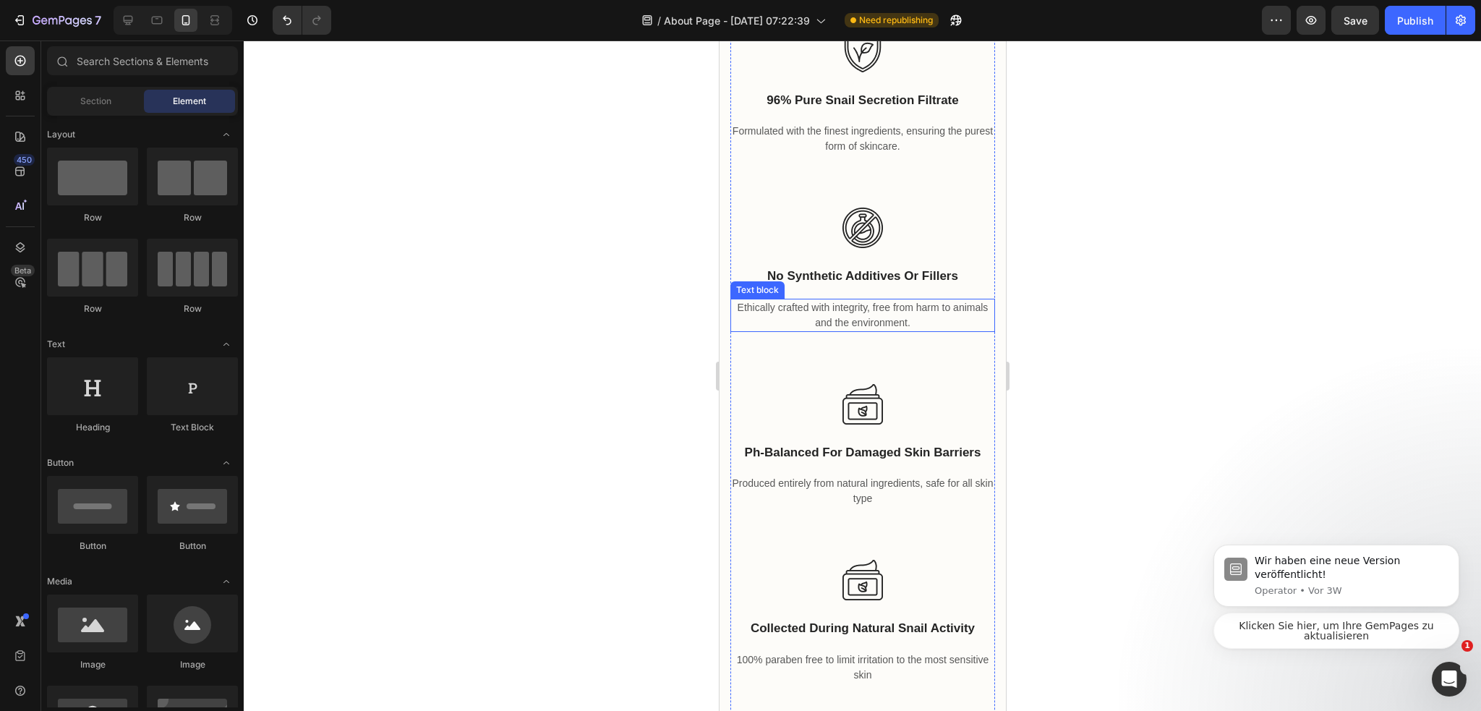
scroll to position [3907, 0]
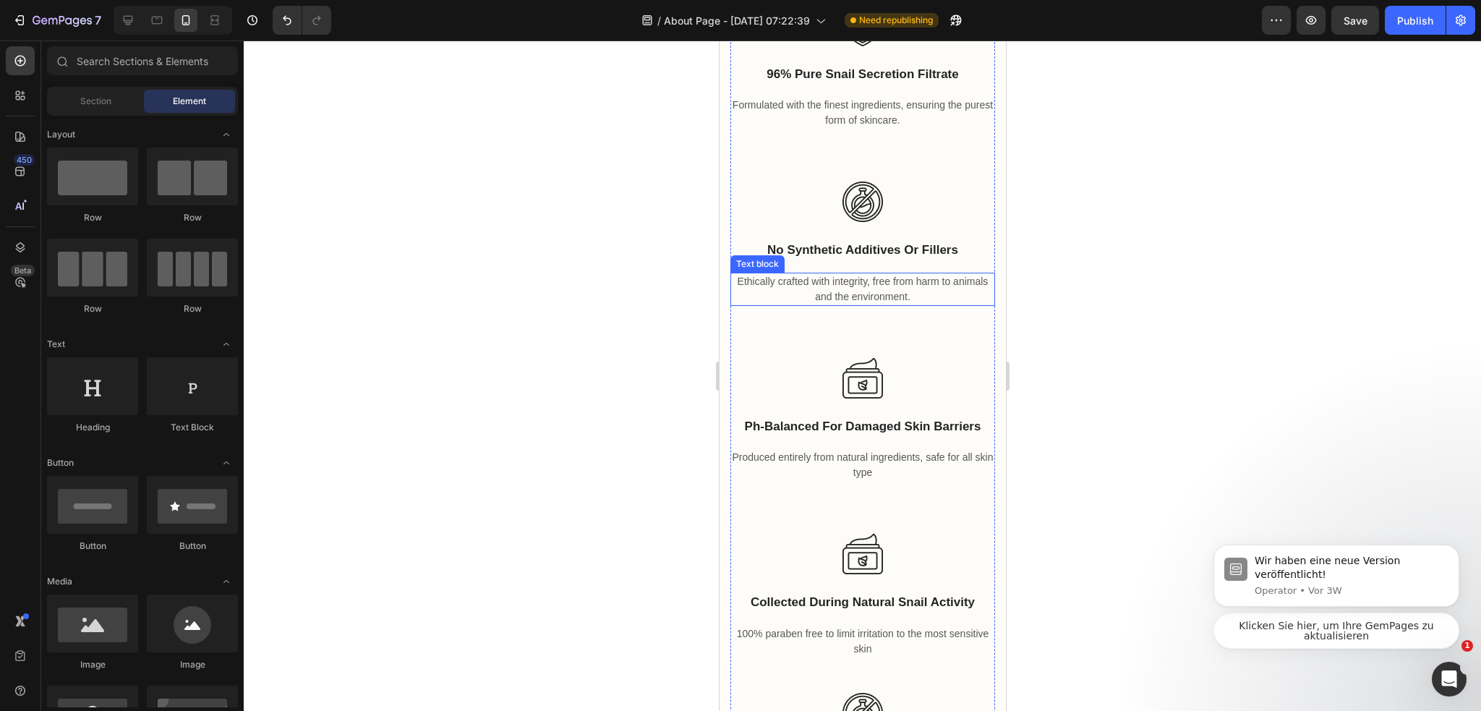
click at [919, 286] on p "Ethically crafted with integrity, free from harm to animals and the environment." at bounding box center [862, 289] width 262 height 30
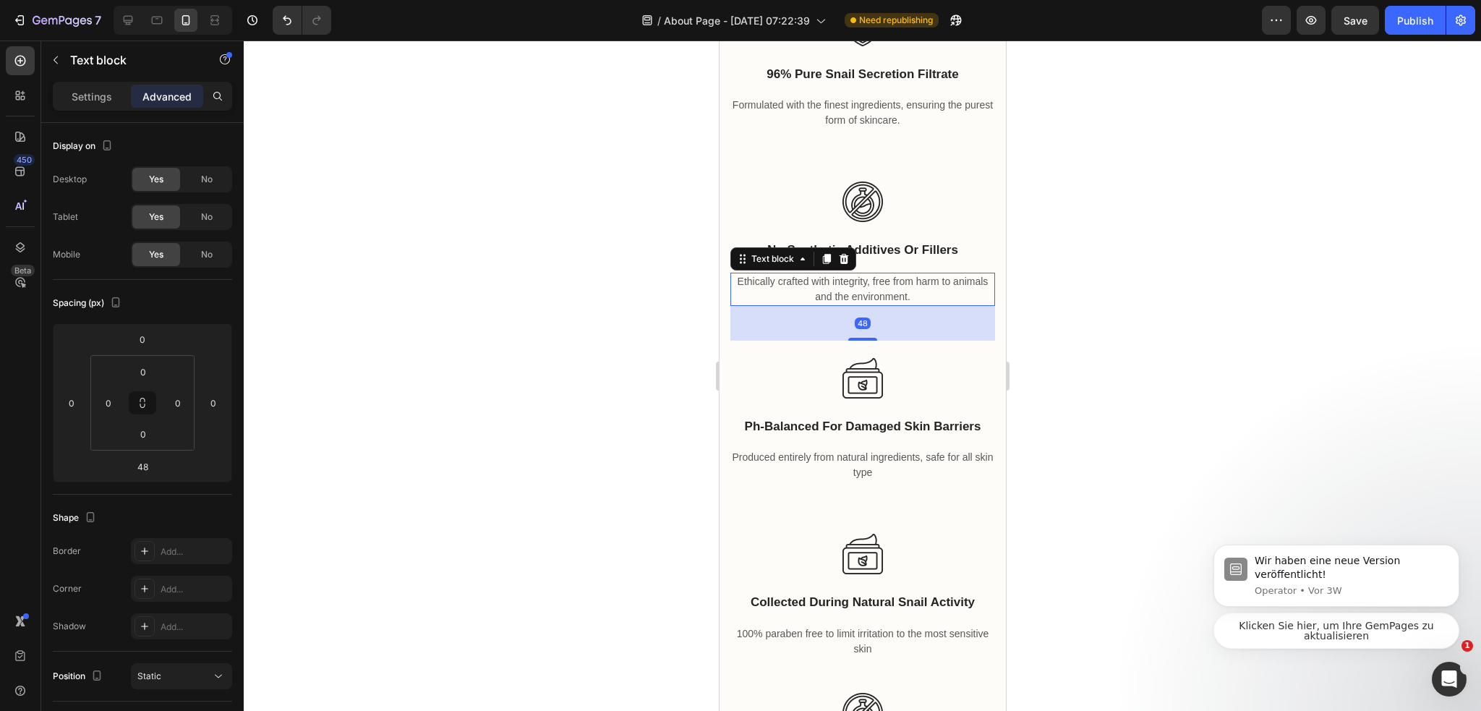
click at [1081, 323] on div at bounding box center [862, 375] width 1237 height 670
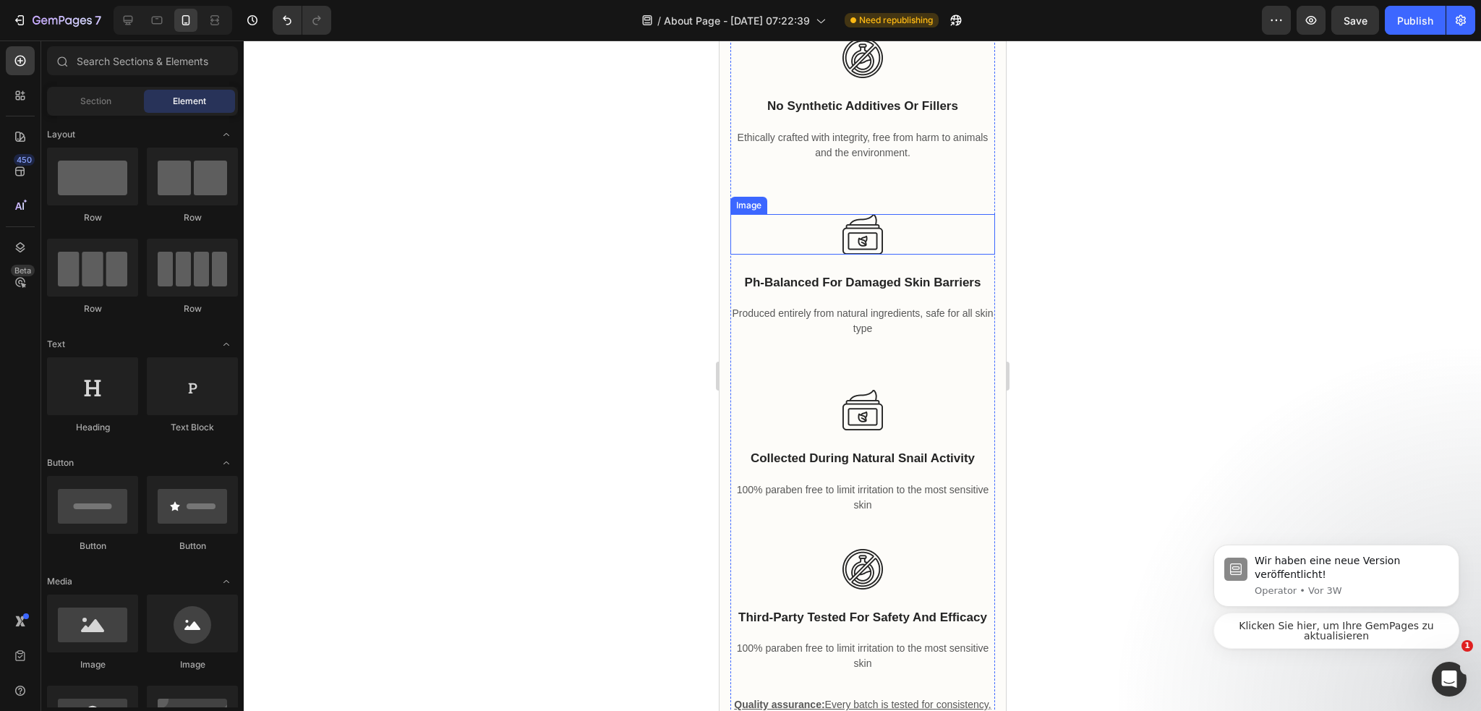
scroll to position [4051, 0]
click at [1128, 296] on div at bounding box center [862, 375] width 1237 height 670
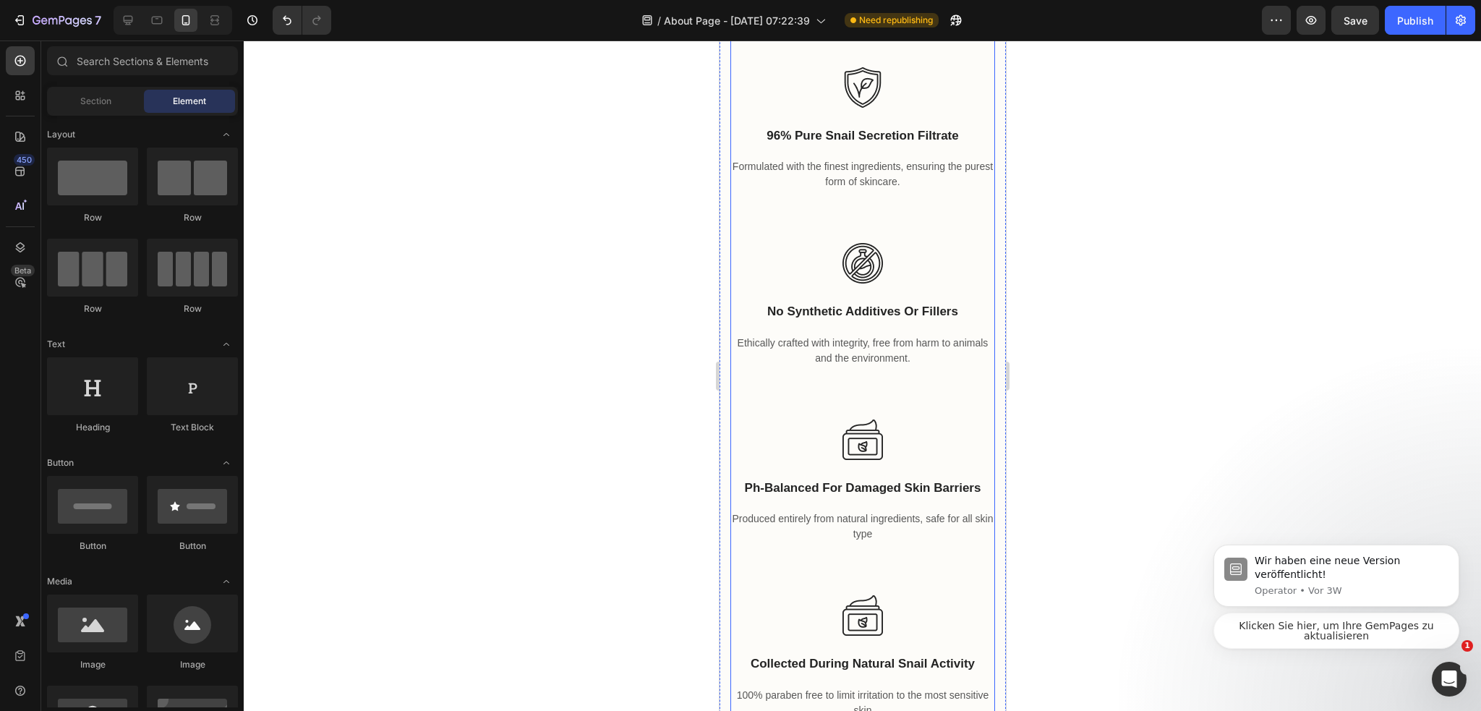
scroll to position [3907, 0]
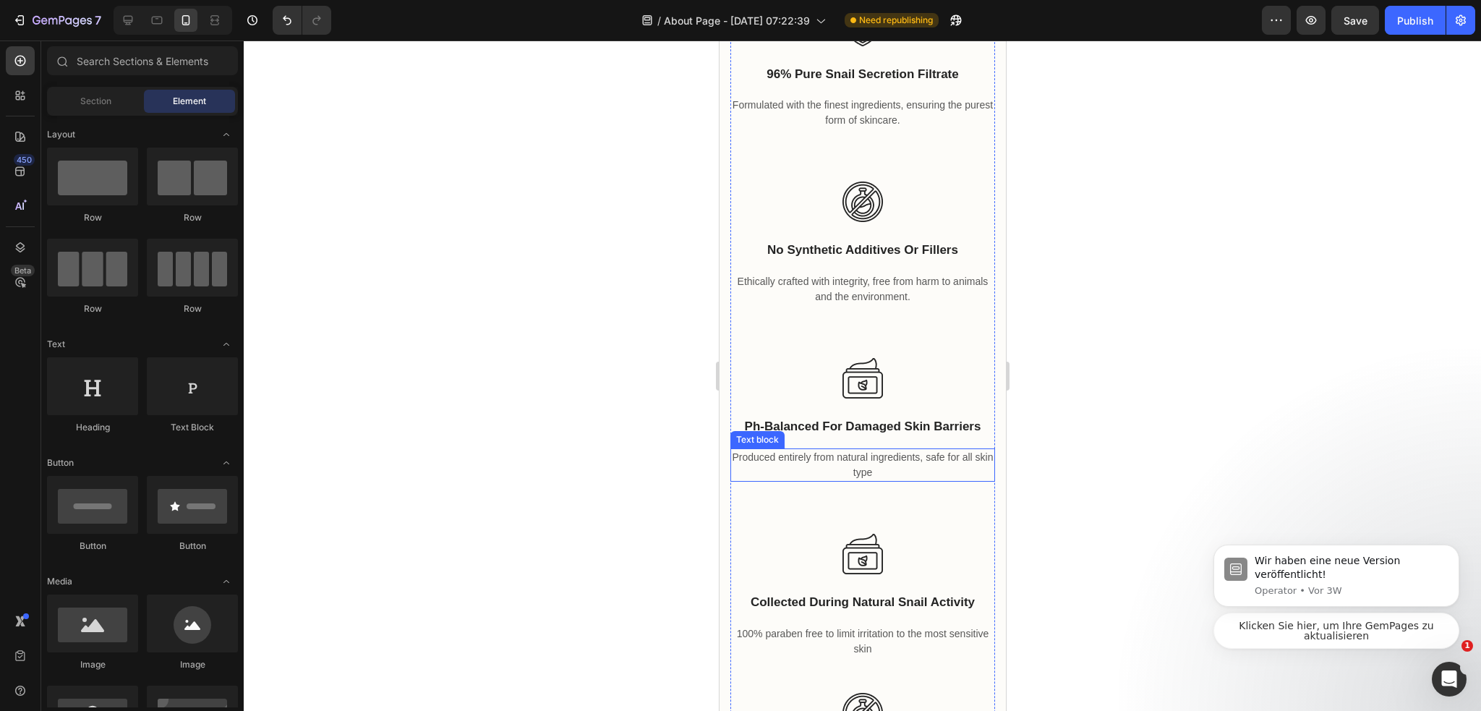
click at [878, 463] on p "Produced entirely from natural ingredients, safe for all skin type" at bounding box center [862, 465] width 262 height 30
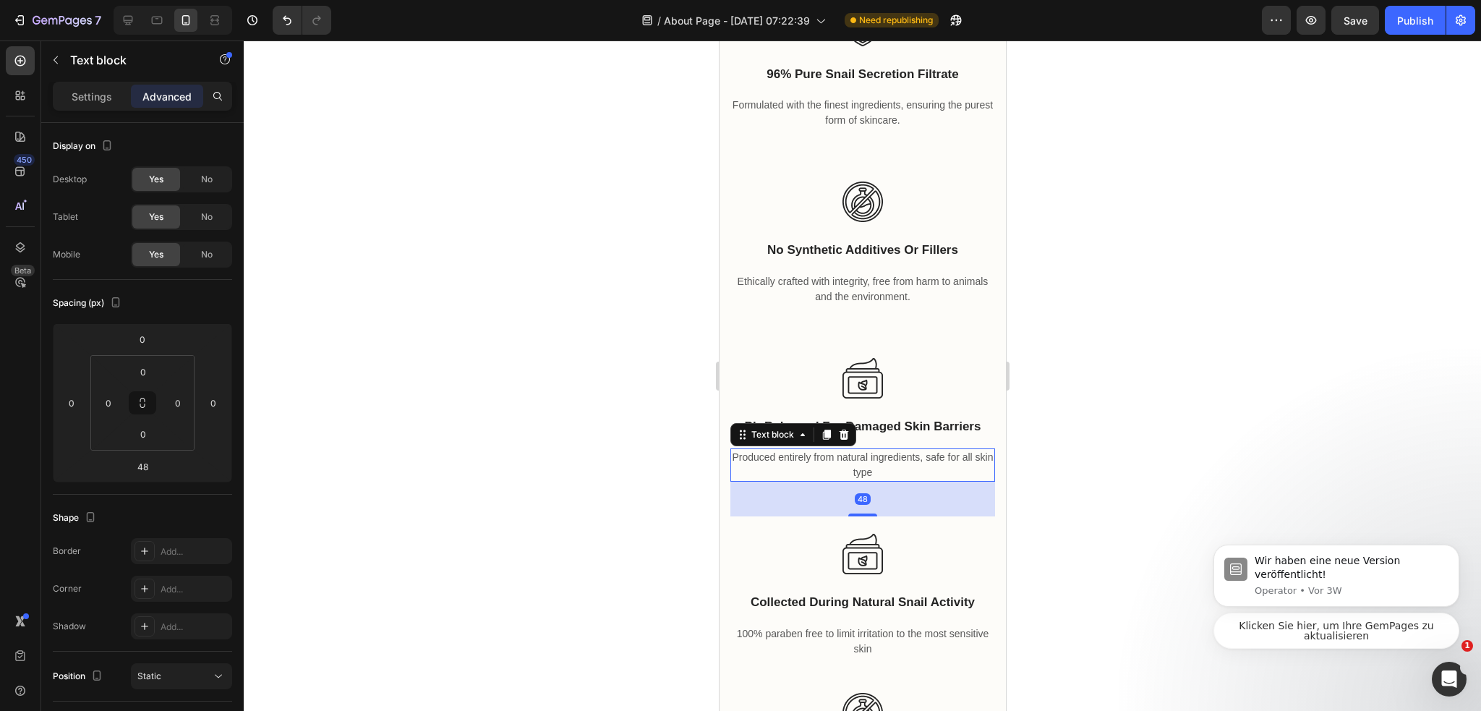
click at [878, 463] on p "Produced entirely from natural ingredients, safe for all skin type" at bounding box center [862, 465] width 262 height 30
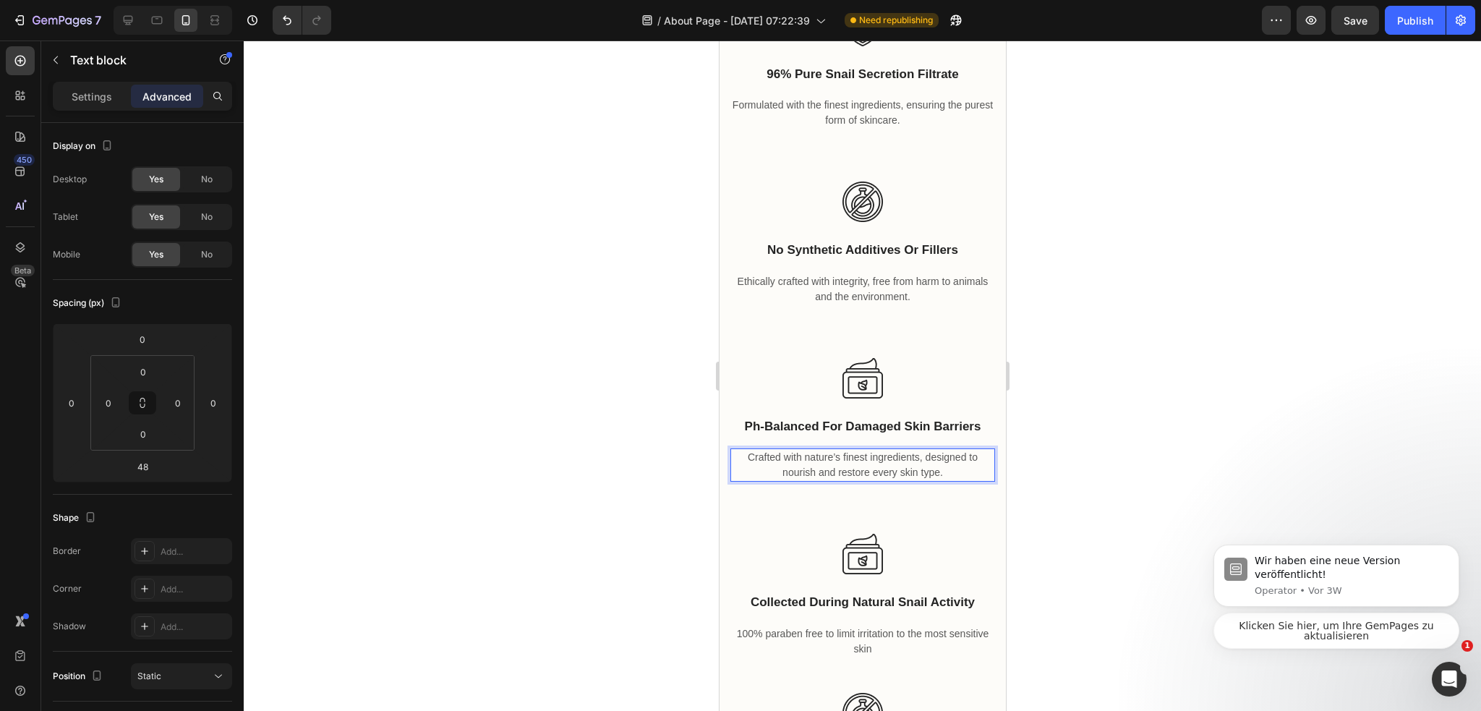
click at [1118, 465] on div at bounding box center [862, 375] width 1237 height 670
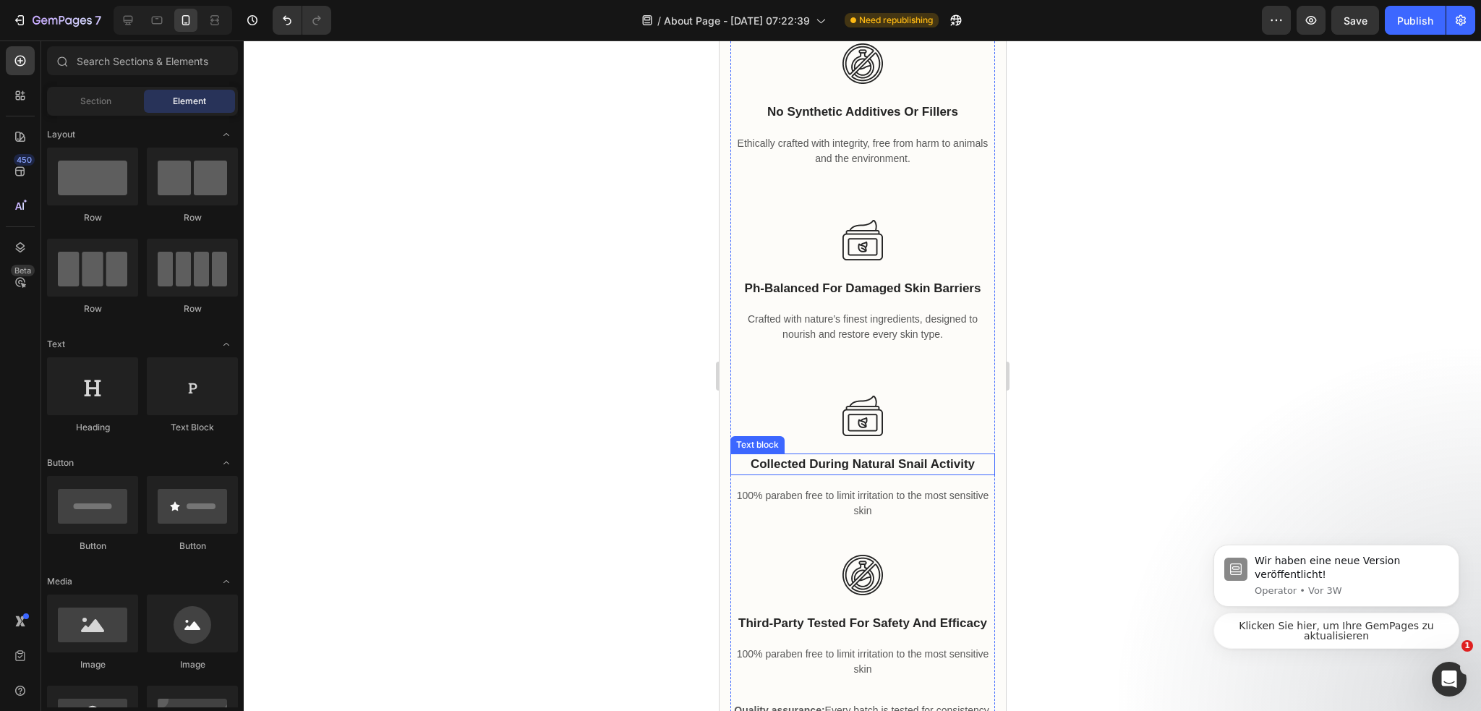
scroll to position [4123, 0]
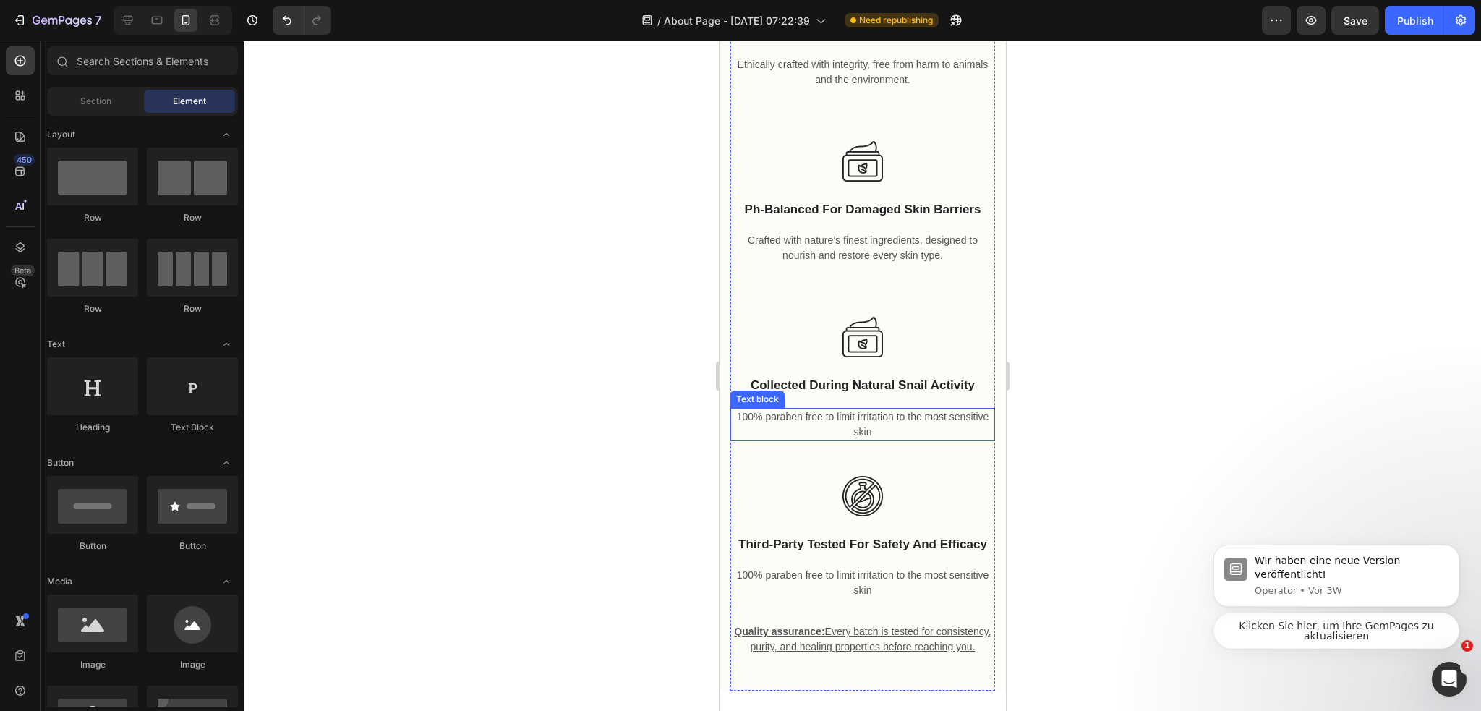
click at [860, 430] on p "100% paraben free to limit irritation to the most sensitive skin" at bounding box center [862, 424] width 262 height 30
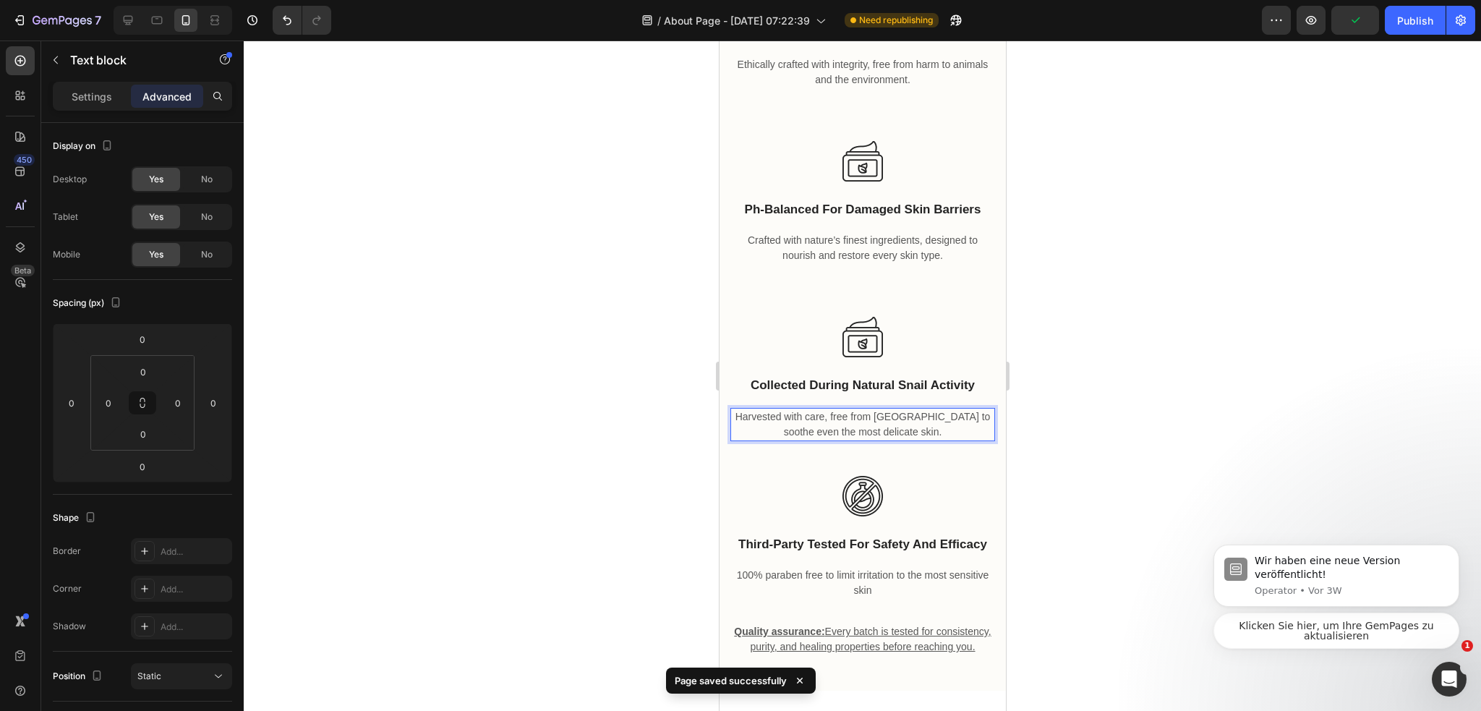
click at [1115, 444] on div at bounding box center [862, 375] width 1237 height 670
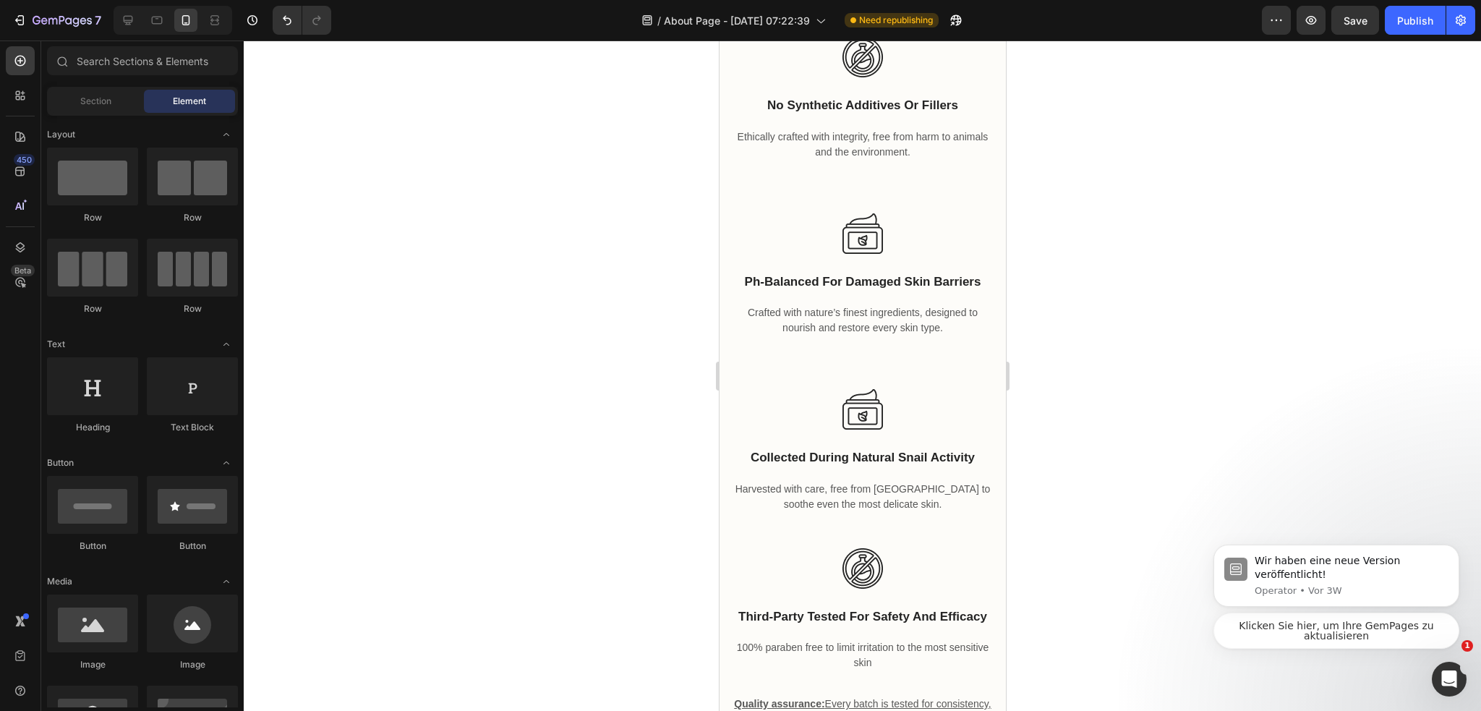
scroll to position [4117, 0]
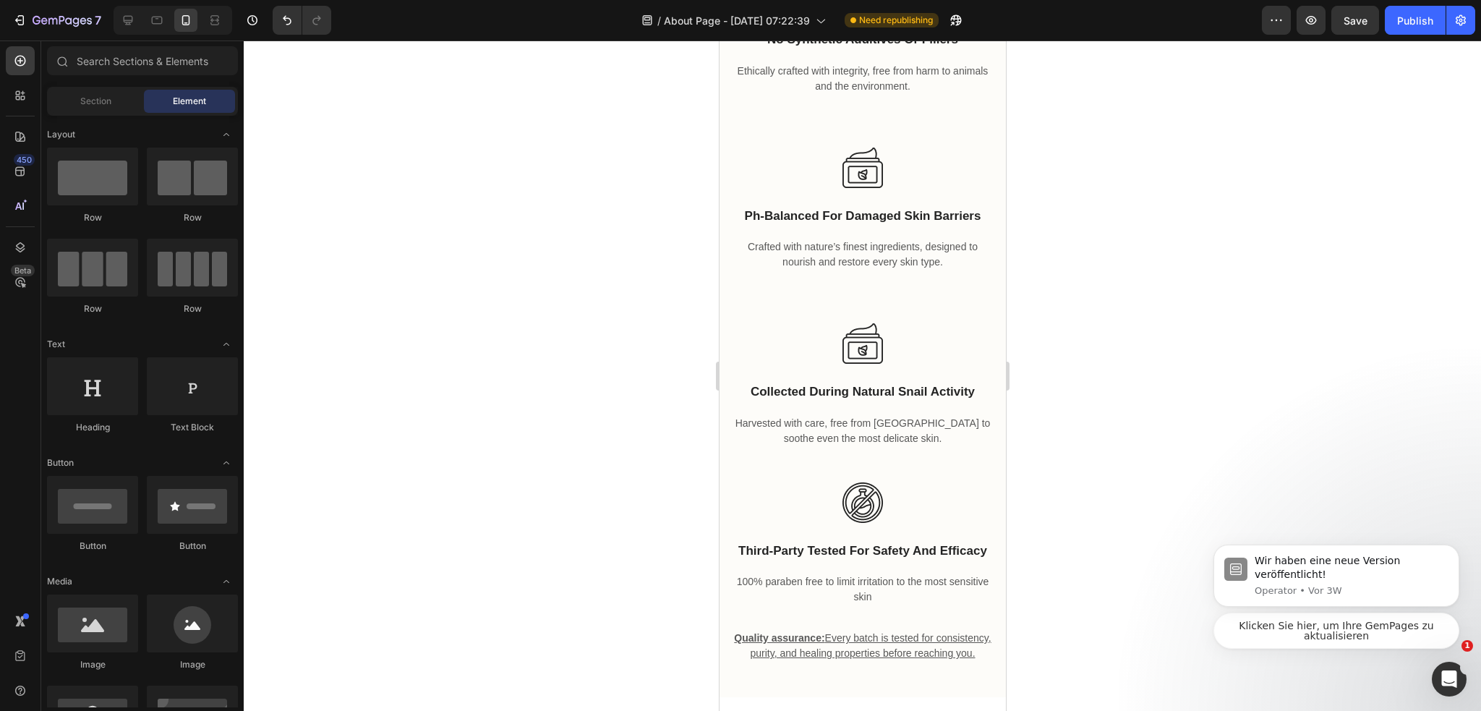
click at [856, 574] on p "100% paraben free to limit irritation to the most sensitive skin" at bounding box center [862, 589] width 262 height 30
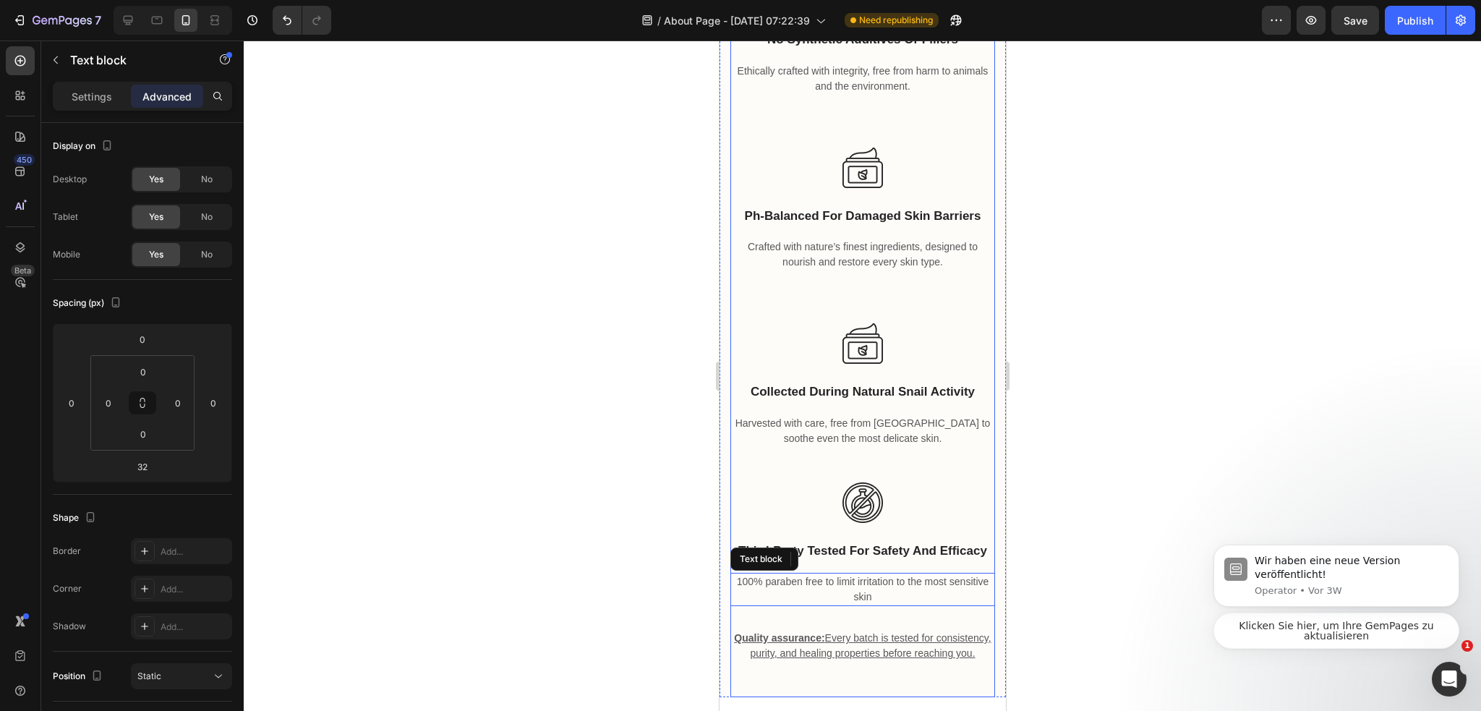
click at [857, 572] on div "collected during natural snail activity Text block Harvested with care, free fr…" at bounding box center [861, 539] width 265 height 316
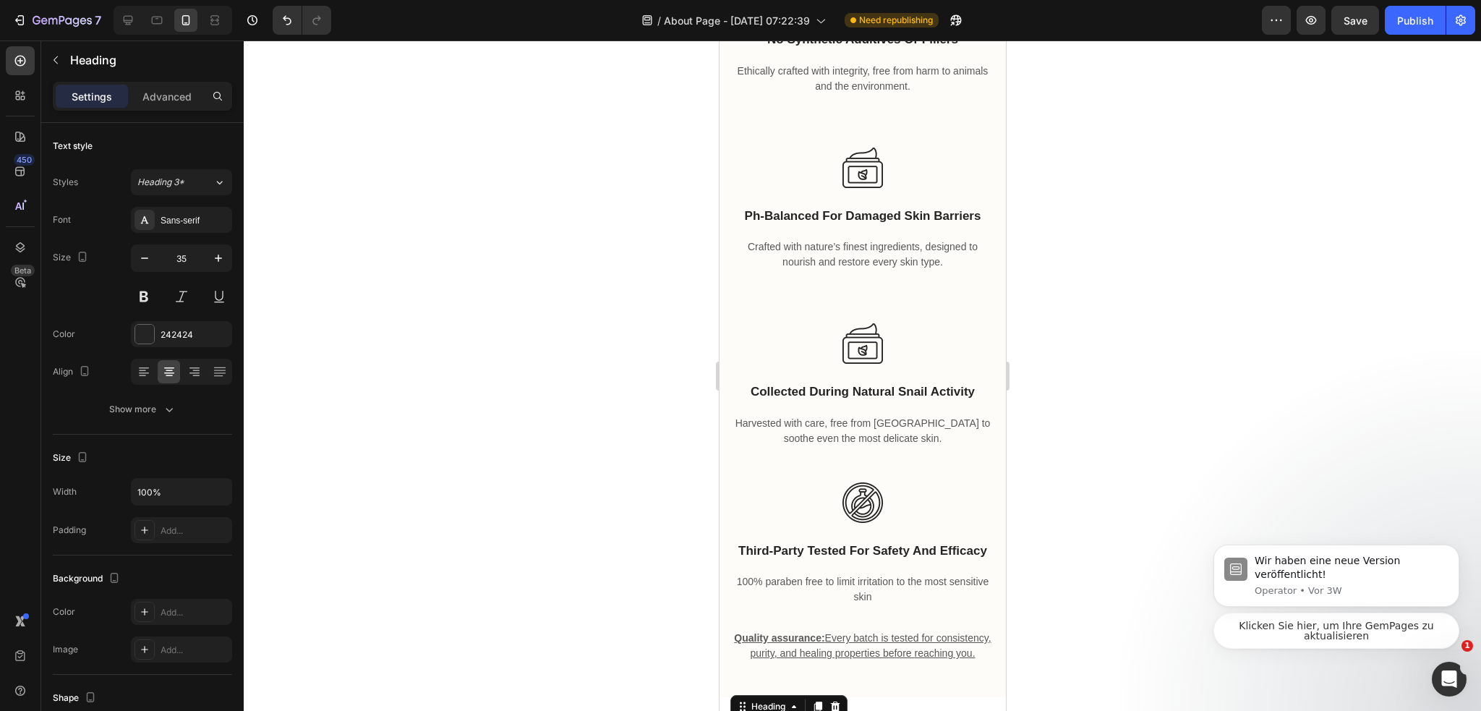
scroll to position [4340, 0]
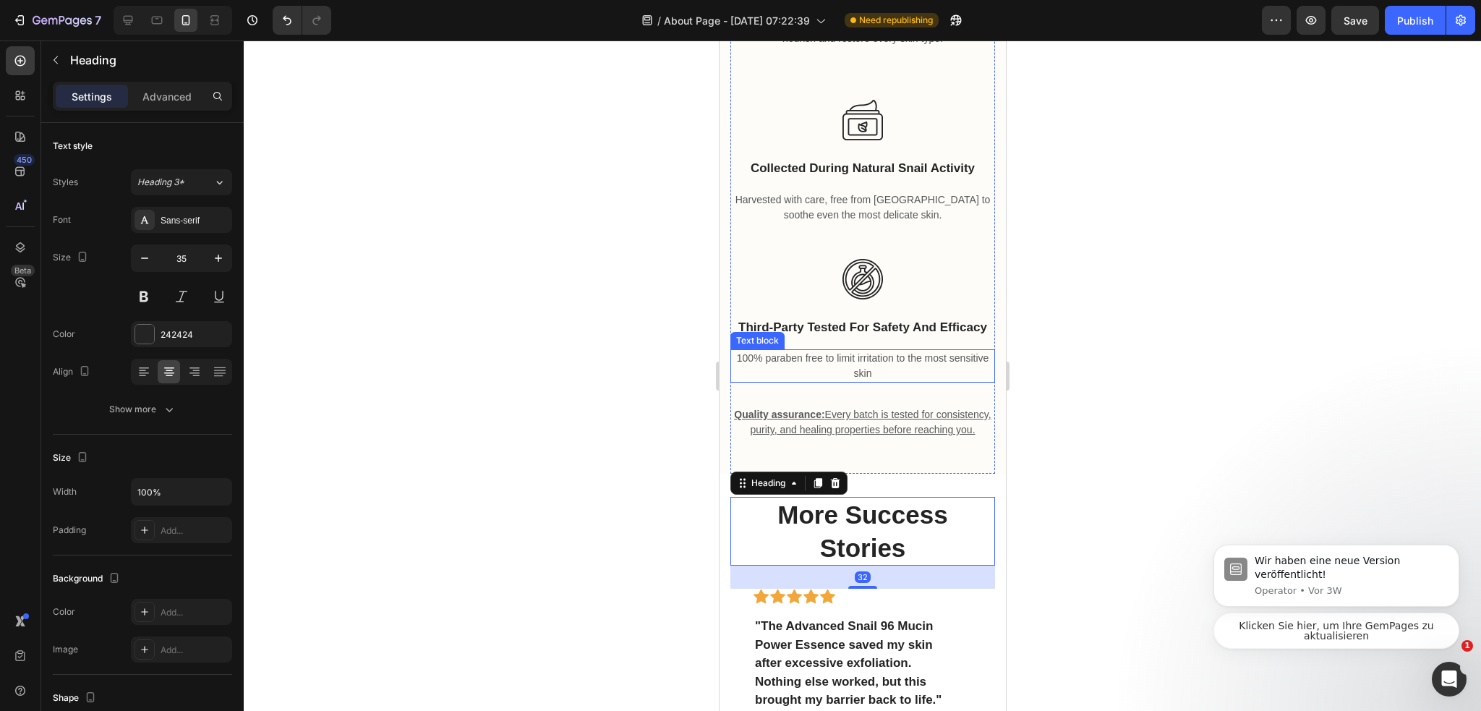
click at [894, 372] on p "100% paraben free to limit irritation to the most sensitive skin" at bounding box center [862, 366] width 262 height 30
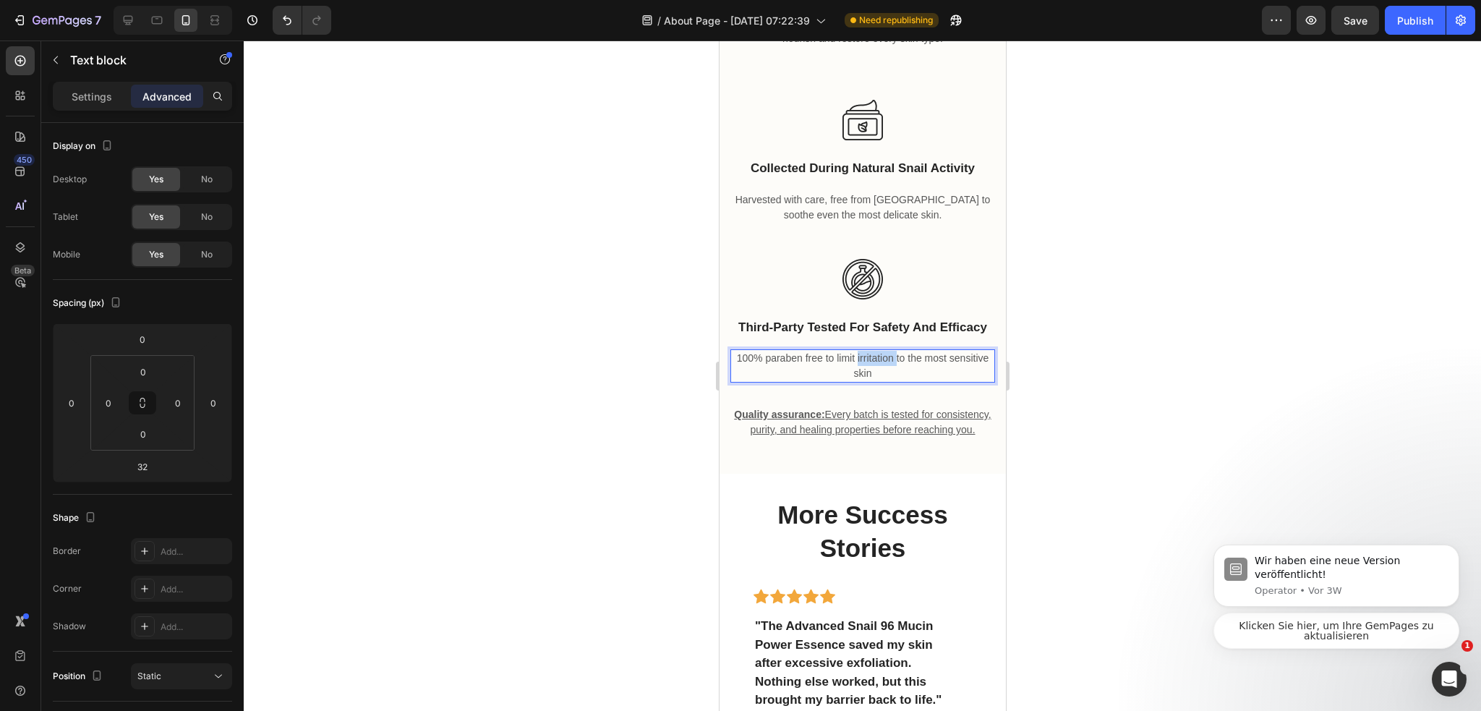
click at [894, 372] on p "100% paraben free to limit irritation to the most sensitive skin" at bounding box center [862, 366] width 262 height 30
click at [1087, 382] on div at bounding box center [862, 375] width 1237 height 670
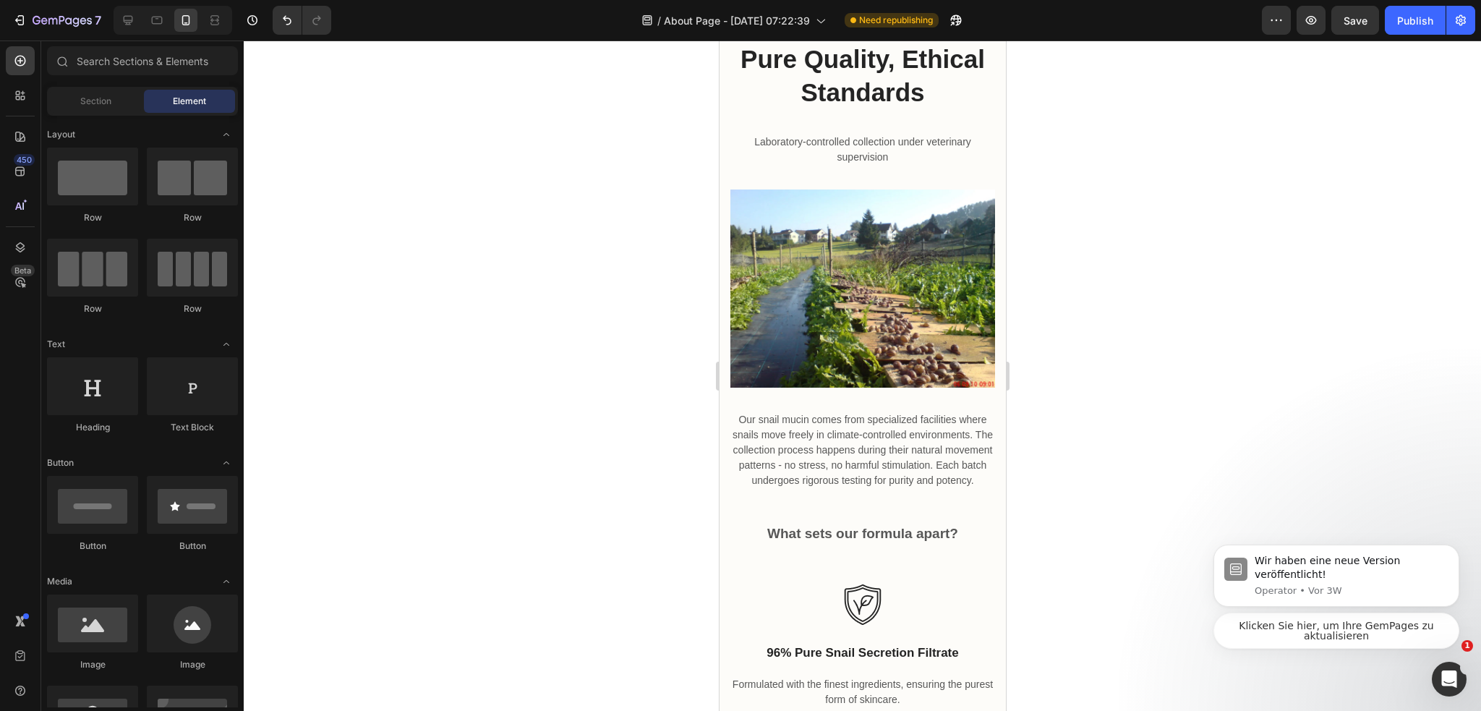
scroll to position [2895, 0]
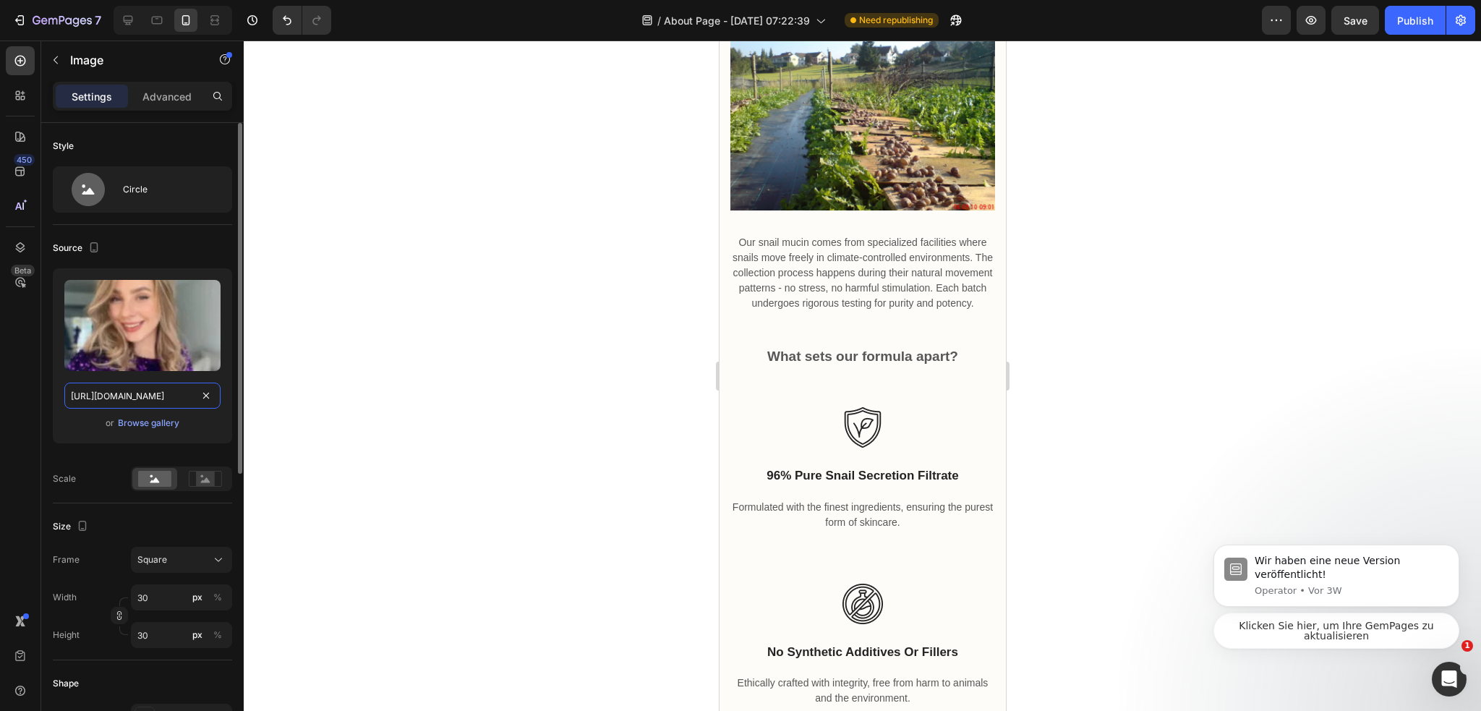
click at [159, 398] on input "https://cdn.shopify.com/s/files/1/0974/3948/2195/files/freeimgen_1756187582622.…" at bounding box center [142, 395] width 156 height 26
paste input "37-i-feel-so-far-away-minutes-turn-to-hours-and-the-hours-v0-b62gip6s6blf1.webp…"
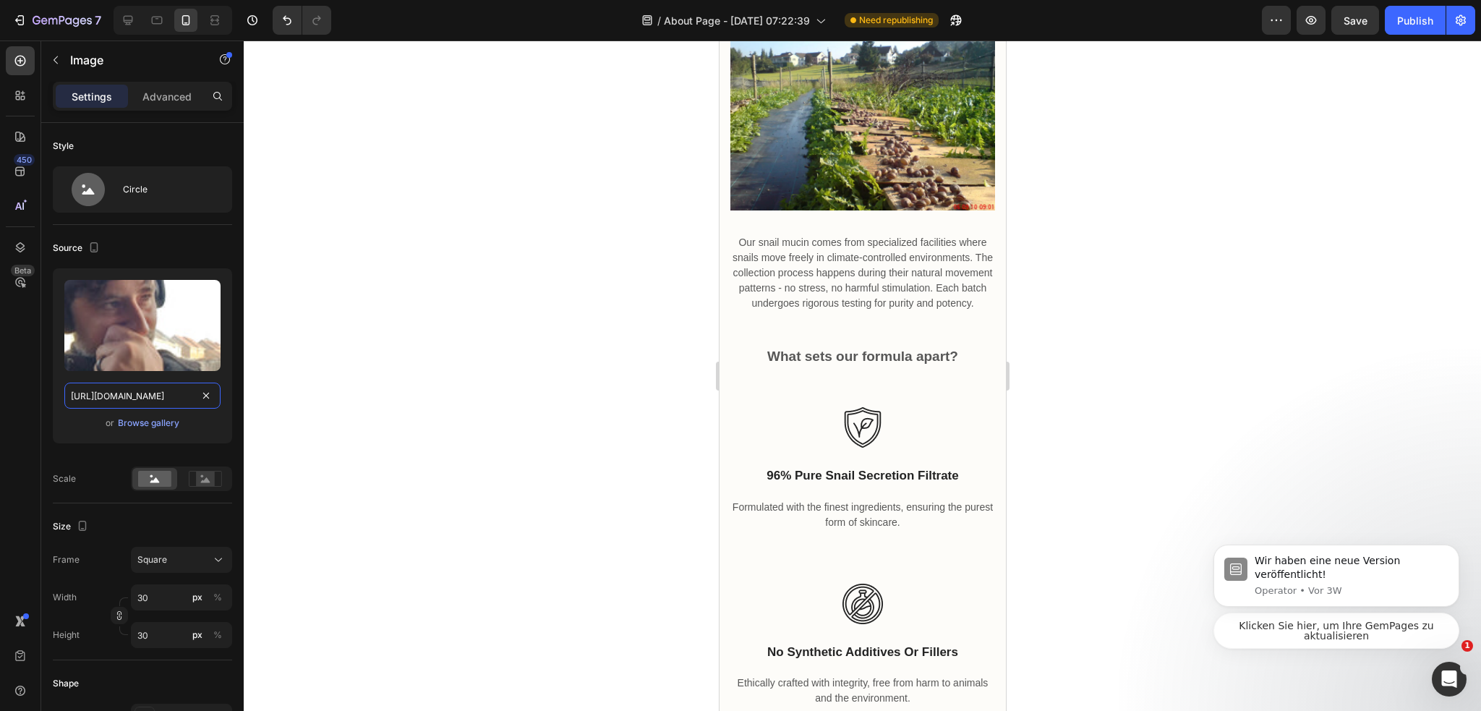
type input "https://cdn.shopify.com/s/files/1/0974/3948/2195/files/37-i-feel-so-far-away-mi…"
click at [525, 351] on div at bounding box center [862, 375] width 1237 height 670
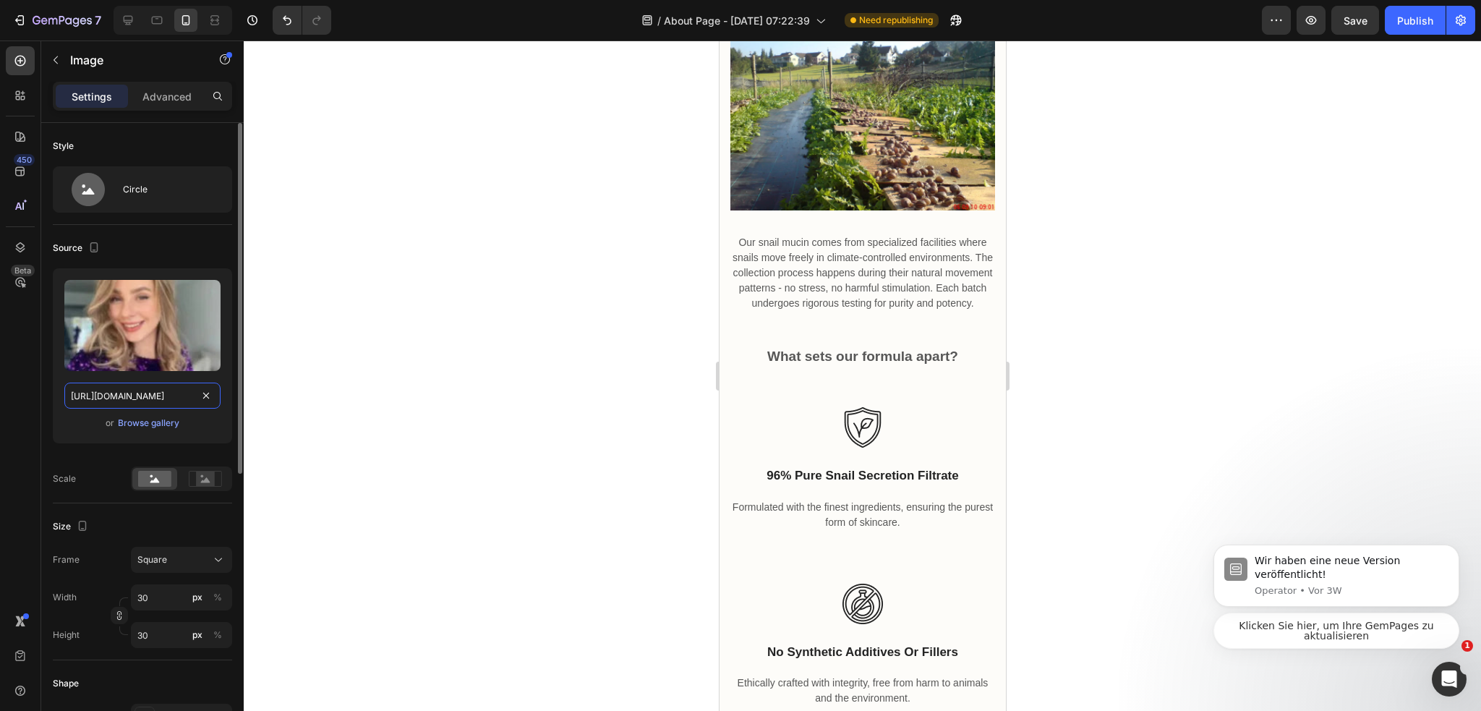
drag, startPoint x: 173, startPoint y: 396, endPoint x: 187, endPoint y: 396, distance: 13.7
click at [173, 396] on input "https://cdn.shopify.com/s/files/1/0974/3948/2195/files/freeimgen_1756187582622.…" at bounding box center [142, 395] width 156 height 26
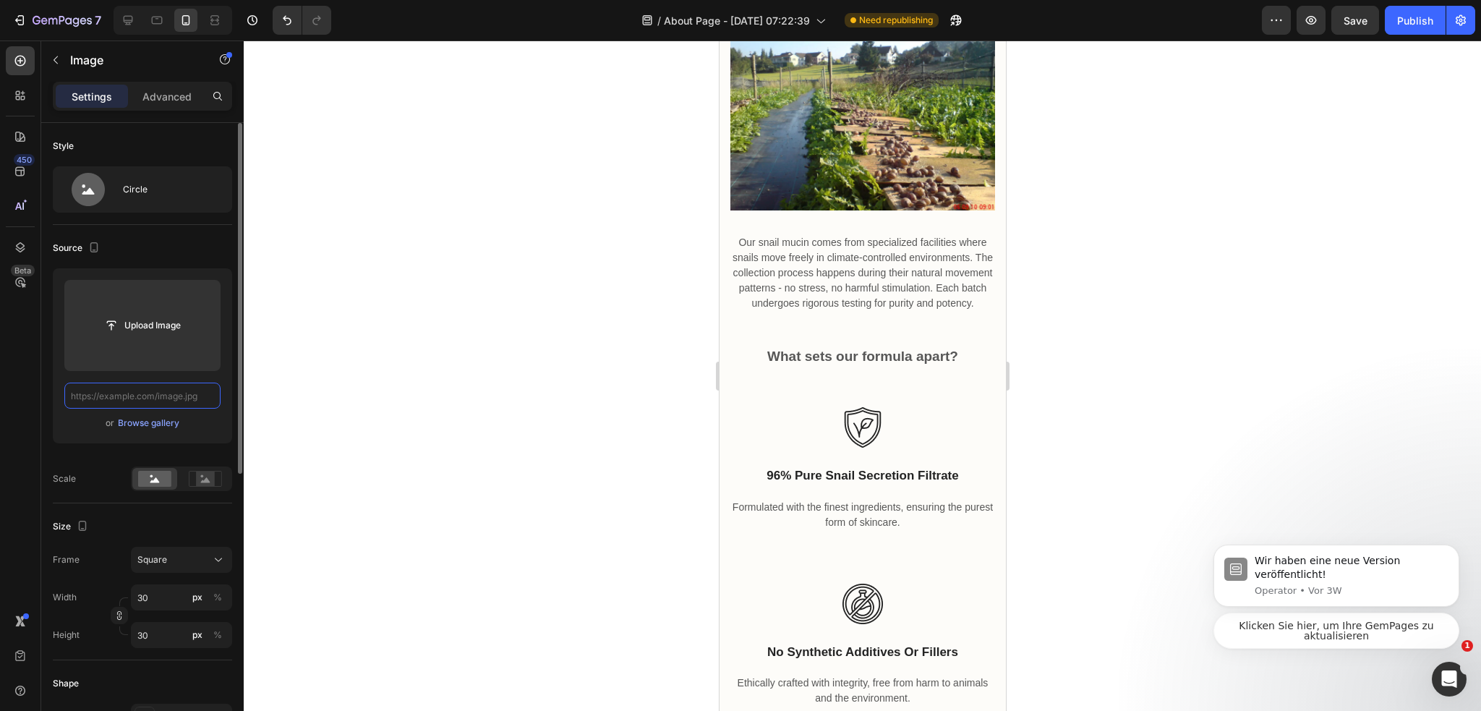
paste input "https://cdn.shopify.com/s/files/1/0974/3948/2195/files/ready-to-get-this-week-s…"
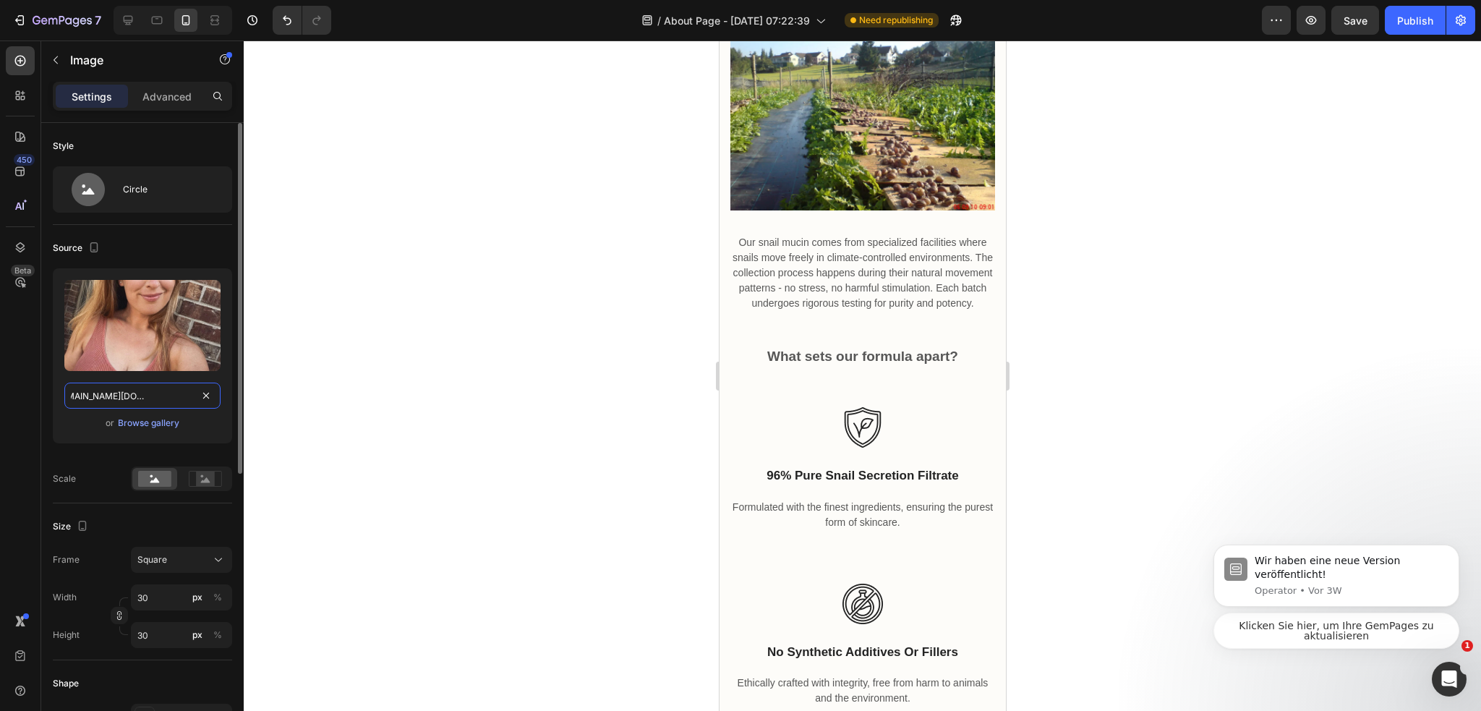
scroll to position [0, 948]
type input "https://cdn.shopify.com/s/files/1/0974/3948/2195/files/ready-to-get-this-week-s…"
click at [509, 358] on div at bounding box center [862, 375] width 1237 height 670
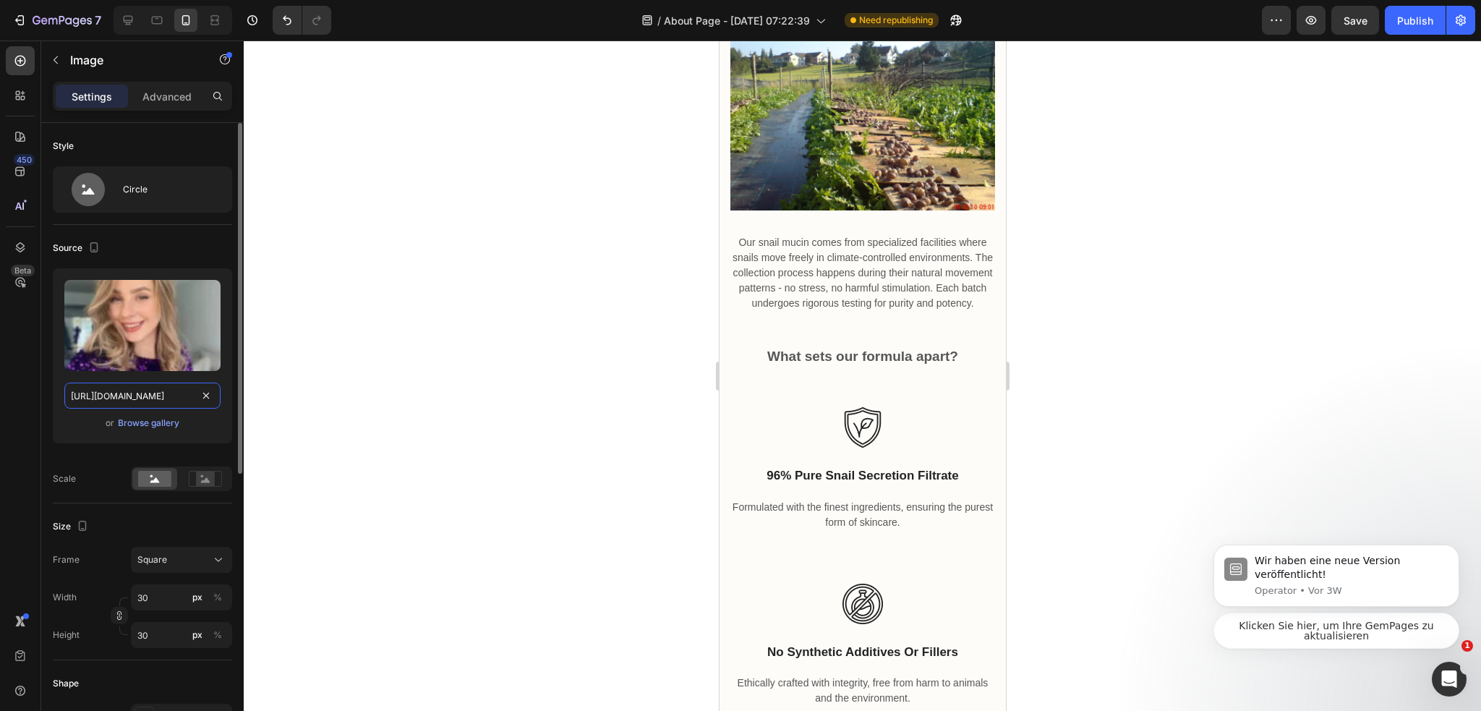
click at [216, 393] on input "https://cdn.shopify.com/s/files/1/0974/3948/2195/files/freeimgen_1756187582622.…" at bounding box center [142, 395] width 156 height 26
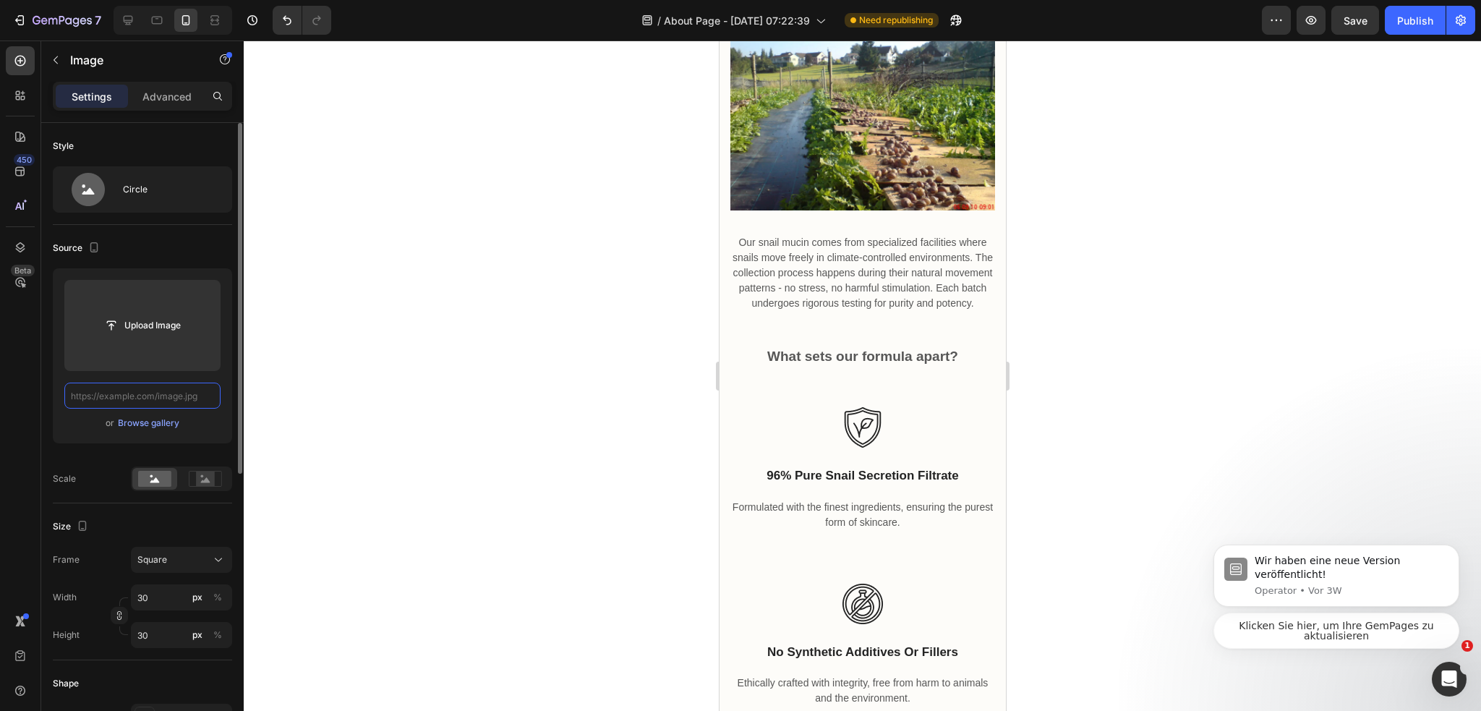
paste input "https://cdn.shopify.com/s/files/1/0974/3948/2195/files/finally-having-a-nice-da…"
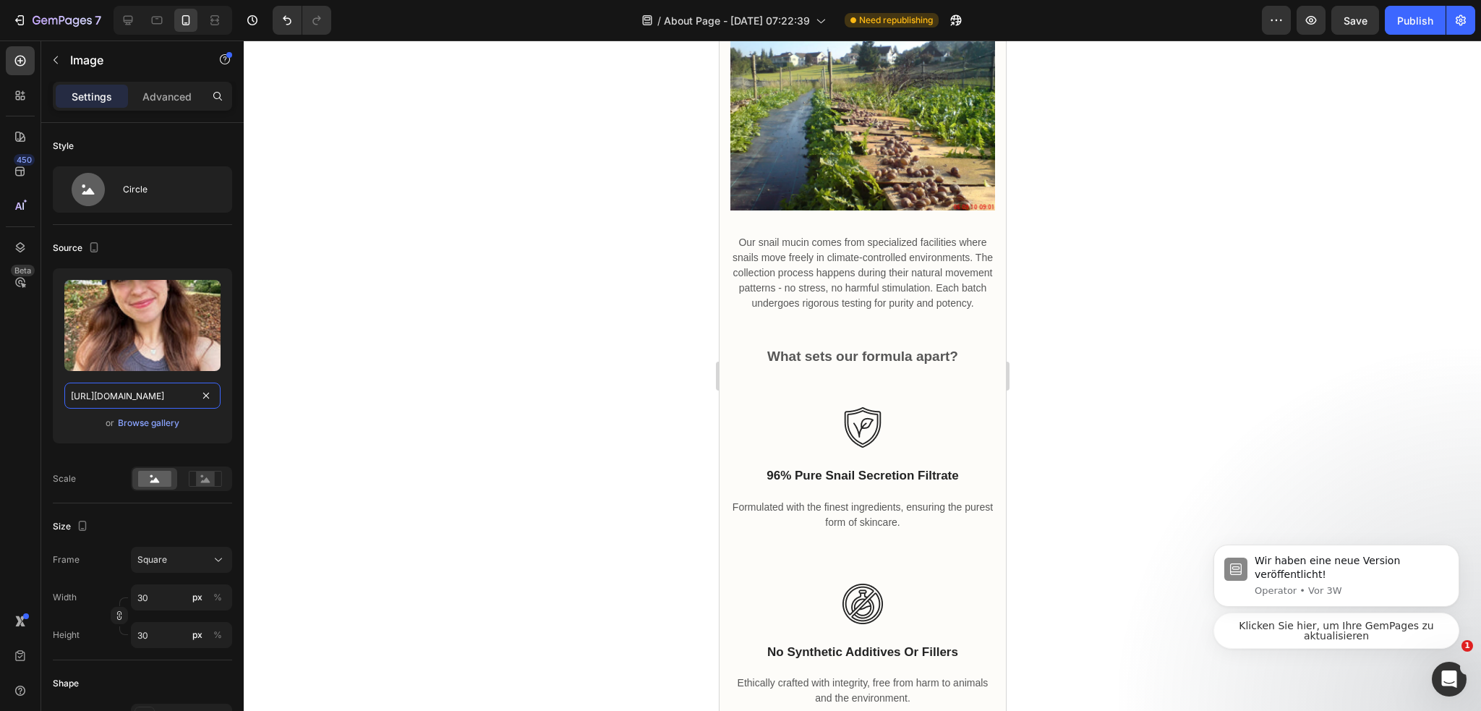
type input "https://cdn.shopify.com/s/files/1/0974/3948/2195/files/finally-having-a-nice-da…"
click at [603, 401] on div at bounding box center [862, 375] width 1237 height 670
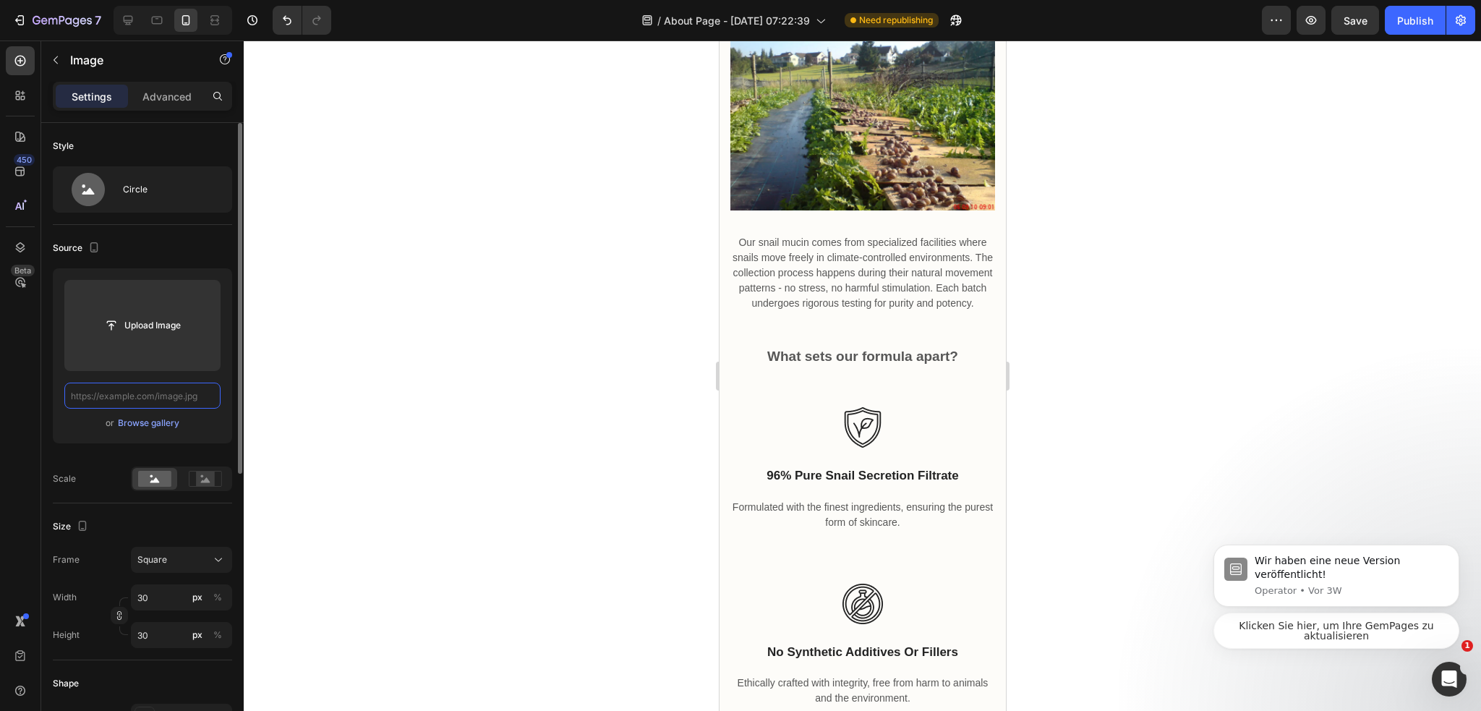
click at [192, 393] on input "text" at bounding box center [142, 395] width 156 height 26
paste input "https://cdn.shopify.com/s/files/1/0974/3948/2195/files/punk-music-is-the-thing-…"
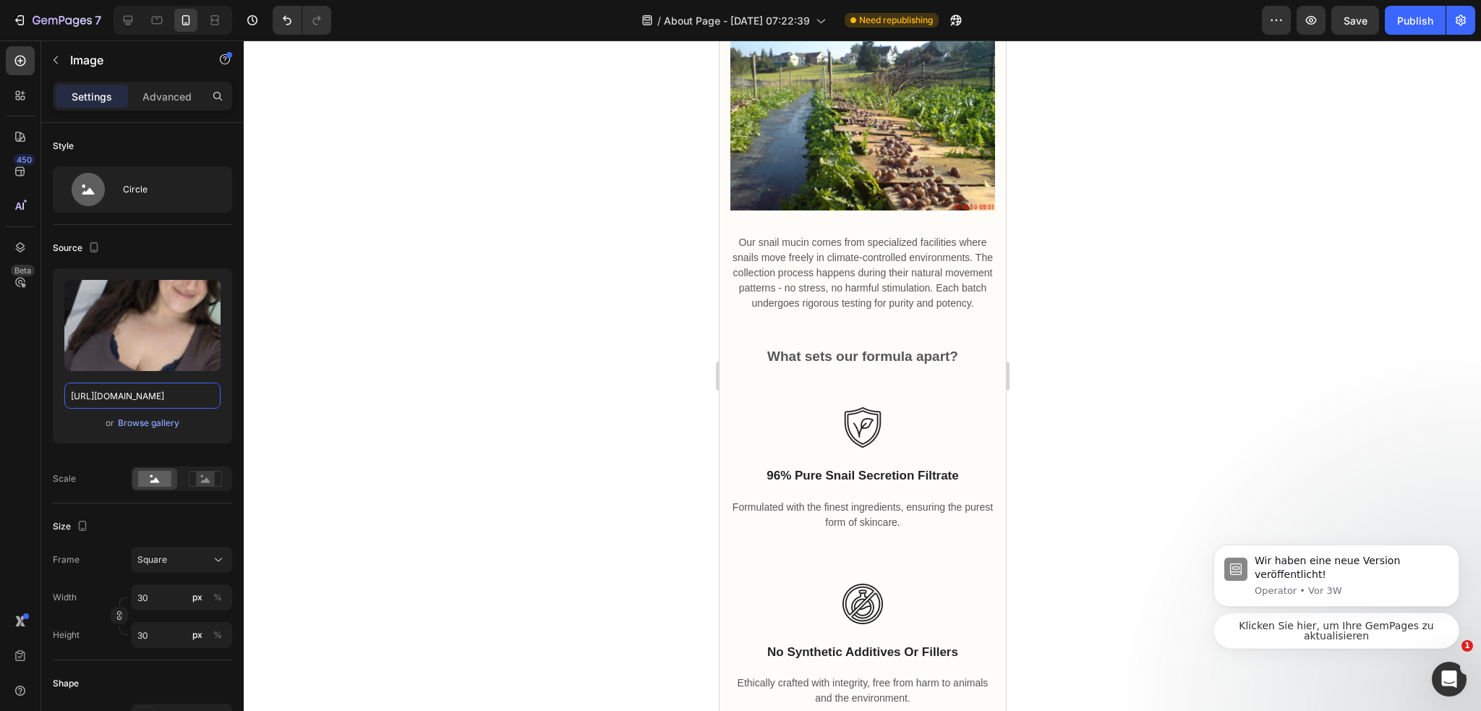
type input "https://cdn.shopify.com/s/files/1/0974/3948/2195/files/punk-music-is-the-thing-…"
click at [657, 327] on div at bounding box center [862, 375] width 1237 height 670
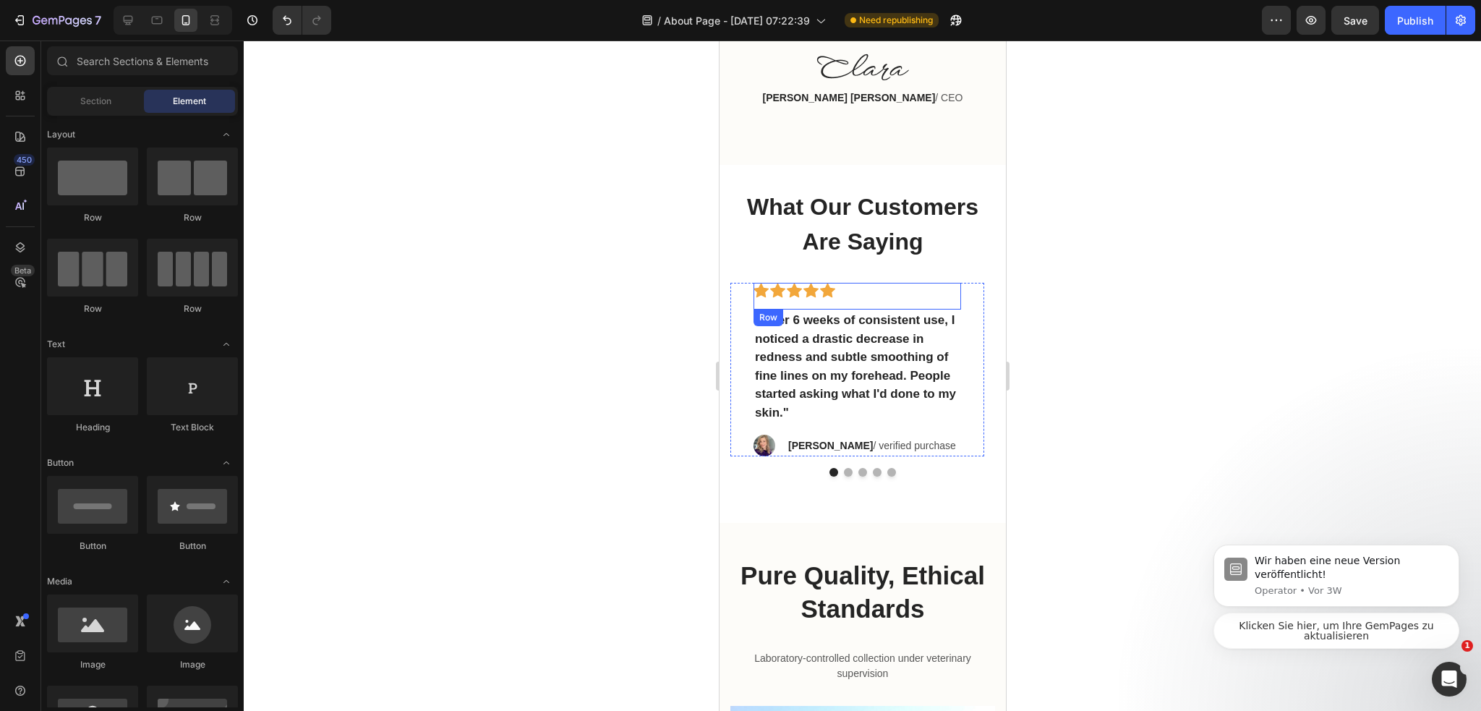
scroll to position [2750, 0]
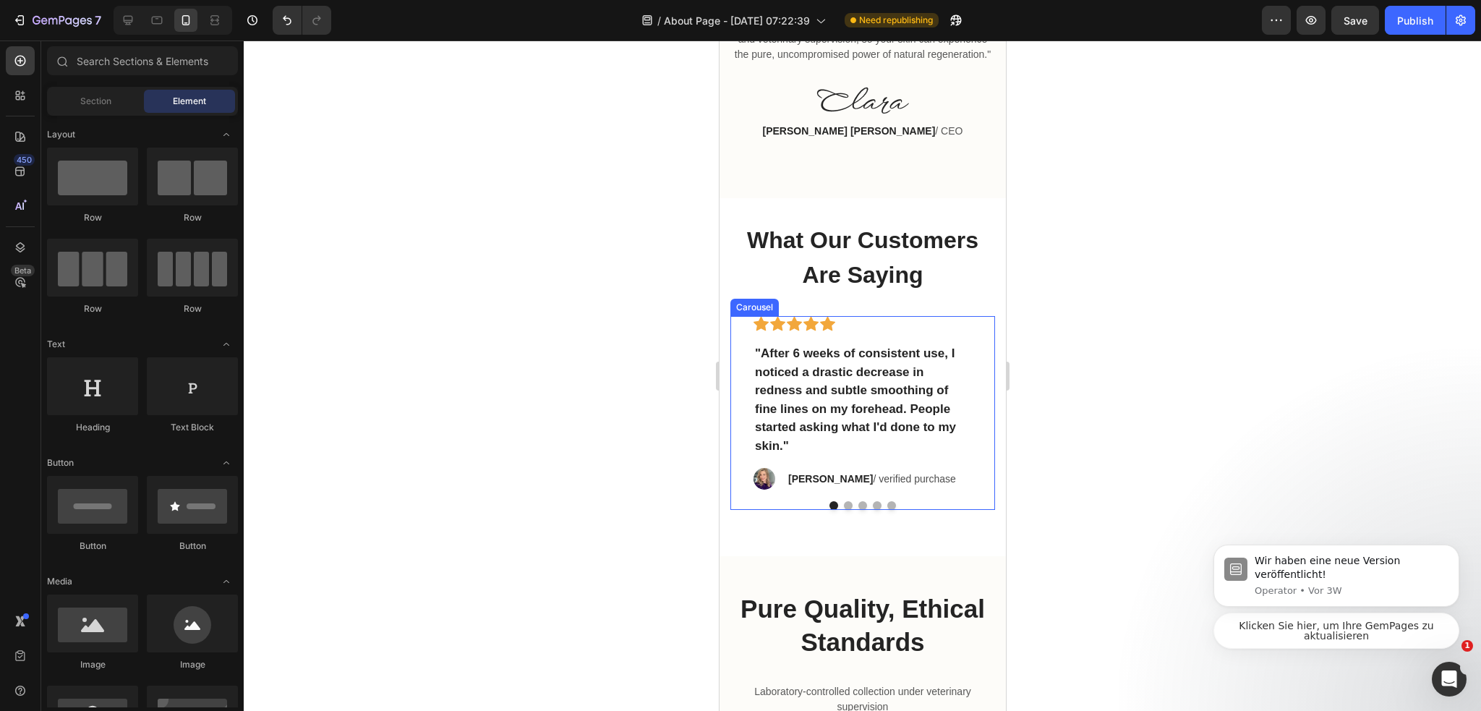
click at [843, 510] on button "Dot" at bounding box center [847, 505] width 9 height 9
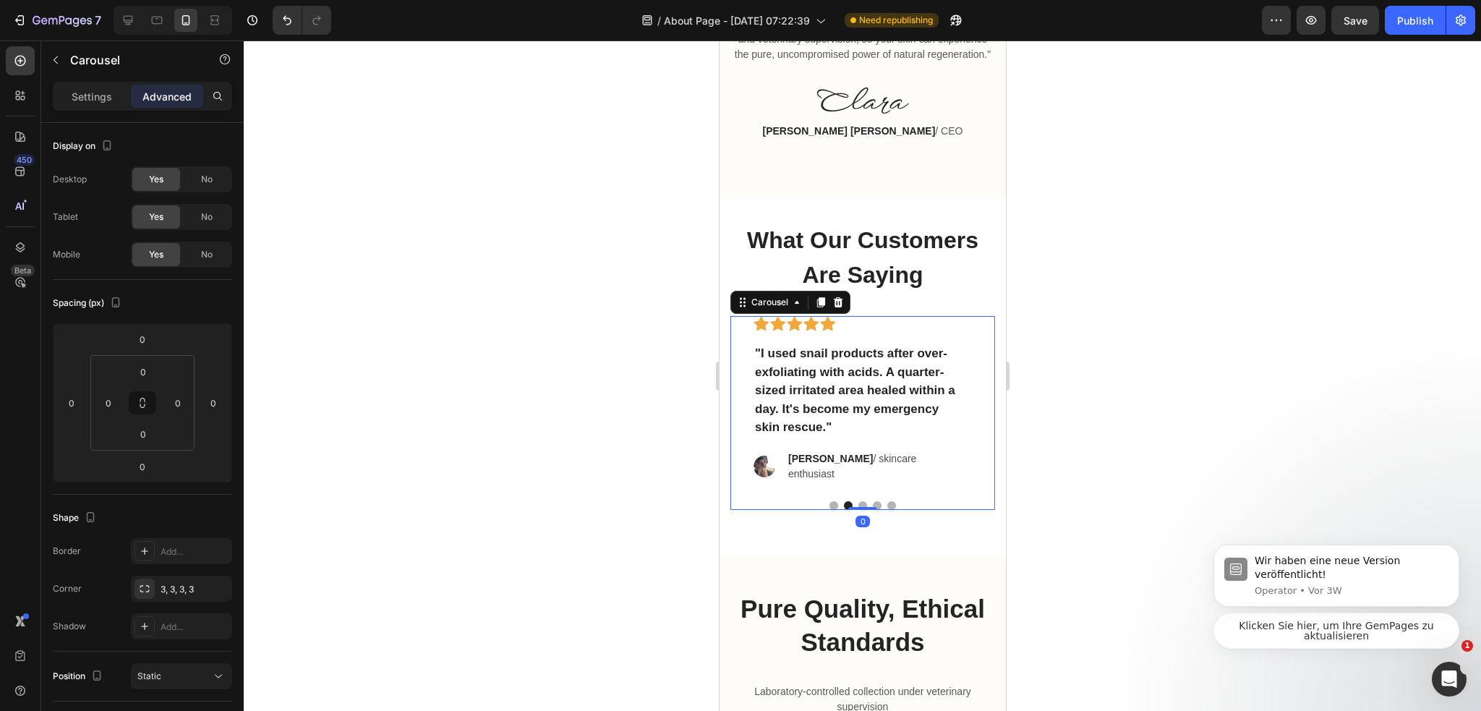
click at [857, 510] on button "Dot" at bounding box center [861, 505] width 9 height 9
click at [872, 510] on button "Dot" at bounding box center [876, 505] width 9 height 9
click at [891, 510] on div at bounding box center [861, 505] width 265 height 9
click at [878, 510] on div at bounding box center [861, 505] width 265 height 9
click at [888, 510] on button "Dot" at bounding box center [890, 505] width 9 height 9
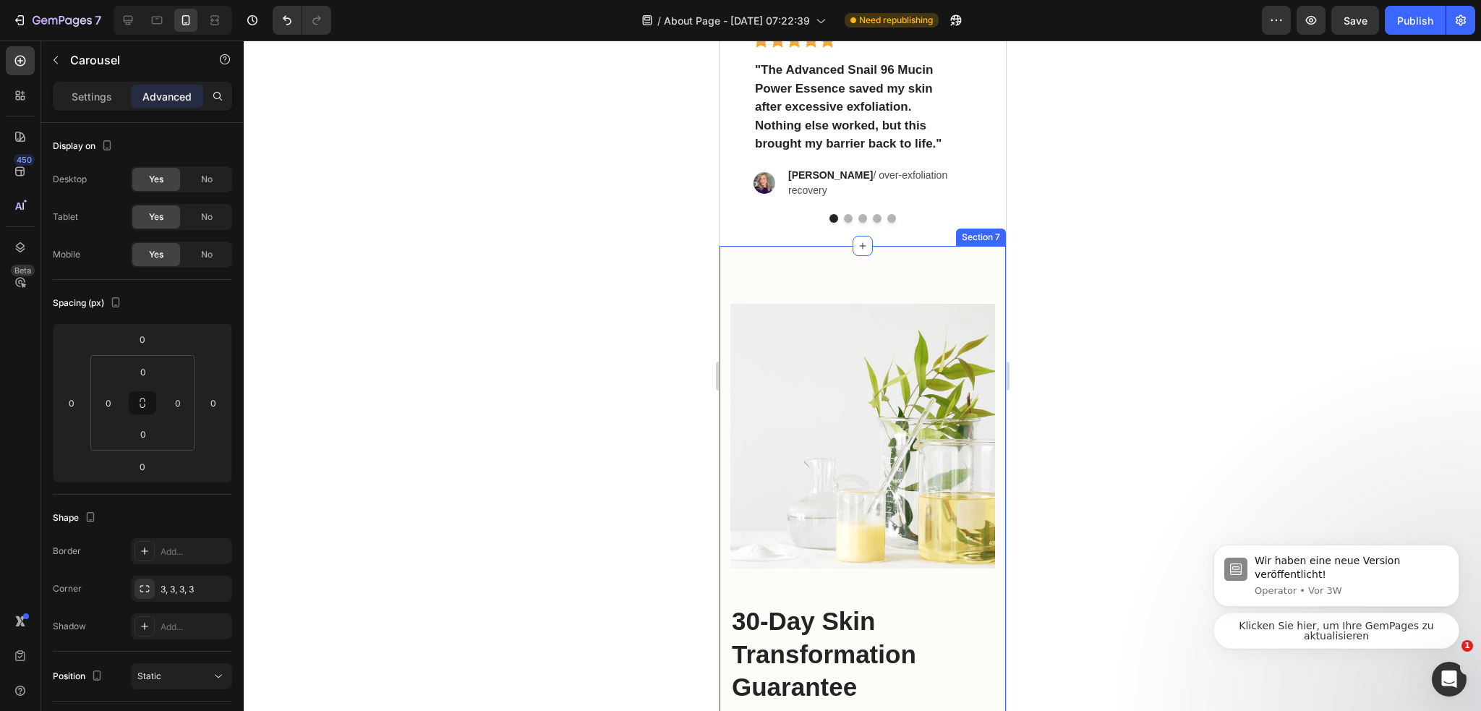
scroll to position [4557, 0]
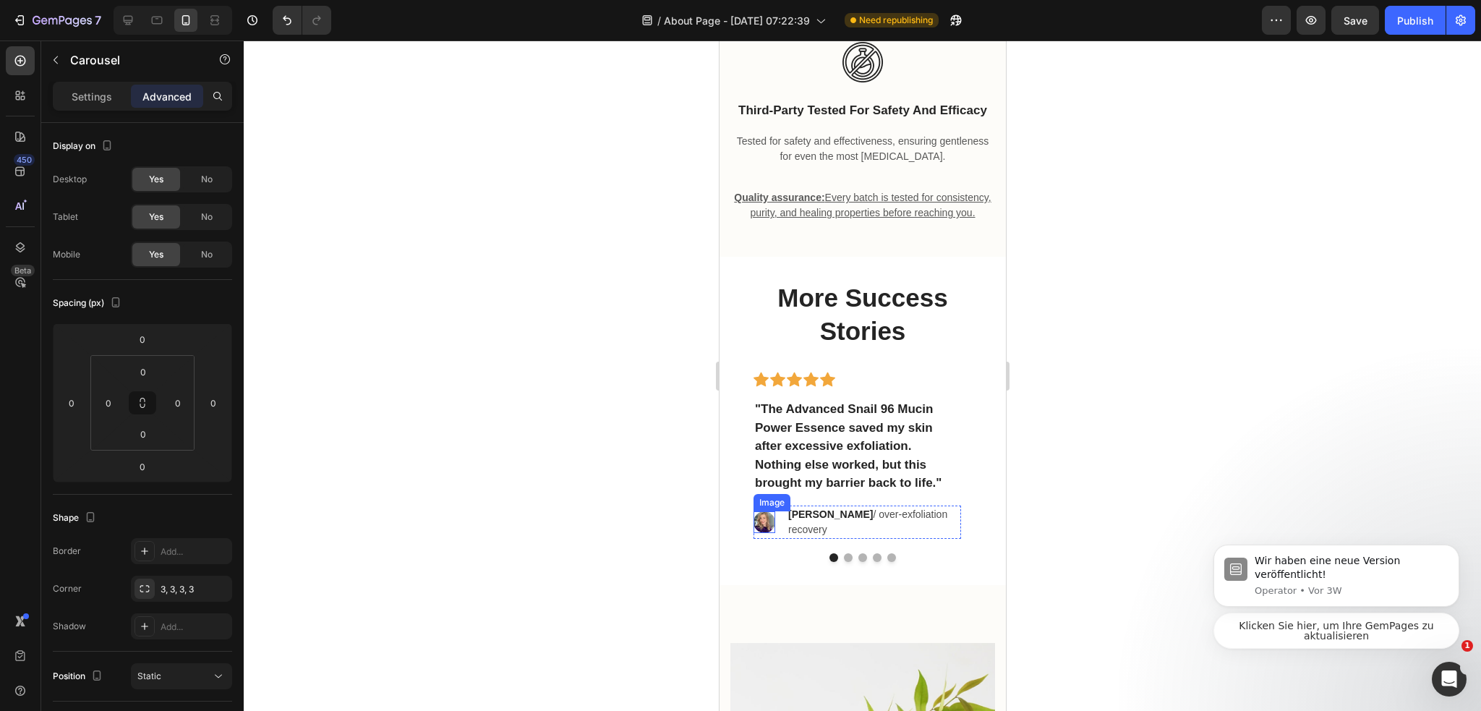
click at [758, 533] on img at bounding box center [764, 522] width 22 height 22
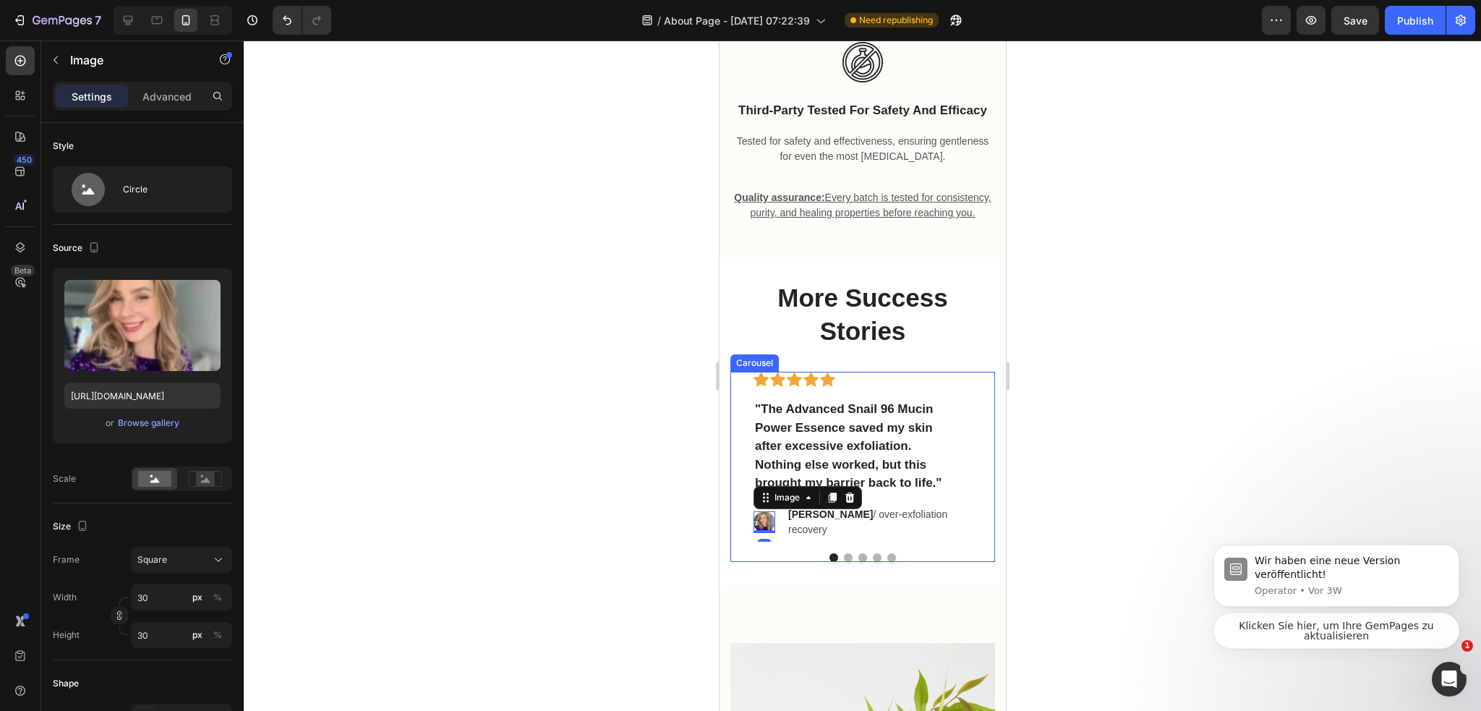
click at [842, 562] on div "Icon Icon Icon Icon Icon Row "The Advanced Snail 96 Mucin Power Essence saved m…" at bounding box center [861, 467] width 265 height 190
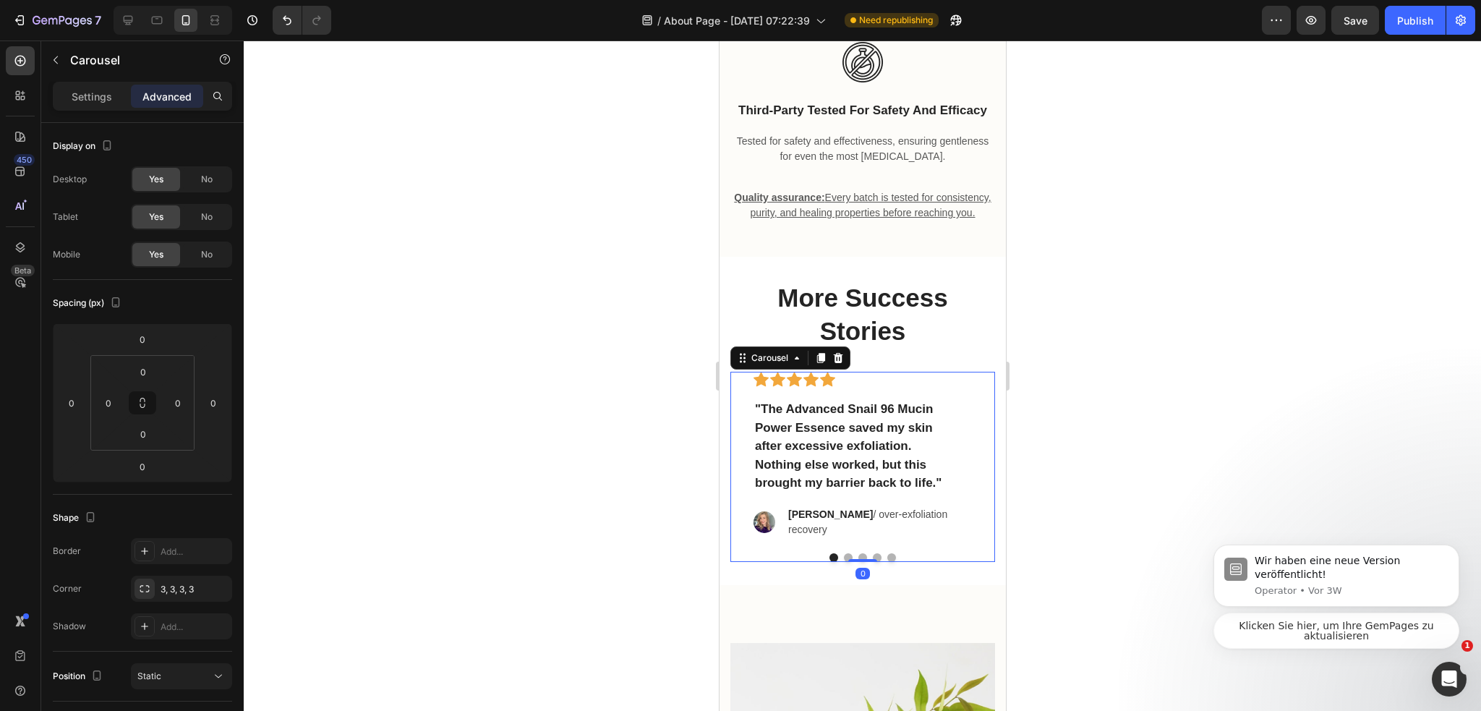
click at [843, 562] on button "Dot" at bounding box center [847, 557] width 9 height 9
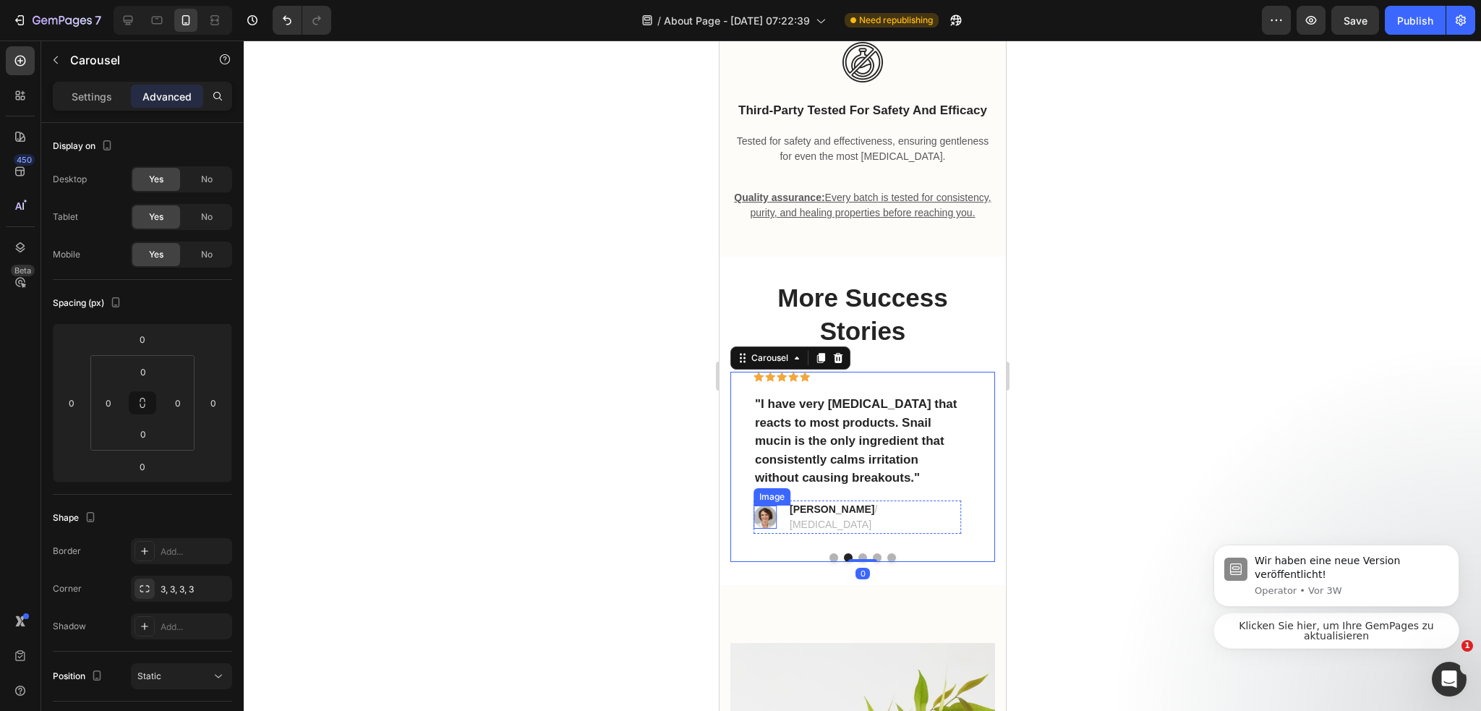
click at [761, 526] on img at bounding box center [764, 516] width 23 height 23
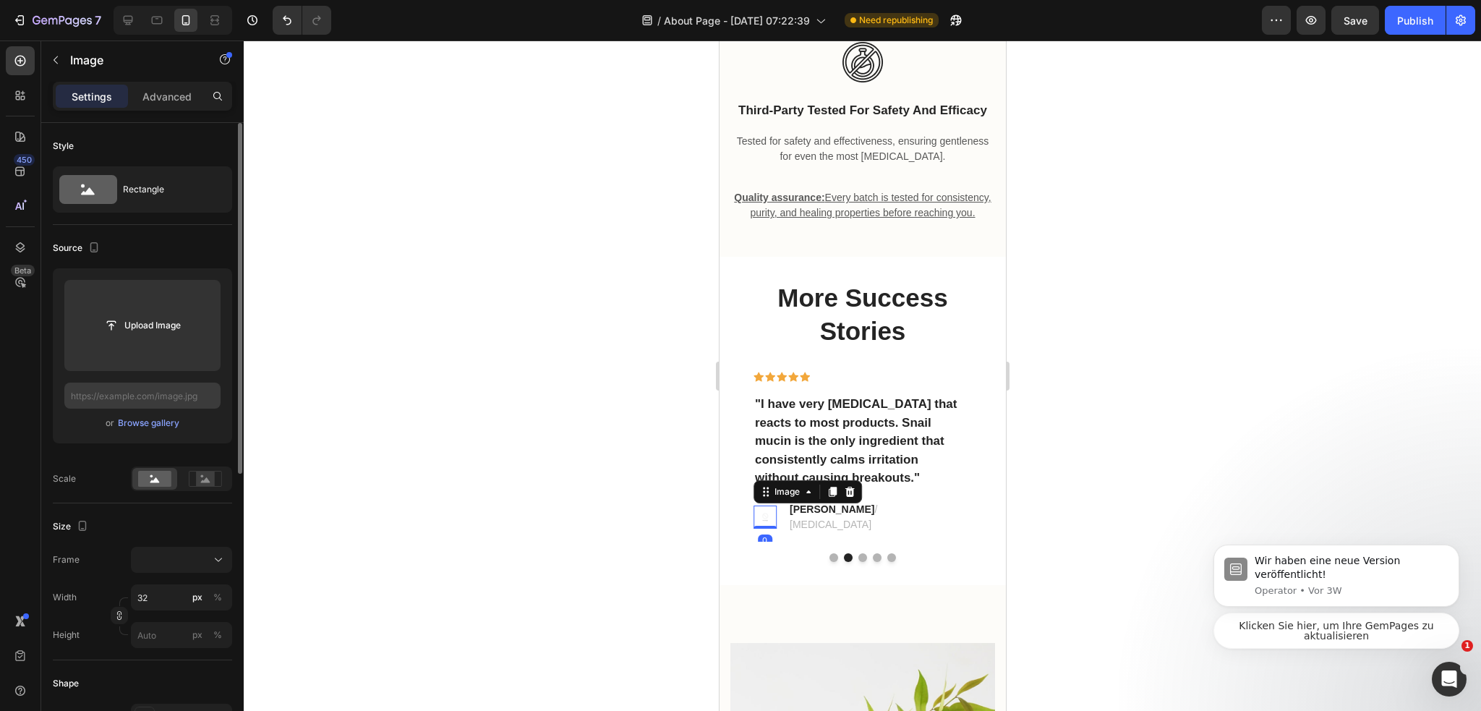
click at [211, 395] on input "text" at bounding box center [142, 395] width 156 height 26
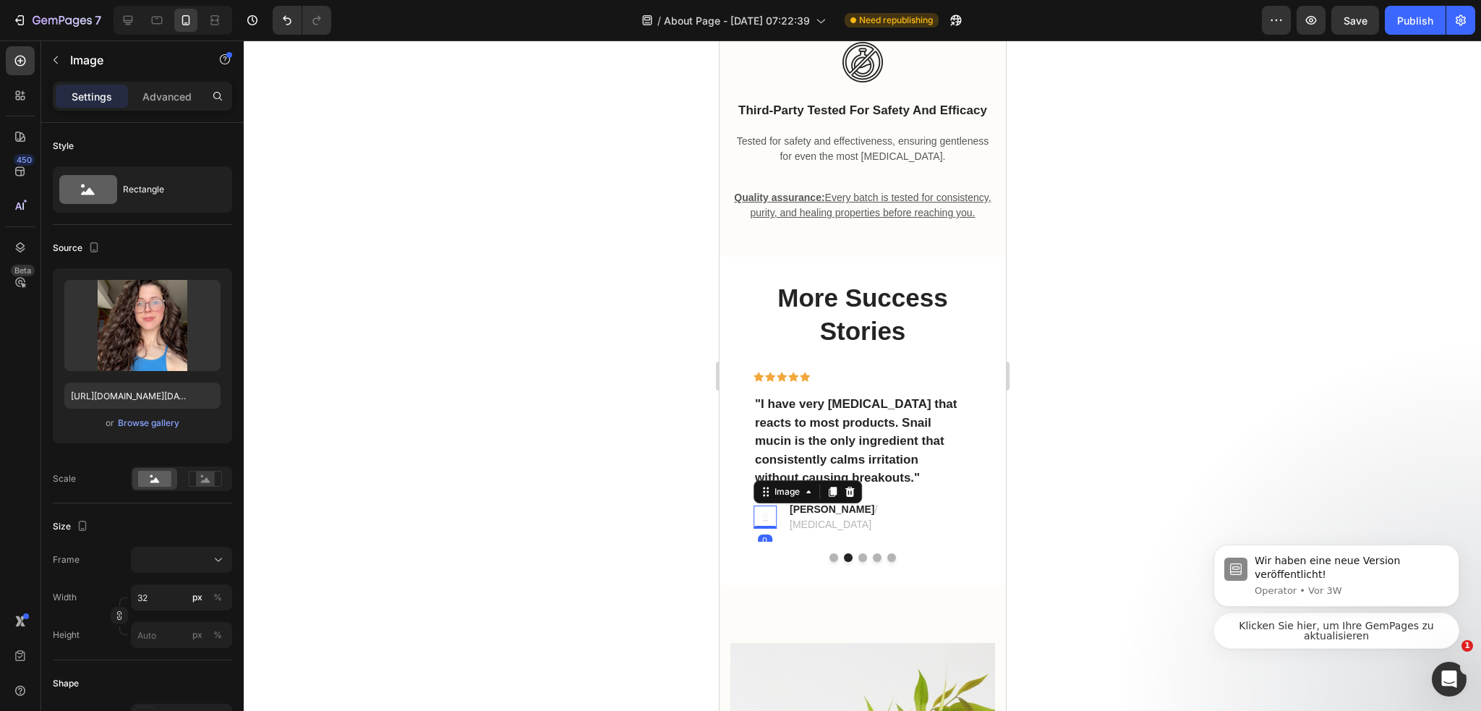
scroll to position [0, 364]
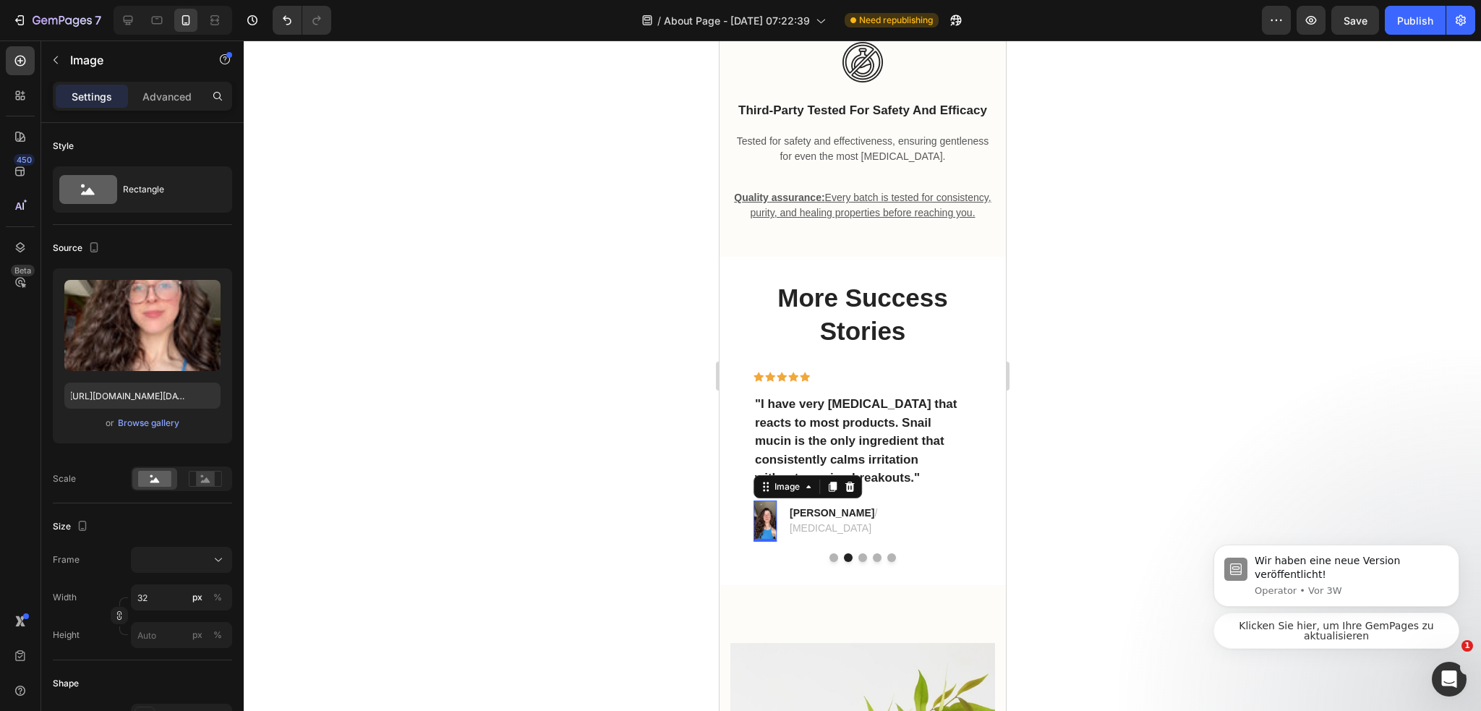
type input "https://cdn.shopify.com/s/files/1/0974/3948/2195/files/f27-selfie-from-saturday…"
click at [171, 196] on div "Rectangle" at bounding box center [167, 189] width 88 height 33
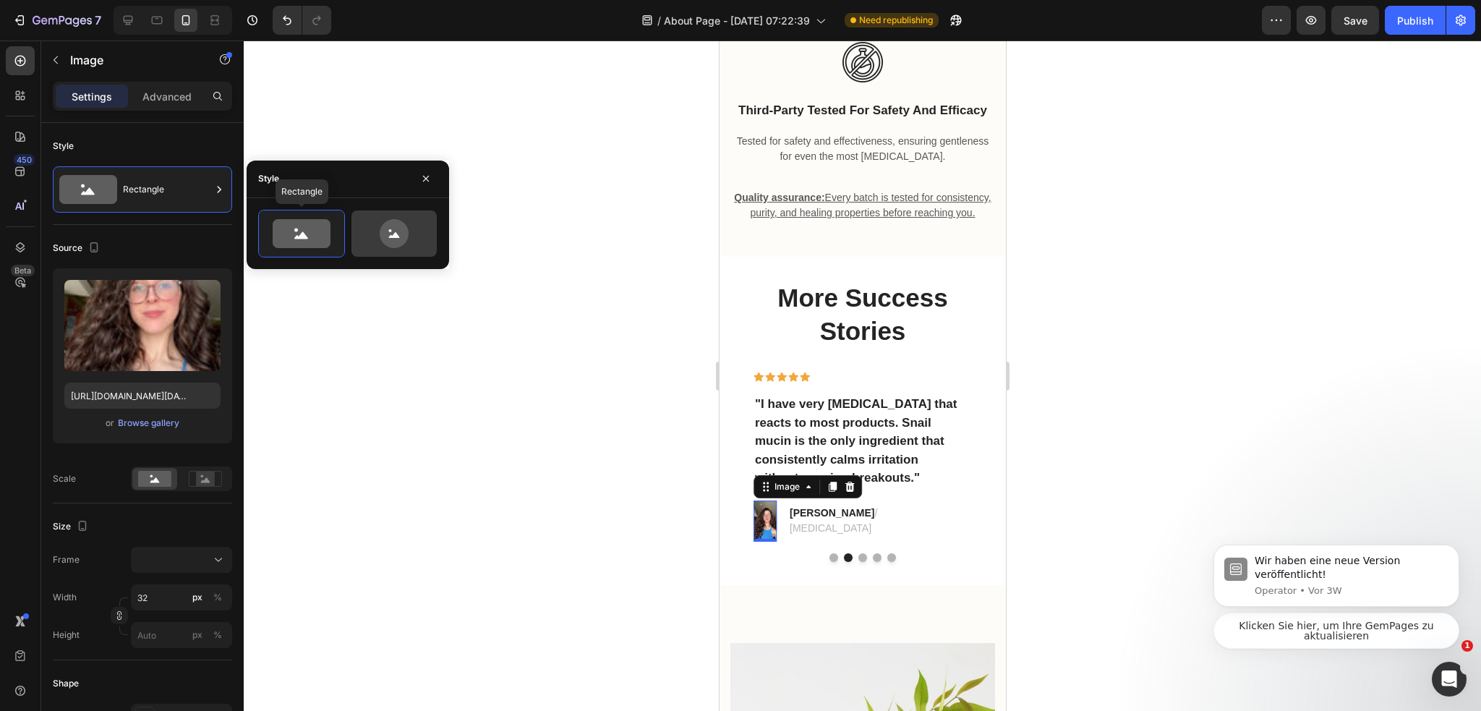
click at [404, 231] on icon at bounding box center [394, 233] width 29 height 29
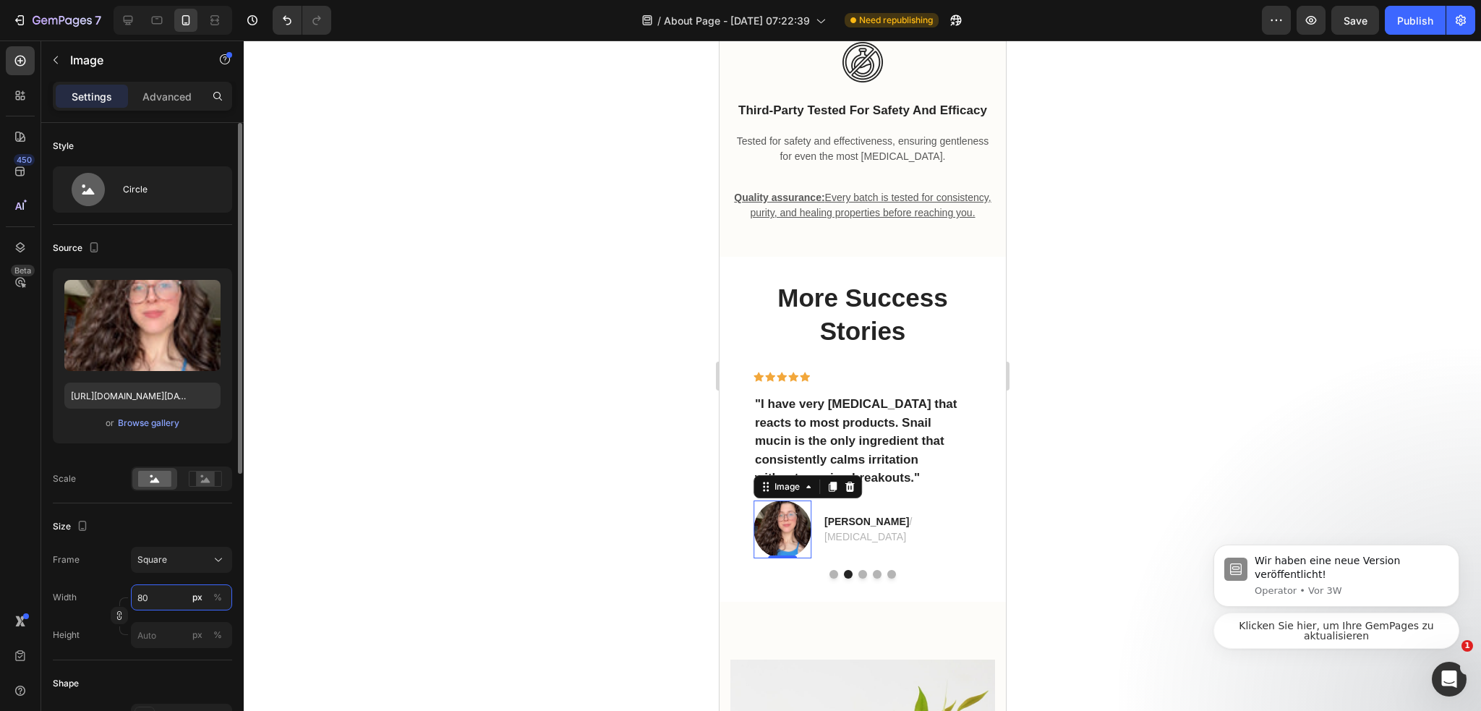
click at [151, 600] on input "80" at bounding box center [181, 597] width 101 height 26
type input "3"
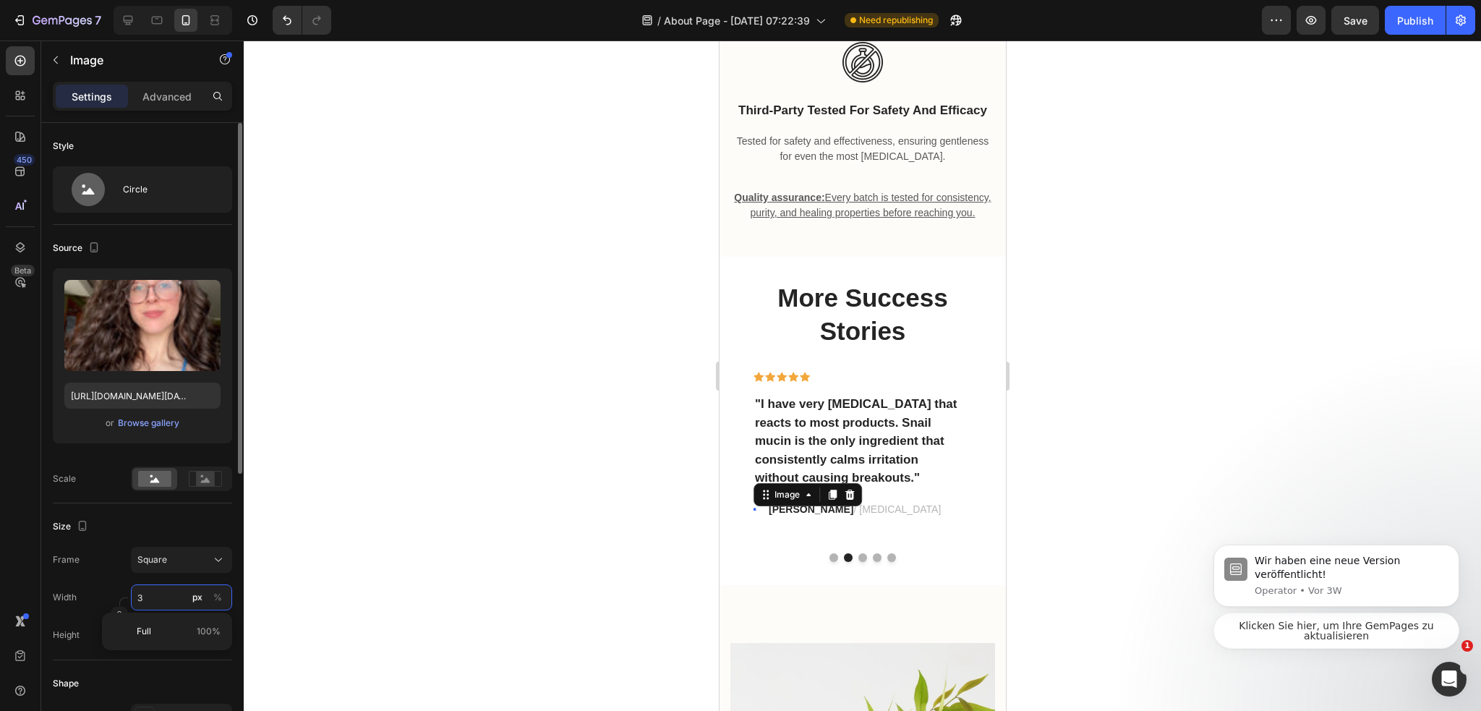
type input "30"
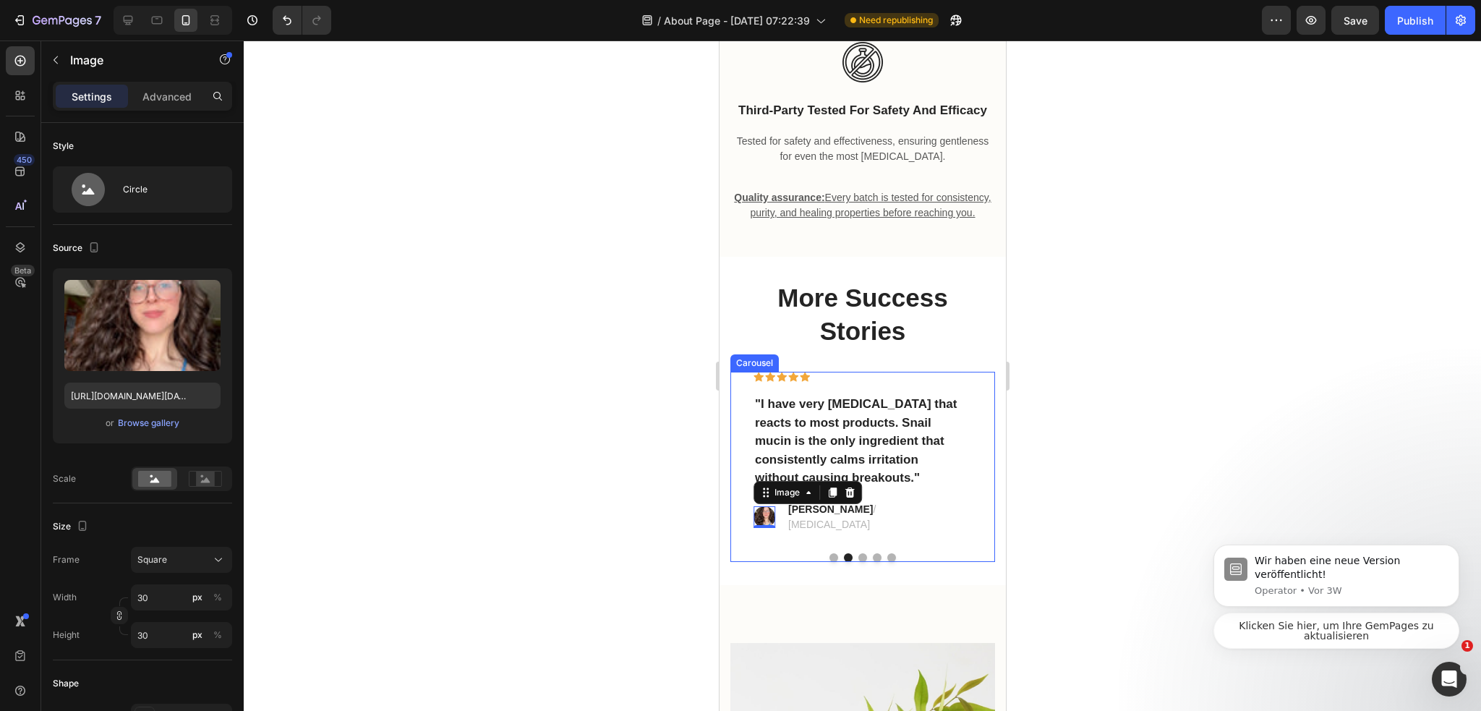
click at [857, 562] on button "Dot" at bounding box center [861, 557] width 9 height 9
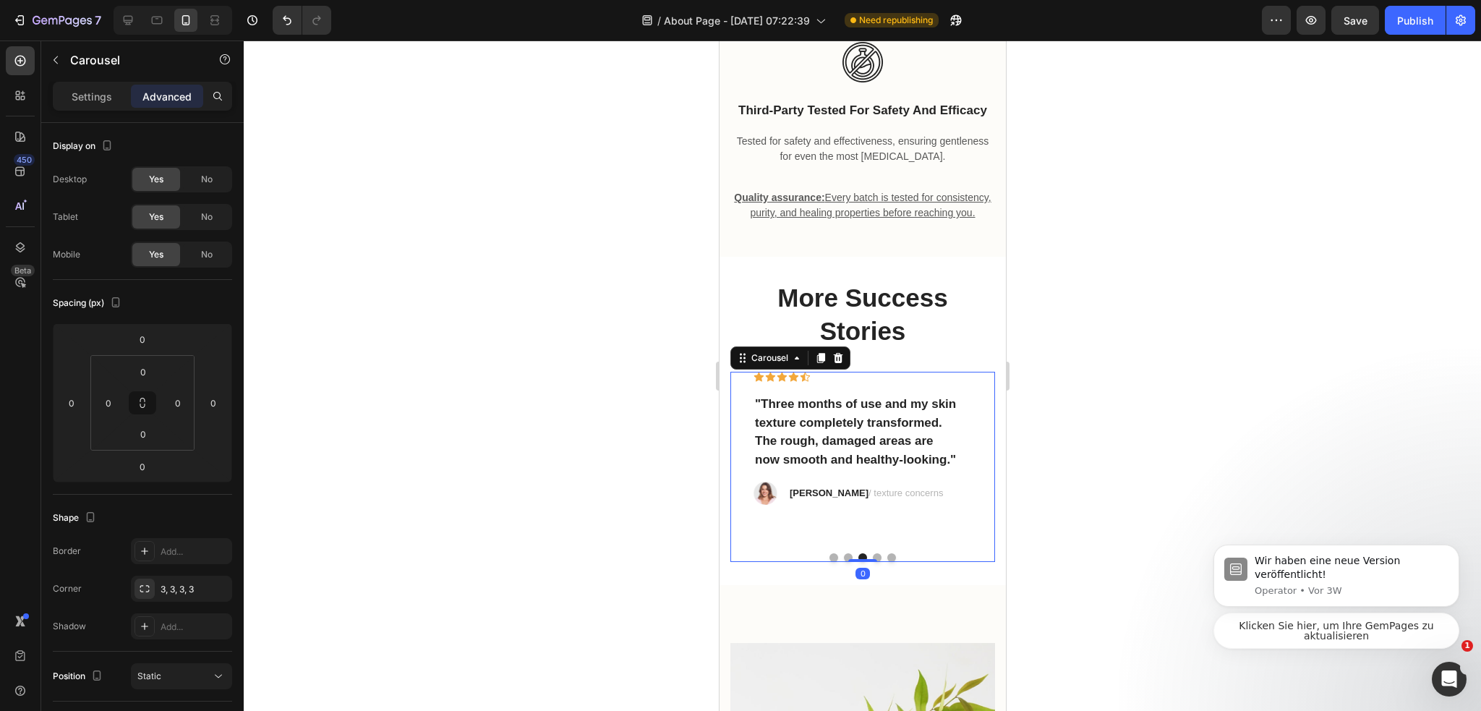
click at [767, 505] on img at bounding box center [764, 492] width 23 height 23
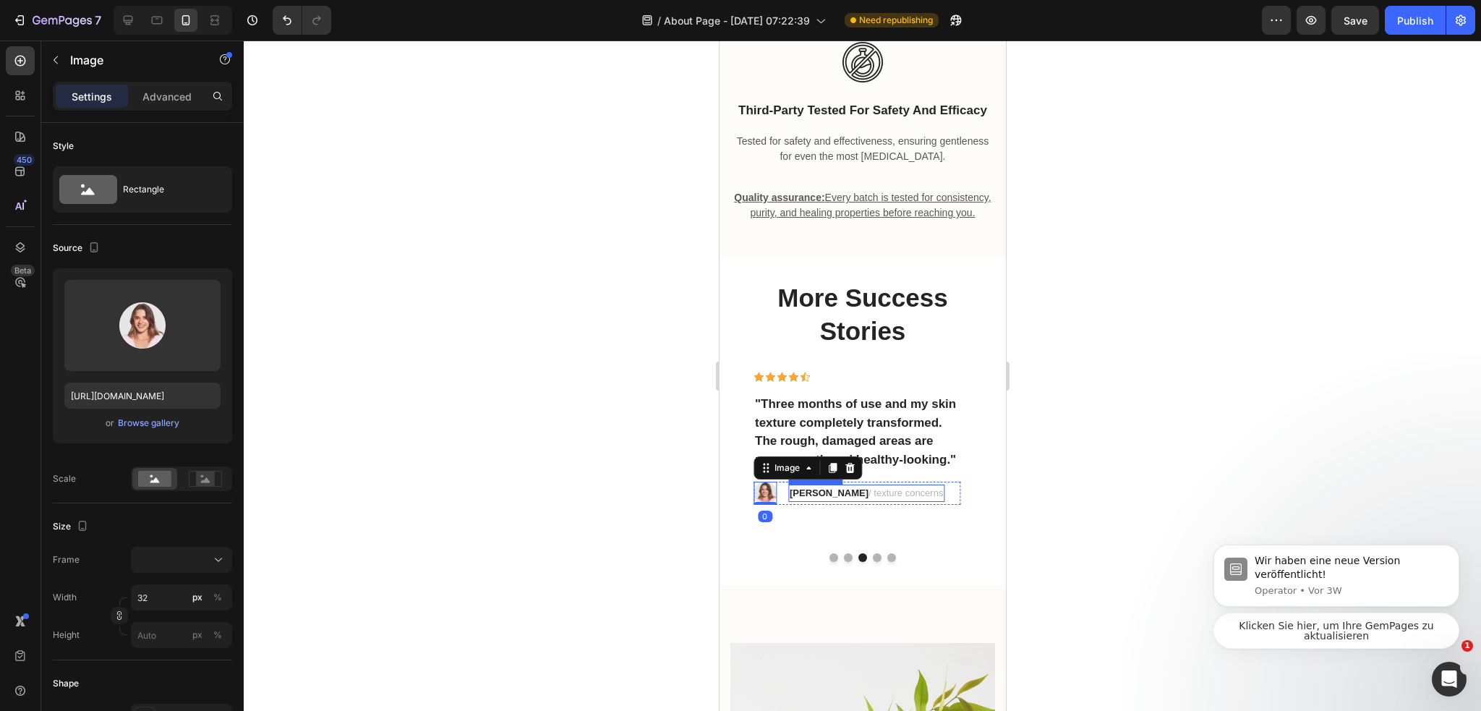
click at [803, 498] on strong "[PERSON_NAME]" at bounding box center [828, 492] width 79 height 11
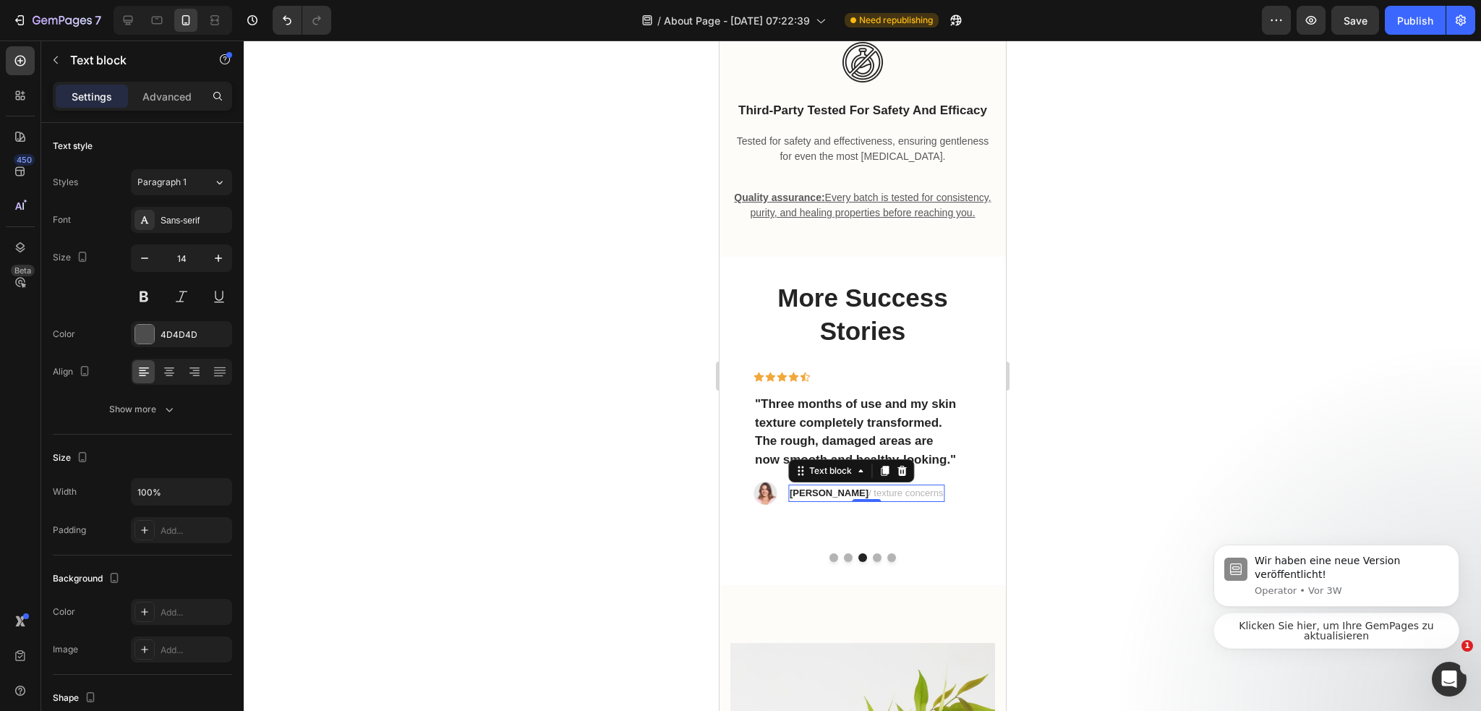
click at [803, 498] on strong "[PERSON_NAME]" at bounding box center [828, 492] width 79 height 11
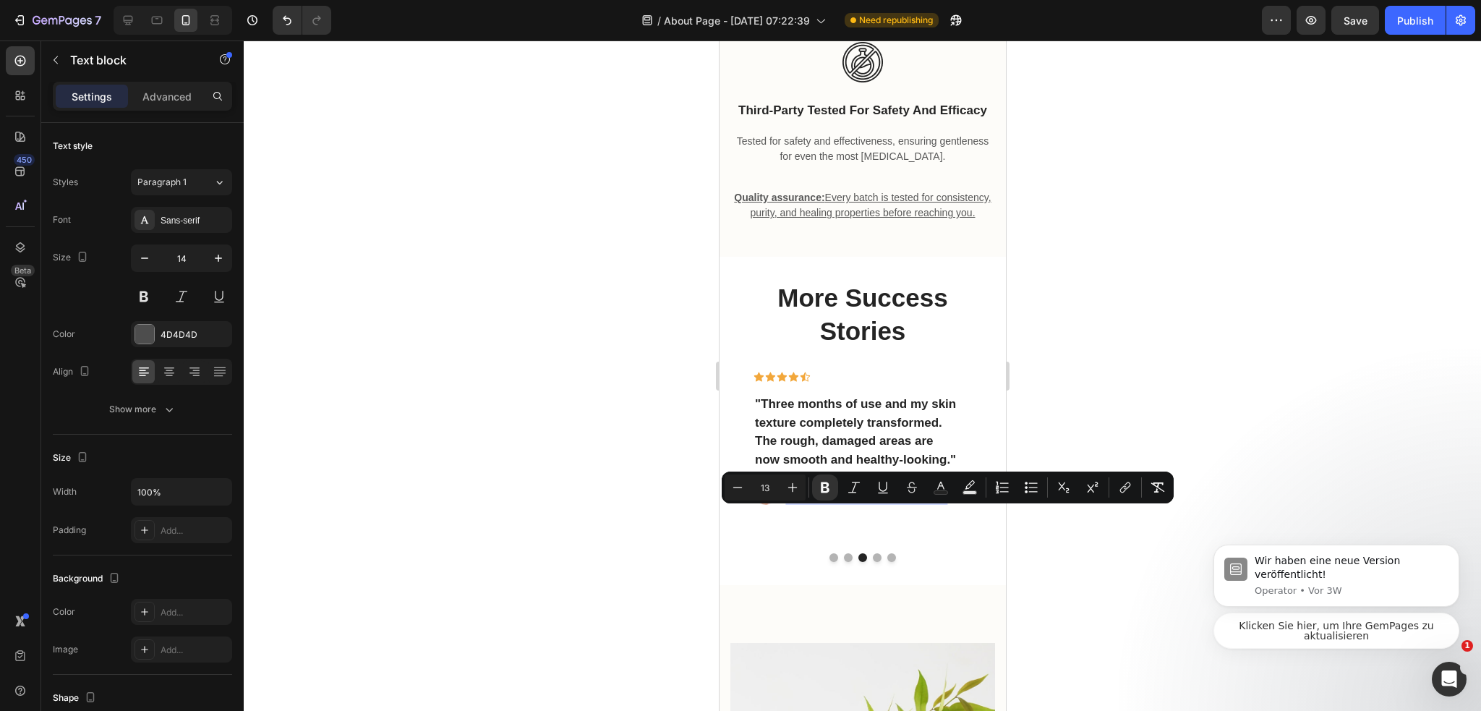
click at [813, 498] on strong "[PERSON_NAME]" at bounding box center [828, 492] width 79 height 11
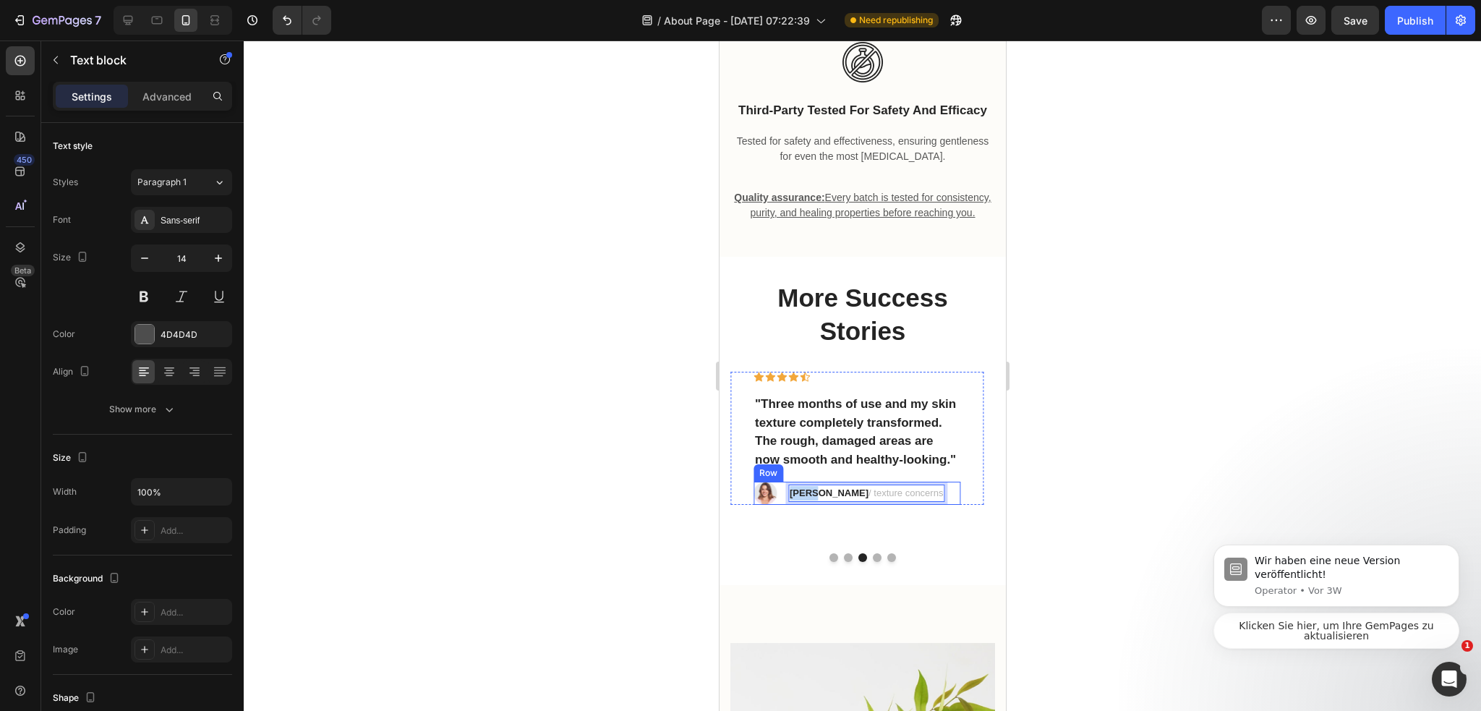
drag, startPoint x: 812, startPoint y: 513, endPoint x: 783, endPoint y: 510, distance: 29.0
click at [783, 505] on div "Image Kevin L. / texture concerns Text block 0 Row" at bounding box center [856, 492] width 207 height 23
click at [1115, 479] on div at bounding box center [862, 375] width 1237 height 670
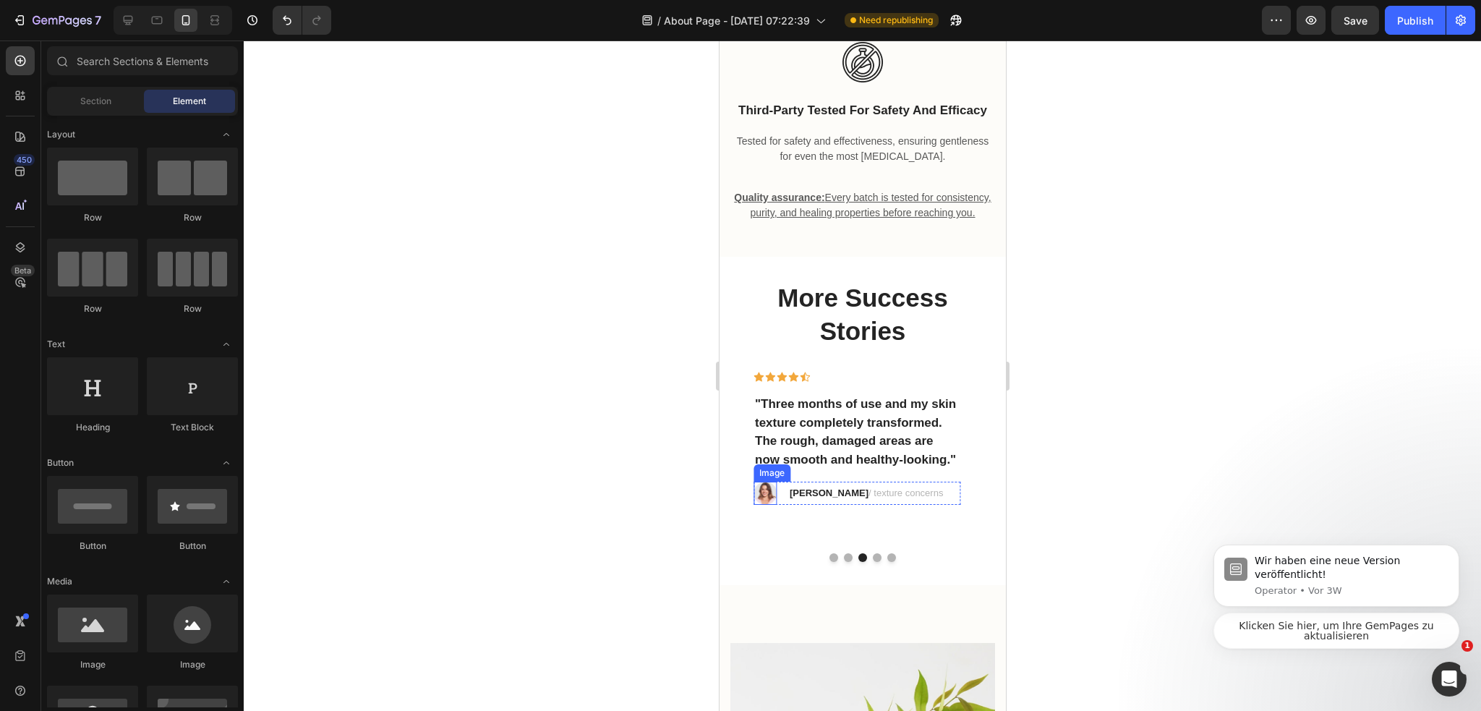
click at [769, 505] on img at bounding box center [764, 492] width 23 height 23
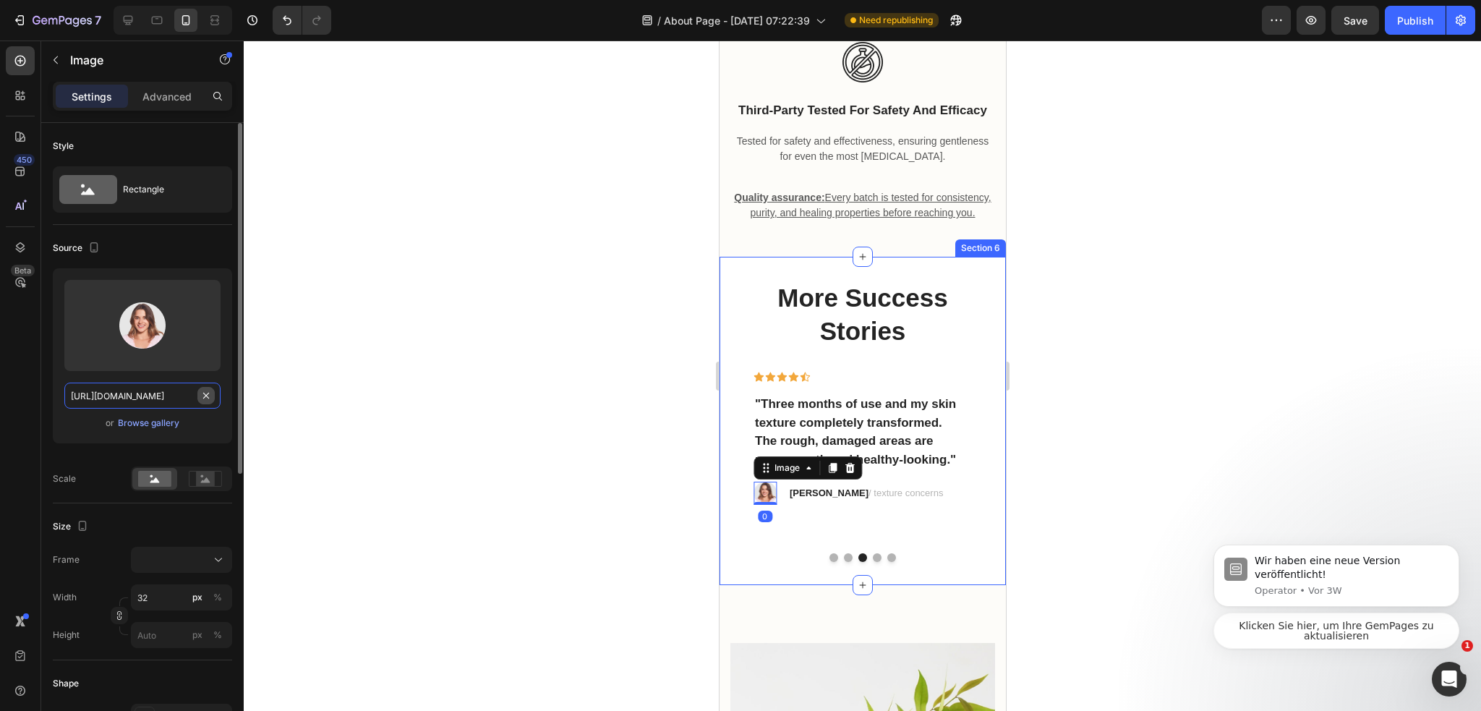
click at [196, 396] on input "https://ucarecdn.com/0d1da28a-94d3-487e-9ab9-ea350c6b8dba/-/format/auto/" at bounding box center [142, 395] width 156 height 26
paste input "https://cdn.shopify.com/s/files/1/0974/3948/2195/files/post-gym-selfie-29f-v0-8…"
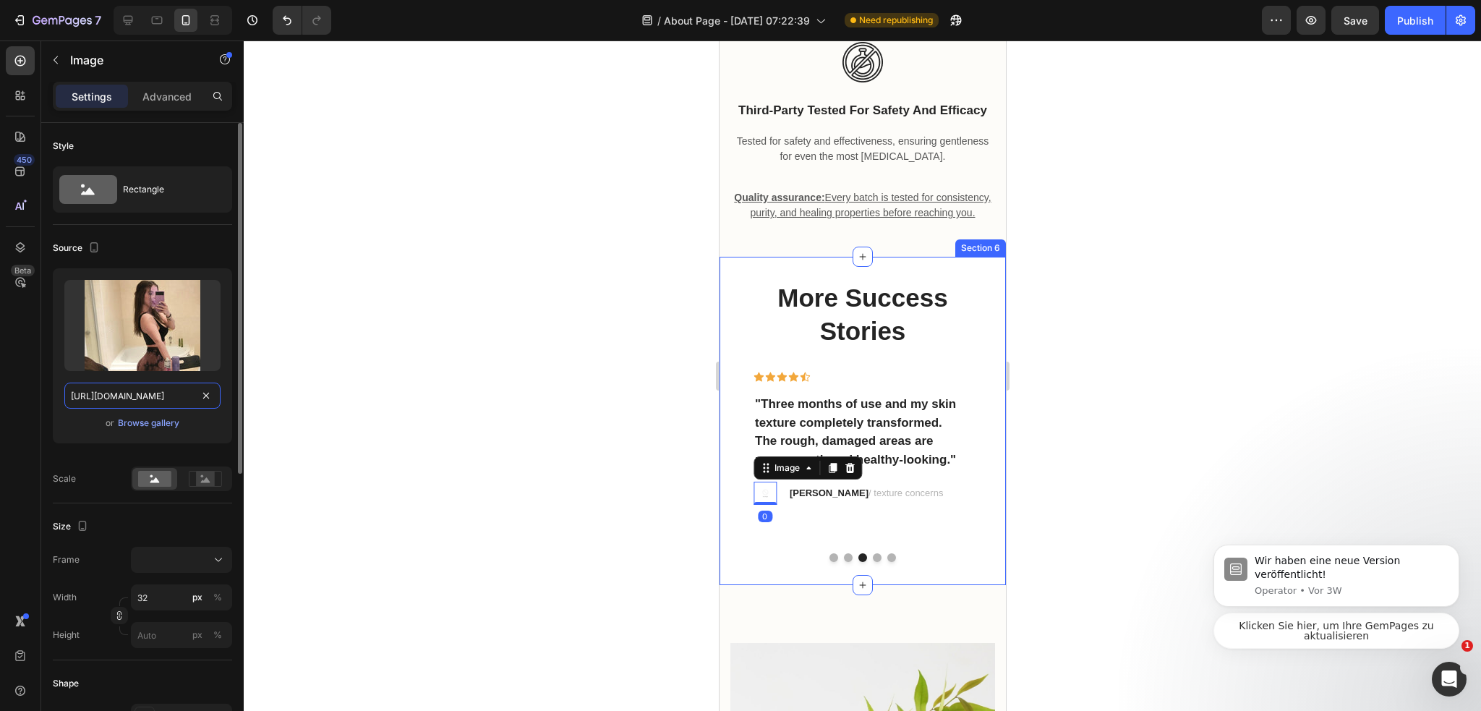
scroll to position [0, 355]
type input "https://cdn.shopify.com/s/files/1/0974/3948/2195/files/post-gym-selfie-29f-v0-8…"
drag, startPoint x: 159, startPoint y: 184, endPoint x: 189, endPoint y: 199, distance: 33.6
click at [159, 184] on div "Rectangle" at bounding box center [167, 189] width 88 height 33
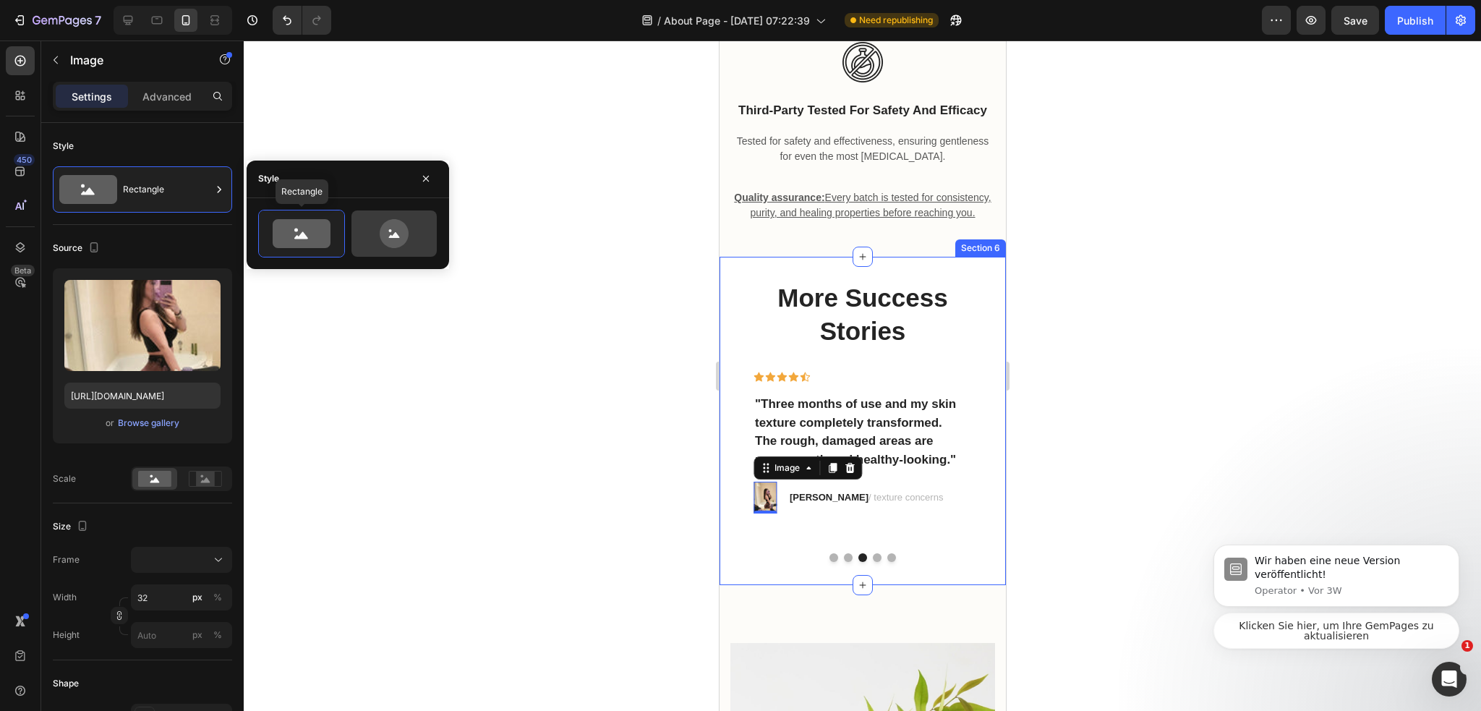
click at [380, 233] on icon at bounding box center [394, 233] width 29 height 29
type input "80"
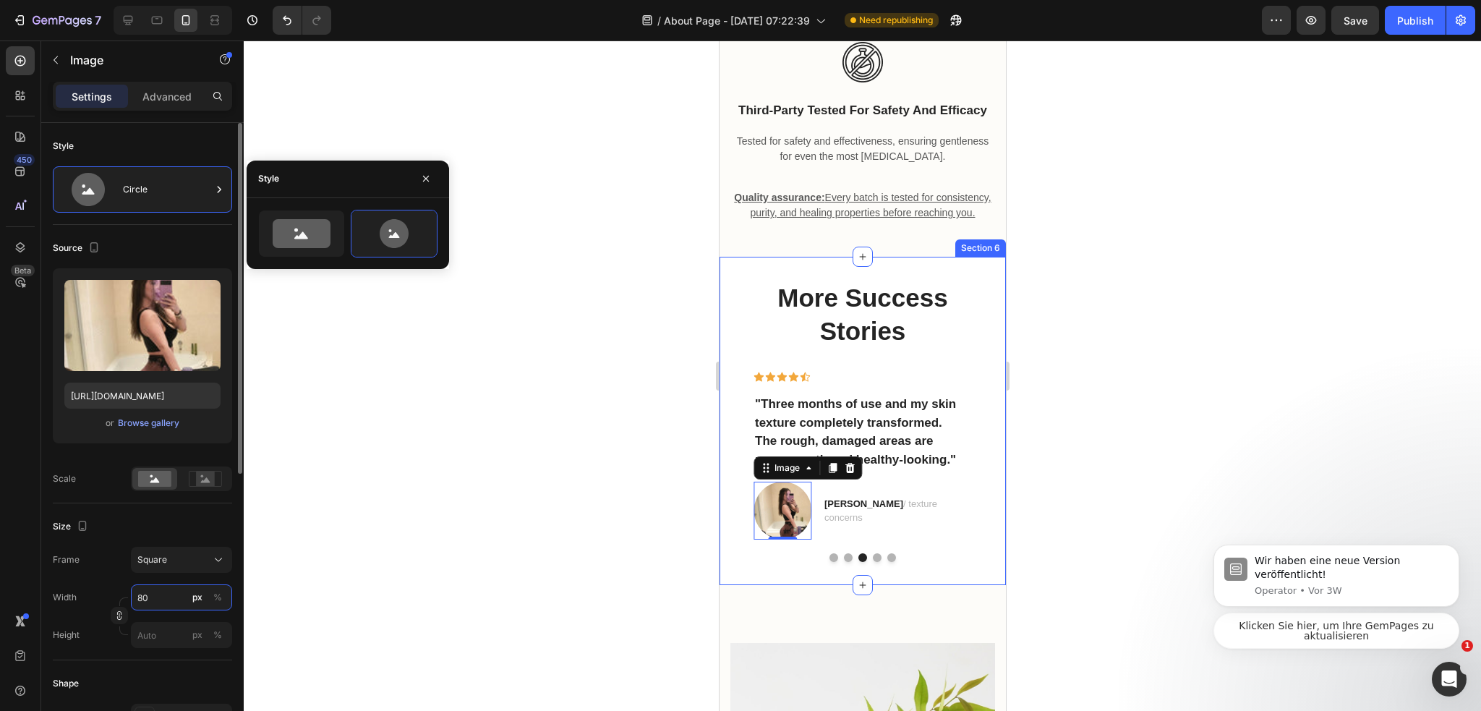
click at [159, 585] on input "80" at bounding box center [181, 597] width 101 height 26
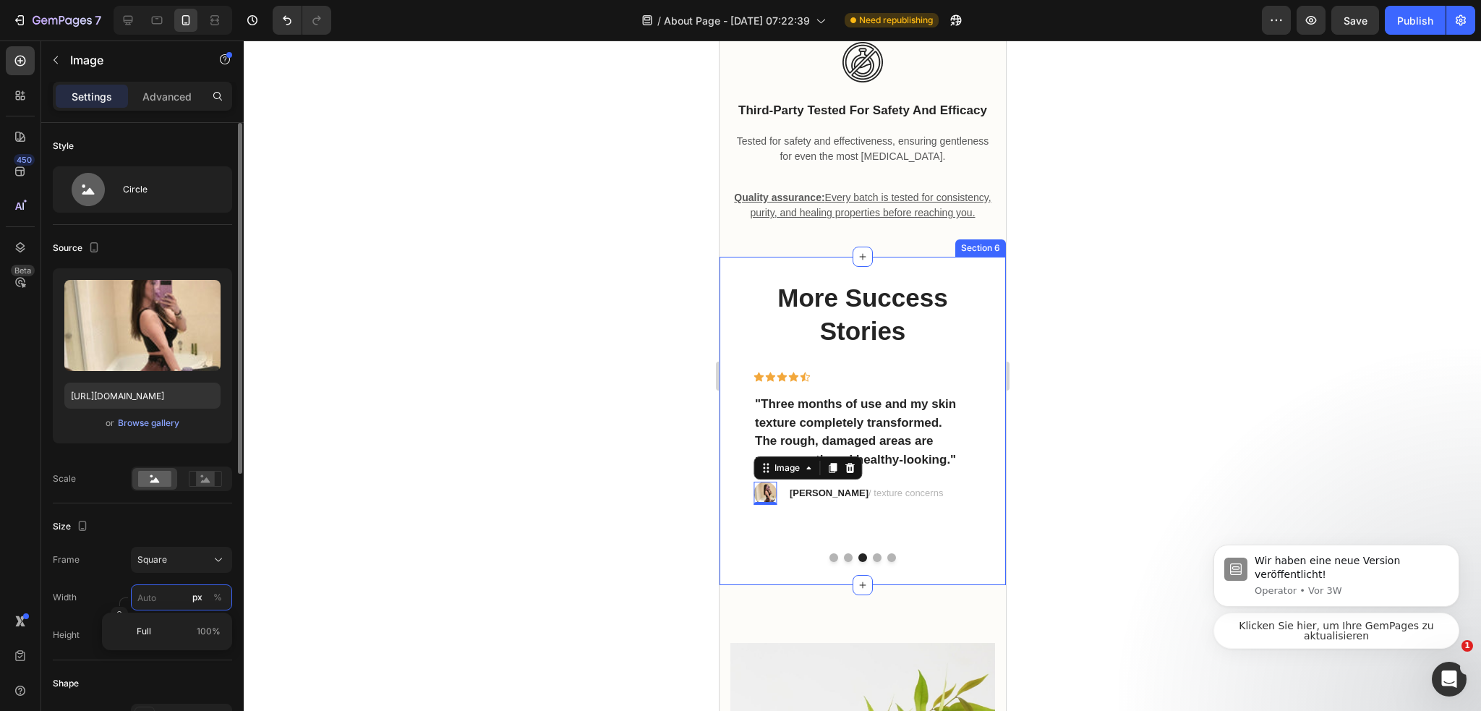
type input "3"
type input "30"
click at [420, 479] on div at bounding box center [862, 375] width 1237 height 670
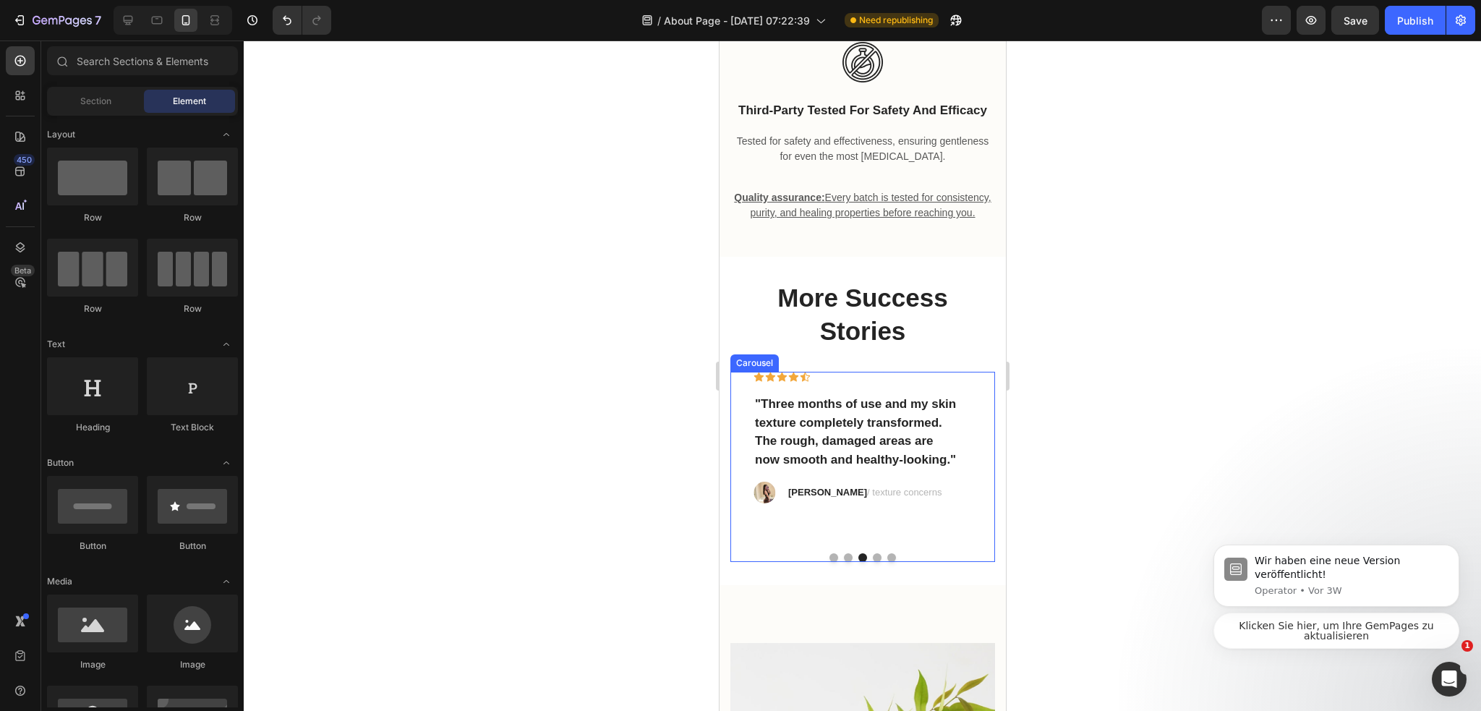
click at [872, 562] on button "Dot" at bounding box center [876, 557] width 9 height 9
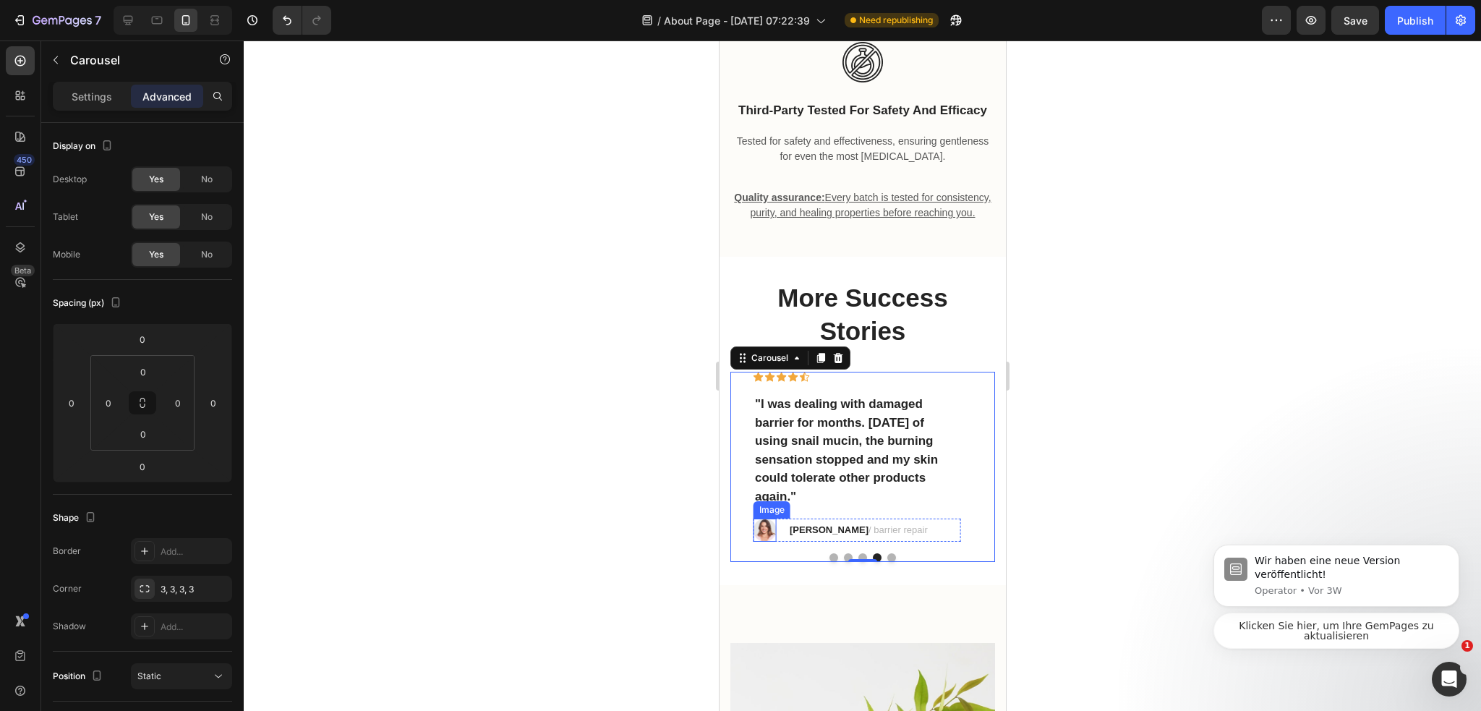
click at [762, 541] on img at bounding box center [764, 529] width 23 height 23
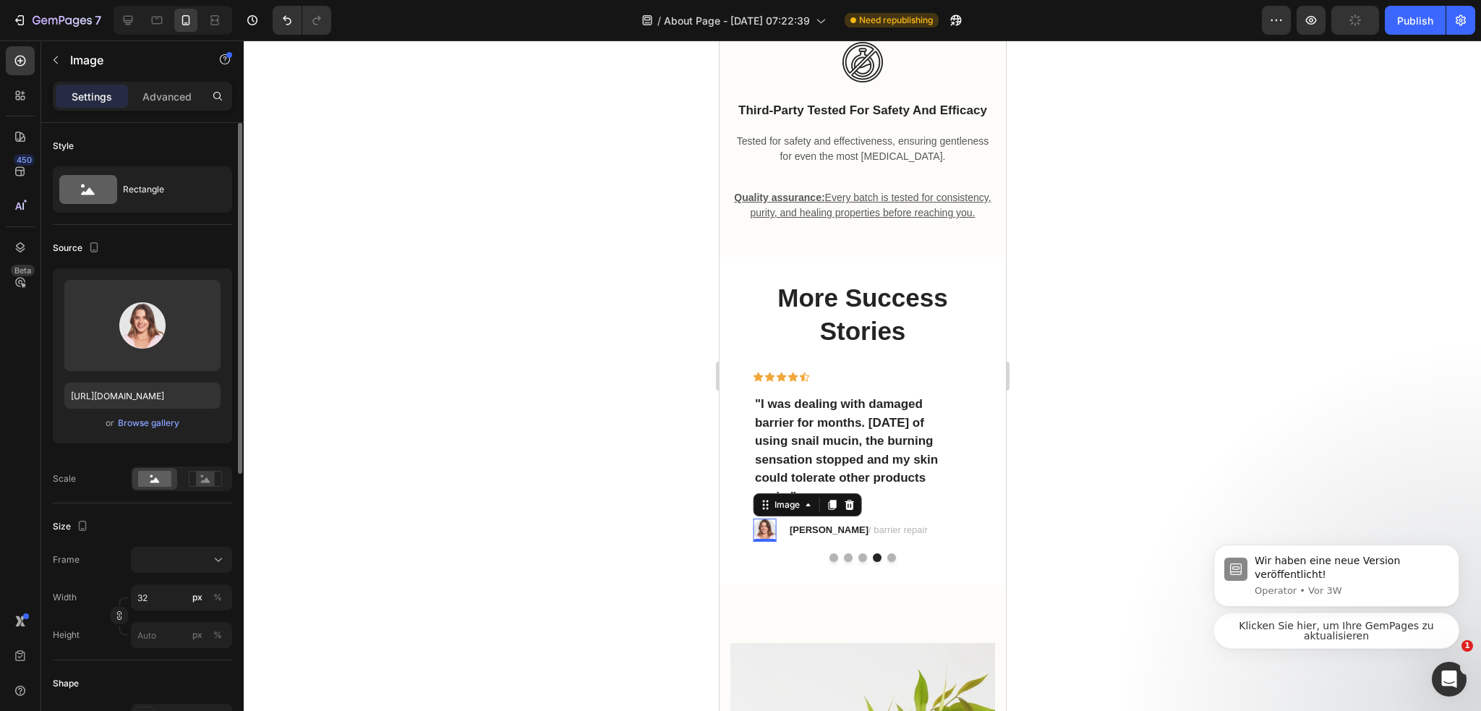
click at [195, 380] on div "Upload Image https://ucarecdn.com/0d1da28a-94d3-487e-9ab9-ea350c6b8dba/-/format…" at bounding box center [142, 355] width 179 height 175
paste input "https://cdn.shopify.com/s/files/1/0974/3948/2195/files/where-do-i-look-like-im-…"
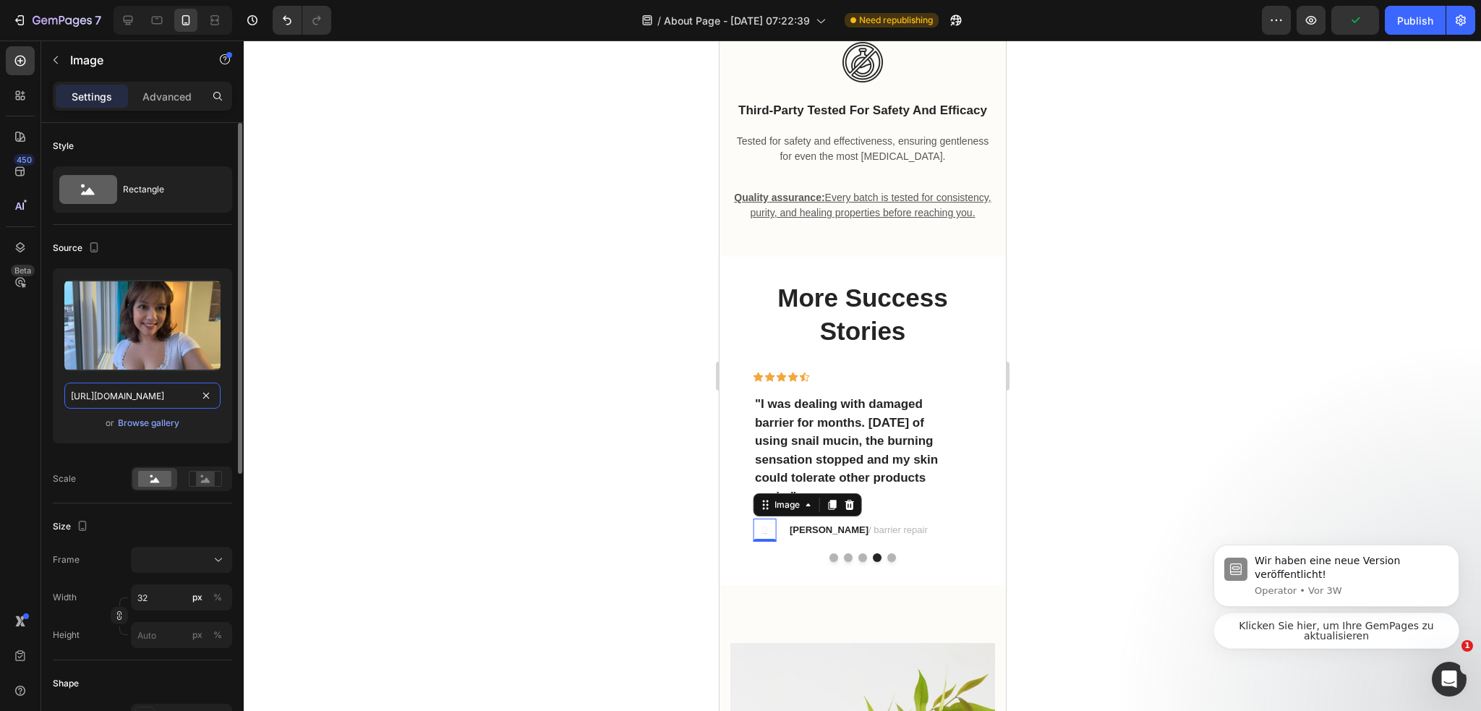
scroll to position [0, 413]
type input "https://cdn.shopify.com/s/files/1/0974/3948/2195/files/where-do-i-look-like-im-…"
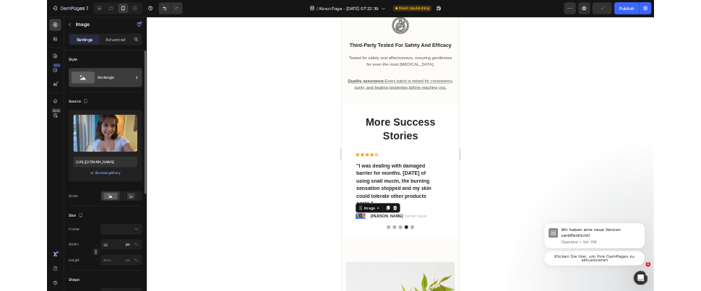
scroll to position [0, 0]
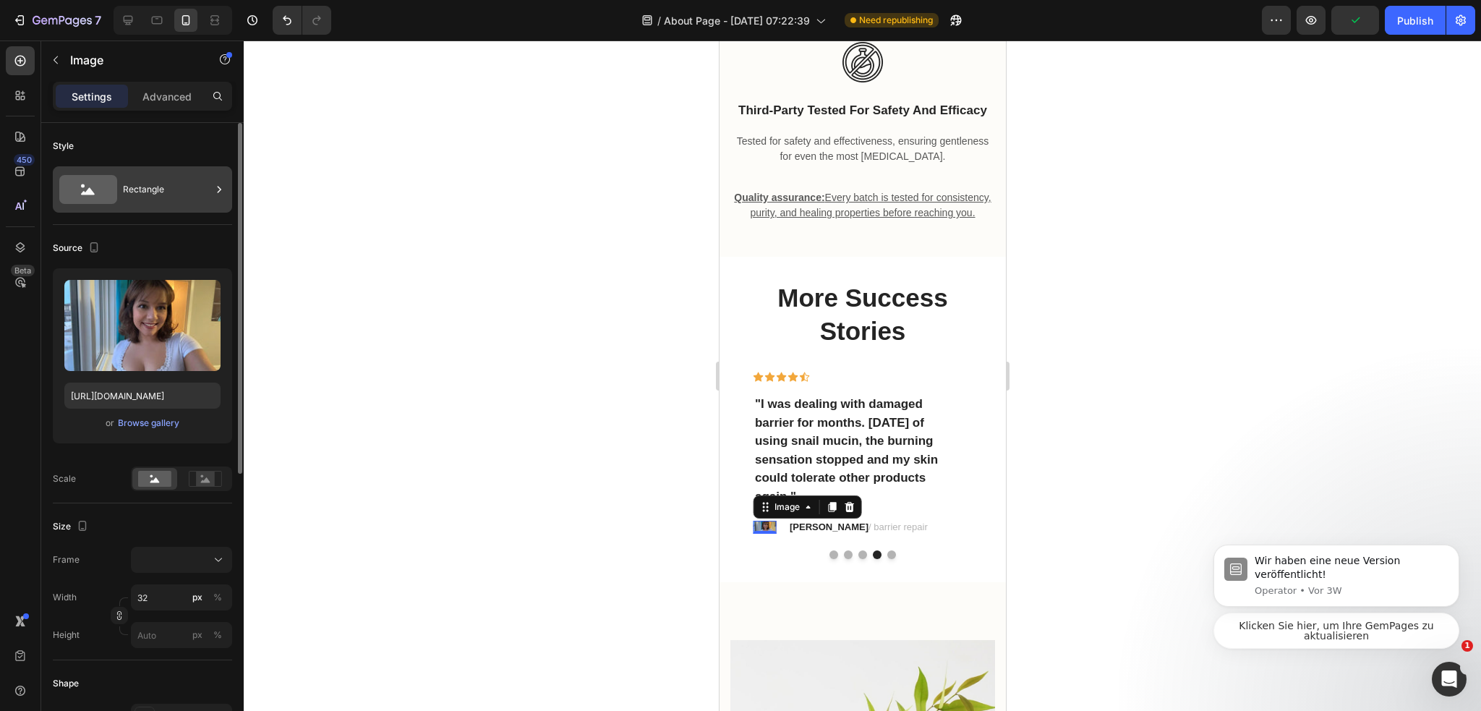
drag, startPoint x: 166, startPoint y: 173, endPoint x: 208, endPoint y: 200, distance: 50.3
click at [166, 173] on div "Rectangle" at bounding box center [167, 189] width 88 height 33
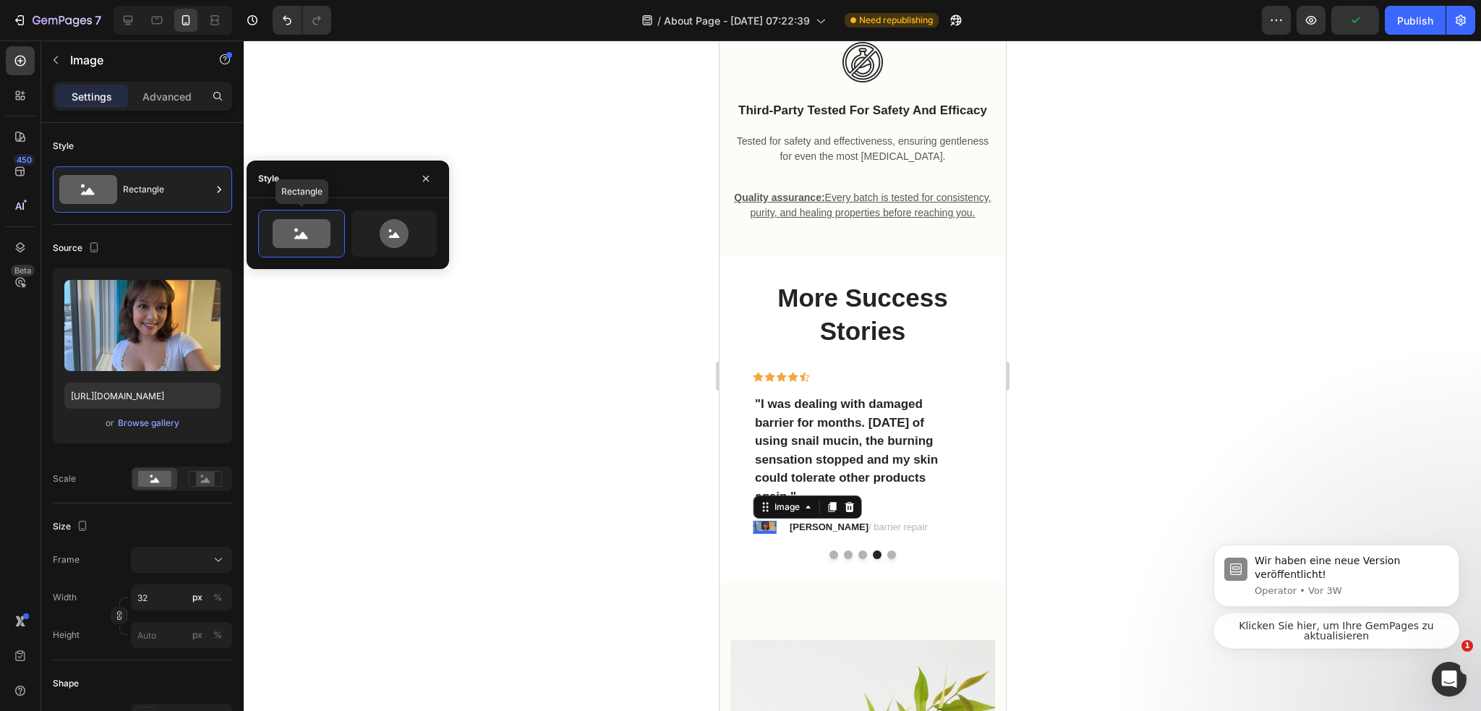
click at [398, 238] on icon at bounding box center [394, 233] width 29 height 29
type input "80"
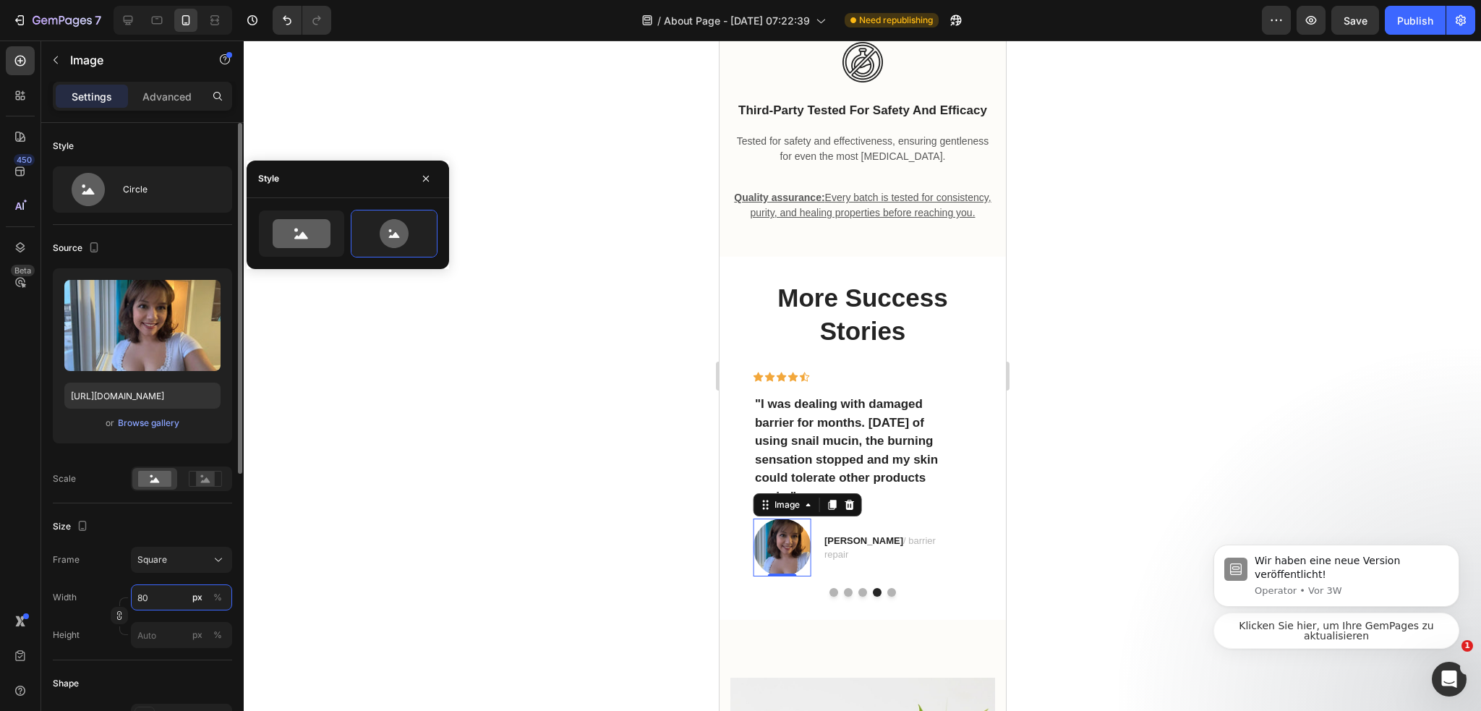
click at [171, 589] on input "80" at bounding box center [181, 597] width 101 height 26
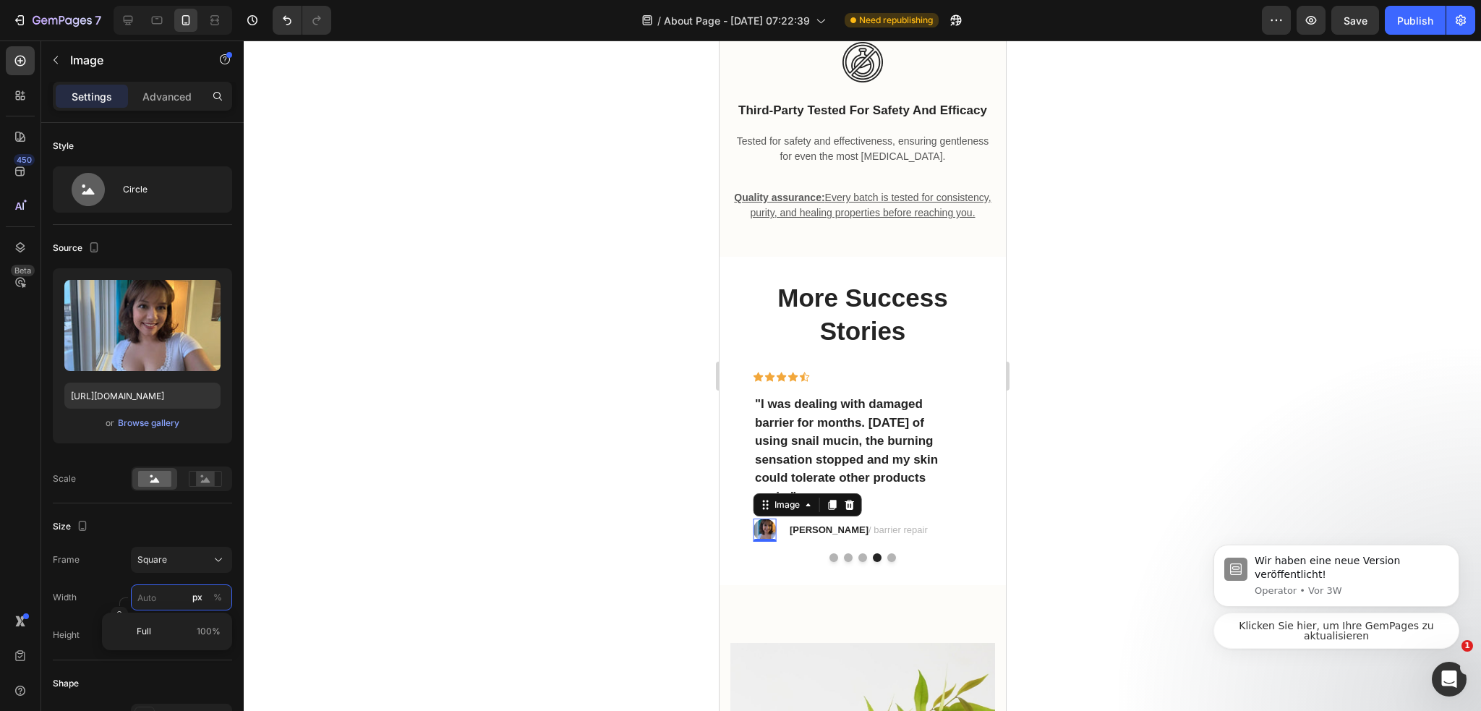
type input "3"
type input "30"
click at [472, 507] on div at bounding box center [862, 375] width 1237 height 670
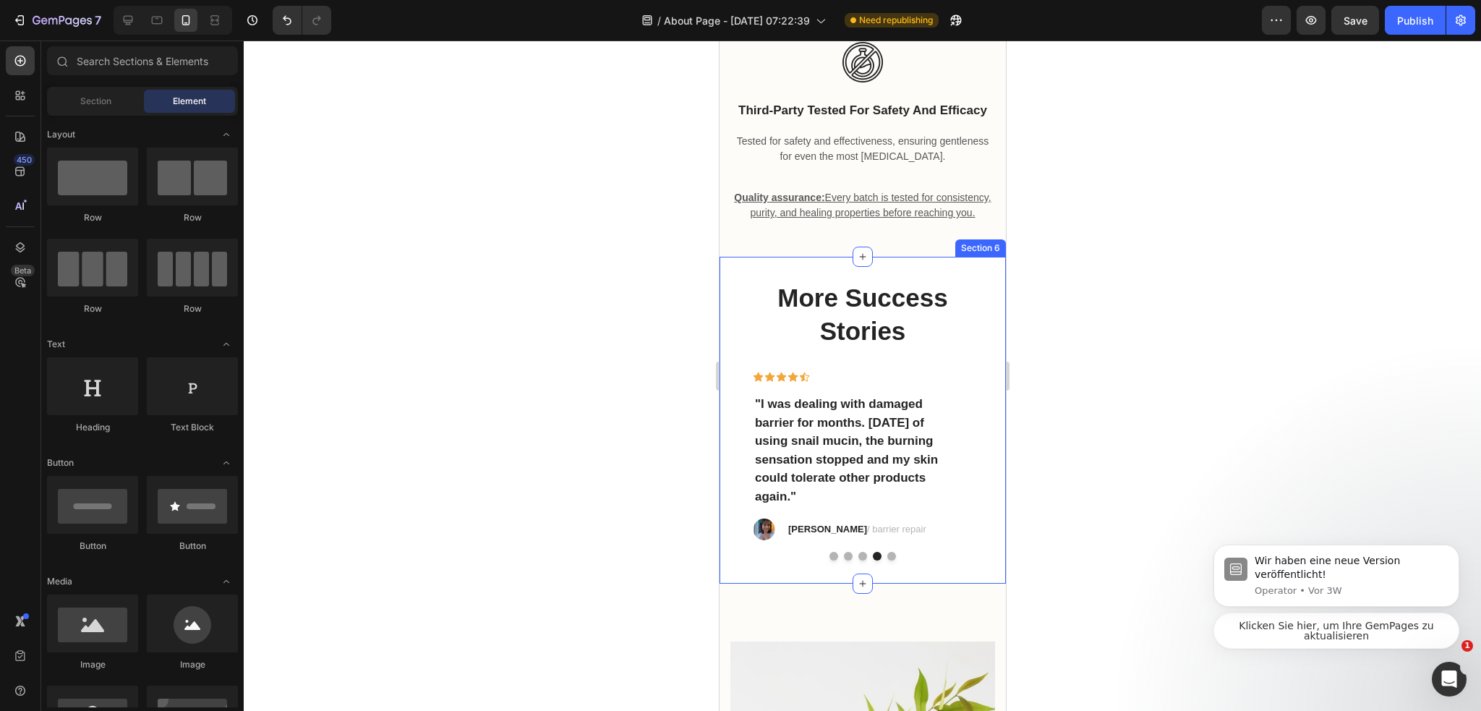
click at [881, 583] on div "More Success Stories Heading Icon Icon Icon Icon Icon Row "The Advanced Snail 9…" at bounding box center [862, 420] width 286 height 327
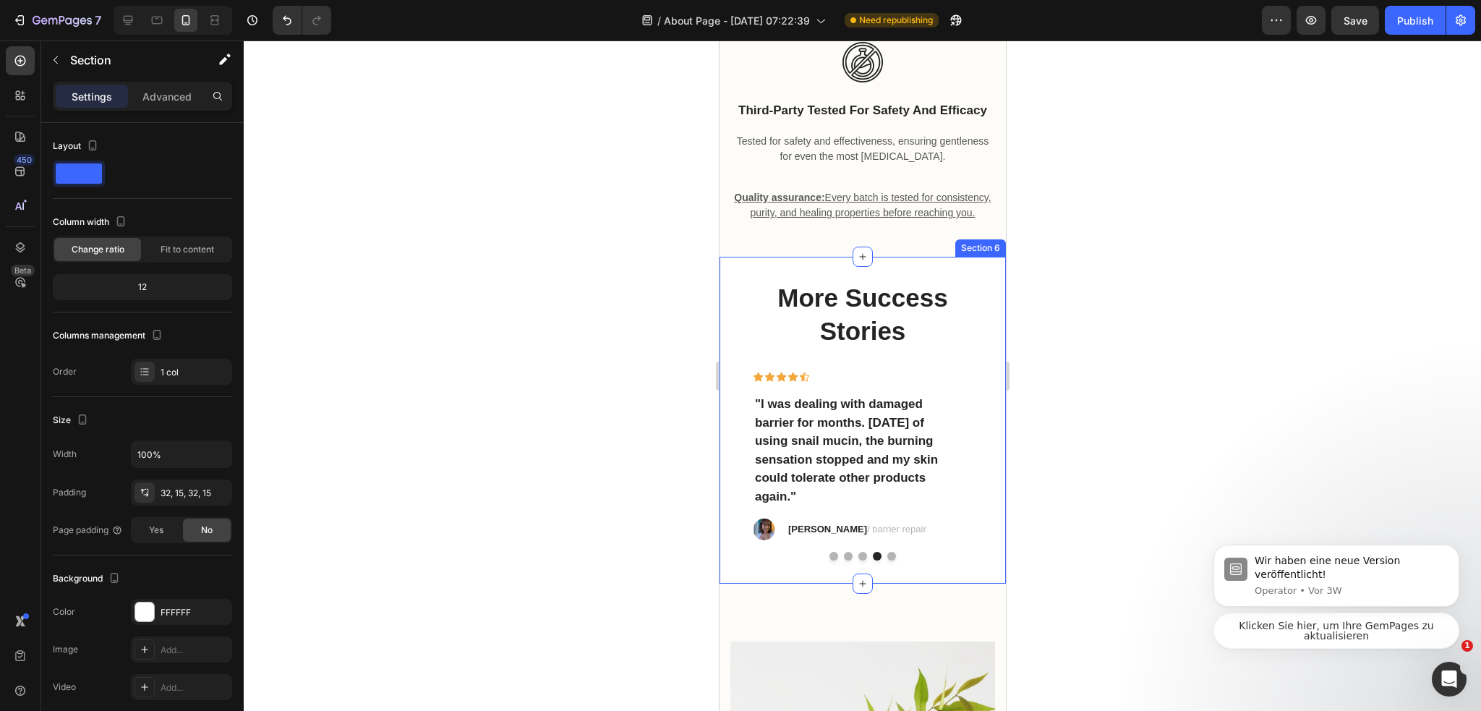
click at [886, 560] on button "Dot" at bounding box center [890, 556] width 9 height 9
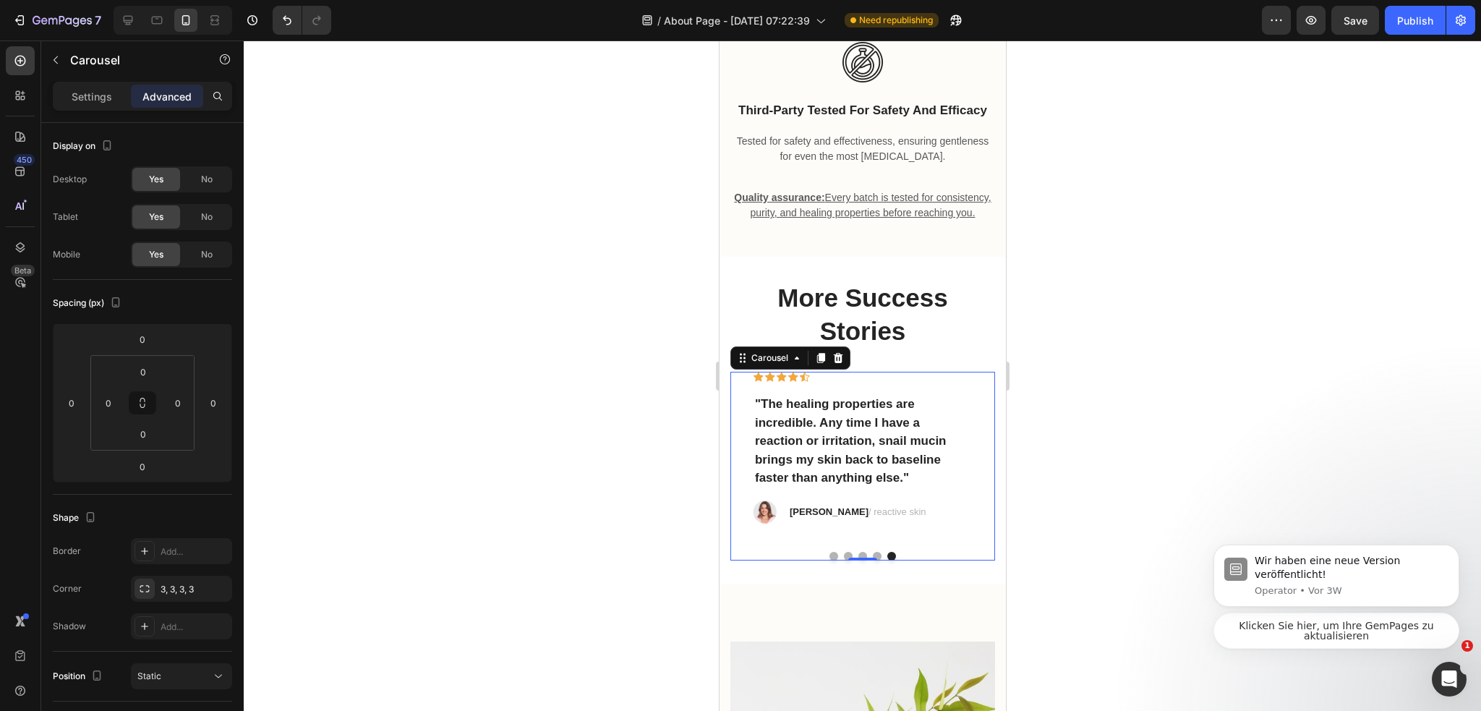
click at [796, 519] on p "Thomas J. / reactive skin" at bounding box center [857, 512] width 137 height 14
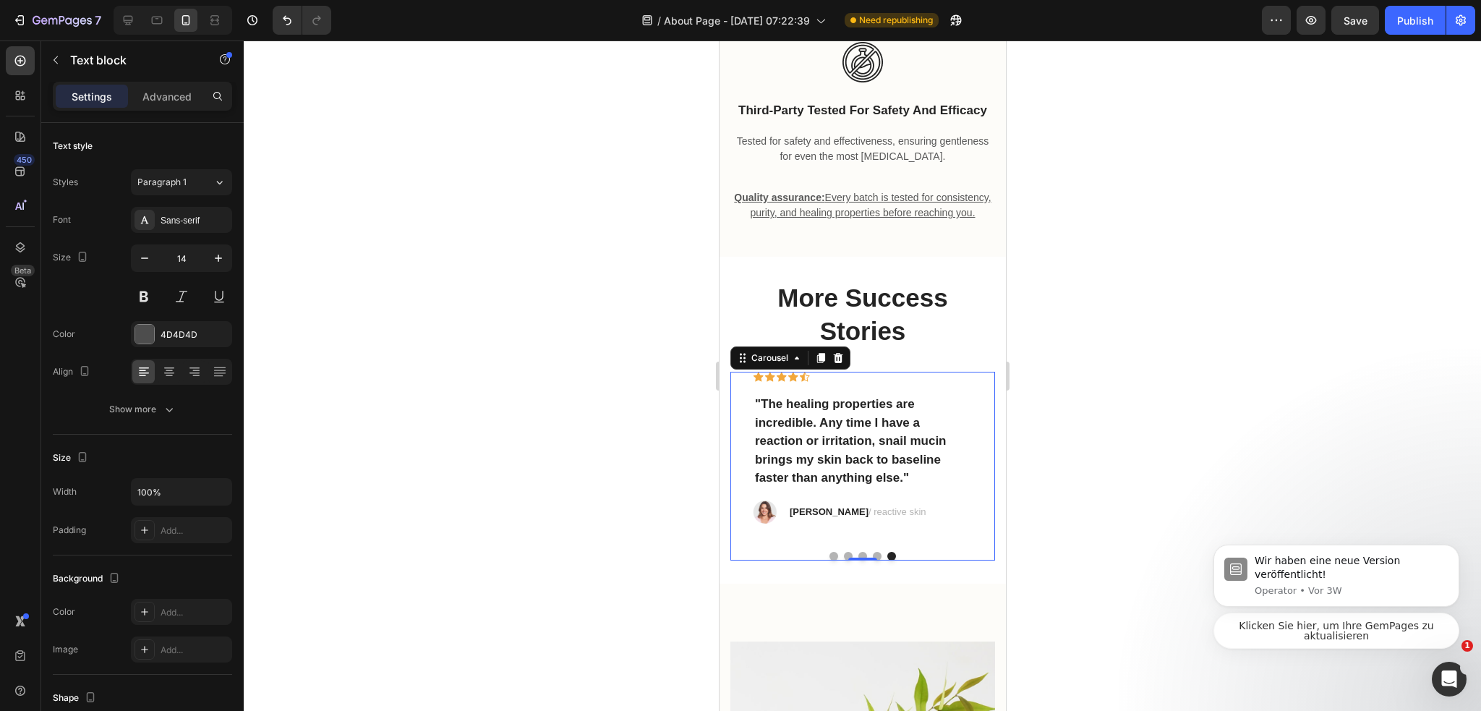
click at [796, 519] on p "Thomas J. / reactive skin" at bounding box center [857, 512] width 137 height 14
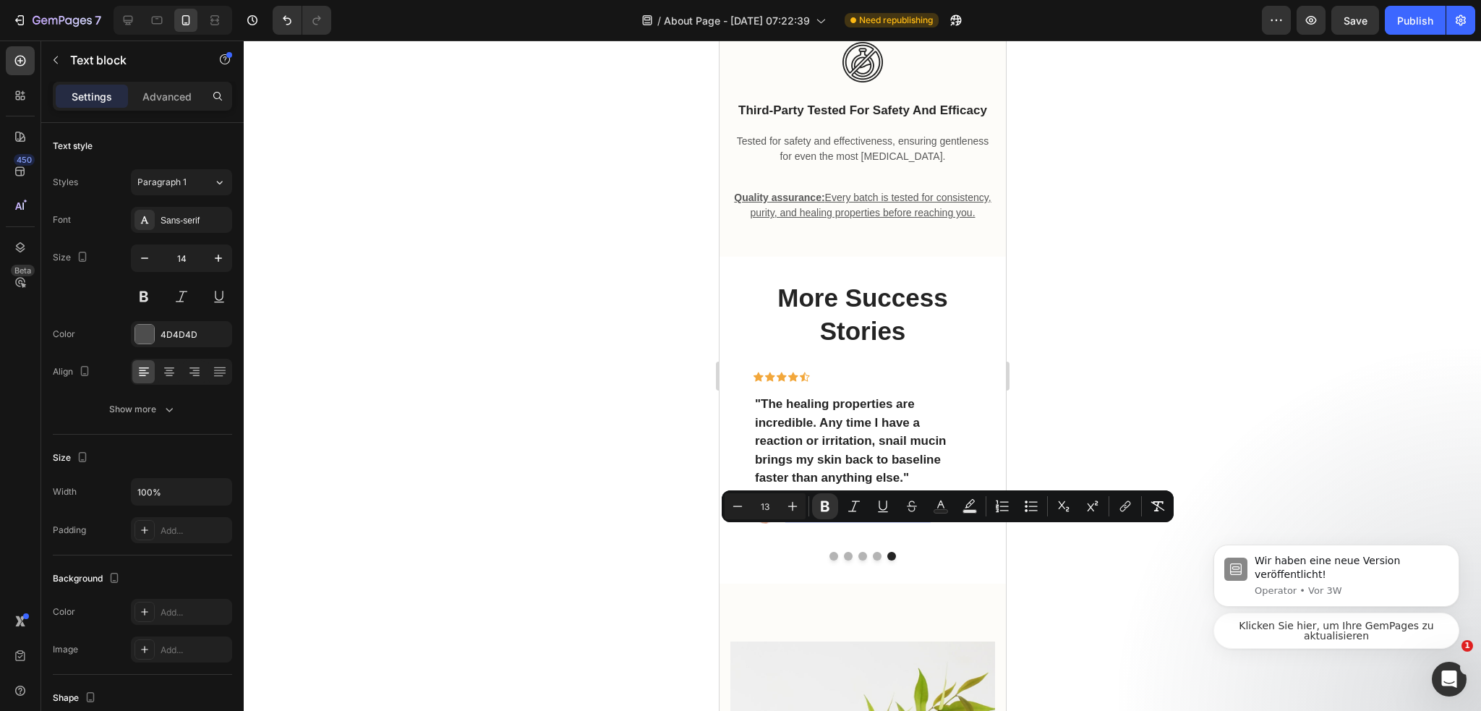
click at [819, 517] on strong "[PERSON_NAME]" at bounding box center [828, 511] width 79 height 11
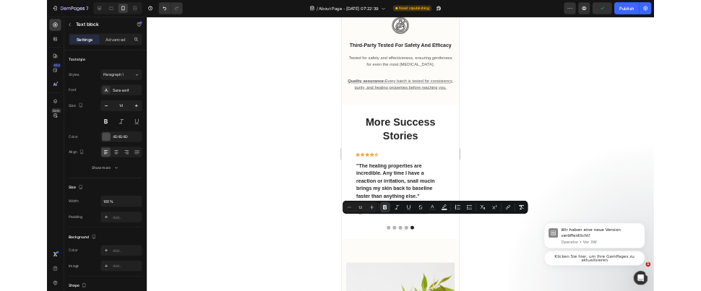
scroll to position [3274, 0]
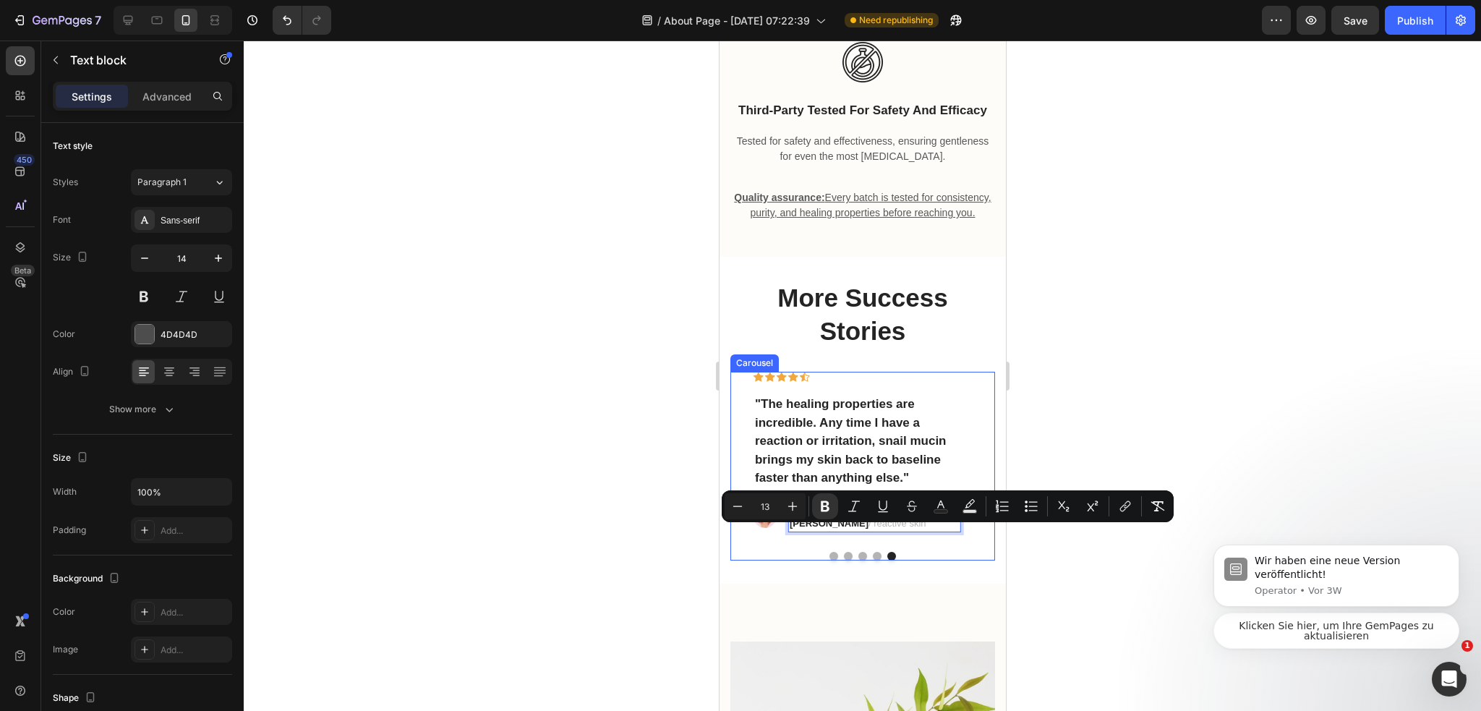
type input "18"
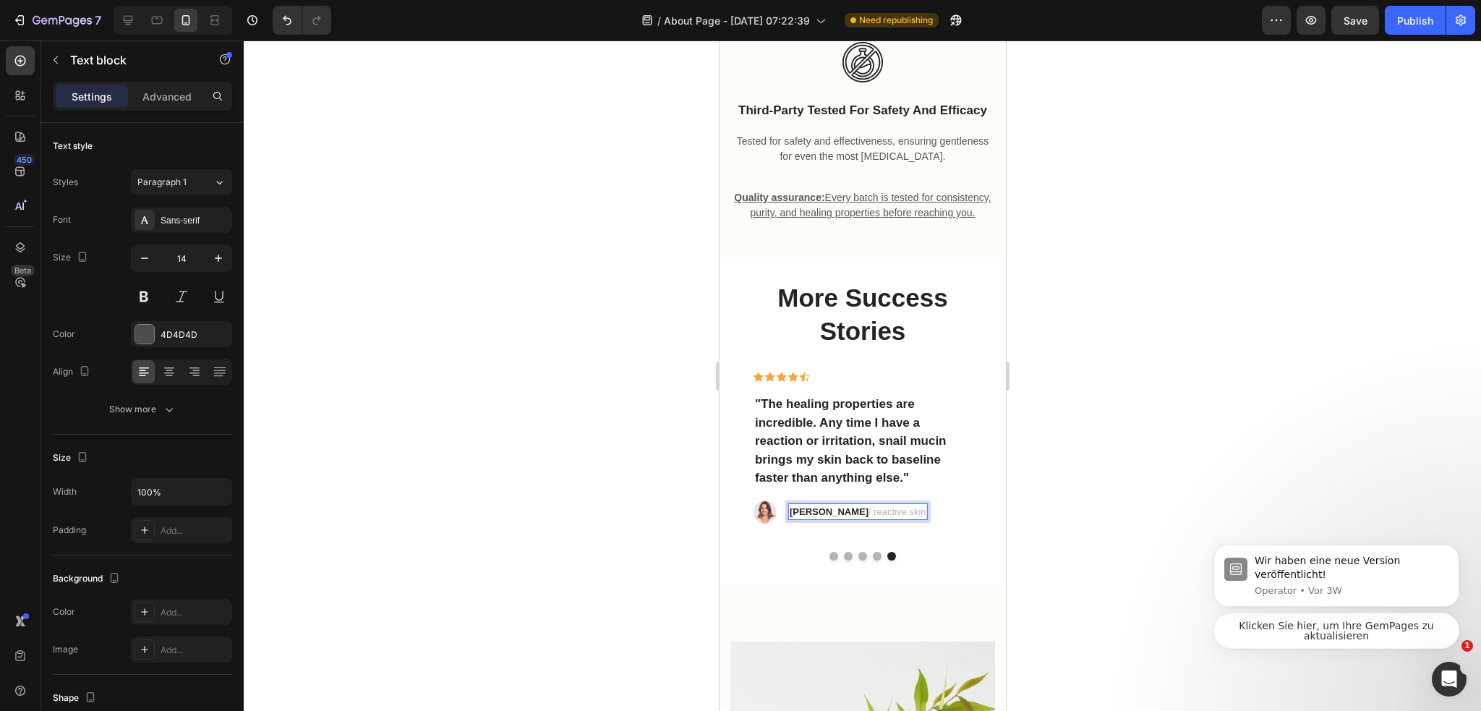
click at [1040, 493] on div at bounding box center [862, 375] width 1237 height 670
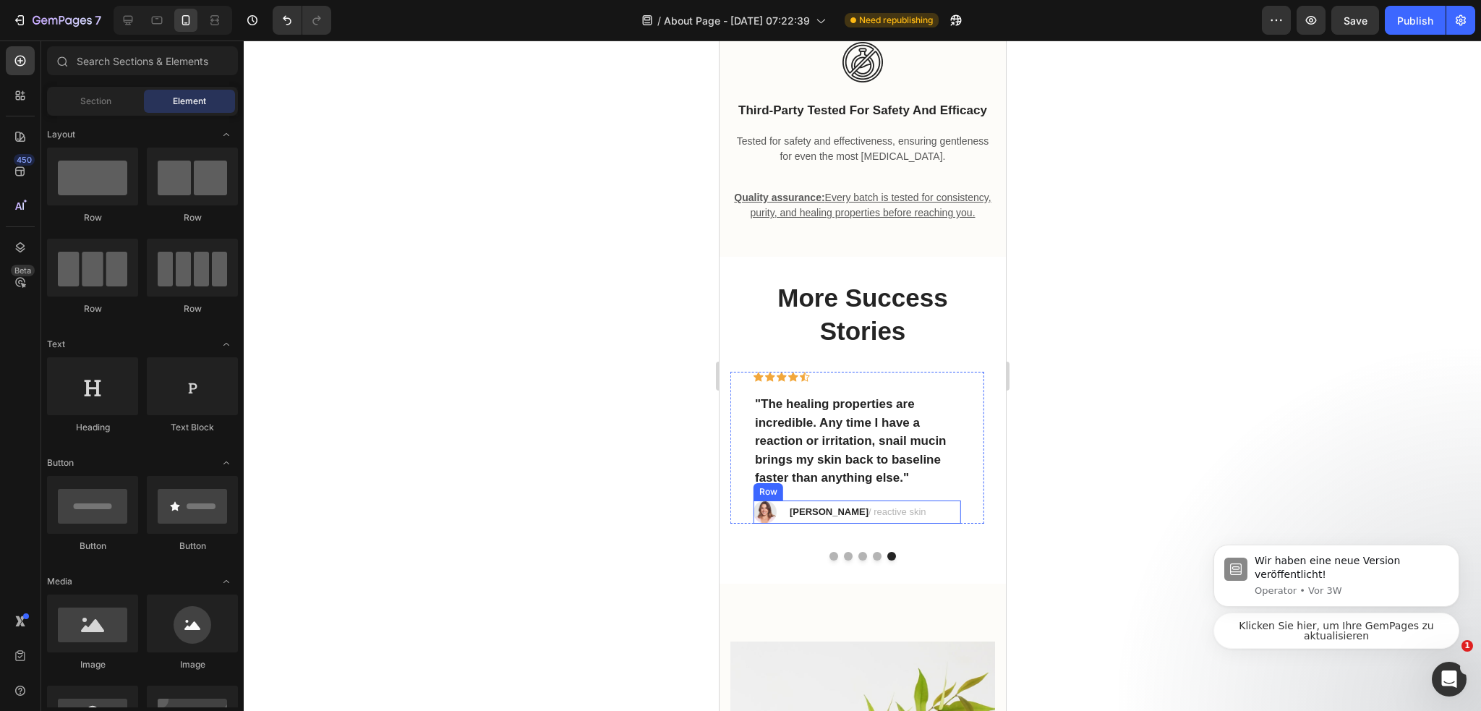
click at [774, 523] on img at bounding box center [764, 511] width 23 height 23
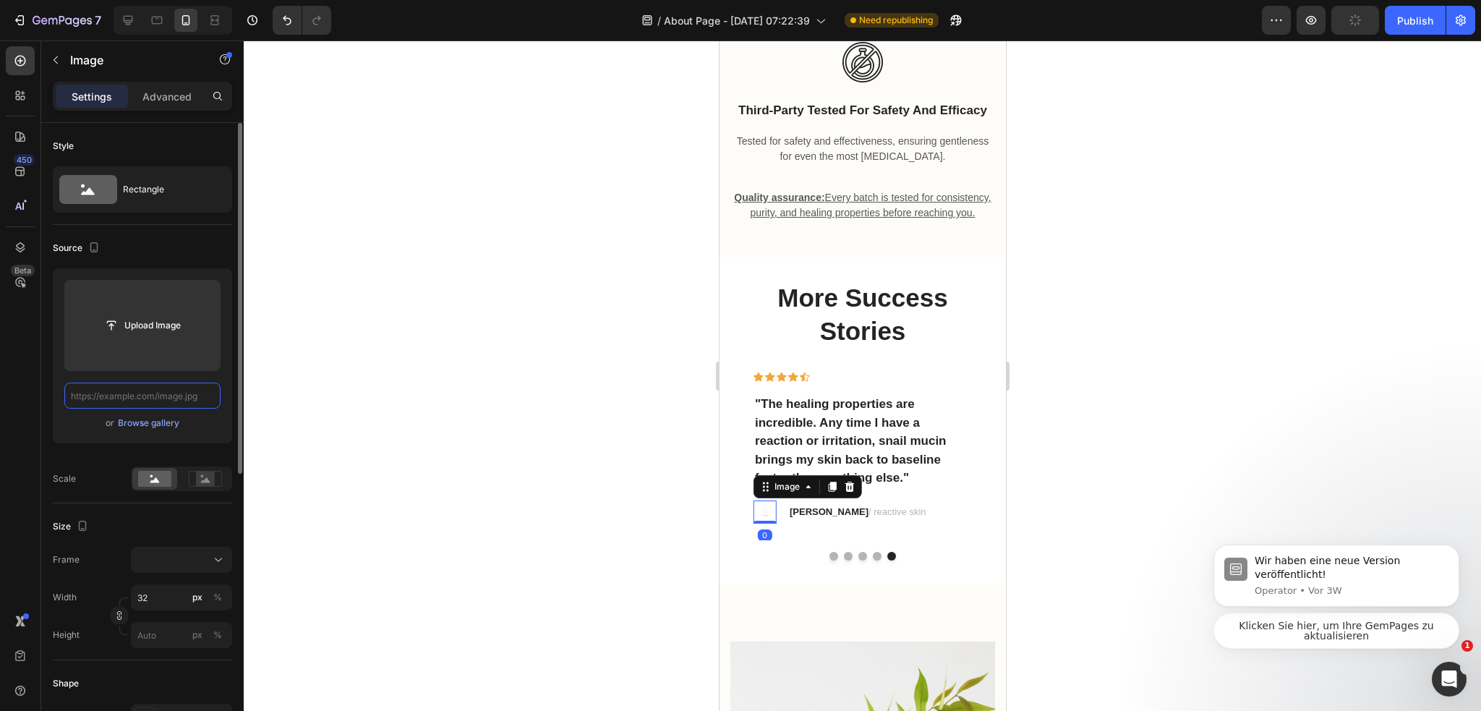
scroll to position [0, 0]
click at [136, 398] on input "text" at bounding box center [142, 395] width 156 height 26
paste input "https://cdn.shopify.com/s/files/1/0974/3948/2195/files/hard-at-work-or-hardly-w…"
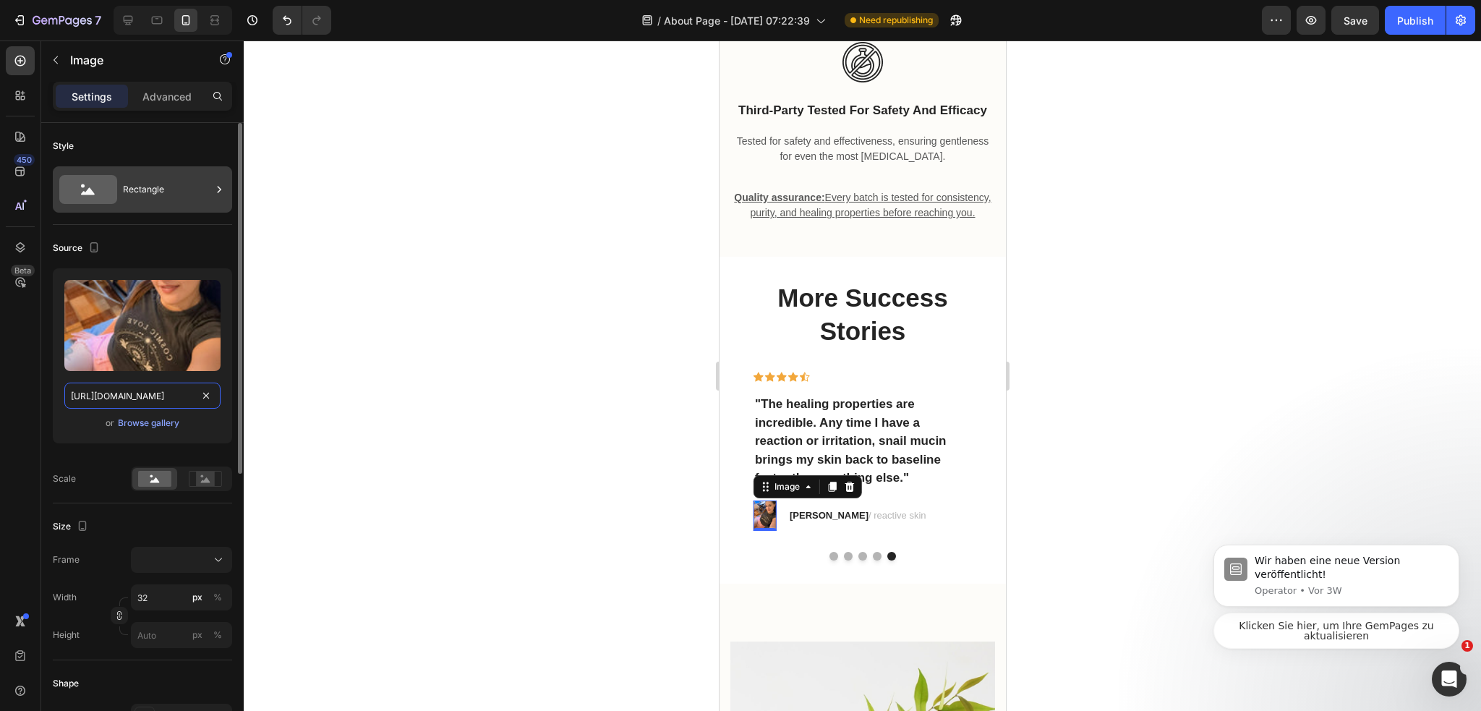
type input "https://cdn.shopify.com/s/files/1/0974/3948/2195/files/hard-at-work-or-hardly-w…"
click at [191, 211] on div "Rectangle" at bounding box center [142, 189] width 179 height 46
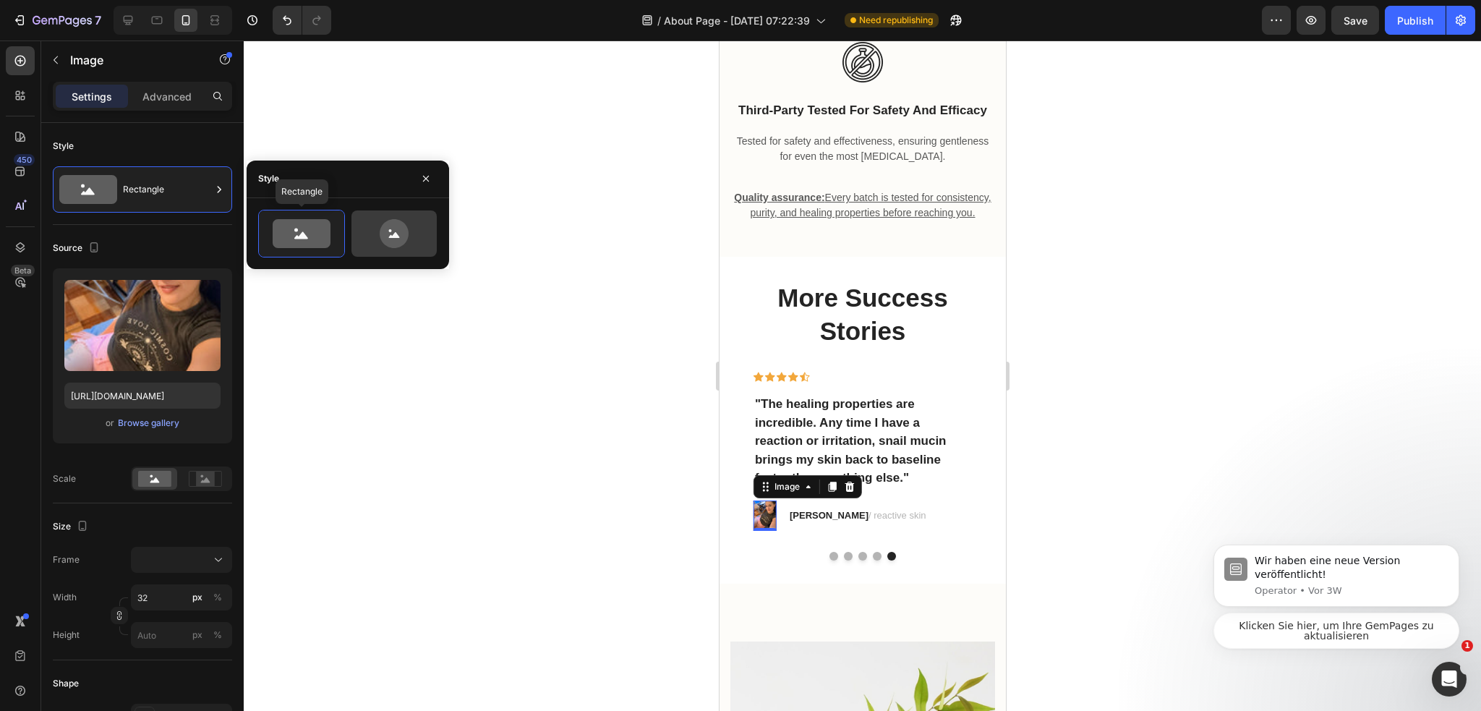
click at [352, 236] on div at bounding box center [393, 233] width 85 height 46
type input "80"
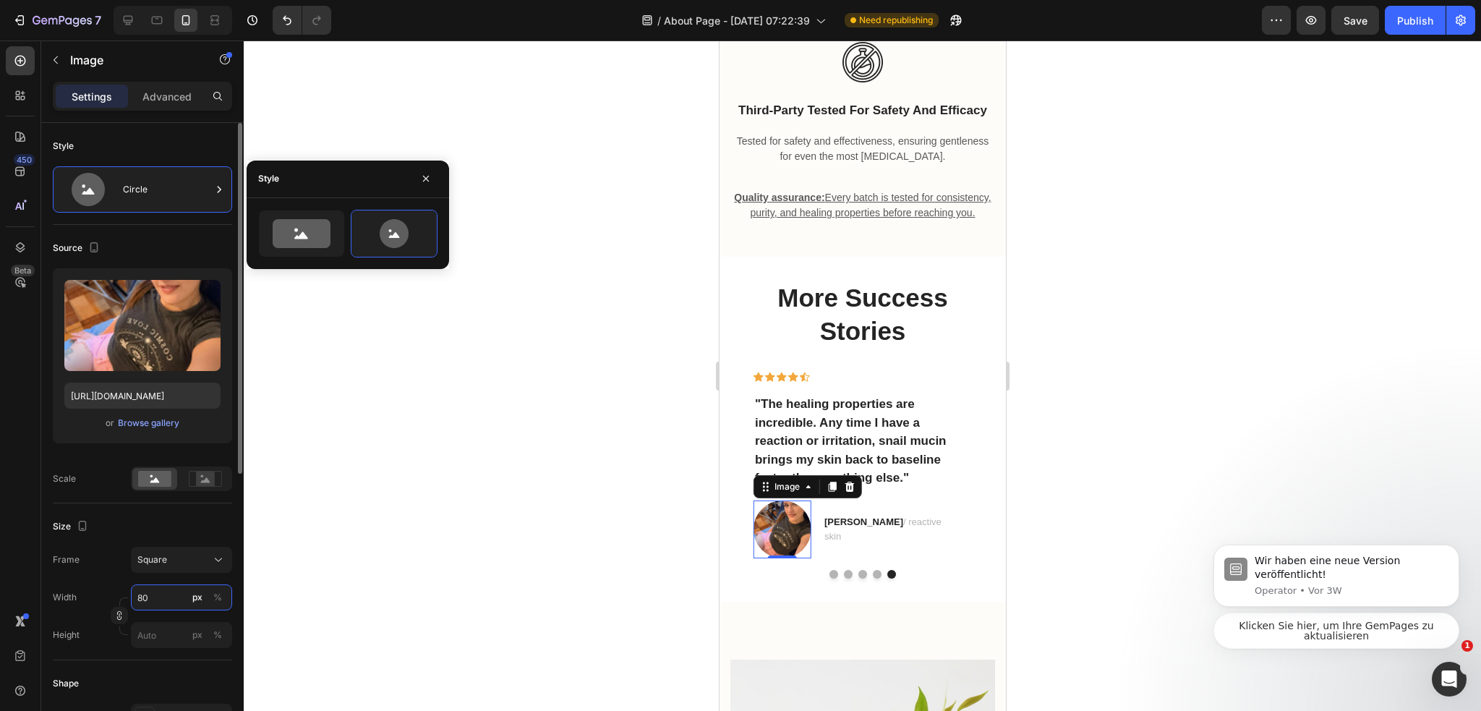
click at [147, 595] on input "80" at bounding box center [181, 597] width 101 height 26
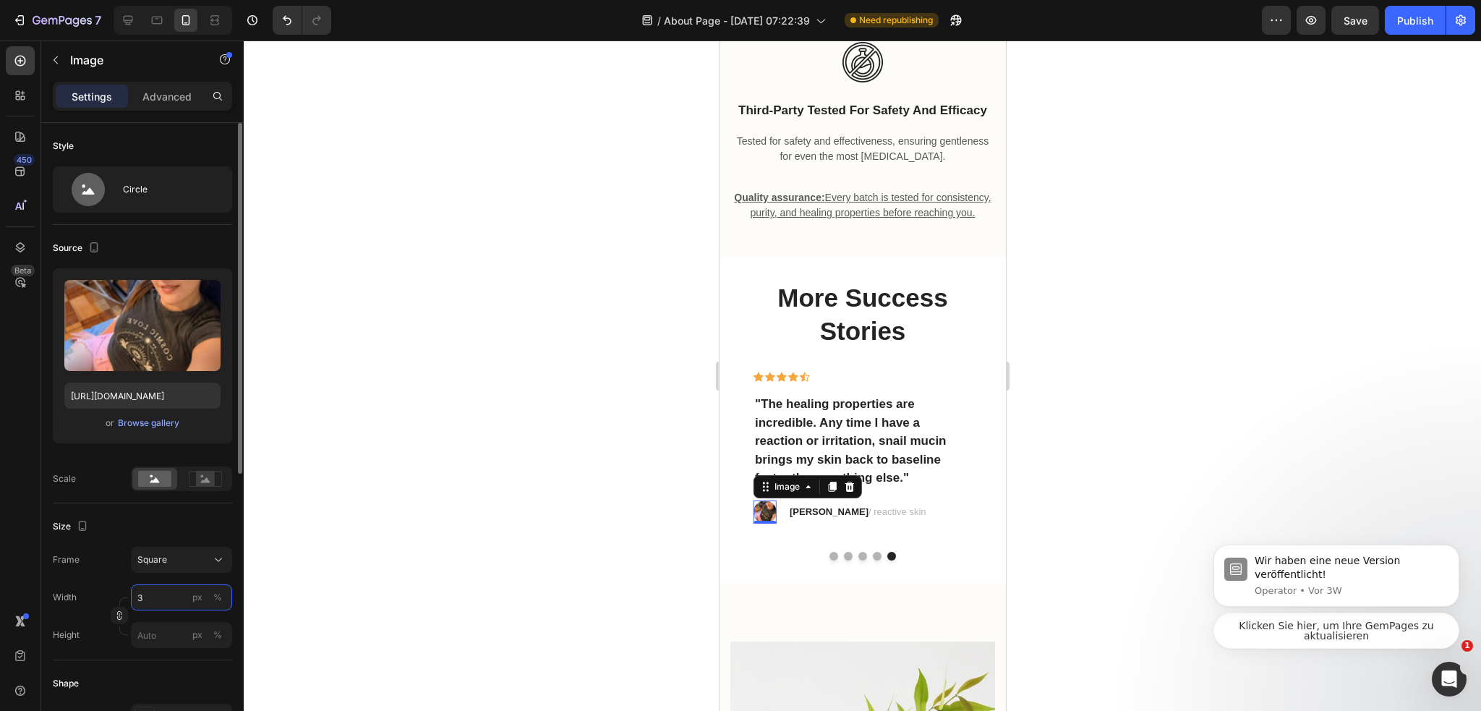
type input "30"
click at [486, 481] on div at bounding box center [862, 375] width 1237 height 670
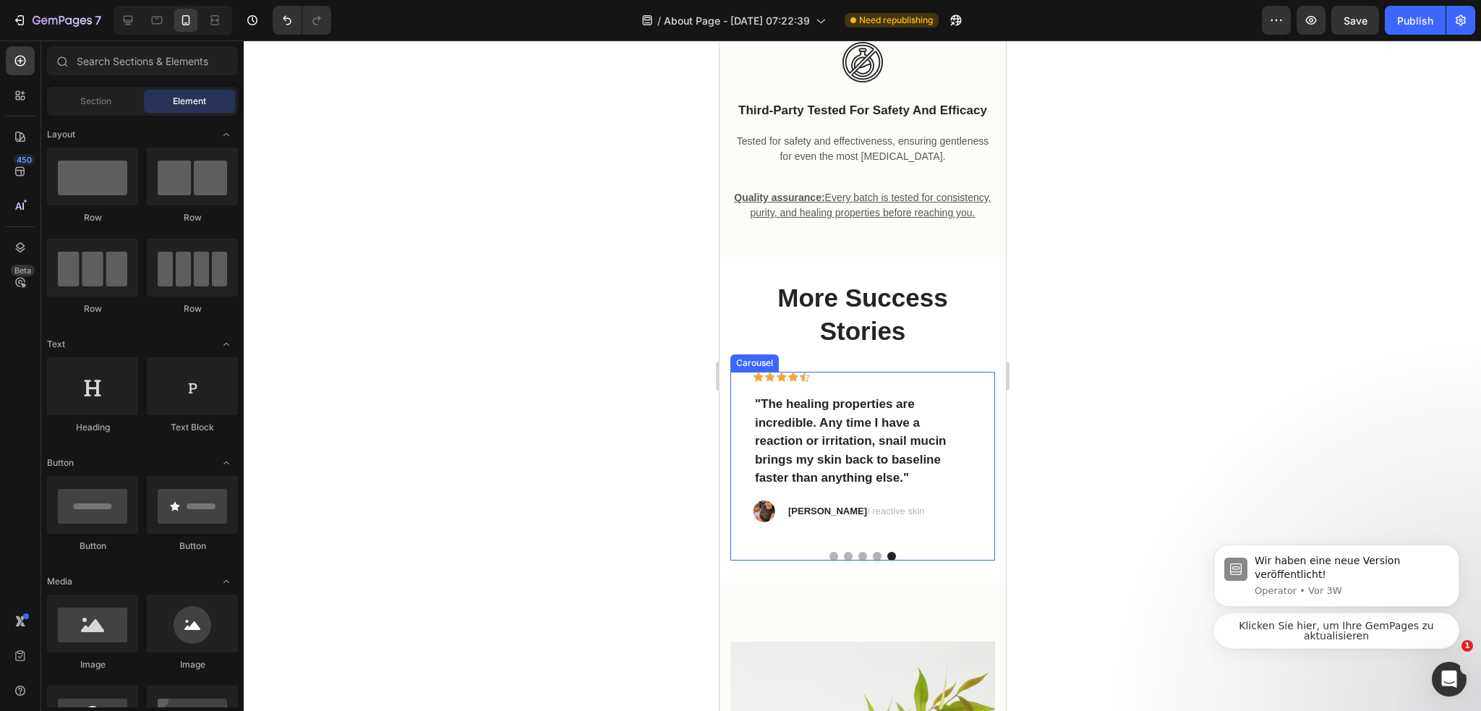
click at [829, 560] on button "Dot" at bounding box center [832, 556] width 9 height 9
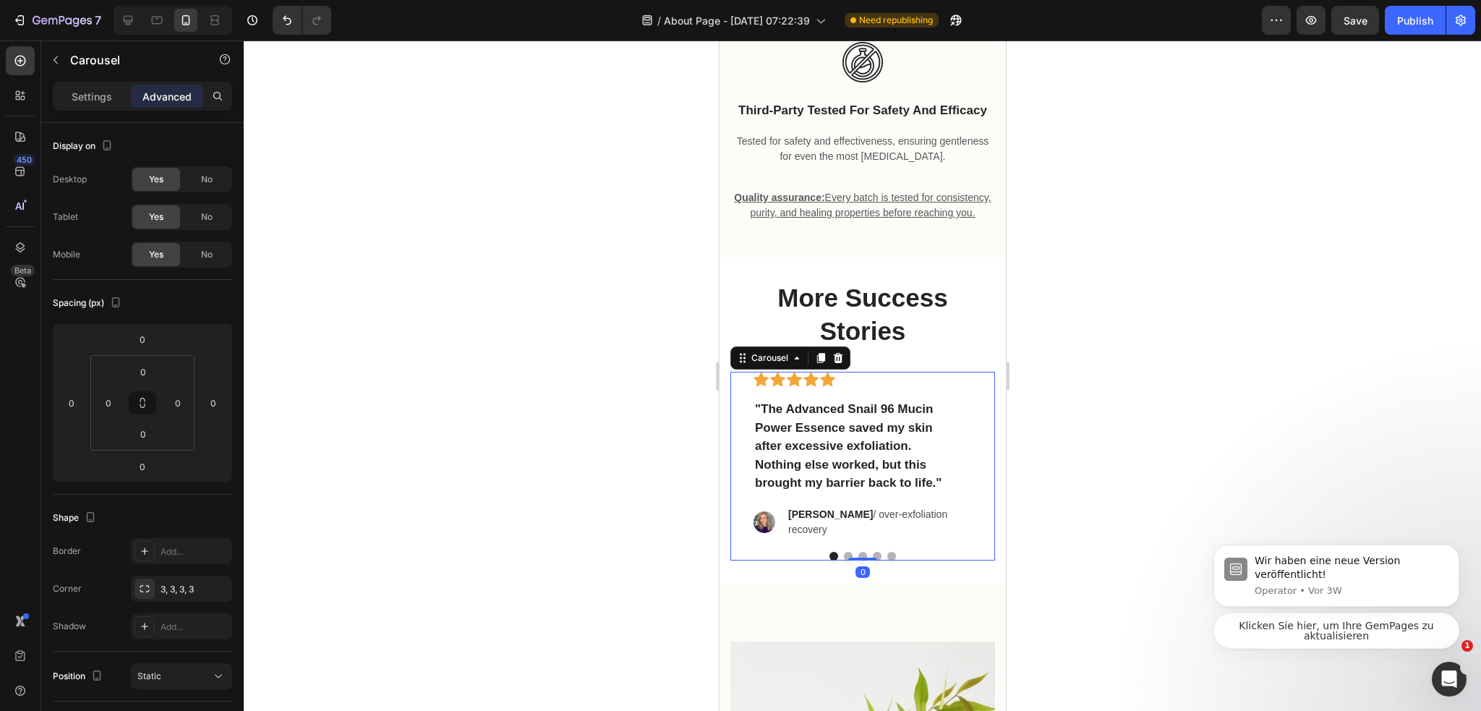
click at [844, 560] on button "Dot" at bounding box center [847, 556] width 9 height 9
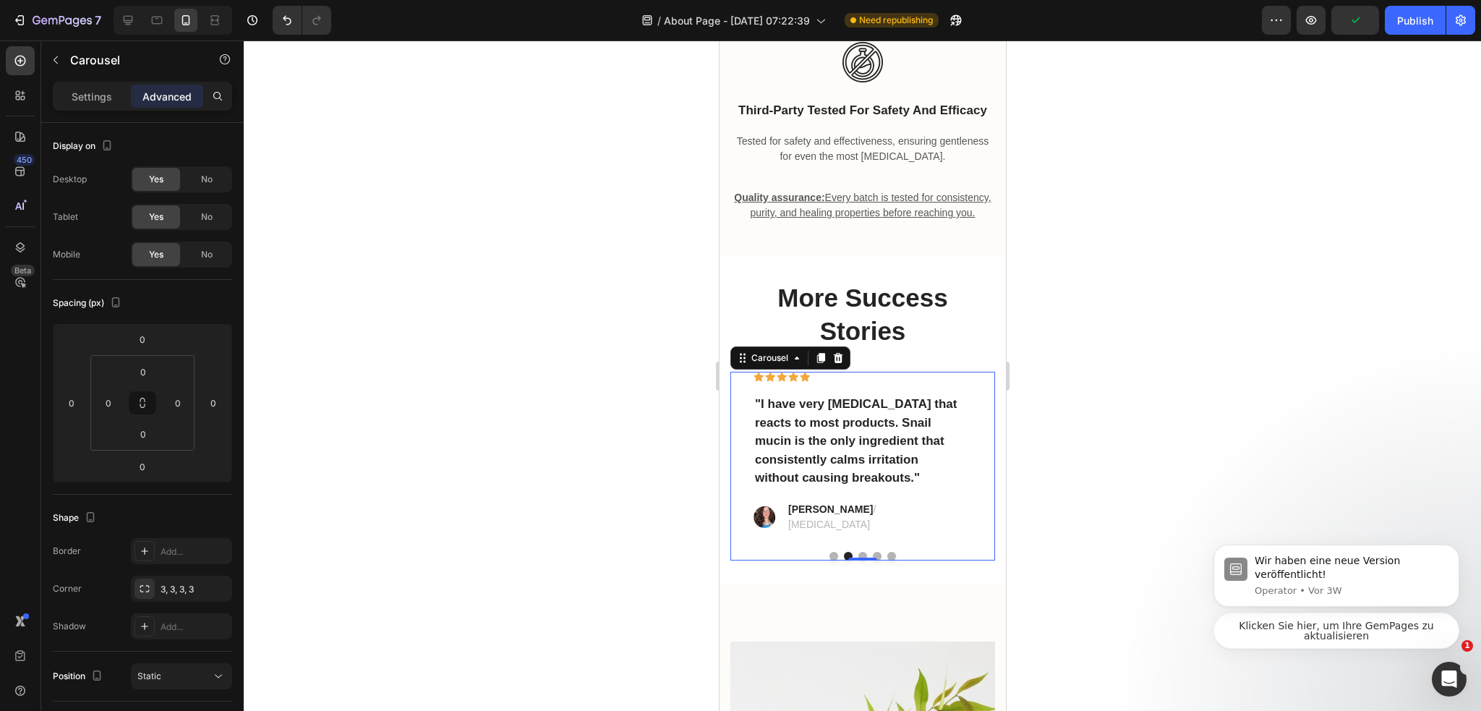
click at [828, 560] on button "Dot" at bounding box center [832, 556] width 9 height 9
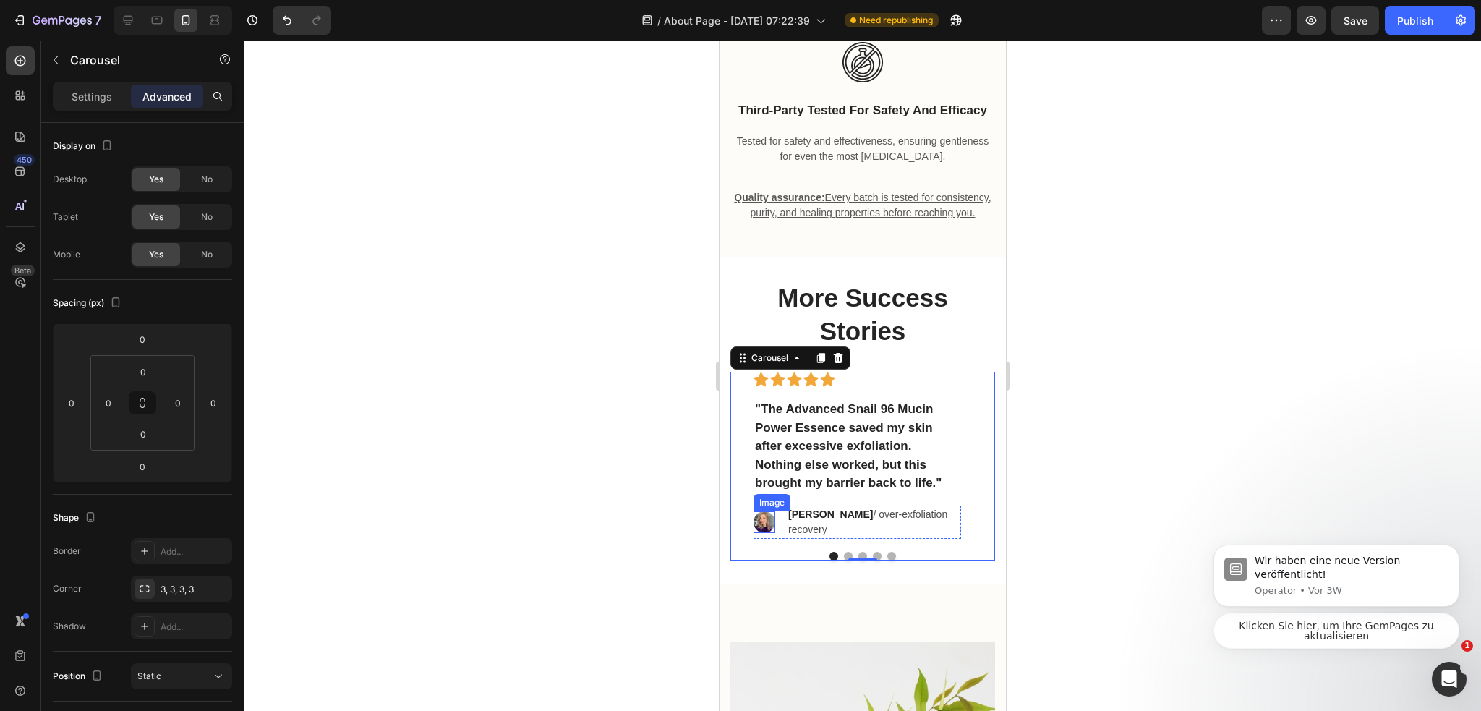
click at [765, 533] on img at bounding box center [764, 522] width 22 height 22
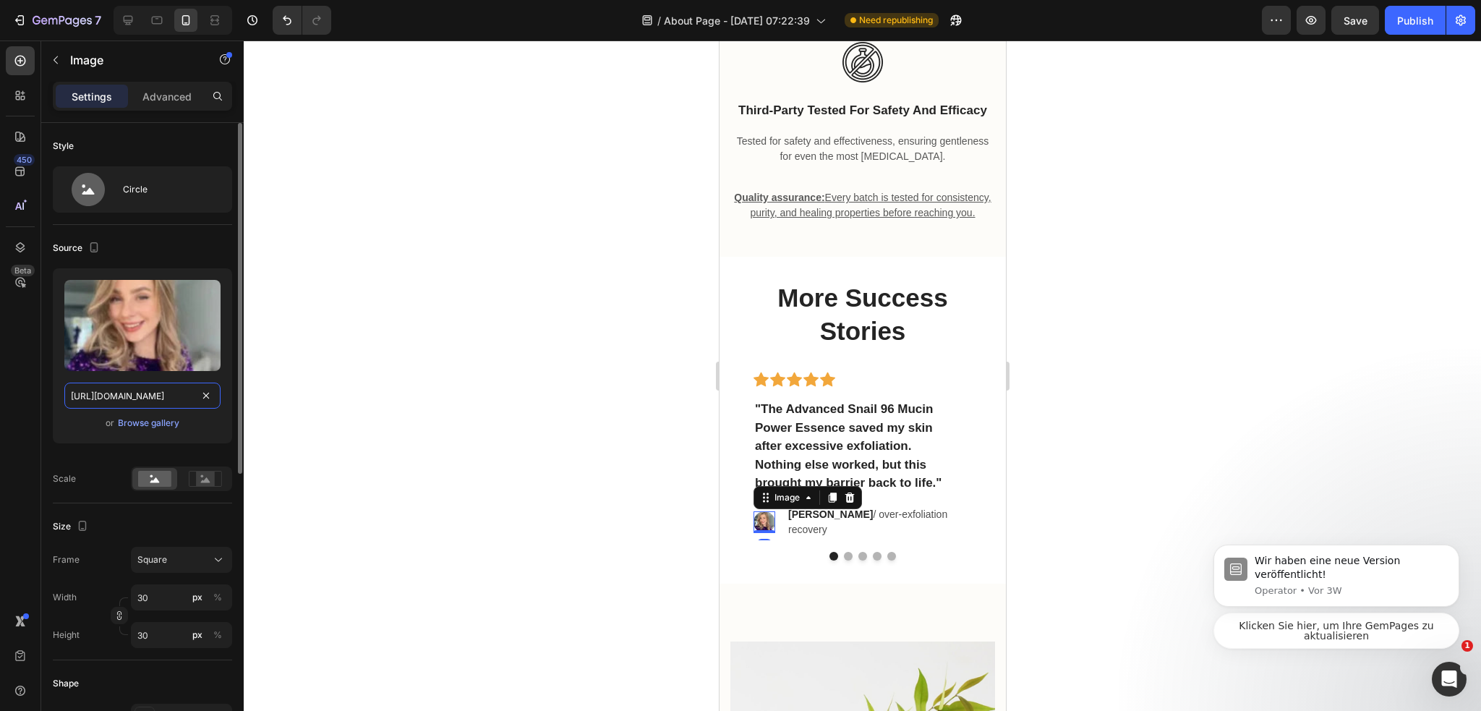
drag, startPoint x: 141, startPoint y: 394, endPoint x: 157, endPoint y: 395, distance: 16.0
click at [142, 394] on input "https://cdn.shopify.com/s/files/1/0974/3948/2195/files/freeimgen_1756187582622.…" at bounding box center [142, 395] width 156 height 26
paste input "there-is-not-many-men-here-lets-fix-that-30-v0-bhmfc903h0hc1.webp?v=1756195334"
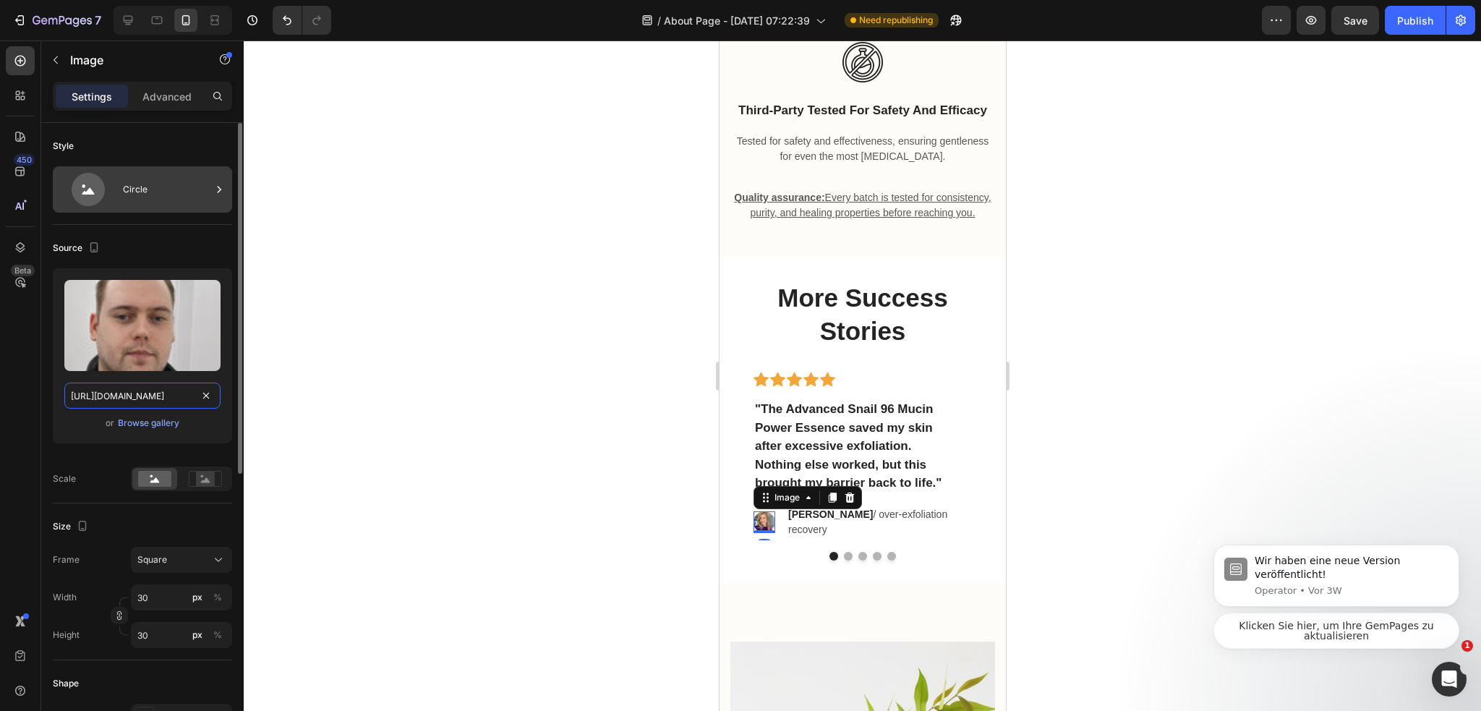
type input "https://cdn.shopify.com/s/files/1/0974/3948/2195/files/there-is-not-many-men-he…"
click at [194, 202] on div "Circle" at bounding box center [167, 189] width 88 height 33
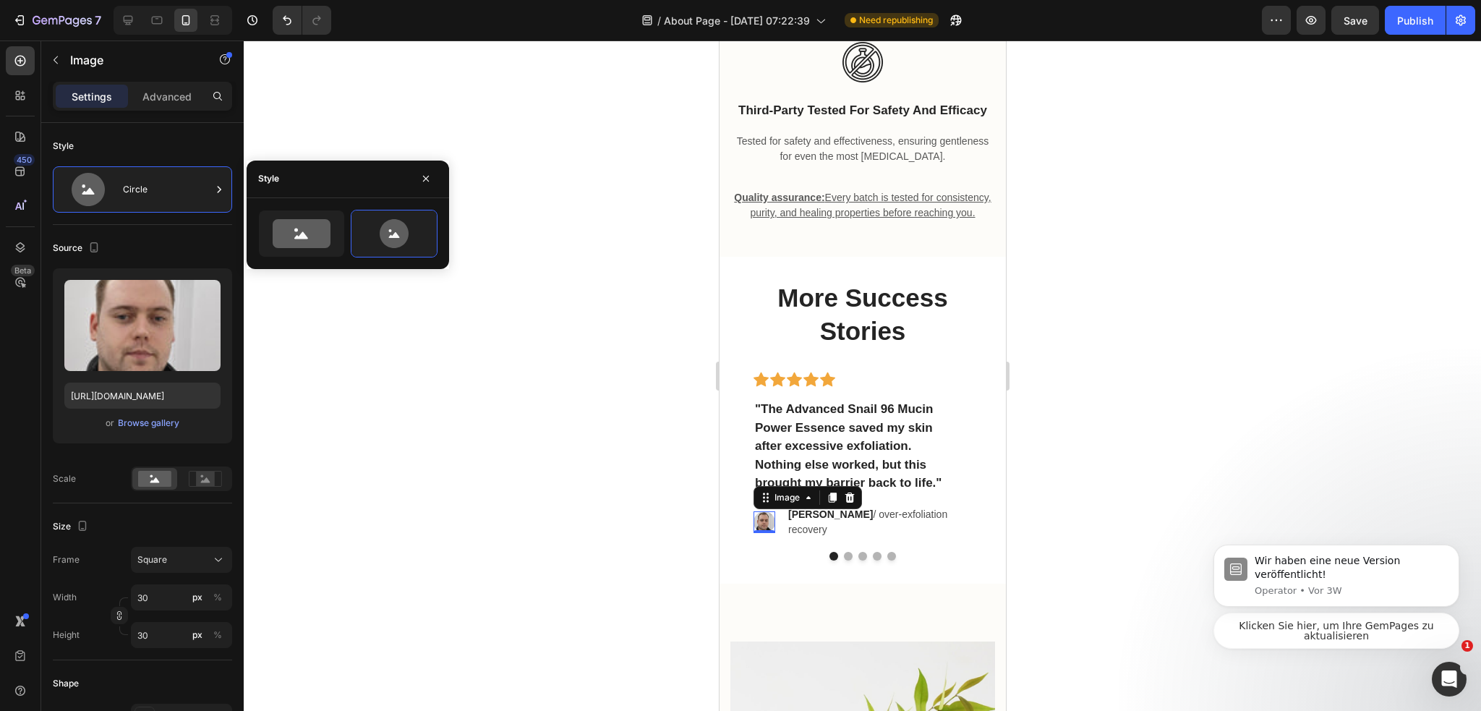
click at [551, 479] on div at bounding box center [862, 375] width 1237 height 670
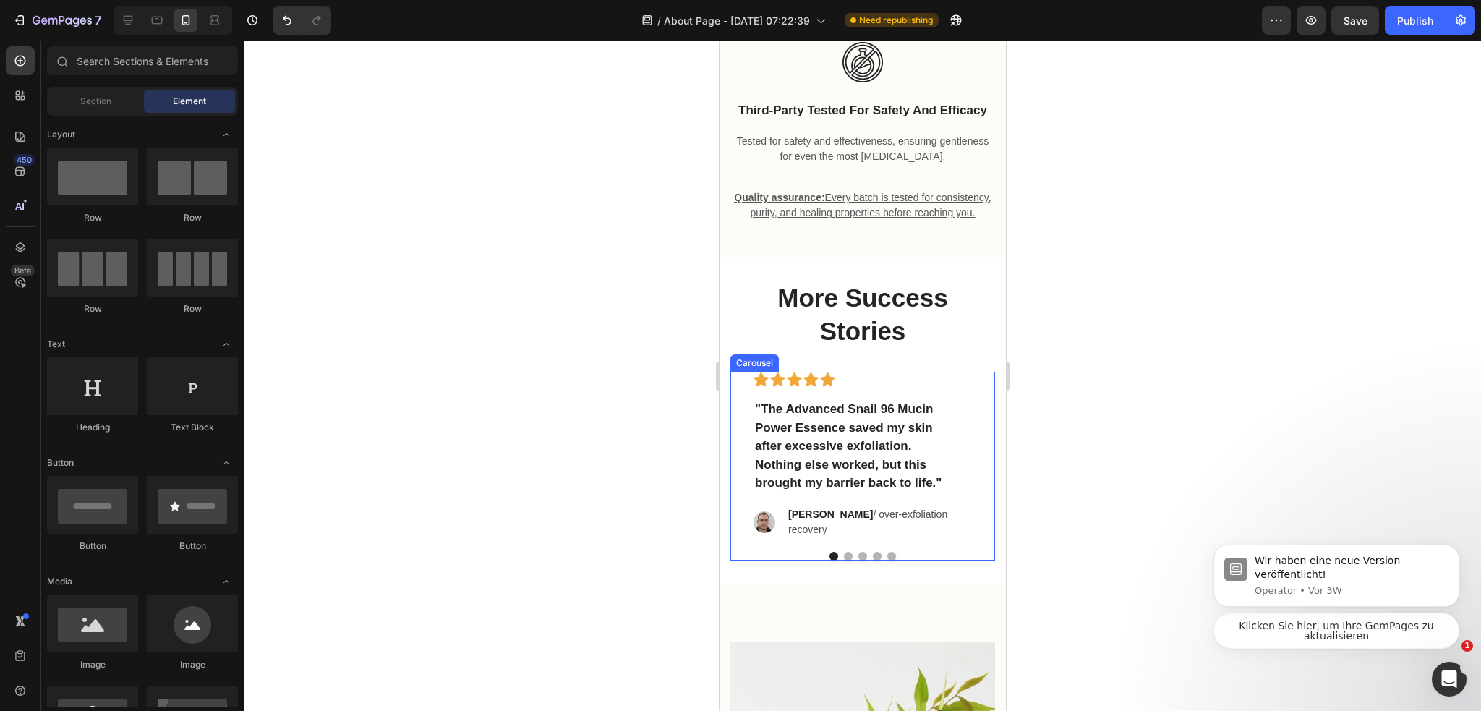
click at [843, 560] on button "Dot" at bounding box center [847, 556] width 9 height 9
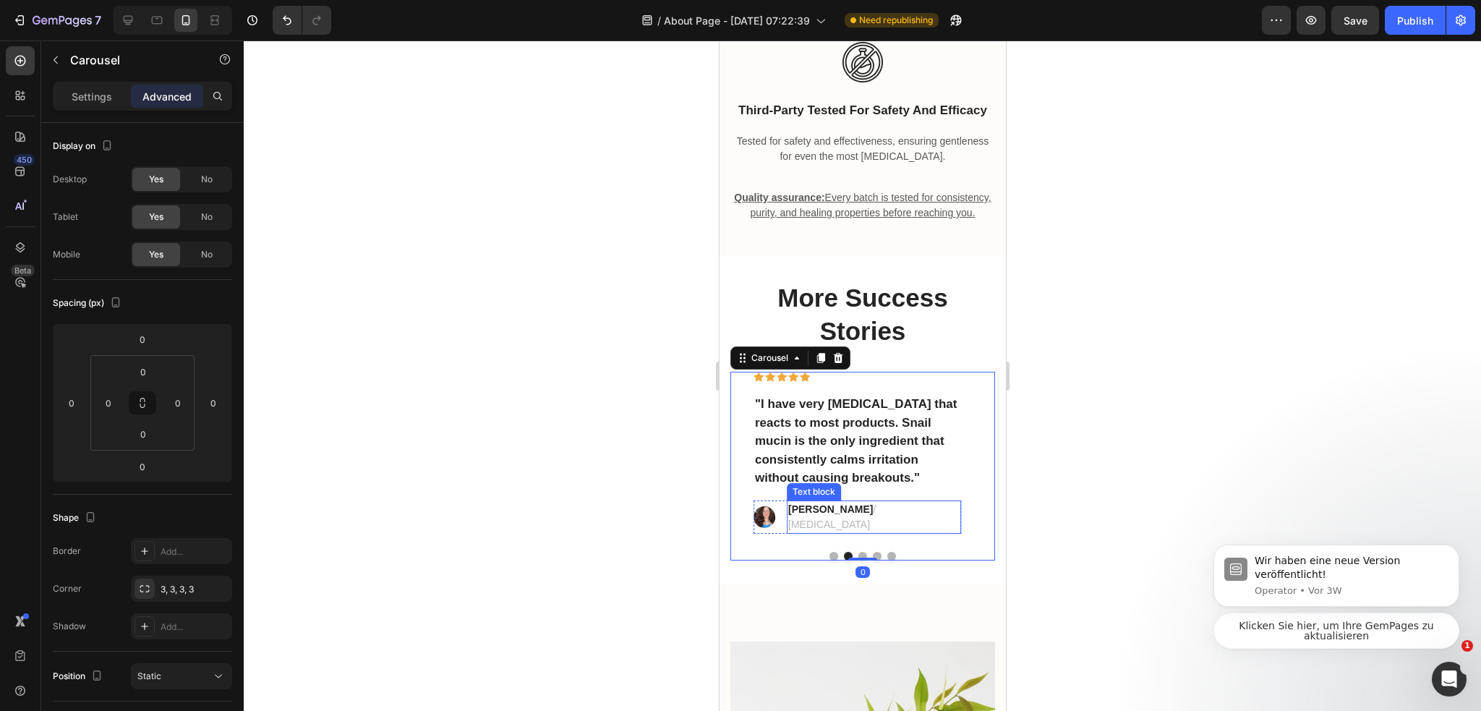
click at [802, 515] on strong "[PERSON_NAME]" at bounding box center [829, 509] width 85 height 12
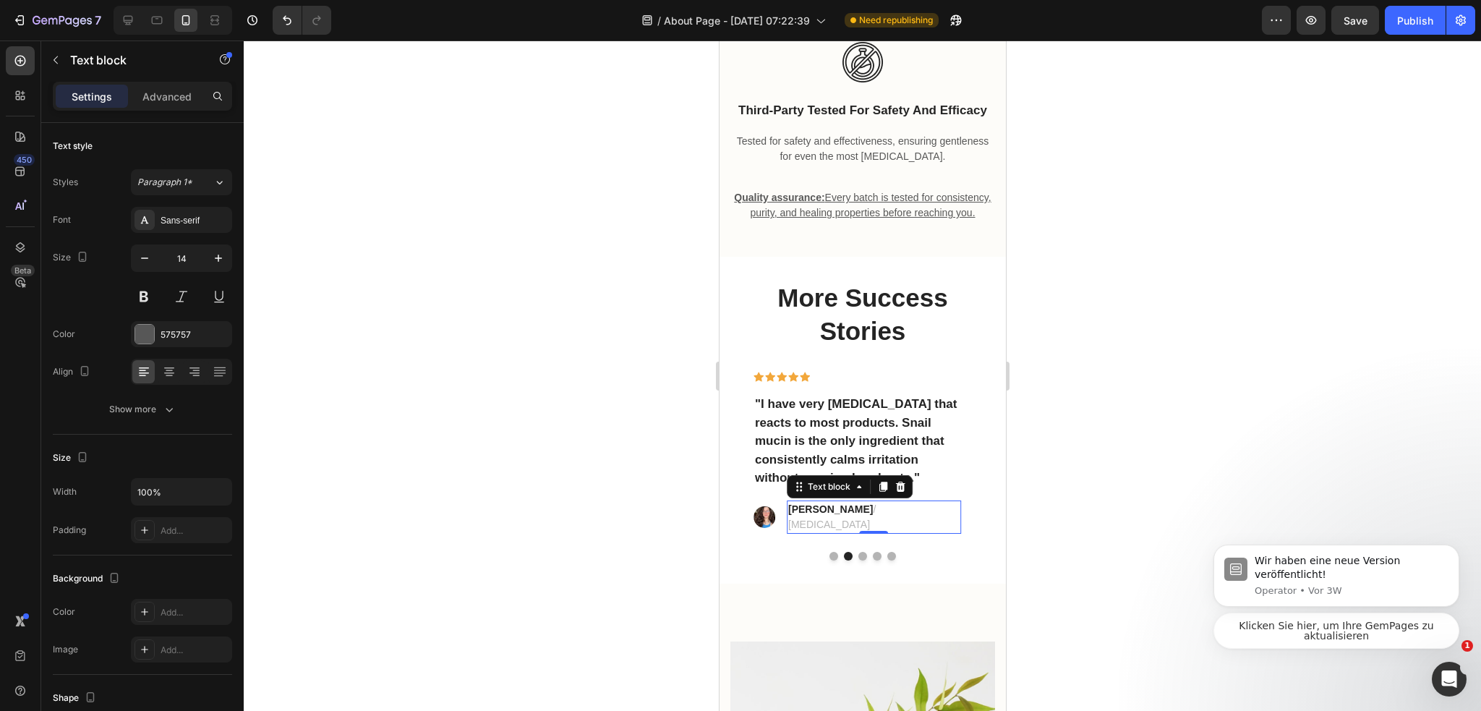
click at [802, 515] on strong "[PERSON_NAME]" at bounding box center [829, 509] width 85 height 12
copy strong "[PERSON_NAME]"
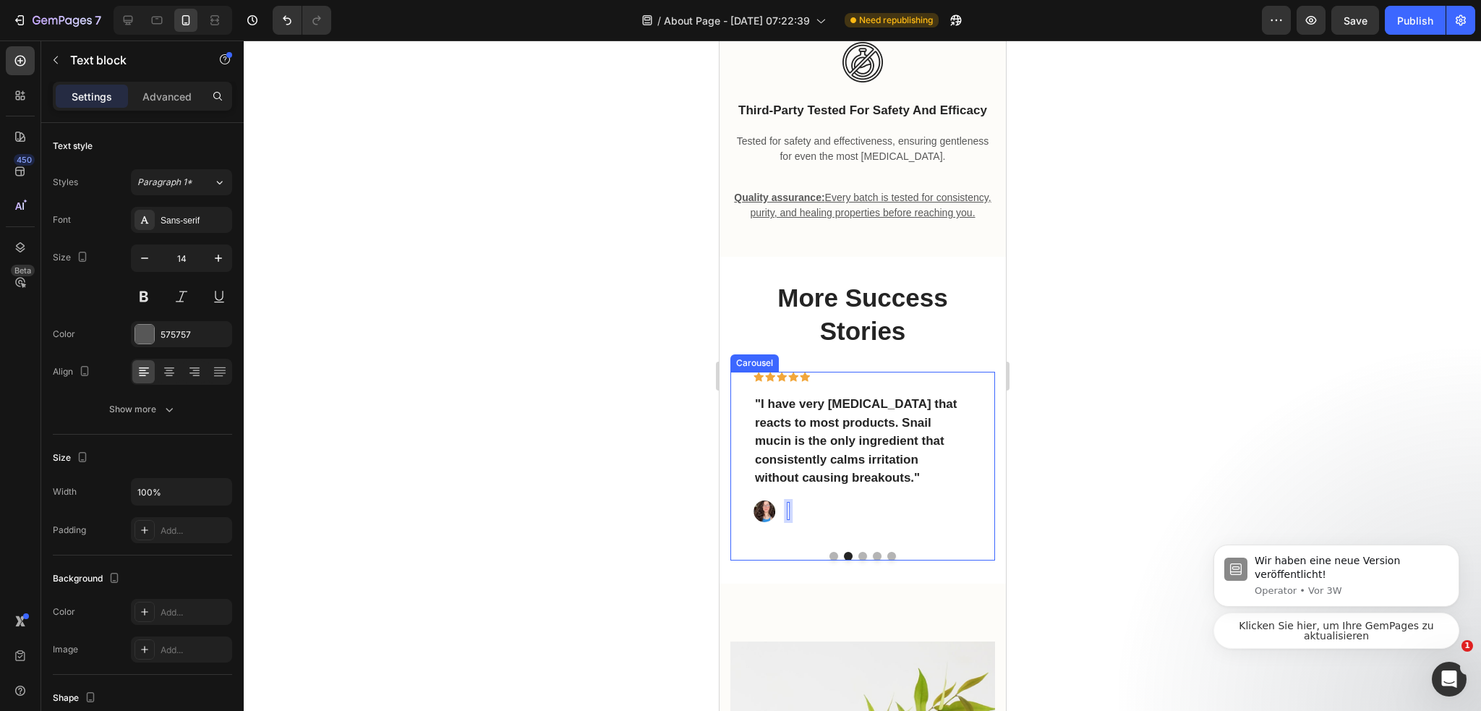
click at [831, 560] on button "Dot" at bounding box center [832, 556] width 9 height 9
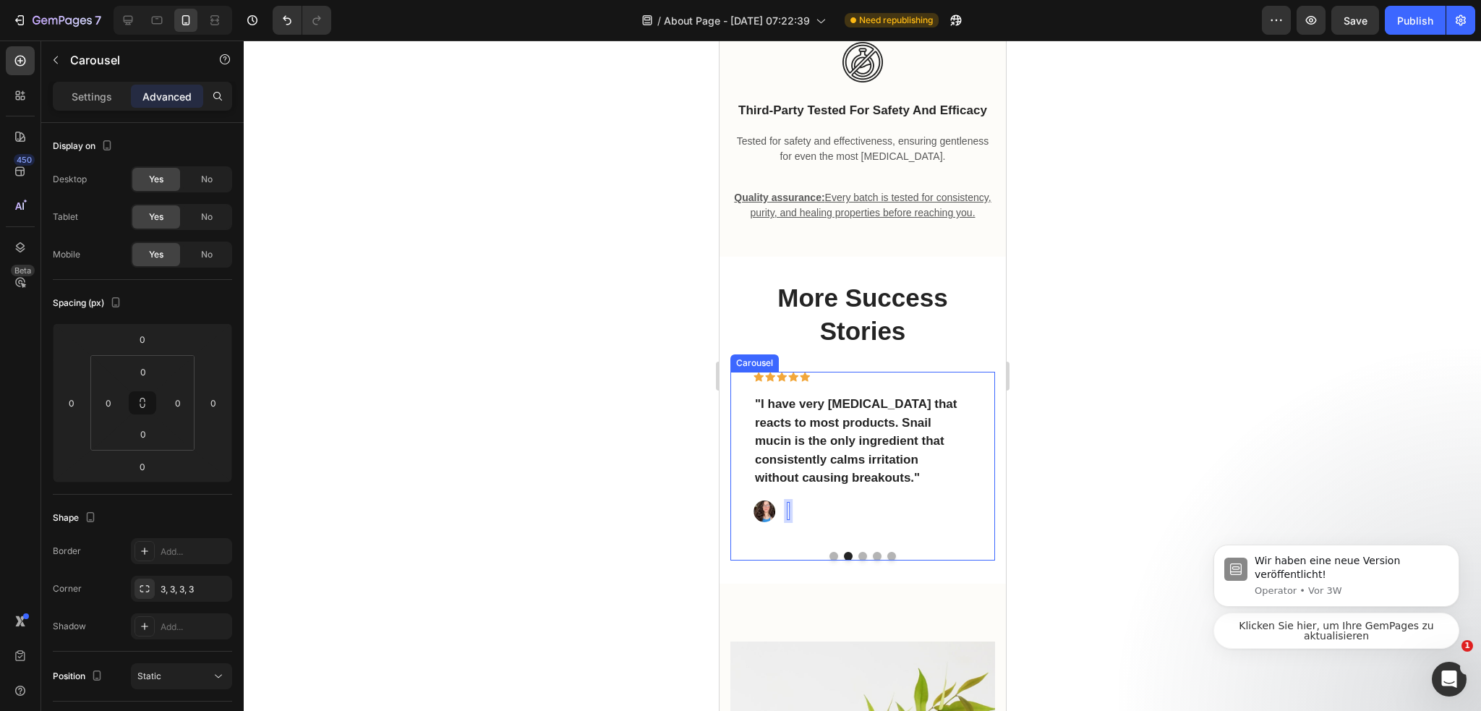
click at [828, 560] on button "Dot" at bounding box center [832, 556] width 9 height 9
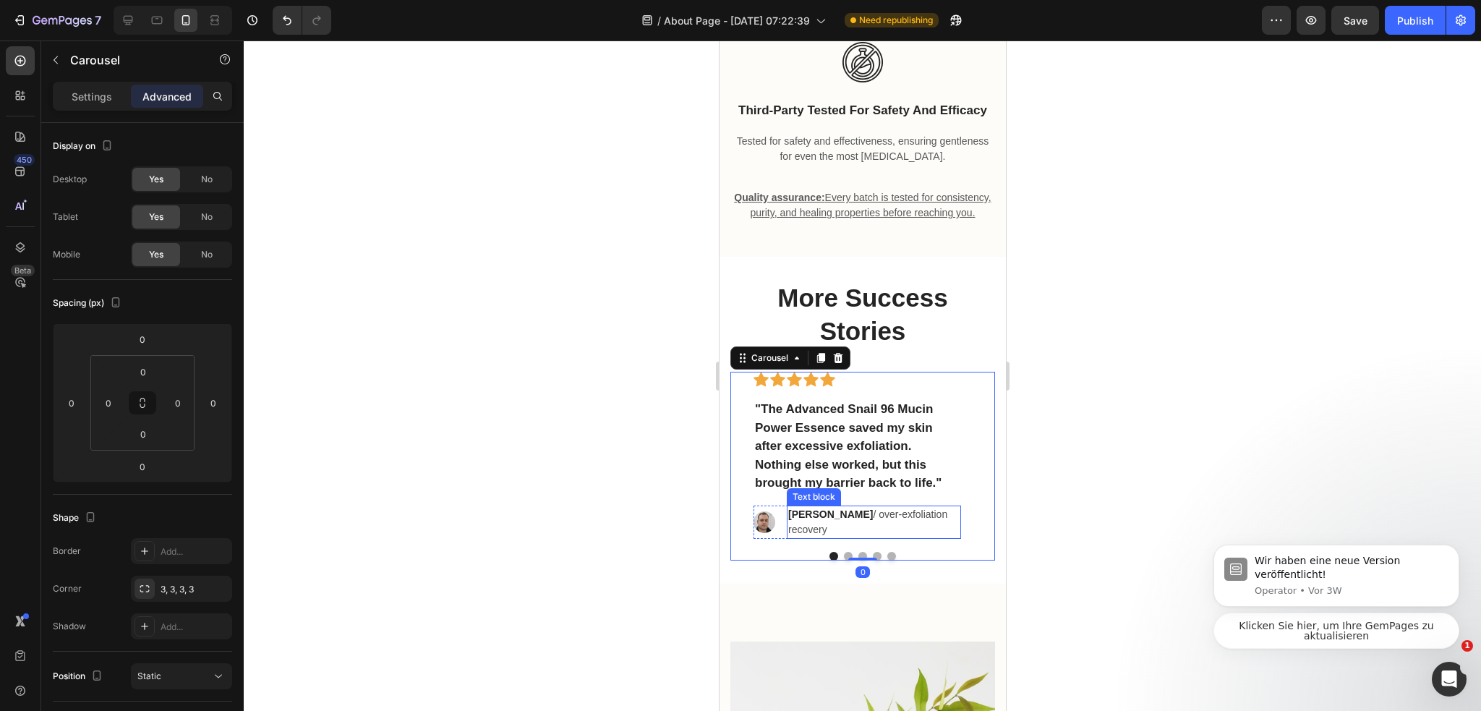
click at [815, 520] on strong "[PERSON_NAME]" at bounding box center [829, 514] width 85 height 12
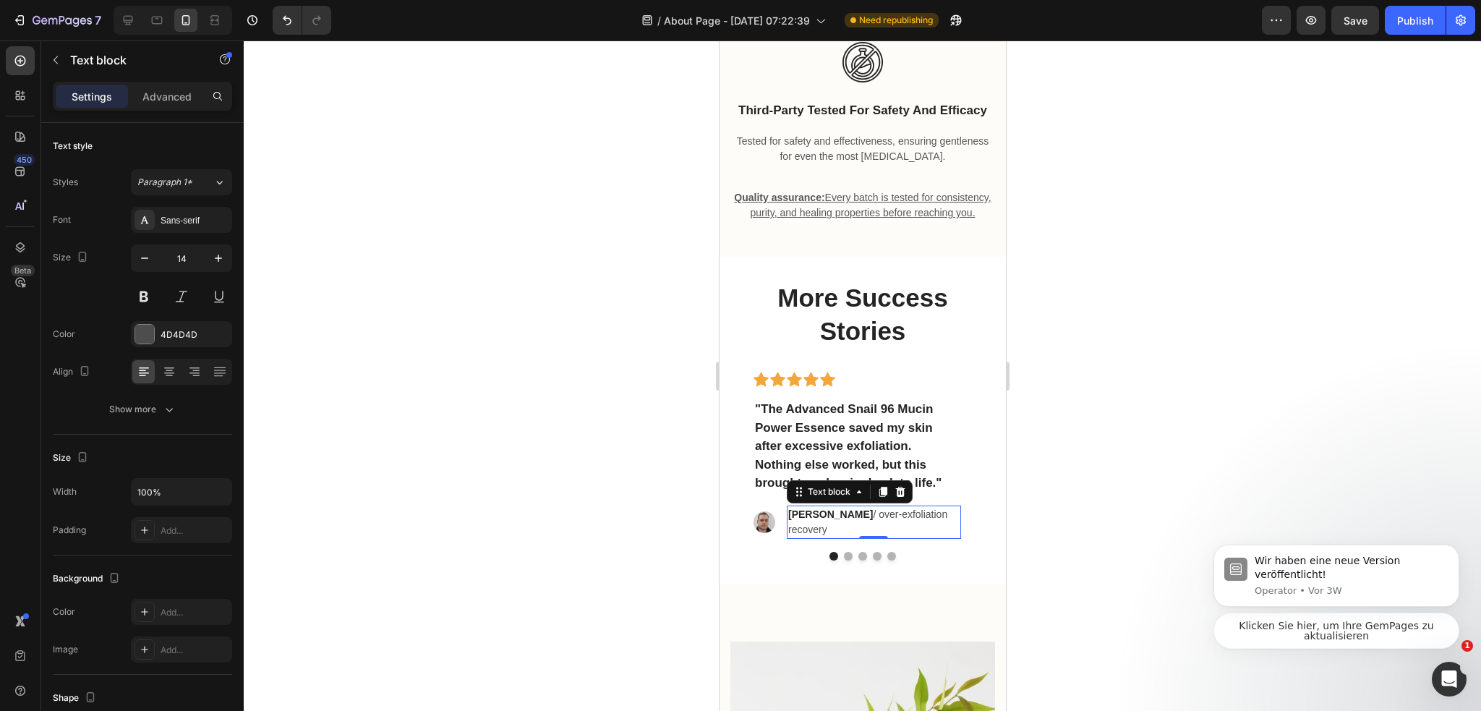
click at [815, 520] on strong "[PERSON_NAME]" at bounding box center [829, 514] width 85 height 12
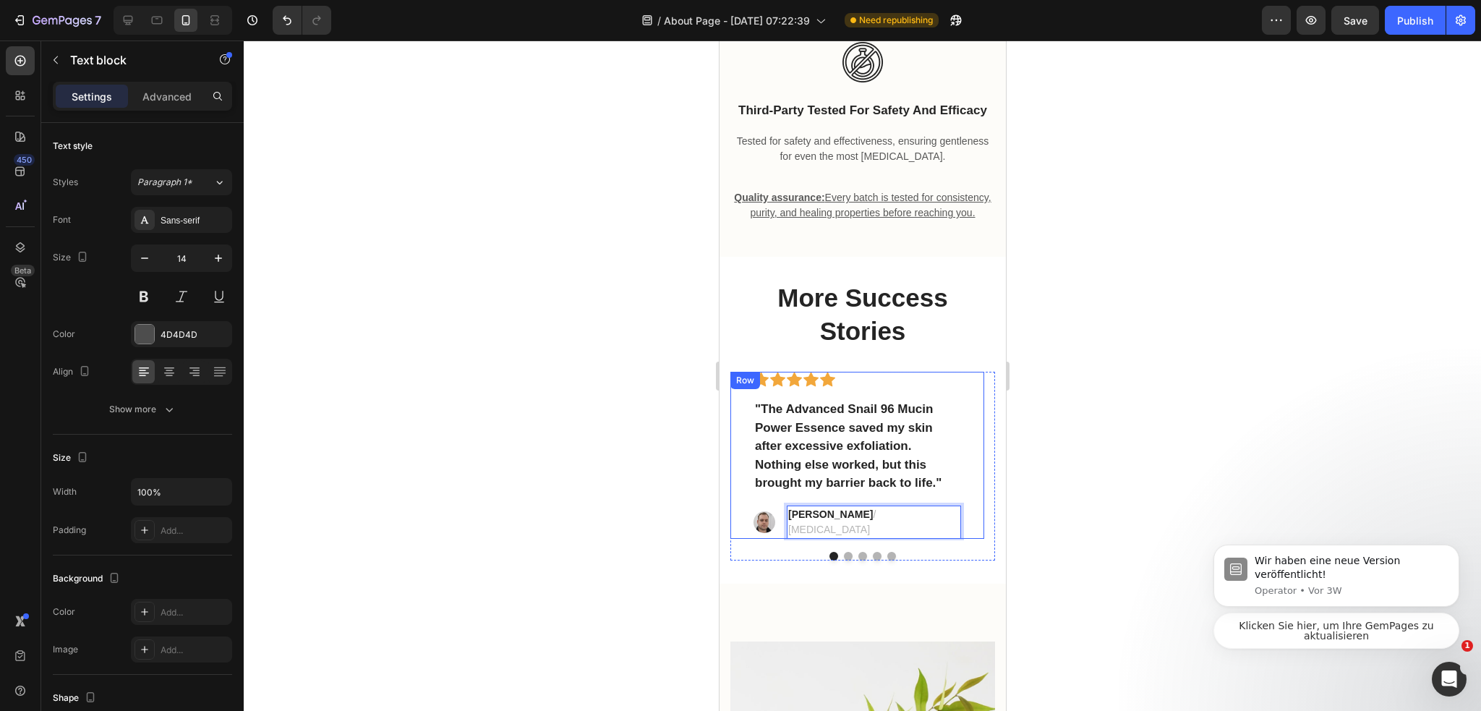
click at [760, 533] on img at bounding box center [764, 522] width 22 height 22
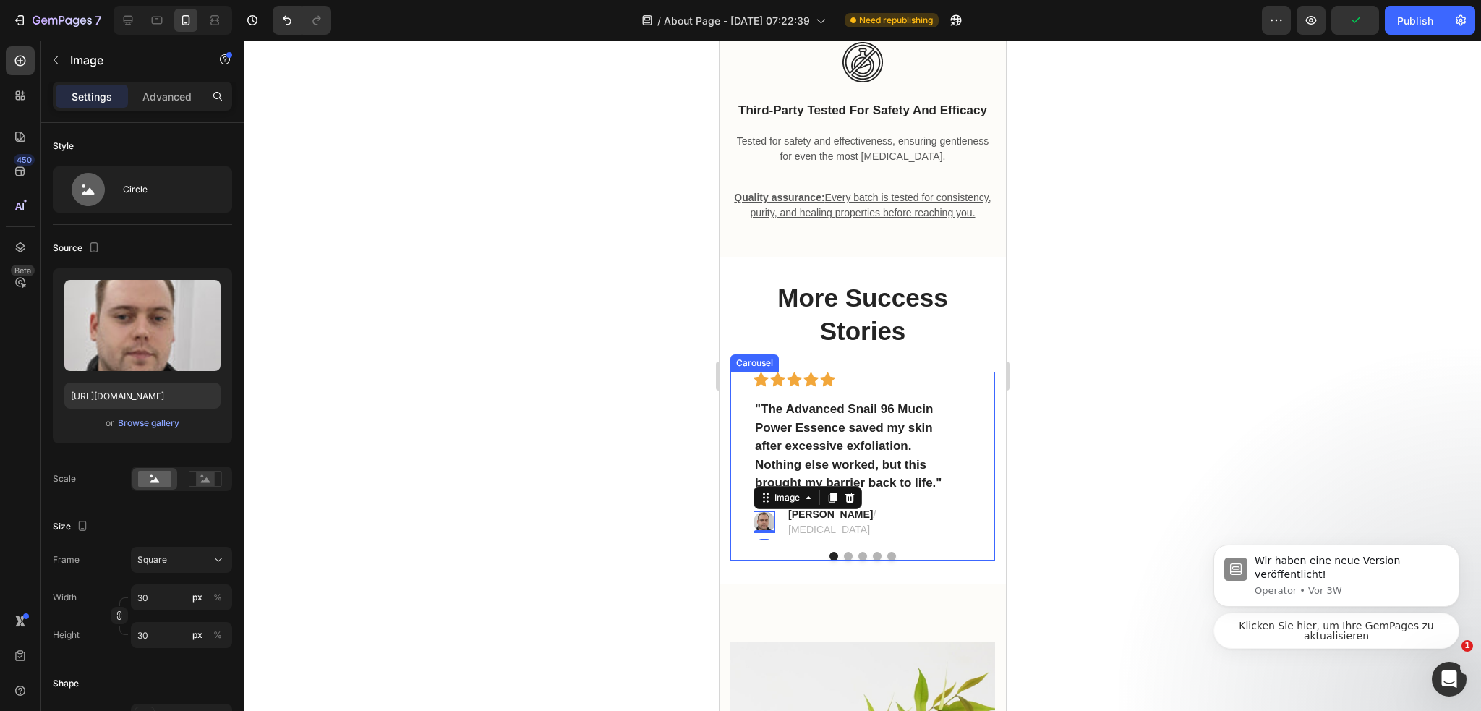
click at [843, 560] on button "Dot" at bounding box center [847, 556] width 9 height 9
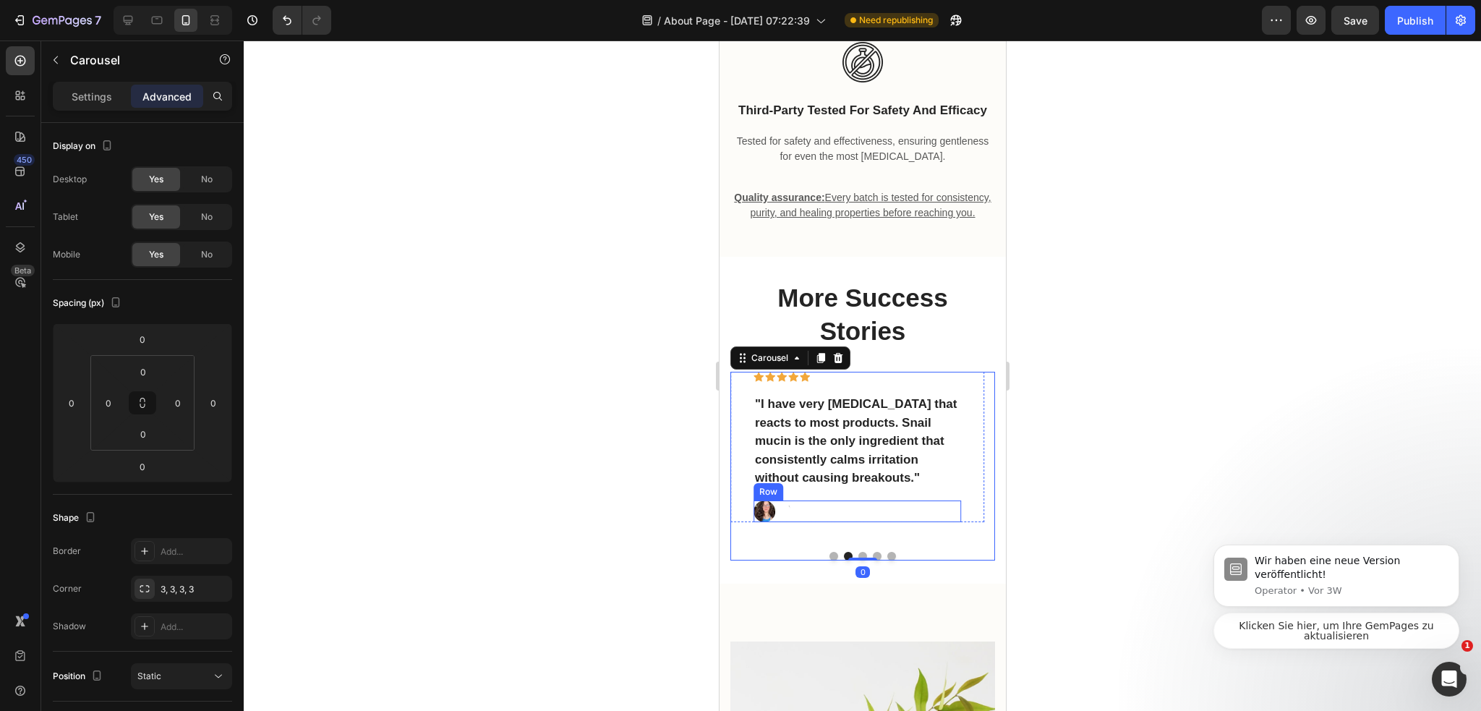
click at [825, 522] on div "Image Text block Row" at bounding box center [856, 511] width 207 height 22
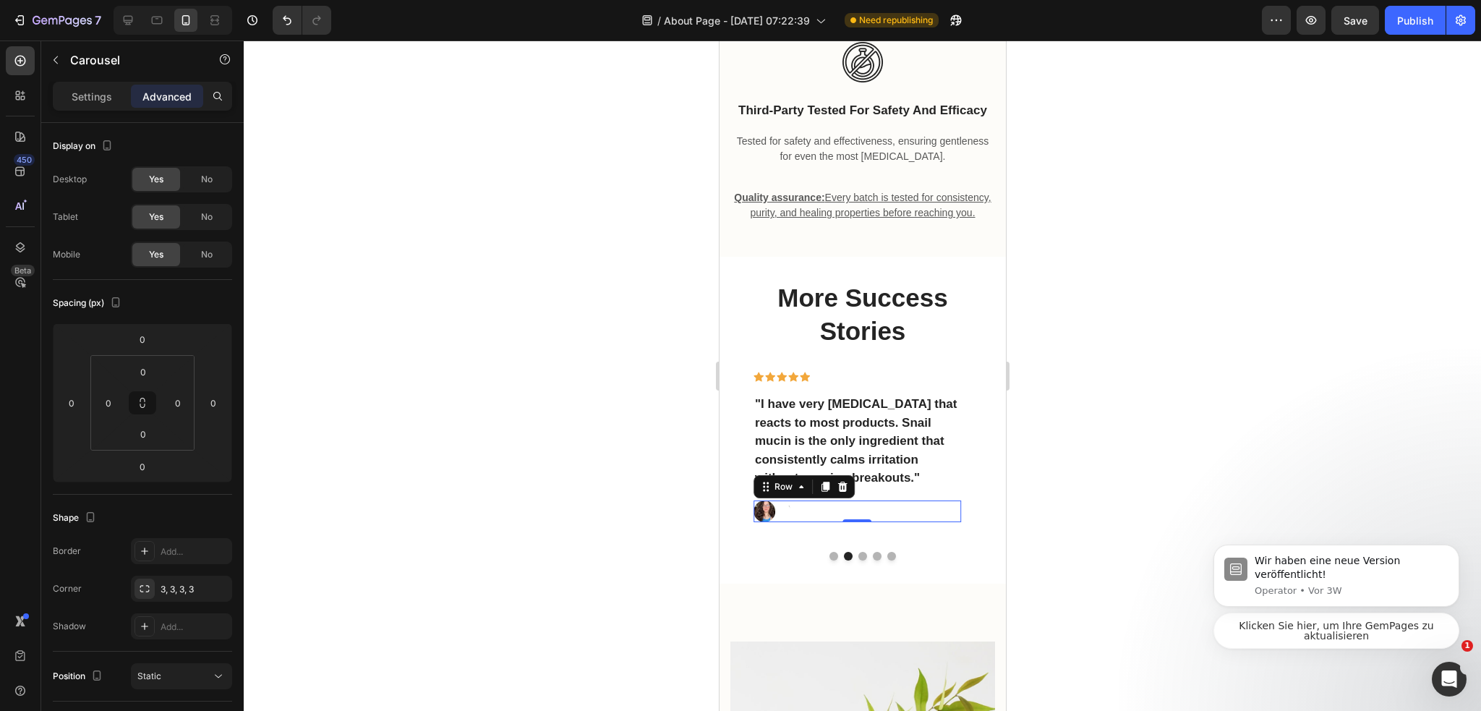
click at [825, 522] on div "Image Text block Row 0" at bounding box center [856, 511] width 207 height 22
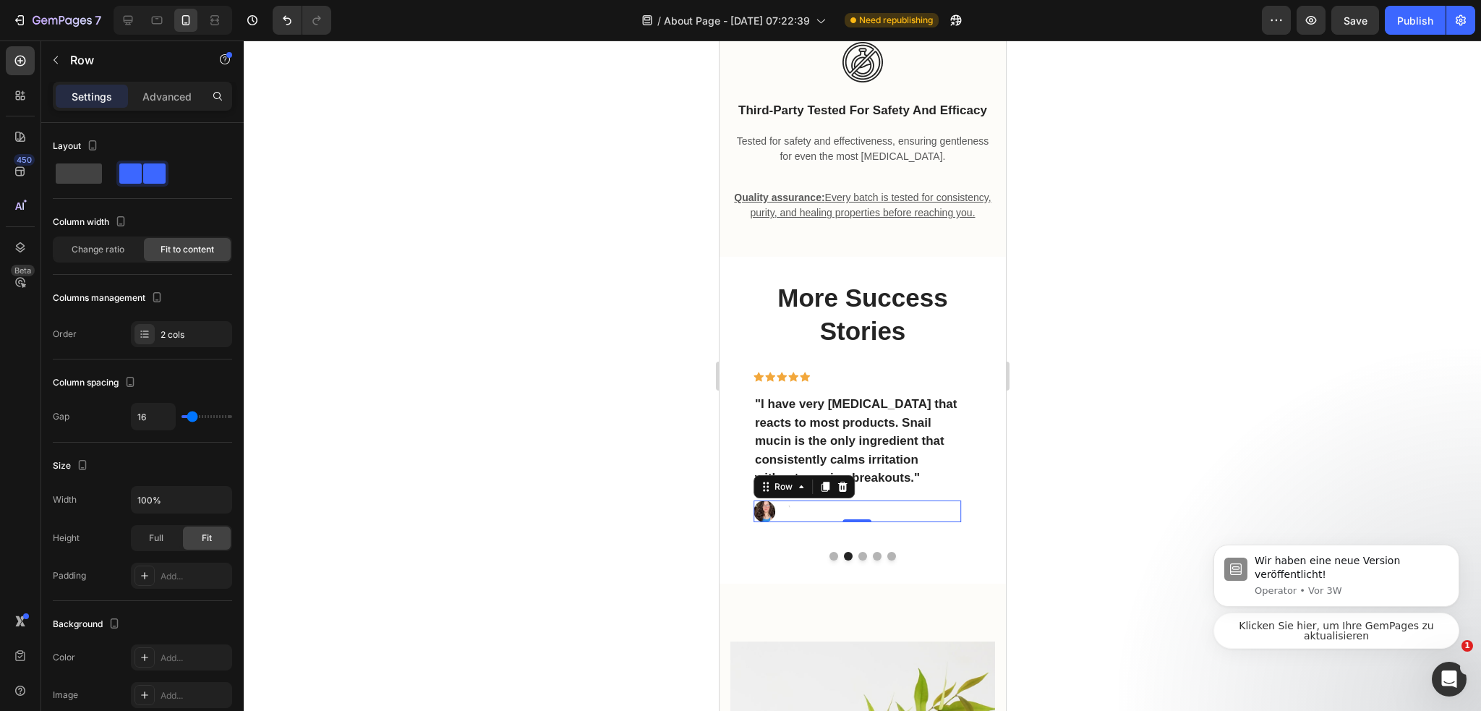
click at [821, 522] on div "Image Text block Row 0" at bounding box center [856, 511] width 207 height 22
click at [796, 522] on div "Image Text block Row 0" at bounding box center [856, 511] width 207 height 22
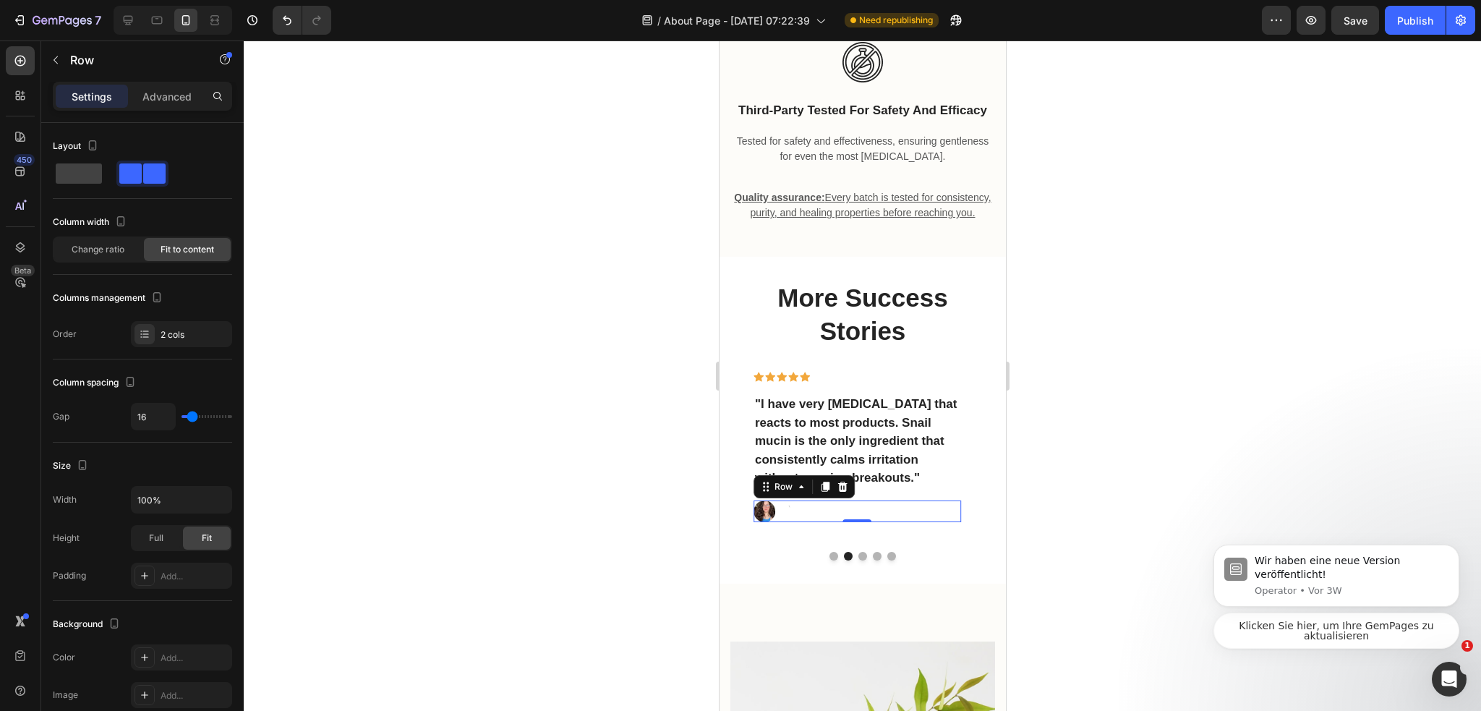
click at [787, 520] on div "Rich Text Editor. Editing area: main" at bounding box center [787, 511] width 3 height 18
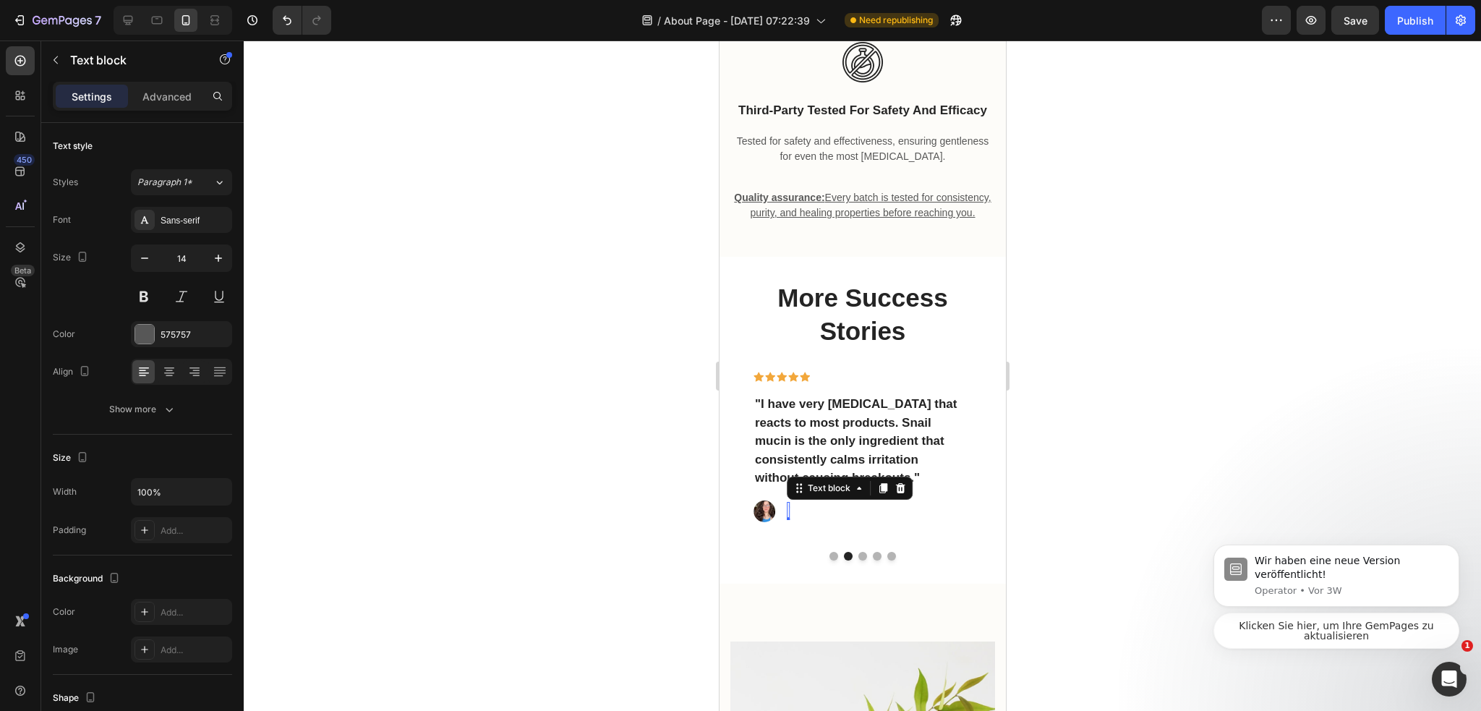
click at [787, 520] on div "Rich Text Editor. Editing area: main" at bounding box center [787, 511] width 3 height 18
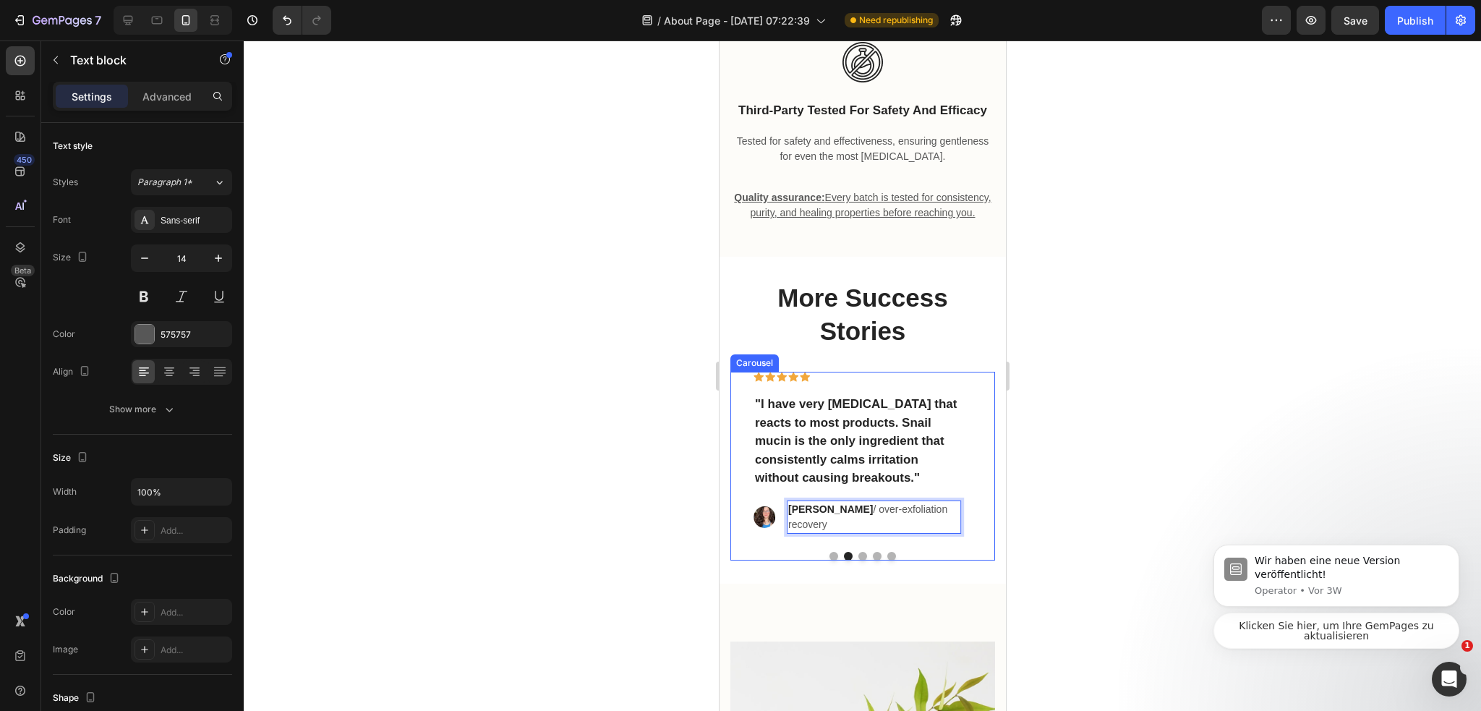
click at [830, 560] on button "Dot" at bounding box center [832, 556] width 9 height 9
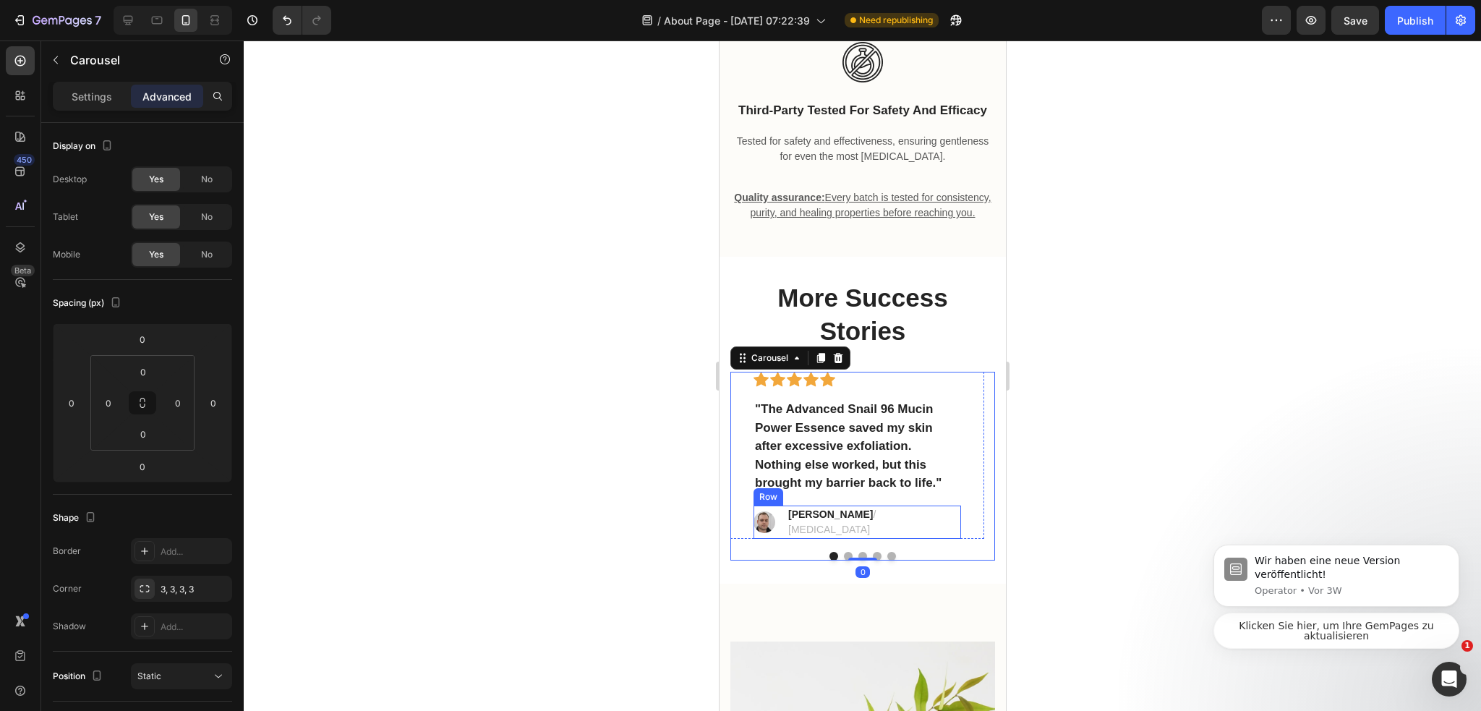
click at [761, 533] on img at bounding box center [764, 522] width 22 height 22
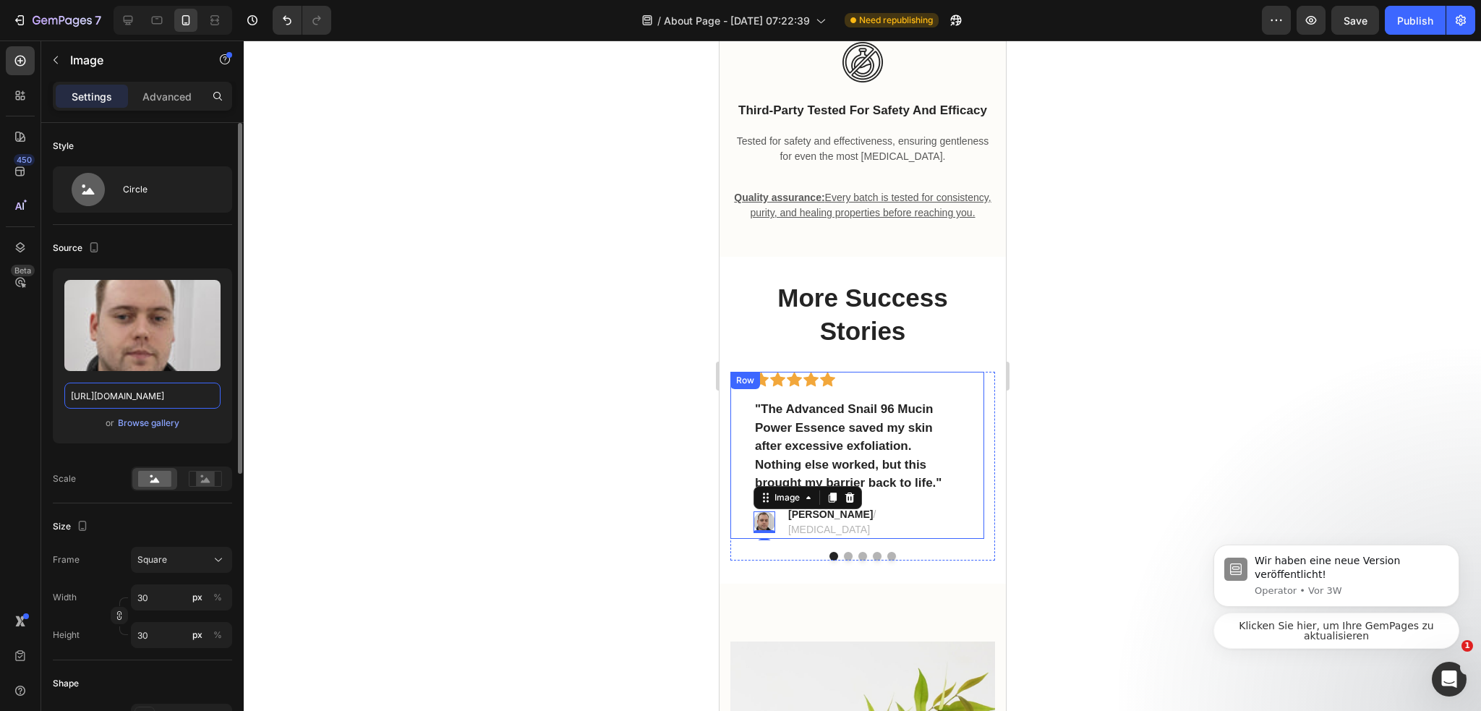
click at [153, 403] on input "https://cdn.shopify.com/s/files/1/0974/3948/2195/files/there-is-not-many-men-he…" at bounding box center [142, 395] width 156 height 26
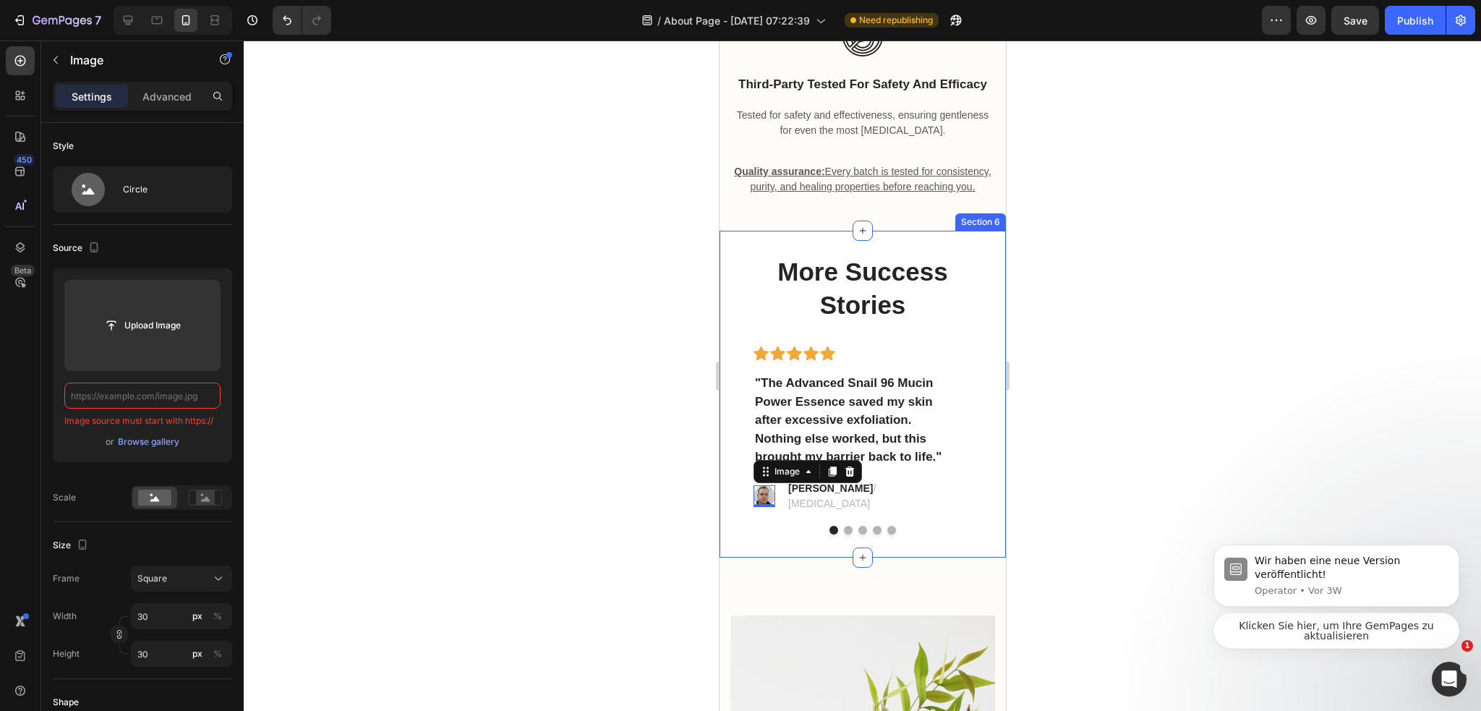
scroll to position [4630, 0]
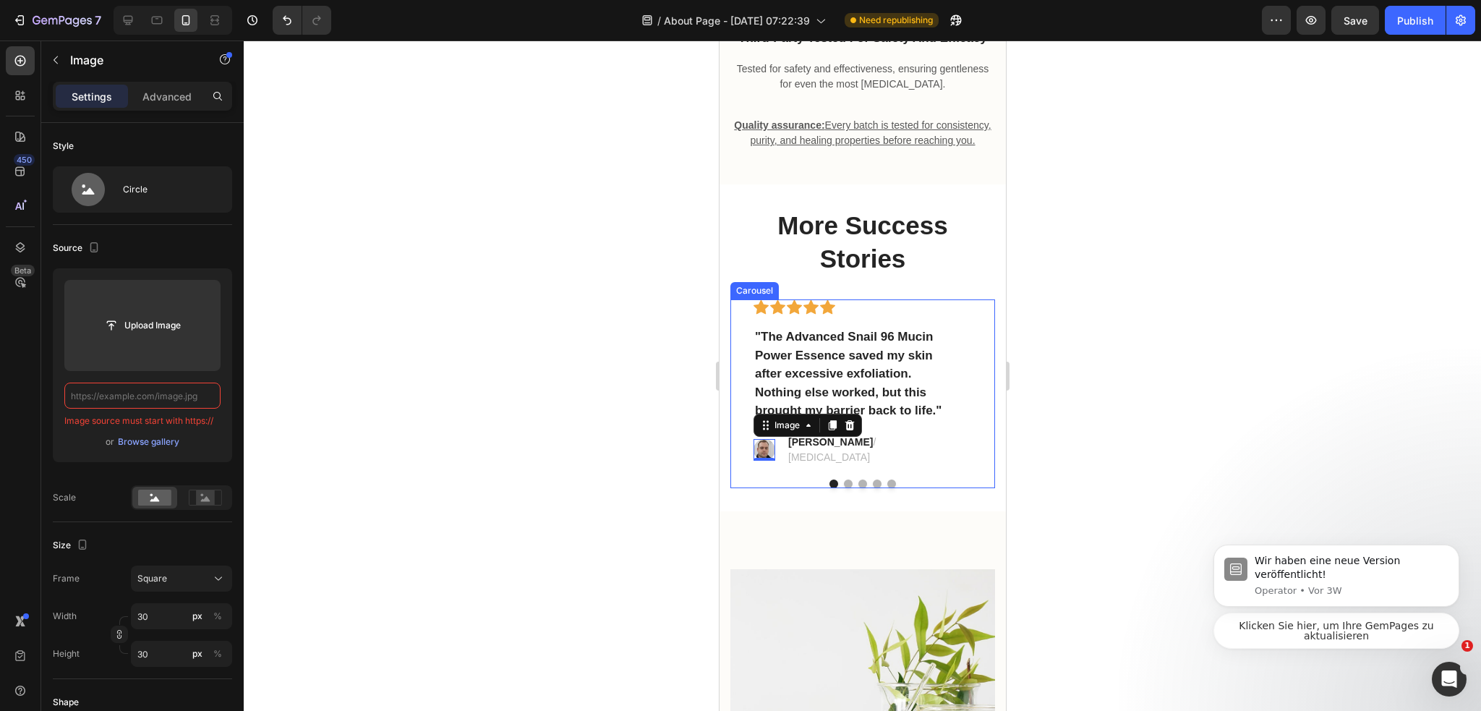
click at [843, 488] on button "Dot" at bounding box center [847, 483] width 9 height 9
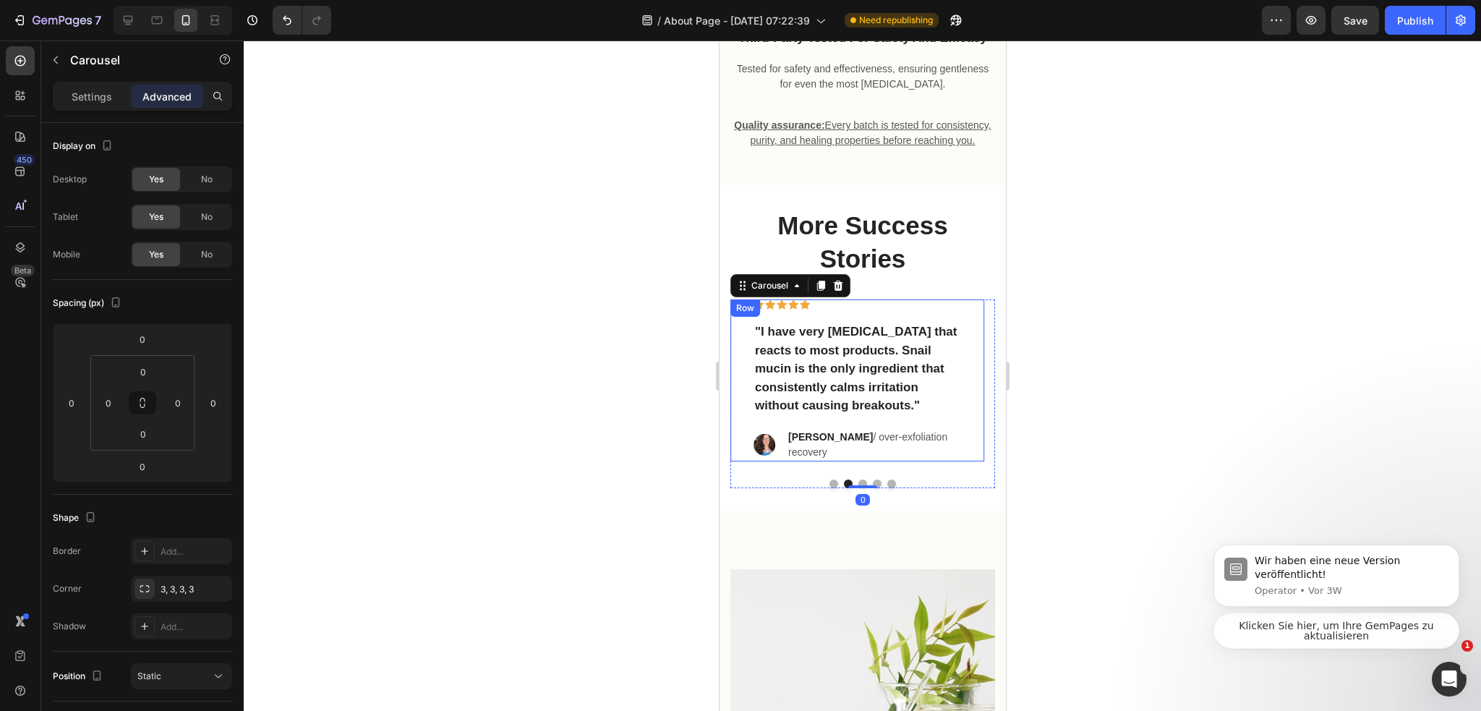
click at [750, 450] on div "Icon Icon Icon Icon Icon Row "I have very sensitive skin that reacts to most pr…" at bounding box center [856, 380] width 254 height 162
click at [756, 455] on img at bounding box center [764, 445] width 22 height 22
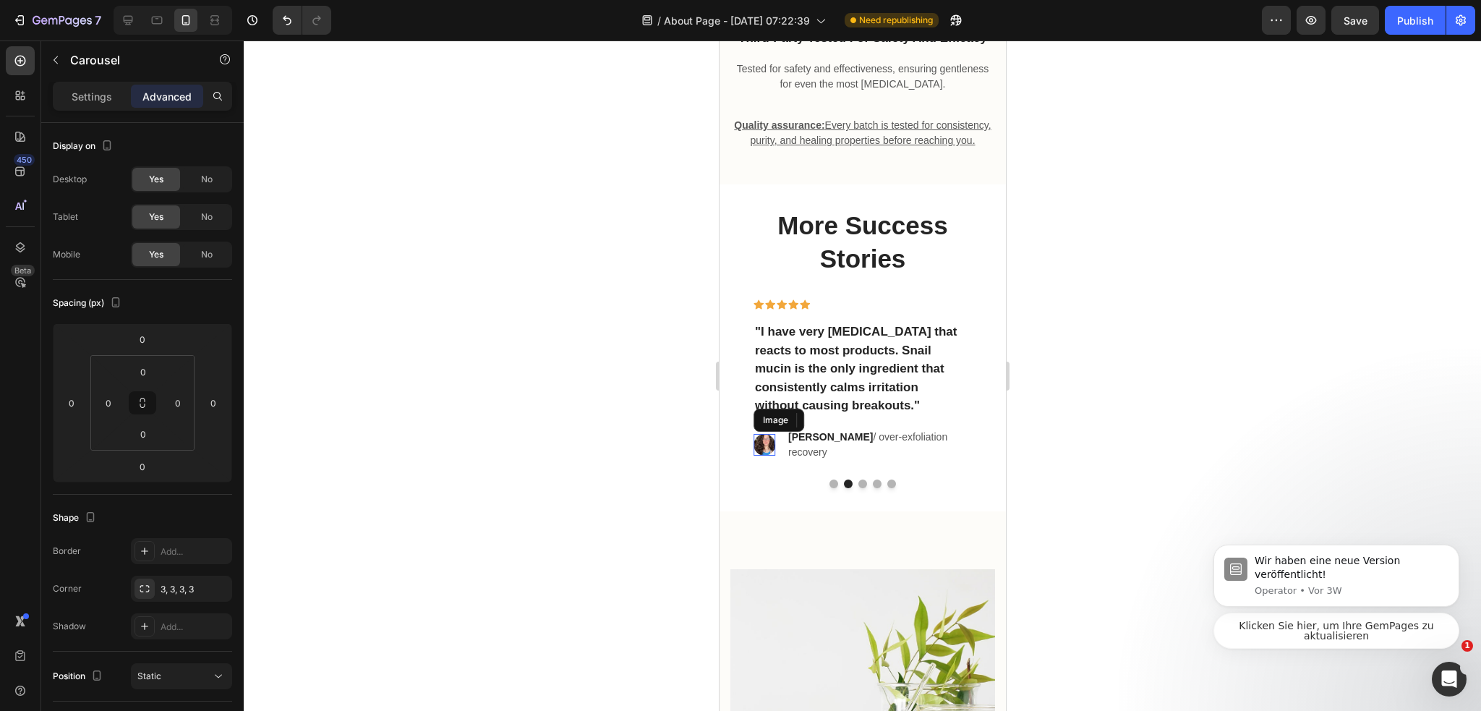
click at [756, 455] on img at bounding box center [764, 445] width 22 height 22
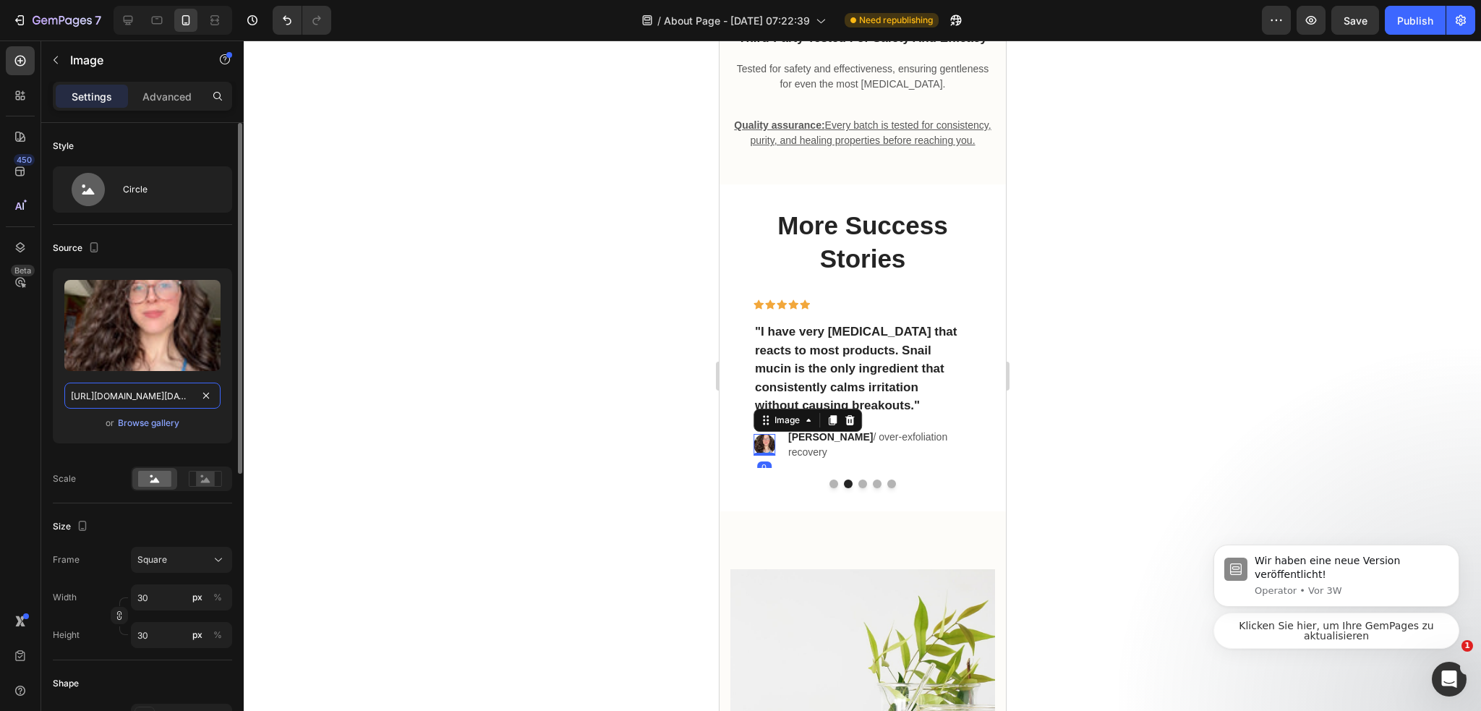
click at [163, 398] on input "https://cdn.shopify.com/s/files/1/0974/3948/2195/files/f27-selfie-from-saturday…" at bounding box center [142, 395] width 156 height 26
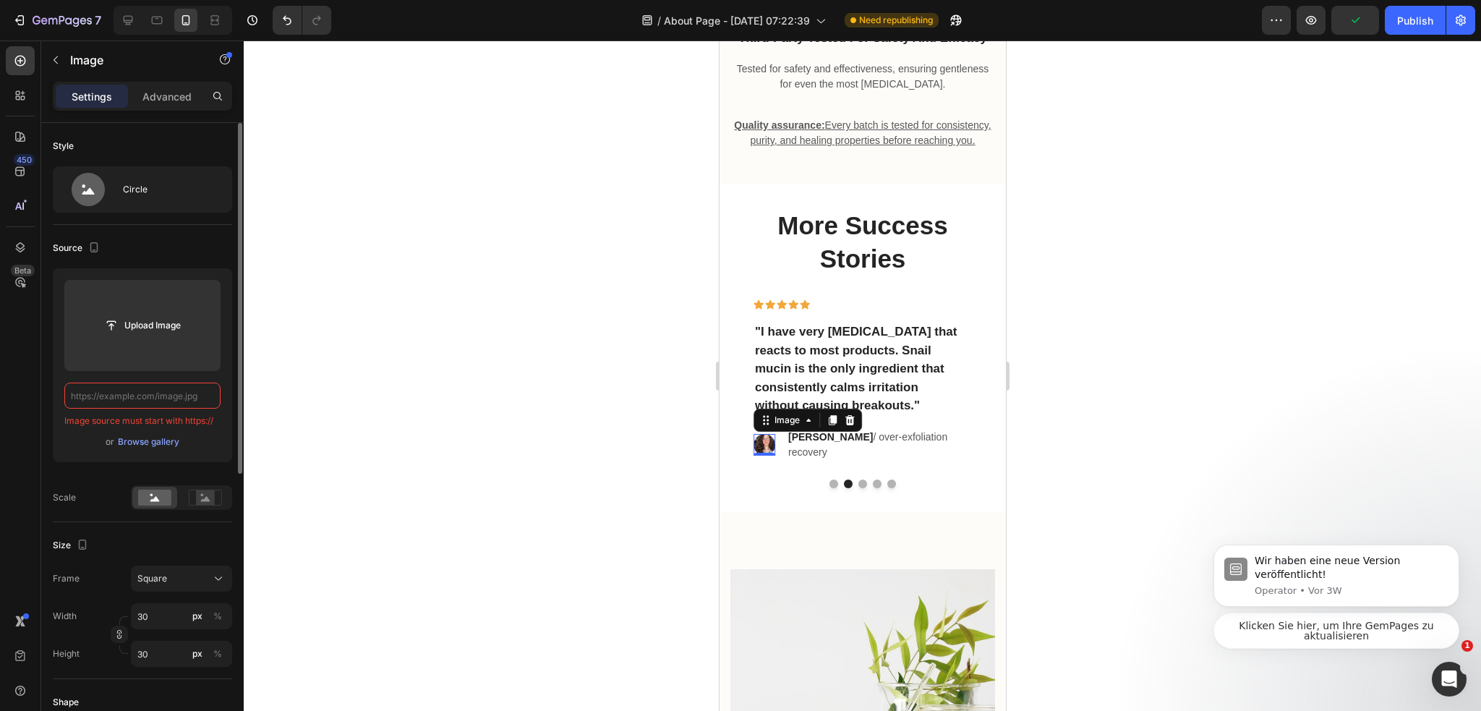
paste input "https://cdn.shopify.com/s/files/1/0974/3948/2195/files/there-is-not-many-men-he…"
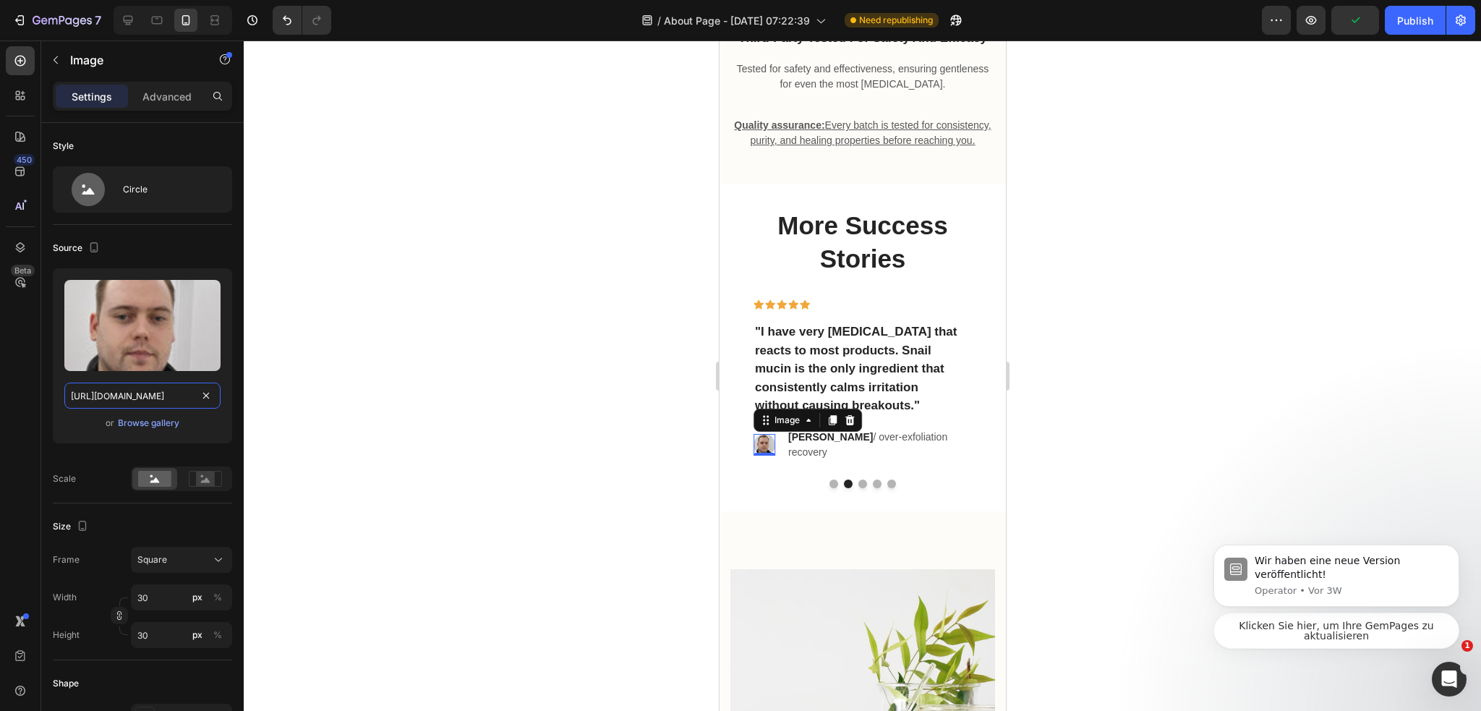
type input "https://cdn.shopify.com/s/files/1/0974/3948/2195/files/there-is-not-many-men-he…"
click at [538, 460] on div at bounding box center [862, 375] width 1237 height 670
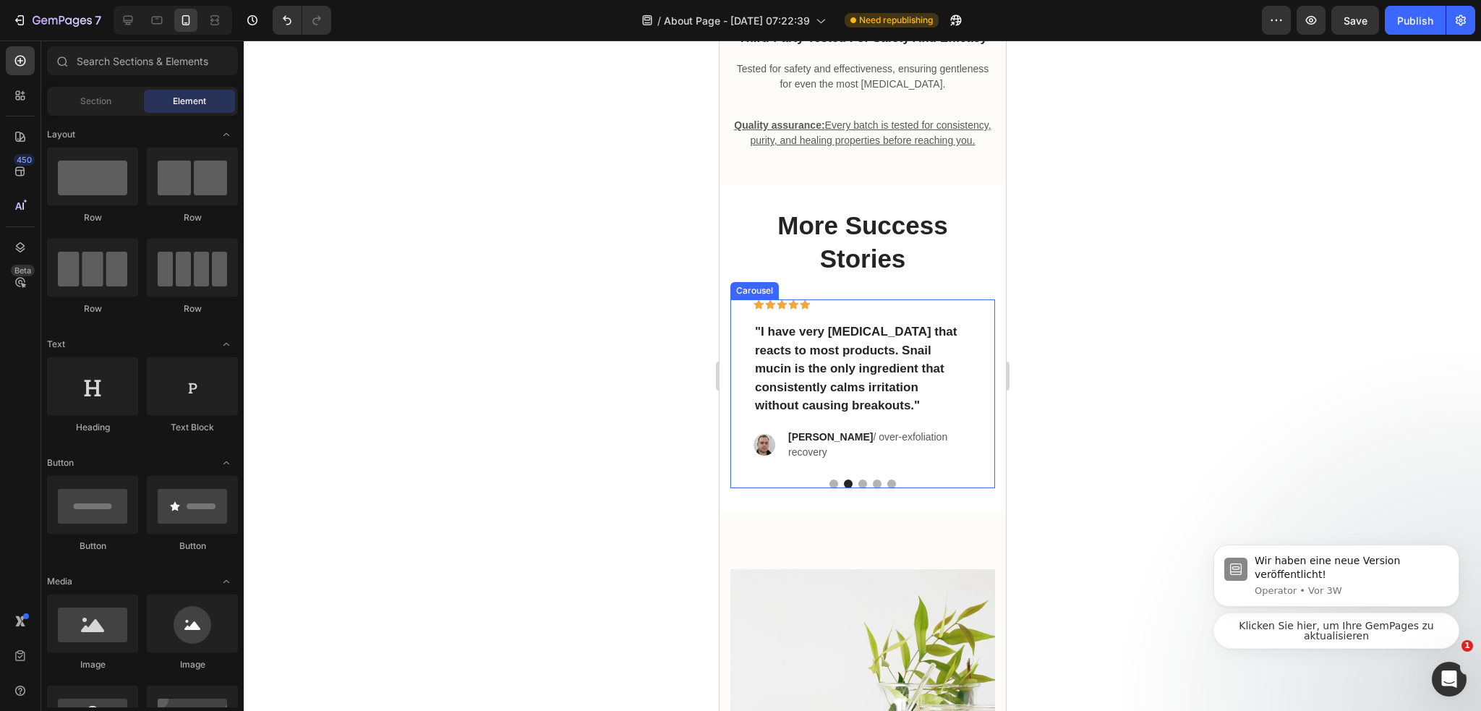
click at [828, 488] on button "Dot" at bounding box center [832, 483] width 9 height 9
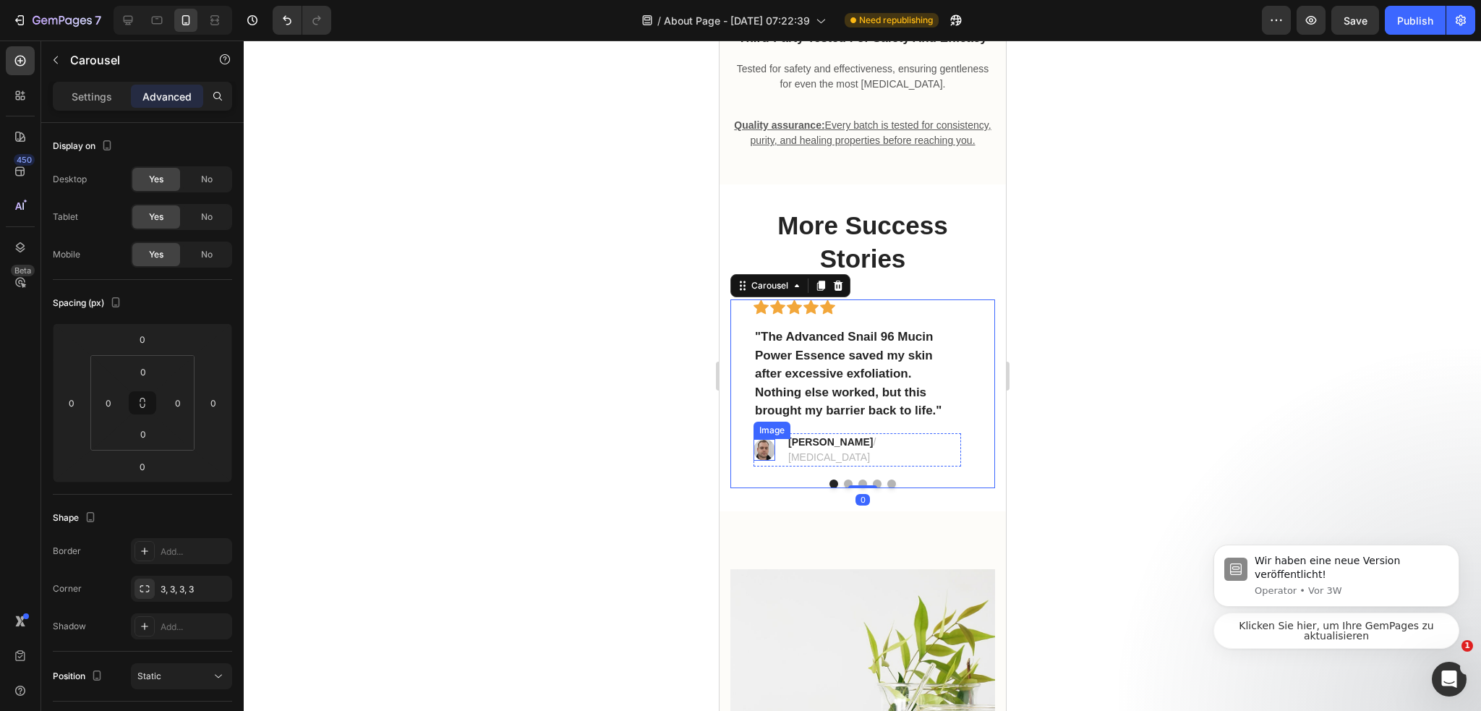
click at [763, 460] on img at bounding box center [764, 450] width 22 height 22
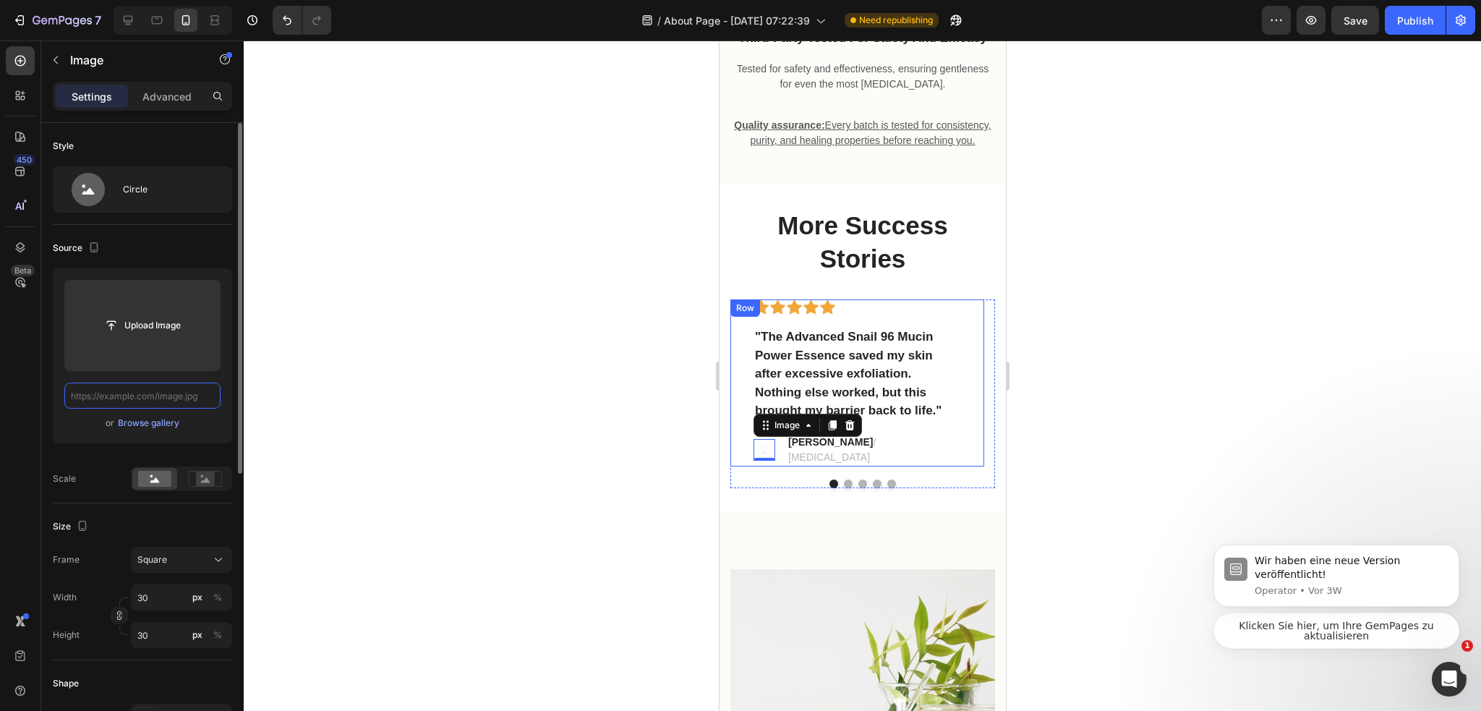
paste input "https://cdn.shopify.com/s/files/1/0974/3948/2195/files/f27-selfie-from-saturday…"
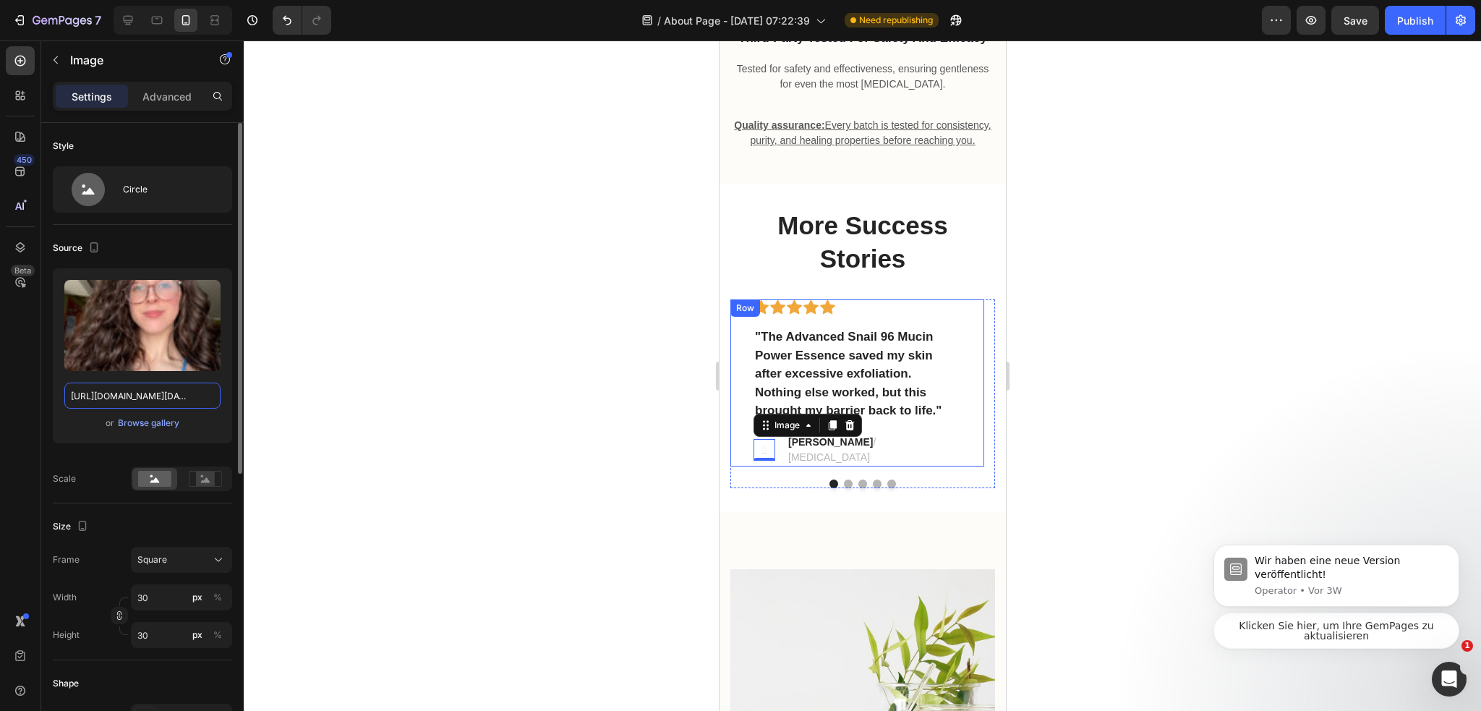
scroll to position [0, 364]
type input "https://cdn.shopify.com/s/files/1/0974/3948/2195/files/f27-selfie-from-saturday…"
click at [573, 454] on div at bounding box center [862, 375] width 1237 height 670
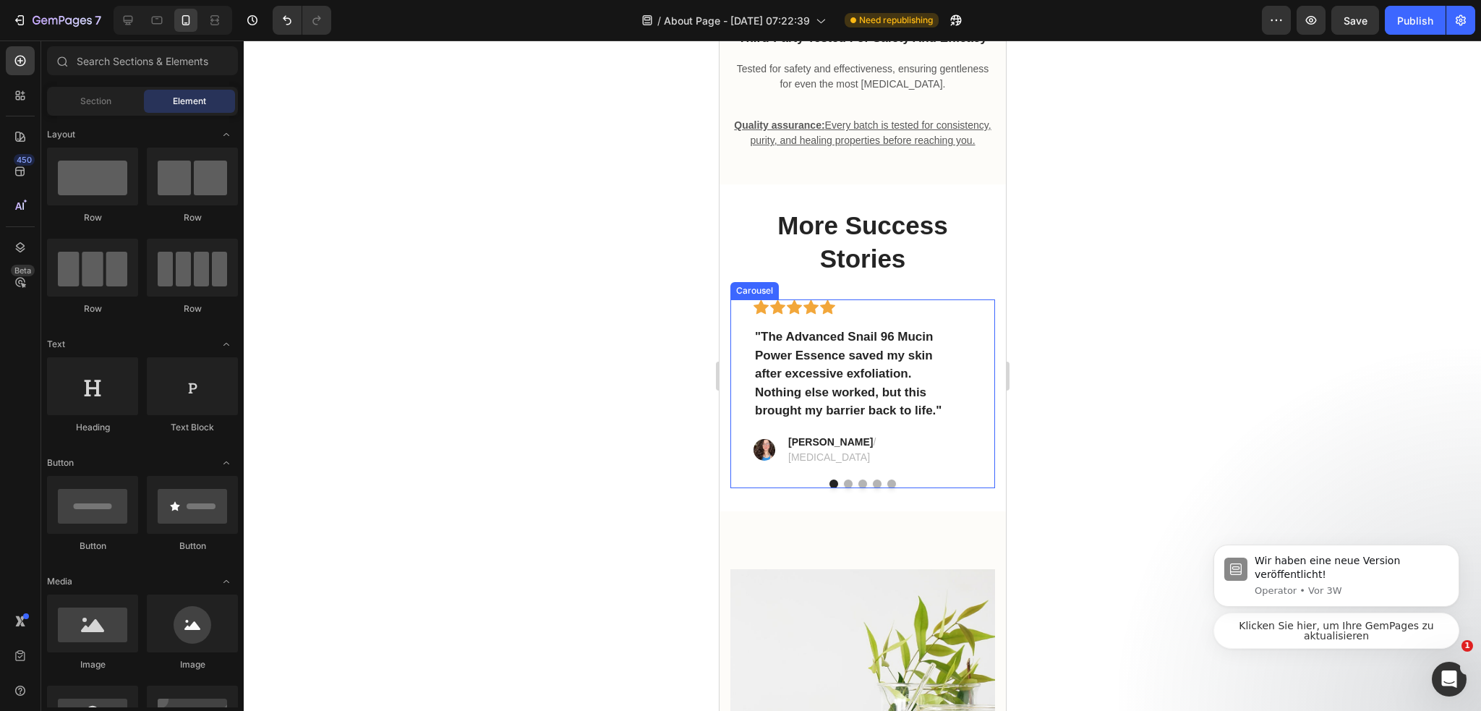
click at [844, 488] on button "Dot" at bounding box center [847, 483] width 9 height 9
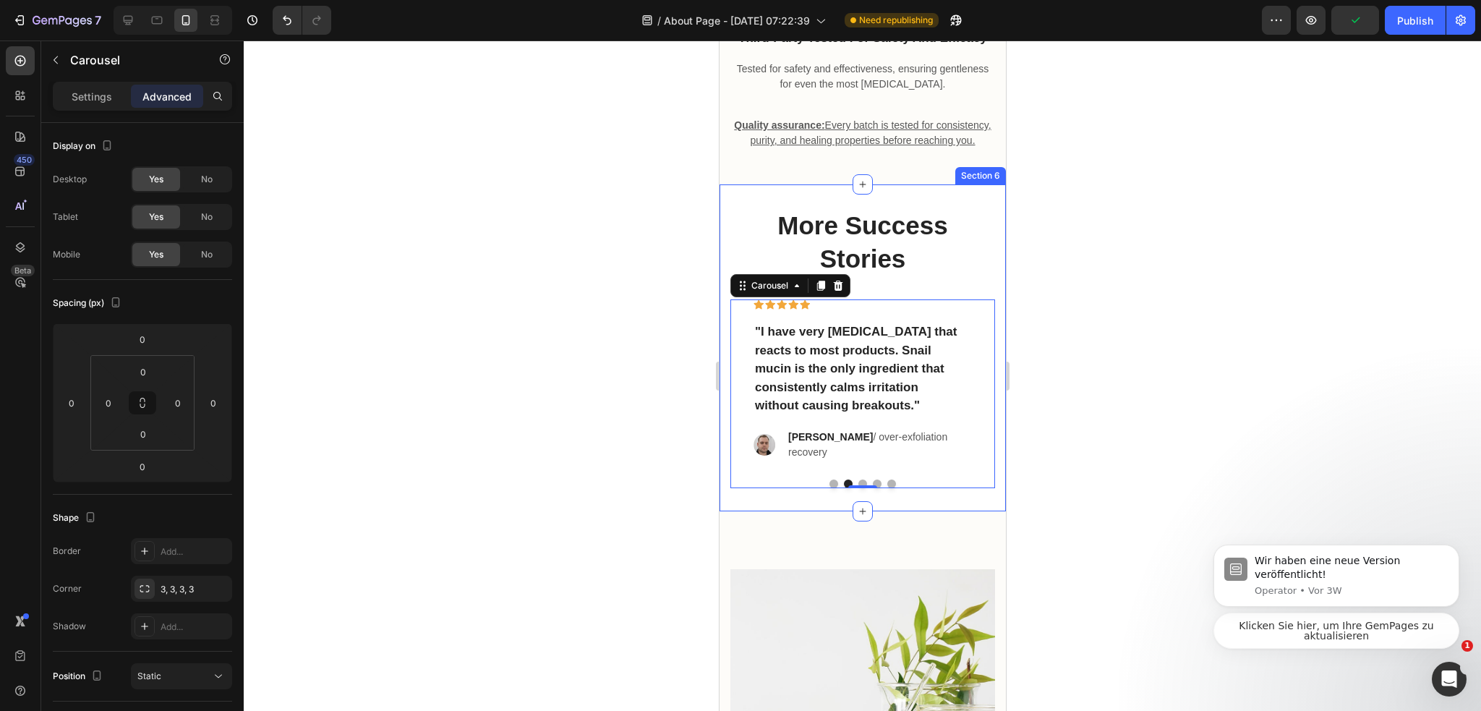
click at [857, 510] on div "More Success Stories Heading Icon Icon Icon Icon Icon Row "The Advanced Snail 9…" at bounding box center [862, 347] width 286 height 327
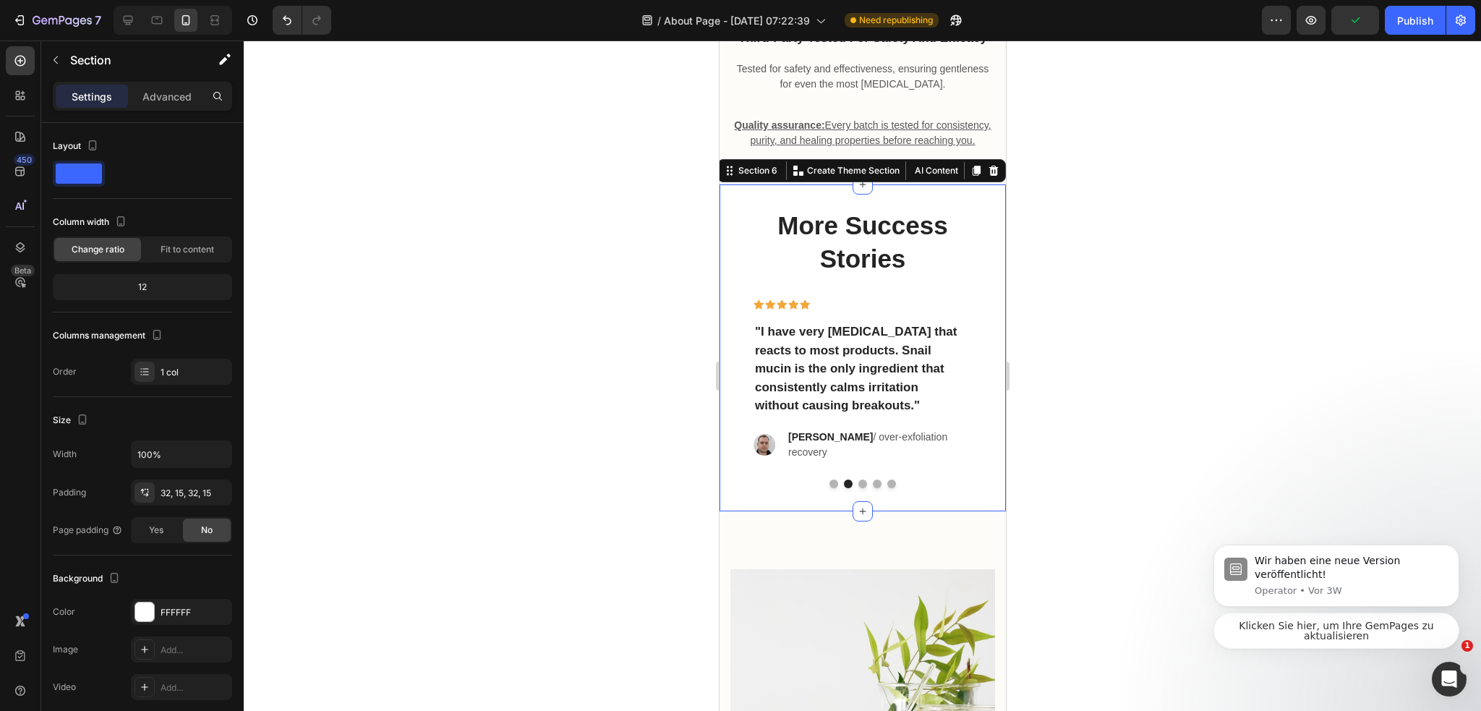
click at [859, 488] on button "Dot" at bounding box center [861, 483] width 9 height 9
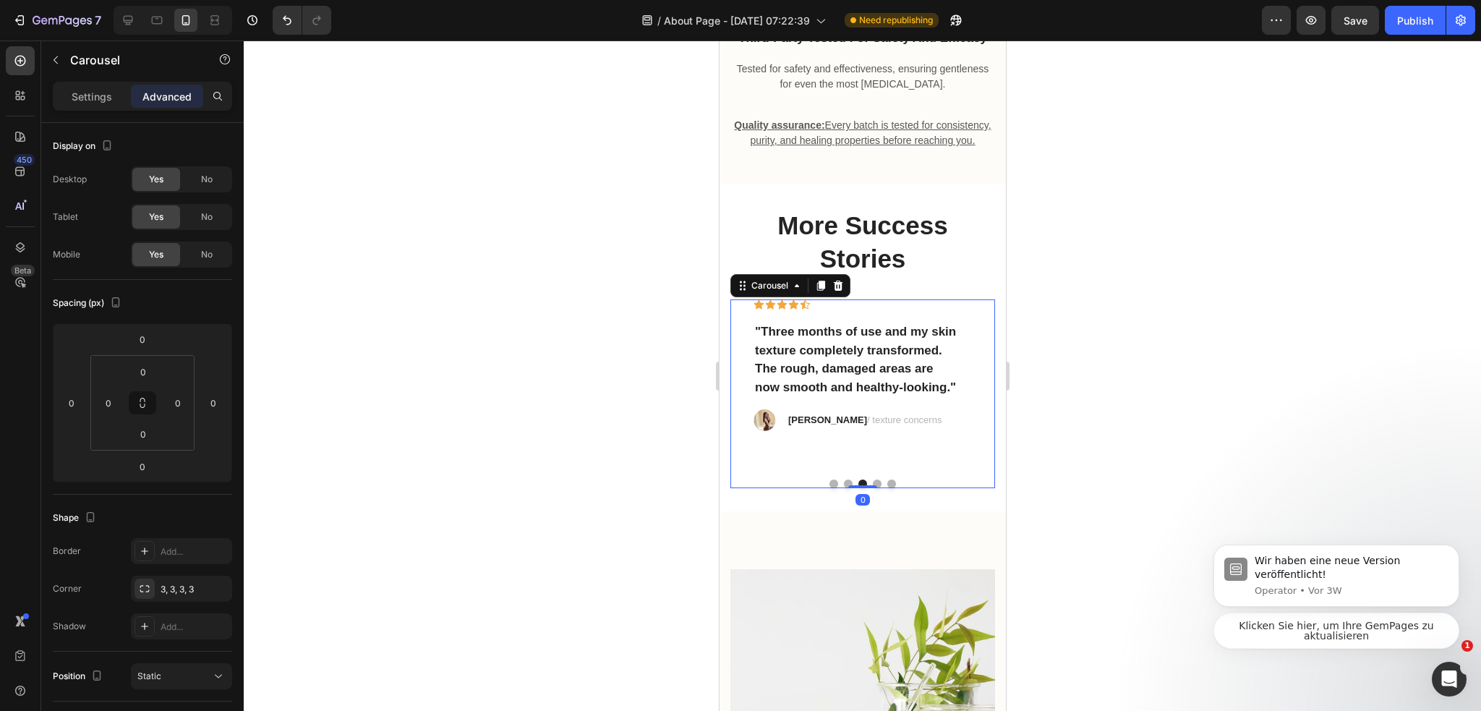
click at [874, 488] on button "Dot" at bounding box center [876, 483] width 9 height 9
click at [886, 488] on button "Dot" at bounding box center [890, 483] width 9 height 9
click at [828, 488] on button "Dot" at bounding box center [832, 483] width 9 height 9
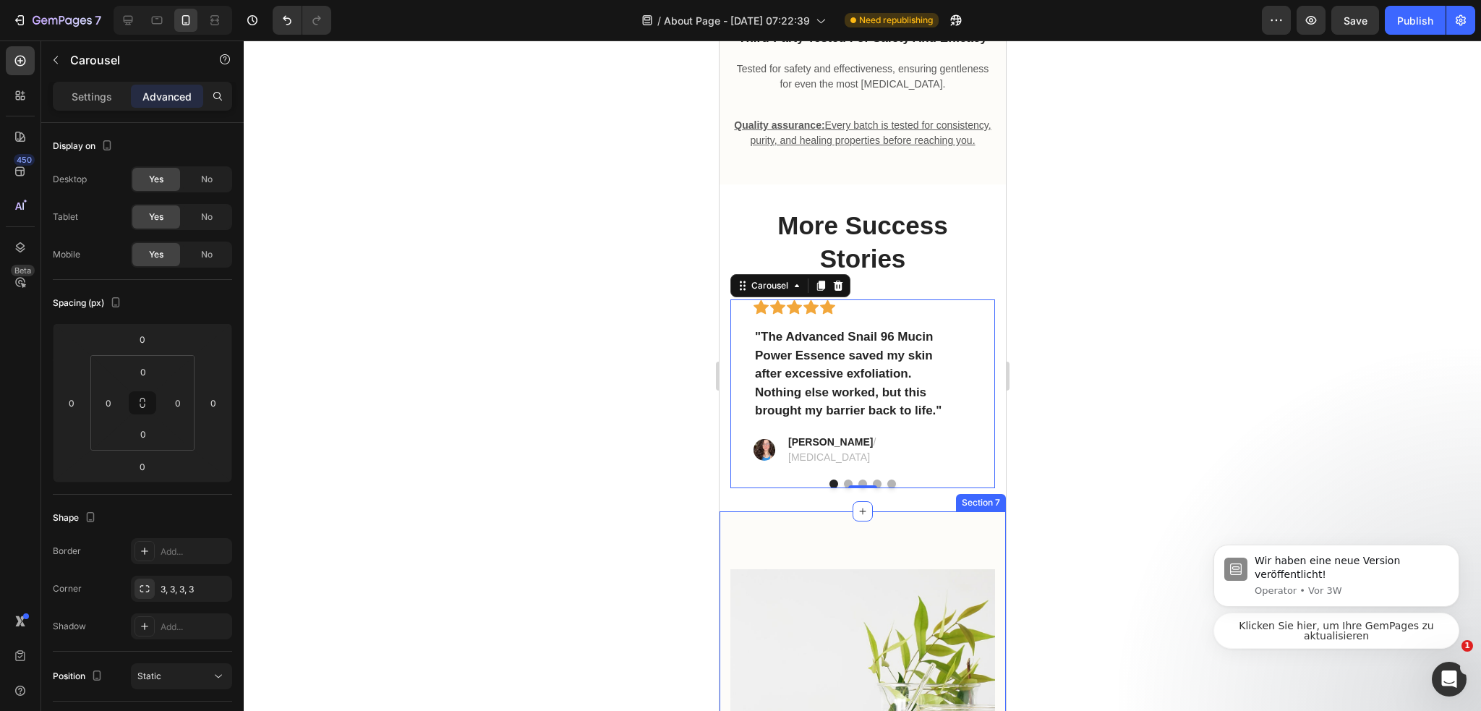
click at [1158, 333] on div at bounding box center [862, 375] width 1237 height 670
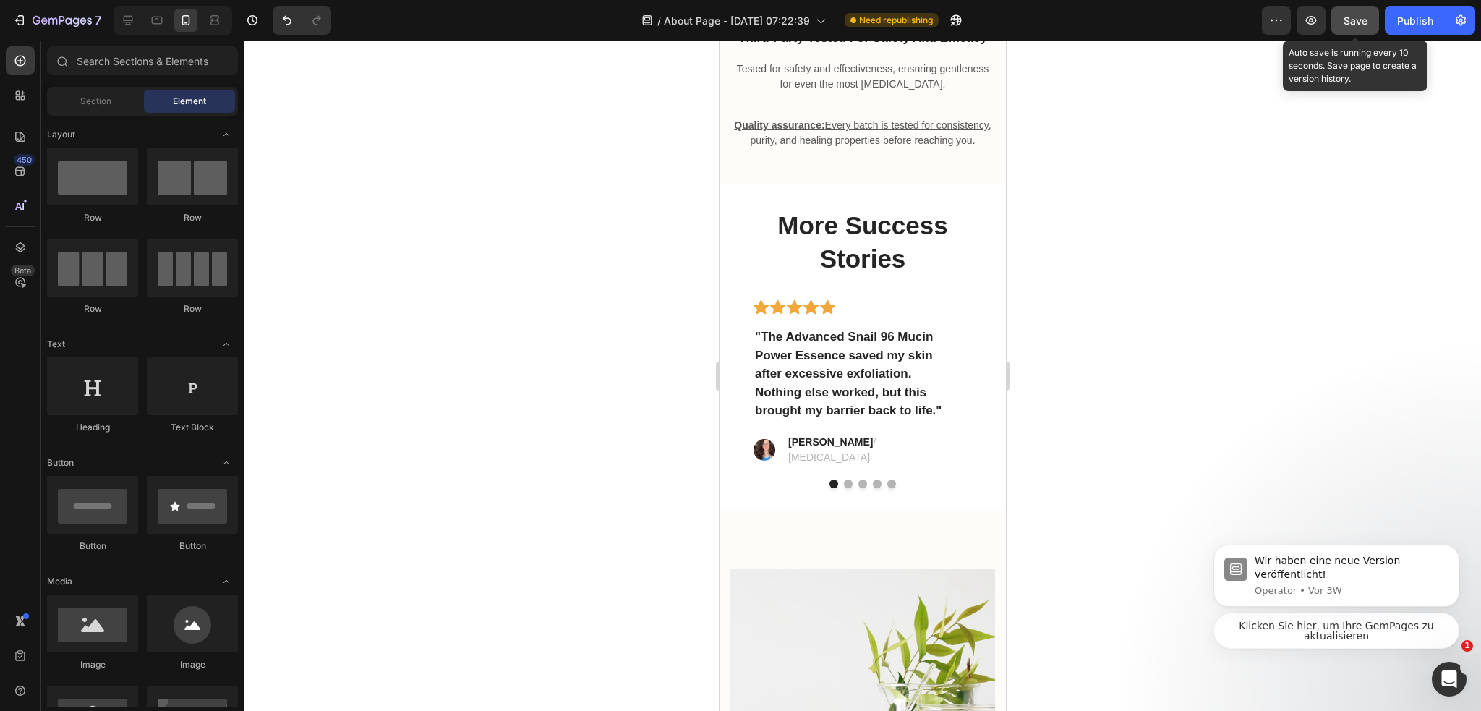
click at [1357, 20] on span "Save" at bounding box center [1355, 20] width 24 height 12
click at [1405, 20] on div "Publish" at bounding box center [1415, 20] width 36 height 15
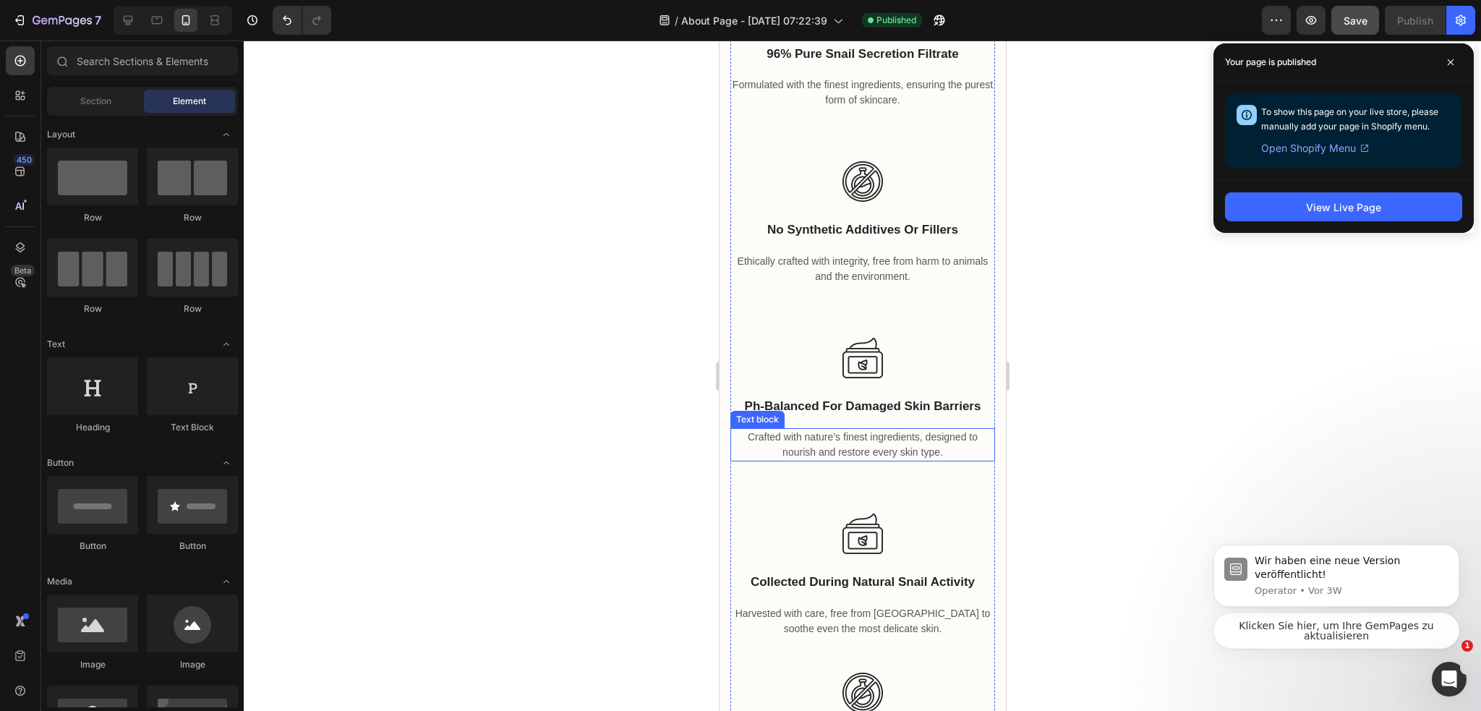
scroll to position [3904, 0]
click at [871, 372] on img at bounding box center [861, 360] width 40 height 40
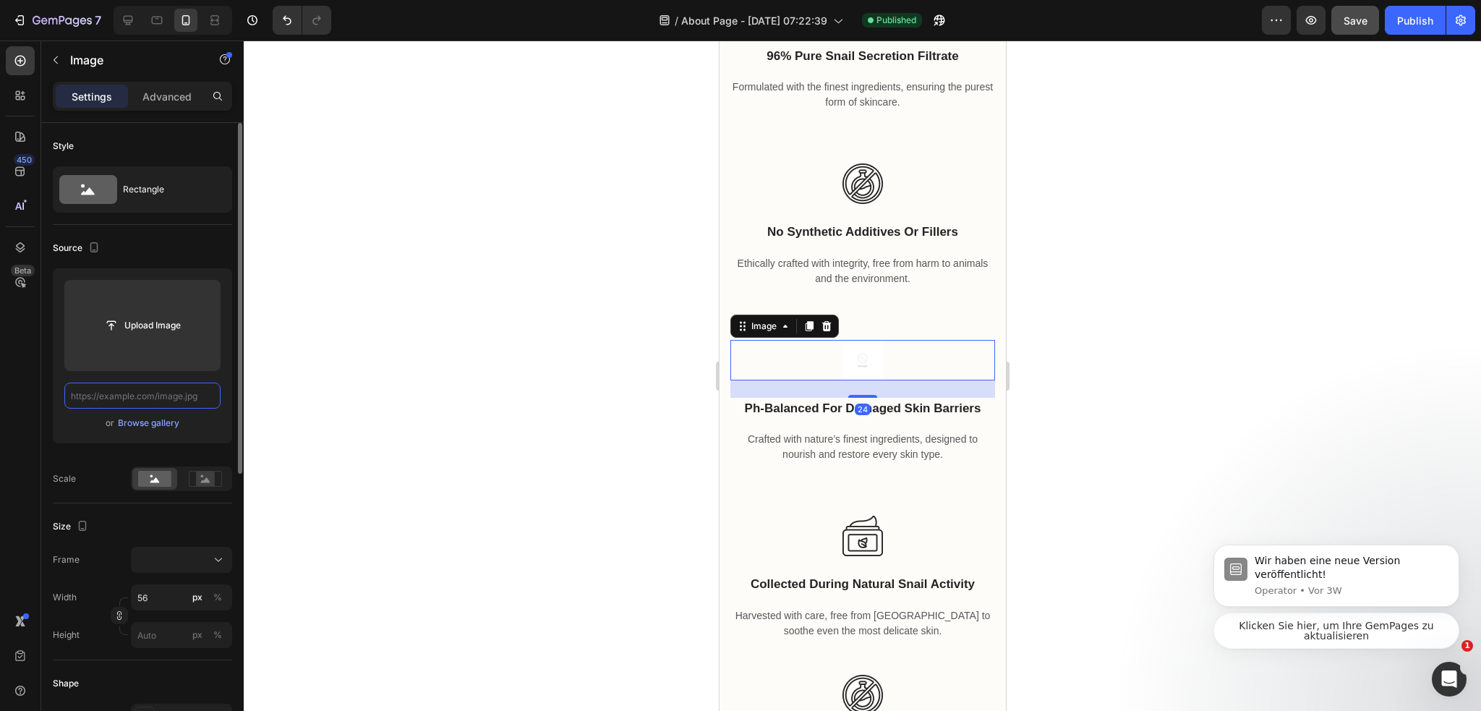
scroll to position [0, 0]
paste input "https://cdn.shopify.com/s/files/1/0974/3948/2195/files/freeimgen_1756195649011.…"
type input "https://cdn.shopify.com/s/files/1/0974/3948/2195/files/freeimgen_1756195649011.…"
click at [479, 376] on div at bounding box center [862, 375] width 1237 height 670
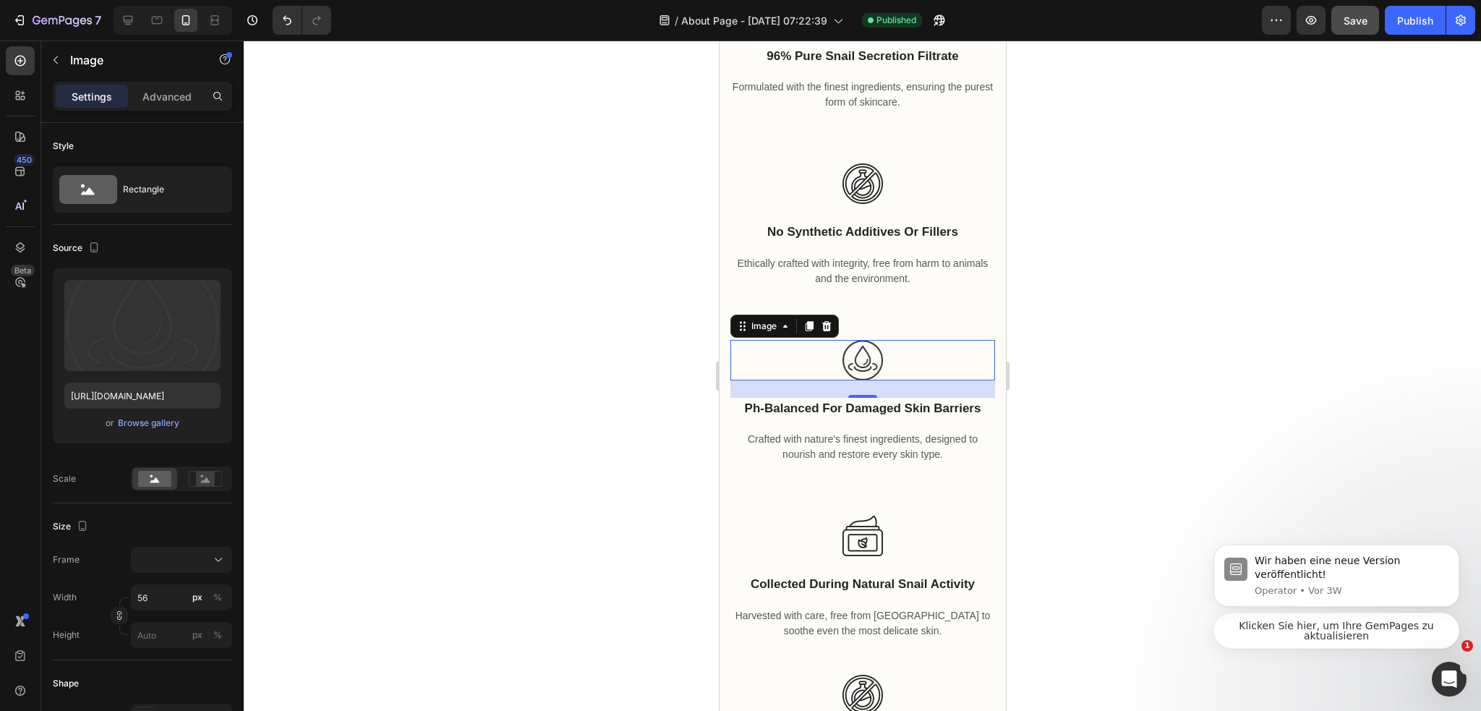
scroll to position [0, 0]
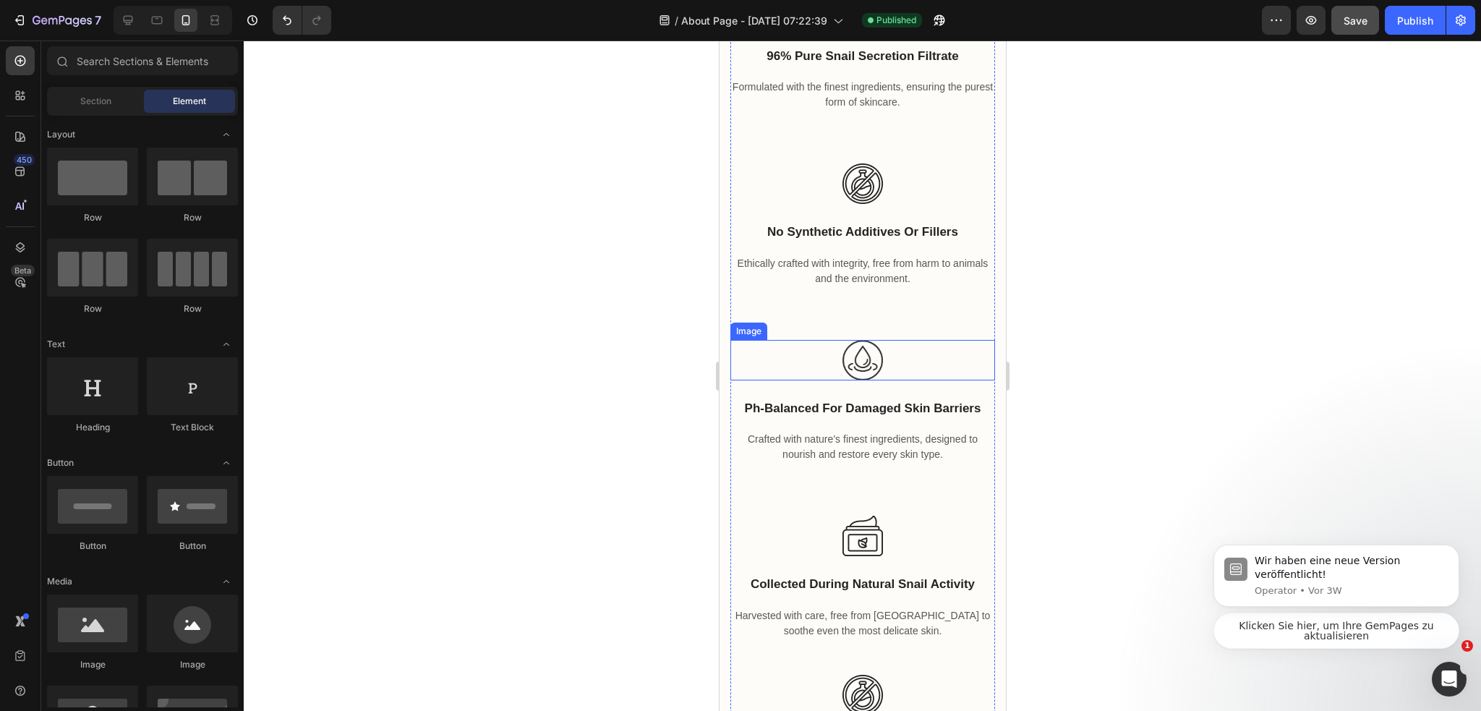
click at [869, 348] on div at bounding box center [861, 360] width 265 height 40
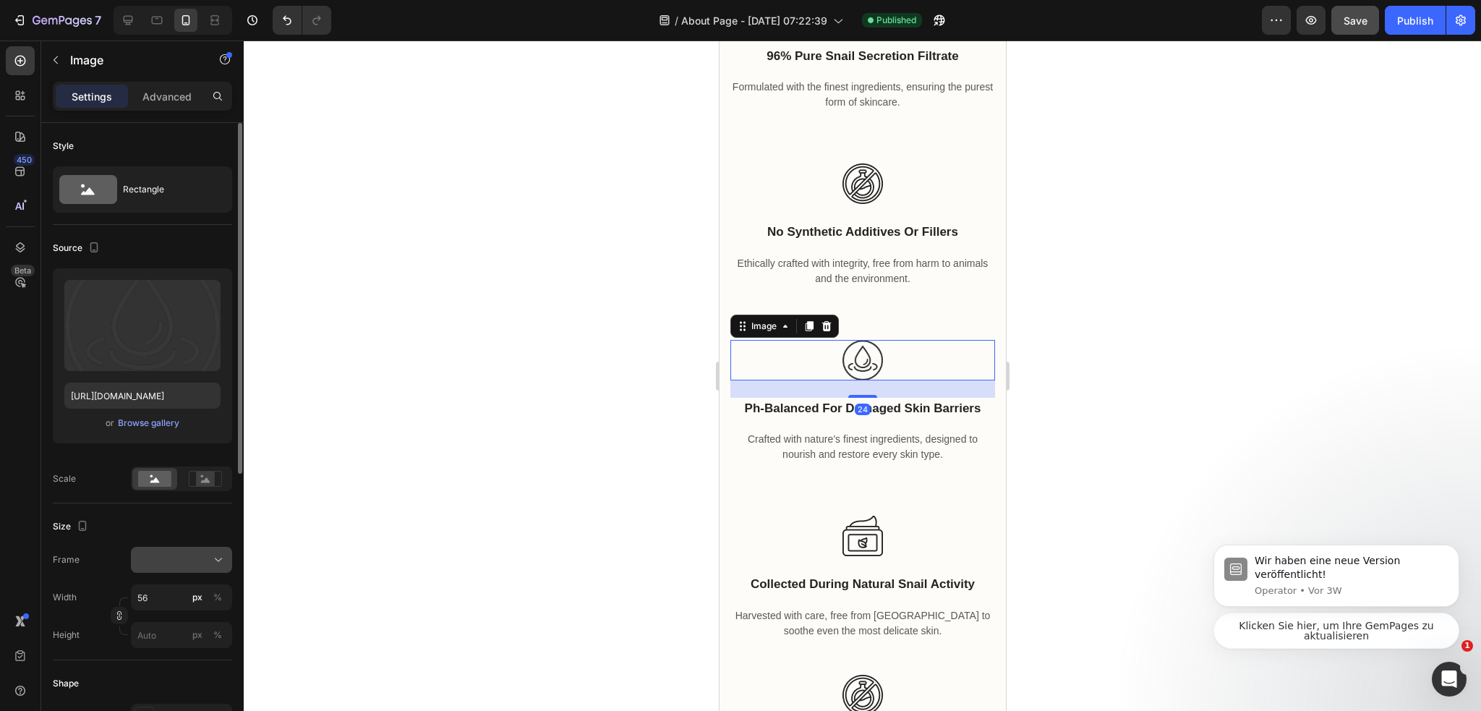
click at [187, 565] on div at bounding box center [181, 559] width 88 height 14
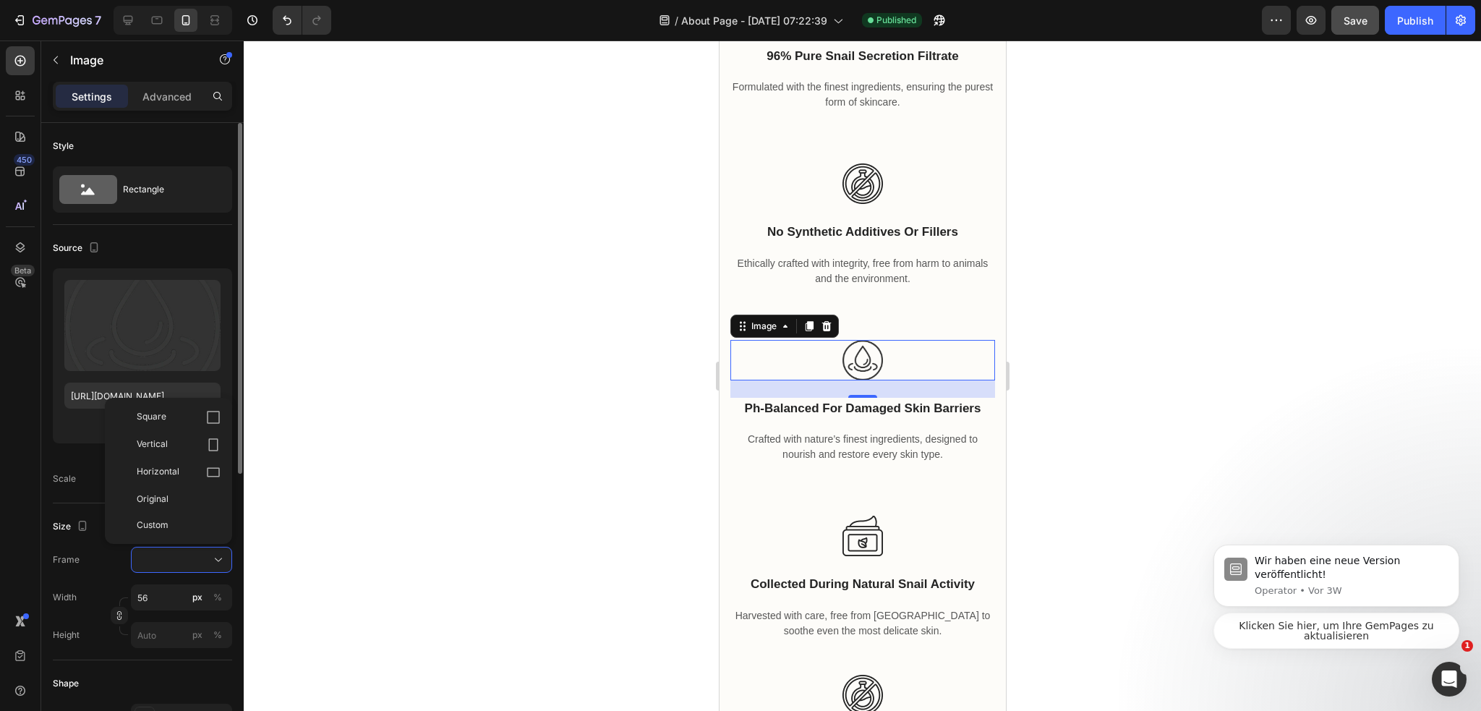
click at [192, 497] on div "Original" at bounding box center [179, 498] width 84 height 13
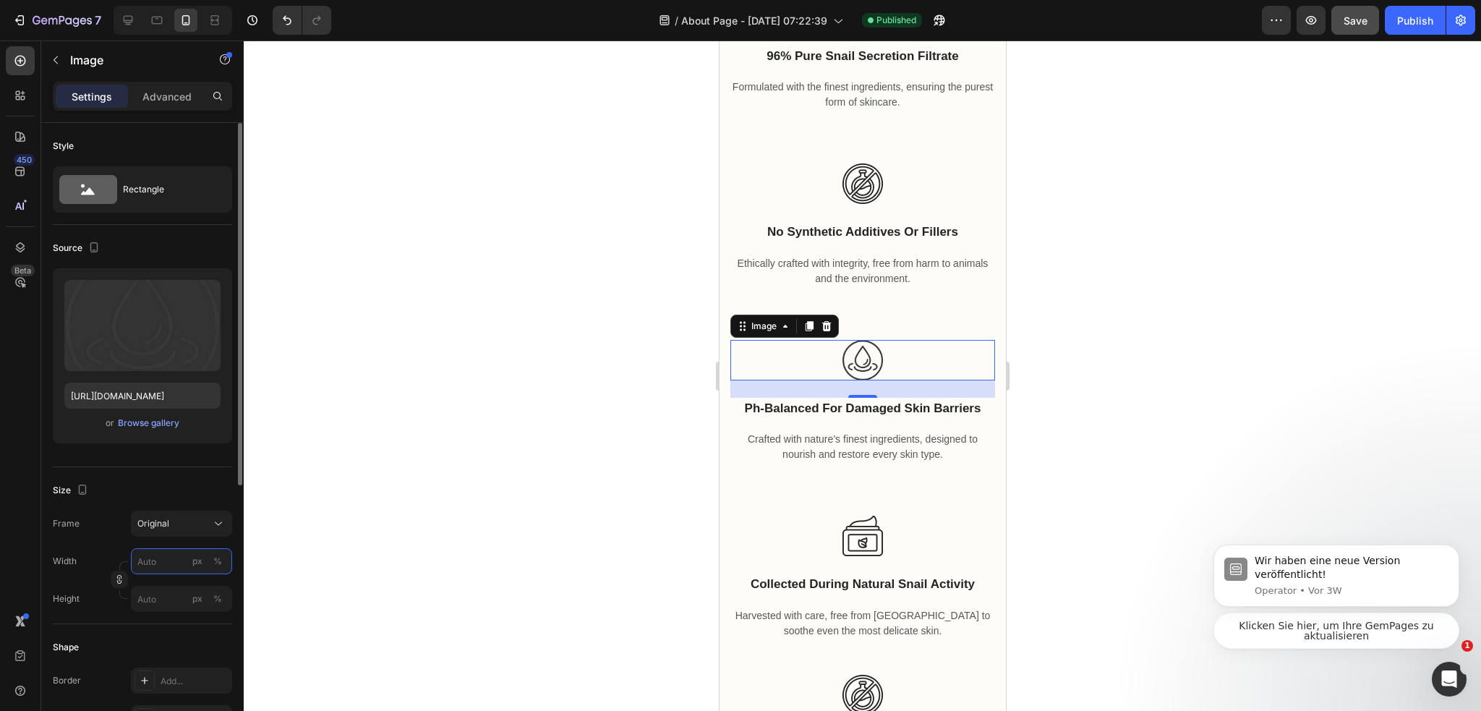
click at [174, 556] on input "px %" at bounding box center [181, 561] width 101 height 26
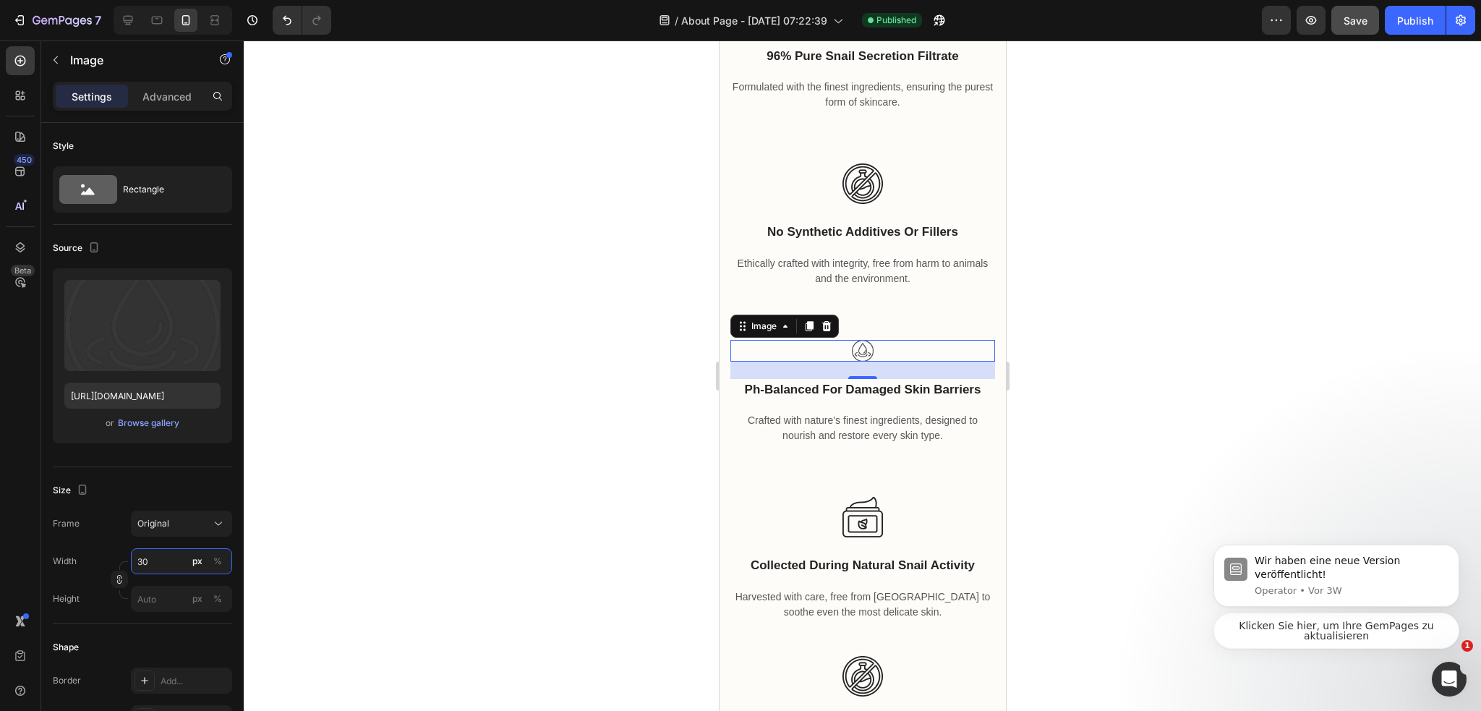
type input "3"
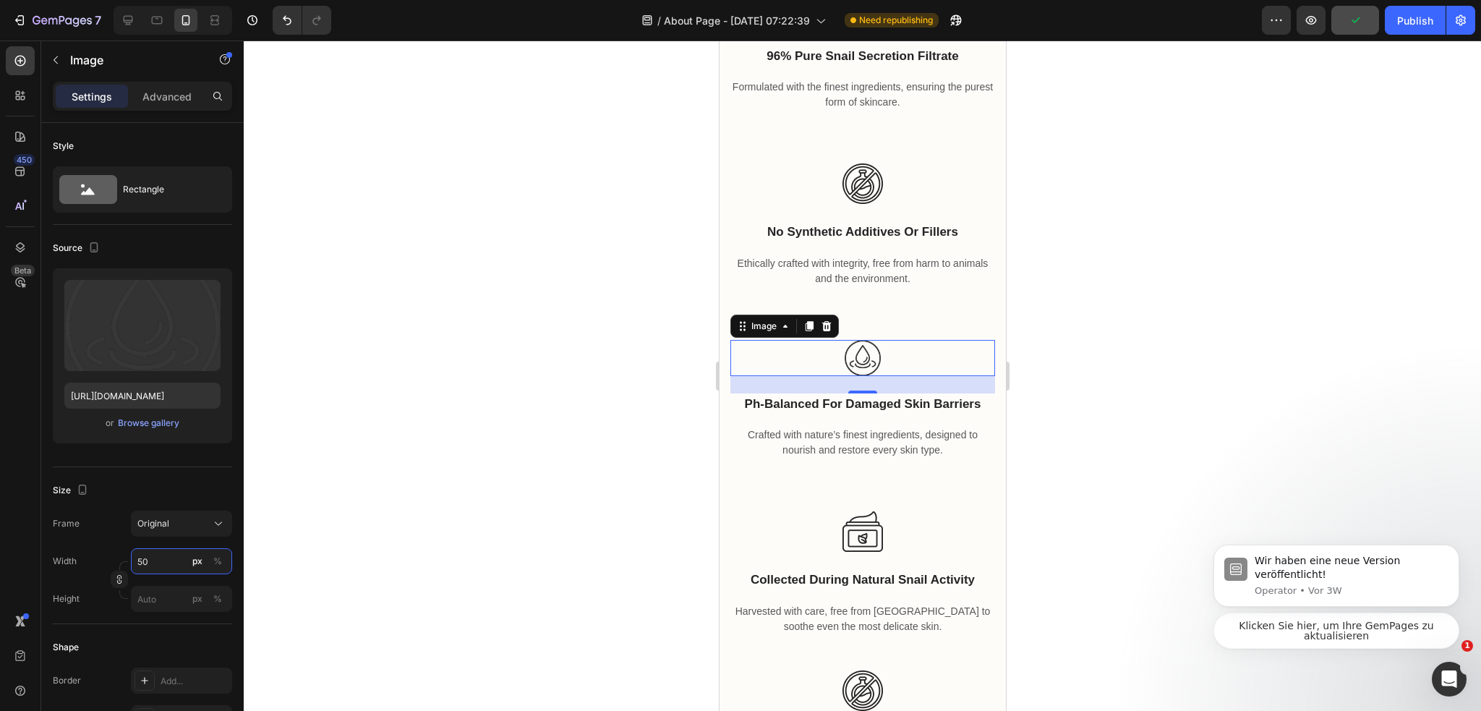
type input "5"
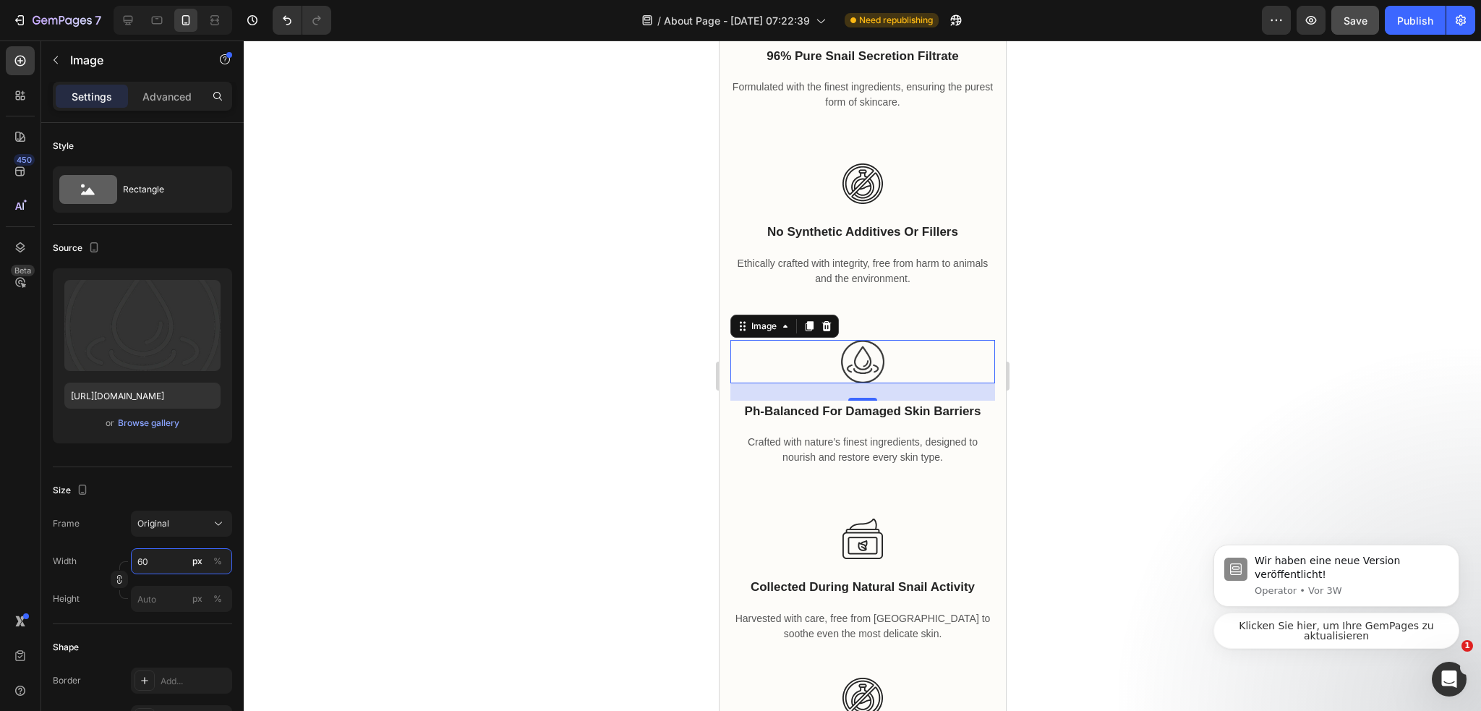
type input "6"
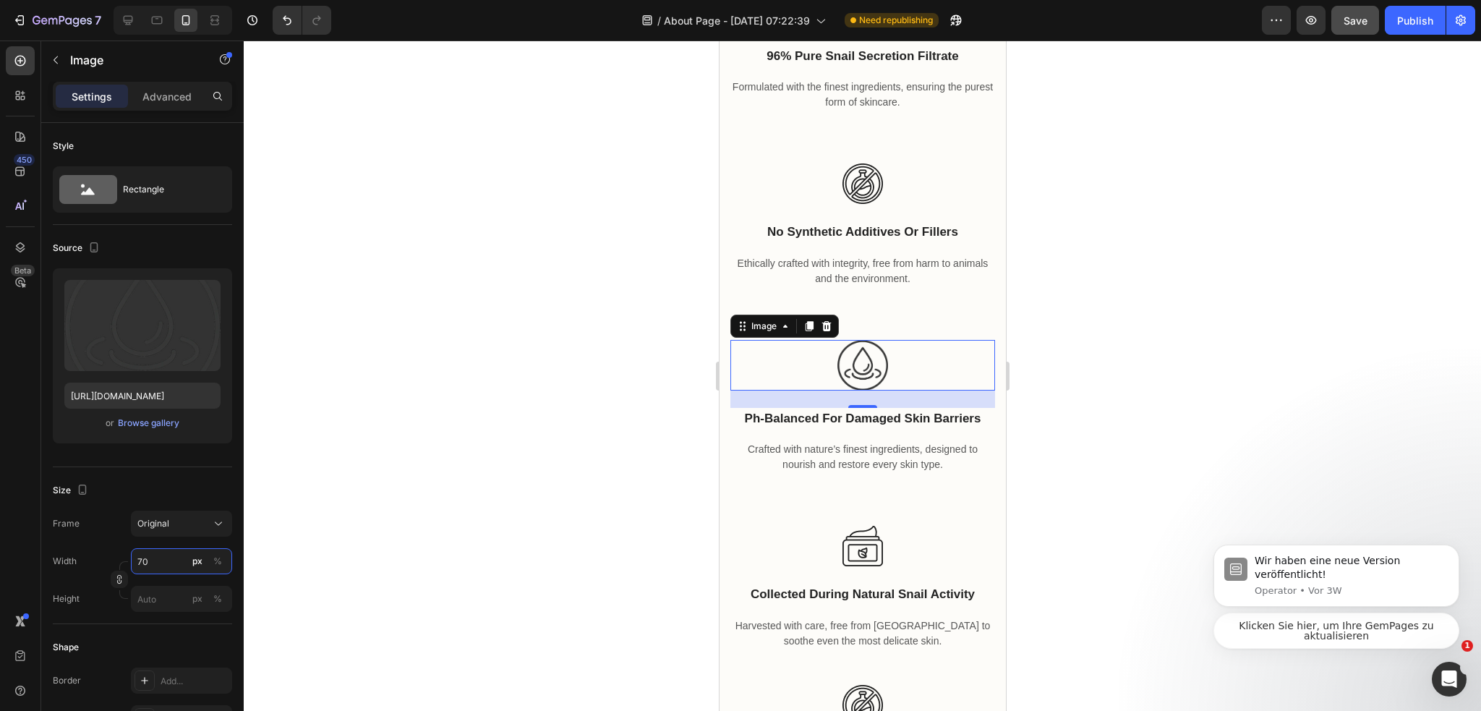
type input "7"
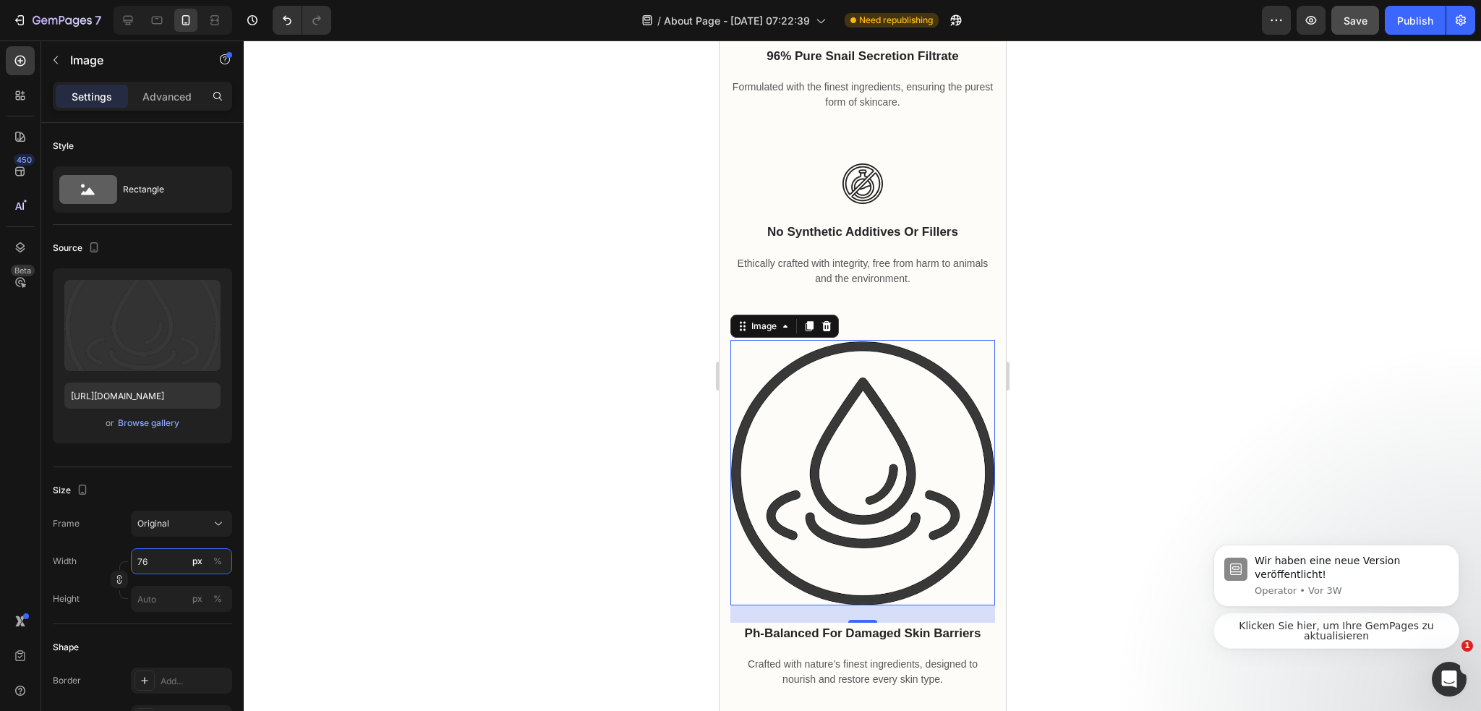
type input "7"
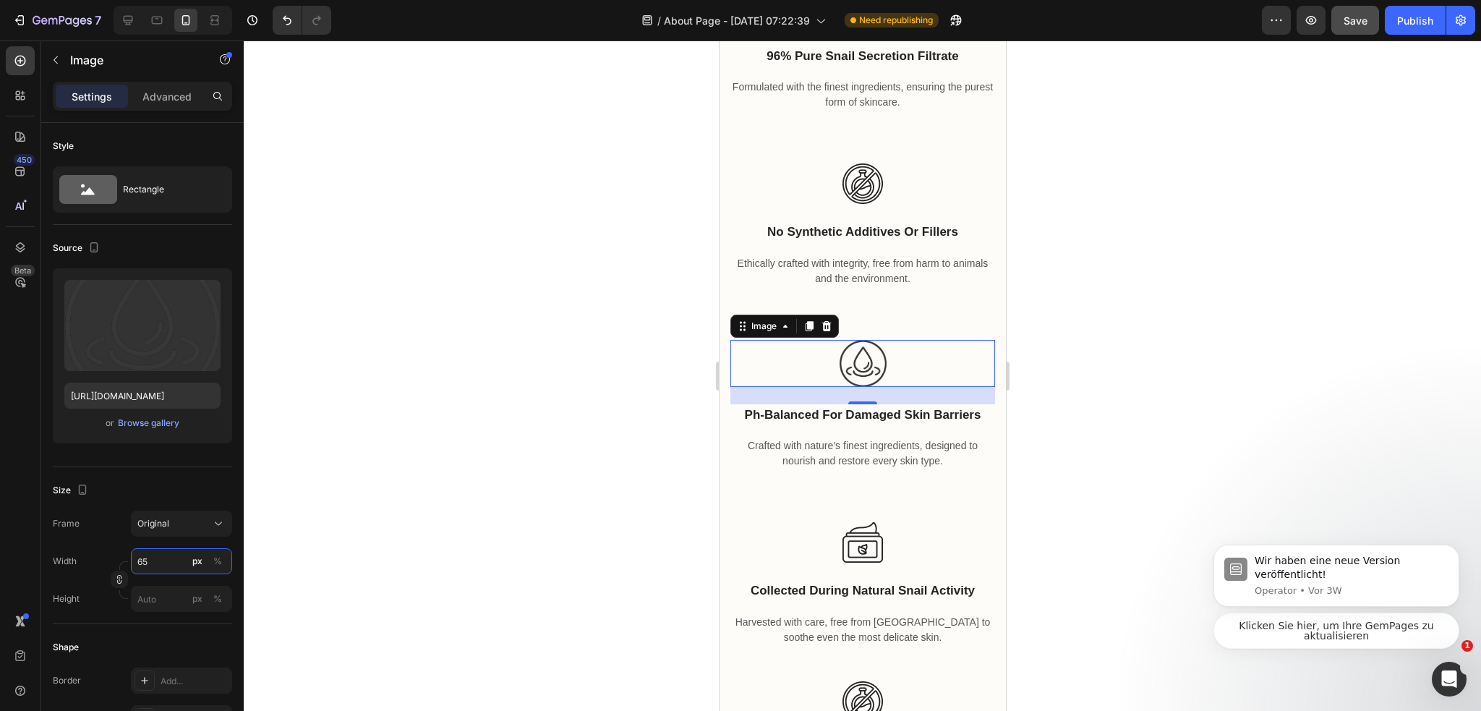
type input "6"
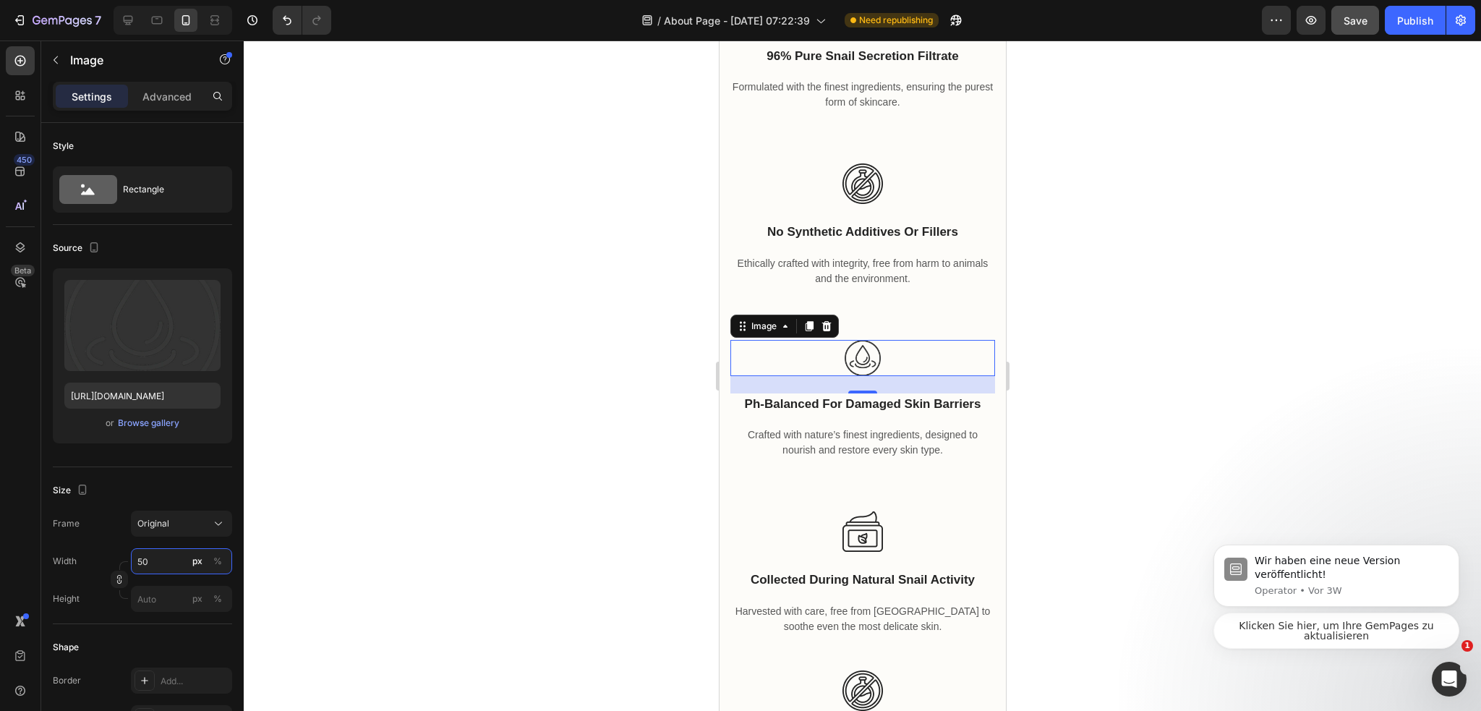
type input "5"
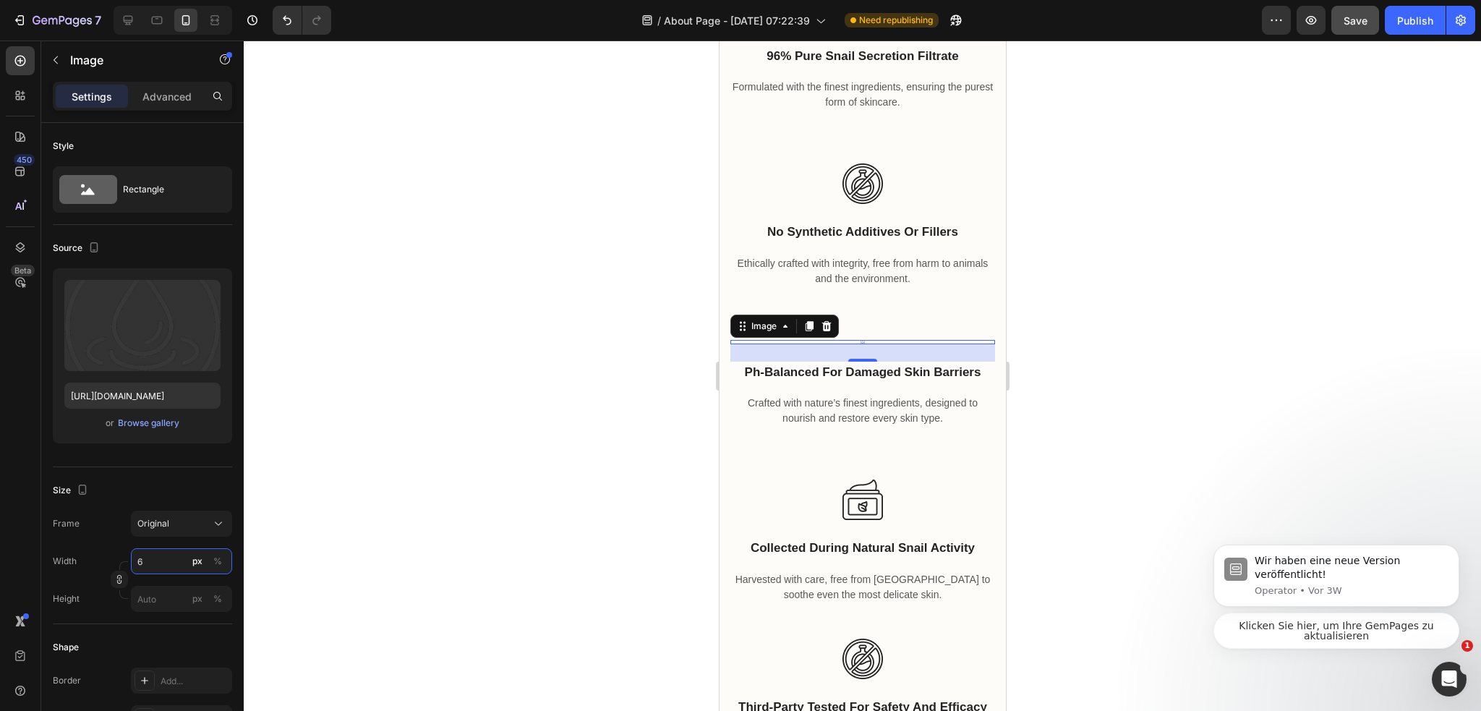
type input "60"
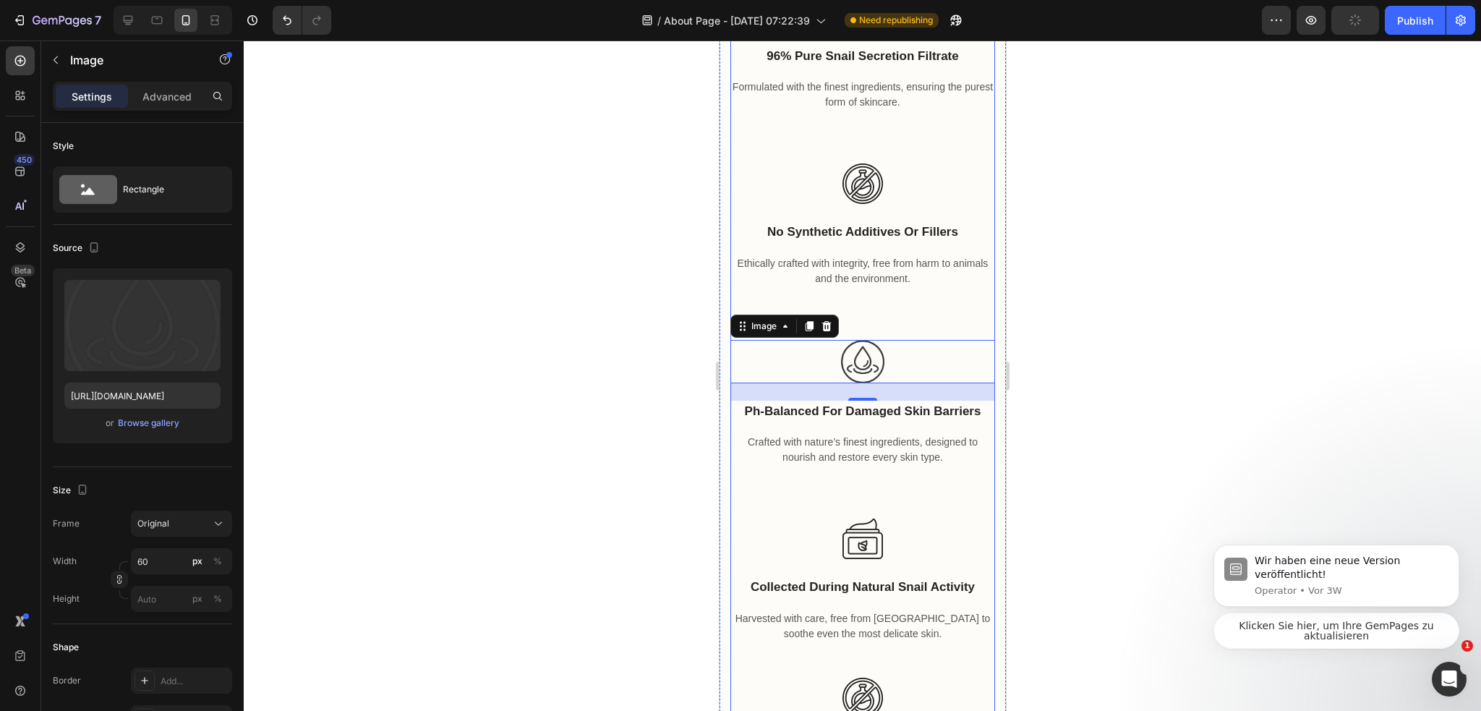
click at [577, 335] on div at bounding box center [862, 375] width 1237 height 670
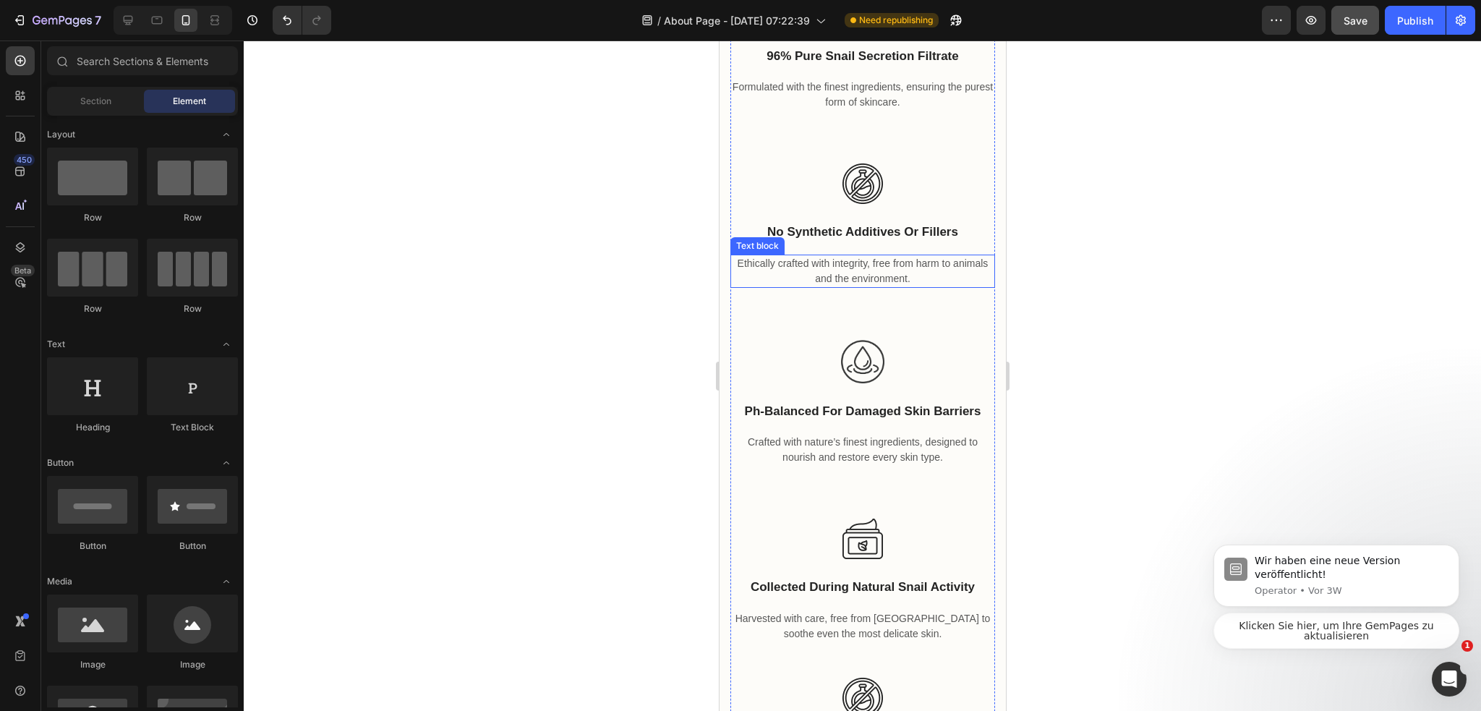
scroll to position [3977, 0]
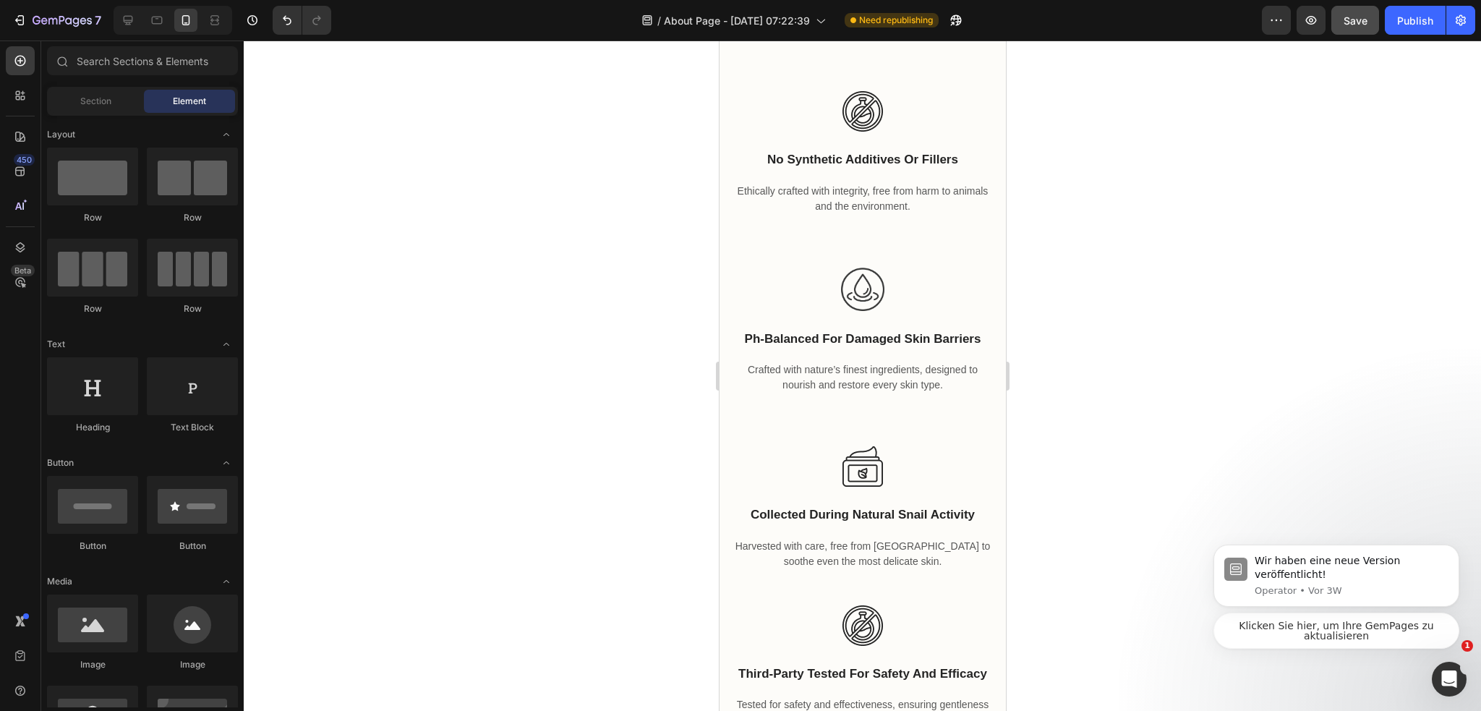
click at [1359, 11] on button "Save" at bounding box center [1355, 20] width 48 height 29
click at [1401, 22] on div "Publish" at bounding box center [1415, 20] width 36 height 15
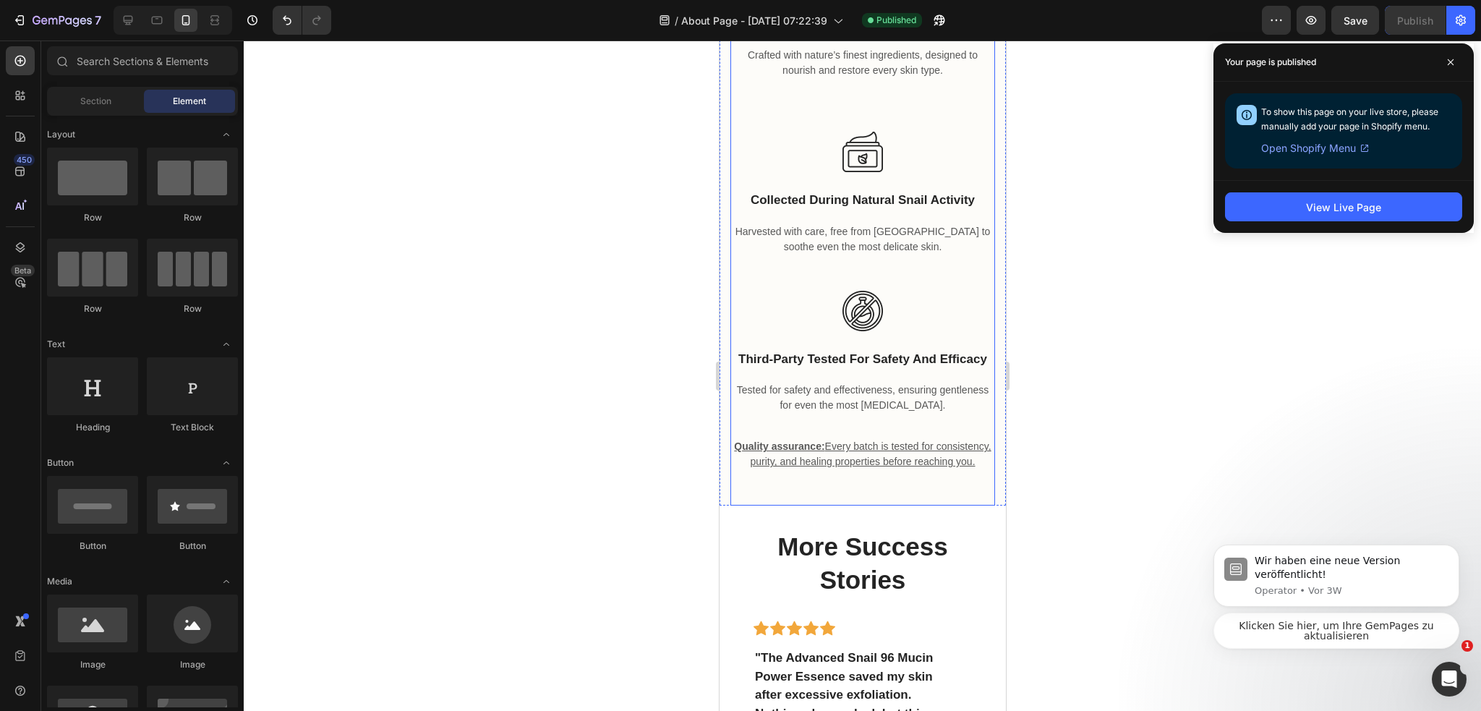
scroll to position [4266, 0]
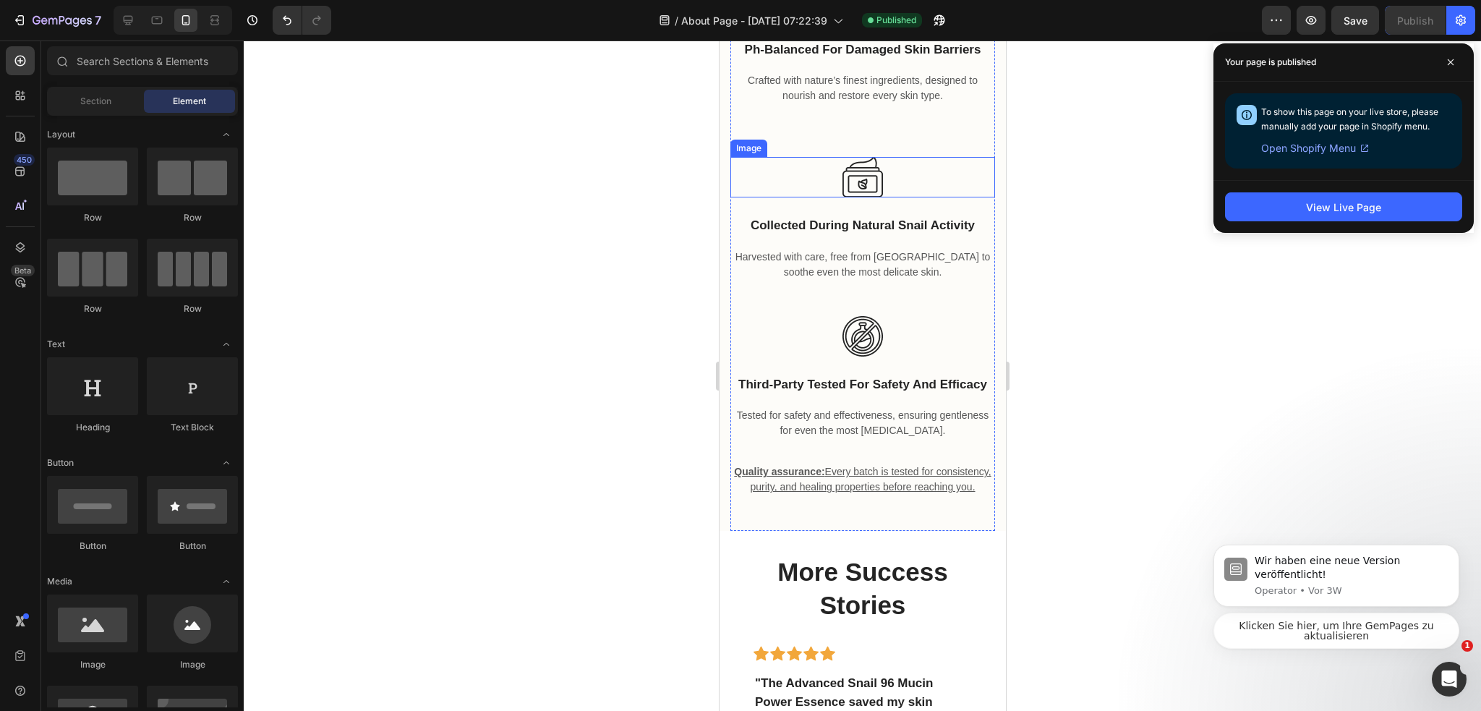
click at [860, 184] on img at bounding box center [861, 177] width 40 height 40
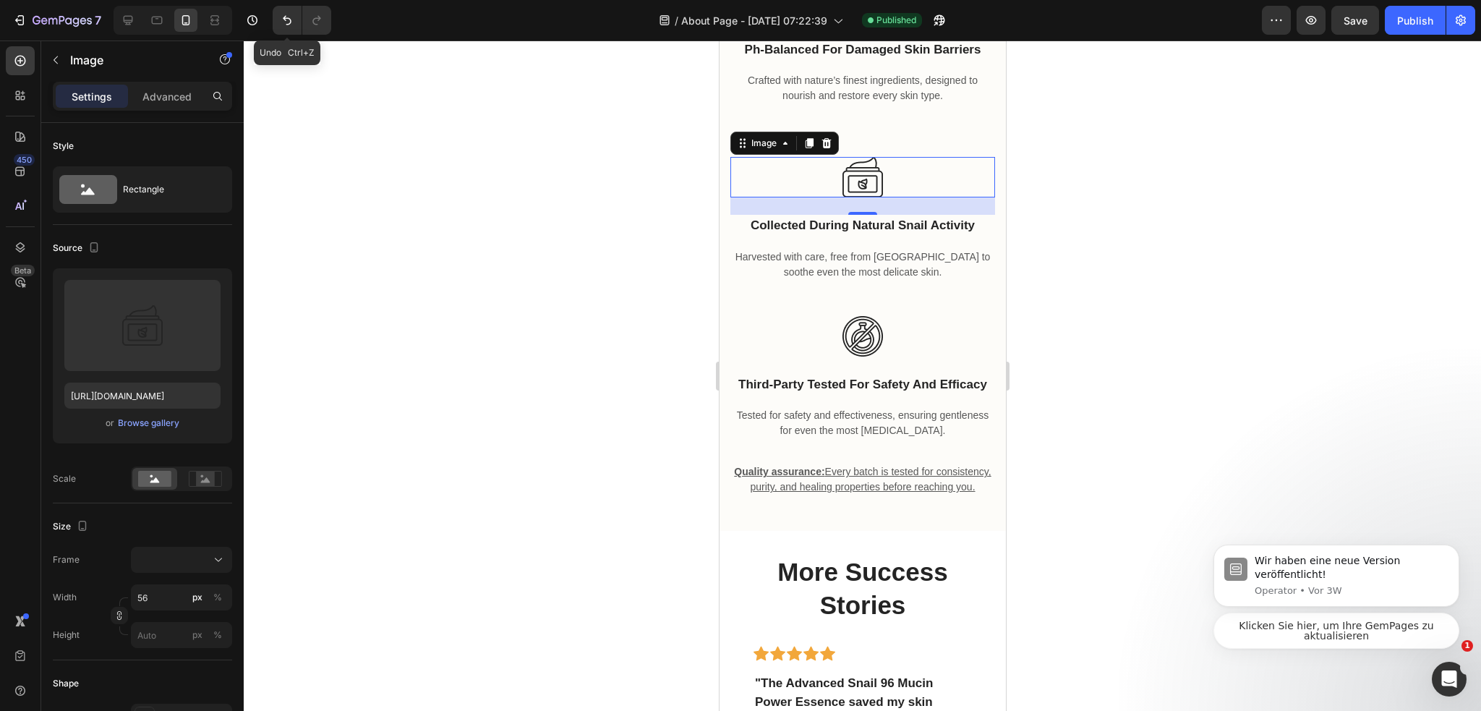
click at [1071, 307] on div at bounding box center [862, 375] width 1237 height 670
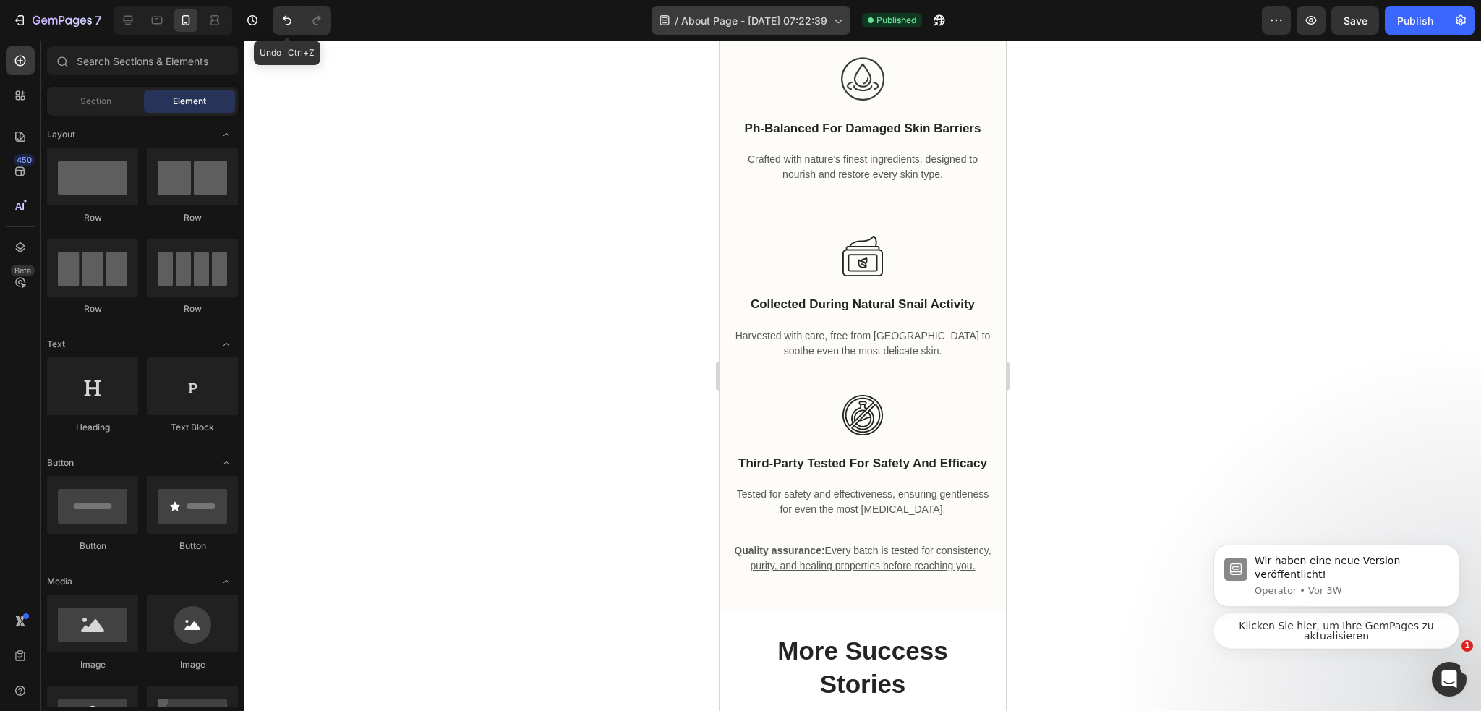
scroll to position [4121, 0]
